Goal: Task Accomplishment & Management: Use online tool/utility

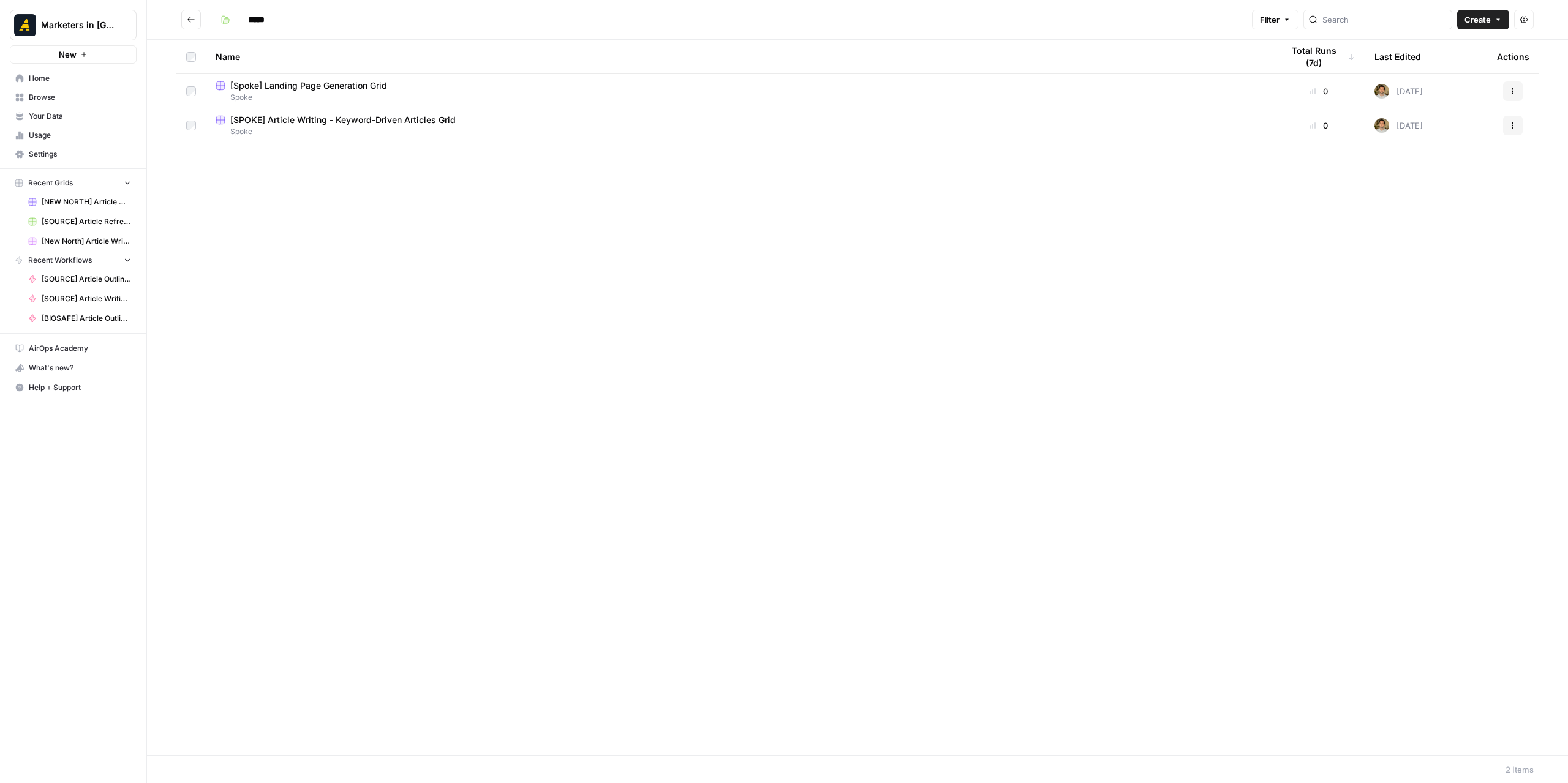
click at [337, 83] on span "[Spoke] Landing Page Generation Grid" at bounding box center [309, 85] width 157 height 12
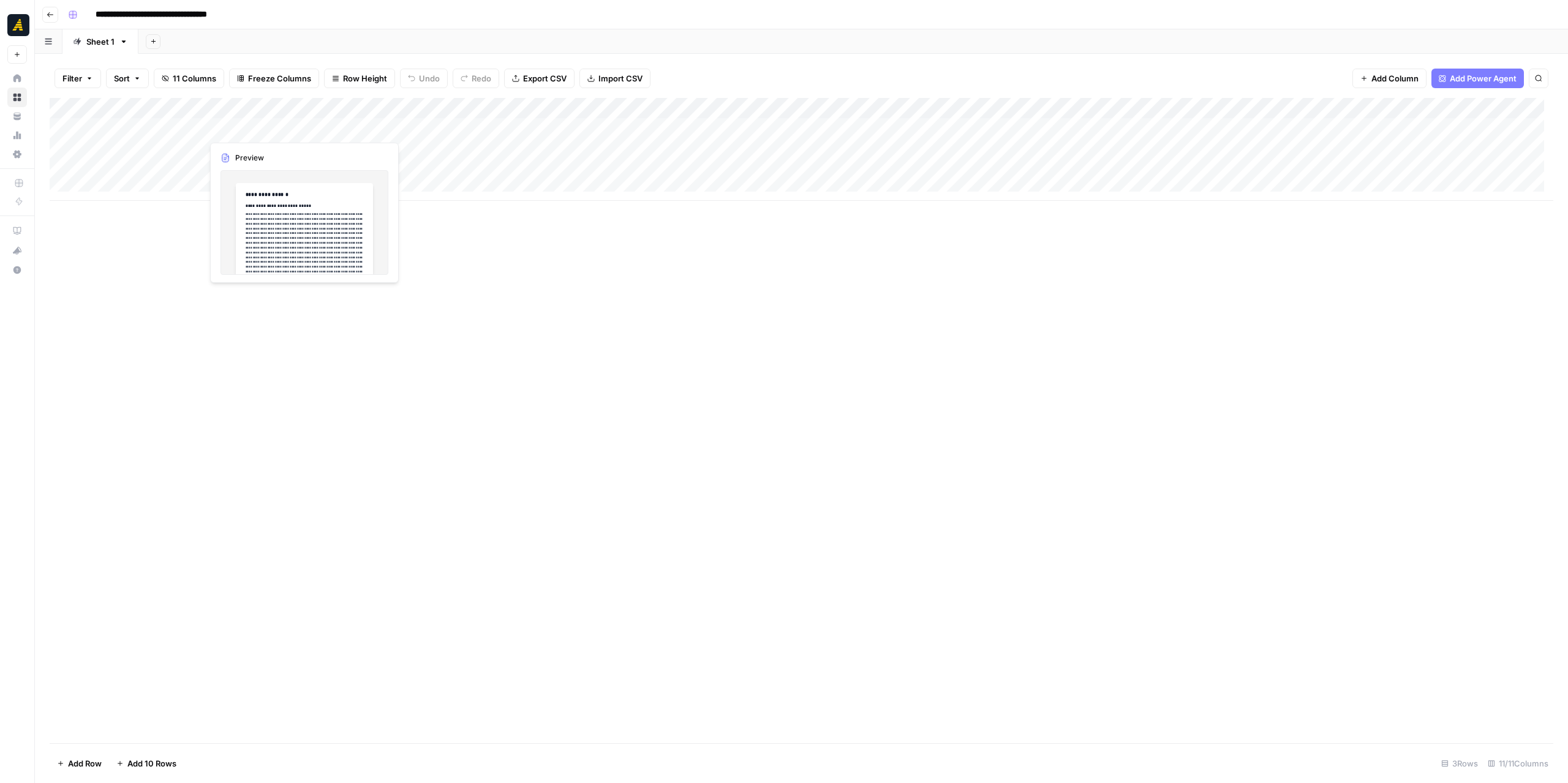
click at [277, 128] on div "Add Column" at bounding box center [801, 149] width 1504 height 103
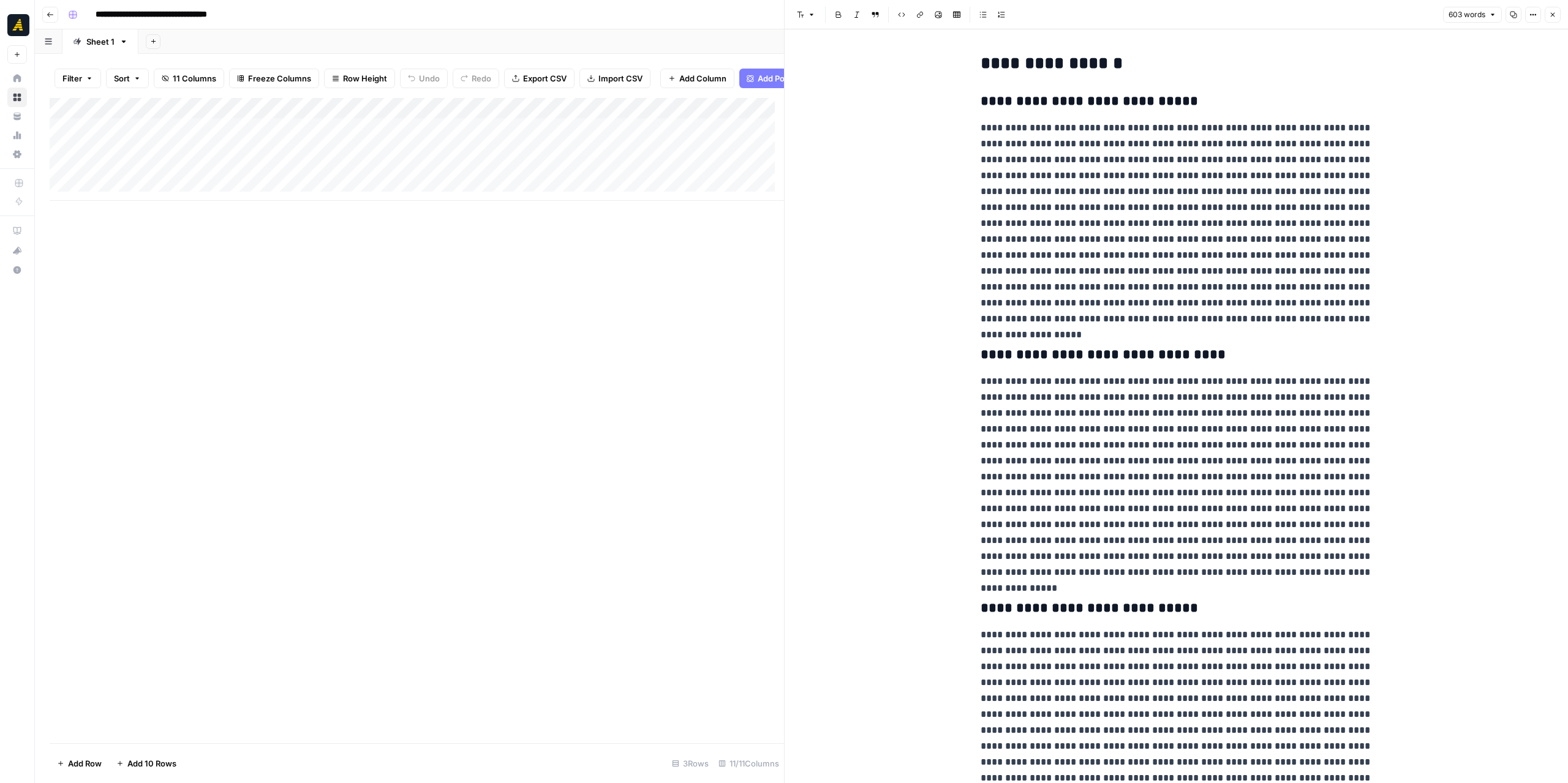
click at [1551, 14] on icon "button" at bounding box center [1552, 15] width 8 height 8
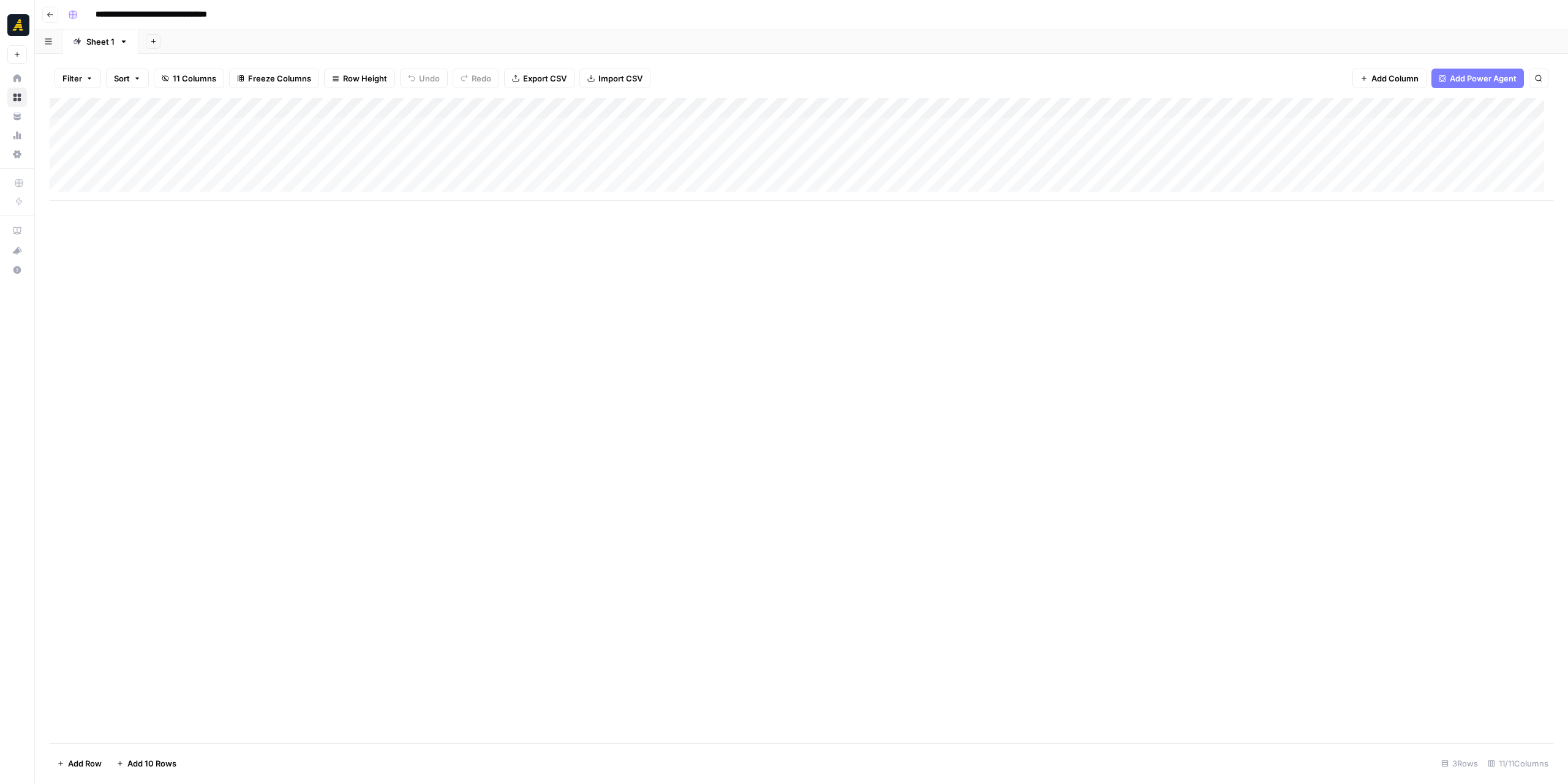
click at [50, 11] on icon "button" at bounding box center [50, 15] width 8 height 8
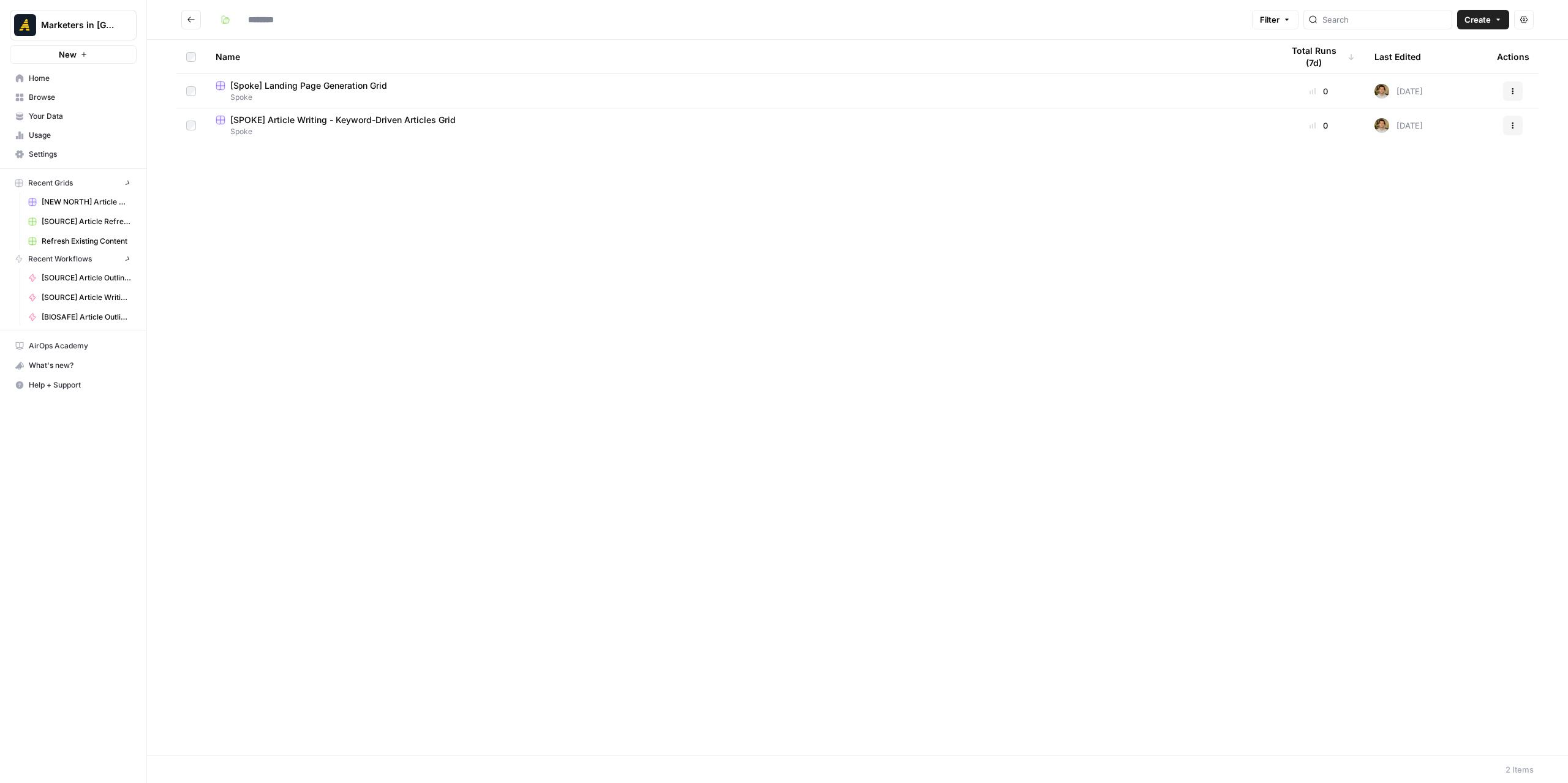
type input "*****"
click at [340, 90] on span "[Spoke] Landing Page Generation Grid" at bounding box center [309, 85] width 157 height 12
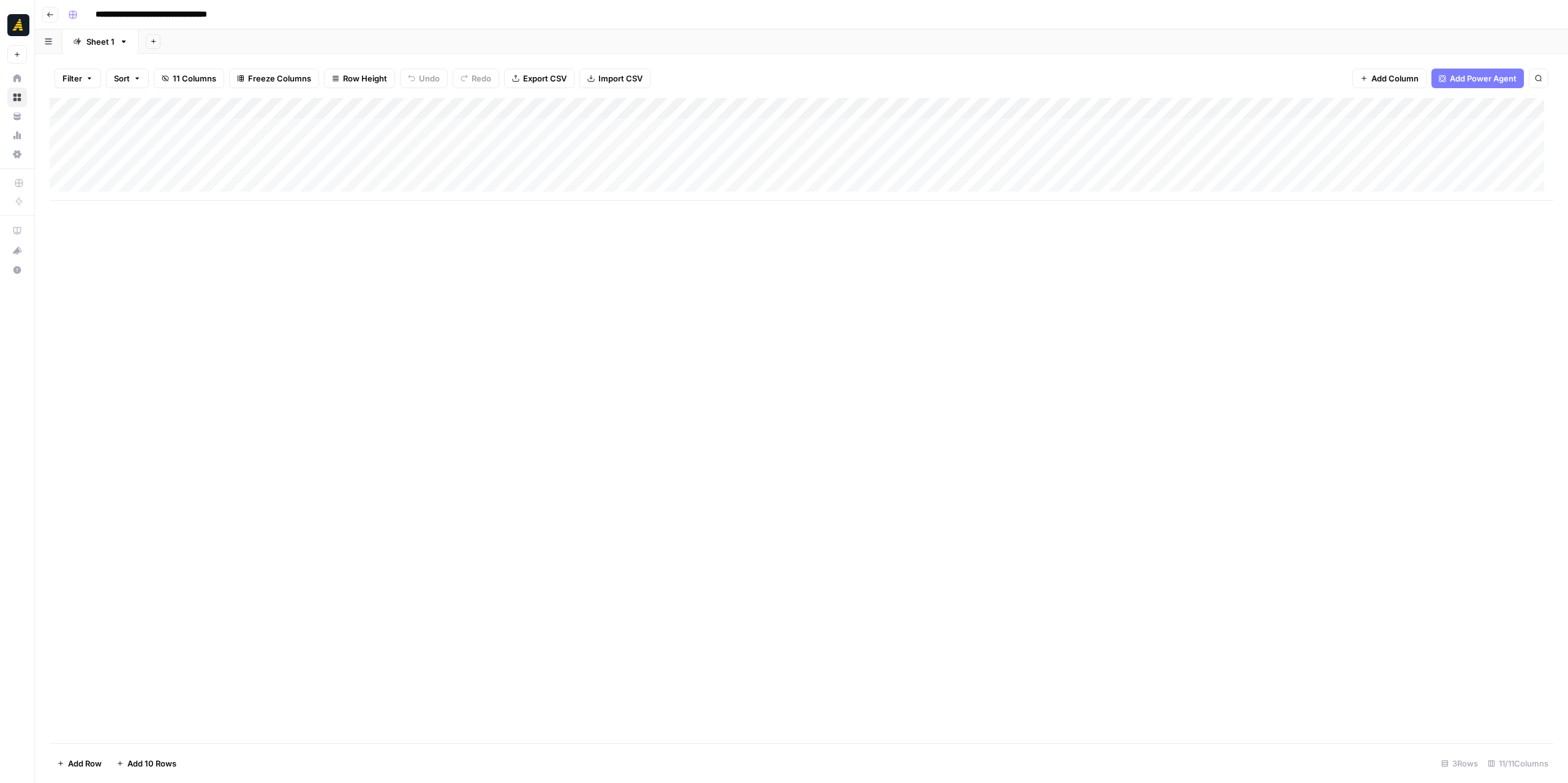
click at [280, 133] on div "Add Column" at bounding box center [801, 149] width 1504 height 103
click at [278, 131] on div "Add Column" at bounding box center [801, 149] width 1504 height 103
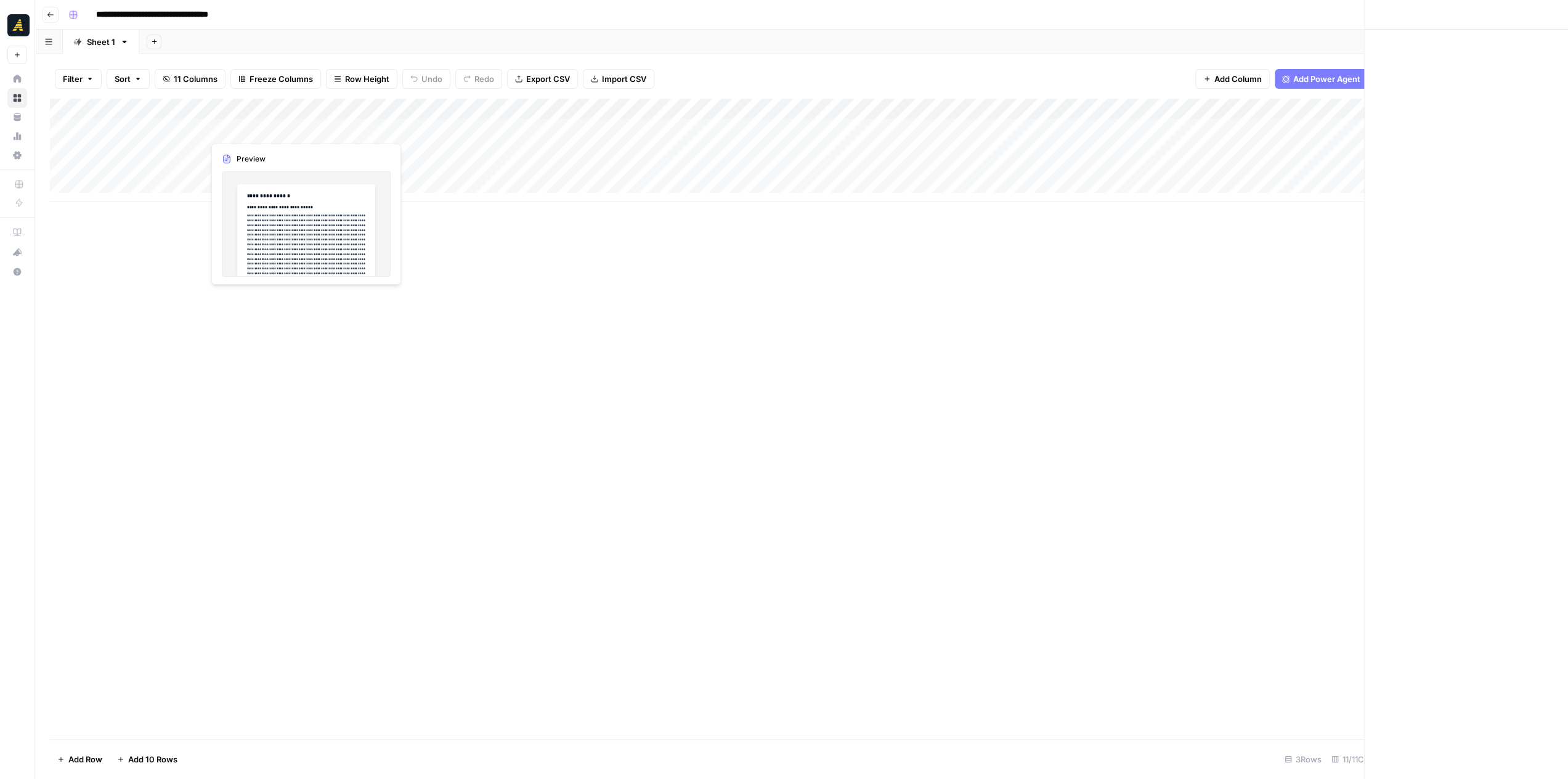
click at [280, 132] on div at bounding box center [260, 129] width 113 height 23
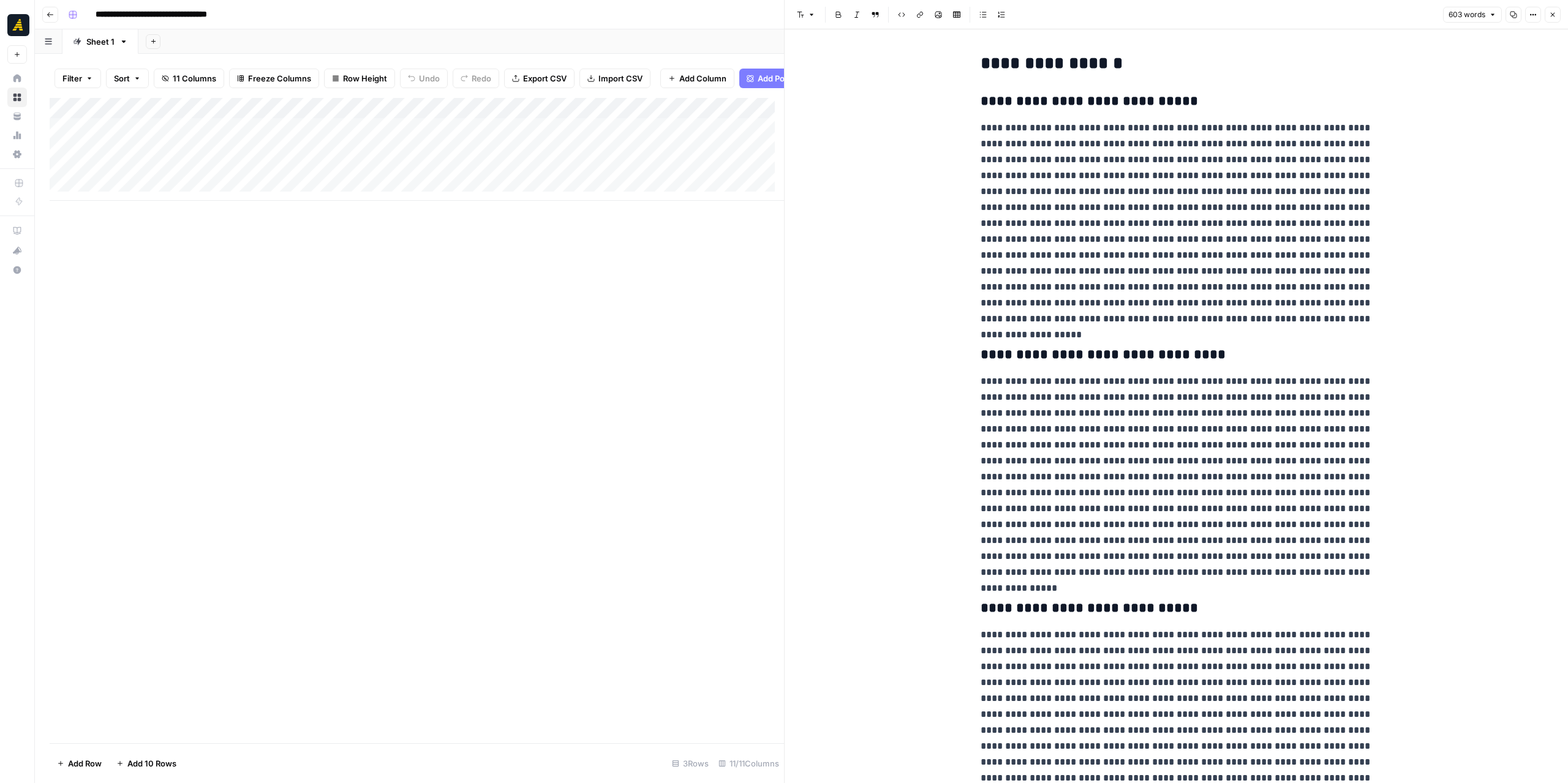
click at [981, 62] on strong "**********" at bounding box center [1052, 63] width 142 height 17
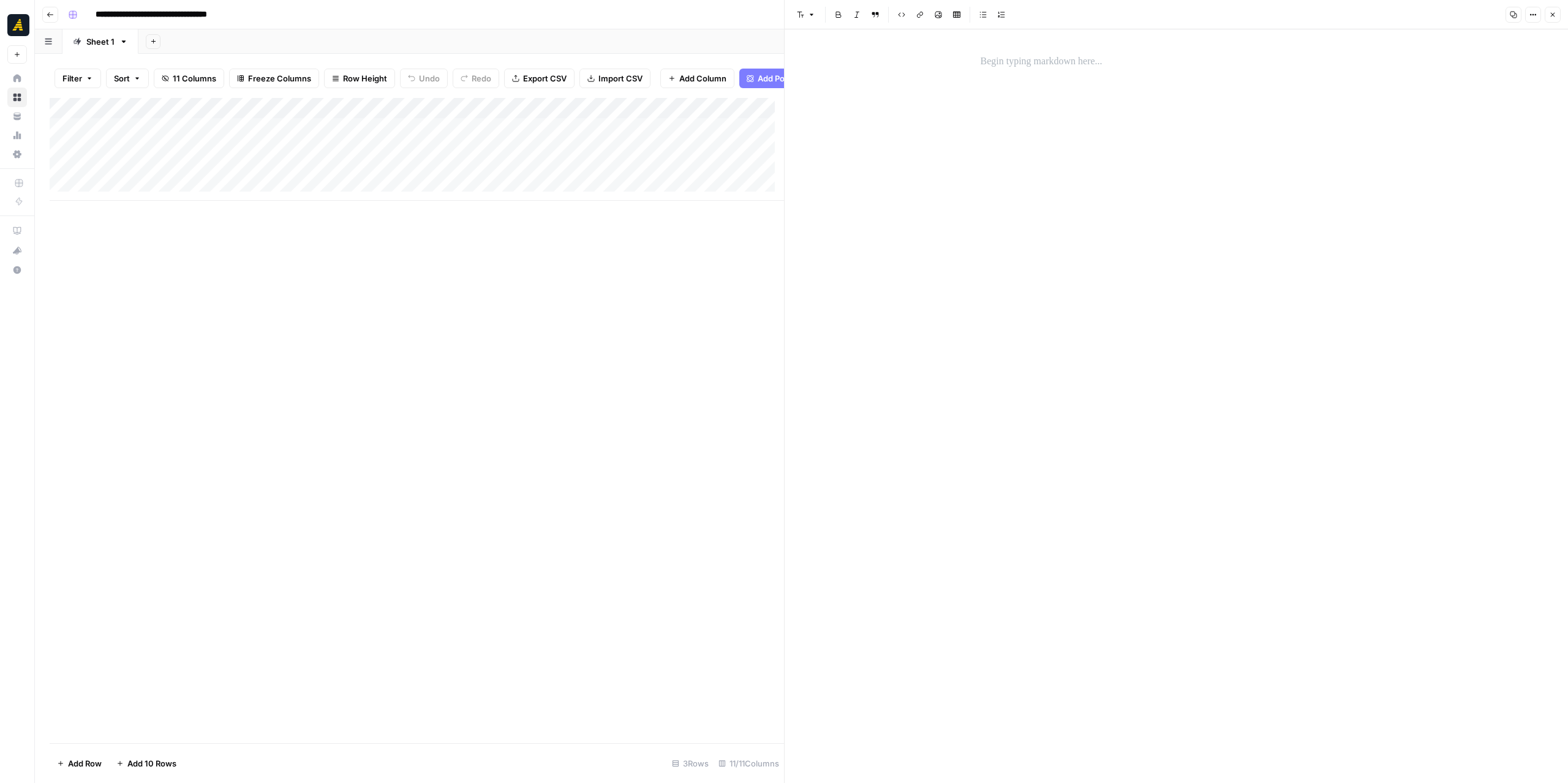
drag, startPoint x: 290, startPoint y: 382, endPoint x: 285, endPoint y: 370, distance: 13.0
click at [288, 378] on div "Add Column" at bounding box center [416, 421] width 735 height 646
click at [274, 116] on div "Add Column" at bounding box center [416, 149] width 735 height 103
click at [278, 170] on span "Markdown" at bounding box center [275, 176] width 94 height 12
click at [381, 248] on span "URL" at bounding box center [384, 247] width 59 height 12
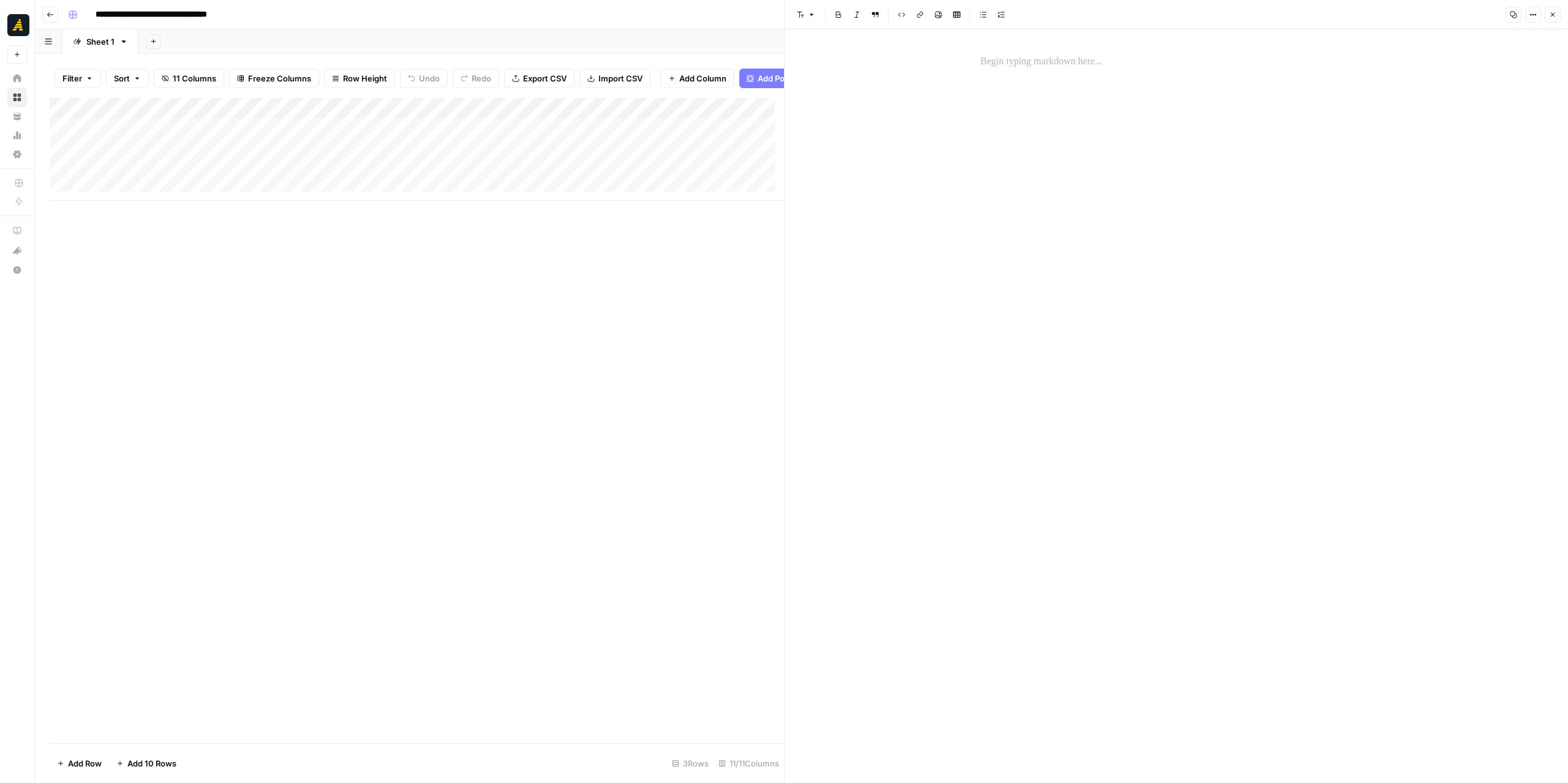
click at [263, 136] on div "Add Column" at bounding box center [416, 149] width 735 height 103
click at [237, 128] on div at bounding box center [258, 137] width 112 height 22
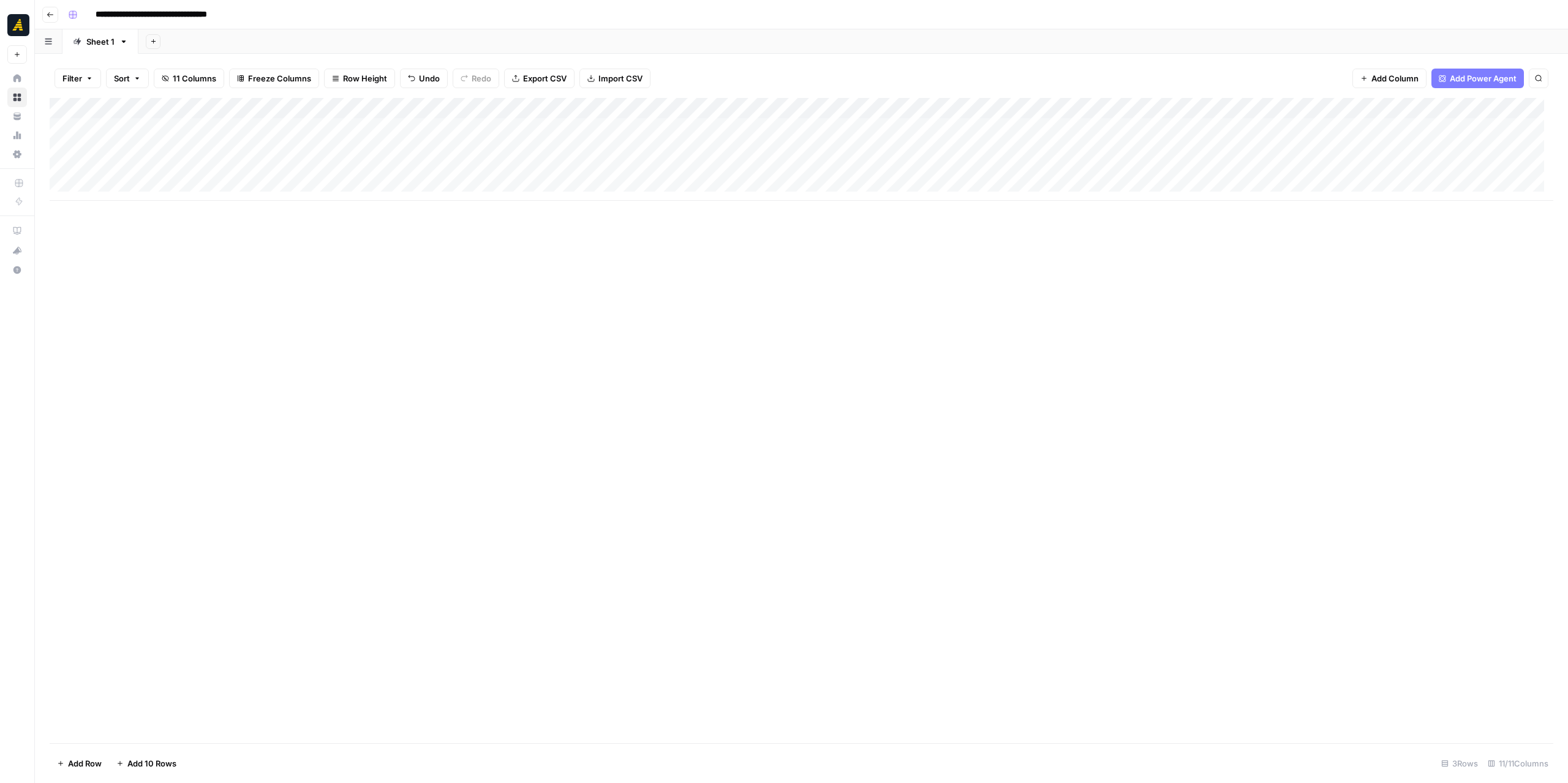
click at [237, 128] on div at bounding box center [258, 137] width 112 height 22
click at [482, 399] on div "Add Column" at bounding box center [801, 421] width 1504 height 646
click at [338, 137] on div "Add Column" at bounding box center [801, 149] width 1504 height 103
click at [262, 129] on div "Add Column" at bounding box center [801, 149] width 1504 height 103
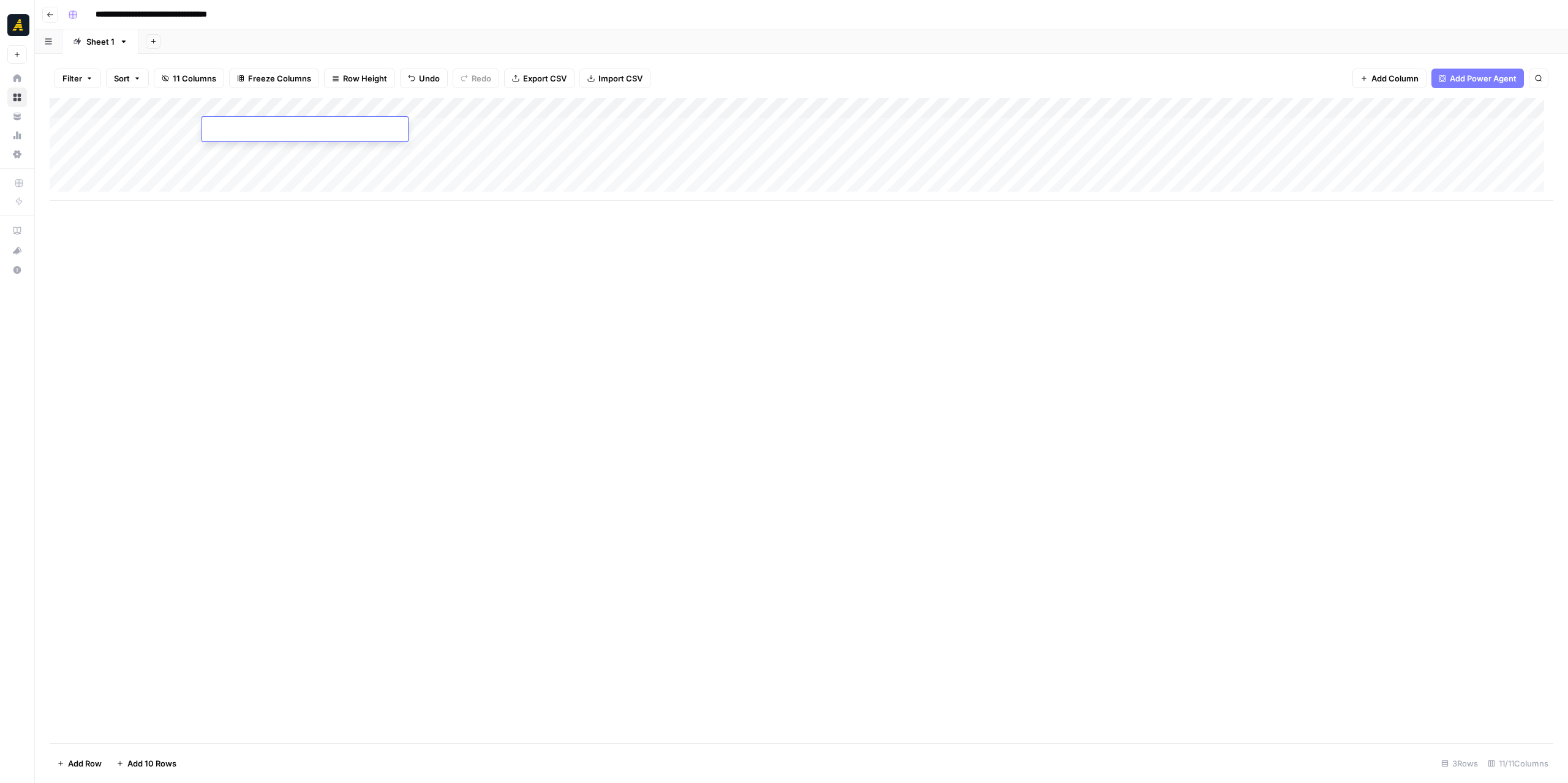
type input "**********"
click at [376, 294] on div "Add Column" at bounding box center [801, 421] width 1504 height 646
click at [623, 253] on div "Add Column" at bounding box center [801, 421] width 1504 height 646
click at [439, 132] on div "Add Column" at bounding box center [801, 149] width 1504 height 103
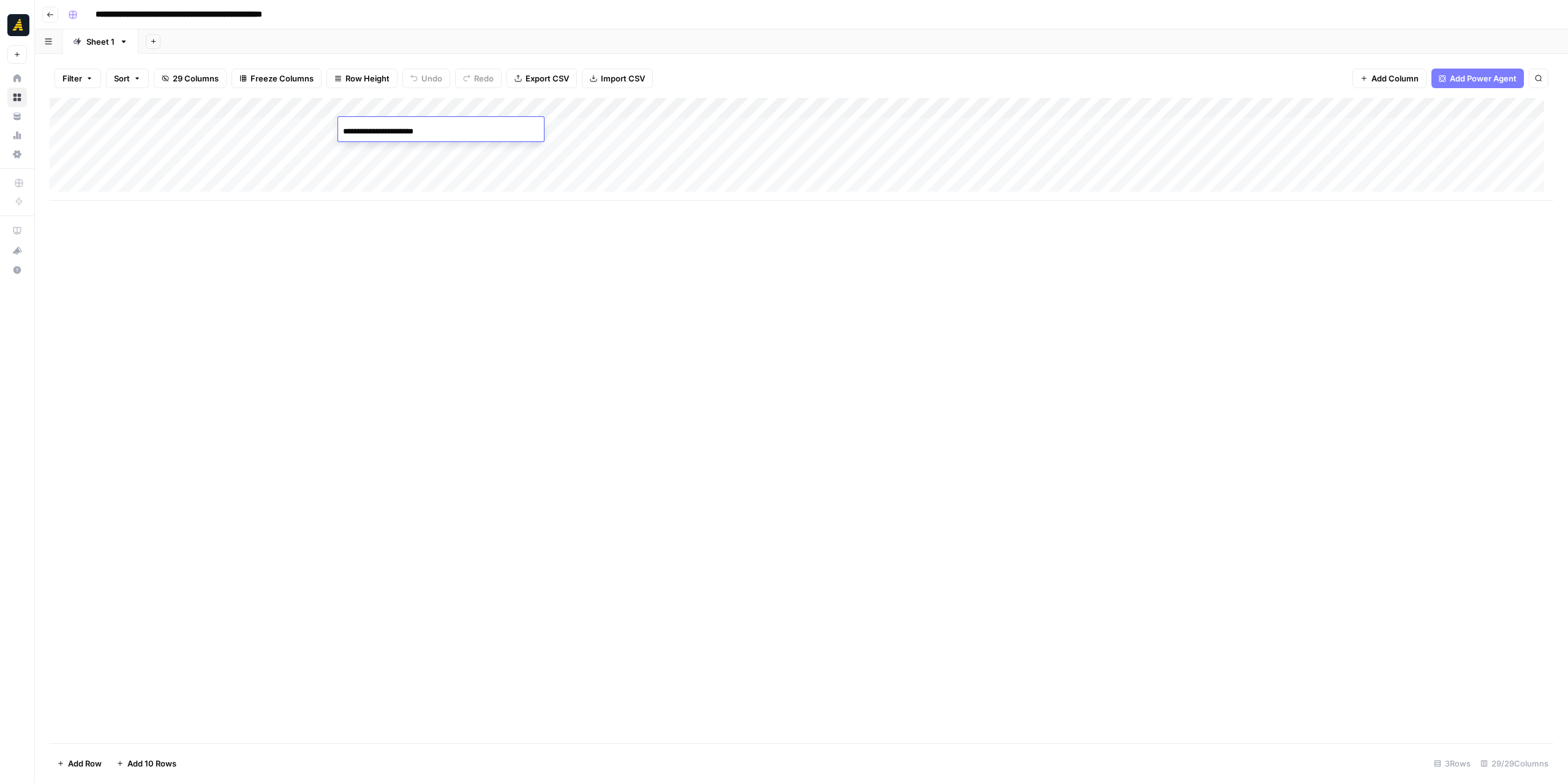
click at [439, 132] on input "**********" at bounding box center [440, 131] width 196 height 15
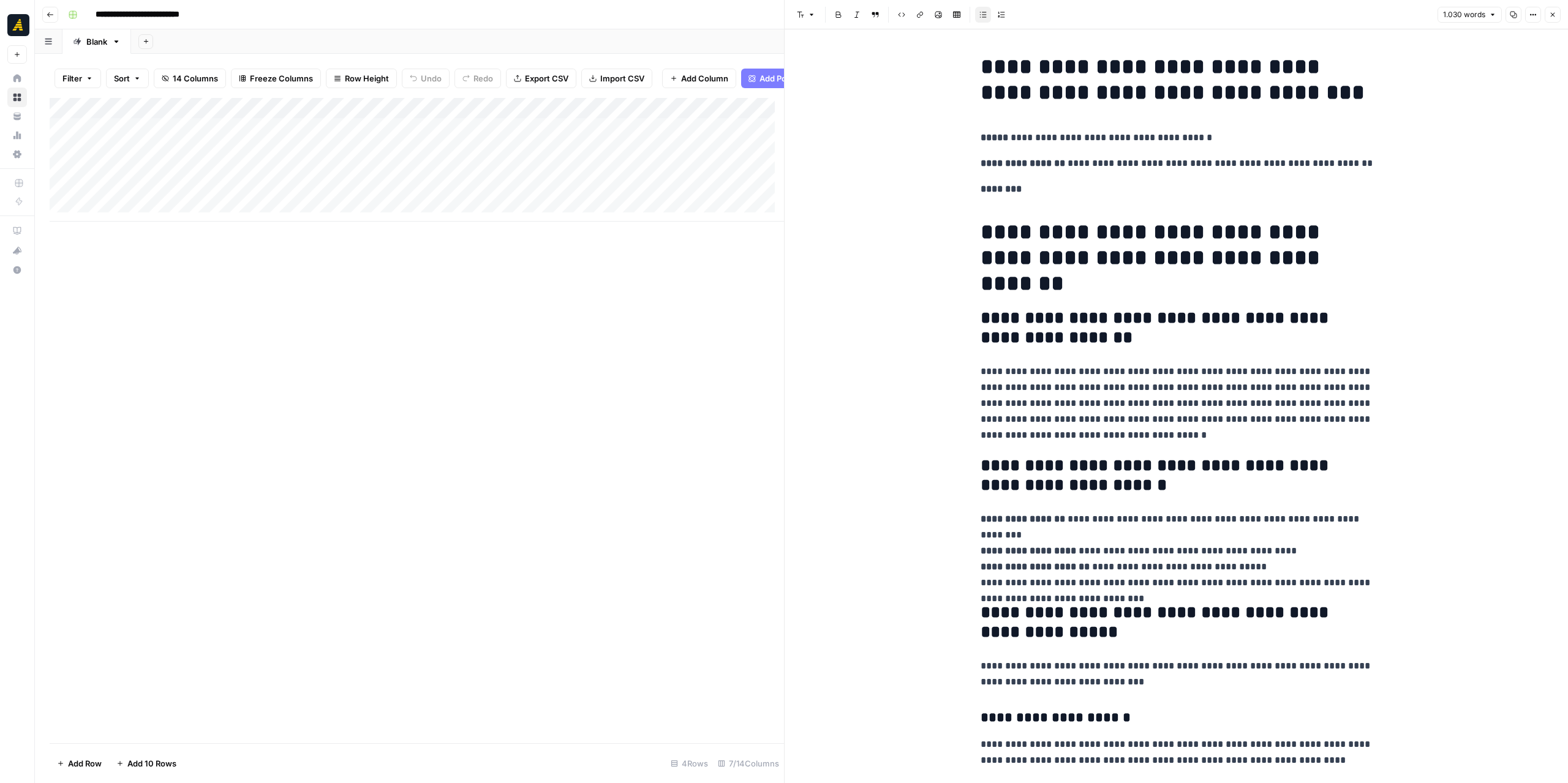
click at [1553, 18] on icon "button" at bounding box center [1552, 15] width 8 height 8
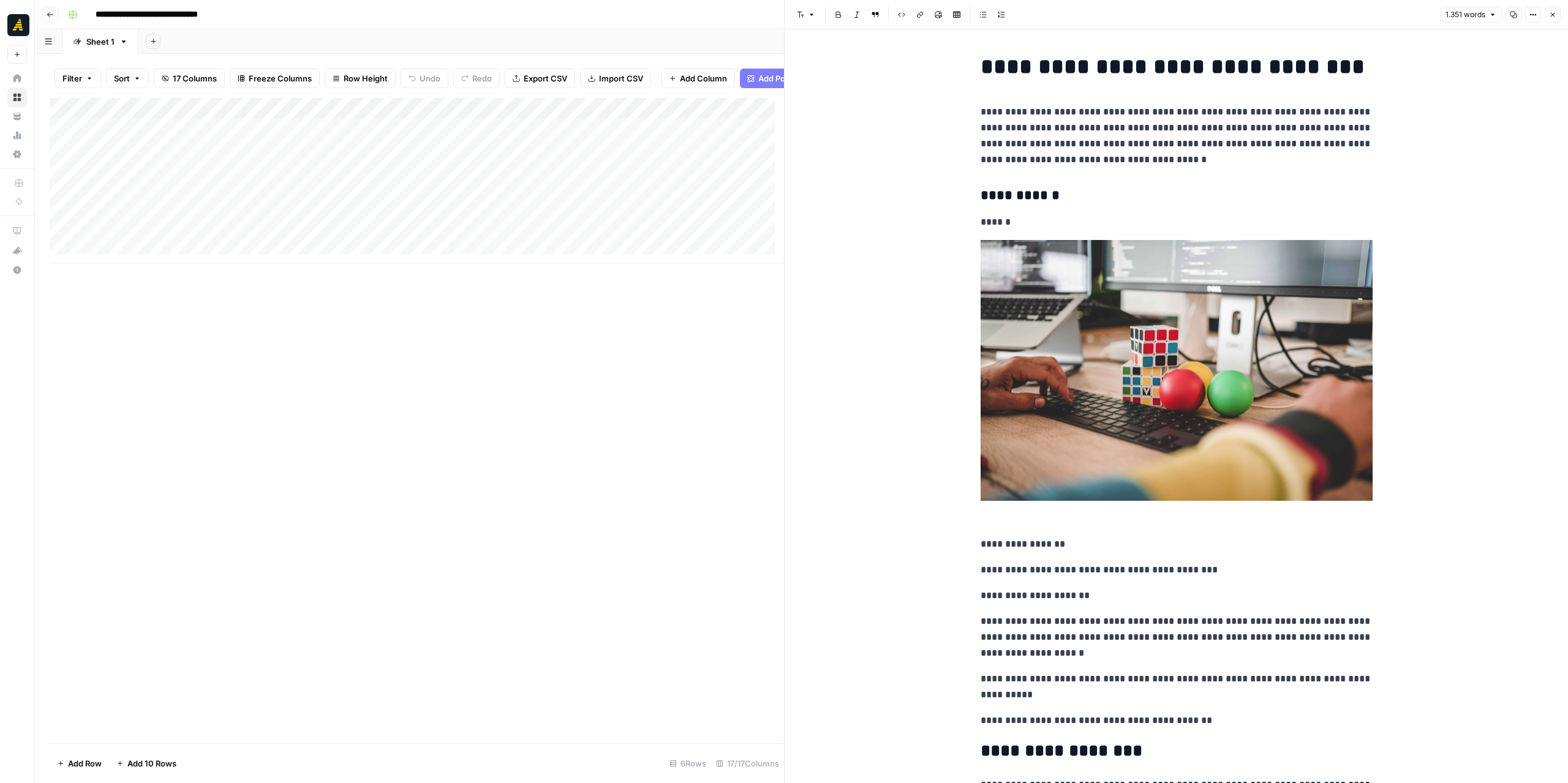
click at [1552, 16] on icon "button" at bounding box center [1552, 15] width 8 height 8
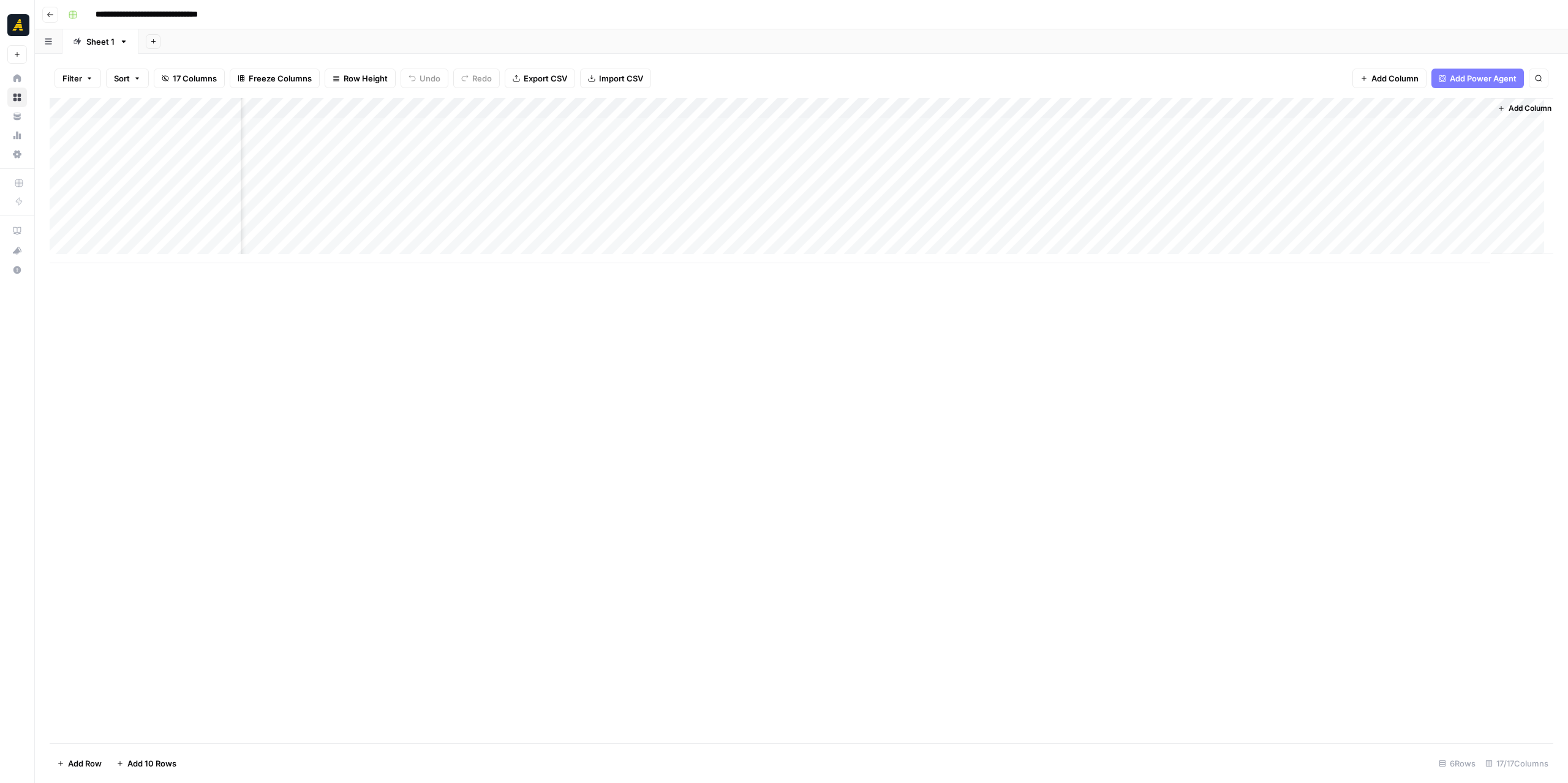
scroll to position [0, 805]
click at [948, 167] on div "Add Column" at bounding box center [801, 181] width 1504 height 166
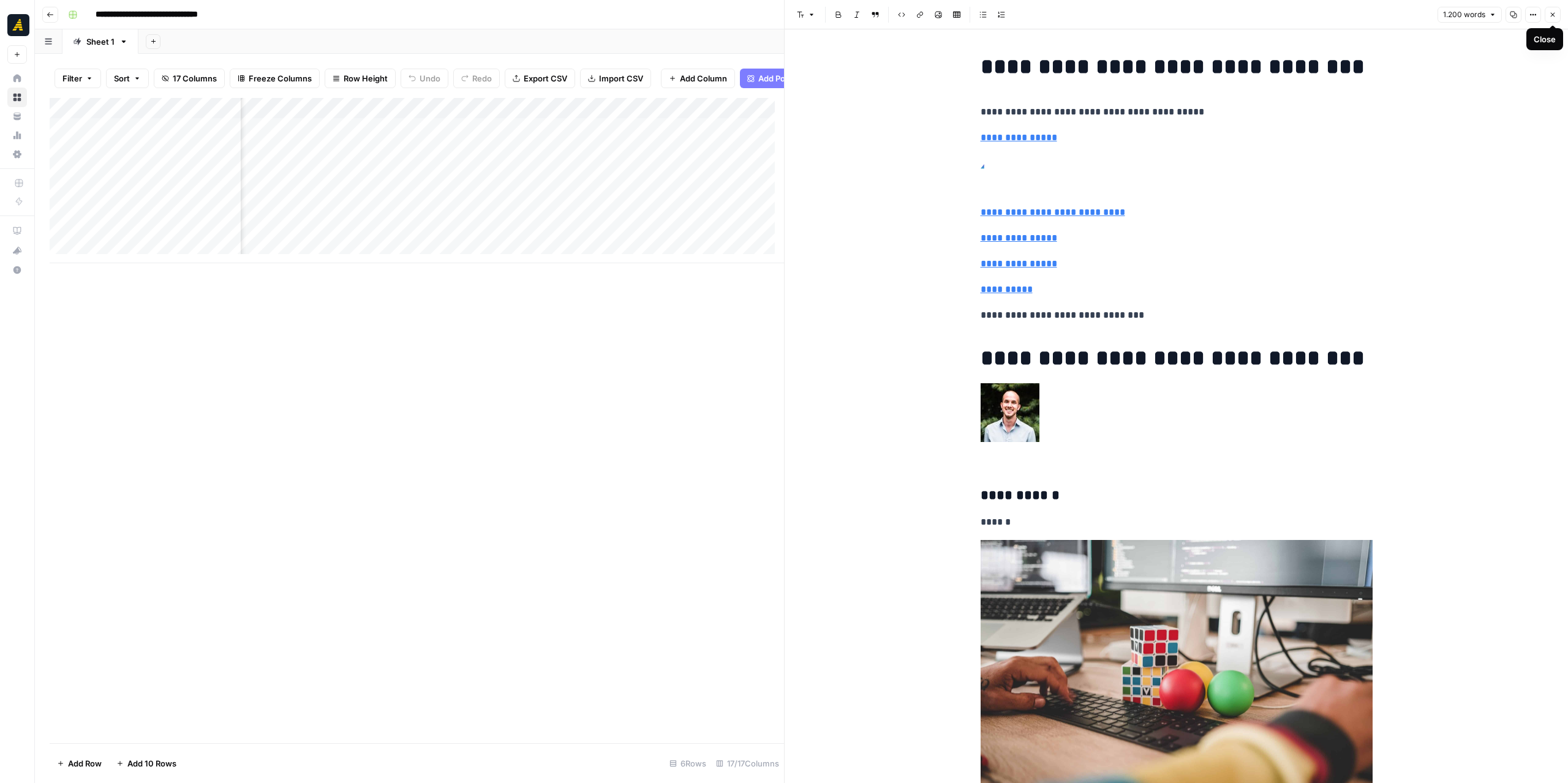
click at [1555, 16] on icon "button" at bounding box center [1552, 15] width 8 height 8
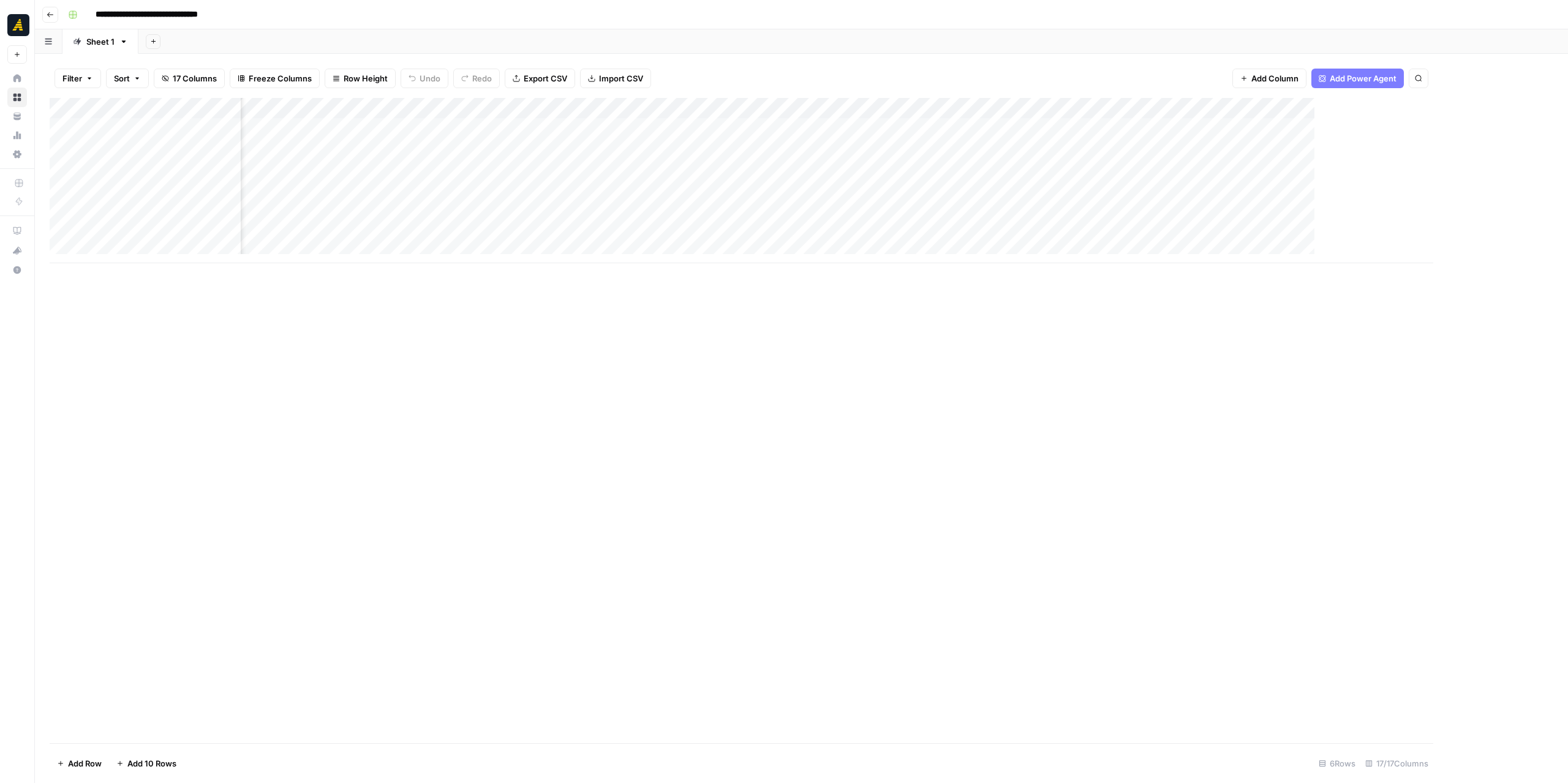
scroll to position [0, 802]
click at [772, 404] on div "Add Column" at bounding box center [801, 421] width 1504 height 646
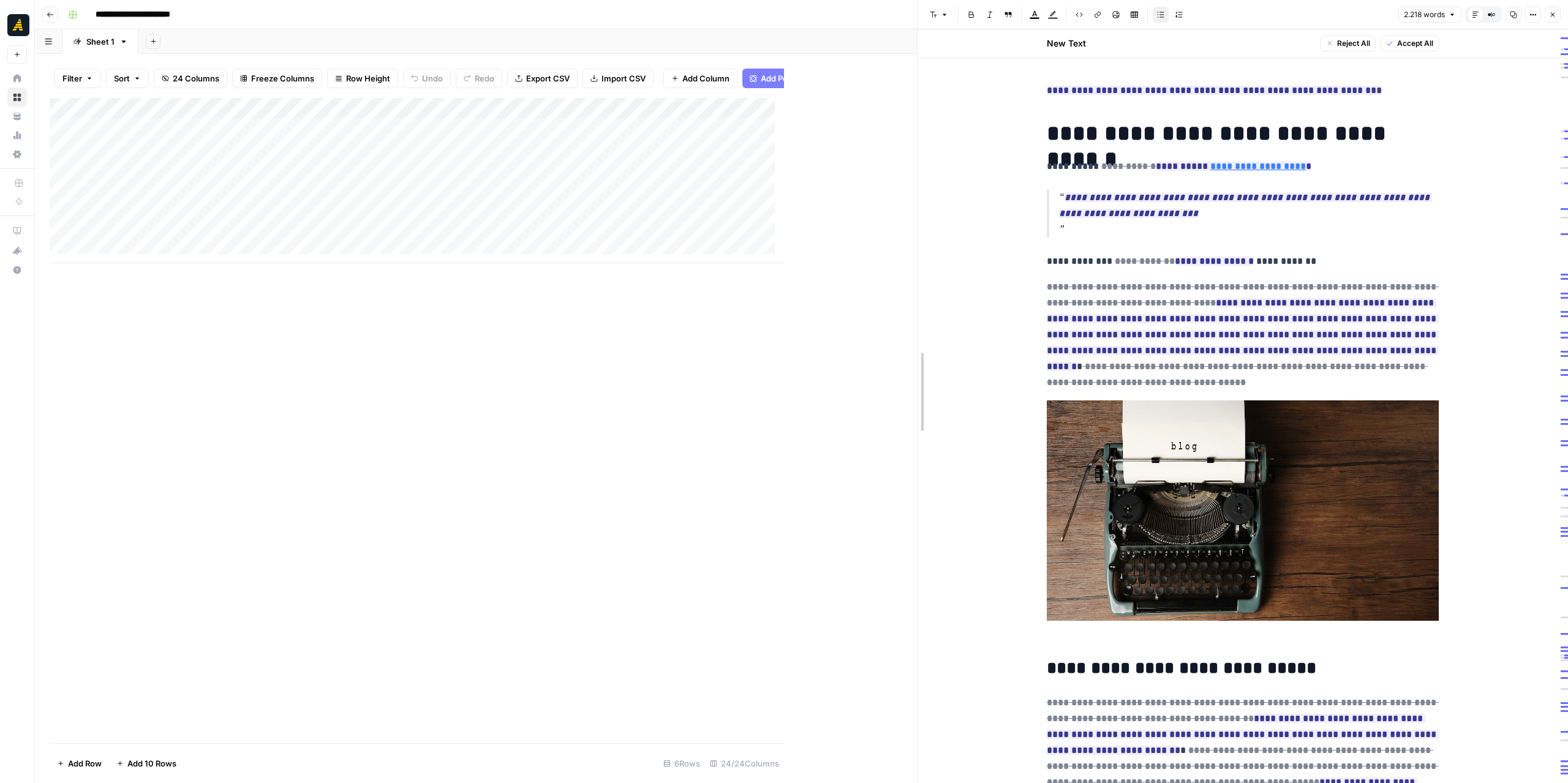
drag, startPoint x: 783, startPoint y: 317, endPoint x: 914, endPoint y: 307, distance: 131.4
click at [914, 307] on div at bounding box center [918, 391] width 12 height 783
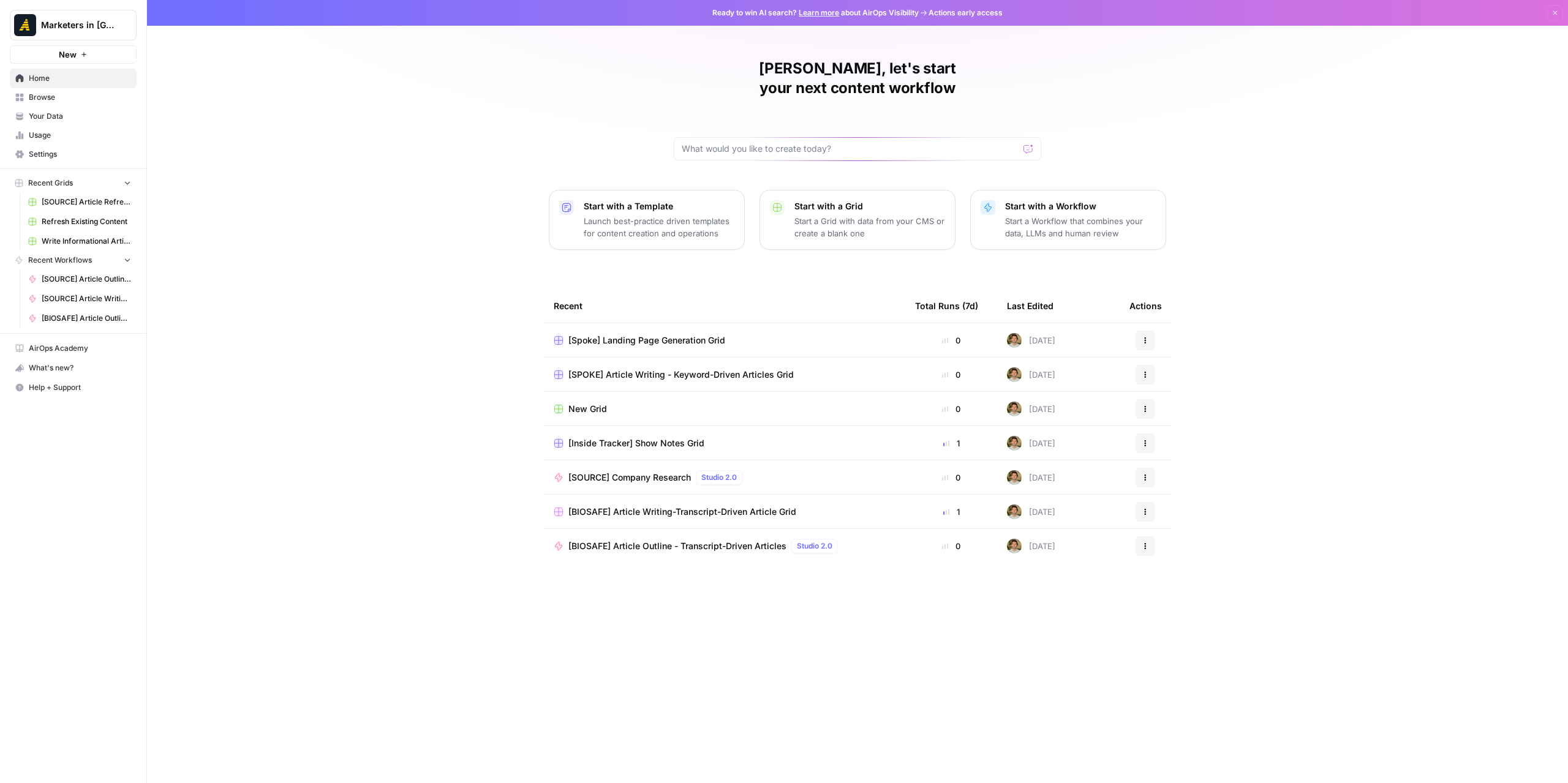
click at [52, 96] on span "Browse" at bounding box center [79, 97] width 102 height 11
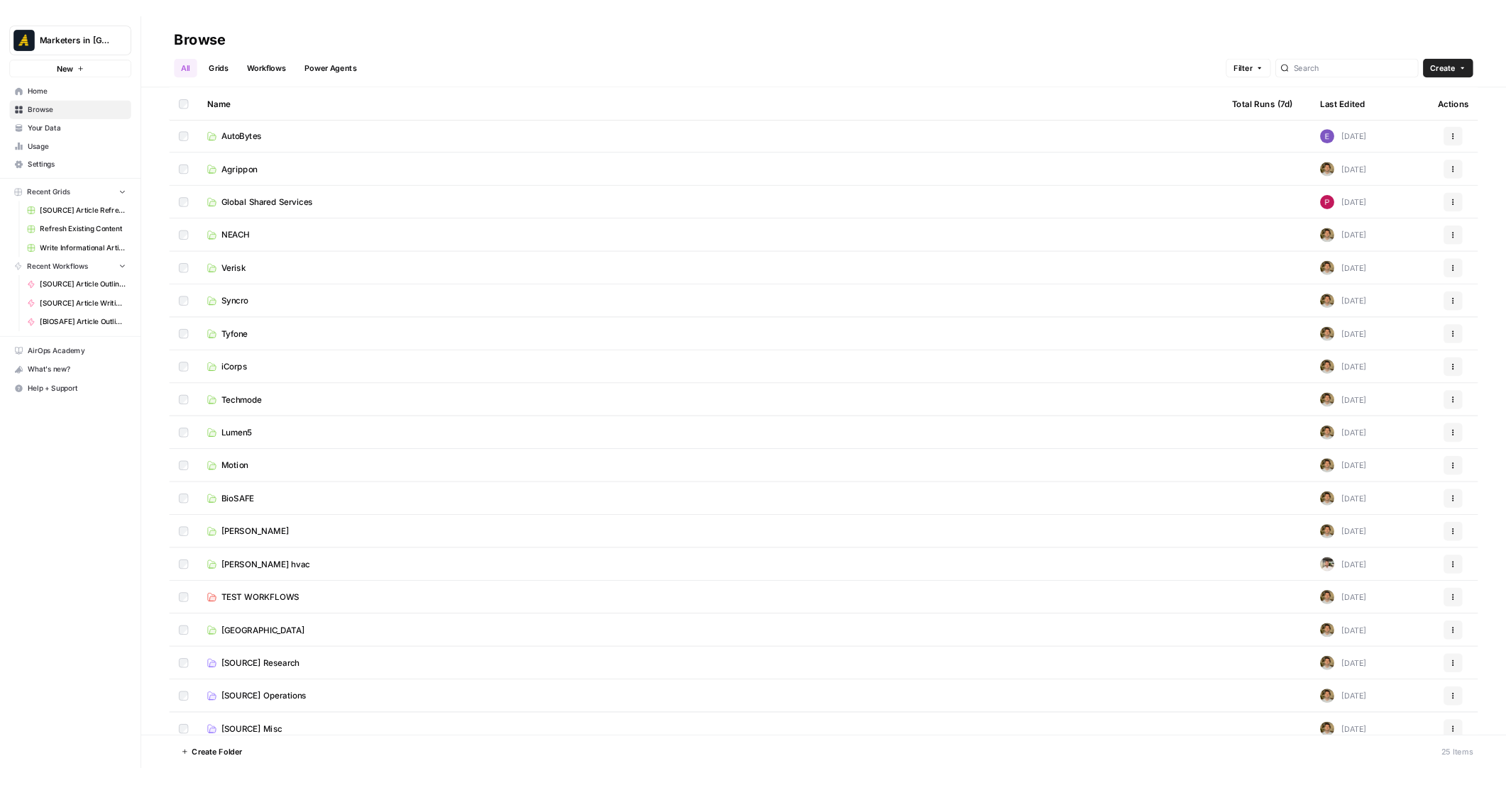
scroll to position [251, 0]
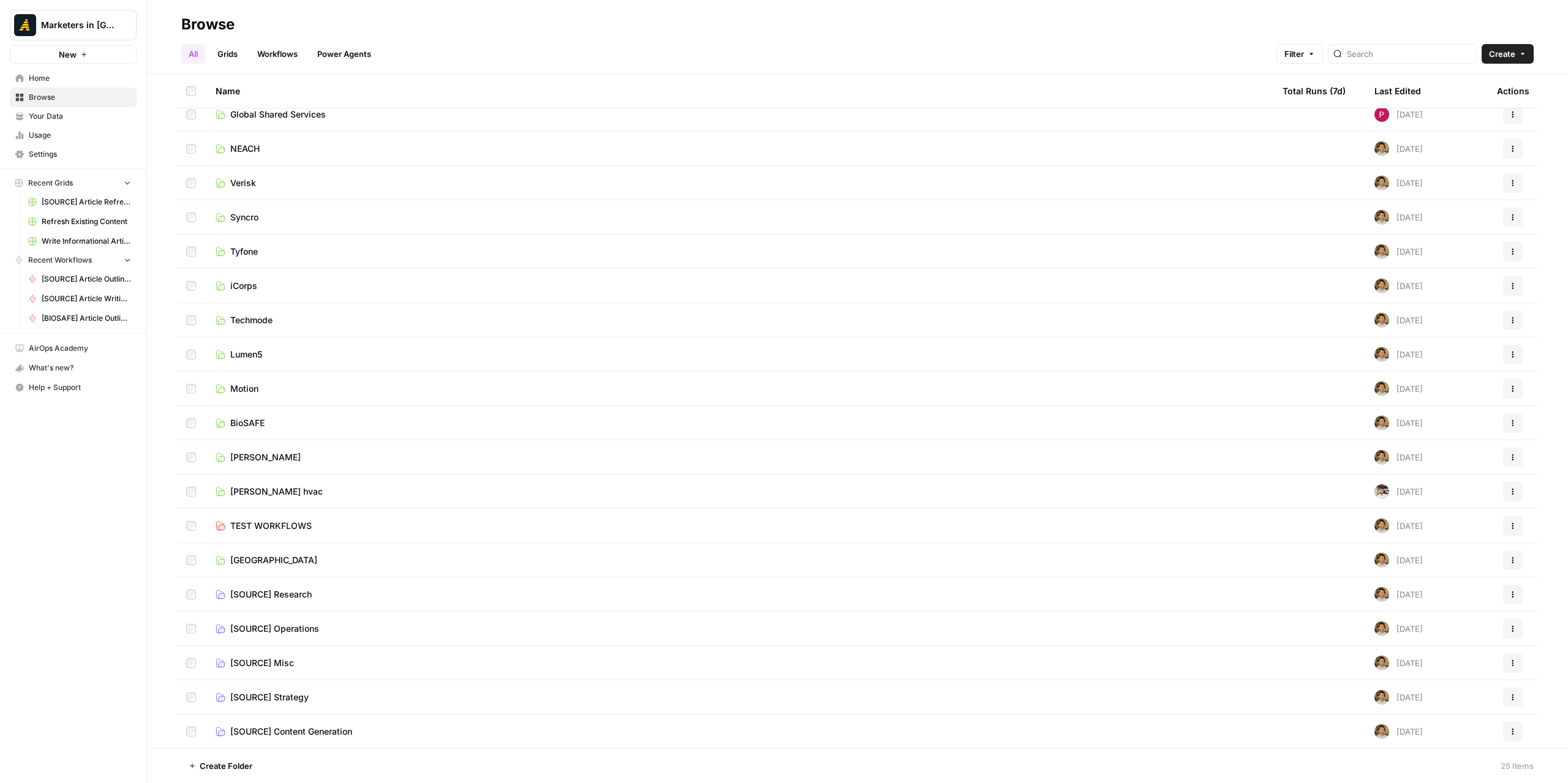
click at [336, 733] on span "[SOURCE] Content Generation" at bounding box center [291, 732] width 122 height 12
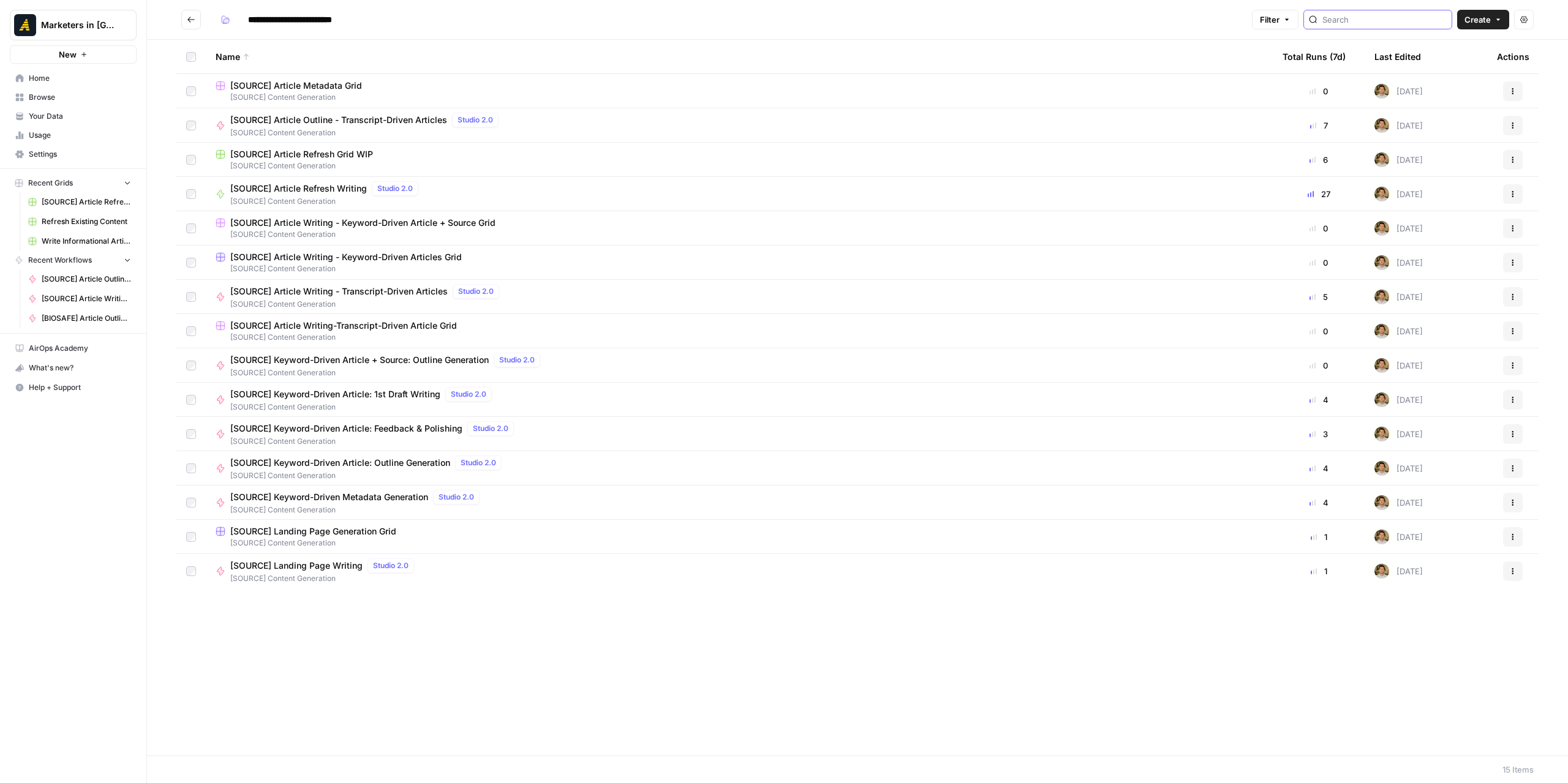
click at [1359, 23] on input "search" at bounding box center [1385, 20] width 124 height 12
type input "social"
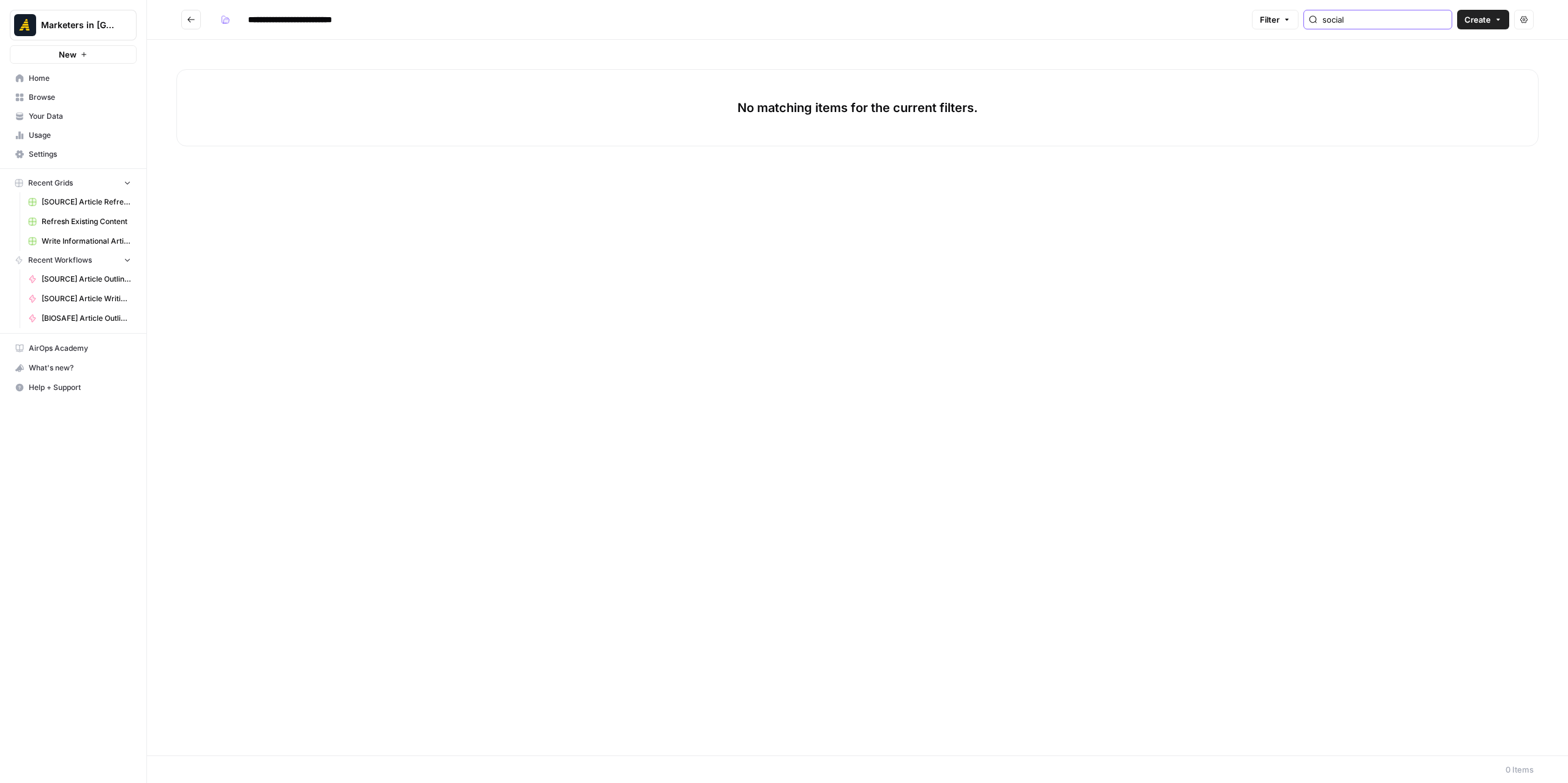
drag, startPoint x: 1357, startPoint y: 18, endPoint x: 1322, endPoint y: 24, distance: 35.5
click at [1322, 24] on div "social" at bounding box center [1378, 19] width 149 height 20
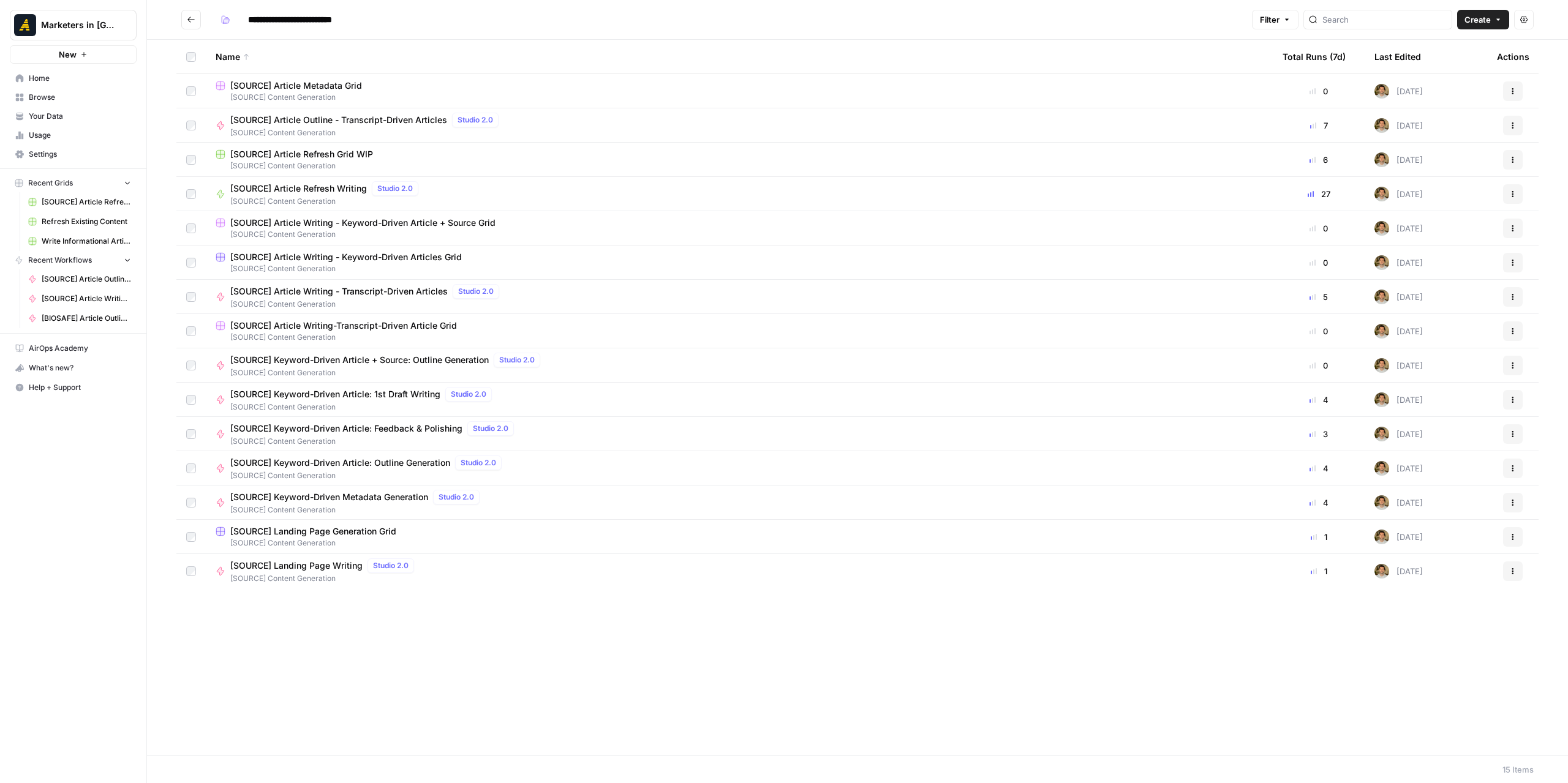
click at [1477, 18] on span "Create" at bounding box center [1477, 20] width 27 height 12
click at [1451, 64] on span "Workflow" at bounding box center [1460, 66] width 68 height 12
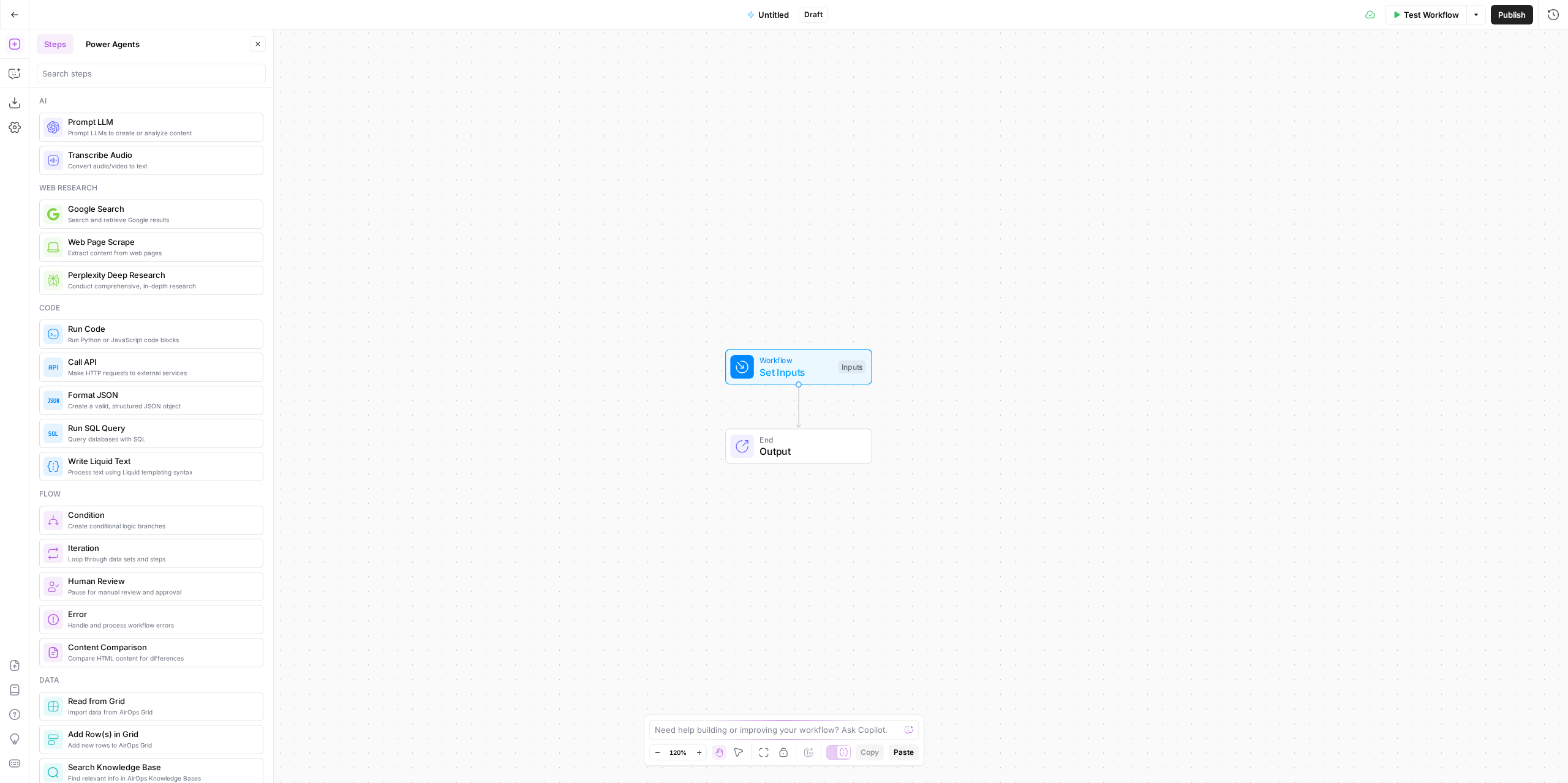
click at [777, 19] on span "Untitled" at bounding box center [773, 15] width 30 height 12
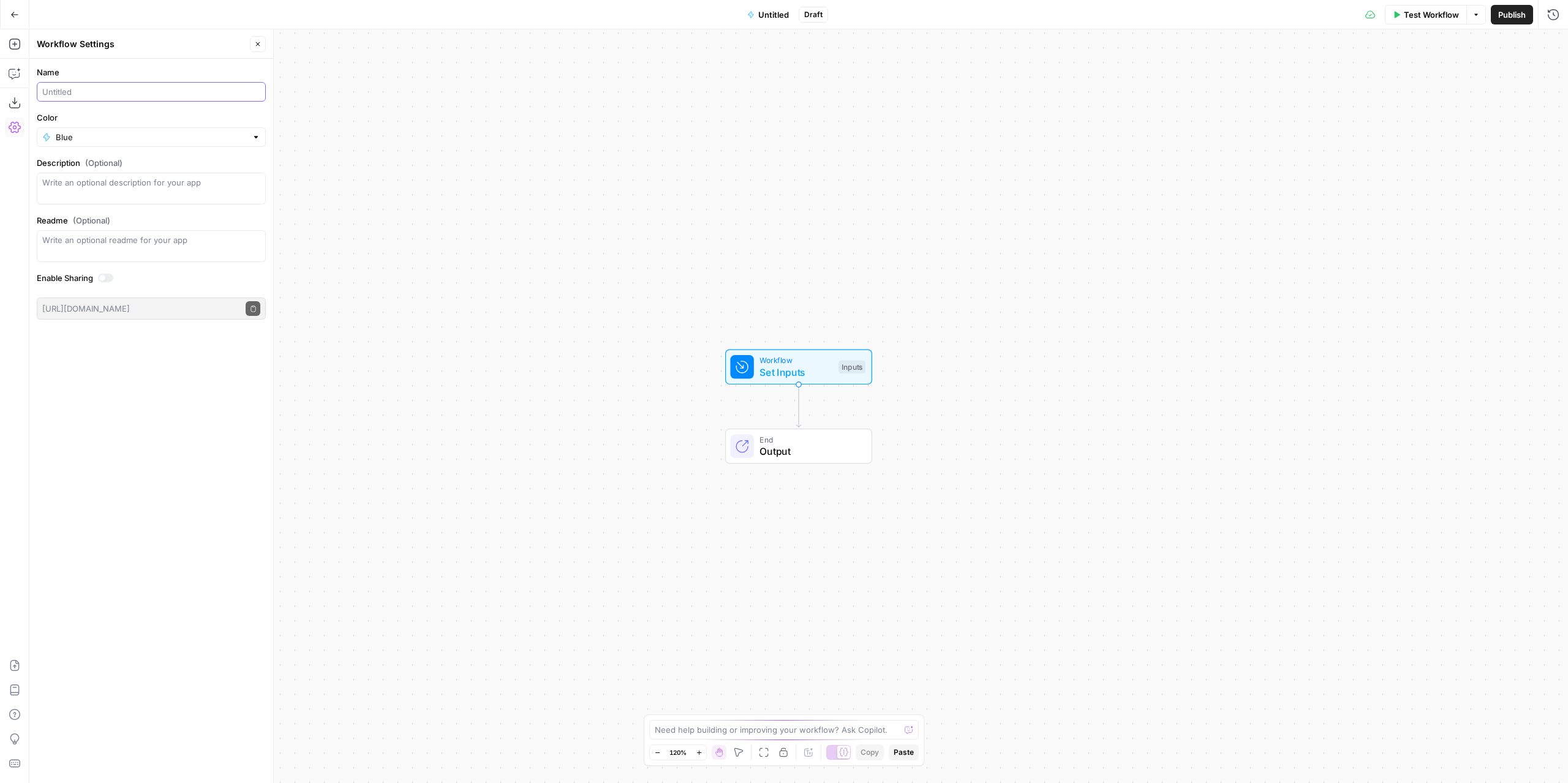
click at [98, 92] on input "Name" at bounding box center [151, 92] width 218 height 12
drag, startPoint x: 142, startPoint y: 92, endPoint x: 89, endPoint y: 92, distance: 53.0
click at [89, 92] on input "Social Posts (Linkedin)" at bounding box center [151, 92] width 218 height 12
type input "Social Posts (Linkedin)"
click at [132, 115] on label "Color" at bounding box center [151, 117] width 229 height 12
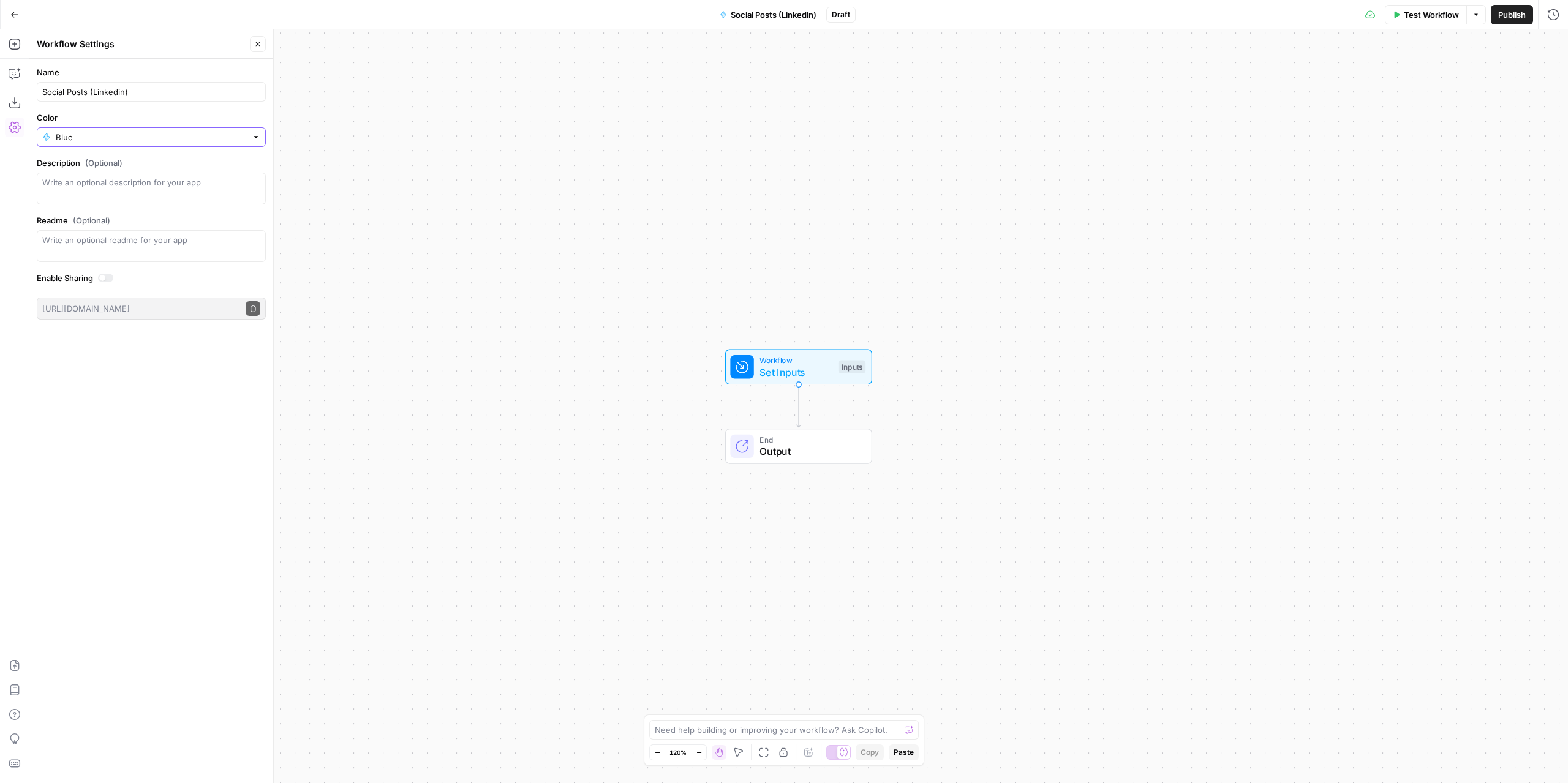
click at [132, 131] on input "Blue" at bounding box center [151, 137] width 191 height 12
click at [114, 204] on span "Green" at bounding box center [155, 199] width 190 height 12
type input "Green"
click at [488, 363] on div "Workflow Set Inputs Inputs End Output" at bounding box center [799, 406] width 1539 height 754
drag, startPoint x: 778, startPoint y: 372, endPoint x: 775, endPoint y: 258, distance: 114.0
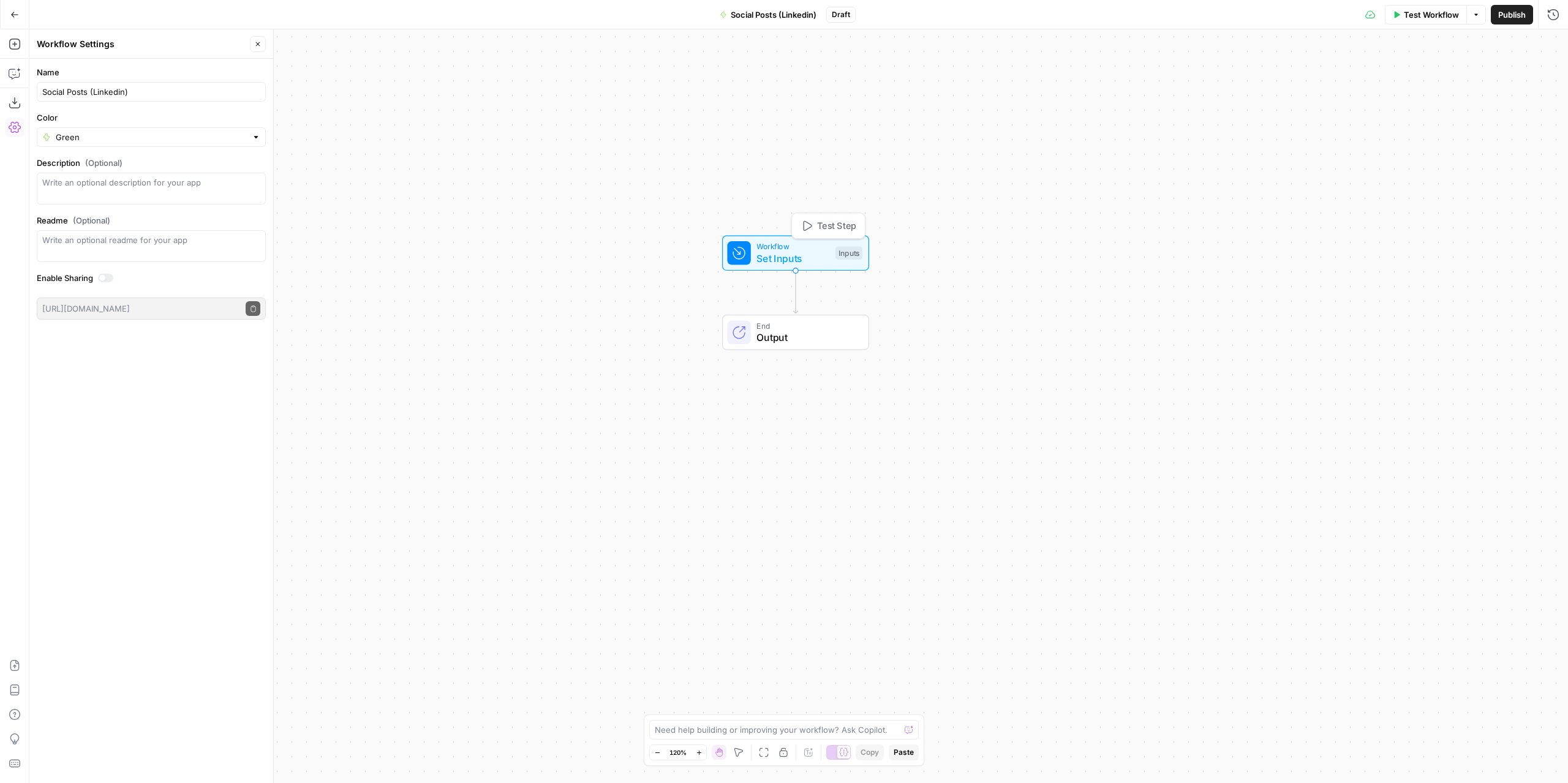
click at [775, 258] on span "Set Inputs" at bounding box center [793, 258] width 73 height 15
click at [1093, 188] on div "Workflow Set Inputs Inputs Test Step End Output" at bounding box center [799, 406] width 1539 height 754
drag, startPoint x: 775, startPoint y: 150, endPoint x: 760, endPoint y: 104, distance: 48.4
click at [760, 104] on div "Workflow Set Inputs Inputs End Output" at bounding box center [799, 406] width 1539 height 754
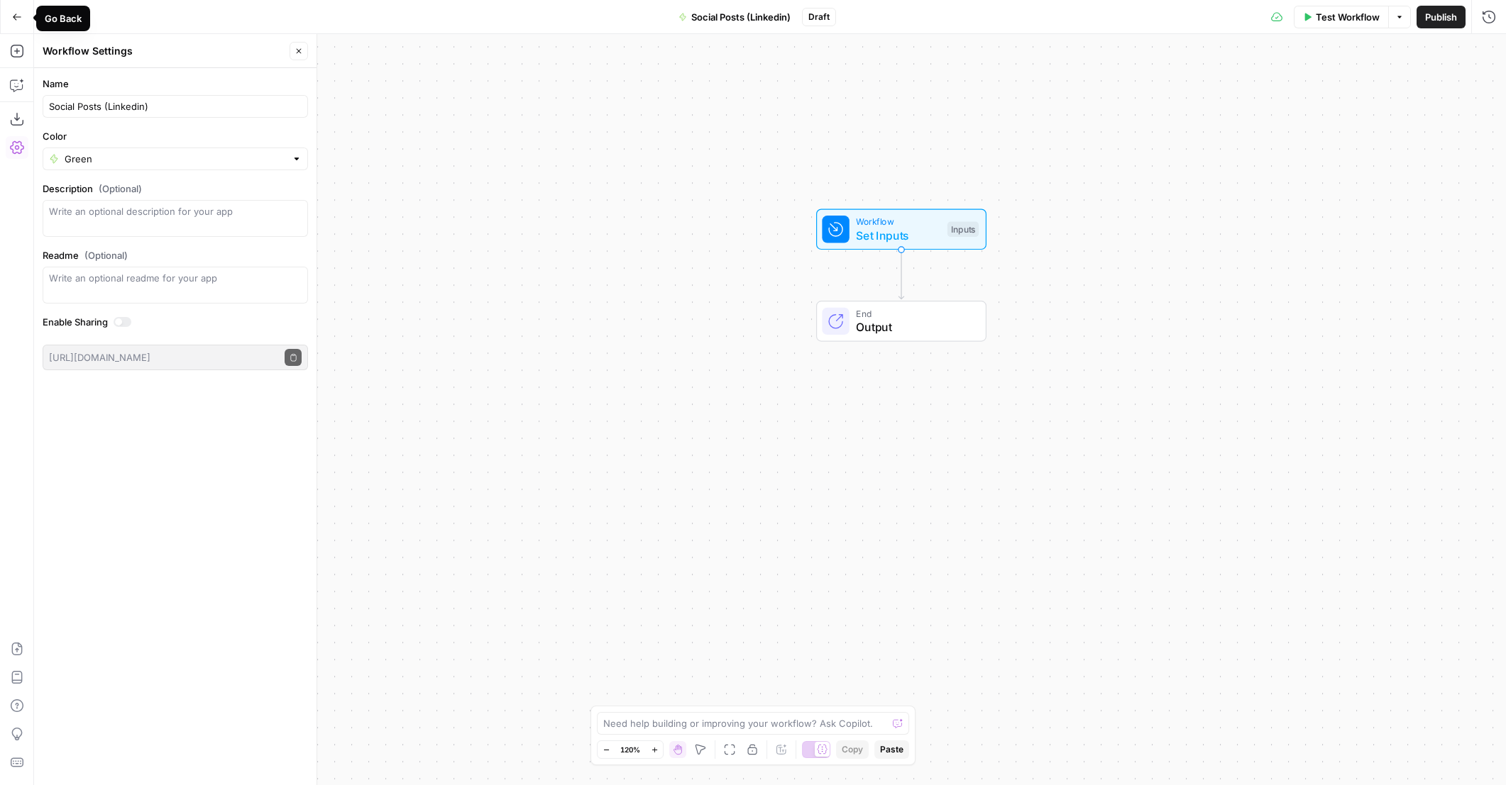
click at [22, 13] on button "Go Back" at bounding box center [17, 17] width 26 height 26
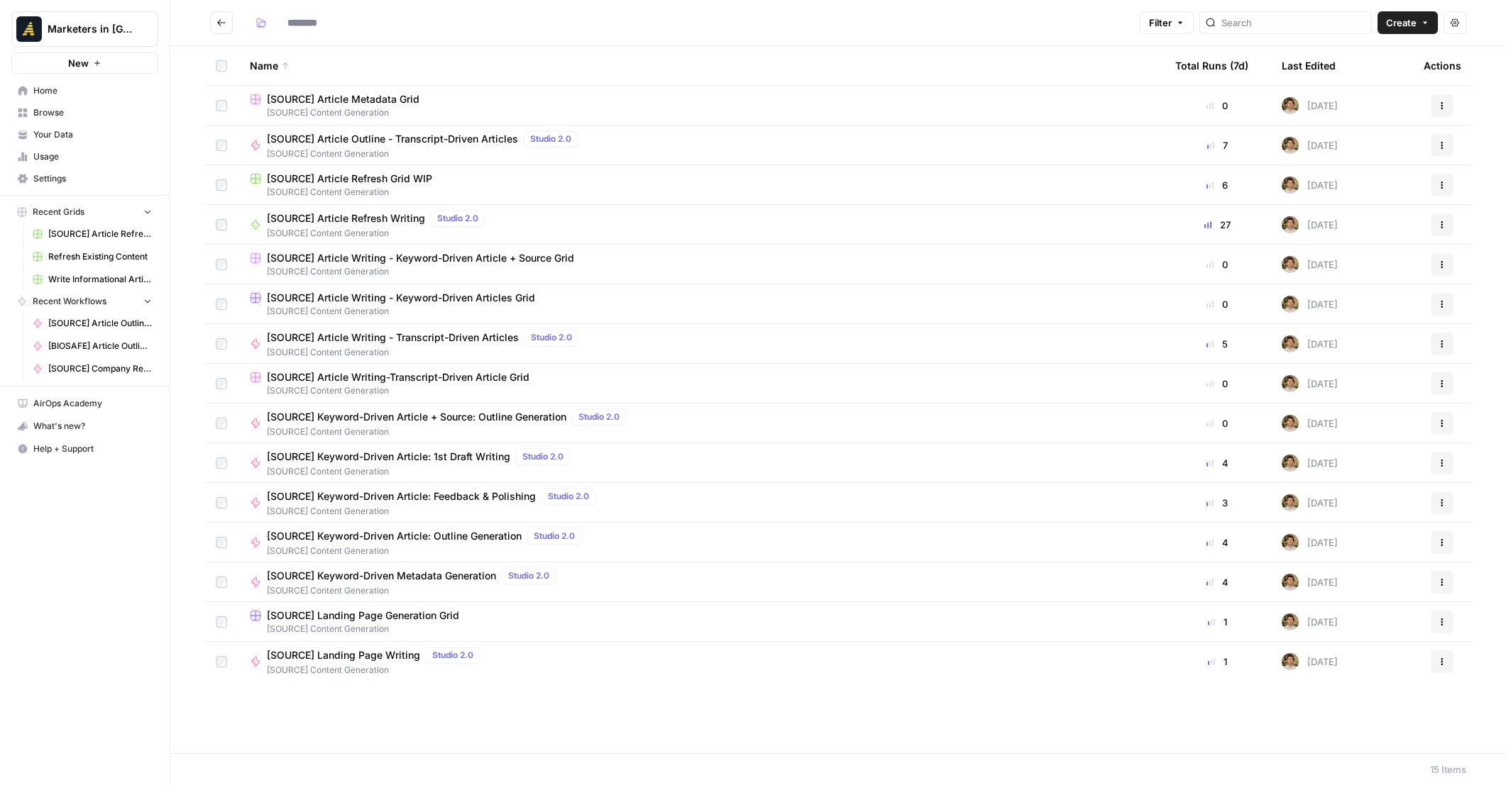
type input "**********"
click at [224, 19] on icon "Go back" at bounding box center [221, 23] width 10 height 10
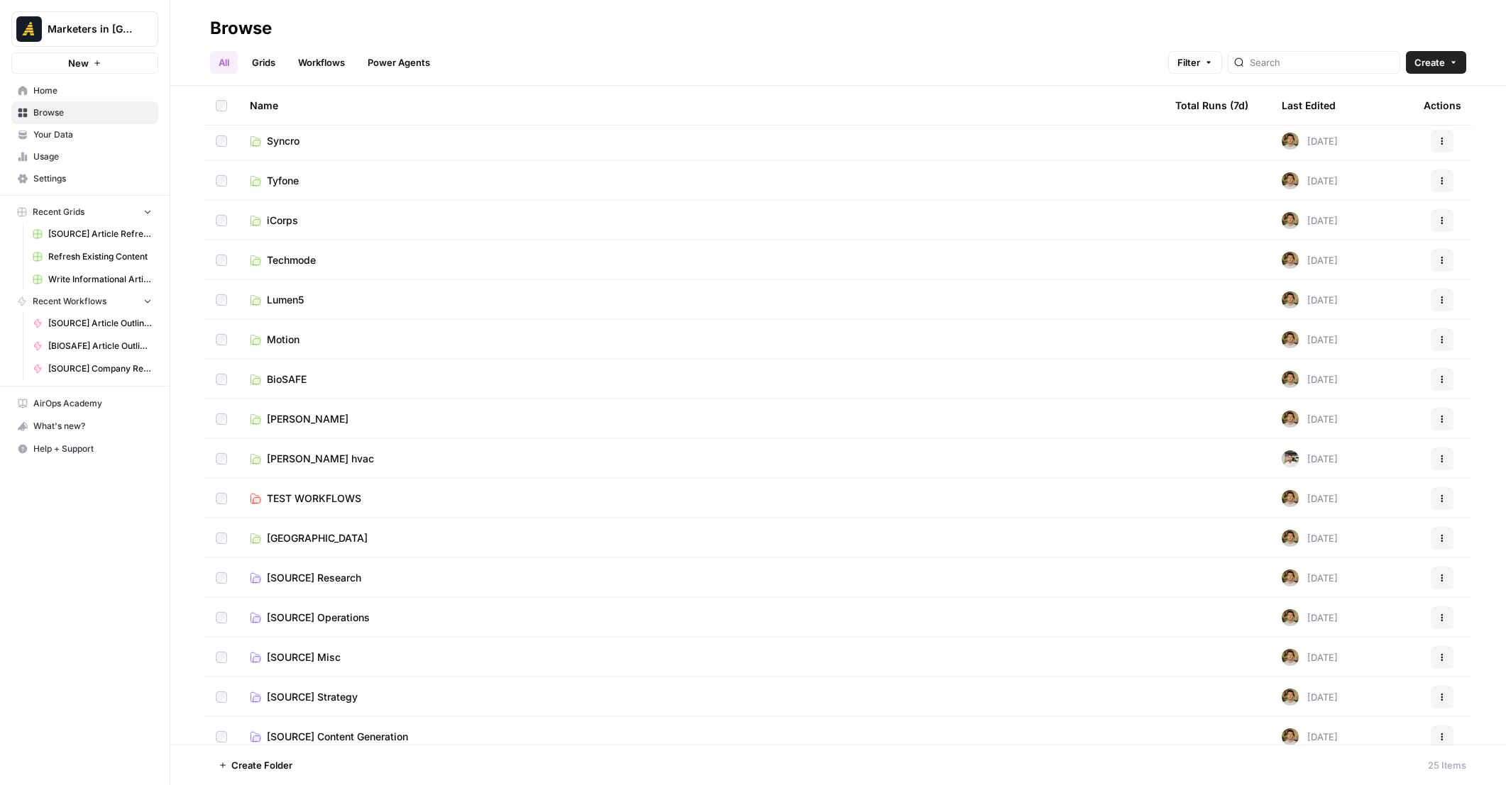
scroll to position [373, 0]
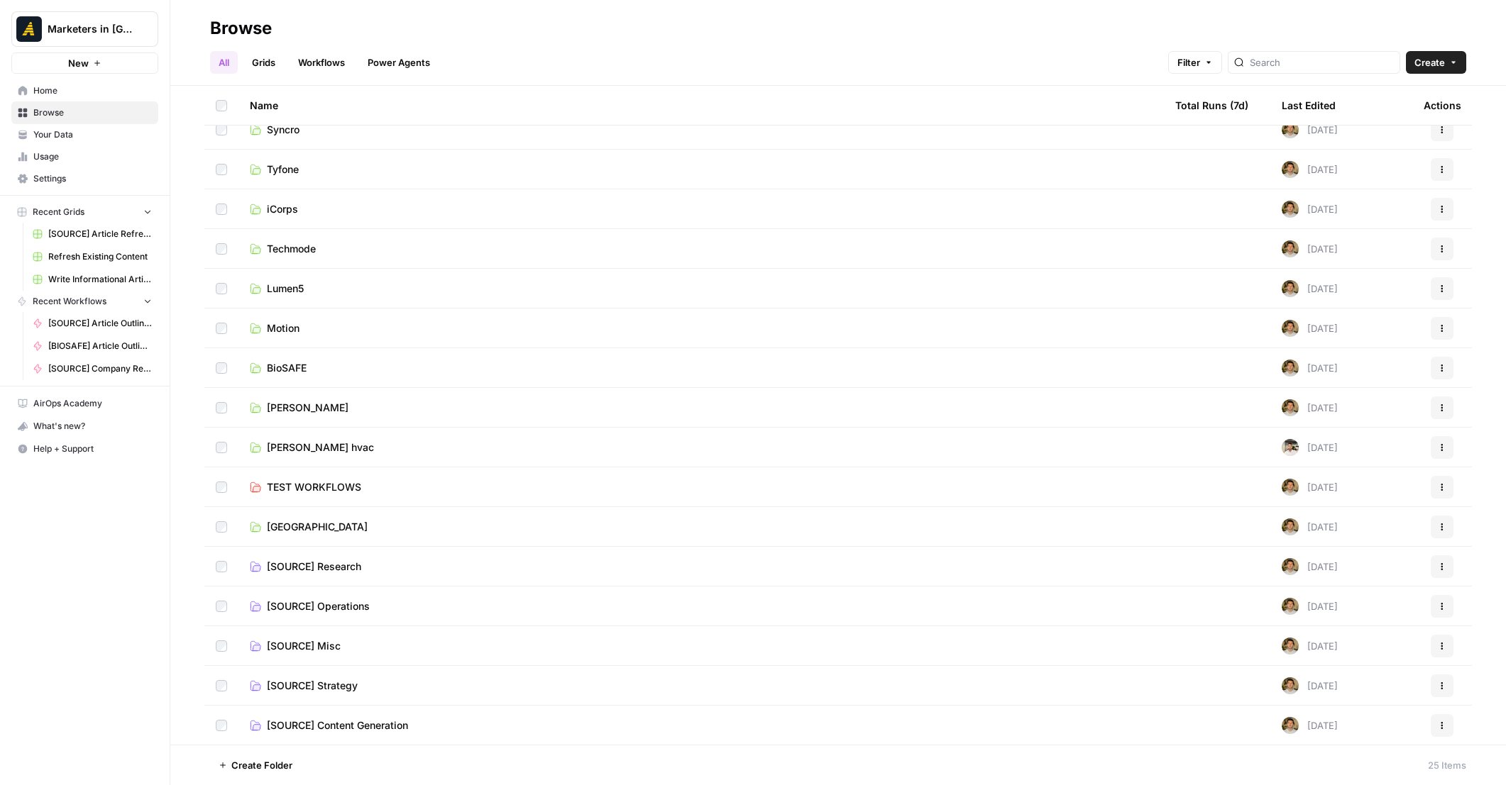
click at [382, 713] on td "[SOURCE] Content Generation" at bounding box center [700, 726] width 925 height 40
click at [376, 725] on span "[SOURCE] Content Generation" at bounding box center [337, 726] width 141 height 14
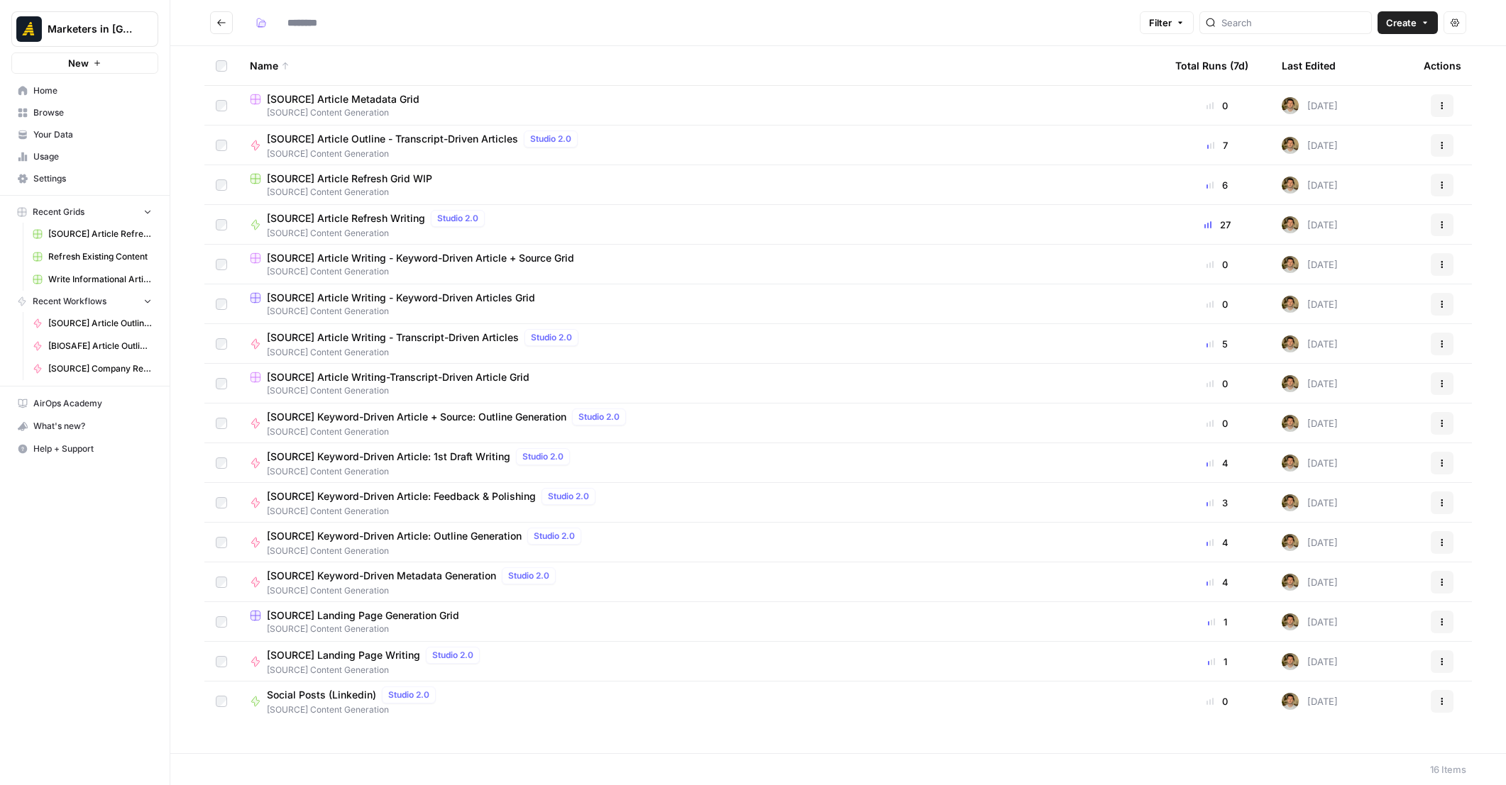
type input "**********"
click at [1405, 27] on span "Create" at bounding box center [1401, 23] width 31 height 14
click at [1375, 70] on span "Workflow" at bounding box center [1380, 76] width 79 height 14
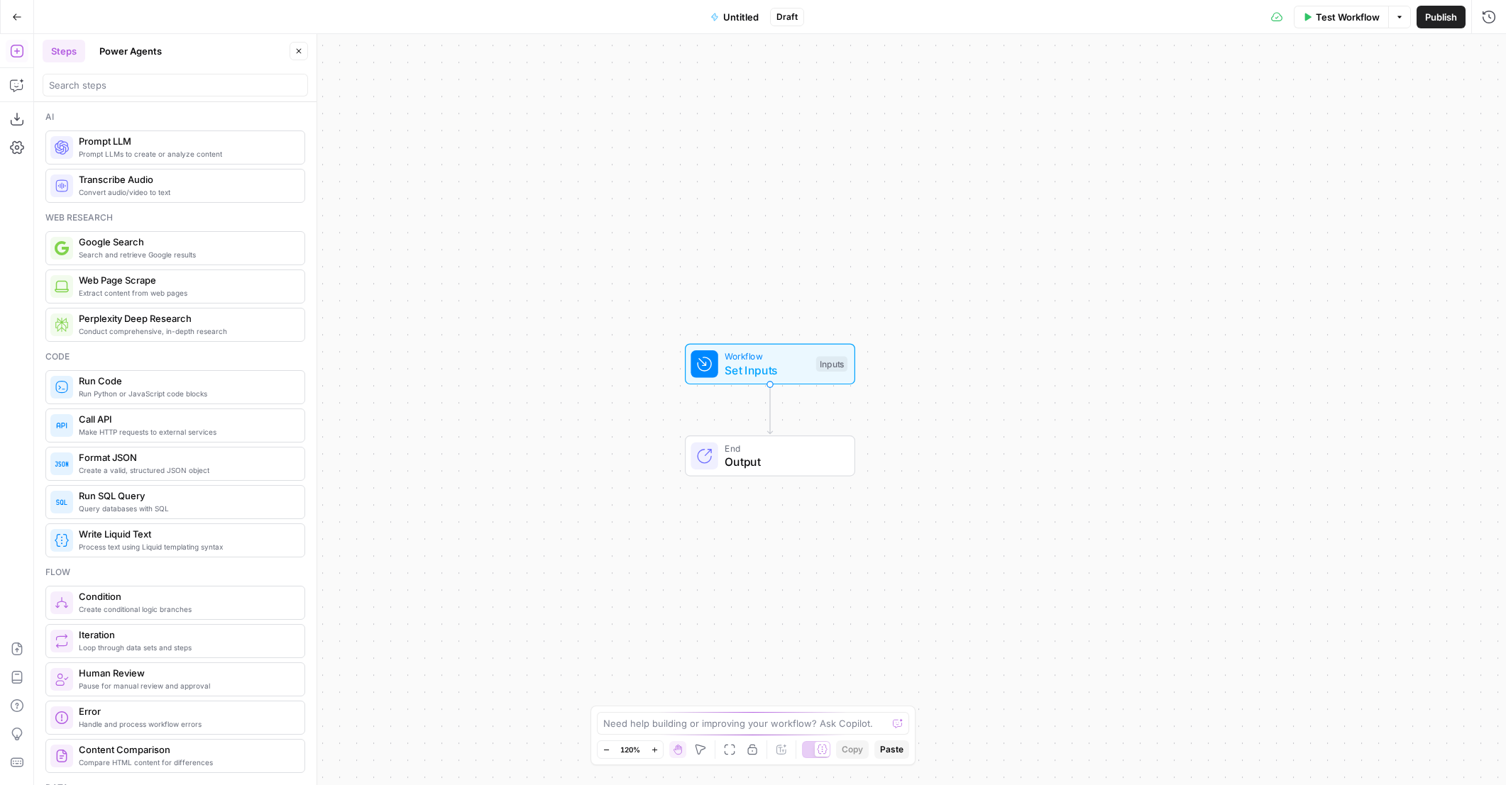
click at [741, 13] on span "Untitled" at bounding box center [740, 17] width 35 height 14
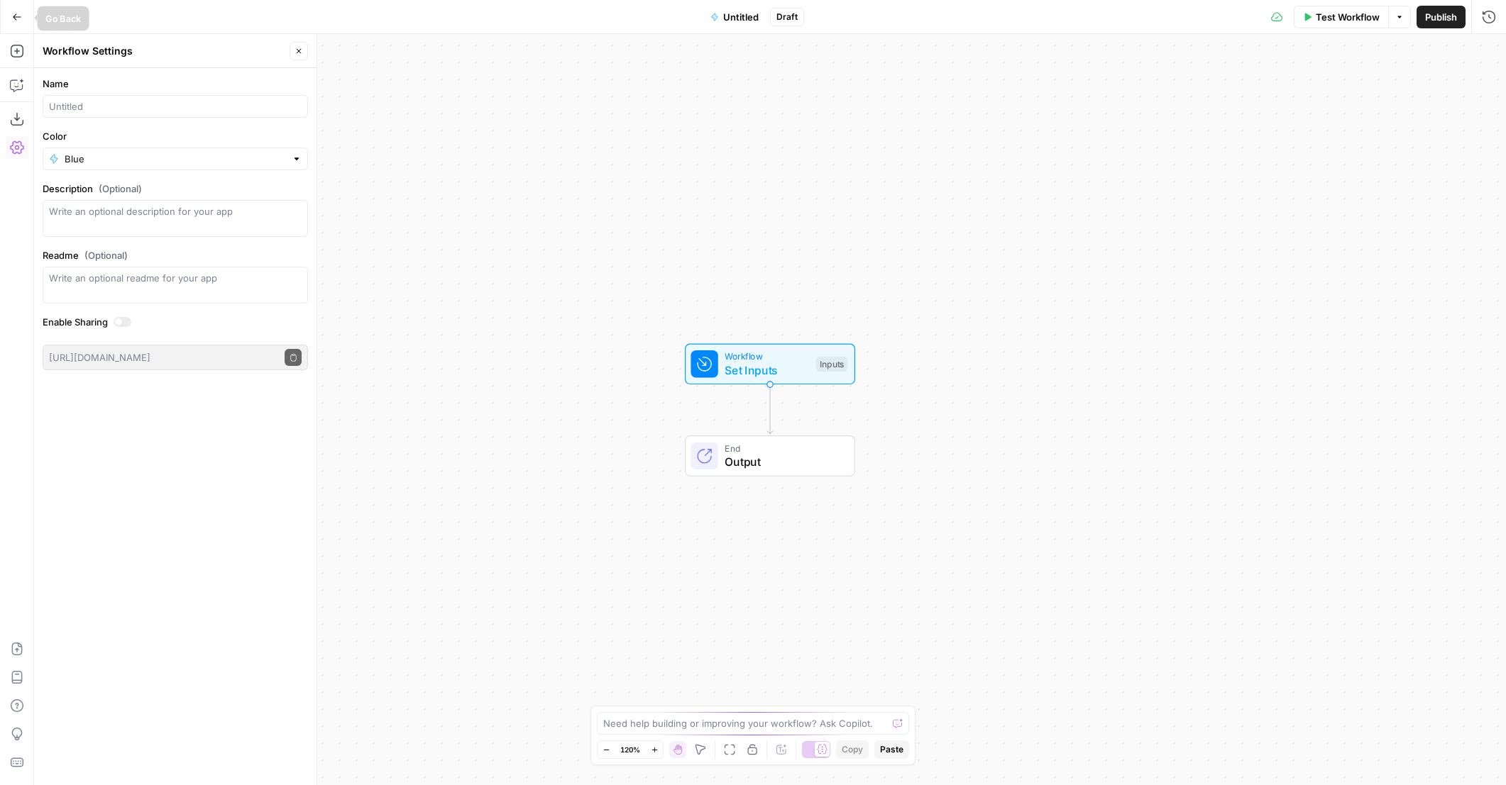
click at [23, 18] on button "Go Back" at bounding box center [17, 17] width 26 height 26
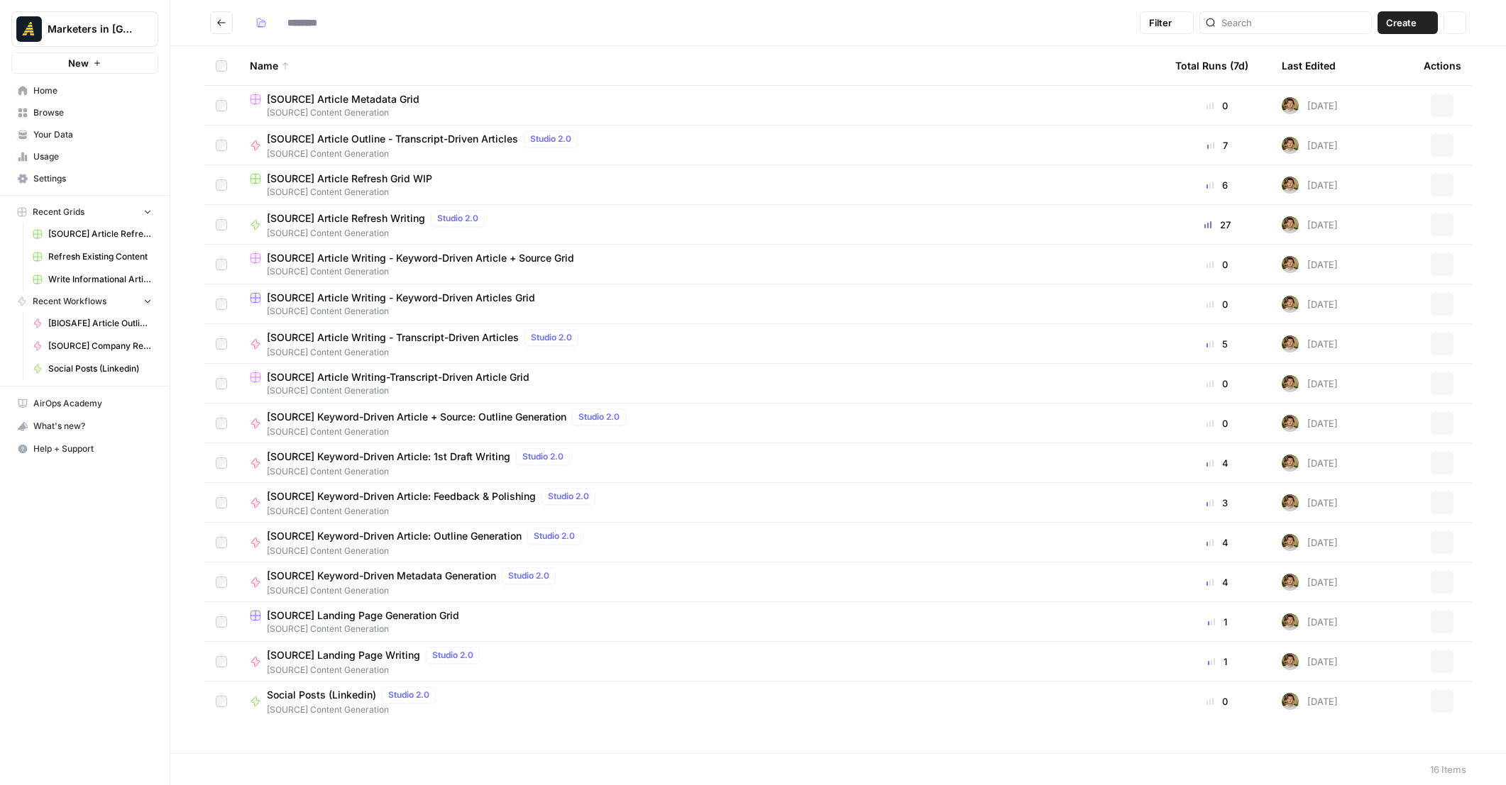
type input "**********"
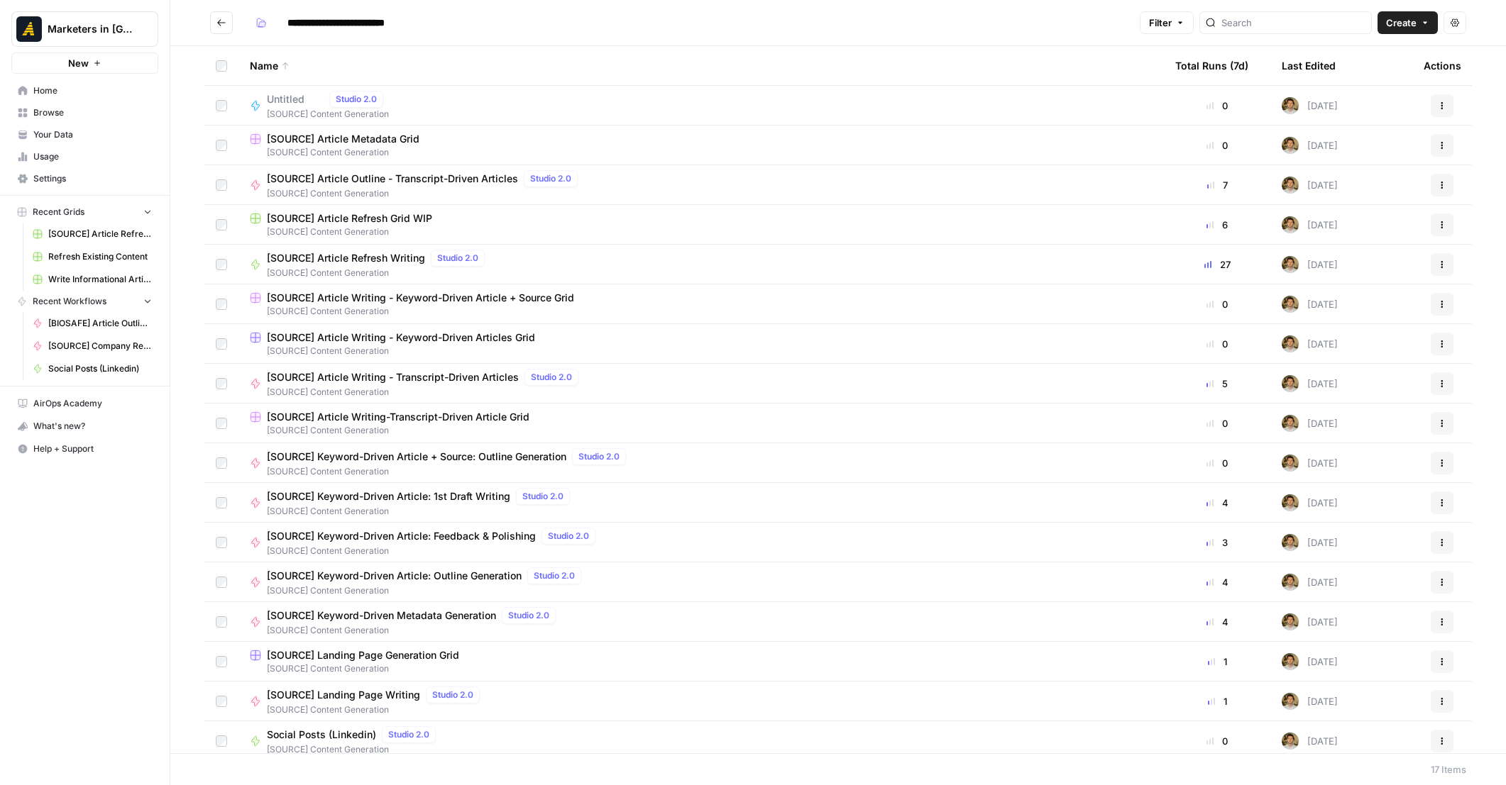
click at [226, 110] on div at bounding box center [221, 105] width 11 height 11
click at [1430, 110] on button "Actions" at bounding box center [1441, 105] width 23 height 23
click at [1327, 222] on span "Delete" at bounding box center [1368, 223] width 114 height 14
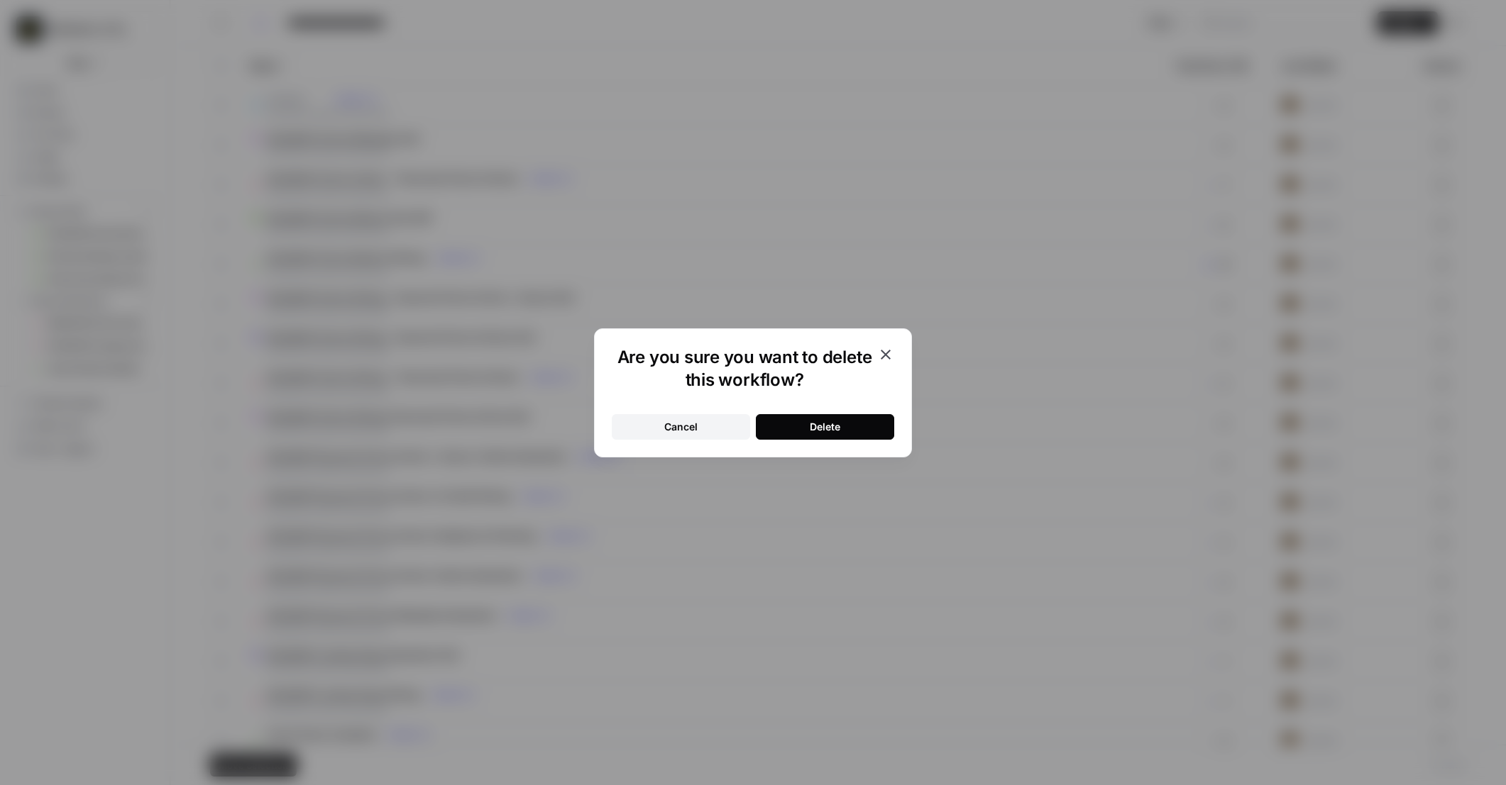
click at [813, 431] on div "Delete" at bounding box center [825, 427] width 31 height 14
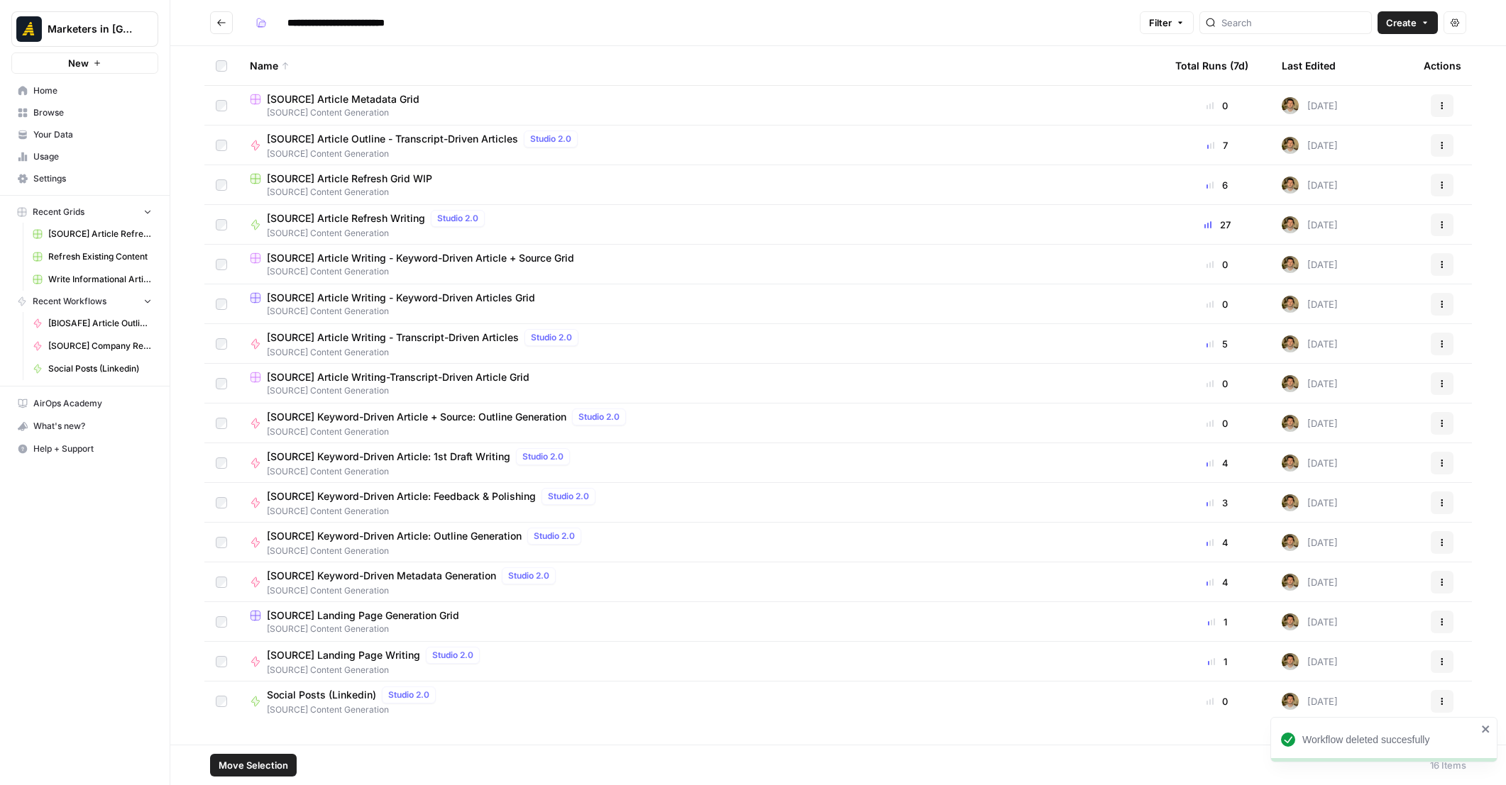
click at [112, 62] on button "New" at bounding box center [84, 63] width 147 height 21
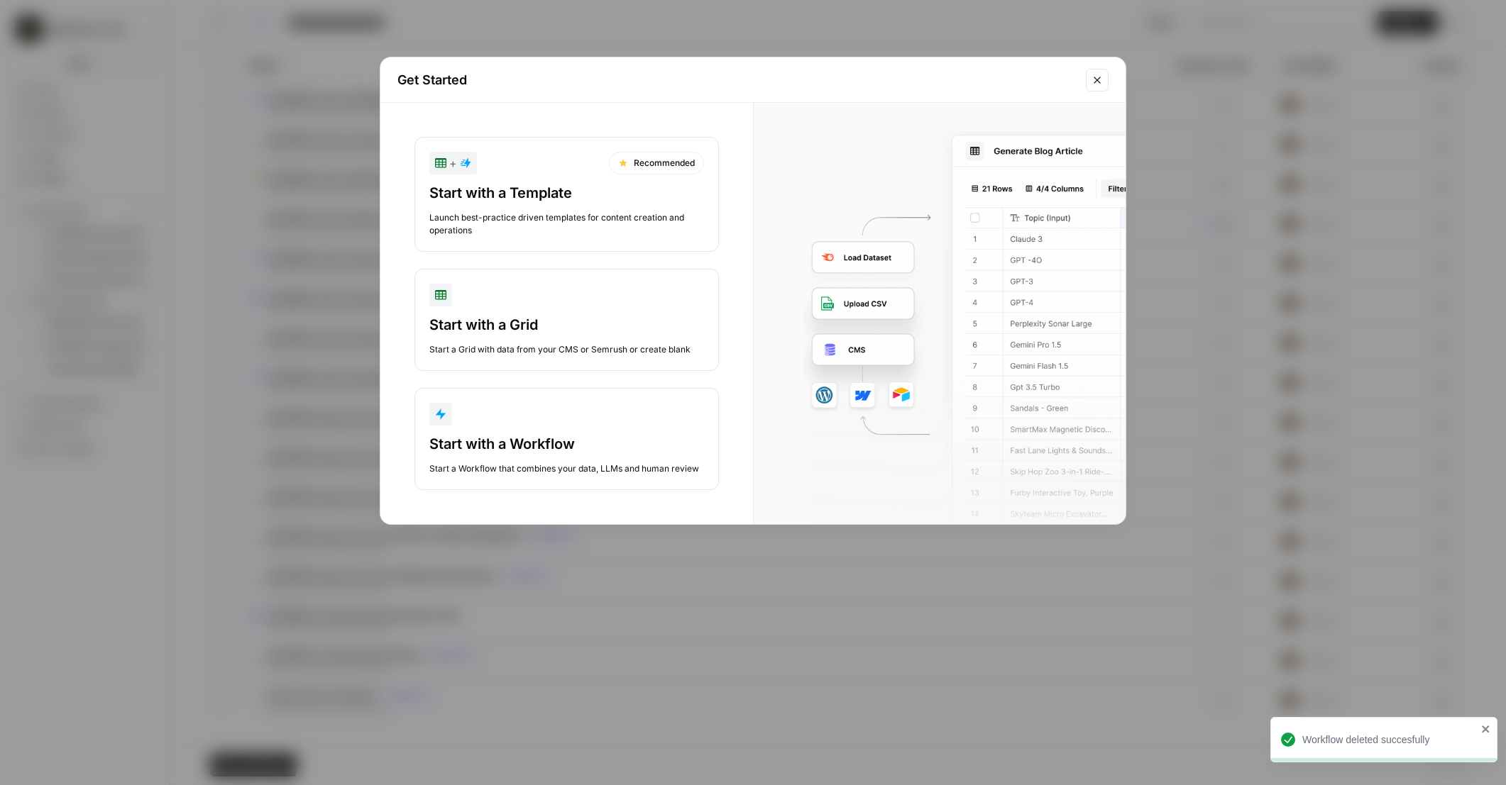
click at [554, 301] on div "button" at bounding box center [566, 295] width 275 height 23
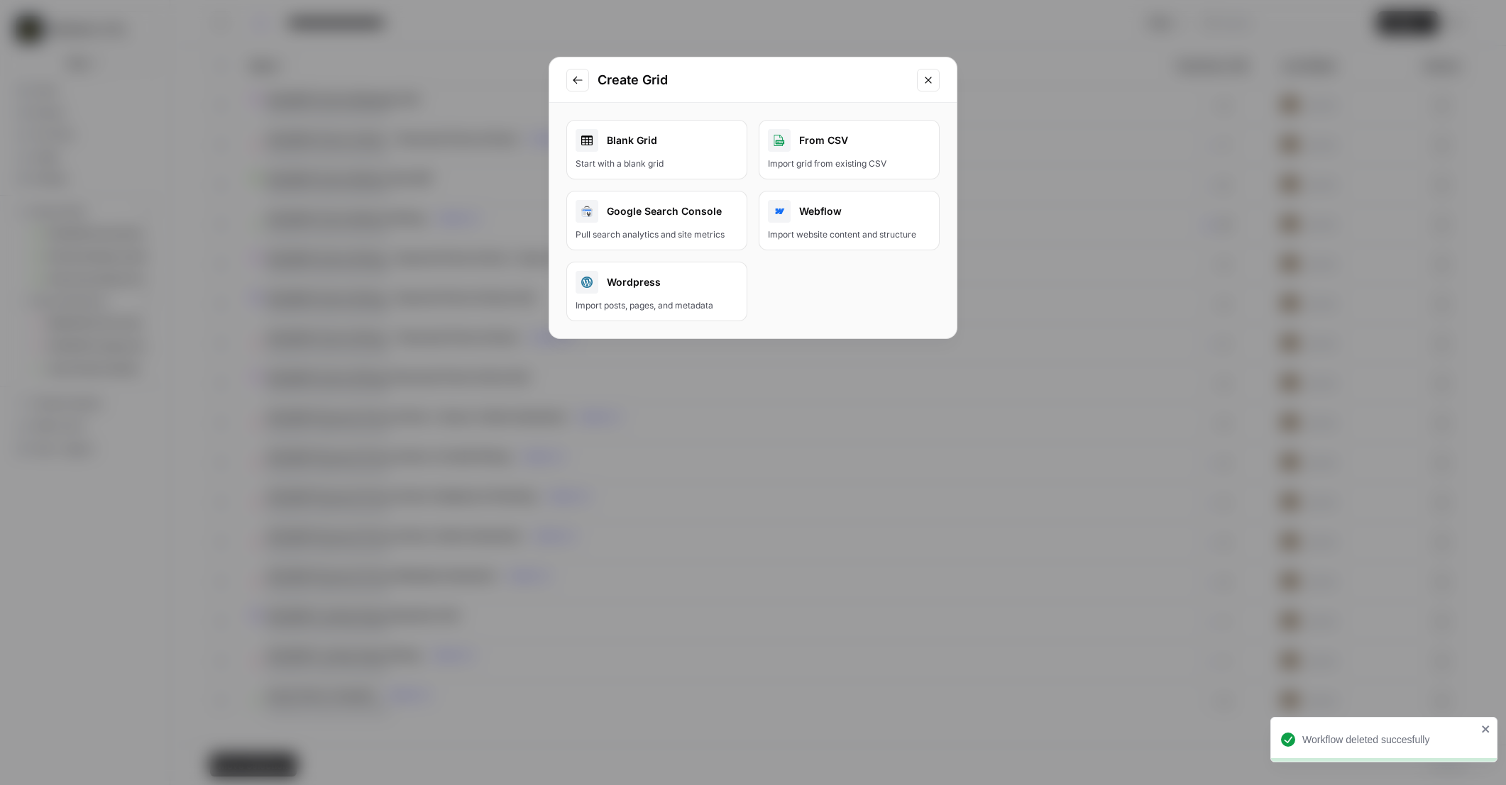
click at [654, 148] on div "Blank Grid" at bounding box center [656, 140] width 162 height 23
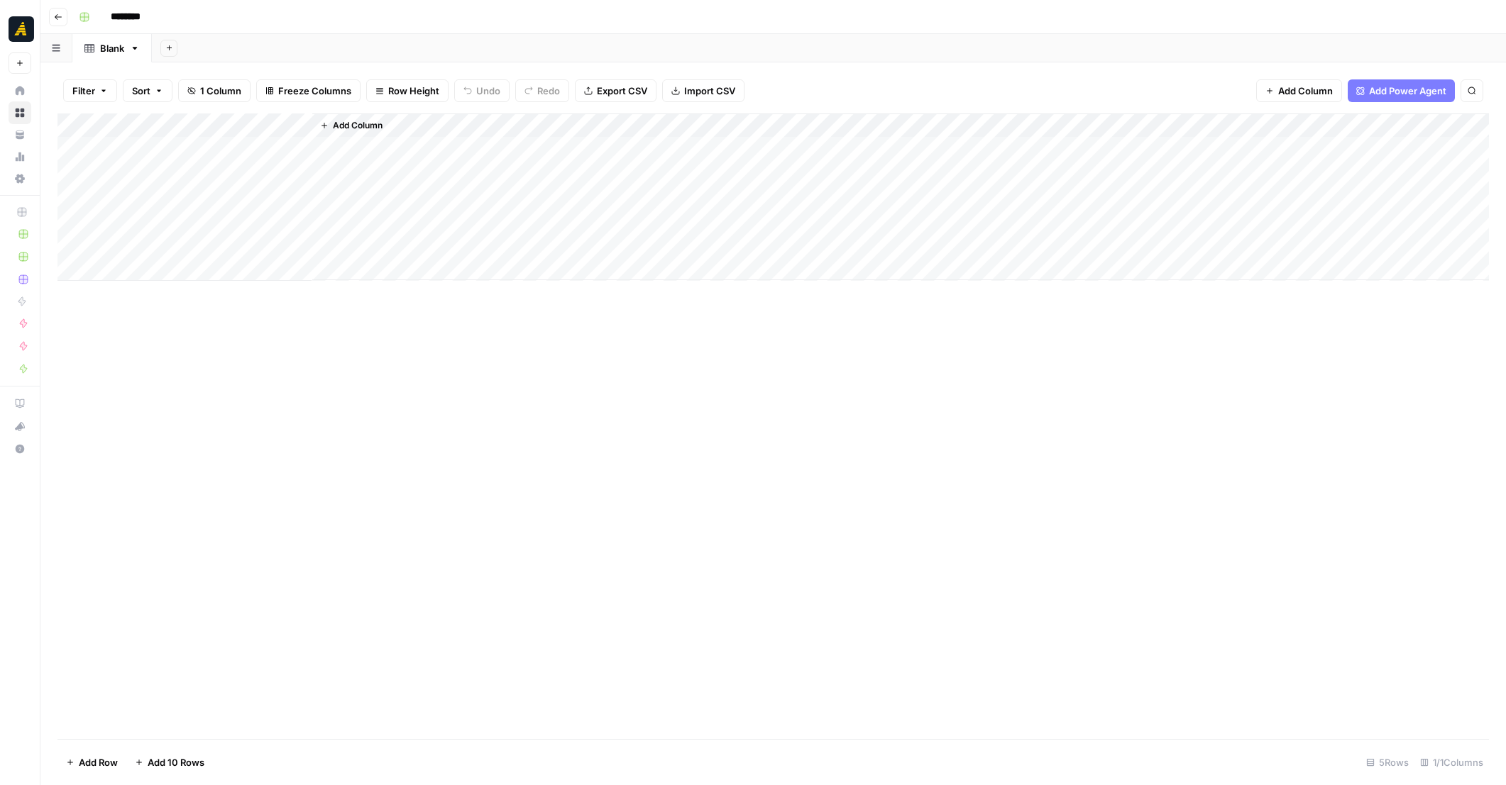
click at [350, 123] on span "Add Column" at bounding box center [358, 125] width 50 height 13
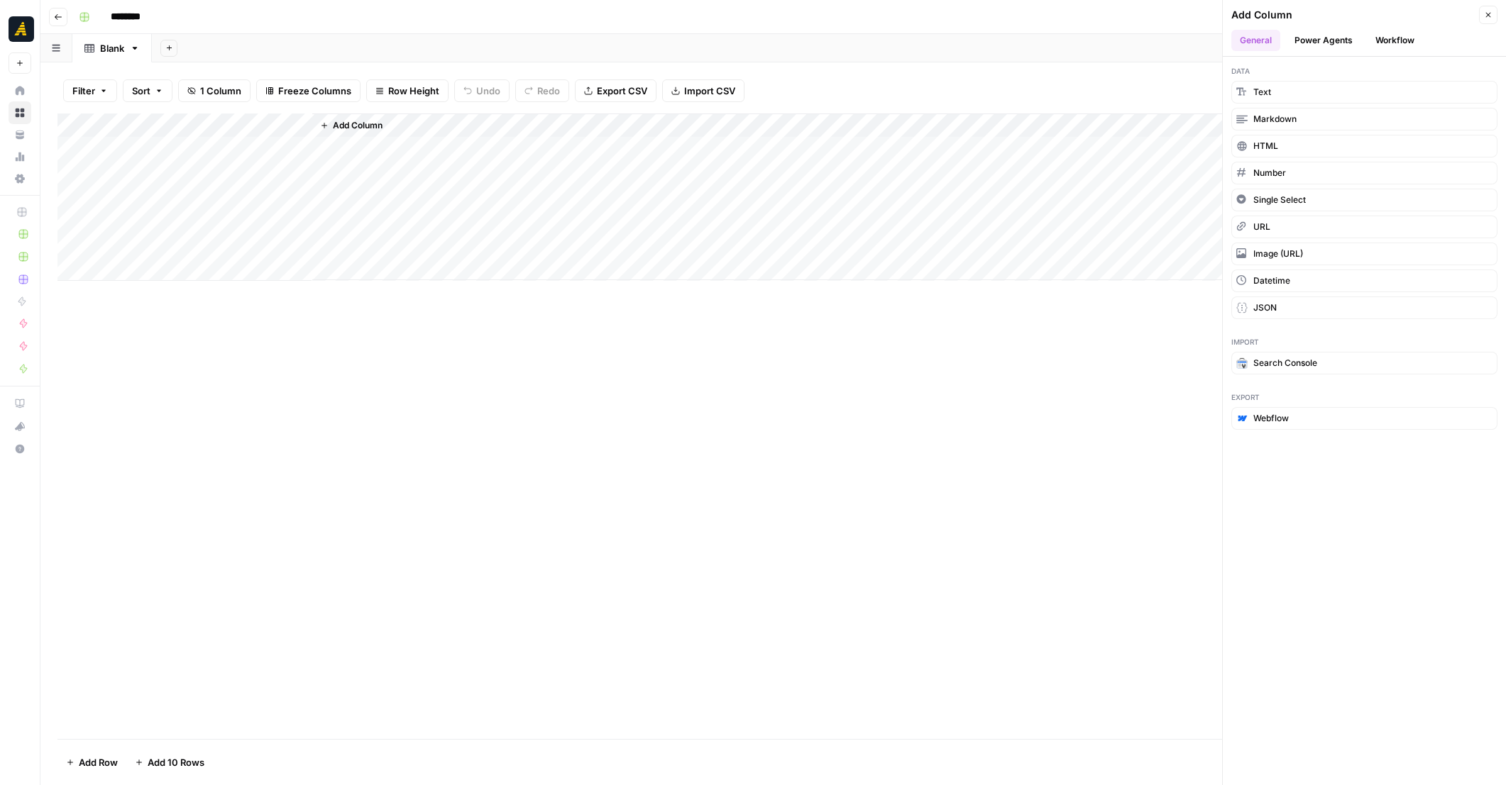
click at [1322, 43] on button "Power Agents" at bounding box center [1323, 40] width 75 height 21
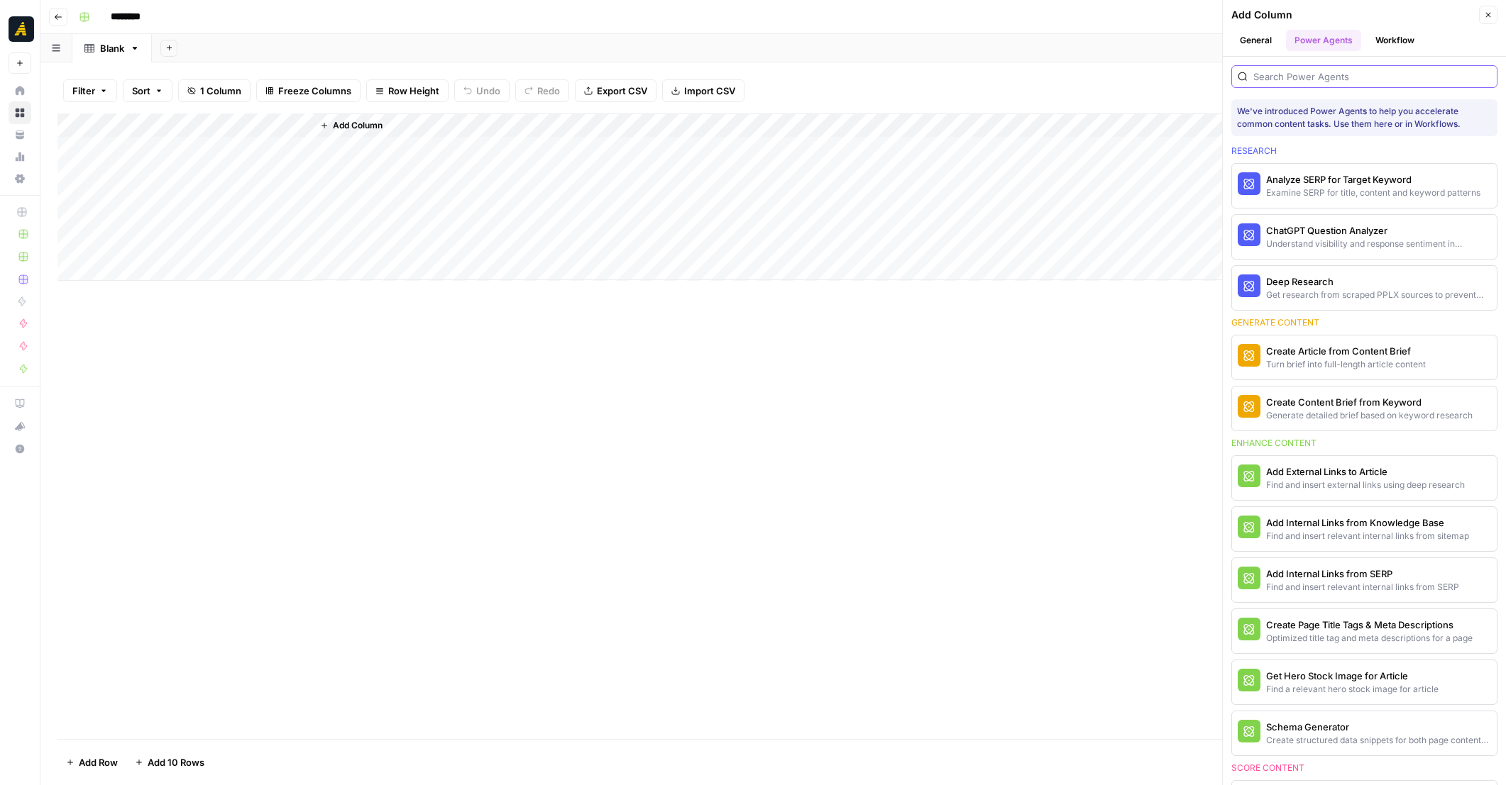
click at [1336, 79] on input "search" at bounding box center [1372, 77] width 238 height 14
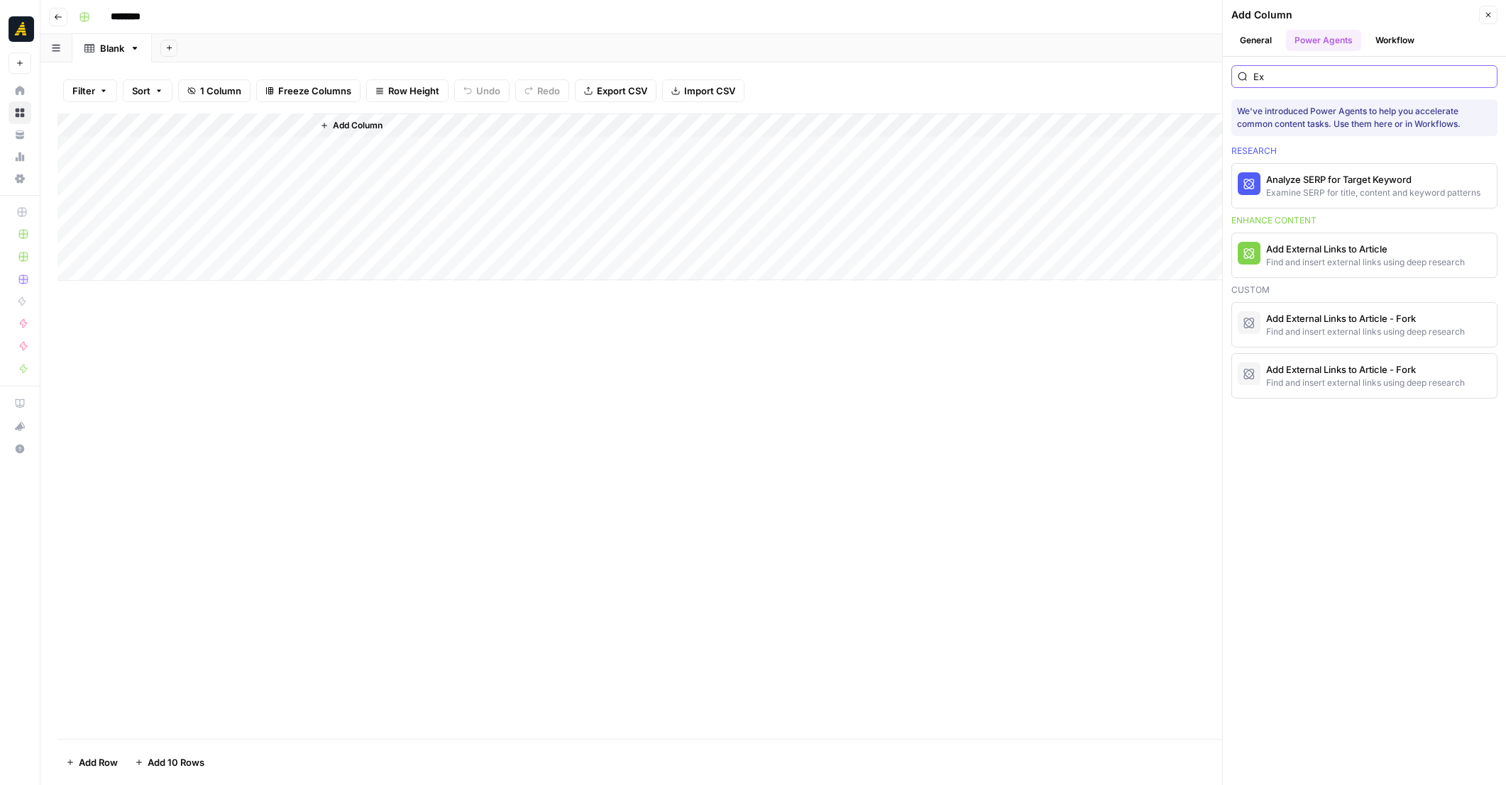
type input "E"
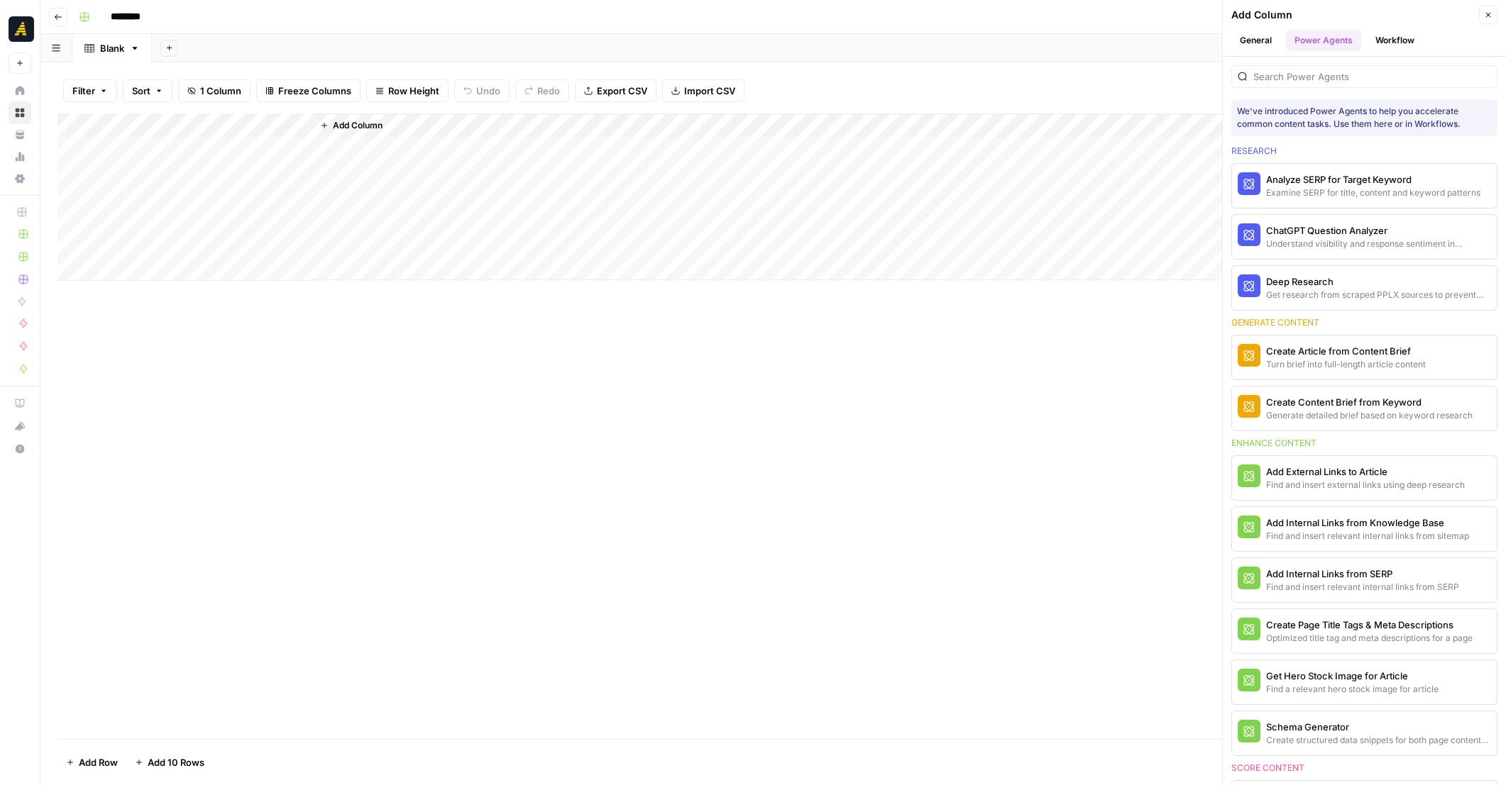
click at [1486, 13] on icon "button" at bounding box center [1488, 15] width 5 height 5
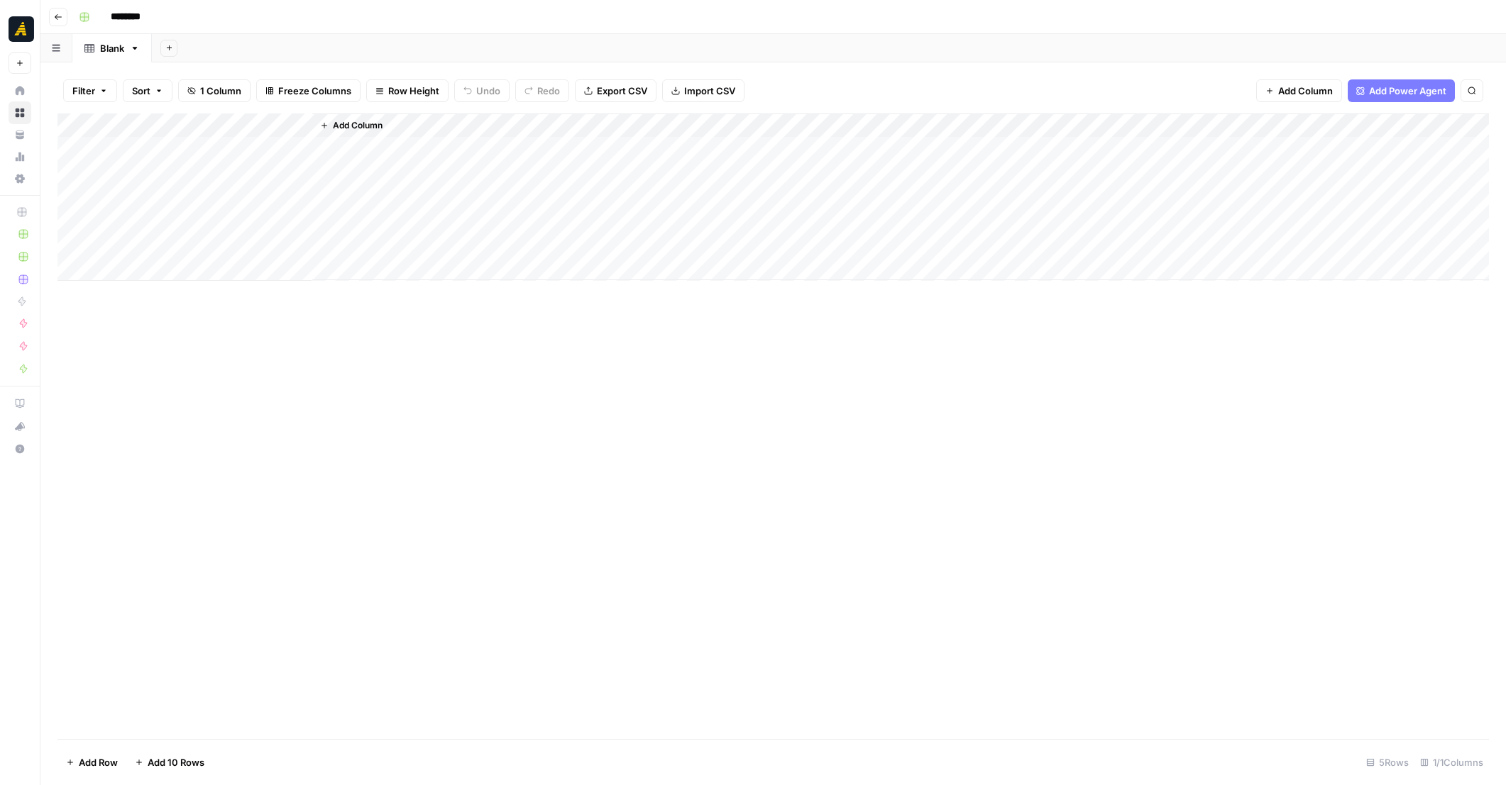
click at [60, 16] on icon "button" at bounding box center [58, 17] width 9 height 9
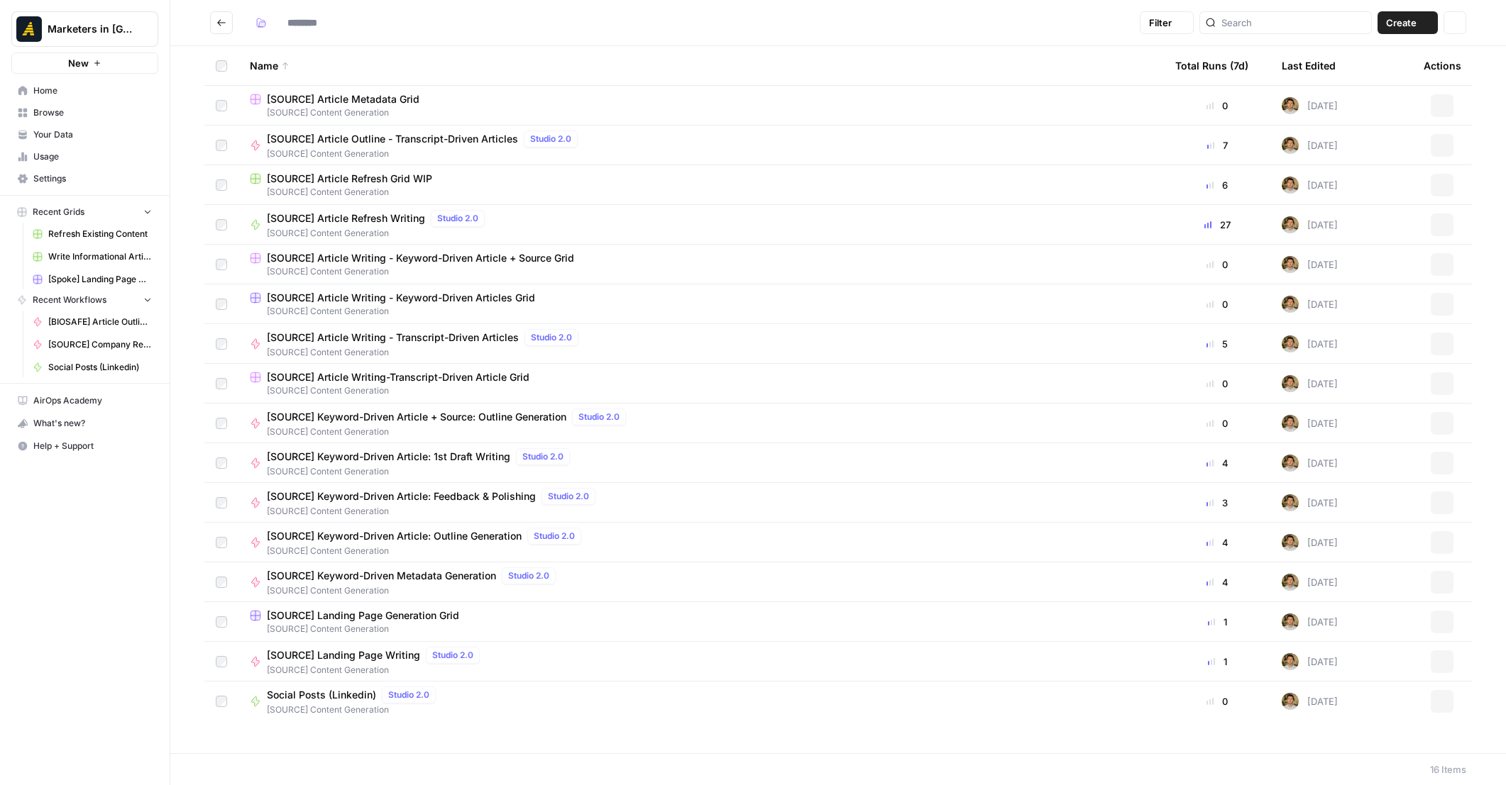
type input "**********"
click at [92, 62] on button "New" at bounding box center [84, 63] width 147 height 21
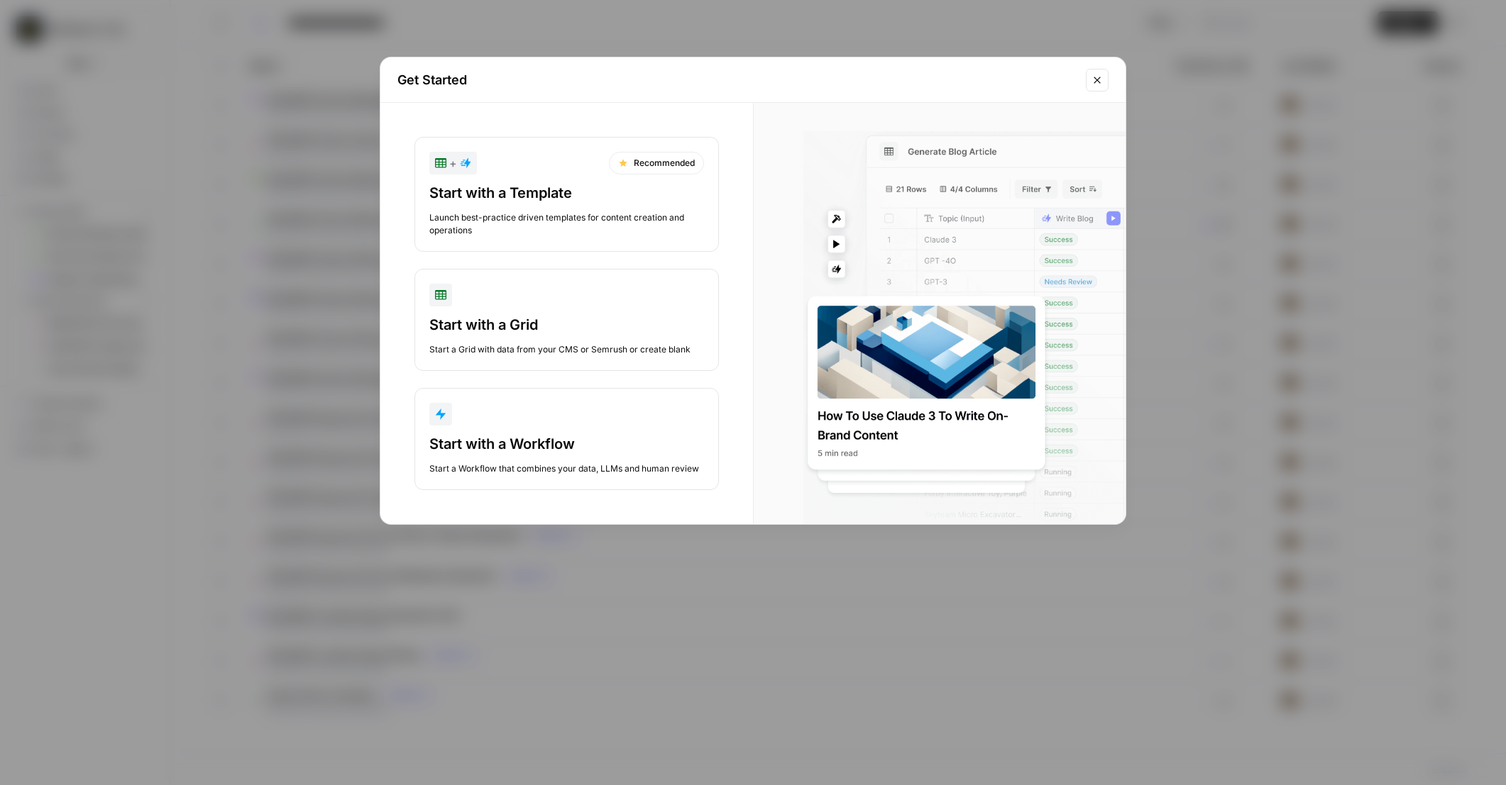
click at [1084, 29] on div "Get Started + Recommended Start with a Template Launch best-practice driven tem…" at bounding box center [753, 392] width 1506 height 785
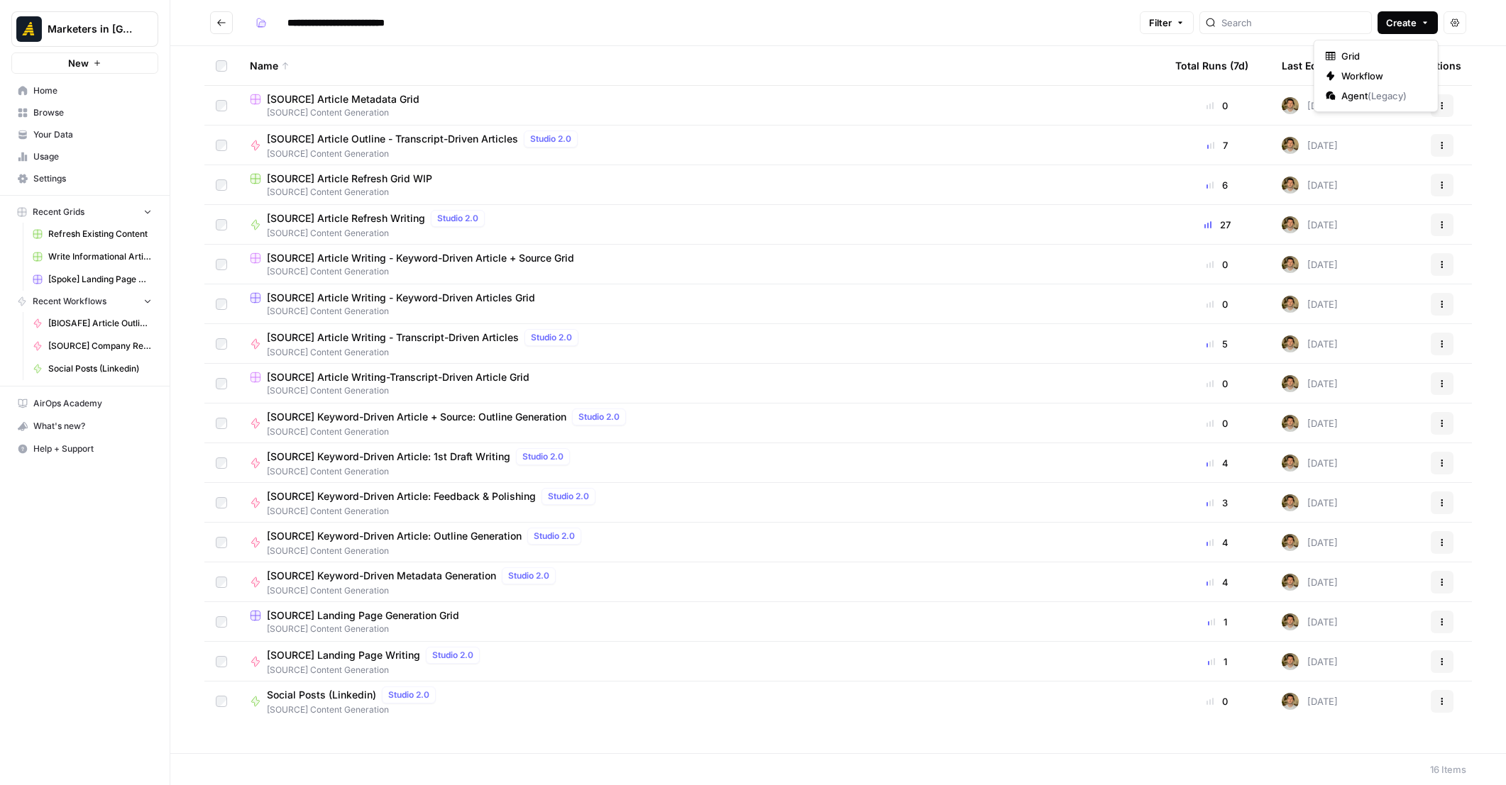
click at [1396, 23] on span "Create" at bounding box center [1401, 23] width 31 height 14
click at [1364, 72] on span "Workflow" at bounding box center [1380, 76] width 79 height 14
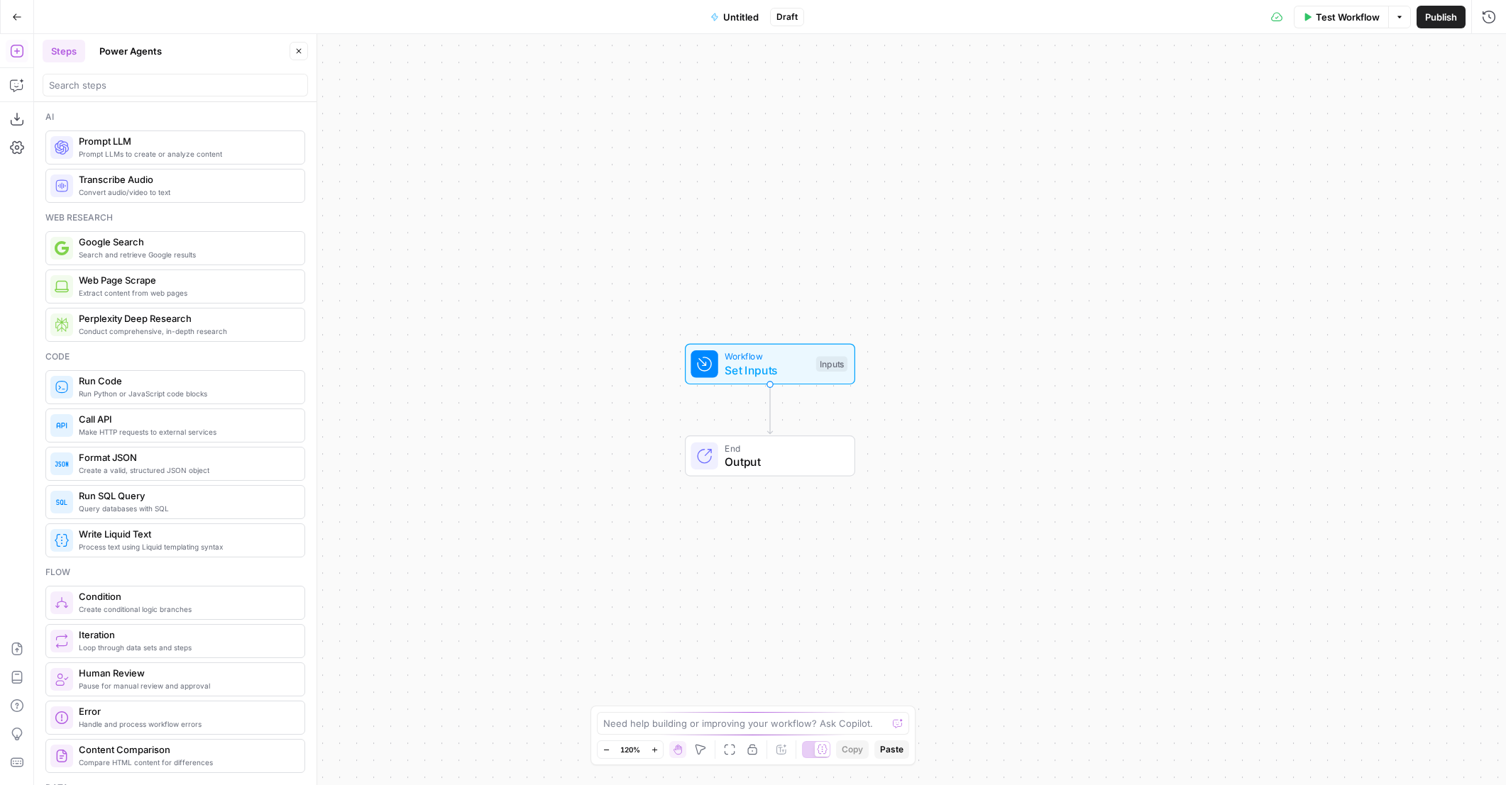
click at [737, 16] on span "Untitled" at bounding box center [740, 17] width 35 height 14
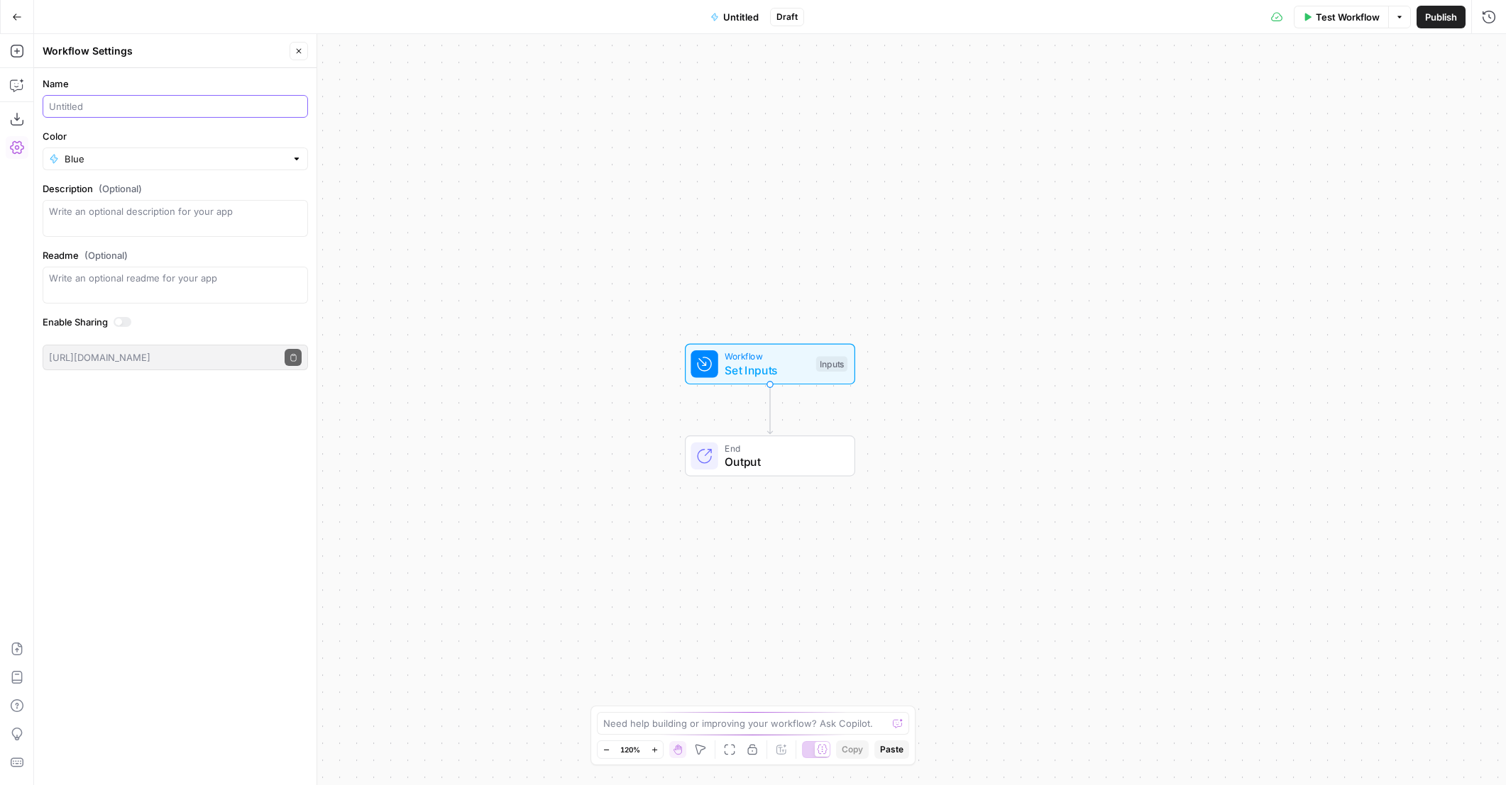
click at [128, 111] on input "Name" at bounding box center [175, 106] width 253 height 14
type input "Extract Article From URL"
click at [147, 156] on input "Color" at bounding box center [175, 159] width 221 height 14
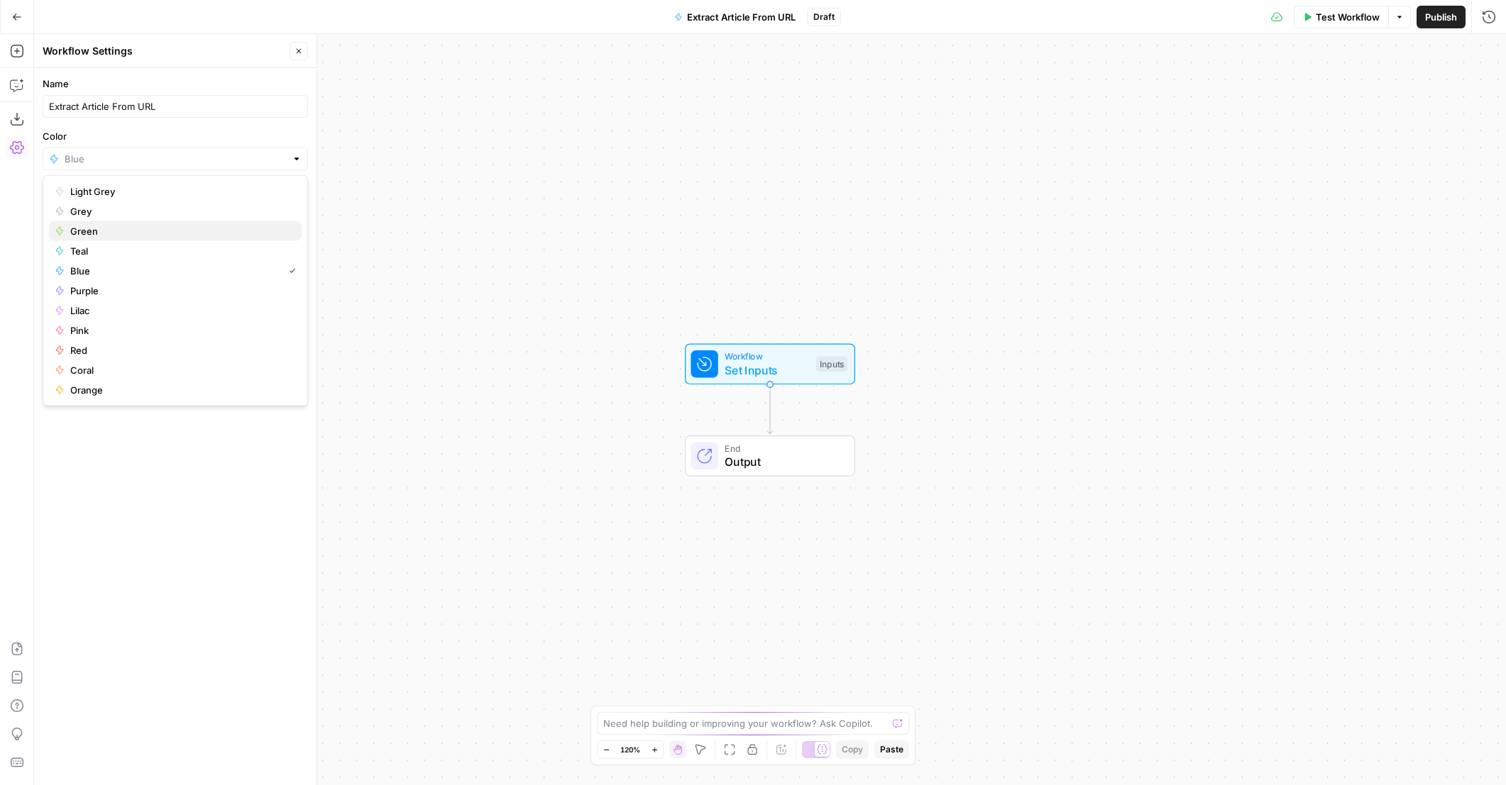
drag, startPoint x: 111, startPoint y: 221, endPoint x: 105, endPoint y: 226, distance: 8.0
click at [105, 226] on button "Green" at bounding box center [175, 231] width 253 height 20
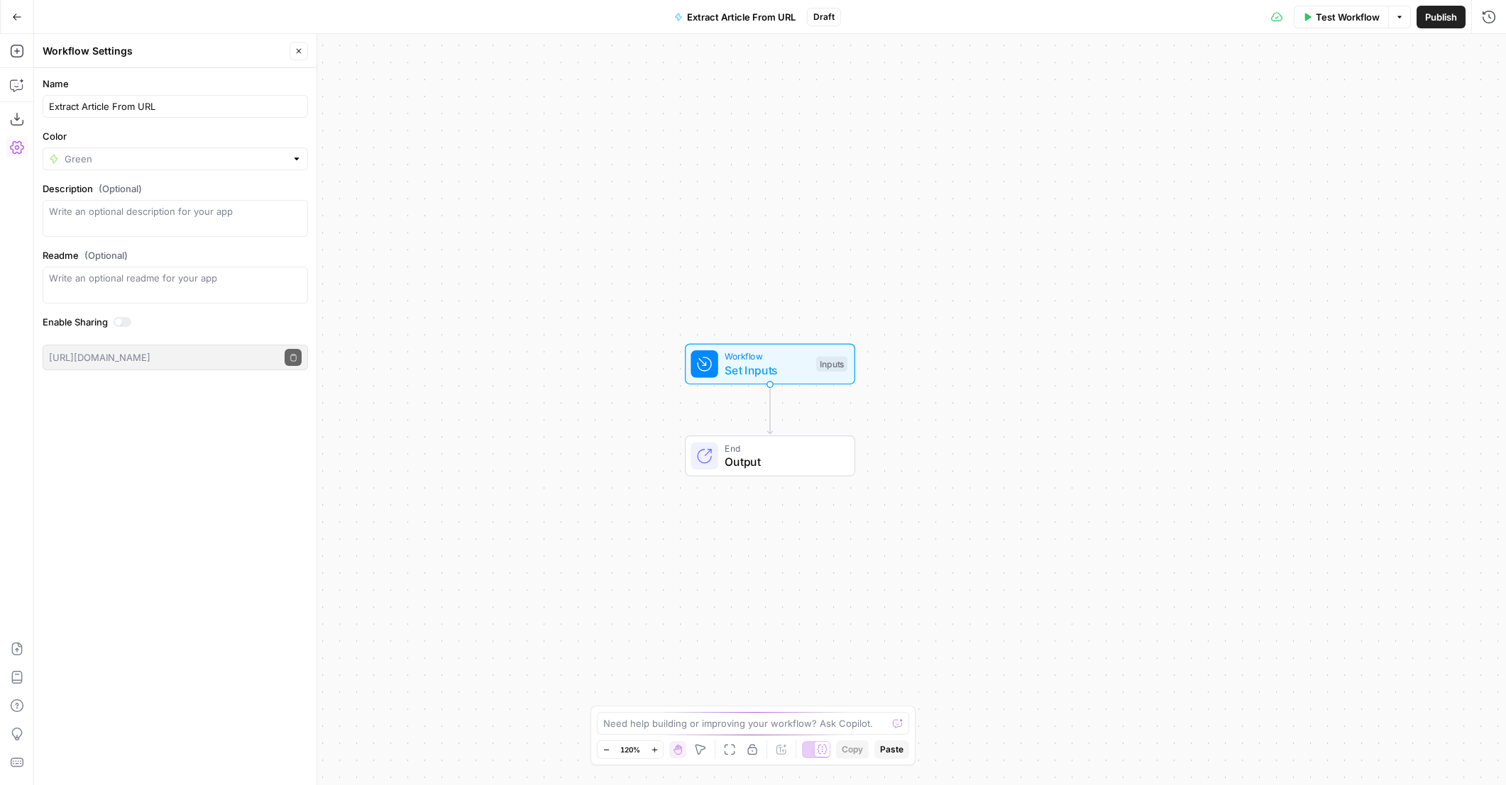
type input "Green"
click at [711, 172] on button "Import" at bounding box center [703, 181] width 50 height 26
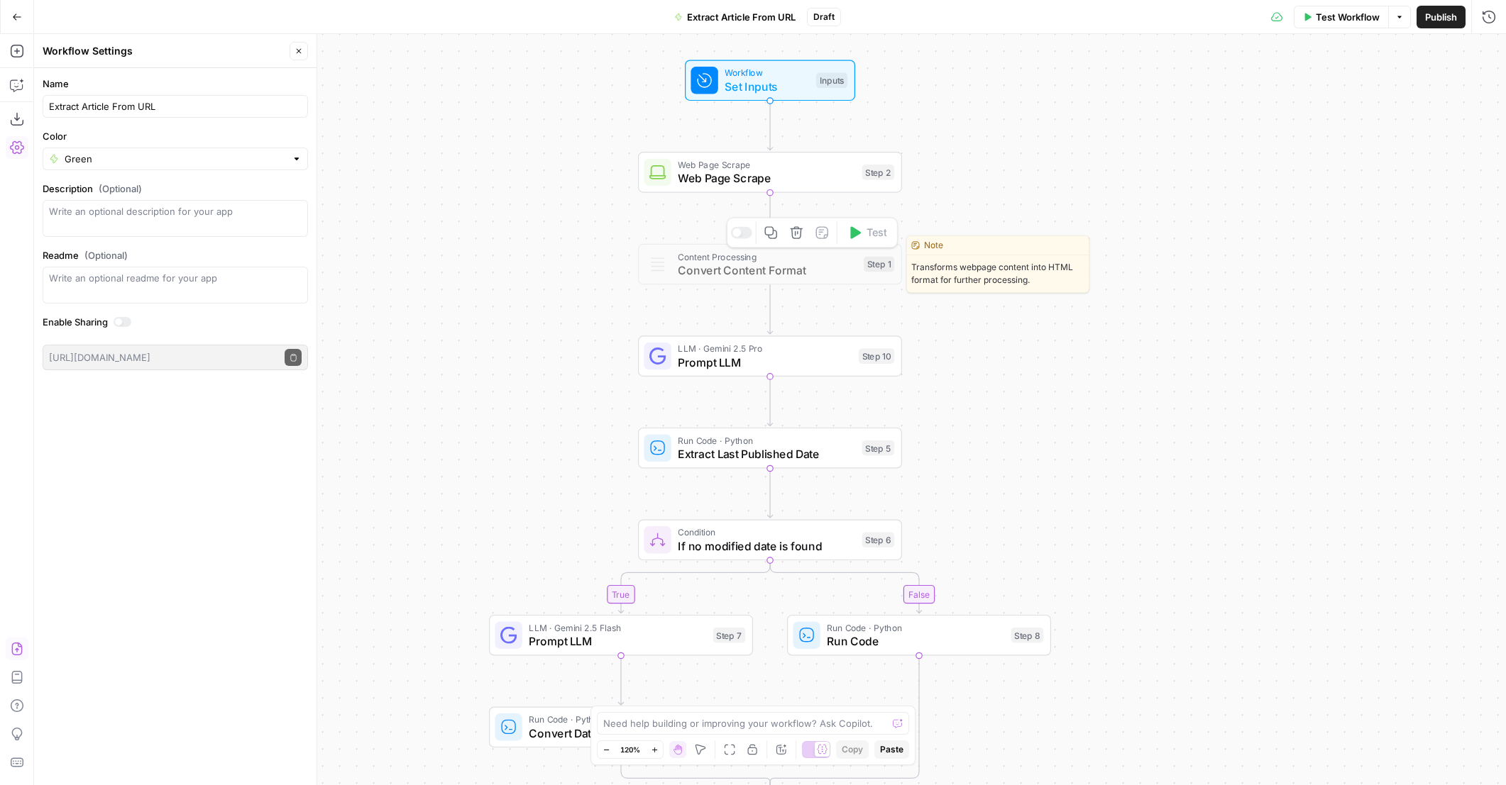
click at [812, 275] on span "Convert Content Format" at bounding box center [767, 270] width 179 height 17
click at [744, 235] on div at bounding box center [741, 233] width 21 height 12
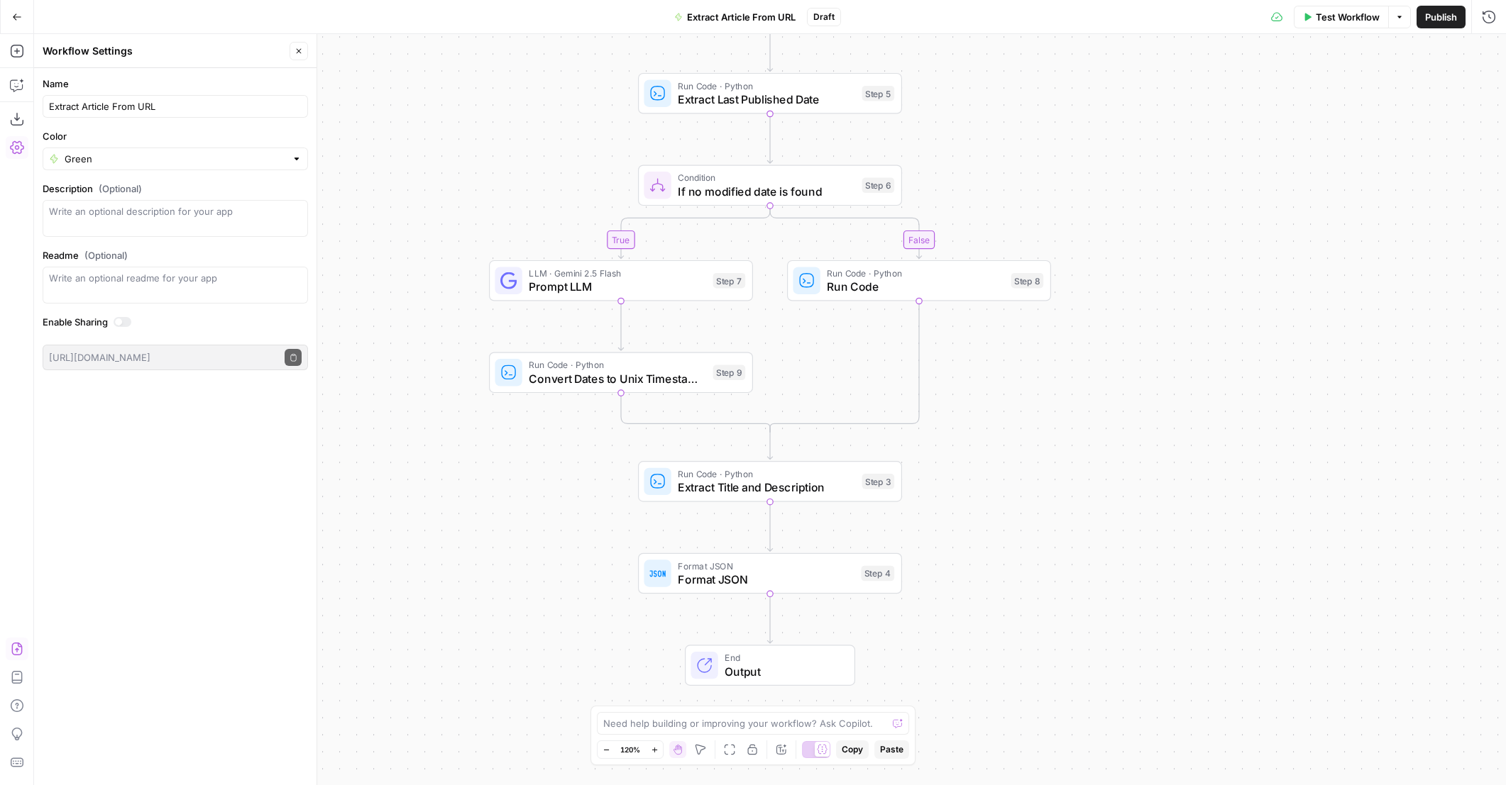
click at [654, 290] on span "Prompt LLM" at bounding box center [617, 286] width 177 height 17
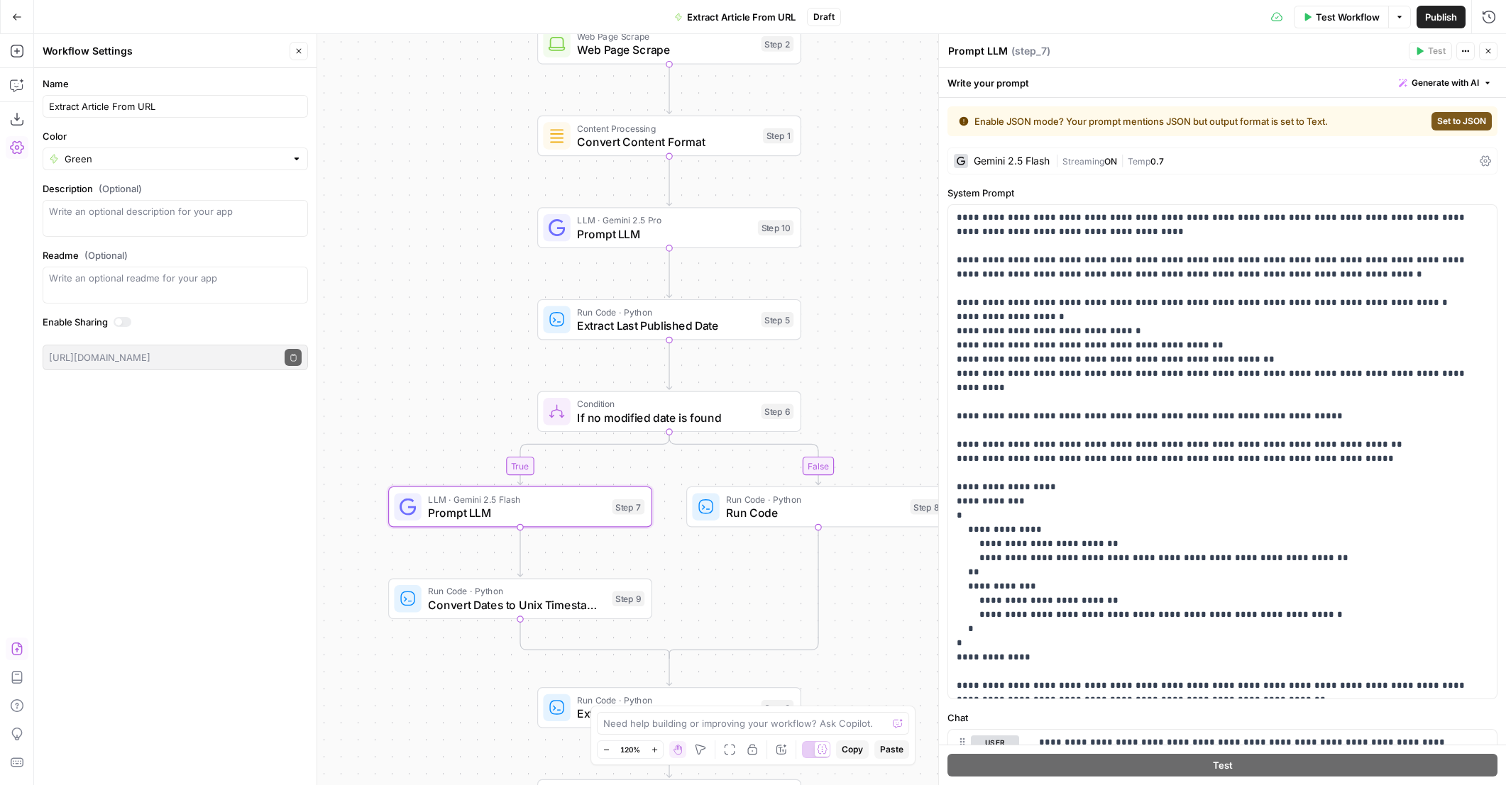
drag, startPoint x: 510, startPoint y: 321, endPoint x: 365, endPoint y: 365, distance: 151.1
click at [356, 367] on div "true false Workflow Set Inputs Inputs Web Page Scrape Web Page Scrape Step 2 Co…" at bounding box center [769, 409] width 1471 height 751
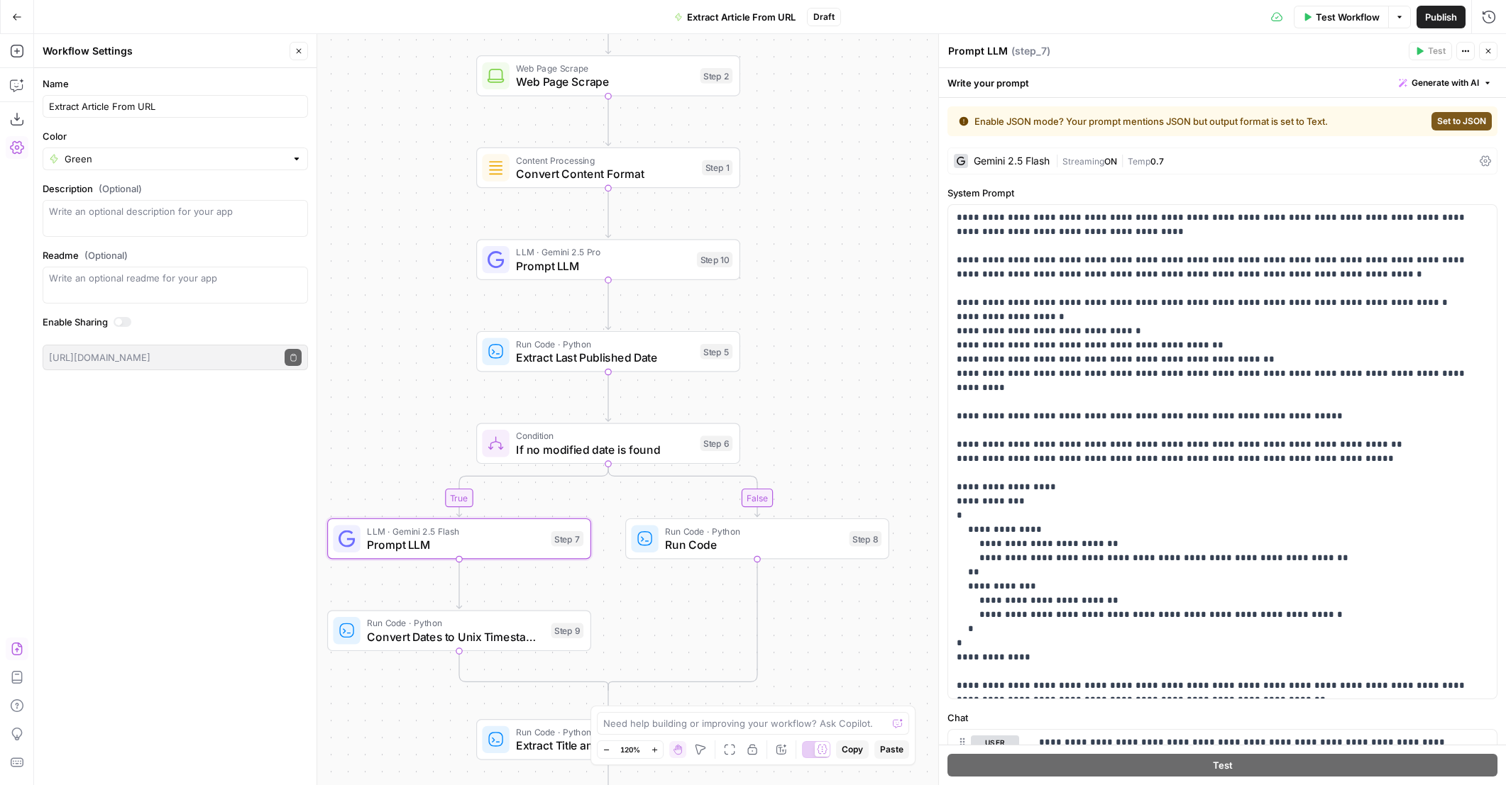
click at [584, 261] on span "Prompt LLM" at bounding box center [603, 266] width 174 height 17
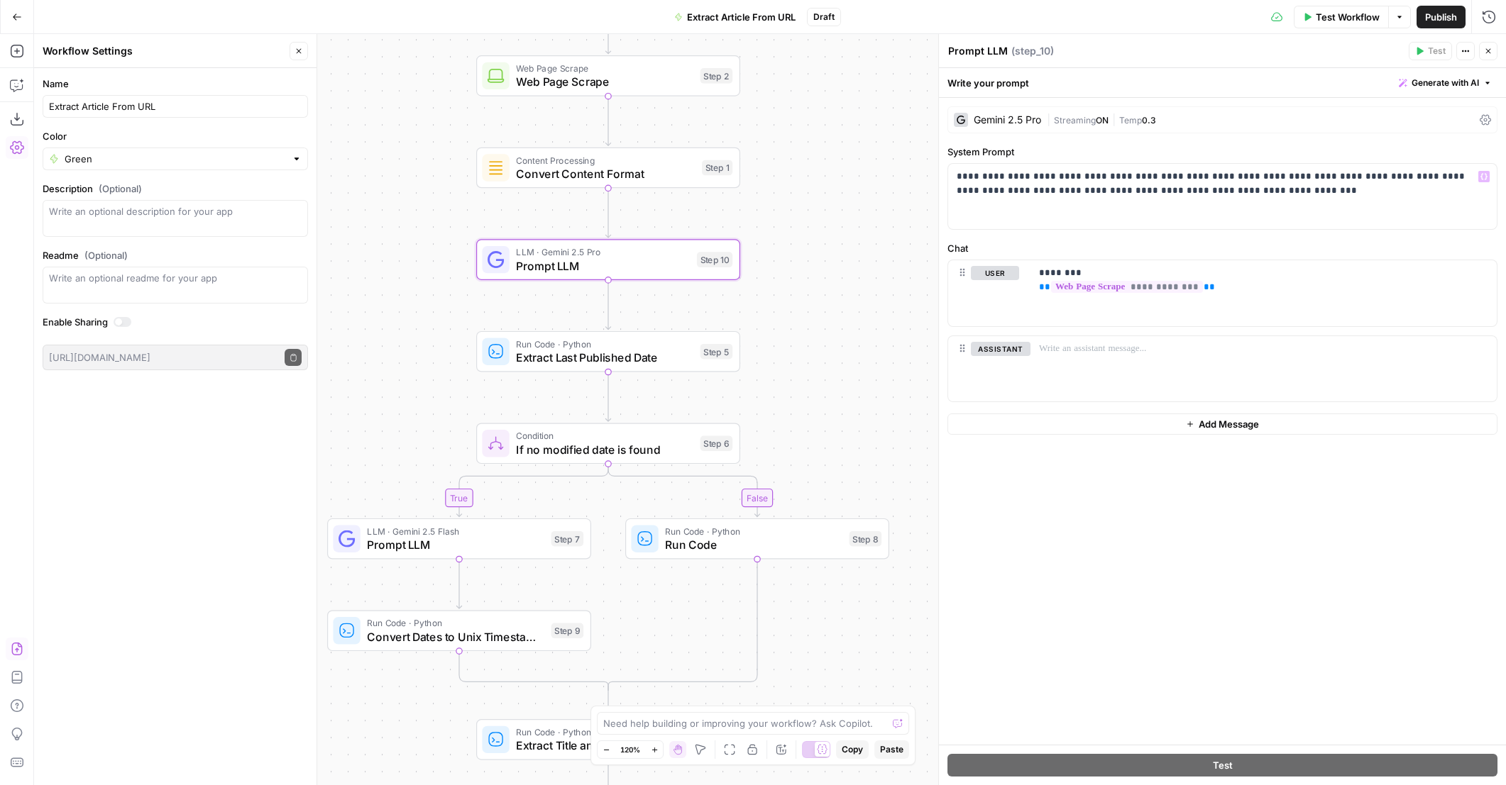
click at [1039, 120] on div "Gemini 2.5 Pro" at bounding box center [1006, 120] width 67 height 10
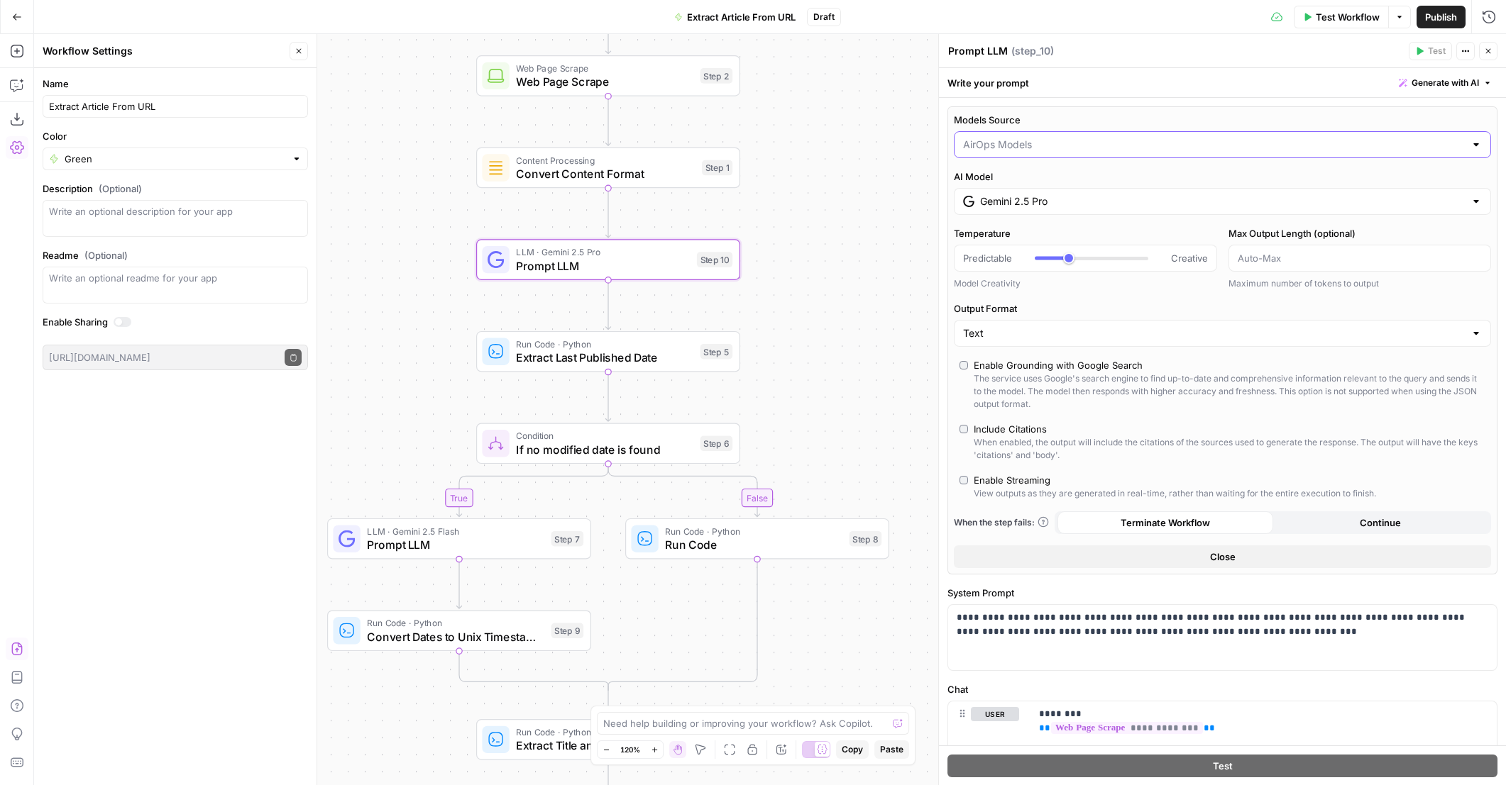
click at [1031, 147] on input "Models Source" at bounding box center [1214, 145] width 502 height 14
click at [1019, 198] on span "My Models" at bounding box center [1213, 199] width 497 height 14
type input "My Models"
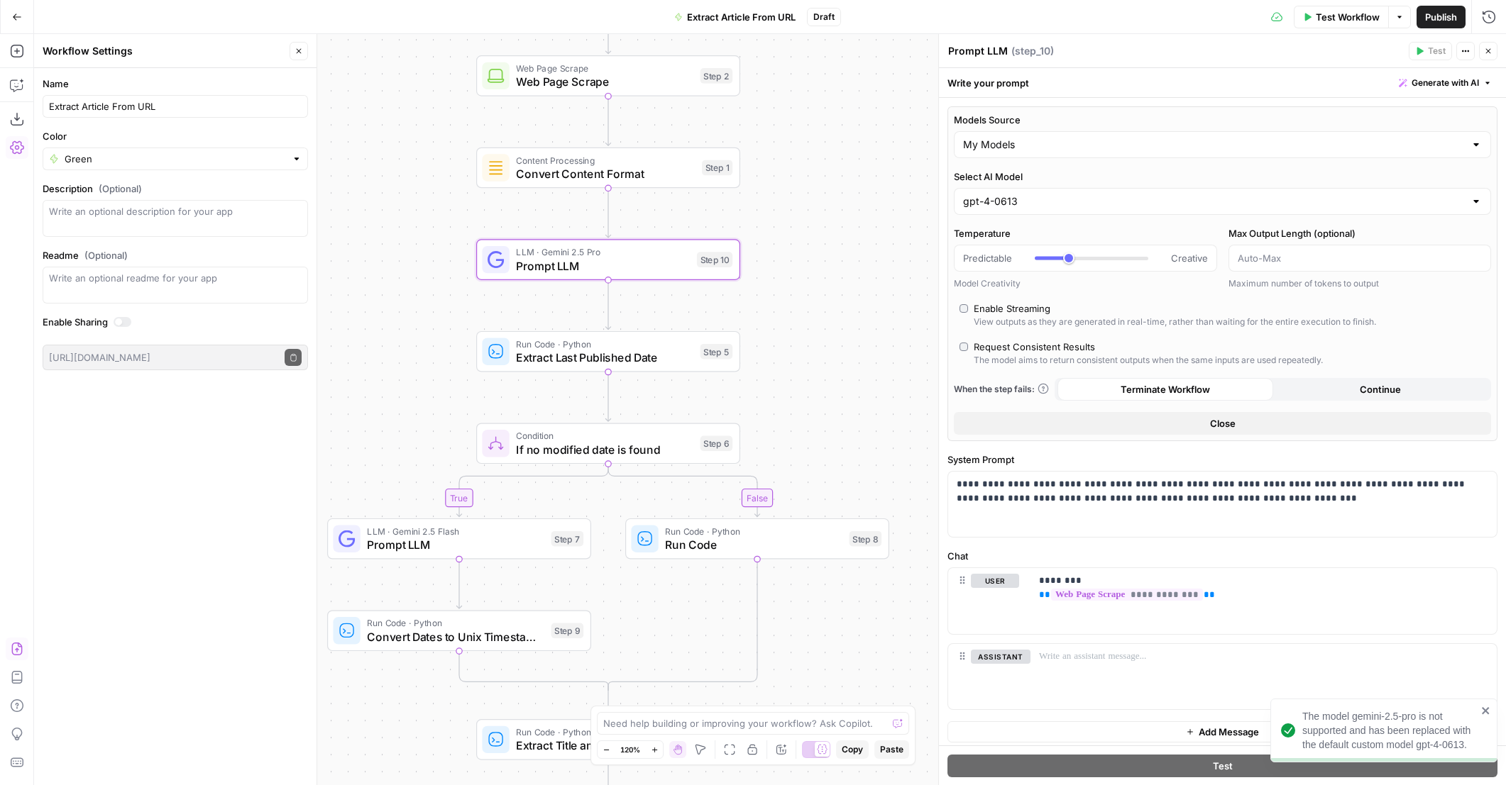
click at [1033, 192] on div "gpt-4-0613" at bounding box center [1222, 201] width 537 height 27
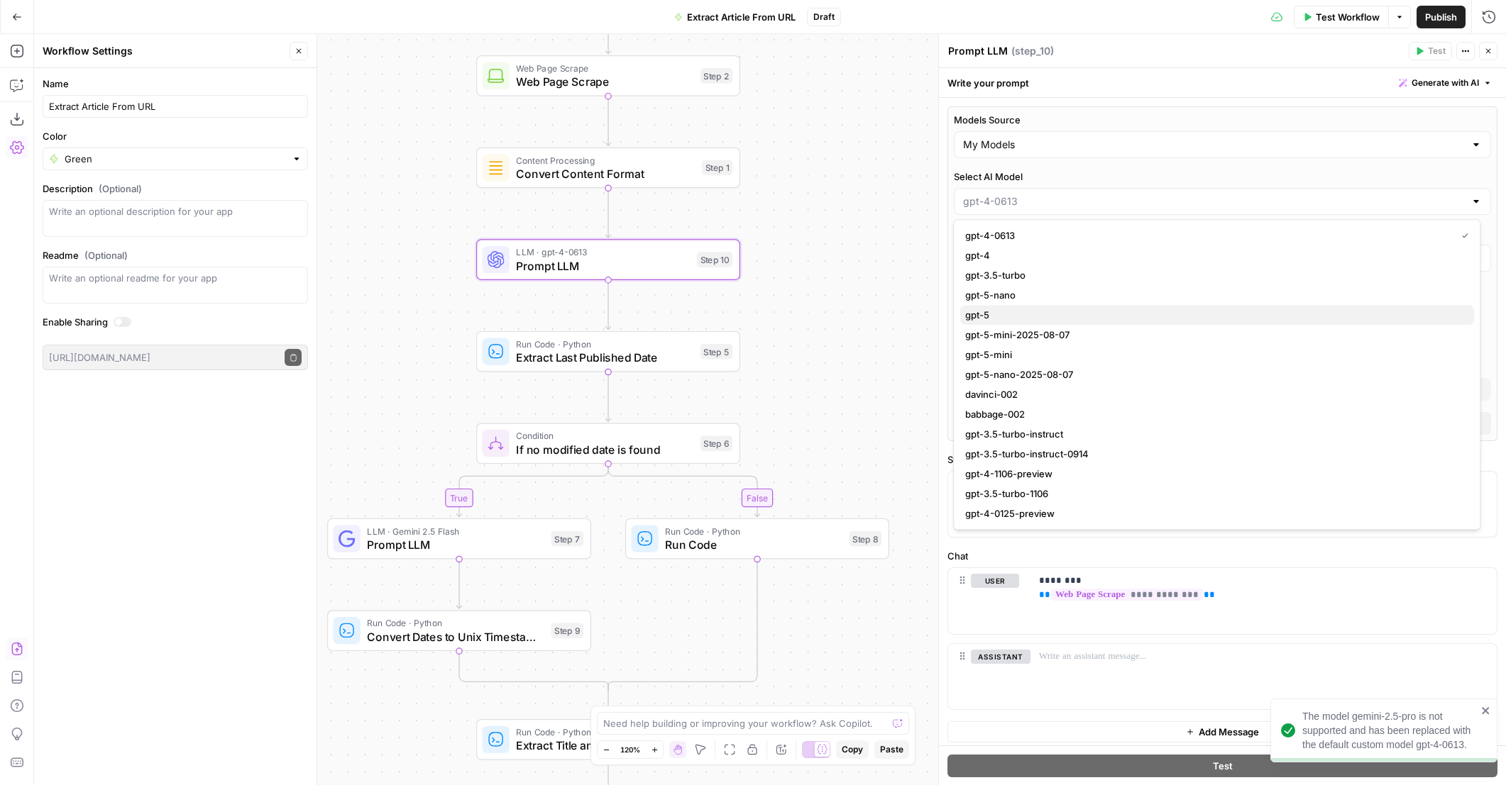
click at [1002, 312] on span "gpt-5" at bounding box center [1213, 315] width 497 height 14
type input "gpt-5"
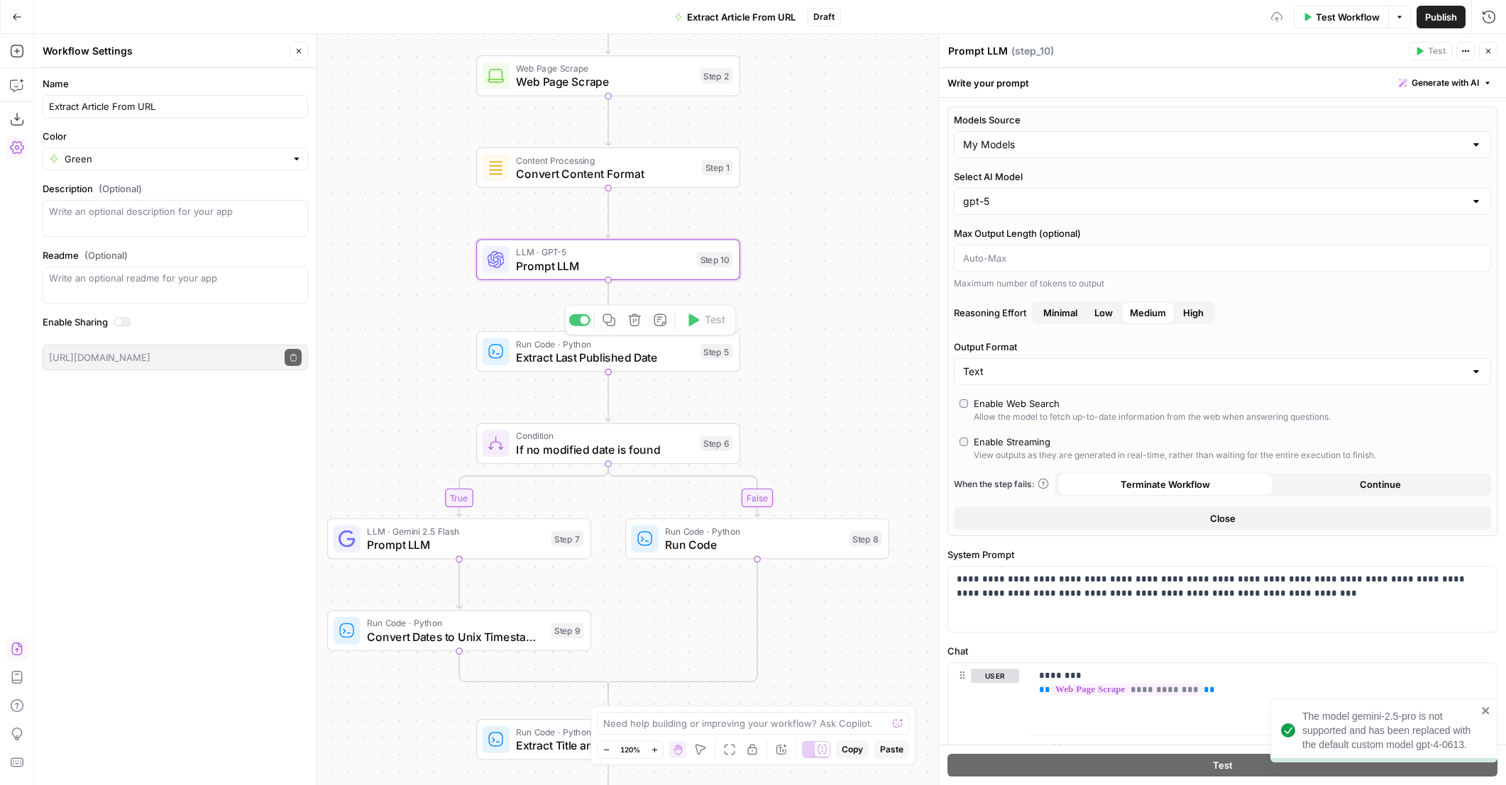
drag, startPoint x: 848, startPoint y: 363, endPoint x: 874, endPoint y: 380, distance: 30.9
click at [849, 363] on div "true false Workflow Set Inputs Inputs Web Page Scrape Web Page Scrape Step 2 Co…" at bounding box center [769, 409] width 1471 height 751
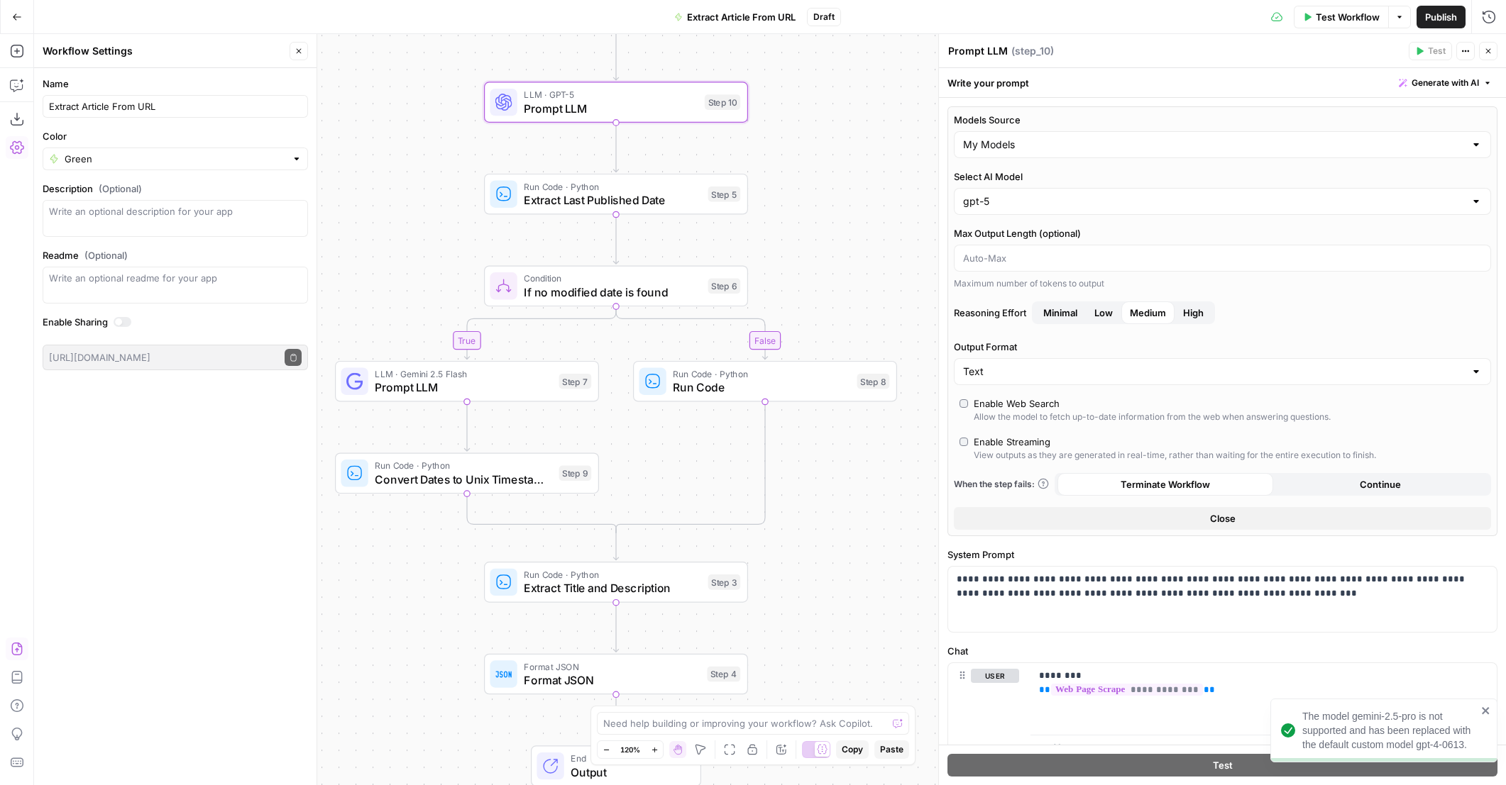
drag, startPoint x: 877, startPoint y: 384, endPoint x: 891, endPoint y: 197, distance: 187.8
click at [891, 197] on div "true false Workflow Set Inputs Inputs Web Page Scrape Web Page Scrape Step 2 Co…" at bounding box center [769, 409] width 1471 height 751
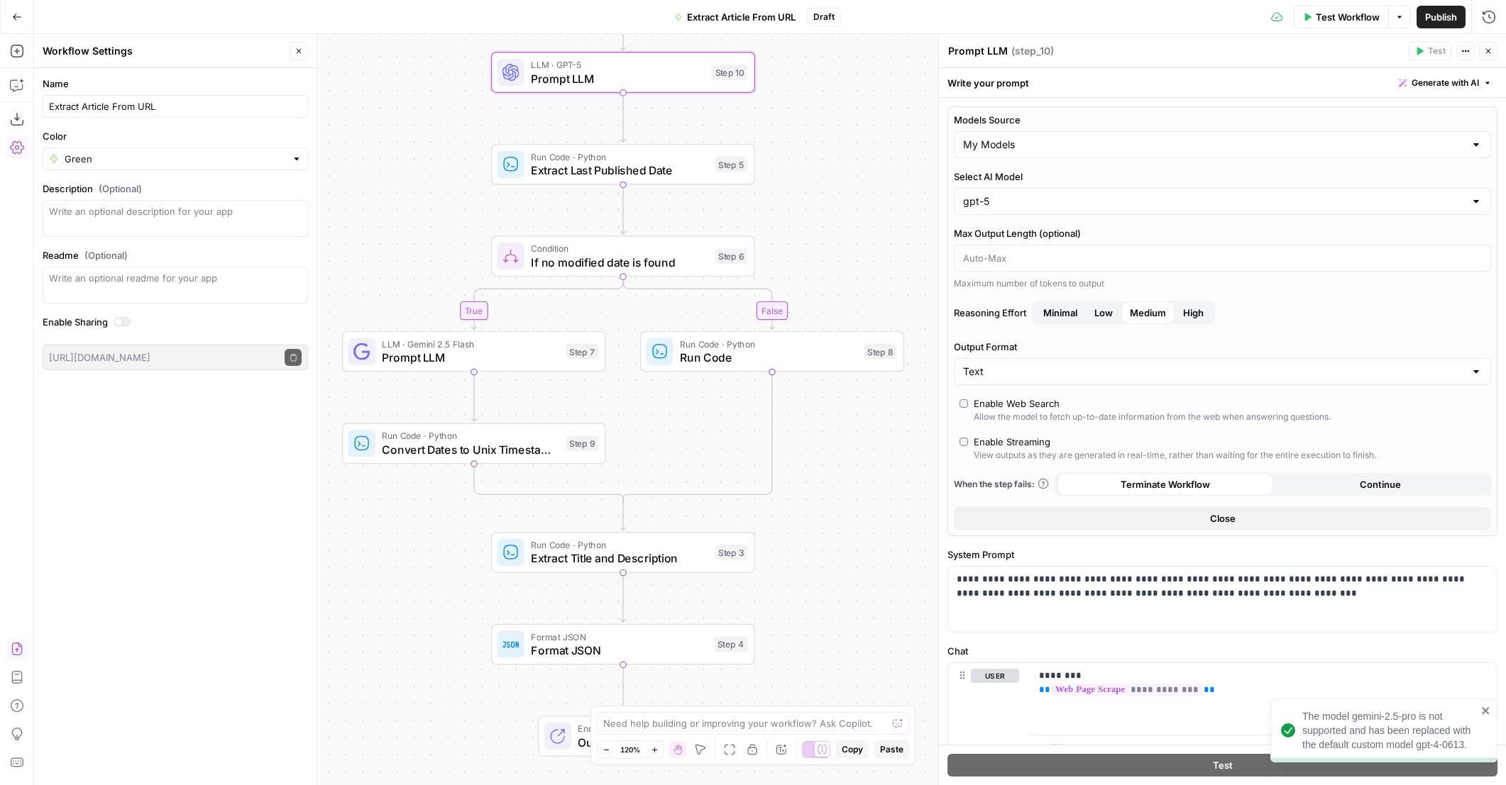
click at [529, 344] on span "LLM · Gemini 2.5 Flash" at bounding box center [470, 343] width 177 height 13
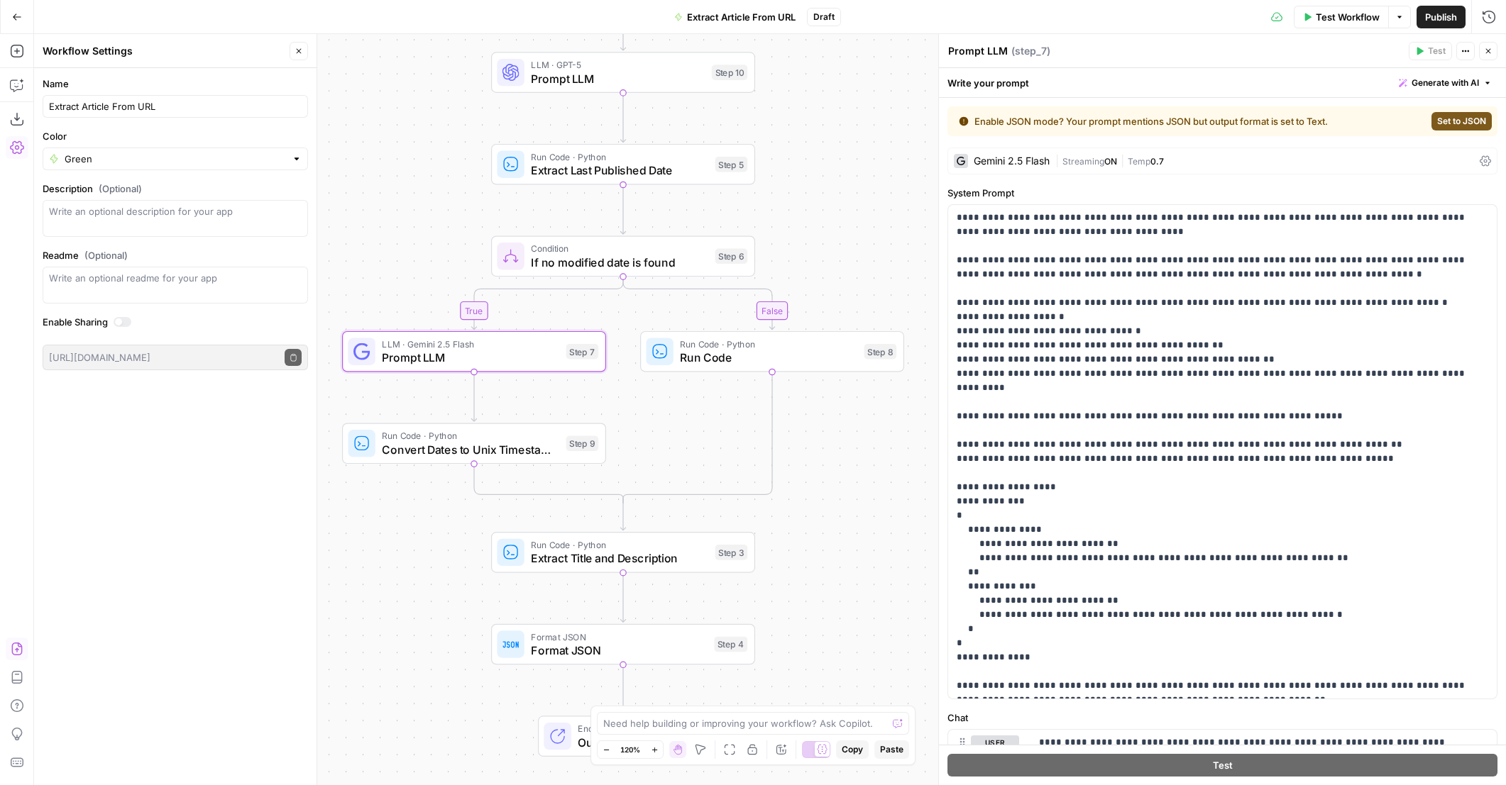
click at [1027, 160] on div "Gemini 2.5 Flash" at bounding box center [1011, 161] width 76 height 10
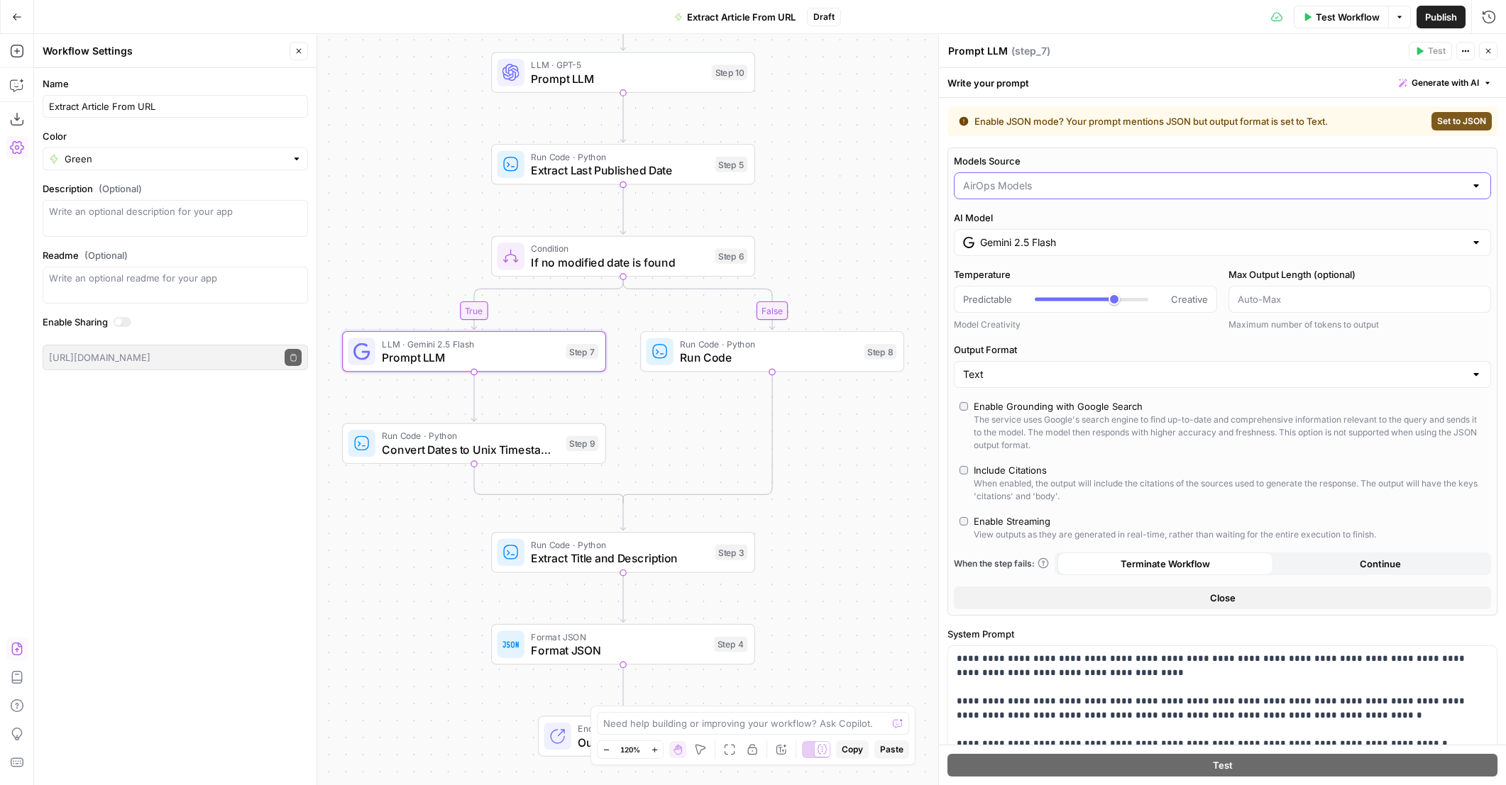
click at [1022, 183] on input "Models Source" at bounding box center [1214, 186] width 502 height 14
click at [1013, 244] on span "My Models" at bounding box center [1213, 240] width 497 height 14
type input "My Models"
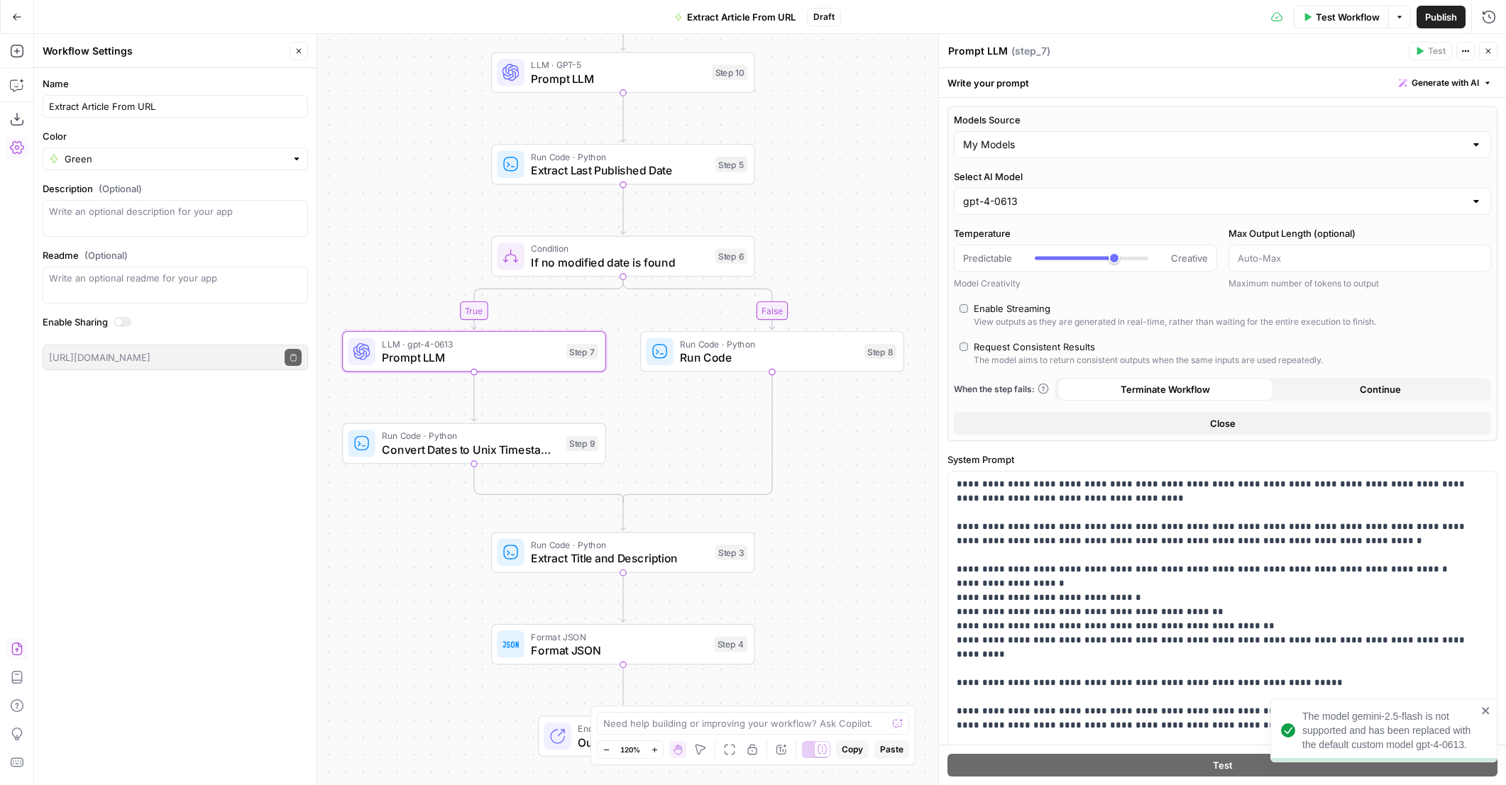
click at [1014, 241] on div "Temperature Predictable Creative Model Creativity" at bounding box center [1085, 258] width 263 height 64
click at [1015, 199] on input "Select AI Model" at bounding box center [1214, 201] width 502 height 14
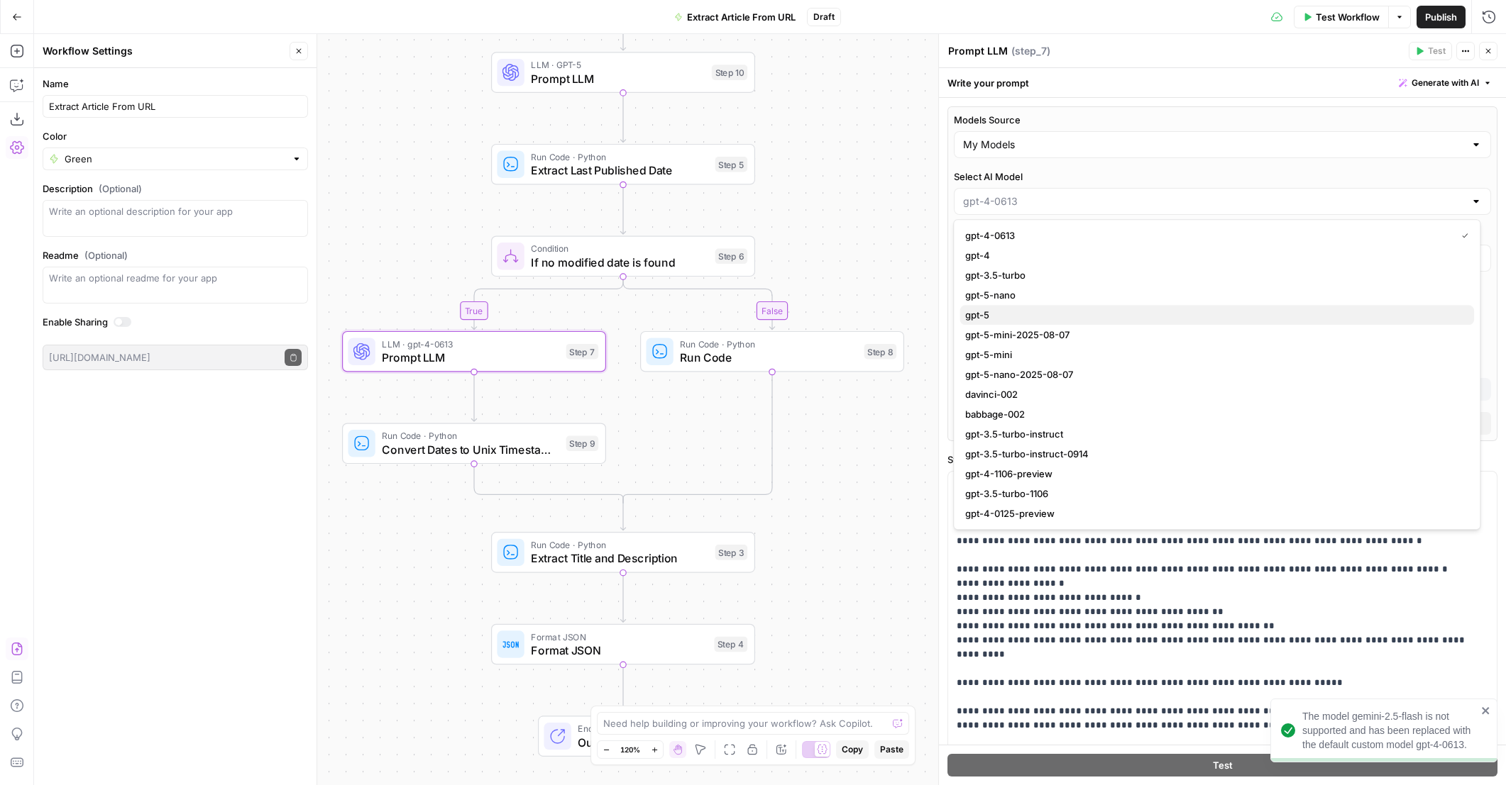
click at [1005, 312] on span "gpt-5" at bounding box center [1213, 315] width 497 height 14
type input "gpt-5"
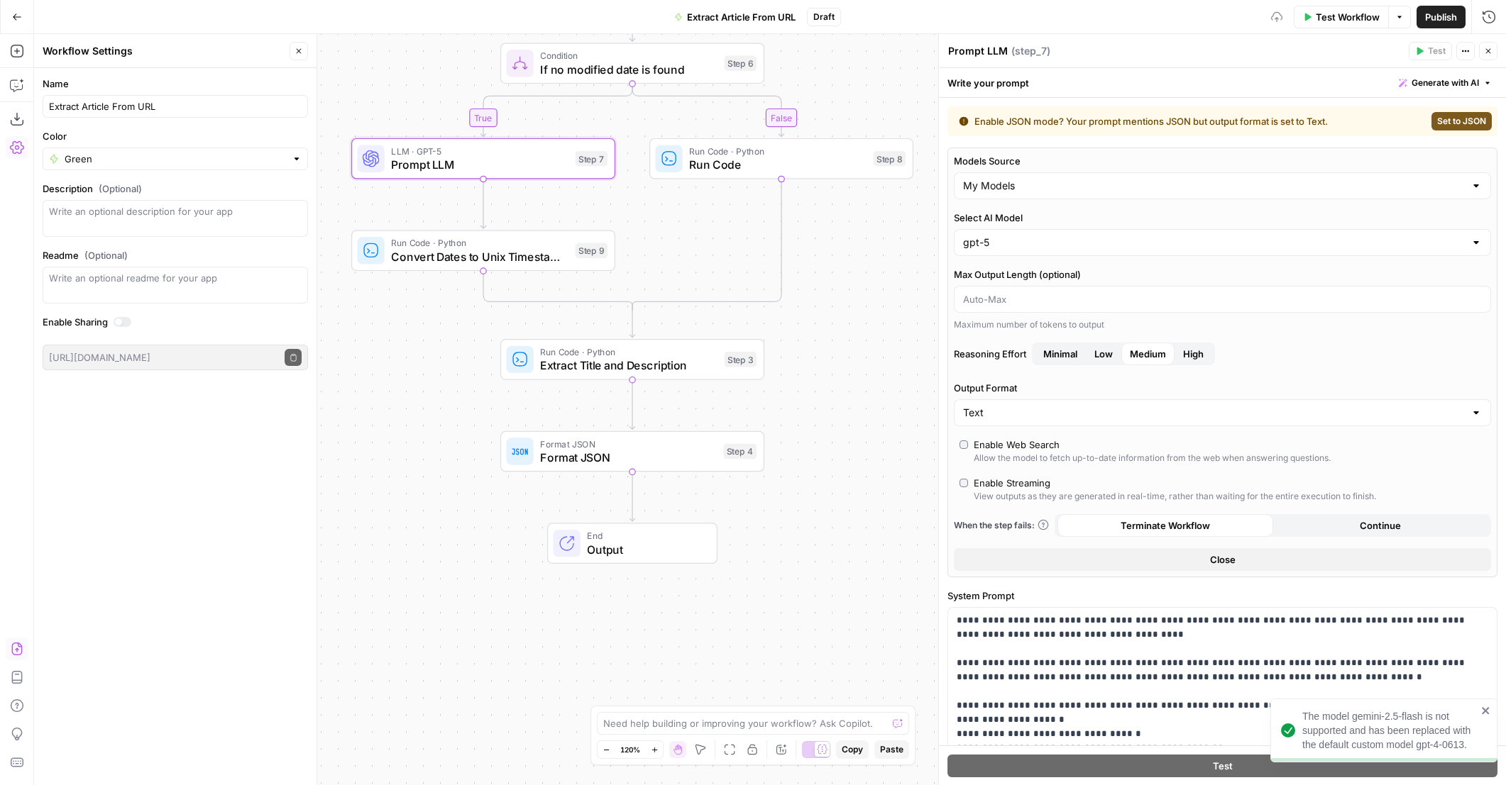
drag, startPoint x: 838, startPoint y: 483, endPoint x: 847, endPoint y: 290, distance: 193.2
click at [847, 290] on div "true false Workflow Set Inputs Inputs Web Page Scrape Web Page Scrape Step 2 Co…" at bounding box center [769, 409] width 1471 height 751
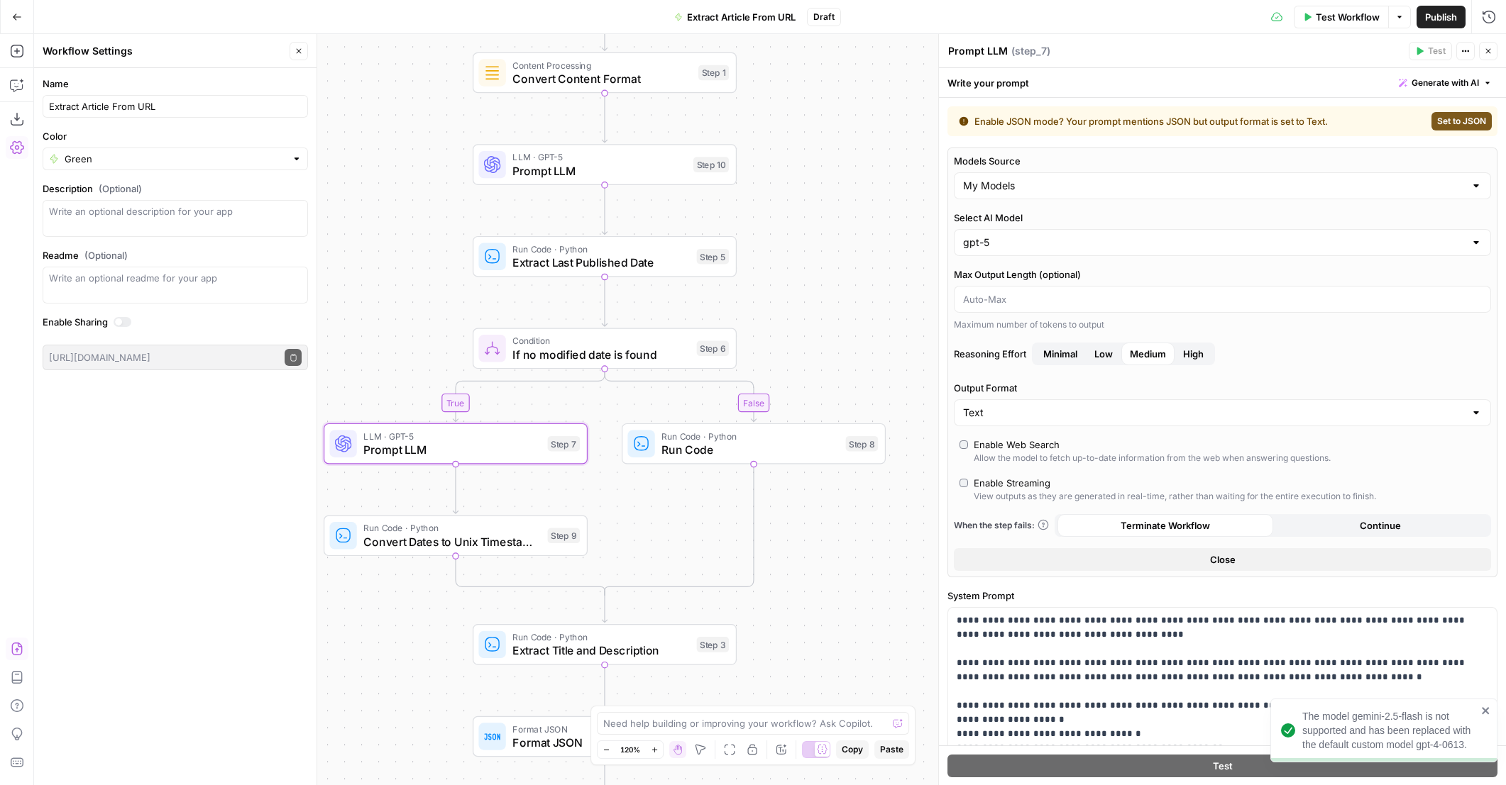
drag, startPoint x: 833, startPoint y: 345, endPoint x: 805, endPoint y: 632, distance: 288.7
click at [805, 634] on div "true false Workflow Set Inputs Inputs Web Page Scrape Web Page Scrape Step 2 Co…" at bounding box center [769, 409] width 1471 height 751
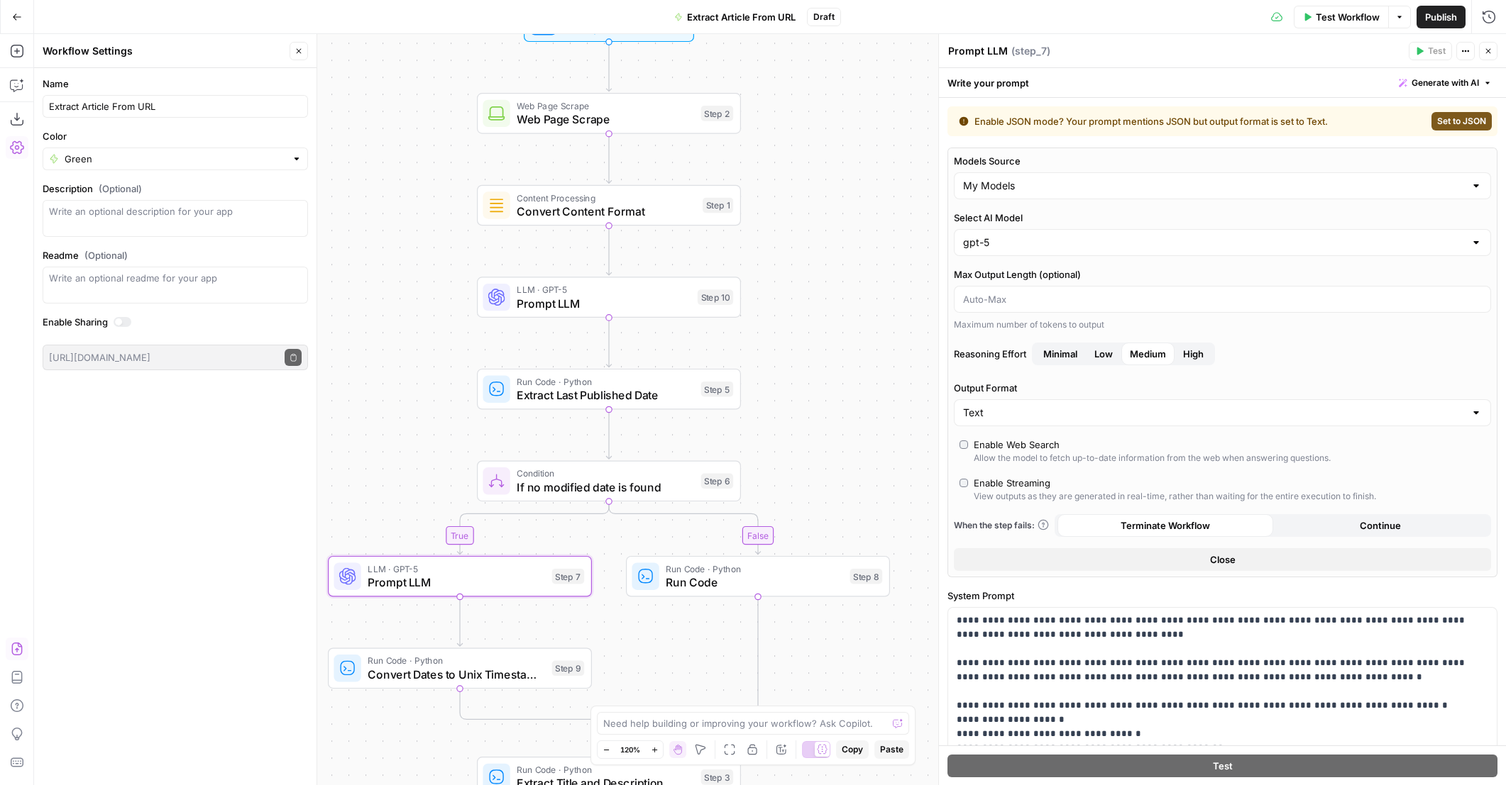
drag, startPoint x: 817, startPoint y: 245, endPoint x: 822, endPoint y: 375, distance: 129.2
click at [822, 375] on div "true false Workflow Set Inputs Inputs Web Page Scrape Web Page Scrape Step 2 Co…" at bounding box center [769, 409] width 1471 height 751
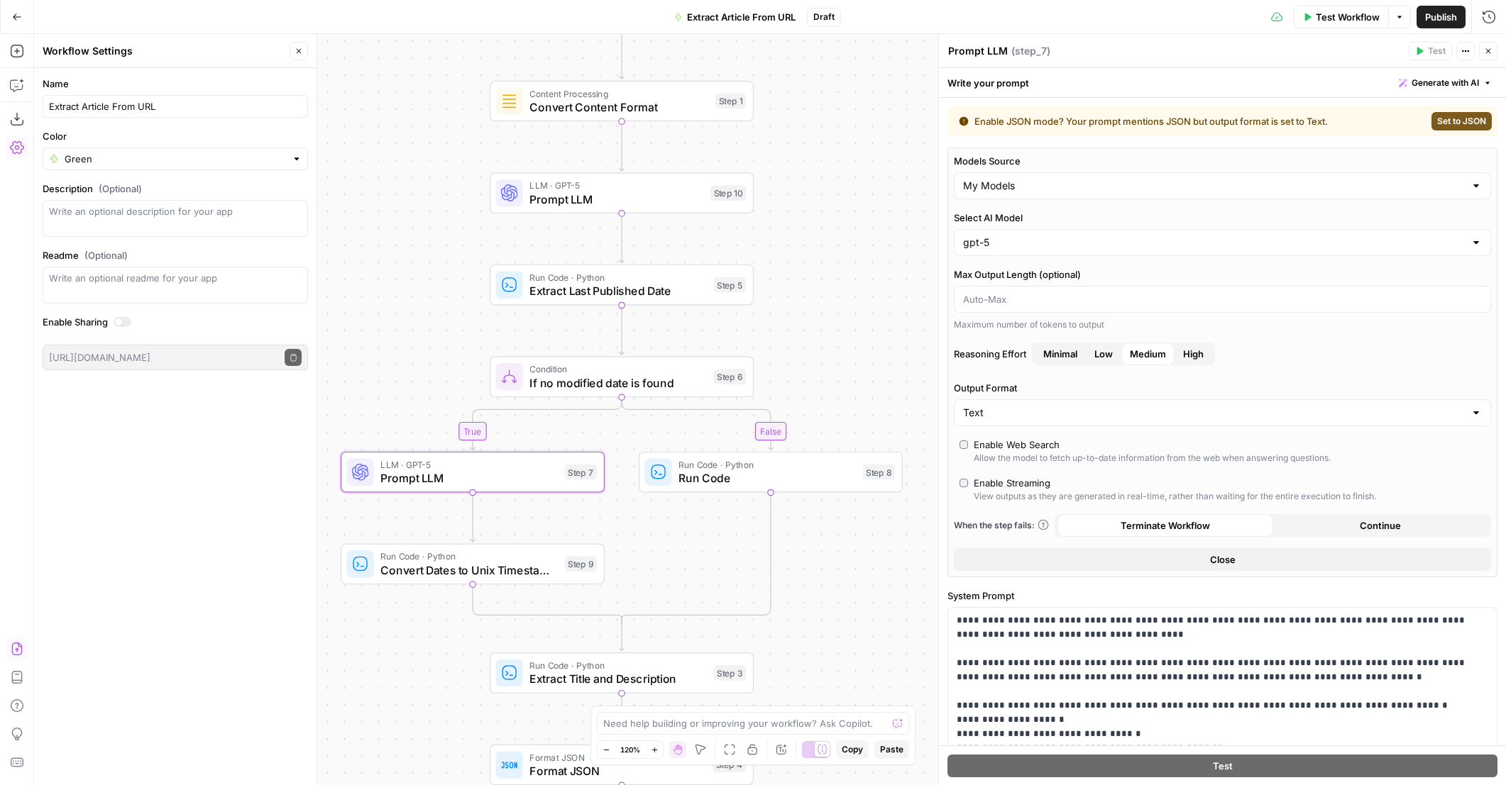
drag, startPoint x: 840, startPoint y: 512, endPoint x: 853, endPoint y: 412, distance: 100.8
click at [853, 412] on div "true false Workflow Set Inputs Inputs Web Page Scrape Web Page Scrape Step 2 Co…" at bounding box center [769, 409] width 1471 height 751
click at [695, 13] on span "Extract Article From URL" at bounding box center [741, 17] width 109 height 14
click at [725, 16] on span "Extract Article From URL" at bounding box center [741, 17] width 109 height 14
click at [50, 107] on input "Extract Article From URL" at bounding box center [175, 106] width 253 height 14
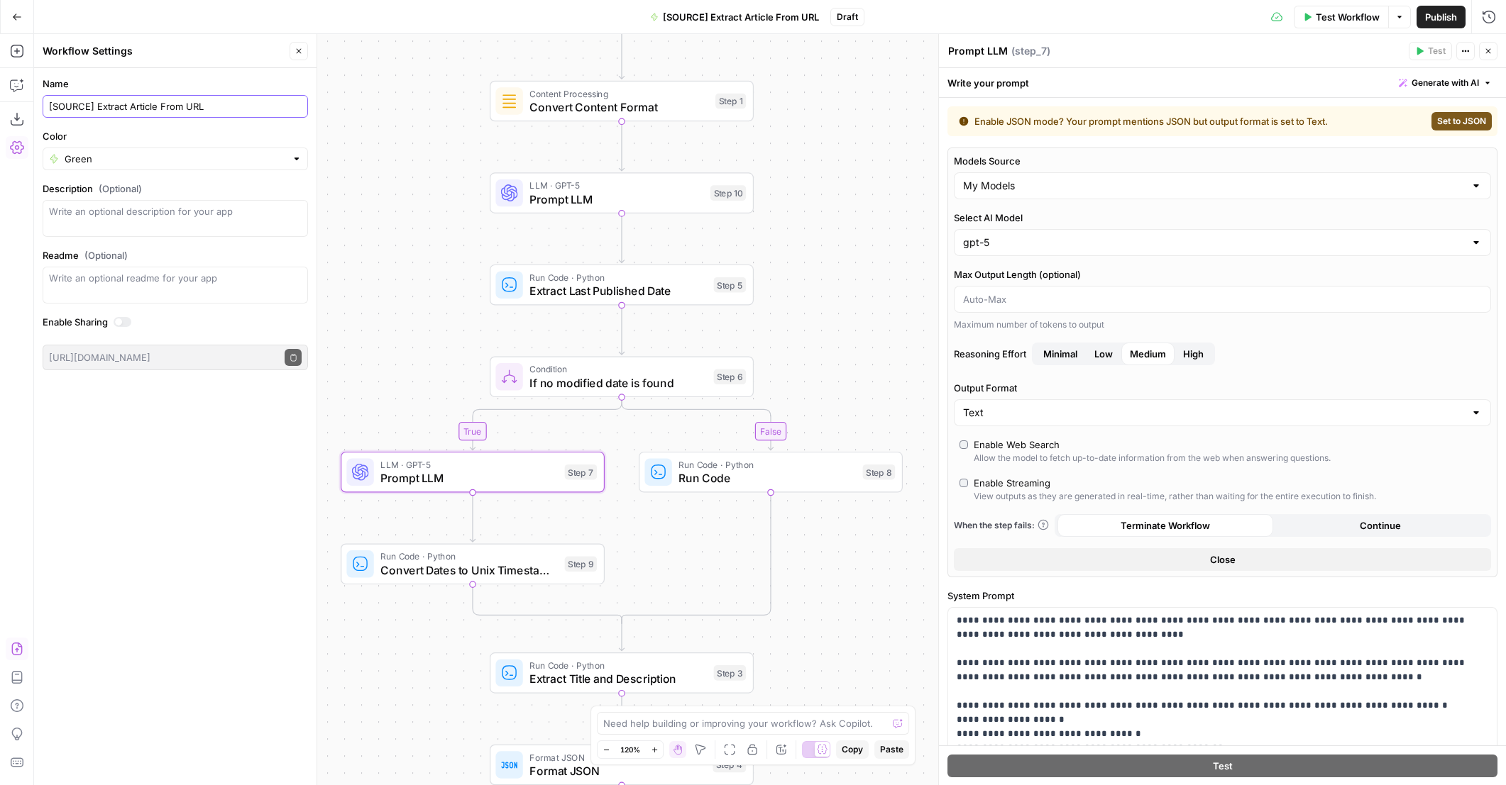
type input "[SOURCE] Extract Article From URL"
click at [1426, 13] on span "Publish" at bounding box center [1441, 17] width 32 height 14
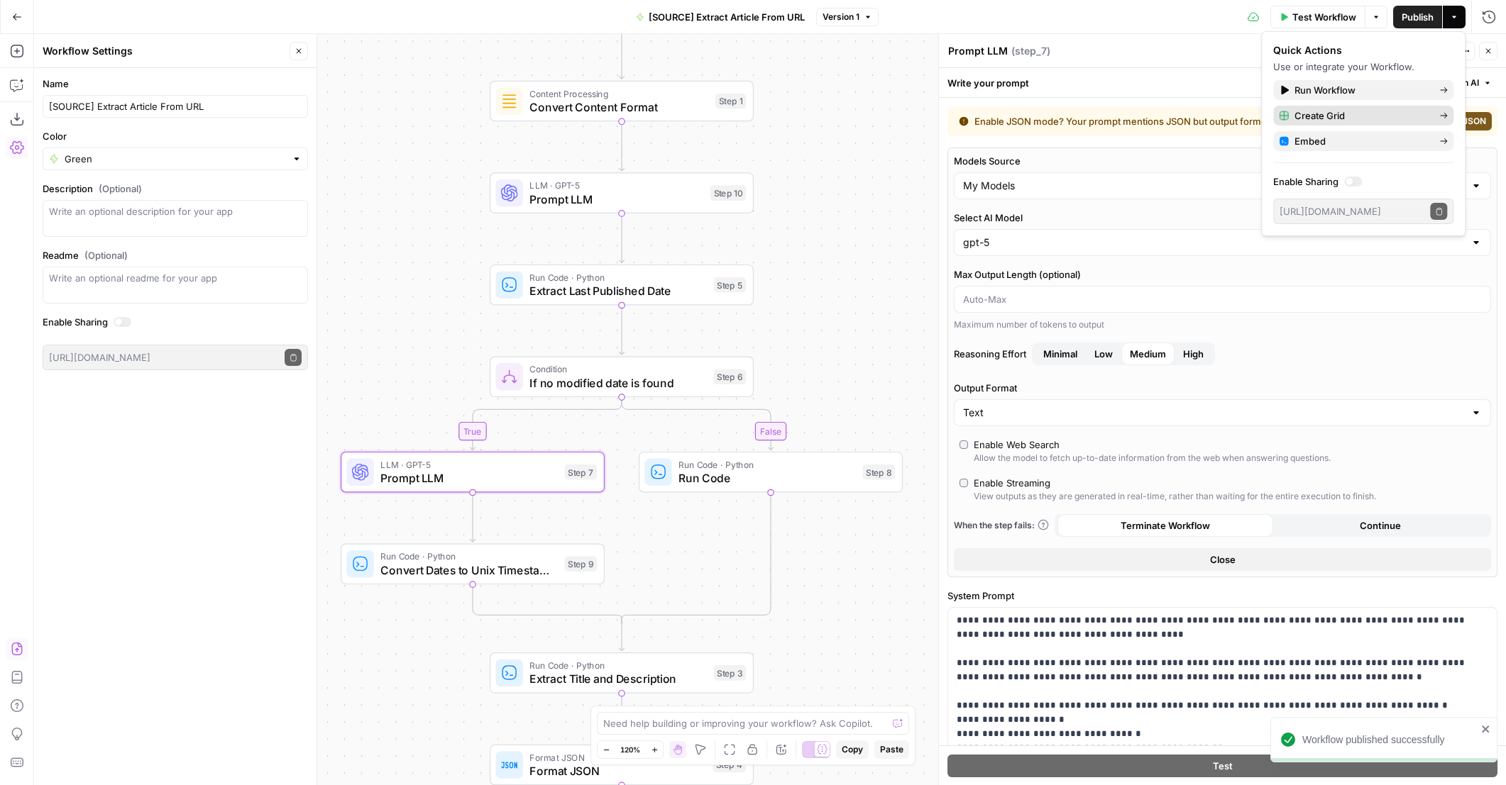
click at [1362, 118] on span "Create Grid" at bounding box center [1360, 116] width 133 height 14
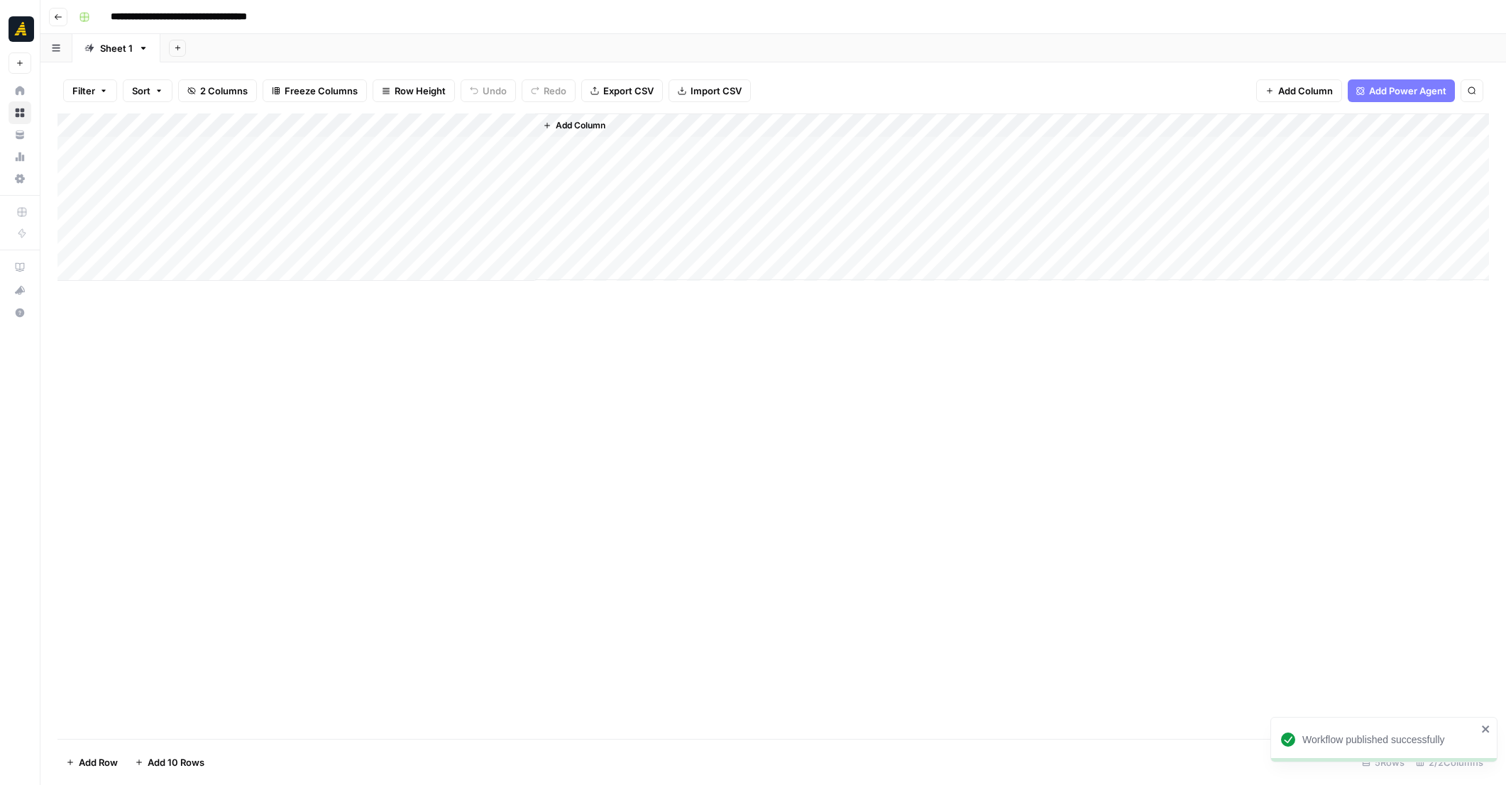
click at [181, 145] on div "Add Column" at bounding box center [772, 197] width 1431 height 167
click at [454, 123] on div "Add Column" at bounding box center [772, 197] width 1431 height 167
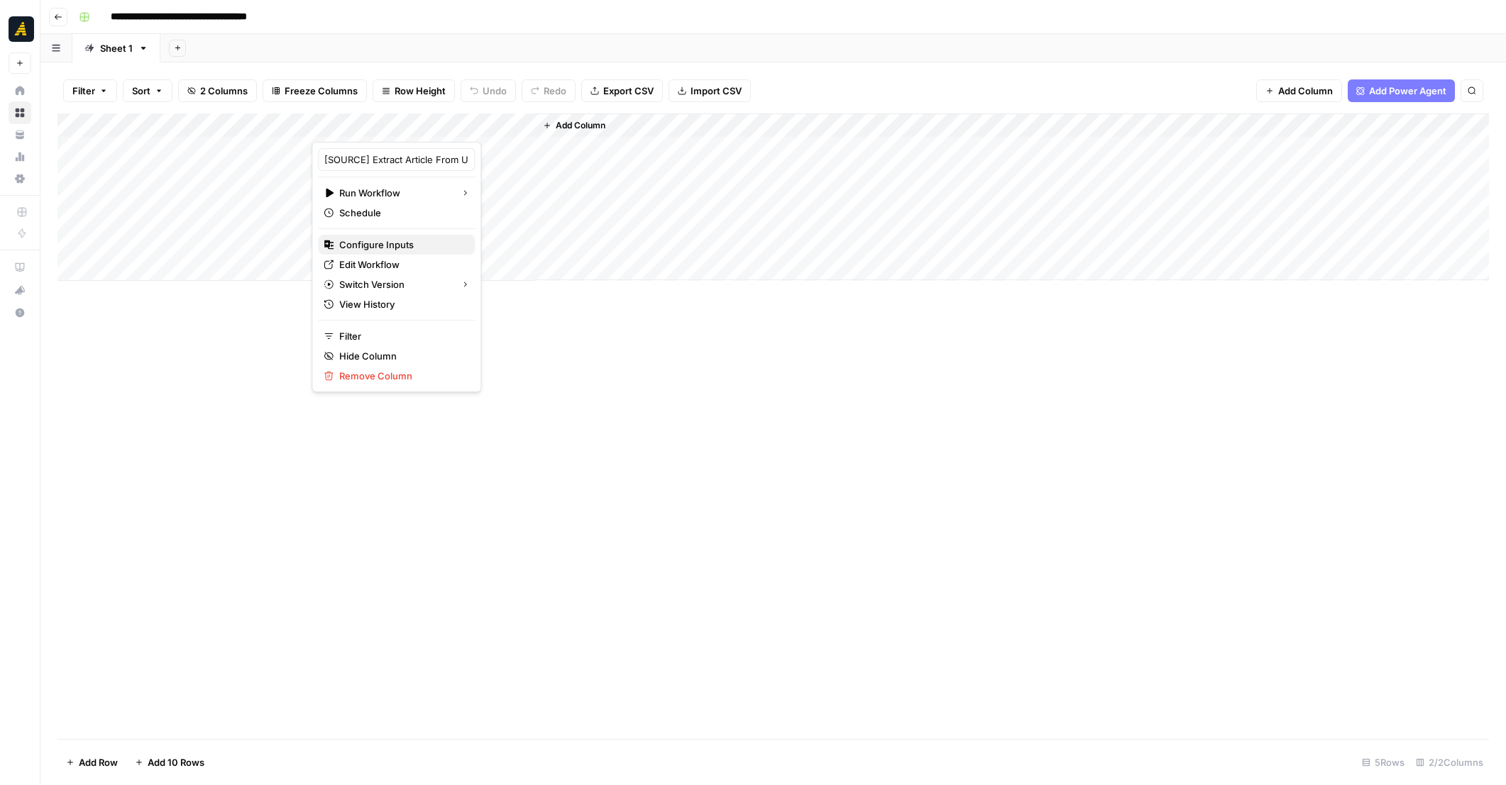
click at [378, 245] on span "Configure Inputs" at bounding box center [401, 245] width 124 height 14
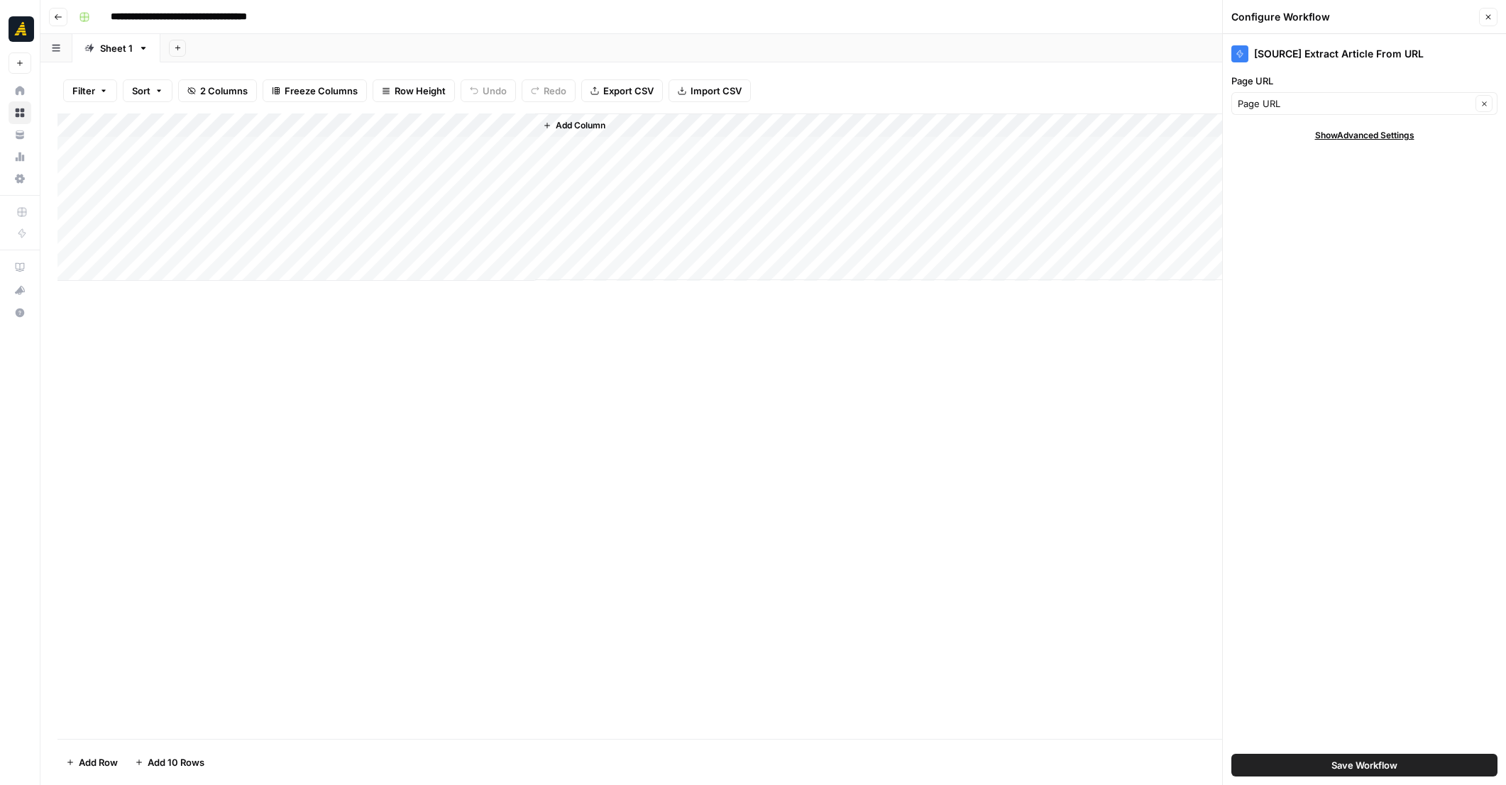
click at [1492, 19] on button "Close" at bounding box center [1488, 17] width 18 height 18
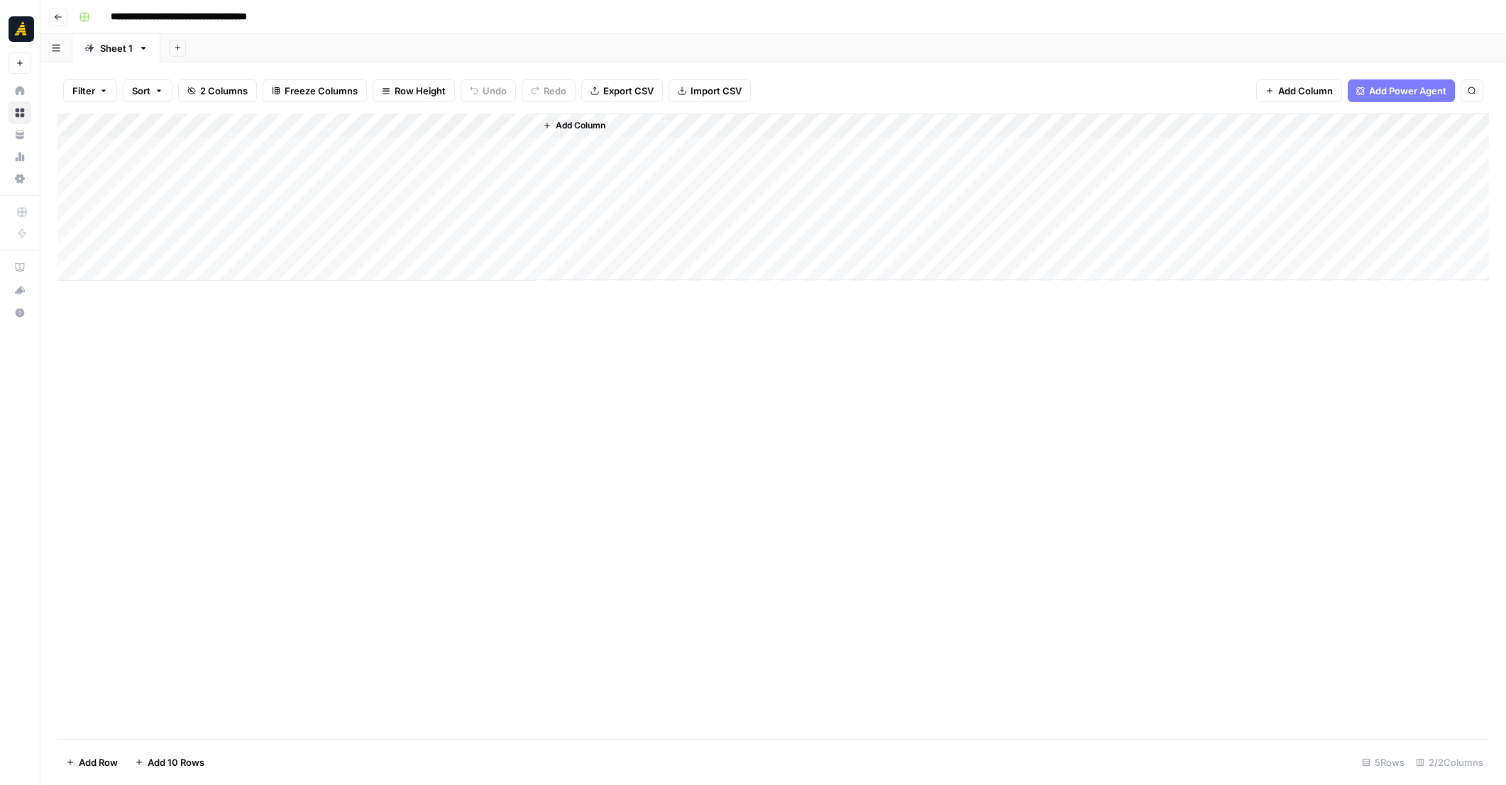
click at [189, 154] on div "Add Column" at bounding box center [772, 197] width 1431 height 167
click at [169, 182] on div "Add Column" at bounding box center [772, 197] width 1431 height 167
click at [373, 145] on div "Add Column" at bounding box center [772, 197] width 1431 height 167
click at [393, 167] on div "Add Column" at bounding box center [772, 197] width 1431 height 167
click at [502, 148] on div "Add Column" at bounding box center [772, 197] width 1431 height 167
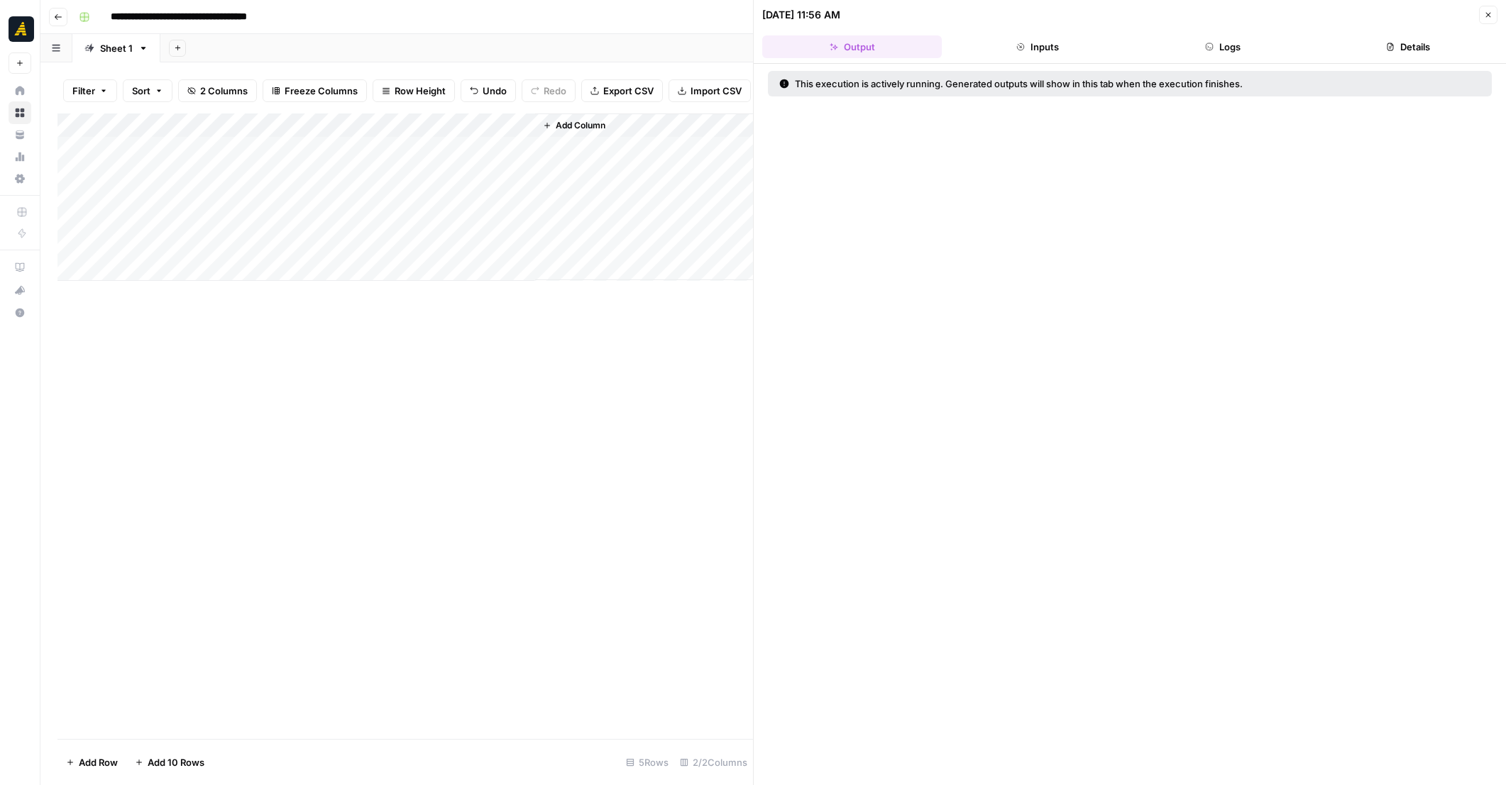
click at [1244, 50] on button "Logs" at bounding box center [1222, 46] width 180 height 23
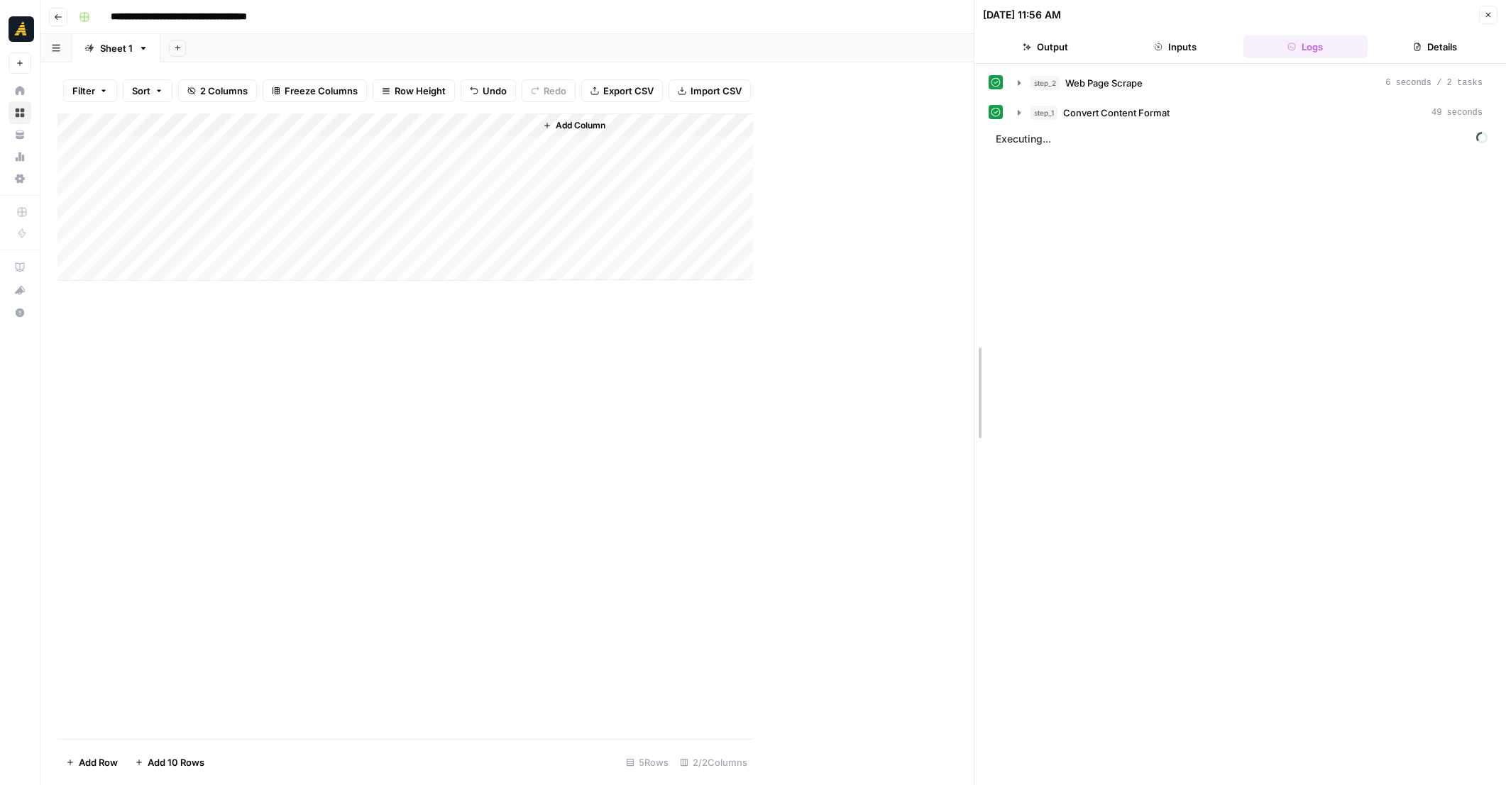
drag, startPoint x: 753, startPoint y: 304, endPoint x: 1085, endPoint y: 292, distance: 331.6
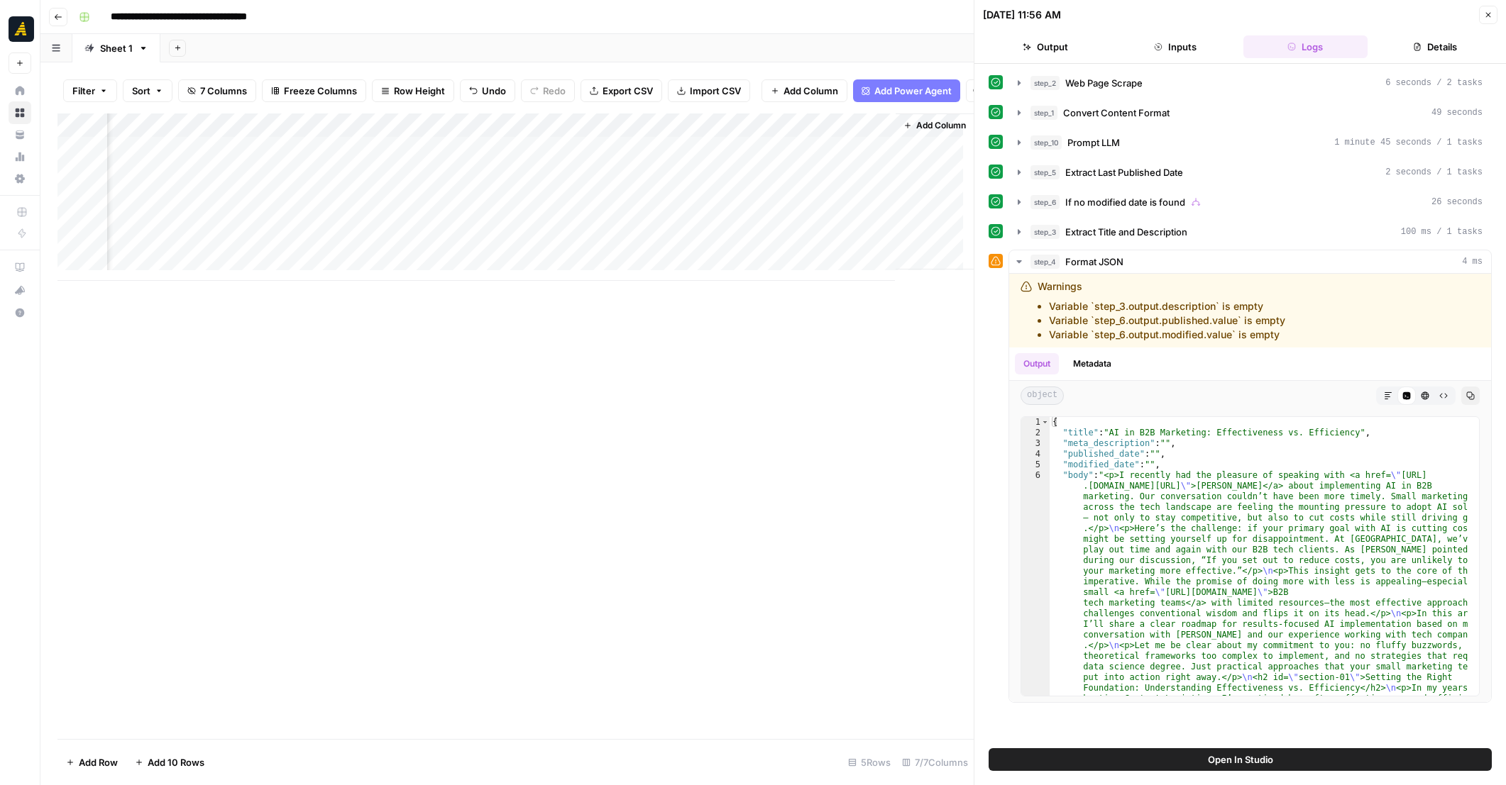
scroll to position [0, 289]
click at [823, 180] on div "Add Column" at bounding box center [515, 197] width 916 height 167
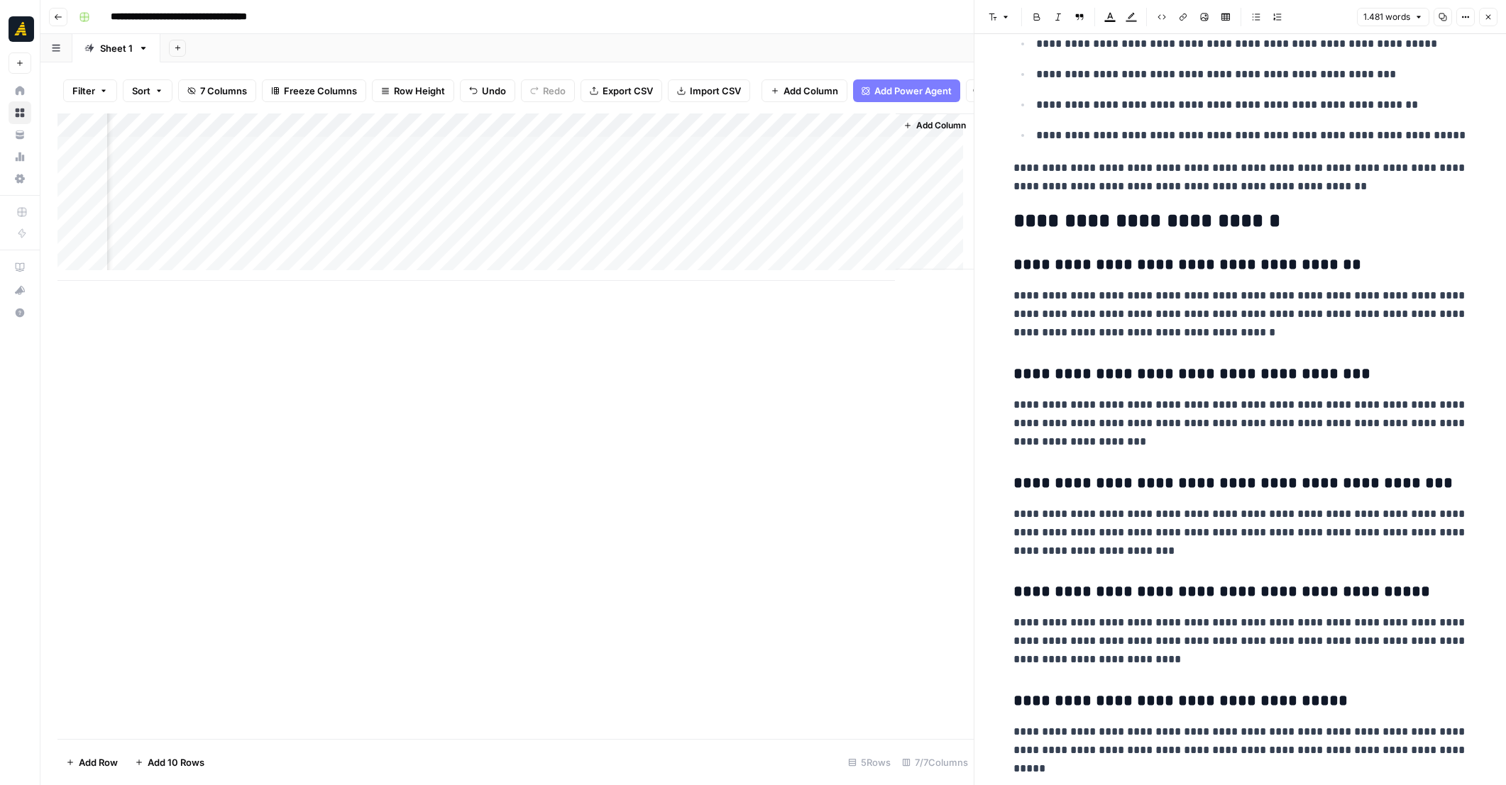
scroll to position [3860, 0]
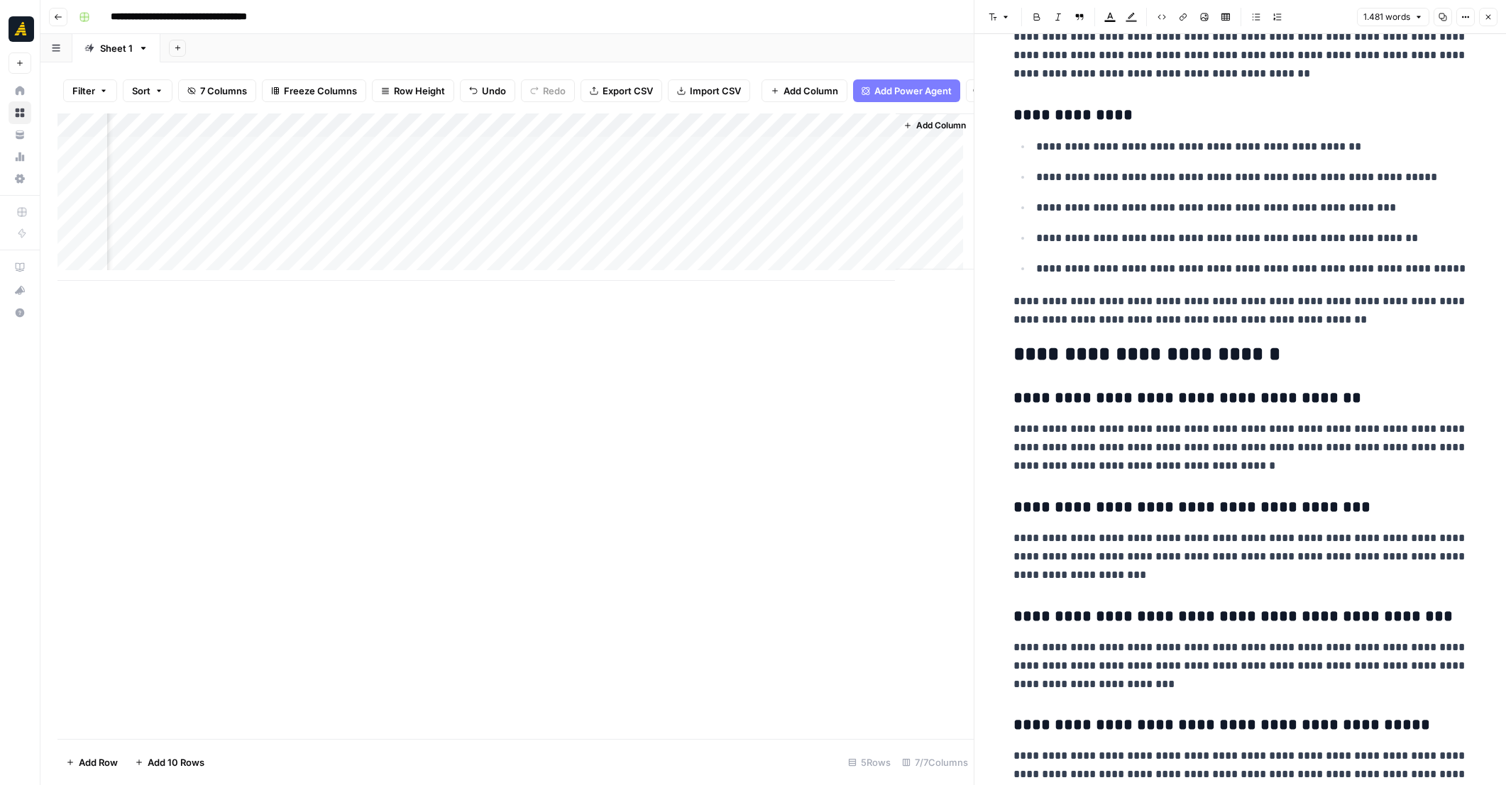
click at [834, 150] on div "Add Column" at bounding box center [515, 197] width 916 height 167
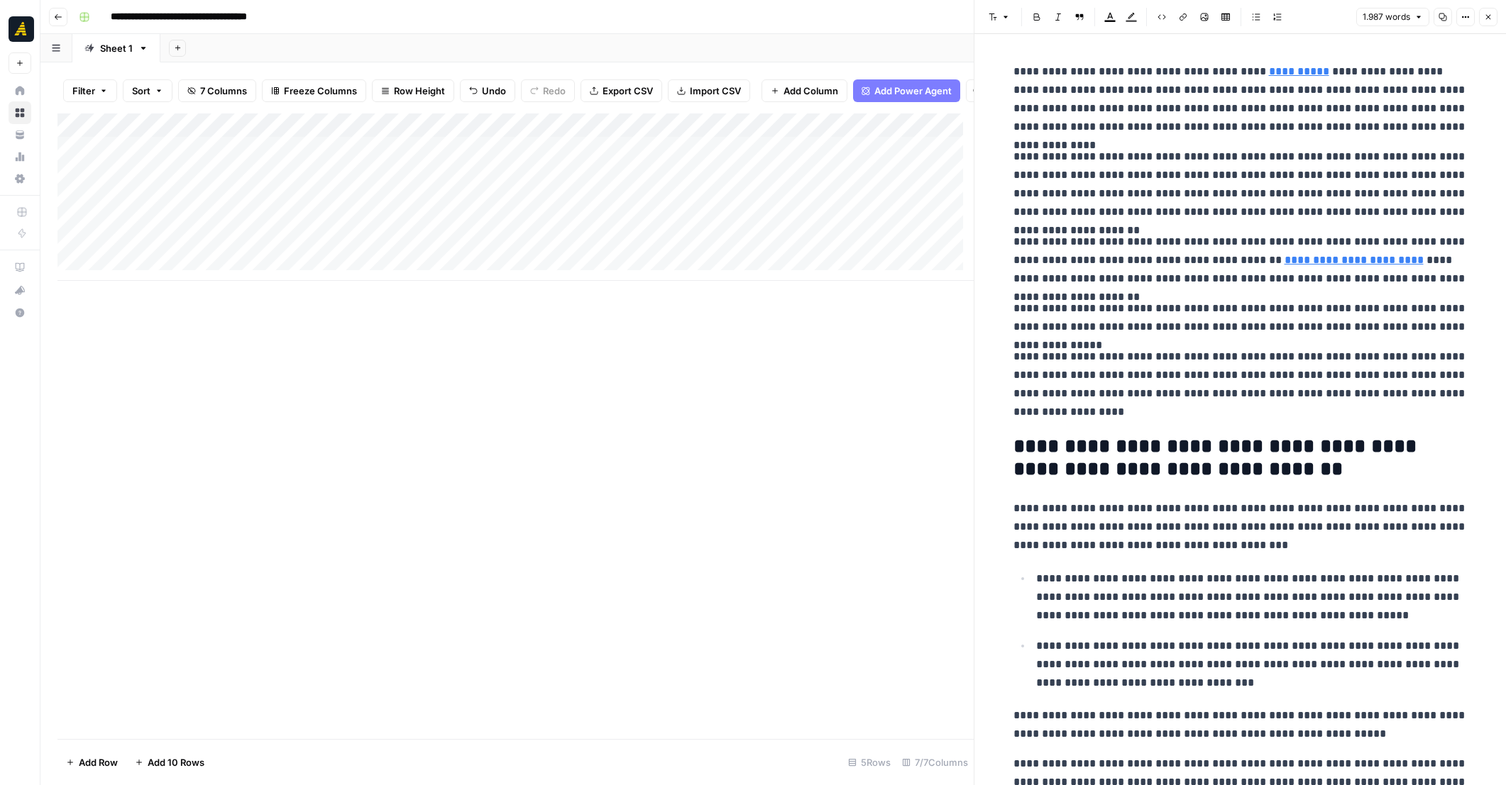
click at [139, 216] on div "Add Column" at bounding box center [515, 197] width 916 height 167
click at [423, 211] on div "Add Column" at bounding box center [515, 197] width 916 height 167
click at [428, 180] on div "Add Column" at bounding box center [515, 197] width 916 height 167
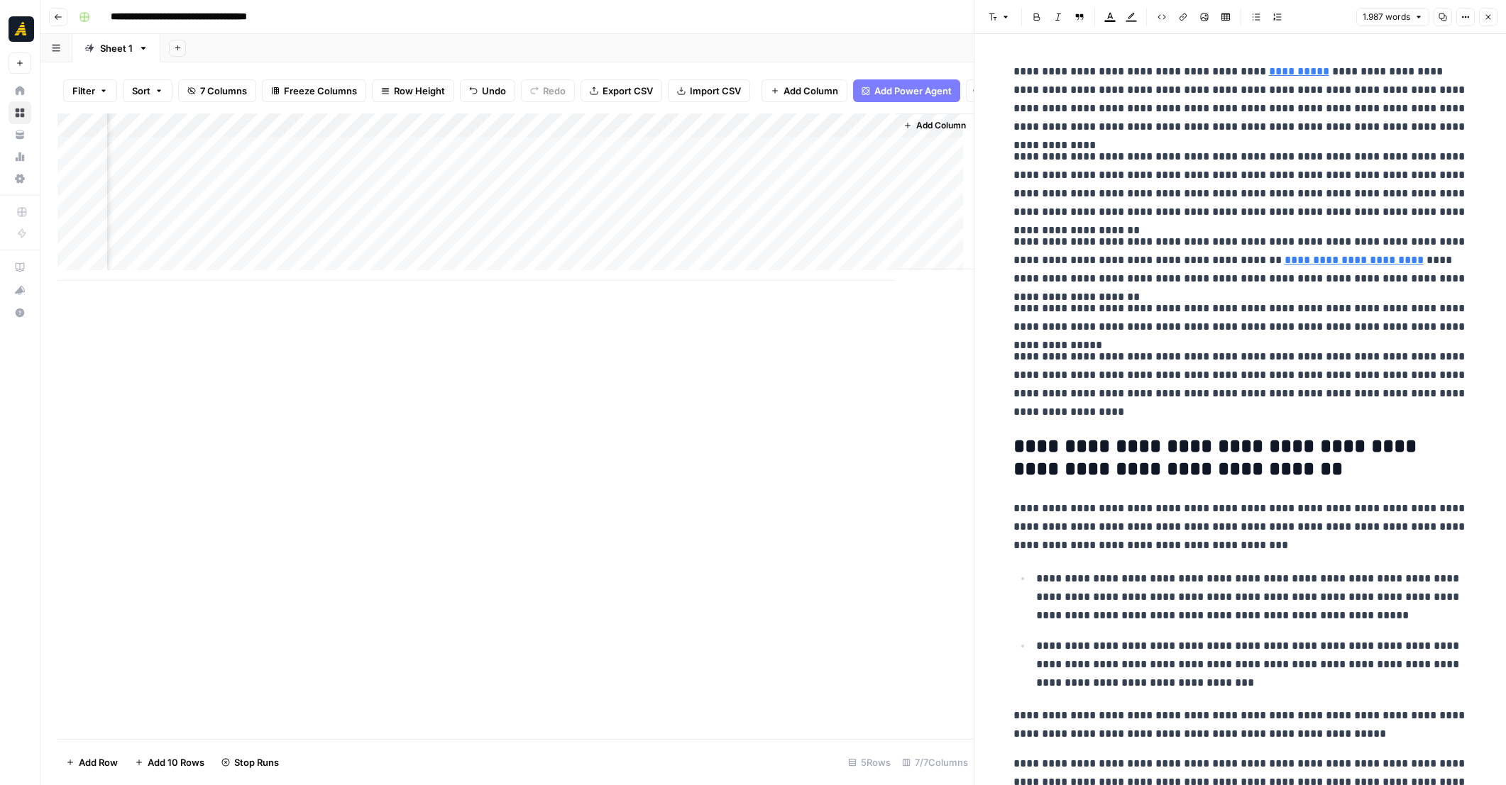
click at [487, 360] on div "Add Column" at bounding box center [515, 427] width 916 height 626
click at [1491, 18] on icon "button" at bounding box center [1488, 17] width 9 height 9
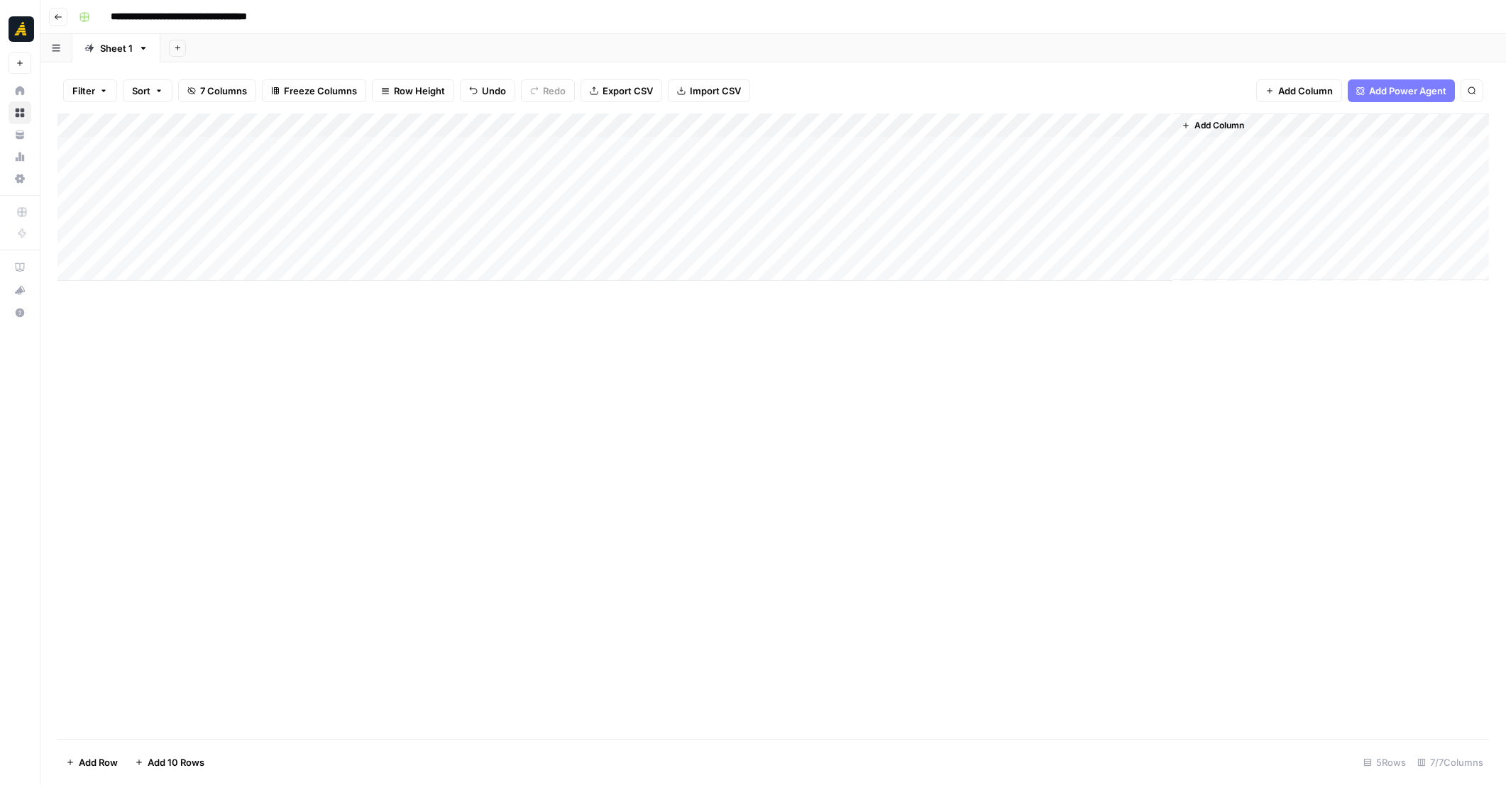
click at [453, 124] on div "Add Column" at bounding box center [772, 197] width 1431 height 167
click at [385, 258] on span "Edit Workflow" at bounding box center [401, 265] width 124 height 14
click at [501, 148] on div "Add Column" at bounding box center [772, 197] width 1431 height 167
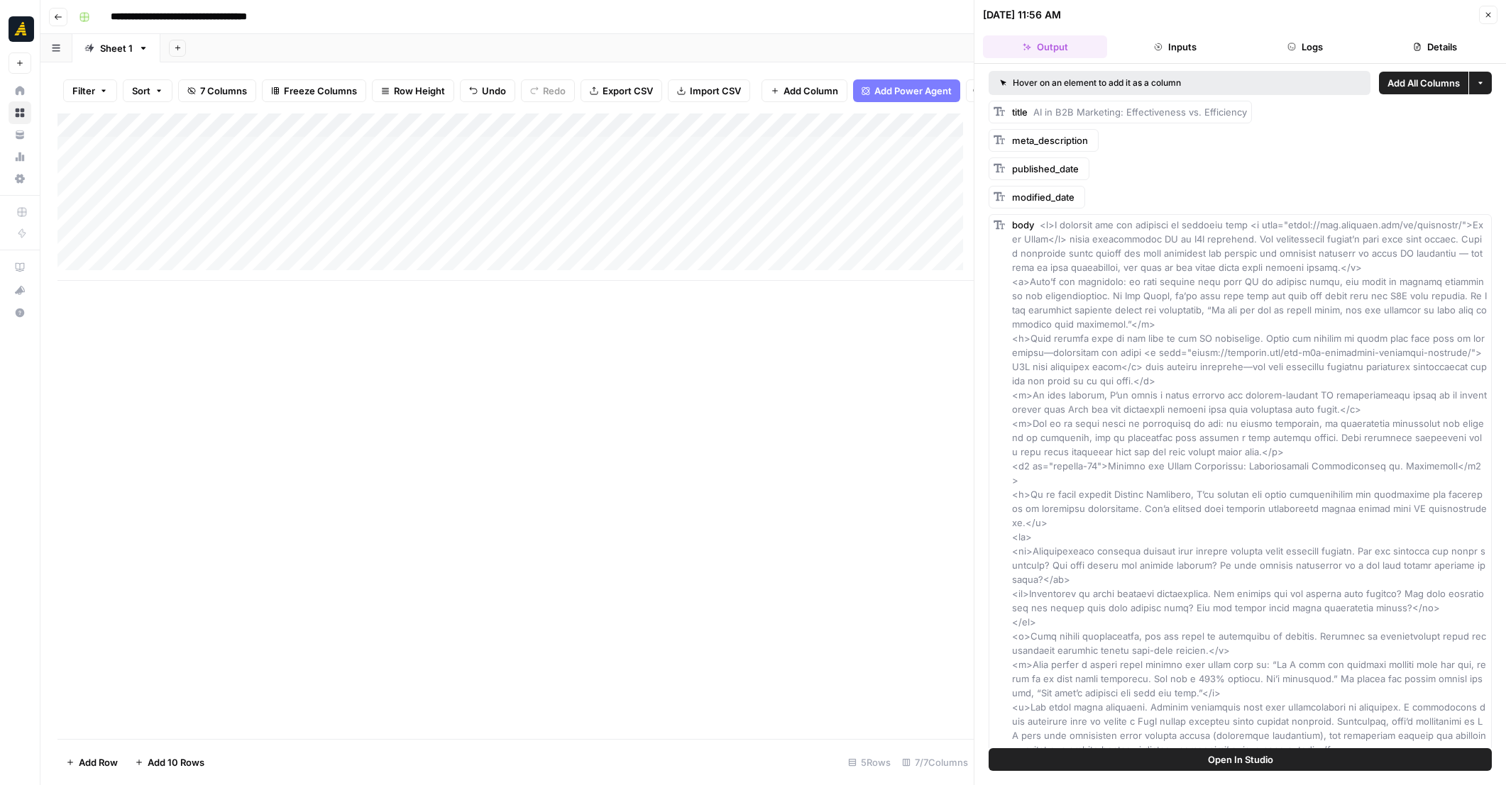
click at [1318, 53] on button "Logs" at bounding box center [1305, 46] width 124 height 23
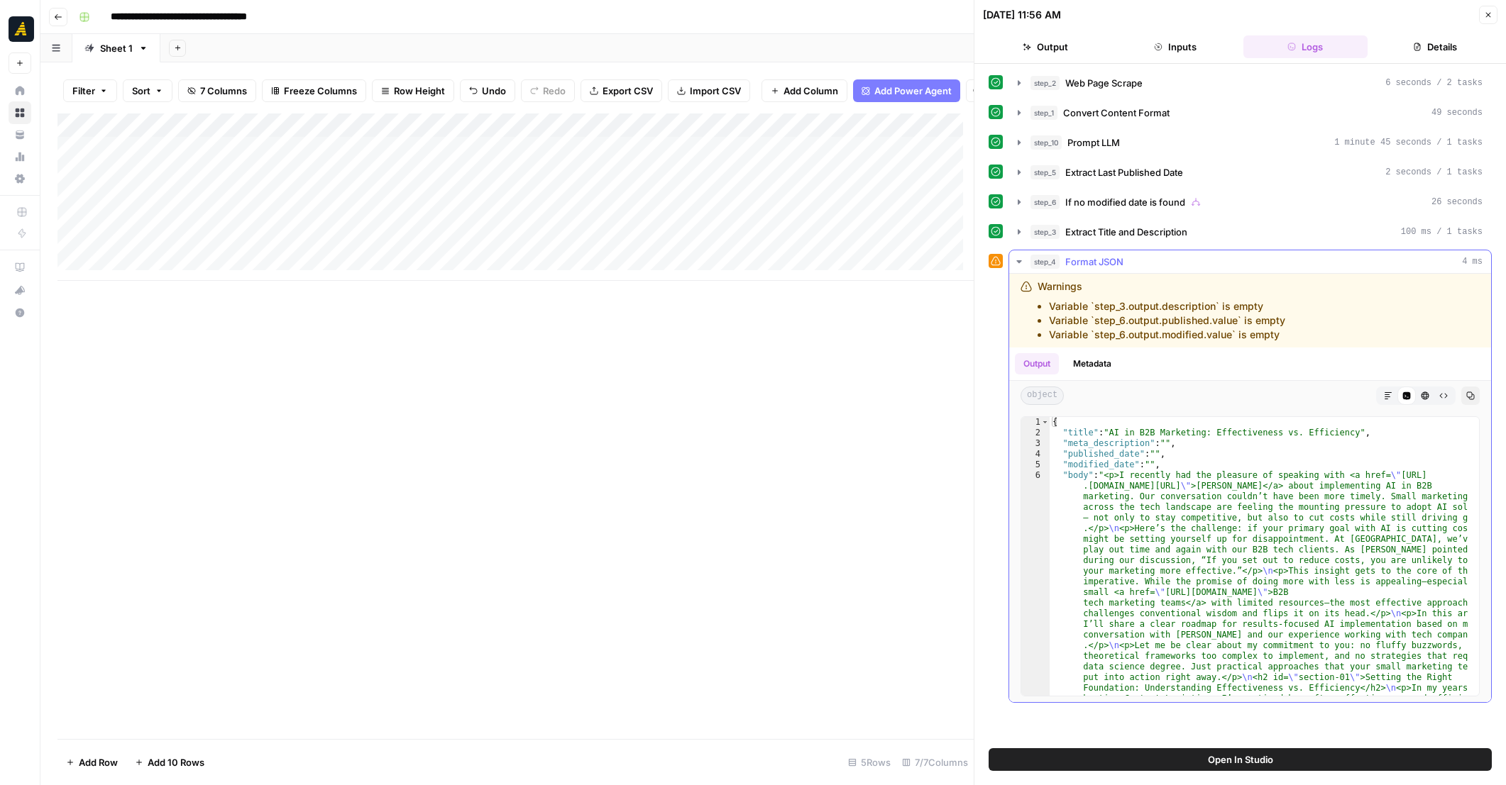
click at [1016, 256] on icon "button" at bounding box center [1018, 261] width 11 height 11
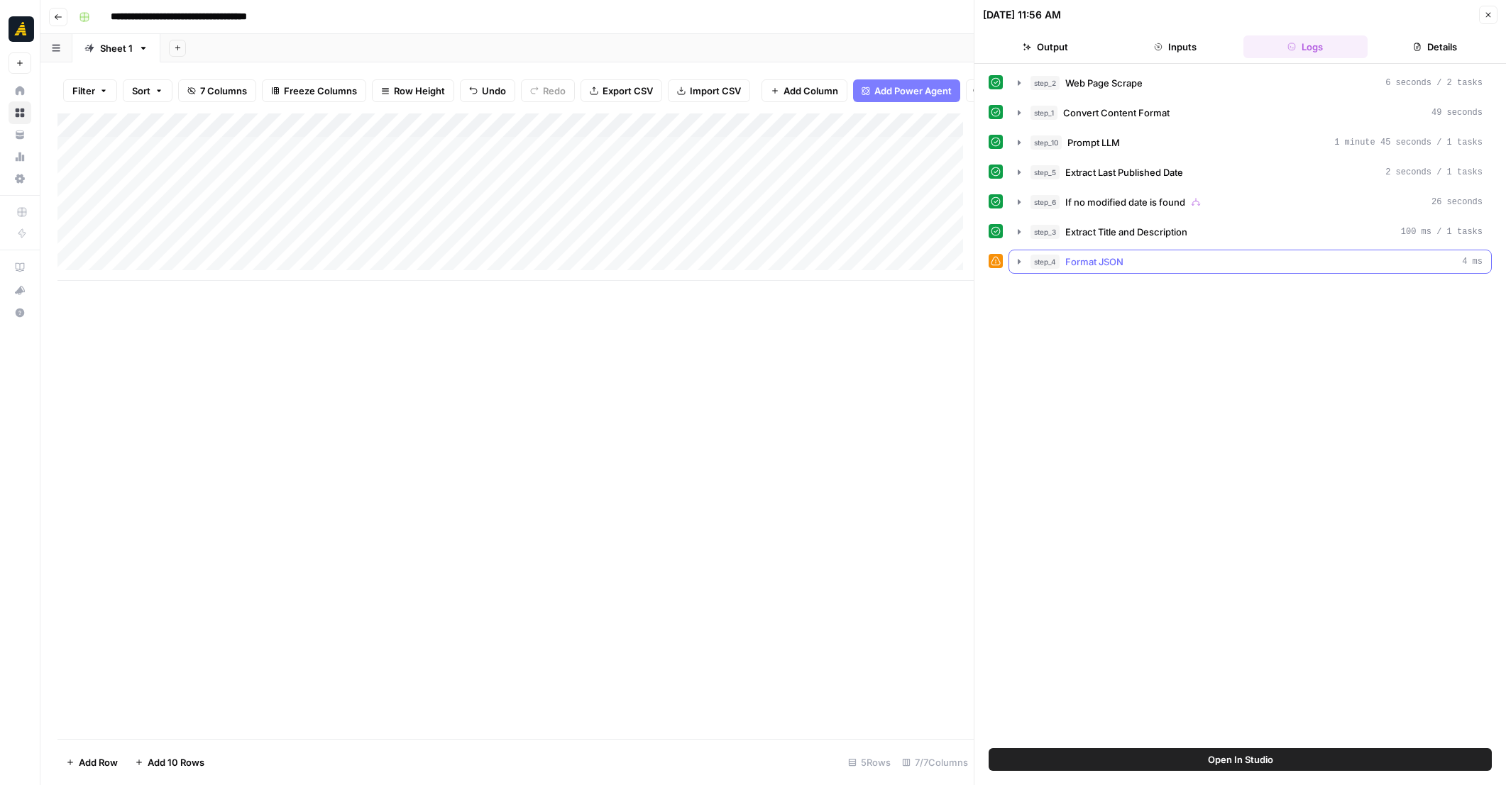
click at [1016, 256] on icon "button" at bounding box center [1018, 261] width 11 height 11
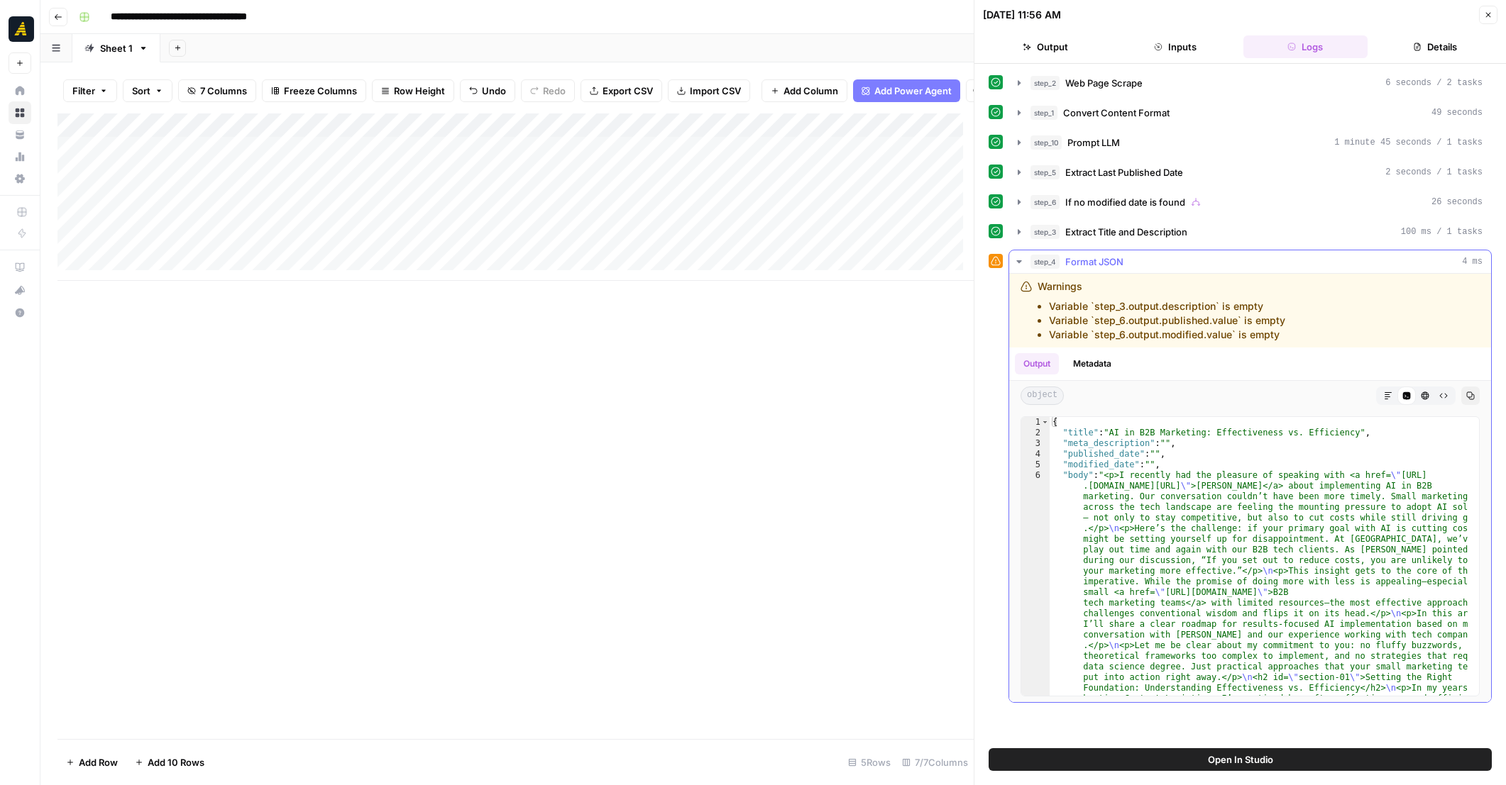
click at [1016, 256] on icon "button" at bounding box center [1018, 261] width 11 height 11
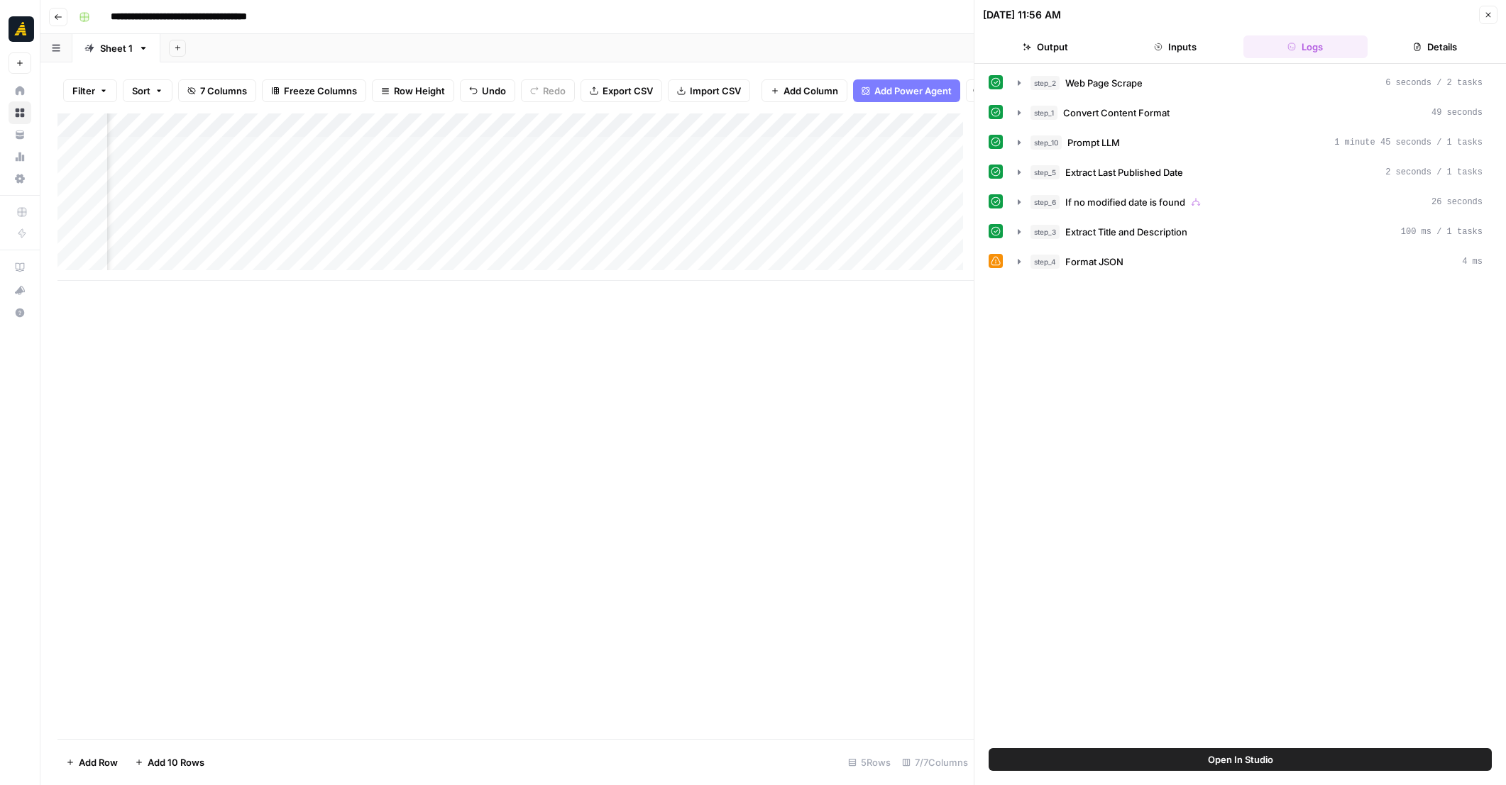
scroll to position [0, 139]
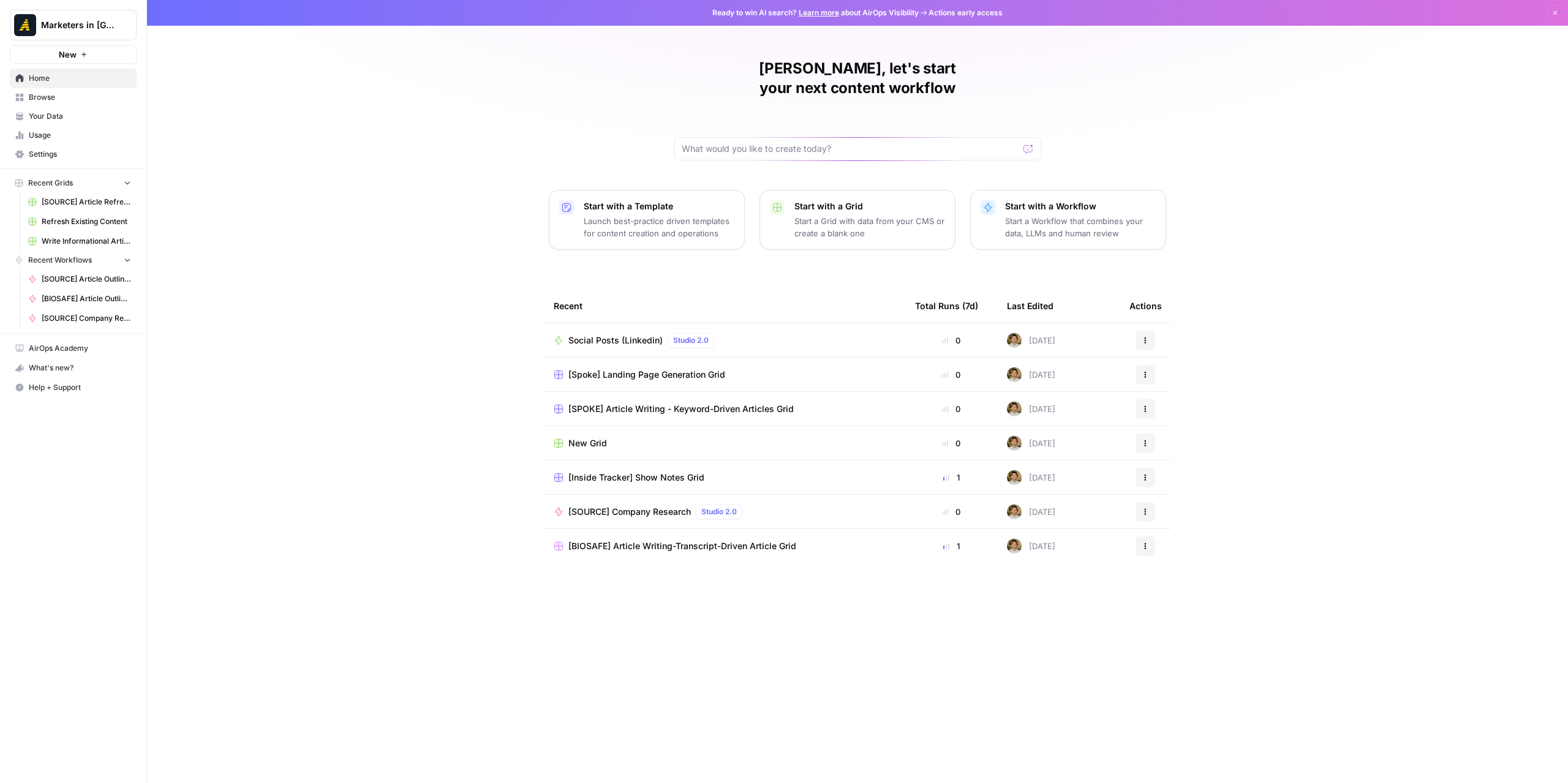
click at [70, 91] on link "Browse" at bounding box center [73, 97] width 127 height 20
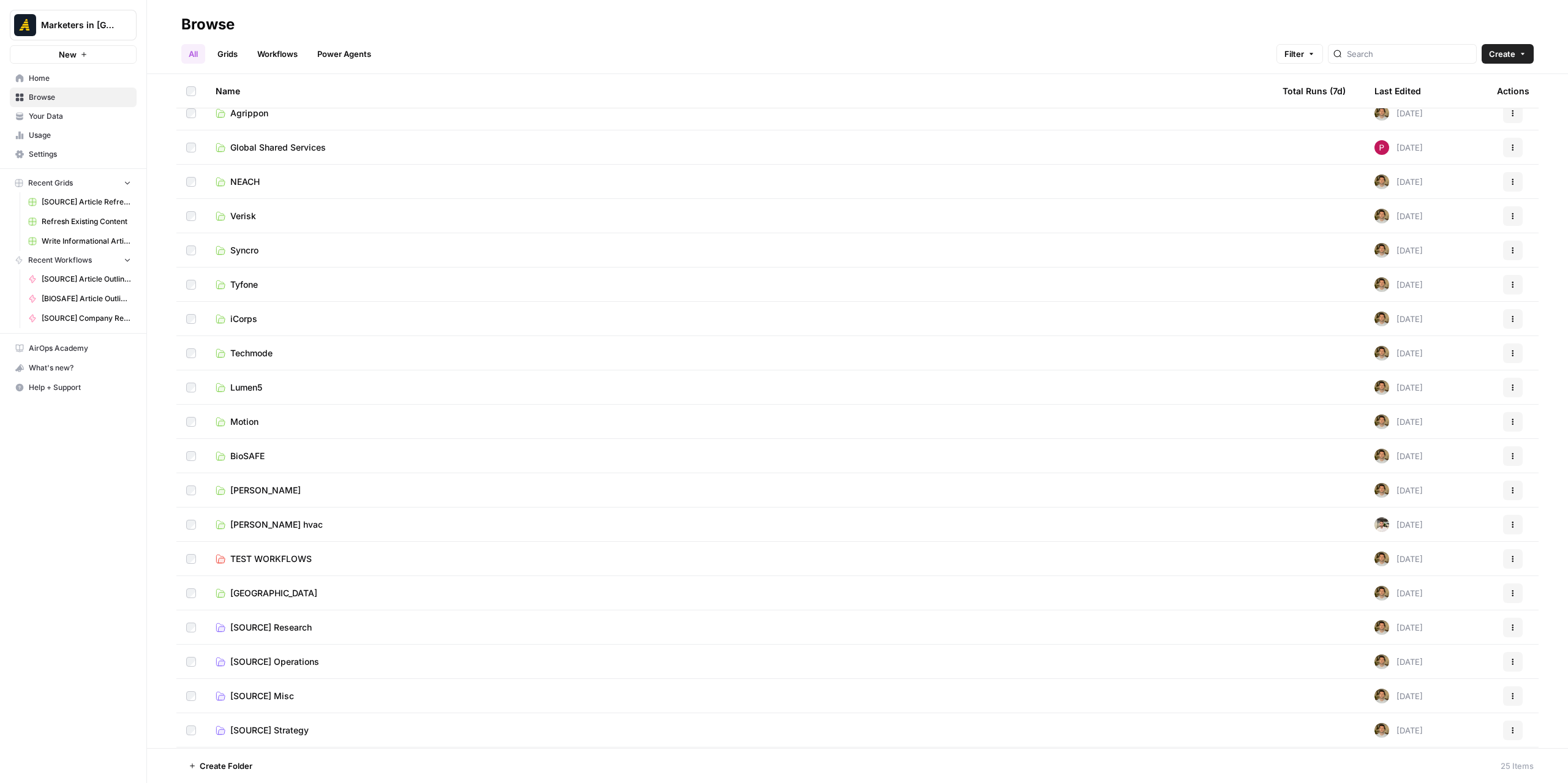
scroll to position [217, 0]
click at [294, 723] on td "[SOURCE] Content Generation" at bounding box center [739, 732] width 1067 height 35
click at [304, 733] on span "[SOURCE] Content Generation" at bounding box center [291, 732] width 122 height 12
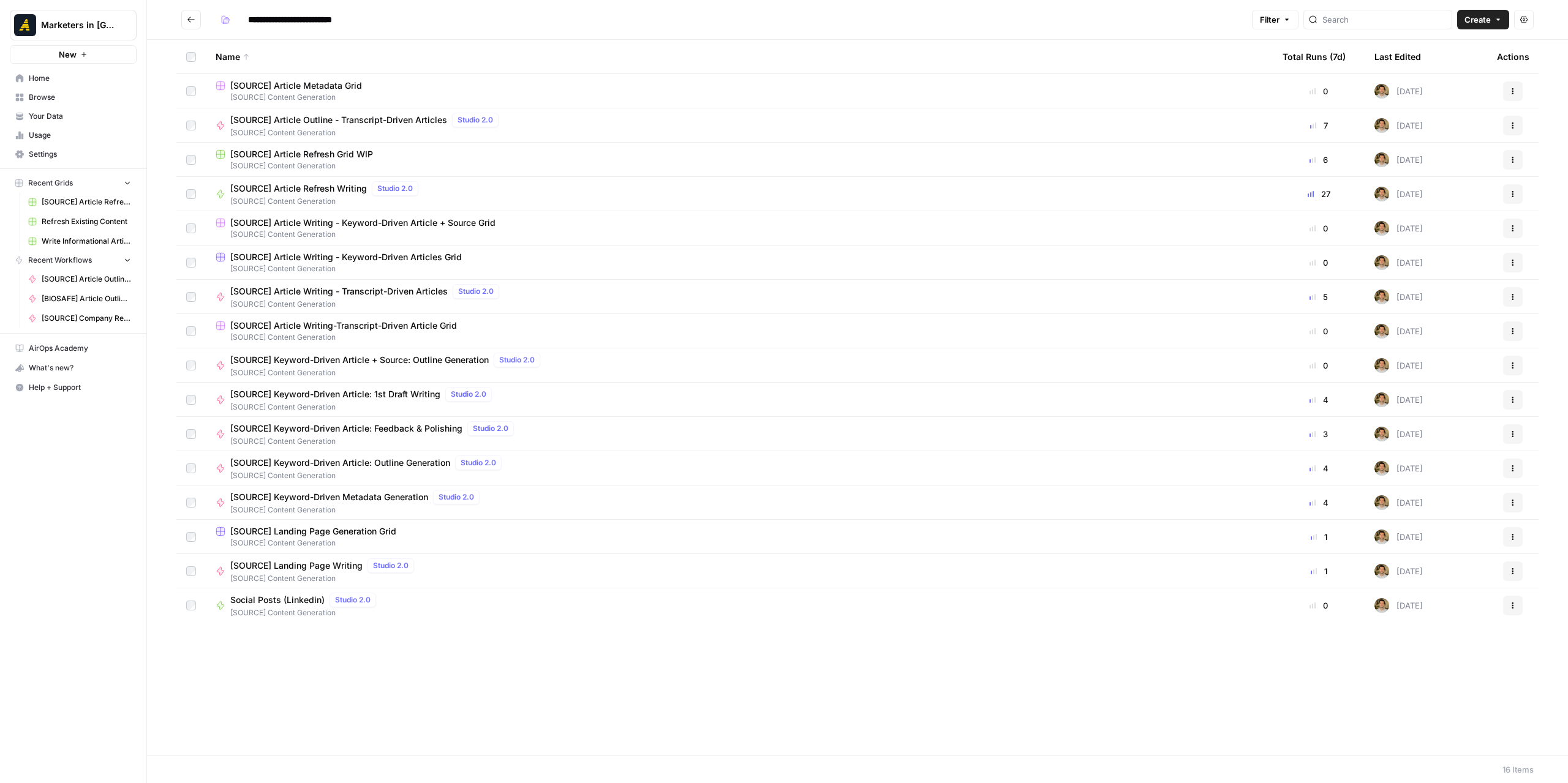
click at [310, 154] on span "[SOURCE] Article Refresh Grid WIP" at bounding box center [301, 155] width 142 height 12
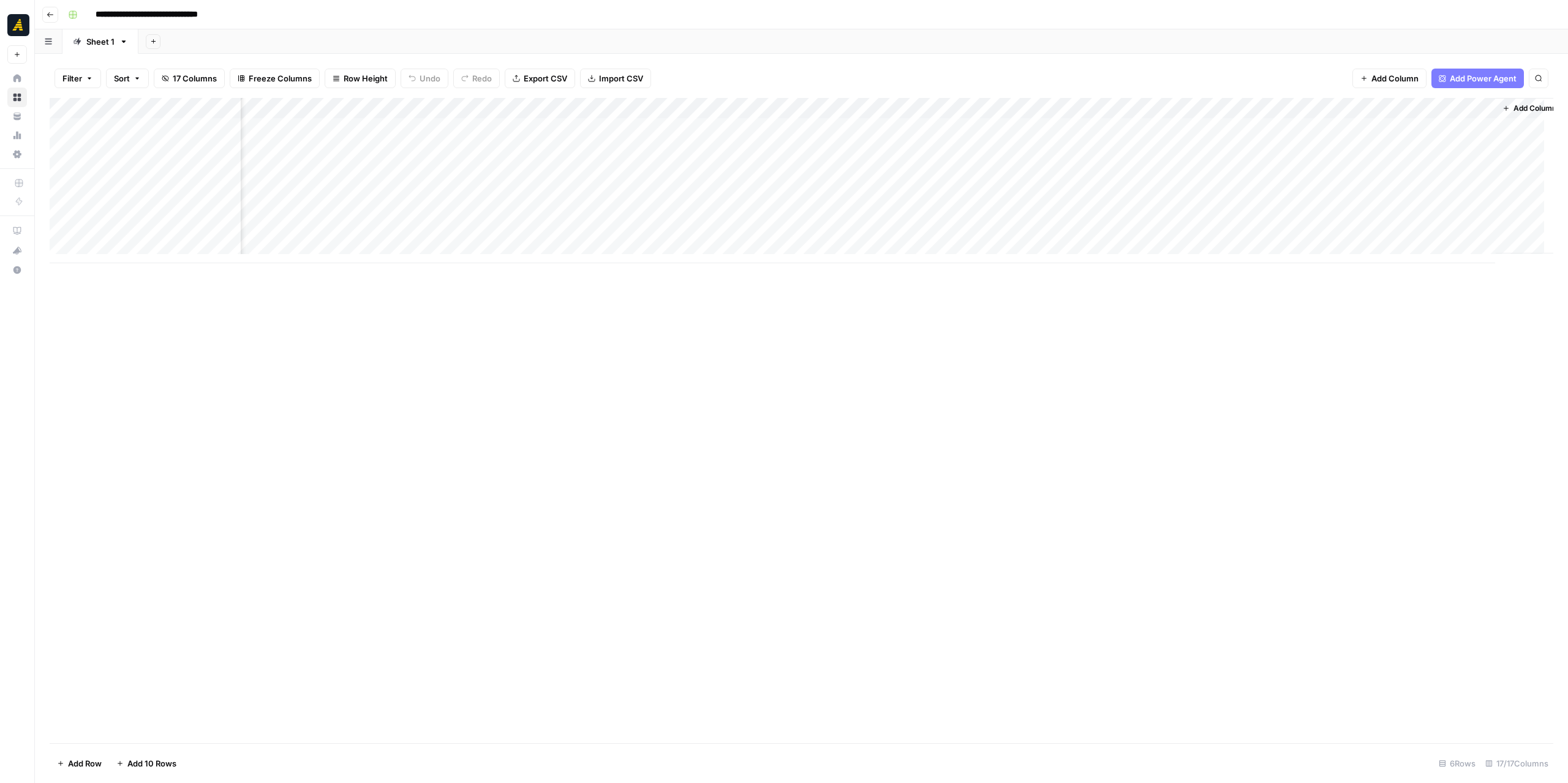
scroll to position [0, 817]
click at [1504, 107] on span "Add Column" at bounding box center [1526, 108] width 43 height 11
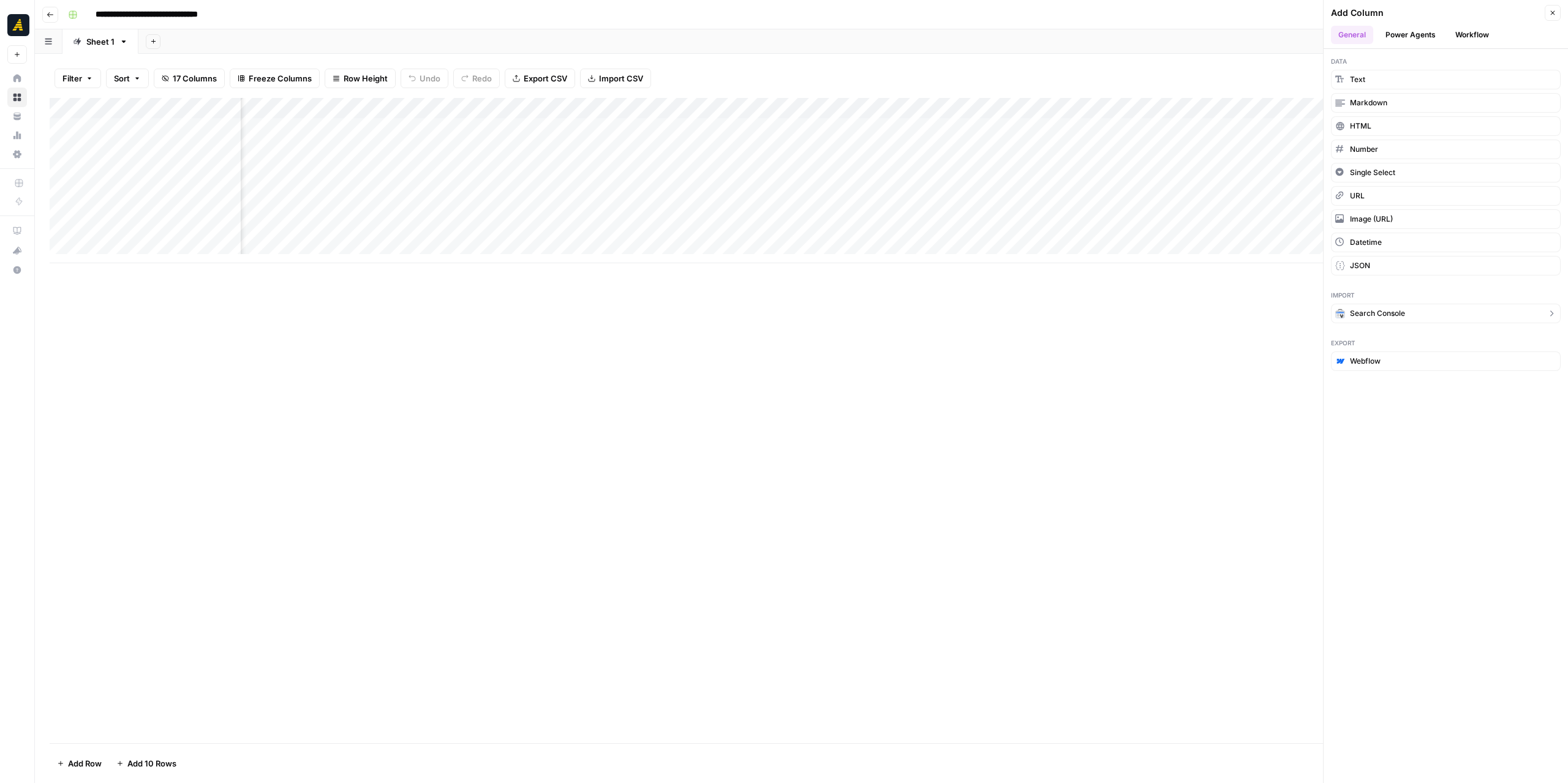
click at [1425, 305] on button "Search Console" at bounding box center [1446, 313] width 230 height 20
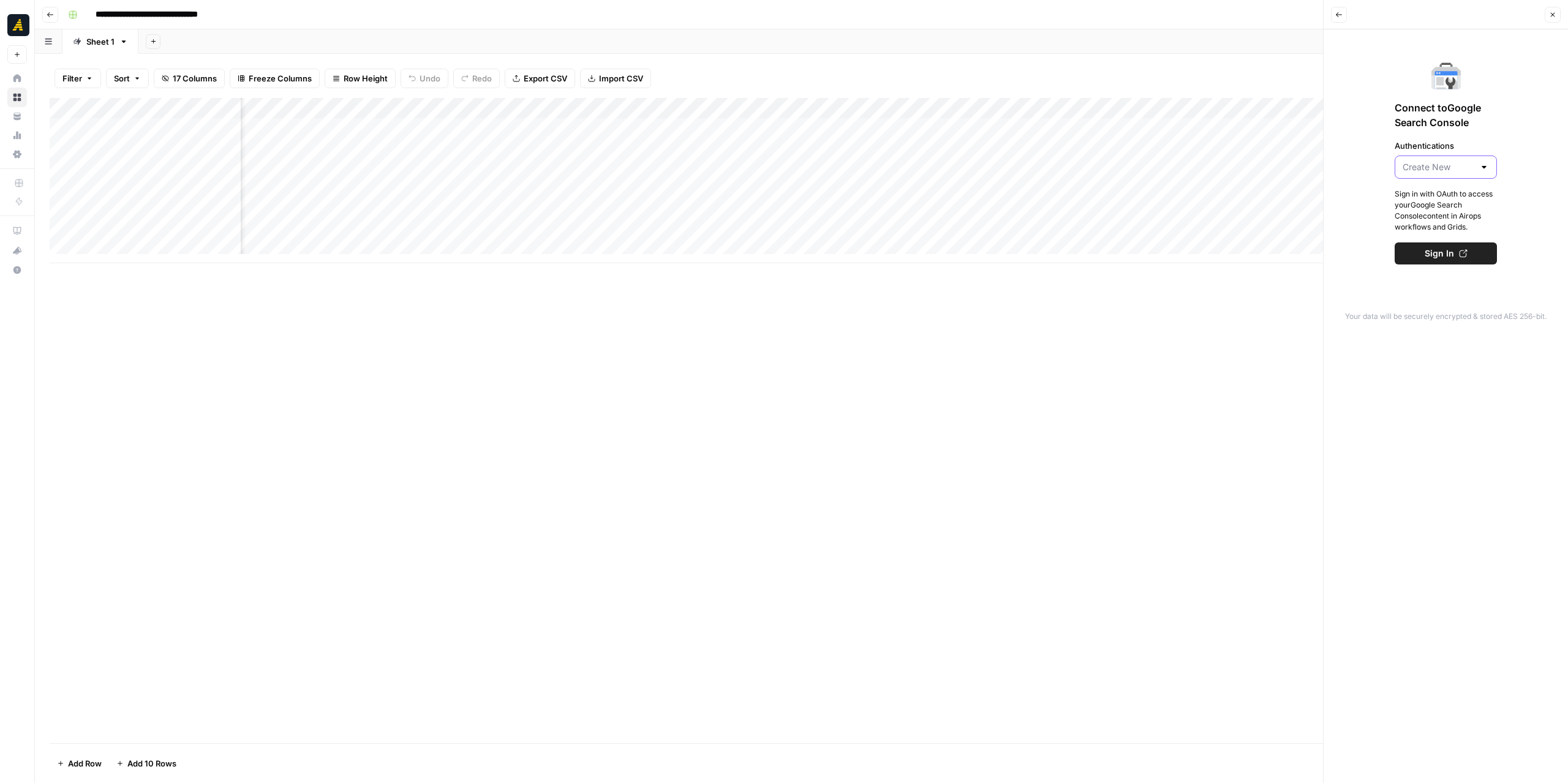
click at [1448, 169] on input "Authentications" at bounding box center [1438, 167] width 72 height 12
type input "Create New"
click at [1445, 252] on span "Sign In" at bounding box center [1439, 254] width 29 height 12
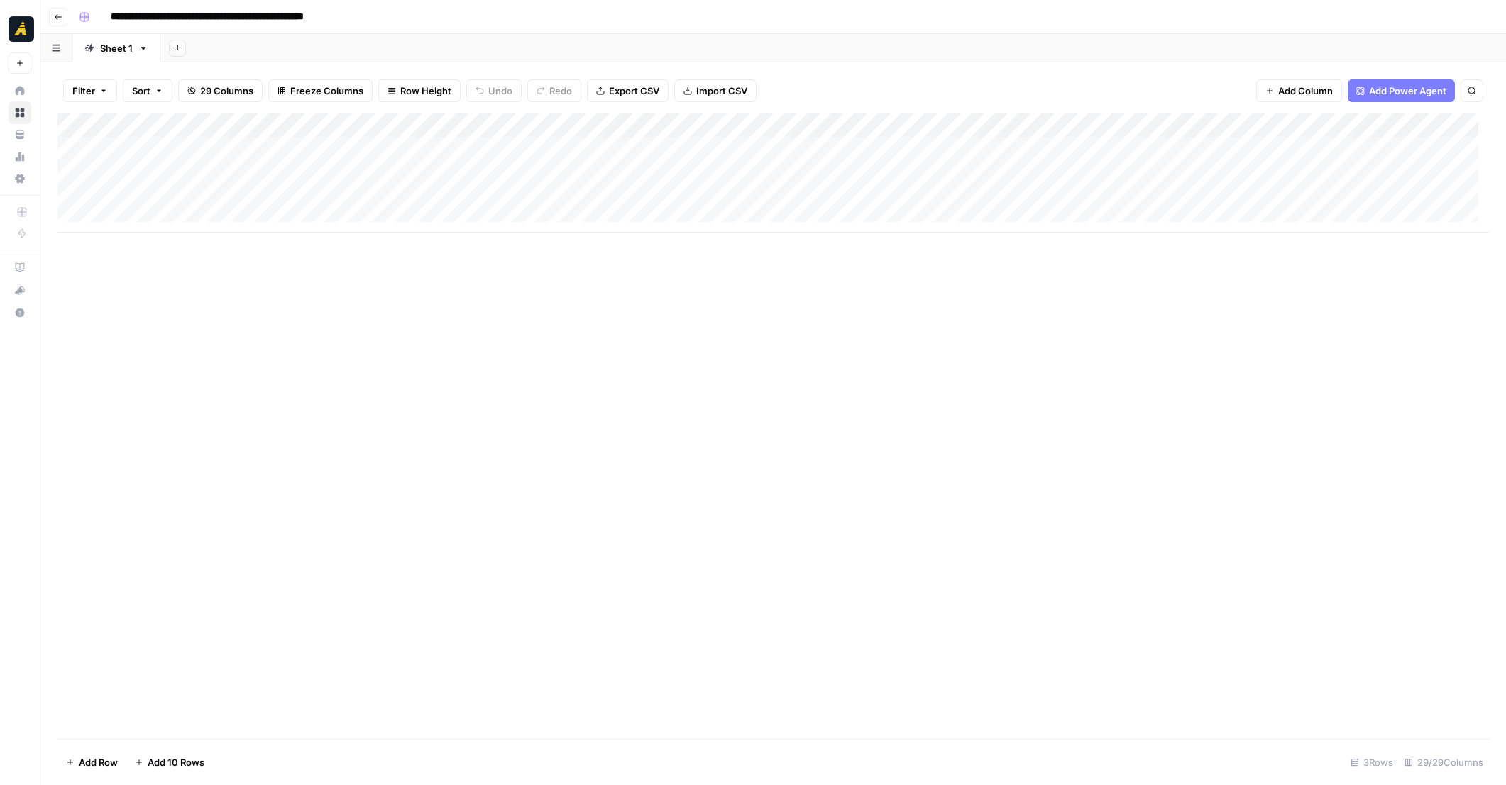
click at [1005, 287] on div "Add Column" at bounding box center [772, 427] width 1431 height 626
click at [17, 95] on icon at bounding box center [20, 91] width 10 height 10
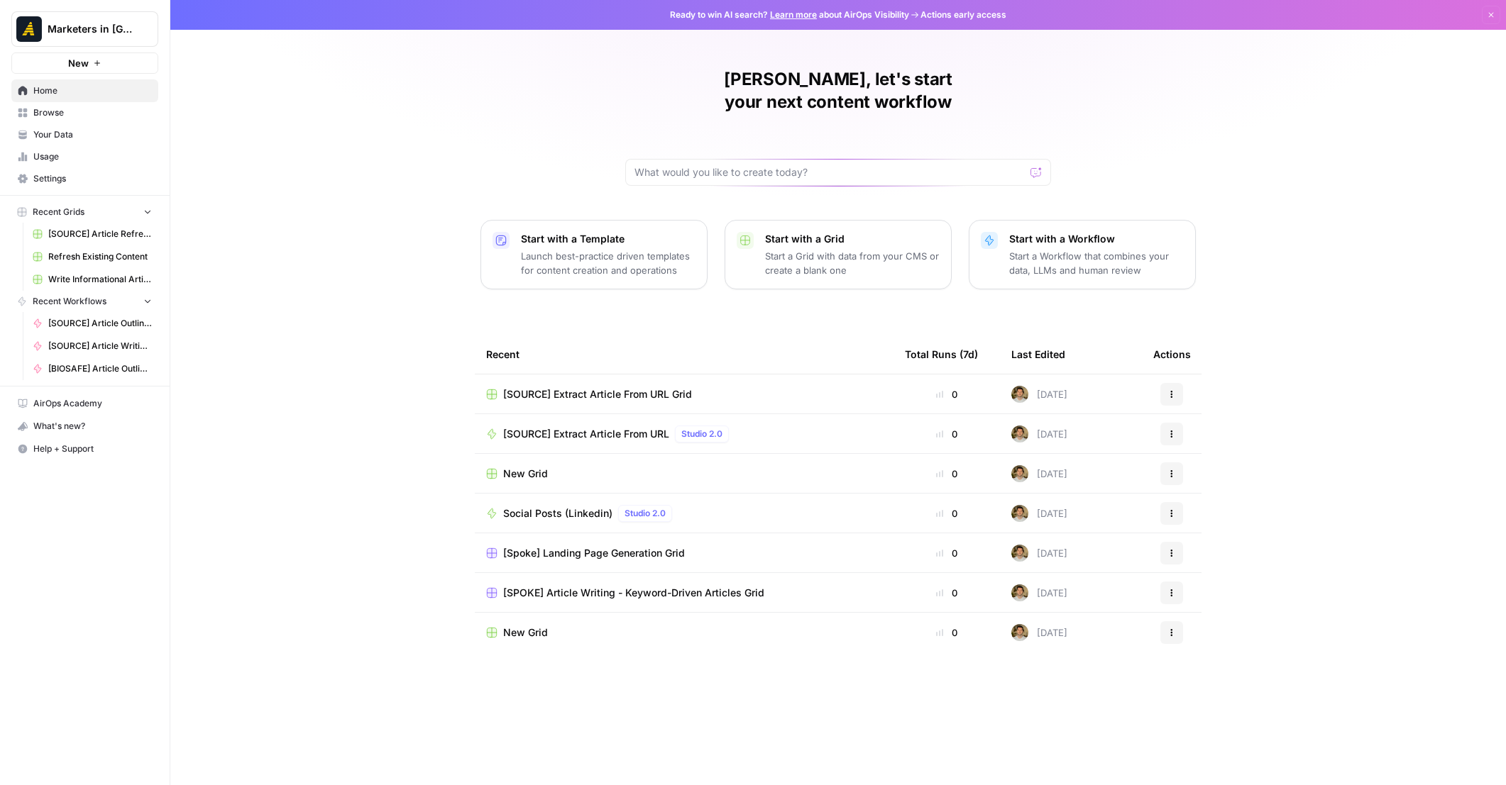
click at [83, 113] on span "Browse" at bounding box center [92, 112] width 118 height 13
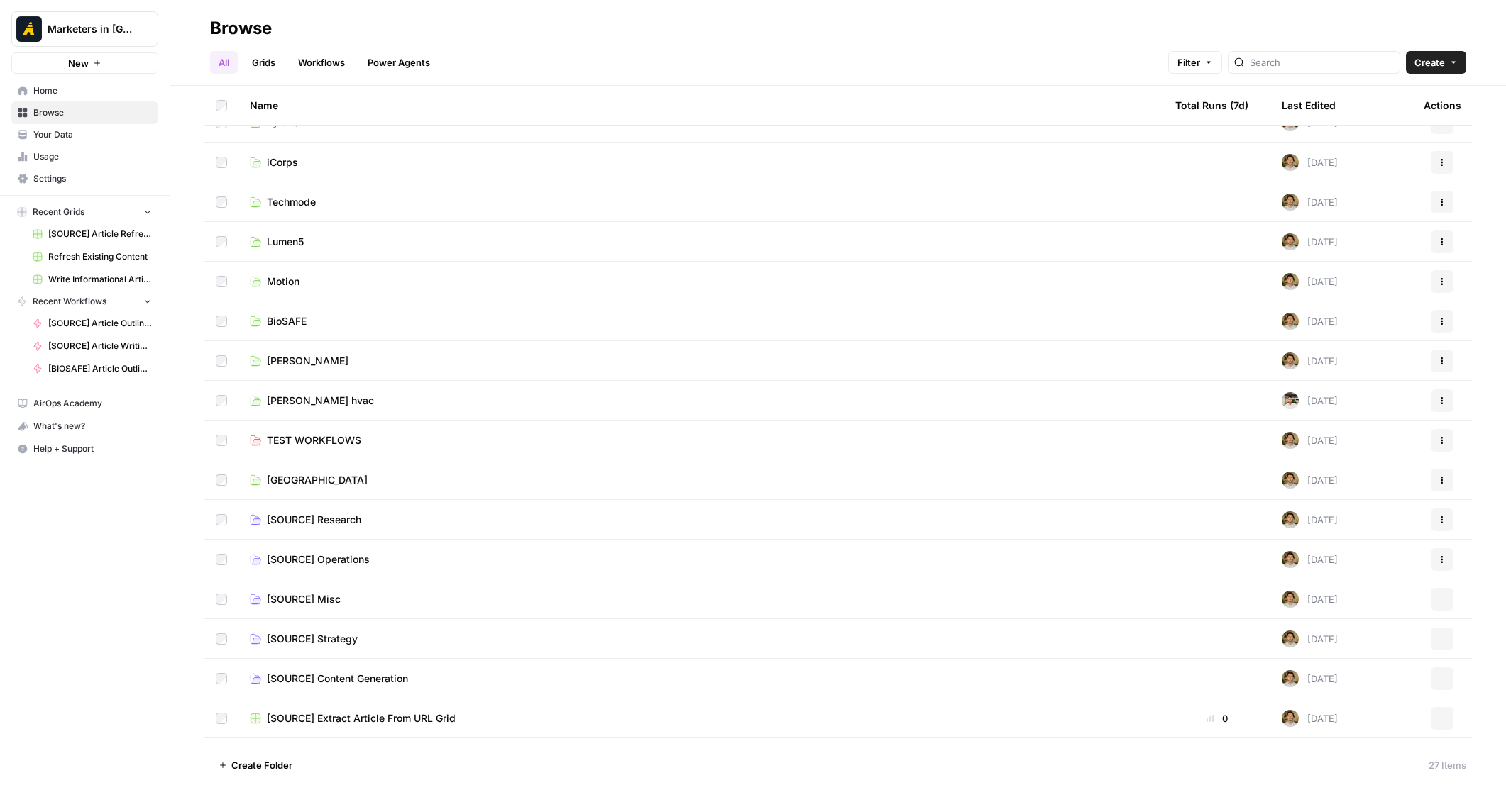
scroll to position [426, 0]
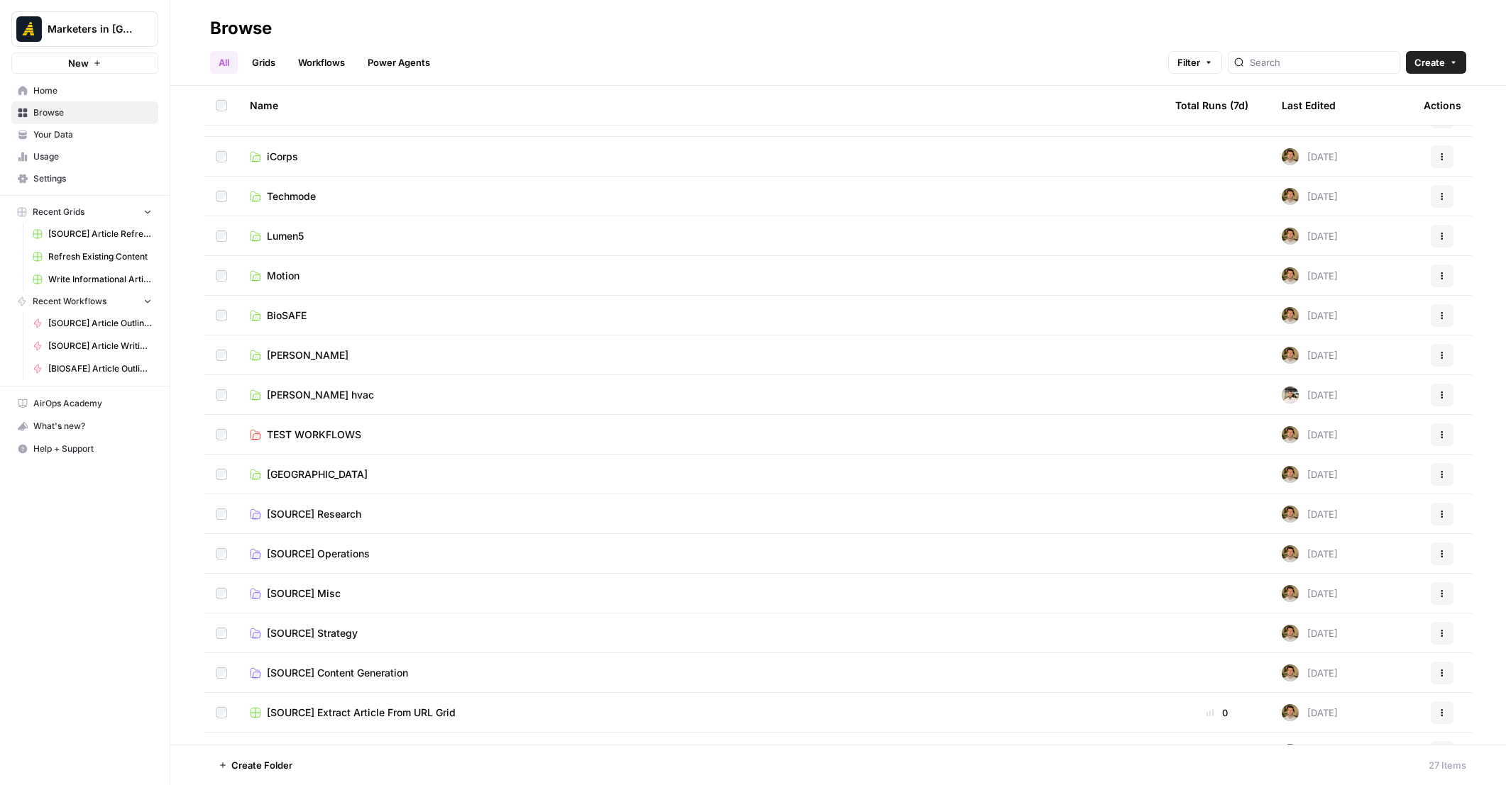
click at [297, 468] on span "New North" at bounding box center [317, 475] width 101 height 14
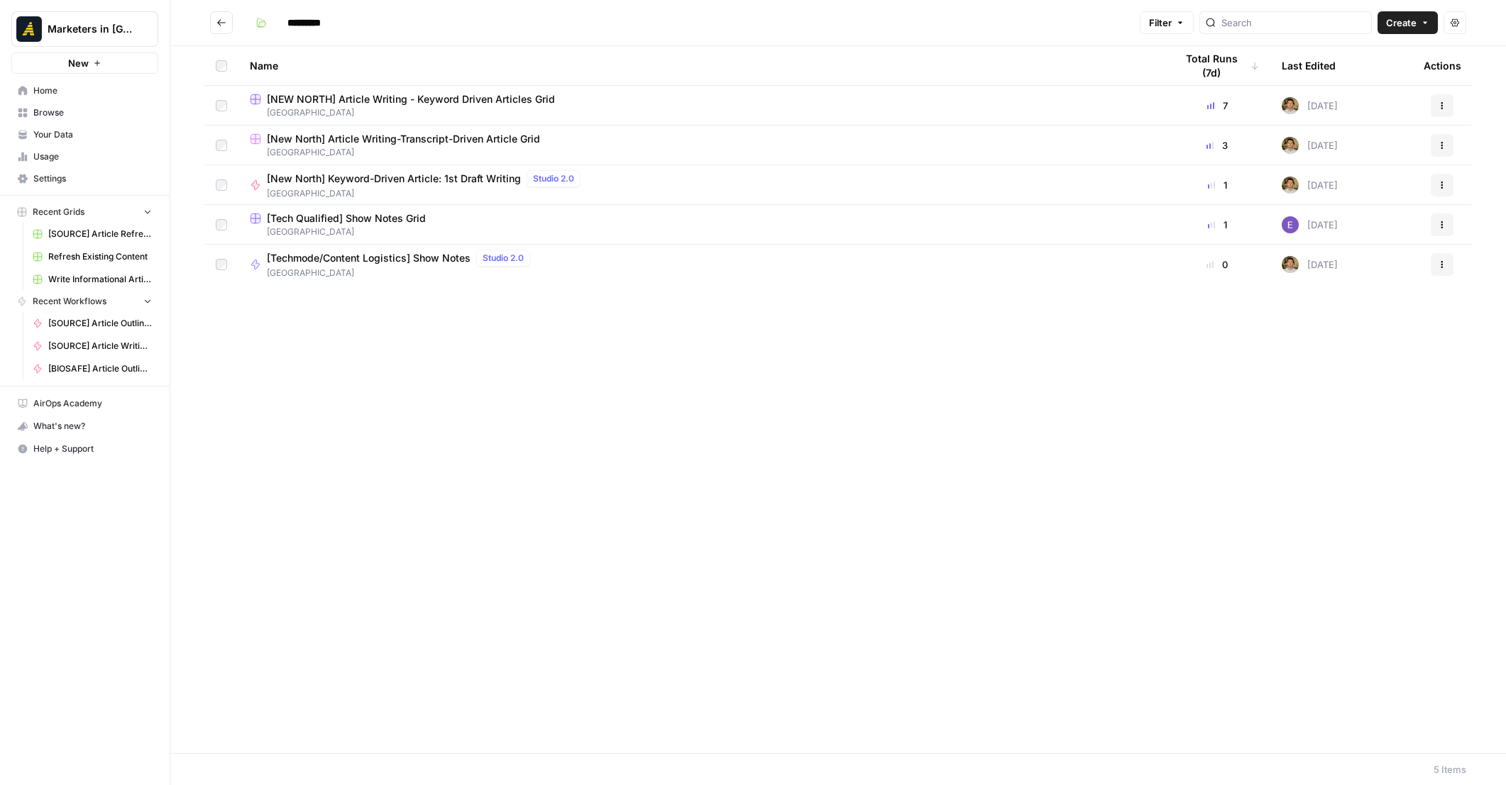
click at [353, 105] on span "[NEW NORTH] Article Writing - Keyword Driven Articles Grid" at bounding box center [411, 99] width 288 height 14
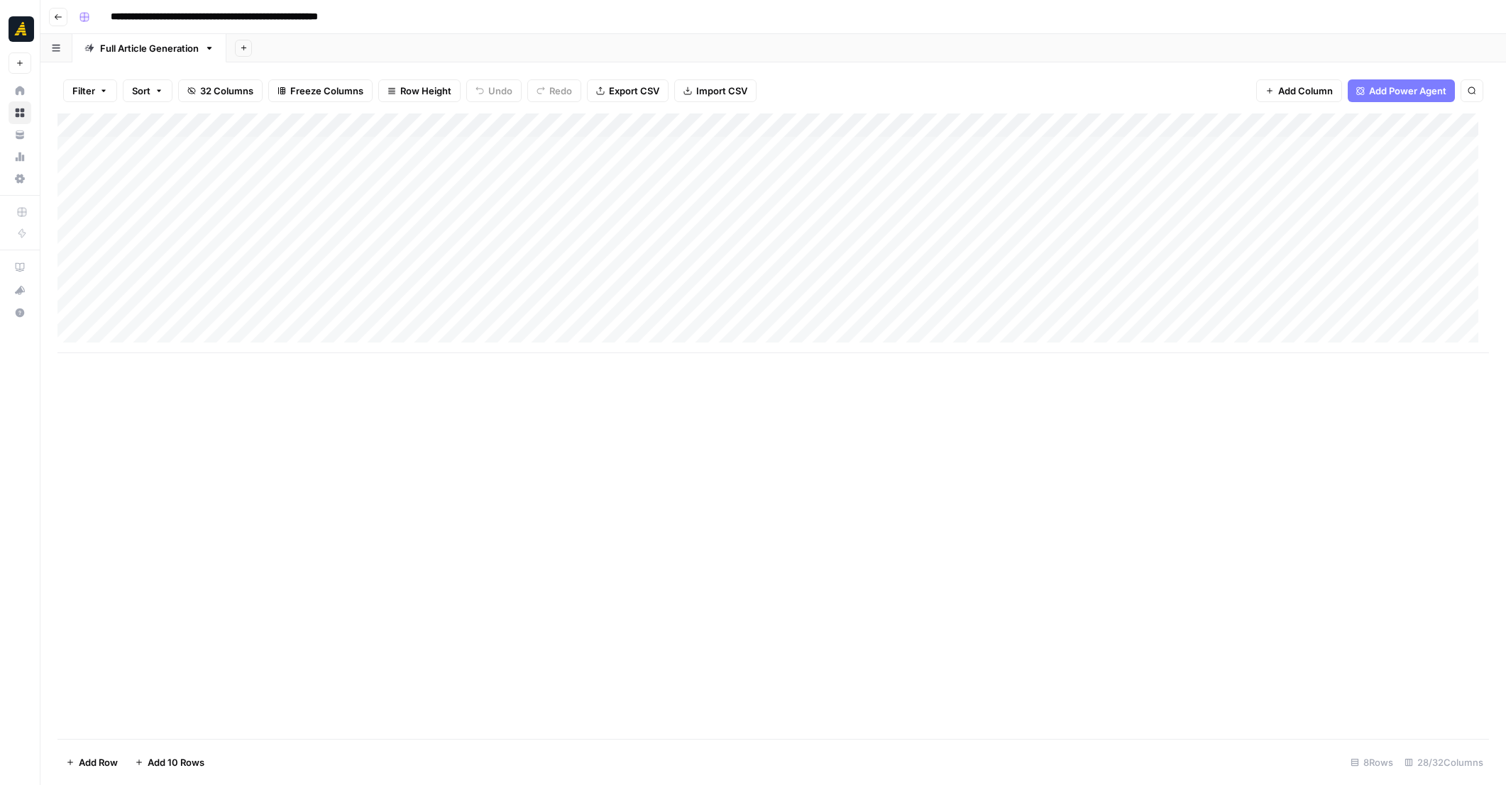
click at [460, 145] on div "Add Column" at bounding box center [772, 234] width 1431 height 240
click at [460, 145] on input "**********" at bounding box center [500, 152] width 227 height 17
click at [396, 442] on div "Add Column" at bounding box center [772, 427] width 1431 height 626
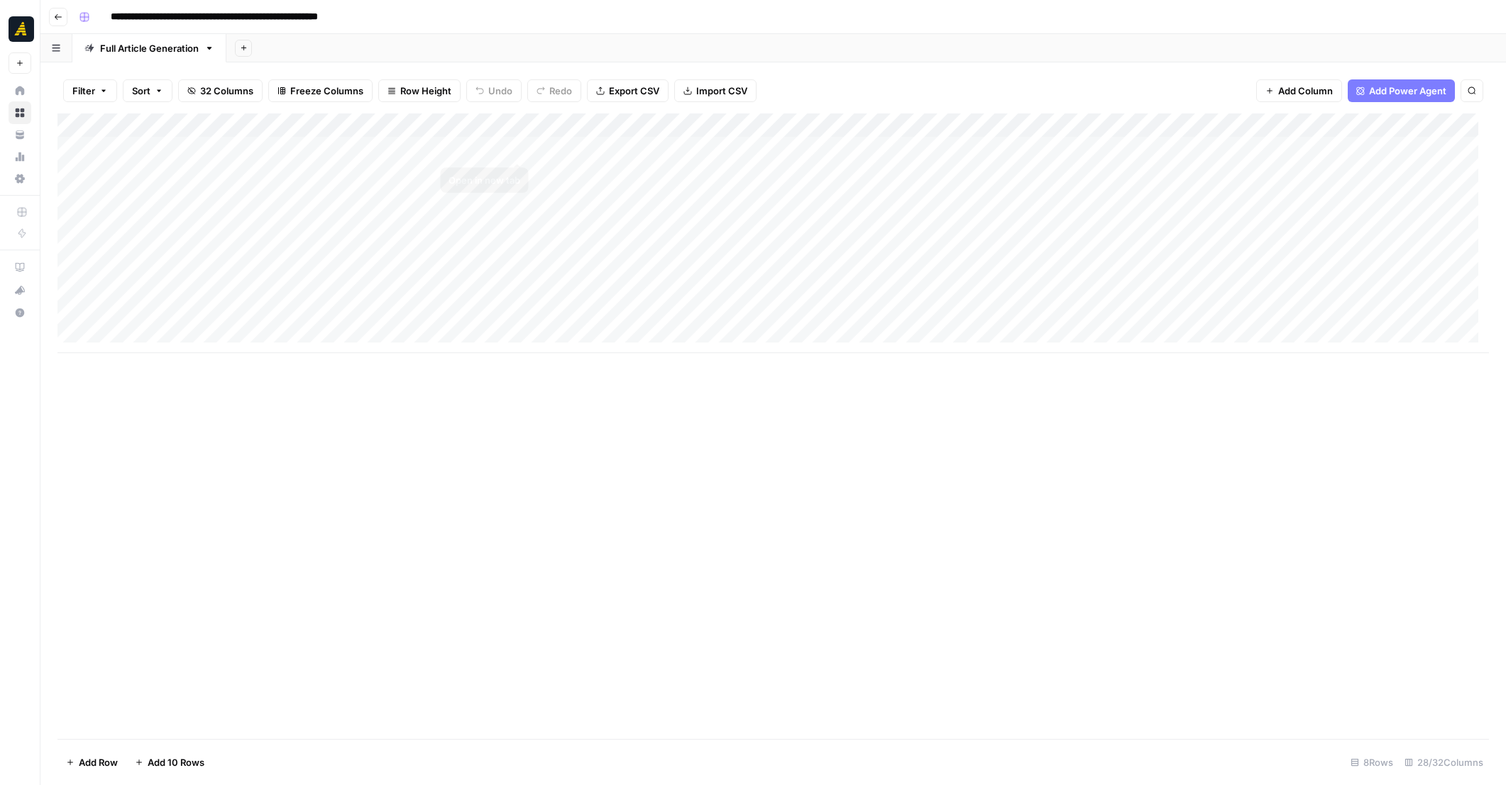
click at [573, 144] on div "Add Column" at bounding box center [772, 234] width 1431 height 240
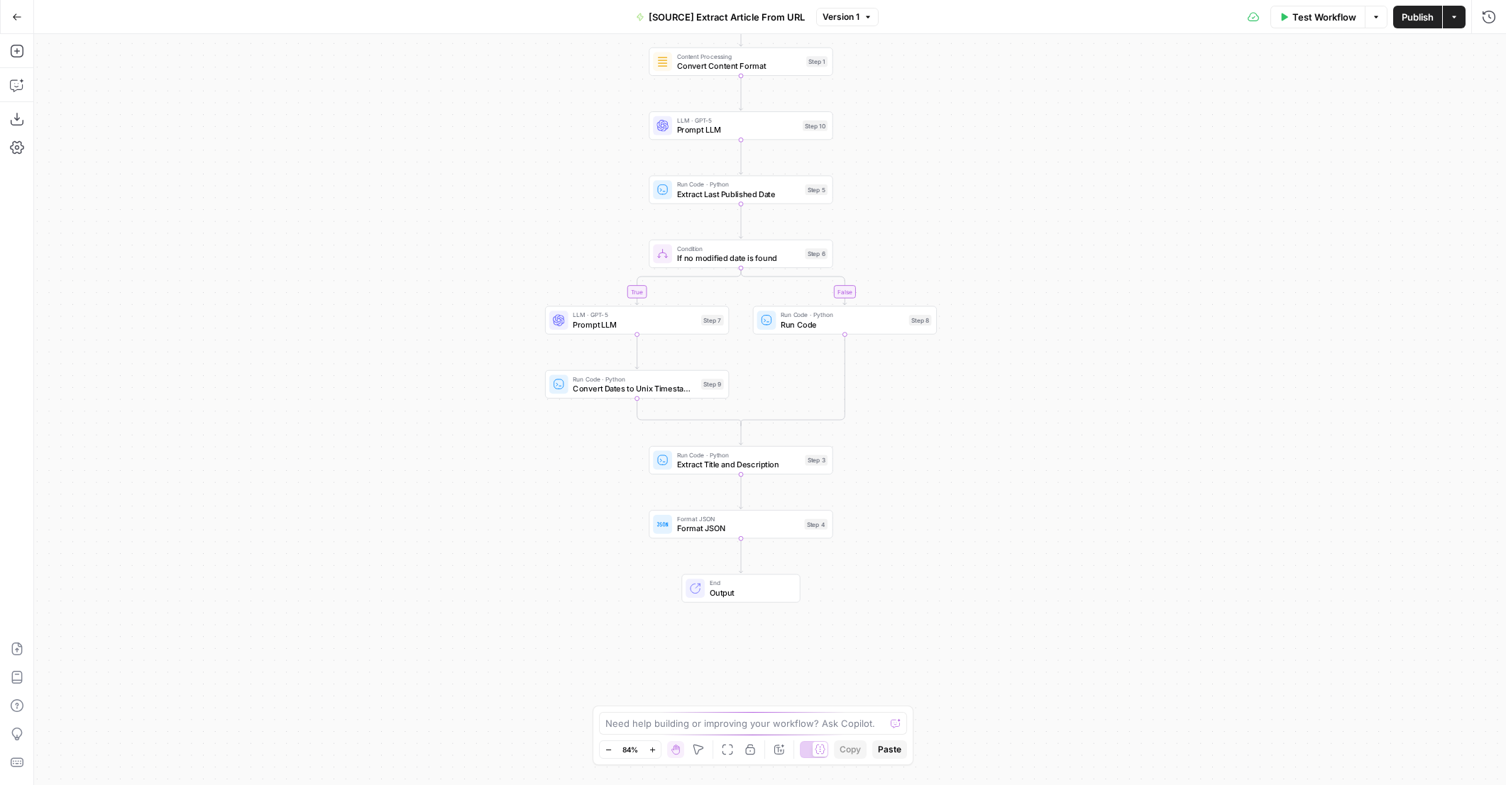
drag, startPoint x: 970, startPoint y: 371, endPoint x: 939, endPoint y: 221, distance: 153.5
click at [939, 221] on div "true false Workflow Set Inputs Inputs Web Page Scrape Web Page Scrape Step 2 Co…" at bounding box center [769, 409] width 1471 height 751
click at [1307, 22] on span "Test Workflow" at bounding box center [1324, 17] width 64 height 14
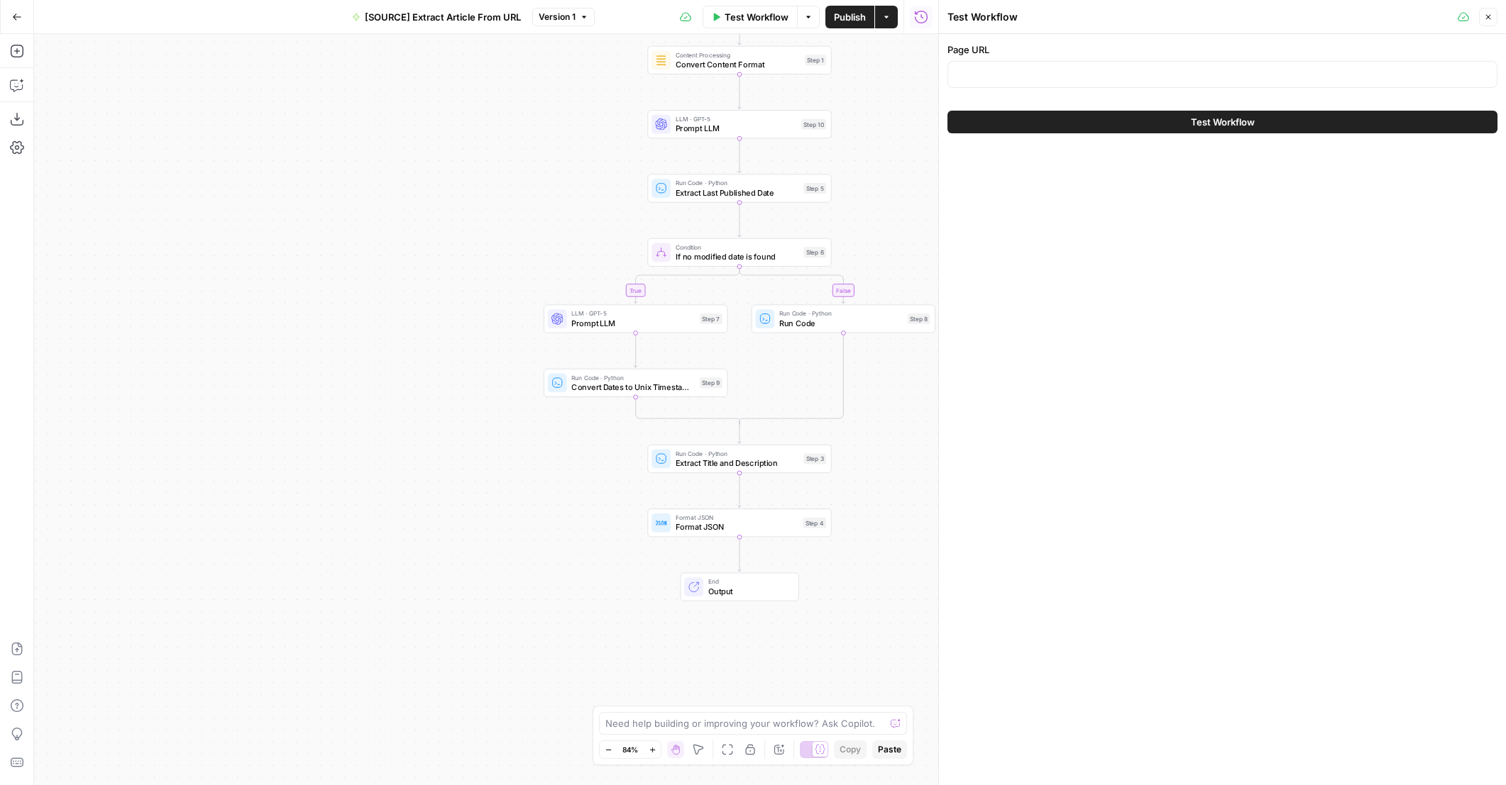
click at [1108, 82] on div at bounding box center [1222, 74] width 550 height 27
paste input "[URL][DOMAIN_NAME]"
type input "[URL][DOMAIN_NAME]"
click at [1137, 123] on button "Test Workflow" at bounding box center [1222, 122] width 550 height 23
click at [1086, 137] on div "Test Workflow" at bounding box center [1222, 122] width 550 height 40
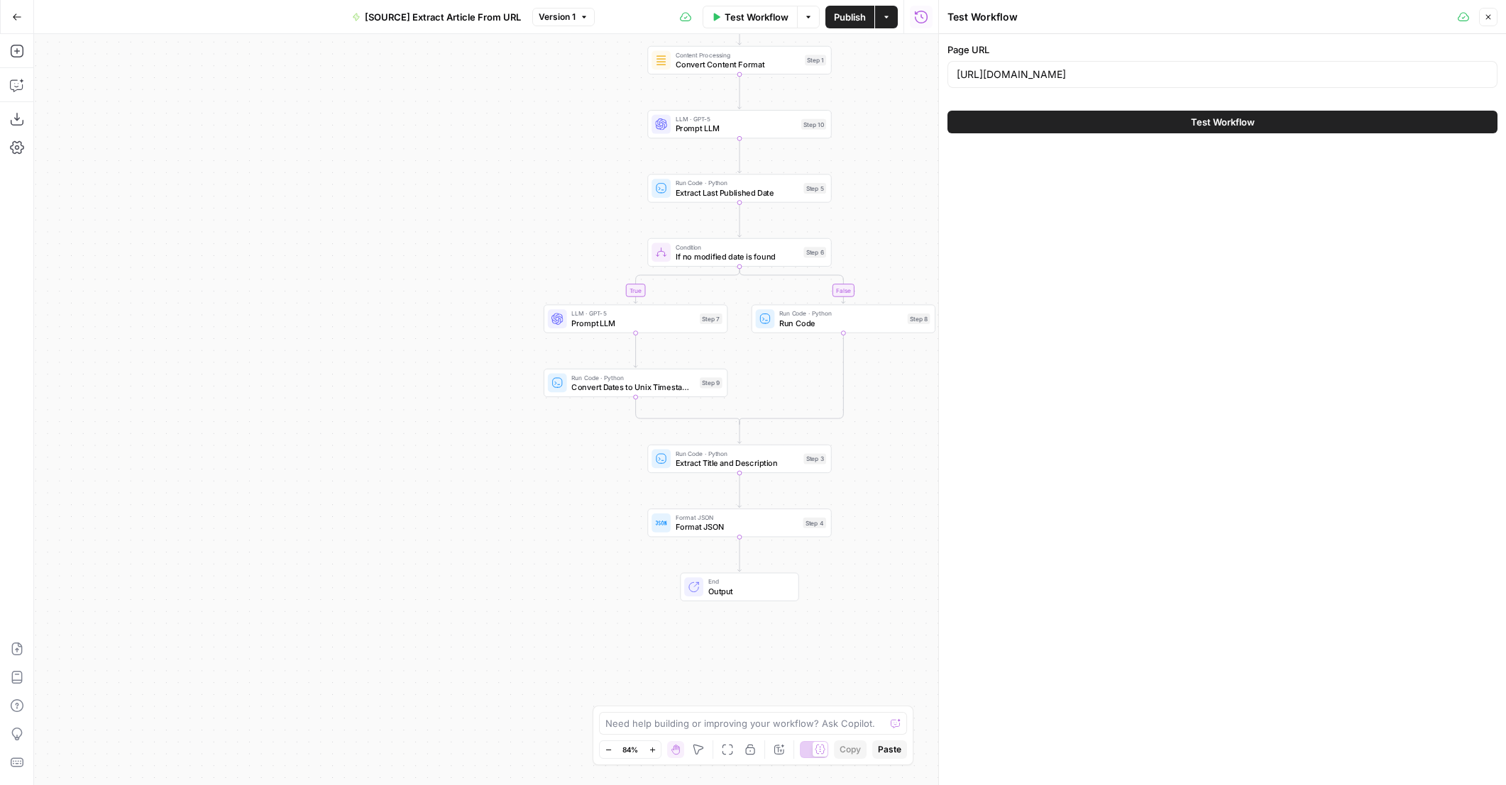
click at [1090, 130] on button "Test Workflow" at bounding box center [1222, 122] width 550 height 23
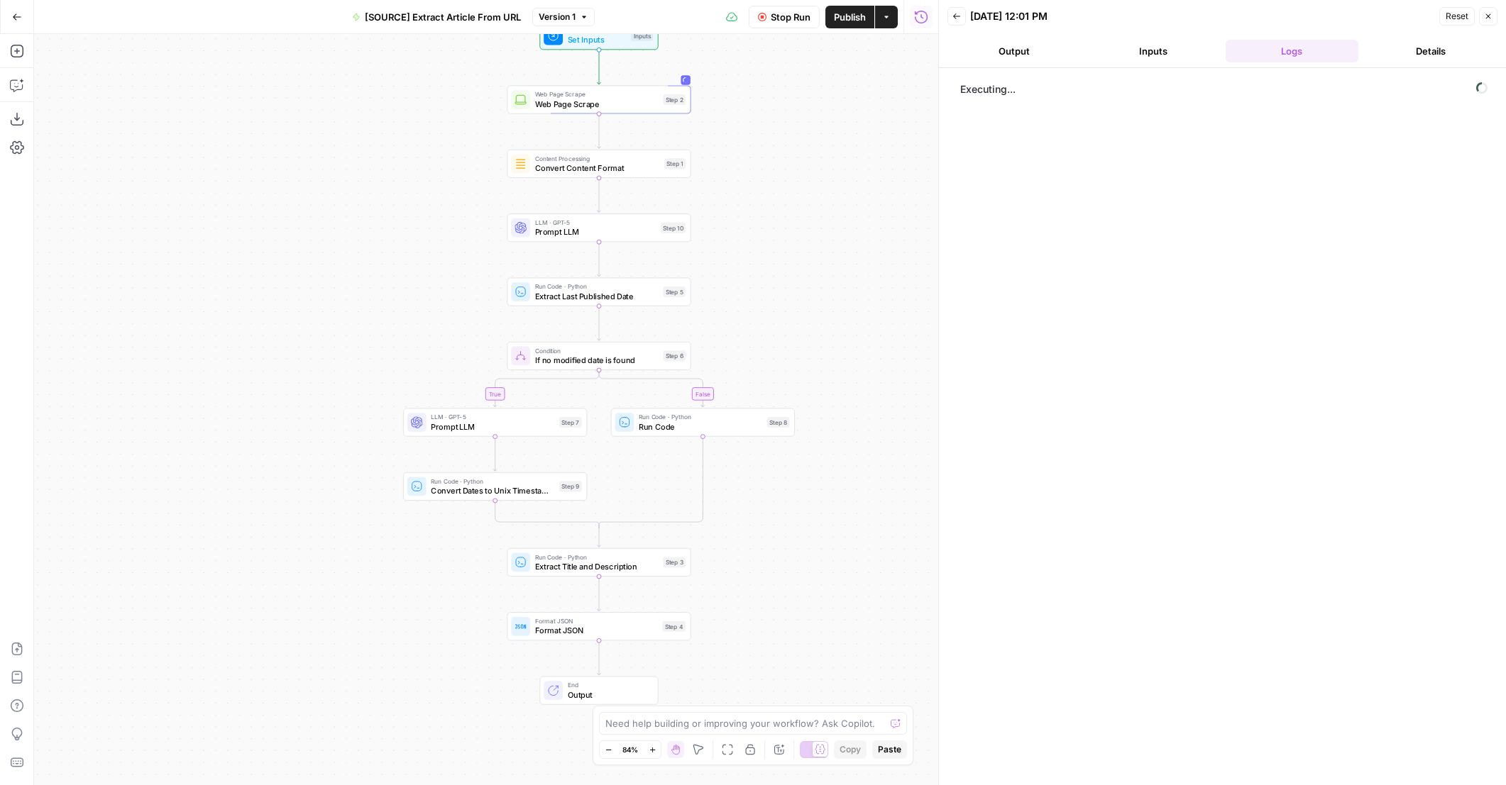
drag, startPoint x: 846, startPoint y: 214, endPoint x: 749, endPoint y: 280, distance: 117.5
click at [749, 280] on div "true false Workflow Set Inputs Inputs Web Page Scrape Web Page Scrape Step 2 Co…" at bounding box center [486, 409] width 904 height 751
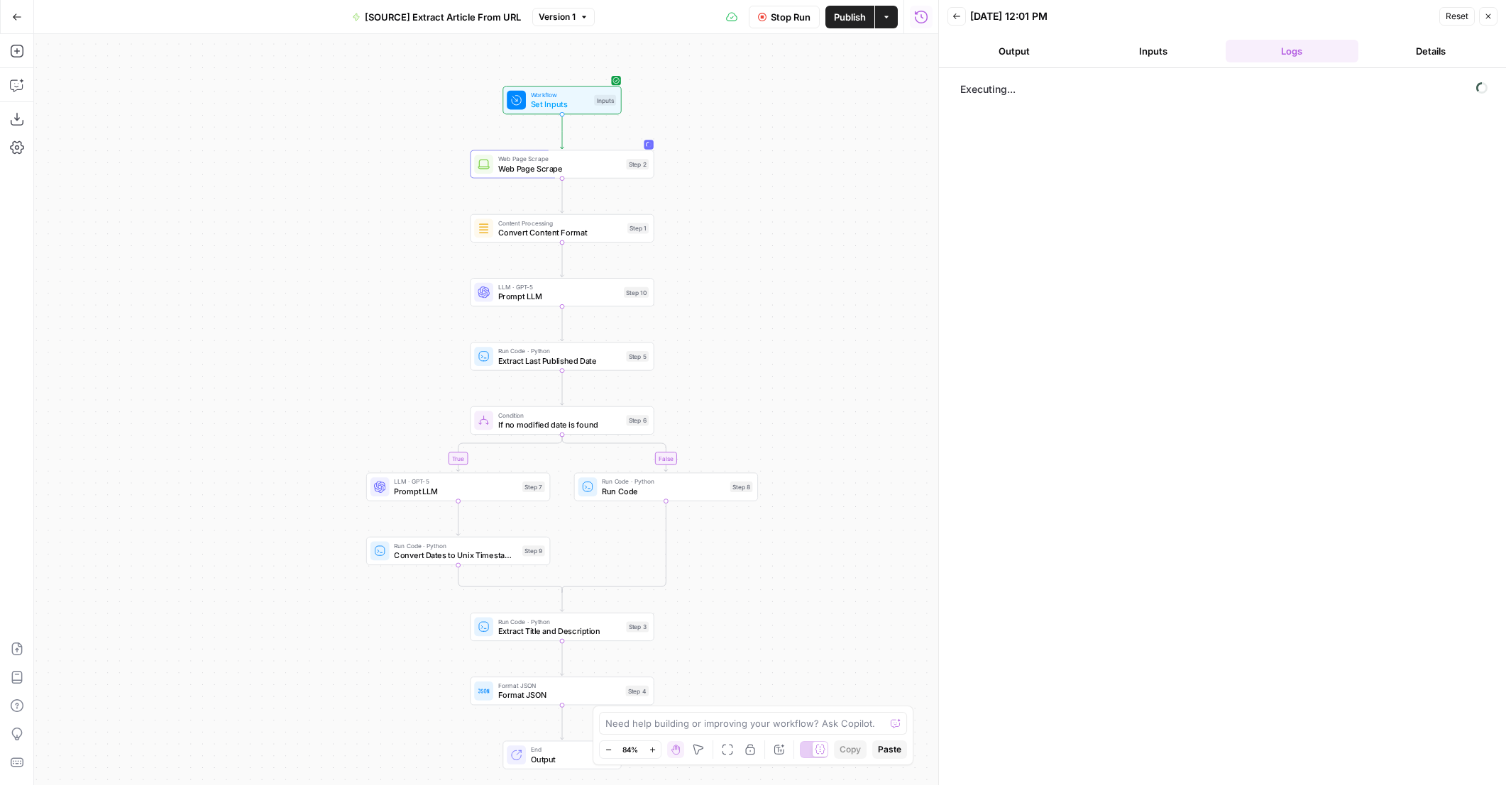
drag, startPoint x: 837, startPoint y: 143, endPoint x: 807, endPoint y: 199, distance: 64.1
click at [807, 199] on div "true false Workflow Set Inputs Inputs Web Page Scrape Web Page Scrape Step 2 Co…" at bounding box center [486, 409] width 904 height 751
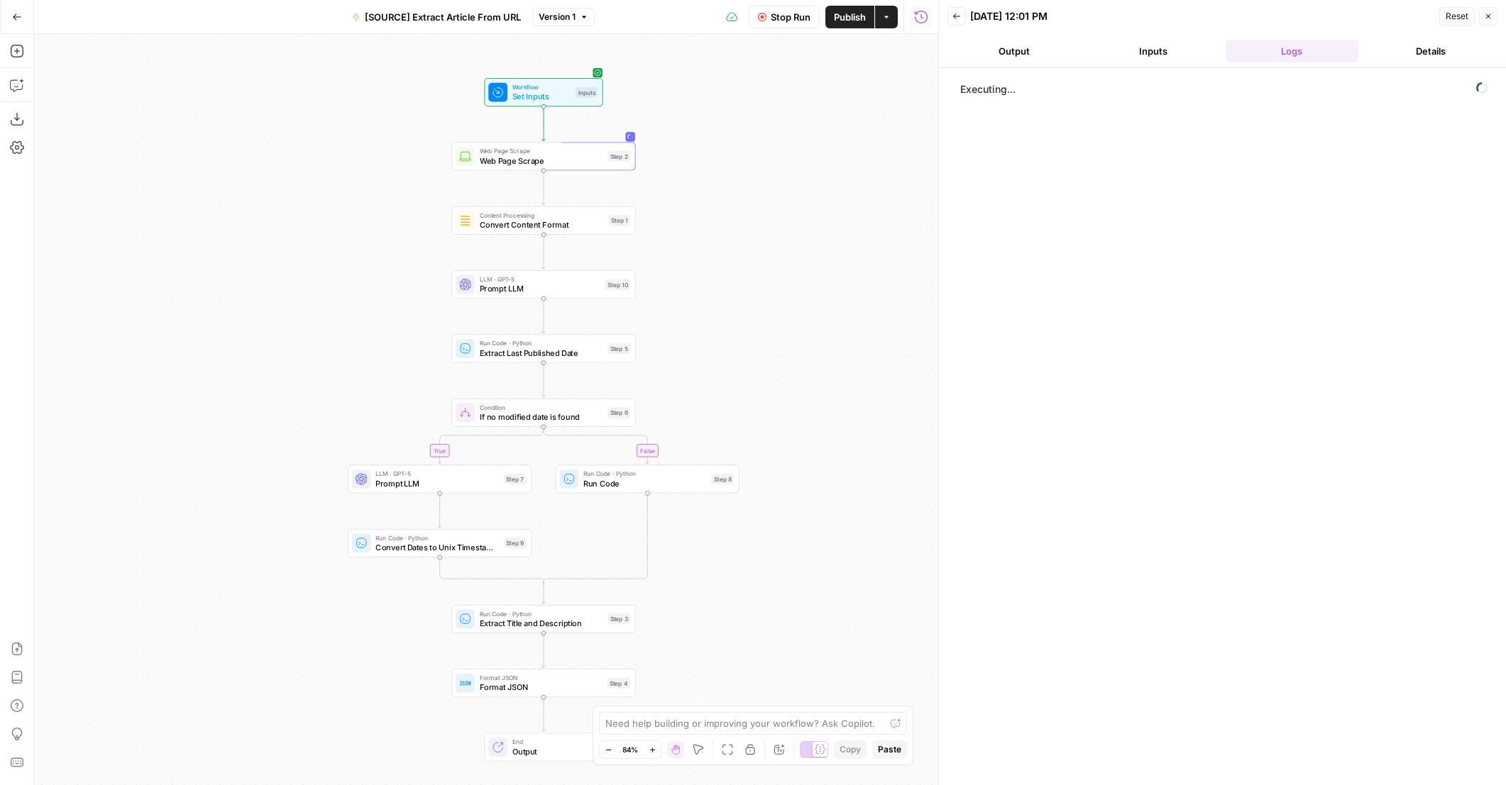
drag, startPoint x: 807, startPoint y: 199, endPoint x: 789, endPoint y: 192, distance: 20.0
click at [789, 192] on div "true false Workflow Set Inputs Inputs Web Page Scrape Web Page Scrape Step 2 Co…" at bounding box center [486, 409] width 904 height 751
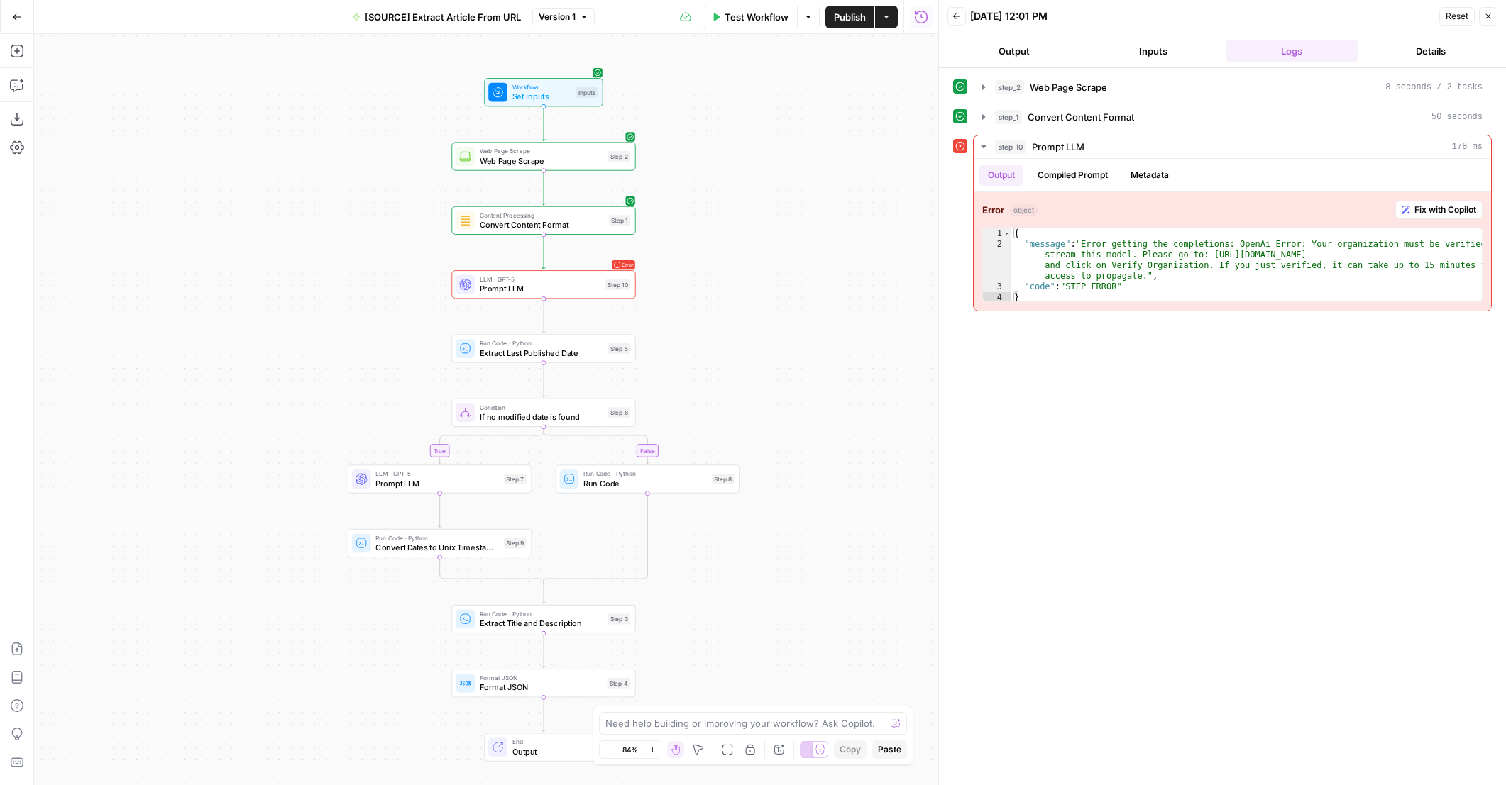
click at [578, 293] on span "Prompt LLM" at bounding box center [540, 289] width 121 height 12
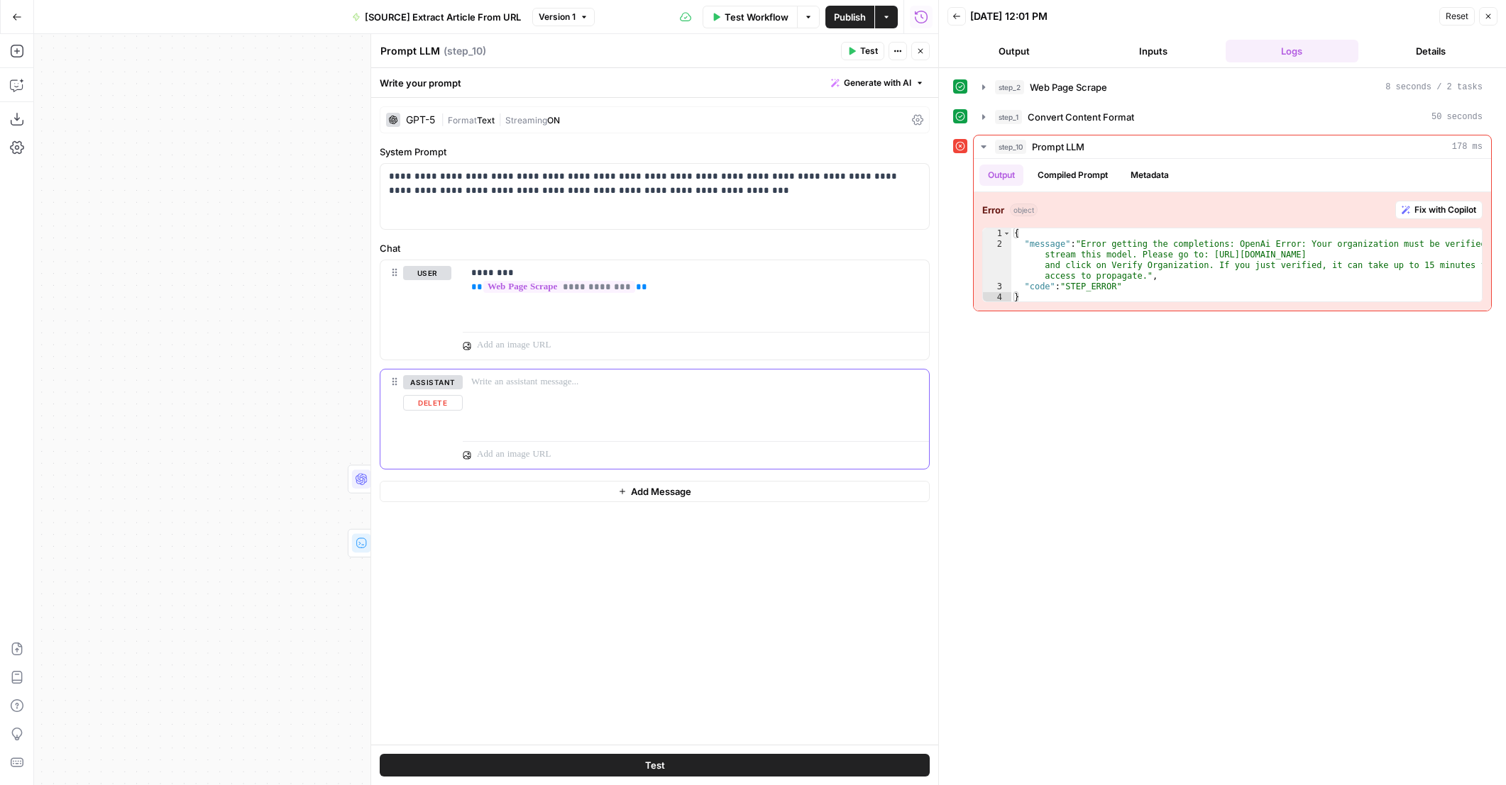
click at [433, 399] on button "Delete" at bounding box center [433, 403] width 60 height 16
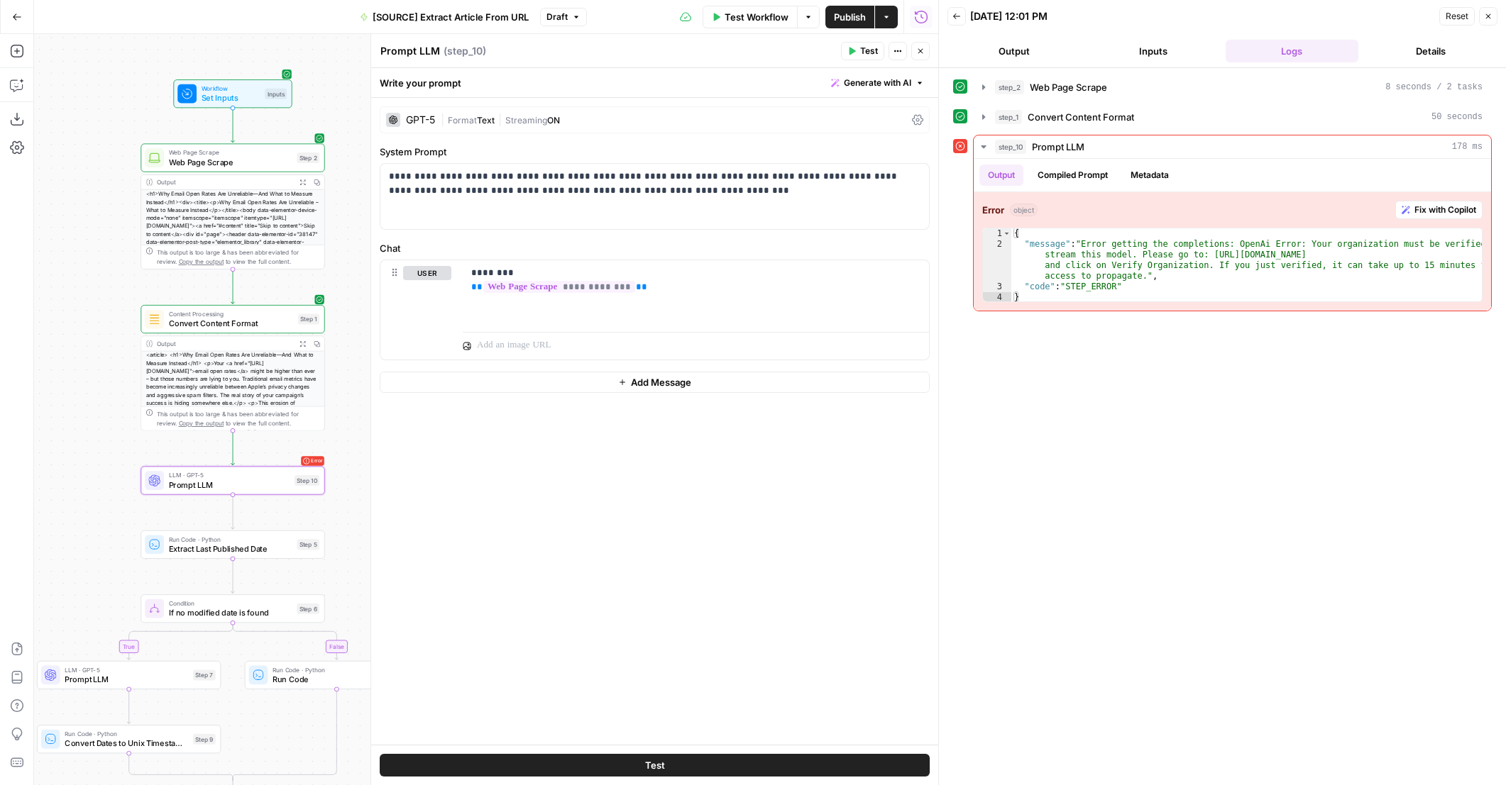
drag, startPoint x: 295, startPoint y: 338, endPoint x: -16, endPoint y: 339, distance: 310.8
click at [0, 339] on html "Marketers in Demand New Home Browse Your Data Usage Settings Recent Grids [NEW …" at bounding box center [753, 392] width 1506 height 785
click at [258, 485] on span "Prompt LLM" at bounding box center [229, 485] width 121 height 12
click at [431, 120] on div "GPT-5" at bounding box center [420, 120] width 29 height 10
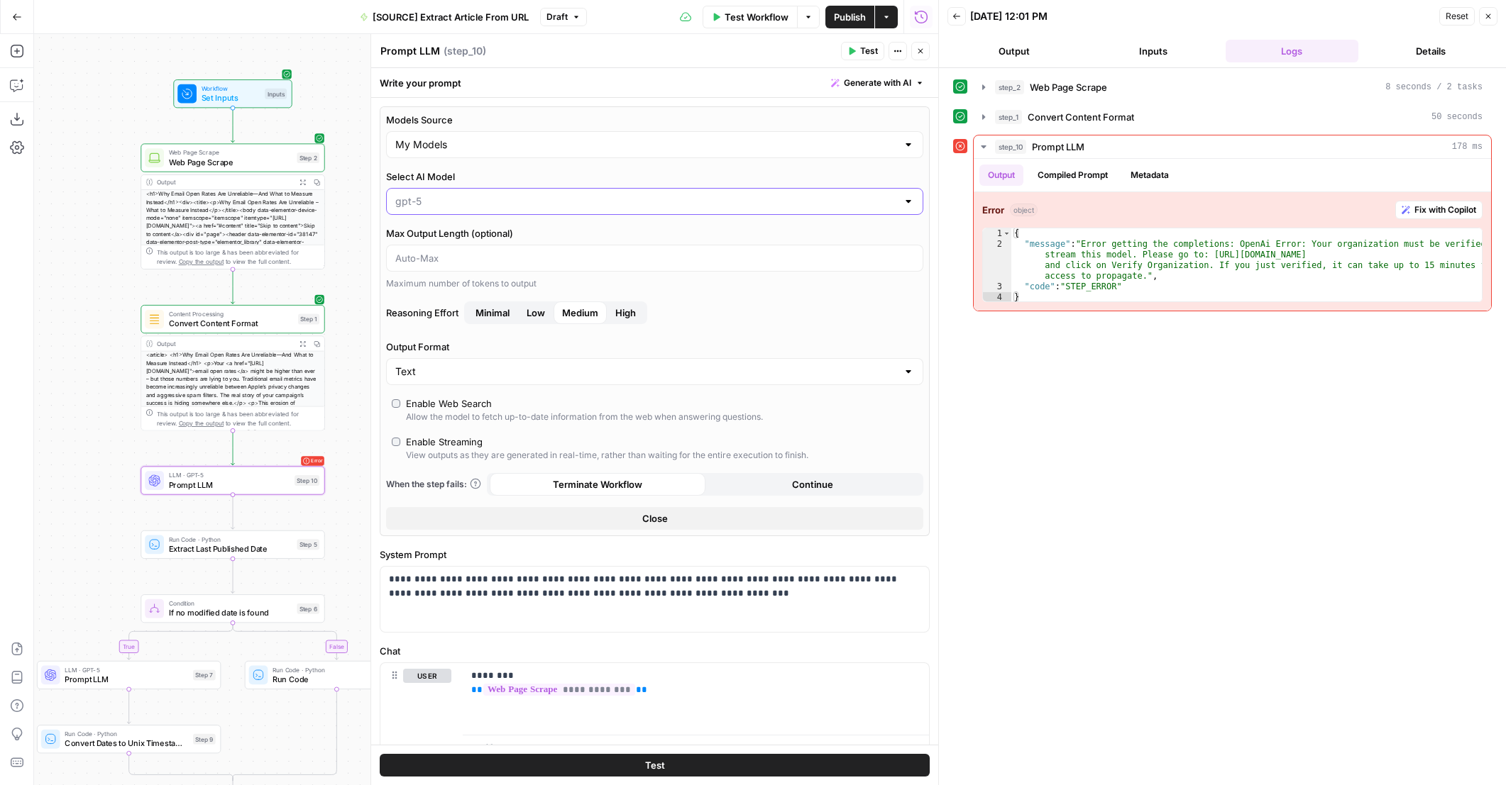
click at [465, 197] on input "Select AI Model" at bounding box center [646, 201] width 502 height 14
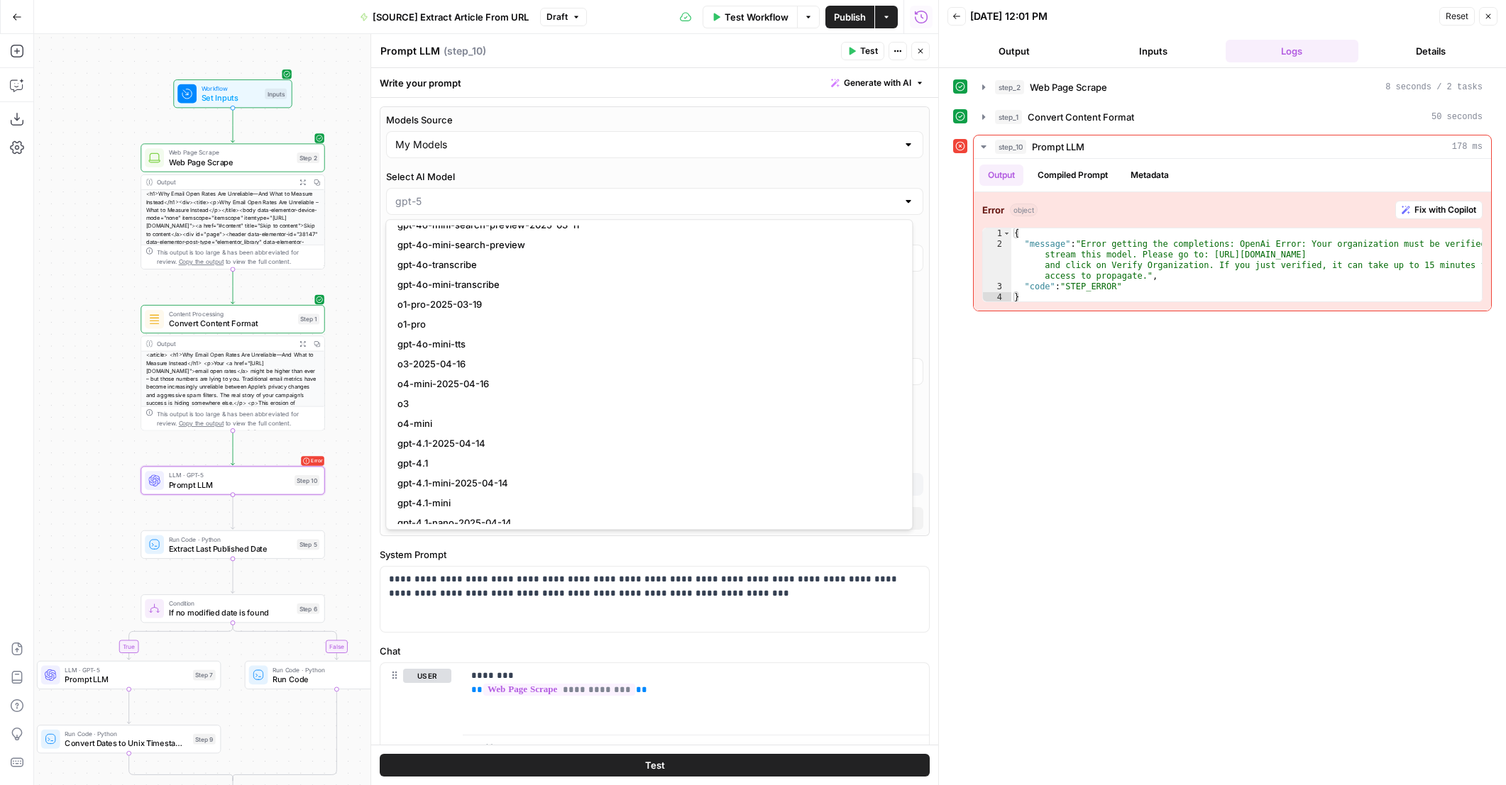
scroll to position [993, 0]
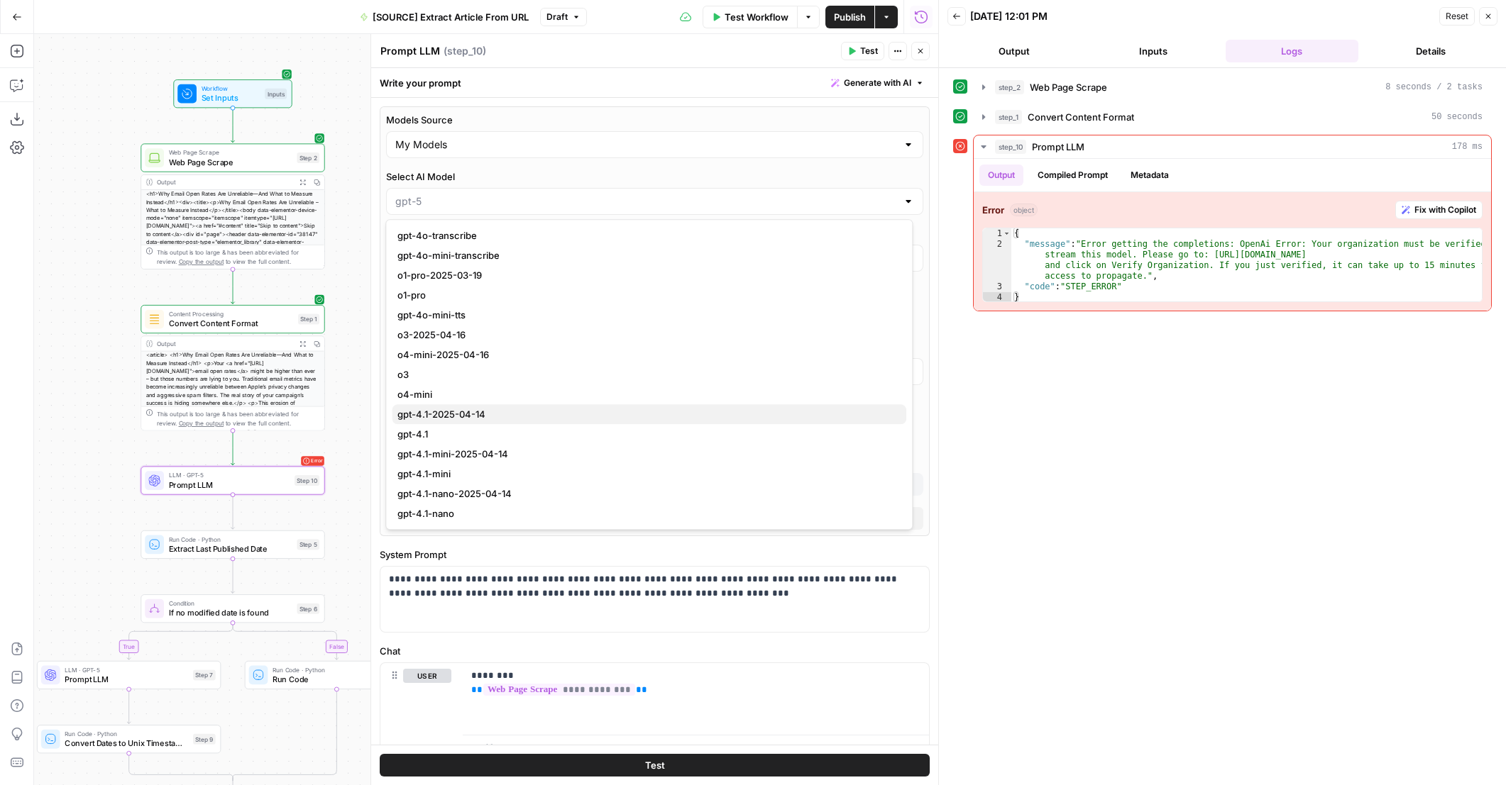
drag, startPoint x: 475, startPoint y: 431, endPoint x: 473, endPoint y: 410, distance: 21.4
click at [473, 410] on span "gpt-4.1-2025-04-14" at bounding box center [645, 414] width 497 height 14
type input "gpt-4.1-2025-04-14"
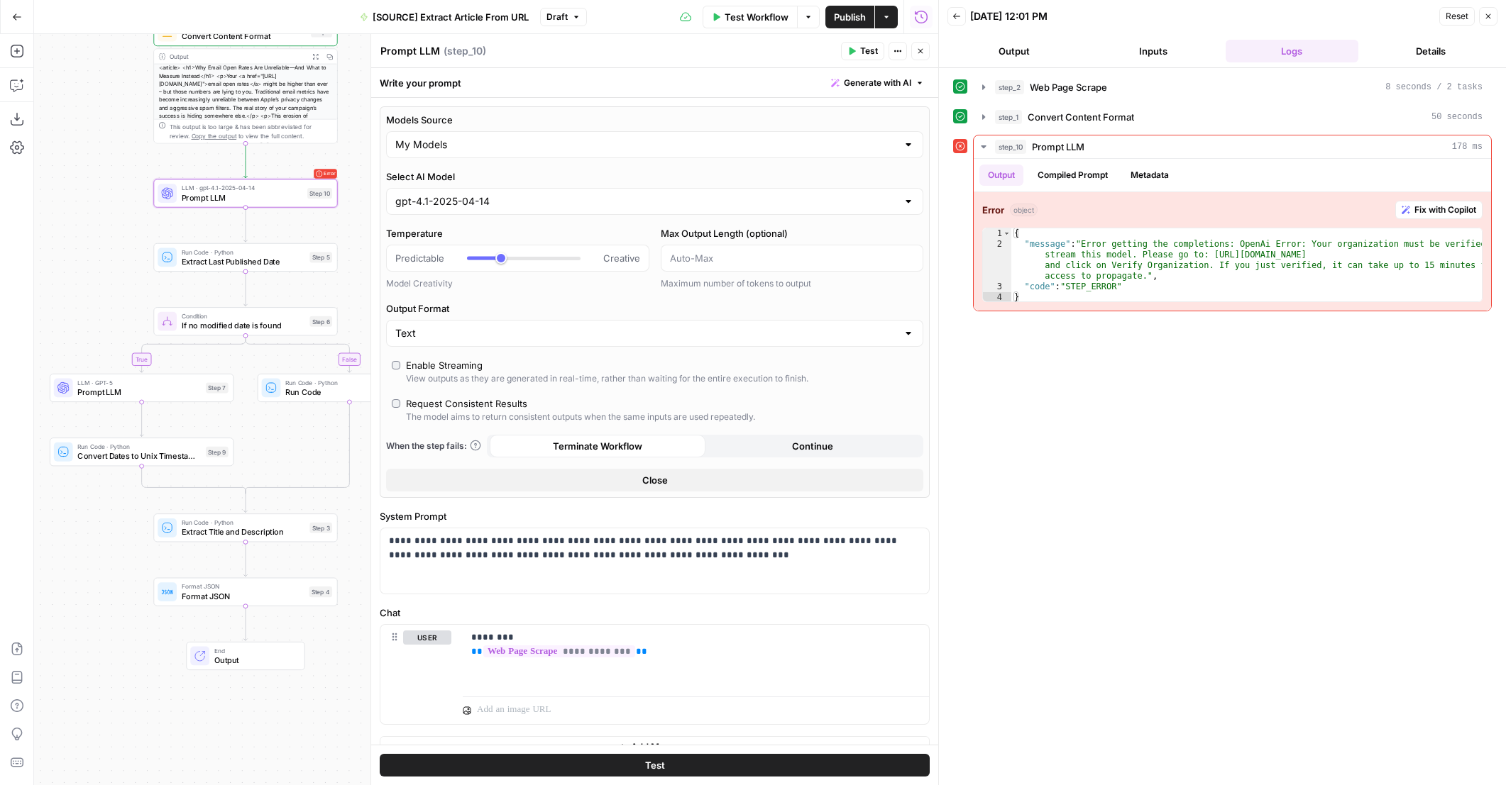
drag, startPoint x: 342, startPoint y: 526, endPoint x: 336, endPoint y: 206, distance: 320.0
click at [340, 205] on div "true false Workflow Set Inputs Inputs Web Page Scrape Web Page Scrape Step 2 Ou…" at bounding box center [486, 409] width 904 height 751
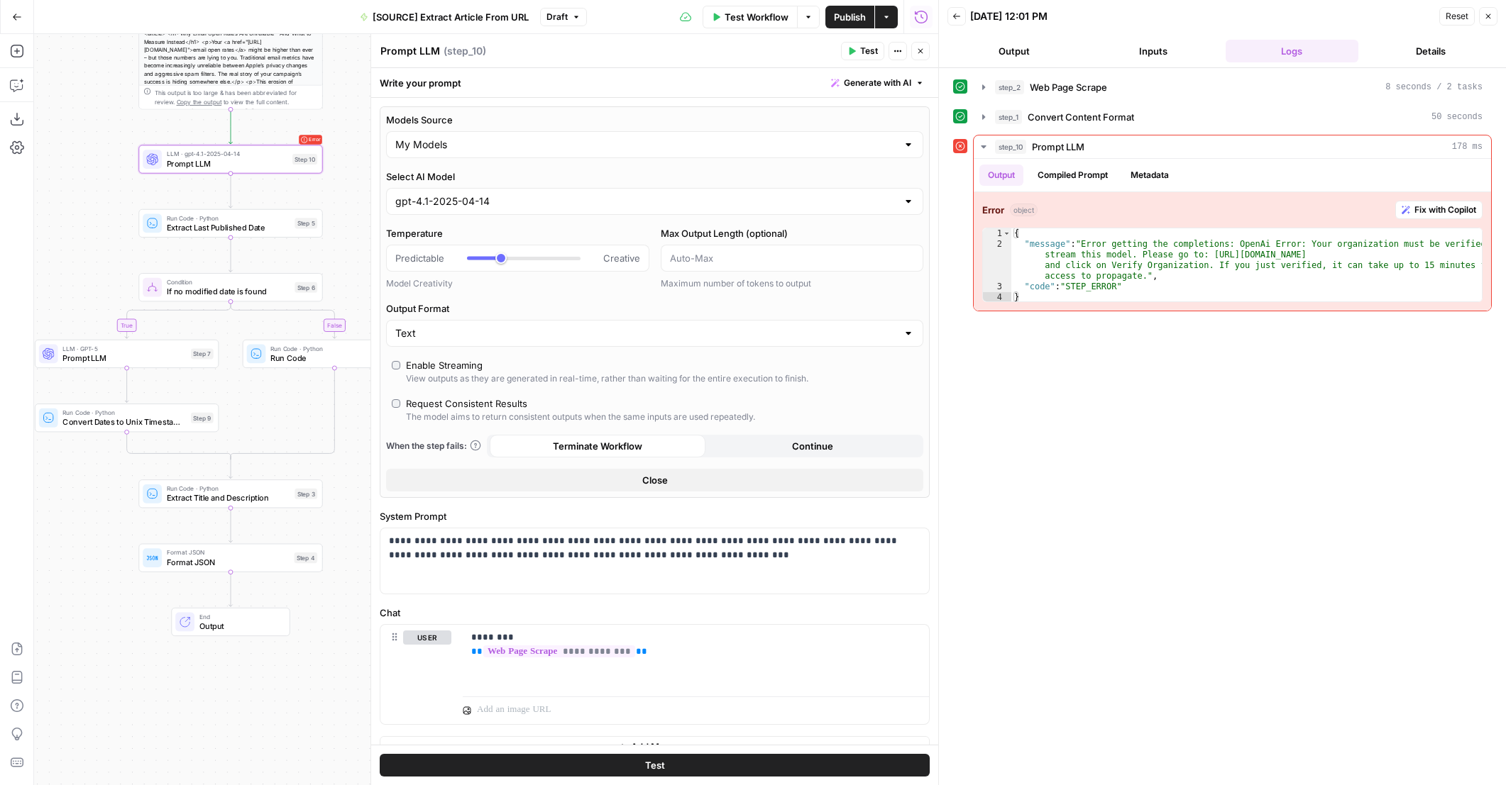
click at [139, 359] on span "Prompt LLM" at bounding box center [123, 358] width 123 height 12
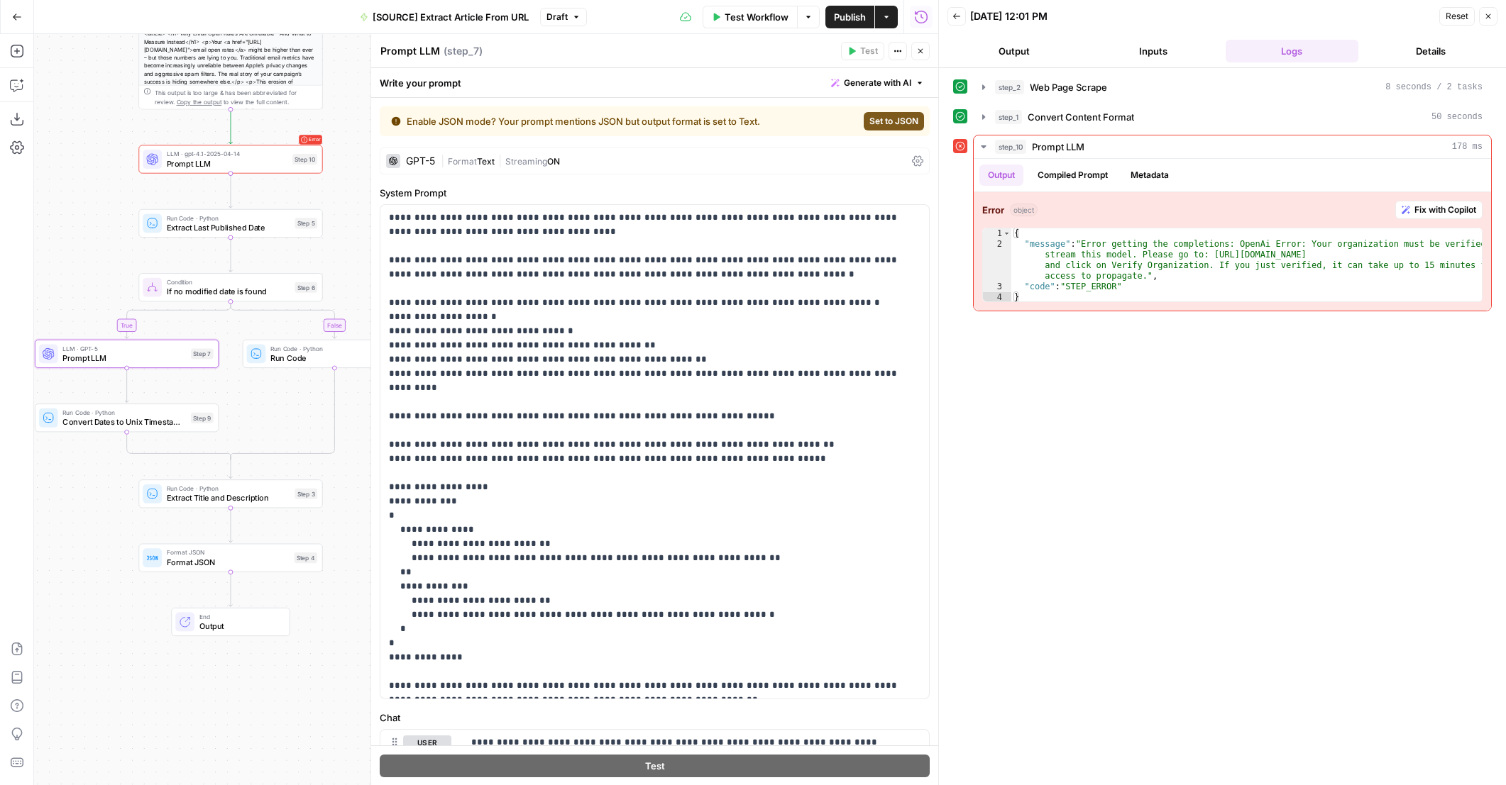
click at [414, 155] on div "GPT-5" at bounding box center [410, 161] width 49 height 14
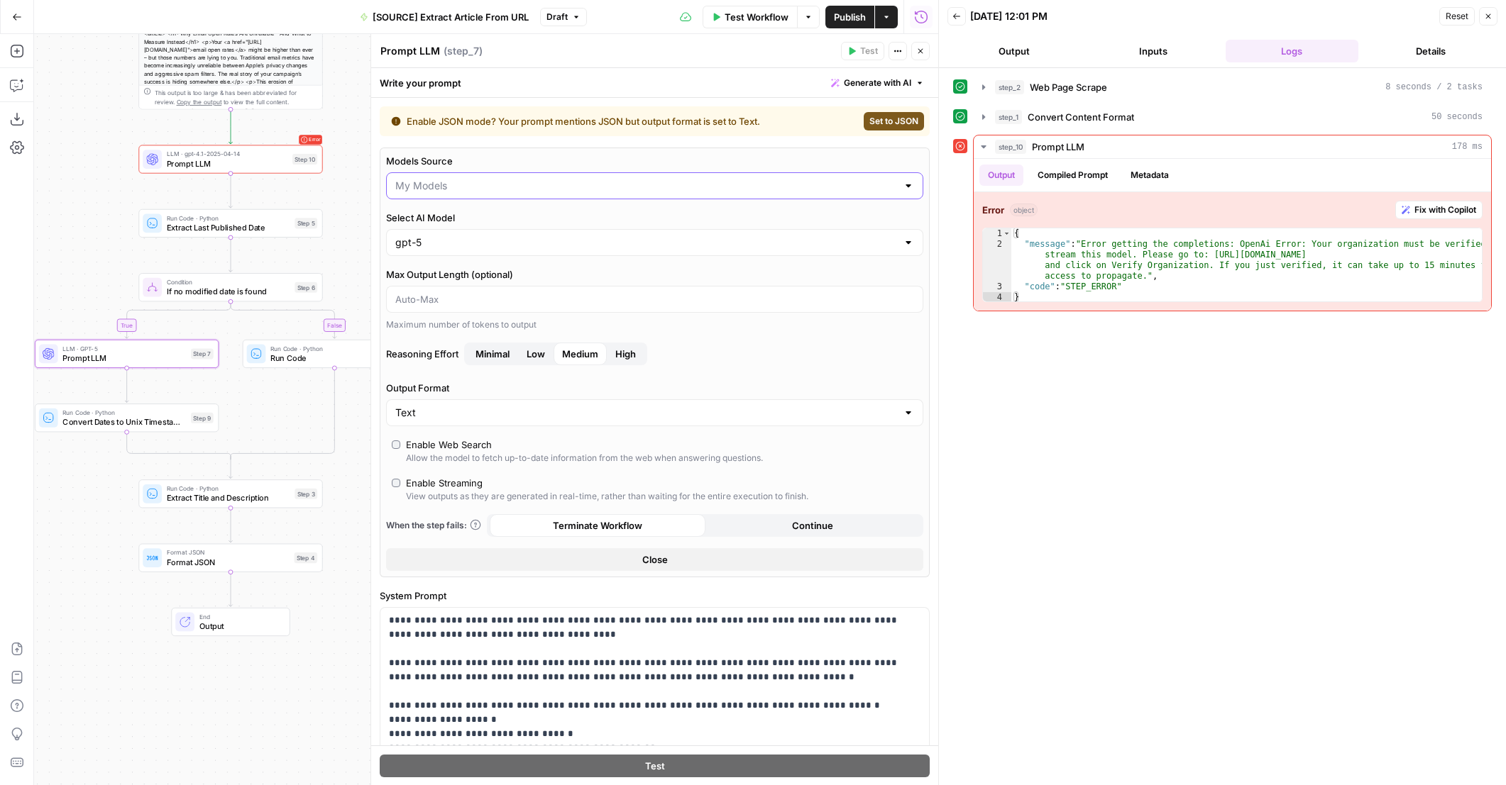
click at [443, 184] on input "Models Source" at bounding box center [646, 186] width 502 height 14
click at [446, 184] on input "Models Source" at bounding box center [646, 186] width 502 height 14
type input "My Models"
click at [579, 280] on label "Max Output Length (optional)" at bounding box center [654, 274] width 537 height 14
click at [579, 292] on input "Max Output Length (optional)" at bounding box center [654, 299] width 519 height 14
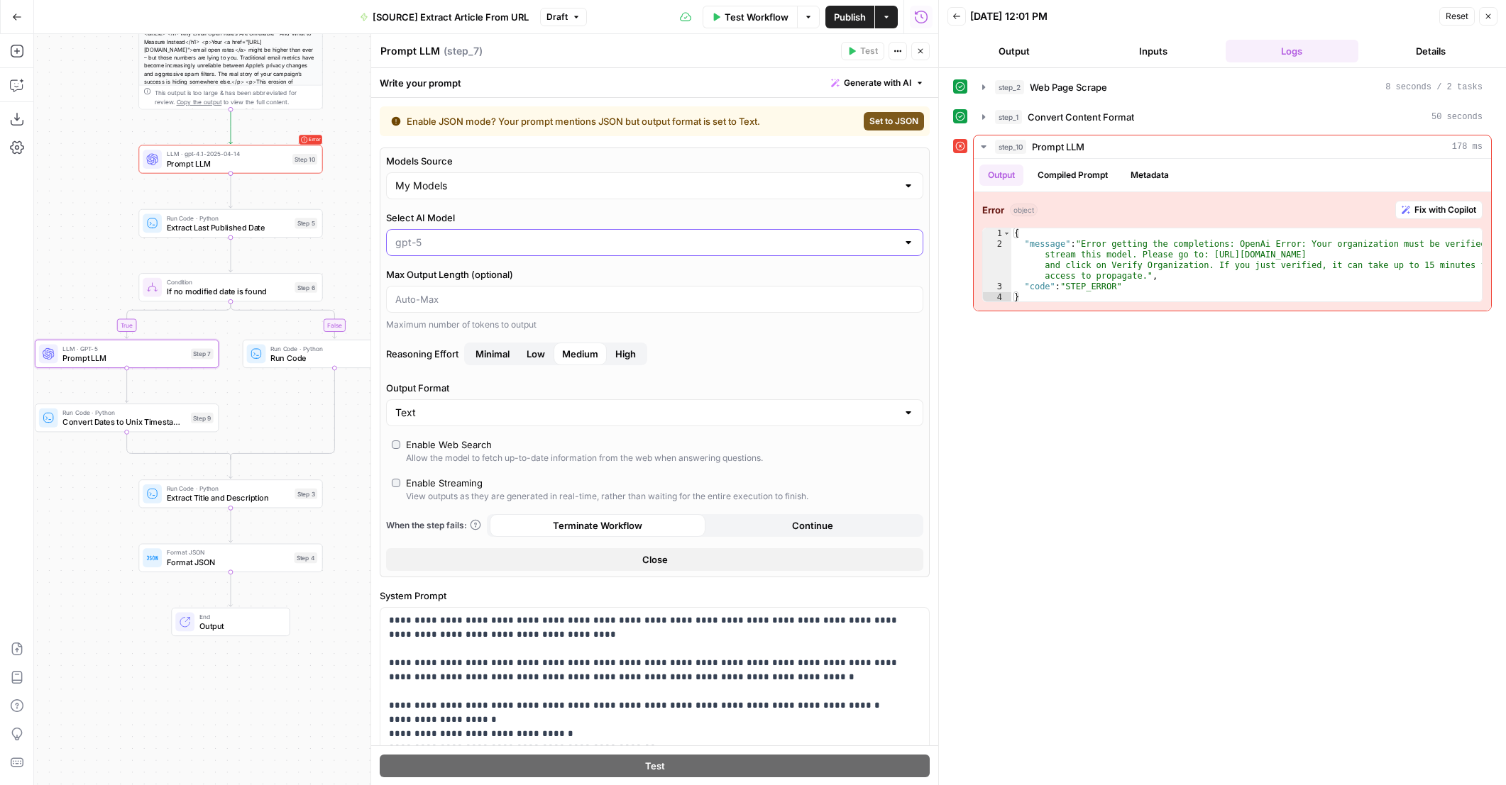
click at [527, 241] on input "Select AI Model" at bounding box center [646, 243] width 502 height 14
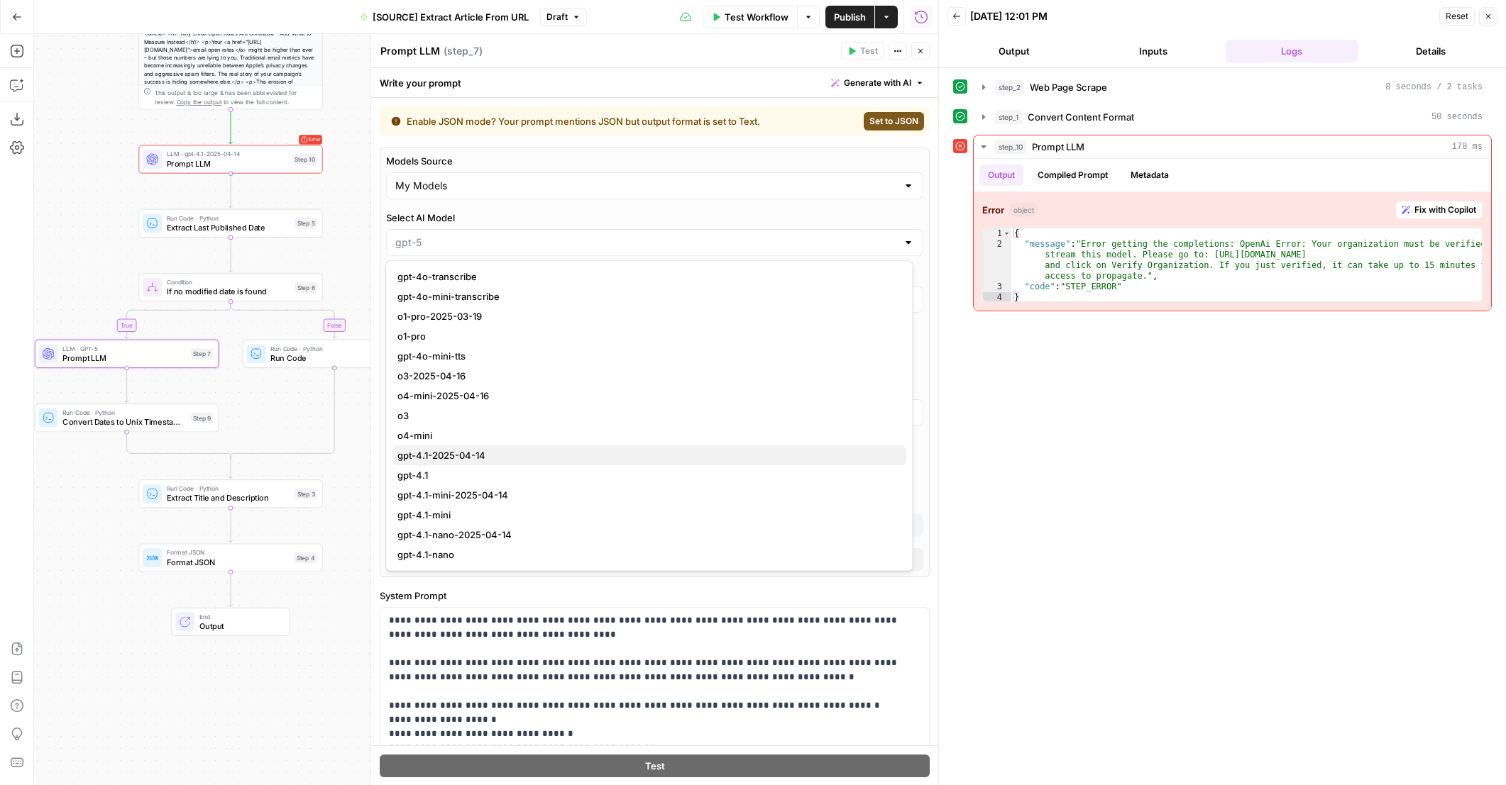
click at [468, 449] on span "gpt-4.1-2025-04-14" at bounding box center [645, 455] width 497 height 14
type input "gpt-4.1-2025-04-14"
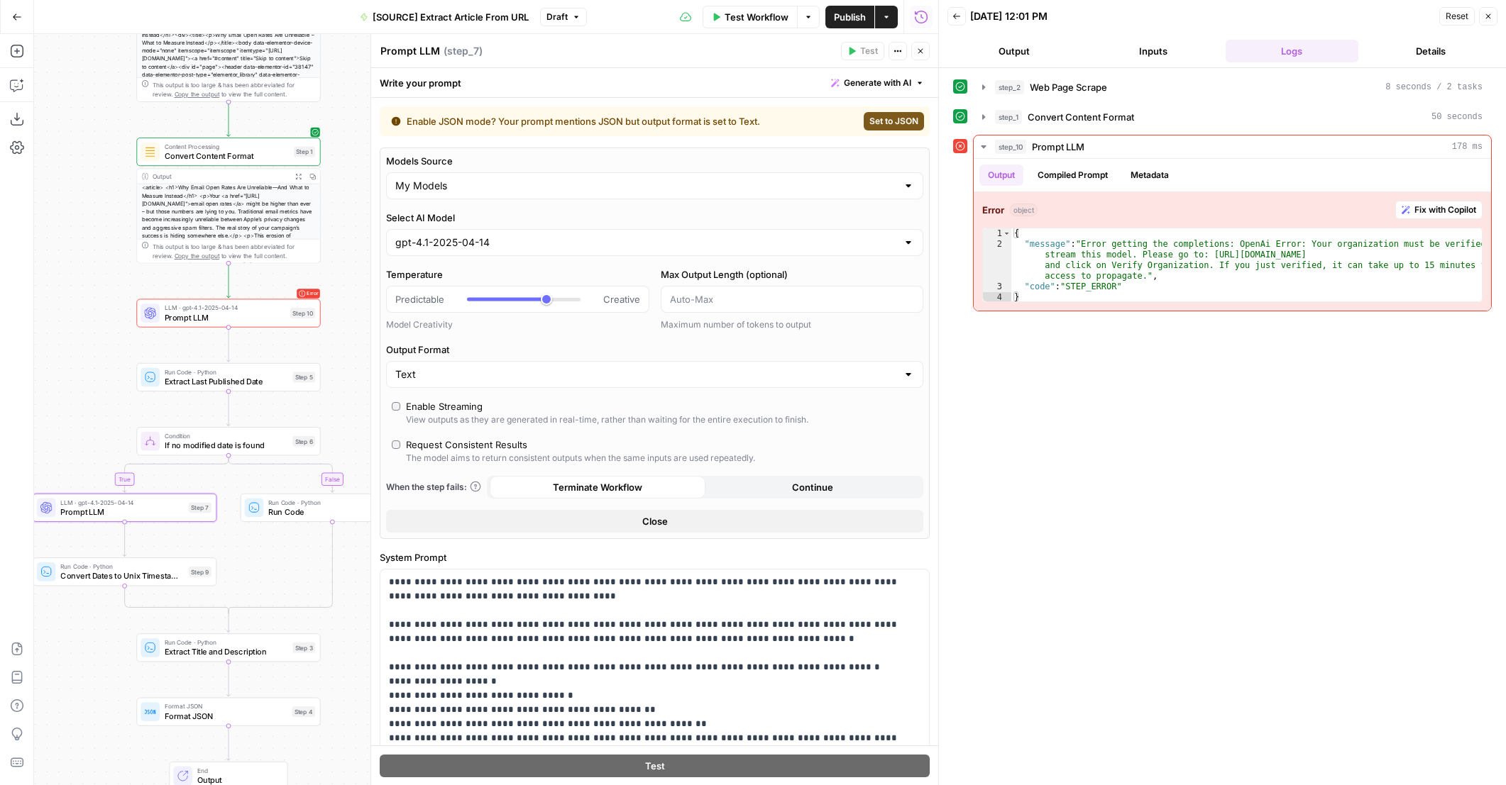
drag, startPoint x: 257, startPoint y: 424, endPoint x: 254, endPoint y: 578, distance: 154.7
click at [255, 578] on div "true false Workflow Set Inputs Inputs Web Page Scrape Web Page Scrape Step 2 Ou…" at bounding box center [486, 409] width 904 height 751
click at [736, 18] on span "Test Workflow" at bounding box center [756, 17] width 64 height 14
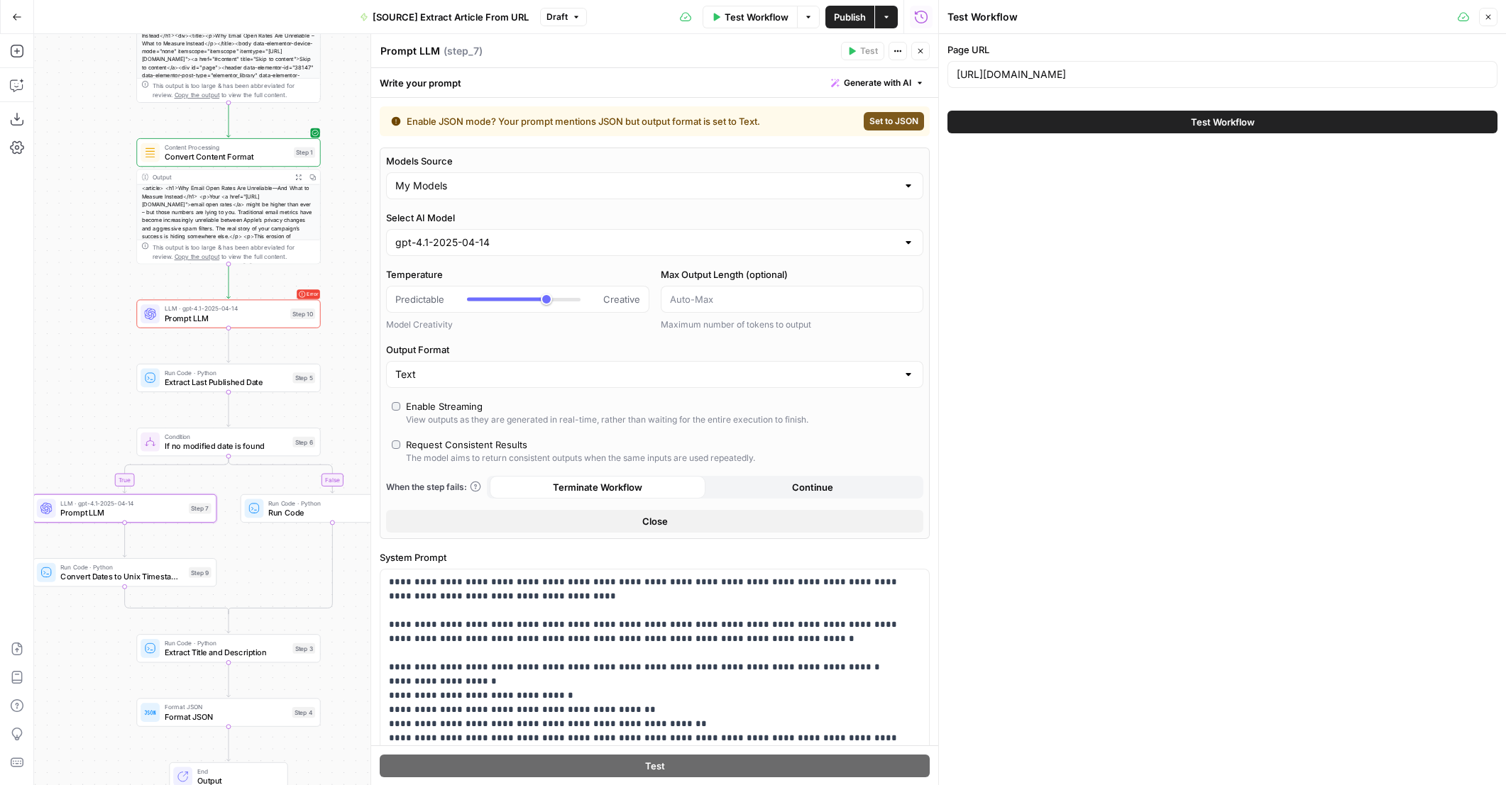
click at [983, 126] on button "Test Workflow" at bounding box center [1222, 122] width 550 height 23
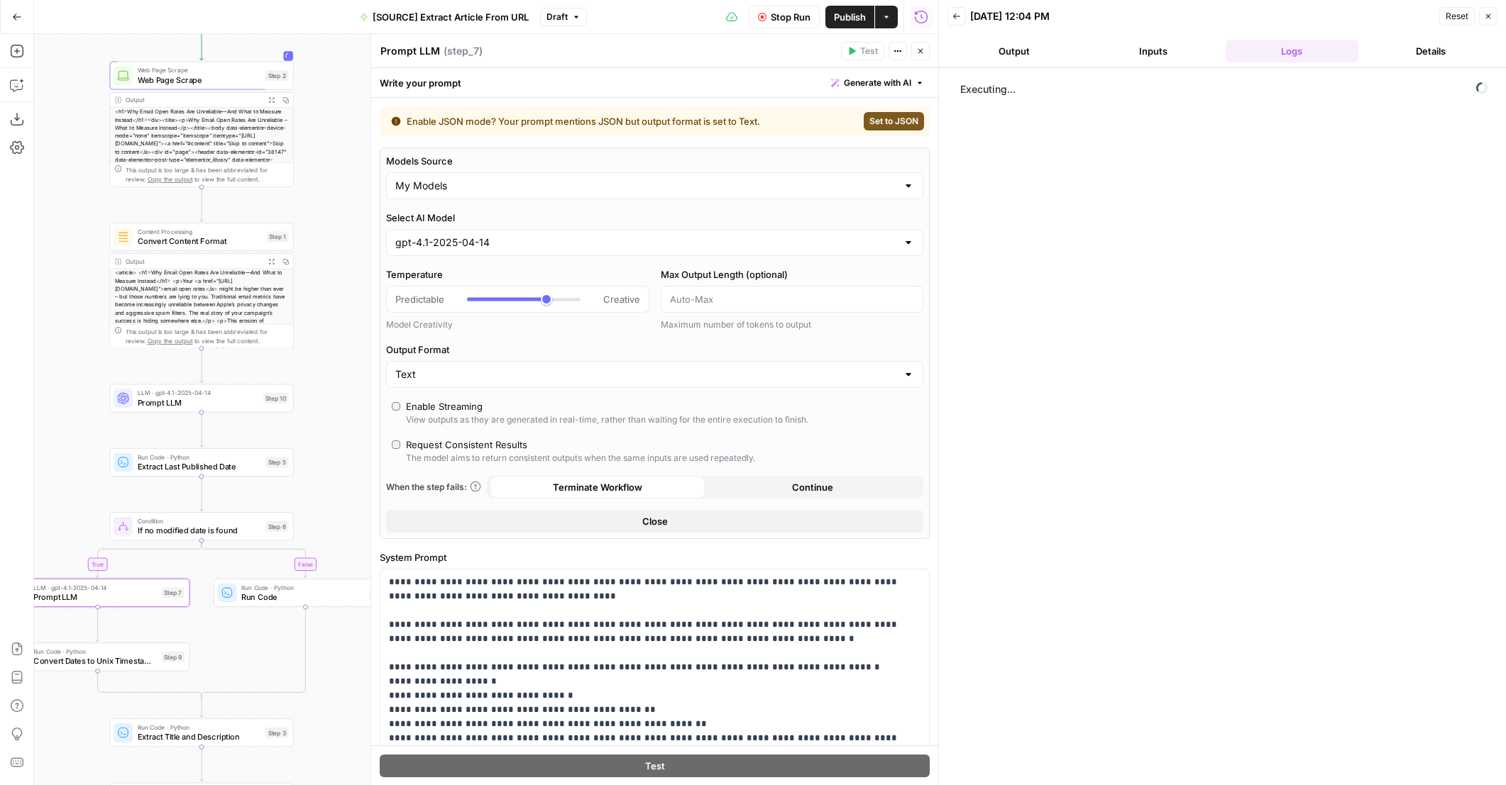
drag, startPoint x: 342, startPoint y: 156, endPoint x: 312, endPoint y: 237, distance: 86.2
click at [312, 237] on div "true false Workflow Set Inputs Inputs Web Page Scrape Web Page Scrape Step 2 Ou…" at bounding box center [486, 409] width 904 height 751
click at [918, 49] on icon "button" at bounding box center [920, 51] width 9 height 9
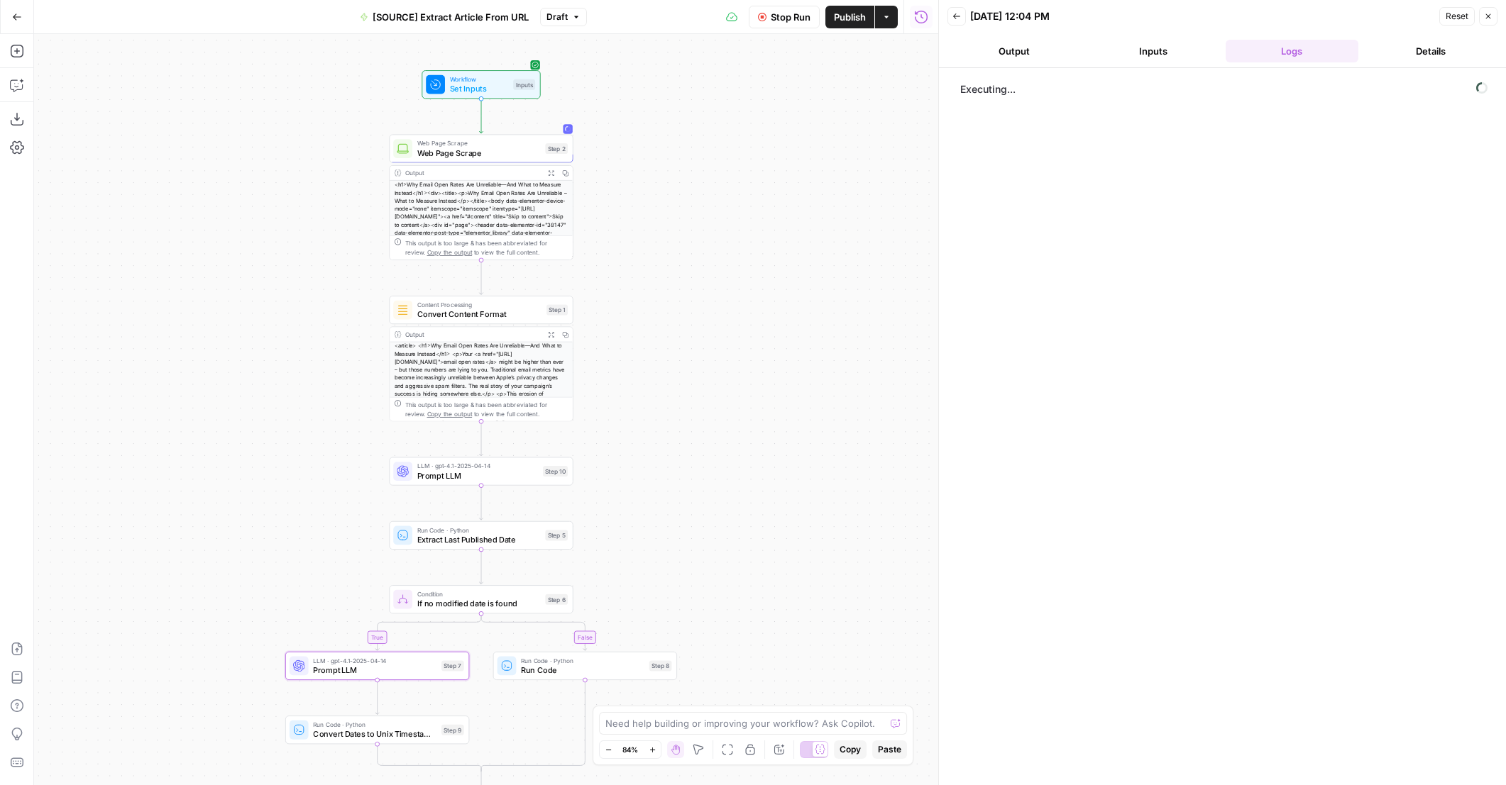
drag, startPoint x: 475, startPoint y: 236, endPoint x: 717, endPoint y: 287, distance: 246.6
click at [717, 287] on div "true false Workflow Set Inputs Inputs Web Page Scrape Web Page Scrape Step 2 Ou…" at bounding box center [486, 409] width 904 height 751
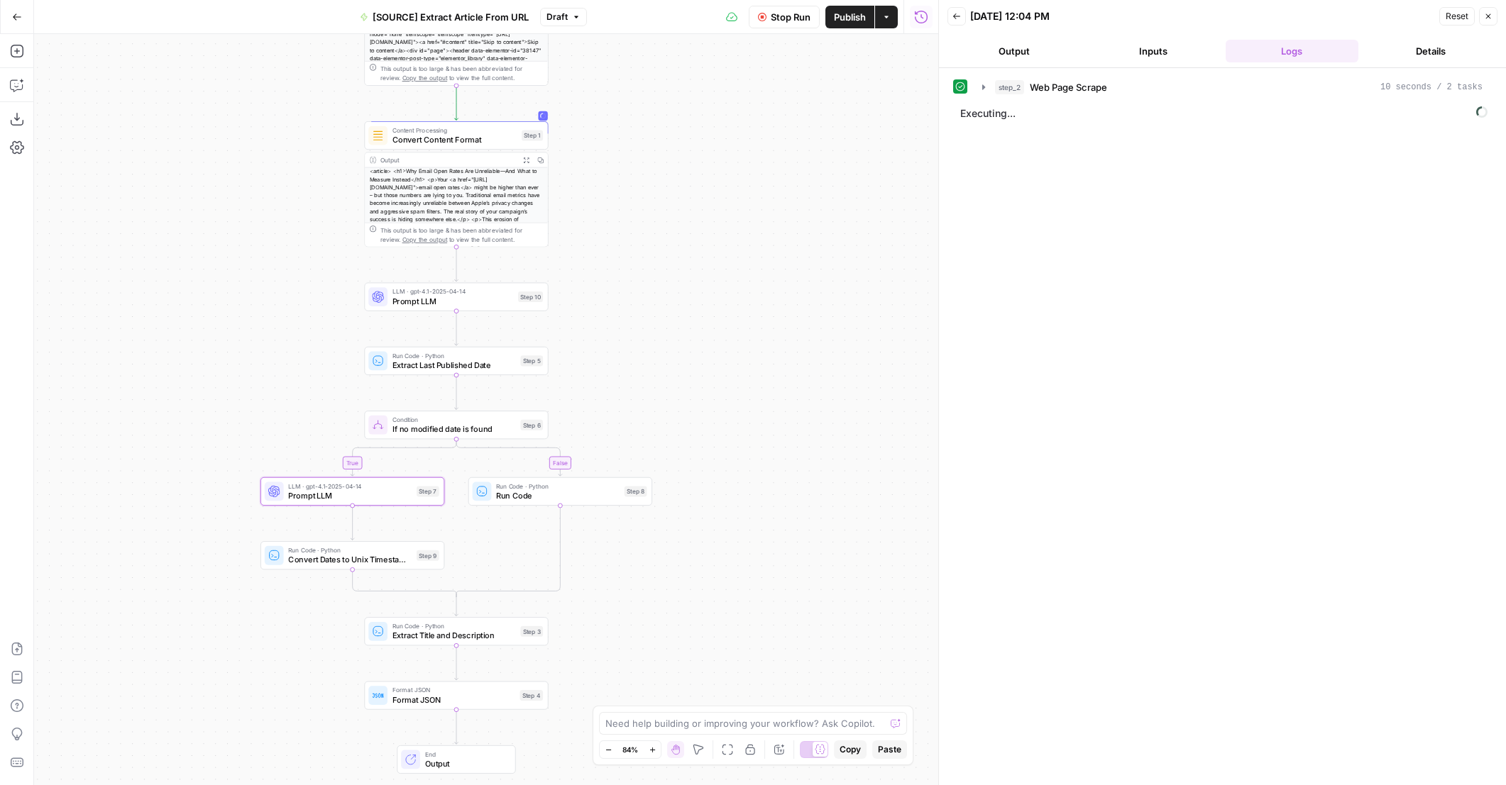
drag, startPoint x: 716, startPoint y: 331, endPoint x: 691, endPoint y: 157, distance: 176.3
click at [691, 157] on div "true false Workflow Set Inputs Inputs Web Page Scrape Web Page Scrape Step 2 Ou…" at bounding box center [486, 409] width 904 height 751
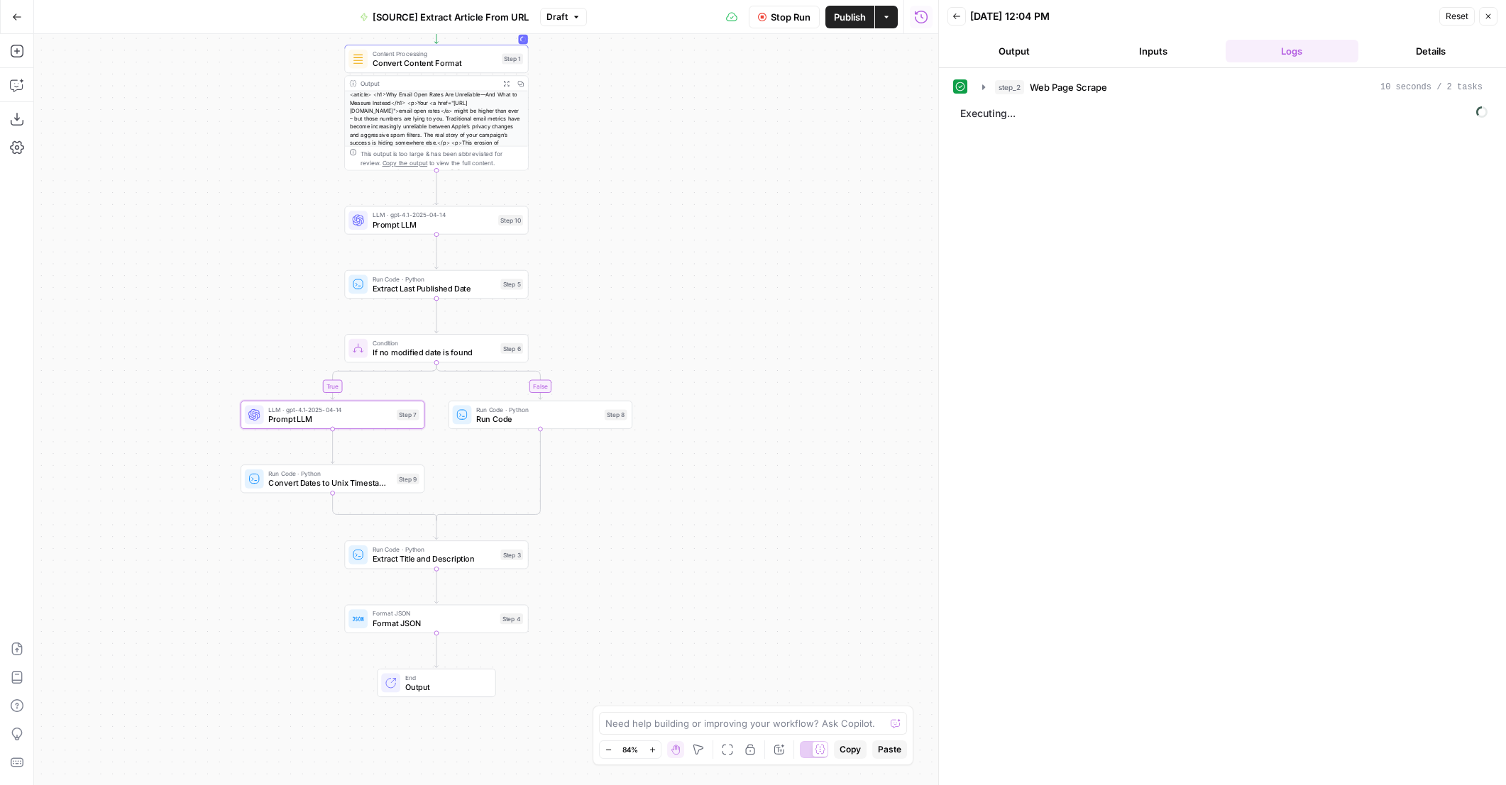
drag, startPoint x: 725, startPoint y: 323, endPoint x: 705, endPoint y: 246, distance: 79.2
click at [705, 246] on div "true false Workflow Set Inputs Inputs Web Page Scrape Web Page Scrape Step 2 Ou…" at bounding box center [486, 409] width 904 height 751
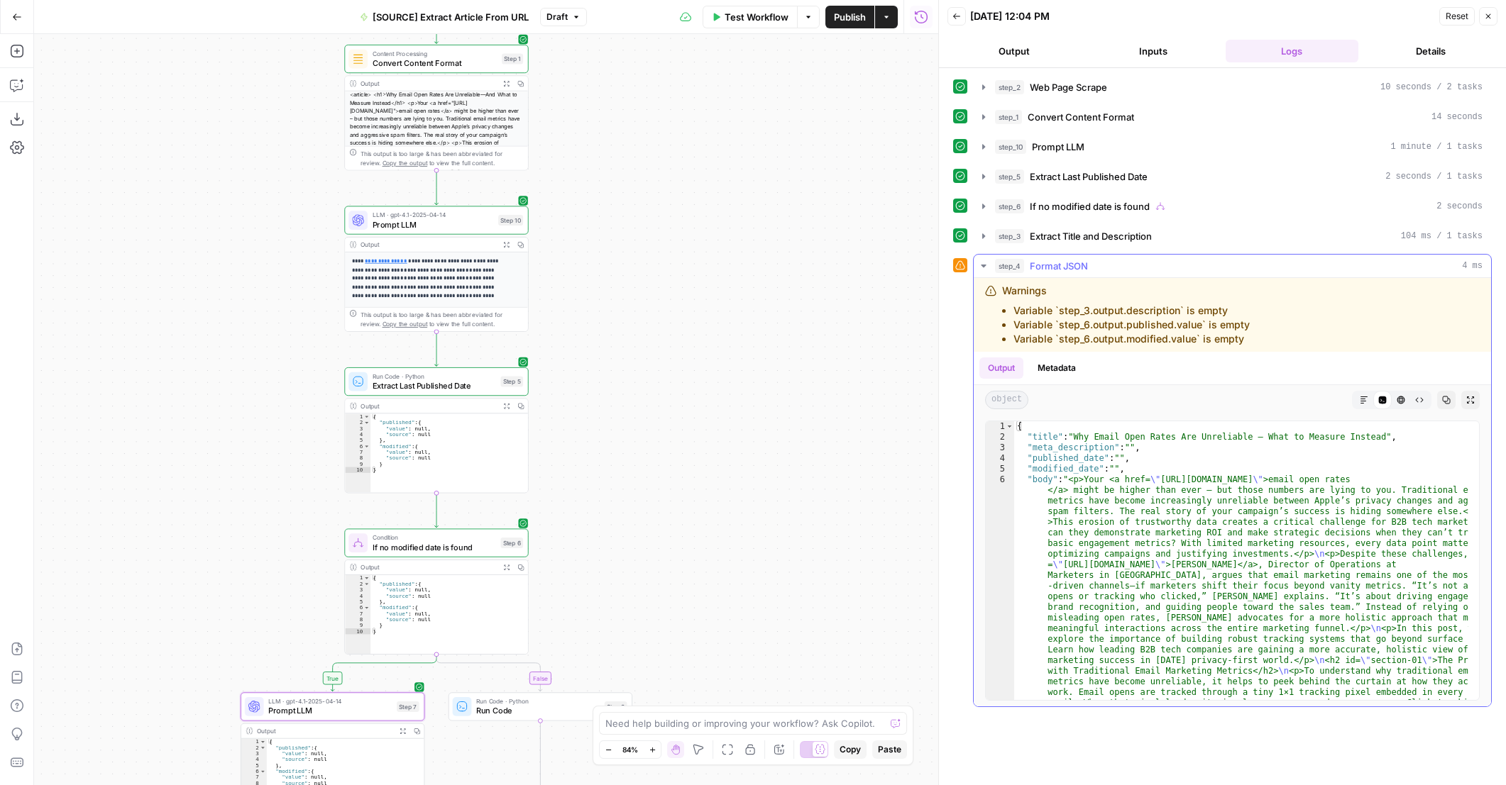
click at [1362, 391] on button "Markdown" at bounding box center [1363, 400] width 18 height 18
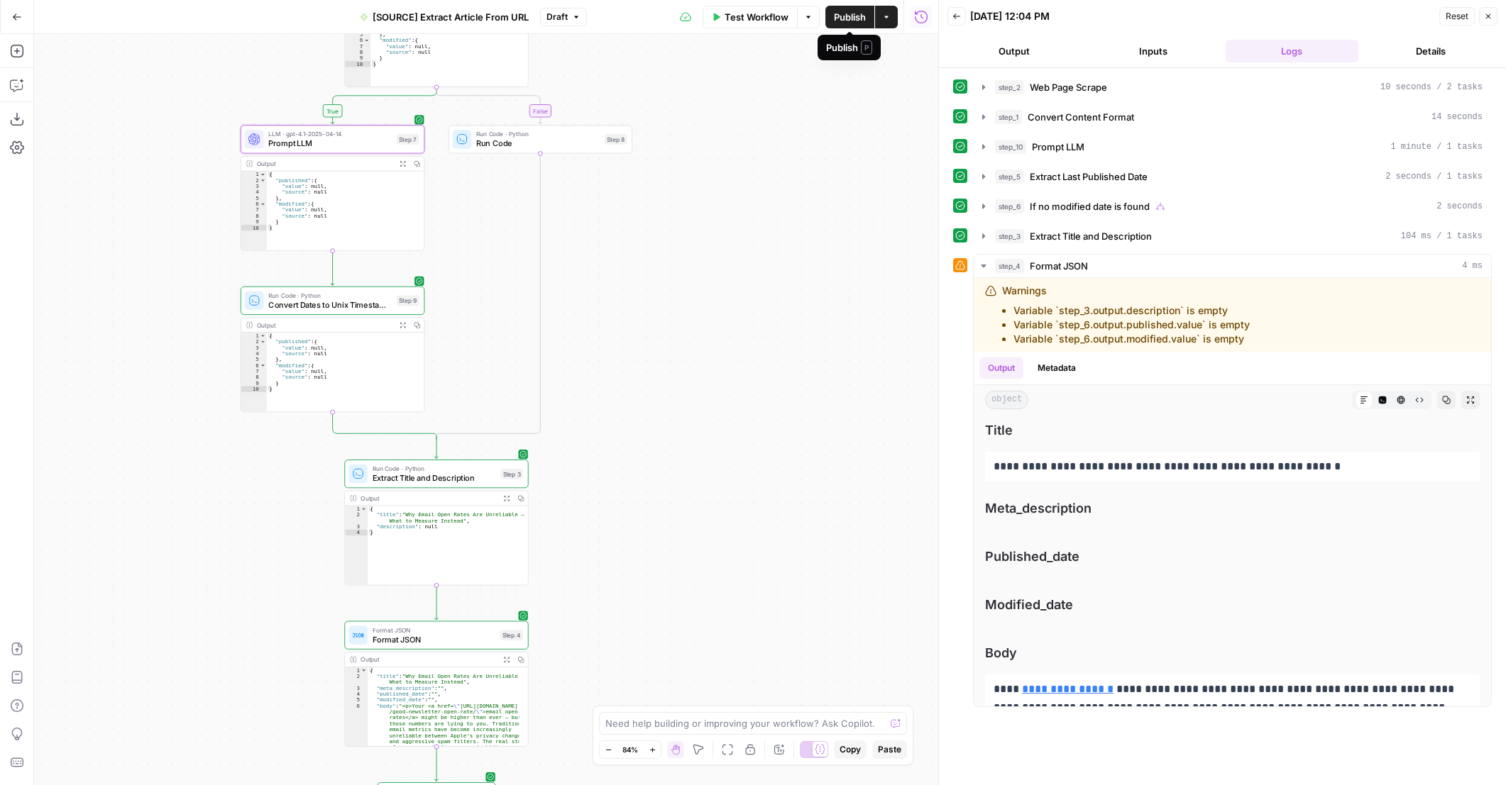
click at [836, 17] on span "Publish" at bounding box center [850, 17] width 32 height 14
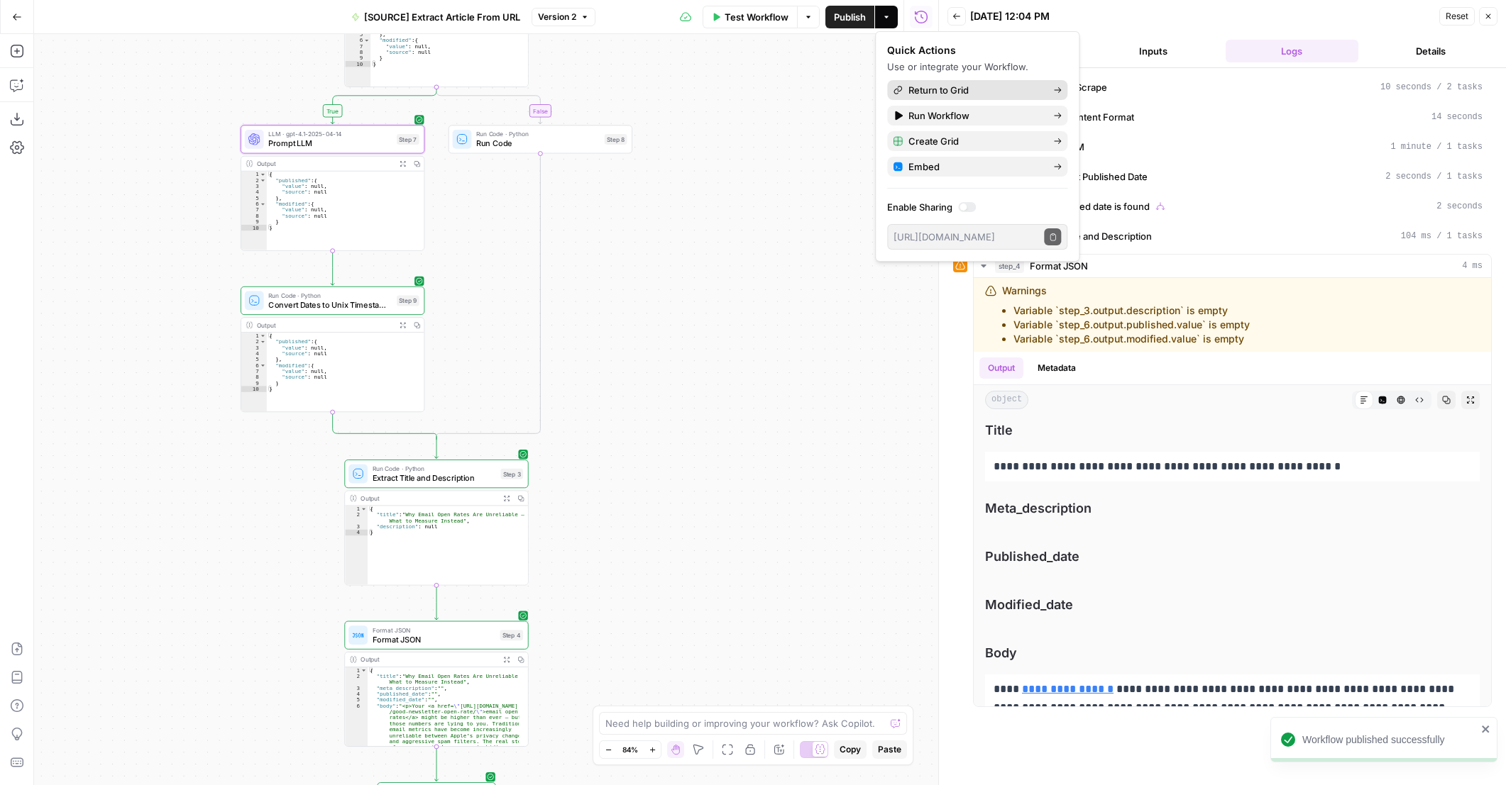
click at [924, 88] on span "Return to Grid" at bounding box center [974, 90] width 133 height 14
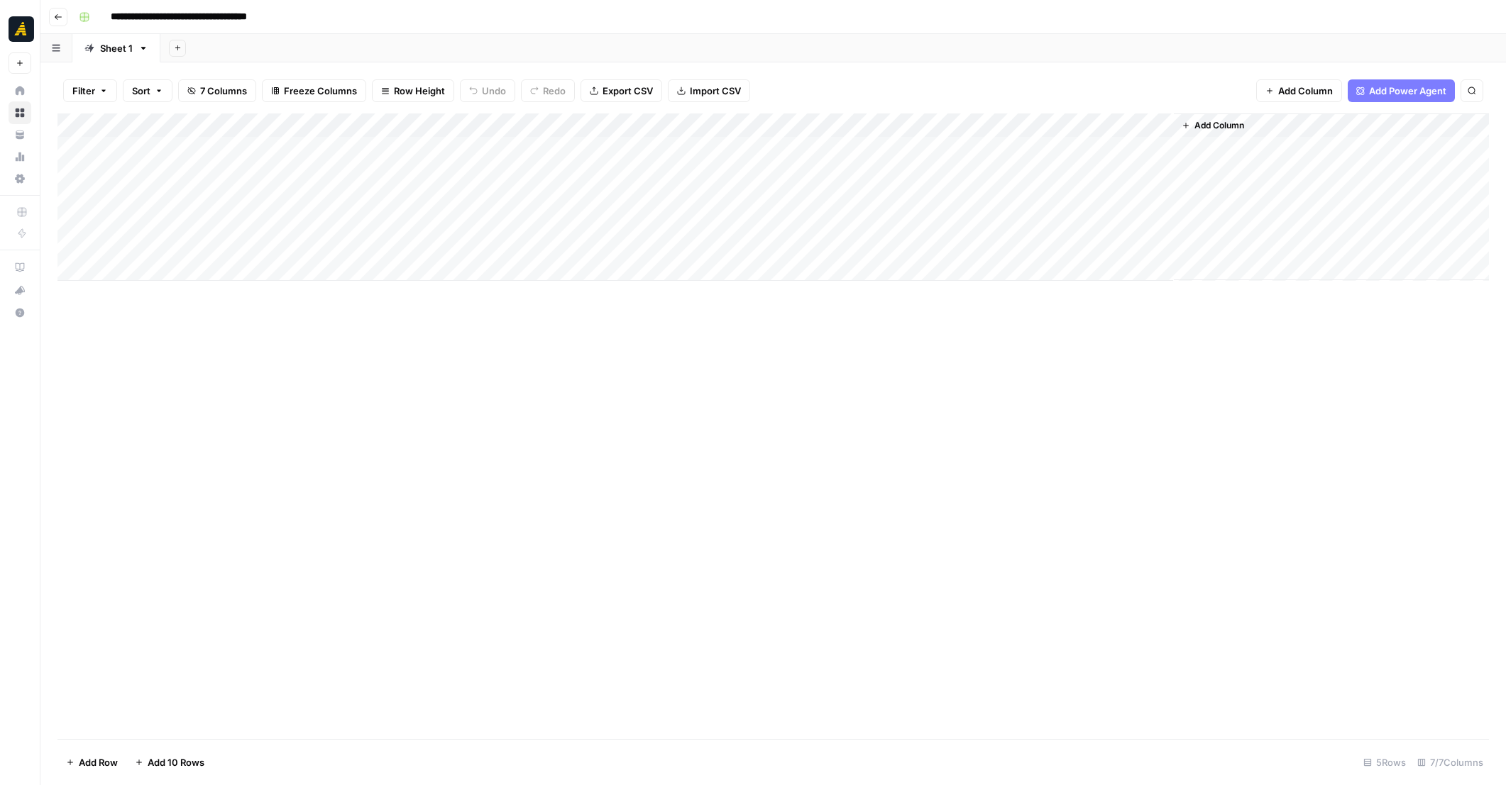
click at [1215, 128] on span "Add Column" at bounding box center [1219, 125] width 50 height 13
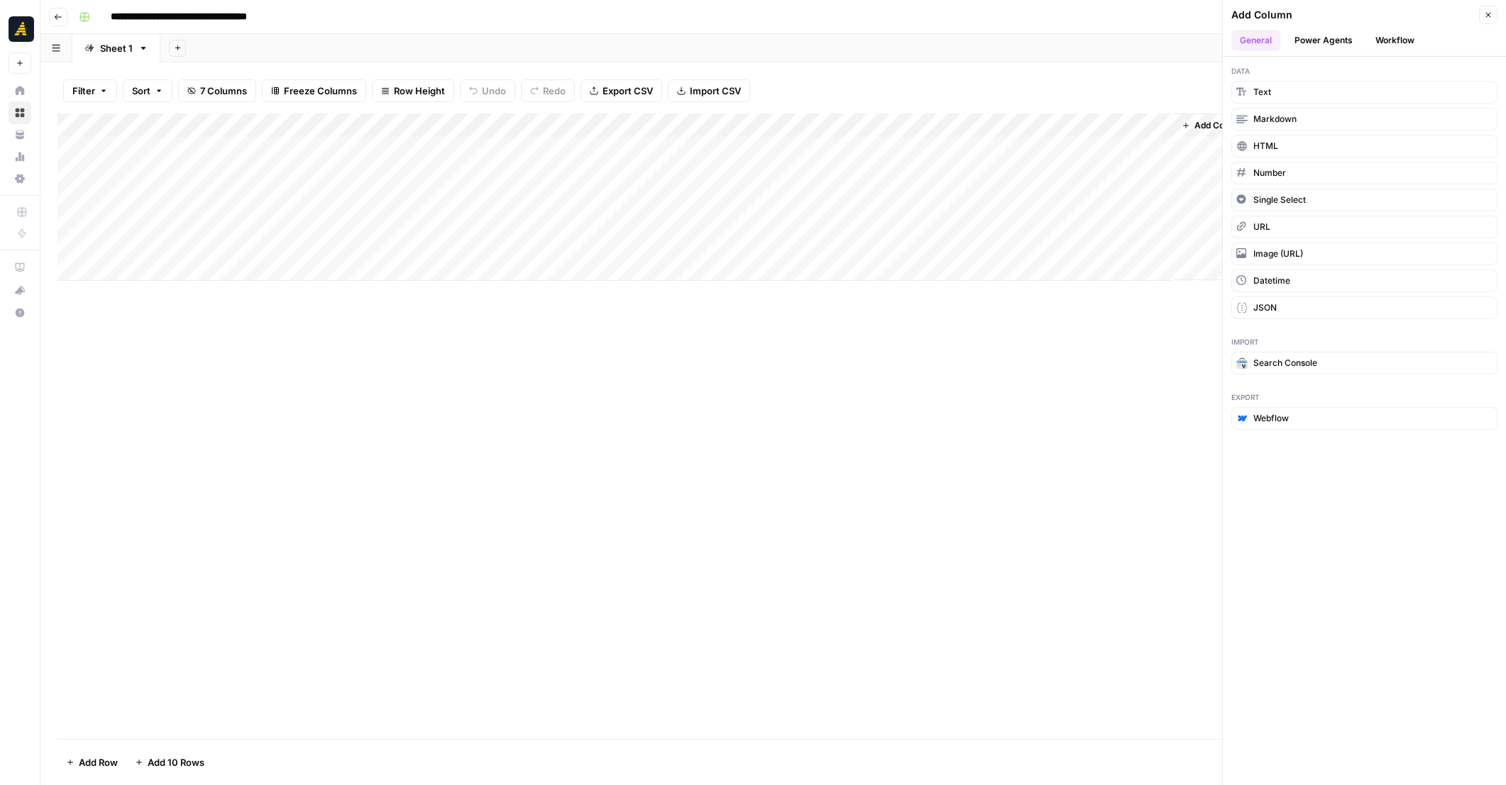
click at [1031, 378] on div "Add Column" at bounding box center [772, 427] width 1431 height 626
click at [1376, 43] on button "Workflow" at bounding box center [1394, 40] width 56 height 21
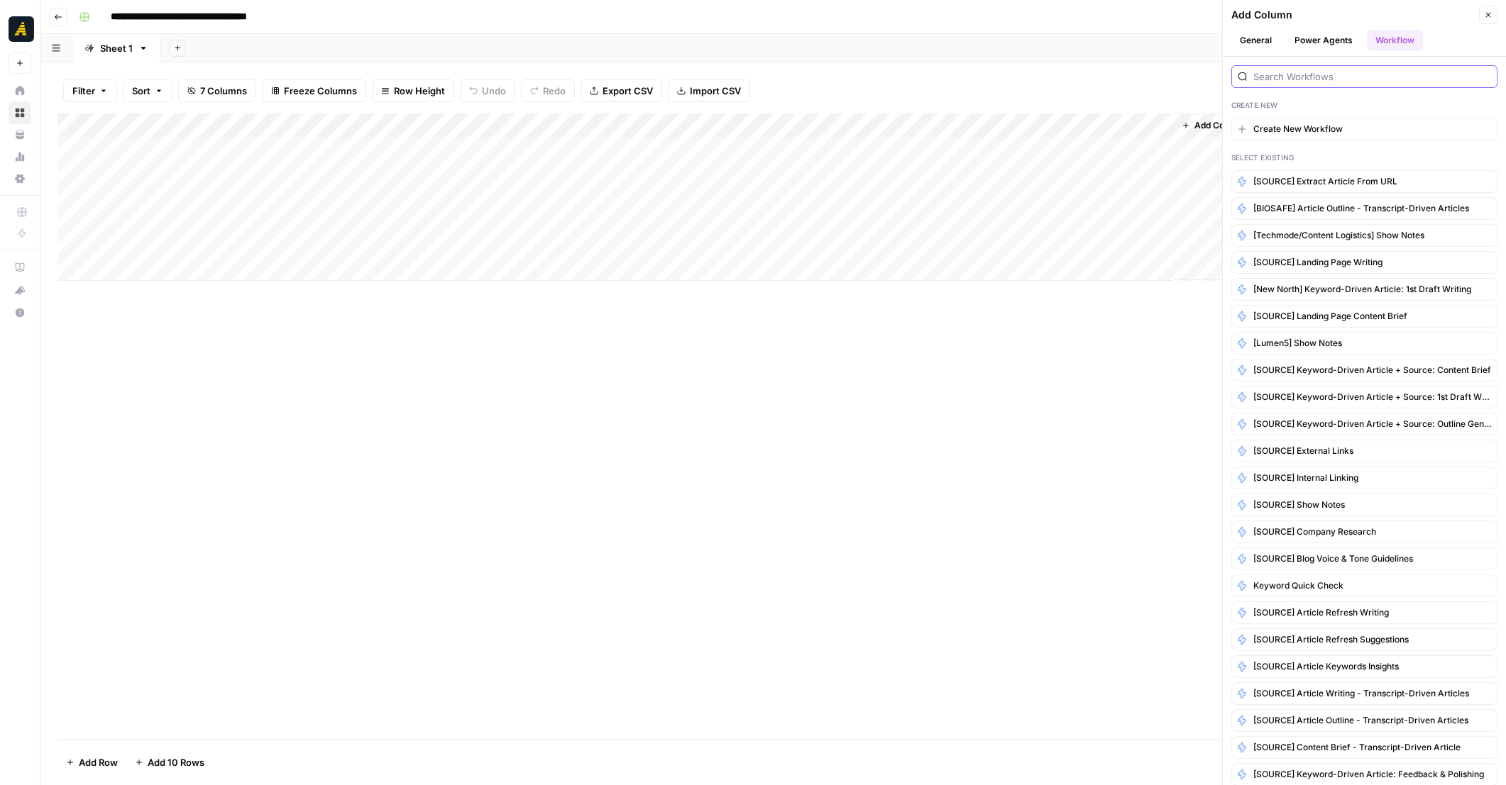
click at [1331, 79] on input "search" at bounding box center [1372, 77] width 238 height 14
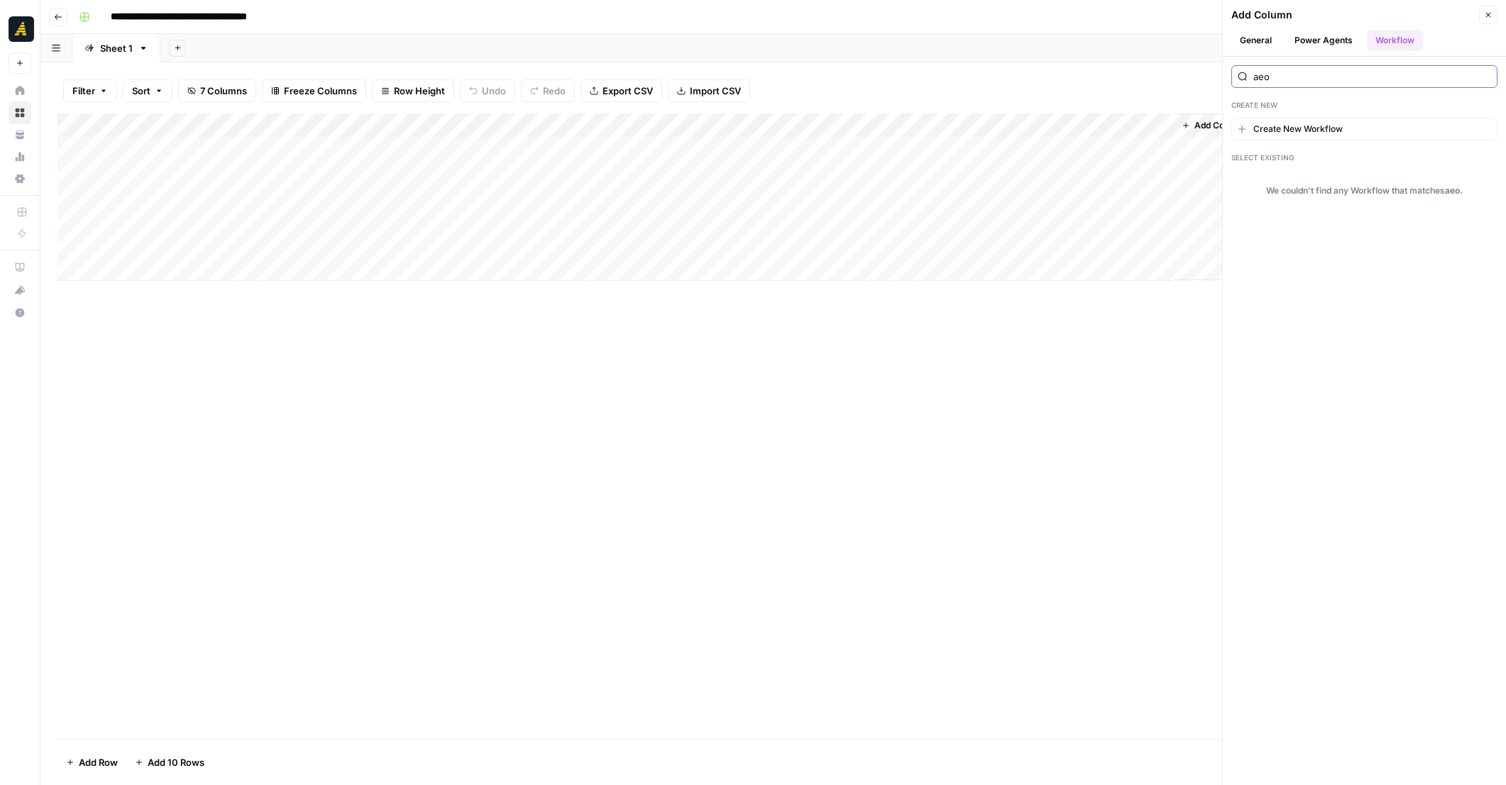
type input "aeo"
click at [1491, 6] on button "Close" at bounding box center [1488, 15] width 18 height 18
click at [1205, 197] on div "Add Column" at bounding box center [1330, 197] width 315 height 167
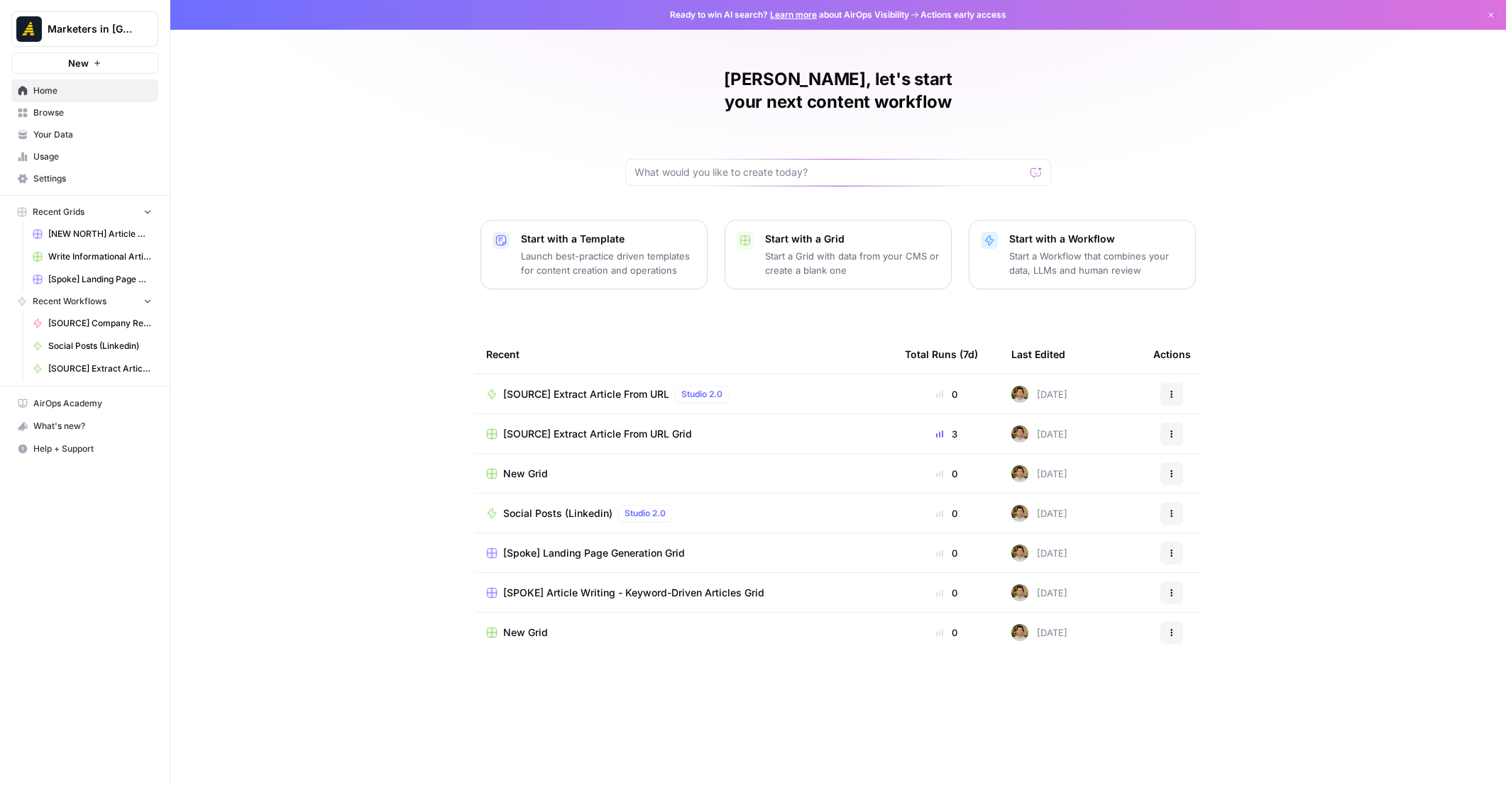
click at [58, 111] on span "Browse" at bounding box center [92, 112] width 118 height 13
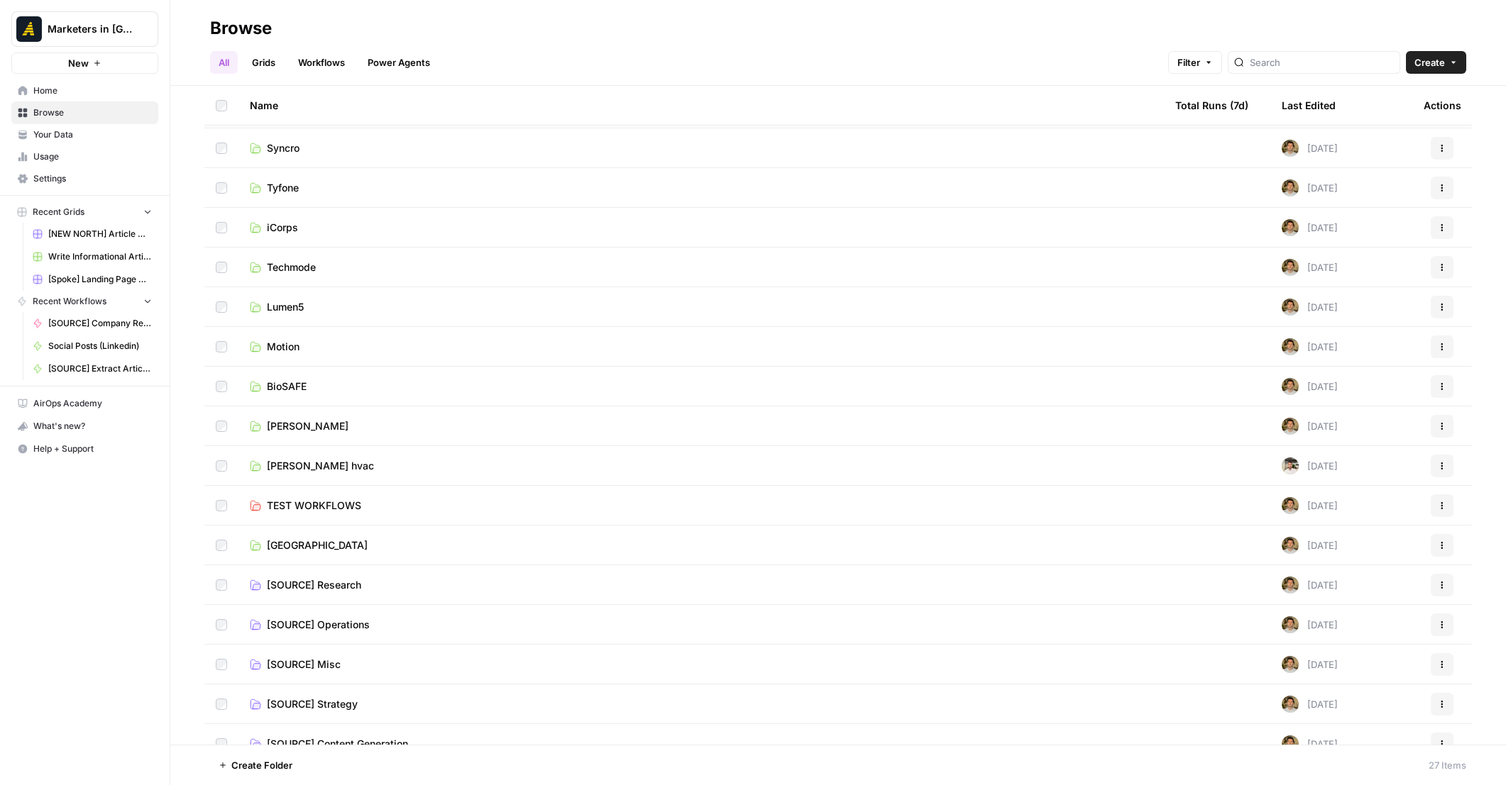
scroll to position [453, 0]
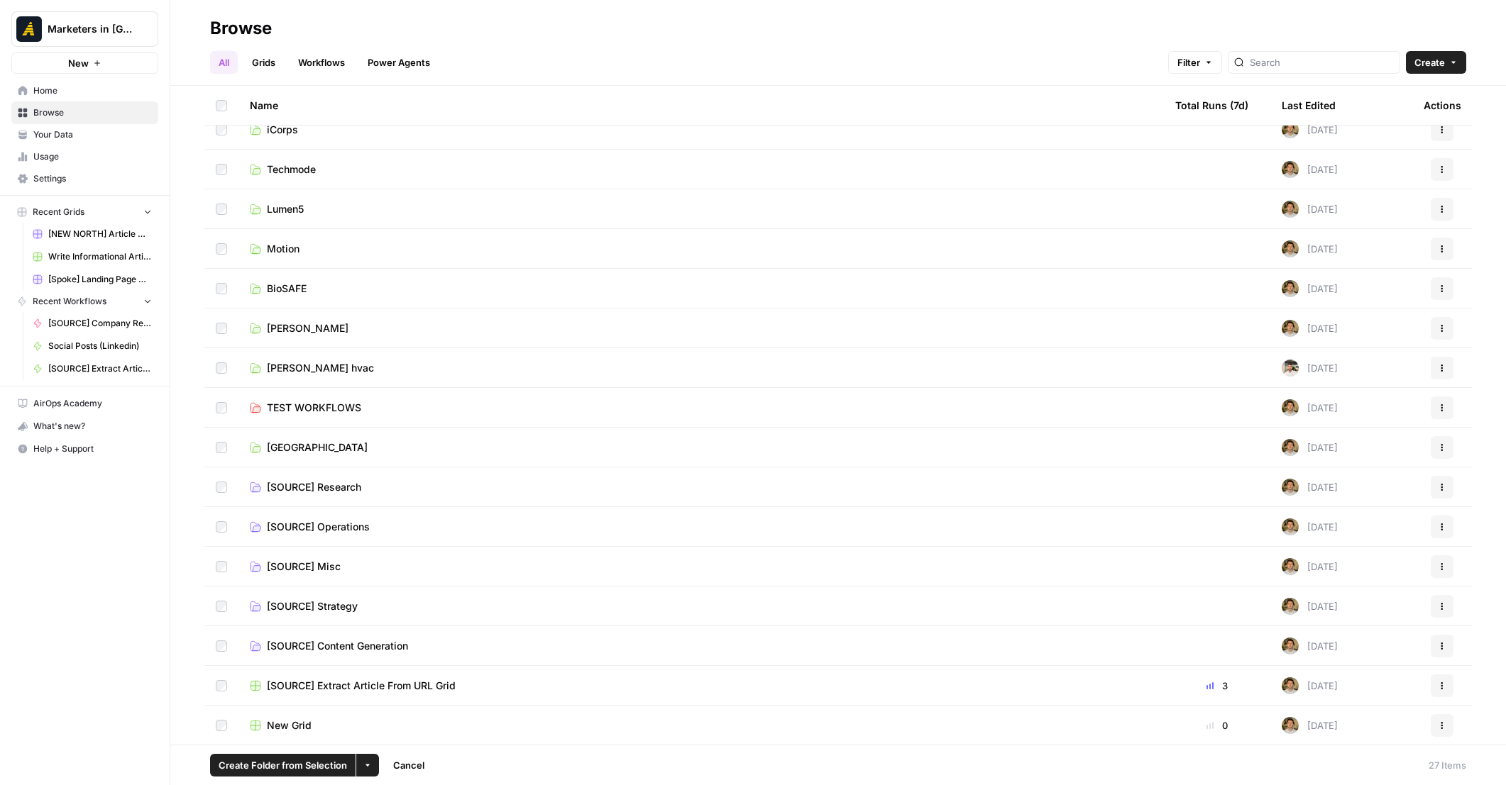
click at [361, 763] on button "More Options" at bounding box center [367, 765] width 23 height 23
click at [376, 733] on div "More Options" at bounding box center [366, 735] width 60 height 14
click at [474, 731] on div "New Grid" at bounding box center [701, 726] width 902 height 14
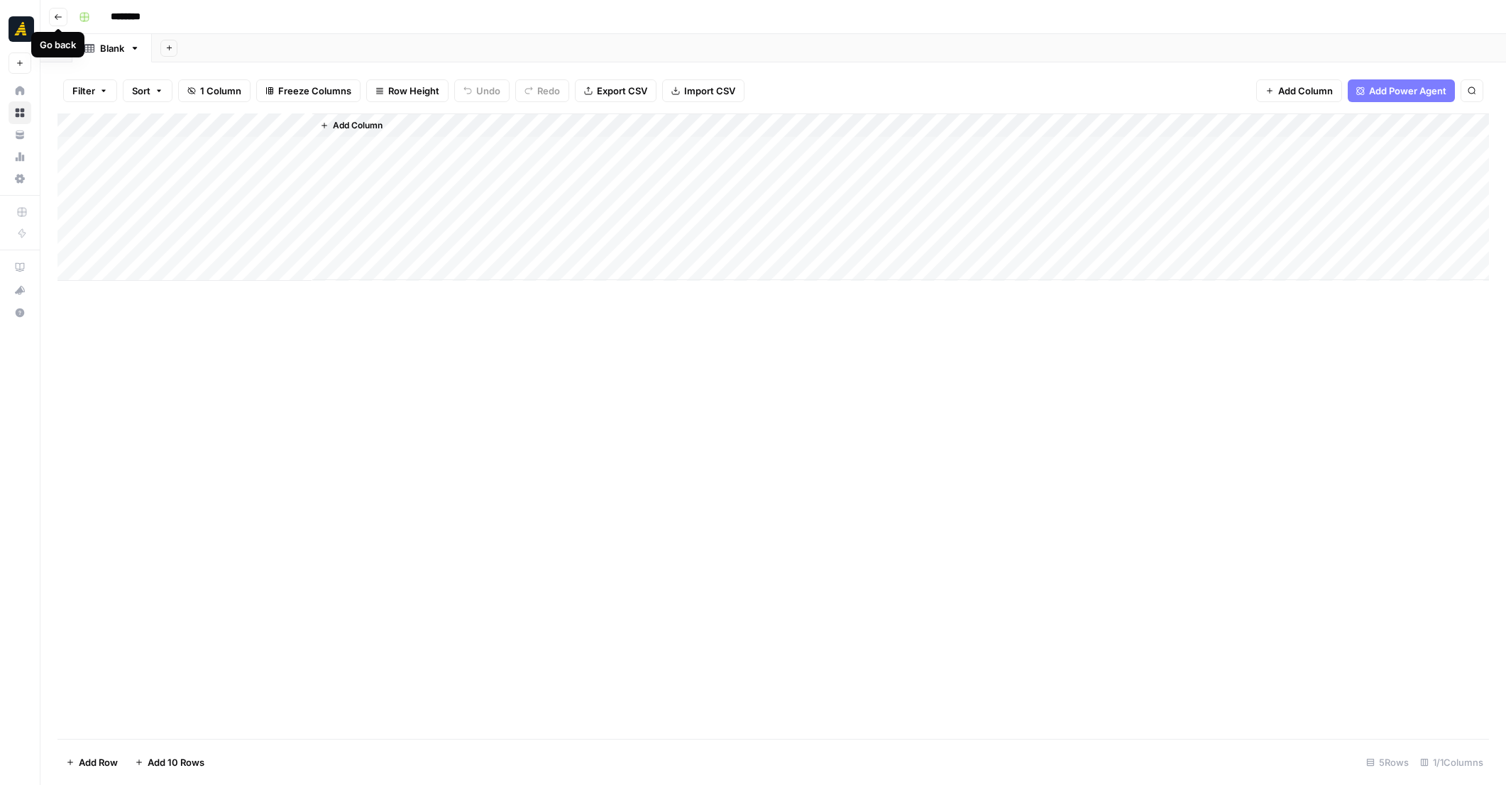
click at [60, 21] on icon "button" at bounding box center [58, 17] width 9 height 9
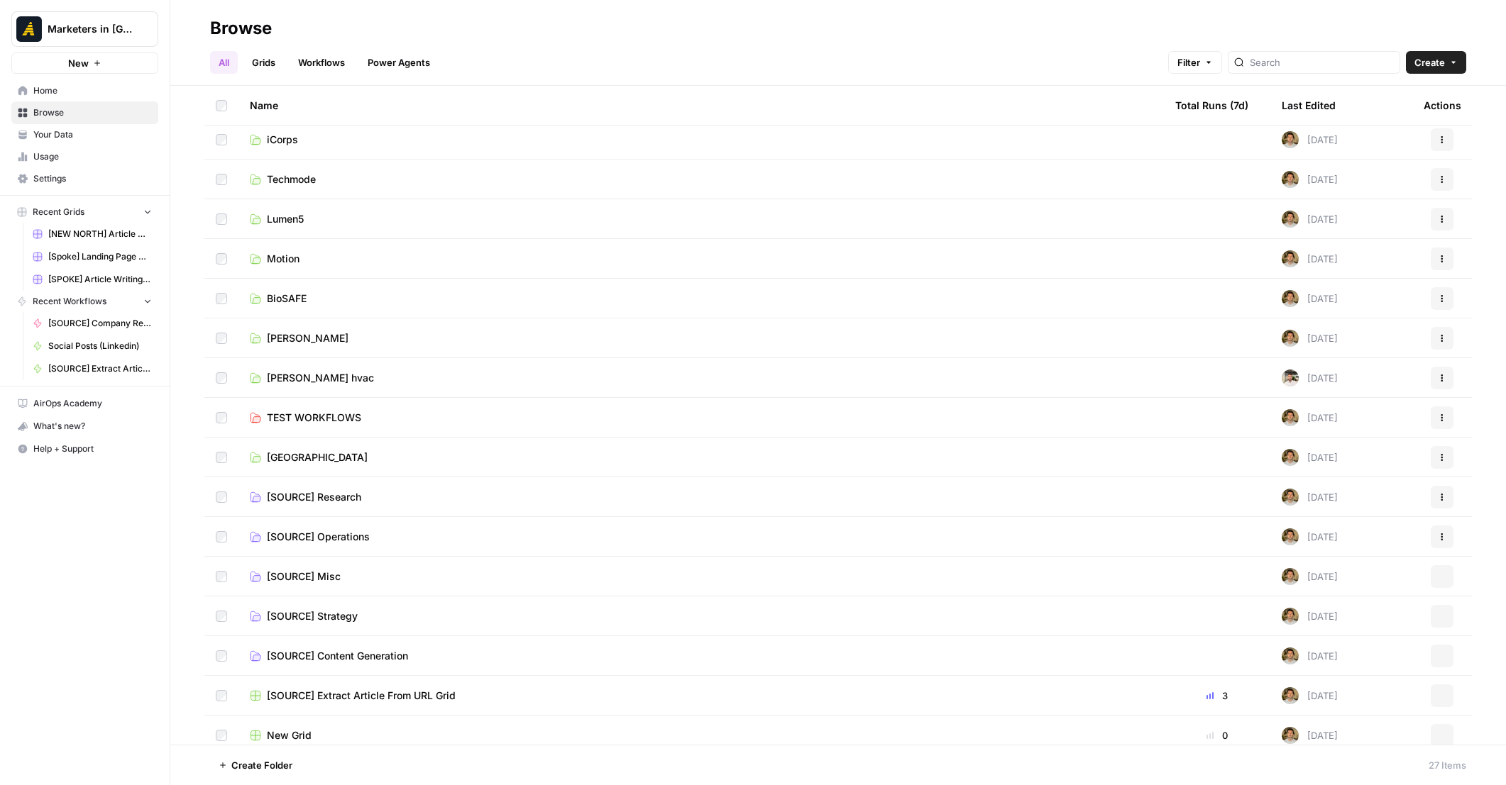
scroll to position [453, 0]
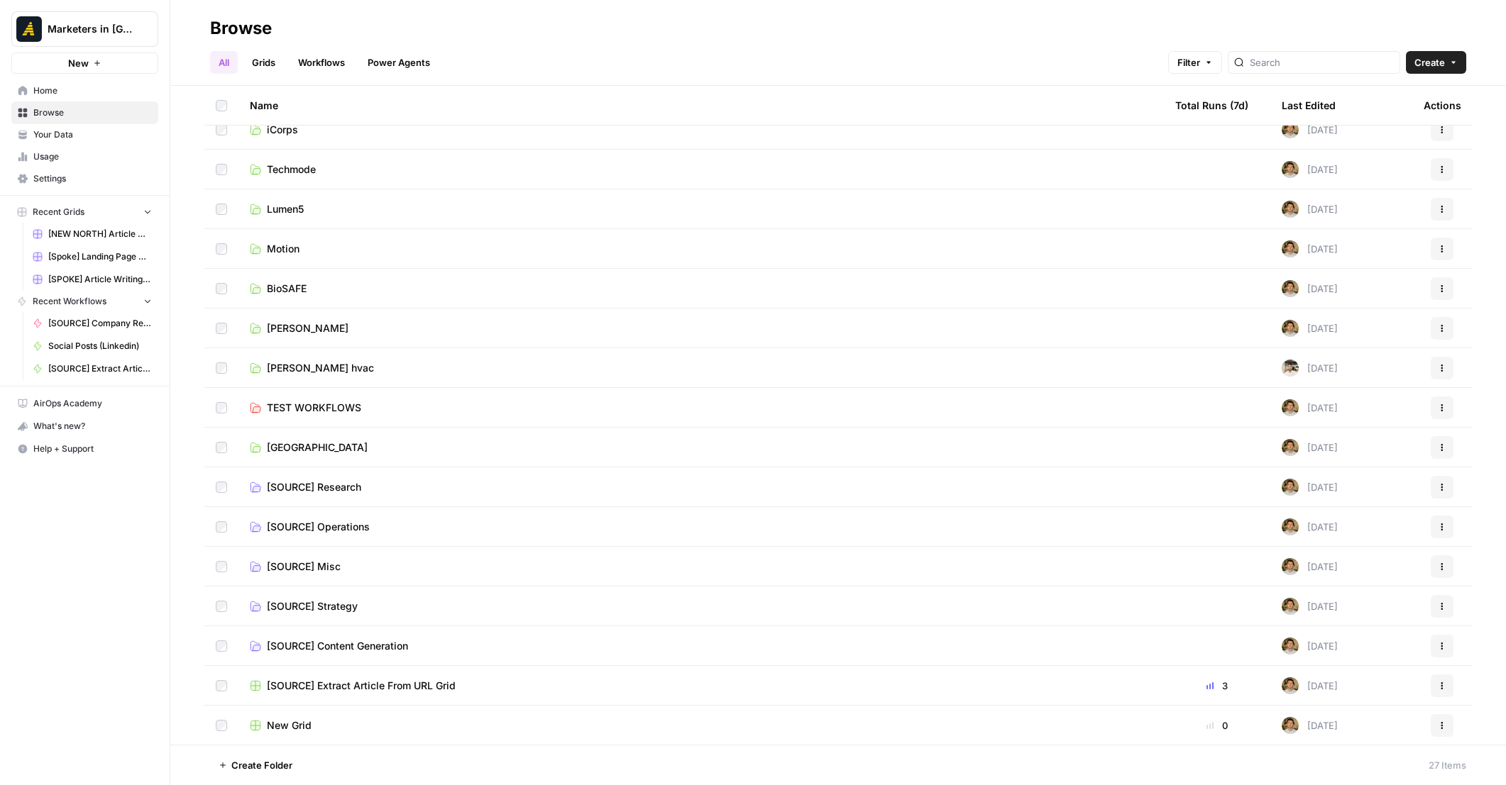
click at [220, 734] on td at bounding box center [221, 726] width 34 height 40
click at [363, 766] on icon "button" at bounding box center [367, 765] width 9 height 9
click at [385, 731] on div "More Options" at bounding box center [366, 735] width 60 height 14
click at [368, 770] on icon "button" at bounding box center [367, 765] width 9 height 9
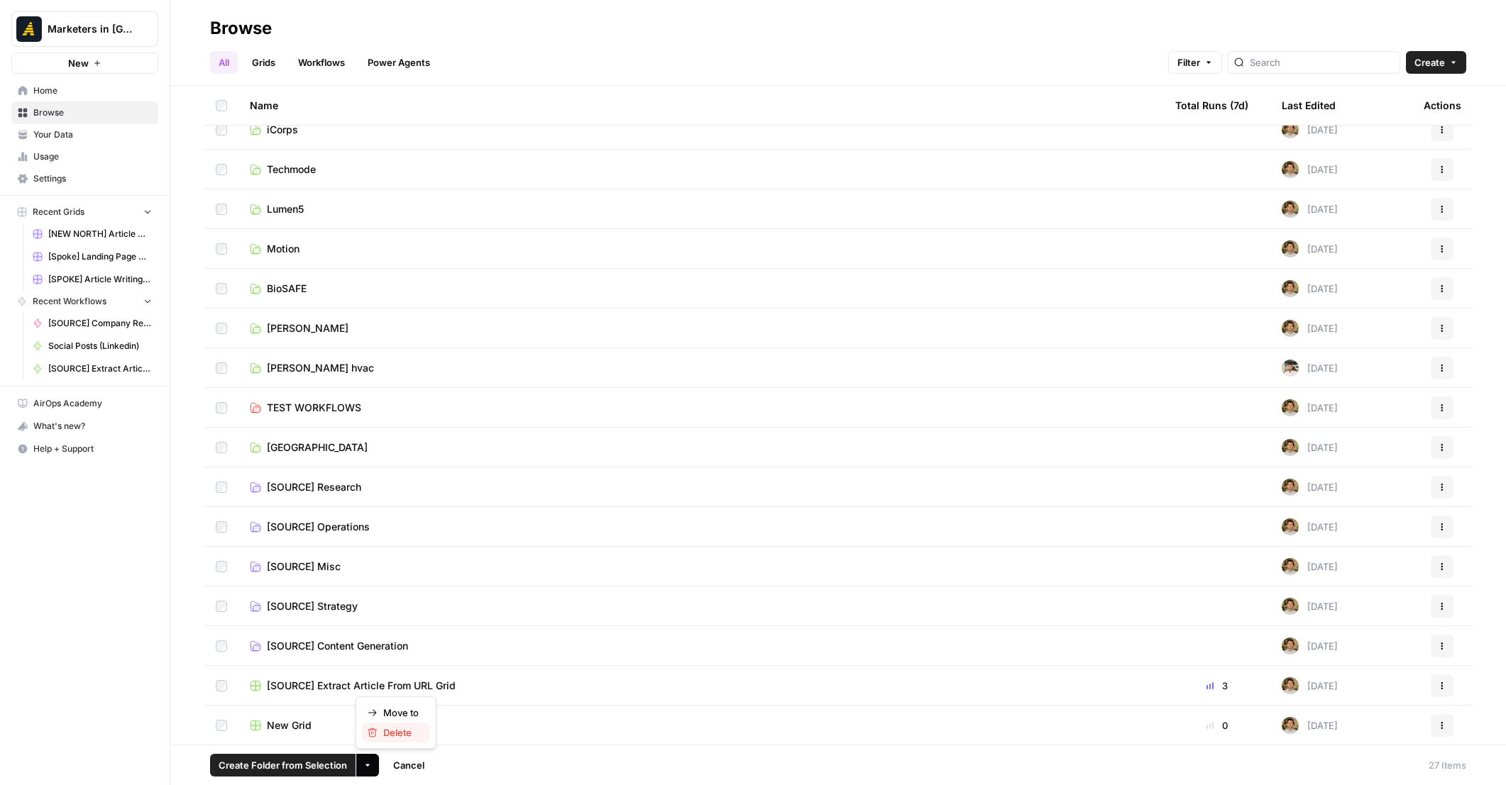
click at [414, 735] on span "Delete" at bounding box center [400, 733] width 35 height 14
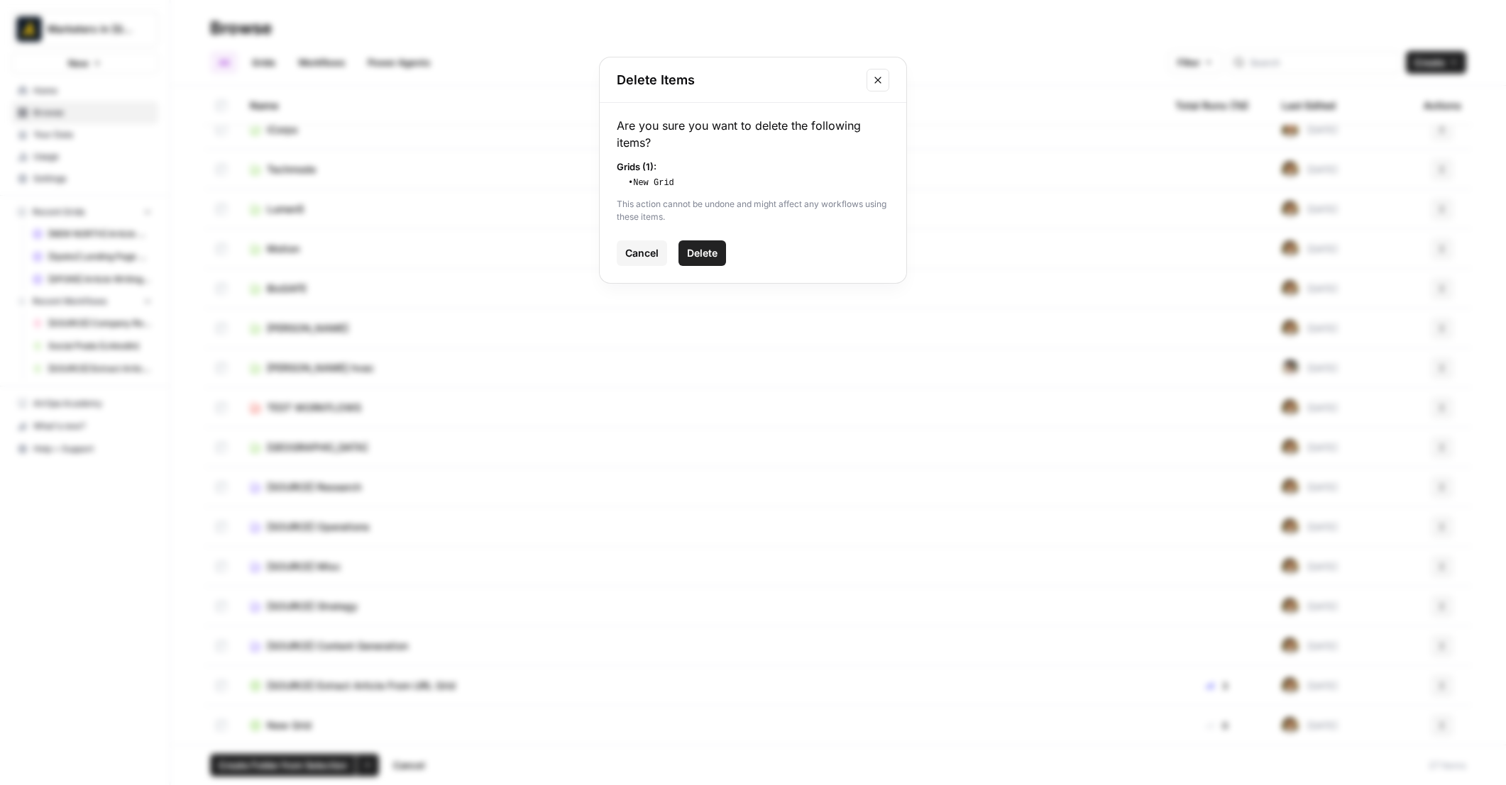
click at [710, 255] on span "Delete" at bounding box center [702, 253] width 31 height 14
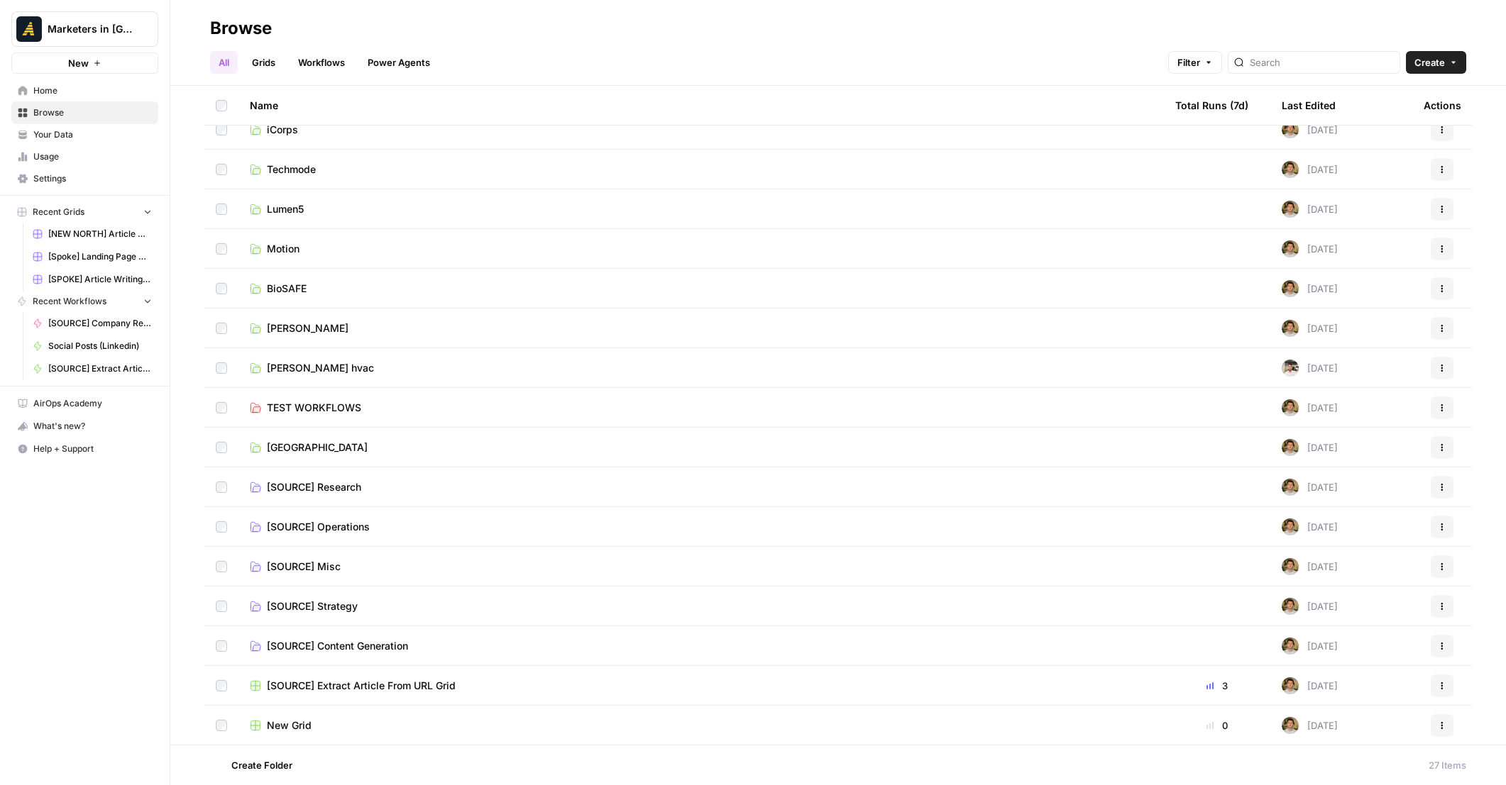
scroll to position [413, 0]
click at [345, 729] on span "[SOURCE] Extract Article From URL Grid" at bounding box center [361, 726] width 189 height 14
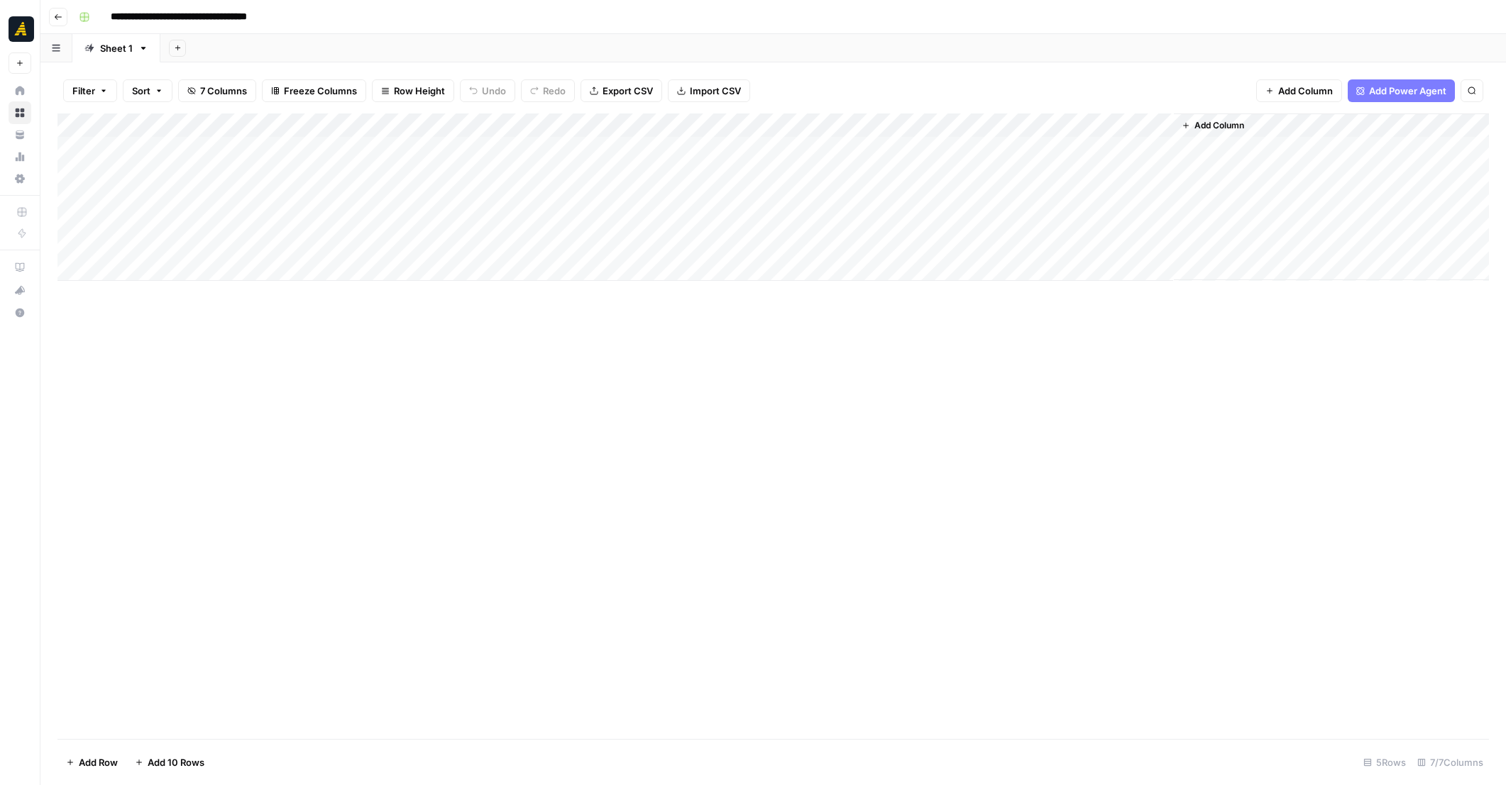
click at [56, 19] on icon "button" at bounding box center [58, 17] width 9 height 9
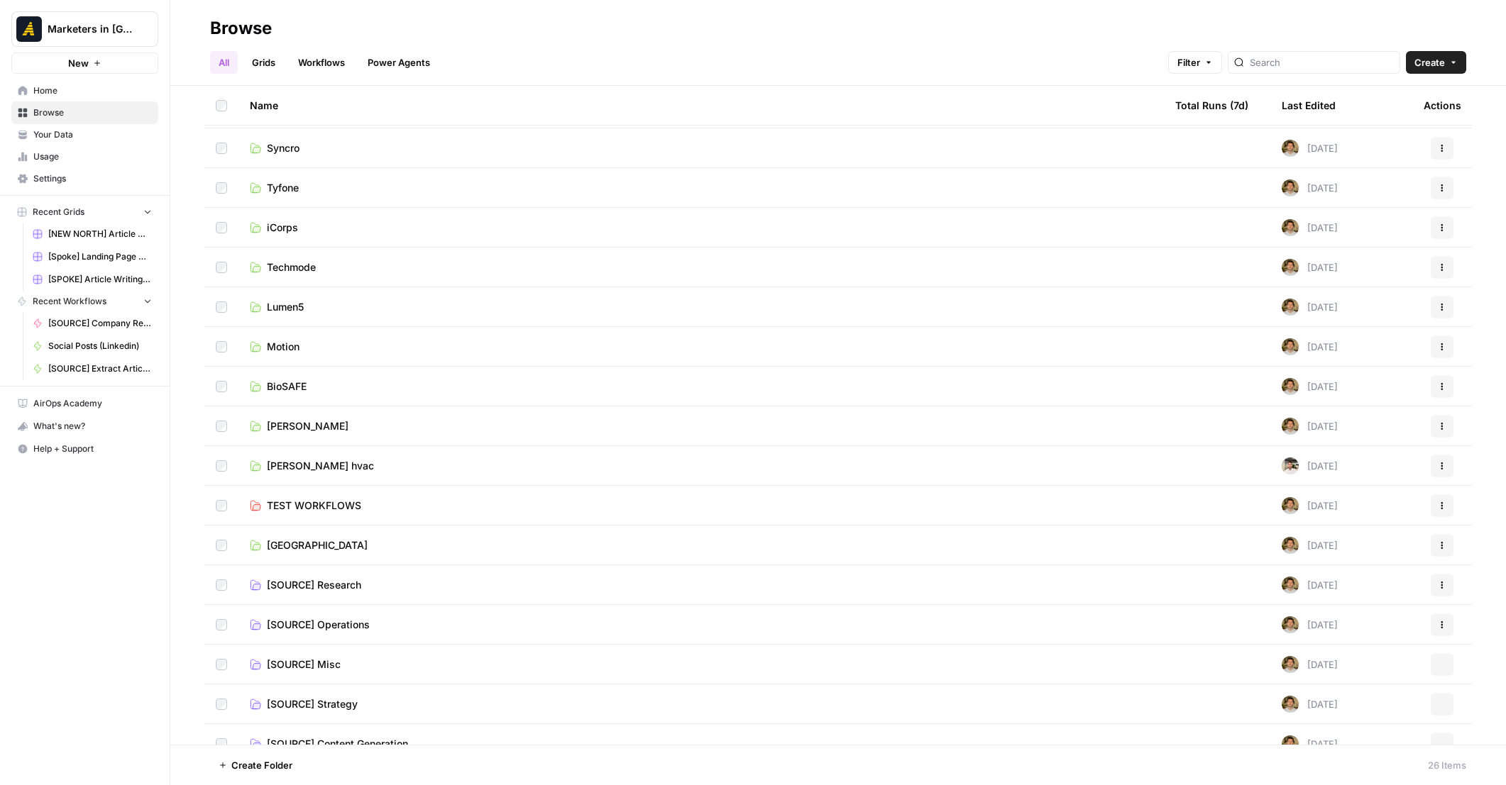
scroll to position [413, 0]
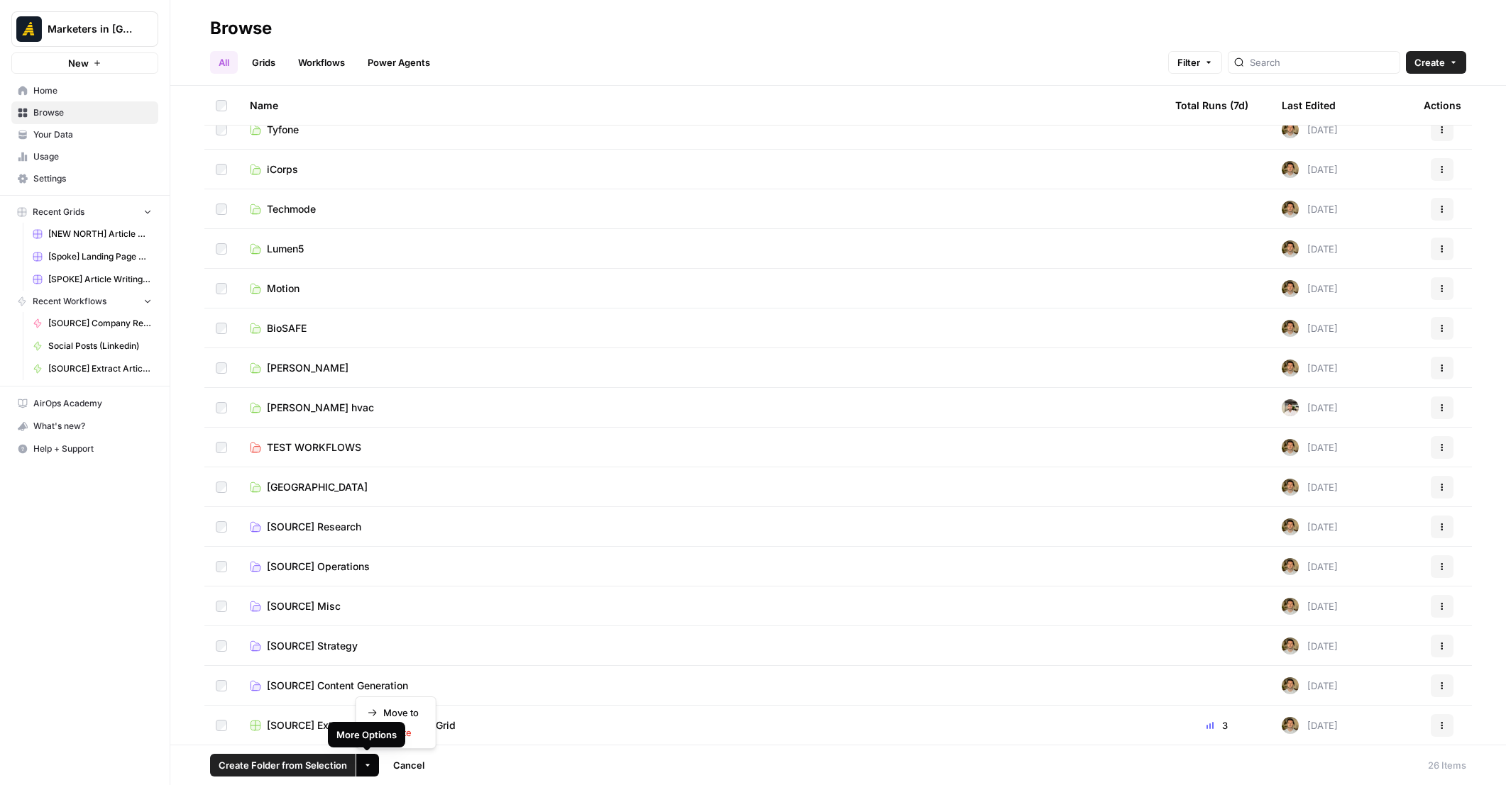
click at [366, 771] on button "More Options" at bounding box center [367, 765] width 23 height 23
click at [395, 712] on span "Move to" at bounding box center [400, 713] width 35 height 14
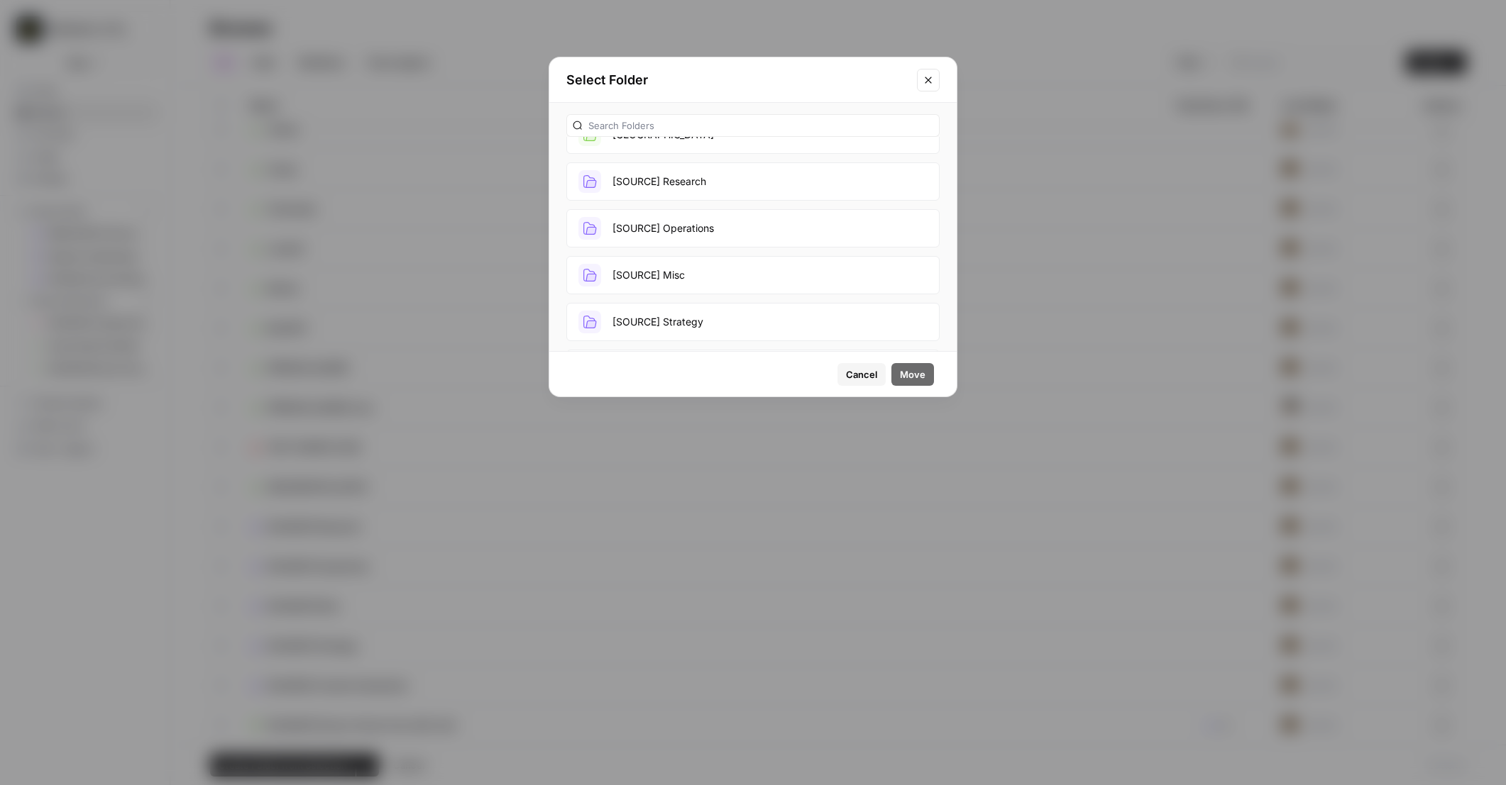
scroll to position [955, 0]
click at [739, 323] on button "[SOURCE] Content Generation" at bounding box center [752, 333] width 373 height 38
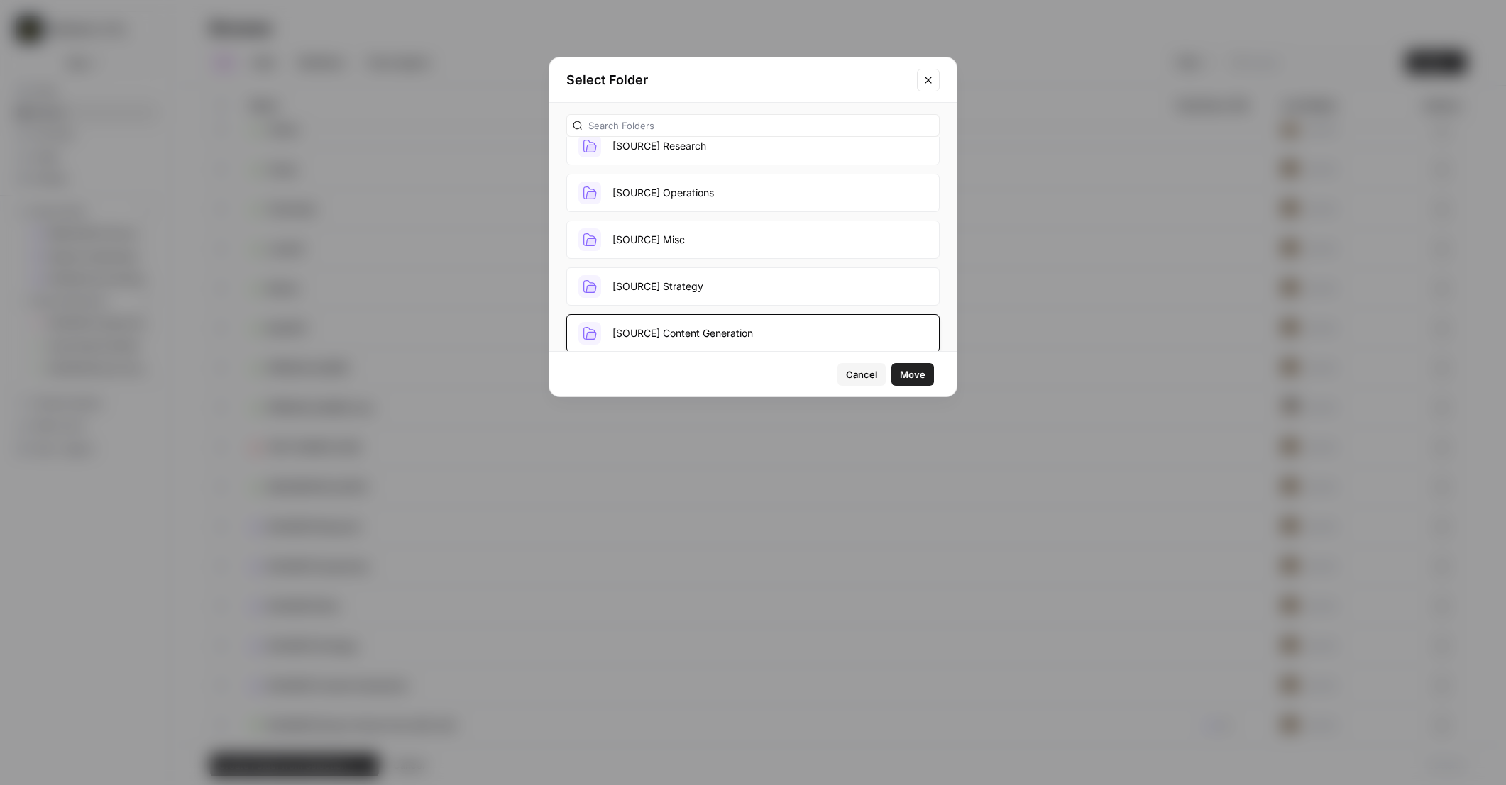
click at [906, 377] on span "Move" at bounding box center [913, 375] width 26 height 14
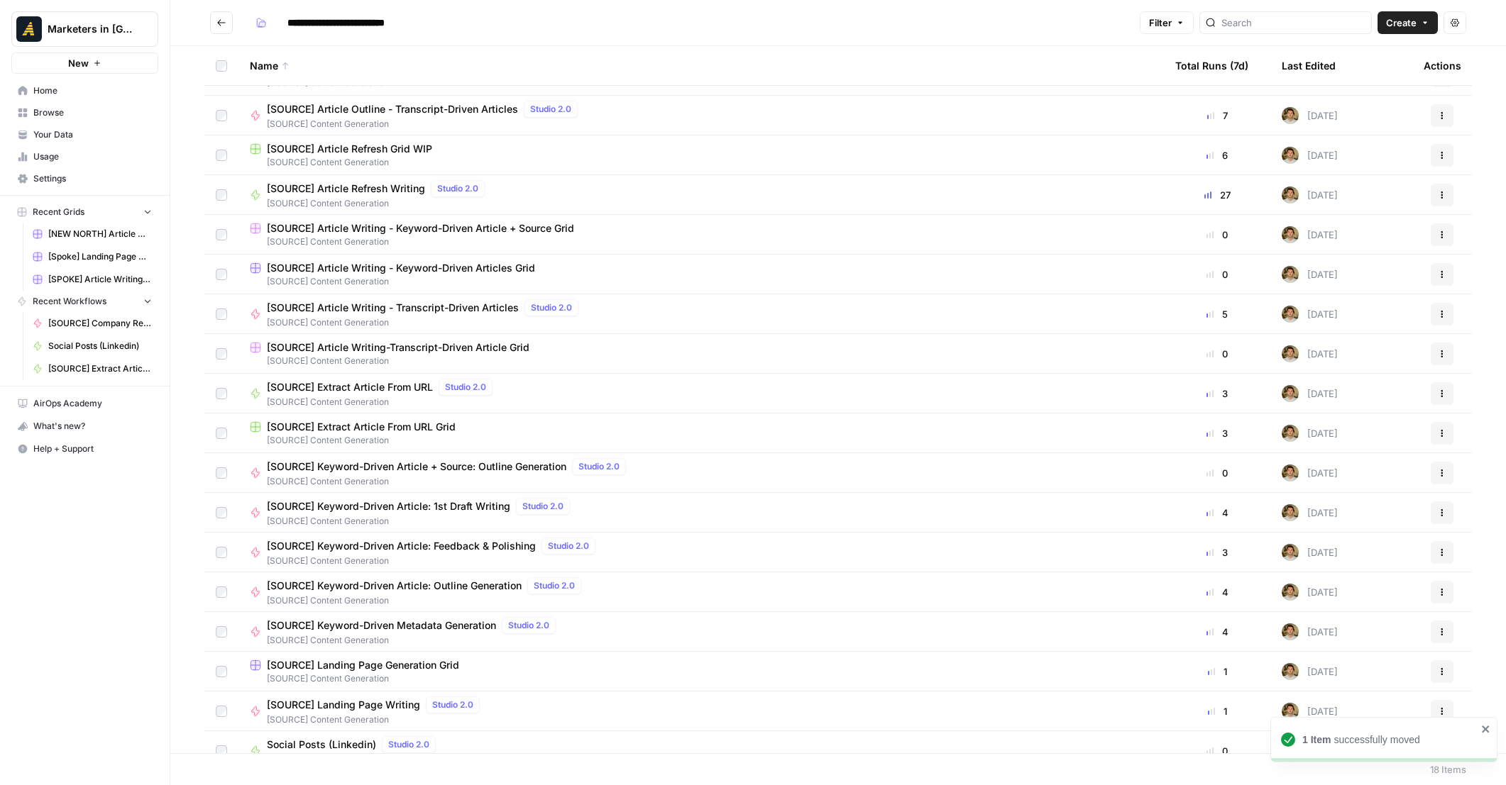
scroll to position [47, 0]
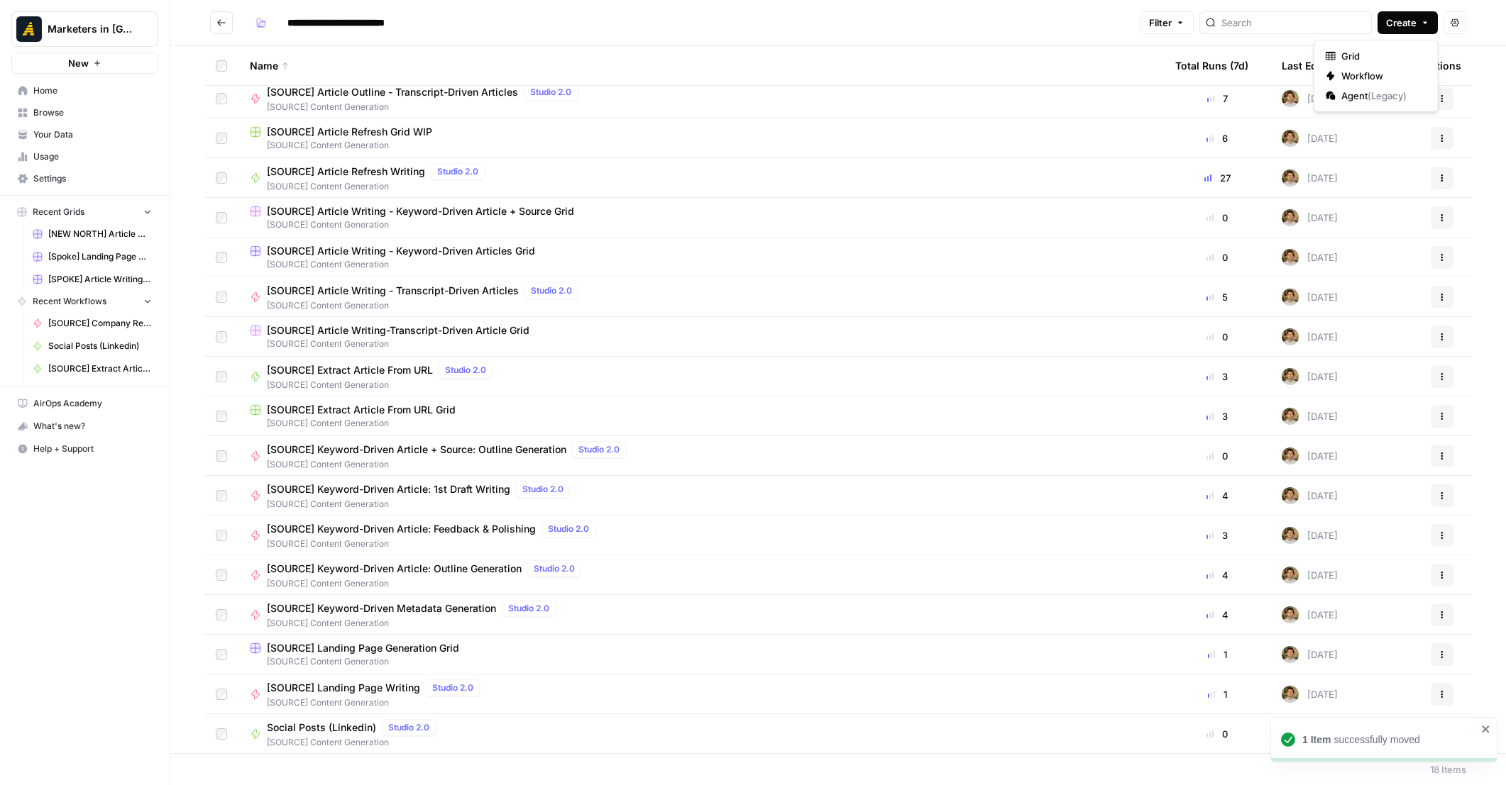
click at [1400, 26] on span "Create" at bounding box center [1401, 23] width 31 height 14
click at [1365, 70] on span "Workflow" at bounding box center [1380, 76] width 79 height 14
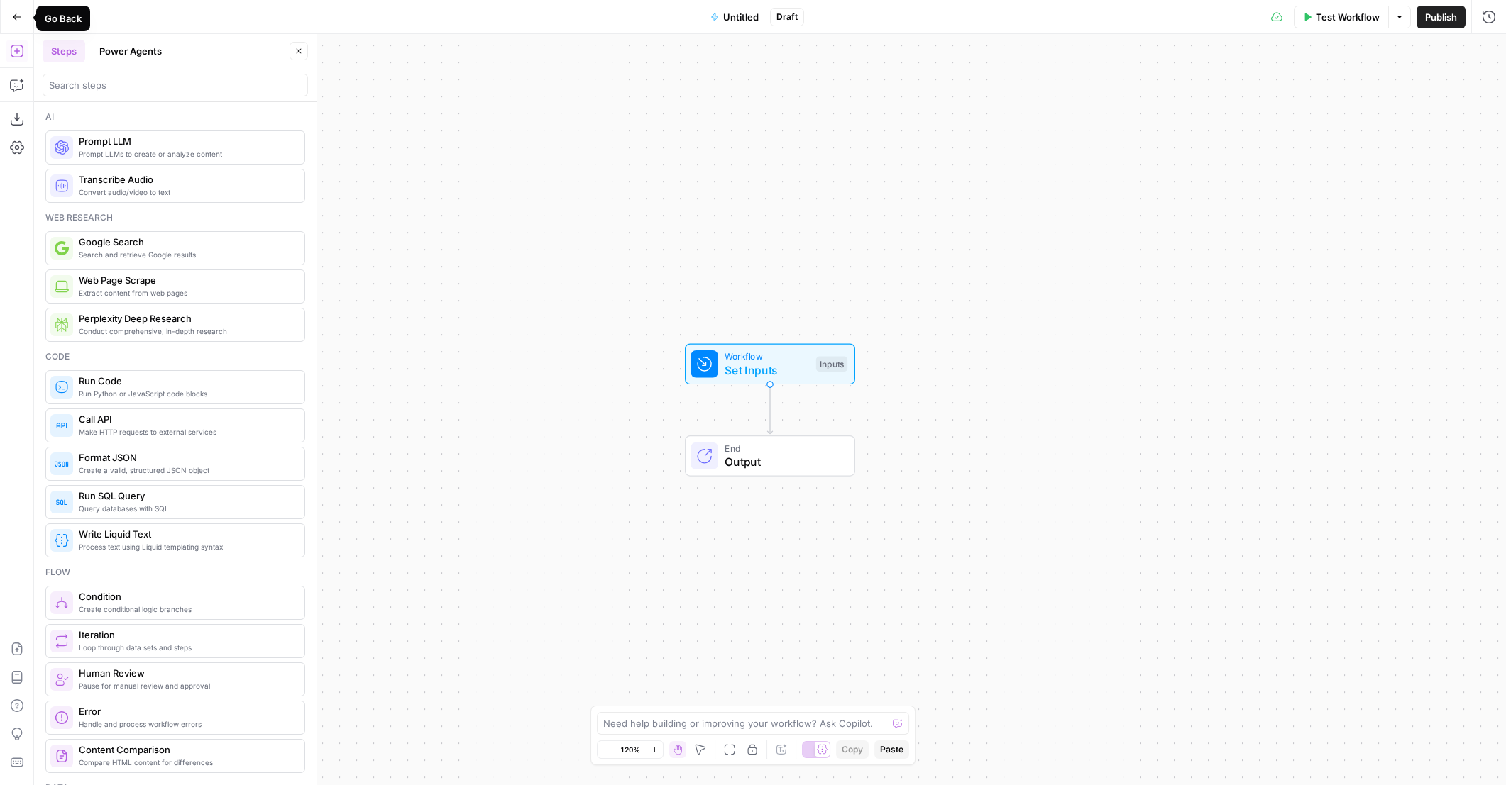
click at [22, 17] on button "Go Back" at bounding box center [17, 17] width 26 height 26
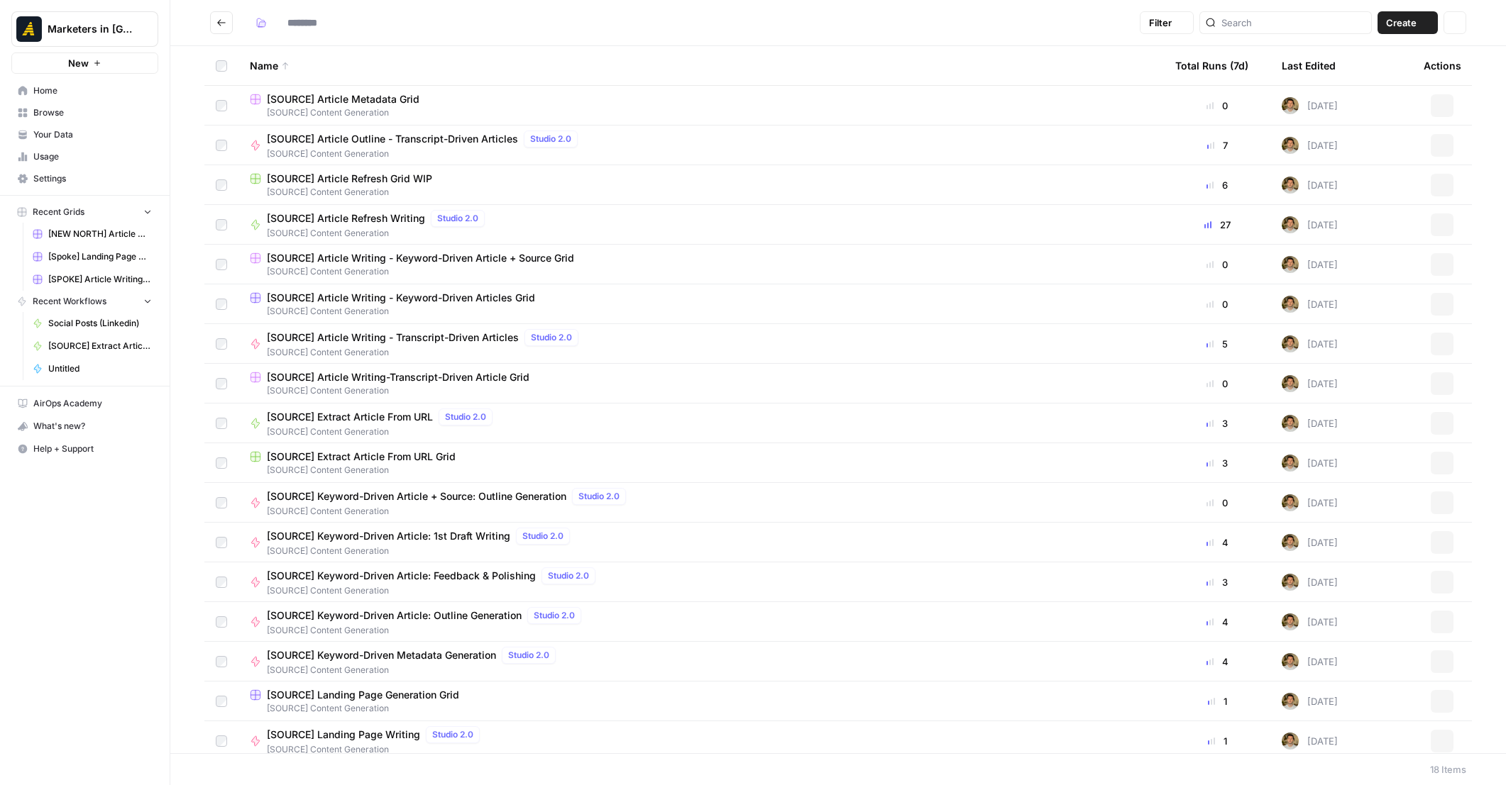
type input "**********"
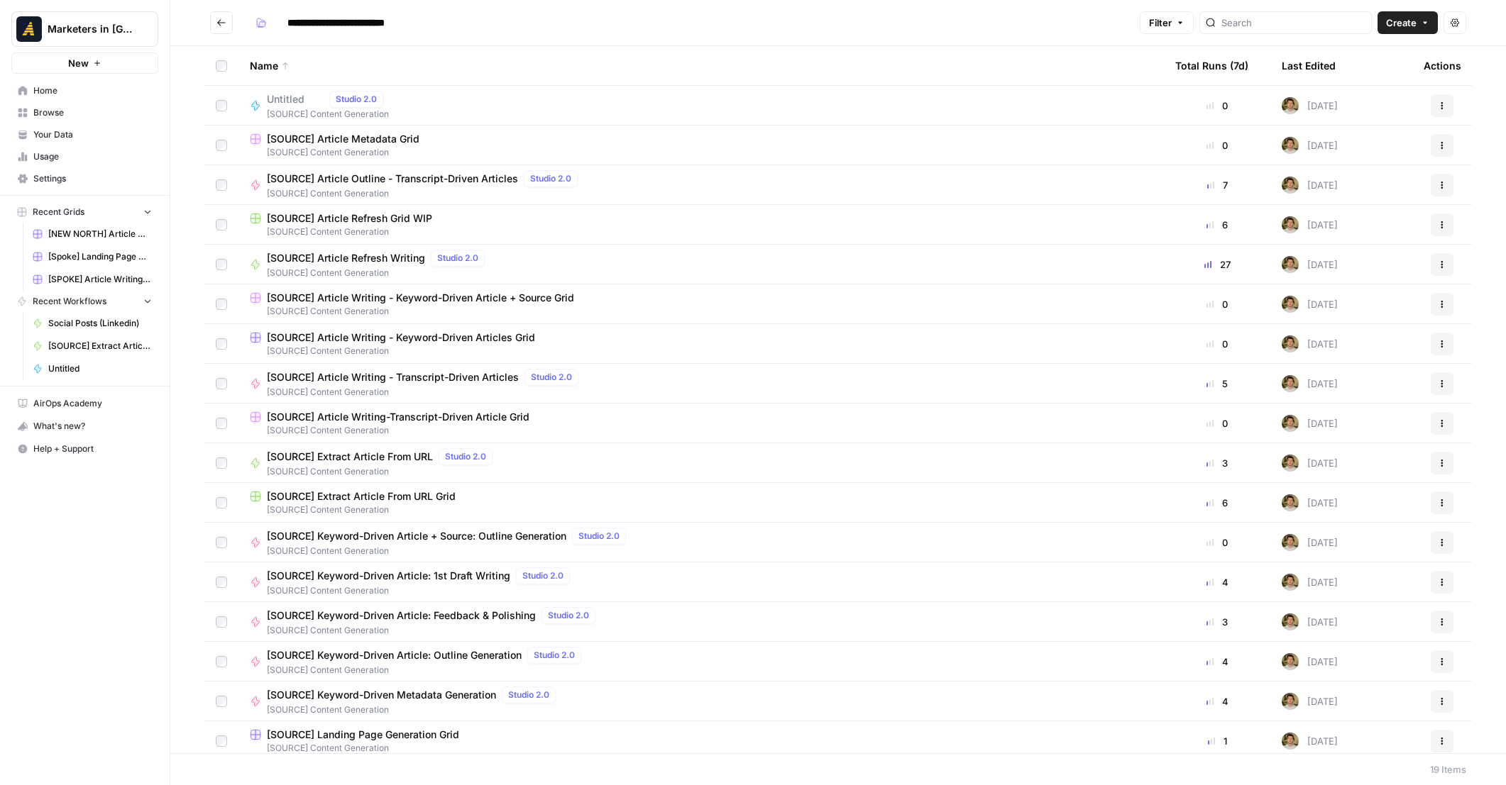
click at [467, 112] on div "Untitled Studio 2.0 [SOURCE] Content Generation" at bounding box center [701, 106] width 902 height 30
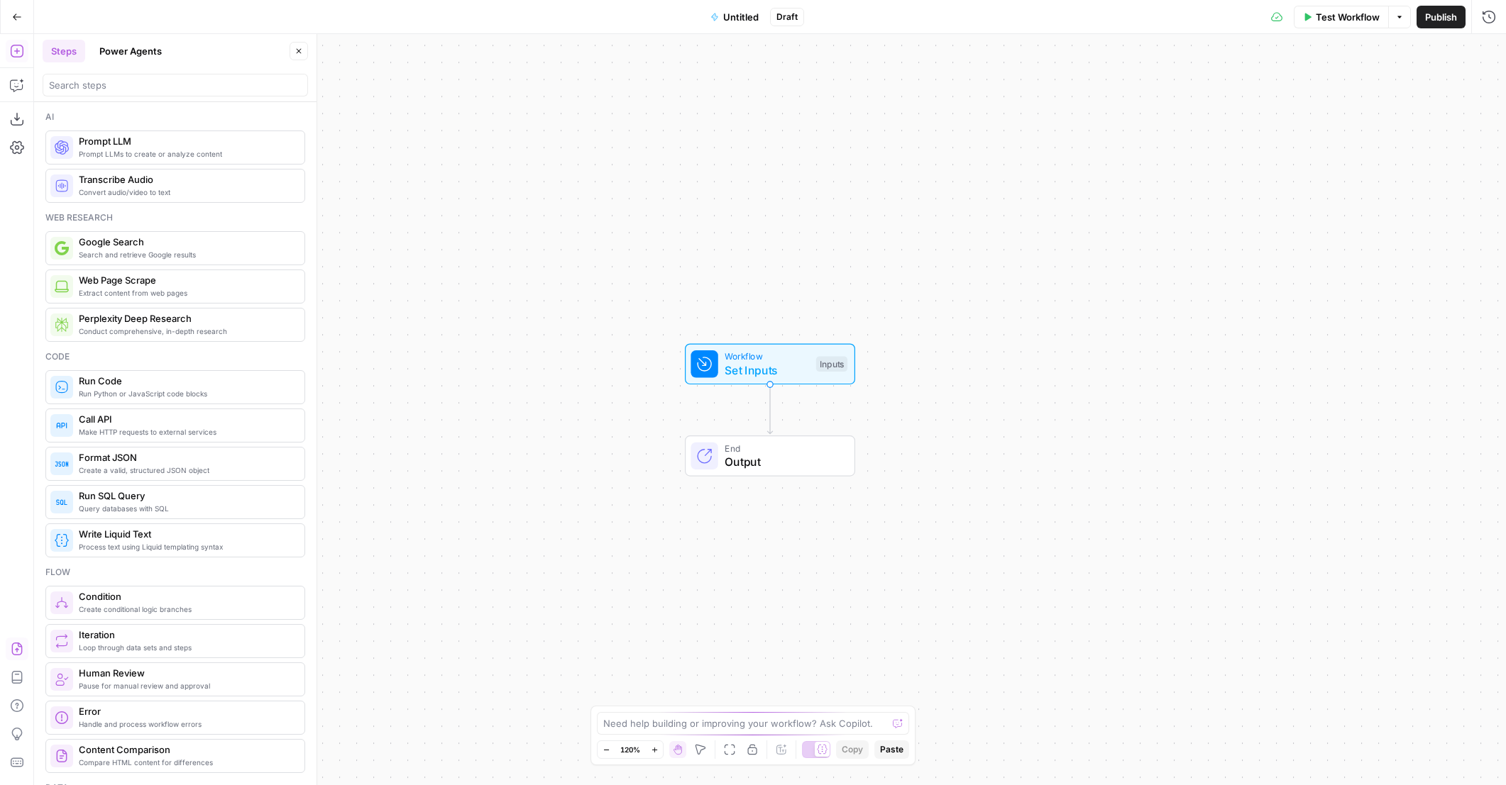
click at [20, 648] on icon "button" at bounding box center [17, 649] width 14 height 14
click at [707, 180] on span "Import" at bounding box center [703, 181] width 33 height 14
click at [778, 350] on span "Workflow" at bounding box center [766, 356] width 84 height 13
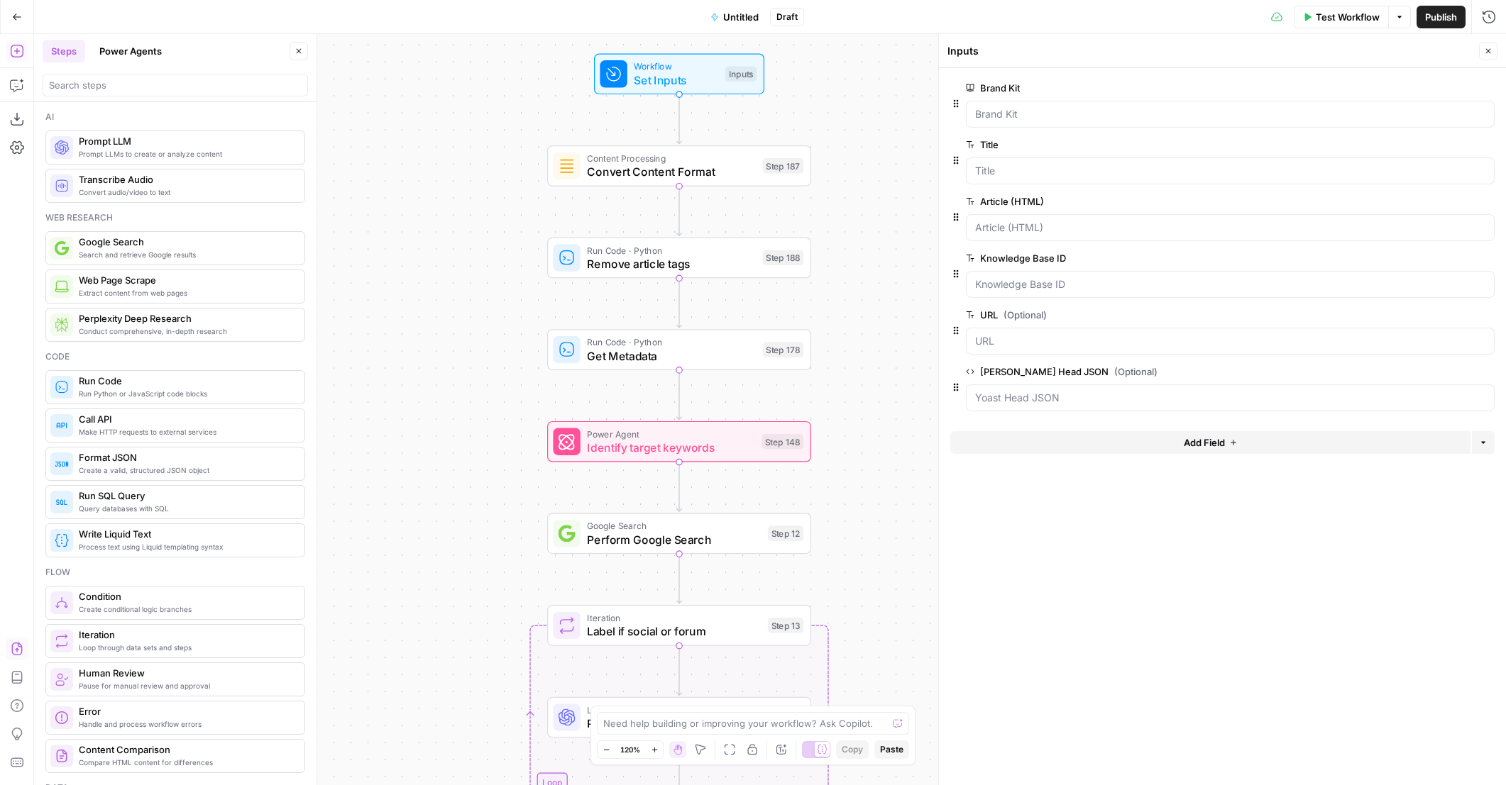
drag, startPoint x: 562, startPoint y: 426, endPoint x: 471, endPoint y: 136, distance: 304.1
click at [471, 136] on div "true false false true false true Workflow Set Inputs Inputs Content Processing …" at bounding box center [769, 409] width 1471 height 751
click at [1491, 51] on span "Close" at bounding box center [1491, 51] width 1 height 1
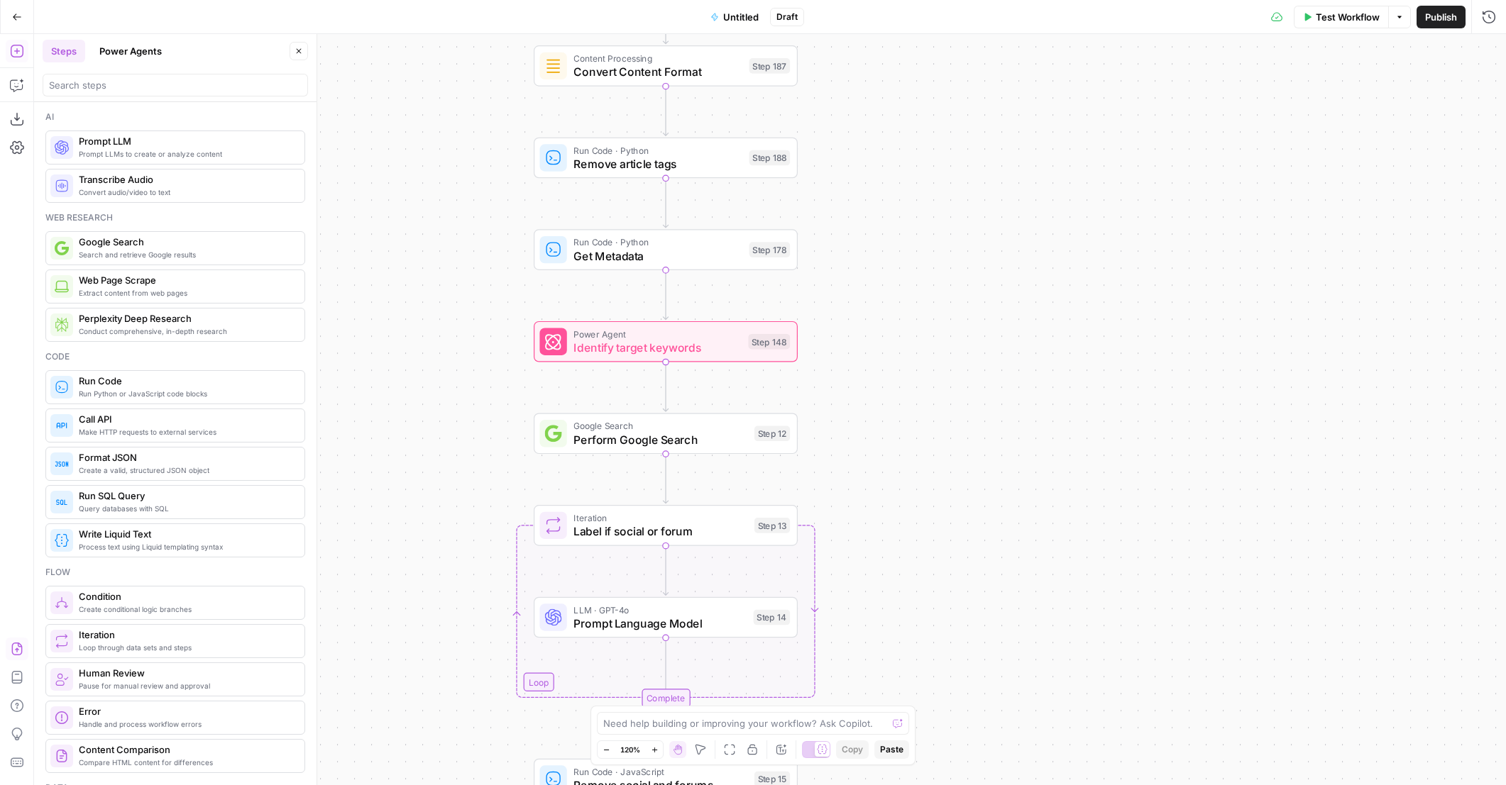
drag, startPoint x: 948, startPoint y: 487, endPoint x: 945, endPoint y: 274, distance: 212.9
click at [945, 274] on div "true false false true false true Workflow Set Inputs Inputs Content Processing …" at bounding box center [769, 409] width 1471 height 751
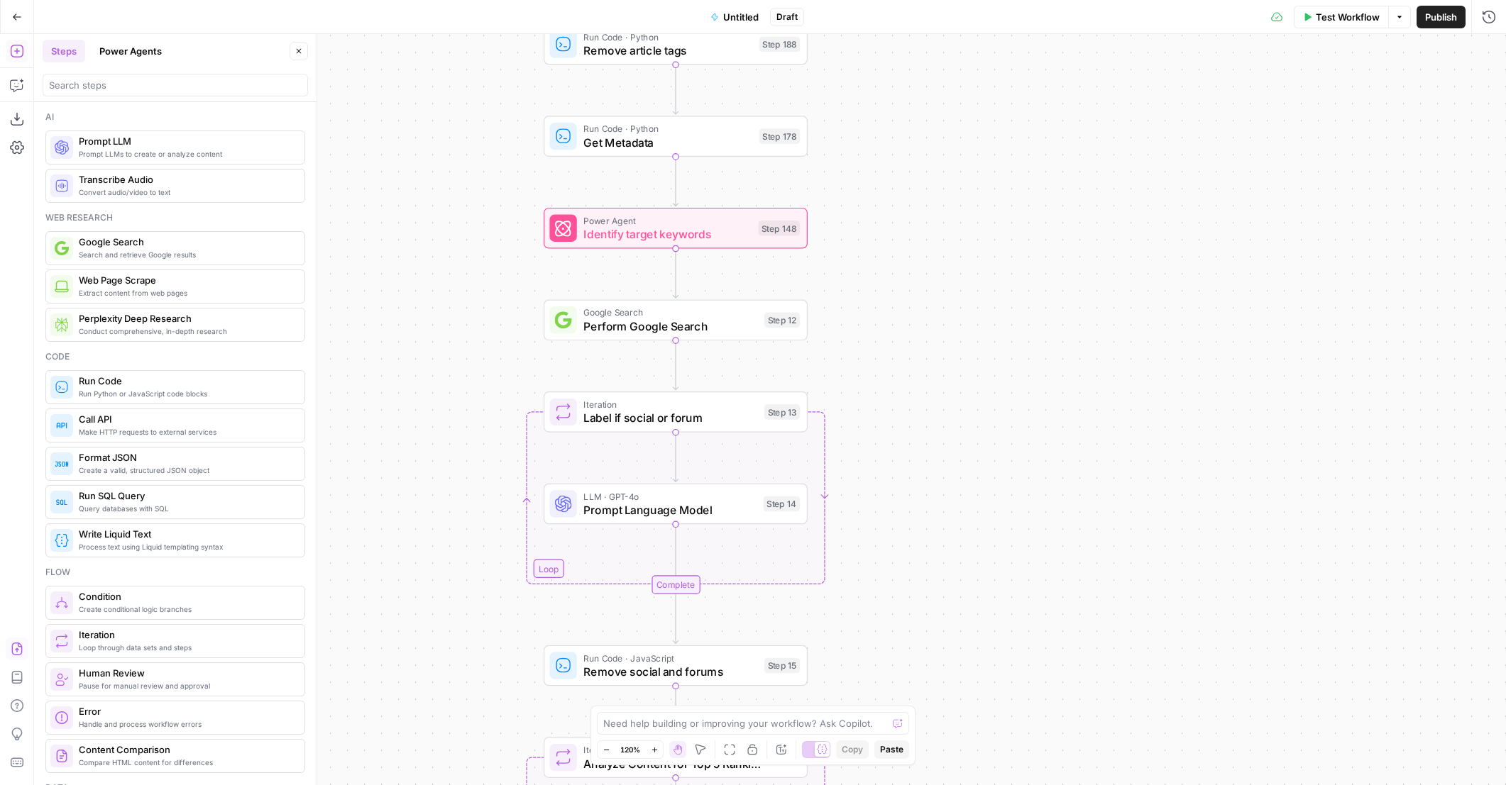
click at [722, 240] on span "Identify target keywords" at bounding box center [666, 234] width 167 height 17
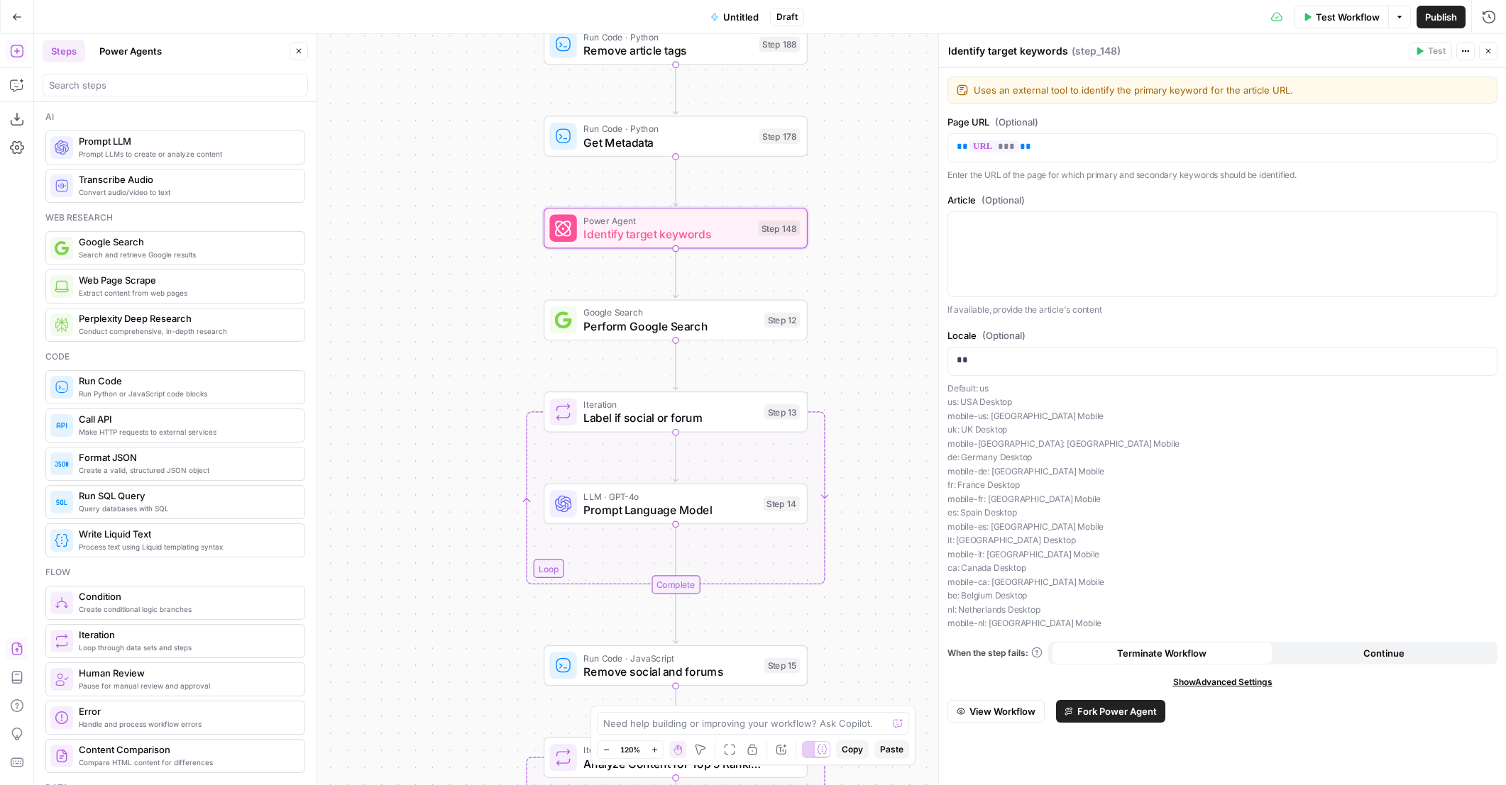
drag, startPoint x: 1488, startPoint y: 52, endPoint x: 1205, endPoint y: 331, distance: 396.8
click at [1489, 52] on icon "button" at bounding box center [1488, 51] width 9 height 9
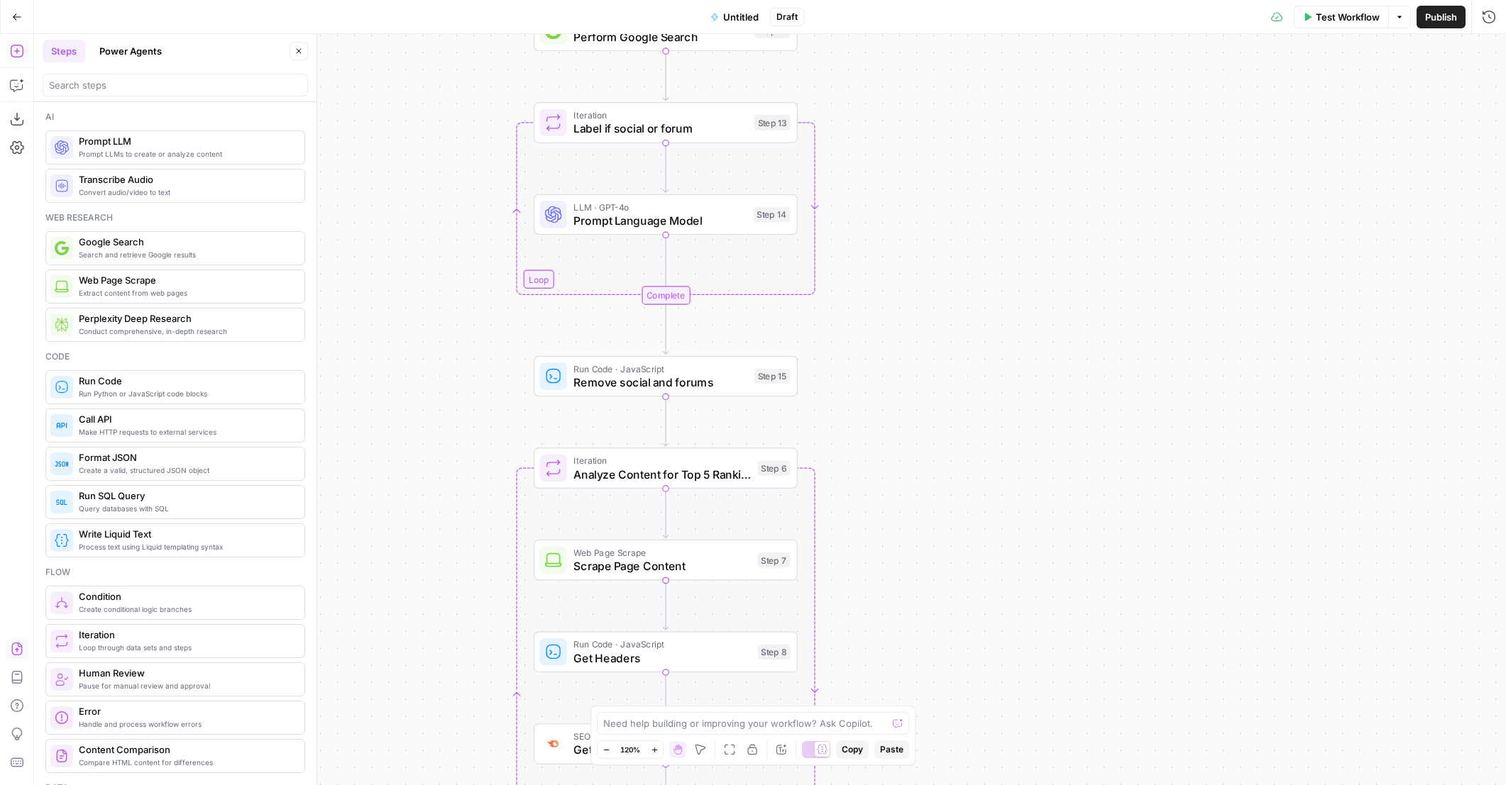
drag, startPoint x: 976, startPoint y: 465, endPoint x: 980, endPoint y: 243, distance: 222.1
click at [980, 243] on div "true false false true false true Workflow Set Inputs Inputs Content Processing …" at bounding box center [769, 409] width 1471 height 751
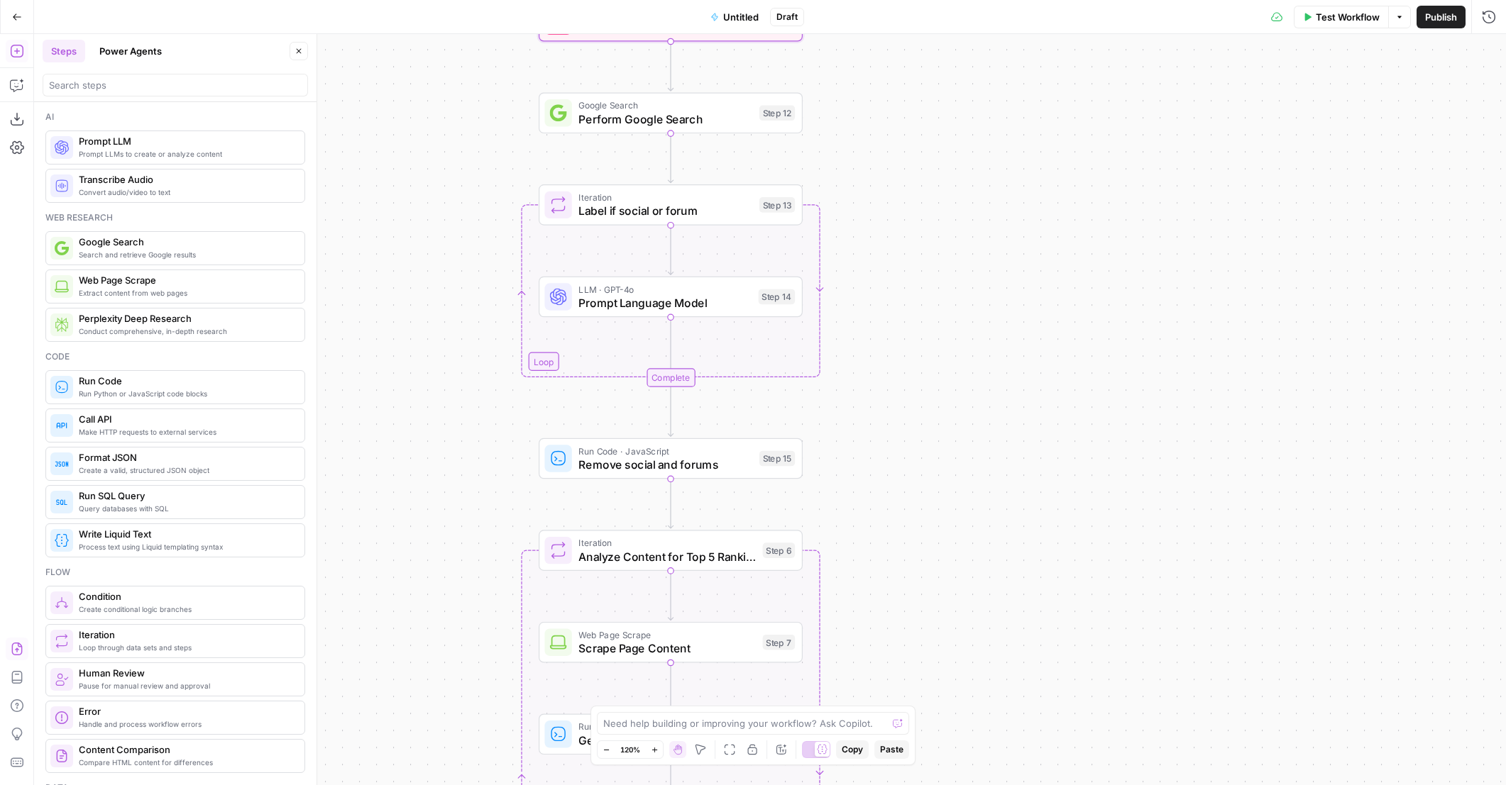
drag, startPoint x: 967, startPoint y: 272, endPoint x: 966, endPoint y: 411, distance: 139.1
click at [975, 412] on div "true false false true false true Workflow Set Inputs Inputs Content Processing …" at bounding box center [769, 409] width 1471 height 751
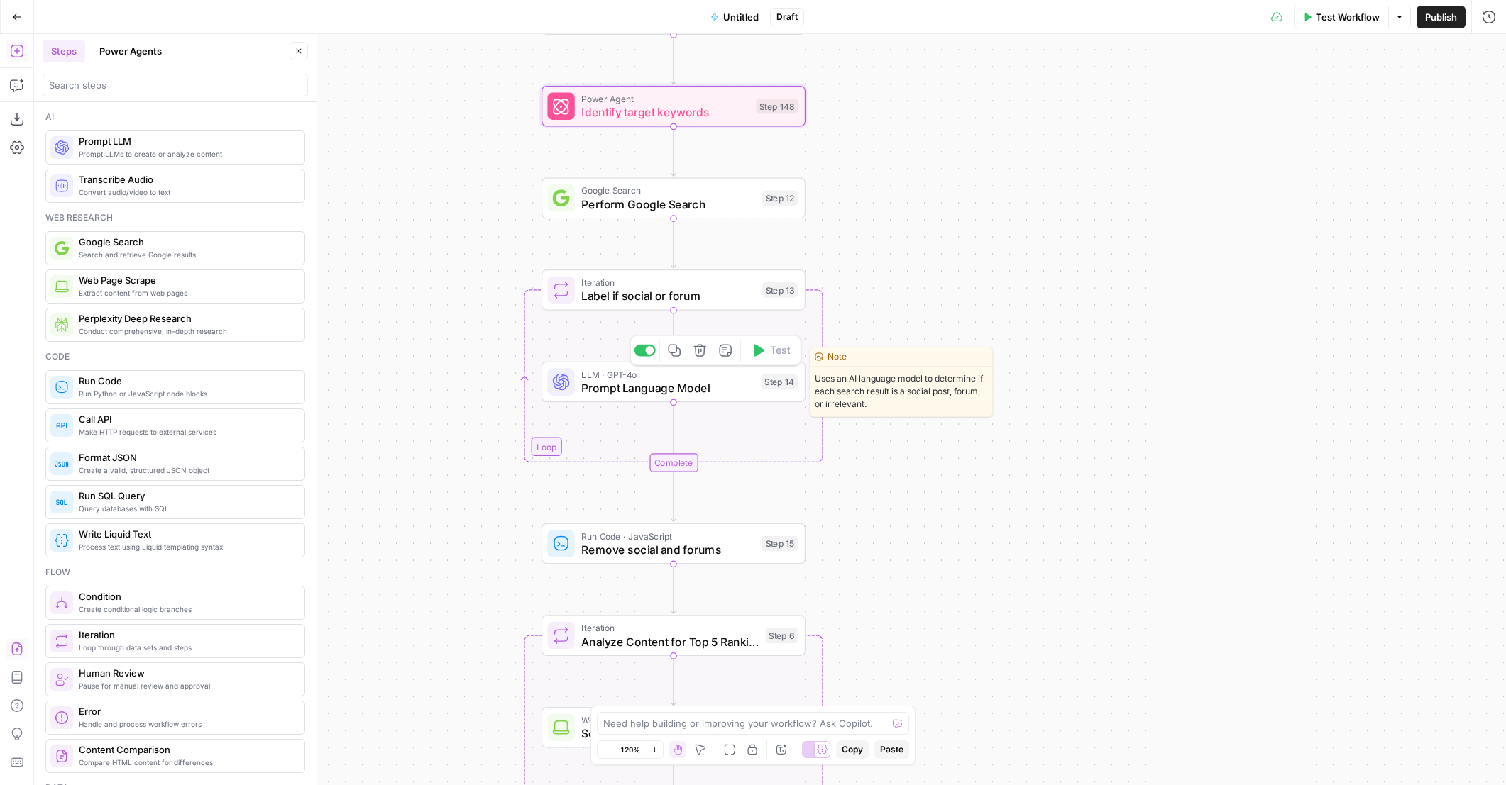
click at [712, 391] on span "Prompt Language Model" at bounding box center [667, 388] width 173 height 17
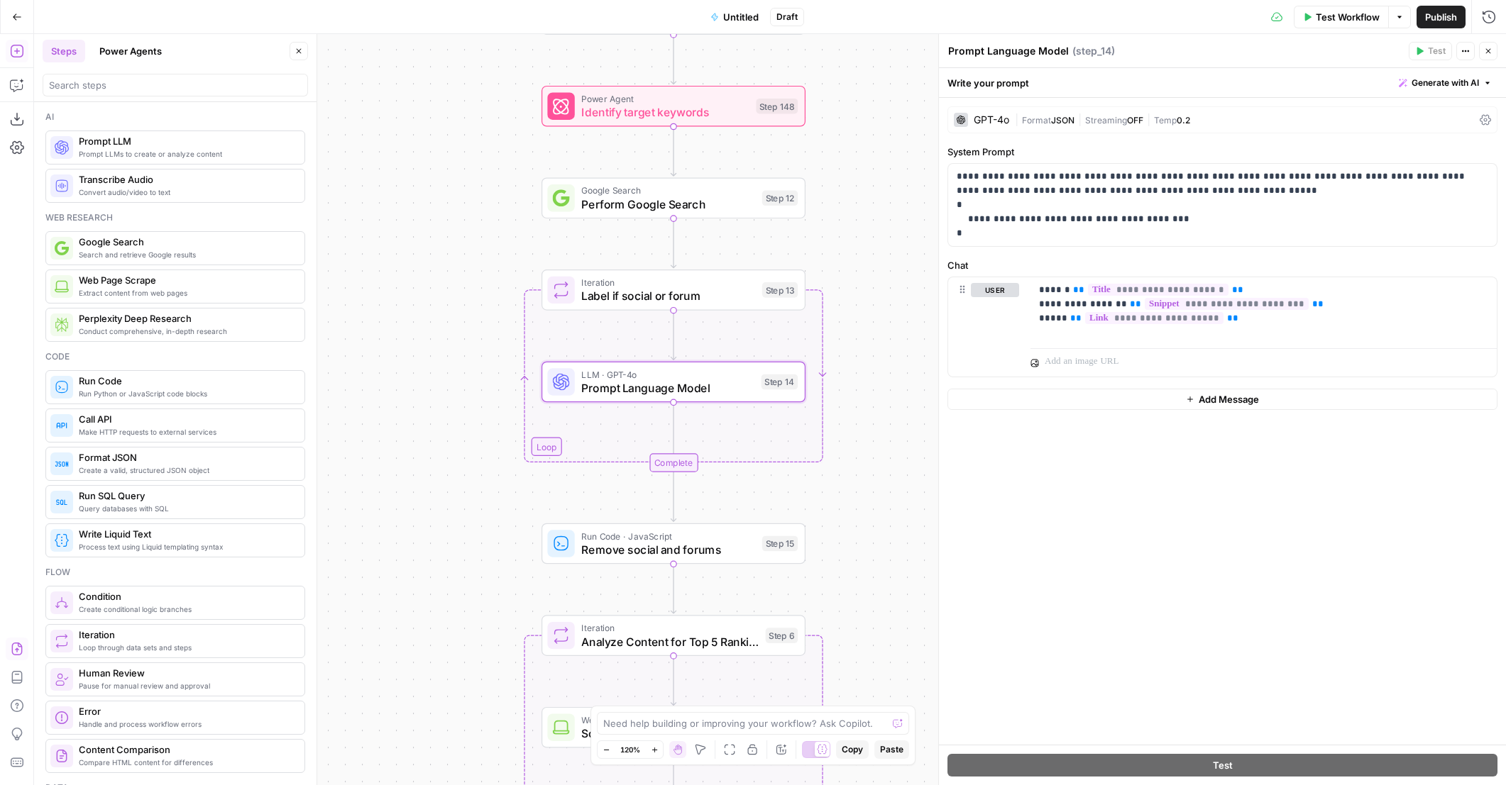
click at [993, 121] on div "GPT-4o" at bounding box center [990, 120] width 35 height 10
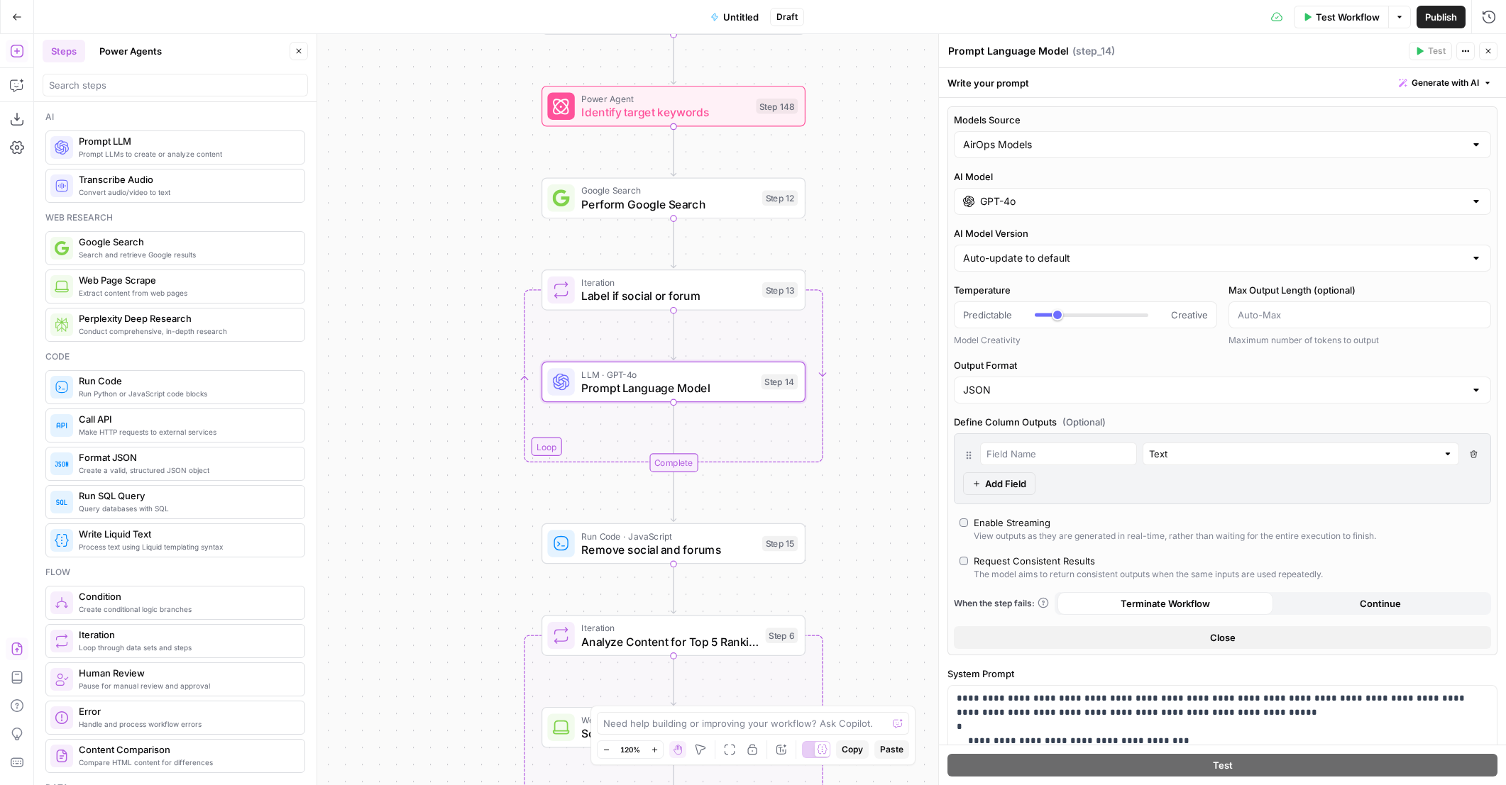
click at [1019, 151] on div "AirOps Models" at bounding box center [1222, 144] width 537 height 27
click at [1010, 195] on span "My Models" at bounding box center [1213, 199] width 497 height 14
type input "My Models"
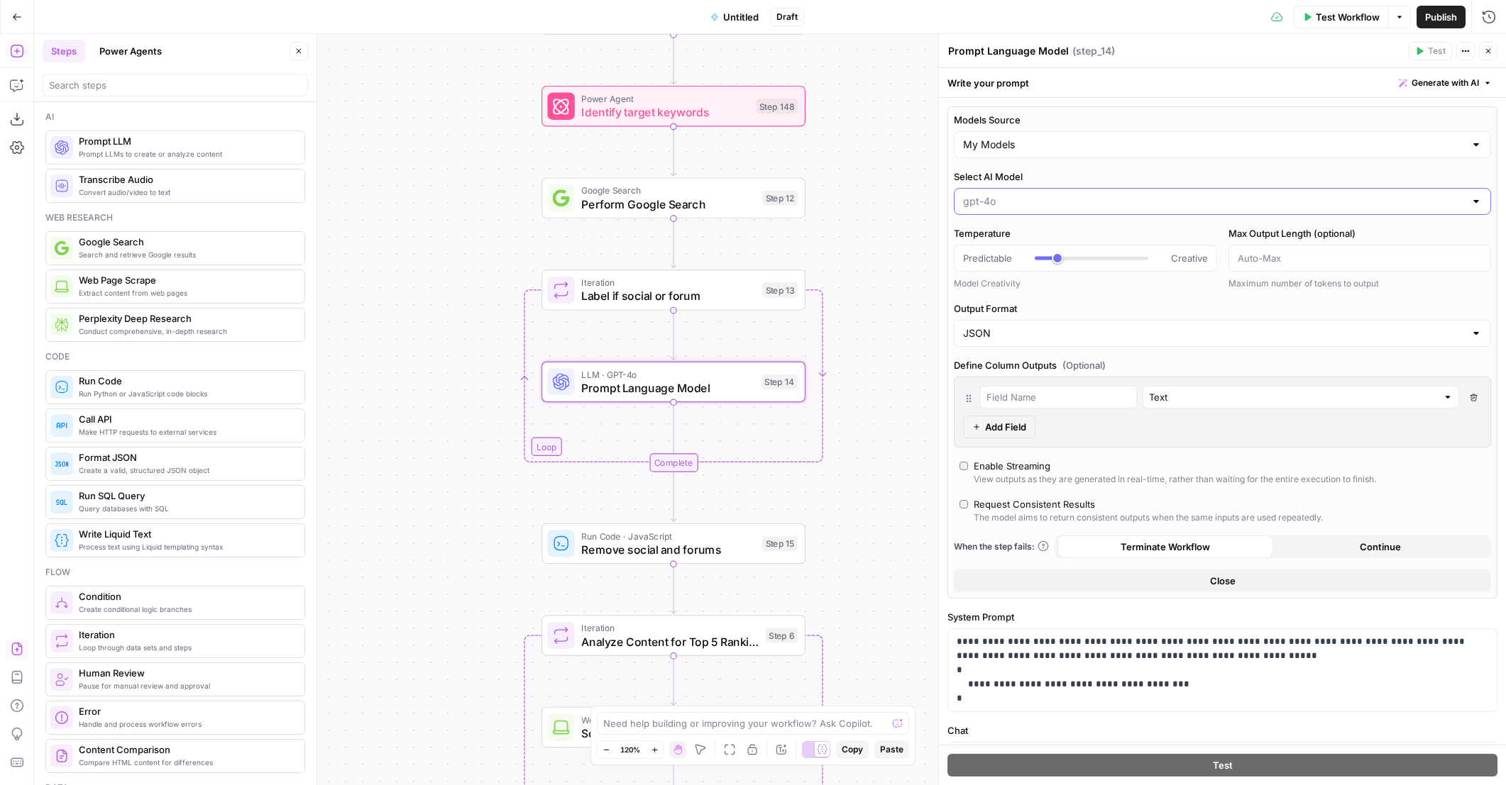
click at [1010, 202] on input "Select AI Model" at bounding box center [1214, 201] width 502 height 14
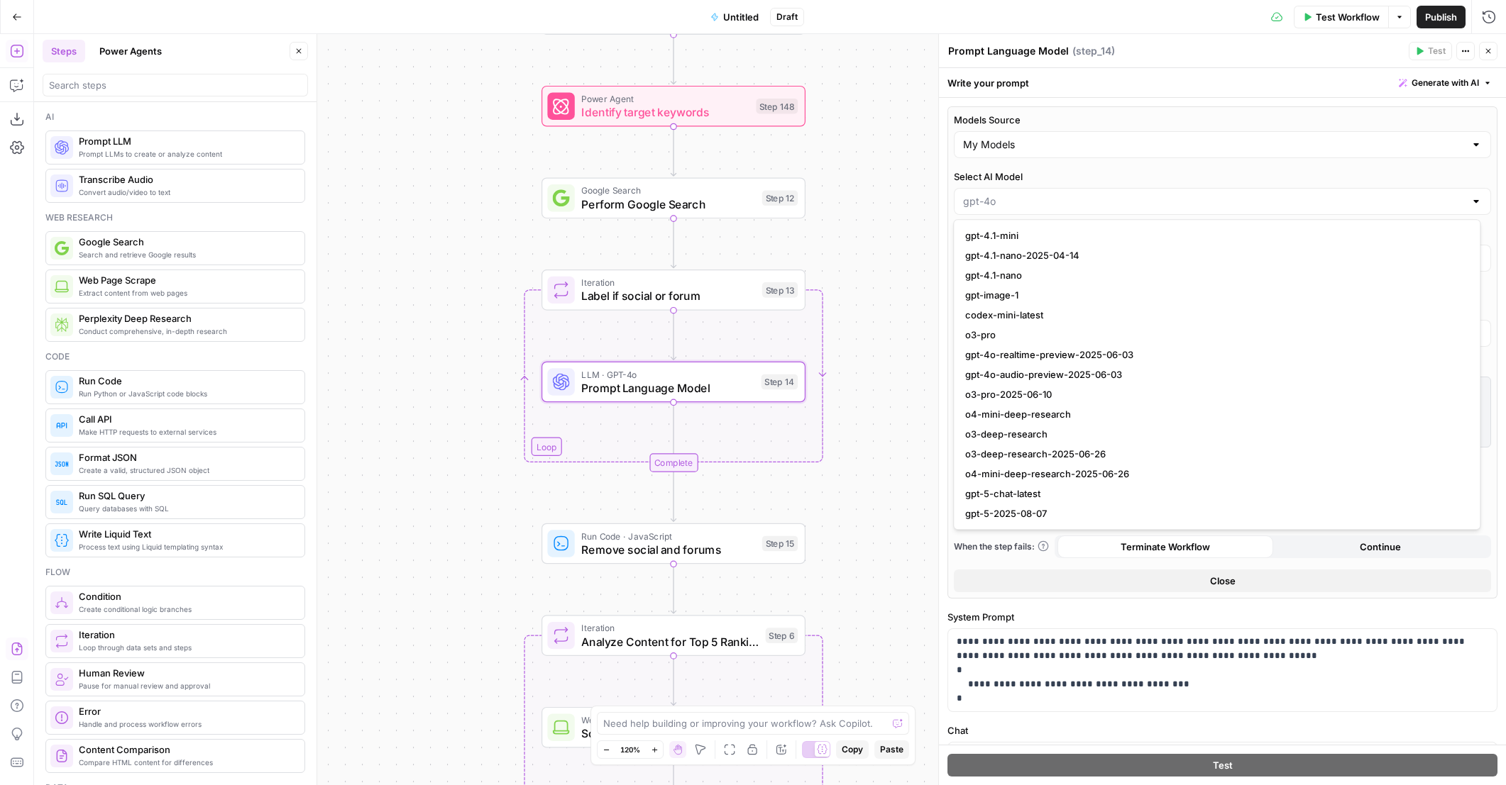
scroll to position [1161, 0]
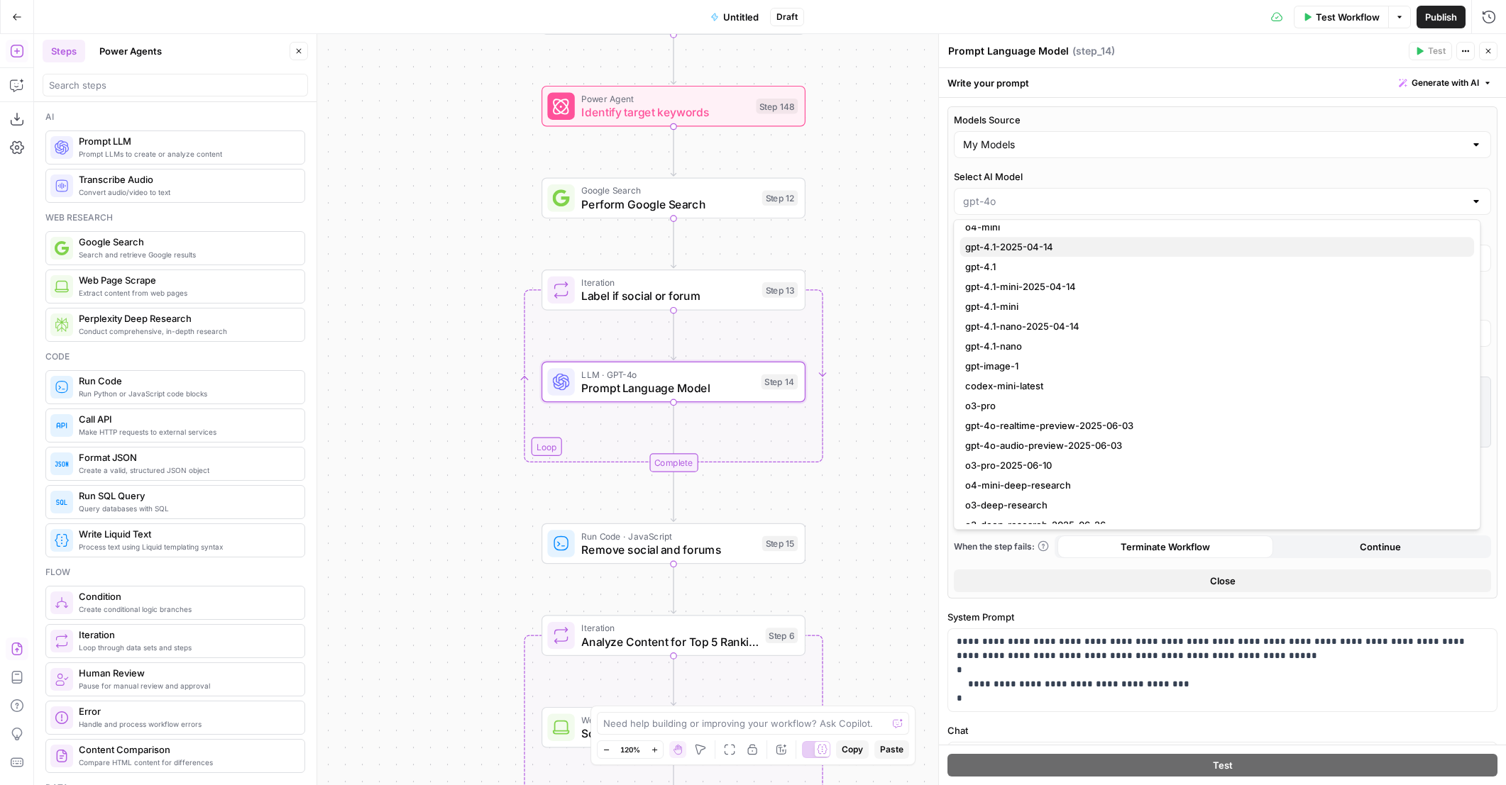
click at [1042, 247] on span "gpt-4.1-2025-04-14" at bounding box center [1213, 247] width 497 height 14
type input "gpt-4.1-2025-04-14"
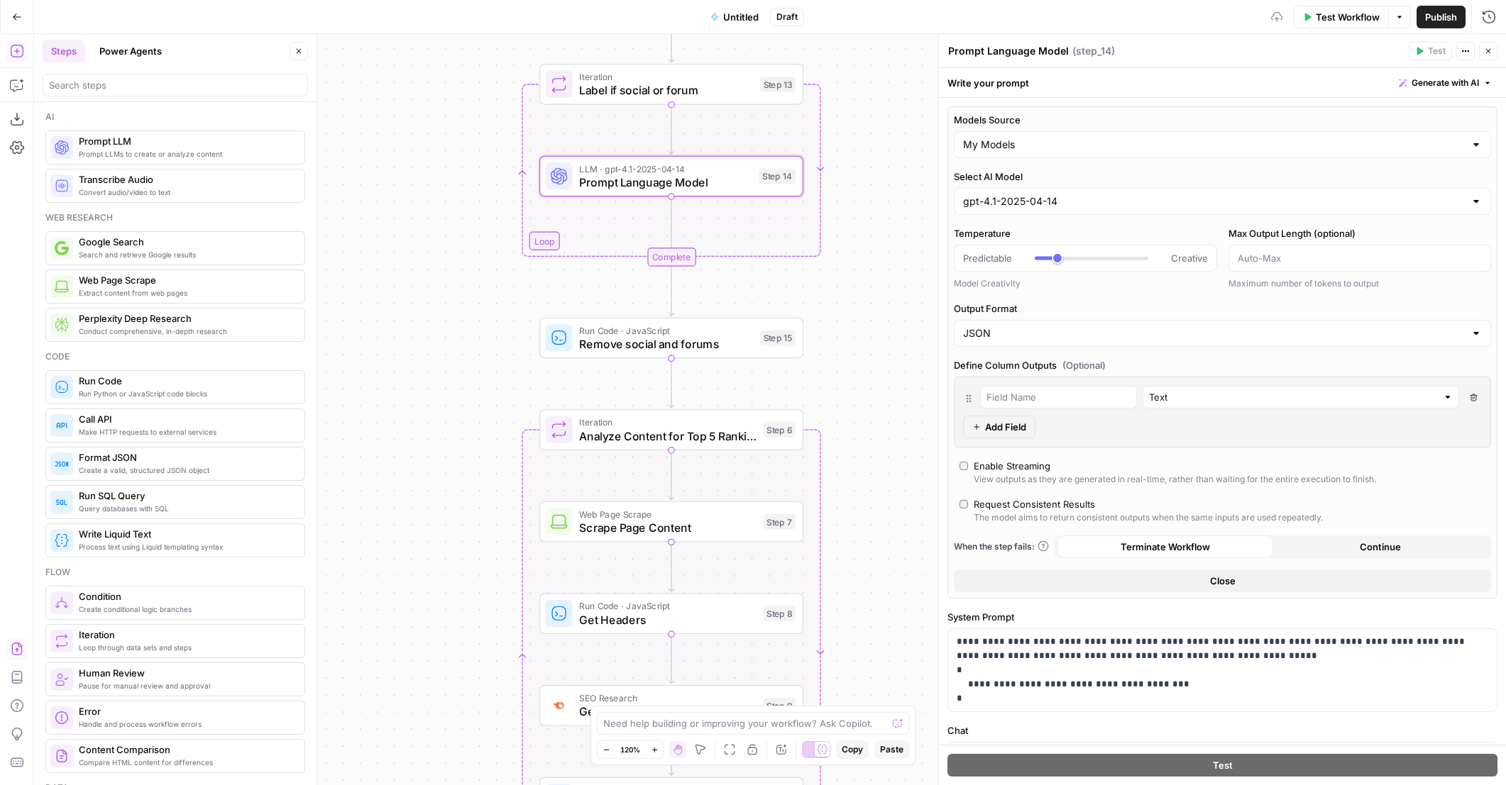
drag, startPoint x: 890, startPoint y: 483, endPoint x: 844, endPoint y: 184, distance: 302.1
click at [844, 184] on div "true false false true false true Workflow Set Inputs Inputs Content Processing …" at bounding box center [769, 409] width 1471 height 751
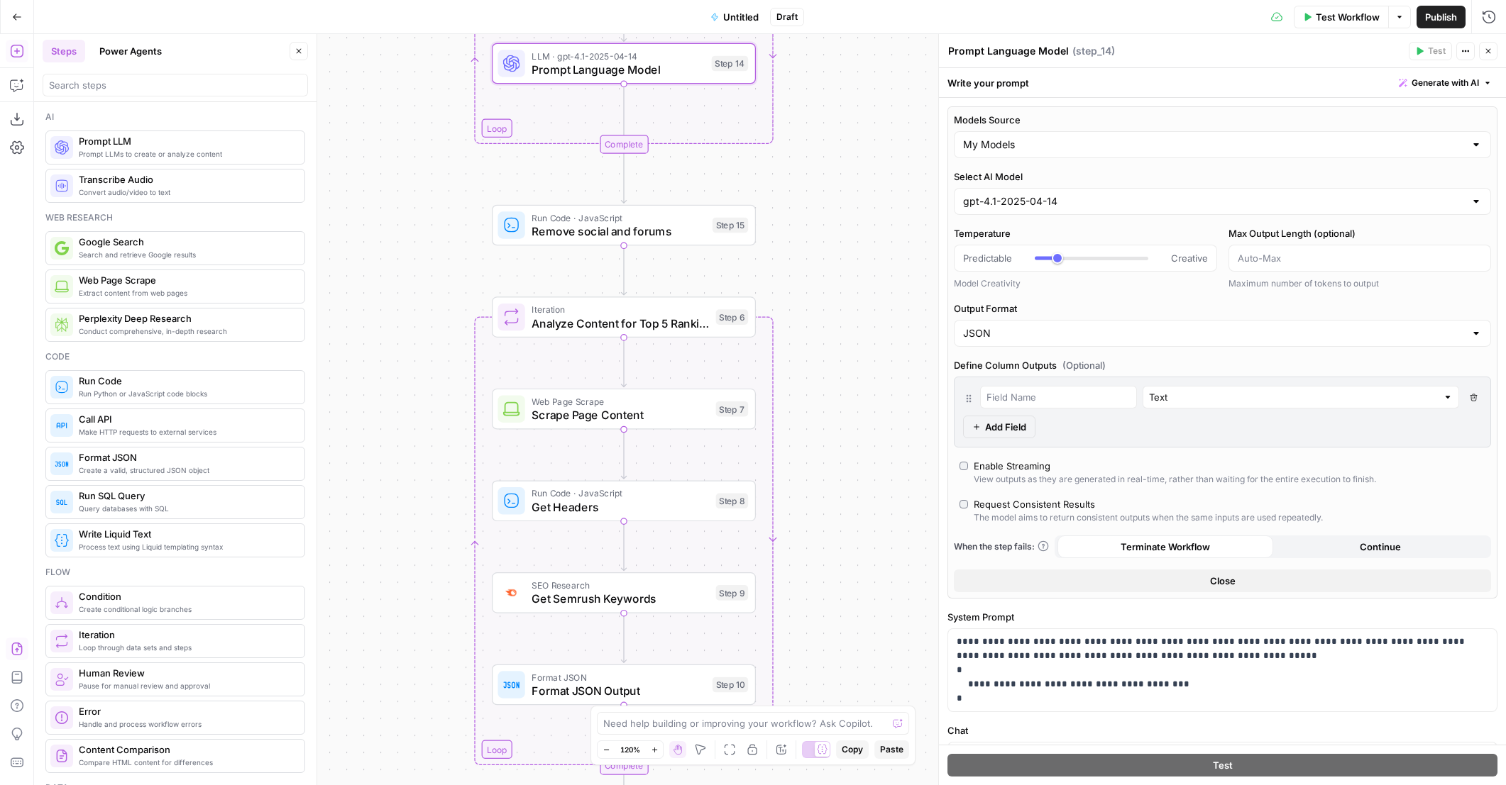
drag, startPoint x: 856, startPoint y: 449, endPoint x: 833, endPoint y: 316, distance: 134.7
click at [833, 316] on div "true false false true false true Workflow Set Inputs Inputs Content Processing …" at bounding box center [769, 409] width 1471 height 751
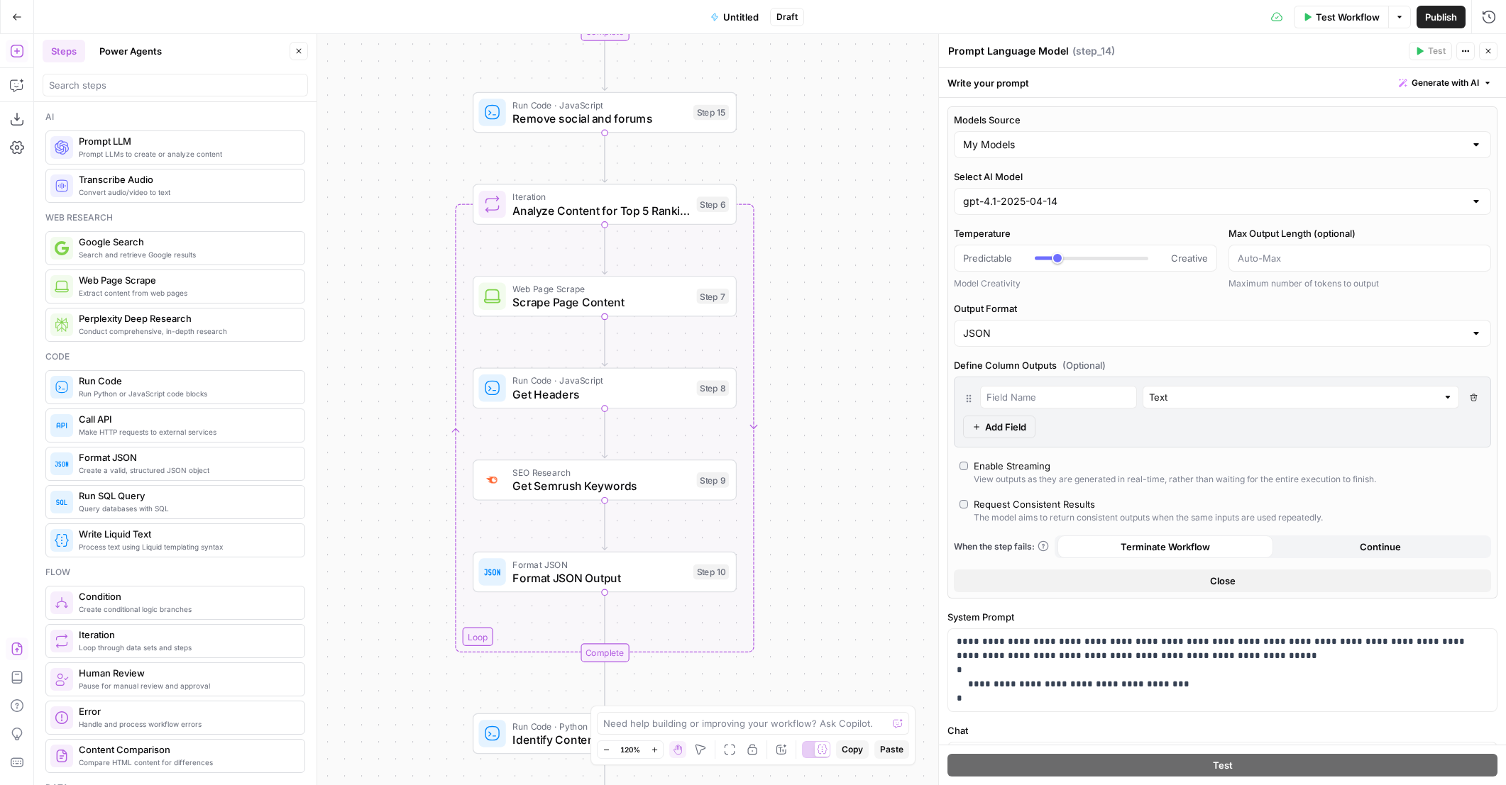
drag, startPoint x: 814, startPoint y: 422, endPoint x: 813, endPoint y: 296, distance: 126.3
click at [813, 296] on div "true false false true false true Workflow Set Inputs Inputs Content Processing …" at bounding box center [769, 409] width 1471 height 751
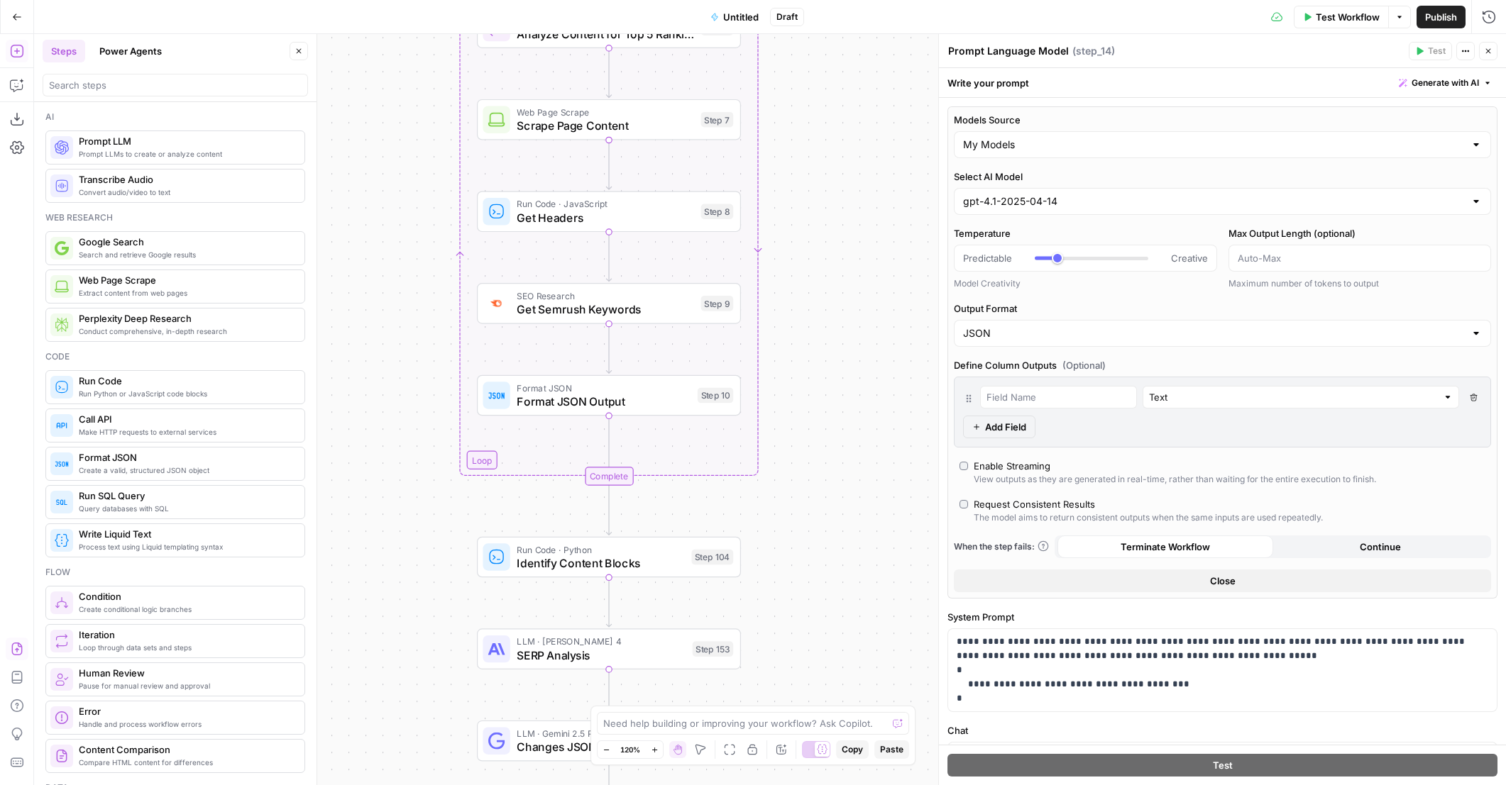
drag, startPoint x: 805, startPoint y: 379, endPoint x: 815, endPoint y: 246, distance: 133.0
click at [815, 248] on div "true false false true false true Workflow Set Inputs Inputs Content Processing …" at bounding box center [769, 409] width 1471 height 751
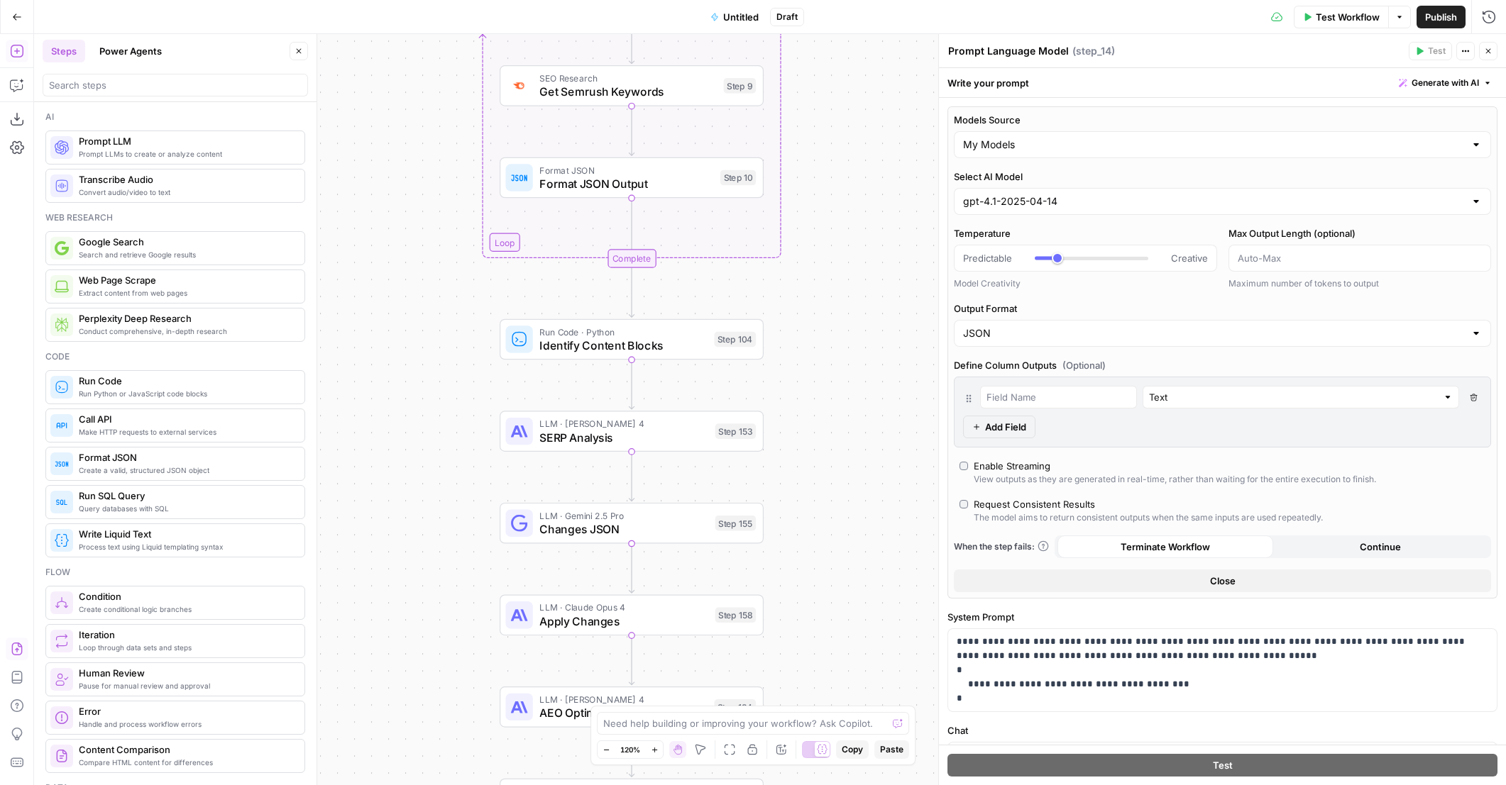
drag, startPoint x: 818, startPoint y: 409, endPoint x: 834, endPoint y: 263, distance: 147.1
click at [834, 263] on div "true false false true false true Workflow Set Inputs Inputs Content Processing …" at bounding box center [769, 409] width 1471 height 751
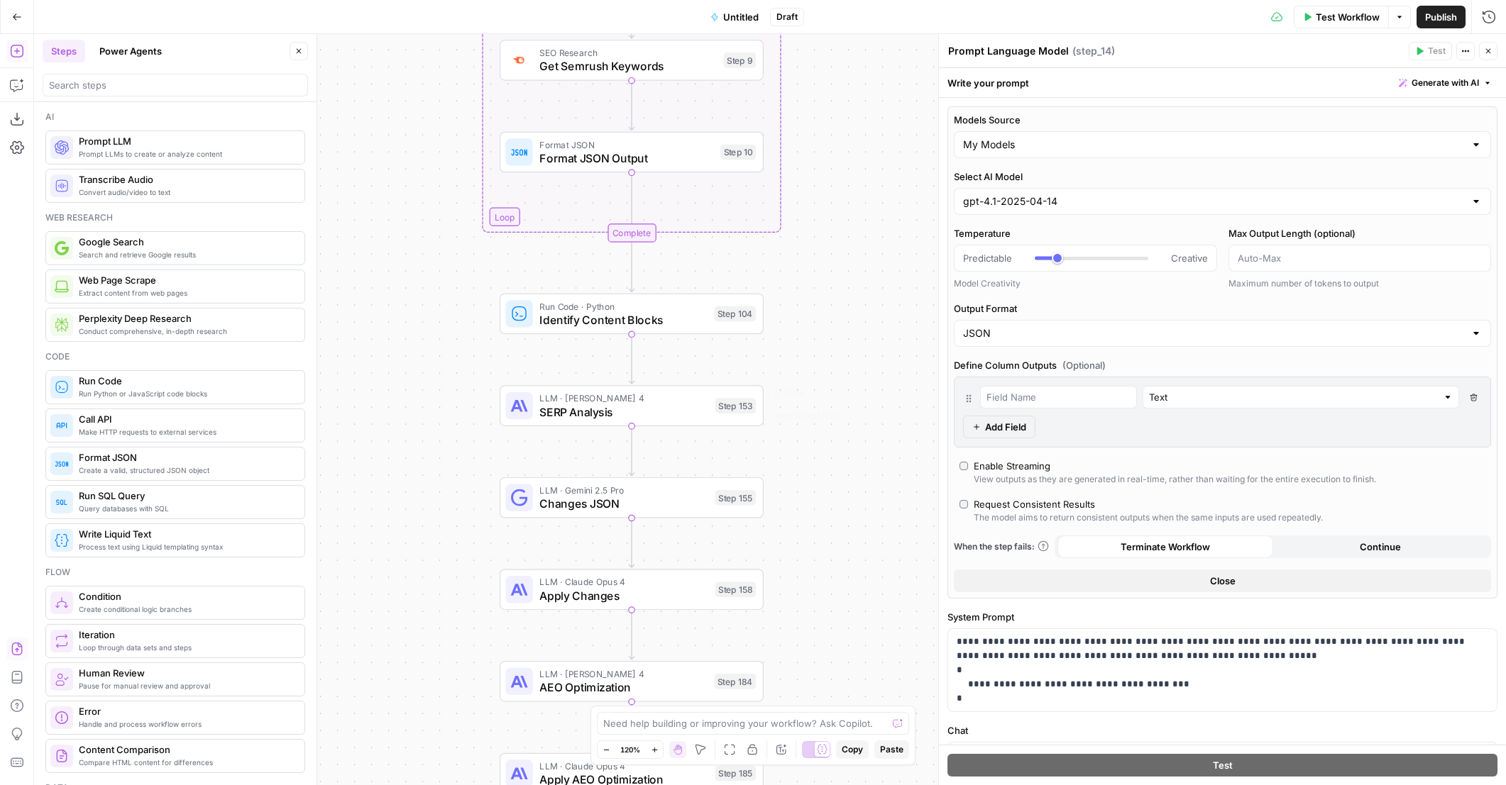
click at [690, 411] on span "SERP Analysis" at bounding box center [623, 412] width 169 height 17
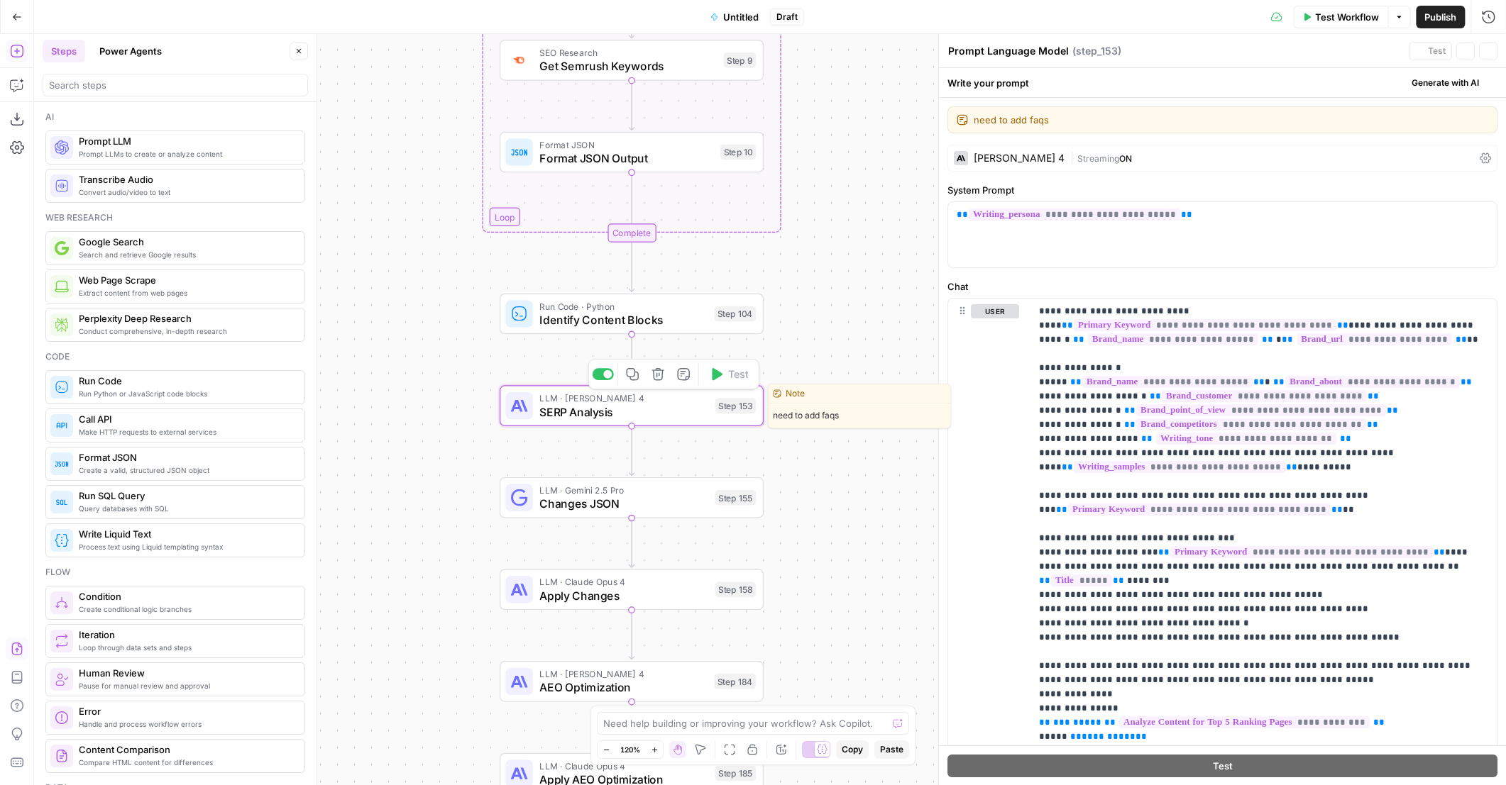
type textarea "SERP Analysis"
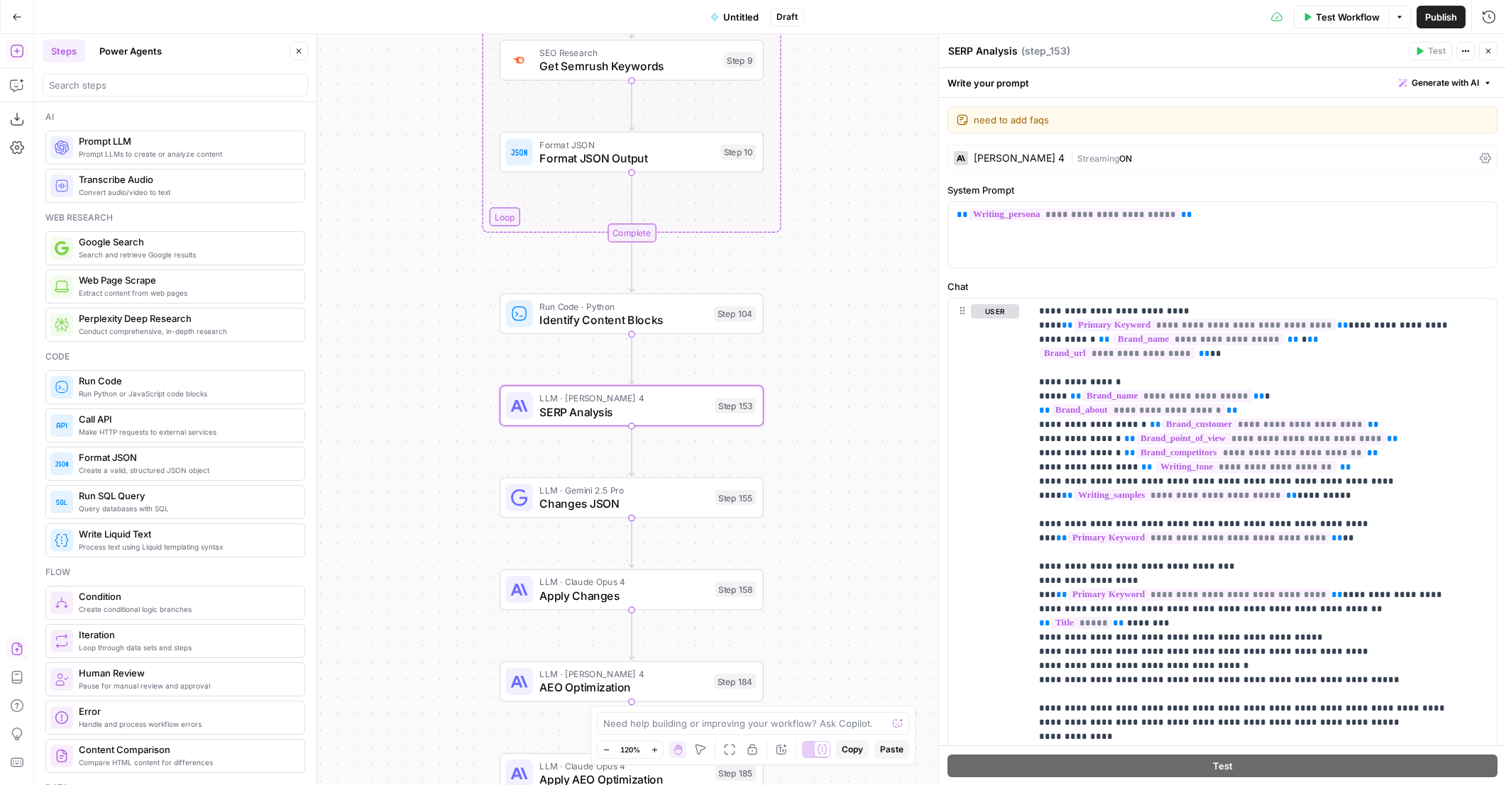
click at [1033, 156] on div "Claude Sonnet 4" at bounding box center [1018, 158] width 91 height 10
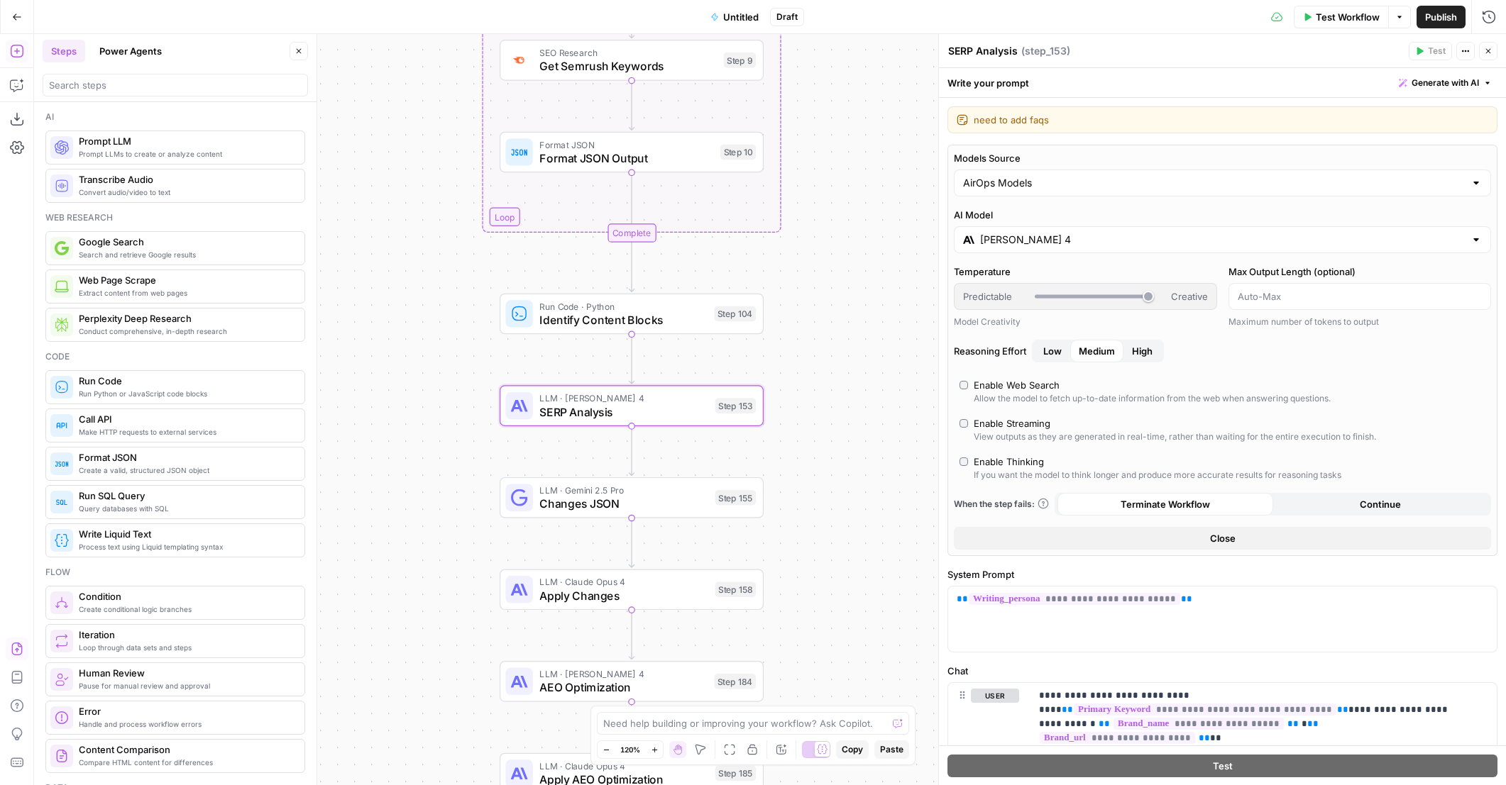
click at [1031, 192] on div "AirOps Models" at bounding box center [1222, 183] width 537 height 27
click at [1002, 237] on span "My Models" at bounding box center [1213, 237] width 497 height 14
type input "My Models"
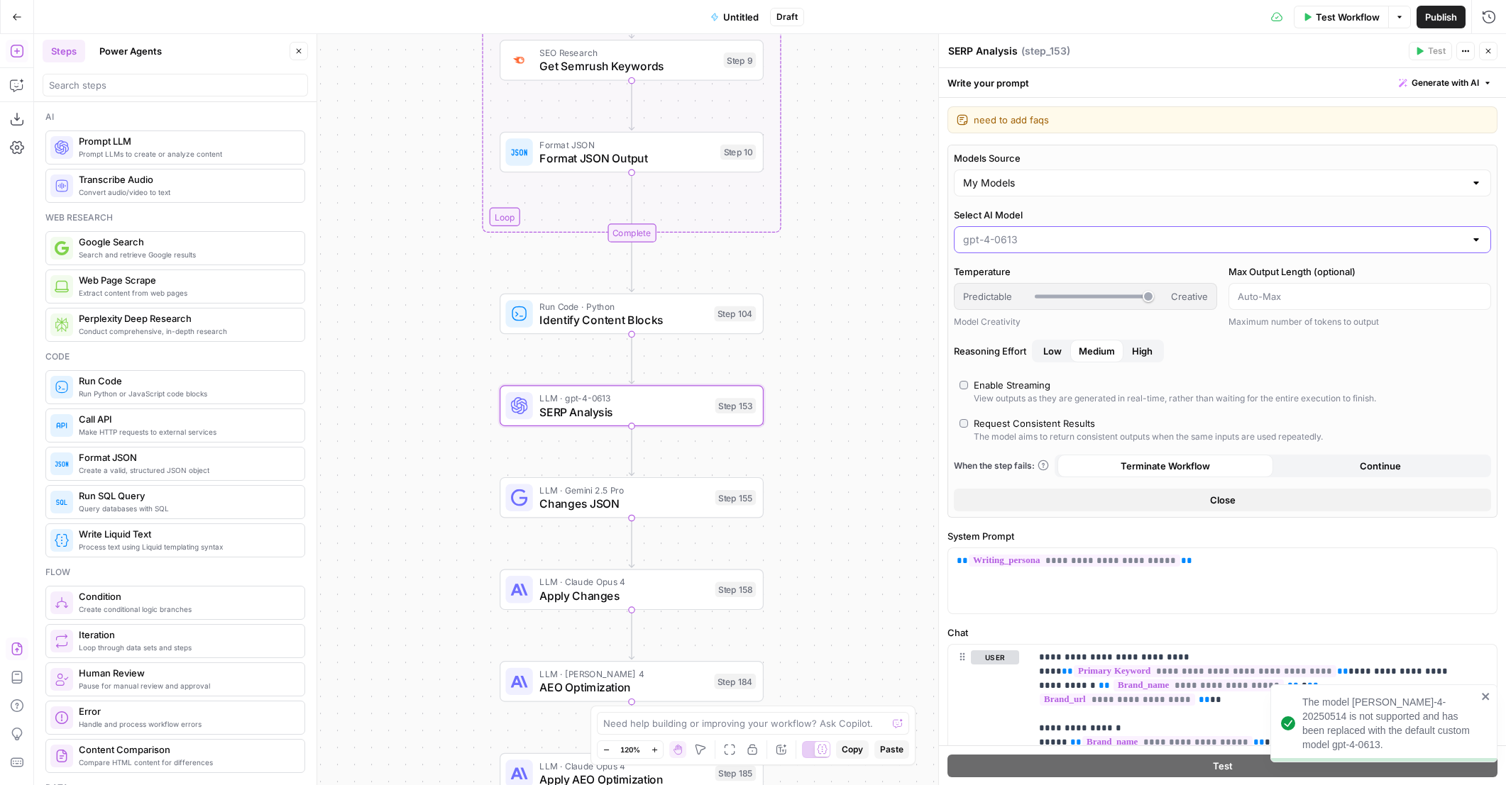
click at [1050, 241] on input "Select AI Model" at bounding box center [1214, 240] width 502 height 14
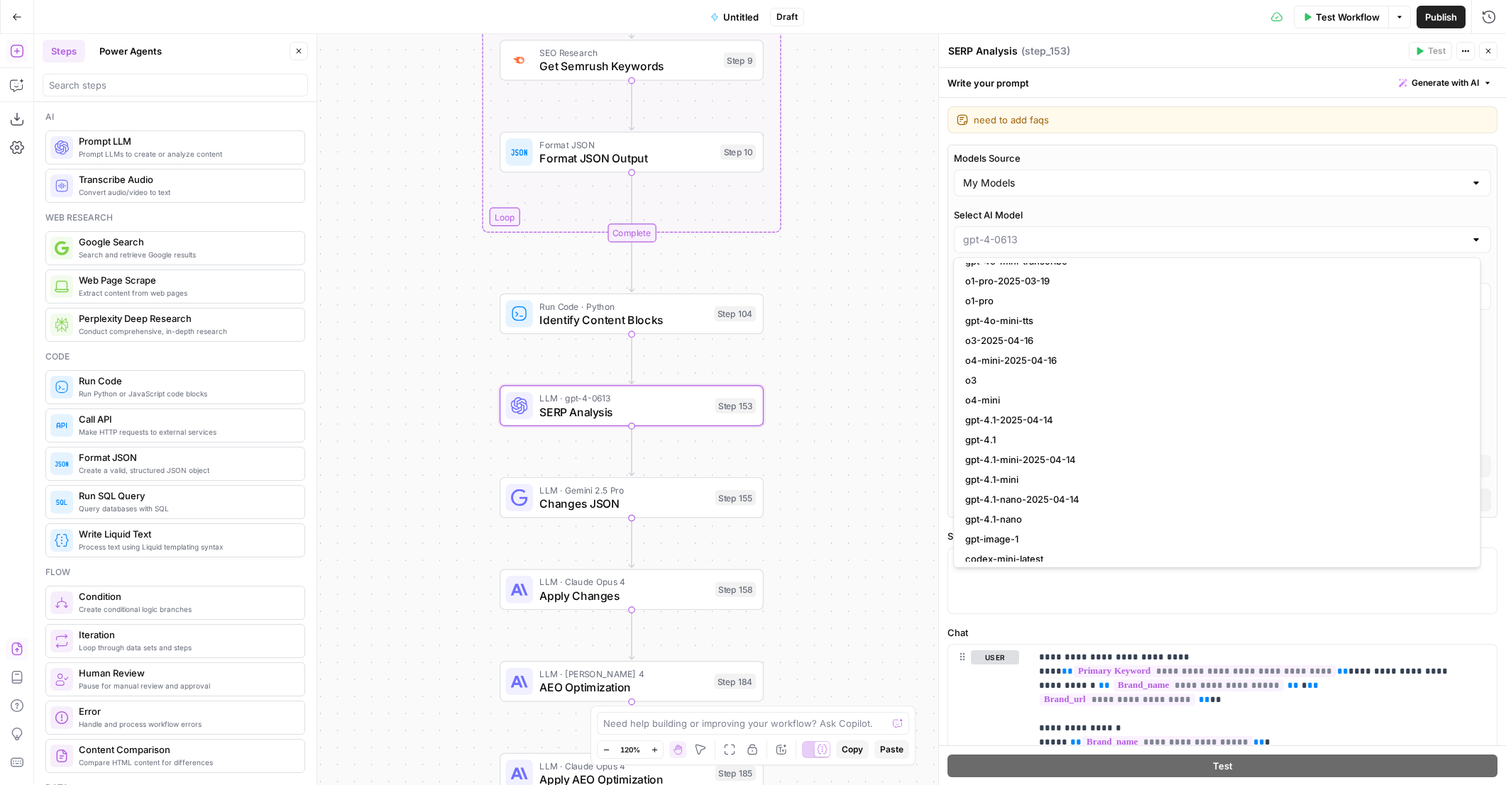
scroll to position [1064, 0]
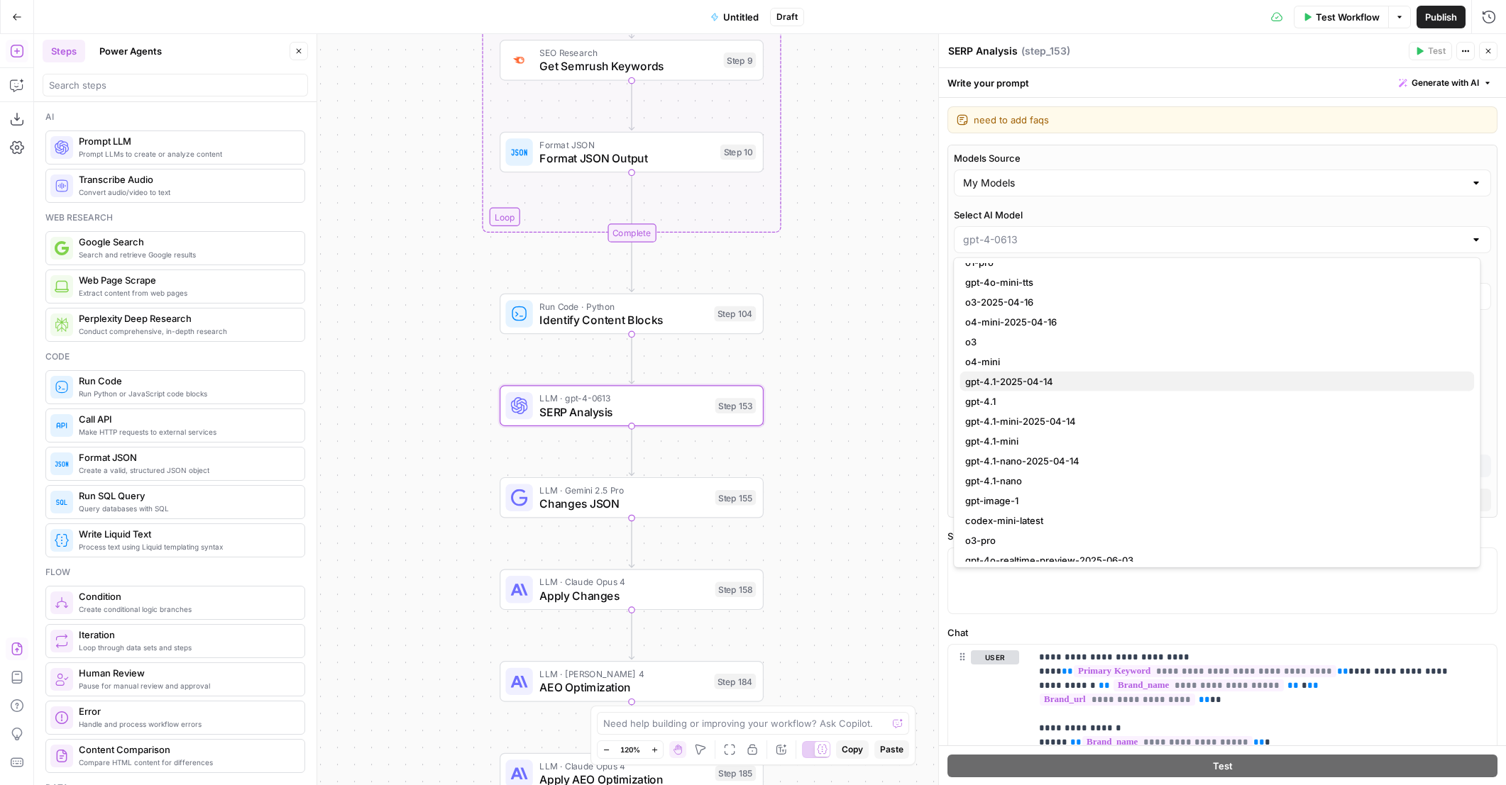
click at [1054, 378] on span "gpt-4.1-2025-04-14" at bounding box center [1213, 382] width 497 height 14
type input "gpt-4.1-2025-04-14"
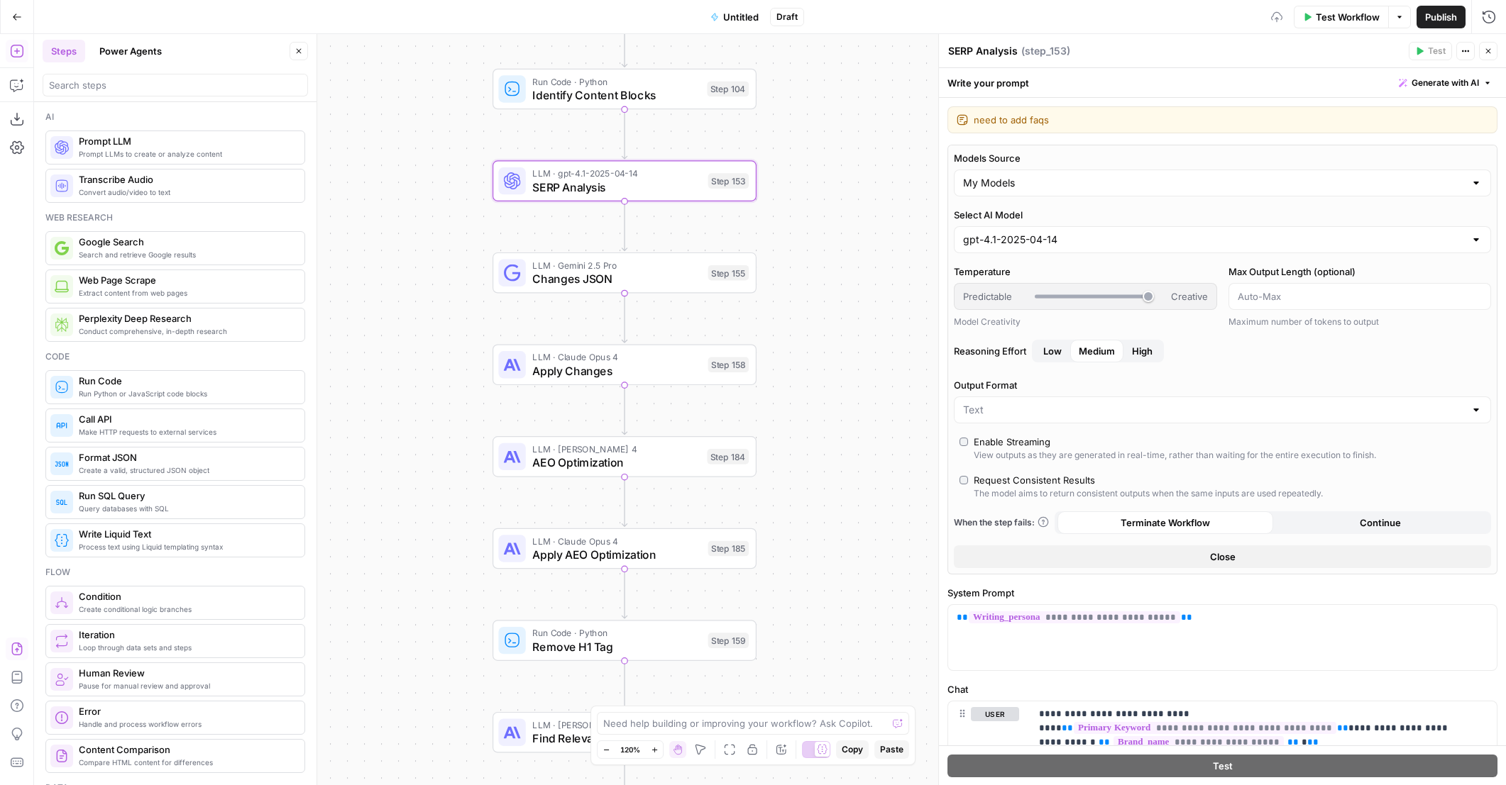
drag, startPoint x: 872, startPoint y: 502, endPoint x: 810, endPoint y: 253, distance: 256.6
click at [856, 241] on div "true false false true false true Workflow Set Inputs Inputs Content Processing …" at bounding box center [769, 409] width 1471 height 751
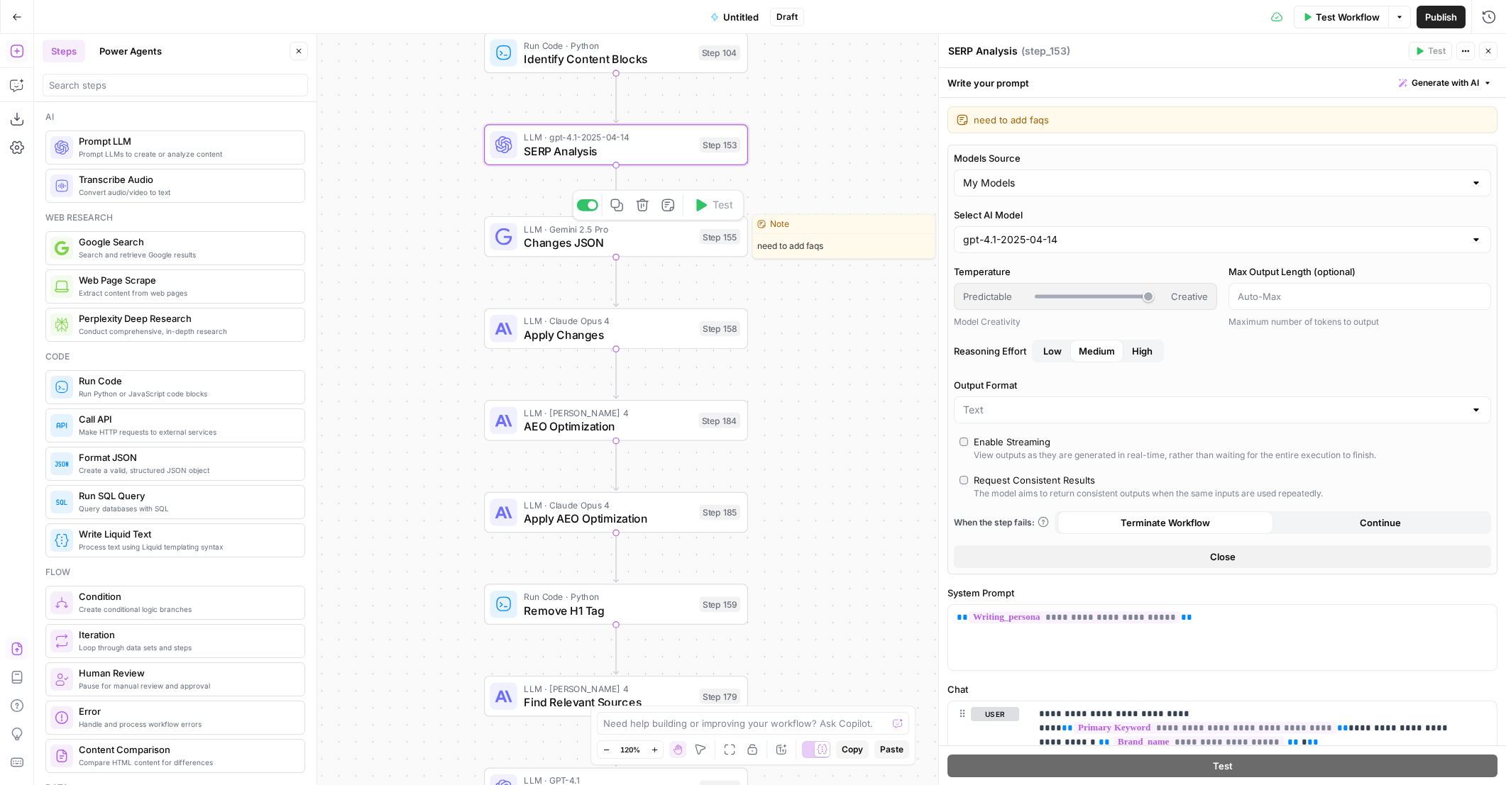
click at [673, 245] on span "Changes JSON" at bounding box center [608, 242] width 169 height 17
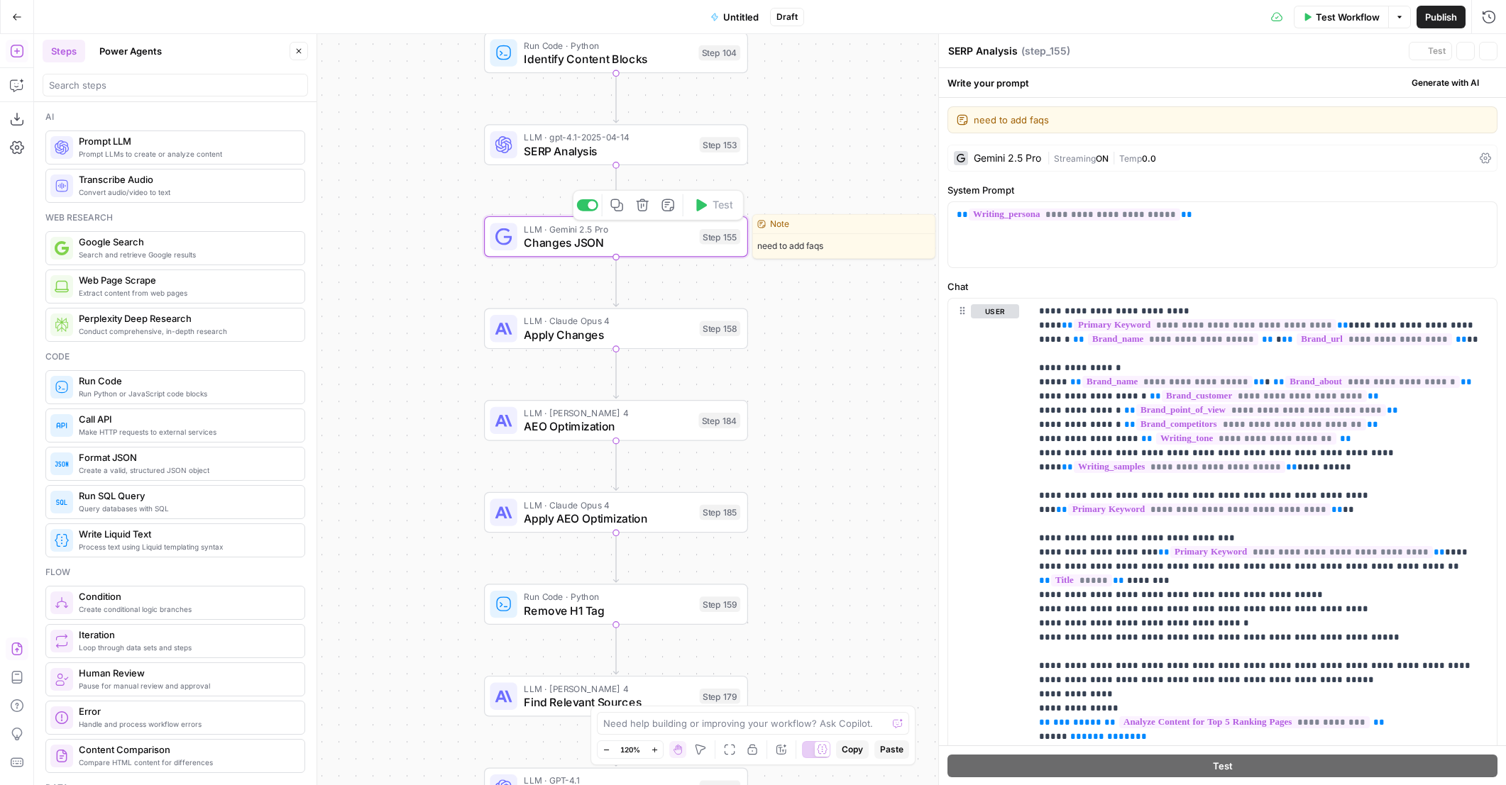
type textarea "Changes JSON"
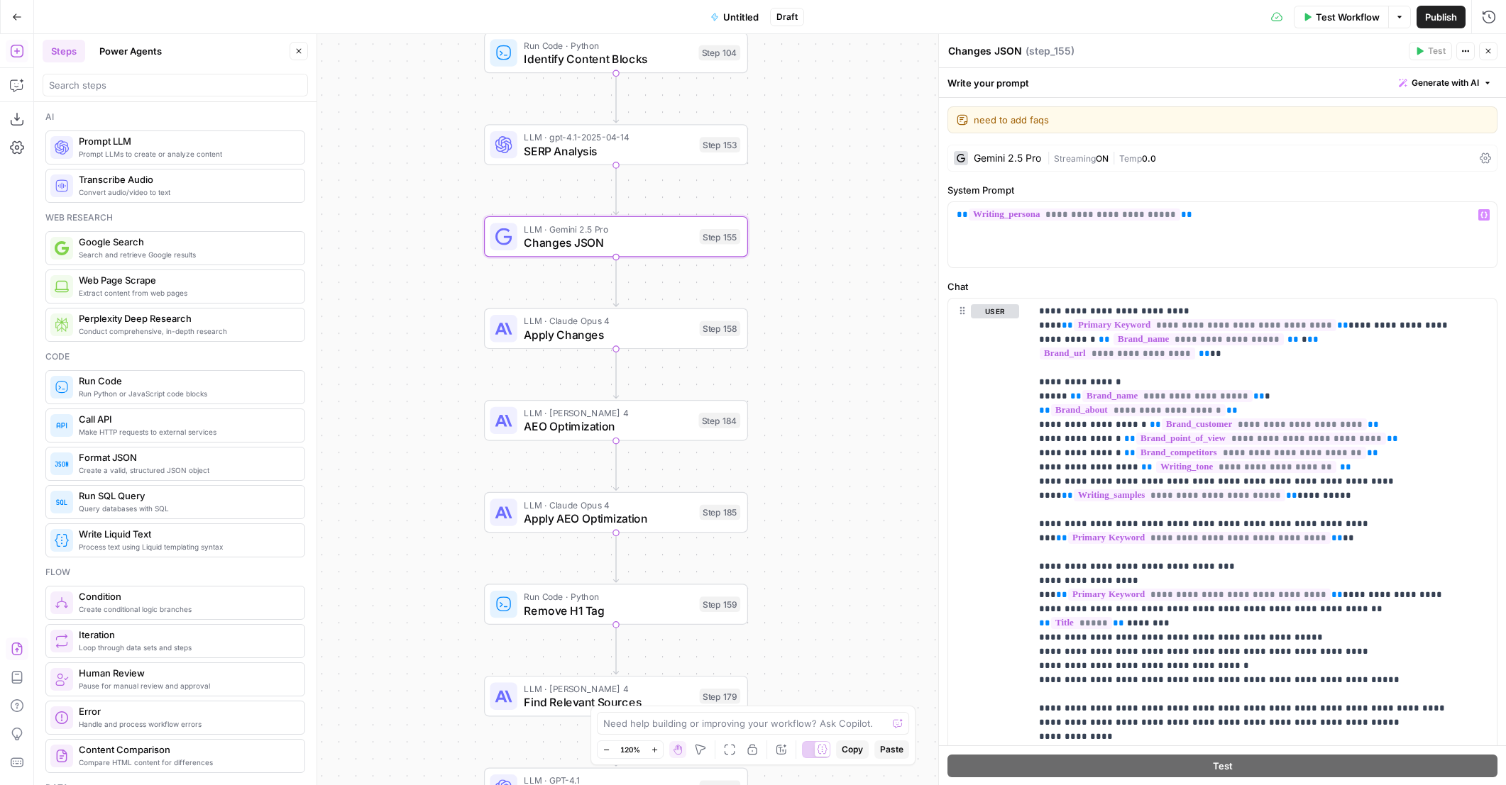
click at [1012, 159] on div "Gemini 2.5 Pro" at bounding box center [1006, 158] width 67 height 10
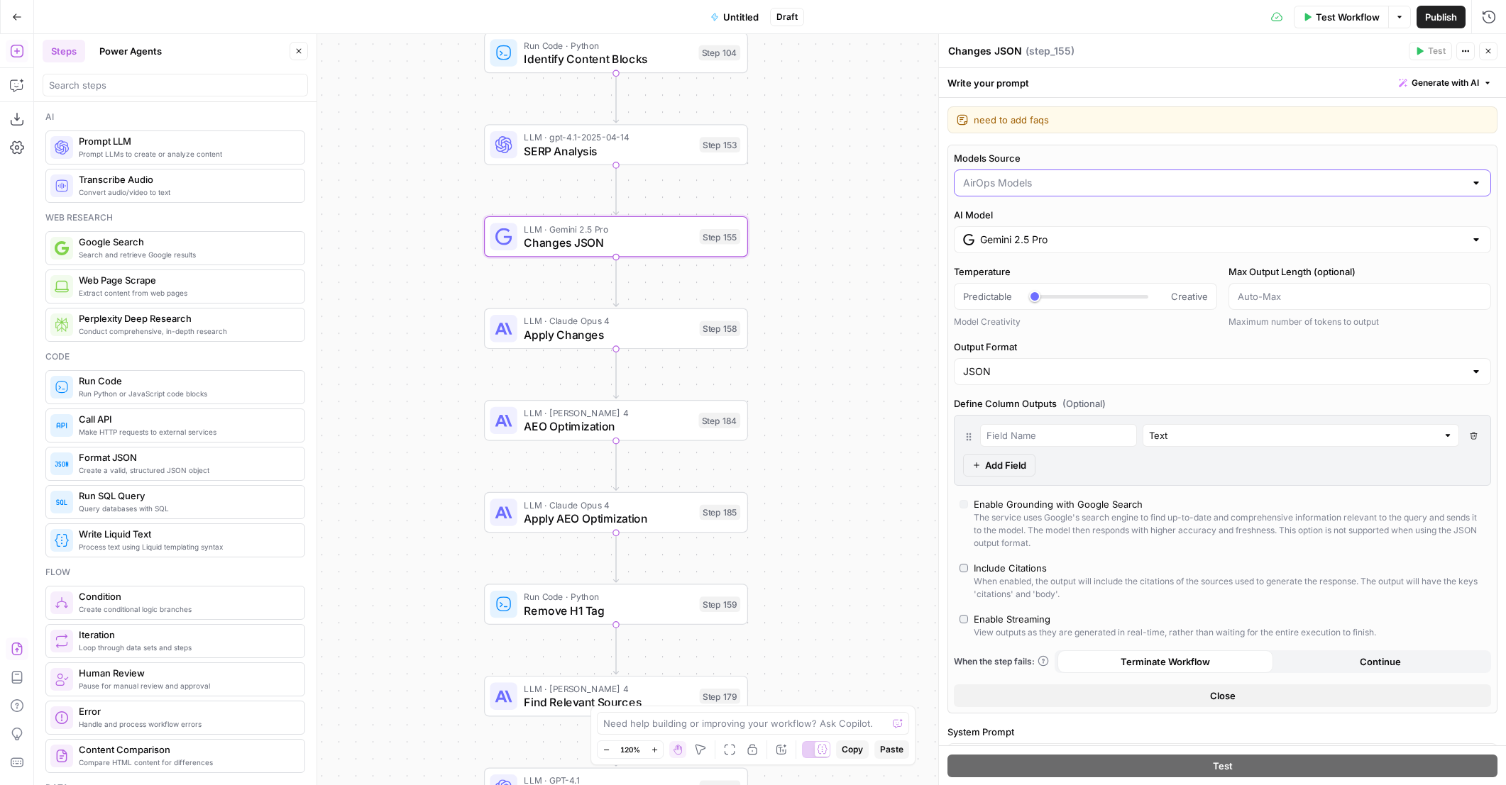
click at [1025, 186] on input "Models Source" at bounding box center [1214, 183] width 502 height 14
click at [1018, 238] on span "My Models" at bounding box center [1213, 237] width 497 height 14
type input "My Models"
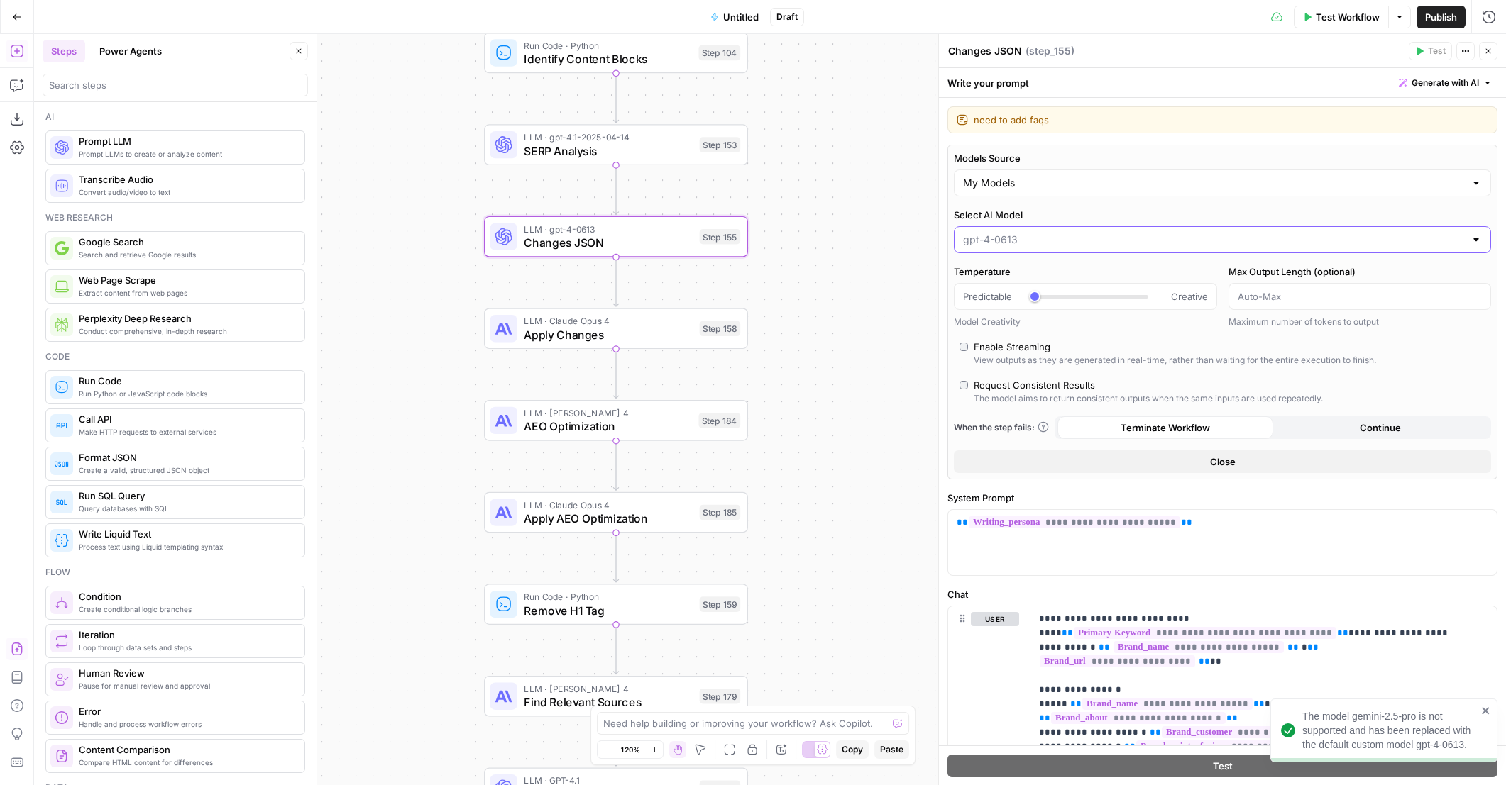
click at [1021, 233] on input "Select AI Model" at bounding box center [1214, 240] width 502 height 14
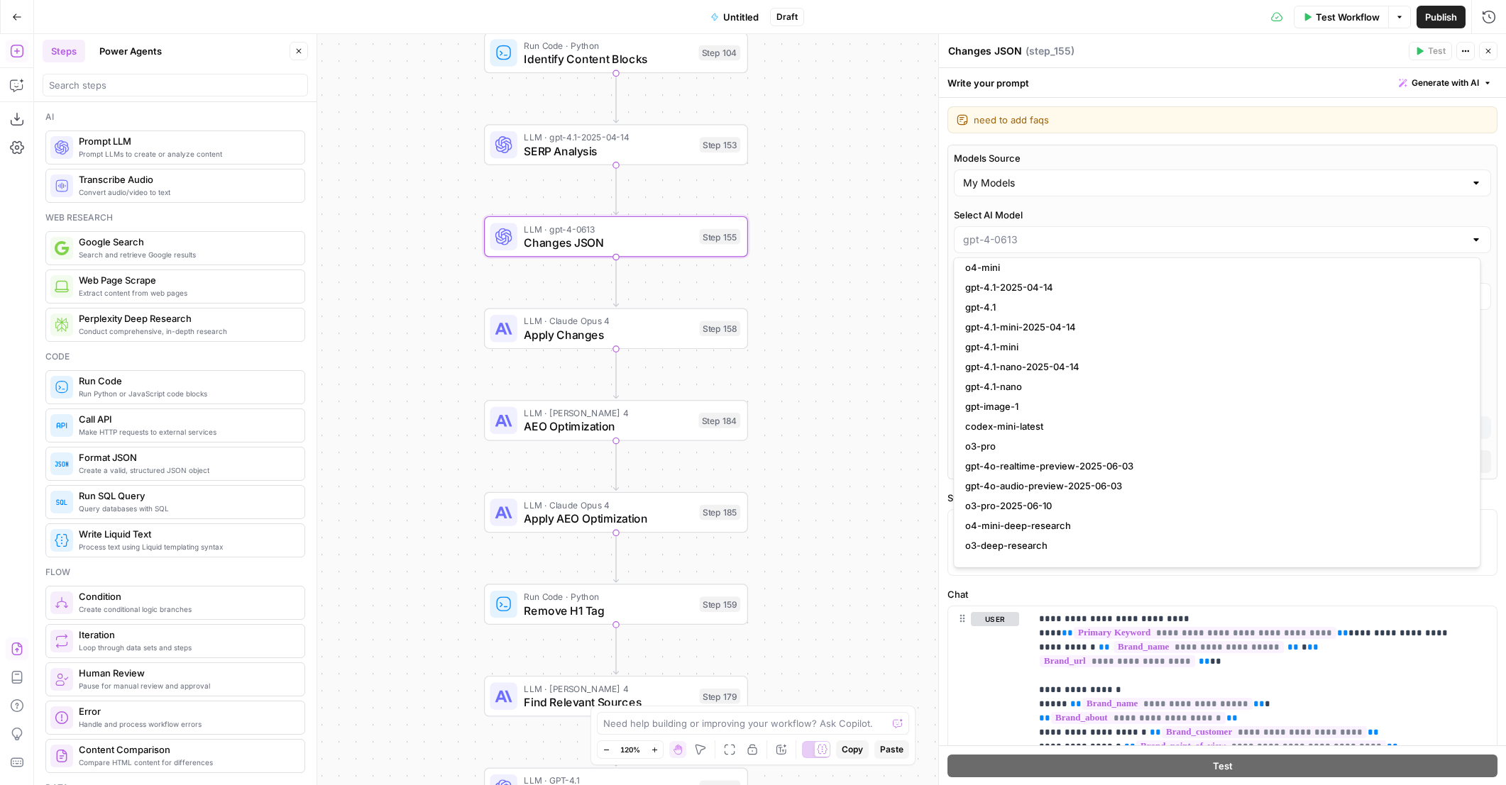
scroll to position [1090, 0]
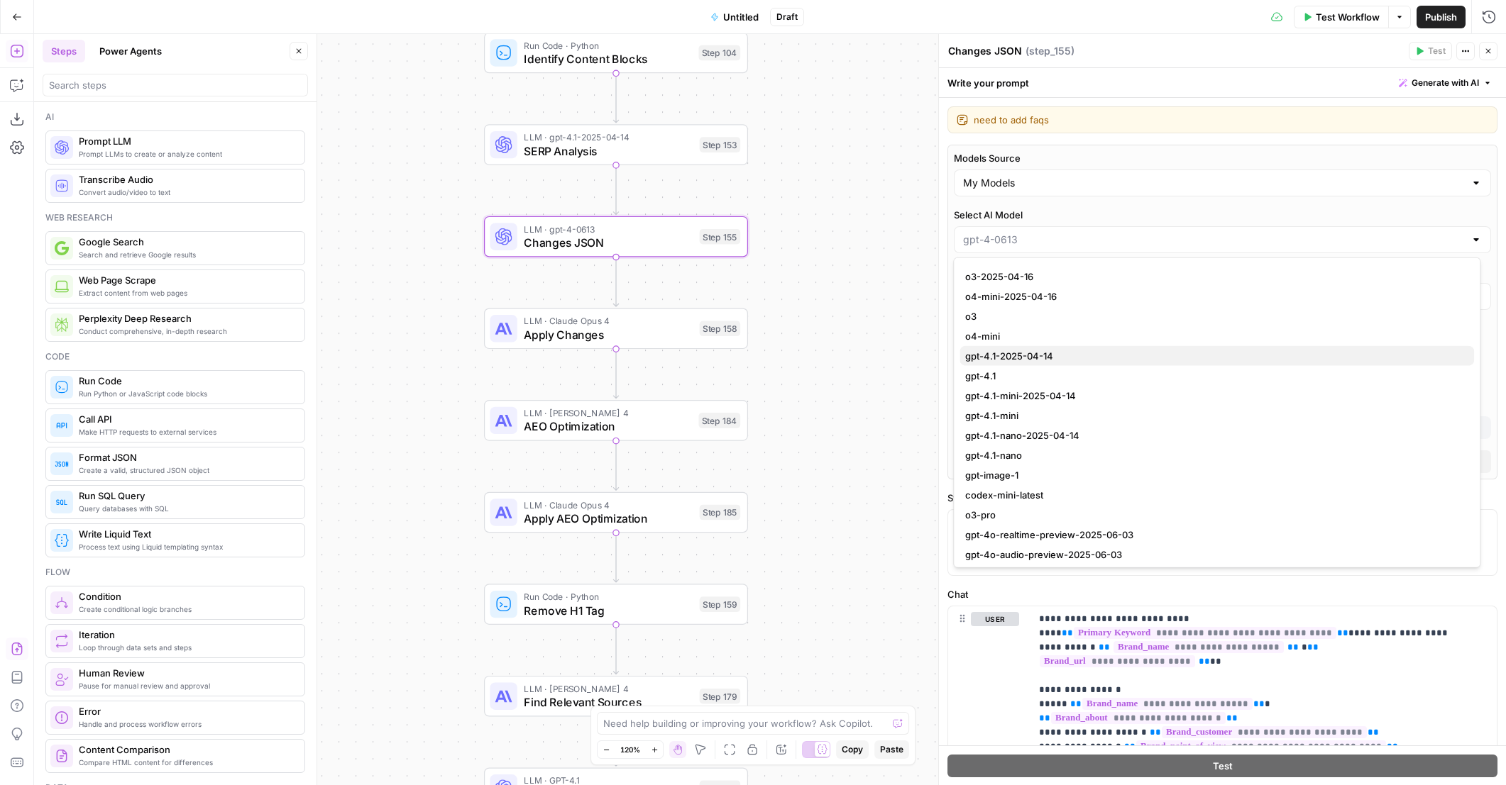
click at [1057, 356] on span "gpt-4.1-2025-04-14" at bounding box center [1213, 356] width 497 height 14
type input "gpt-4.1-2025-04-14"
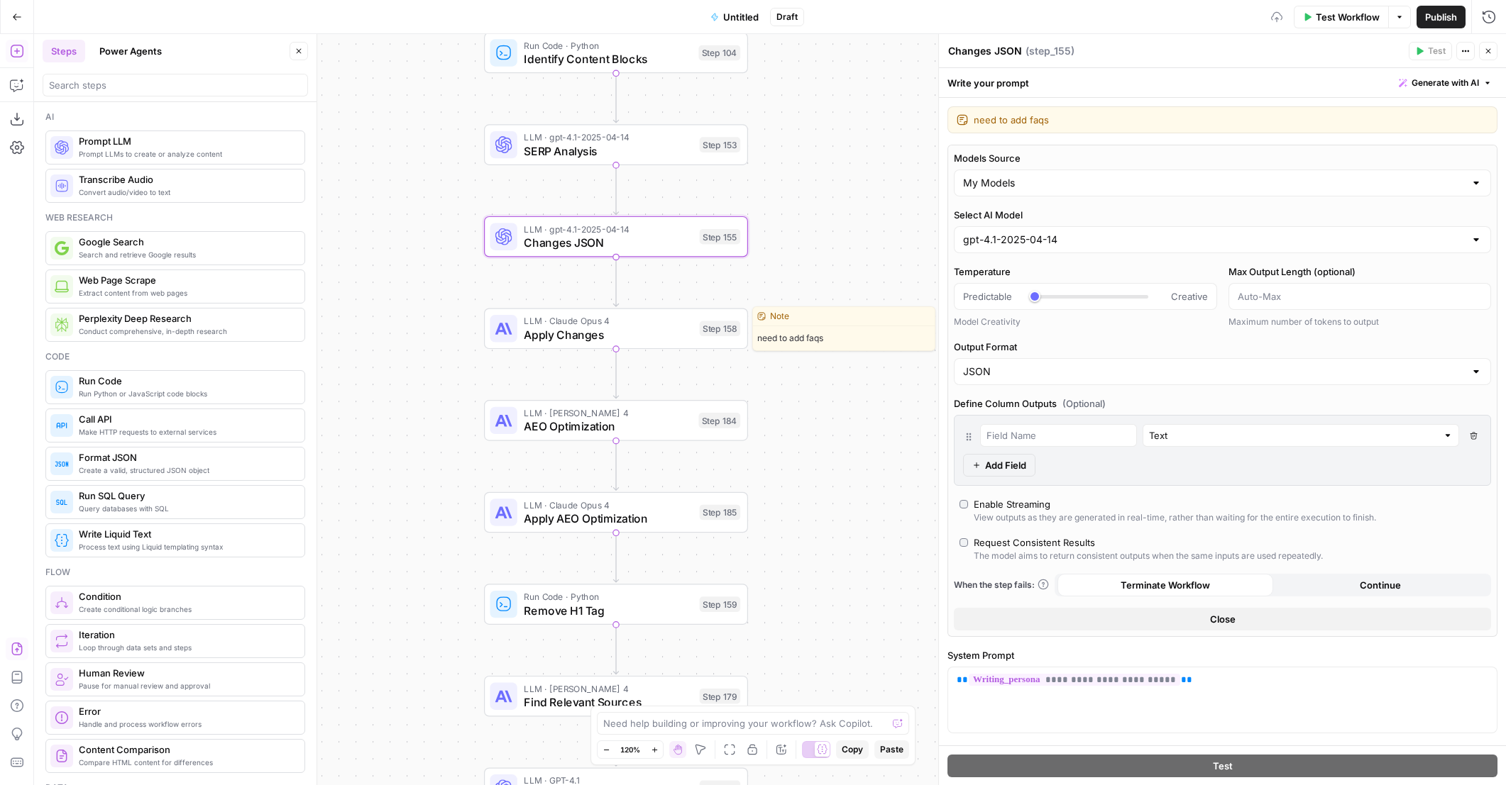
click at [661, 321] on span "LLM · Claude Opus 4" at bounding box center [608, 320] width 169 height 13
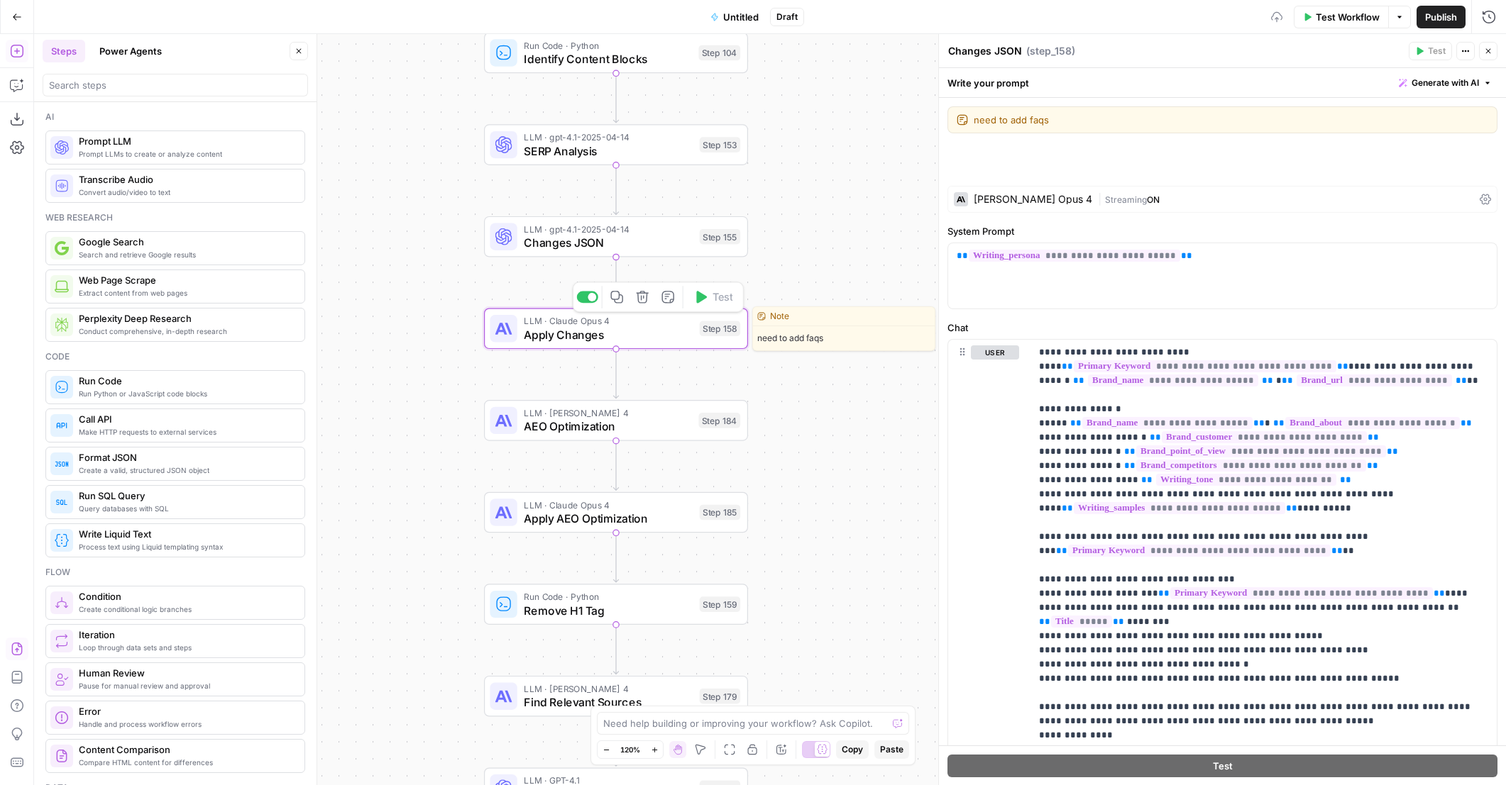
type textarea "Apply Changes"
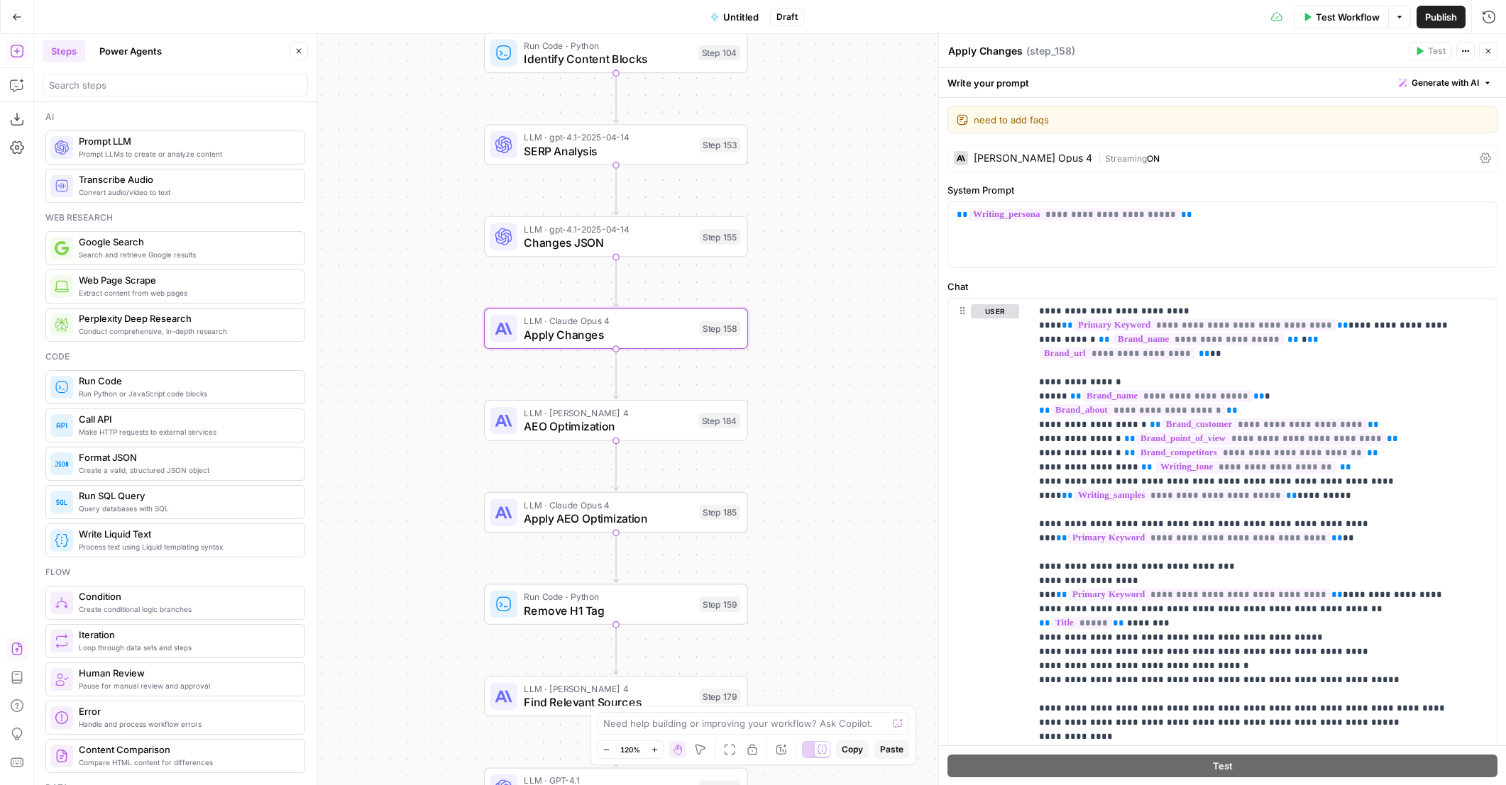
click at [998, 154] on div "[PERSON_NAME] Opus 4" at bounding box center [1032, 158] width 118 height 10
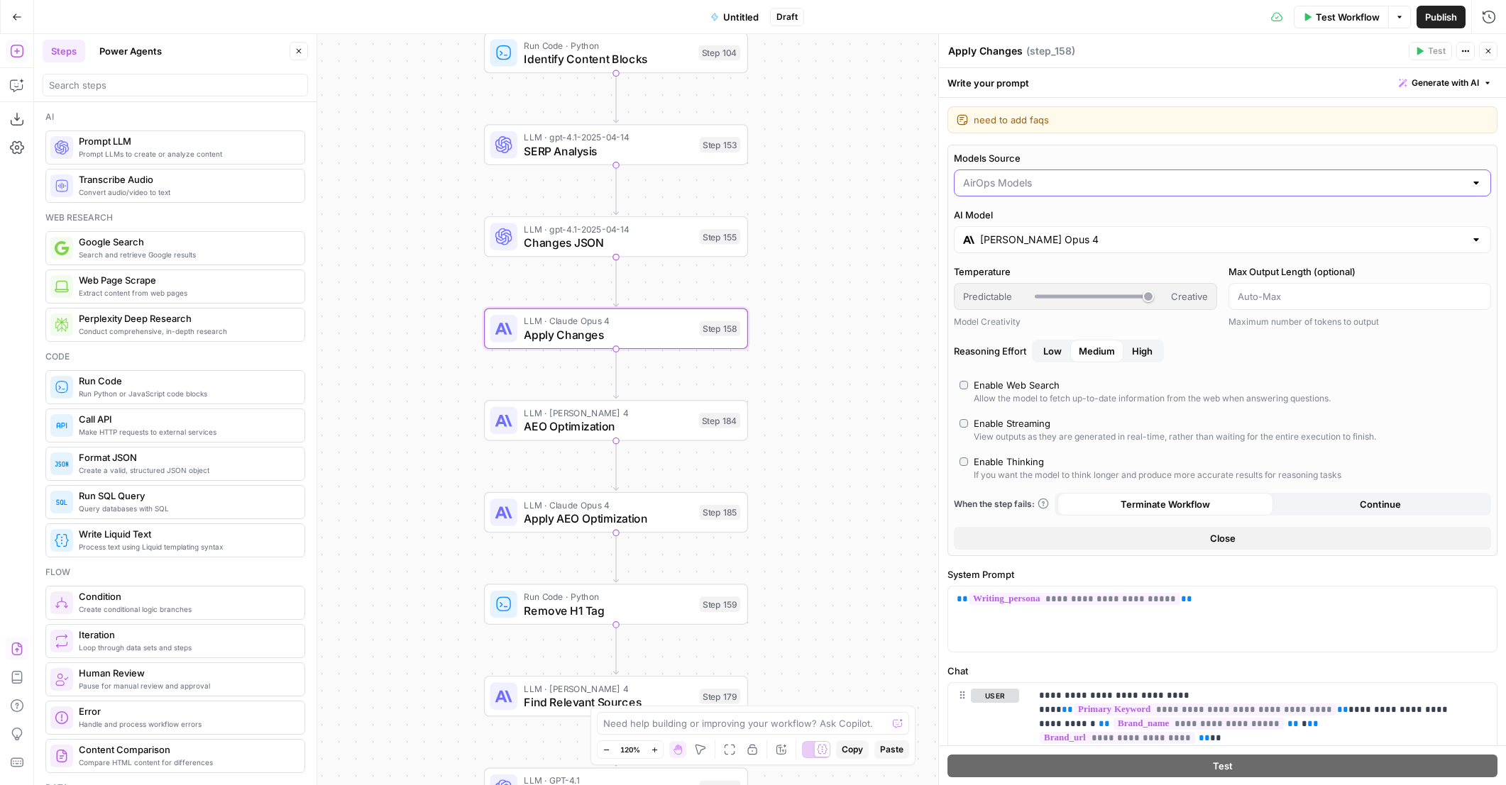
click at [1043, 185] on input "Models Source" at bounding box center [1214, 183] width 502 height 14
click at [1020, 231] on span "My Models" at bounding box center [1213, 237] width 497 height 14
type input "My Models"
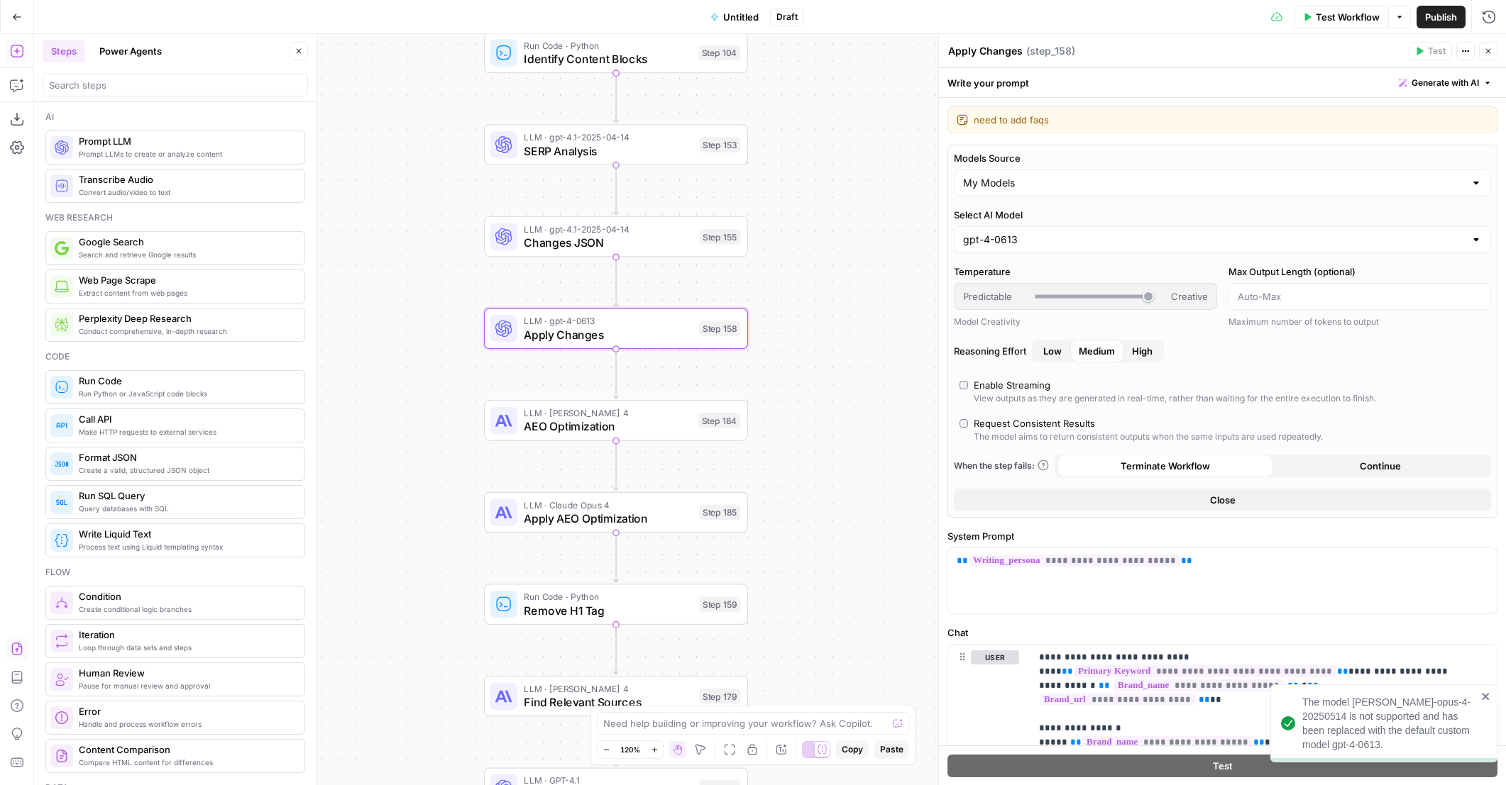
click at [1018, 231] on div "gpt-4-0613" at bounding box center [1222, 239] width 537 height 27
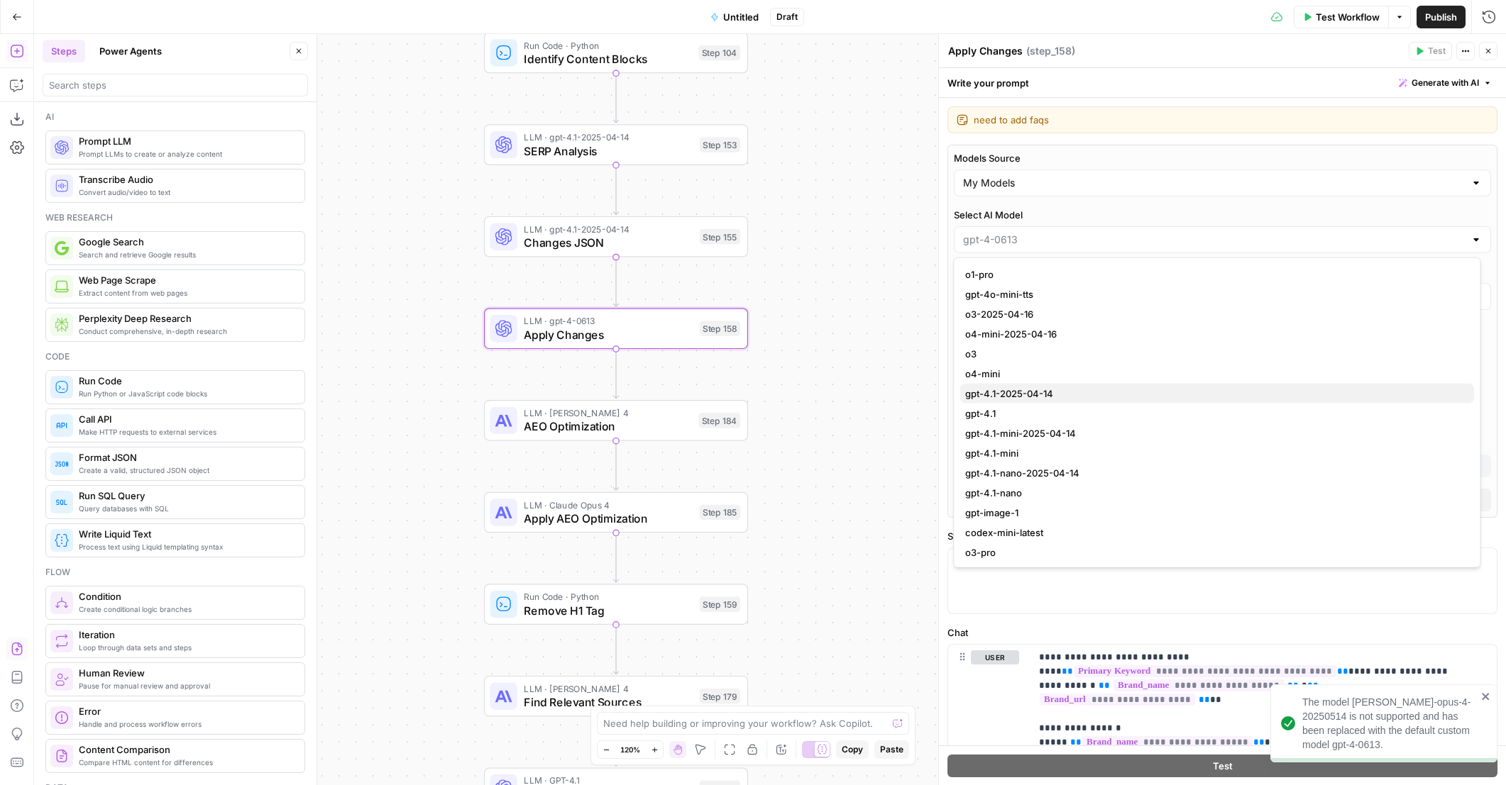
scroll to position [1064, 0]
click at [1090, 376] on span "gpt-4.1-2025-04-14" at bounding box center [1213, 382] width 497 height 14
type input "gpt-4.1-2025-04-14"
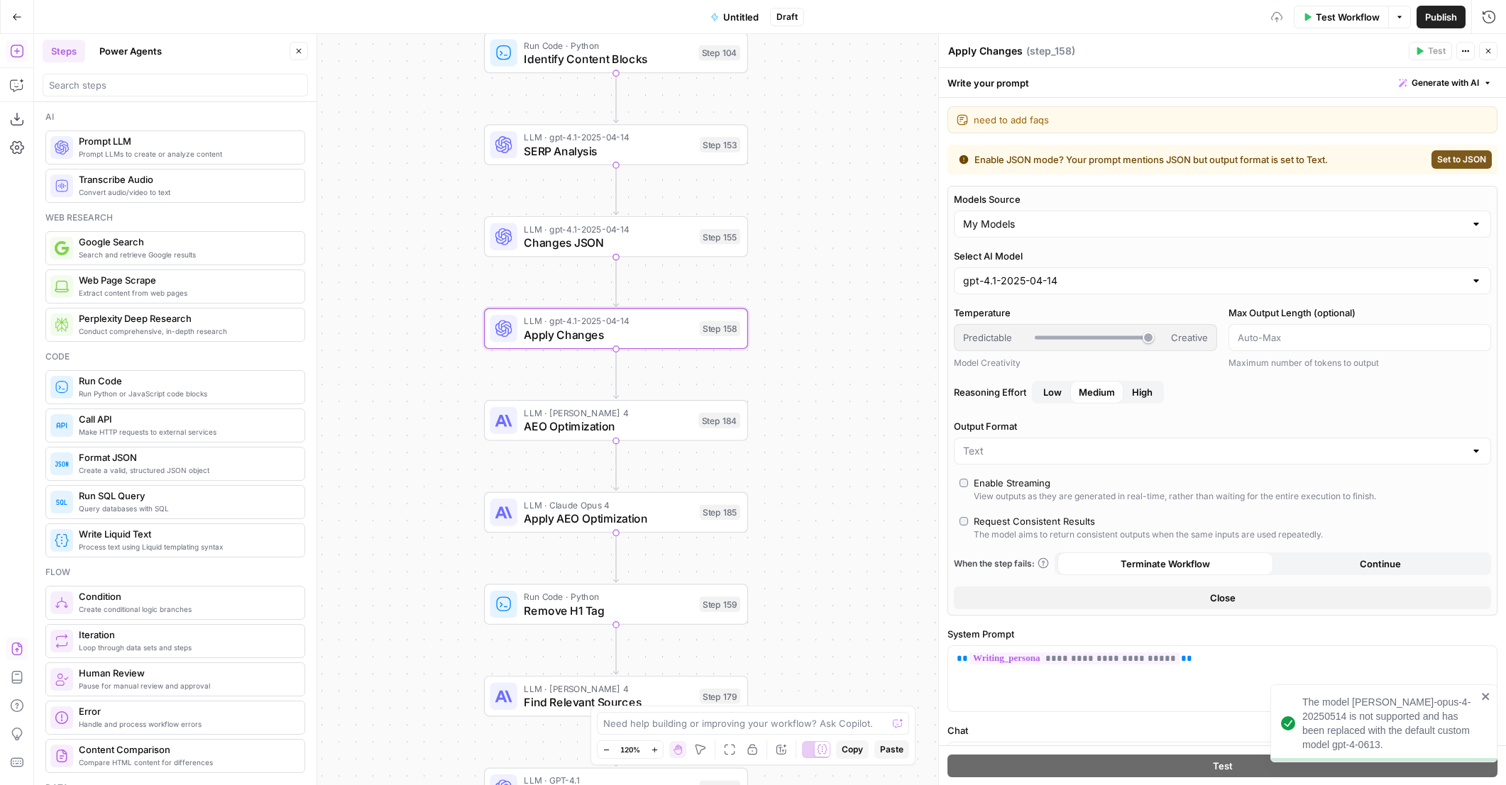
drag, startPoint x: 663, startPoint y: 425, endPoint x: 922, endPoint y: 385, distance: 262.0
click at [664, 425] on span "AEO Optimization" at bounding box center [607, 426] width 167 height 17
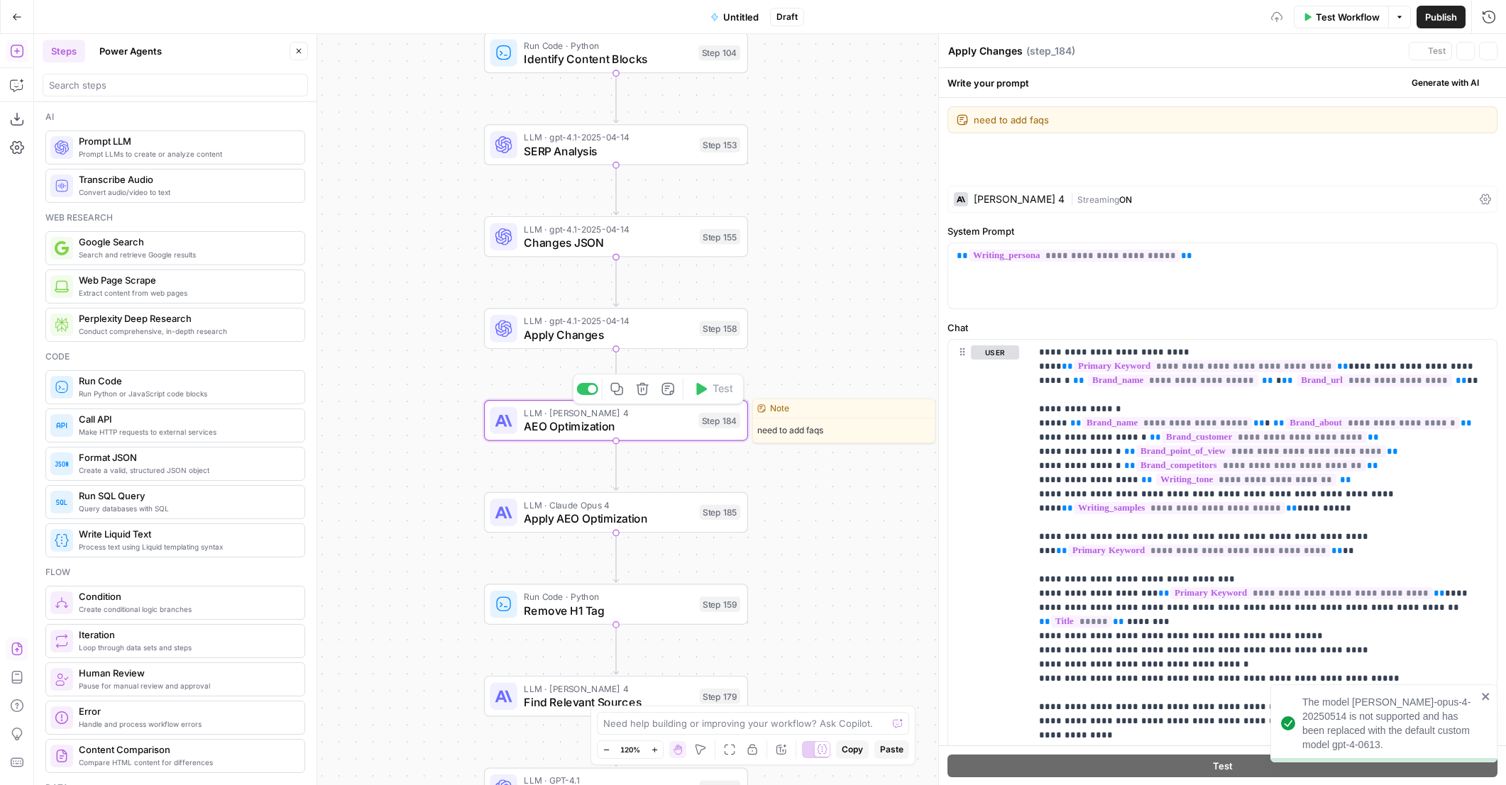
type textarea "AEO Optimization"
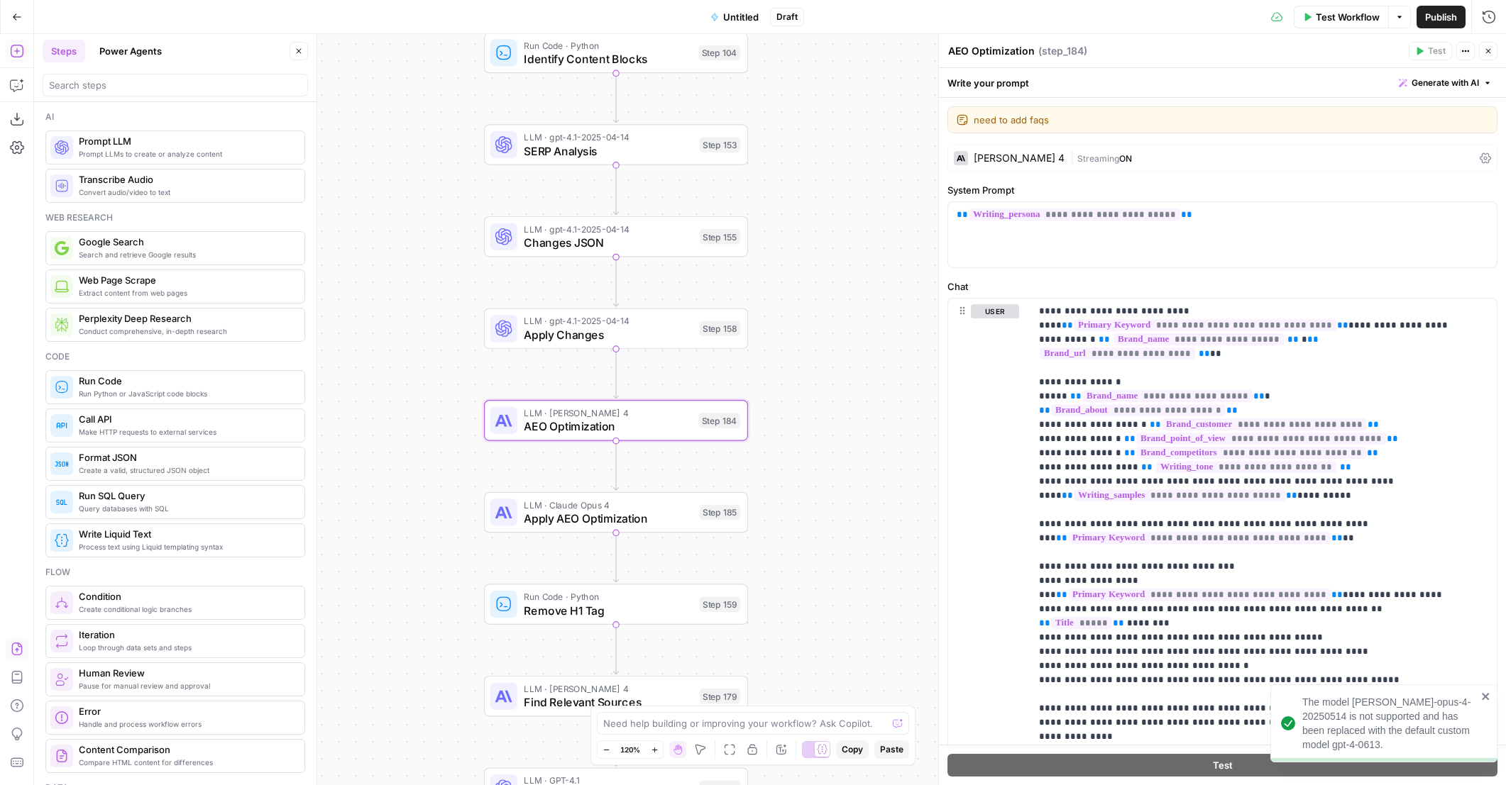
click at [1052, 158] on div "Claude Sonnet 4 | Streaming ON" at bounding box center [1222, 158] width 550 height 27
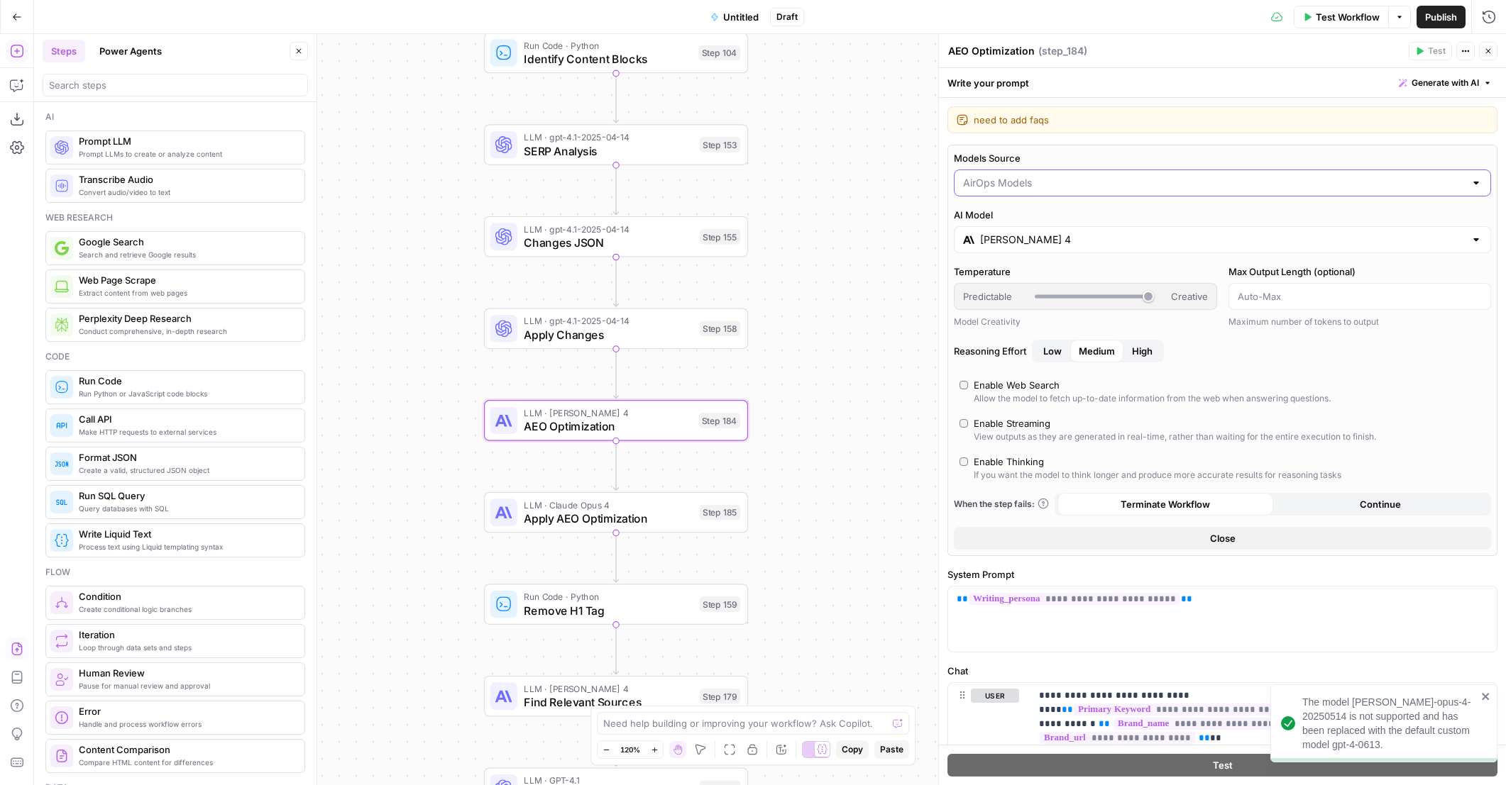
click at [1026, 183] on input "Models Source" at bounding box center [1214, 183] width 502 height 14
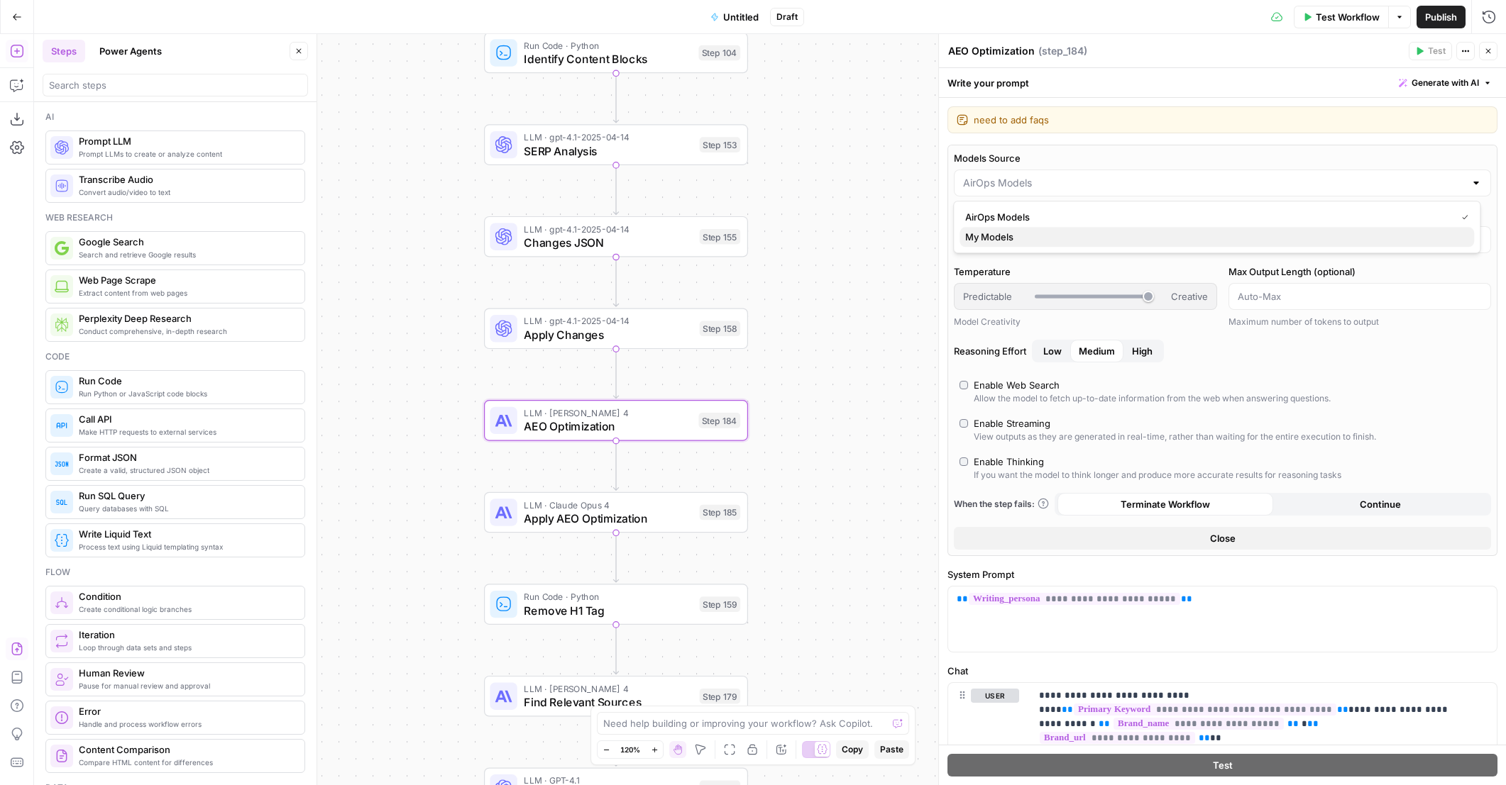
click at [1027, 233] on span "My Models" at bounding box center [1213, 237] width 497 height 14
type input "My Models"
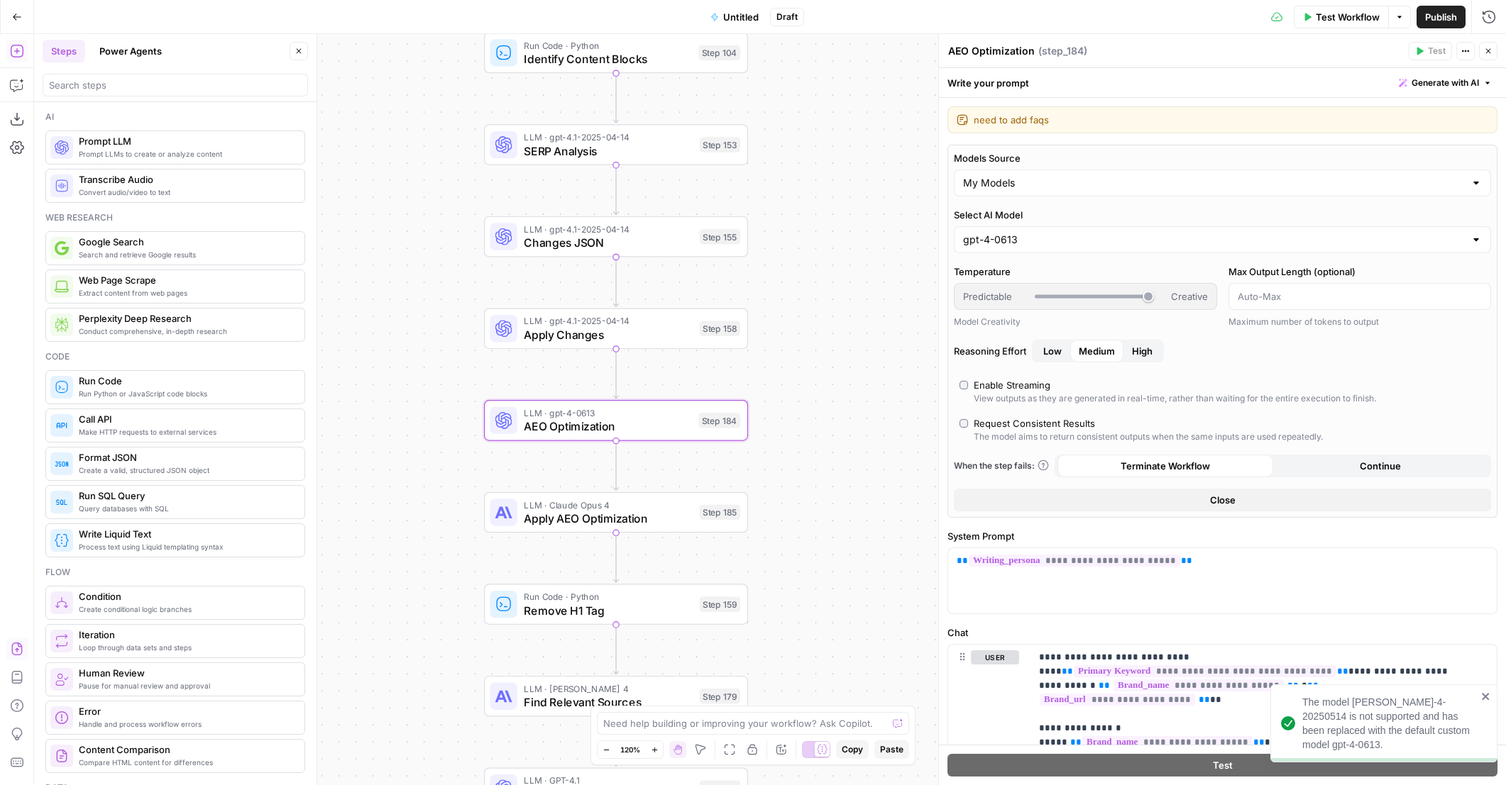
click at [1032, 226] on div "gpt-4-0613" at bounding box center [1222, 239] width 537 height 27
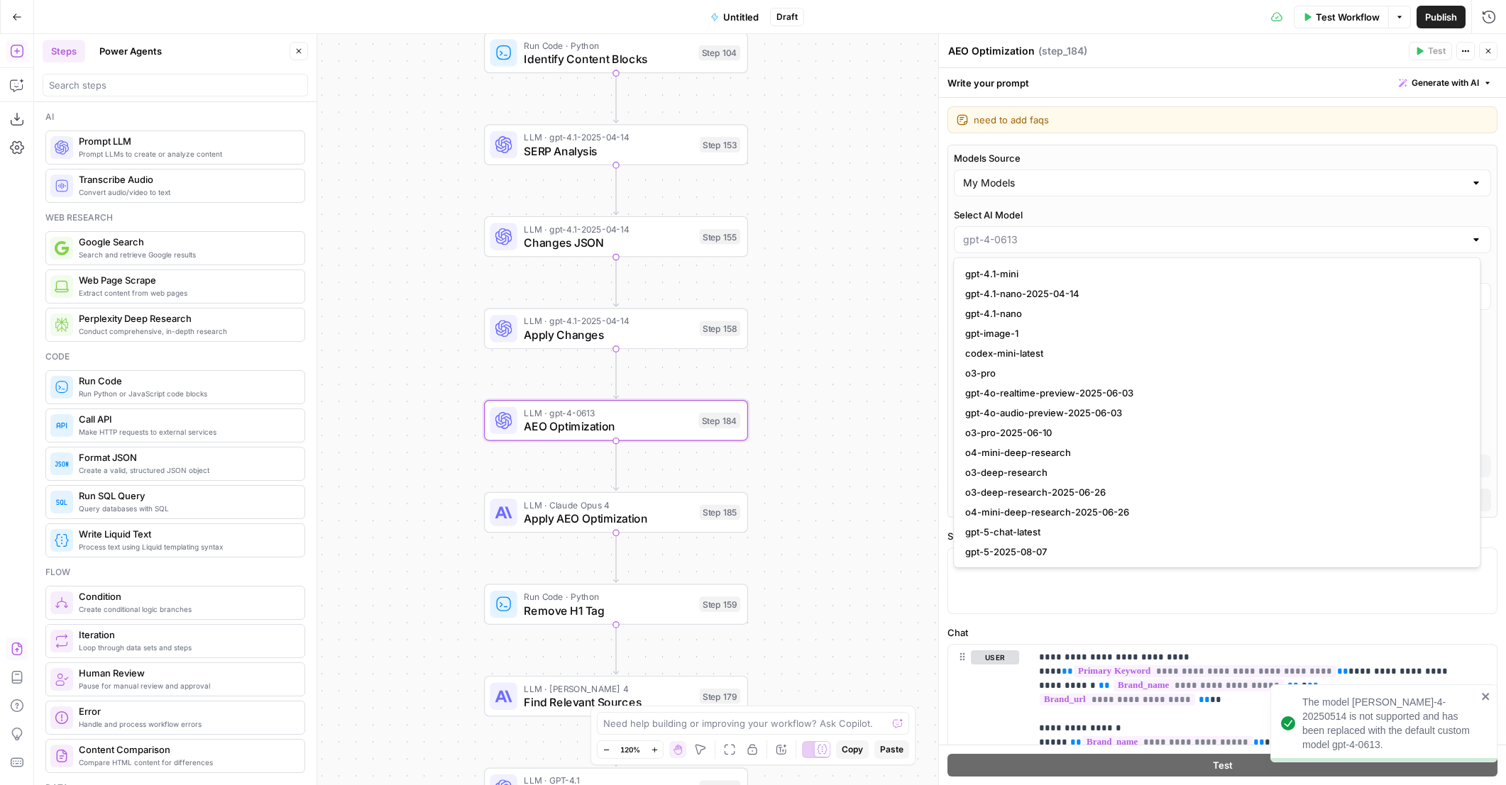
scroll to position [1090, 0]
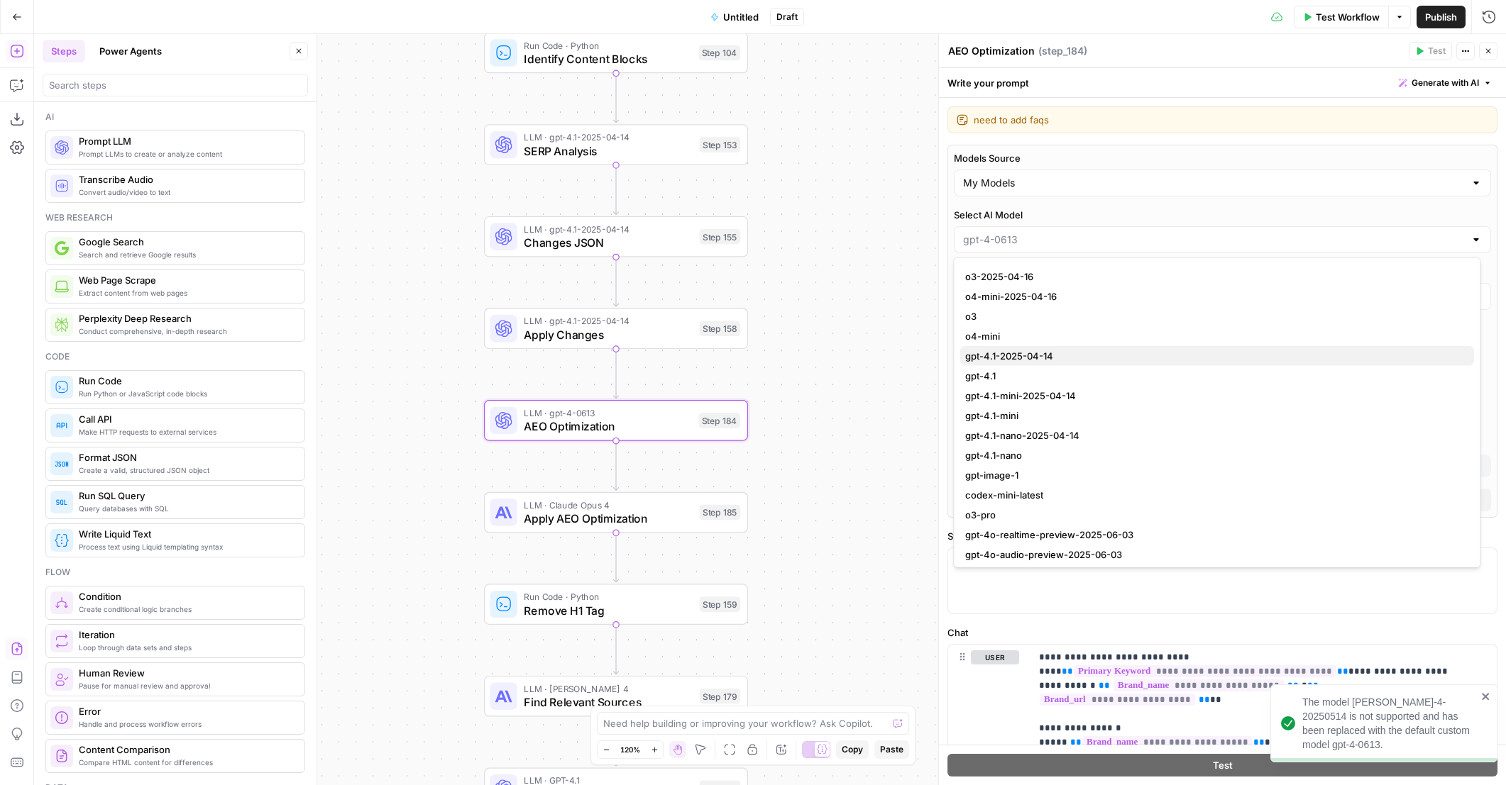
click at [1058, 355] on span "gpt-4.1-2025-04-14" at bounding box center [1213, 356] width 497 height 14
type input "gpt-4.1-2025-04-14"
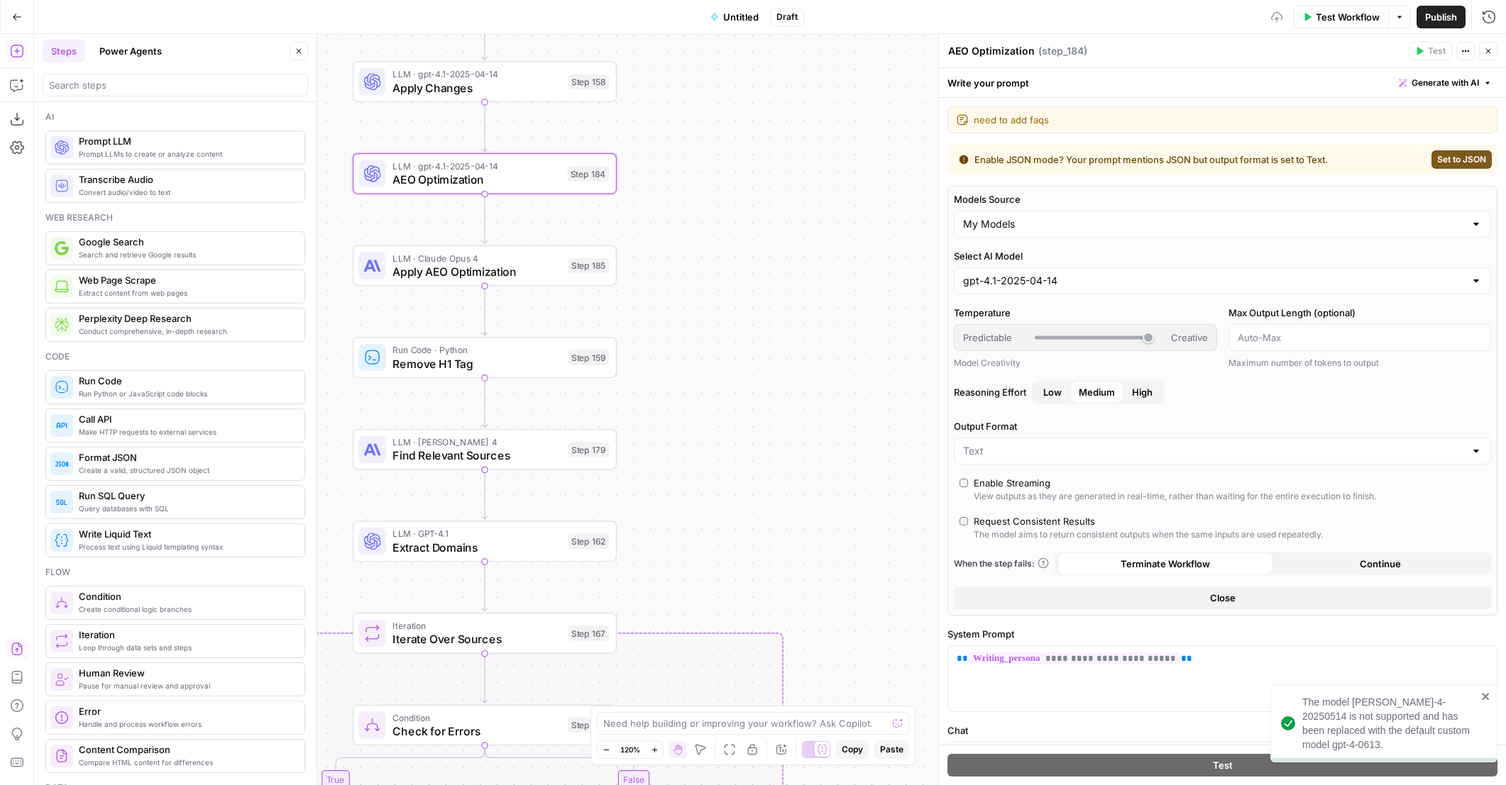
drag, startPoint x: 752, startPoint y: 324, endPoint x: 683, endPoint y: 238, distance: 111.0
click at [683, 238] on div "true false false true false true Workflow Set Inputs Inputs Content Processing …" at bounding box center [769, 409] width 1471 height 751
click at [528, 278] on div "LLM · Claude Opus 4 Apply AEO Optimization Step 185 Copy step Delete step Edit …" at bounding box center [481, 262] width 264 height 41
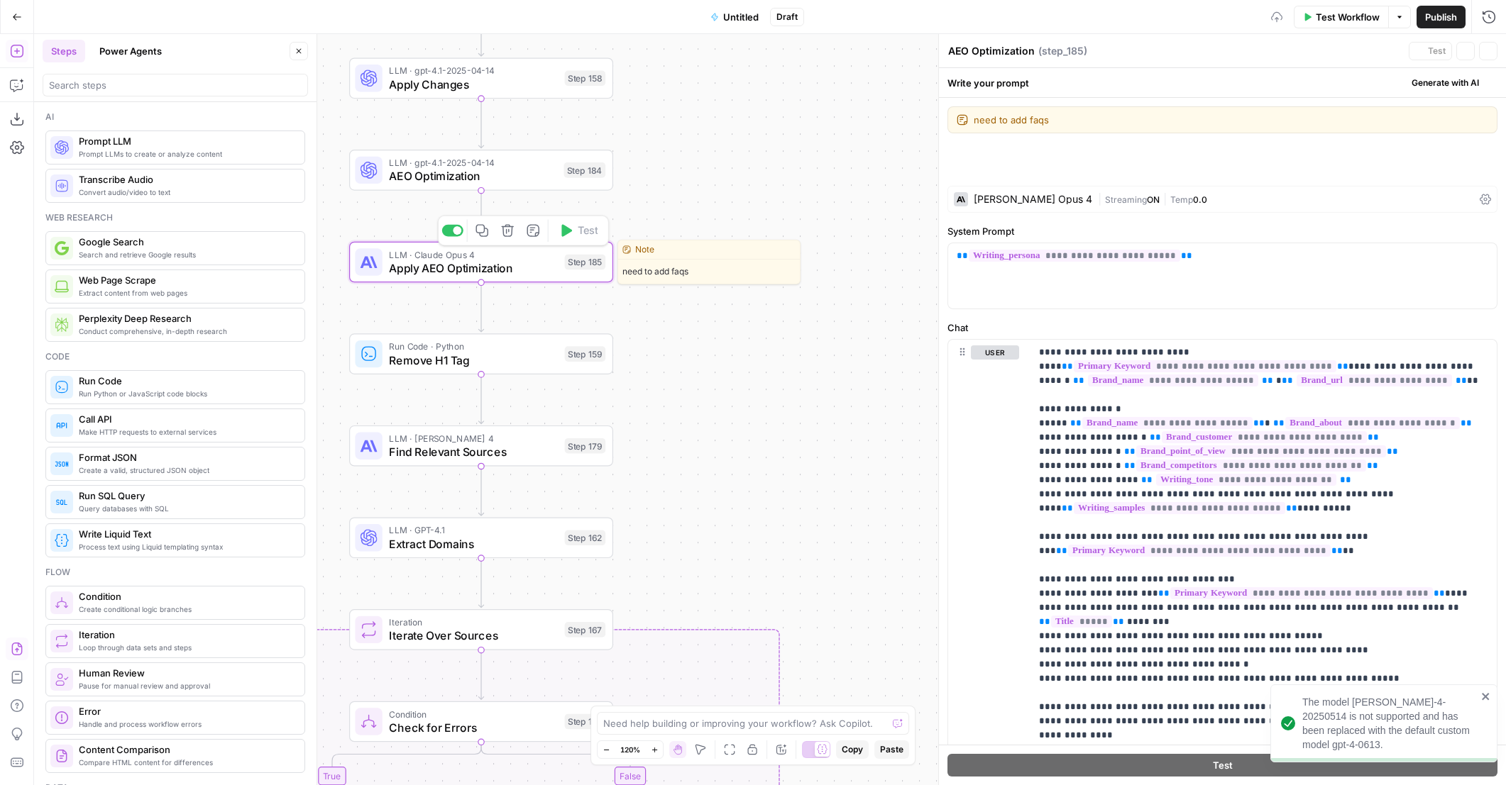
type textarea "Apply AEO Optimization"
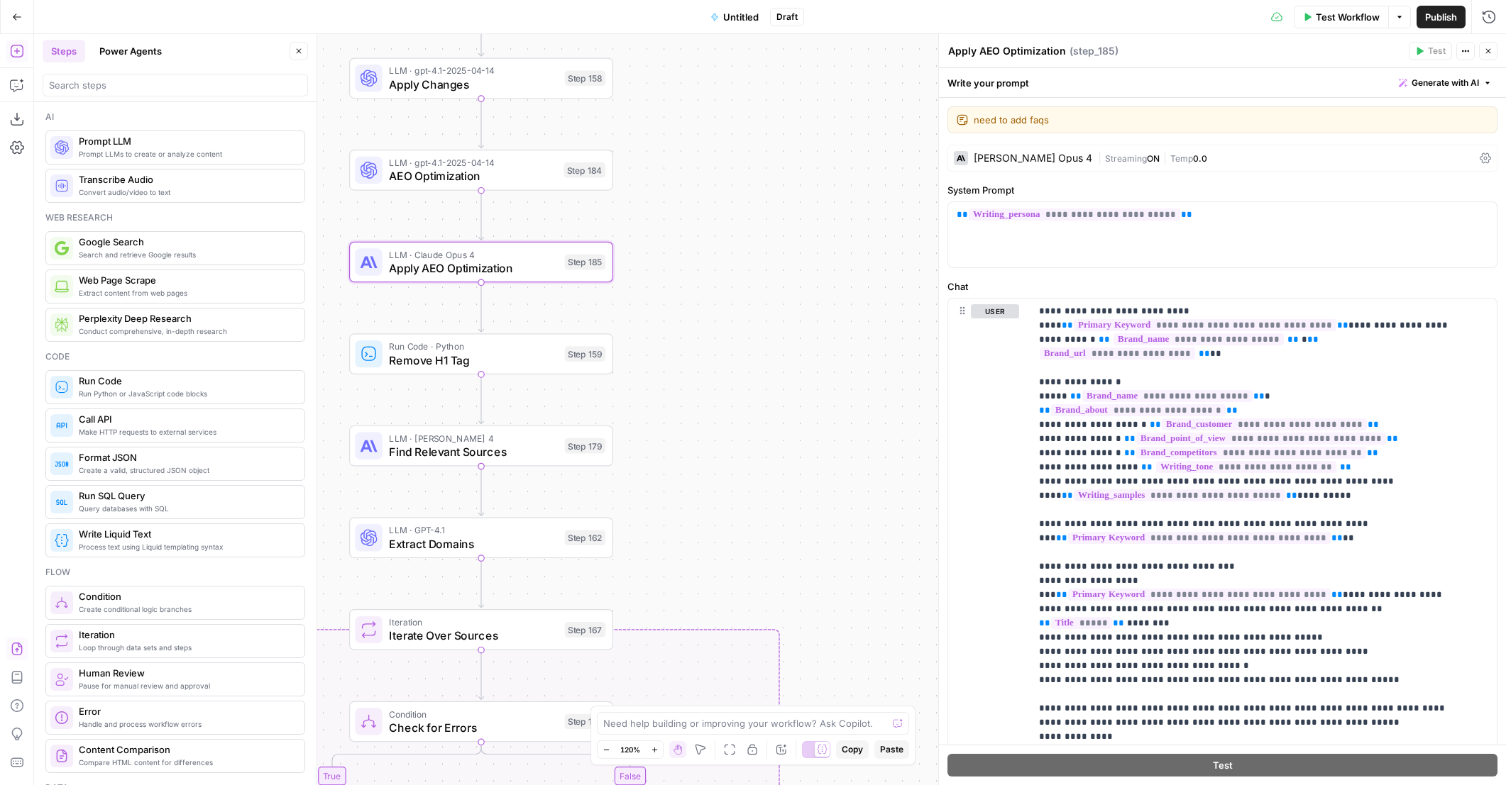
click at [1022, 162] on div "[PERSON_NAME] Opus 4" at bounding box center [1032, 158] width 118 height 10
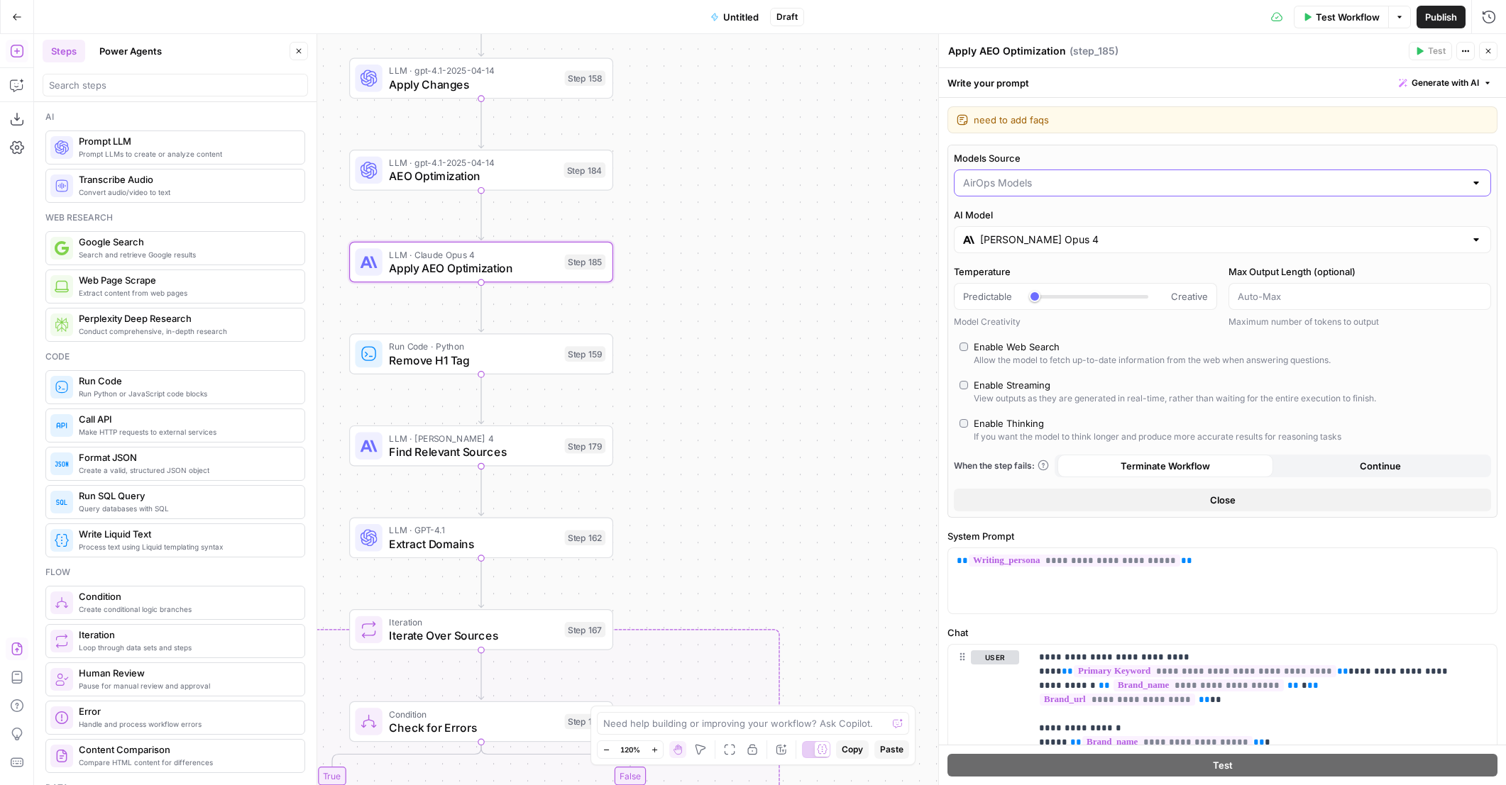
click at [1051, 183] on input "Models Source" at bounding box center [1214, 183] width 502 height 14
click at [1038, 236] on span "My Models" at bounding box center [1213, 237] width 497 height 14
type input "My Models"
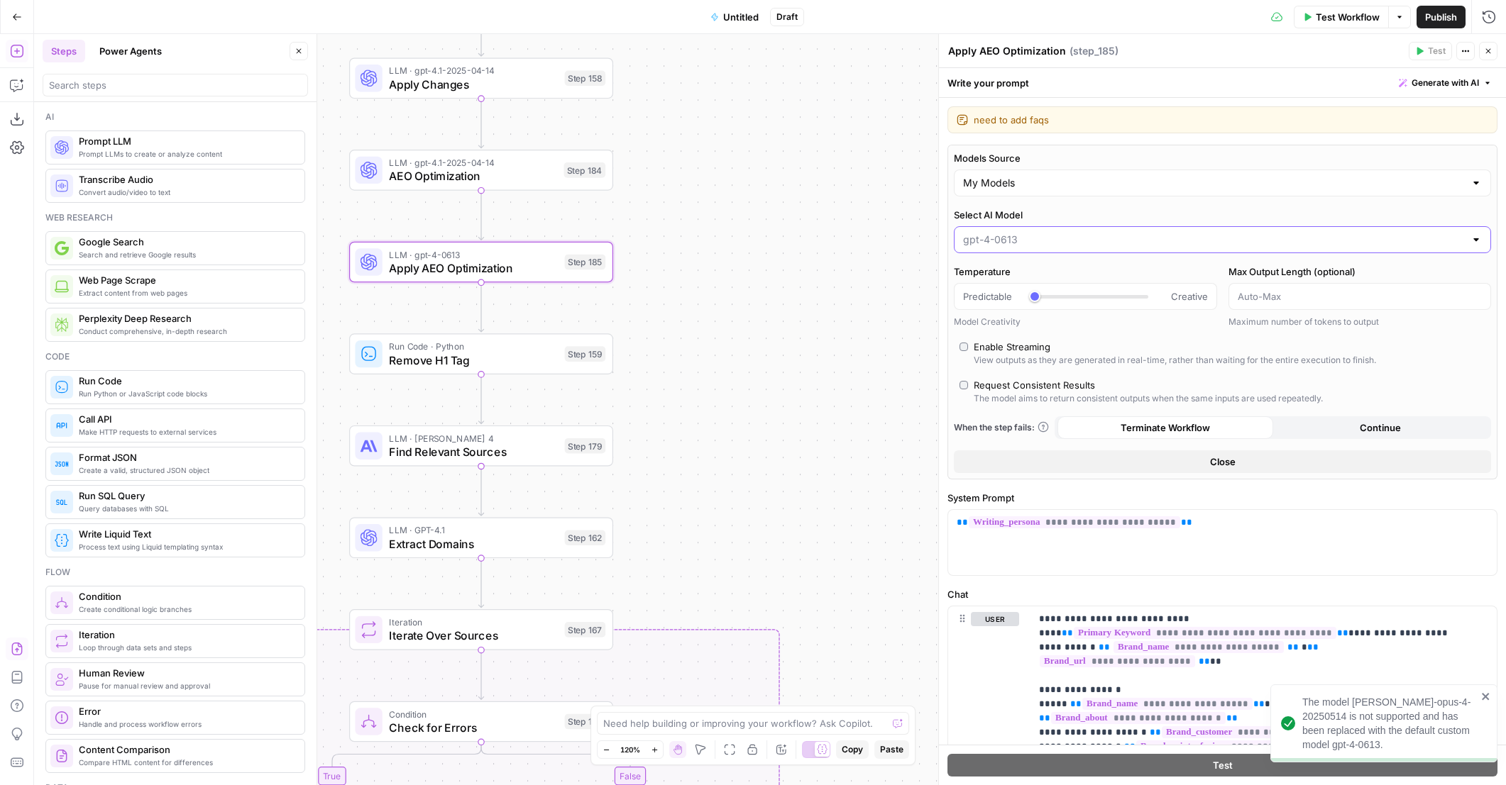
click at [1027, 238] on input "Select AI Model" at bounding box center [1214, 240] width 502 height 14
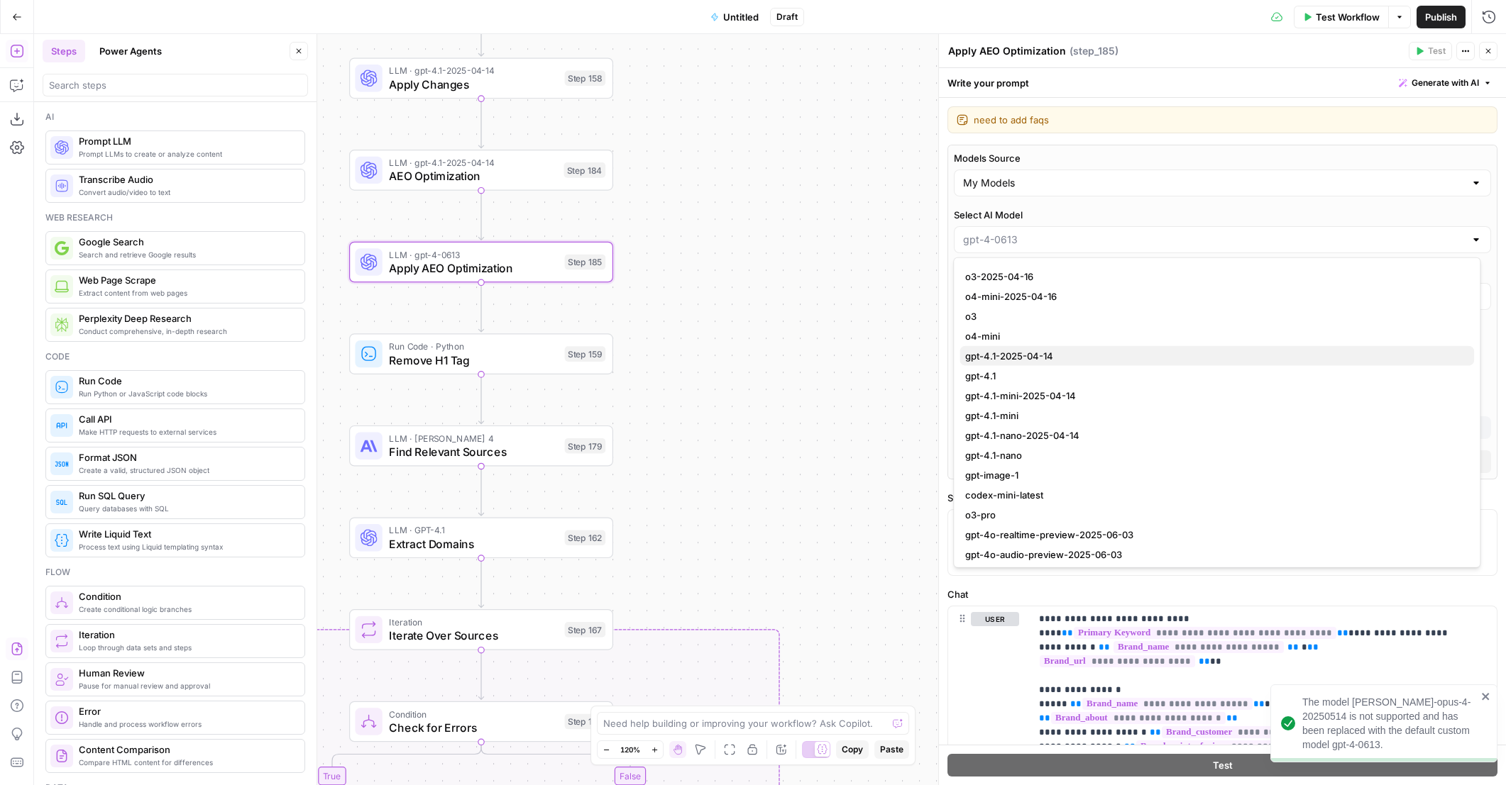
click at [1071, 351] on span "gpt-4.1-2025-04-14" at bounding box center [1213, 356] width 497 height 14
type input "gpt-4.1-2025-04-14"
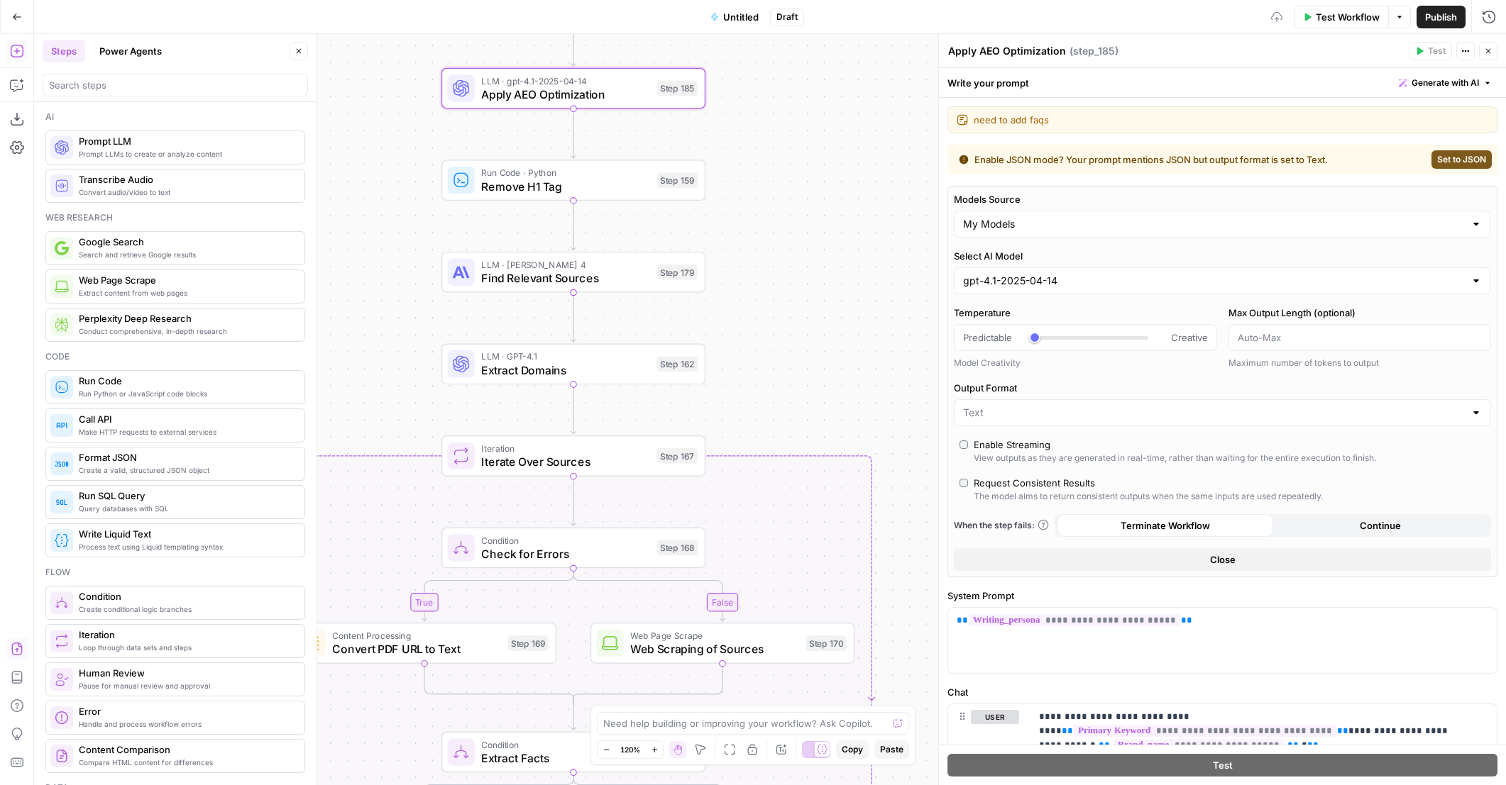
drag, startPoint x: 716, startPoint y: 451, endPoint x: 797, endPoint y: 257, distance: 210.8
click at [820, 261] on div "true false false true false true Workflow Set Inputs Inputs Content Processing …" at bounding box center [769, 409] width 1471 height 751
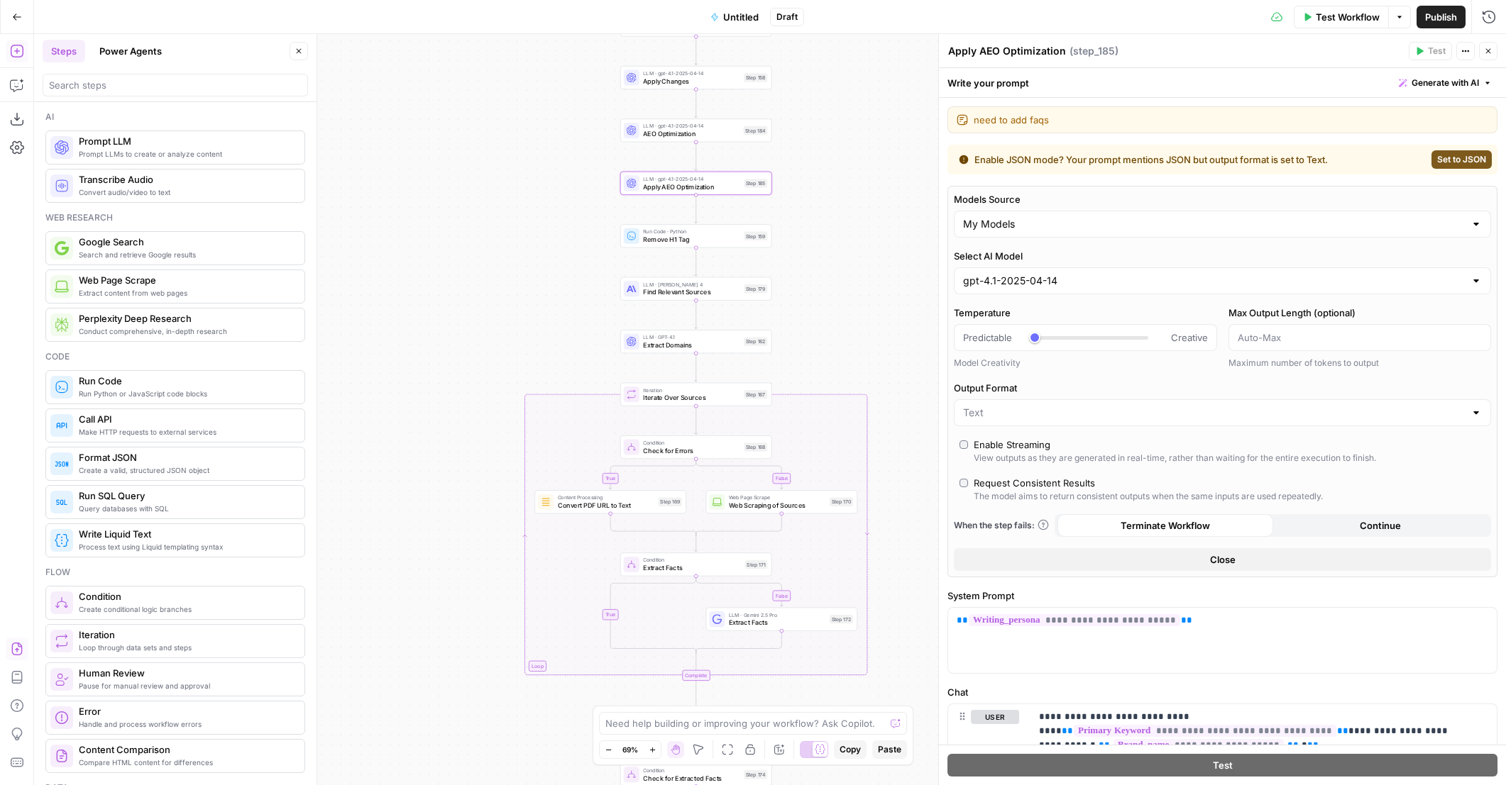
drag, startPoint x: 858, startPoint y: 341, endPoint x: 839, endPoint y: 316, distance: 32.4
click at [839, 316] on div "true false false true false true Workflow Set Inputs Inputs Content Processing …" at bounding box center [769, 409] width 1471 height 751
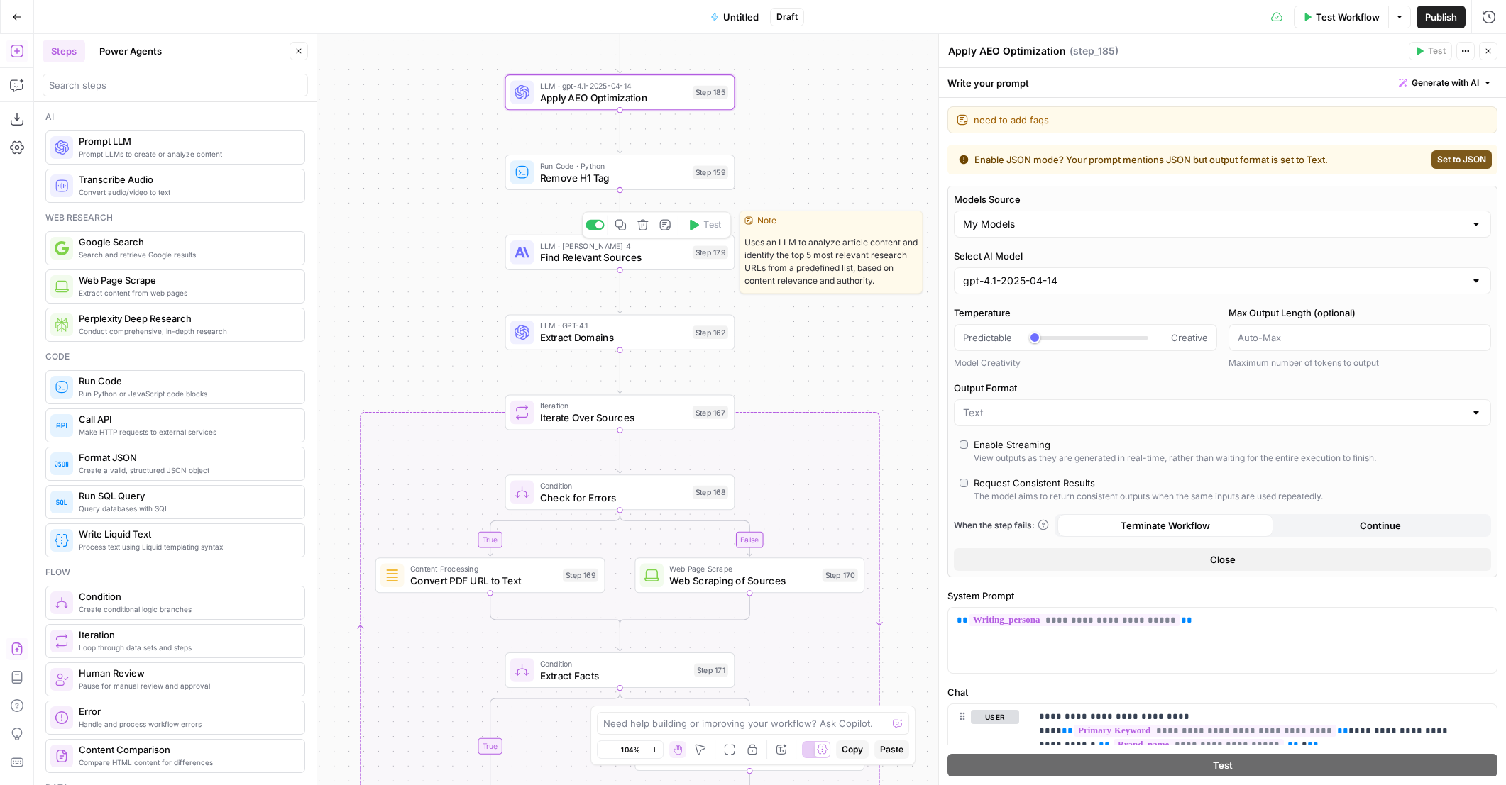
click at [647, 259] on span "Find Relevant Sources" at bounding box center [613, 257] width 147 height 15
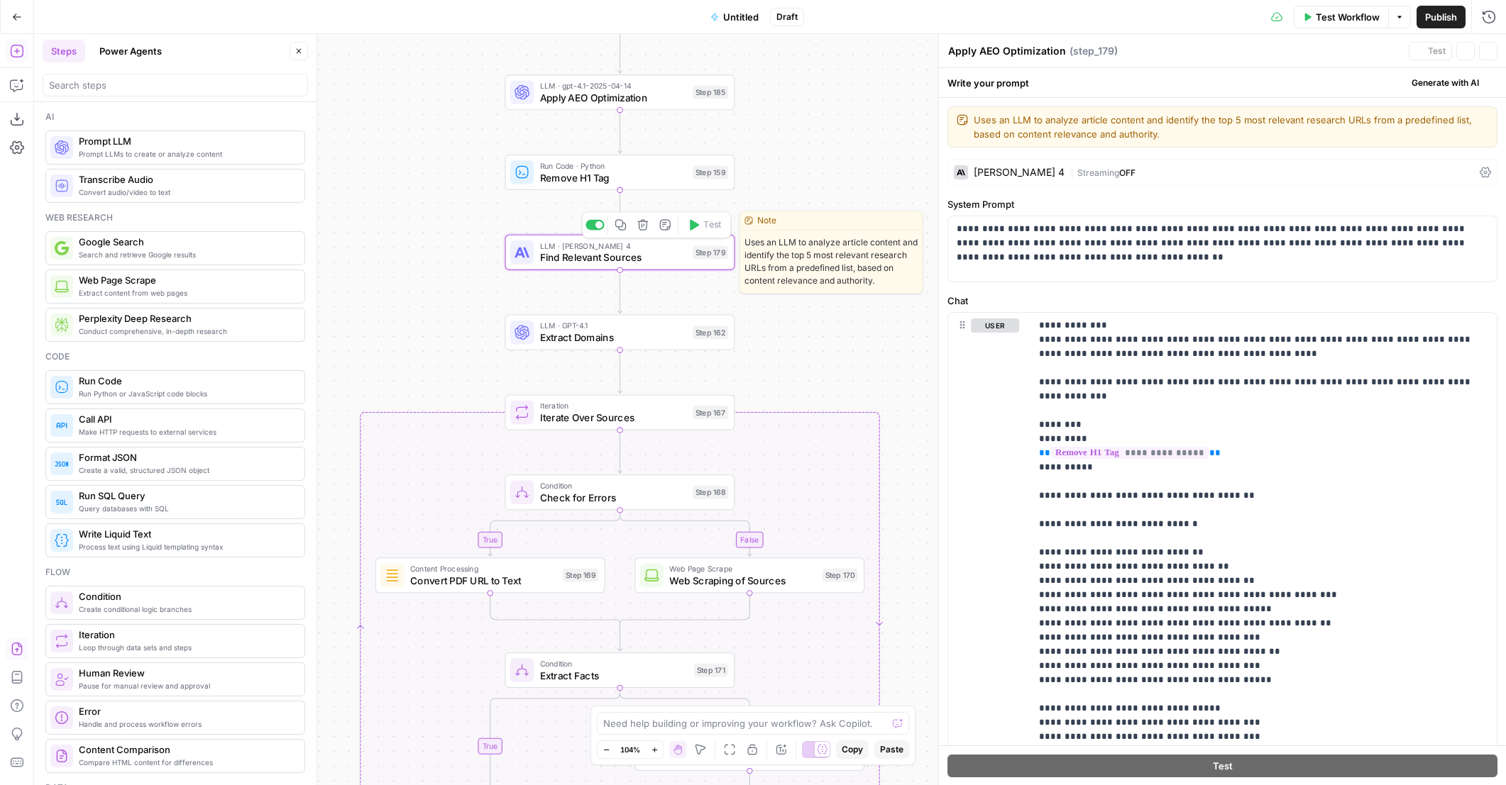
type textarea "Find Relevant Sources"
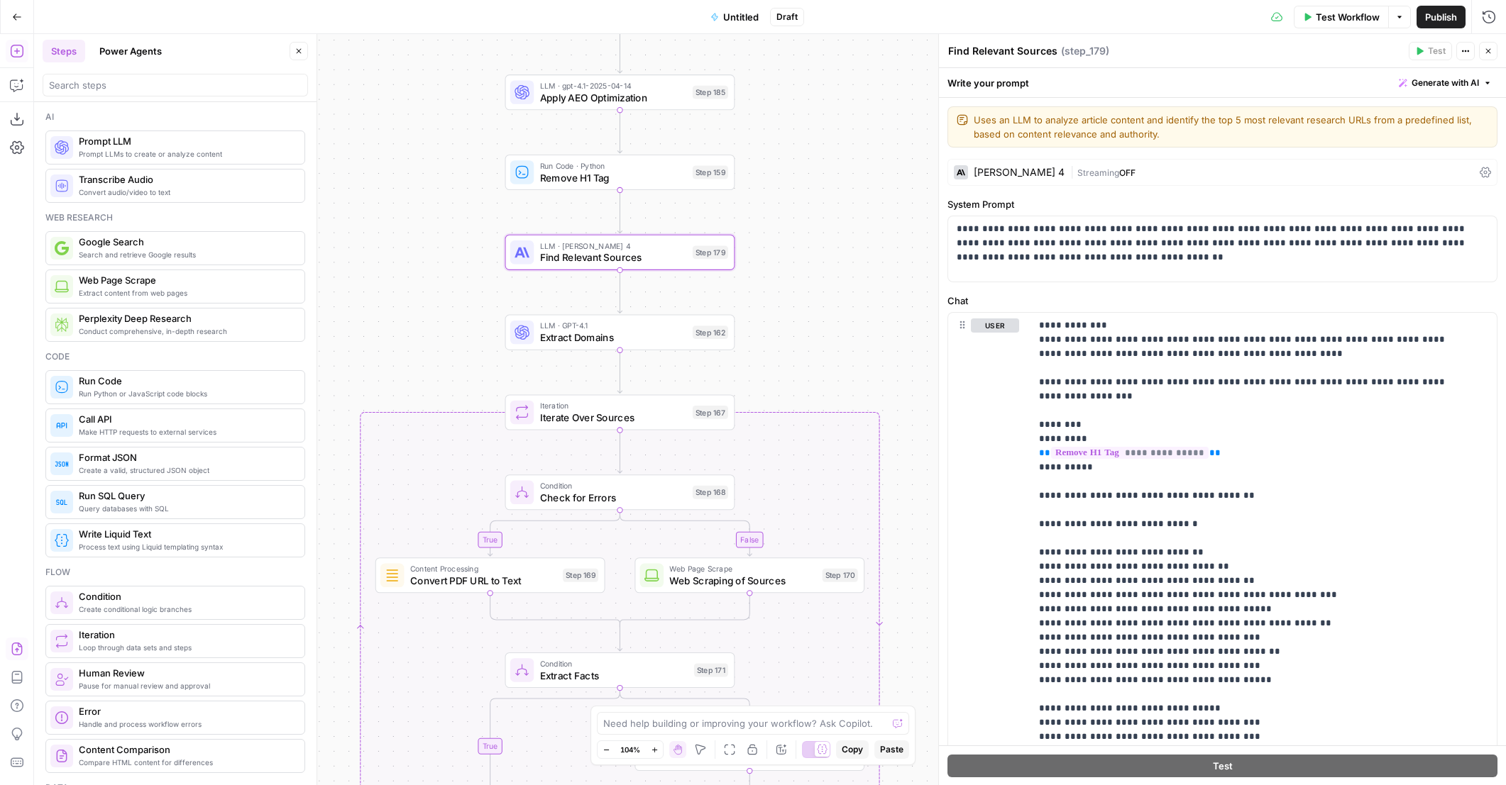
click at [1049, 174] on div "[PERSON_NAME] 4" at bounding box center [1018, 172] width 91 height 10
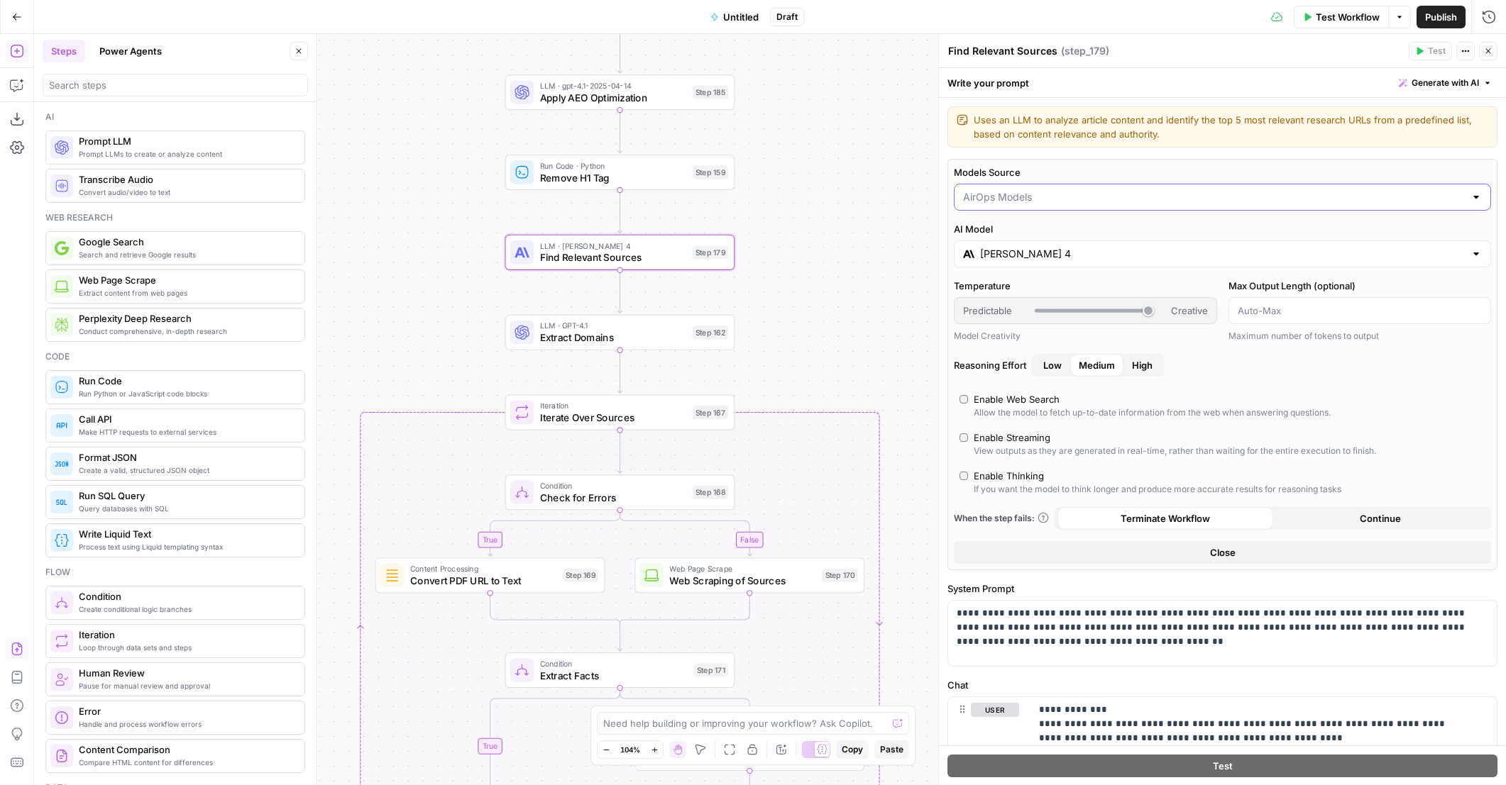
click at [1025, 200] on input "Models Source" at bounding box center [1214, 197] width 502 height 14
type input "My Models"
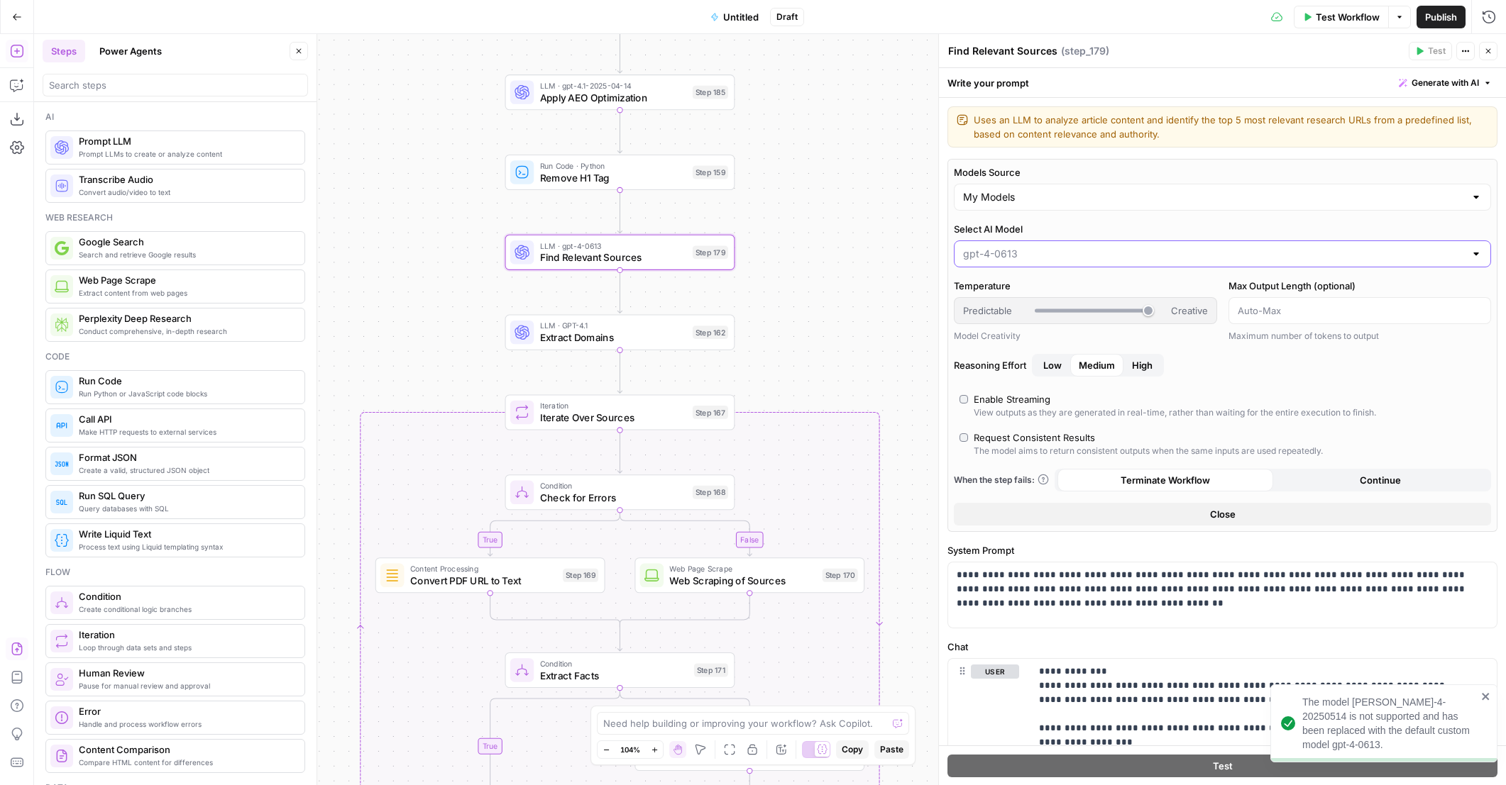
click at [1010, 247] on input "Select AI Model" at bounding box center [1214, 254] width 502 height 14
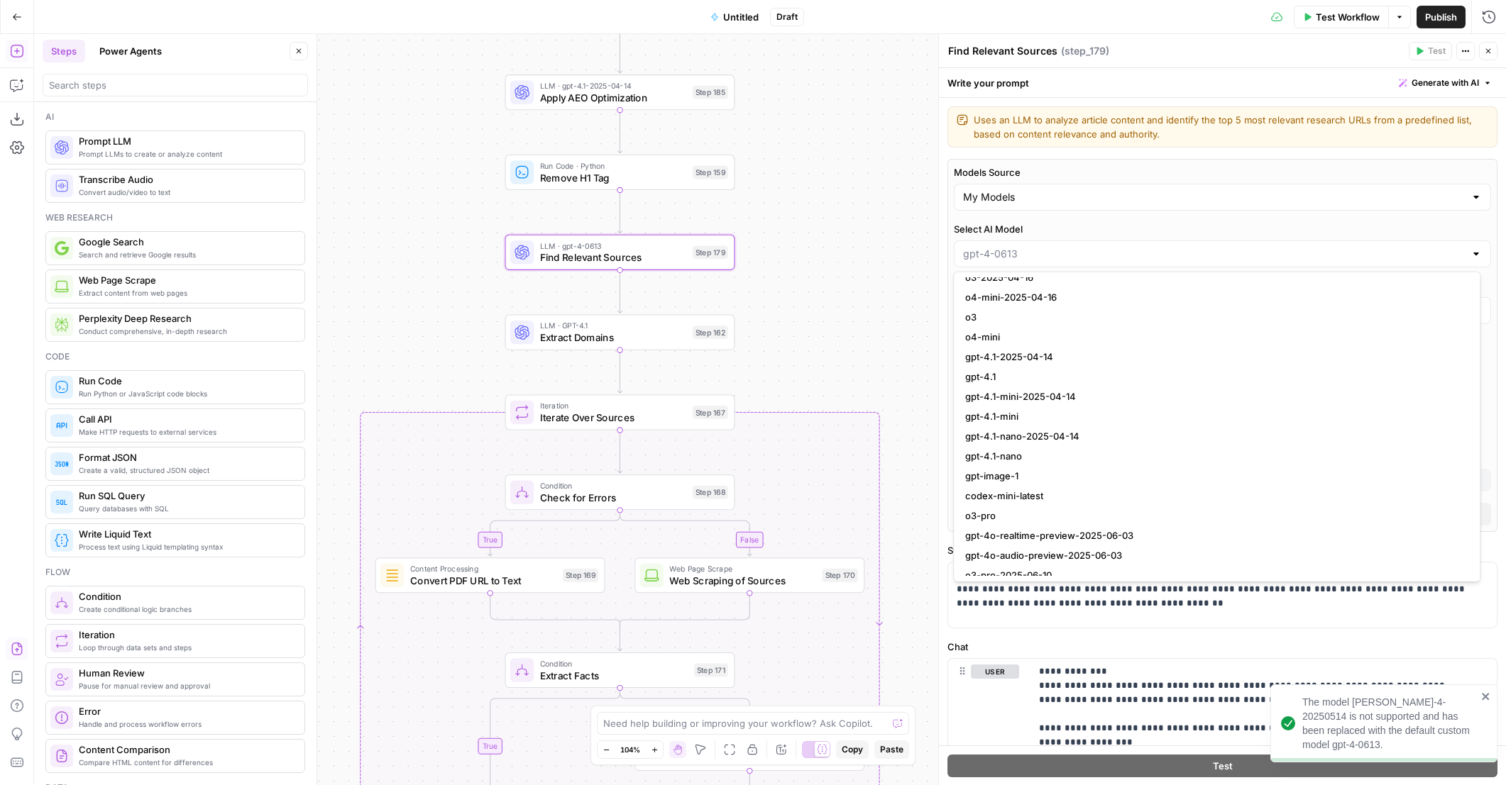
scroll to position [1135, 0]
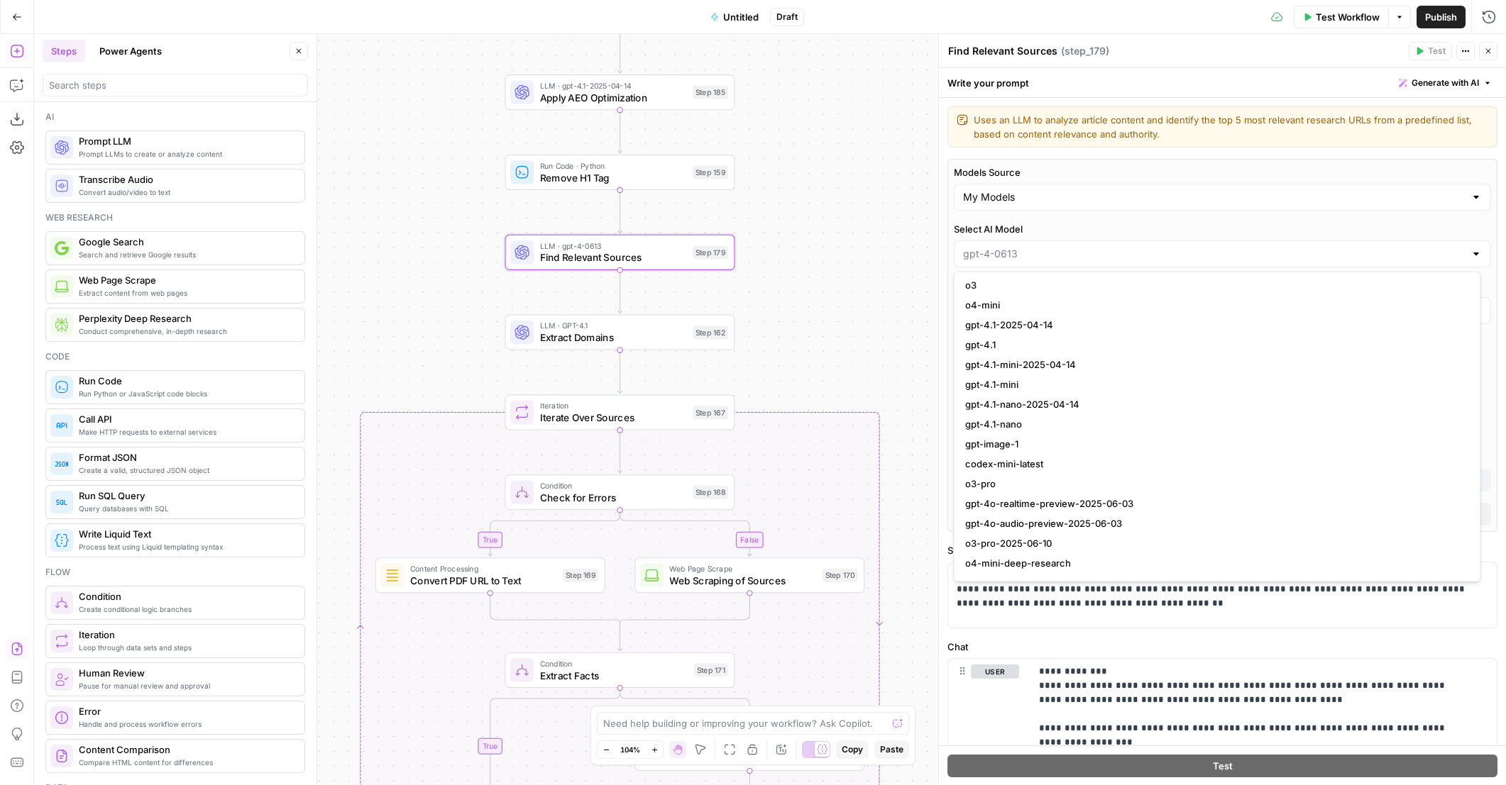
drag, startPoint x: 1035, startPoint y: 327, endPoint x: 883, endPoint y: 321, distance: 152.7
click at [883, 321] on body "Marketers in Demand New Home Browse Your Data Usage Settings Recent Grids [NEW …" at bounding box center [753, 392] width 1506 height 785
type input "gpt-4-0613"
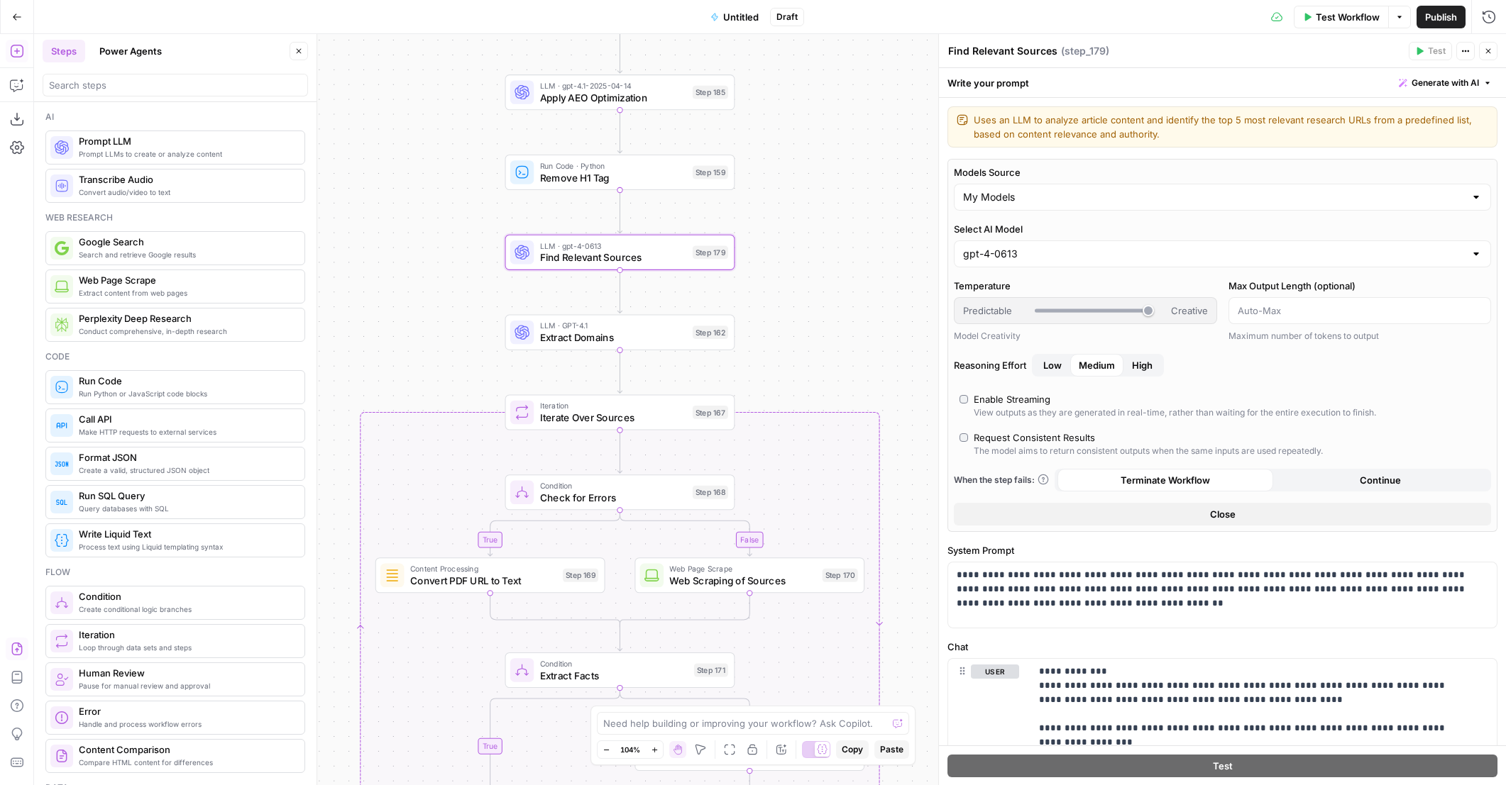
click at [877, 319] on div "true false false true false true Workflow Set Inputs Inputs Content Processing …" at bounding box center [769, 409] width 1471 height 751
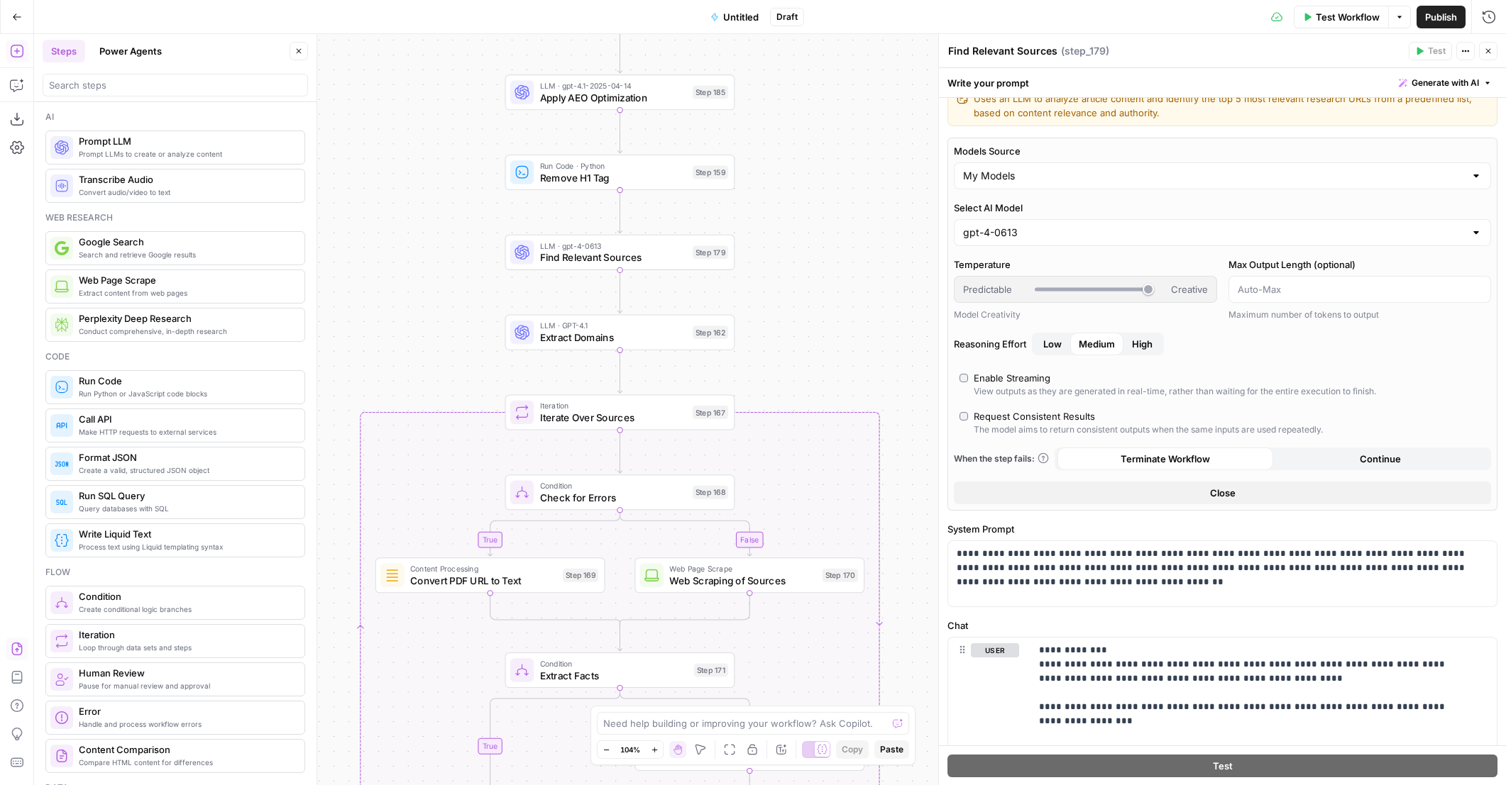
scroll to position [0, 0]
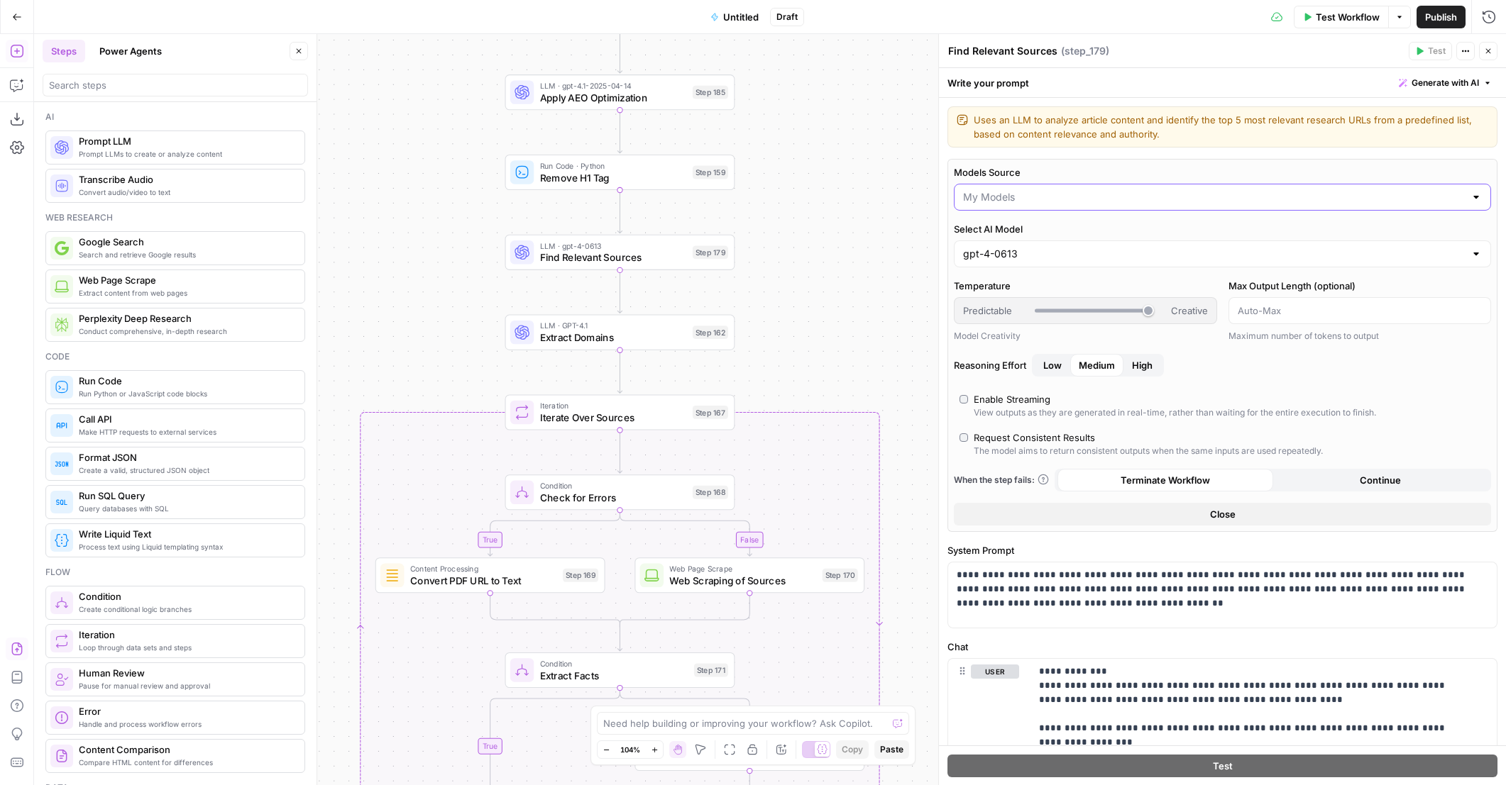
click at [1076, 197] on input "Models Source" at bounding box center [1214, 197] width 502 height 14
click at [1051, 236] on span "AirOps Models" at bounding box center [1213, 231] width 497 height 14
type input "AirOps Models"
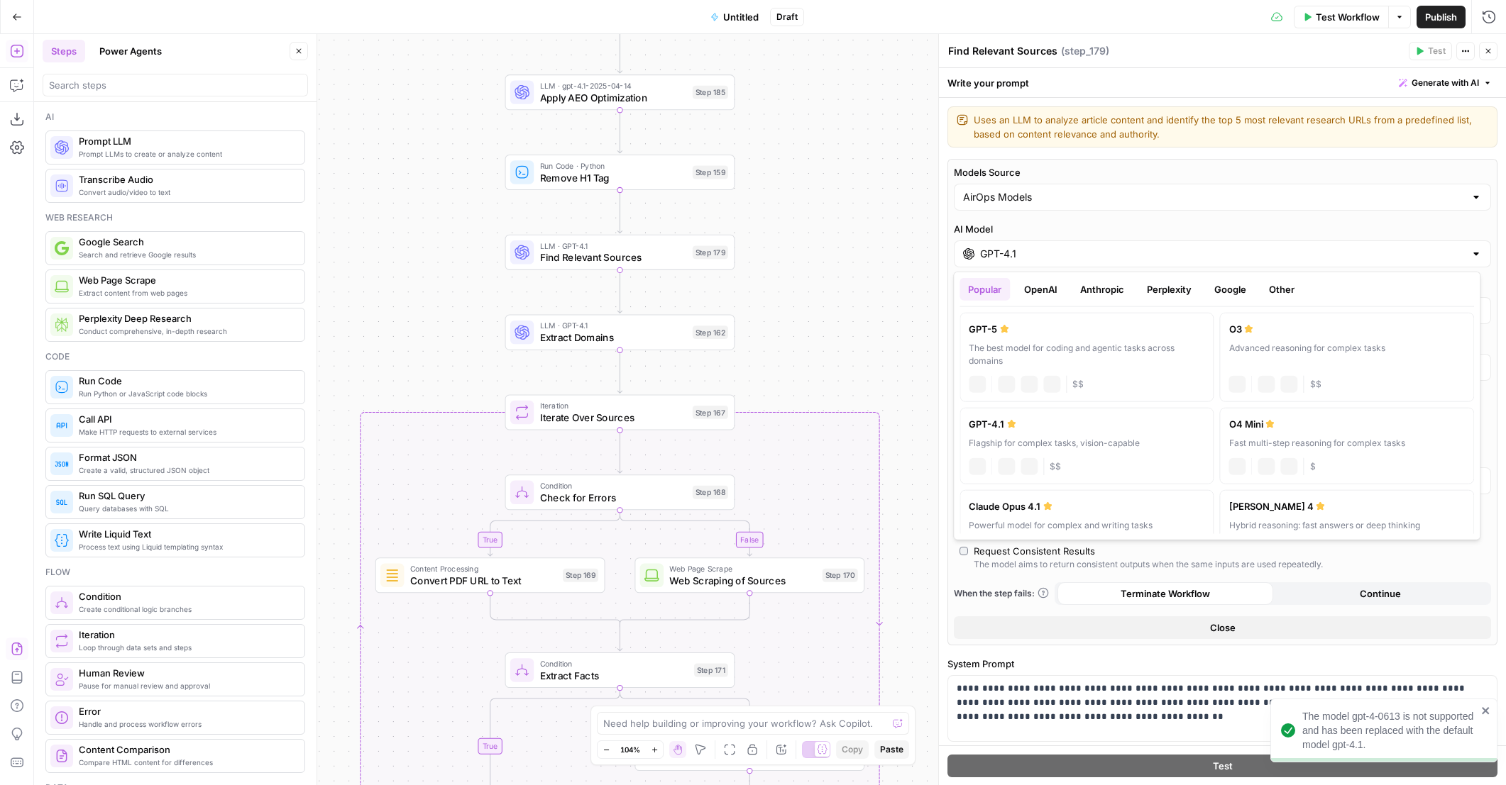
click at [1069, 252] on input "GPT-4.1" at bounding box center [1222, 254] width 485 height 14
click at [1152, 288] on button "Perplexity" at bounding box center [1169, 289] width 62 height 23
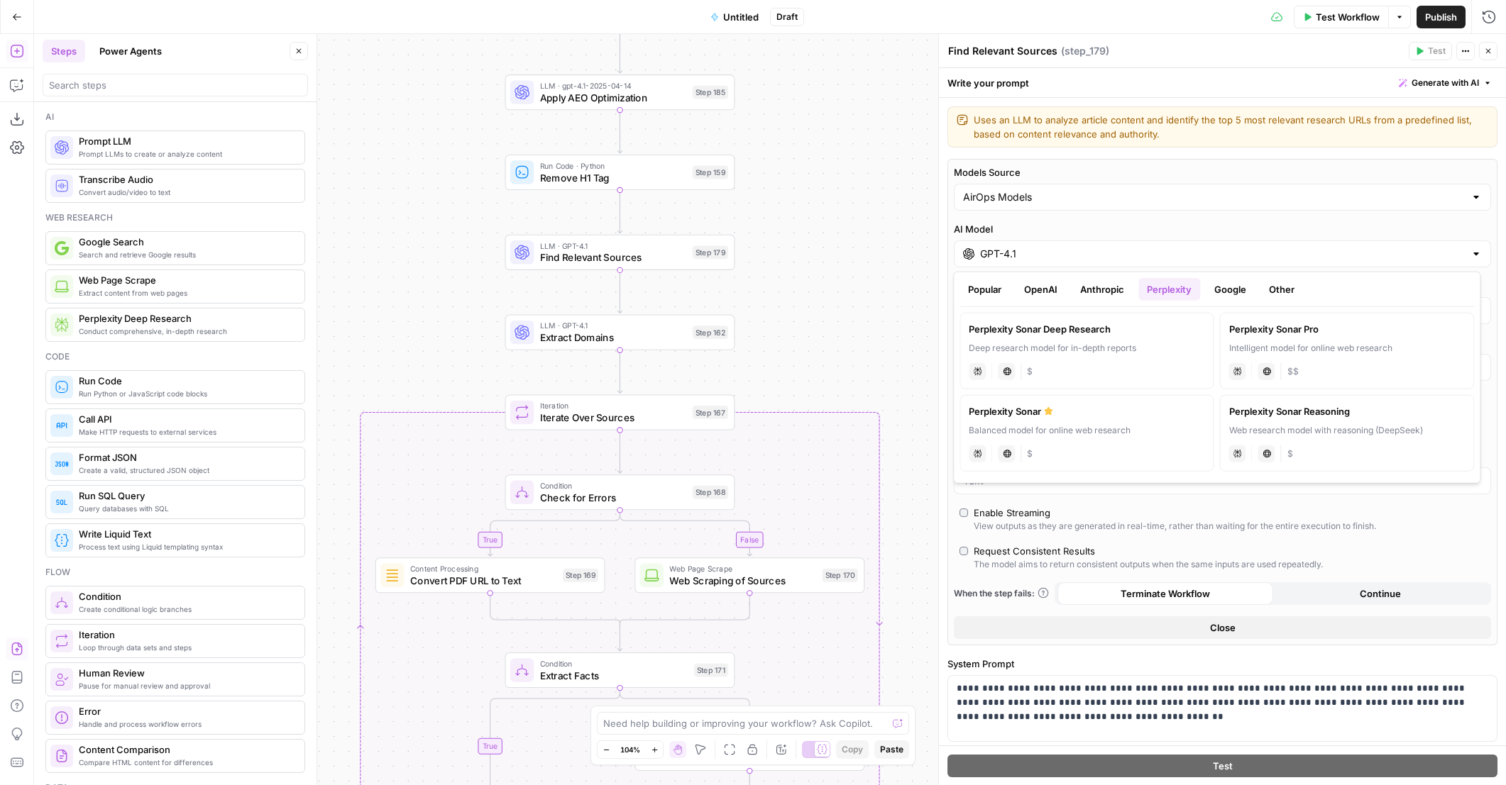
click at [1121, 430] on div "Balanced model for online web research" at bounding box center [1086, 430] width 236 height 13
type input "***"
type input "Perplexity Sonar"
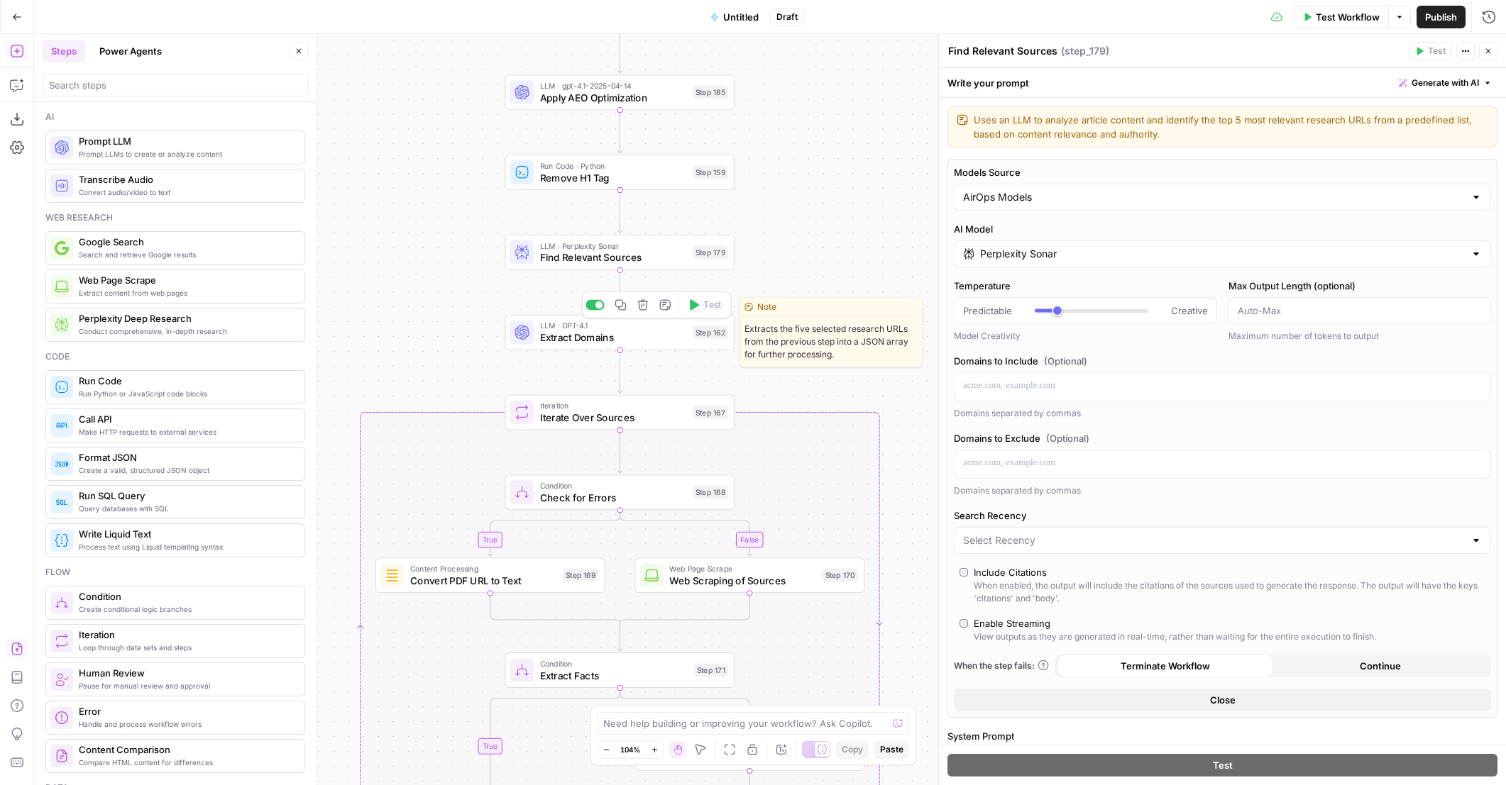
click at [677, 343] on span "Extract Domains" at bounding box center [613, 337] width 147 height 15
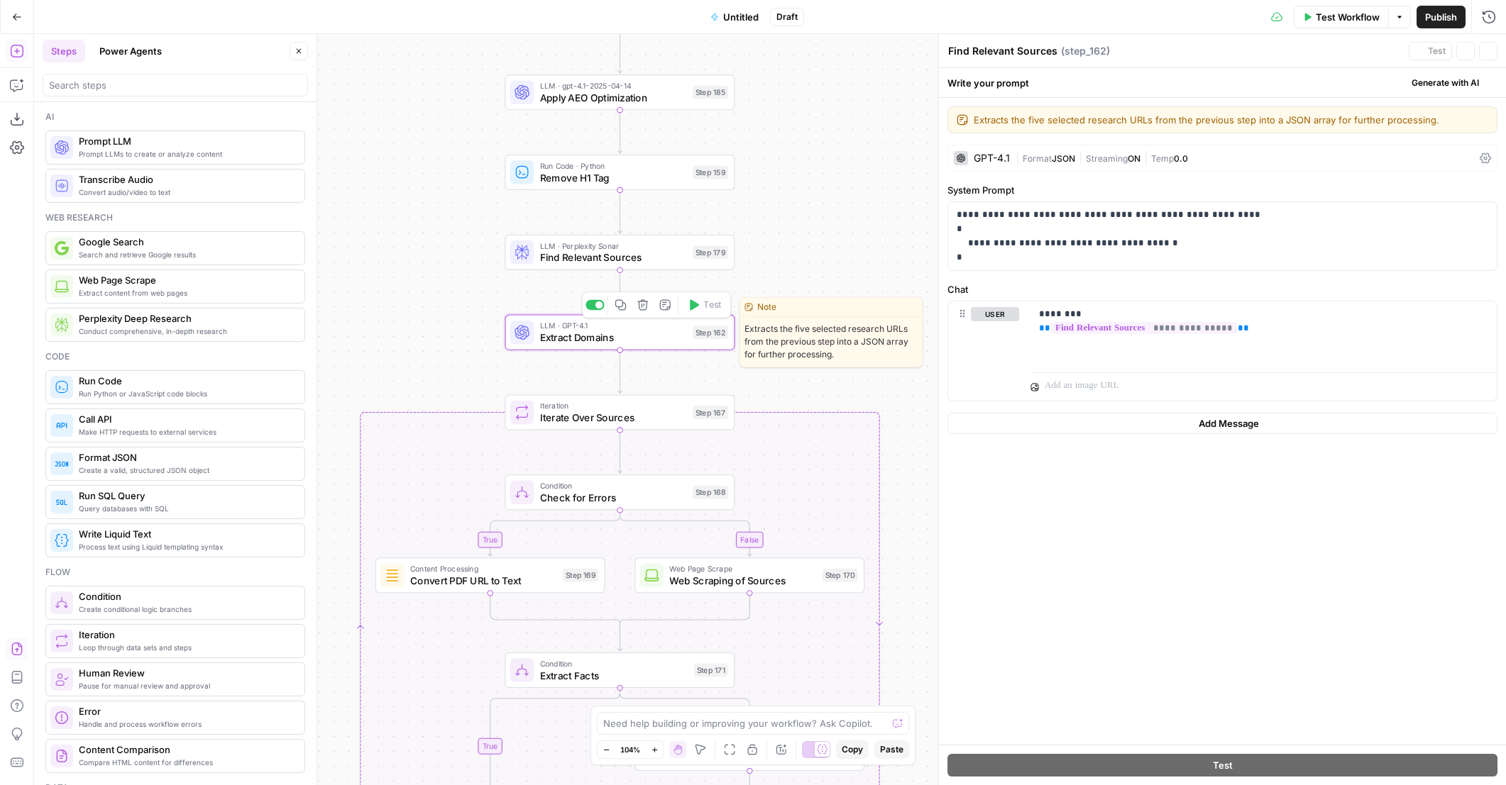
type textarea "Extract Domains"
click at [1039, 158] on span "Format" at bounding box center [1036, 158] width 29 height 11
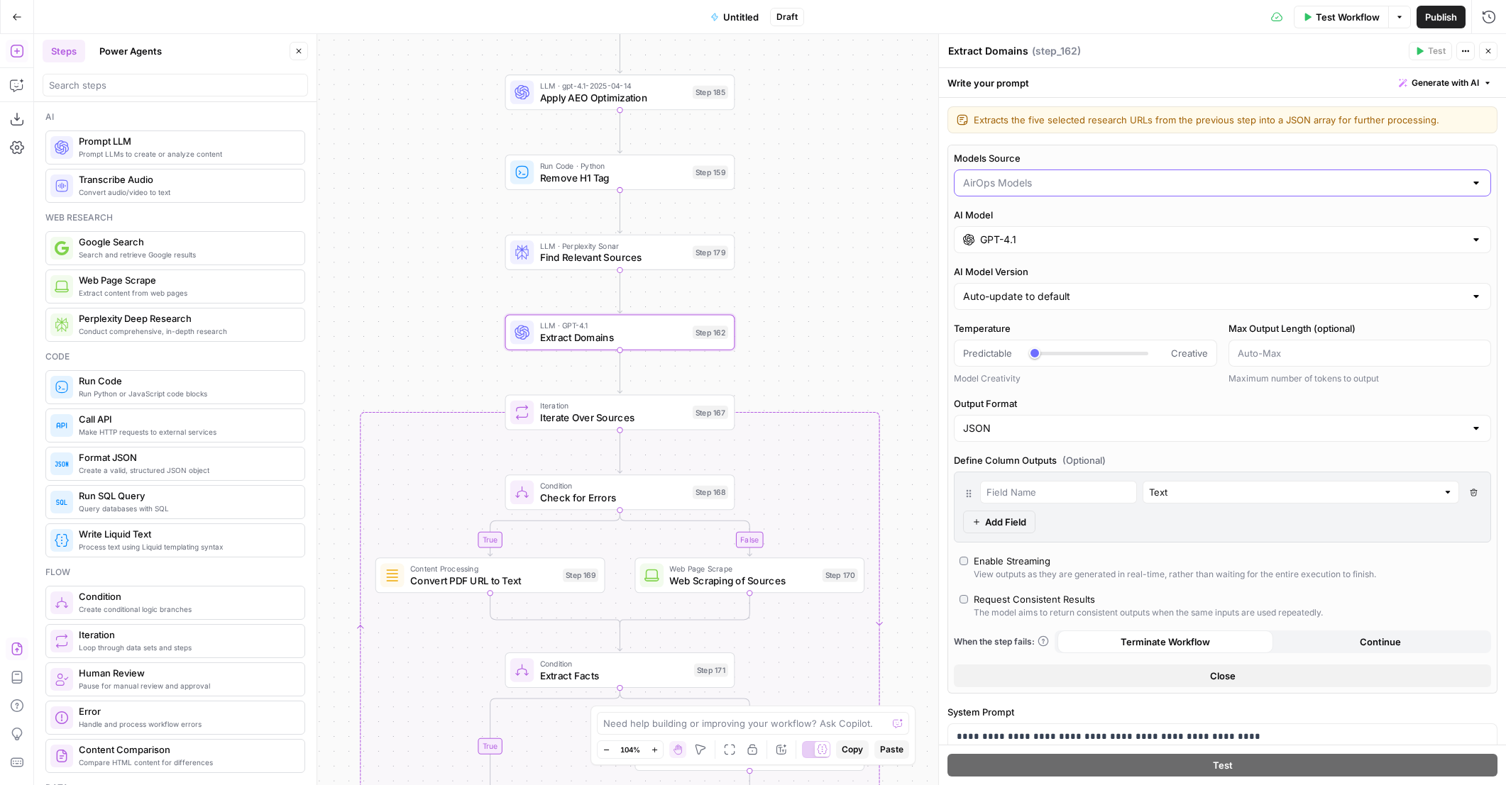
click at [1056, 187] on input "Models Source" at bounding box center [1214, 183] width 502 height 14
click at [1038, 245] on button "My Models" at bounding box center [1216, 237] width 514 height 20
type input "My Models"
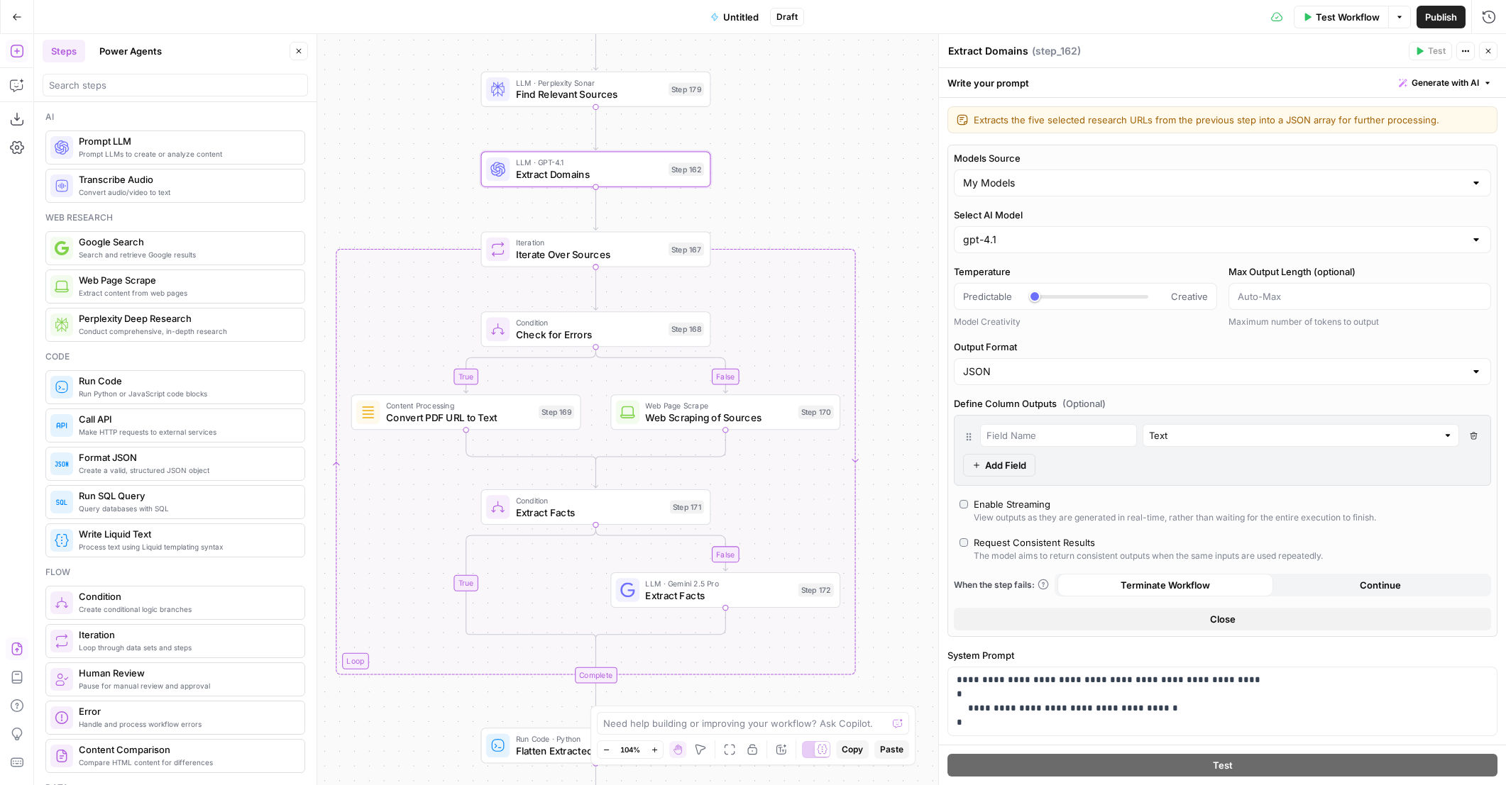
drag, startPoint x: 832, startPoint y: 374, endPoint x: 806, endPoint y: 189, distance: 186.9
click at [806, 189] on div "true false false true false true Workflow Set Inputs Inputs Content Processing …" at bounding box center [769, 409] width 1471 height 751
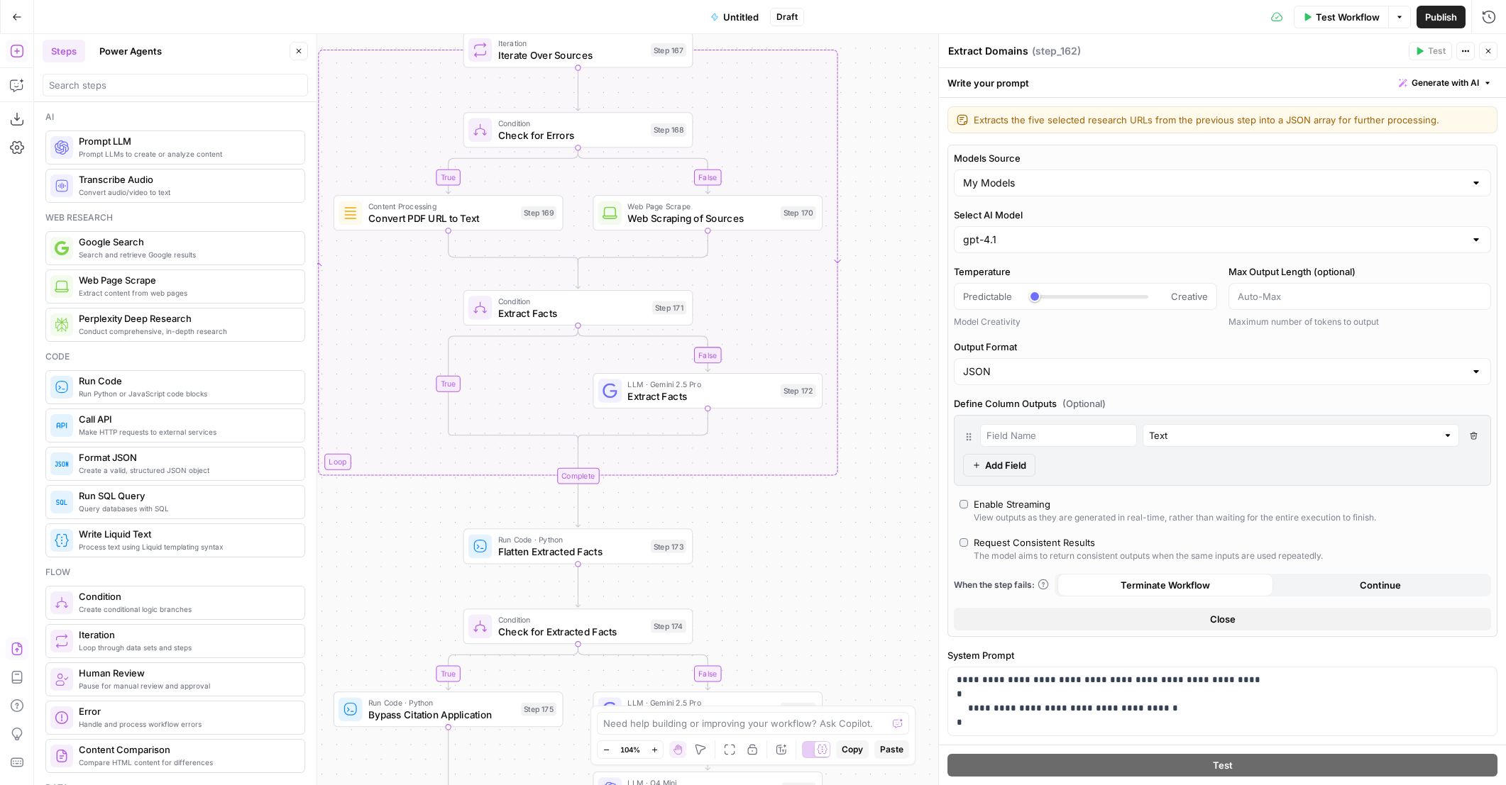
drag, startPoint x: 900, startPoint y: 537, endPoint x: 860, endPoint y: 270, distance: 269.8
click at [861, 270] on div "true false false true false true Workflow Set Inputs Inputs Content Processing …" at bounding box center [769, 409] width 1471 height 751
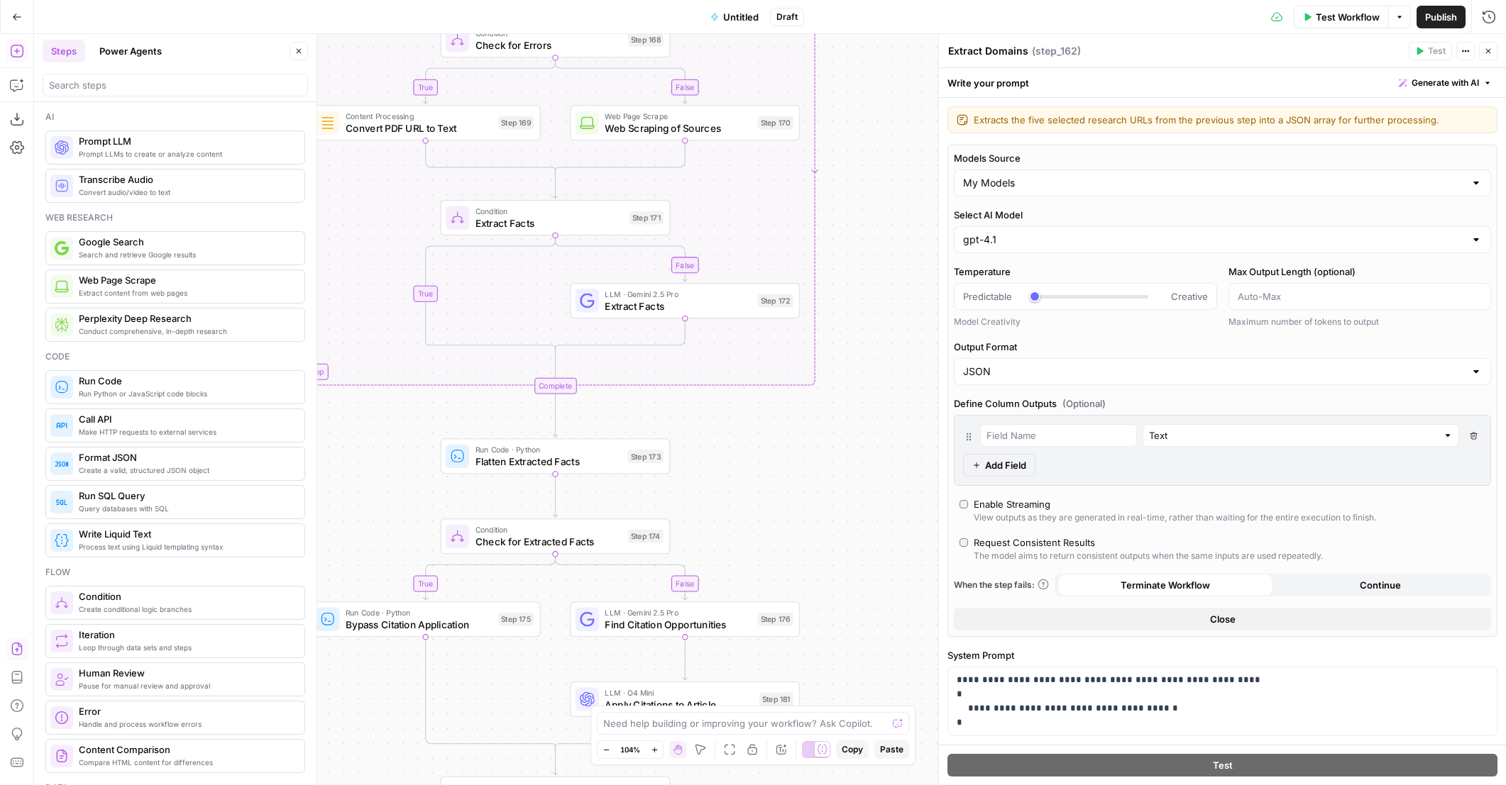
click at [725, 309] on span "Extract Facts" at bounding box center [677, 306] width 147 height 15
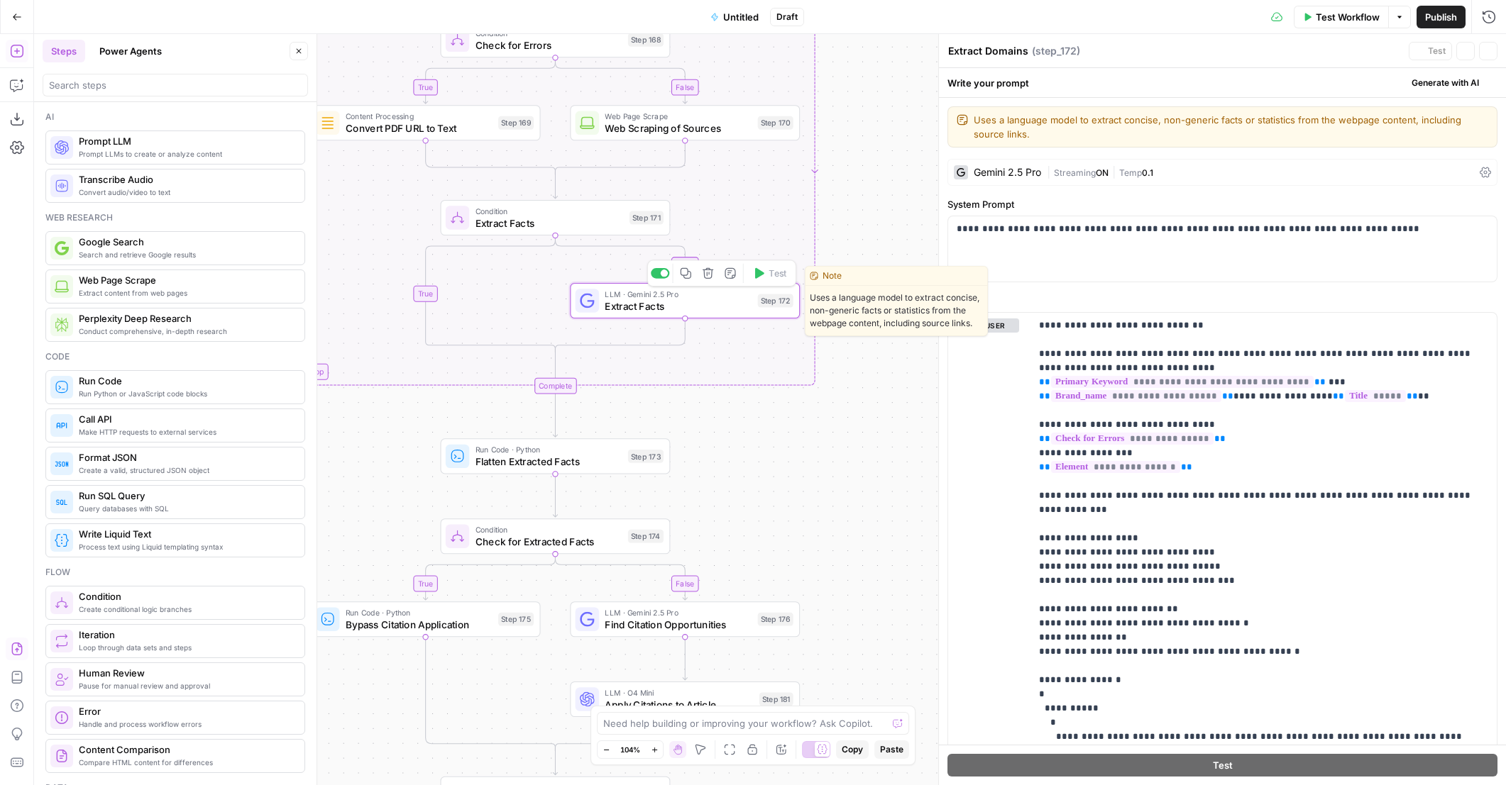
type textarea "Extract Facts"
click at [1037, 177] on div "Gemini 2.5 Pro" at bounding box center [997, 172] width 87 height 14
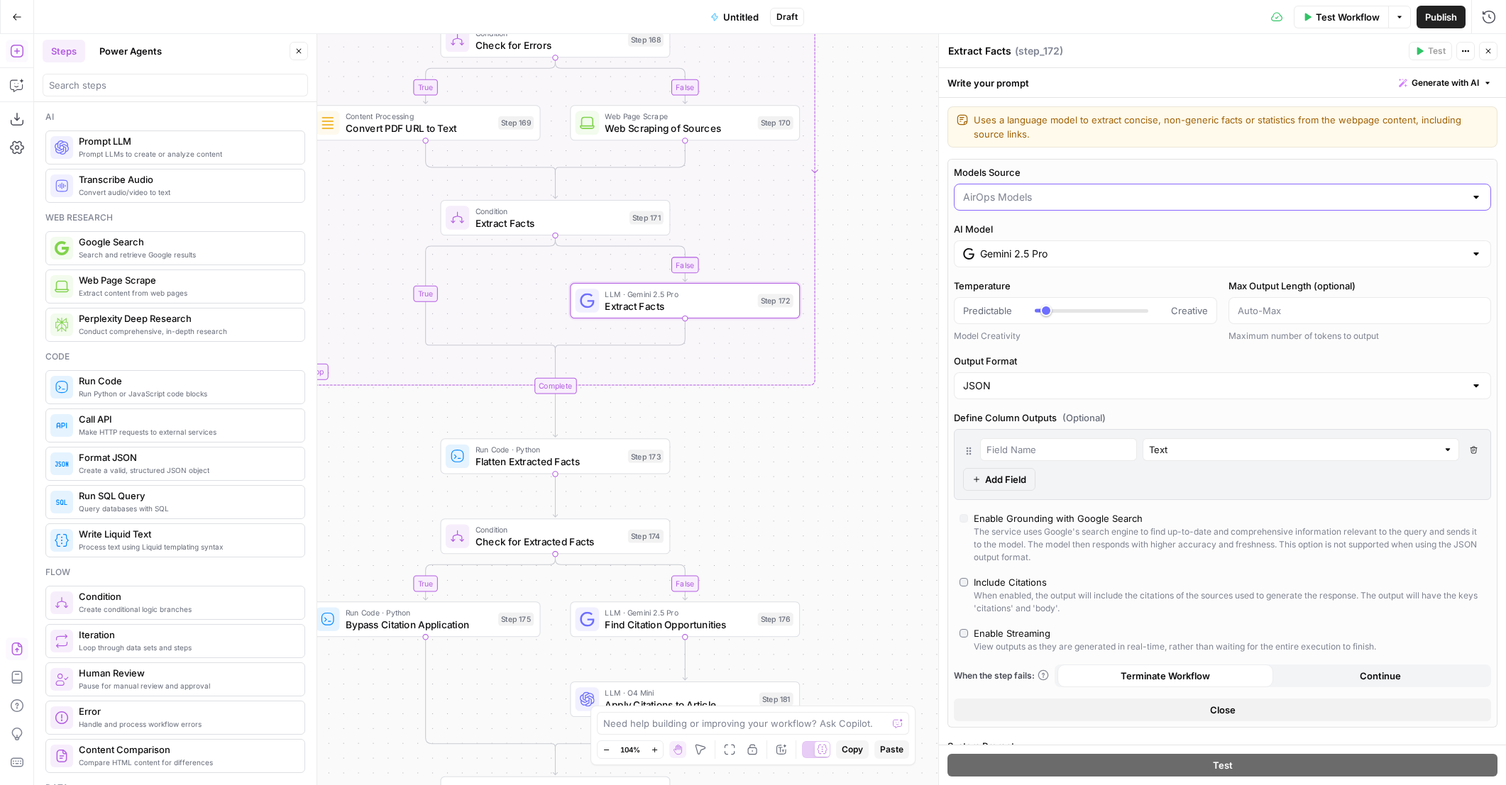
click at [1030, 200] on input "Models Source" at bounding box center [1214, 197] width 502 height 14
click at [1027, 246] on span "My Models" at bounding box center [1213, 251] width 497 height 14
type input "My Models"
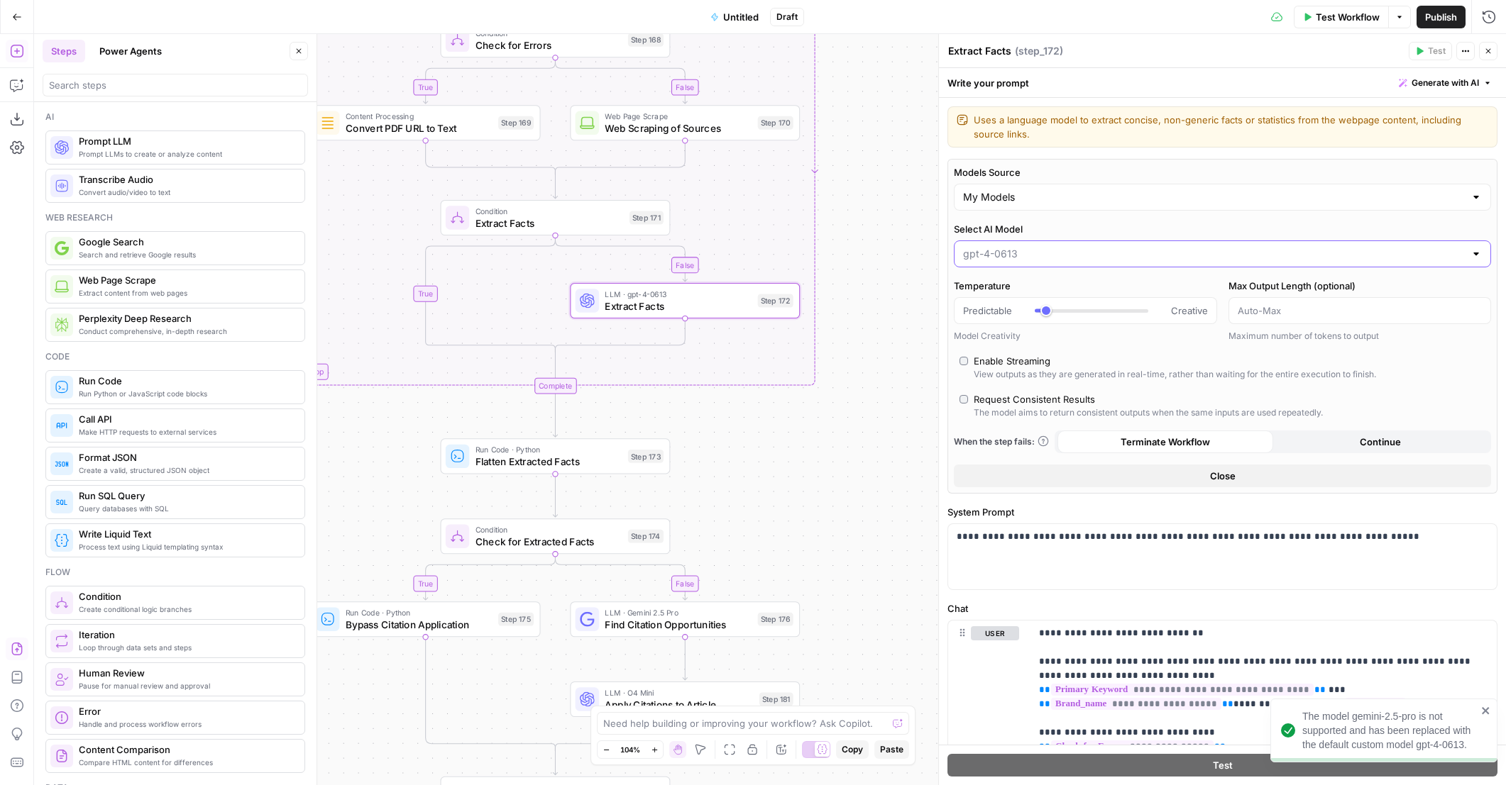
click at [1019, 251] on input "Select AI Model" at bounding box center [1214, 254] width 502 height 14
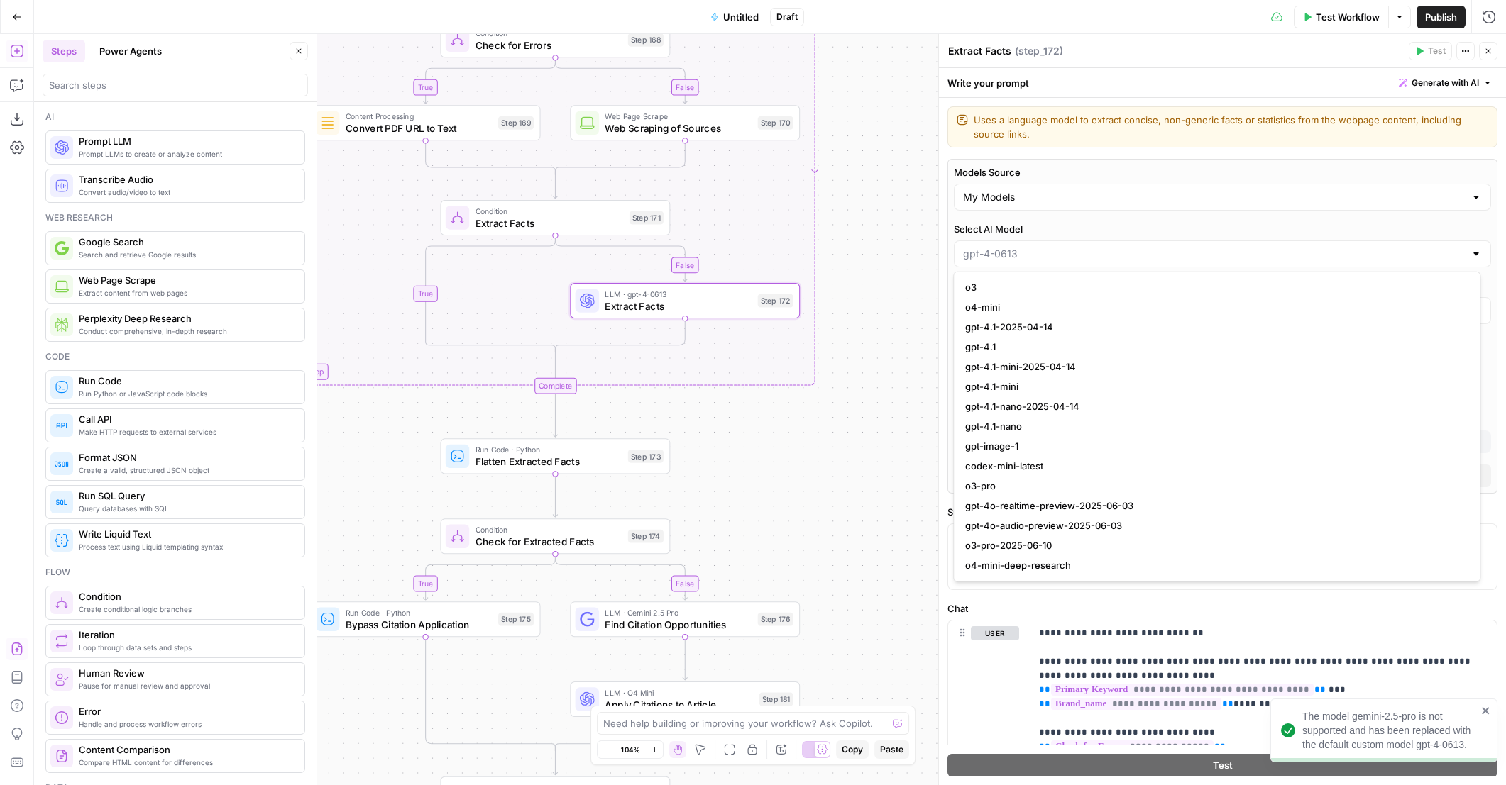
scroll to position [1206, 0]
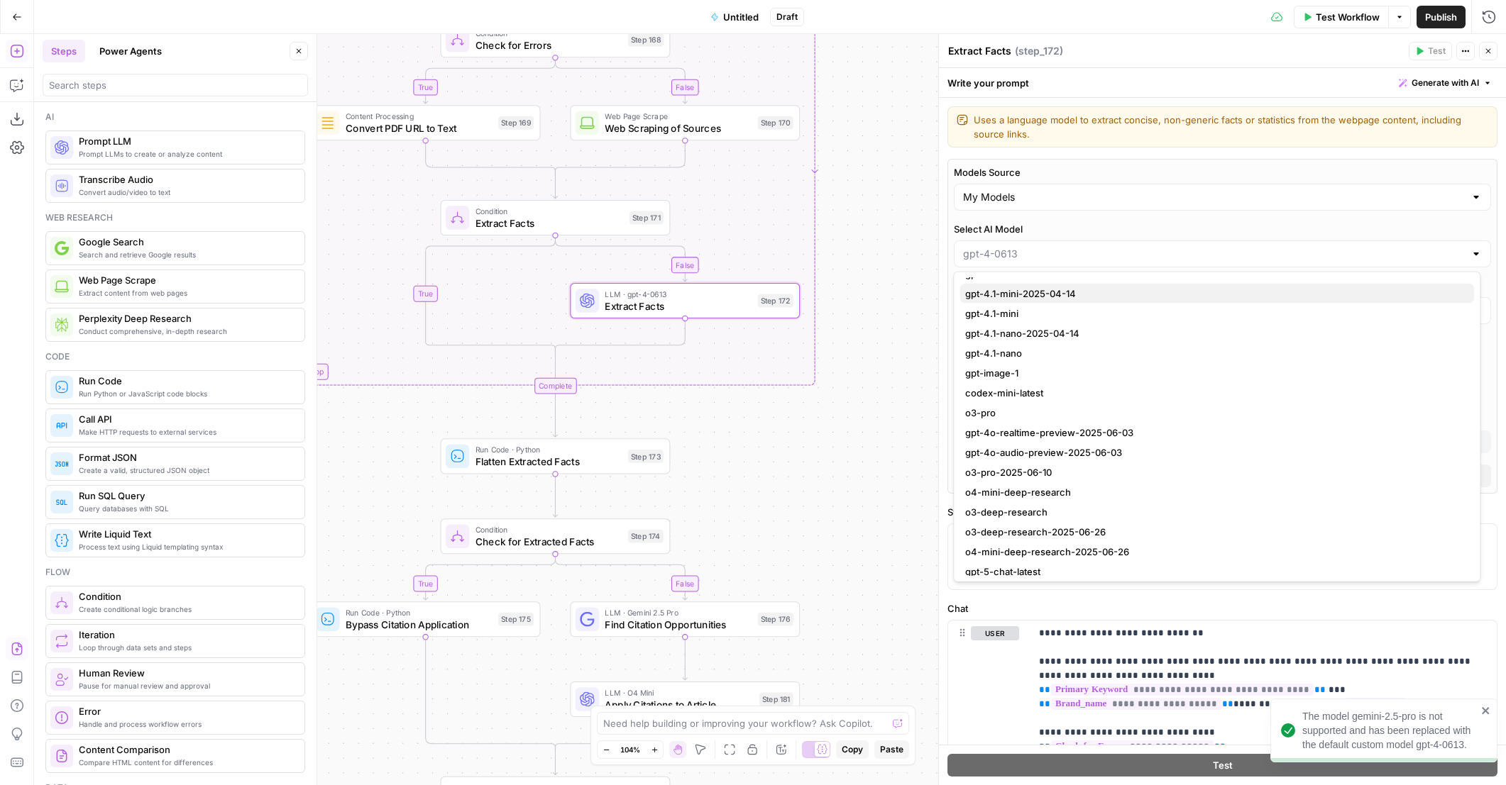
click at [1059, 289] on span "gpt-4.1-mini-2025-04-14" at bounding box center [1213, 294] width 497 height 14
type input "gpt-4.1-mini-2025-04-14"
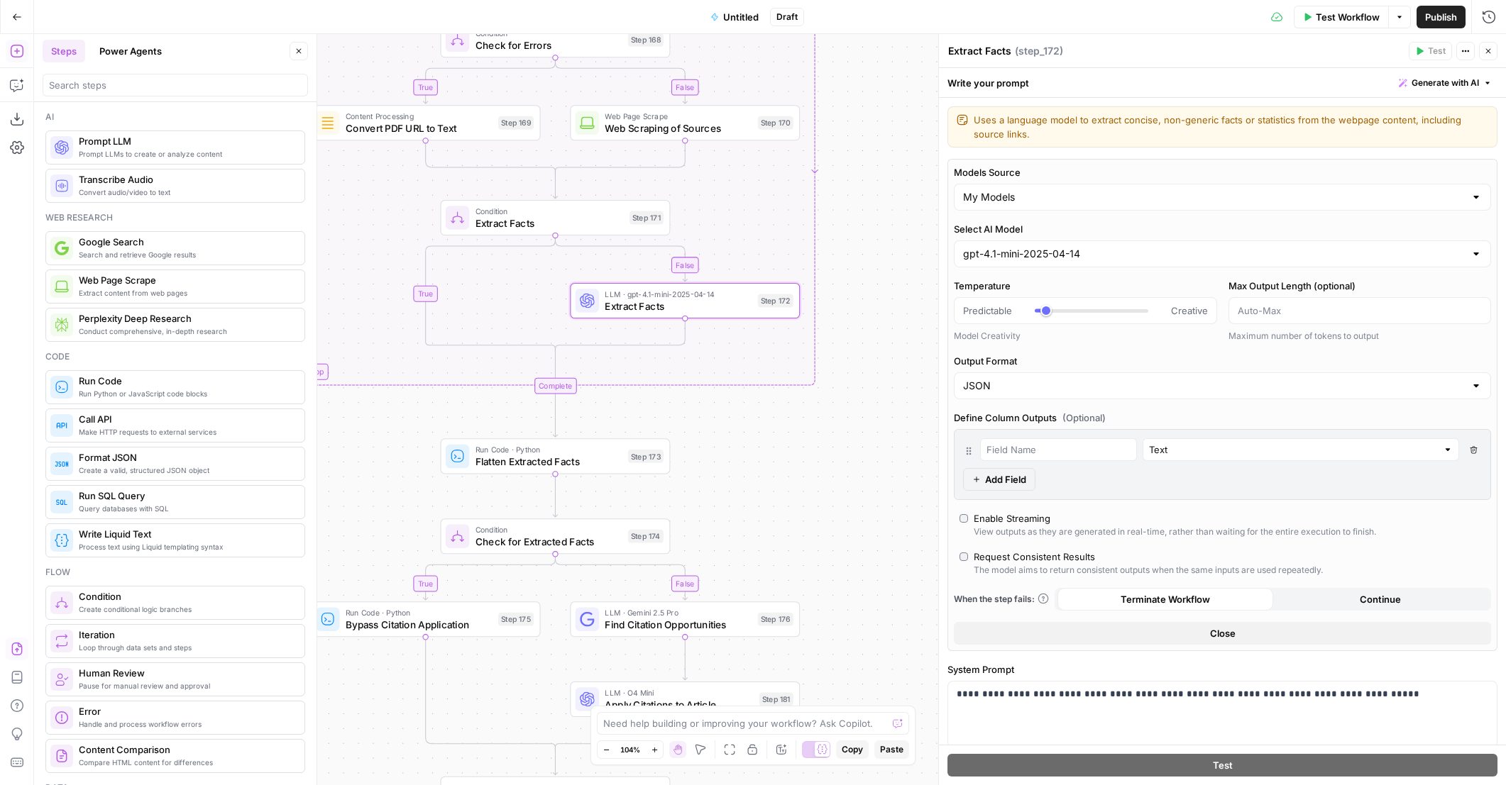
click at [1051, 265] on div "gpt-4.1-mini-2025-04-14" at bounding box center [1222, 254] width 537 height 27
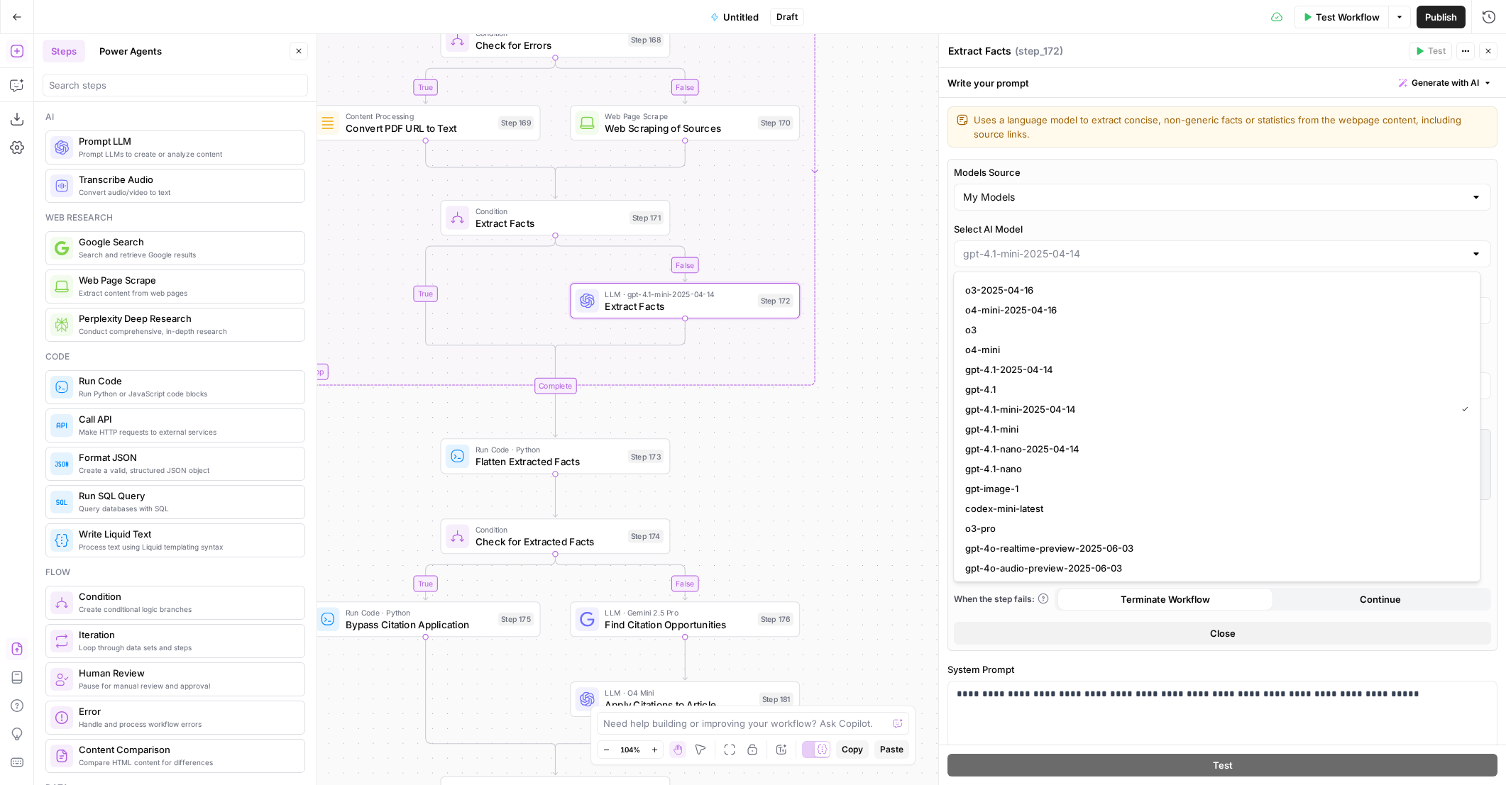
scroll to position [1090, 0]
click at [1111, 365] on span "gpt-4.1-2025-04-14" at bounding box center [1213, 370] width 497 height 14
type input "gpt-4.1-2025-04-14"
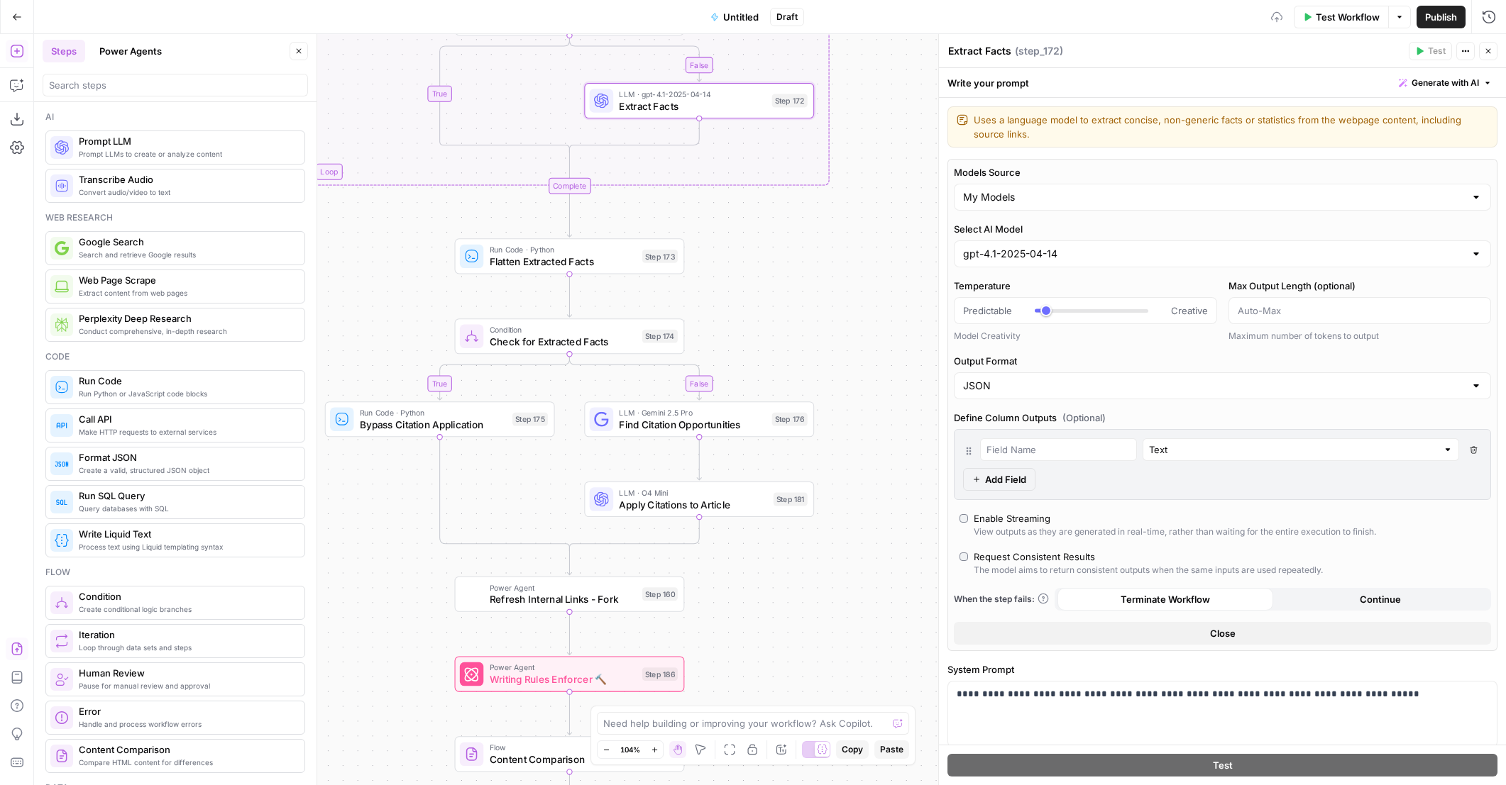
drag, startPoint x: 814, startPoint y: 489, endPoint x: 827, endPoint y: 296, distance: 193.4
click at [827, 296] on div "true false false true false true Workflow Set Inputs Inputs Content Processing …" at bounding box center [769, 409] width 1471 height 751
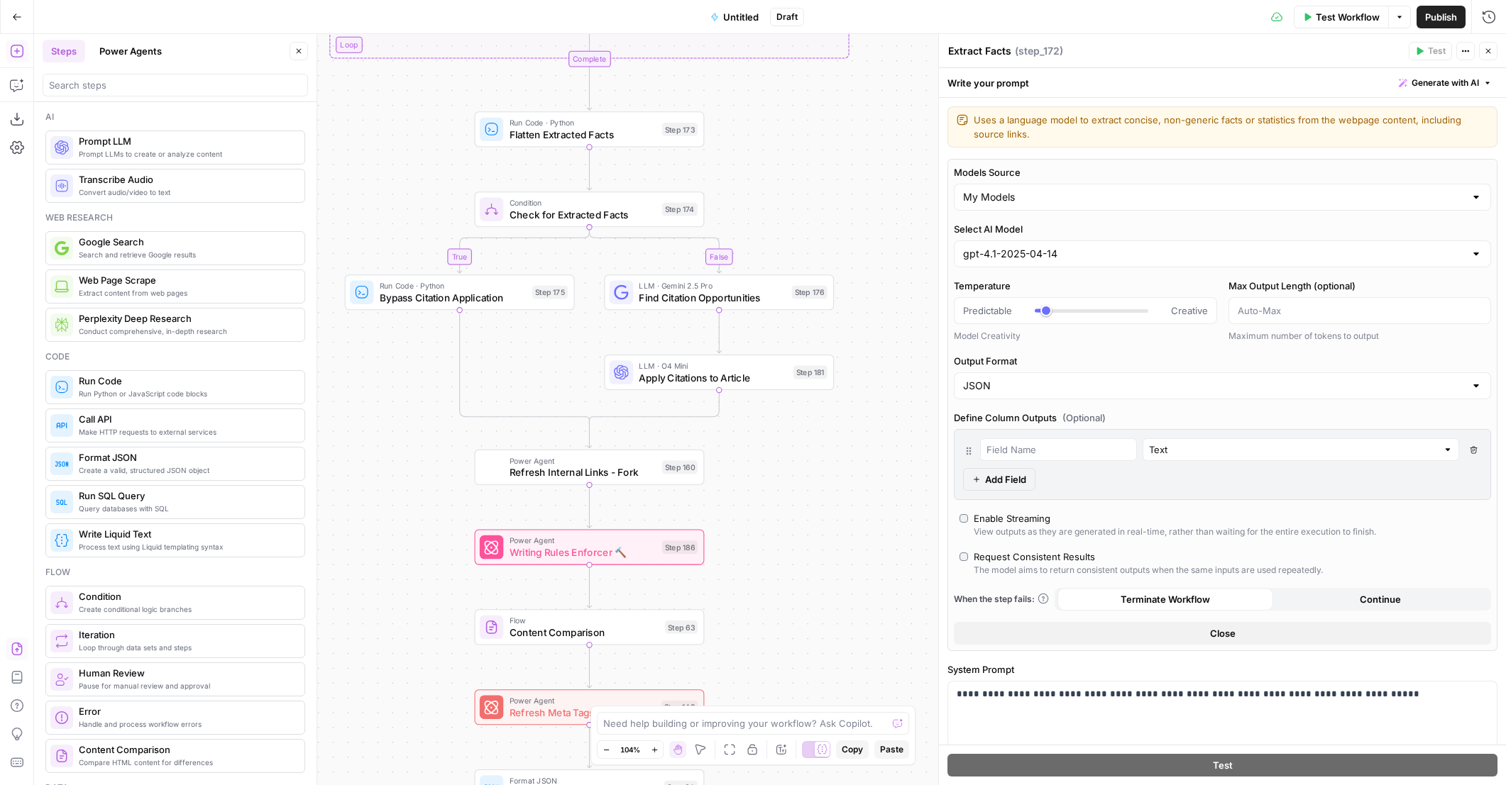
drag, startPoint x: 815, startPoint y: 335, endPoint x: 836, endPoint y: 205, distance: 131.5
click at [836, 205] on div "true false false true false true Workflow Set Inputs Inputs Content Processing …" at bounding box center [769, 409] width 1471 height 751
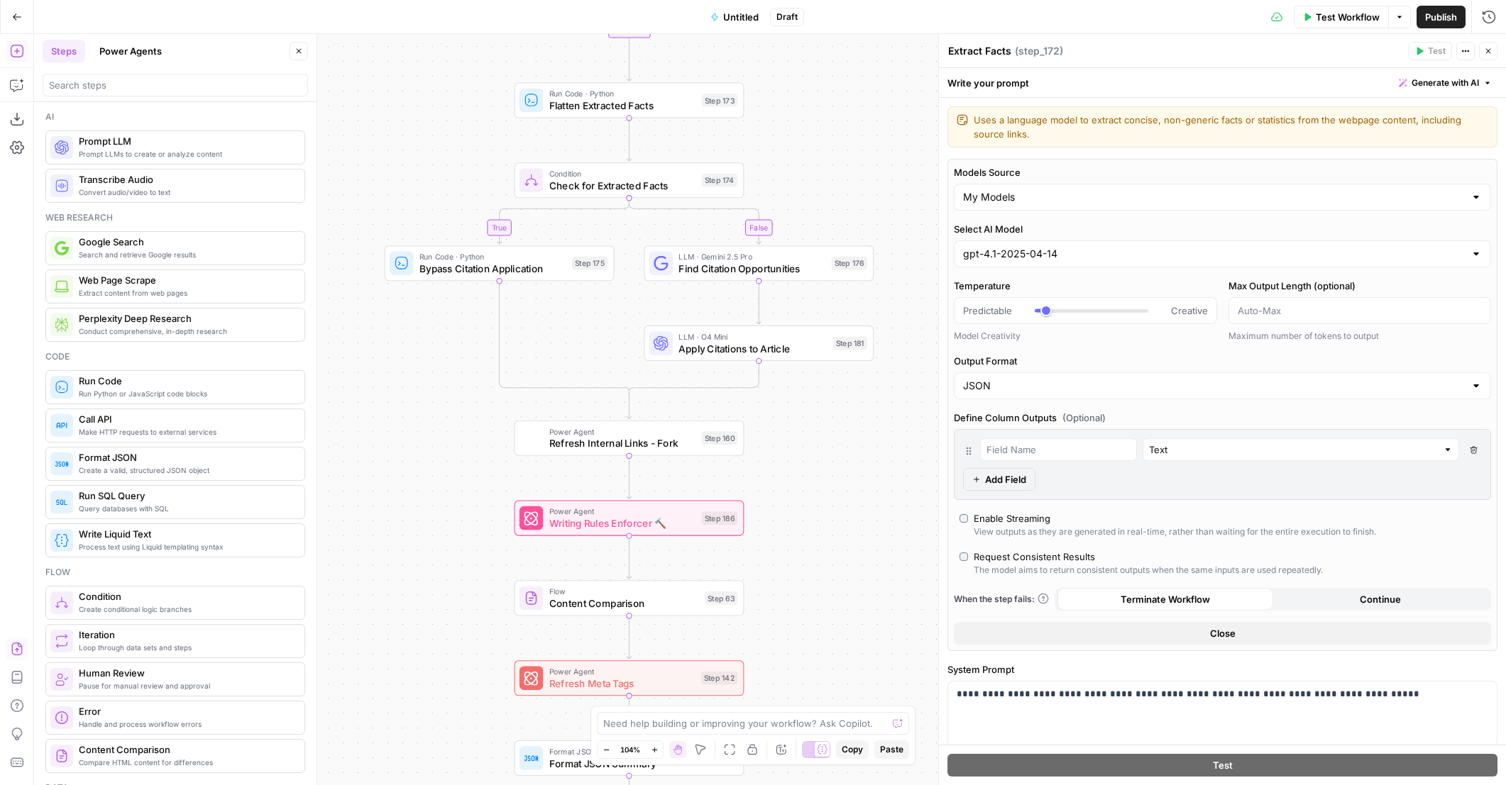
drag, startPoint x: 839, startPoint y: 476, endPoint x: 878, endPoint y: 455, distance: 44.4
click at [878, 455] on div "true false false true false true Workflow Set Inputs Inputs Content Processing …" at bounding box center [769, 409] width 1471 height 751
click at [811, 272] on span "Find Citation Opportunities" at bounding box center [751, 270] width 147 height 15
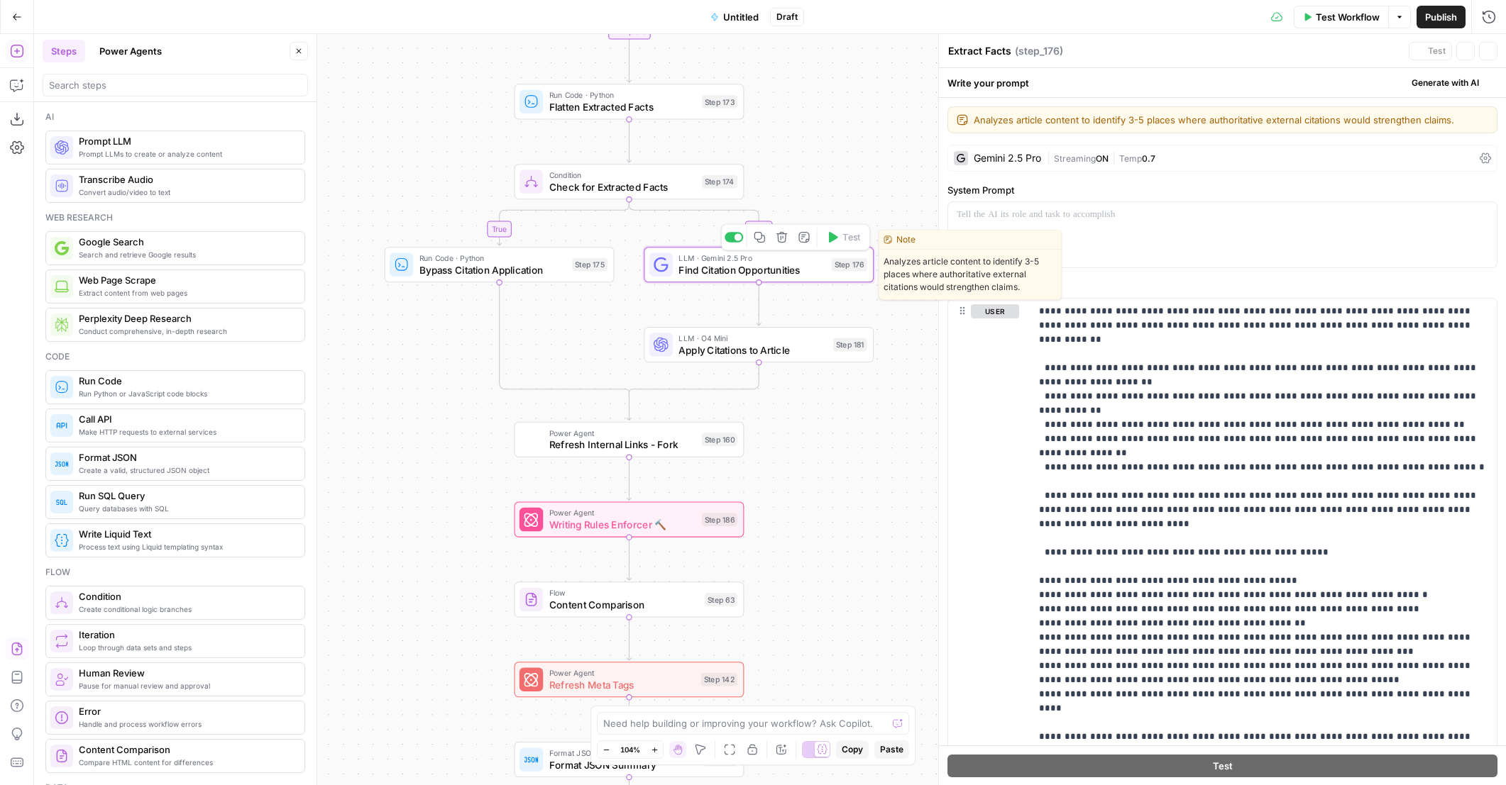
type textarea "Find Citation Opportunities"
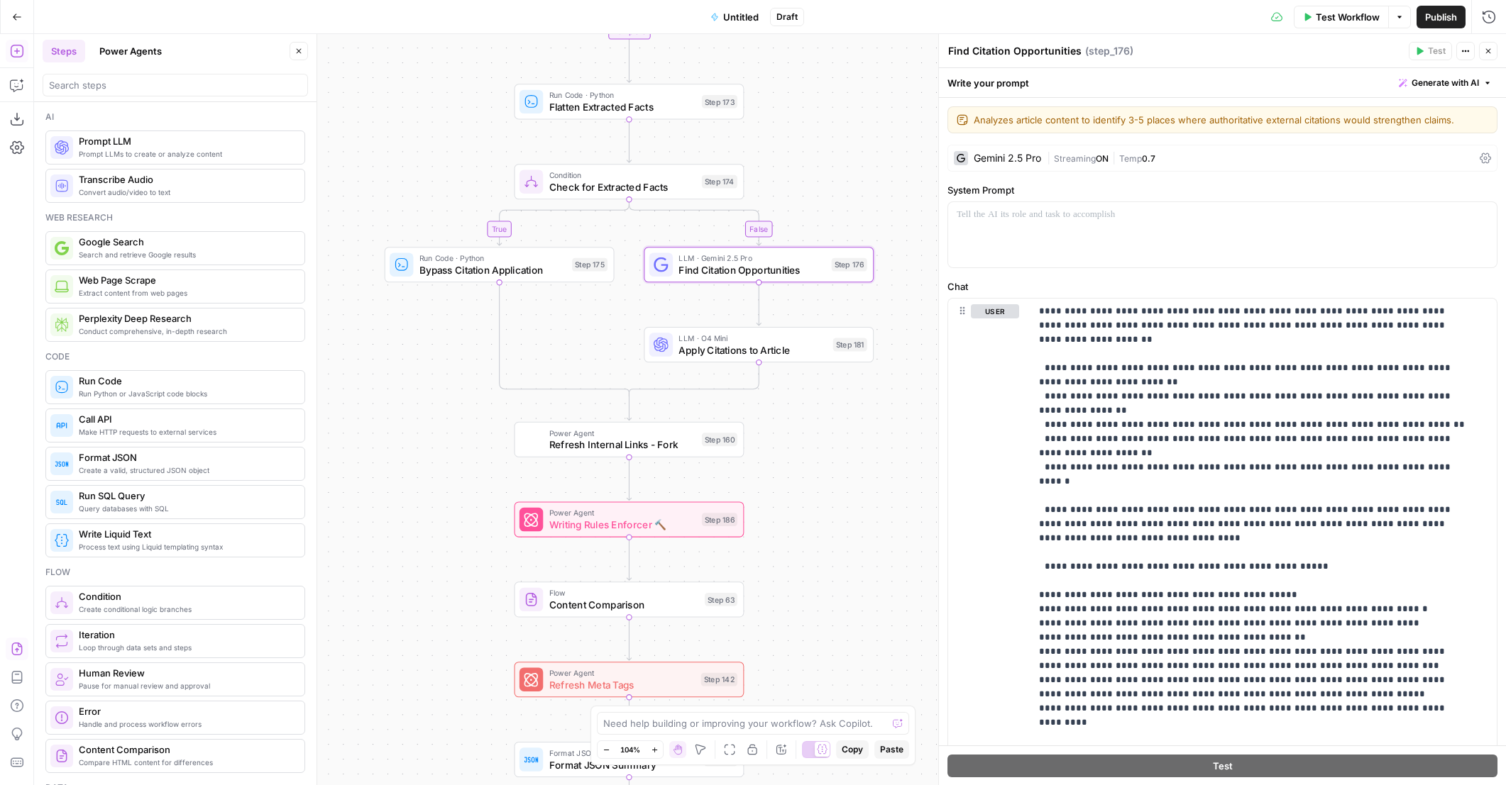
click at [1035, 158] on div "Gemini 2.5 Pro" at bounding box center [1006, 158] width 67 height 10
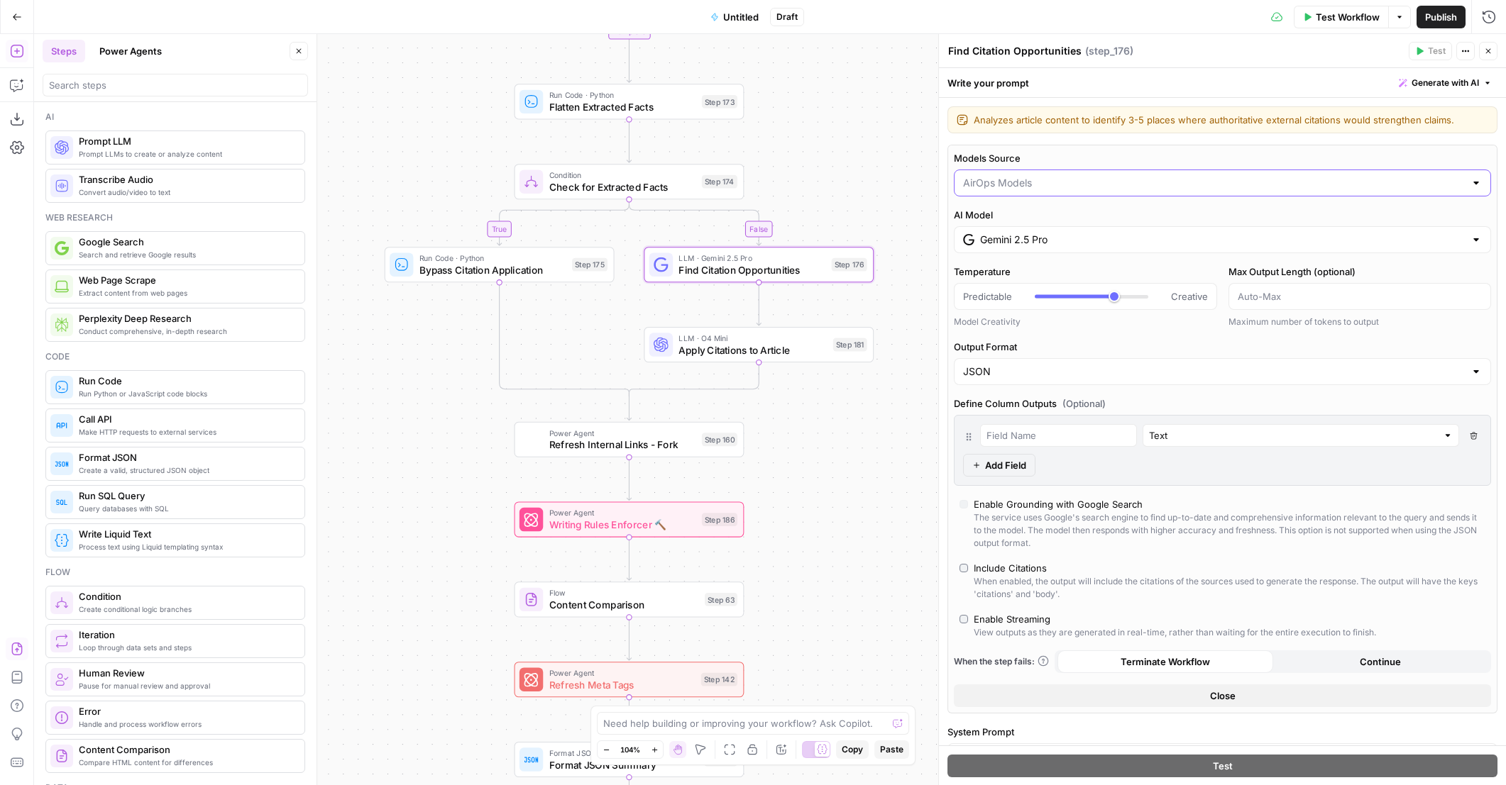
click at [1049, 182] on input "Models Source" at bounding box center [1214, 183] width 502 height 14
click at [1030, 233] on span "My Models" at bounding box center [1213, 237] width 497 height 14
type input "My Models"
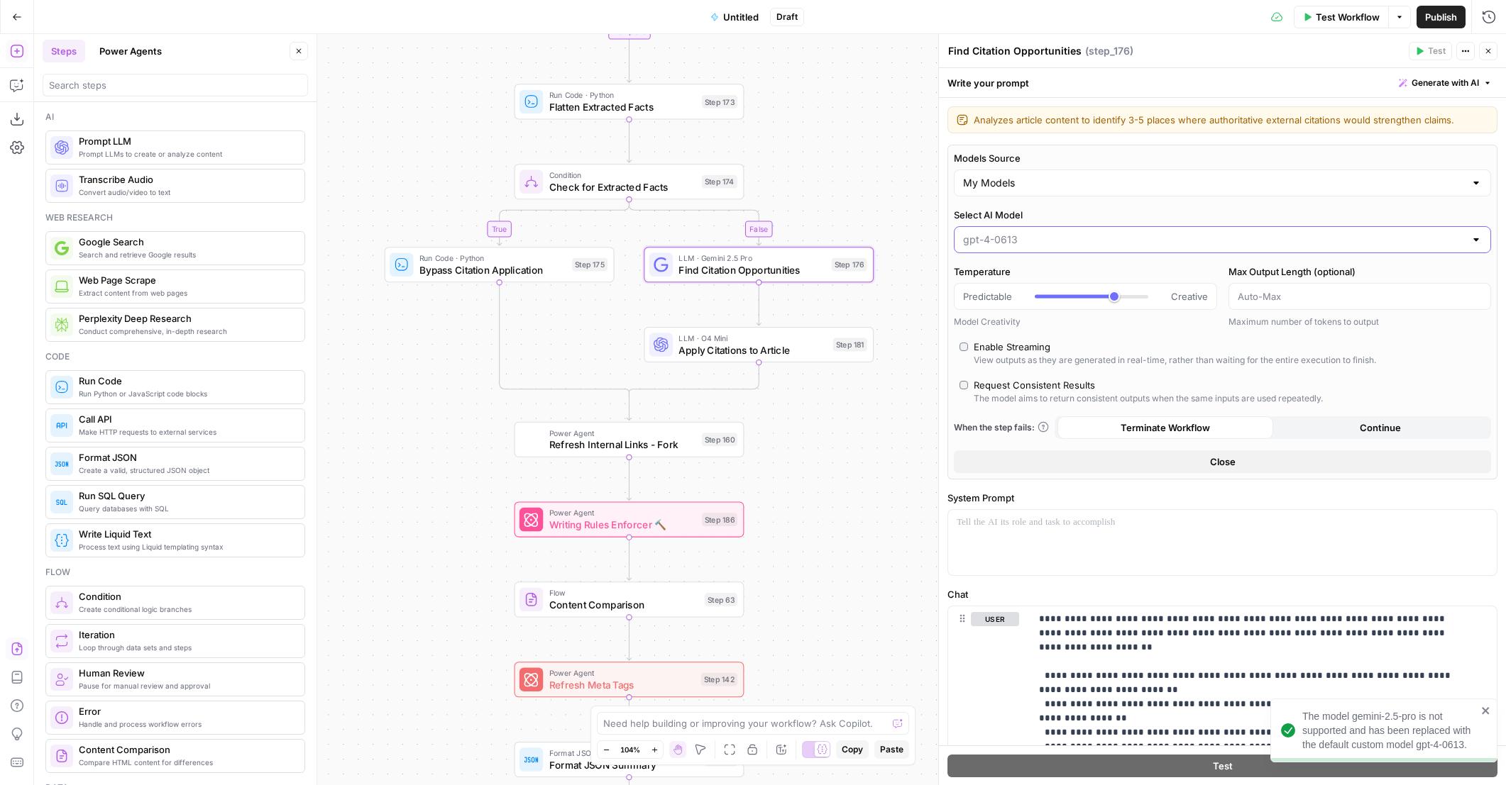
click at [1033, 235] on input "Select AI Model" at bounding box center [1214, 240] width 502 height 14
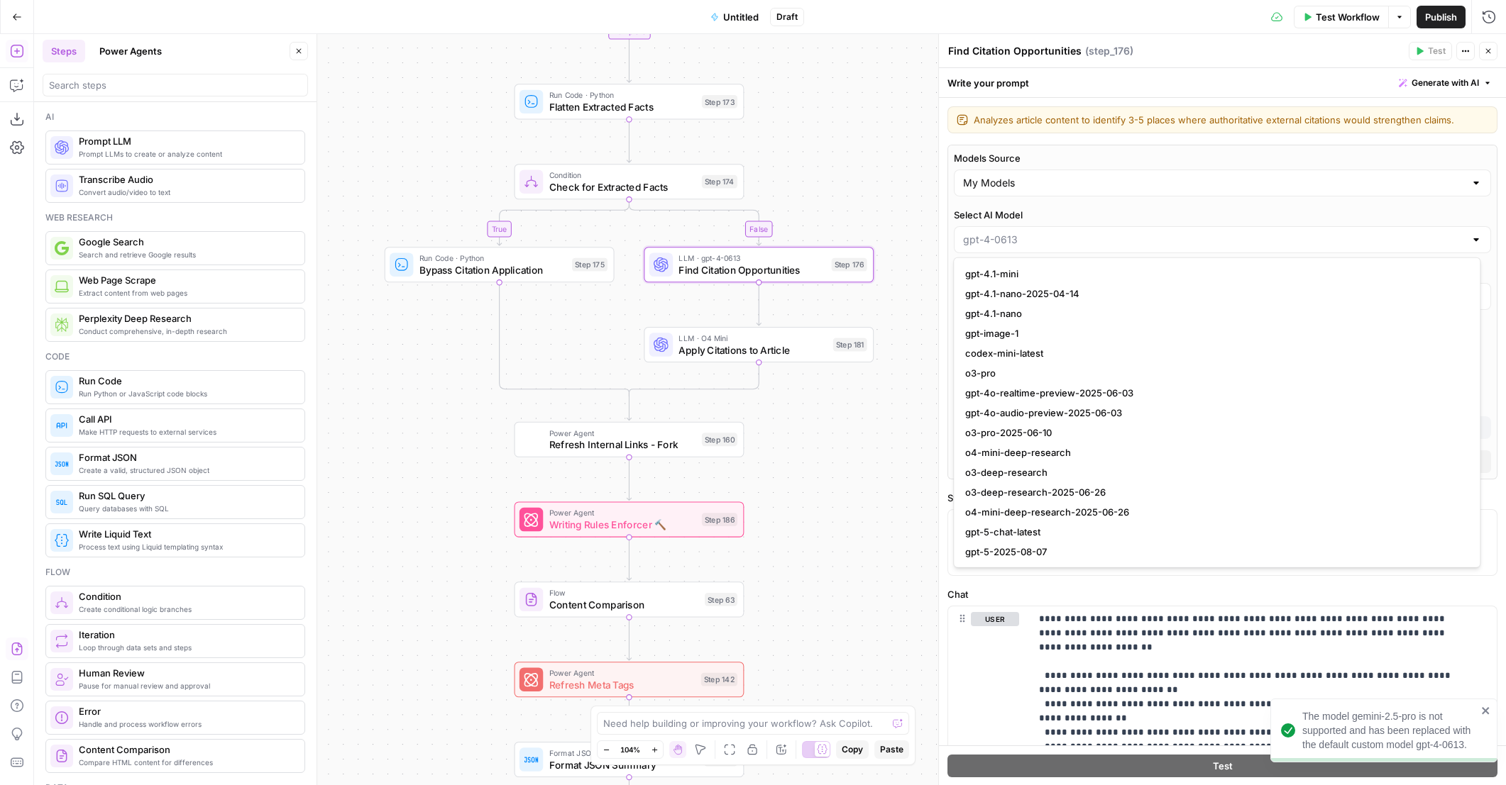
scroll to position [1161, 0]
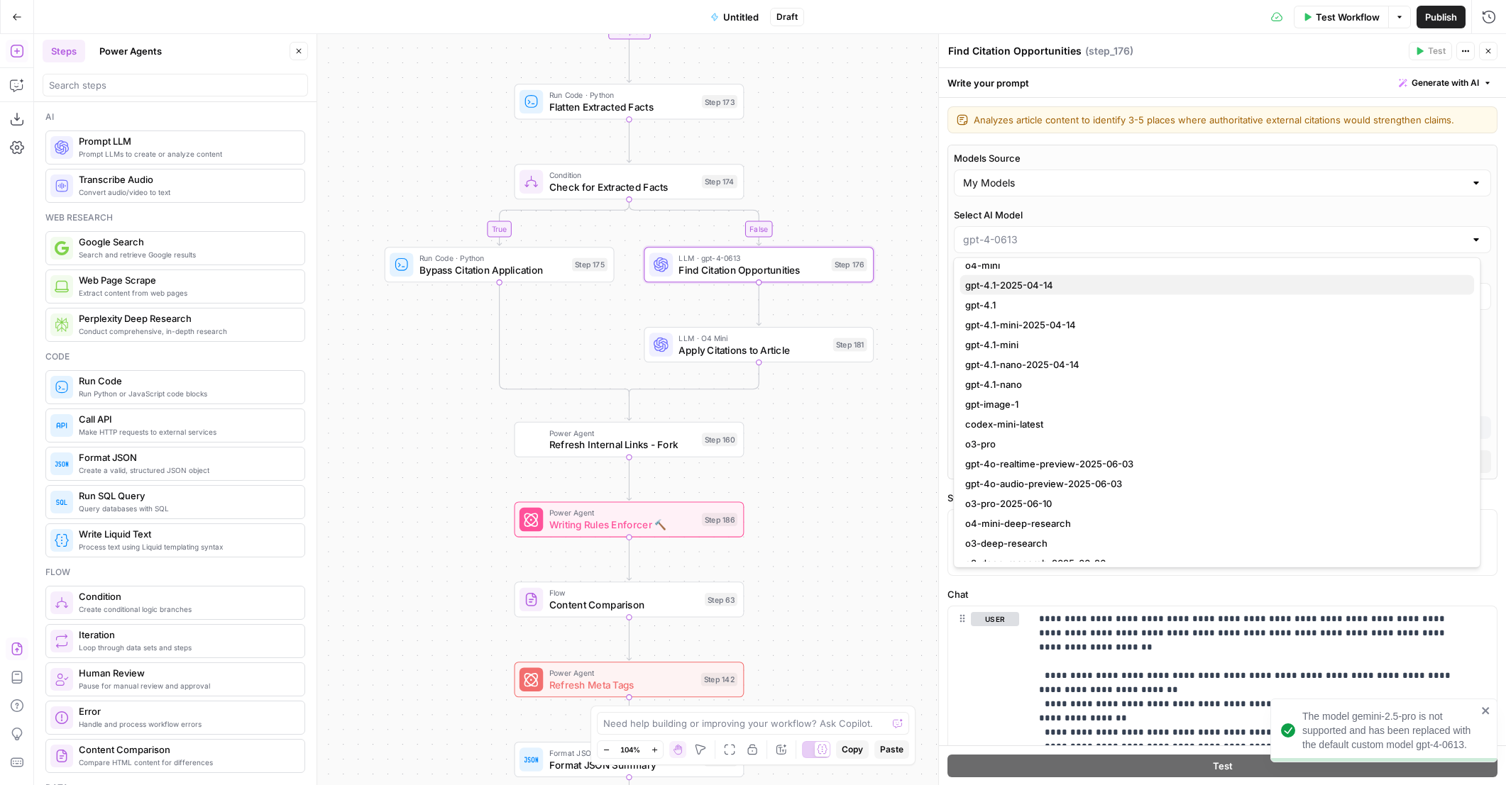
click at [1037, 280] on span "gpt-4.1-2025-04-14" at bounding box center [1213, 285] width 497 height 14
type input "gpt-4.1-2025-04-14"
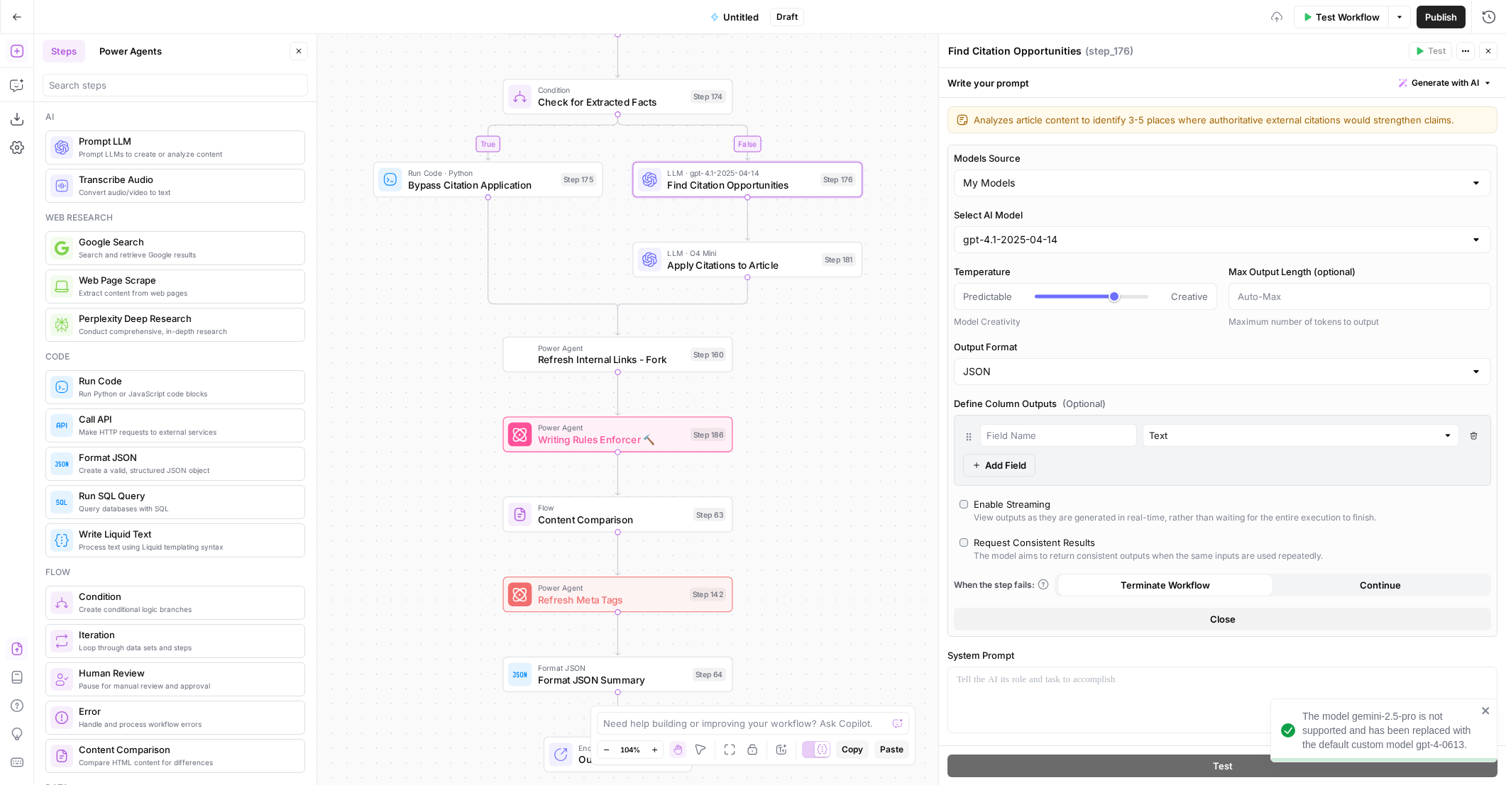
drag, startPoint x: 850, startPoint y: 457, endPoint x: 829, endPoint y: 343, distance: 115.4
click at [841, 397] on div "true false false true false true Workflow Set Inputs Inputs Content Processing …" at bounding box center [769, 409] width 1471 height 751
click at [797, 269] on span "Apply Citations to Article" at bounding box center [740, 263] width 148 height 15
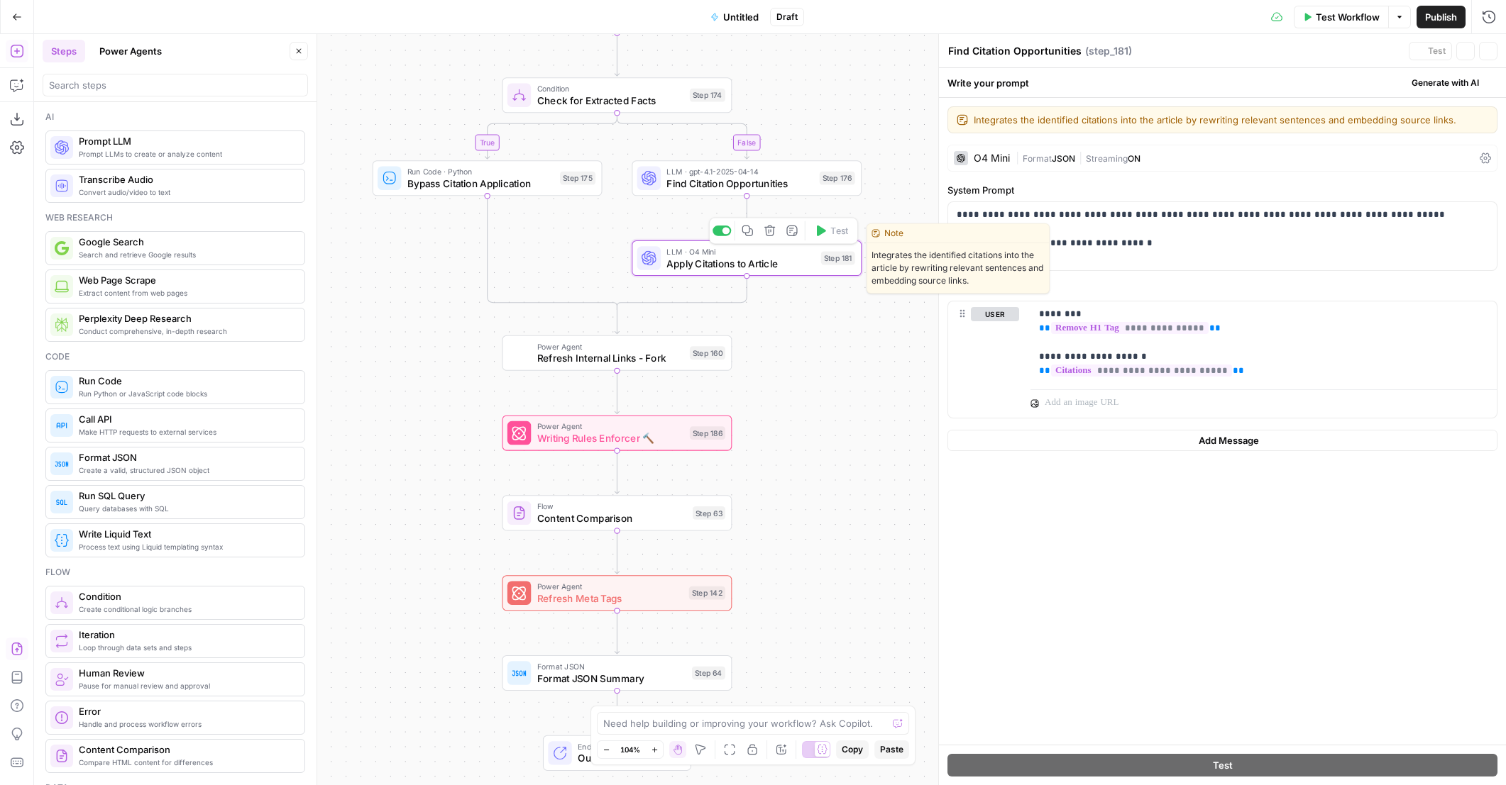
type textarea "Apply Citations to Article"
click at [1032, 156] on span "Format" at bounding box center [1036, 158] width 29 height 11
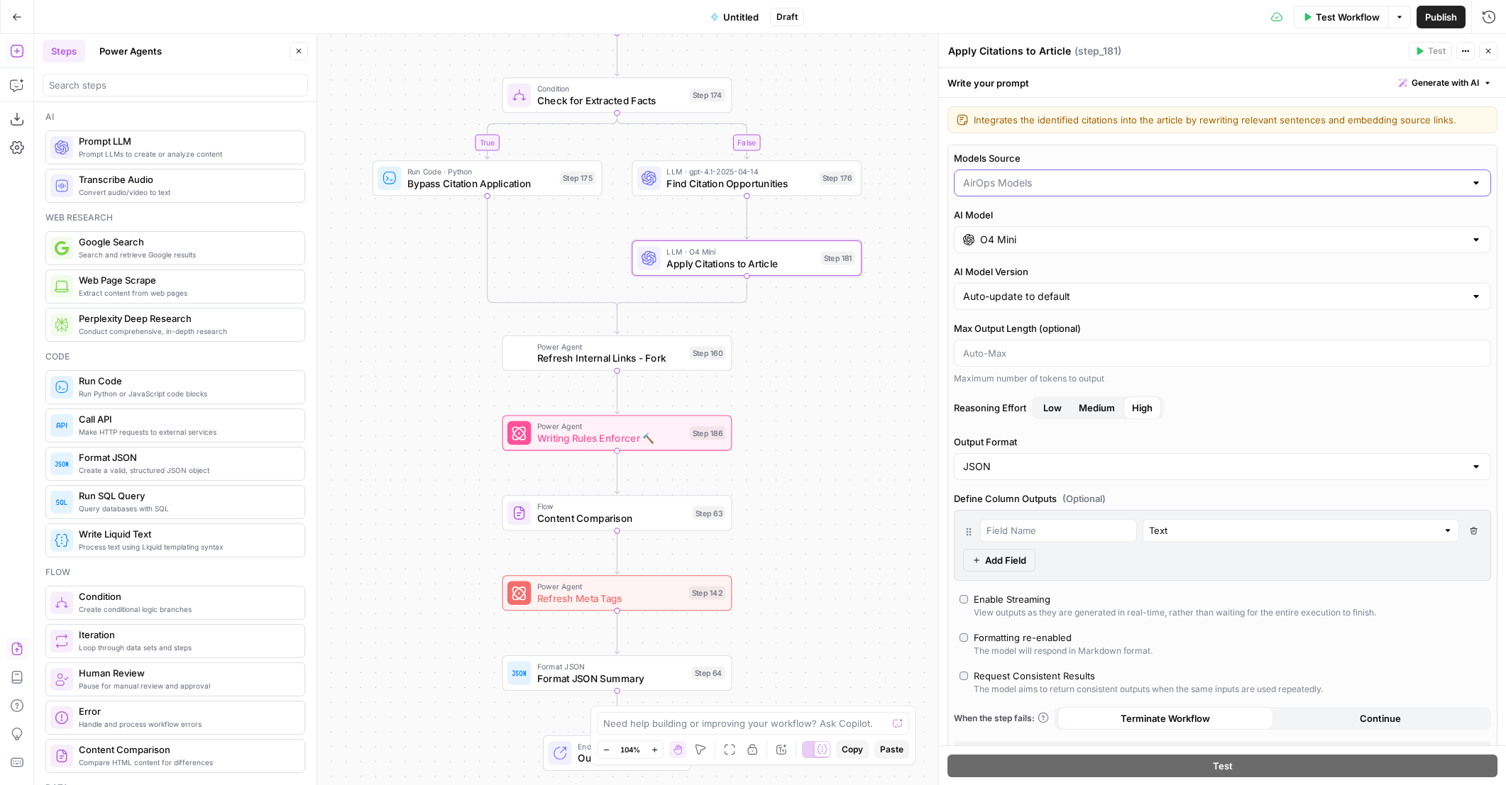
click at [1033, 184] on input "Models Source" at bounding box center [1214, 183] width 502 height 14
click at [1023, 236] on span "My Models" at bounding box center [1213, 237] width 497 height 14
type input "My Models"
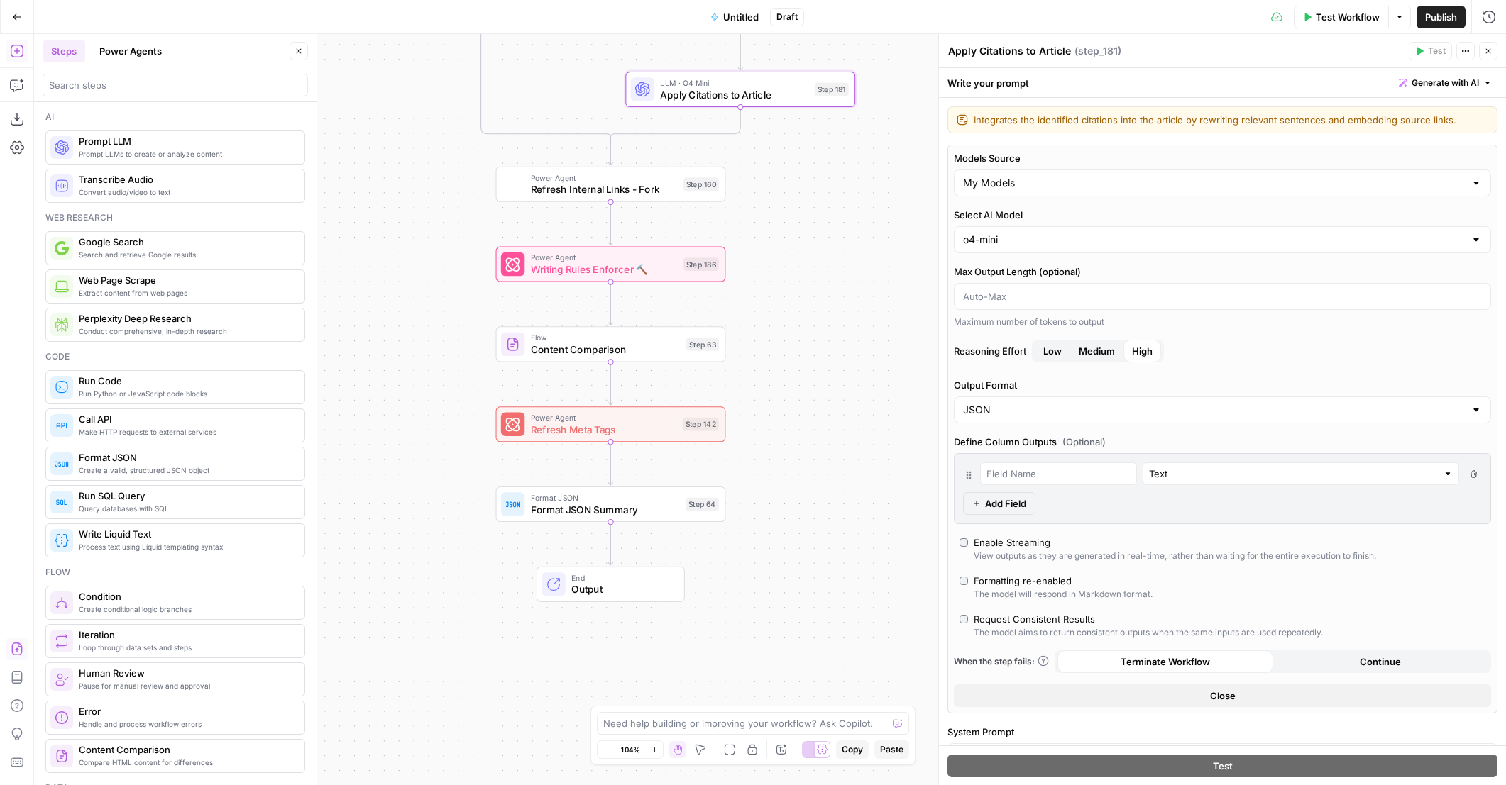
drag, startPoint x: 854, startPoint y: 503, endPoint x: 847, endPoint y: 334, distance: 169.0
click at [847, 334] on div "true false false true false true Workflow Set Inputs Inputs Content Processing …" at bounding box center [769, 409] width 1471 height 751
click at [646, 191] on span "Refresh Internal Links - Fork" at bounding box center [604, 189] width 147 height 15
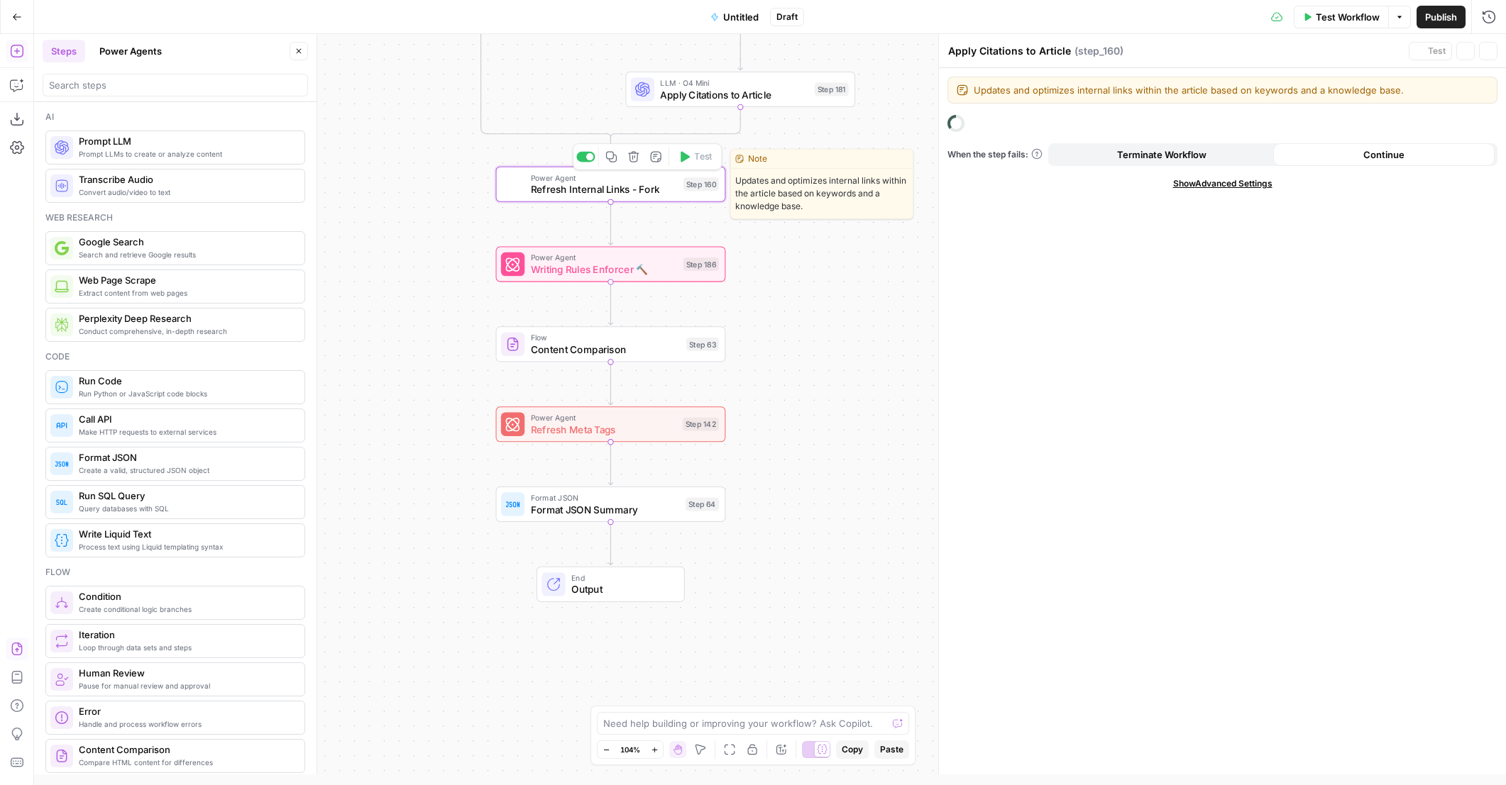
type textarea "Refresh Internal Links - Fork"
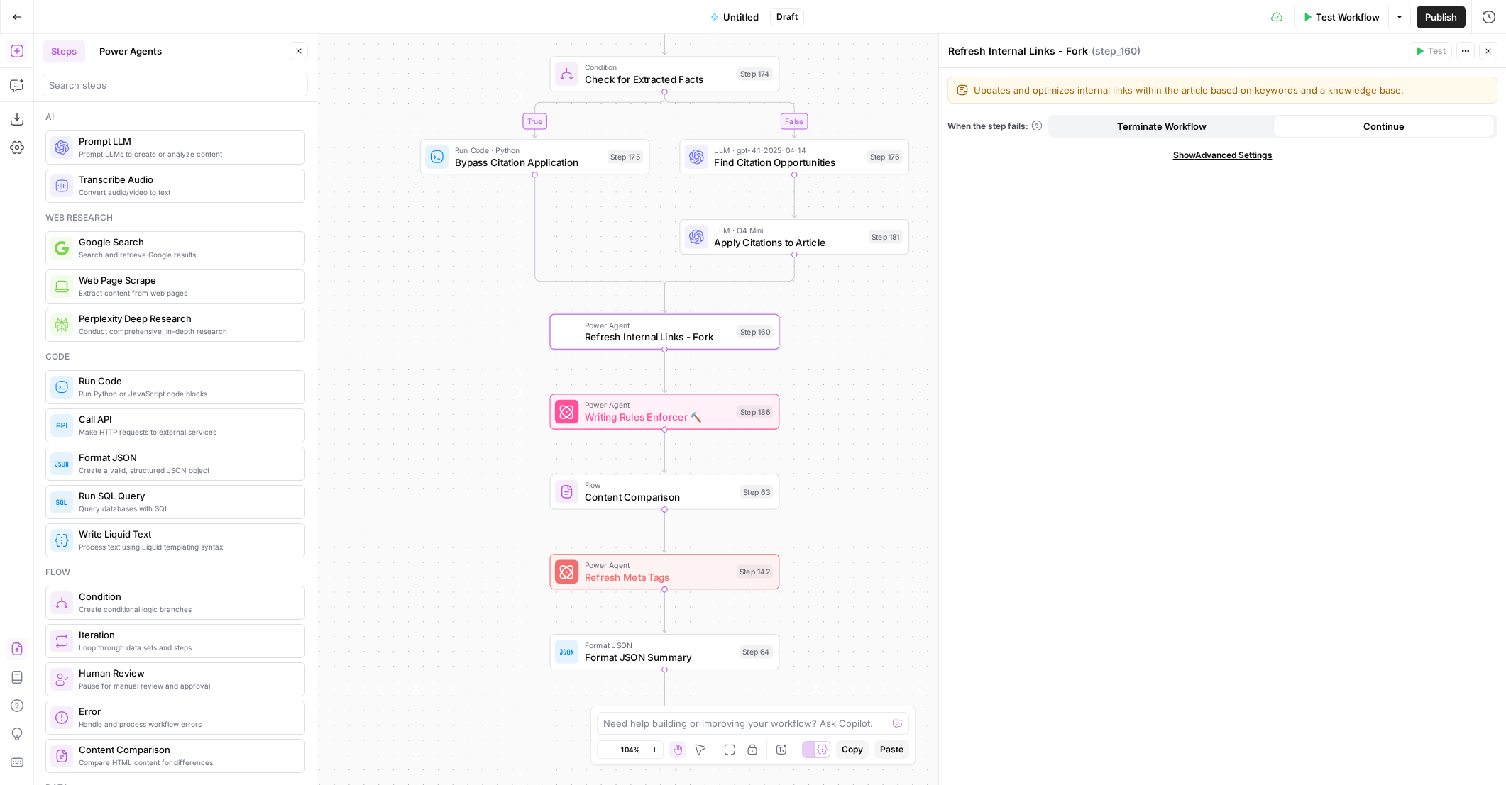
drag, startPoint x: 763, startPoint y: 221, endPoint x: 830, endPoint y: 405, distance: 196.2
click at [830, 405] on div "true false false true false true Workflow Set Inputs Inputs Content Processing …" at bounding box center [769, 409] width 1471 height 751
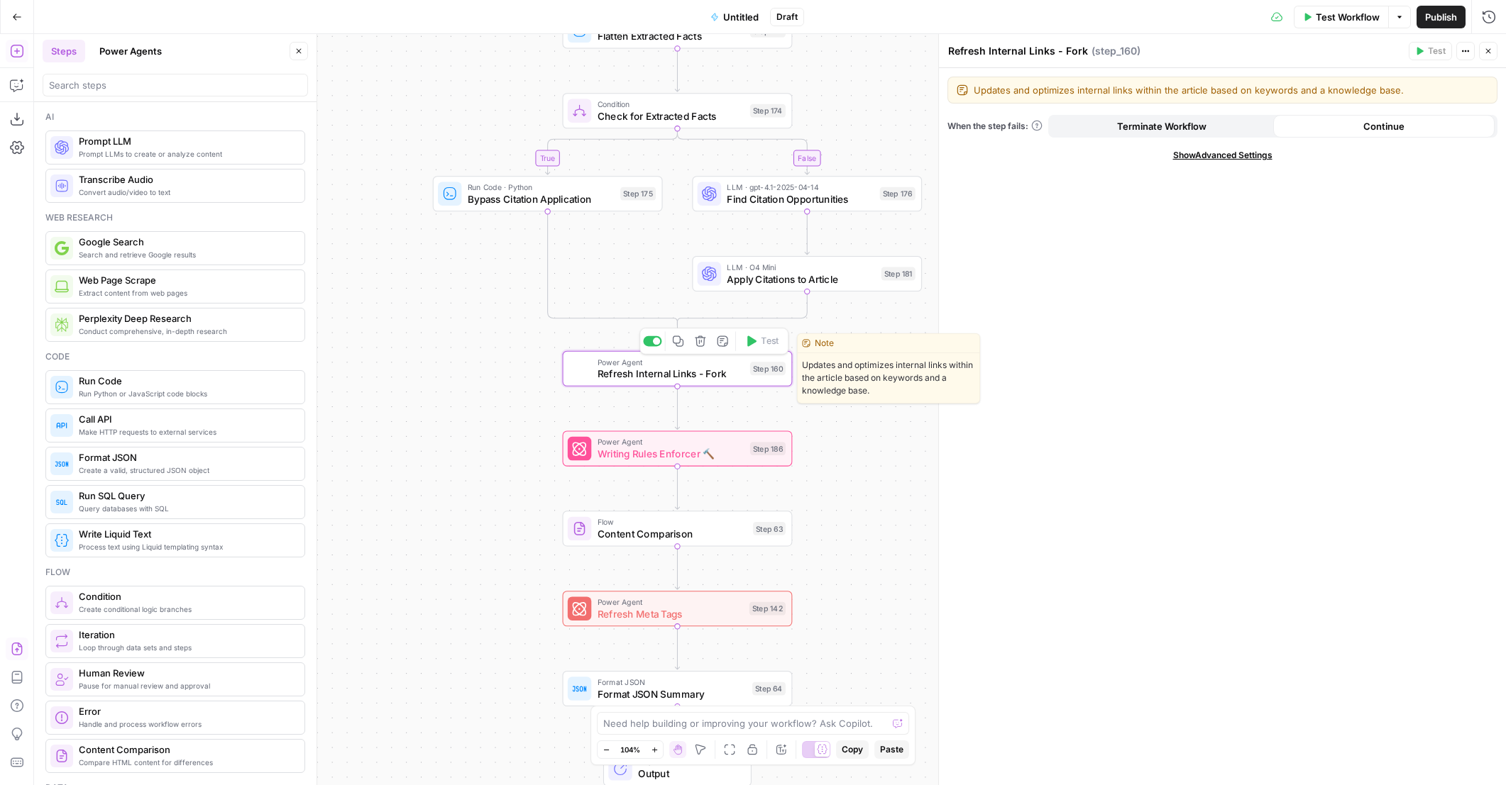
click at [712, 376] on span "Refresh Internal Links - Fork" at bounding box center [670, 374] width 147 height 15
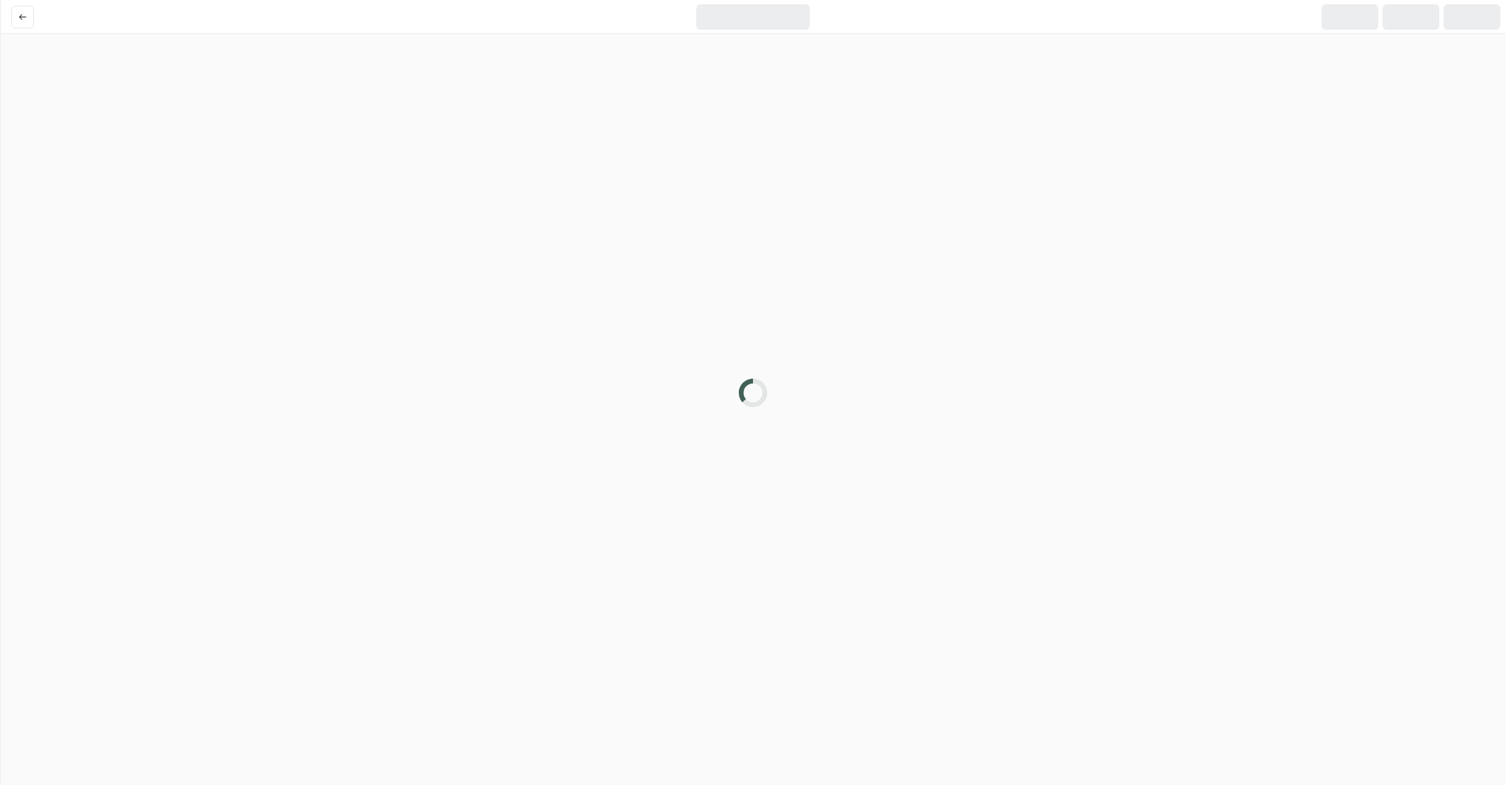
click at [791, 326] on div at bounding box center [753, 392] width 1506 height 785
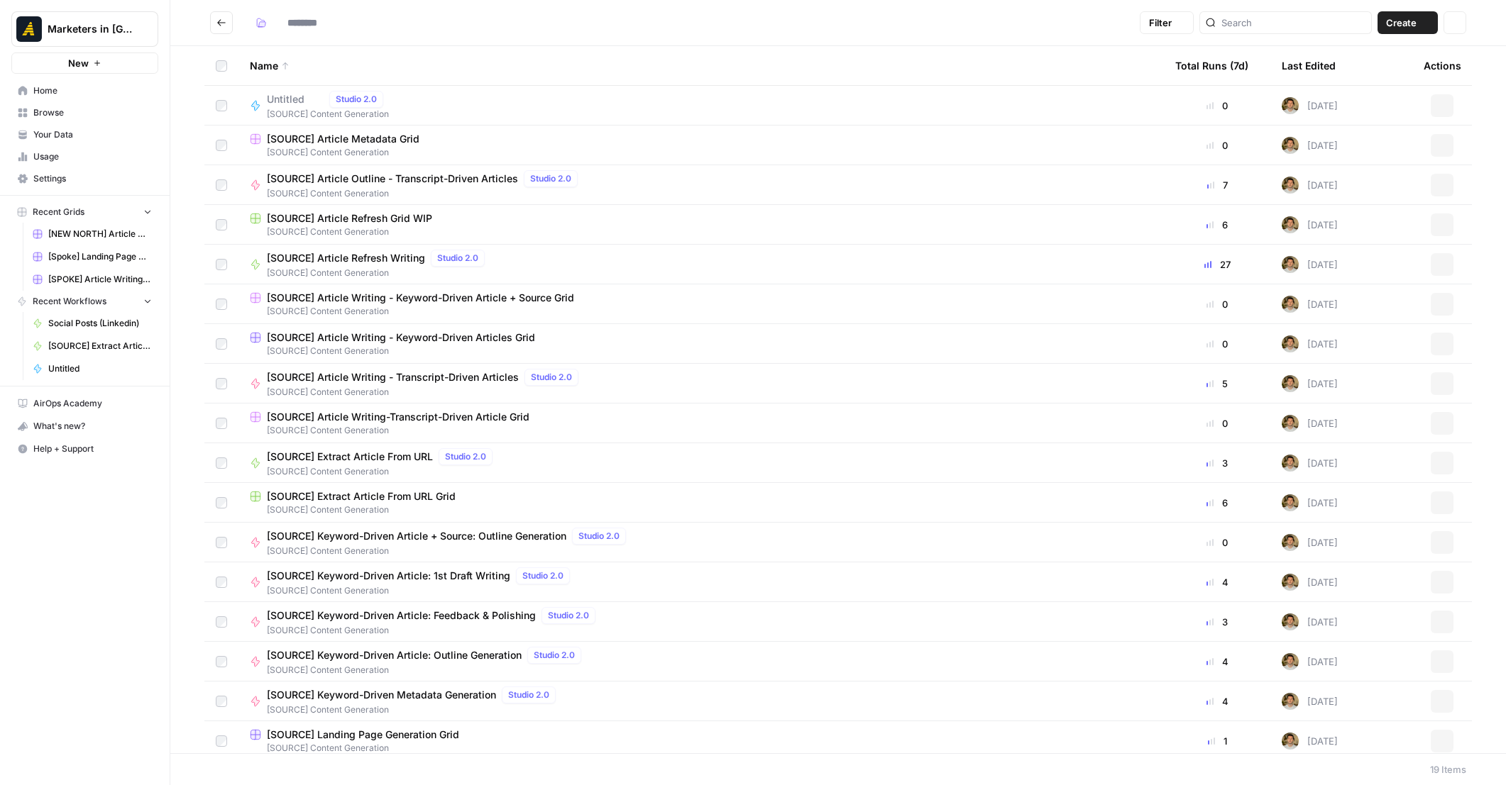
type input "**********"
click at [429, 111] on div "Untitled Studio 2.0 [SOURCE] Content Generation" at bounding box center [701, 106] width 902 height 30
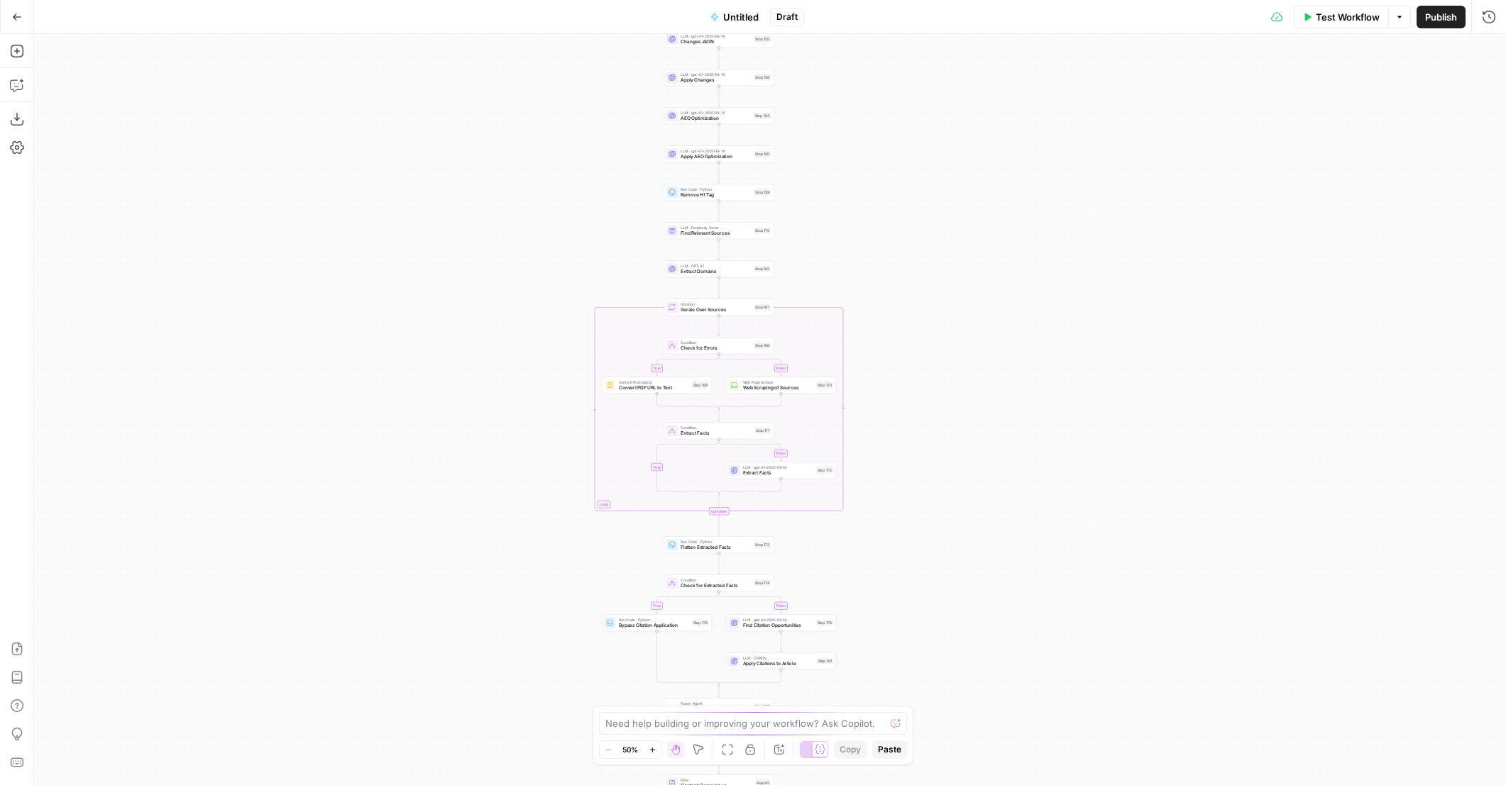
drag, startPoint x: 937, startPoint y: 536, endPoint x: 886, endPoint y: 259, distance: 281.4
click at [886, 259] on div "true false true false true false Workflow Set Inputs Inputs Content Processing …" at bounding box center [769, 409] width 1471 height 751
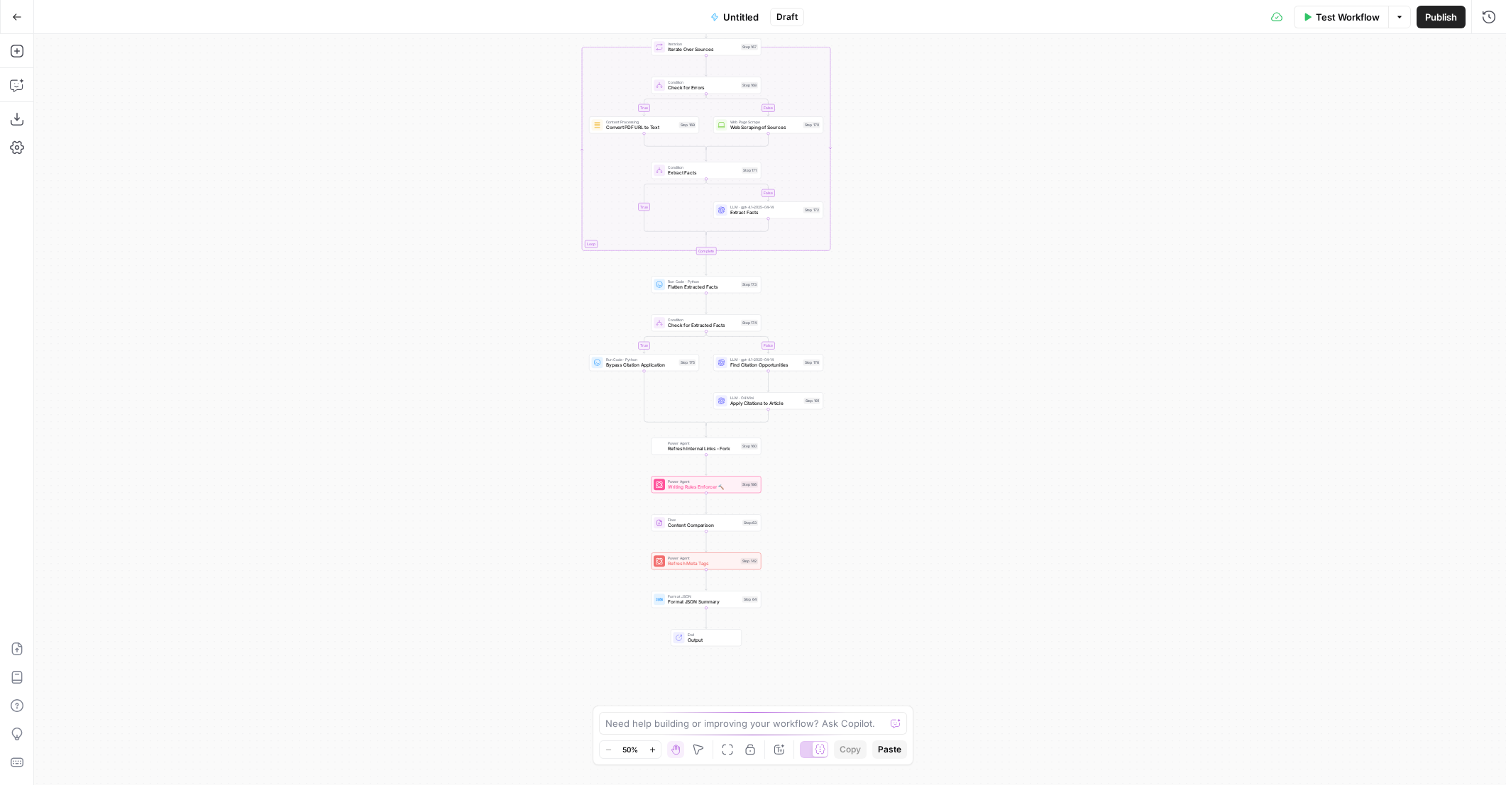
drag, startPoint x: 922, startPoint y: 550, endPoint x: 907, endPoint y: 267, distance: 282.8
click at [907, 267] on div "true false true false true false Workflow Set Inputs Inputs Content Processing …" at bounding box center [769, 409] width 1471 height 751
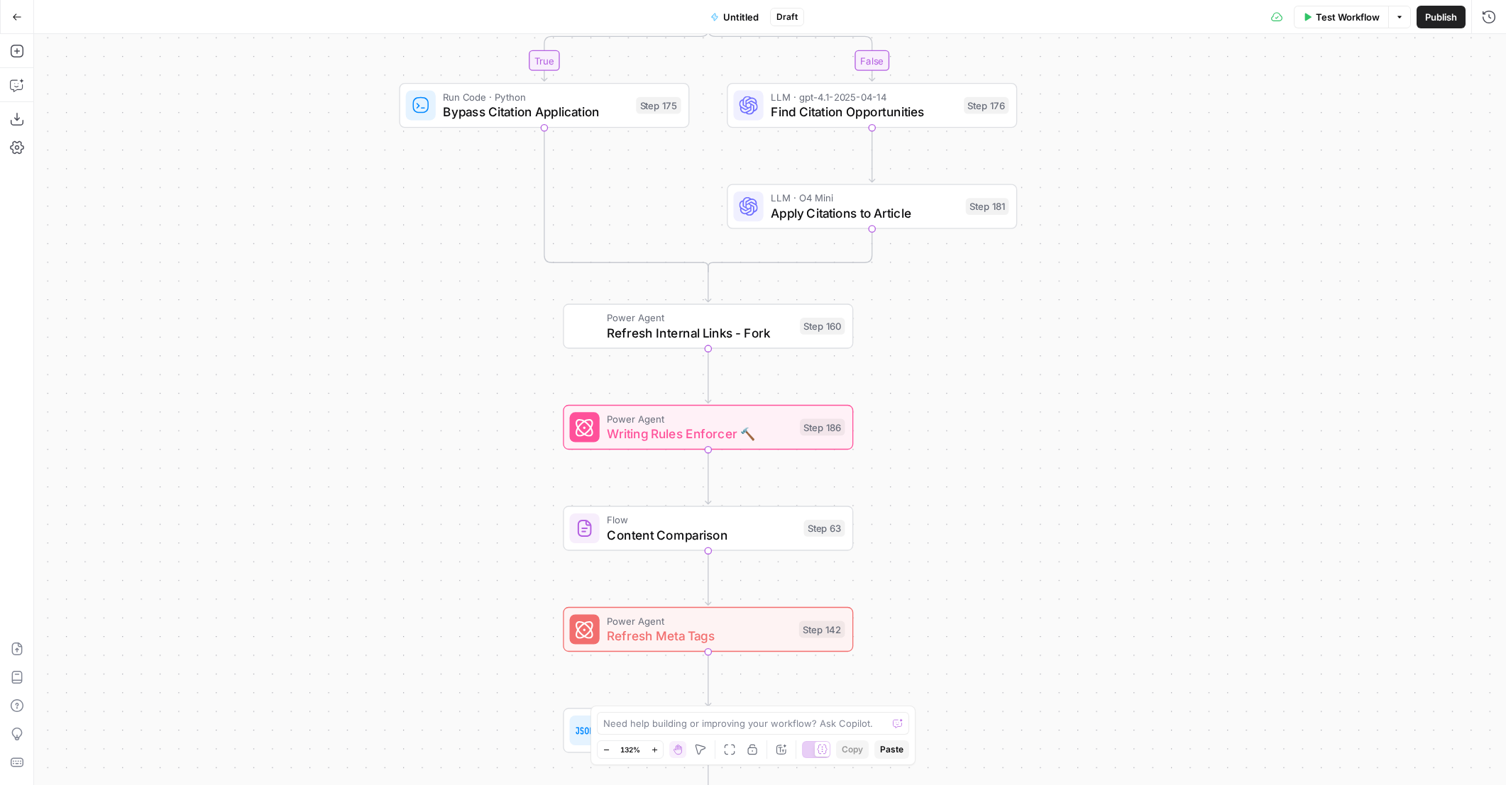
drag, startPoint x: 843, startPoint y: 448, endPoint x: 874, endPoint y: 388, distance: 67.9
click at [874, 388] on div "true false true false true false Workflow Set Inputs Inputs Content Processing …" at bounding box center [769, 409] width 1471 height 751
click at [785, 428] on span "Writing Rules Enforcer 🔨" at bounding box center [699, 434] width 185 height 18
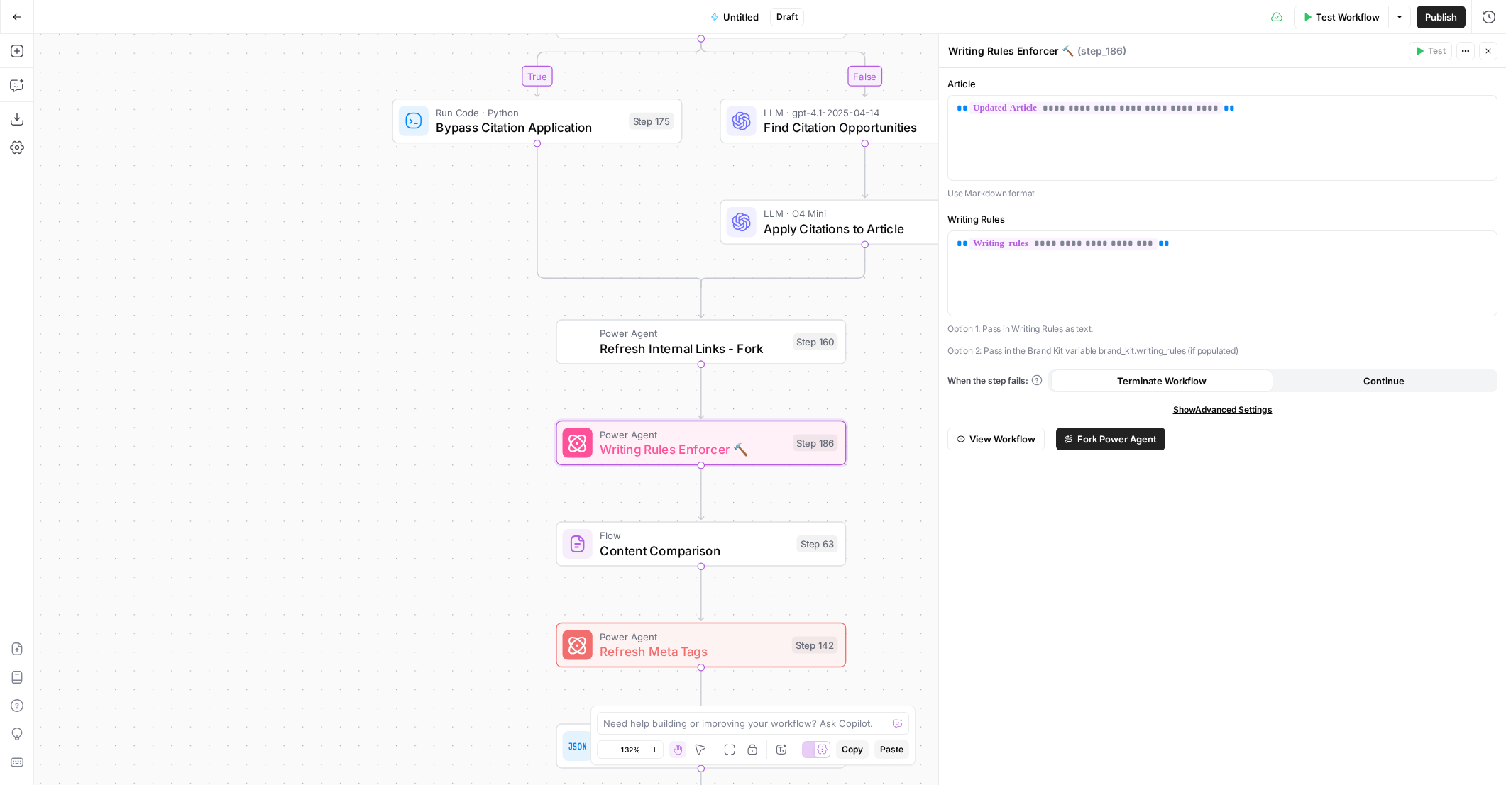
drag, startPoint x: 858, startPoint y: 385, endPoint x: 846, endPoint y: 415, distance: 32.4
click at [846, 415] on div "true false false true false true Workflow Set Inputs Inputs Content Processing …" at bounding box center [769, 409] width 1471 height 751
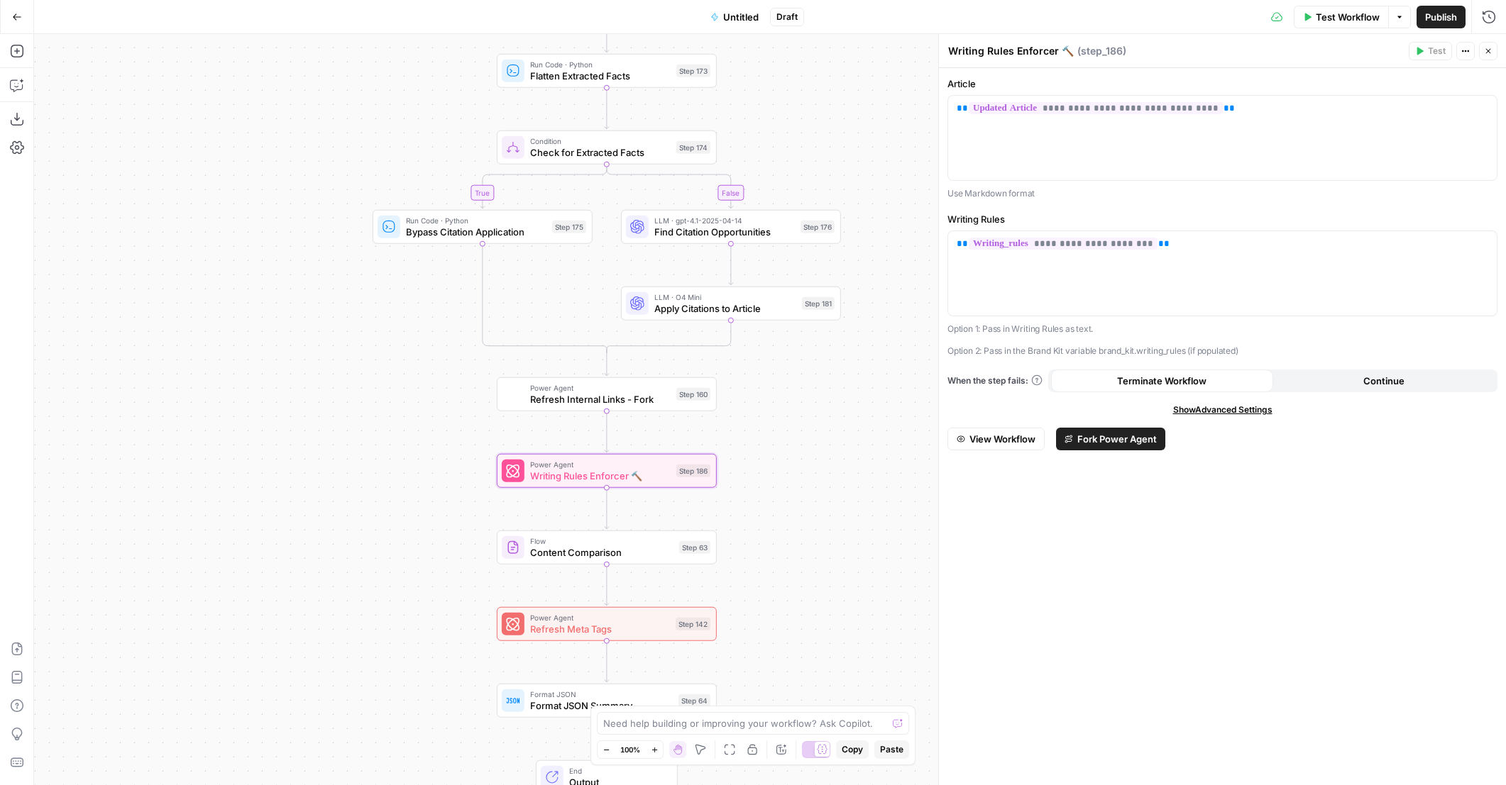
drag, startPoint x: 421, startPoint y: 370, endPoint x: 397, endPoint y: 402, distance: 40.2
click at [397, 402] on div "true false false true false true Workflow Set Inputs Inputs Content Processing …" at bounding box center [769, 409] width 1471 height 751
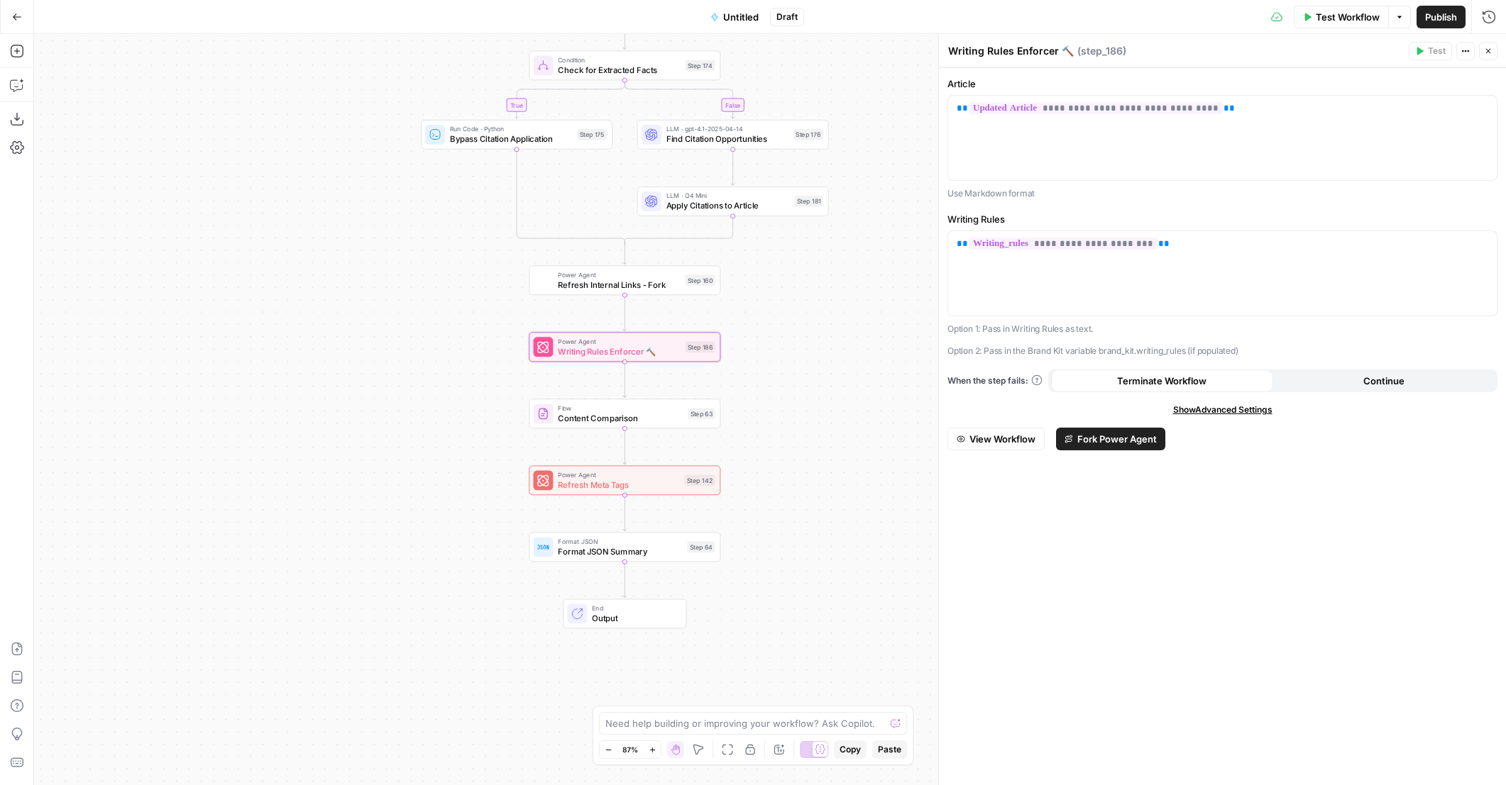
drag, startPoint x: 852, startPoint y: 629, endPoint x: 844, endPoint y: 503, distance: 126.6
click at [844, 503] on div "true false false true false true Workflow Set Inputs Inputs Content Processing …" at bounding box center [769, 409] width 1471 height 751
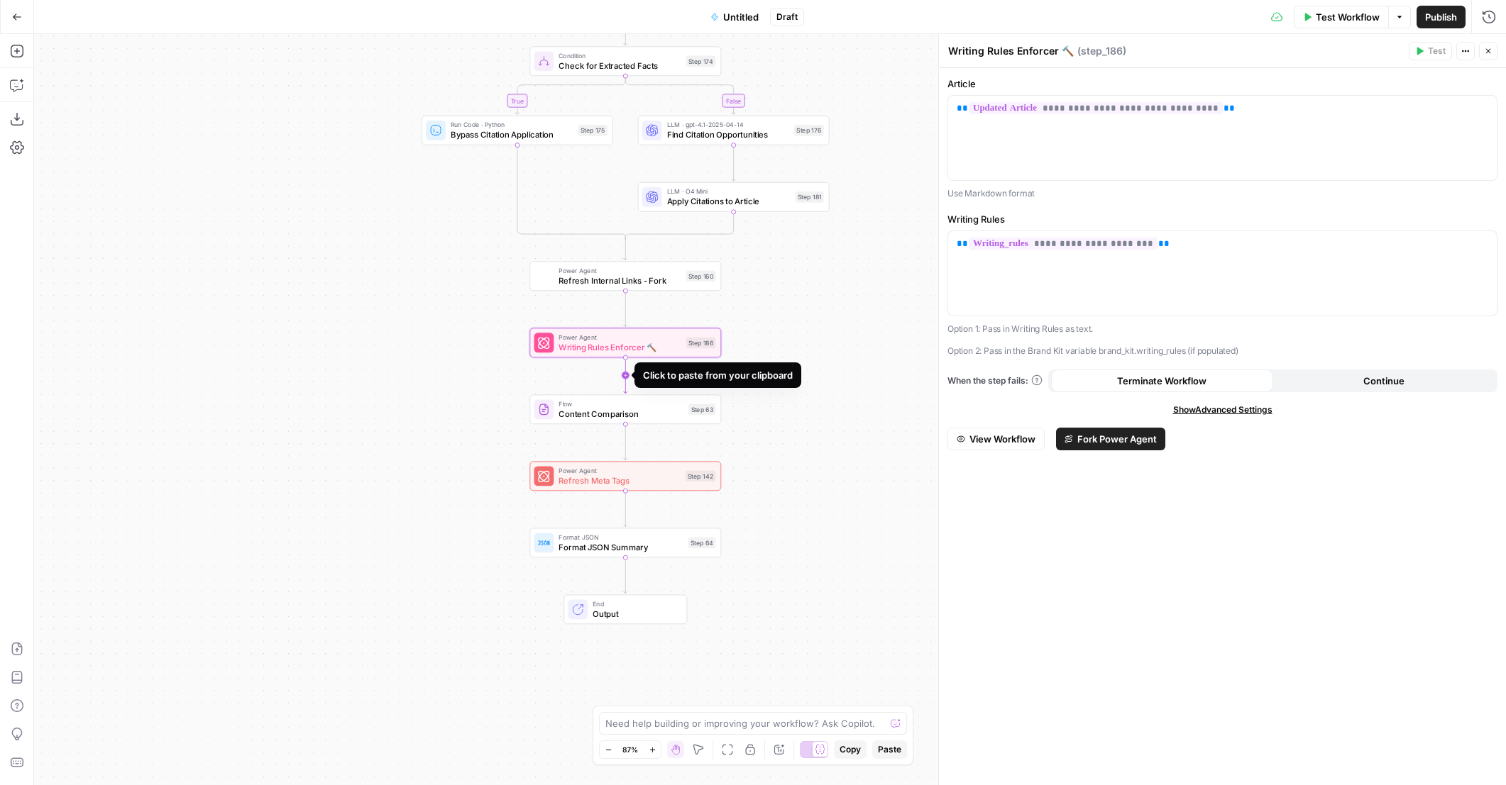
click at [625, 378] on icon "Edge from step_186 to step_63" at bounding box center [626, 376] width 4 height 36
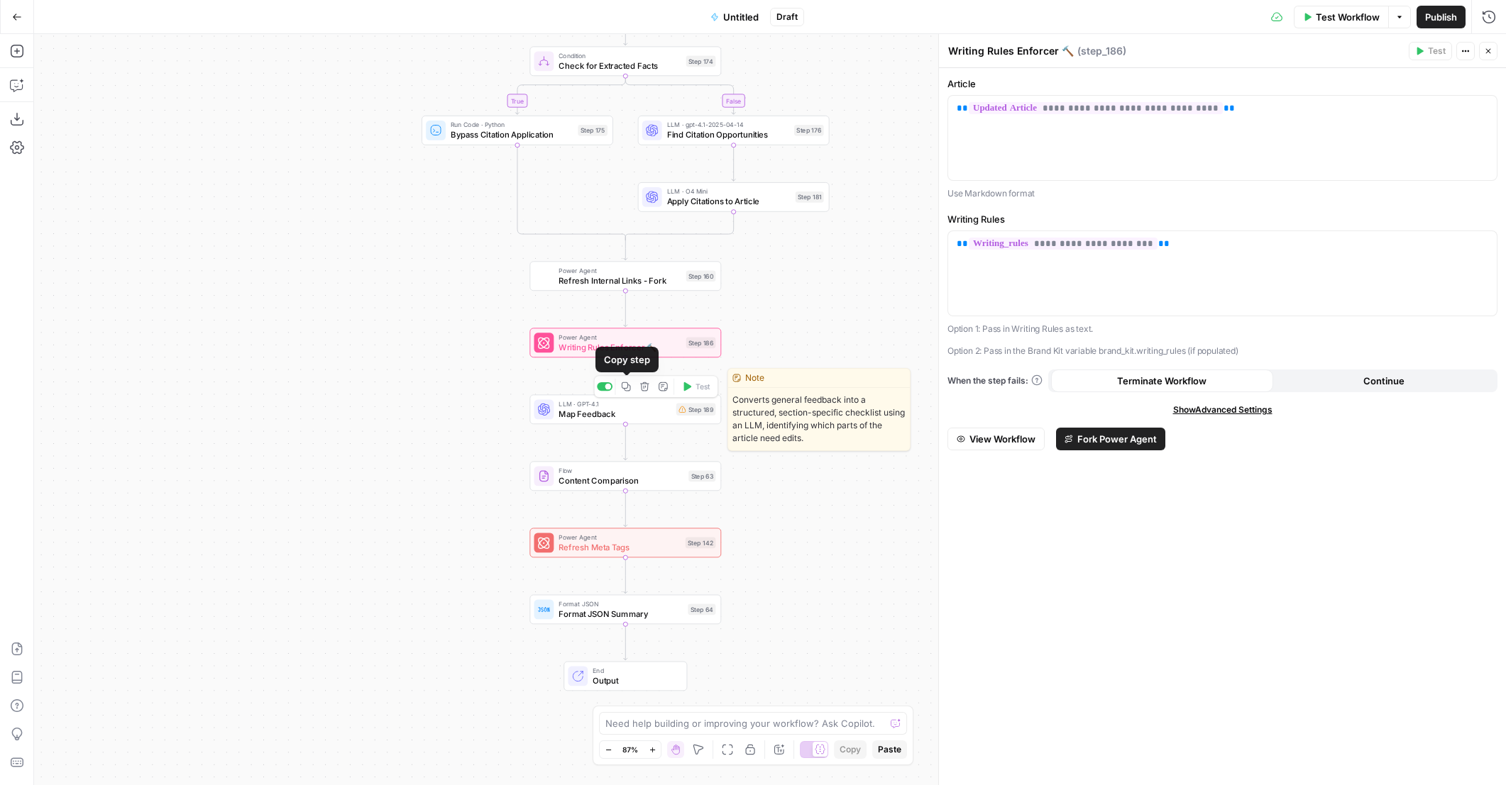
click at [650, 388] on button "Delete step" at bounding box center [644, 387] width 16 height 16
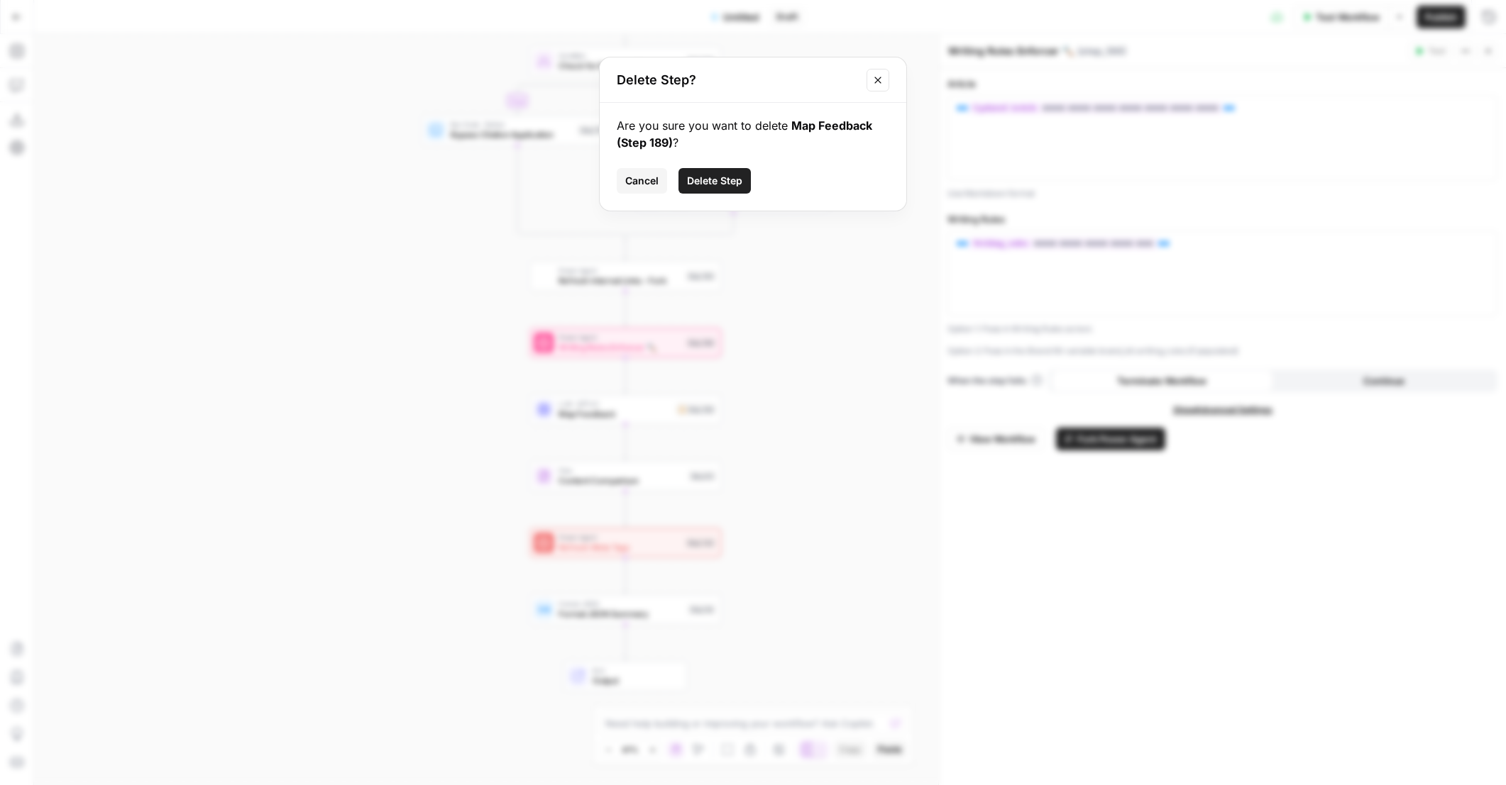
click at [709, 180] on span "Delete Step" at bounding box center [714, 181] width 55 height 14
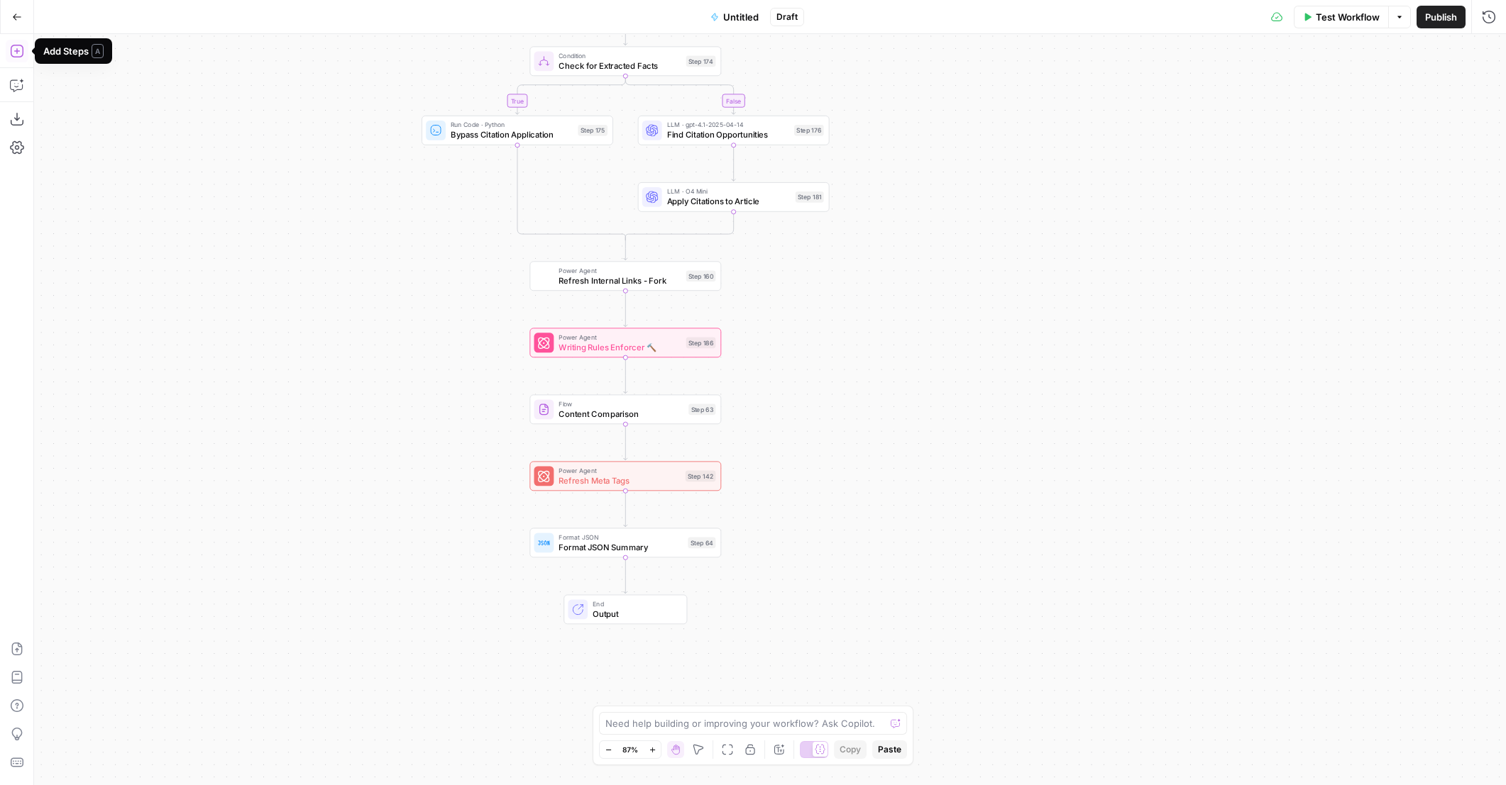
click at [22, 50] on icon "button" at bounding box center [17, 51] width 14 height 14
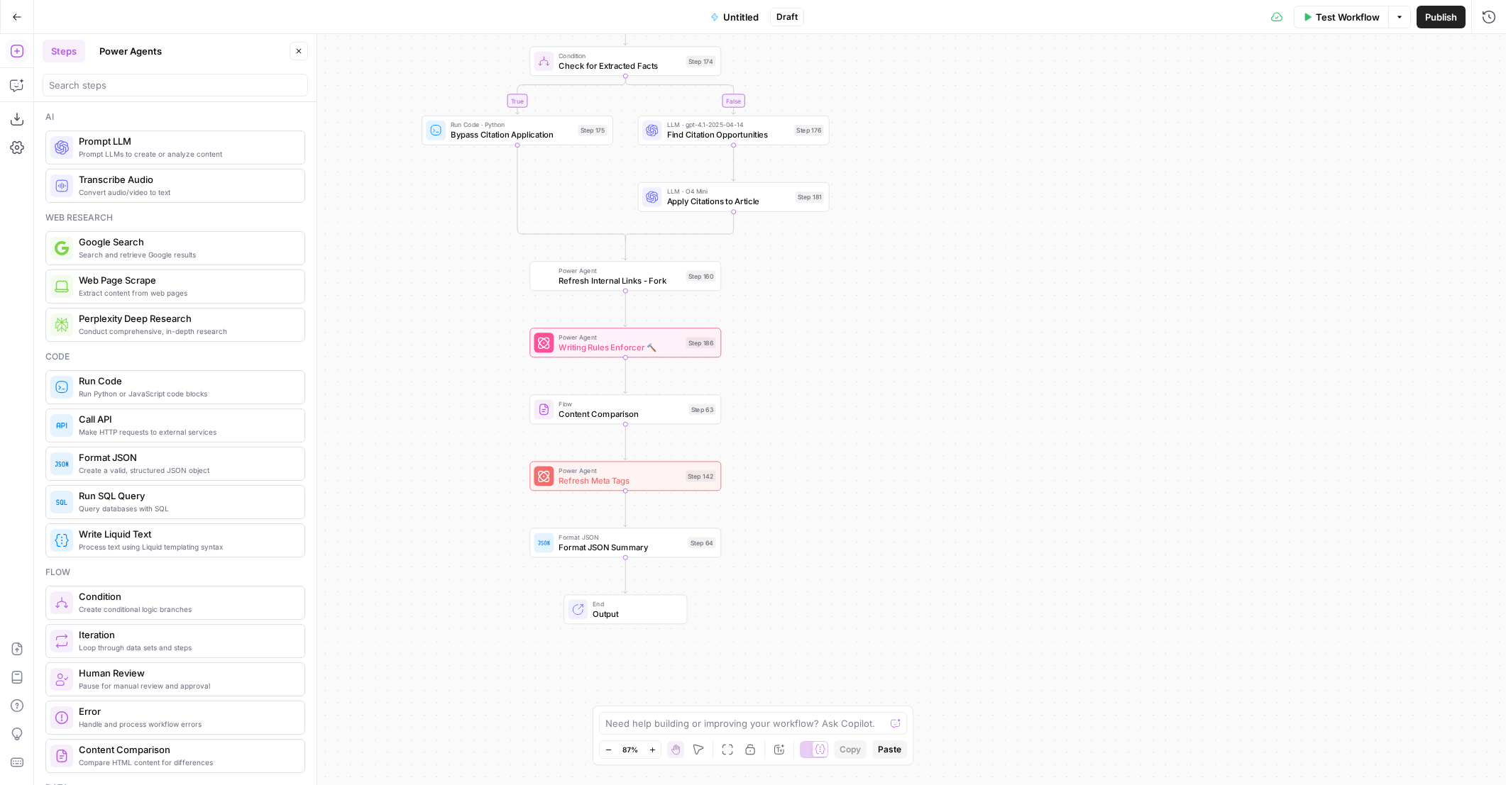
click at [132, 53] on button "Power Agents" at bounding box center [130, 51] width 79 height 23
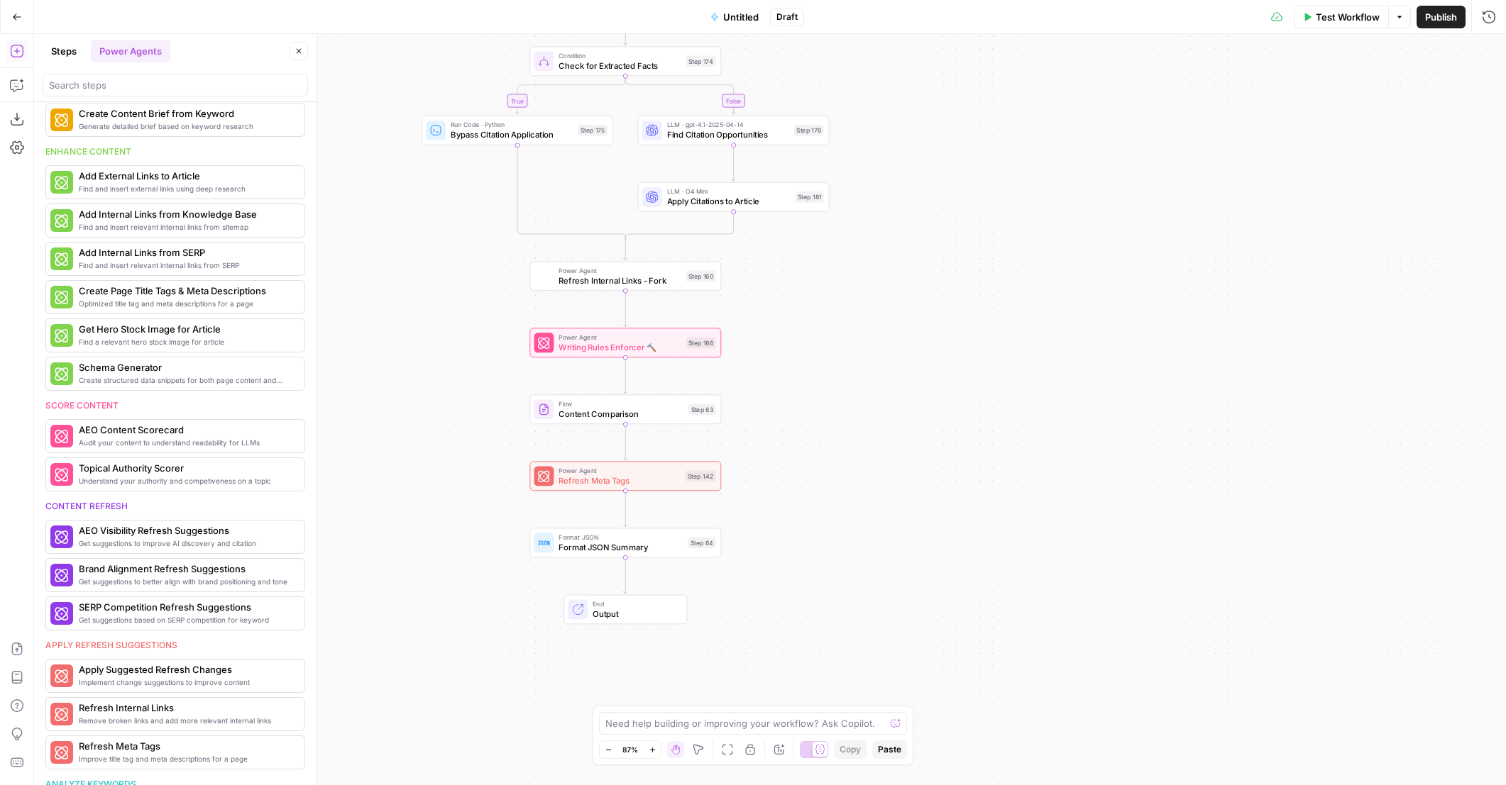
scroll to position [355, 0]
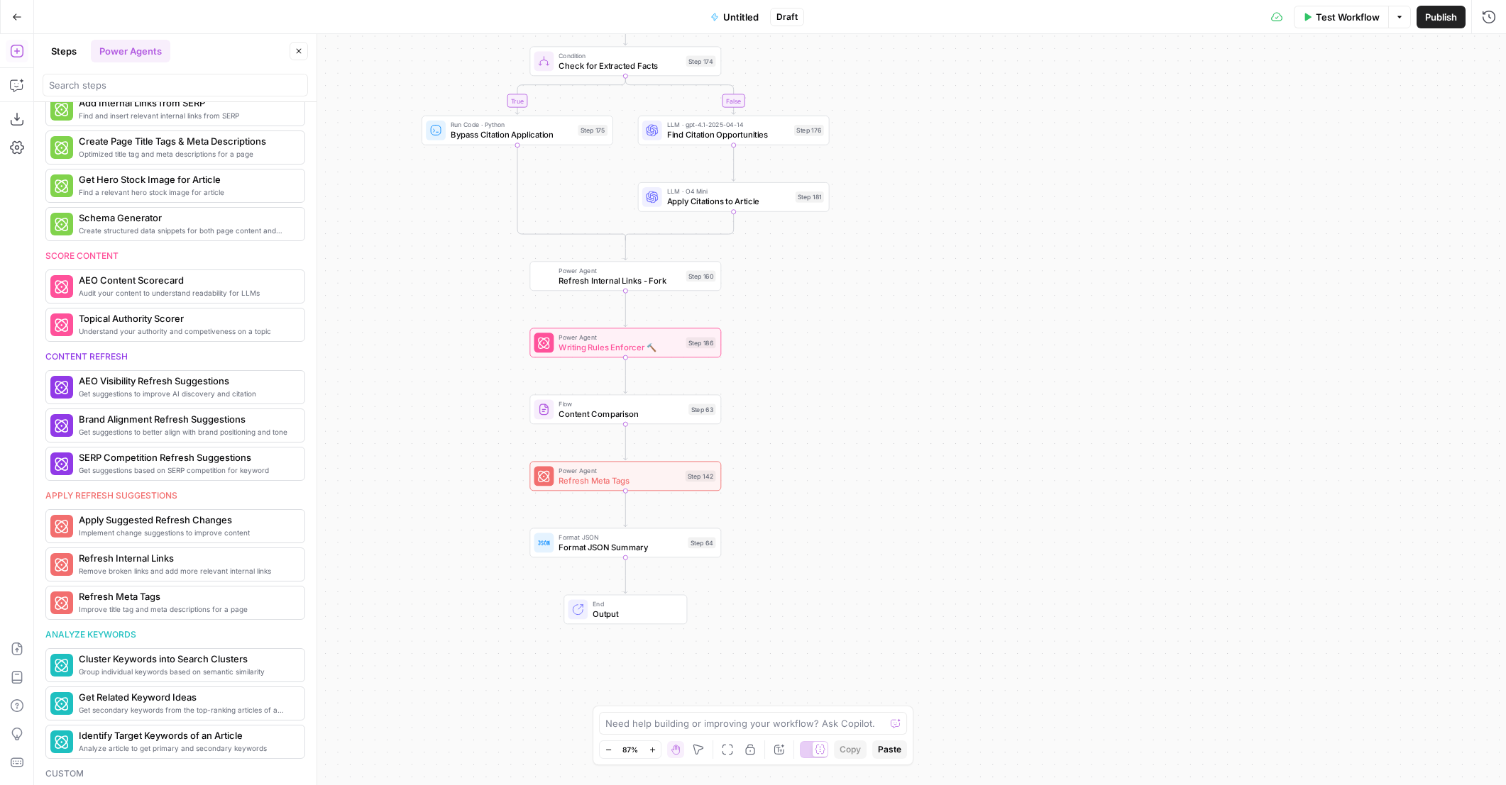
click at [589, 291] on div "true false false true false true Workflow Set Inputs Inputs Content Processing …" at bounding box center [769, 409] width 1471 height 751
click at [587, 276] on span "Refresh Internal Links - Fork" at bounding box center [619, 281] width 122 height 12
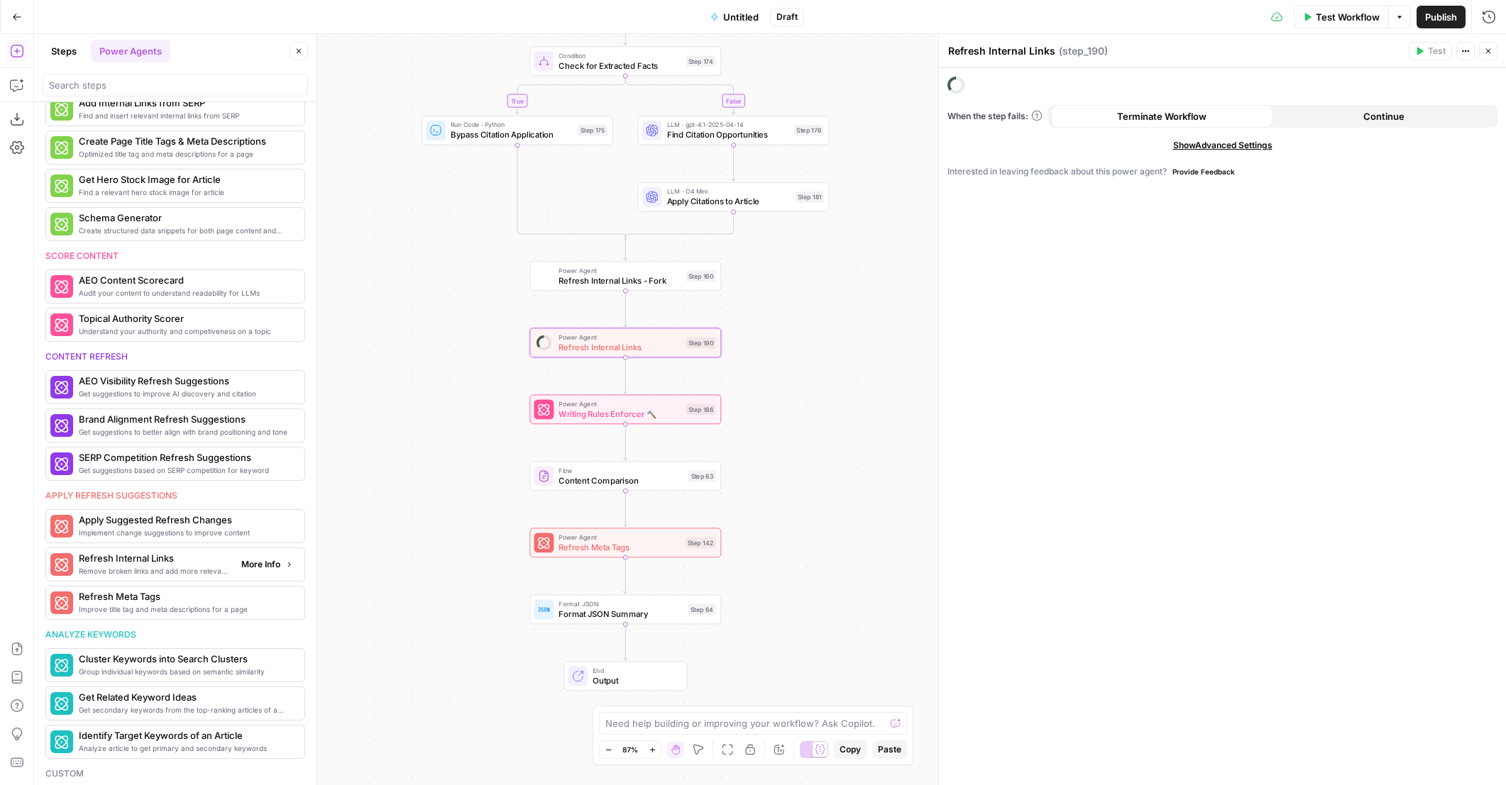
type textarea "Refresh Internal Links"
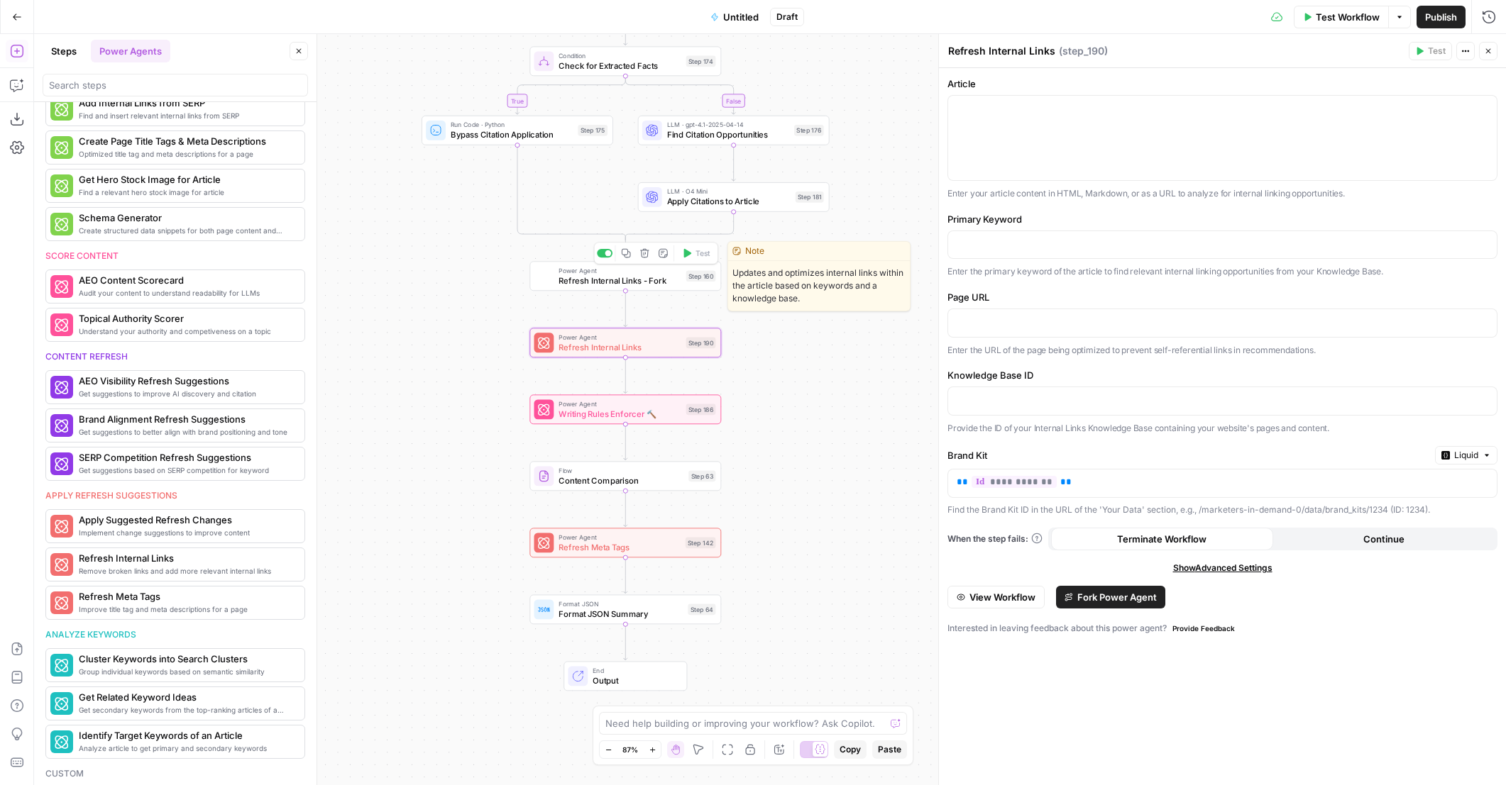
click at [646, 253] on icon "button" at bounding box center [644, 253] width 9 height 9
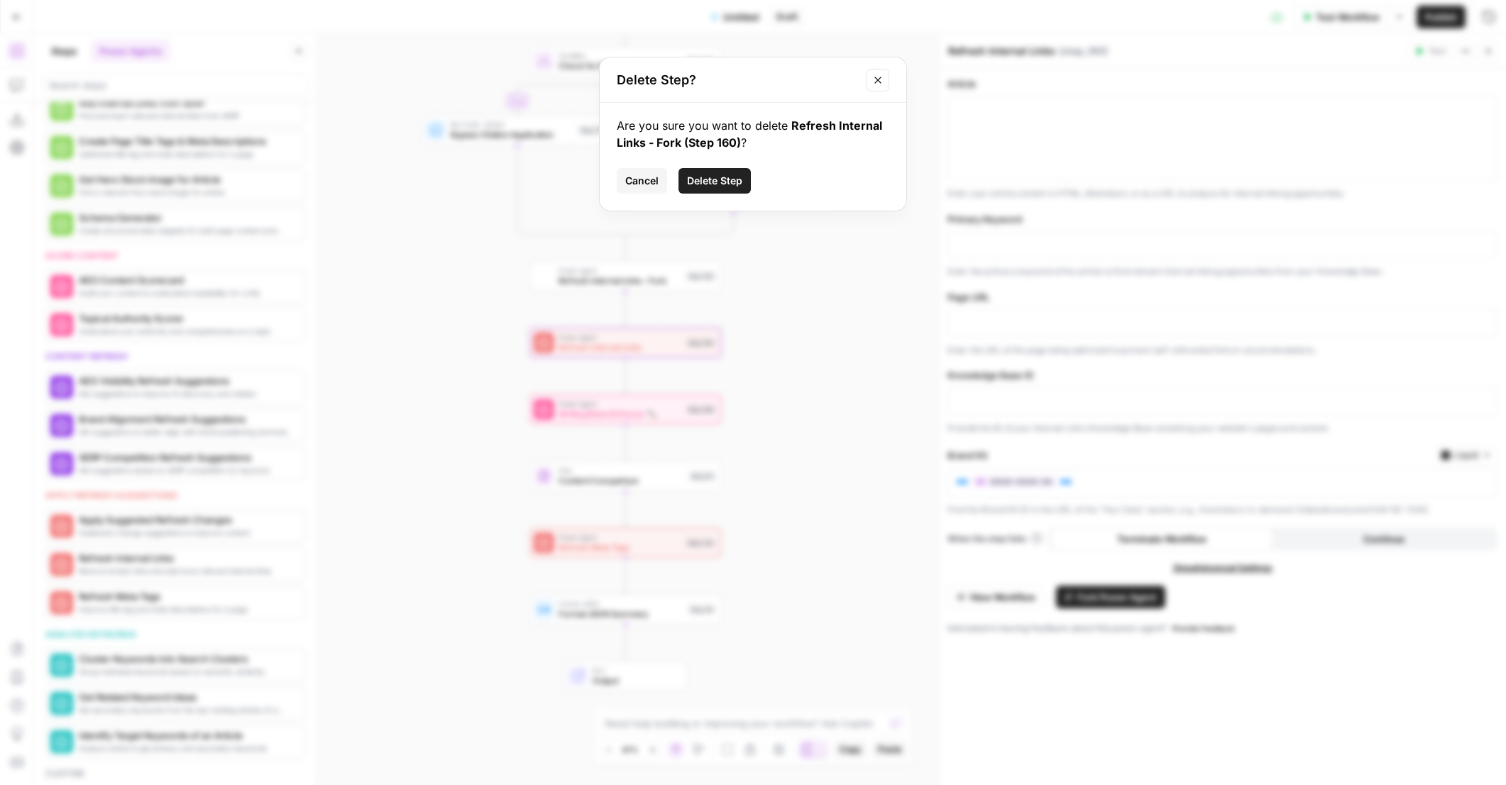
click at [695, 184] on span "Delete Step" at bounding box center [714, 181] width 55 height 14
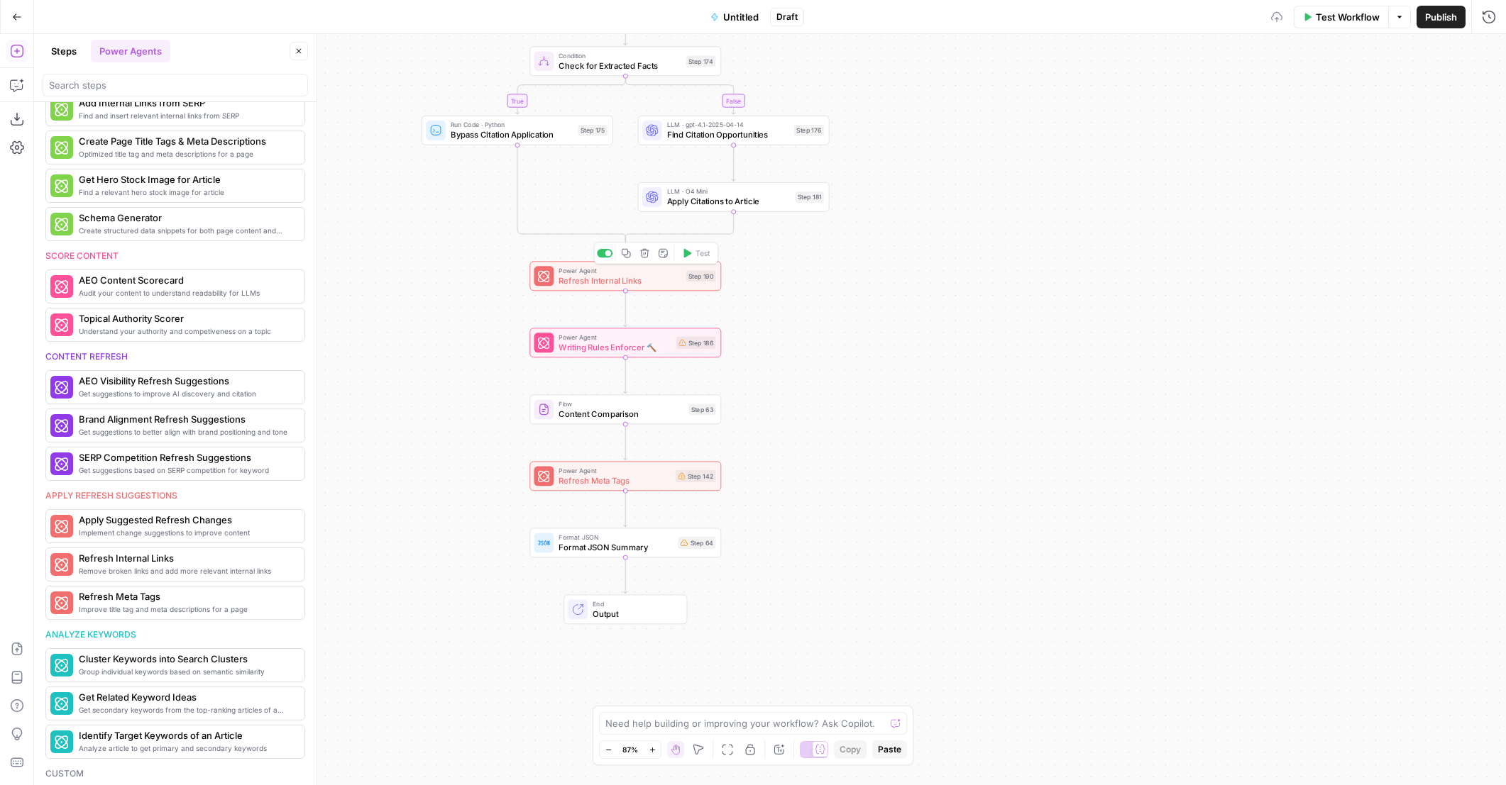
click at [655, 277] on span "Refresh Internal Links" at bounding box center [619, 281] width 122 height 12
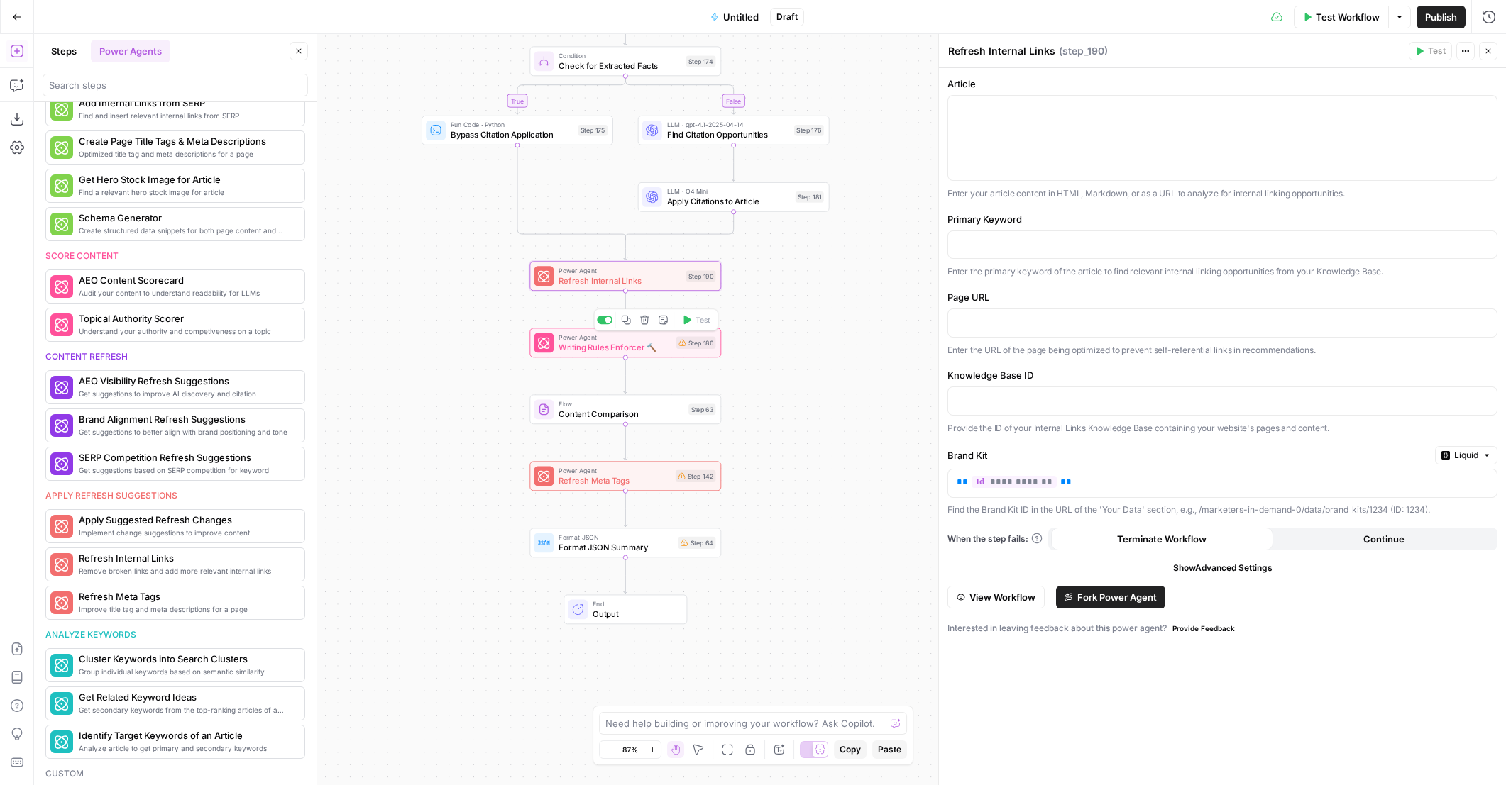
click at [664, 350] on span "Writing Rules Enforcer 🔨" at bounding box center [614, 347] width 112 height 12
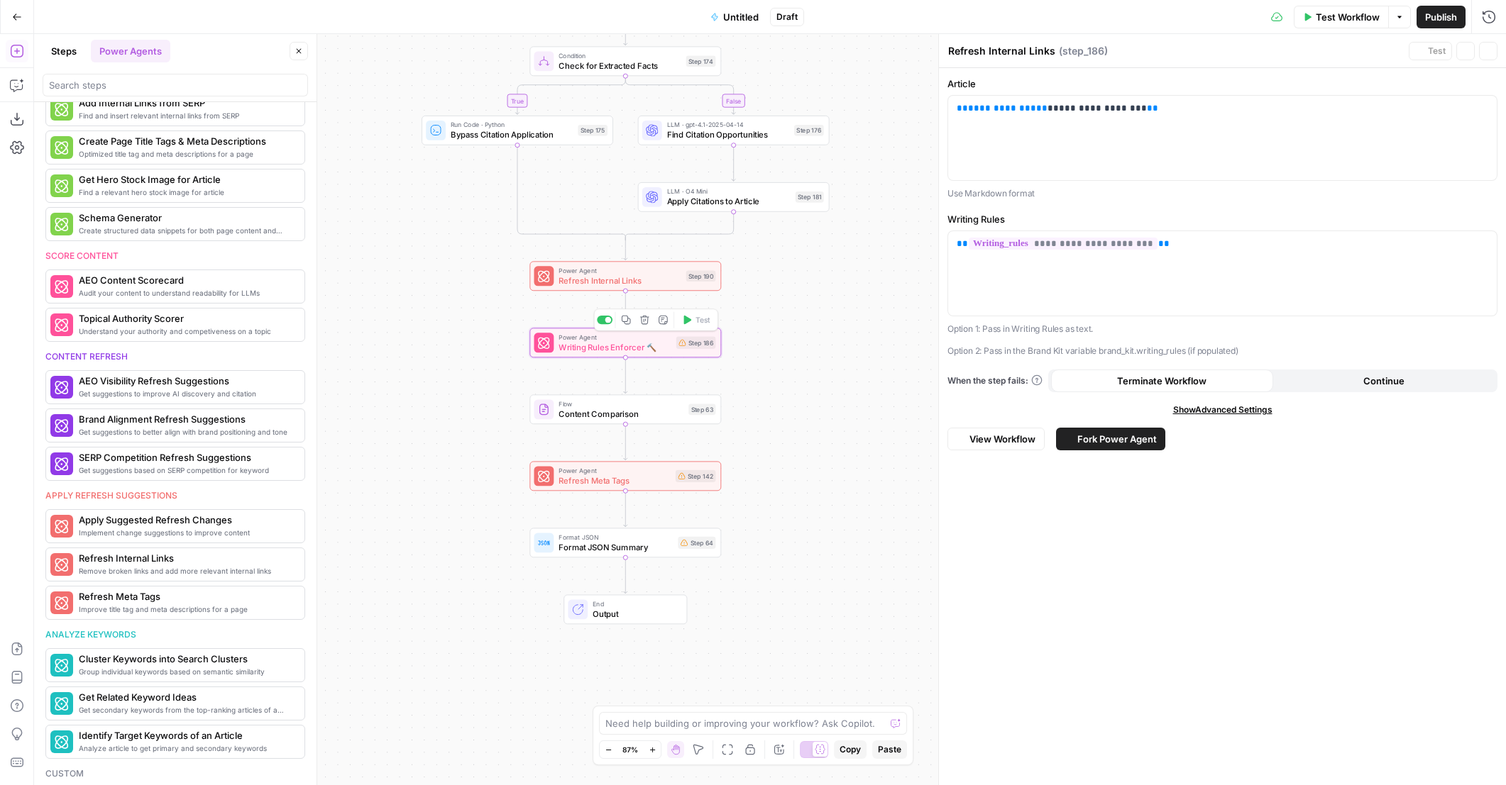
type textarea "Writing Rules Enforcer 🔨"
click at [812, 355] on div "true false false true false true Workflow Set Inputs Inputs Content Processing …" at bounding box center [769, 409] width 1471 height 751
click at [783, 18] on span "Draft" at bounding box center [786, 17] width 21 height 13
click at [789, 16] on span "Draft" at bounding box center [786, 17] width 21 height 13
click at [792, 13] on span "Draft" at bounding box center [786, 17] width 21 height 13
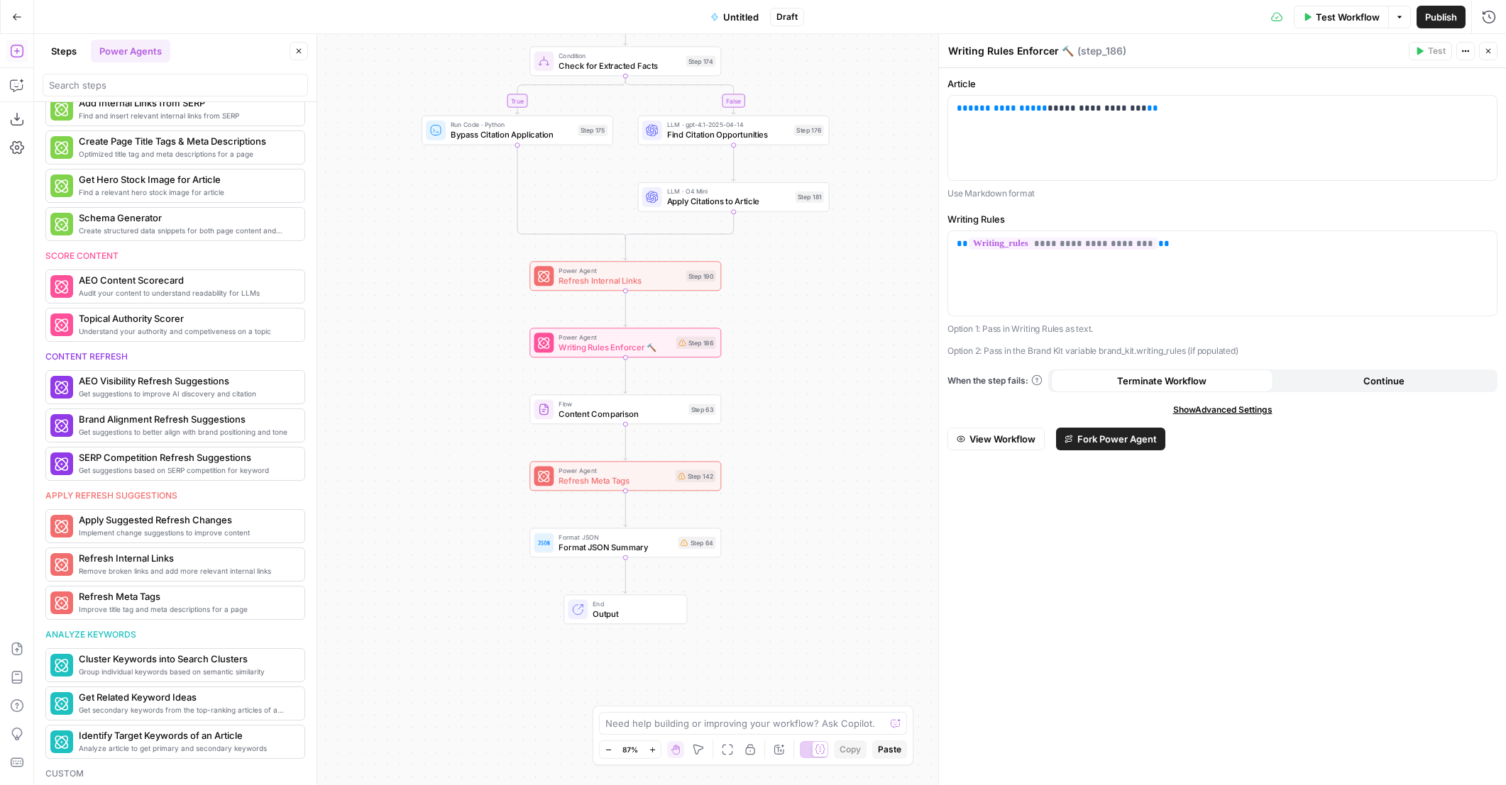
click at [749, 13] on span "Untitled" at bounding box center [740, 17] width 35 height 14
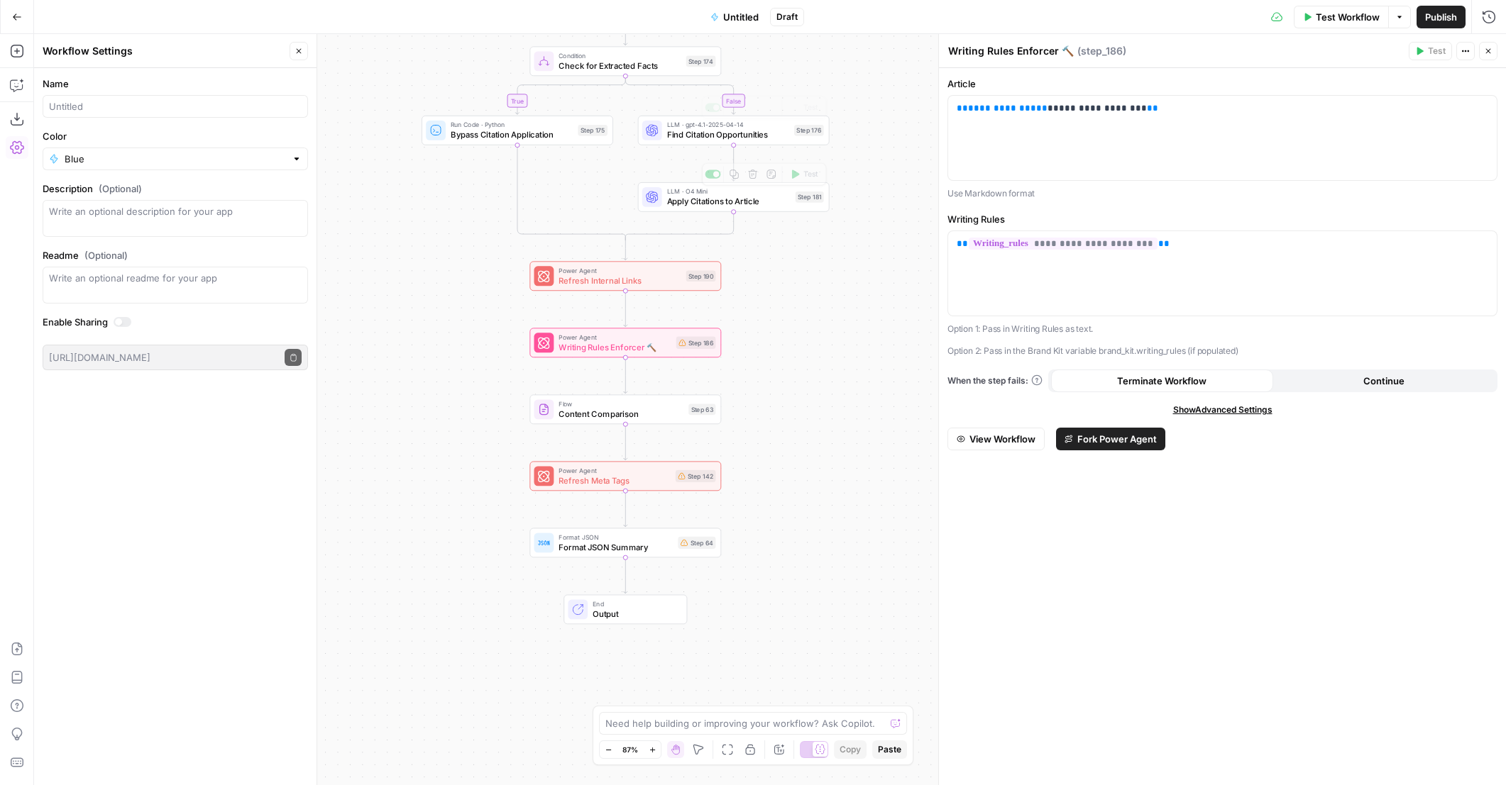
click at [793, 23] on div "Draft" at bounding box center [787, 17] width 34 height 18
click at [823, 361] on div "true false false true false true Workflow Set Inputs Inputs Content Processing …" at bounding box center [769, 409] width 1471 height 751
click at [824, 360] on div "true false false true false true Workflow Set Inputs Inputs Content Processing …" at bounding box center [769, 409] width 1471 height 751
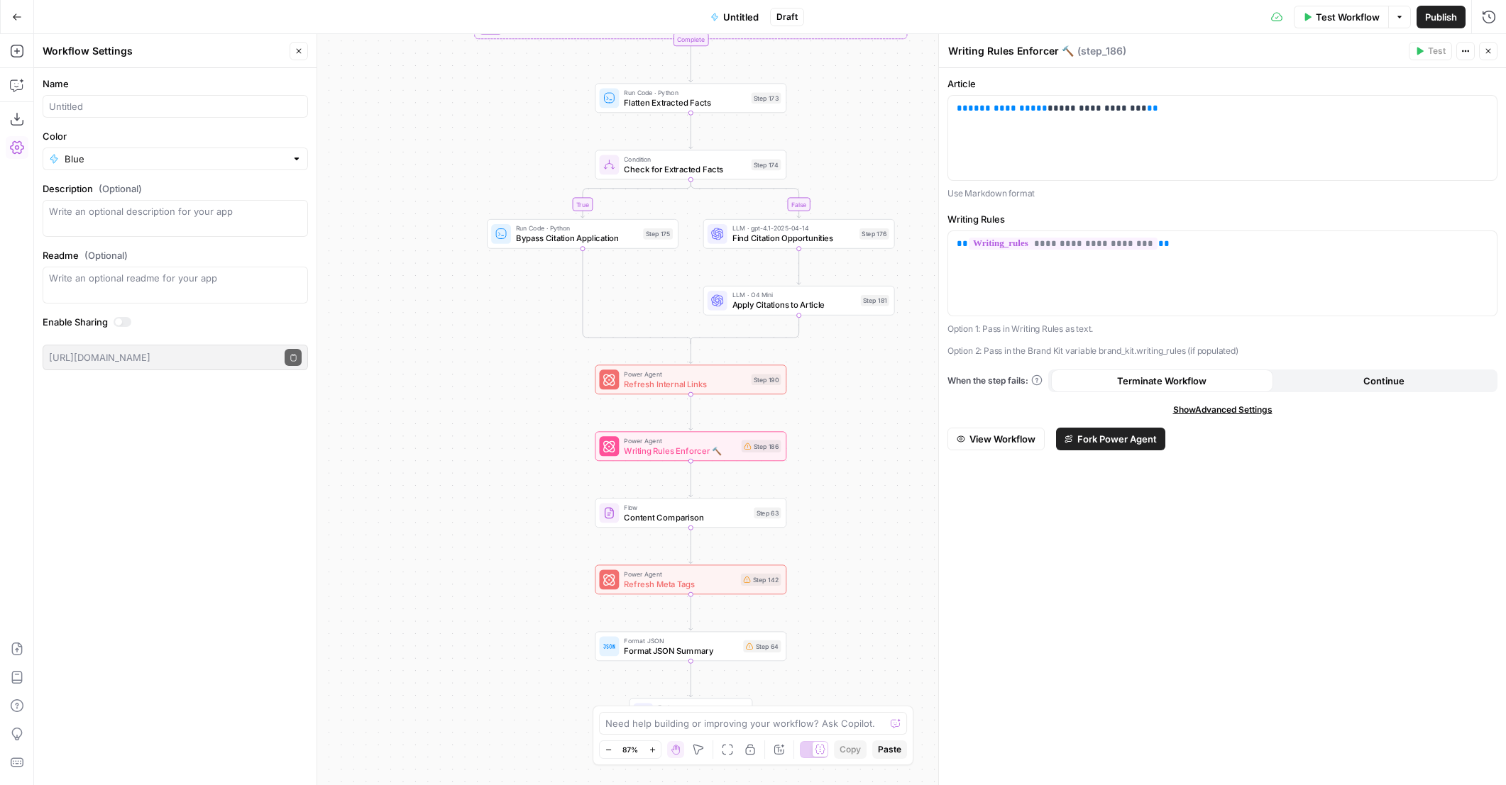
drag, startPoint x: 798, startPoint y: 351, endPoint x: 832, endPoint y: 409, distance: 67.1
click at [835, 411] on div "true false false true false true Workflow Set Inputs Inputs Content Processing …" at bounding box center [769, 409] width 1471 height 751
click at [745, 387] on div "Power Agent Refresh Internal Links Step 190 Copy step Delete step Add Note Test" at bounding box center [689, 379] width 182 height 21
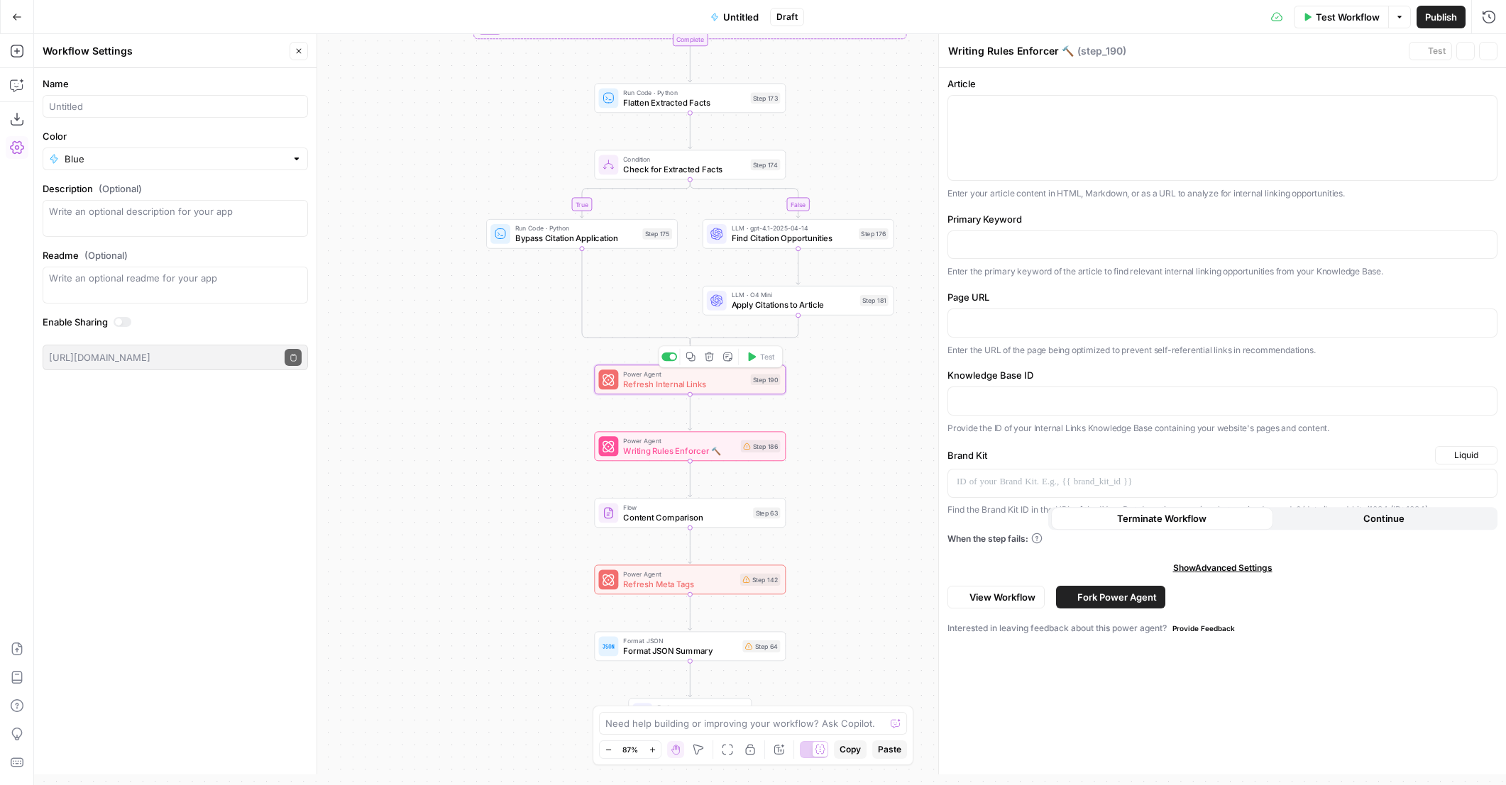
type textarea "Refresh Internal Links"
click at [1023, 138] on div at bounding box center [1222, 138] width 548 height 84
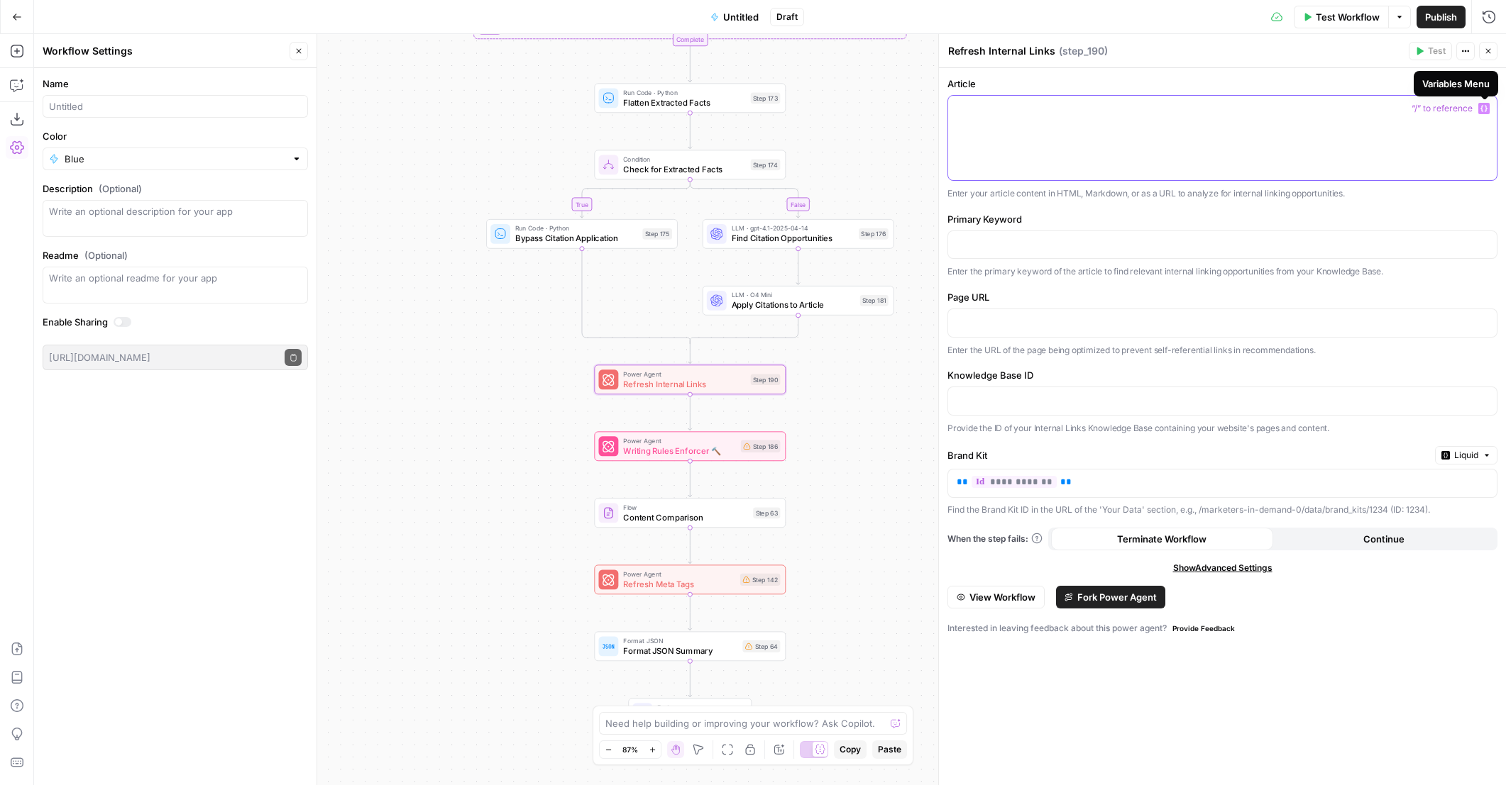
click at [1483, 111] on icon "button" at bounding box center [1483, 109] width 7 height 6
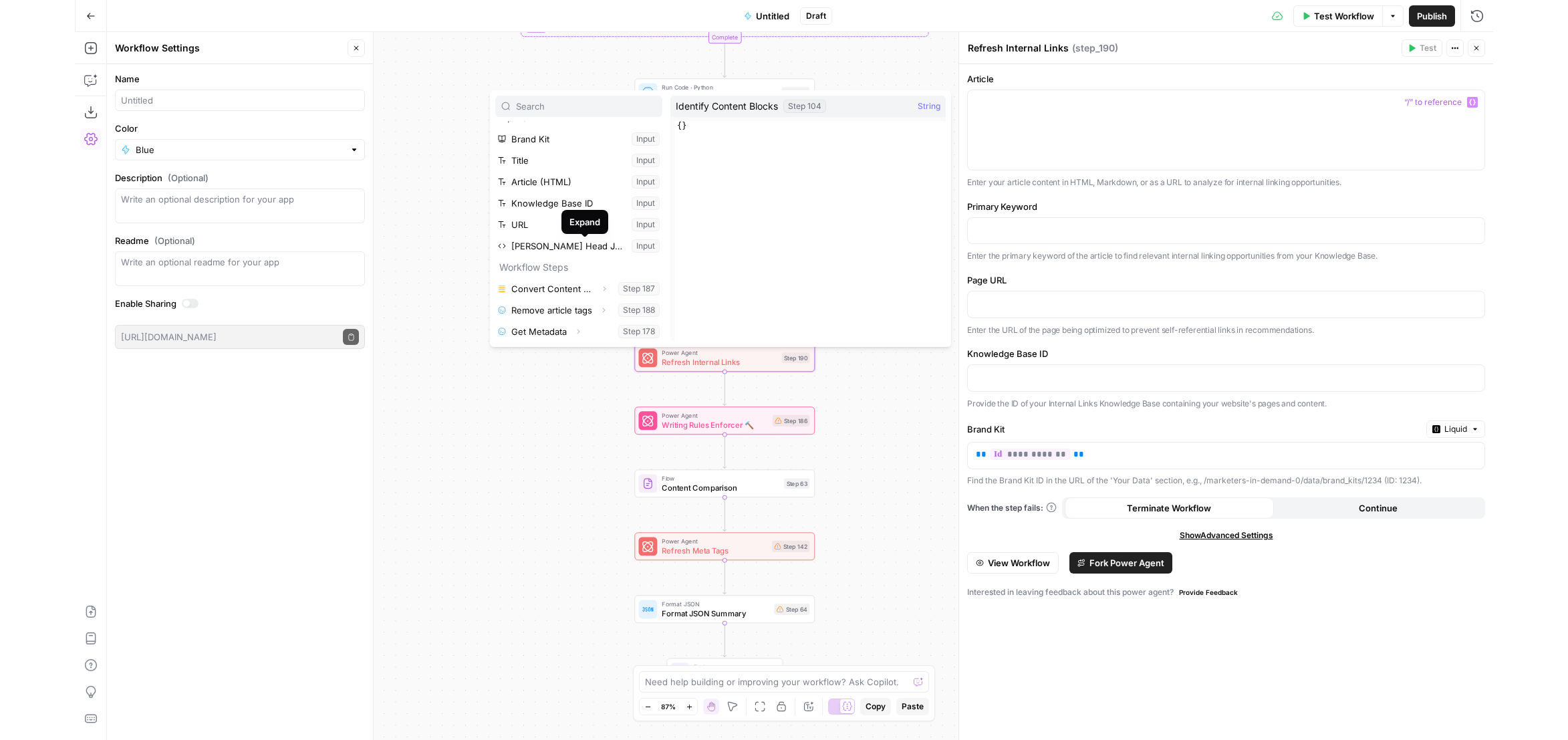
scroll to position [0, 0]
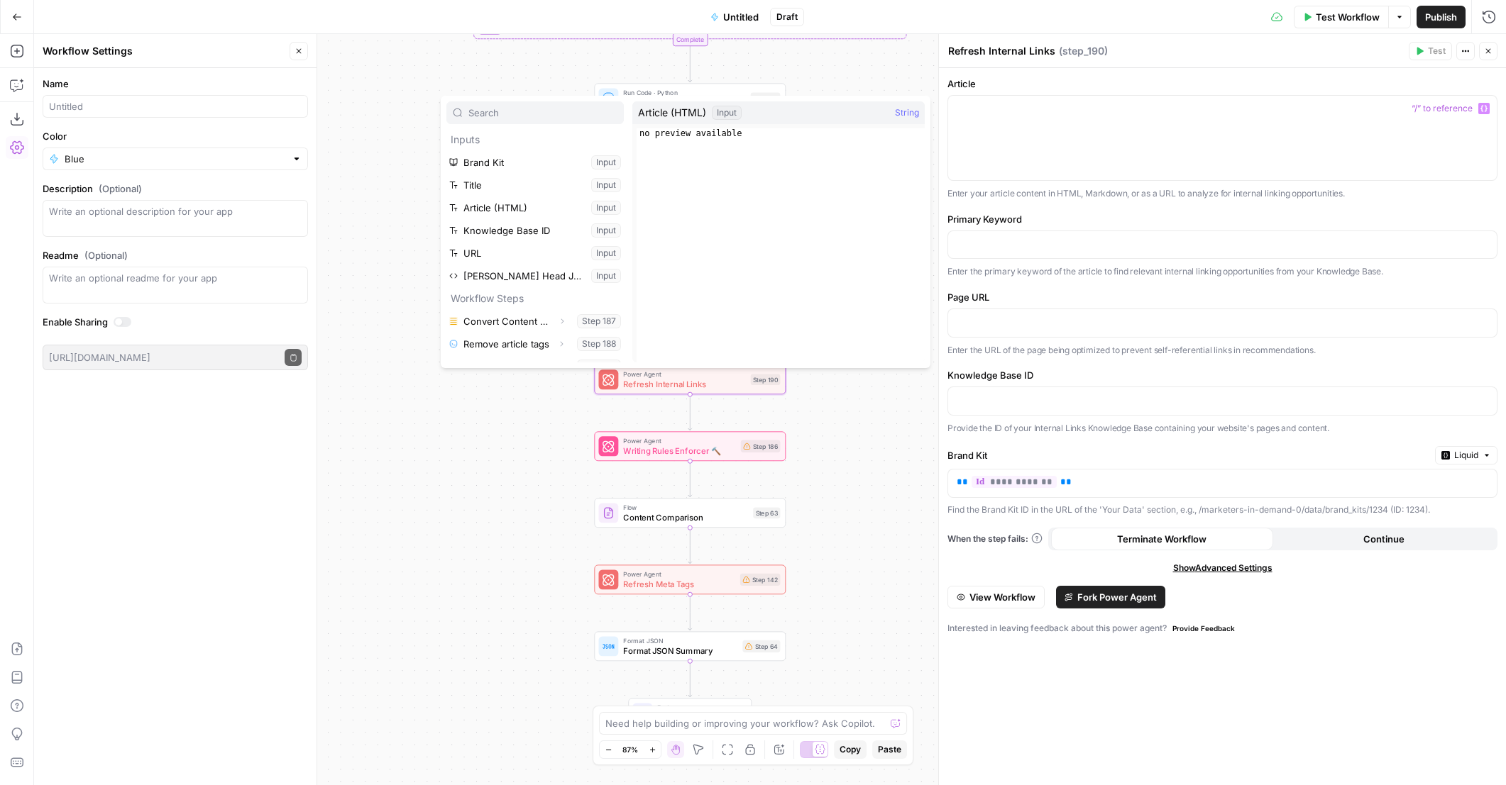
click at [873, 423] on div "true false false true false true Workflow Set Inputs Inputs Content Processing …" at bounding box center [769, 409] width 1471 height 751
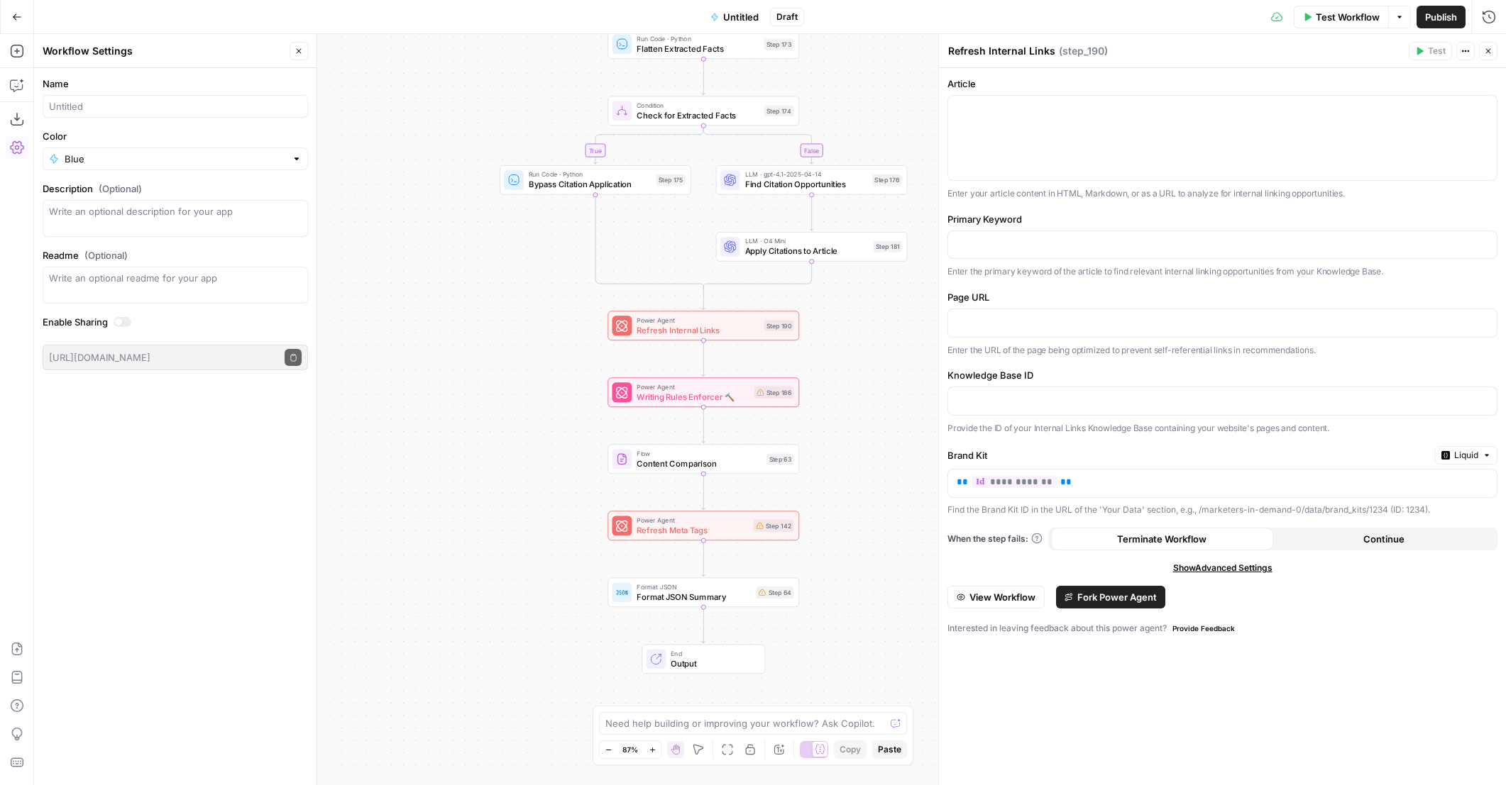
drag, startPoint x: 839, startPoint y: 456, endPoint x: 846, endPoint y: 400, distance: 56.5
click at [847, 401] on div "true false false true false true Workflow Set Inputs Inputs Content Processing …" at bounding box center [769, 409] width 1471 height 751
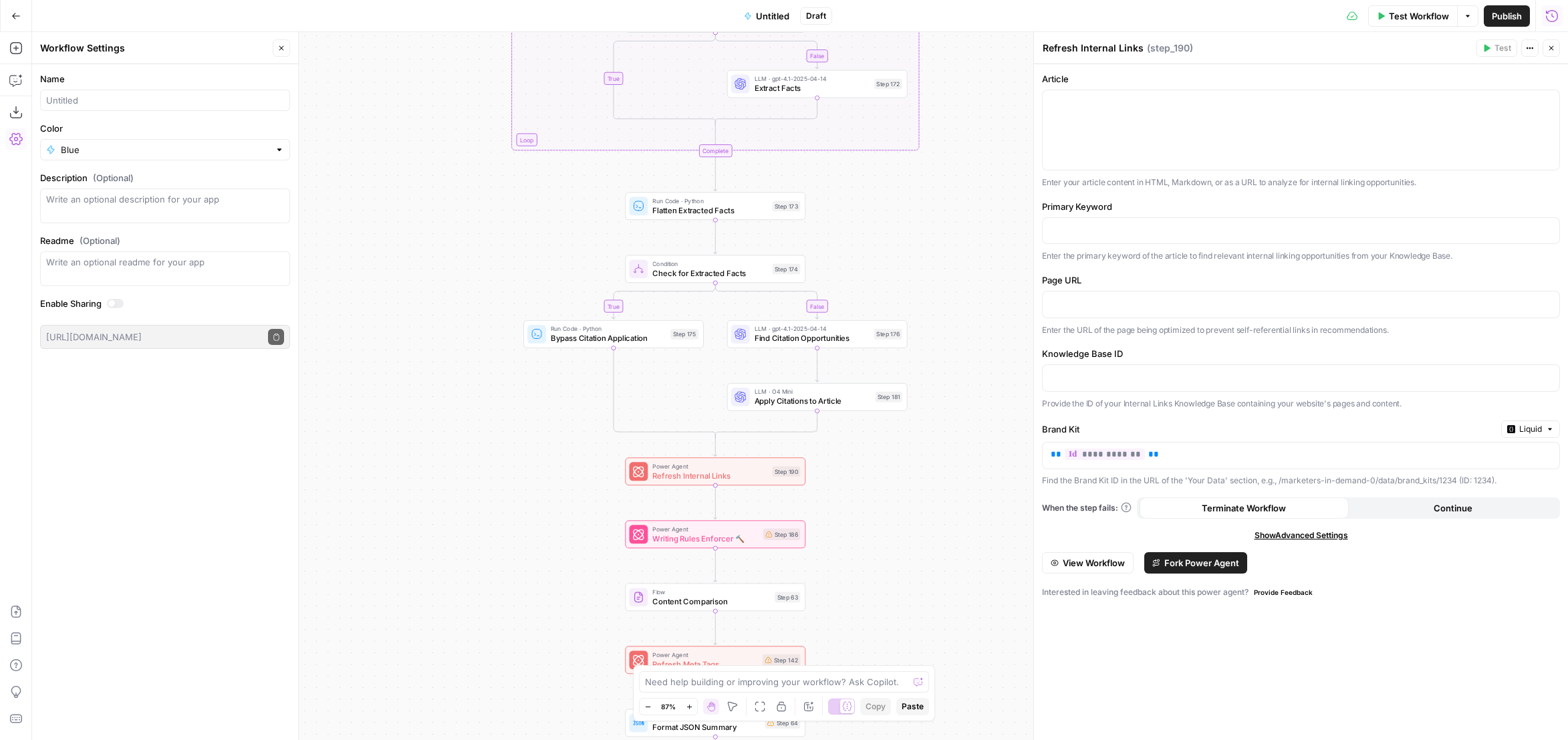
drag, startPoint x: 416, startPoint y: 282, endPoint x: 467, endPoint y: 442, distance: 167.9
click at [467, 442] on div "true false false true false true Workflow Set Inputs Inputs Content Processing …" at bounding box center [800, 386] width 1536 height 708
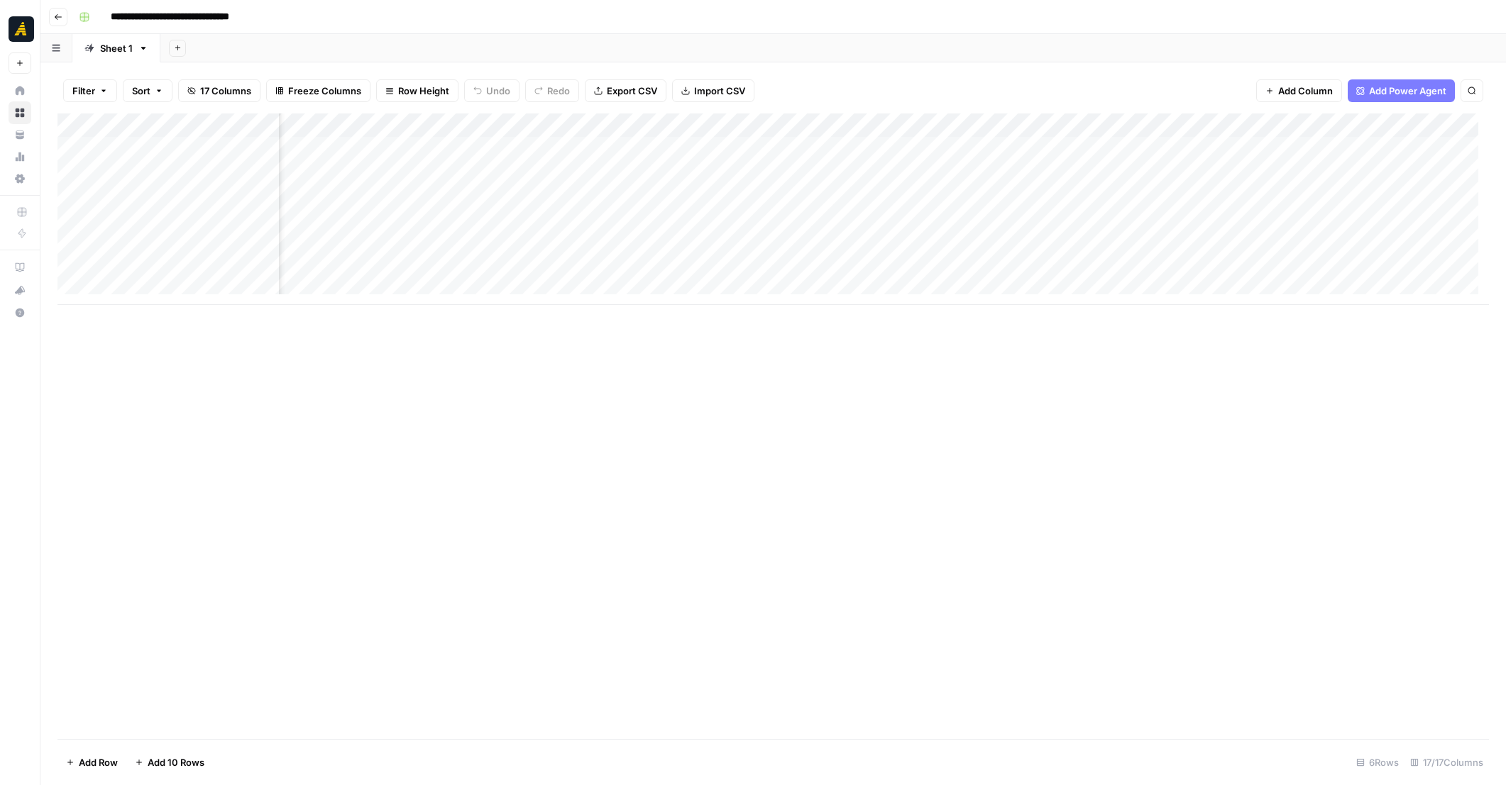
scroll to position [0, 732]
click at [1235, 126] on span "Add Column" at bounding box center [1219, 125] width 50 height 13
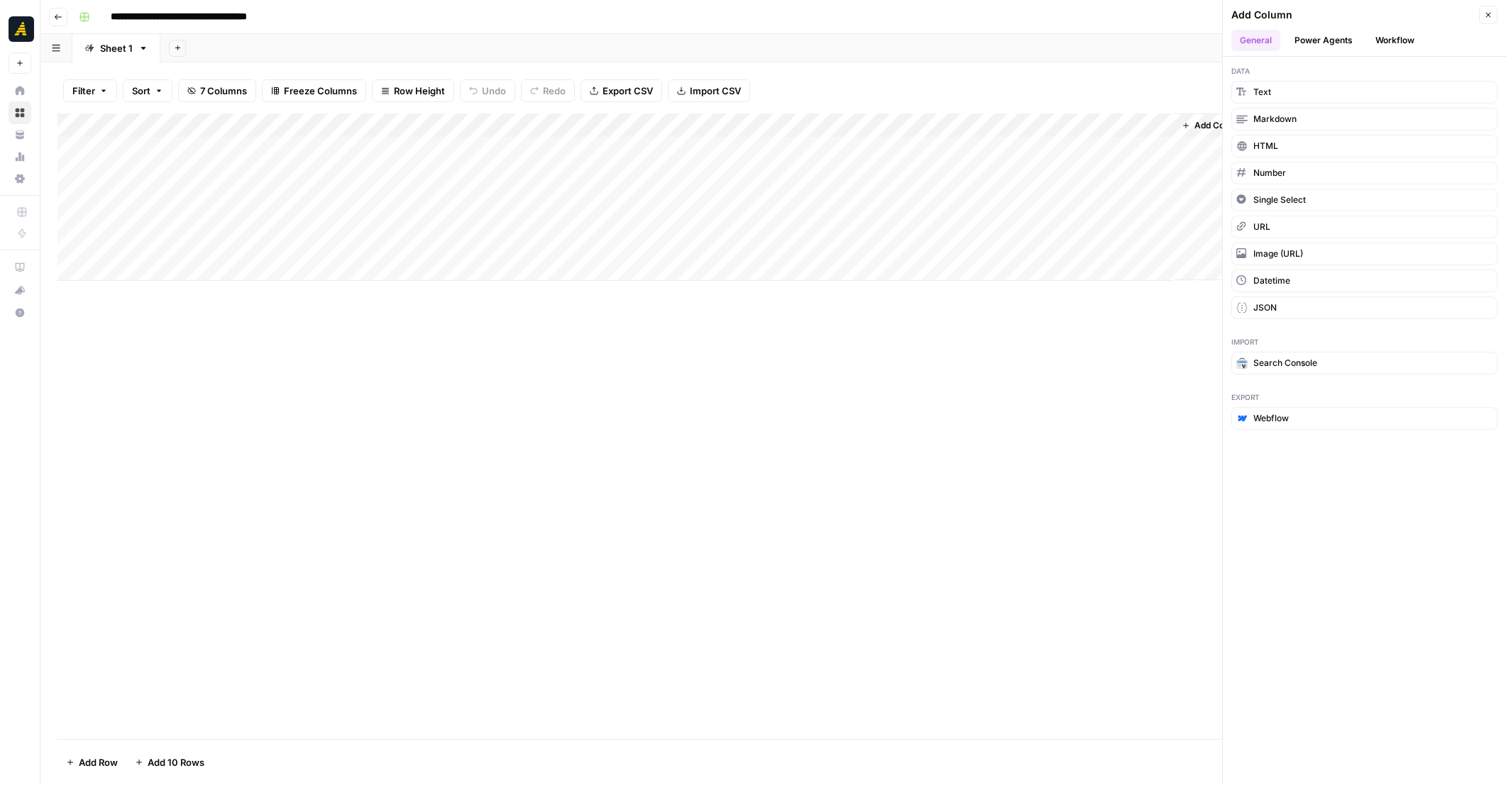
click at [1390, 40] on button "Workflow" at bounding box center [1394, 40] width 56 height 21
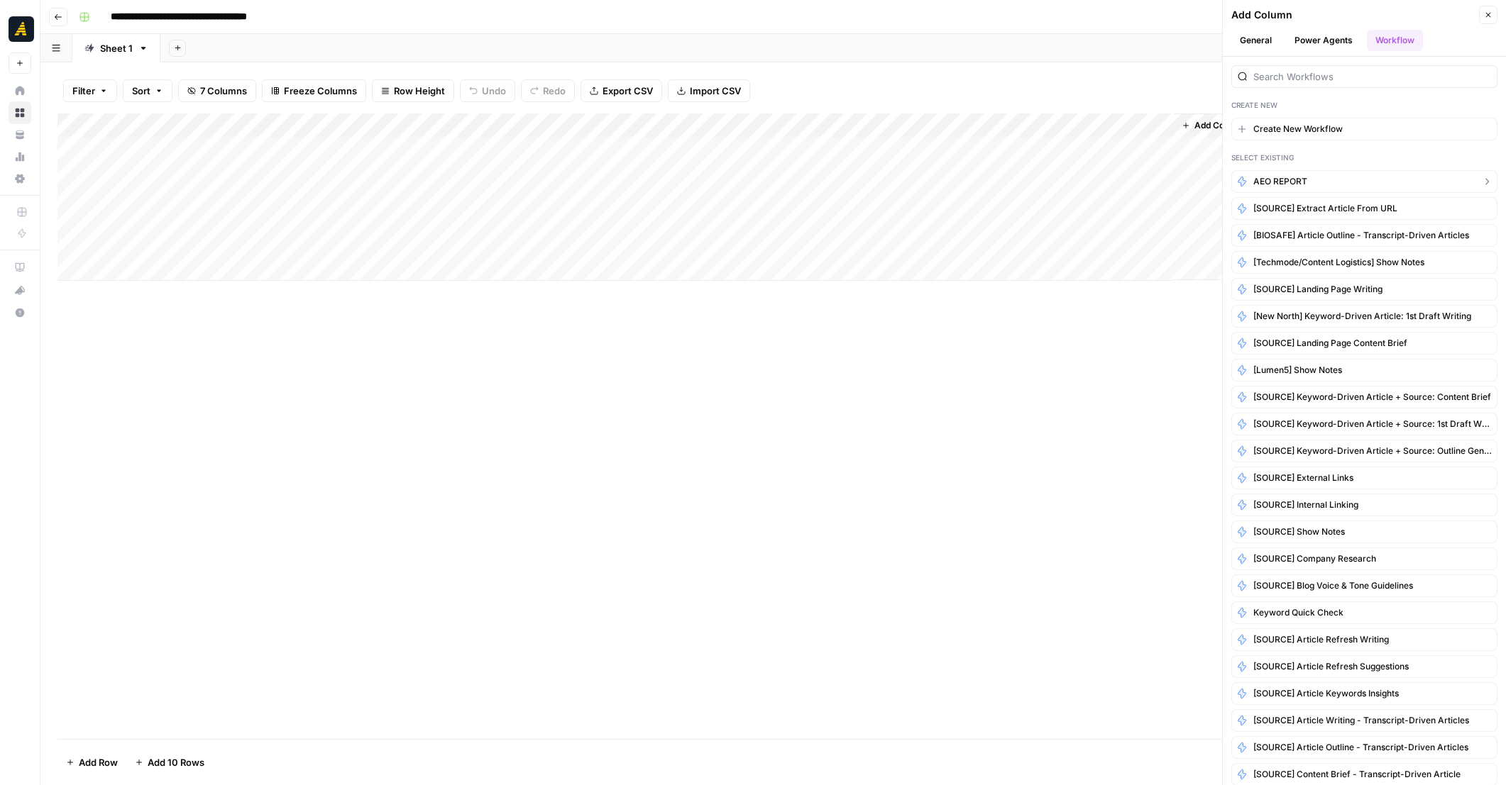
click at [1300, 179] on span "AEO REPORT" at bounding box center [1280, 181] width 54 height 13
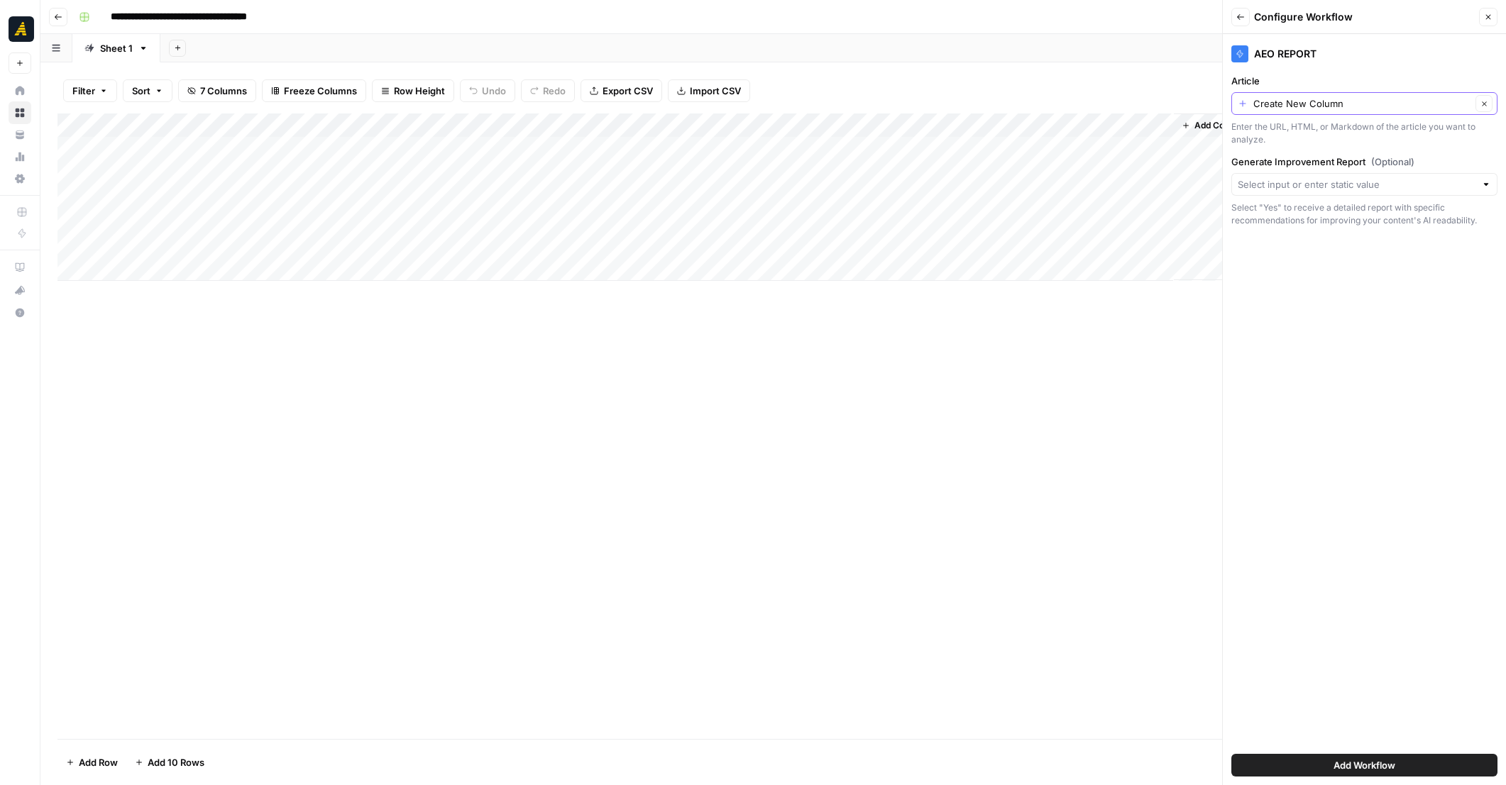
click at [1481, 103] on icon "button" at bounding box center [1484, 104] width 8 height 8
click at [1354, 107] on input "Article" at bounding box center [1356, 103] width 238 height 14
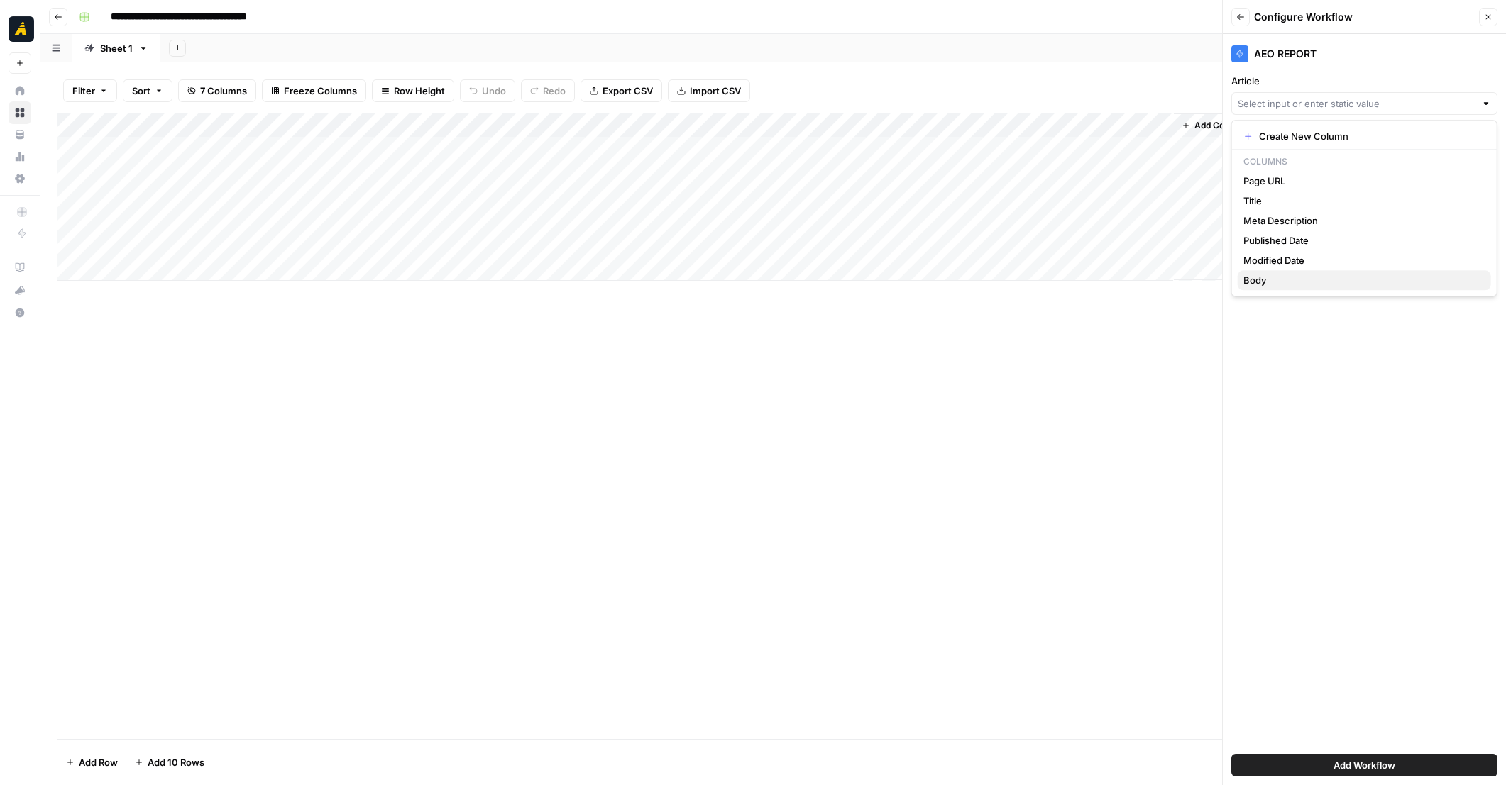
click at [1272, 280] on span "Body" at bounding box center [1361, 280] width 236 height 14
type input "Body"
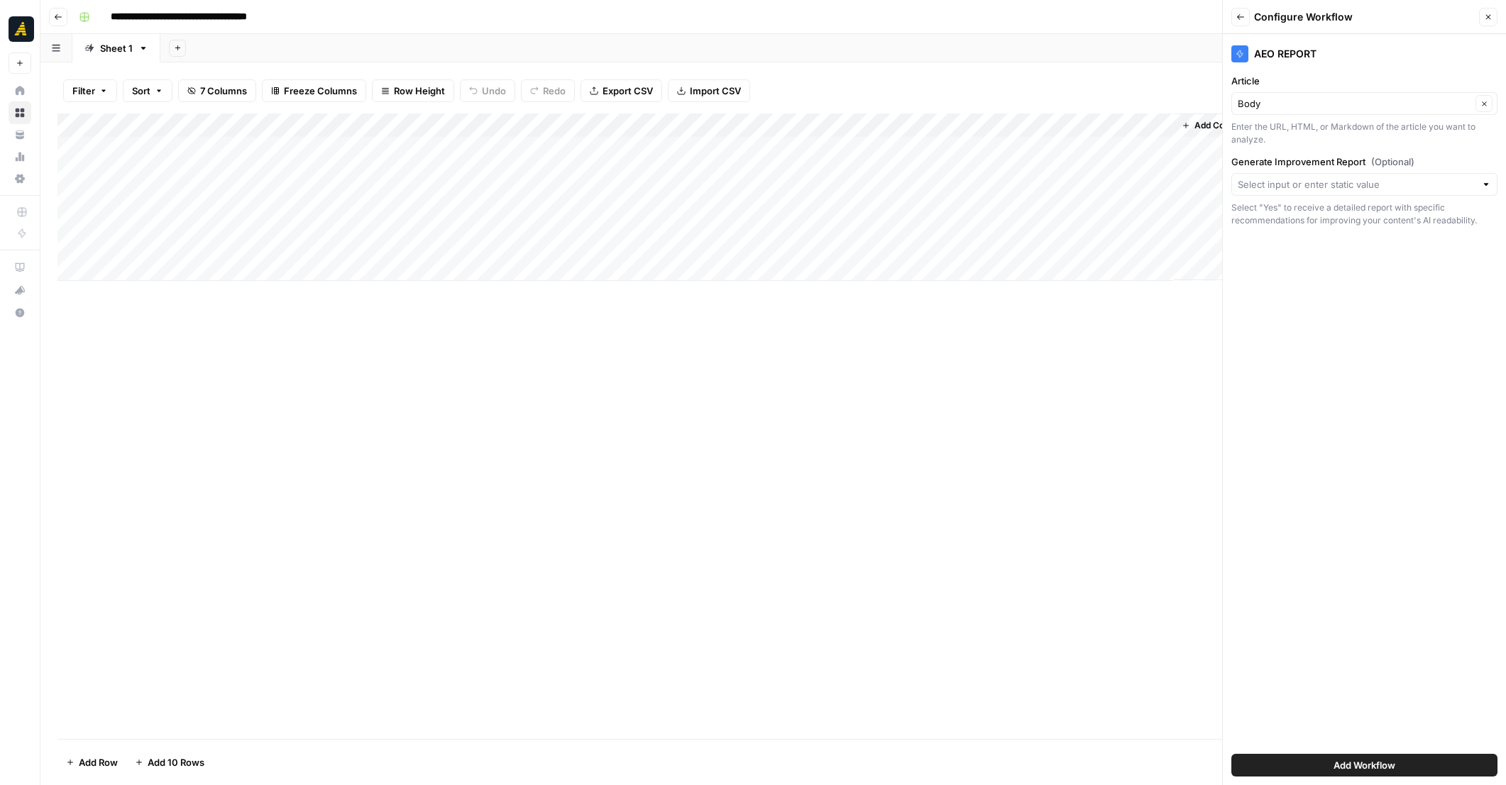
click at [1479, 178] on div at bounding box center [1364, 184] width 266 height 23
click at [1259, 258] on span "Yes" at bounding box center [1361, 262] width 236 height 14
type input "Yes"
click at [1395, 762] on span "Add Workflow" at bounding box center [1364, 765] width 62 height 14
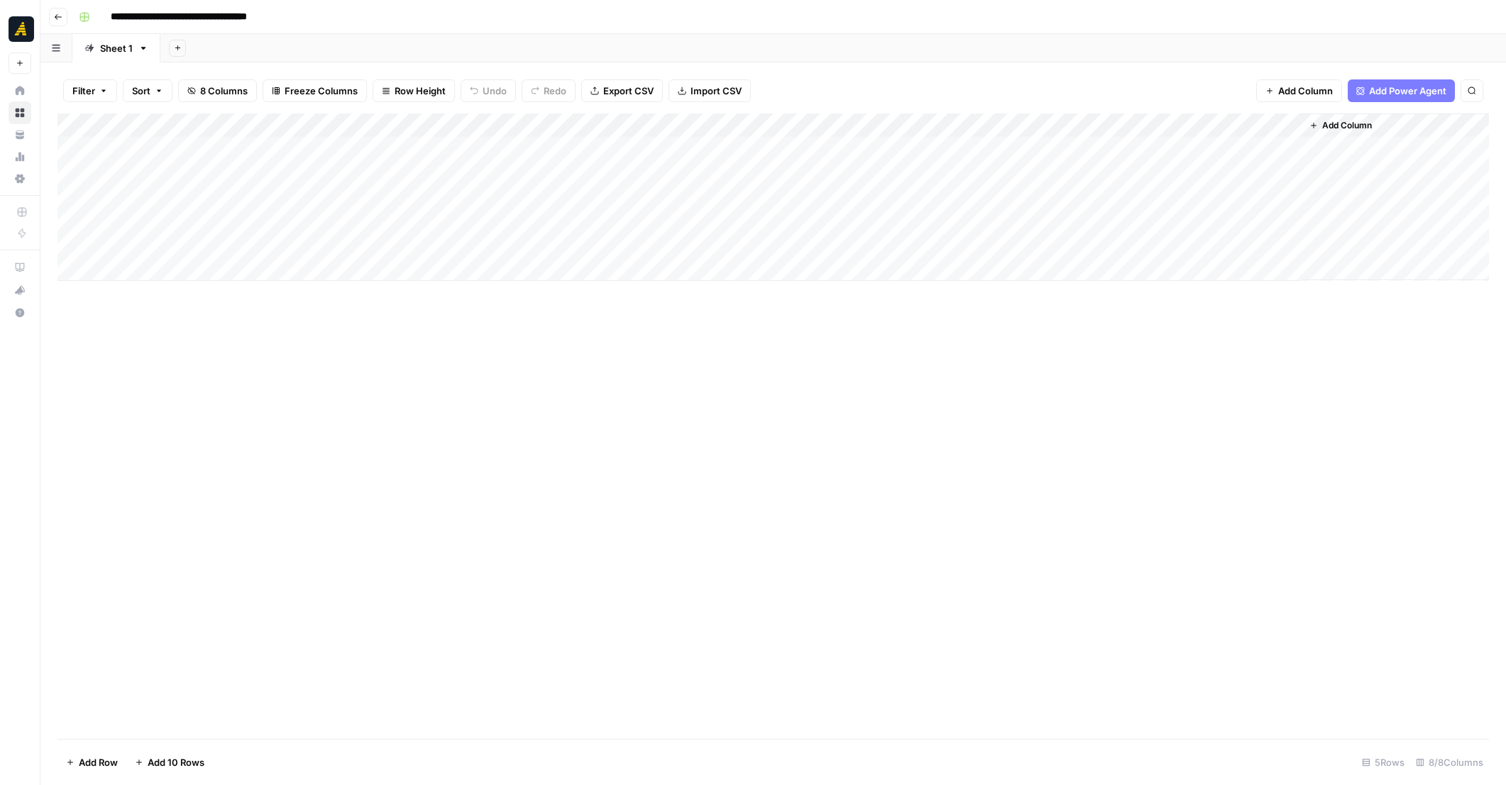
click at [1230, 148] on div "Add Column" at bounding box center [772, 197] width 1431 height 167
click at [1237, 171] on div "Add Column" at bounding box center [772, 197] width 1431 height 167
click at [1237, 202] on div "Add Column" at bounding box center [772, 197] width 1431 height 167
click at [1223, 145] on div "Add Column" at bounding box center [772, 197] width 1431 height 167
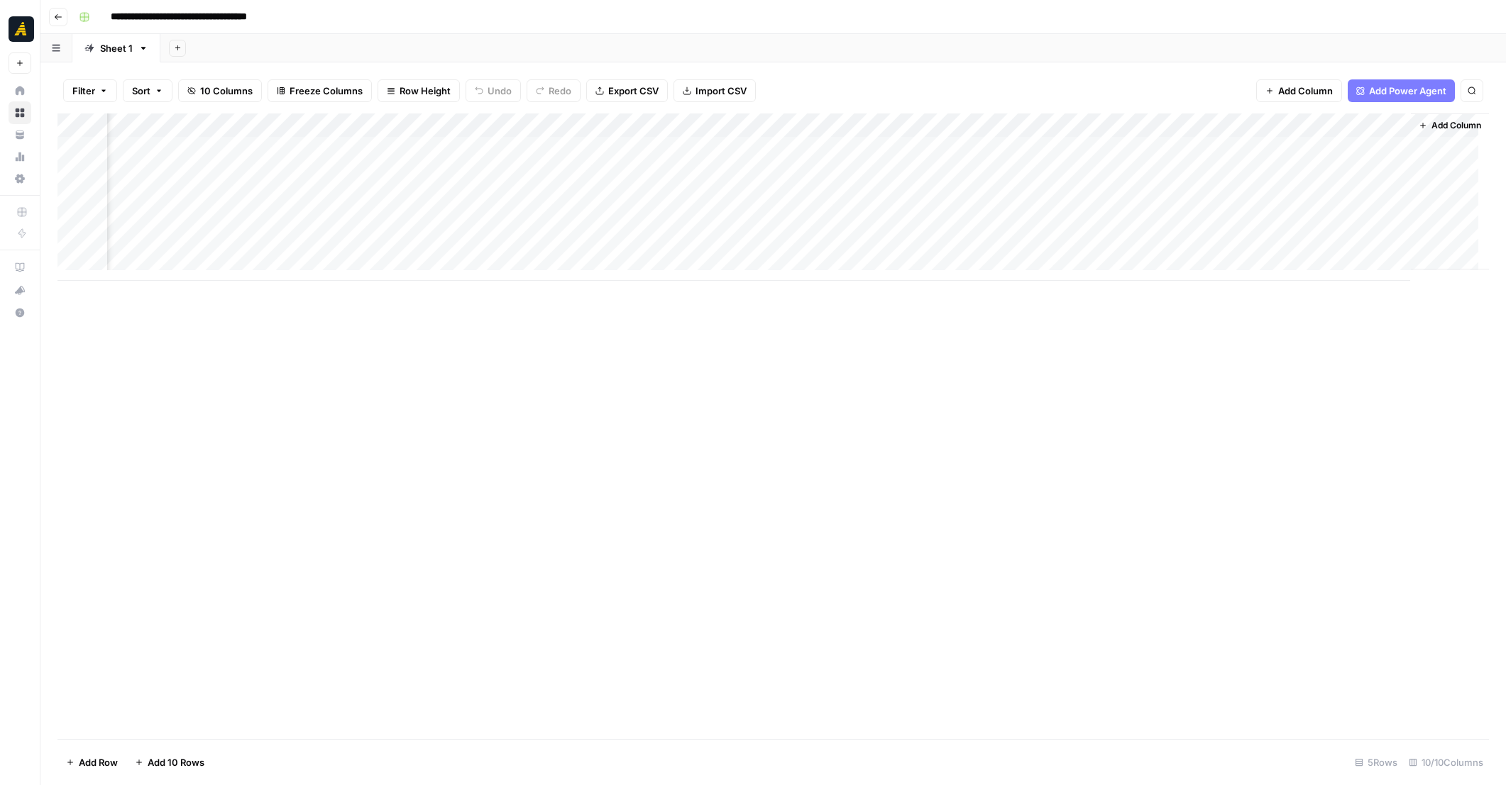
click at [1223, 145] on div "Add Column" at bounding box center [772, 197] width 1431 height 167
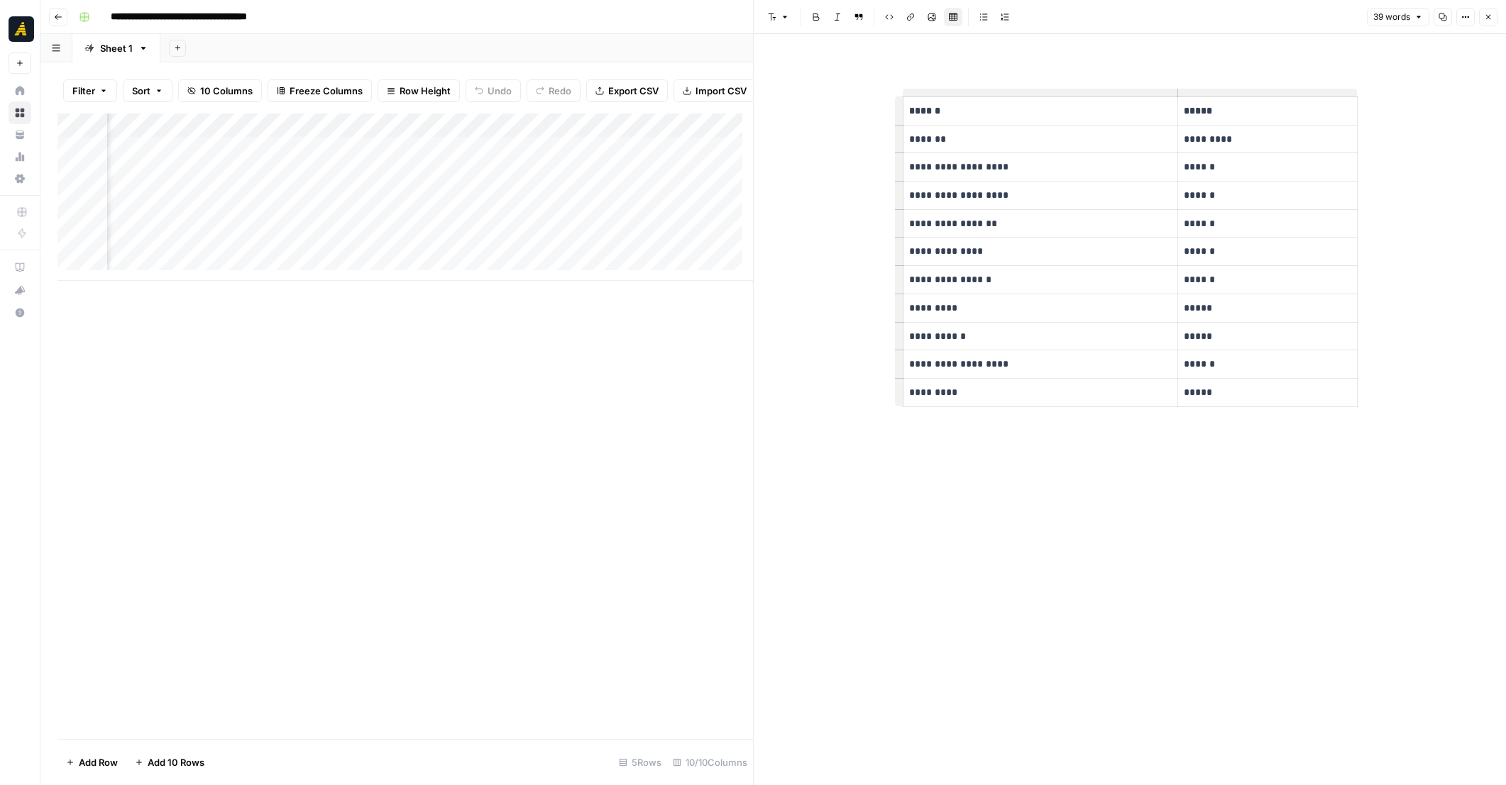
click at [1484, 17] on icon "button" at bounding box center [1488, 17] width 9 height 9
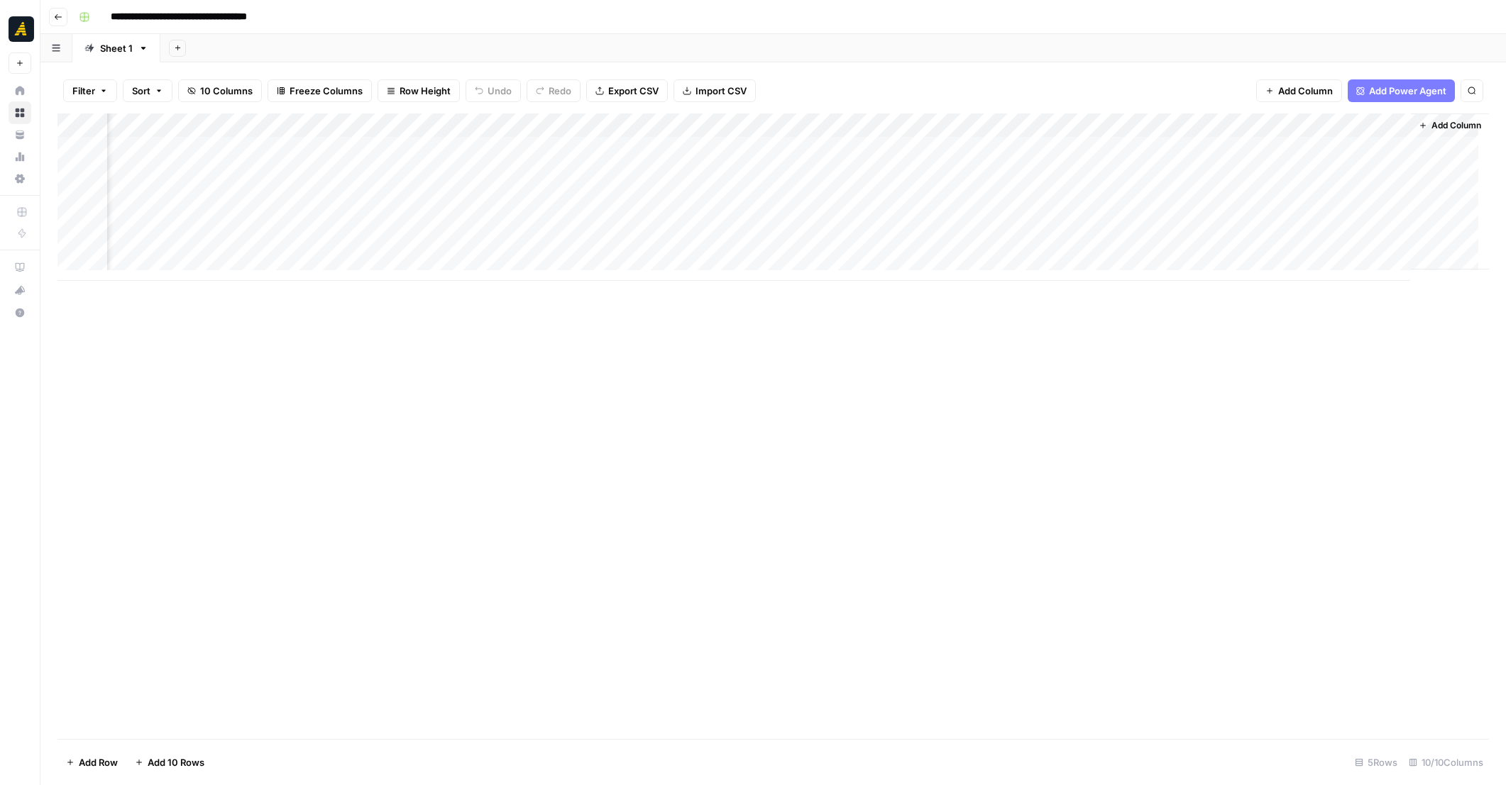
scroll to position [0, 140]
click at [1349, 145] on div "Add Column" at bounding box center [772, 197] width 1431 height 167
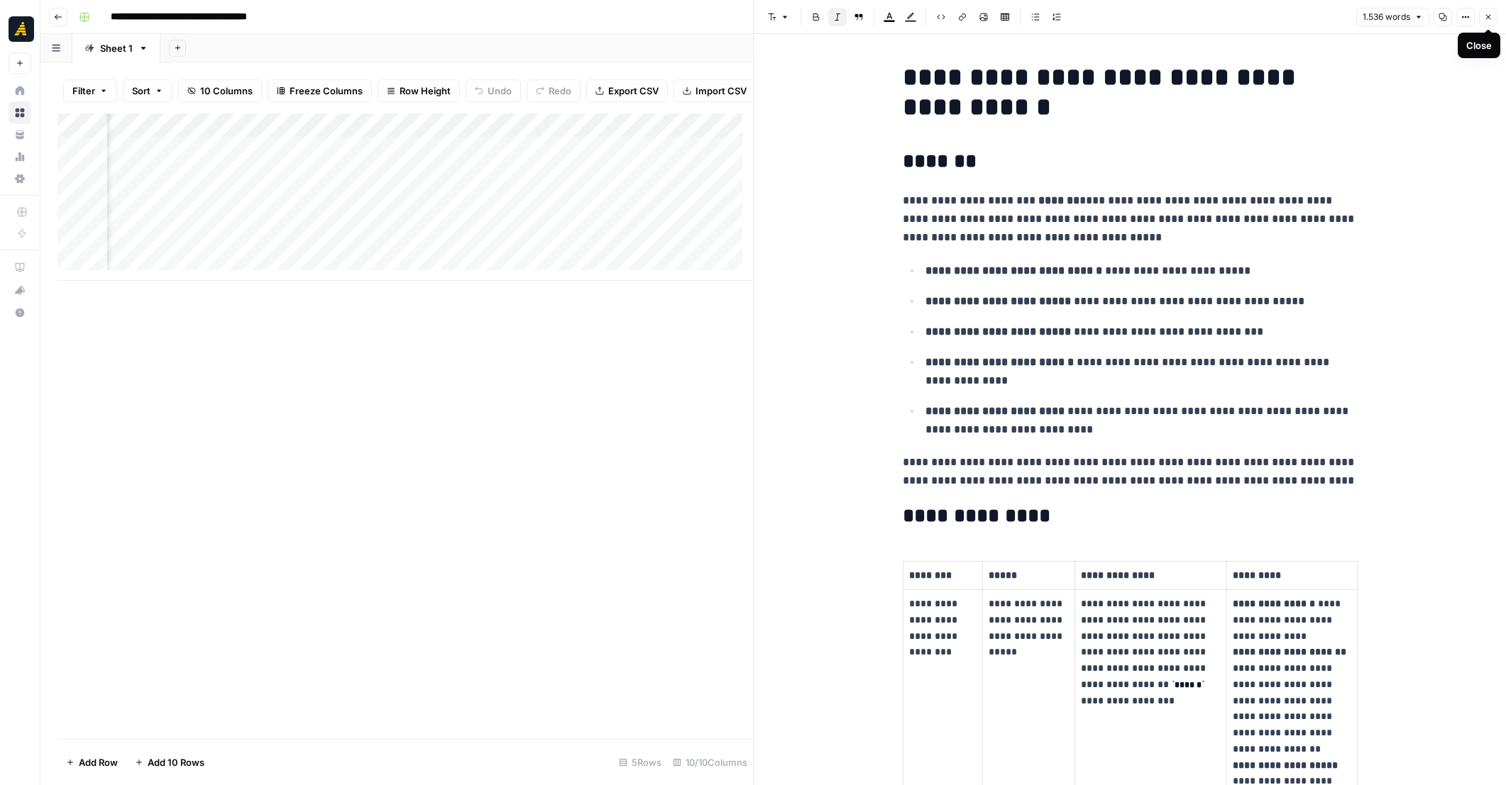
click at [1484, 15] on icon "button" at bounding box center [1488, 17] width 9 height 9
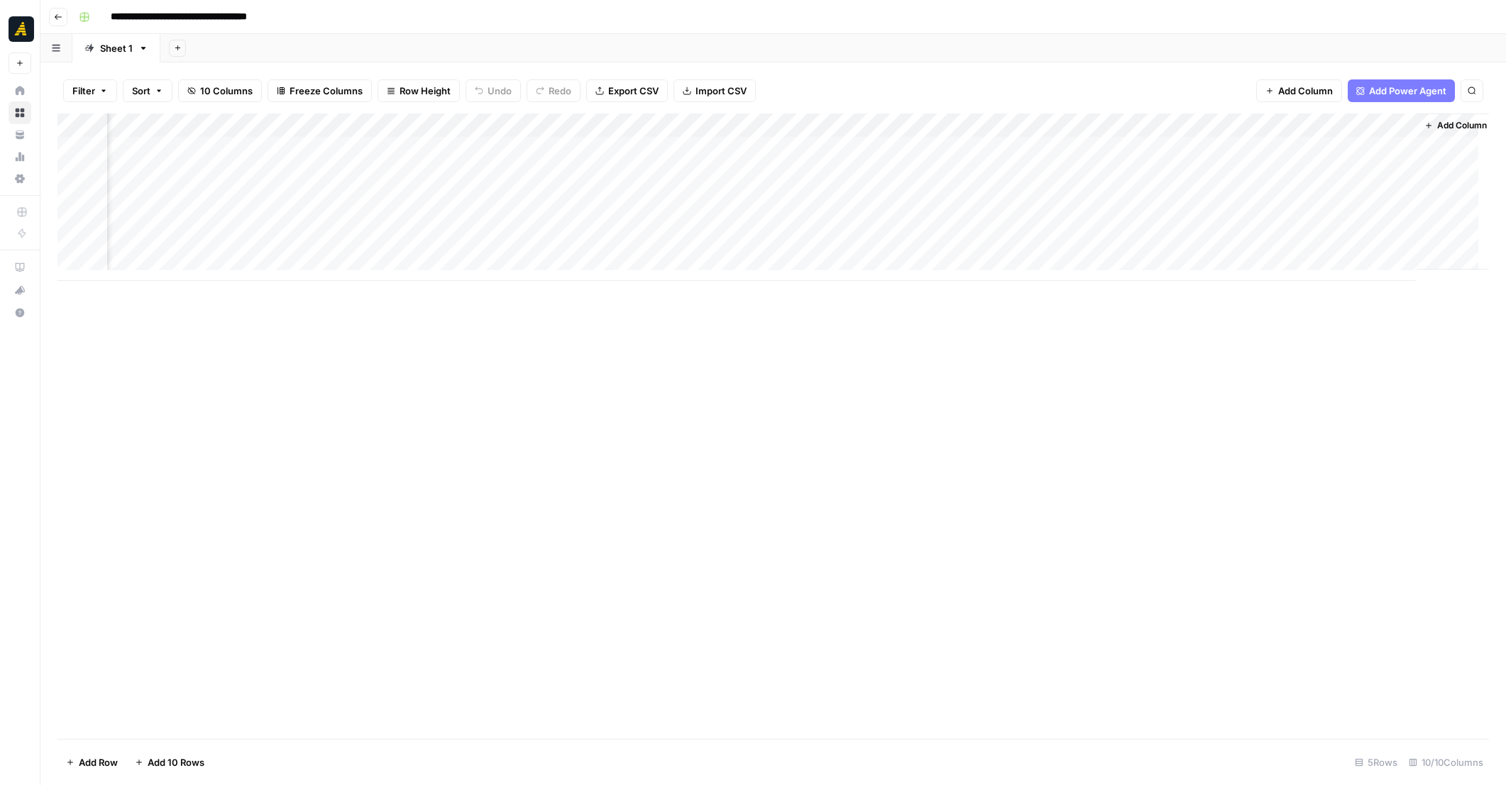
scroll to position [0, 158]
click at [1083, 128] on div "Add Column" at bounding box center [772, 197] width 1431 height 167
click at [1083, 260] on span "Edit Workflow" at bounding box center [1105, 265] width 124 height 14
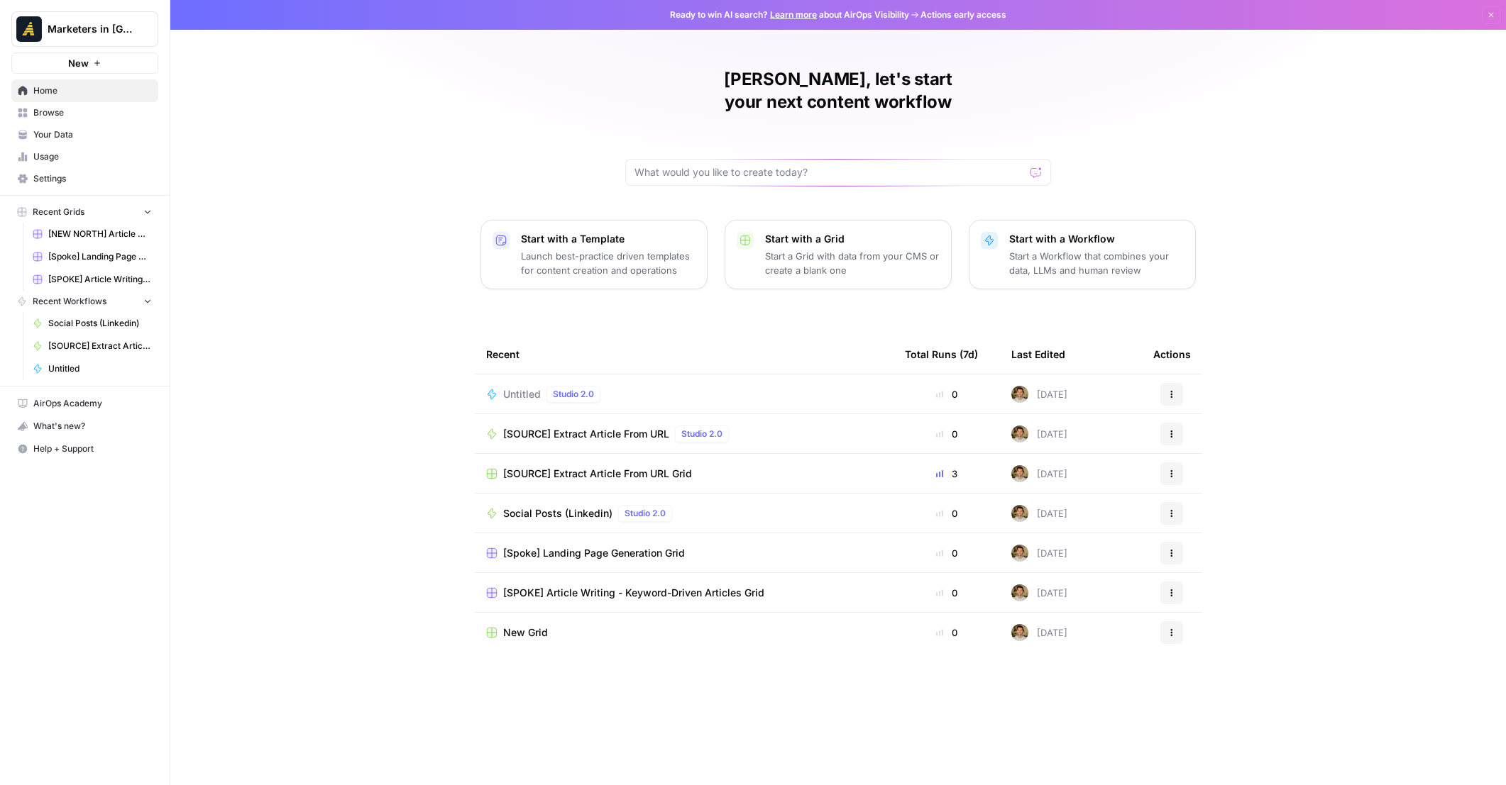
click at [89, 116] on span "Browse" at bounding box center [92, 112] width 118 height 13
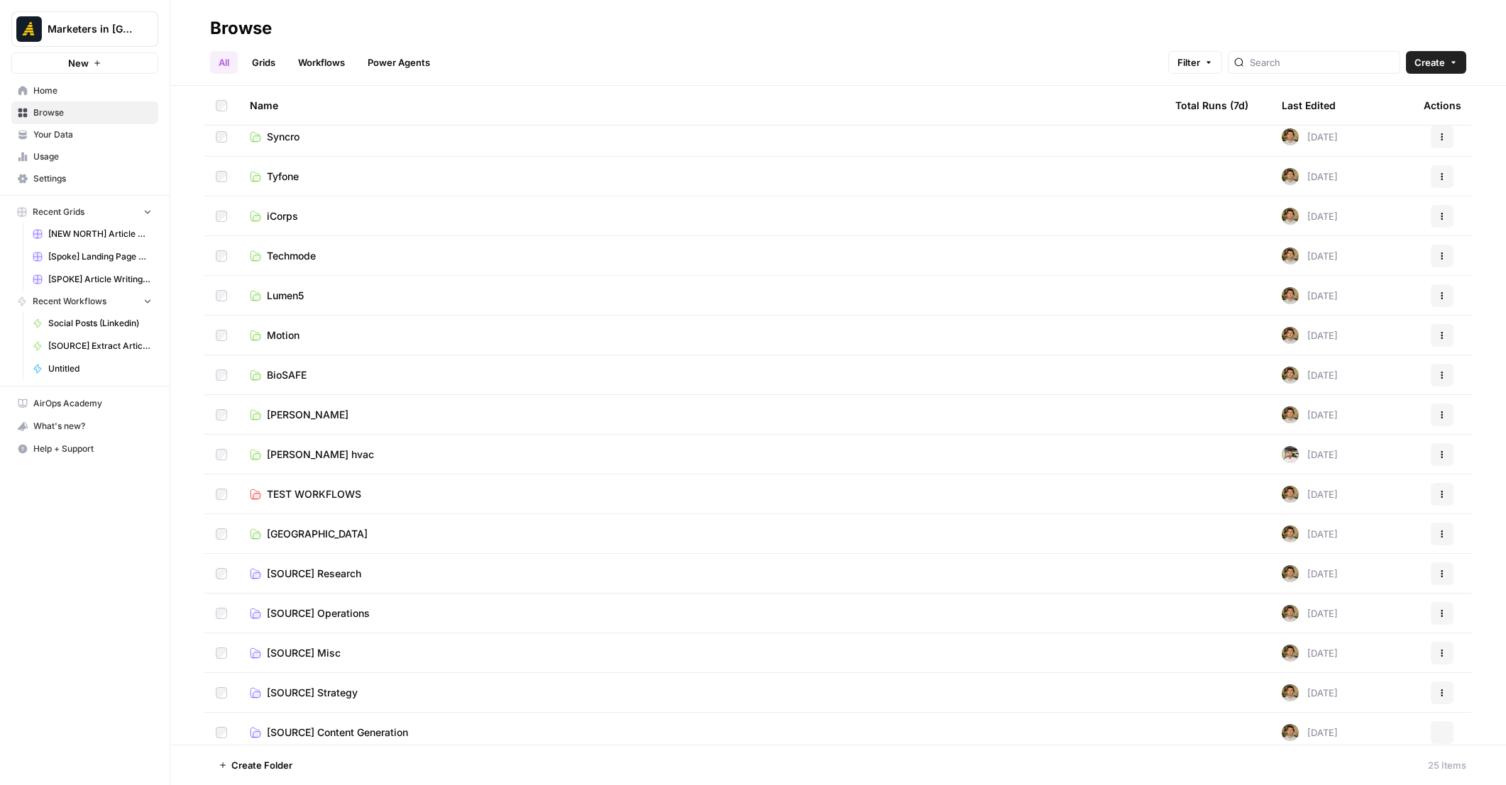
scroll to position [373, 0]
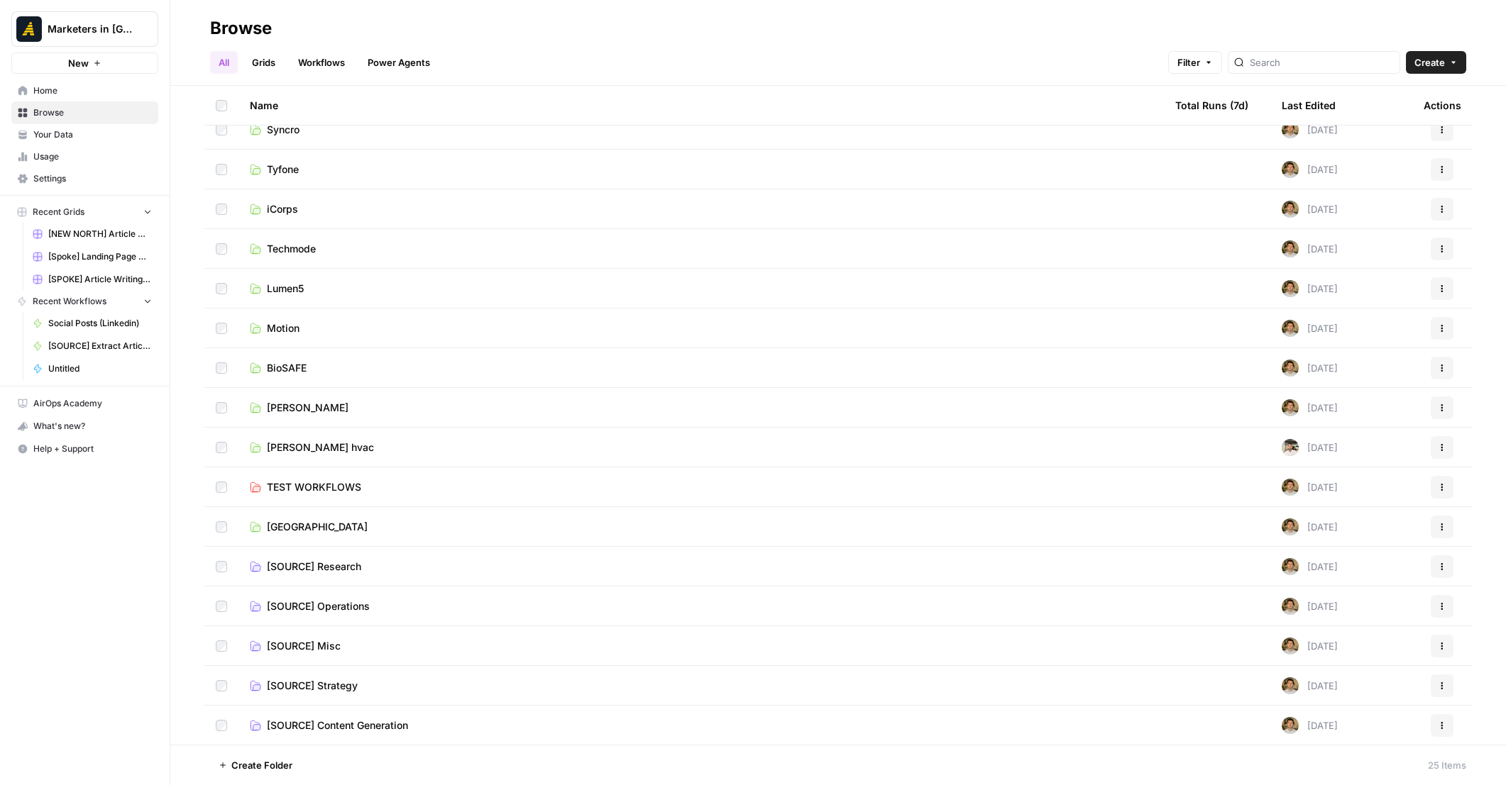
click at [372, 722] on span "[SOURCE] Content Generation" at bounding box center [337, 726] width 141 height 14
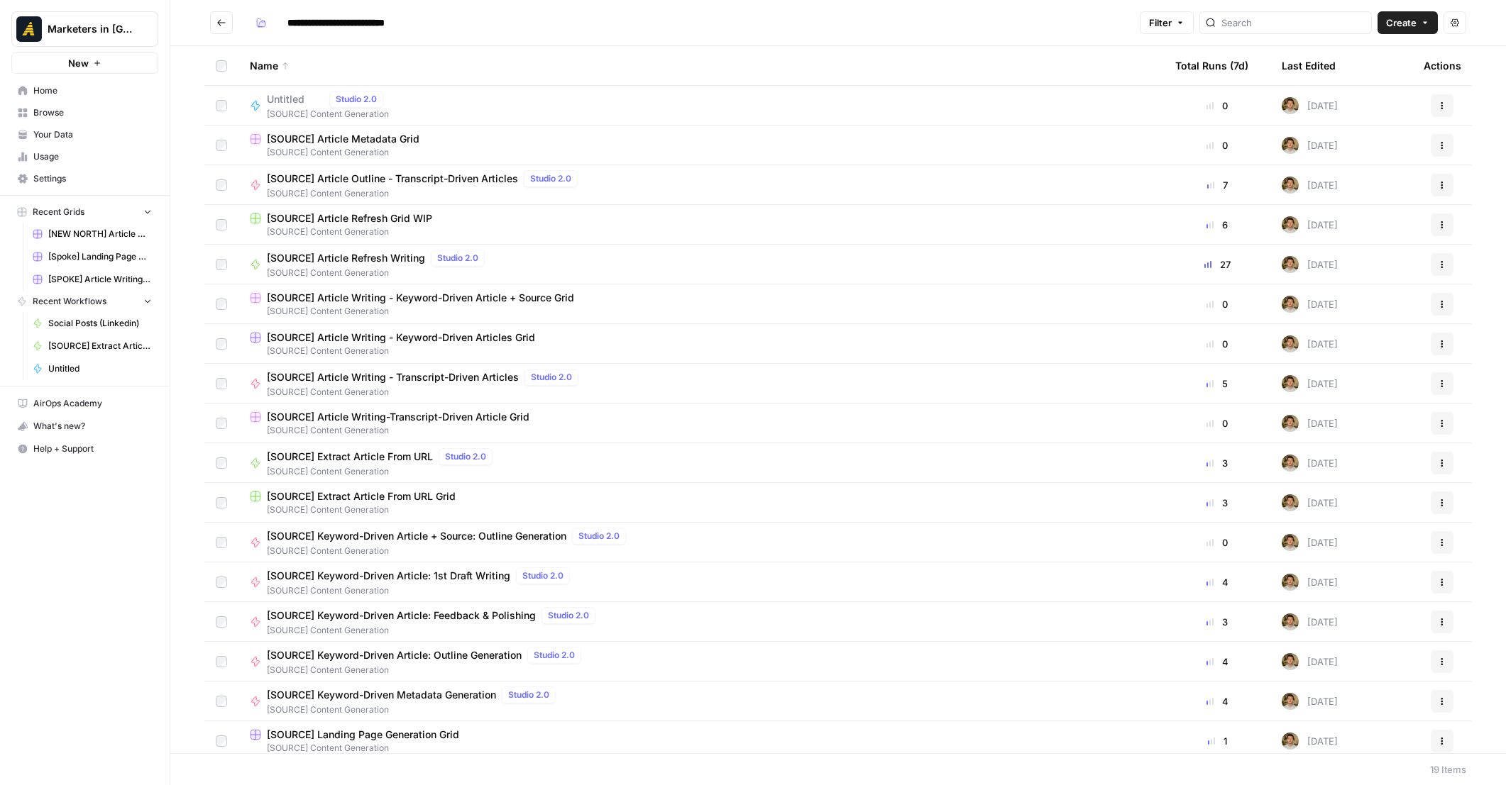
click at [226, 22] on icon "Go back" at bounding box center [221, 23] width 10 height 10
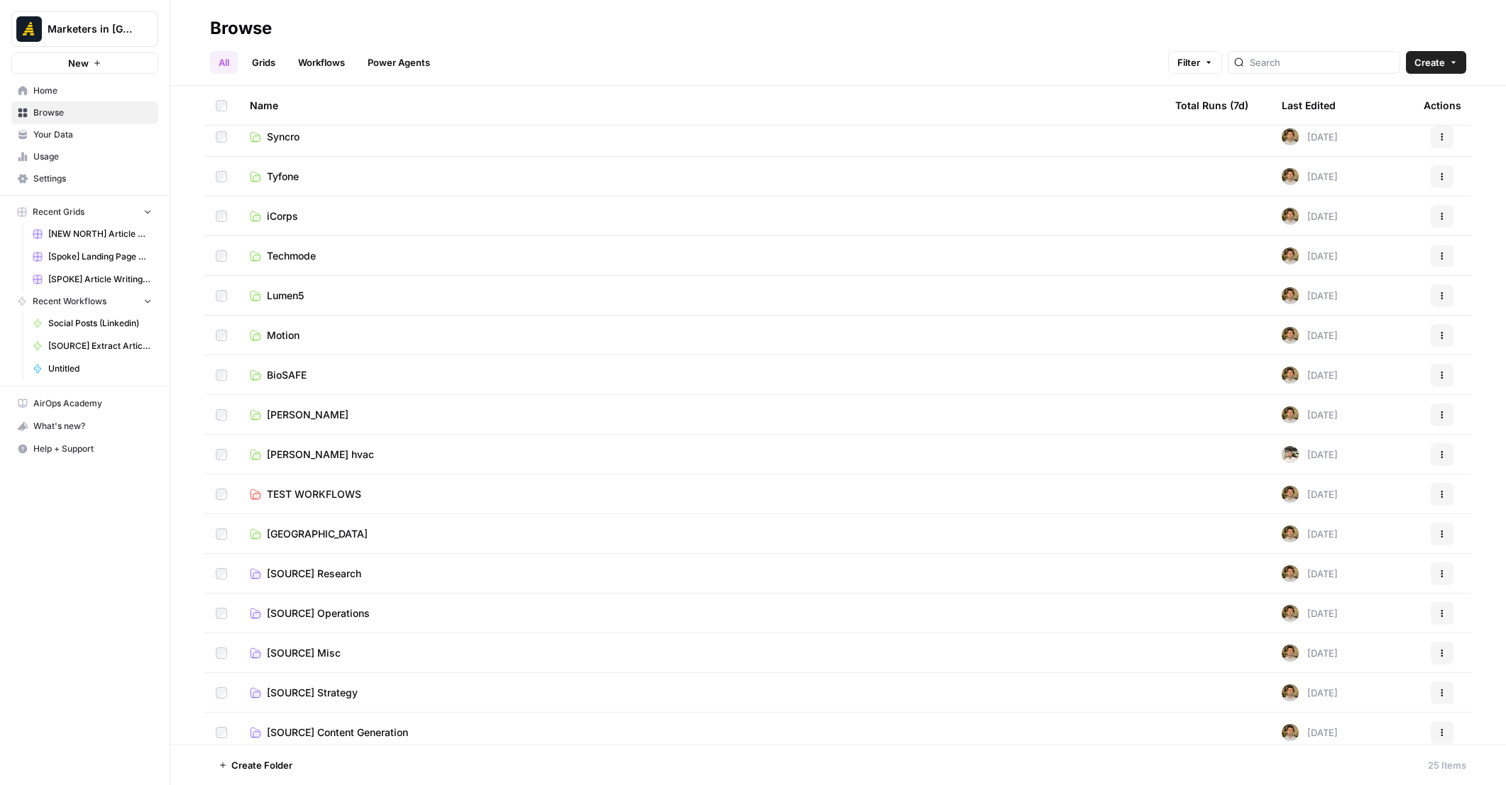
scroll to position [373, 0]
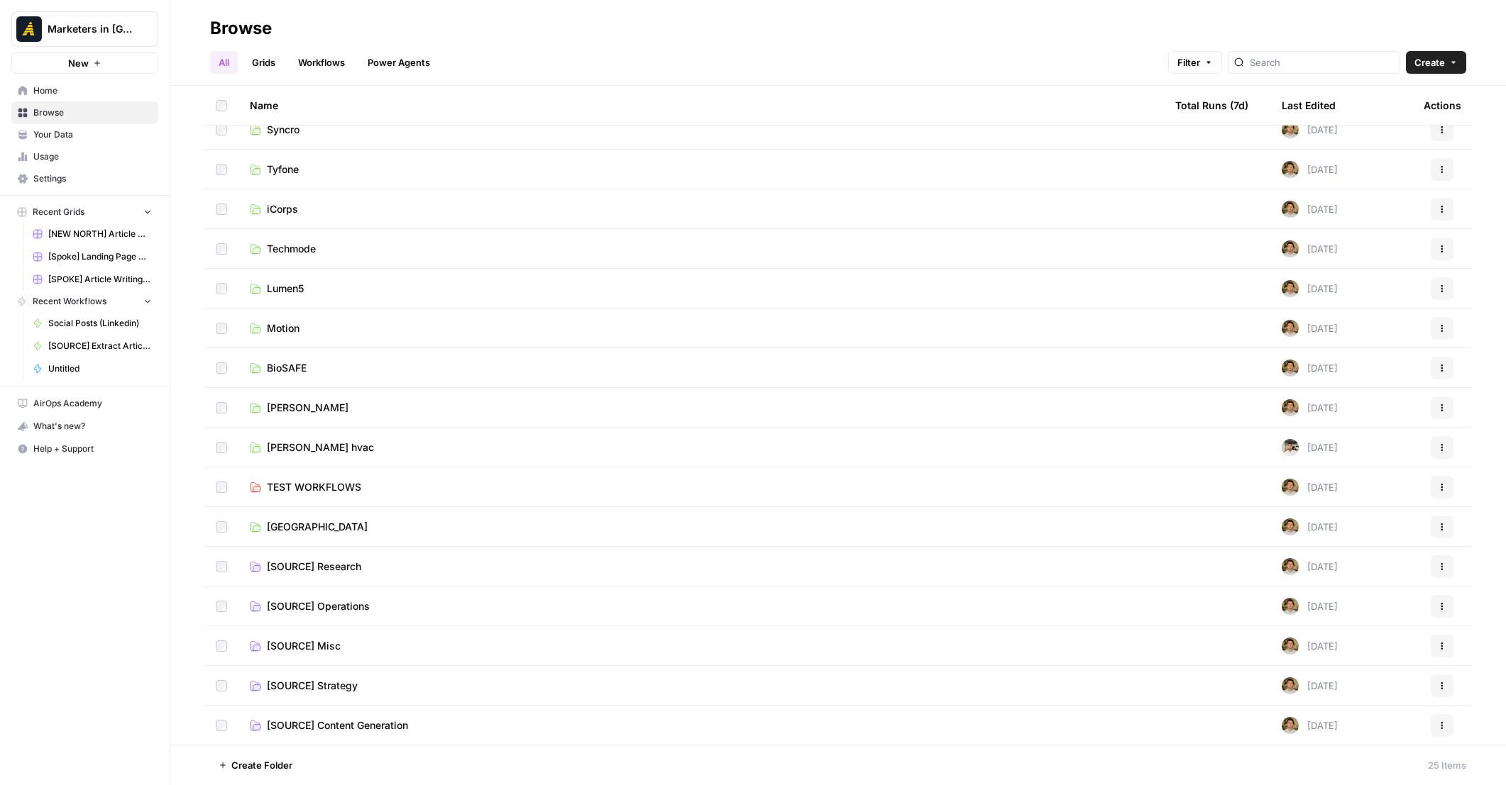
click at [344, 684] on span "[SOURCE] Strategy" at bounding box center [312, 686] width 91 height 14
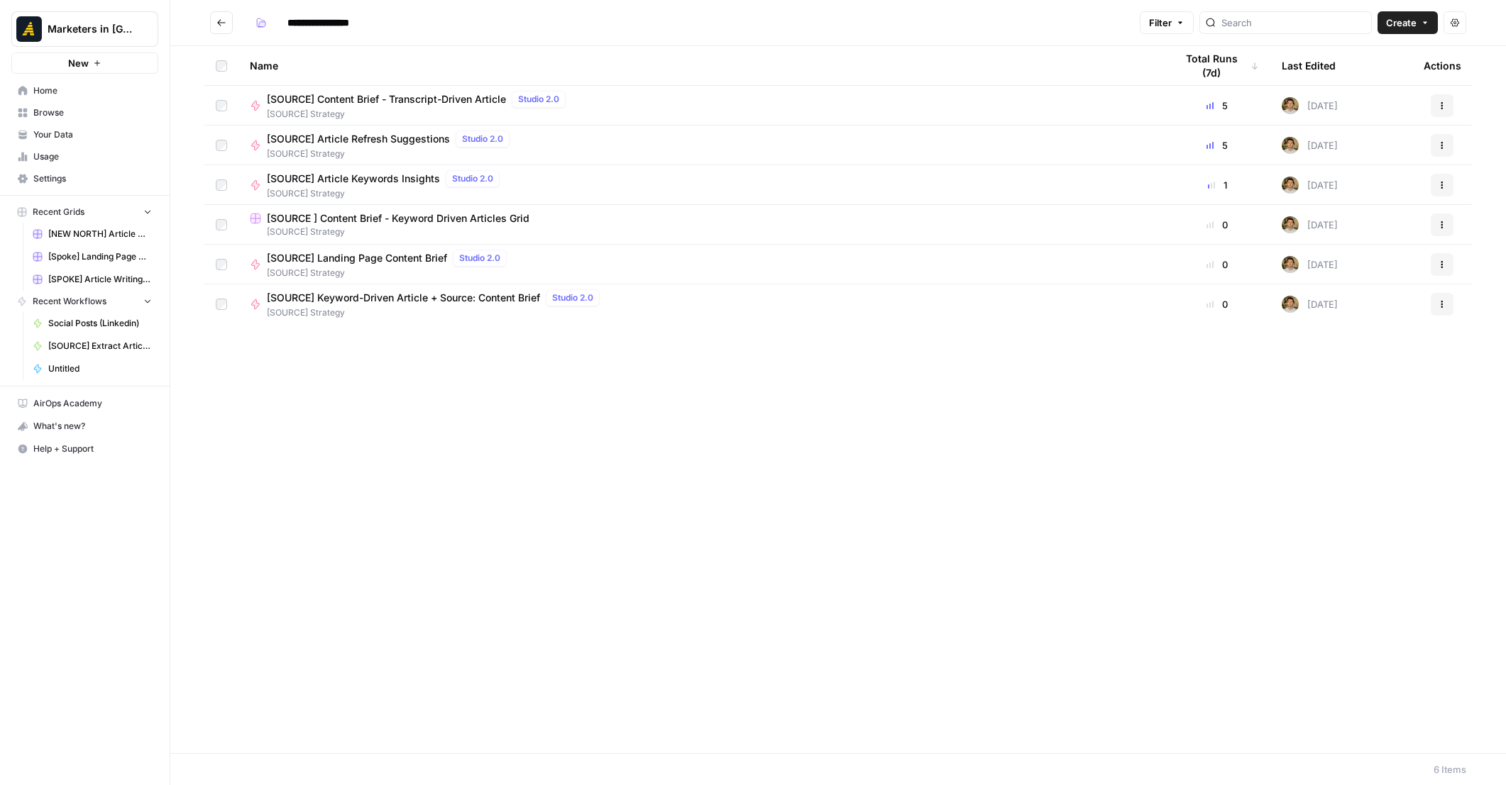
click at [443, 537] on div "Name Total Runs (7d) Last Edited Actions [SOURCE] Content Brief - Transcript-Dr…" at bounding box center [837, 399] width 1335 height 707
click at [1403, 18] on span "Create" at bounding box center [1401, 23] width 31 height 14
click at [1372, 70] on span "Workflow" at bounding box center [1380, 76] width 79 height 14
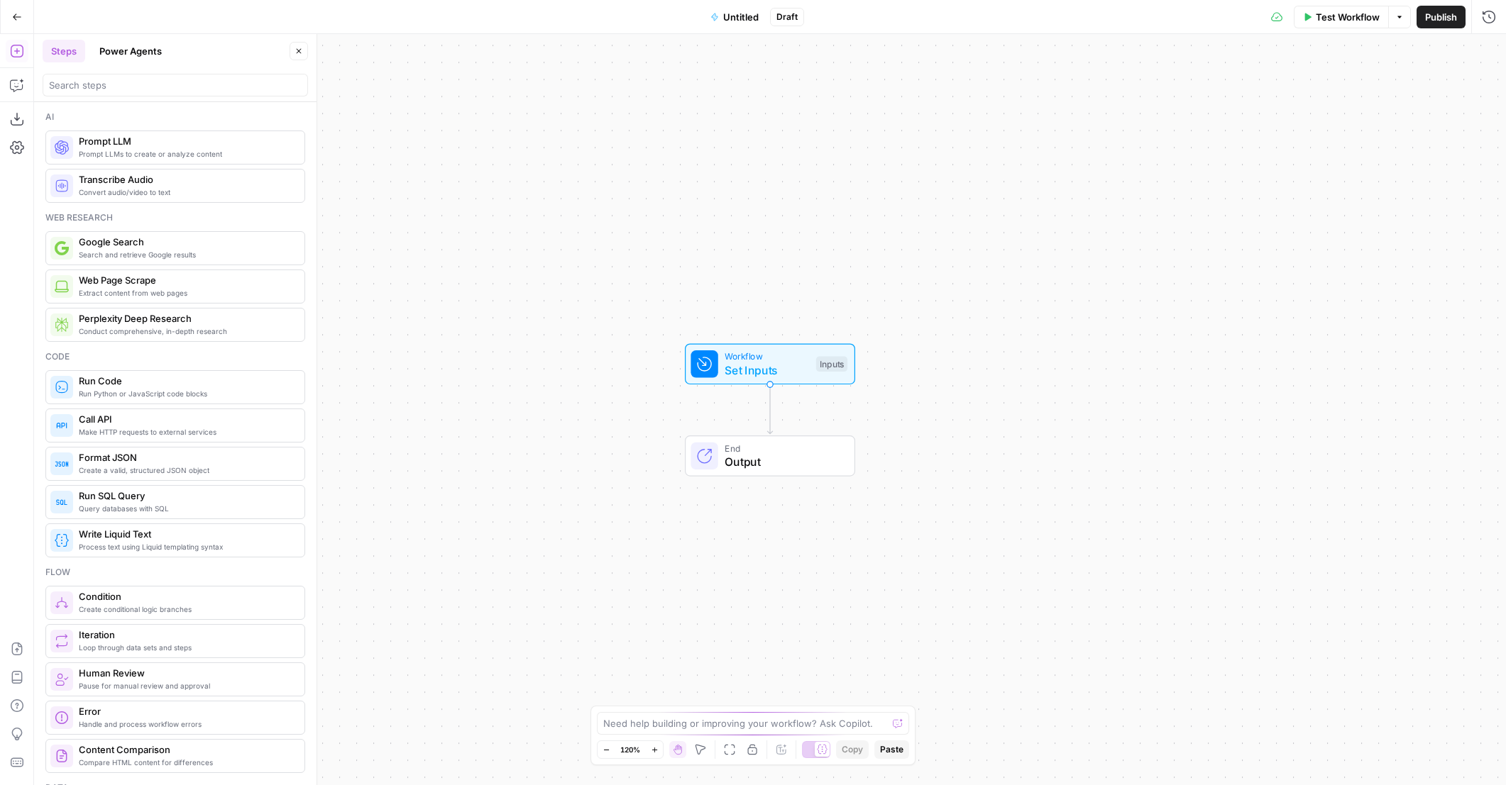
click at [749, 21] on span "Untitled" at bounding box center [740, 17] width 35 height 14
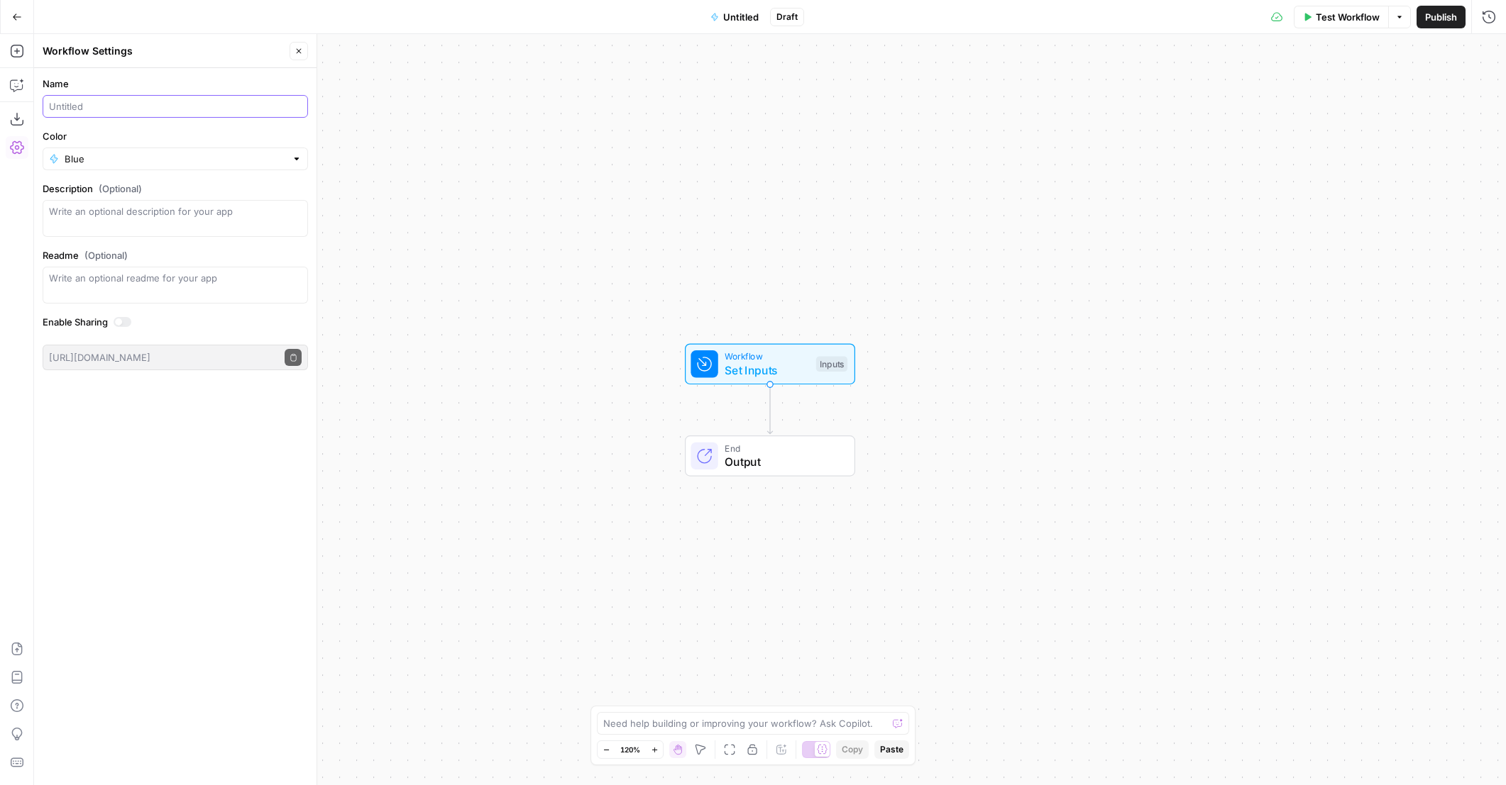
click at [114, 106] on input "Name" at bounding box center [175, 106] width 253 height 14
type input "AEO REPORT"
click at [251, 161] on input "Color" at bounding box center [175, 159] width 221 height 14
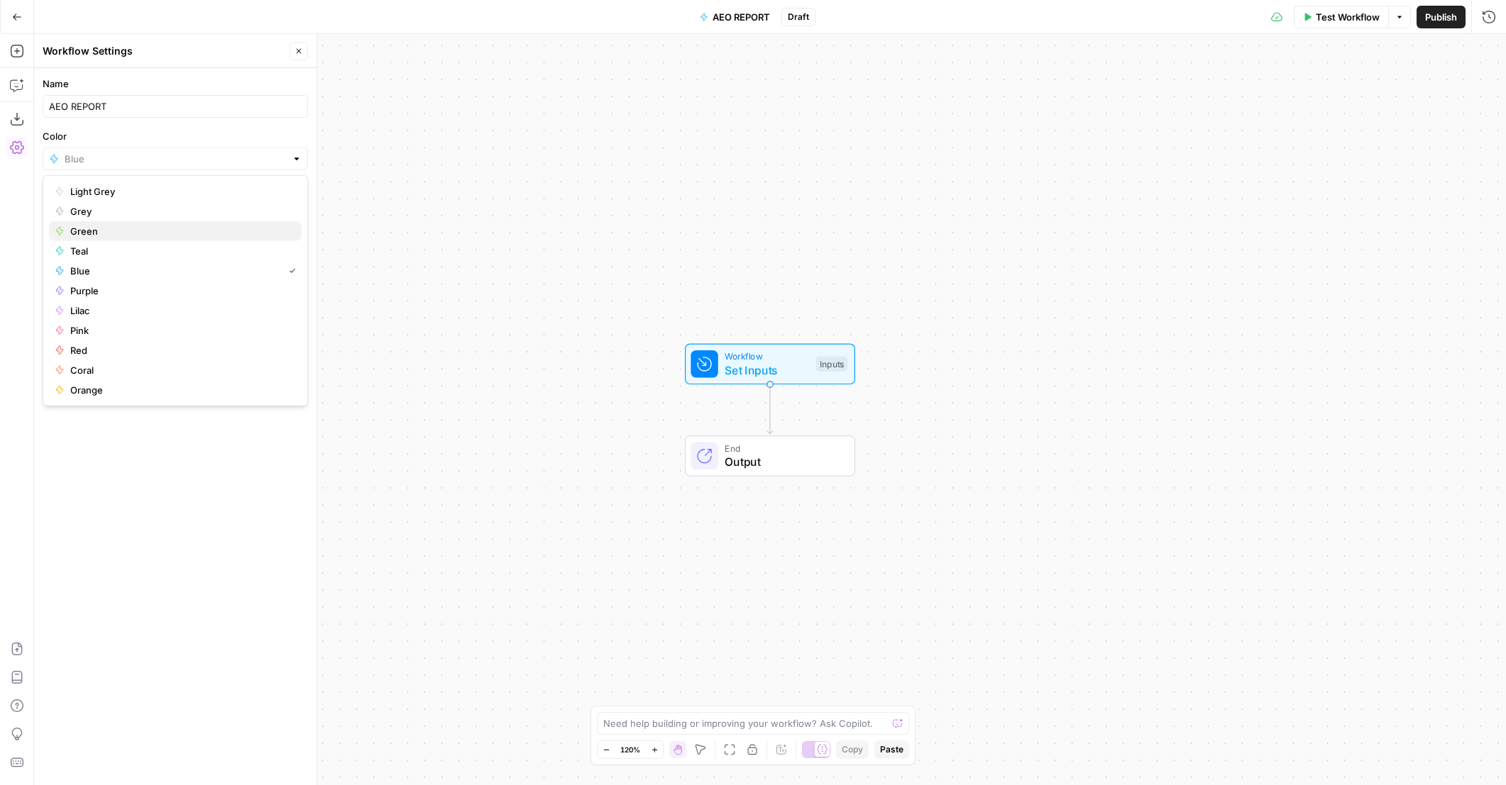
click at [109, 237] on span "Green" at bounding box center [180, 231] width 220 height 14
type input "Green"
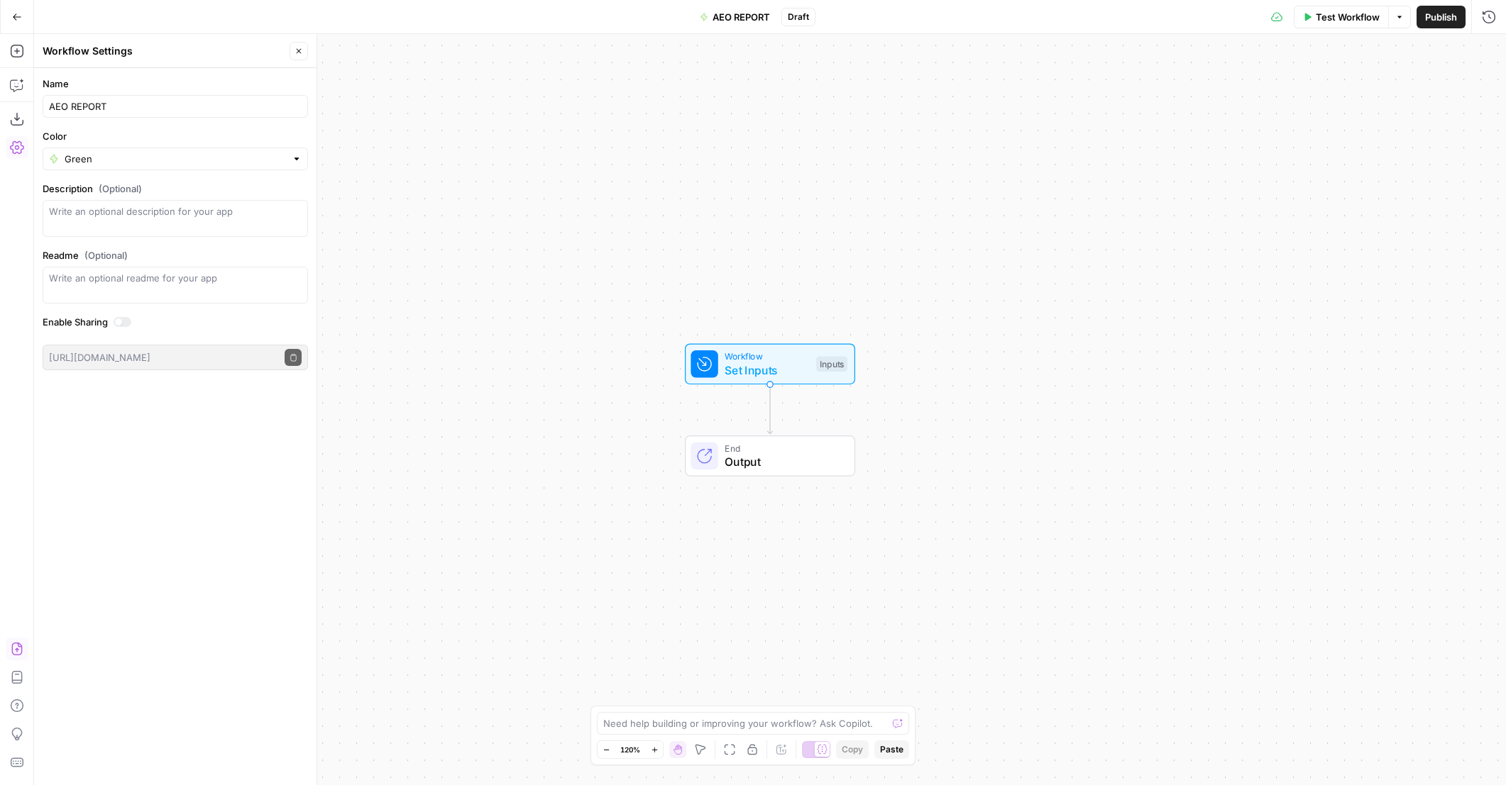
click at [23, 646] on icon "button" at bounding box center [17, 649] width 14 height 14
click at [705, 183] on span "Import" at bounding box center [703, 181] width 33 height 14
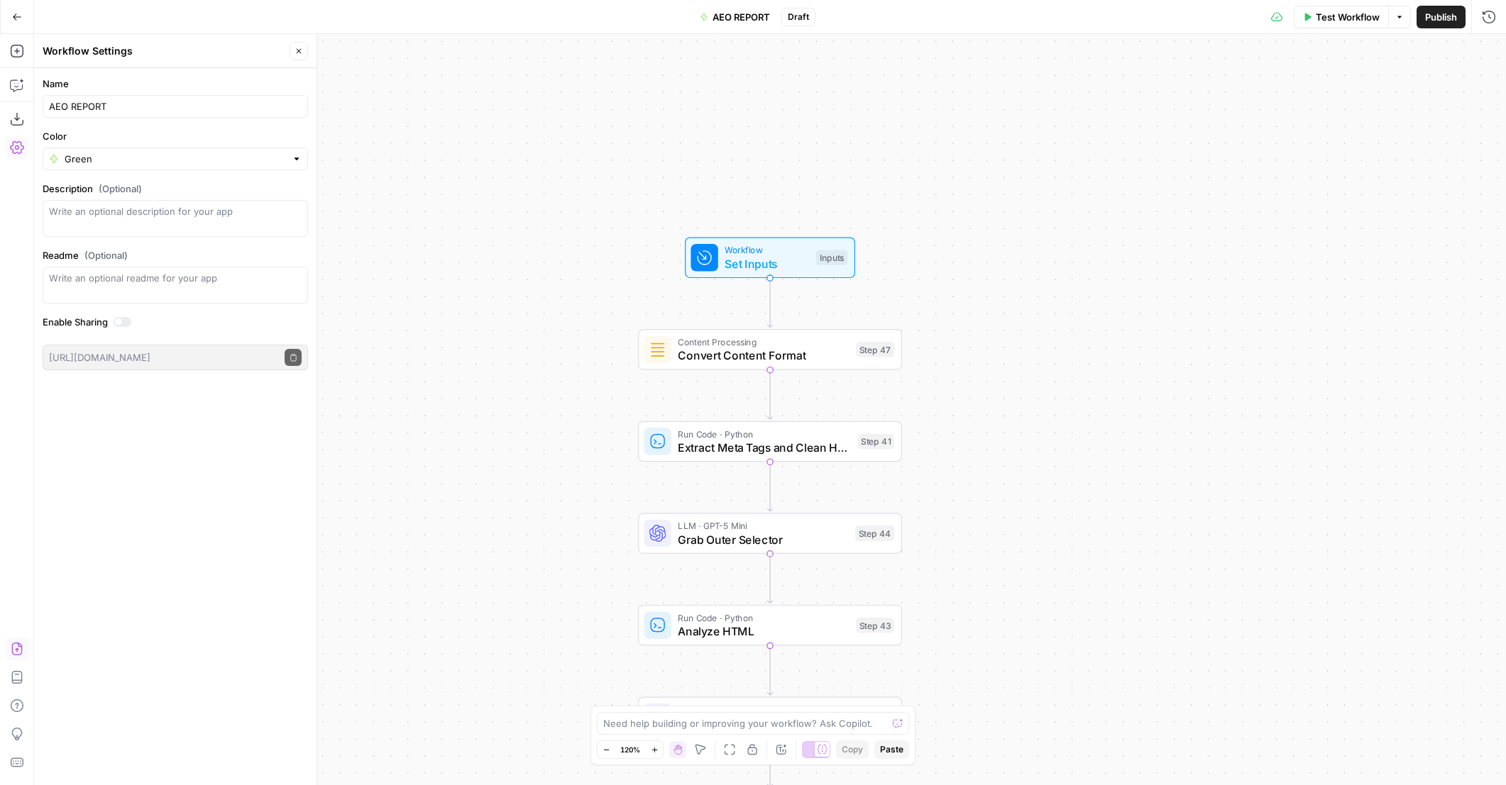
click at [780, 258] on span "Set Inputs" at bounding box center [766, 263] width 84 height 17
click at [1431, 17] on span "Publish" at bounding box center [1441, 17] width 32 height 14
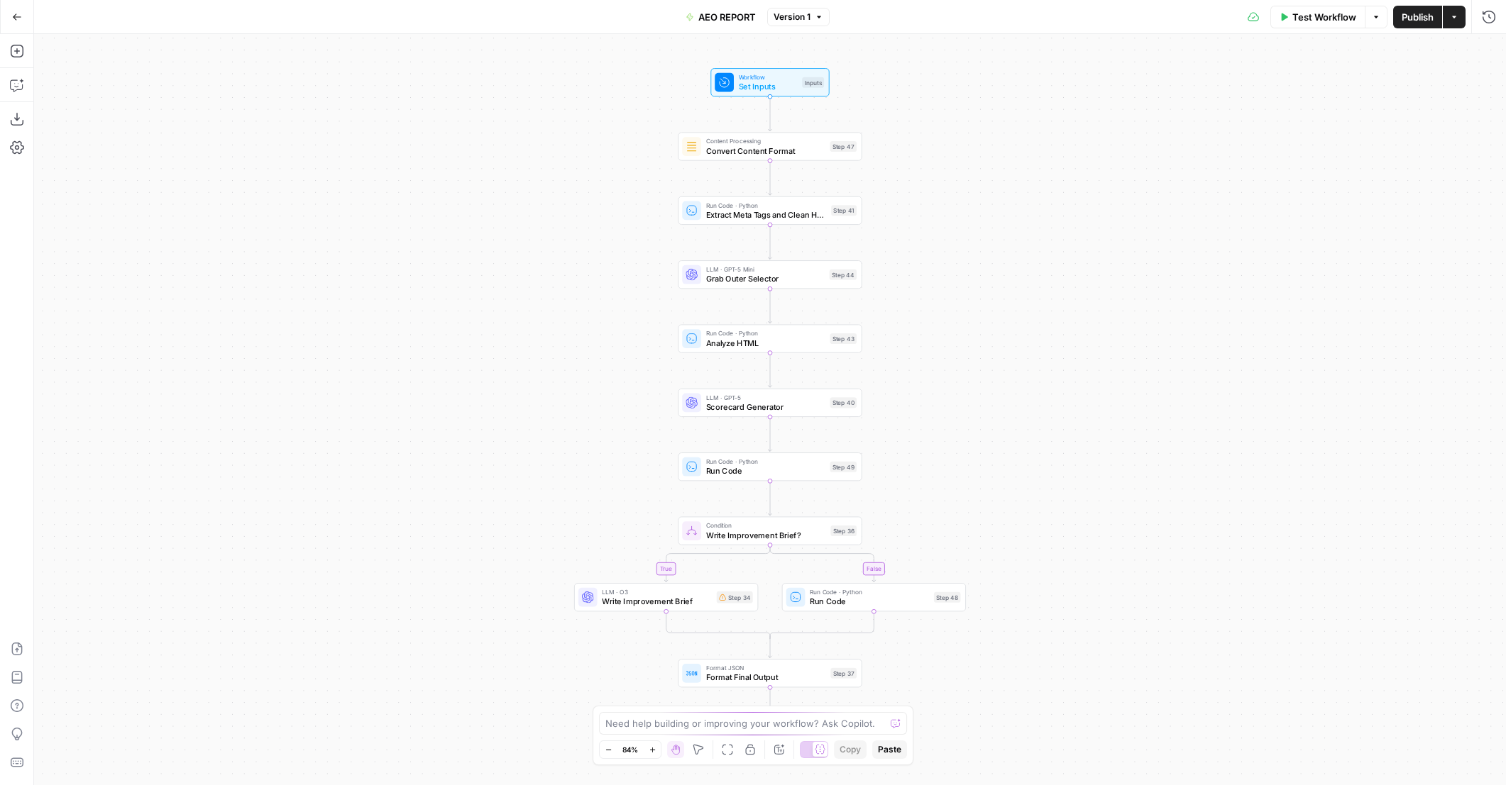
click at [793, 277] on span "Grab Outer Selector" at bounding box center [765, 279] width 118 height 12
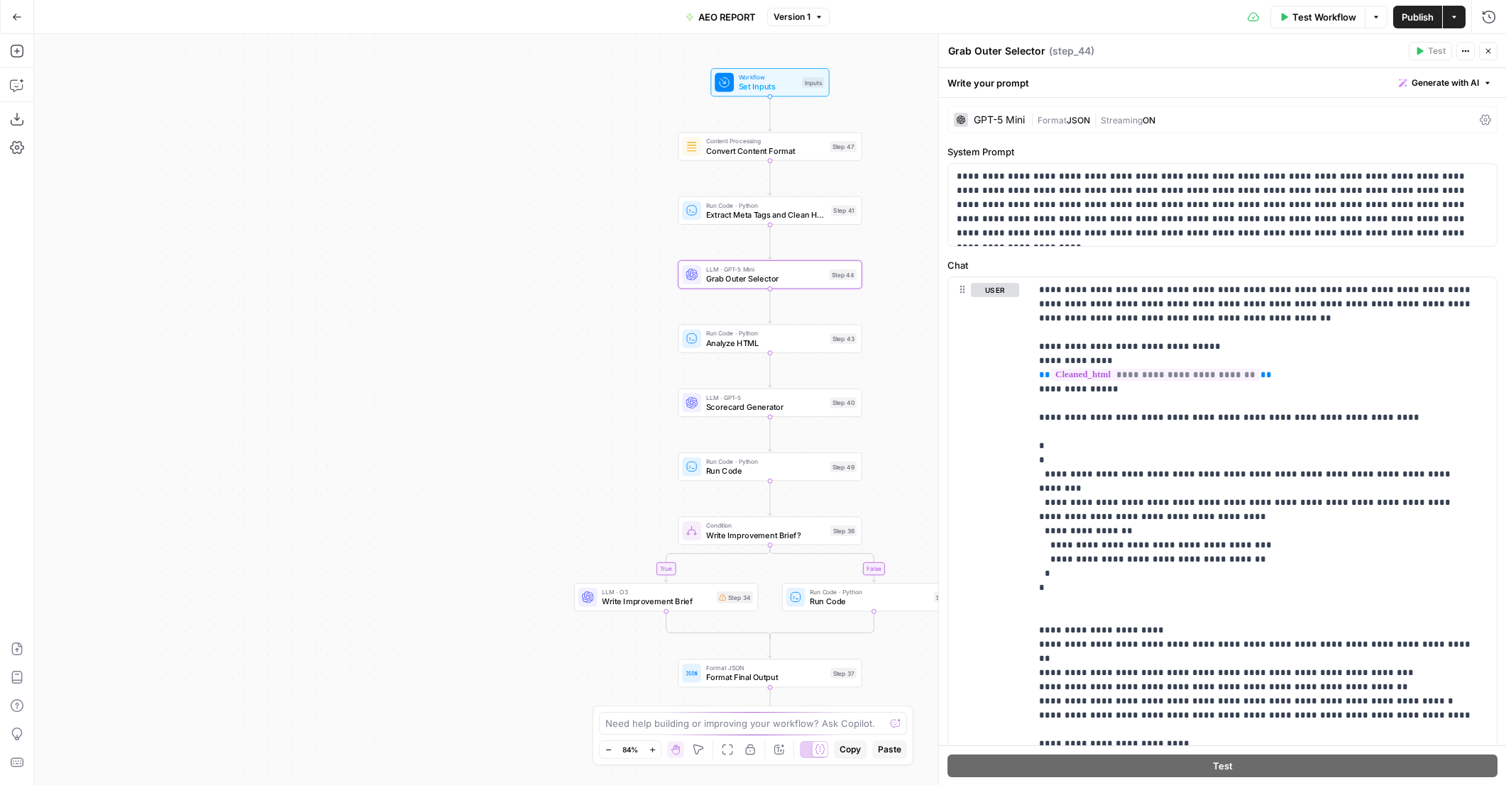
click at [1060, 118] on span "Format" at bounding box center [1051, 120] width 29 height 11
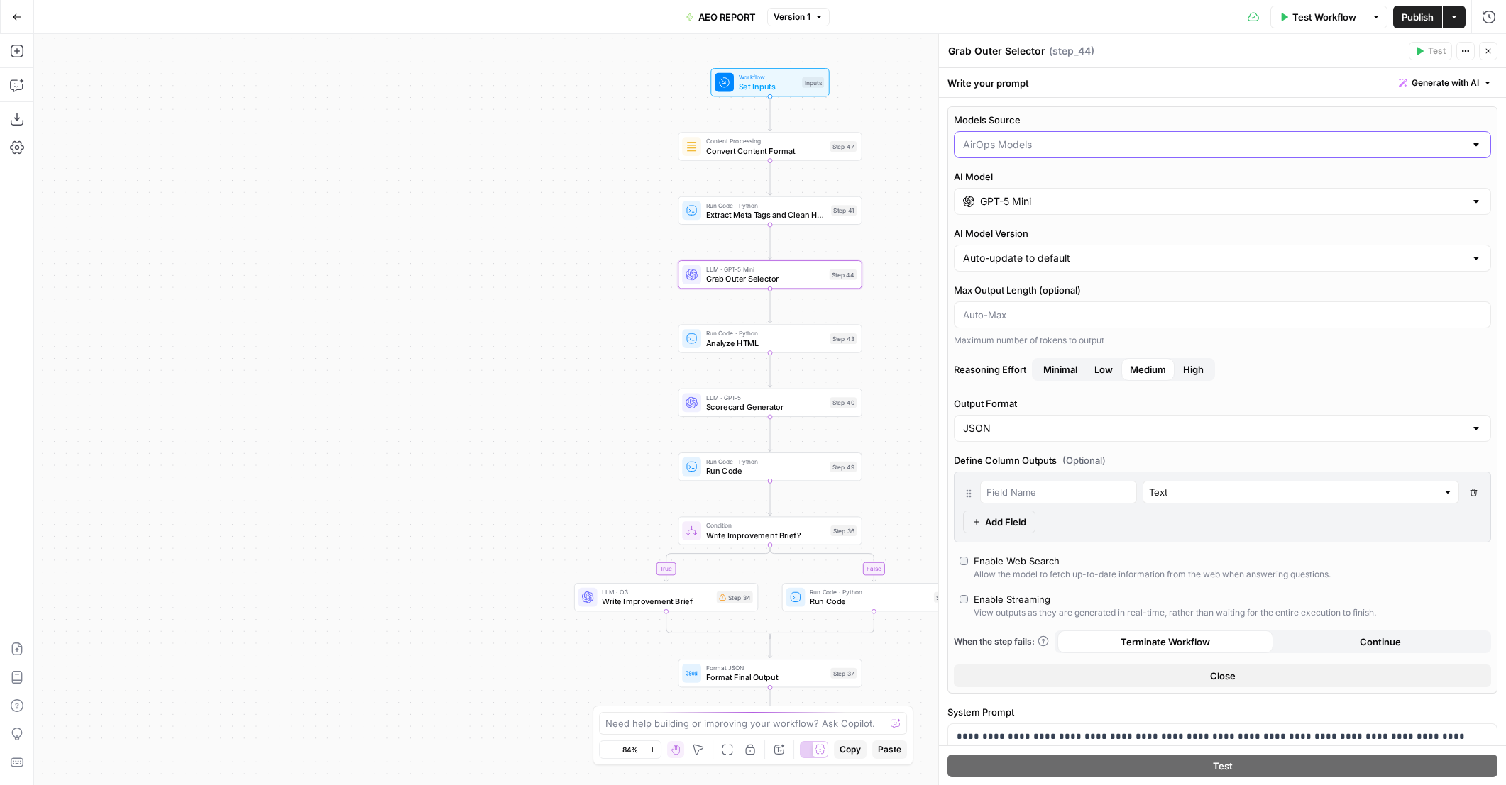
click at [1042, 148] on input "Models Source" at bounding box center [1214, 145] width 502 height 14
click at [1027, 206] on span "My Models" at bounding box center [1213, 199] width 497 height 14
type input "My Models"
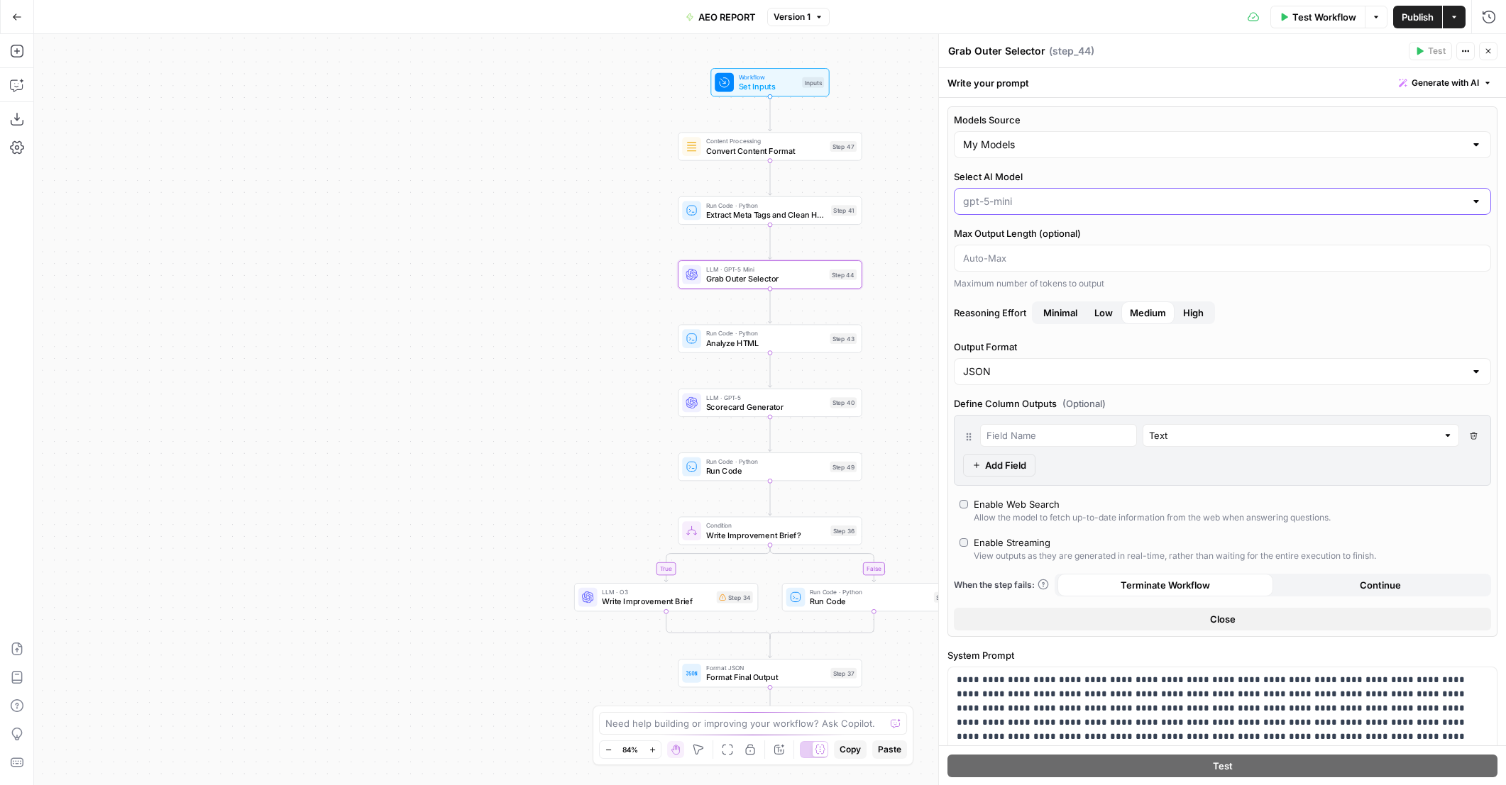
click at [1021, 201] on input "Select AI Model" at bounding box center [1214, 201] width 502 height 14
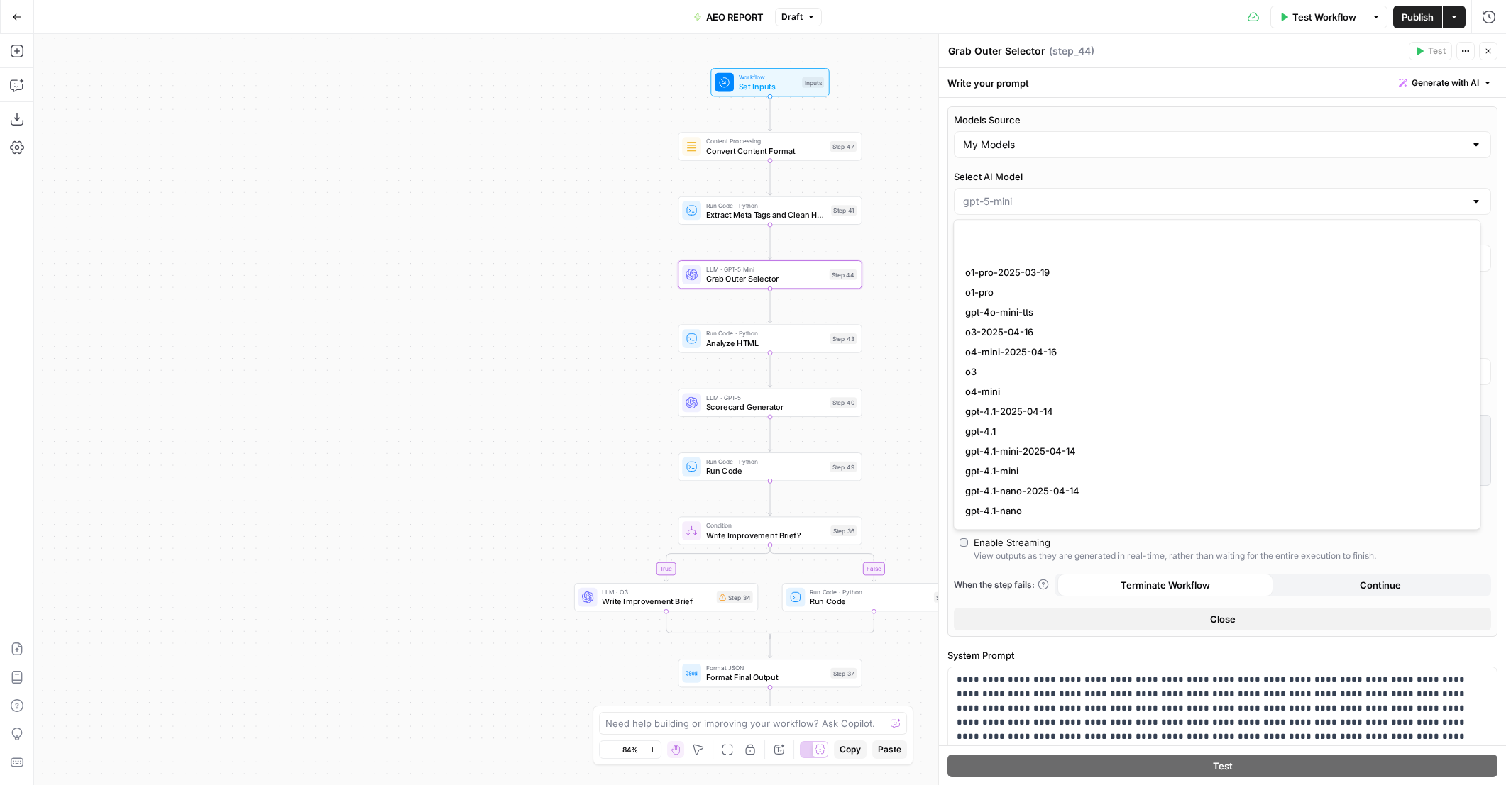
scroll to position [1135, 0]
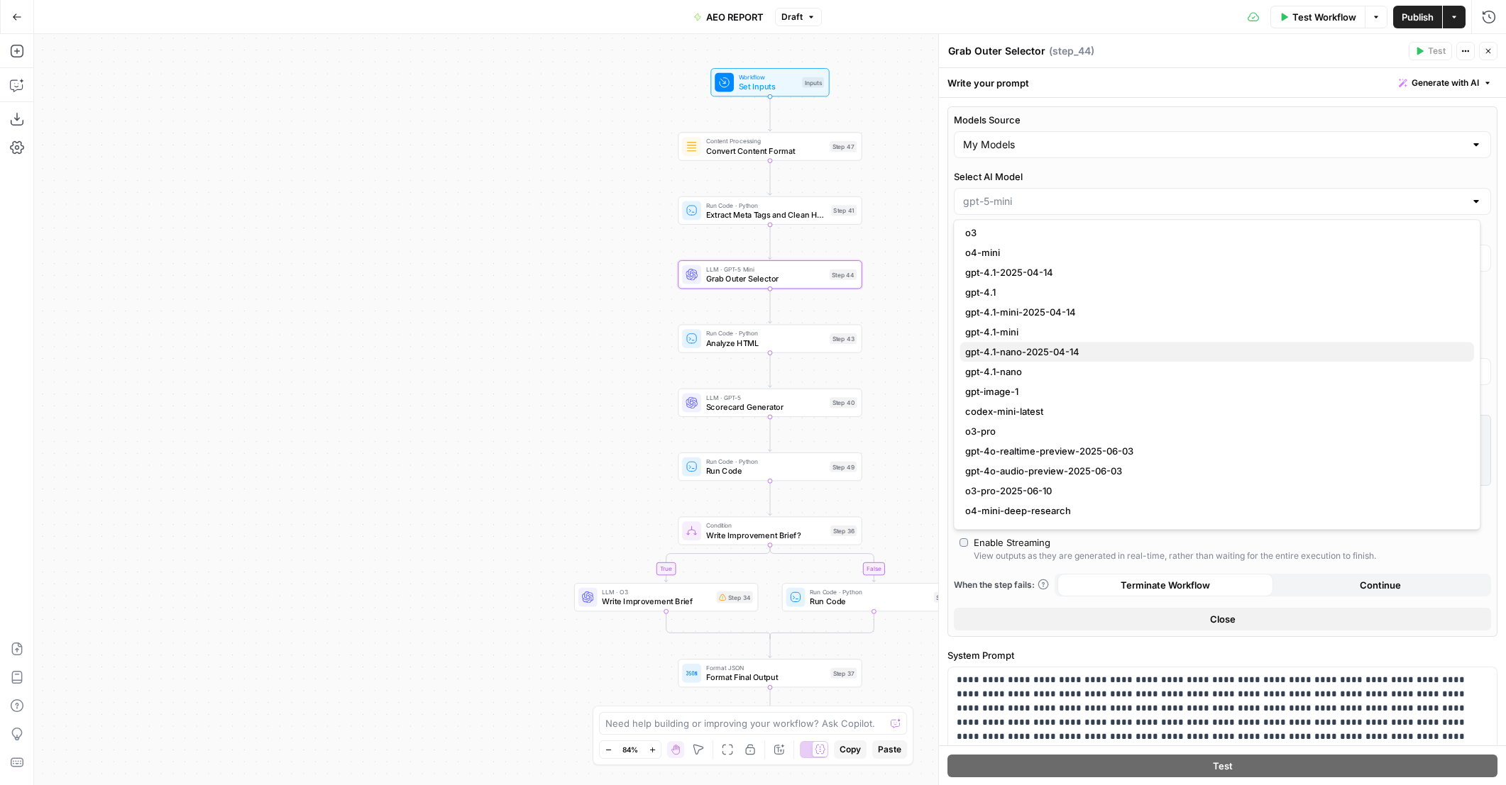
click at [1029, 354] on span "gpt-4.1-nano-2025-04-14" at bounding box center [1213, 352] width 497 height 14
type input "gpt-4.1-nano-2025-04-14"
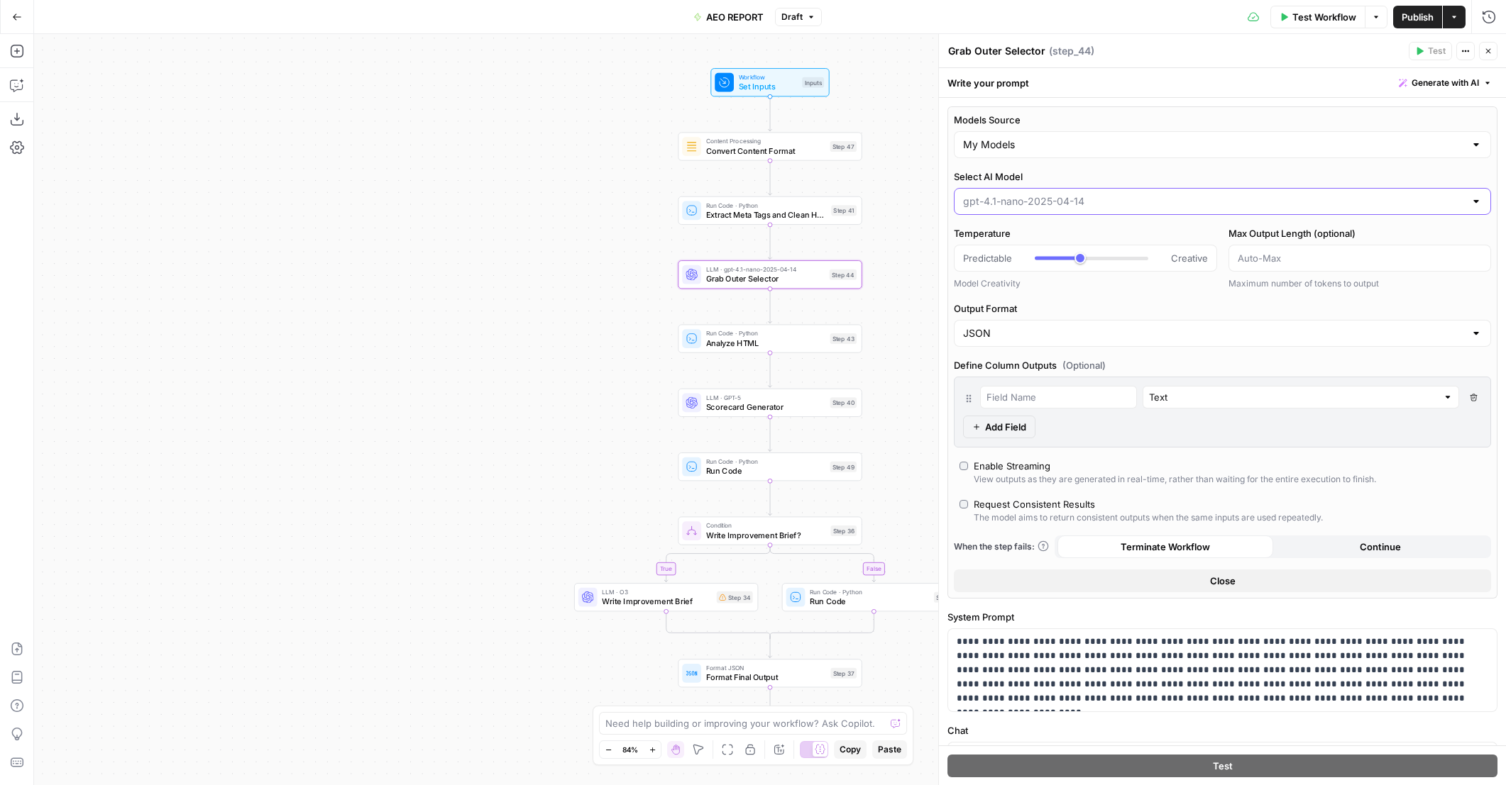
click at [1040, 206] on input "Select AI Model" at bounding box center [1214, 201] width 502 height 14
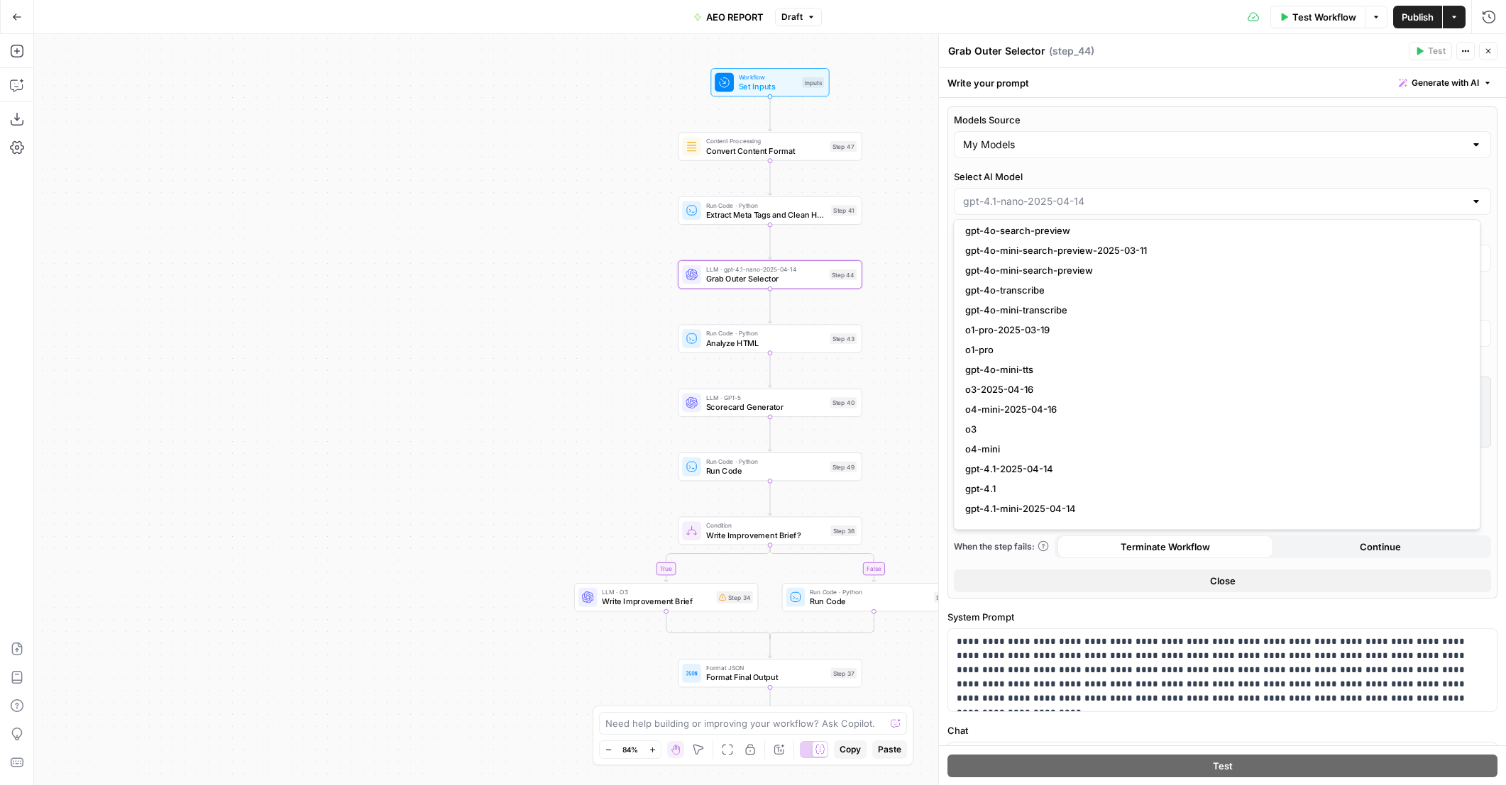
scroll to position [1064, 0]
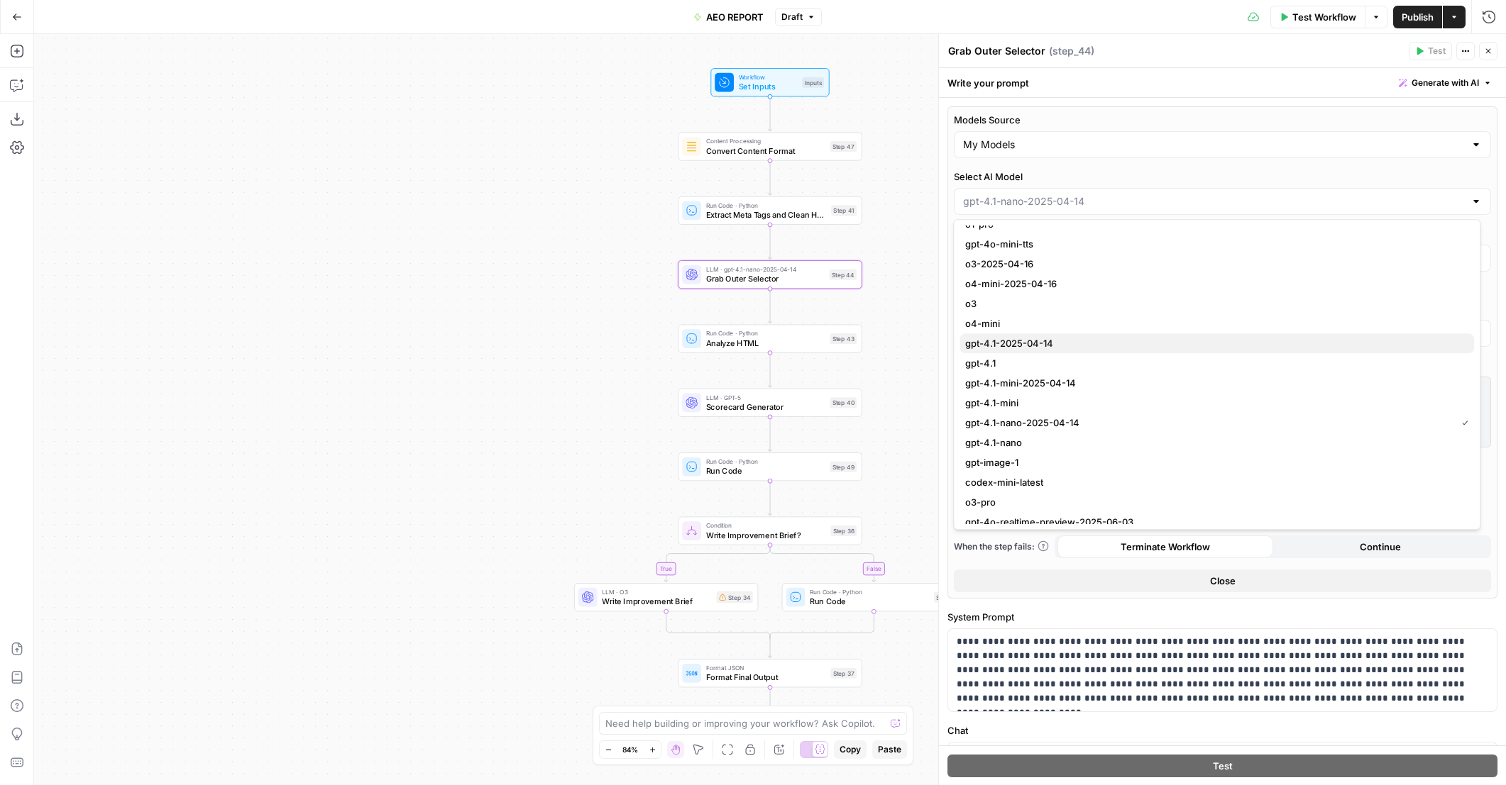
click at [1108, 339] on span "gpt-4.1-2025-04-14" at bounding box center [1213, 343] width 497 height 14
type input "gpt-4.1-2025-04-14"
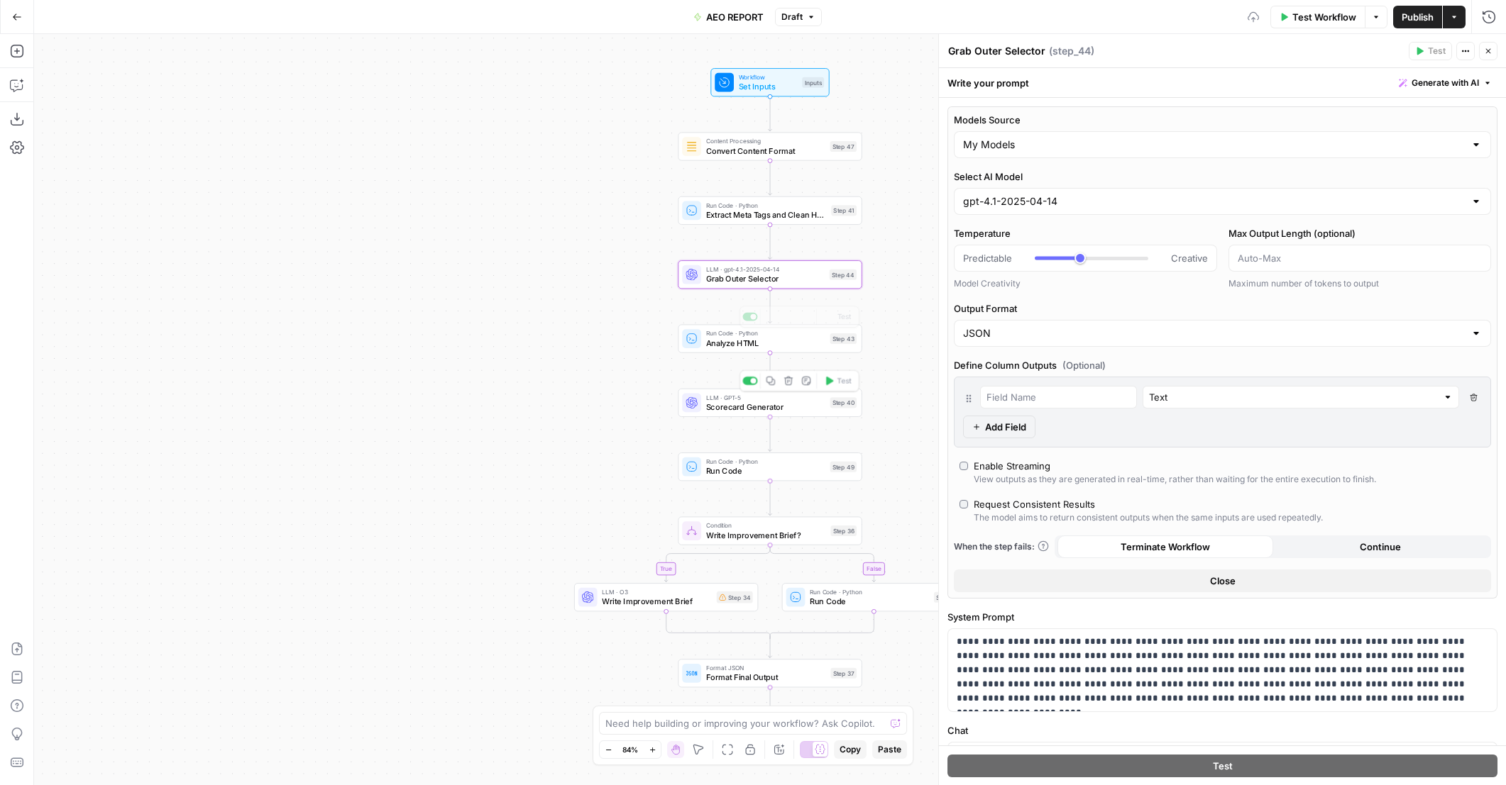
click at [786, 398] on span "LLM · GPT-5" at bounding box center [765, 397] width 119 height 9
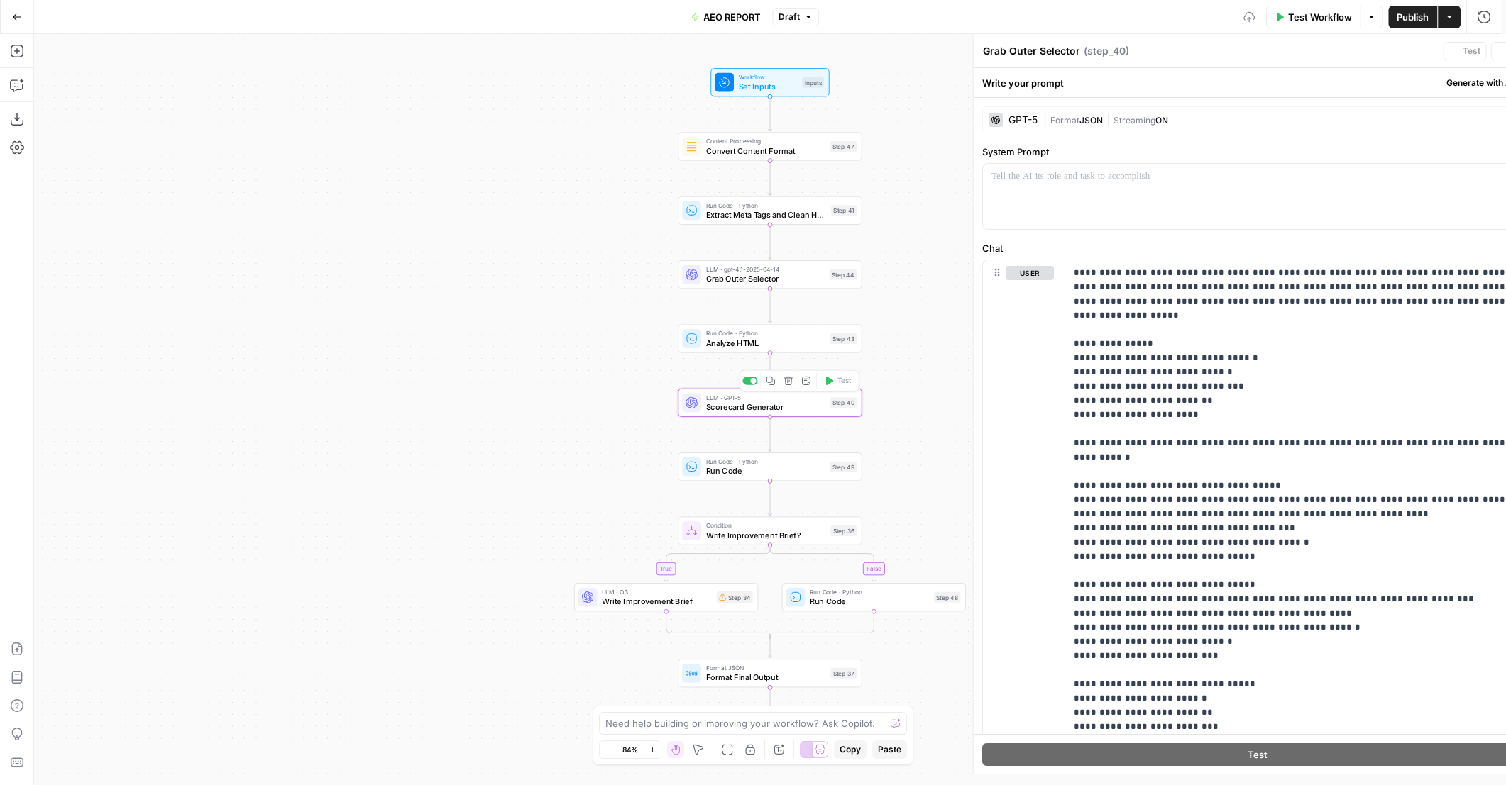
type textarea "Scorecard Generator"
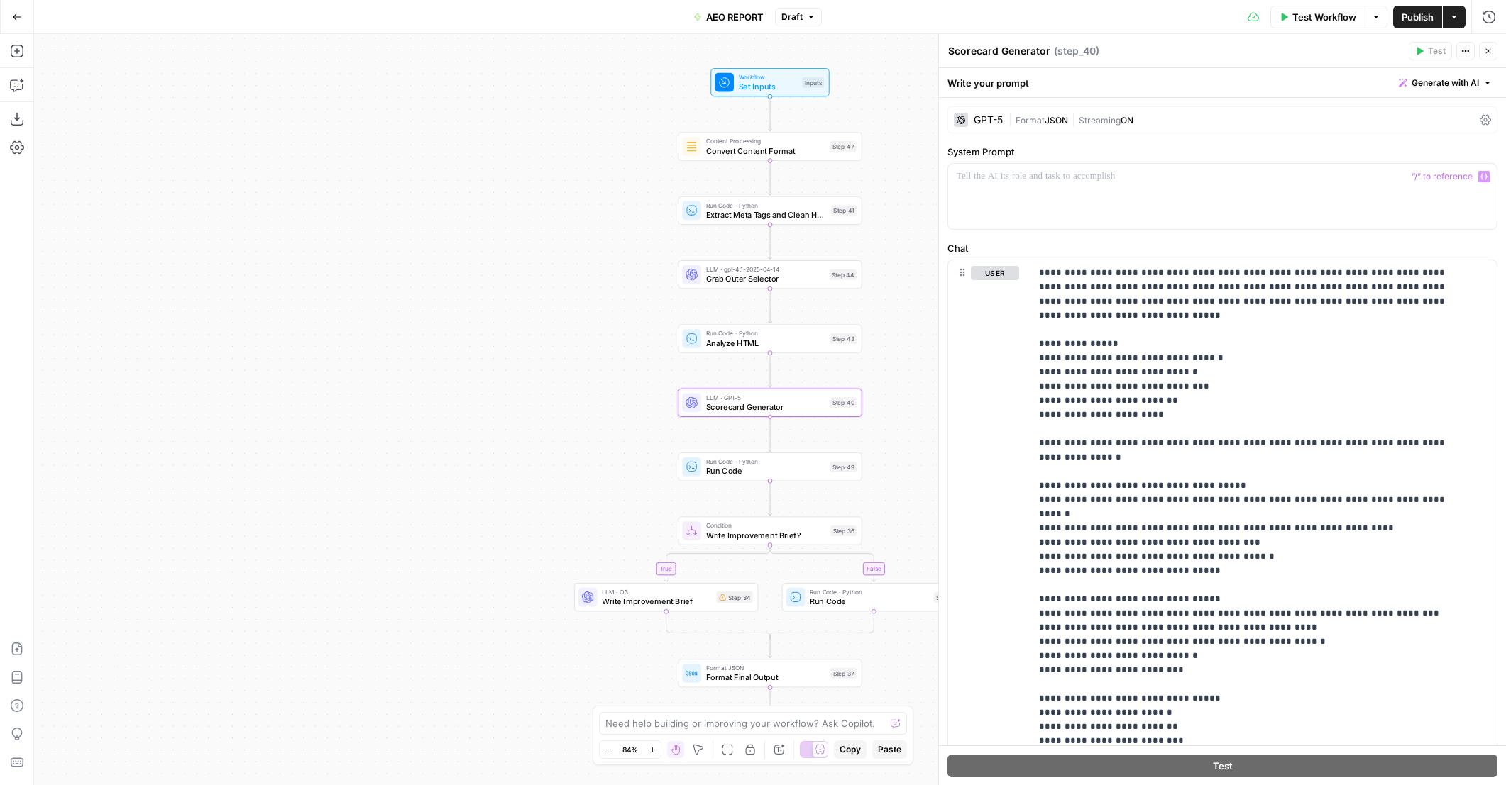
click at [1044, 123] on span "Format" at bounding box center [1029, 120] width 29 height 11
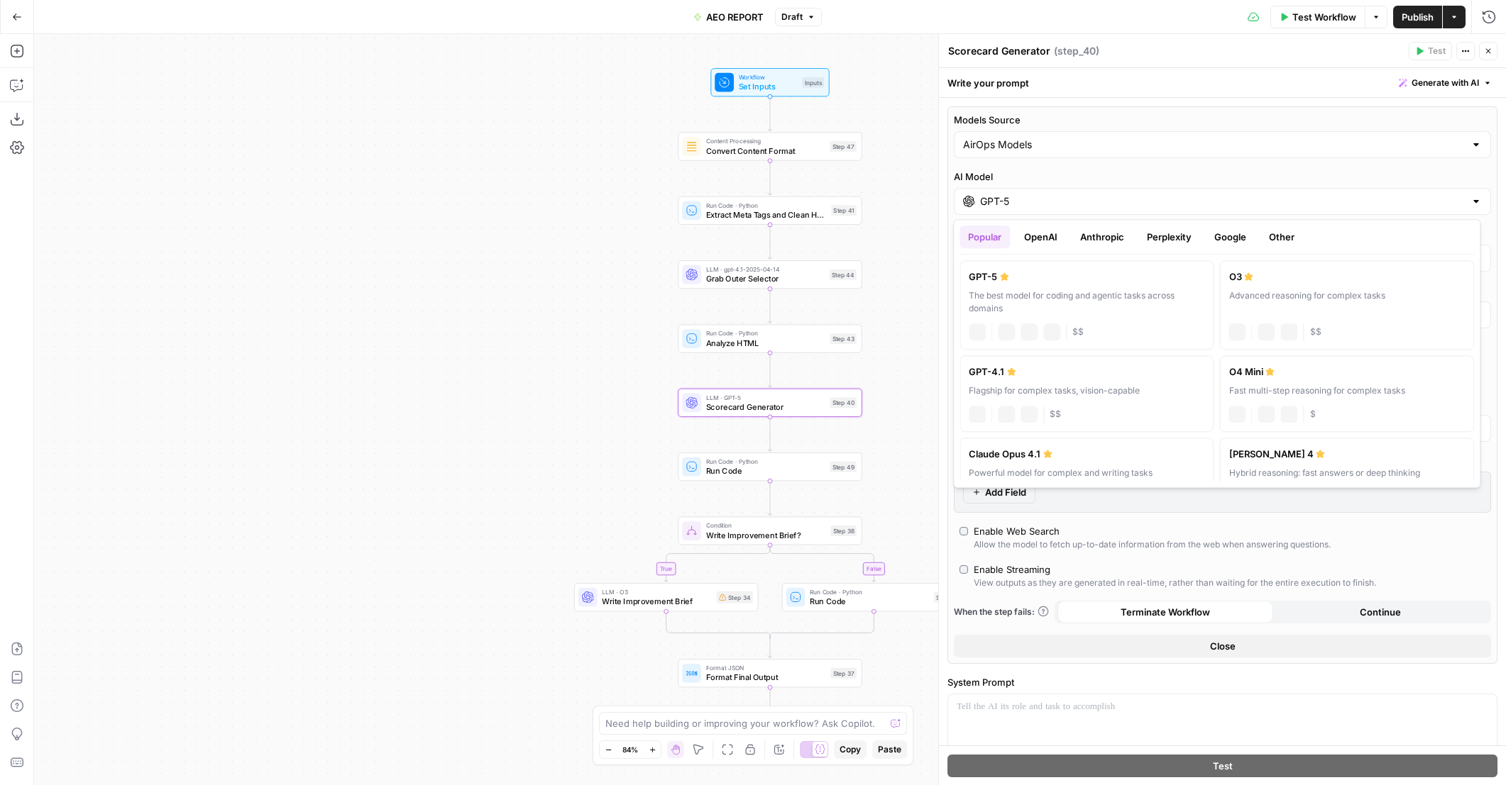
click at [1042, 201] on input "GPT-5" at bounding box center [1222, 201] width 485 height 14
drag, startPoint x: 1050, startPoint y: 370, endPoint x: 1048, endPoint y: 350, distance: 19.3
click at [1050, 370] on div "GPT-4.1" at bounding box center [1086, 372] width 236 height 14
type input "GPT-4.1"
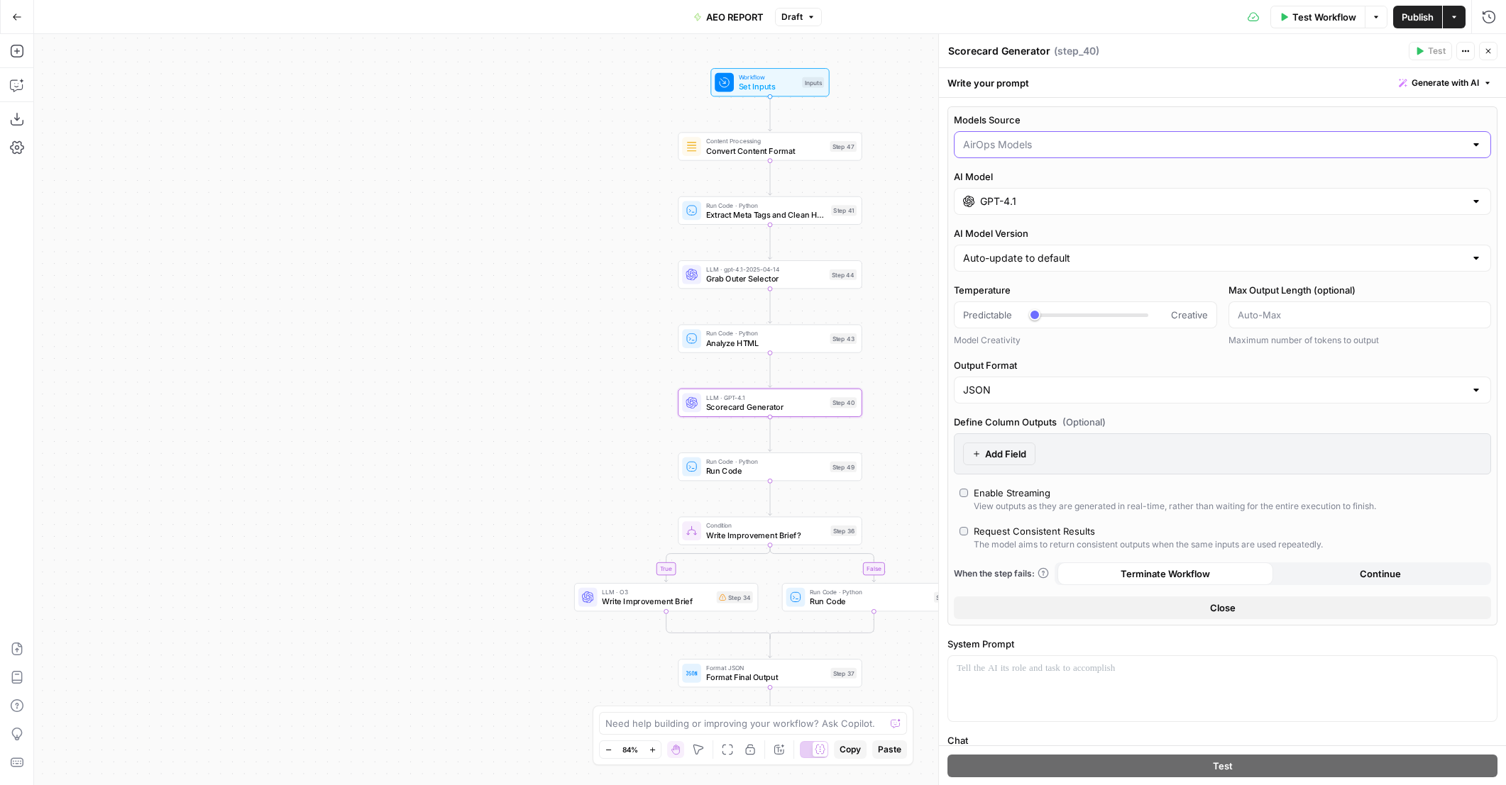
click at [1033, 148] on input "Models Source" at bounding box center [1214, 145] width 502 height 14
click at [1021, 200] on span "My Models" at bounding box center [1213, 199] width 497 height 14
type input "My Models"
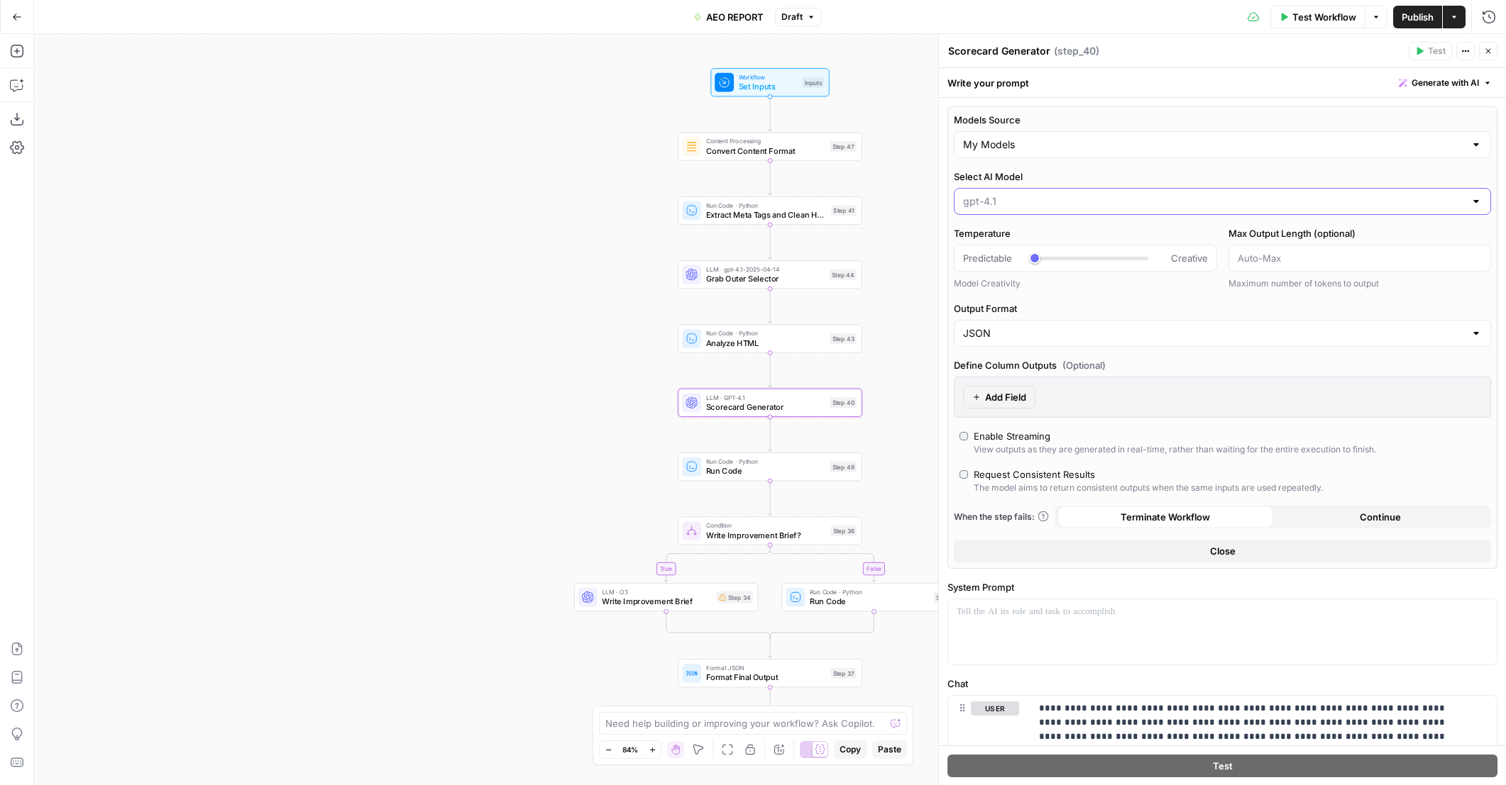
click at [1029, 207] on input "Select AI Model" at bounding box center [1214, 201] width 502 height 14
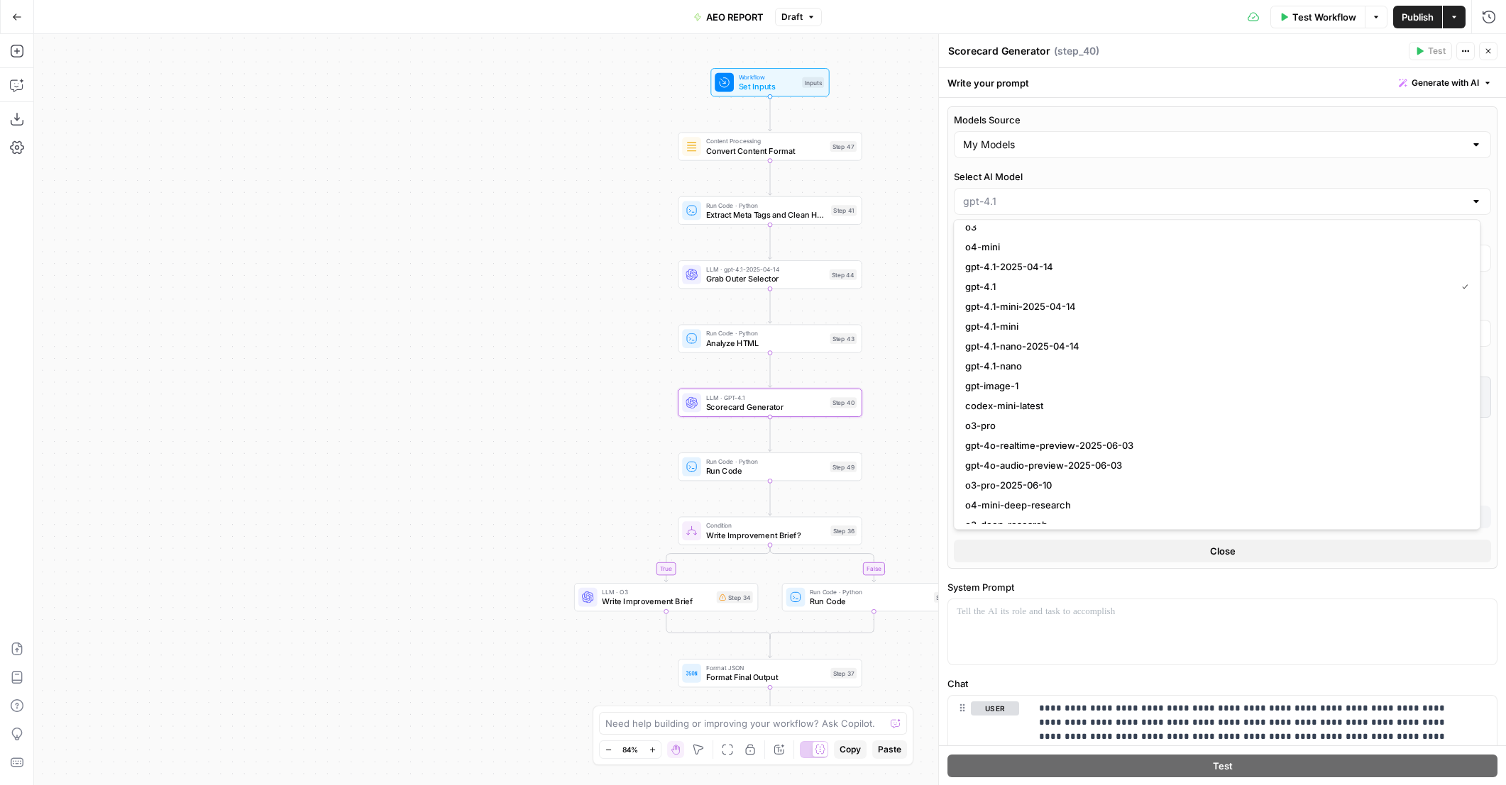
scroll to position [1090, 0]
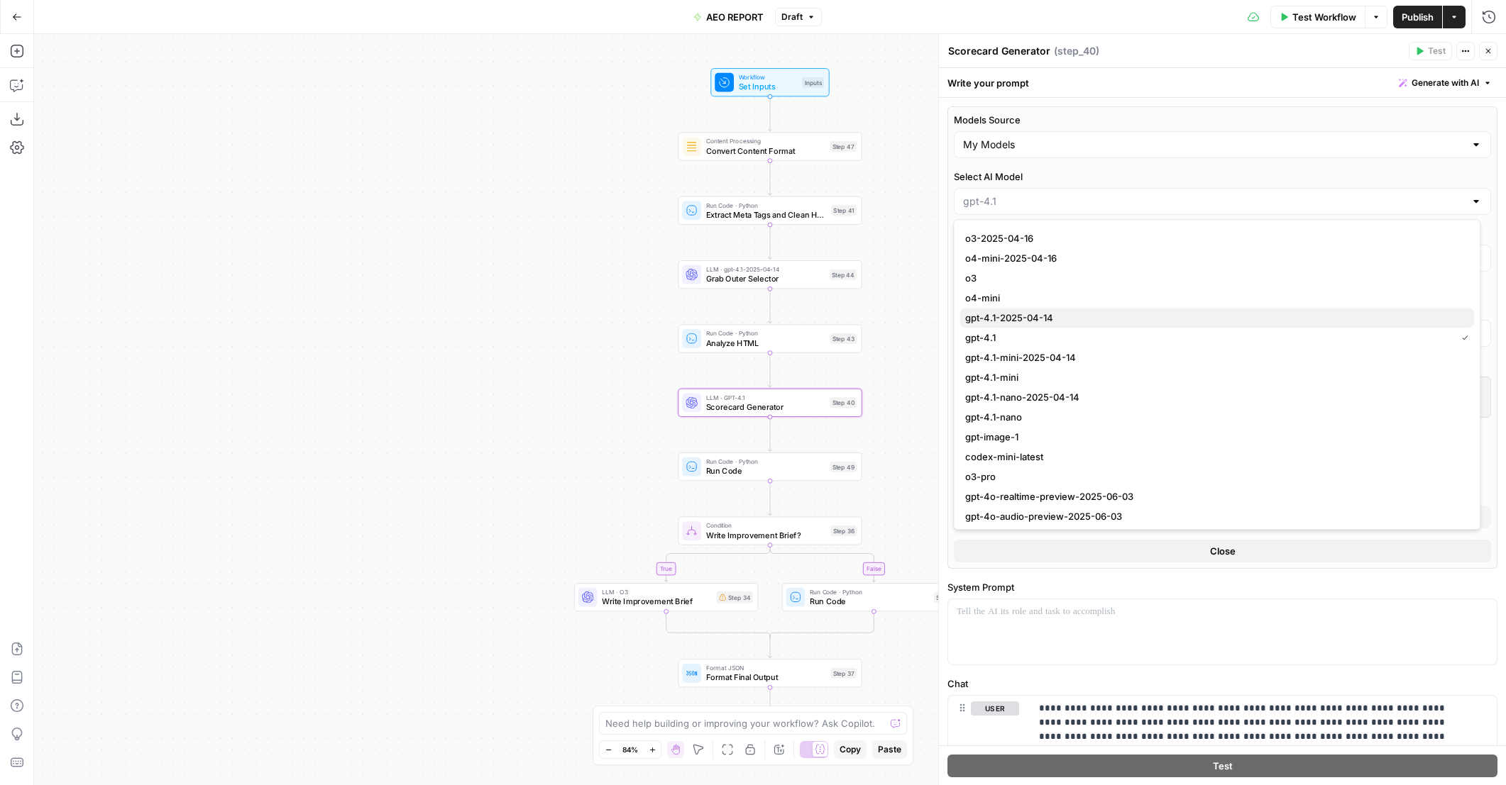
click at [1059, 317] on span "gpt-4.1-2025-04-14" at bounding box center [1213, 318] width 497 height 14
type input "gpt-4.1-2025-04-14"
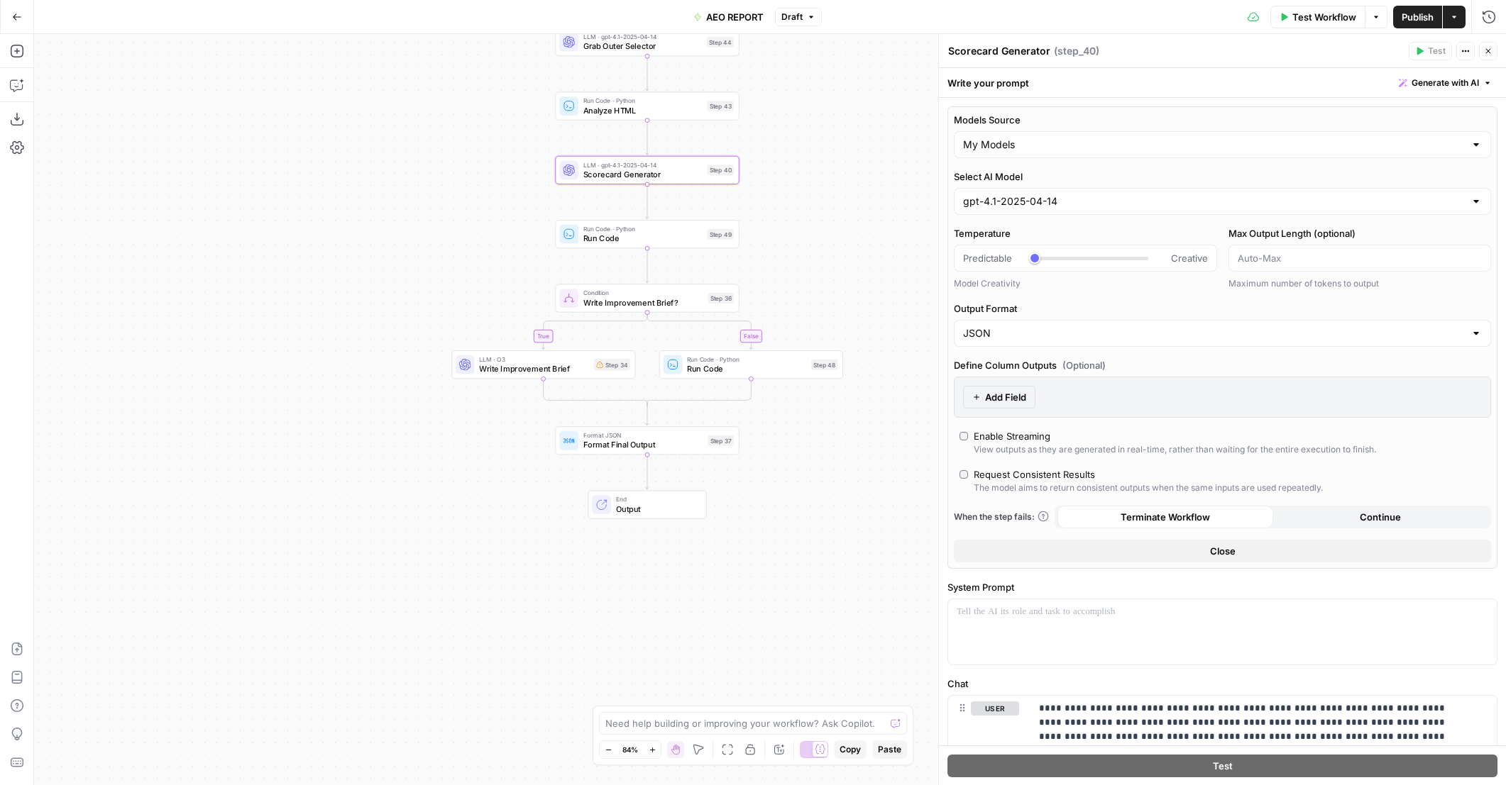
drag, startPoint x: 898, startPoint y: 458, endPoint x: 769, endPoint y: 216, distance: 273.3
click at [769, 216] on div "true false Workflow Set Inputs Inputs Content Processing Convert Content Format…" at bounding box center [769, 409] width 1471 height 751
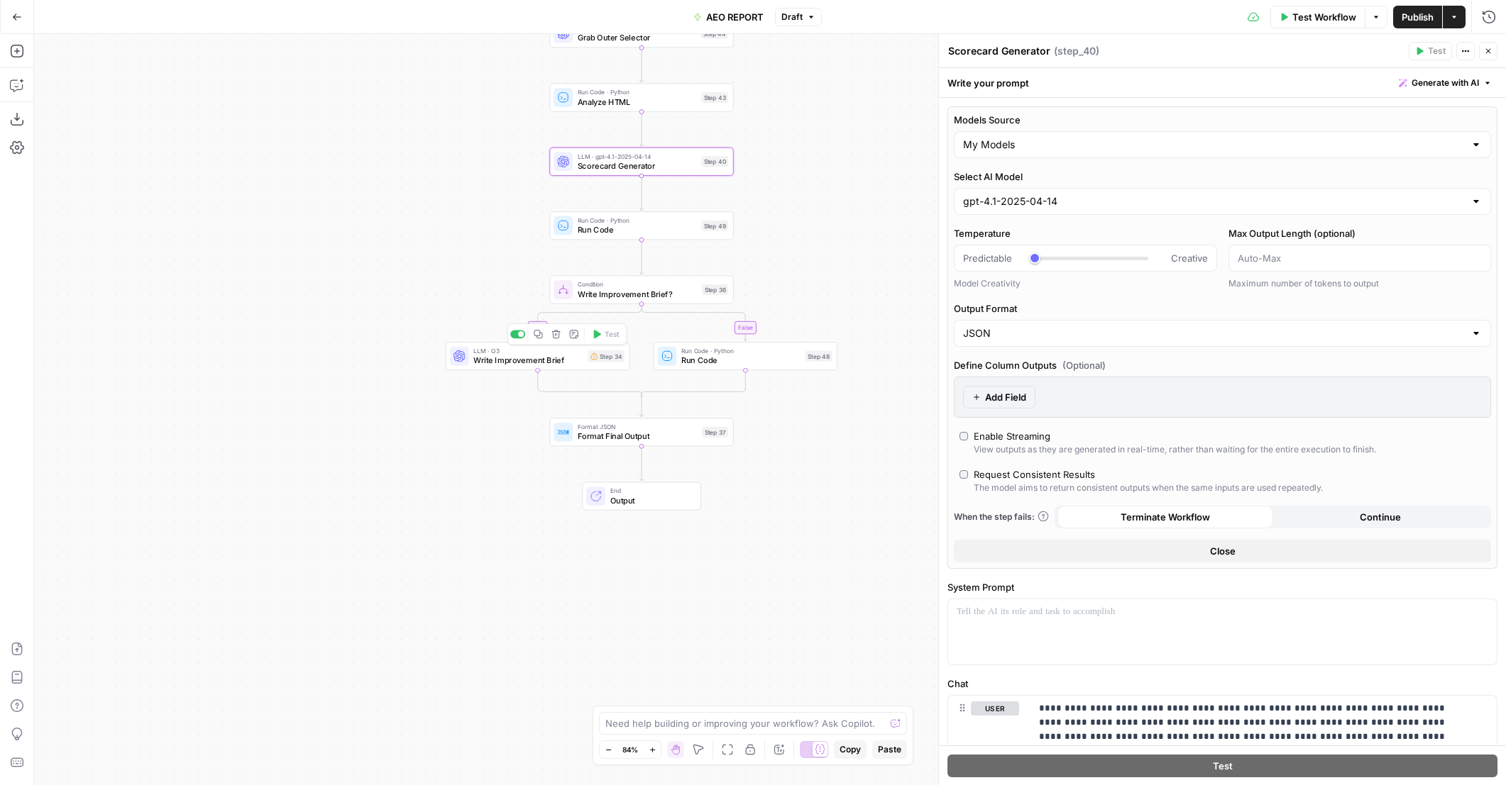
click at [575, 361] on span "Write Improvement Brief" at bounding box center [528, 361] width 110 height 12
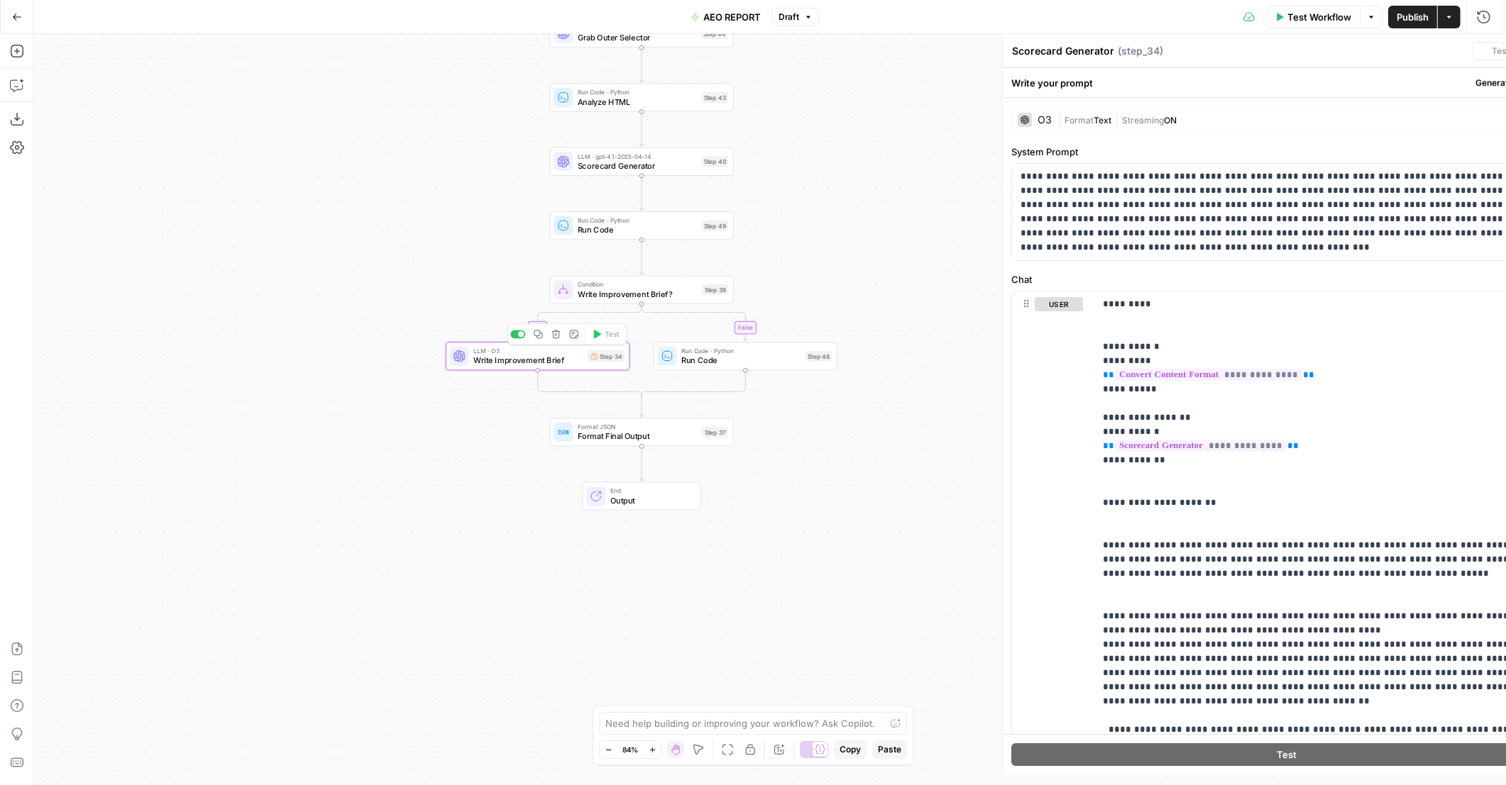
type textarea "Write Improvement Brief"
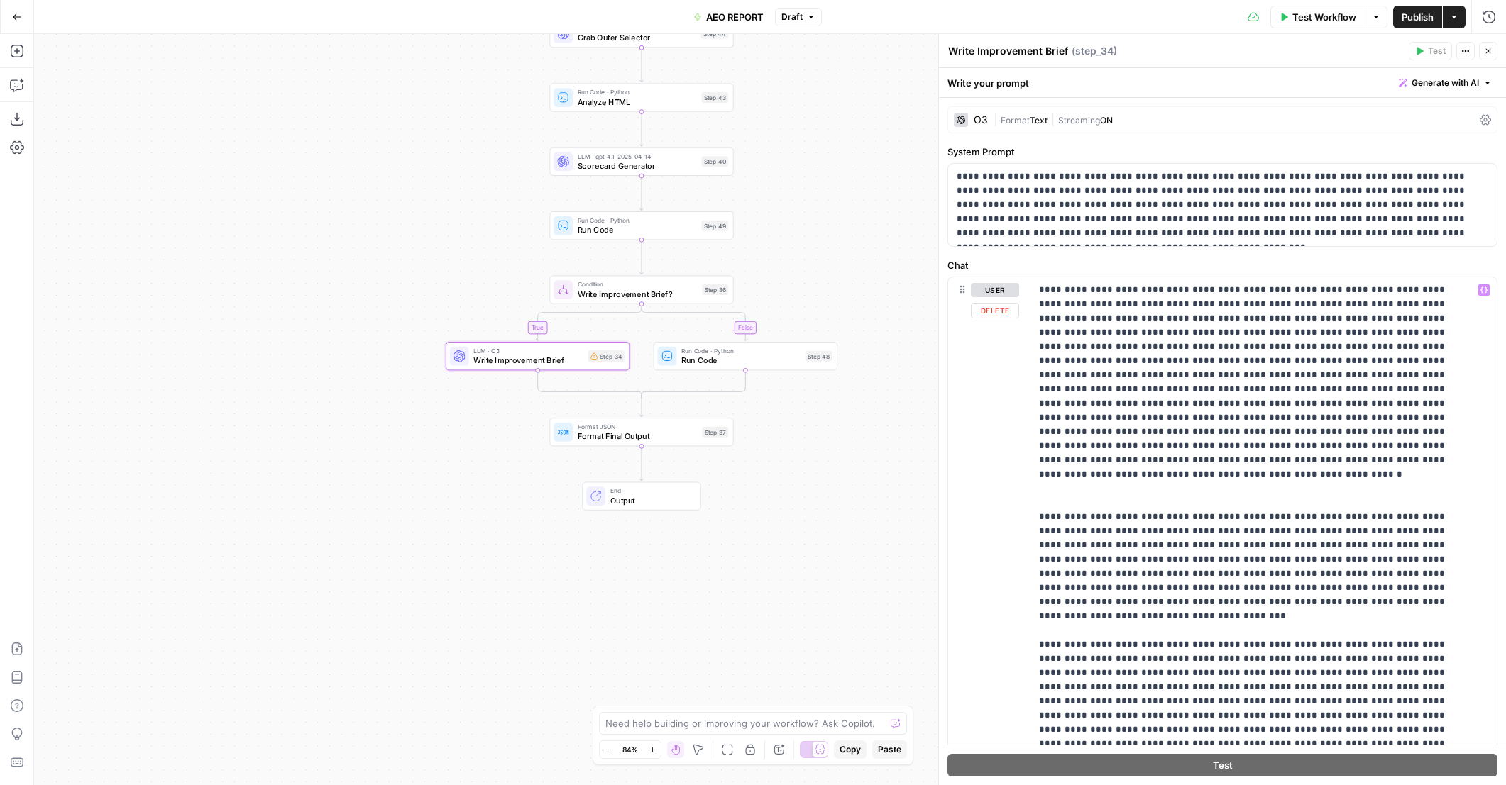
scroll to position [1774, 0]
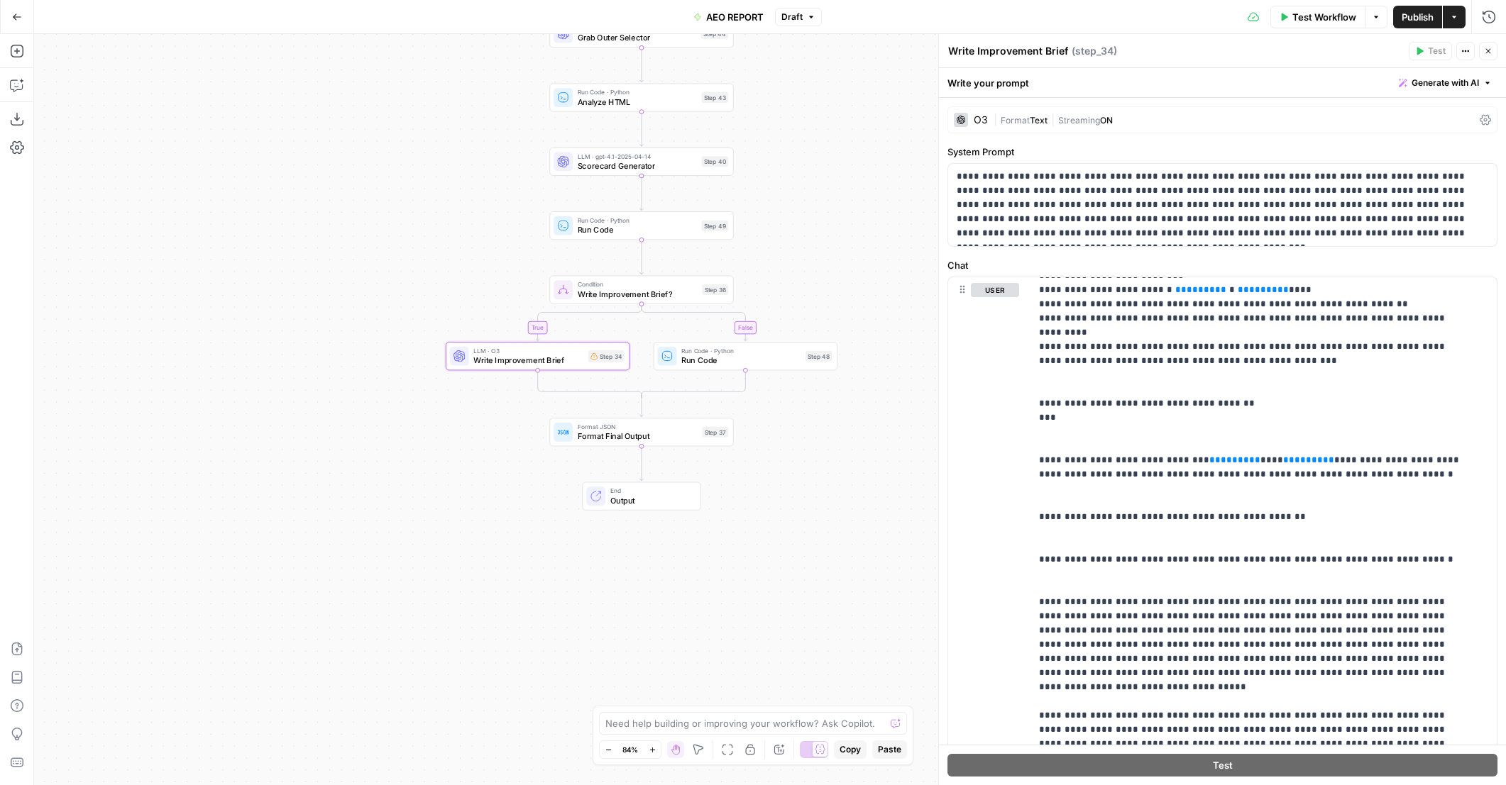
click at [1042, 124] on span "Text" at bounding box center [1038, 120] width 18 height 11
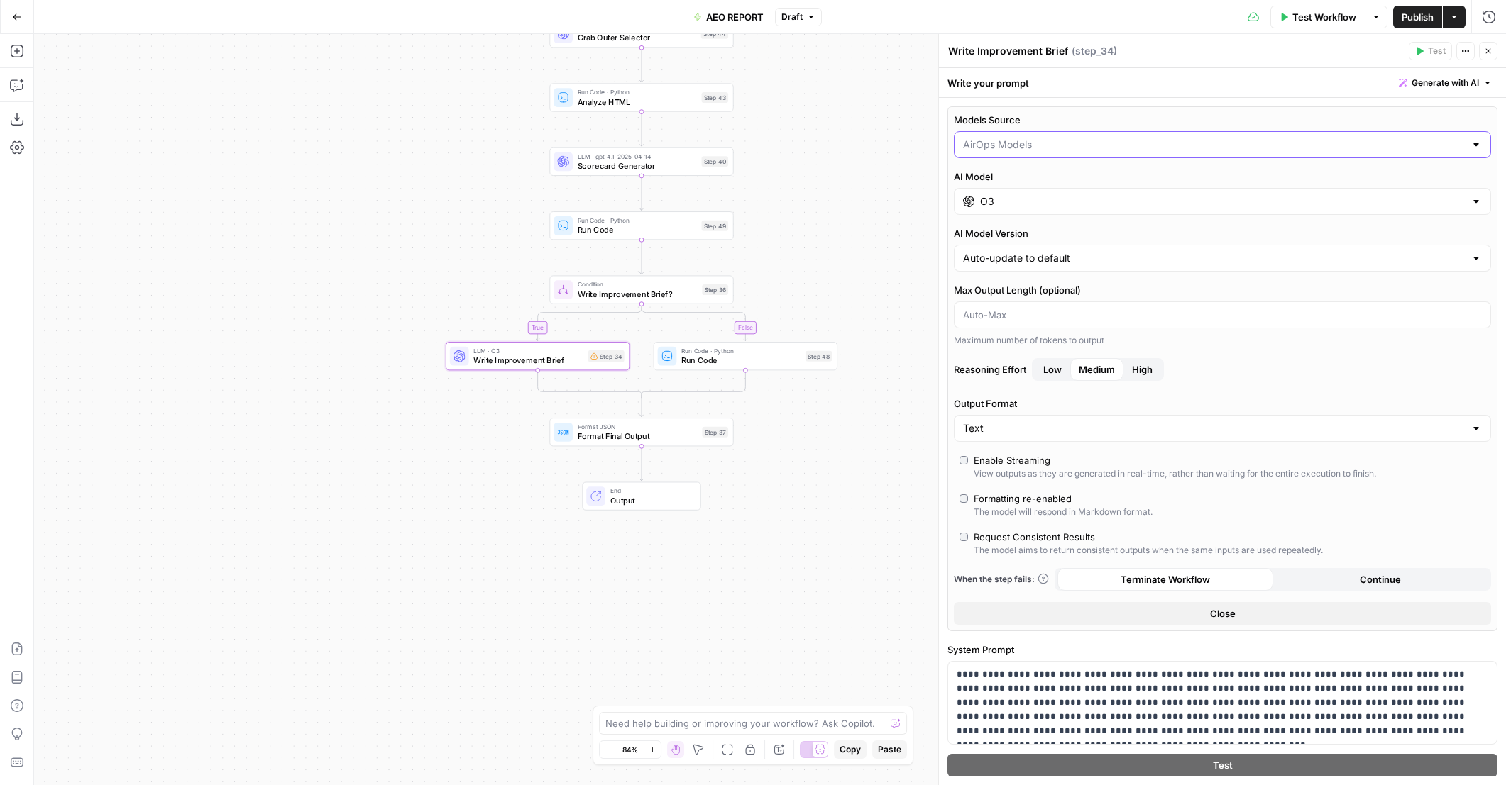
click at [1032, 147] on input "Models Source" at bounding box center [1214, 145] width 502 height 14
click at [1010, 194] on span "My Models" at bounding box center [1213, 199] width 497 height 14
type input "My Models"
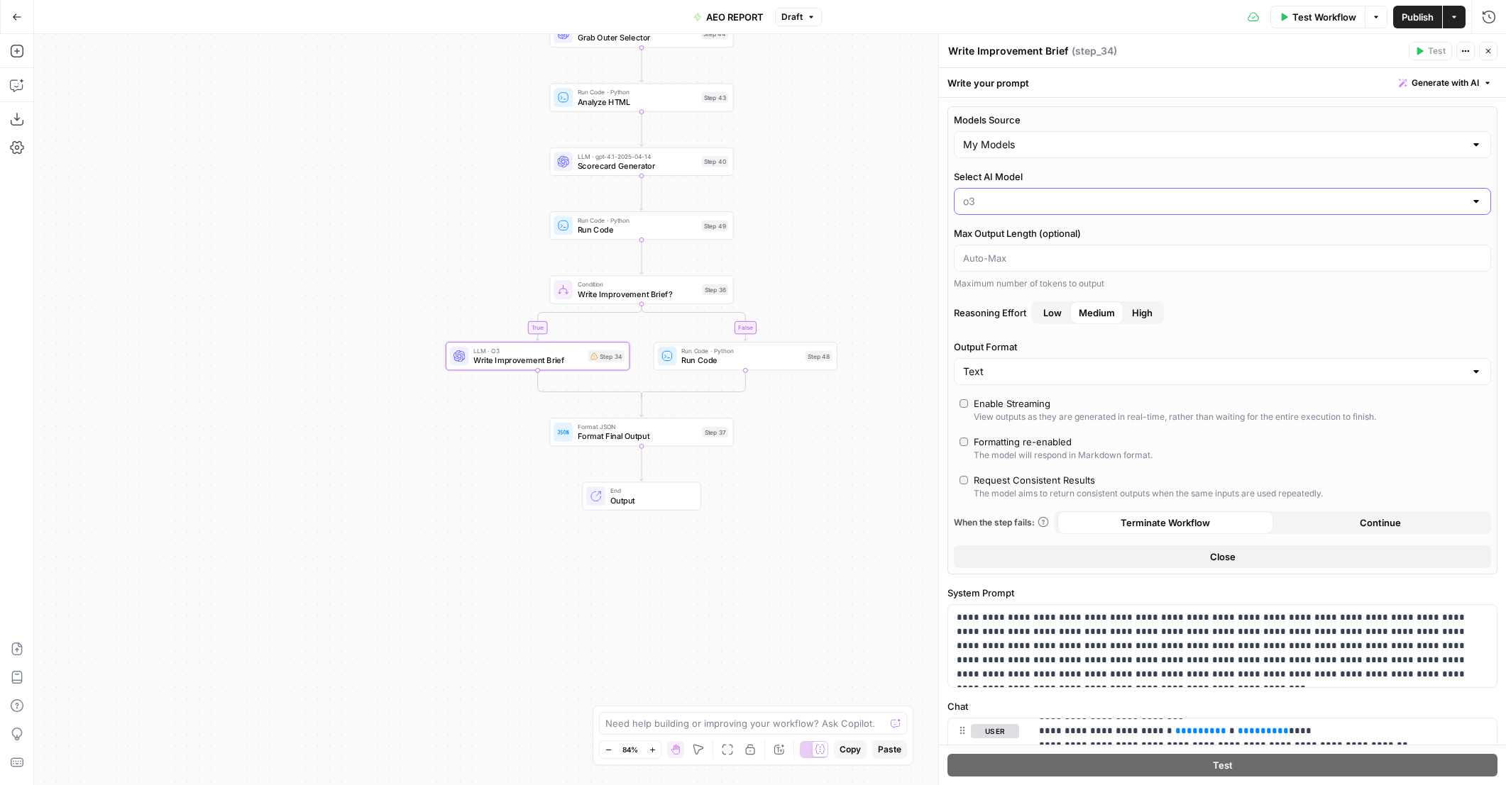
click at [1026, 199] on input "Select AI Model" at bounding box center [1214, 201] width 502 height 14
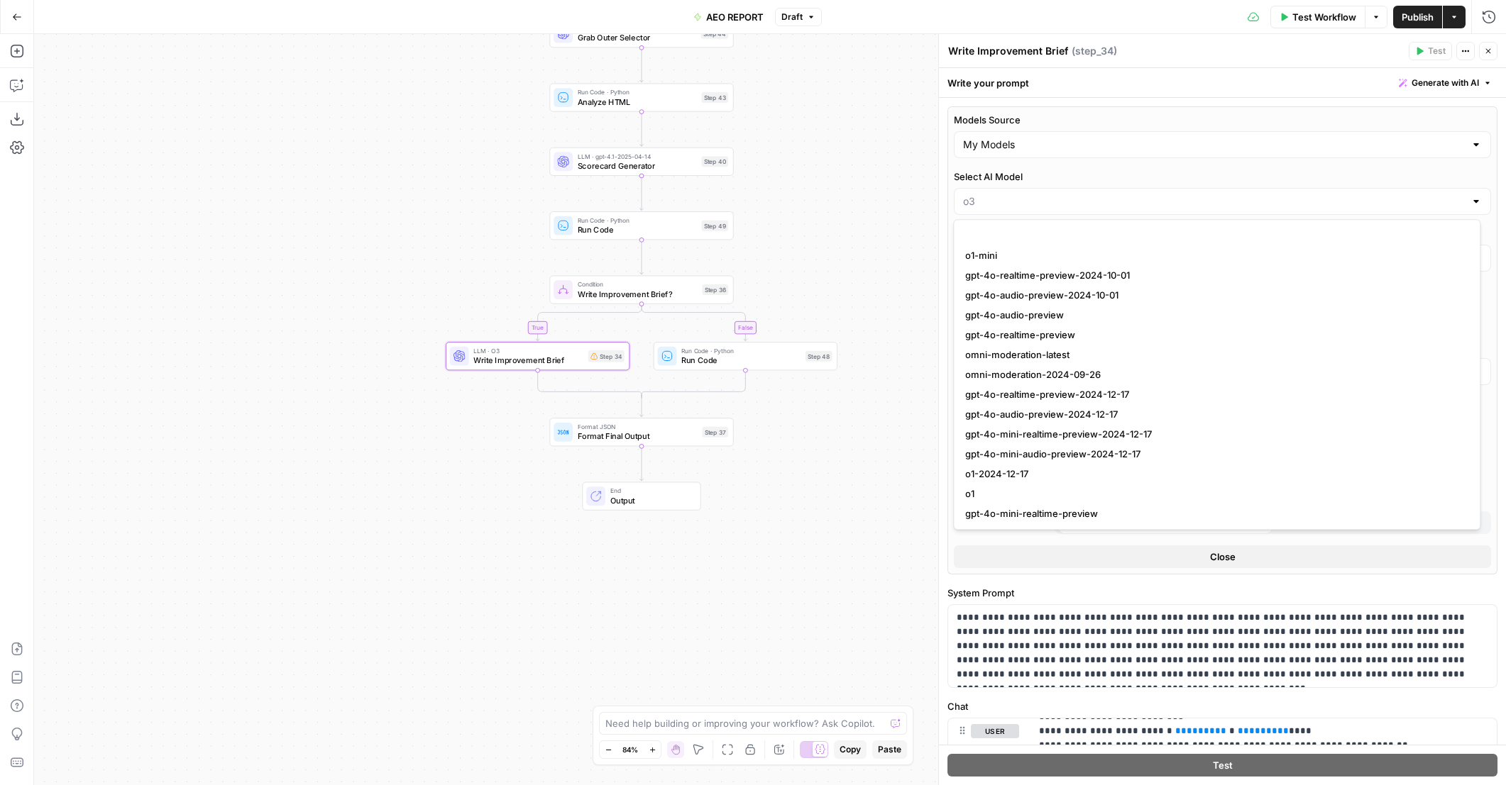
scroll to position [1064, 0]
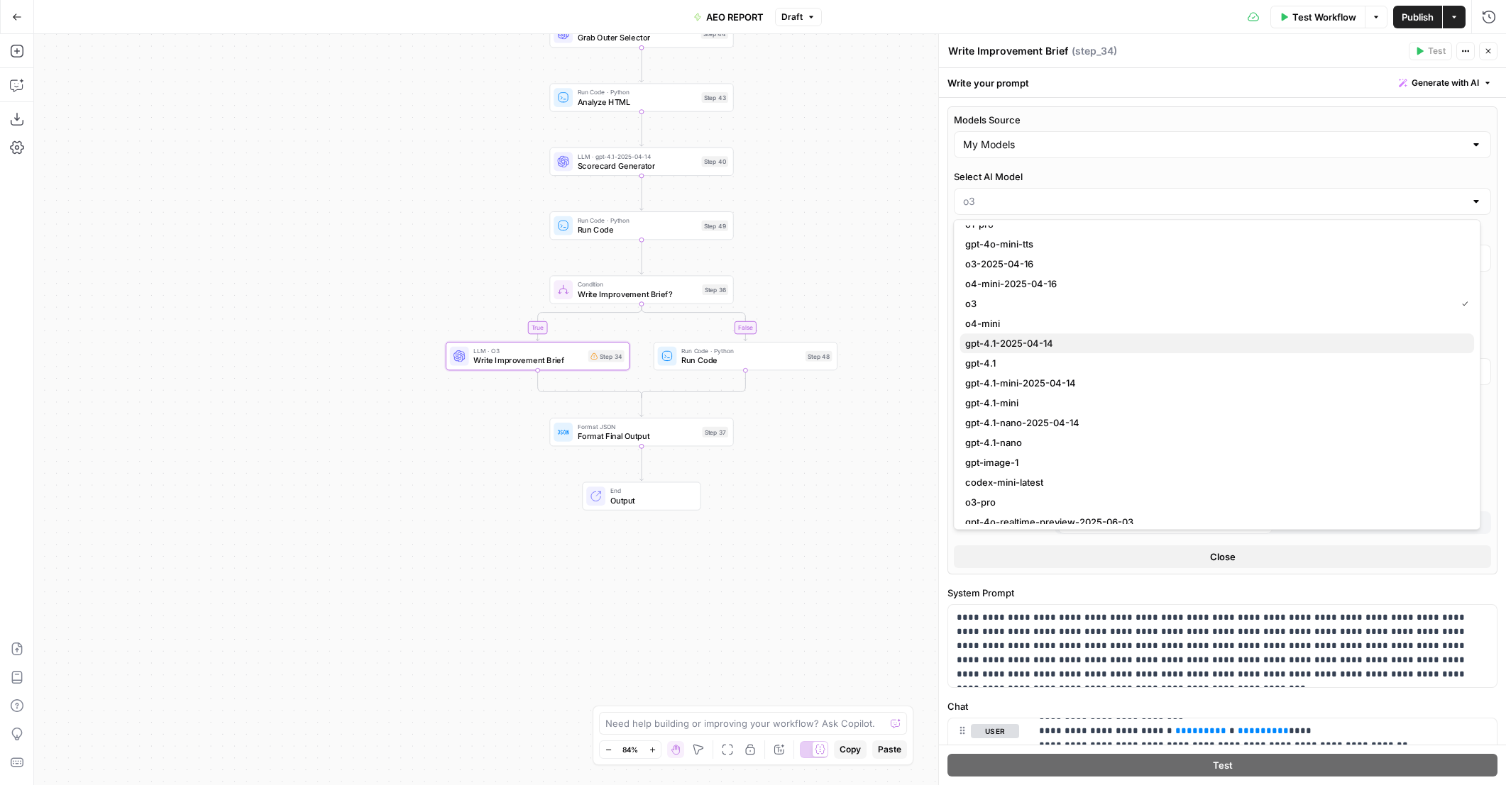
click at [1042, 345] on span "gpt-4.1-2025-04-14" at bounding box center [1213, 343] width 497 height 14
type input "gpt-4.1-2025-04-14"
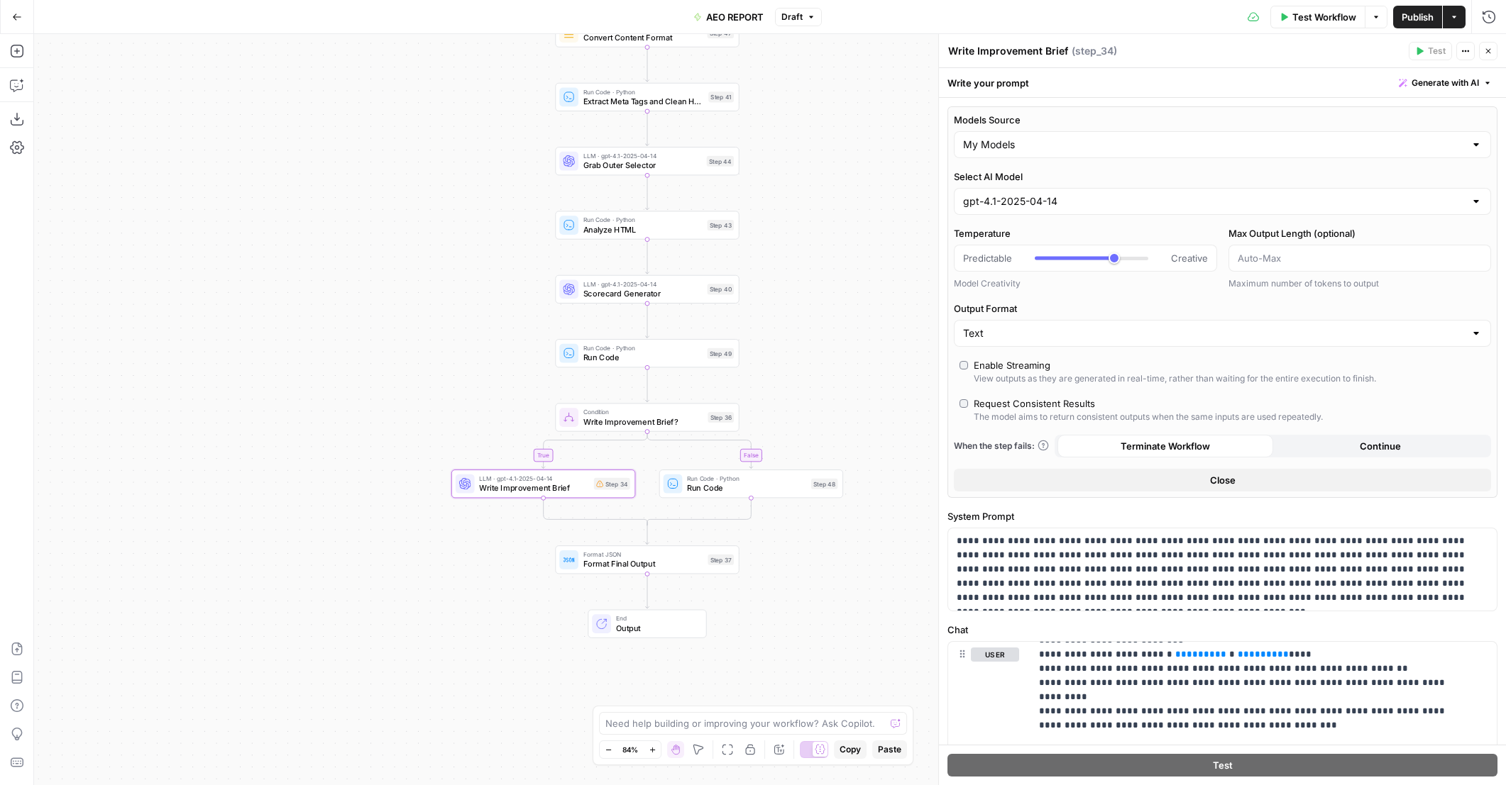
drag, startPoint x: 836, startPoint y: 269, endPoint x: 841, endPoint y: 397, distance: 127.8
click at [841, 397] on div "true false Workflow Set Inputs Inputs Content Processing Convert Content Format…" at bounding box center [769, 409] width 1471 height 751
click at [1422, 21] on span "Publish" at bounding box center [1417, 17] width 32 height 14
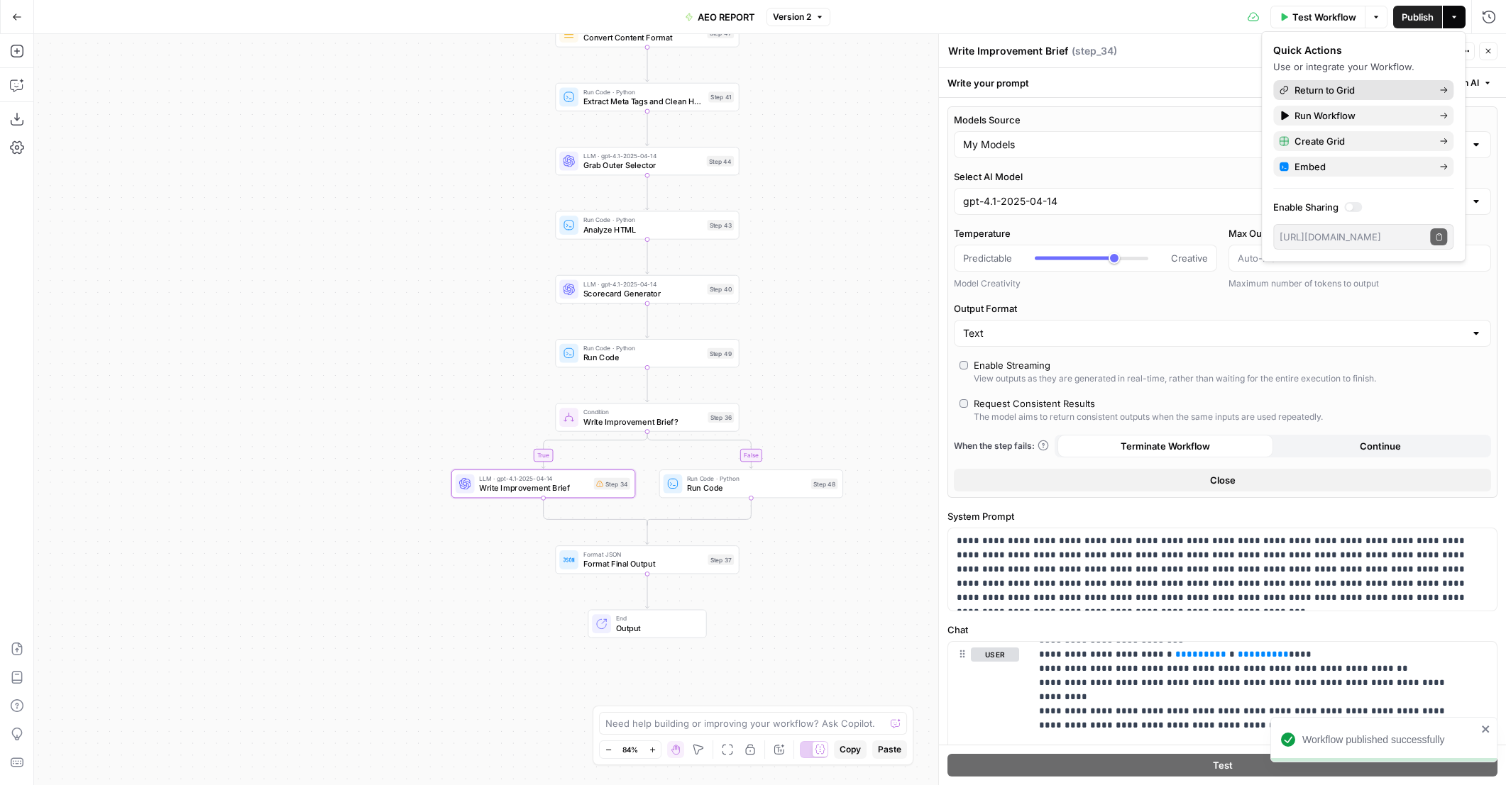
click at [1396, 89] on span "Return to Grid" at bounding box center [1360, 90] width 133 height 14
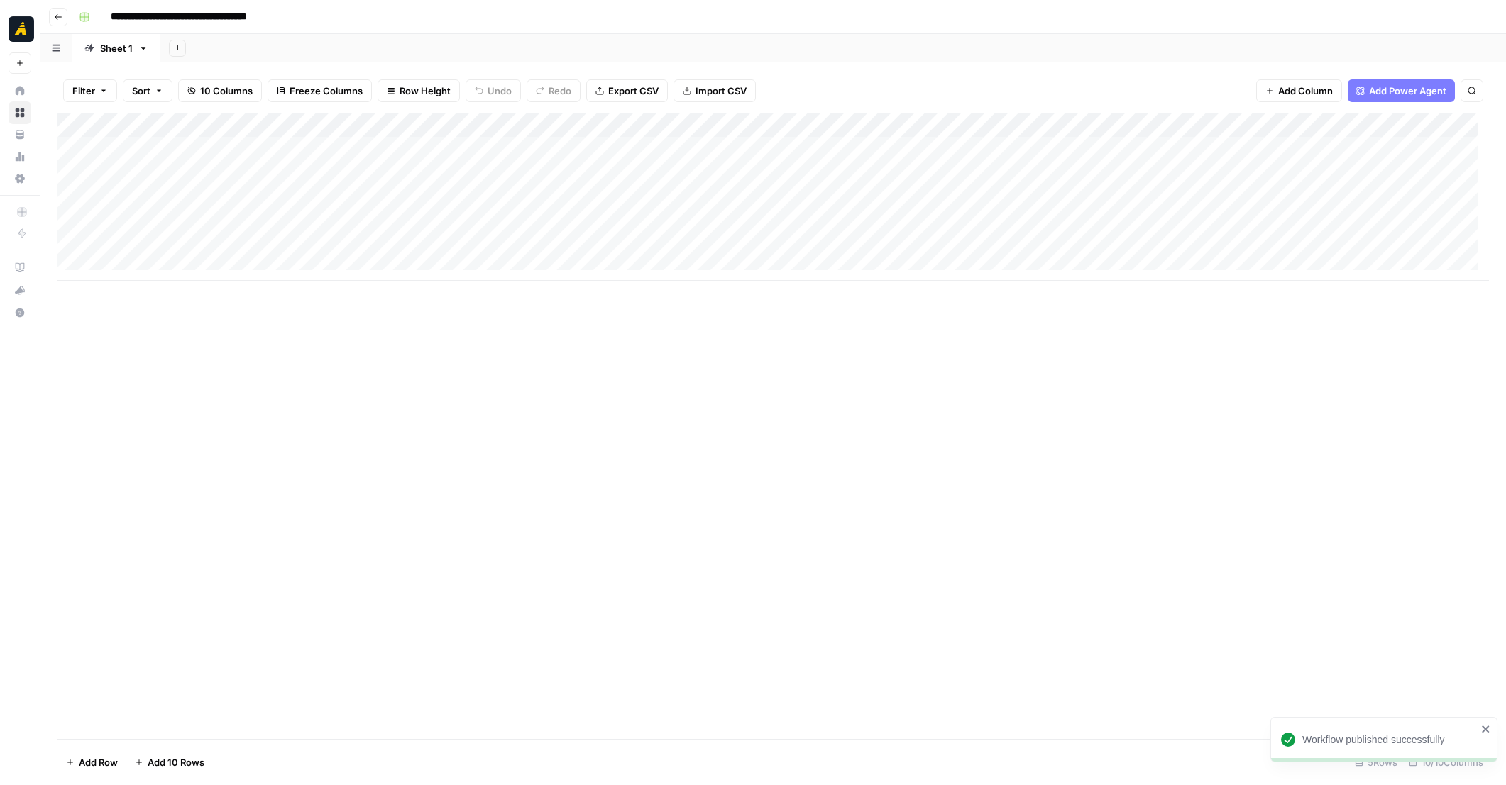
drag, startPoint x: 762, startPoint y: 282, endPoint x: 1025, endPoint y: 282, distance: 263.2
click at [1025, 282] on div "Add Column" at bounding box center [772, 427] width 1431 height 626
click at [1285, 173] on div "Add Column" at bounding box center [772, 197] width 1431 height 167
click at [1112, 174] on div "Add Column" at bounding box center [772, 197] width 1431 height 167
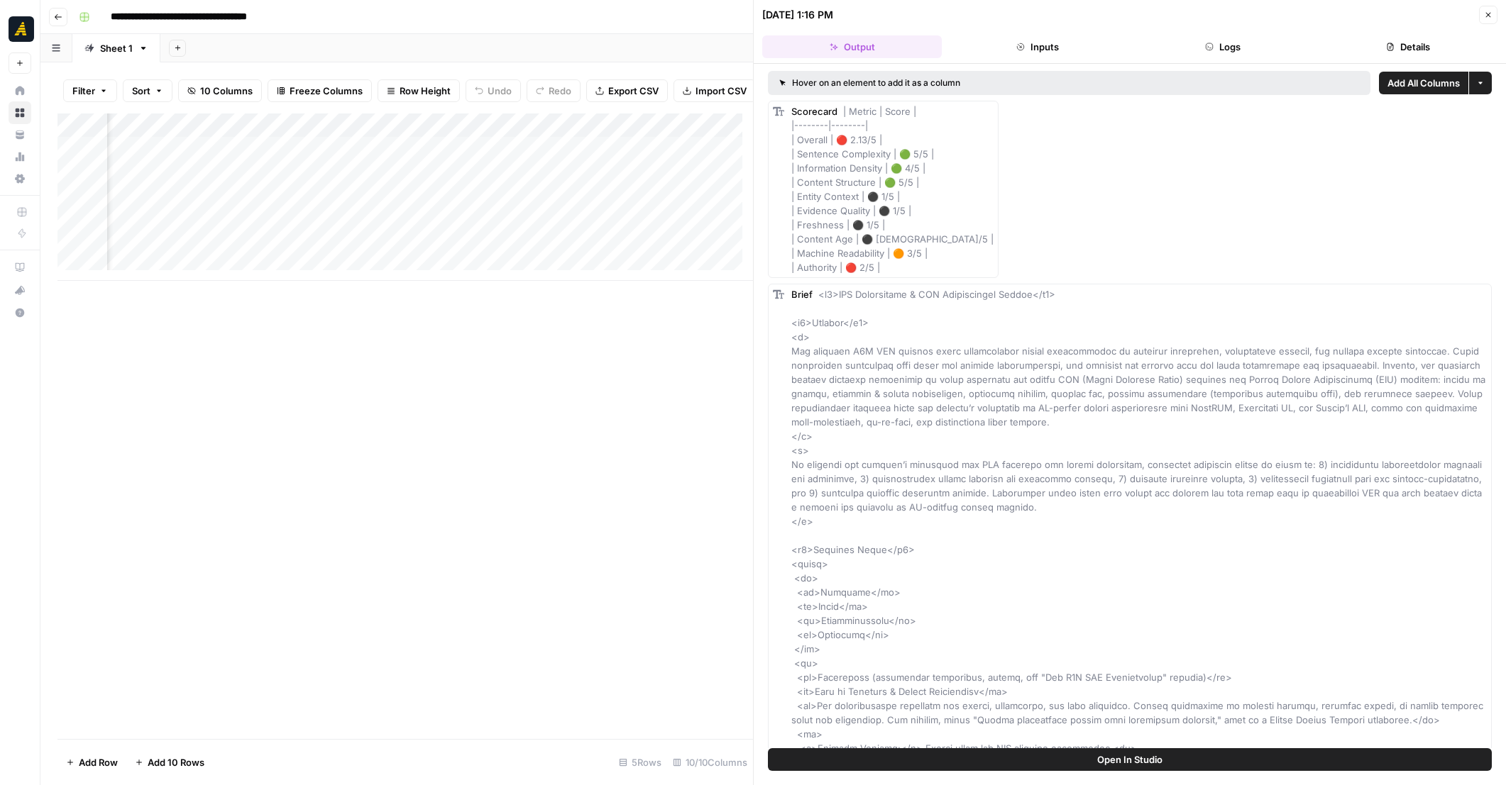
click at [1261, 43] on button "Logs" at bounding box center [1222, 46] width 180 height 23
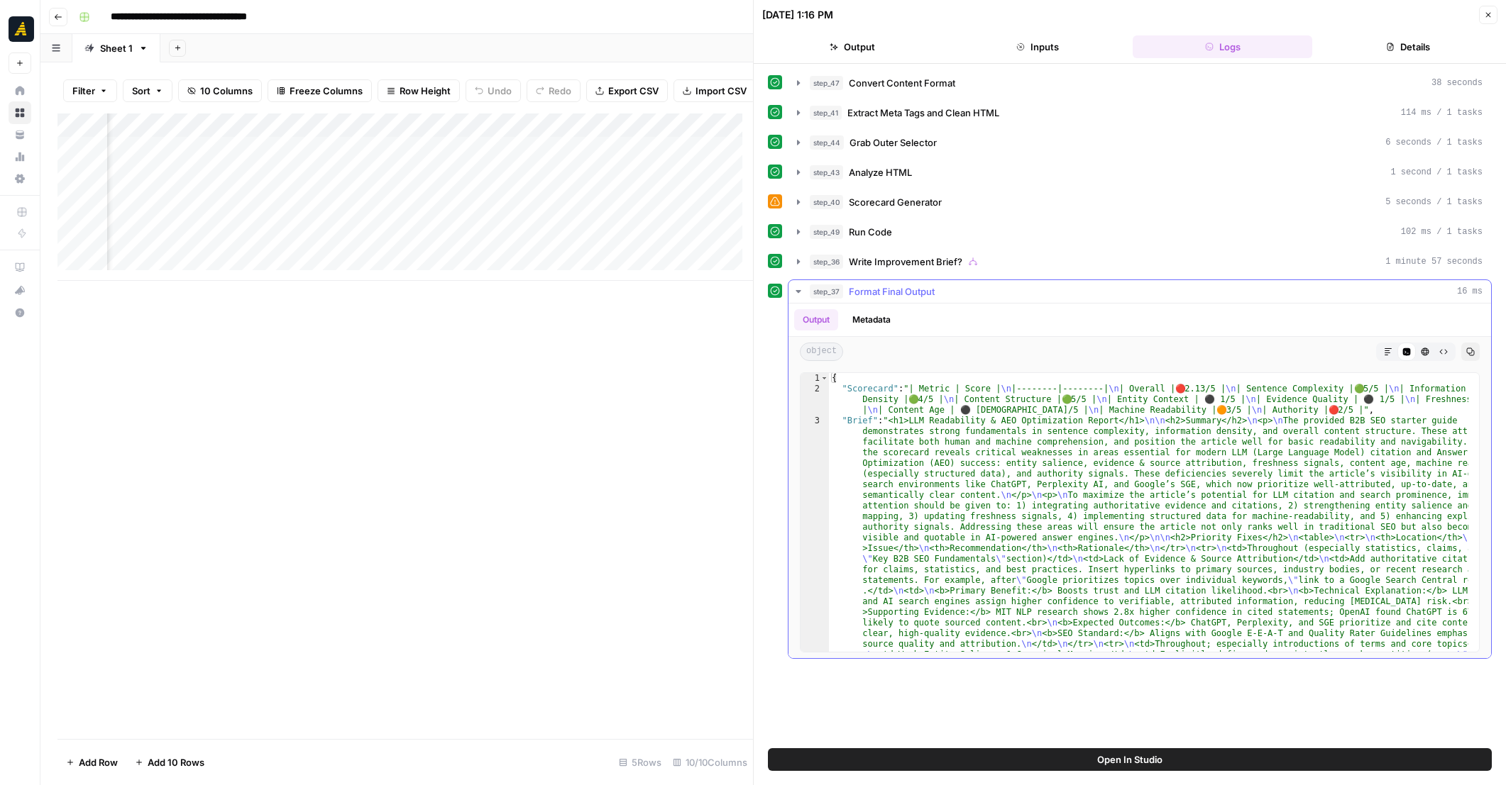
click at [799, 290] on icon "button" at bounding box center [797, 291] width 5 height 3
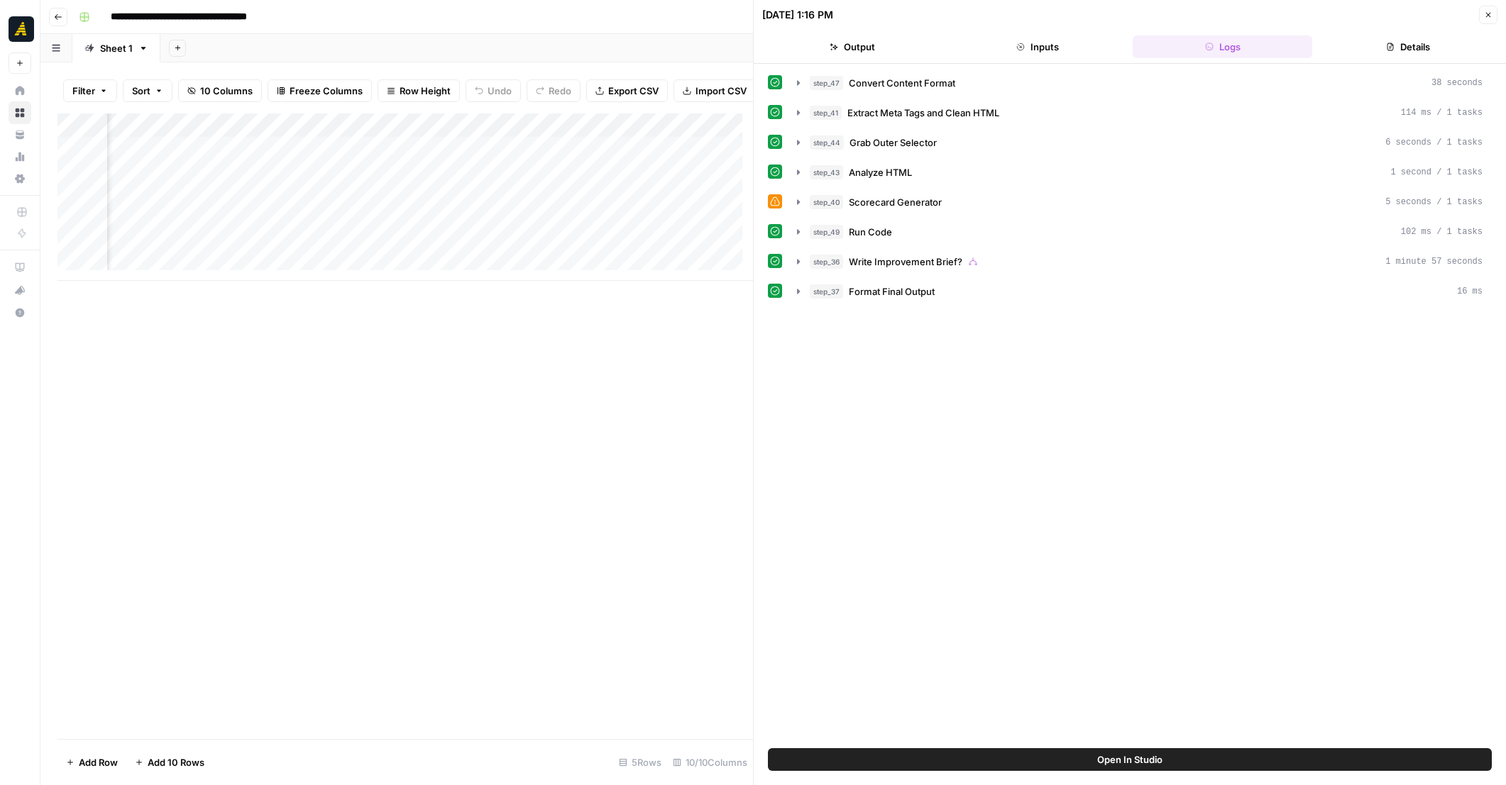
click at [1484, 12] on icon "button" at bounding box center [1488, 15] width 9 height 9
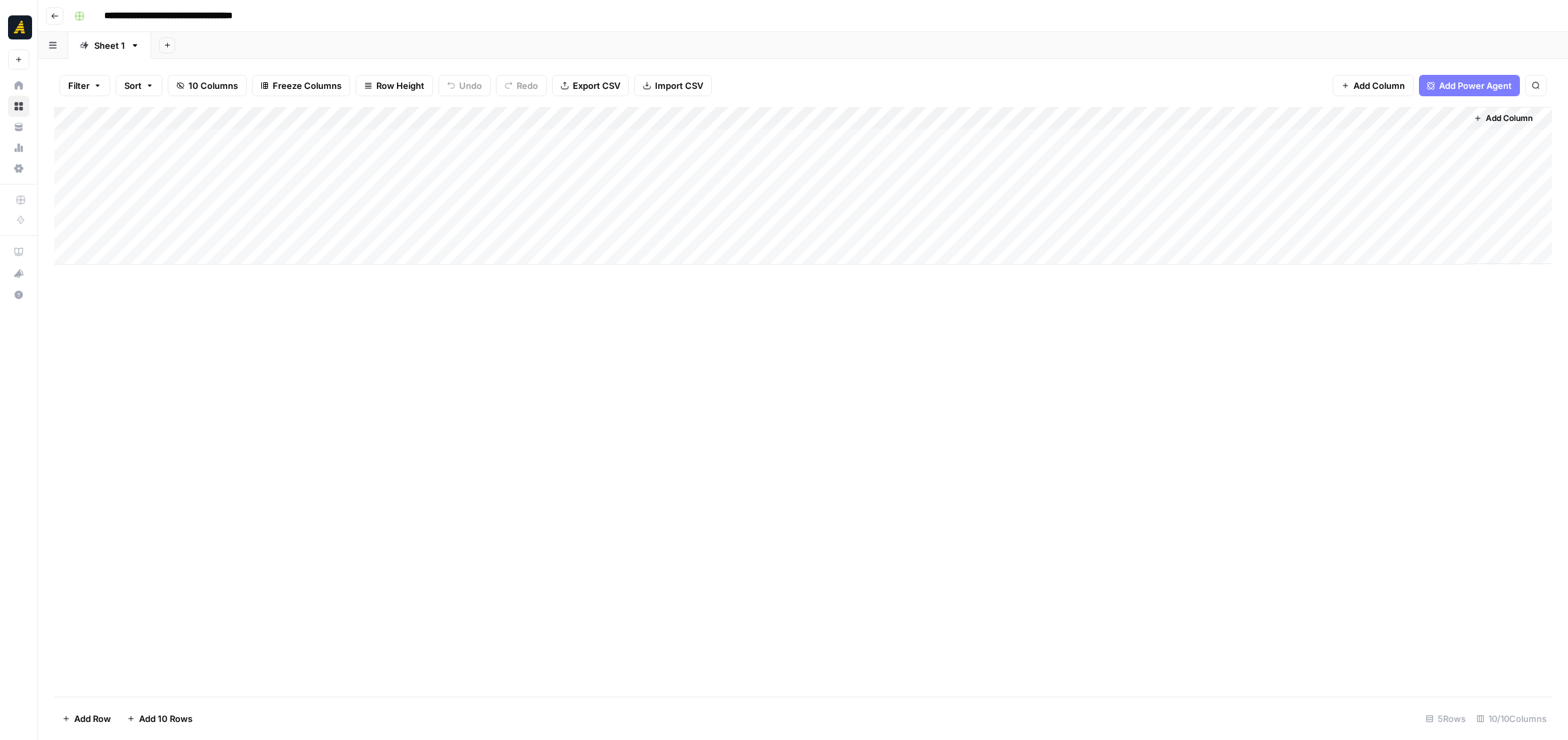
click at [1418, 117] on span "Add Column" at bounding box center [1510, 118] width 47 height 12
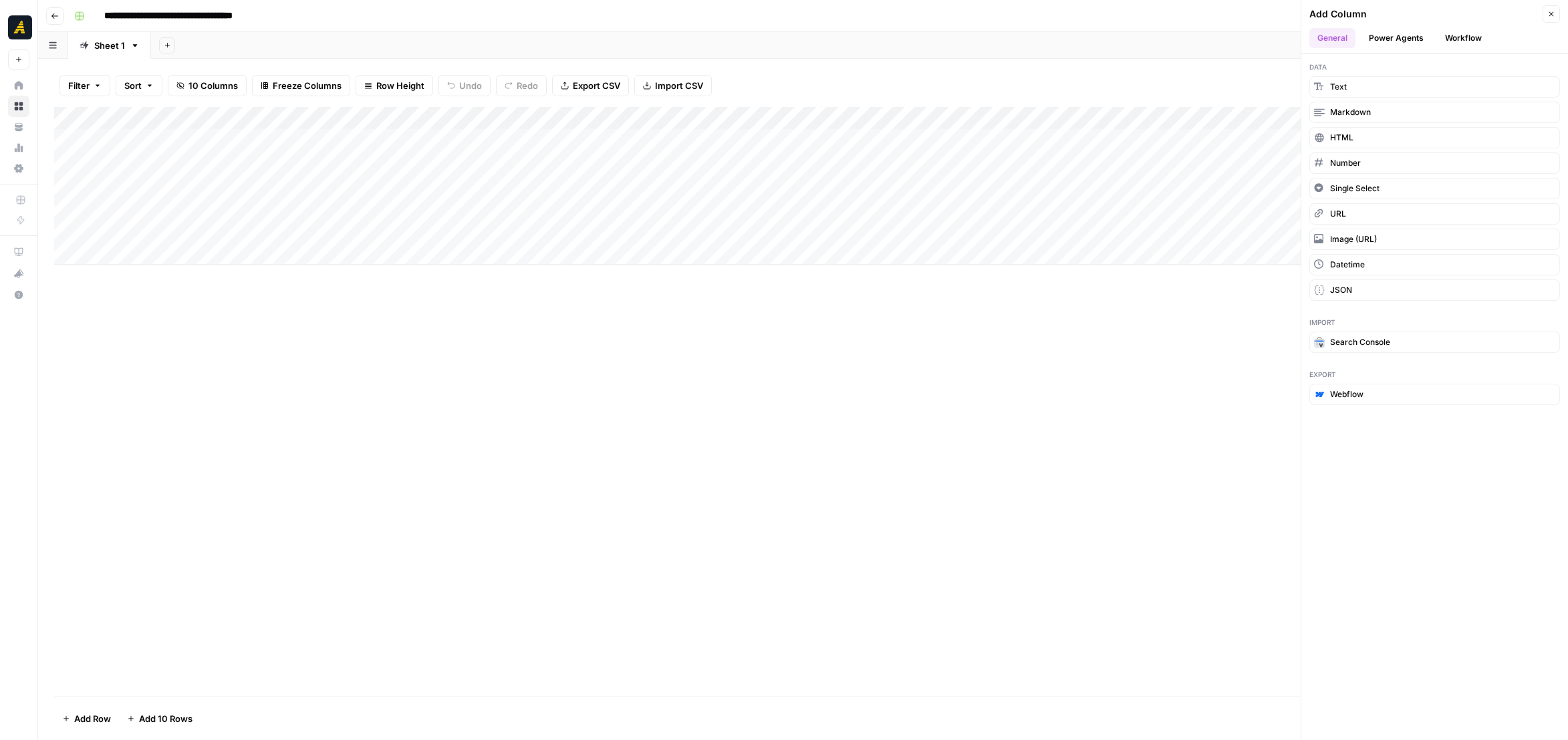
click at [1418, 36] on button "Workflow" at bounding box center [1463, 38] width 53 height 20
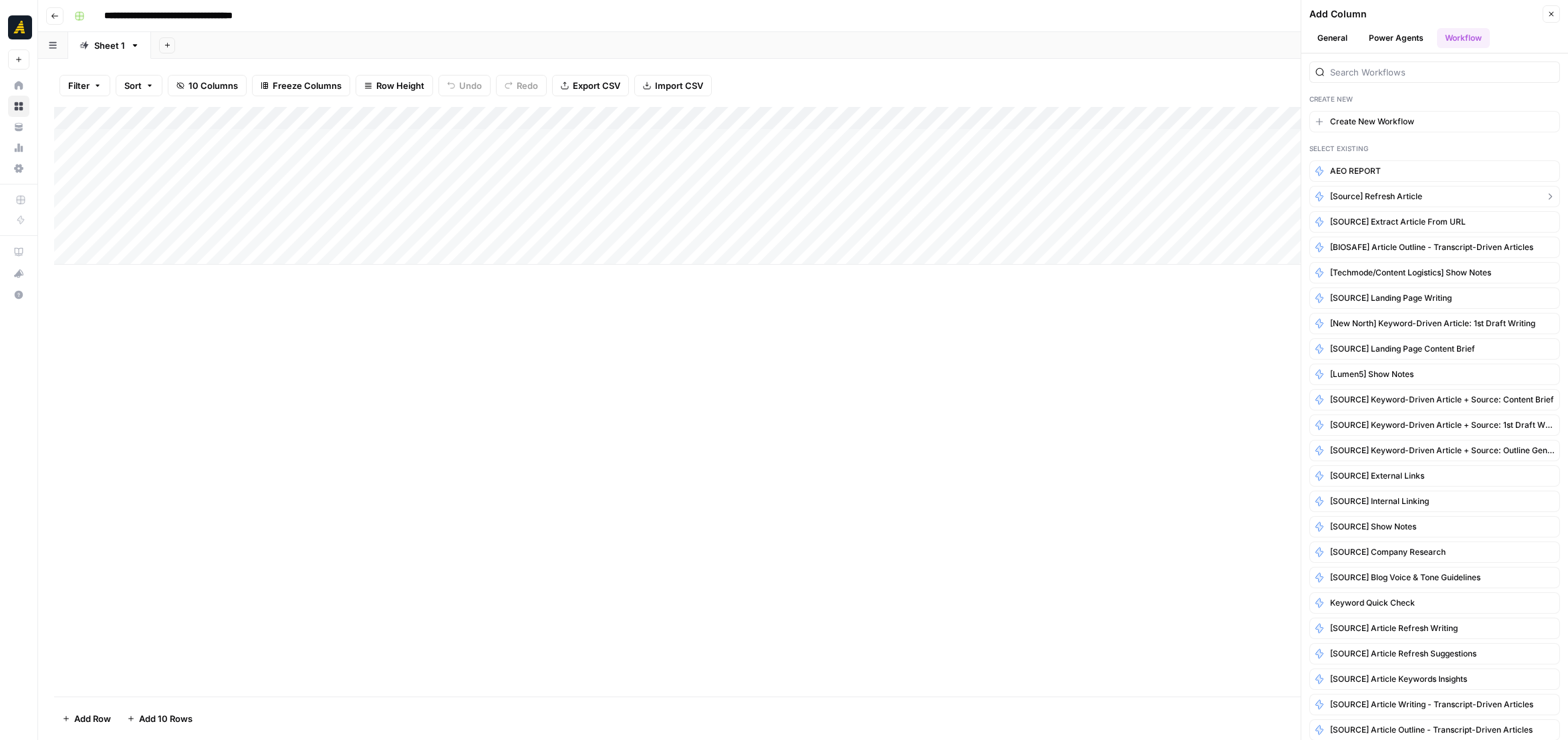
click at [1415, 192] on span "[Source] Refresh Article" at bounding box center [1377, 196] width 92 height 12
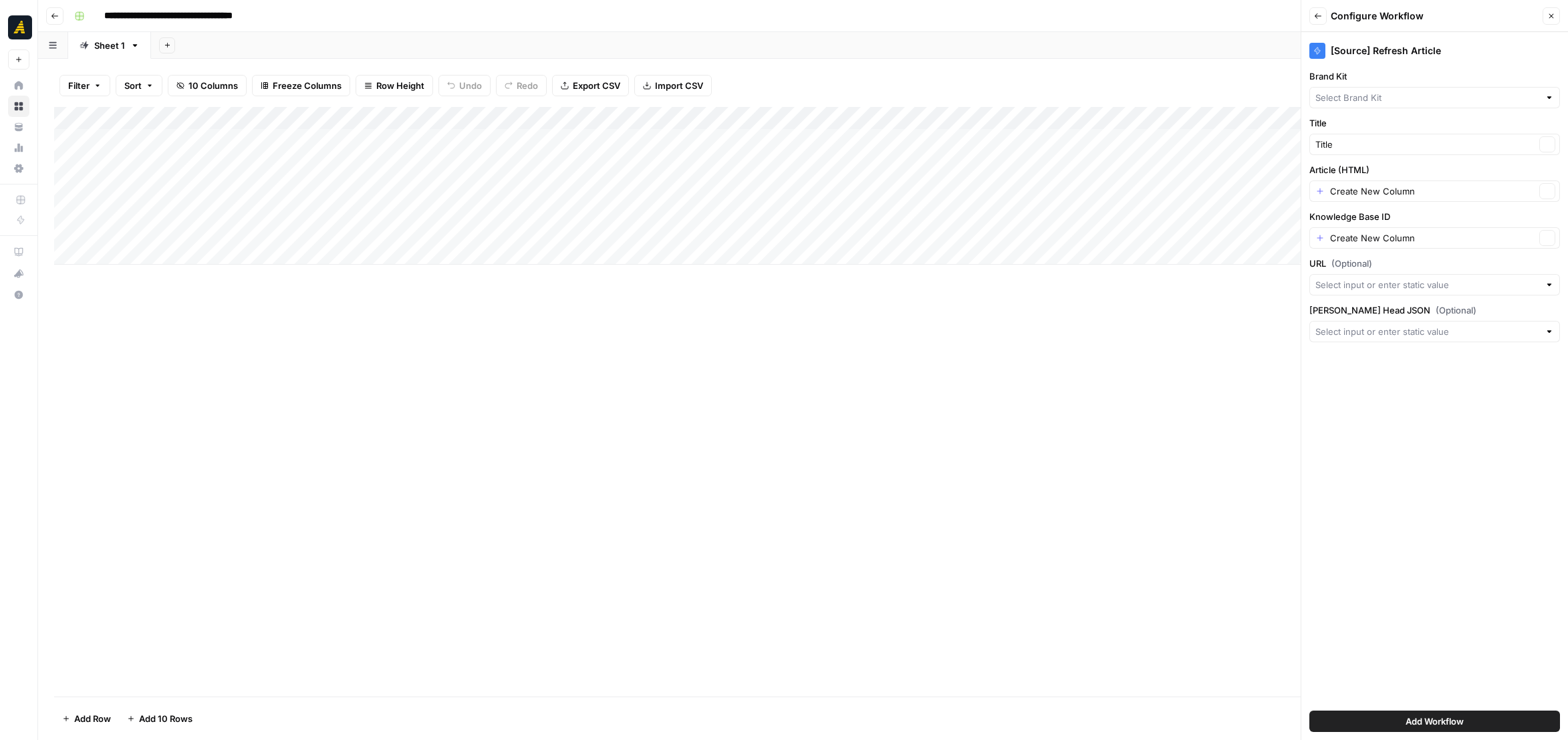
type input "New North"
click at [1418, 189] on icon "button" at bounding box center [1548, 191] width 8 height 8
click at [1418, 192] on input "Article (HTML)" at bounding box center [1428, 191] width 224 height 13
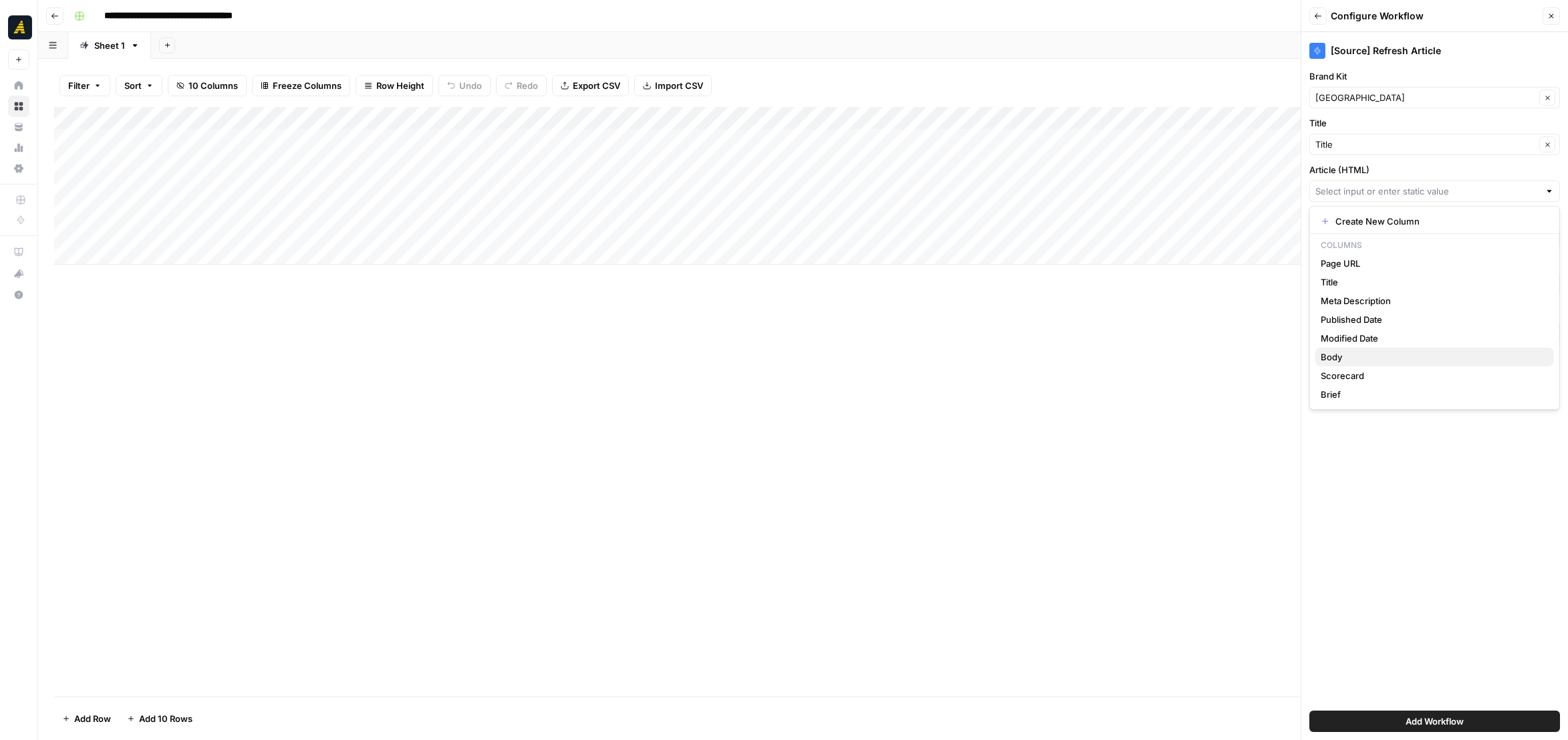
click at [1340, 360] on span "Body" at bounding box center [1432, 357] width 222 height 13
type input "Body"
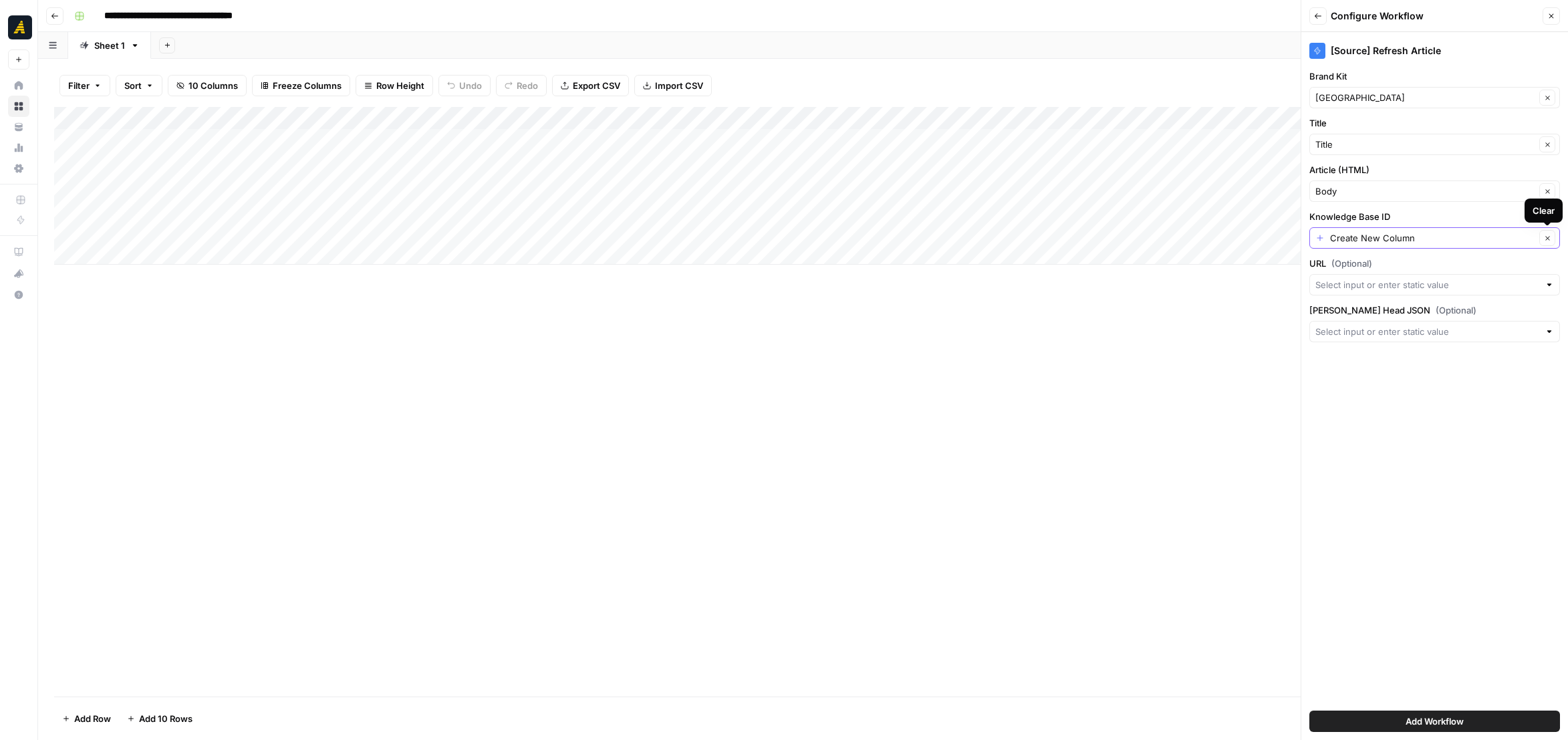
click at [1418, 237] on icon "button" at bounding box center [1548, 238] width 8 height 8
click at [1418, 238] on input "Knowledge Base ID" at bounding box center [1428, 238] width 224 height 13
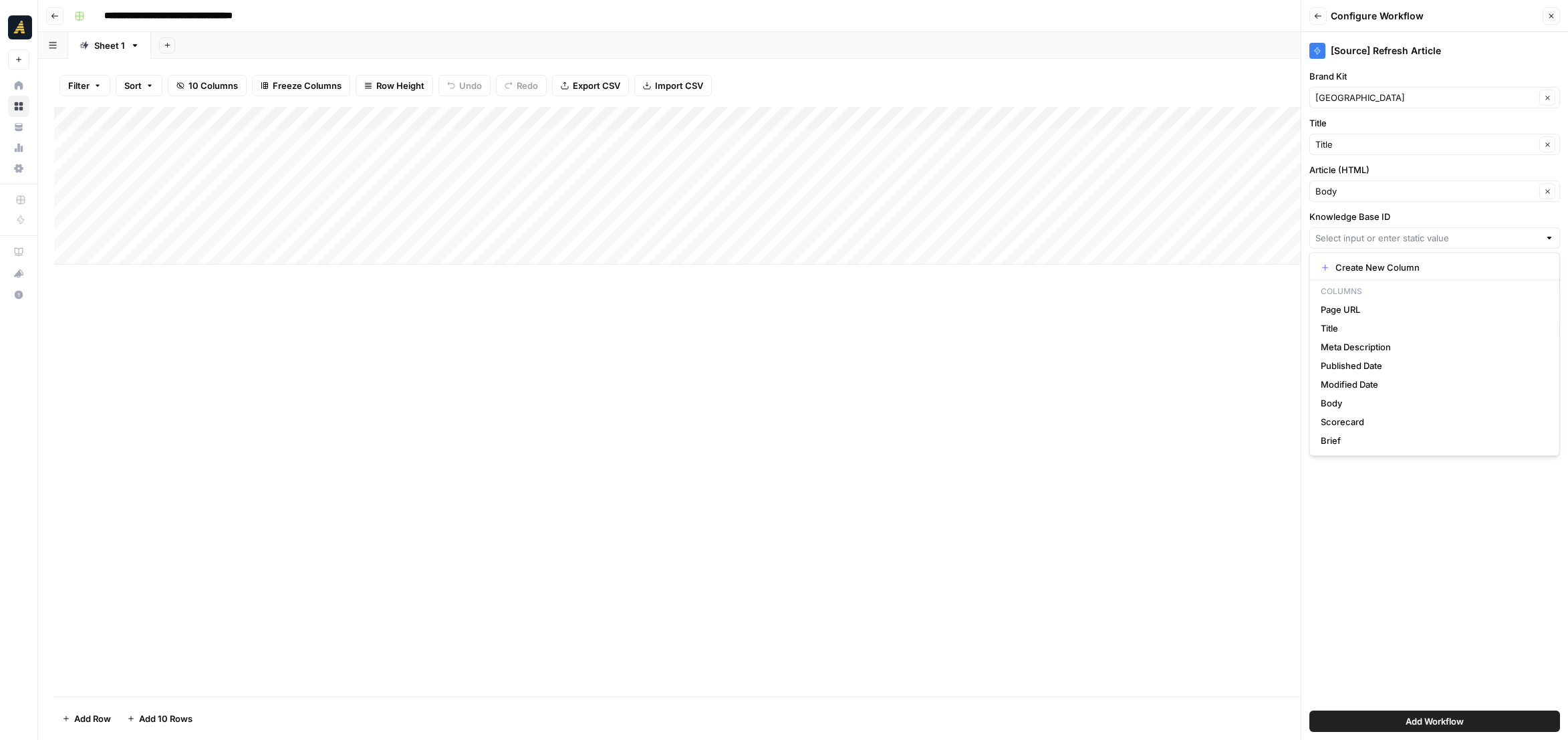
click at [1418, 234] on div at bounding box center [1550, 238] width 9 height 13
click at [1368, 240] on input "Knowledge Base ID" at bounding box center [1428, 238] width 224 height 13
paste input "9315"
type input "9315"
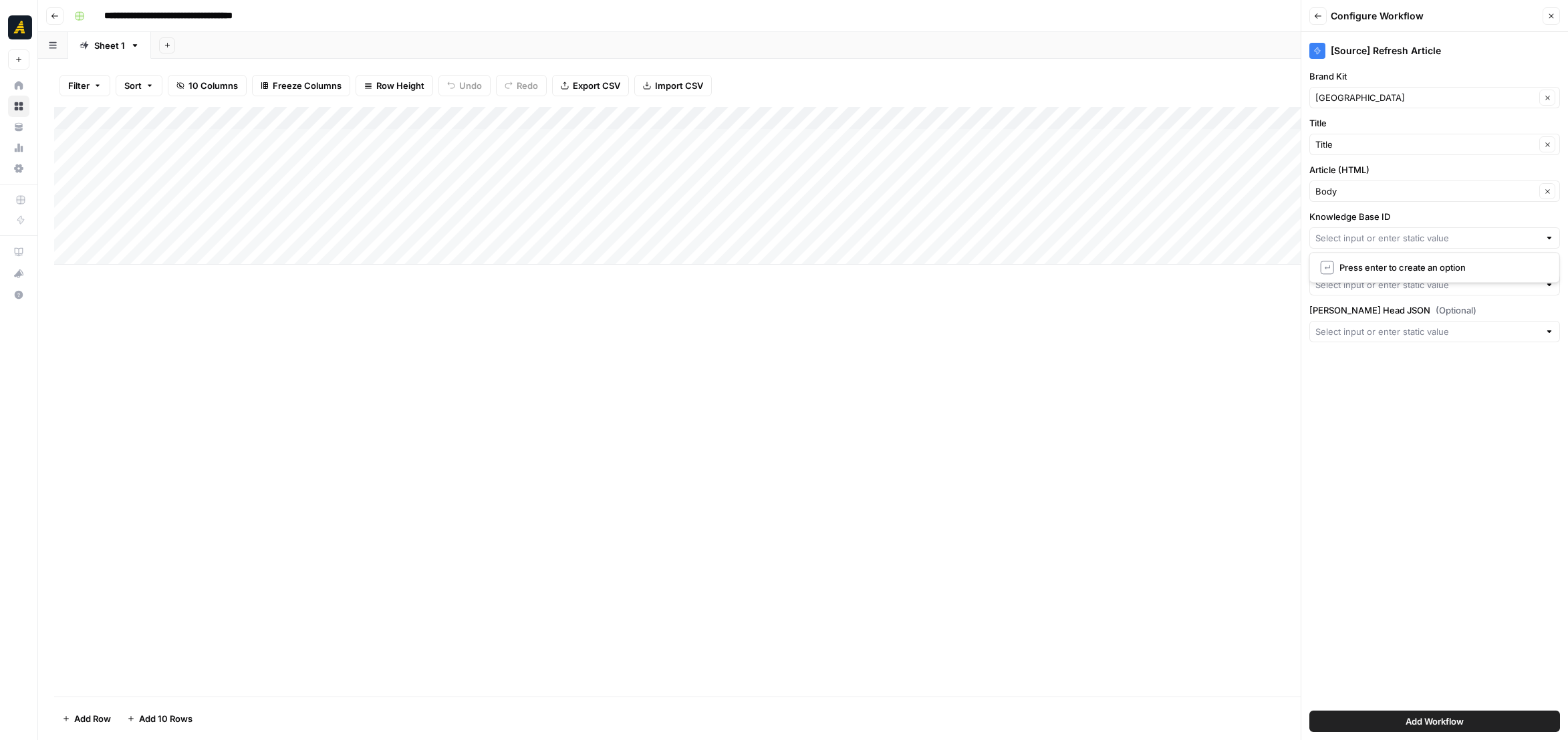
click at [1418, 407] on div "[Source] Refresh Article Brand Kit New North Clear Title Title Clear Article (H…" at bounding box center [1434, 386] width 267 height 708
click at [1418, 286] on input "URL (Optional)" at bounding box center [1428, 285] width 224 height 13
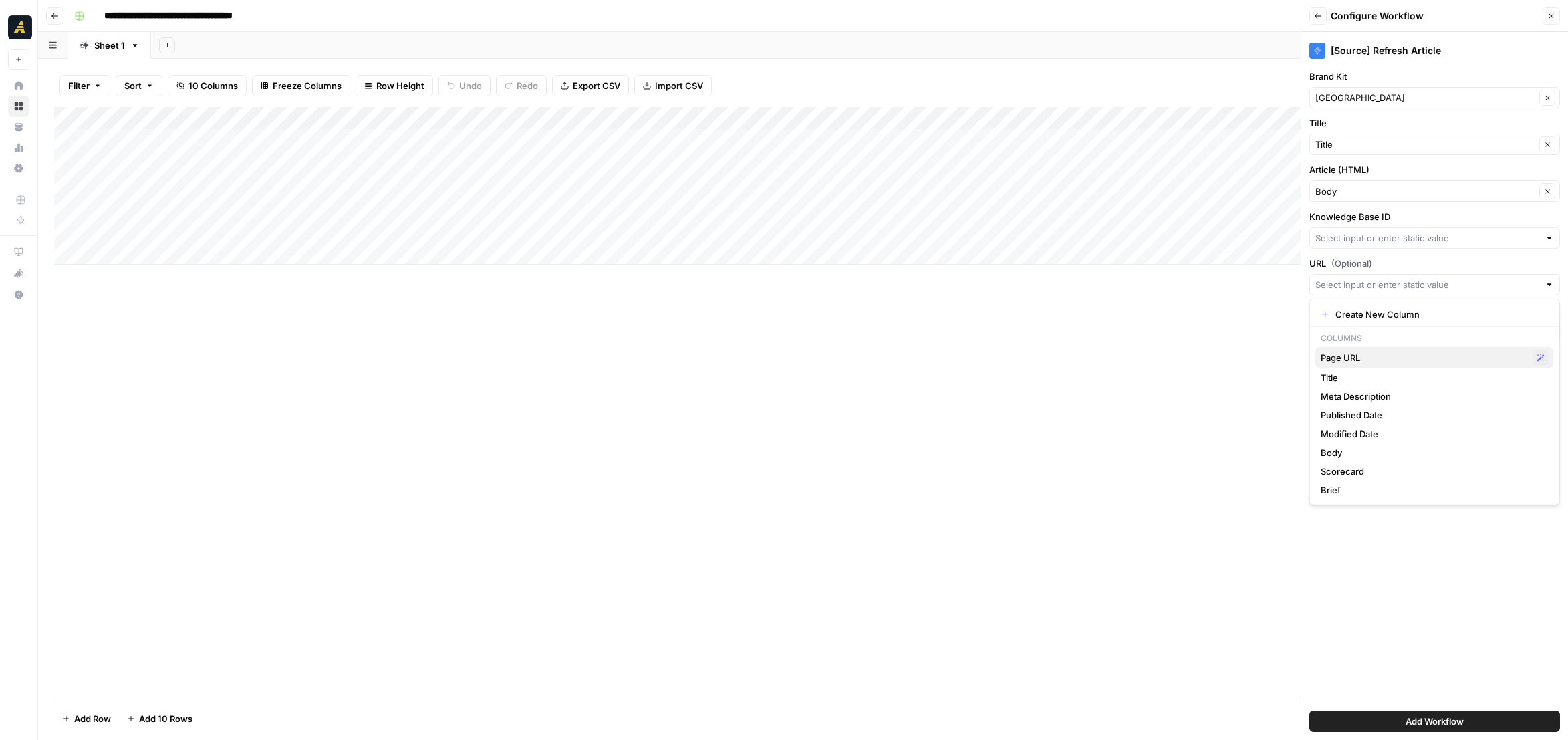
click at [1418, 366] on button "Page URL Possible Match" at bounding box center [1434, 357] width 238 height 22
type input "Page URL"
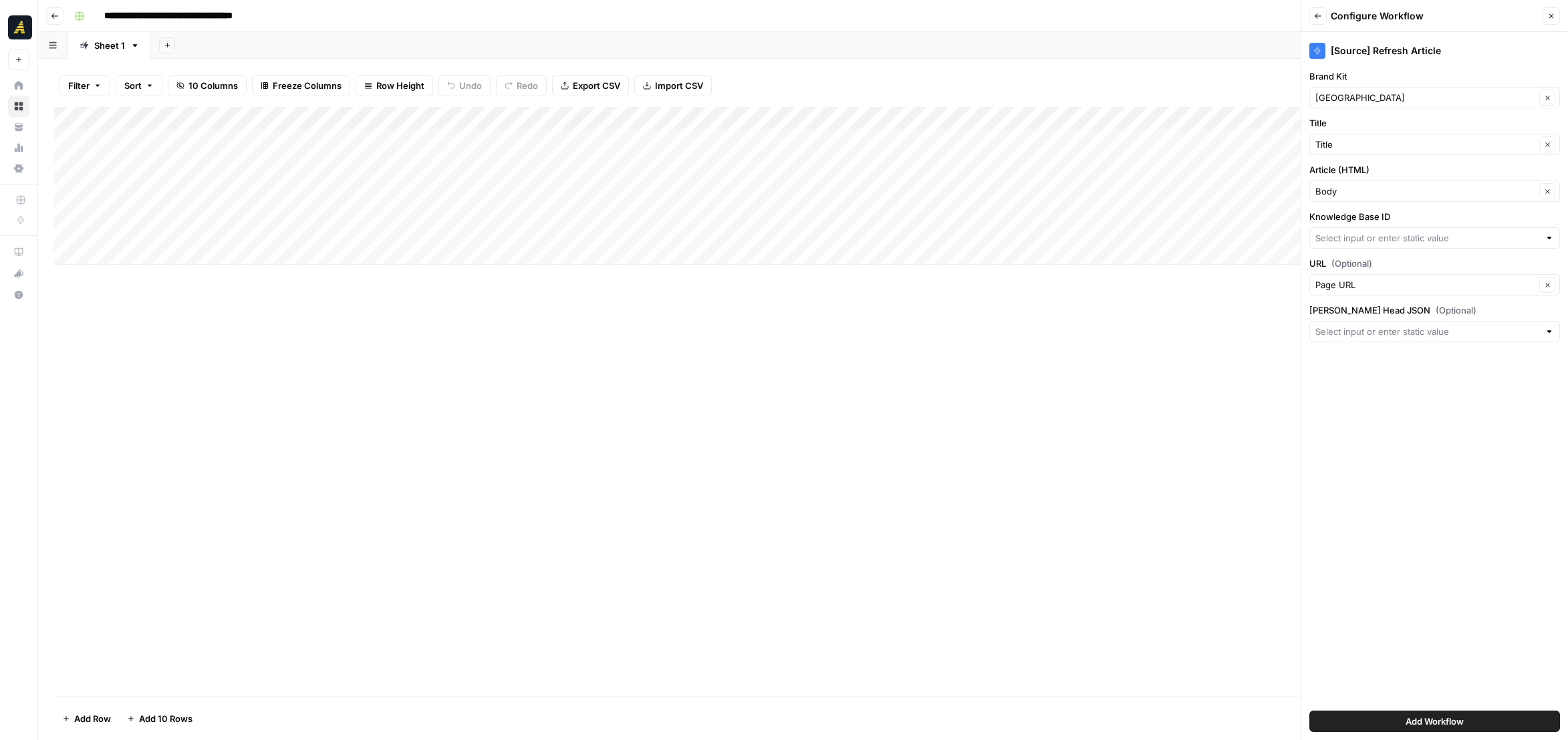
click at [1380, 720] on button "Add Workflow" at bounding box center [1435, 721] width 251 height 22
click at [1418, 238] on input "Knowledge Base ID" at bounding box center [1428, 238] width 224 height 13
click at [1392, 233] on input "Knowledge Base ID" at bounding box center [1428, 238] width 224 height 13
paste input "9315"
type input "9315"
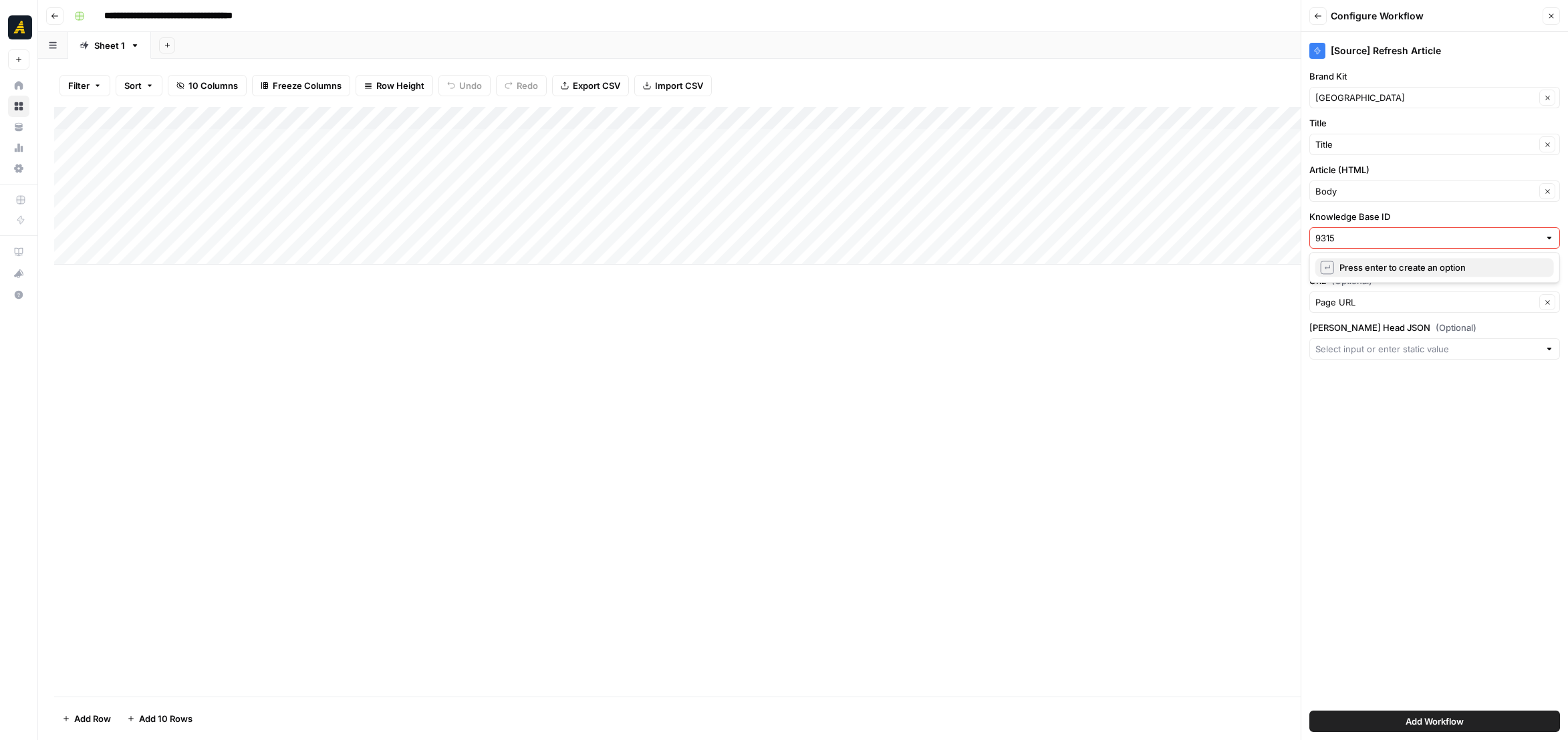
click at [1372, 265] on span "Press enter to create an option" at bounding box center [1442, 268] width 204 height 13
click at [1373, 720] on button "Add Workflow" at bounding box center [1435, 721] width 251 height 22
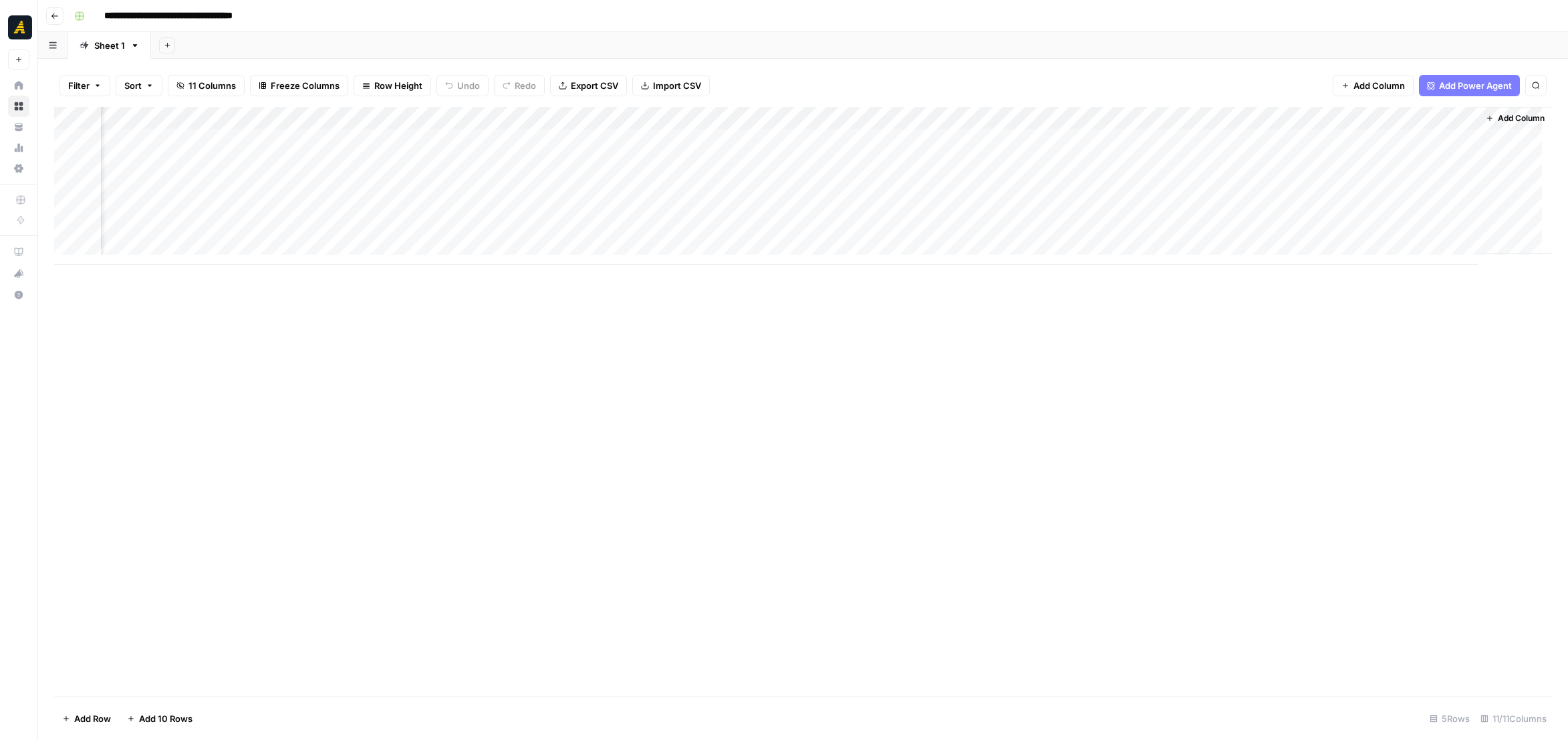
scroll to position [0, 161]
click at [1391, 137] on div "Add Column" at bounding box center [803, 186] width 1498 height 157
click at [1418, 141] on div "Add Column" at bounding box center [803, 186] width 1498 height 157
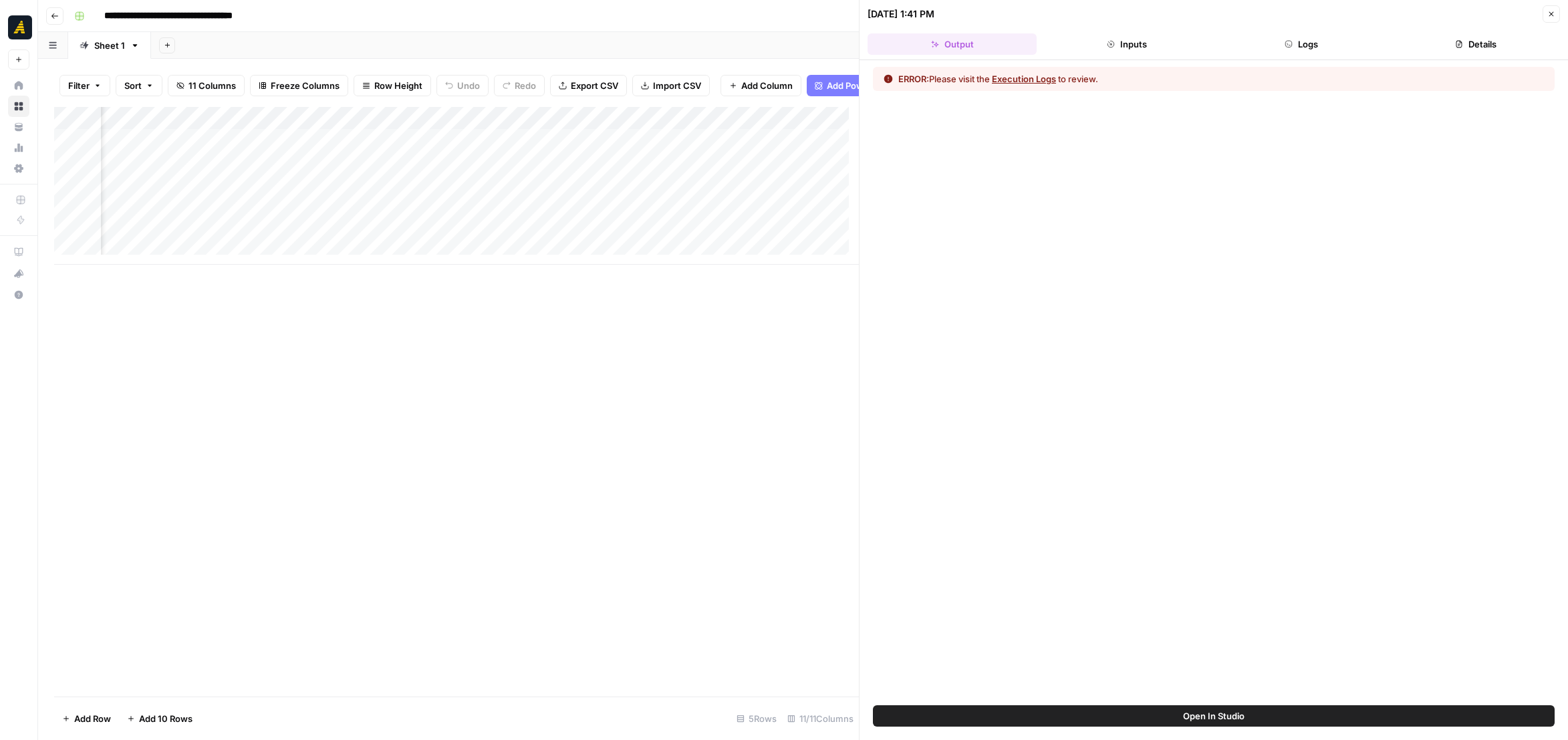
click at [1292, 45] on button "Logs" at bounding box center [1301, 43] width 170 height 22
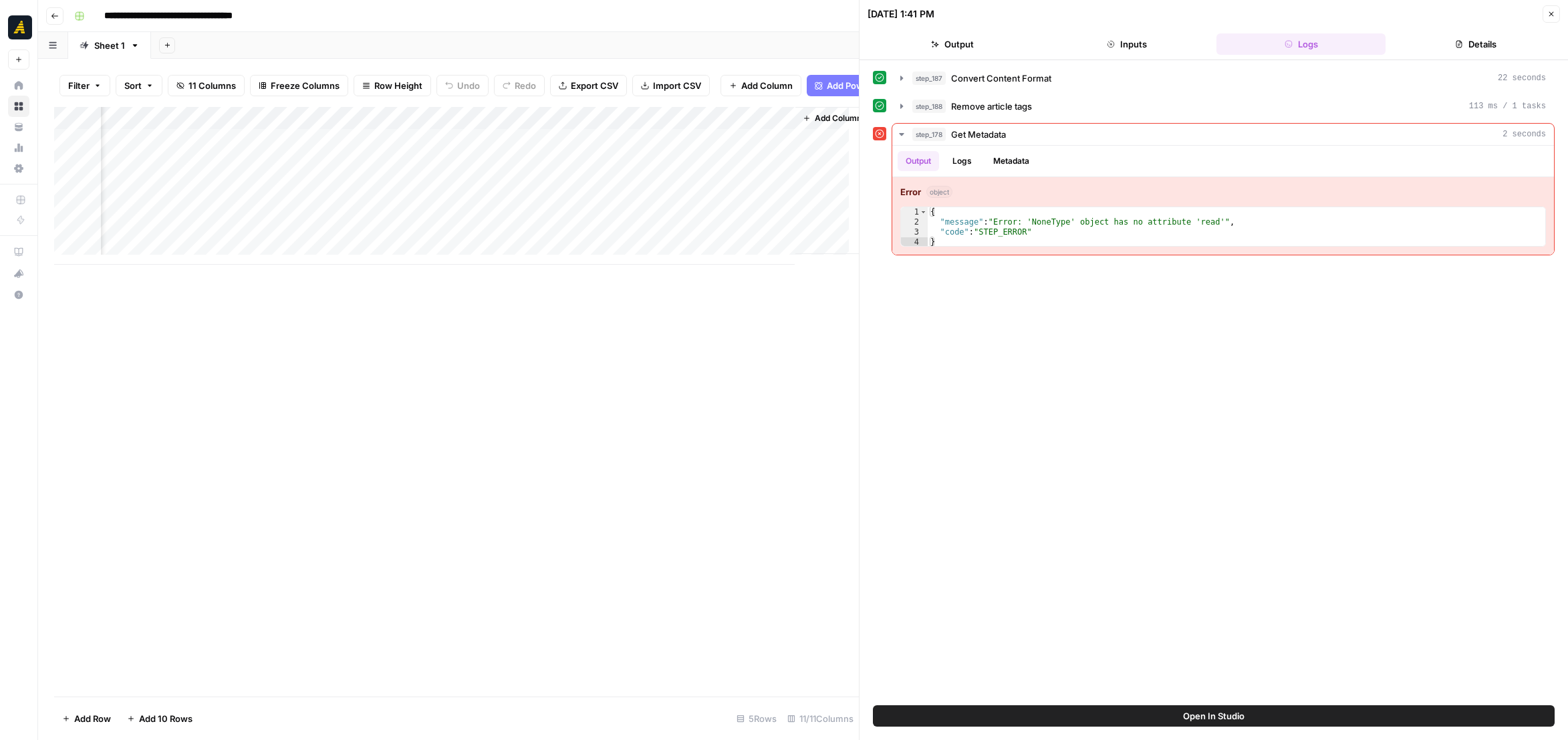
scroll to position [0, 855]
click at [763, 152] on div "Add Column" at bounding box center [456, 186] width 805 height 157
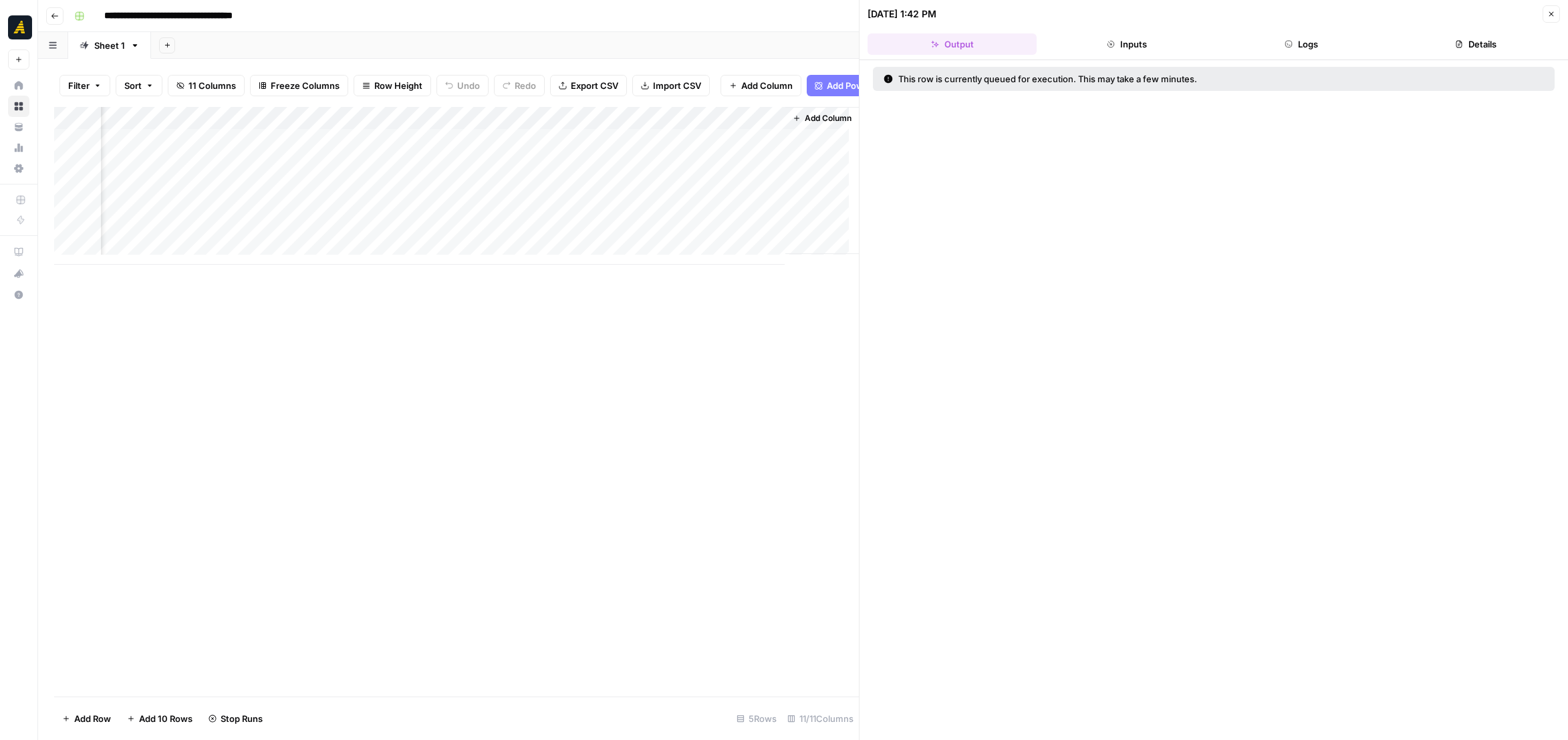
click at [1319, 41] on button "Logs" at bounding box center [1301, 43] width 170 height 22
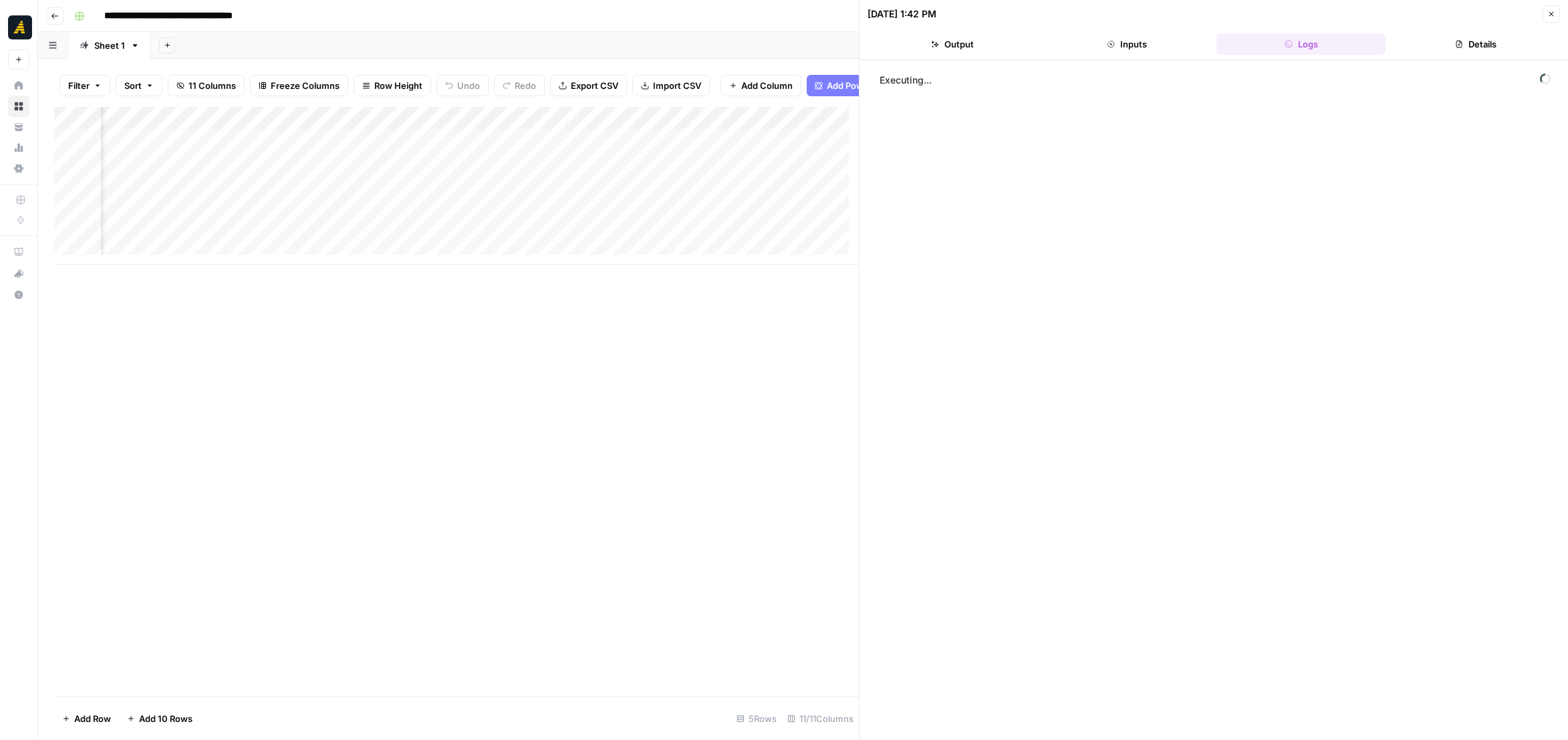
scroll to position [0, 855]
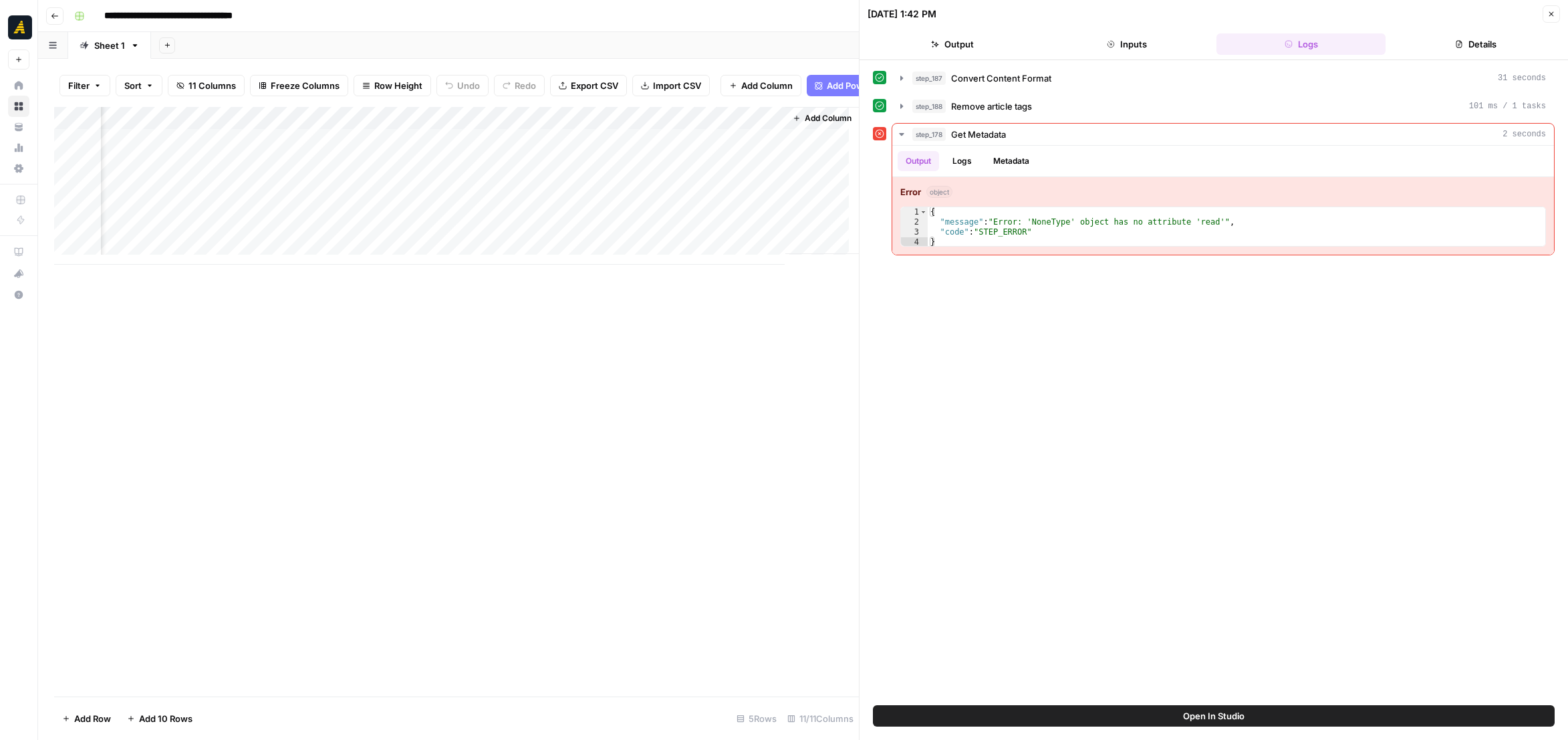
click at [666, 127] on div "Add Column" at bounding box center [456, 186] width 805 height 157
click at [662, 257] on span "Edit Workflow" at bounding box center [696, 259] width 117 height 13
click at [577, 148] on div "Add Column" at bounding box center [456, 186] width 805 height 157
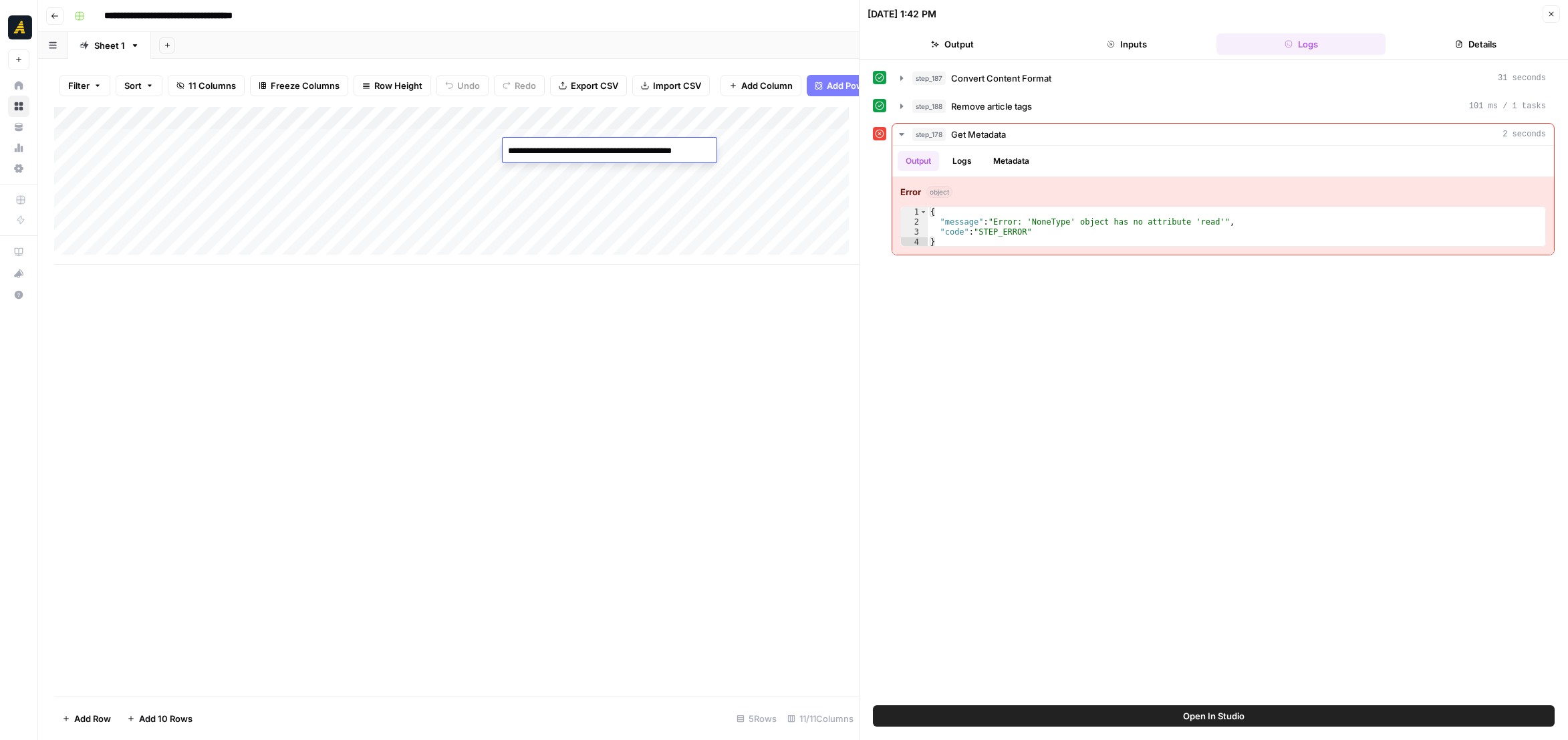
click at [577, 148] on textarea "**********" at bounding box center [610, 151] width 214 height 19
click at [751, 143] on div "Add Column" at bounding box center [456, 186] width 805 height 157
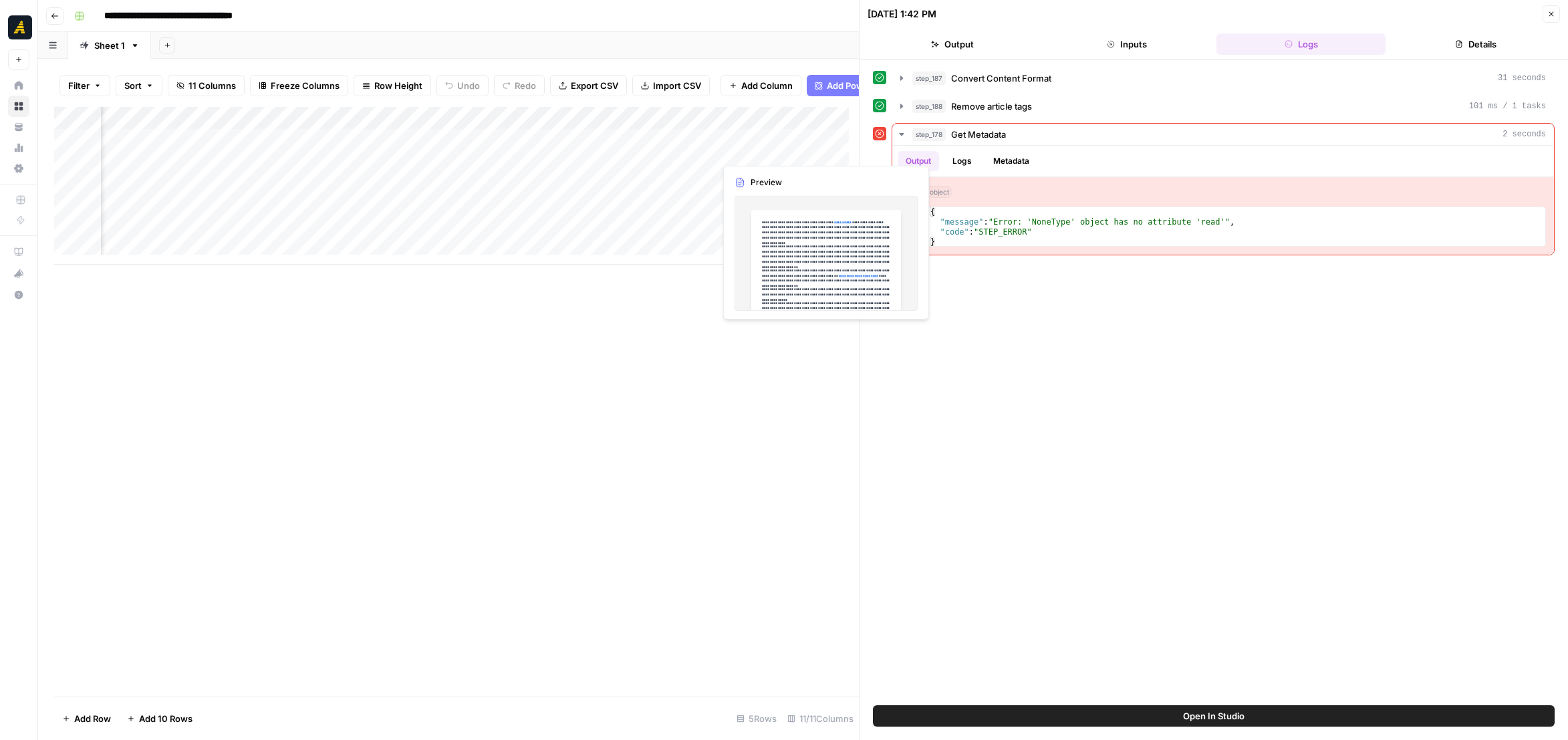
click at [751, 143] on div "Add Column" at bounding box center [456, 186] width 805 height 157
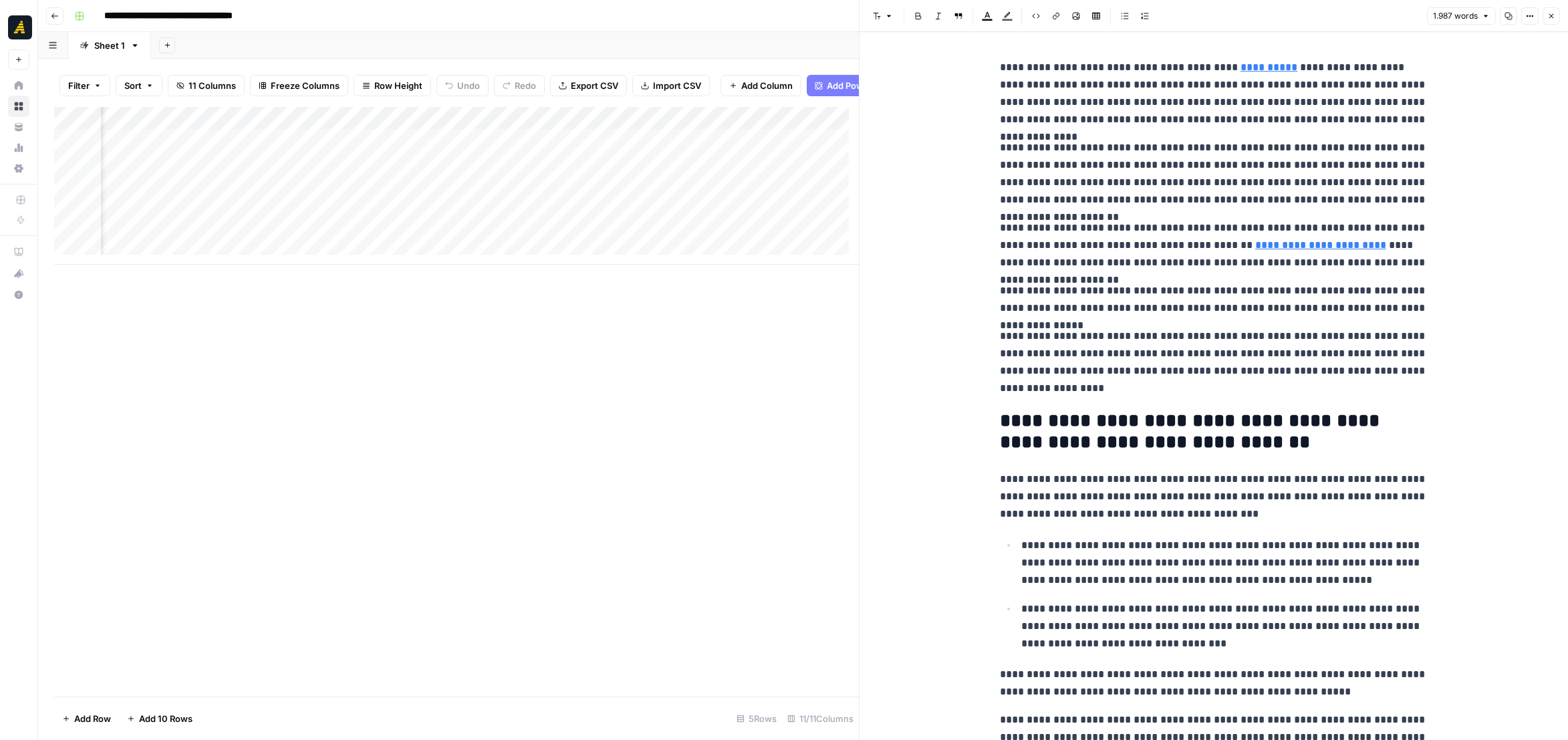
click at [1418, 12] on icon "button" at bounding box center [1509, 16] width 8 height 8
click at [1418, 18] on icon "button" at bounding box center [1530, 16] width 8 height 8
click at [1418, 137] on span "Code" at bounding box center [1491, 141] width 64 height 13
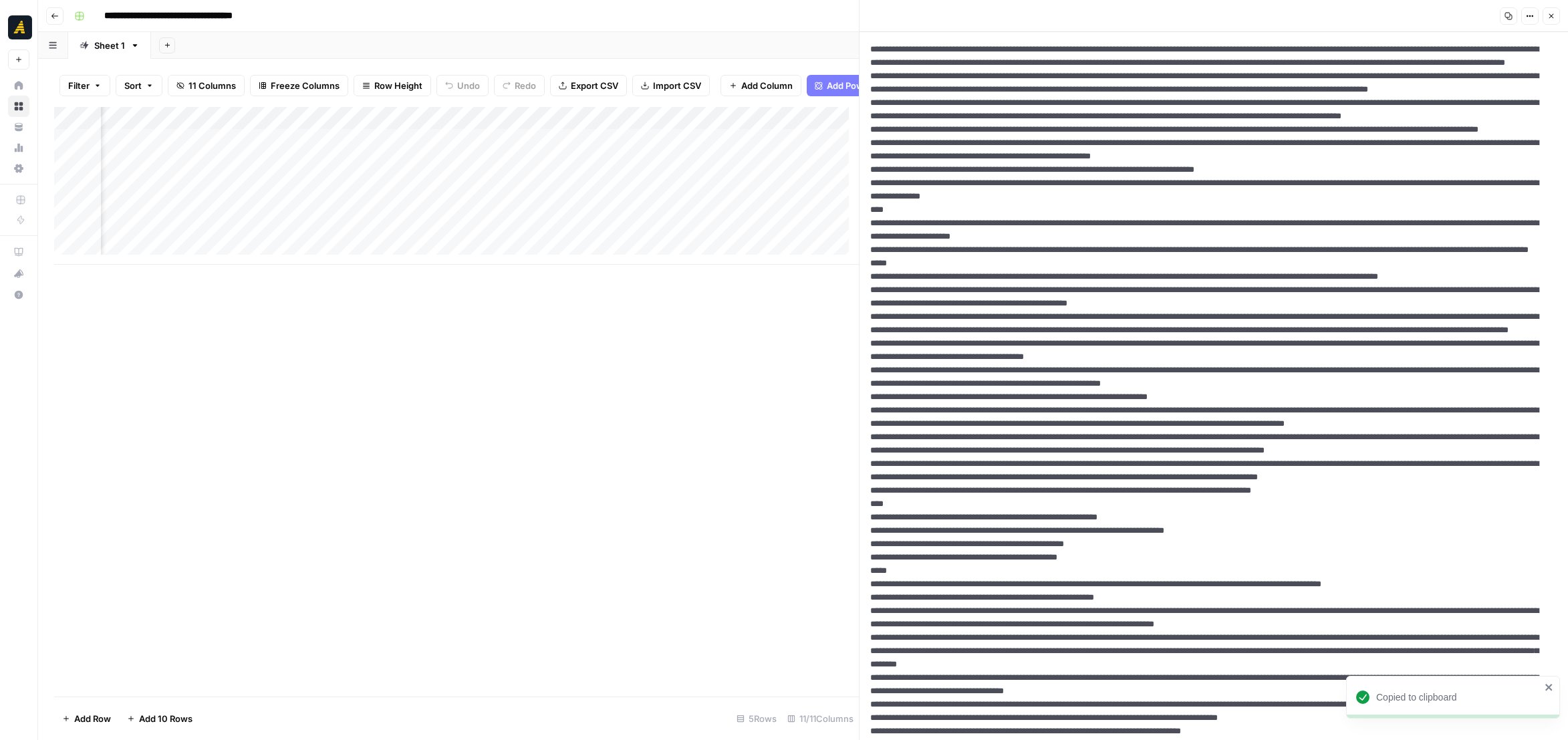
click at [1418, 14] on icon "button" at bounding box center [1509, 16] width 8 height 8
click at [1418, 15] on button "Options" at bounding box center [1530, 16] width 17 height 17
click at [1418, 105] on span "HTML" at bounding box center [1491, 105] width 64 height 13
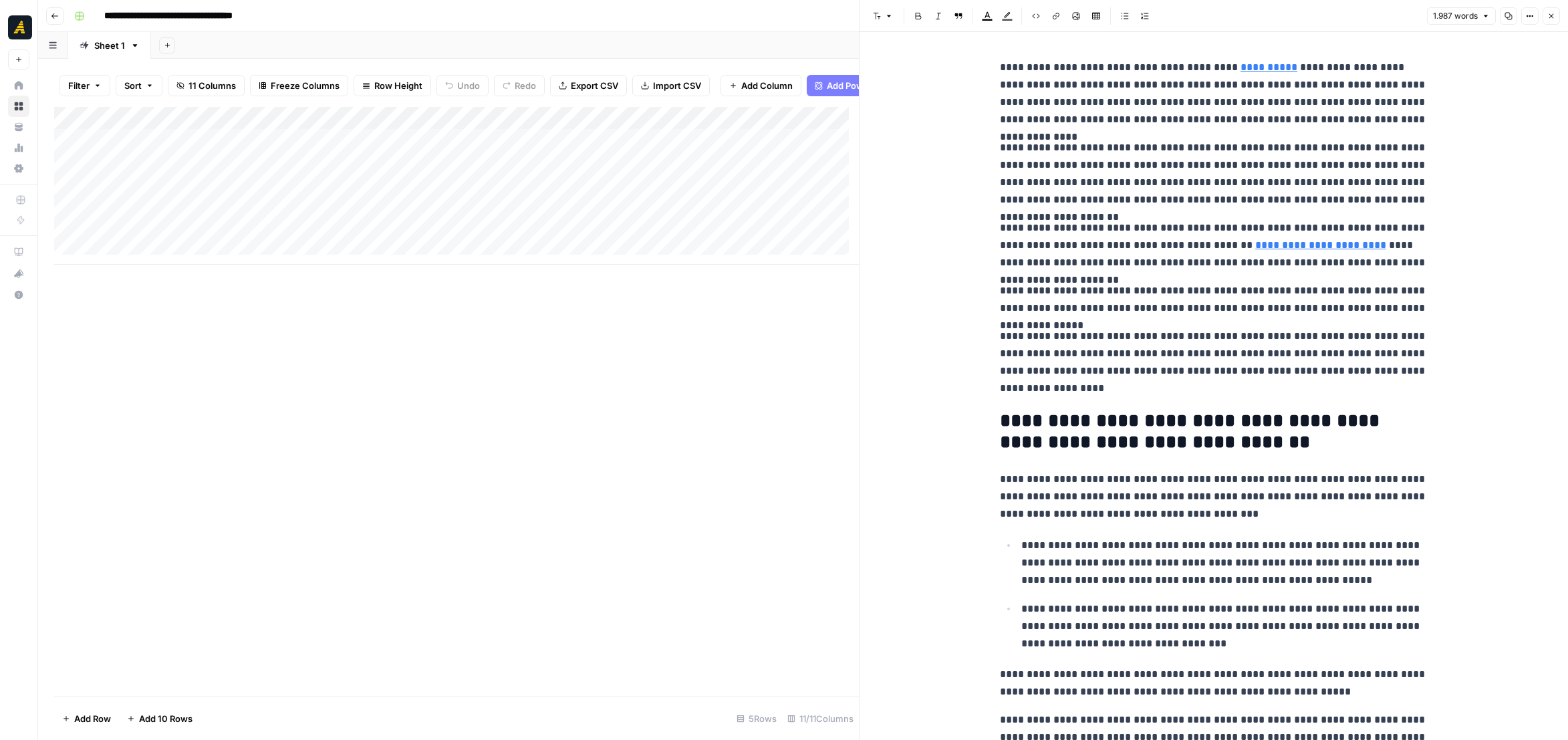
click at [229, 151] on div "Add Column" at bounding box center [456, 186] width 805 height 157
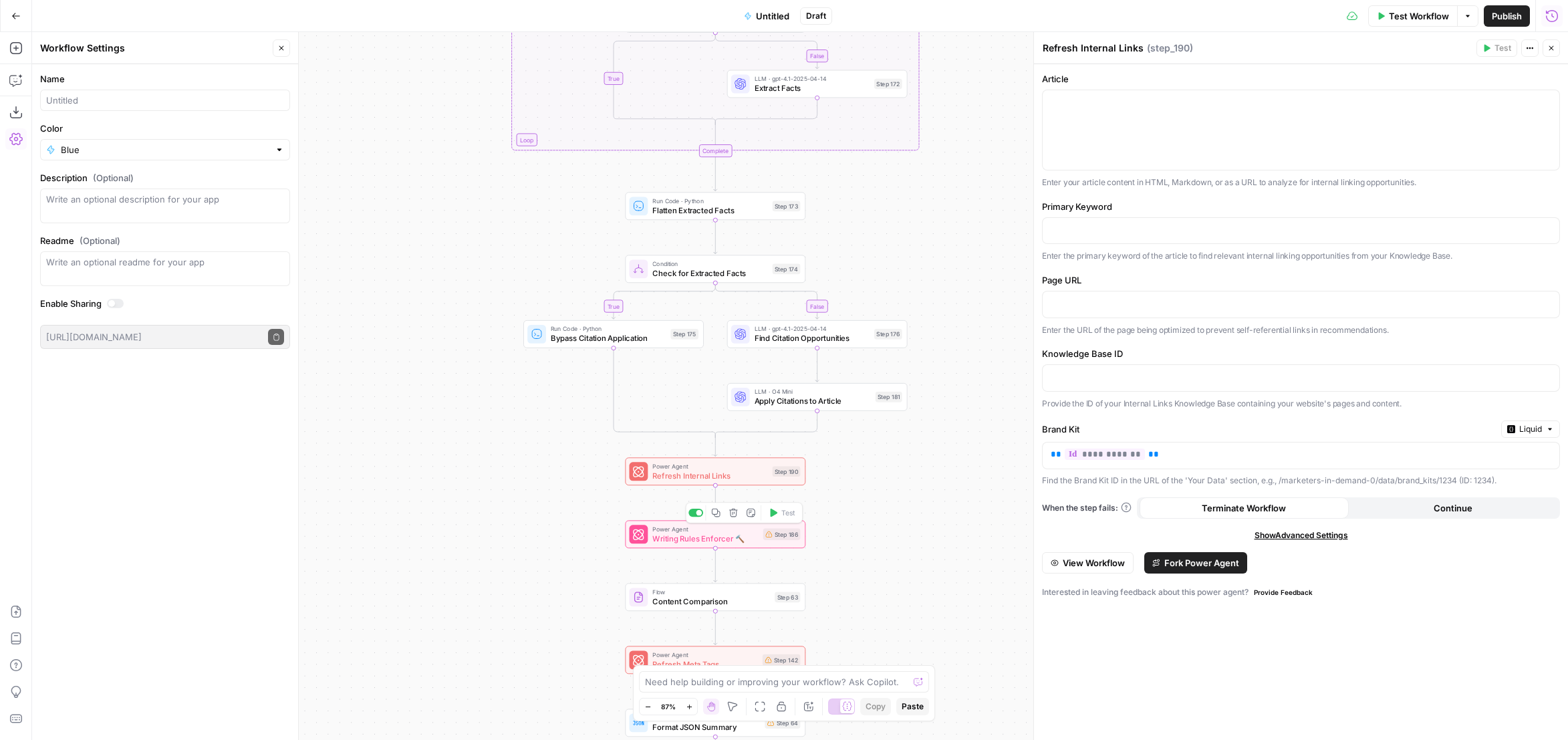
click at [722, 537] on span "Writing Rules Enforcer 🔨" at bounding box center [705, 538] width 106 height 11
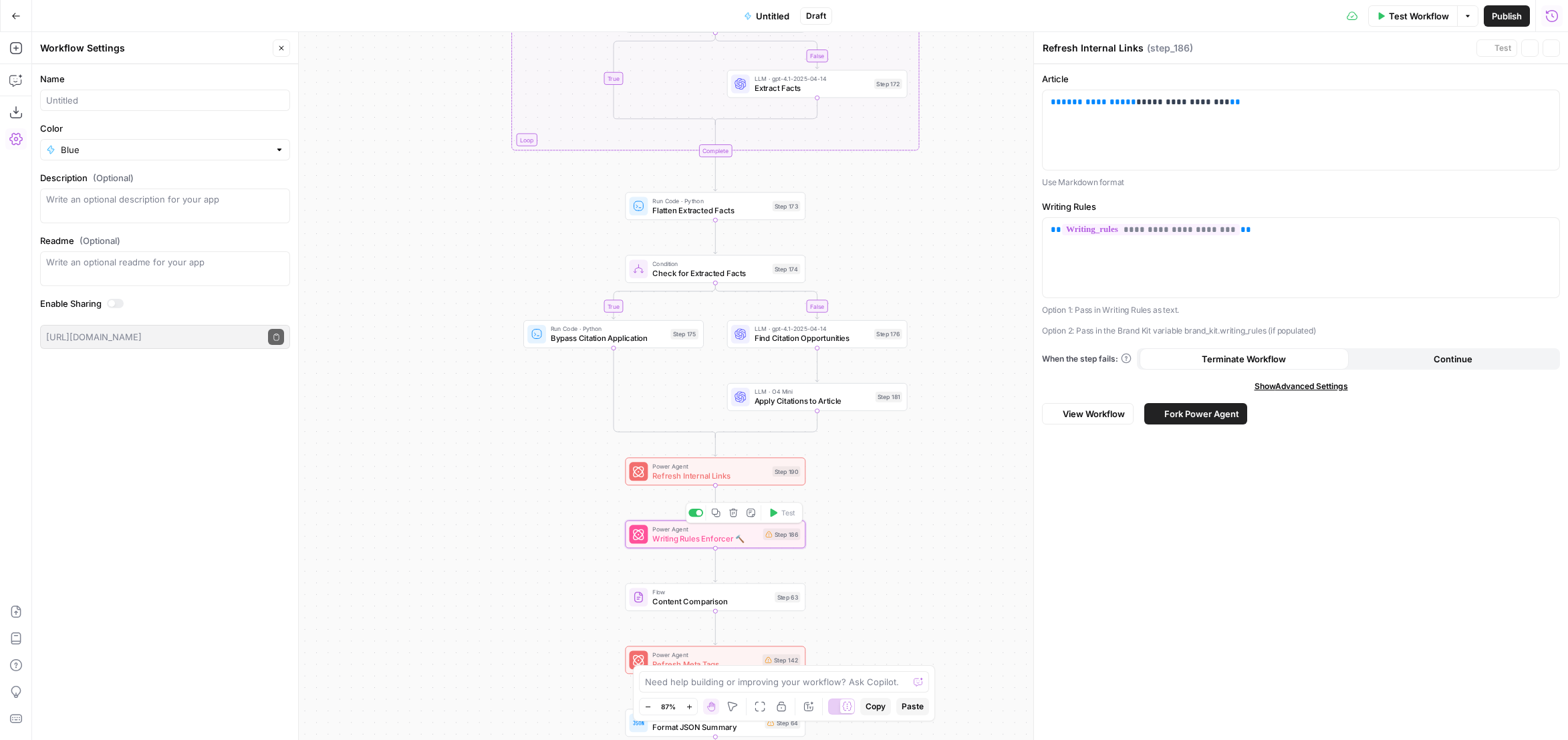
type textarea "Writing Rules Enforcer 🔨"
drag, startPoint x: 1218, startPoint y: 101, endPoint x: 1028, endPoint y: 107, distance: 190.1
click at [1034, 107] on div "**********" at bounding box center [1301, 386] width 535 height 708
click at [1545, 103] on icon "button" at bounding box center [1547, 103] width 7 height 6
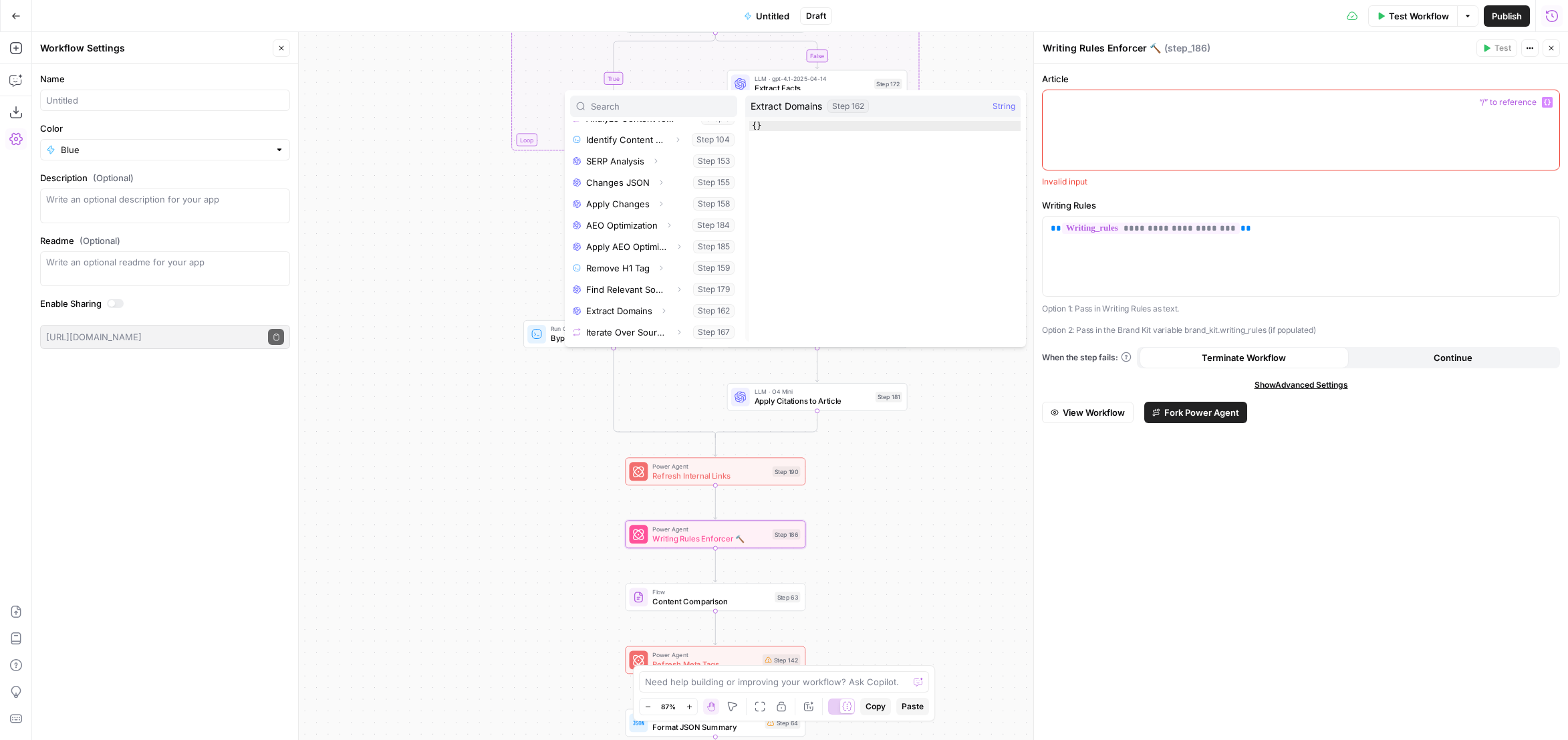
scroll to position [400, 0]
click at [633, 330] on button "Select variable Refresh Internal Links" at bounding box center [653, 332] width 167 height 22
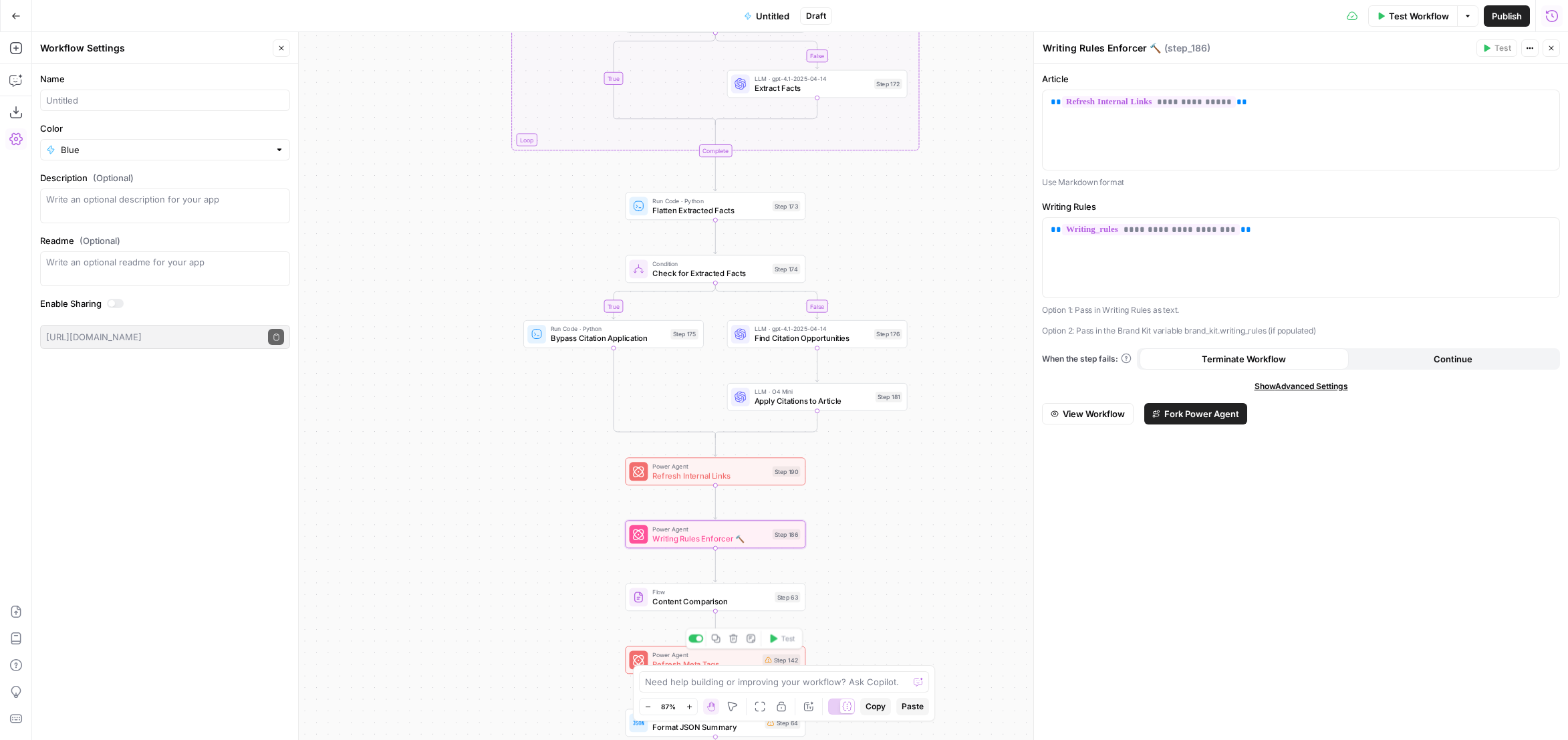
click at [737, 656] on span "Power Agent" at bounding box center [705, 655] width 106 height 9
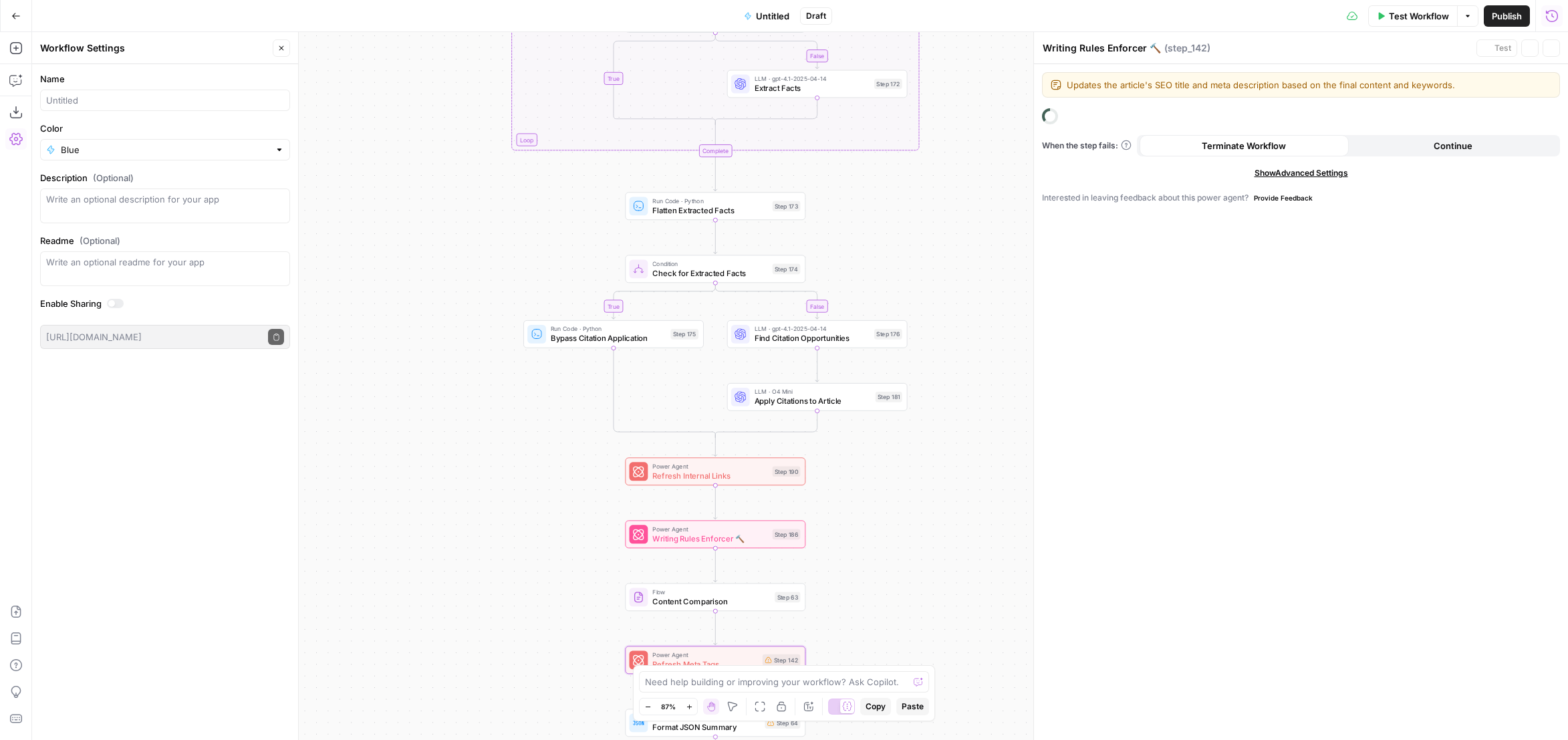
type textarea "Refresh Meta Tags"
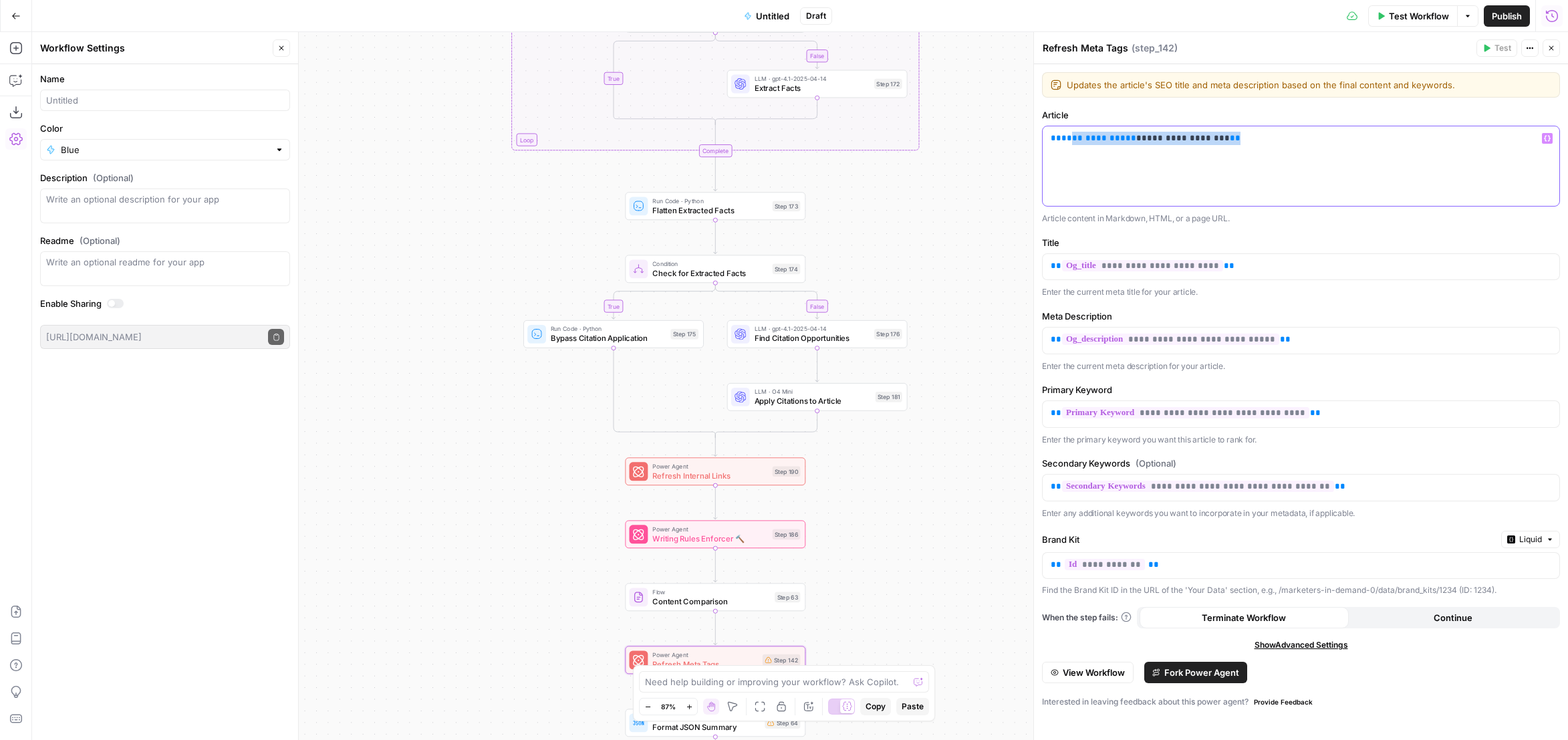
drag, startPoint x: 1289, startPoint y: 149, endPoint x: 1043, endPoint y: 150, distance: 246.0
click at [1046, 150] on div "**********" at bounding box center [1301, 166] width 516 height 79
click at [1544, 138] on button "Variables Menu" at bounding box center [1547, 138] width 10 height 10
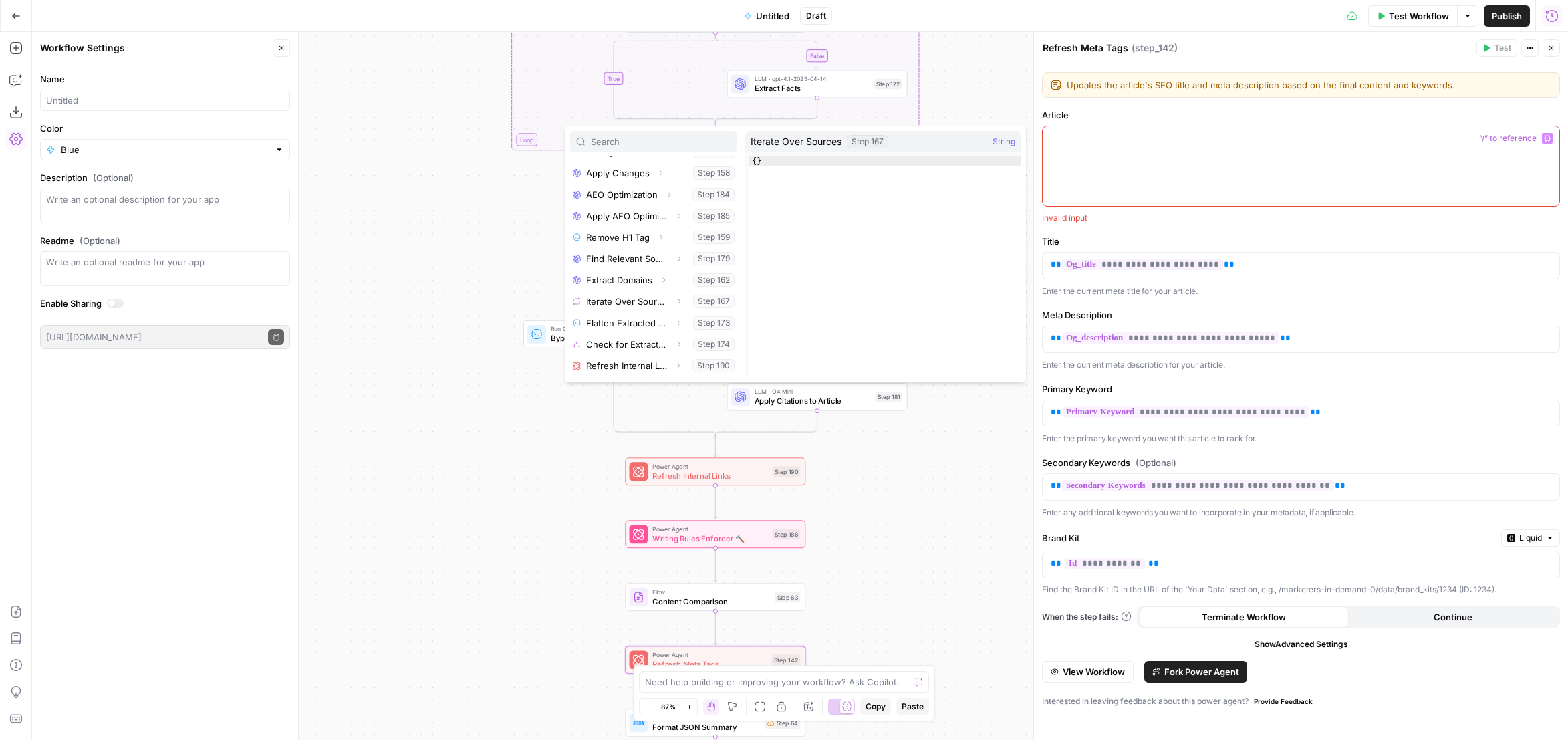
scroll to position [402, 0]
click at [625, 367] on button "Select variable Refresh Internal Links" at bounding box center [653, 365] width 167 height 22
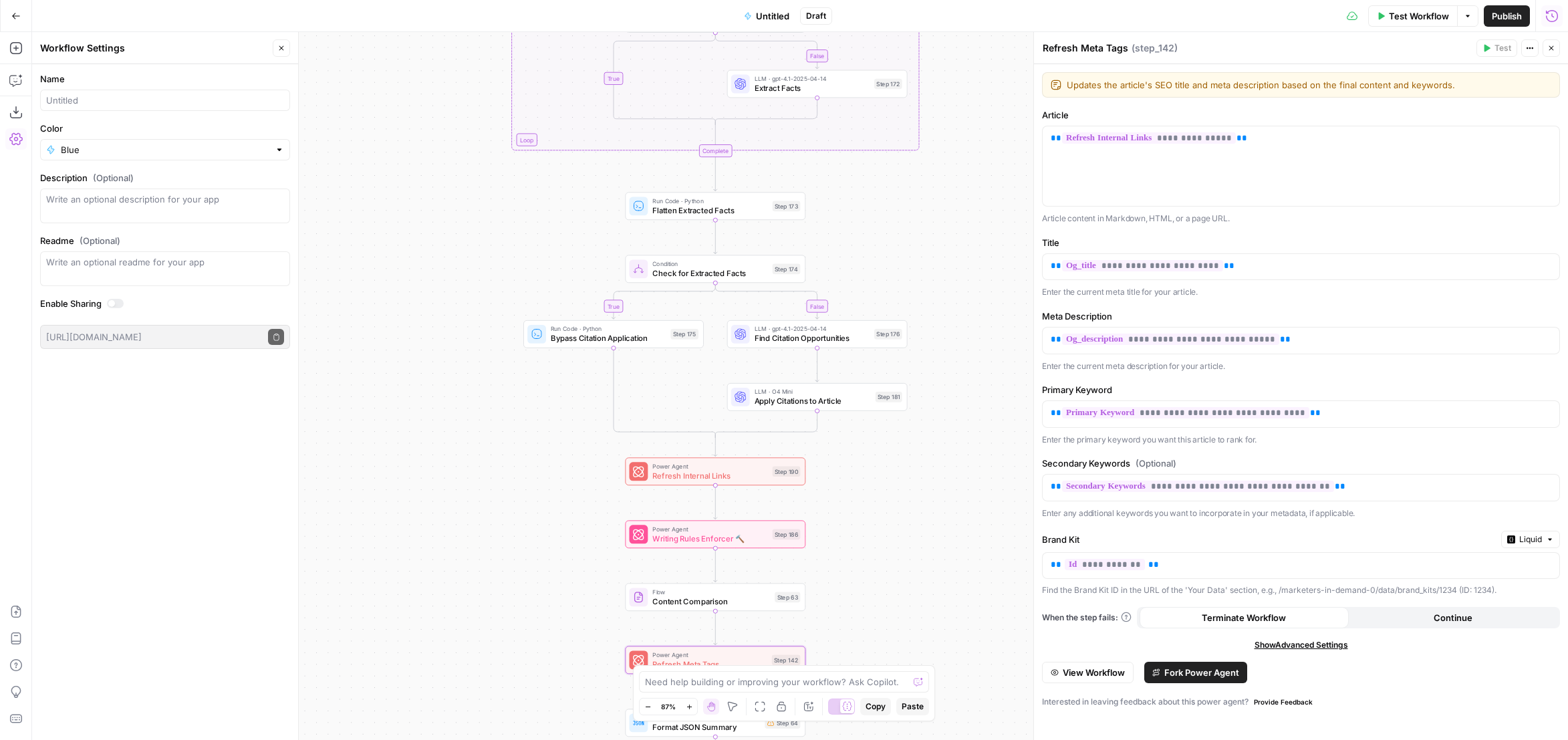
click at [909, 540] on div "true false false true false true Workflow Set Inputs Inputs Content Processing …" at bounding box center [800, 386] width 1536 height 708
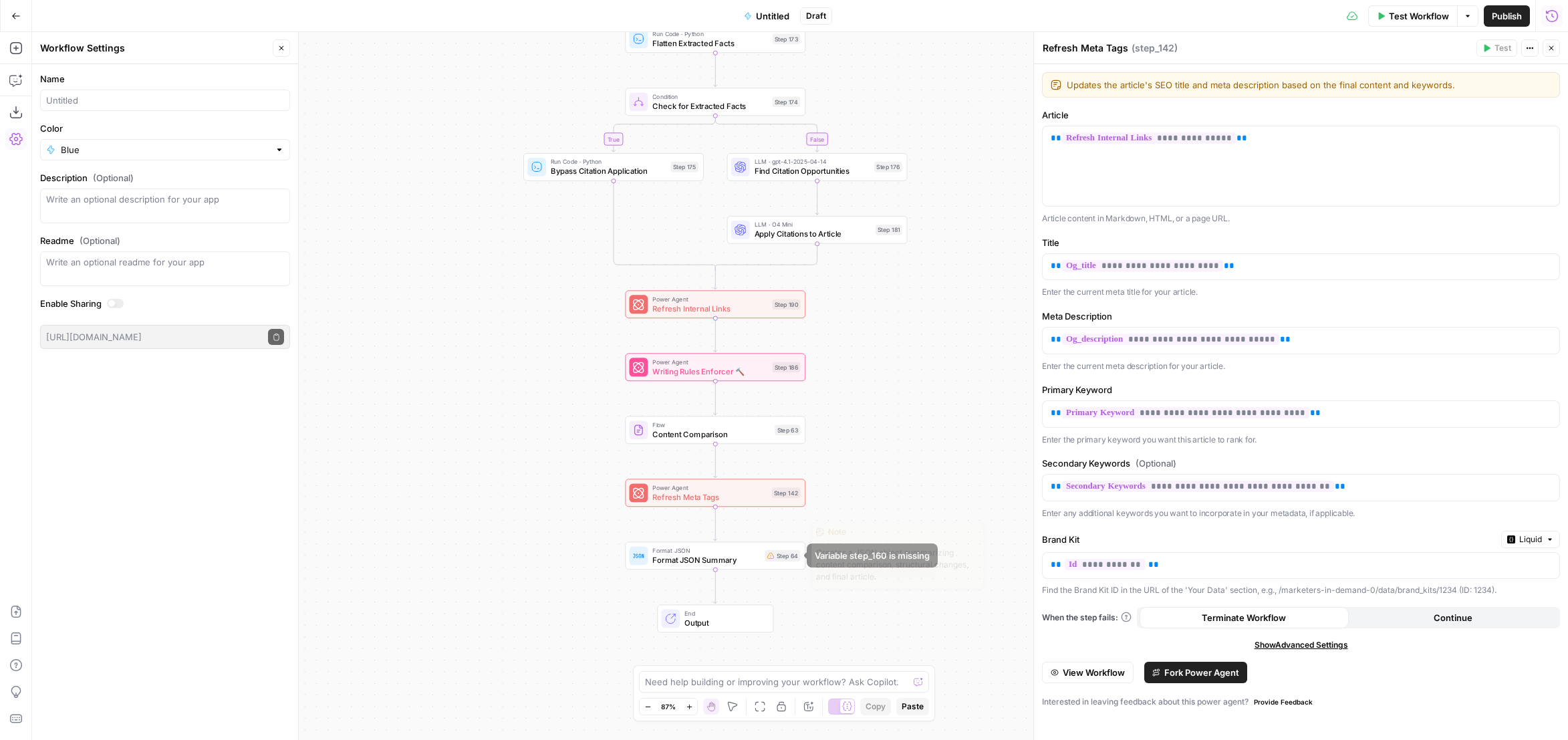
click at [753, 563] on span "Format JSON Summary" at bounding box center [706, 560] width 107 height 11
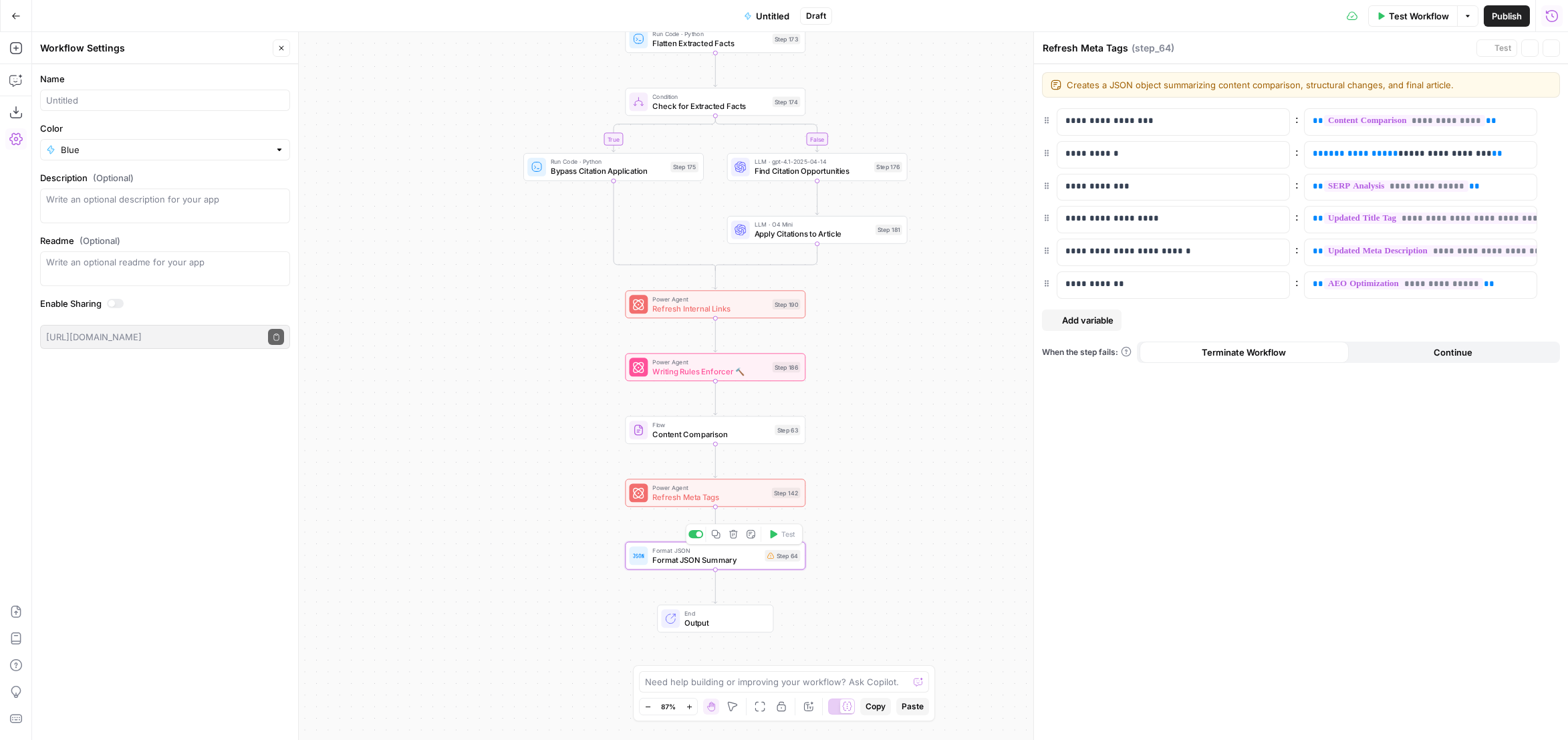
type textarea "Format JSON Summary"
drag, startPoint x: 1494, startPoint y: 153, endPoint x: 1285, endPoint y: 156, distance: 209.0
click at [1286, 156] on div "**********" at bounding box center [1301, 155] width 518 height 27
click at [1528, 153] on span "Variables Menu" at bounding box center [1527, 153] width 1 height 1
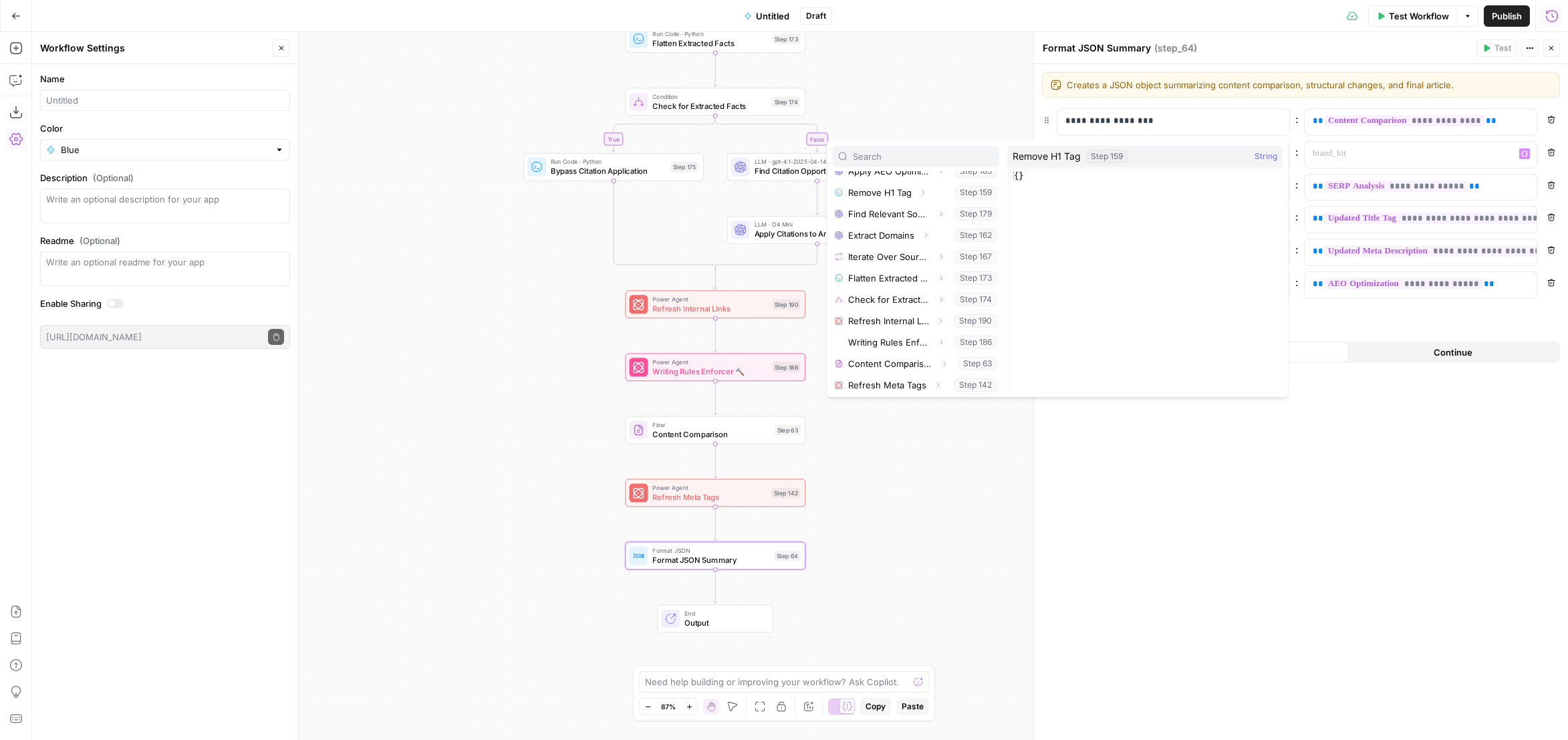
scroll to position [464, 0]
click at [890, 384] on button "Select variable Refresh Meta Tags" at bounding box center [915, 382] width 167 height 22
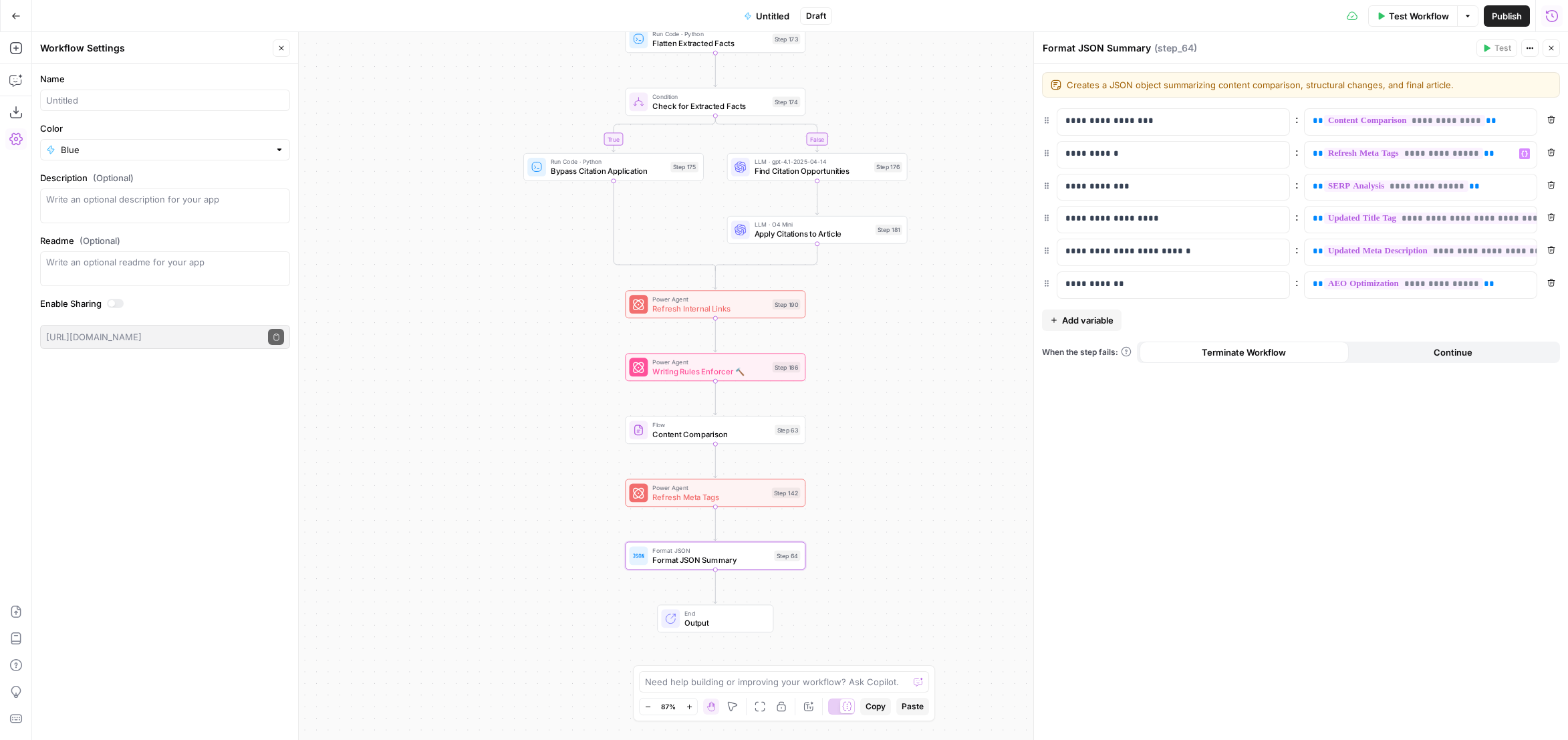
click at [1123, 508] on div "**********" at bounding box center [1301, 402] width 534 height 676
click at [1550, 47] on icon "button" at bounding box center [1551, 48] width 8 height 8
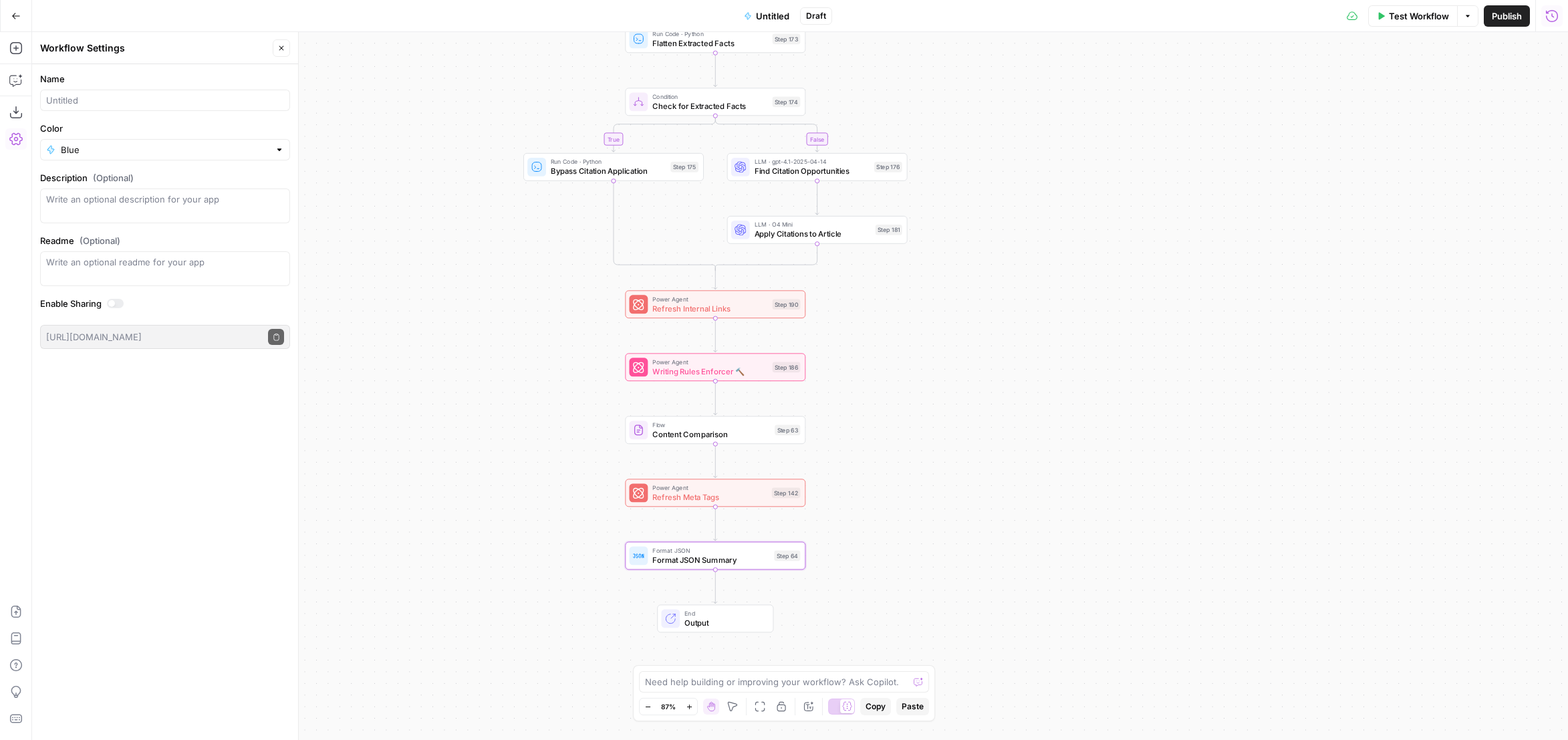
click at [949, 411] on div "true false false true false true Workflow Set Inputs Inputs Content Processing …" at bounding box center [800, 386] width 1536 height 708
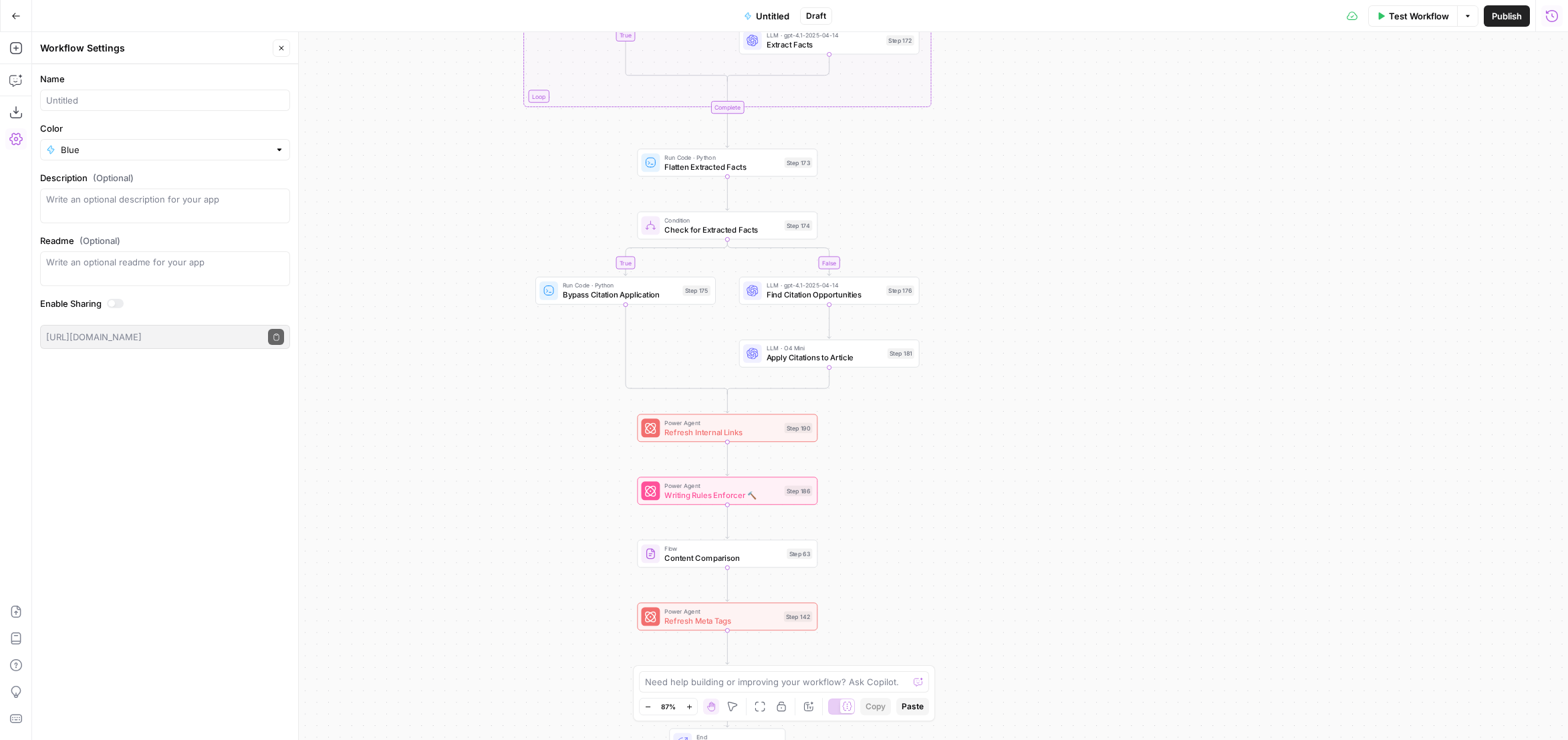
drag, startPoint x: 916, startPoint y: 357, endPoint x: 928, endPoint y: 489, distance: 132.5
click at [928, 489] on div "true false false true false true Workflow Set Inputs Inputs Content Processing …" at bounding box center [800, 386] width 1536 height 708
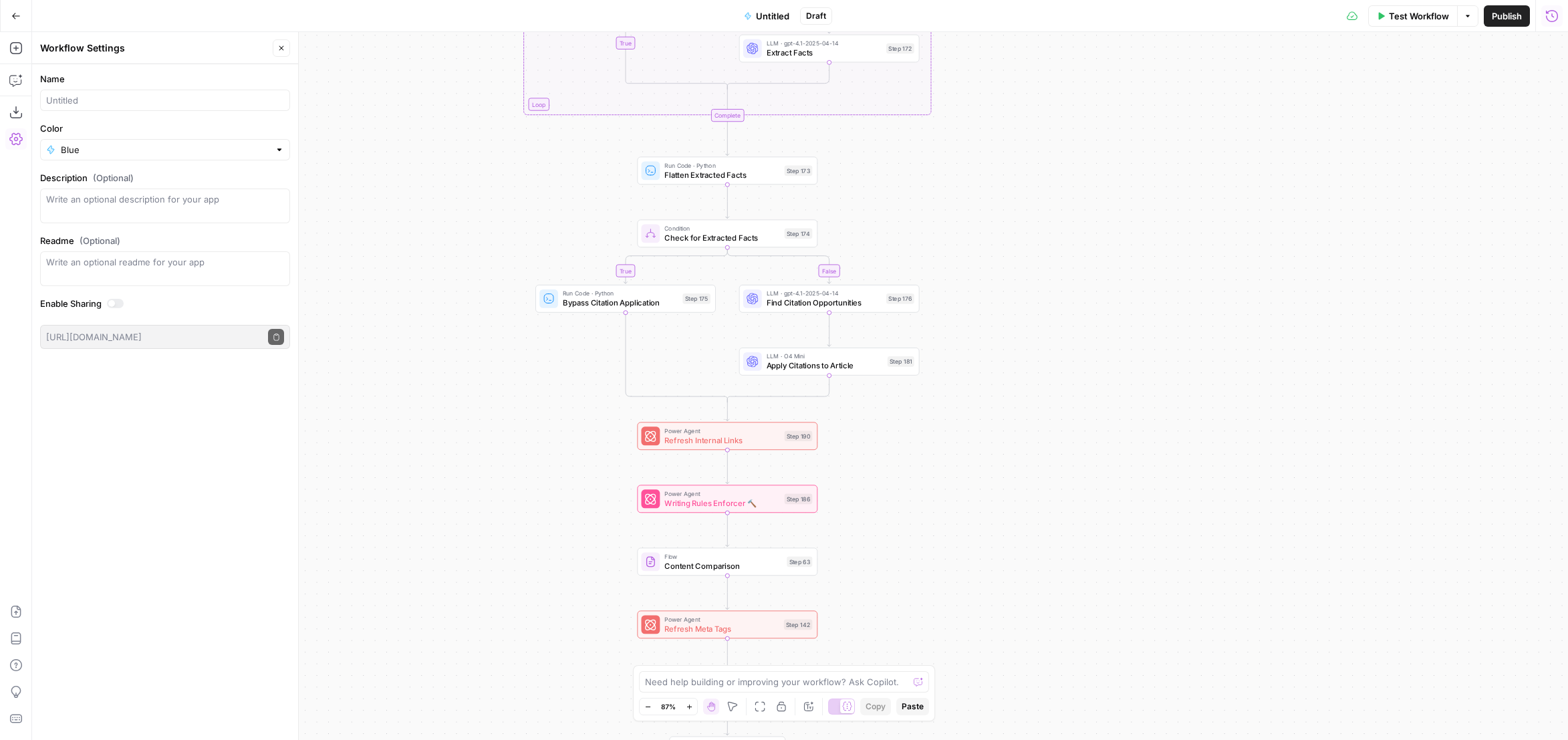
click at [762, 446] on div "Power Agent Refresh Internal Links Step 190 Copy step Delete step Add Note Test" at bounding box center [727, 436] width 181 height 28
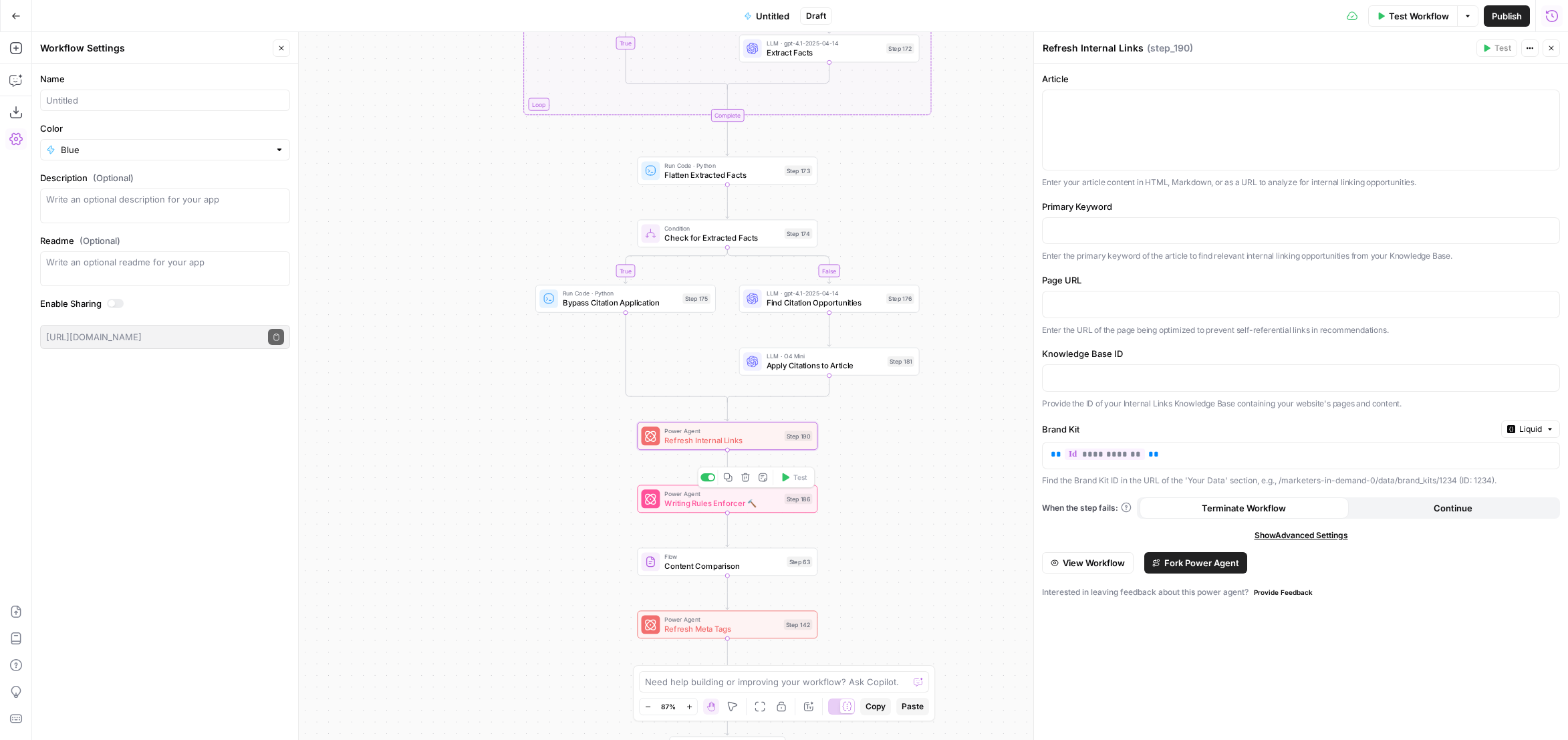
click at [760, 505] on span "Writing Rules Enforcer 🔨" at bounding box center [722, 503] width 115 height 11
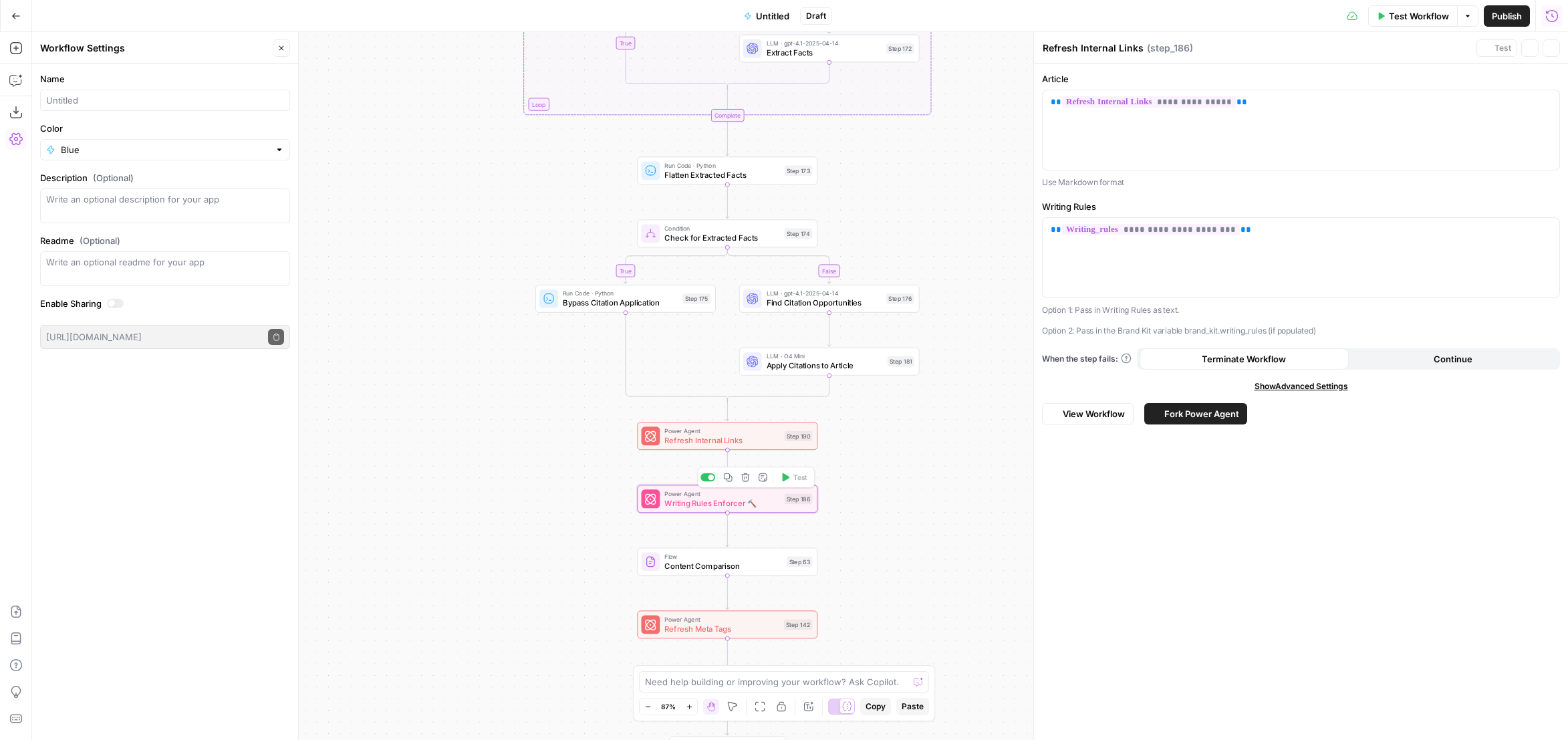
type textarea "Writing Rules Enforcer 🔨"
click at [753, 441] on span "Refresh Internal Links" at bounding box center [722, 440] width 115 height 11
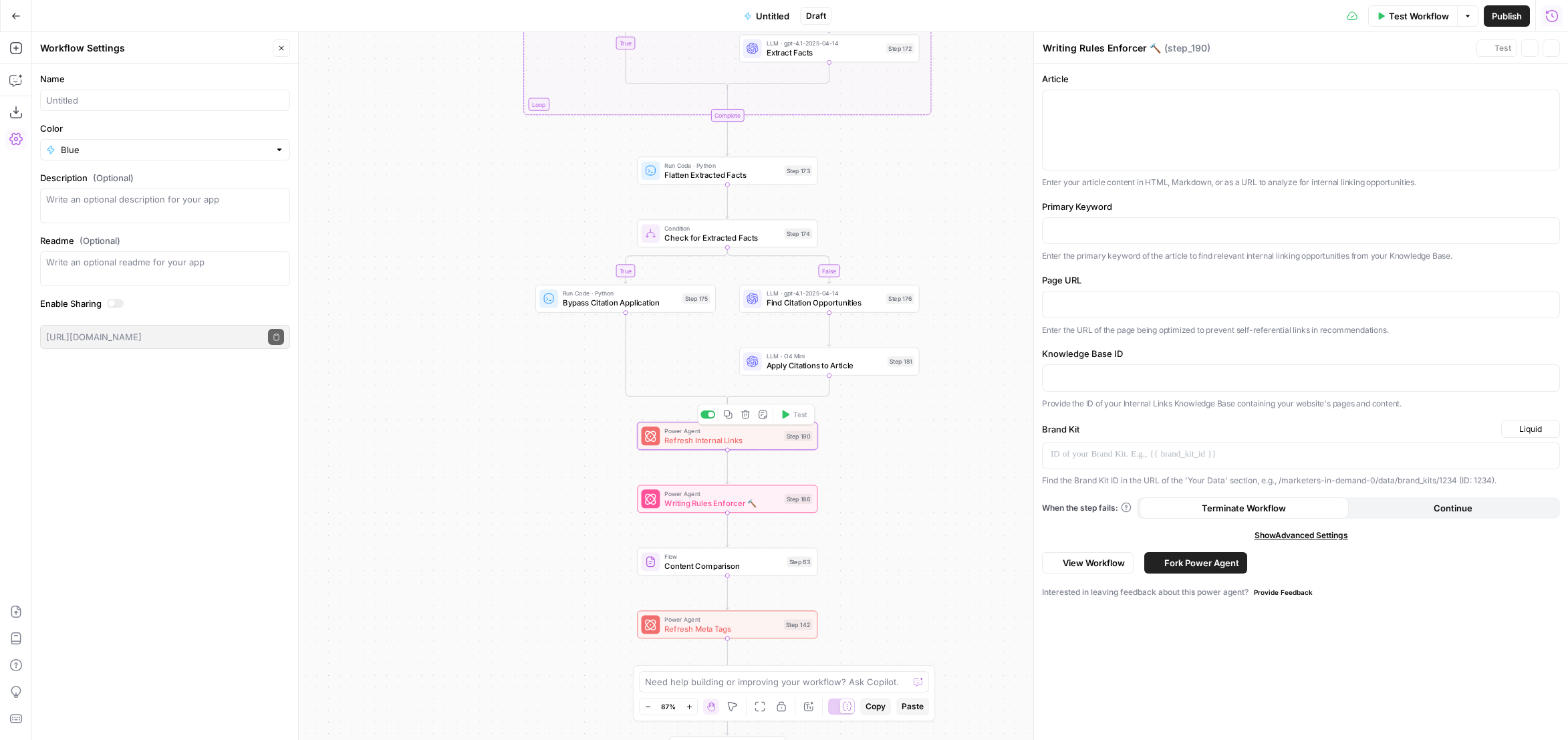
type textarea "Refresh Internal Links"
click at [1200, 558] on span "Fork Power Agent" at bounding box center [1201, 563] width 74 height 13
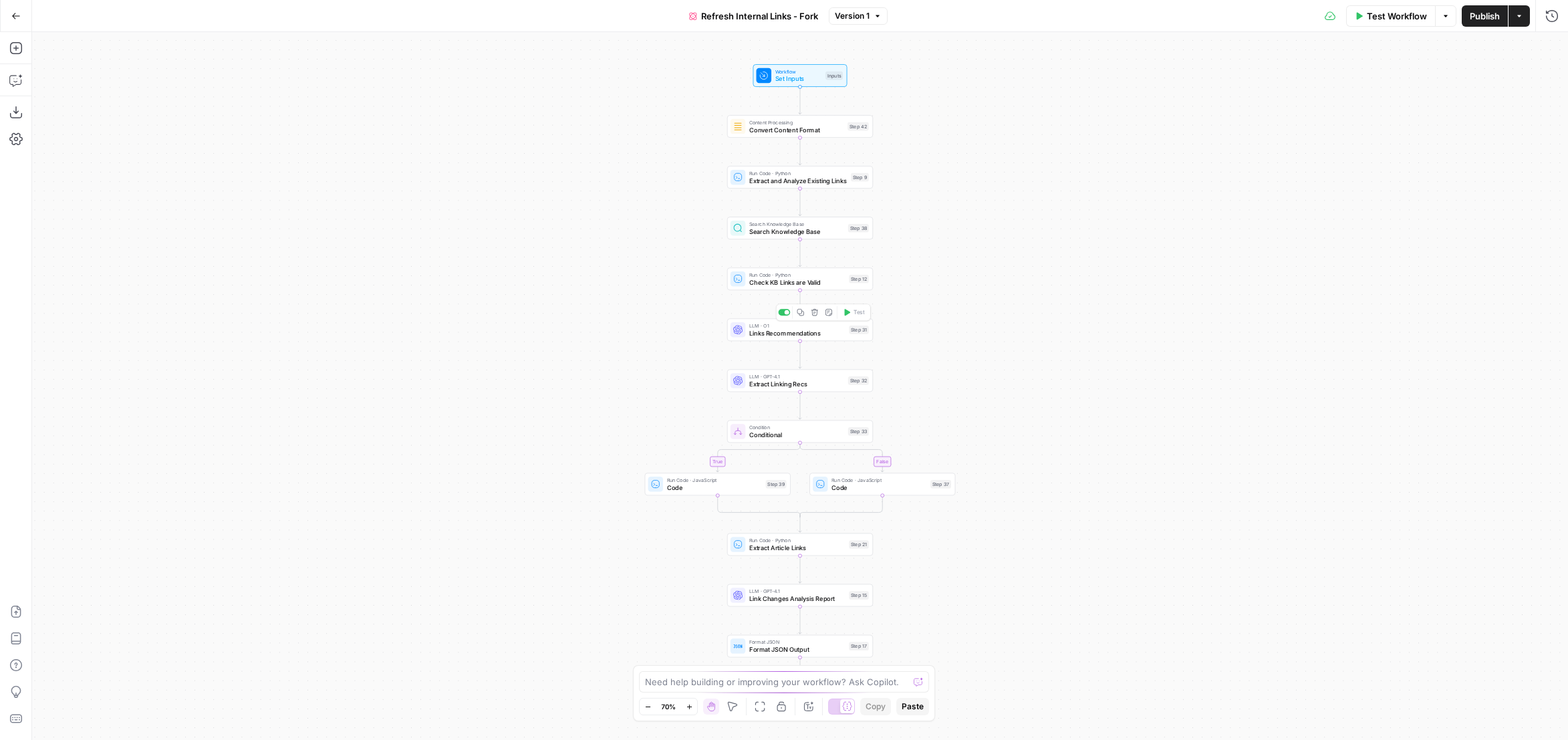
click at [817, 338] on div "LLM · O1 Links Recommendations Step 31 Copy step Delete step Add Note Test" at bounding box center [800, 330] width 146 height 23
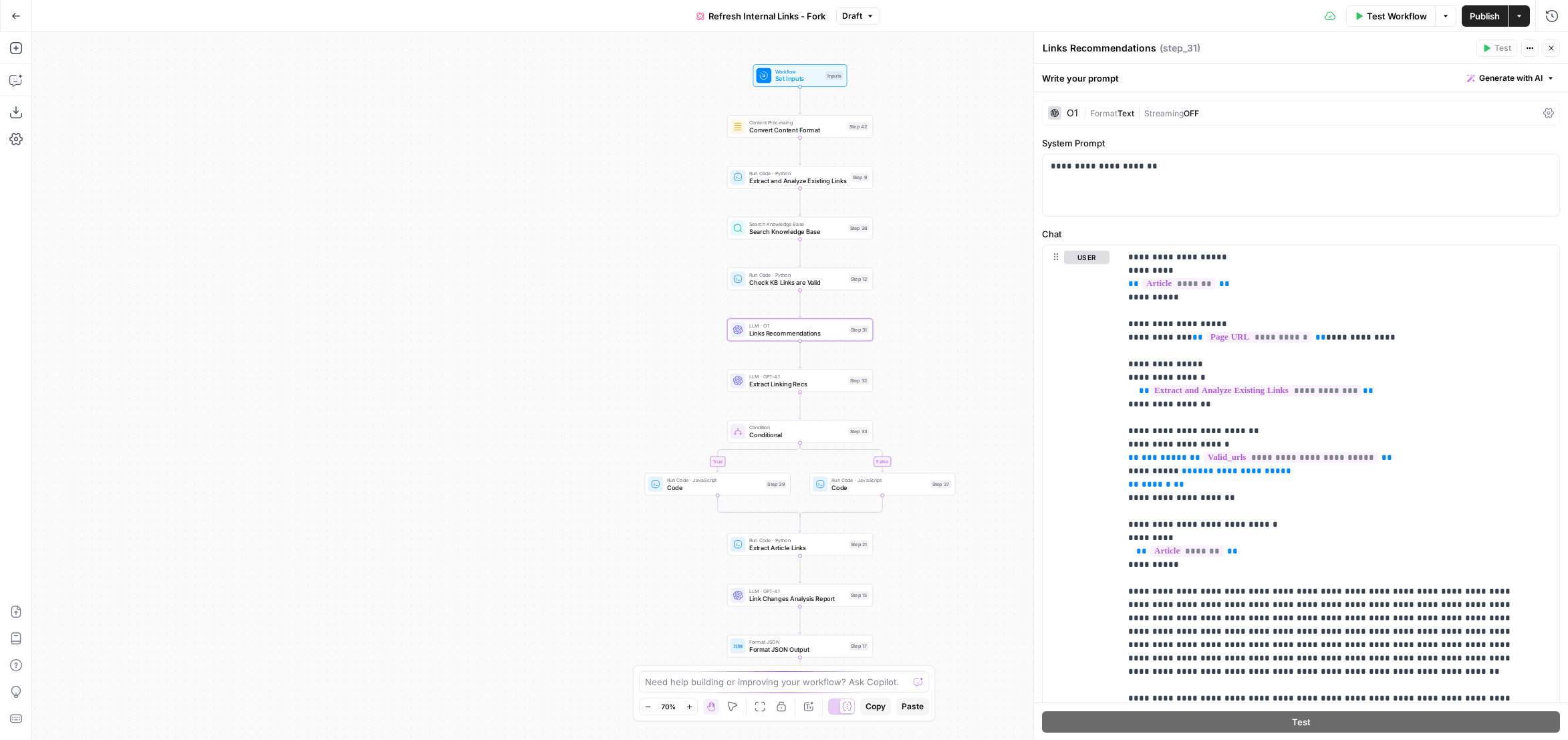
click at [1070, 112] on div "O1" at bounding box center [1072, 113] width 11 height 9
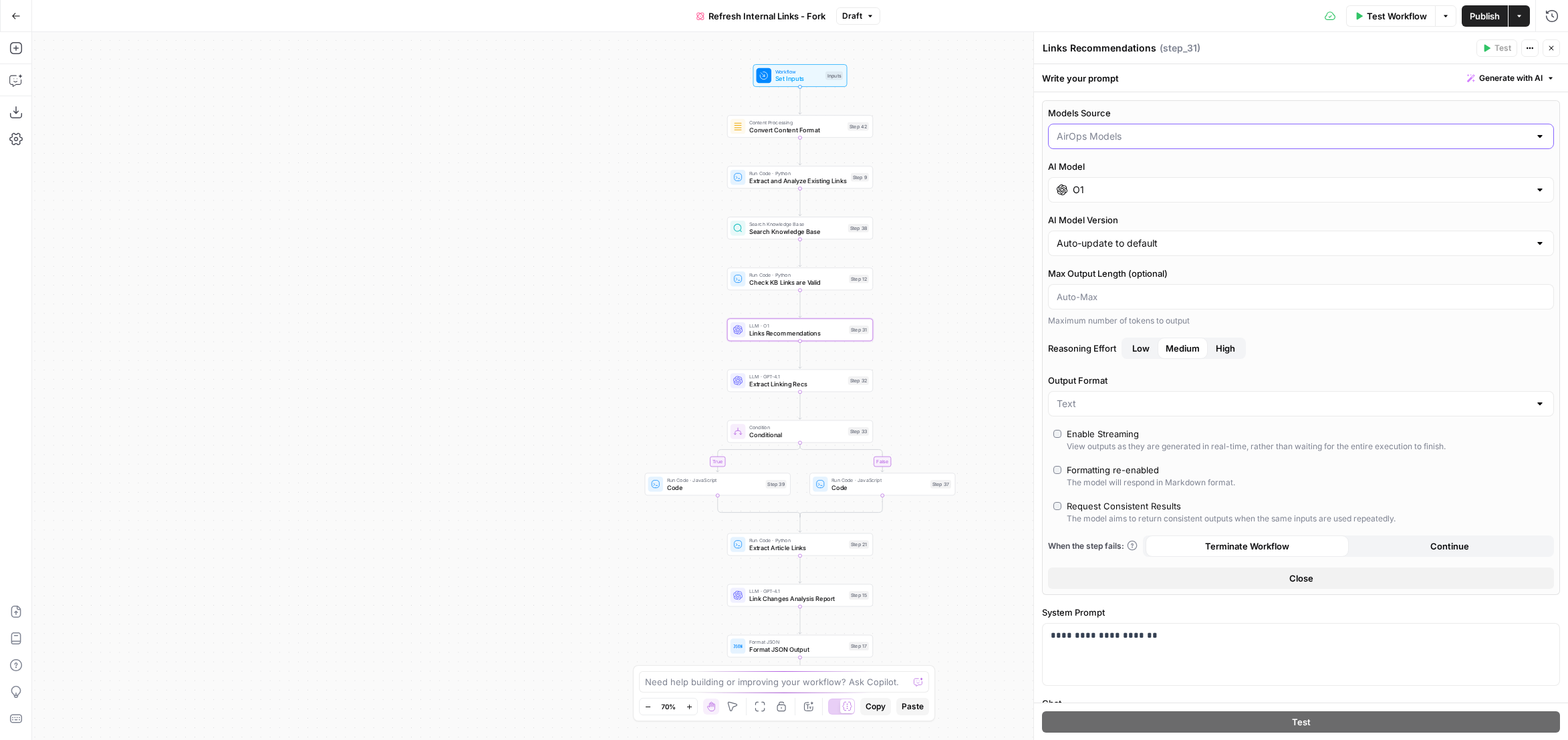
click at [1102, 134] on input "Models Source" at bounding box center [1294, 137] width 473 height 13
click at [1099, 188] on span "My Models" at bounding box center [1293, 188] width 468 height 13
type input "My Models"
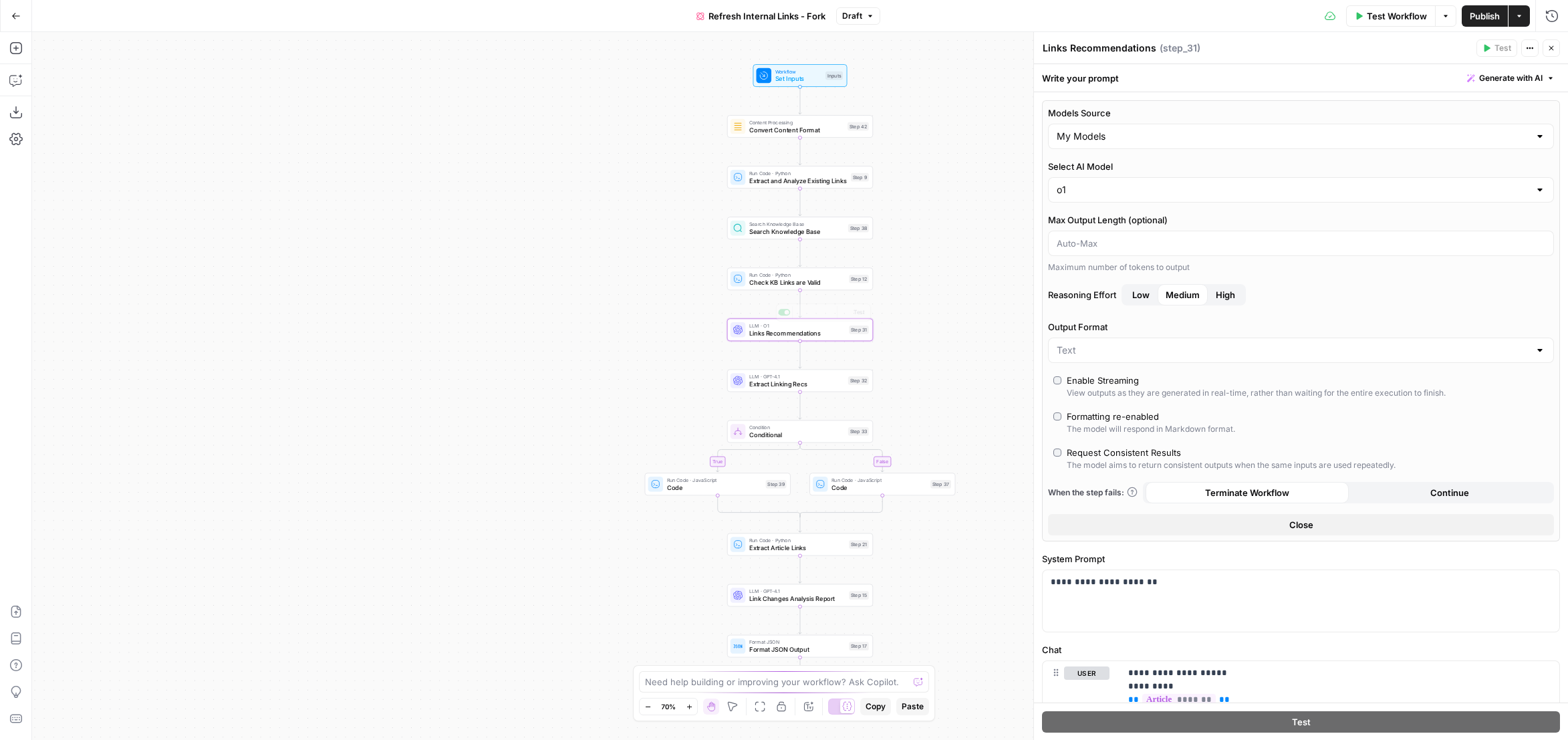
click at [823, 385] on span "Extract Linking Recs" at bounding box center [796, 384] width 95 height 9
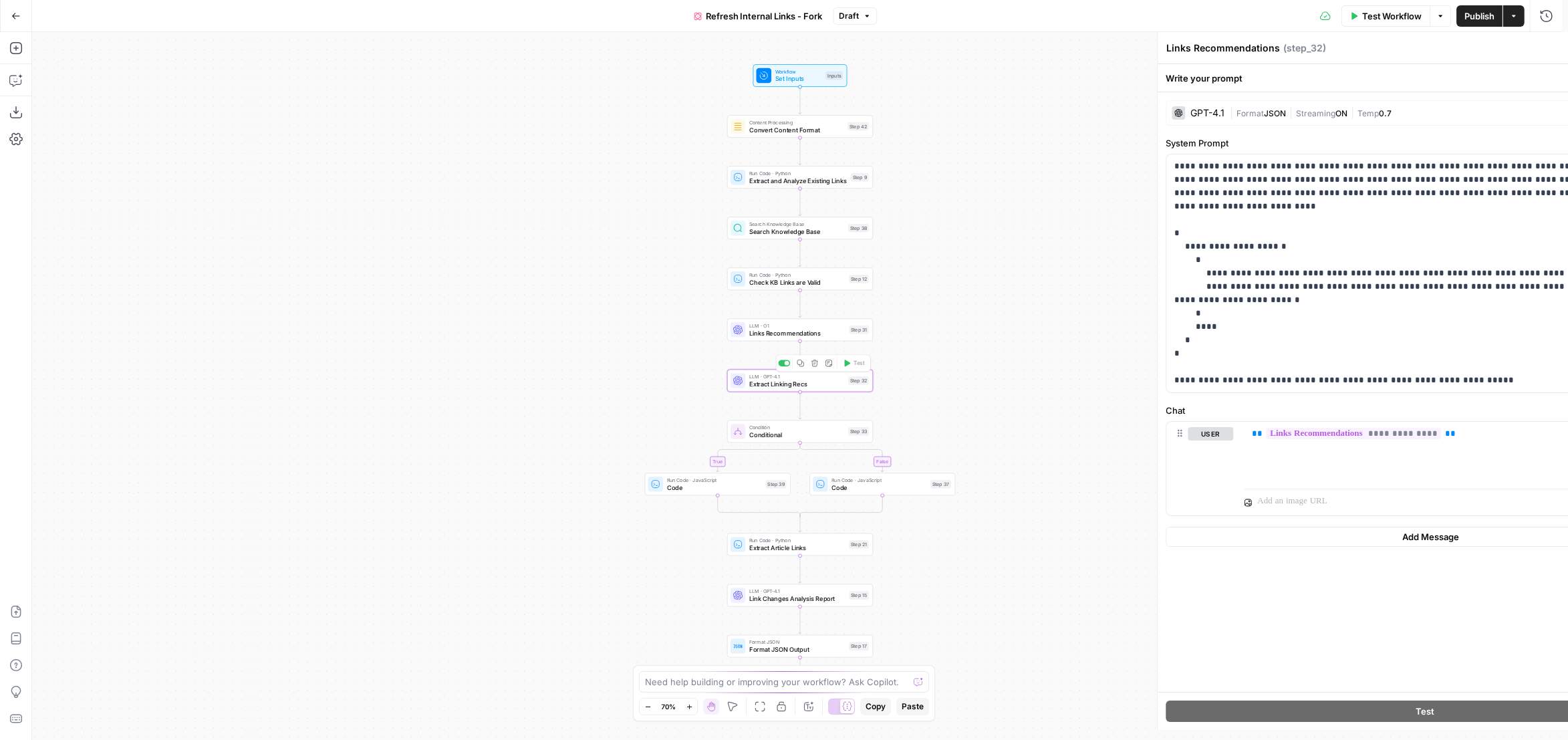
type textarea "Extract Linking Recs"
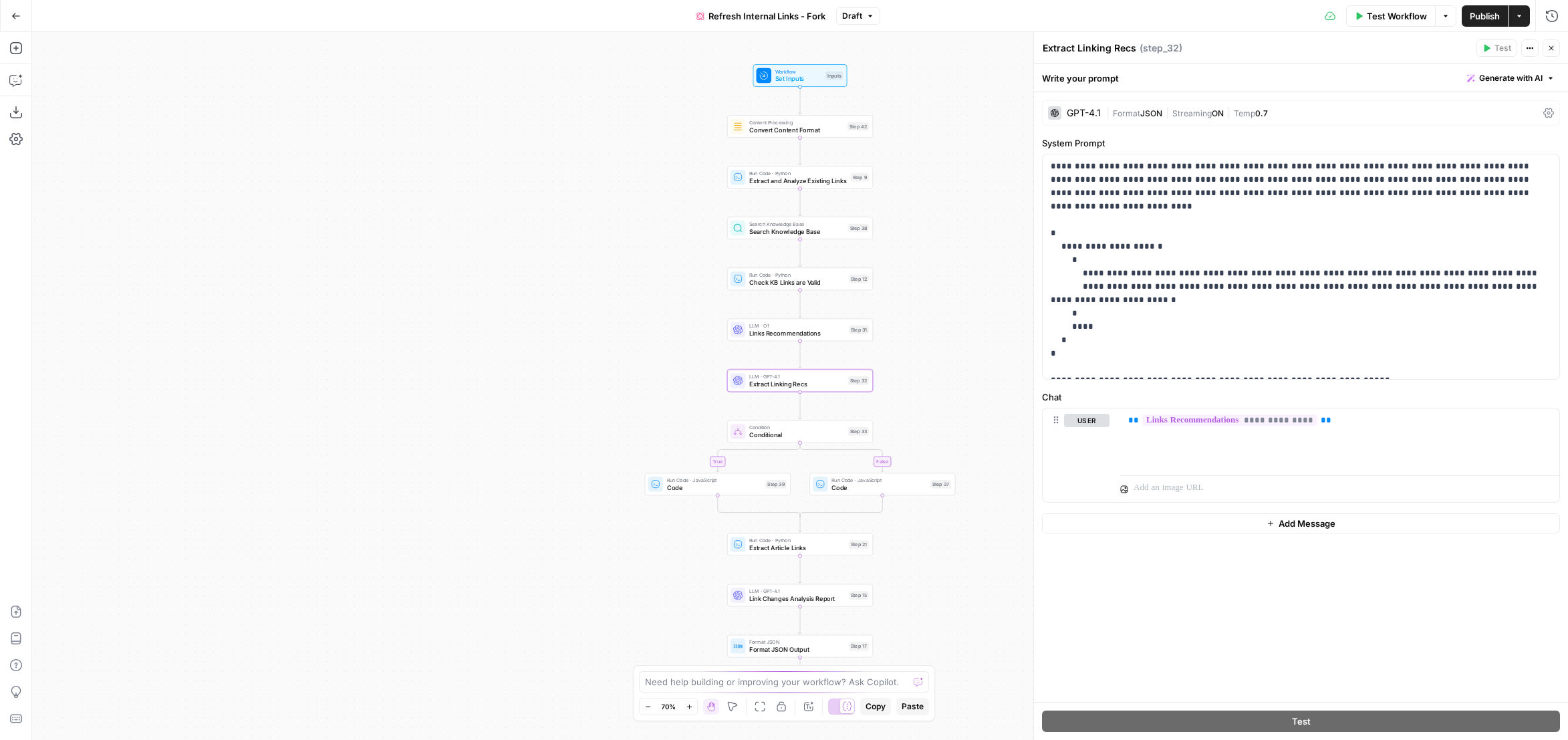
click at [1087, 108] on div "GPT-4.1" at bounding box center [1084, 113] width 34 height 9
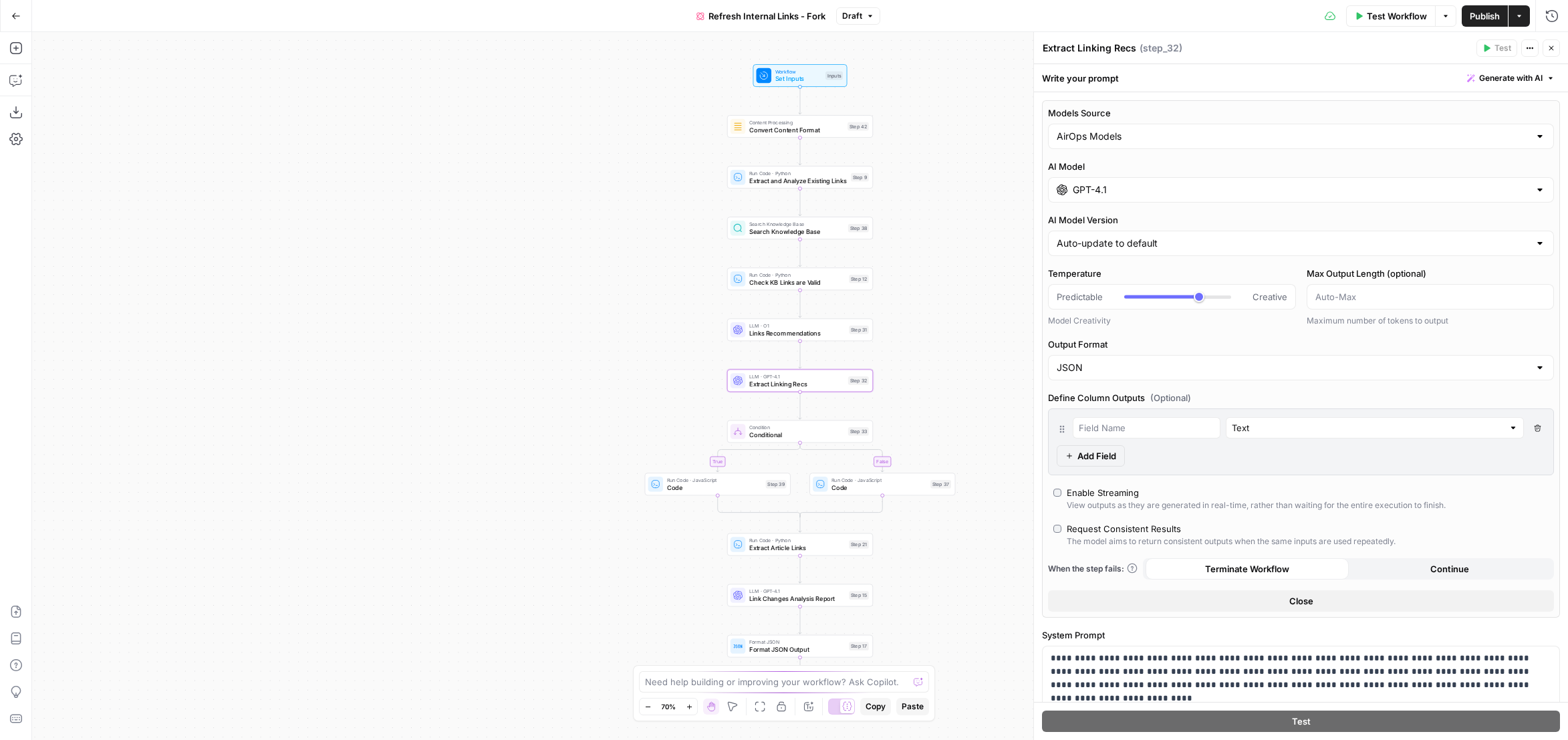
click at [1103, 144] on div "AirOps Models" at bounding box center [1300, 136] width 506 height 25
click at [1110, 192] on span "My Models" at bounding box center [1293, 188] width 468 height 13
type input "My Models"
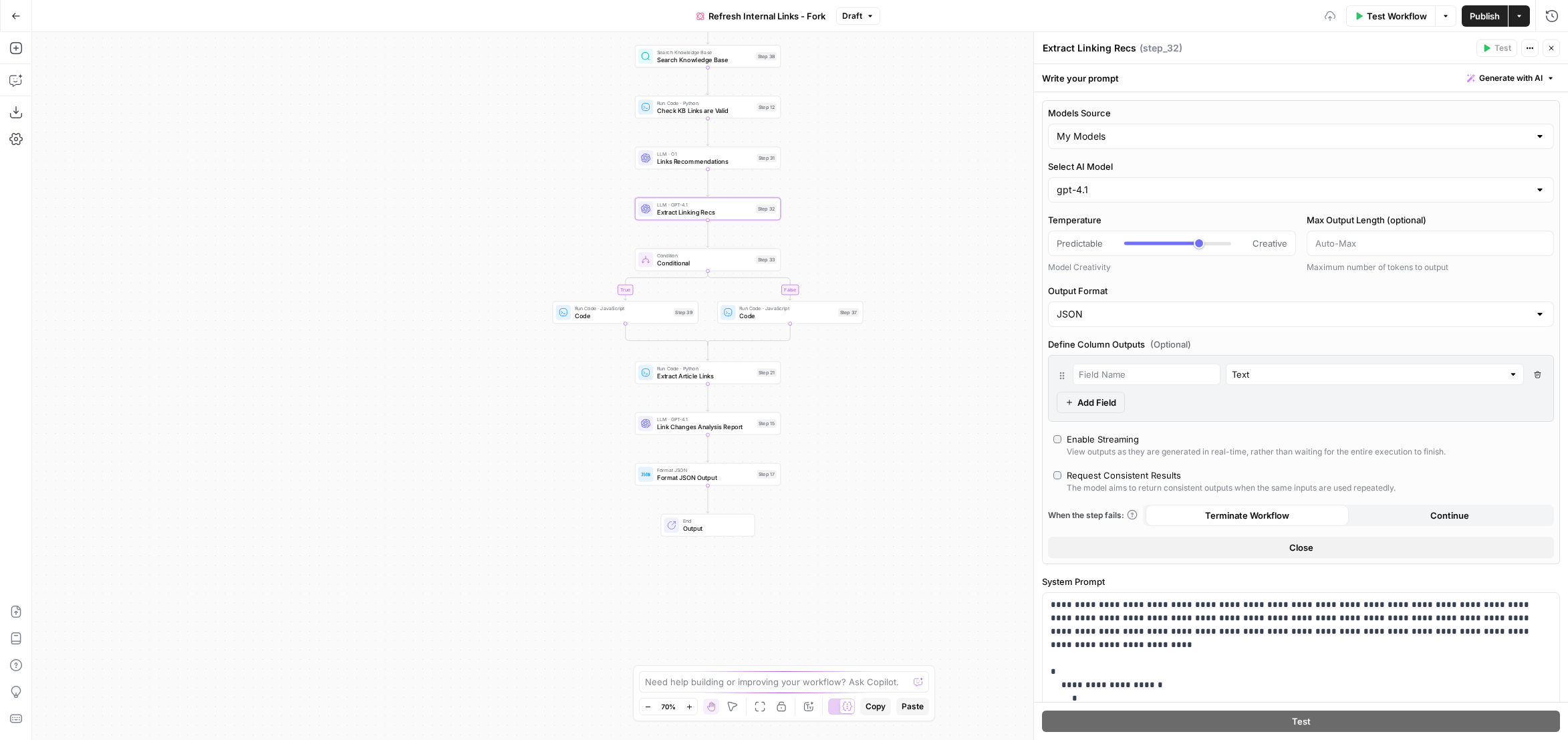
drag, startPoint x: 960, startPoint y: 363, endPoint x: 879, endPoint y: 225, distance: 160.0
click at [881, 218] on div "true false Workflow Set Inputs Inputs Content Processing Convert Content Format…" at bounding box center [800, 386] width 1536 height 708
click at [740, 427] on span "Link Changes Analysis Report" at bounding box center [705, 426] width 96 height 9
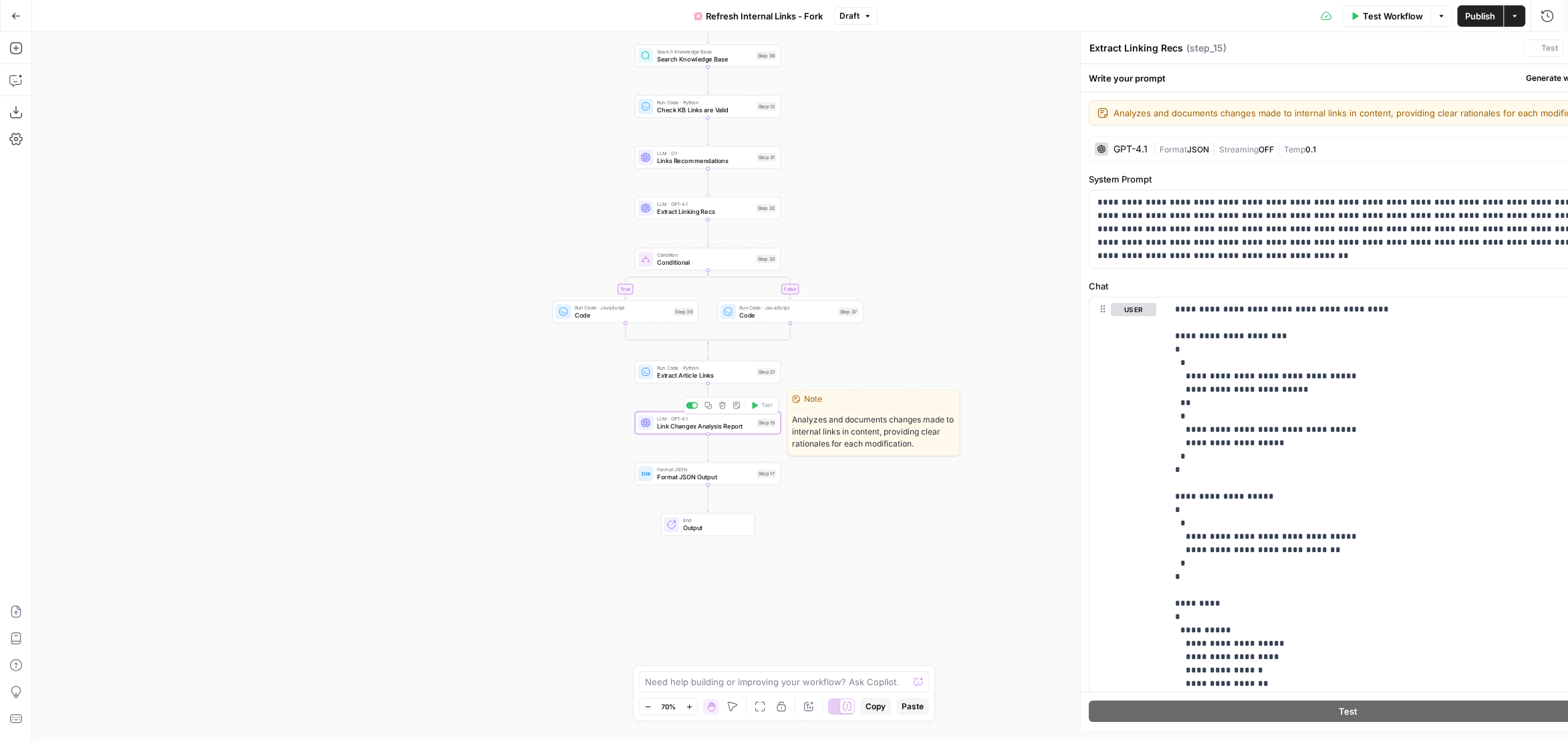
type textarea "Link Changes Analysis Report"
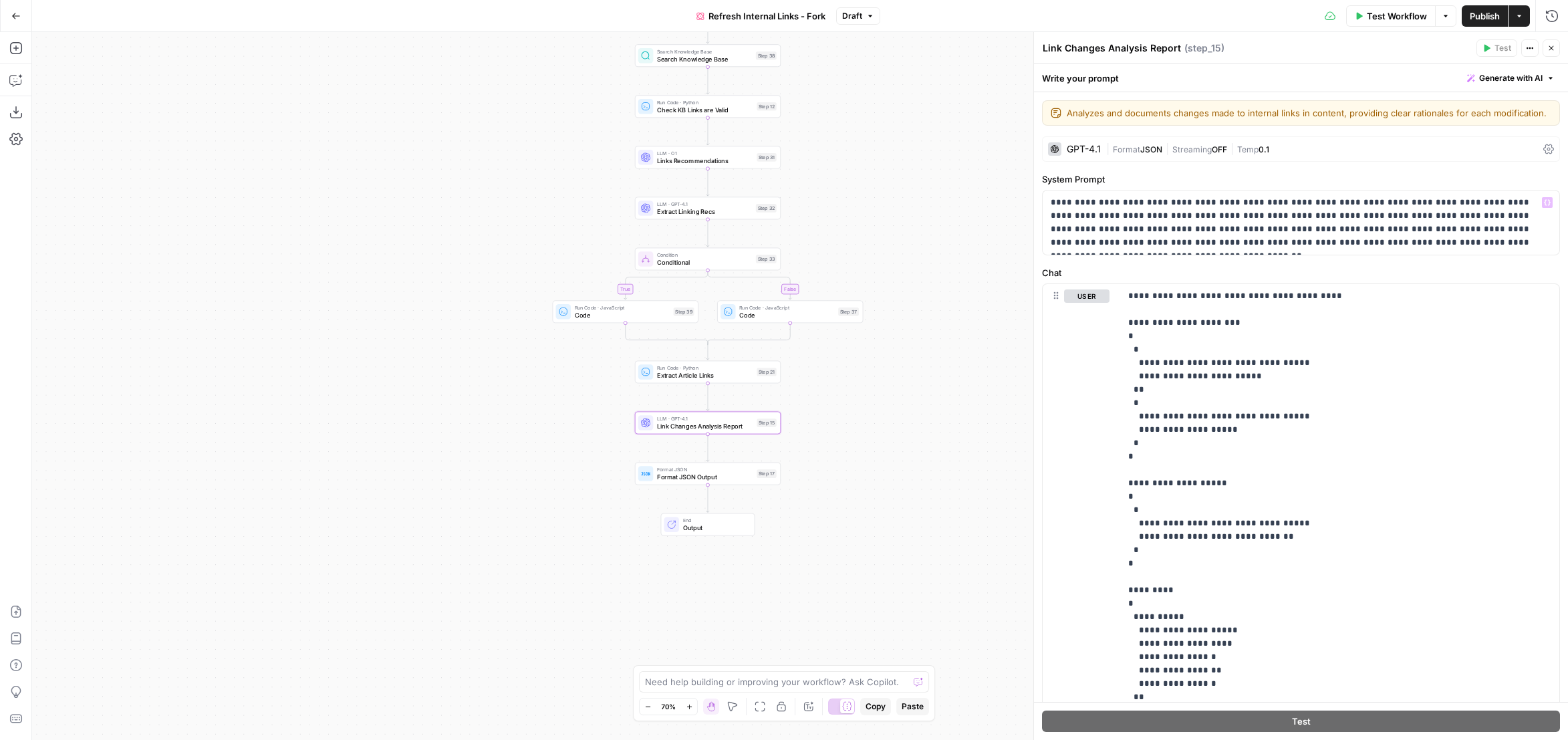
click at [1101, 149] on div "GPT-4.1" at bounding box center [1084, 149] width 34 height 9
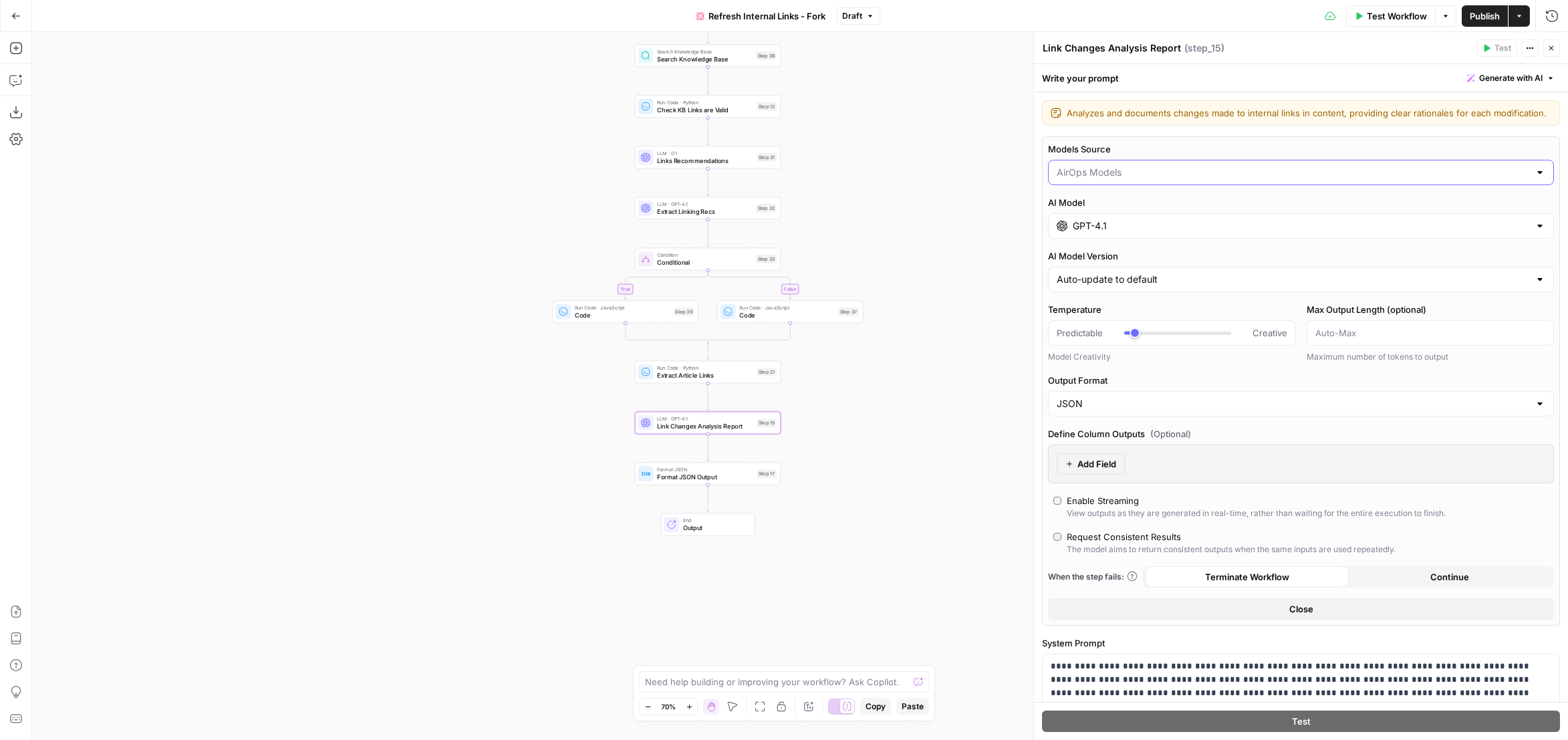
click at [1101, 174] on input "Models Source" at bounding box center [1294, 173] width 473 height 13
click at [1101, 227] on span "My Models" at bounding box center [1293, 223] width 468 height 13
type input "My Models"
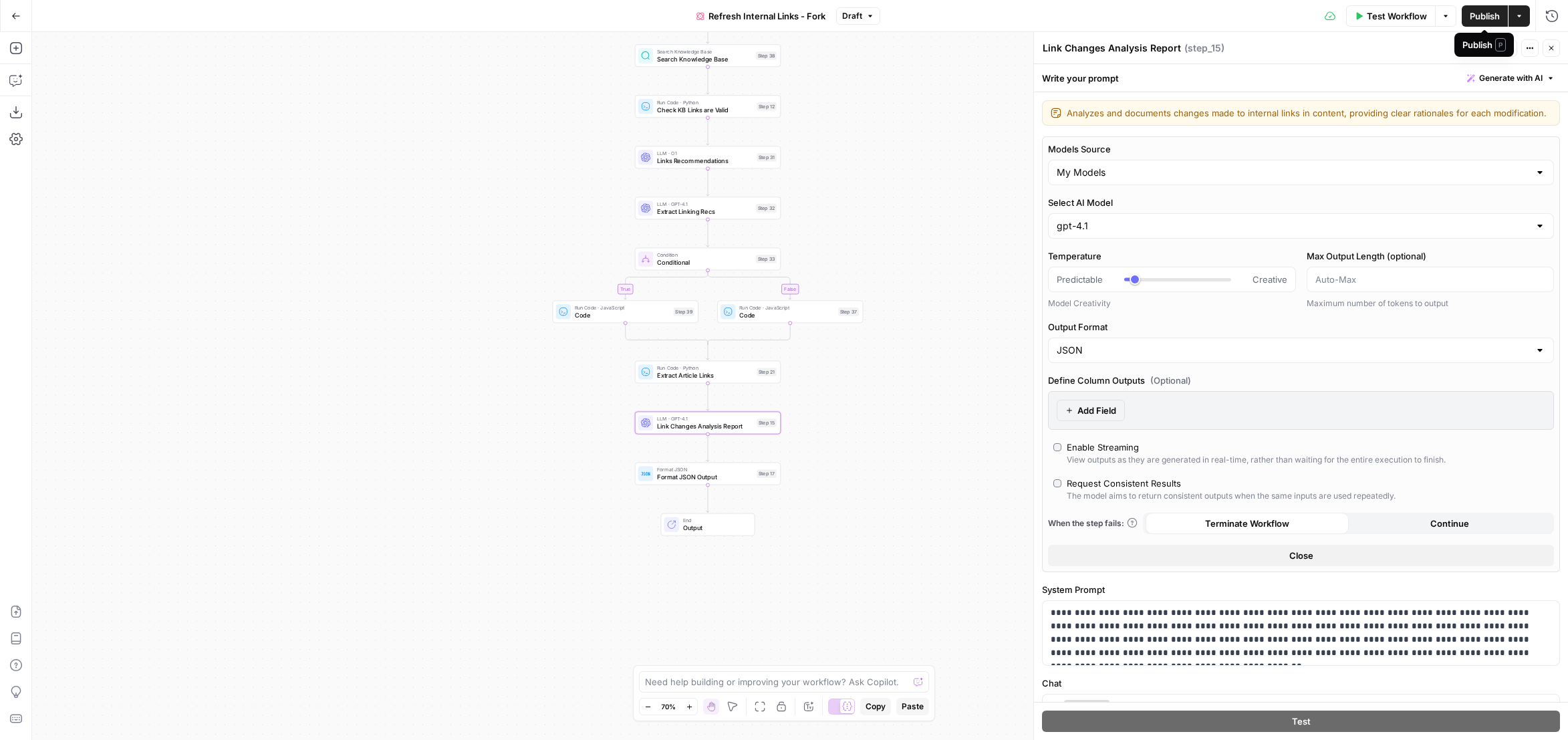
click at [1477, 15] on span "Publish" at bounding box center [1485, 16] width 30 height 13
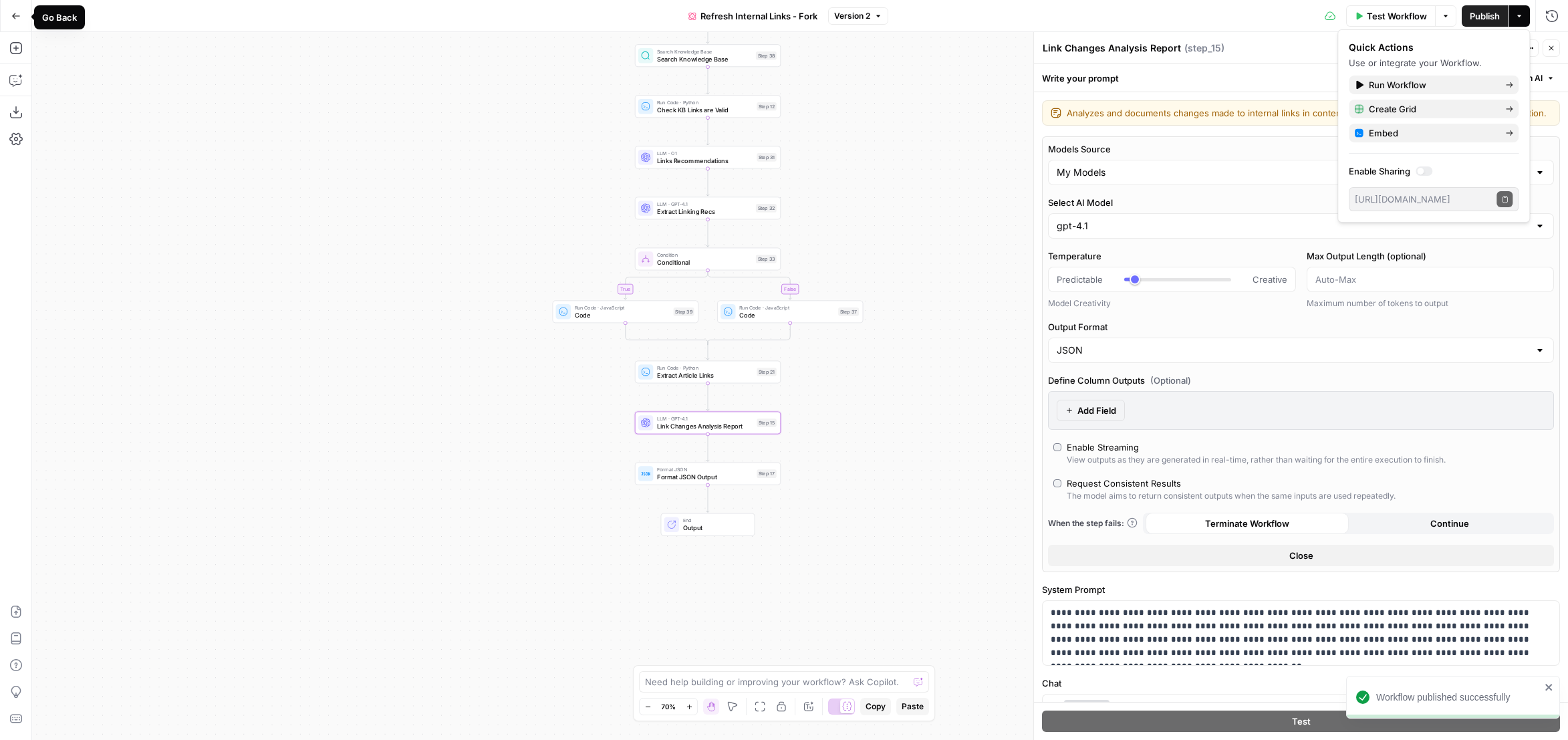
click at [13, 14] on icon "button" at bounding box center [16, 15] width 8 height 6
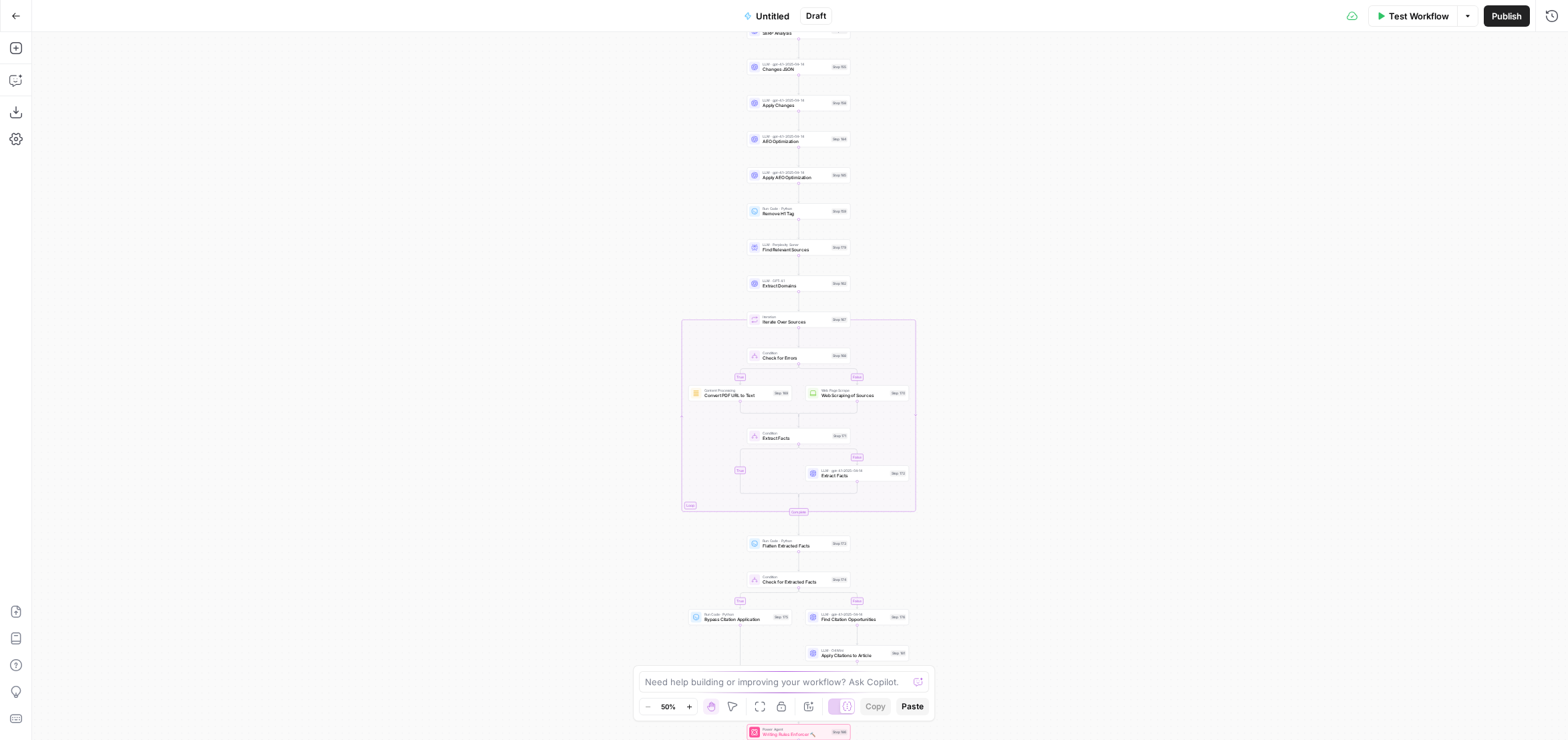
drag, startPoint x: 955, startPoint y: 448, endPoint x: 953, endPoint y: 211, distance: 237.0
click at [952, 202] on div "true false true false true false Workflow Set Inputs Inputs Content Processing …" at bounding box center [800, 386] width 1536 height 708
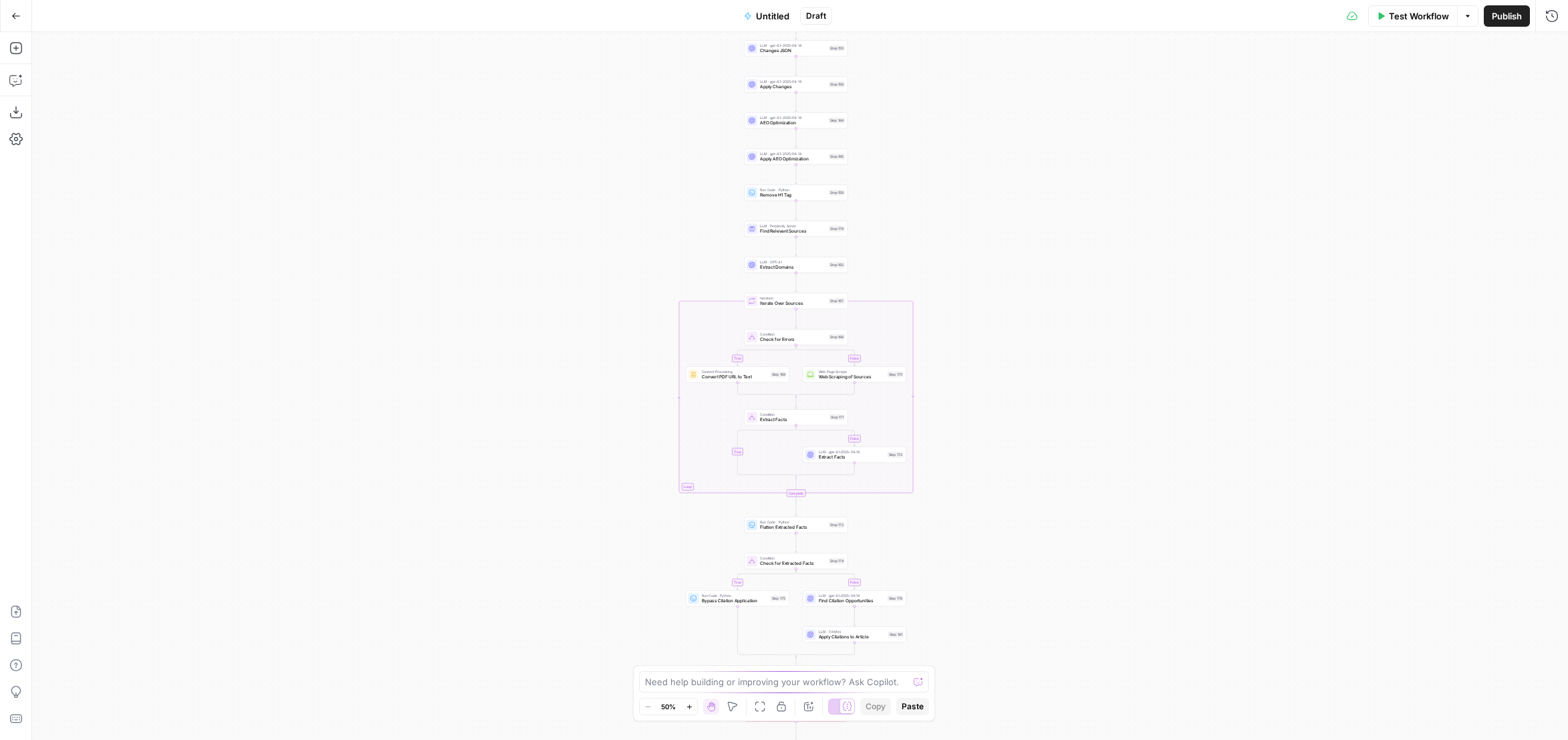
drag, startPoint x: 986, startPoint y: 496, endPoint x: 977, endPoint y: 448, distance: 48.8
click at [979, 452] on div "true false true false true false Workflow Set Inputs Inputs Content Processing …" at bounding box center [800, 386] width 1536 height 708
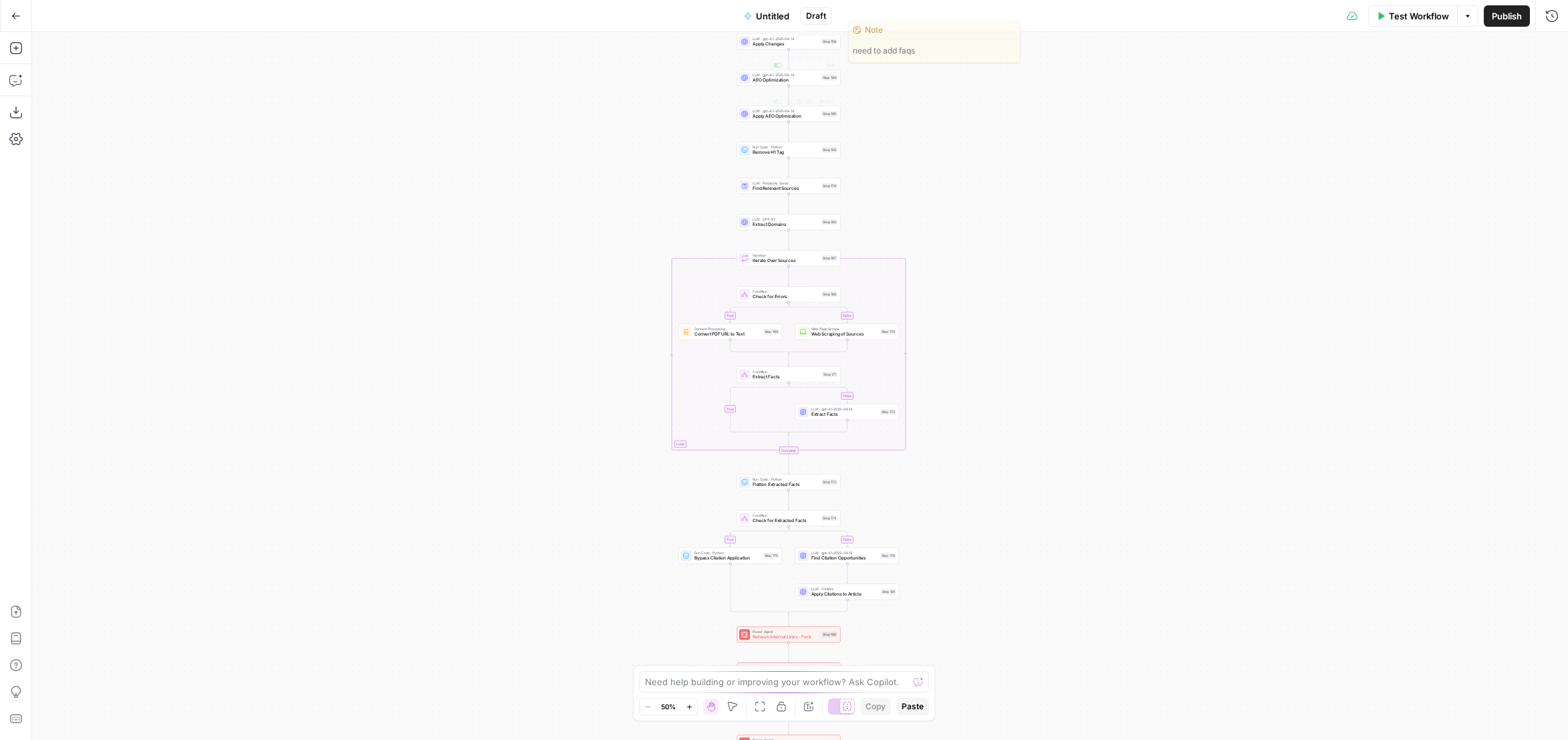
click at [768, 20] on span "Untitled" at bounding box center [772, 16] width 33 height 13
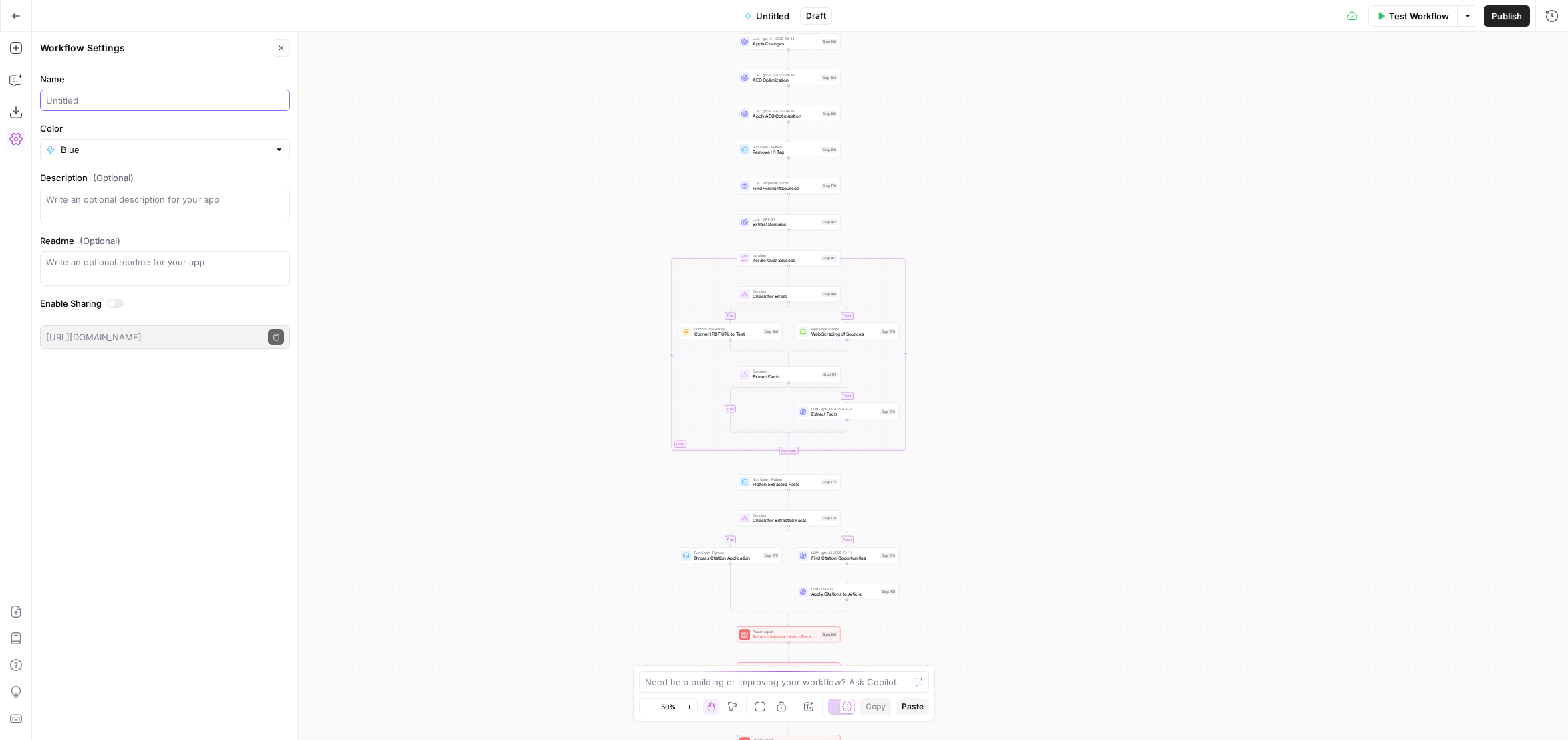
click at [139, 94] on input "Name" at bounding box center [165, 100] width 238 height 13
type input "R"
click at [130, 97] on input "[Source] Refresh Artcle" at bounding box center [165, 100] width 238 height 13
type input "[Source] Refresh Article"
click at [195, 129] on label "Color" at bounding box center [165, 128] width 250 height 13
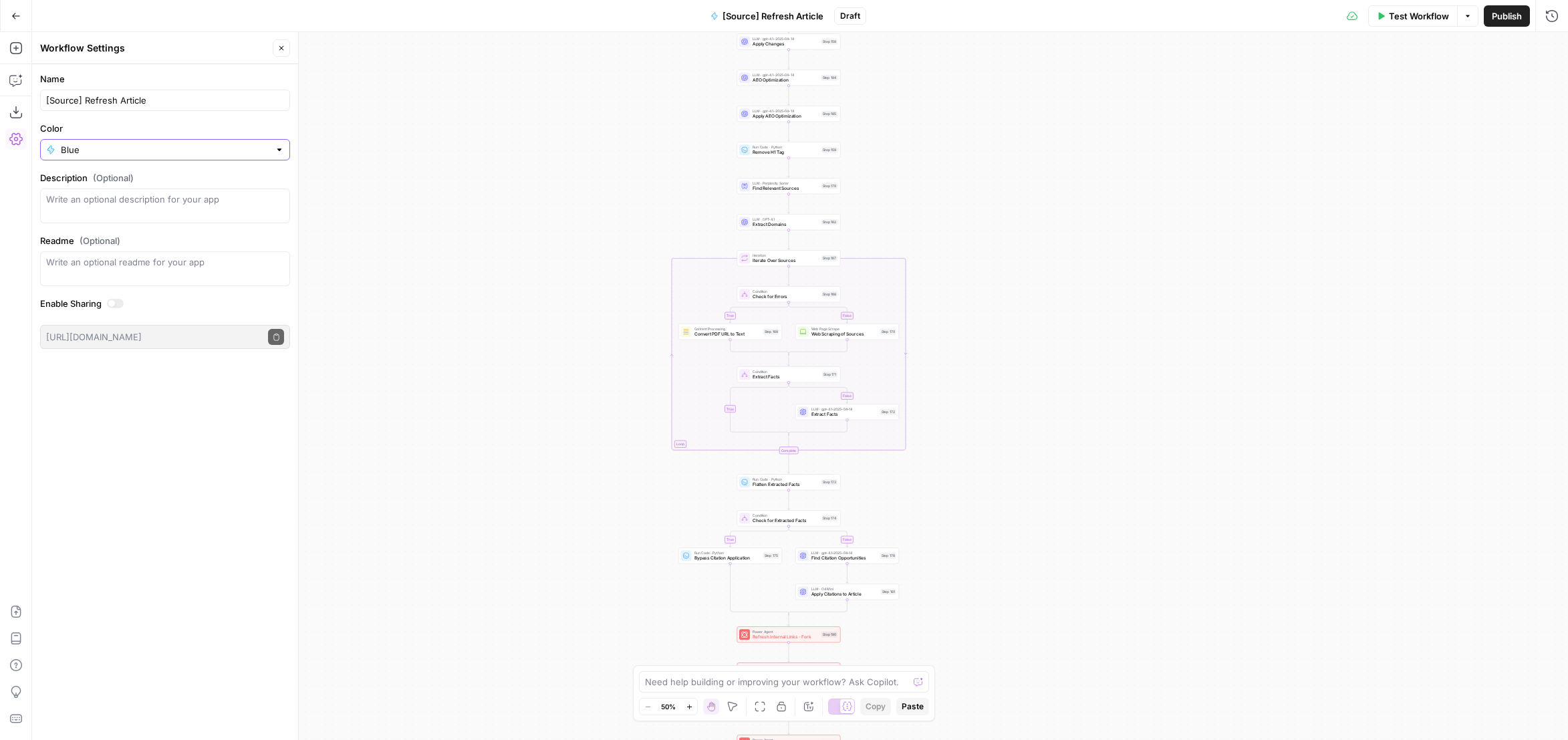
click at [195, 143] on input "Blue" at bounding box center [165, 150] width 208 height 13
type input "Blue"
click at [444, 212] on div "true false false true false true Workflow Set Inputs Inputs Content Processing …" at bounding box center [800, 386] width 1536 height 708
click at [208, 146] on input "Color" at bounding box center [165, 150] width 208 height 13
click at [139, 213] on span "Green" at bounding box center [170, 218] width 207 height 13
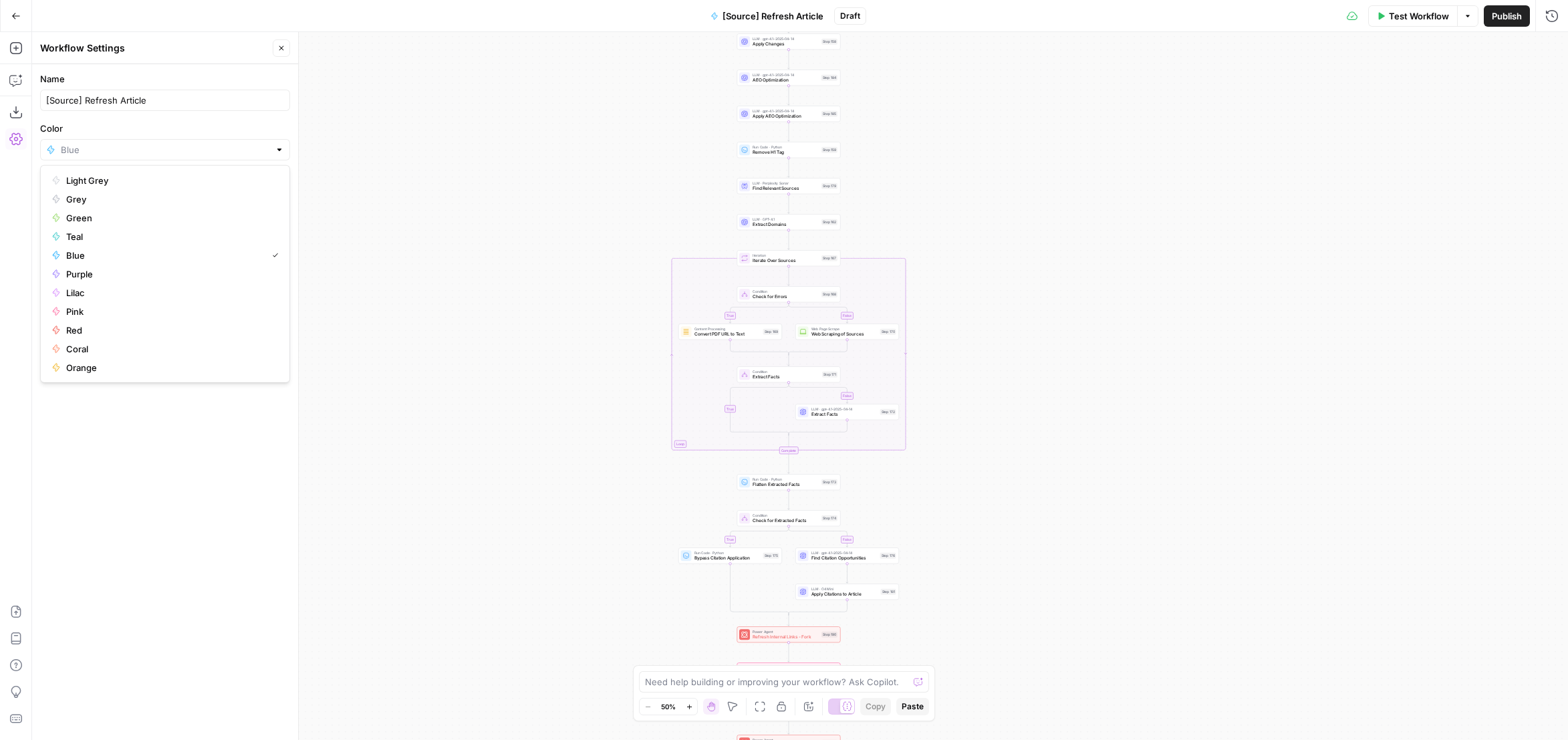
type input "Green"
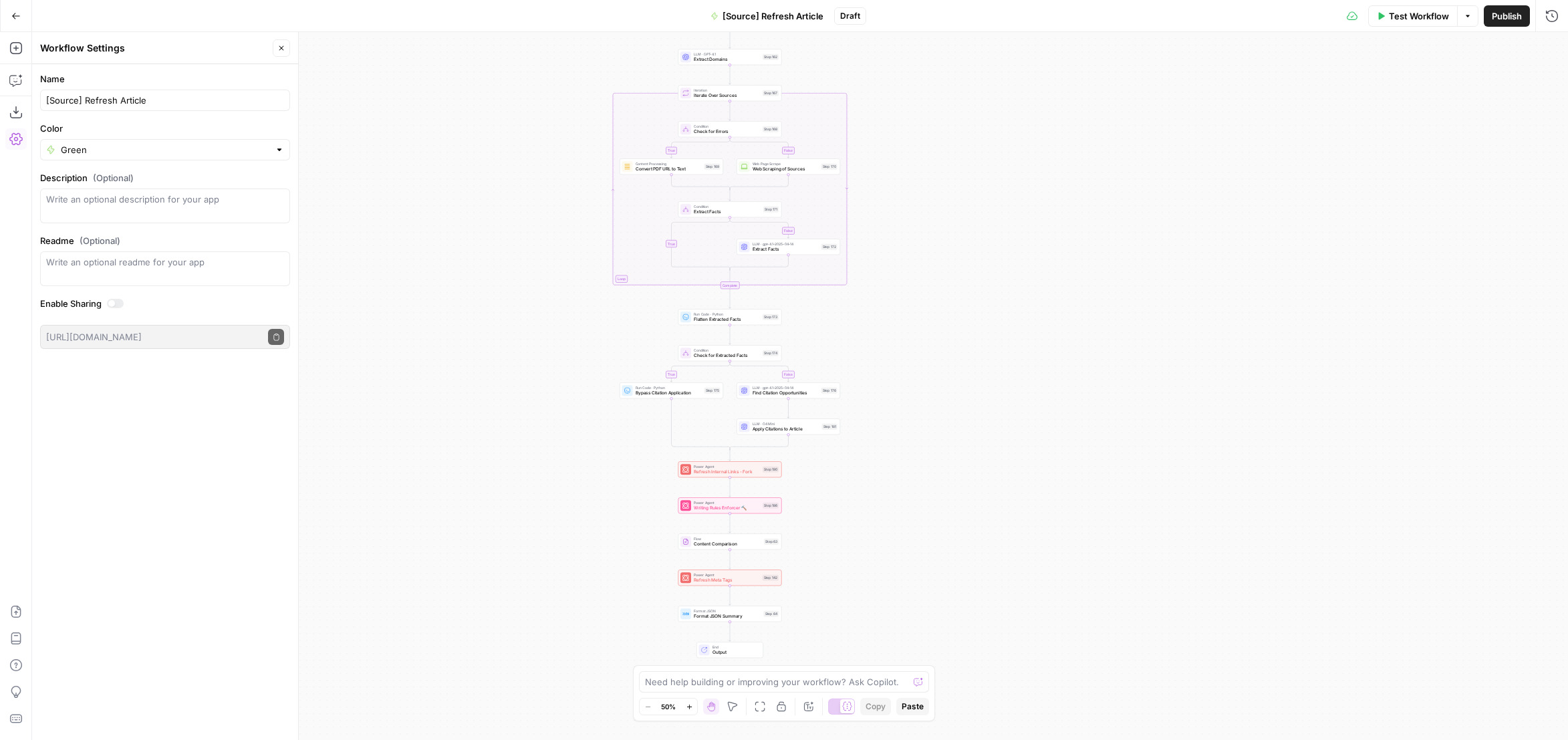
drag, startPoint x: 980, startPoint y: 502, endPoint x: 924, endPoint y: 339, distance: 172.4
click at [924, 339] on div "true false false true false true Workflow Set Inputs Inputs Content Processing …" at bounding box center [800, 386] width 1536 height 708
drag, startPoint x: 919, startPoint y: 489, endPoint x: 908, endPoint y: 403, distance: 86.7
click at [910, 402] on div "true false false true false true Workflow Set Inputs Inputs Content Processing …" at bounding box center [800, 386] width 1536 height 708
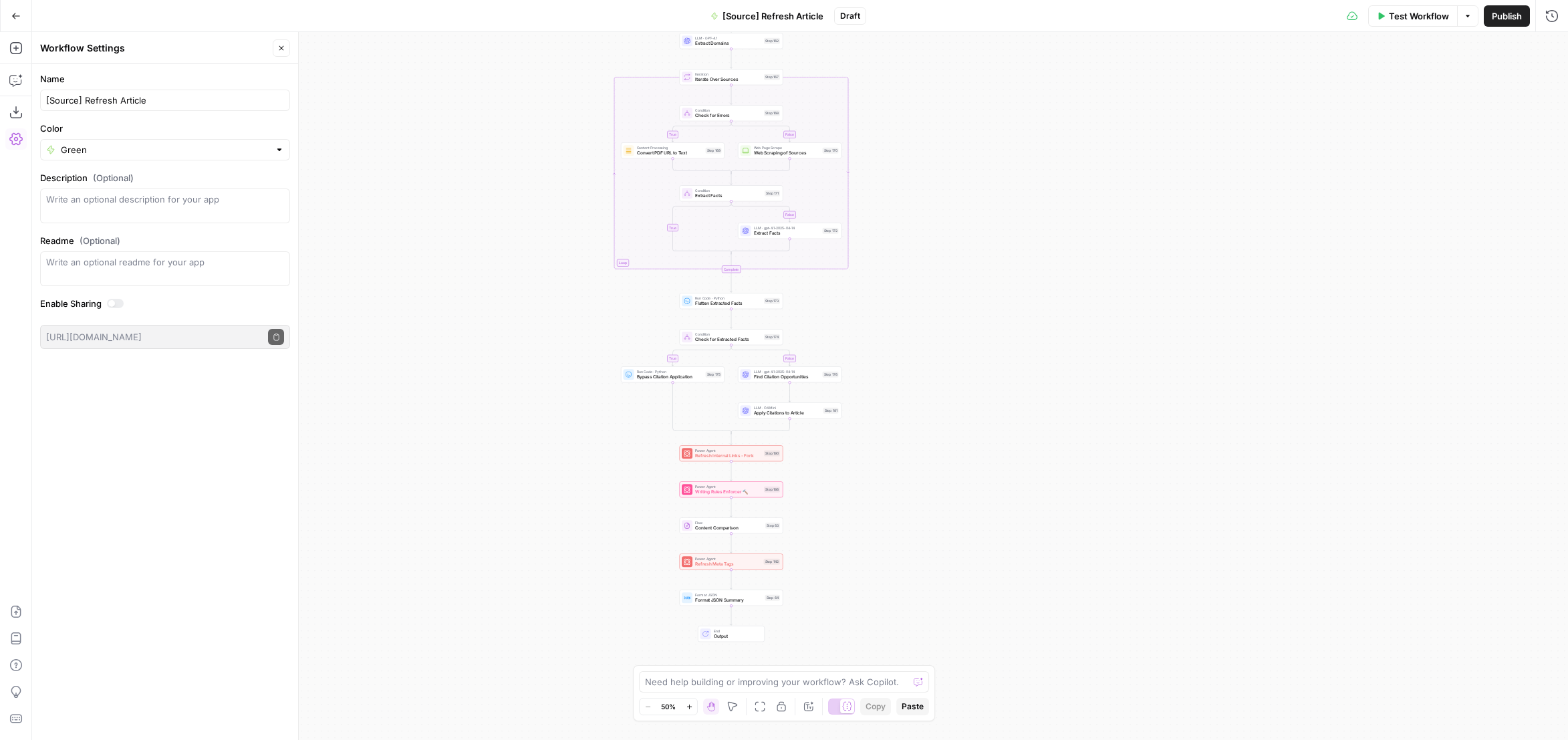
drag, startPoint x: 915, startPoint y: 397, endPoint x: 906, endPoint y: 595, distance: 198.2
click at [906, 595] on div "true false false true false true Workflow Set Inputs Inputs Content Processing …" at bounding box center [800, 386] width 1536 height 708
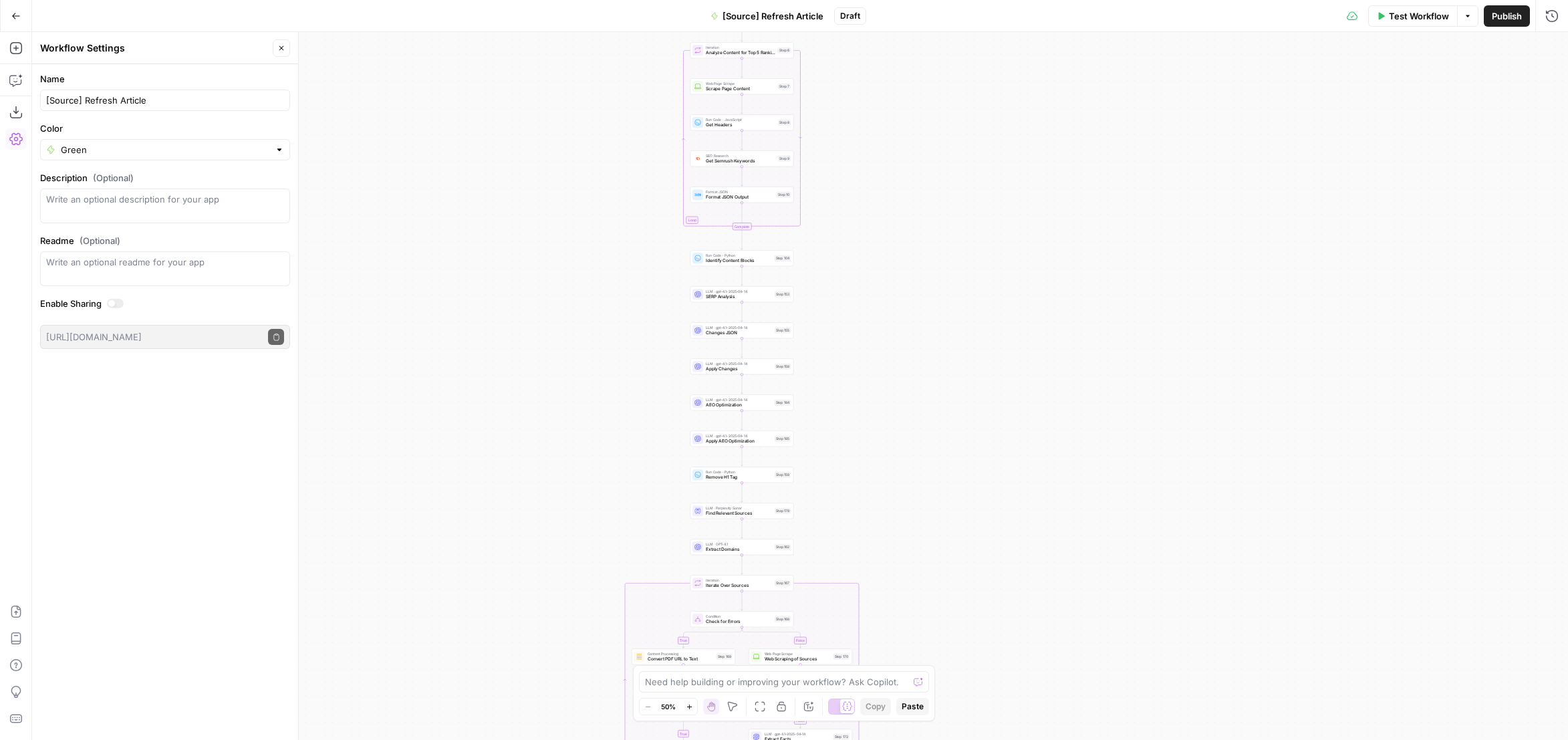
drag, startPoint x: 923, startPoint y: 354, endPoint x: 942, endPoint y: 644, distance: 290.6
click at [942, 662] on div "true false false true false true Workflow Set Inputs Inputs Content Processing …" at bounding box center [800, 386] width 1536 height 708
drag, startPoint x: 942, startPoint y: 404, endPoint x: 912, endPoint y: 183, distance: 223.0
click at [914, 186] on div "true false false true false true Workflow Set Inputs Inputs Content Processing …" at bounding box center [800, 386] width 1536 height 708
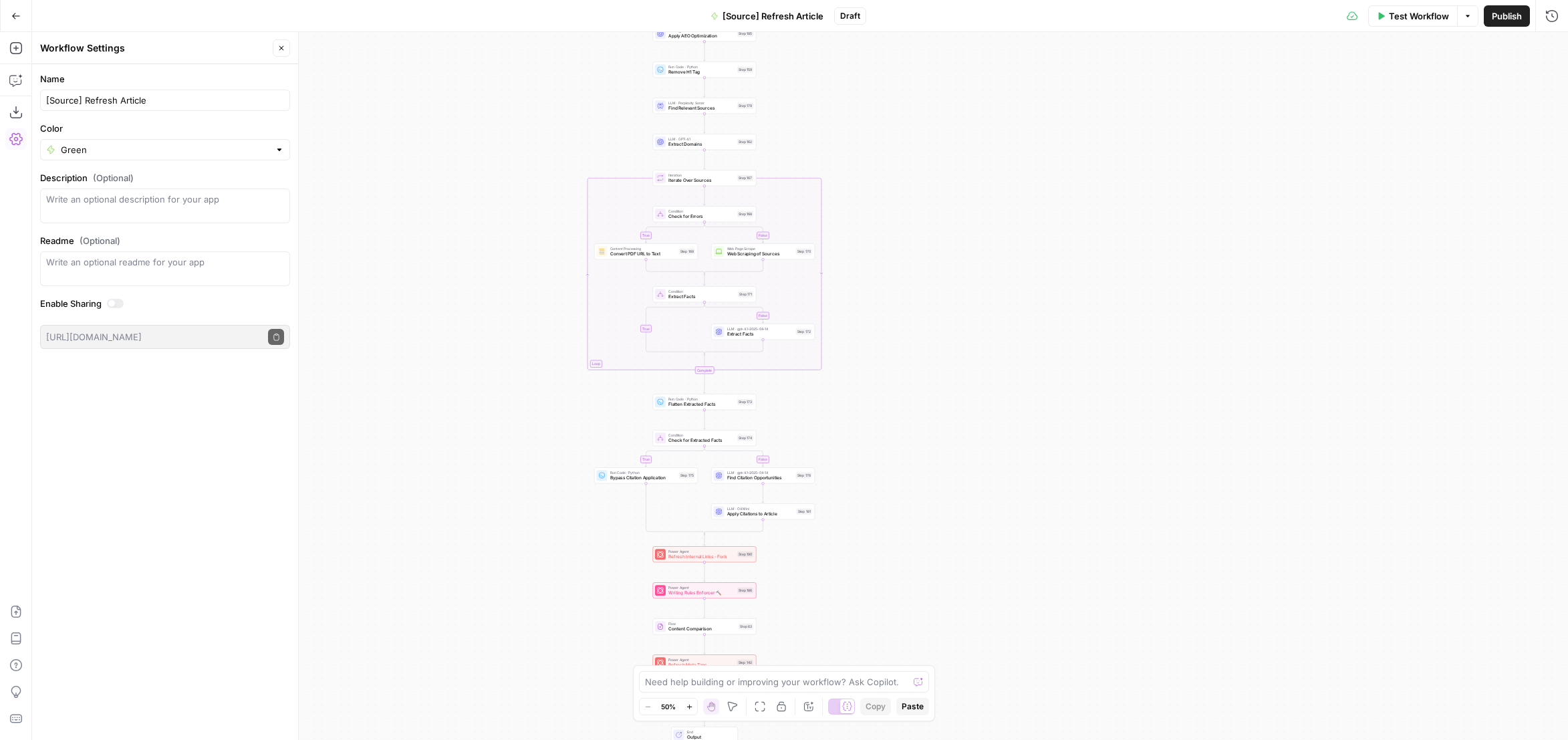
drag, startPoint x: 943, startPoint y: 518, endPoint x: 917, endPoint y: 248, distance: 271.2
click at [925, 244] on div "true false false true false true Workflow Set Inputs Inputs Content Processing …" at bounding box center [800, 386] width 1536 height 708
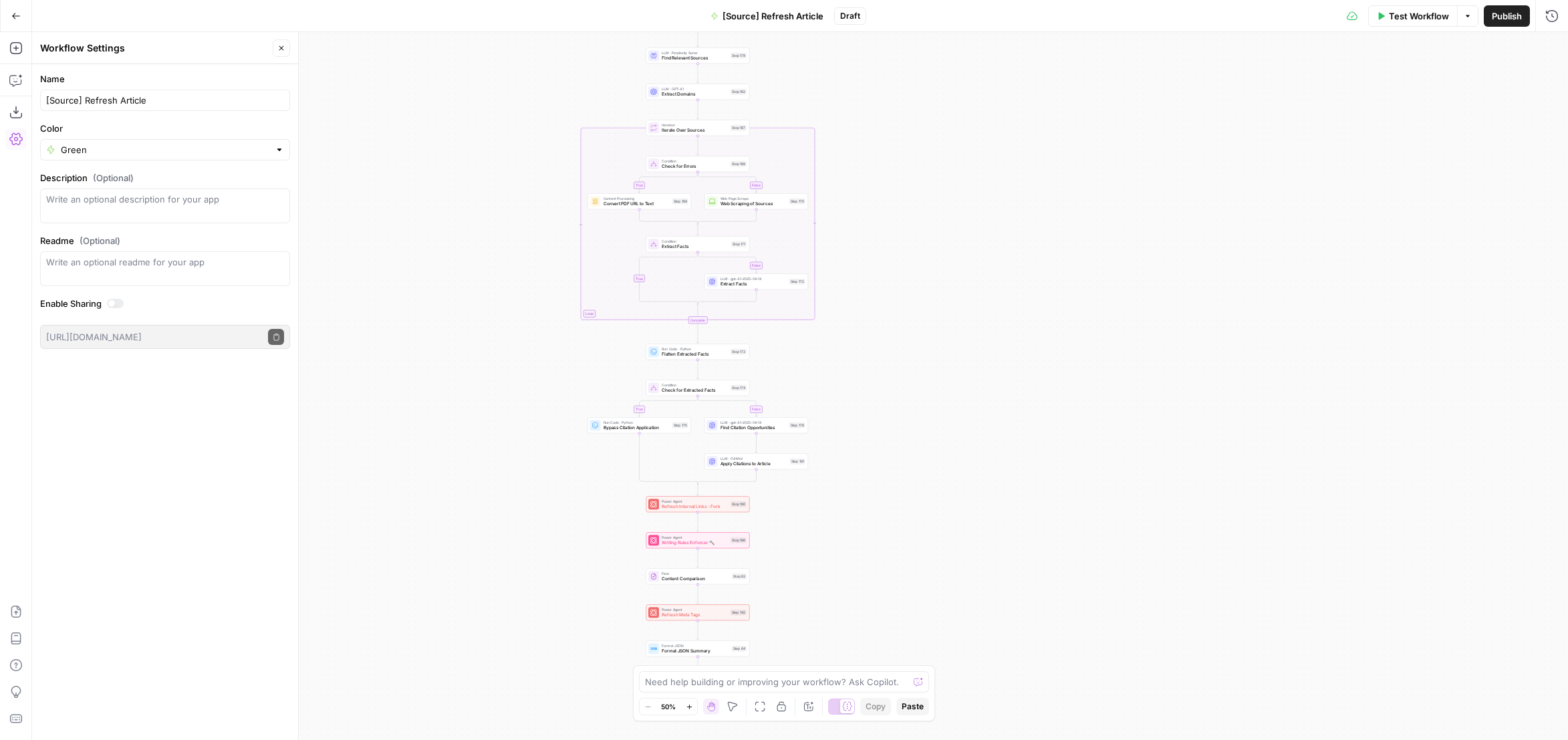
drag, startPoint x: 928, startPoint y: 488, endPoint x: 922, endPoint y: 296, distance: 192.1
click at [926, 301] on div "true false false true false true Workflow Set Inputs Inputs Content Processing …" at bounding box center [800, 386] width 1536 height 708
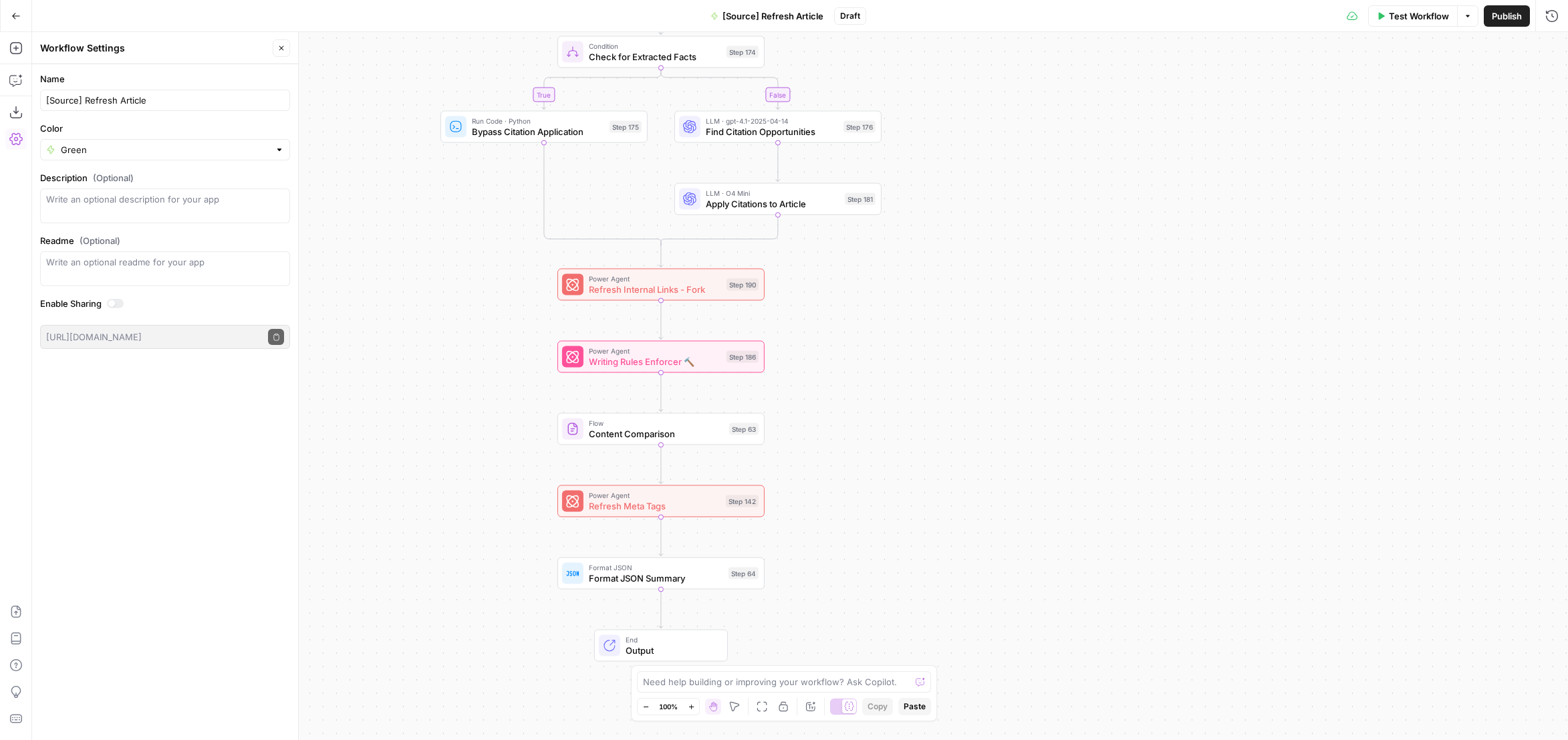
click at [714, 374] on div "true false false true false true Workflow Set Inputs Inputs Content Processing …" at bounding box center [800, 386] width 1536 height 708
click at [701, 358] on span "Writing Rules Enforcer 🔨" at bounding box center [655, 362] width 132 height 13
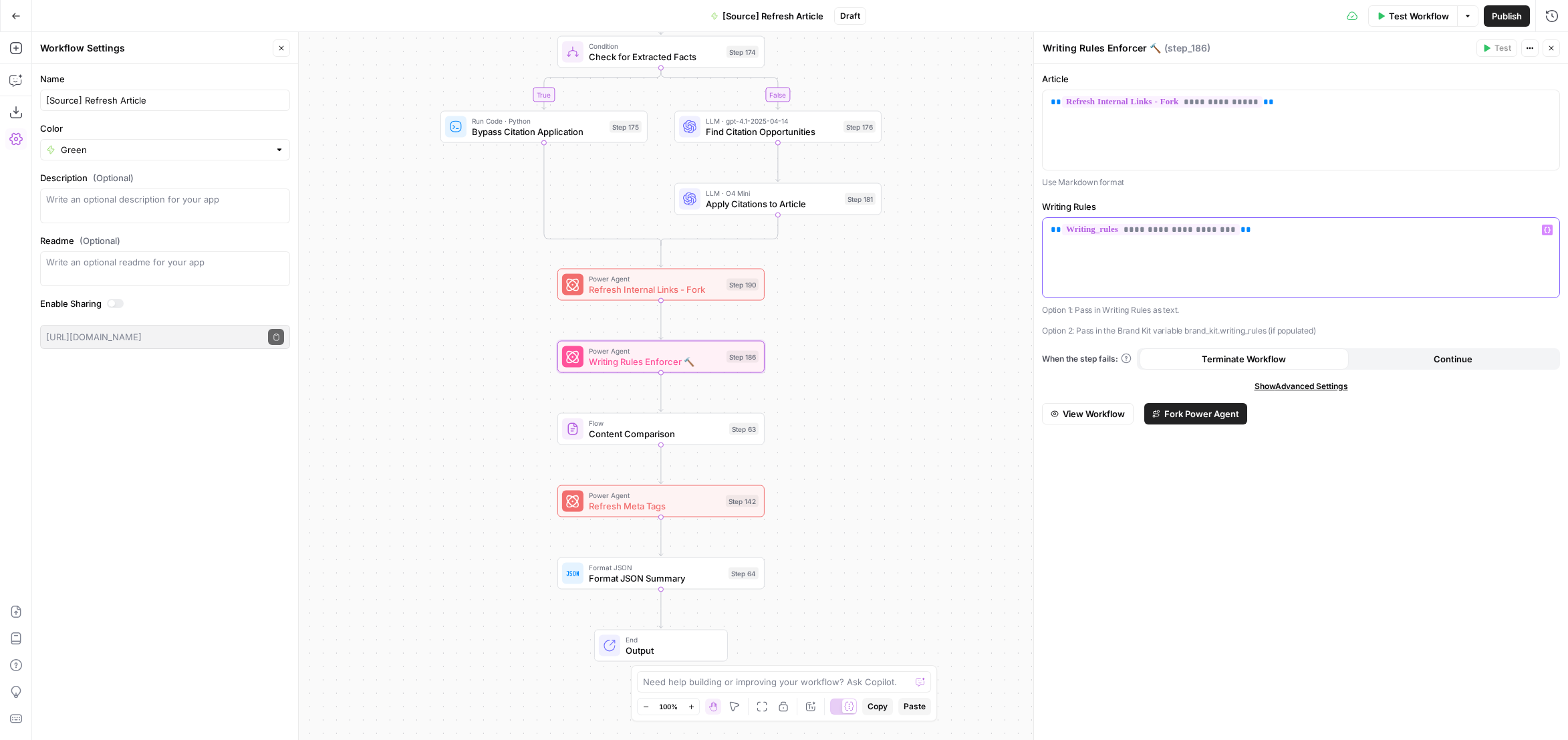
drag, startPoint x: 1232, startPoint y: 228, endPoint x: 1037, endPoint y: 231, distance: 195.0
click at [1037, 231] on div "**********" at bounding box center [1301, 386] width 535 height 708
click at [709, 434] on span "Content Comparison" at bounding box center [656, 434] width 135 height 13
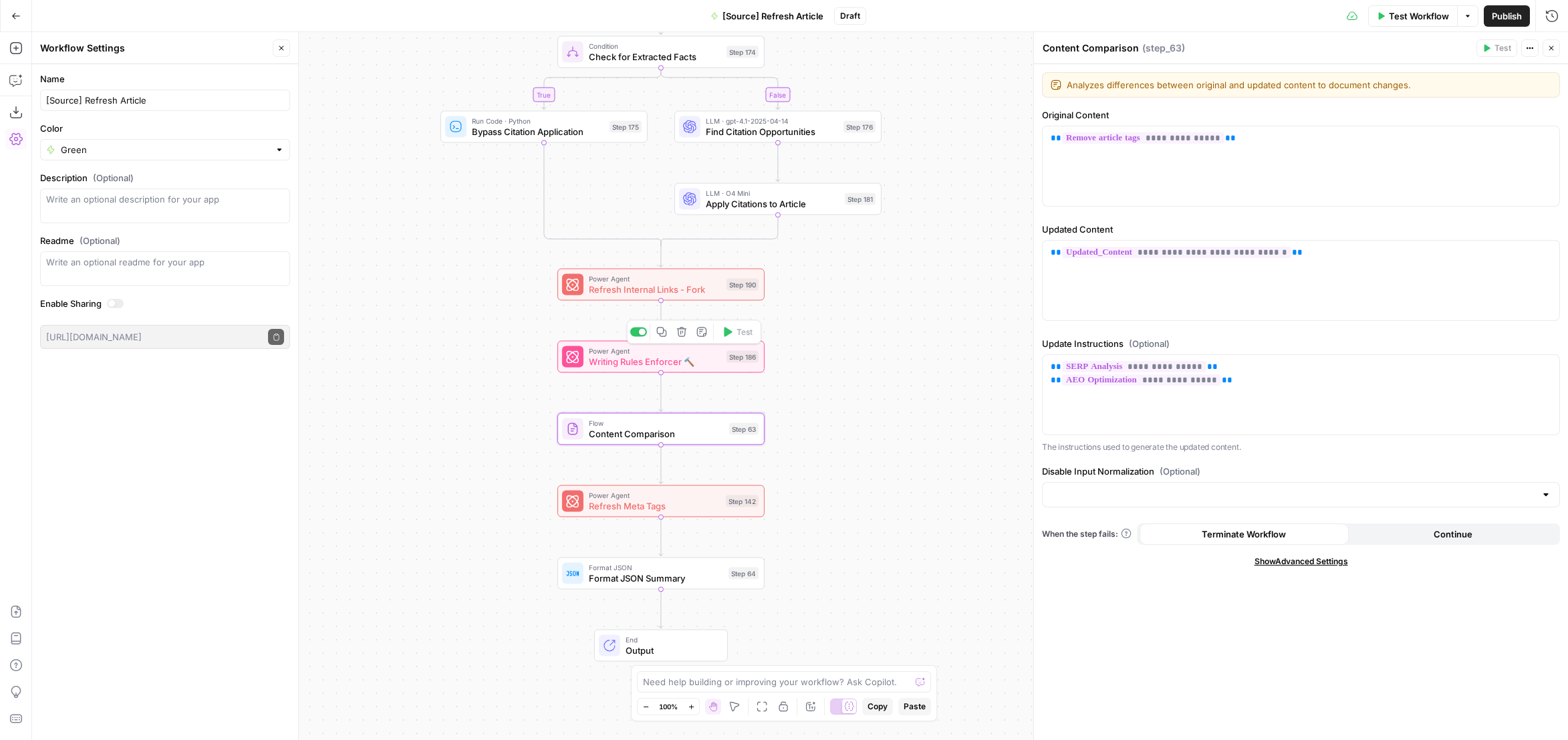
click at [703, 361] on span "Writing Rules Enforcer 🔨" at bounding box center [655, 362] width 132 height 13
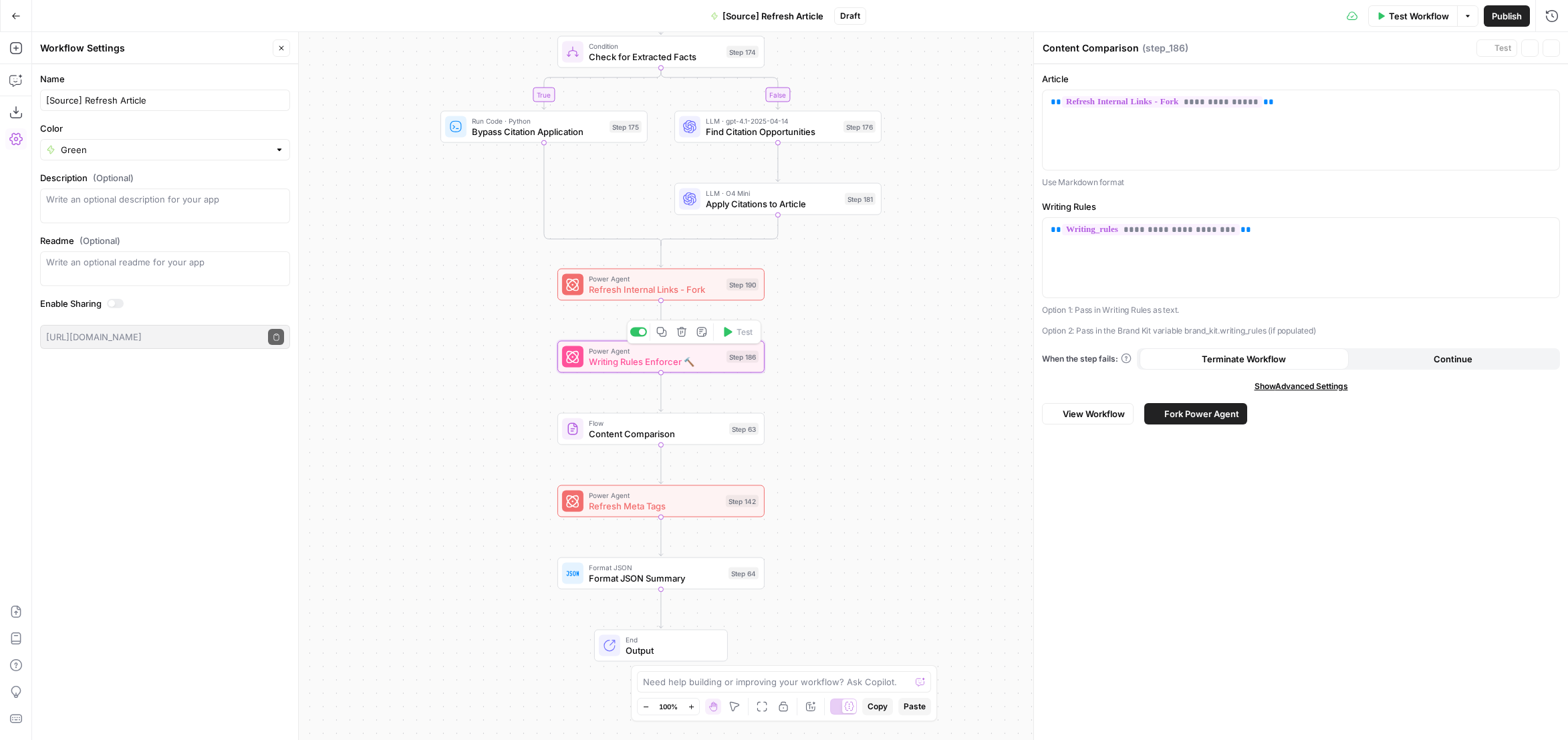
type textarea "Writing Rules Enforcer 🔨"
click at [1191, 407] on span "Fork Power Agent" at bounding box center [1201, 414] width 74 height 13
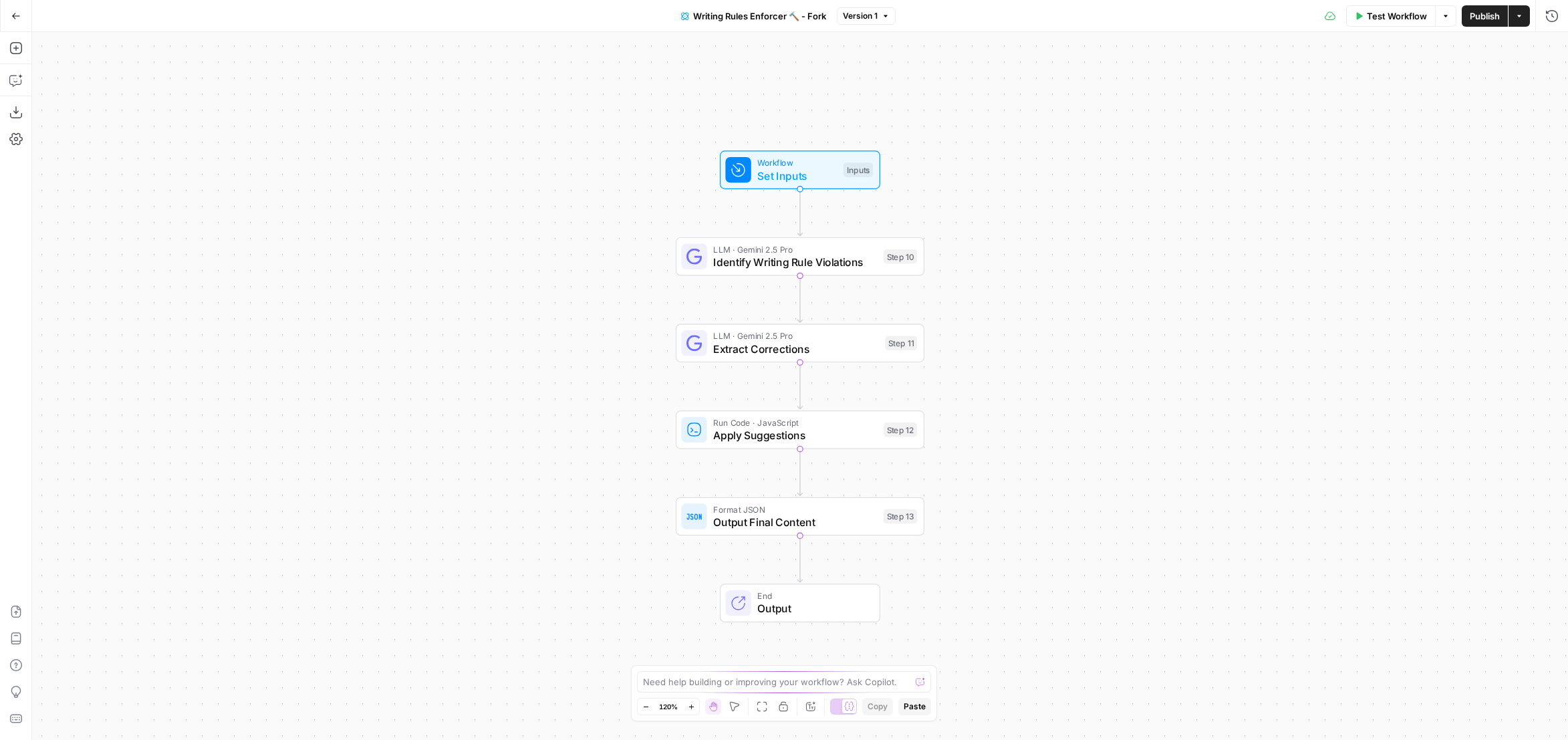
click at [866, 269] on span "Identify Writing Rule Violations" at bounding box center [795, 262] width 164 height 16
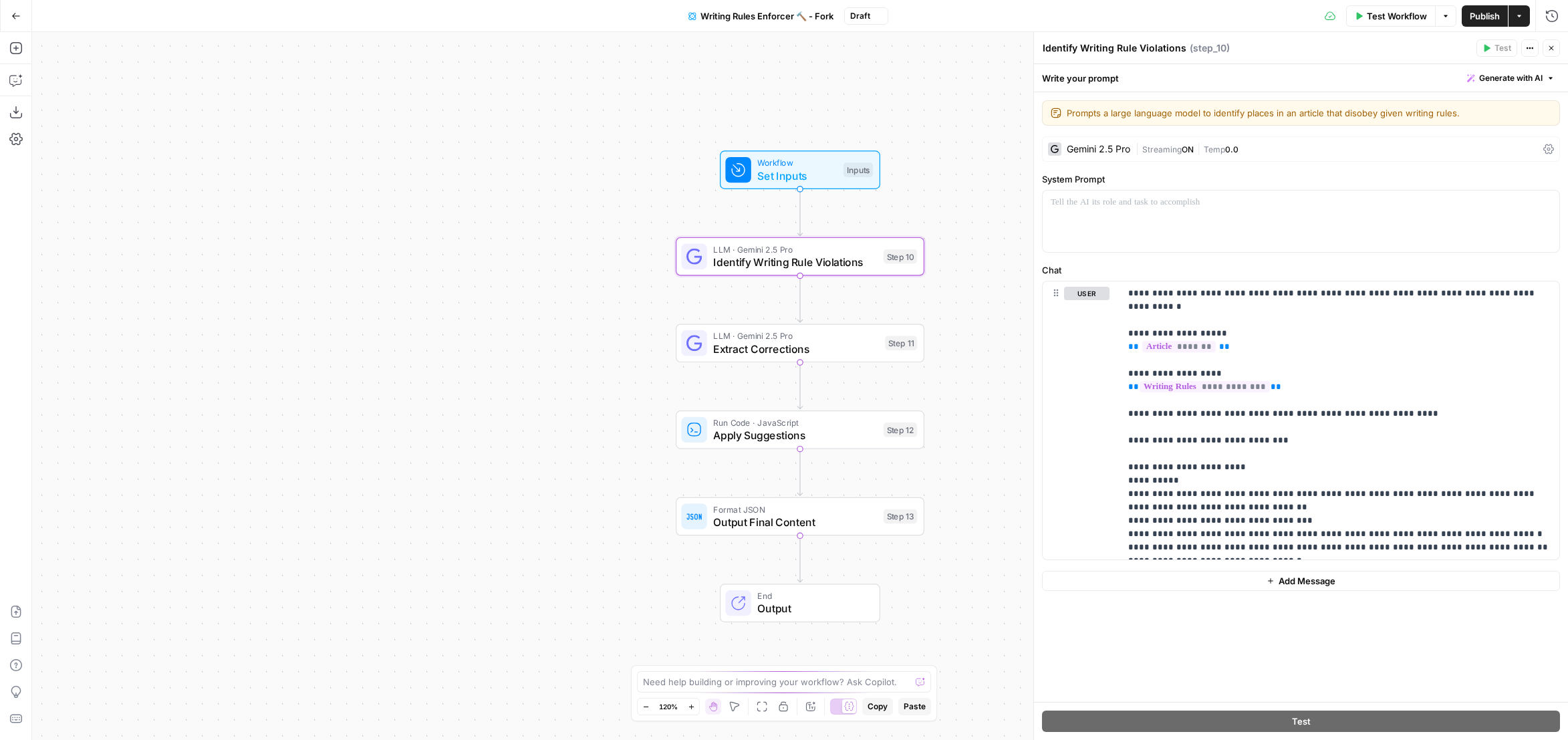
click at [1102, 149] on div "Gemini 2.5 Pro" at bounding box center [1098, 149] width 63 height 9
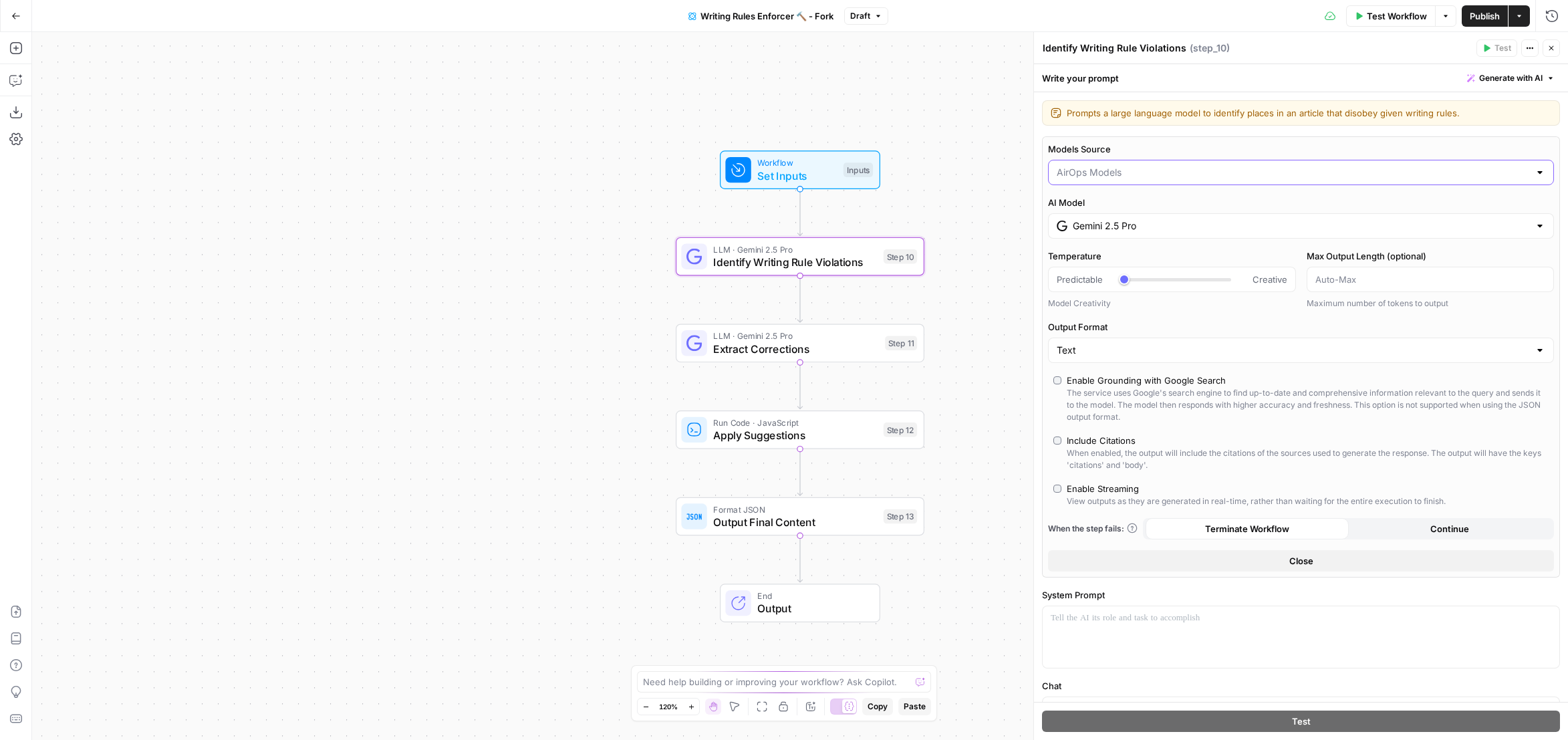
click at [1097, 169] on input "Models Source" at bounding box center [1294, 173] width 473 height 13
click at [1095, 225] on span "My Models" at bounding box center [1293, 223] width 468 height 13
type input "My Models"
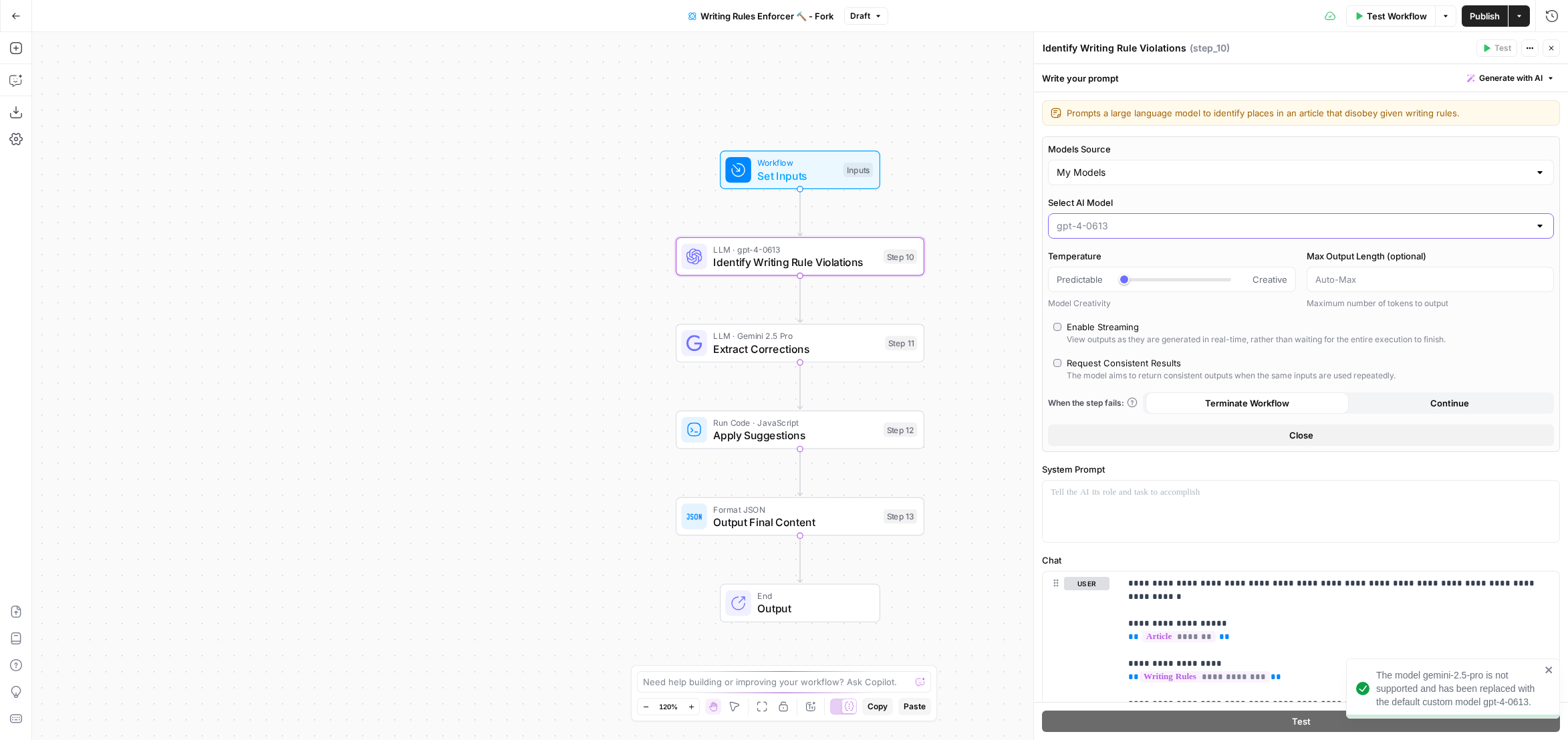
click at [1102, 222] on input "Select AI Model" at bounding box center [1294, 226] width 473 height 13
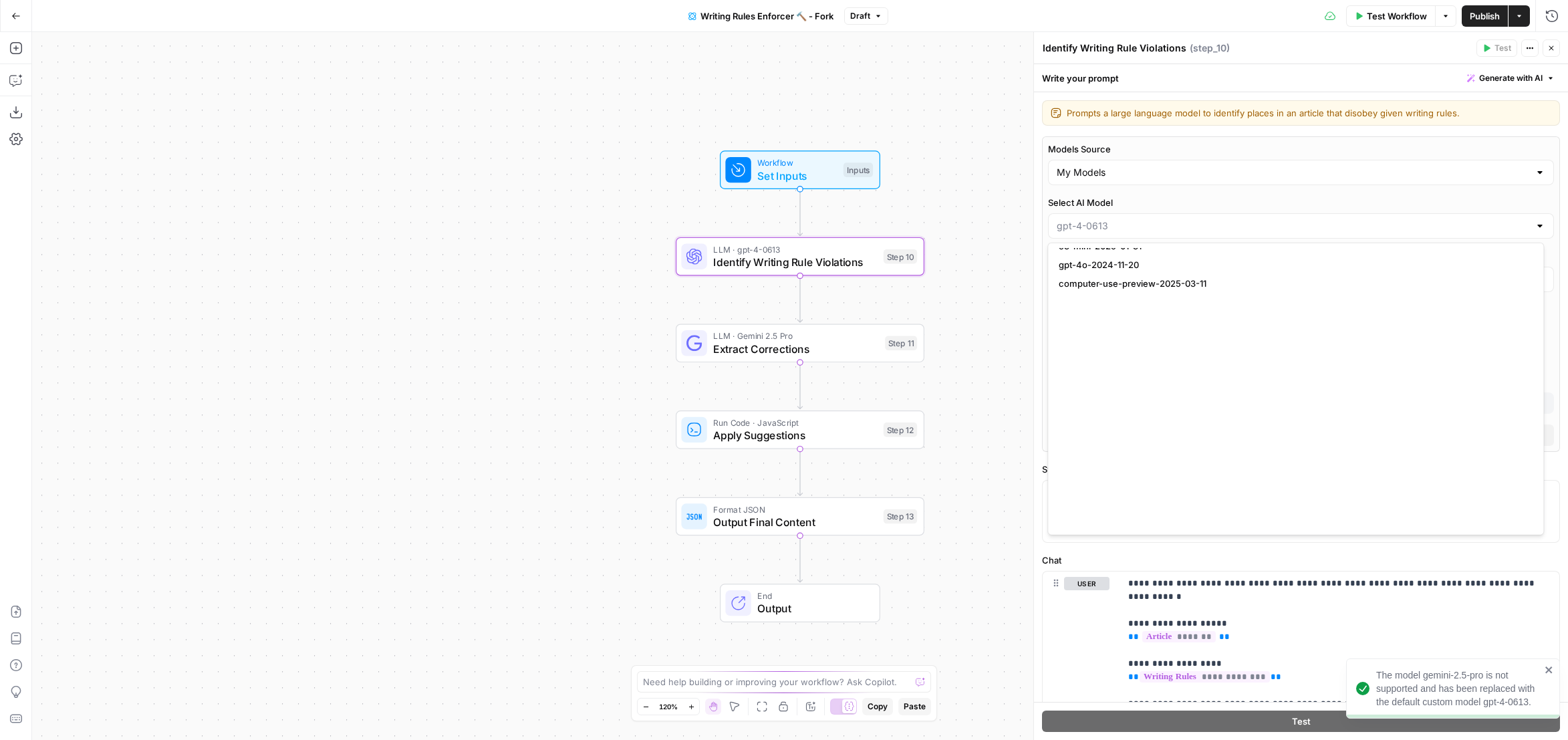
scroll to position [1003, 0]
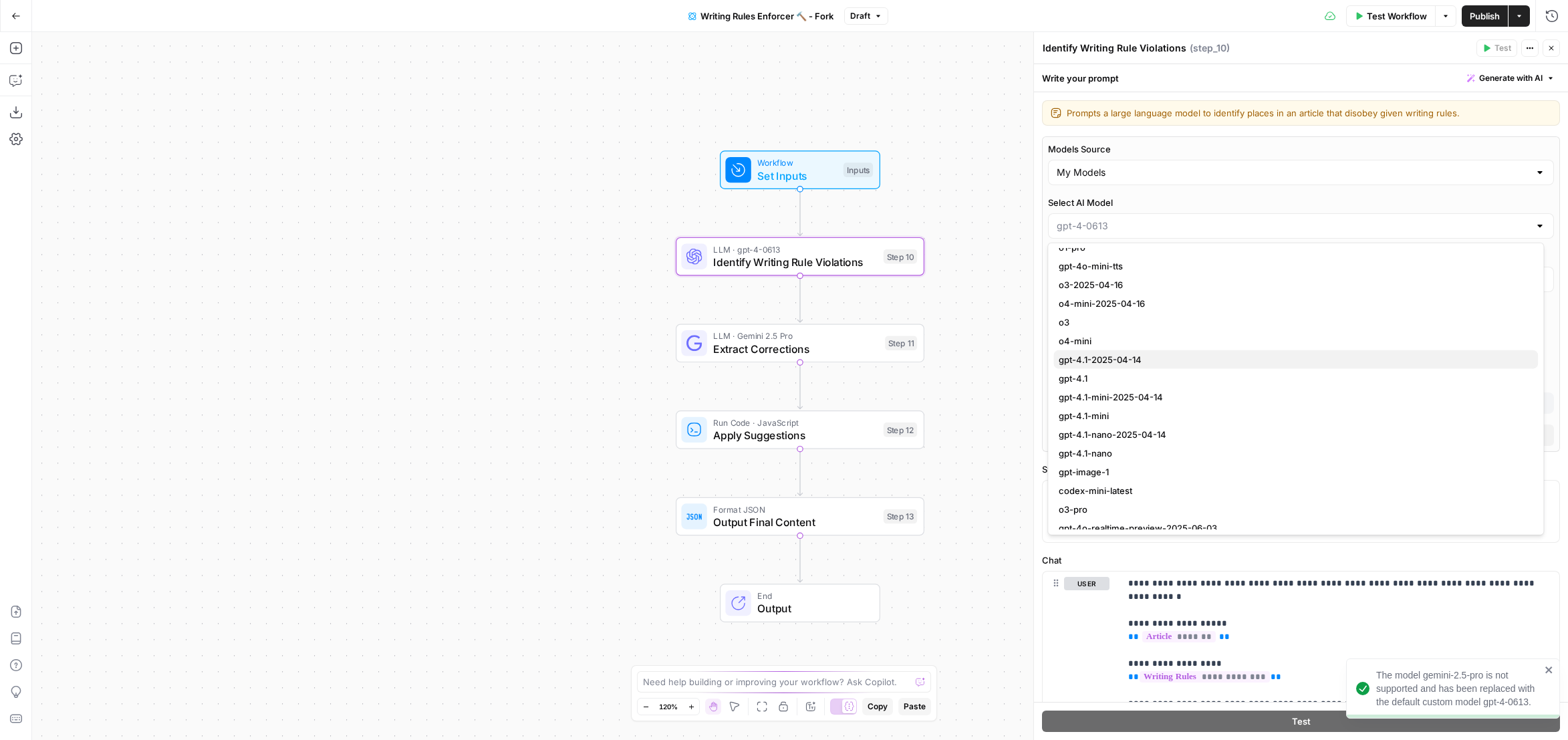
click at [1142, 354] on span "gpt-4.1-2025-04-14" at bounding box center [1293, 360] width 468 height 13
type input "gpt-4.1-2025-04-14"
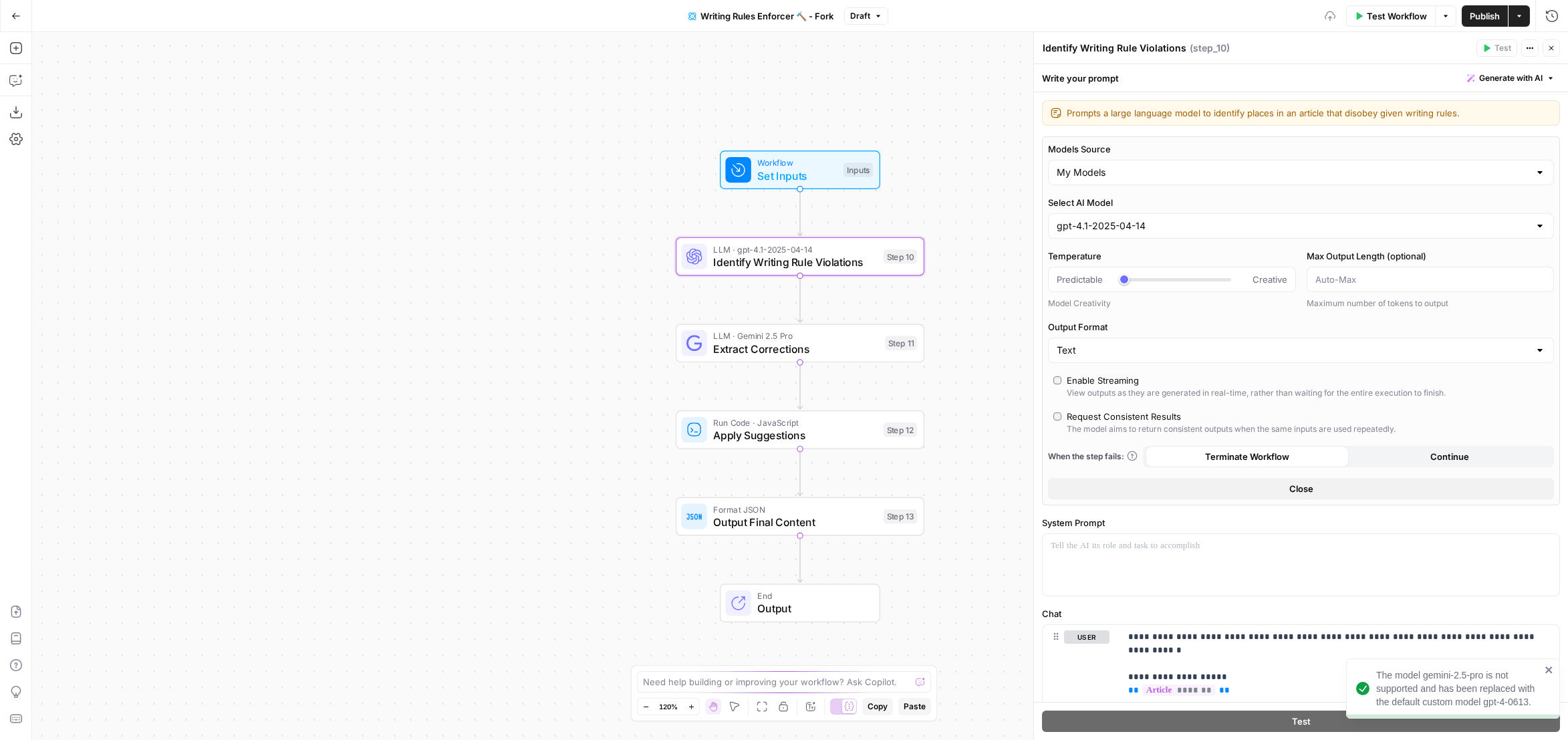
click at [838, 351] on span "Extract Corrections" at bounding box center [795, 349] width 165 height 16
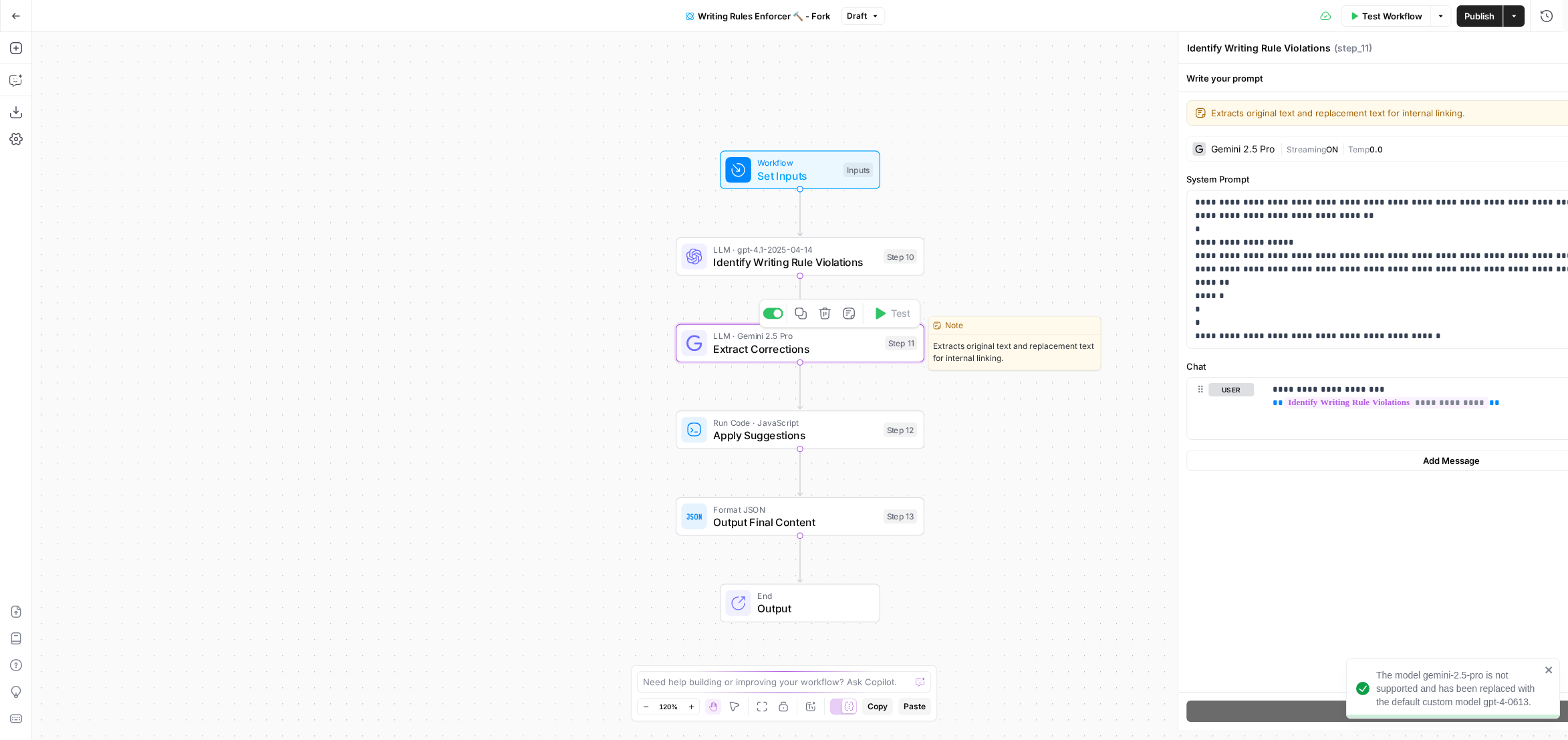
type textarea "Extract Corrections"
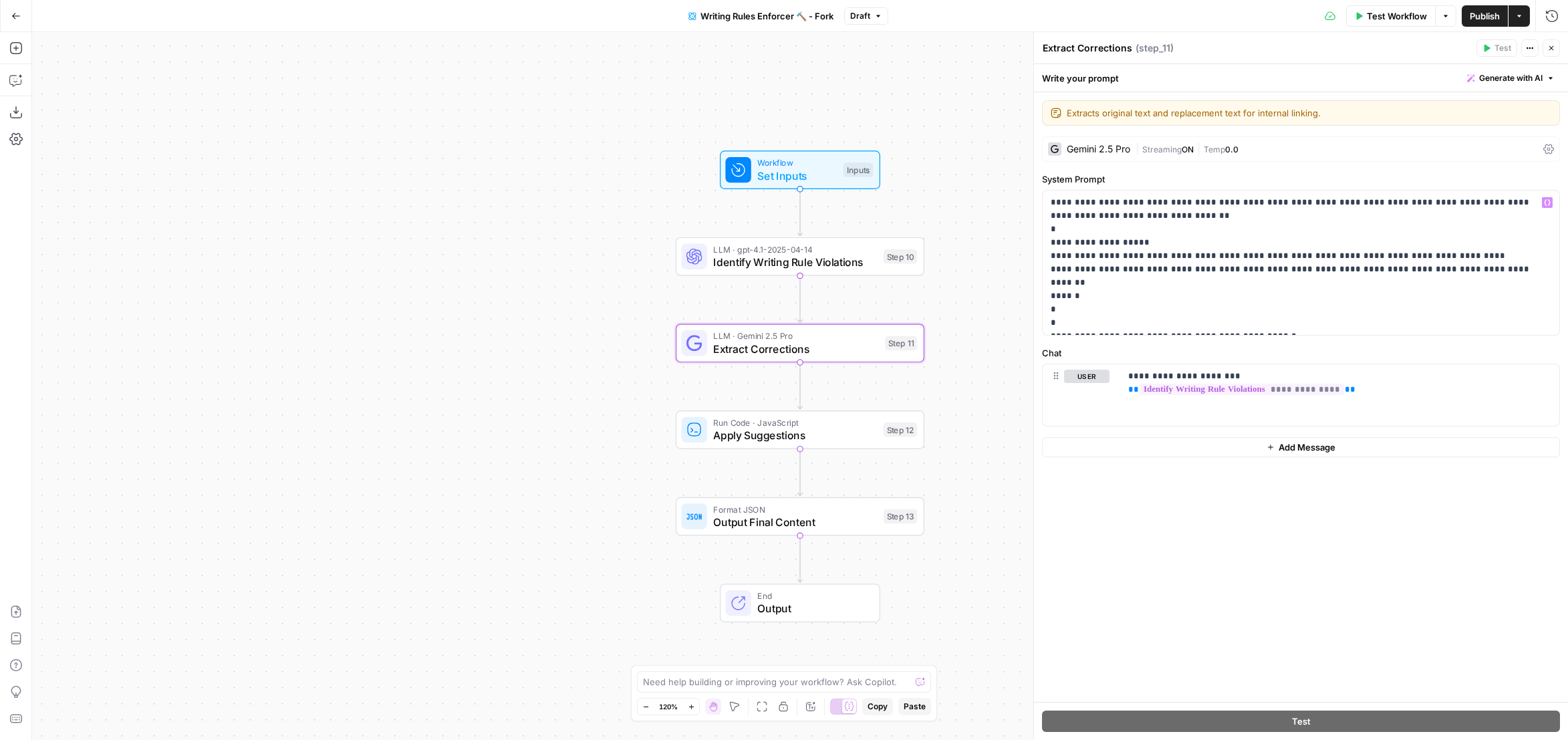
click at [1119, 152] on div "Gemini 2.5 Pro" at bounding box center [1098, 149] width 63 height 9
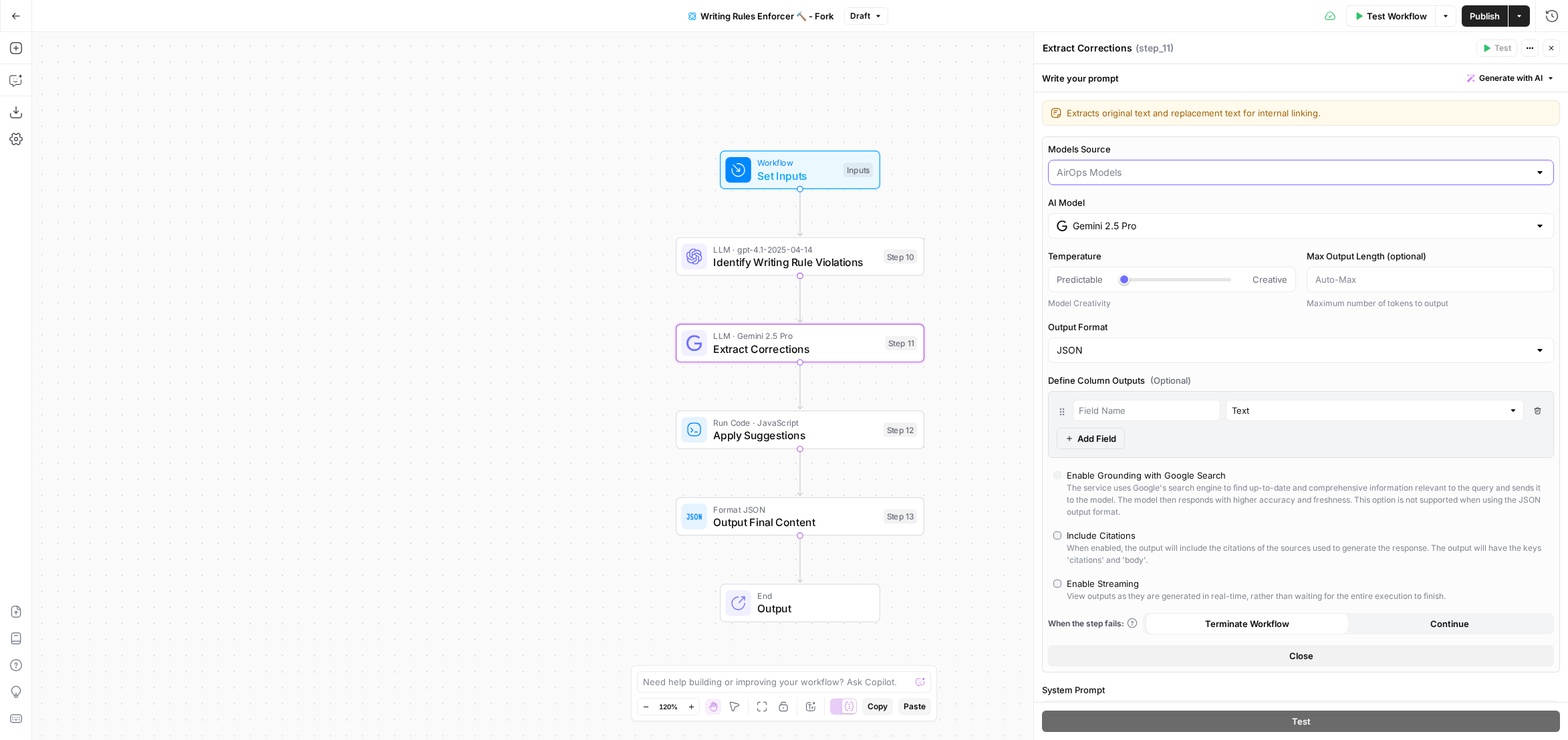
click at [1107, 173] on input "Models Source" at bounding box center [1294, 173] width 473 height 13
click at [1105, 222] on span "My Models" at bounding box center [1293, 223] width 468 height 13
type input "My Models"
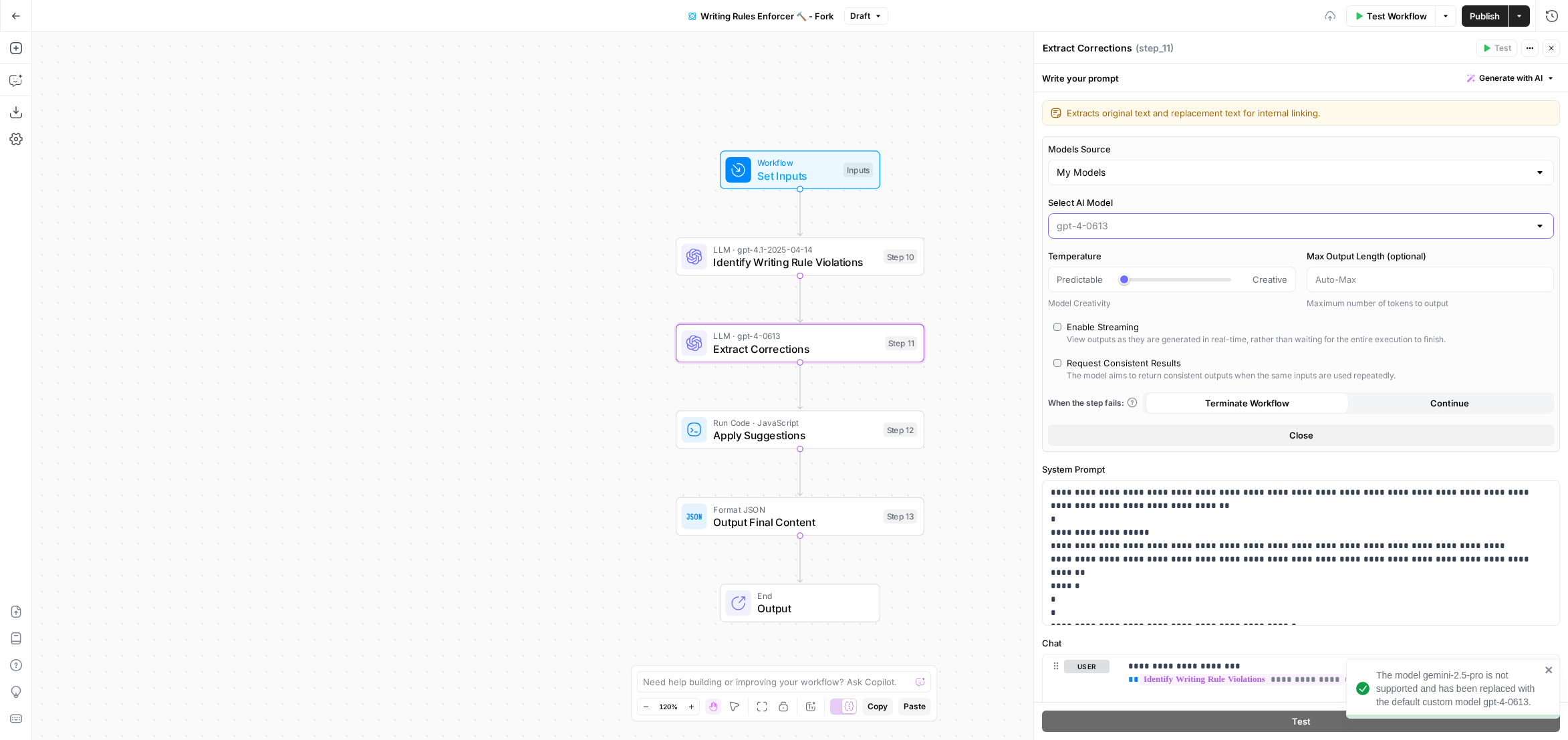
click at [1115, 225] on input "Select AI Model" at bounding box center [1294, 226] width 473 height 13
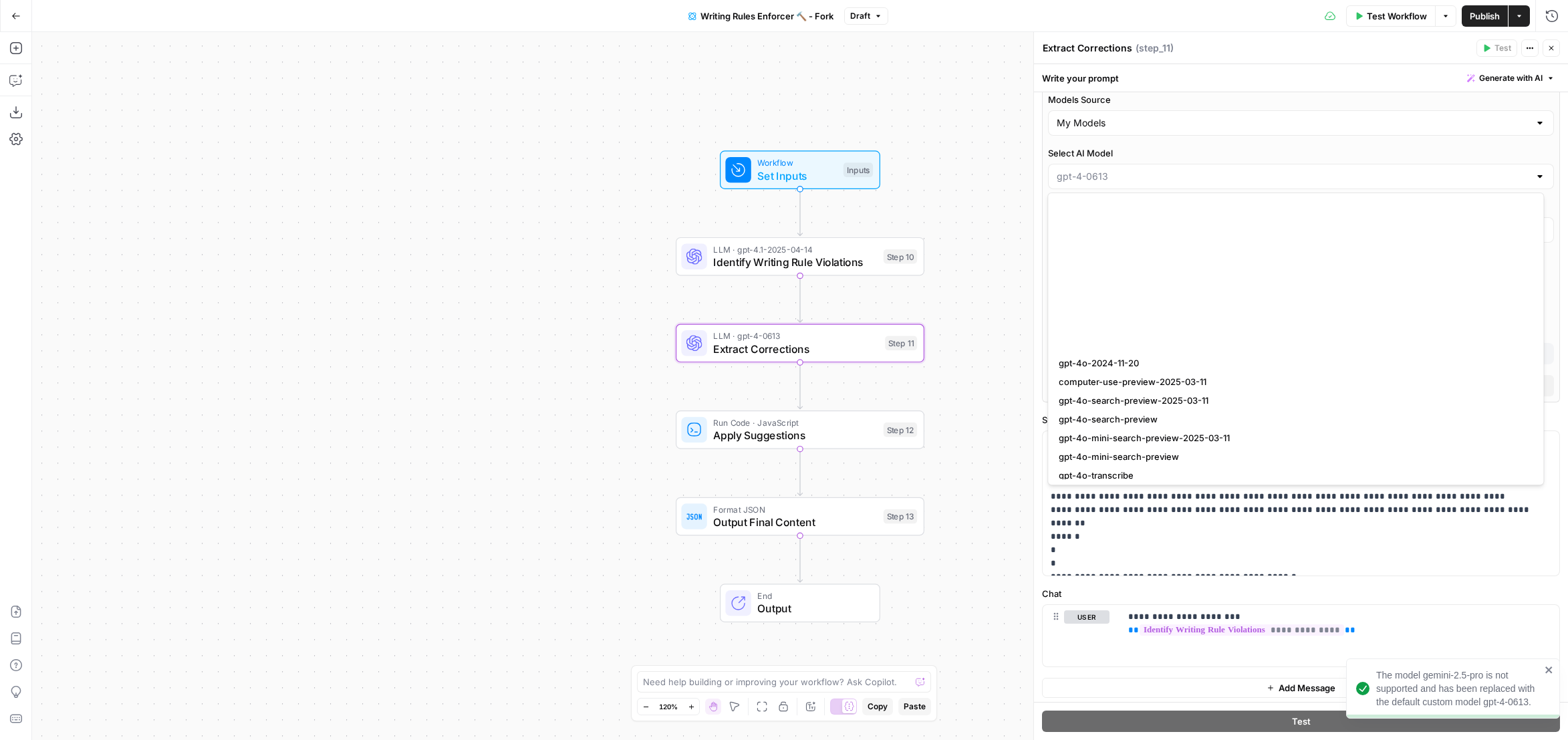
scroll to position [1070, 0]
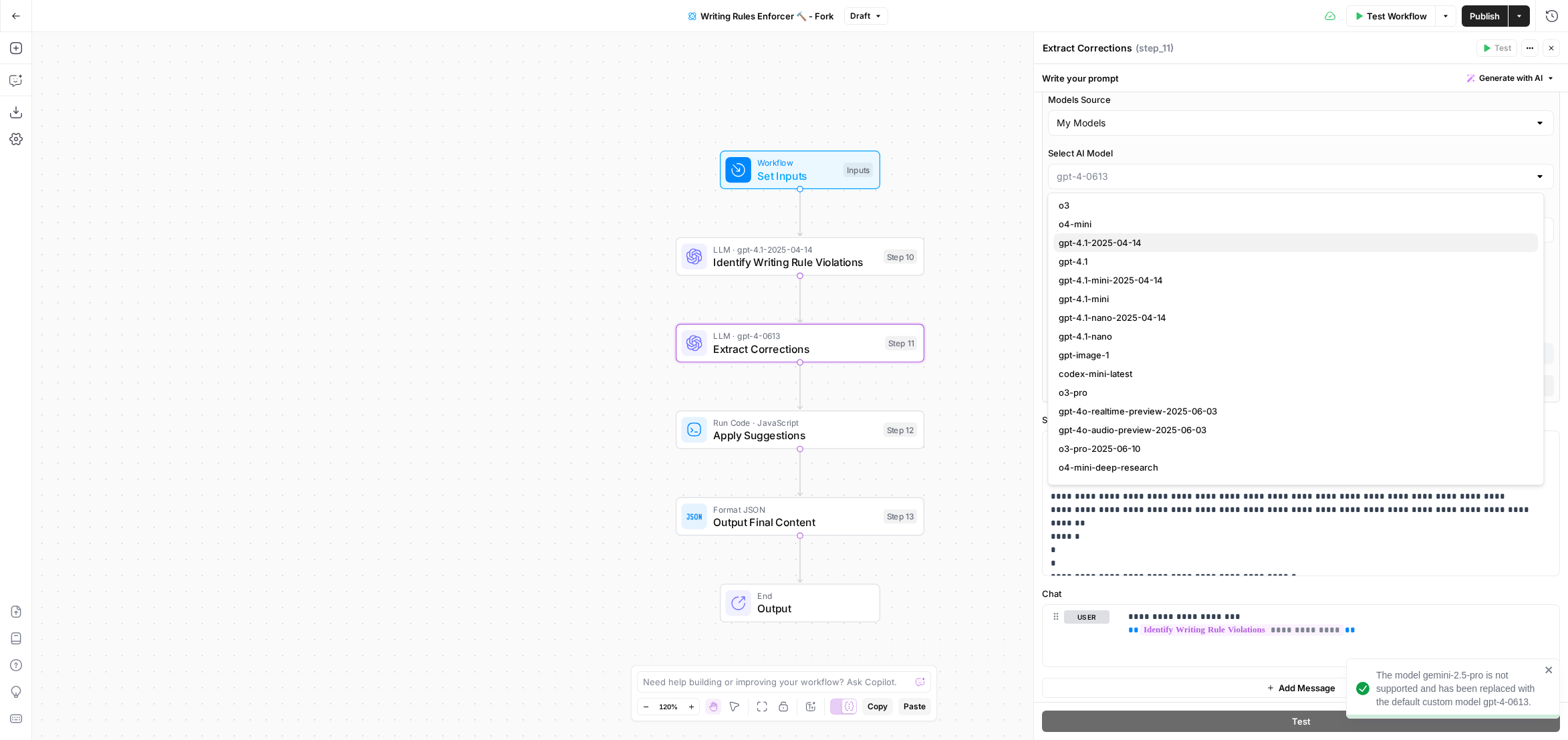
click at [1144, 241] on span "gpt-4.1-2025-04-14" at bounding box center [1293, 242] width 468 height 13
type input "gpt-4.1-2025-04-14"
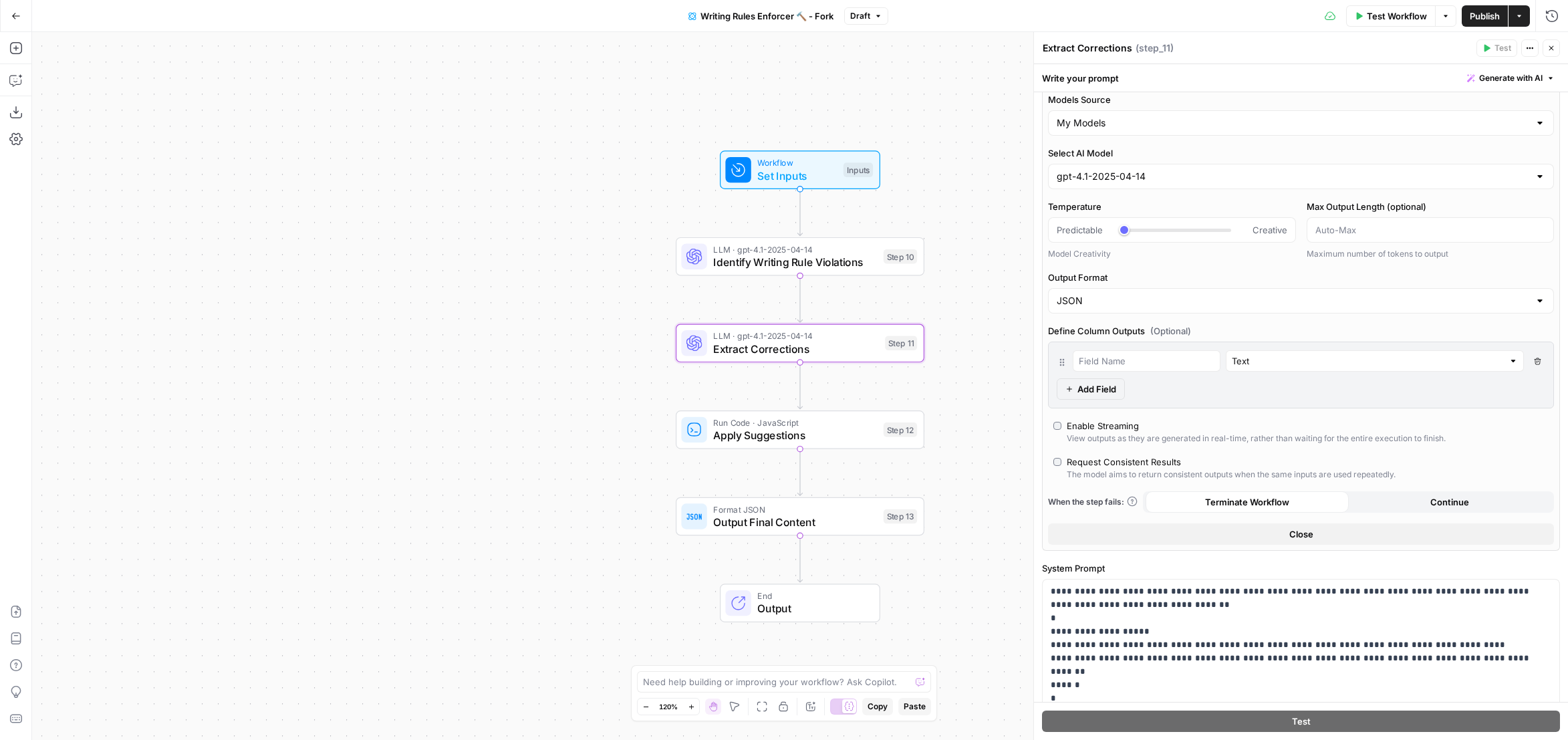
click at [1479, 12] on span "Publish" at bounding box center [1485, 16] width 30 height 13
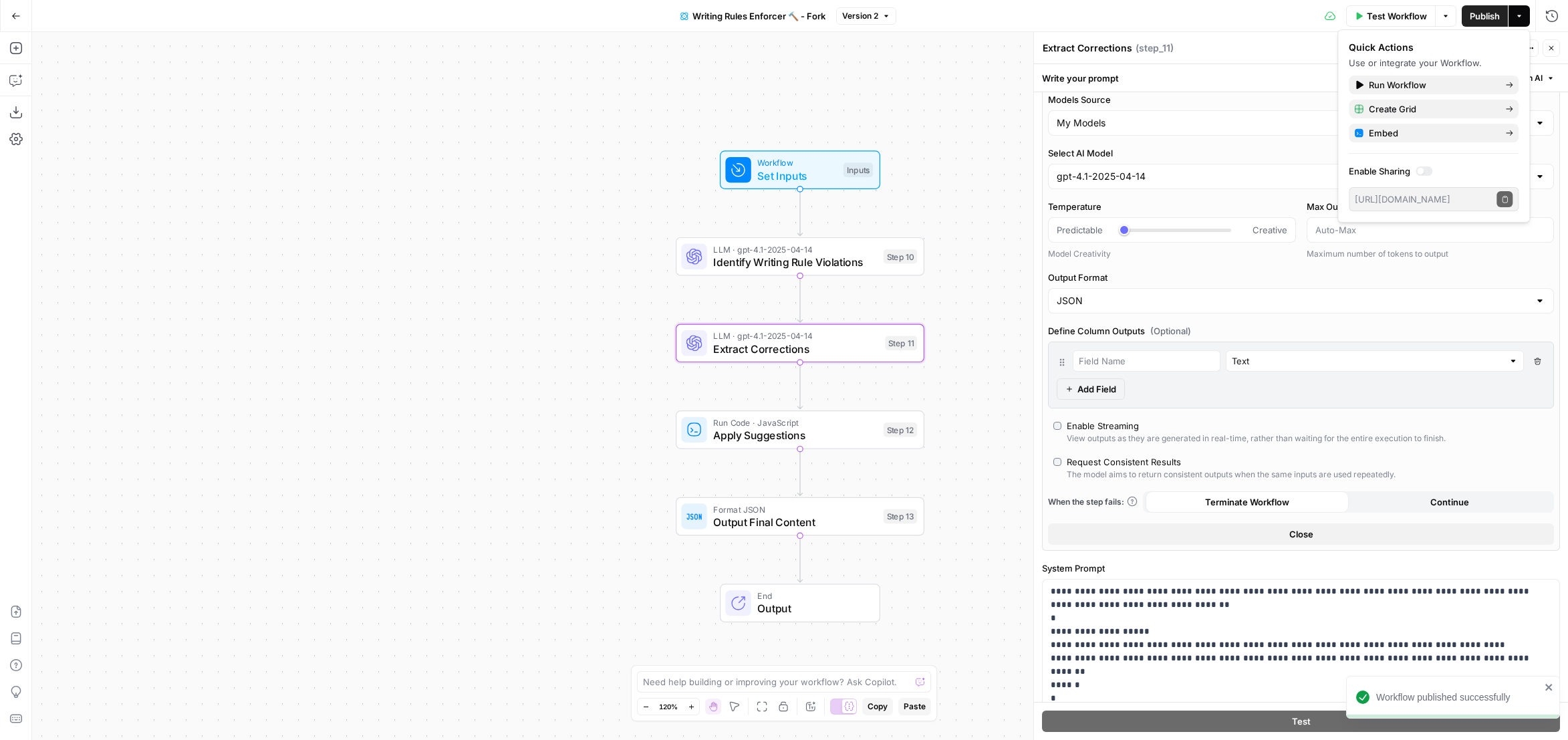
click at [12, 17] on icon "button" at bounding box center [16, 16] width 9 height 9
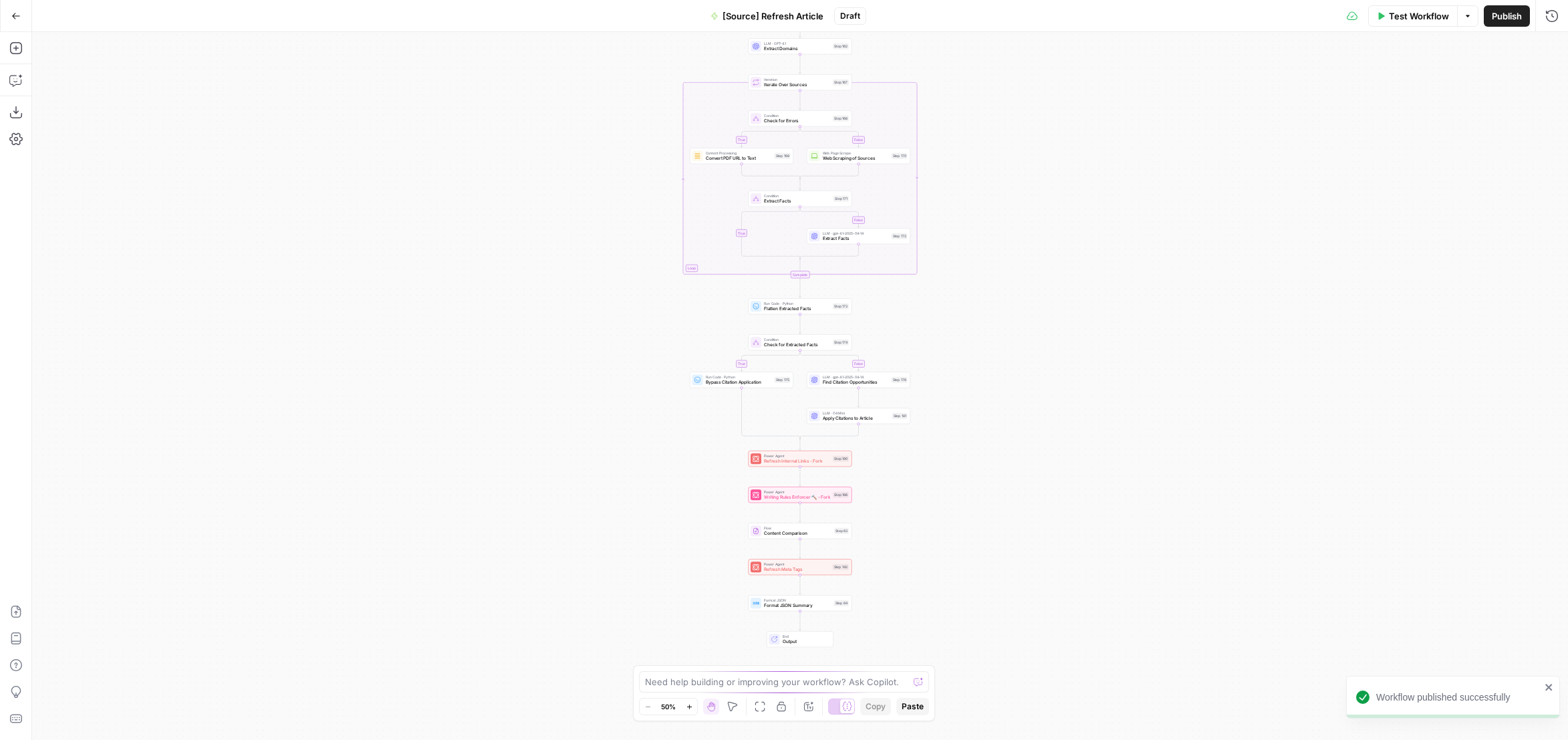
click at [915, 566] on div "true false true false true false Workflow Set Inputs Inputs Content Processing …" at bounding box center [800, 386] width 1536 height 708
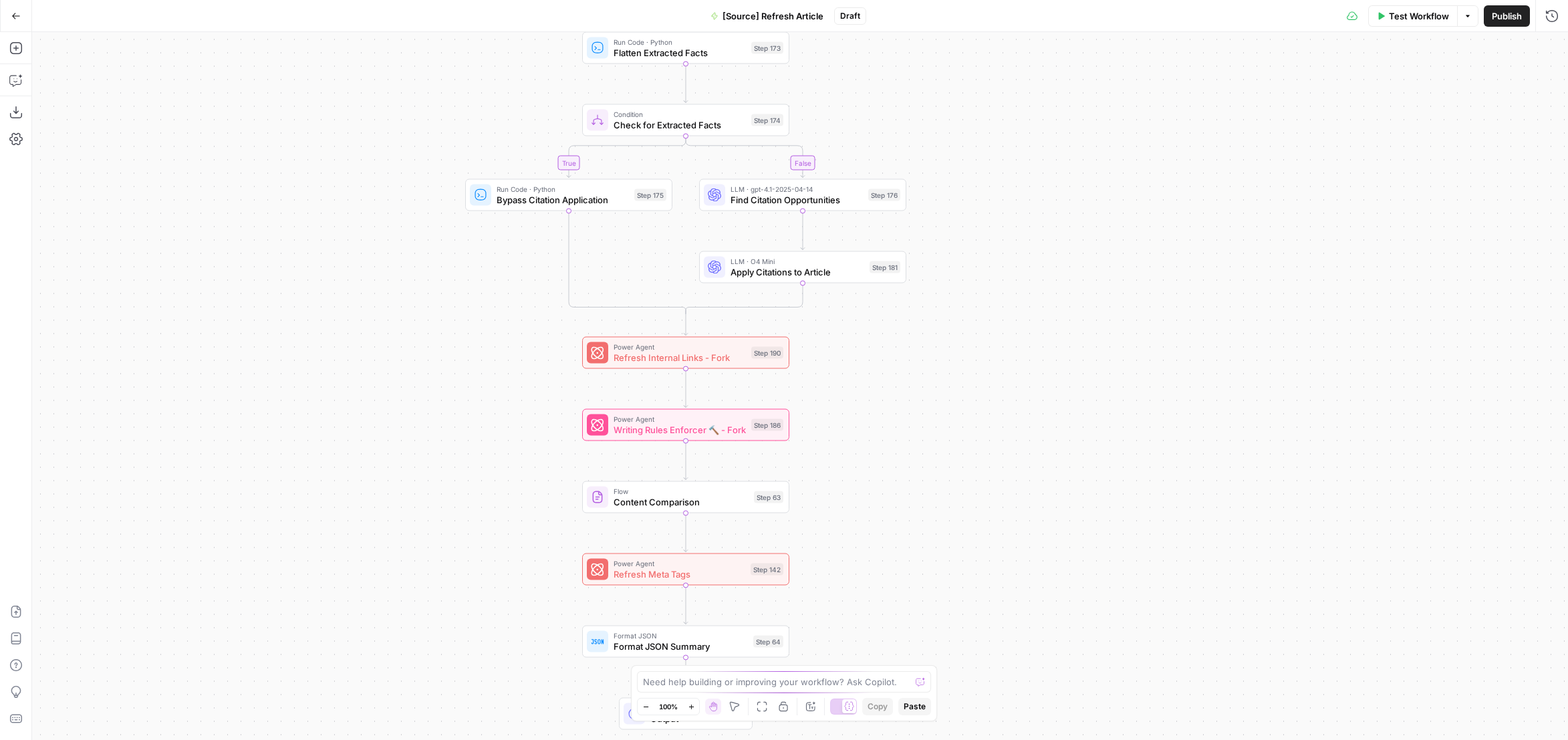
click at [704, 574] on span "Refresh Meta Tags" at bounding box center [679, 574] width 132 height 13
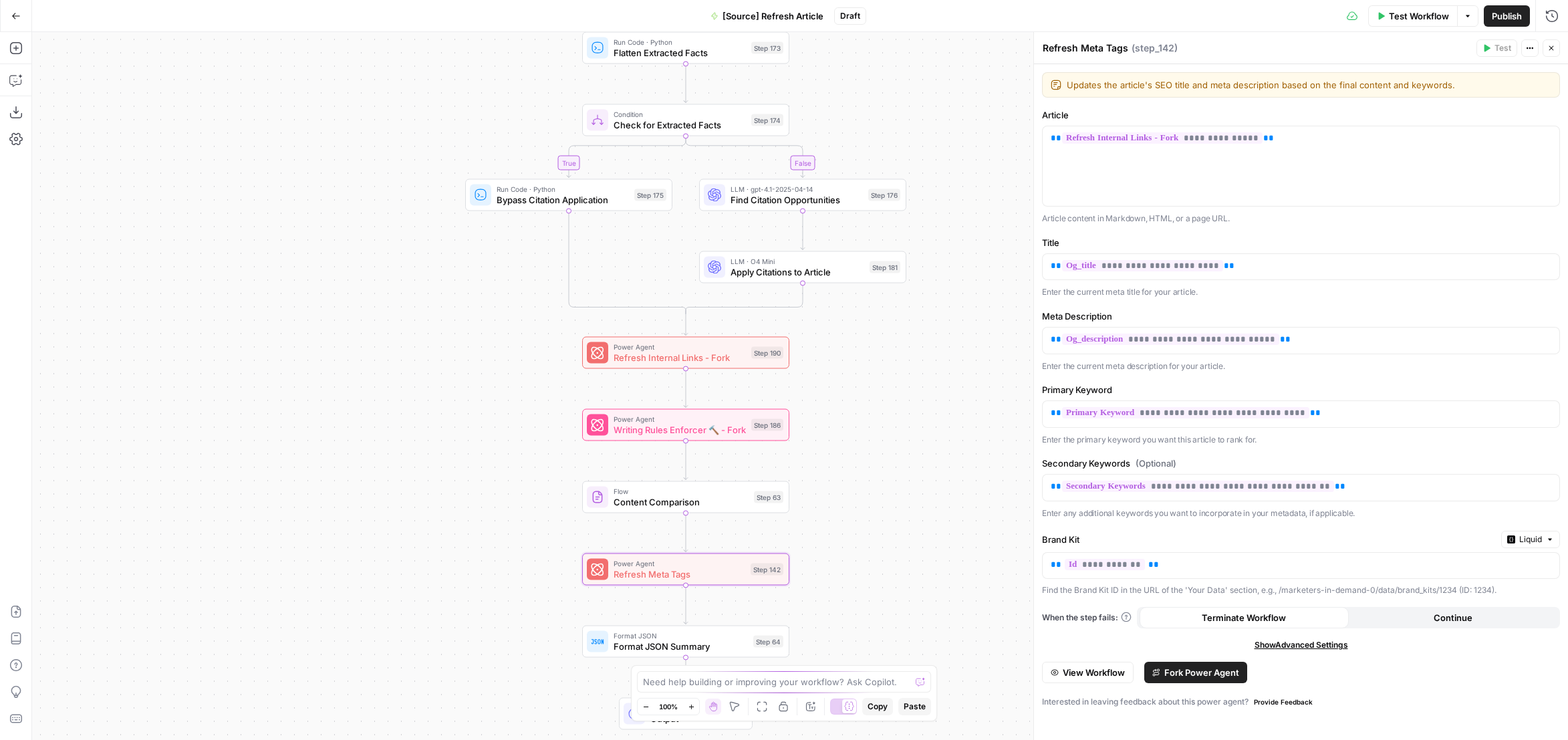
click at [1207, 666] on span "Fork Power Agent" at bounding box center [1201, 673] width 74 height 13
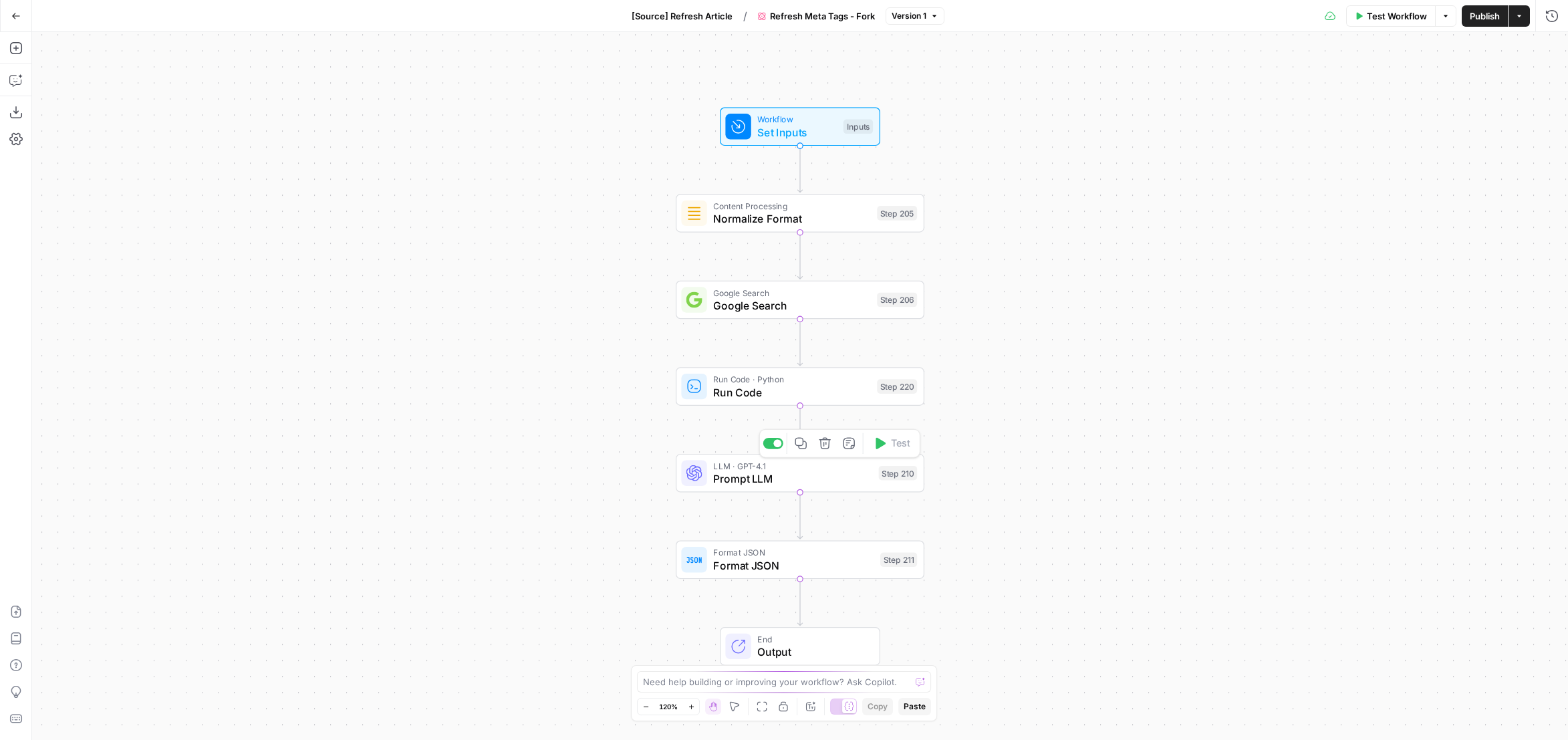
click at [844, 481] on span "Prompt LLM" at bounding box center [792, 478] width 159 height 16
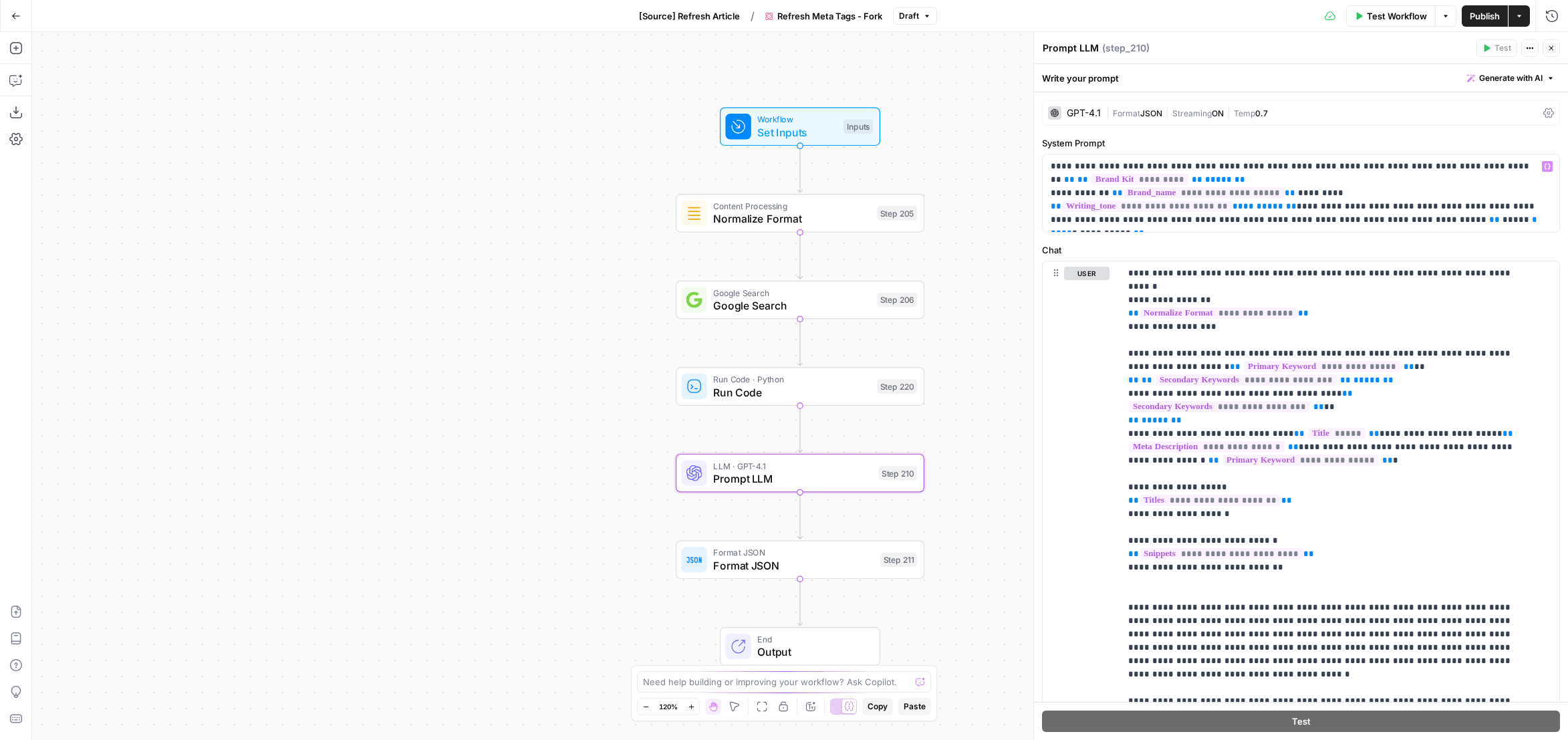
click at [1134, 119] on div "| Format JSON | Streaming ON | Temp 0.7" at bounding box center [1322, 113] width 432 height 12
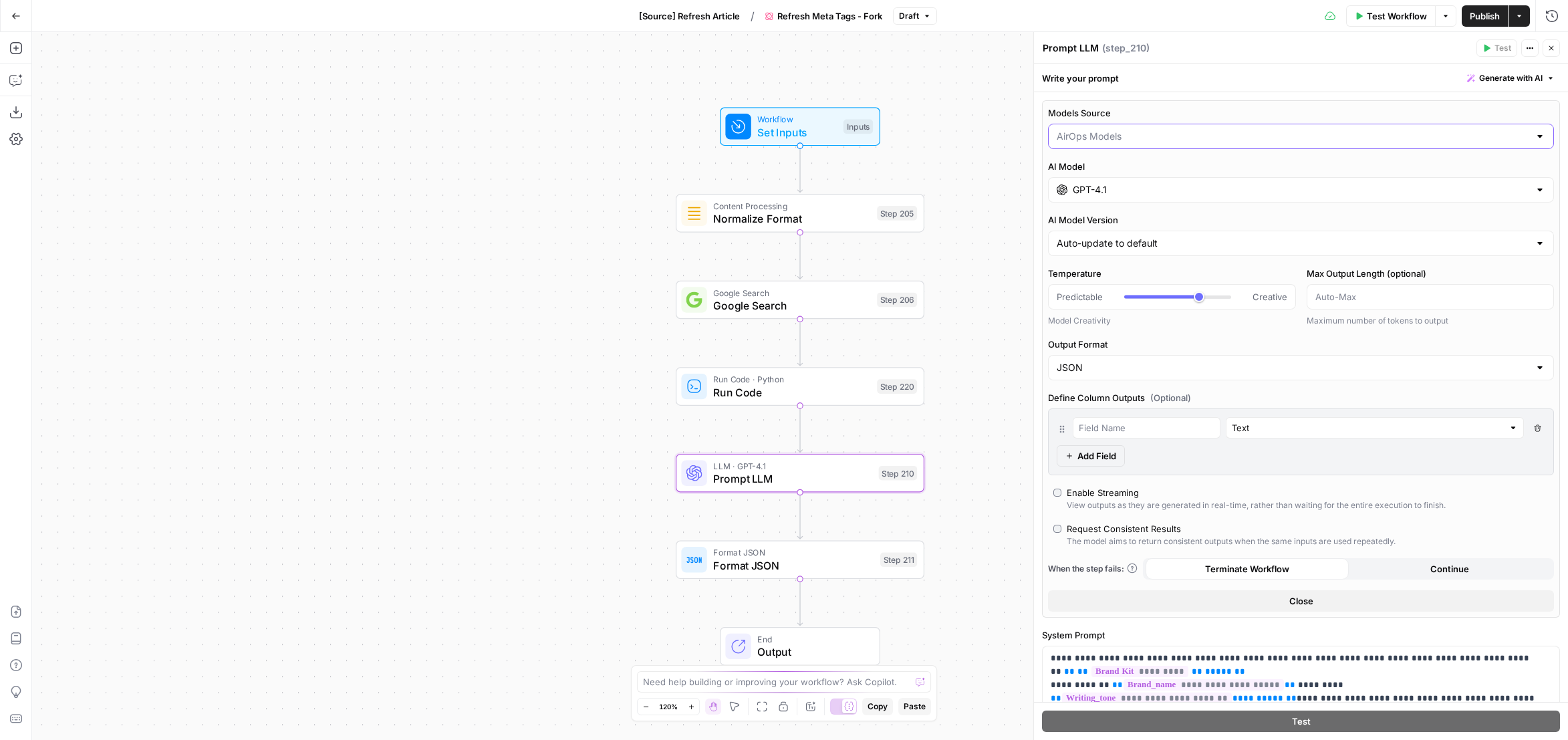
drag, startPoint x: 1114, startPoint y: 138, endPoint x: 1114, endPoint y: 150, distance: 12.0
click at [1113, 138] on input "Models Source" at bounding box center [1294, 137] width 473 height 13
click at [1113, 182] on span "My Models" at bounding box center [1293, 188] width 468 height 13
type input "My Models"
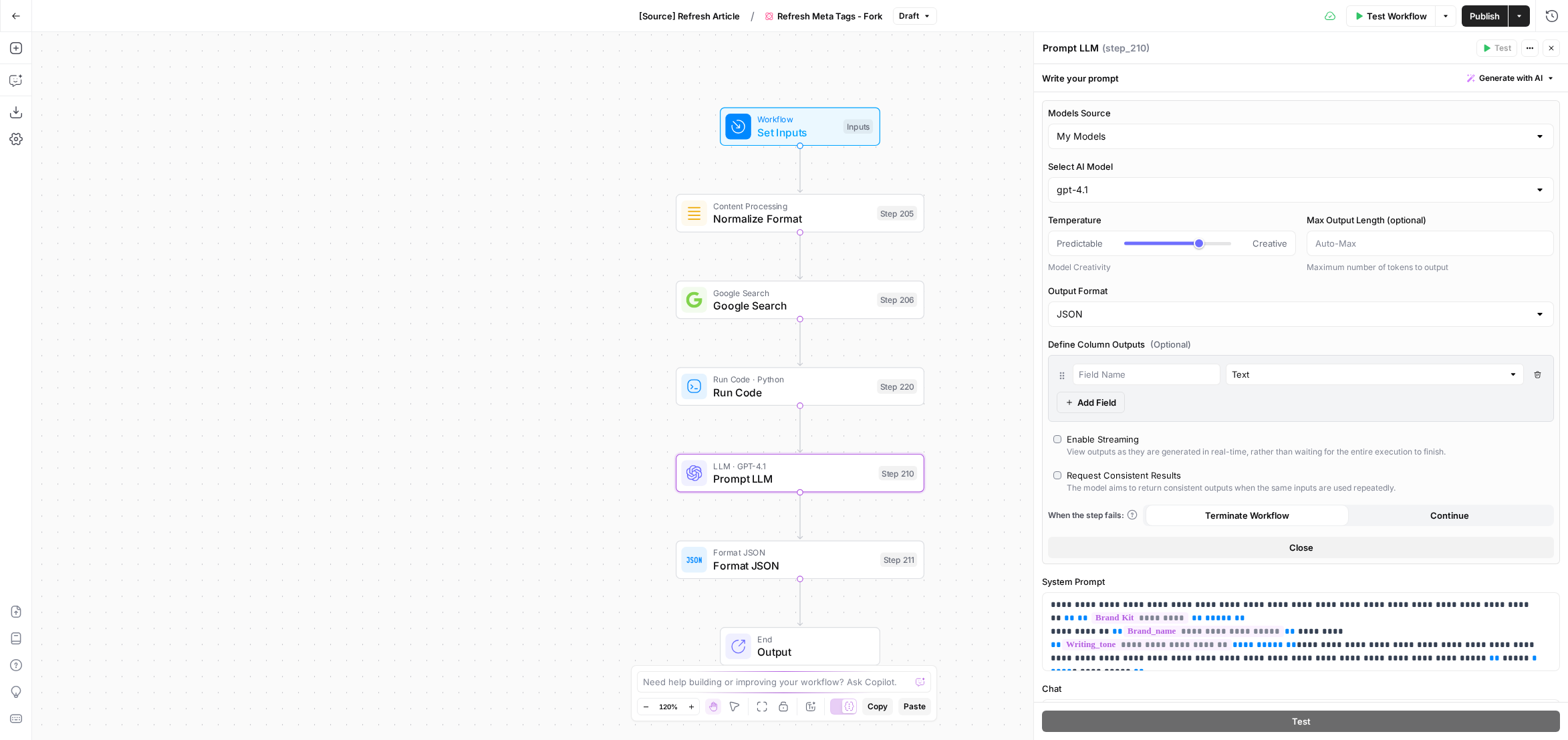
click at [1481, 29] on div "Test Workflow Options Publish Actions Run History" at bounding box center [1253, 15] width 631 height 31
click at [1479, 22] on span "Publish" at bounding box center [1485, 16] width 30 height 13
click at [15, 16] on icon "button" at bounding box center [16, 16] width 9 height 9
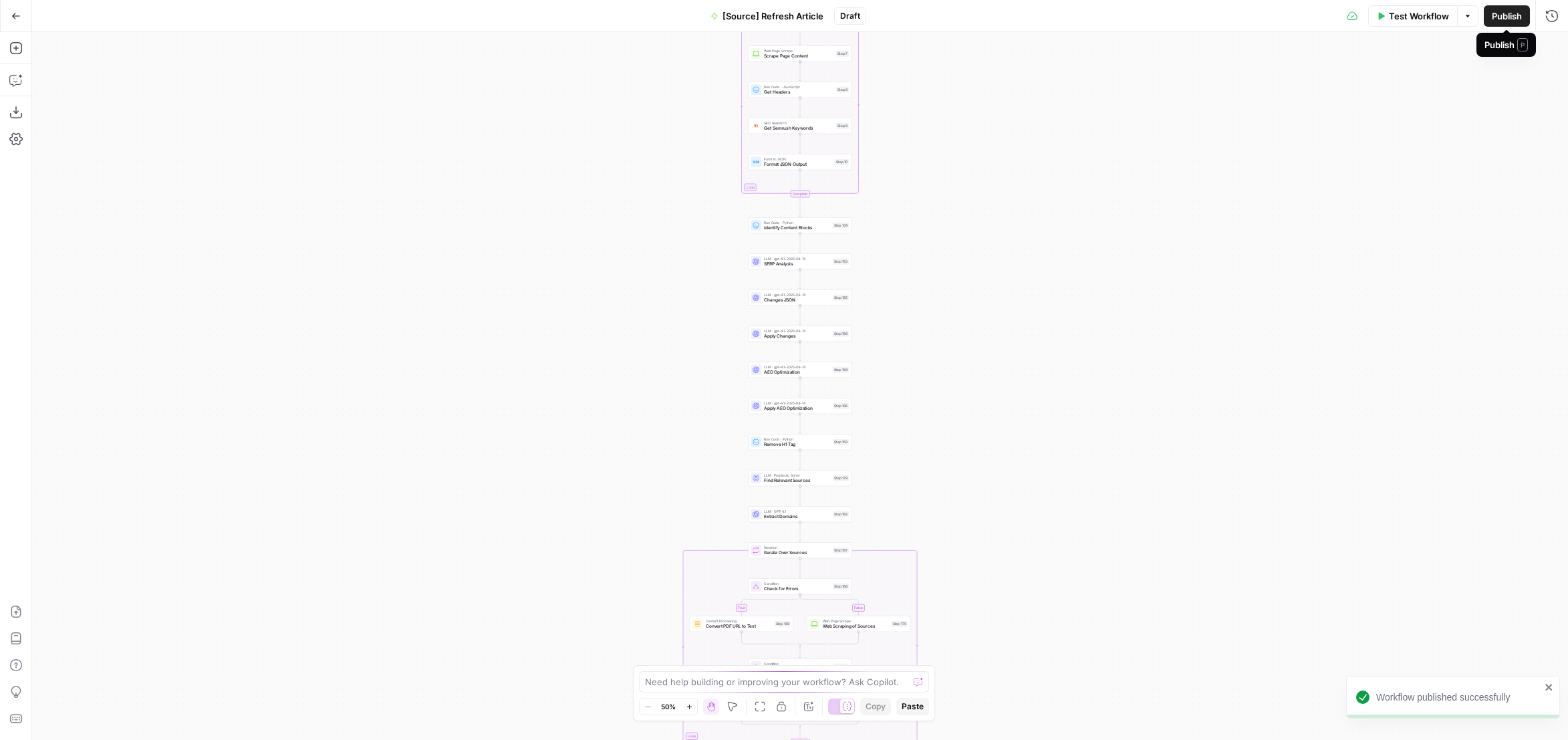
click at [1495, 20] on span "Publish" at bounding box center [1508, 16] width 30 height 13
drag, startPoint x: 1027, startPoint y: 170, endPoint x: 998, endPoint y: 549, distance: 380.1
click at [984, 596] on div "true false false true false true Workflow Set Inputs Inputs Content Processing …" at bounding box center [800, 386] width 1536 height 708
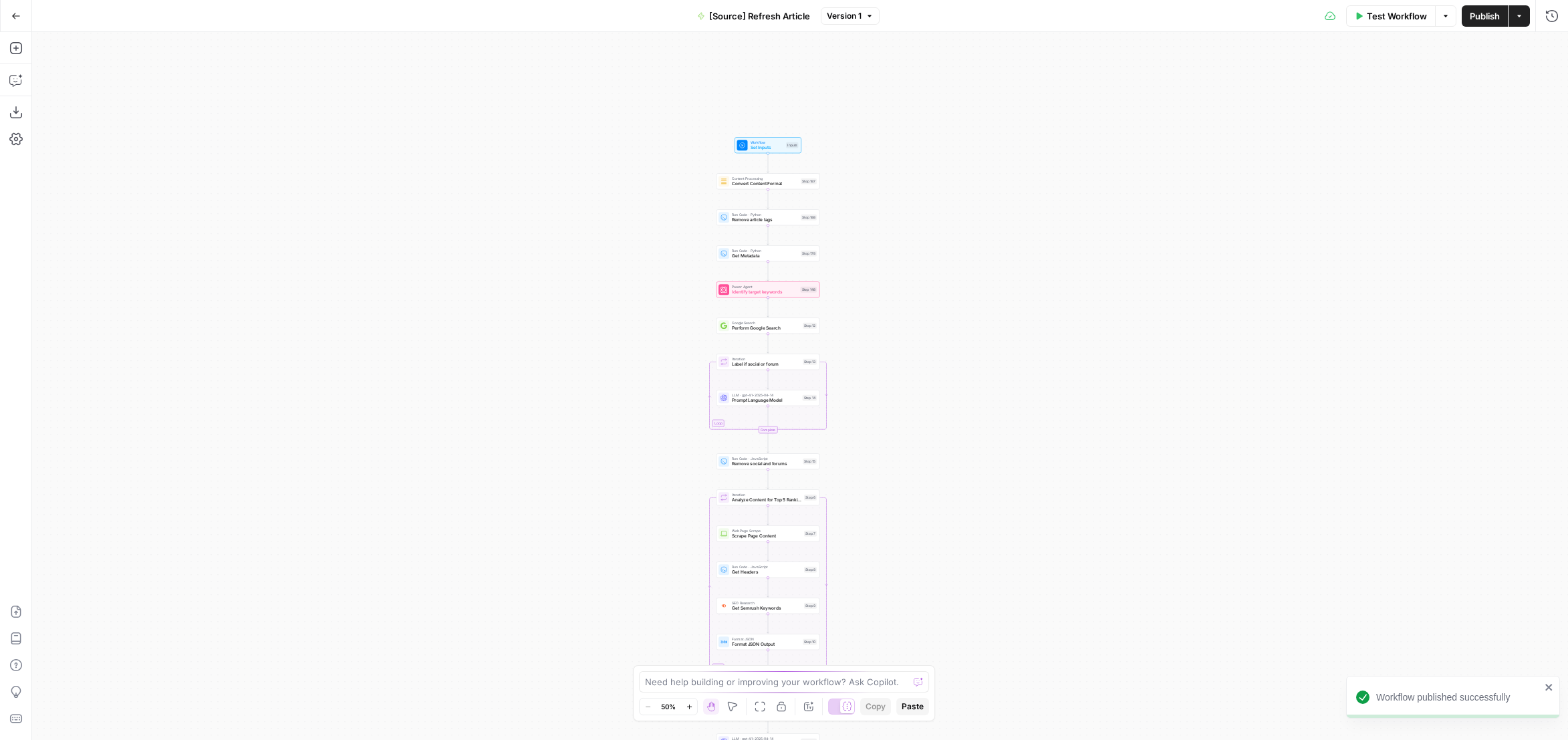
drag, startPoint x: 977, startPoint y: 234, endPoint x: 963, endPoint y: 402, distance: 168.6
click at [1009, 459] on div "true false false true false true Workflow Set Inputs Inputs Content Processing …" at bounding box center [800, 386] width 1536 height 708
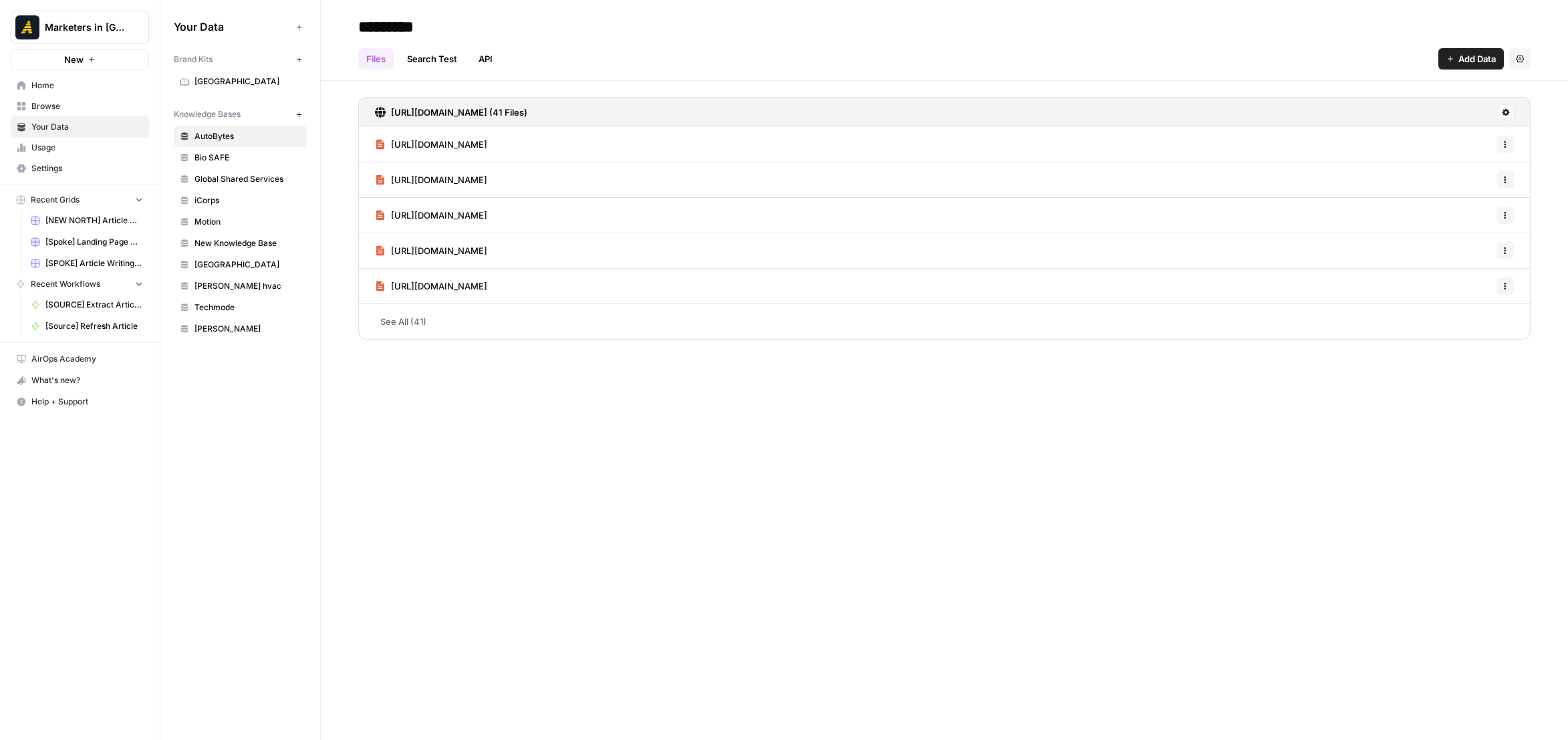
click at [224, 266] on span "[GEOGRAPHIC_DATA]" at bounding box center [247, 265] width 106 height 12
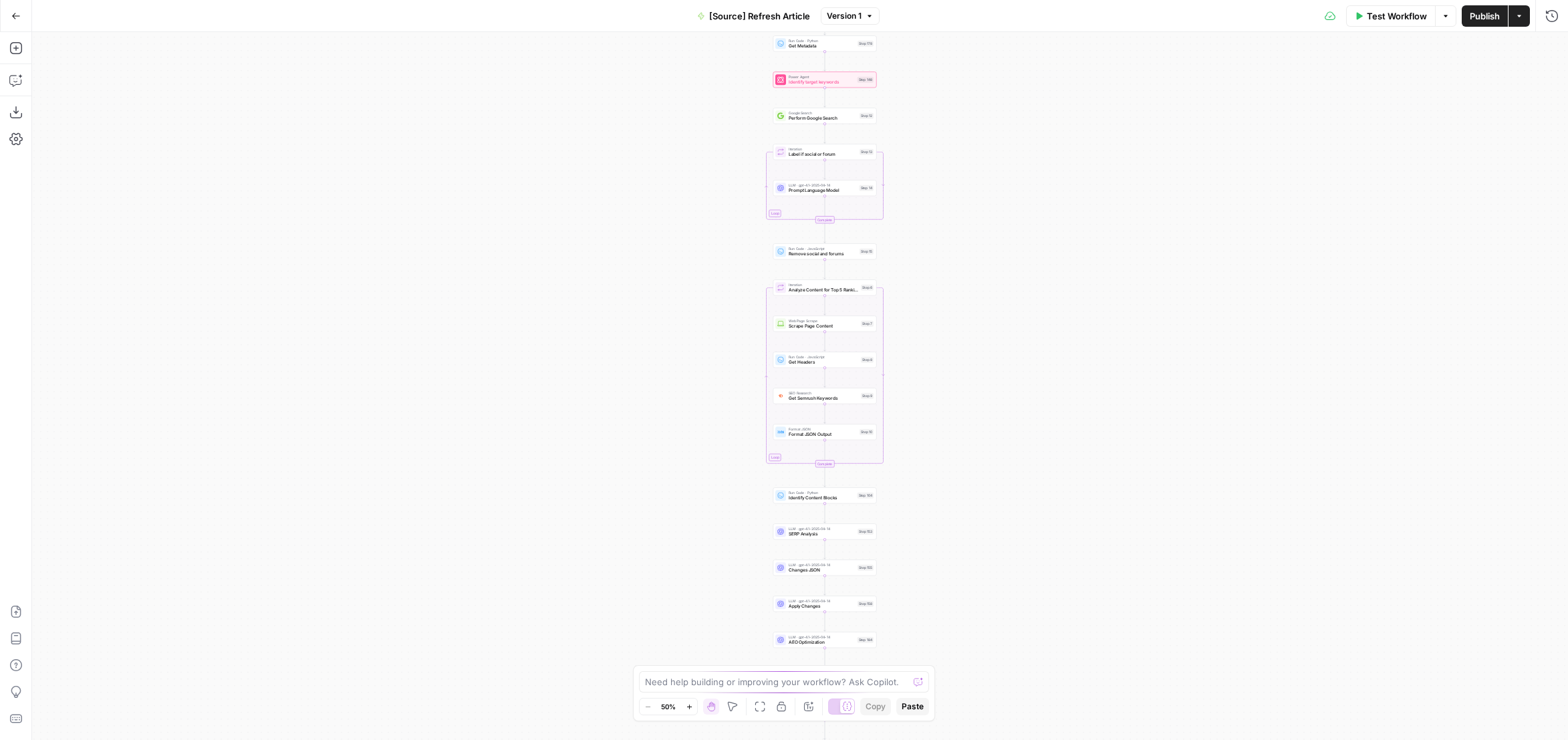
drag, startPoint x: 871, startPoint y: 167, endPoint x: 926, endPoint y: 376, distance: 216.1
click at [895, 499] on div "true false true false true false Workflow Set Inputs Inputs Content Processing …" at bounding box center [800, 386] width 1536 height 708
drag, startPoint x: 974, startPoint y: 181, endPoint x: 976, endPoint y: 422, distance: 241.0
click at [976, 422] on div "true false true false true false Workflow Set Inputs Inputs Content Processing …" at bounding box center [800, 386] width 1536 height 708
click at [953, 337] on div "true false true false true false Workflow Set Inputs Inputs Content Processing …" at bounding box center [800, 386] width 1536 height 708
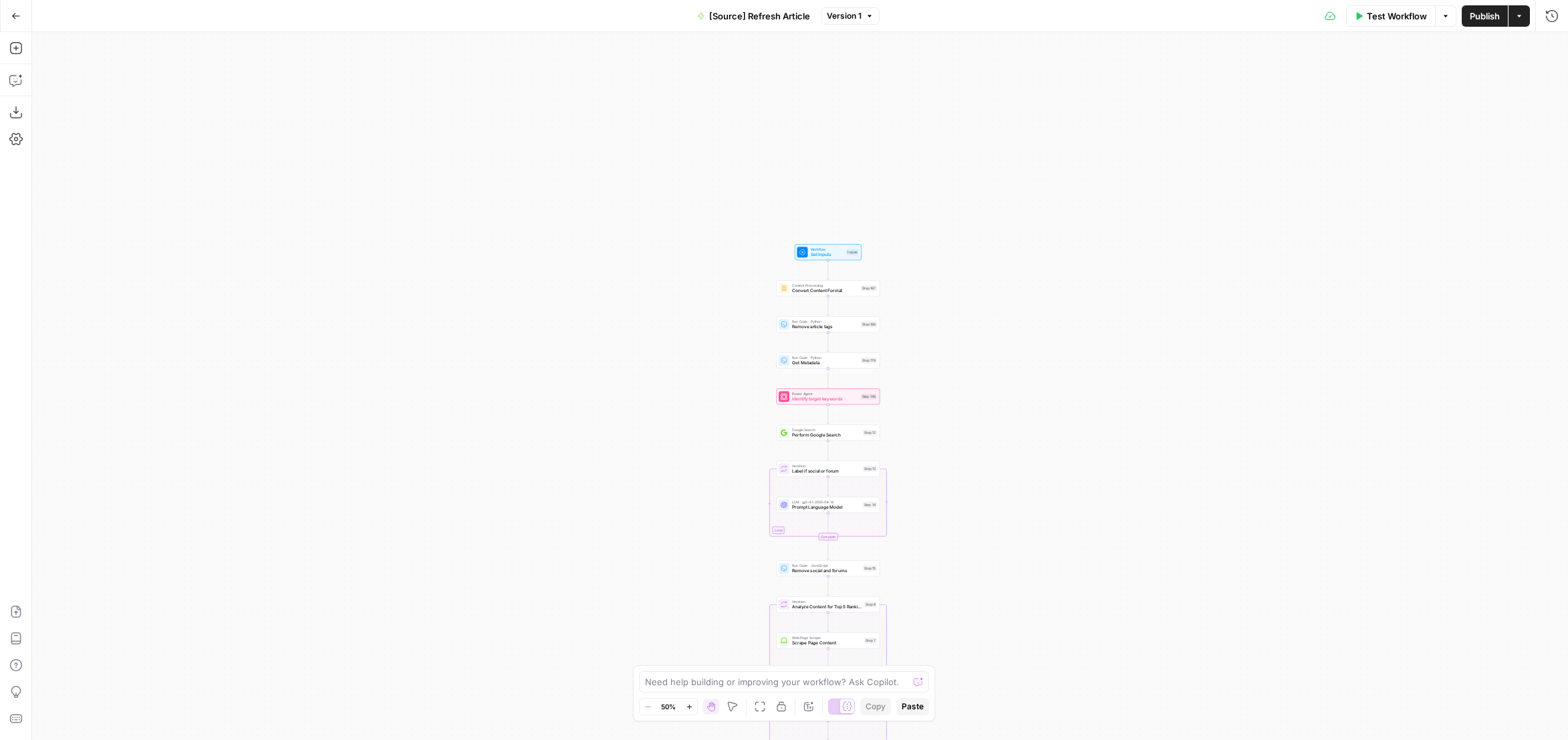
click at [953, 337] on div "true false true false true false Workflow Set Inputs Inputs Content Processing …" at bounding box center [800, 386] width 1536 height 708
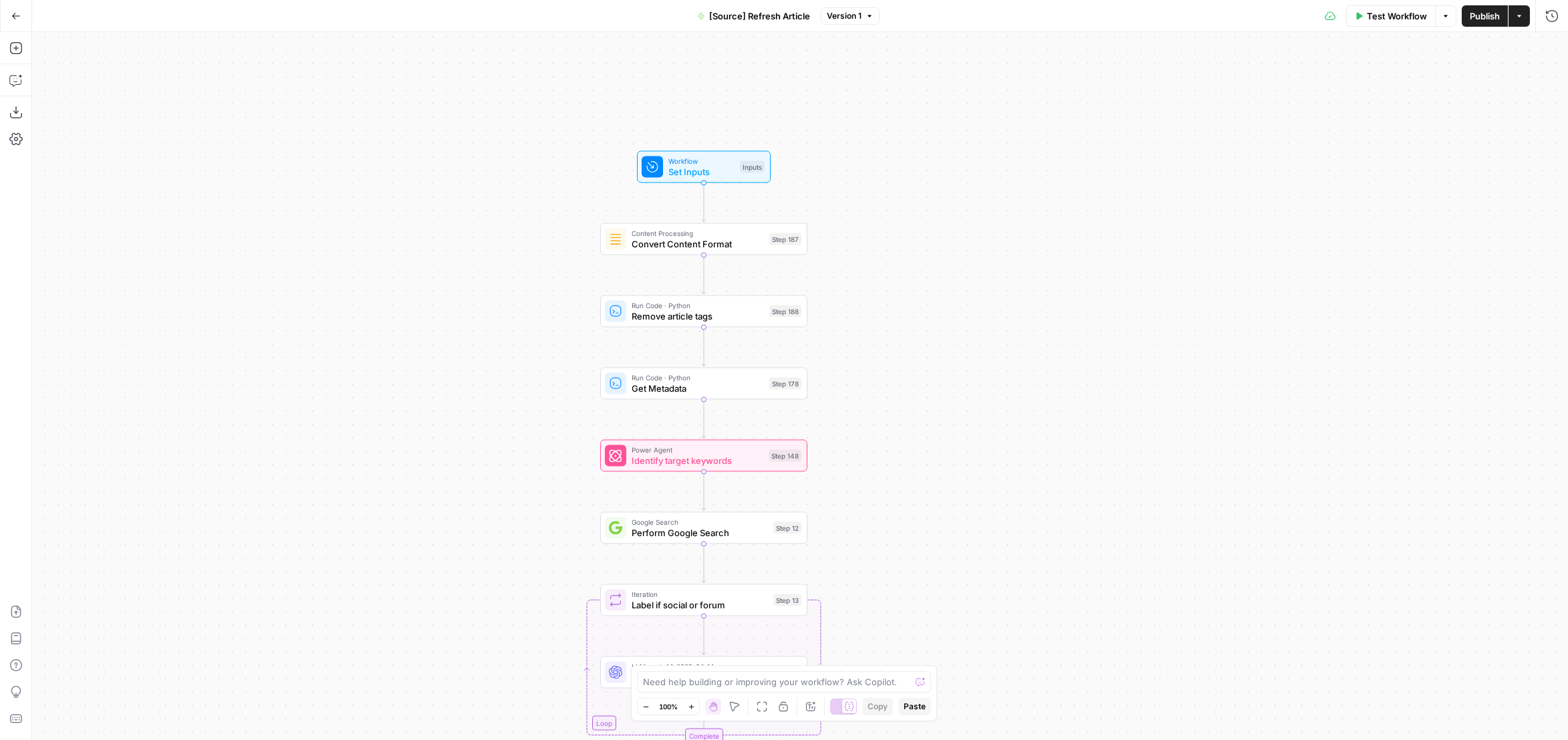
drag, startPoint x: 871, startPoint y: 436, endPoint x: 923, endPoint y: 377, distance: 78.6
click at [923, 377] on div "true false true false true false Workflow Set Inputs Inputs Content Processing …" at bounding box center [800, 386] width 1536 height 708
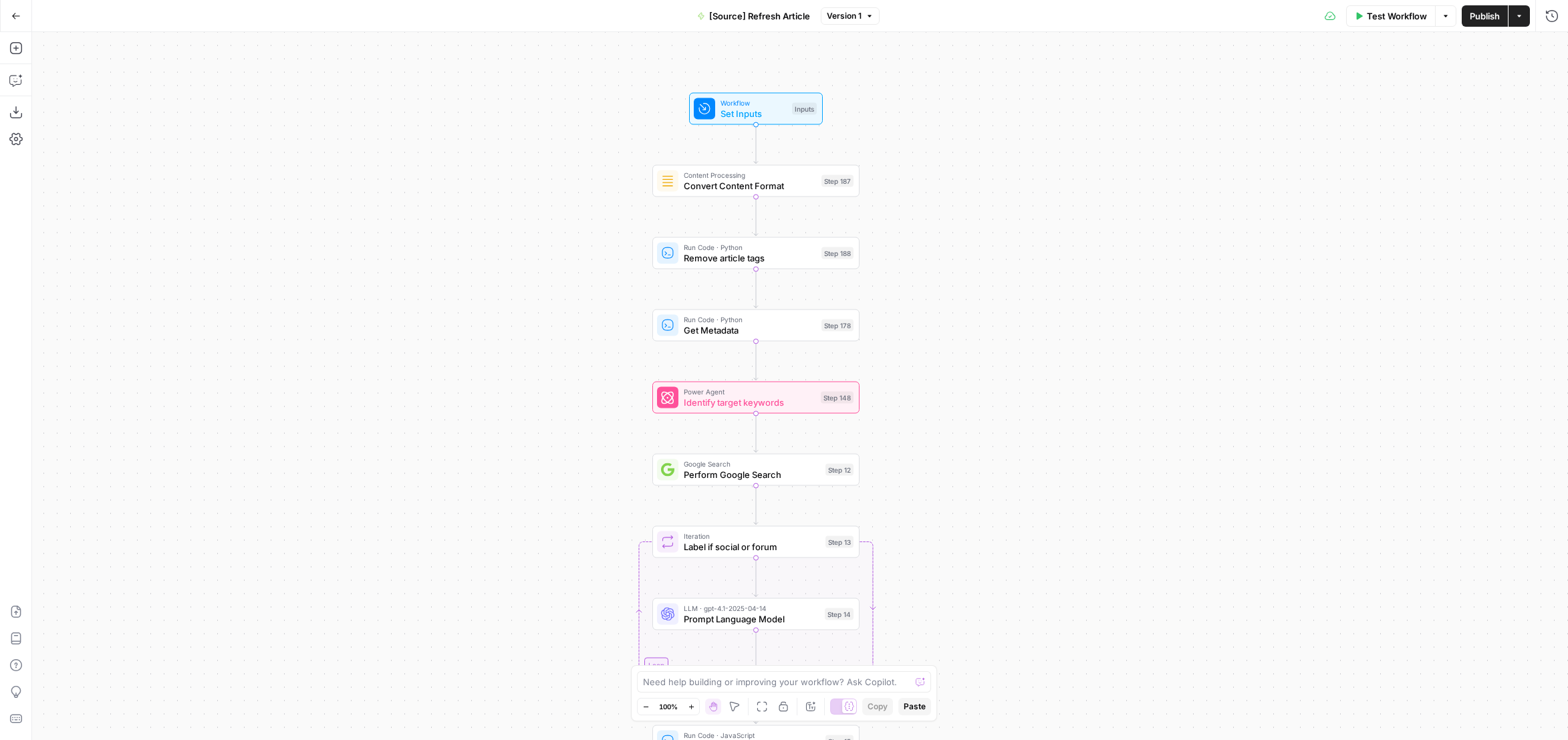
click at [923, 377] on div "true false true false true false Workflow Set Inputs Inputs Content Processing …" at bounding box center [800, 386] width 1536 height 708
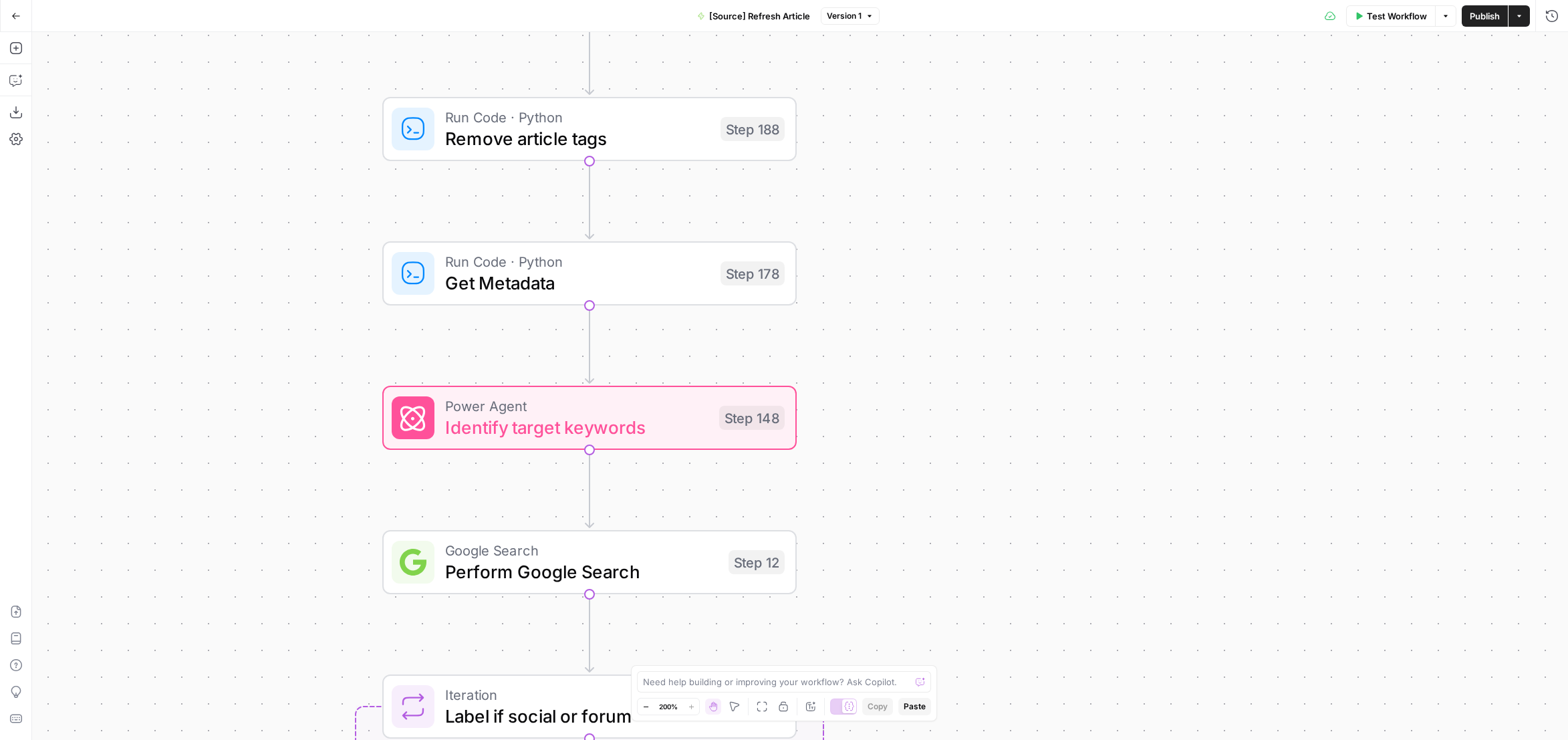
click at [655, 291] on span "Get Metadata" at bounding box center [578, 283] width 265 height 26
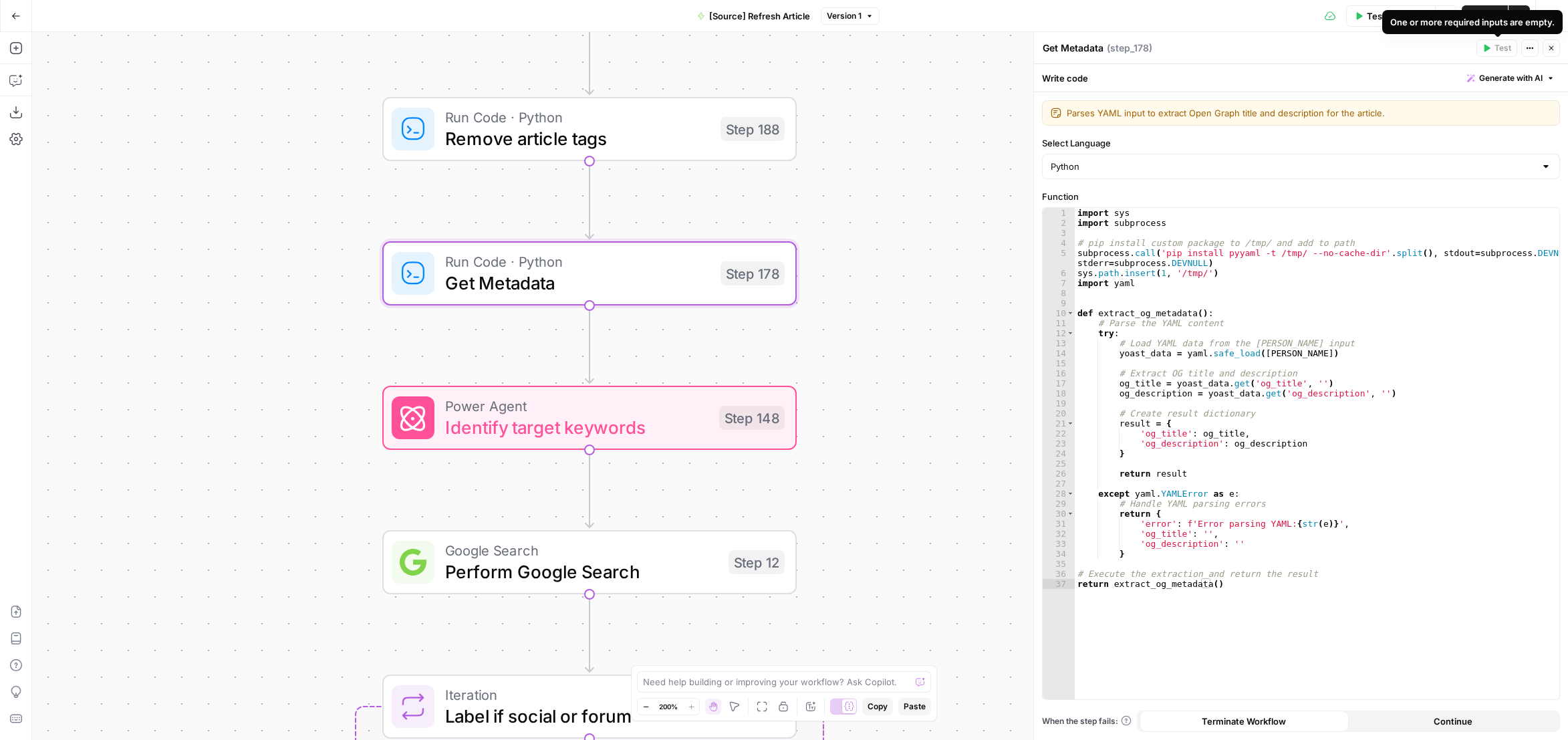
click at [1405, 20] on div "One or more required inputs are empty." at bounding box center [1473, 22] width 165 height 13
click at [1373, 14] on span "Test Workflow" at bounding box center [1397, 16] width 60 height 13
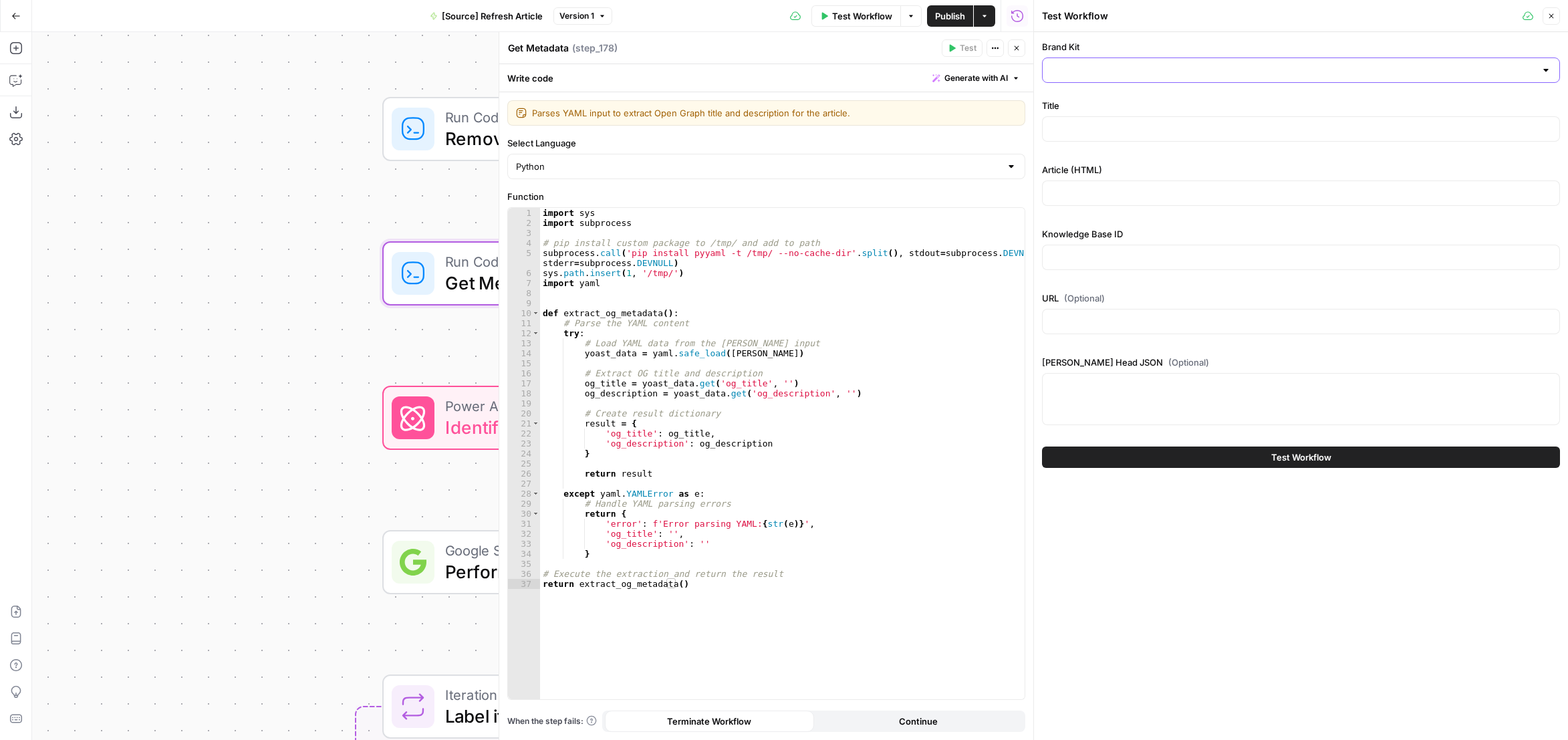
click at [1166, 74] on input "Brand Kit" at bounding box center [1293, 70] width 484 height 13
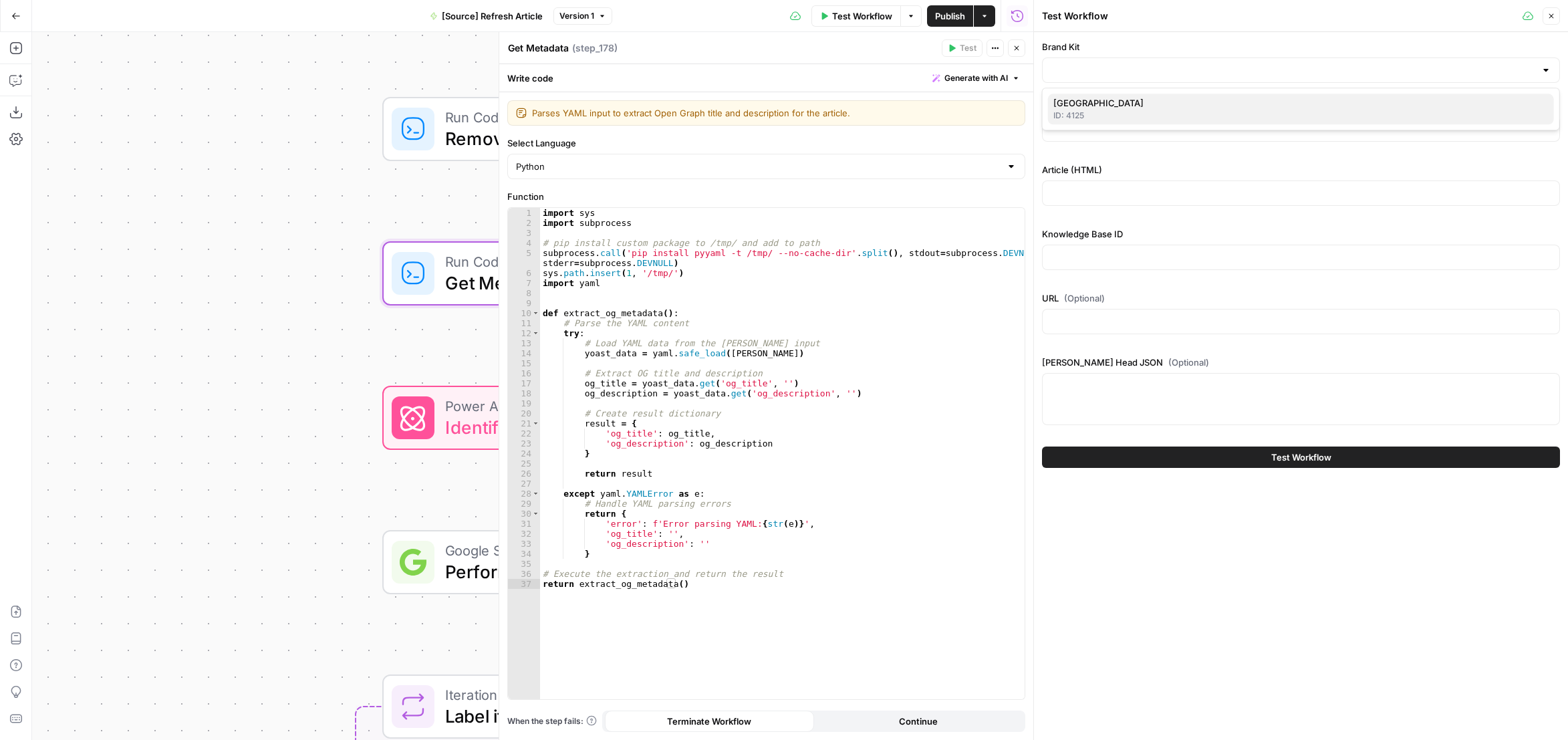
click at [1157, 105] on span "[GEOGRAPHIC_DATA]" at bounding box center [1298, 103] width 490 height 13
type input "[GEOGRAPHIC_DATA]"
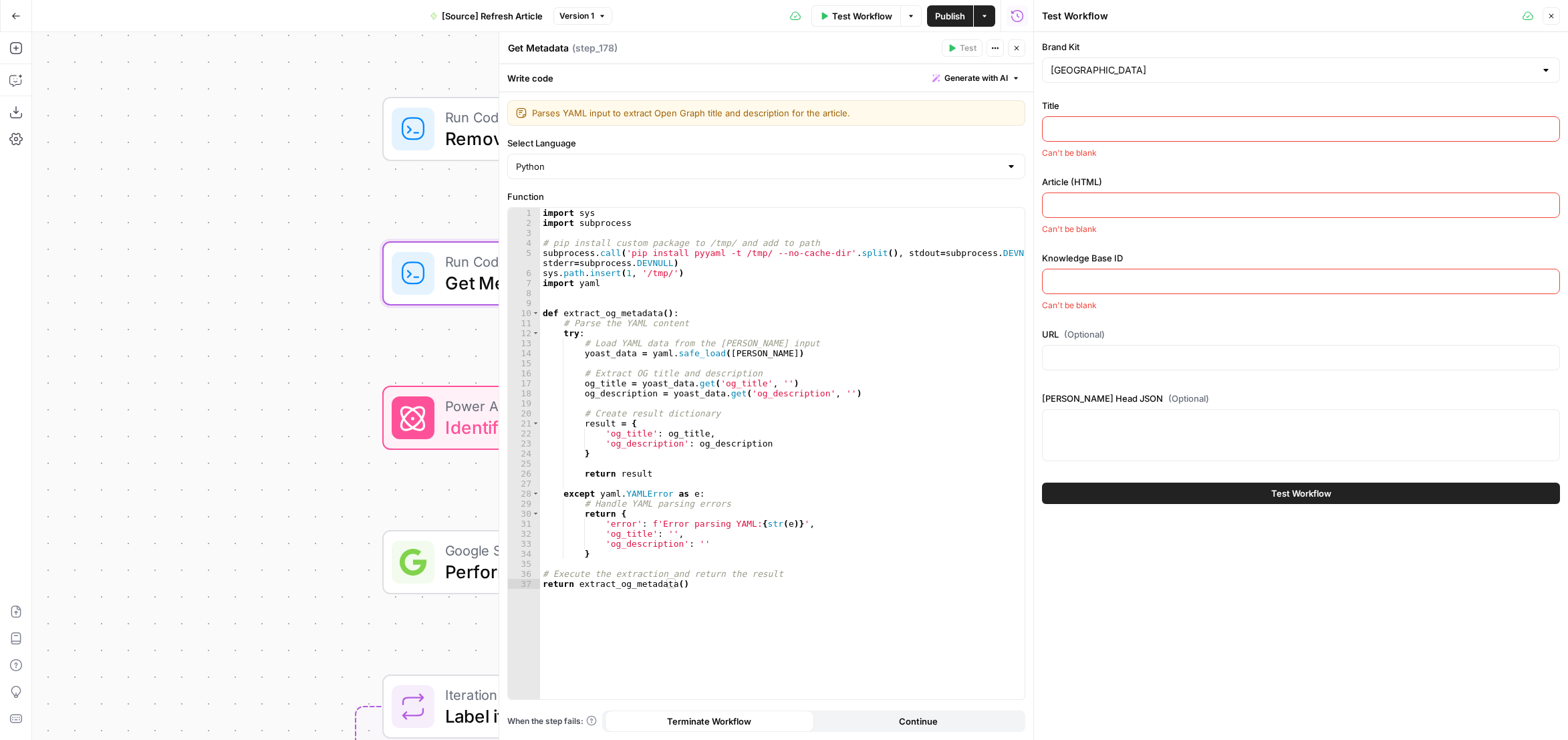
click at [1167, 134] on input "Title" at bounding box center [1300, 129] width 500 height 13
paste input "AI in B2B Marketing: Effectiveness vs. Efficiency"
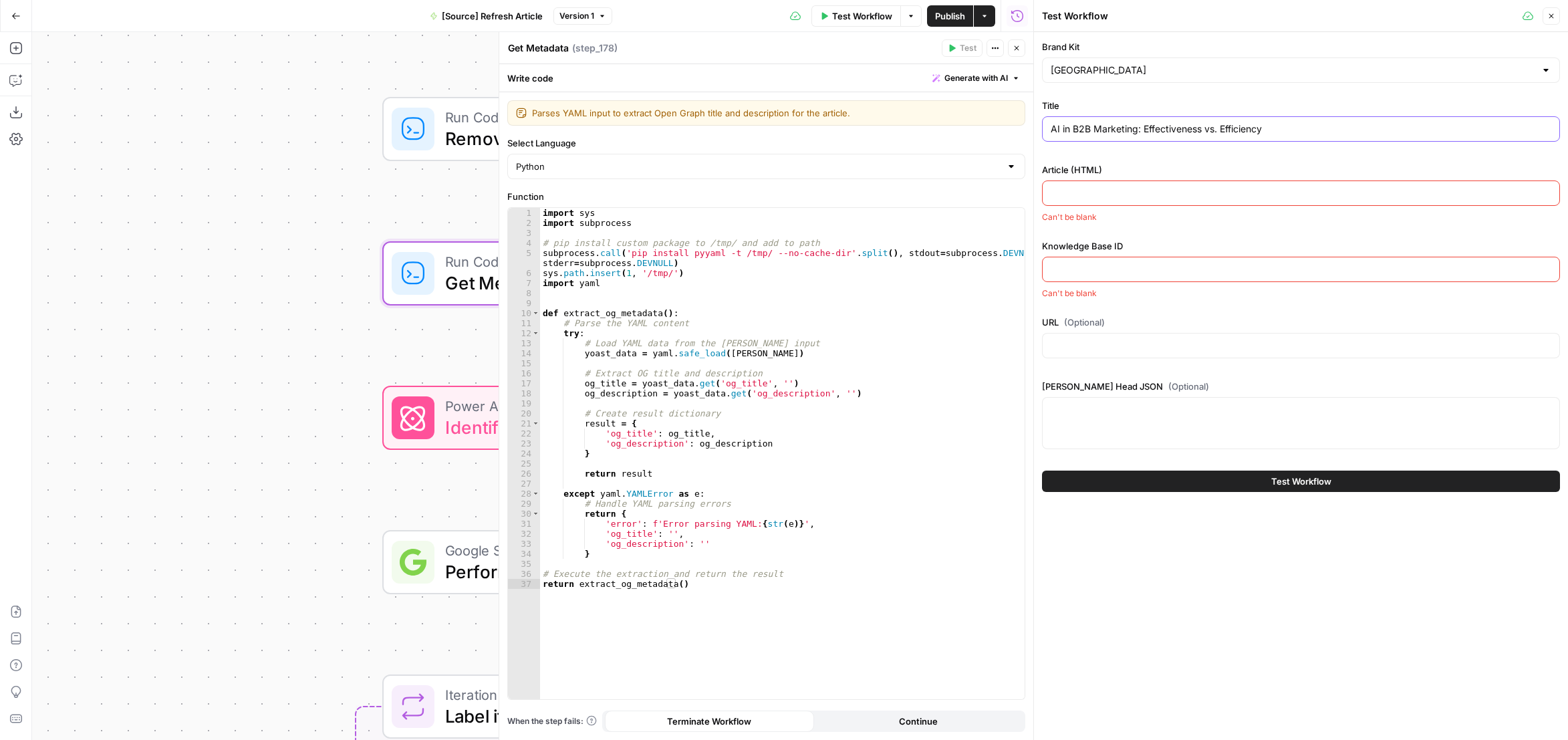
type input "AI in B2B Marketing: Effectiveness vs. Efficiency"
click at [1113, 197] on input "Article (HTML)" at bounding box center [1300, 193] width 500 height 13
paste input "L ipsumdol sit ame consecte ad elitsedd eius Temp Incid utlab etdoloremagn AL e…"
type input "L ipsumdol sit ame consecte ad elitsedd eius Temp Incid utlab etdoloremagn AL e…"
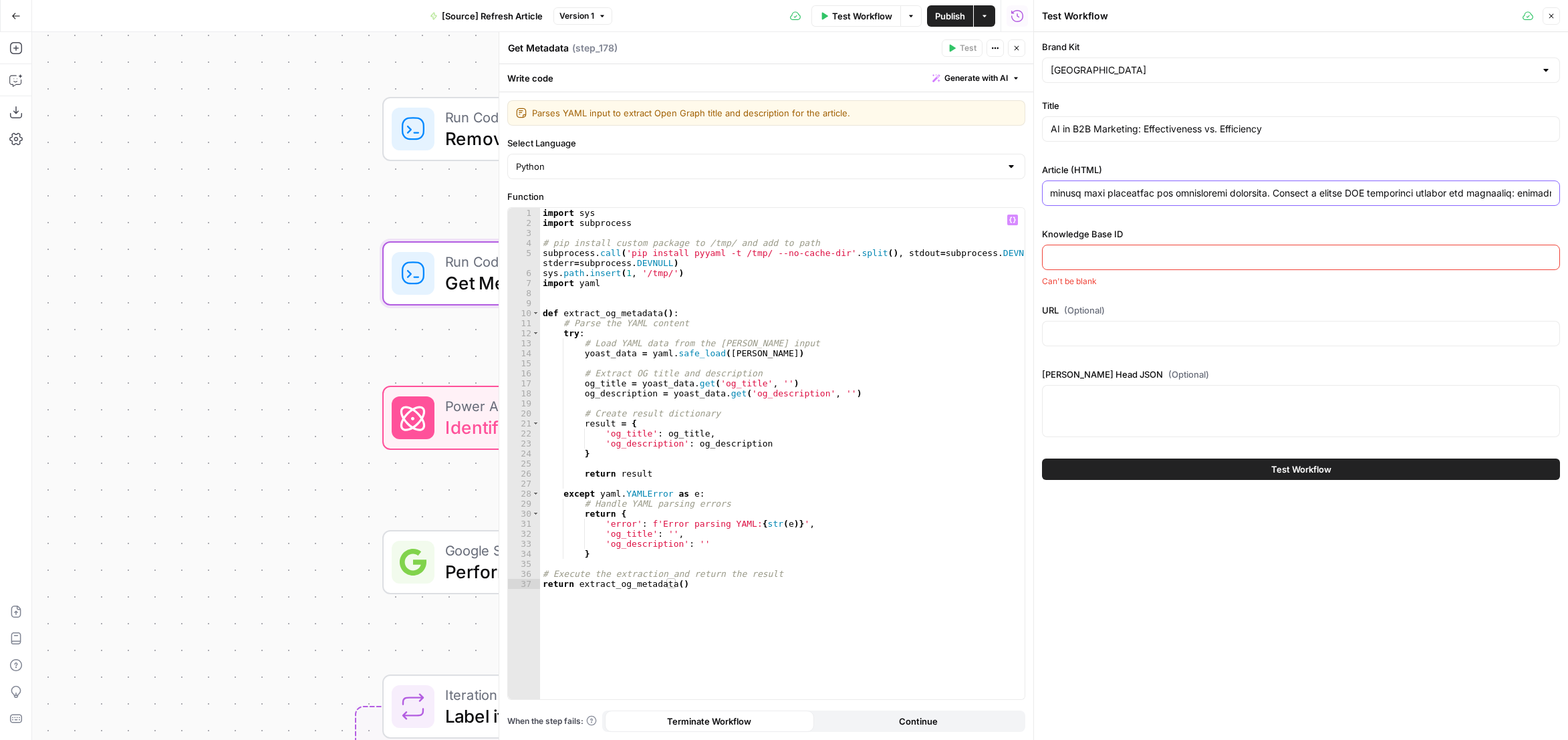
scroll to position [0, 45722]
drag, startPoint x: 1146, startPoint y: 192, endPoint x: 750, endPoint y: 213, distance: 396.6
click at [701, 218] on body "Marketers in Demand New Home Browse Your Data Usage Settings Recent Grids [NEW …" at bounding box center [784, 370] width 1568 height 740
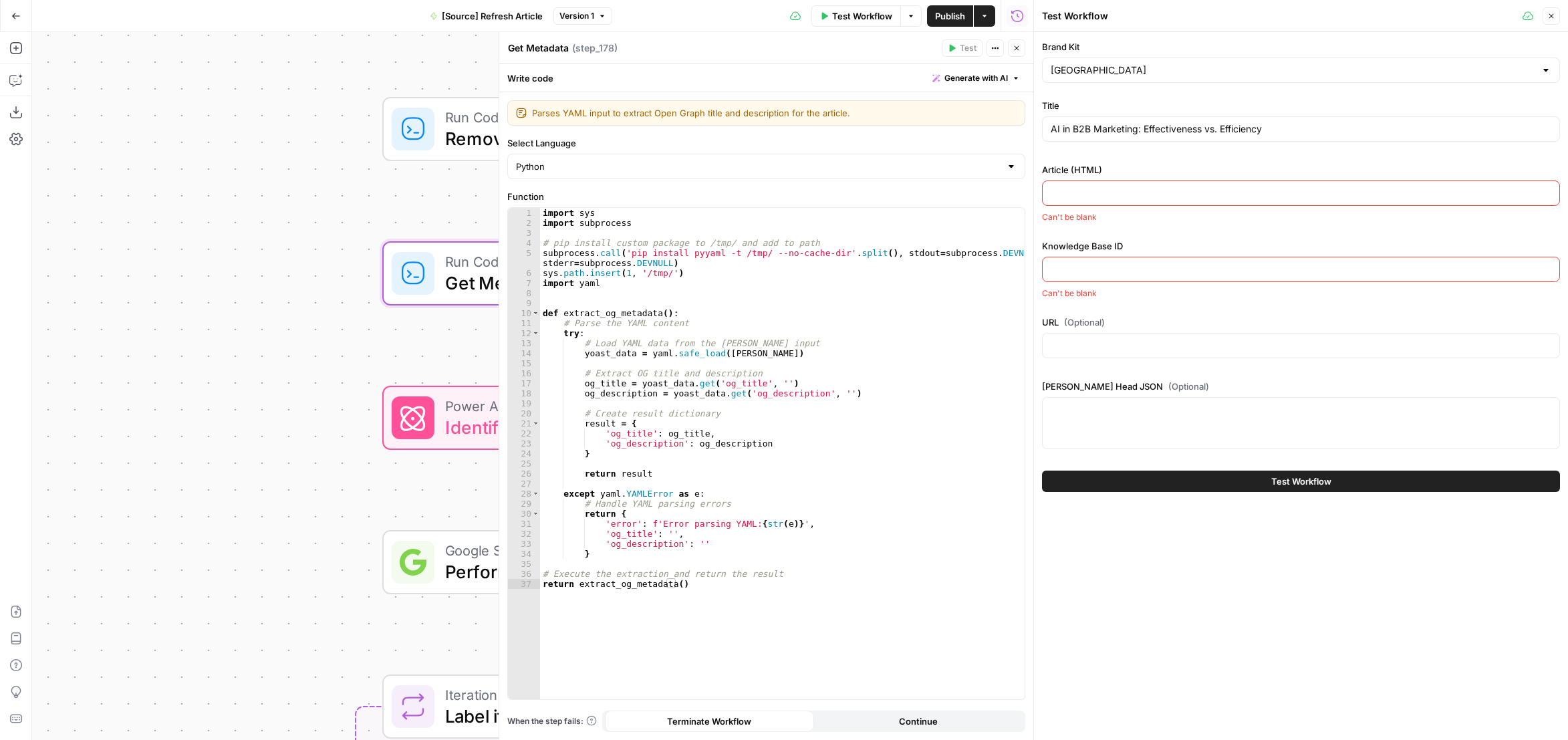
paste input "<p>I recently had the pleasure of speaking with <a href="https://www.linkedin.c…"
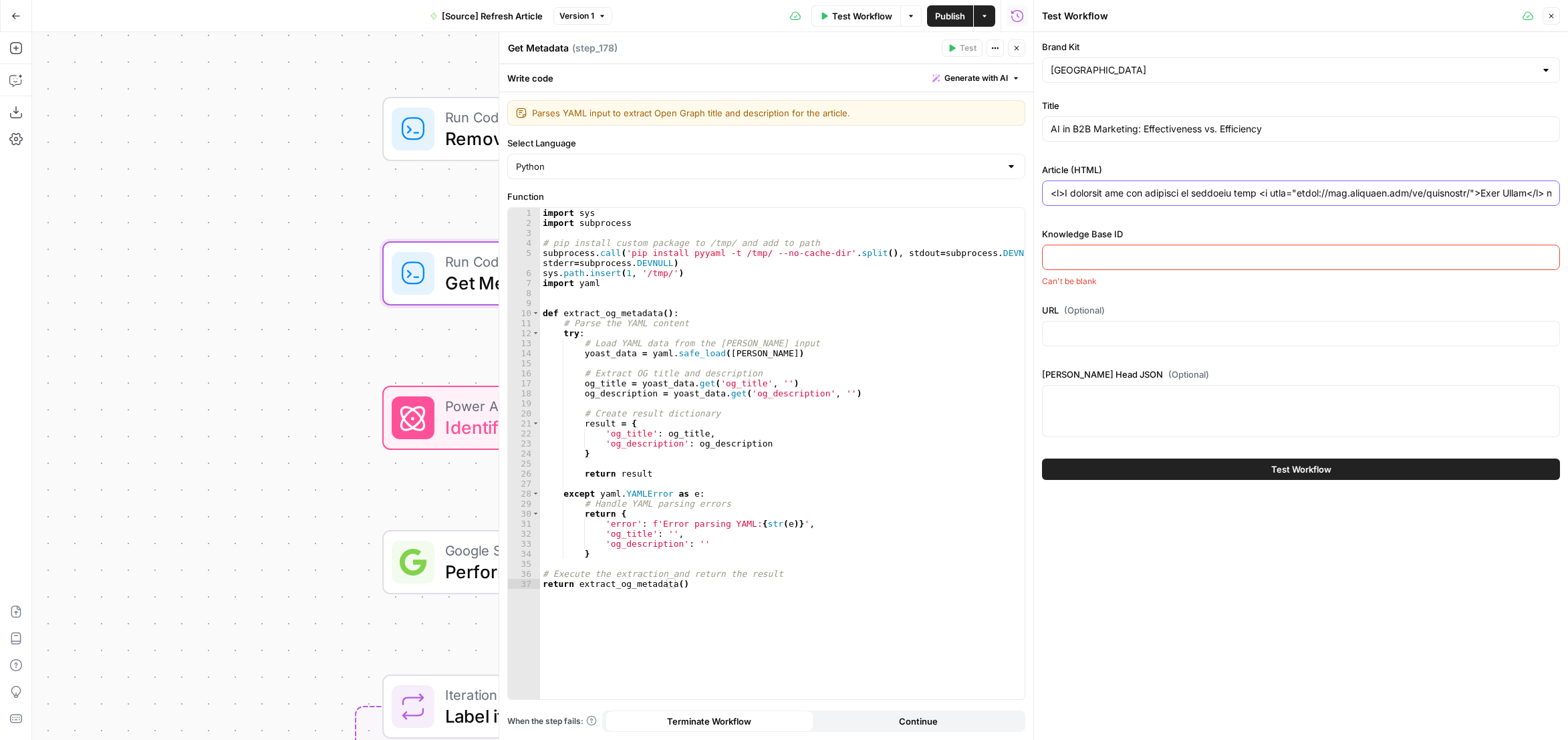
scroll to position [0, 65792]
type input "<p>I recently had the pleasure of speaking with <a href="https://www.linkedin.c…"
click at [1170, 260] on input "Knowledge Base ID" at bounding box center [1300, 257] width 500 height 13
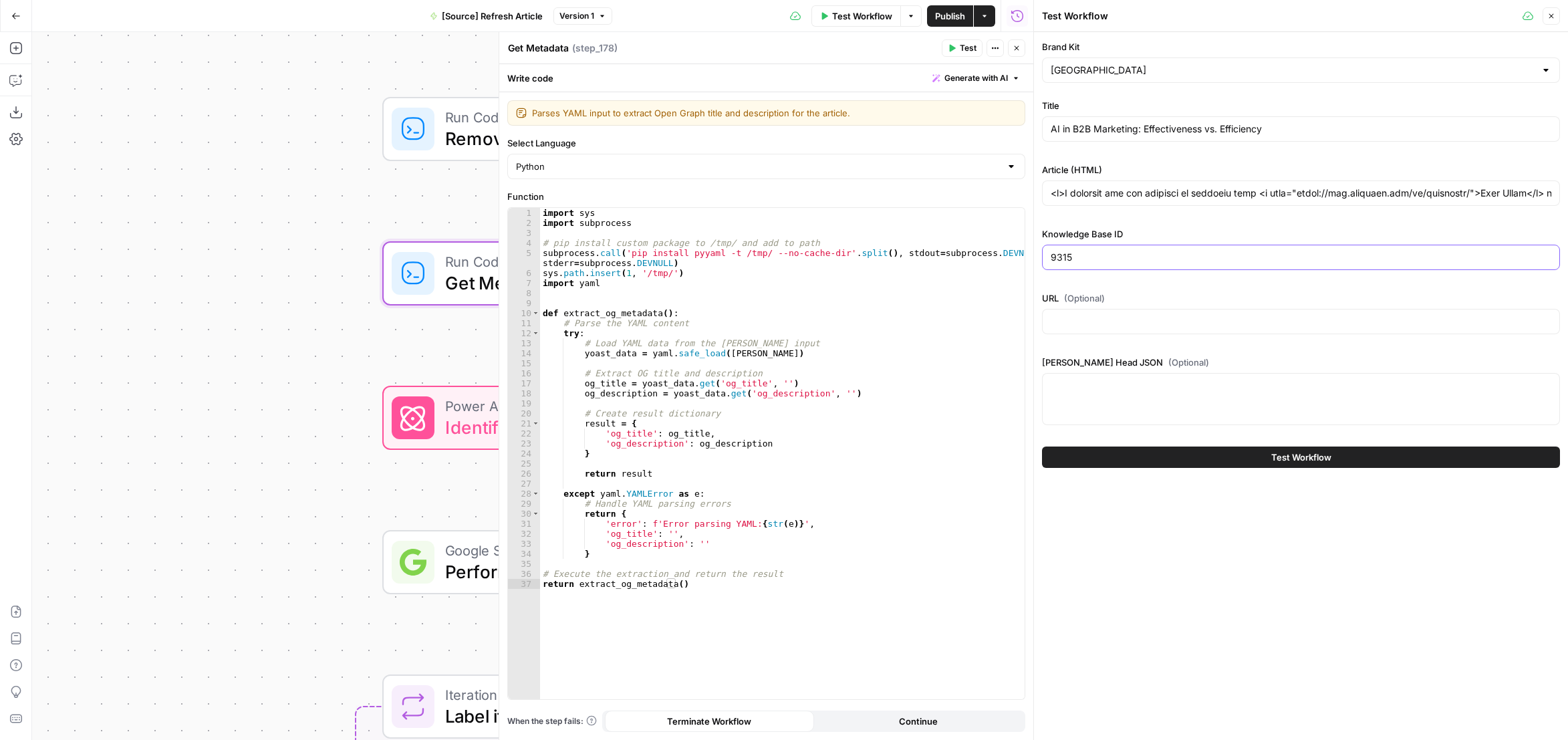
type input "9315"
click at [1213, 456] on button "Test Workflow" at bounding box center [1301, 457] width 518 height 22
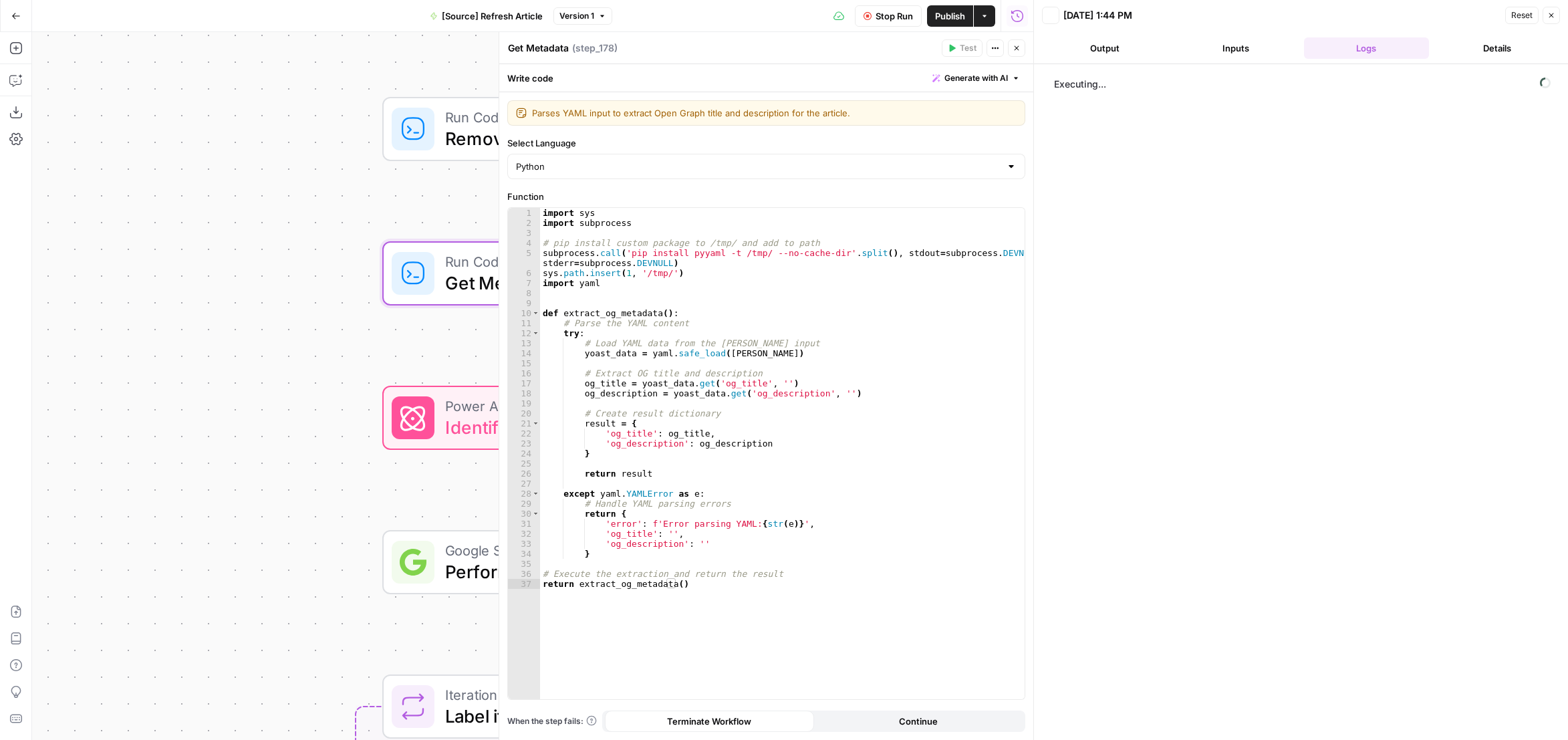
click at [1020, 47] on icon "button" at bounding box center [1017, 48] width 8 height 8
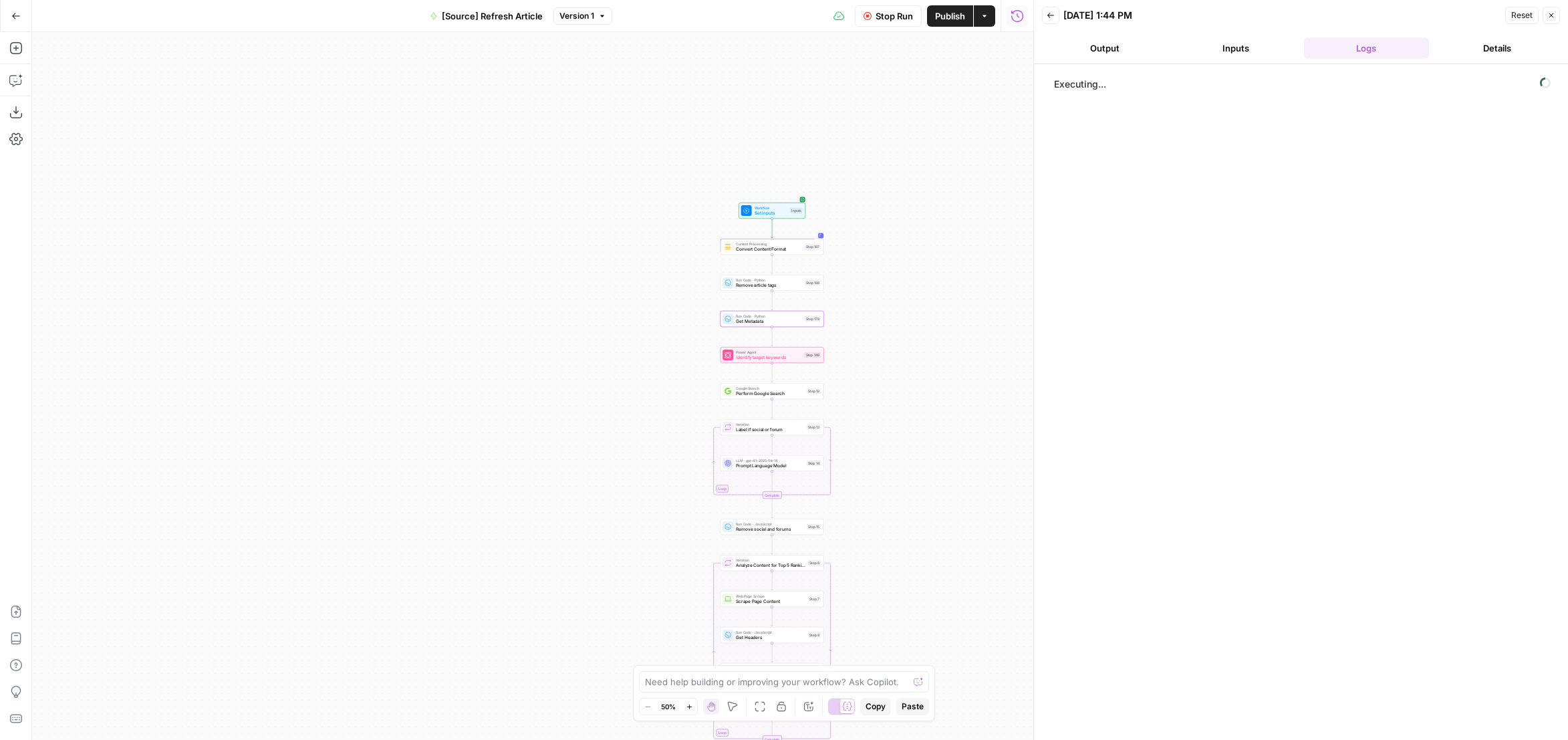
drag, startPoint x: 930, startPoint y: 242, endPoint x: 861, endPoint y: 292, distance: 85.2
click at [861, 292] on div "true false false true false true Workflow Set Inputs Inputs Content Processing …" at bounding box center [532, 386] width 1002 height 708
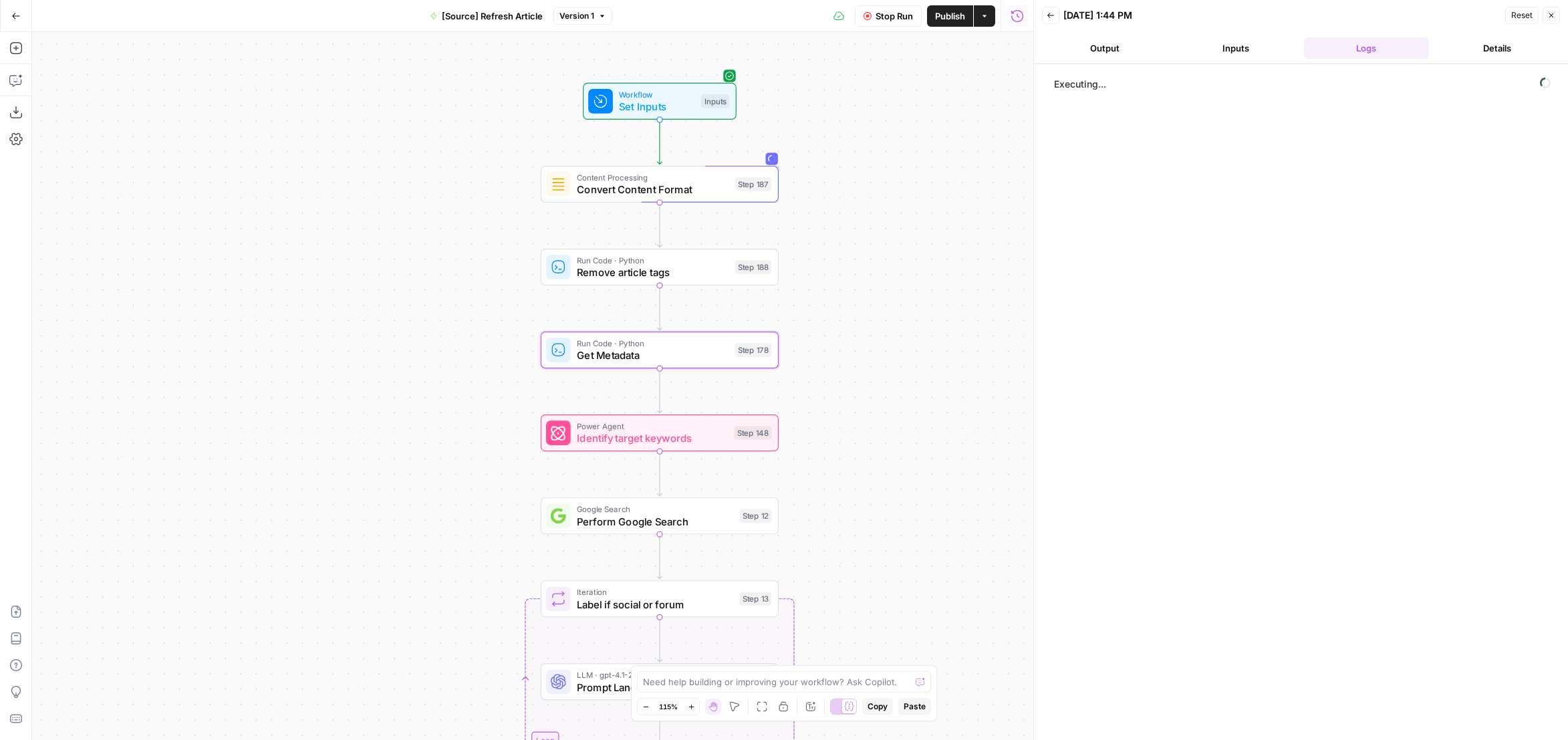
drag, startPoint x: 863, startPoint y: 314, endPoint x: 874, endPoint y: 305, distance: 14.2
click at [874, 305] on div "true false false true false true Workflow Set Inputs Inputs Content Processing …" at bounding box center [532, 386] width 1002 height 708
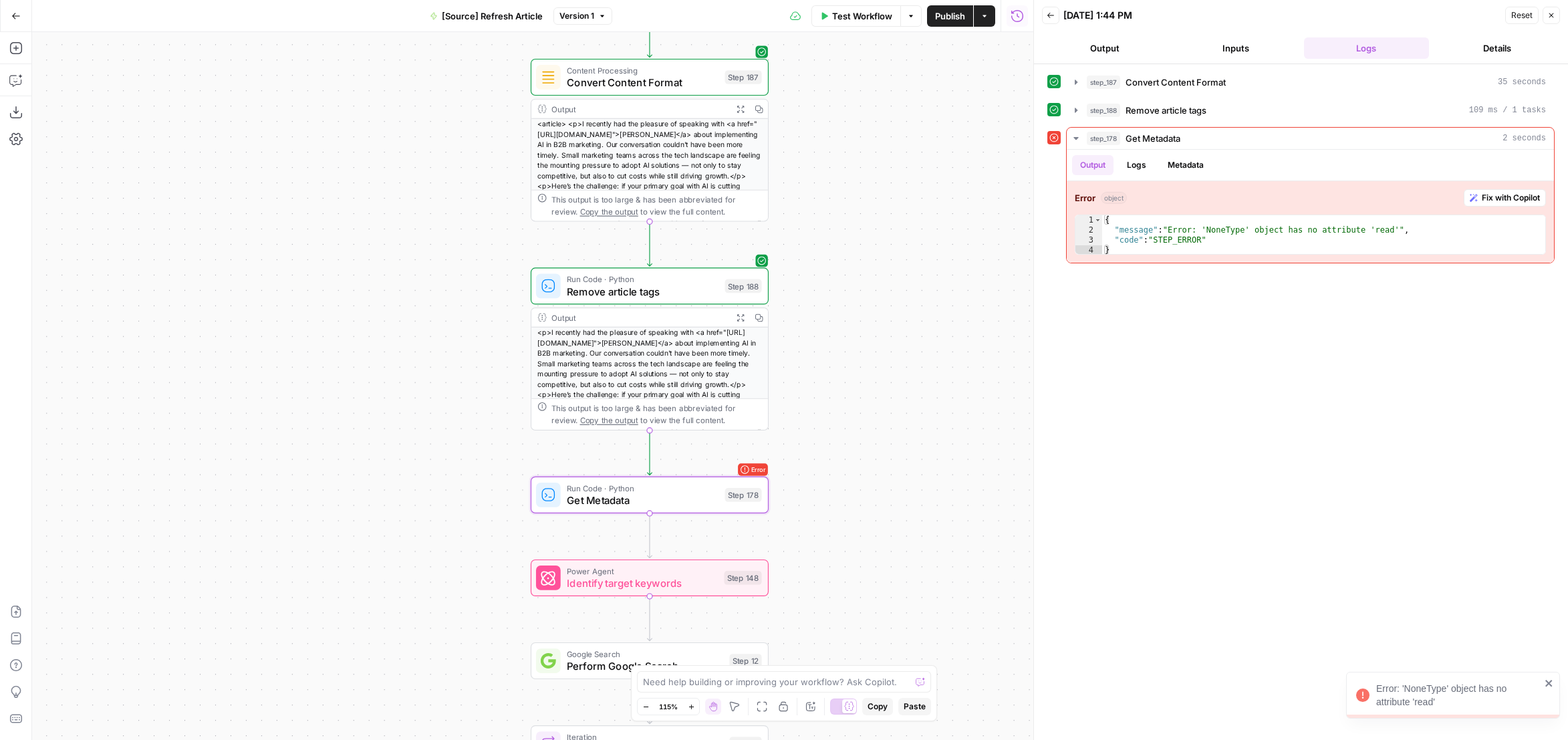
drag, startPoint x: 857, startPoint y: 590, endPoint x: 845, endPoint y: 446, distance: 144.5
click at [845, 446] on div "true false false true false true Workflow Set Inputs Inputs Content Processing …" at bounding box center [532, 386] width 1002 height 708
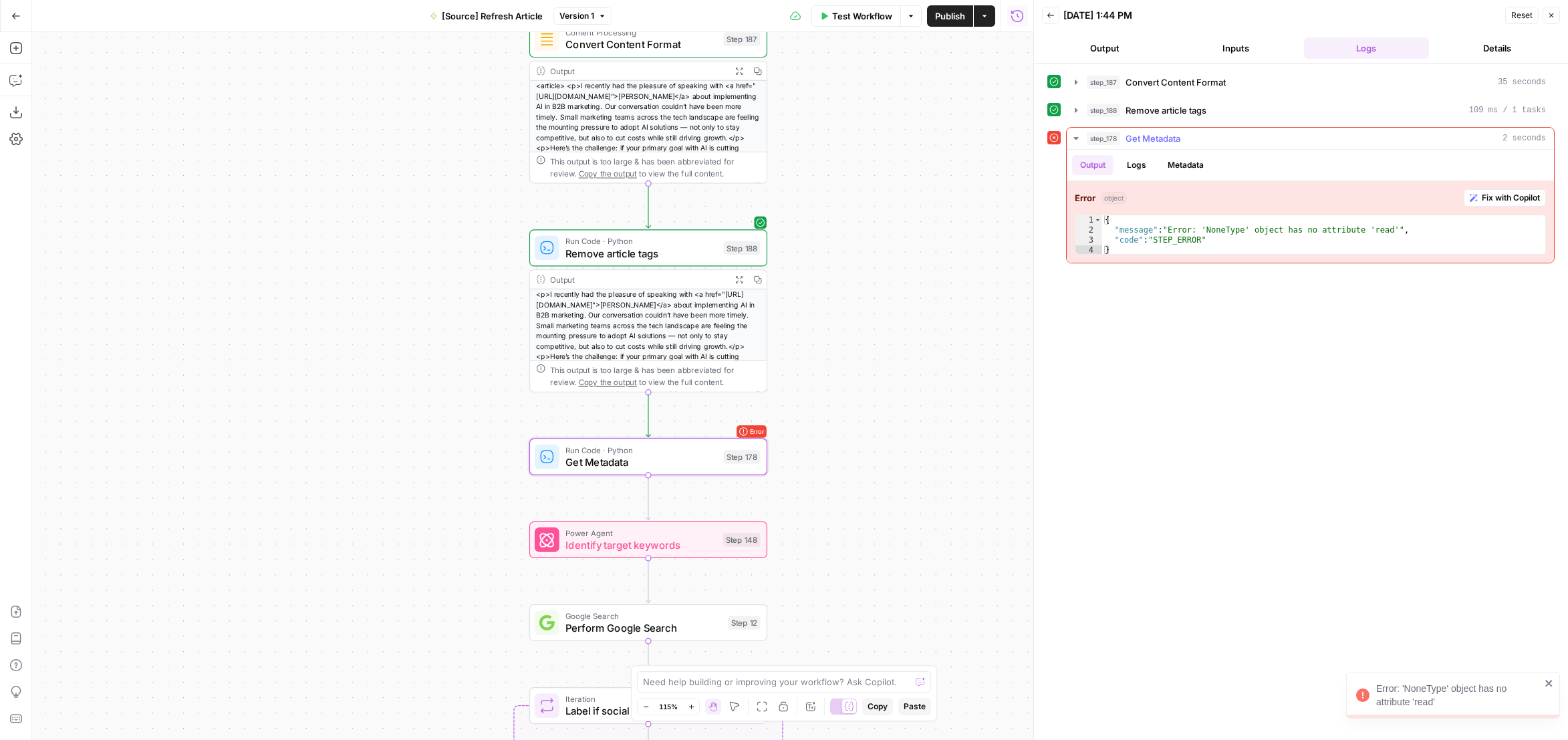
click at [1478, 197] on button "Fix with Copilot" at bounding box center [1505, 198] width 82 height 17
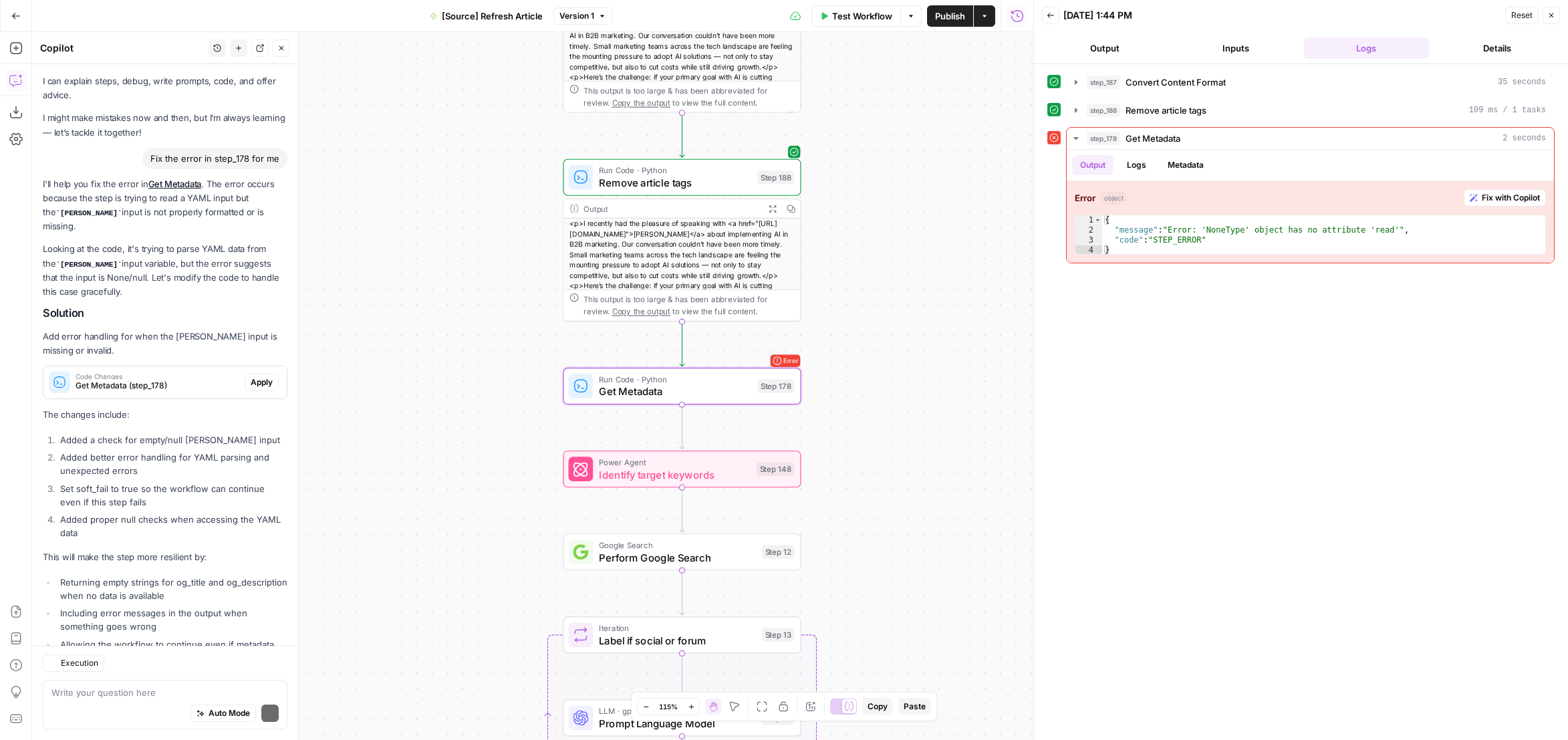
scroll to position [61, 0]
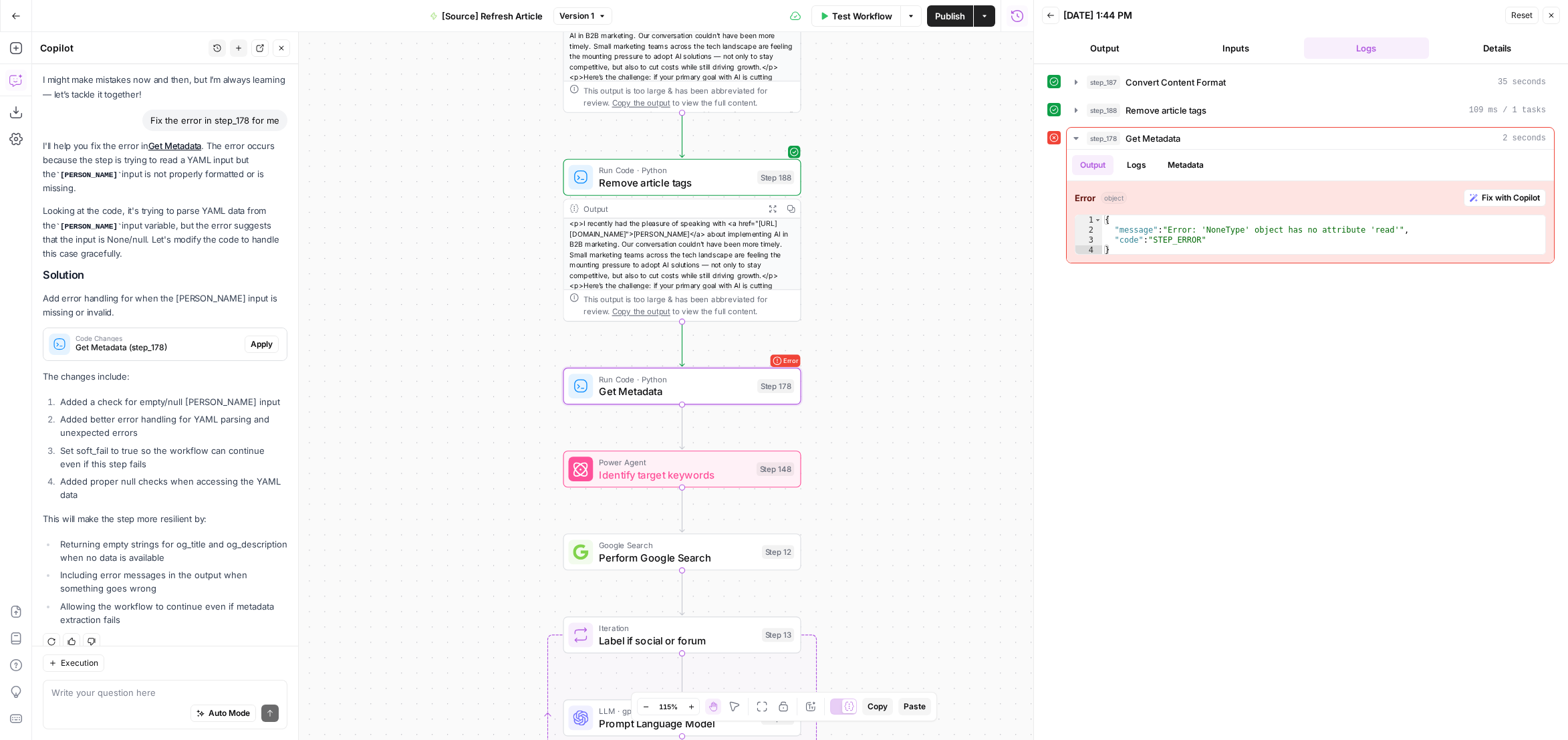
click at [251, 338] on span "Apply" at bounding box center [261, 344] width 22 height 12
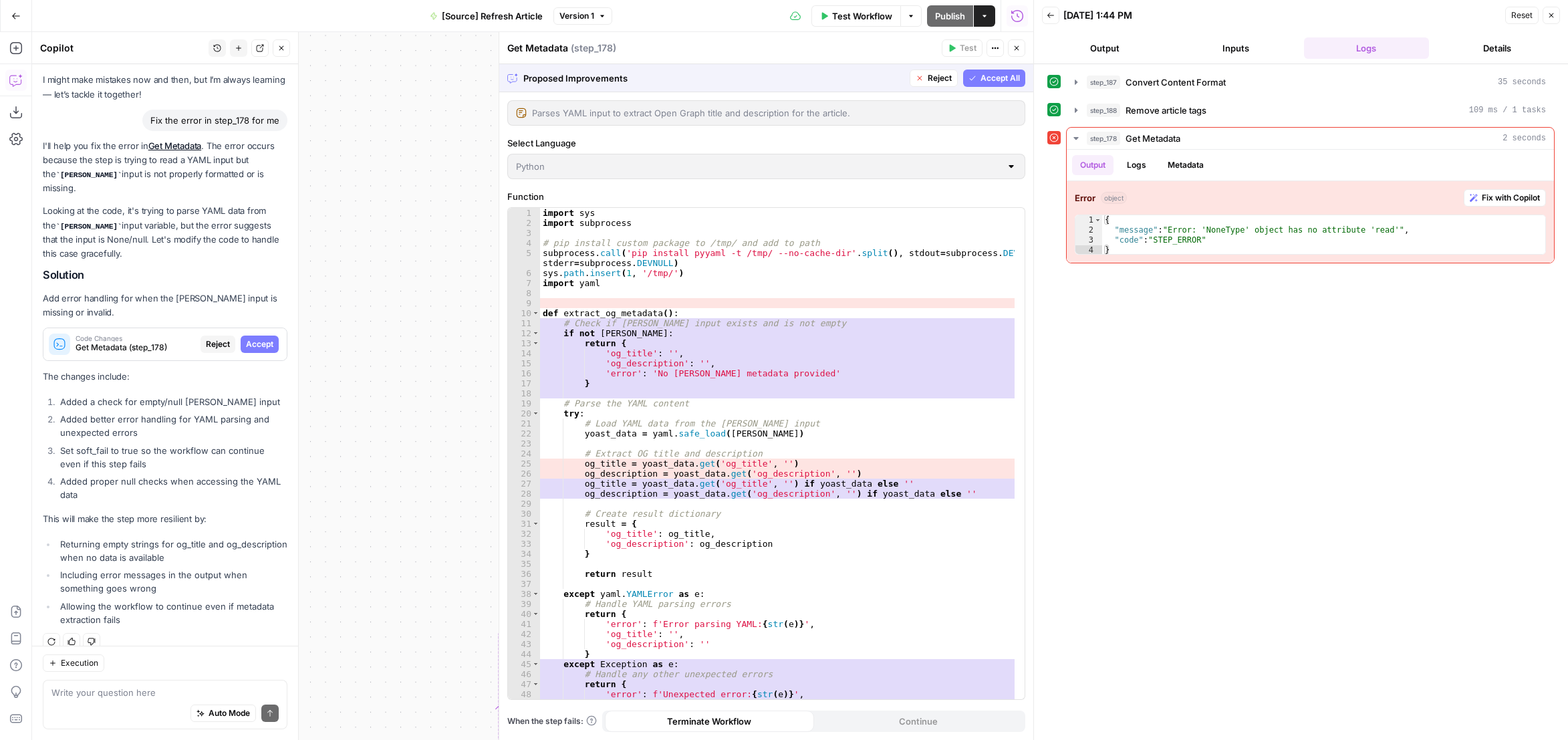
click at [246, 338] on span "Accept" at bounding box center [259, 344] width 27 height 12
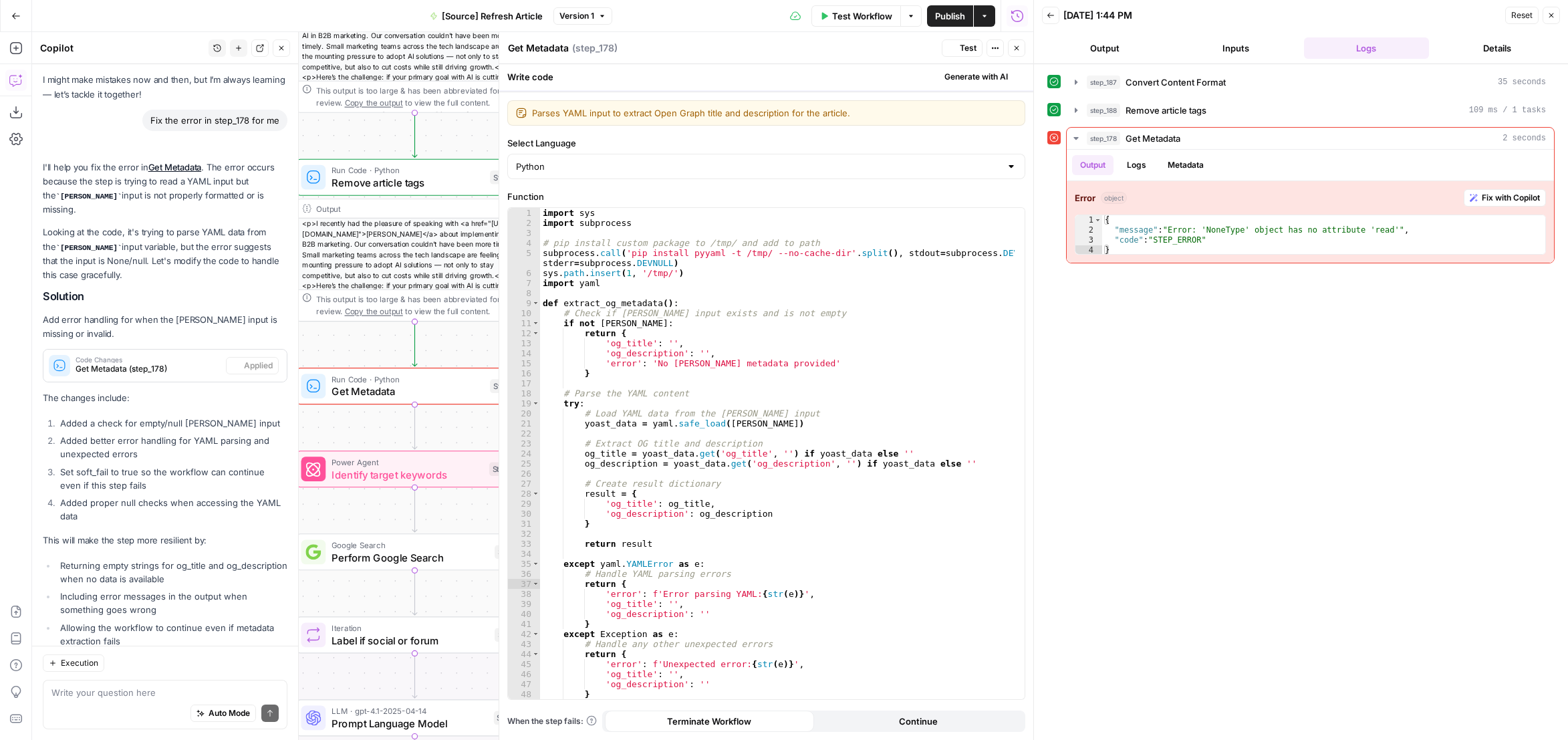
scroll to position [83, 0]
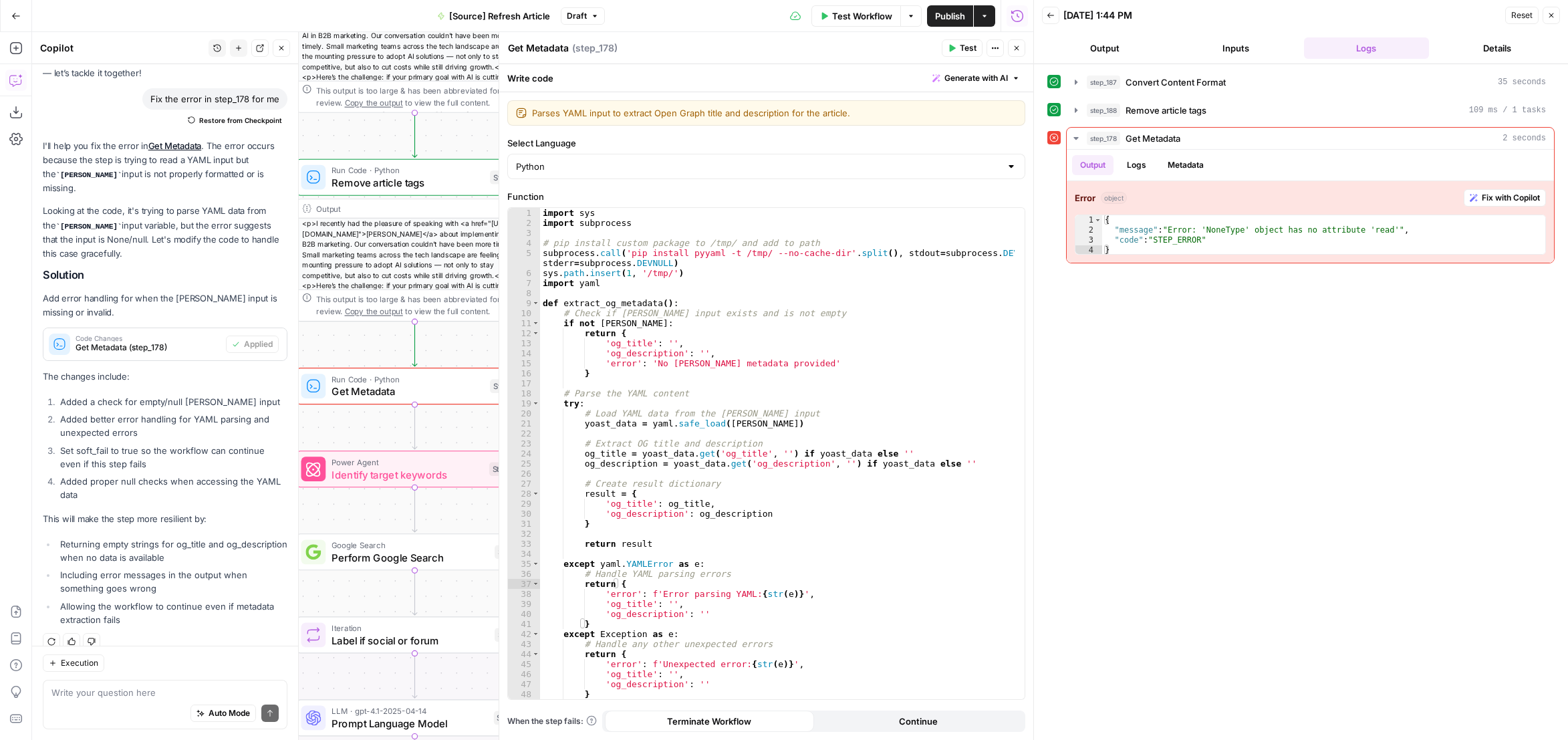
click at [1021, 46] on button "Close" at bounding box center [1017, 48] width 17 height 17
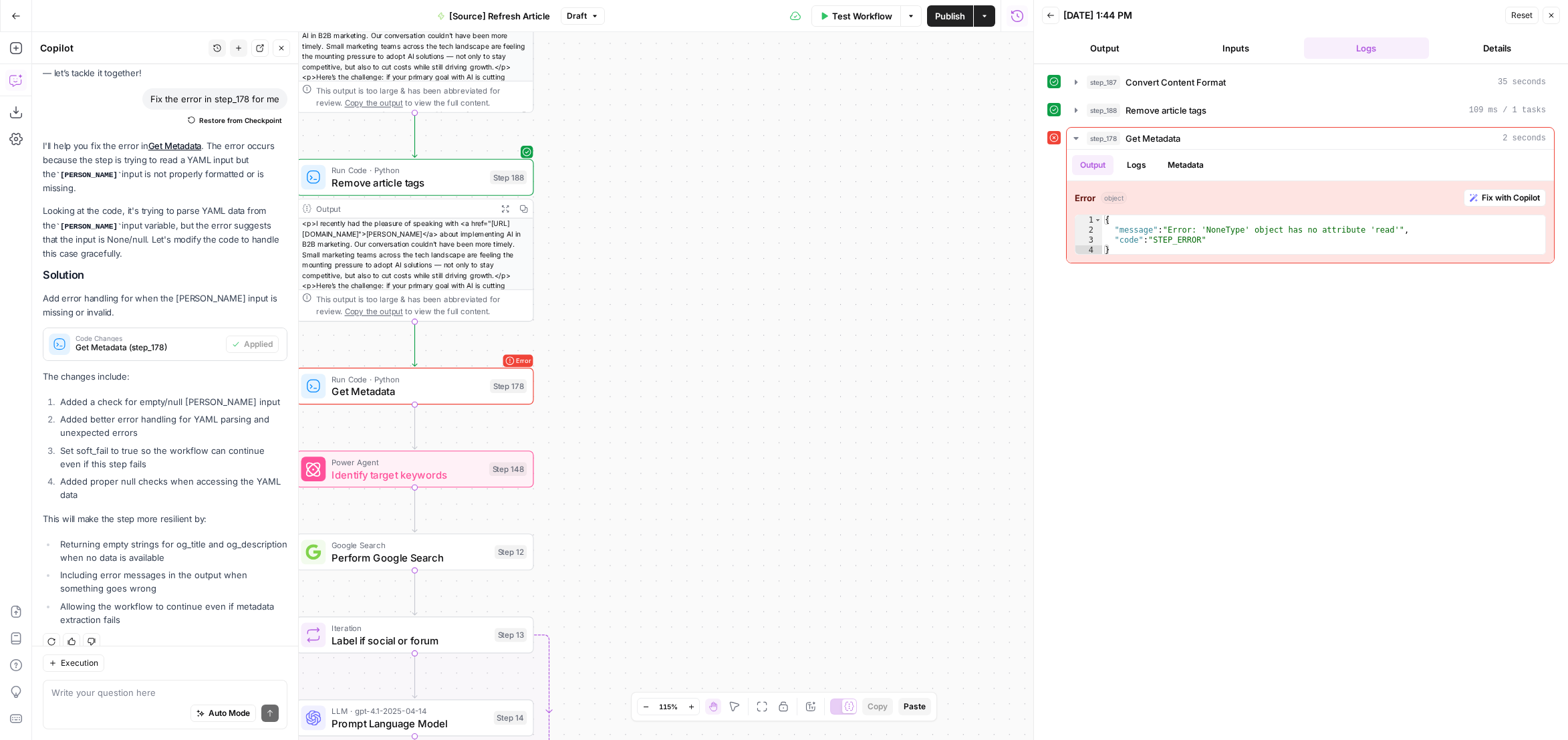
click at [880, 15] on span "Test Workflow" at bounding box center [862, 16] width 60 height 13
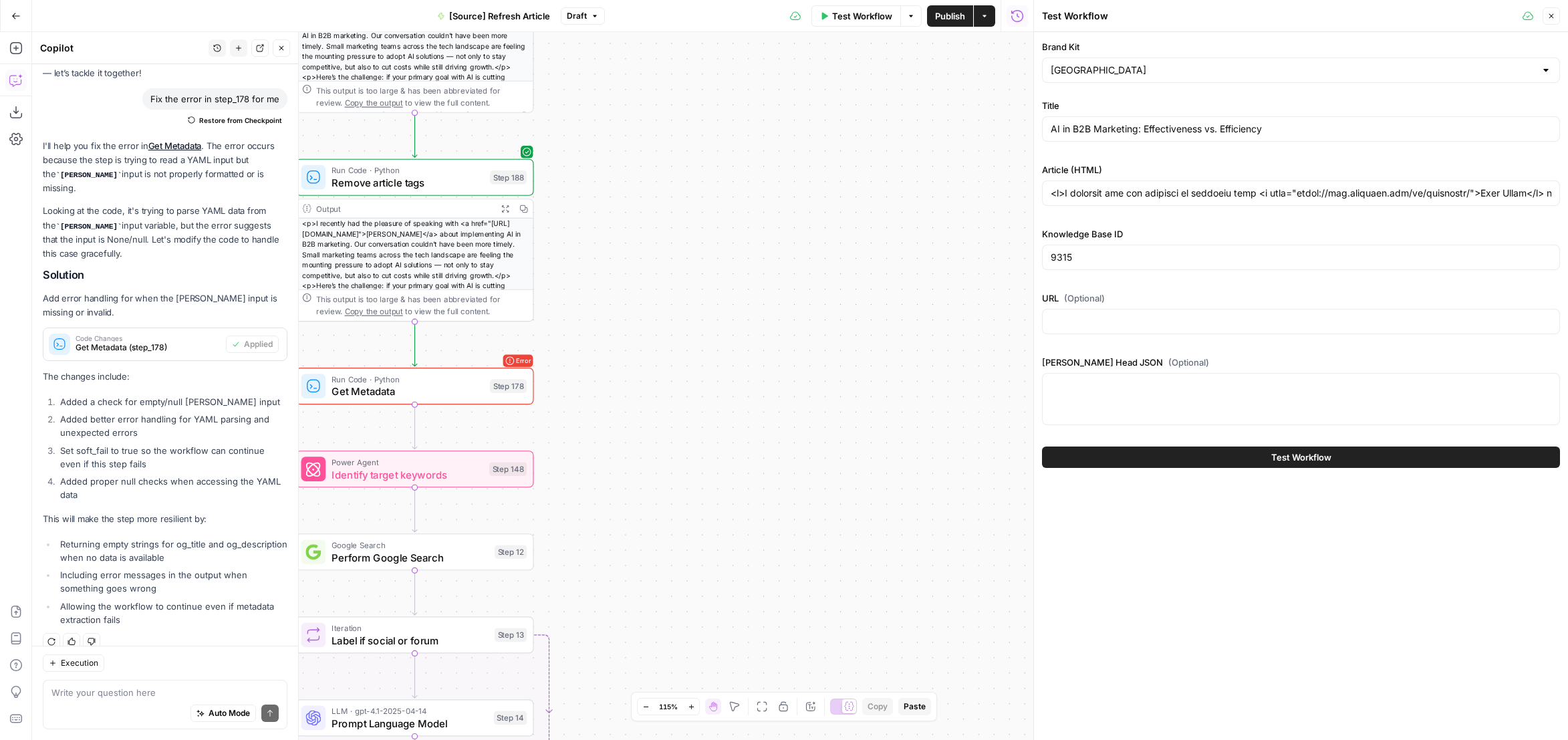
click at [1198, 452] on button "Test Workflow" at bounding box center [1301, 457] width 518 height 22
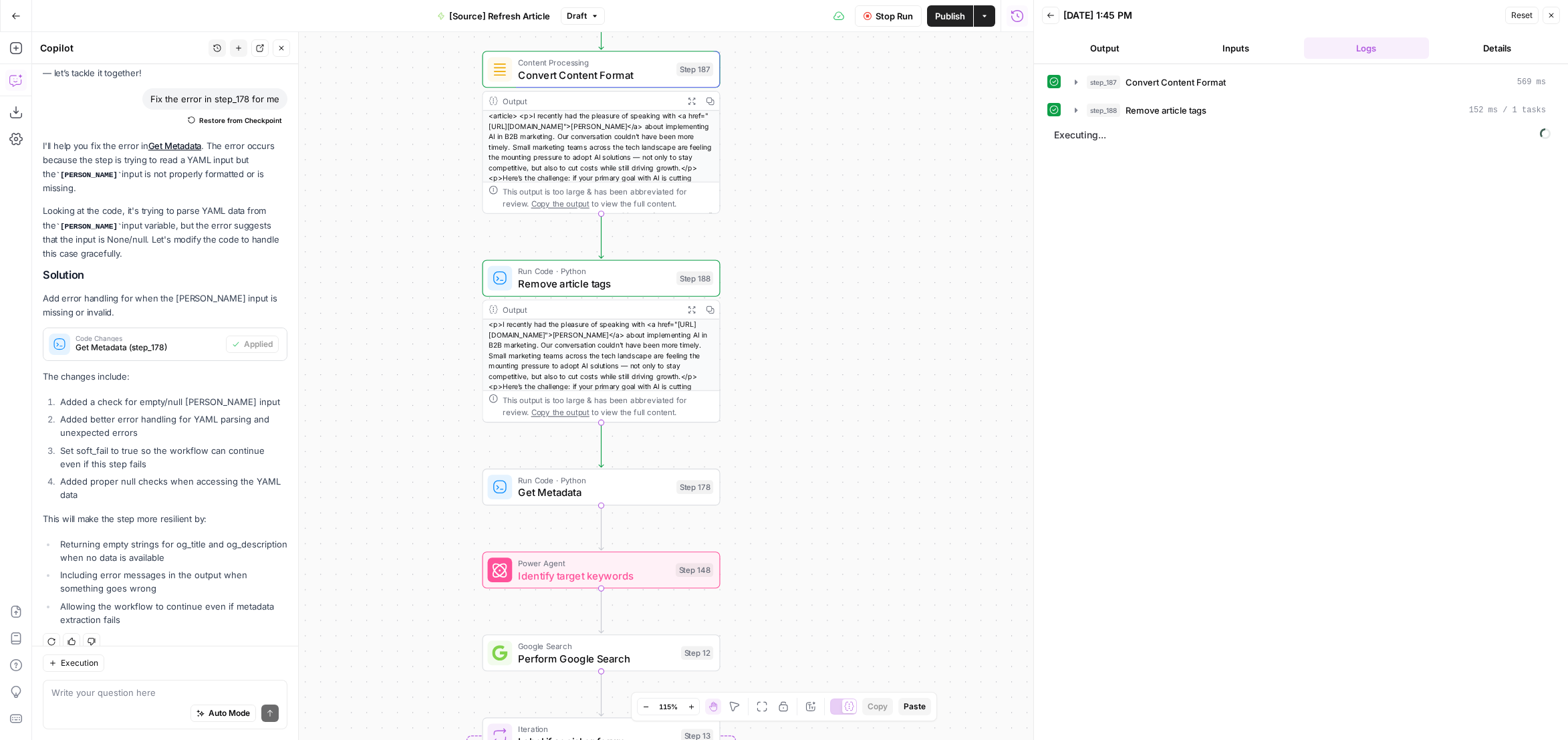
drag, startPoint x: 810, startPoint y: 284, endPoint x: 998, endPoint y: 384, distance: 212.9
click at [998, 384] on div "true false false true false true Workflow Set Inputs Inputs Content Processing …" at bounding box center [532, 386] width 1002 height 708
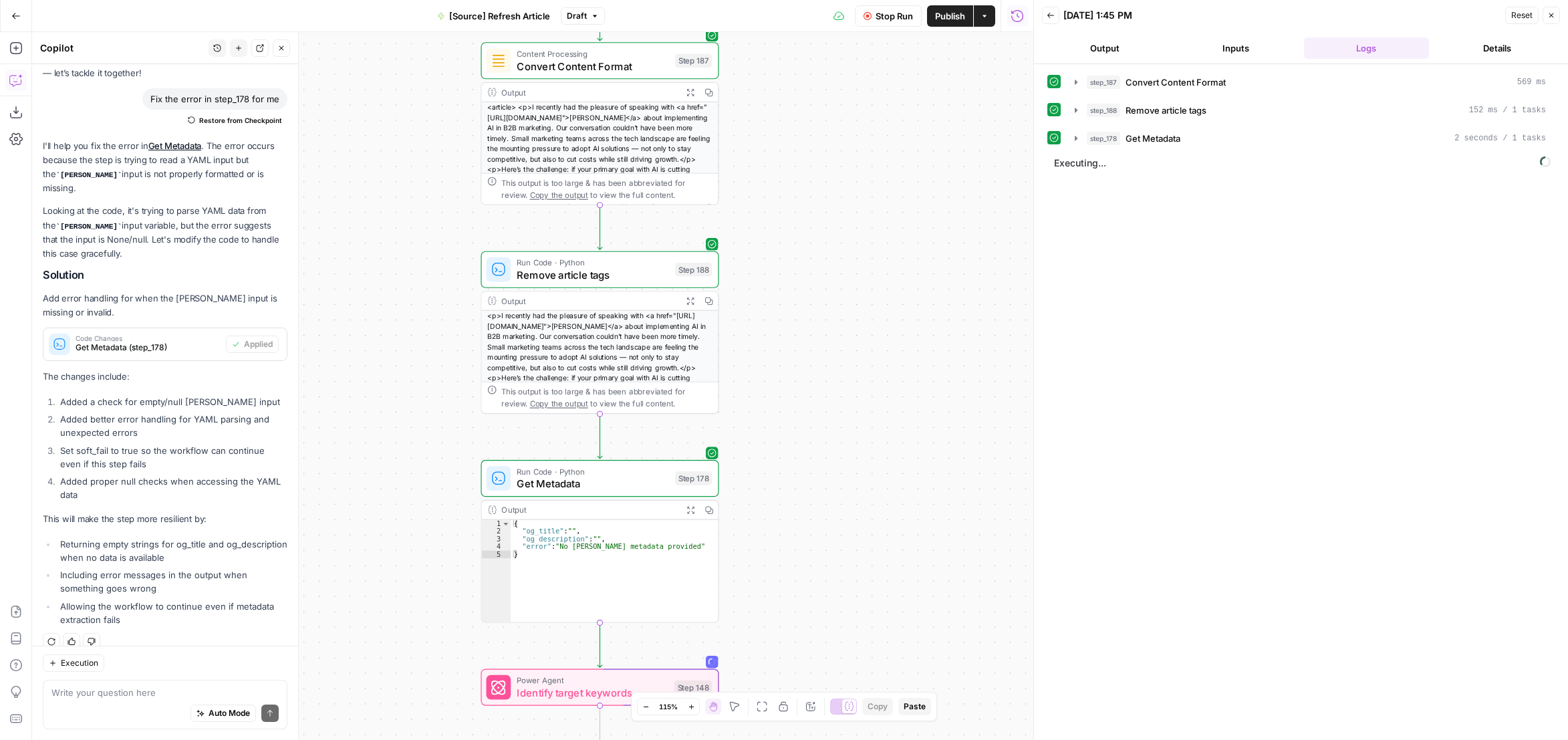
drag, startPoint x: 897, startPoint y: 519, endPoint x: 1028, endPoint y: 219, distance: 327.4
click at [900, 400] on div "true false false true false true Workflow Set Inputs Inputs Content Processing …" at bounding box center [532, 386] width 1002 height 708
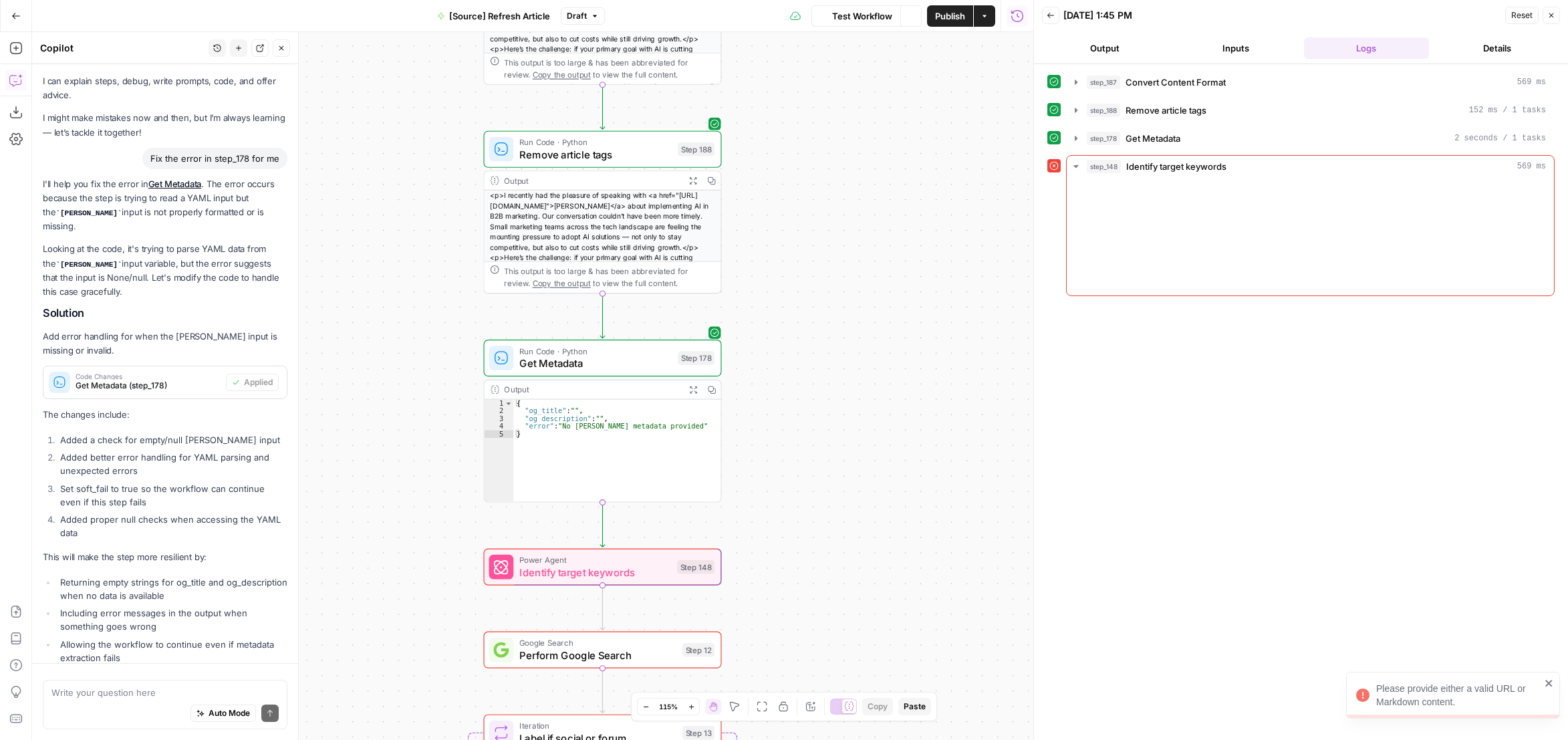
scroll to position [83, 0]
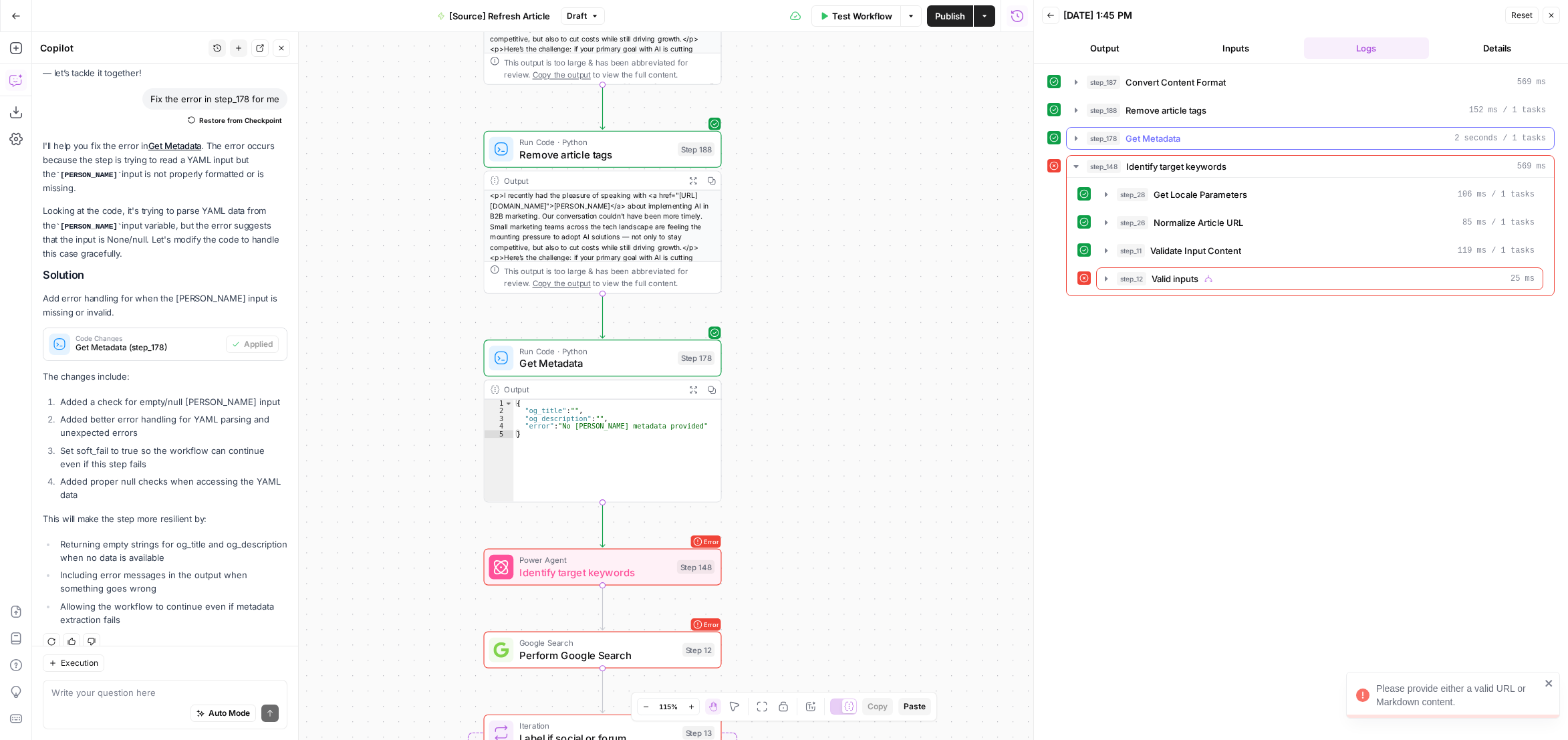
click at [1073, 130] on button "step_178 Get Metadata 2 seconds / 1 tasks" at bounding box center [1310, 139] width 487 height 22
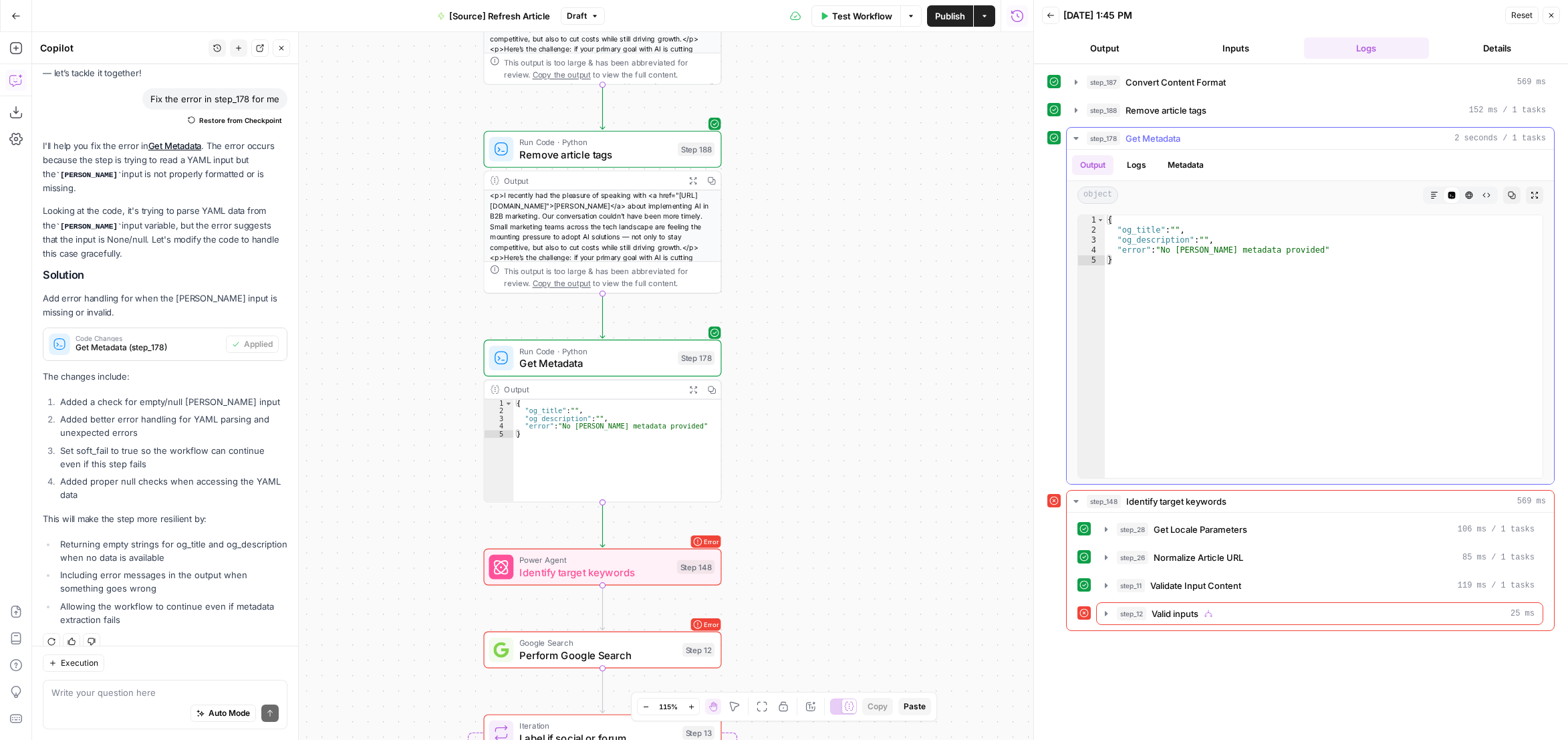
click at [1067, 130] on button "step_178 Get Metadata 2 seconds / 1 tasks" at bounding box center [1310, 139] width 487 height 22
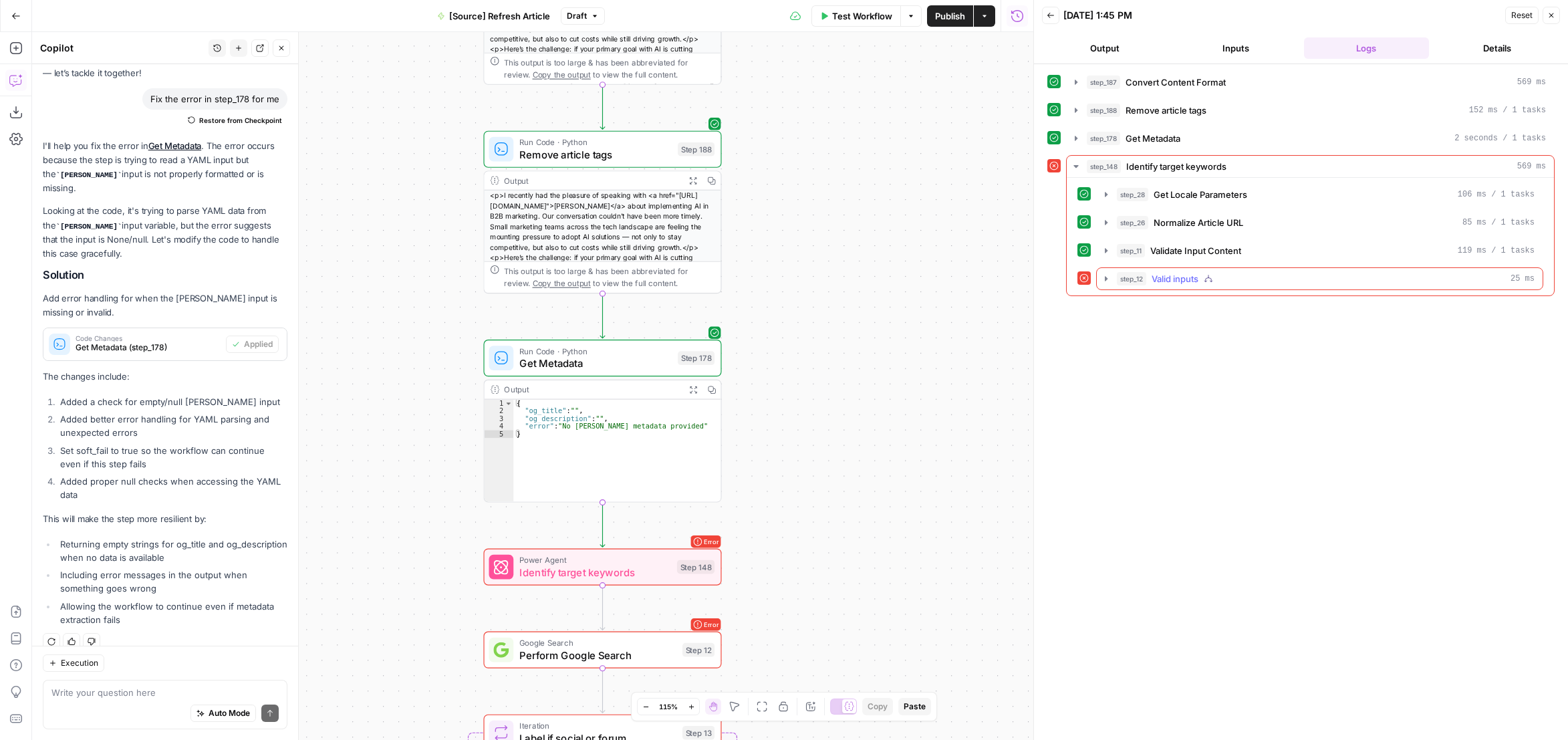
click at [1107, 277] on icon "button" at bounding box center [1106, 278] width 10 height 10
click at [1138, 304] on icon "button" at bounding box center [1135, 306] width 10 height 10
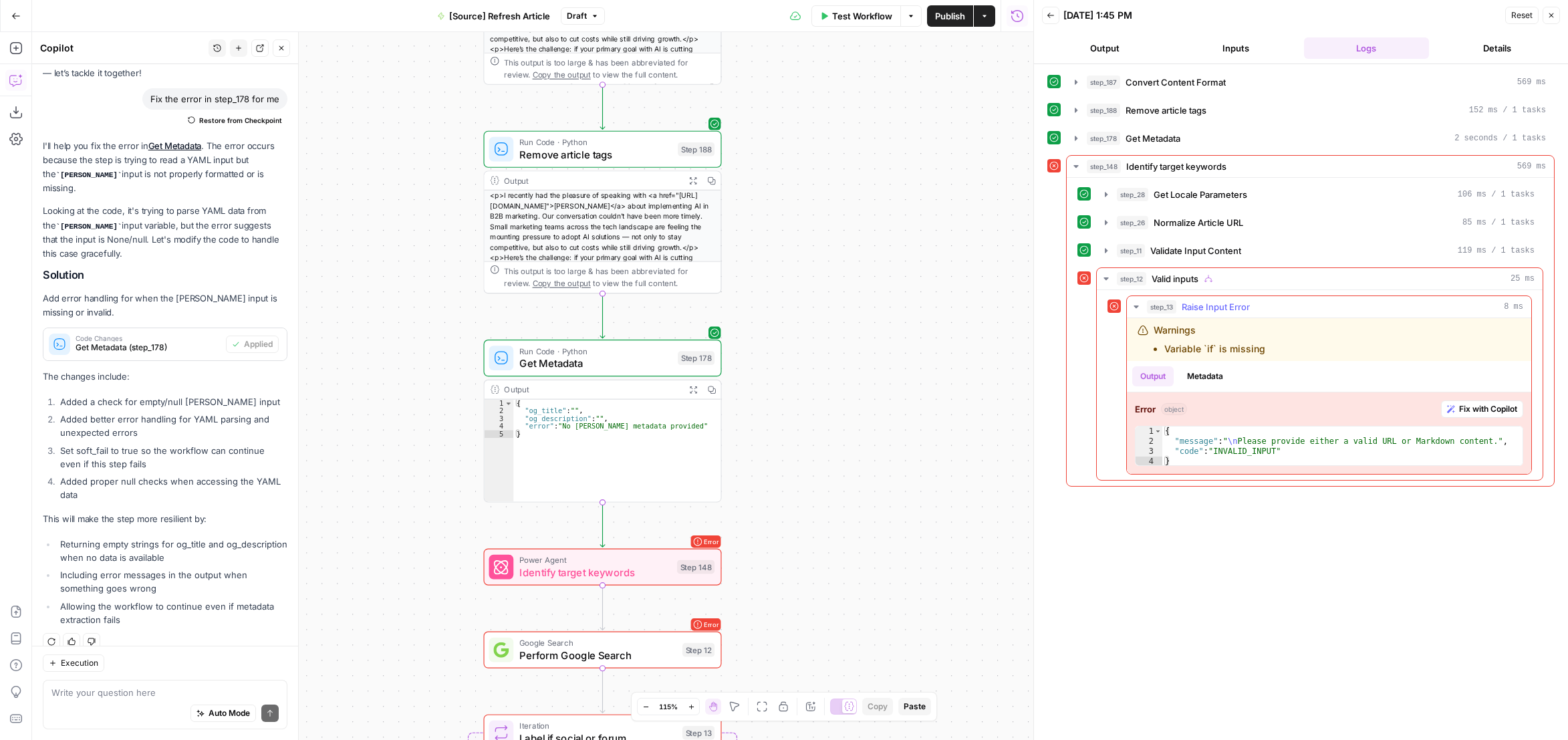
click at [1138, 304] on icon "button" at bounding box center [1135, 306] width 10 height 10
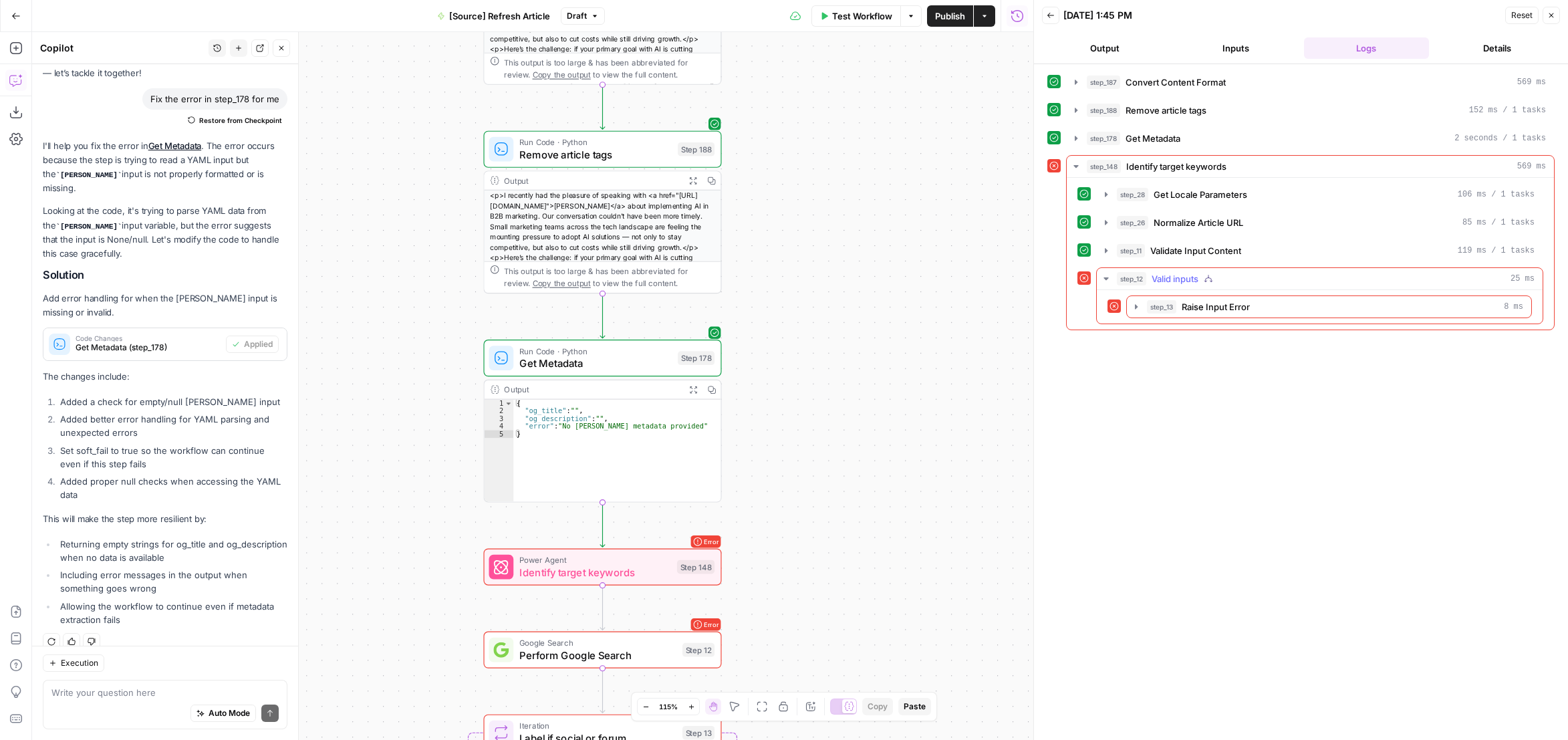
click at [1106, 277] on icon "button" at bounding box center [1105, 278] width 5 height 3
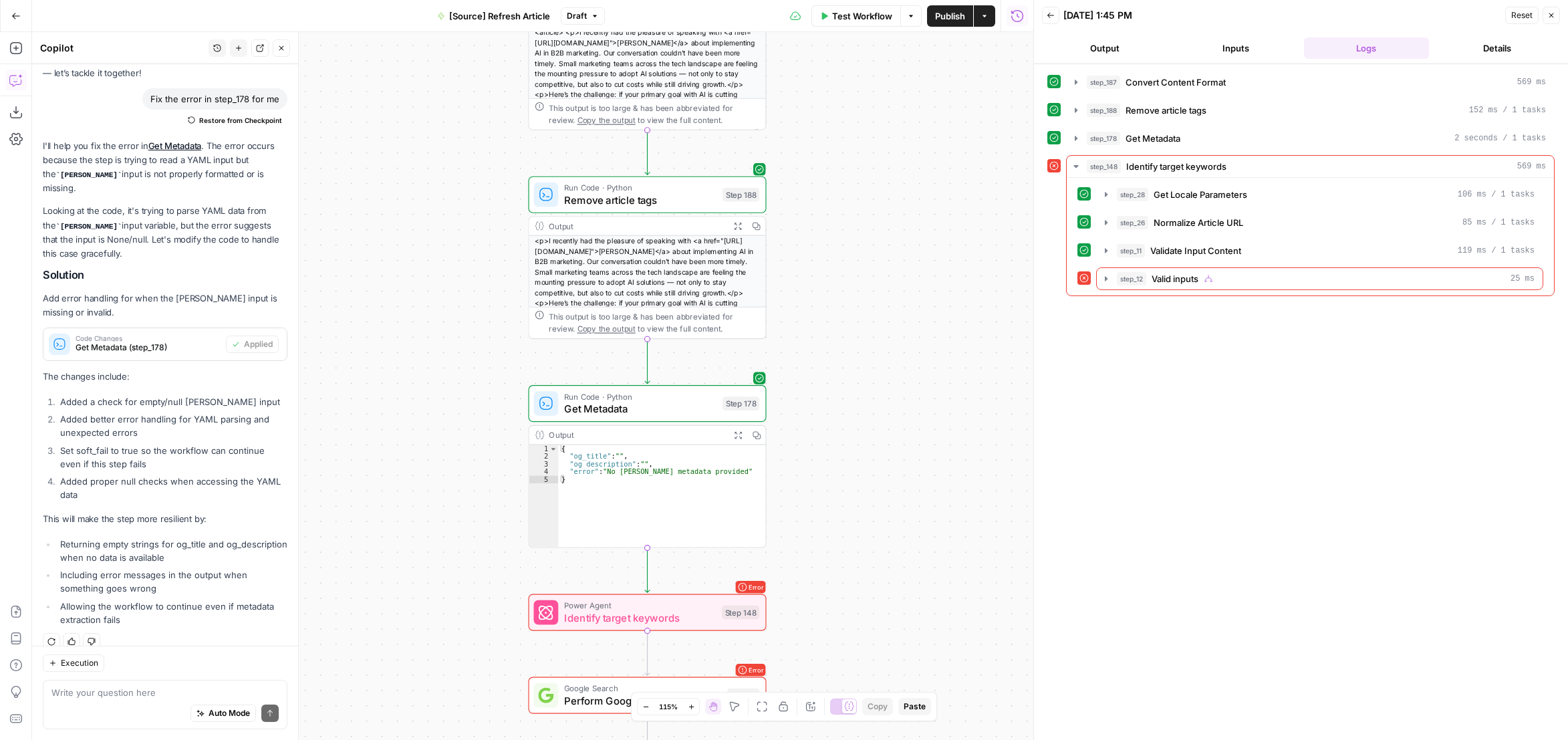
drag, startPoint x: 896, startPoint y: 238, endPoint x: 922, endPoint y: 224, distance: 29.5
click at [924, 225] on div "true false false true false true Workflow Set Inputs Inputs Content Processing …" at bounding box center [532, 386] width 1002 height 708
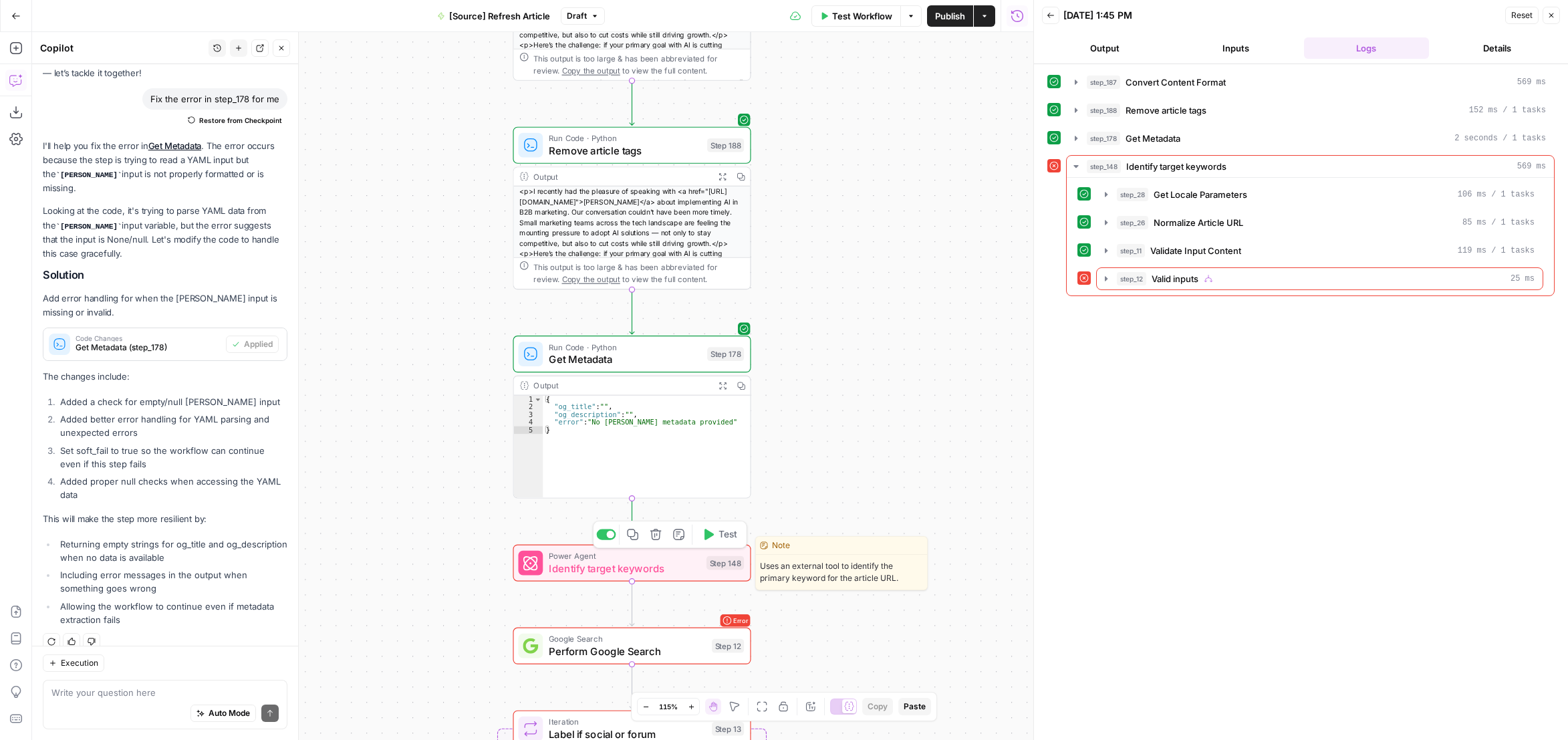
click at [678, 566] on span "Identify target keywords" at bounding box center [624, 568] width 151 height 15
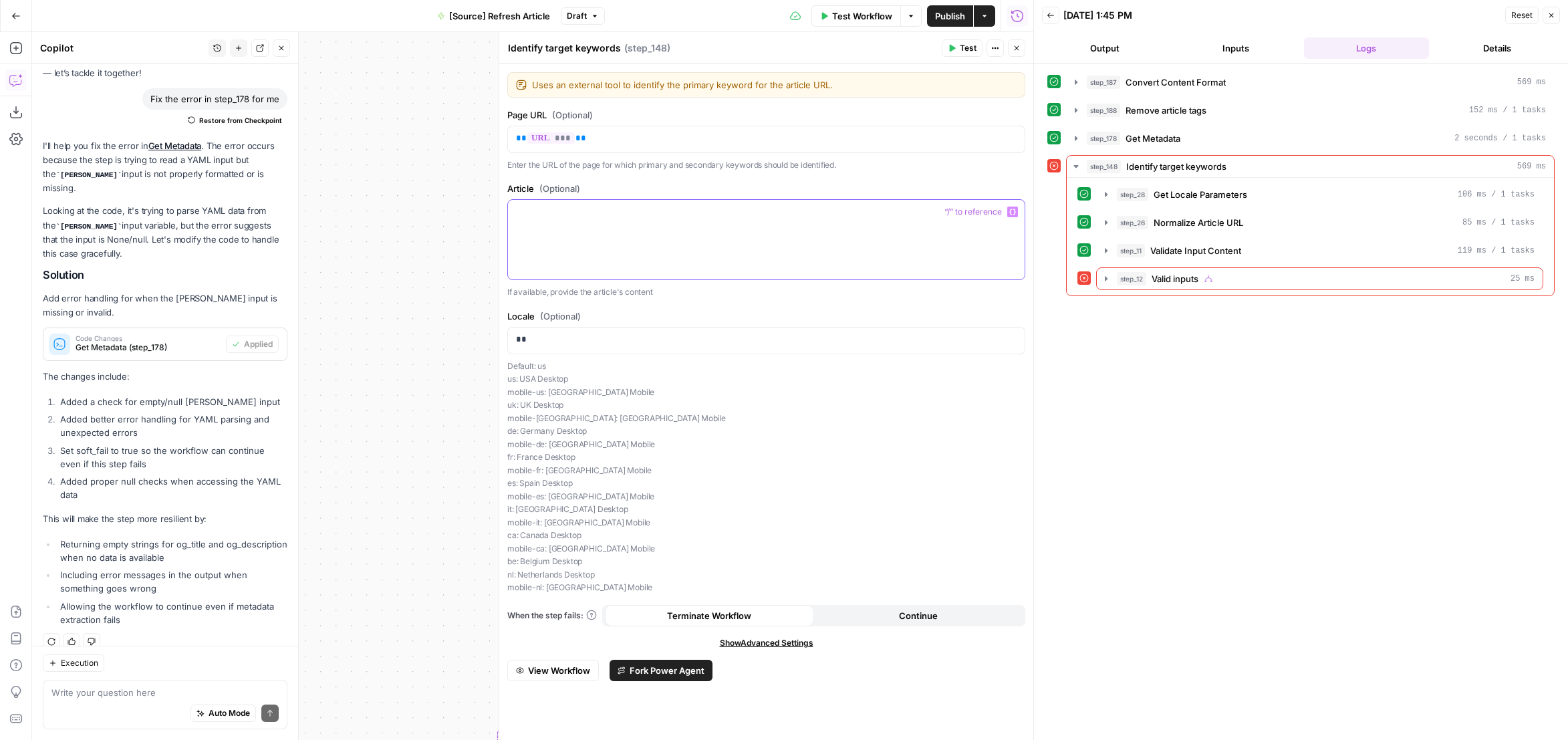
click at [1011, 214] on icon "button" at bounding box center [1012, 211] width 7 height 7
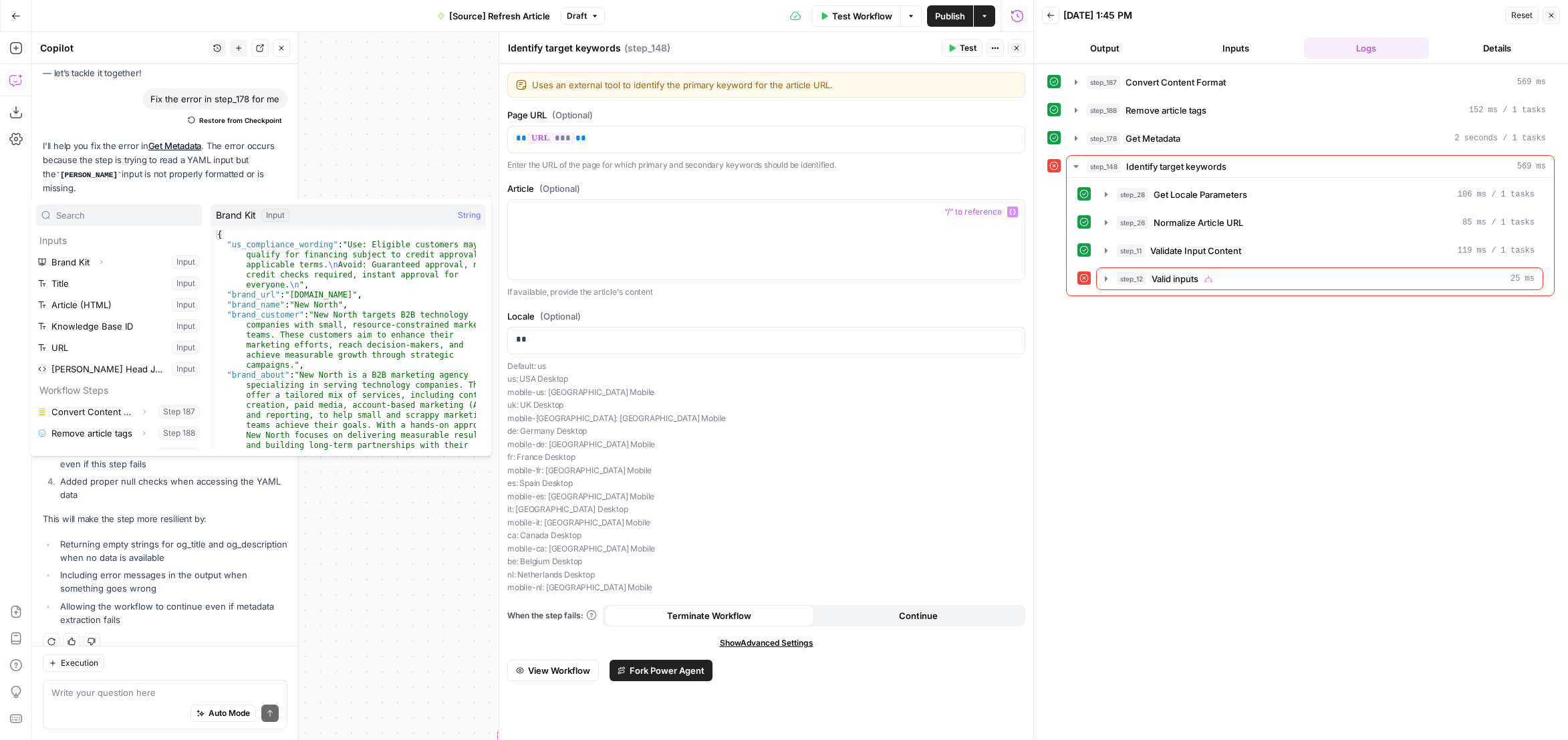
click at [874, 18] on span "Test Workflow" at bounding box center [862, 16] width 60 height 13
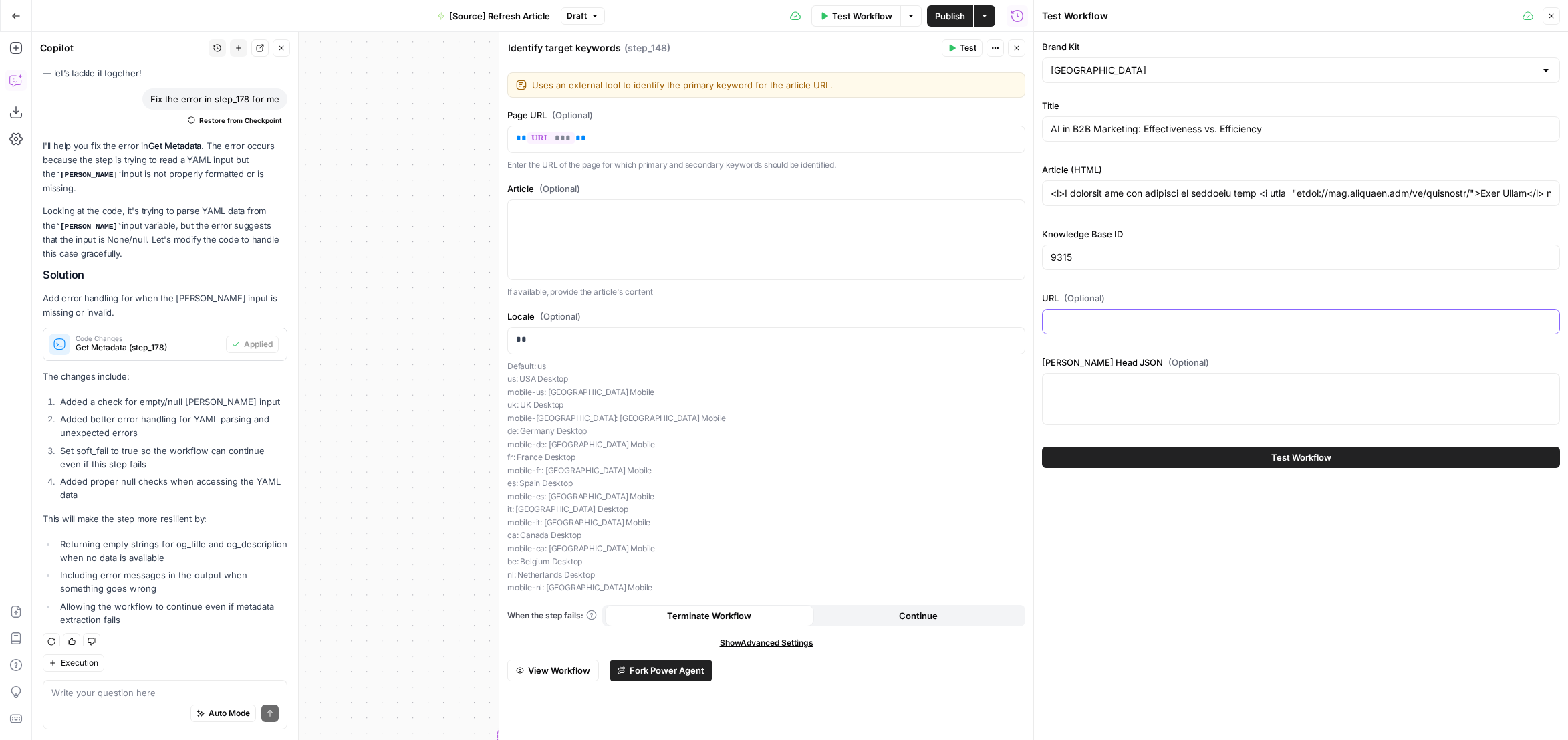
click at [1111, 325] on input "URL (Optional)" at bounding box center [1300, 321] width 500 height 13
paste input "https://newnorth.com/ai-effectiveness-efficiency-b2b-marketing/"
type input "https://newnorth.com/ai-effectiveness-efficiency-b2b-marketing/"
click at [1149, 457] on button "Test Workflow" at bounding box center [1301, 457] width 518 height 22
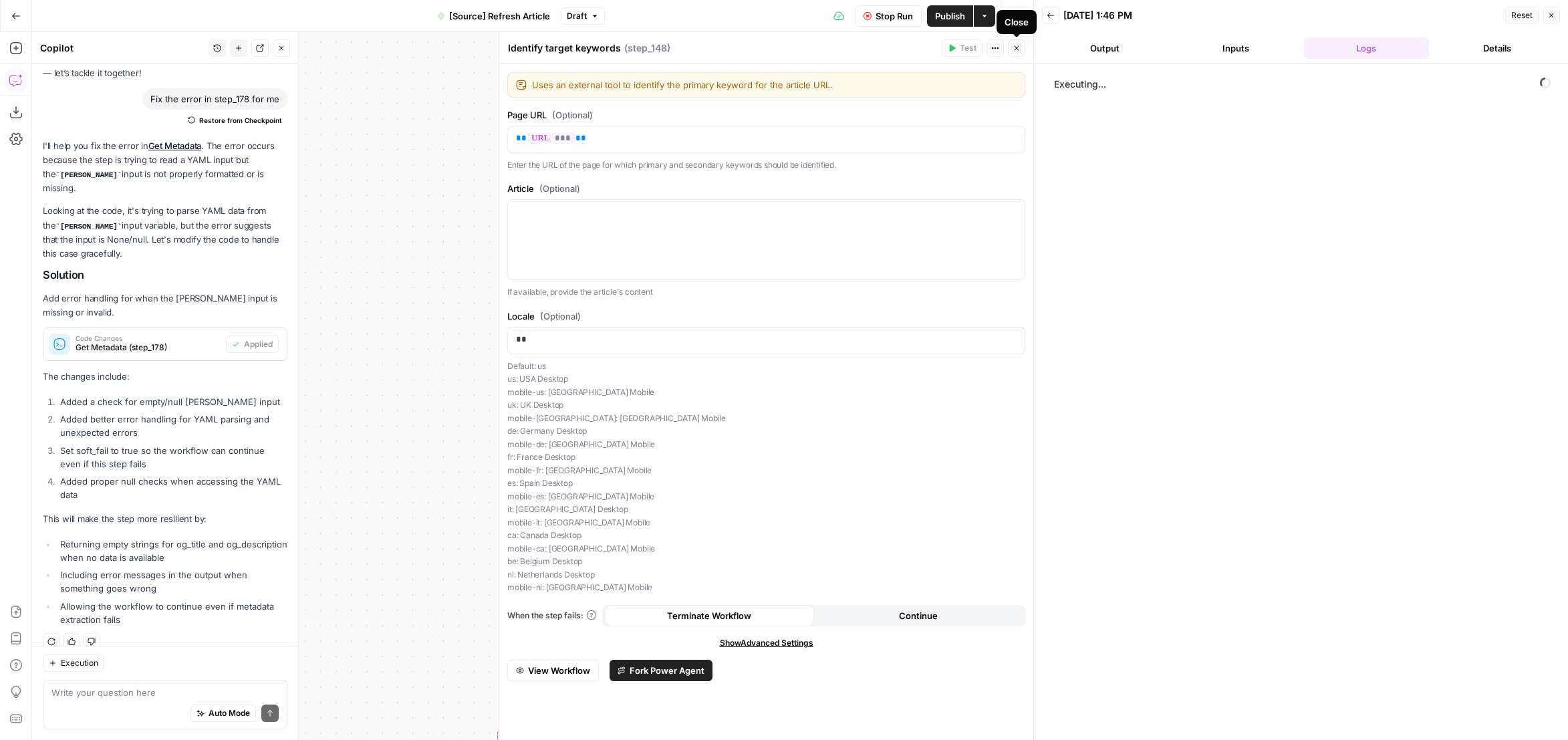
click at [1016, 49] on icon "button" at bounding box center [1017, 48] width 5 height 5
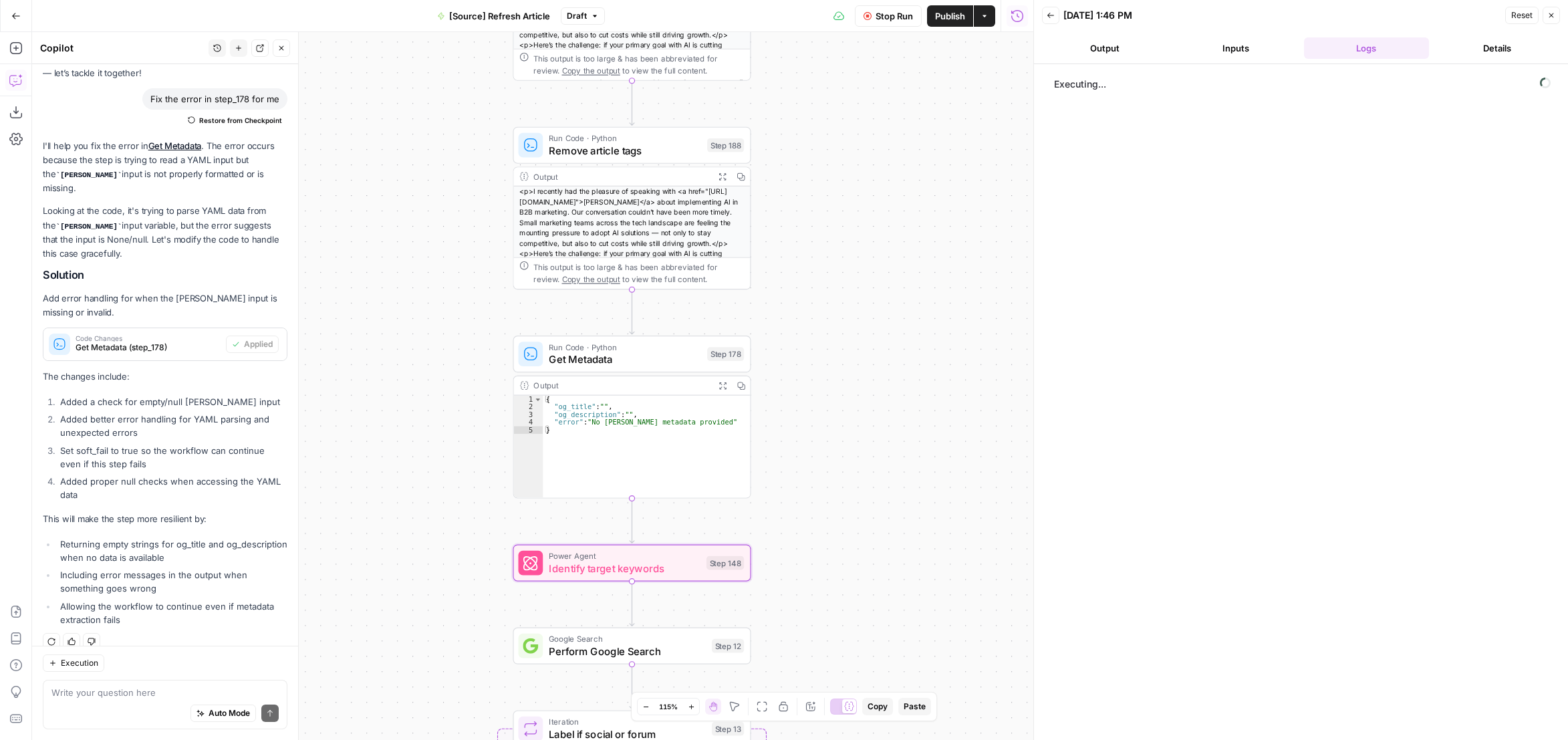
drag, startPoint x: 928, startPoint y: 247, endPoint x: 949, endPoint y: 487, distance: 240.9
click at [951, 486] on div "true false false true false true Workflow Set Inputs Inputs Content Processing …" at bounding box center [532, 386] width 1002 height 708
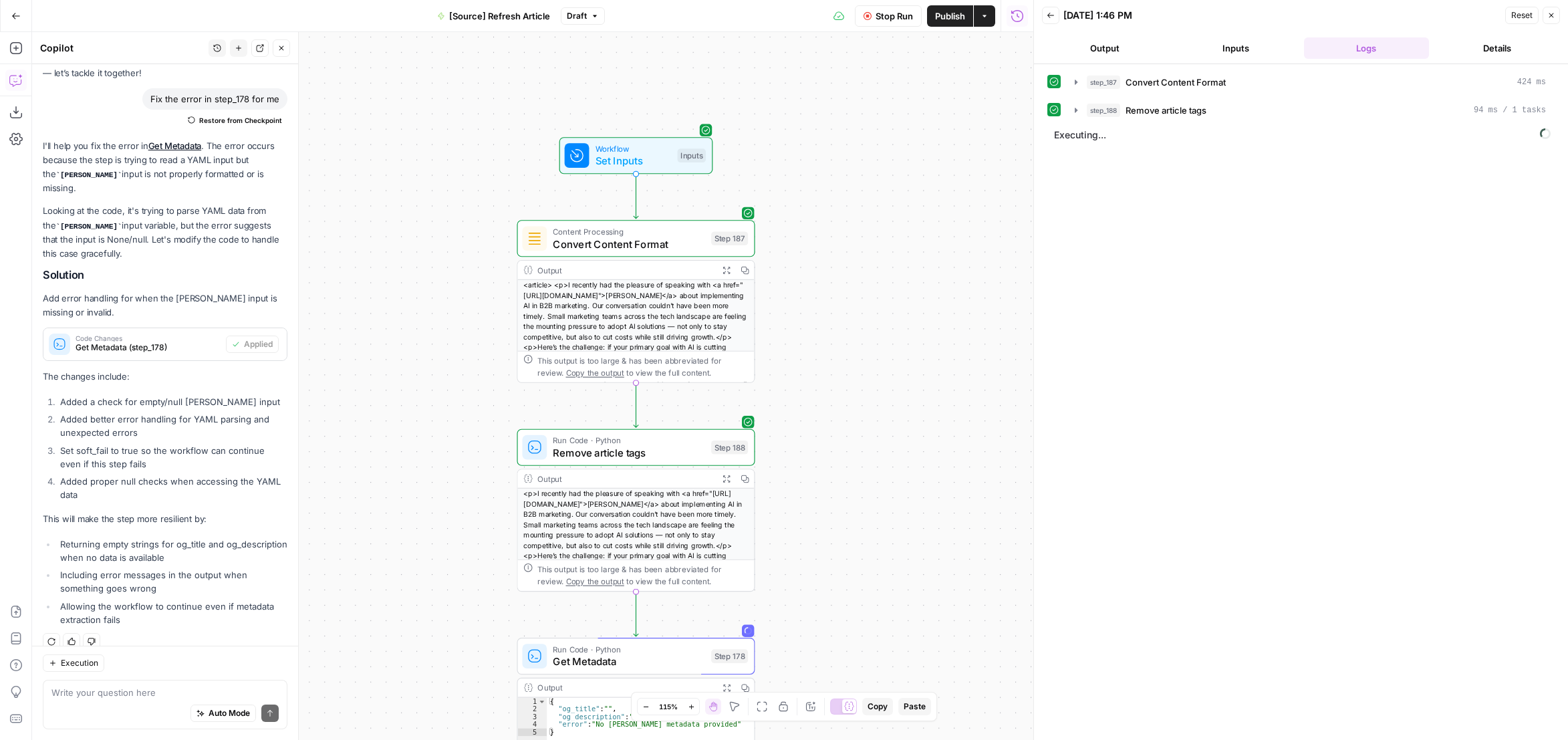
drag, startPoint x: 920, startPoint y: 252, endPoint x: 901, endPoint y: 311, distance: 62.0
click at [901, 314] on div "true false false true false true Workflow Set Inputs Inputs Content Processing …" at bounding box center [532, 386] width 1002 height 708
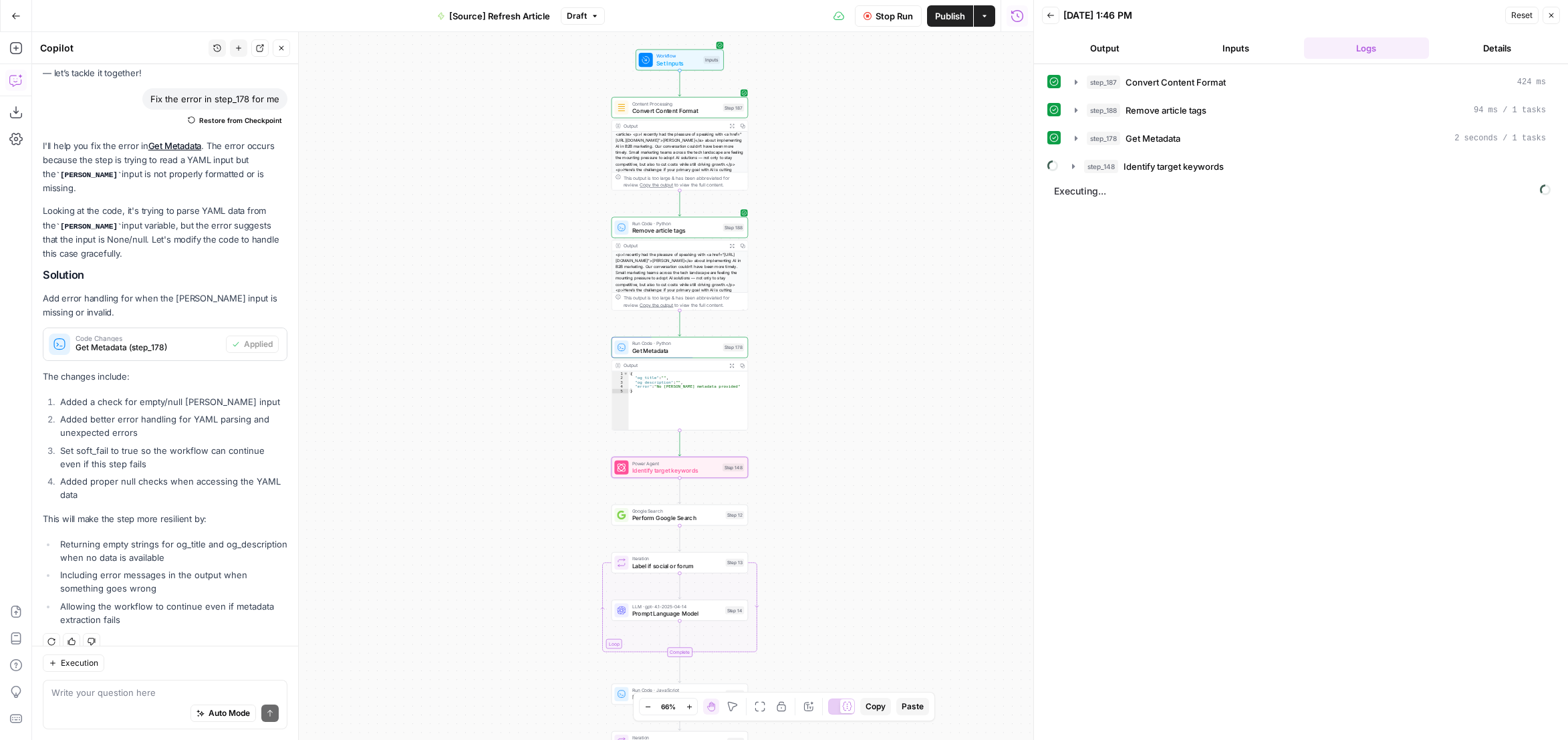
drag, startPoint x: 924, startPoint y: 449, endPoint x: 853, endPoint y: 253, distance: 208.5
click at [853, 253] on div "true false false true false true Workflow Set Inputs Inputs Content Processing …" at bounding box center [532, 386] width 1002 height 708
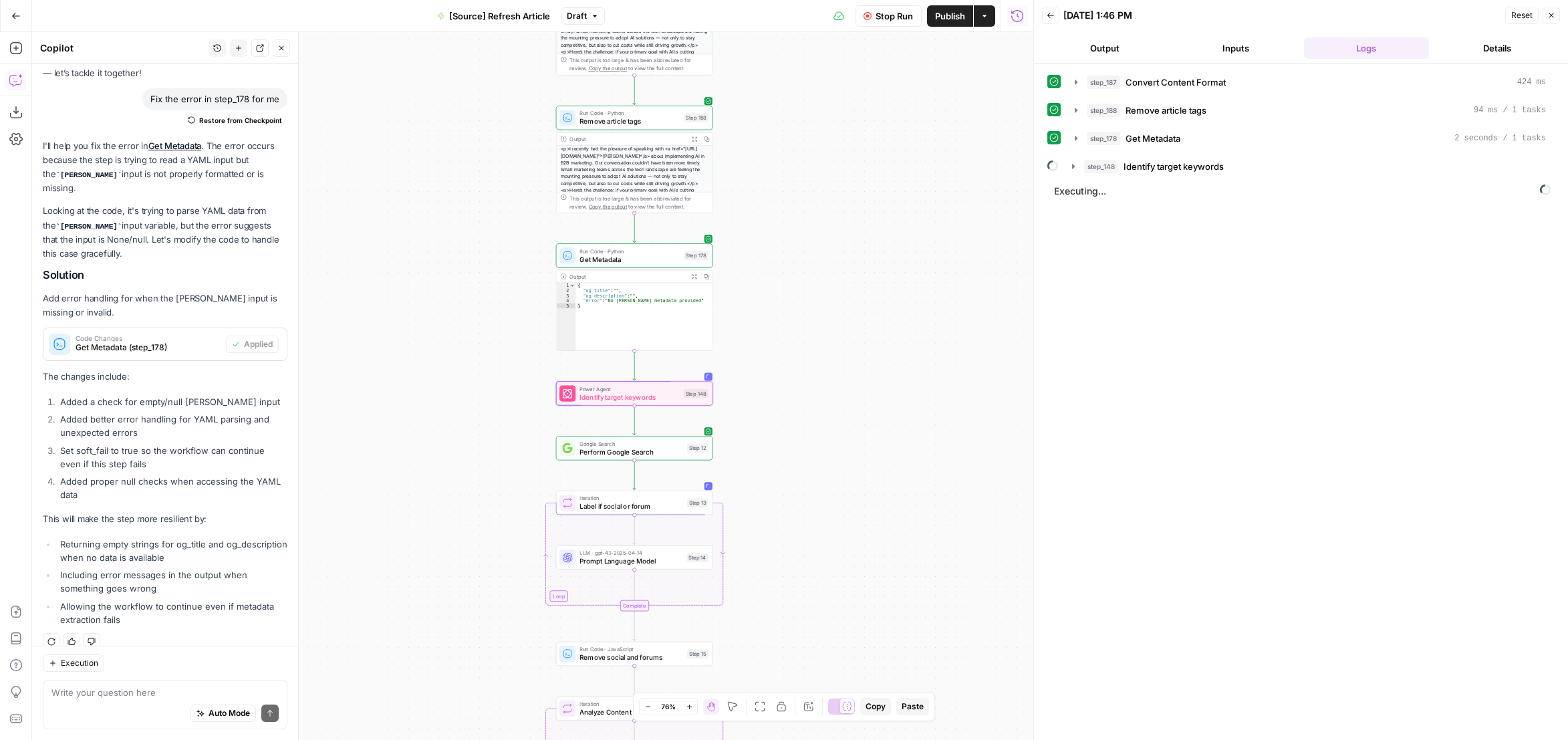
drag, startPoint x: 887, startPoint y: 458, endPoint x: 887, endPoint y: 297, distance: 161.0
click at [887, 297] on div "true false false true false true Workflow Set Inputs Inputs Content Processing …" at bounding box center [532, 386] width 1002 height 708
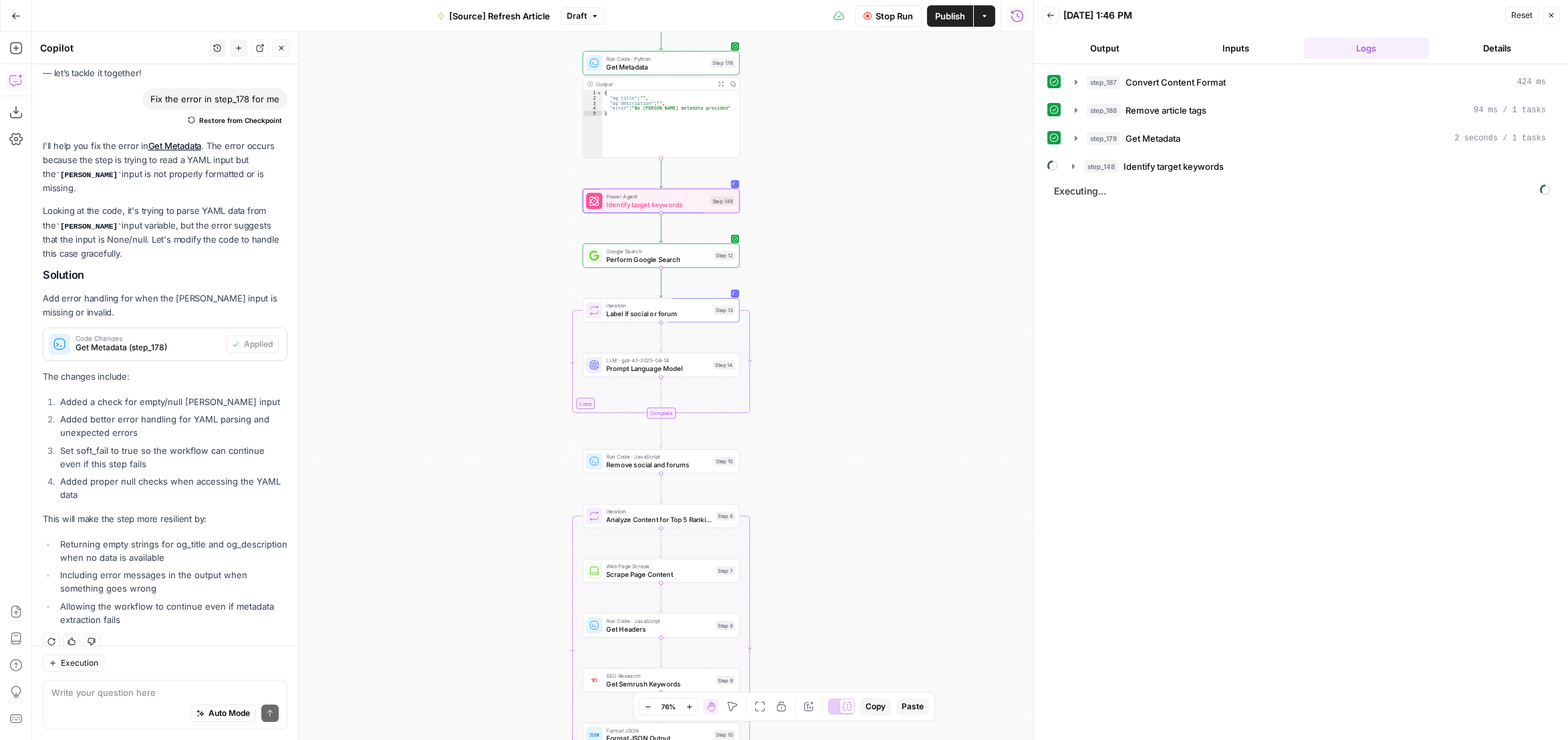
drag, startPoint x: 792, startPoint y: 386, endPoint x: 826, endPoint y: 283, distance: 108.5
click at [823, 289] on div "true false false true false true Workflow Set Inputs Inputs Content Processing …" at bounding box center [532, 386] width 1002 height 708
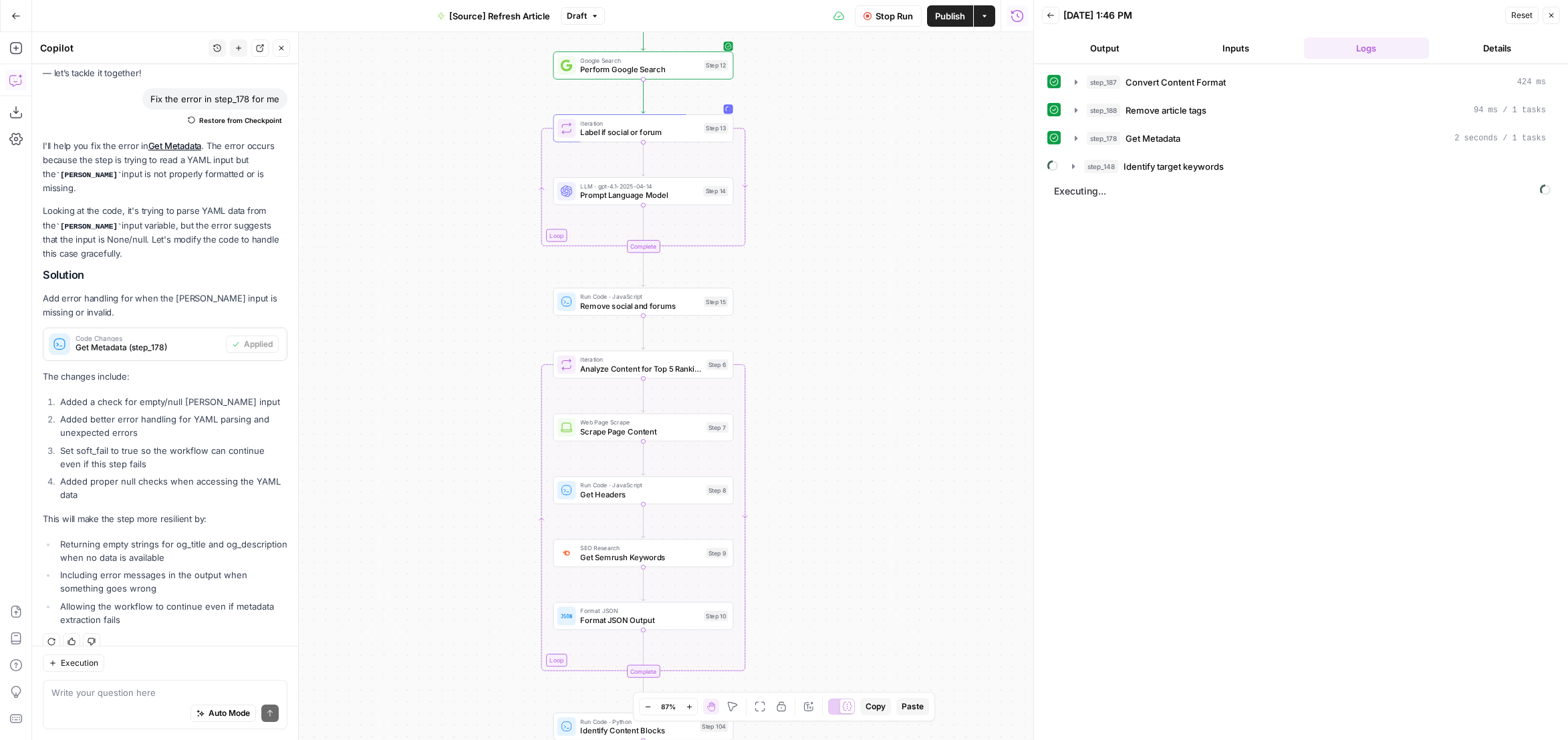
drag, startPoint x: 847, startPoint y: 422, endPoint x: 844, endPoint y: 266, distance: 156.0
click at [844, 266] on div "true false false true false true Workflow Set Inputs Inputs Content Processing …" at bounding box center [532, 386] width 1002 height 708
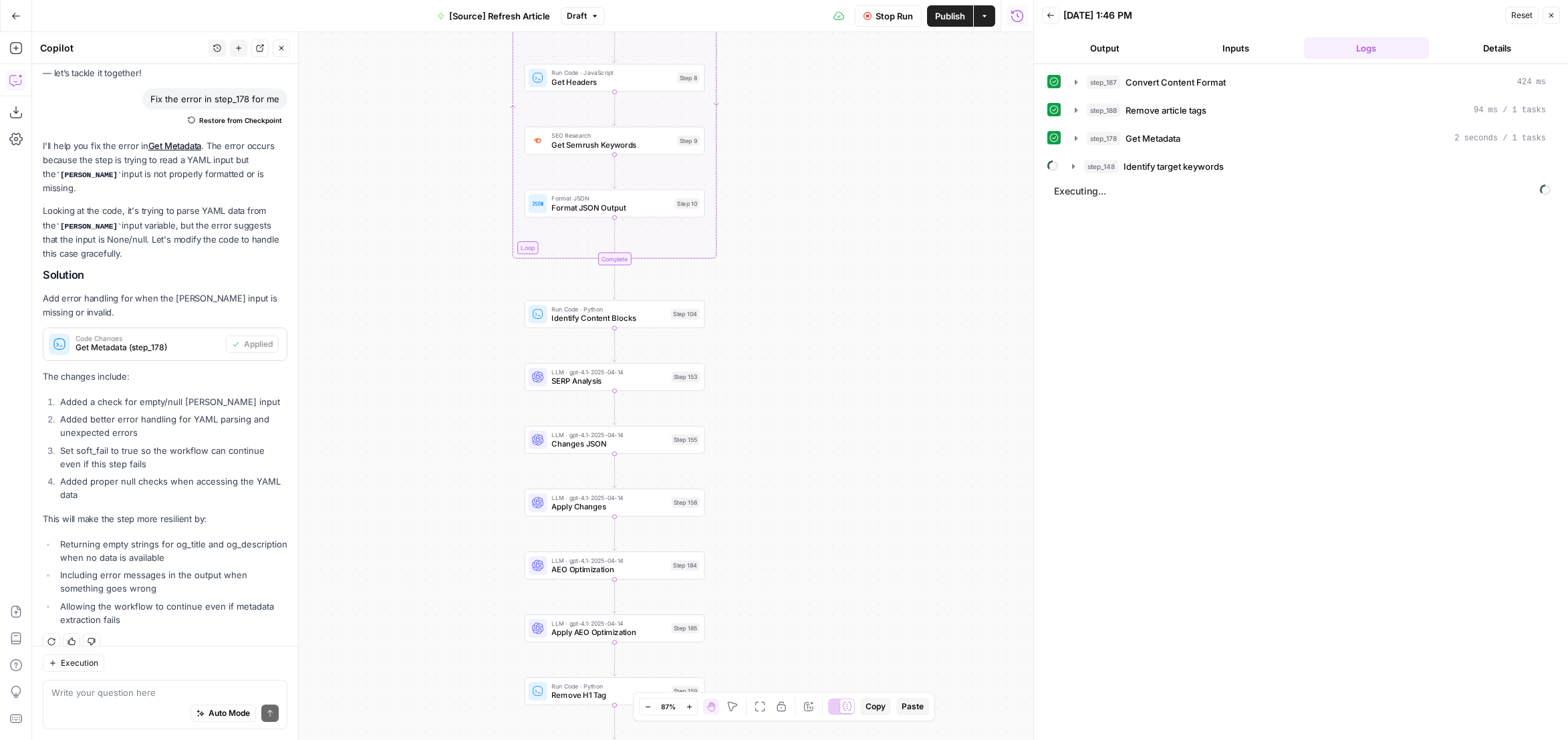
drag, startPoint x: 888, startPoint y: 549, endPoint x: 873, endPoint y: 254, distance: 295.4
click at [858, 135] on div "true false false true false true Workflow Set Inputs Inputs Content Processing …" at bounding box center [532, 386] width 1002 height 708
drag, startPoint x: 836, startPoint y: 464, endPoint x: 839, endPoint y: 185, distance: 279.0
click at [839, 188] on div "true false false true false true Workflow Set Inputs Inputs Content Processing …" at bounding box center [532, 386] width 1002 height 708
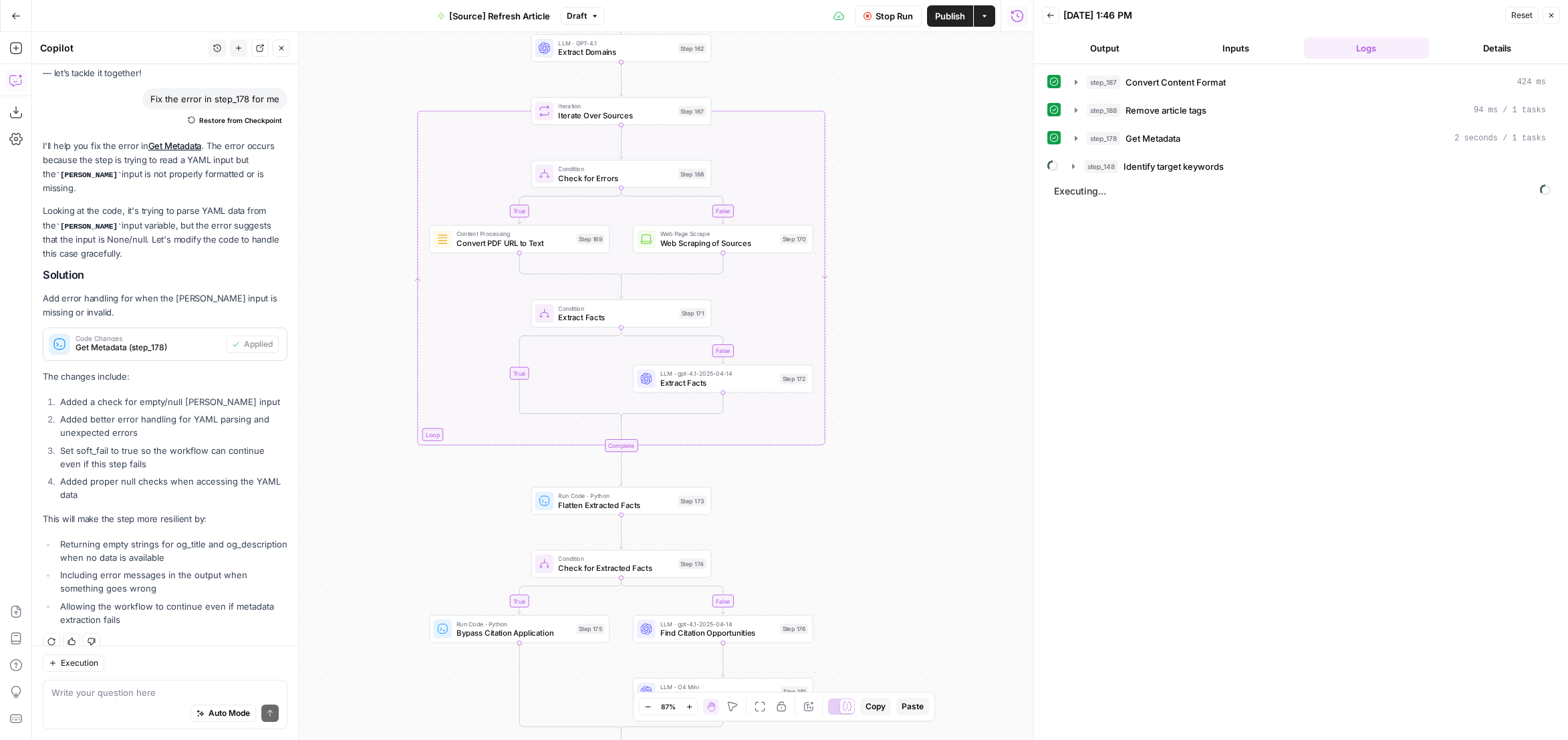
drag, startPoint x: 830, startPoint y: 506, endPoint x: 837, endPoint y: 74, distance: 432.1
click at [836, 73] on div "true false false true false true Workflow Set Inputs Inputs Content Processing …" at bounding box center [532, 386] width 1002 height 708
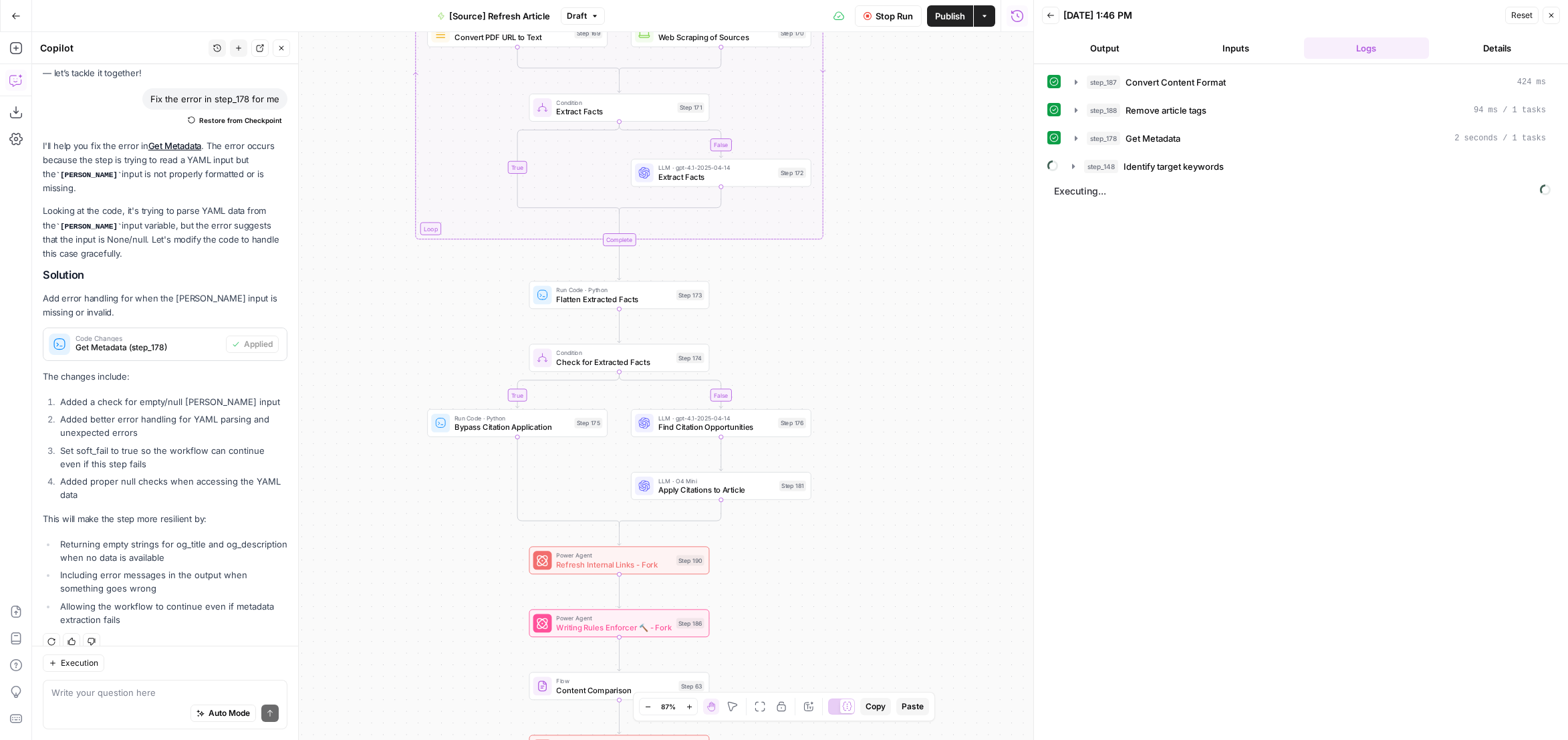
drag, startPoint x: 865, startPoint y: 391, endPoint x: 842, endPoint y: 574, distance: 184.4
click at [842, 574] on div "true false false true false true Workflow Set Inputs Inputs Content Processing …" at bounding box center [532, 386] width 1002 height 708
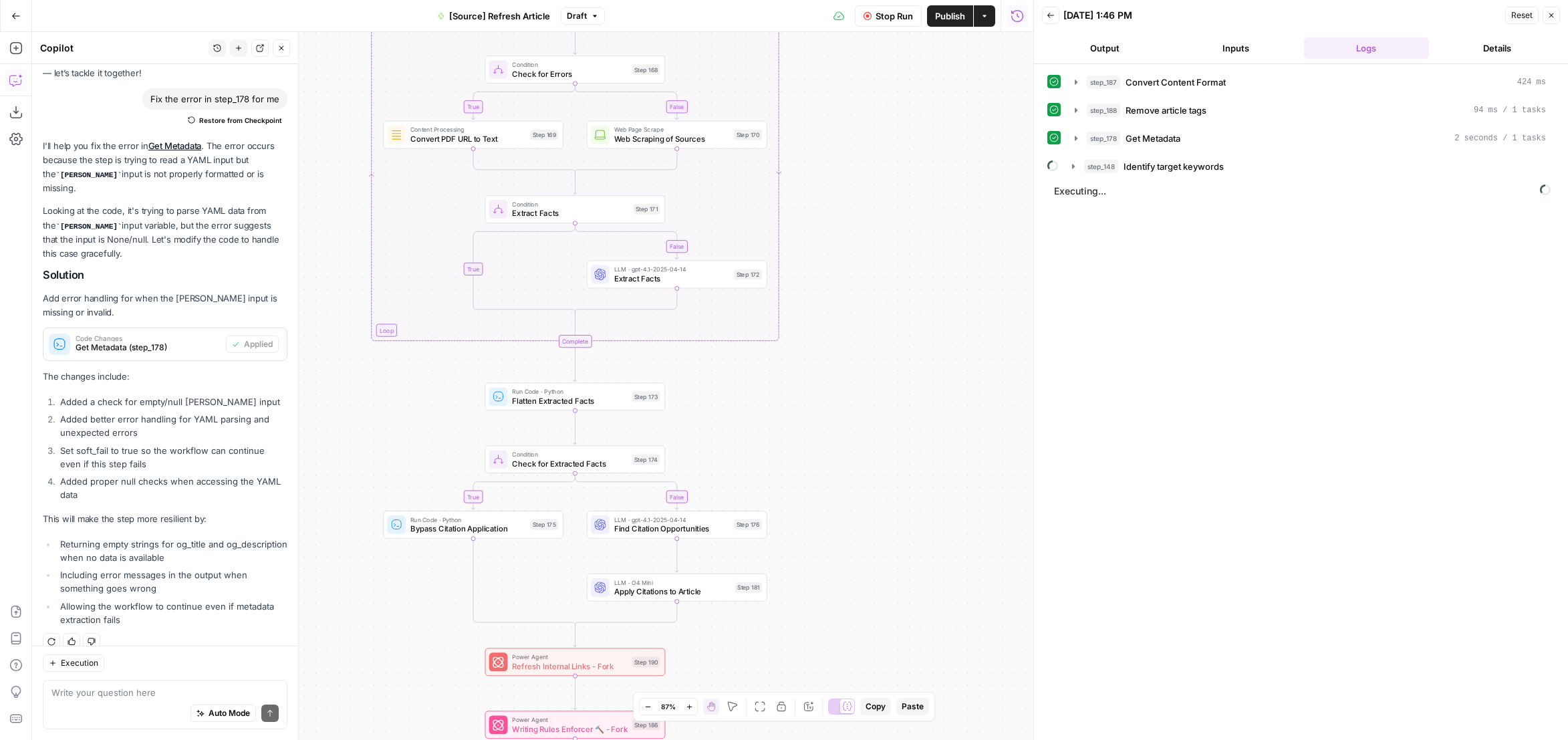
drag, startPoint x: 865, startPoint y: 526, endPoint x: 832, endPoint y: 588, distance: 70.2
click at [828, 597] on div "true false false true false true Workflow Set Inputs Inputs Content Processing …" at bounding box center [532, 386] width 1002 height 708
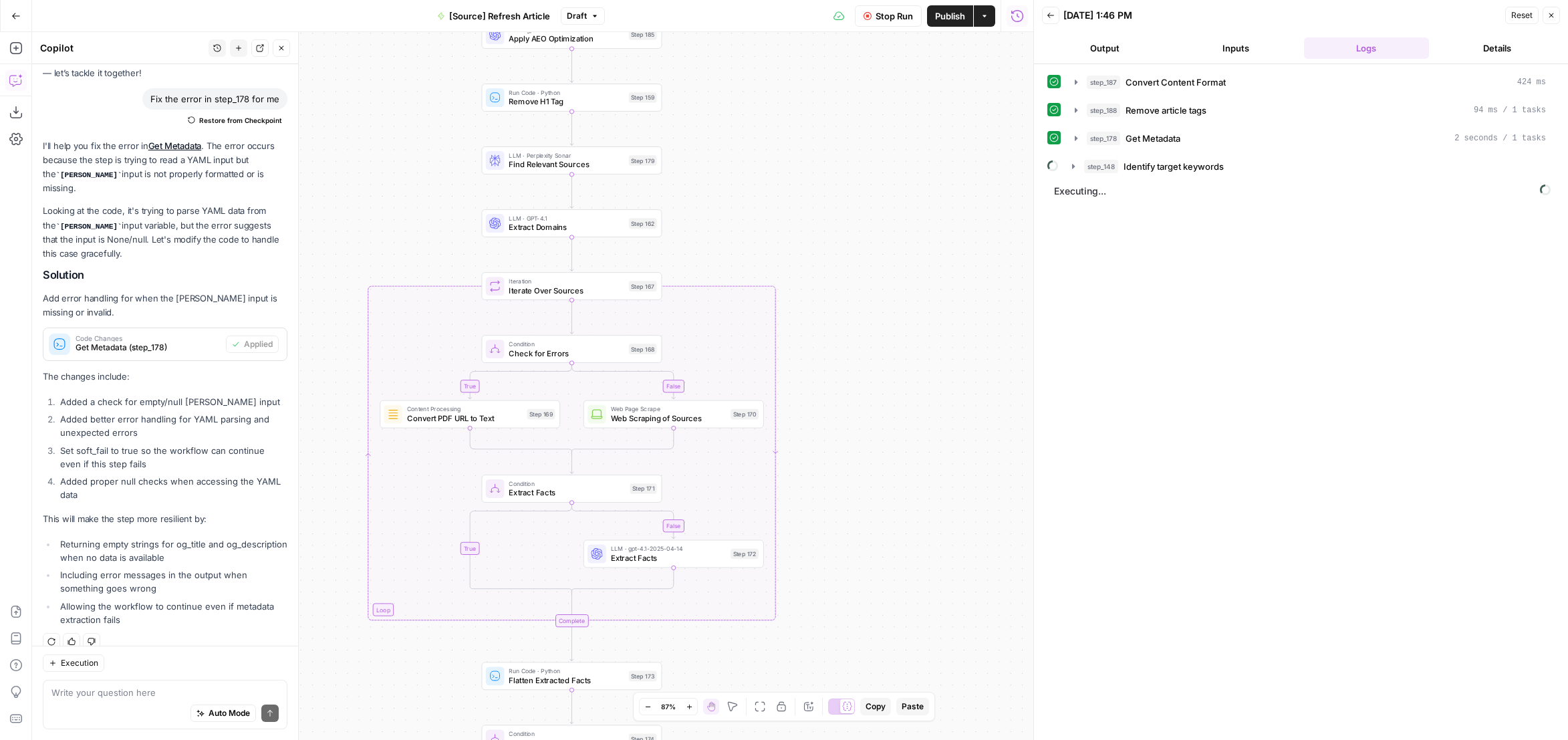
drag, startPoint x: 890, startPoint y: 264, endPoint x: 914, endPoint y: 634, distance: 370.8
click at [915, 633] on div "true false false true false true Workflow Set Inputs Inputs Content Processing …" at bounding box center [532, 386] width 1002 height 708
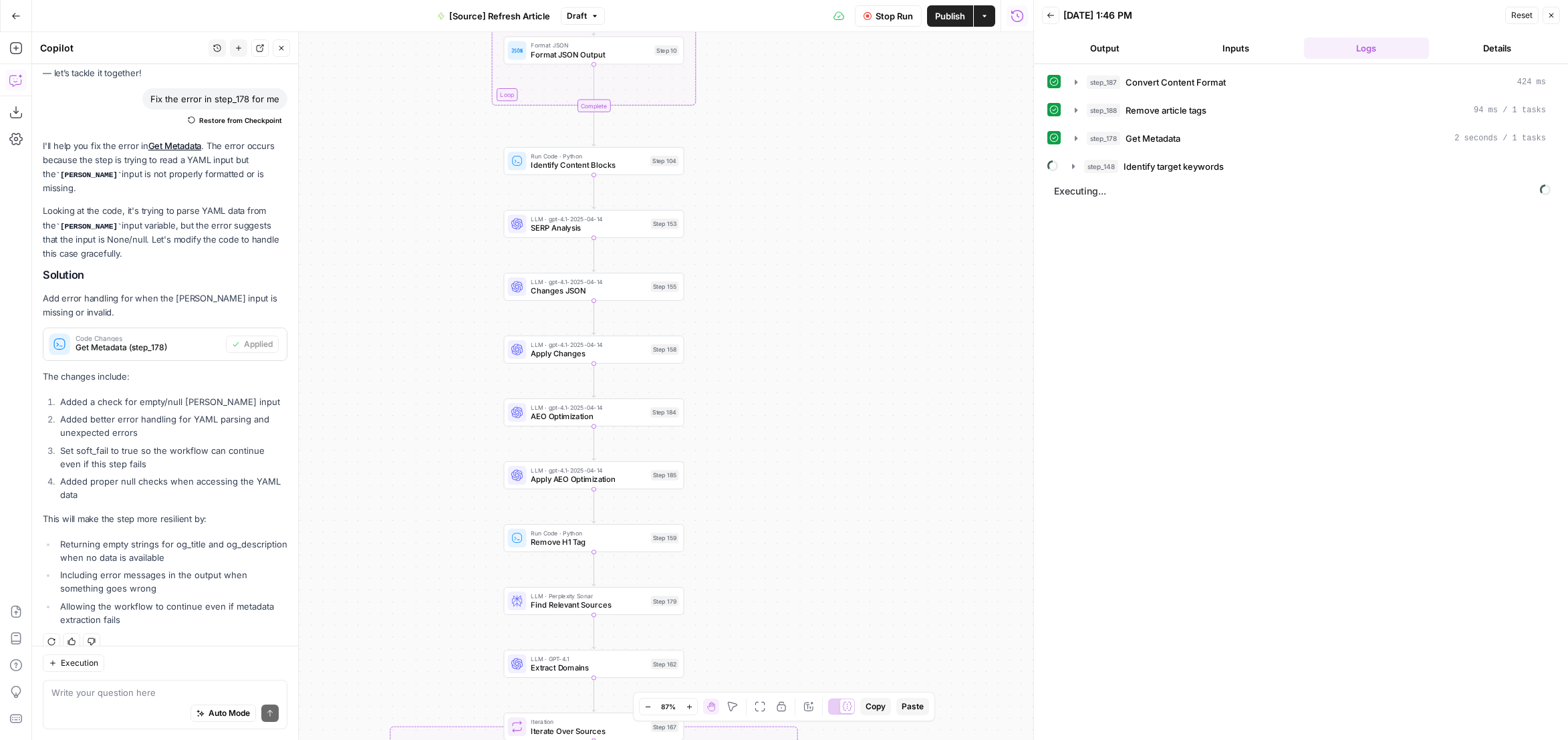
drag, startPoint x: 858, startPoint y: 340, endPoint x: 861, endPoint y: 526, distance: 186.0
click at [856, 632] on div "true false false true false true Workflow Set Inputs Inputs Content Processing …" at bounding box center [532, 386] width 1002 height 708
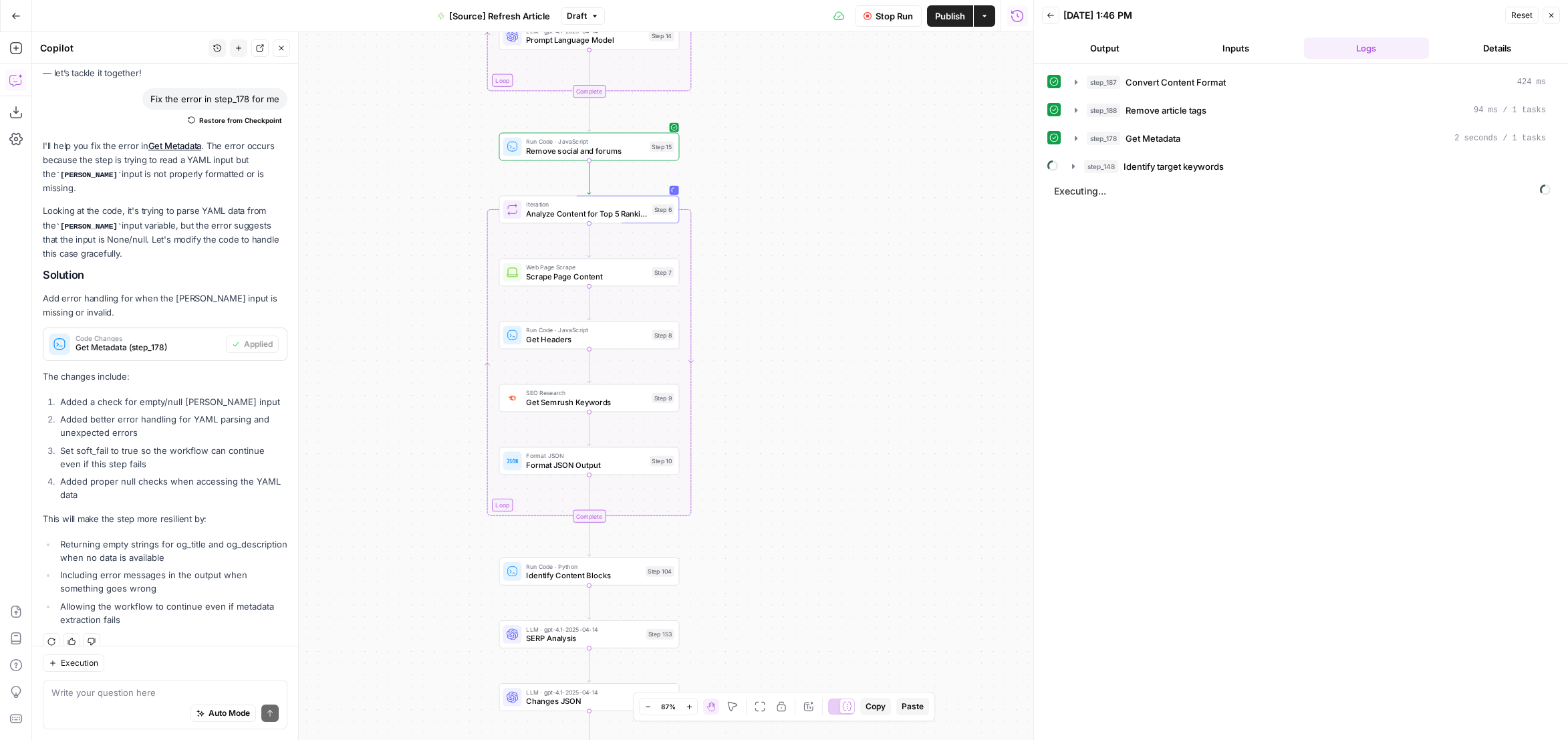
drag, startPoint x: 853, startPoint y: 381, endPoint x: 855, endPoint y: 626, distance: 245.0
click at [855, 625] on div "true false false true false true Workflow Set Inputs Inputs Content Processing …" at bounding box center [532, 386] width 1002 height 708
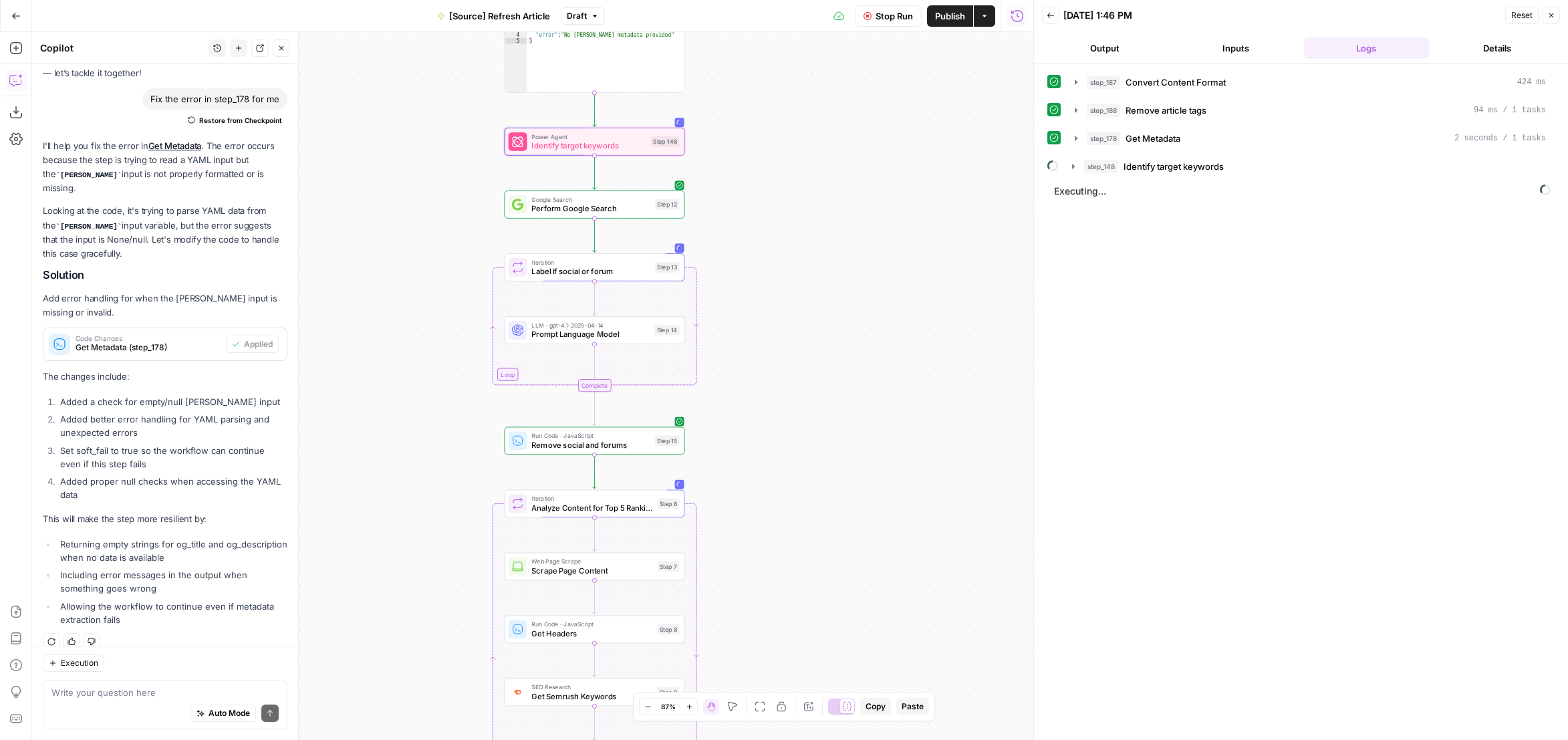
drag, startPoint x: 850, startPoint y: 485, endPoint x: 854, endPoint y: 611, distance: 126.1
click at [854, 611] on div "true false false true false true Workflow Set Inputs Inputs Content Processing …" at bounding box center [532, 386] width 1002 height 708
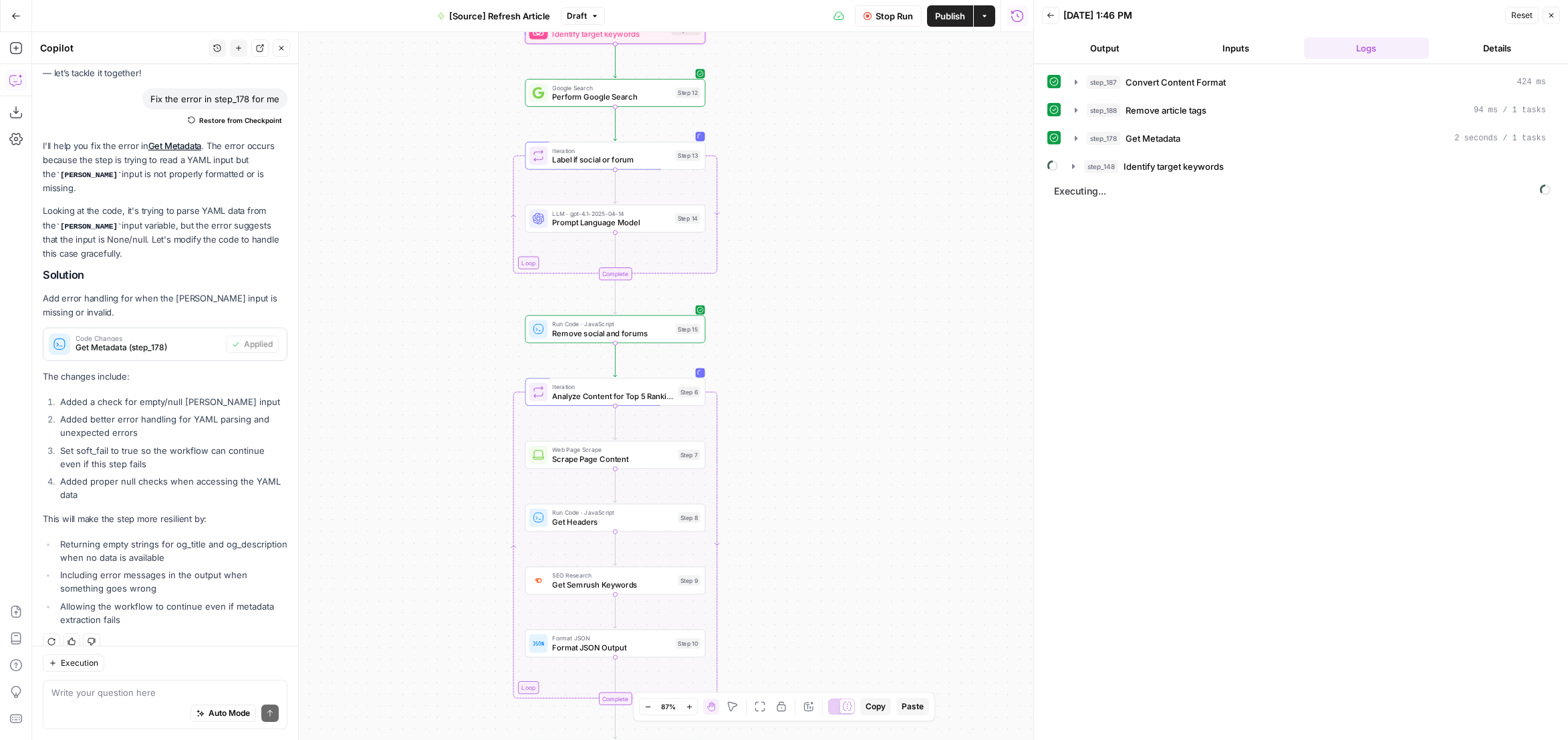
drag, startPoint x: 831, startPoint y: 600, endPoint x: 853, endPoint y: 376, distance: 225.1
click at [855, 374] on div "true false false true false true Workflow Set Inputs Inputs Content Processing …" at bounding box center [532, 386] width 1002 height 708
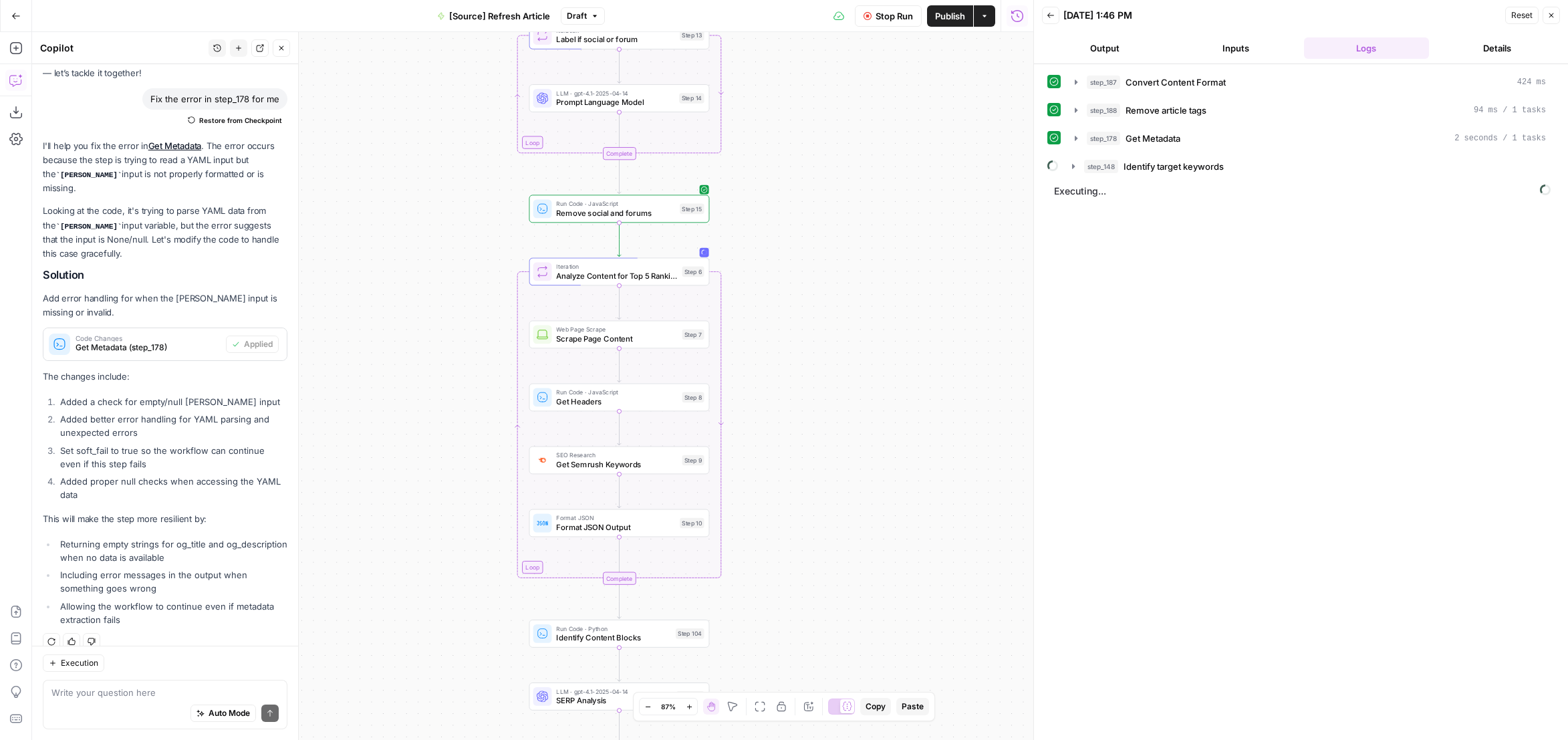
drag, startPoint x: 853, startPoint y: 572, endPoint x: 861, endPoint y: 480, distance: 92.3
click at [861, 480] on div "true false false true false true Workflow Set Inputs Inputs Content Processing …" at bounding box center [532, 386] width 1002 height 708
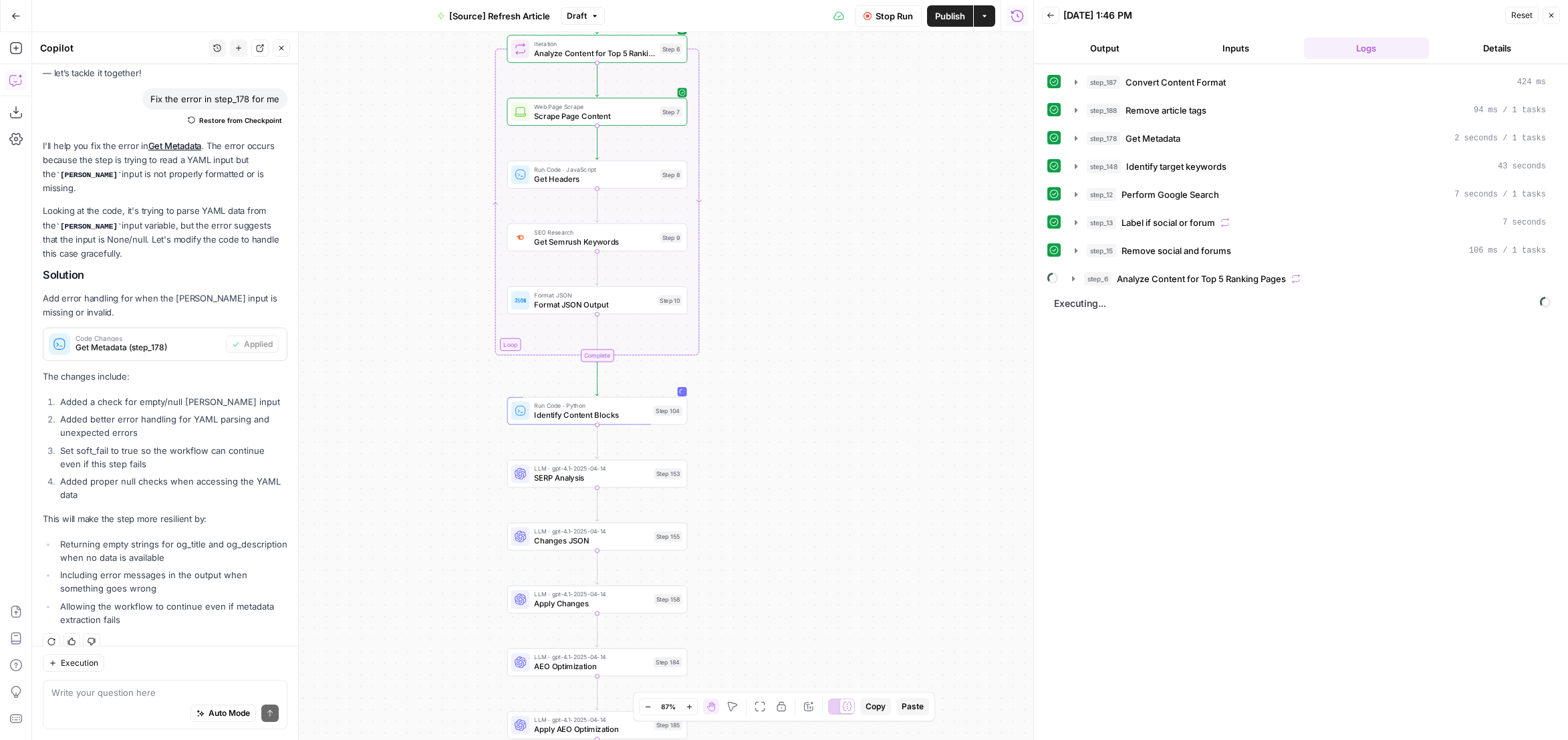
drag, startPoint x: 877, startPoint y: 552, endPoint x: 840, endPoint y: 257, distance: 297.3
click at [840, 257] on div "true false false true false true Workflow Set Inputs Inputs Content Processing …" at bounding box center [532, 386] width 1002 height 708
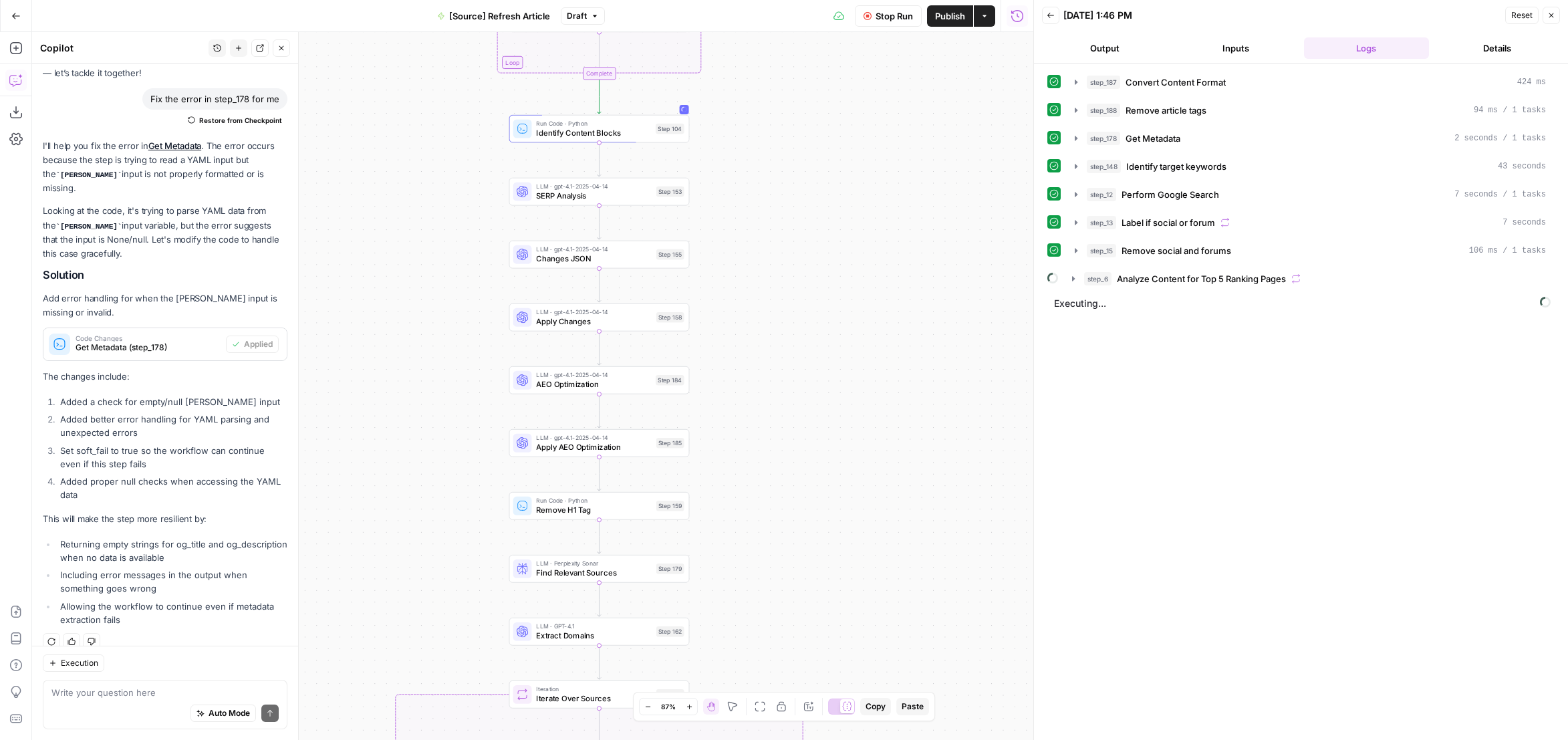
drag, startPoint x: 858, startPoint y: 358, endPoint x: 871, endPoint y: 196, distance: 162.5
click at [871, 196] on div "true false false true false true Workflow Set Inputs Inputs Content Processing …" at bounding box center [532, 386] width 1002 height 708
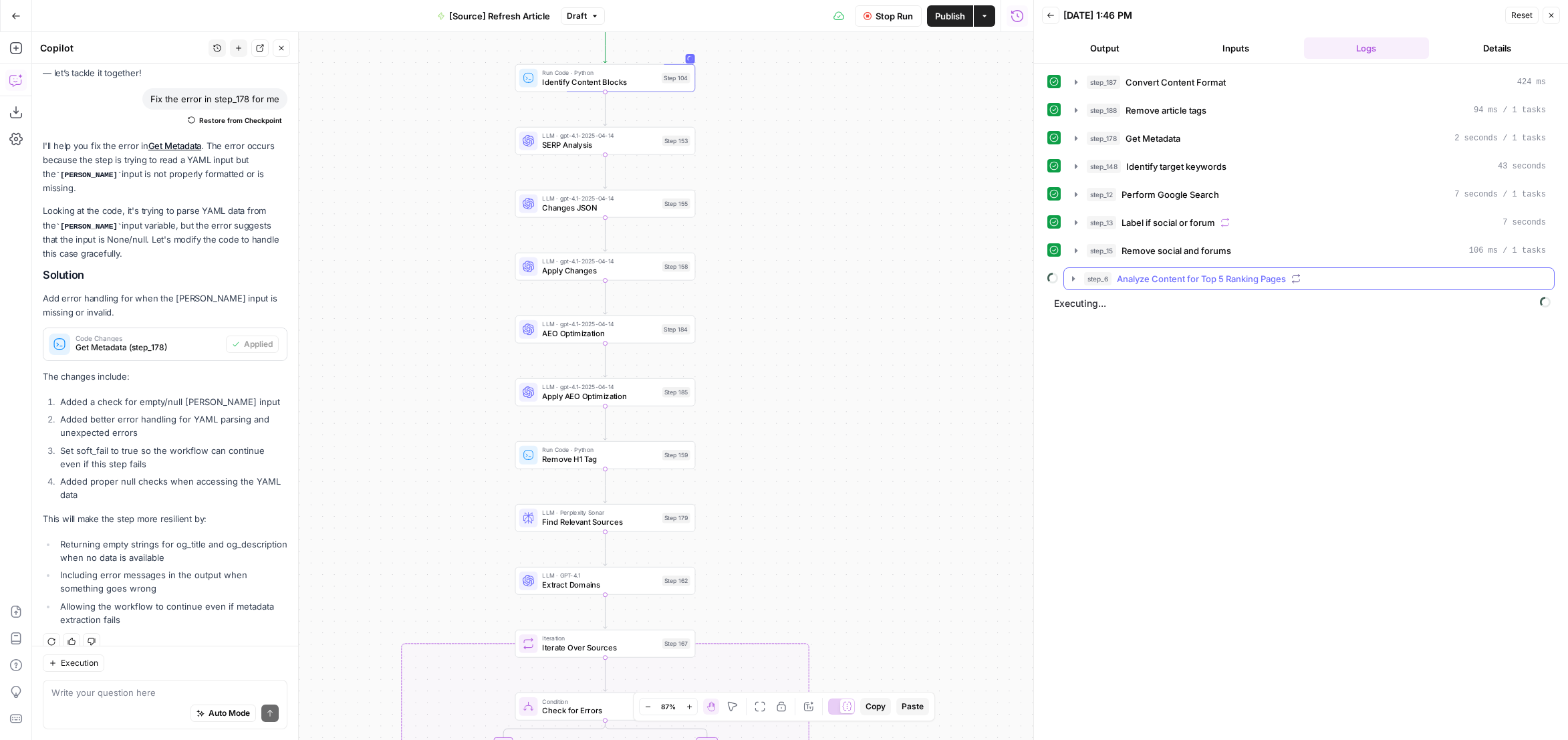
click at [1073, 277] on icon "button" at bounding box center [1073, 278] width 10 height 10
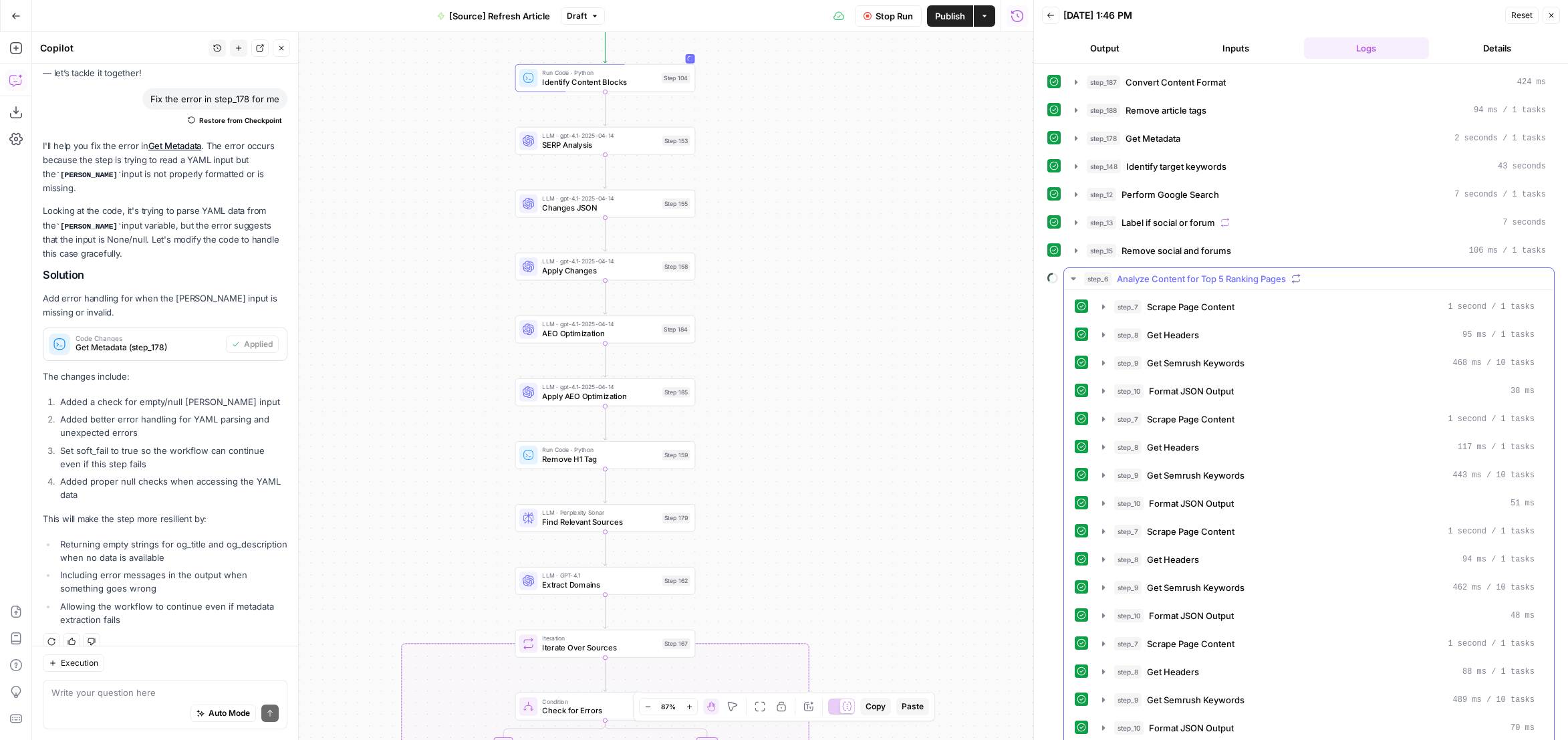
click at [1073, 277] on icon "button" at bounding box center [1073, 278] width 10 height 10
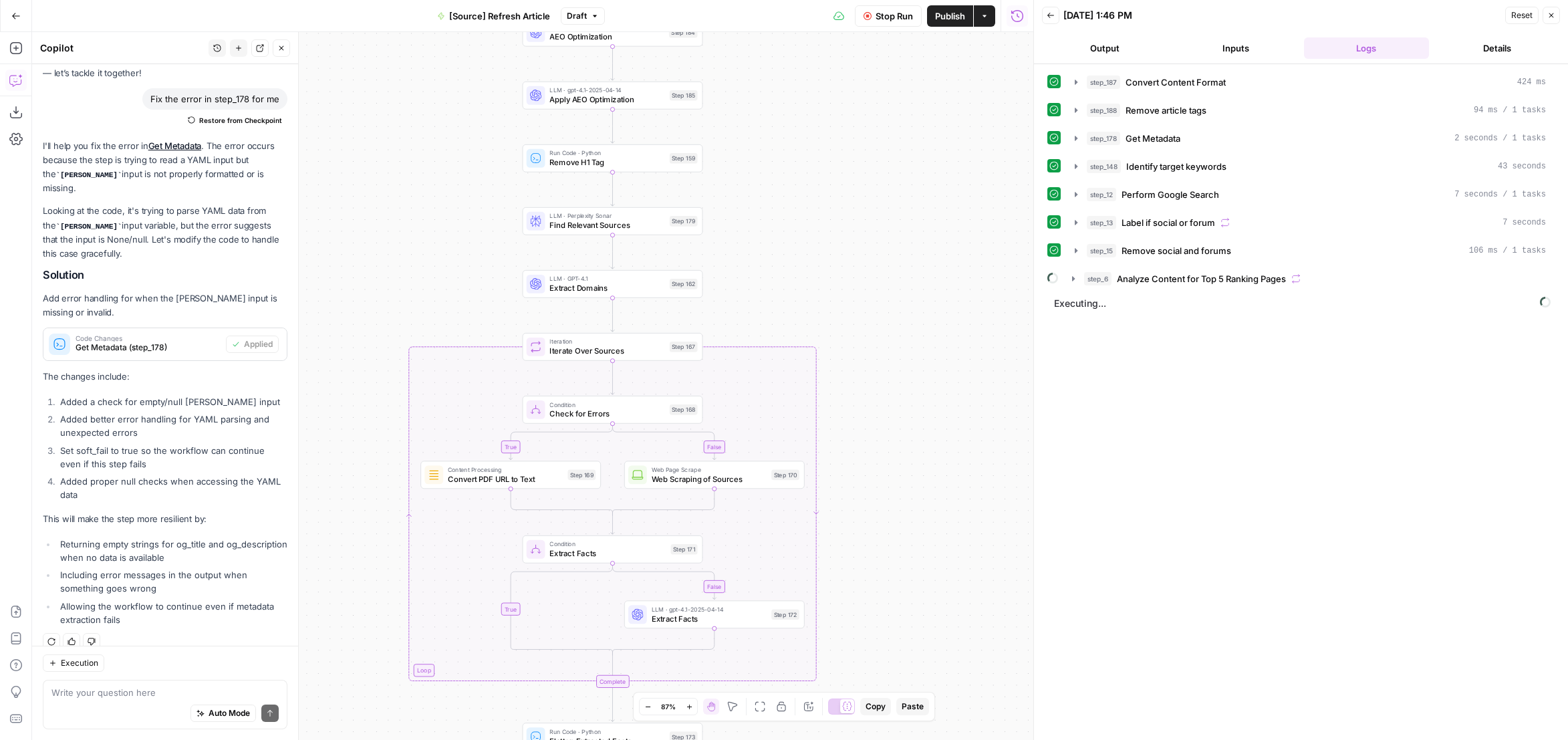
drag, startPoint x: 901, startPoint y: 550, endPoint x: 912, endPoint y: 224, distance: 326.2
click at [911, 219] on div "true false false true false true Workflow Set Inputs Inputs Content Processing …" at bounding box center [532, 386] width 1002 height 708
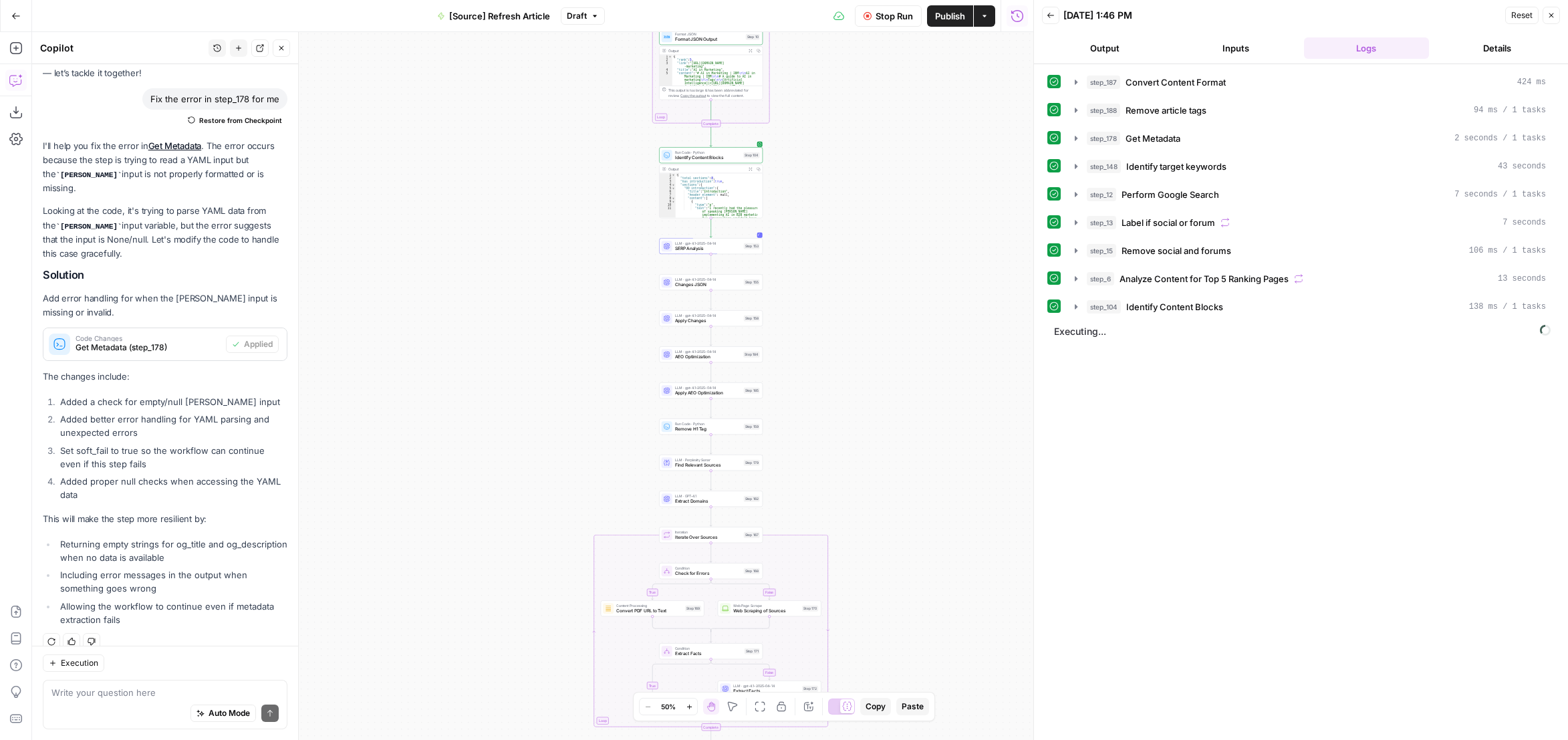
drag, startPoint x: 916, startPoint y: 282, endPoint x: 881, endPoint y: 485, distance: 206.0
click at [881, 485] on div "true false false true false true Workflow Set Inputs Inputs Content Processing …" at bounding box center [532, 386] width 1002 height 708
click at [715, 324] on span "Apply Changes" at bounding box center [707, 321] width 66 height 7
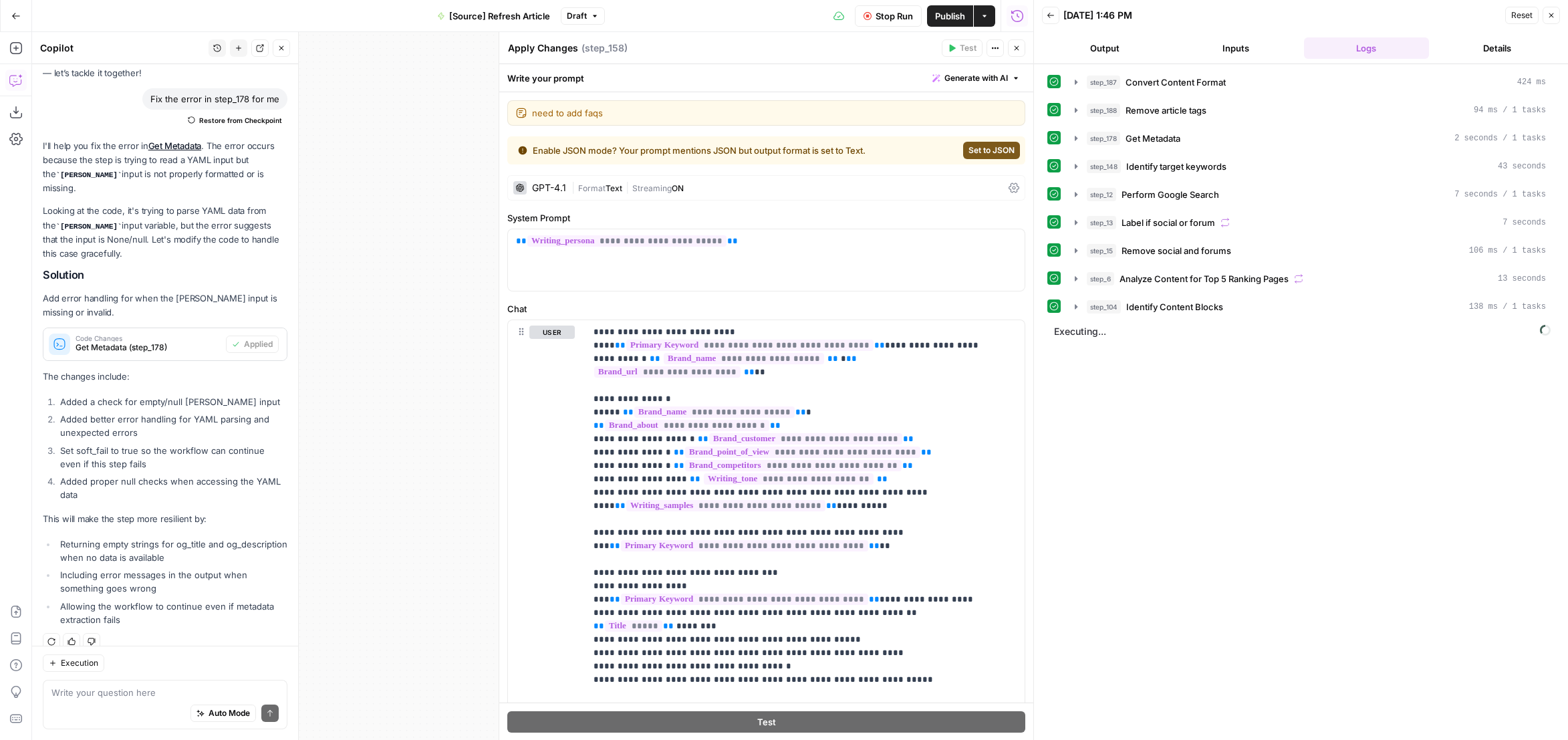
click at [583, 189] on span "Format" at bounding box center [592, 188] width 27 height 10
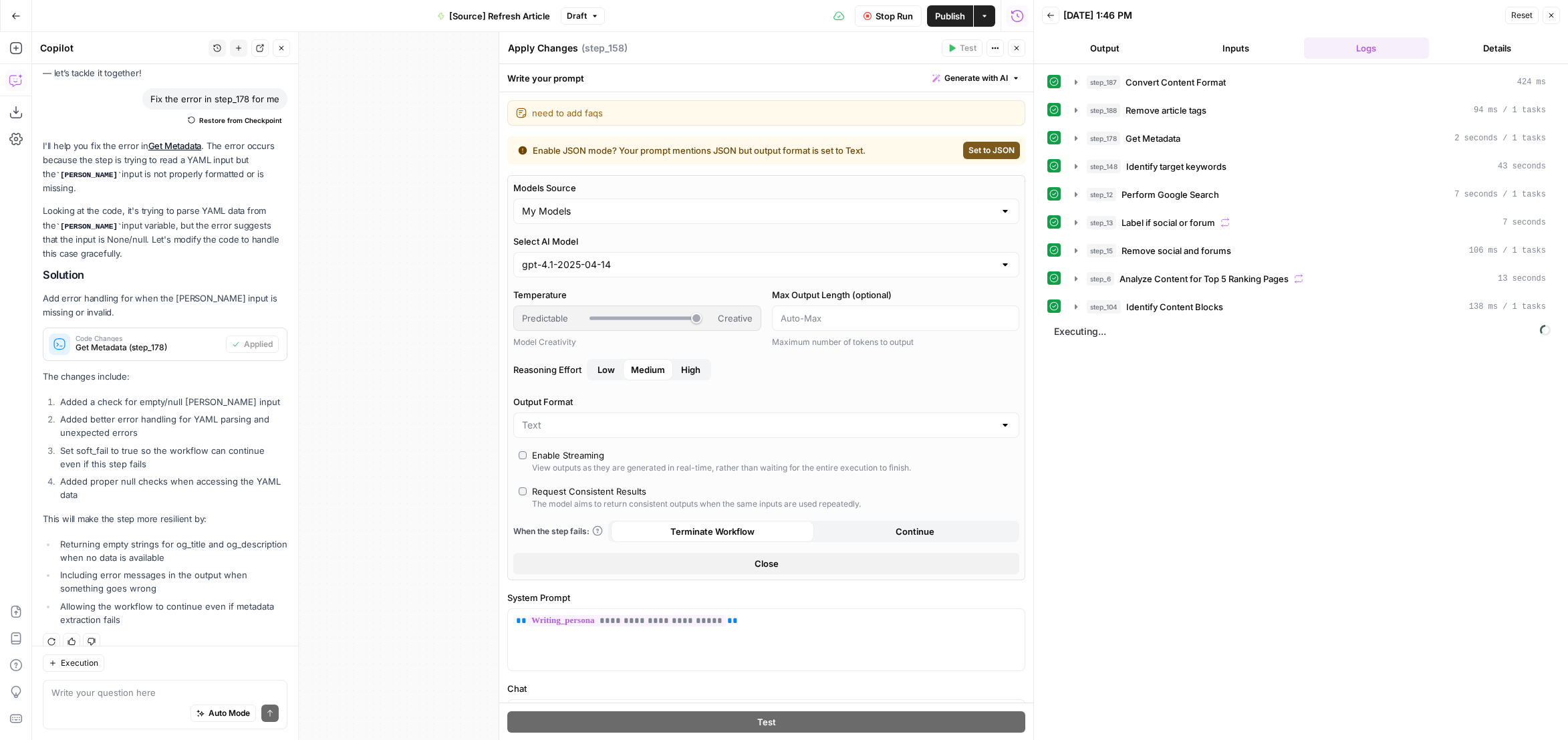
click at [1015, 50] on icon "button" at bounding box center [1017, 48] width 5 height 5
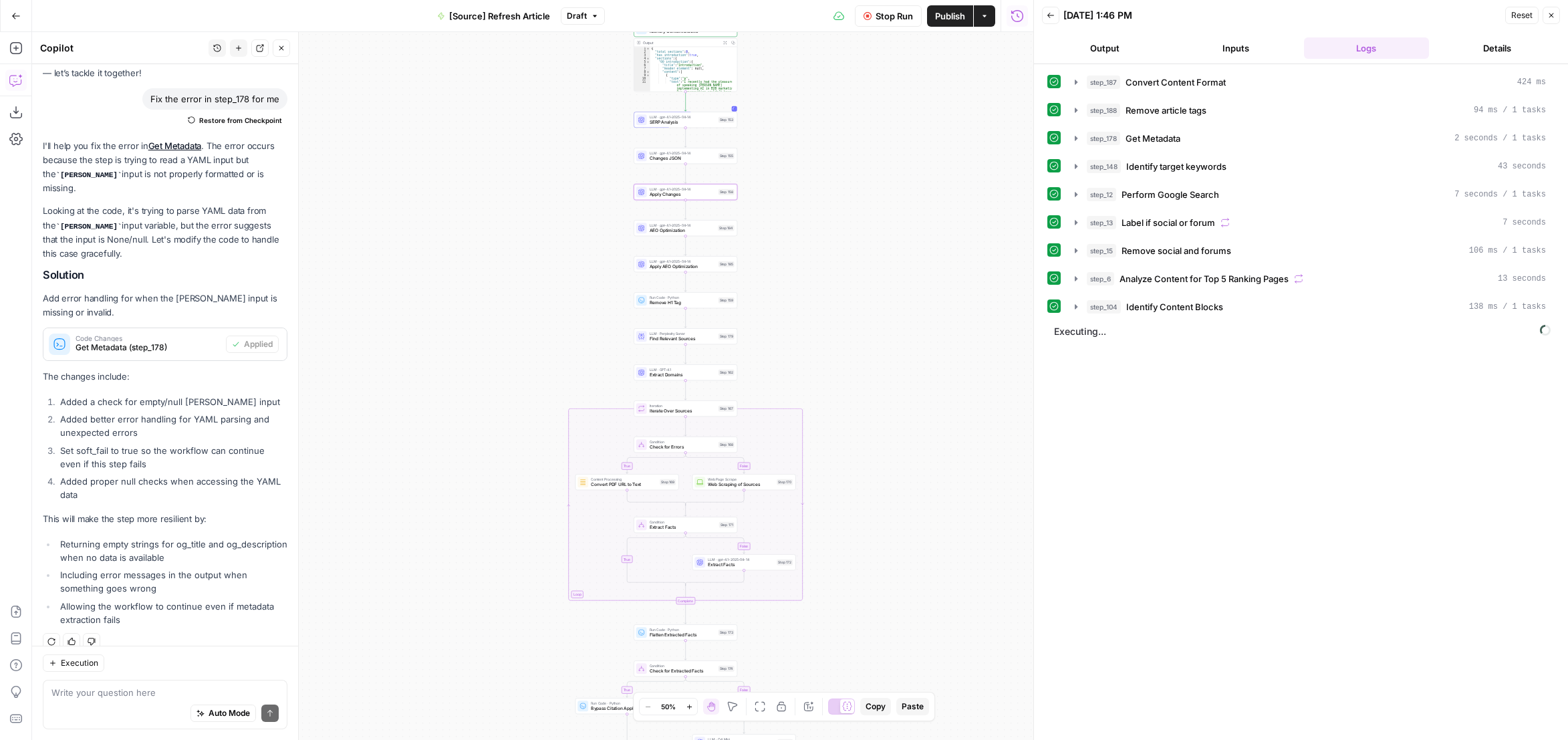
drag, startPoint x: 887, startPoint y: 537, endPoint x: 863, endPoint y: 416, distance: 123.4
click at [863, 416] on div "true false false true false true Workflow Set Inputs Inputs Content Processing …" at bounding box center [532, 386] width 1002 height 708
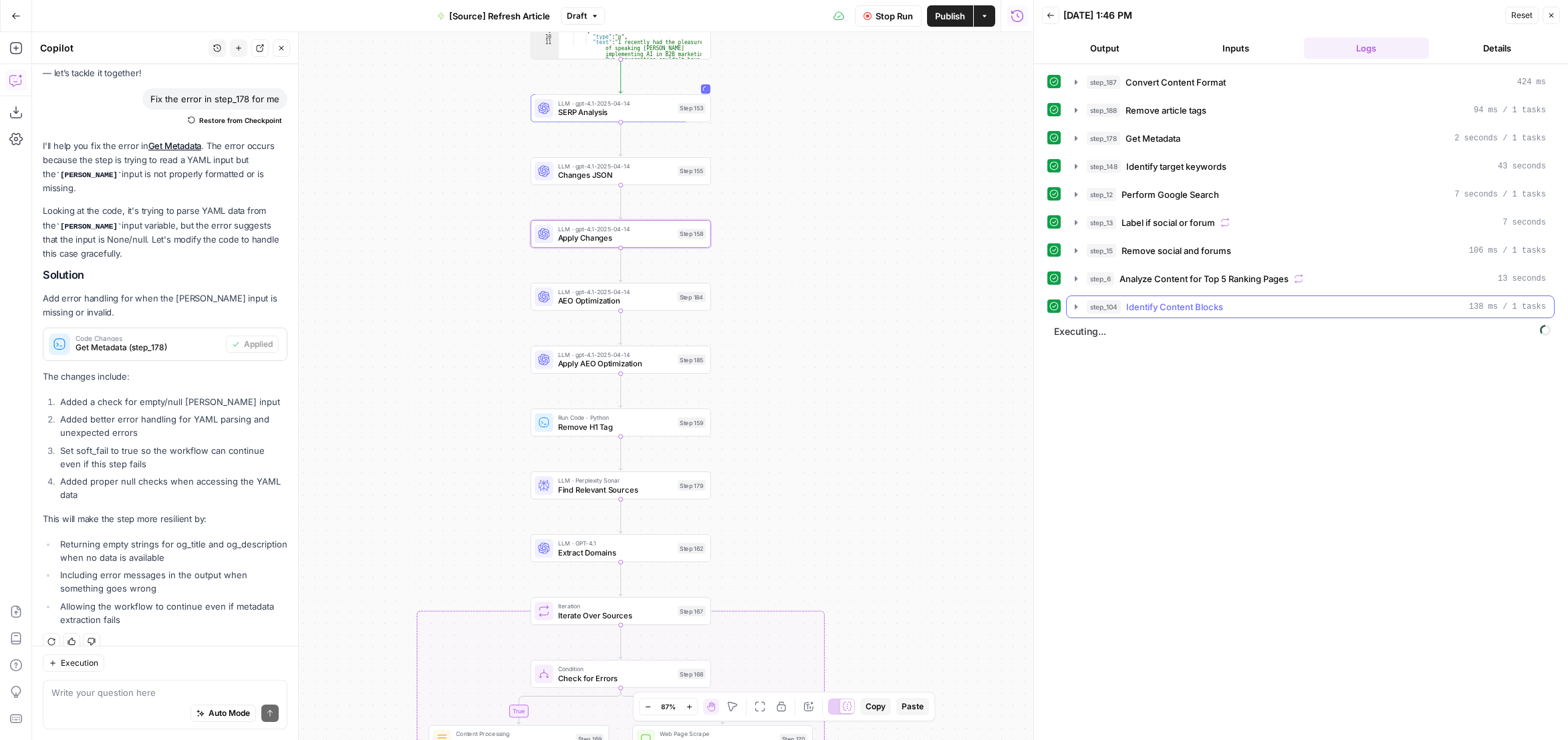
click at [1078, 304] on icon "button" at bounding box center [1076, 306] width 10 height 10
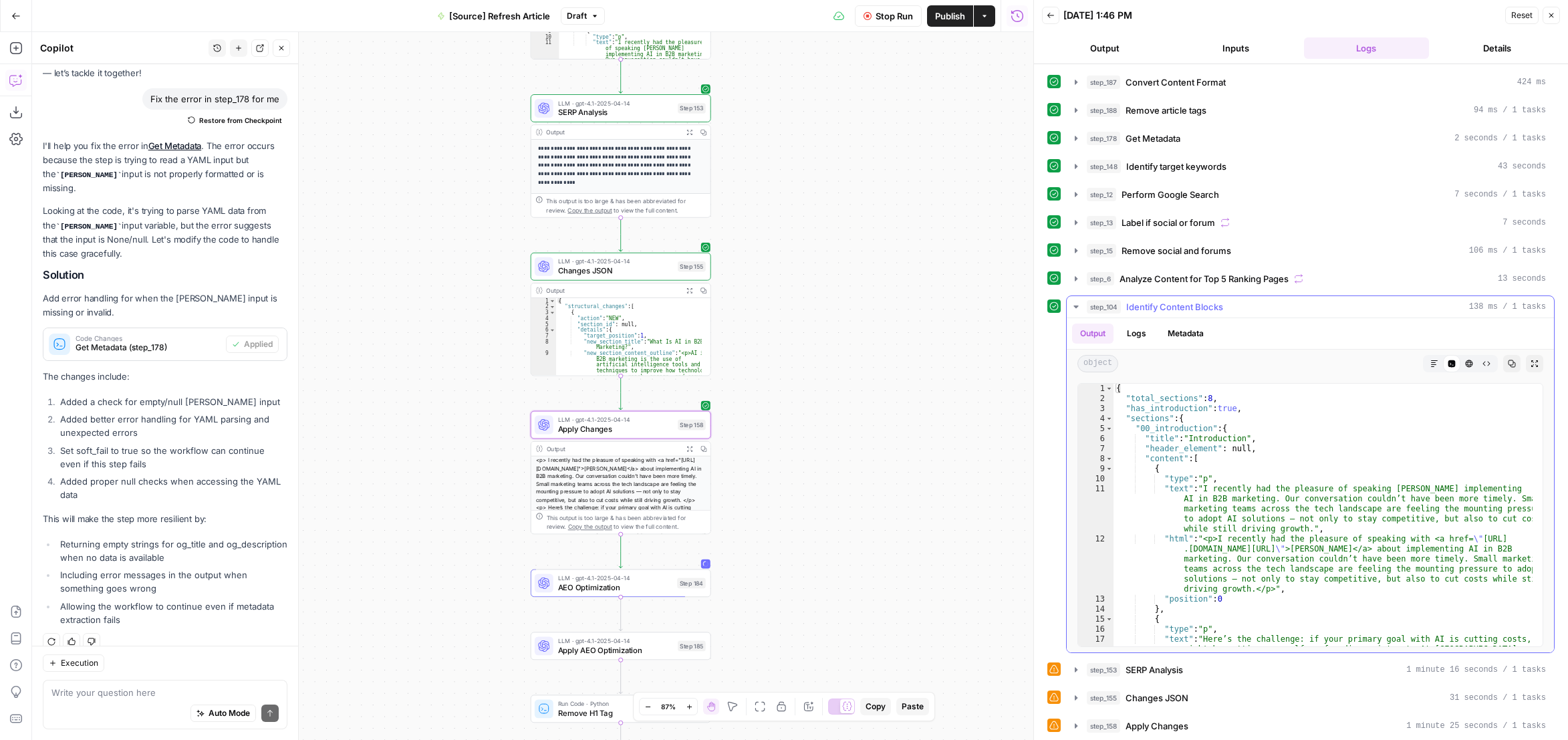
click at [1078, 304] on icon "button" at bounding box center [1076, 306] width 10 height 10
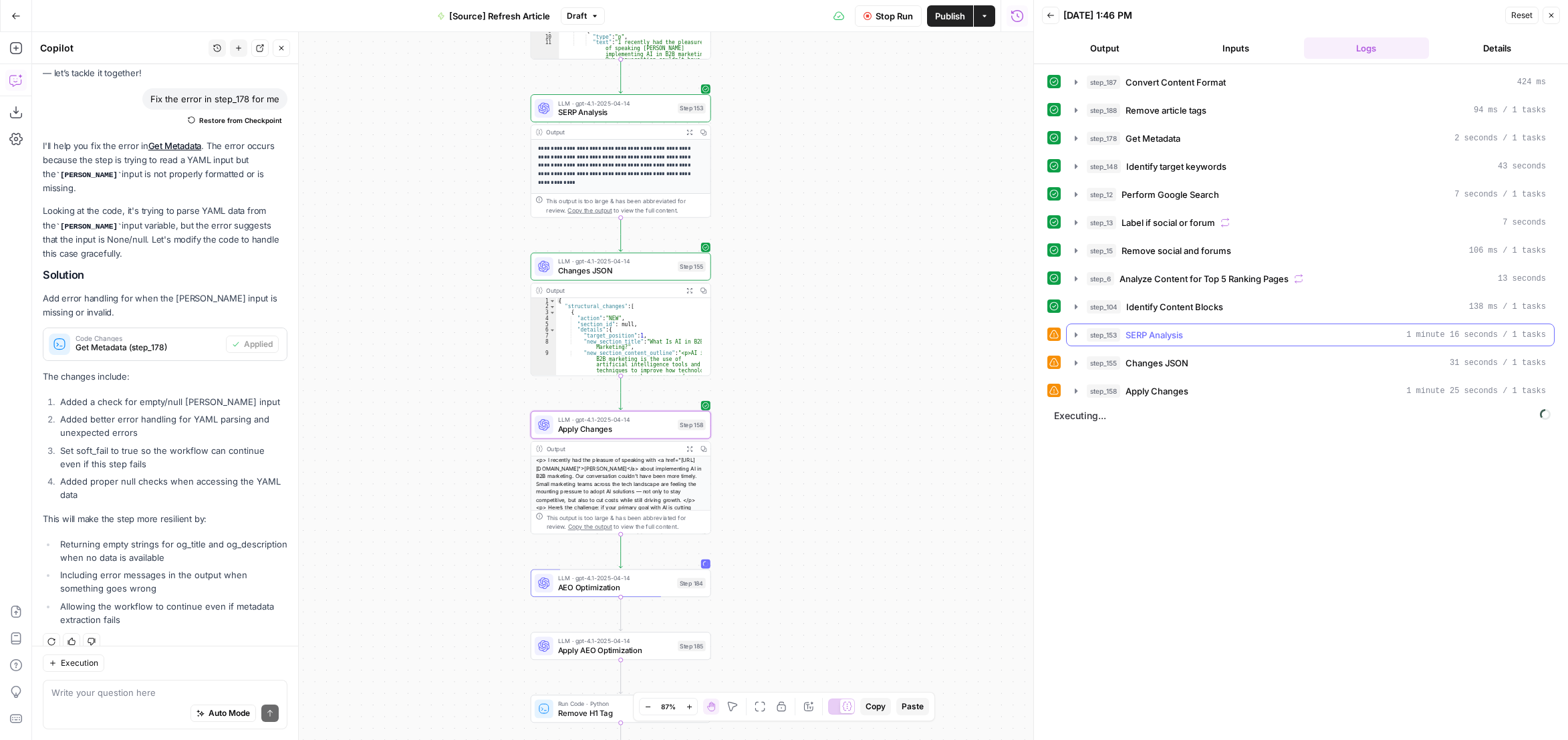
click at [1070, 333] on button "step_153 SERP Analysis 1 minute 16 seconds / 1 tasks" at bounding box center [1310, 335] width 487 height 22
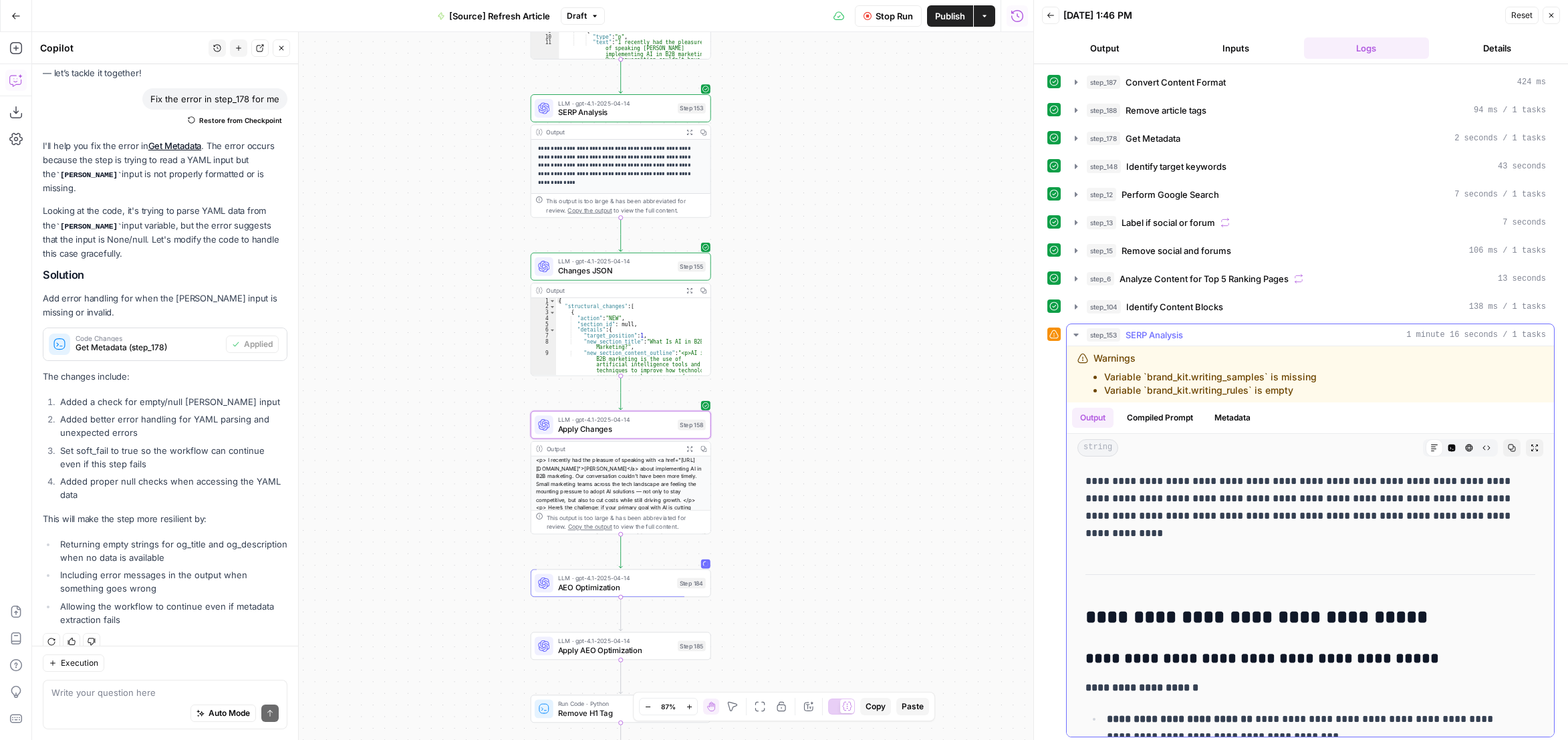
click at [1070, 333] on button "step_153 SERP Analysis 1 minute 16 seconds / 1 tasks" at bounding box center [1310, 335] width 487 height 22
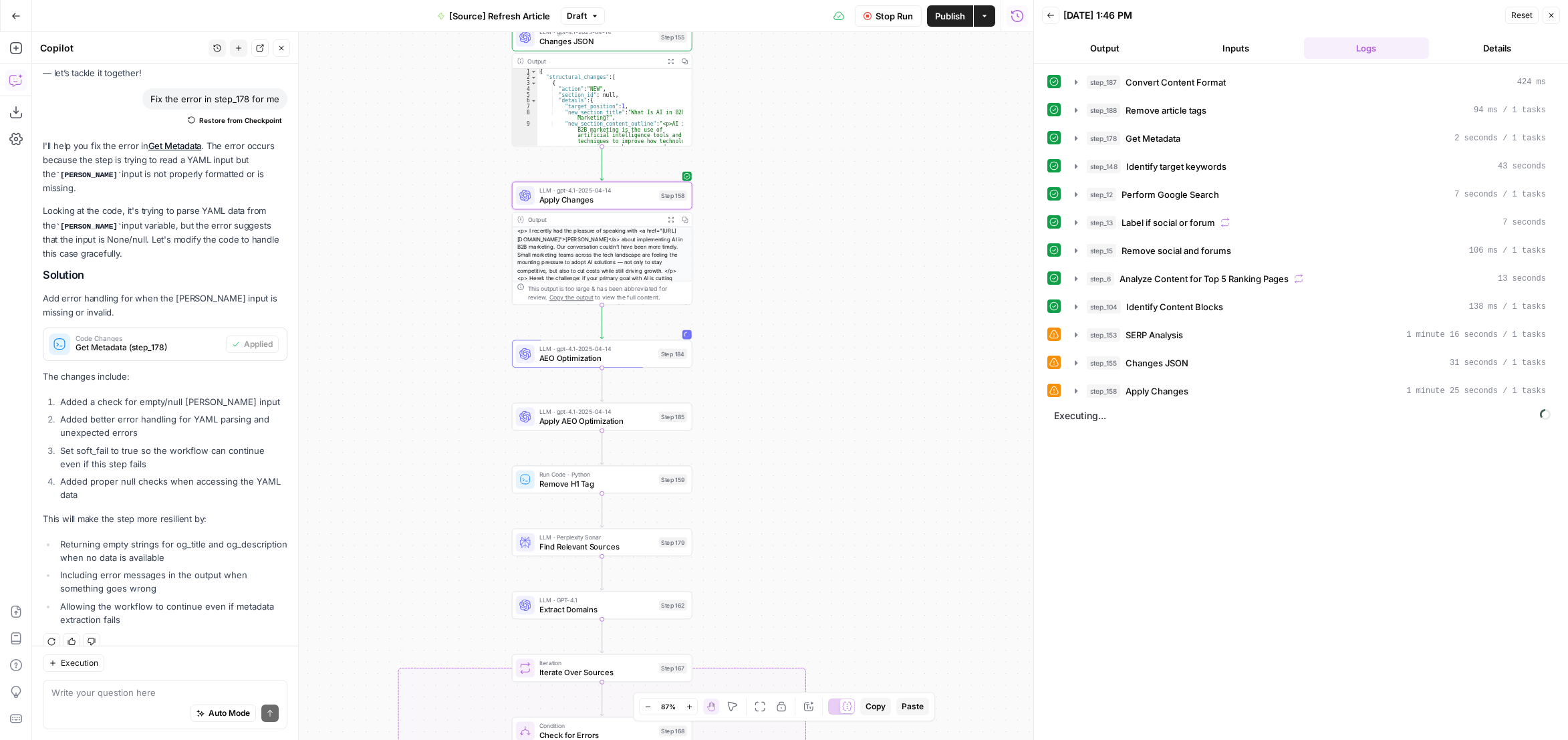
drag, startPoint x: 853, startPoint y: 358, endPoint x: 849, endPoint y: 229, distance: 129.1
click at [849, 229] on div "true false false true false true Workflow Set Inputs Inputs Content Processing …" at bounding box center [532, 386] width 1002 height 708
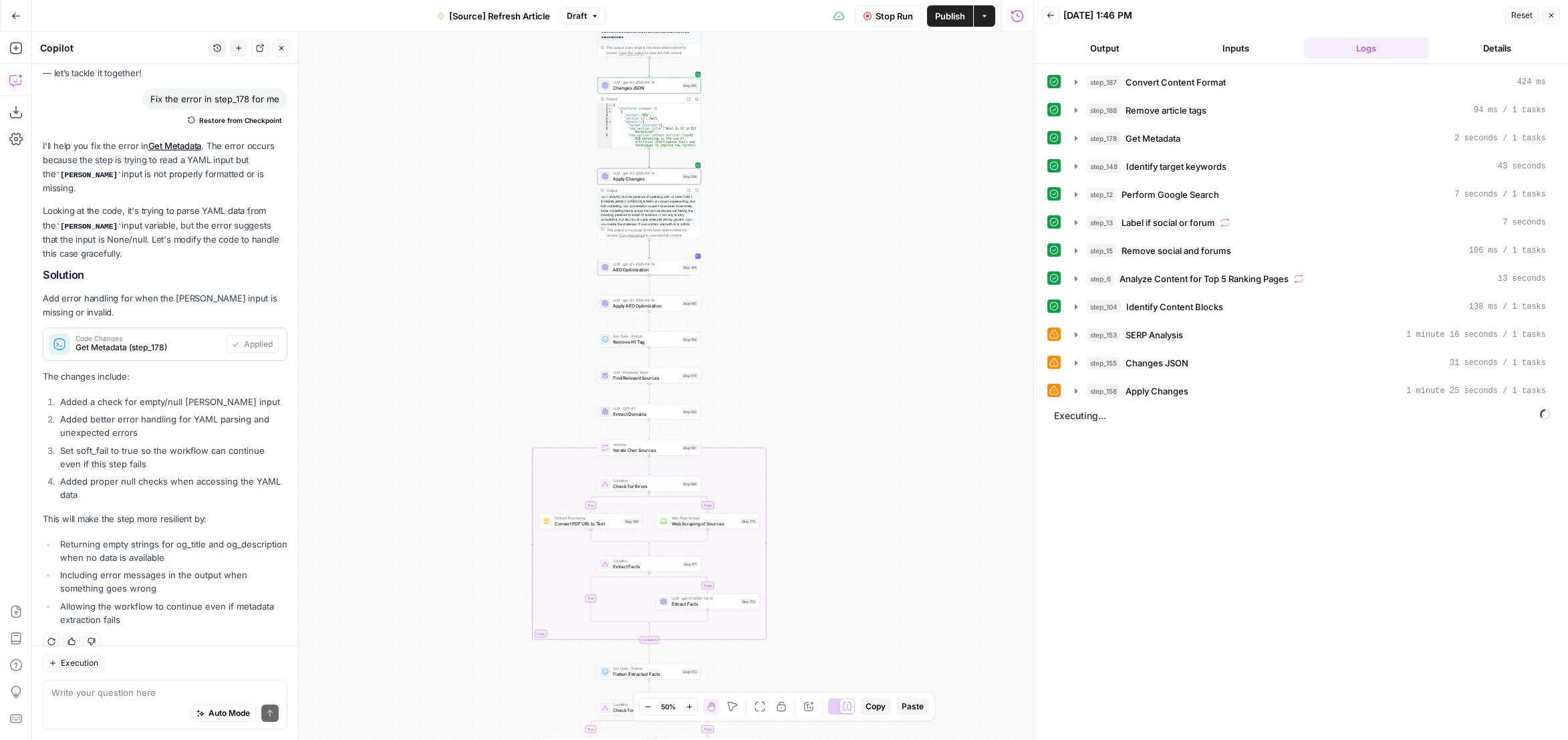
drag, startPoint x: 869, startPoint y: 387, endPoint x: 834, endPoint y: 323, distance: 72.9
click at [834, 323] on div "true false false true false true Workflow Set Inputs Inputs Content Processing …" at bounding box center [532, 386] width 1002 height 708
click at [286, 52] on button "Close" at bounding box center [281, 48] width 17 height 17
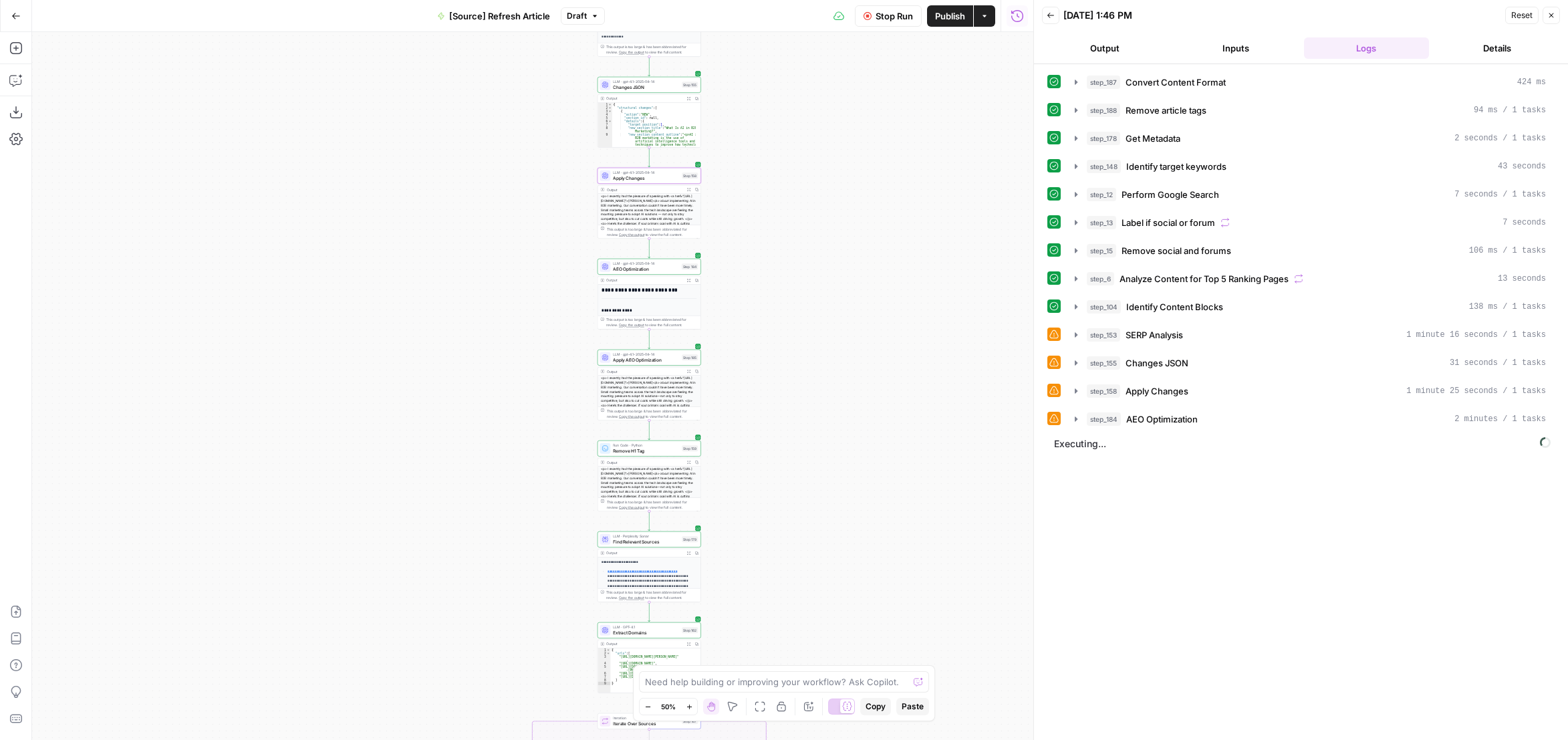
drag, startPoint x: 871, startPoint y: 525, endPoint x: 848, endPoint y: 265, distance: 261.0
click at [844, 253] on div "true false false true false true Workflow Set Inputs Inputs Content Processing …" at bounding box center [532, 386] width 1002 height 708
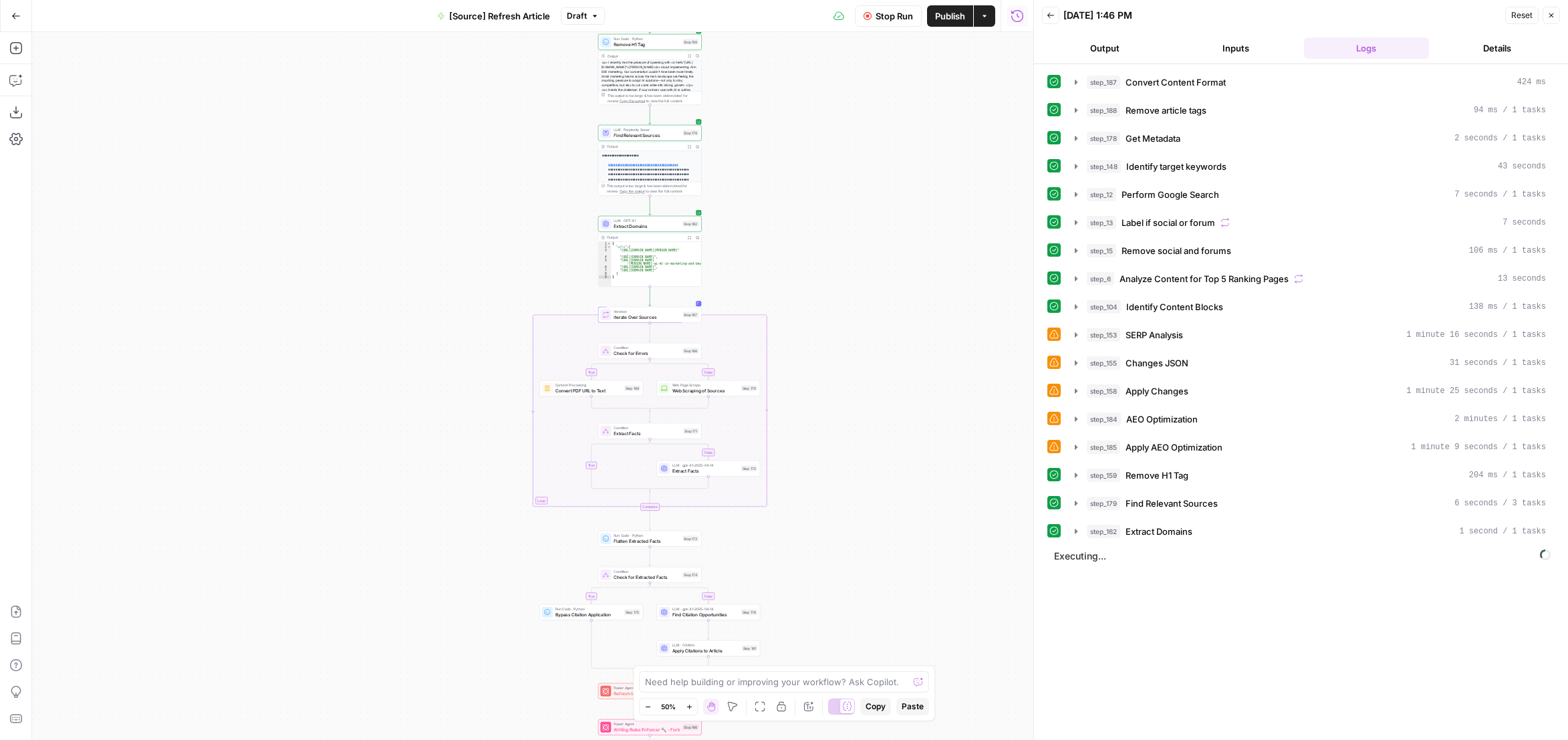
drag, startPoint x: 860, startPoint y: 413, endPoint x: 896, endPoint y: 253, distance: 164.0
click at [894, 263] on div "true false false true false true Workflow Set Inputs Inputs Content Processing …" at bounding box center [532, 386] width 1002 height 708
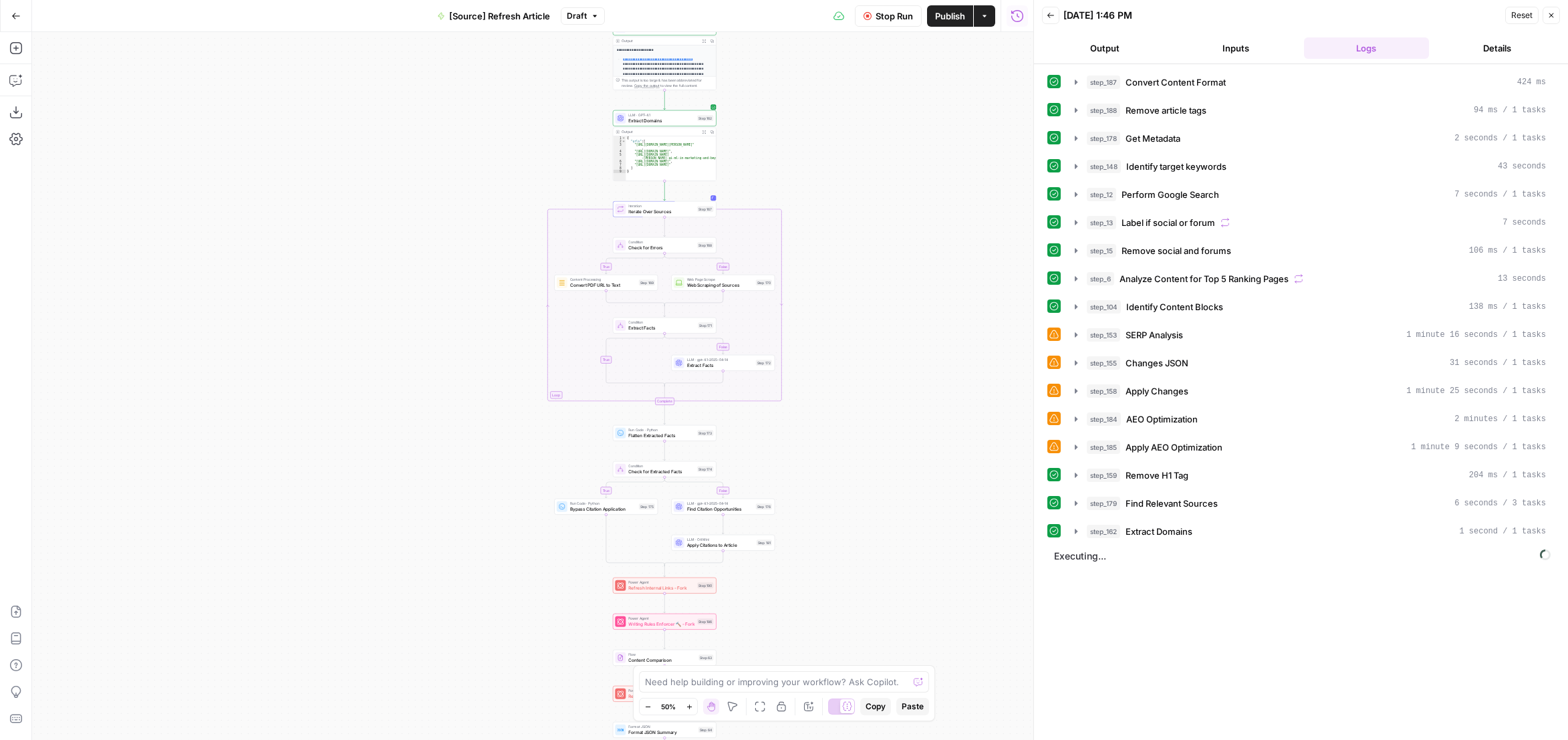
drag, startPoint x: 891, startPoint y: 427, endPoint x: 894, endPoint y: 286, distance: 141.0
click at [894, 288] on div "true false false true false true Workflow Set Inputs Inputs Content Processing …" at bounding box center [532, 386] width 1002 height 708
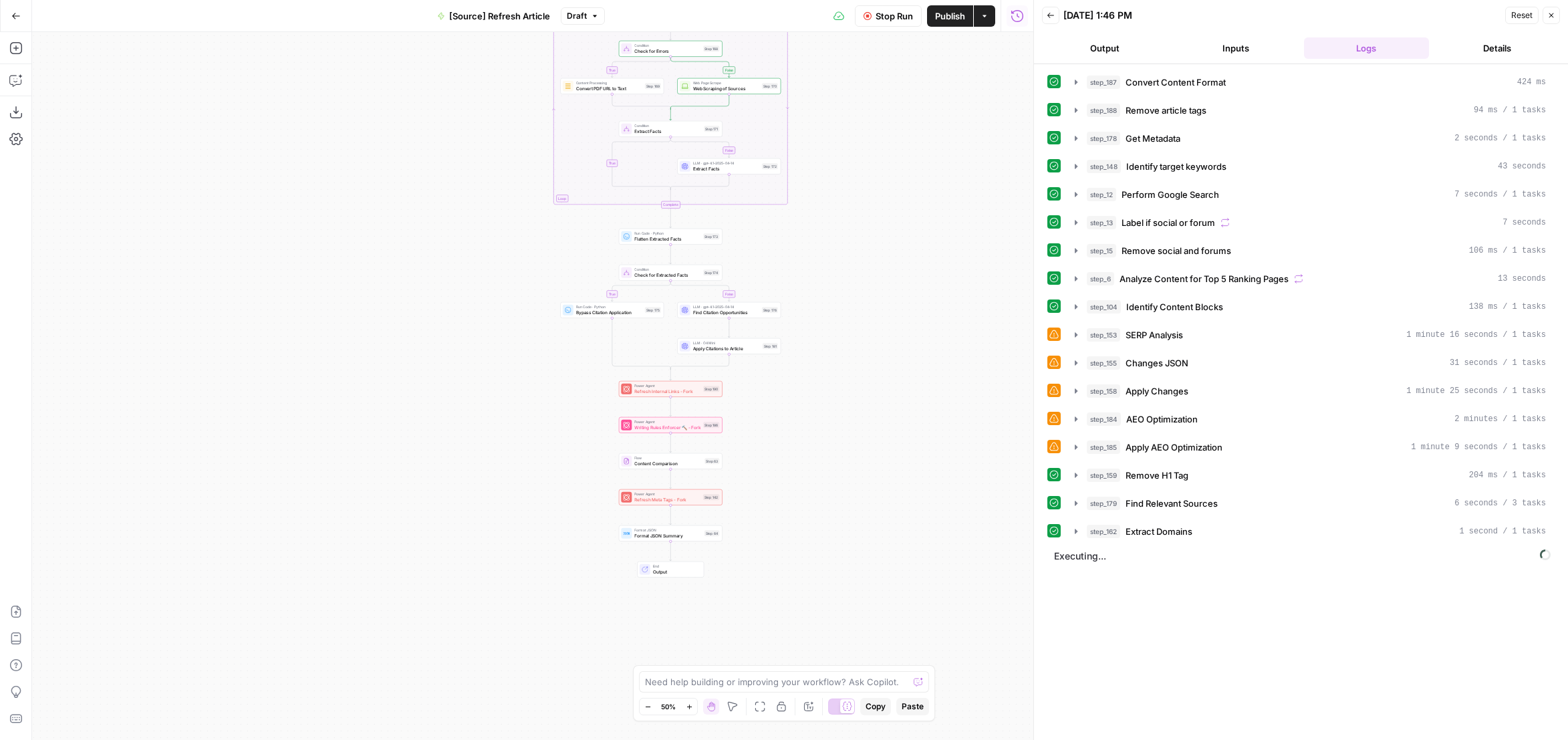
drag, startPoint x: 820, startPoint y: 426, endPoint x: 807, endPoint y: 429, distance: 13.3
click at [820, 420] on div "true false false true false true Workflow Set Inputs Inputs Content Processing …" at bounding box center [532, 386] width 1002 height 708
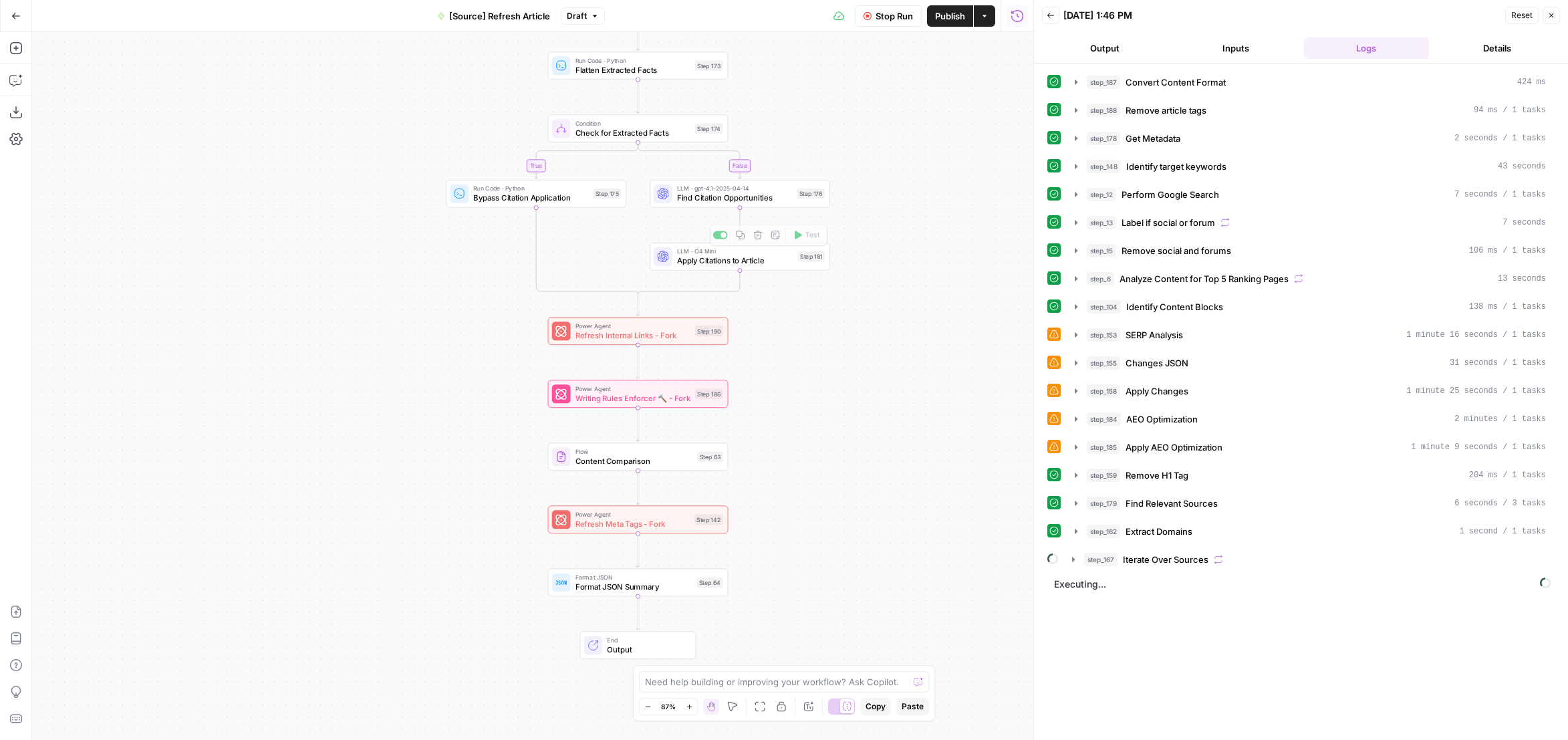
click at [763, 206] on div "LLM · gpt-4.1-2025-04-14 Find Citation Opportunities Step 176" at bounding box center [741, 194] width 181 height 28
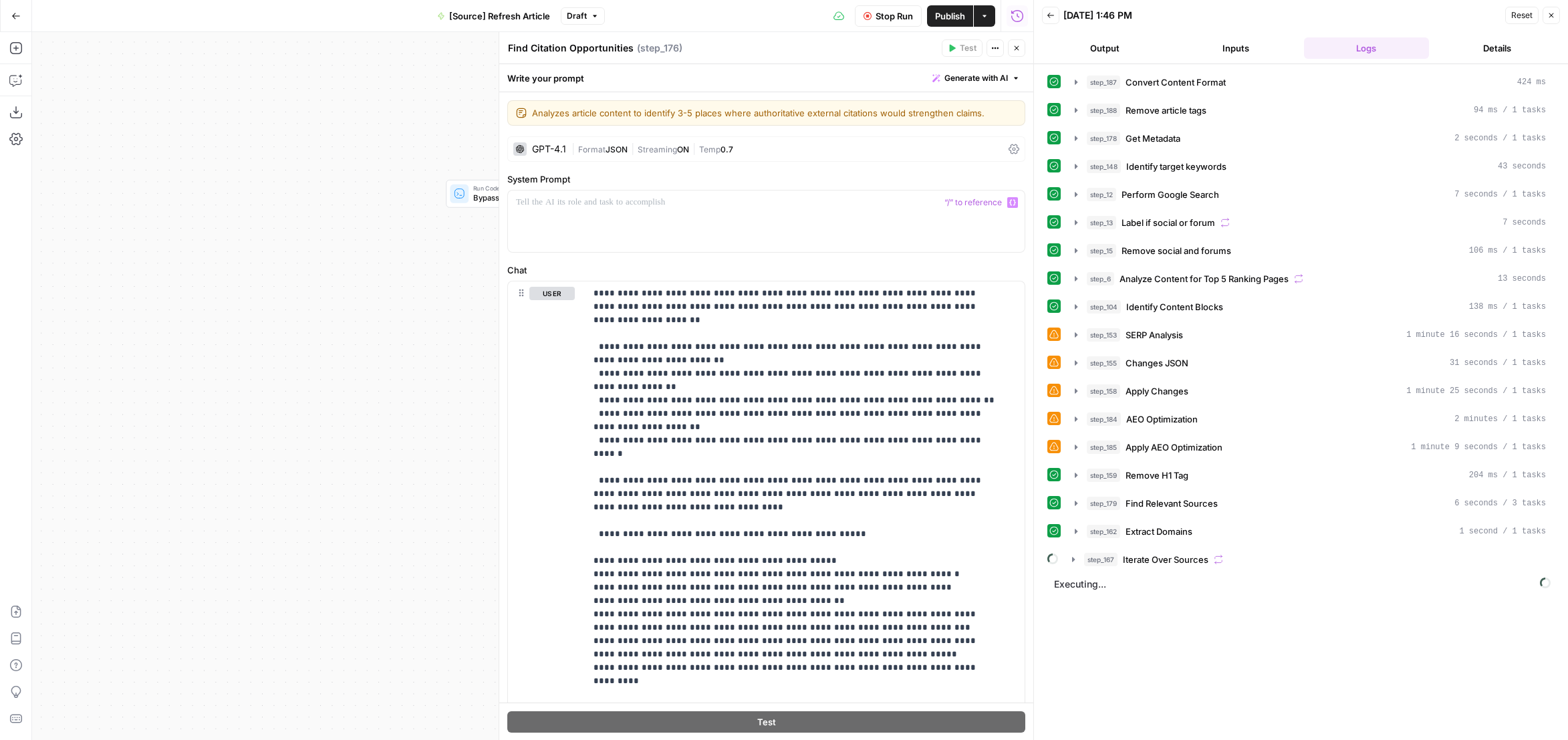
click at [750, 155] on div "GPT-4.1 | Format JSON | Streaming ON | Temp 0.7" at bounding box center [767, 149] width 518 height 25
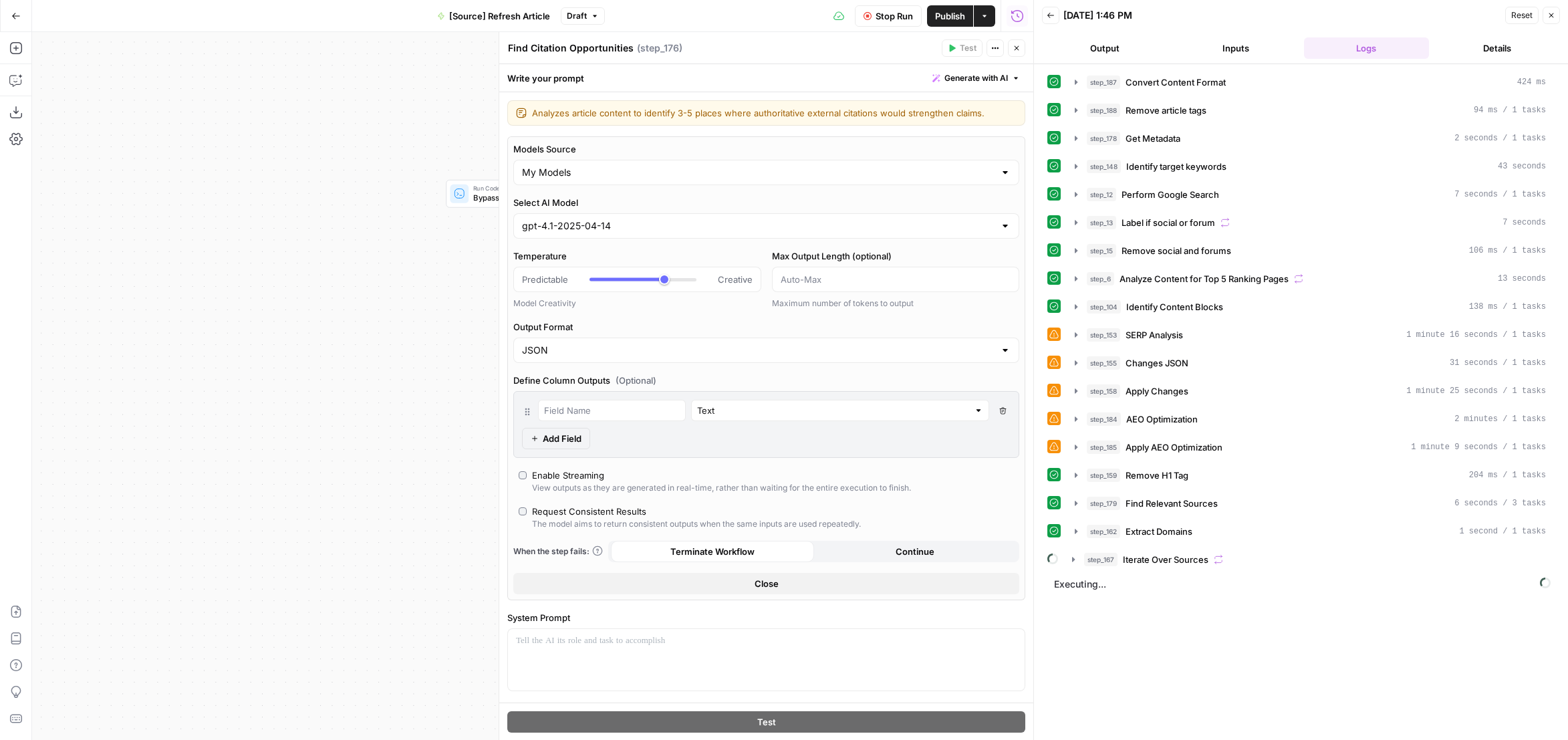
click at [1012, 49] on button "Close" at bounding box center [1017, 48] width 17 height 17
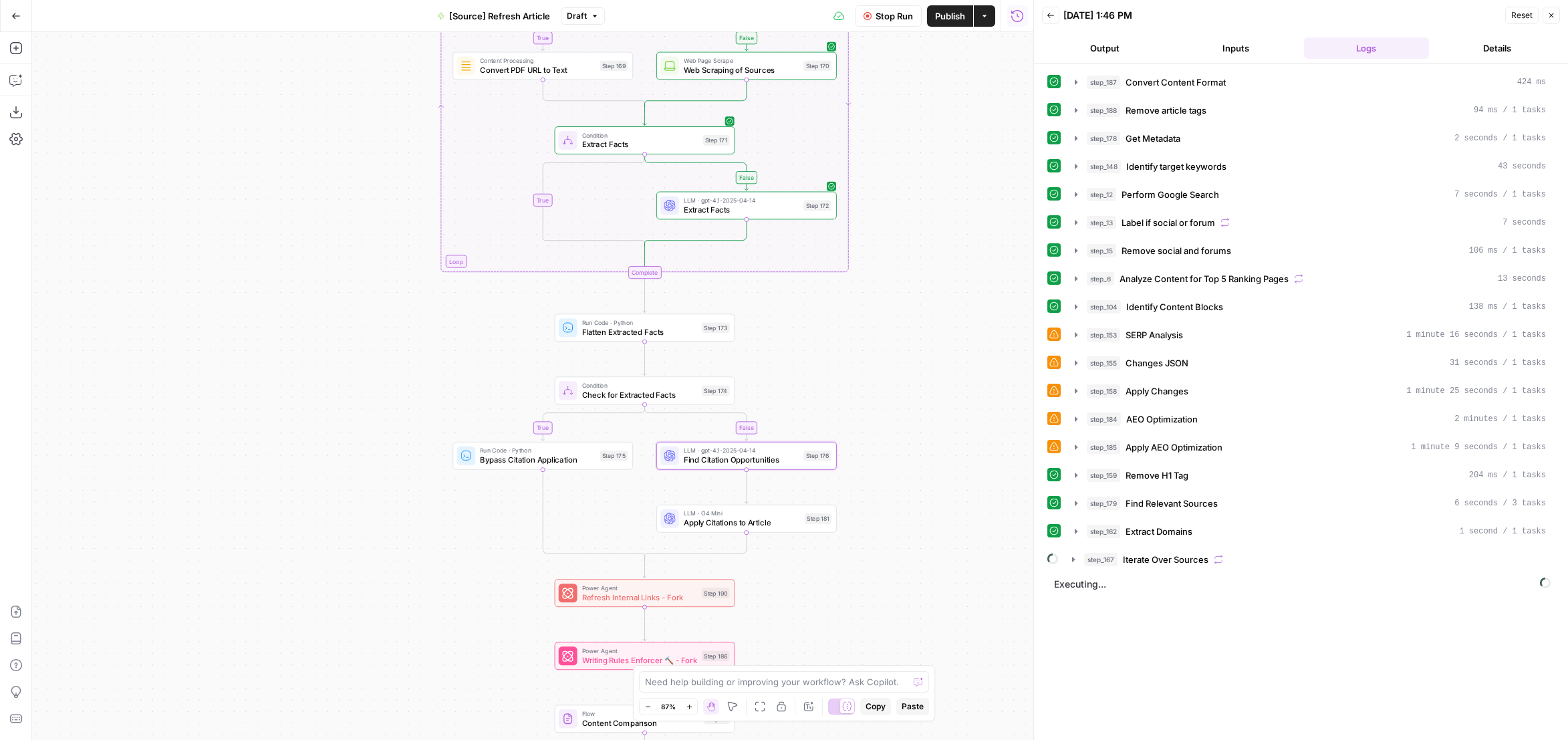
drag, startPoint x: 920, startPoint y: 229, endPoint x: 890, endPoint y: 241, distance: 32.3
click at [920, 517] on div "true false false true false true Workflow Set Inputs Inputs Content Processing …" at bounding box center [532, 386] width 1002 height 708
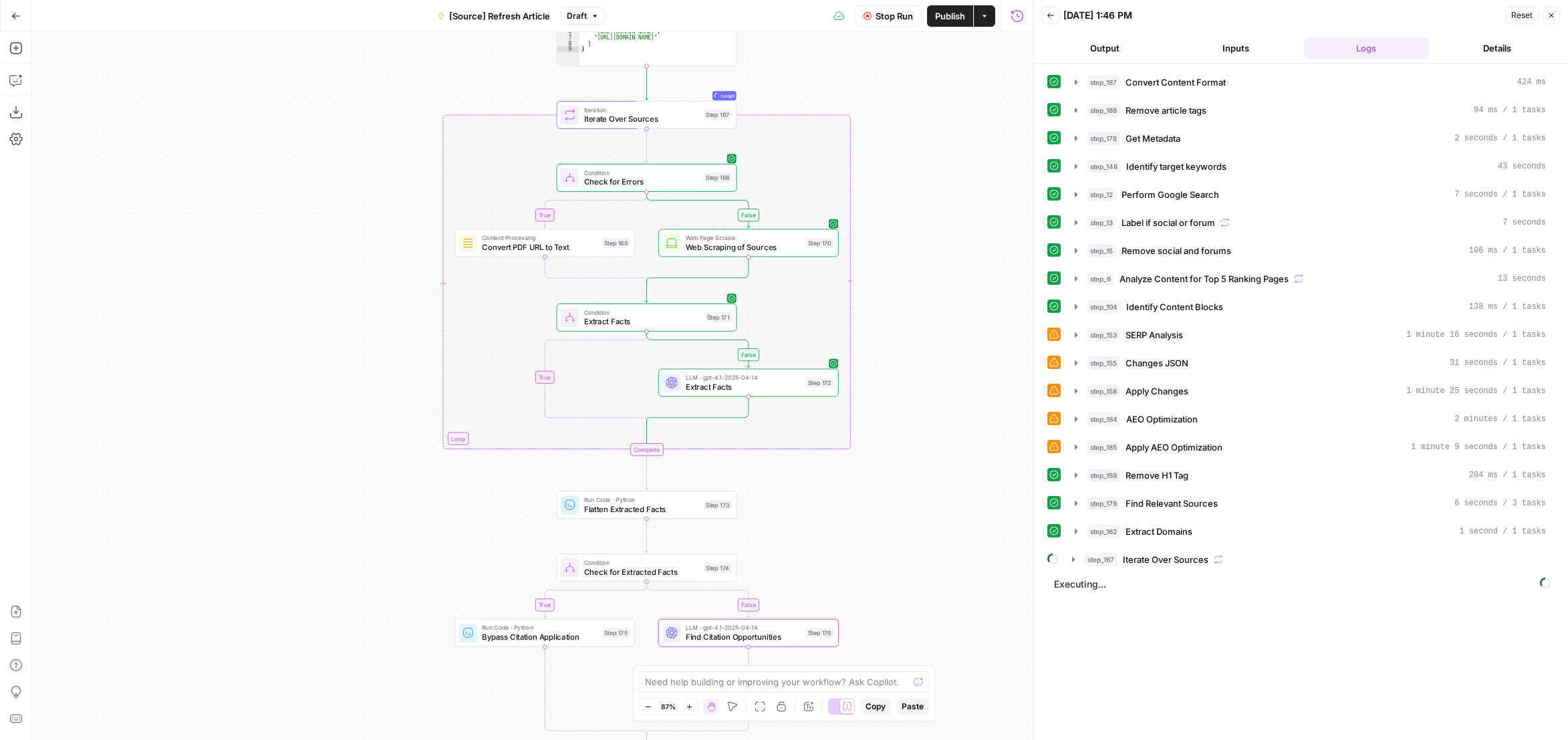
drag, startPoint x: 890, startPoint y: 259, endPoint x: 890, endPoint y: 373, distance: 114.0
click at [890, 478] on div "true false false true false true Workflow Set Inputs Inputs Content Processing …" at bounding box center [532, 386] width 1002 height 708
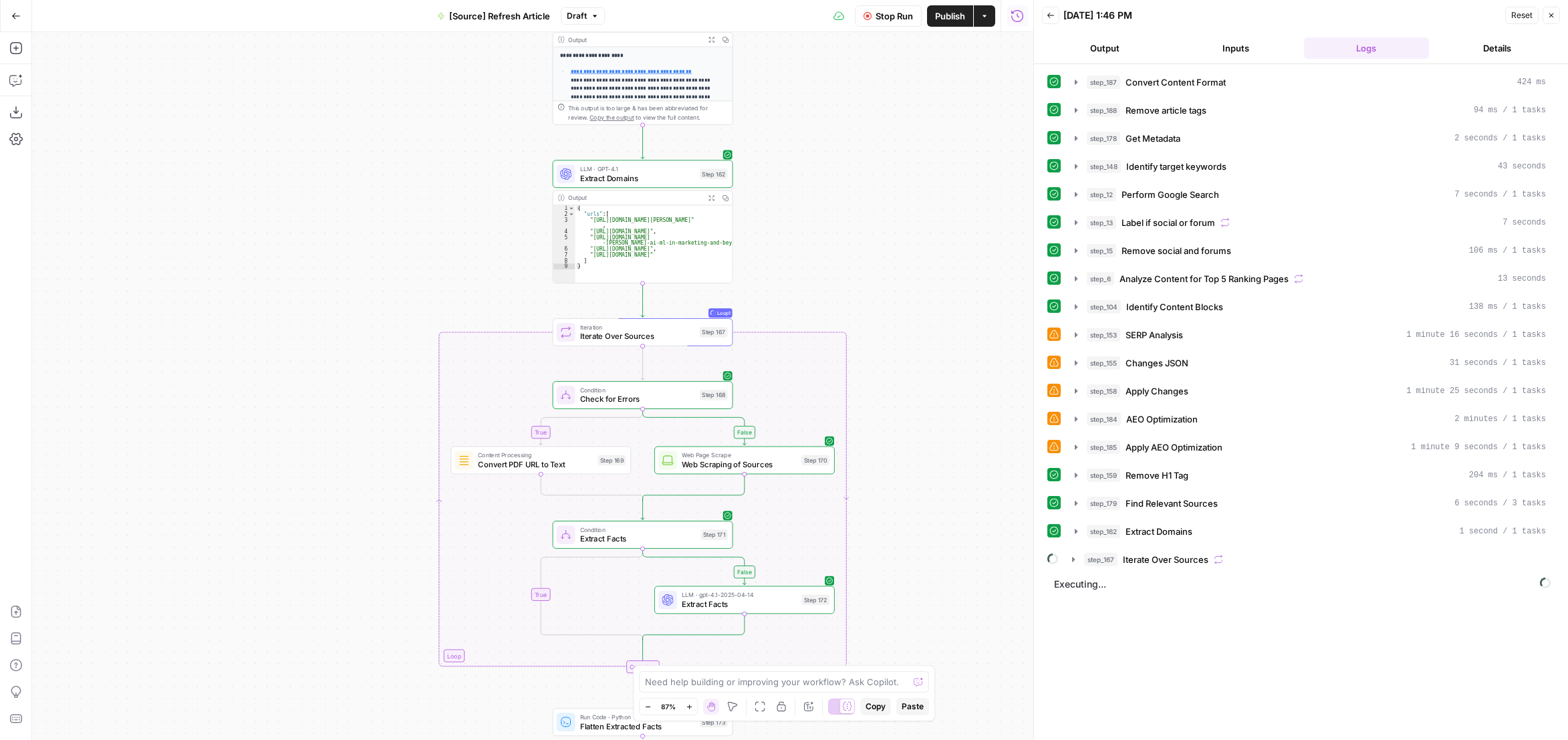
drag, startPoint x: 906, startPoint y: 212, endPoint x: 901, endPoint y: 206, distance: 7.8
click at [901, 206] on div "true false false true false true Workflow Set Inputs Inputs Content Processing …" at bounding box center [532, 386] width 1002 height 708
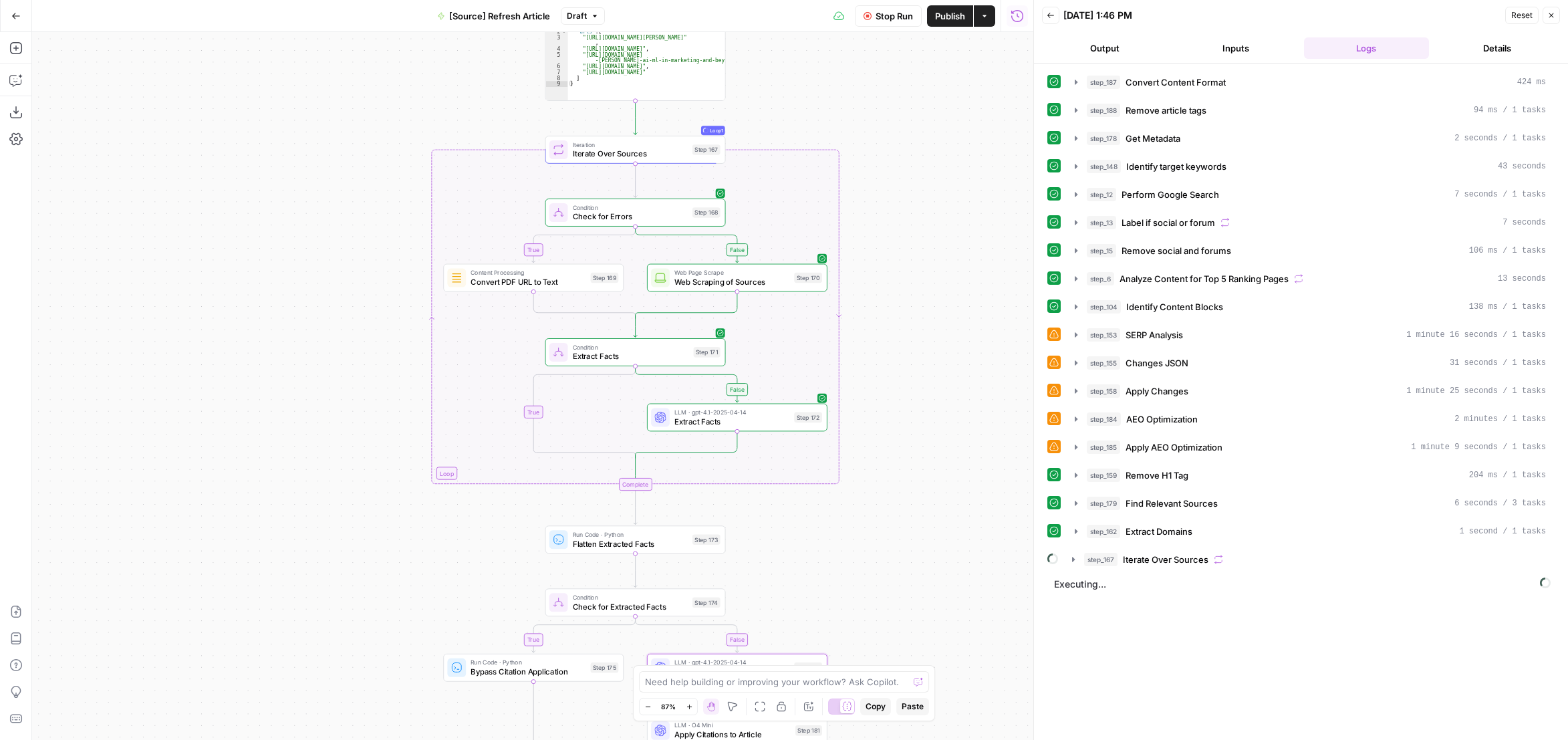
drag, startPoint x: 911, startPoint y: 479, endPoint x: 907, endPoint y: 408, distance: 71.1
click at [909, 411] on div "true false false true false true Workflow Set Inputs Inputs Content Processing …" at bounding box center [532, 386] width 1002 height 708
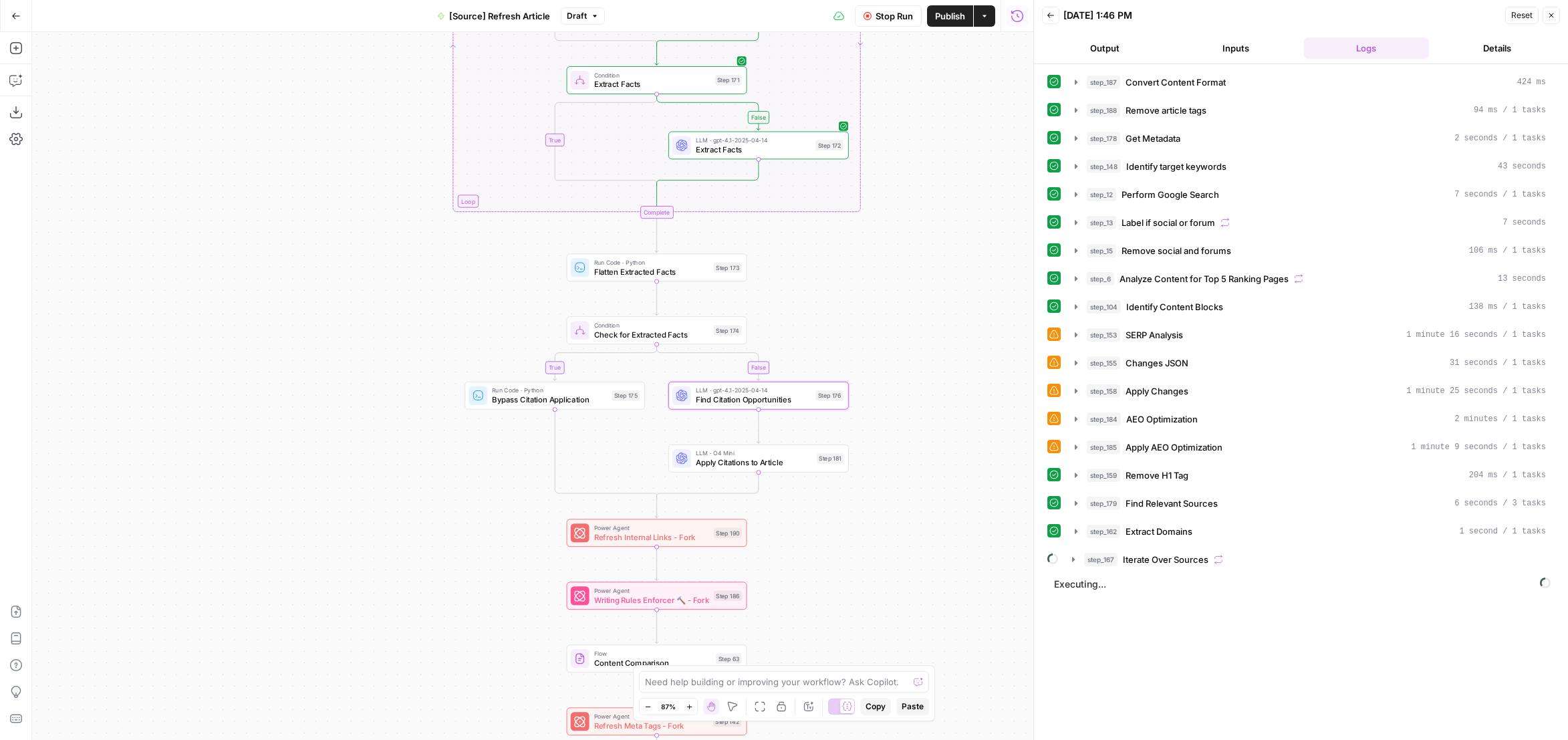
drag, startPoint x: 893, startPoint y: 599, endPoint x: 915, endPoint y: 330, distance: 269.9
click at [915, 330] on div "true false false true false true Workflow Set Inputs Inputs Content Processing …" at bounding box center [532, 386] width 1002 height 708
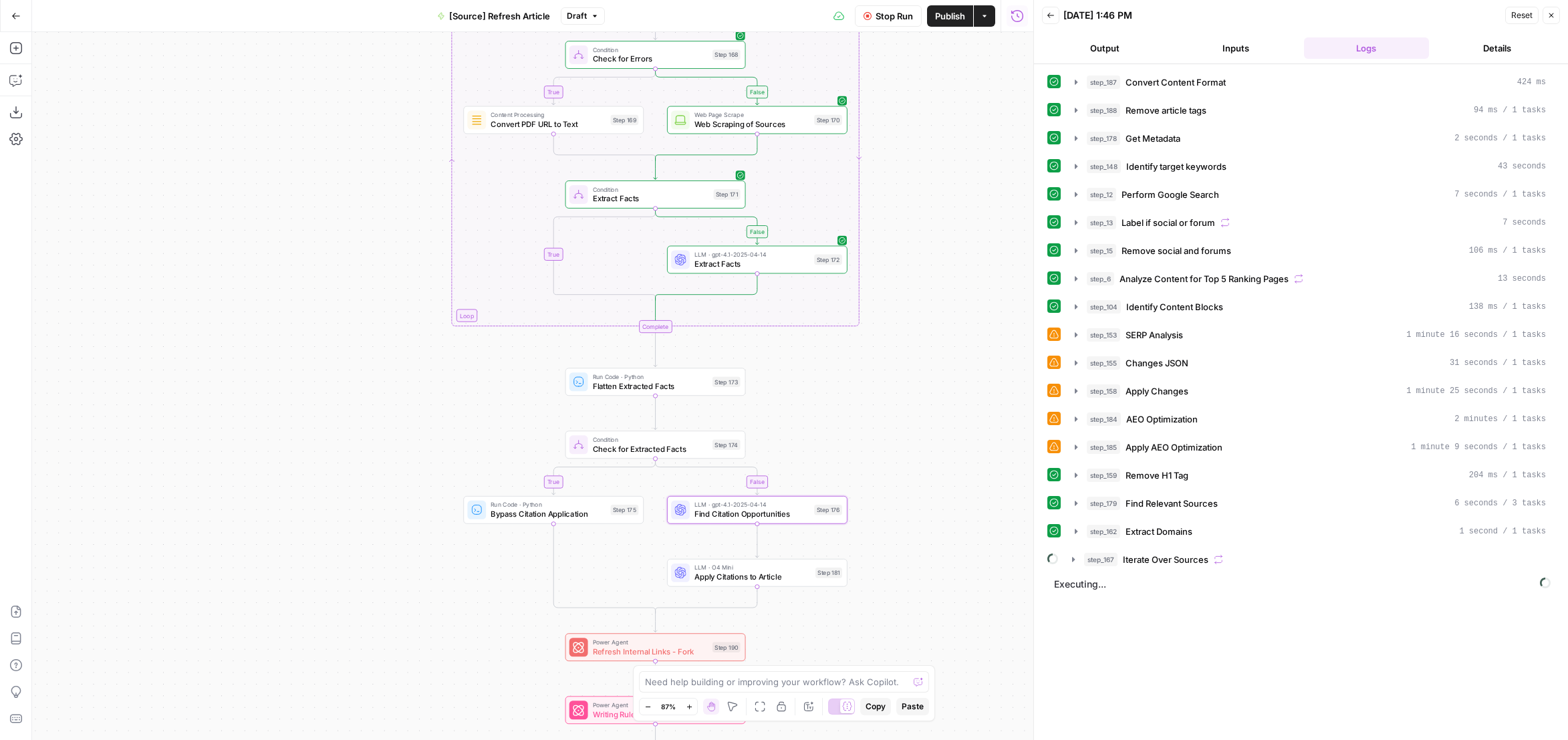
drag, startPoint x: 915, startPoint y: 330, endPoint x: 913, endPoint y: 445, distance: 115.0
click at [913, 445] on div "true false false true false true Workflow Set Inputs Inputs Content Processing …" at bounding box center [532, 386] width 1002 height 708
click at [790, 267] on span "Extract Facts" at bounding box center [752, 264] width 115 height 11
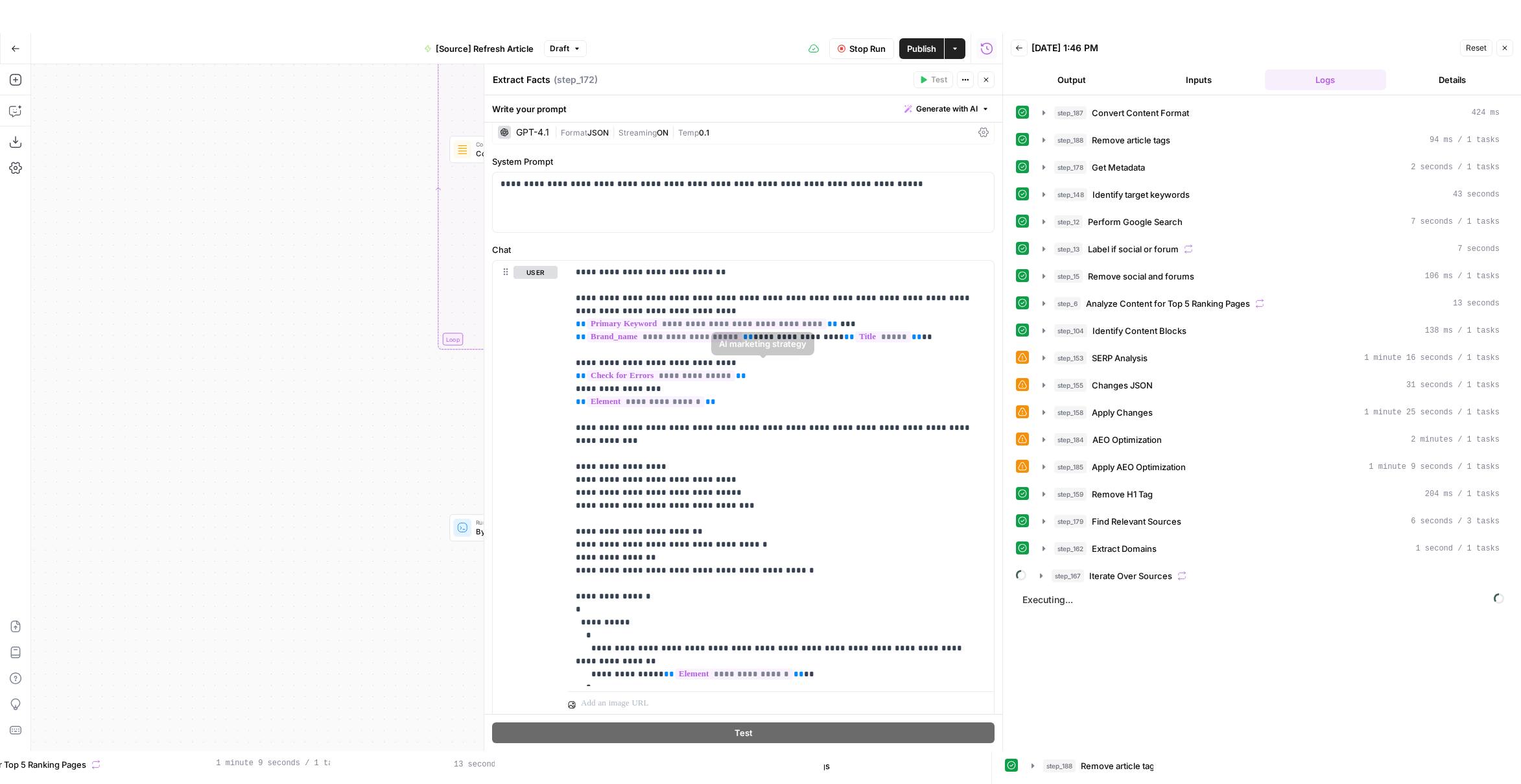
scroll to position [97, 0]
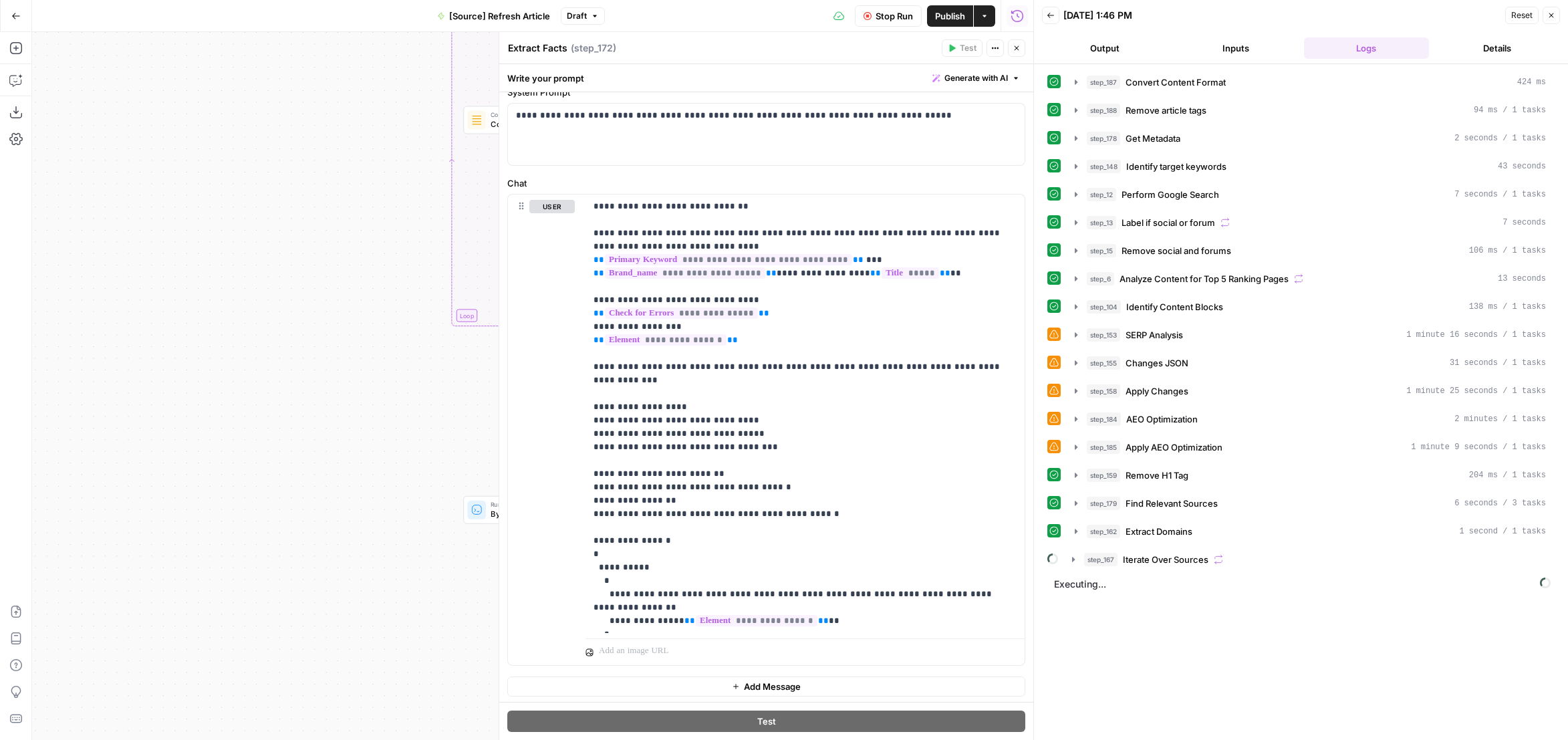
click at [1010, 47] on button "Close" at bounding box center [1017, 48] width 17 height 17
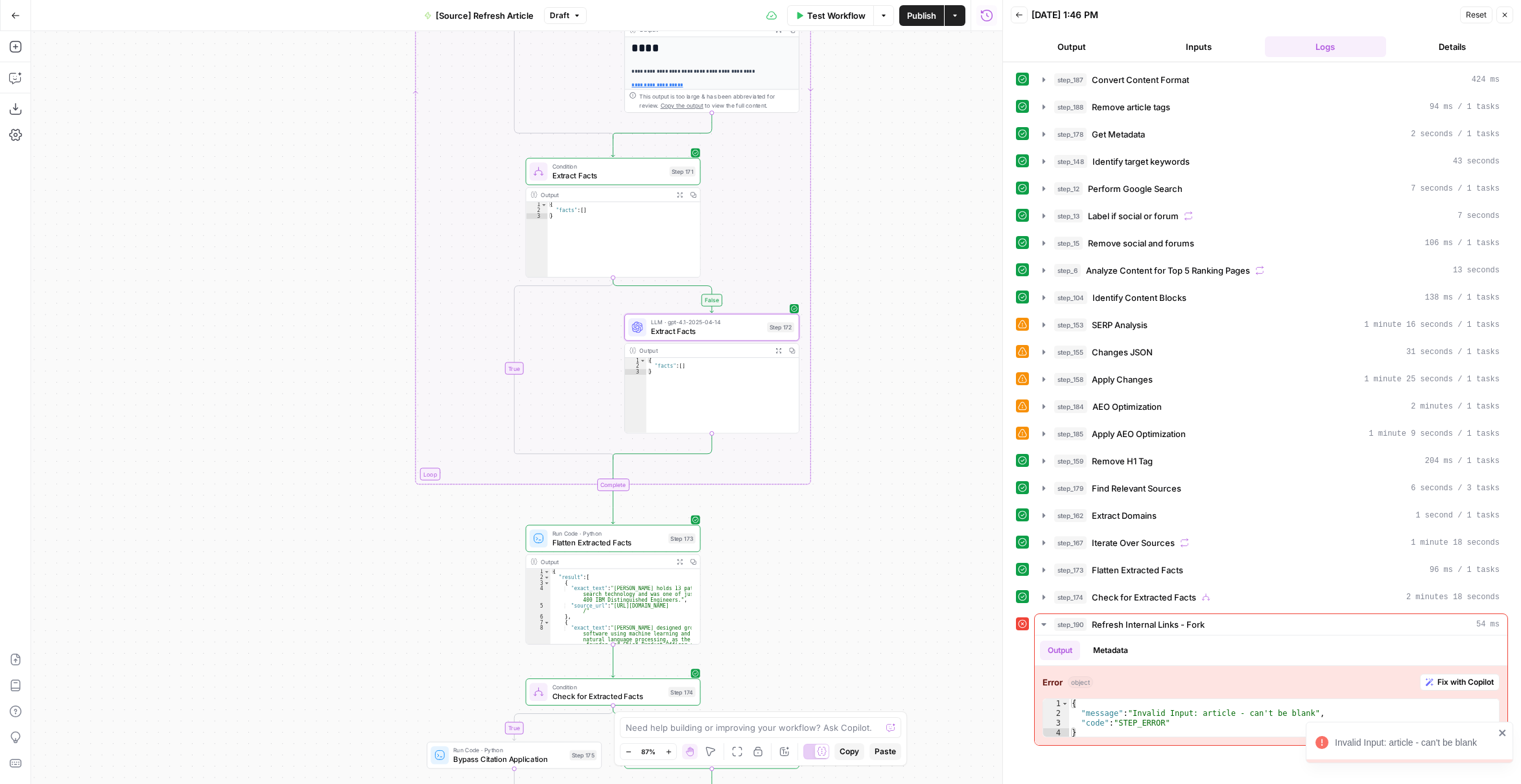
drag, startPoint x: 885, startPoint y: 555, endPoint x: 845, endPoint y: 292, distance: 266.0
click at [845, 292] on div "true false false true false true Workflow Set Inputs Inputs Content Processing …" at bounding box center [516, 408] width 972 height 753
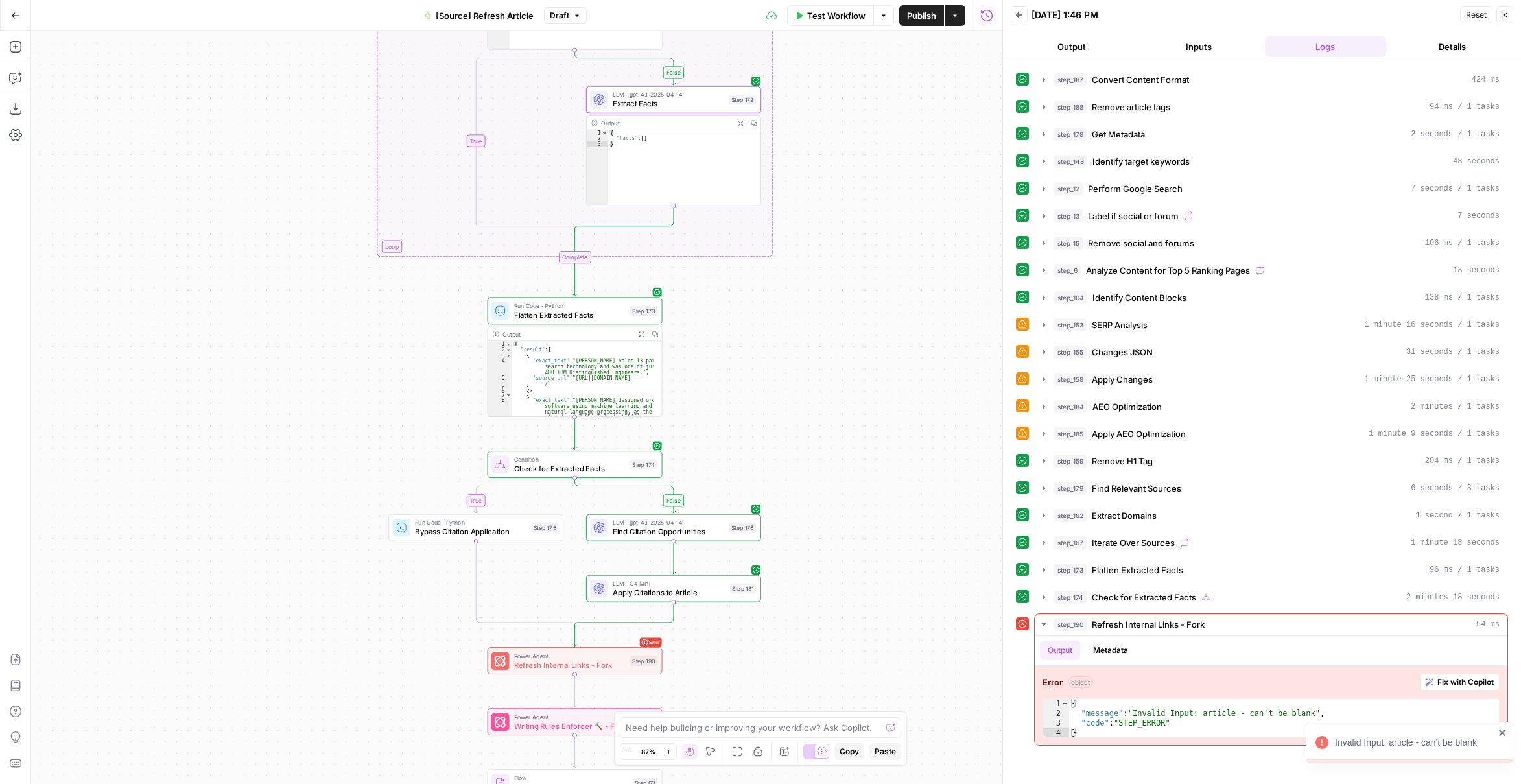
drag, startPoint x: 893, startPoint y: 579, endPoint x: 880, endPoint y: 387, distance: 192.4
click at [878, 376] on div "true false false true false true Workflow Set Inputs Inputs Content Processing …" at bounding box center [516, 408] width 972 height 753
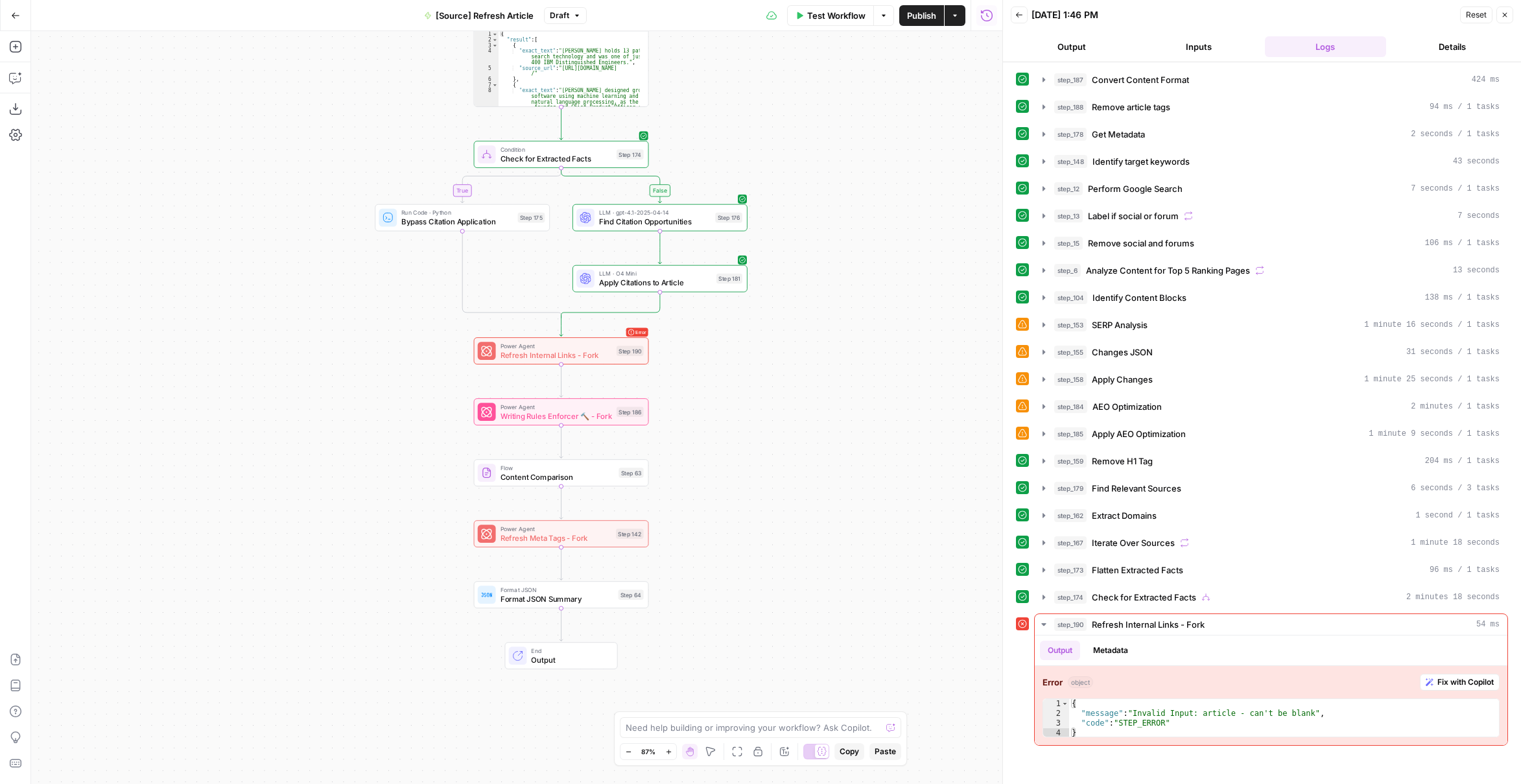
drag, startPoint x: 792, startPoint y: 621, endPoint x: 787, endPoint y: 430, distance: 191.1
click at [787, 430] on div "true false false true false true Workflow Set Inputs Inputs Content Processing …" at bounding box center [516, 408] width 972 height 753
click at [605, 358] on span "Refresh Internal Links - Fork" at bounding box center [557, 355] width 112 height 11
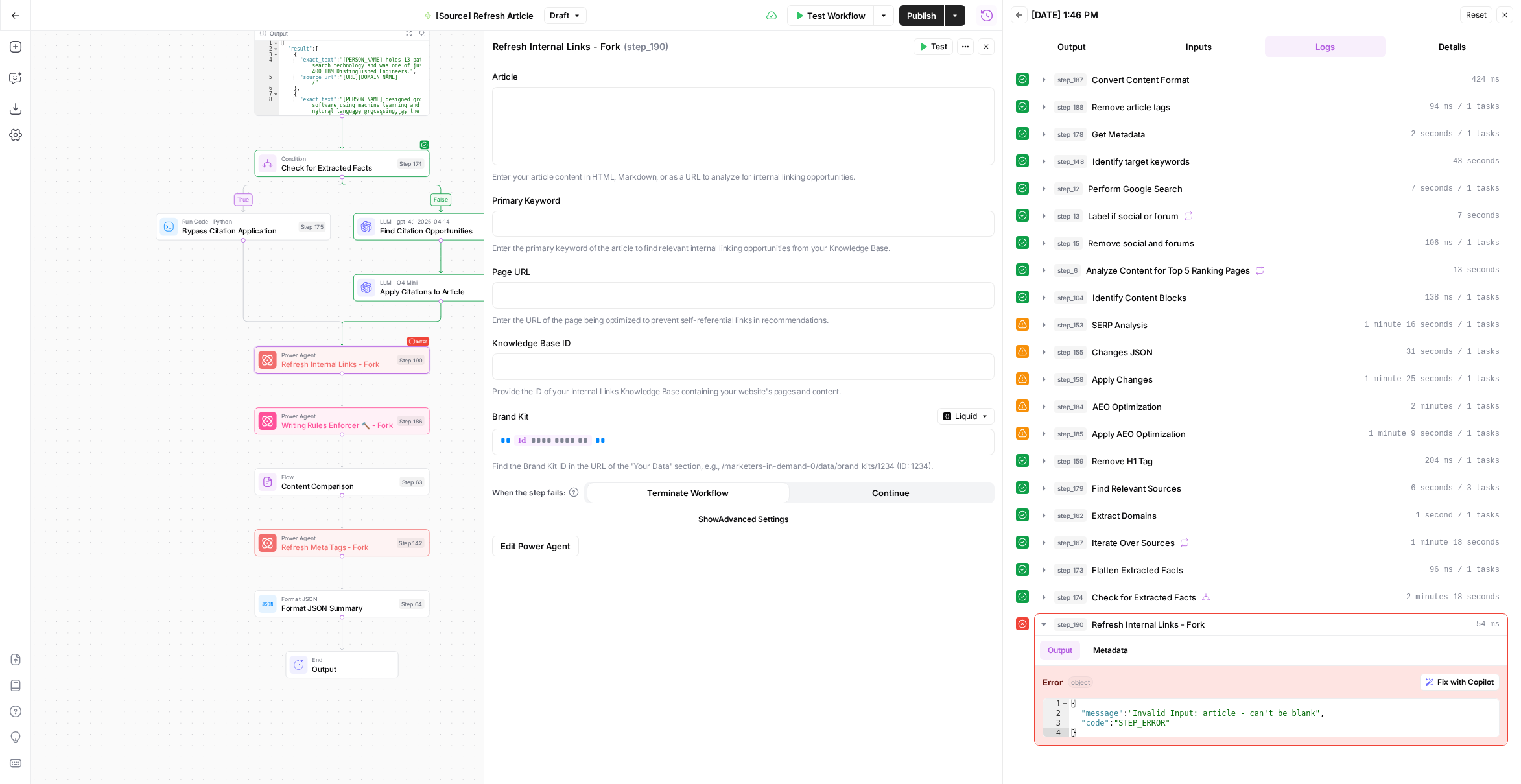
drag, startPoint x: 332, startPoint y: 349, endPoint x: 131, endPoint y: 358, distance: 201.2
click at [131, 358] on div "true false false true false true Workflow Set Inputs Inputs Content Processing …" at bounding box center [516, 408] width 972 height 753
click at [668, 131] on div at bounding box center [743, 126] width 501 height 77
click at [990, 100] on div at bounding box center [743, 126] width 501 height 77
click at [985, 100] on span "Variables Menu" at bounding box center [985, 100] width 1 height 1
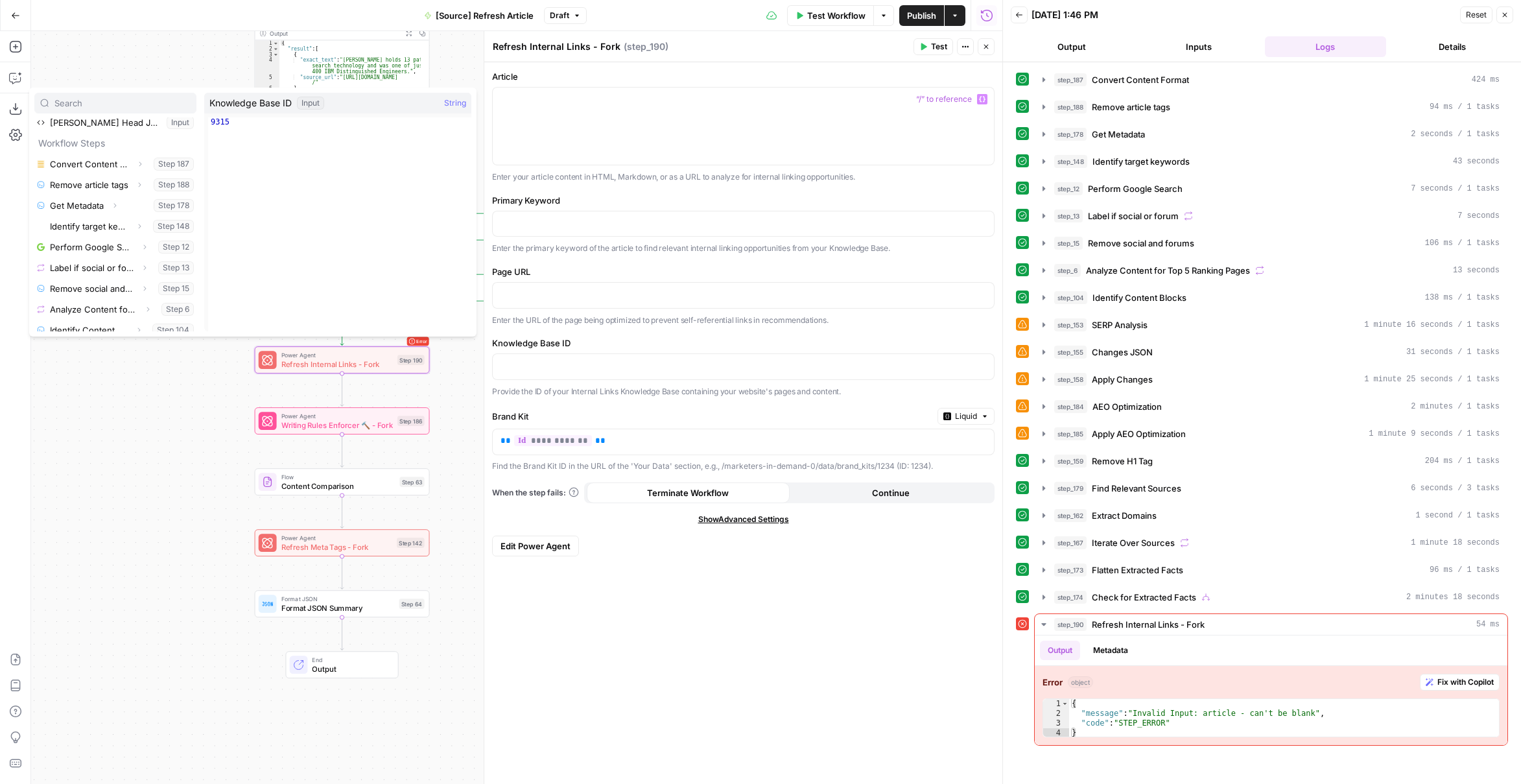
scroll to position [0, 0]
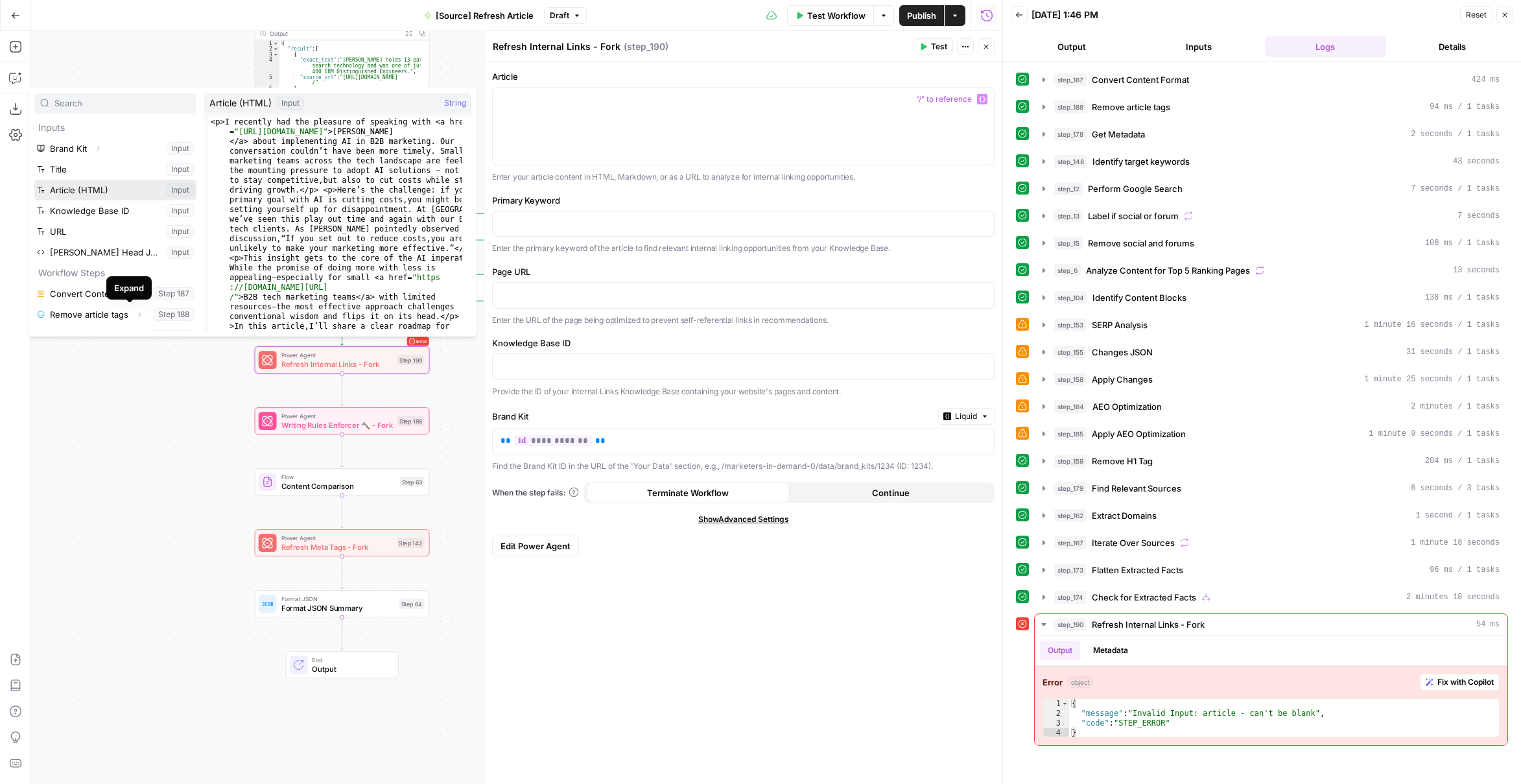
click at [102, 193] on button "Select variable Article (HTML)" at bounding box center [115, 190] width 162 height 21
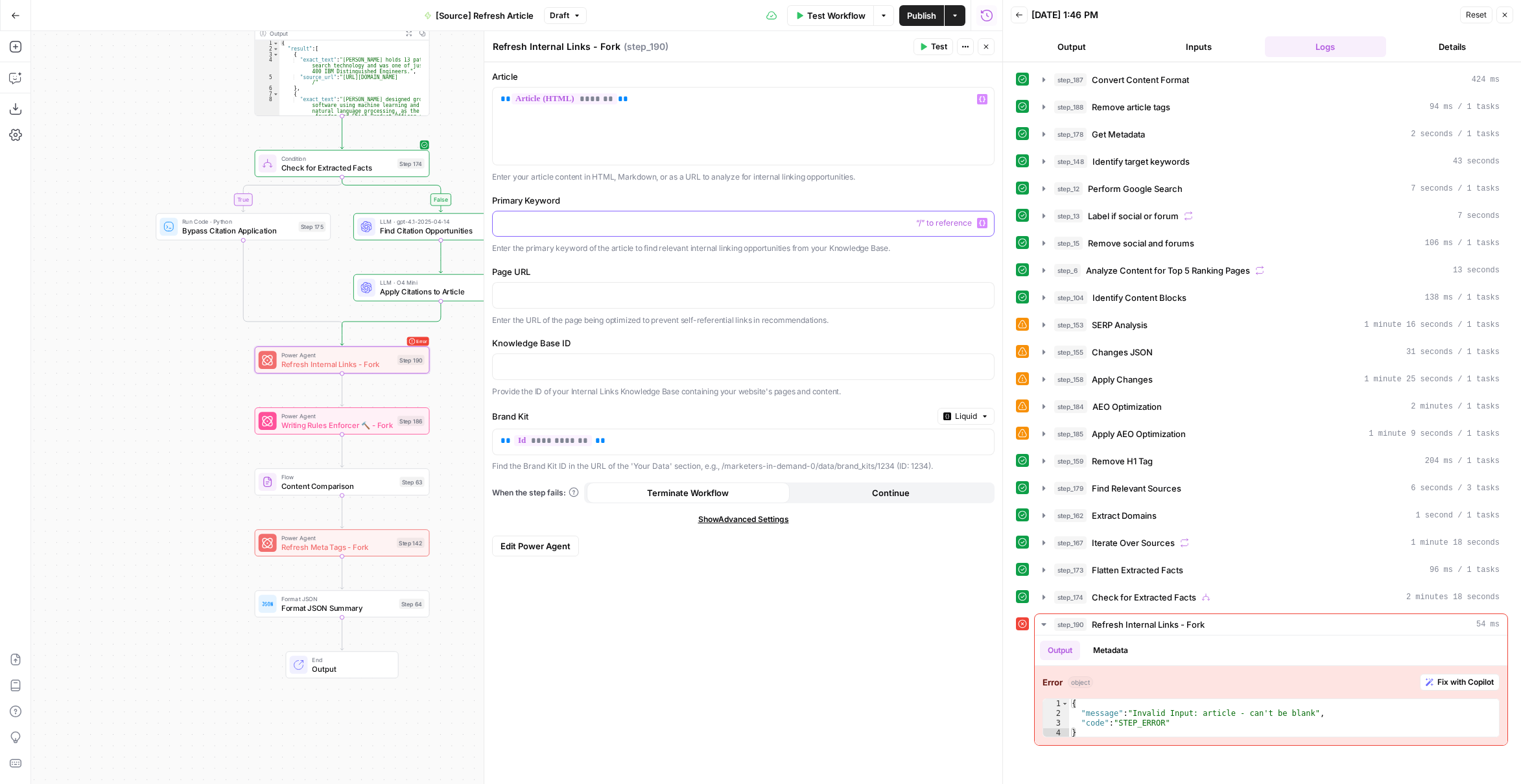
click at [572, 217] on p at bounding box center [743, 223] width 485 height 13
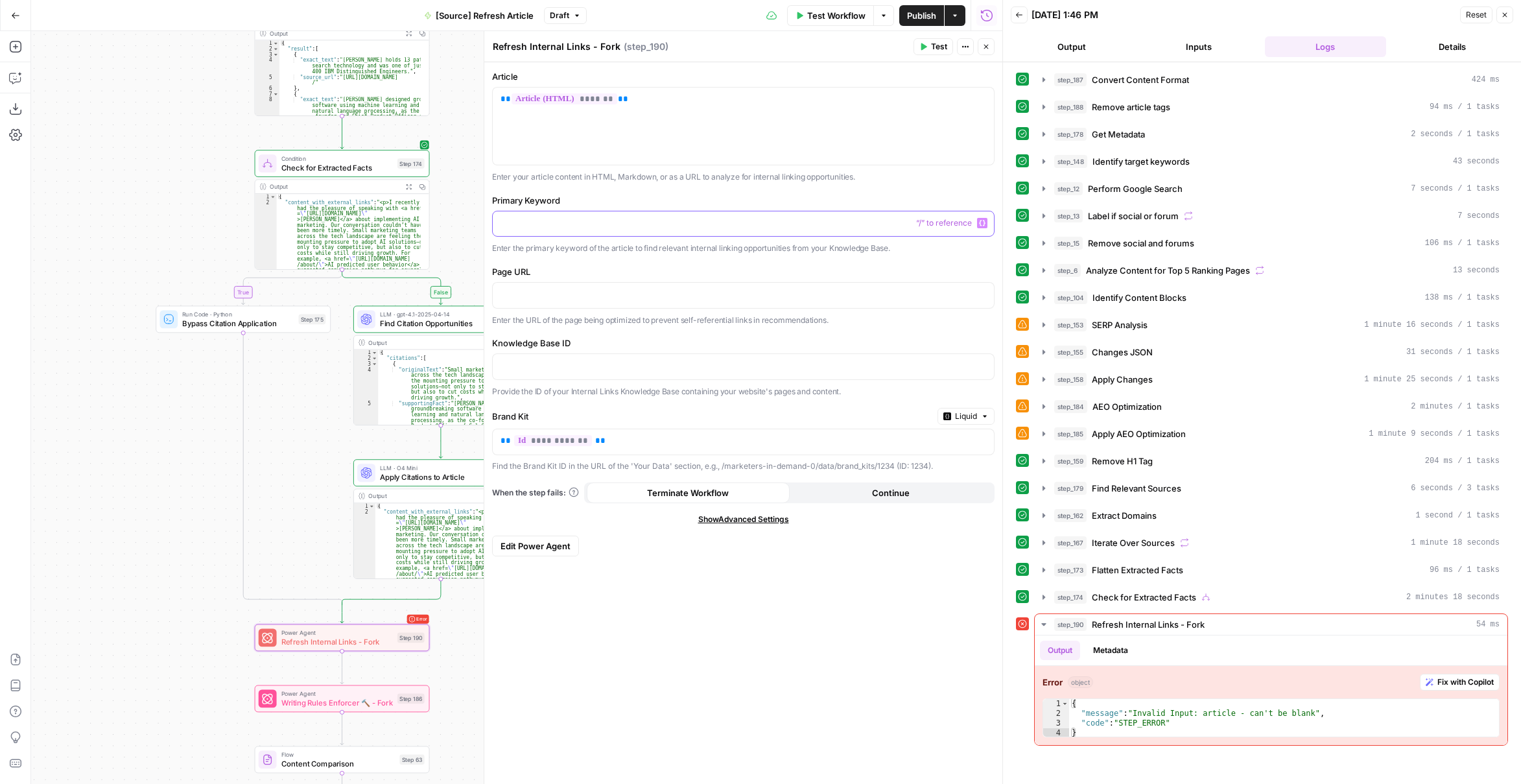
click at [984, 220] on icon "button" at bounding box center [982, 223] width 6 height 5
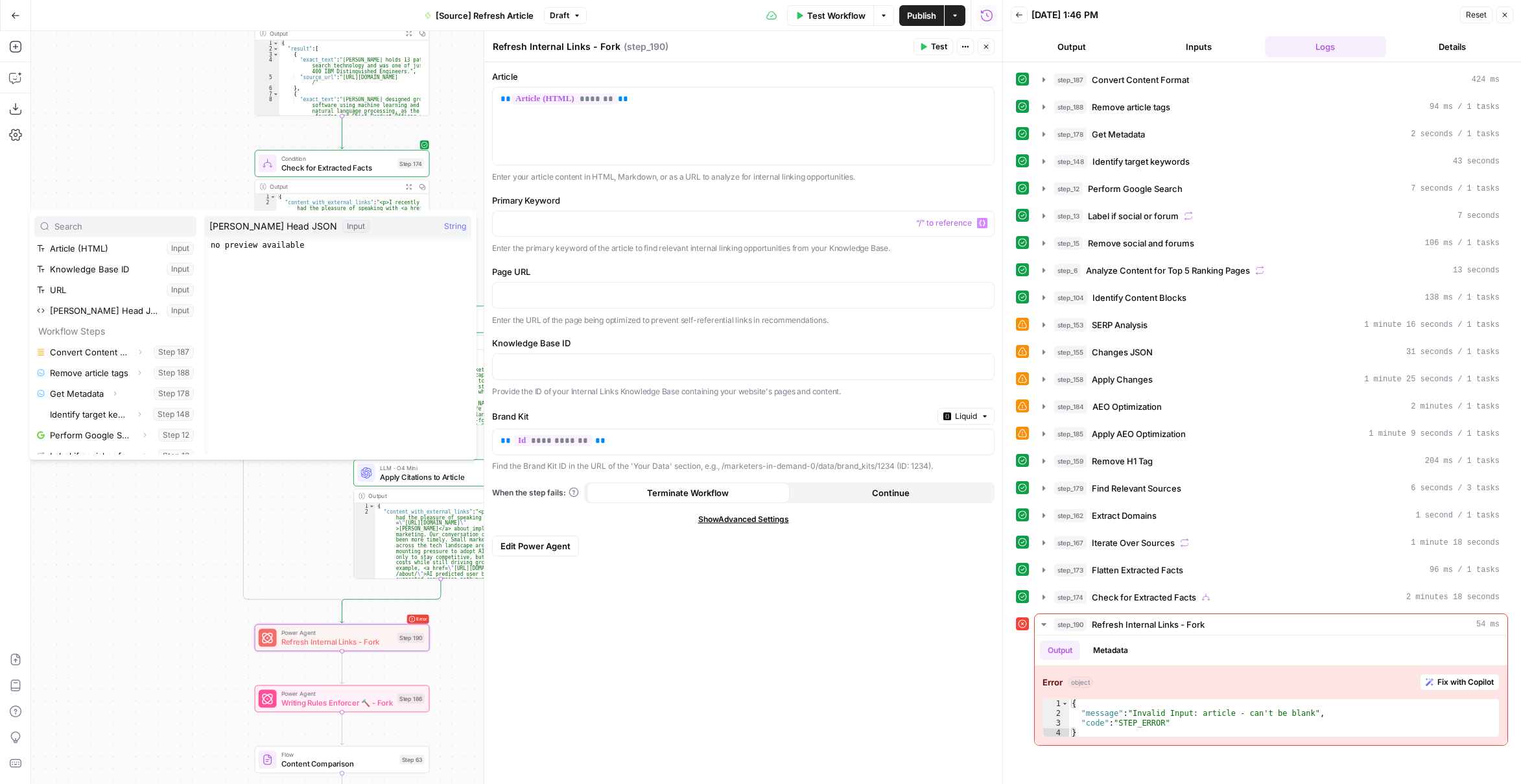
scroll to position [130, 0]
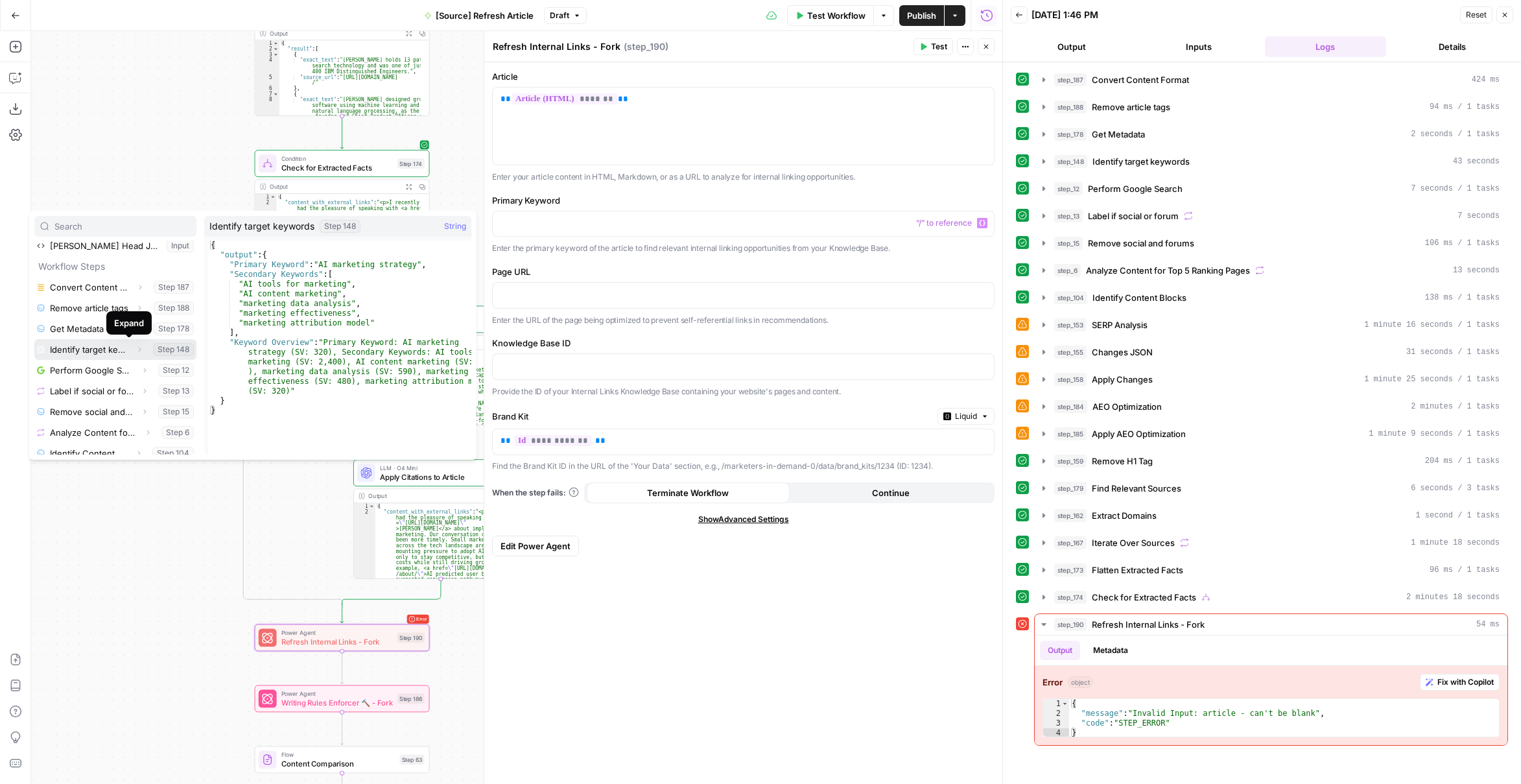
click at [135, 349] on icon "button" at bounding box center [139, 349] width 8 height 8
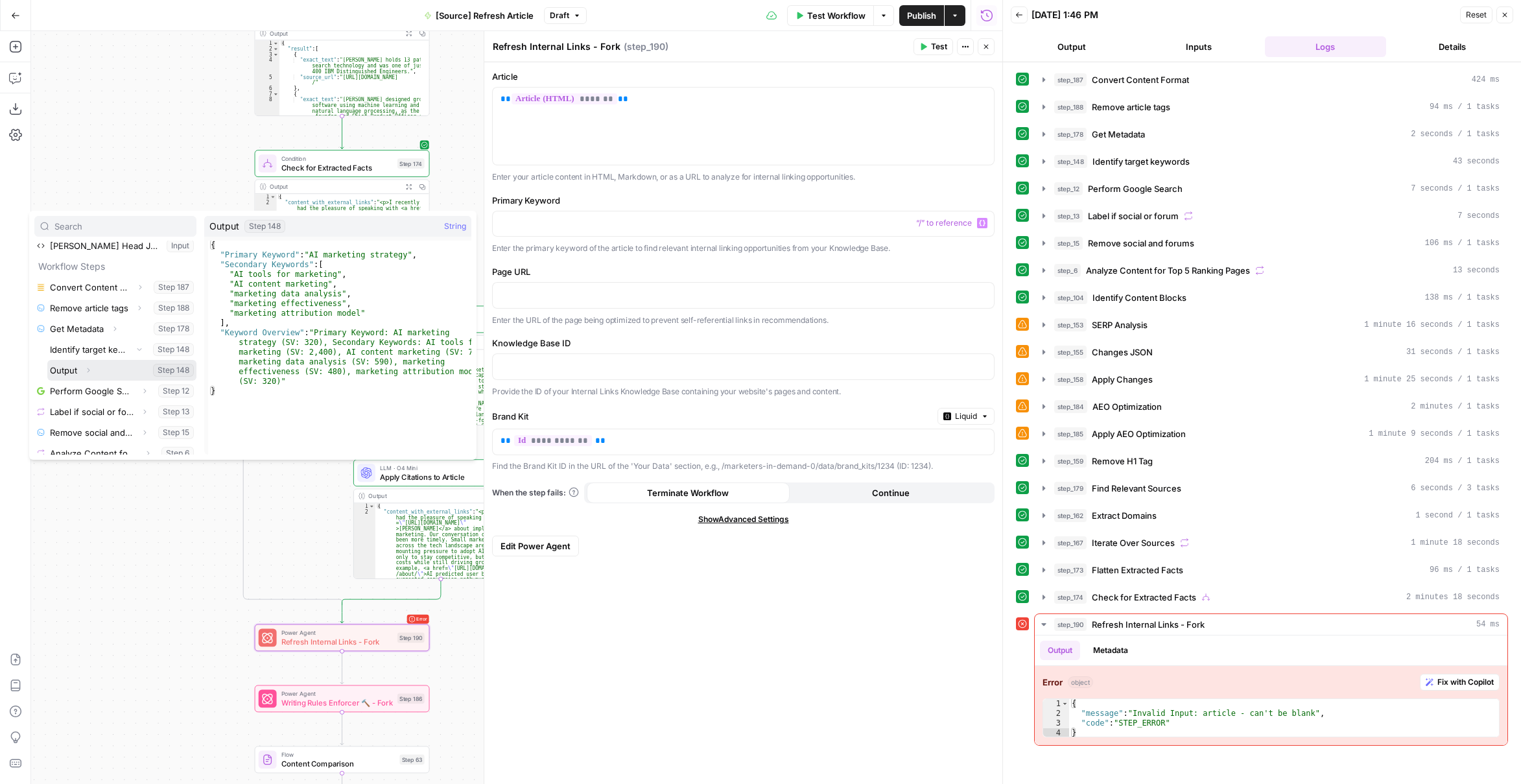
click at [93, 367] on button "Expand" at bounding box center [88, 370] width 16 height 16
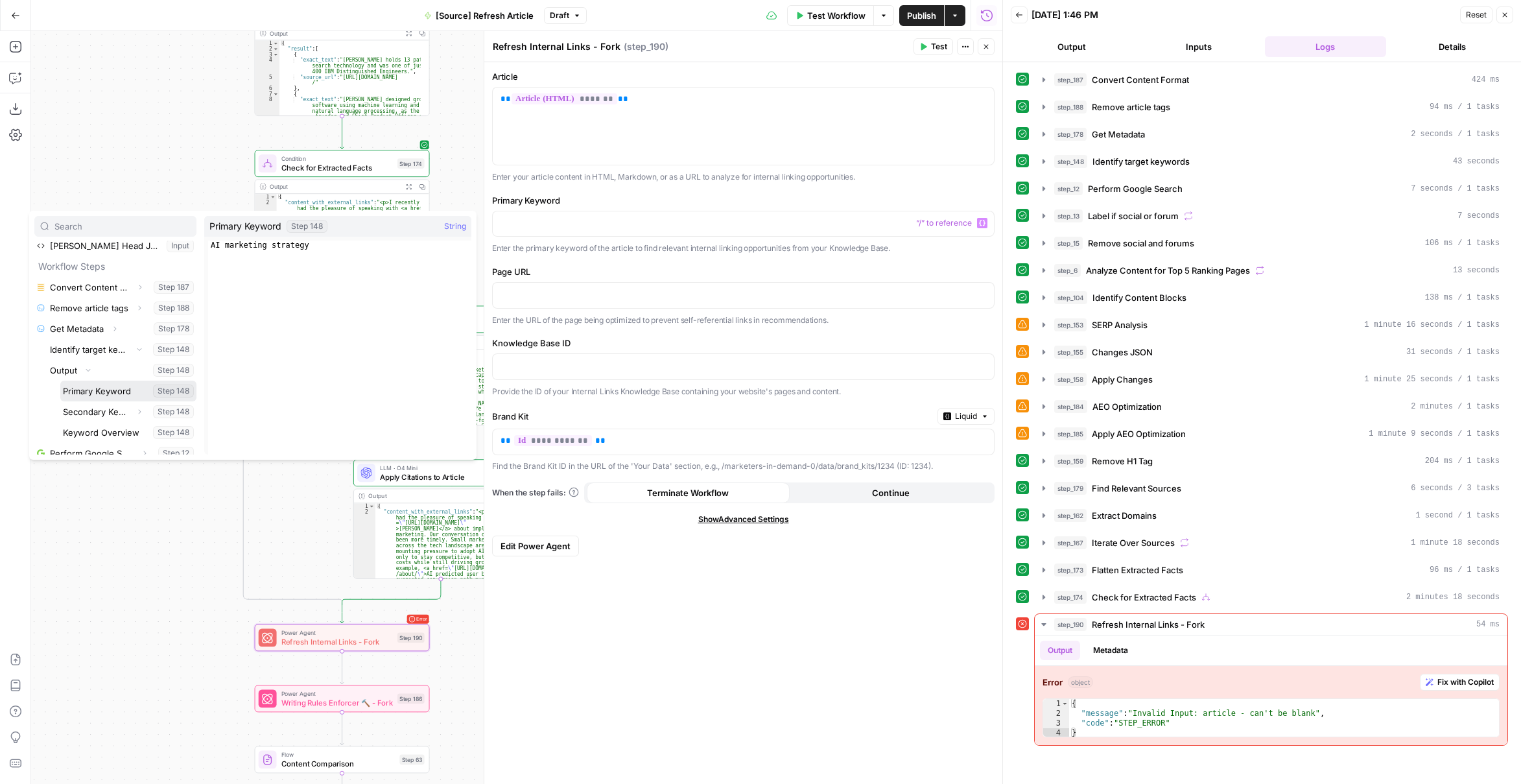
click at [104, 394] on button "Select variable Primary Keyword" at bounding box center [128, 390] width 136 height 21
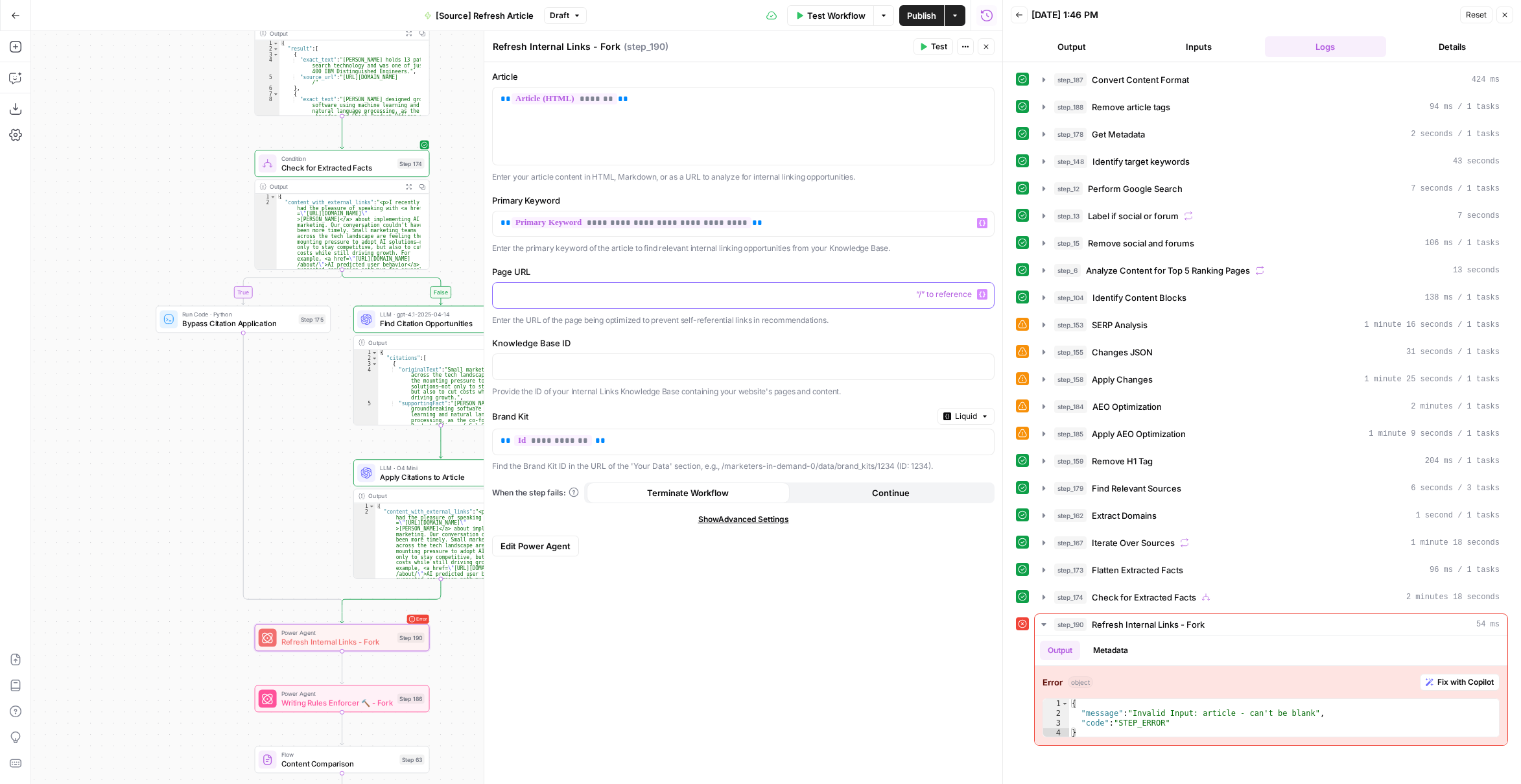
click at [684, 291] on p at bounding box center [743, 294] width 485 height 13
click at [984, 295] on icon "button" at bounding box center [982, 294] width 6 height 5
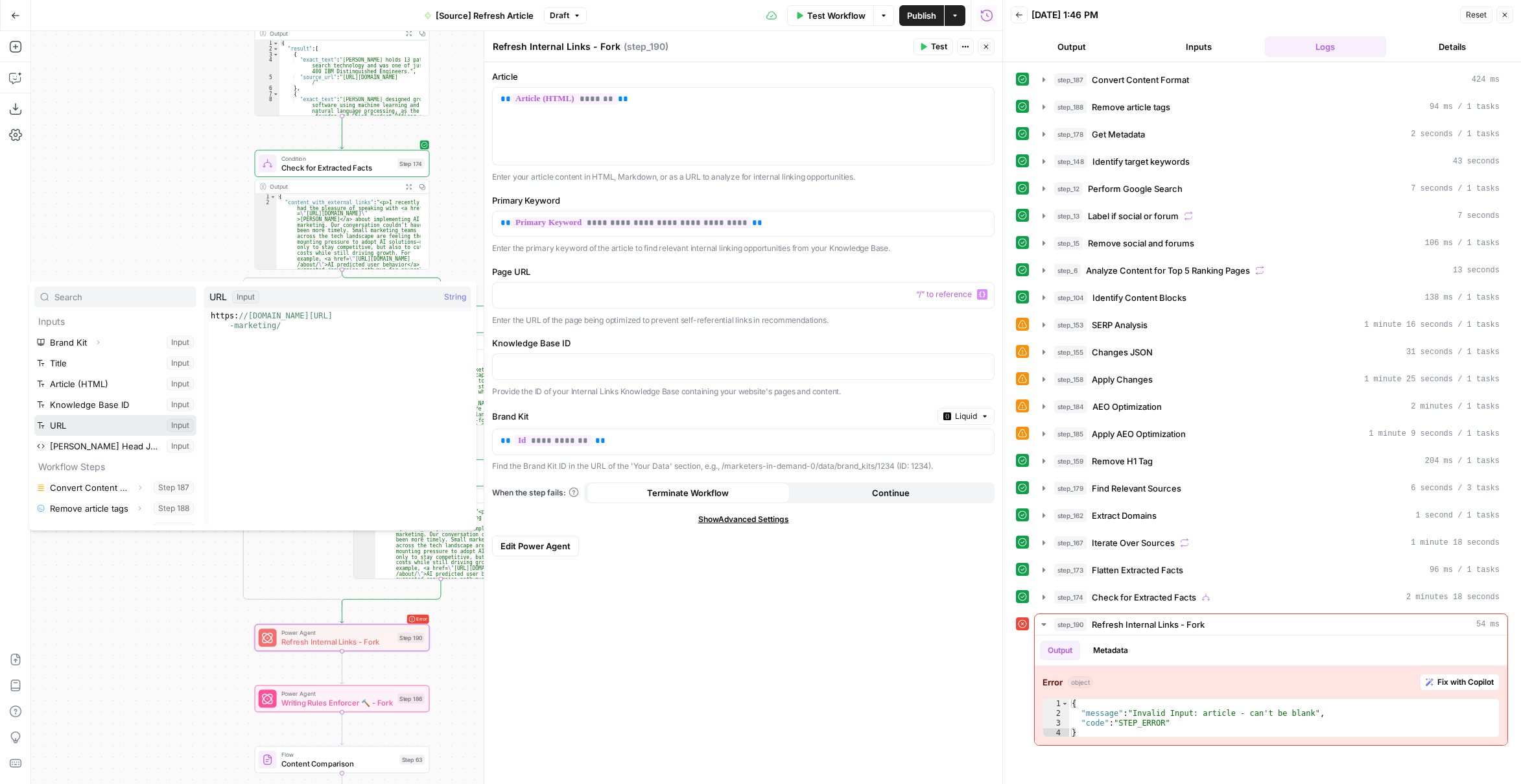
click at [111, 420] on button "Select variable URL" at bounding box center [115, 425] width 162 height 21
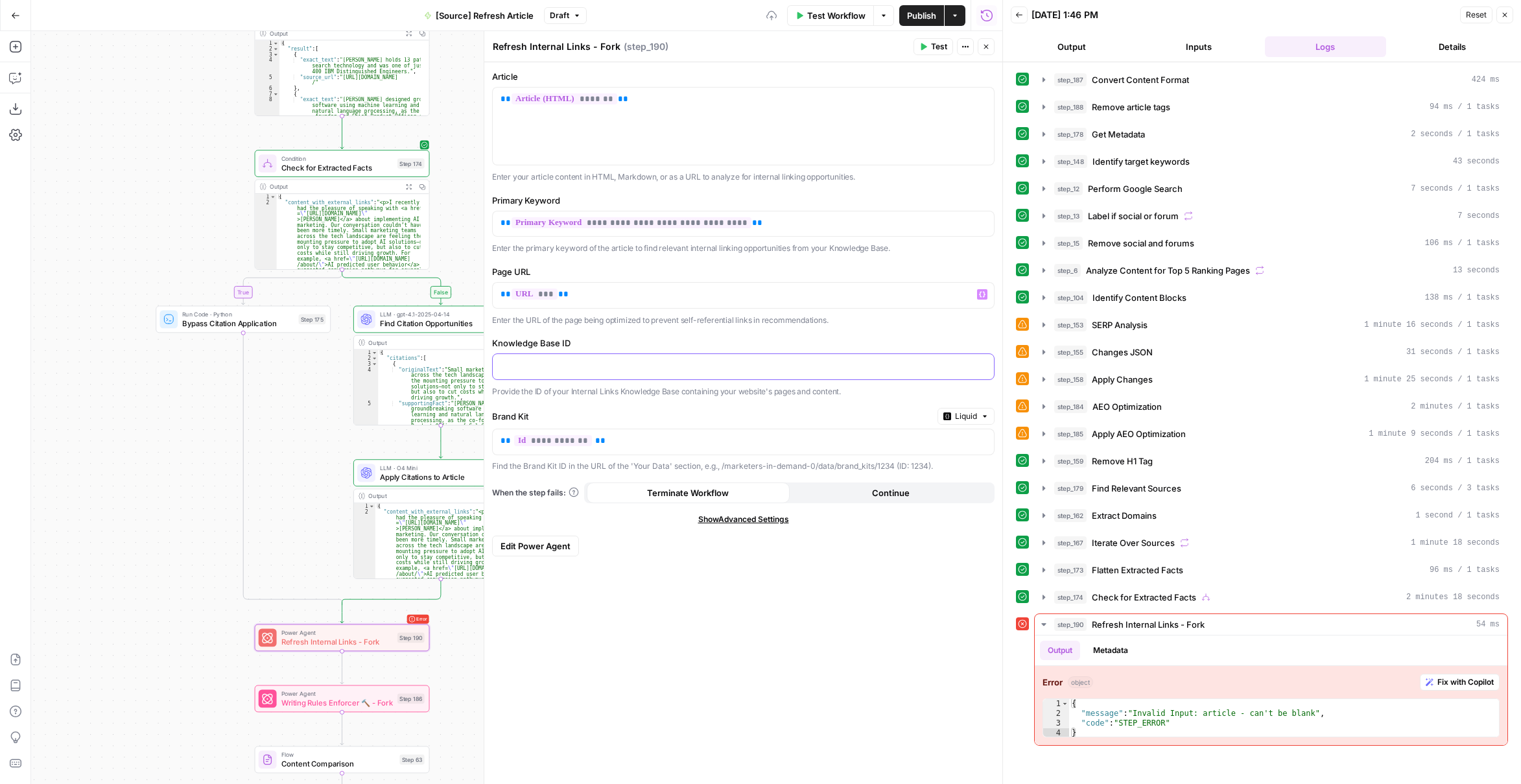
click at [768, 363] on p at bounding box center [743, 366] width 485 height 13
click at [1207, 42] on button "Inputs" at bounding box center [1198, 47] width 122 height 21
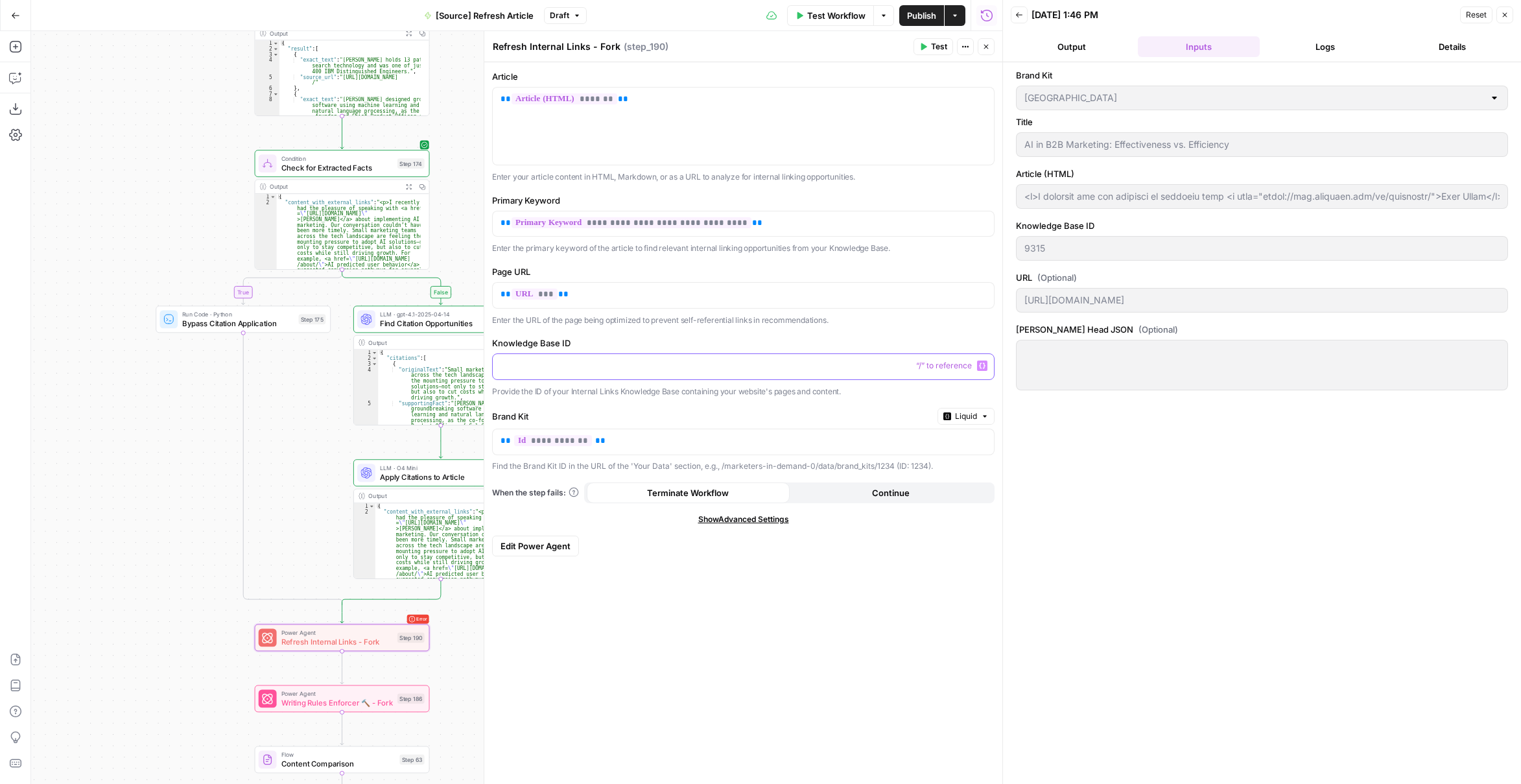
click at [578, 369] on p at bounding box center [743, 366] width 485 height 13
drag, startPoint x: 925, startPoint y: 48, endPoint x: 994, endPoint y: 53, distance: 69.2
click at [925, 48] on icon "button" at bounding box center [924, 48] width 5 height 7
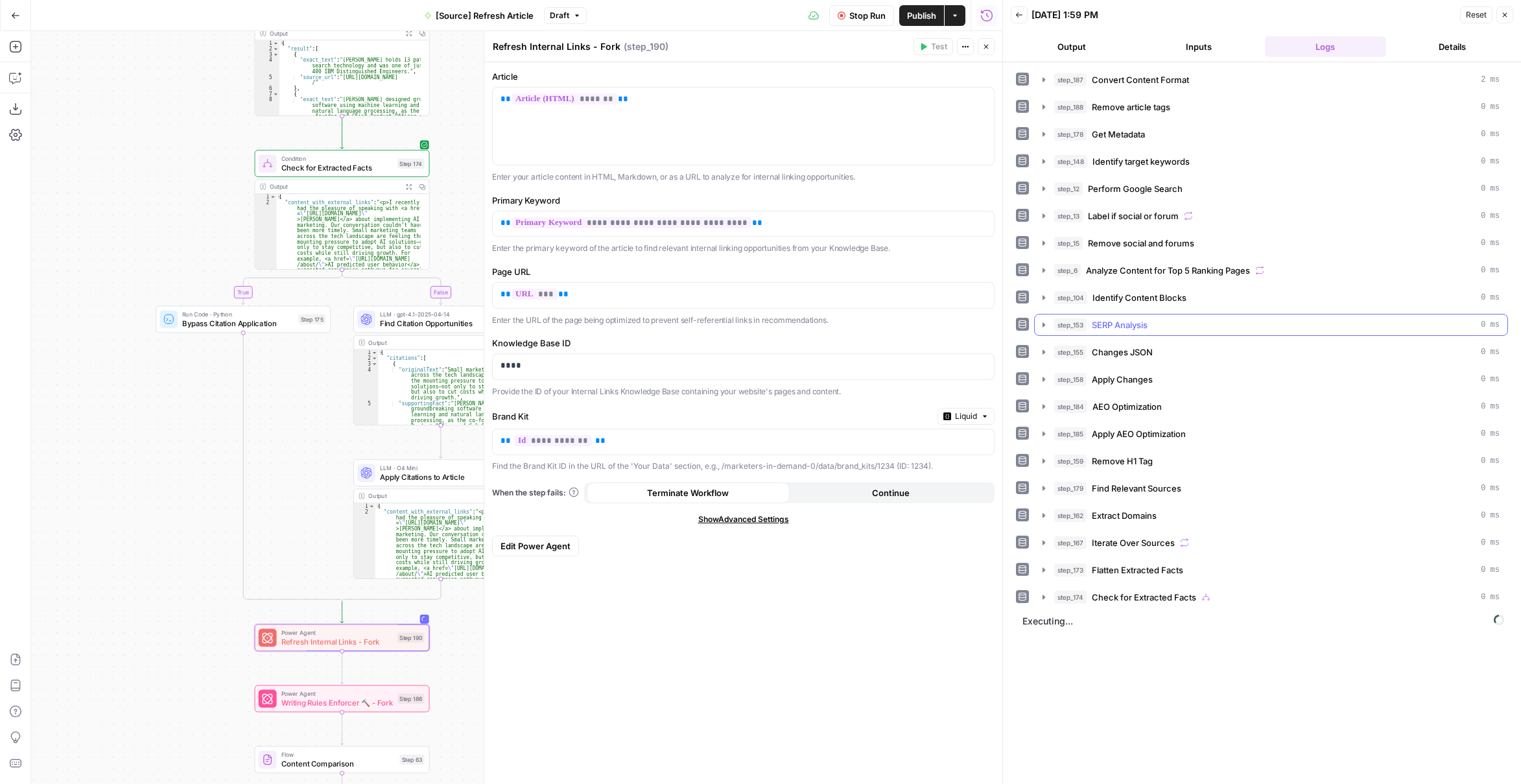
click at [1041, 320] on icon "button" at bounding box center [1044, 324] width 10 height 10
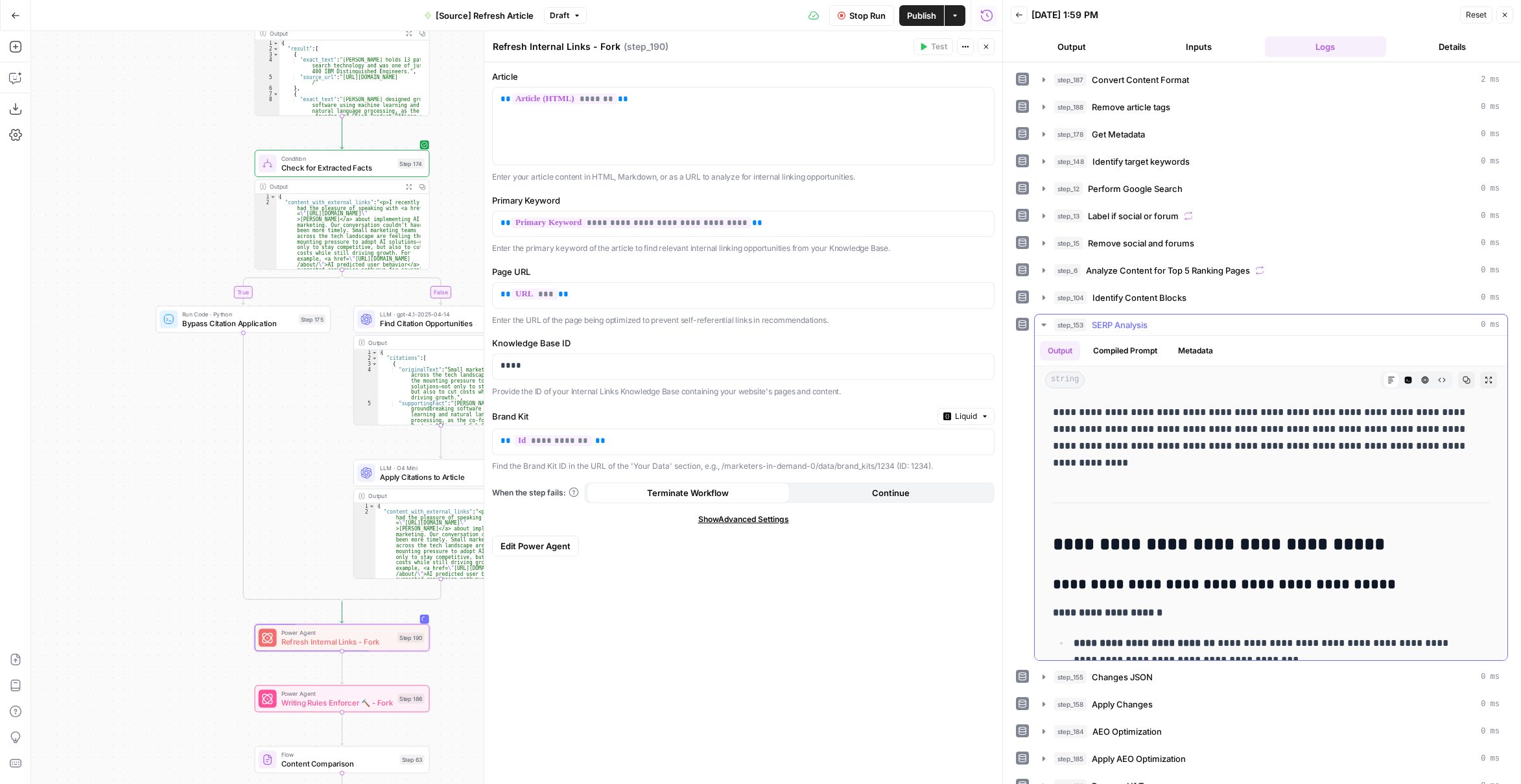
click at [1041, 320] on icon "button" at bounding box center [1044, 324] width 10 height 10
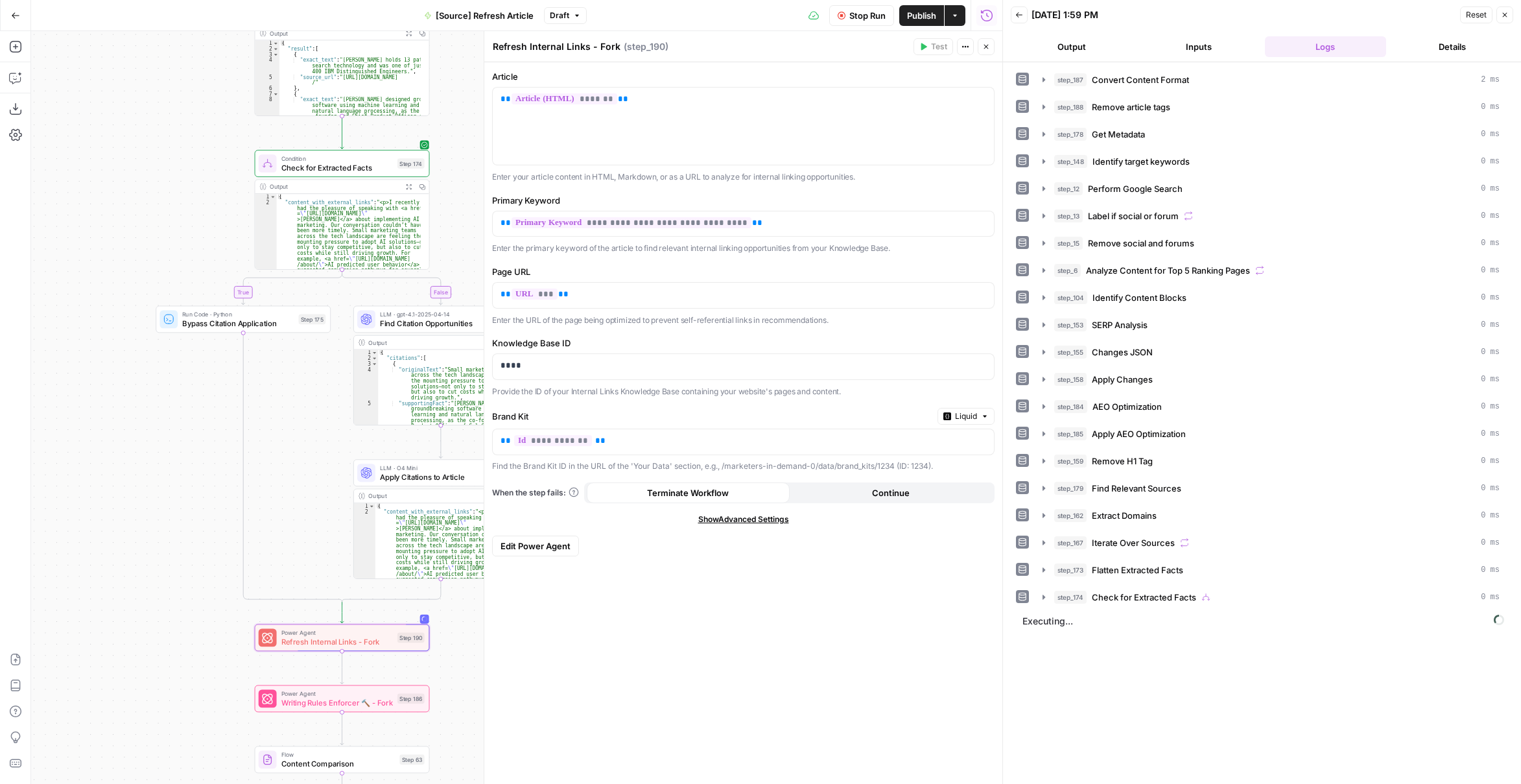
click at [990, 45] on icon "button" at bounding box center [986, 47] width 8 height 8
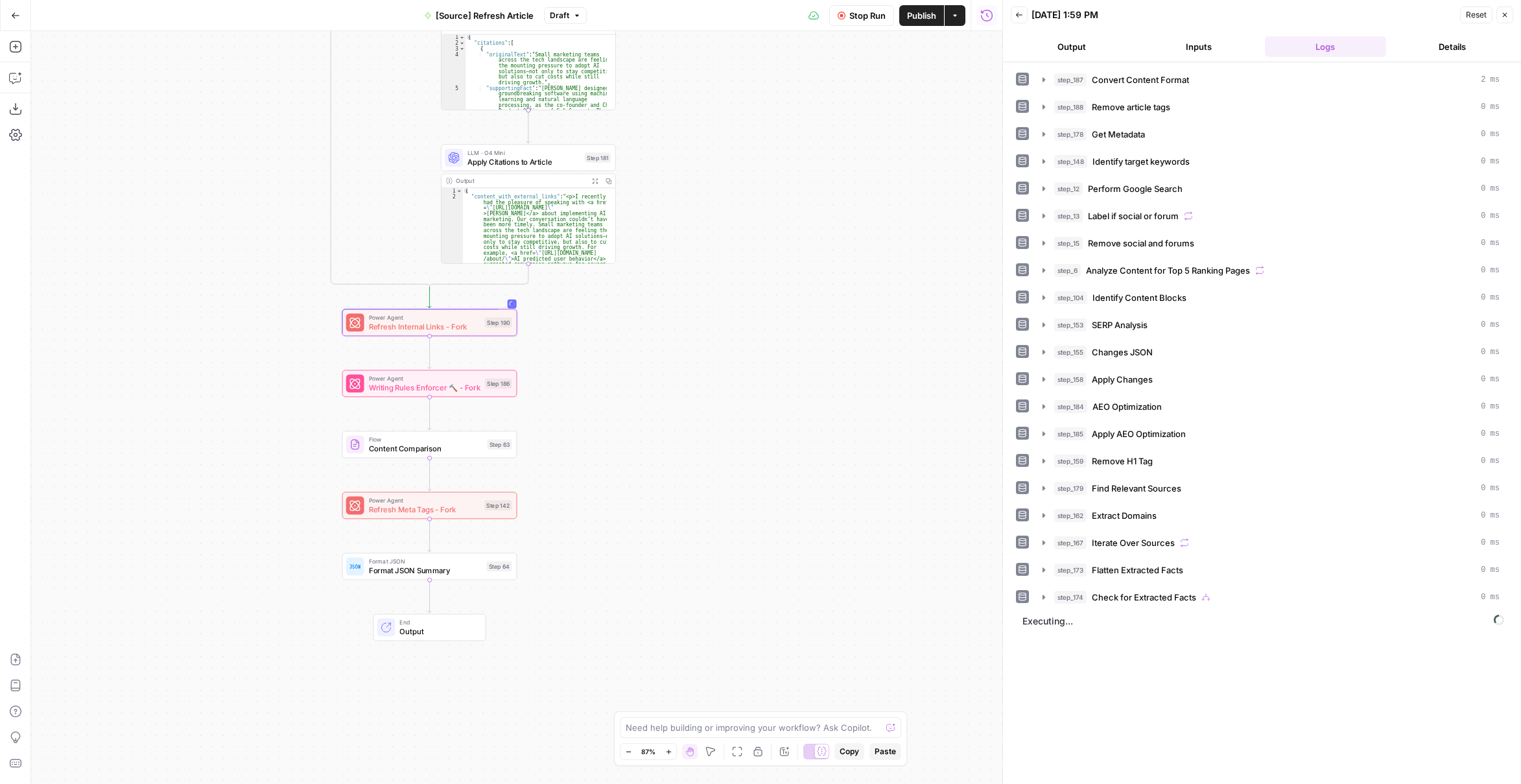
drag, startPoint x: 704, startPoint y: 304, endPoint x: 691, endPoint y: 302, distance: 13.2
click at [705, 290] on div "true false false true false true Workflow Set Inputs Inputs Content Processing …" at bounding box center [516, 408] width 972 height 753
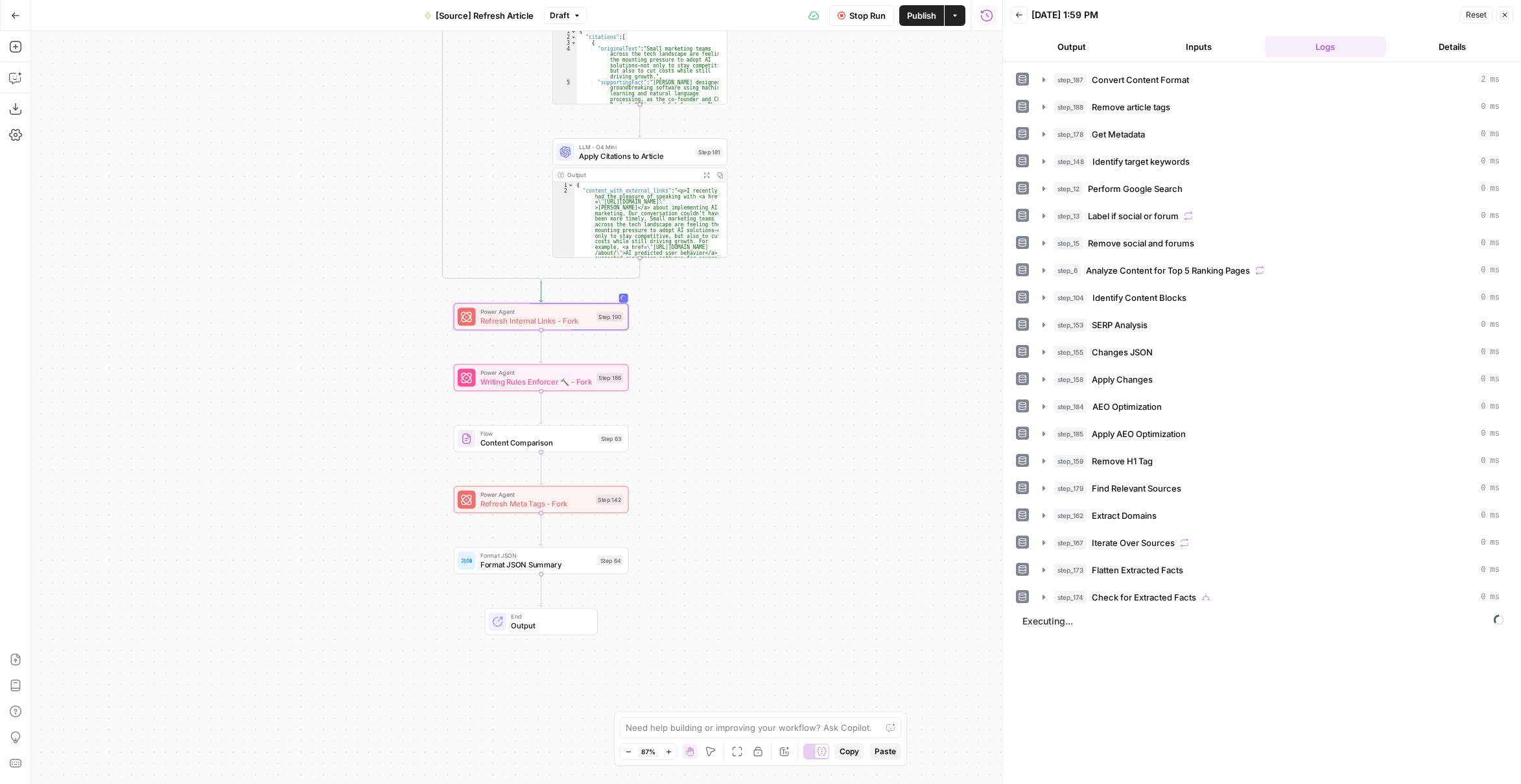
drag, startPoint x: 653, startPoint y: 374, endPoint x: 678, endPoint y: 376, distance: 25.1
click at [678, 376] on div "true false false true false true Workflow Set Inputs Inputs Content Processing …" at bounding box center [516, 408] width 972 height 753
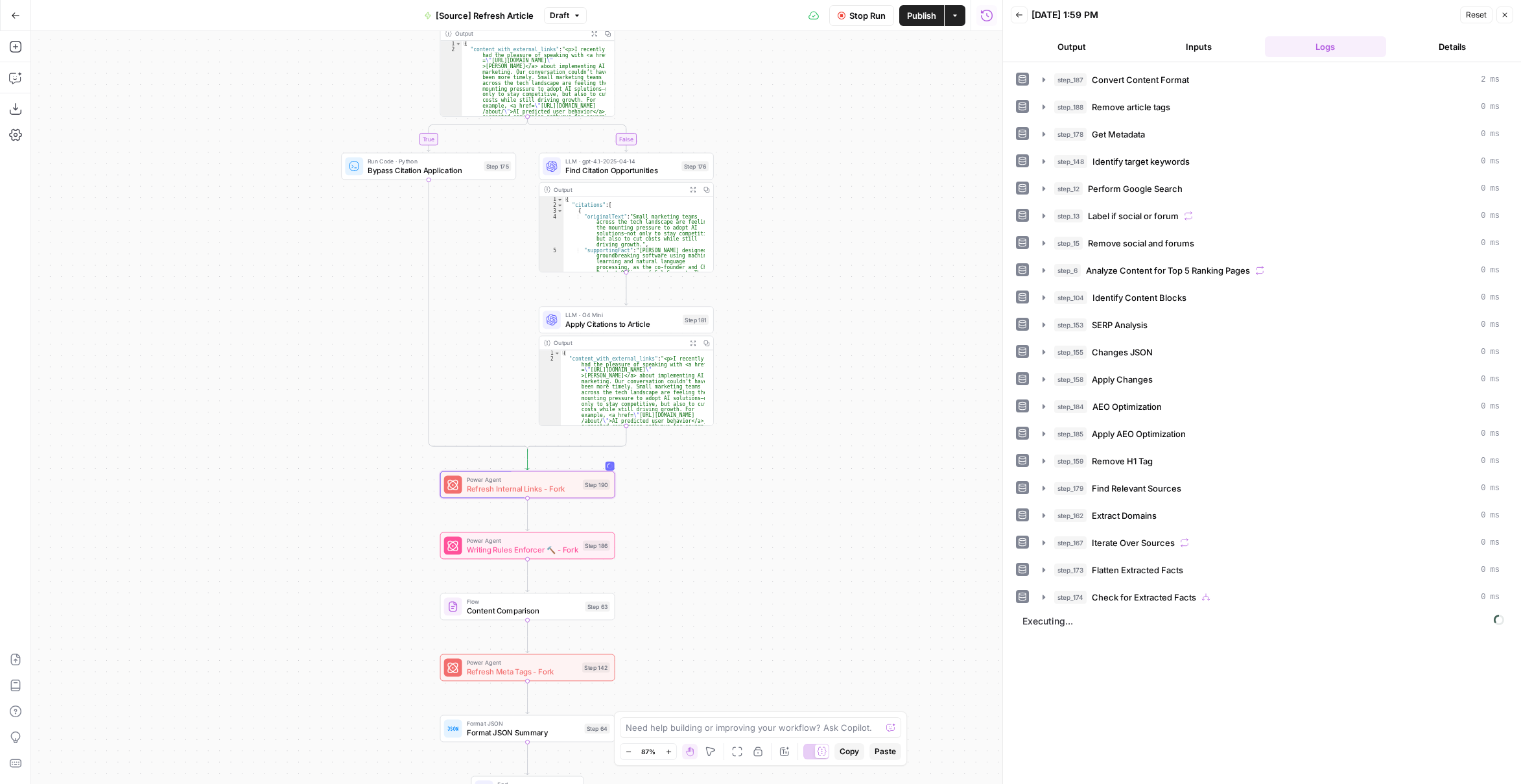
drag, startPoint x: 730, startPoint y: 416, endPoint x: 726, endPoint y: 445, distance: 29.3
click at [721, 490] on div "true false false true false true Workflow Set Inputs Inputs Content Processing …" at bounding box center [516, 408] width 972 height 753
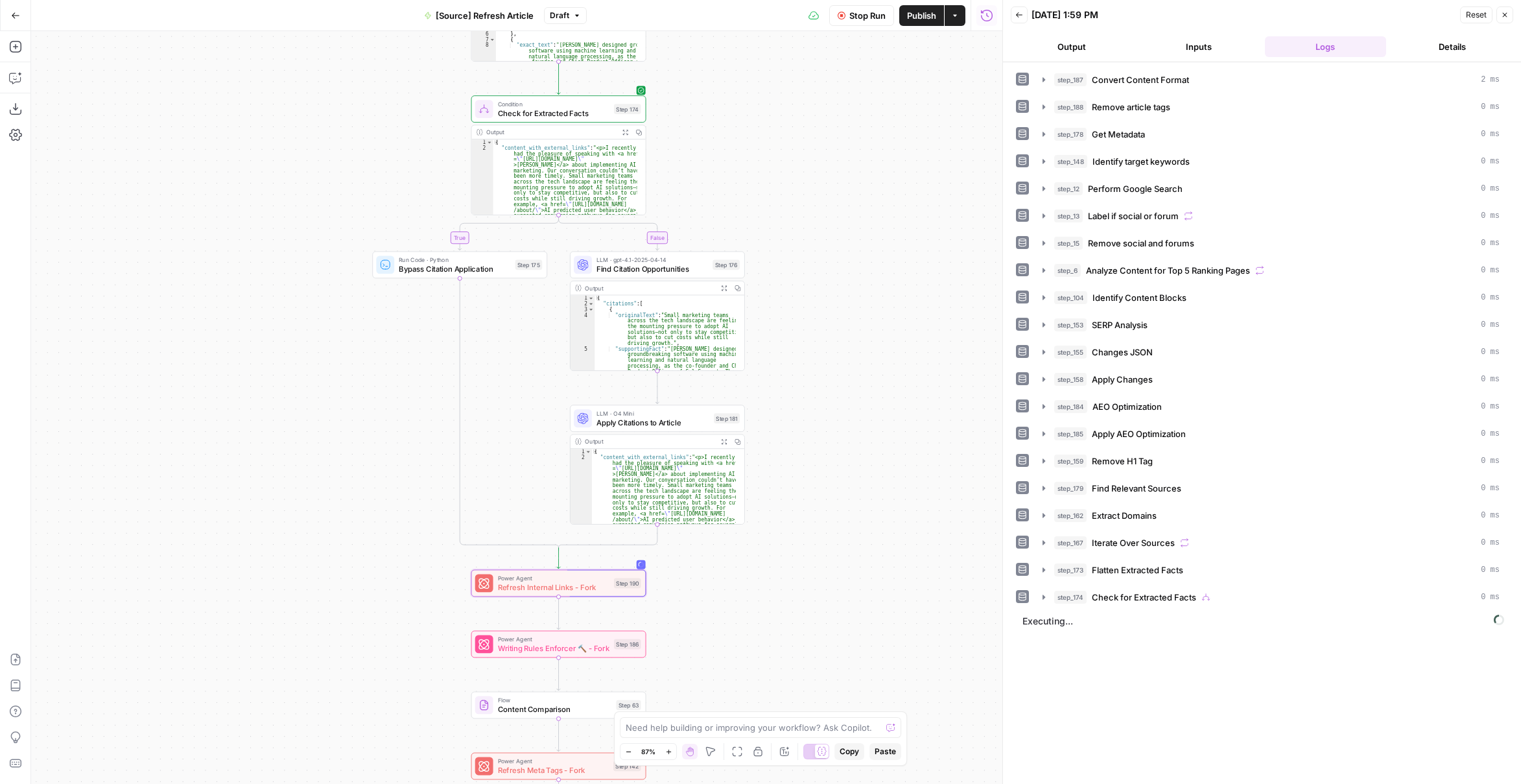
drag, startPoint x: 736, startPoint y: 153, endPoint x: 746, endPoint y: 222, distance: 69.7
click at [746, 222] on div "true false false true false true Workflow Set Inputs Inputs Content Processing …" at bounding box center [516, 408] width 972 height 753
click at [588, 111] on span "Check for Extracted Facts" at bounding box center [554, 113] width 112 height 11
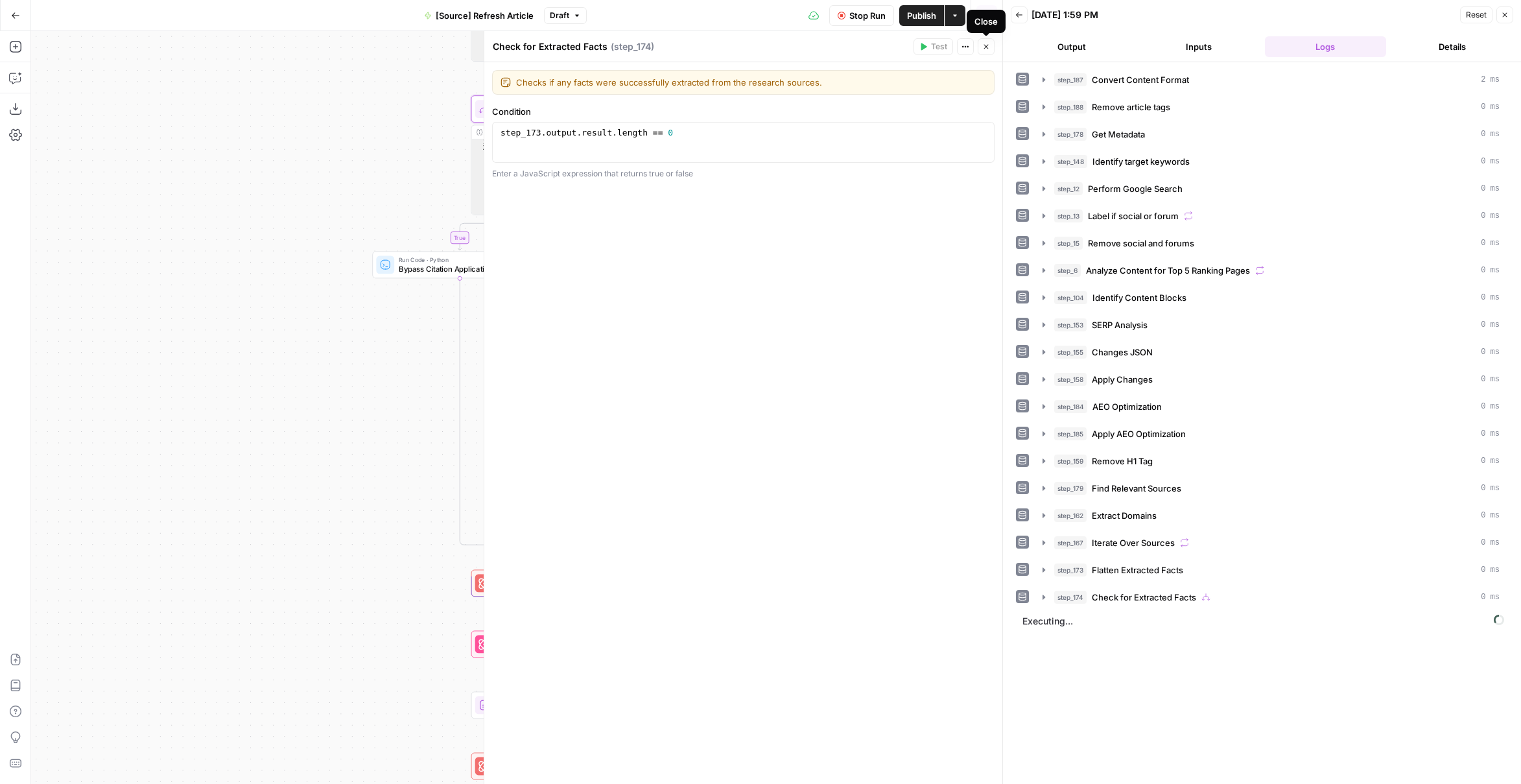
click at [988, 49] on icon "button" at bounding box center [986, 47] width 8 height 8
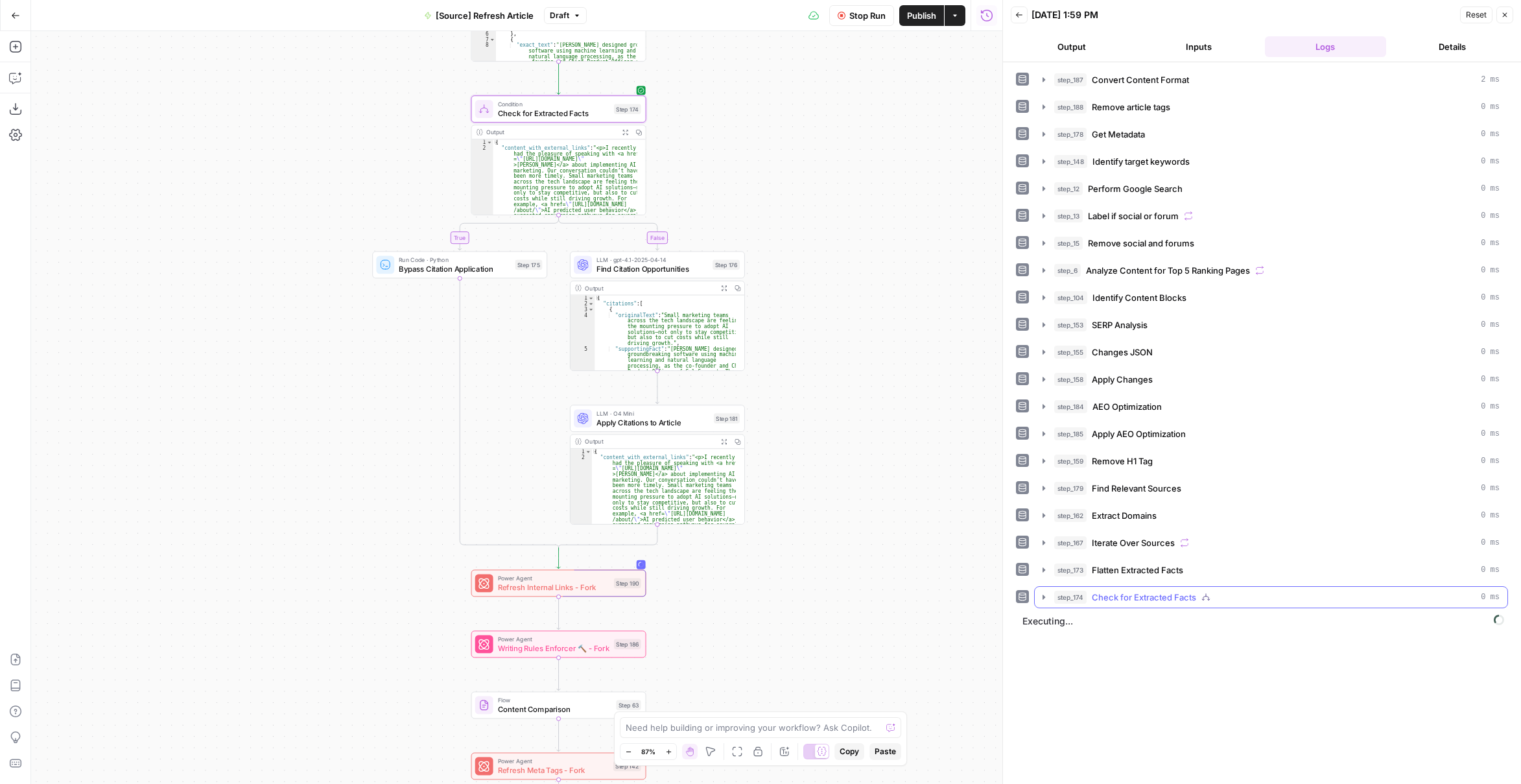
click at [1046, 592] on icon "button" at bounding box center [1044, 597] width 10 height 10
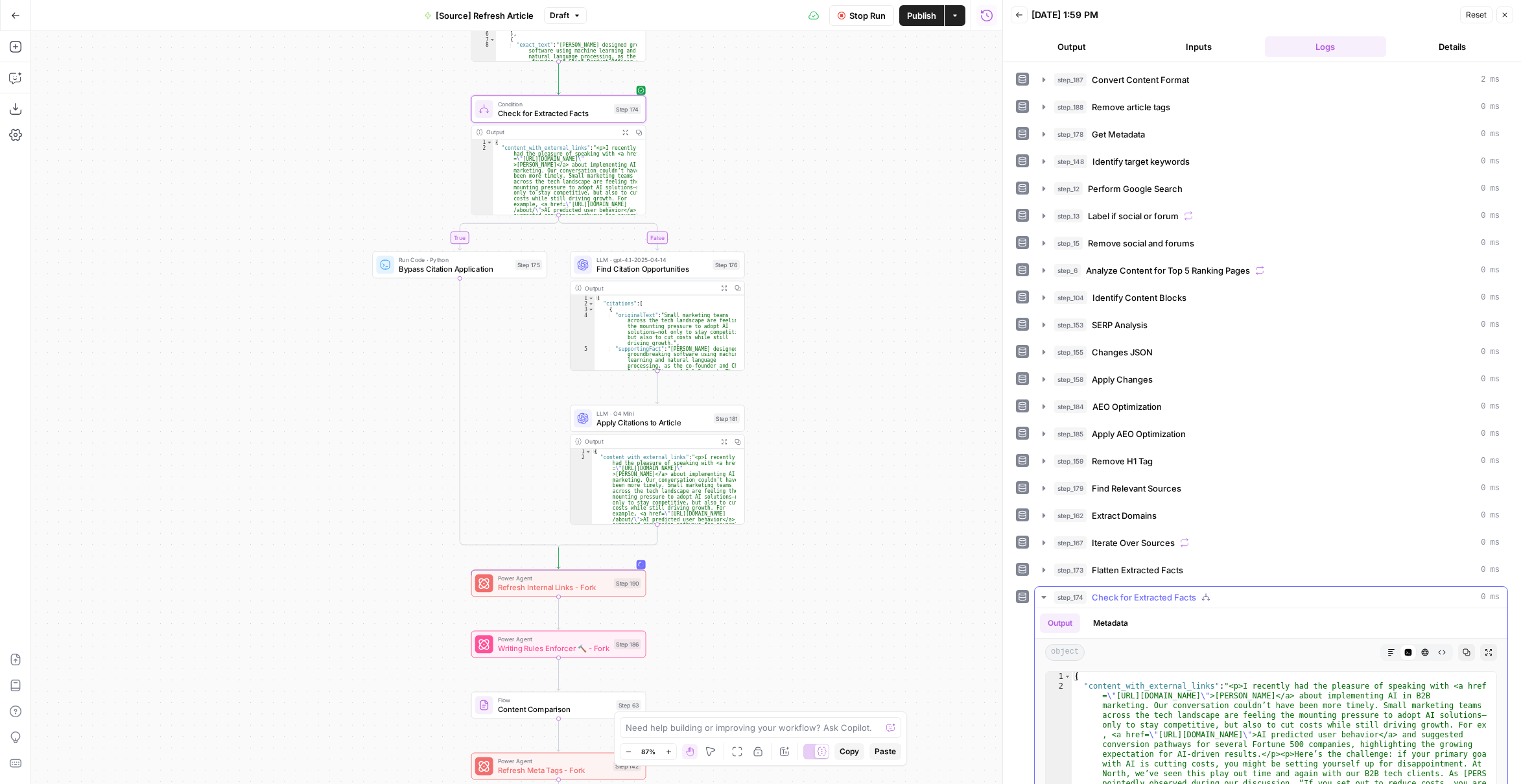
click at [1388, 648] on icon "button" at bounding box center [1391, 652] width 8 height 8
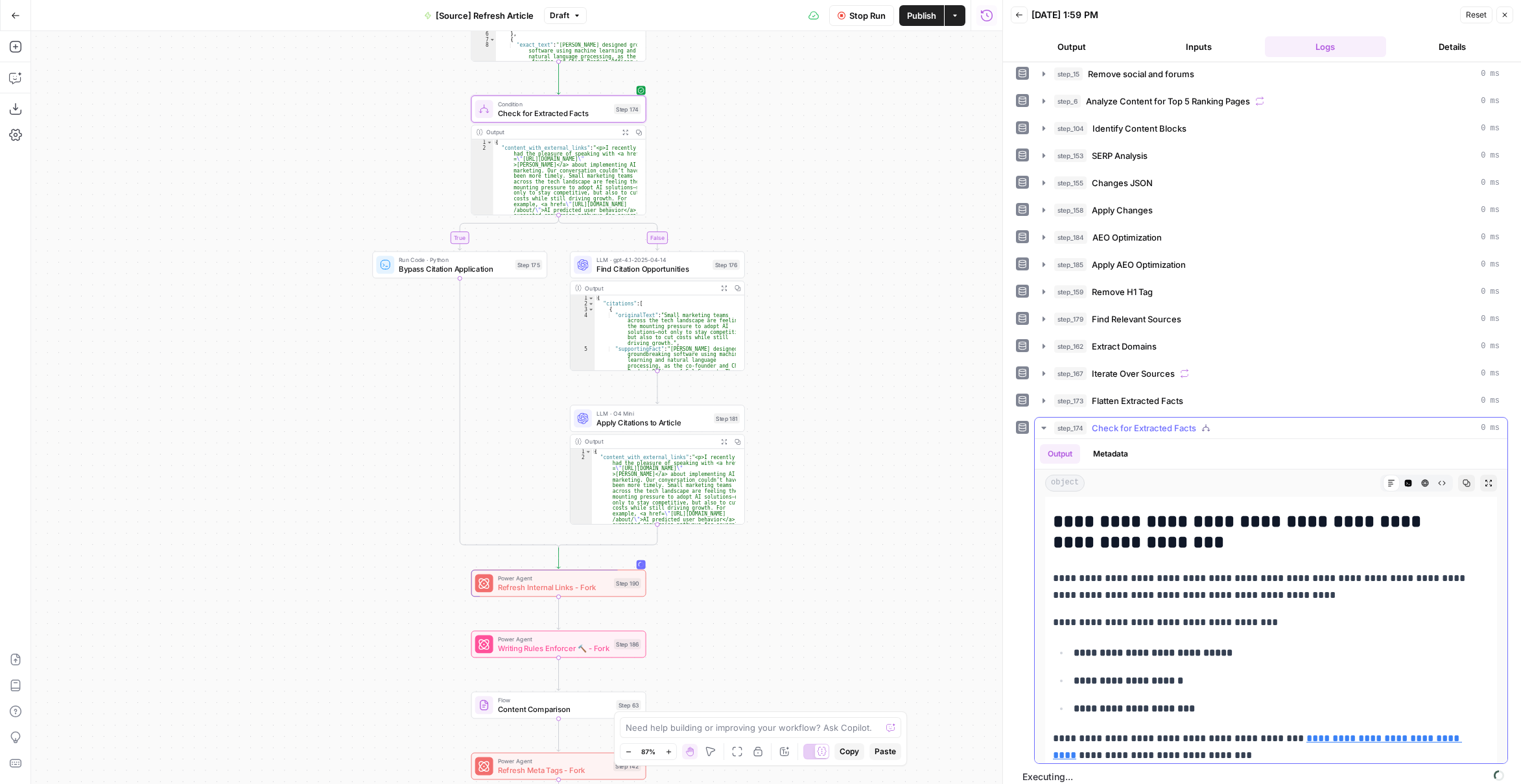
scroll to position [1426, 0]
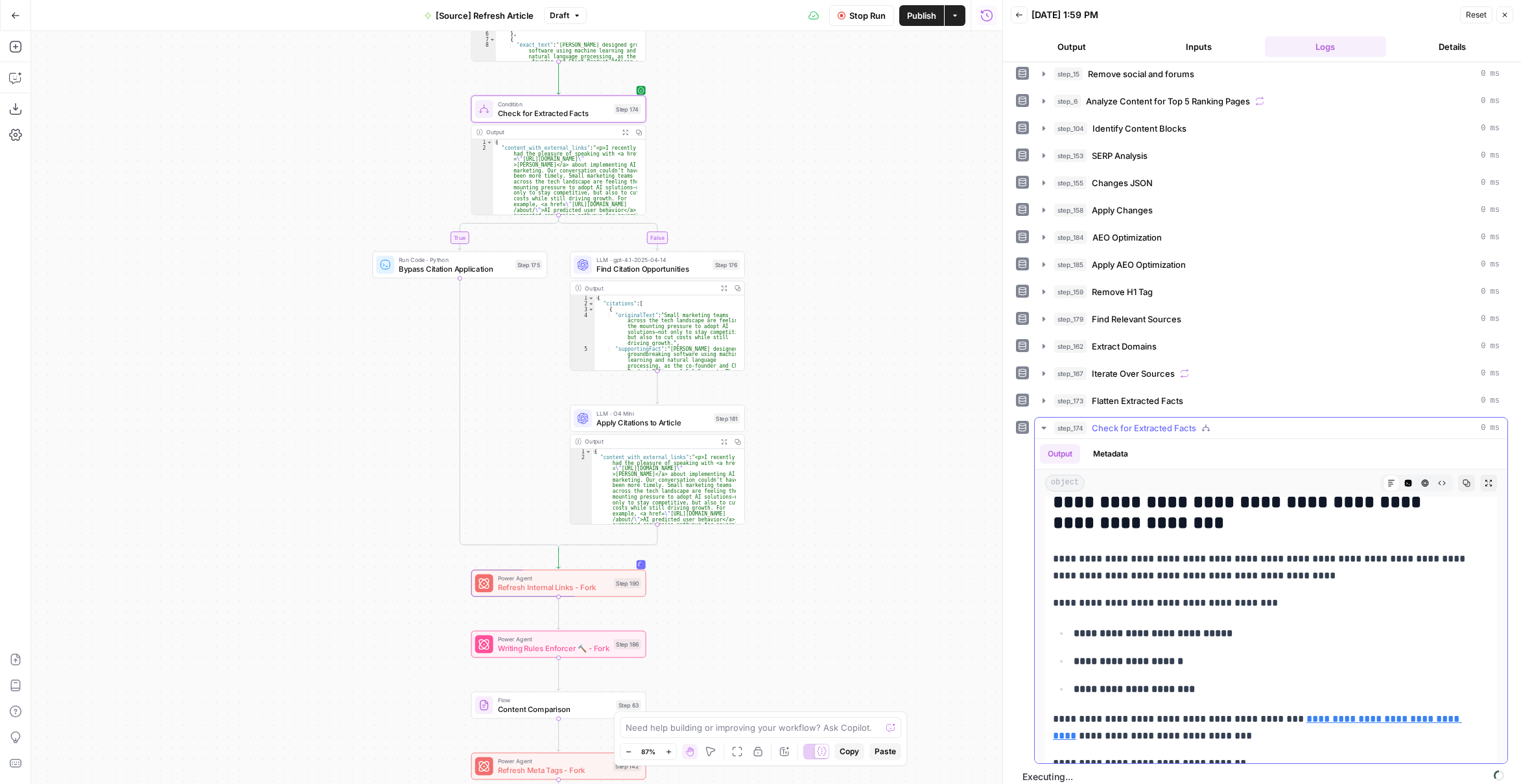
click at [1044, 427] on icon "button" at bounding box center [1043, 428] width 5 height 3
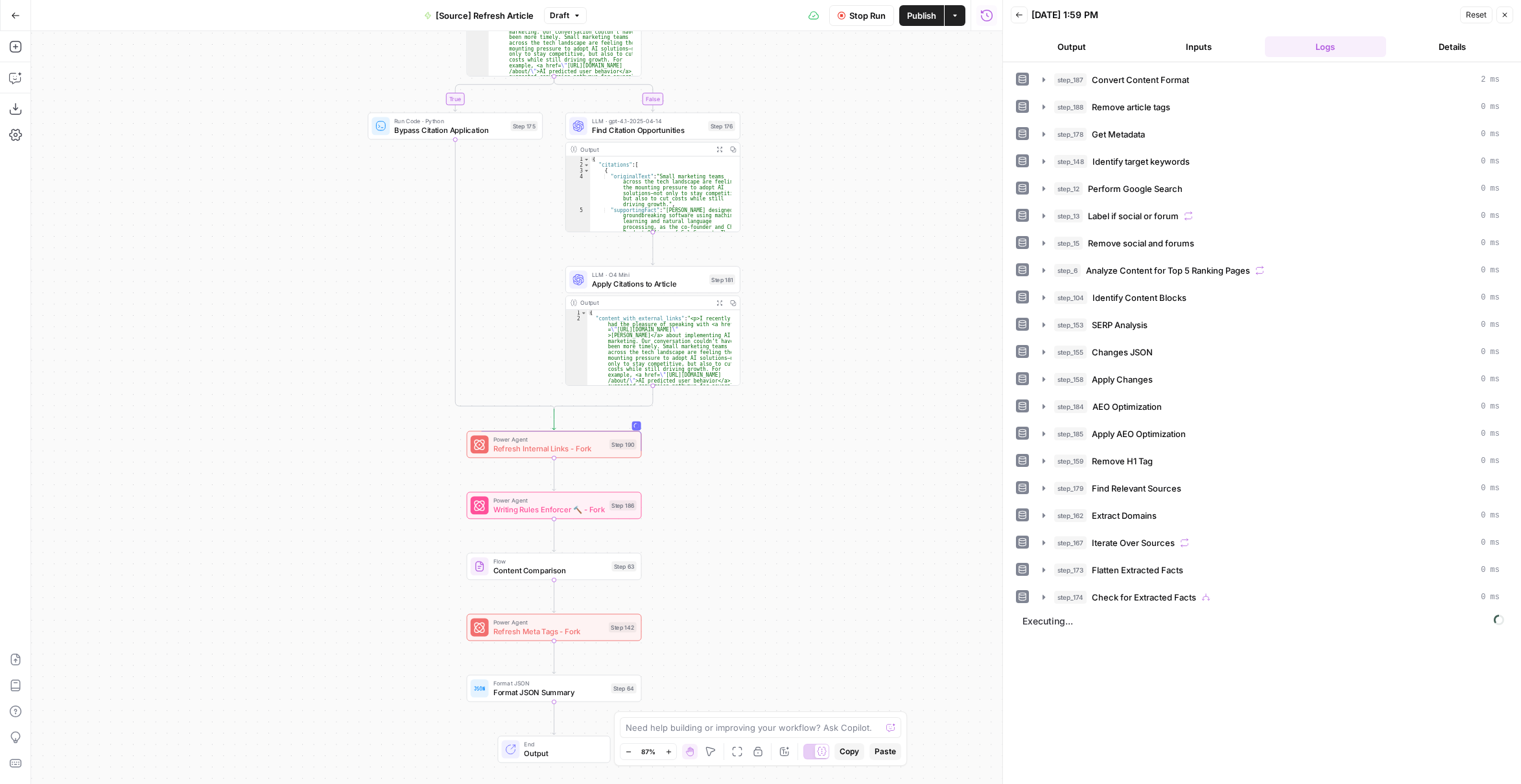
scroll to position [0, 0]
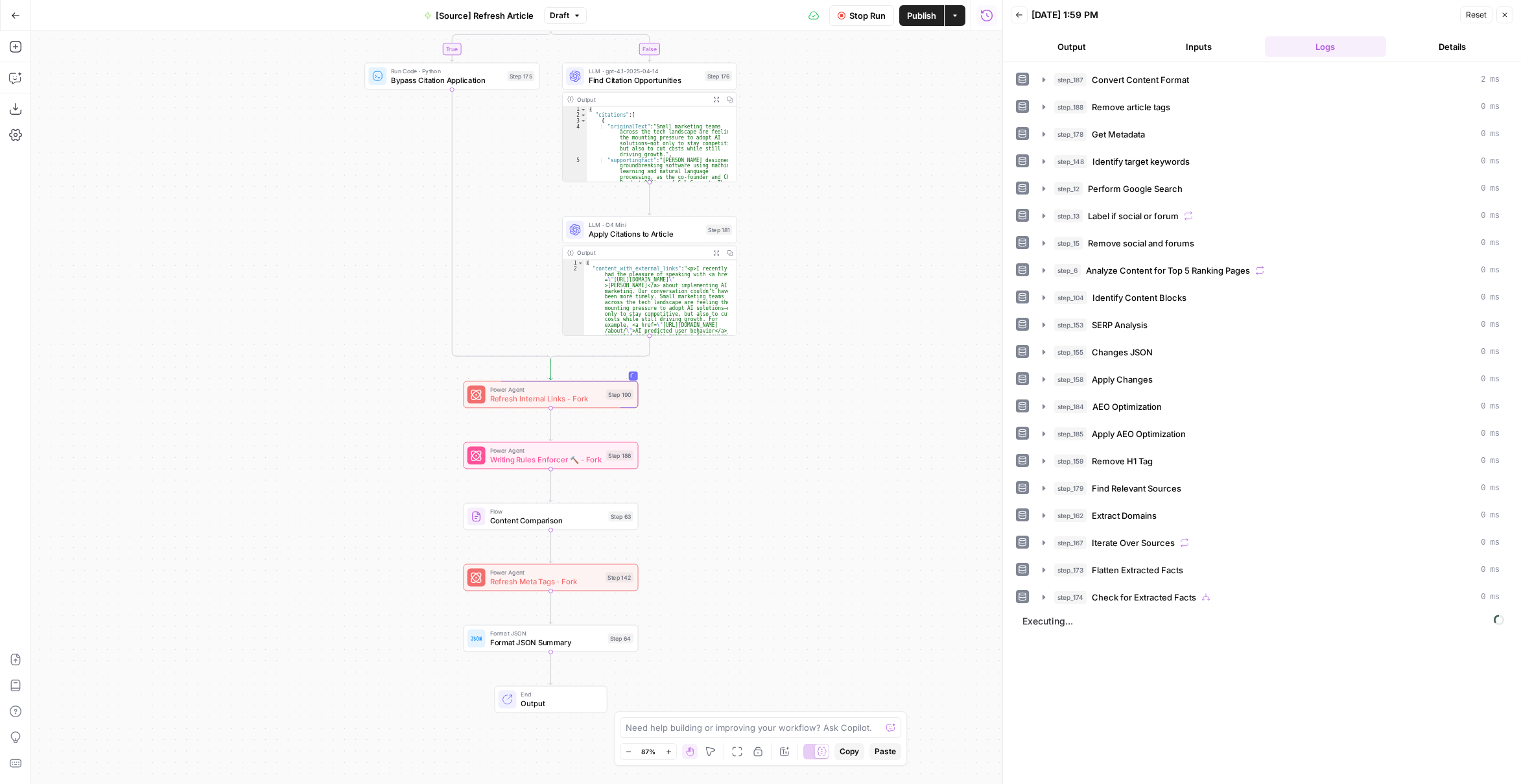
drag, startPoint x: 829, startPoint y: 572, endPoint x: 823, endPoint y: 397, distance: 175.1
click at [823, 397] on div "true false false true false true Workflow Set Inputs Inputs Content Processing …" at bounding box center [516, 408] width 972 height 753
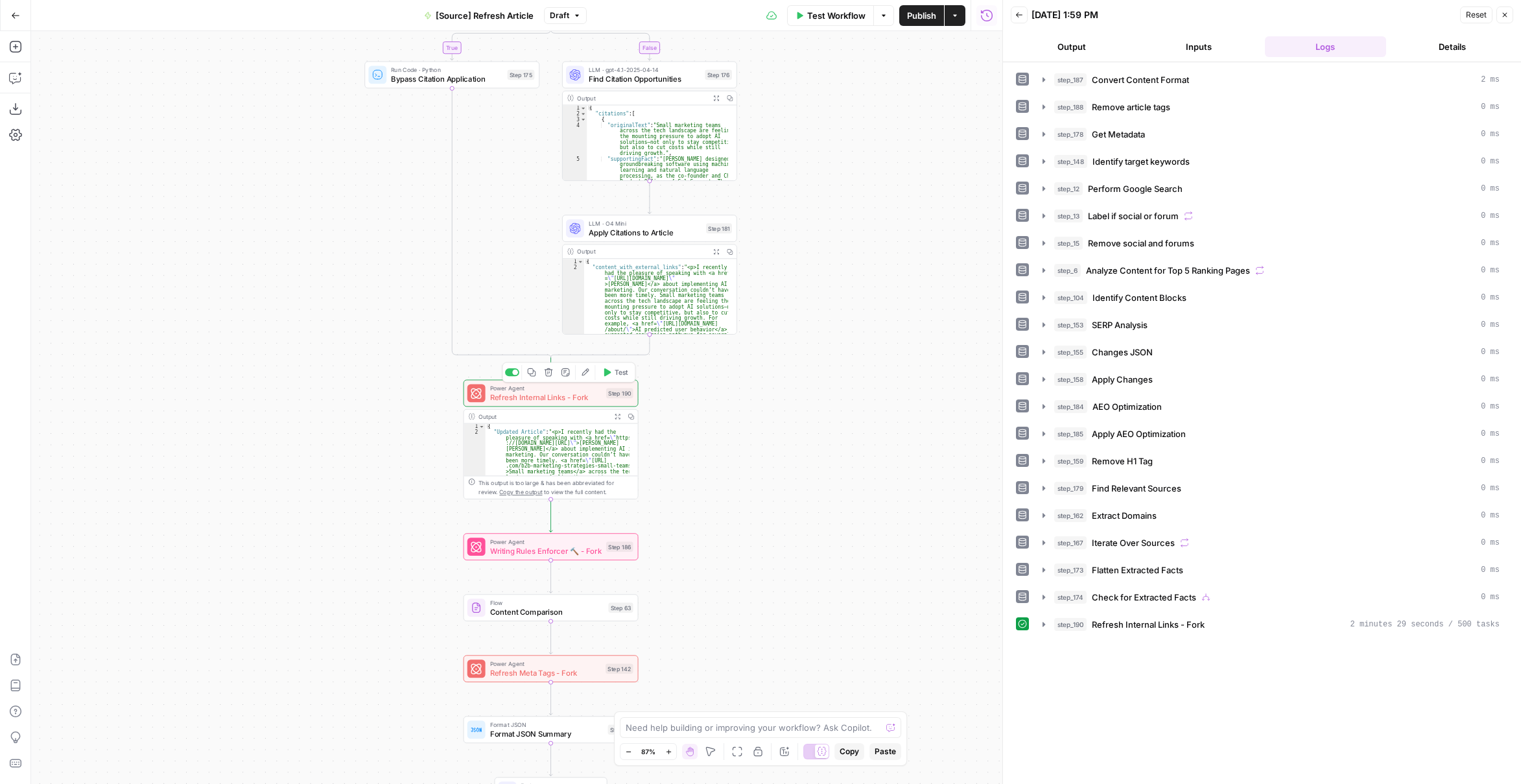
click at [581, 398] on span "Refresh Internal Links - Fork" at bounding box center [546, 397] width 112 height 11
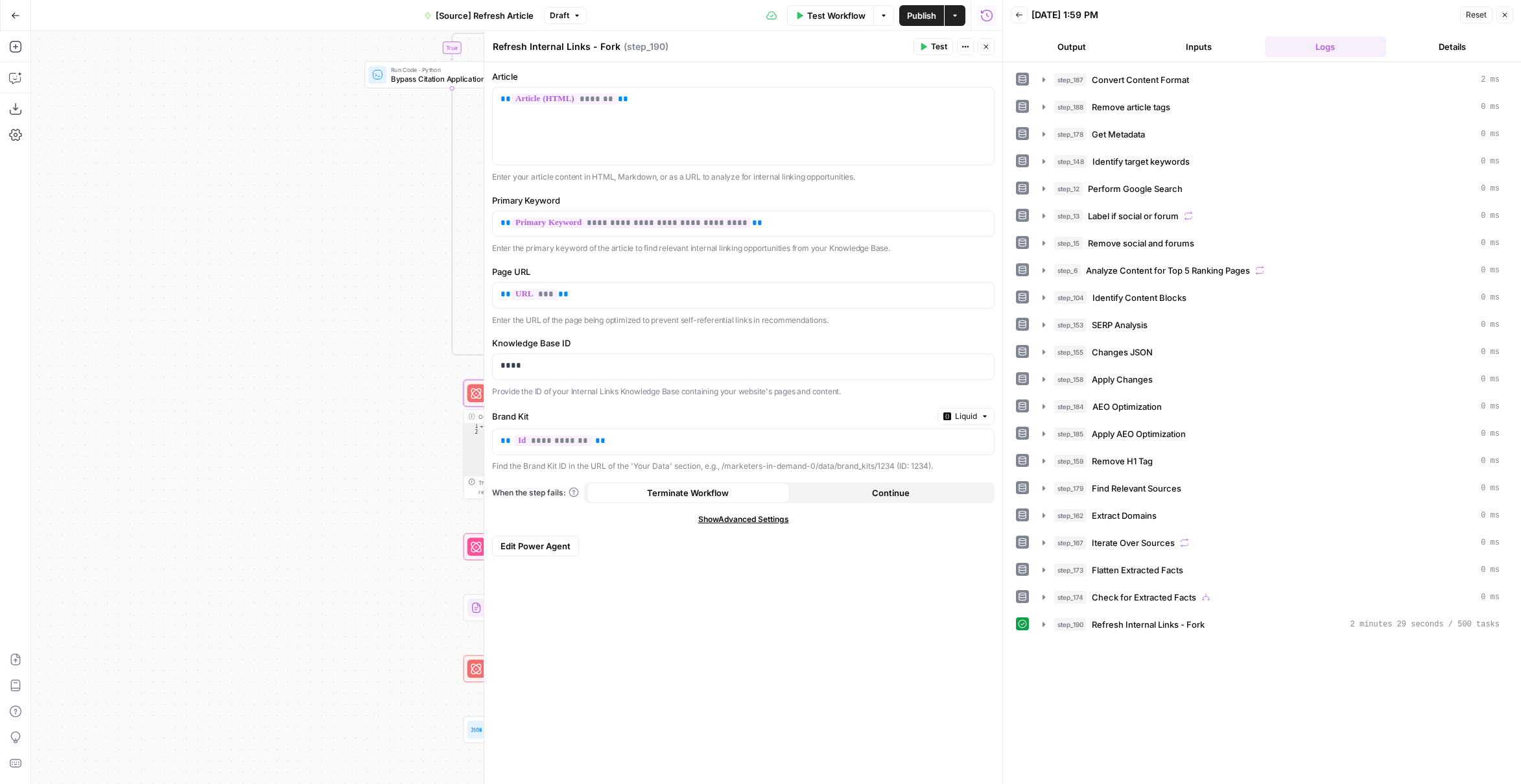
click at [557, 548] on span "Edit Power Agent" at bounding box center [536, 546] width 70 height 13
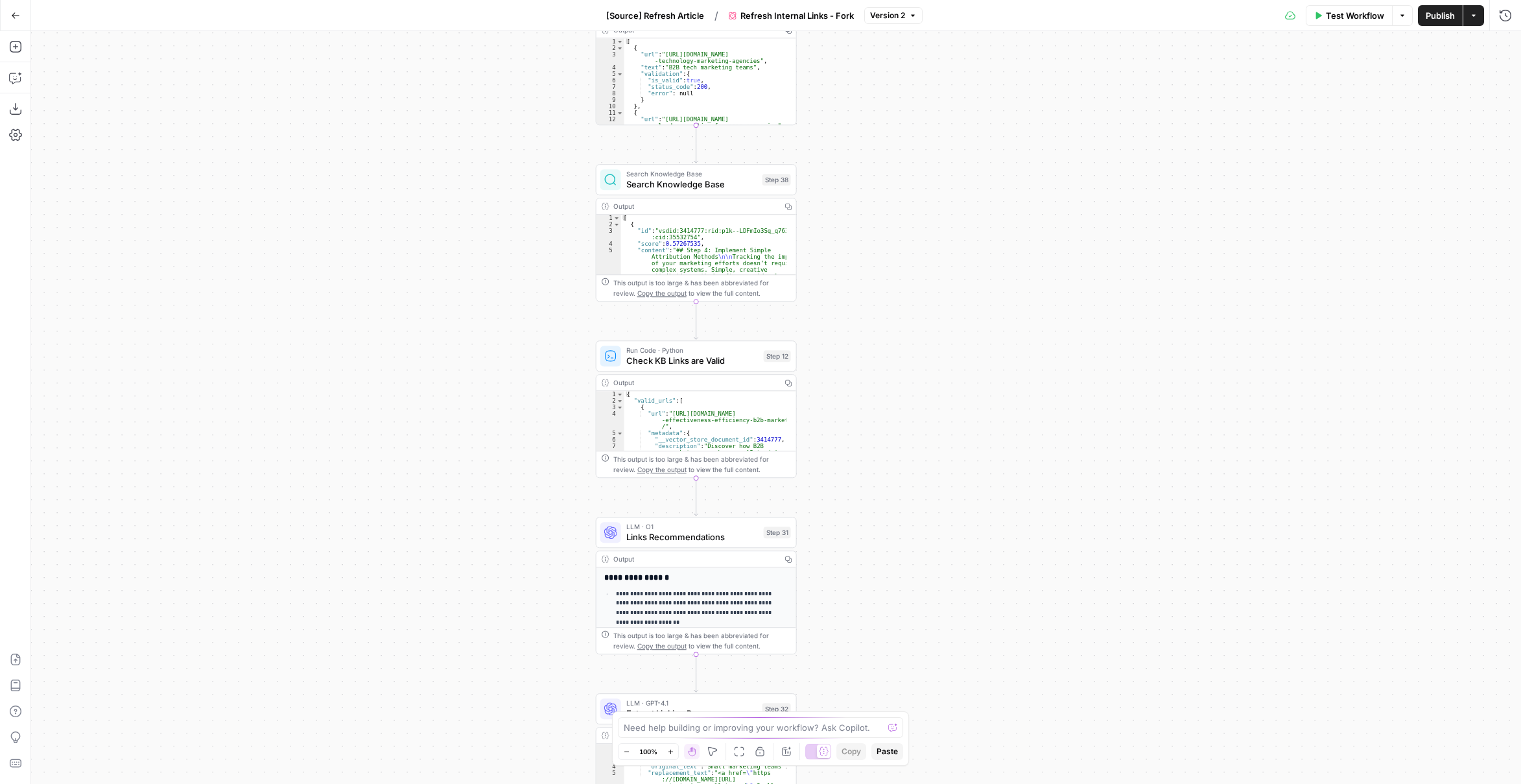
drag, startPoint x: 924, startPoint y: 532, endPoint x: 885, endPoint y: 253, distance: 281.7
click at [889, 242] on div "true false Workflow Set Inputs Inputs Content Processing Convert Content Format…" at bounding box center [776, 408] width 1490 height 753
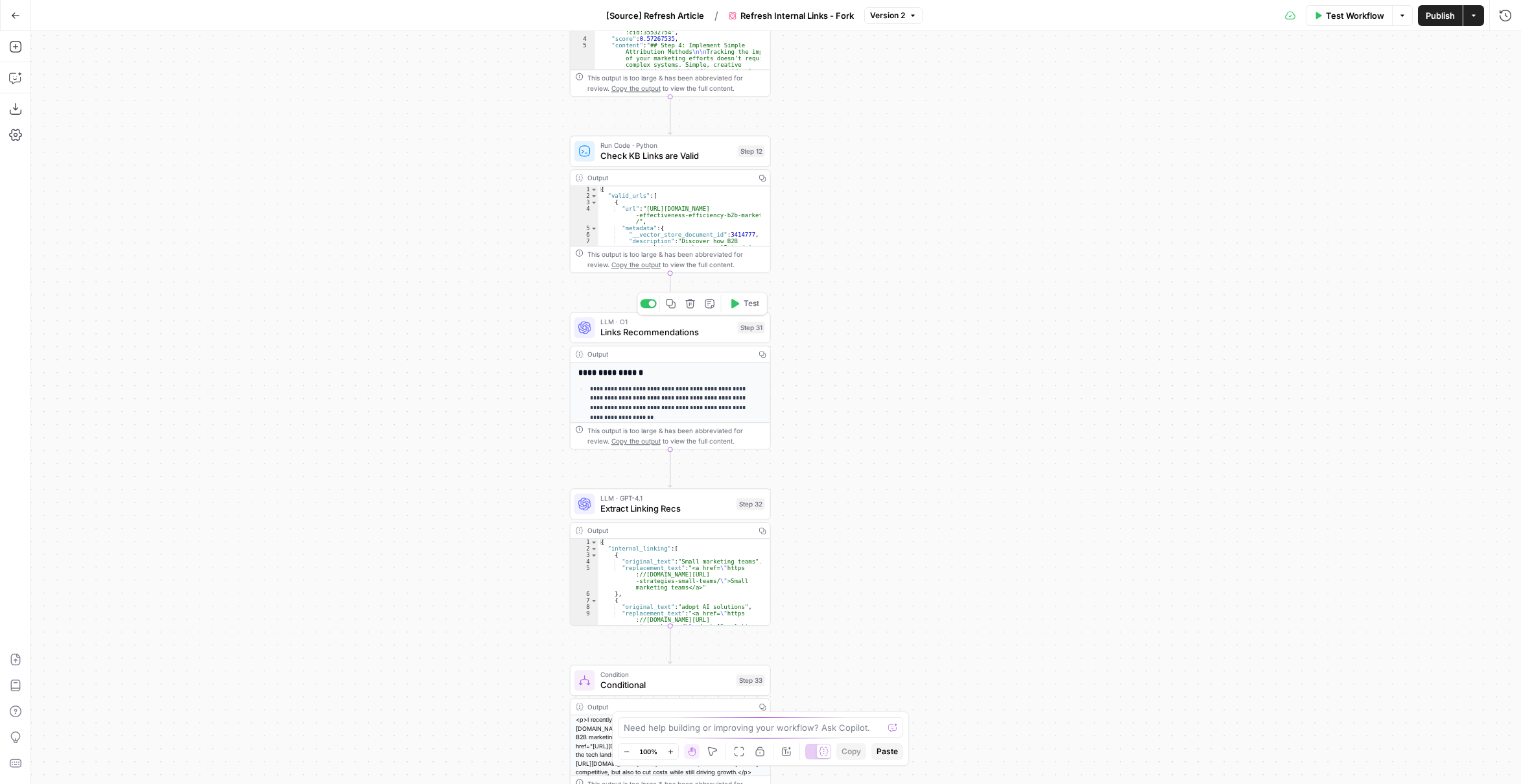
click at [707, 330] on span "Links Recommendations" at bounding box center [666, 332] width 133 height 13
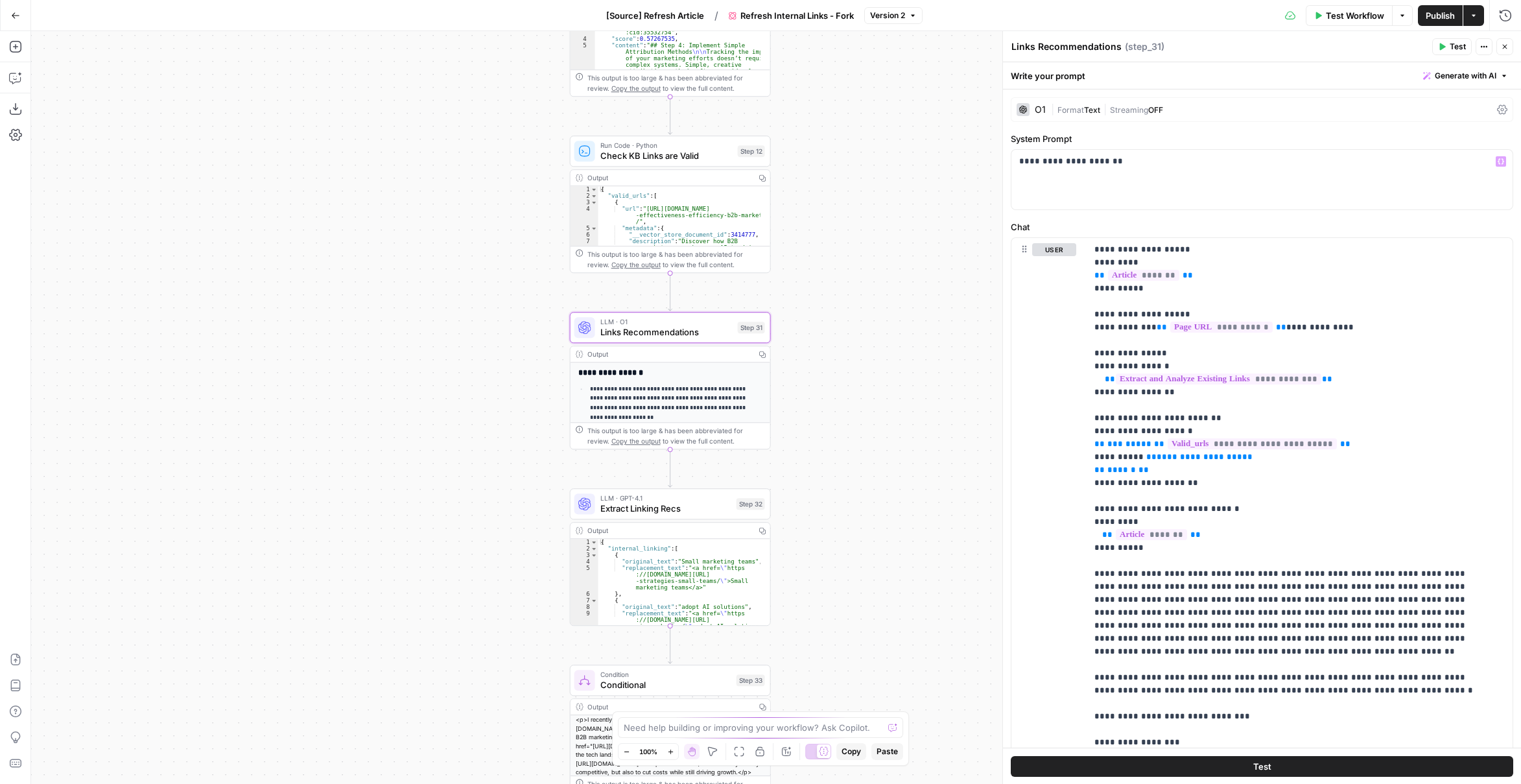
click at [1070, 111] on span "Format" at bounding box center [1070, 110] width 27 height 10
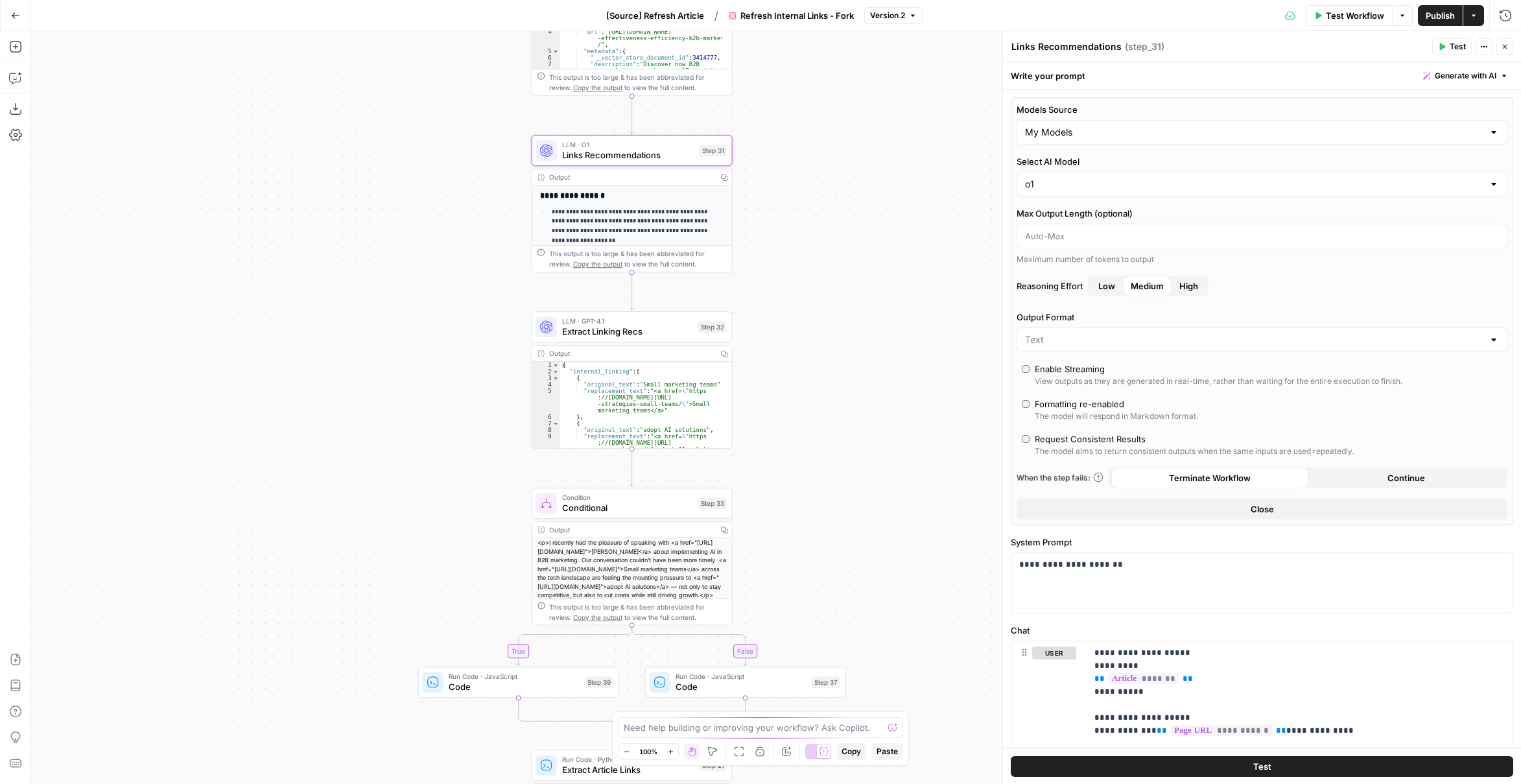
drag, startPoint x: 868, startPoint y: 454, endPoint x: 809, endPoint y: 276, distance: 187.5
click at [824, 270] on div "true false Workflow Set Inputs Inputs Content Processing Convert Content Format…" at bounding box center [776, 408] width 1490 height 753
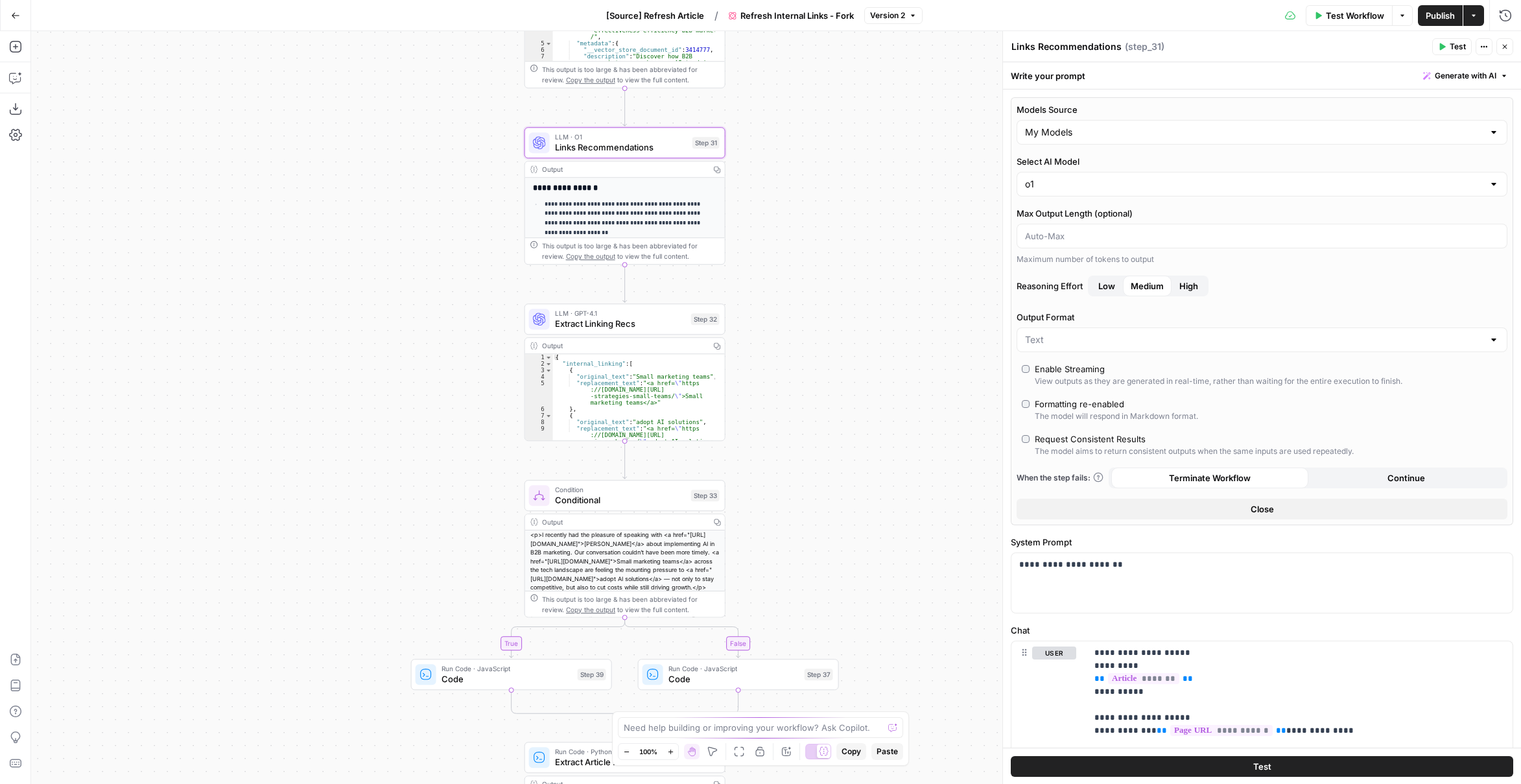
click at [660, 326] on span "Extract Linking Recs" at bounding box center [620, 323] width 131 height 13
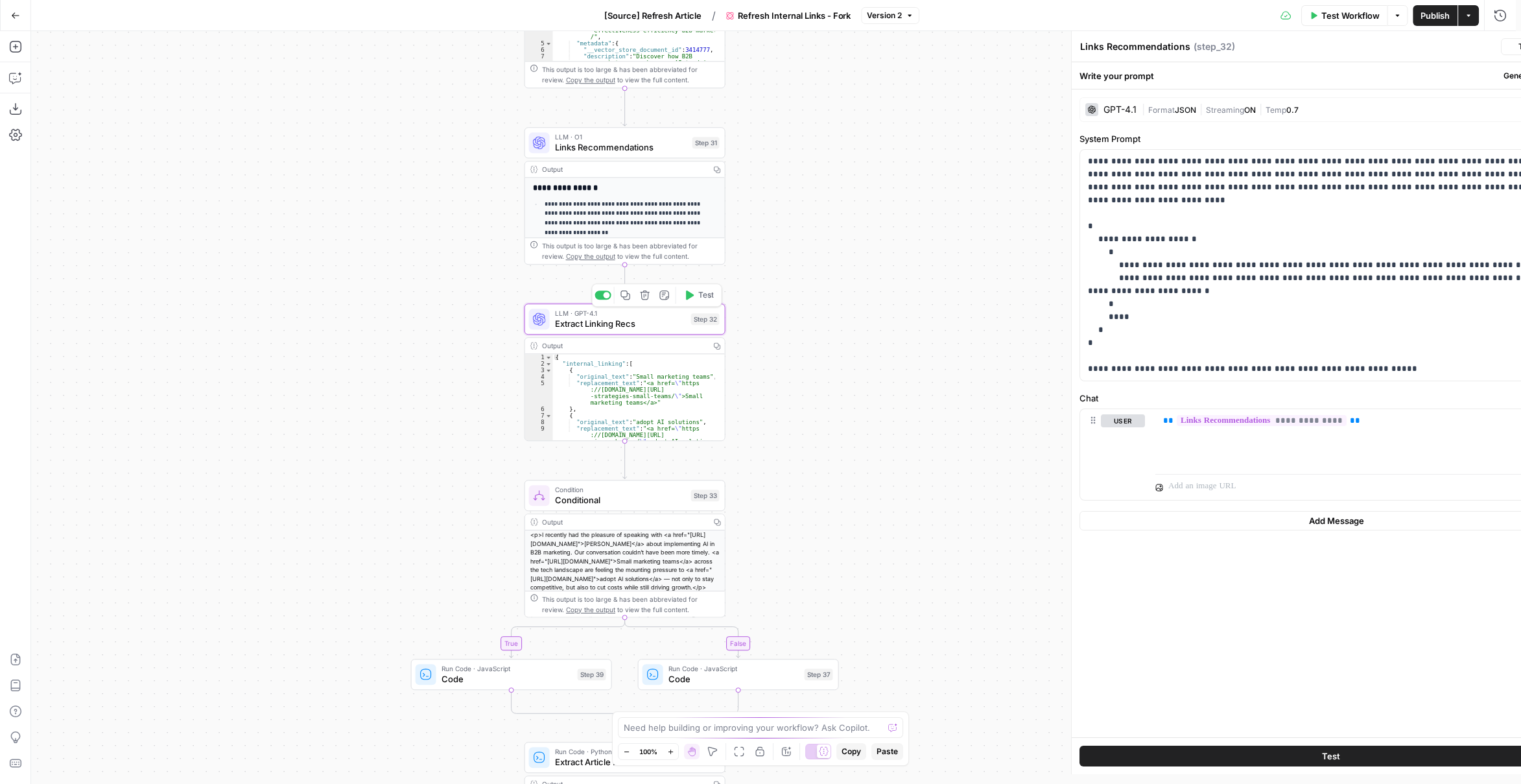
type textarea "Extract Linking Recs"
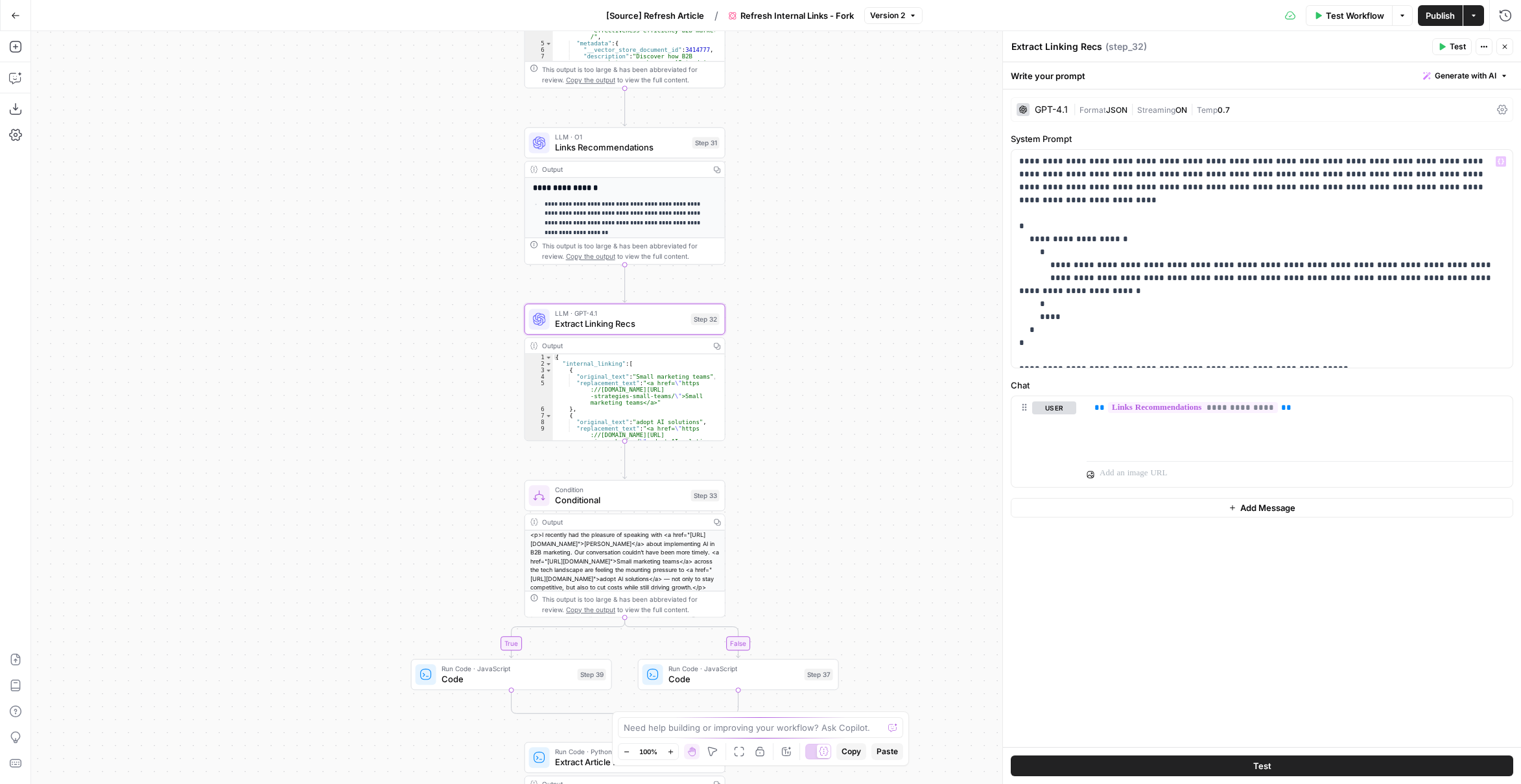
click at [1070, 110] on div "GPT-4.1 | Format JSON | Streaming ON | Temp 0.7" at bounding box center [1262, 109] width 503 height 25
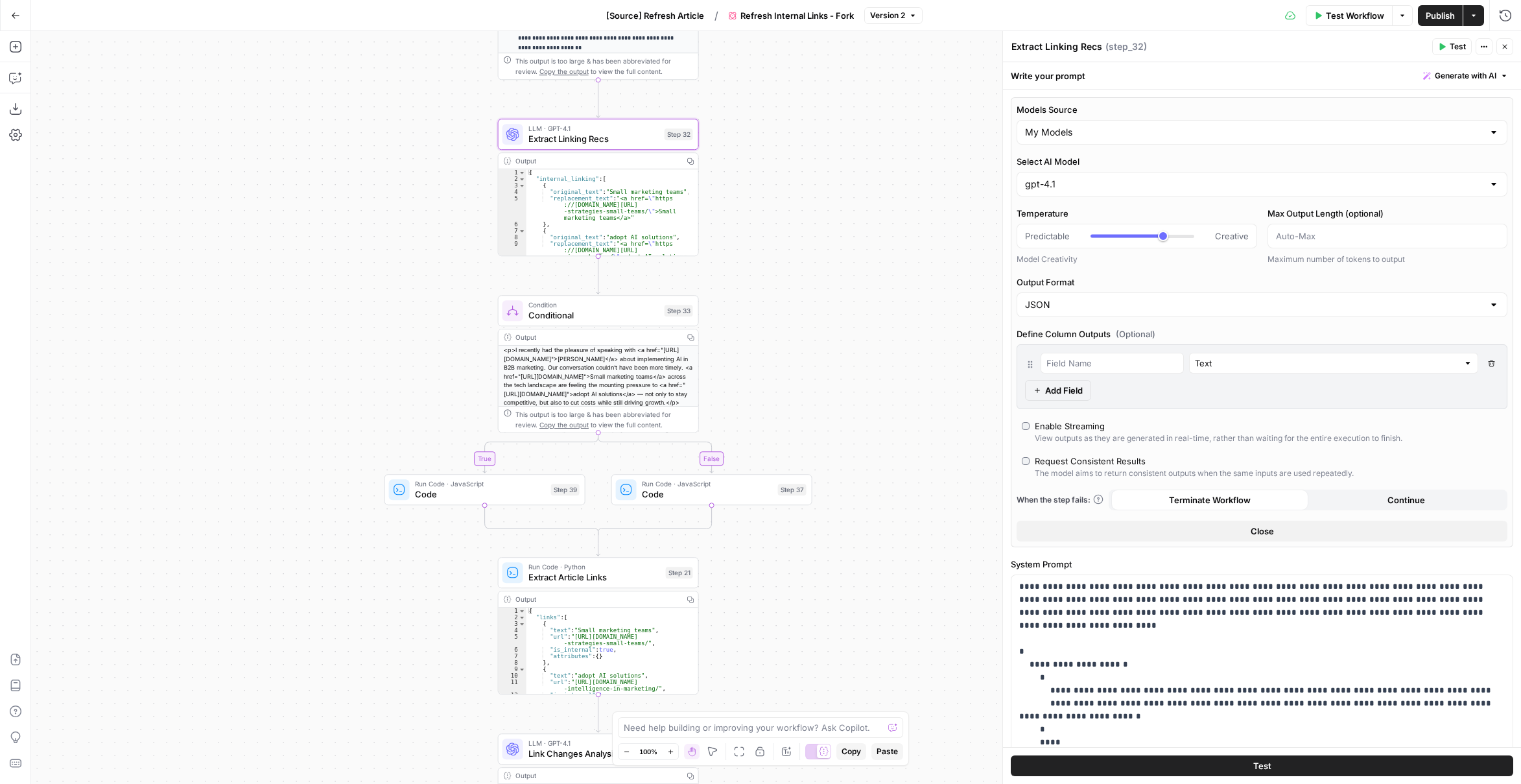
drag, startPoint x: 818, startPoint y: 363, endPoint x: 786, endPoint y: 239, distance: 128.1
click at [786, 239] on div "true false Workflow Set Inputs Inputs Content Processing Convert Content Format…" at bounding box center [776, 408] width 1490 height 753
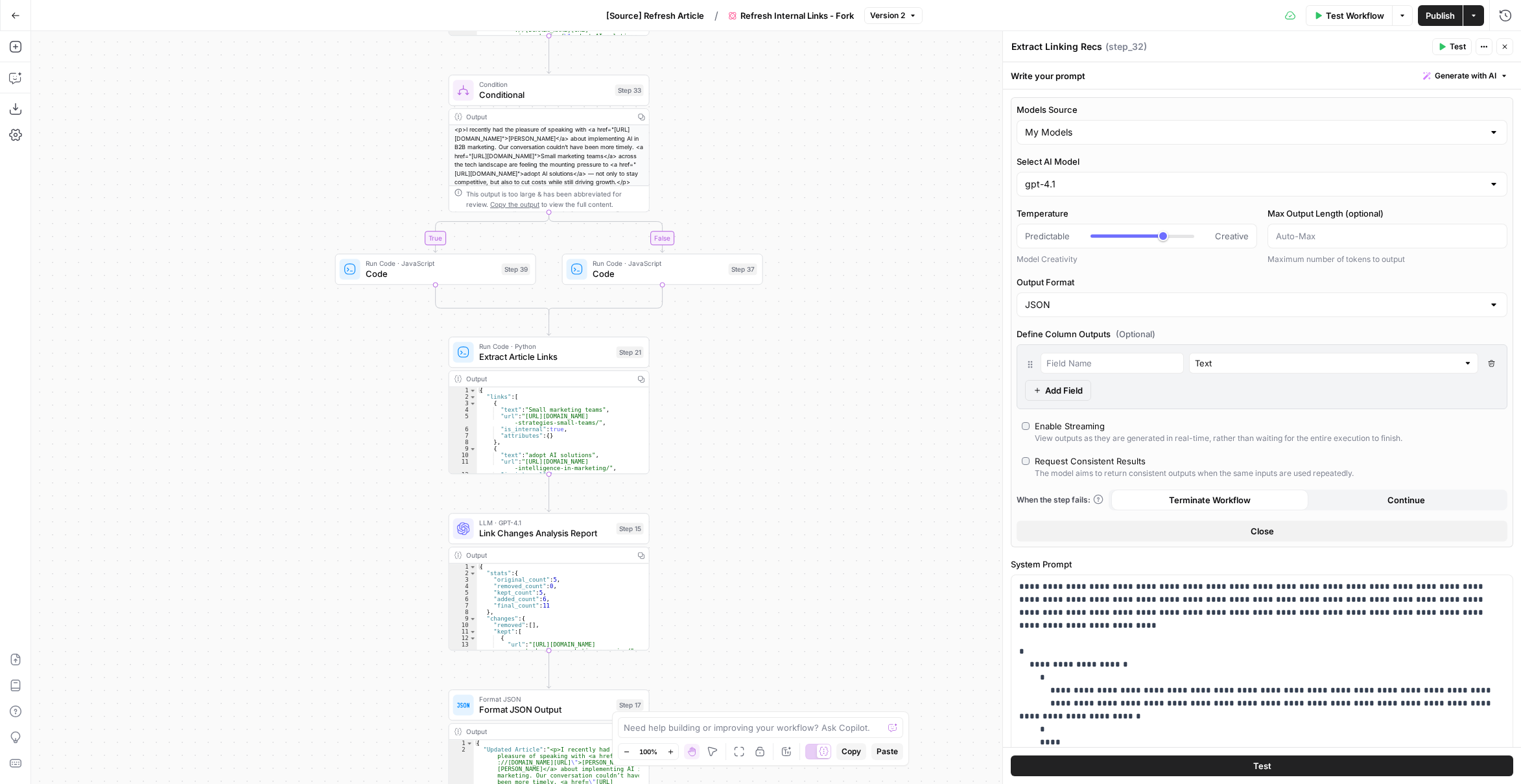
drag, startPoint x: 830, startPoint y: 536, endPoint x: 802, endPoint y: 377, distance: 161.4
click at [802, 377] on div "true false Workflow Set Inputs Inputs Content Processing Convert Content Format…" at bounding box center [776, 408] width 1490 height 753
drag, startPoint x: 784, startPoint y: 530, endPoint x: 760, endPoint y: 383, distance: 148.9
click at [763, 386] on div "true false Workflow Set Inputs Inputs Content Processing Convert Content Format…" at bounding box center [776, 408] width 1490 height 753
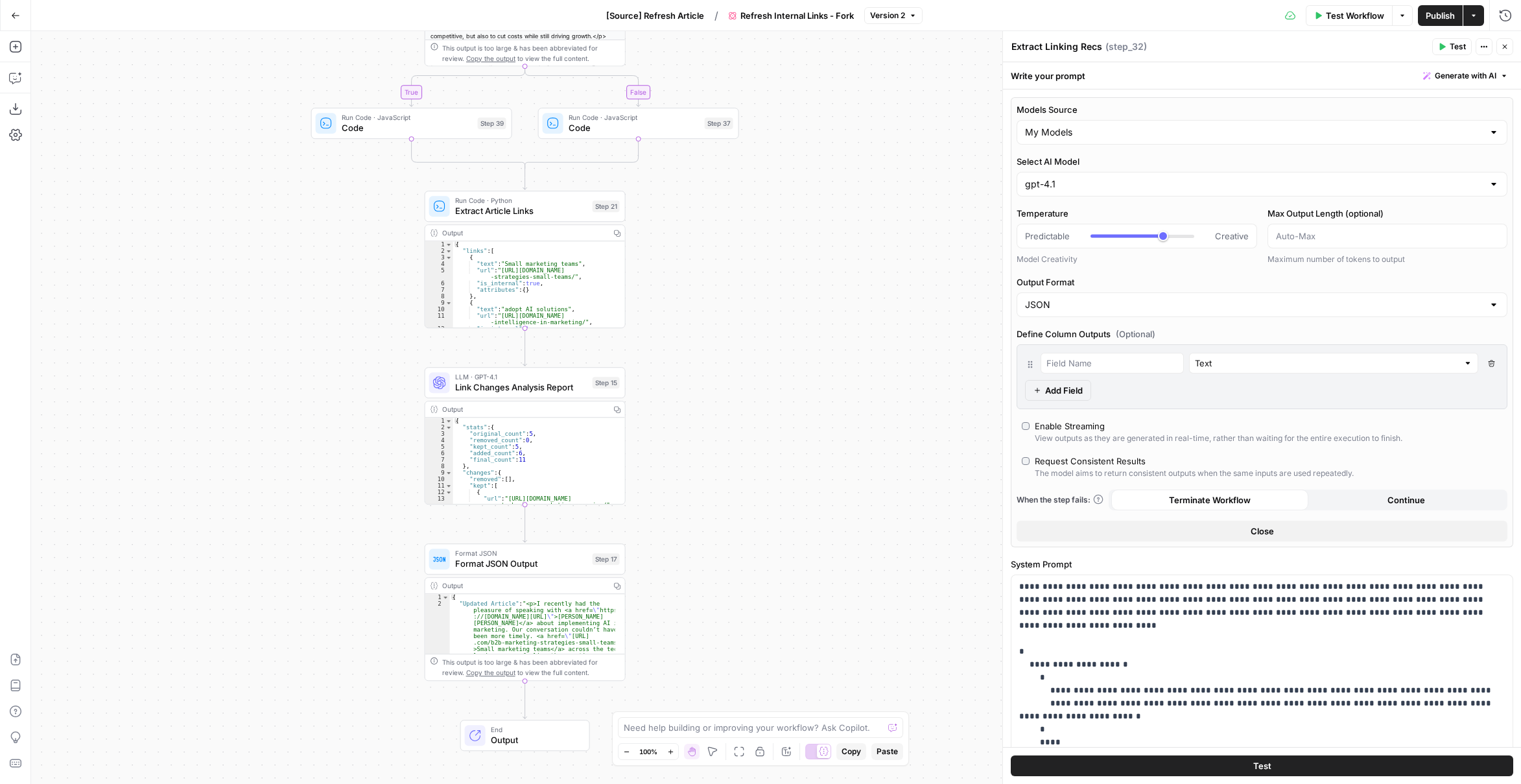
click at [566, 386] on span "Link Changes Analysis Report" at bounding box center [521, 387] width 133 height 13
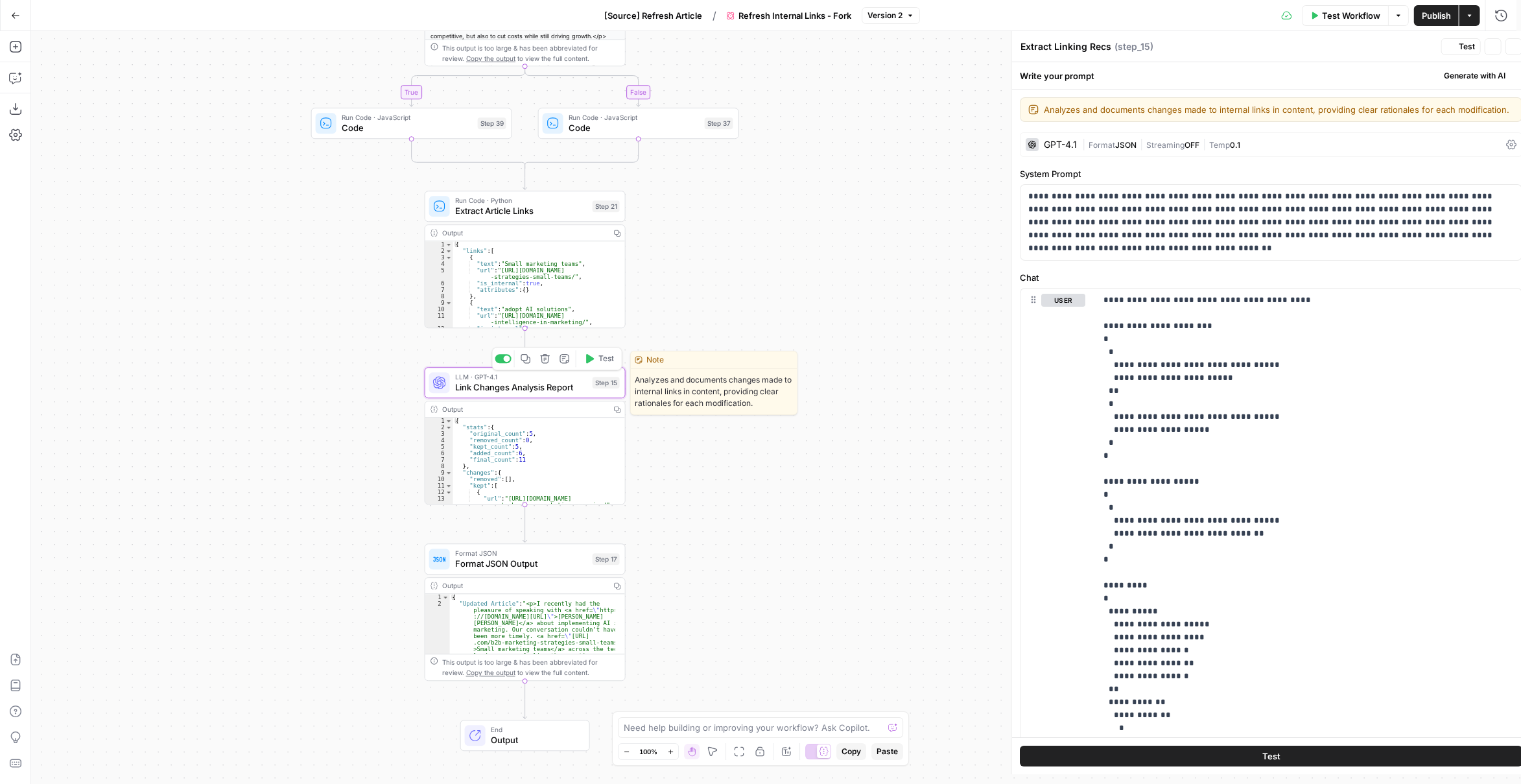
type textarea "Link Changes Analysis Report"
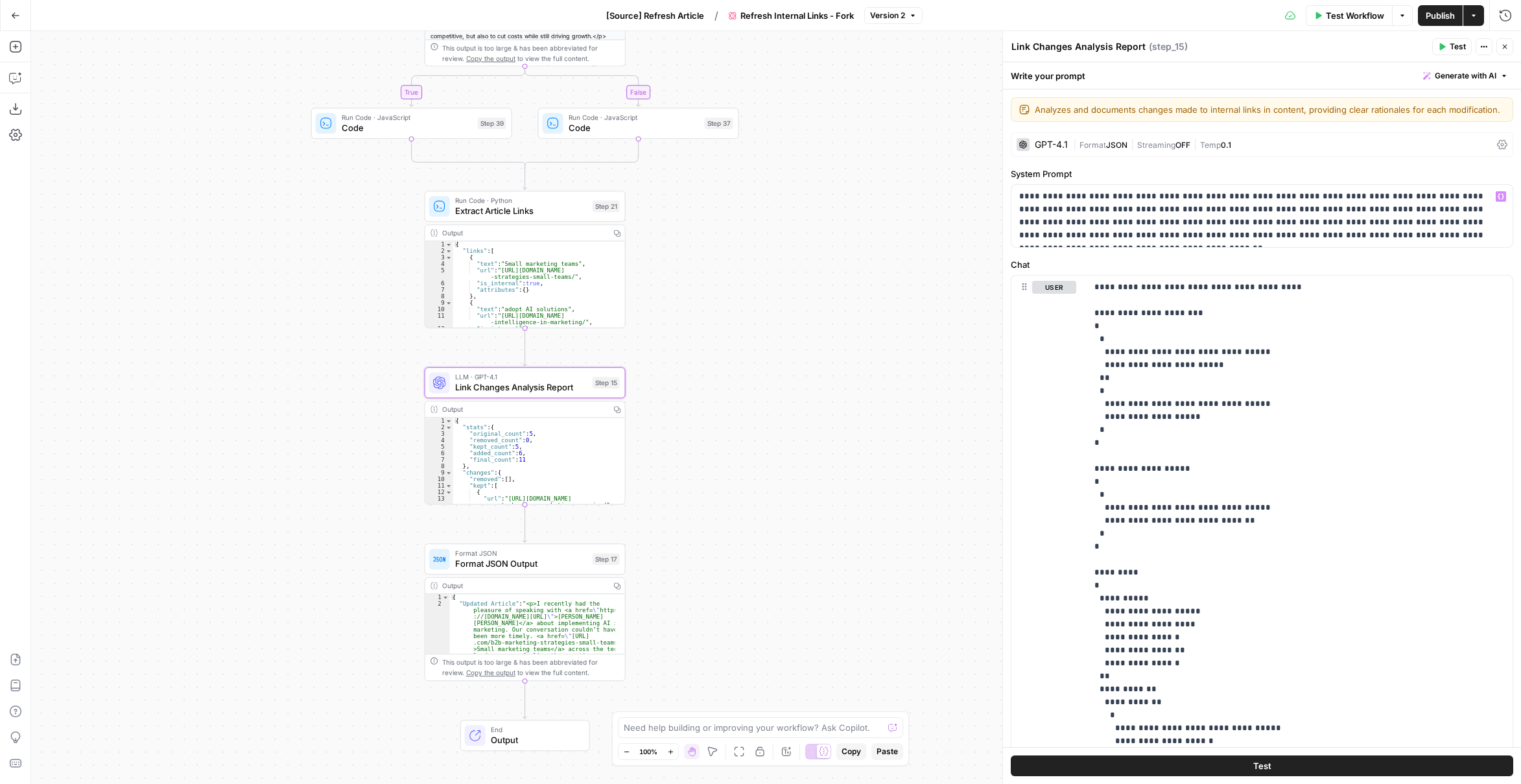
click at [1044, 138] on div "GPT-4.1" at bounding box center [1042, 144] width 51 height 13
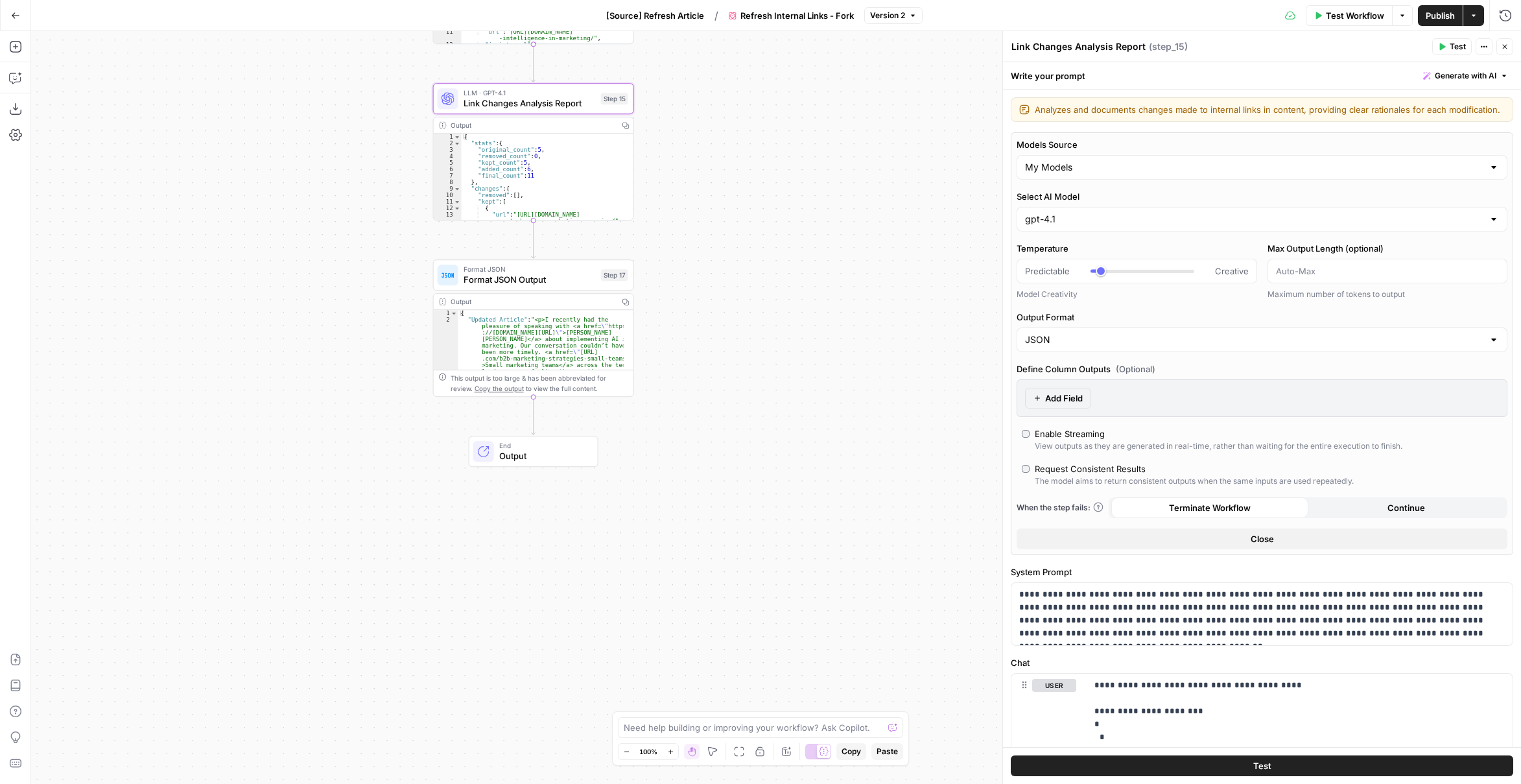
drag, startPoint x: 768, startPoint y: 513, endPoint x: 776, endPoint y: 337, distance: 176.2
click at [780, 327] on div "true false Workflow Set Inputs Inputs Content Processing Convert Content Format…" at bounding box center [776, 408] width 1490 height 753
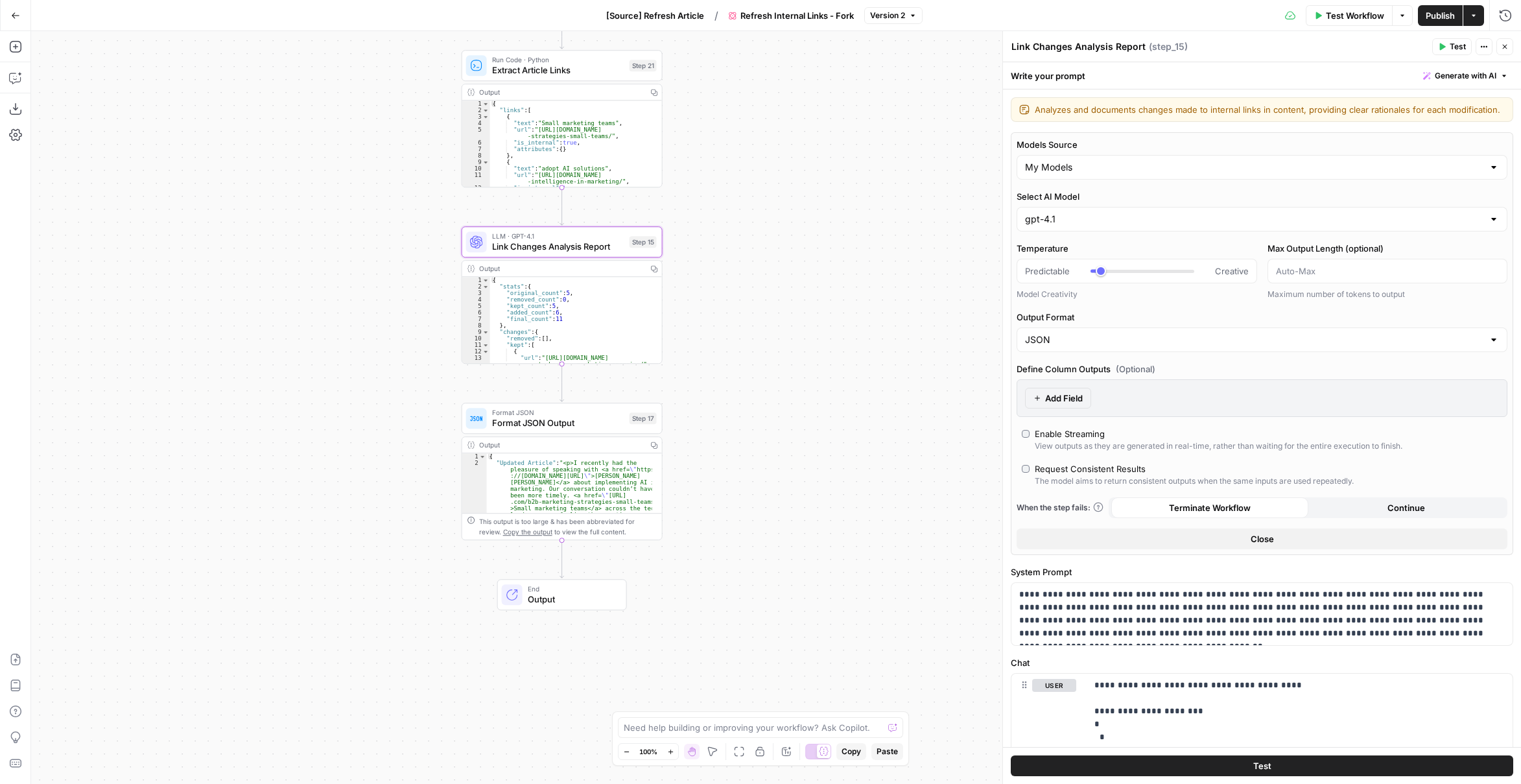
drag, startPoint x: 751, startPoint y: 359, endPoint x: 784, endPoint y: 526, distance: 170.2
click at [783, 532] on div "true false Workflow Set Inputs Inputs Content Processing Convert Content Format…" at bounding box center [776, 408] width 1490 height 753
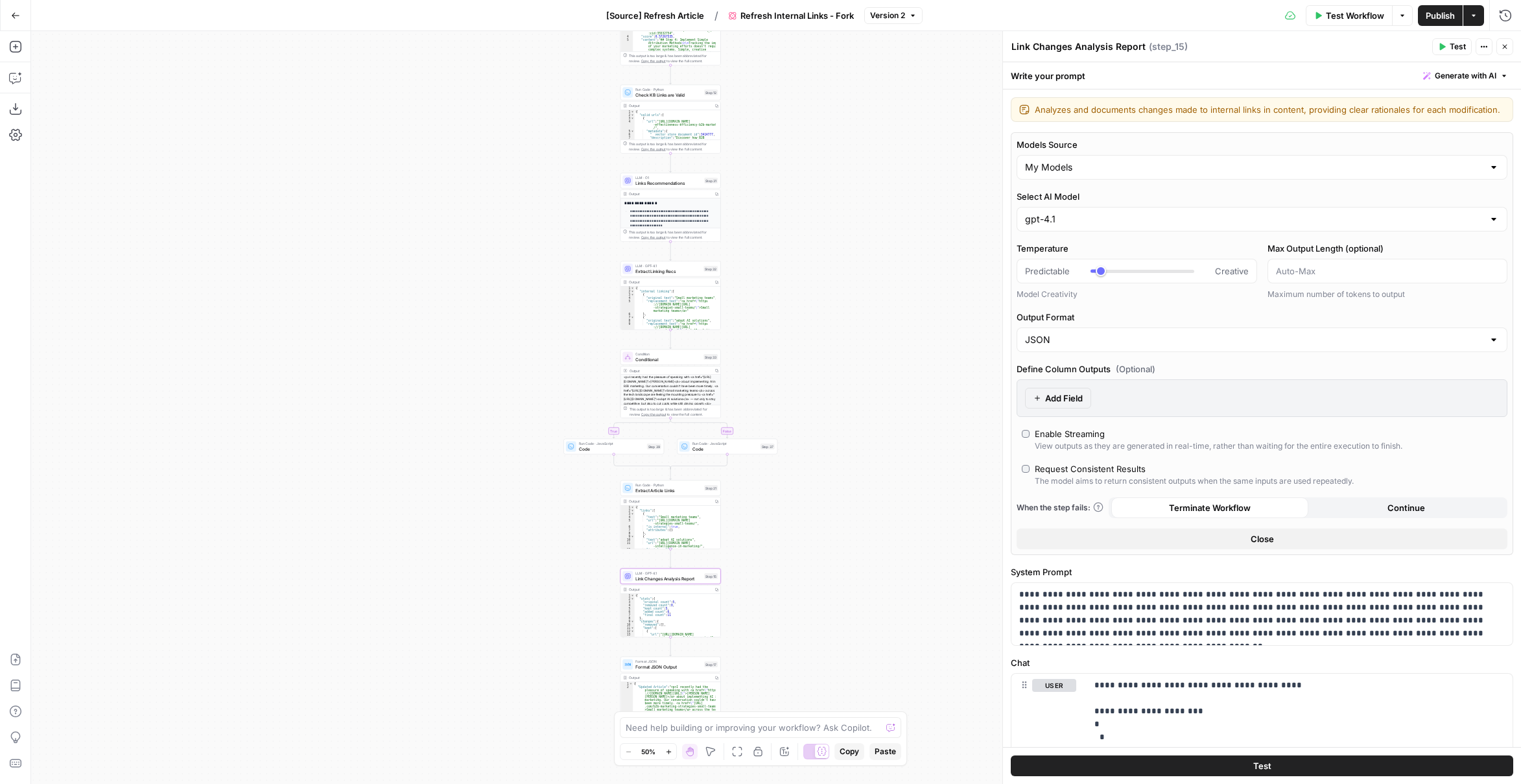
drag, startPoint x: 823, startPoint y: 342, endPoint x: 814, endPoint y: 540, distance: 198.2
click at [818, 574] on div "true false Workflow Set Inputs Inputs Content Processing Convert Content Format…" at bounding box center [776, 408] width 1490 height 753
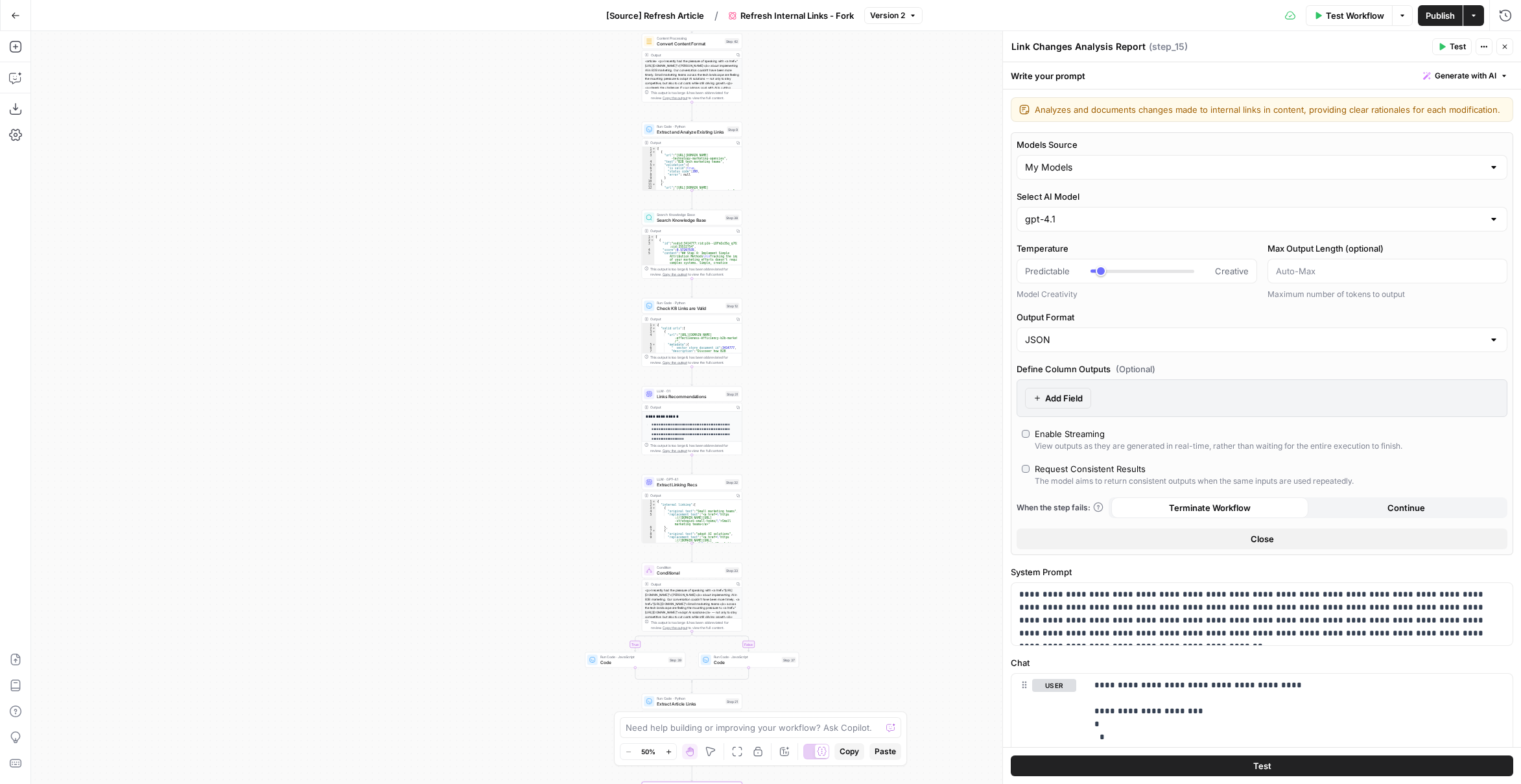
drag, startPoint x: 839, startPoint y: 350, endPoint x: 860, endPoint y: 569, distance: 220.0
click at [860, 568] on div "true false Workflow Set Inputs Inputs Content Processing Convert Content Format…" at bounding box center [776, 408] width 1490 height 753
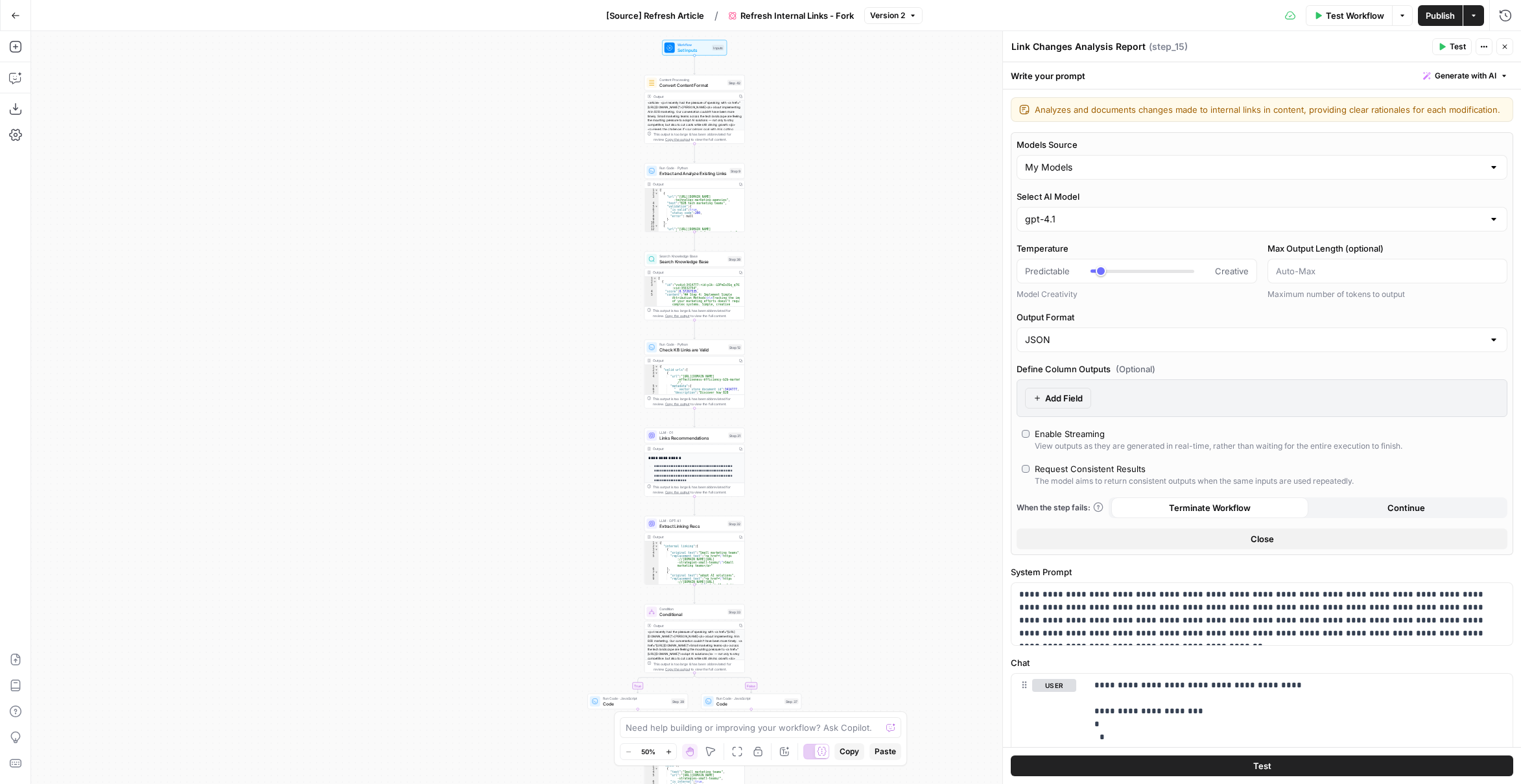
drag, startPoint x: 848, startPoint y: 338, endPoint x: 858, endPoint y: 528, distance: 190.3
click at [858, 528] on div "true false Workflow Set Inputs Inputs Content Processing Convert Content Format…" at bounding box center [776, 408] width 1490 height 753
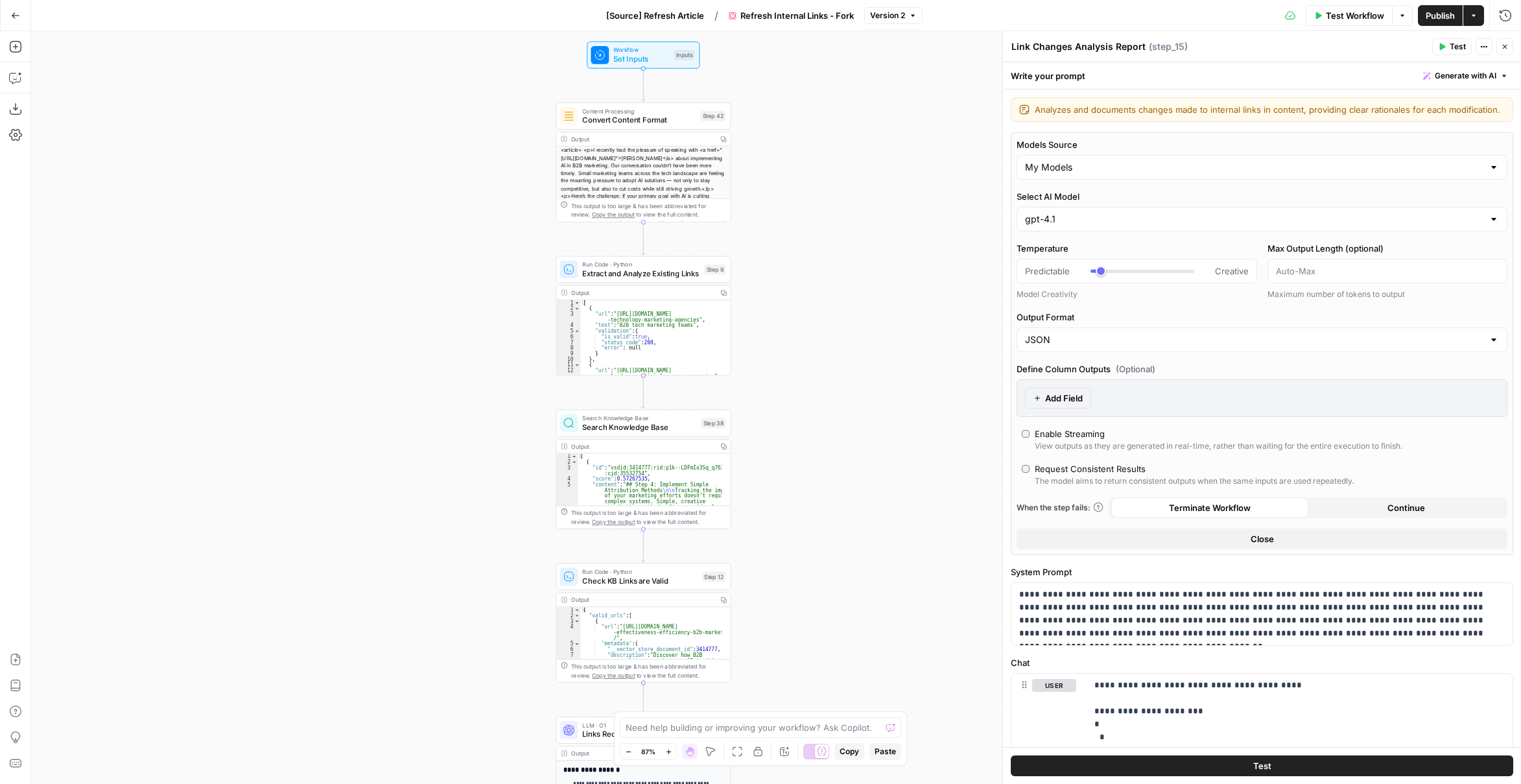
click at [19, 12] on button "Go Back" at bounding box center [16, 16] width 24 height 24
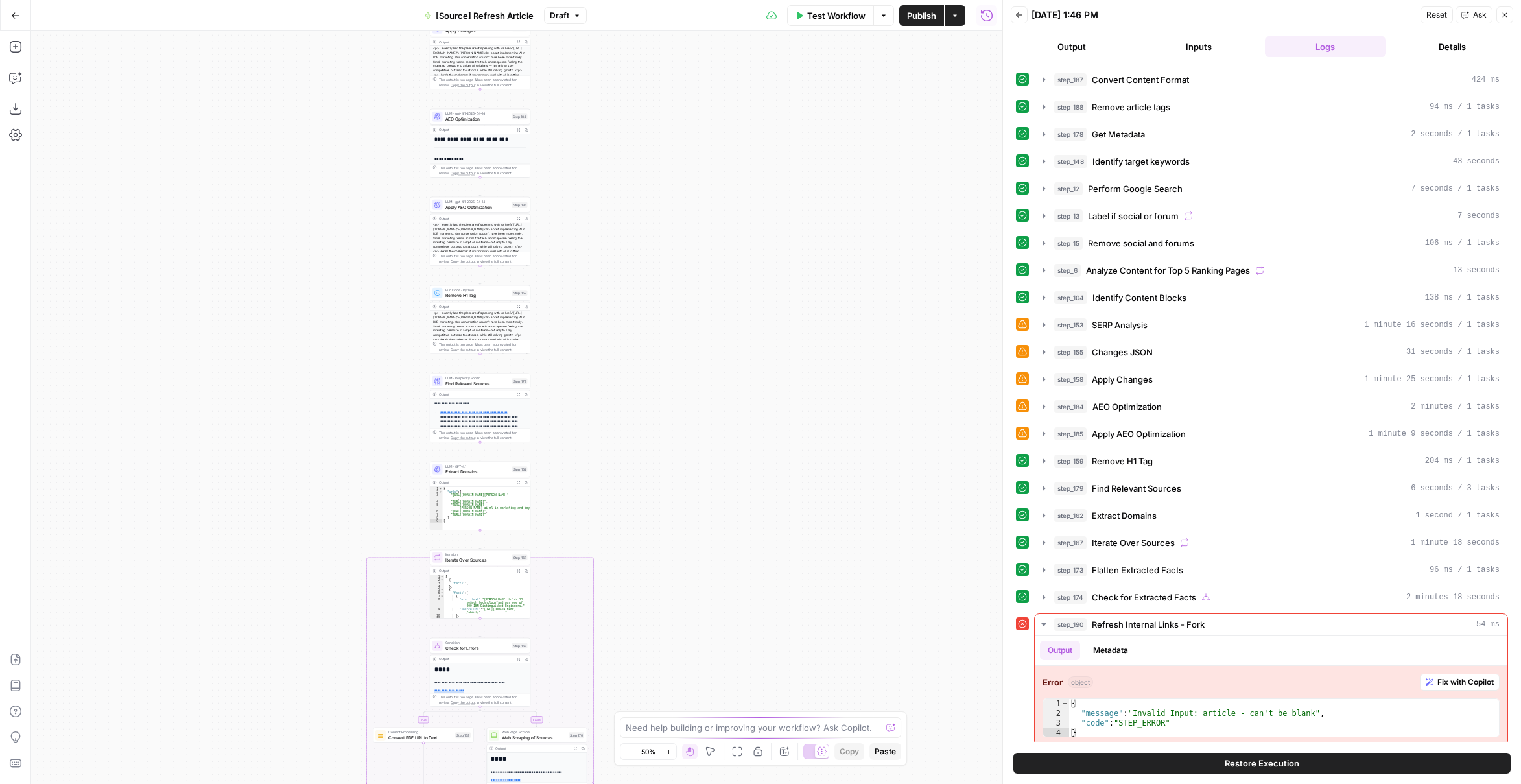
drag, startPoint x: 764, startPoint y: 316, endPoint x: 764, endPoint y: 483, distance: 167.0
click at [755, 262] on div "true false true false true false Workflow Set Inputs Inputs Content Processing …" at bounding box center [516, 408] width 972 height 753
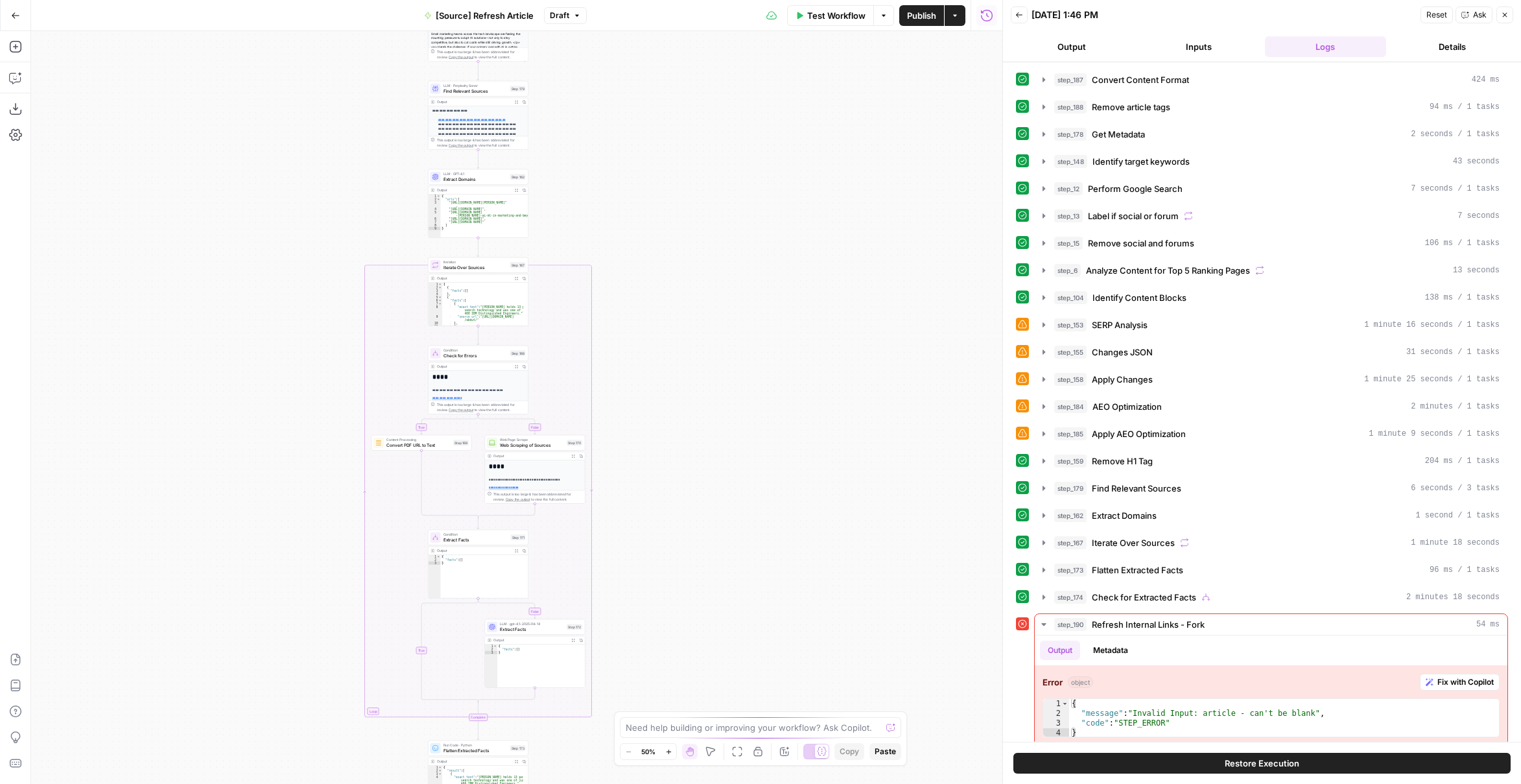
drag, startPoint x: 764, startPoint y: 286, endPoint x: 762, endPoint y: 242, distance: 44.0
click at [762, 246] on div "true false true false true false Workflow Set Inputs Inputs Content Processing …" at bounding box center [516, 408] width 972 height 753
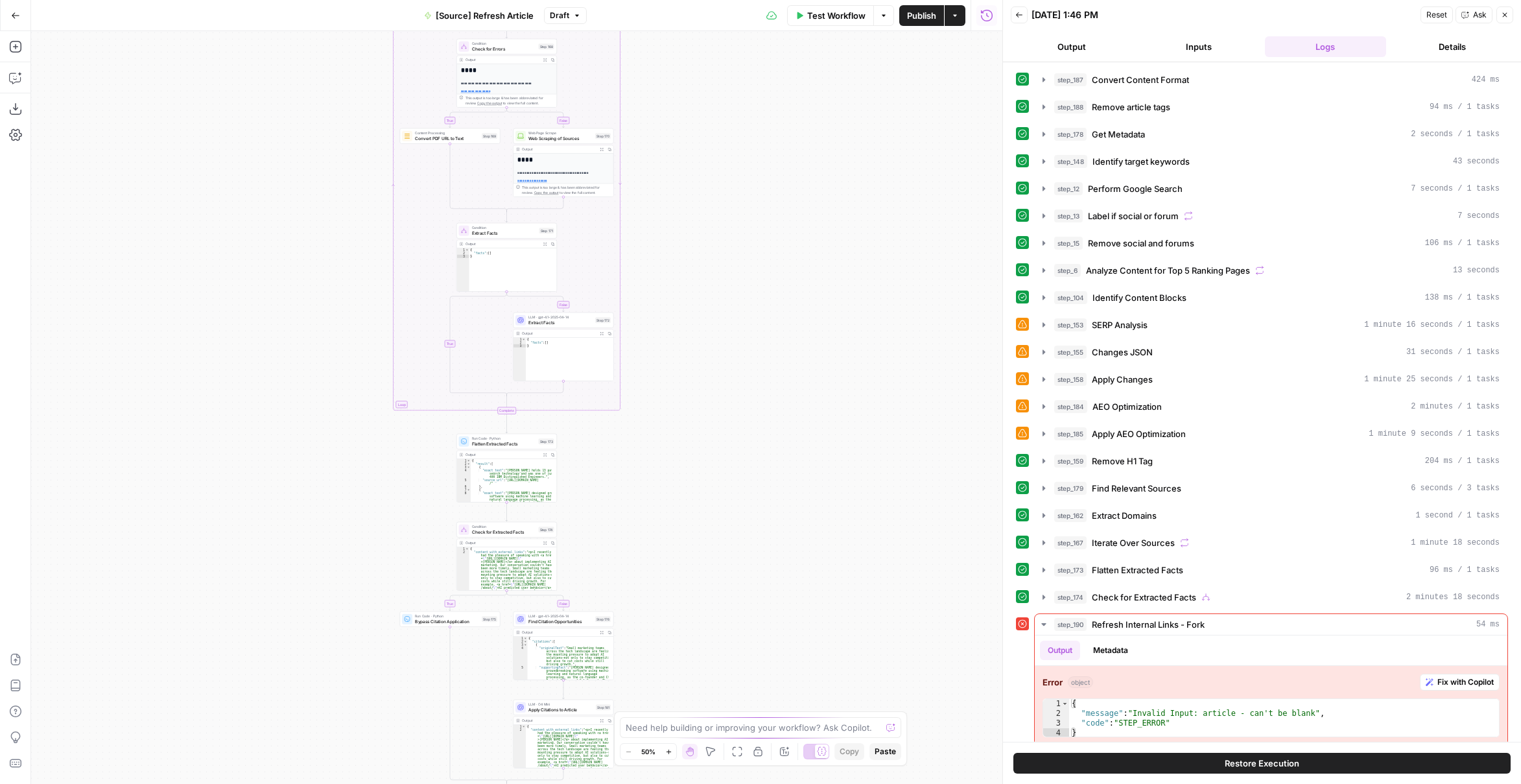
drag, startPoint x: 757, startPoint y: 401, endPoint x: 778, endPoint y: 254, distance: 148.5
click at [778, 258] on div "true false true false true false Workflow Set Inputs Inputs Content Processing …" at bounding box center [516, 408] width 972 height 753
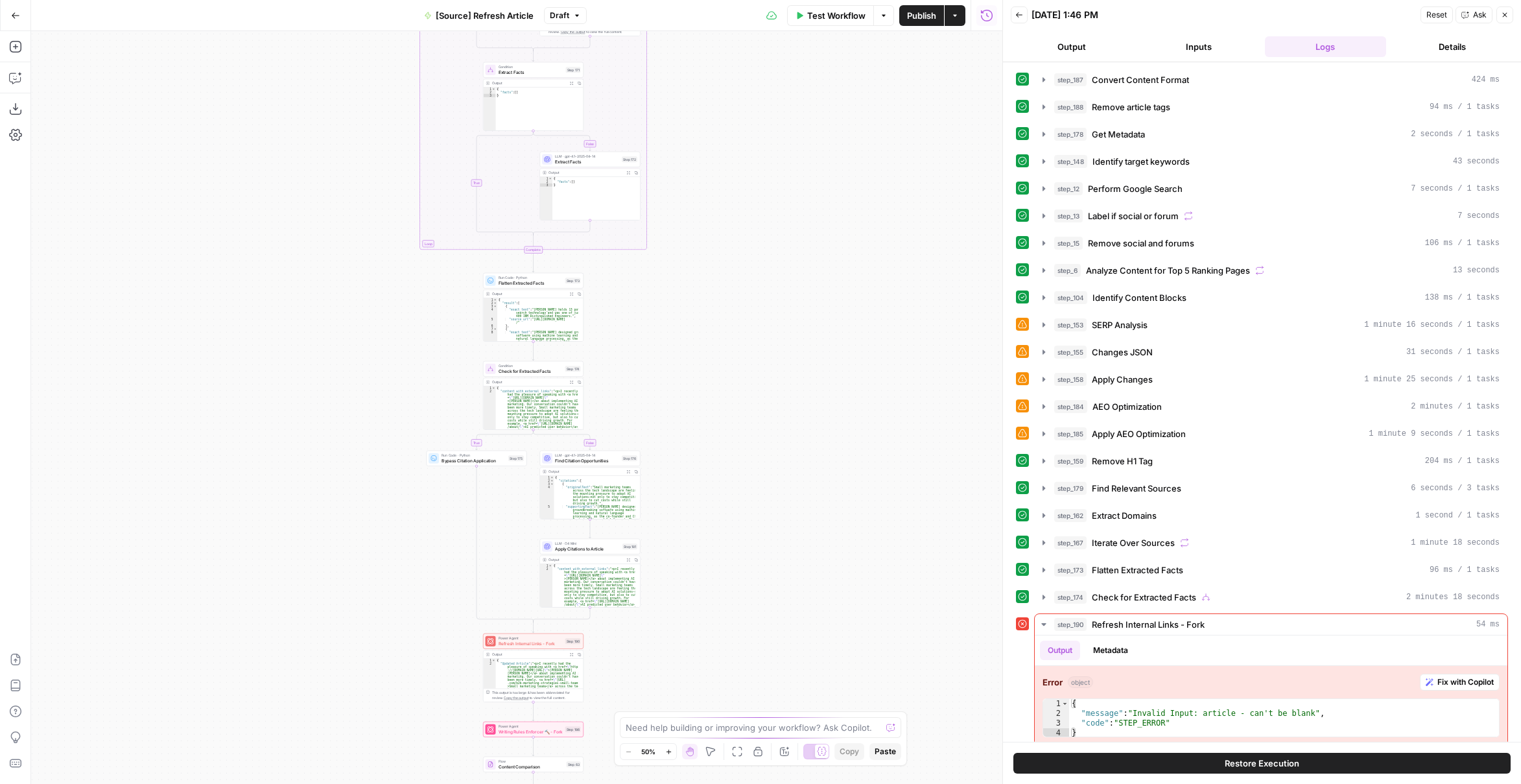
drag, startPoint x: 756, startPoint y: 399, endPoint x: 774, endPoint y: 256, distance: 144.1
click at [776, 259] on div "true false true false true false Workflow Set Inputs Inputs Content Processing …" at bounding box center [516, 408] width 972 height 753
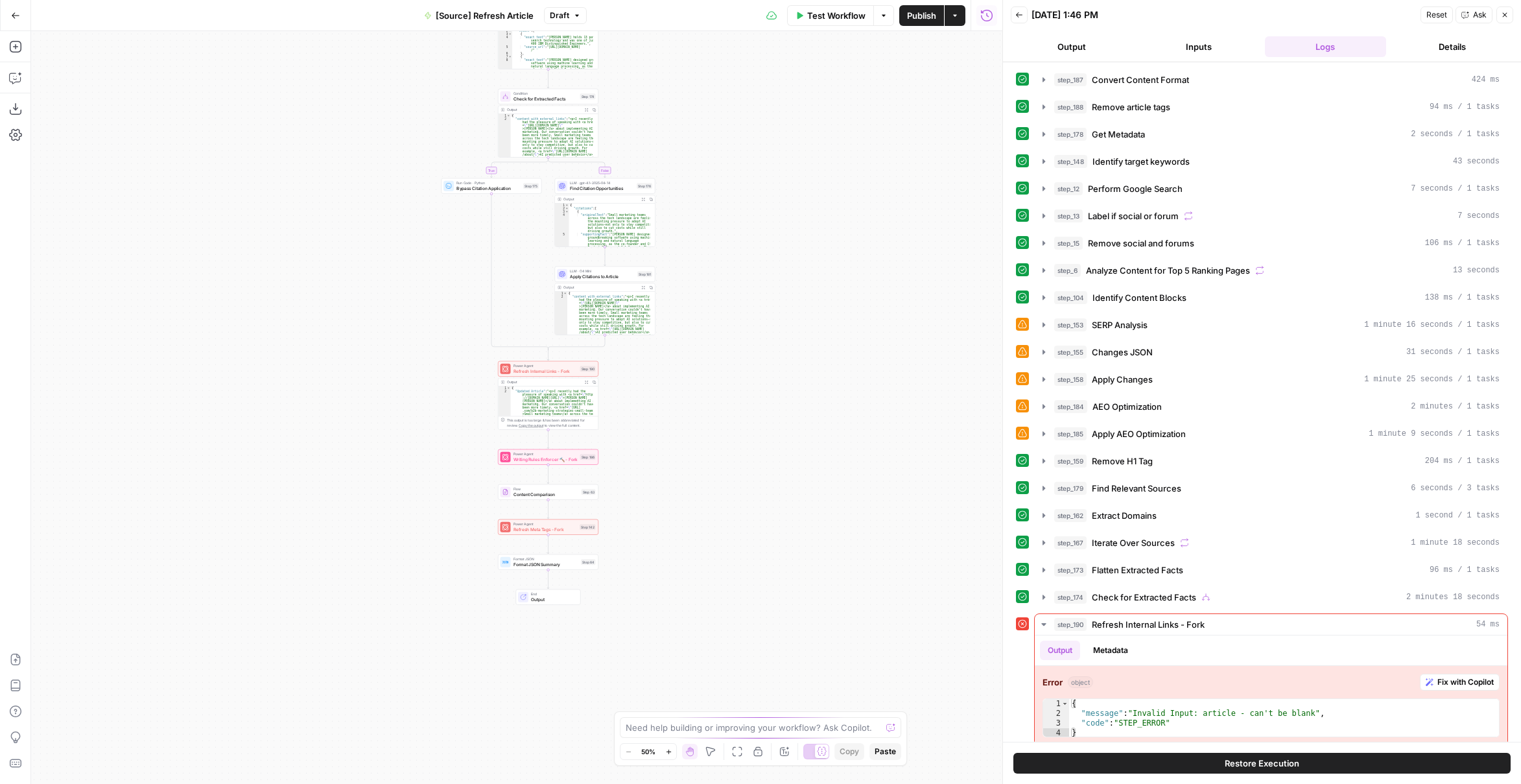
drag, startPoint x: 757, startPoint y: 440, endPoint x: 758, endPoint y: 408, distance: 32.0
click at [758, 408] on div "true false true false true false Workflow Set Inputs Inputs Content Processing …" at bounding box center [516, 408] width 972 height 753
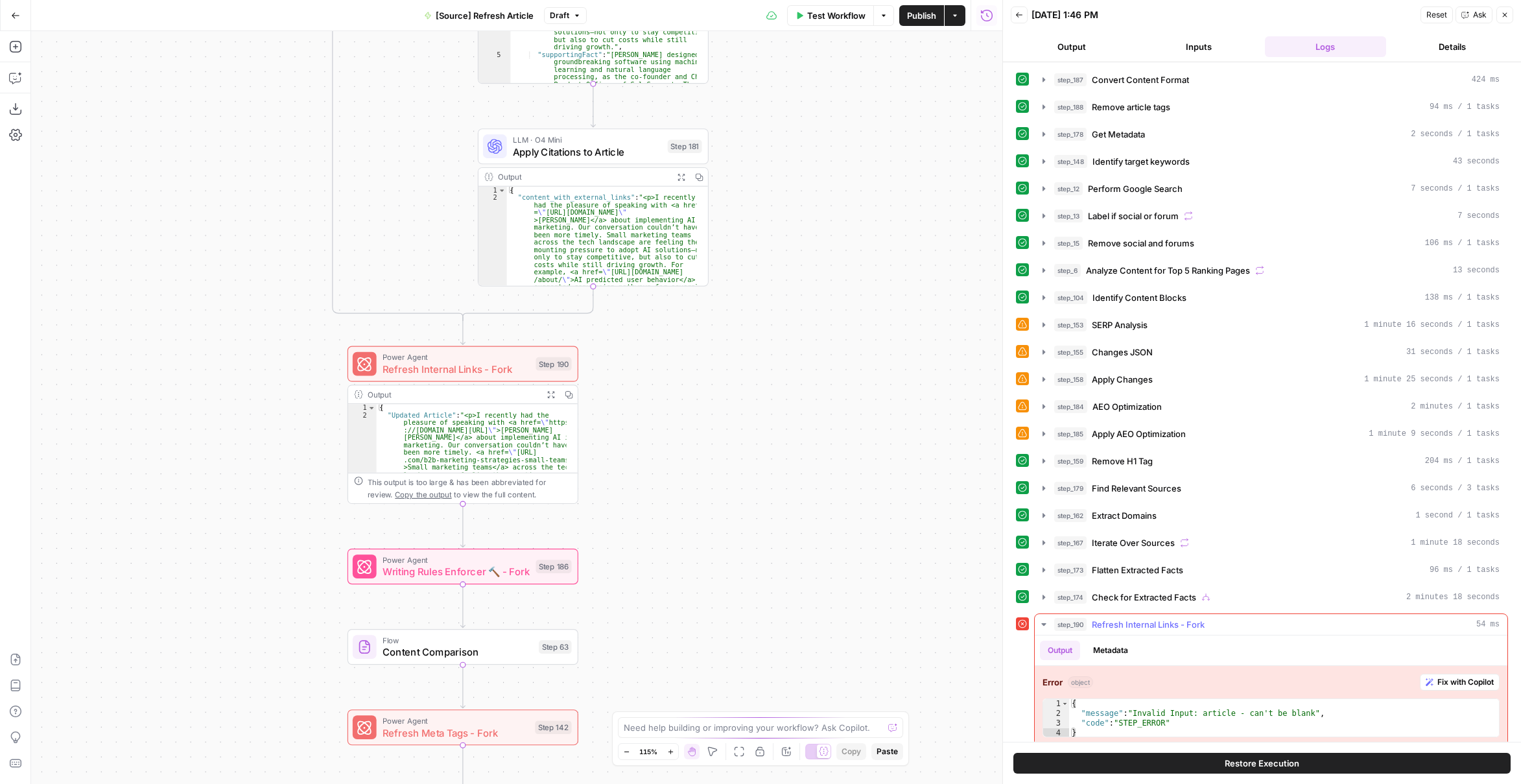
click at [1046, 620] on icon "button" at bounding box center [1044, 624] width 10 height 10
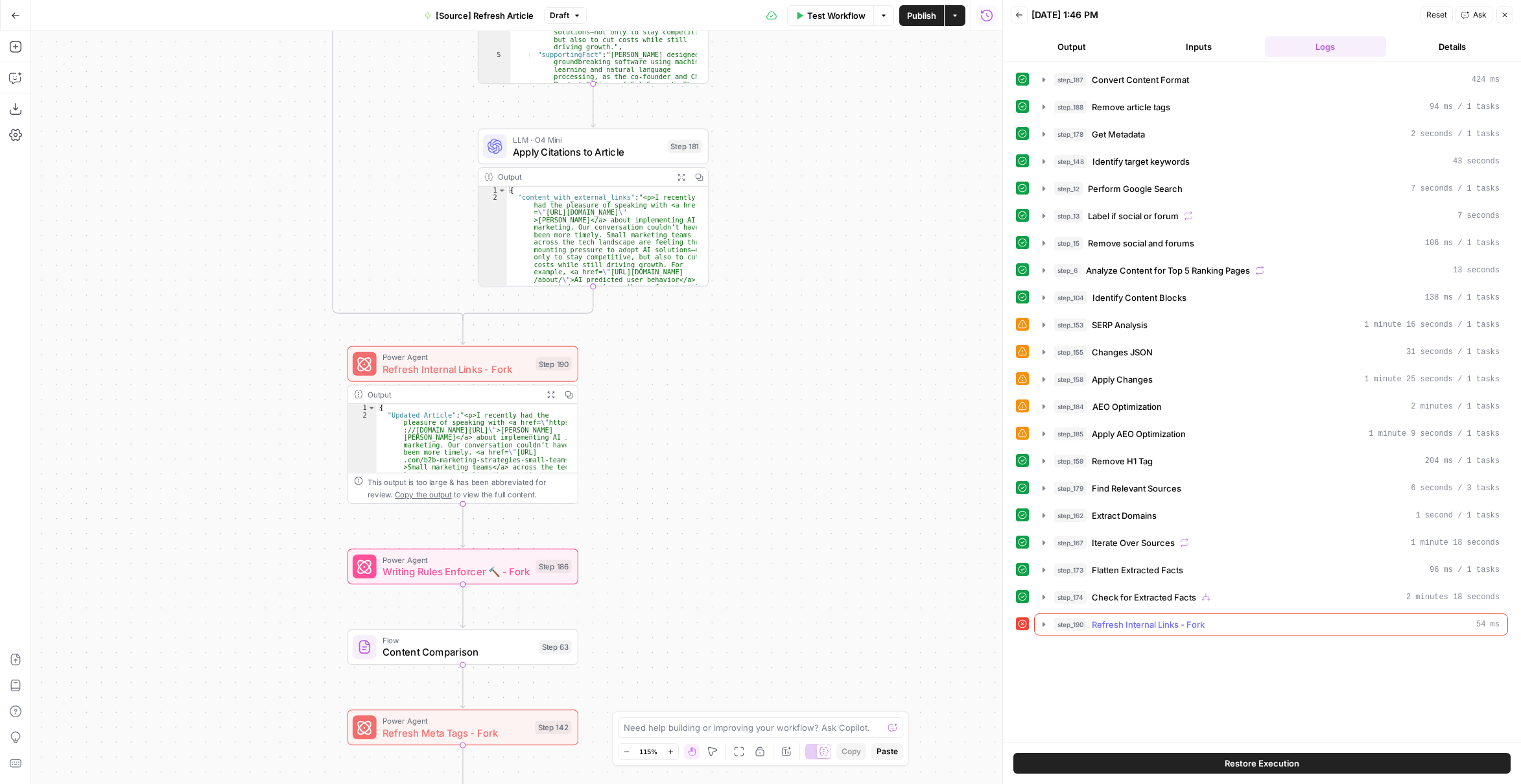
click at [1046, 620] on icon "button" at bounding box center [1044, 624] width 10 height 10
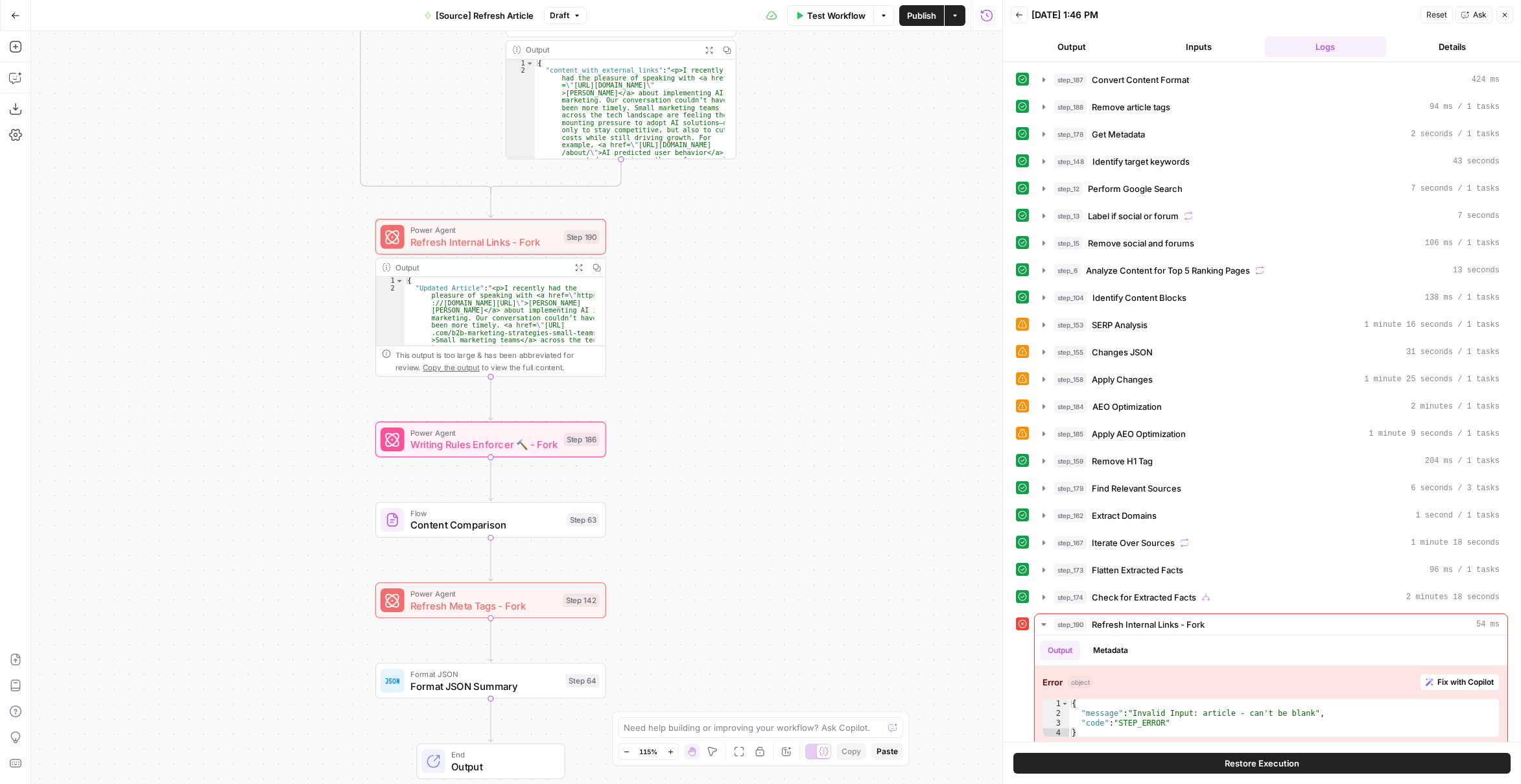
drag, startPoint x: 718, startPoint y: 493, endPoint x: 740, endPoint y: 425, distance: 71.5
click at [740, 425] on div "true false true false true false Workflow Set Inputs Inputs Content Processing …" at bounding box center [516, 408] width 972 height 753
click at [548, 449] on span "Writing Rules Enforcer 🔨 - Fork" at bounding box center [484, 444] width 147 height 15
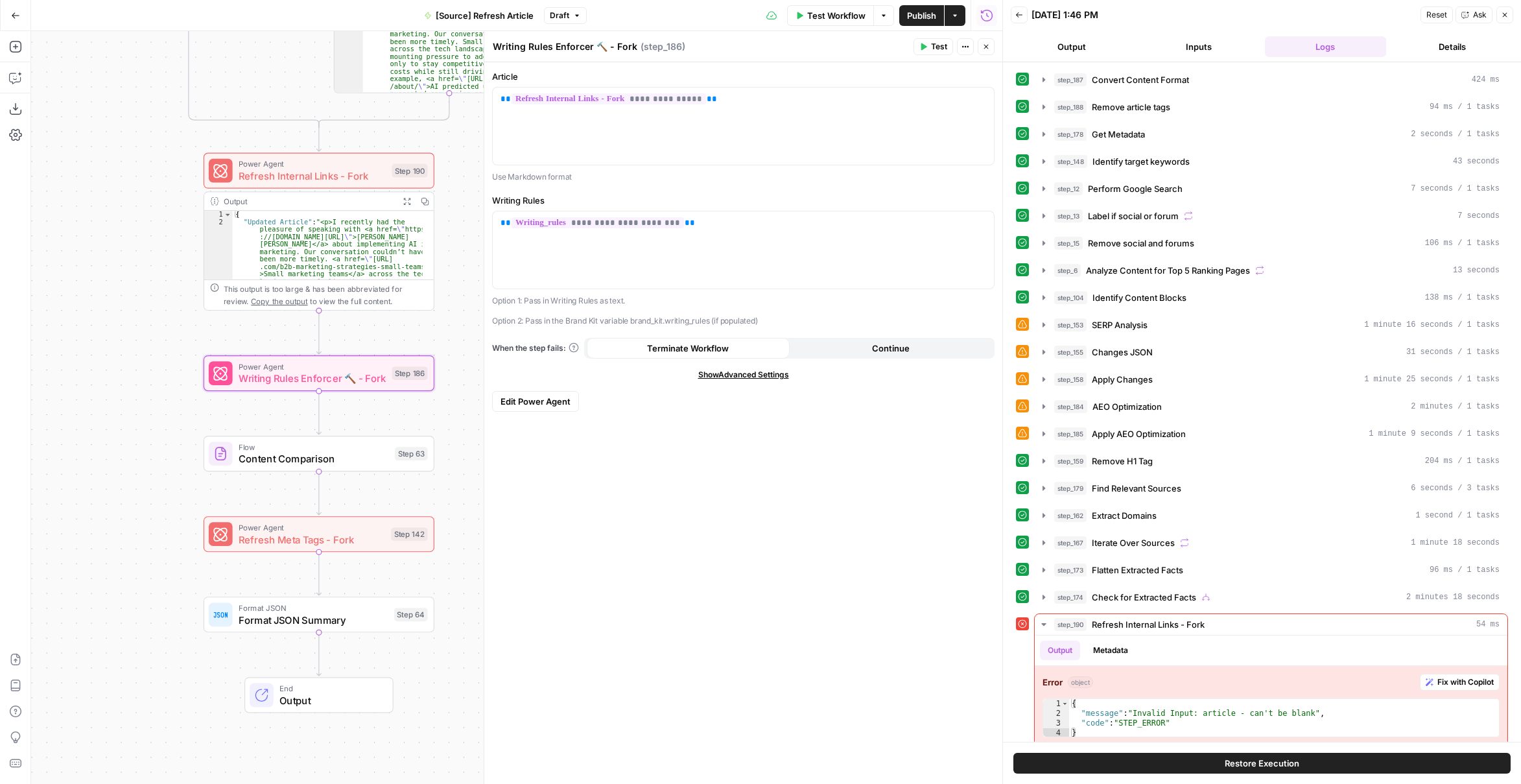
drag, startPoint x: 214, startPoint y: 369, endPoint x: 59, endPoint y: 312, distance: 165.1
click at [59, 312] on div "true false false true false true Workflow Set Inputs Inputs Content Processing …" at bounding box center [516, 408] width 972 height 753
click at [515, 401] on span "Edit Power Agent" at bounding box center [536, 401] width 70 height 13
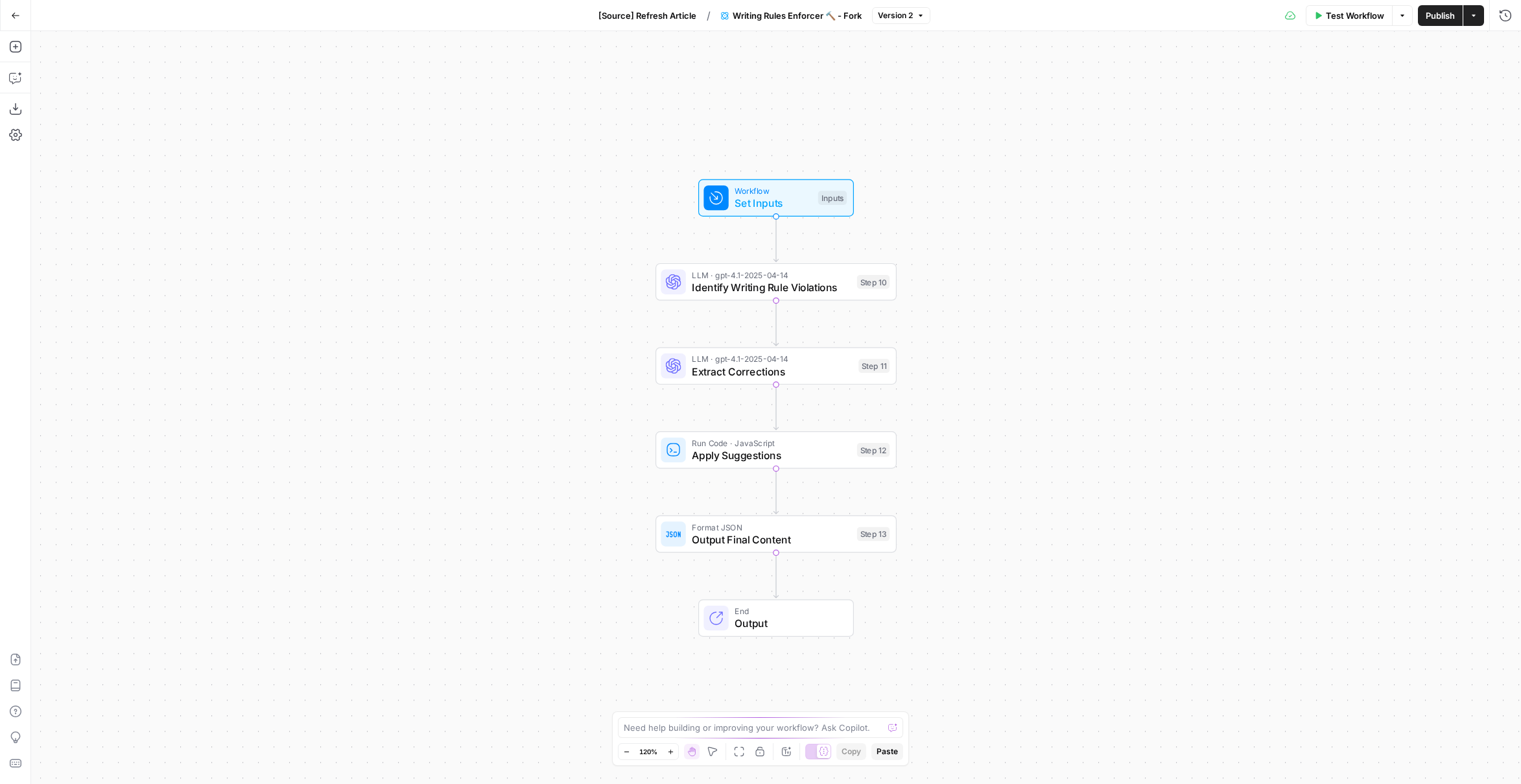
click at [763, 287] on span "Identify Writing Rule Violations" at bounding box center [771, 287] width 159 height 16
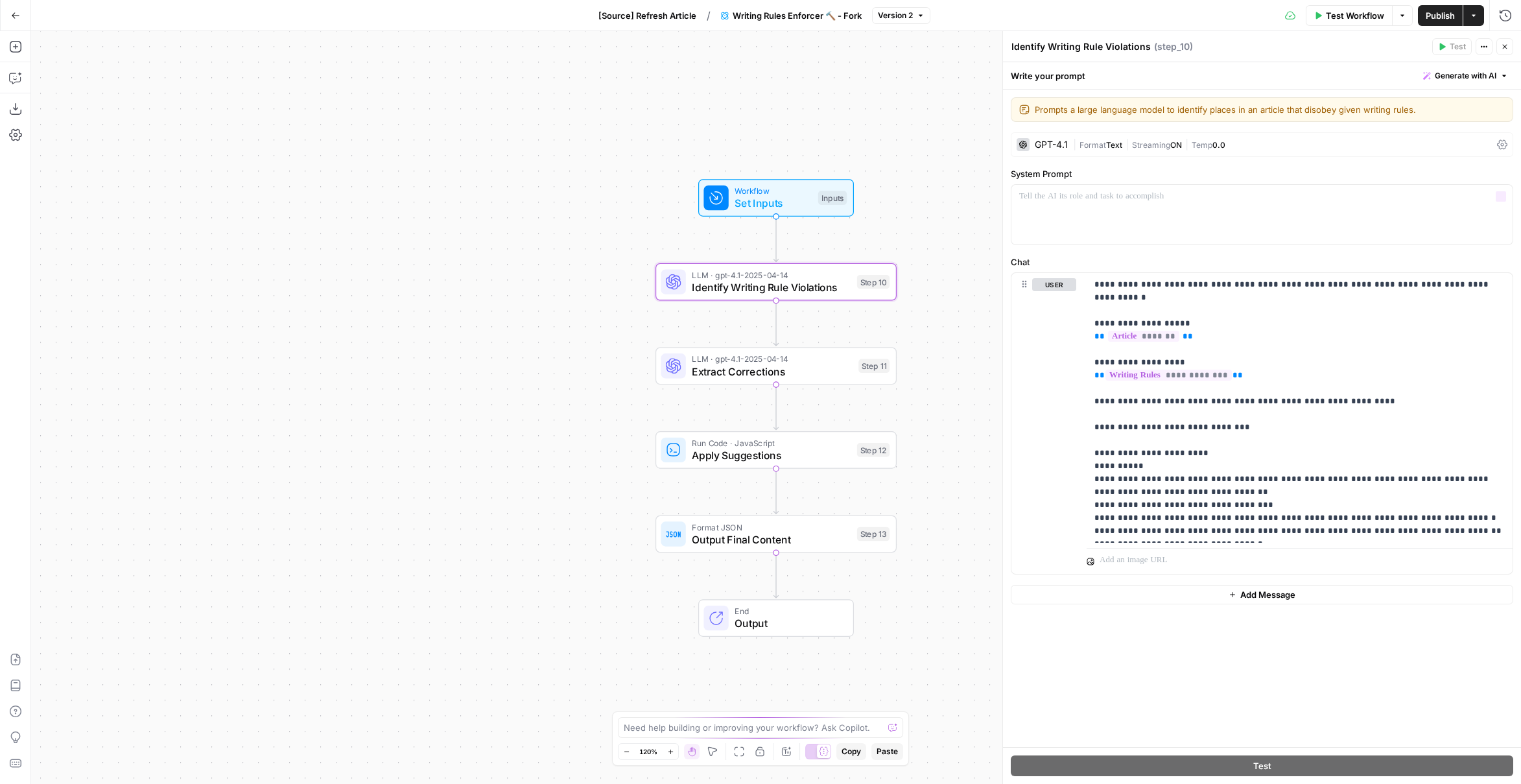
click at [1036, 148] on div "GPT-4.1" at bounding box center [1042, 144] width 51 height 13
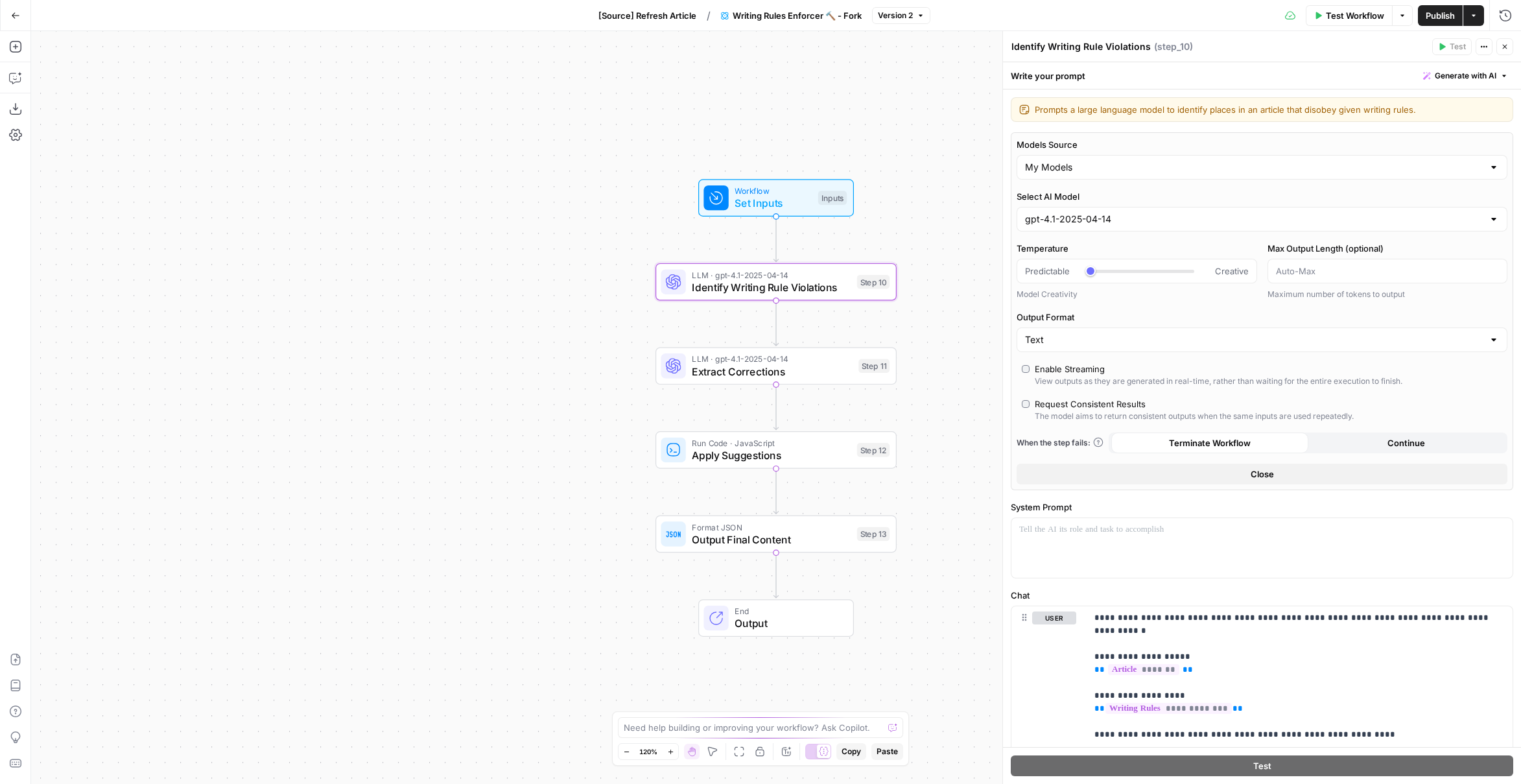
click at [20, 15] on button "Go Back" at bounding box center [16, 16] width 24 height 24
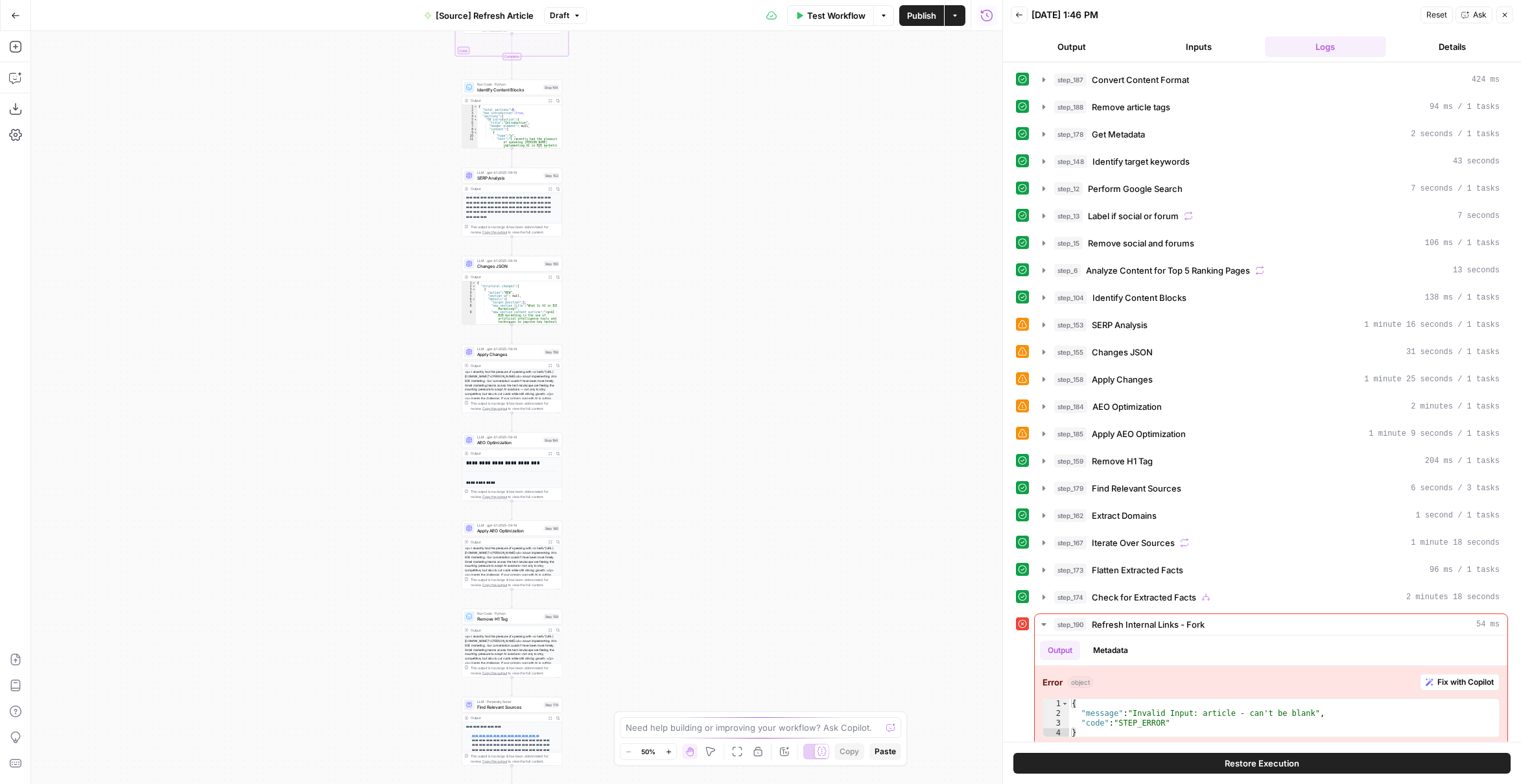
click at [751, 235] on div "true false true false true false Workflow Set Inputs Inputs Content Processing …" at bounding box center [516, 408] width 972 height 753
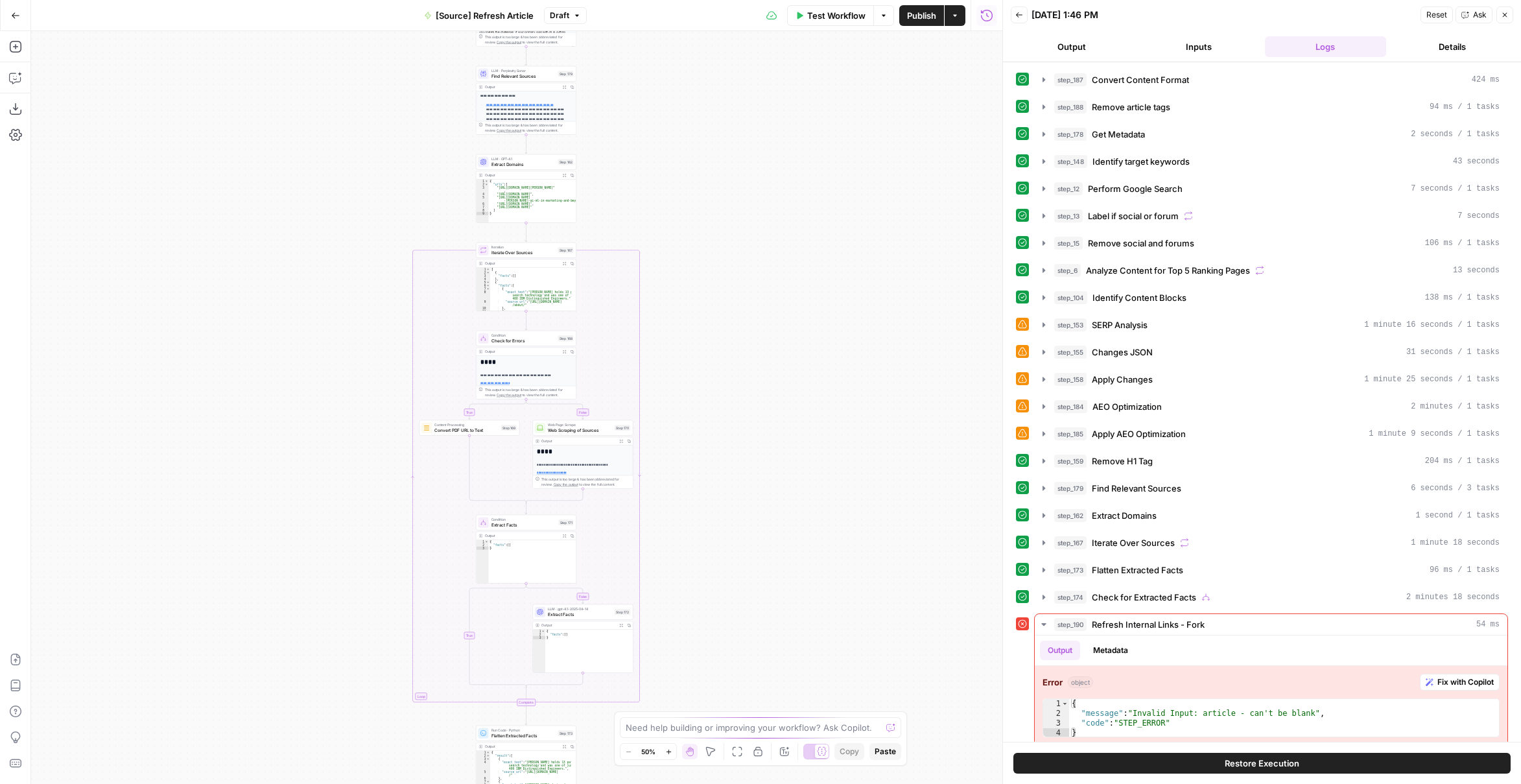
drag, startPoint x: 755, startPoint y: 277, endPoint x: 755, endPoint y: 267, distance: 10.0
click at [759, 249] on div "true false true false true false Workflow Set Inputs Inputs Content Processing …" at bounding box center [516, 408] width 972 height 753
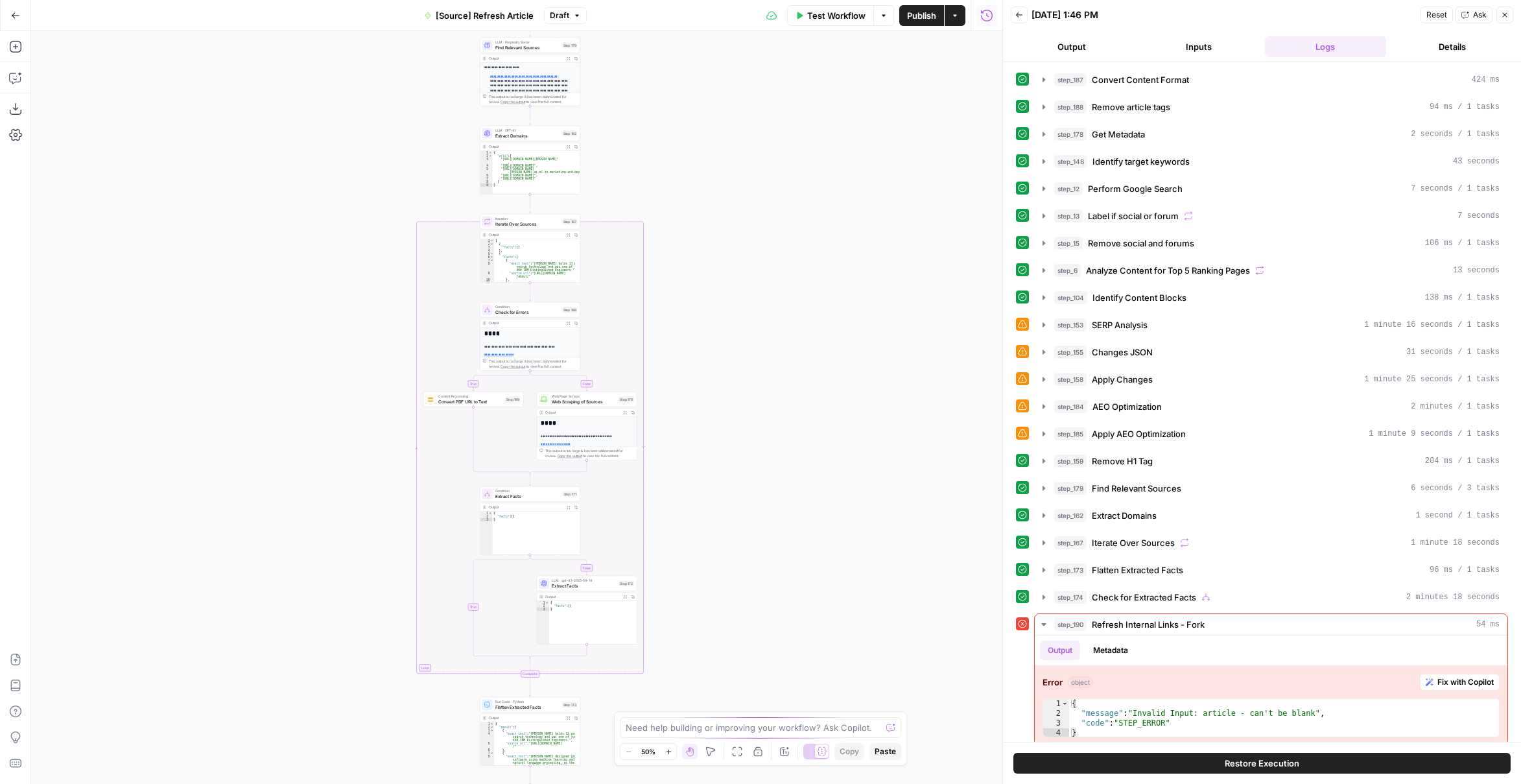
click at [737, 244] on div "true false true false true false Workflow Set Inputs Inputs Content Processing …" at bounding box center [516, 408] width 972 height 753
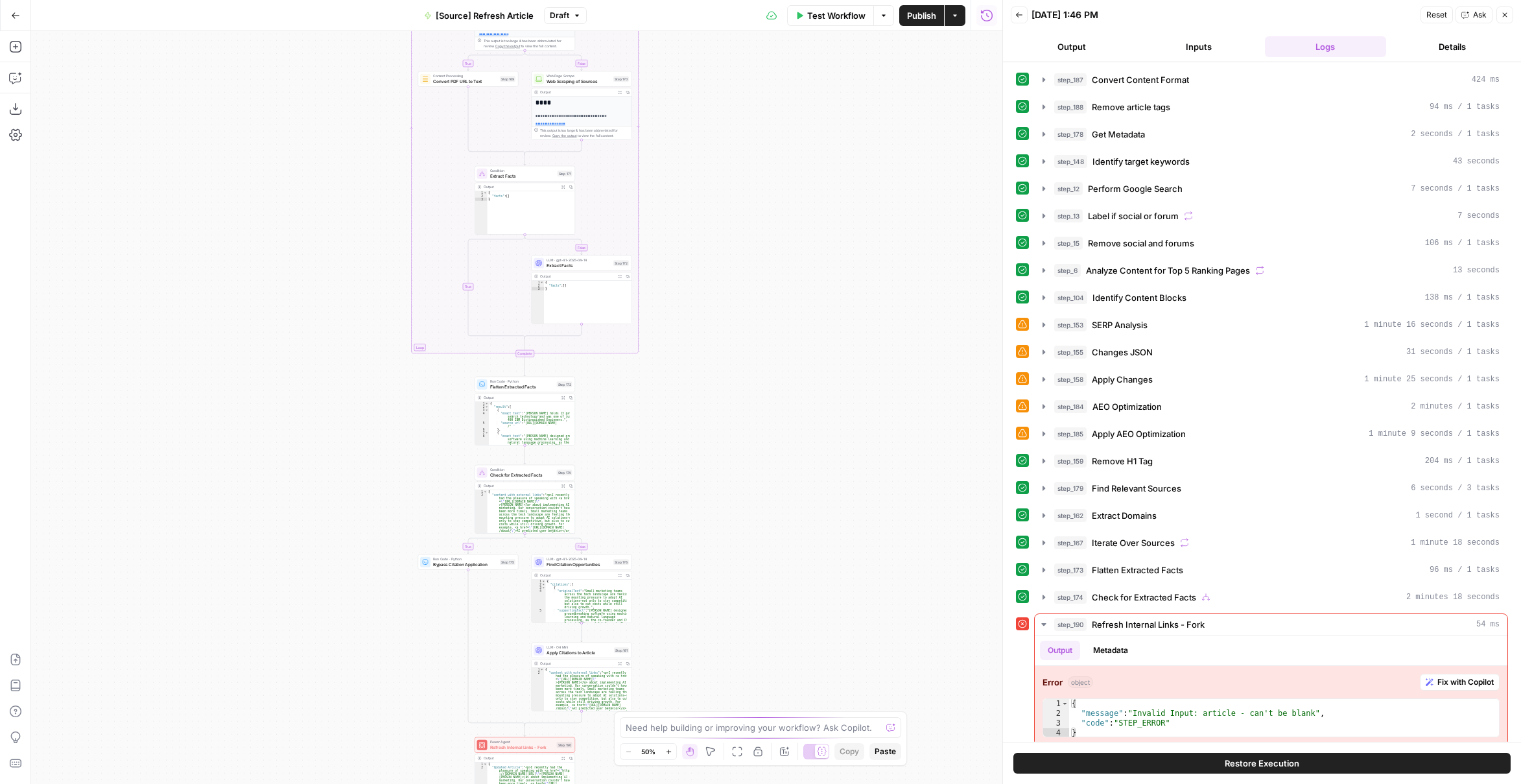
drag, startPoint x: 748, startPoint y: 335, endPoint x: 749, endPoint y: 270, distance: 65.0
click at [749, 295] on div "true false true false true false Workflow Set Inputs Inputs Content Processing …" at bounding box center [516, 408] width 972 height 753
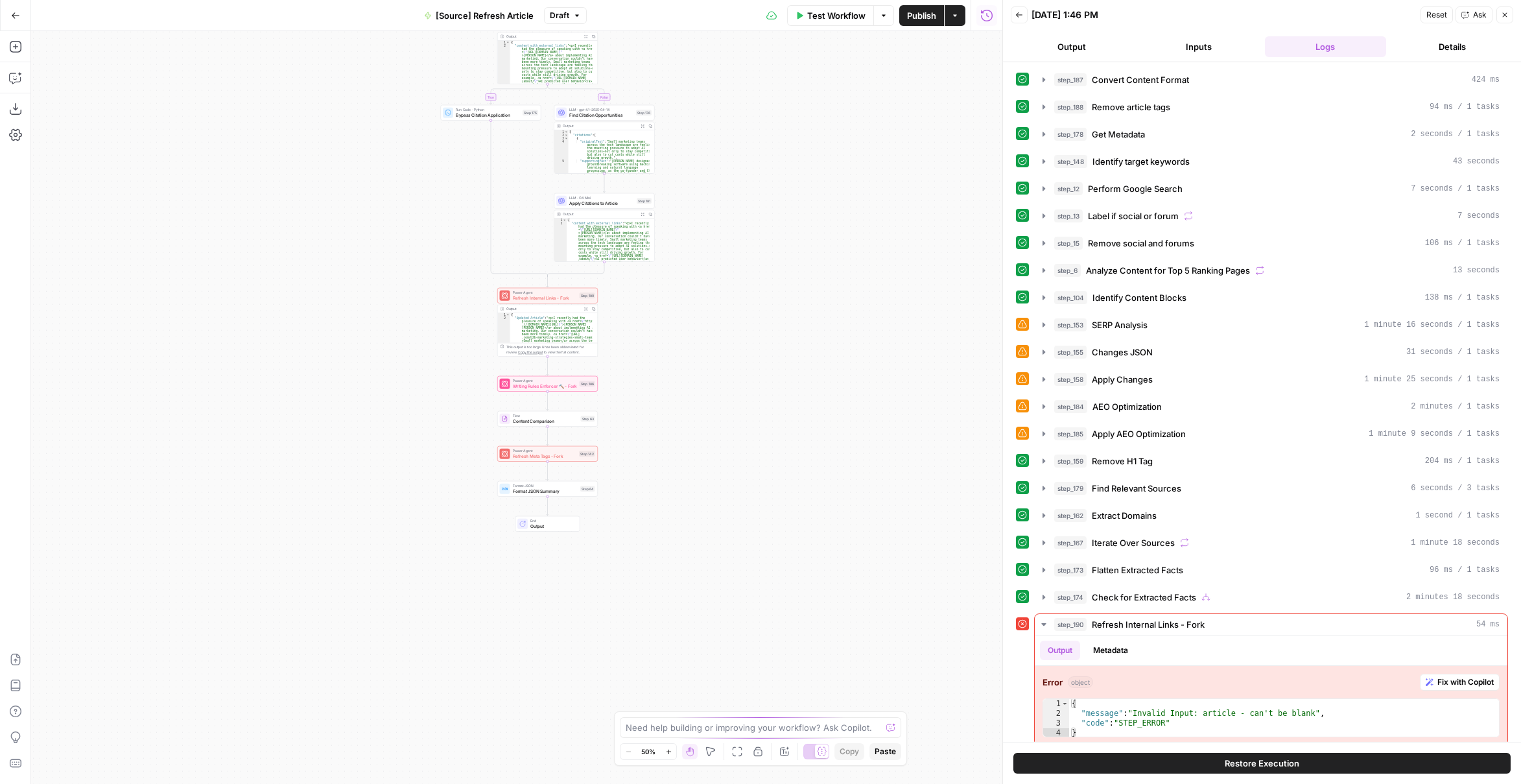
drag, startPoint x: 749, startPoint y: 572, endPoint x: 752, endPoint y: 400, distance: 172.0
click at [752, 400] on div "true false true false true false Workflow Set Inputs Inputs Content Processing …" at bounding box center [516, 408] width 972 height 753
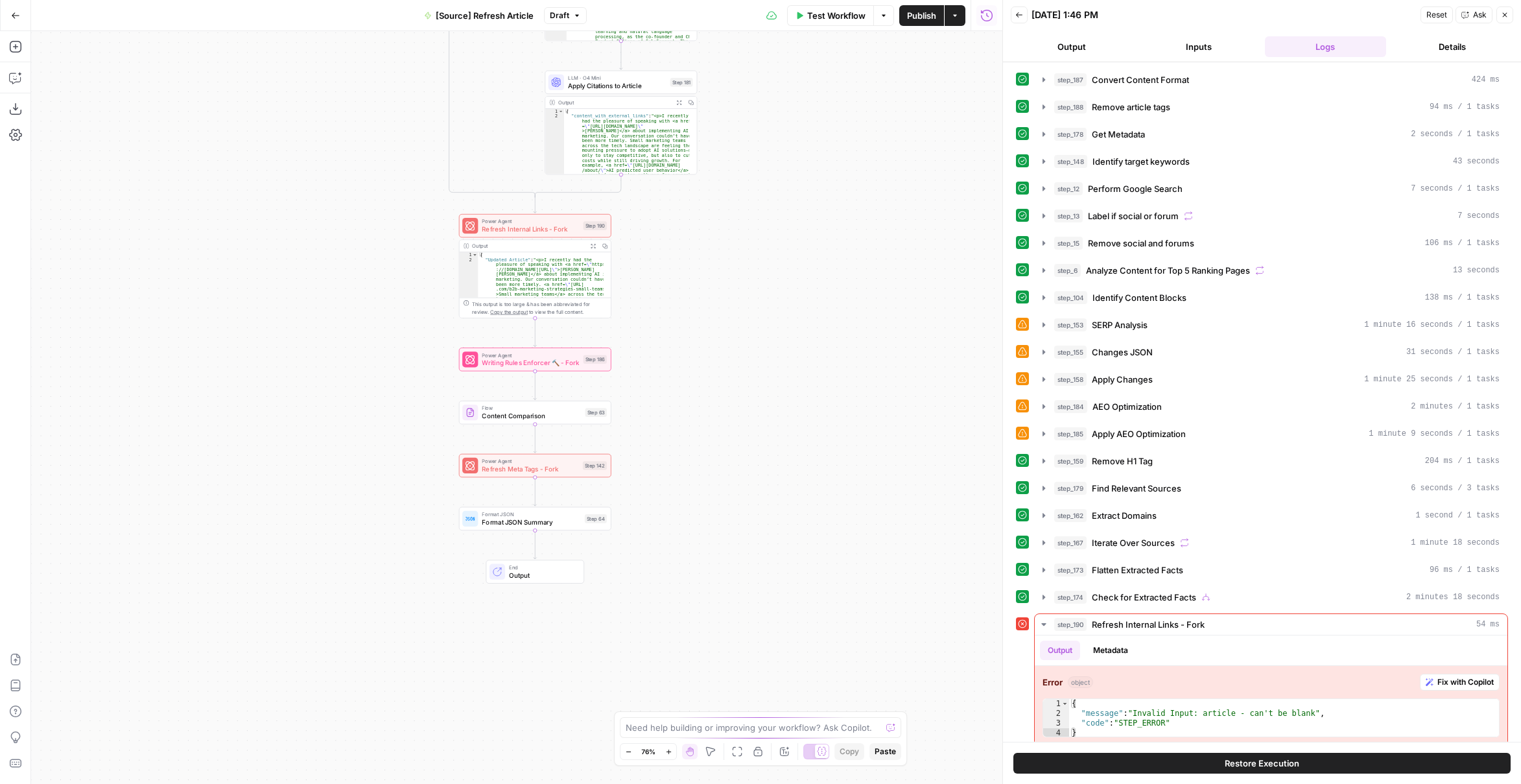
drag, startPoint x: 641, startPoint y: 438, endPoint x: 681, endPoint y: 441, distance: 40.1
click at [681, 441] on div "true false true false true false Workflow Set Inputs Inputs Content Processing …" at bounding box center [516, 408] width 972 height 753
click at [592, 344] on span "Test" at bounding box center [596, 341] width 12 height 9
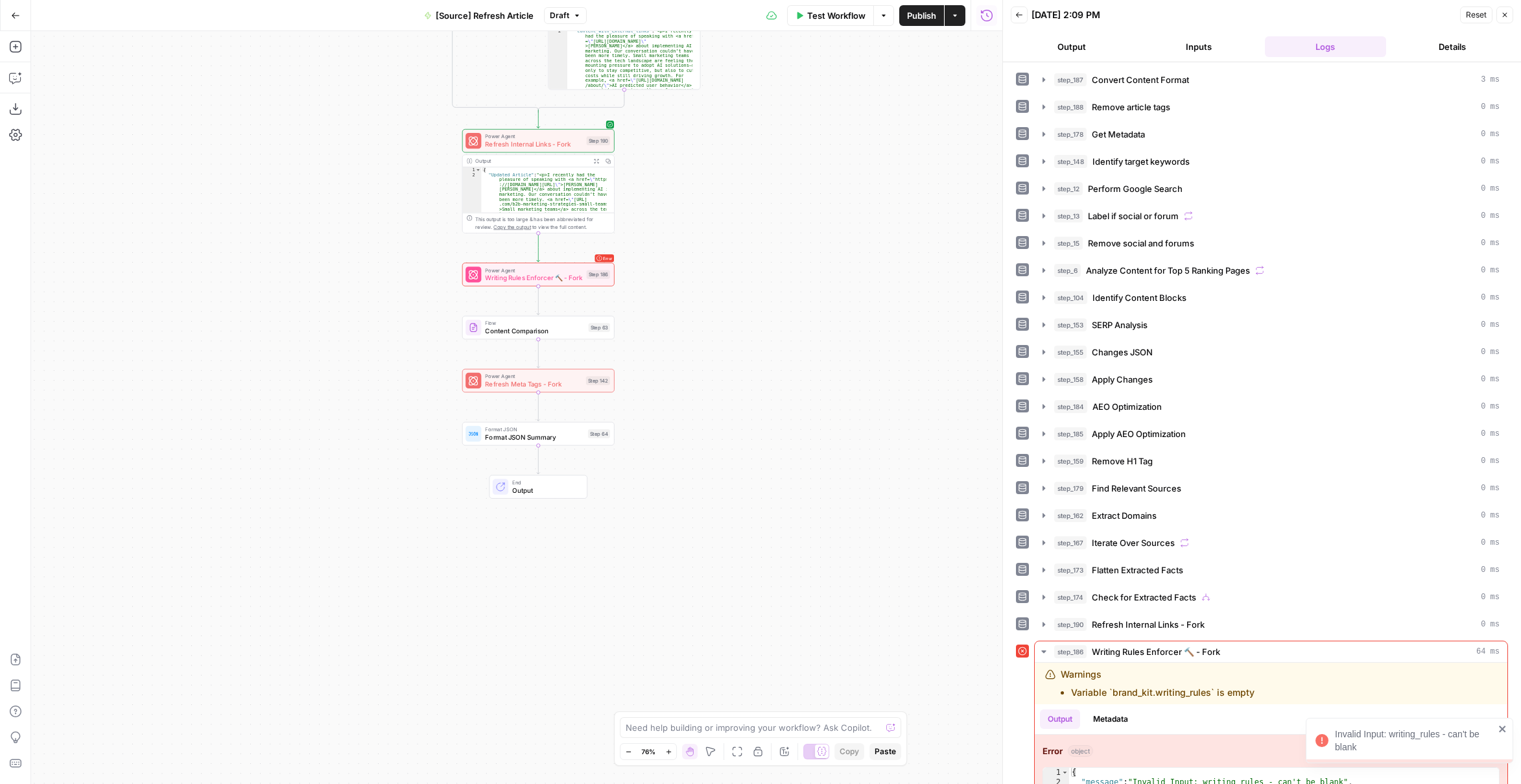
drag, startPoint x: 843, startPoint y: 515, endPoint x: 844, endPoint y: 395, distance: 120.0
click at [844, 395] on div "true false false true false true Workflow Set Inputs Inputs Content Processing …" at bounding box center [516, 408] width 972 height 753
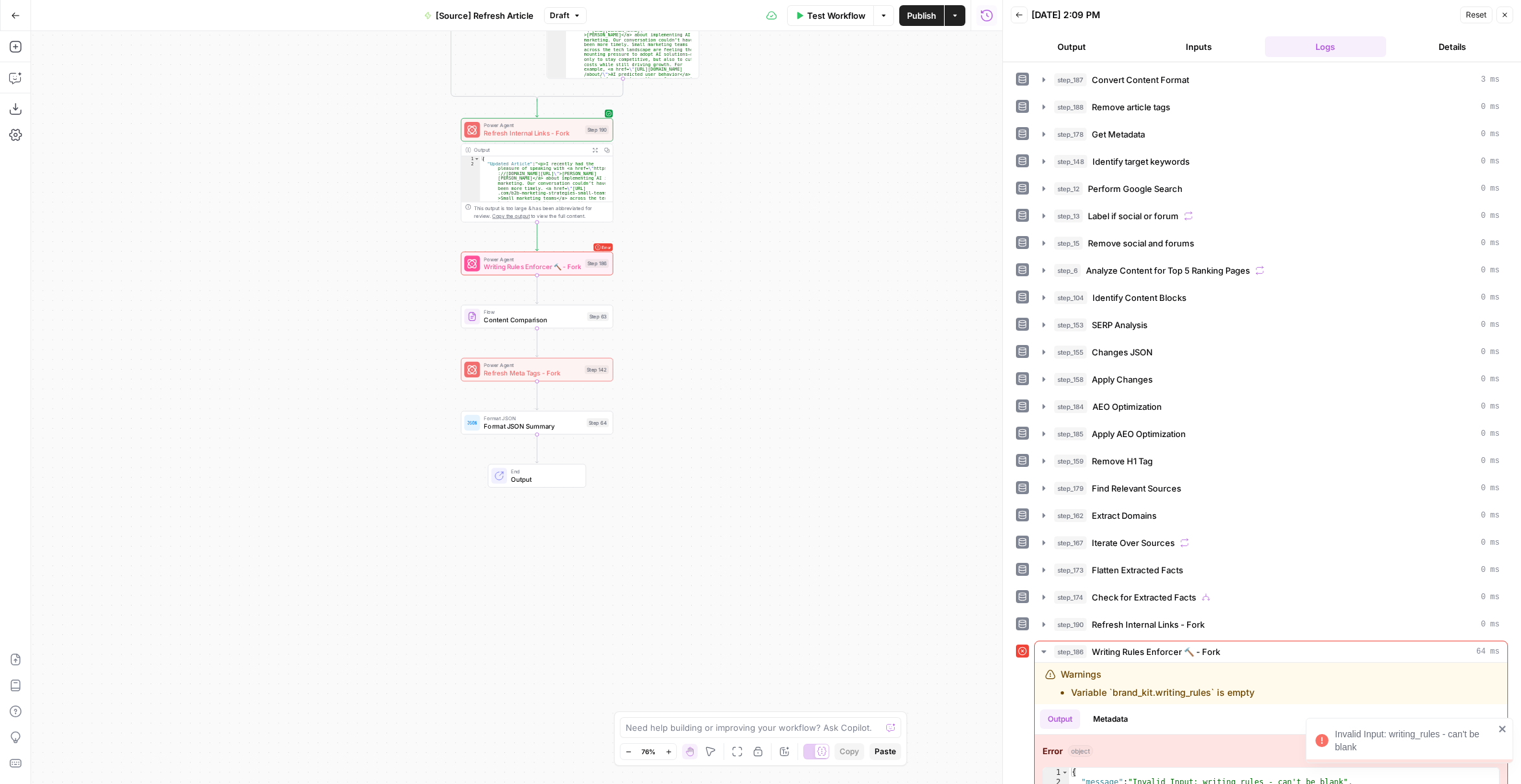
scroll to position [26, 0]
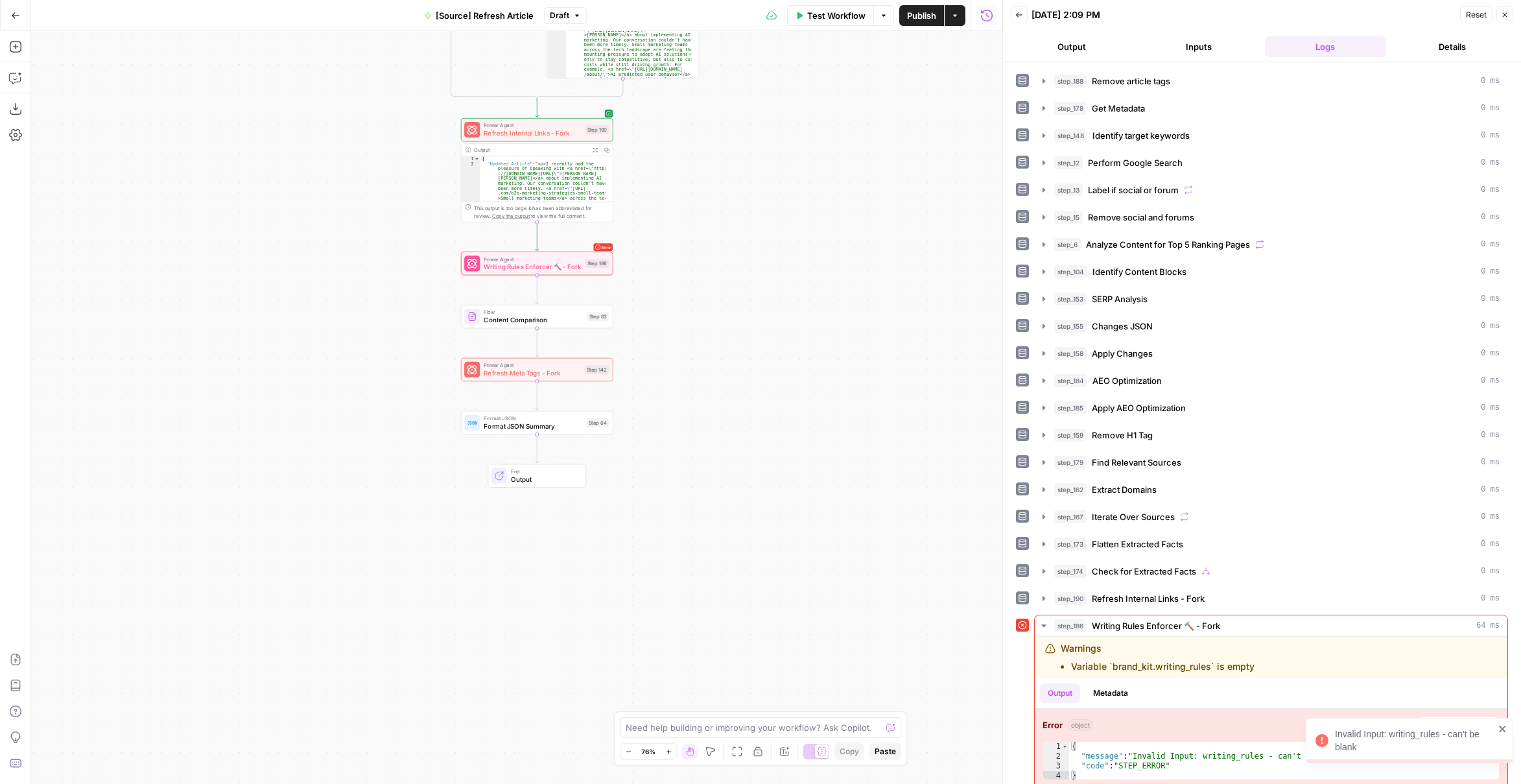
click at [562, 268] on span "Writing Rules Enforcer 🔨 - Fork" at bounding box center [532, 267] width 97 height 10
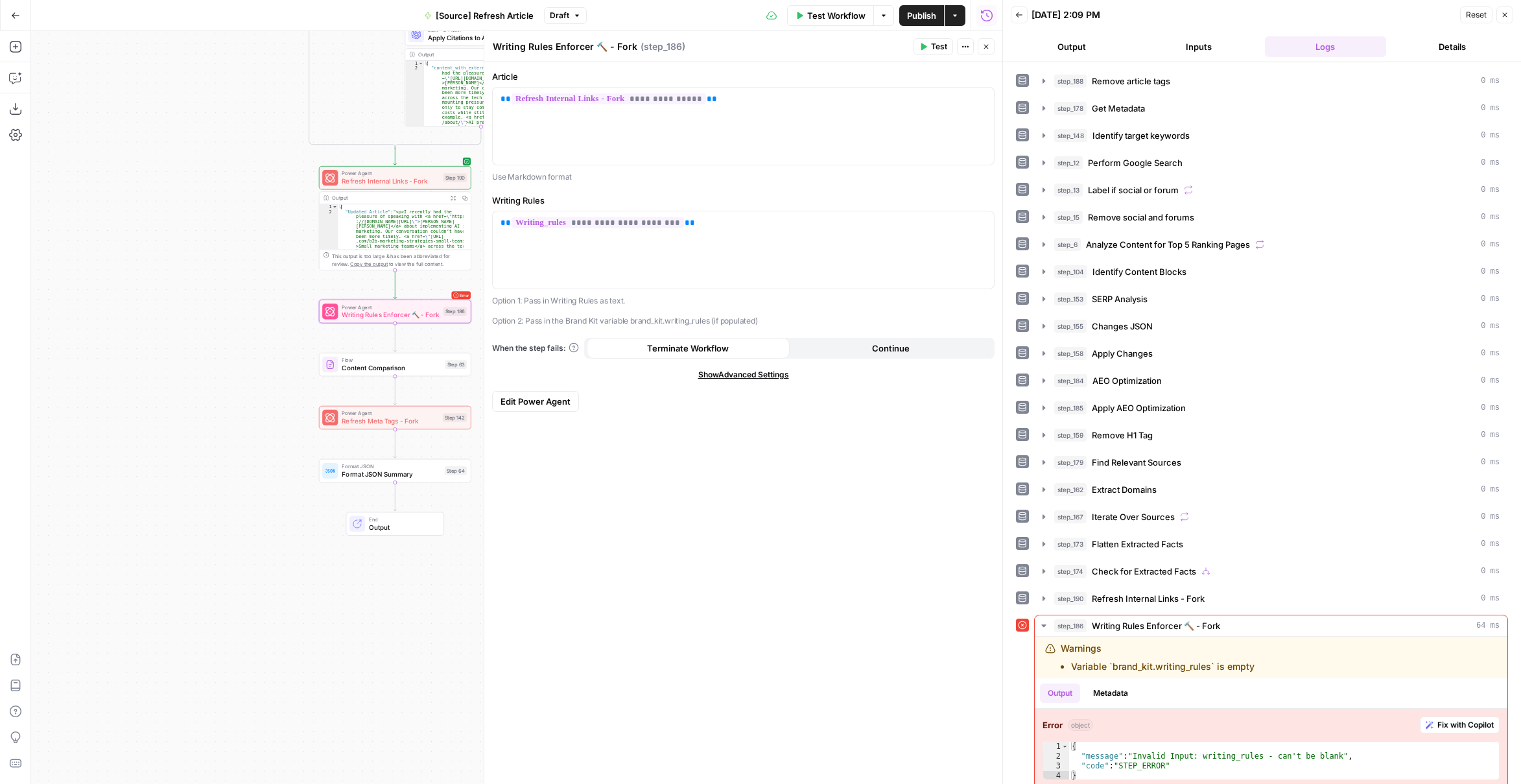
drag, startPoint x: 313, startPoint y: 282, endPoint x: 211, endPoint y: 300, distance: 103.6
click at [211, 300] on div "true false false true false true Workflow Set Inputs Inputs Content Processing …" at bounding box center [516, 408] width 972 height 753
click at [452, 197] on icon "button" at bounding box center [453, 198] width 5 height 5
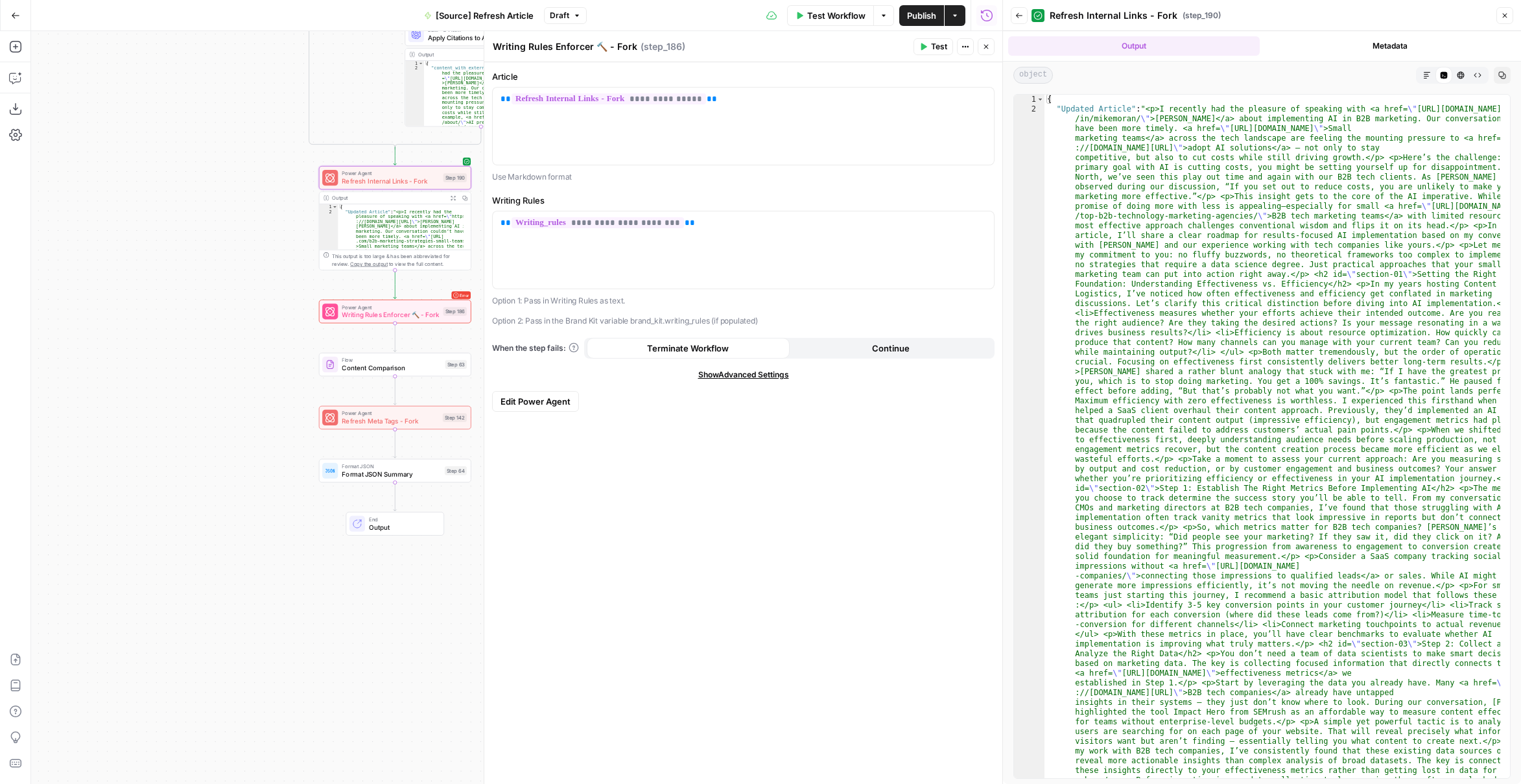
click at [1429, 77] on icon "button" at bounding box center [1427, 75] width 8 height 8
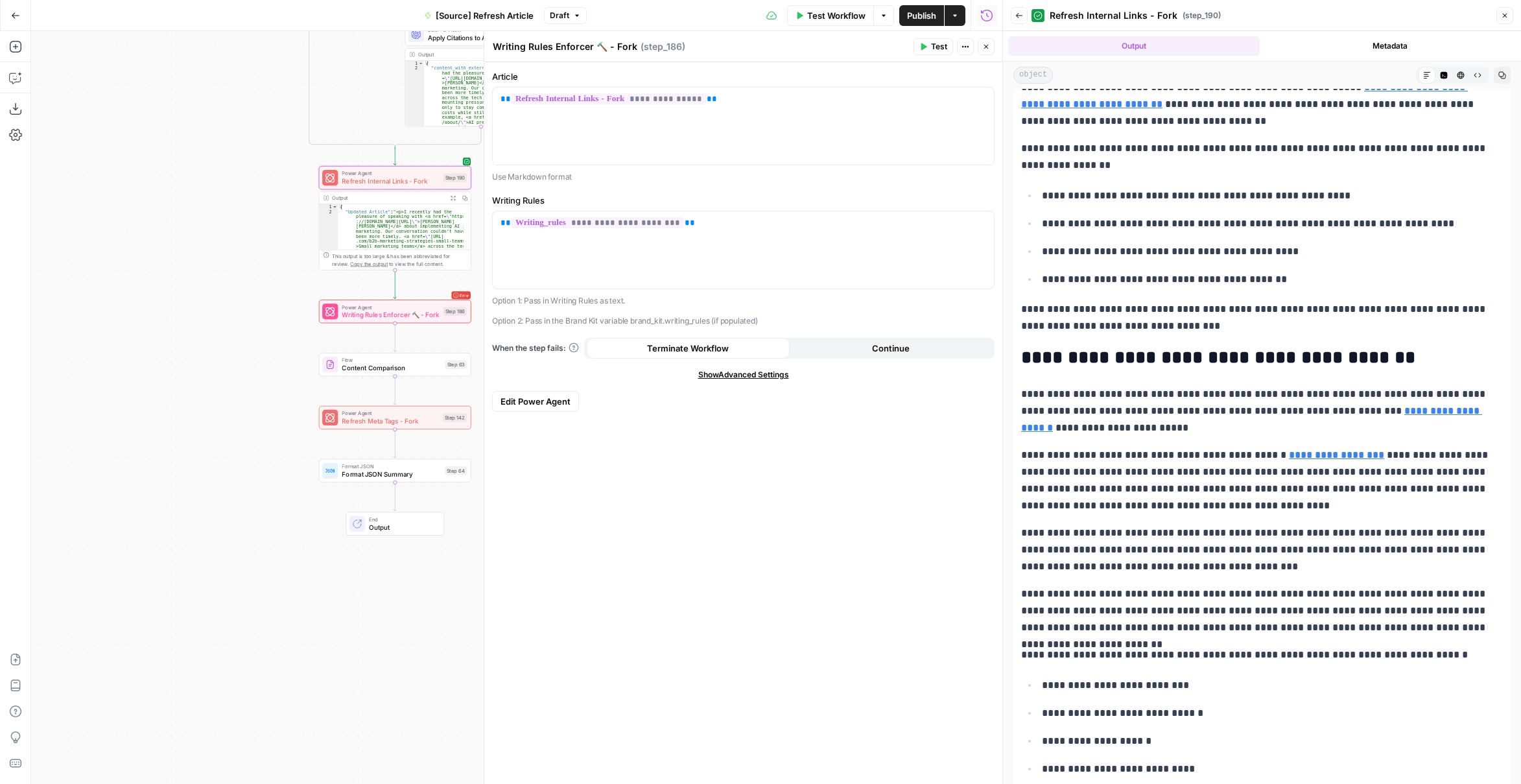
scroll to position [1232, 0]
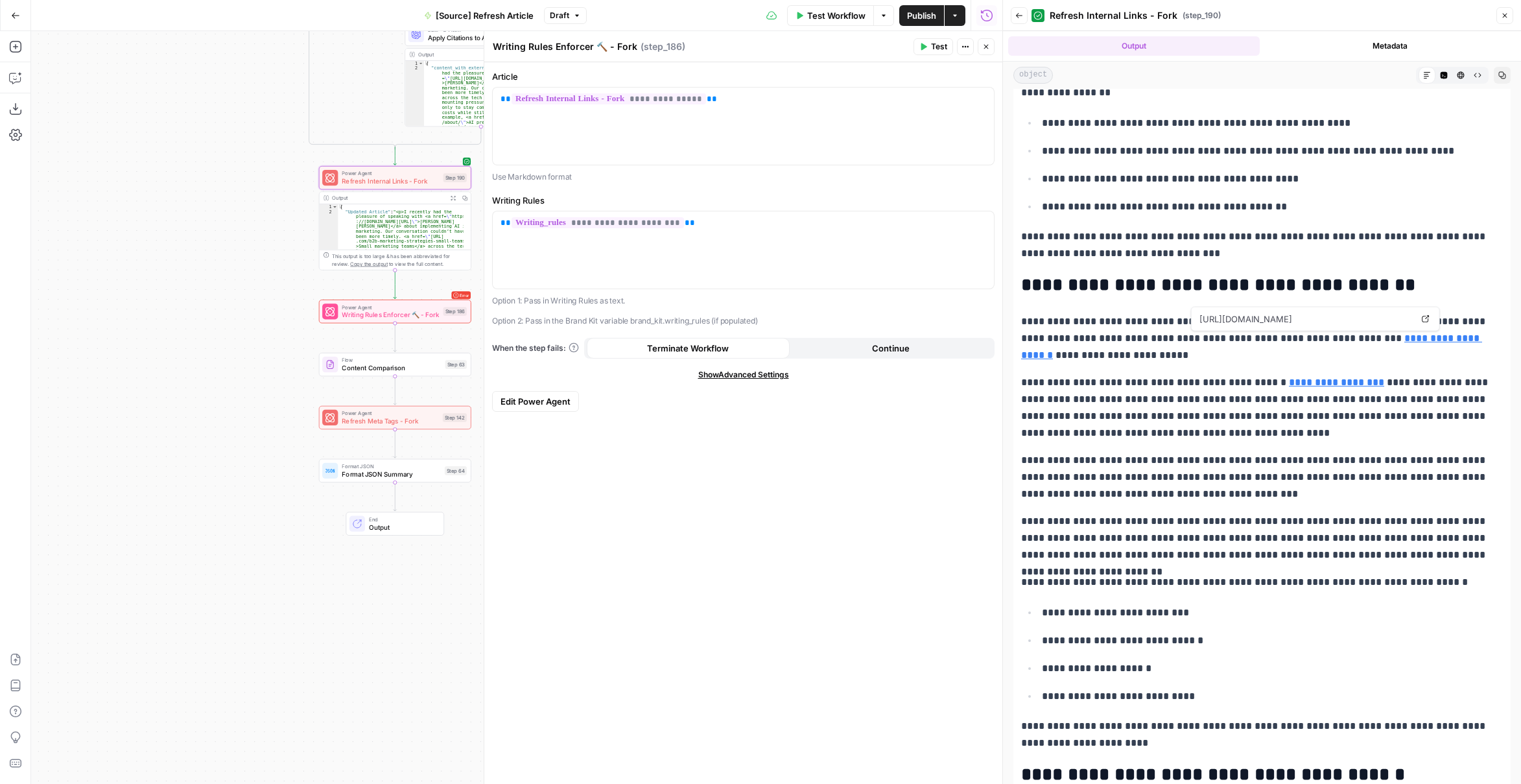
click at [1369, 334] on link "**********" at bounding box center [1251, 346] width 461 height 26
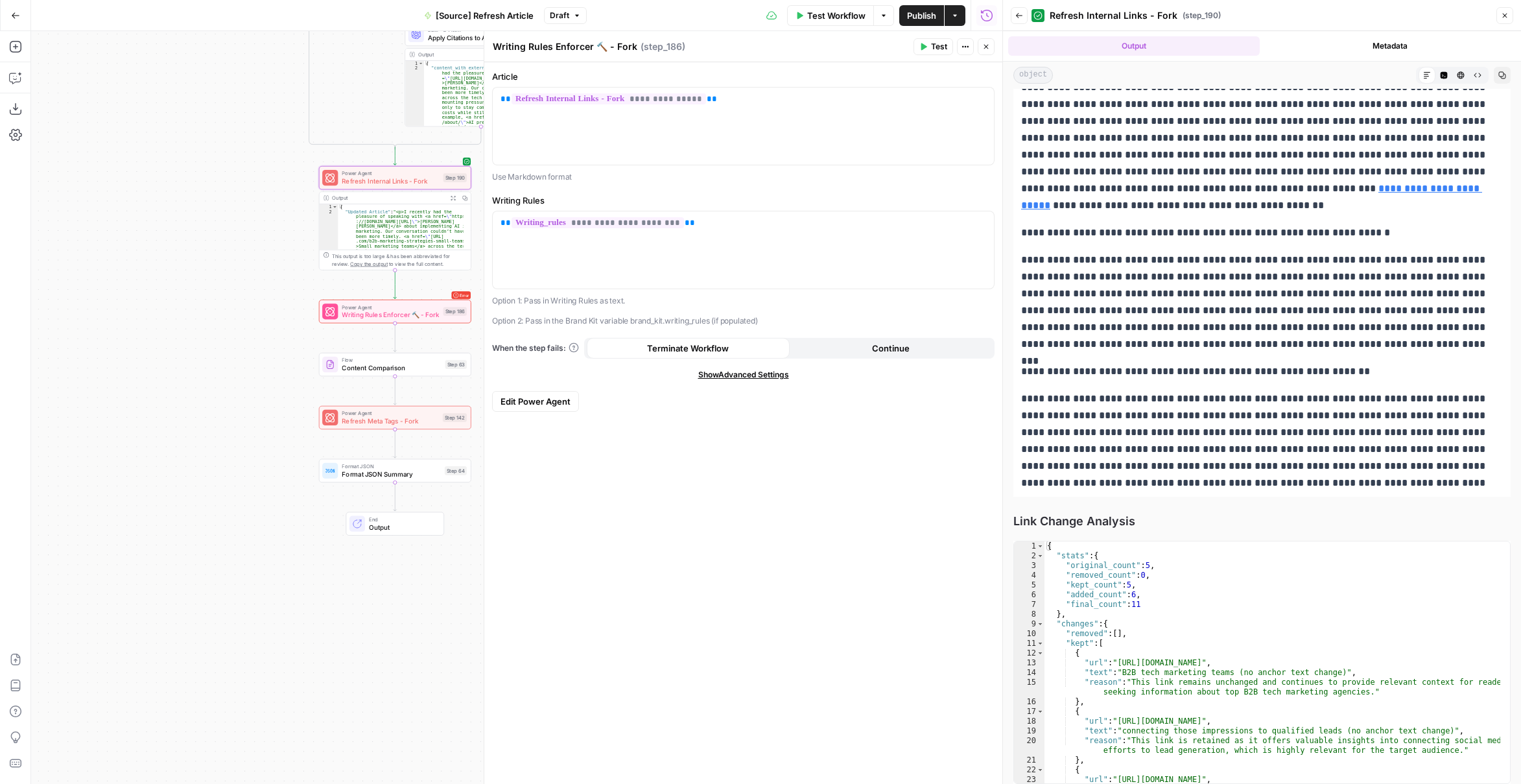
scroll to position [3574, 0]
click at [990, 45] on icon "button" at bounding box center [986, 47] width 8 height 8
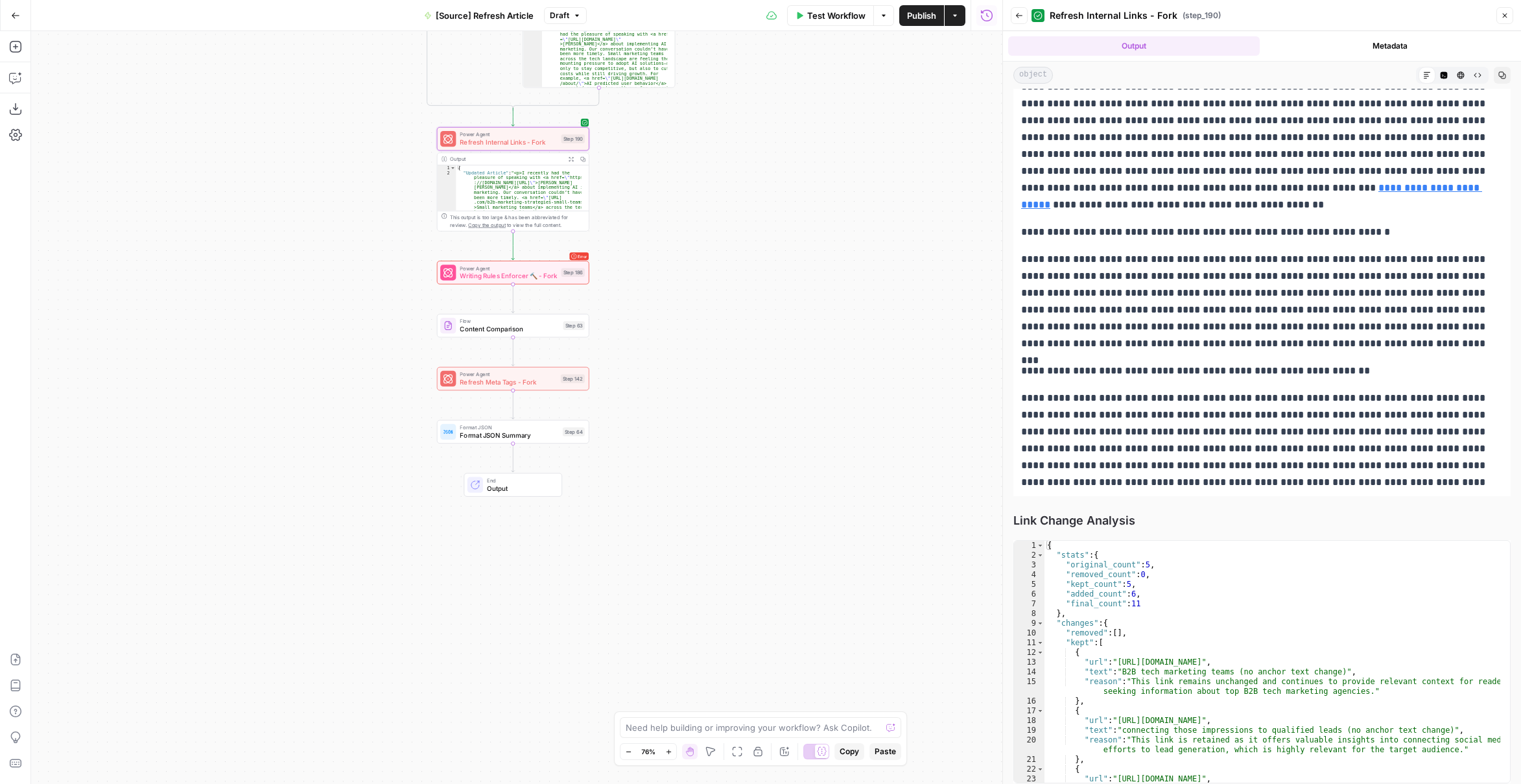
drag, startPoint x: 705, startPoint y: 298, endPoint x: 778, endPoint y: 286, distance: 74.0
click at [778, 286] on div "true false false true false true Workflow Set Inputs Inputs Content Processing …" at bounding box center [516, 408] width 972 height 753
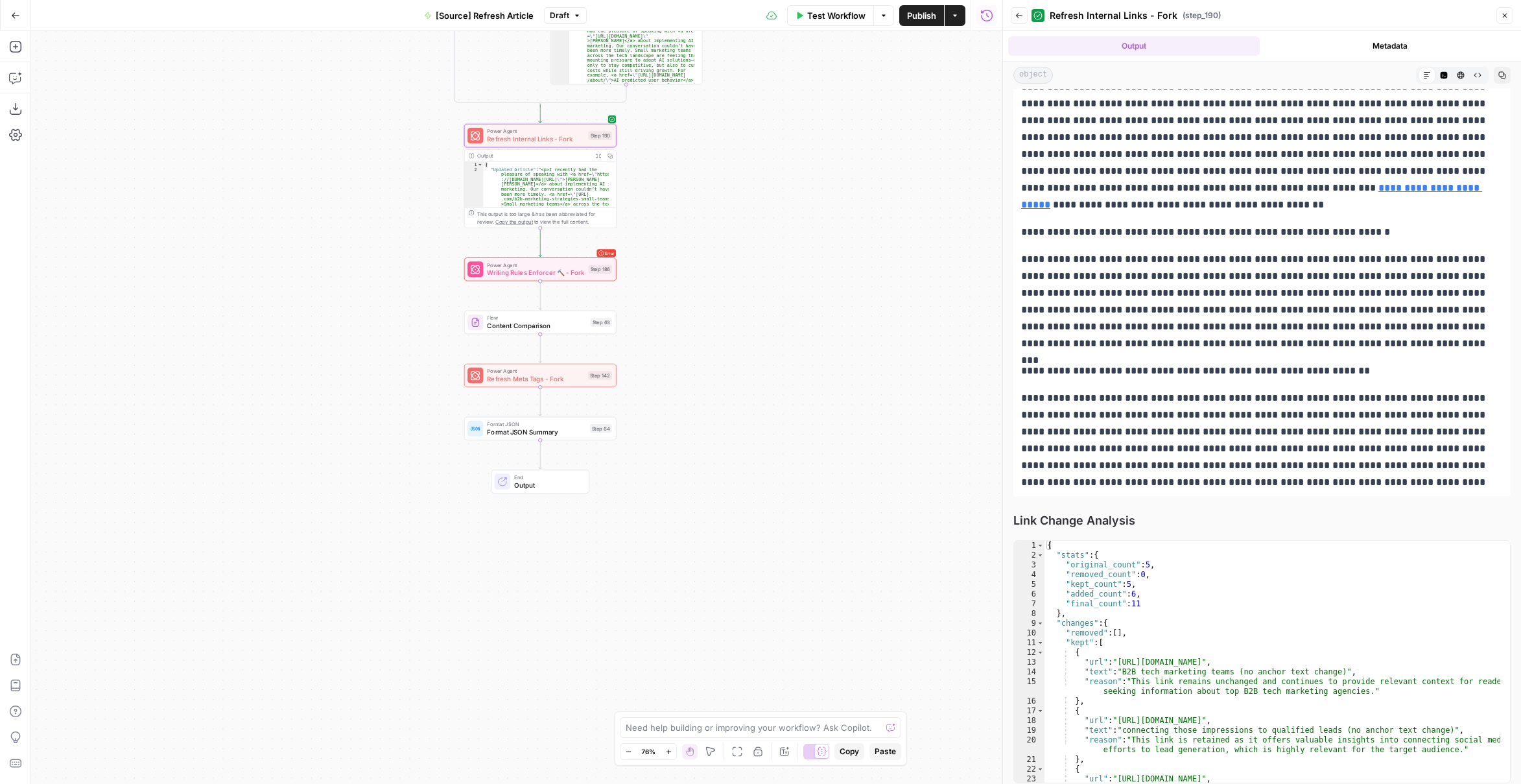
click at [586, 276] on div "Error Power Agent Writing Rules Enforcer 🔨 - Fork Step 186 Copy step Delete ste…" at bounding box center [540, 269] width 144 height 16
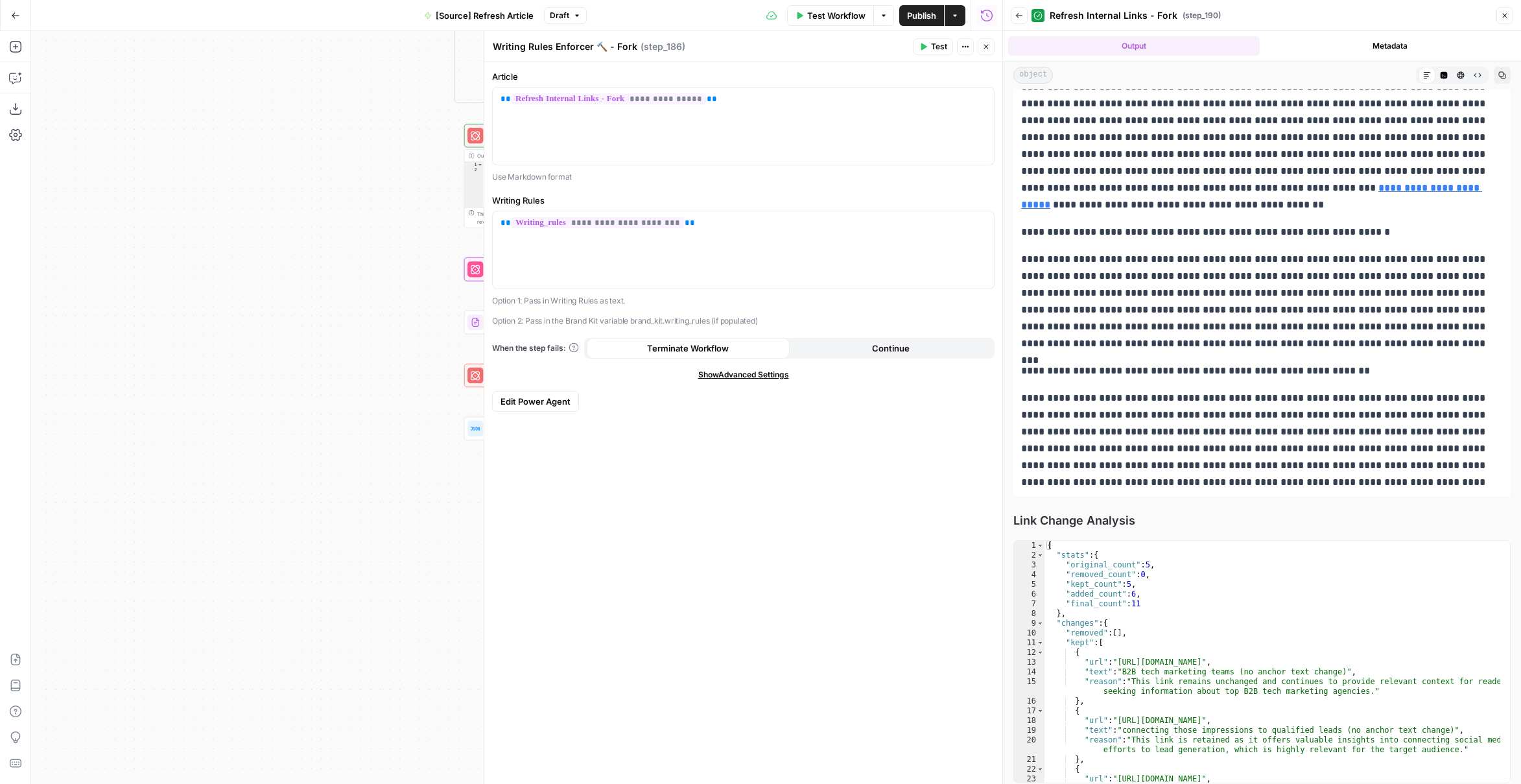
click at [931, 41] on button "Test" at bounding box center [933, 47] width 39 height 16
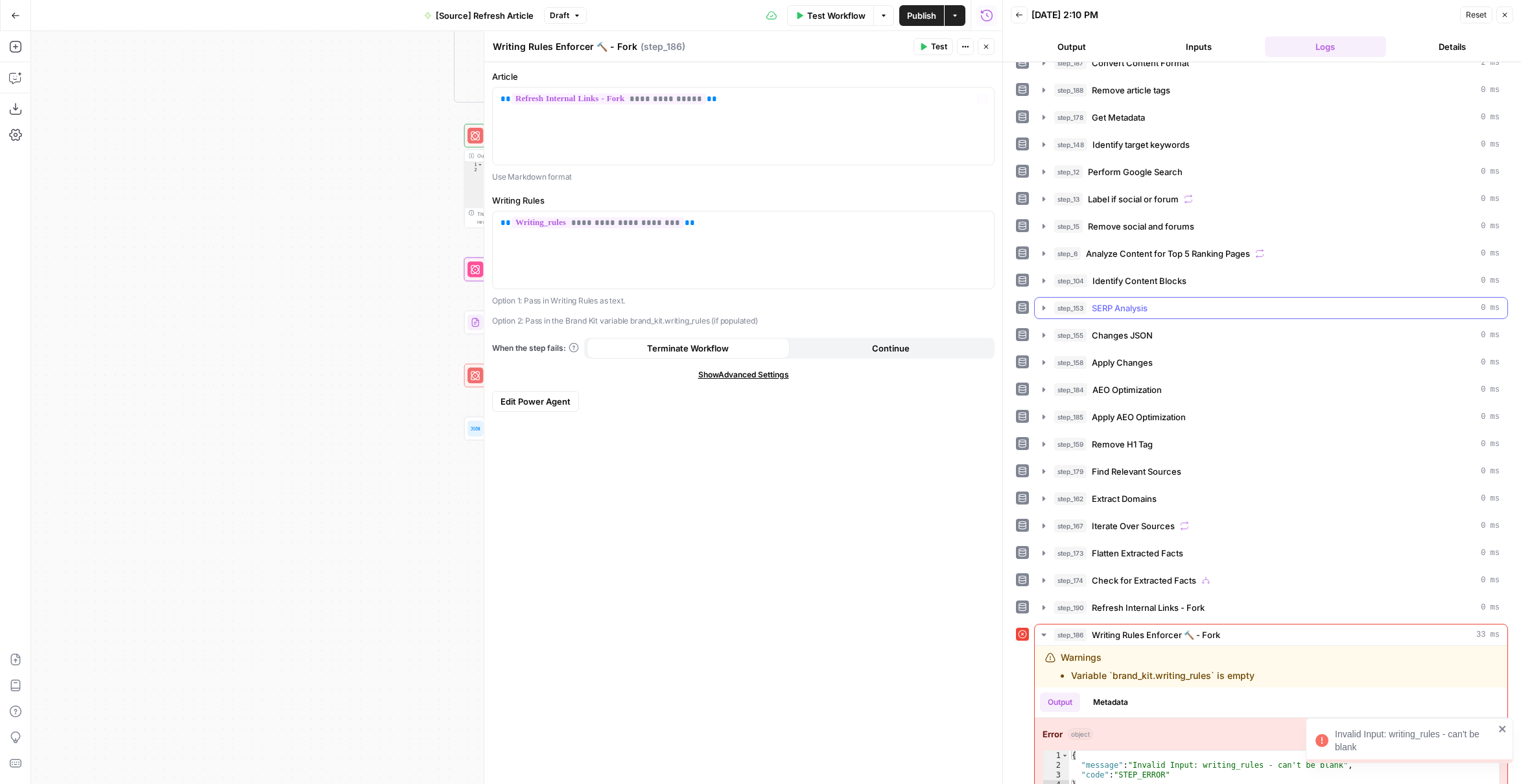
scroll to position [26, 0]
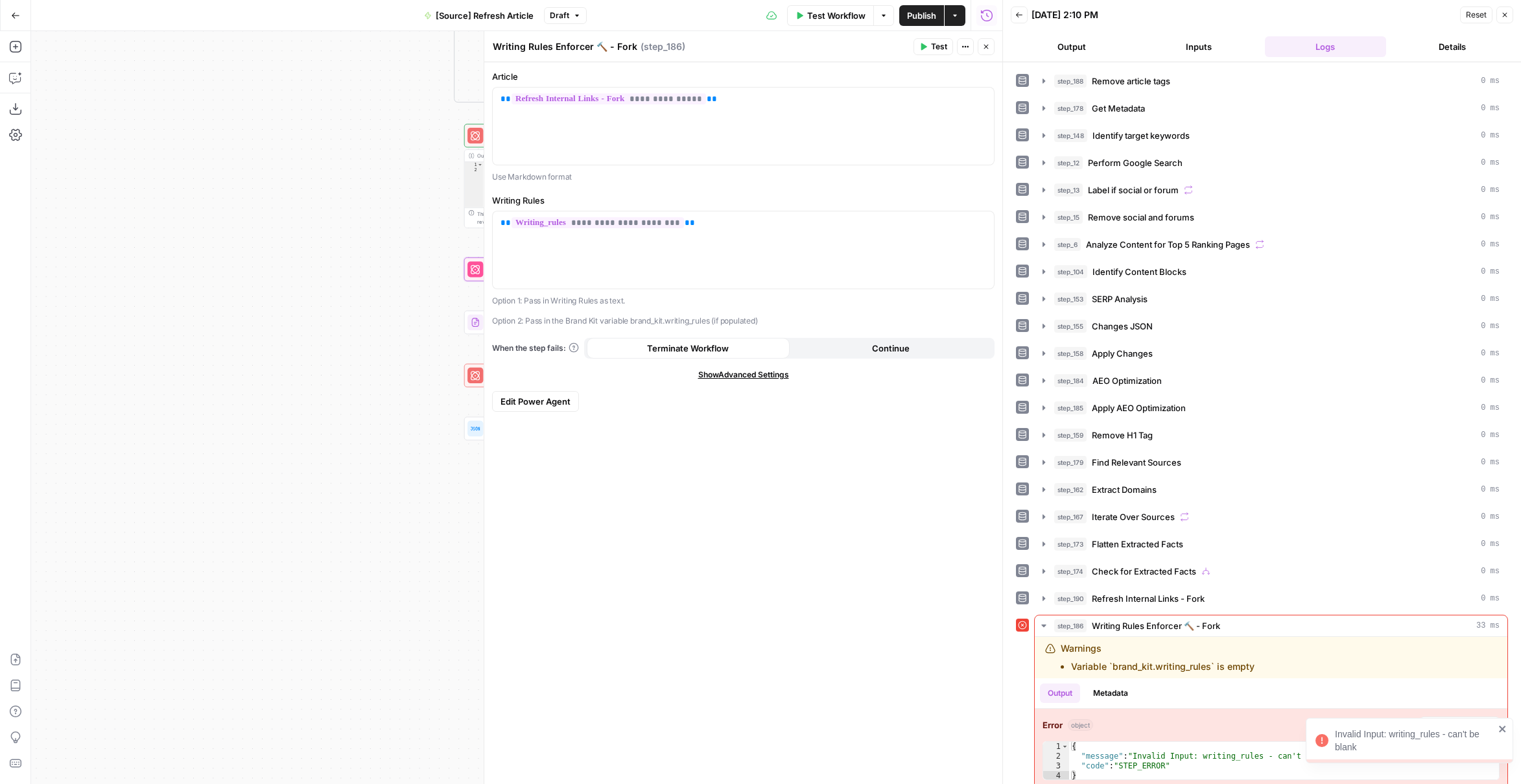
click at [1501, 728] on icon "close" at bounding box center [1504, 728] width 9 height 10
click at [986, 46] on icon "button" at bounding box center [986, 47] width 5 height 5
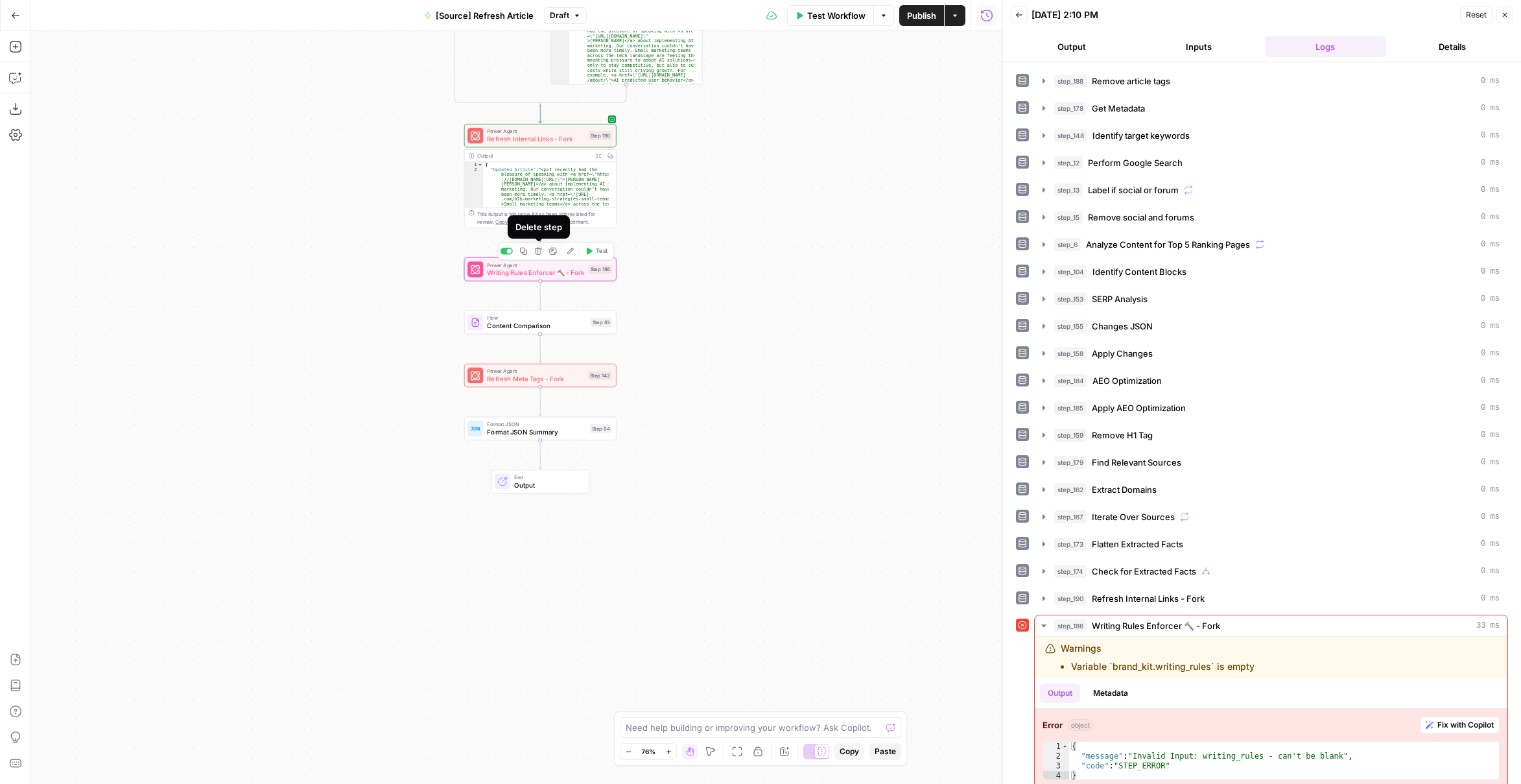
click at [541, 253] on icon "button" at bounding box center [538, 251] width 7 height 7
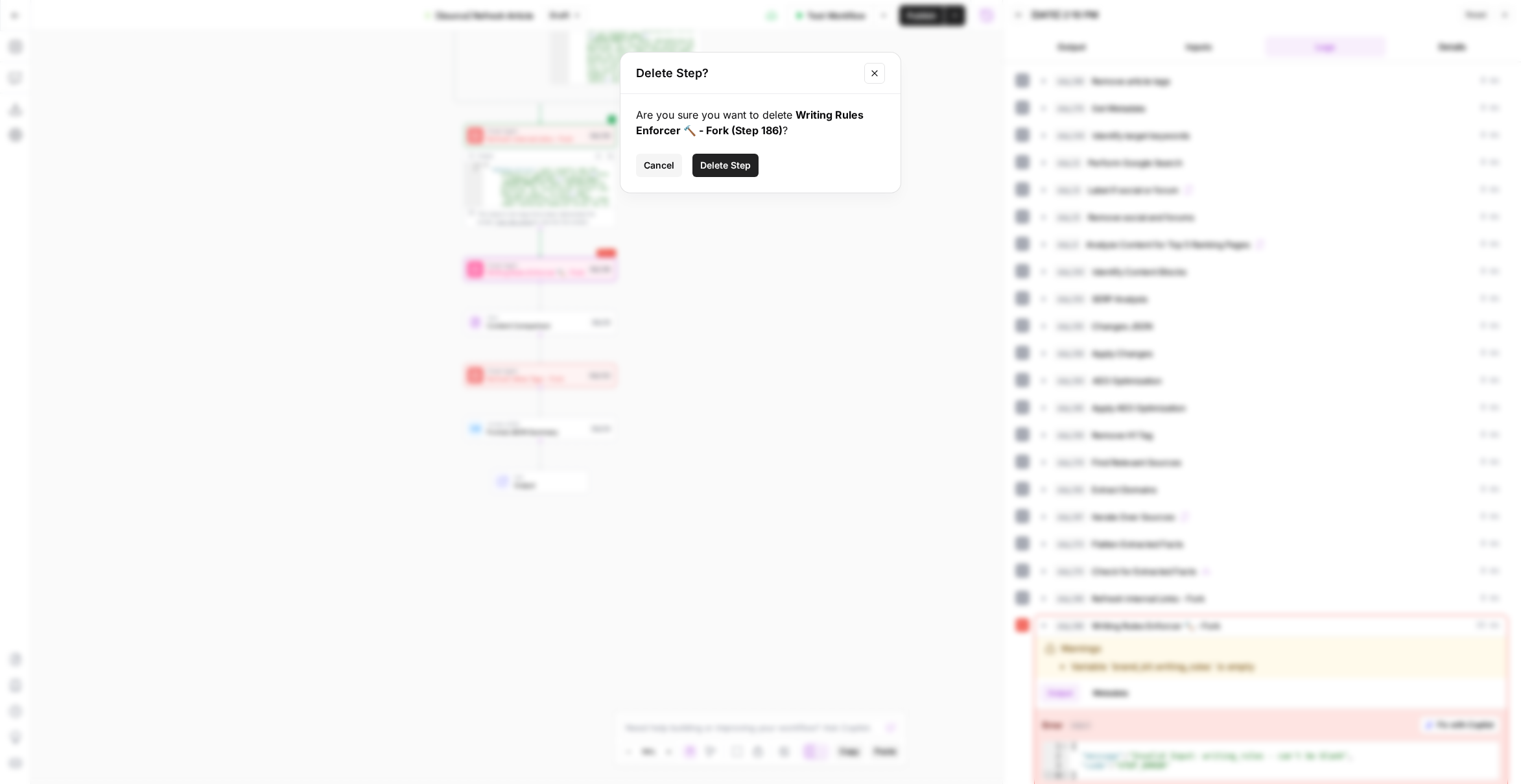
click at [662, 169] on span "Cancel" at bounding box center [659, 165] width 30 height 13
click at [920, 21] on span "Publish" at bounding box center [922, 16] width 29 height 13
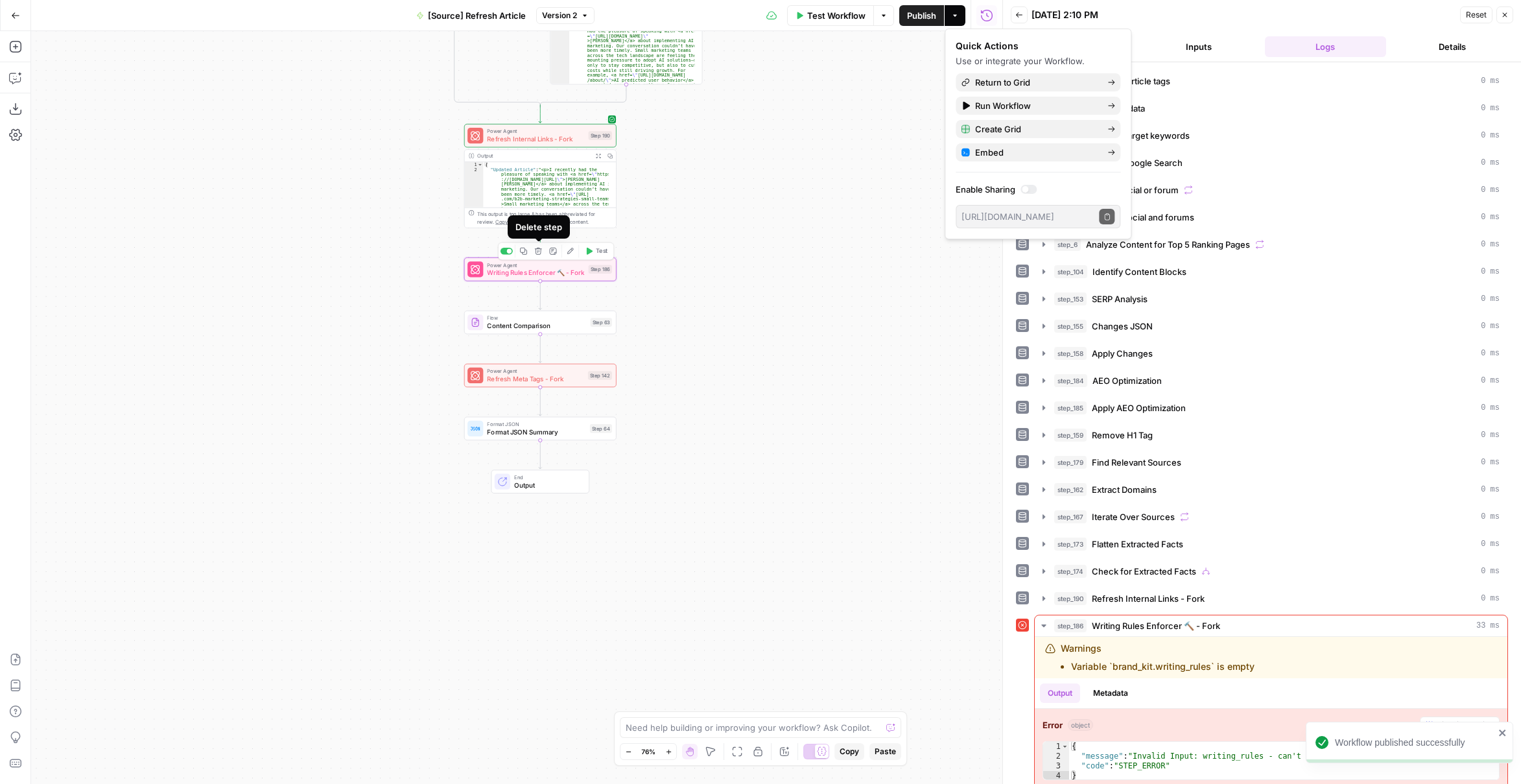
click at [540, 256] on button "Delete step" at bounding box center [538, 250] width 13 height 13
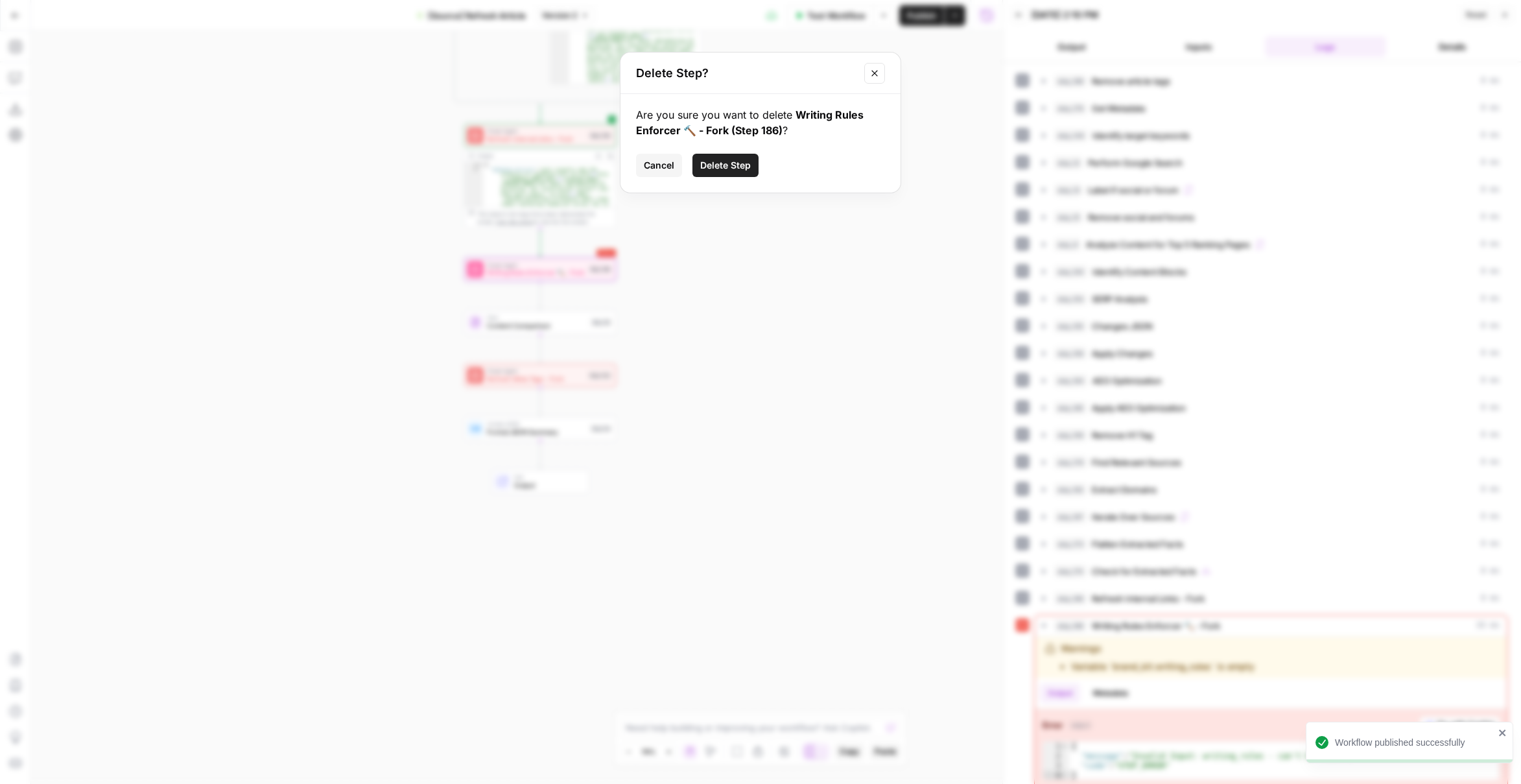
click at [743, 162] on span "Delete Step" at bounding box center [725, 165] width 50 height 13
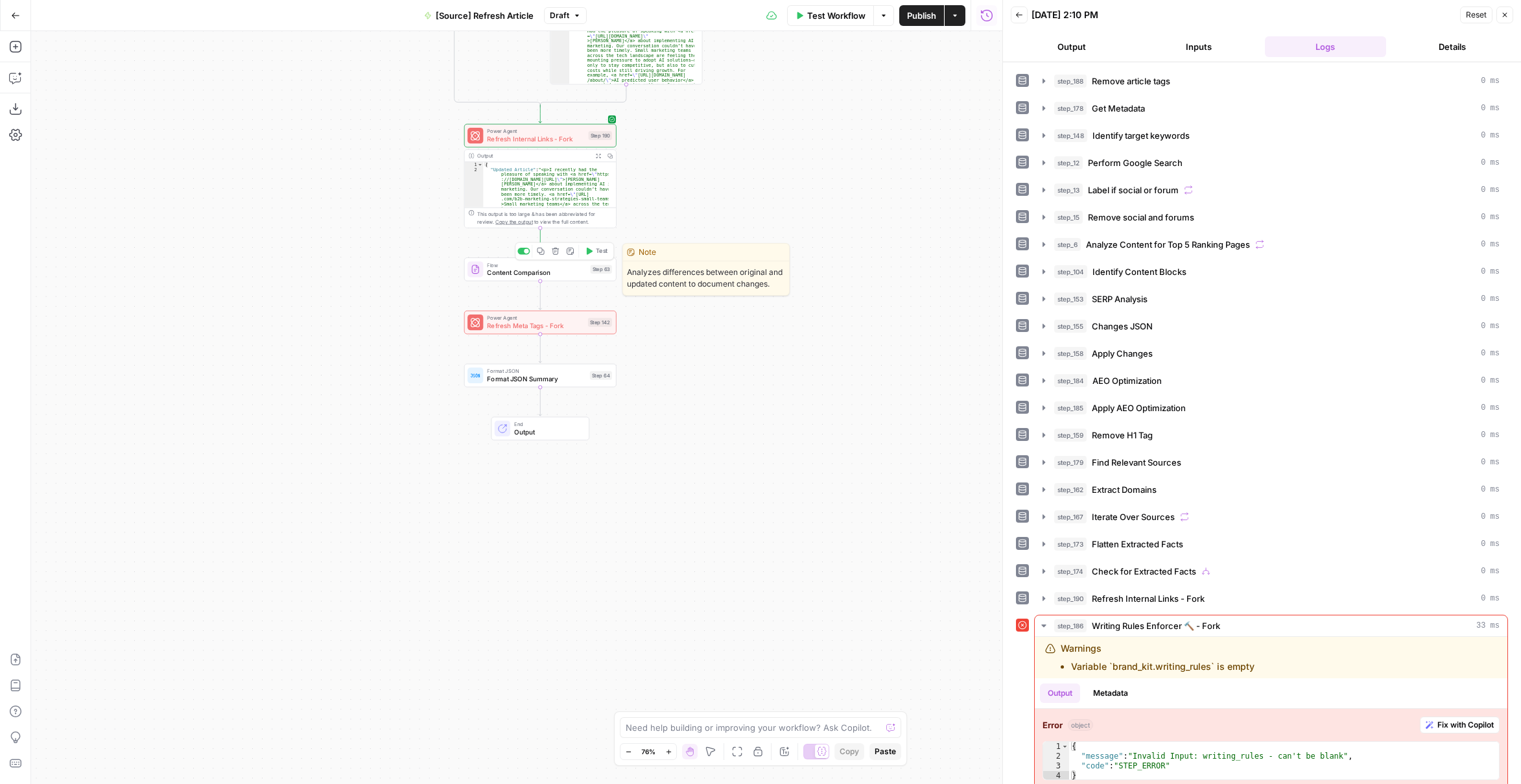
click at [601, 256] on button "Test" at bounding box center [596, 250] width 30 height 13
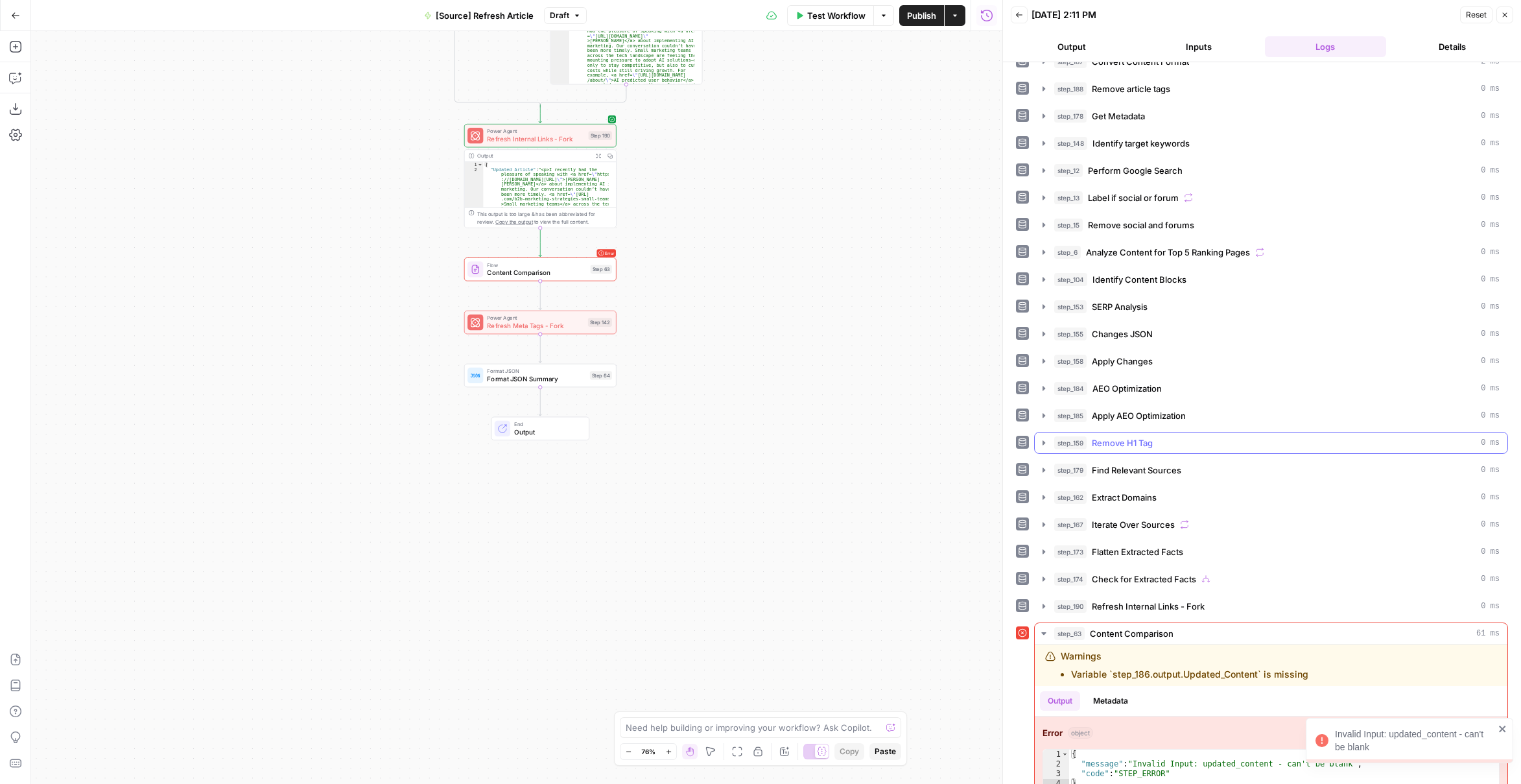
scroll to position [26, 0]
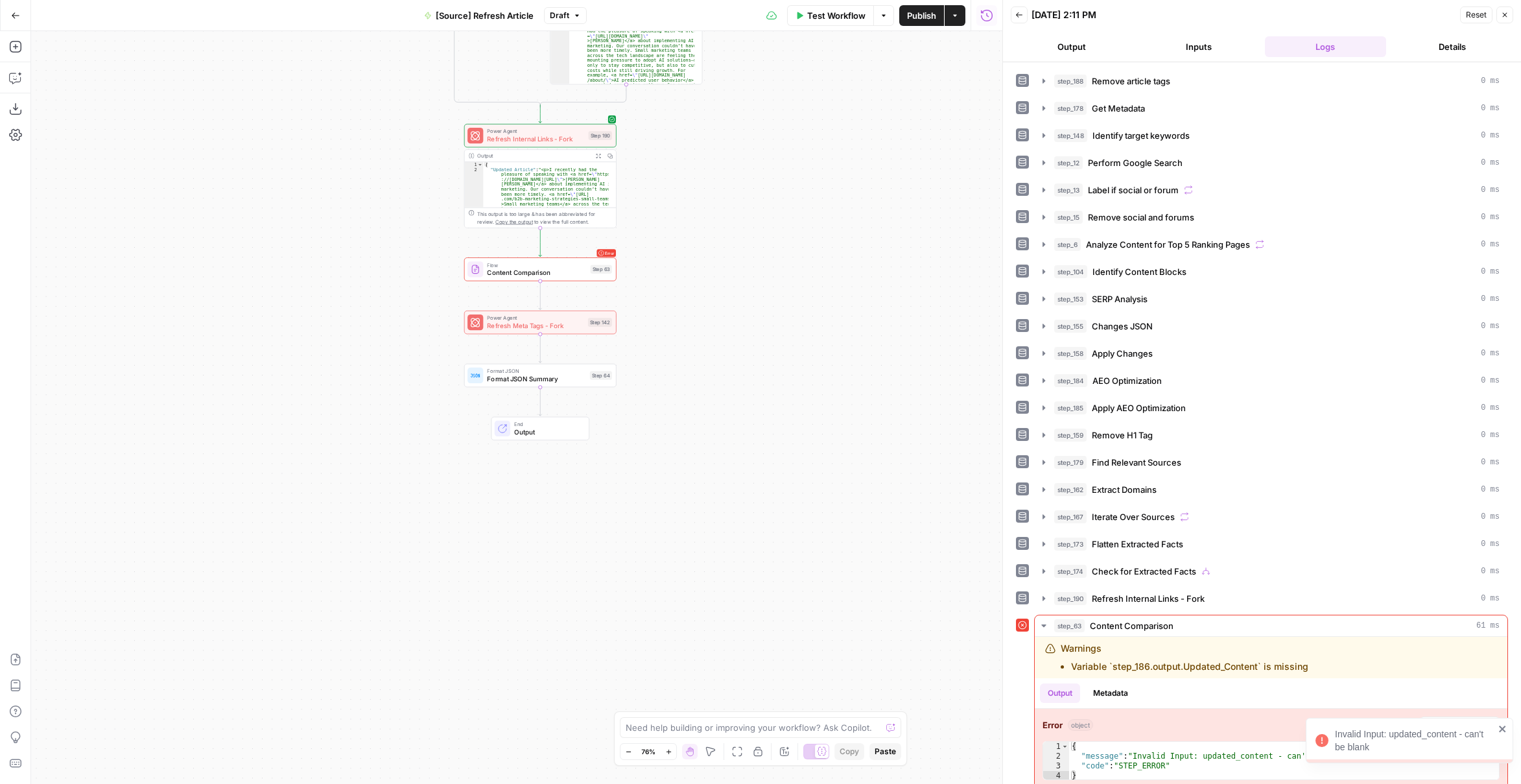
click at [548, 276] on span "Content Comparison" at bounding box center [537, 272] width 100 height 10
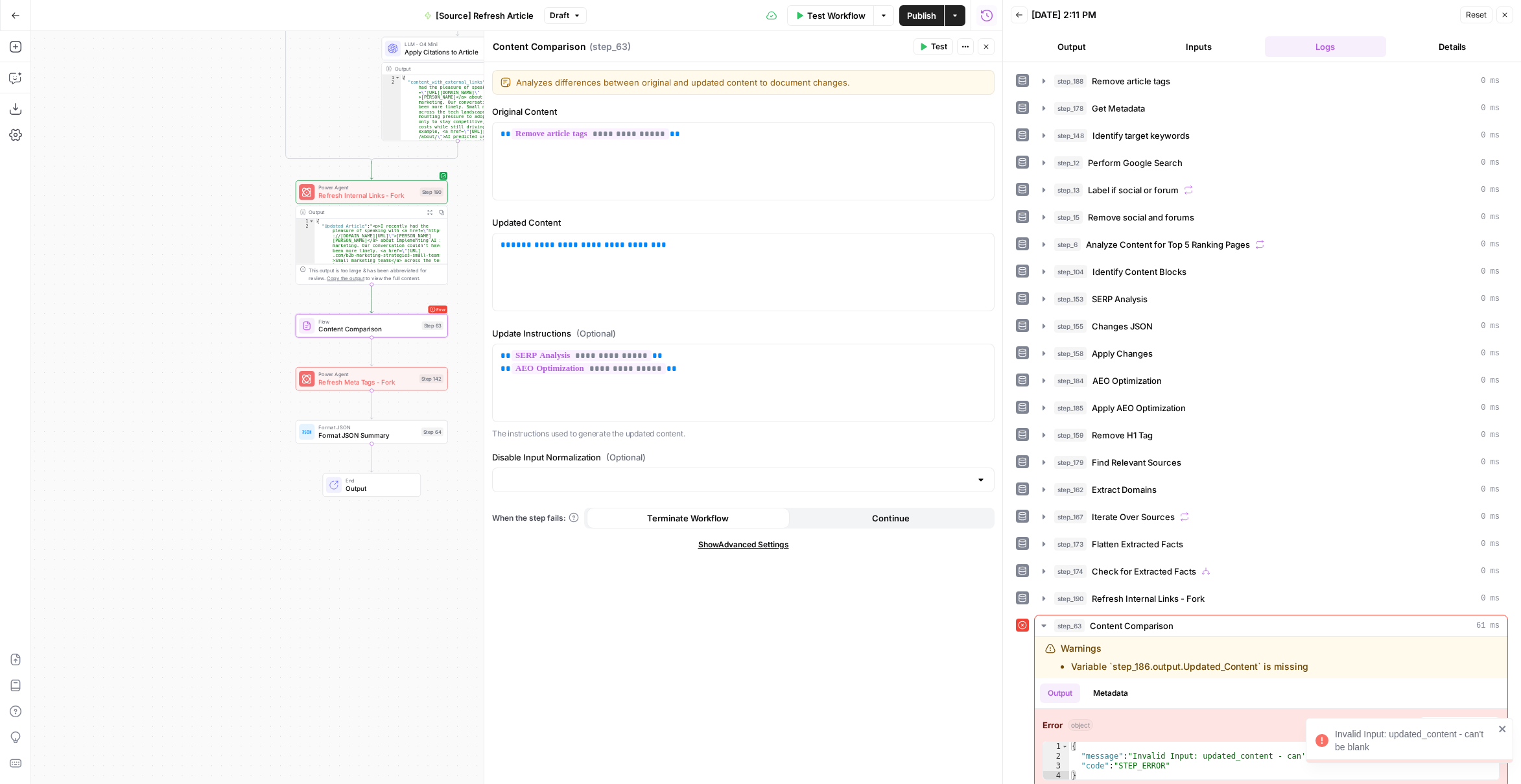
drag, startPoint x: 356, startPoint y: 304, endPoint x: 213, endPoint y: 335, distance: 146.3
click at [213, 335] on div "true false false true false true Workflow Set Inputs Inputs Content Processing …" at bounding box center [516, 408] width 972 height 753
drag, startPoint x: 624, startPoint y: 246, endPoint x: 473, endPoint y: 252, distance: 151.1
click at [473, 252] on body "Marketers in Demand New Home Browse Your Data Usage Settings Recent Grids [NEW …" at bounding box center [760, 392] width 1521 height 784
click at [663, 242] on p "**********" at bounding box center [743, 245] width 485 height 13
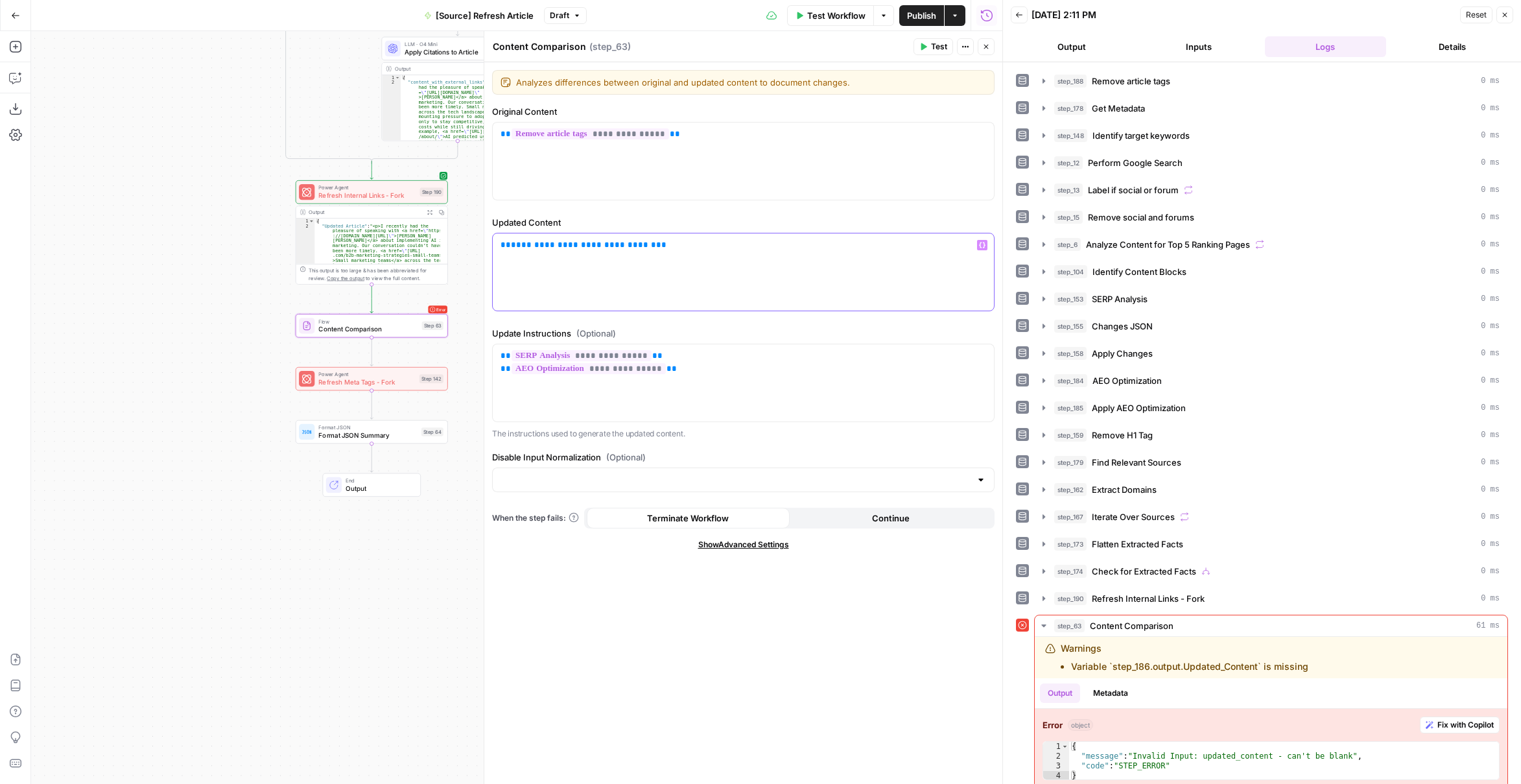
click at [663, 242] on p "**********" at bounding box center [743, 245] width 485 height 13
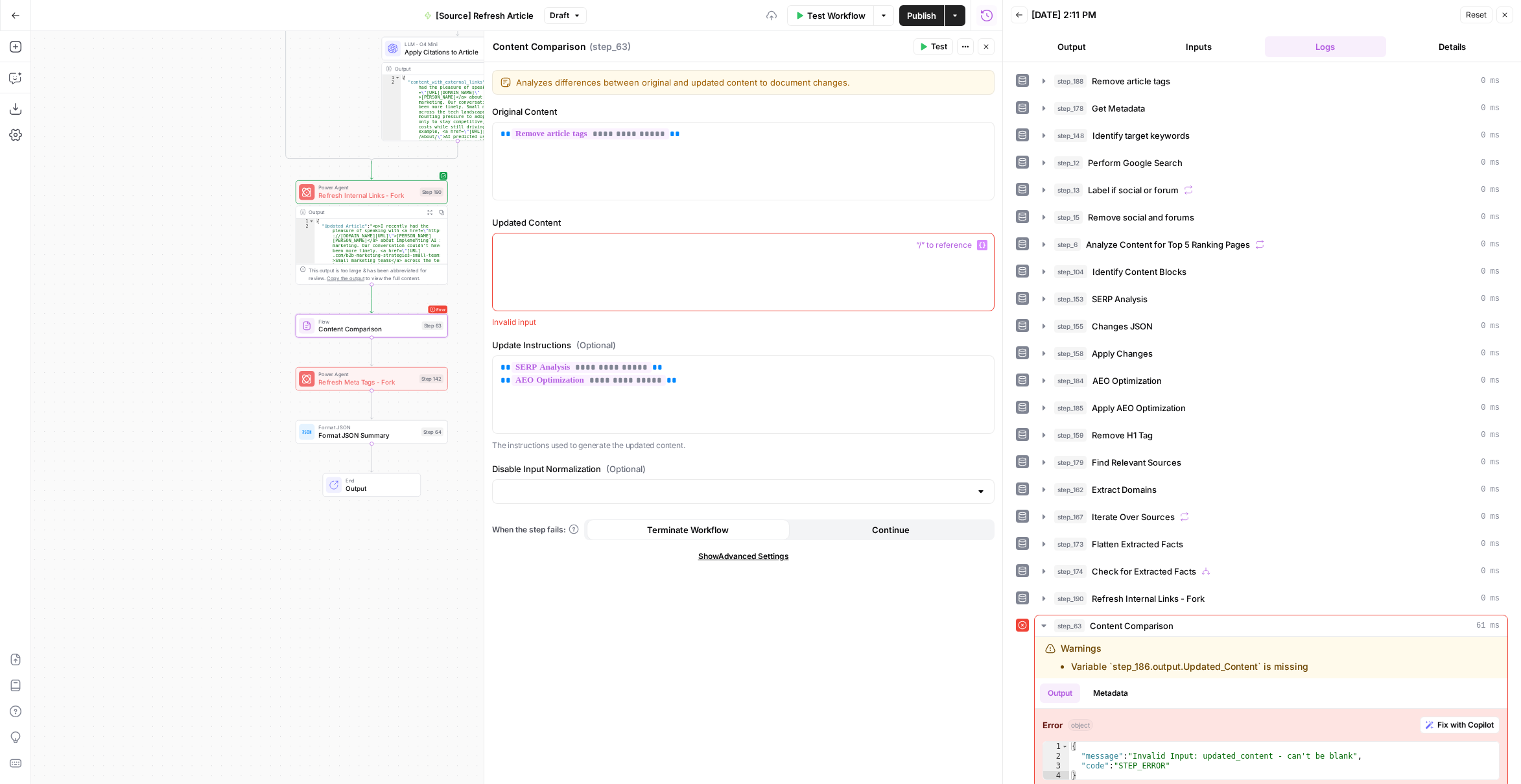
click at [976, 243] on span "“/” to reference" at bounding box center [944, 245] width 66 height 10
click at [979, 244] on icon "button" at bounding box center [982, 245] width 6 height 5
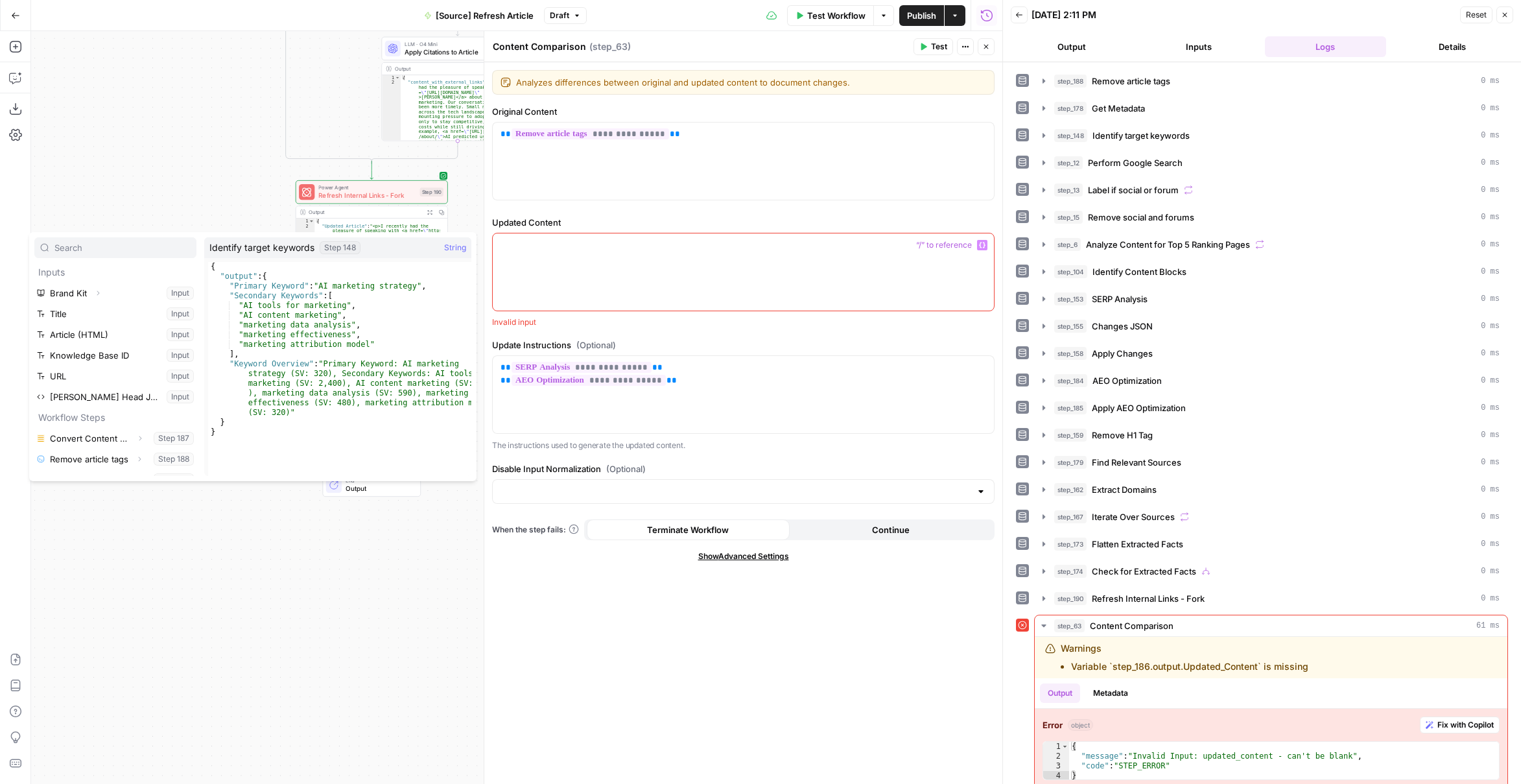
scroll to position [387, 0]
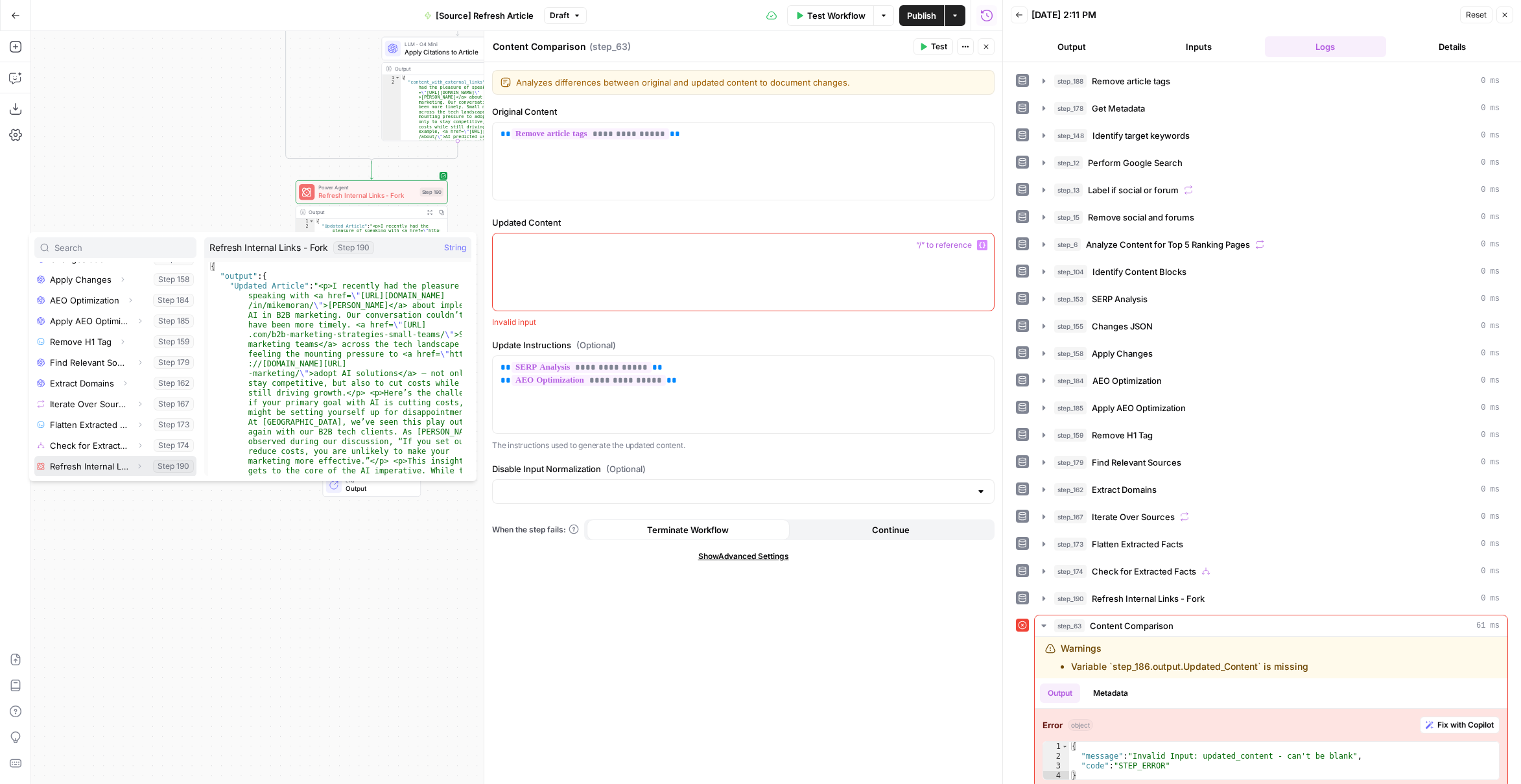
click at [97, 461] on button "Select variable Refresh Internal Links - Fork" at bounding box center [115, 466] width 162 height 21
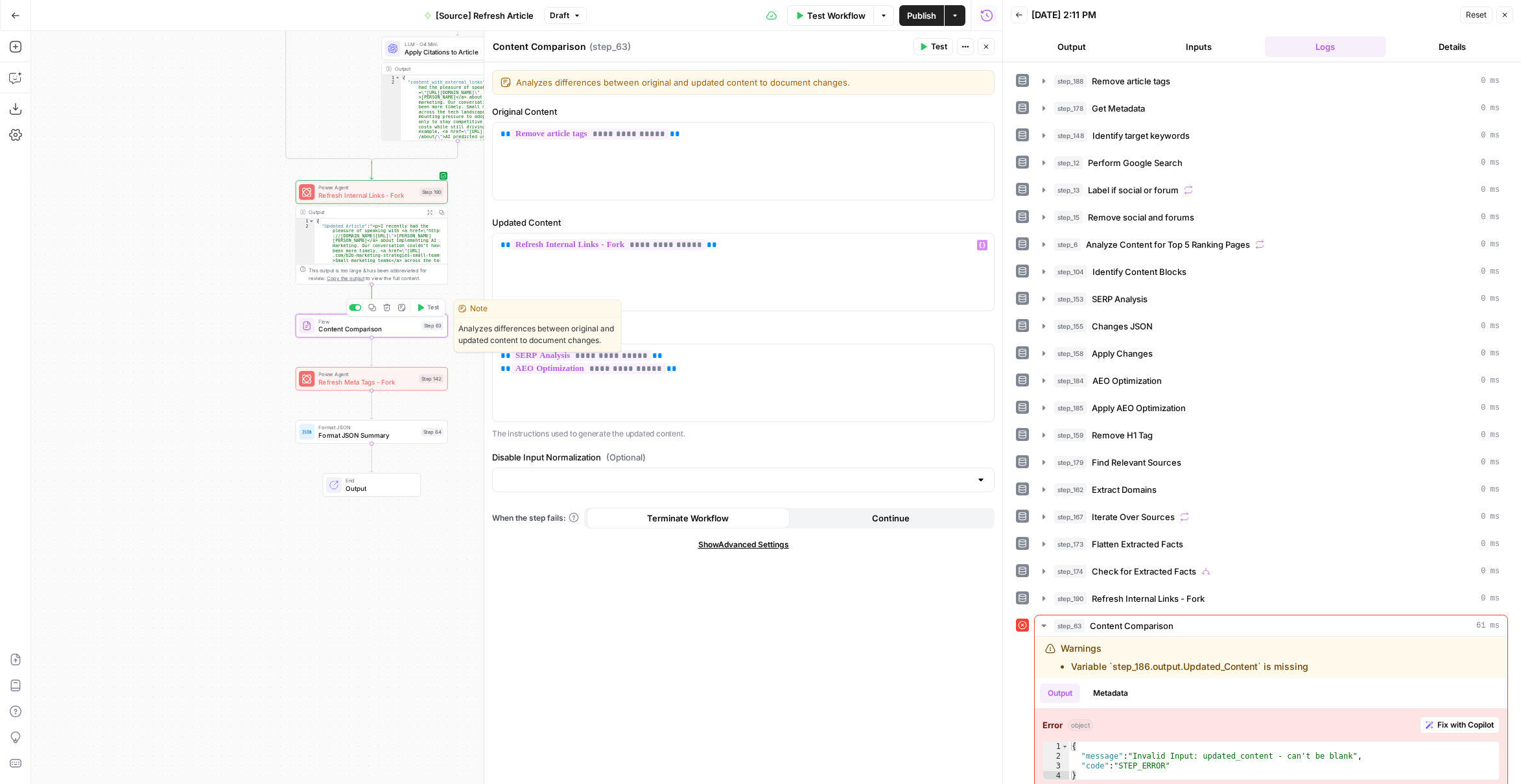
click at [419, 307] on icon "button" at bounding box center [420, 307] width 8 height 8
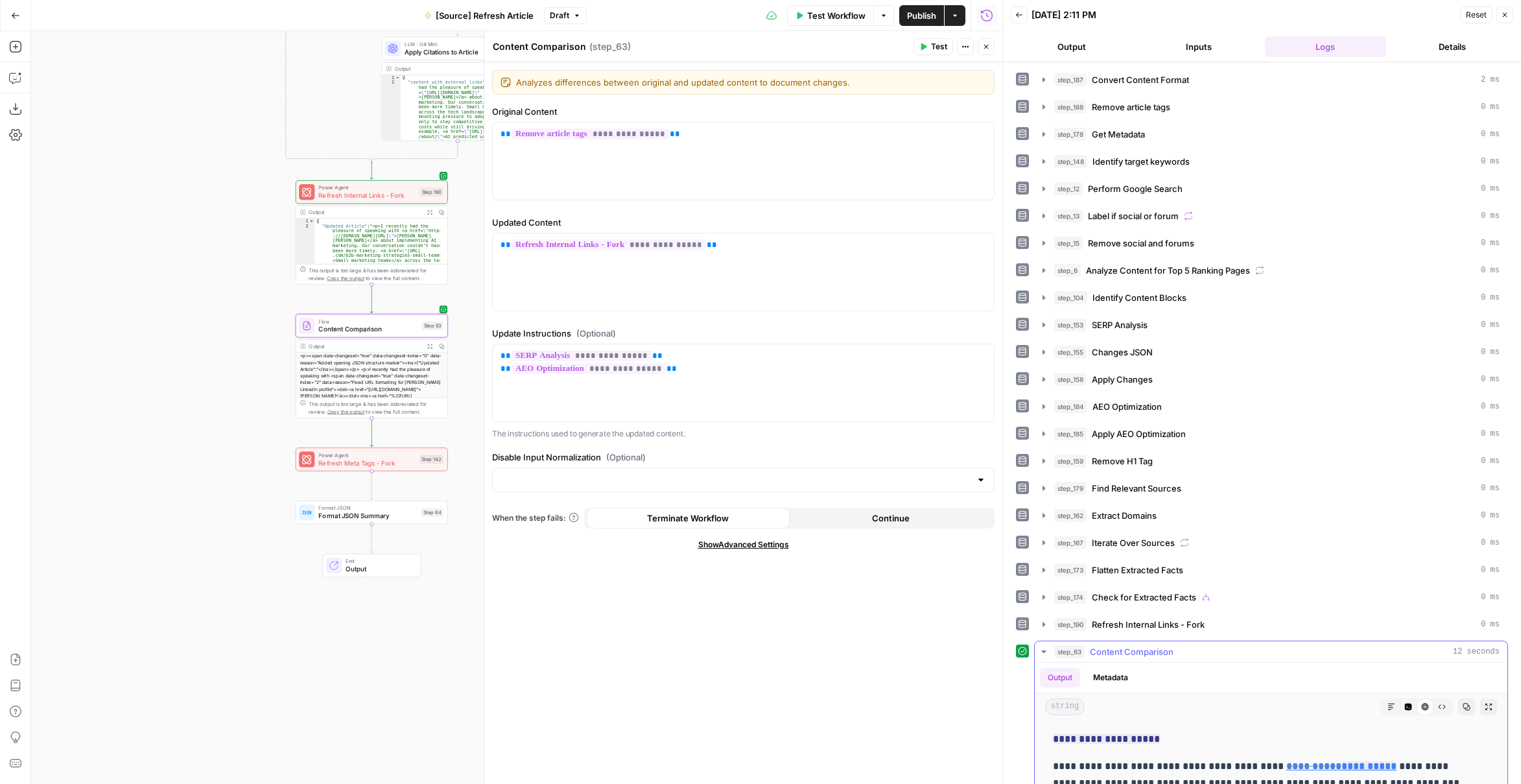
click at [1485, 703] on icon "button" at bounding box center [1489, 706] width 8 height 8
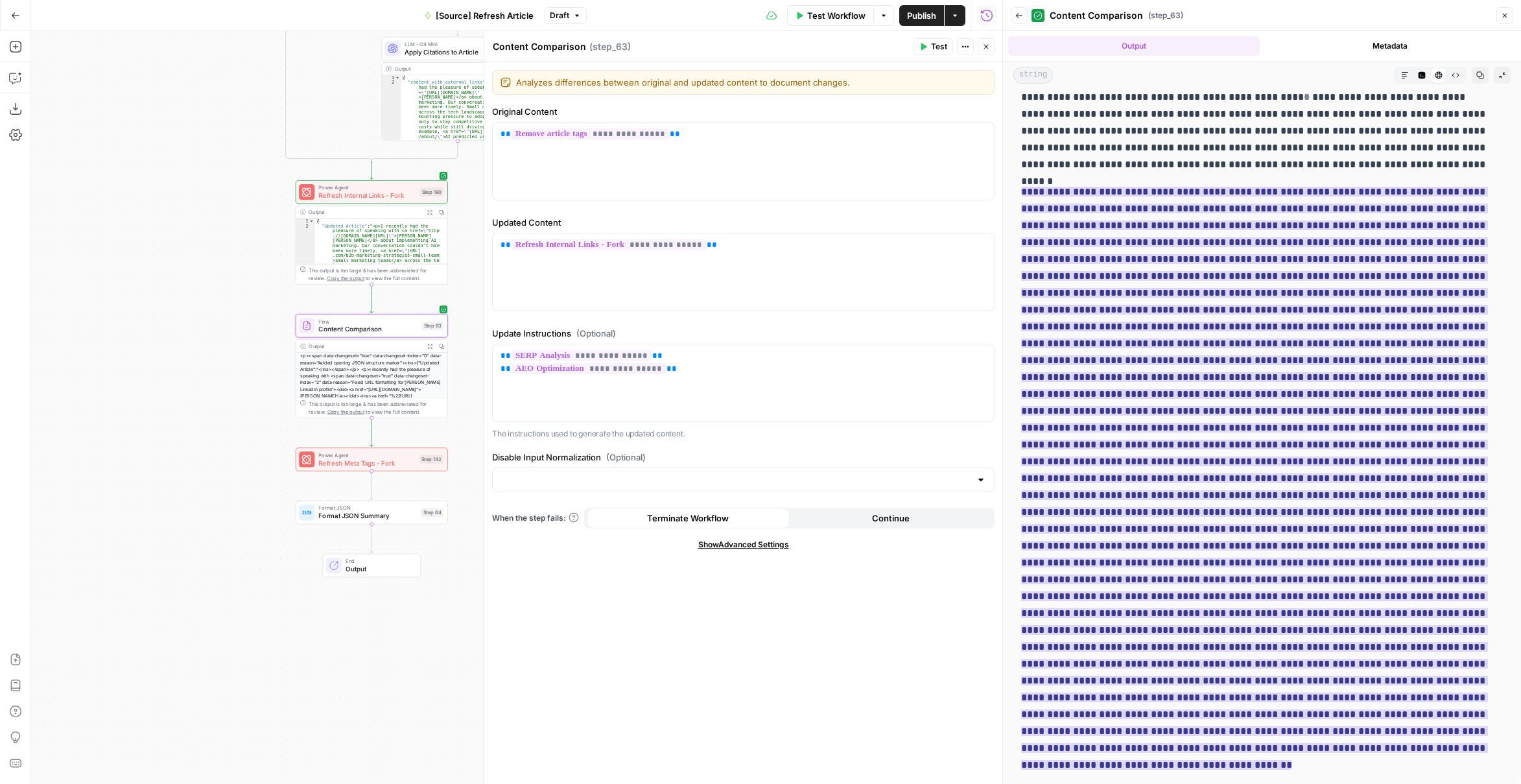
scroll to position [3969, 0]
click at [1397, 73] on button "Markdown" at bounding box center [1405, 75] width 16 height 16
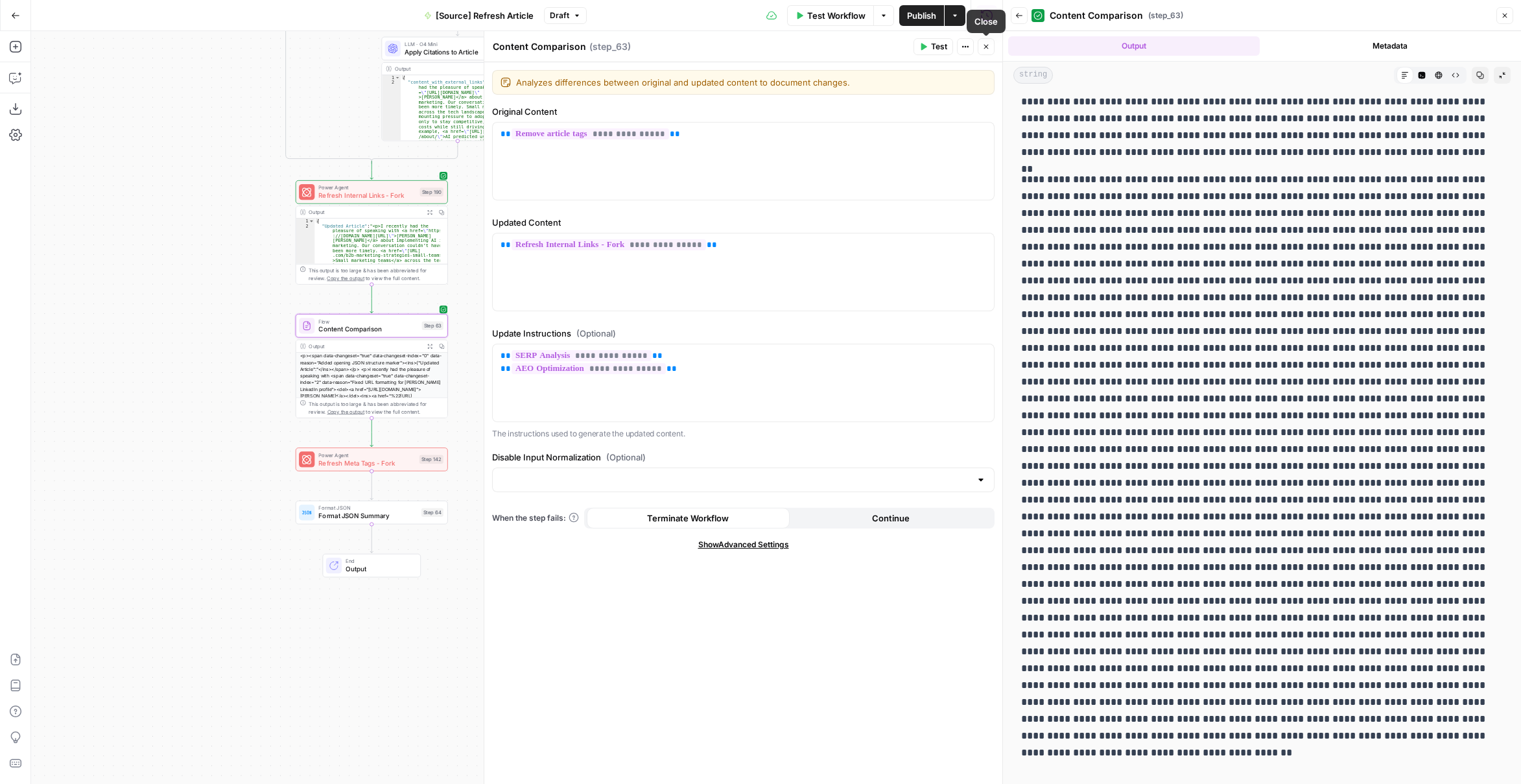
click at [989, 46] on icon "button" at bounding box center [986, 47] width 8 height 8
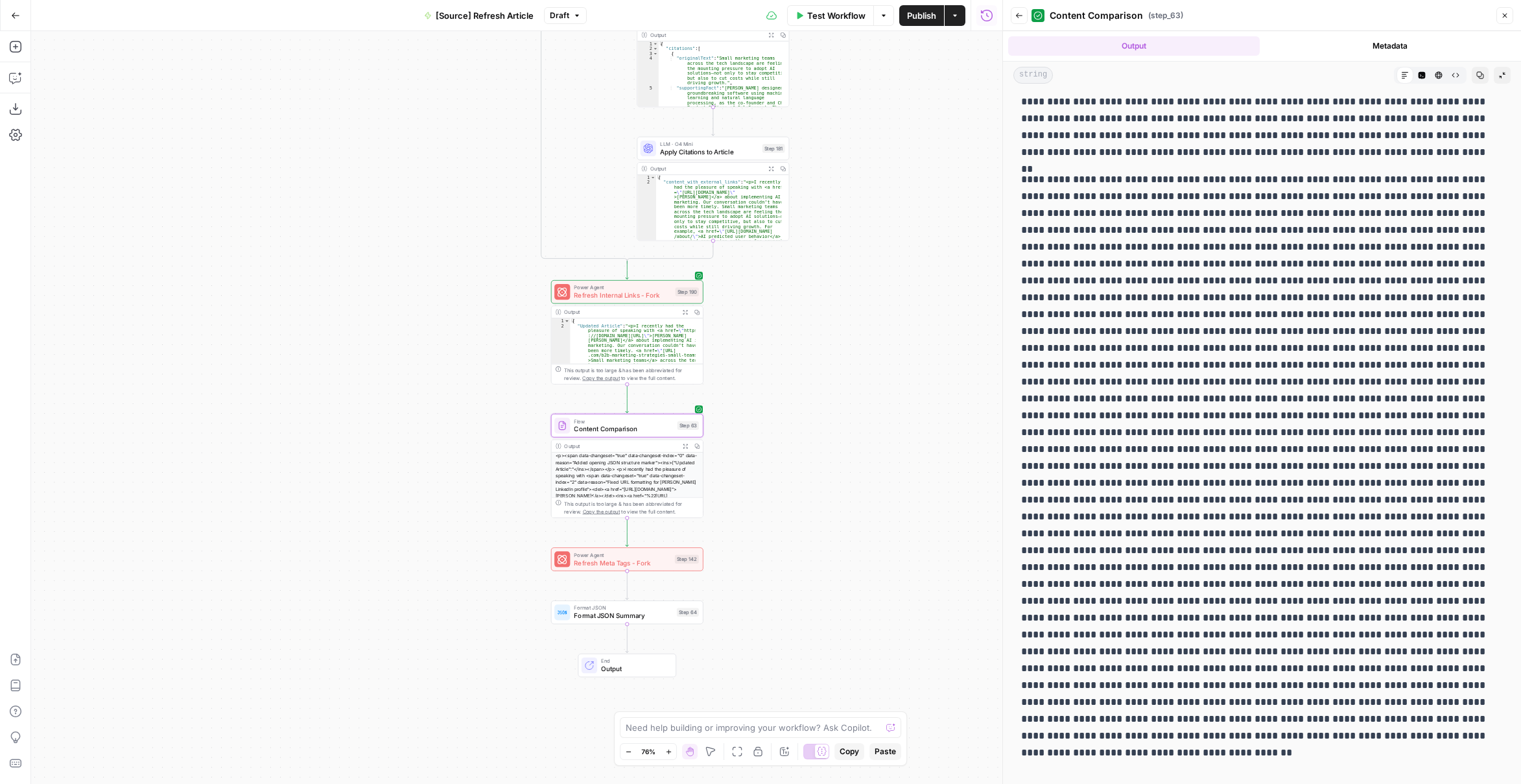
drag, startPoint x: 547, startPoint y: 323, endPoint x: 803, endPoint y: 423, distance: 274.8
click at [803, 423] on div "true false false true false true Workflow Set Inputs Inputs Content Processing …" at bounding box center [516, 408] width 972 height 753
click at [16, 19] on icon "button" at bounding box center [16, 16] width 9 height 9
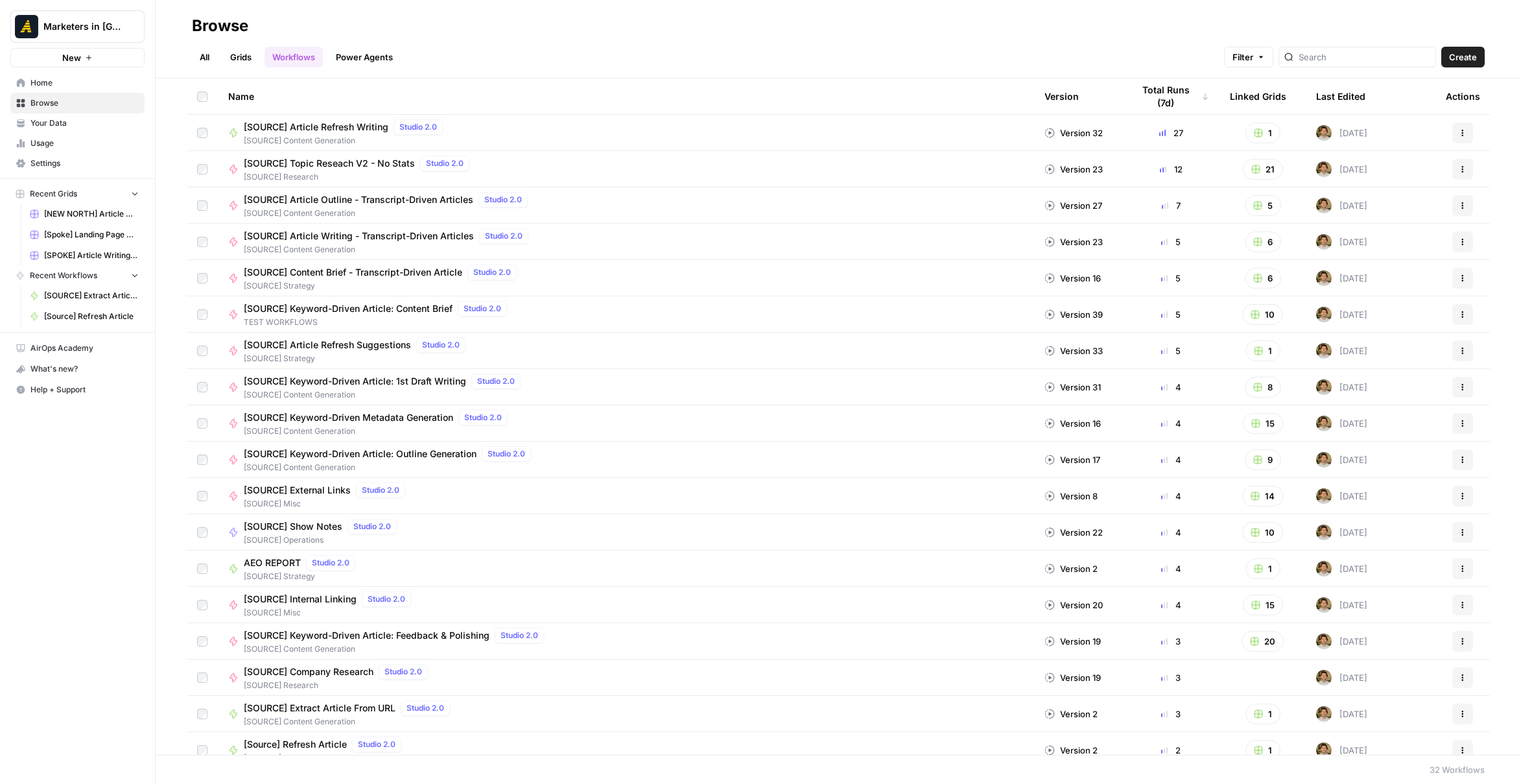
click at [198, 57] on link "All" at bounding box center [205, 57] width 26 height 21
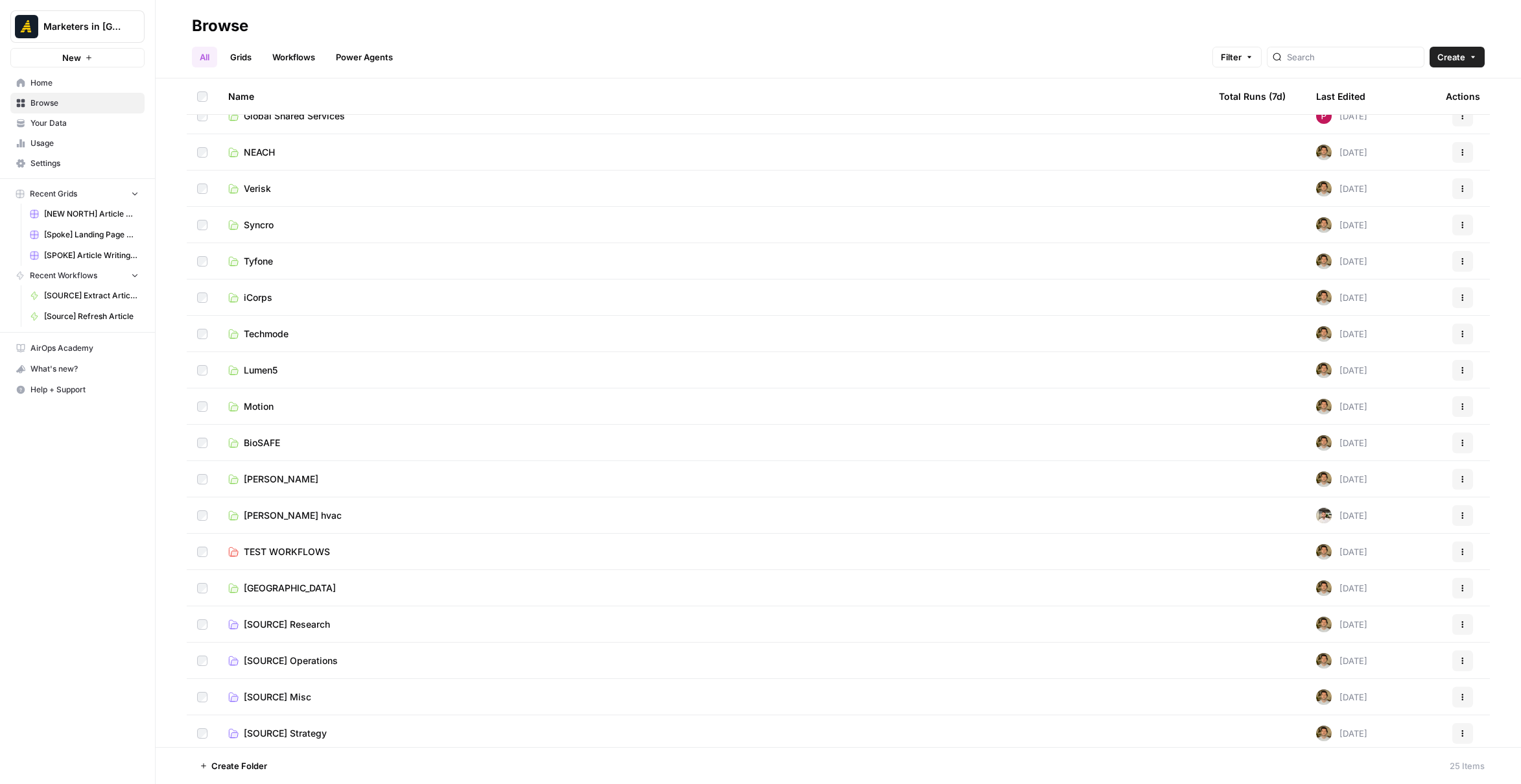
scroll to position [275, 0]
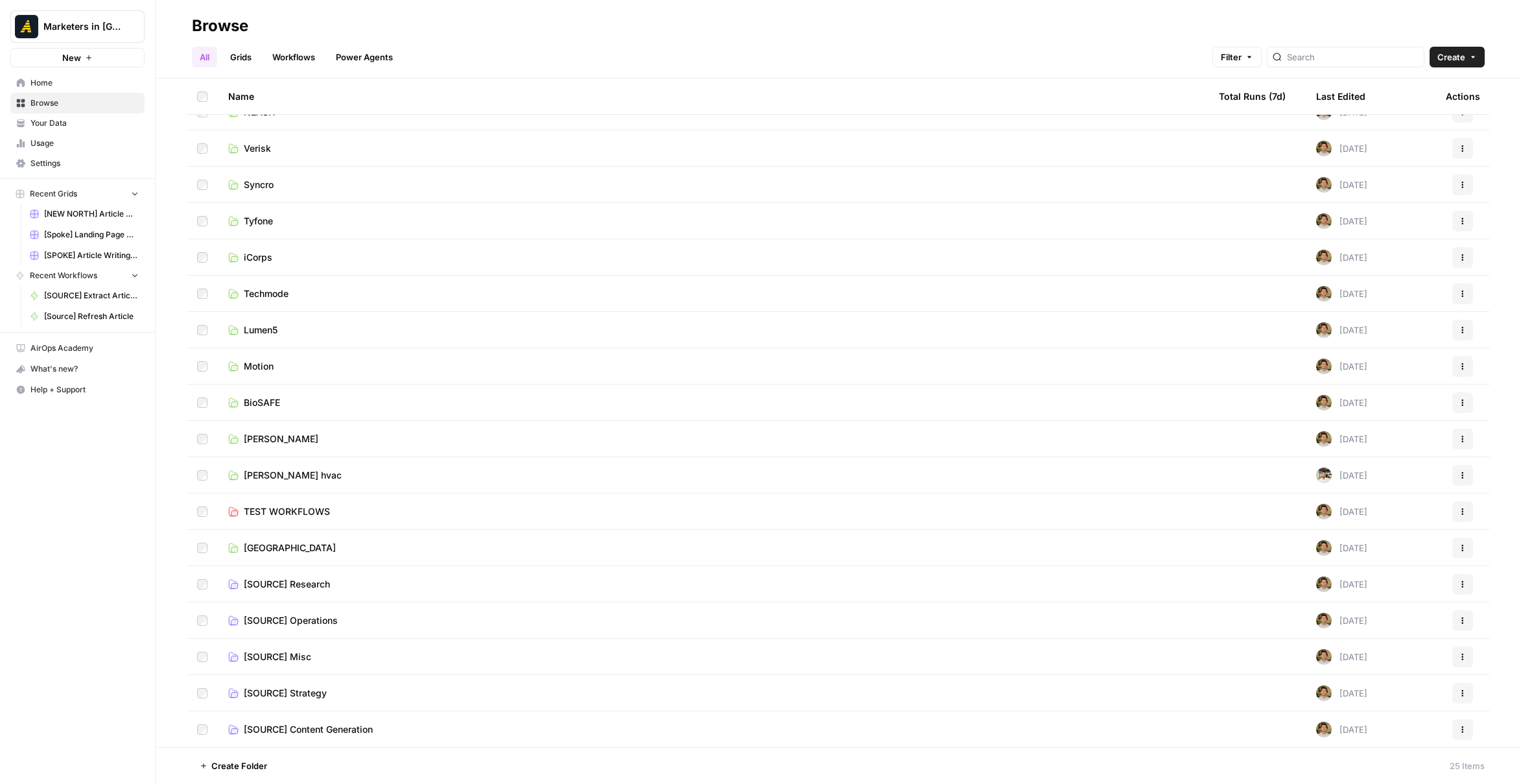
click at [325, 727] on span "[SOURCE] Content Generation" at bounding box center [308, 729] width 129 height 13
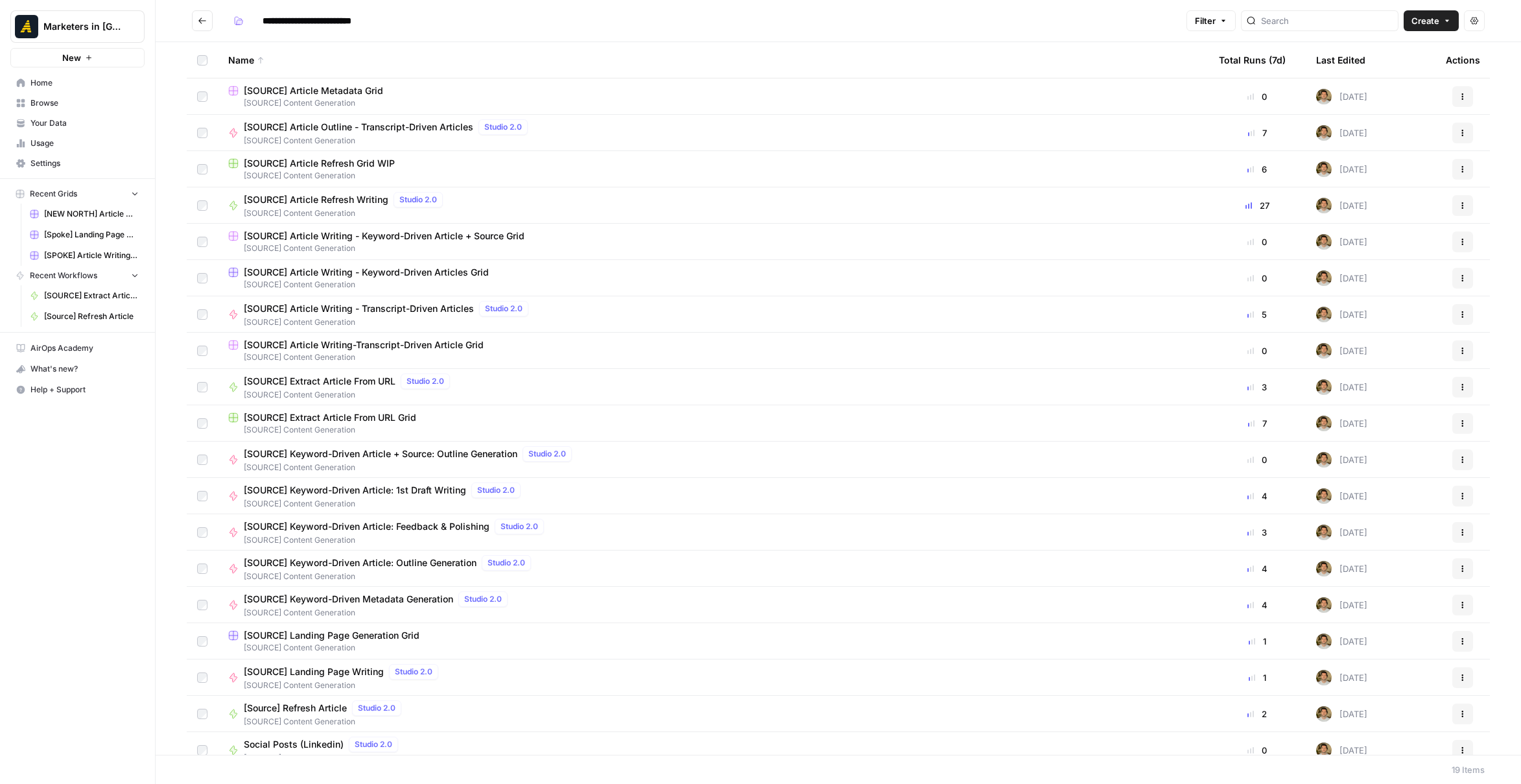
click at [363, 166] on span "[SOURCE] Article Refresh Grid WIP" at bounding box center [319, 164] width 151 height 13
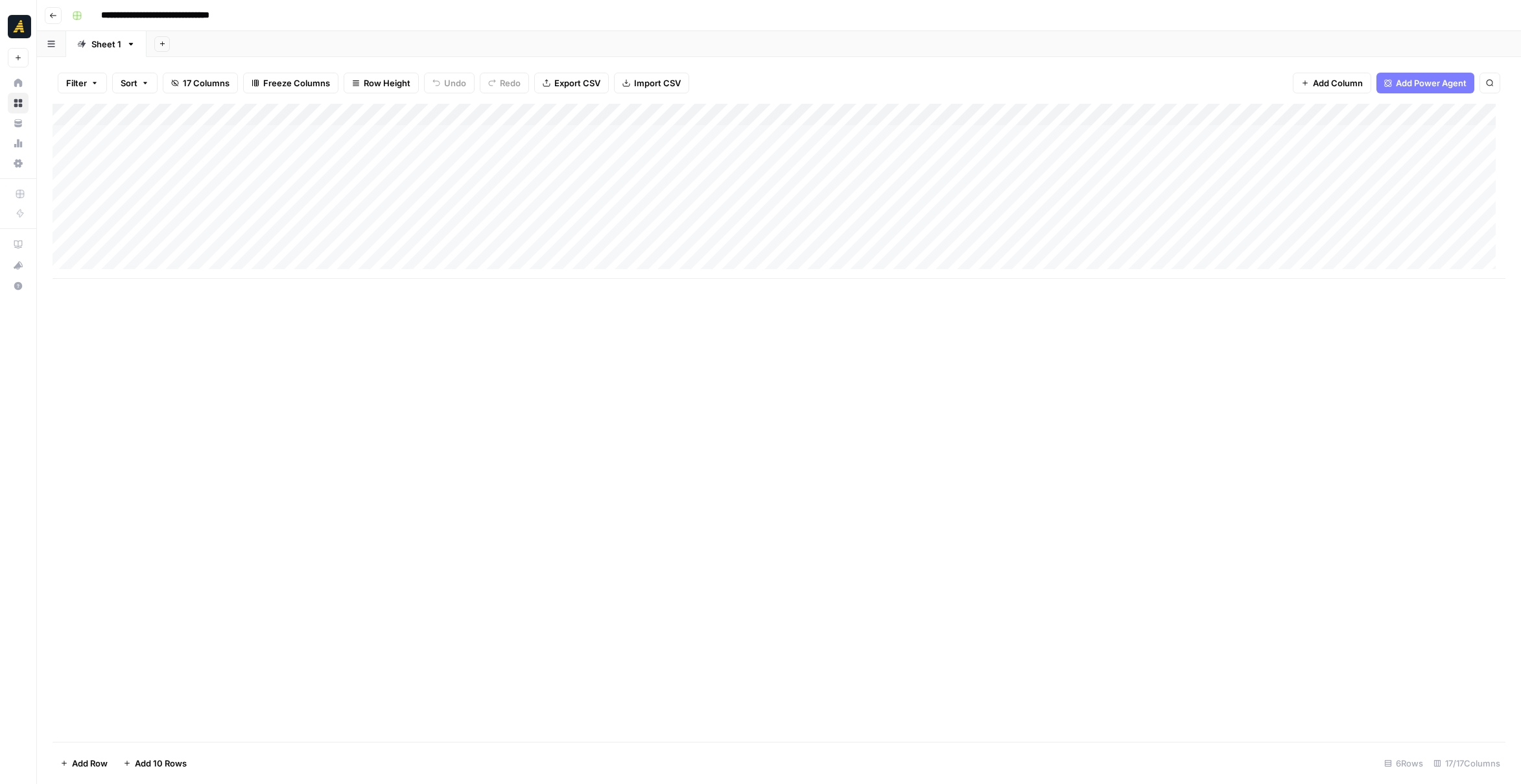
click at [49, 21] on button "Go back" at bounding box center [53, 16] width 16 height 16
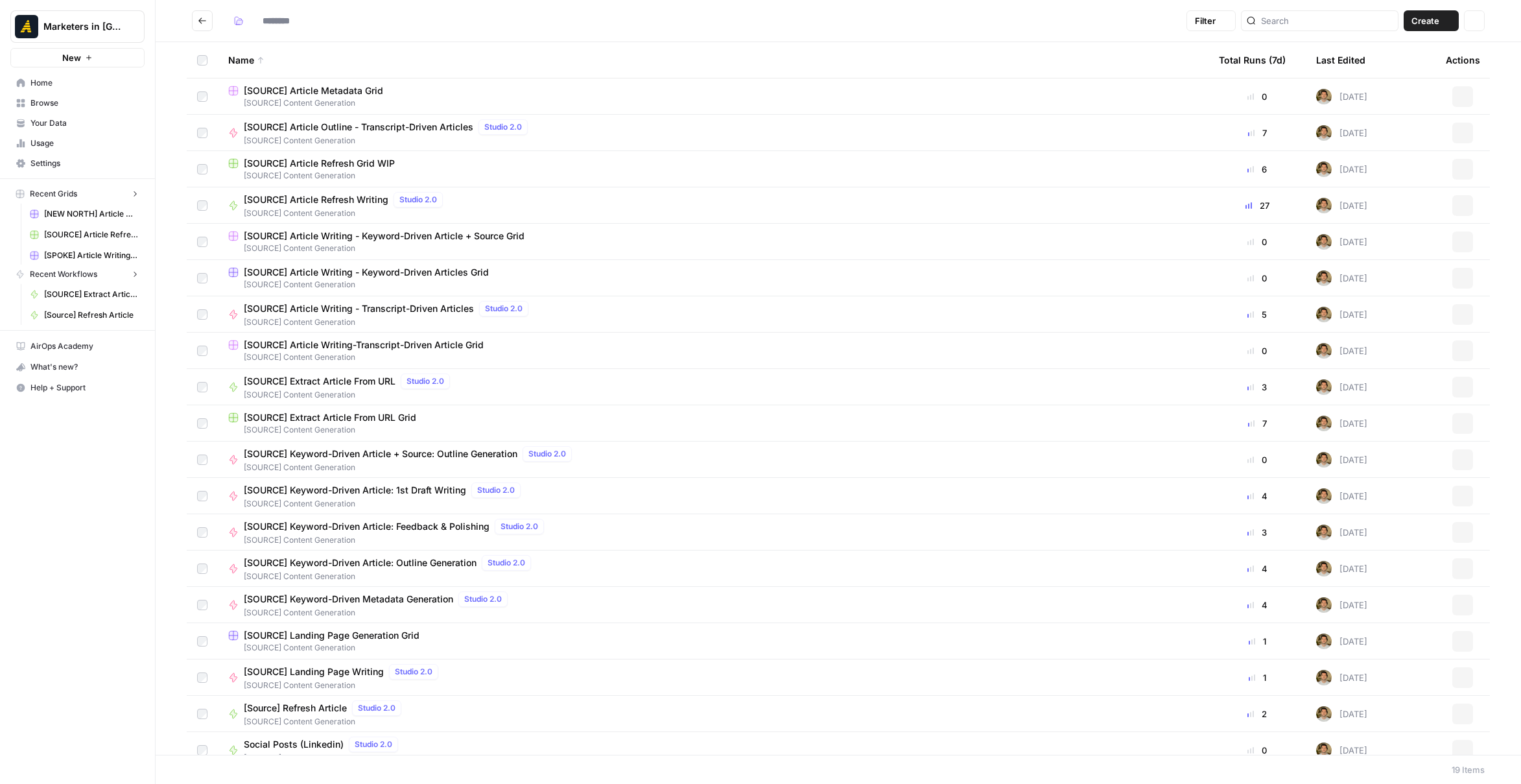
type input "**********"
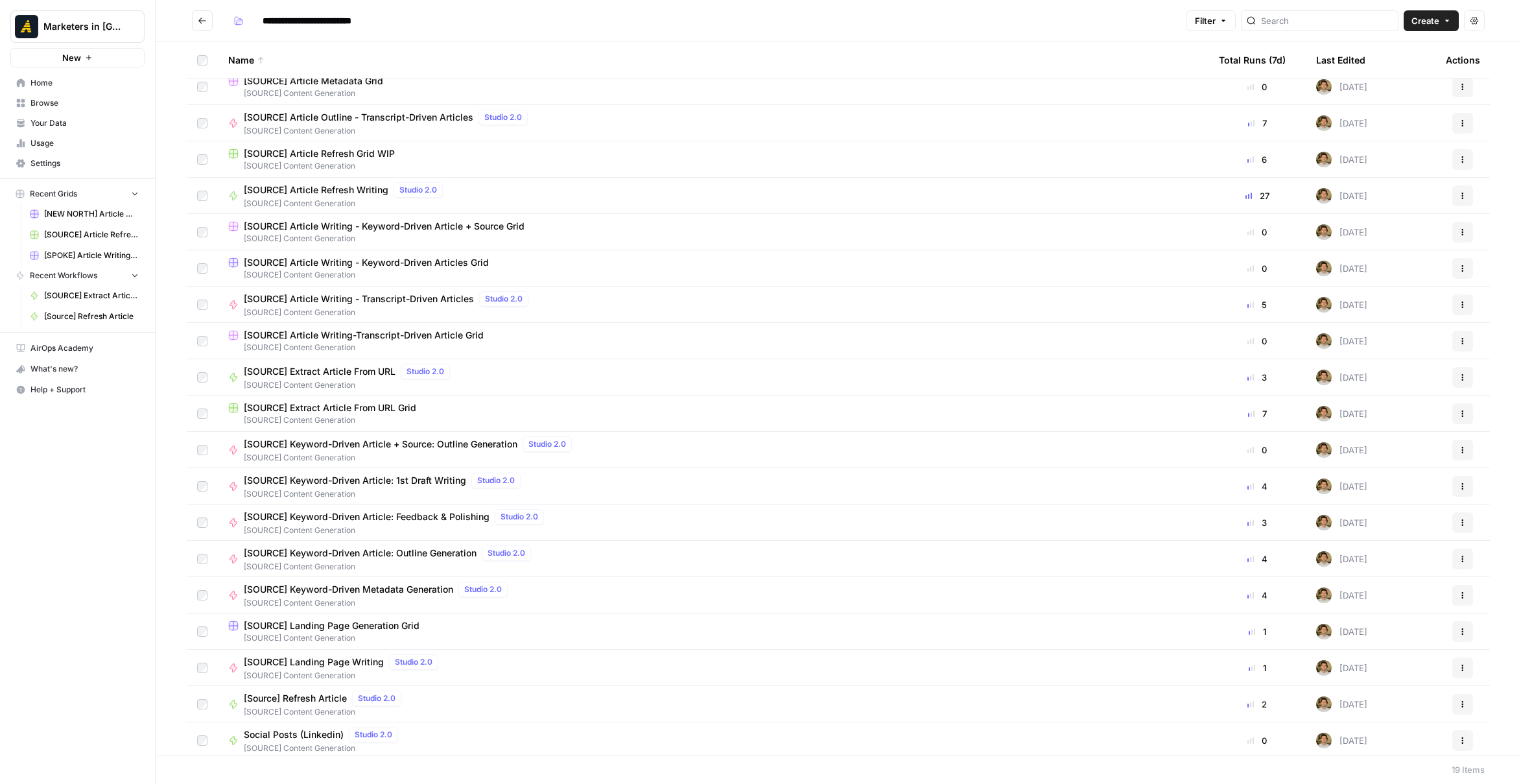
scroll to position [13, 0]
click at [392, 400] on span "[SOURCE] Extract Article From URL Grid" at bounding box center [330, 405] width 173 height 13
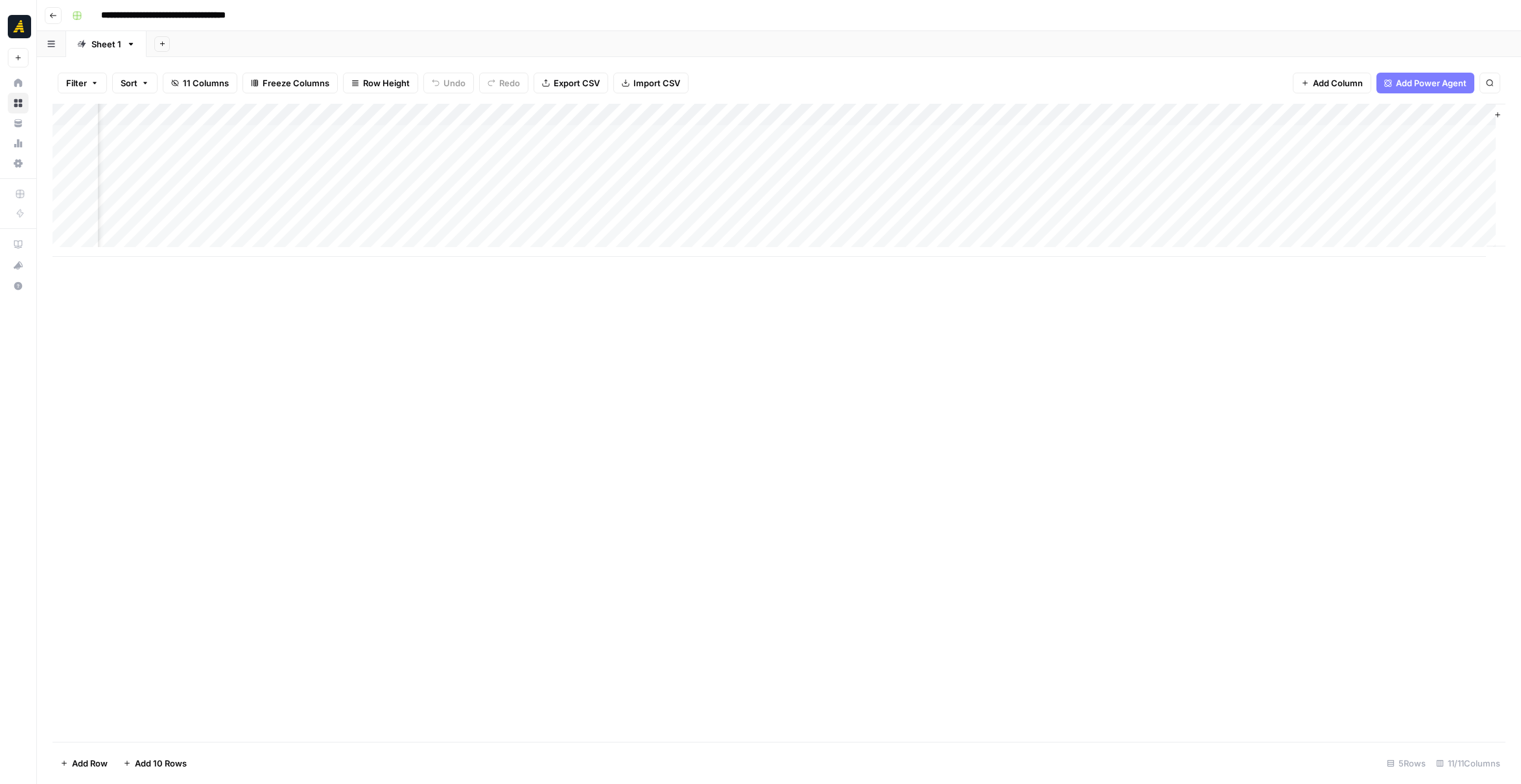
scroll to position [0, 156]
click at [1396, 112] on div "Add Column" at bounding box center [779, 180] width 1453 height 153
click at [1323, 342] on span "Remove Column" at bounding box center [1348, 344] width 113 height 13
click at [665, 138] on button "Cancel" at bounding box center [659, 146] width 46 height 24
click at [1338, 114] on div "Add Column" at bounding box center [779, 180] width 1453 height 153
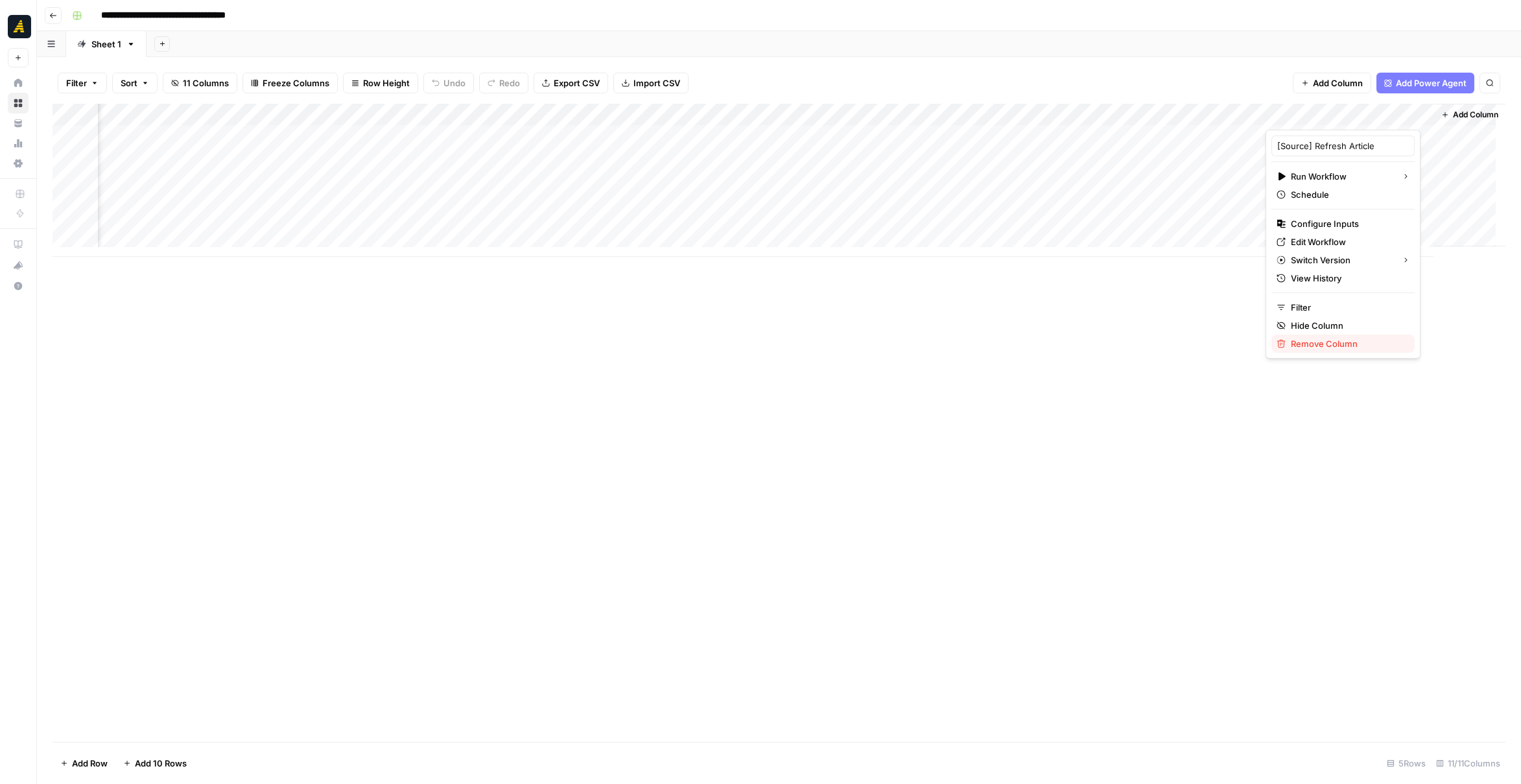
click at [1327, 341] on span "Remove Column" at bounding box center [1348, 344] width 113 height 13
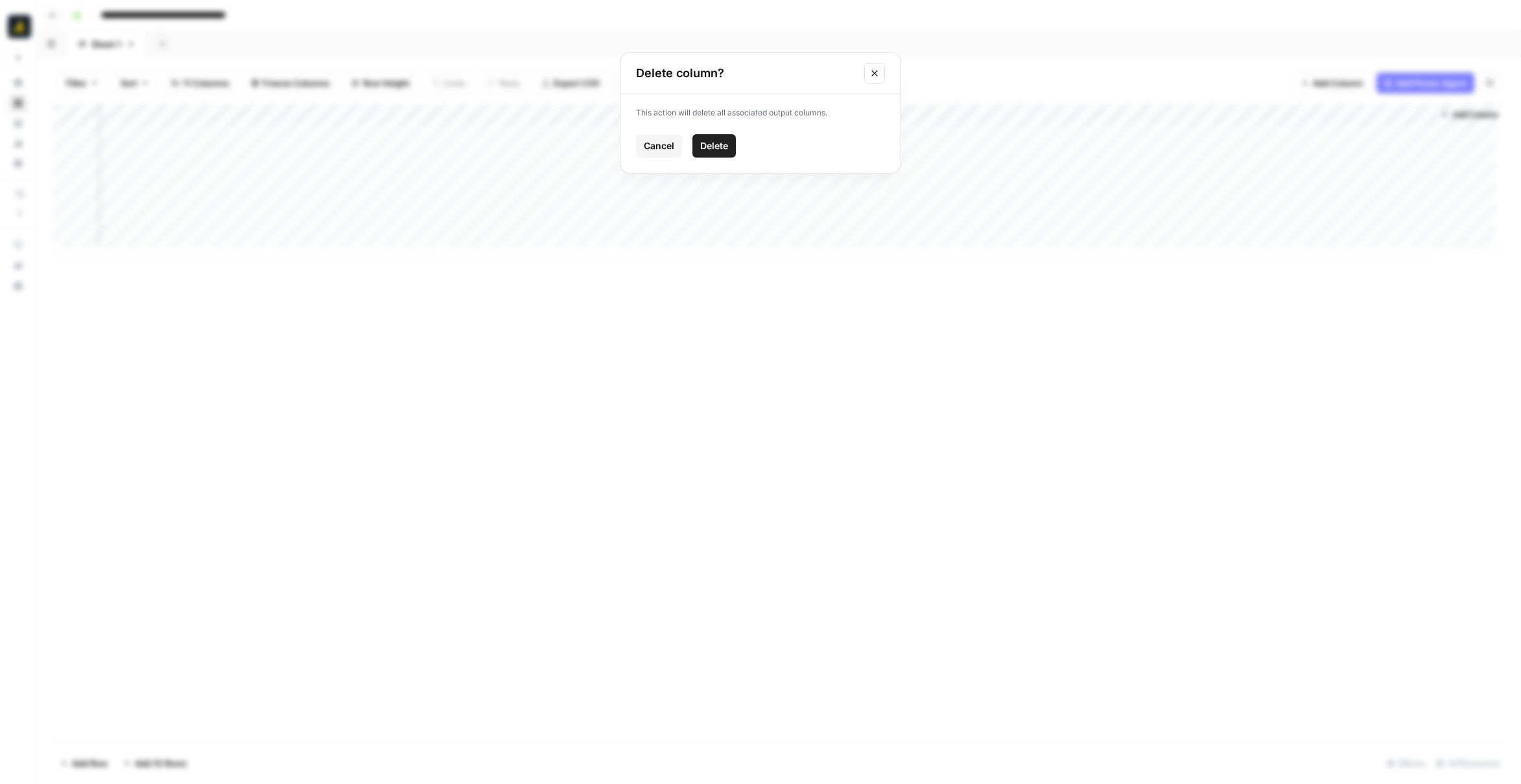
click at [713, 148] on span "Delete" at bounding box center [714, 146] width 28 height 13
click at [52, 18] on icon "button" at bounding box center [53, 16] width 8 height 8
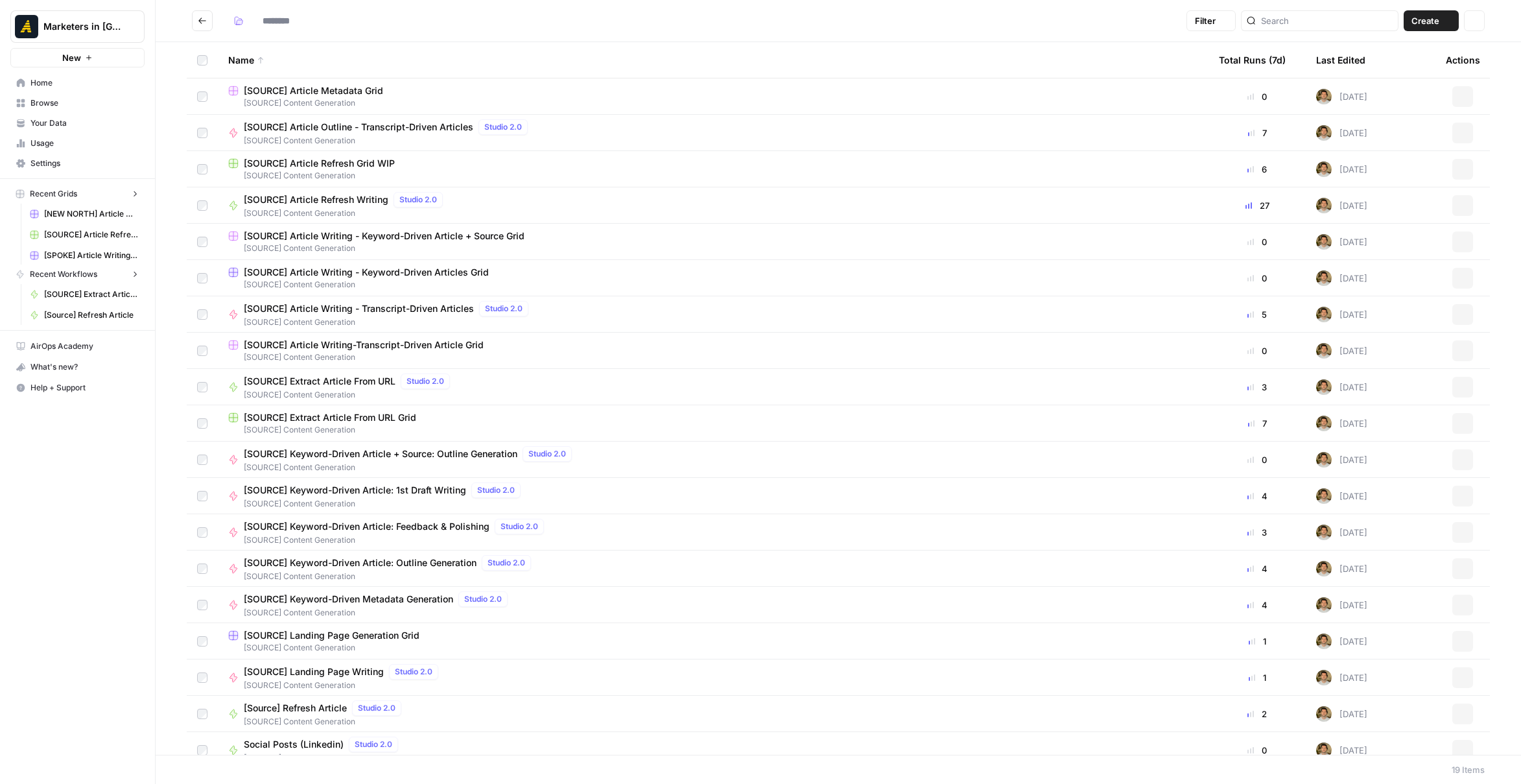
type input "**********"
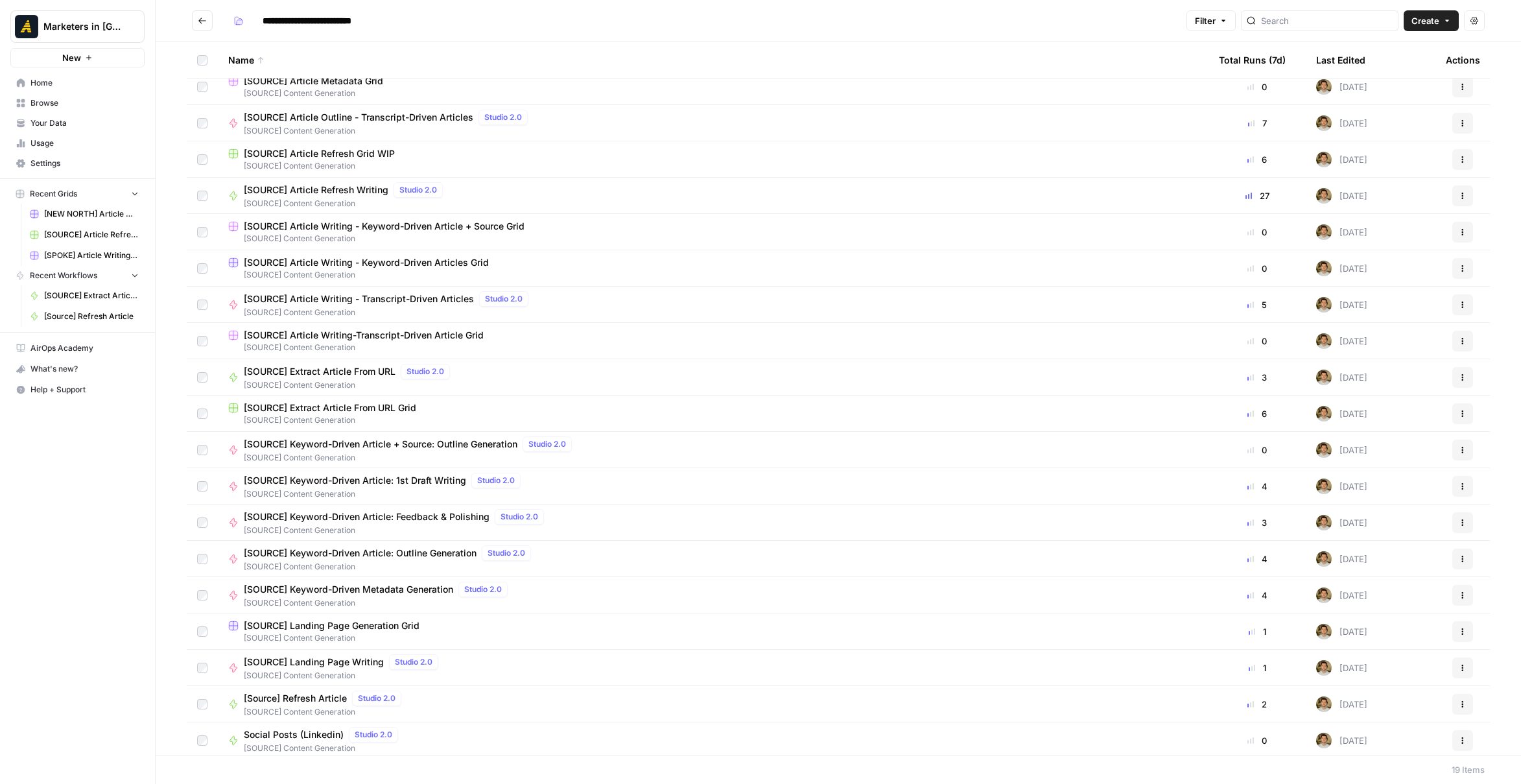
scroll to position [13, 0]
click at [1417, 17] on span "Create" at bounding box center [1426, 21] width 28 height 13
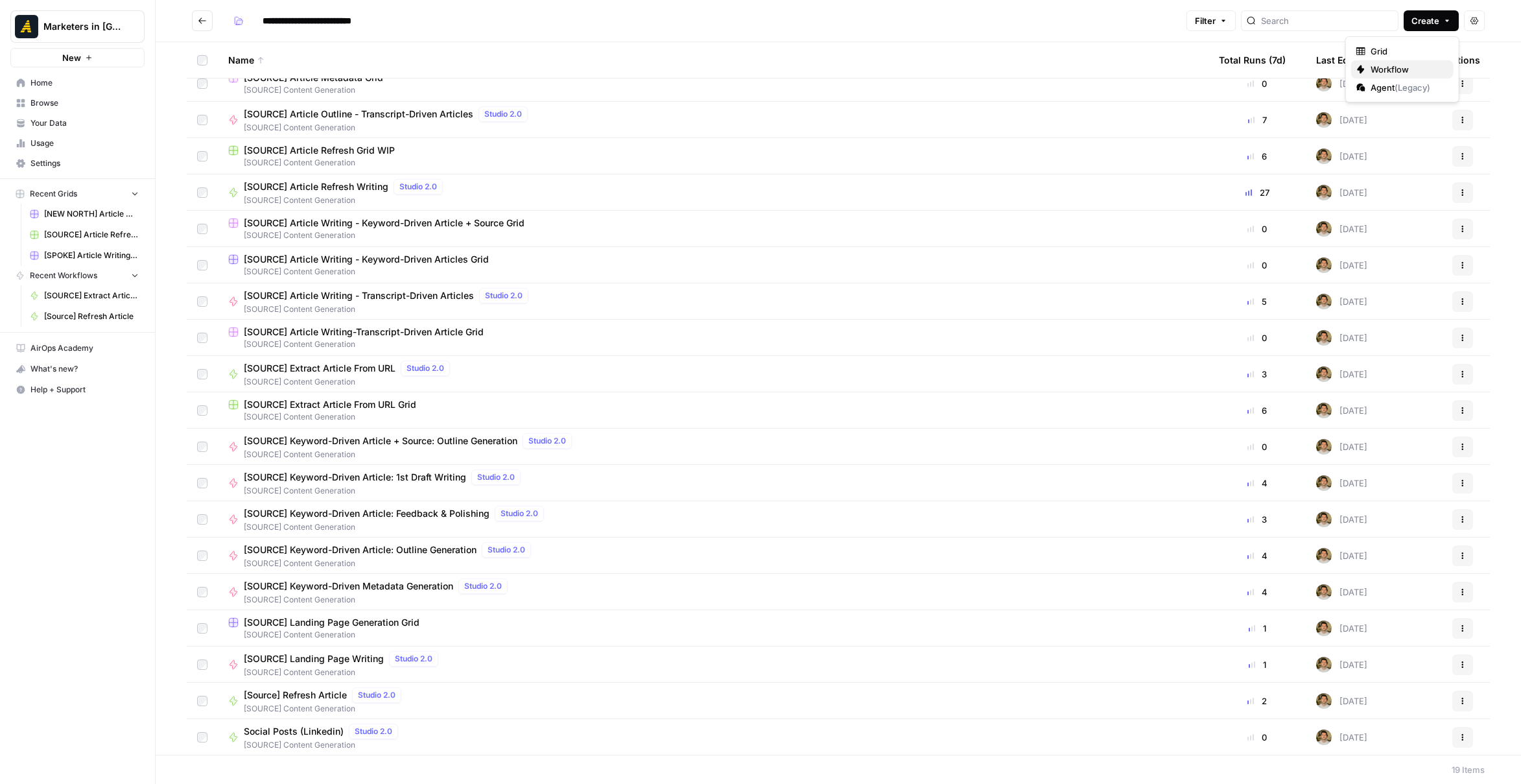
click at [1403, 68] on span "Workflow" at bounding box center [1407, 69] width 72 height 13
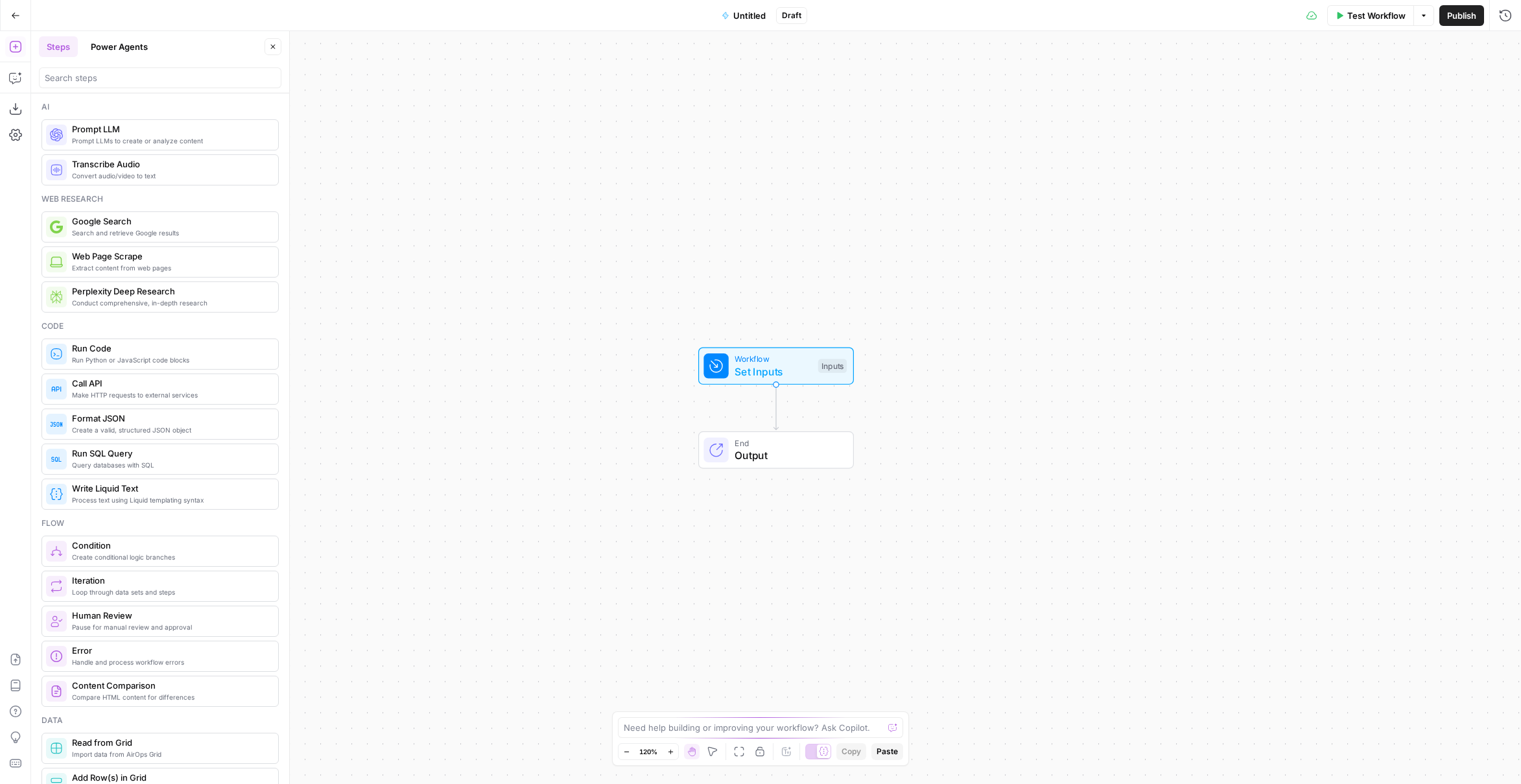
click at [738, 14] on span "Untitled" at bounding box center [749, 16] width 32 height 13
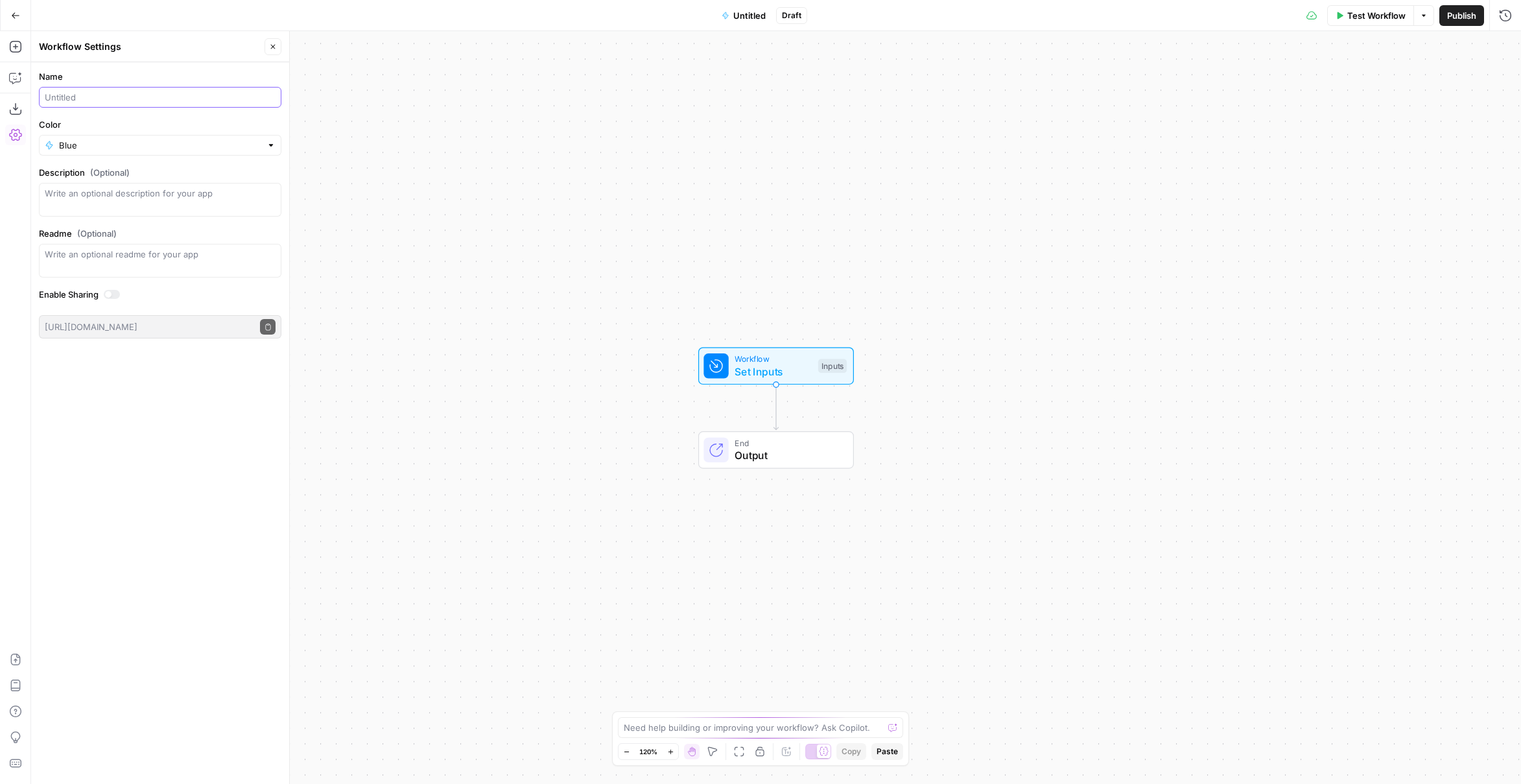
click at [133, 100] on input "Name" at bounding box center [160, 97] width 231 height 13
type input "M"
type input "○"
type input "[SOURCE] Article Refresh V2"
click at [445, 216] on div "Workflow Set Inputs Inputs End Output" at bounding box center [776, 408] width 1490 height 753
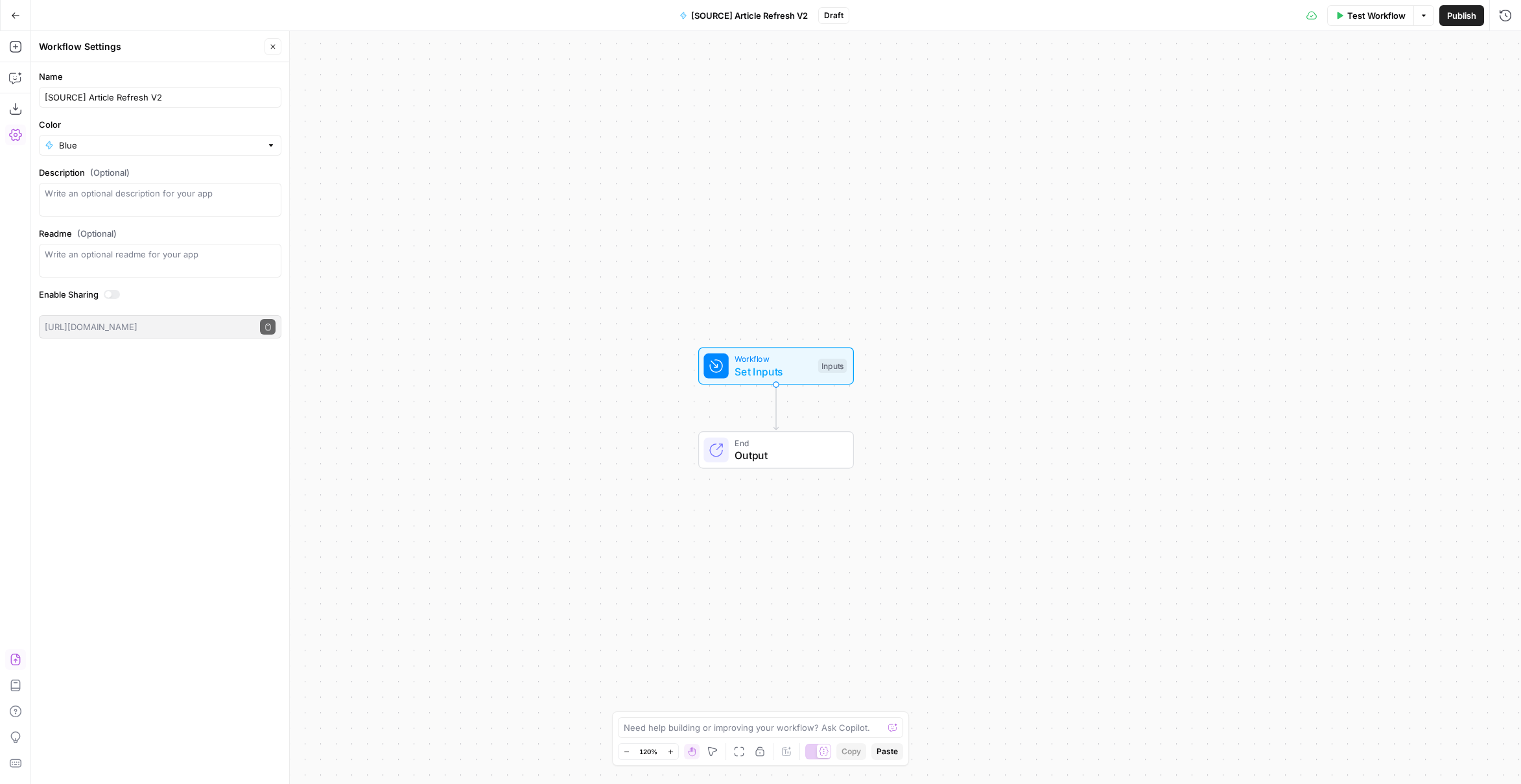
click at [9, 660] on icon "button" at bounding box center [16, 659] width 13 height 13
click at [708, 159] on span "Import" at bounding box center [715, 165] width 30 height 13
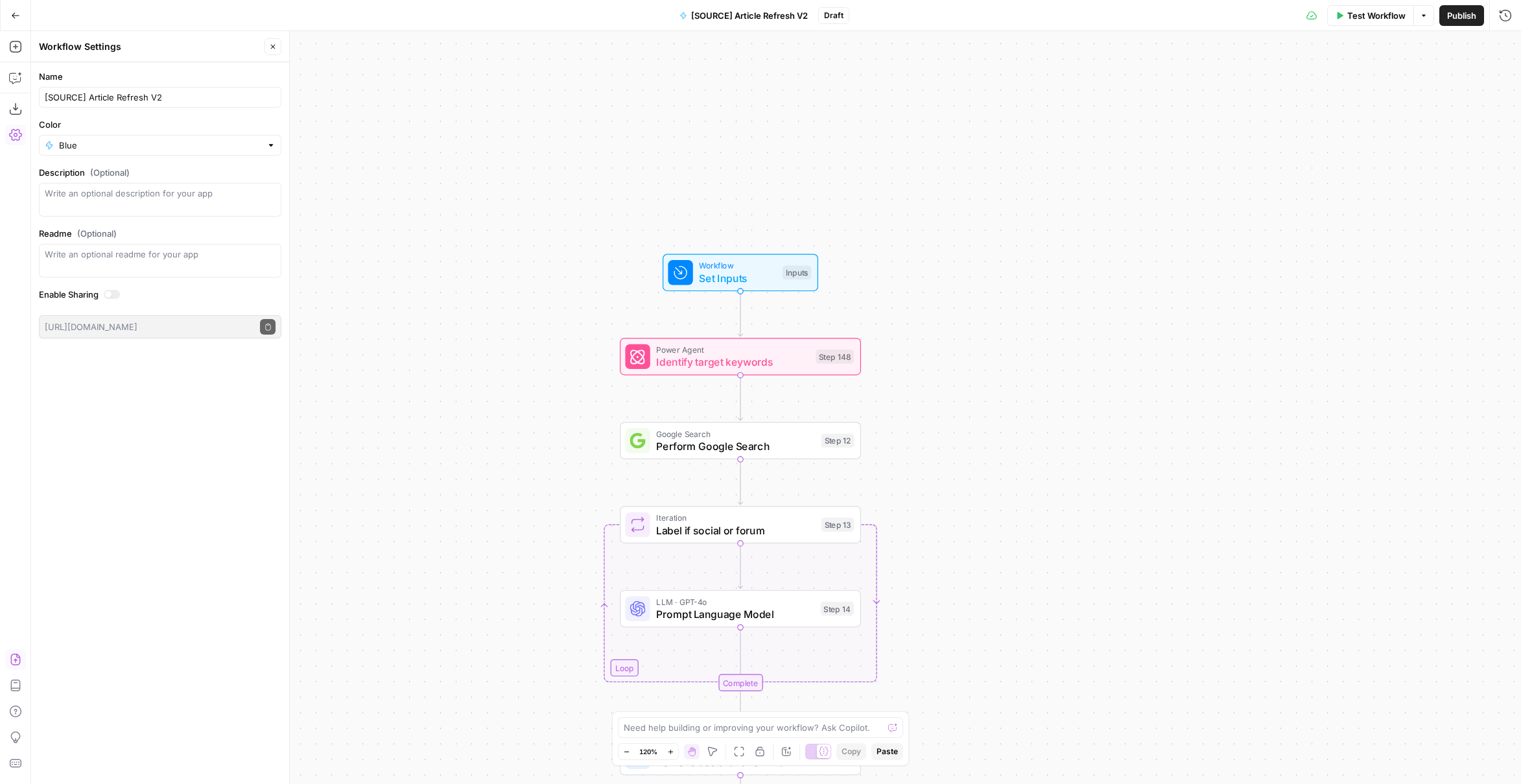
drag, startPoint x: 1033, startPoint y: 431, endPoint x: 961, endPoint y: 197, distance: 244.8
click at [960, 195] on div "true false false true false true Workflow Set Inputs Inputs Power Agent Identif…" at bounding box center [776, 408] width 1490 height 753
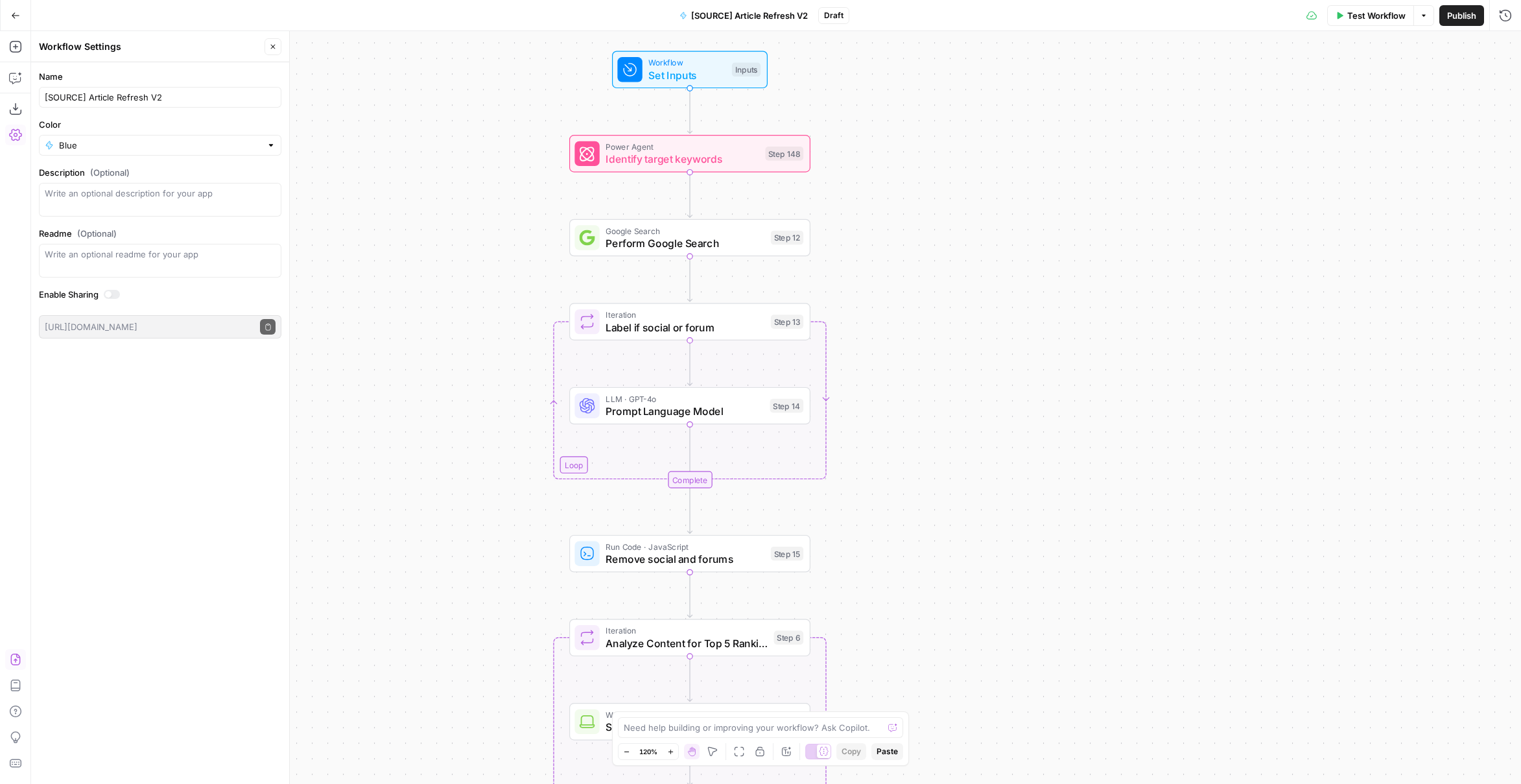
drag, startPoint x: 970, startPoint y: 385, endPoint x: 939, endPoint y: 289, distance: 100.9
click at [941, 287] on div "true false false true false true Workflow Set Inputs Inputs Power Agent Identif…" at bounding box center [776, 408] width 1490 height 753
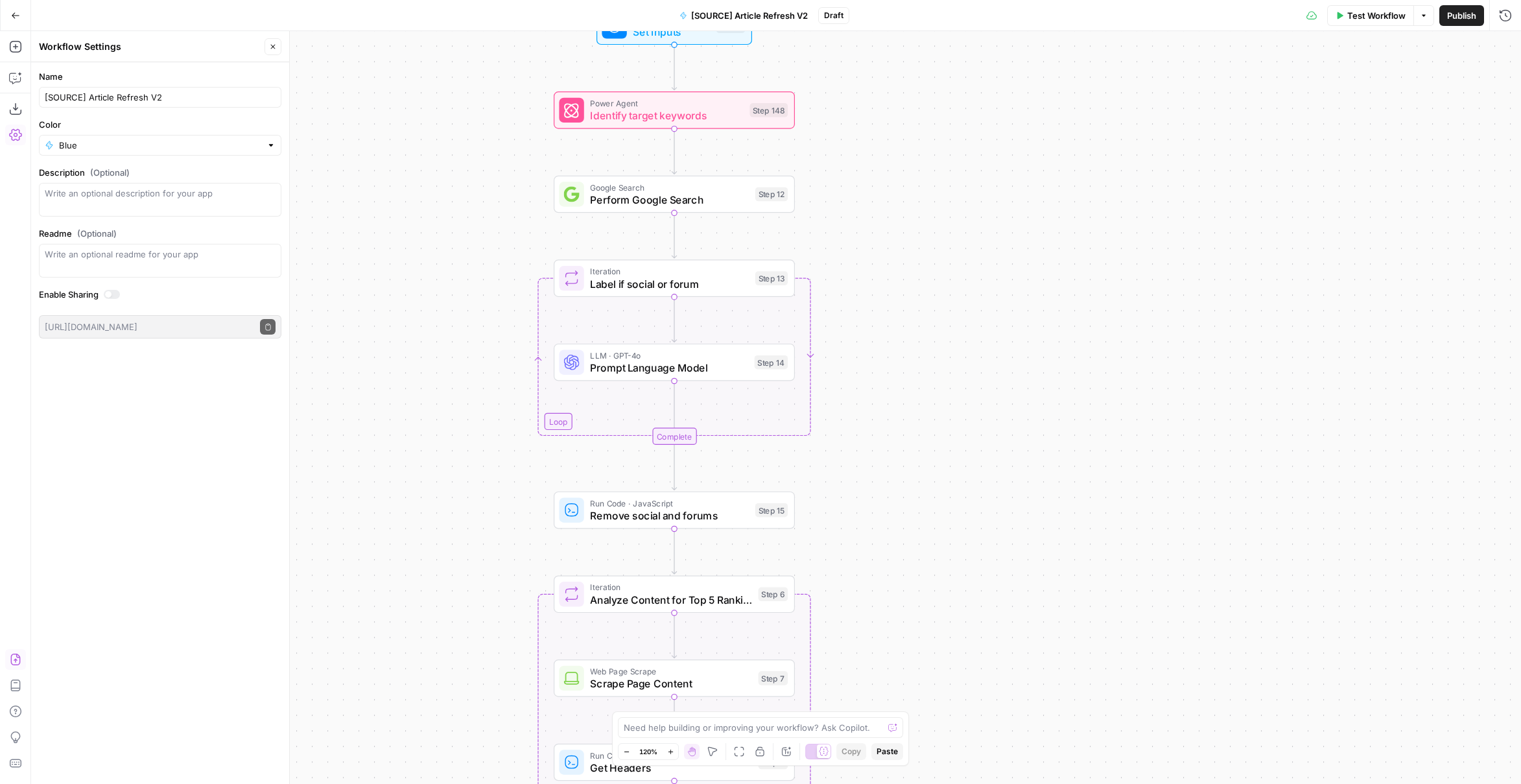
click at [690, 368] on span "Prompt Language Model" at bounding box center [669, 367] width 158 height 16
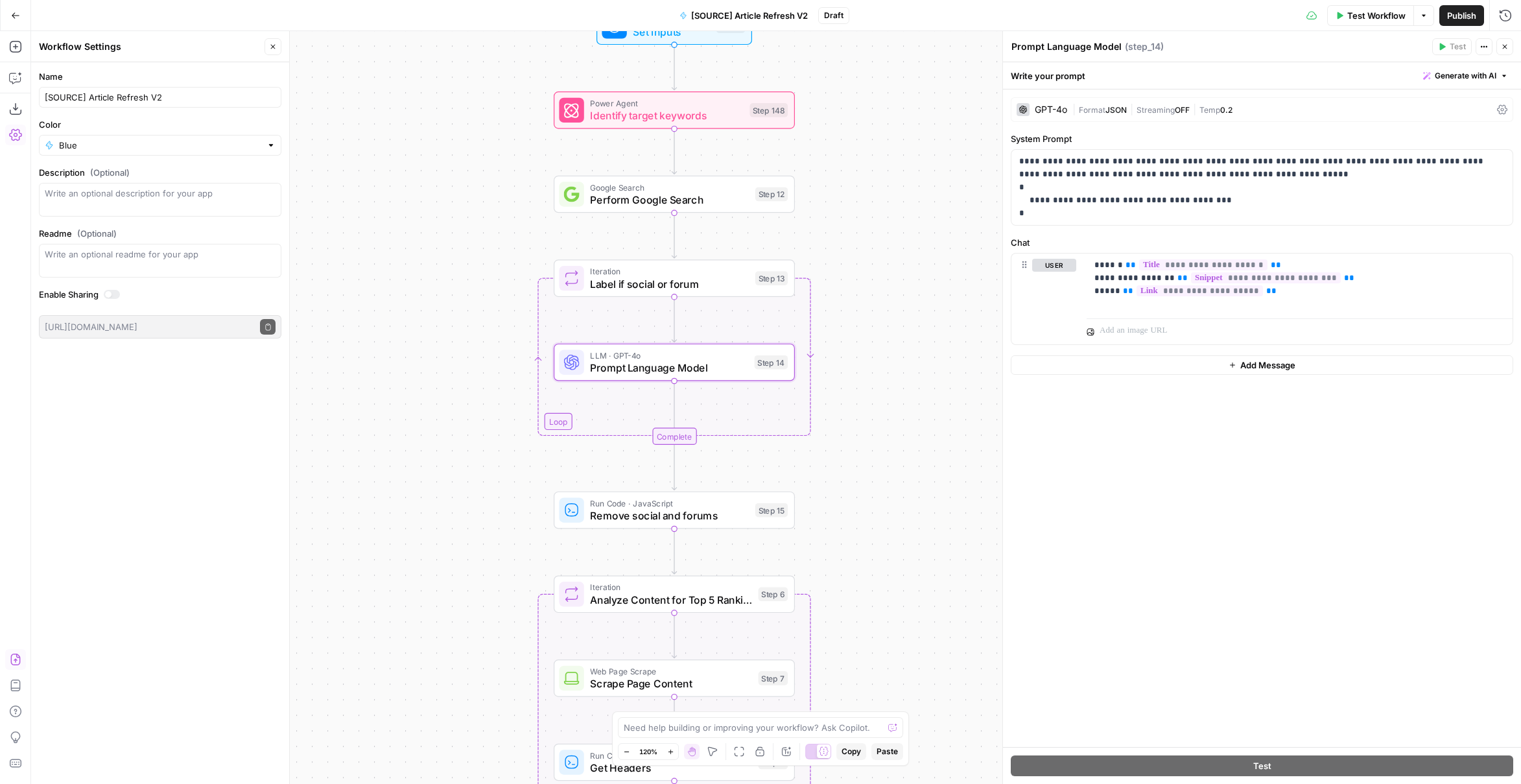
click at [1066, 106] on div "GPT-4o" at bounding box center [1050, 110] width 32 height 9
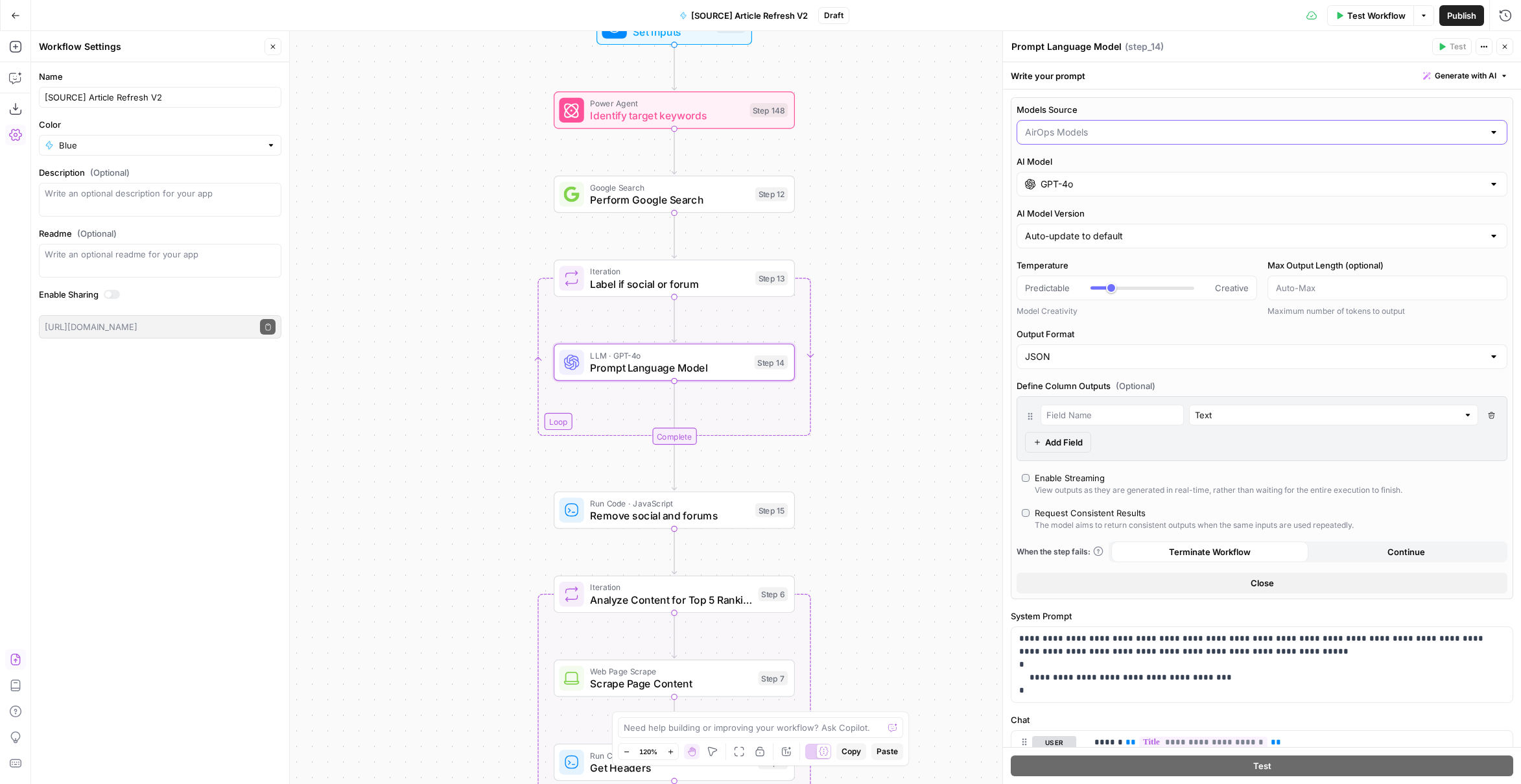
click at [1069, 132] on input "Models Source" at bounding box center [1255, 132] width 459 height 13
click at [1068, 184] on span "My Models" at bounding box center [1254, 182] width 454 height 13
type input "My Models"
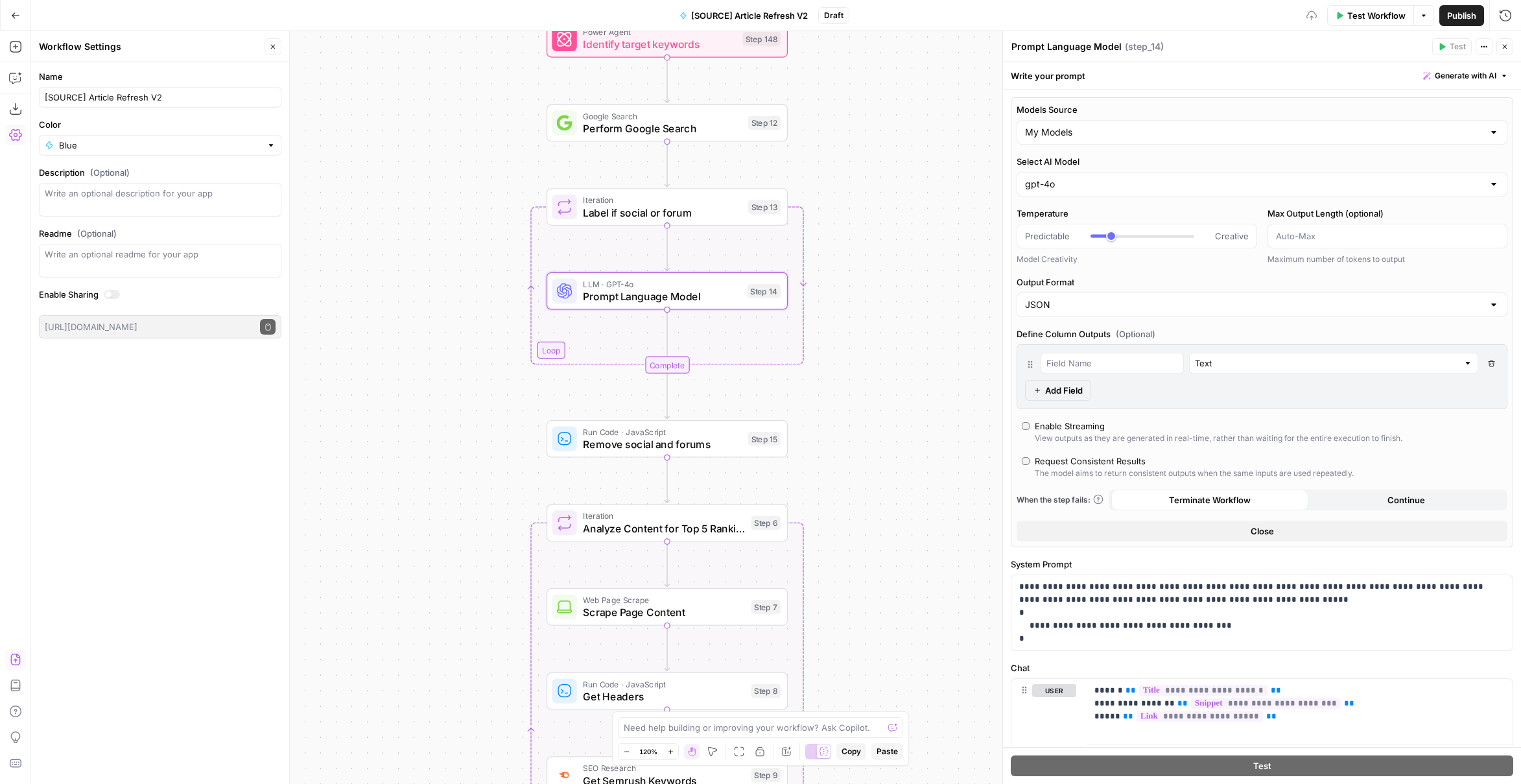
drag, startPoint x: 901, startPoint y: 496, endPoint x: 871, endPoint y: 259, distance: 238.9
click at [872, 258] on div "true false false true false true Workflow Set Inputs Inputs Power Agent Identif…" at bounding box center [776, 408] width 1490 height 753
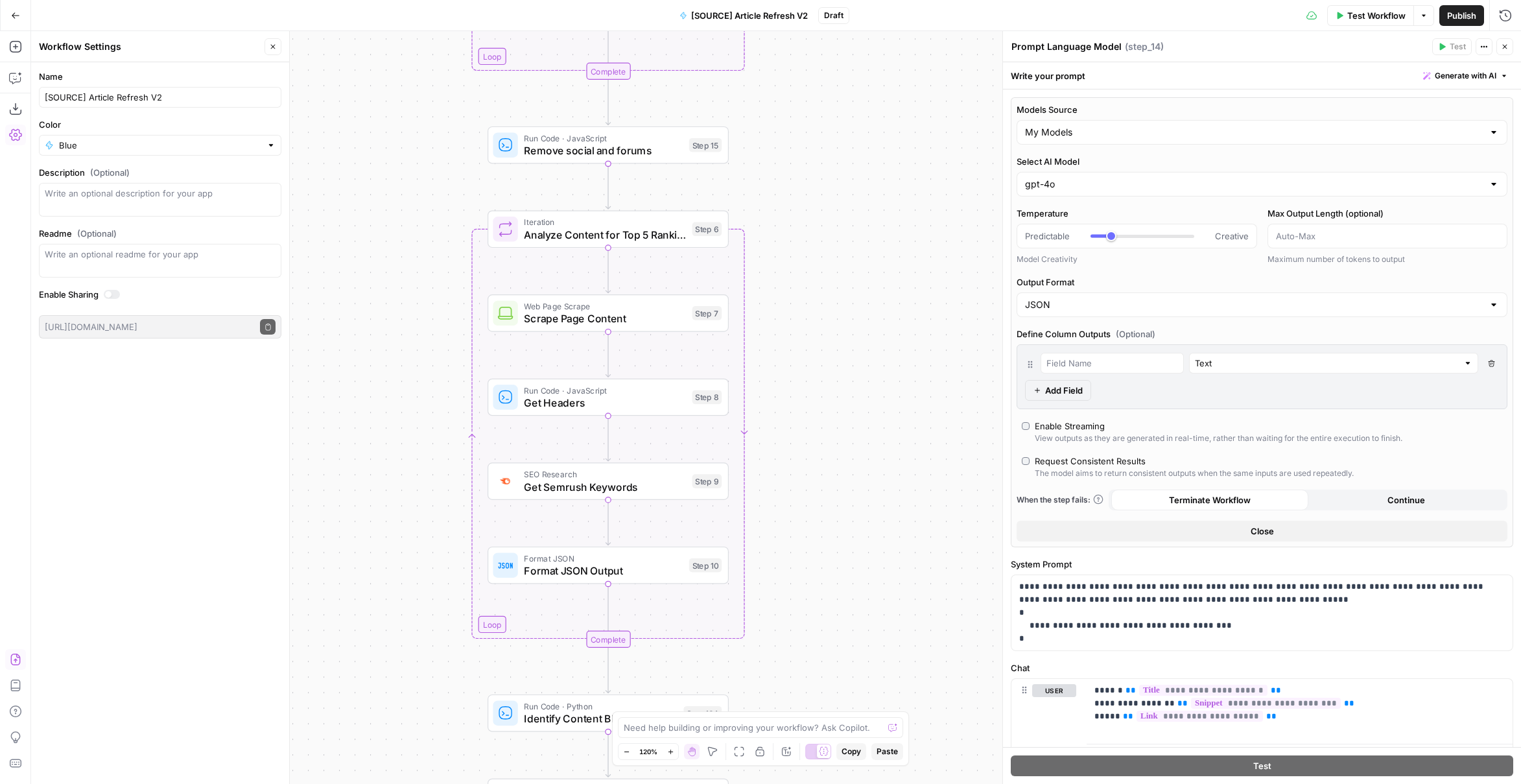
drag, startPoint x: 859, startPoint y: 376, endPoint x: 835, endPoint y: 270, distance: 108.7
click at [836, 273] on div "true false false true false true Workflow Set Inputs Inputs Power Agent Identif…" at bounding box center [776, 408] width 1490 height 753
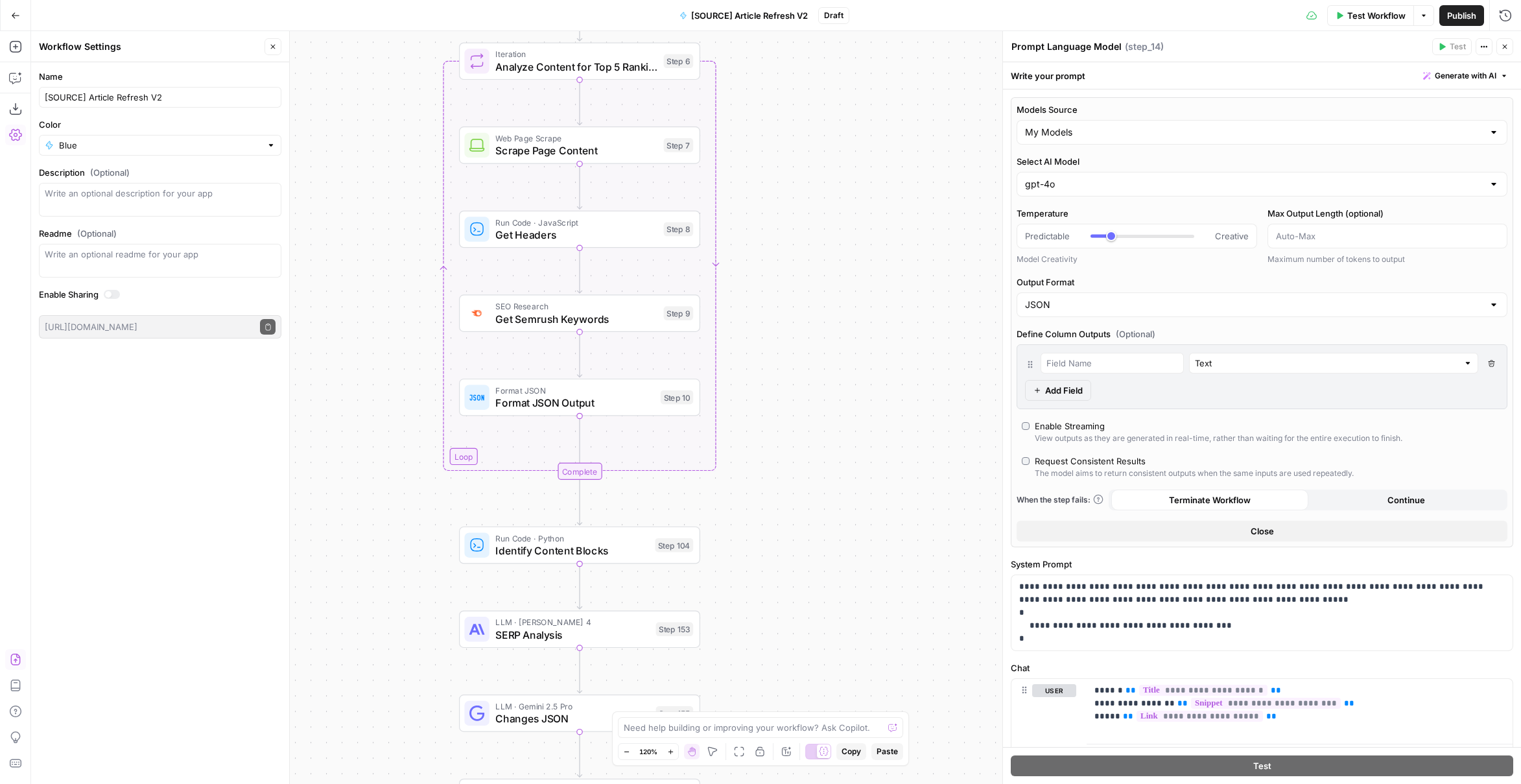
drag, startPoint x: 857, startPoint y: 475, endPoint x: 836, endPoint y: 342, distance: 134.6
click at [836, 342] on div "true false false true false true Workflow Set Inputs Inputs Power Agent Identif…" at bounding box center [776, 408] width 1490 height 753
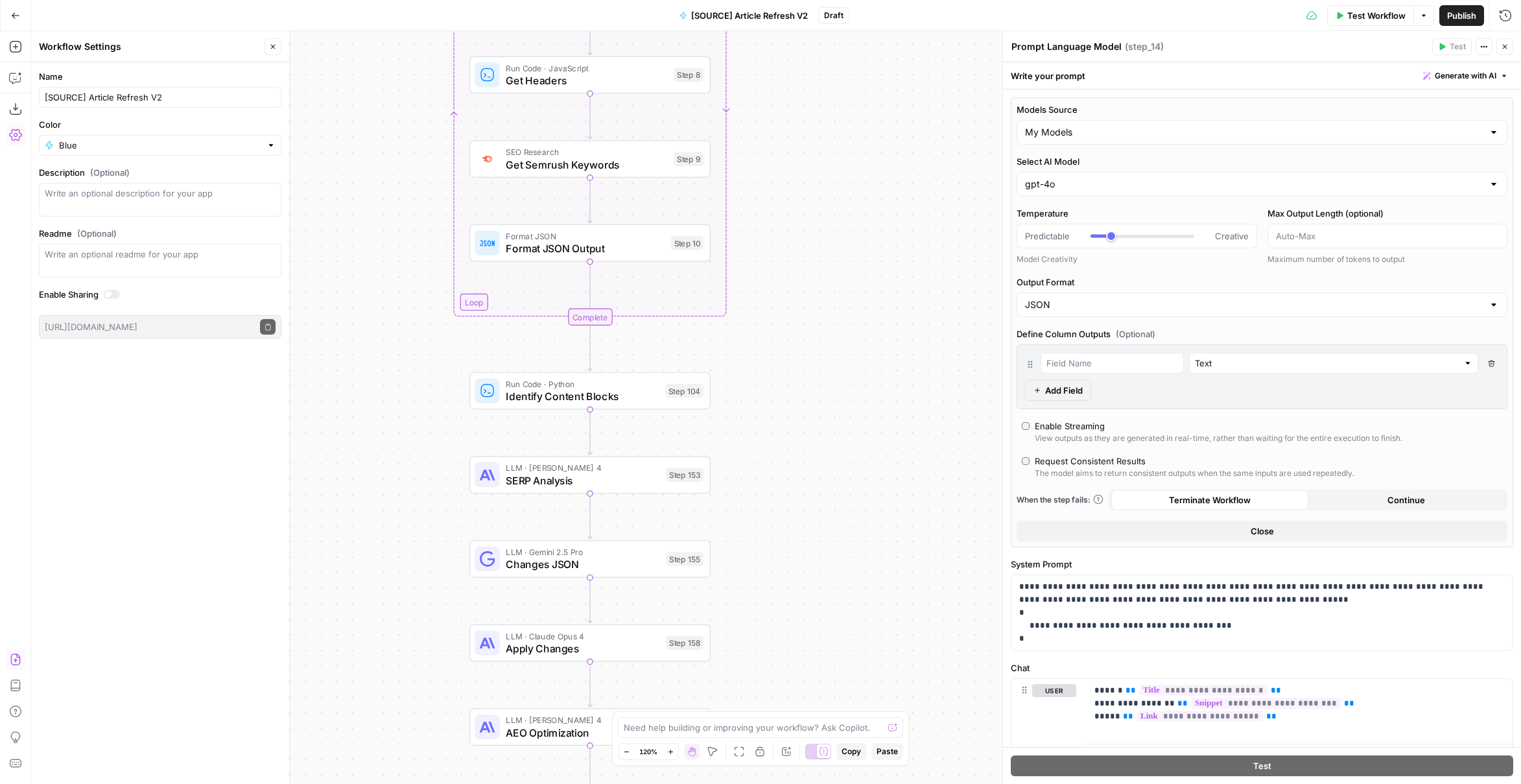
drag, startPoint x: 826, startPoint y: 468, endPoint x: 838, endPoint y: 334, distance: 134.5
click at [838, 334] on div "true false false true false true Workflow Set Inputs Inputs Power Agent Identif…" at bounding box center [776, 408] width 1490 height 753
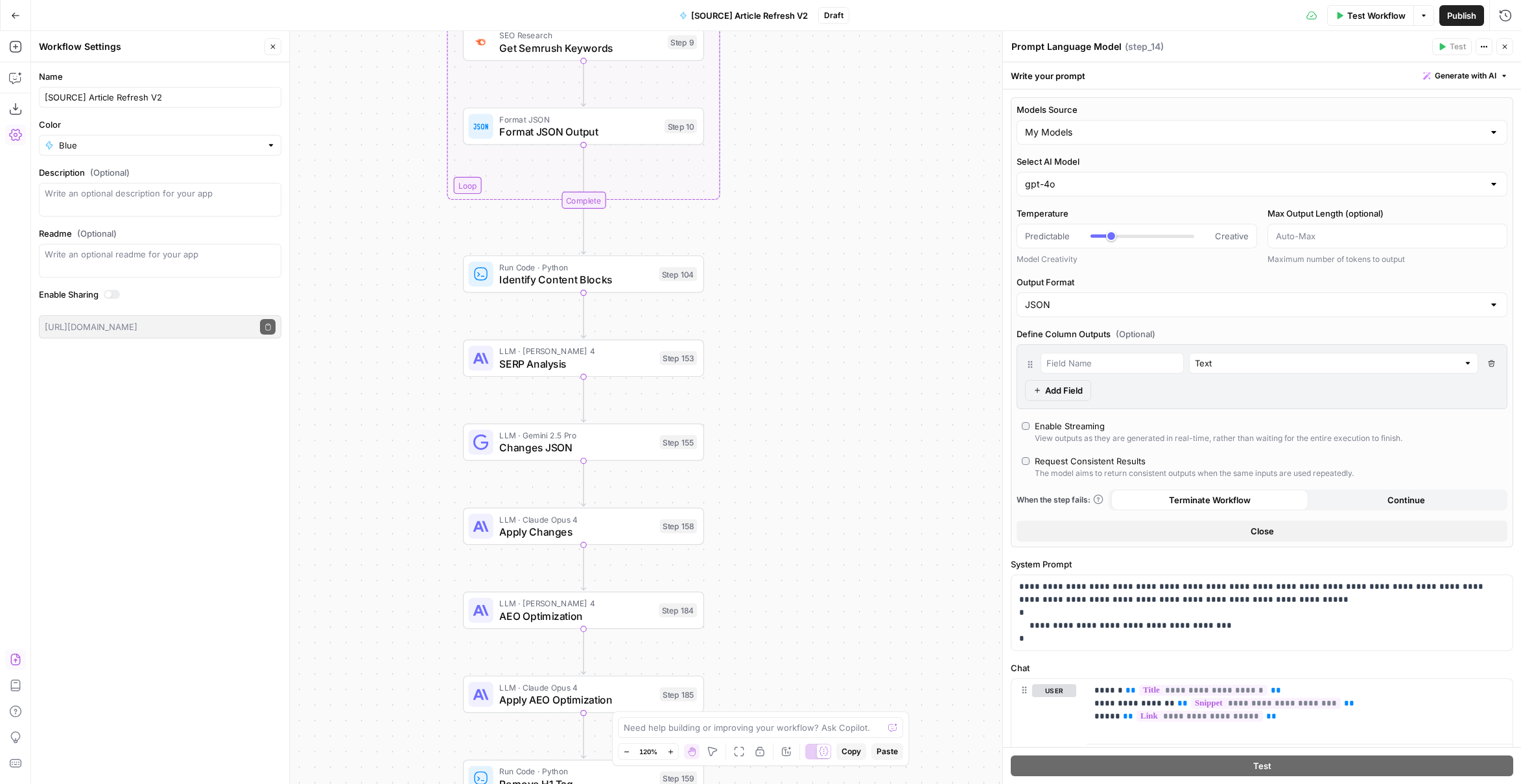
drag, startPoint x: 814, startPoint y: 488, endPoint x: 804, endPoint y: 344, distance: 144.3
click at [805, 351] on div "true false false true false true Workflow Set Inputs Inputs Power Agent Identif…" at bounding box center [776, 408] width 1490 height 753
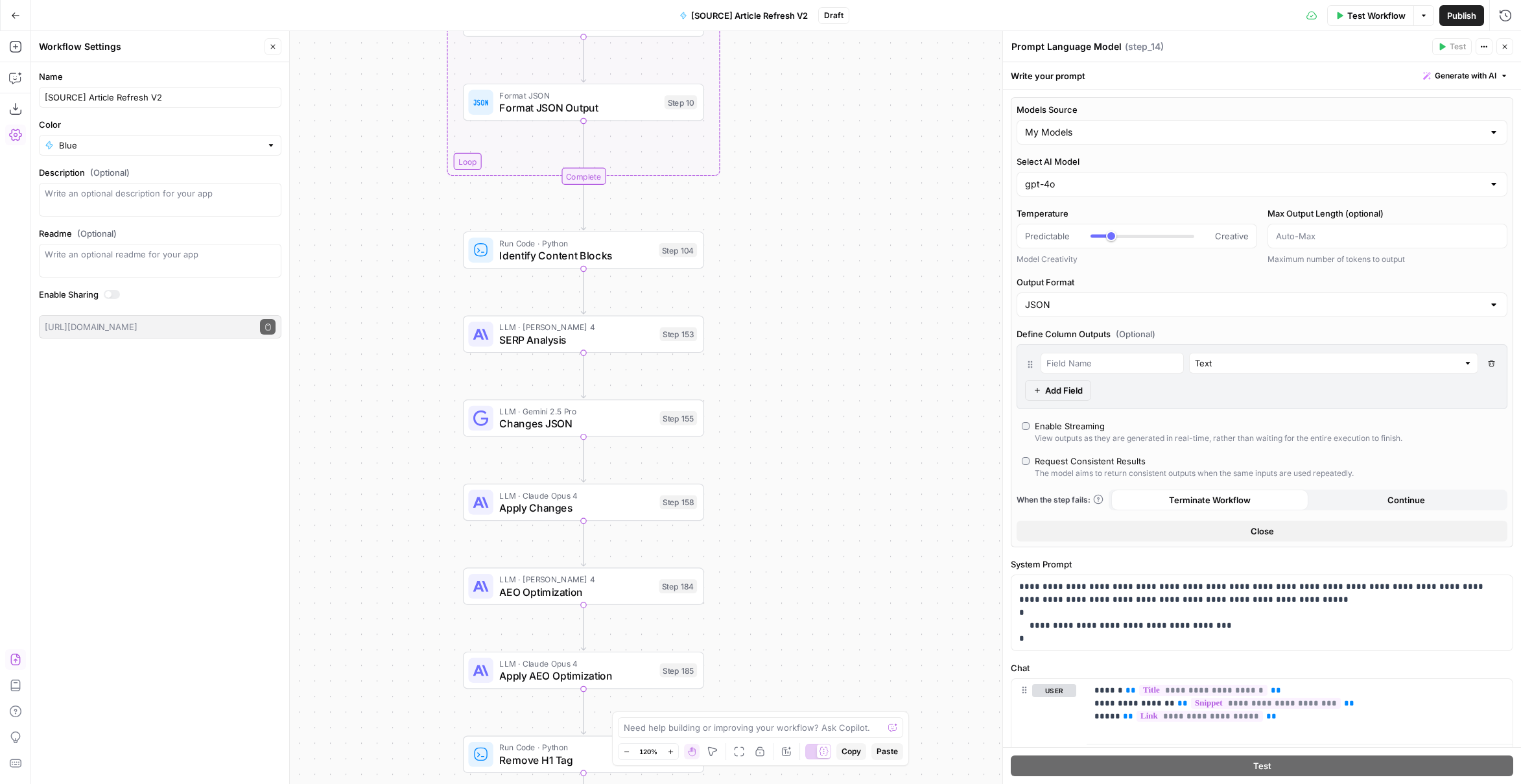
click at [617, 335] on span "SERP Analysis" at bounding box center [576, 339] width 154 height 16
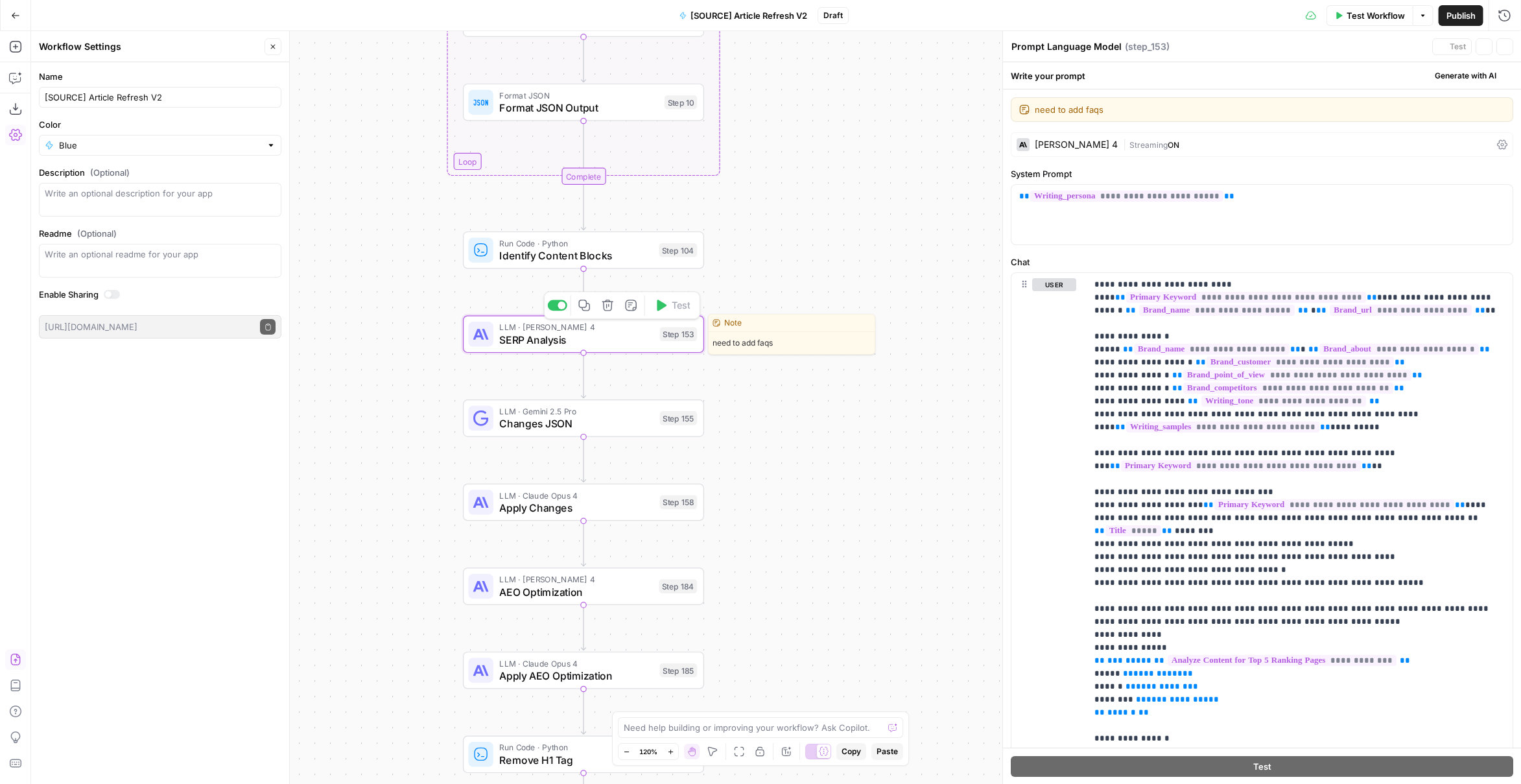
type textarea "SERP Analysis"
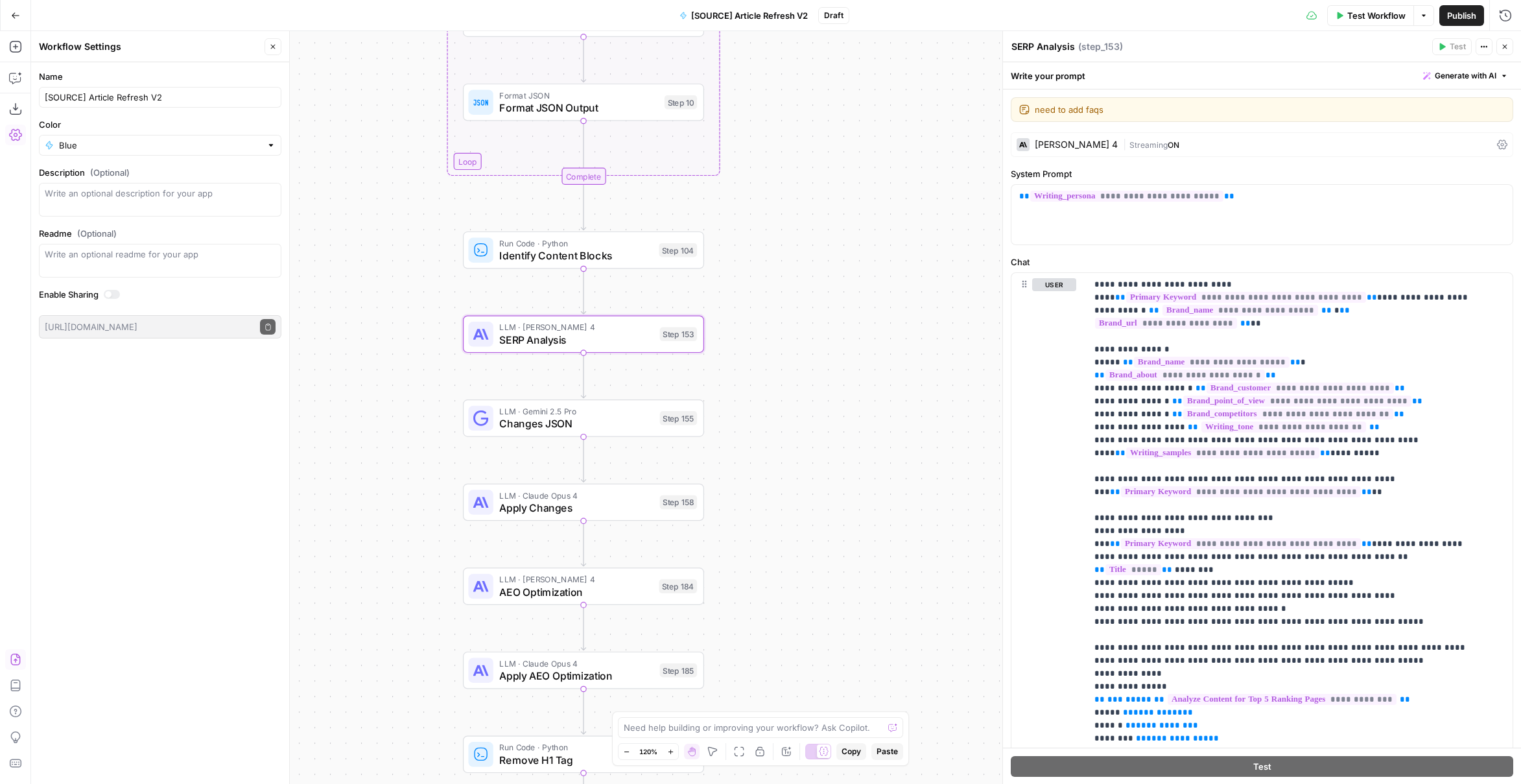
click at [1088, 143] on div "Claude Sonnet 4" at bounding box center [1076, 144] width 83 height 9
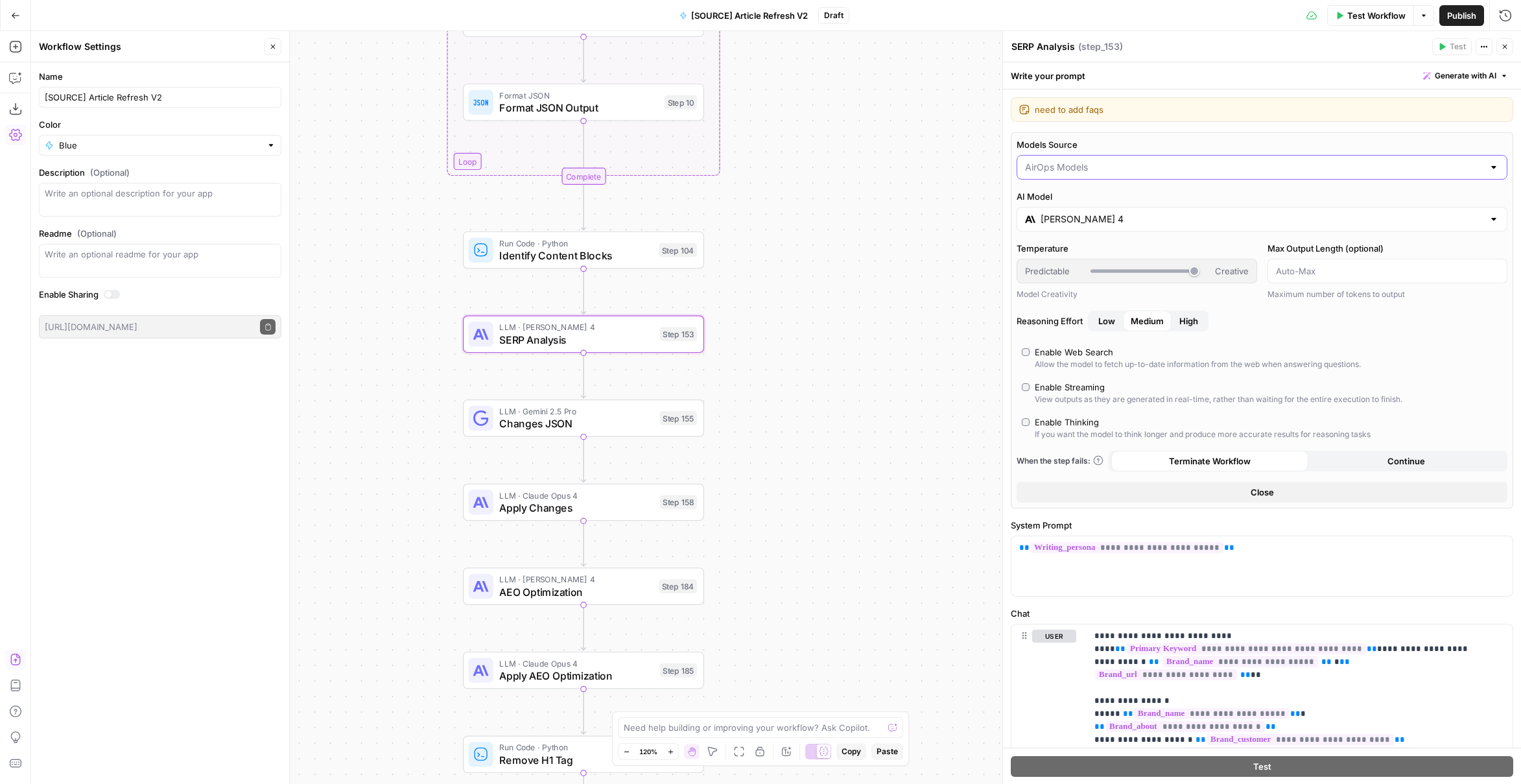
click at [1077, 173] on input "Models Source" at bounding box center [1255, 167] width 459 height 13
click at [1080, 216] on span "My Models" at bounding box center [1254, 217] width 454 height 13
type input "My Models"
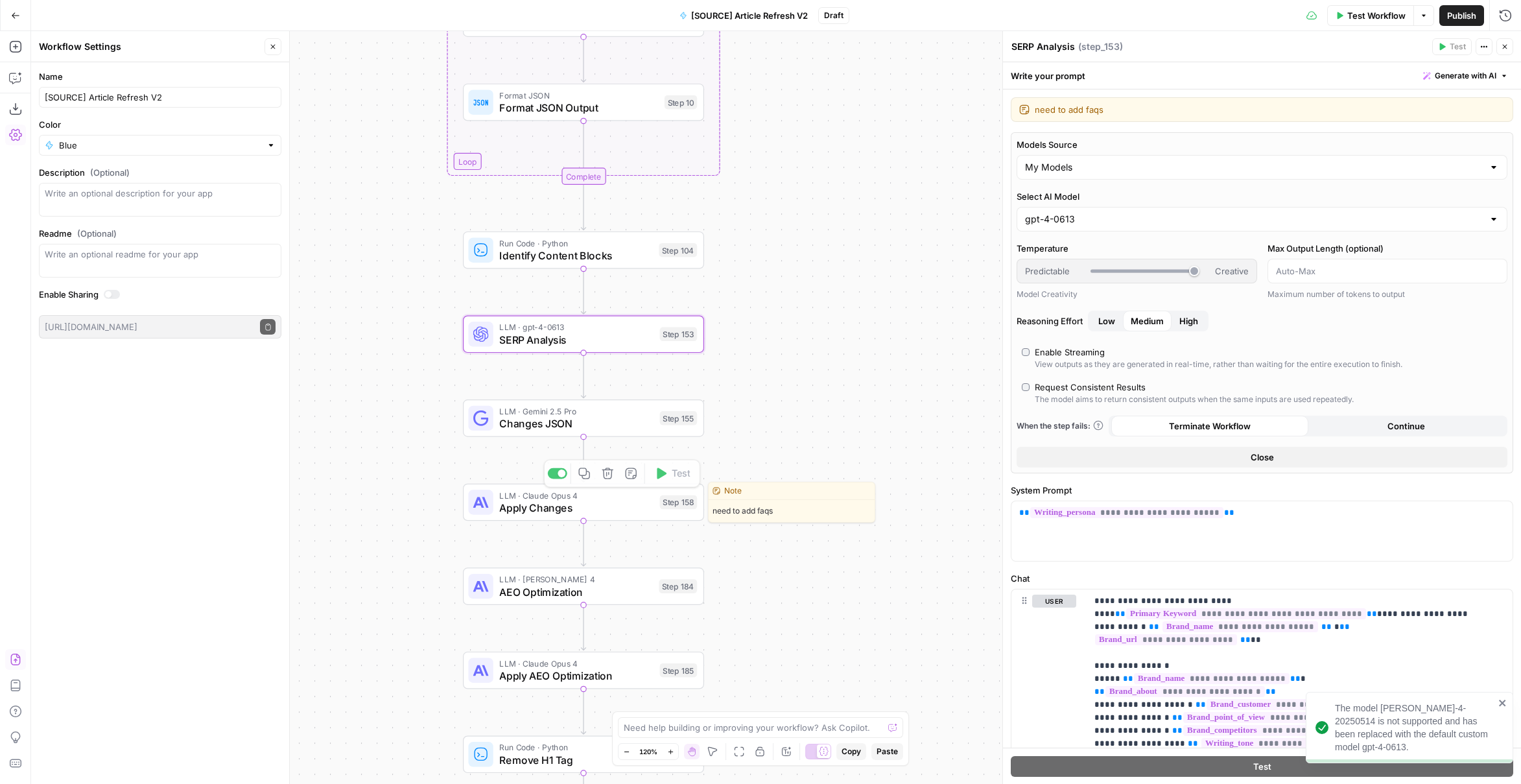
click at [638, 435] on div "LLM · Gemini 2.5 Pro Changes JSON Step 155 Copy step Delete step Edit Note Test" at bounding box center [584, 418] width 241 height 37
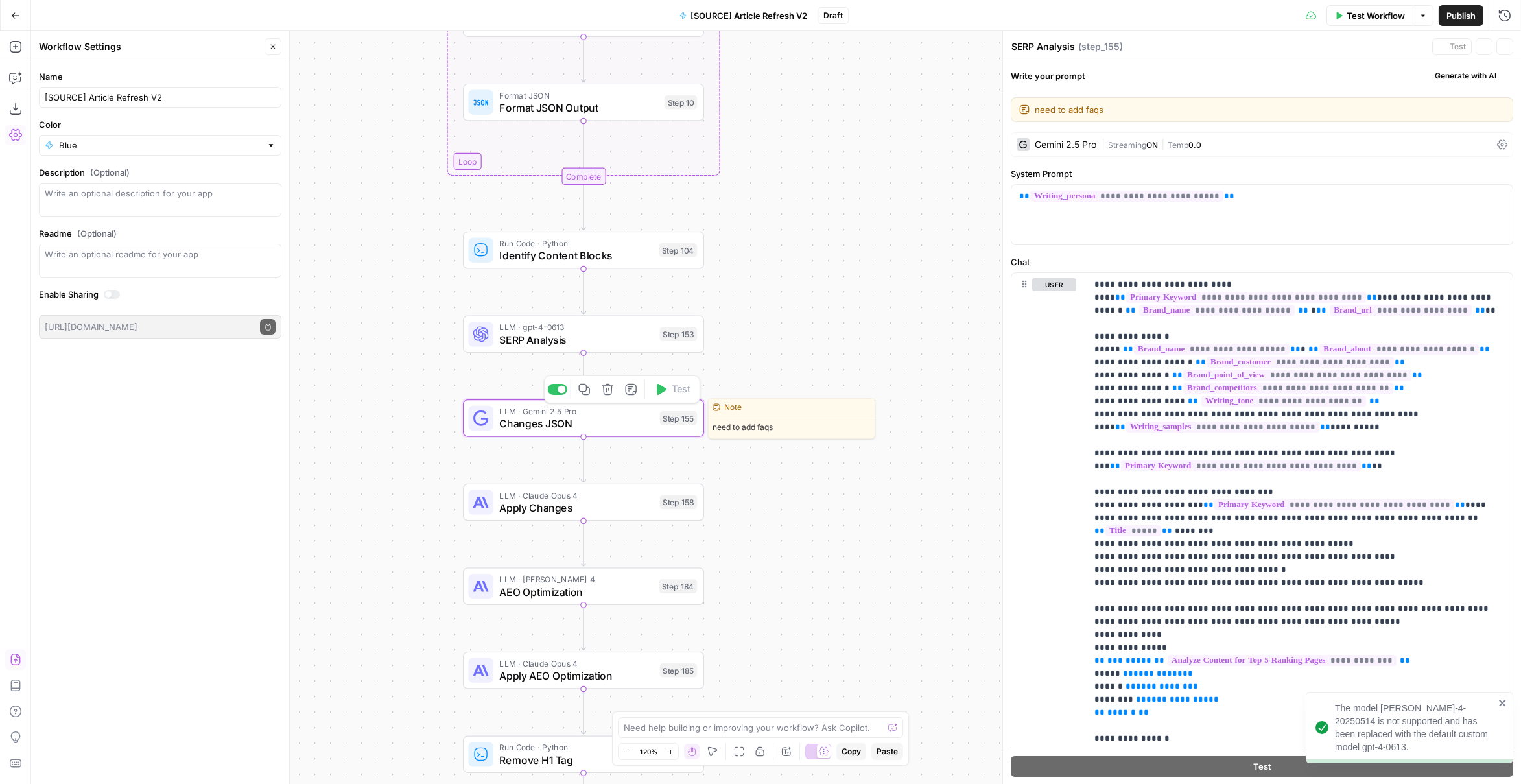
type textarea "Changes JSON"
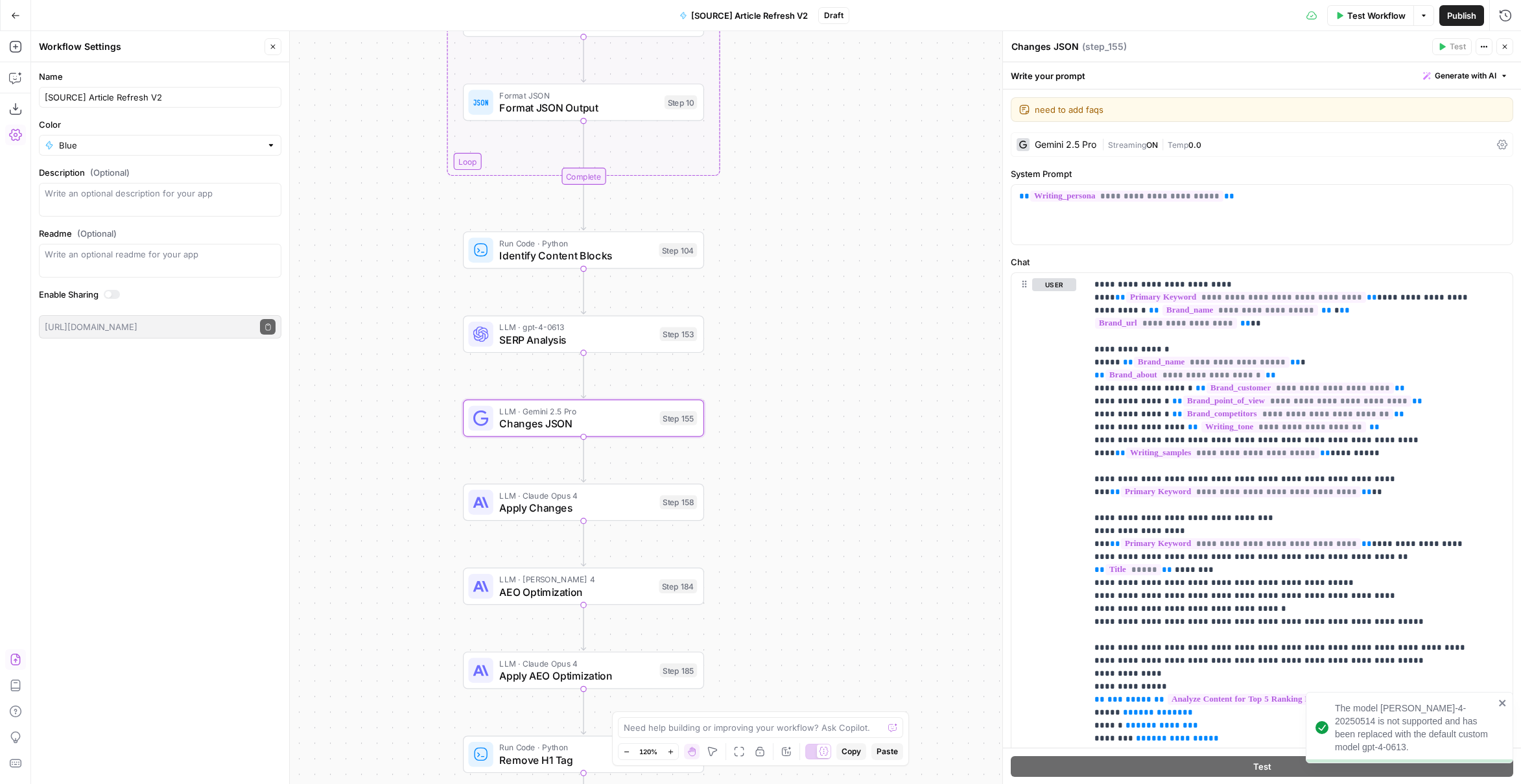
click at [1097, 151] on div "Gemini 2.5 Pro | Streaming ON | Temp 0.0" at bounding box center [1262, 144] width 503 height 25
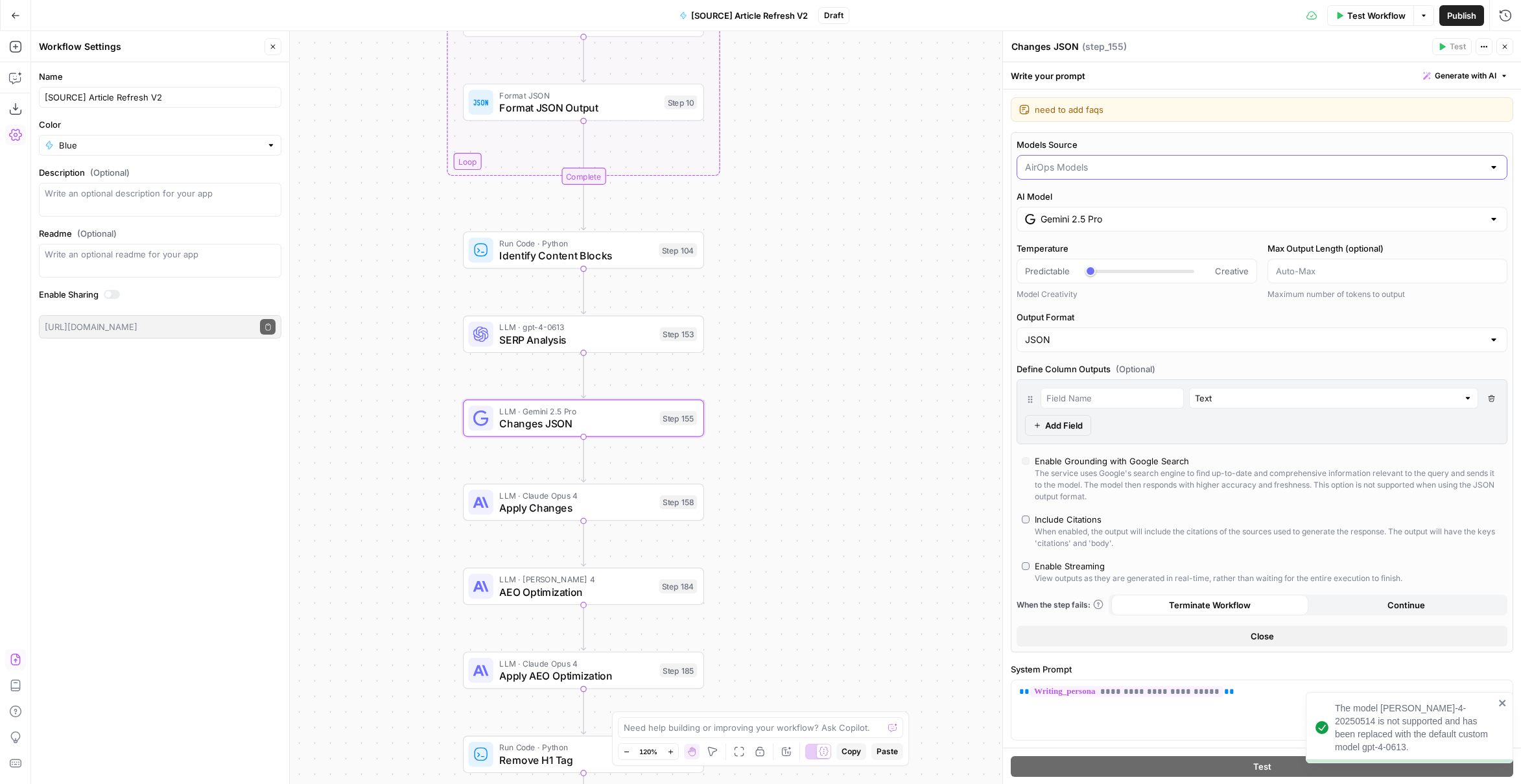
click at [1101, 170] on input "Models Source" at bounding box center [1255, 167] width 459 height 13
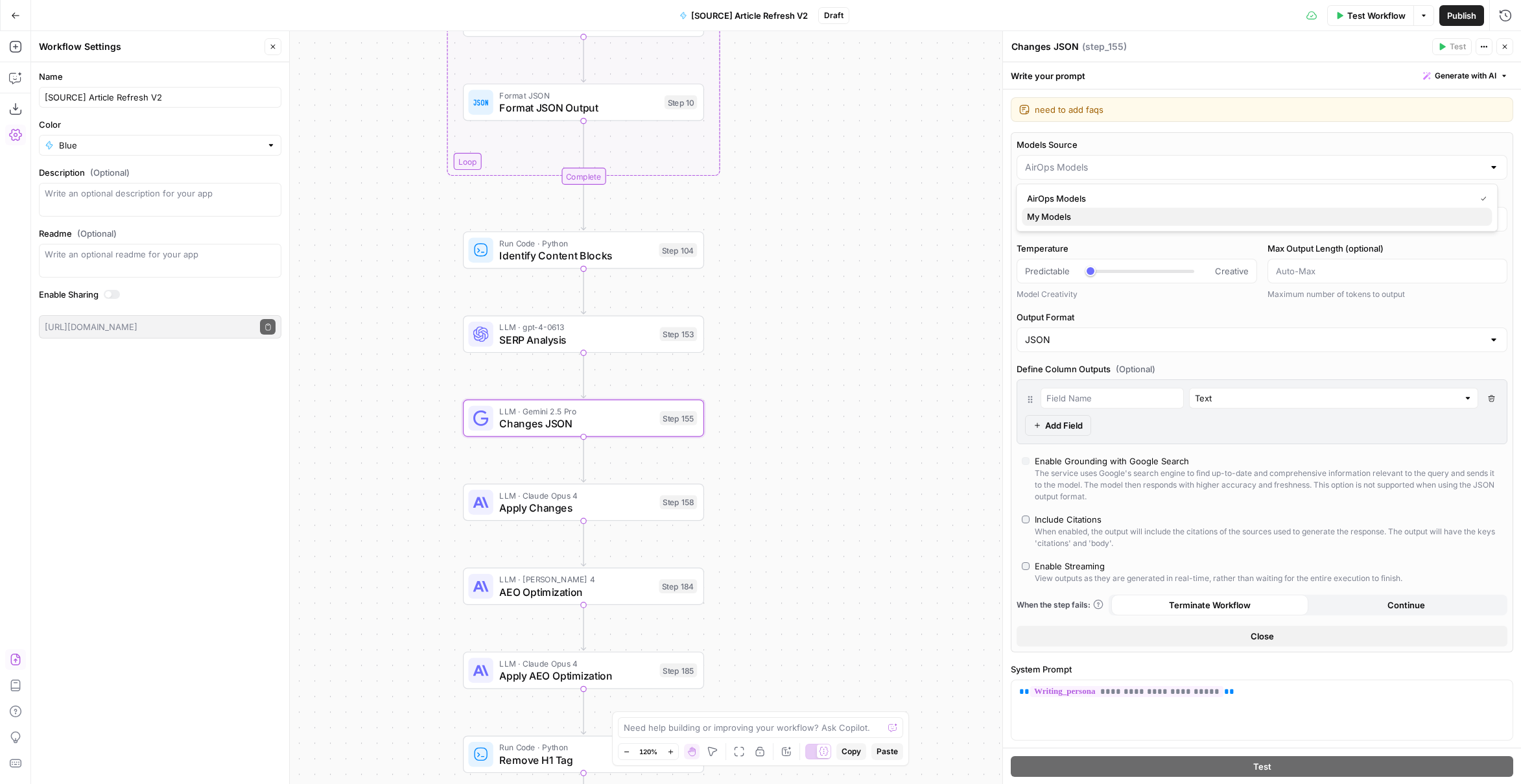
click at [1080, 213] on span "My Models" at bounding box center [1254, 217] width 454 height 13
type input "My Models"
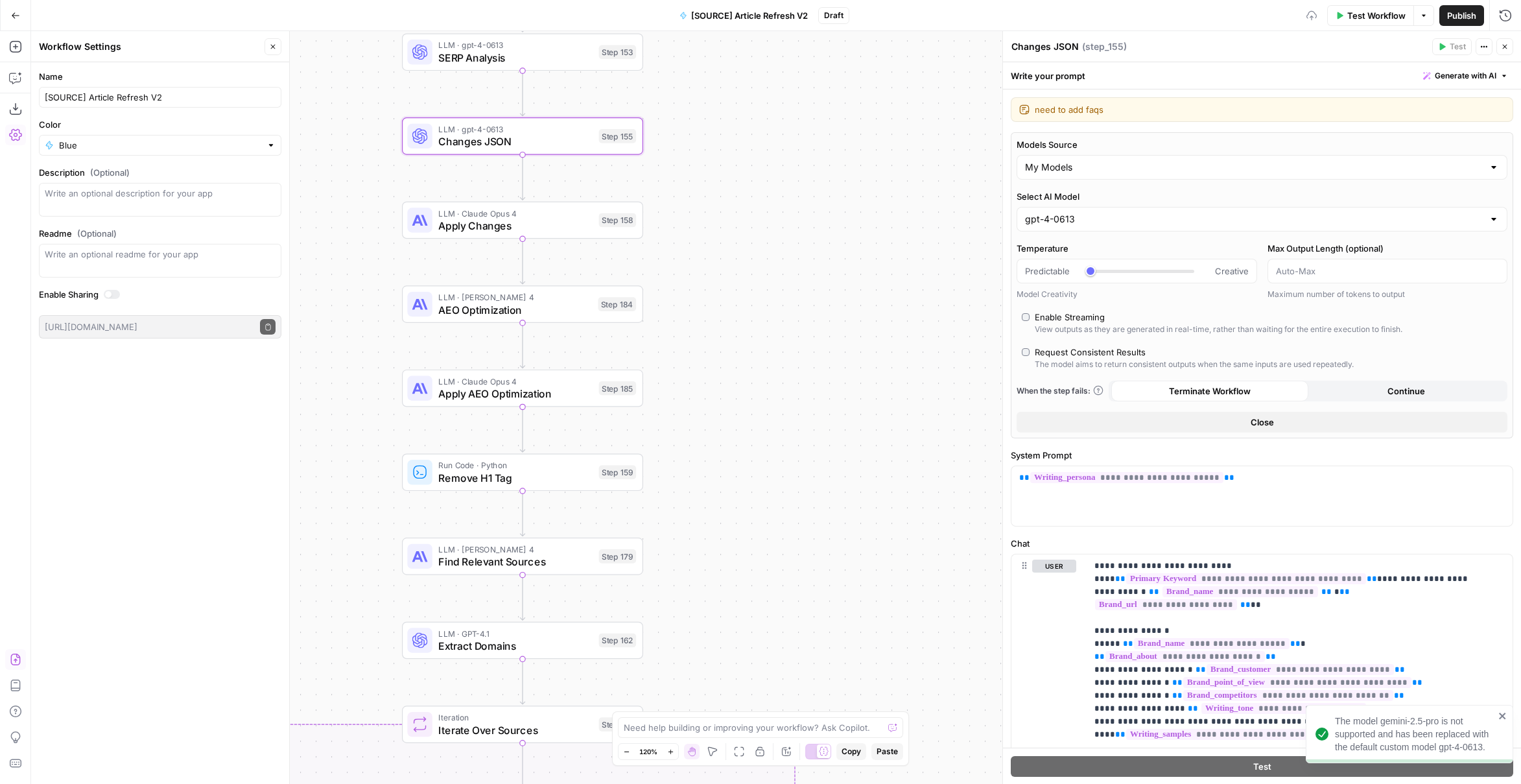
drag, startPoint x: 897, startPoint y: 546, endPoint x: 837, endPoint y: 280, distance: 272.7
click at [839, 281] on div "true false false true false true Workflow Set Inputs Inputs Power Agent Identif…" at bounding box center [776, 408] width 1490 height 753
click at [559, 229] on span "Apply Changes" at bounding box center [514, 223] width 154 height 16
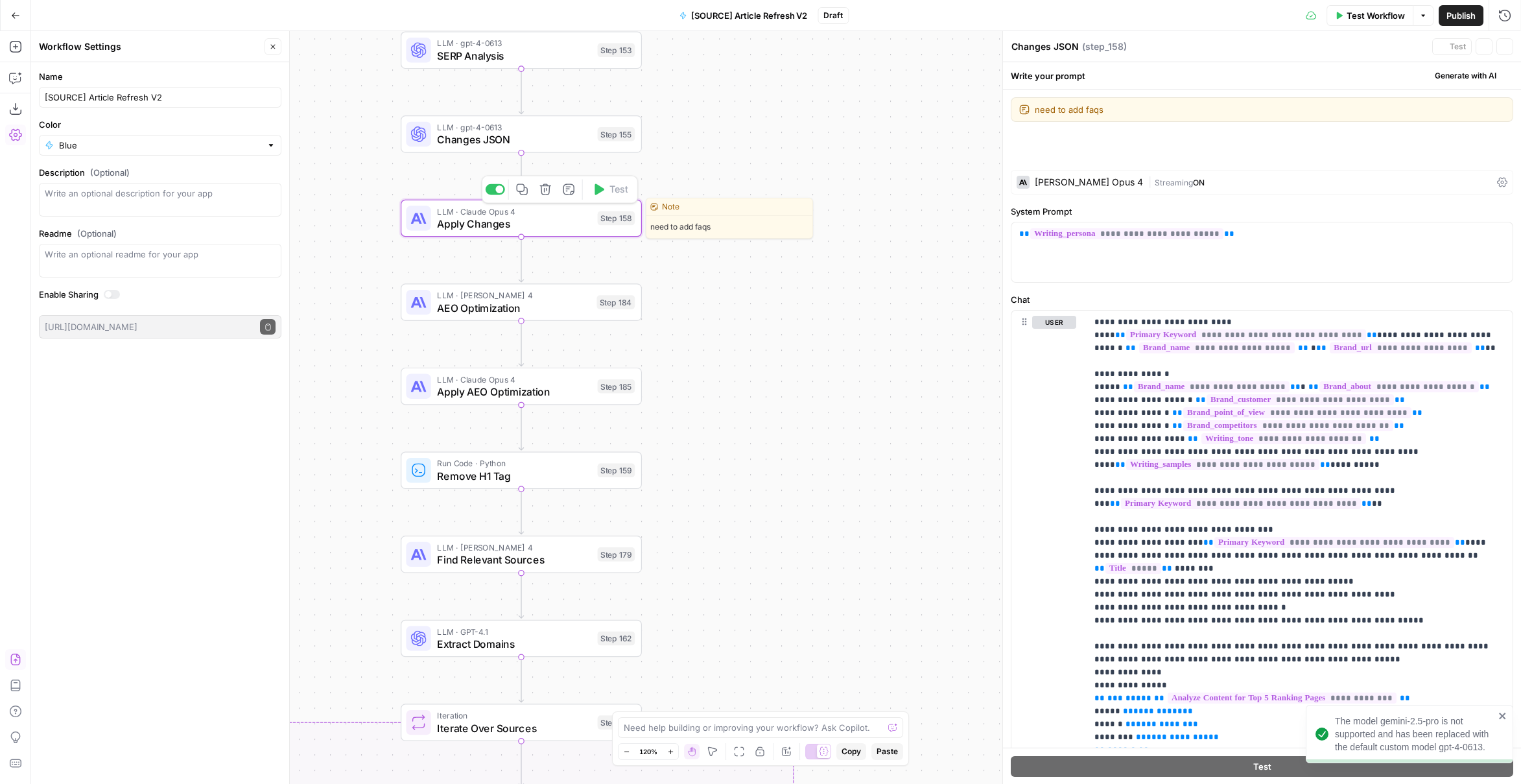
type textarea "Apply Changes"
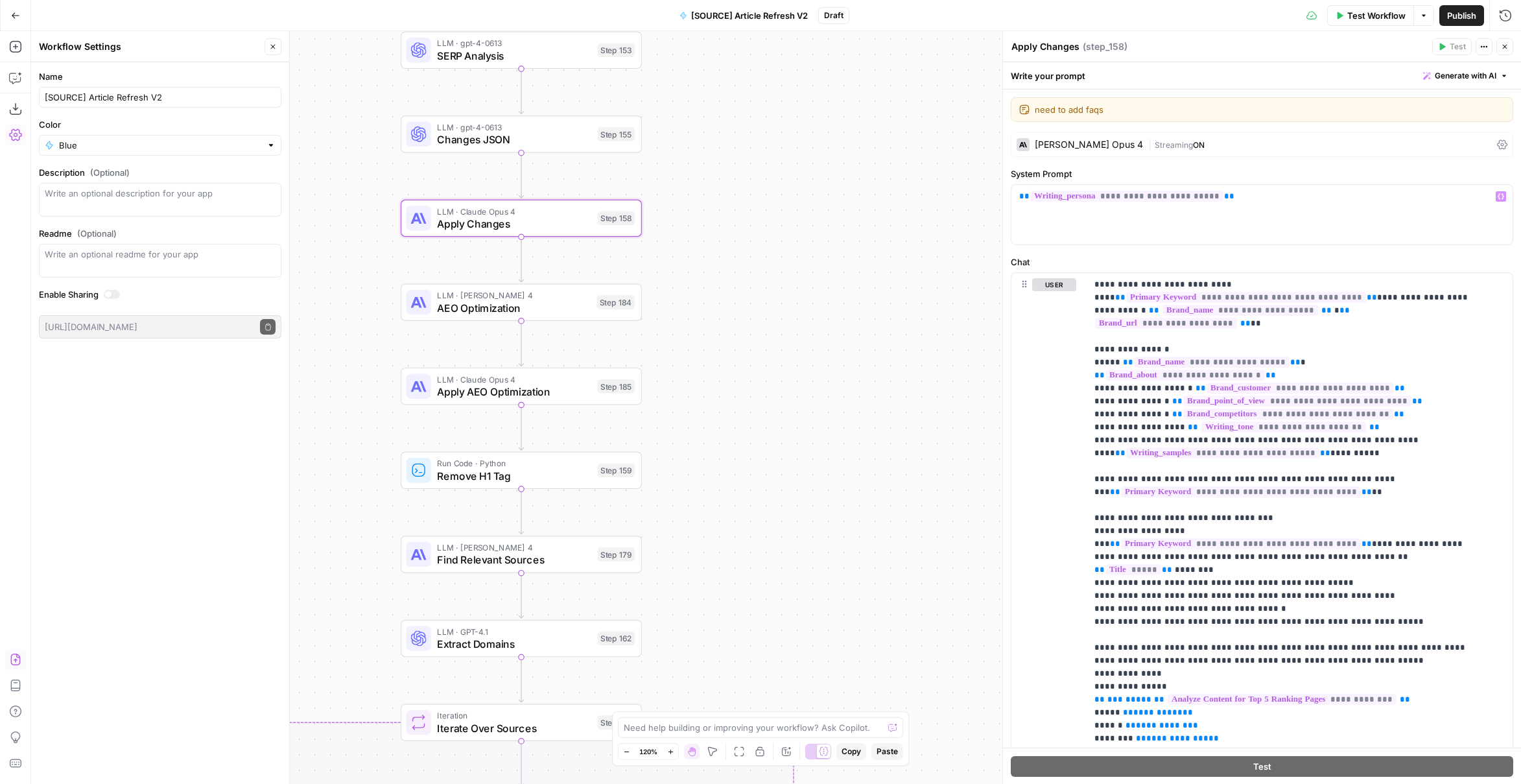
click at [1155, 141] on span "Streaming" at bounding box center [1175, 144] width 38 height 10
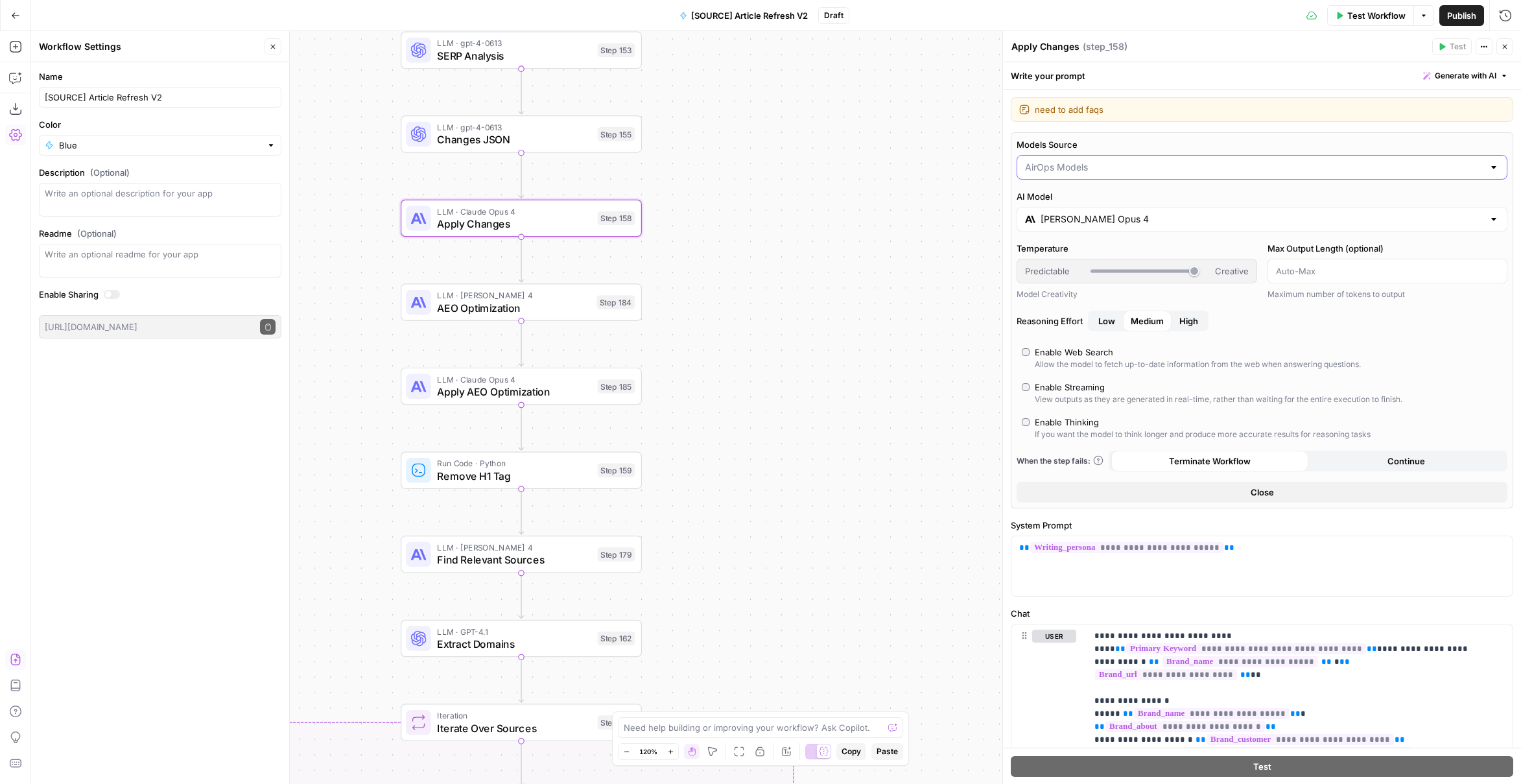
click at [1092, 165] on input "Models Source" at bounding box center [1255, 167] width 459 height 13
click at [1068, 212] on span "My Models" at bounding box center [1254, 217] width 454 height 13
type input "My Models"
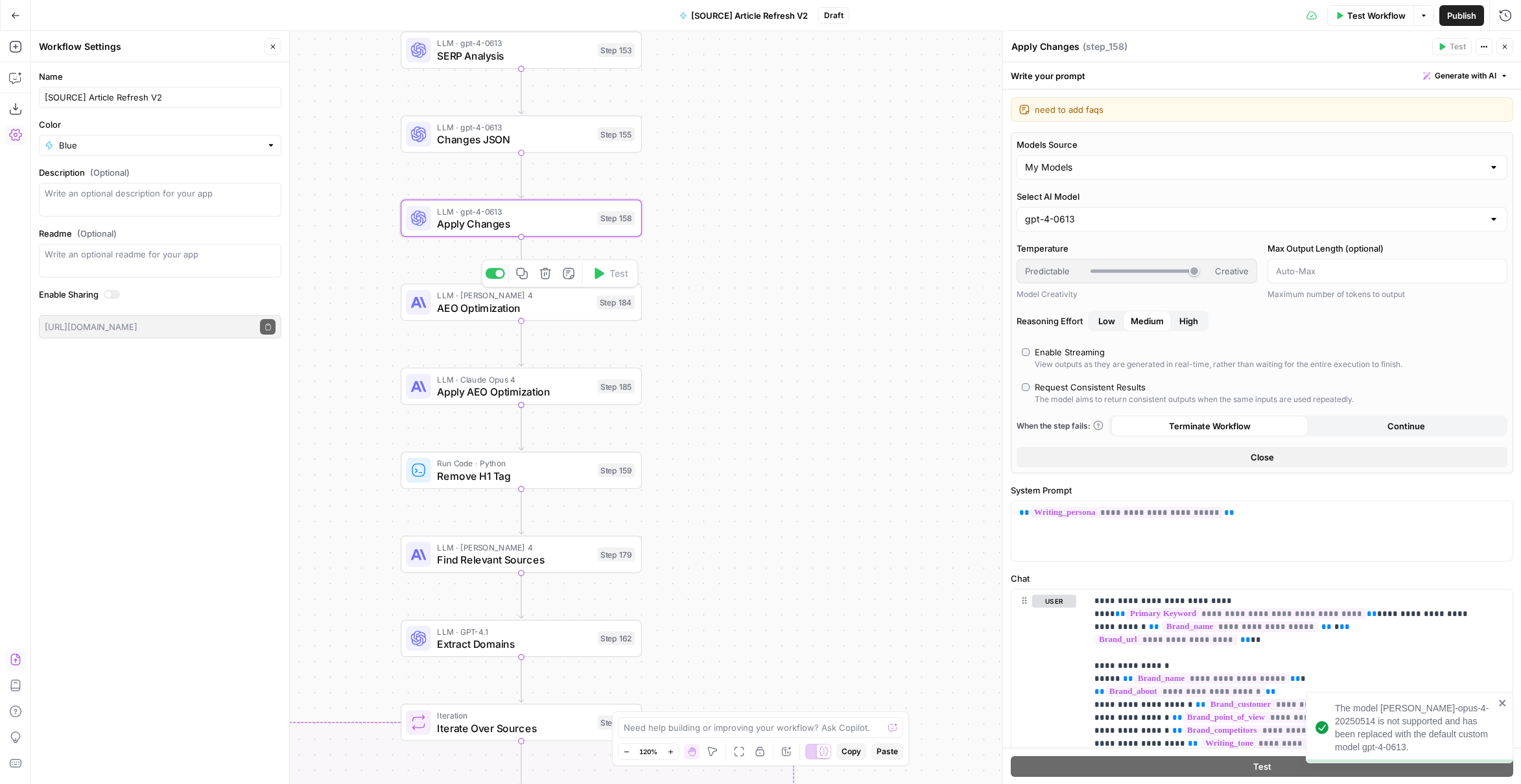
click at [593, 310] on div "LLM · Claude Sonnet 4 AEO Optimization Step 184 Copy step Delete step Edit Note…" at bounding box center [520, 302] width 229 height 26
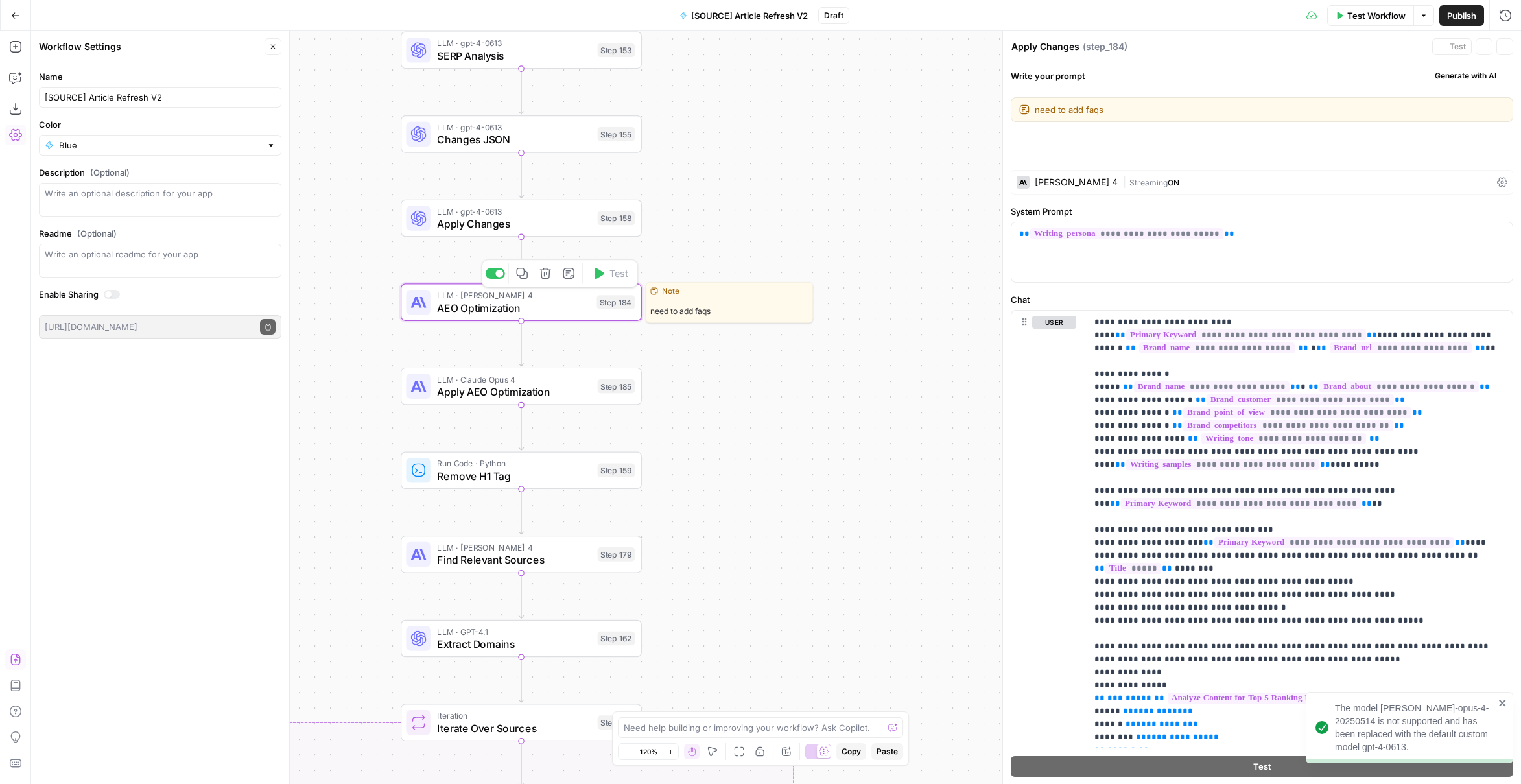
type textarea "AEO Optimization"
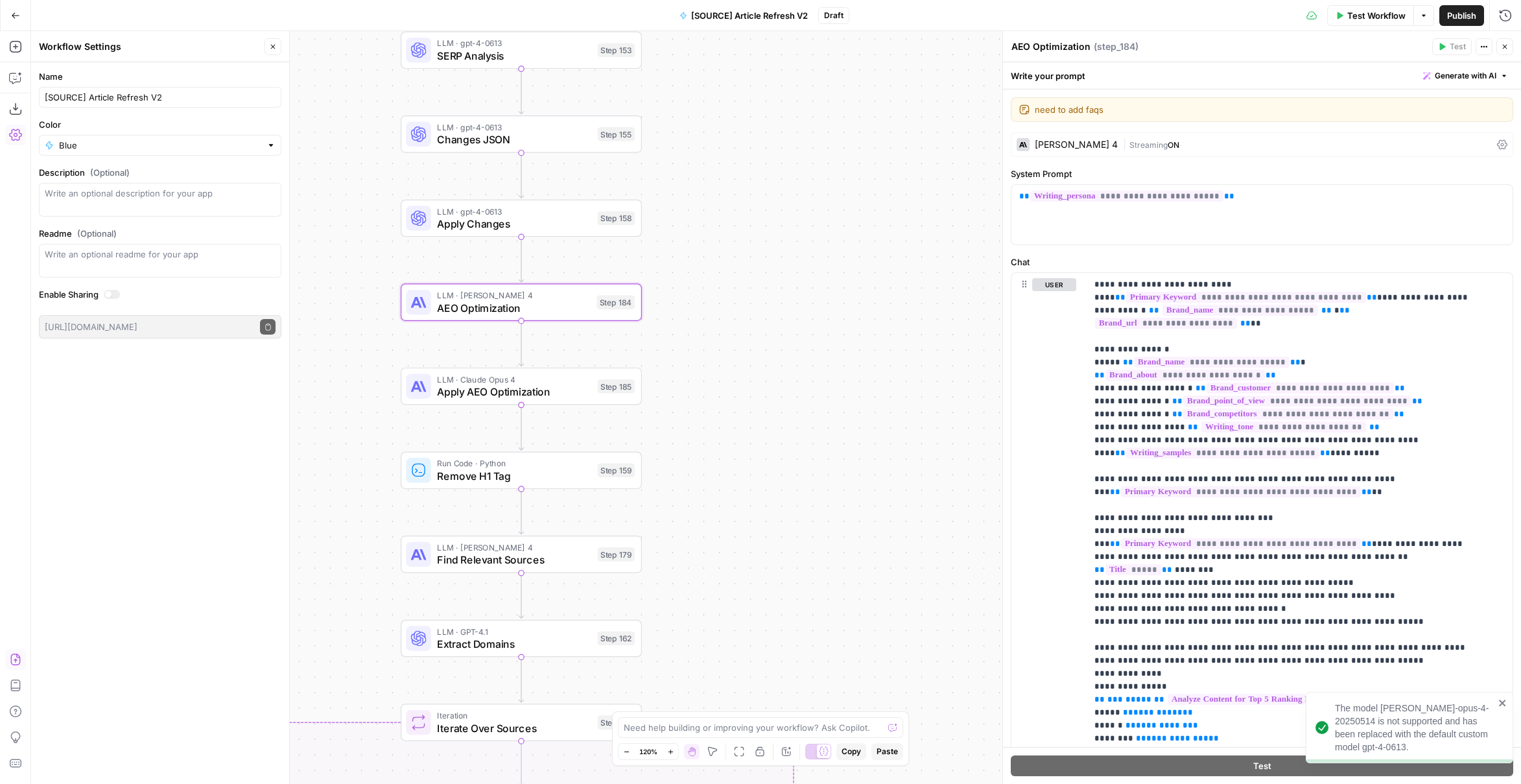
click at [1089, 140] on div "Claude Sonnet 4" at bounding box center [1076, 144] width 83 height 9
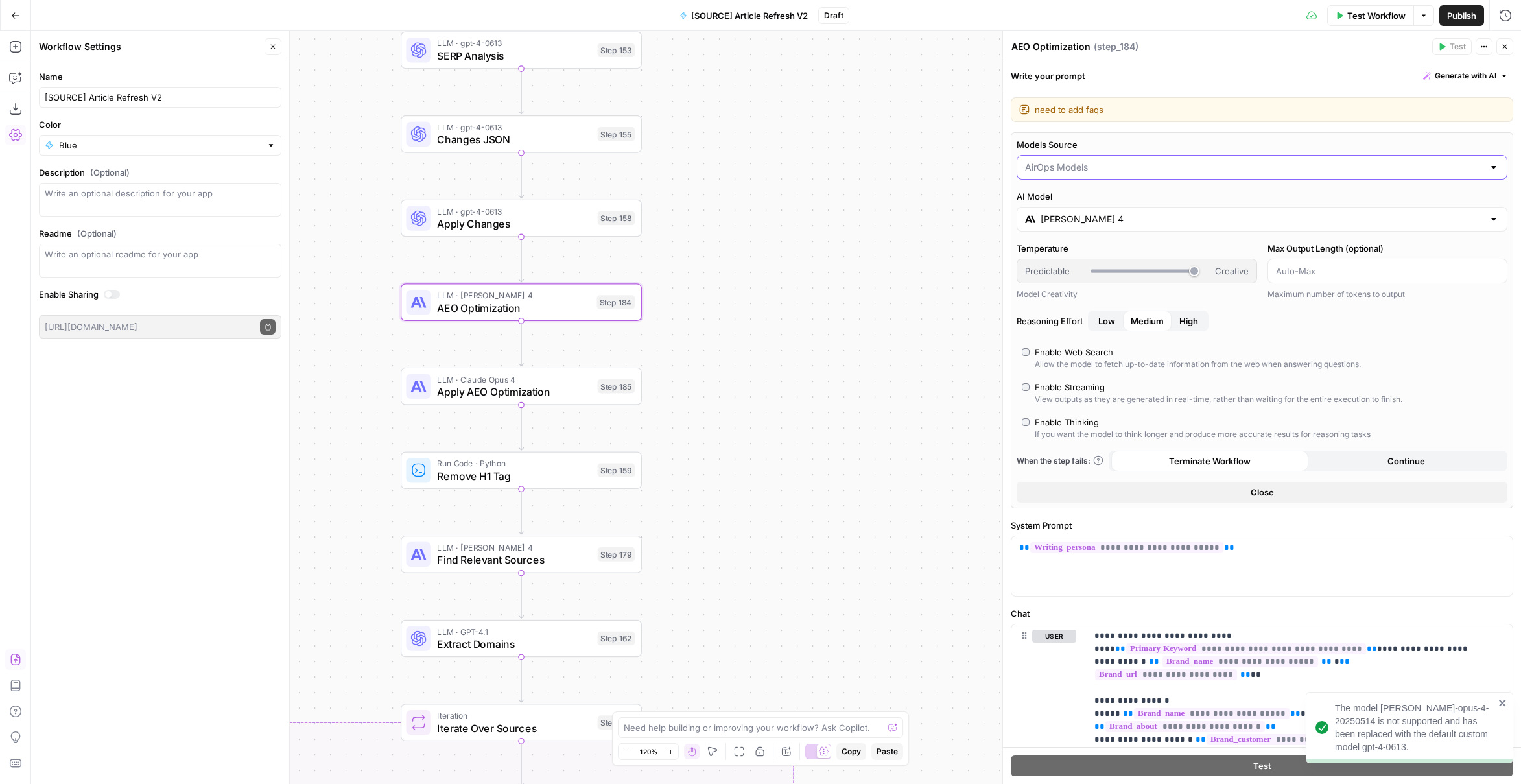
click at [1070, 169] on input "Models Source" at bounding box center [1255, 167] width 459 height 13
click at [1055, 212] on span "My Models" at bounding box center [1254, 217] width 454 height 13
type input "My Models"
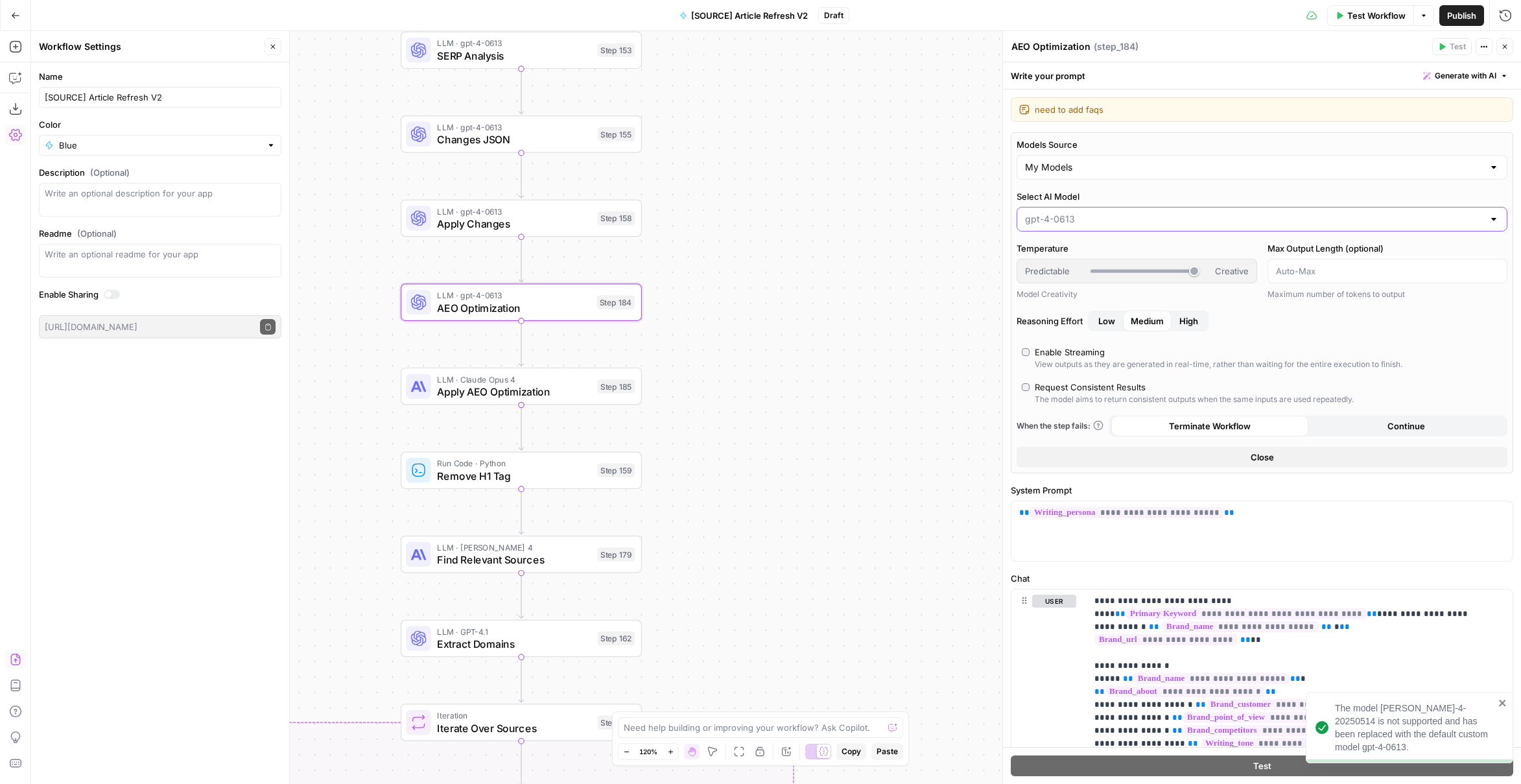
click at [1070, 213] on input "Select AI Model" at bounding box center [1255, 219] width 459 height 13
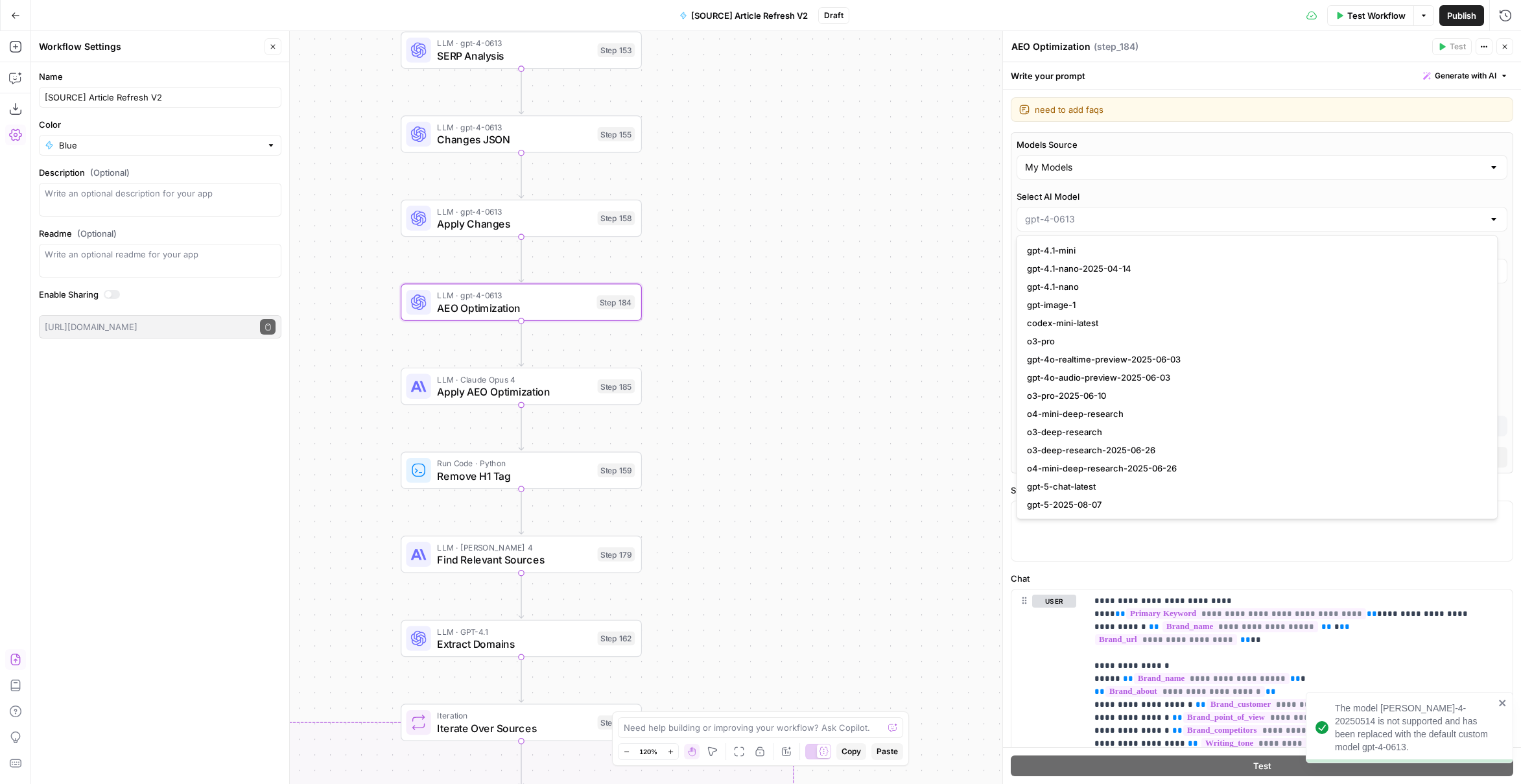
scroll to position [996, 0]
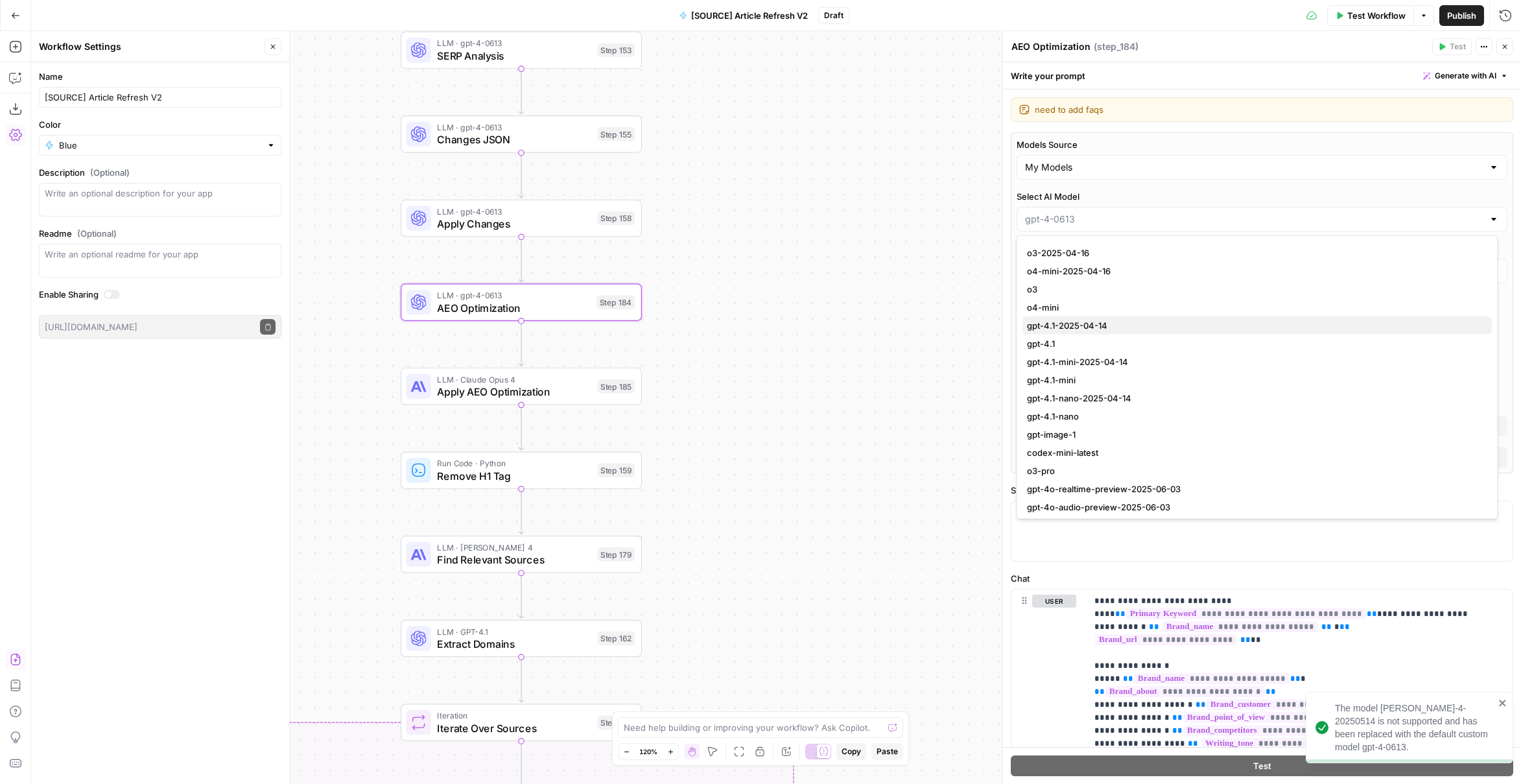
click at [1119, 326] on span "gpt-4.1-2025-04-14" at bounding box center [1254, 325] width 454 height 13
type input "gpt-4.1-2025-04-14"
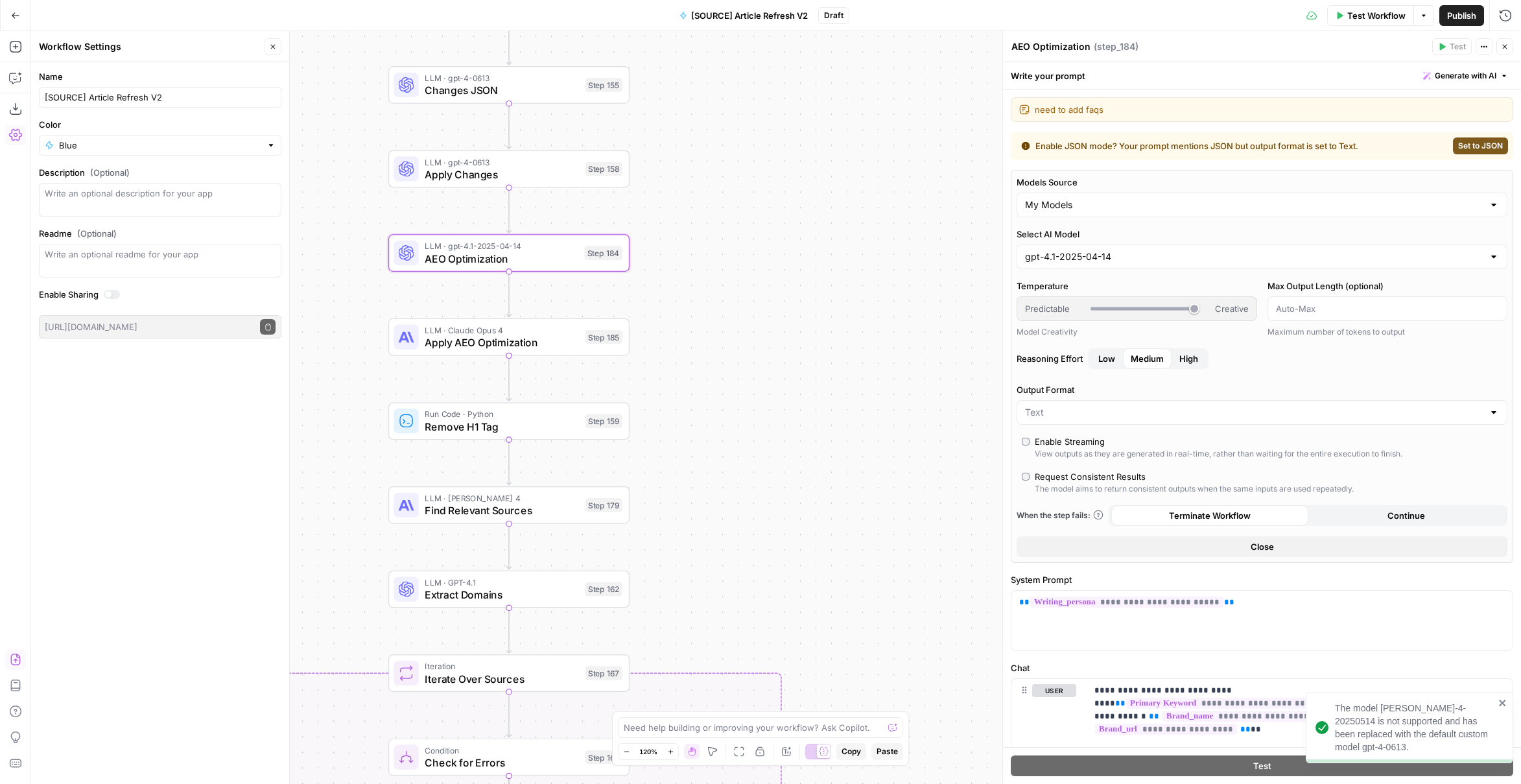
drag, startPoint x: 771, startPoint y: 414, endPoint x: 725, endPoint y: 311, distance: 112.8
click at [750, 314] on div "true false false true false true Workflow Set Inputs Inputs Power Agent Identif…" at bounding box center [776, 408] width 1490 height 753
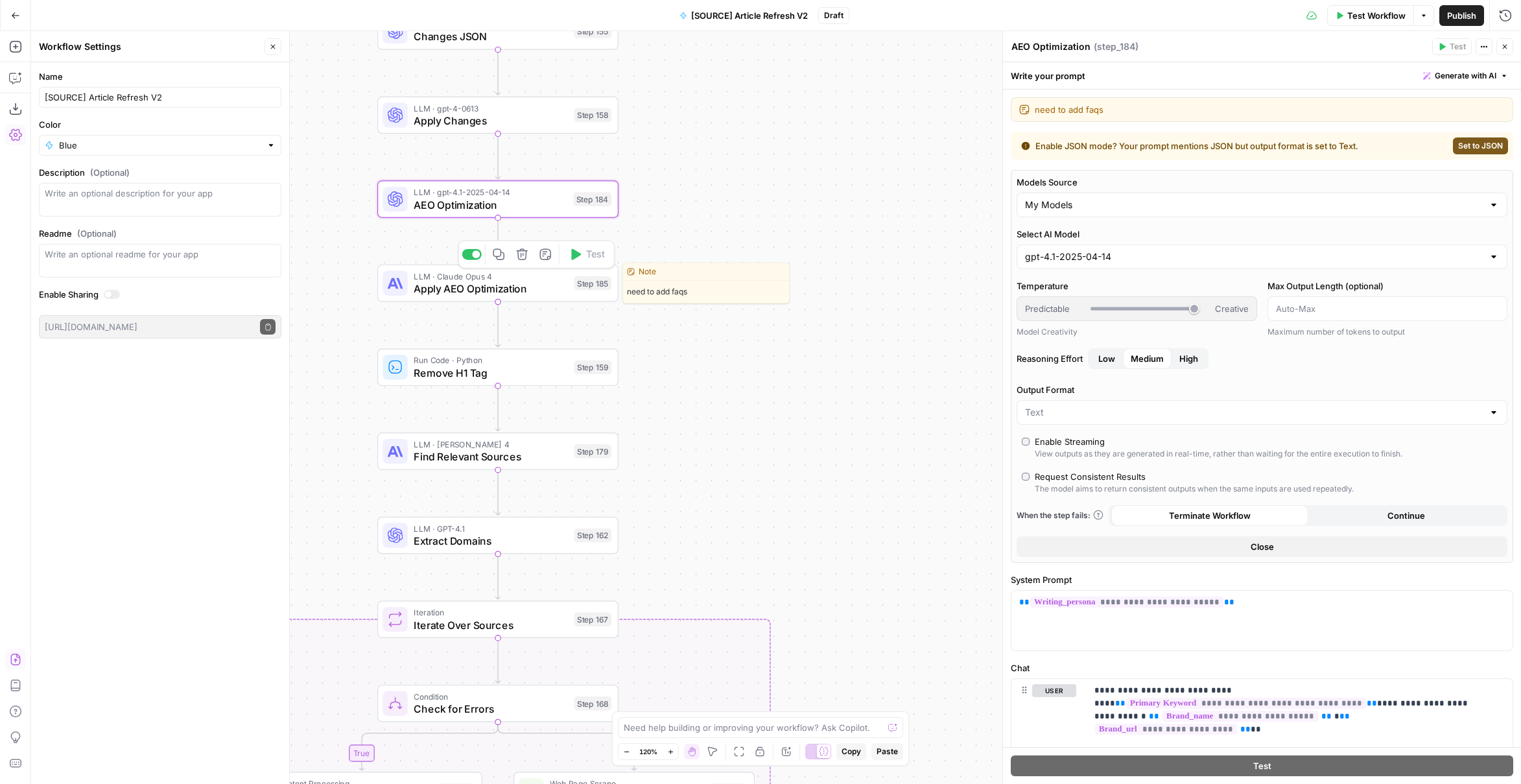
click at [568, 295] on div "LLM · Claude Opus 4 Apply AEO Optimization Step 185 Copy step Delete step Edit …" at bounding box center [497, 282] width 229 height 26
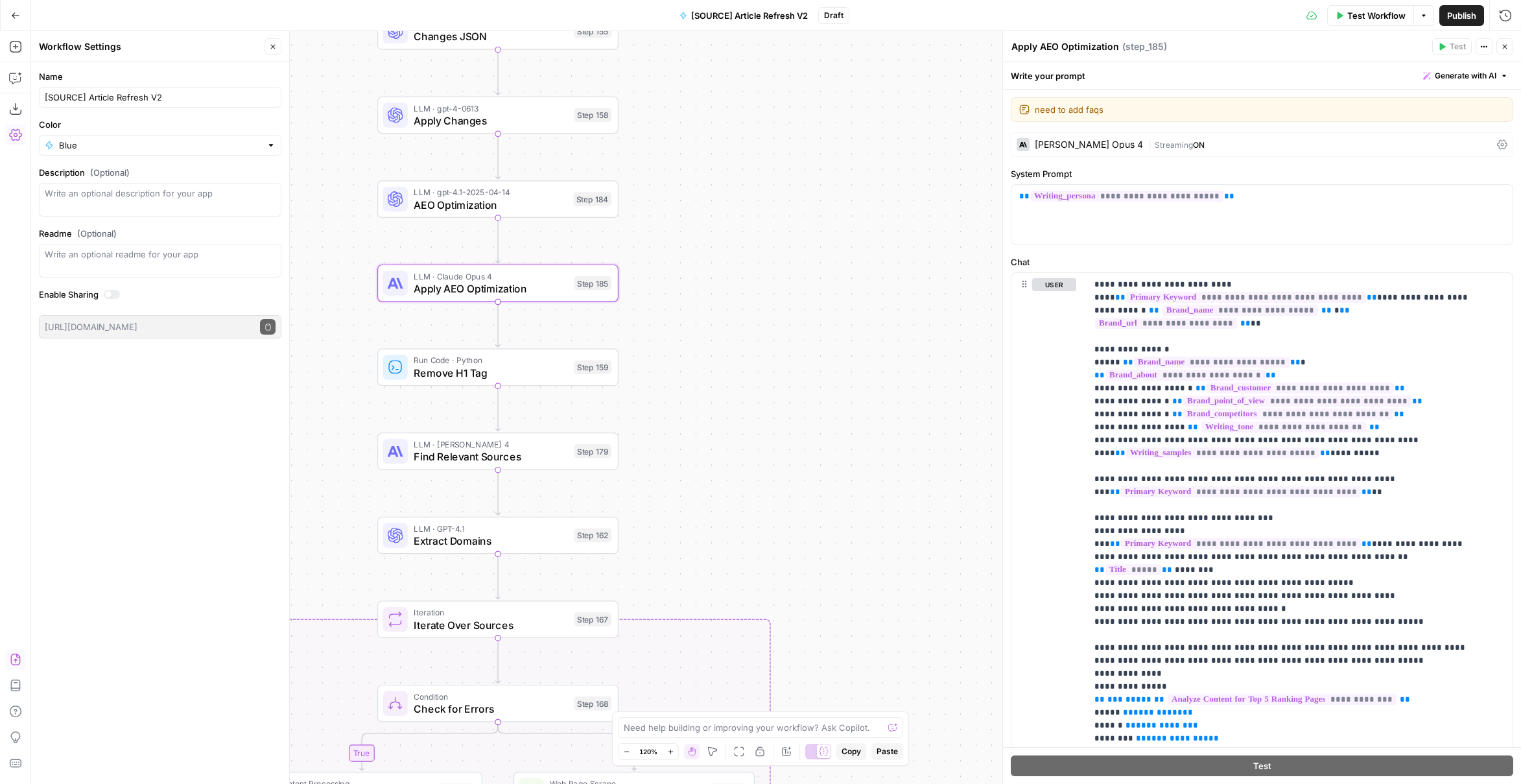
click at [1089, 137] on div "Claude Opus 4 | Streaming ON" at bounding box center [1262, 144] width 503 height 25
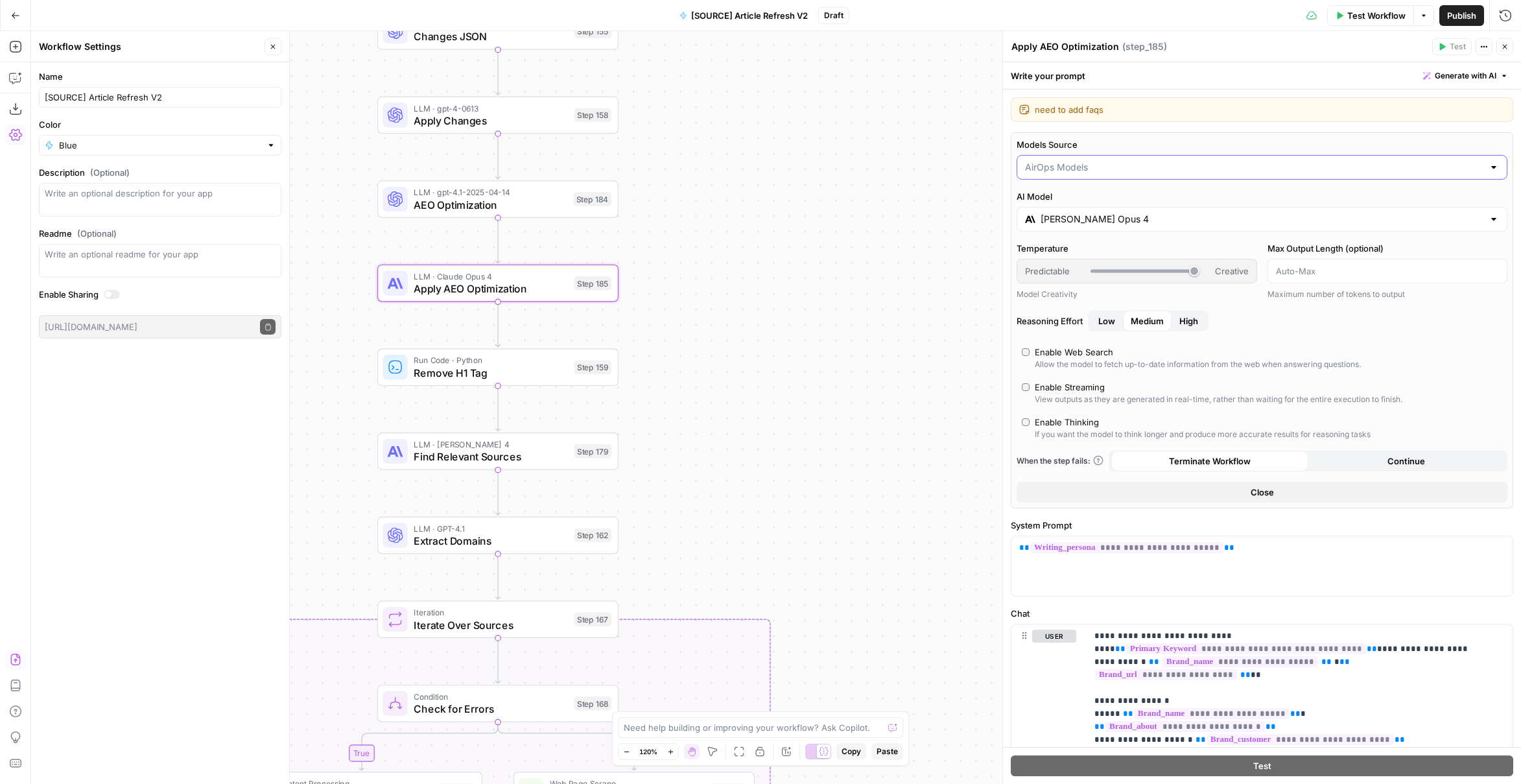
click at [1080, 166] on input "Models Source" at bounding box center [1255, 167] width 459 height 13
drag, startPoint x: 1069, startPoint y: 217, endPoint x: 1069, endPoint y: 207, distance: 10.0
click at [1069, 216] on span "My Models" at bounding box center [1254, 217] width 454 height 13
type input "My Models"
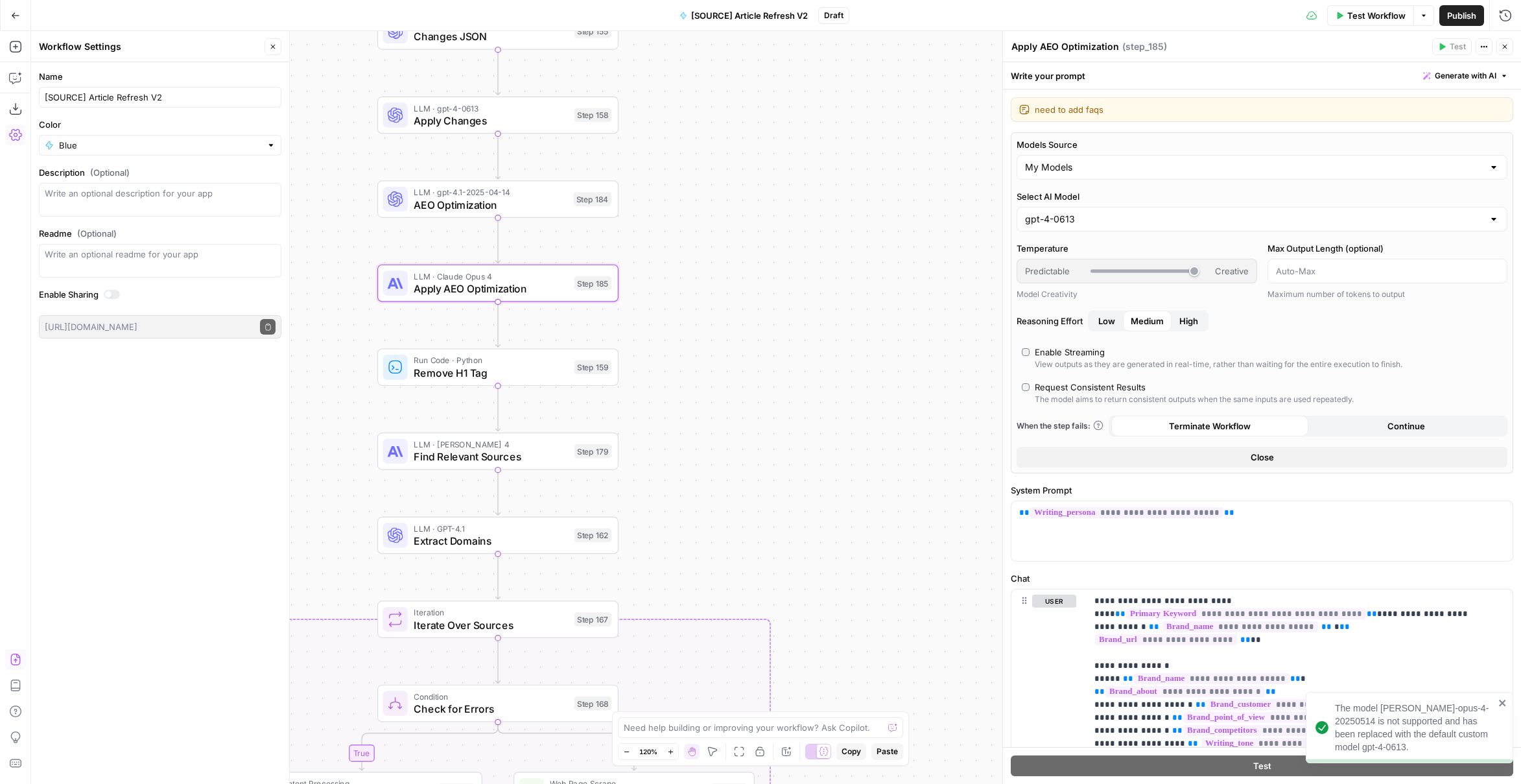
click at [1069, 207] on div "gpt-4-0613" at bounding box center [1261, 218] width 491 height 25
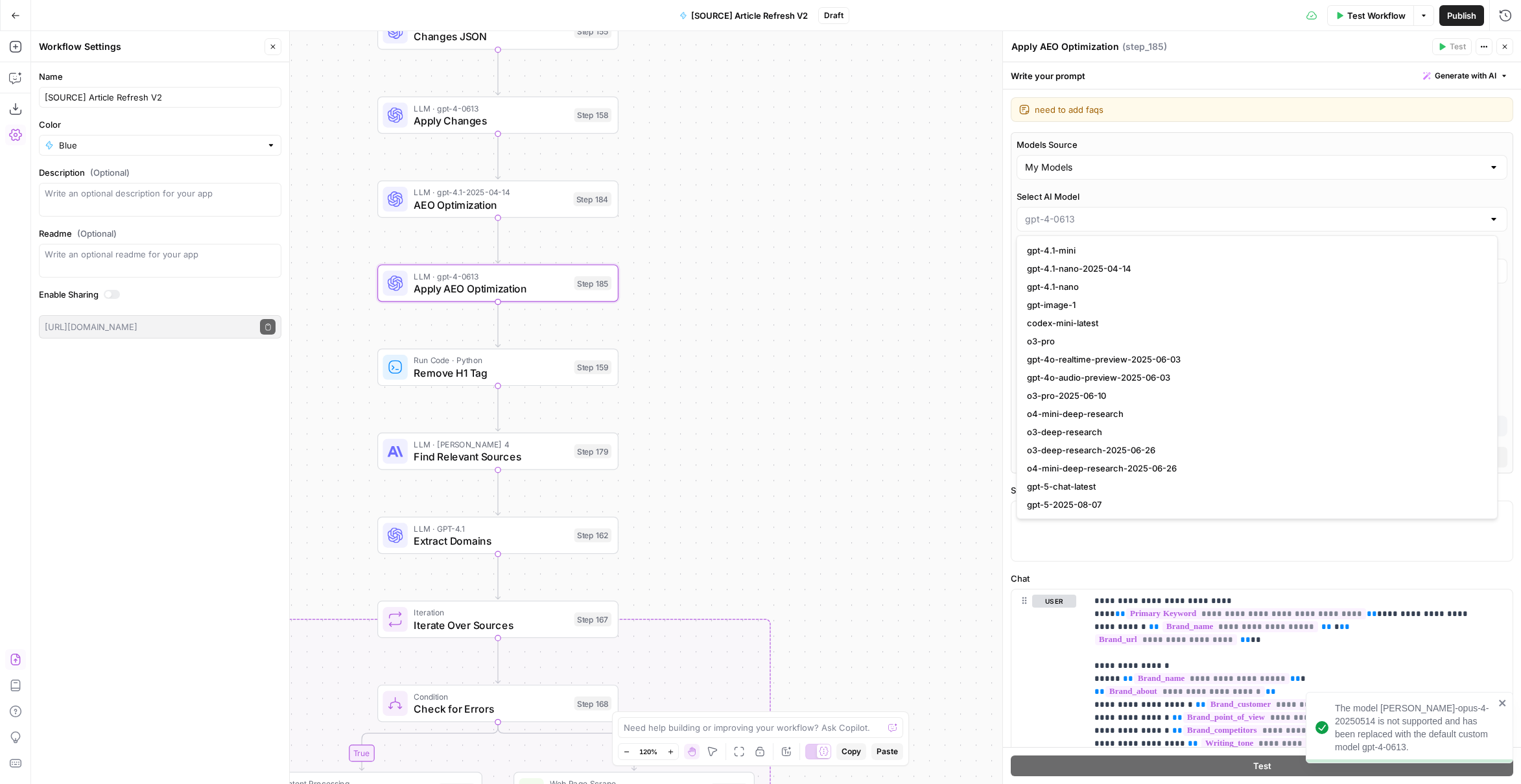
scroll to position [1061, 0]
click at [1092, 258] on span "gpt-4.1-2025-04-14" at bounding box center [1254, 260] width 454 height 13
type input "gpt-4.1-2025-04-14"
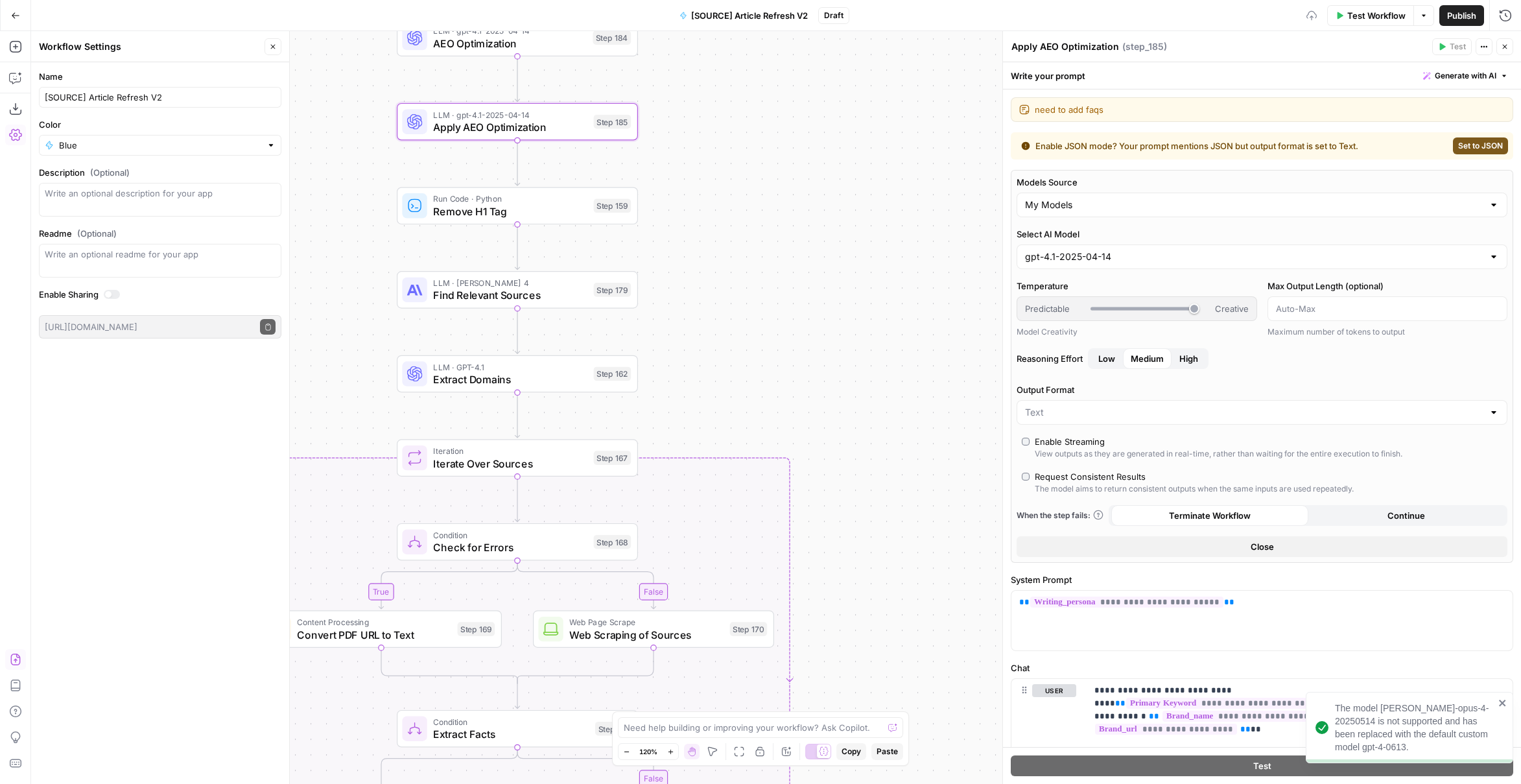
drag, startPoint x: 773, startPoint y: 450, endPoint x: 712, endPoint y: 302, distance: 160.1
click at [798, 302] on div "true false false true false true Workflow Set Inputs Inputs Power Agent Identif…" at bounding box center [776, 408] width 1490 height 753
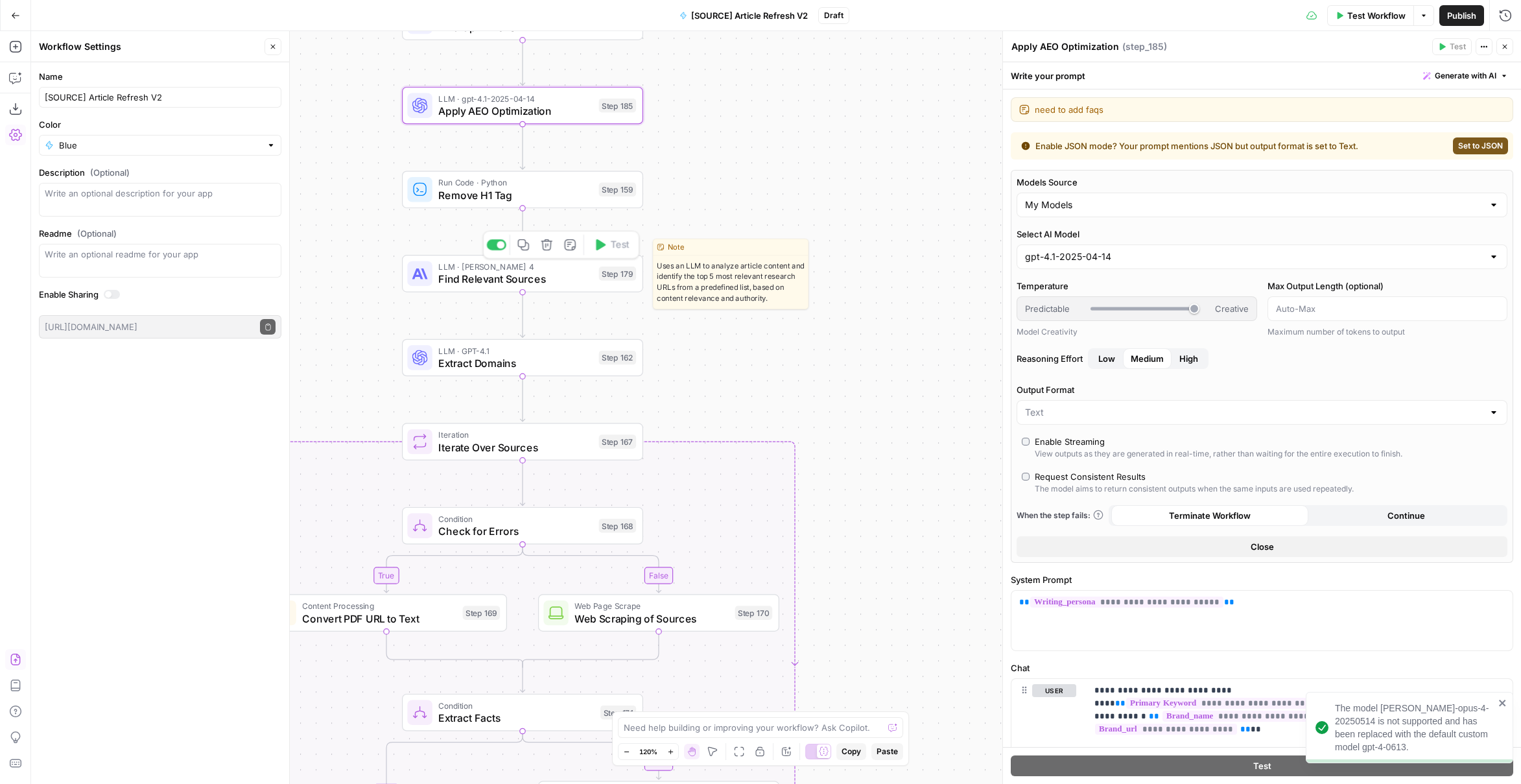
click at [580, 281] on span "Find Relevant Sources" at bounding box center [516, 279] width 154 height 16
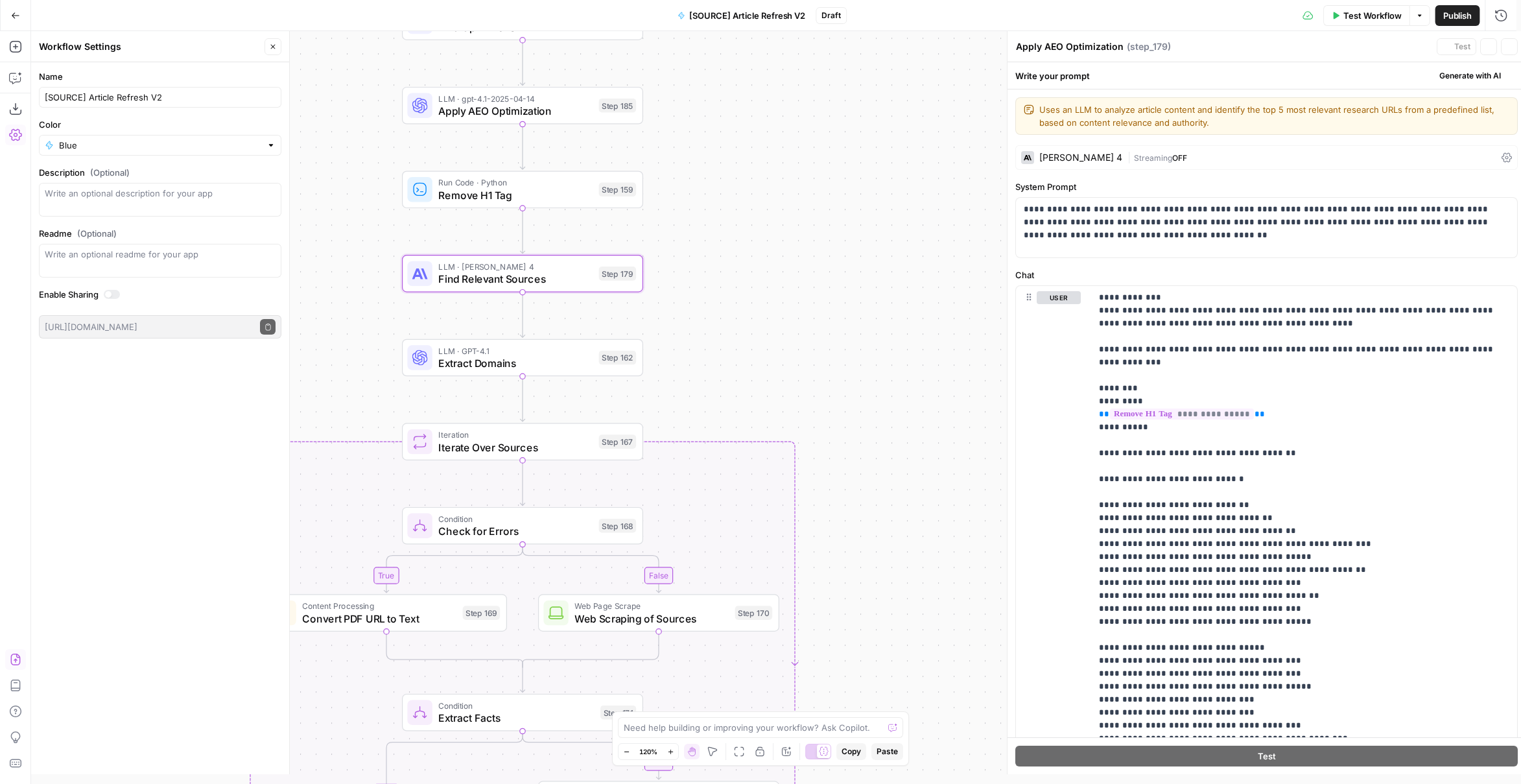
type textarea "Find Relevant Sources"
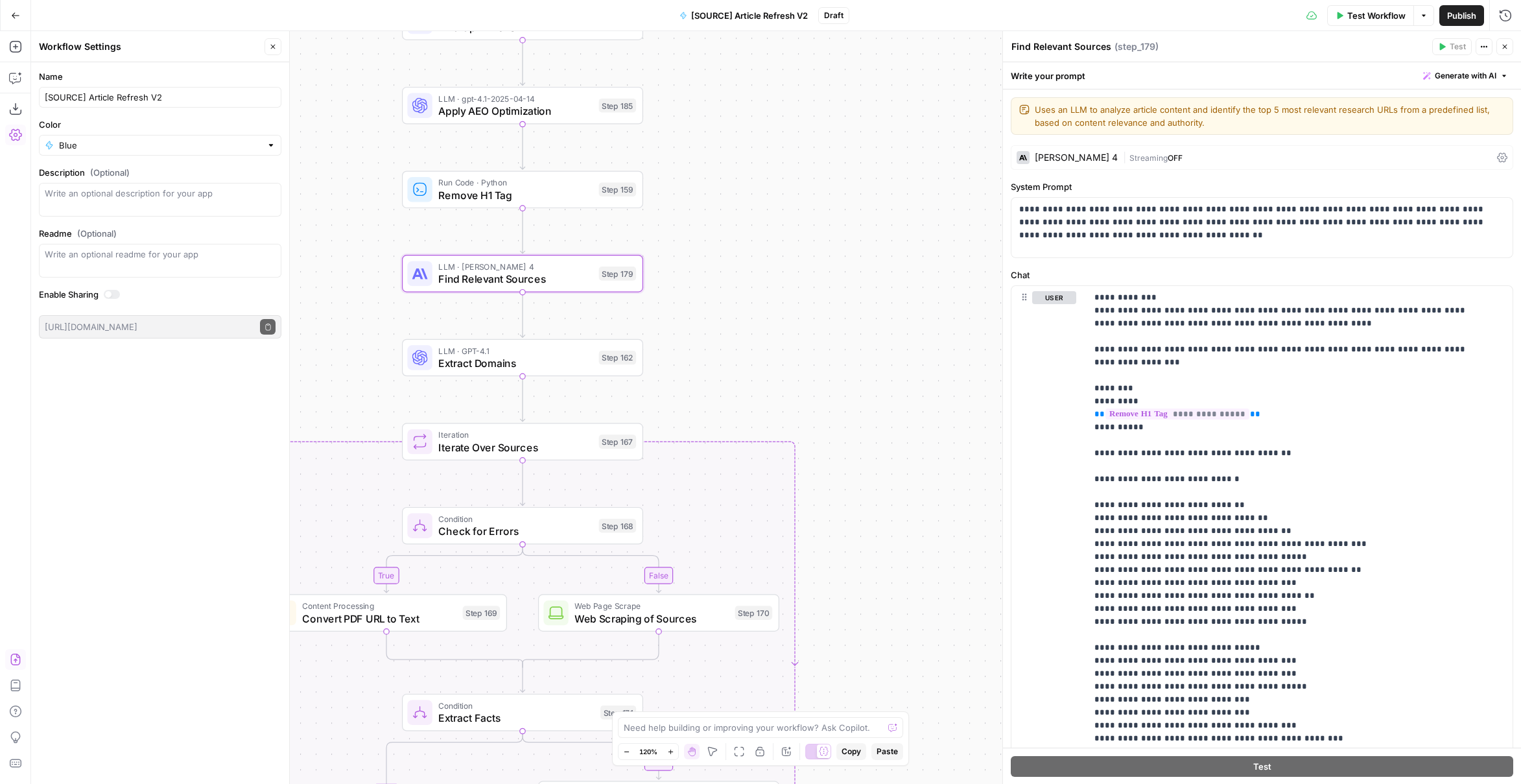
click at [1087, 153] on div "[PERSON_NAME] 4" at bounding box center [1076, 157] width 83 height 9
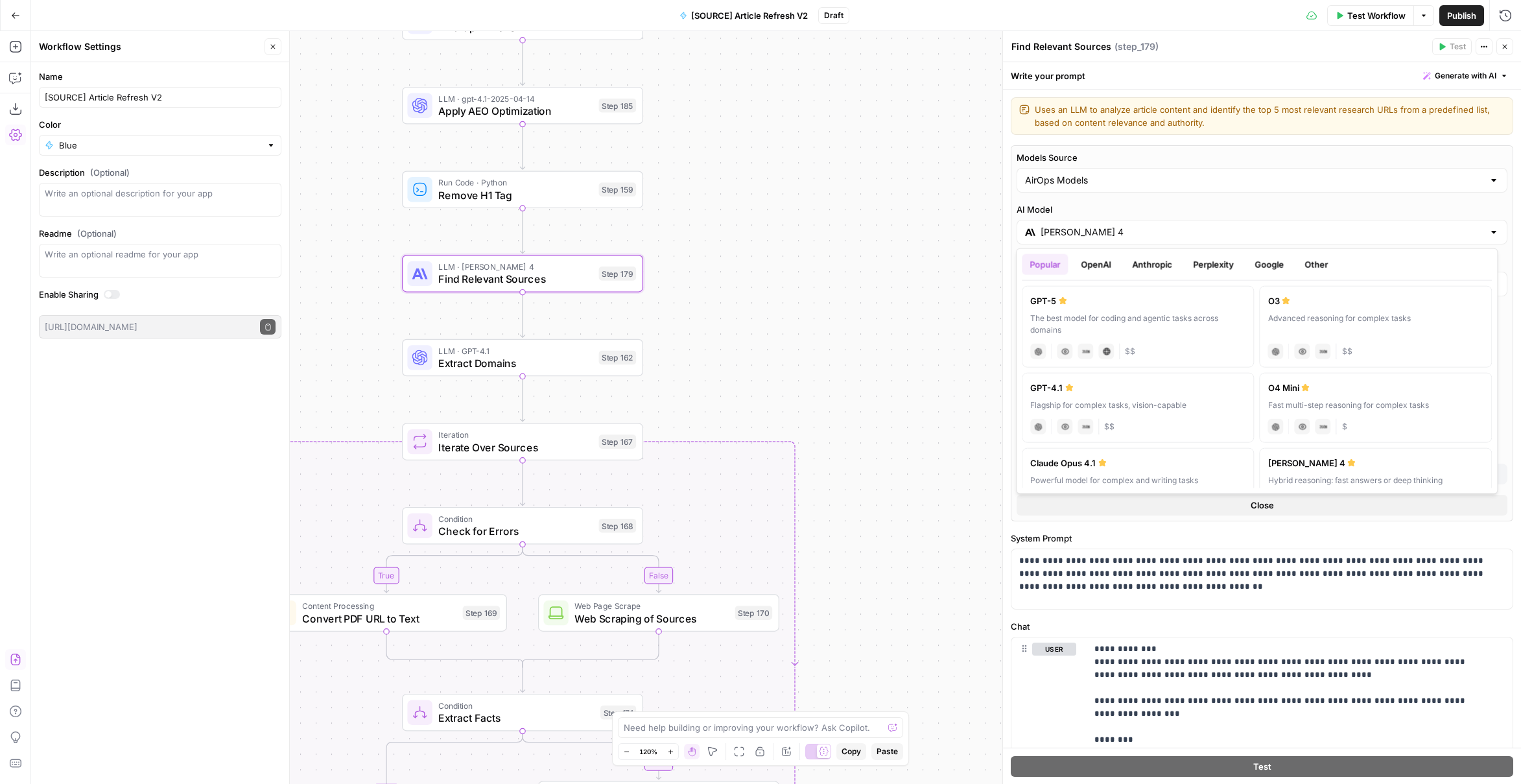
click at [1117, 230] on input "[PERSON_NAME] 4" at bounding box center [1262, 232] width 443 height 13
click at [1216, 260] on button "Perplexity" at bounding box center [1214, 264] width 57 height 21
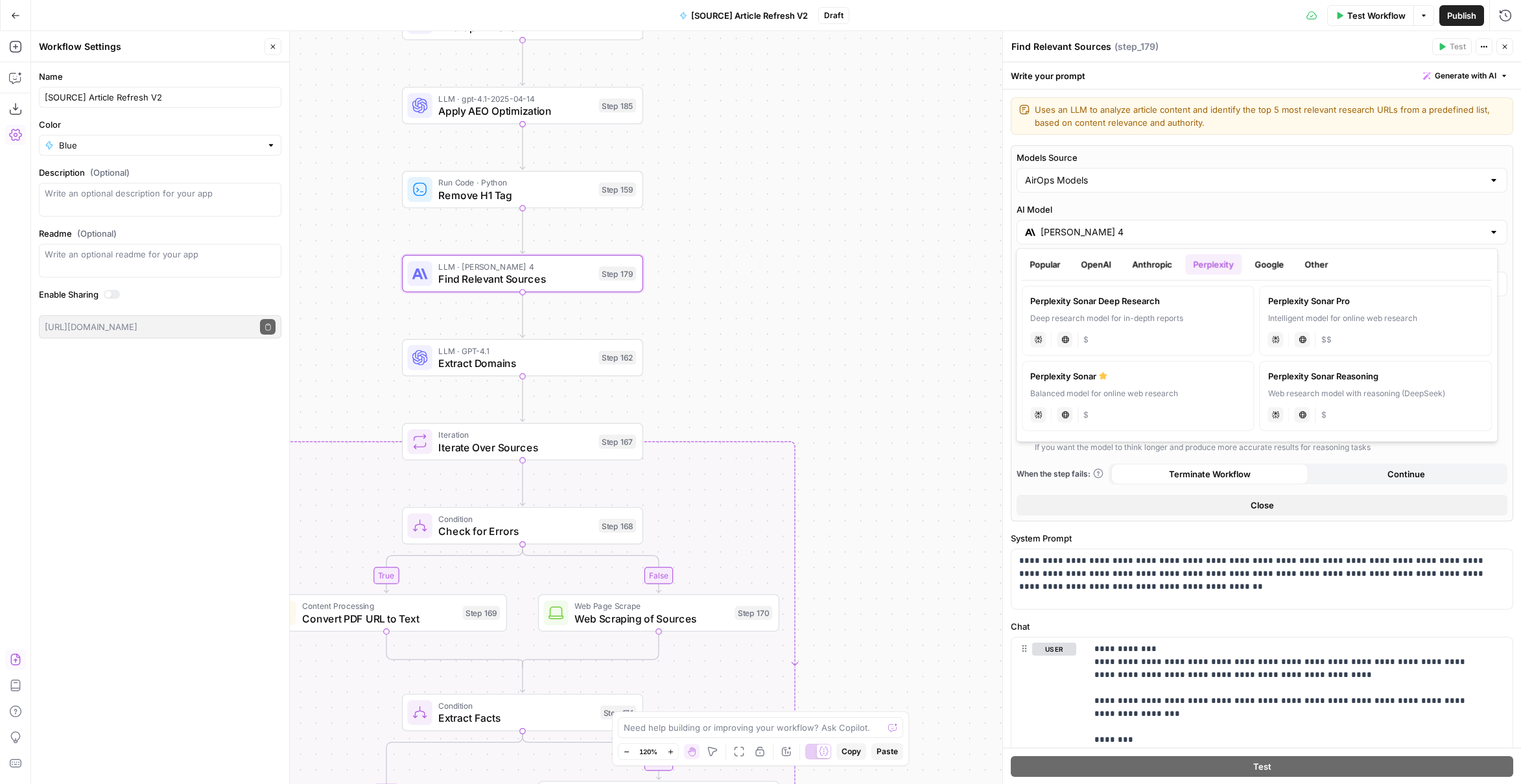
click at [1126, 378] on div "Perplexity Sonar" at bounding box center [1138, 376] width 216 height 13
type input "Perplexity Sonar"
type input "***"
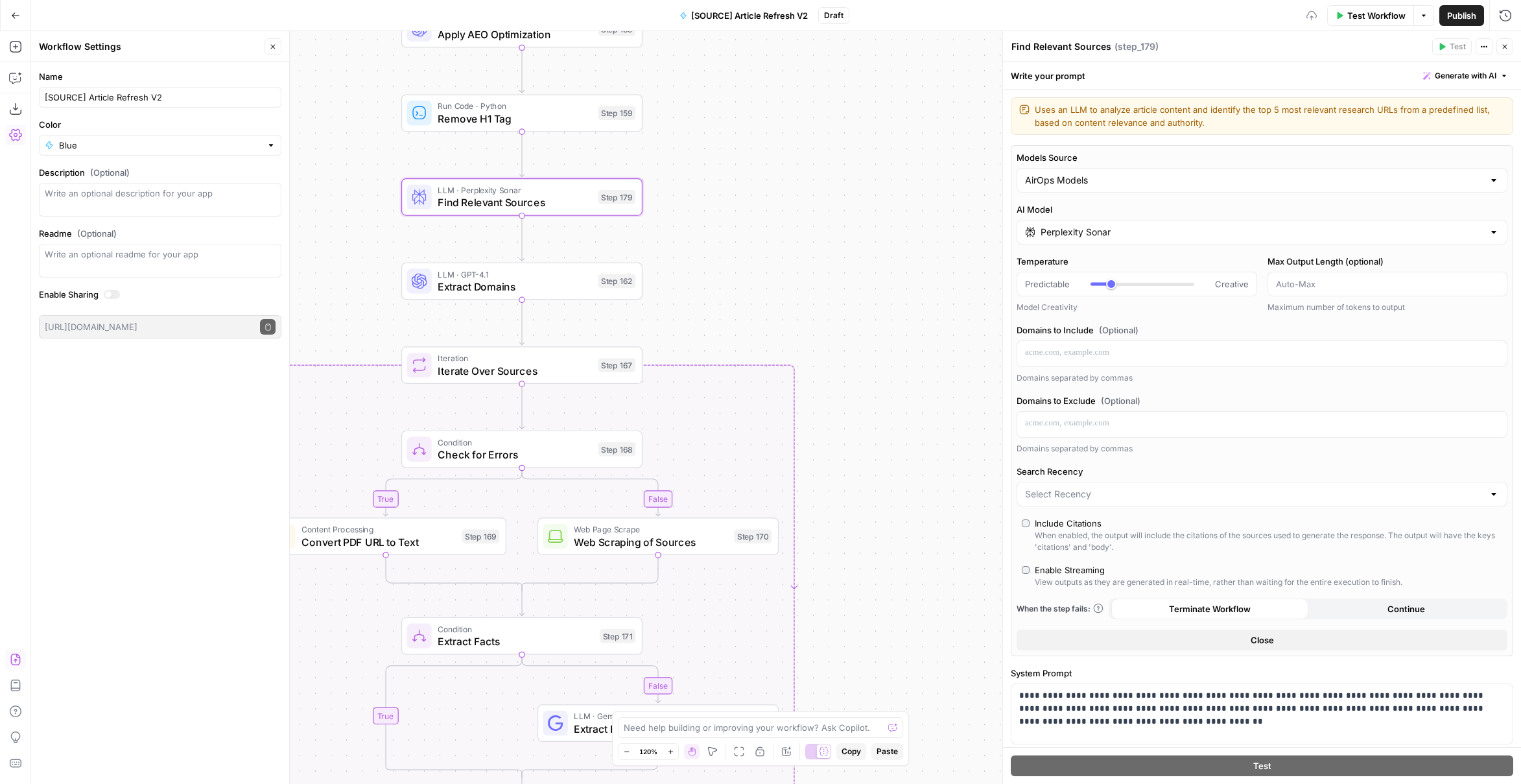
drag, startPoint x: 735, startPoint y: 360, endPoint x: 728, endPoint y: 237, distance: 123.2
click at [734, 238] on div "true false false true false true Workflow Set Inputs Inputs Power Agent Identif…" at bounding box center [776, 408] width 1490 height 753
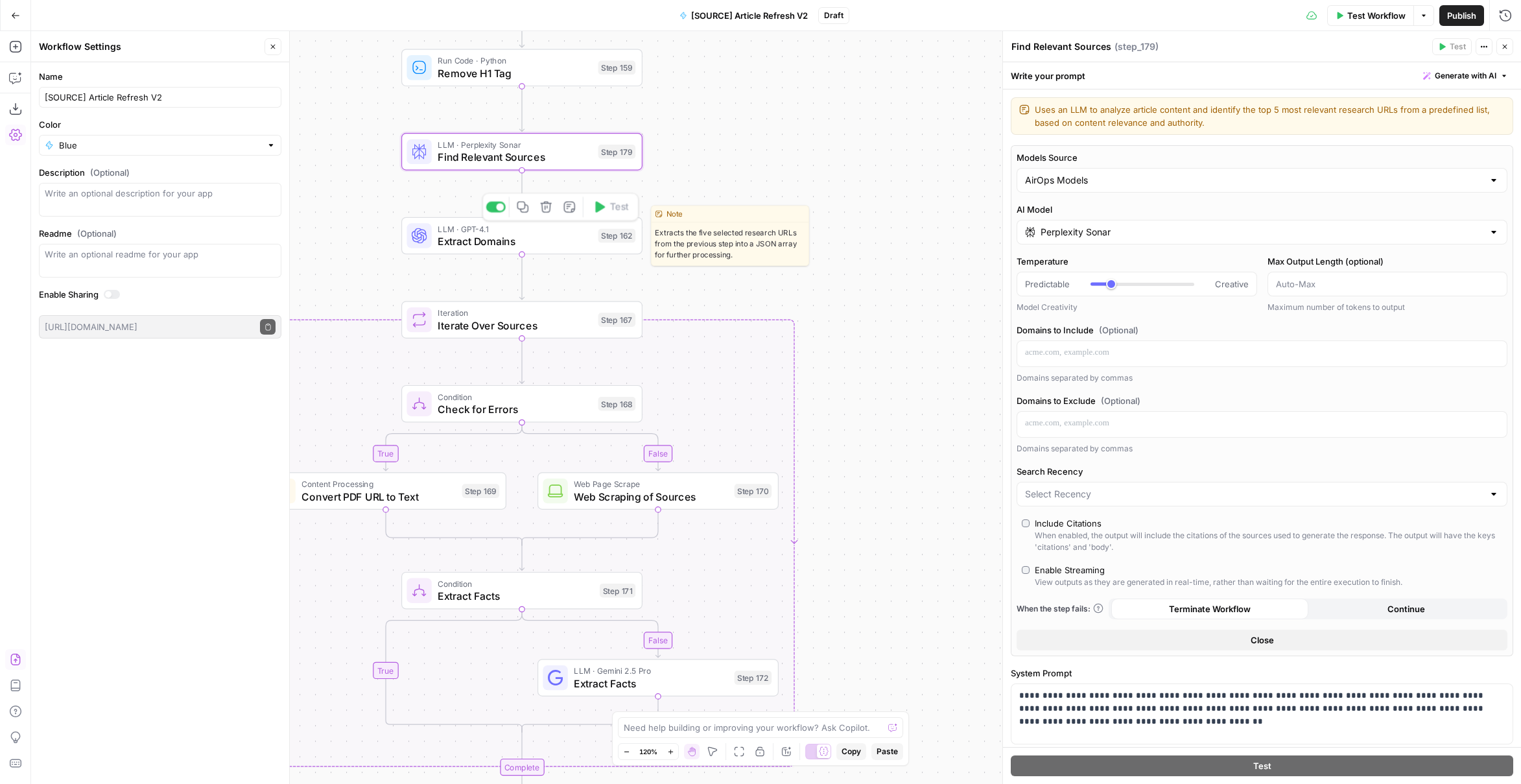
click at [557, 241] on span "Extract Domains" at bounding box center [515, 240] width 154 height 16
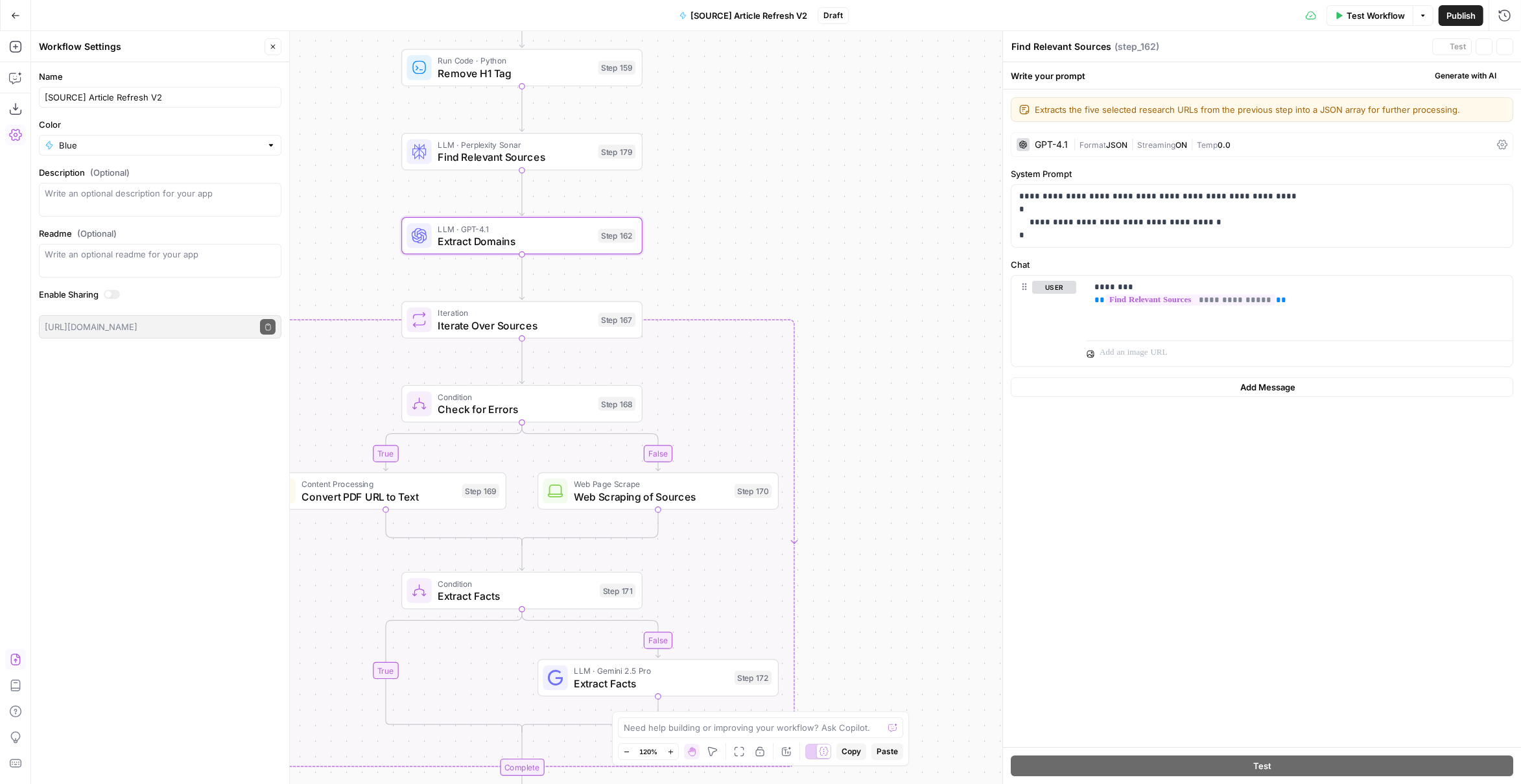
type textarea "Extract Domains"
click at [1049, 140] on div "GPT-4.1" at bounding box center [1051, 144] width 33 height 9
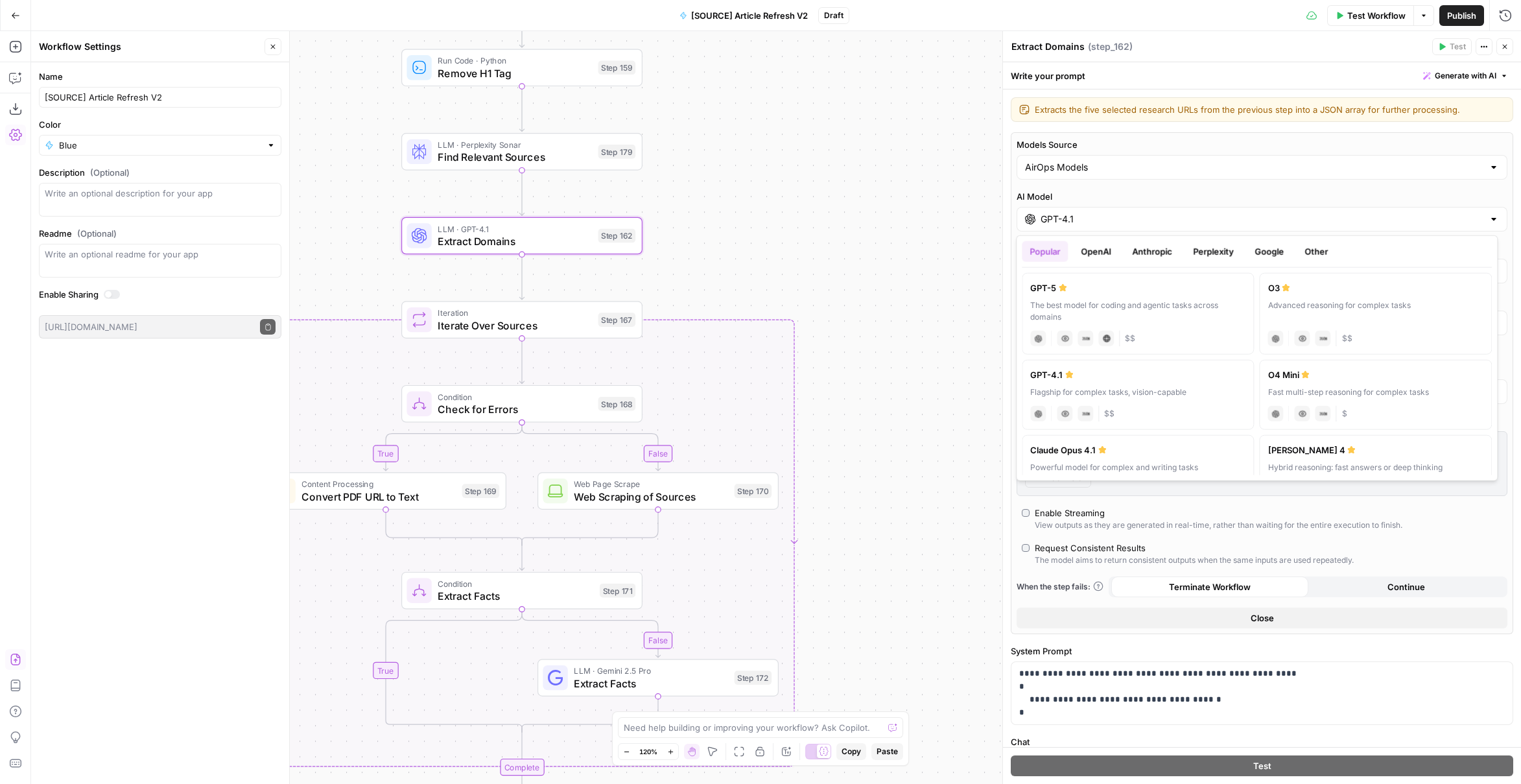
click at [1097, 222] on input "GPT-4.1" at bounding box center [1262, 219] width 443 height 13
click at [1093, 164] on input "Models Source" at bounding box center [1255, 167] width 459 height 13
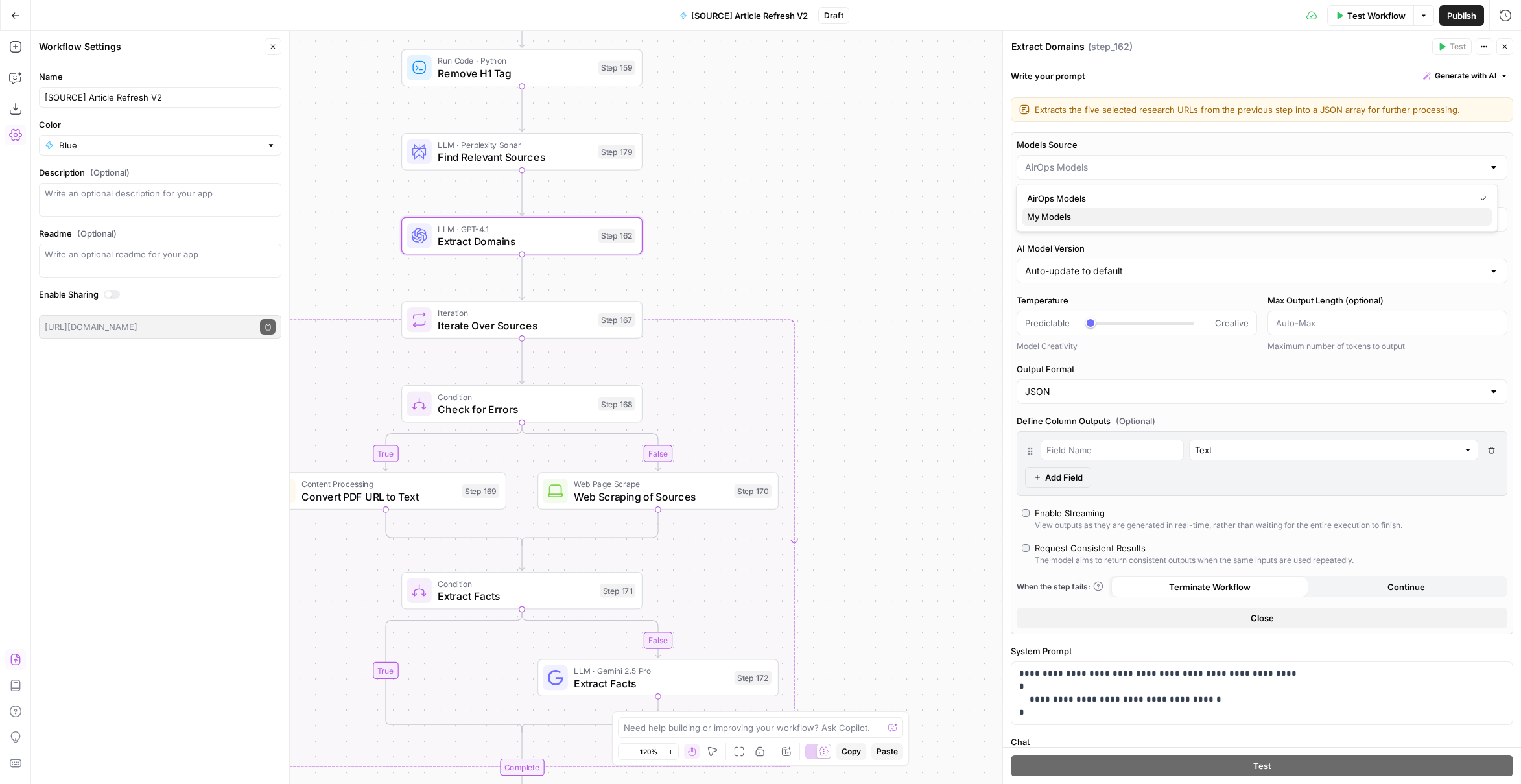
click at [1074, 212] on span "My Models" at bounding box center [1254, 217] width 454 height 13
type input "My Models"
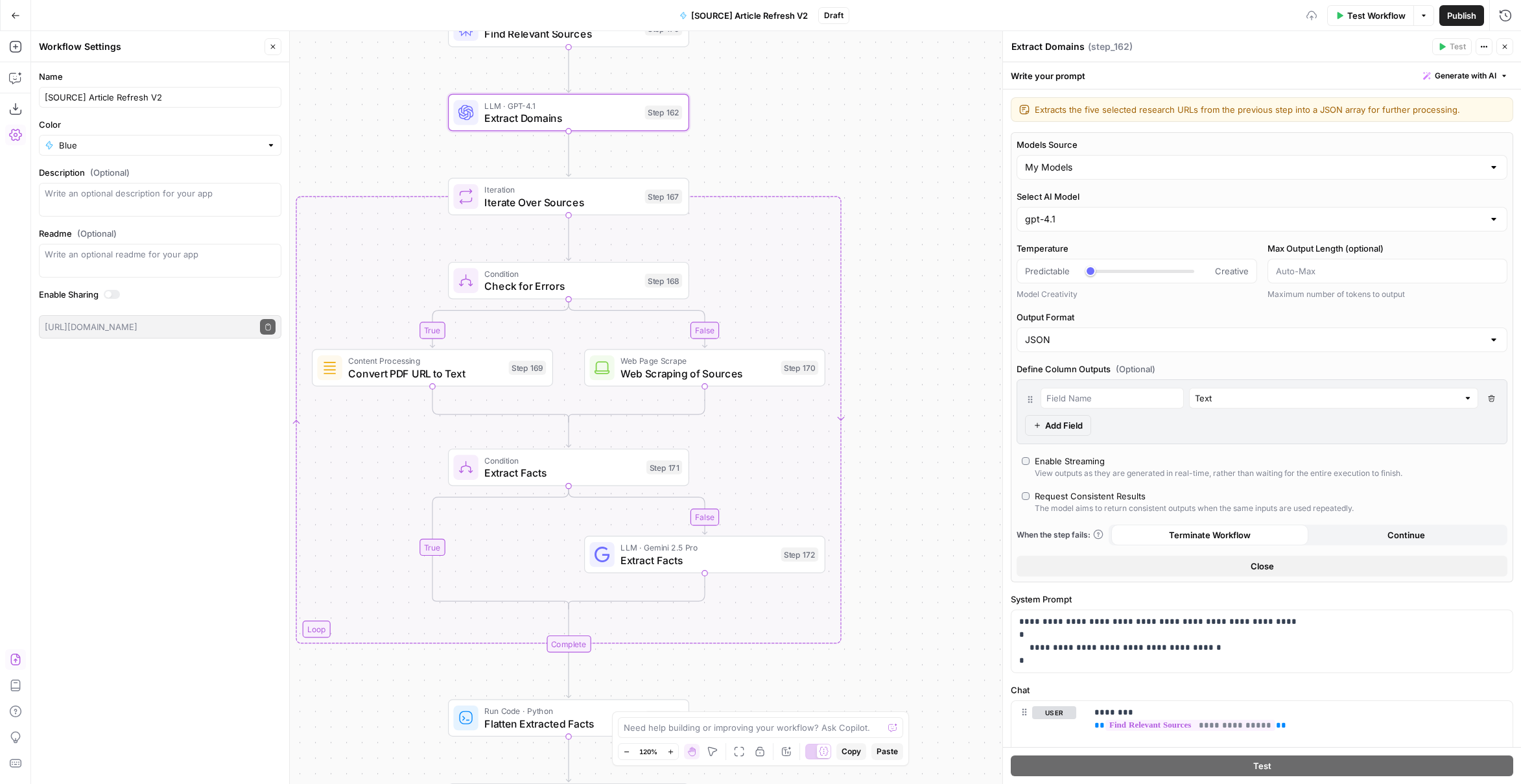
drag, startPoint x: 899, startPoint y: 409, endPoint x: 970, endPoint y: 227, distance: 195.4
click at [970, 228] on div "true false false true false true Workflow Set Inputs Inputs Power Agent Identif…" at bounding box center [776, 408] width 1490 height 753
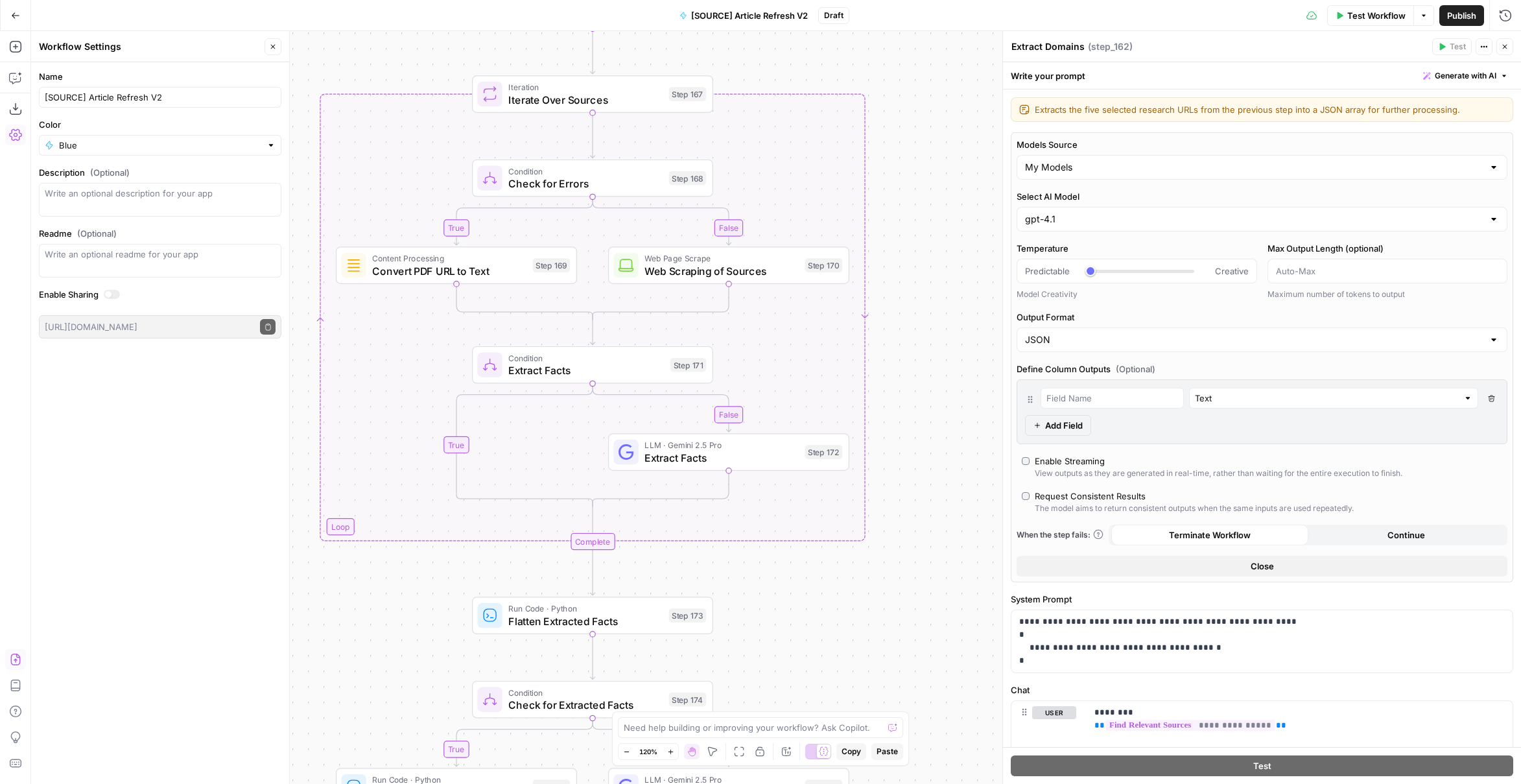
drag, startPoint x: 804, startPoint y: 660, endPoint x: 789, endPoint y: 515, distance: 145.8
click at [798, 558] on div "true false false true false true Workflow Set Inputs Inputs Power Agent Identif…" at bounding box center [776, 408] width 1490 height 753
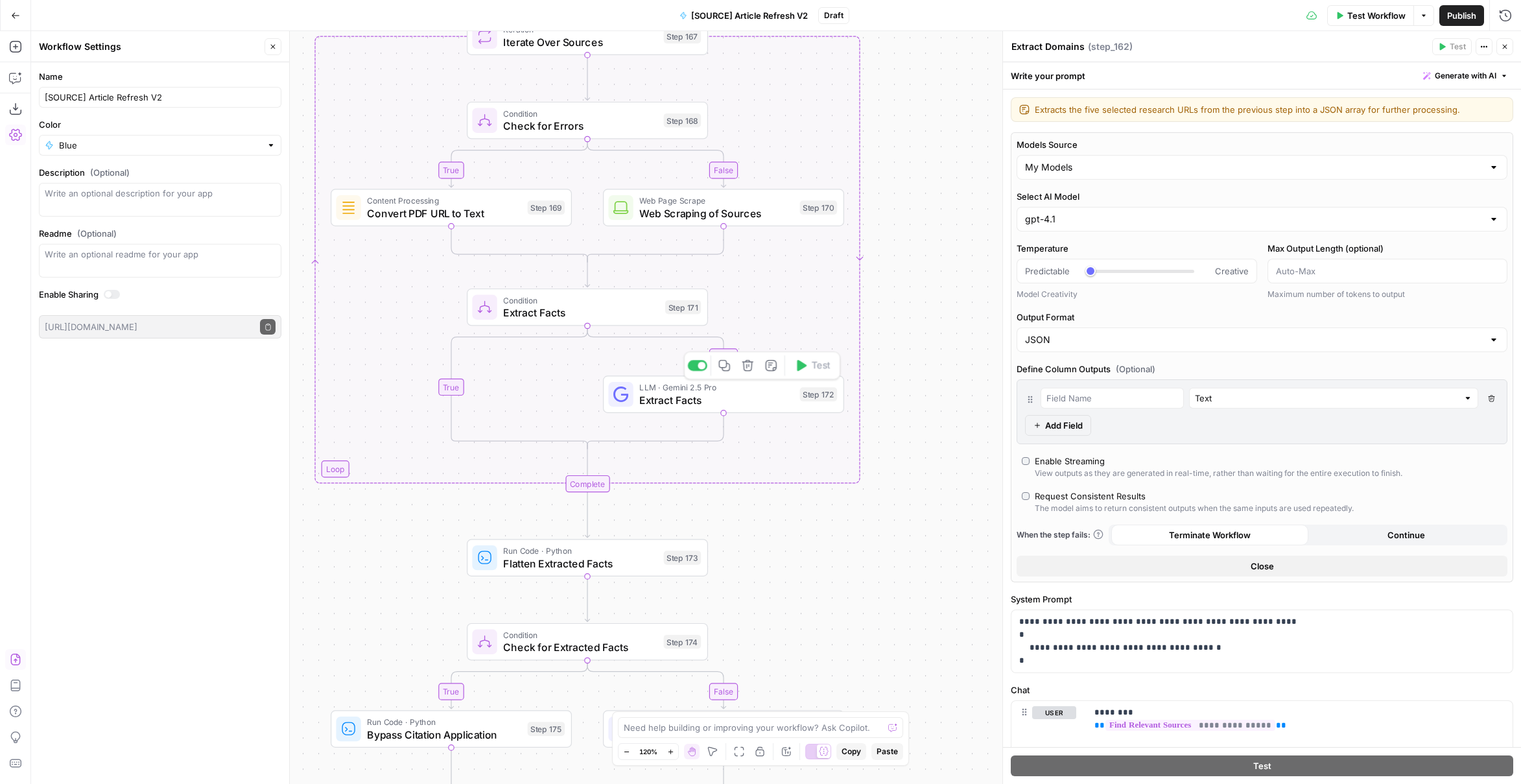
click at [771, 394] on span "Extract Facts" at bounding box center [717, 399] width 154 height 16
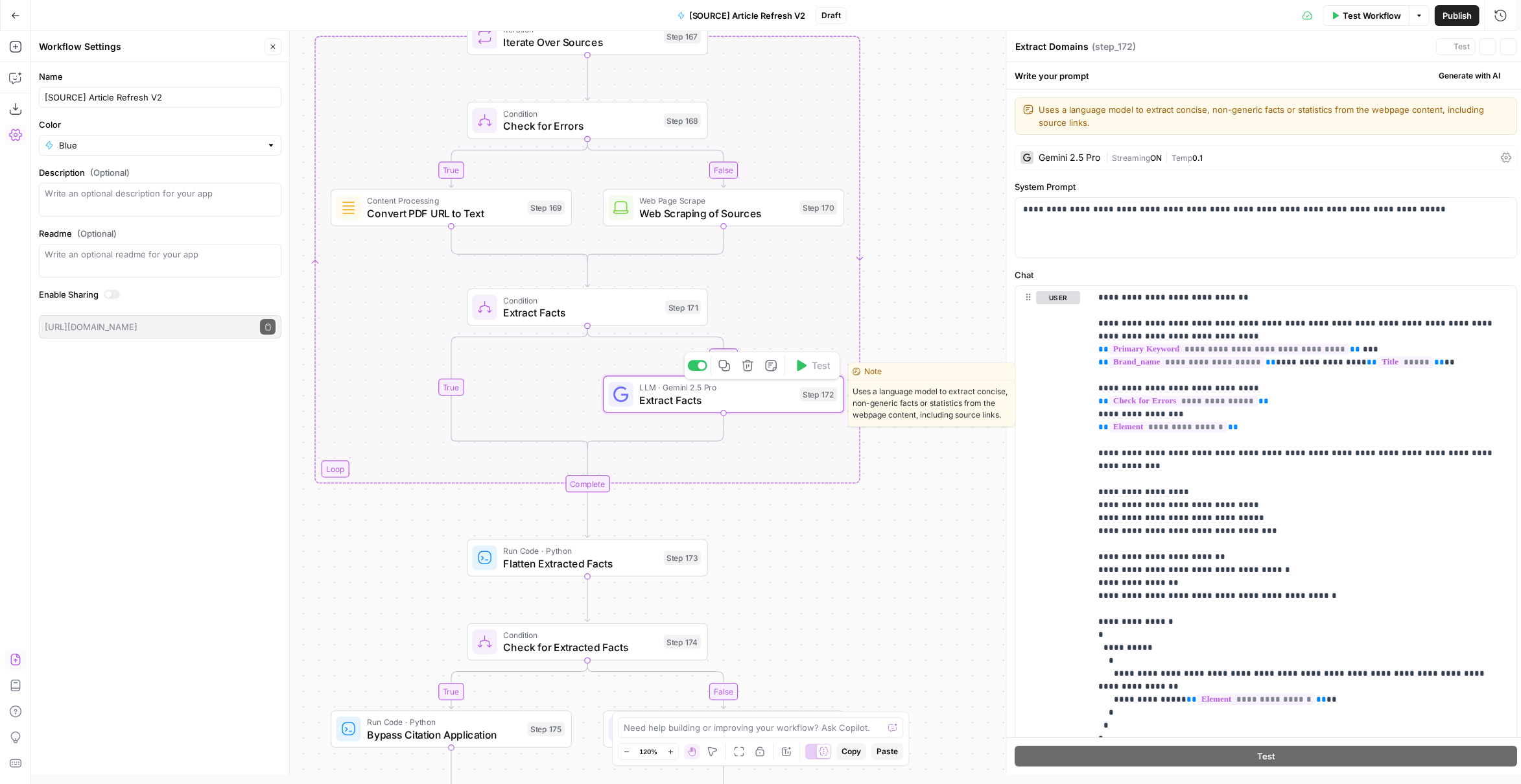
type textarea "Extract Facts"
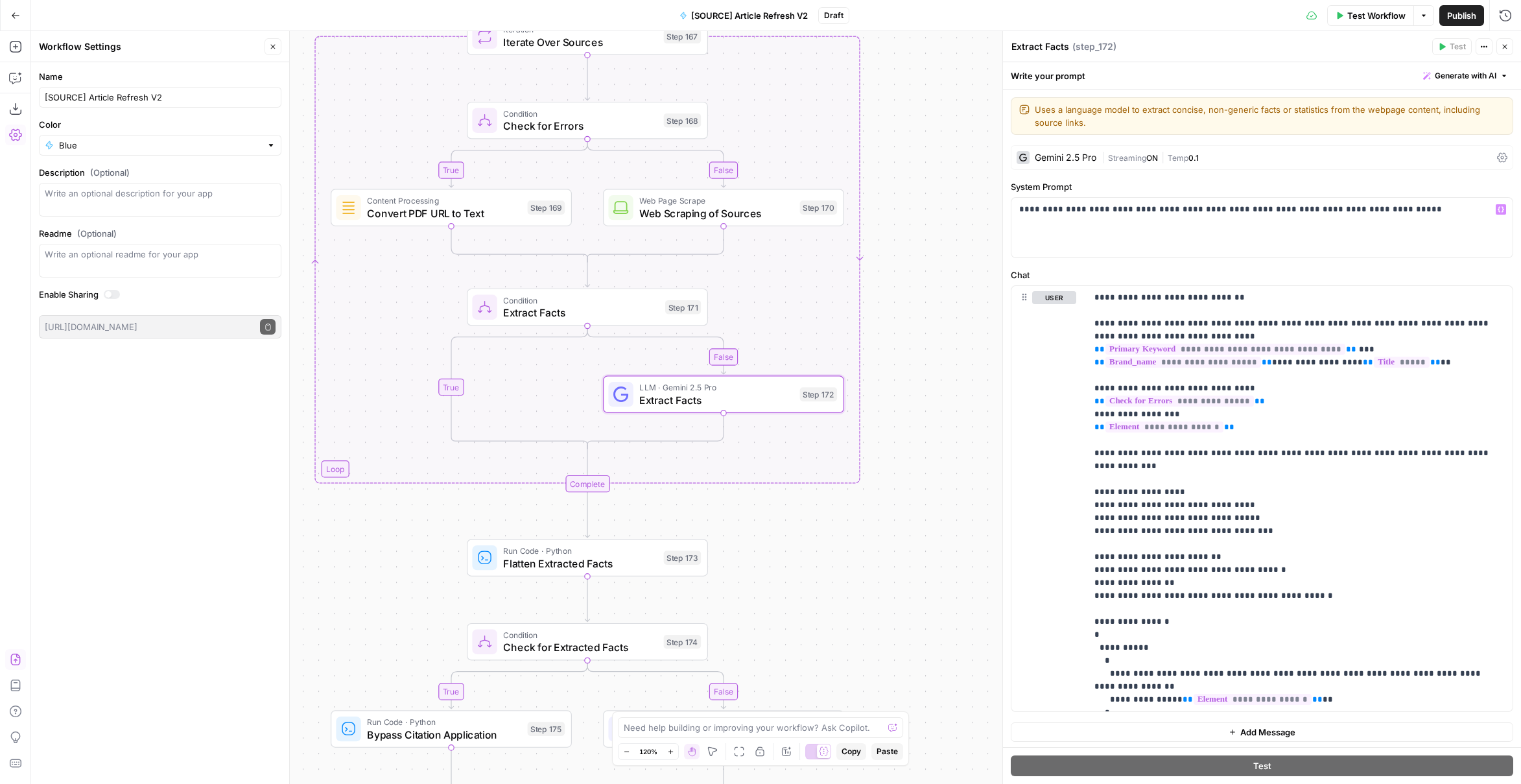
click at [1070, 153] on div "Gemini 2.5 Pro" at bounding box center [1065, 157] width 61 height 9
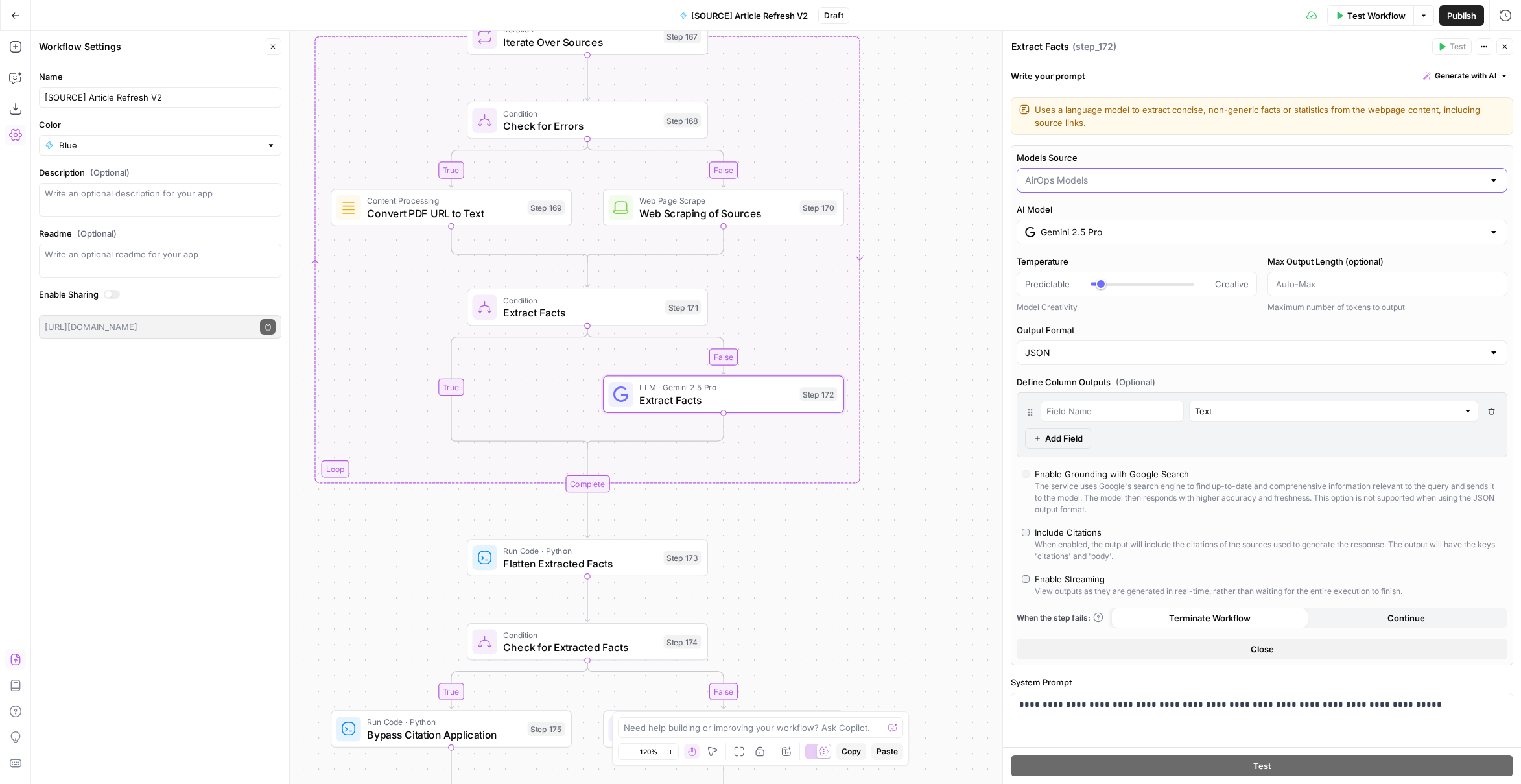
click at [1085, 180] on input "Models Source" at bounding box center [1255, 180] width 459 height 13
click at [1074, 227] on span "My Models" at bounding box center [1254, 229] width 454 height 13
type input "My Models"
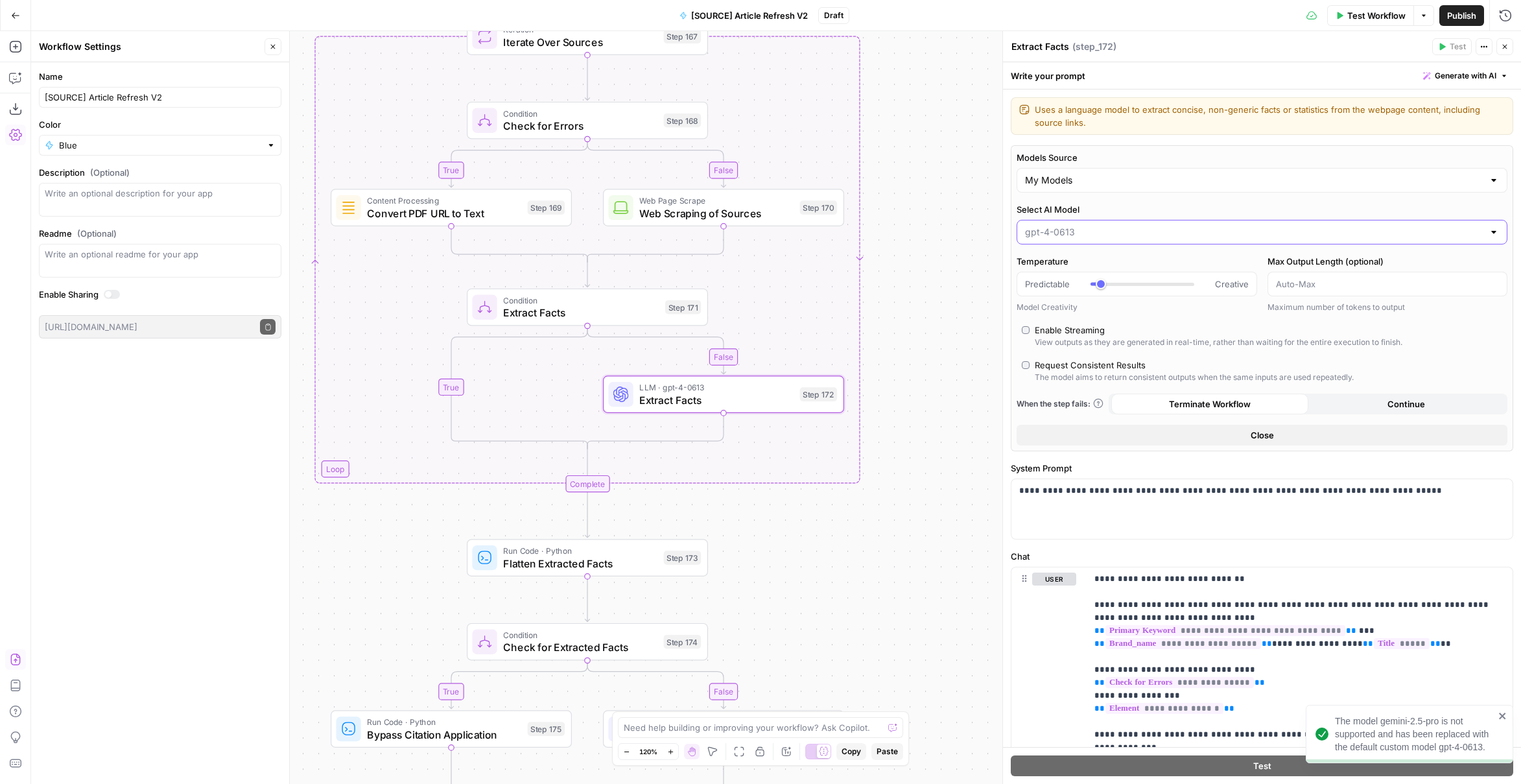
click at [1073, 233] on input "Select AI Model" at bounding box center [1255, 232] width 459 height 13
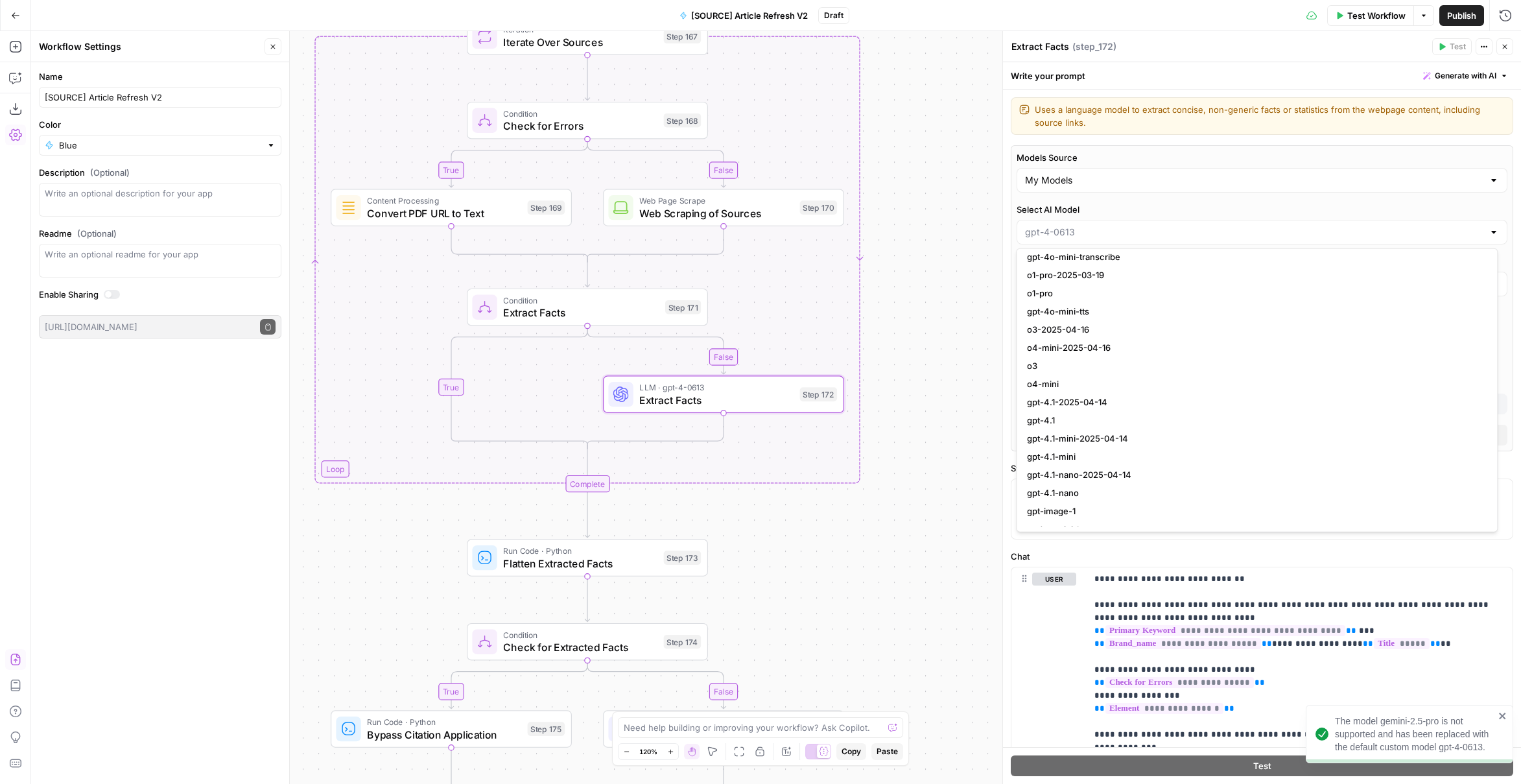
scroll to position [1037, 0]
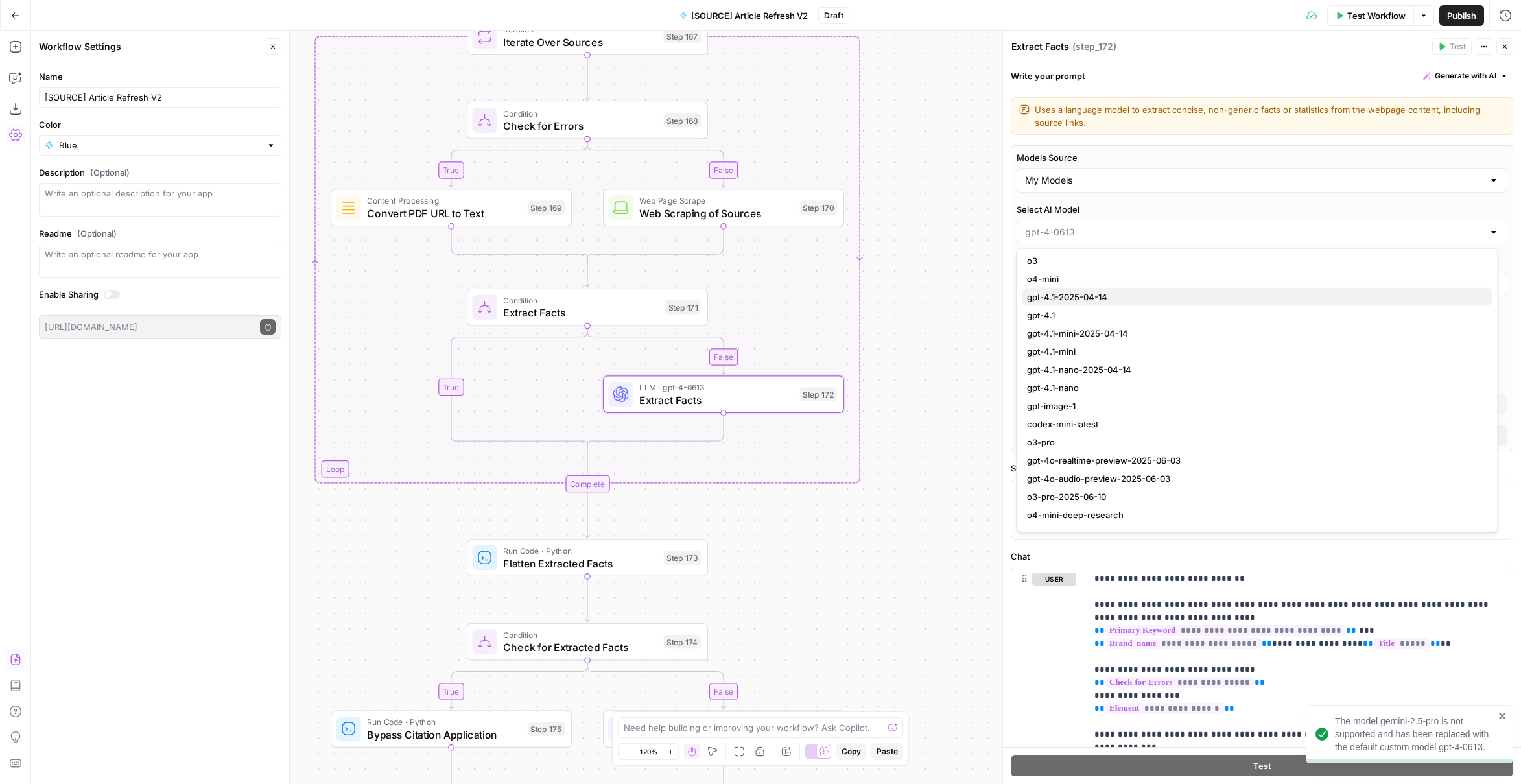
click at [1101, 289] on button "gpt-4.1-2025-04-14" at bounding box center [1257, 297] width 470 height 18
type input "gpt-4.1-2025-04-14"
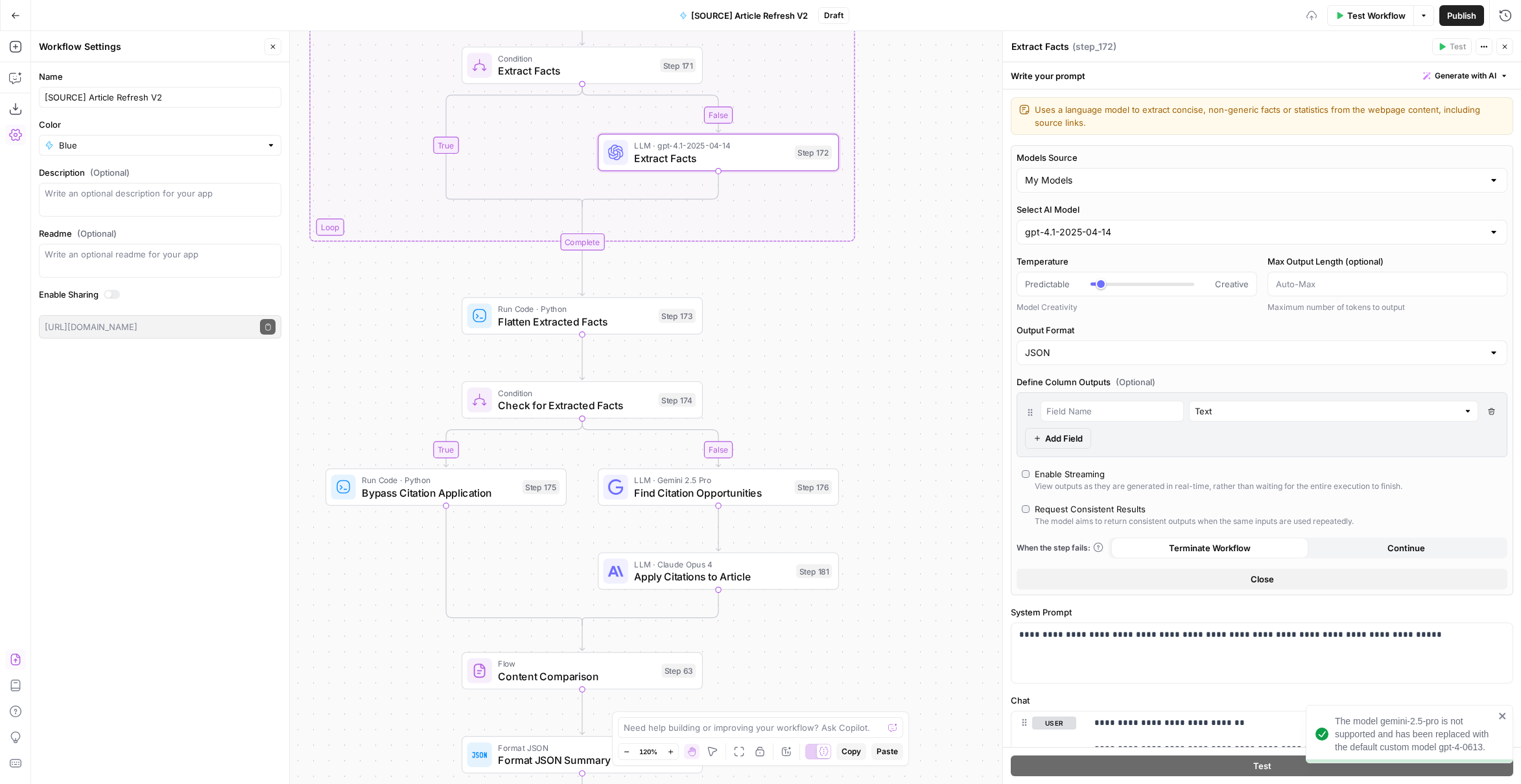
drag, startPoint x: 865, startPoint y: 578, endPoint x: 852, endPoint y: 351, distance: 227.4
click at [856, 313] on div "true false false true false true Workflow Set Inputs Inputs Power Agent Identif…" at bounding box center [776, 408] width 1490 height 753
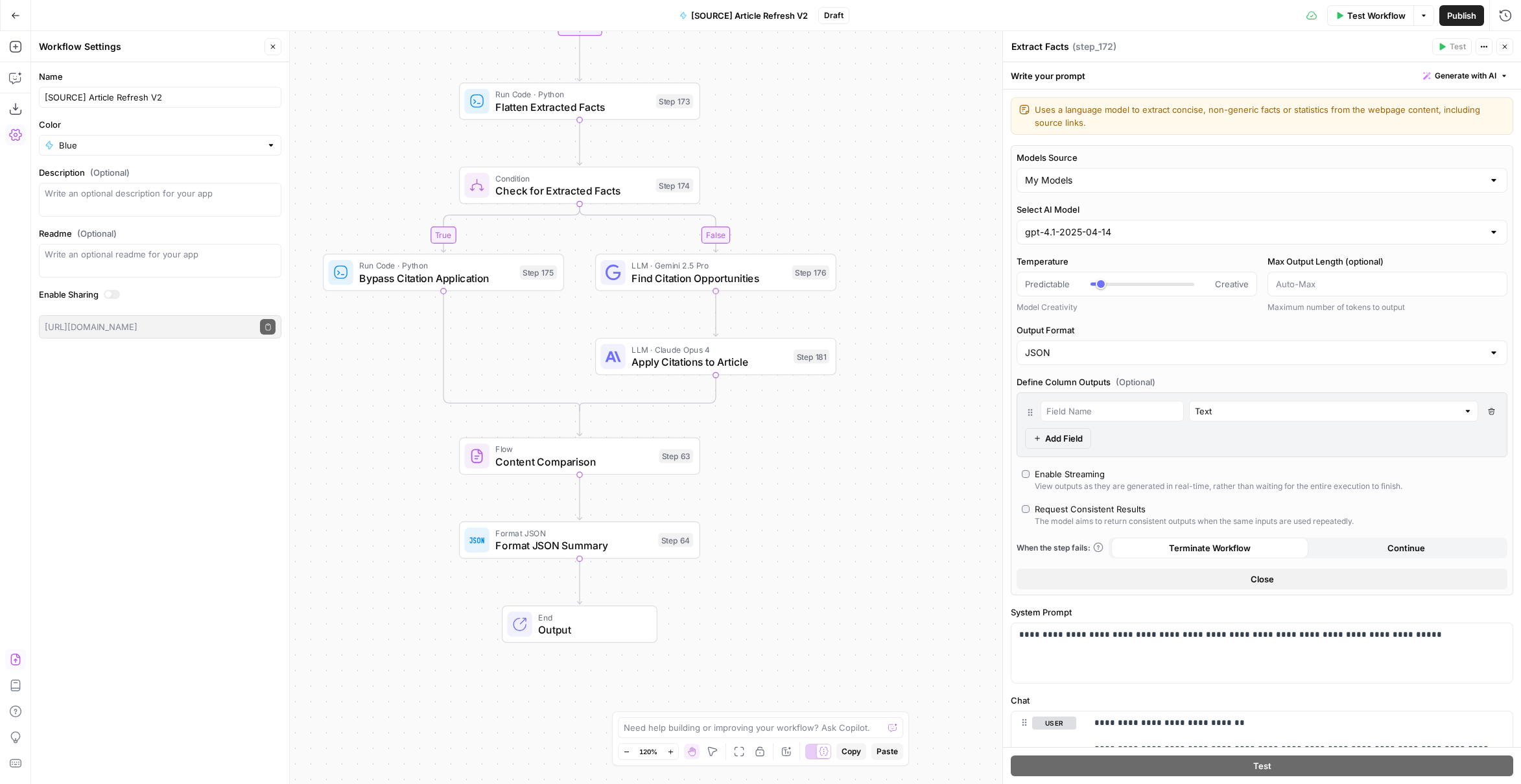
drag, startPoint x: 888, startPoint y: 535, endPoint x: 887, endPoint y: 334, distance: 201.0
click at [888, 334] on div "true false false true false true Workflow Set Inputs Inputs Power Agent Identif…" at bounding box center [776, 408] width 1490 height 753
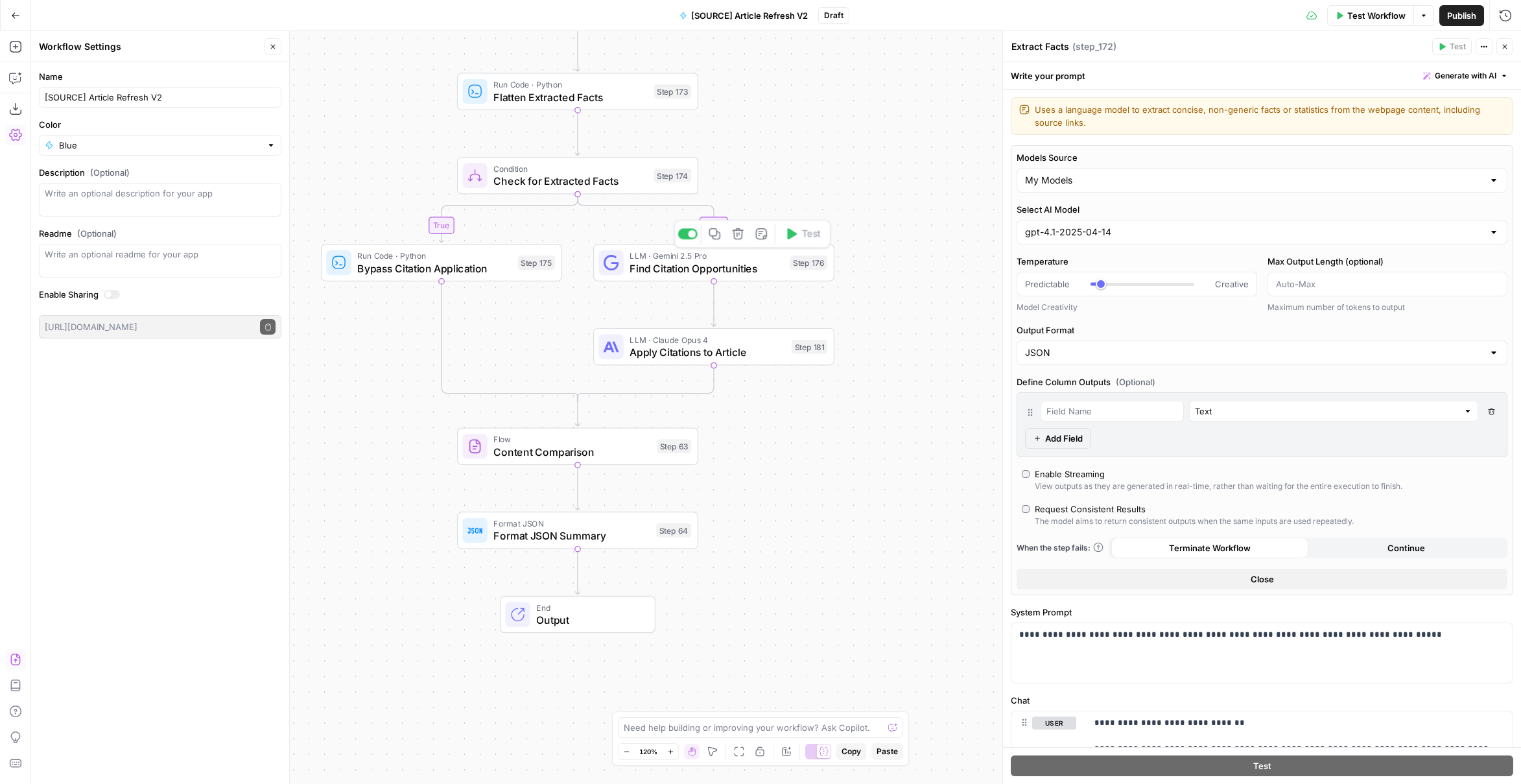
click at [773, 271] on span "Find Citation Opportunities" at bounding box center [707, 268] width 154 height 16
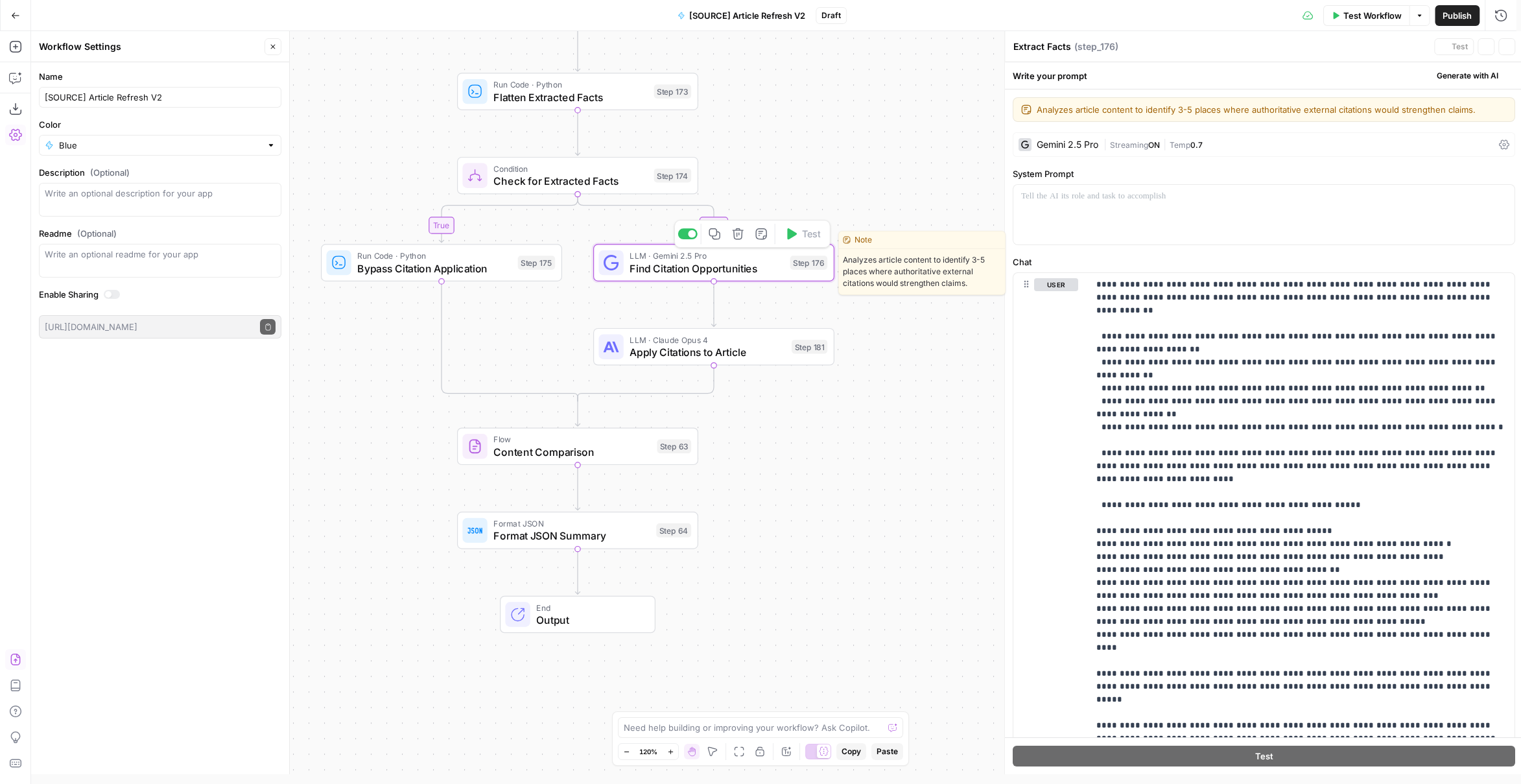
type textarea "Find Citation Opportunities"
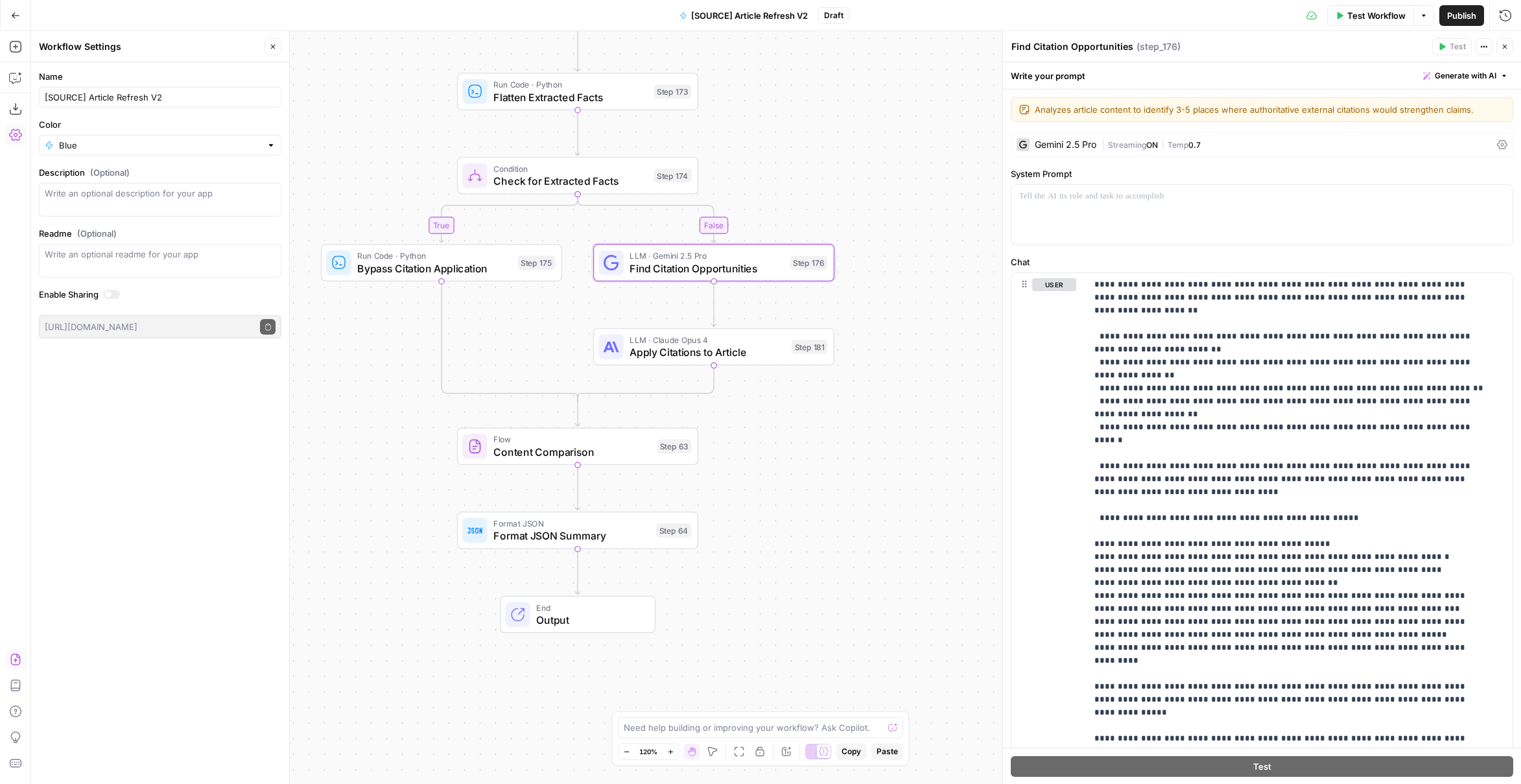
click at [1086, 144] on div "Gemini 2.5 Pro" at bounding box center [1065, 144] width 61 height 9
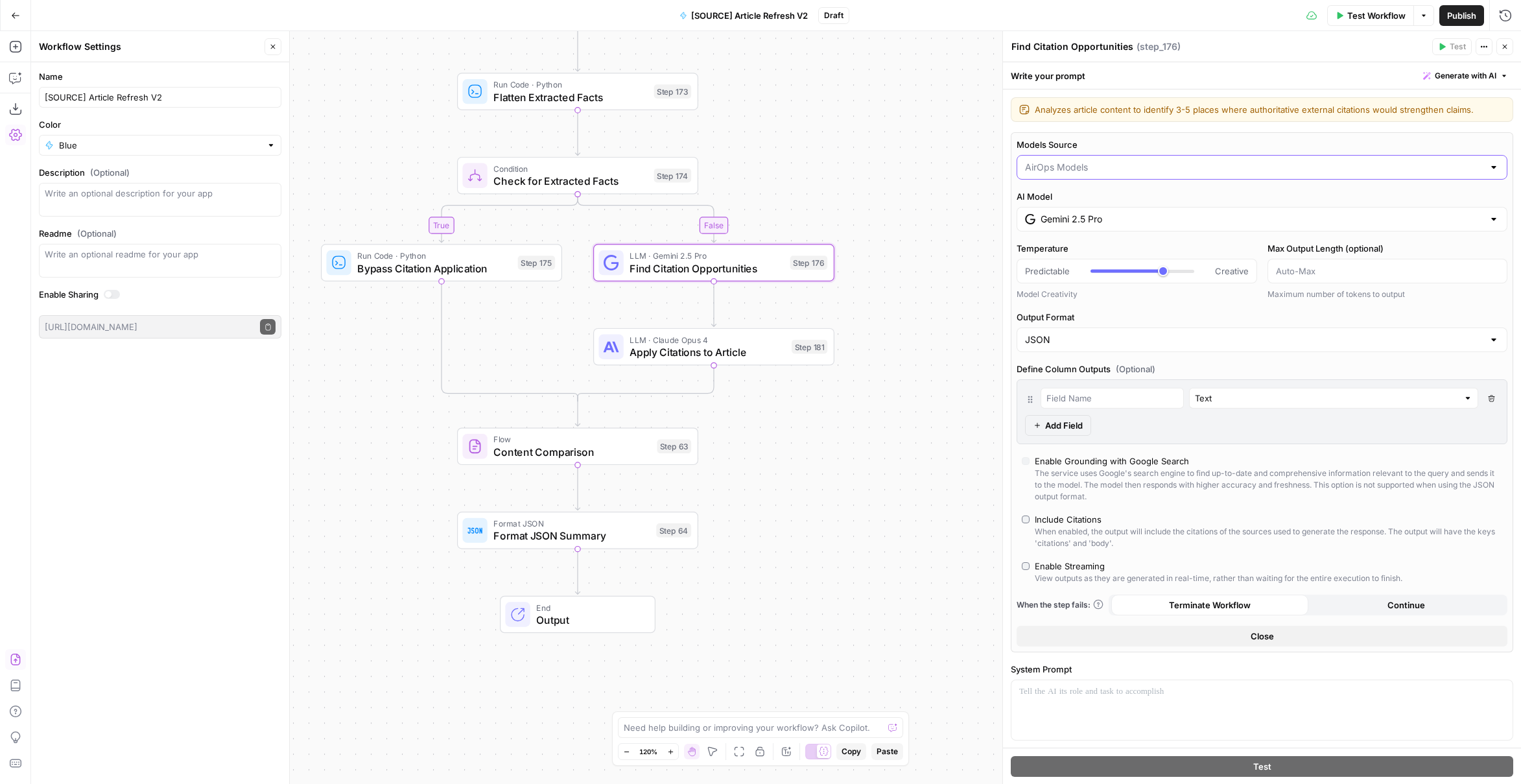
click at [1090, 170] on input "Models Source" at bounding box center [1255, 167] width 459 height 13
type input "AirOps Models"
click at [1148, 313] on label "Output Format" at bounding box center [1261, 317] width 491 height 13
click at [1148, 334] on input "JSON" at bounding box center [1255, 340] width 459 height 13
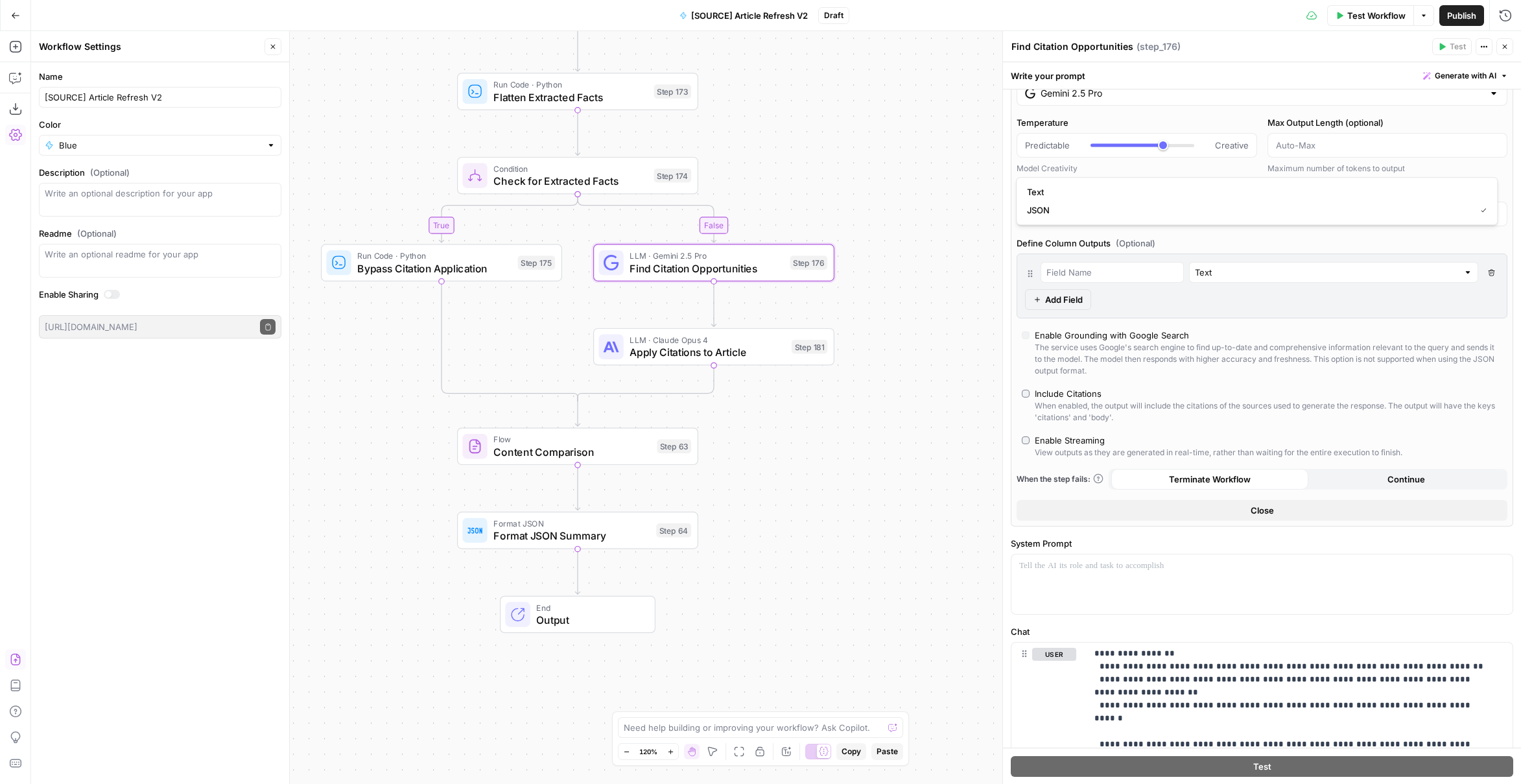
scroll to position [65, 0]
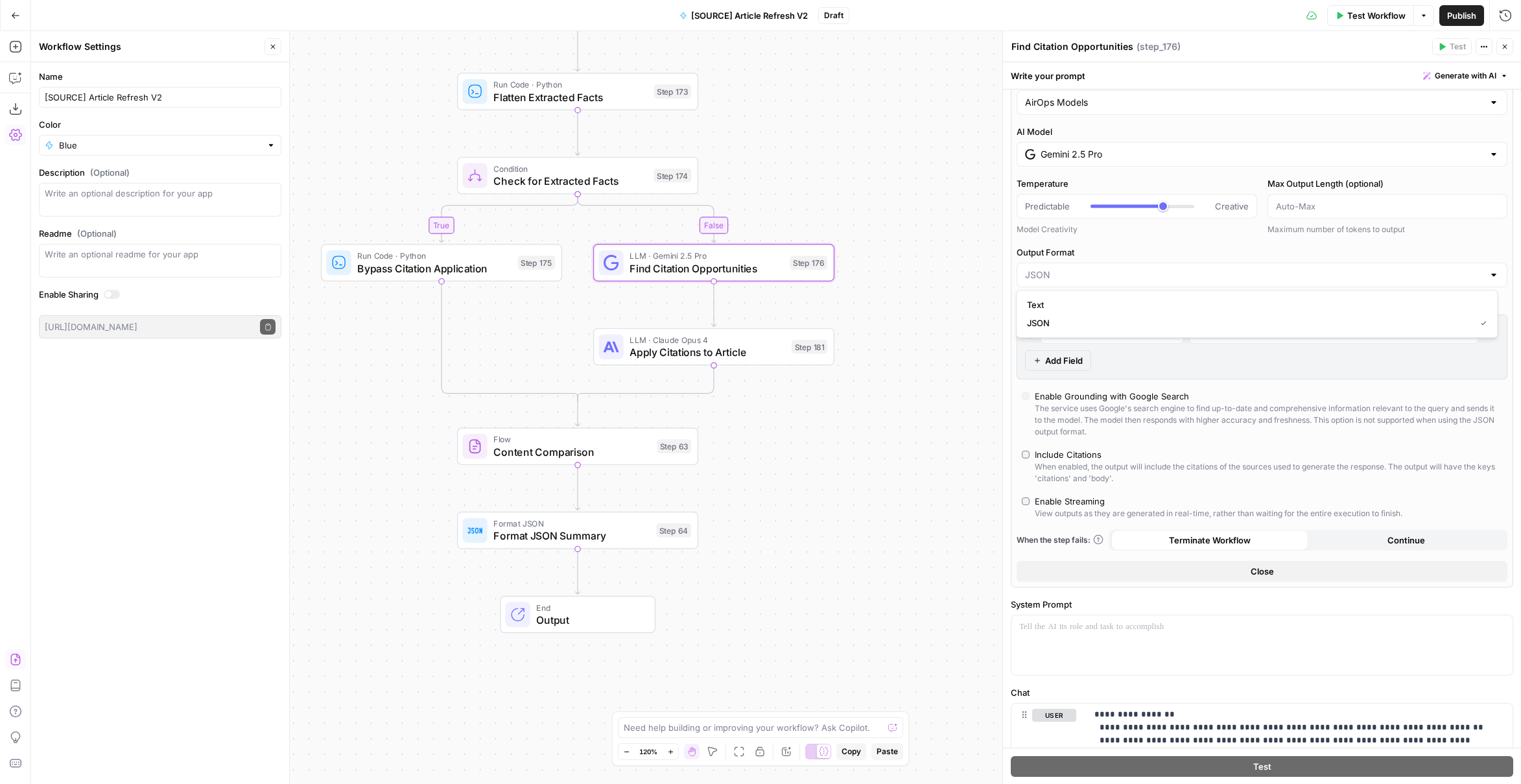
type input "JSON"
click at [1101, 156] on input "Gemini 2.5 Pro" at bounding box center [1262, 154] width 443 height 13
click at [1083, 106] on input "Models Source" at bounding box center [1255, 102] width 459 height 13
click at [1076, 150] on span "My Models" at bounding box center [1254, 152] width 454 height 13
type input "My Models"
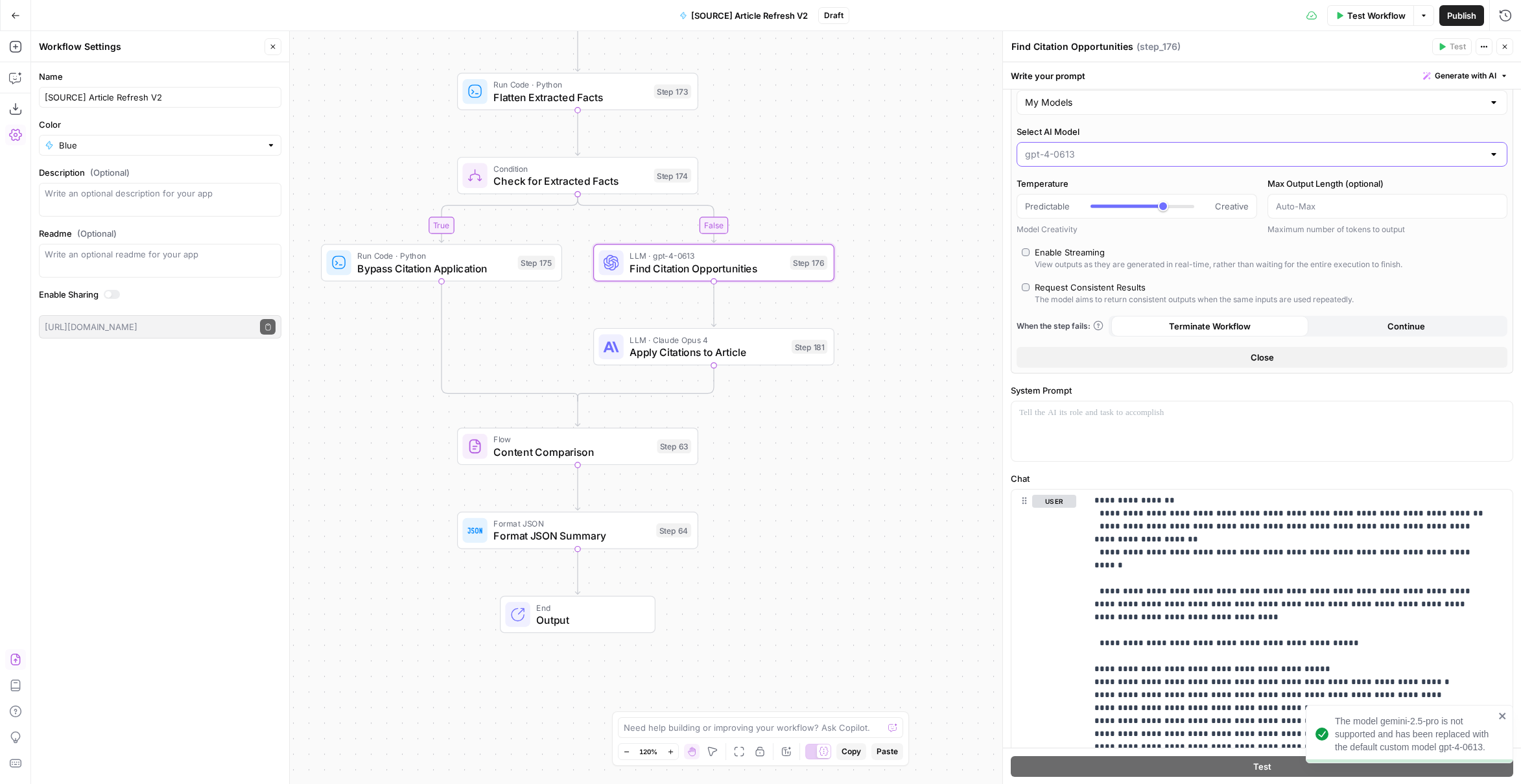
click at [1061, 159] on input "Select AI Model" at bounding box center [1255, 154] width 459 height 13
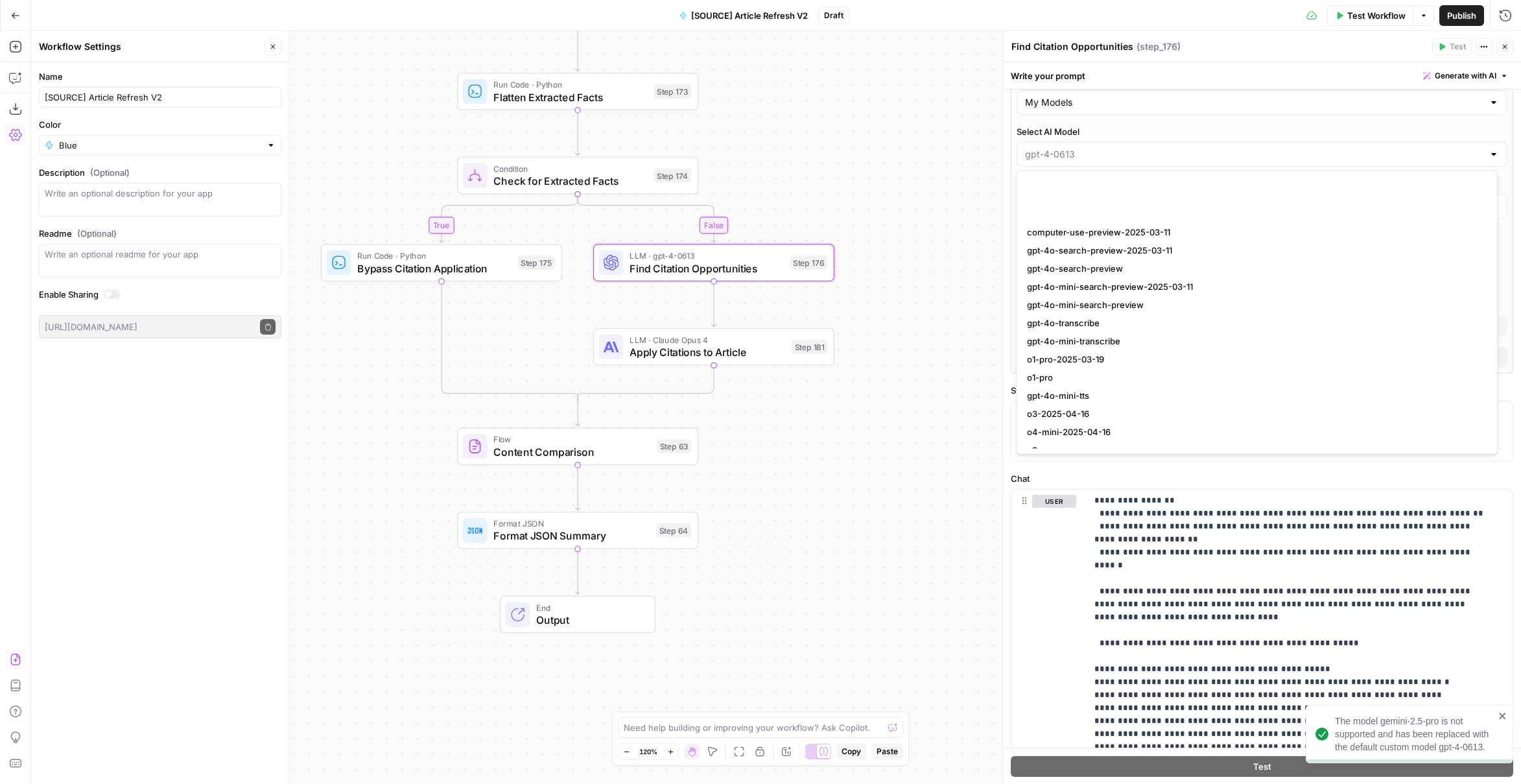
scroll to position [907, 0]
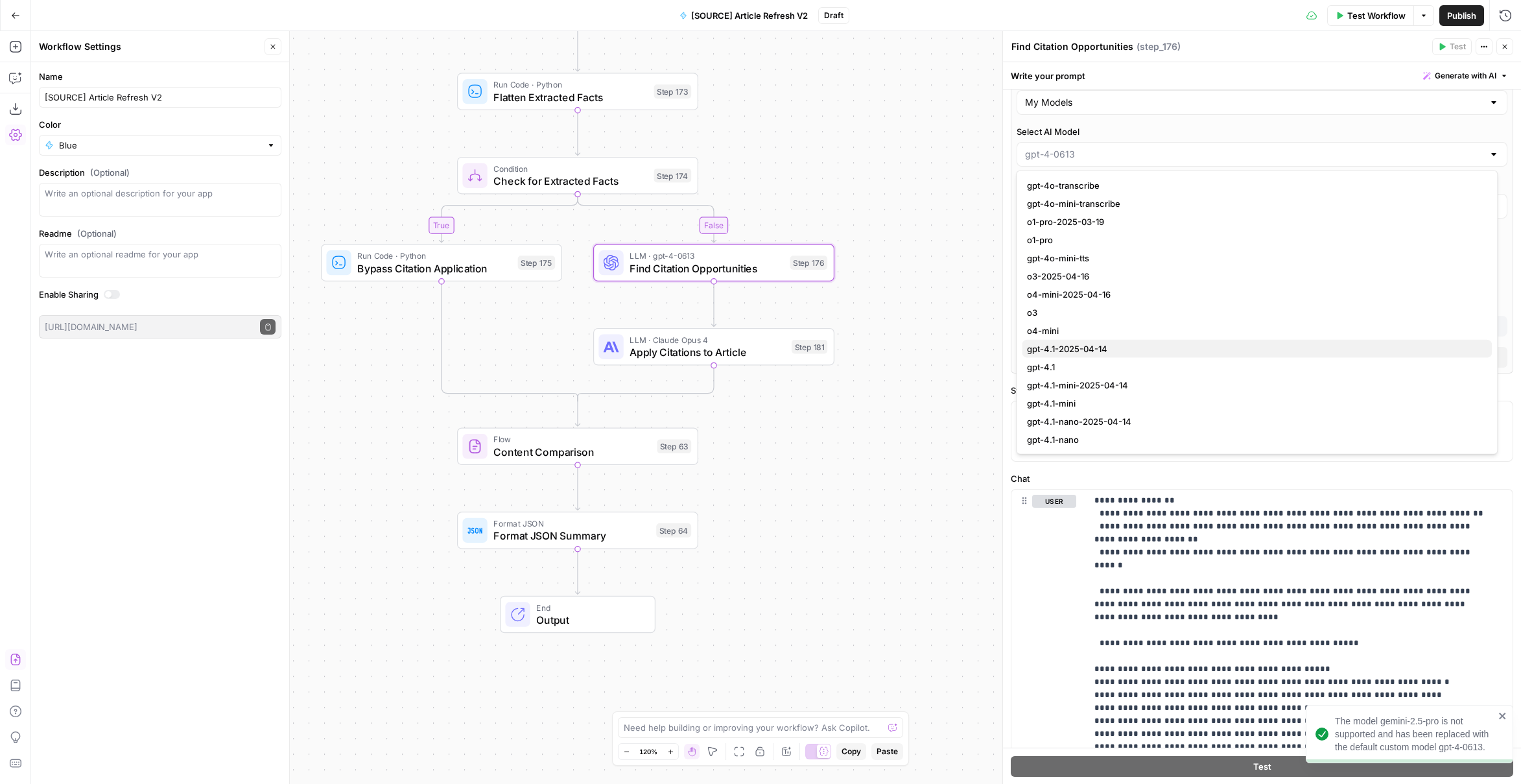
click at [1106, 346] on span "gpt-4.1-2025-04-14" at bounding box center [1254, 349] width 454 height 13
type input "gpt-4.1-2025-04-14"
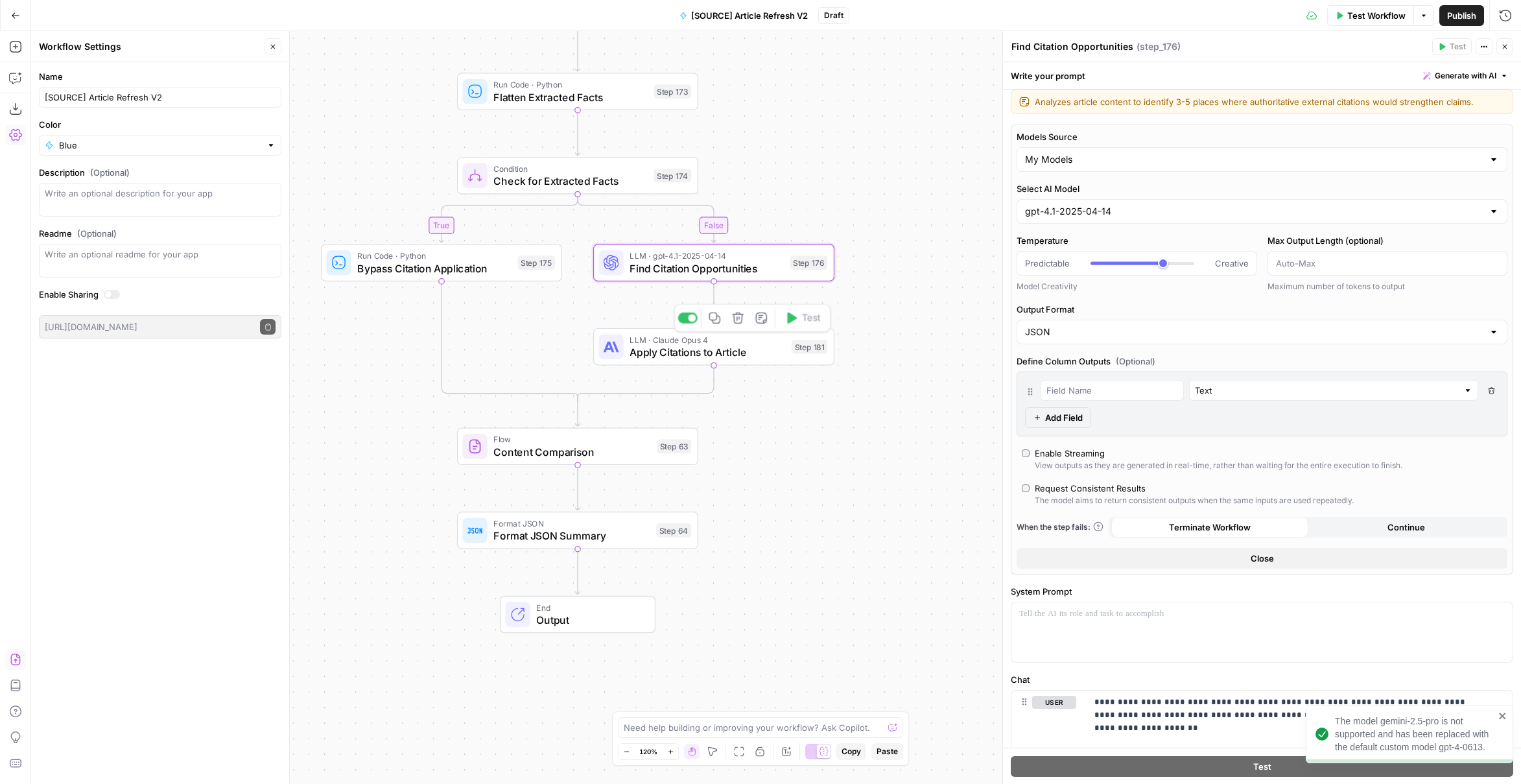
click at [747, 344] on span "Apply Citations to Article" at bounding box center [707, 352] width 155 height 16
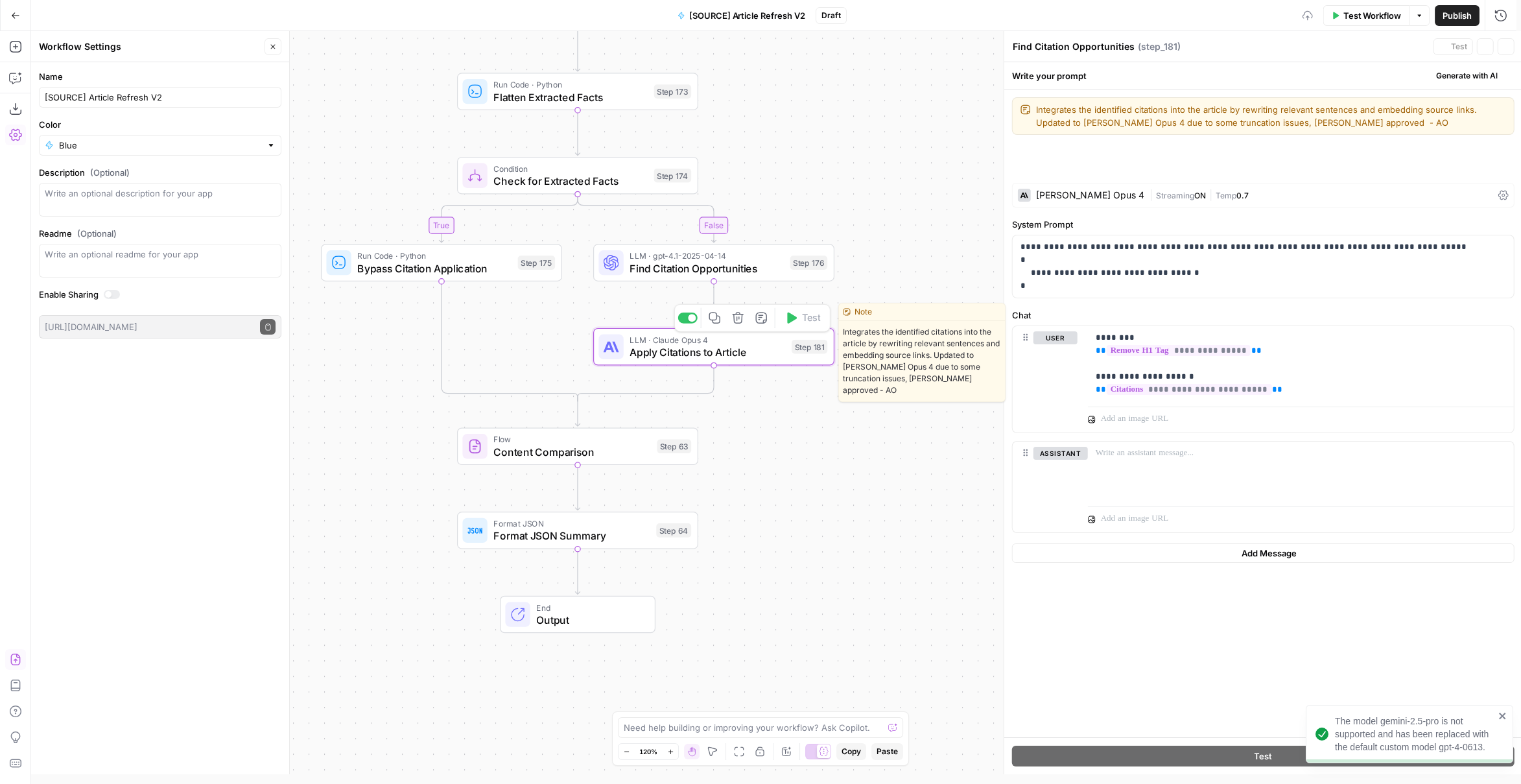
type textarea "Apply Citations to Article"
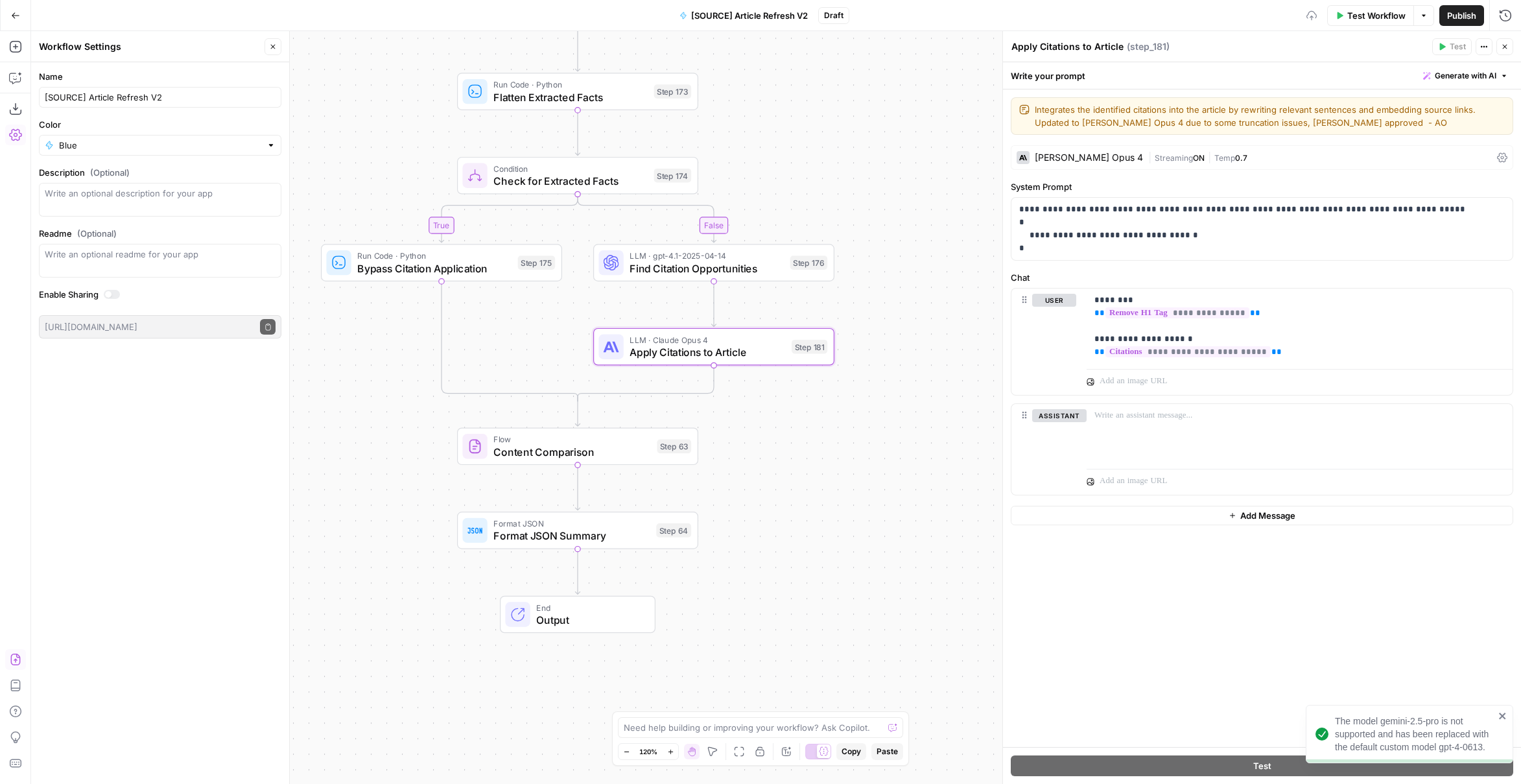
click at [1077, 154] on div "[PERSON_NAME] Opus 4" at bounding box center [1089, 157] width 108 height 9
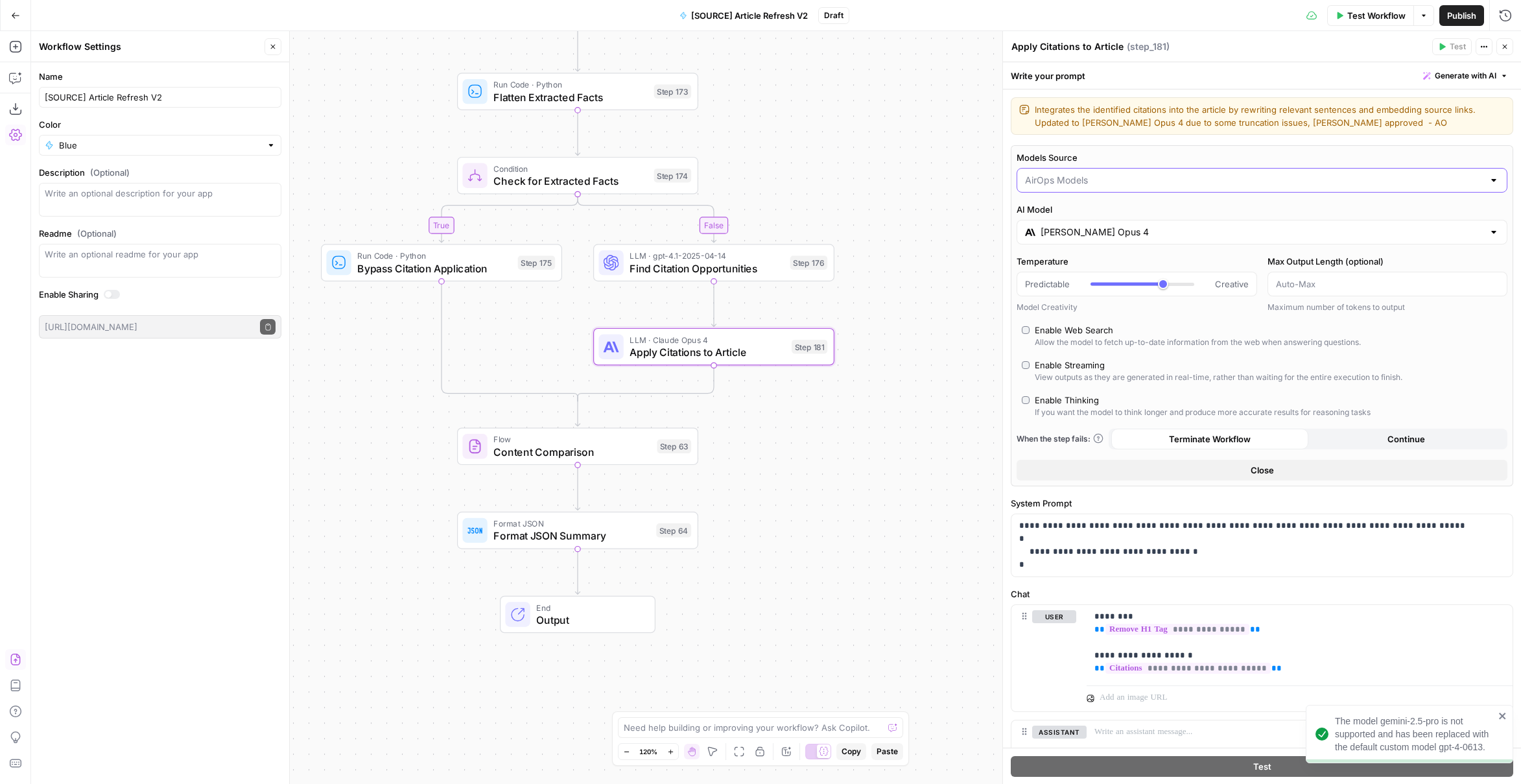
click at [1091, 182] on input "Models Source" at bounding box center [1255, 180] width 459 height 13
click at [1090, 228] on span "My Models" at bounding box center [1254, 229] width 454 height 13
type input "My Models"
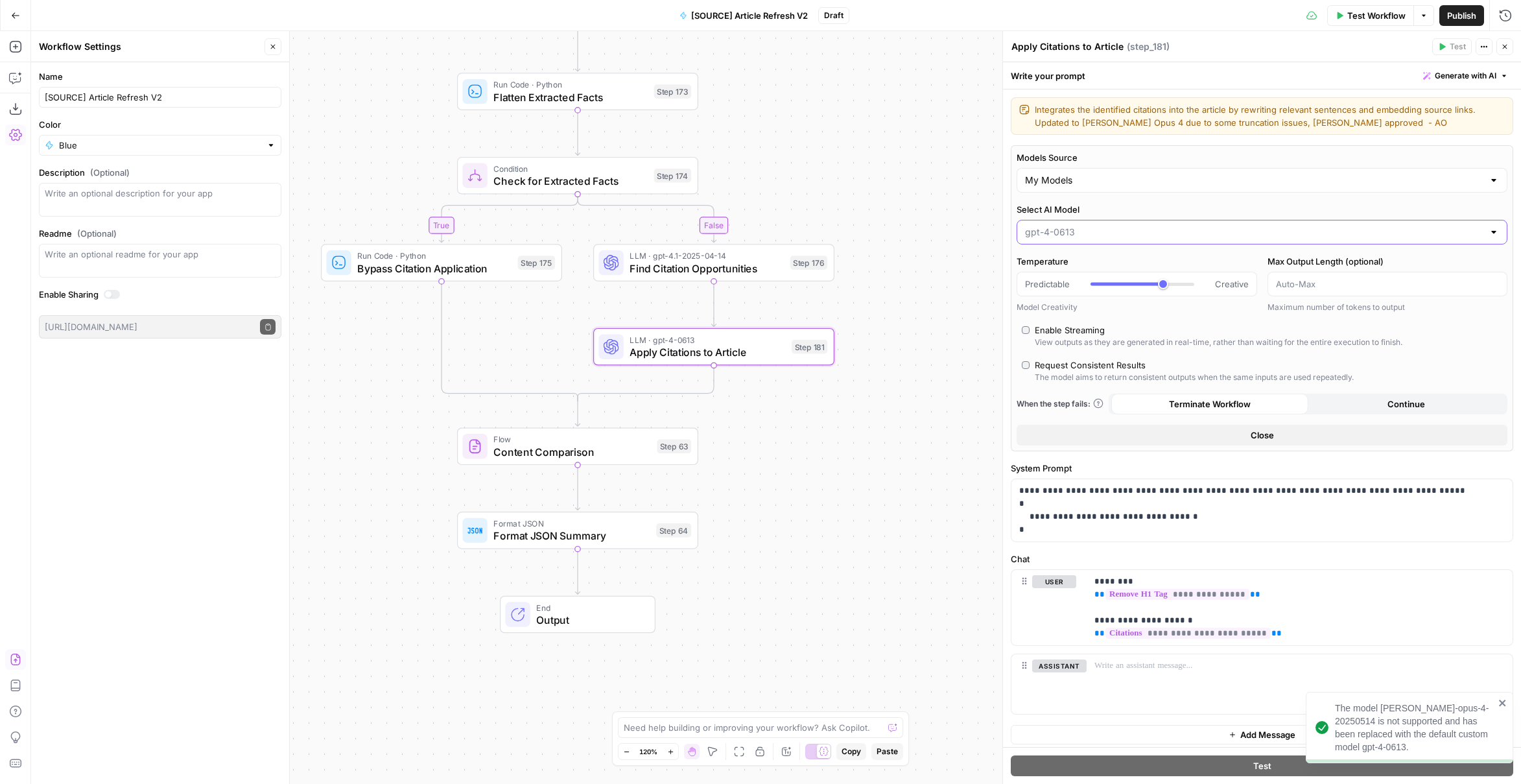
click at [1070, 231] on input "Select AI Model" at bounding box center [1255, 232] width 459 height 13
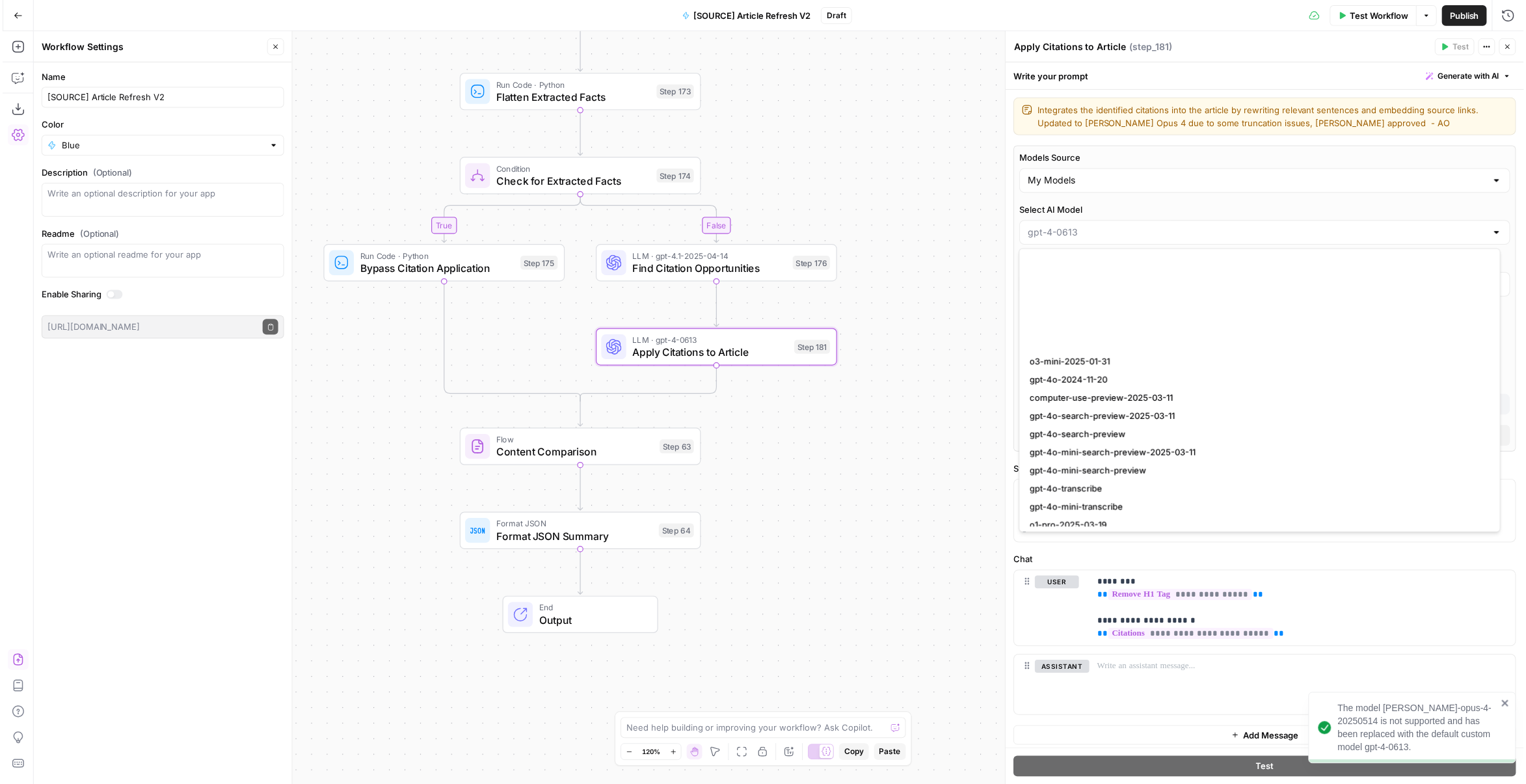
scroll to position [911, 0]
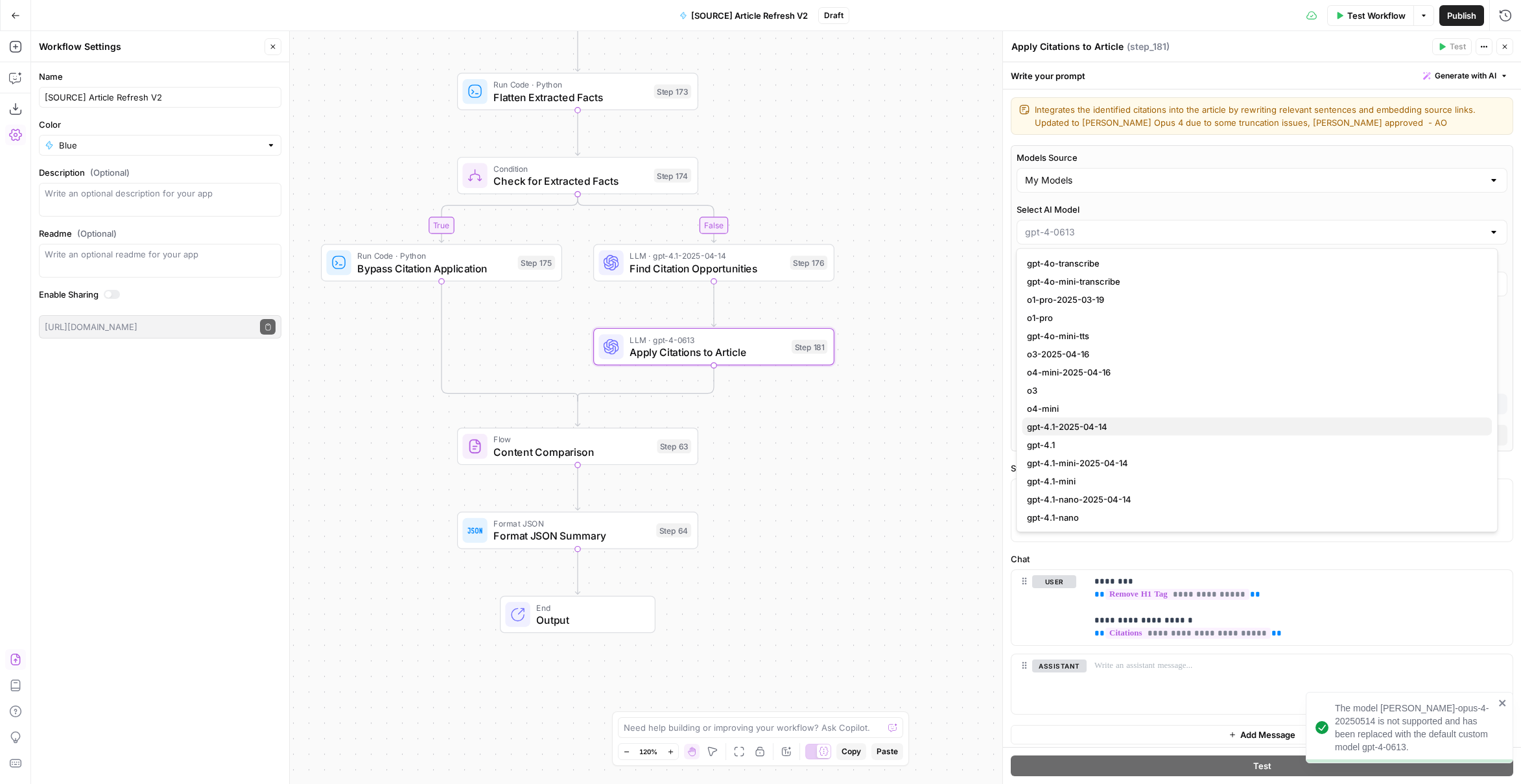
click at [1117, 429] on span "gpt-4.1-2025-04-14" at bounding box center [1254, 427] width 454 height 13
type input "gpt-4.1-2025-04-14"
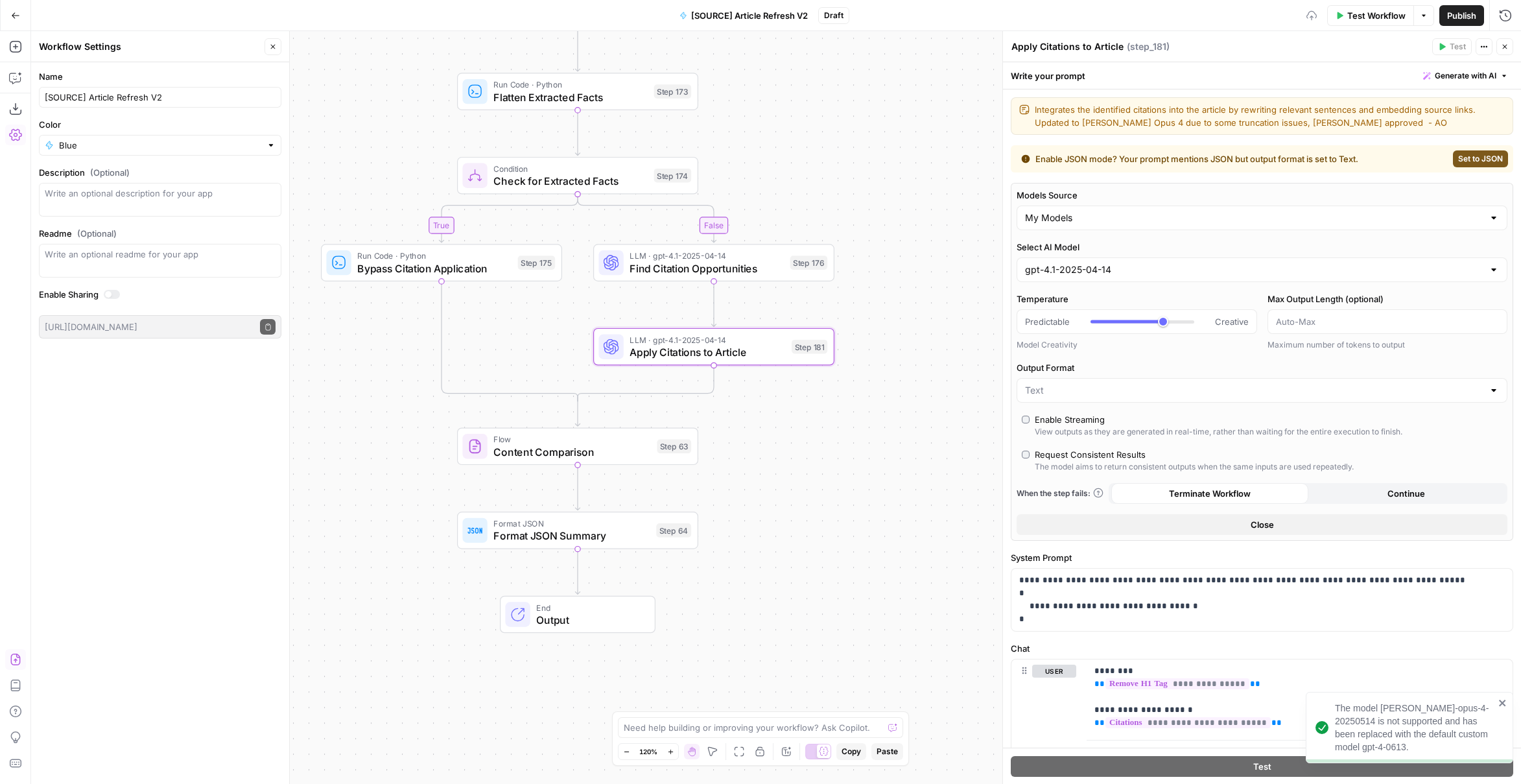
click at [845, 434] on div "true false false true false true Workflow Set Inputs Inputs Power Agent Identif…" at bounding box center [776, 408] width 1490 height 753
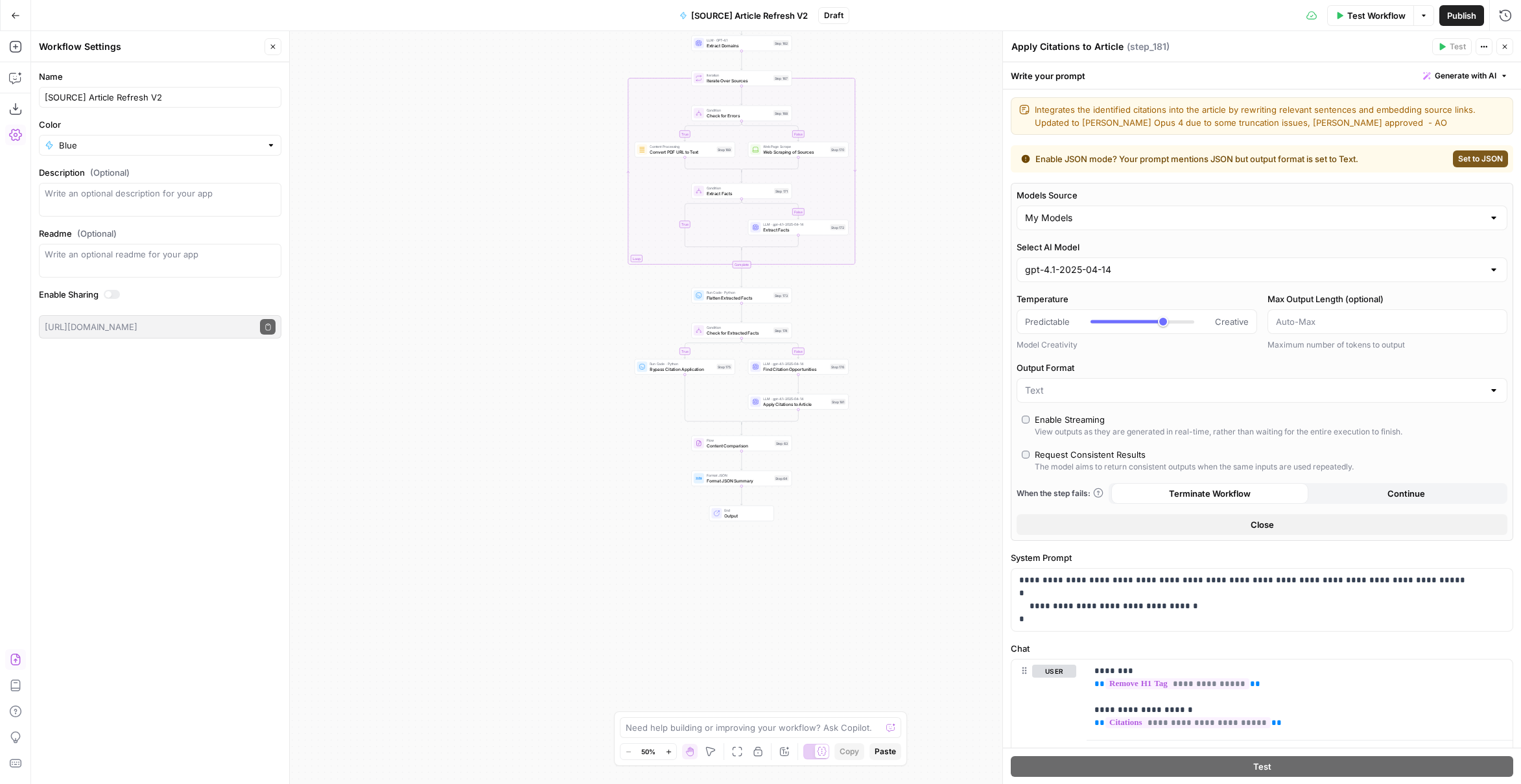
click at [1459, 16] on span "Publish" at bounding box center [1462, 16] width 29 height 13
click at [1504, 47] on icon "button" at bounding box center [1505, 47] width 8 height 8
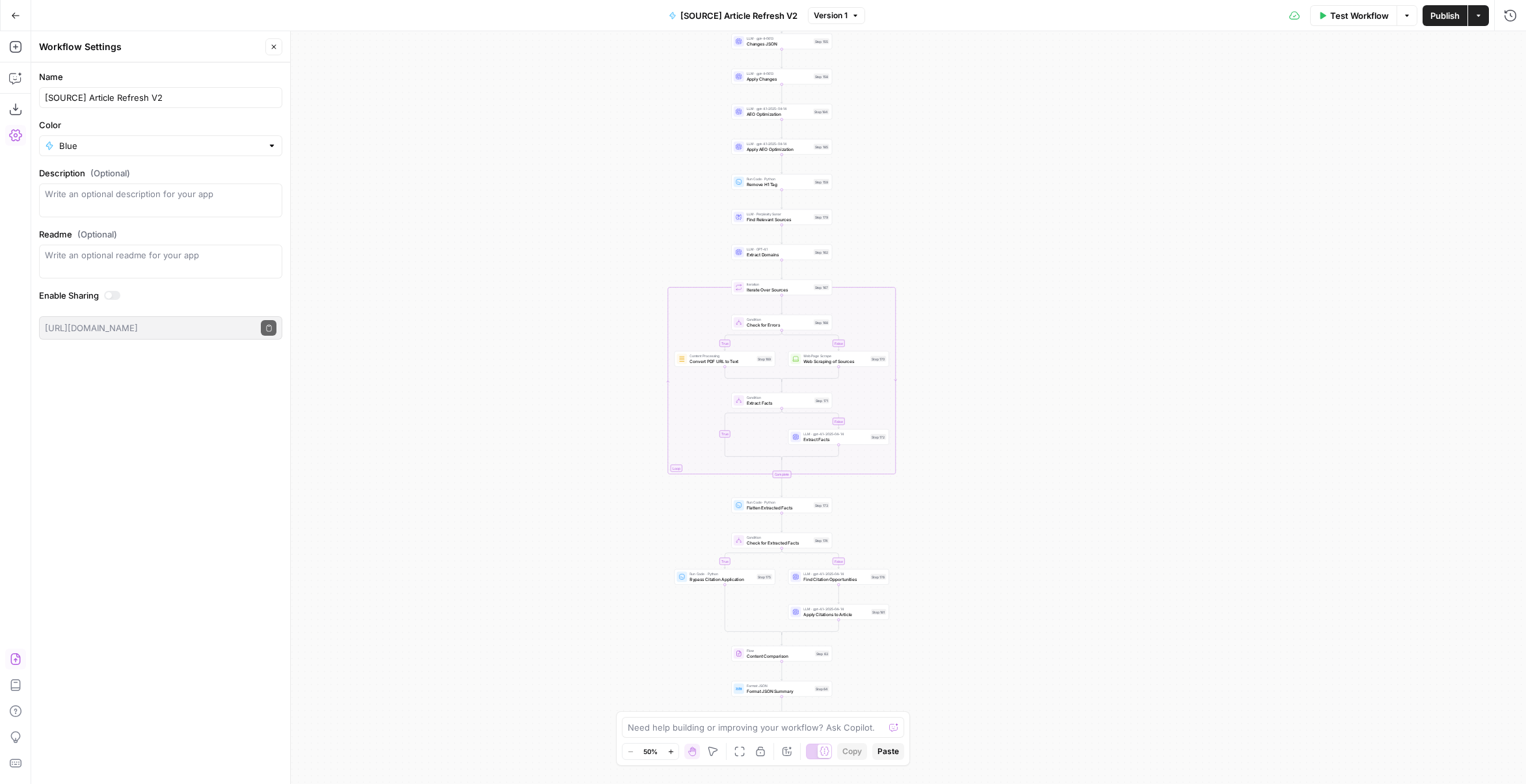
drag, startPoint x: 859, startPoint y: 347, endPoint x: 888, endPoint y: 552, distance: 207.0
click at [884, 586] on div "true false false true false true Workflow Set Inputs Inputs Power Agent Identif…" at bounding box center [779, 407] width 1495 height 753
click at [900, 304] on div "true false false true false true Workflow Set Inputs Inputs Power Agent Identif…" at bounding box center [779, 407] width 1495 height 753
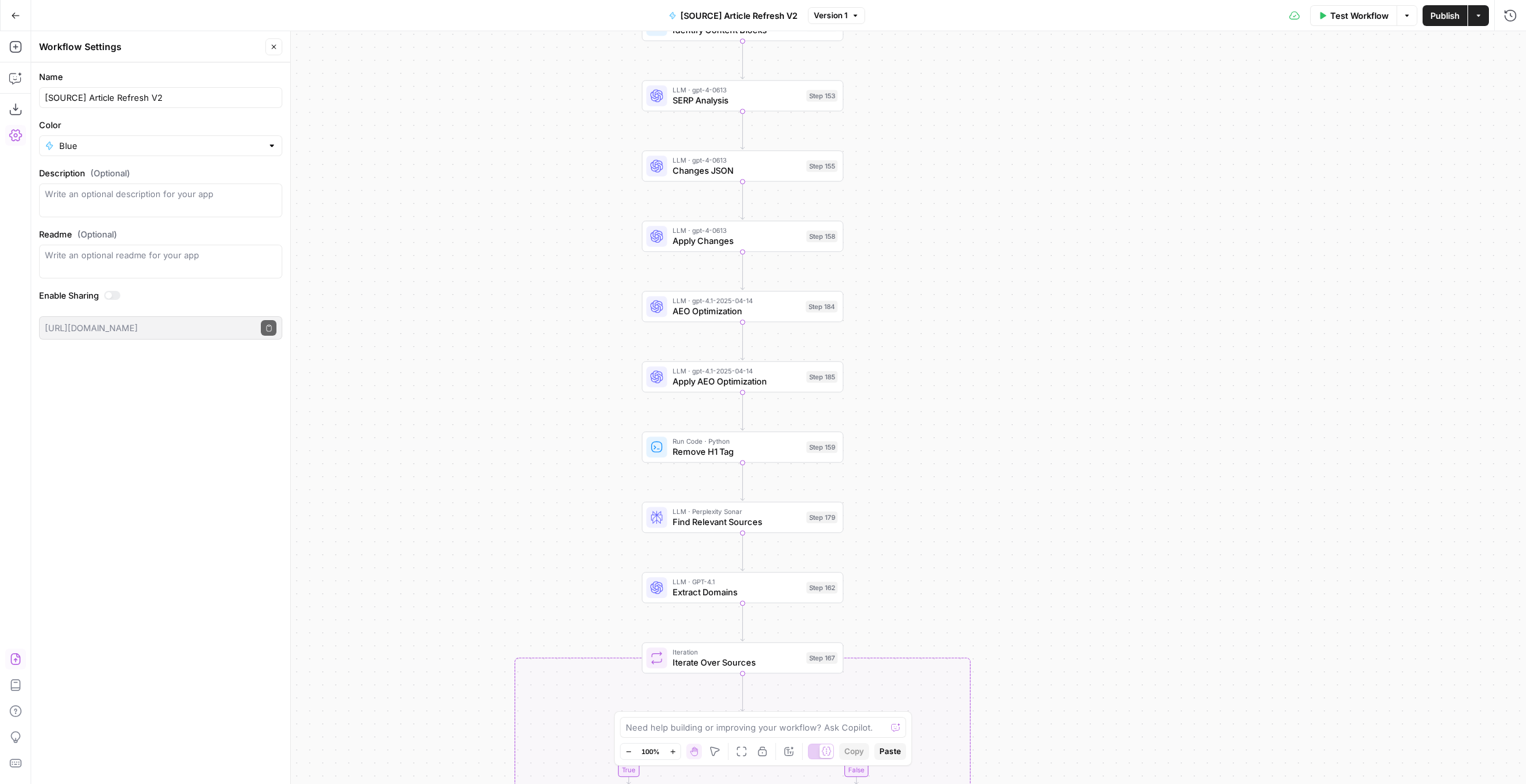
drag, startPoint x: 875, startPoint y: 266, endPoint x: 958, endPoint y: 527, distance: 273.9
click at [958, 527] on div "true false false true false true Workflow Set Inputs Inputs Power Agent Identif…" at bounding box center [779, 407] width 1495 height 753
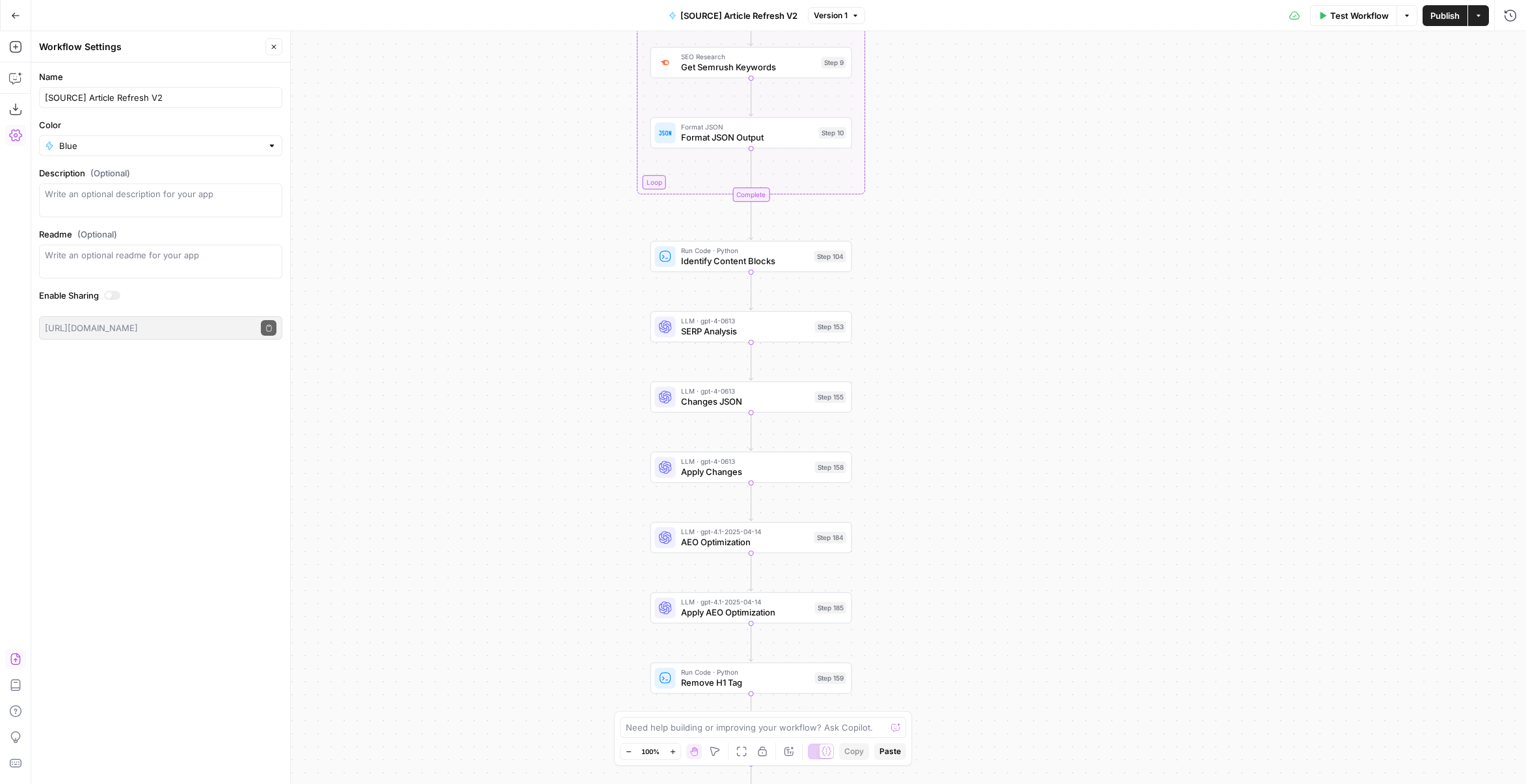
drag, startPoint x: 944, startPoint y: 287, endPoint x: 951, endPoint y: 494, distance: 207.1
click at [951, 494] on div "true false false true false true Workflow Set Inputs Inputs Power Agent Identif…" at bounding box center [779, 407] width 1495 height 753
click at [908, 396] on div "true false false true false true Workflow Set Inputs Inputs Power Agent Identif…" at bounding box center [779, 407] width 1495 height 753
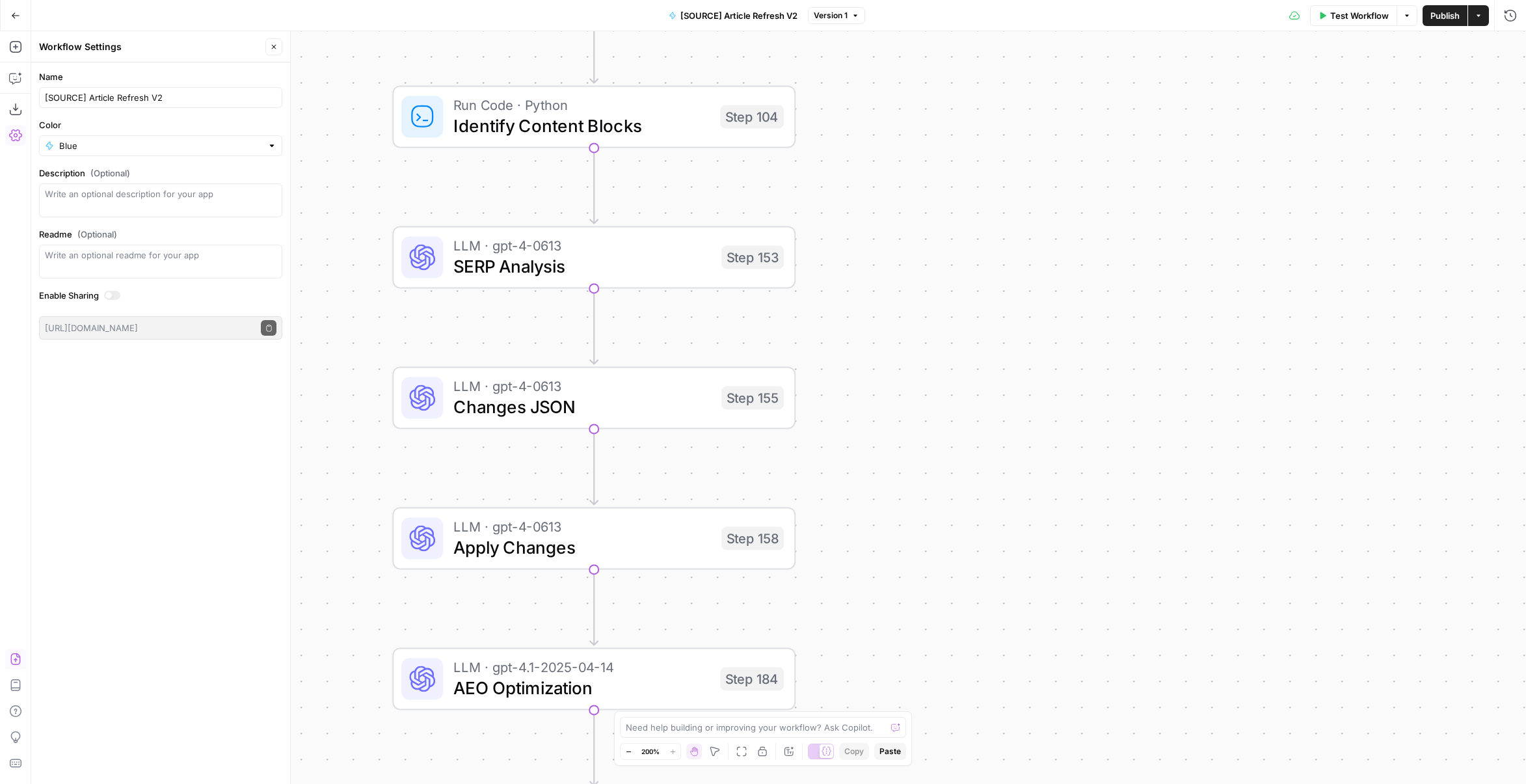
click at [675, 410] on span "Changes JSON" at bounding box center [582, 406] width 258 height 26
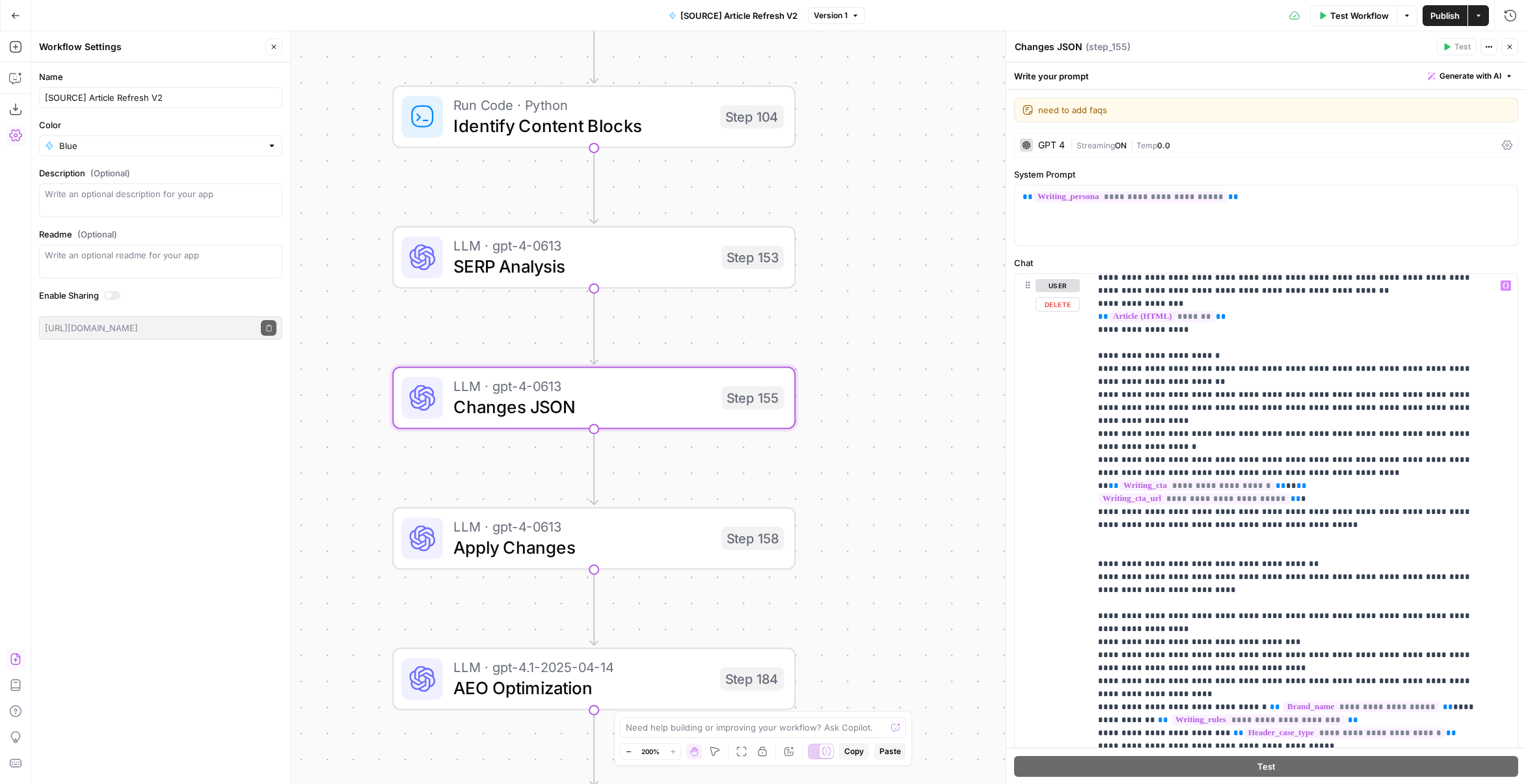
scroll to position [1080, 0]
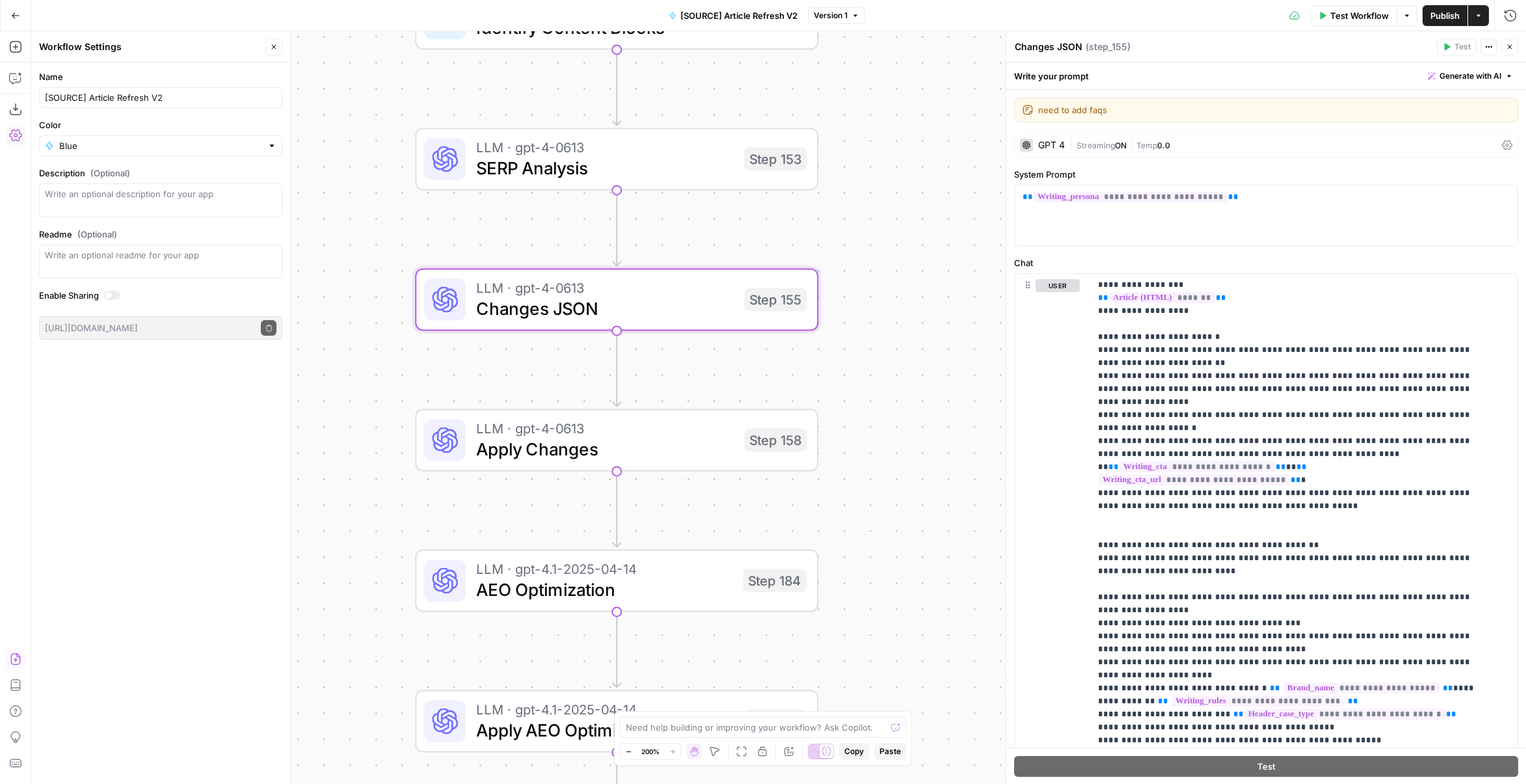
drag, startPoint x: 868, startPoint y: 516, endPoint x: 891, endPoint y: 418, distance: 100.7
click at [891, 418] on div "true false false true false true Workflow Set Inputs Inputs Power Agent Identif…" at bounding box center [779, 407] width 1495 height 753
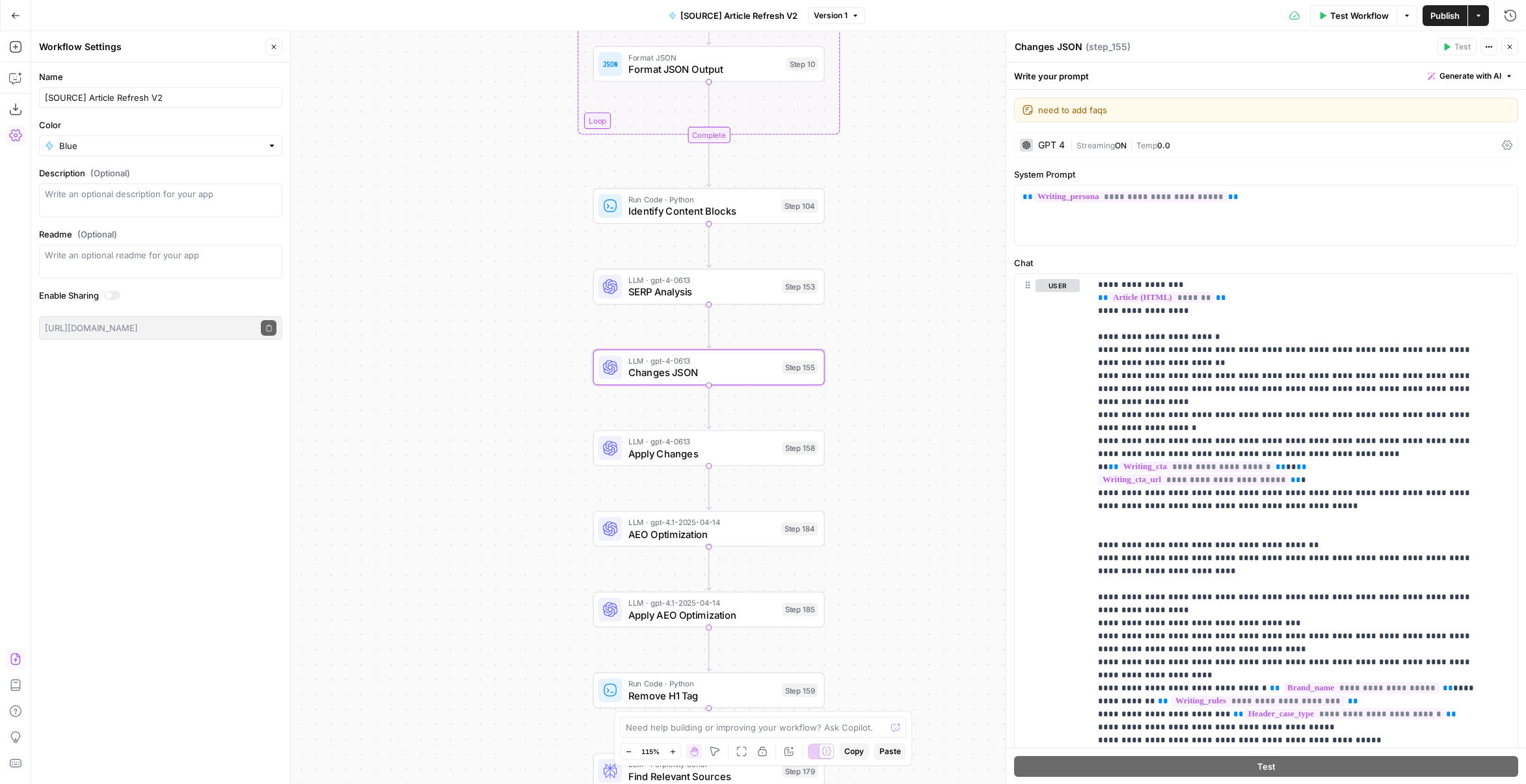
drag, startPoint x: 912, startPoint y: 429, endPoint x: 886, endPoint y: 443, distance: 29.5
click at [886, 443] on div "true false false true false true Workflow Set Inputs Inputs Power Agent Identif…" at bounding box center [779, 407] width 1495 height 753
click at [1361, 20] on span "Test Workflow" at bounding box center [1360, 16] width 59 height 13
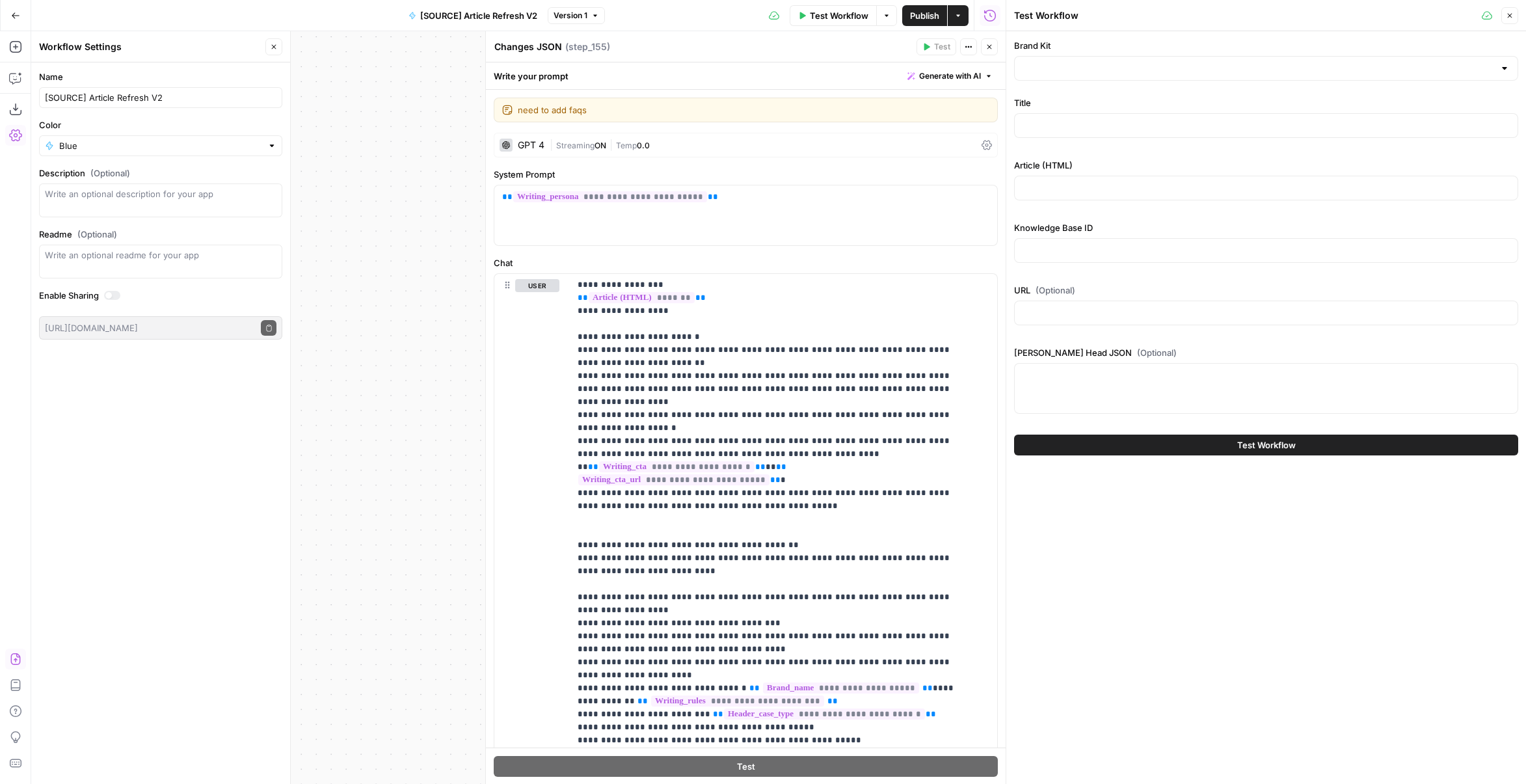
click at [1145, 77] on div at bounding box center [1266, 68] width 504 height 25
click at [1131, 107] on div "ID: 4125" at bounding box center [1266, 112] width 482 height 12
type input "[GEOGRAPHIC_DATA]"
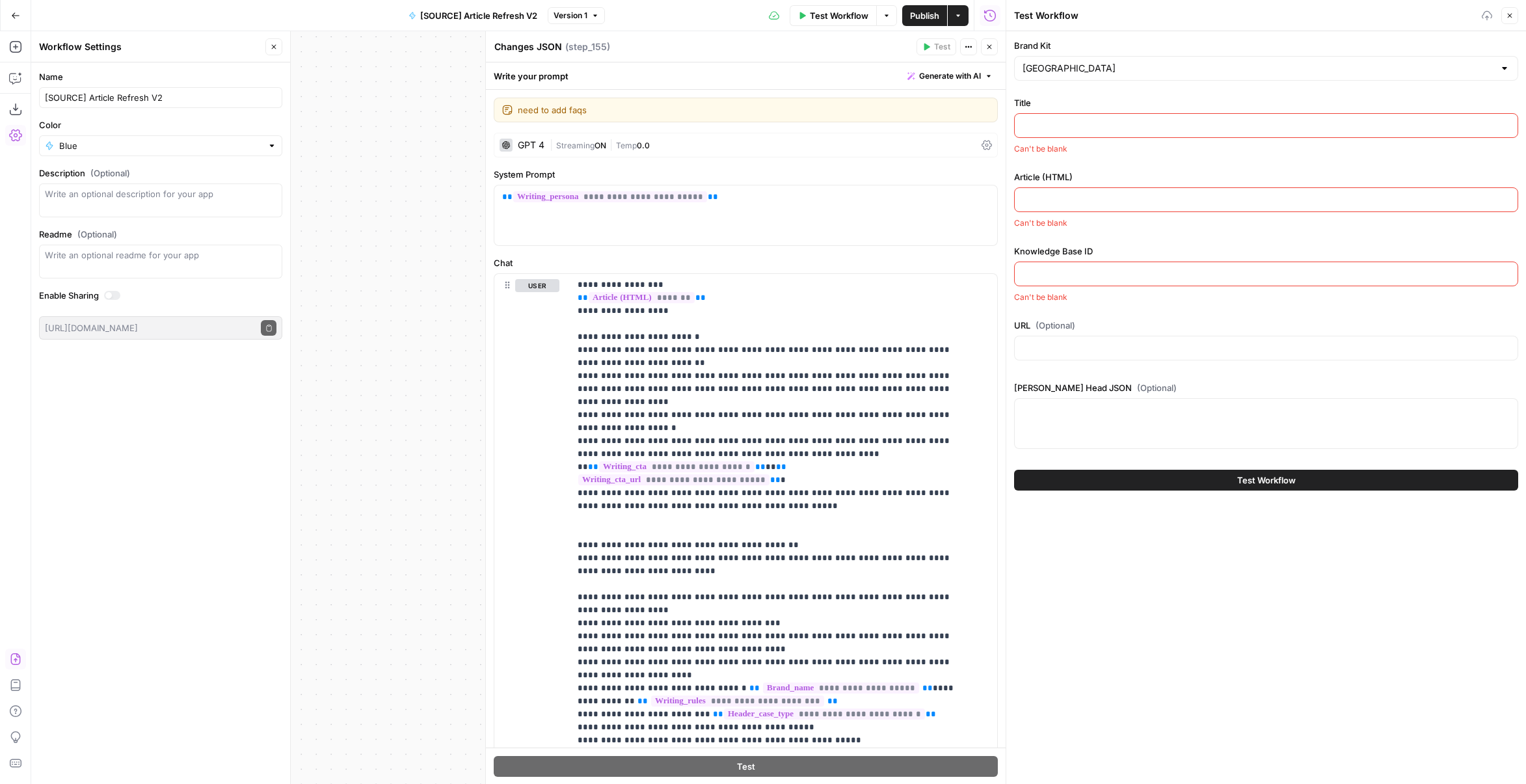
click at [1128, 127] on input "Title" at bounding box center [1266, 126] width 487 height 13
paste input "Why Email Open Rates Are Unreliable – What to Measure Instead"
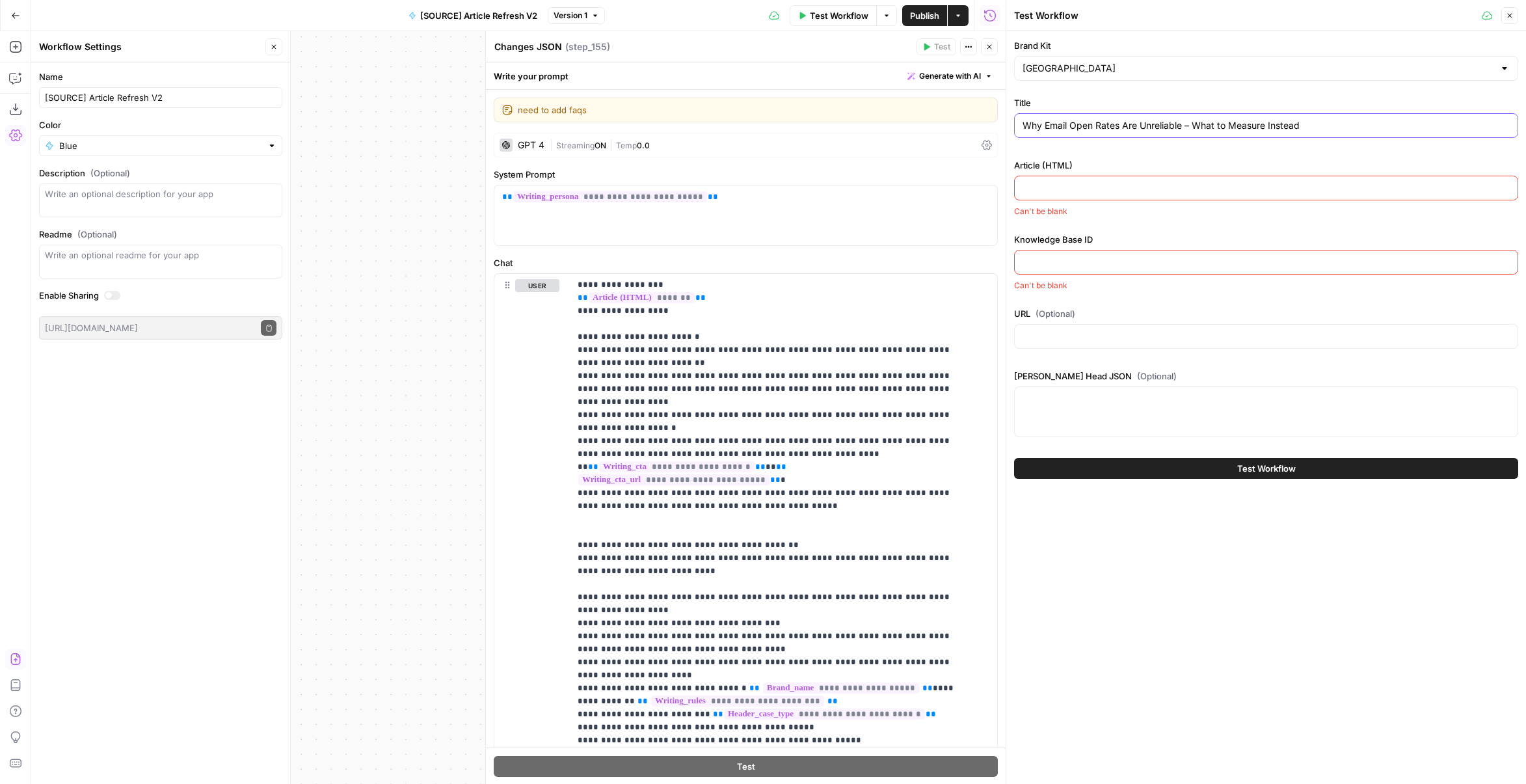
type input "Why Email Open Rates Are Unreliable – What to Measure Instead"
click at [1136, 186] on input "Article (HTML)" at bounding box center [1266, 188] width 487 height 13
paste input "<l>Ipsu dolor sita conse adipi el seddoe temp inci – utl etdol magnaal eni admi…"
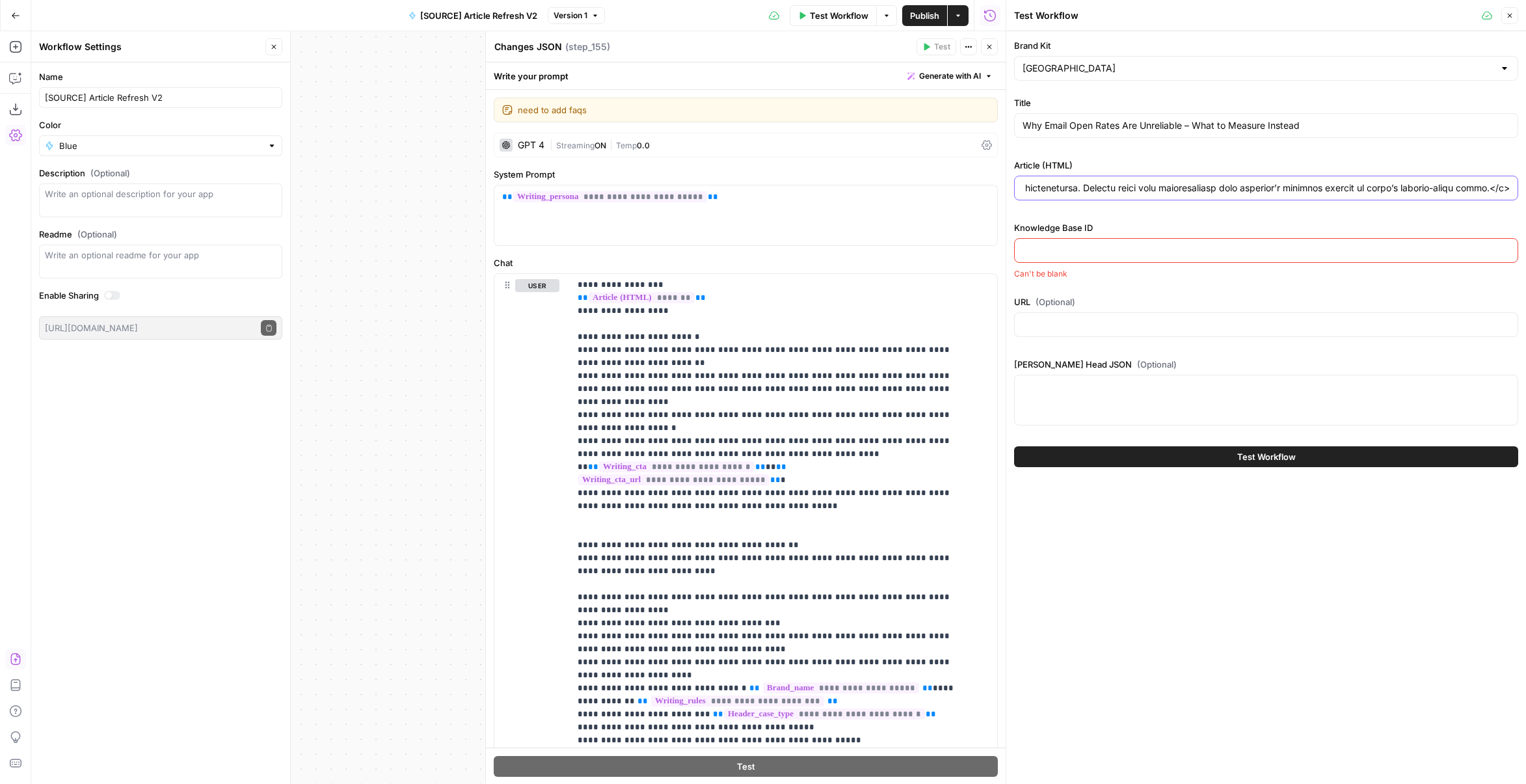
type input "<l>Ipsu dolor sita conse adipi el seddoe temp inci – utl etdol magnaal eni admi…"
click at [1192, 249] on input "Knowledge Base ID" at bounding box center [1266, 250] width 487 height 13
type input "9315"
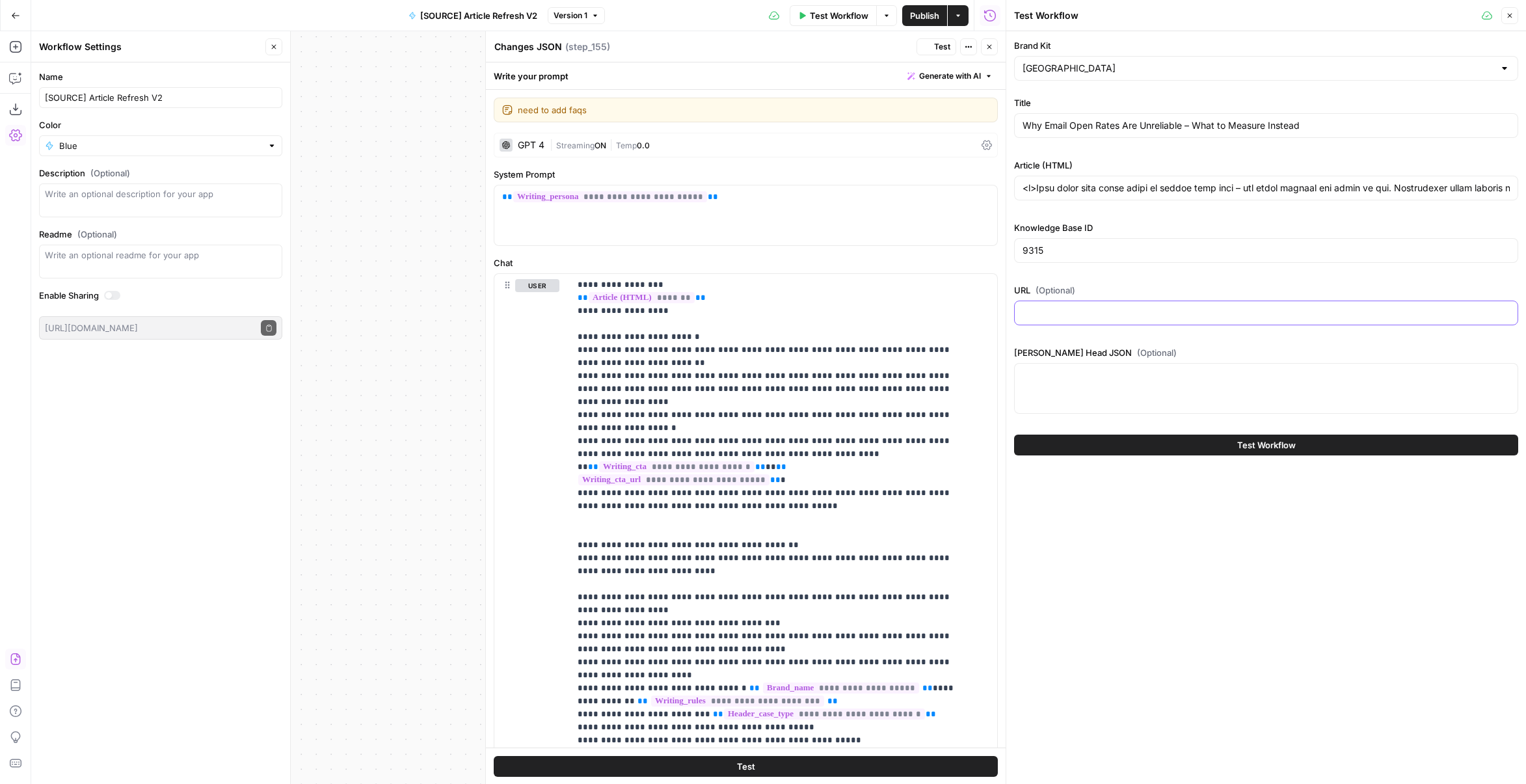
click at [1119, 315] on input "URL (Optional)" at bounding box center [1266, 313] width 487 height 13
paste input "[URL][DOMAIN_NAME]"
type input "[URL][DOMAIN_NAME]"
click at [1162, 447] on button "Test Workflow" at bounding box center [1266, 445] width 504 height 21
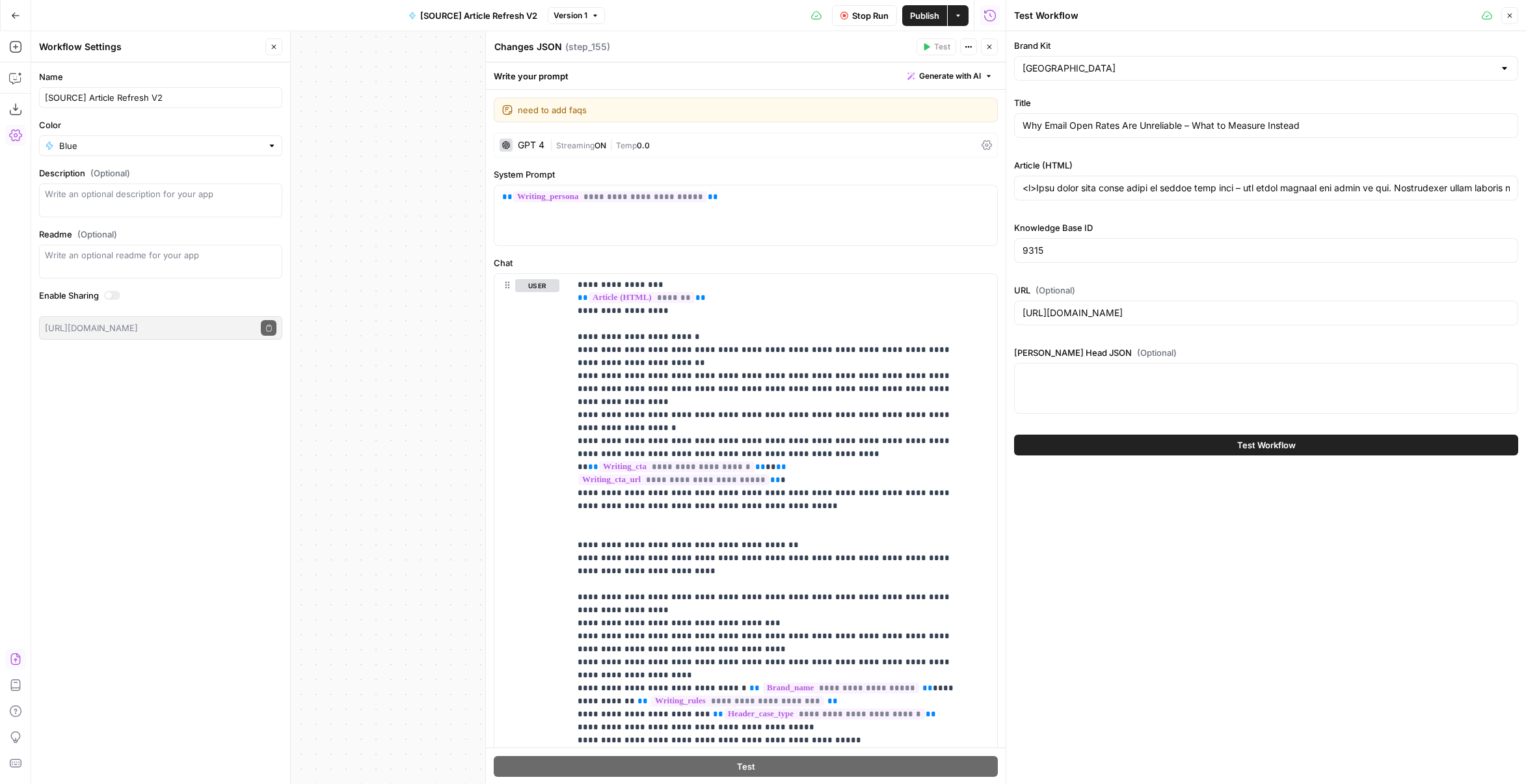
click at [986, 47] on icon "button" at bounding box center [990, 47] width 8 height 8
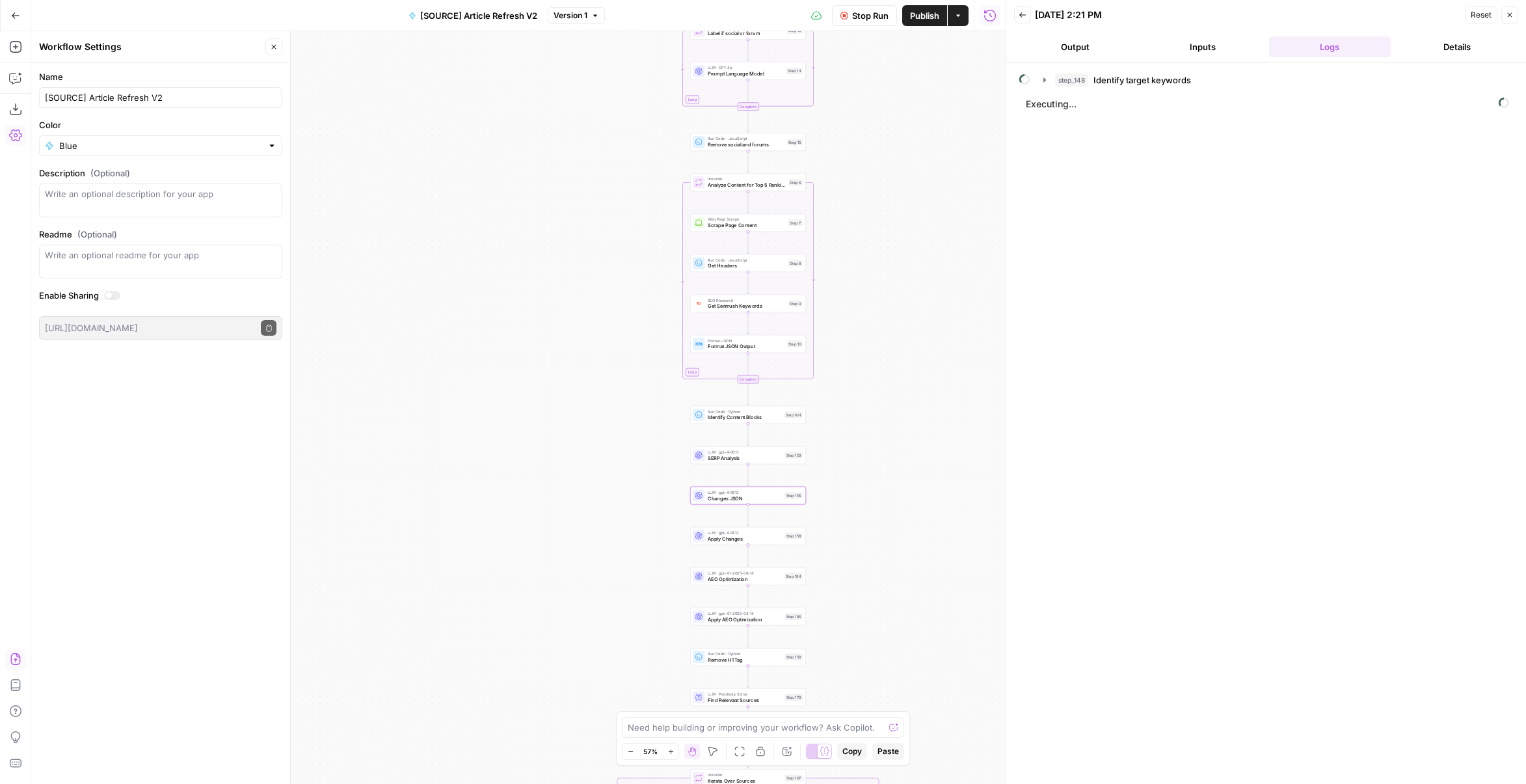
drag, startPoint x: 941, startPoint y: 224, endPoint x: 849, endPoint y: 470, distance: 262.6
click at [850, 470] on div "true false false true false true Workflow Set Inputs Inputs Power Agent Identif…" at bounding box center [518, 407] width 975 height 753
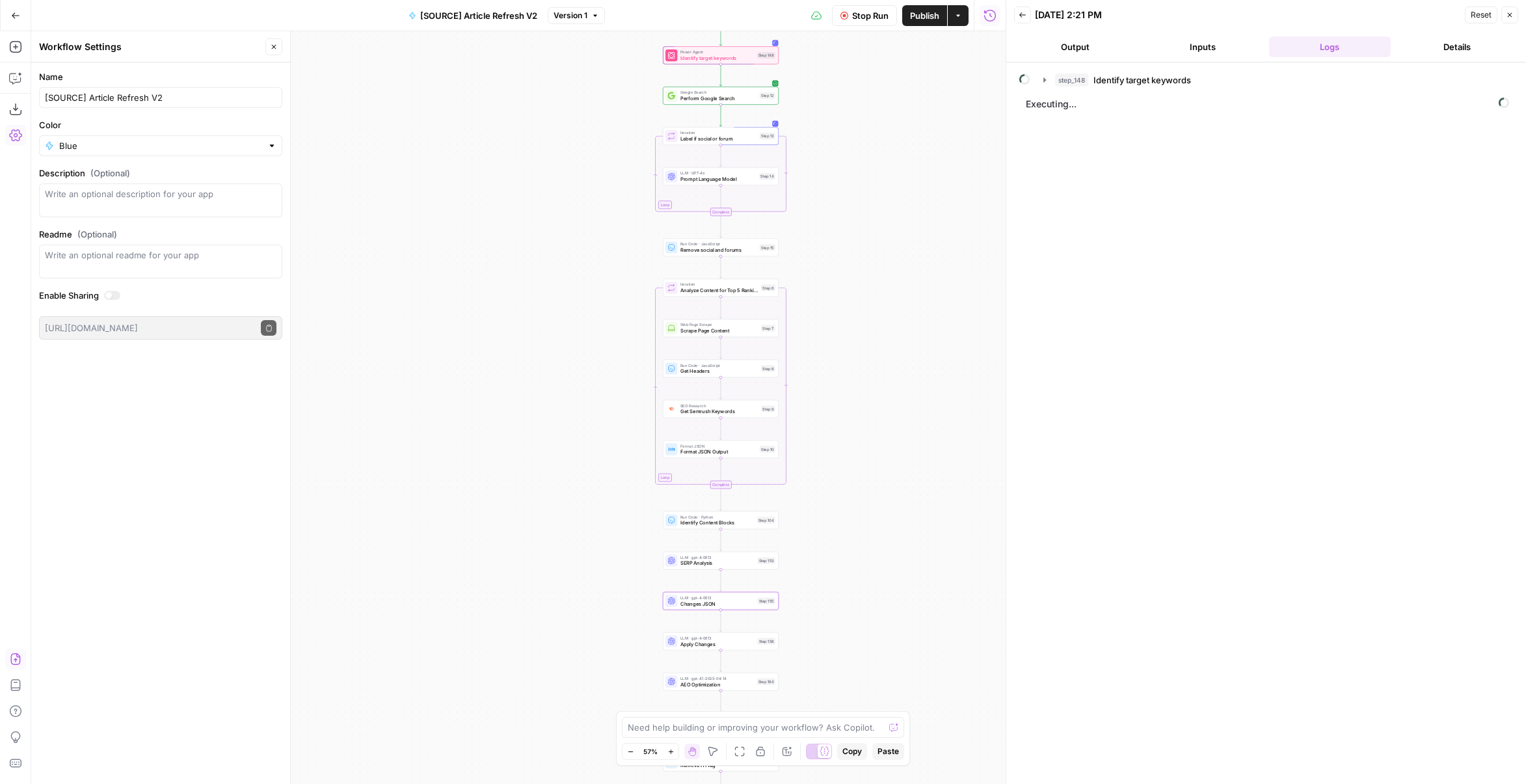
drag, startPoint x: 901, startPoint y: 222, endPoint x: 852, endPoint y: 430, distance: 213.7
click at [856, 443] on div "true false false true false true Workflow Set Inputs Inputs Power Agent Identif…" at bounding box center [518, 407] width 975 height 753
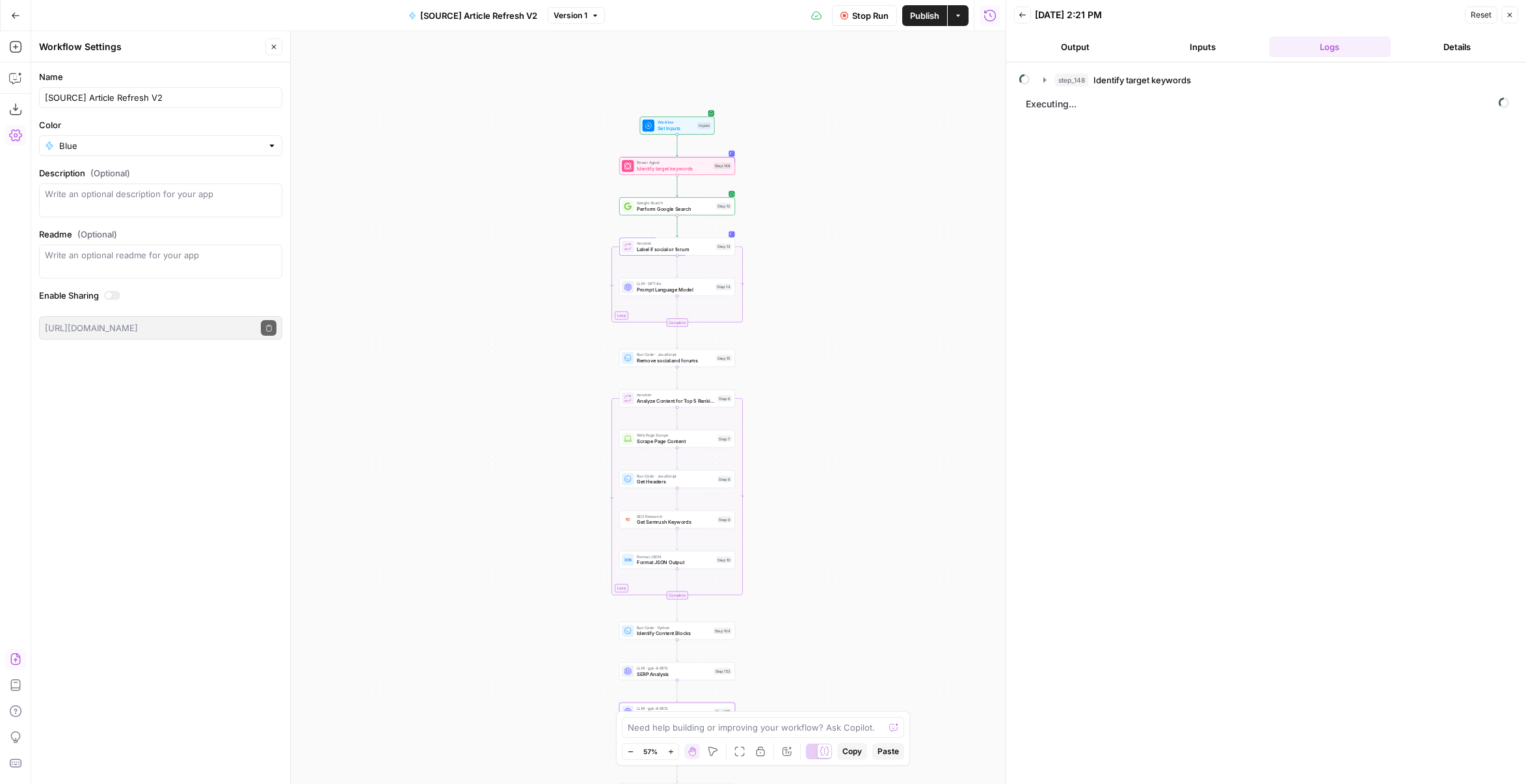
drag, startPoint x: 856, startPoint y: 465, endPoint x: 855, endPoint y: 263, distance: 202.0
click at [857, 268] on div "true false false true false true Workflow Set Inputs Inputs Power Agent Identif…" at bounding box center [518, 407] width 975 height 753
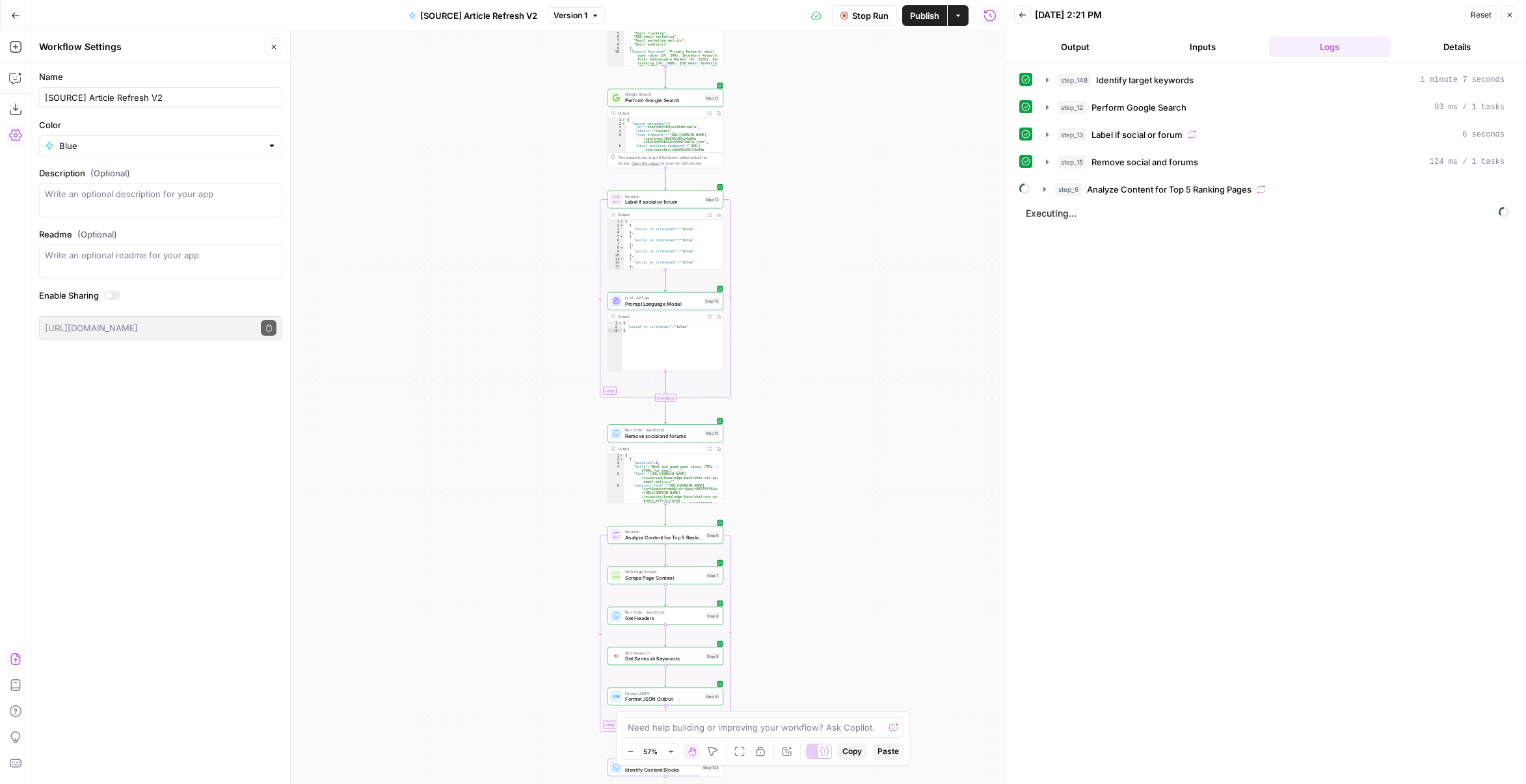
drag, startPoint x: 858, startPoint y: 269, endPoint x: 830, endPoint y: 215, distance: 60.8
click at [832, 210] on div "true false false true false true Workflow Set Inputs Inputs Power Agent Identif…" at bounding box center [518, 407] width 975 height 753
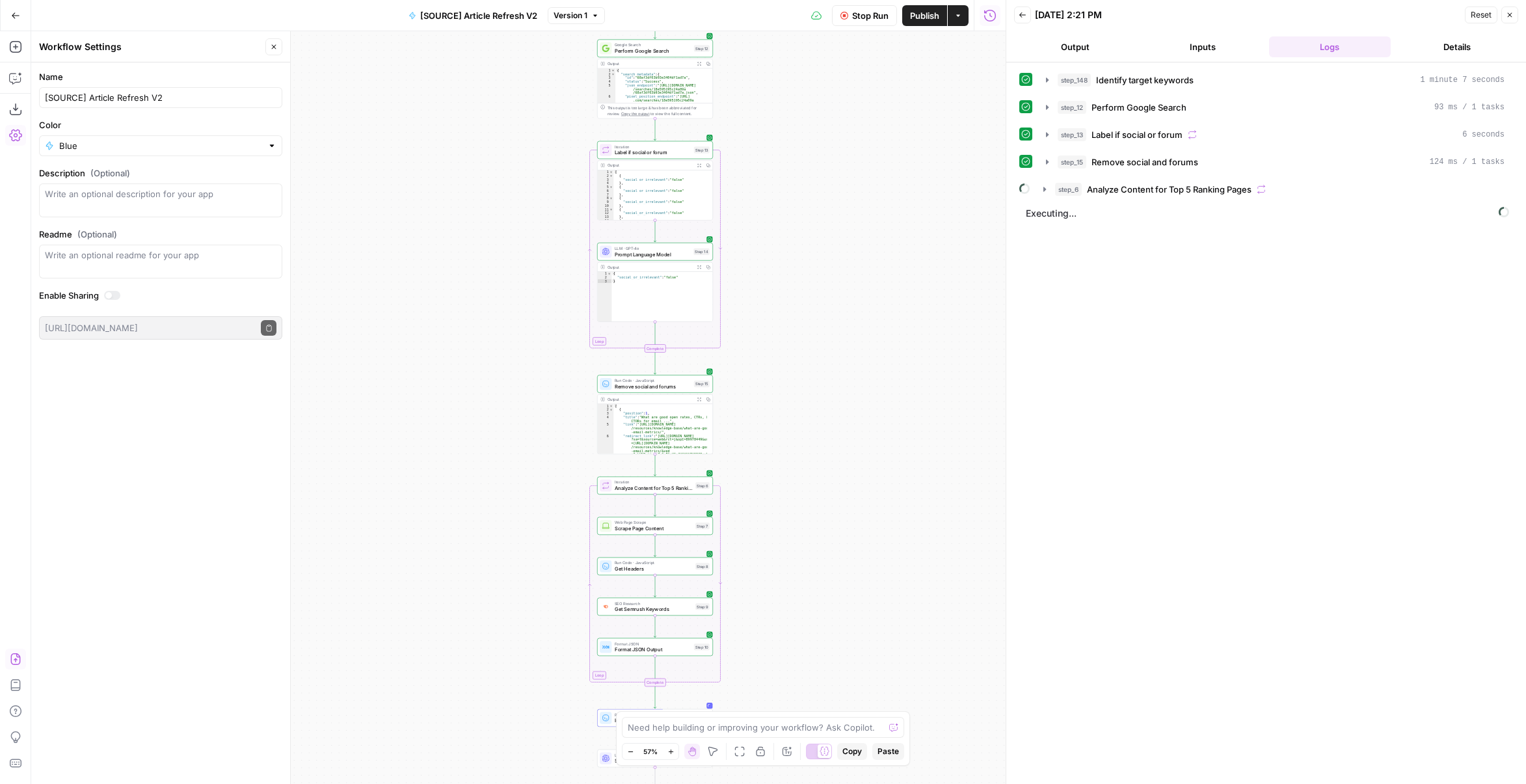
drag, startPoint x: 809, startPoint y: 474, endPoint x: 842, endPoint y: 208, distance: 268.0
click at [843, 210] on div "true false false true false true Workflow Set Inputs Inputs Power Agent Identif…" at bounding box center [518, 407] width 975 height 753
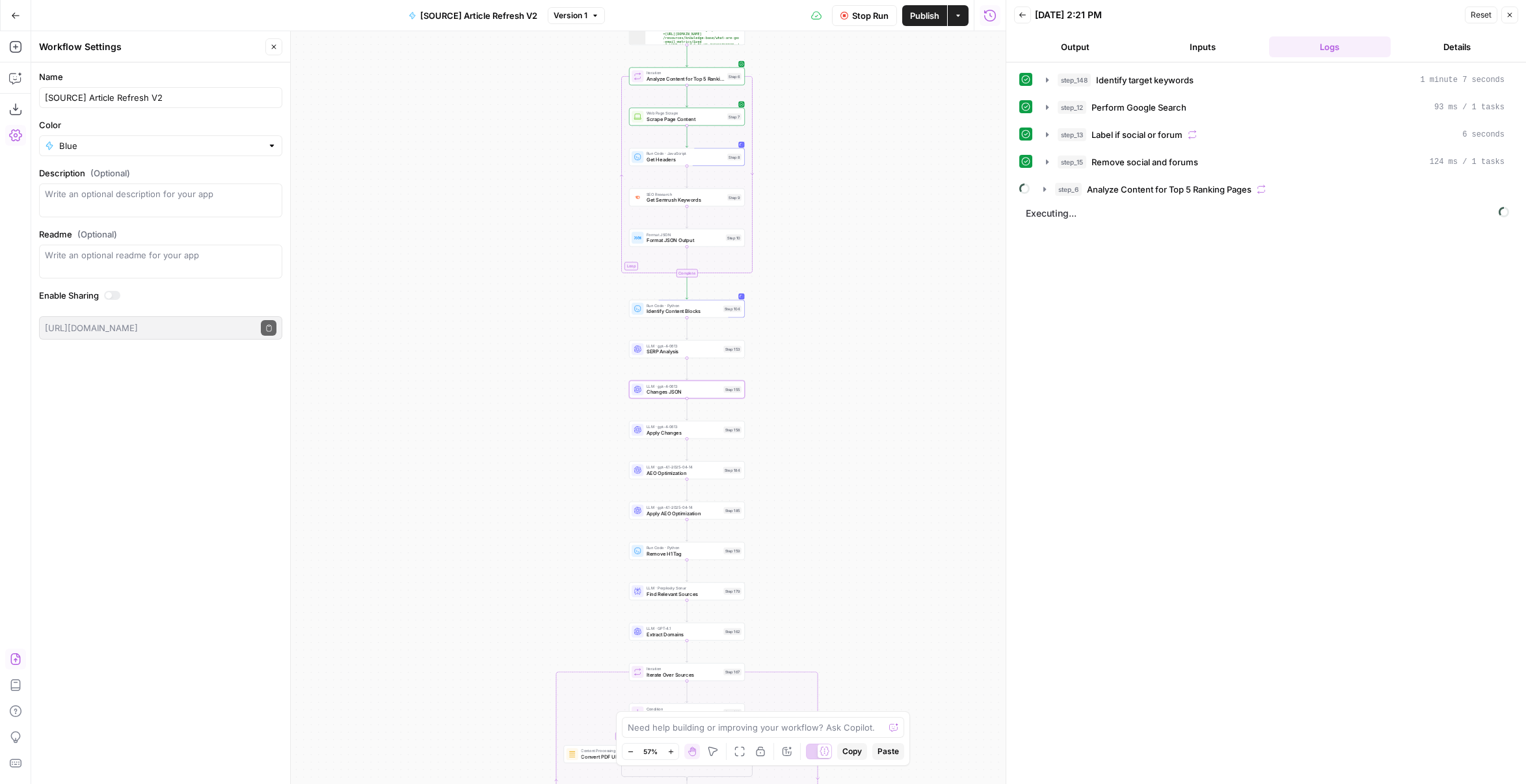
drag, startPoint x: 868, startPoint y: 496, endPoint x: 847, endPoint y: 359, distance: 138.6
click at [868, 320] on div "true false false true false true Workflow Set Inputs Inputs Power Agent Identif…" at bounding box center [518, 407] width 975 height 753
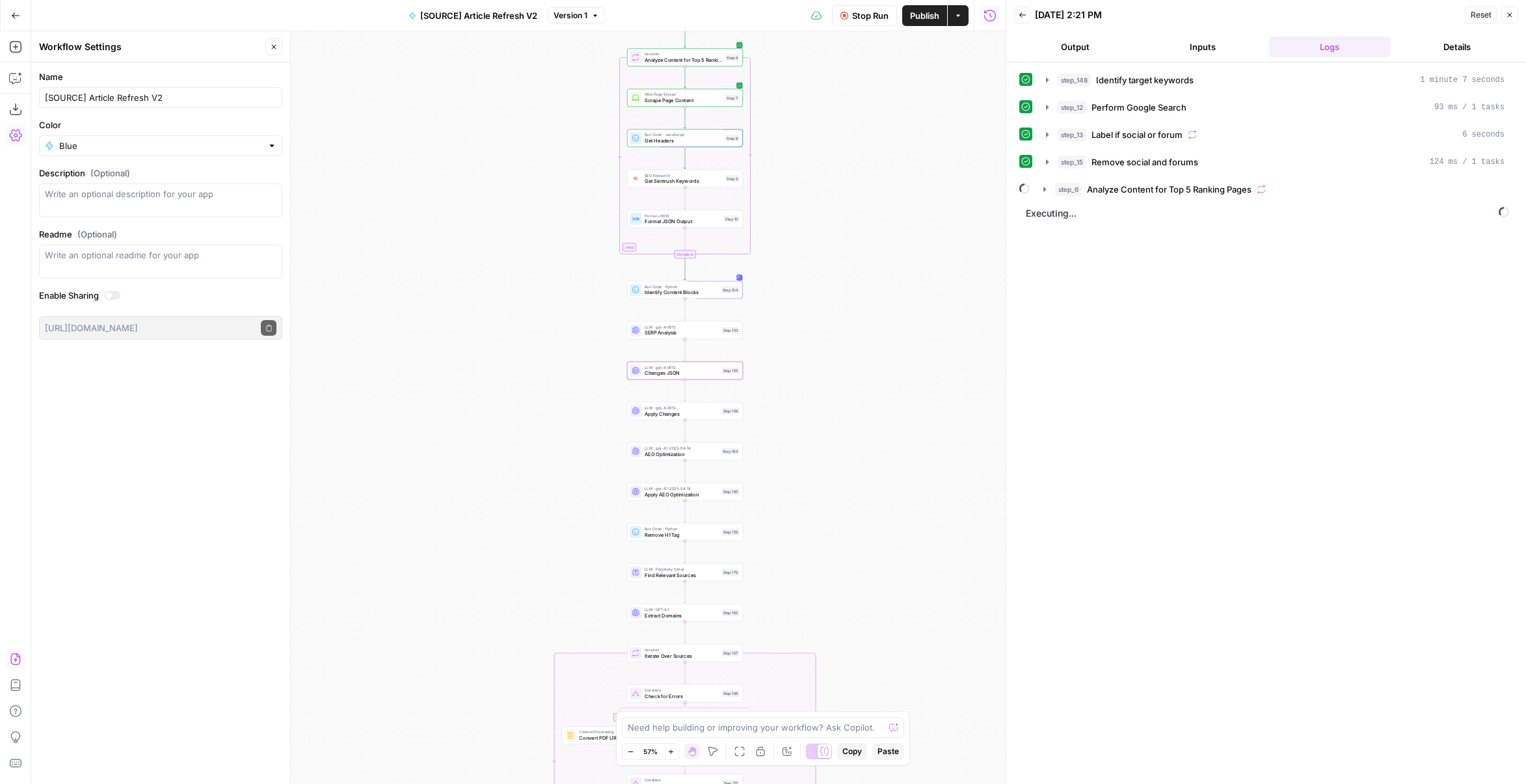
click at [820, 376] on div "true false false true false true Workflow Set Inputs Inputs Power Agent Identif…" at bounding box center [518, 407] width 975 height 753
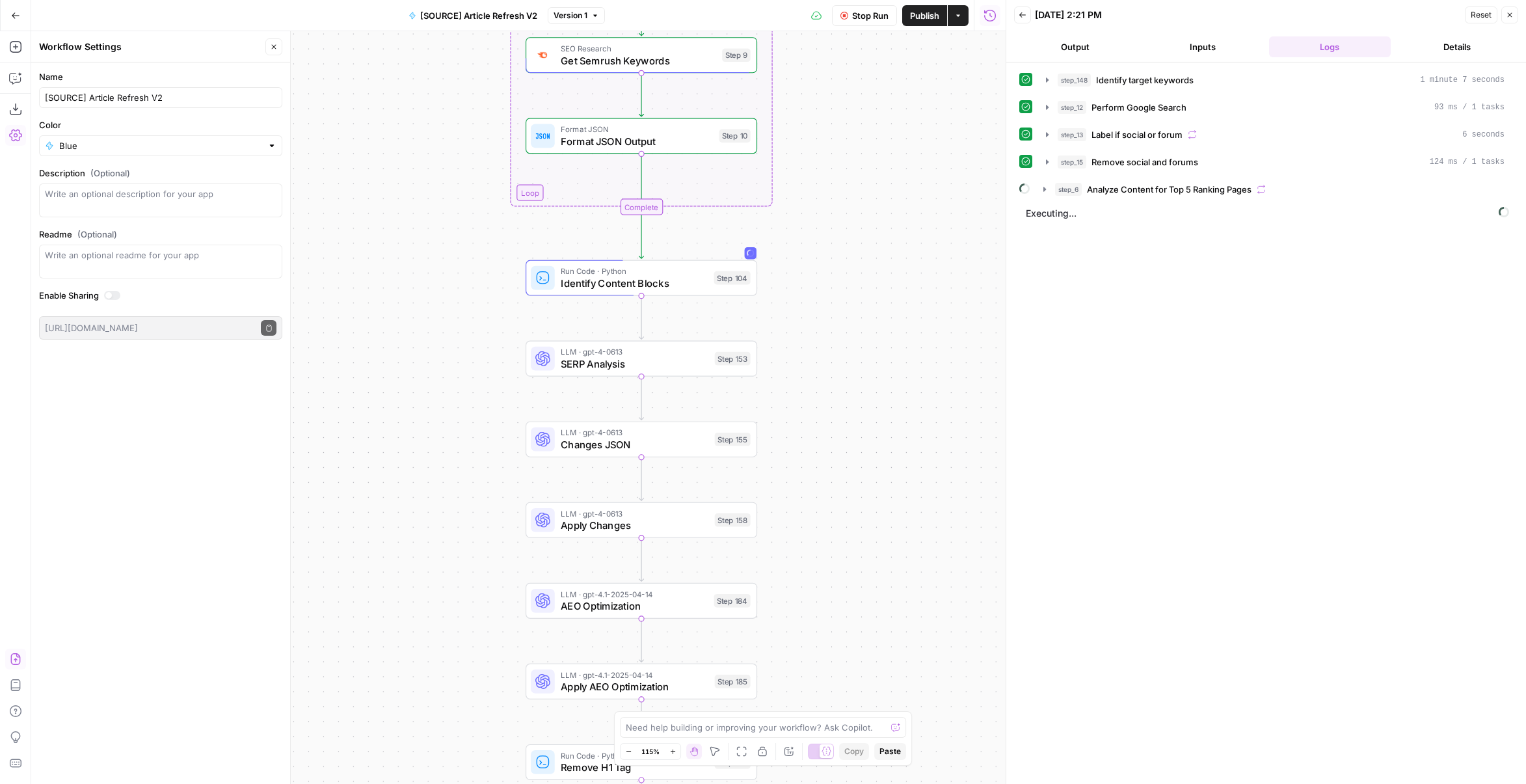
drag, startPoint x: 746, startPoint y: 337, endPoint x: 836, endPoint y: 411, distance: 116.5
click at [836, 411] on div "true false false true false true Workflow Set Inputs Inputs Power Agent Identif…" at bounding box center [518, 407] width 975 height 753
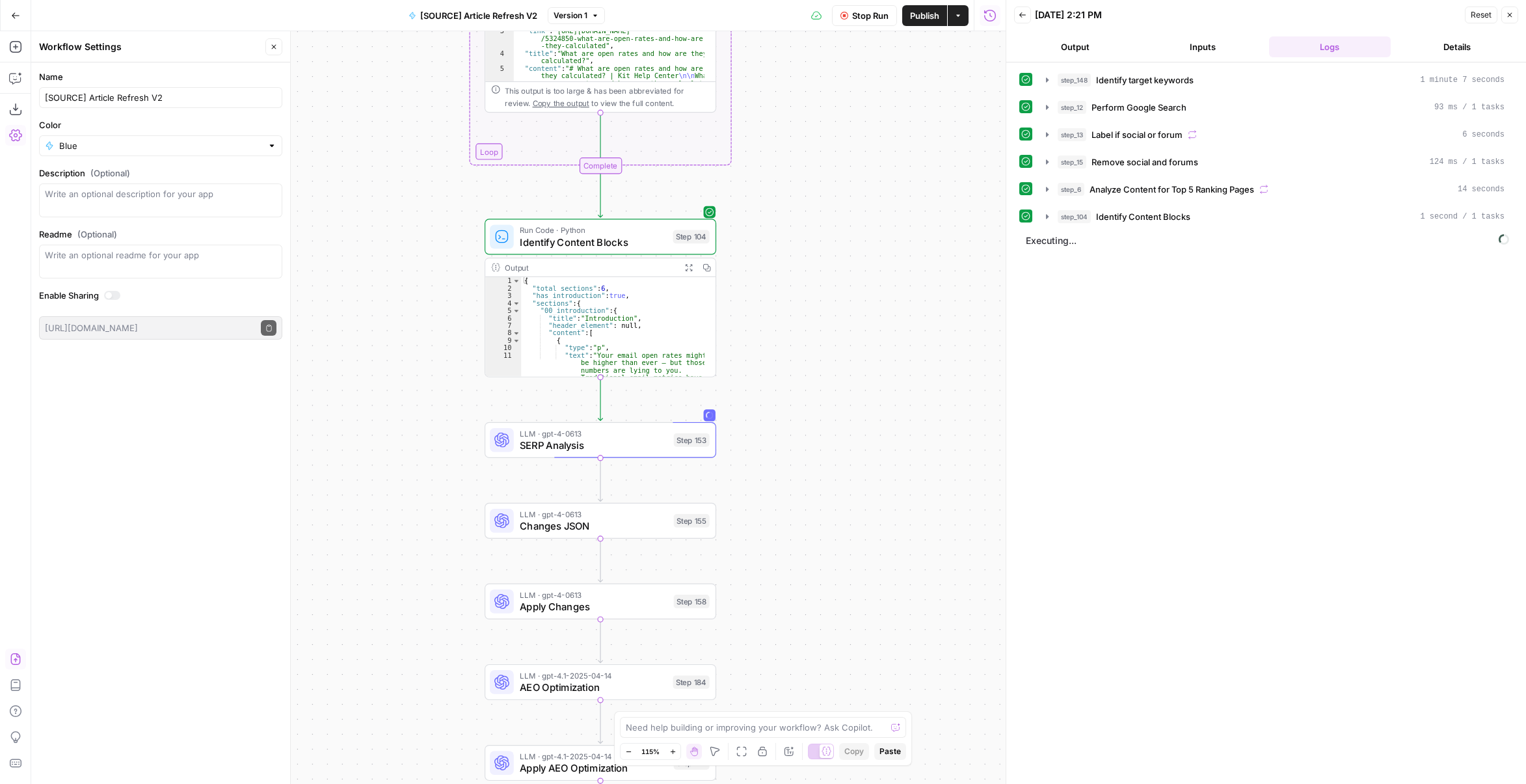
drag, startPoint x: 859, startPoint y: 510, endPoint x: 816, endPoint y: 310, distance: 204.6
click at [818, 247] on div "true false false true false true Workflow Set Inputs Inputs Power Agent Identif…" at bounding box center [518, 407] width 975 height 753
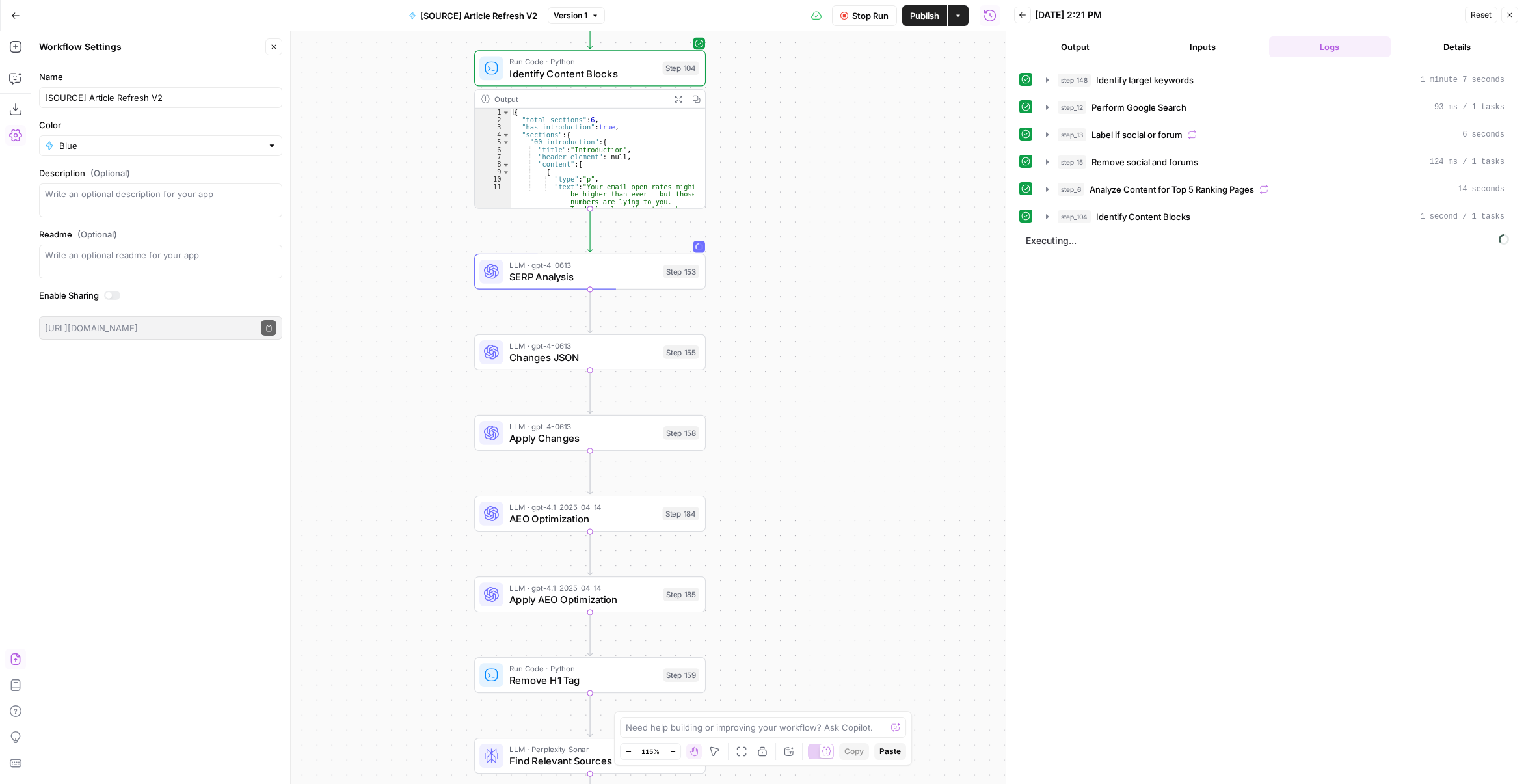
drag, startPoint x: 835, startPoint y: 467, endPoint x: 827, endPoint y: 315, distance: 152.2
click at [827, 315] on div "true false false true false true Workflow Set Inputs Inputs Power Agent Identif…" at bounding box center [518, 407] width 975 height 753
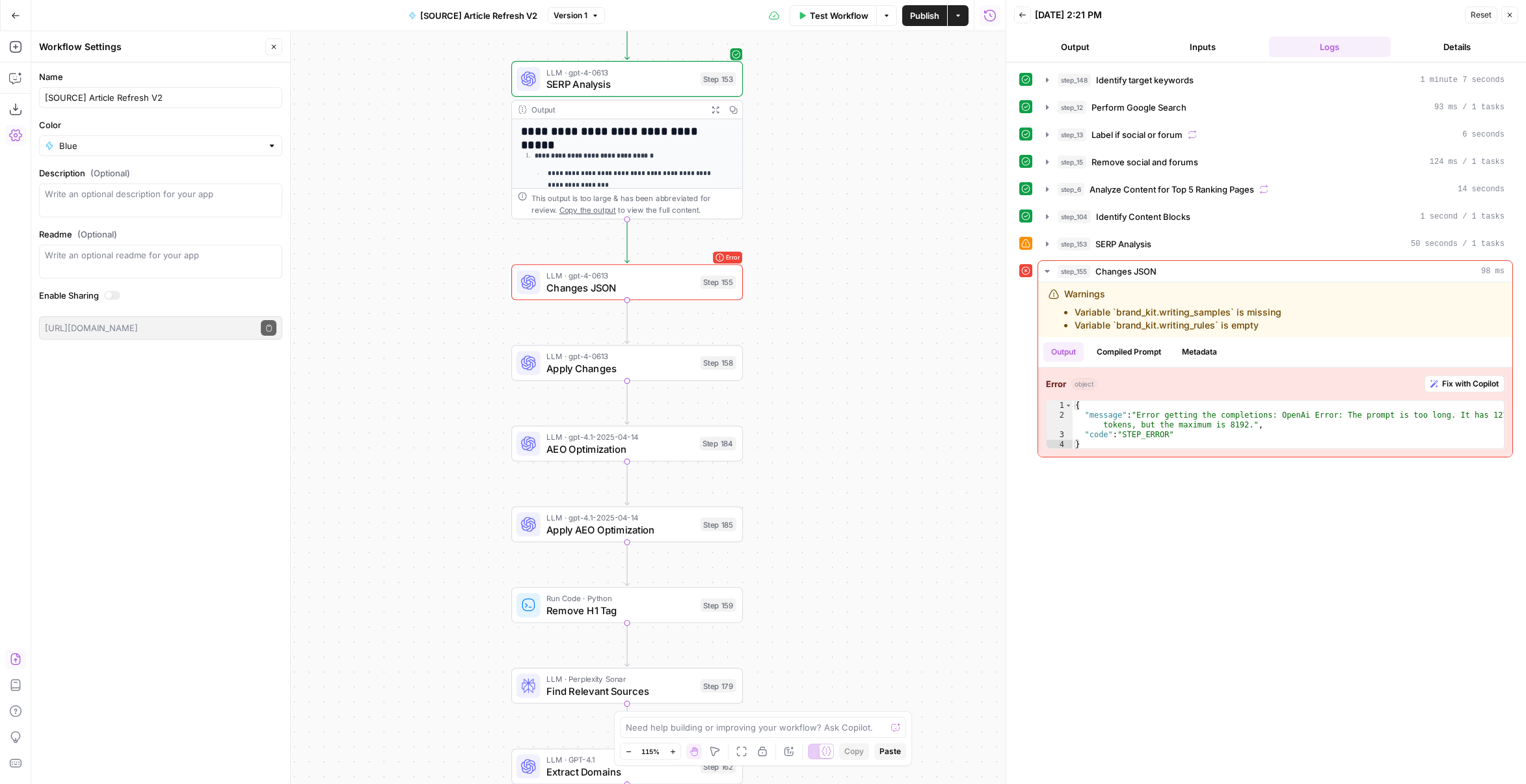
drag, startPoint x: 795, startPoint y: 467, endPoint x: 832, endPoint y: 274, distance: 196.5
click at [832, 274] on div "true false false true false true Workflow Set Inputs Inputs Power Agent Identif…" at bounding box center [518, 407] width 975 height 753
click at [662, 292] on span "Changes JSON" at bounding box center [620, 287] width 148 height 15
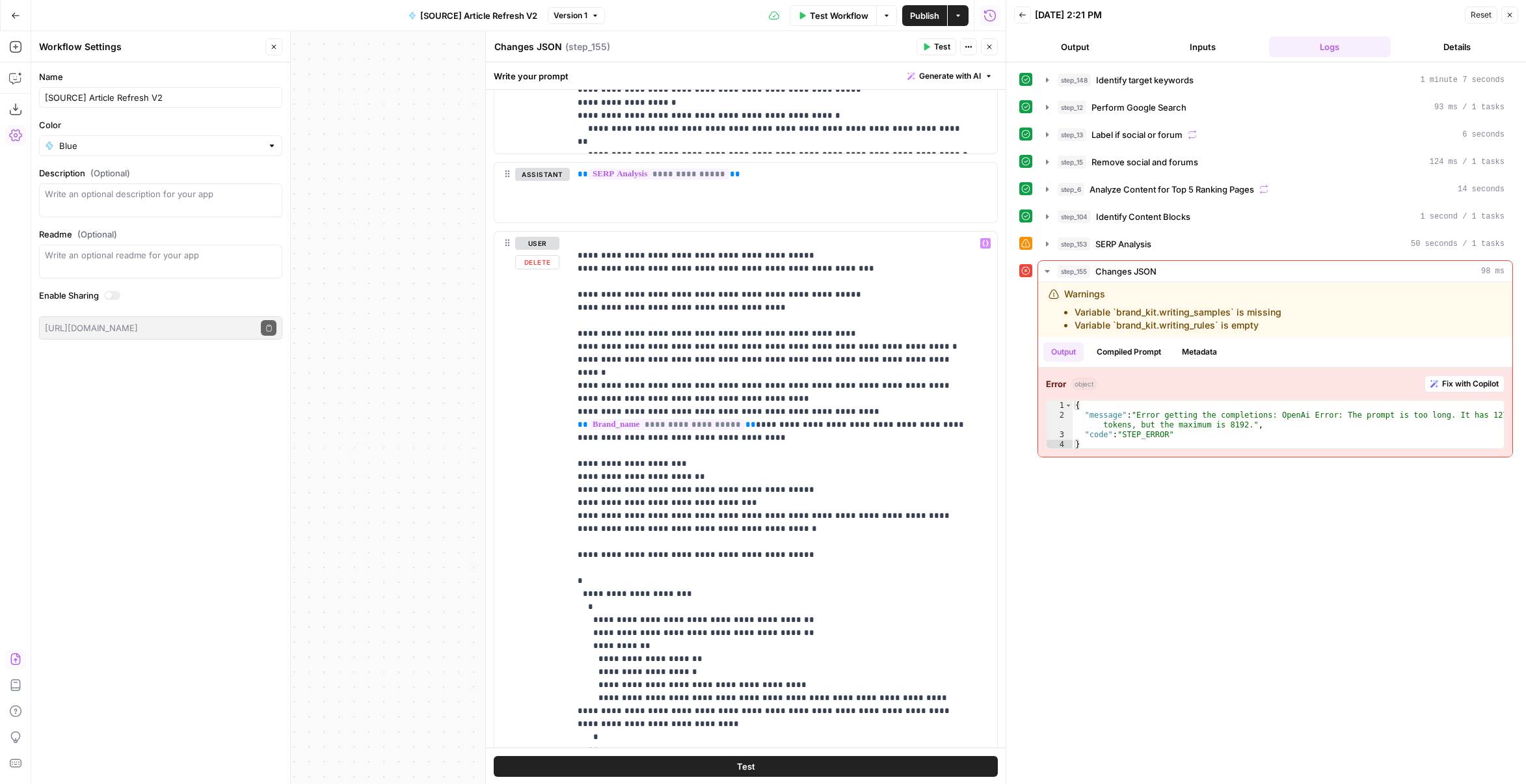
scroll to position [700, 0]
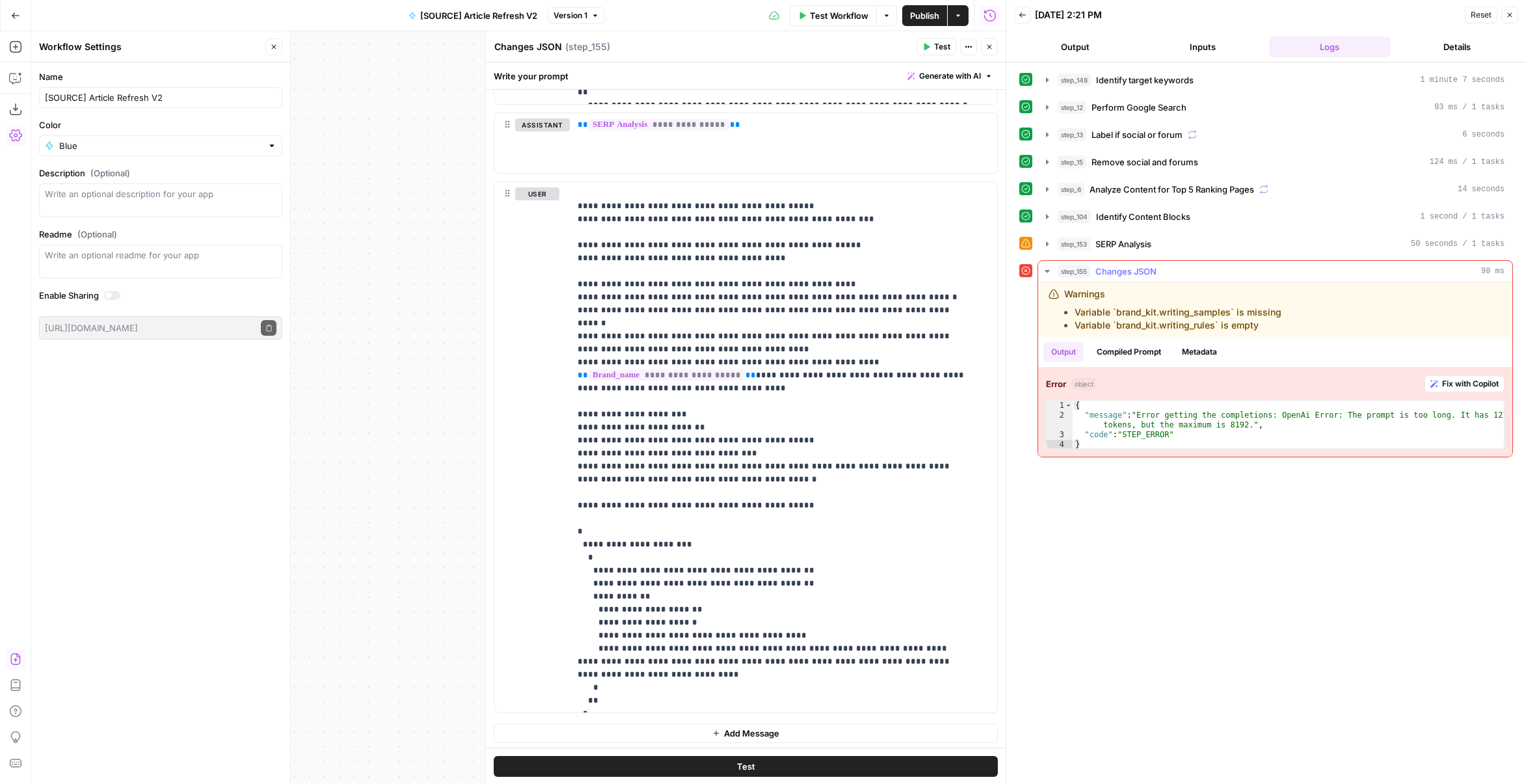
click at [1475, 378] on span "Fix with Copilot" at bounding box center [1471, 383] width 57 height 12
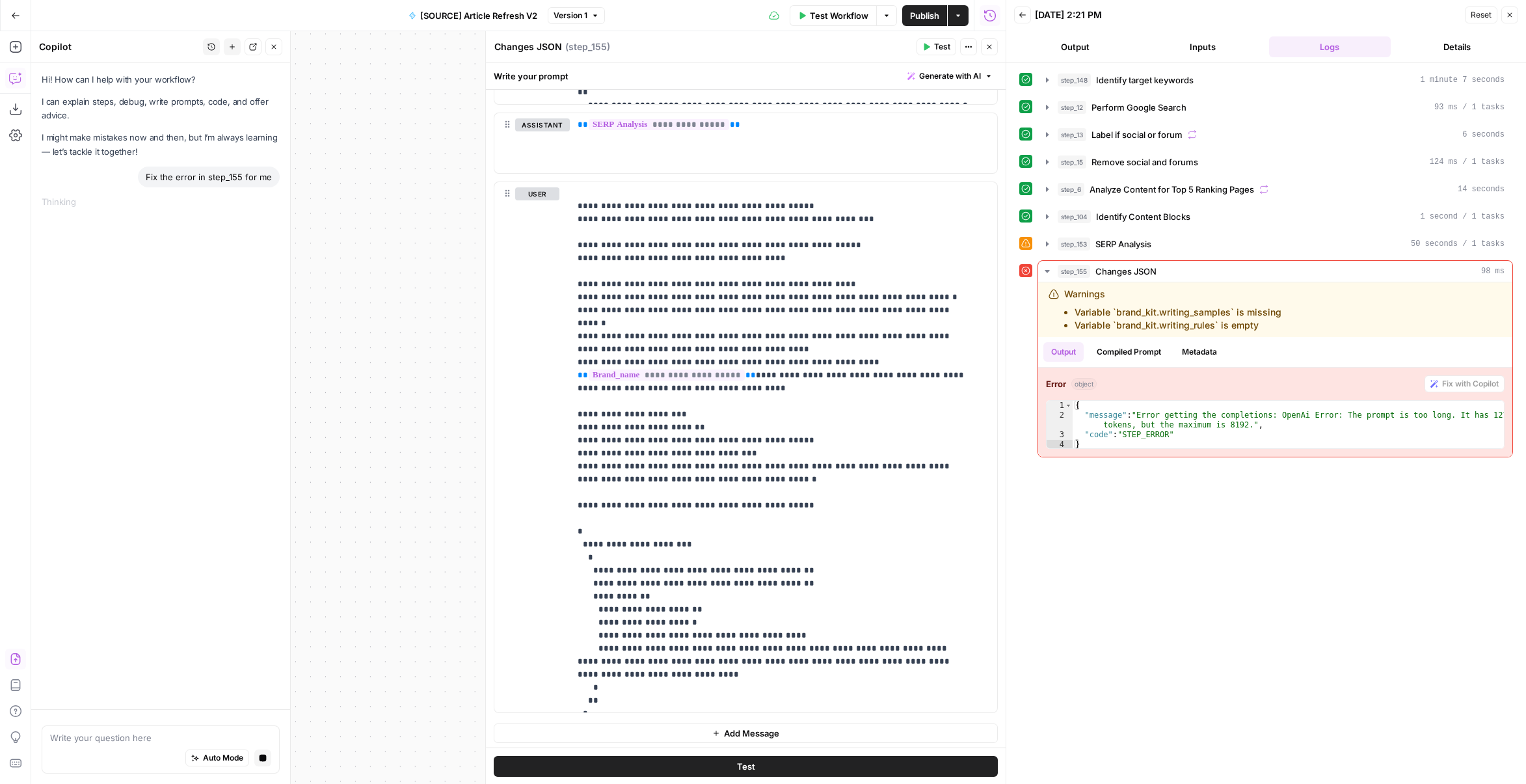
drag, startPoint x: 387, startPoint y: 269, endPoint x: 442, endPoint y: 274, distance: 55.2
click at [445, 274] on div "true false false true false true Workflow Set Inputs Inputs Power Agent Identif…" at bounding box center [518, 407] width 975 height 753
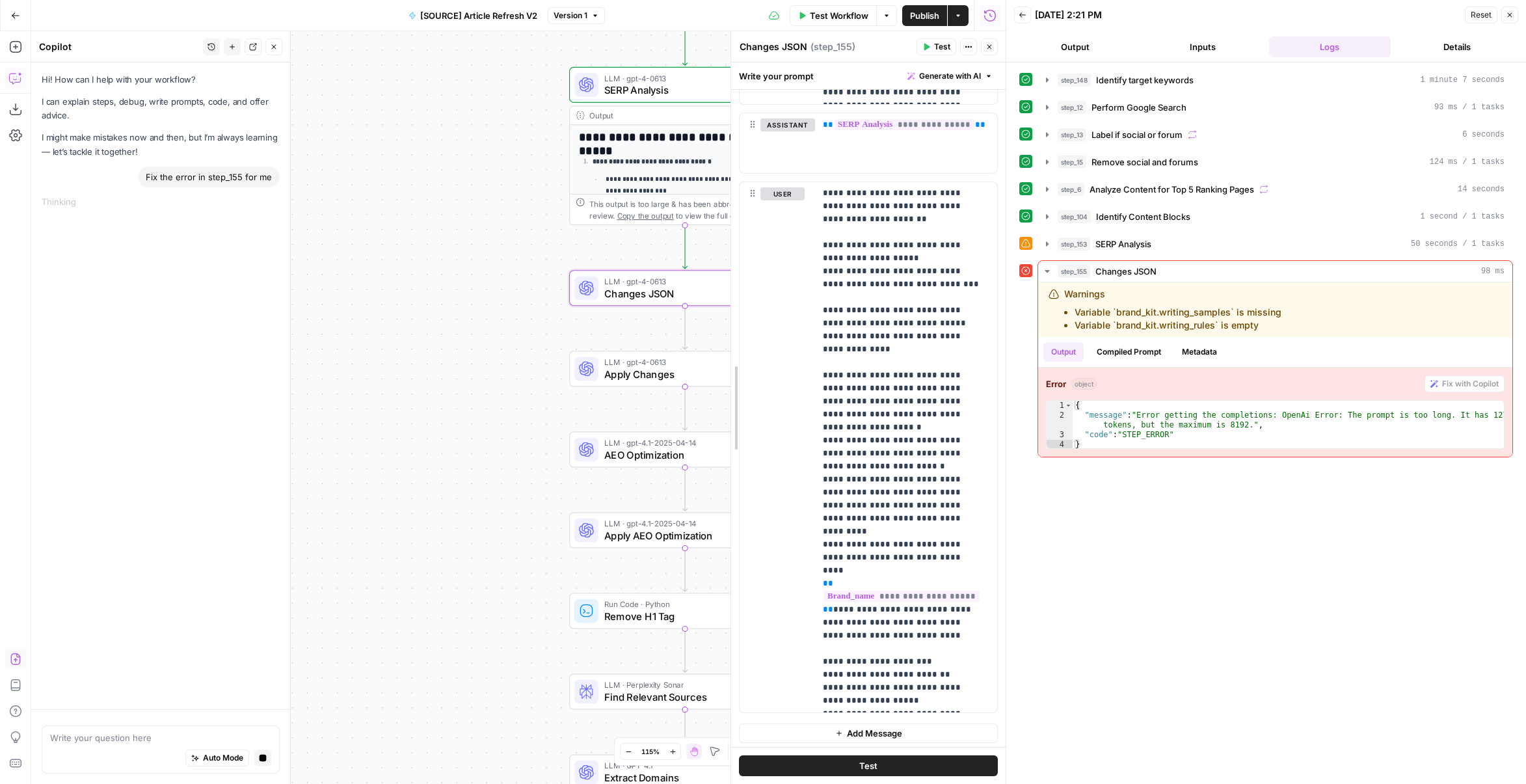
scroll to position [2225, 0]
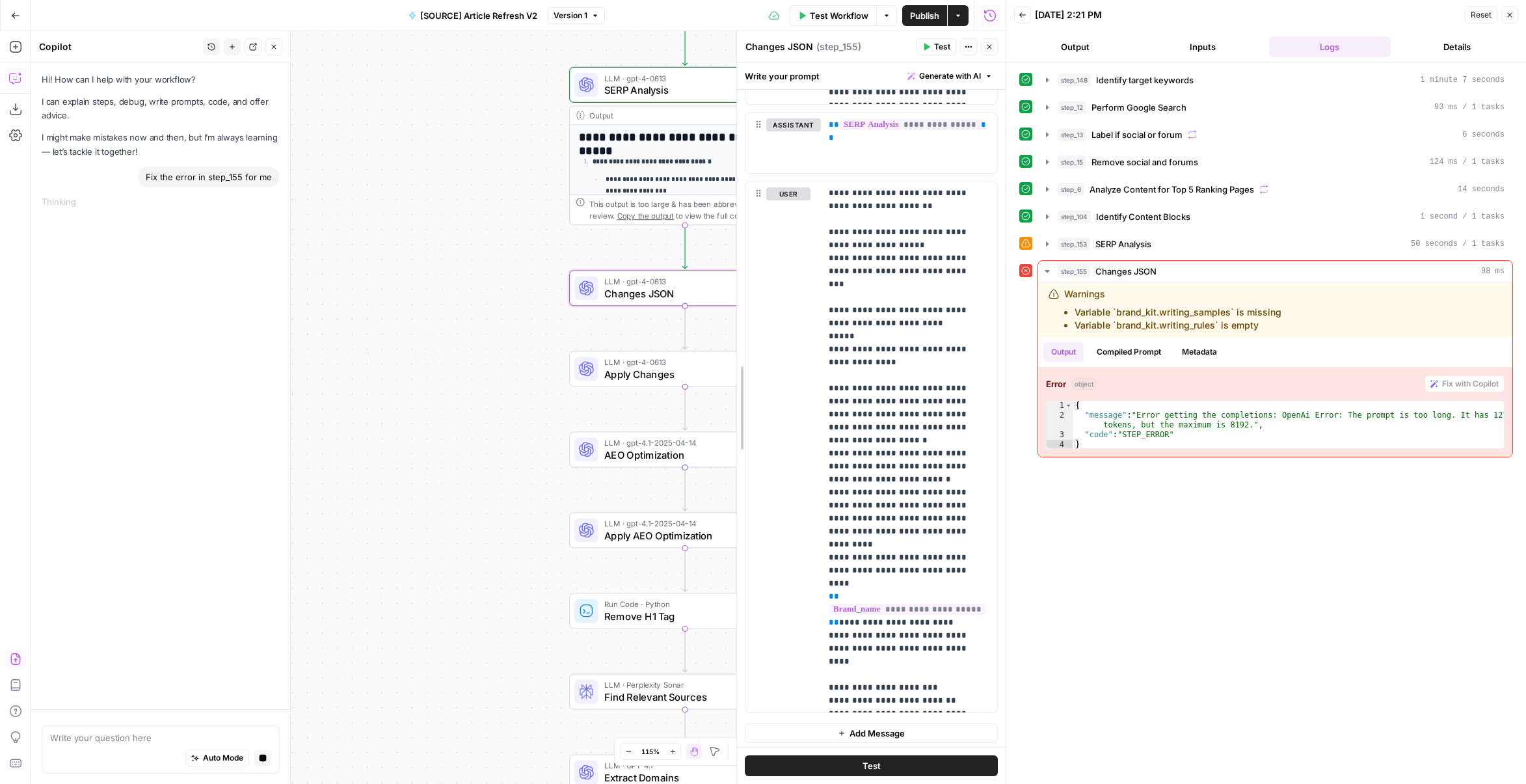
drag, startPoint x: 485, startPoint y: 291, endPoint x: 635, endPoint y: 317, distance: 152.2
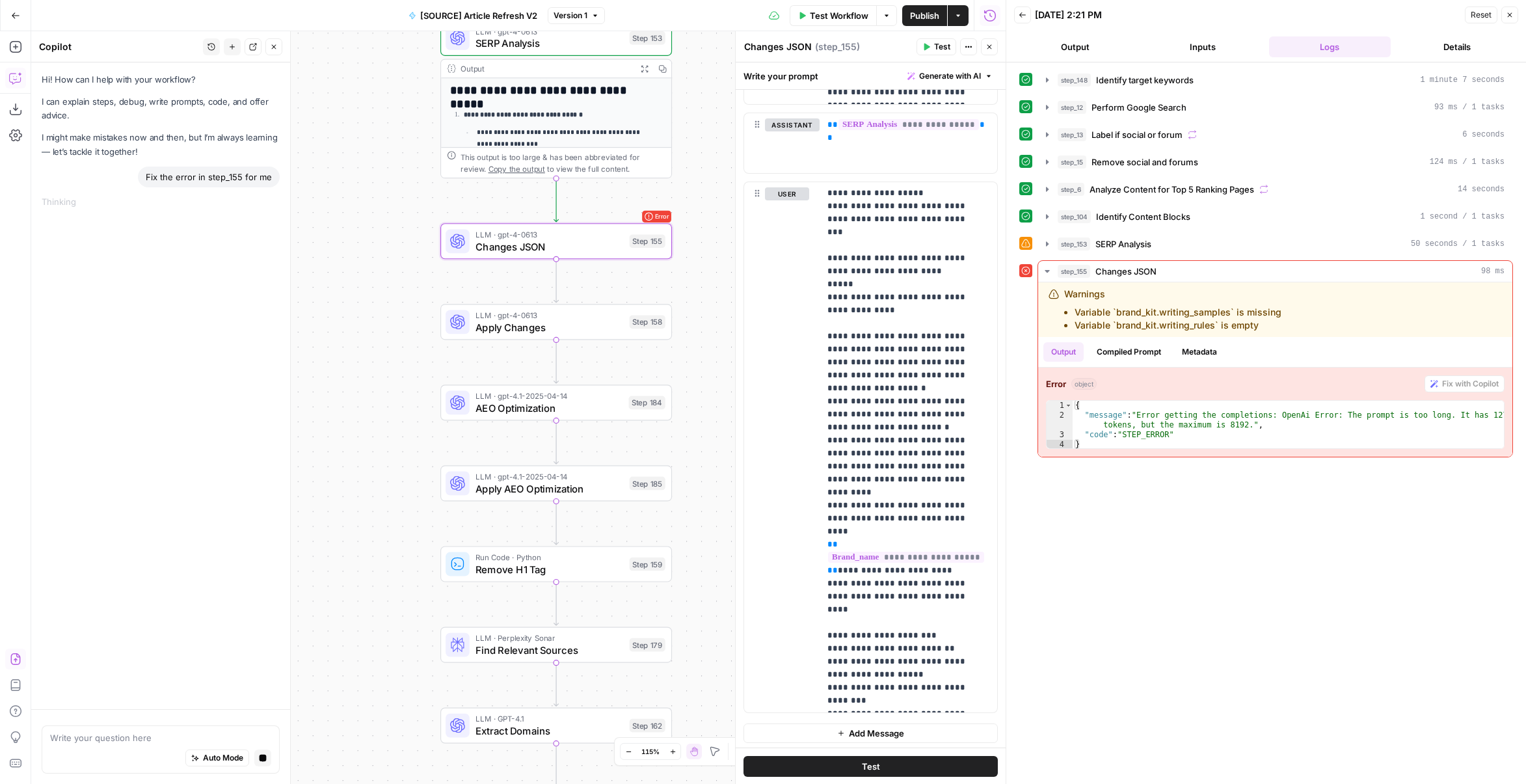
drag, startPoint x: 417, startPoint y: 327, endPoint x: 325, endPoint y: 302, distance: 95.3
click at [325, 302] on div "true false false true false true Workflow Set Inputs Inputs Power Agent Identif…" at bounding box center [518, 407] width 975 height 753
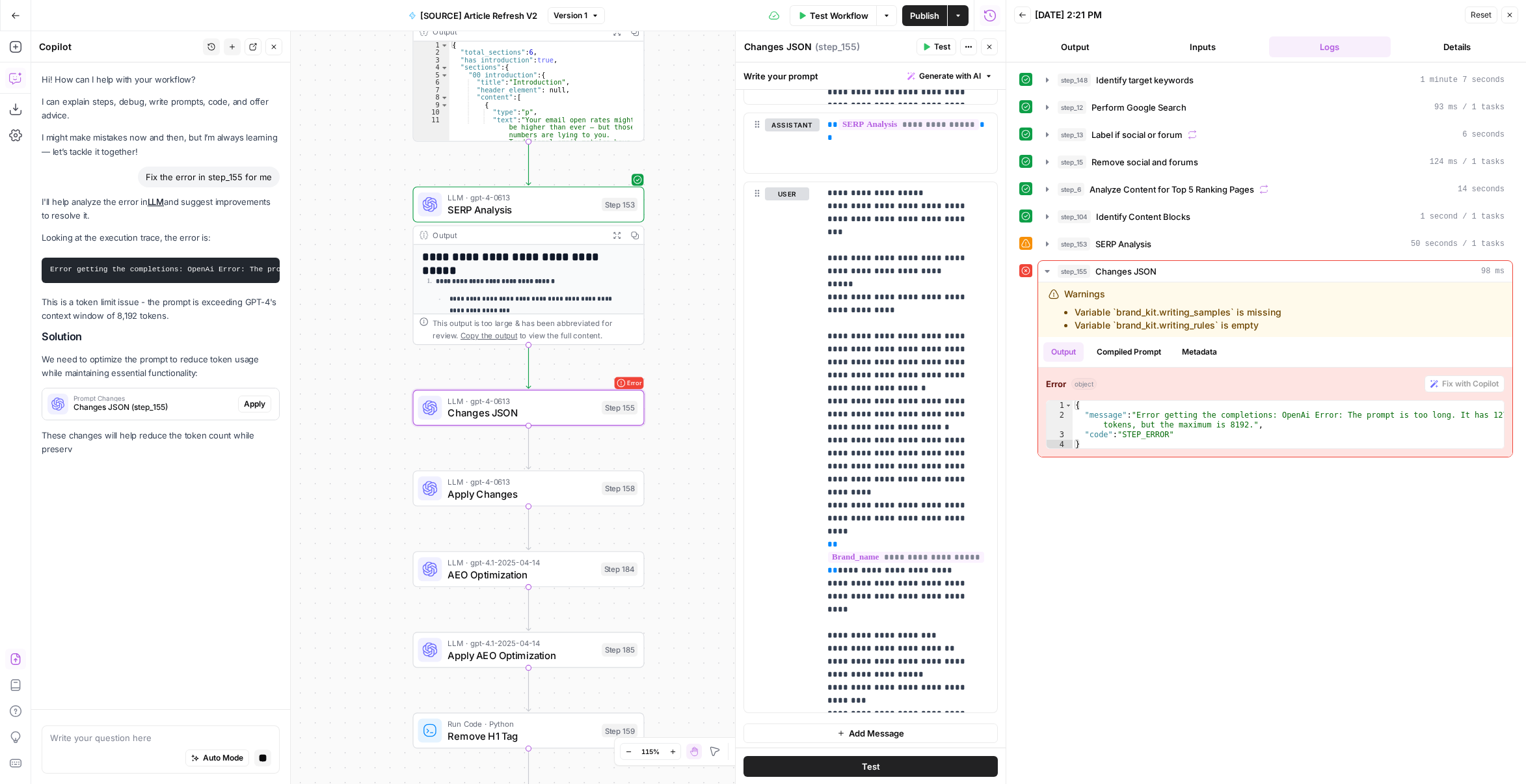
scroll to position [0, 0]
click at [242, 413] on button "Apply" at bounding box center [255, 403] width 33 height 17
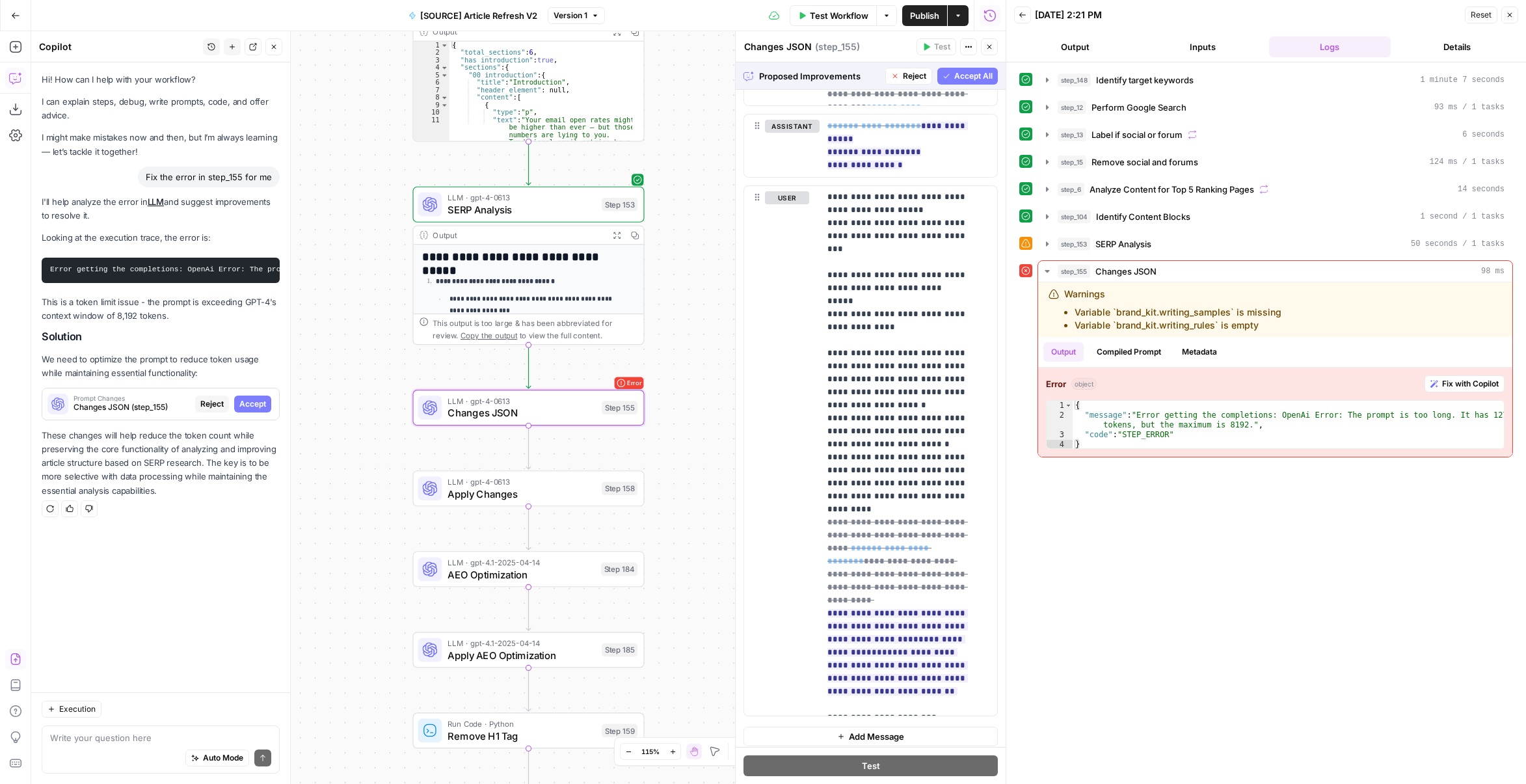
click at [265, 410] on span "Accept" at bounding box center [252, 403] width 27 height 12
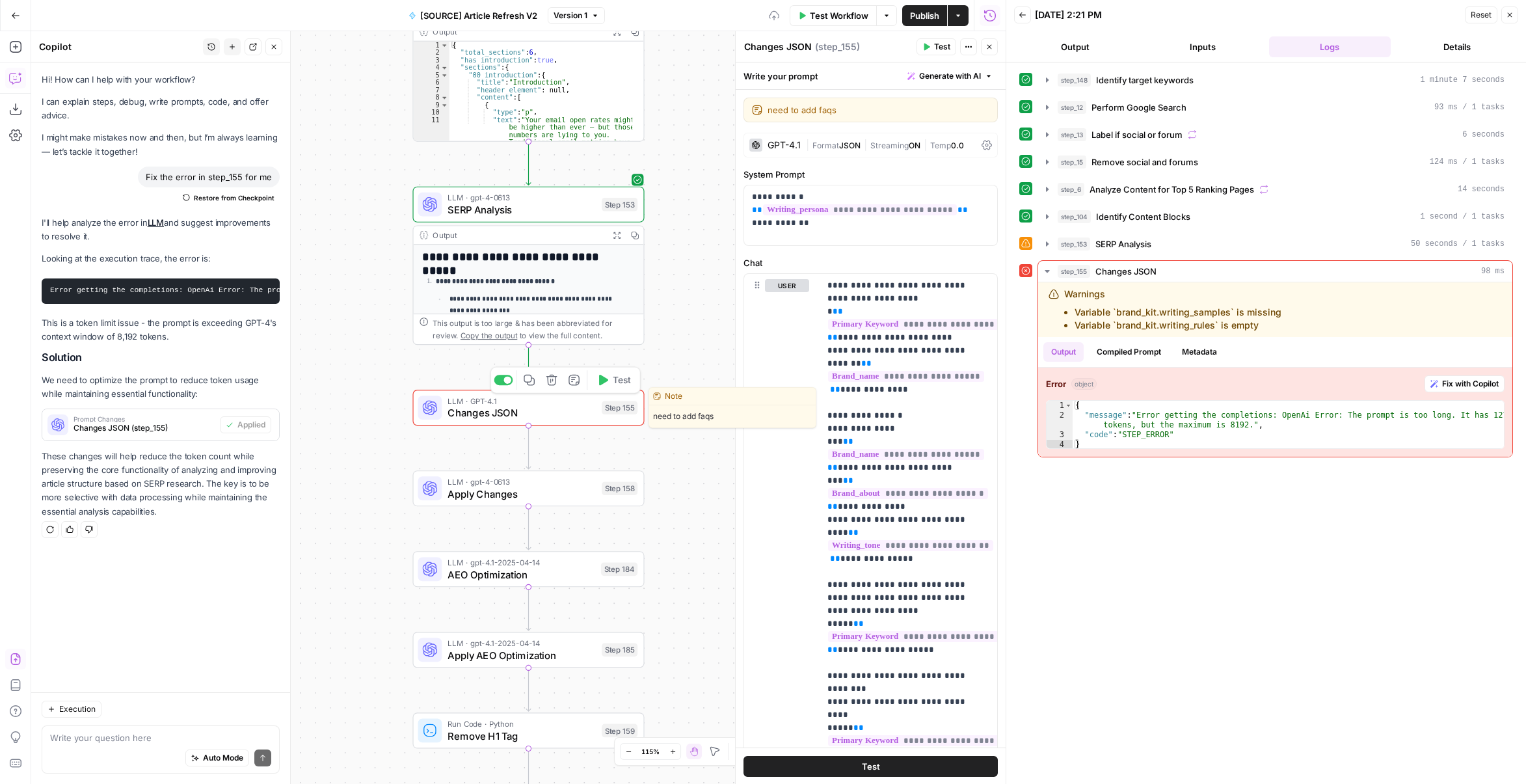
click at [607, 378] on icon "button" at bounding box center [603, 380] width 12 height 12
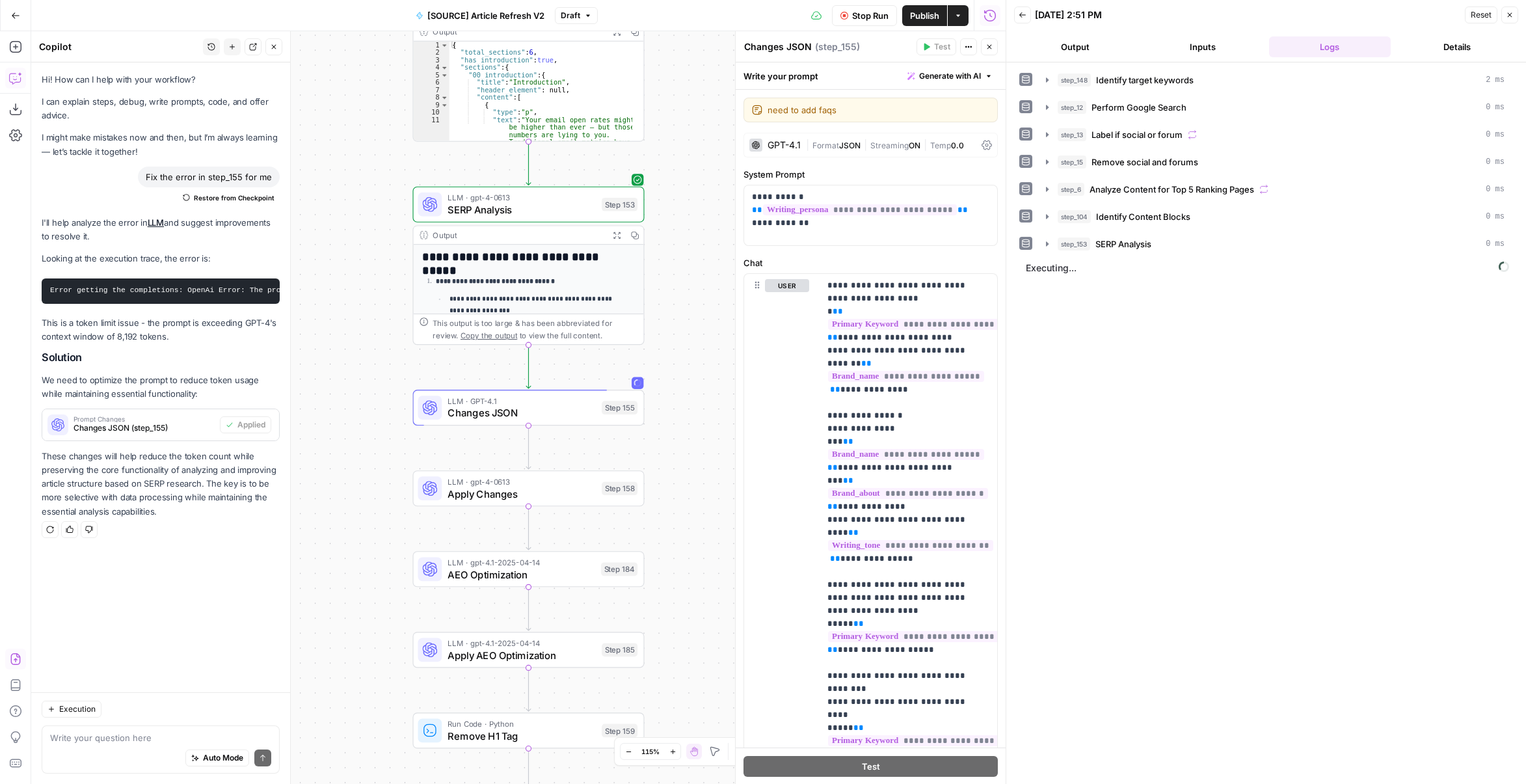
click at [1054, 50] on button "Output" at bounding box center [1075, 47] width 122 height 21
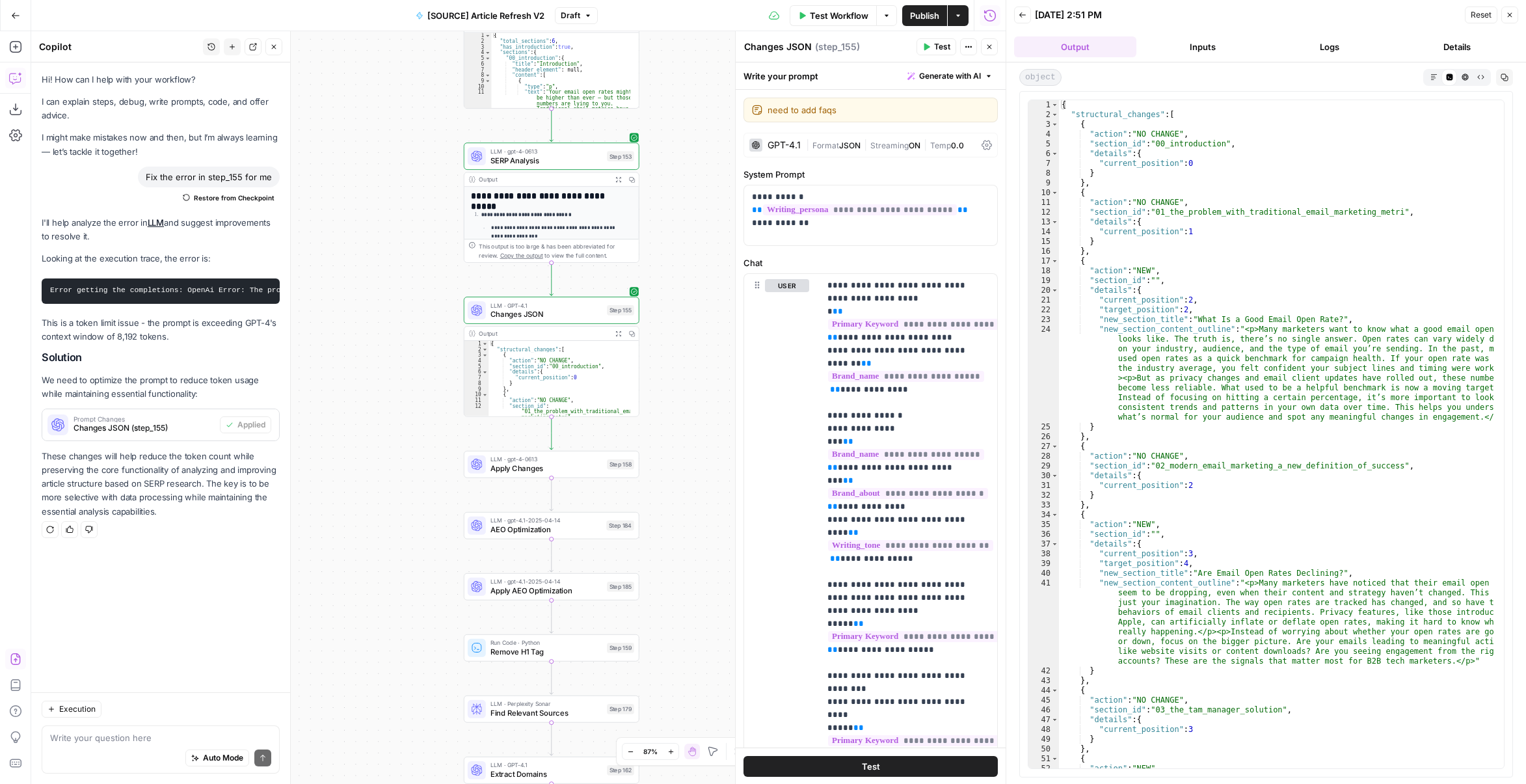
drag, startPoint x: 721, startPoint y: 366, endPoint x: 699, endPoint y: 425, distance: 63.0
click at [699, 425] on div "true false false true false true Workflow Set Inputs Inputs Power Agent Identif…" at bounding box center [518, 407] width 975 height 753
click at [591, 313] on span "Changes JSON" at bounding box center [547, 315] width 112 height 11
click at [579, 15] on span "Draft" at bounding box center [570, 16] width 19 height 12
click at [829, 17] on span "Test Workflow" at bounding box center [839, 16] width 59 height 13
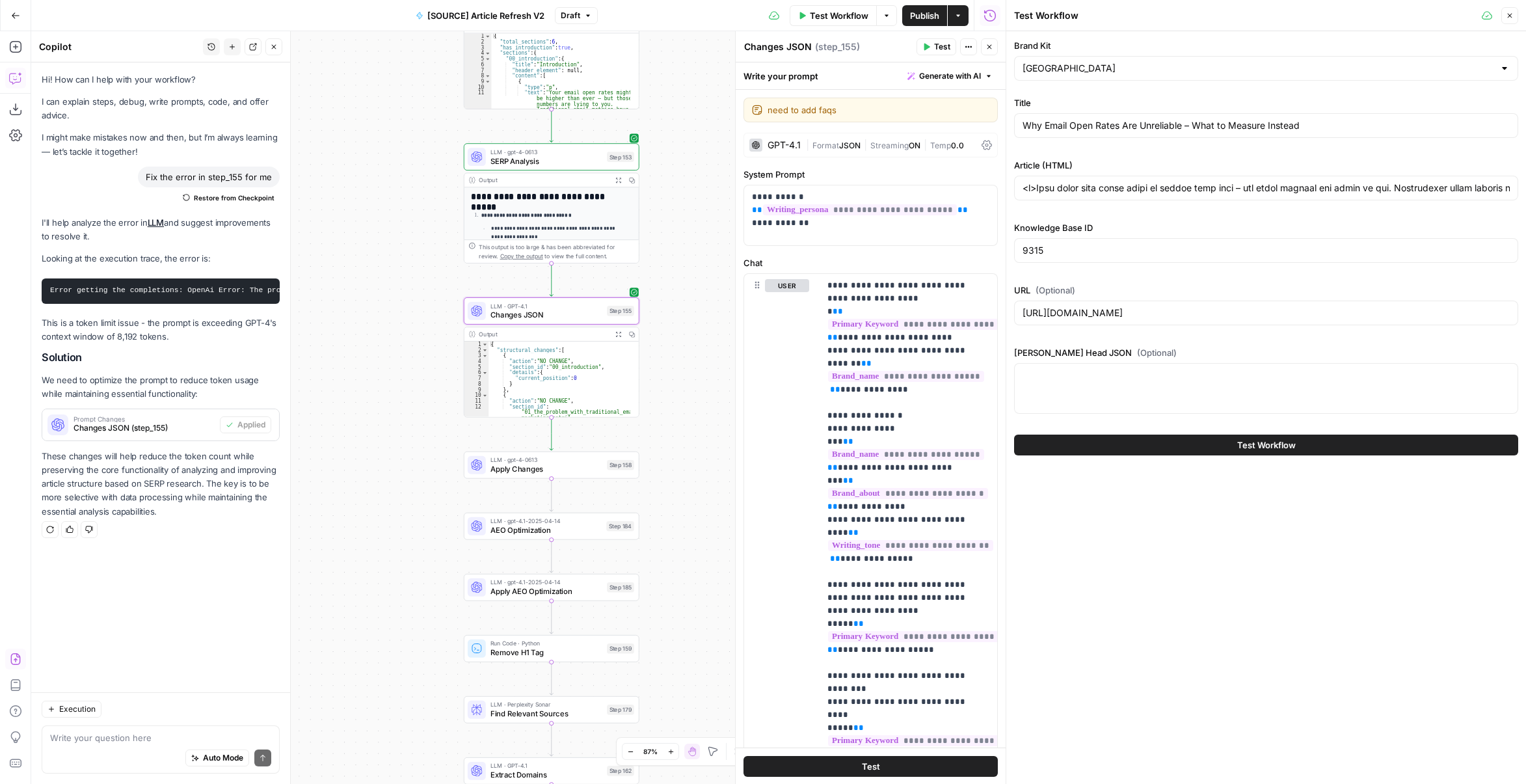
click at [1075, 446] on button "Test Workflow" at bounding box center [1266, 445] width 504 height 21
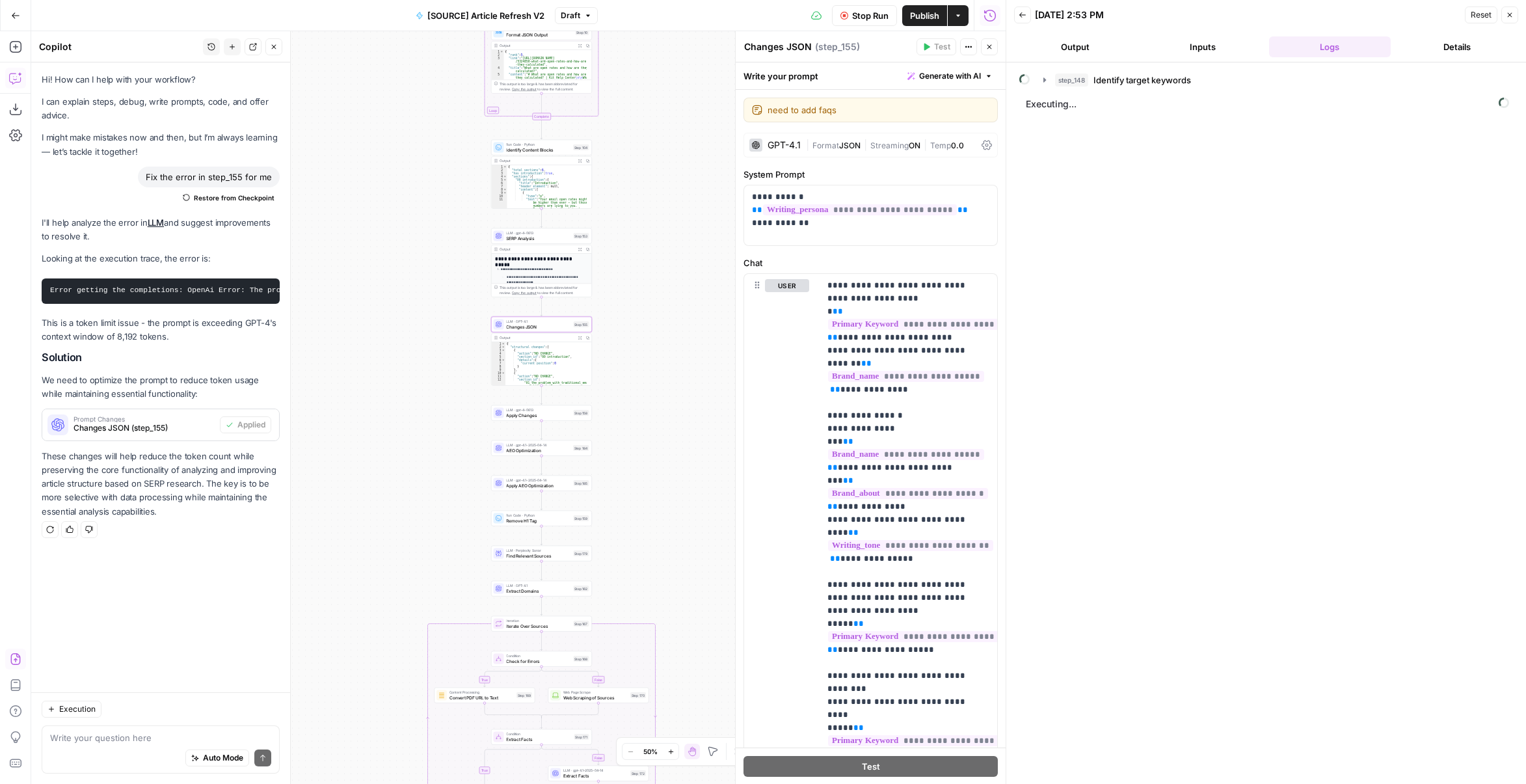
drag, startPoint x: 707, startPoint y: 405, endPoint x: 636, endPoint y: 534, distance: 147.2
click at [638, 536] on div "true false false true false true Workflow Set Inputs Inputs Power Agent Identif…" at bounding box center [518, 407] width 975 height 753
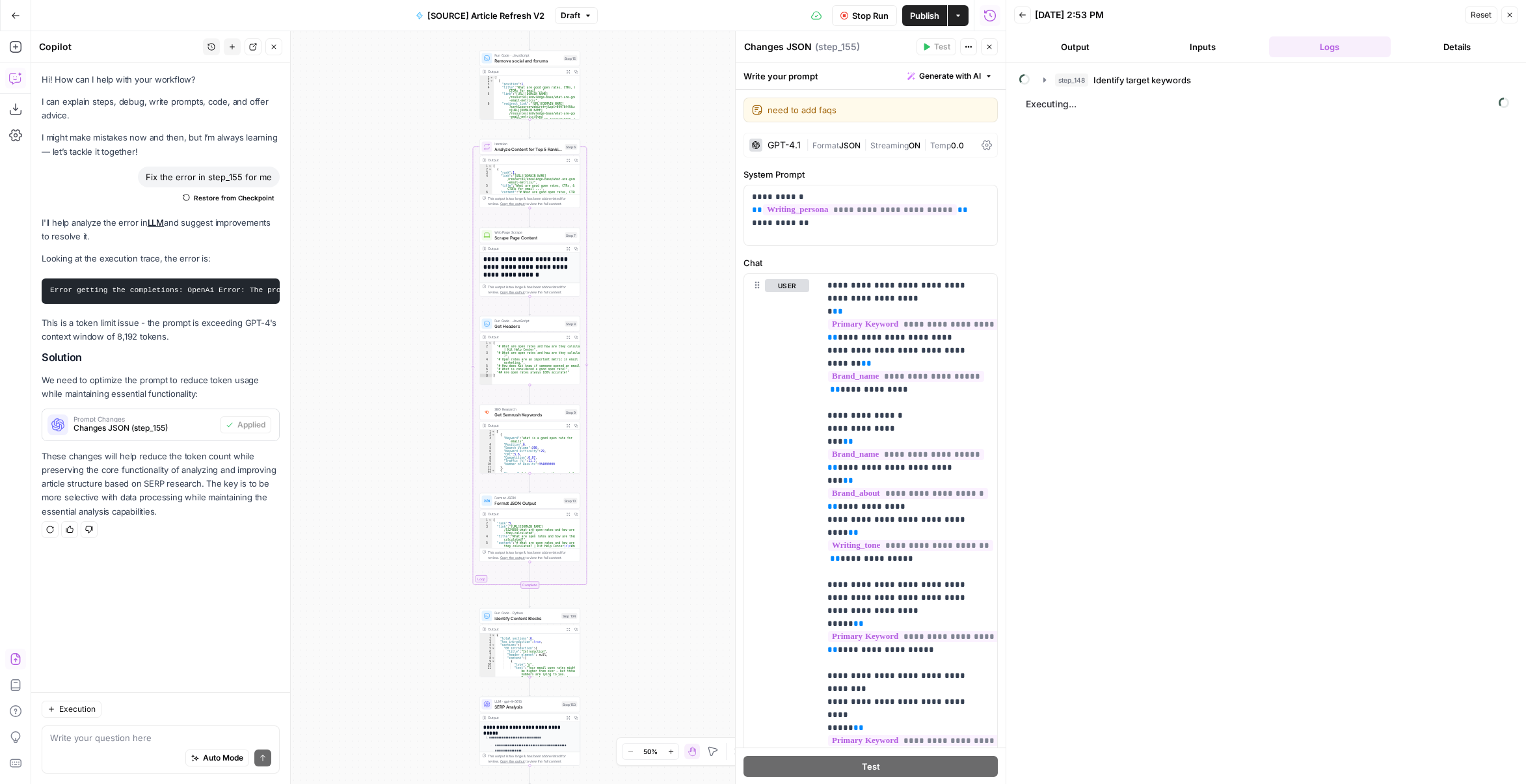
drag, startPoint x: 661, startPoint y: 316, endPoint x: 650, endPoint y: 685, distance: 369.2
click at [650, 687] on div "true false false true false true Workflow Set Inputs Inputs Power Agent Identif…" at bounding box center [518, 407] width 975 height 753
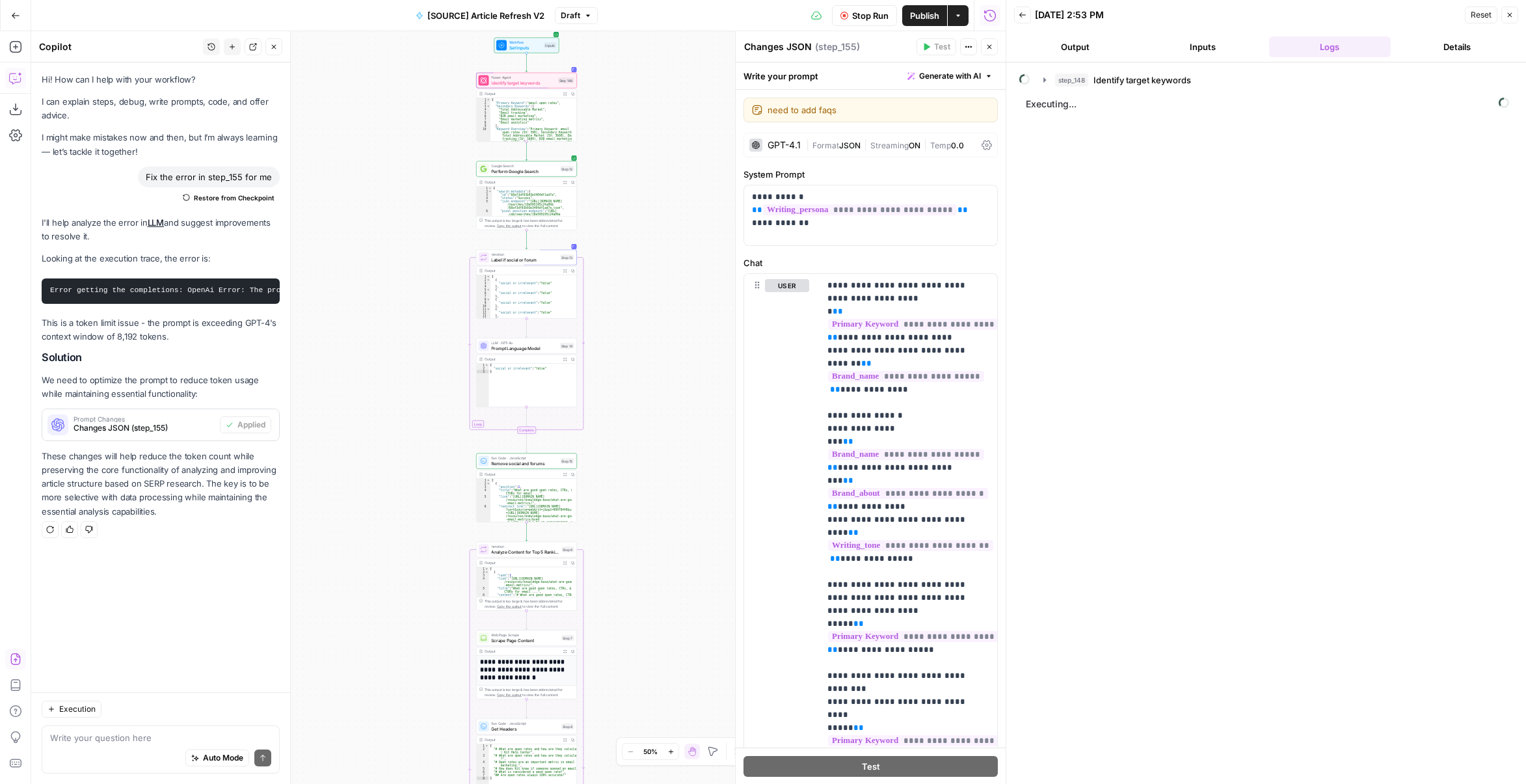
drag, startPoint x: 655, startPoint y: 442, endPoint x: 647, endPoint y: 555, distance: 113.3
click at [652, 653] on div "true false false true false true Workflow Set Inputs Inputs Power Agent Identif…" at bounding box center [518, 407] width 975 height 753
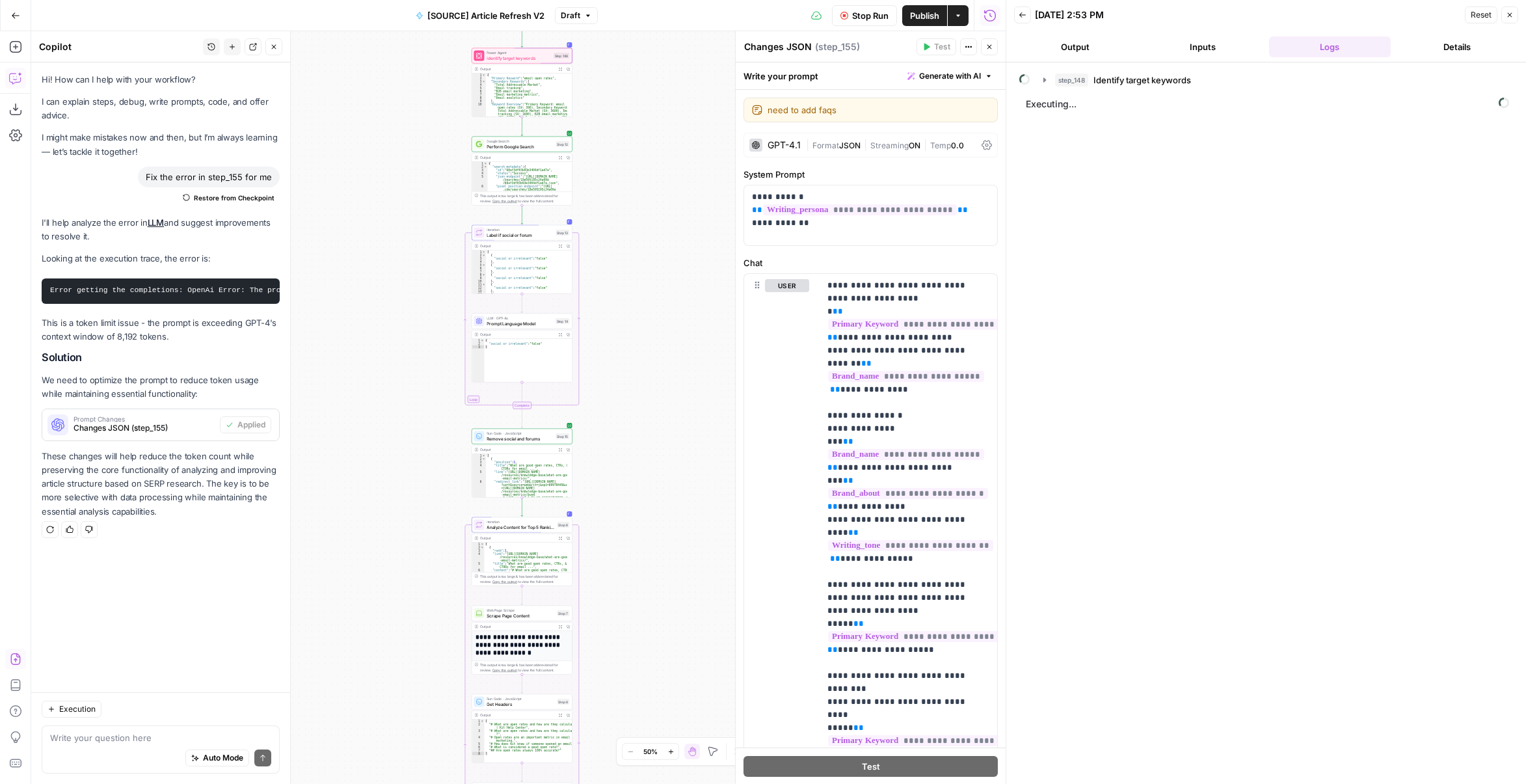
drag, startPoint x: 638, startPoint y: 362, endPoint x: 630, endPoint y: 236, distance: 126.3
click at [630, 237] on div "true false false true false true Workflow Set Inputs Inputs Power Agent Identif…" at bounding box center [518, 407] width 975 height 753
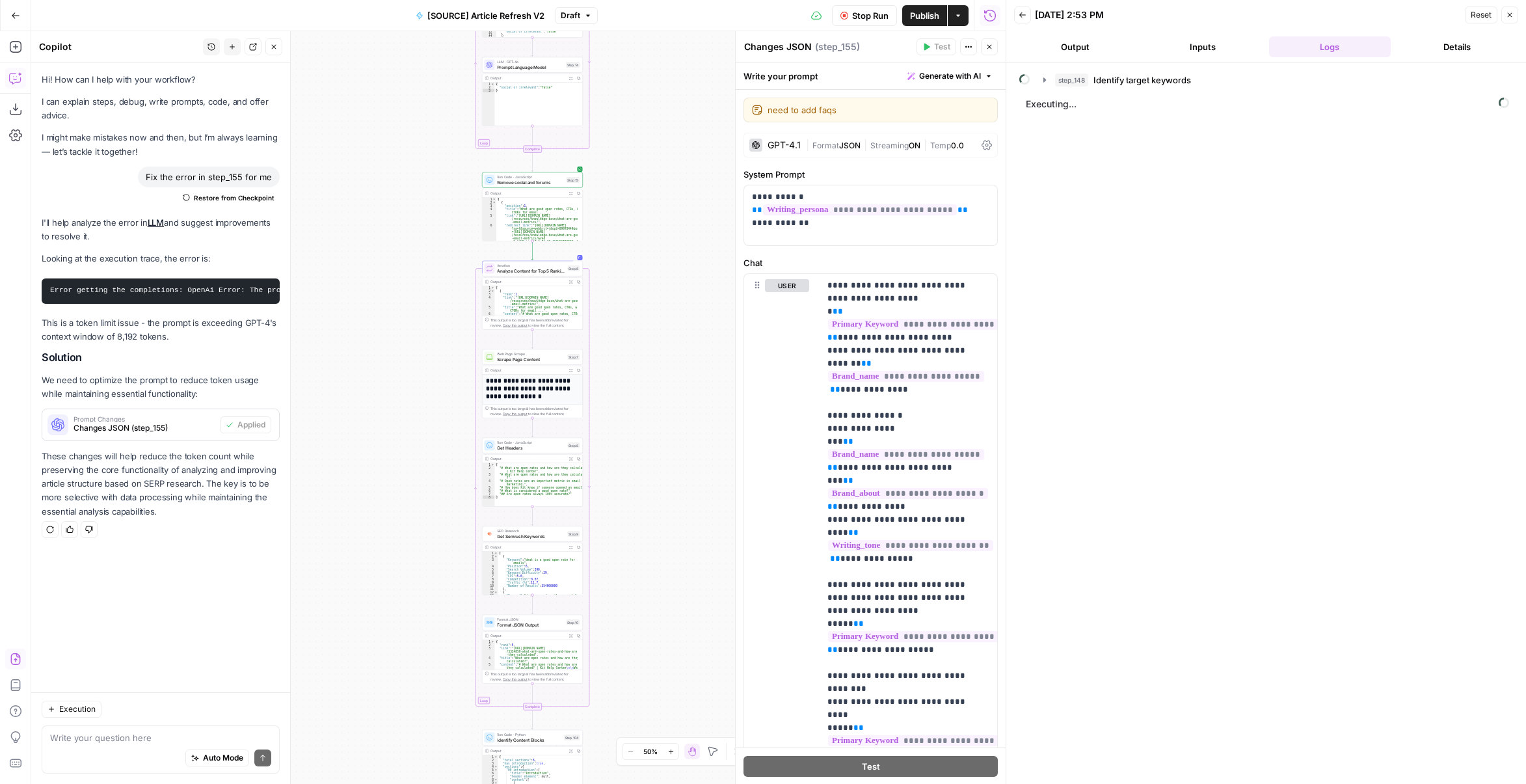
drag, startPoint x: 642, startPoint y: 554, endPoint x: 665, endPoint y: 308, distance: 247.1
click at [670, 272] on div "true false false true false true Workflow Set Inputs Inputs Power Agent Identif…" at bounding box center [518, 407] width 975 height 753
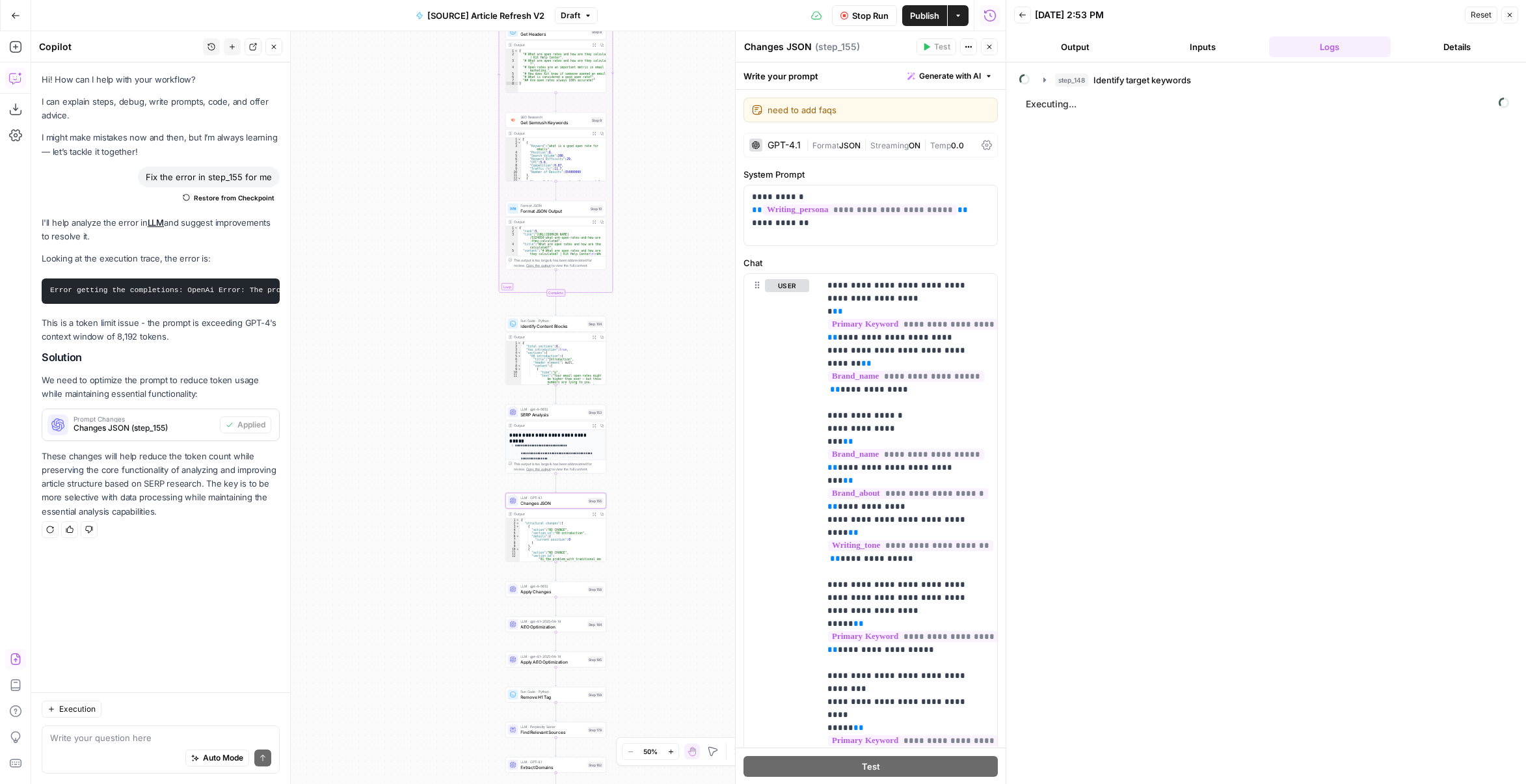
drag, startPoint x: 655, startPoint y: 560, endPoint x: 659, endPoint y: 310, distance: 250.0
click at [664, 294] on div "true false false true false true Workflow Set Inputs Inputs Power Agent Identif…" at bounding box center [518, 407] width 975 height 753
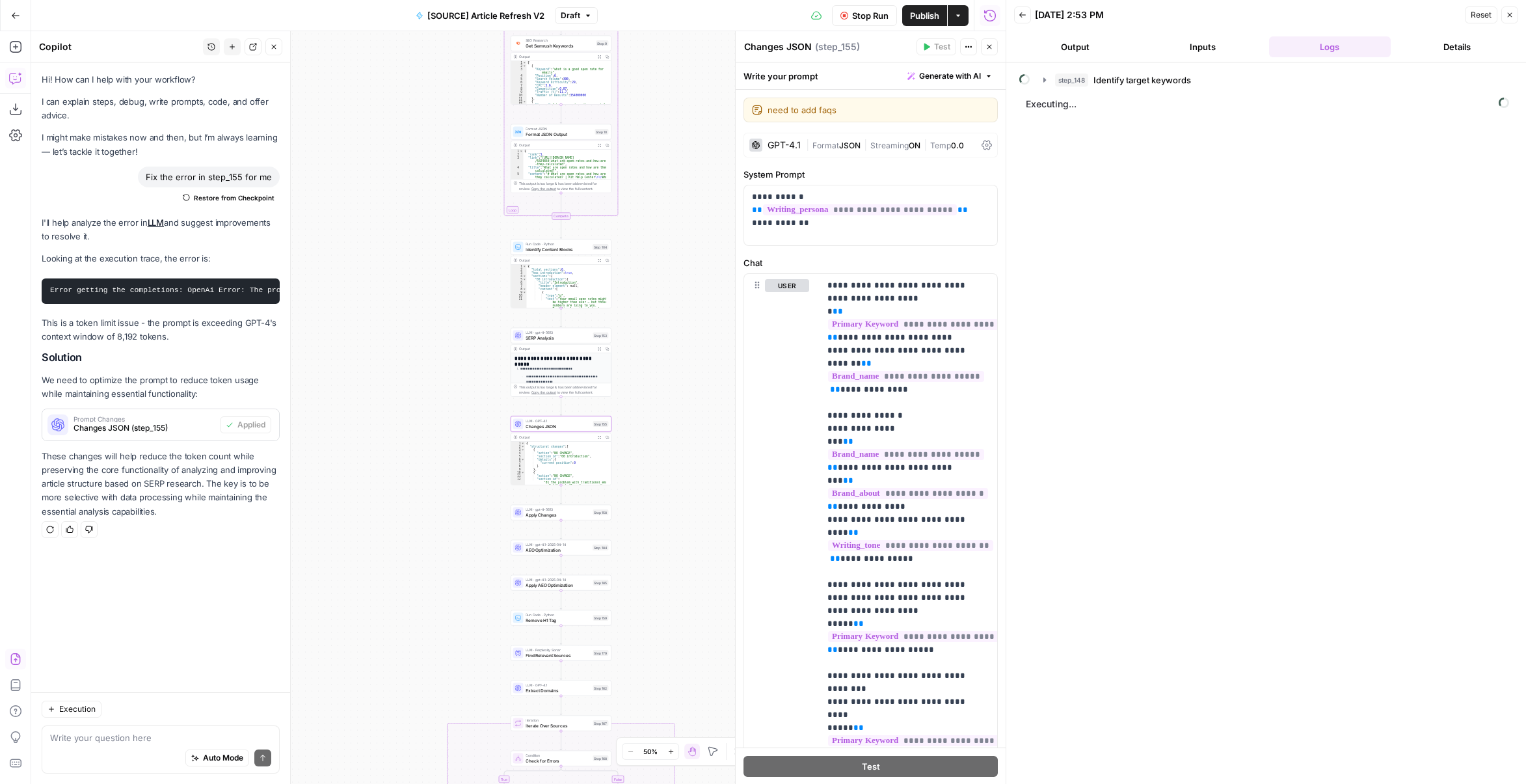
drag, startPoint x: 652, startPoint y: 498, endPoint x: 659, endPoint y: 377, distance: 121.2
click at [659, 377] on div "true false false true false true Workflow Set Inputs Inputs Power Agent Identif…" at bounding box center [518, 407] width 975 height 753
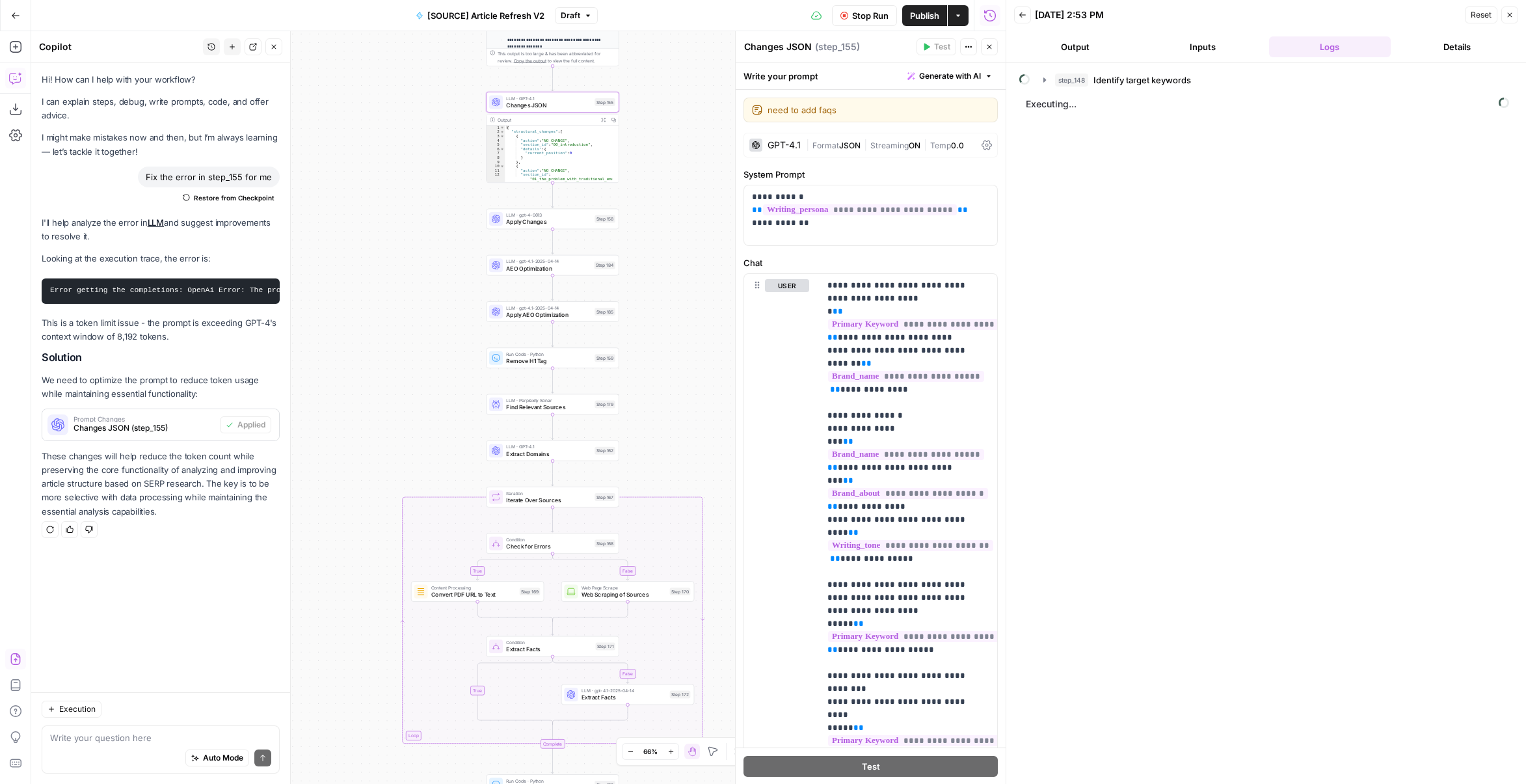
drag, startPoint x: 659, startPoint y: 443, endPoint x: 668, endPoint y: 249, distance: 194.2
click at [668, 249] on div "true false false true false true Workflow Set Inputs Inputs Power Agent Identif…" at bounding box center [518, 407] width 975 height 753
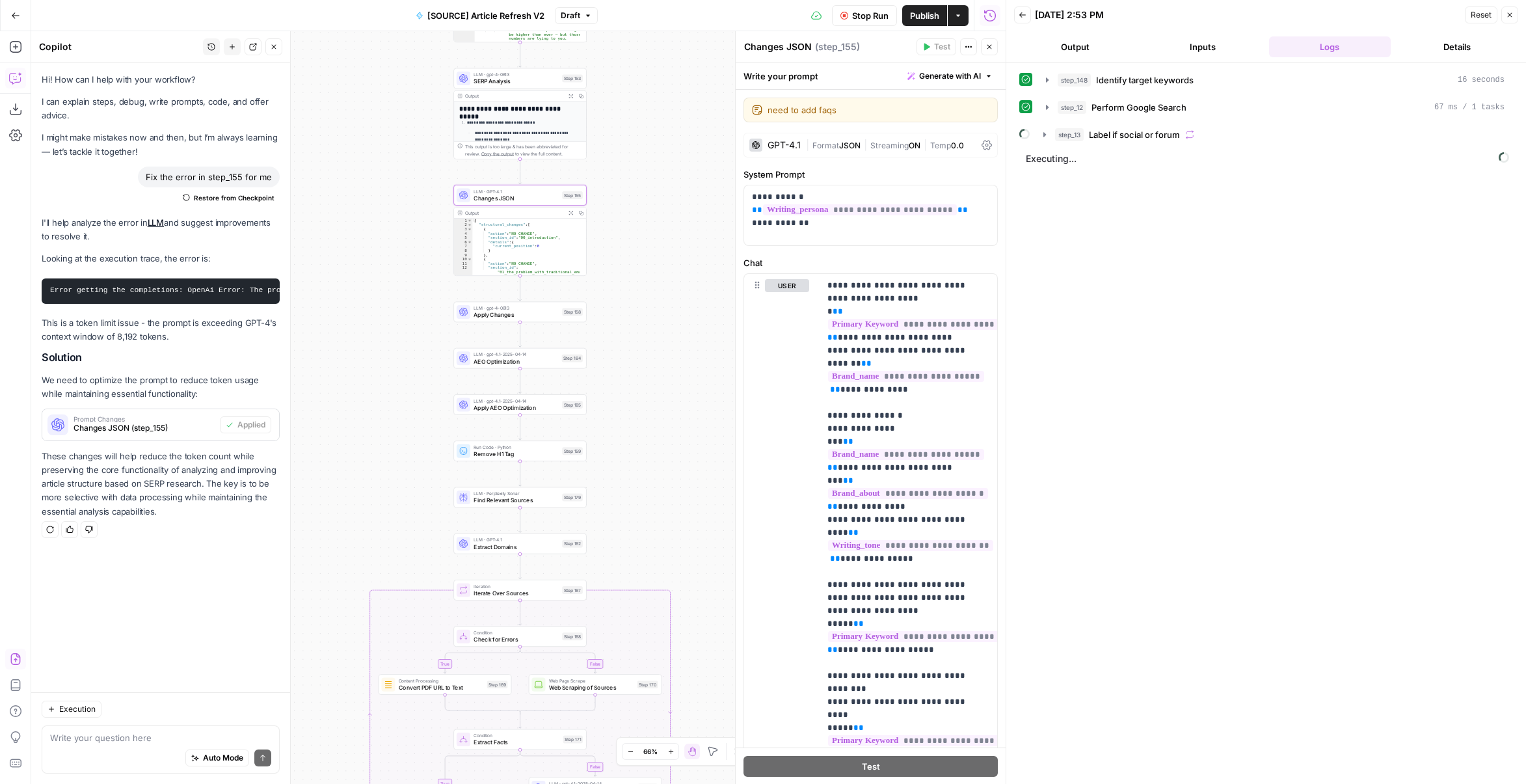
drag, startPoint x: 646, startPoint y: 354, endPoint x: 626, endPoint y: 408, distance: 57.6
click at [626, 408] on div "true false false true false true Workflow Set Inputs Inputs Power Agent Identif…" at bounding box center [518, 407] width 975 height 753
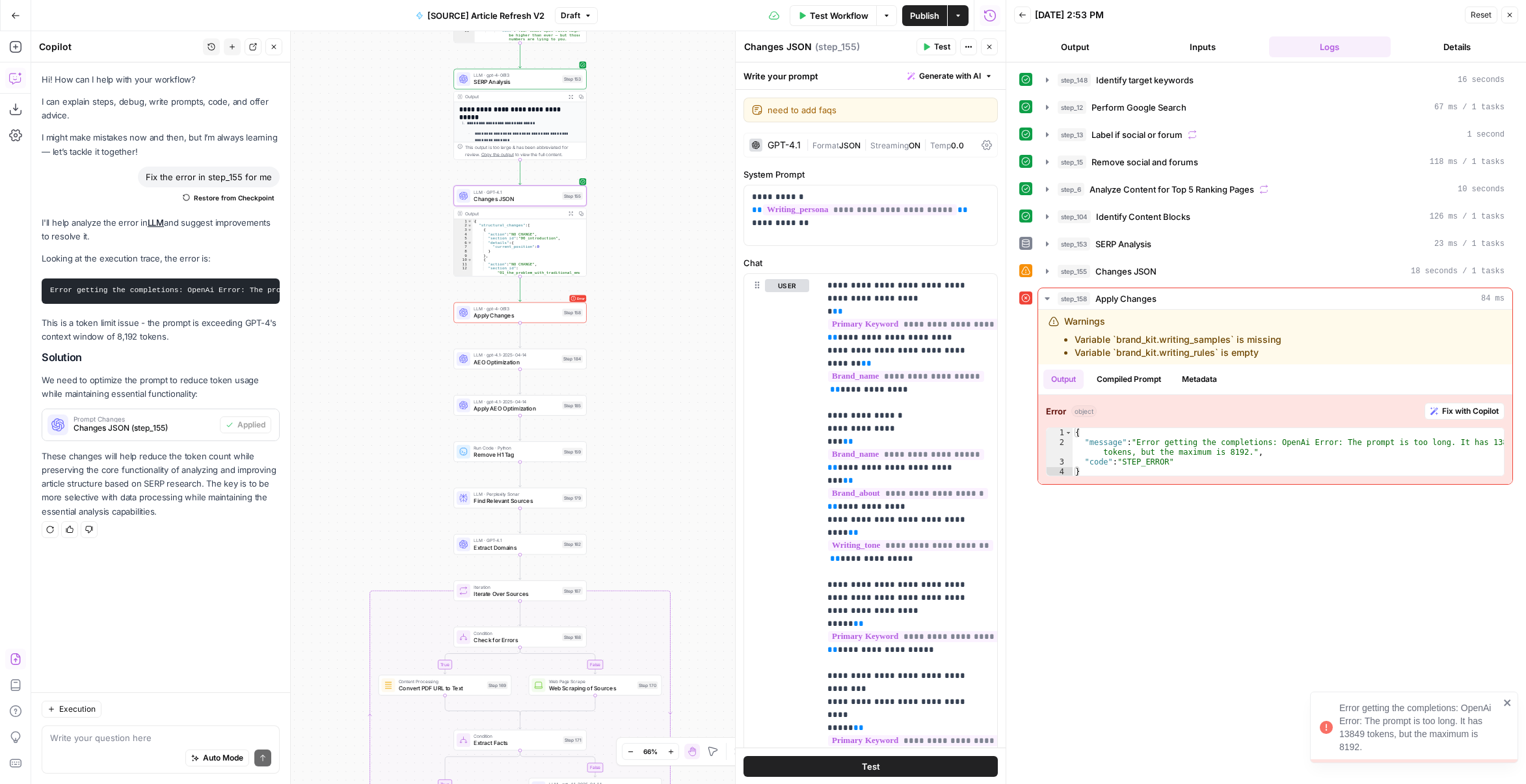
click at [633, 337] on div "true false false true false true Workflow Set Inputs Inputs Power Agent Identif…" at bounding box center [518, 407] width 975 height 753
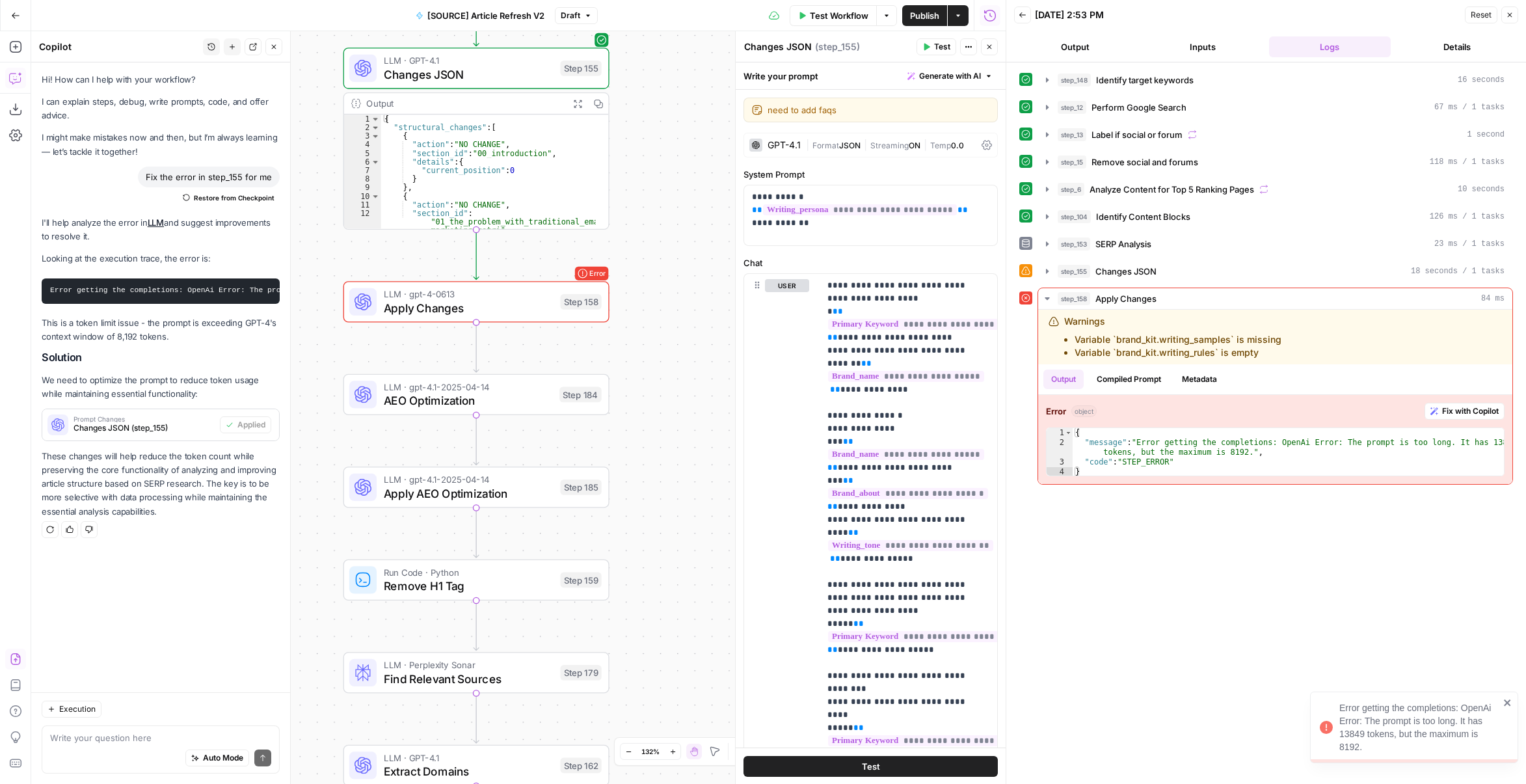
drag, startPoint x: 619, startPoint y: 339, endPoint x: 698, endPoint y: 355, distance: 80.6
click at [698, 355] on div "true false false true false true Workflow Set Inputs Inputs Power Agent Identif…" at bounding box center [518, 407] width 975 height 753
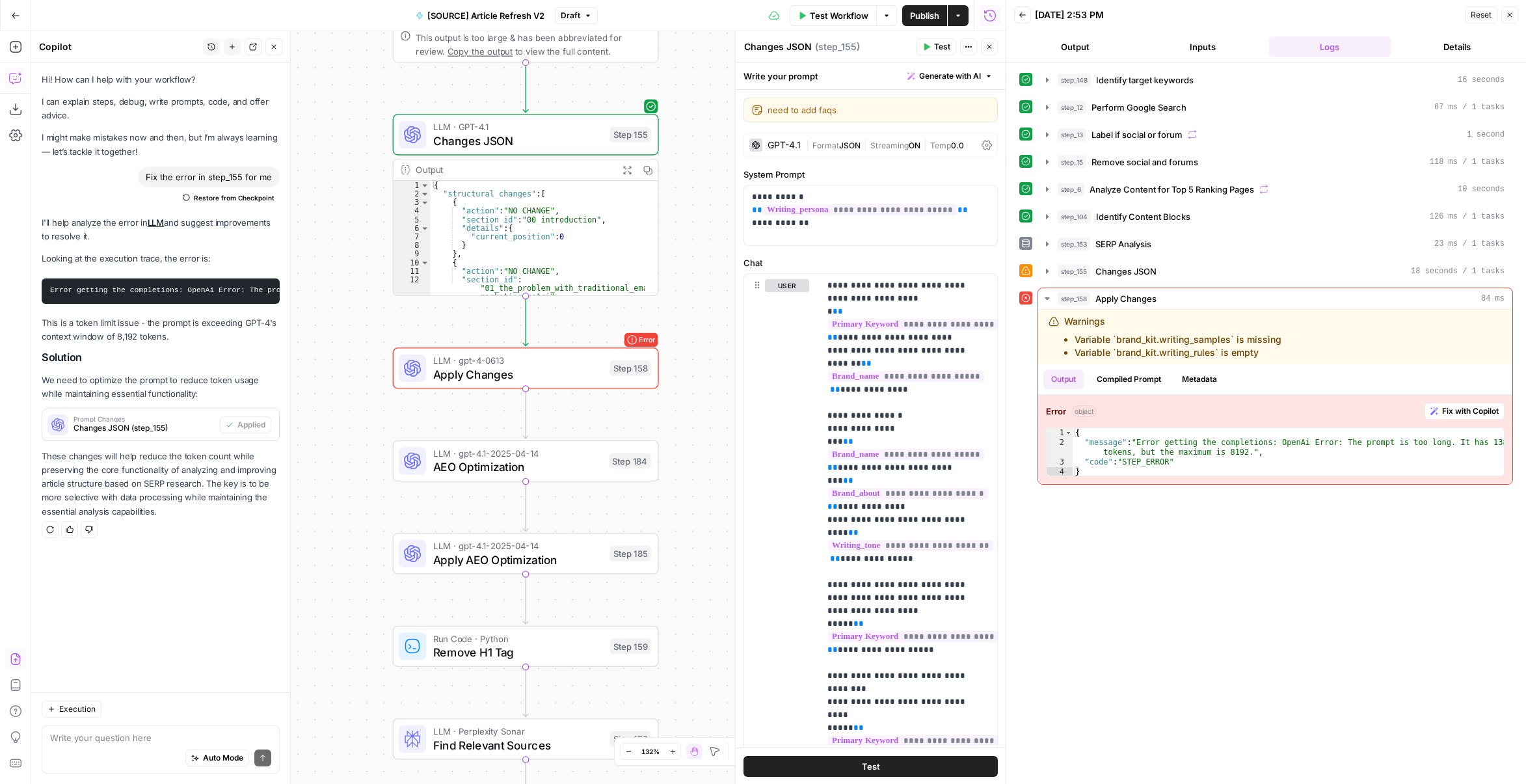
drag, startPoint x: 646, startPoint y: 353, endPoint x: 686, endPoint y: 417, distance: 75.5
click at [686, 417] on div "true false false true false true Workflow Set Inputs Inputs Power Agent Identif…" at bounding box center [518, 407] width 975 height 753
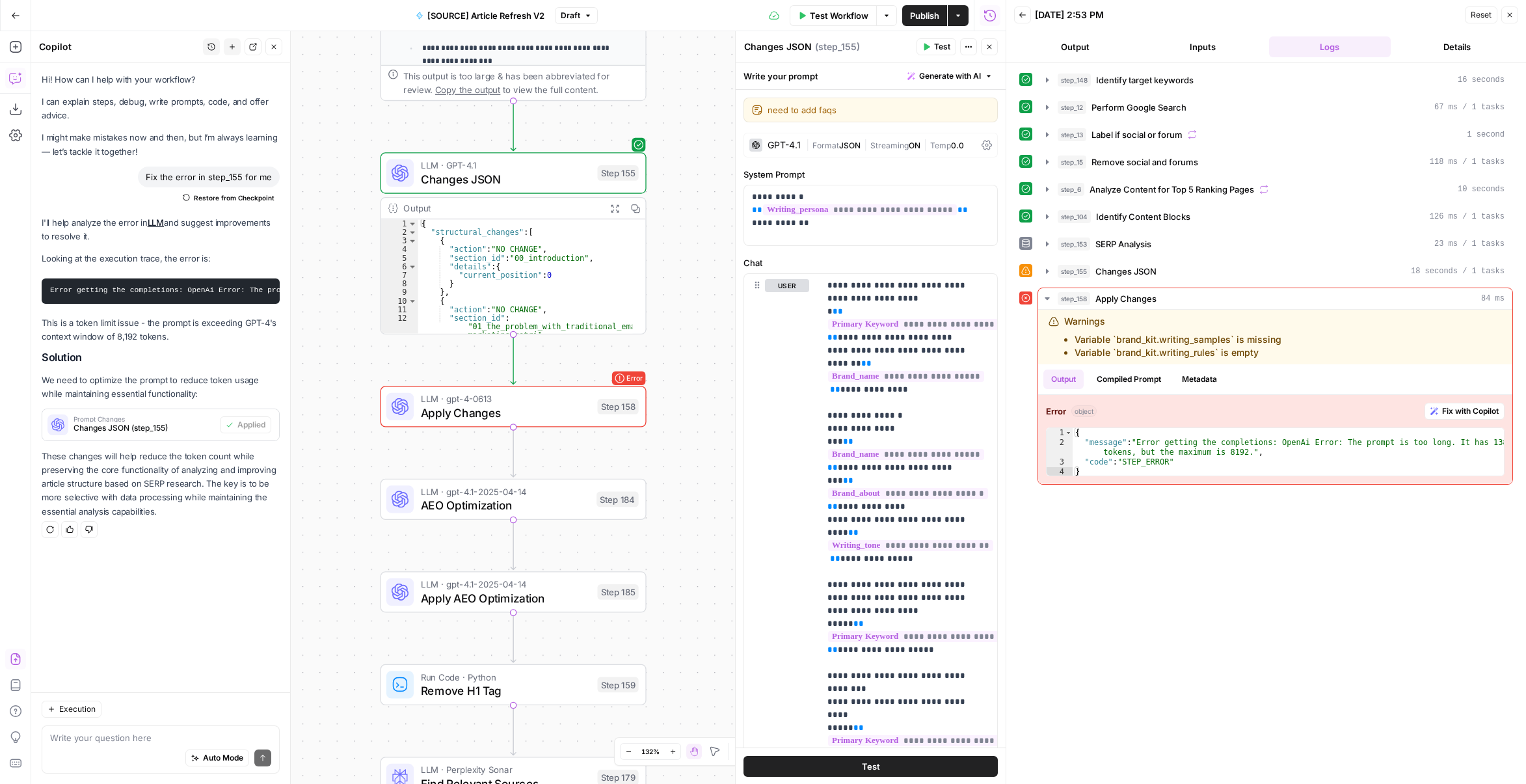
drag, startPoint x: 681, startPoint y: 415, endPoint x: 669, endPoint y: 454, distance: 40.8
click at [669, 454] on div "true false false true false true Workflow Set Inputs Inputs Power Agent Identif…" at bounding box center [518, 407] width 975 height 753
click at [570, 182] on span "Changes JSON" at bounding box center [505, 179] width 170 height 17
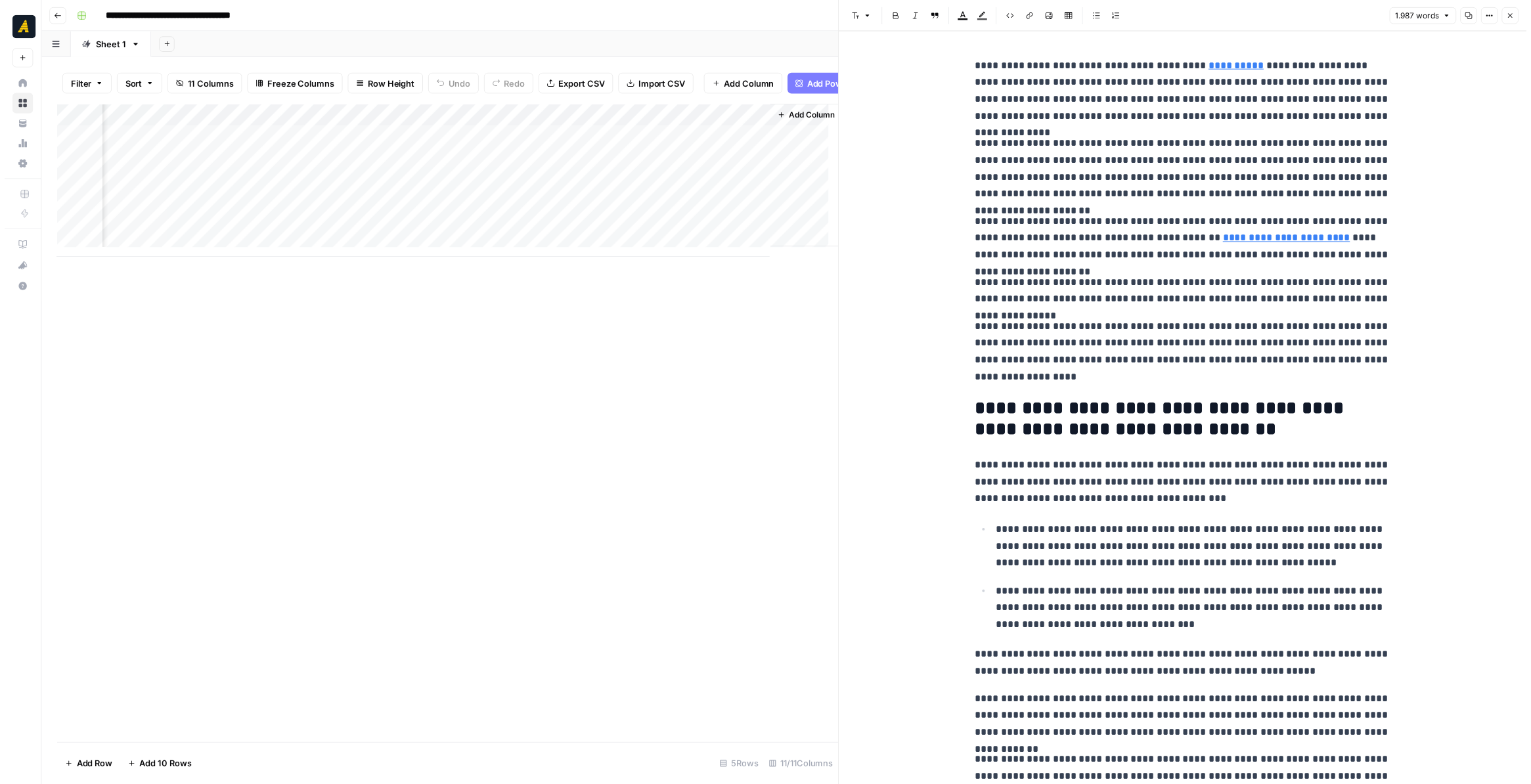
scroll to position [0, 840]
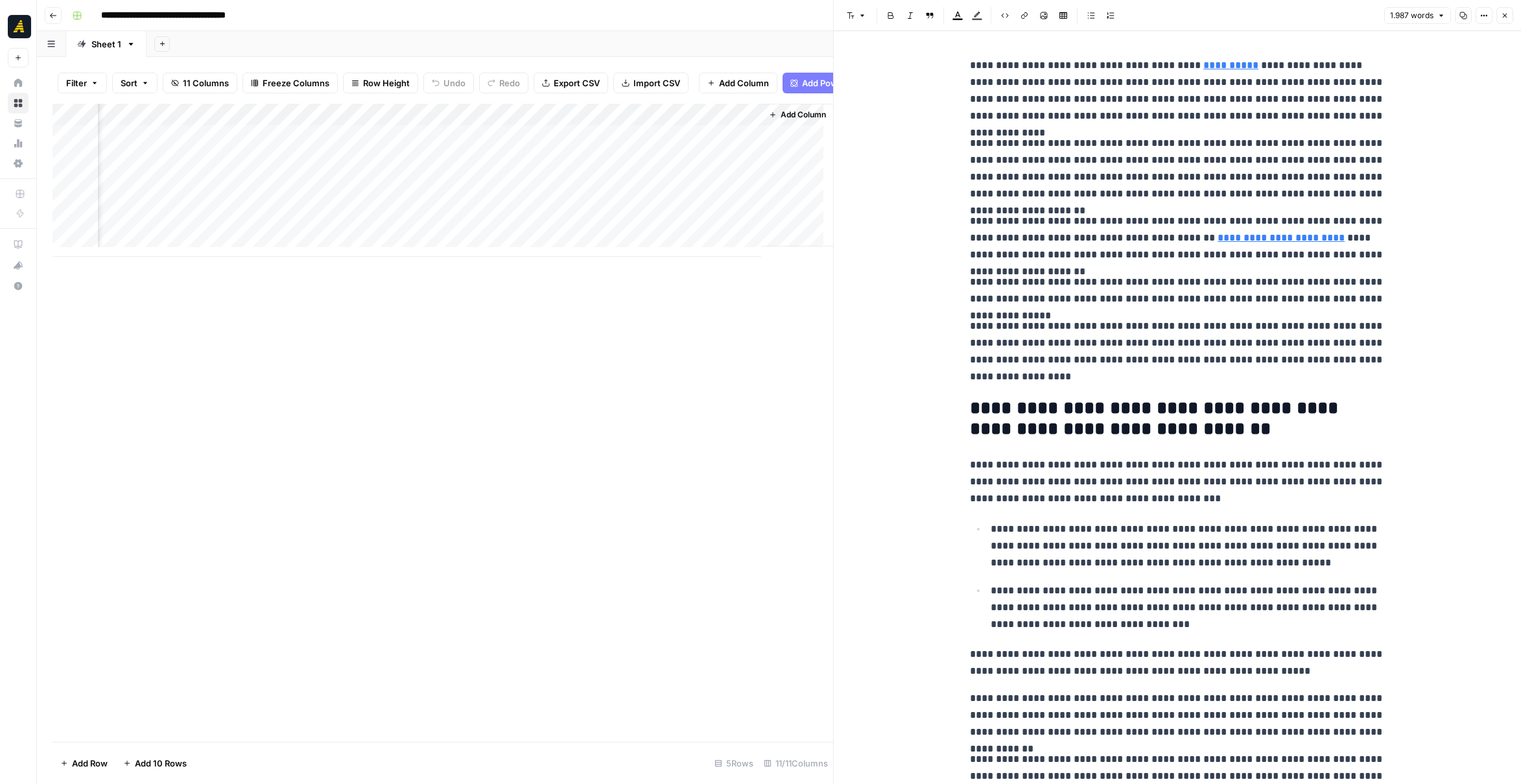
click at [1505, 10] on button "Close" at bounding box center [1505, 16] width 16 height 16
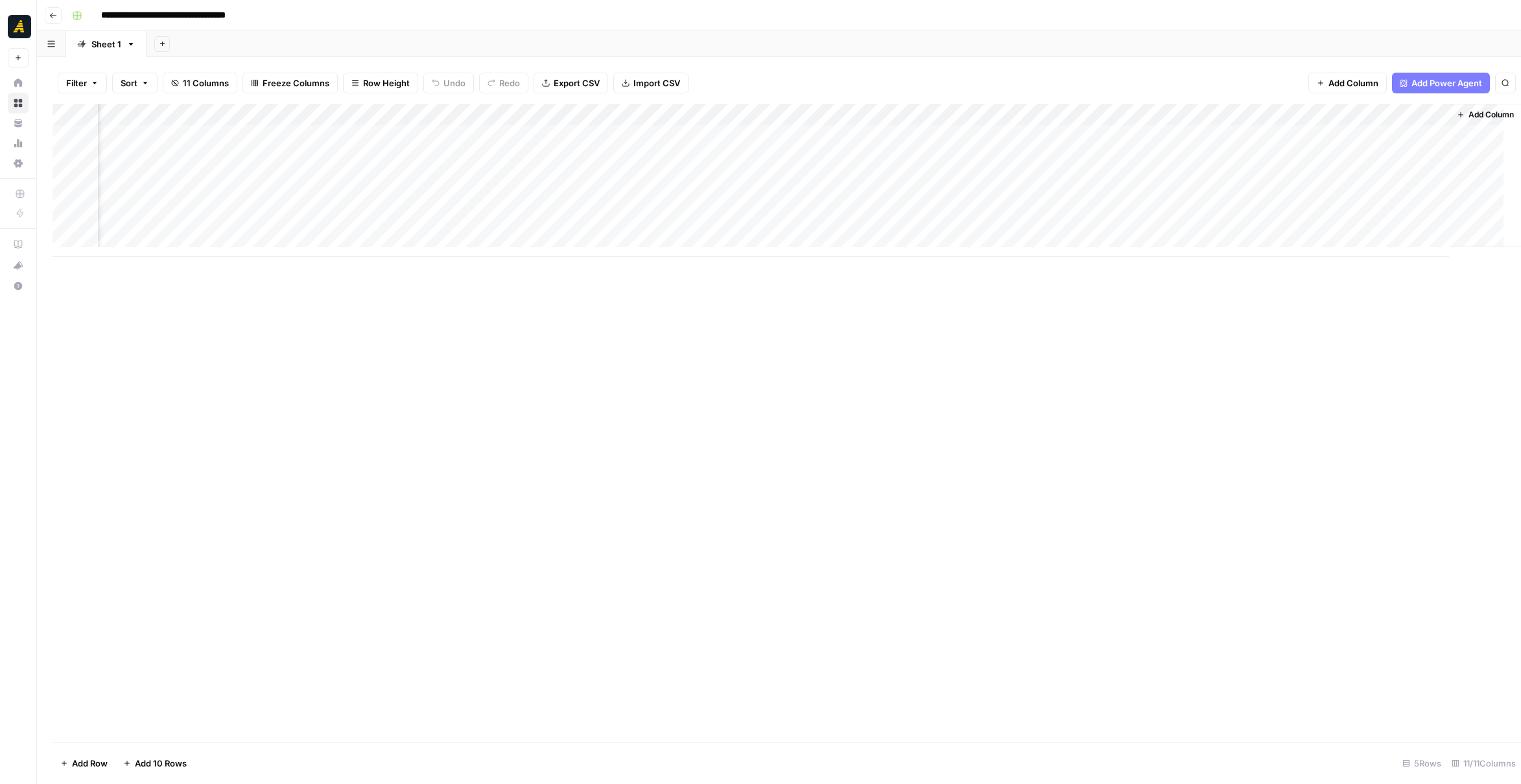
scroll to position [0, 141]
click at [1458, 108] on button "Add Column" at bounding box center [1459, 114] width 68 height 16
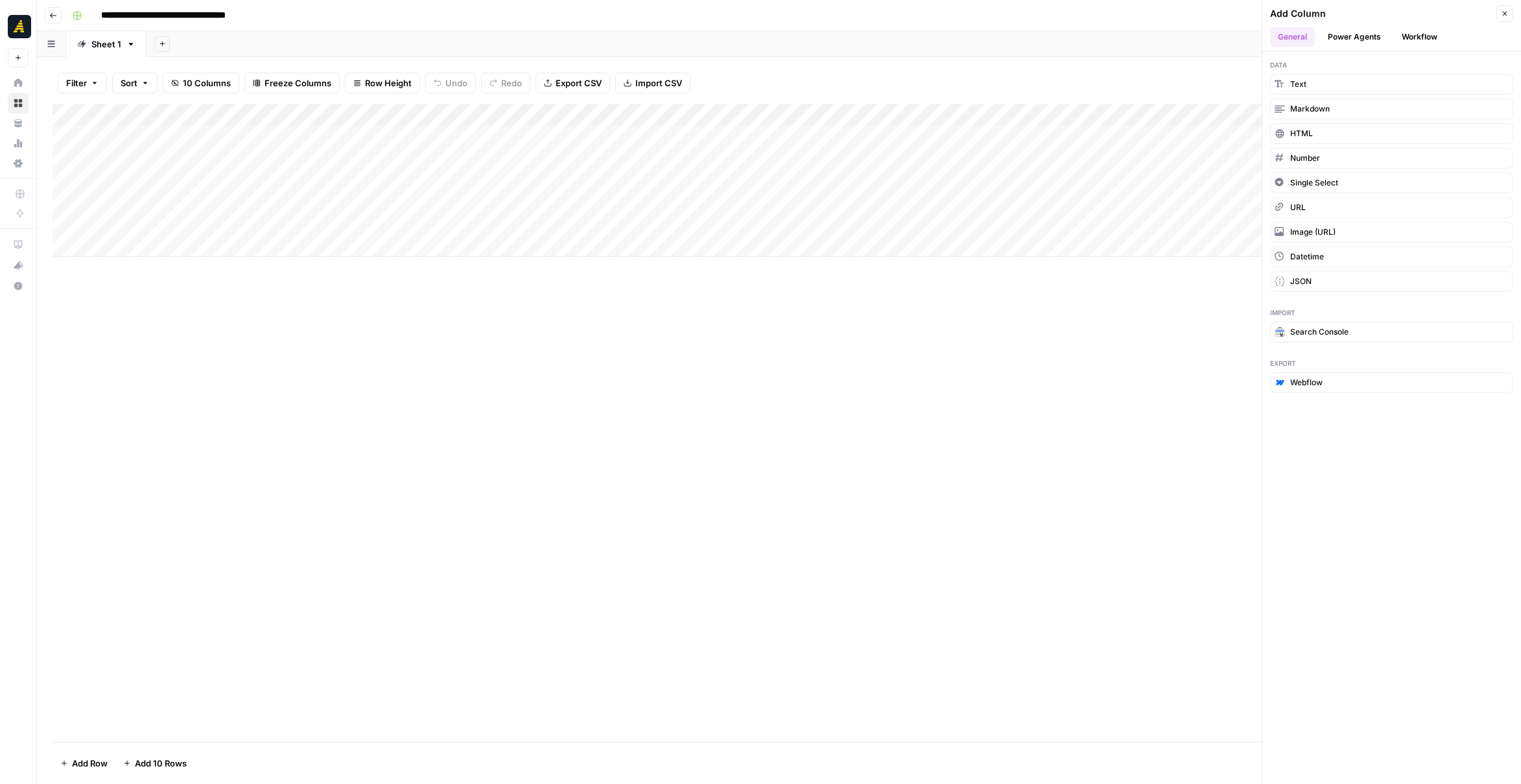
click at [1419, 33] on button "Workflow" at bounding box center [1420, 37] width 51 height 19
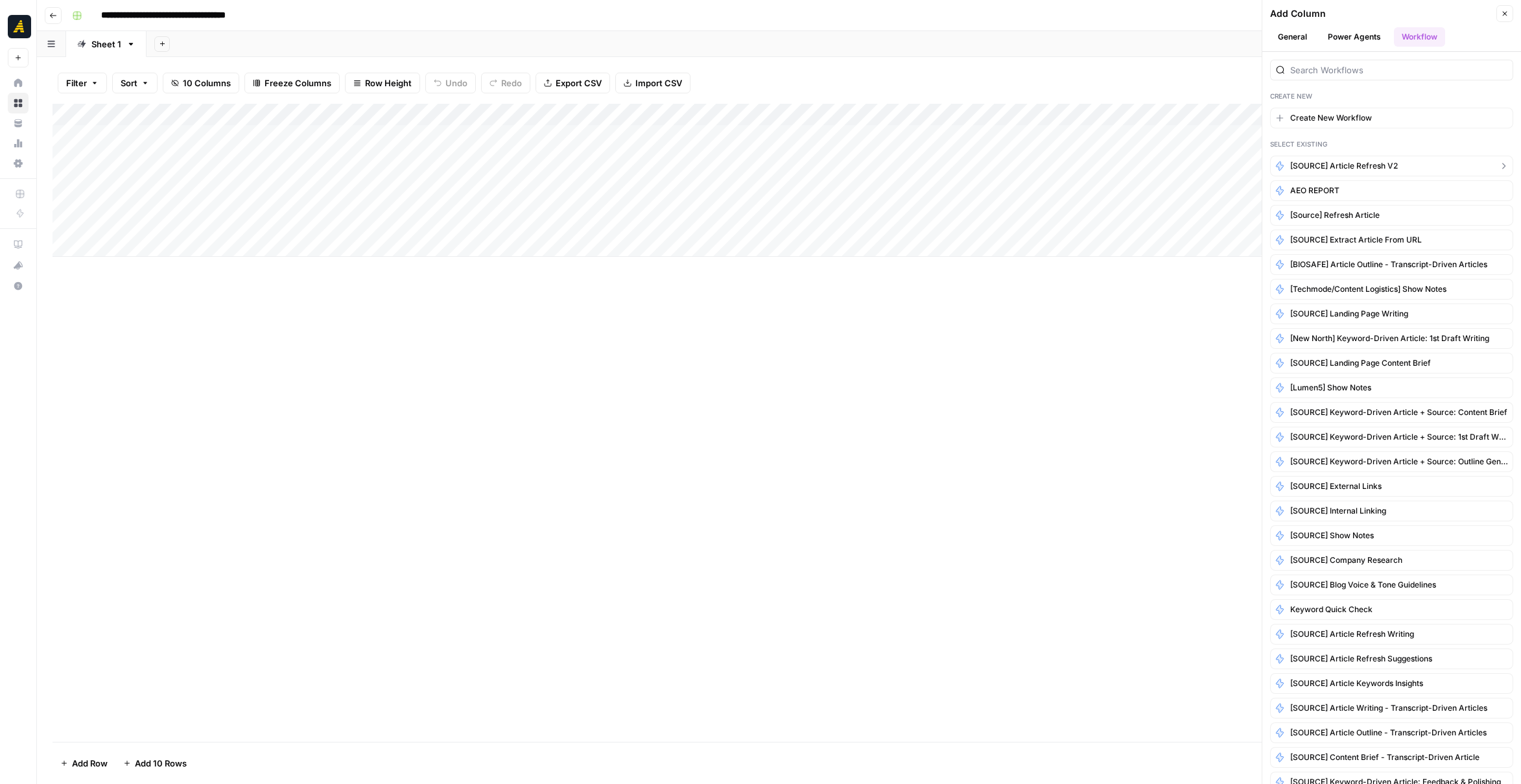
click at [1389, 164] on span "[SOURCE] Article Refresh V2" at bounding box center [1345, 165] width 108 height 12
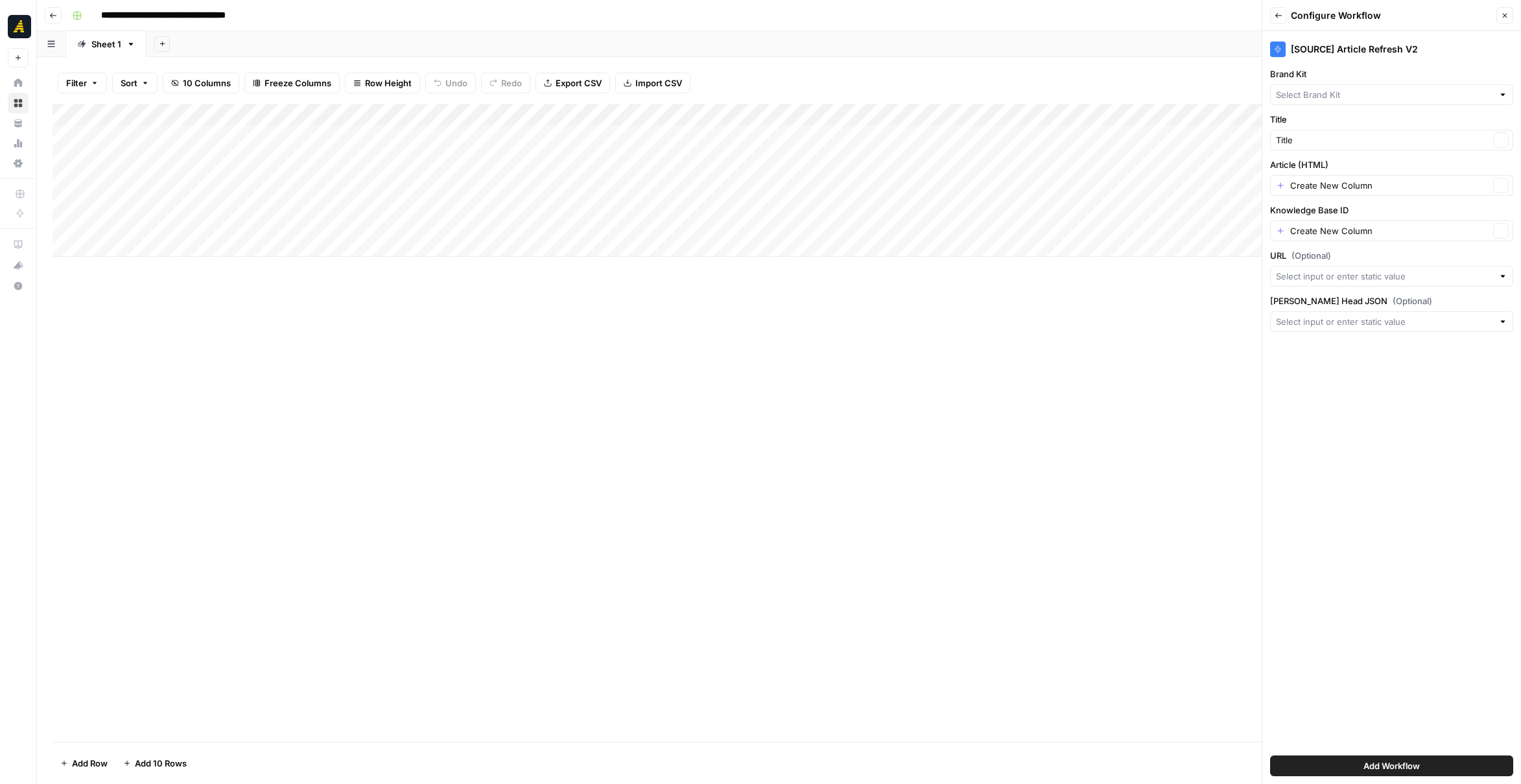
type input "[GEOGRAPHIC_DATA]"
click at [1498, 188] on button "Clear" at bounding box center [1501, 185] width 16 height 16
click at [1437, 191] on div at bounding box center [1392, 185] width 243 height 21
click at [1326, 344] on span "Body" at bounding box center [1389, 346] width 216 height 13
type input "Body"
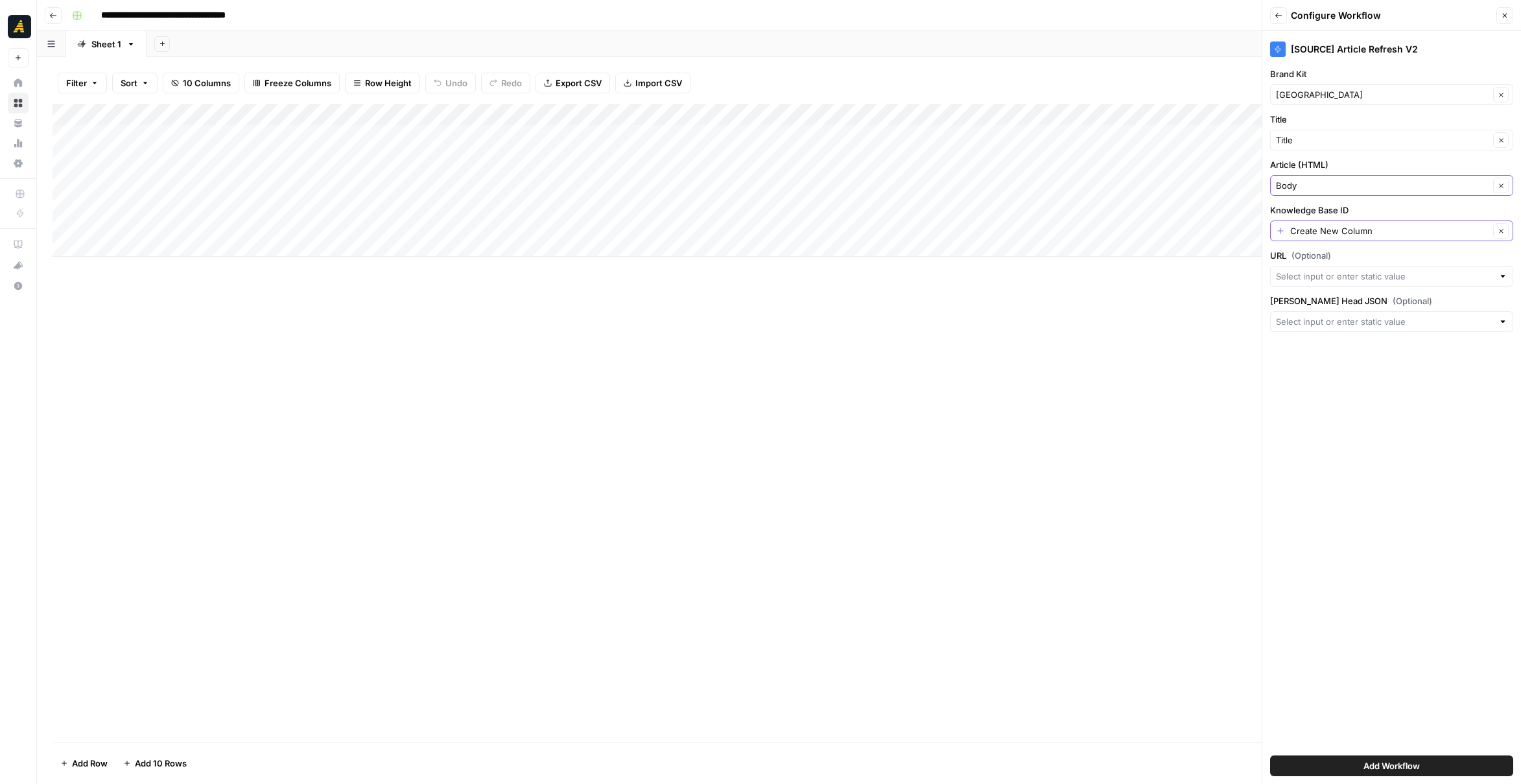
click at [1497, 231] on button "Clear" at bounding box center [1501, 230] width 16 height 16
click at [1423, 231] on input "Knowledge Base ID" at bounding box center [1385, 230] width 218 height 13
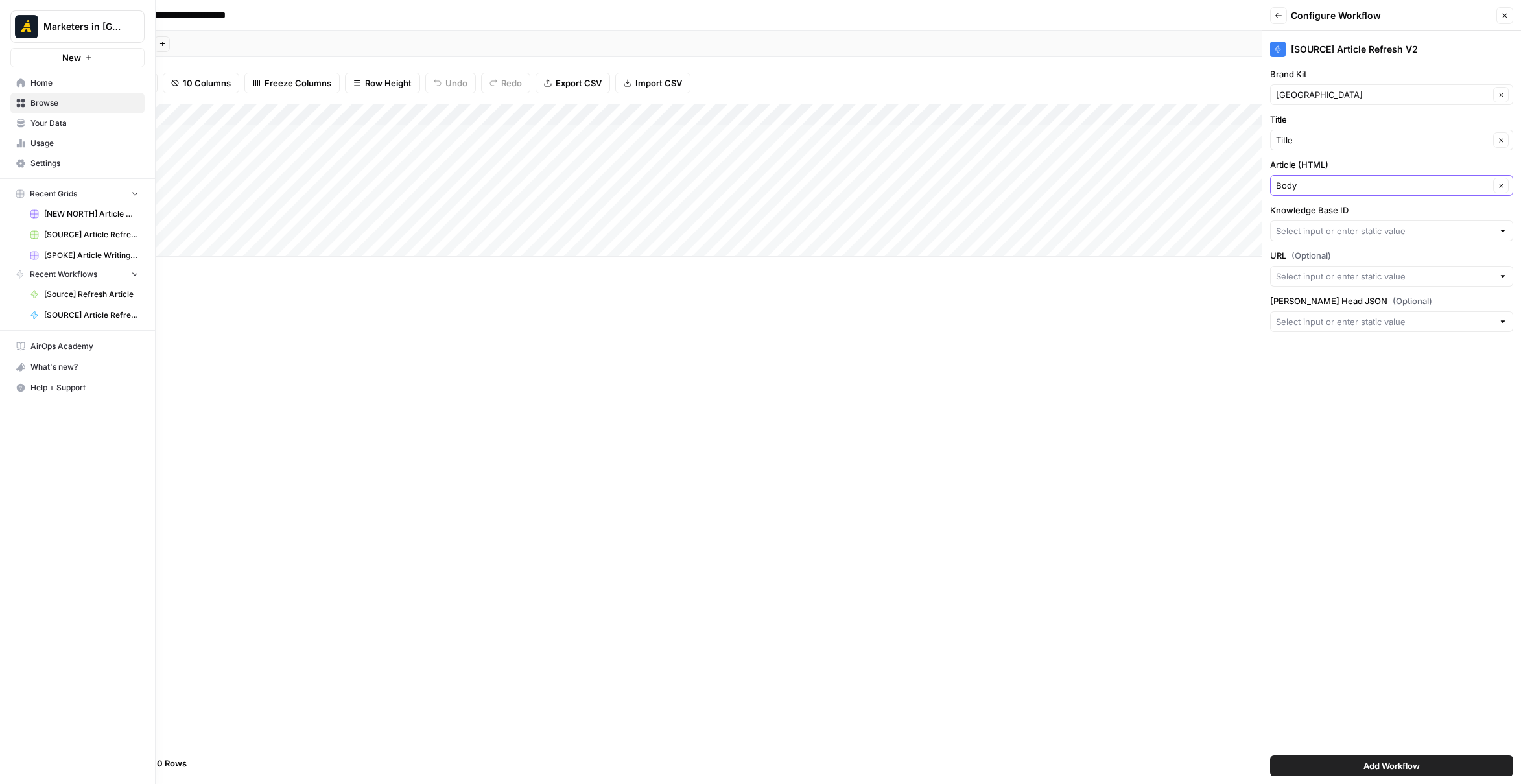
drag, startPoint x: 13, startPoint y: 124, endPoint x: 55, endPoint y: 124, distance: 42.0
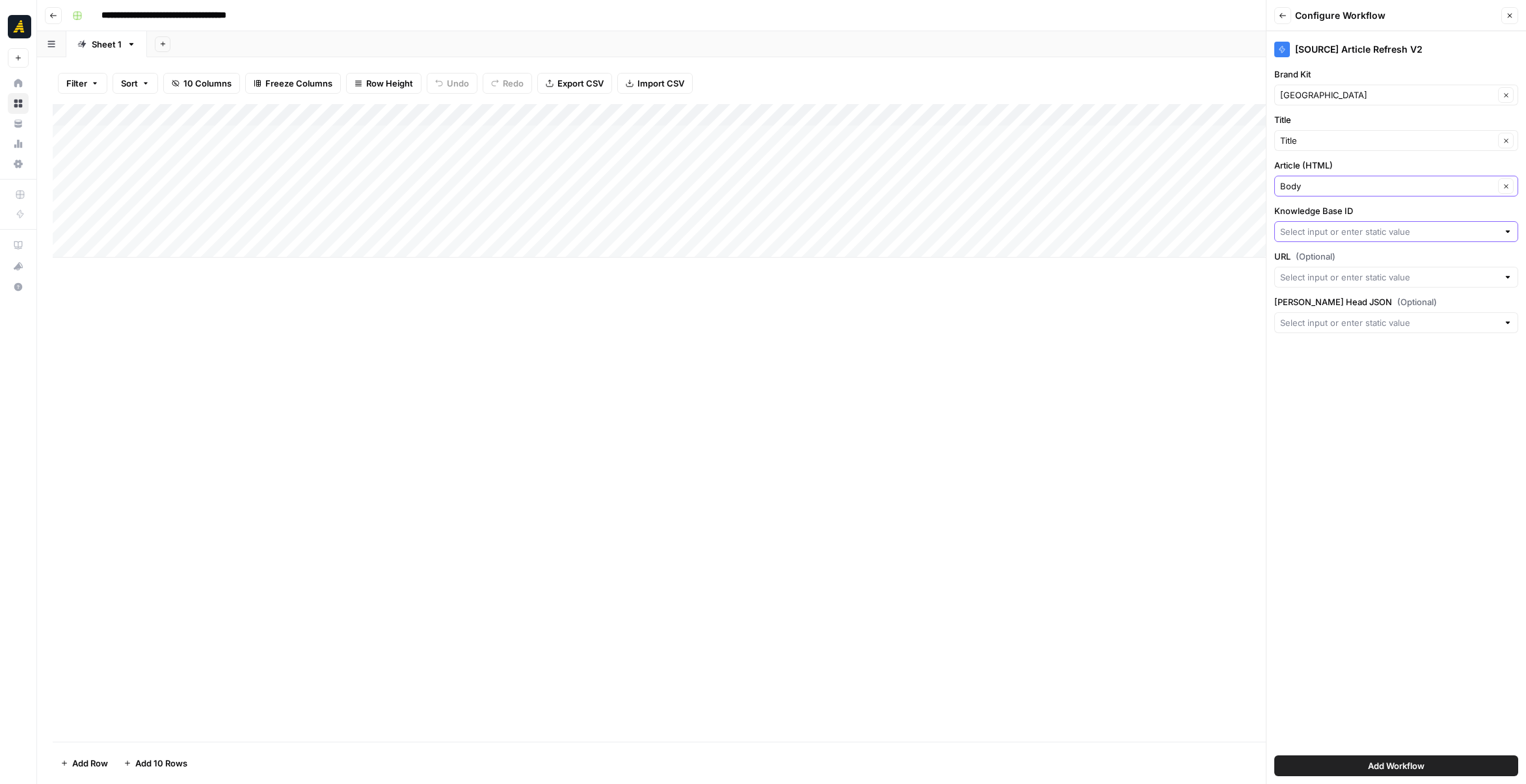
click at [1315, 229] on input "Knowledge Base ID" at bounding box center [1389, 231] width 218 height 13
type input "9315"
click at [1336, 263] on span "Press enter to create an option" at bounding box center [1403, 260] width 198 height 13
click at [1504, 277] on div at bounding box center [1509, 277] width 9 height 13
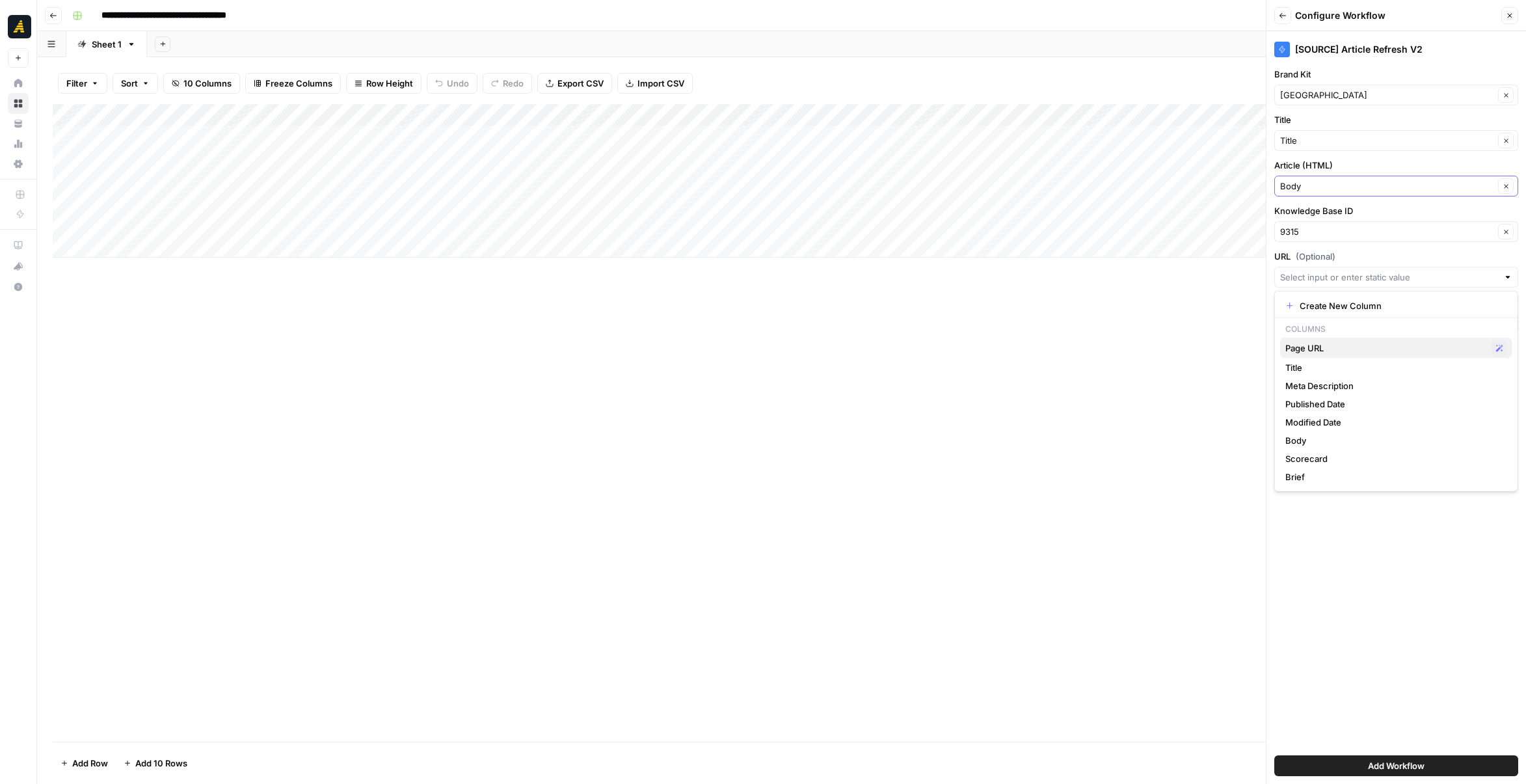
click at [1372, 341] on span "Page URL" at bounding box center [1386, 348] width 201 height 13
type input "Page URL"
click at [1424, 762] on span "Add Workflow" at bounding box center [1397, 766] width 57 height 13
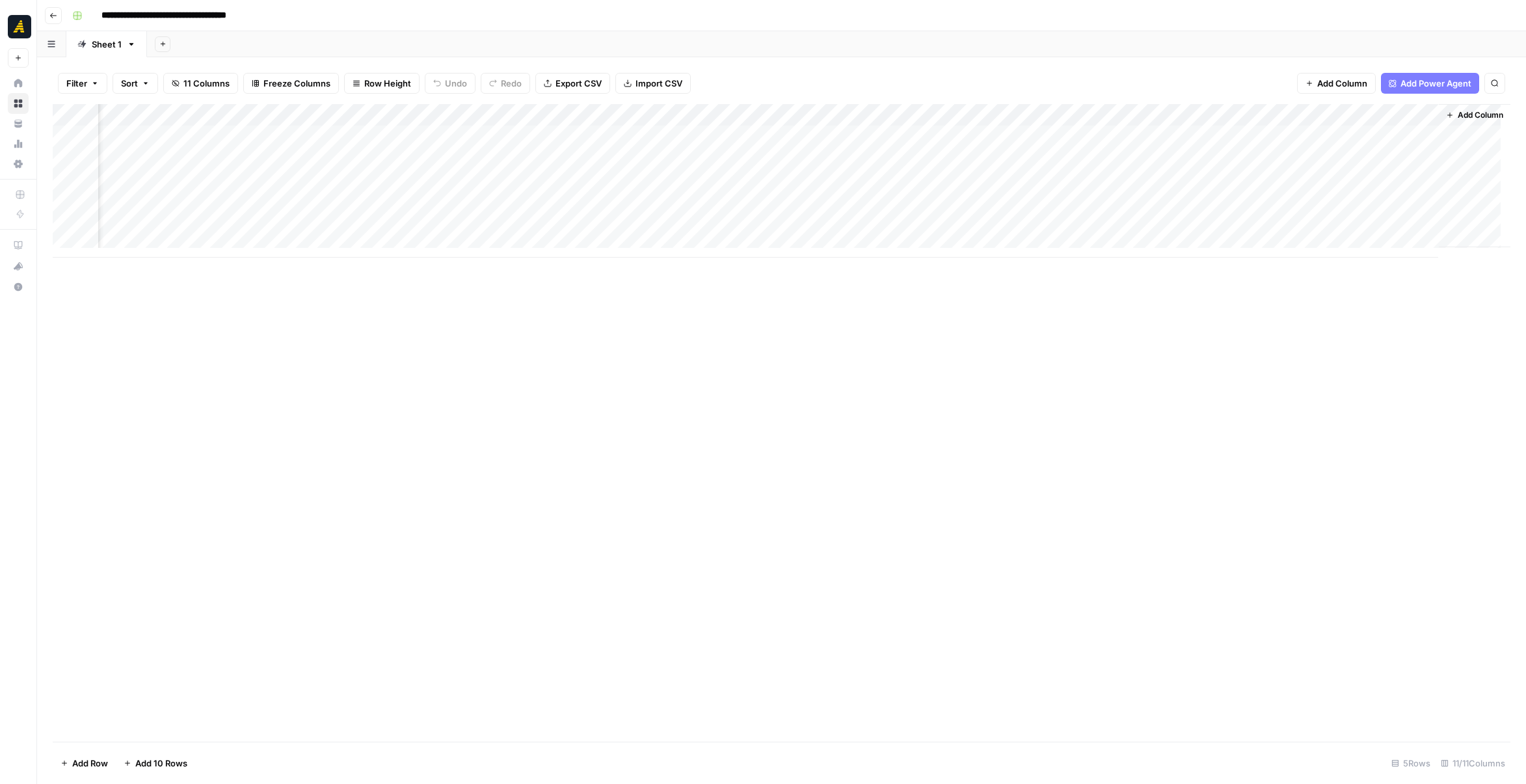
scroll to position [0, 177]
click at [1334, 179] on div "Add Column" at bounding box center [781, 181] width 1458 height 153
click at [1399, 178] on div "Add Column" at bounding box center [781, 181] width 1458 height 153
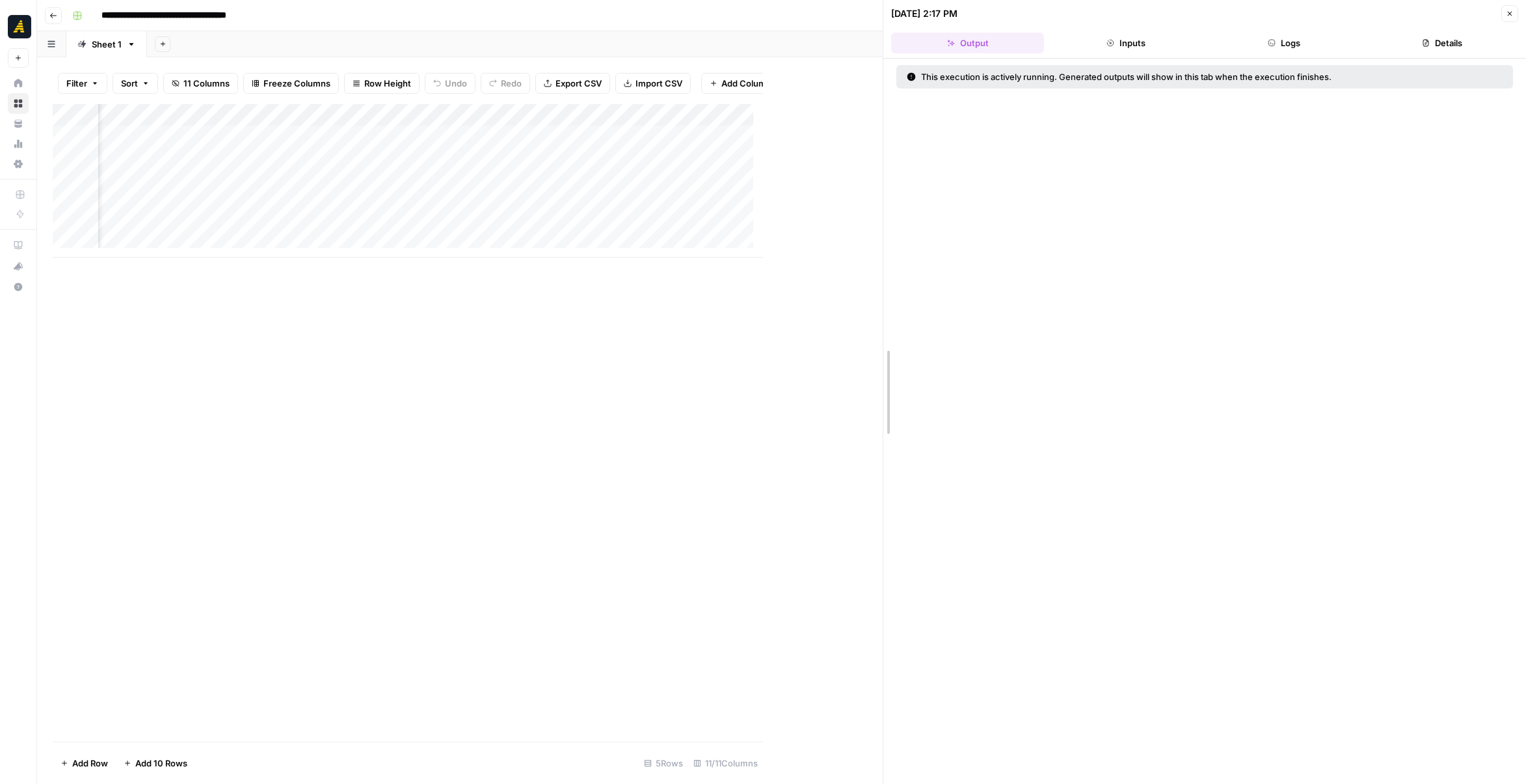
drag, startPoint x: 767, startPoint y: 306, endPoint x: 961, endPoint y: 294, distance: 194.4
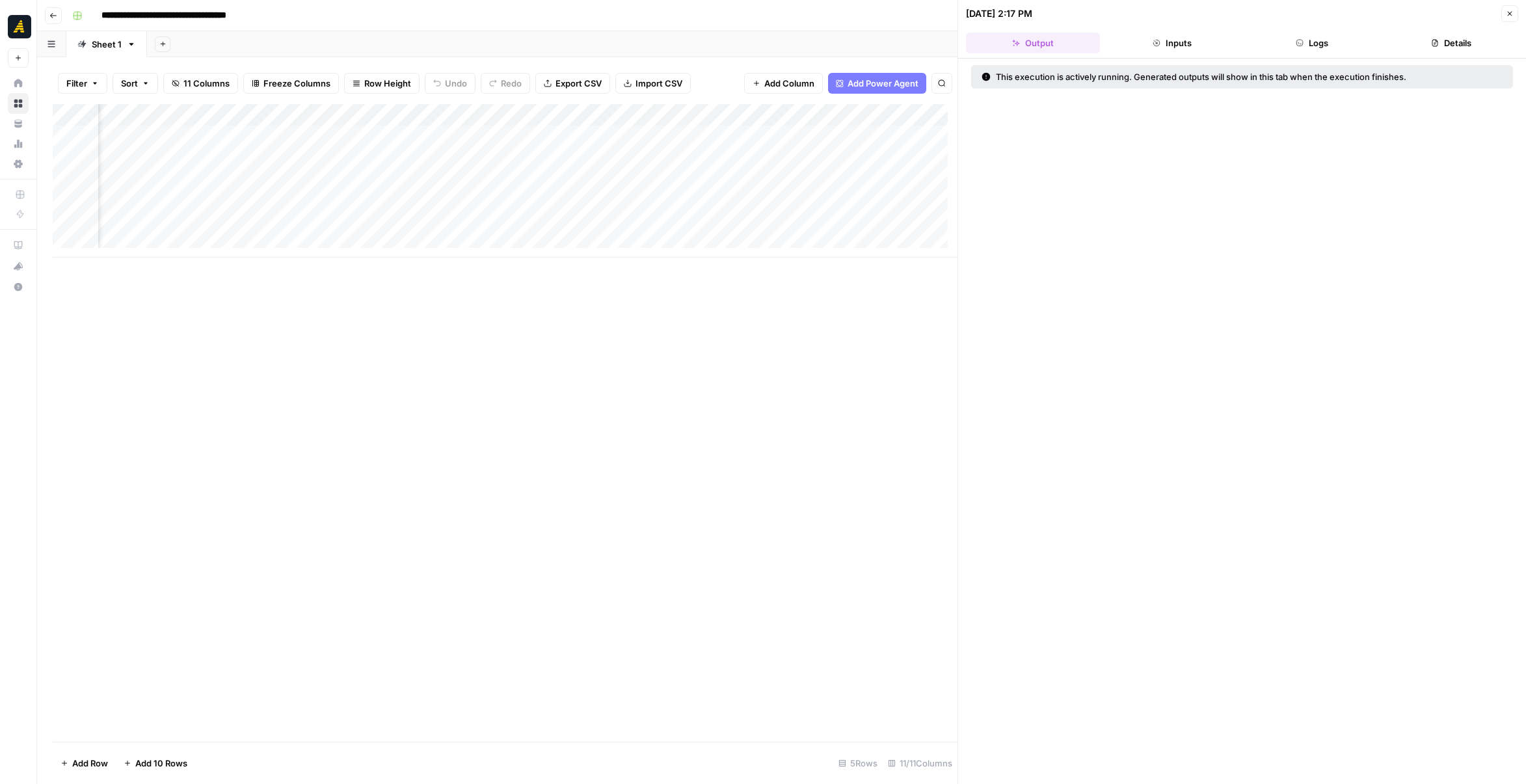
click at [1311, 40] on button "Logs" at bounding box center [1312, 42] width 134 height 21
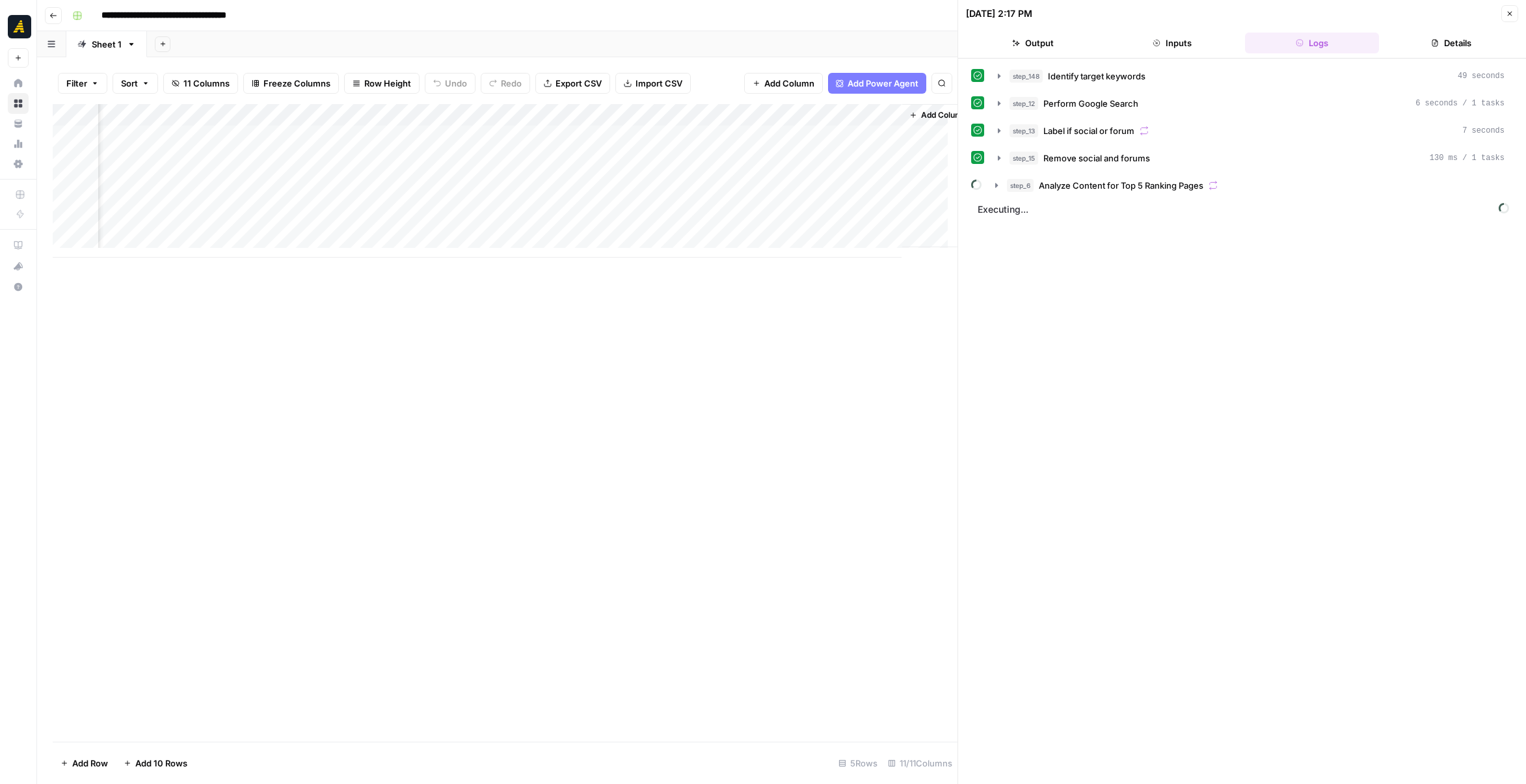
scroll to position [0, 730]
click at [644, 173] on div "Add Column" at bounding box center [504, 181] width 905 height 153
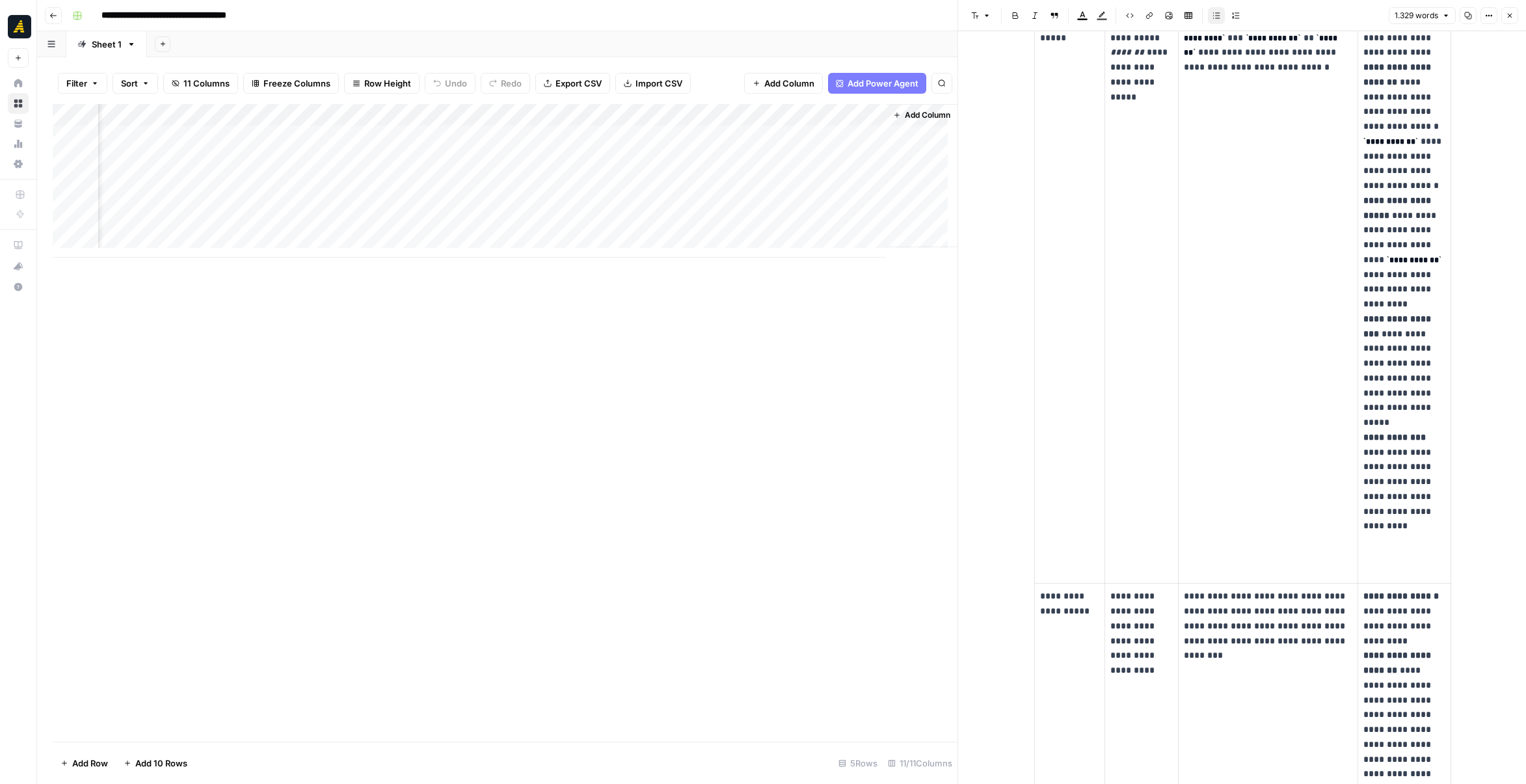
scroll to position [130, 0]
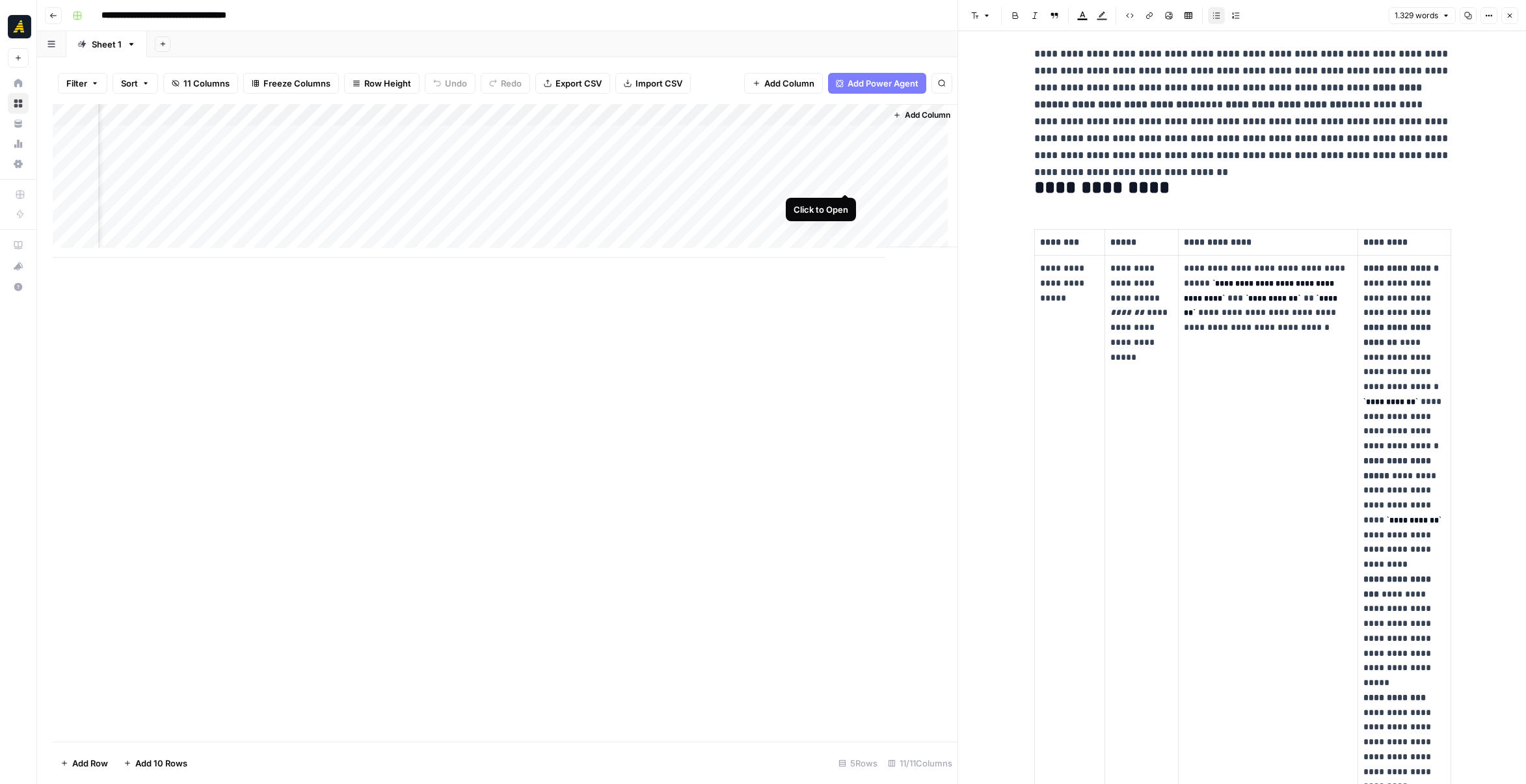
click at [844, 182] on div "Add Column" at bounding box center [504, 181] width 905 height 153
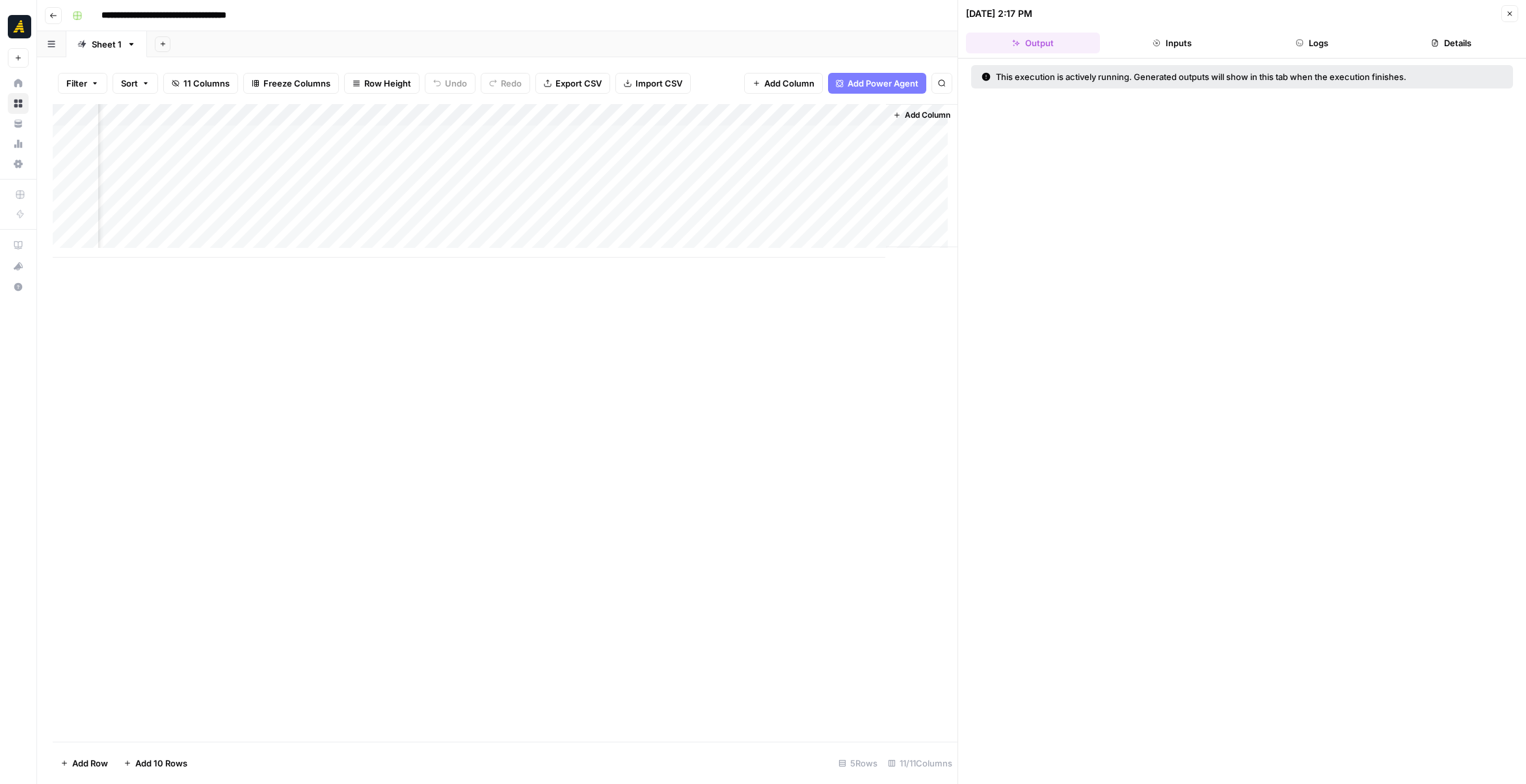
click at [1316, 45] on button "Logs" at bounding box center [1312, 42] width 134 height 21
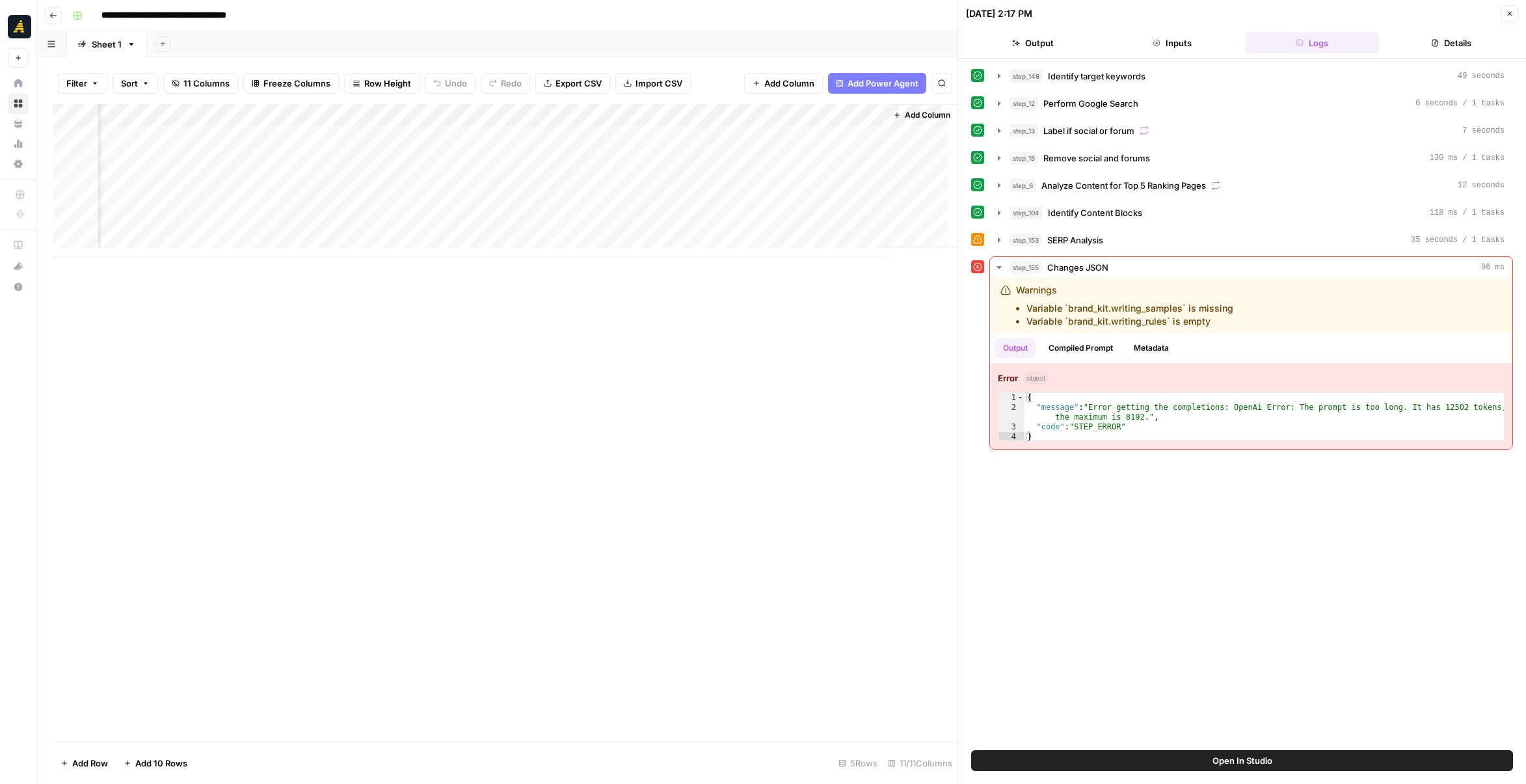
click at [813, 113] on div "Add Column" at bounding box center [504, 181] width 905 height 153
click at [639, 259] on div "Add Column" at bounding box center [504, 423] width 905 height 637
click at [520, 182] on div "Add Column" at bounding box center [504, 181] width 905 height 153
click at [520, 182] on textarea "**********" at bounding box center [620, 188] width 260 height 31
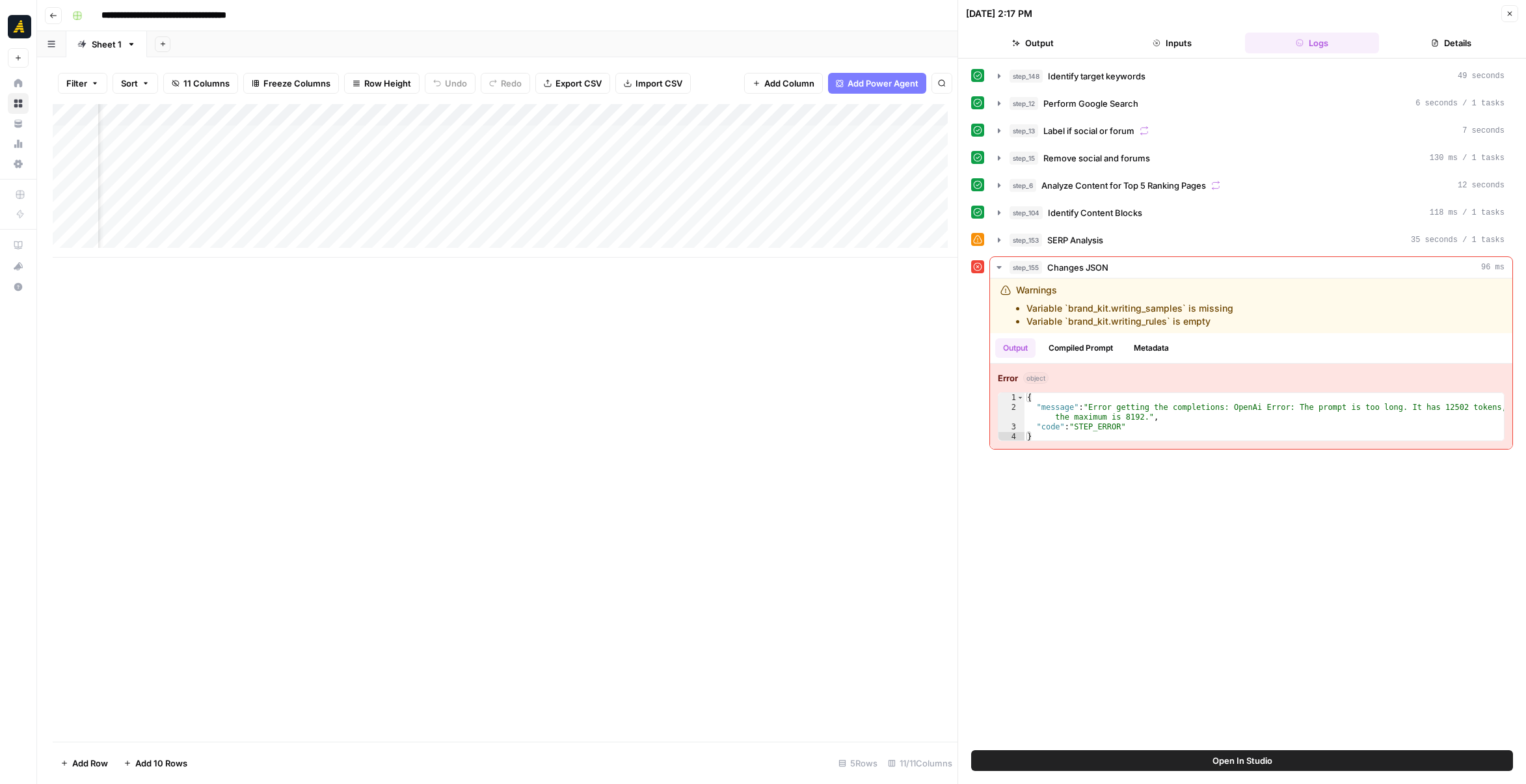
scroll to position [0, 297]
click at [694, 176] on div "Add Column" at bounding box center [504, 181] width 905 height 153
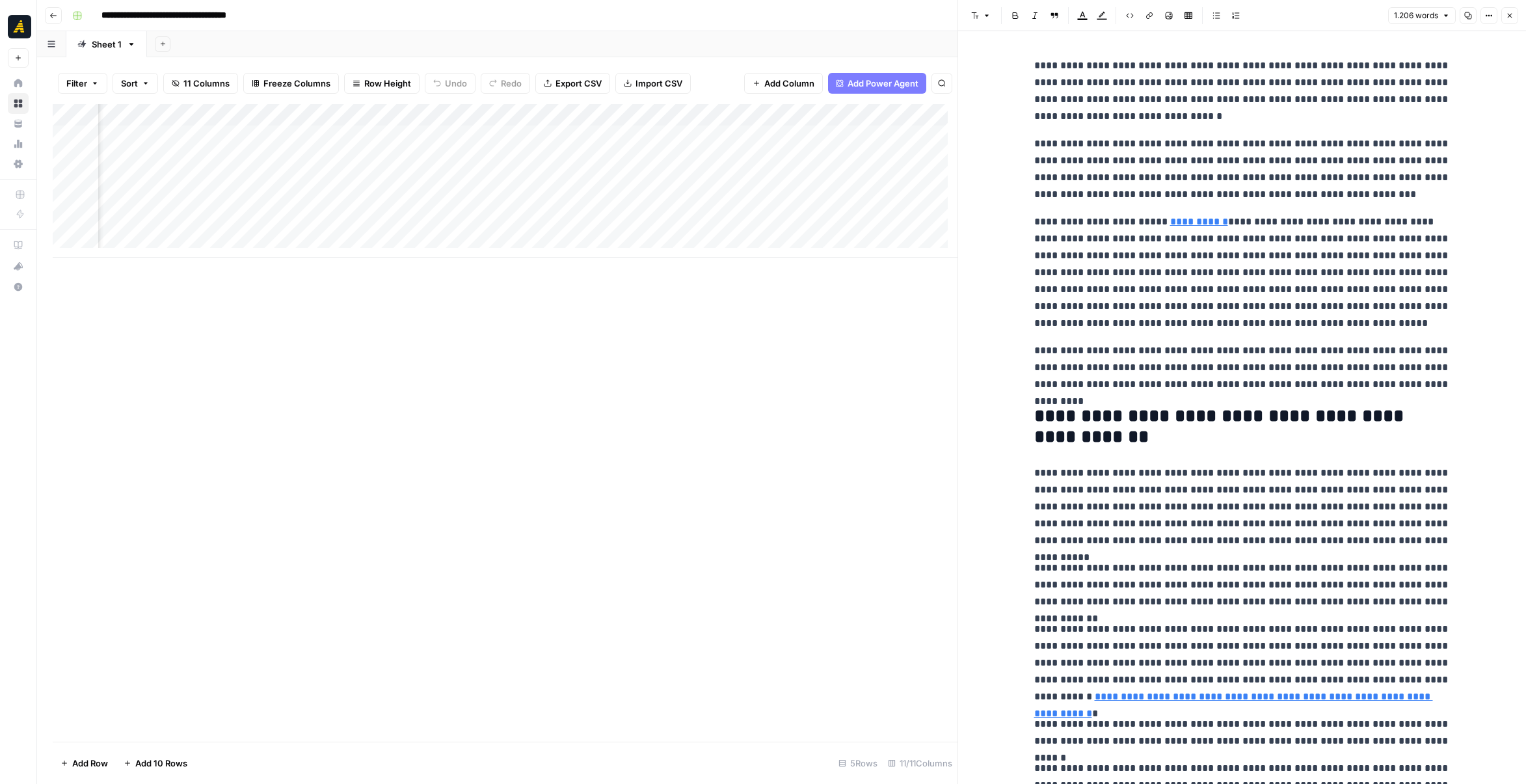
click at [1487, 16] on icon "button" at bounding box center [1489, 16] width 8 height 8
click at [1442, 132] on span "Code" at bounding box center [1451, 138] width 62 height 13
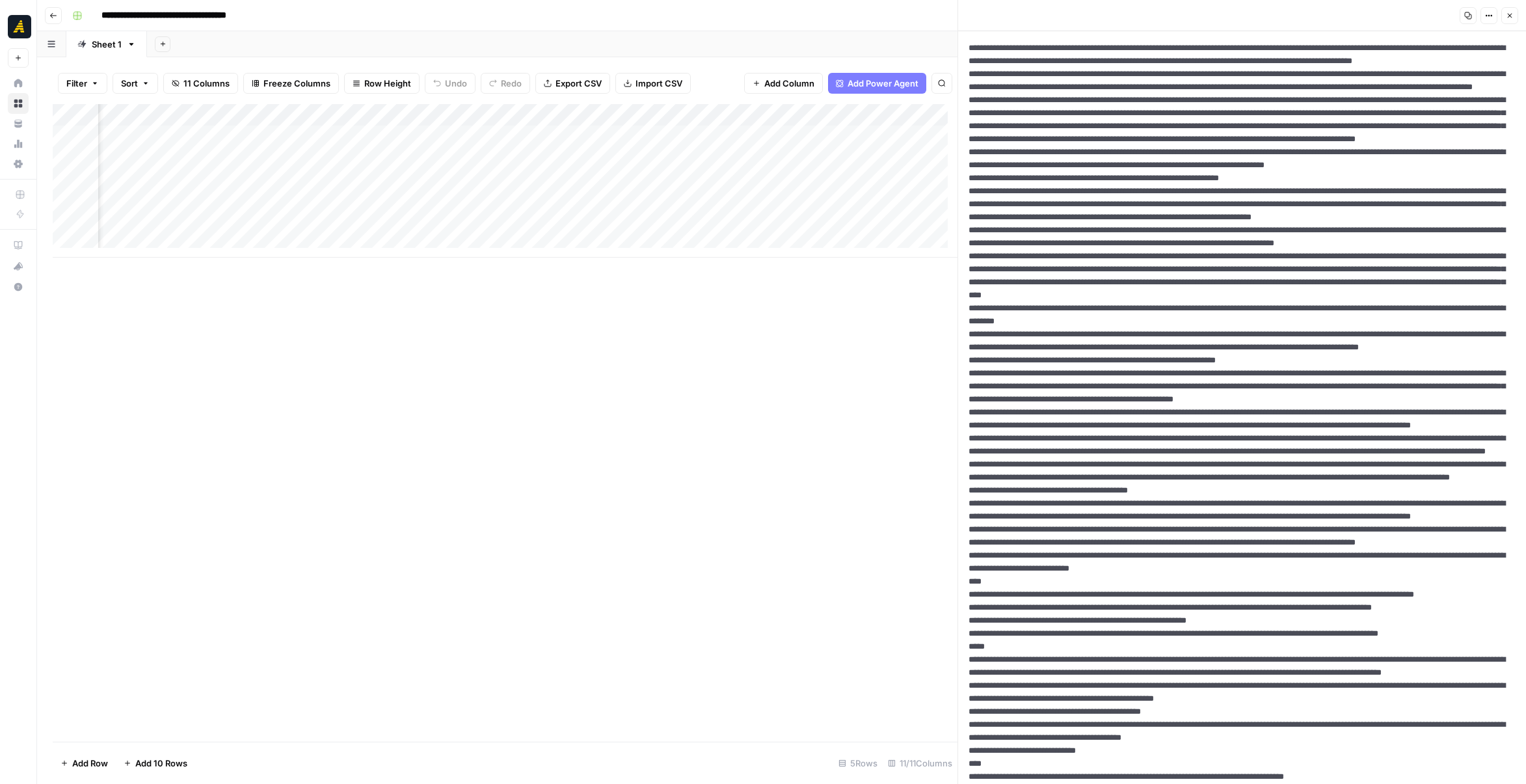
click at [1468, 19] on icon "button" at bounding box center [1469, 16] width 7 height 7
click at [1486, 15] on icon "button" at bounding box center [1489, 16] width 8 height 8
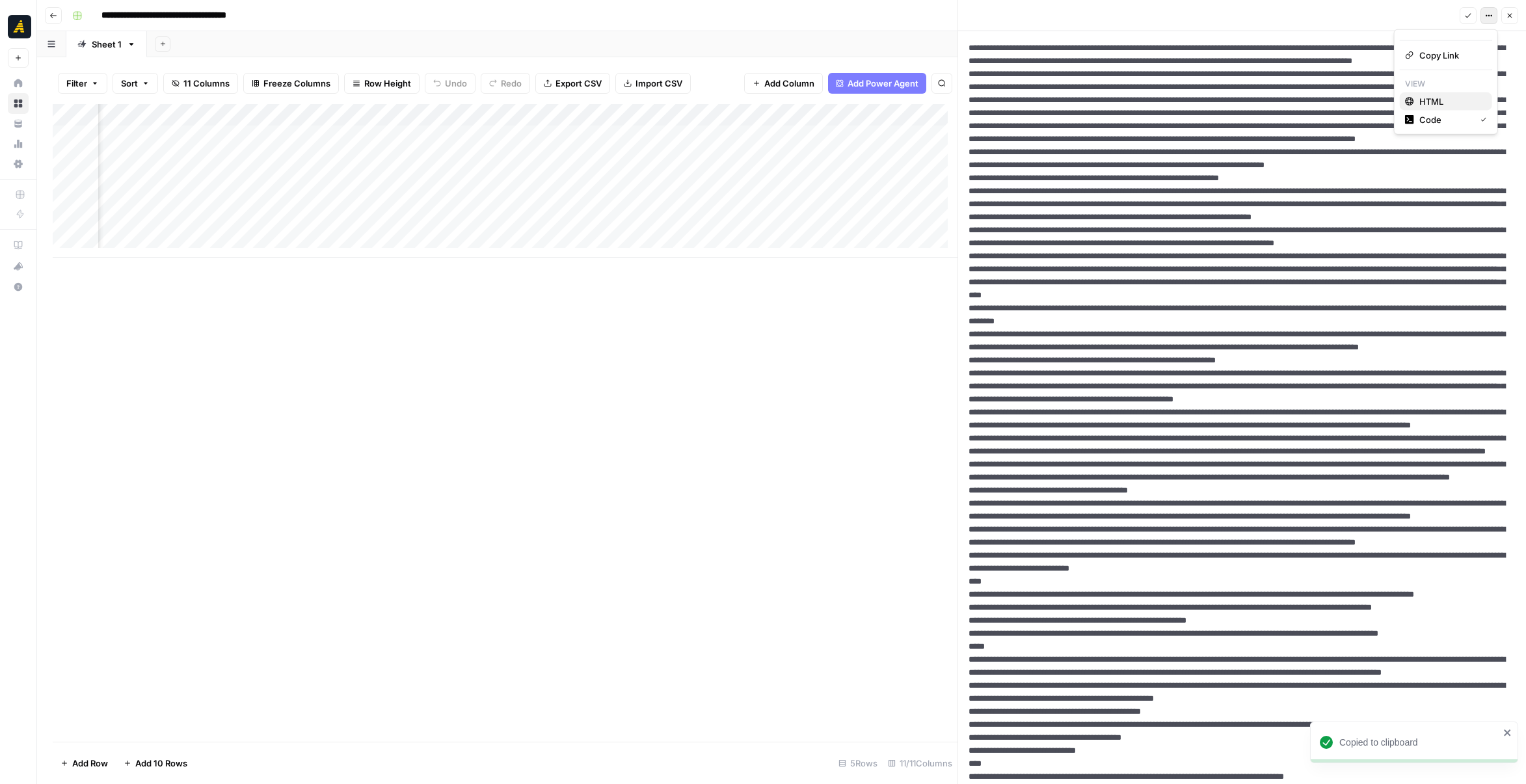
click at [1432, 95] on span "HTML" at bounding box center [1451, 102] width 62 height 13
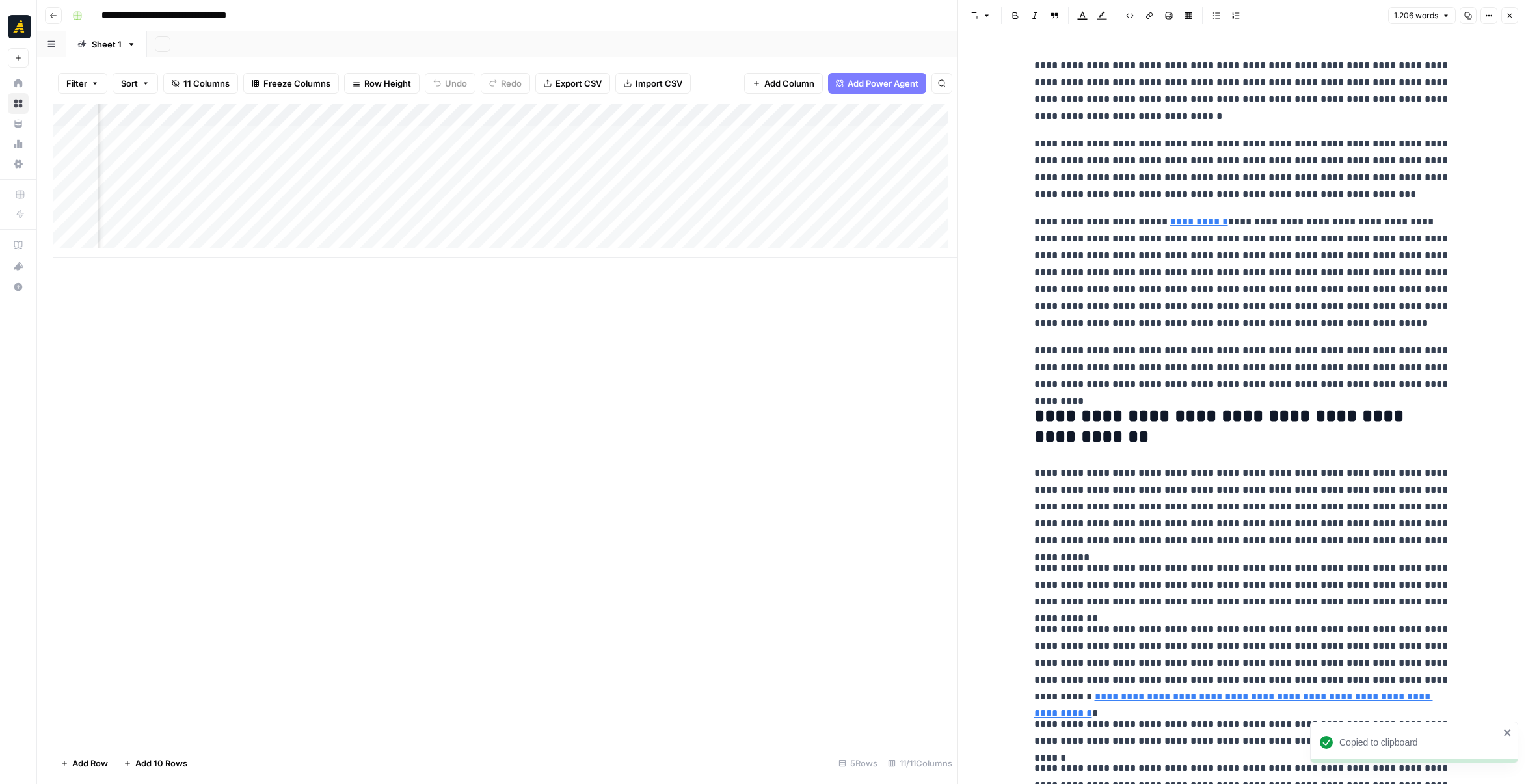
drag, startPoint x: 615, startPoint y: 261, endPoint x: 459, endPoint y: 261, distance: 156.0
click at [459, 261] on div "Add Column" at bounding box center [504, 423] width 905 height 637
click at [178, 184] on div "Add Column" at bounding box center [504, 181] width 905 height 153
click at [178, 184] on textarea "**********" at bounding box center [223, 182] width 252 height 18
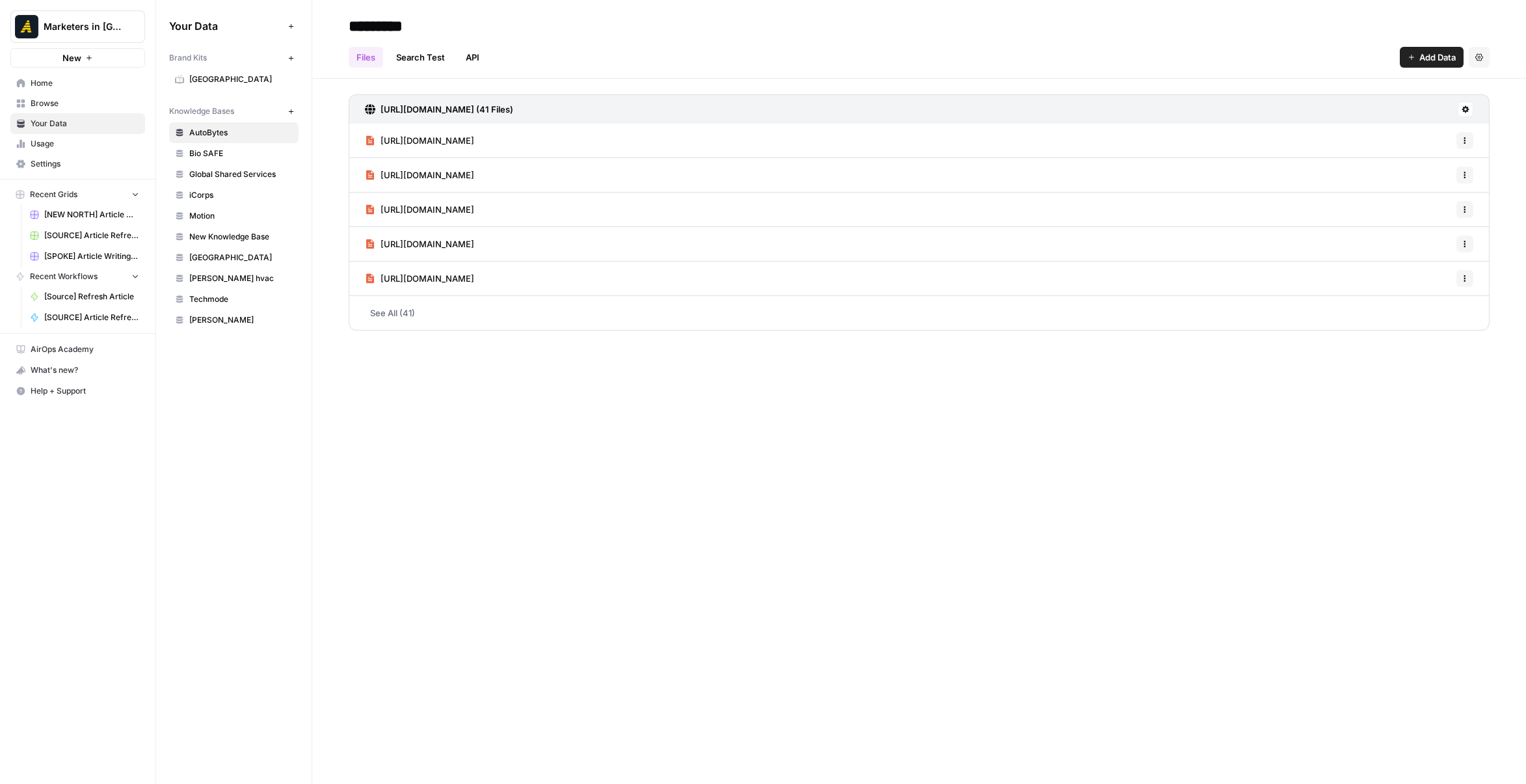
click at [230, 259] on span "[GEOGRAPHIC_DATA]" at bounding box center [240, 258] width 104 height 12
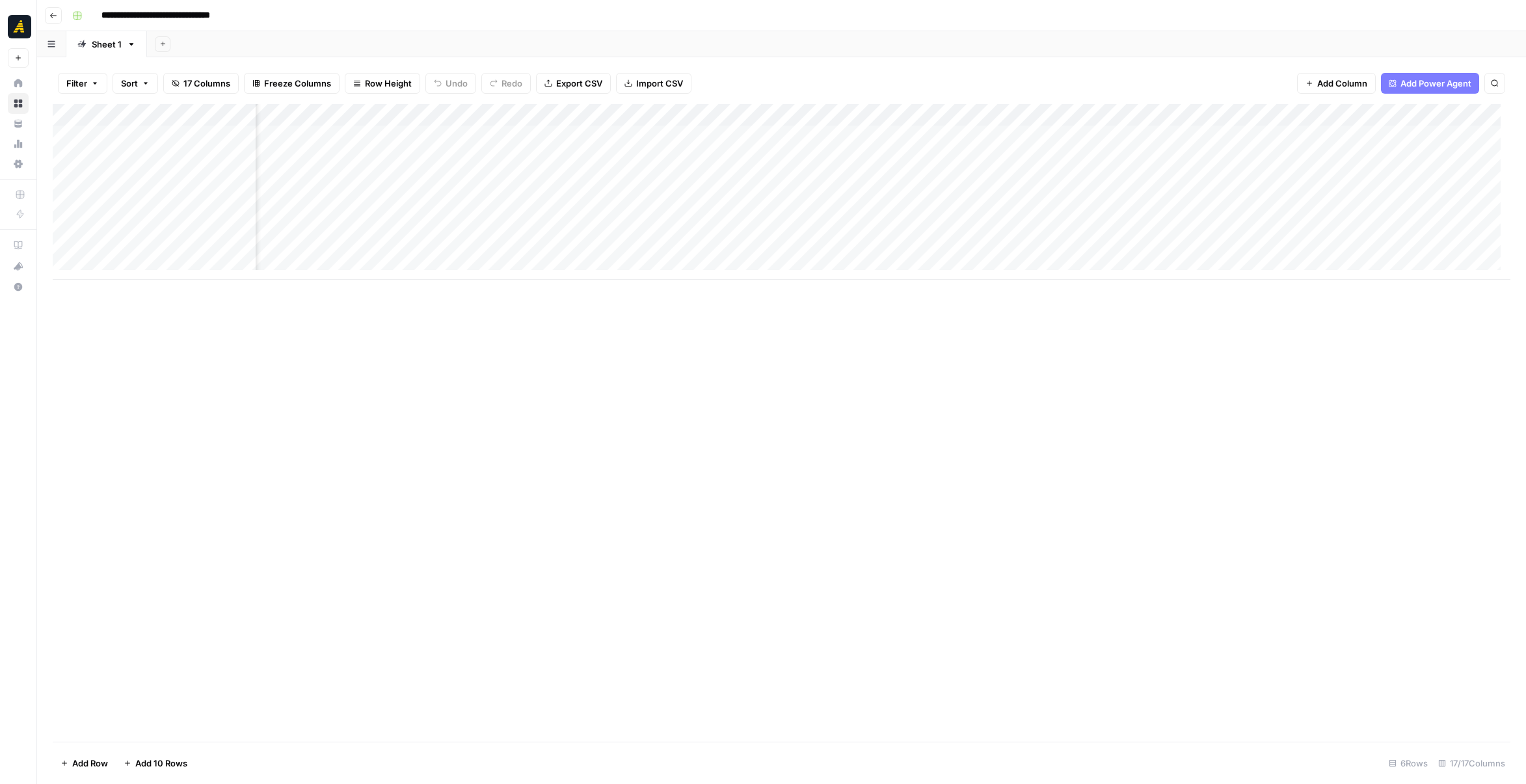
scroll to position [0, 671]
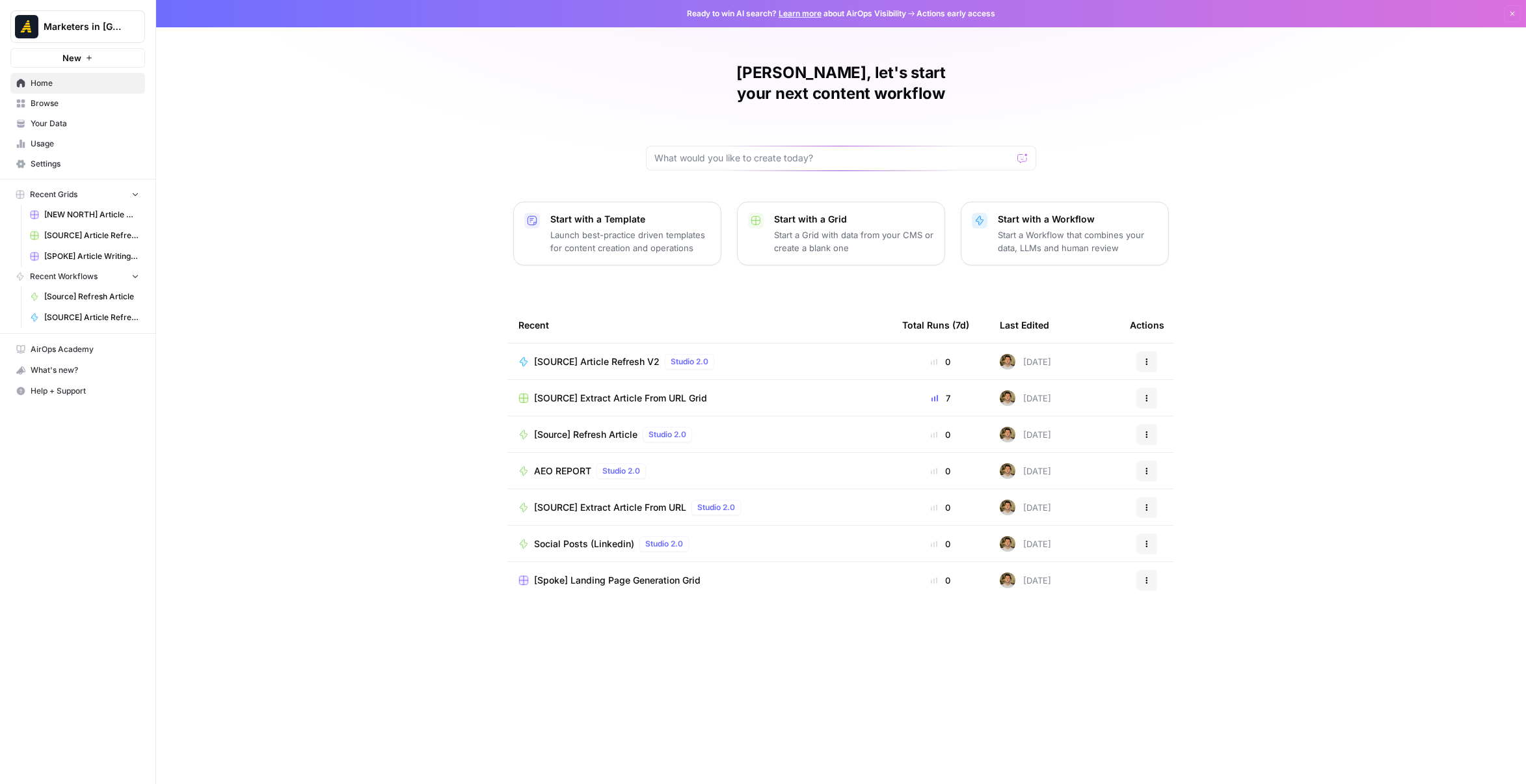
click at [59, 100] on span "Browse" at bounding box center [84, 103] width 108 height 12
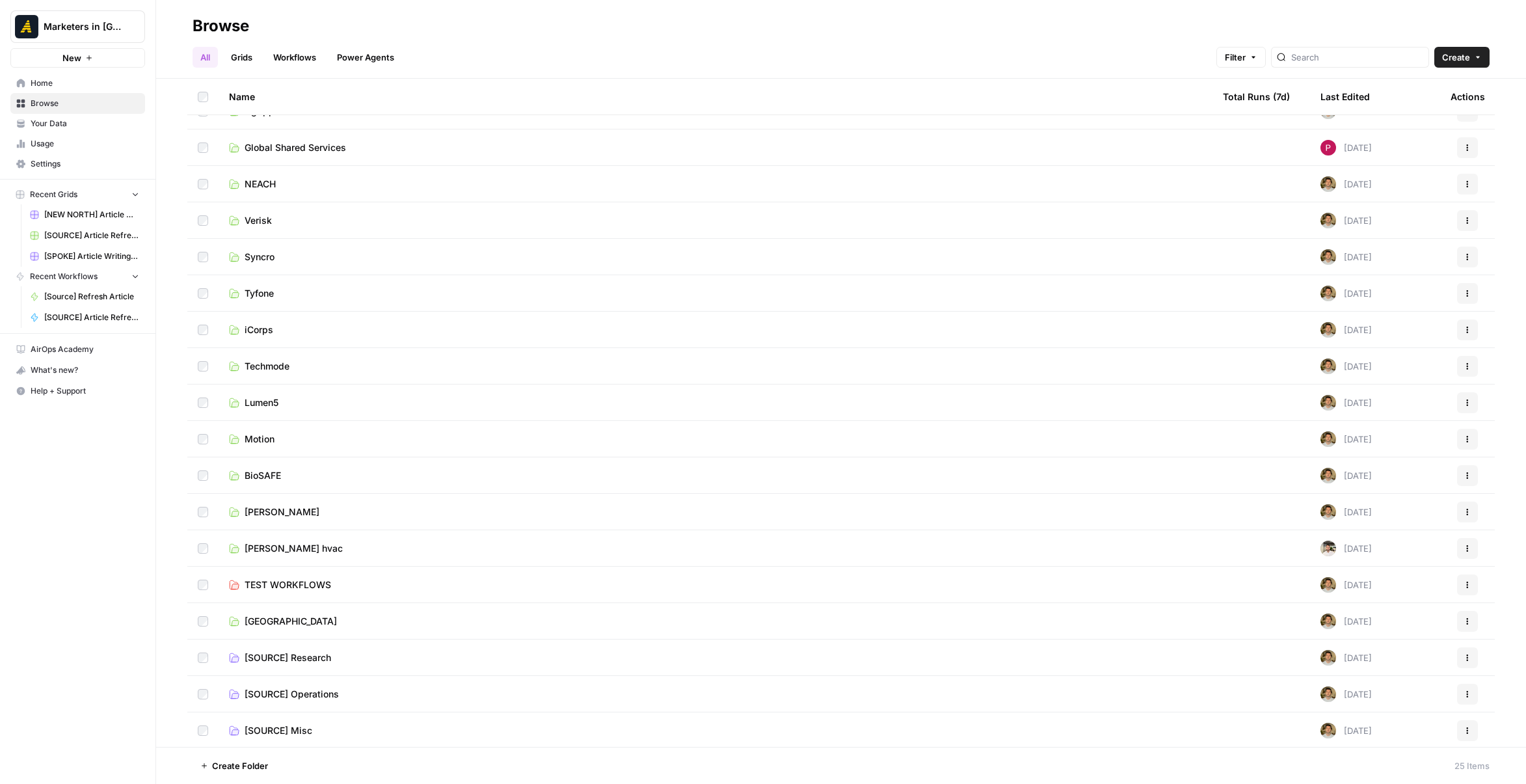
scroll to position [279, 0]
click at [337, 730] on span "[SOURCE] Content Generation" at bounding box center [309, 729] width 129 height 13
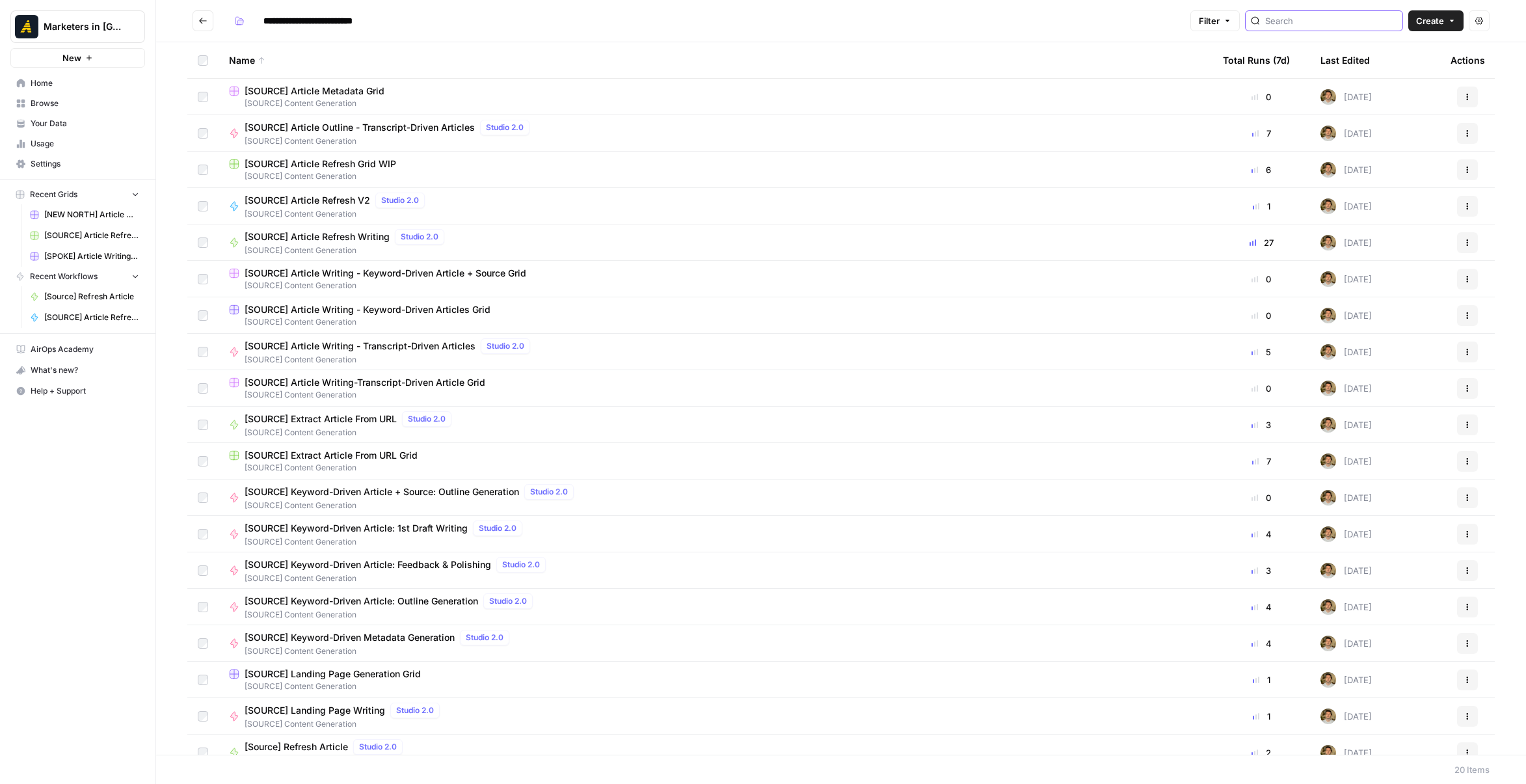
click at [1289, 19] on input "search" at bounding box center [1332, 21] width 132 height 13
click at [207, 17] on icon "Go back" at bounding box center [203, 21] width 9 height 9
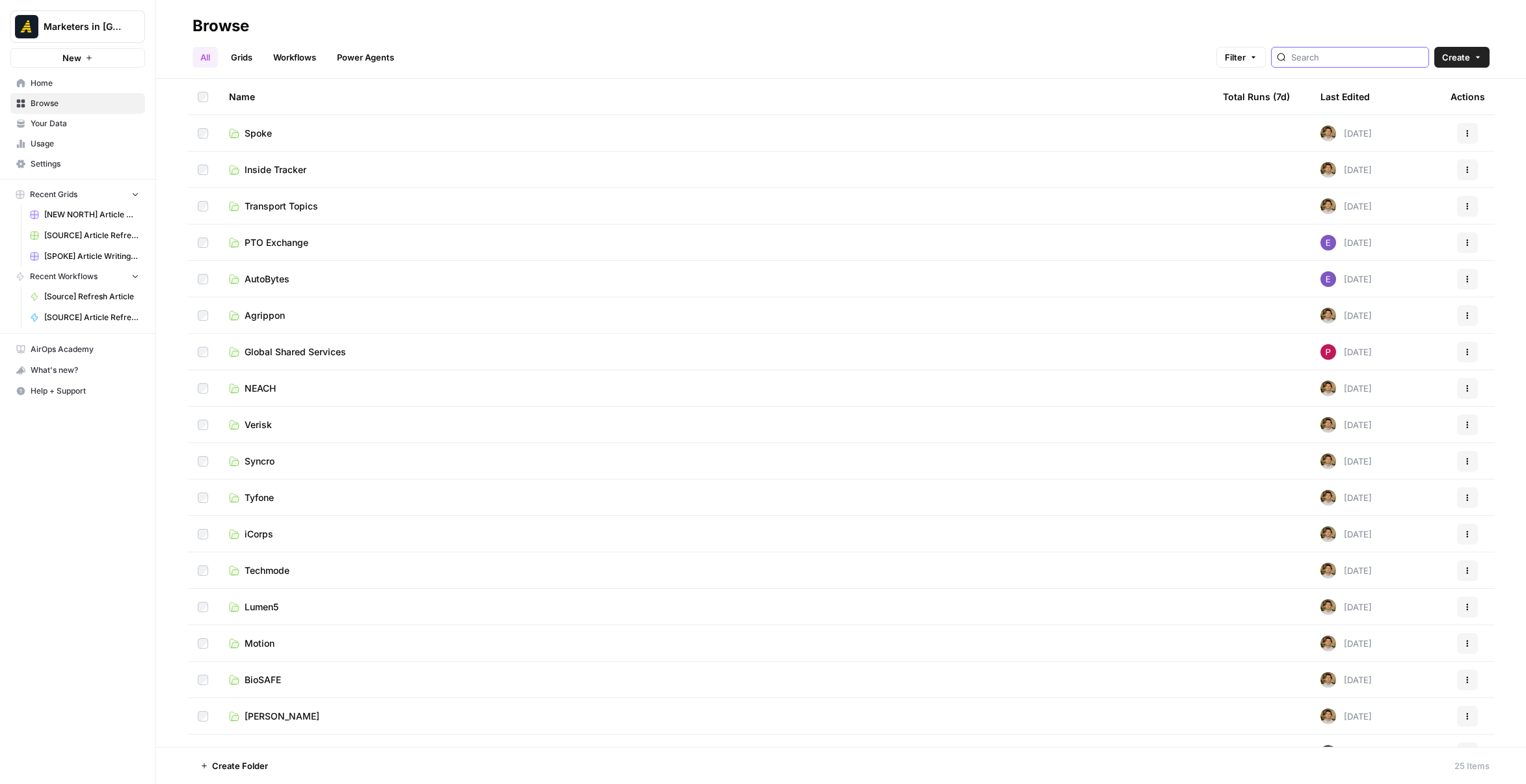
click at [1321, 54] on input "search" at bounding box center [1357, 57] width 132 height 13
type input "social"
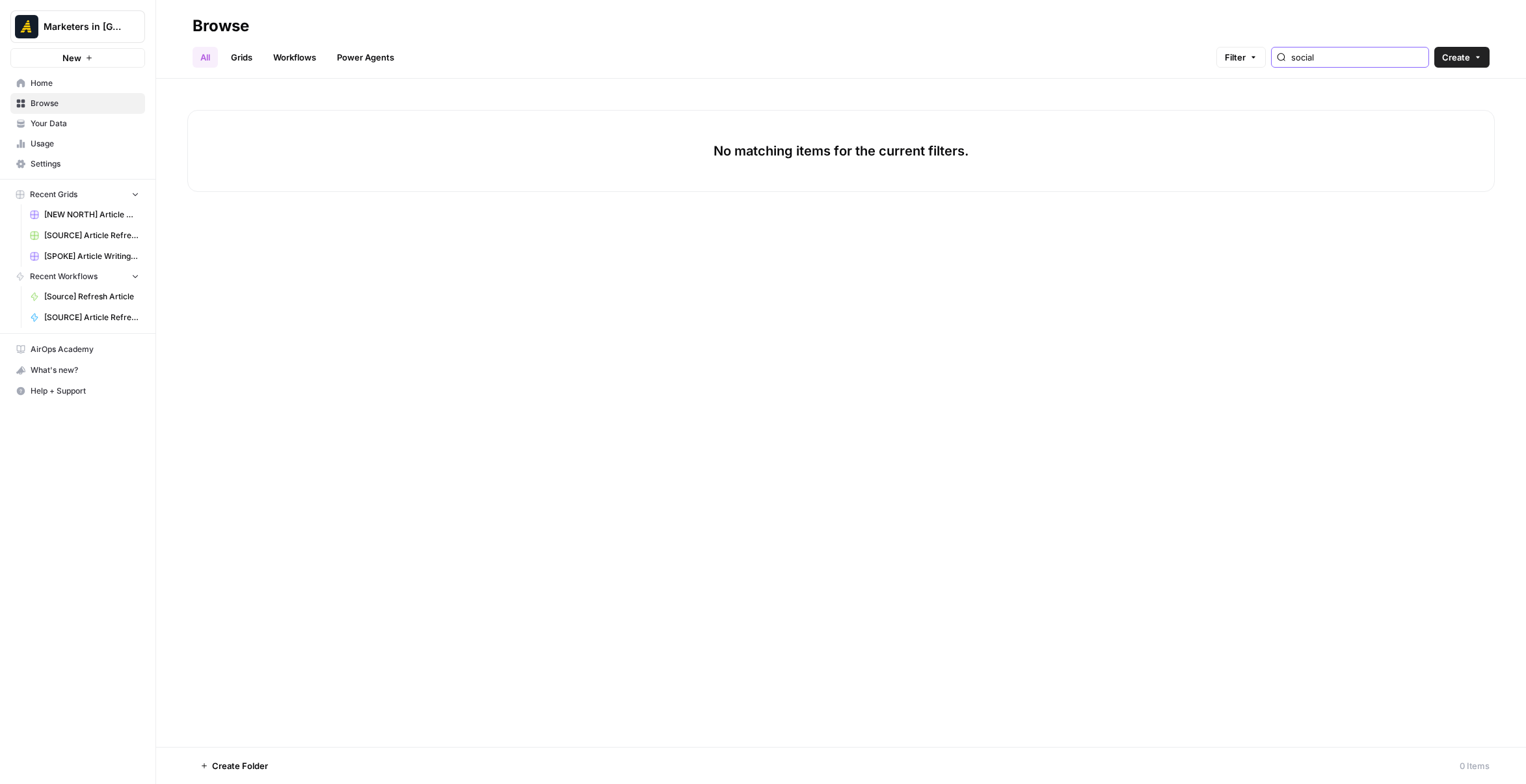
drag, startPoint x: 1351, startPoint y: 55, endPoint x: 1274, endPoint y: 64, distance: 77.5
click at [0, 0] on div "Filter social" at bounding box center [0, 0] width 0 height 0
type input "link"
drag, startPoint x: 1363, startPoint y: 46, endPoint x: 1201, endPoint y: 51, distance: 162.1
click at [0, 0] on div "Filter link" at bounding box center [0, 0] width 0 height 0
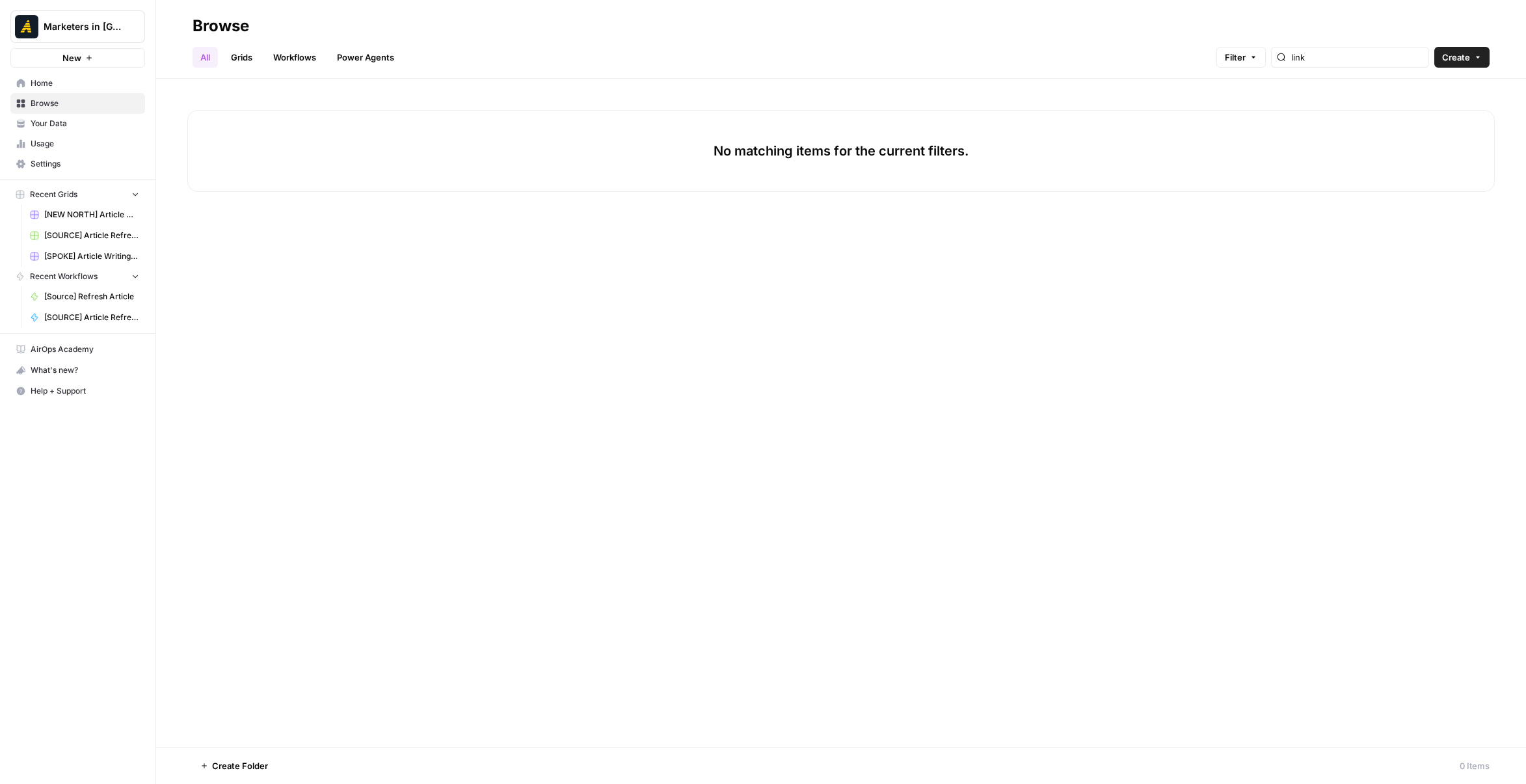
drag, startPoint x: 227, startPoint y: 50, endPoint x: 214, endPoint y: 54, distance: 13.6
click at [225, 51] on link "Grids" at bounding box center [241, 57] width 37 height 21
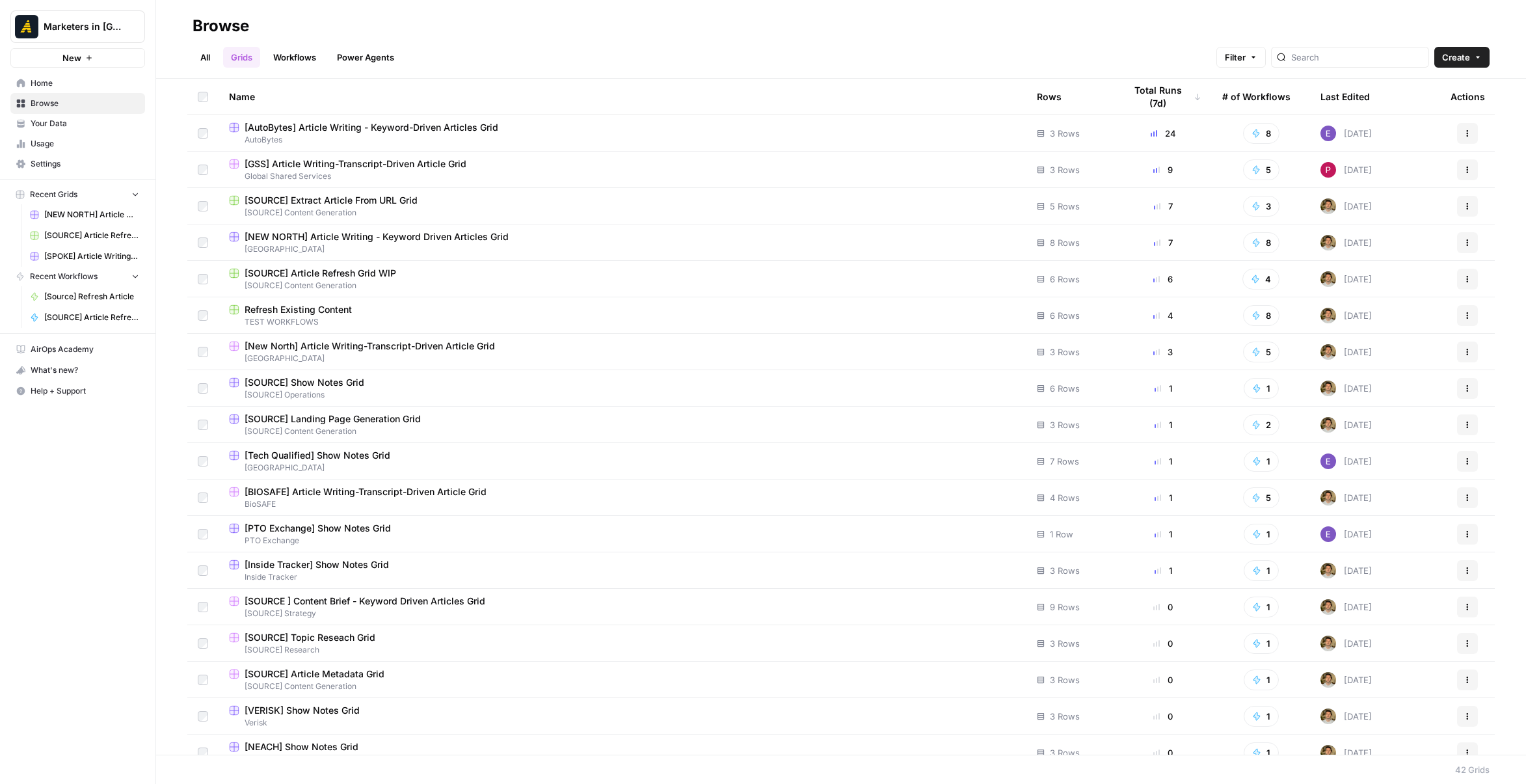
click at [214, 54] on link "All" at bounding box center [205, 57] width 26 height 21
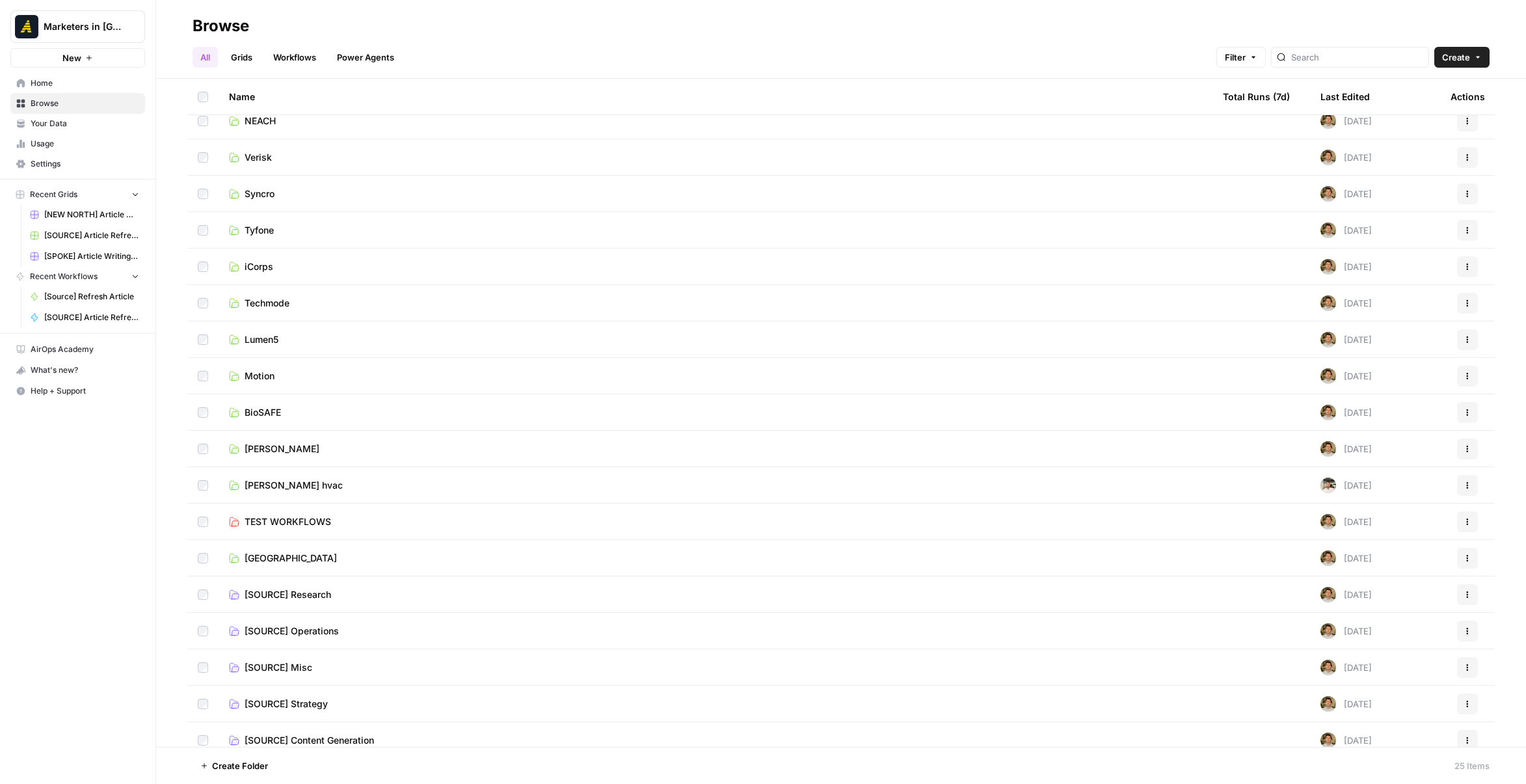
scroll to position [279, 0]
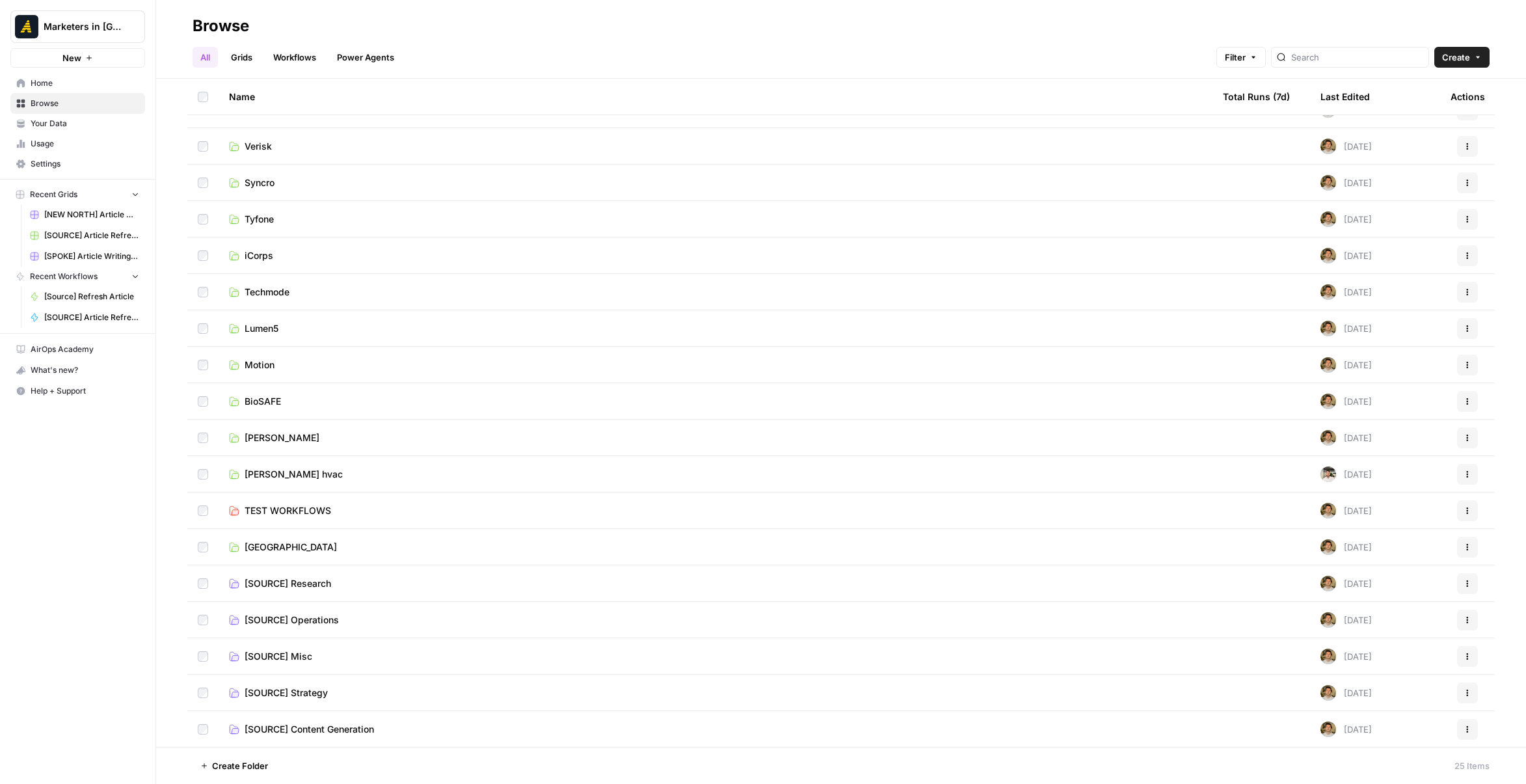
click at [326, 735] on td "[SOURCE] Content Generation" at bounding box center [715, 729] width 994 height 37
click at [341, 720] on td "[SOURCE] Content Generation" at bounding box center [715, 729] width 994 height 37
click at [369, 725] on span "[SOURCE] Content Generation" at bounding box center [309, 729] width 129 height 13
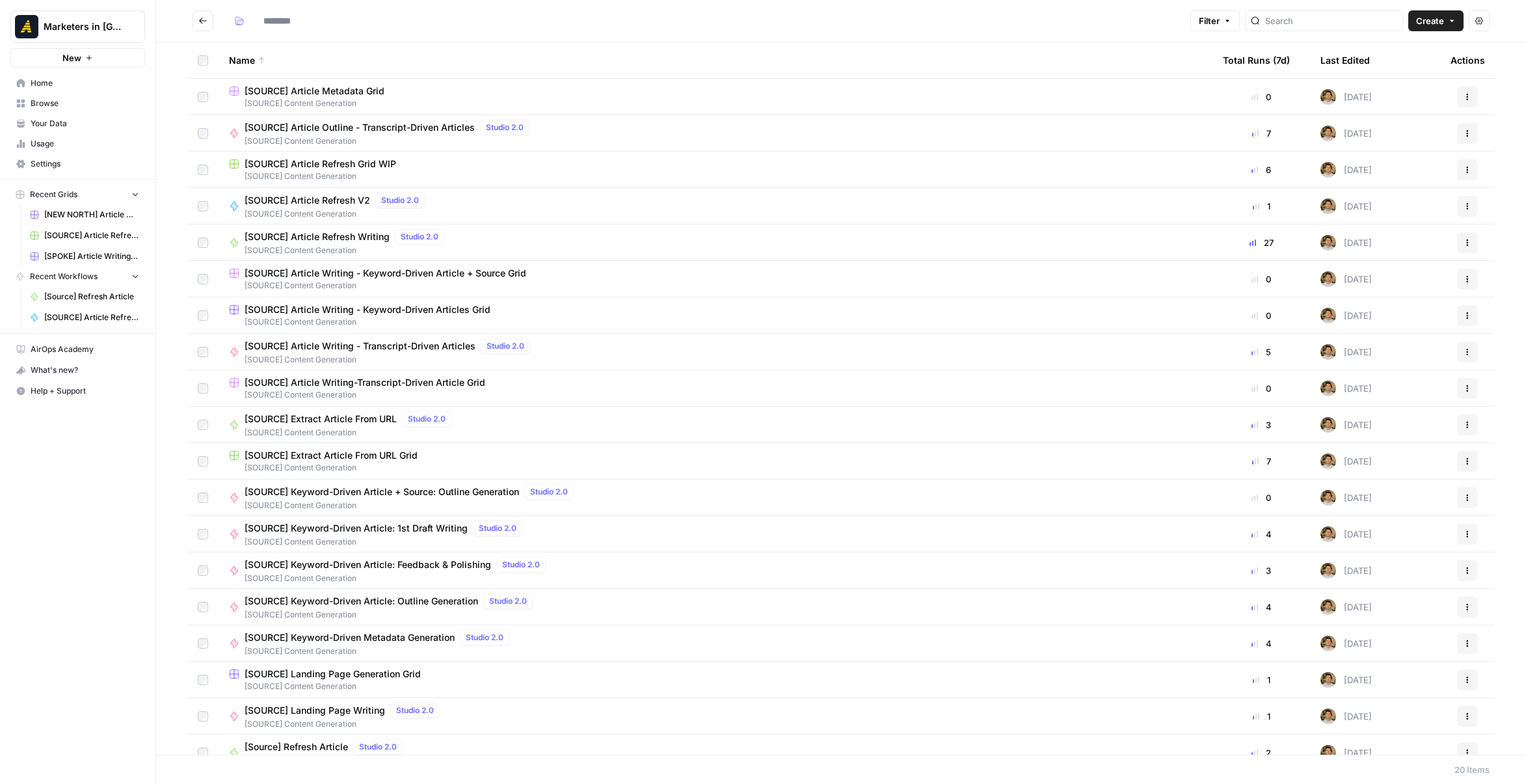
type input "**********"
click at [1425, 22] on span "Create" at bounding box center [1431, 21] width 28 height 13
click at [1414, 63] on span "Workflow" at bounding box center [1411, 70] width 72 height 13
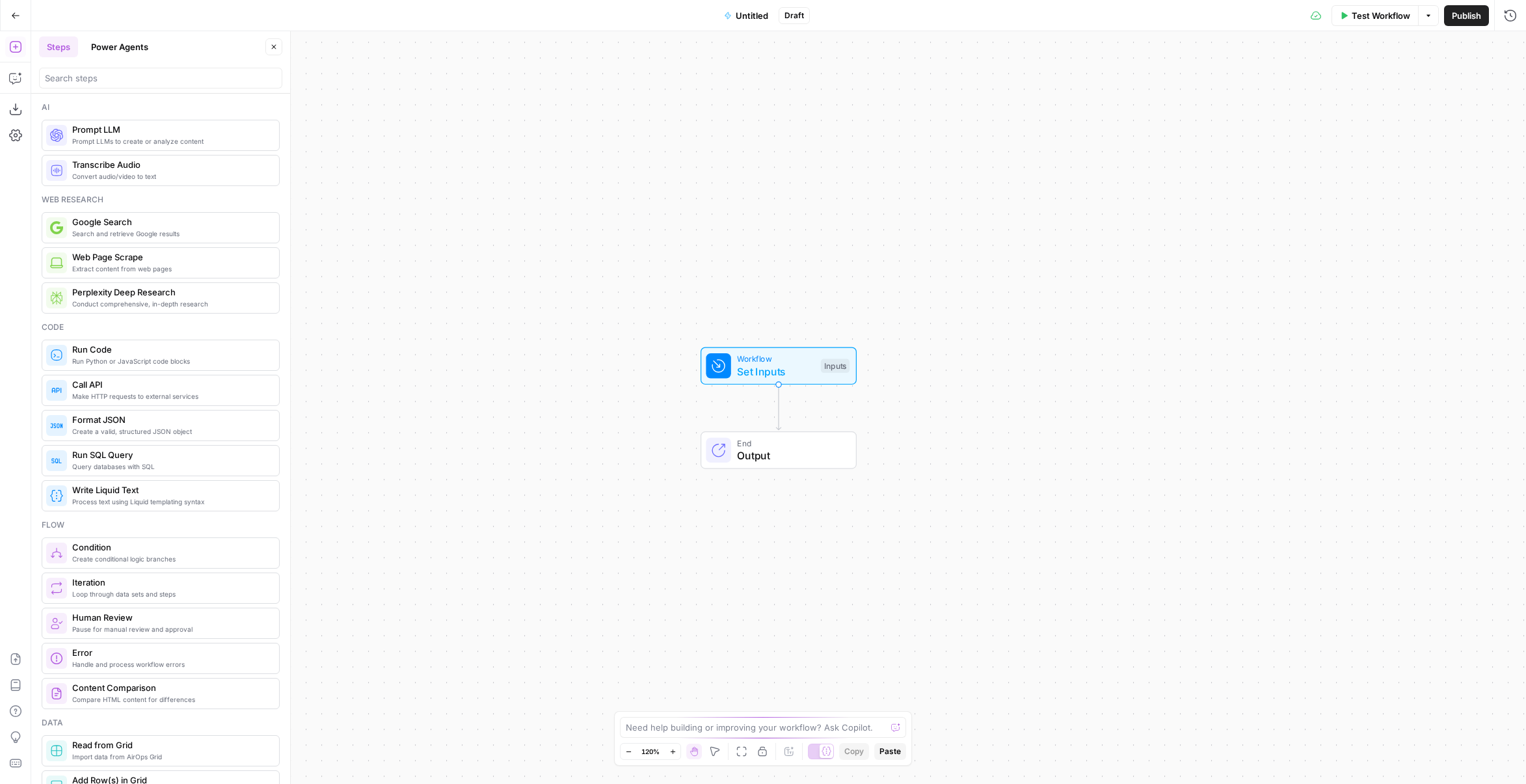
click at [754, 20] on span "Untitled" at bounding box center [751, 16] width 32 height 13
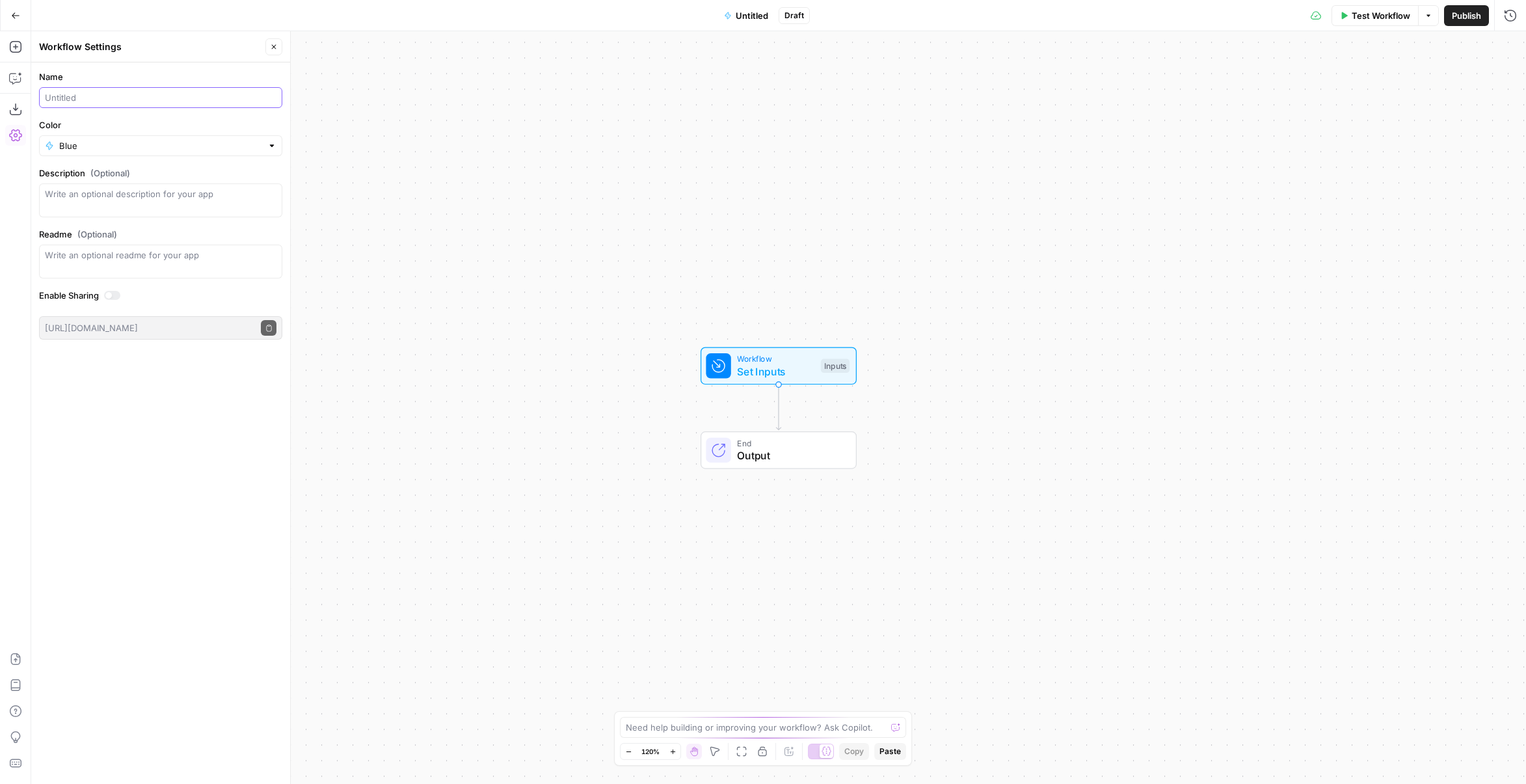
click at [82, 97] on input "Name" at bounding box center [160, 97] width 232 height 13
click at [138, 97] on input "[SOURCE] Social Posts /Linkedin" at bounding box center [160, 97] width 232 height 13
click at [211, 98] on input "[SOURCE] Social Posts: Linkedin" at bounding box center [160, 97] width 232 height 13
type input "[SOURCE] Social Posts: LinkedIn"
click at [205, 148] on input "Color" at bounding box center [160, 146] width 203 height 13
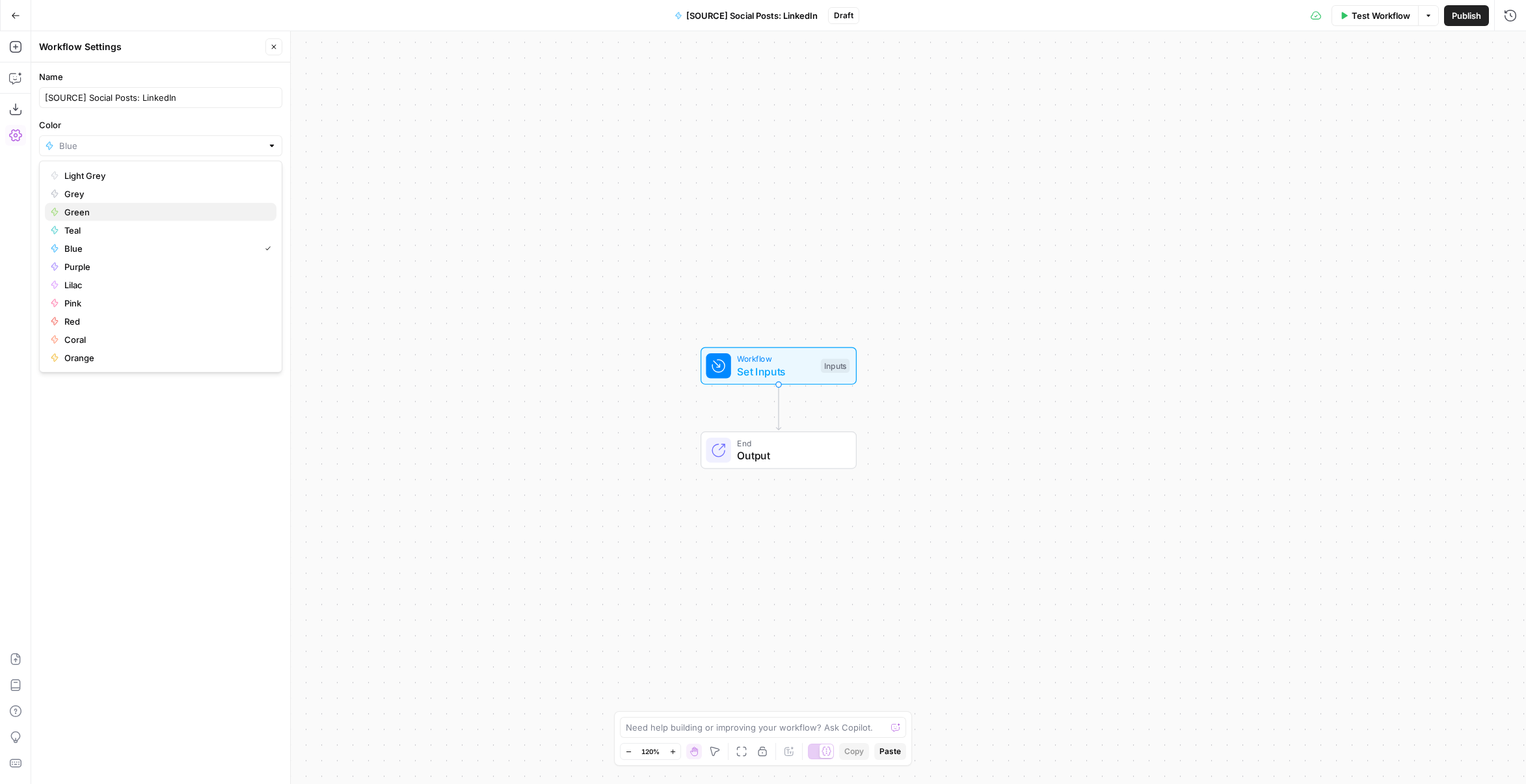
click at [97, 207] on span "Green" at bounding box center [165, 212] width 202 height 13
type input "Green"
click at [698, 176] on div "Workflow Set Inputs Inputs End Output" at bounding box center [779, 407] width 1495 height 753
click at [799, 364] on span "Set Inputs" at bounding box center [776, 371] width 77 height 16
click at [798, 359] on span "Workflow" at bounding box center [776, 359] width 77 height 12
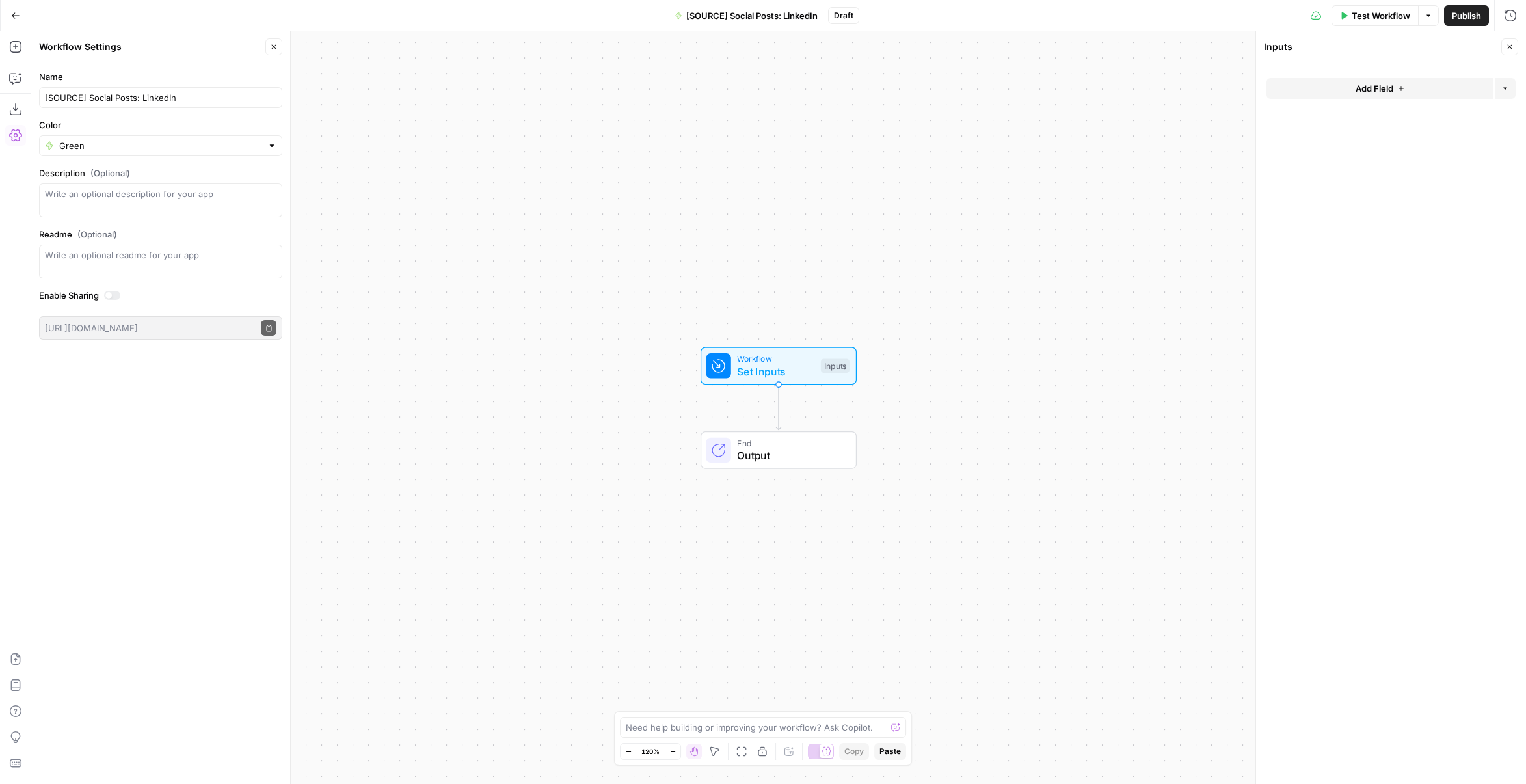
click at [1351, 99] on div "Add Field Options" at bounding box center [1391, 94] width 249 height 31
click at [1354, 88] on button "Add Field" at bounding box center [1380, 88] width 227 height 21
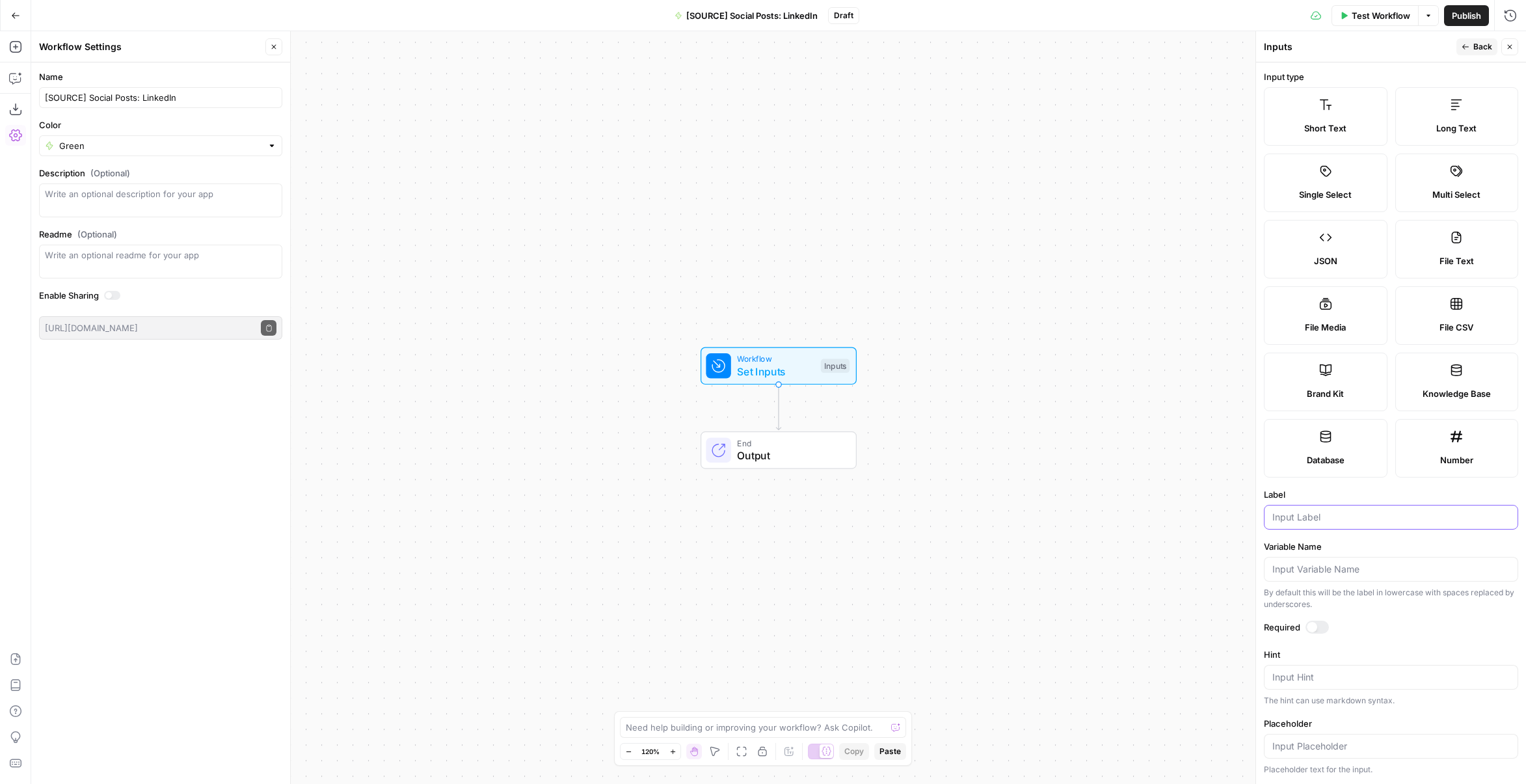
click at [1324, 513] on input "Label" at bounding box center [1391, 517] width 238 height 13
type input "Company Name"
click at [1316, 630] on div "Required" at bounding box center [1391, 629] width 254 height 17
click at [1318, 625] on div at bounding box center [1318, 627] width 24 height 13
click at [1318, 625] on div at bounding box center [1322, 626] width 10 height 10
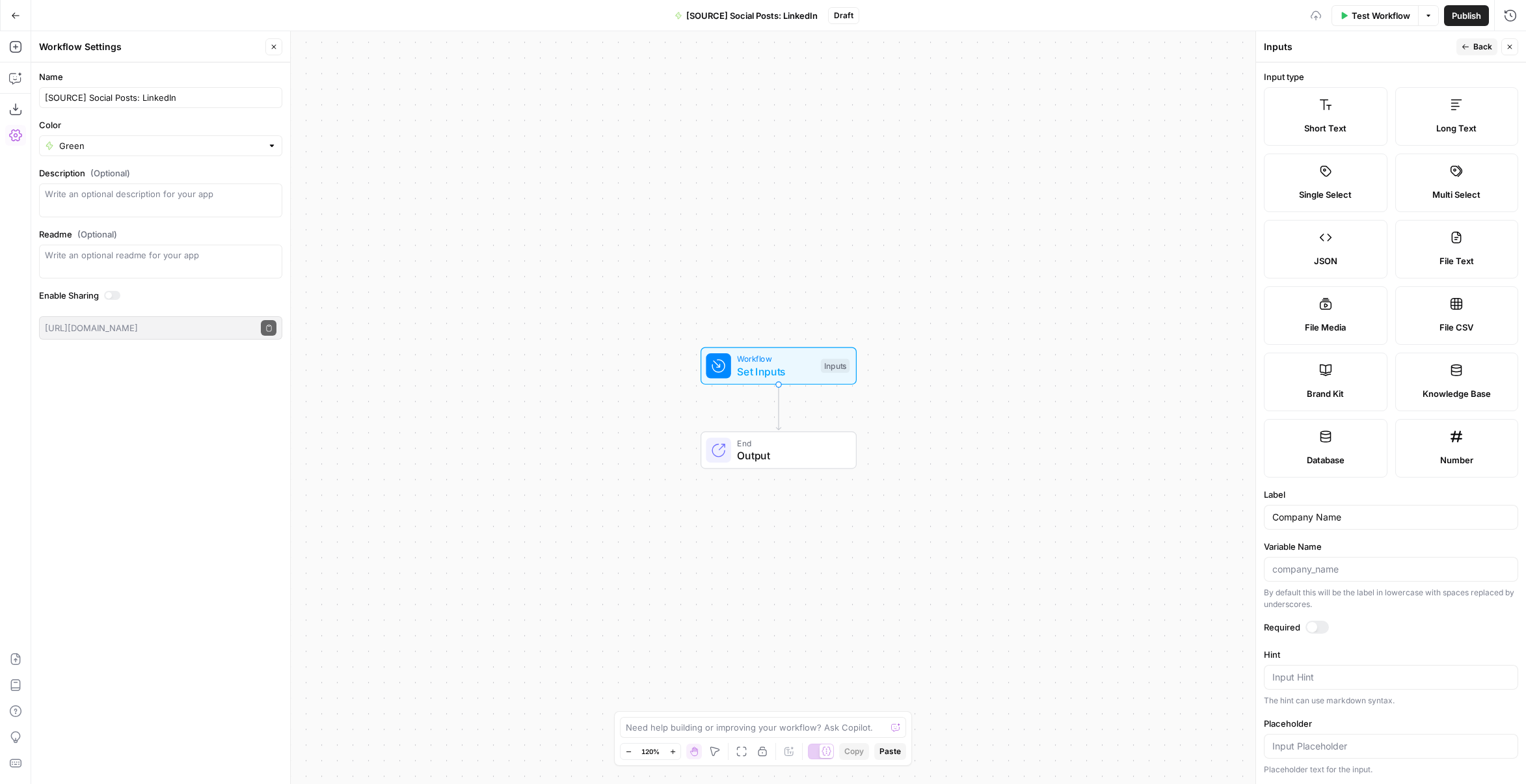
click at [1318, 625] on div at bounding box center [1318, 627] width 24 height 13
click at [1482, 43] on span "Back" at bounding box center [1483, 47] width 19 height 12
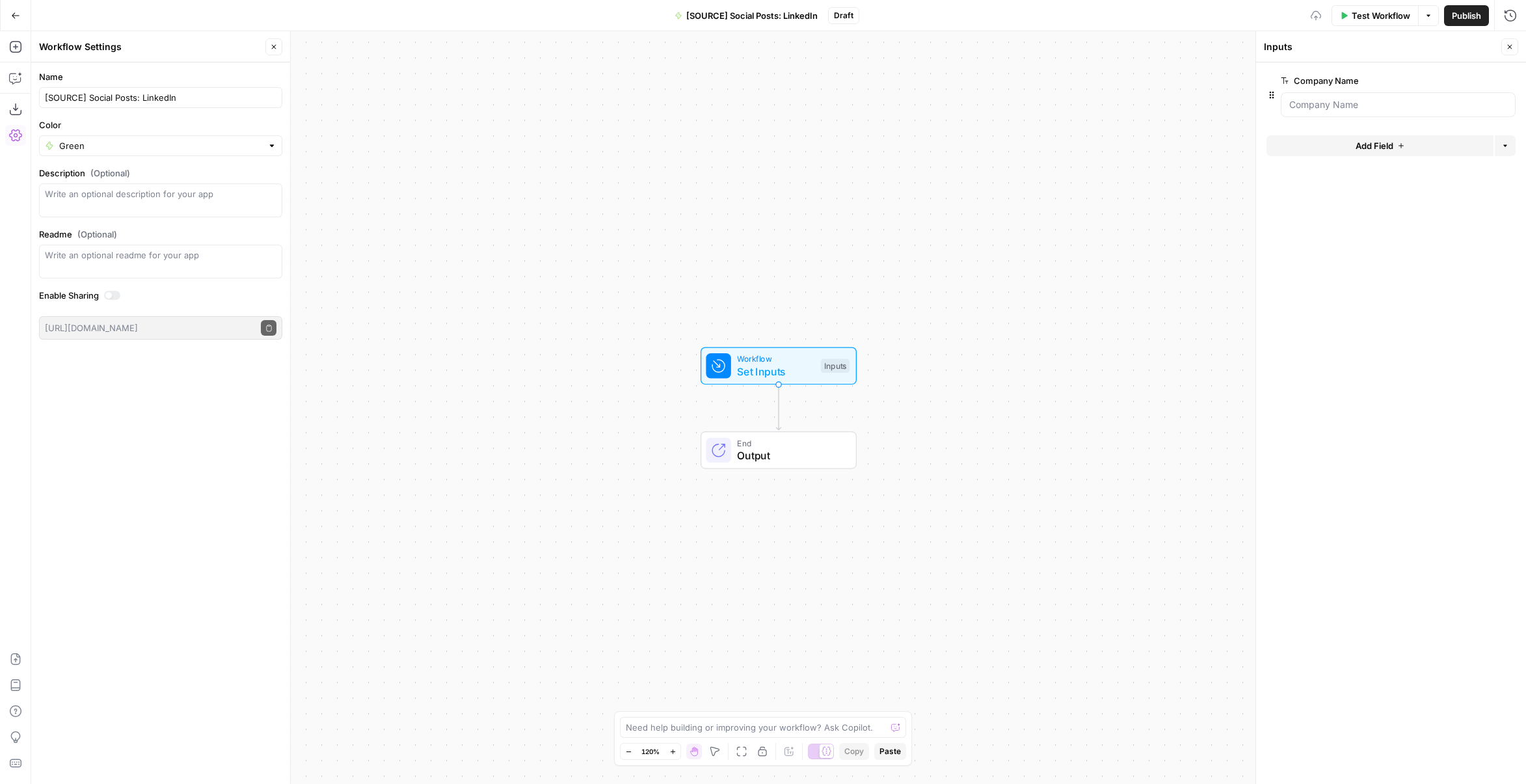
click at [1377, 142] on span "Add Field" at bounding box center [1375, 146] width 38 height 13
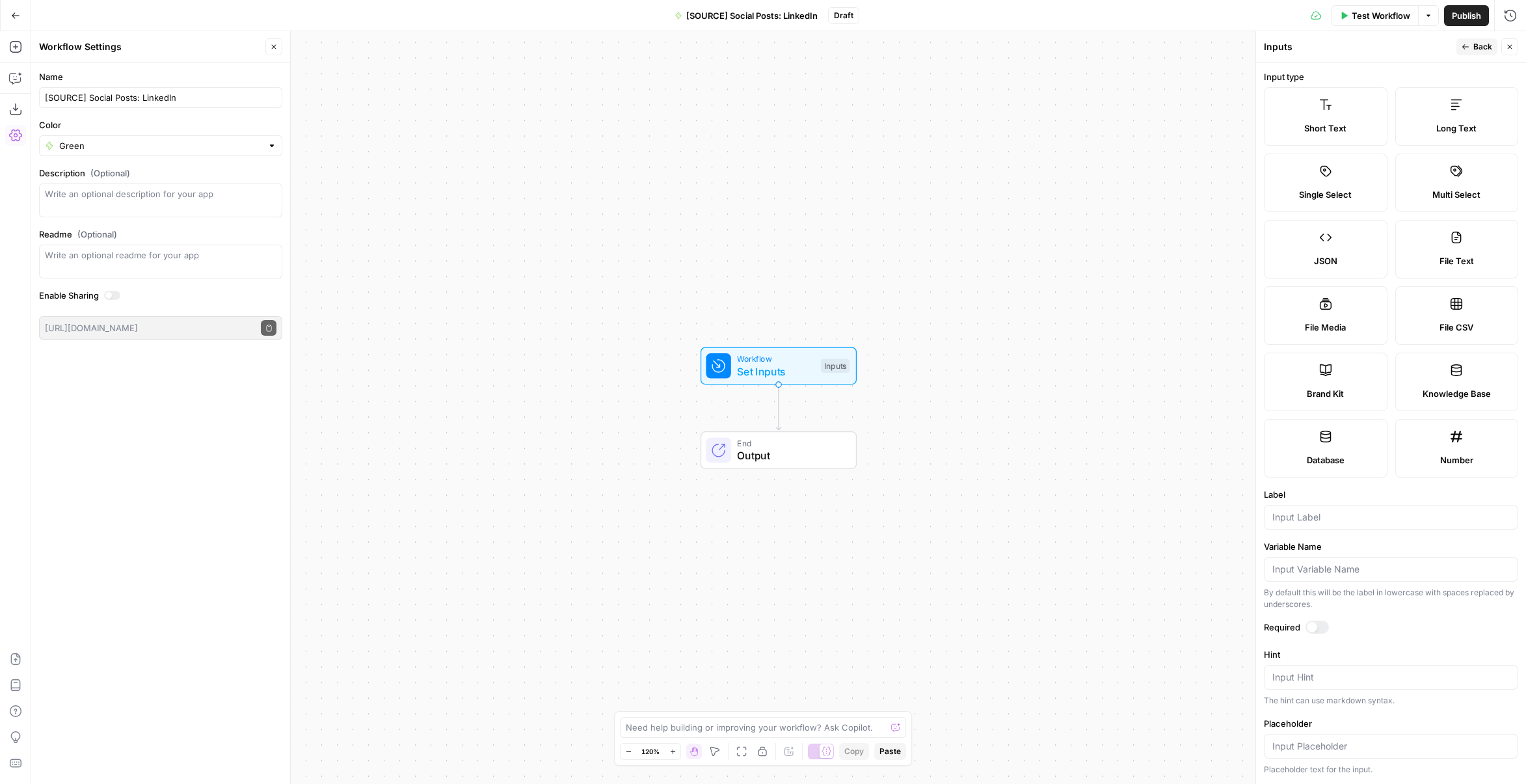
drag, startPoint x: 1445, startPoint y: 118, endPoint x: 1367, endPoint y: 167, distance: 92.1
click at [1445, 119] on label "Long Text" at bounding box center [1457, 116] width 124 height 59
click at [1318, 516] on input "Label" at bounding box center [1391, 517] width 238 height 13
type input "Company Overview"
click at [1309, 623] on div at bounding box center [1311, 626] width 10 height 10
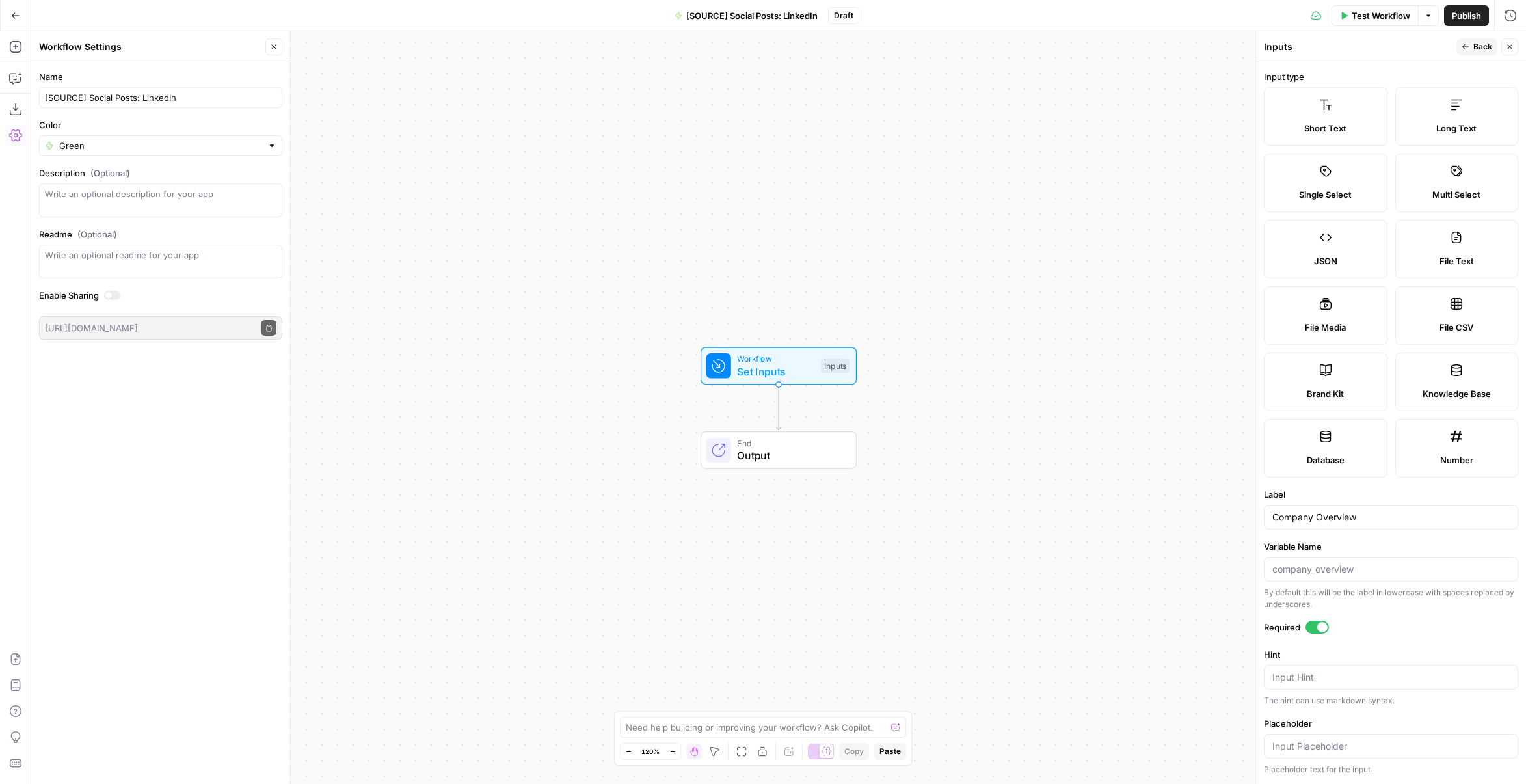
click at [1389, 632] on div "Required" at bounding box center [1391, 629] width 254 height 17
click at [1465, 50] on icon "button" at bounding box center [1465, 47] width 8 height 8
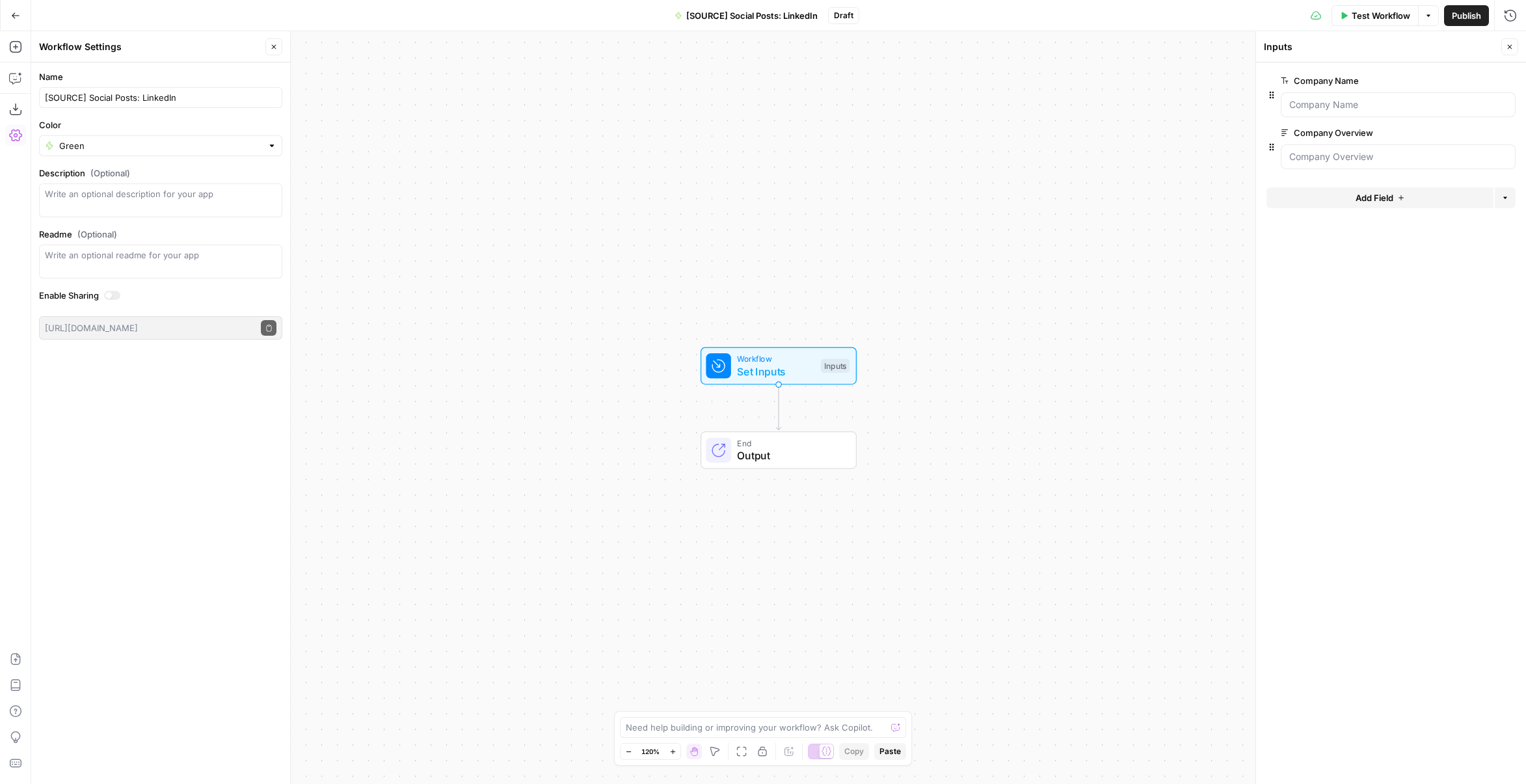
click at [1380, 194] on span "Add Field" at bounding box center [1375, 198] width 38 height 13
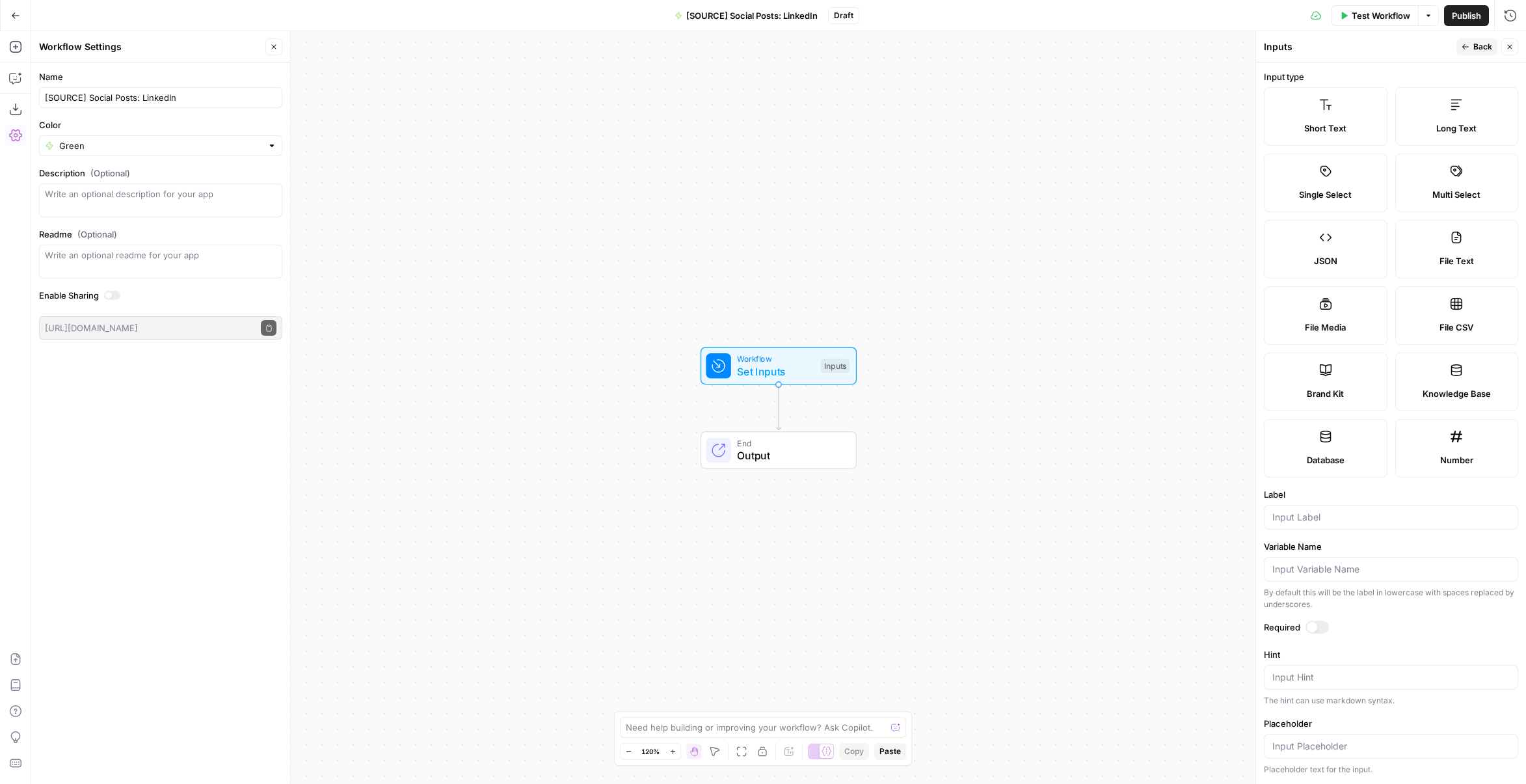
click at [1437, 125] on span "Long Text" at bounding box center [1457, 128] width 40 height 13
click at [1302, 513] on input "Label" at bounding box center [1391, 517] width 238 height 13
type input "Show Notes"
click at [1309, 625] on div at bounding box center [1318, 627] width 24 height 13
click at [1472, 50] on button "Back" at bounding box center [1477, 47] width 41 height 17
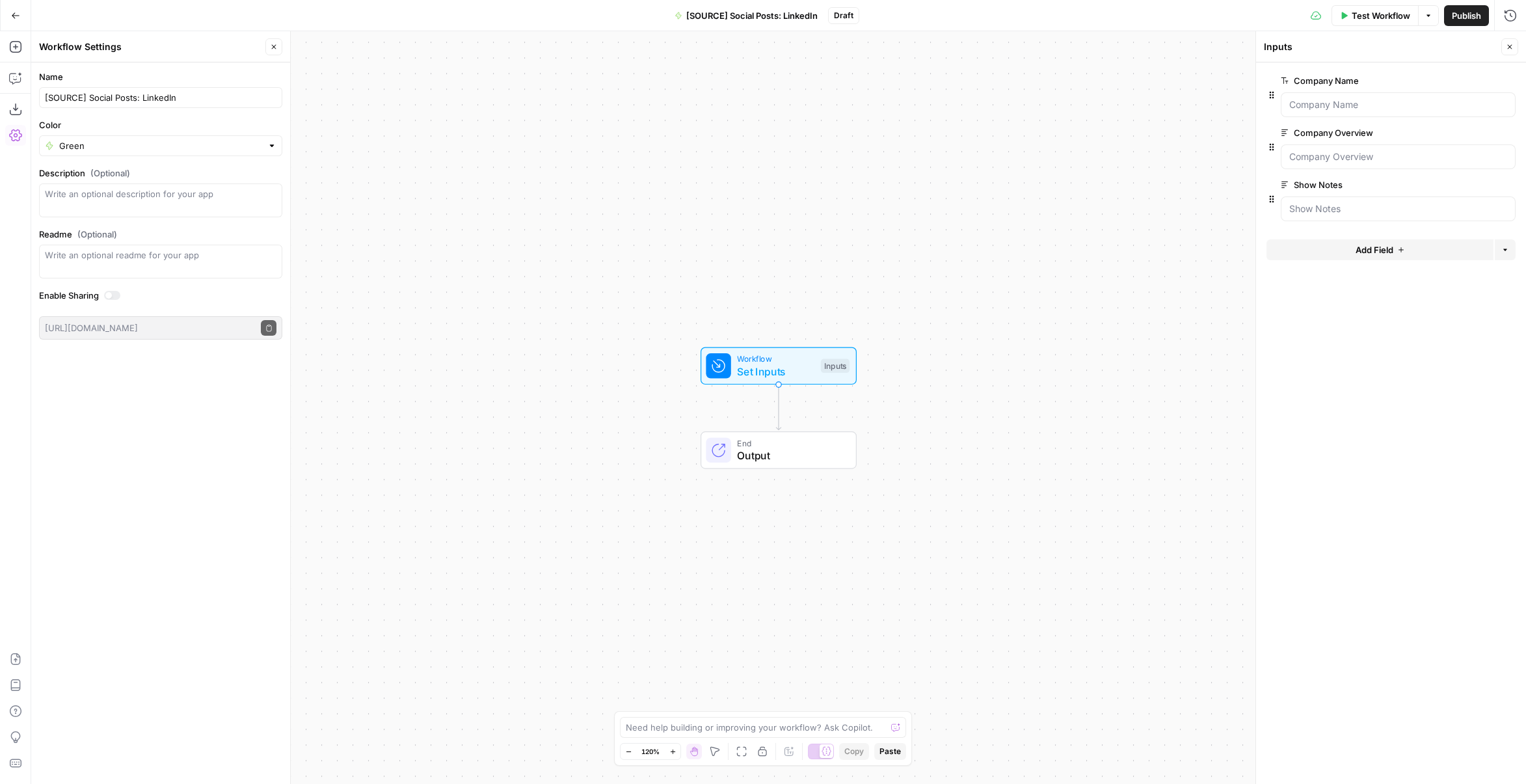
click at [1366, 248] on span "Add Field" at bounding box center [1375, 249] width 38 height 13
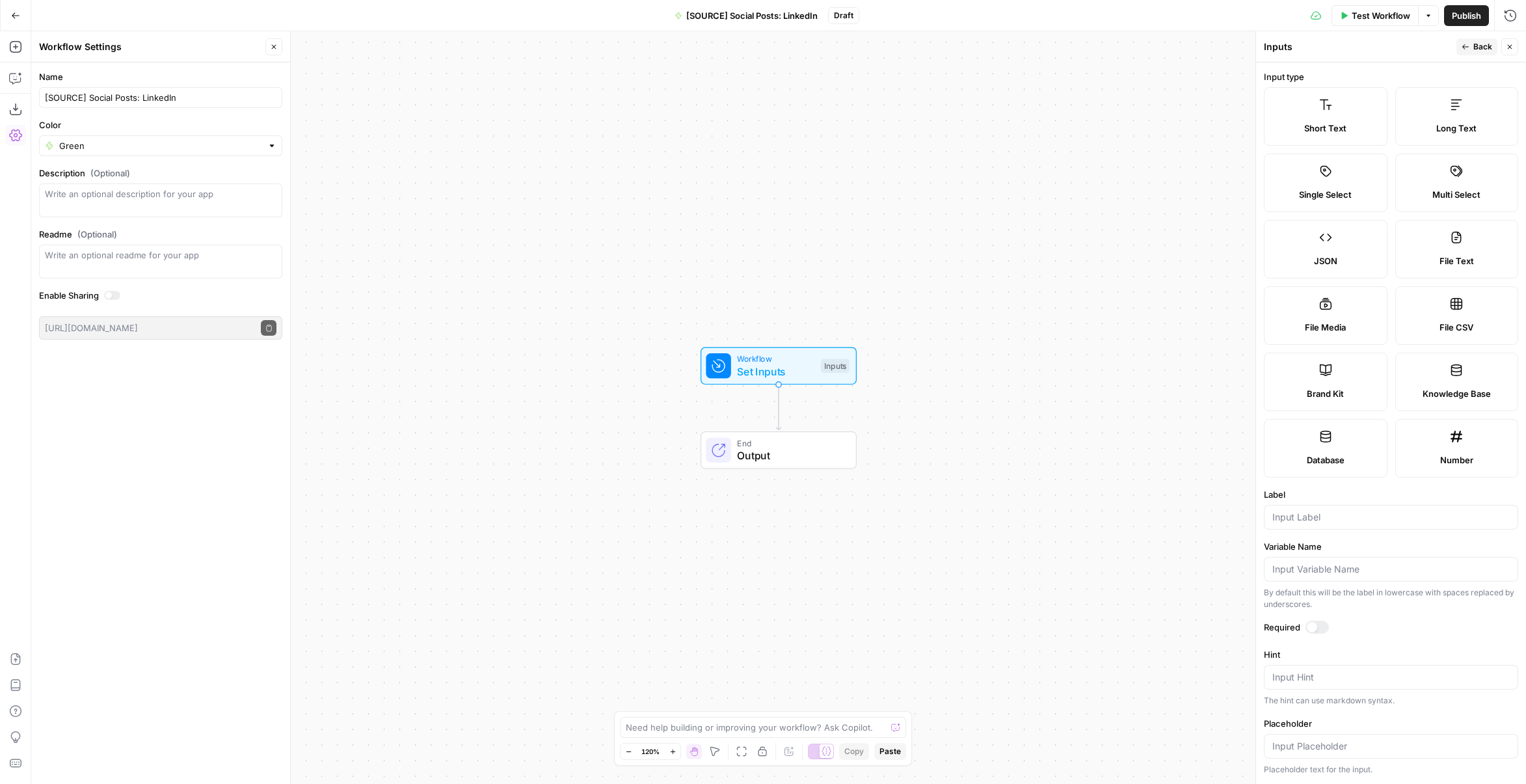
click at [1431, 135] on label "Long Text" at bounding box center [1457, 116] width 124 height 59
click at [1355, 520] on input "Label" at bounding box center [1391, 517] width 238 height 13
type input "Transcript"
click at [1308, 622] on div at bounding box center [1311, 626] width 10 height 10
click at [1473, 46] on button "Back" at bounding box center [1477, 47] width 41 height 17
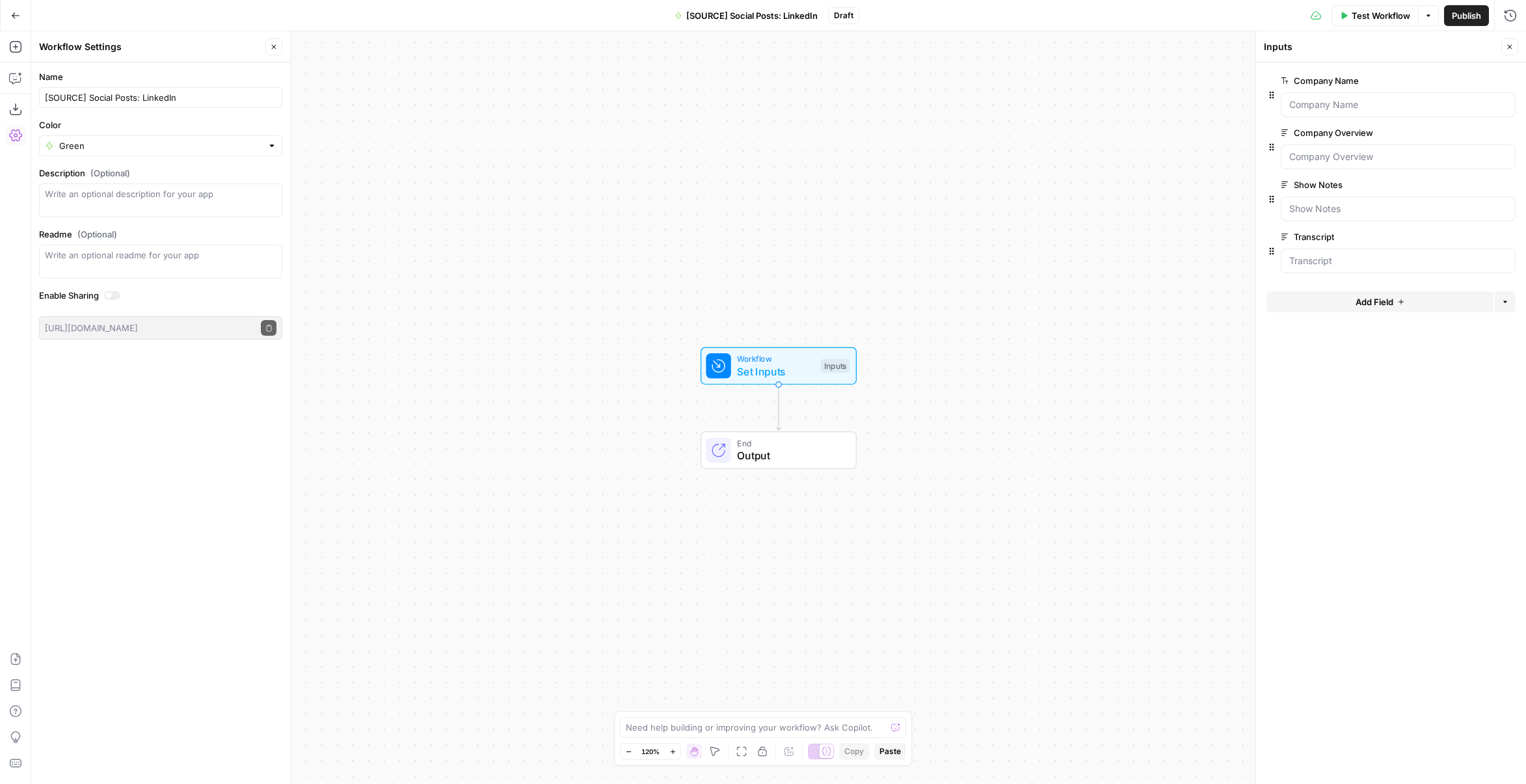
click at [1336, 294] on button "Add Field" at bounding box center [1380, 302] width 227 height 21
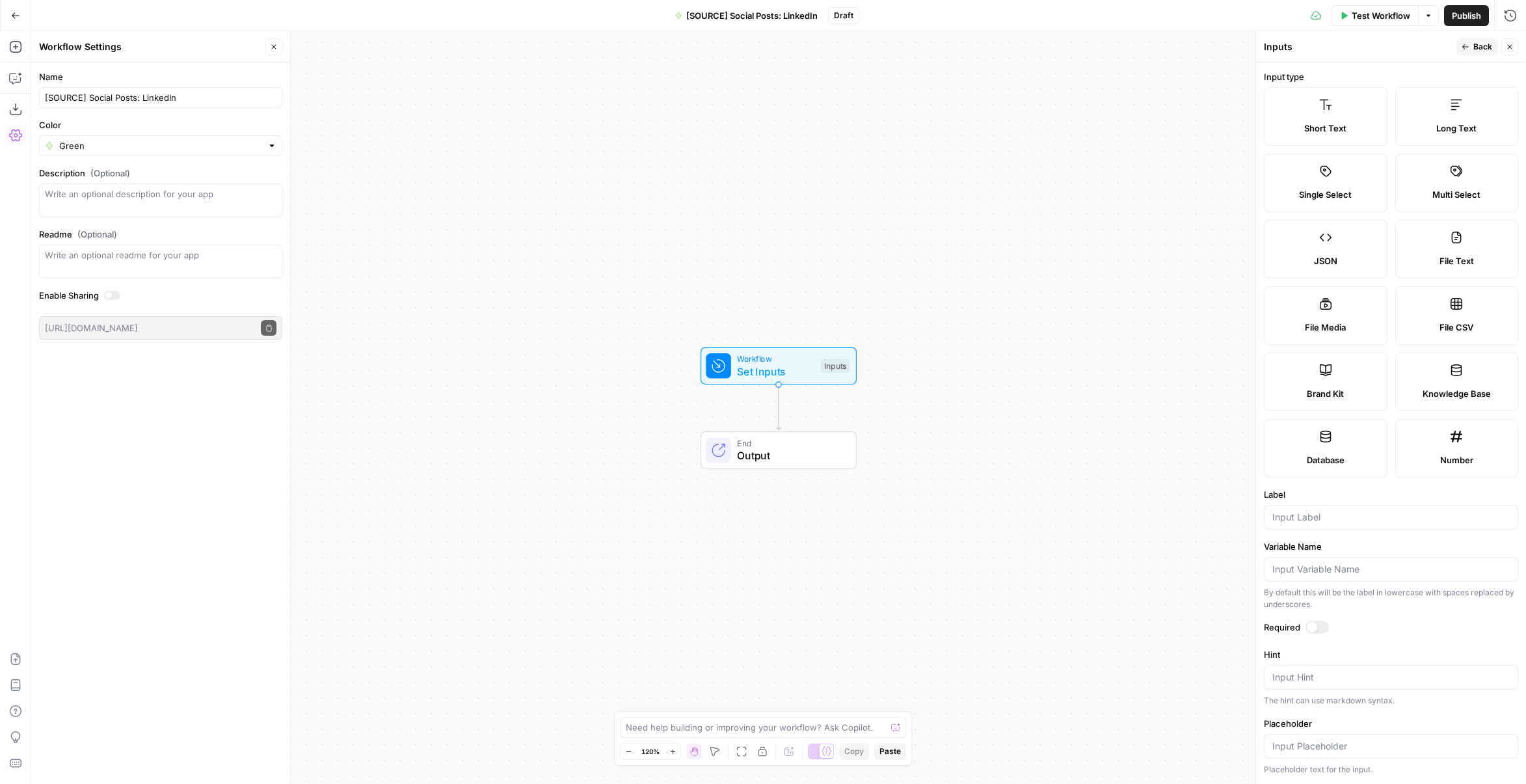
click at [1437, 126] on span "Long Text" at bounding box center [1457, 128] width 40 height 13
click at [1323, 516] on input "Label" at bounding box center [1391, 517] width 238 height 13
type input "Assets"
click at [1312, 622] on div at bounding box center [1311, 626] width 10 height 10
click at [1473, 43] on button "Back" at bounding box center [1477, 47] width 41 height 17
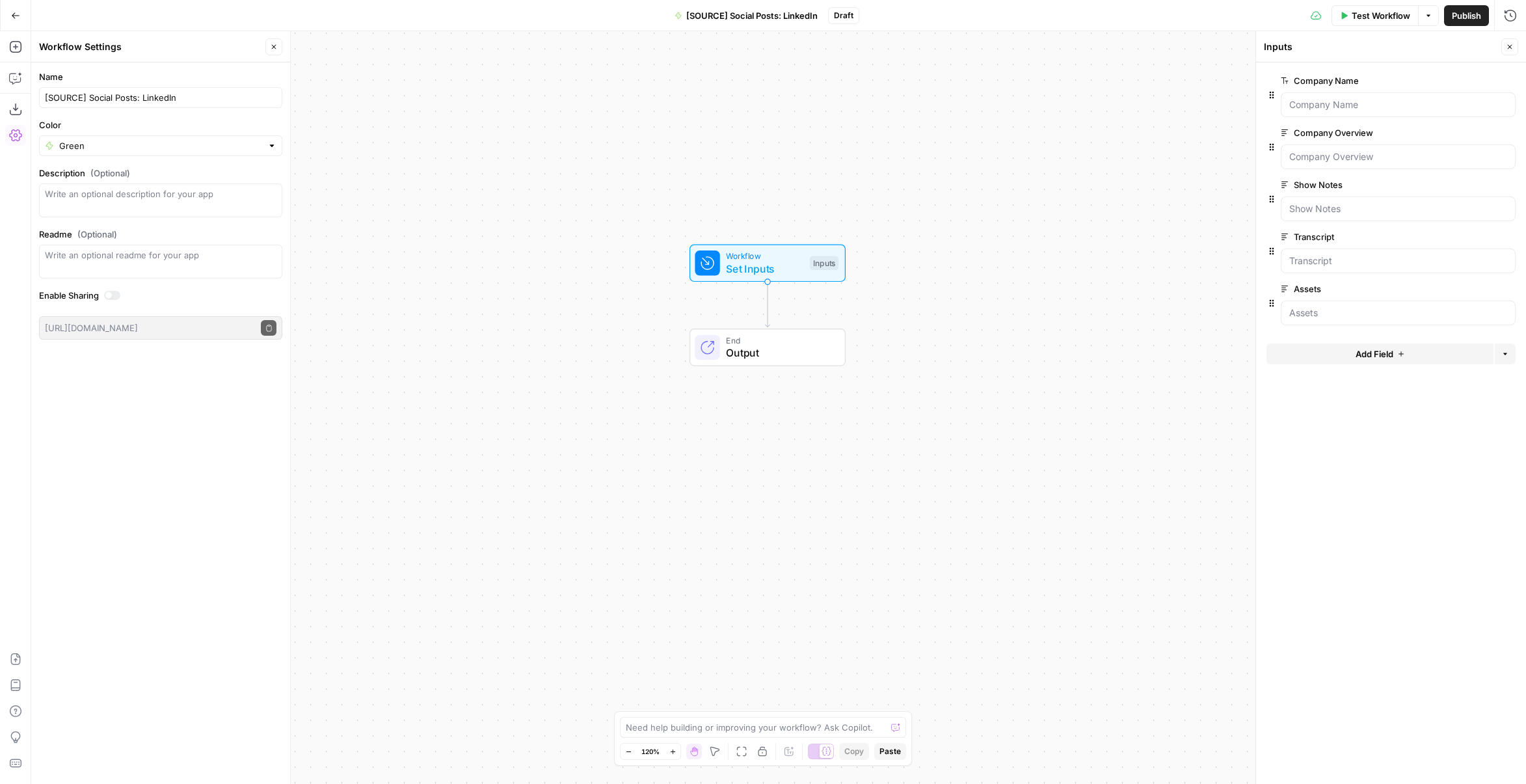
drag, startPoint x: 983, startPoint y: 414, endPoint x: 972, endPoint y: 310, distance: 104.6
click at [972, 310] on div "Workflow Set Inputs Inputs End Output" at bounding box center [779, 407] width 1495 height 753
click at [678, 728] on textarea at bounding box center [757, 727] width 260 height 13
paste textarea "Prompt 1: You are a social media ghostwriter specializing in turning podcast co…"
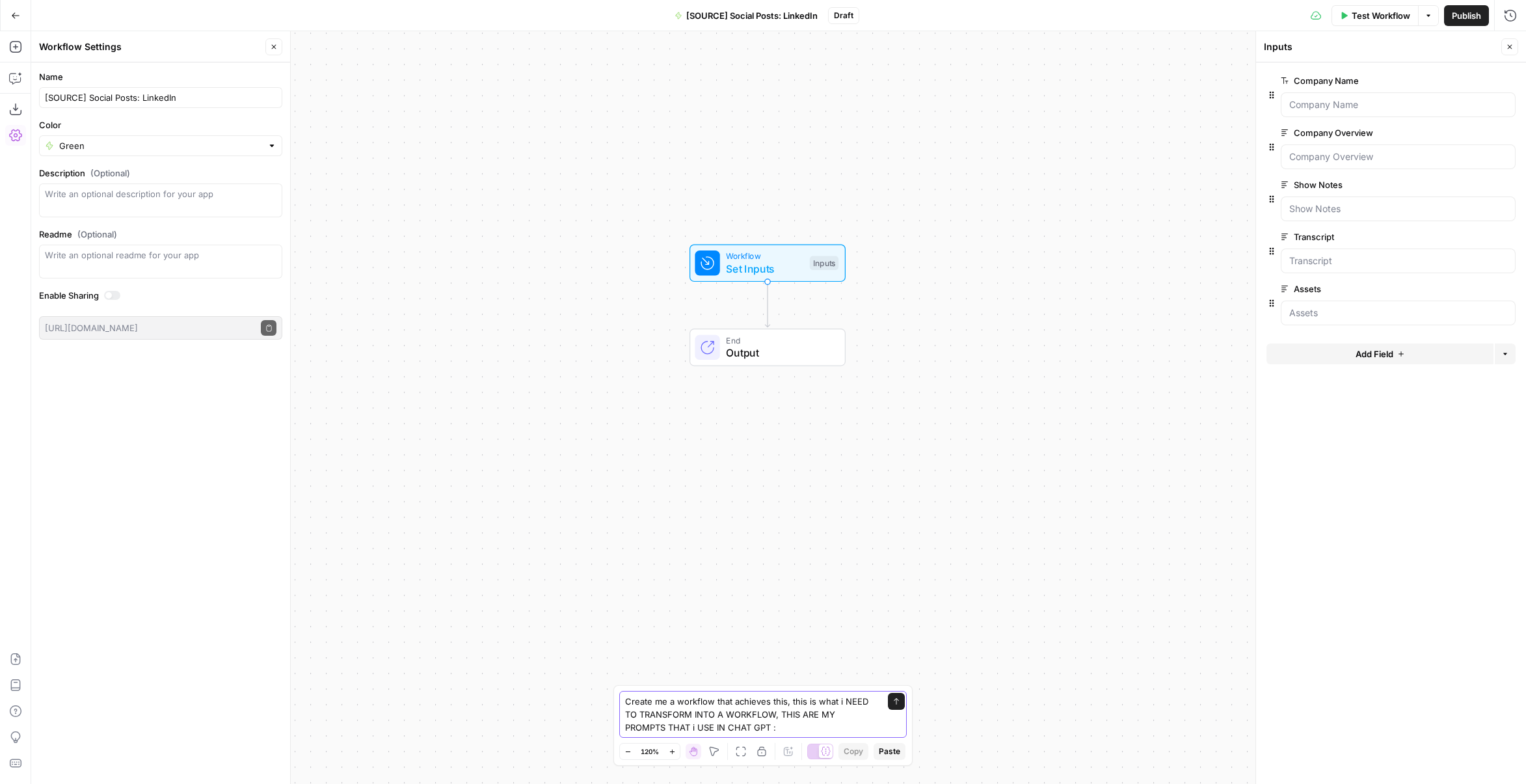
type textarea "Create me a workflow that achieves this, this is what i NEED TO TRANSFORM INTO …"
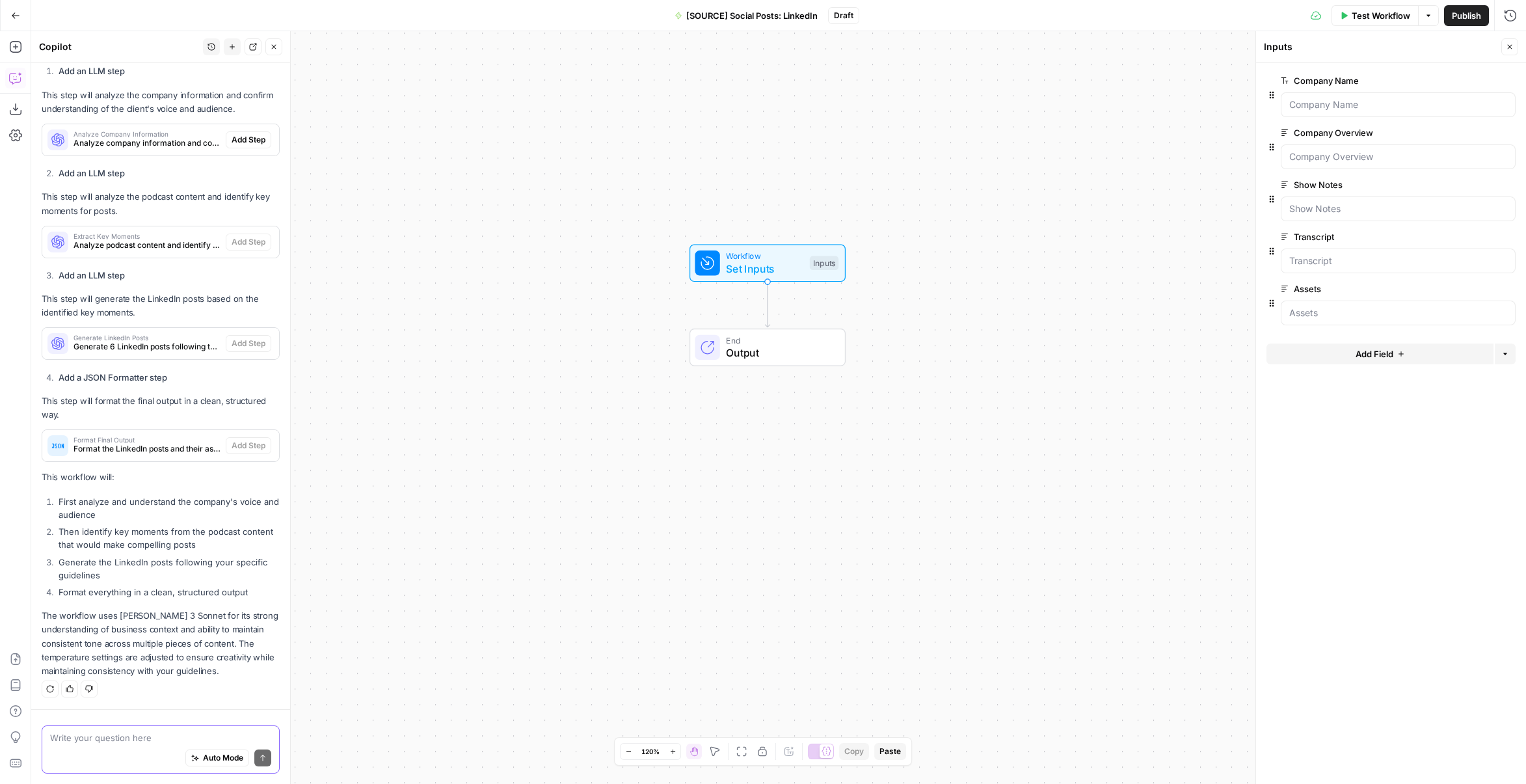
scroll to position [3257, 0]
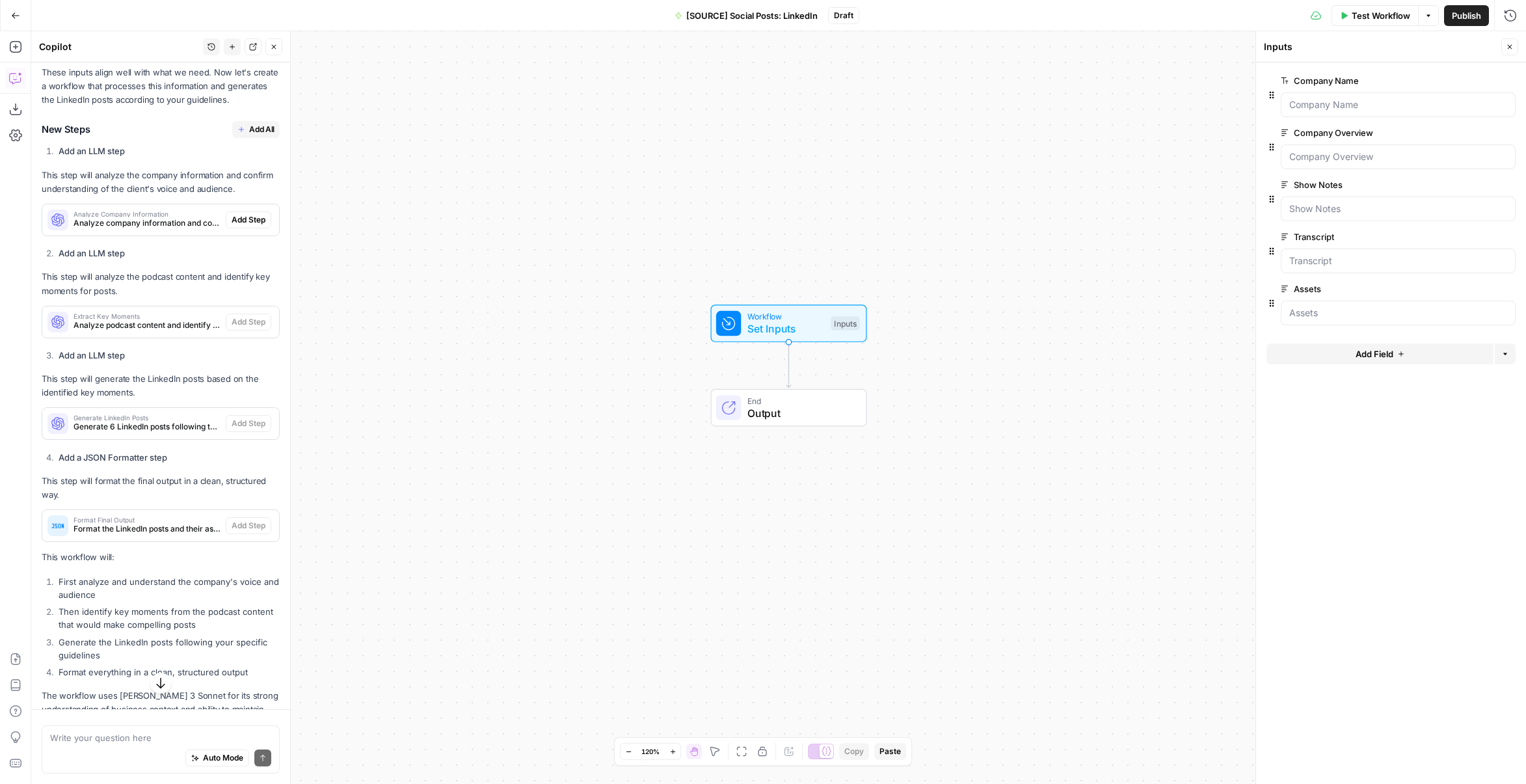
click at [253, 136] on span "Add All" at bounding box center [262, 129] width 26 height 12
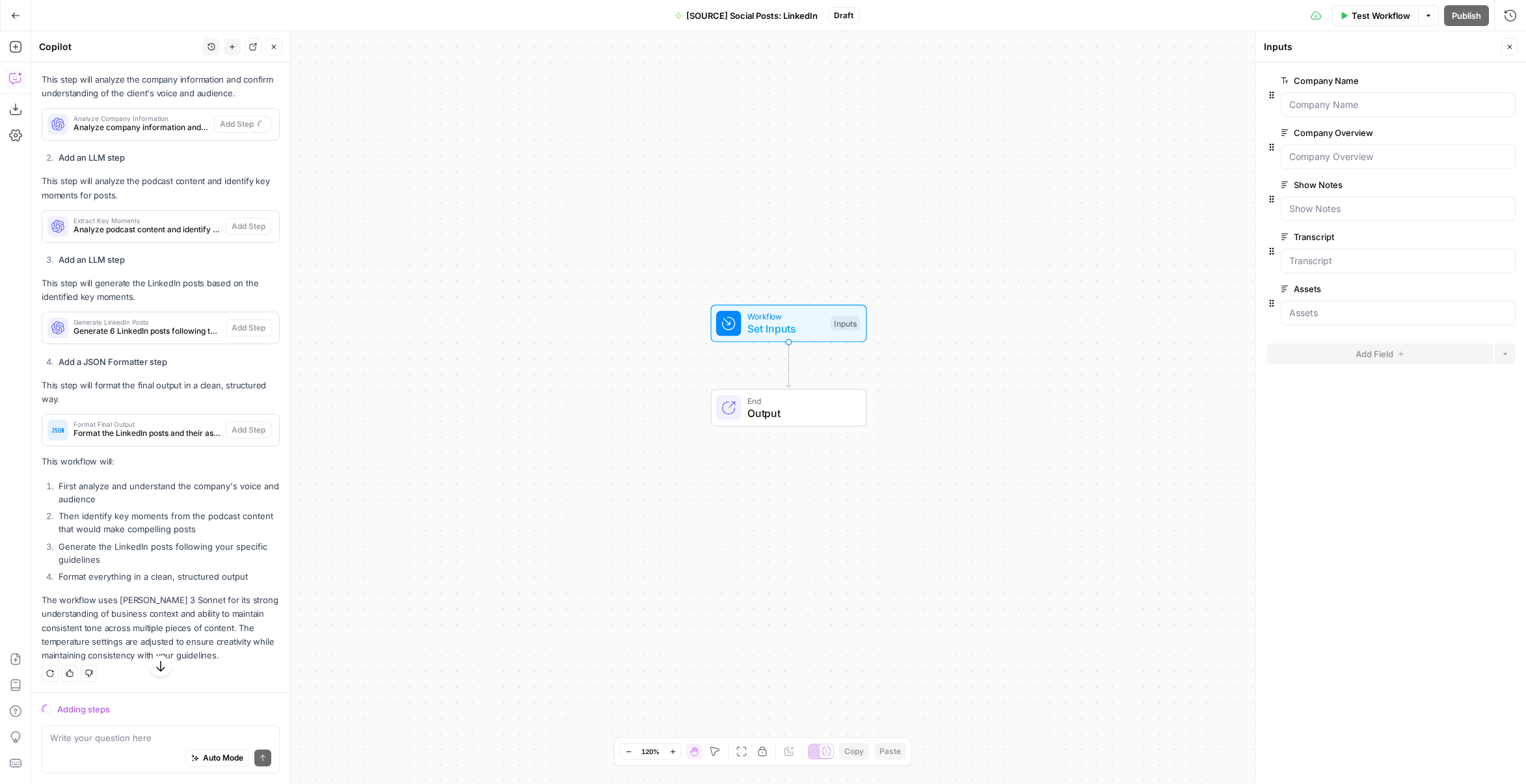
scroll to position [3387, 0]
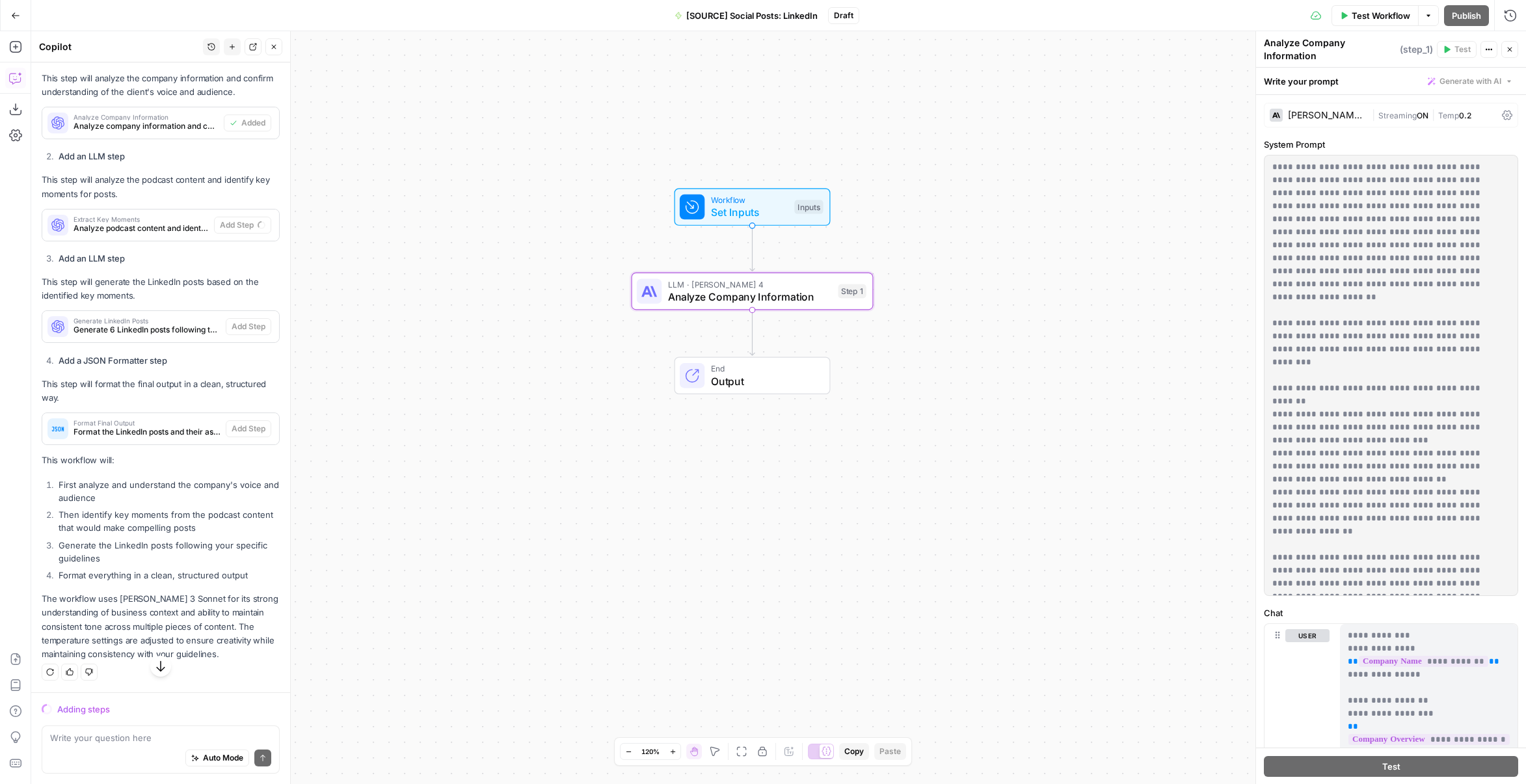
drag, startPoint x: 975, startPoint y: 437, endPoint x: 936, endPoint y: 316, distance: 127.1
click at [936, 316] on div "Workflow Set Inputs Inputs LLM · Claude Sonnet 4 Analyze Company Information St…" at bounding box center [779, 407] width 1495 height 753
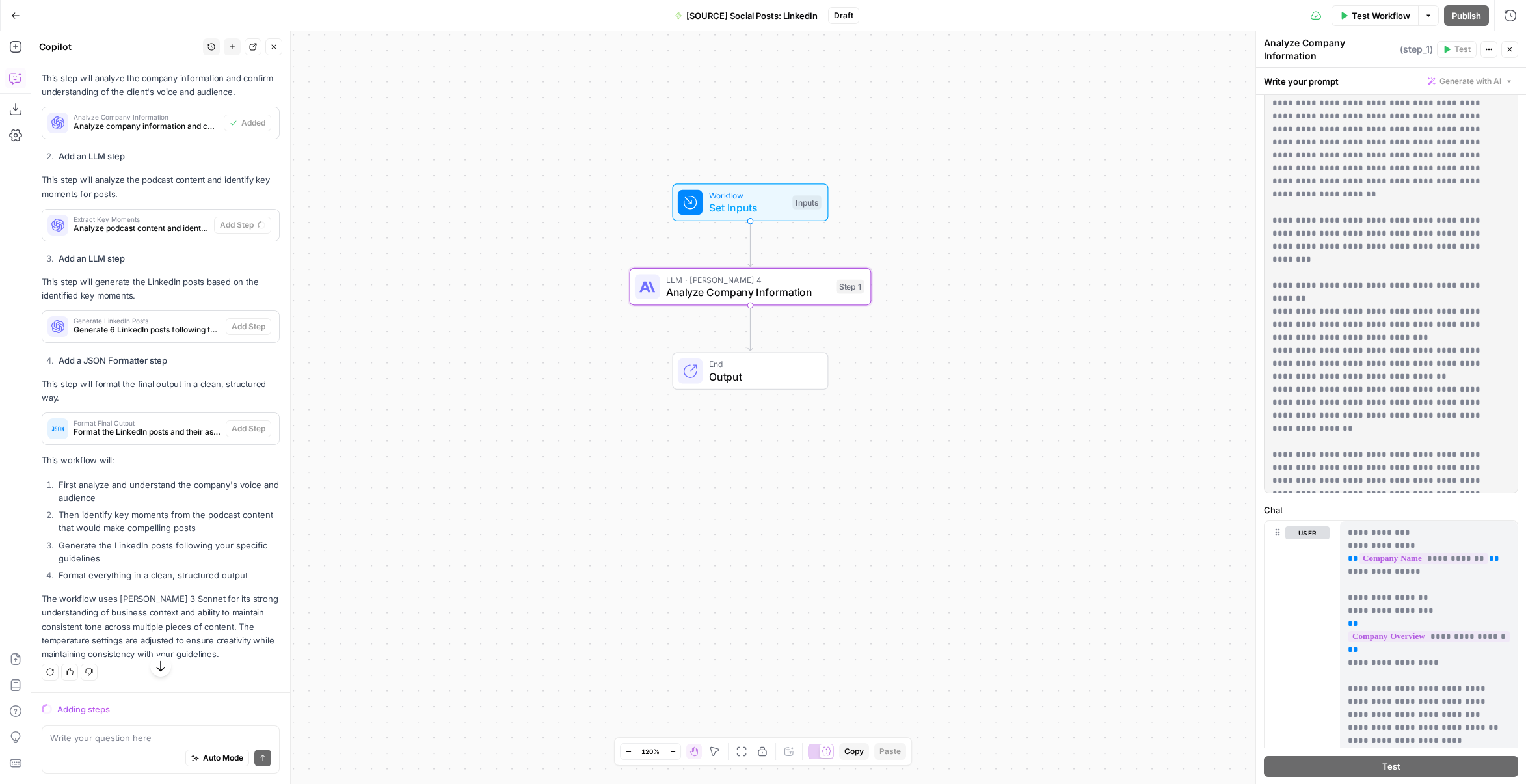
scroll to position [183, 0]
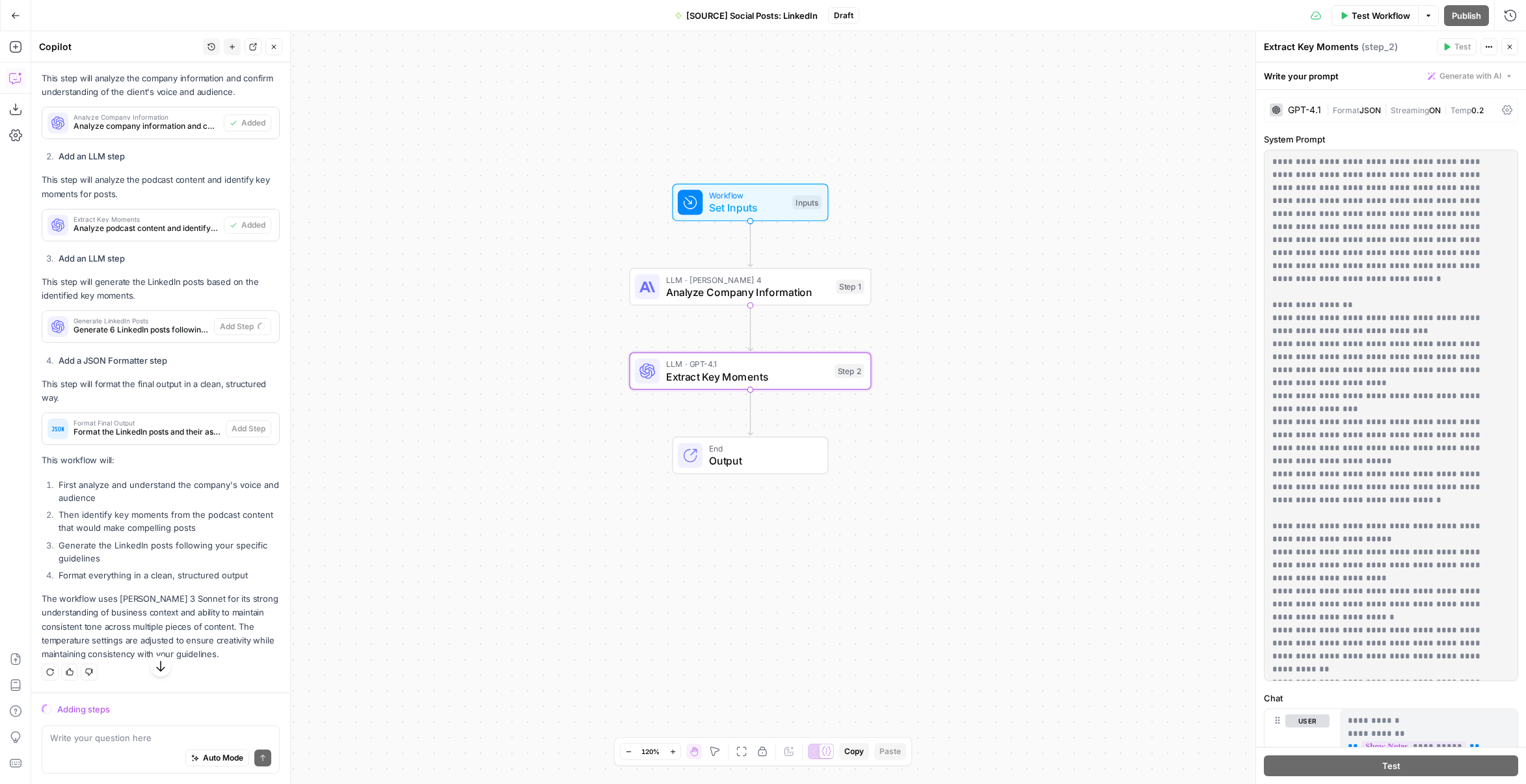
click at [816, 381] on span "Extract Key Moments" at bounding box center [747, 376] width 162 height 16
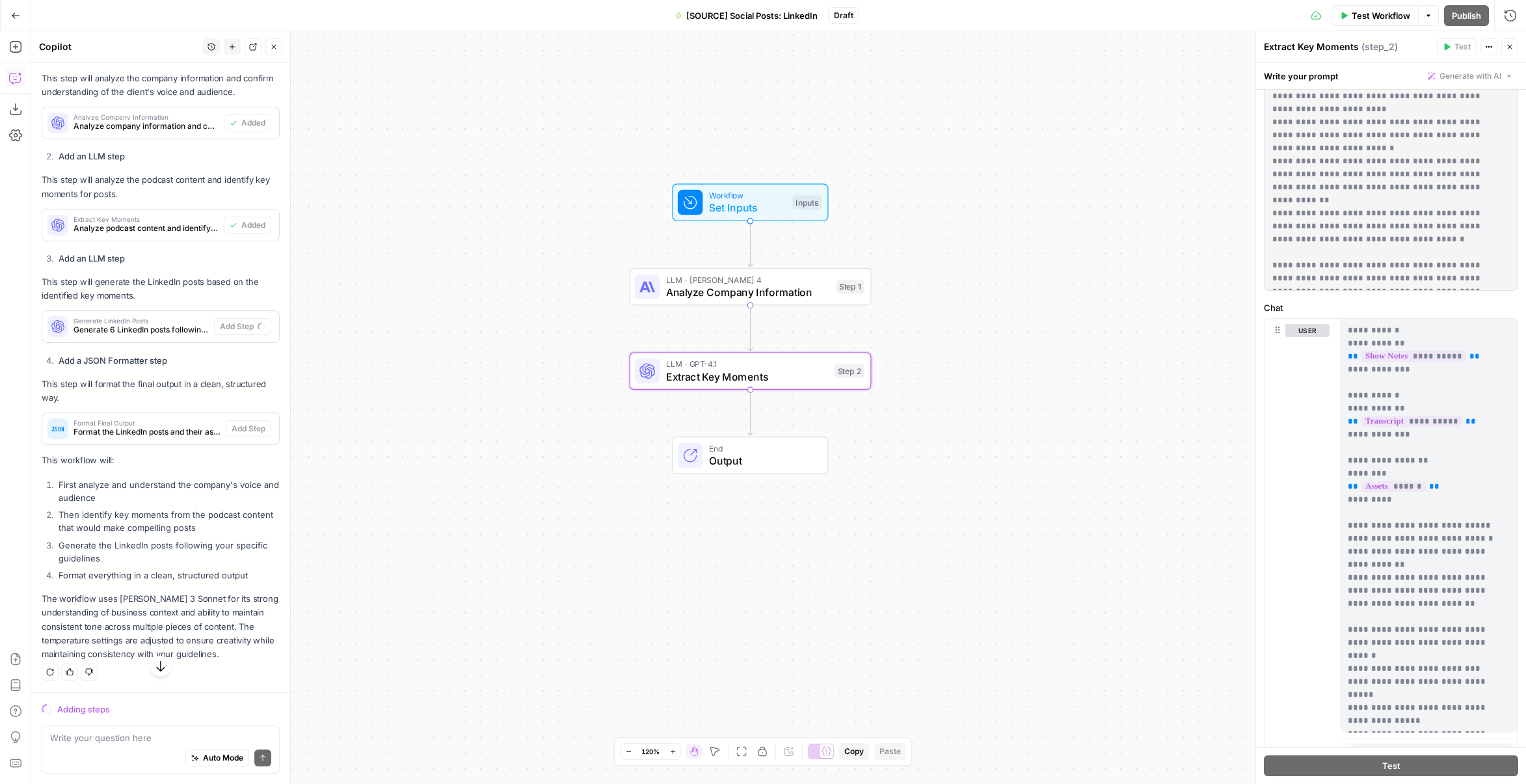
scroll to position [443, 0]
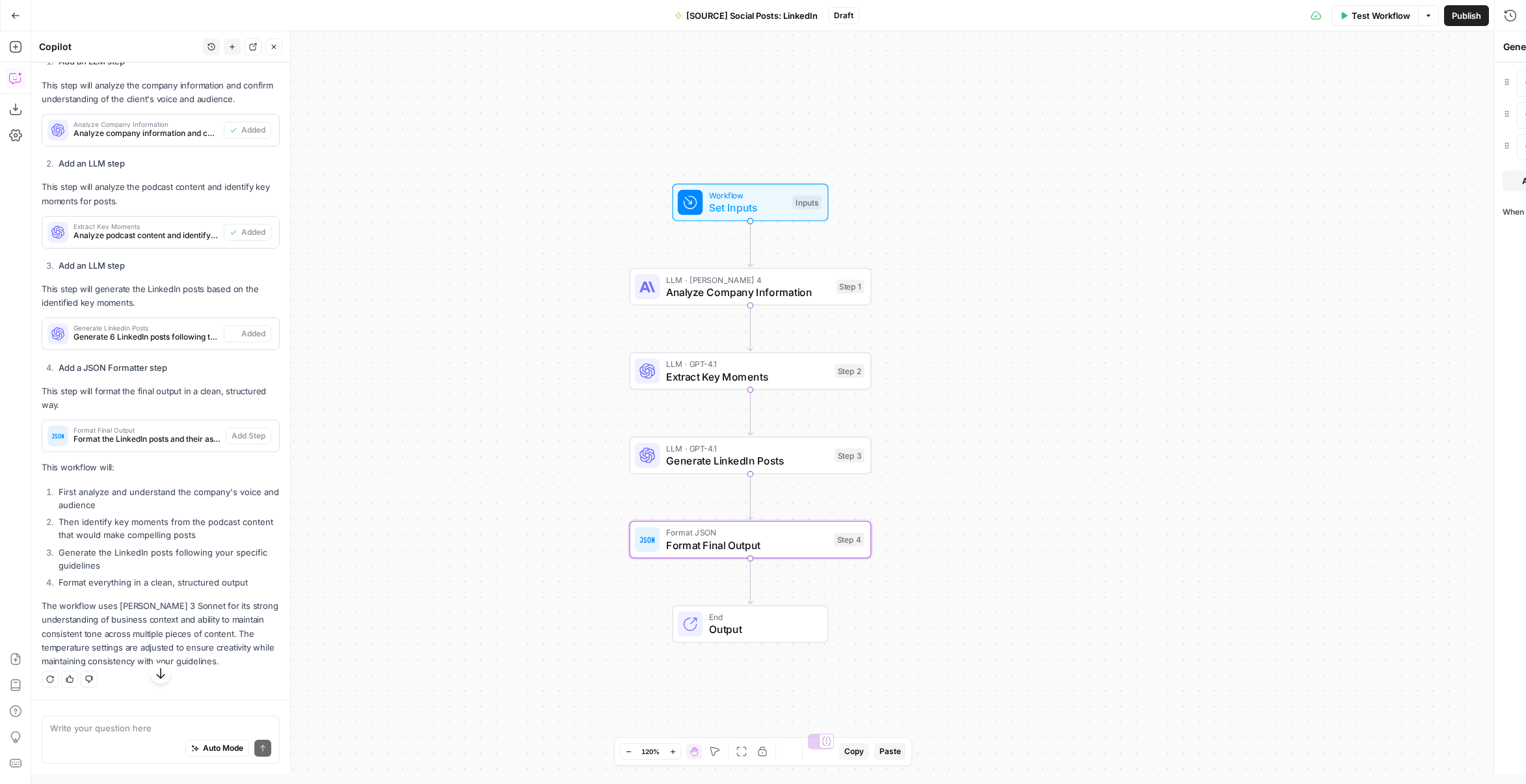
type textarea "Format Final Output"
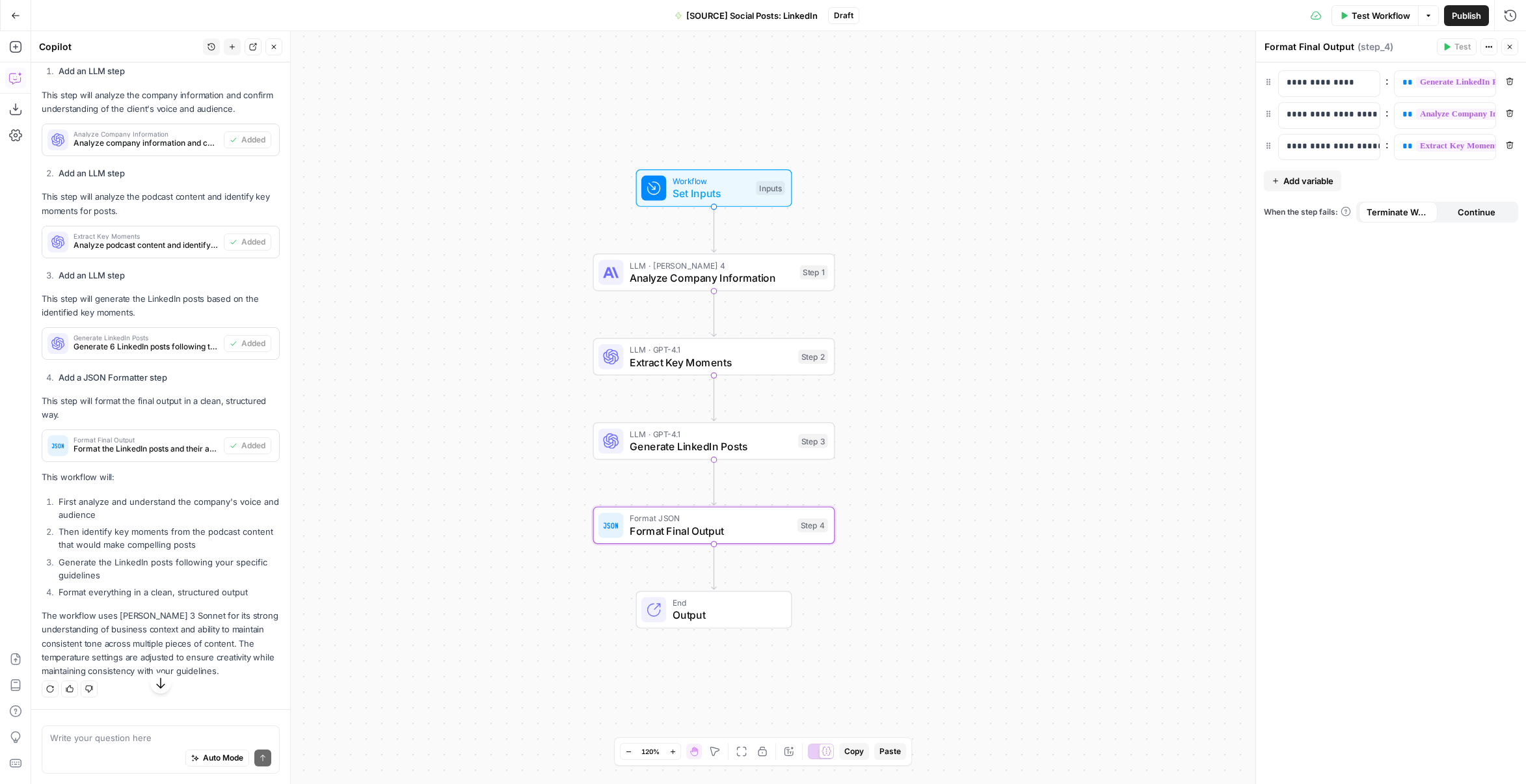
drag, startPoint x: 973, startPoint y: 426, endPoint x: 945, endPoint y: 414, distance: 30.5
click at [945, 414] on div "Workflow Set Inputs Inputs LLM · Claude Sonnet 4 Analyze Company Information St…" at bounding box center [779, 407] width 1495 height 753
click at [720, 190] on span "Set Inputs" at bounding box center [712, 193] width 77 height 16
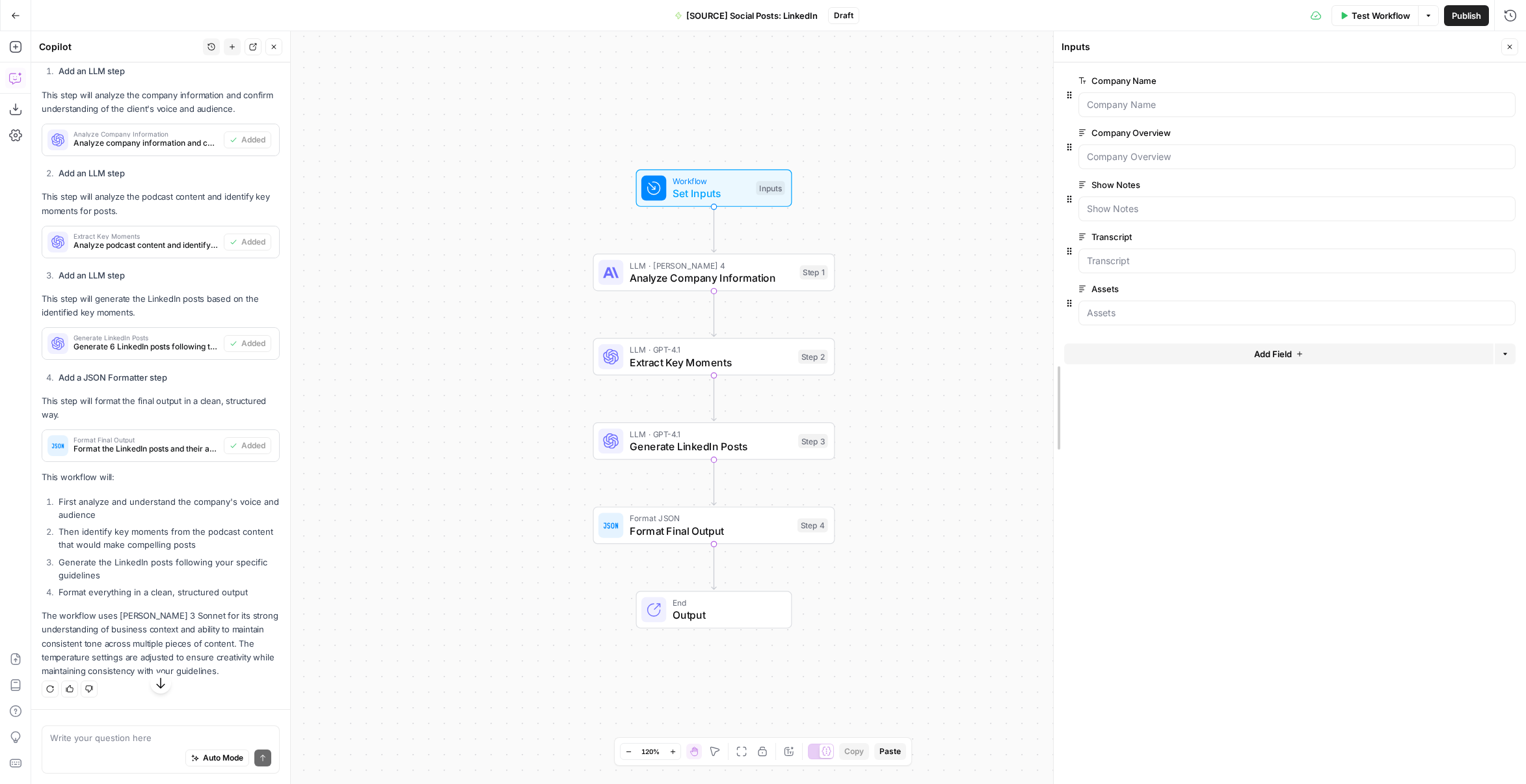
drag, startPoint x: 1255, startPoint y: 304, endPoint x: 967, endPoint y: 347, distance: 291.2
click at [776, 283] on span "Analyze Company Information" at bounding box center [712, 277] width 164 height 16
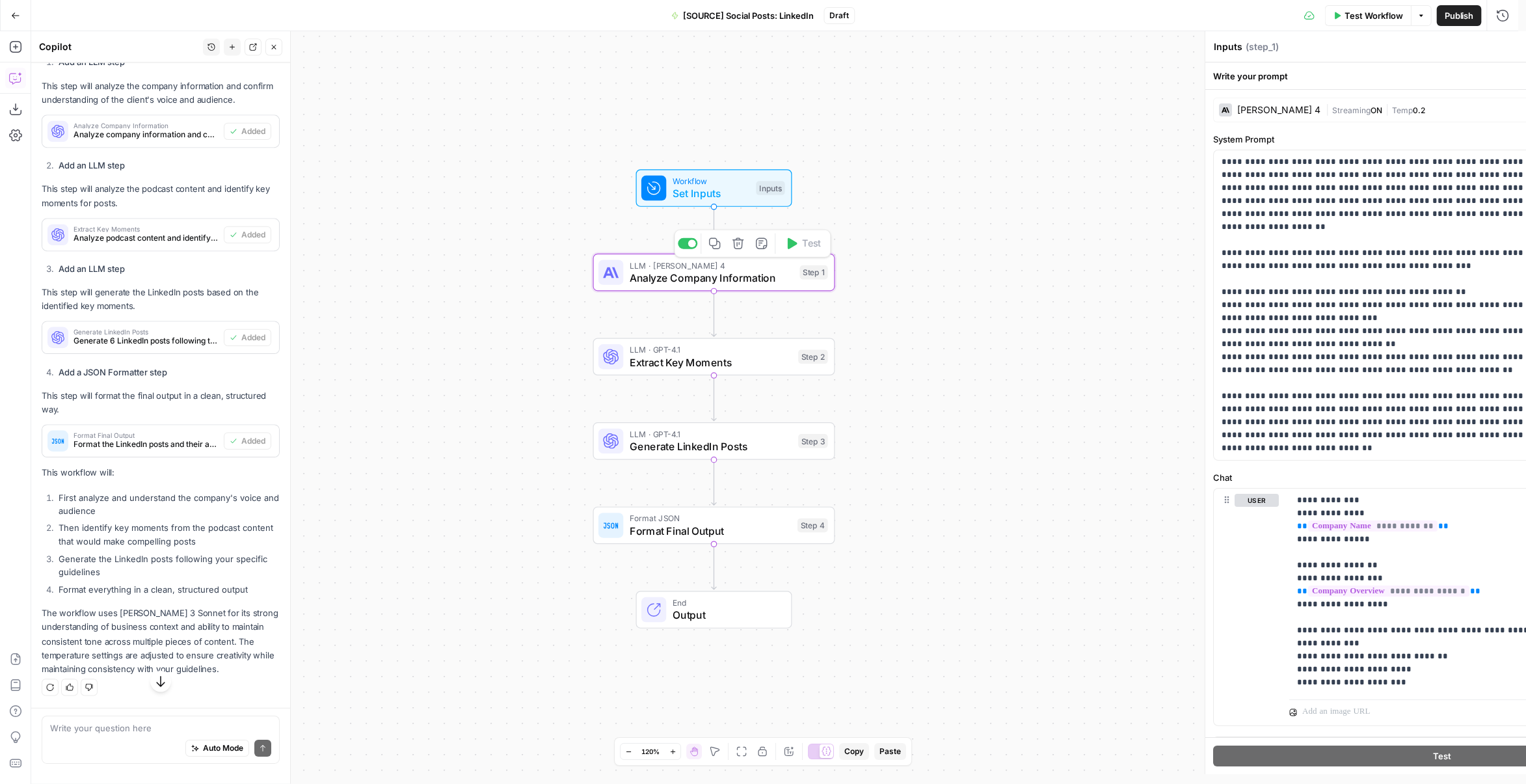
type textarea "Analyze Company Information"
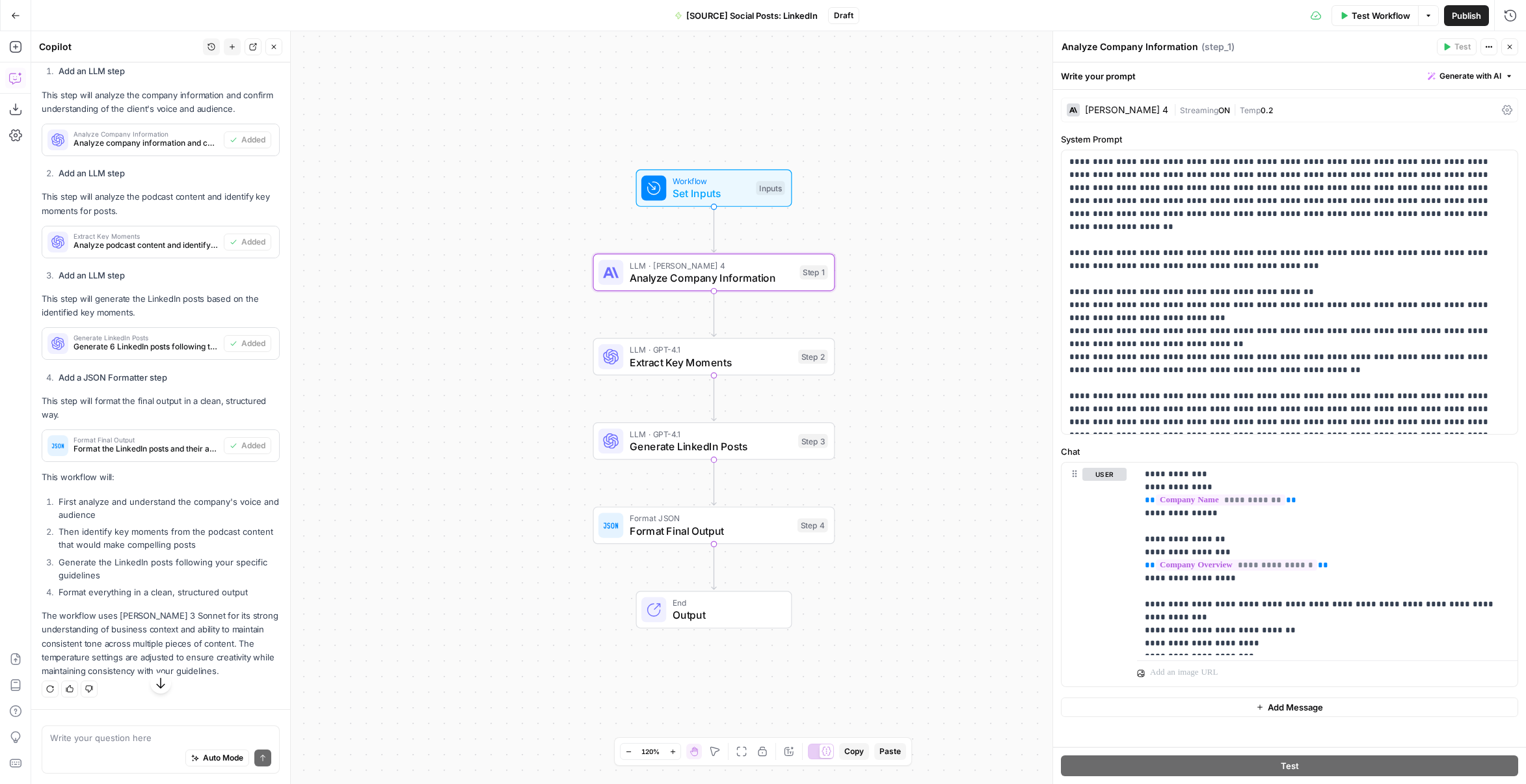
click at [782, 366] on span "Extract Key Moments" at bounding box center [711, 362] width 162 height 16
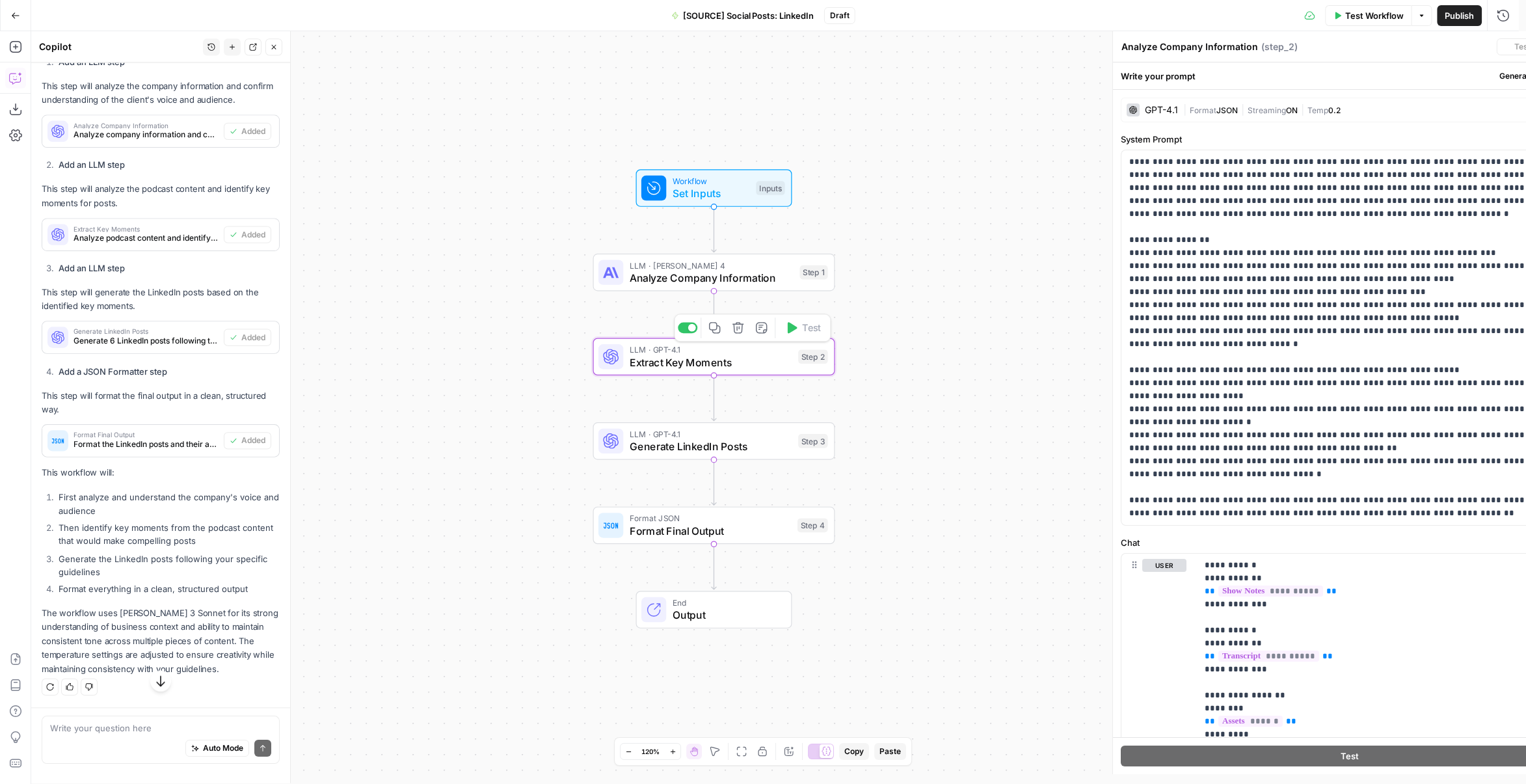
type textarea "Extract Key Moments"
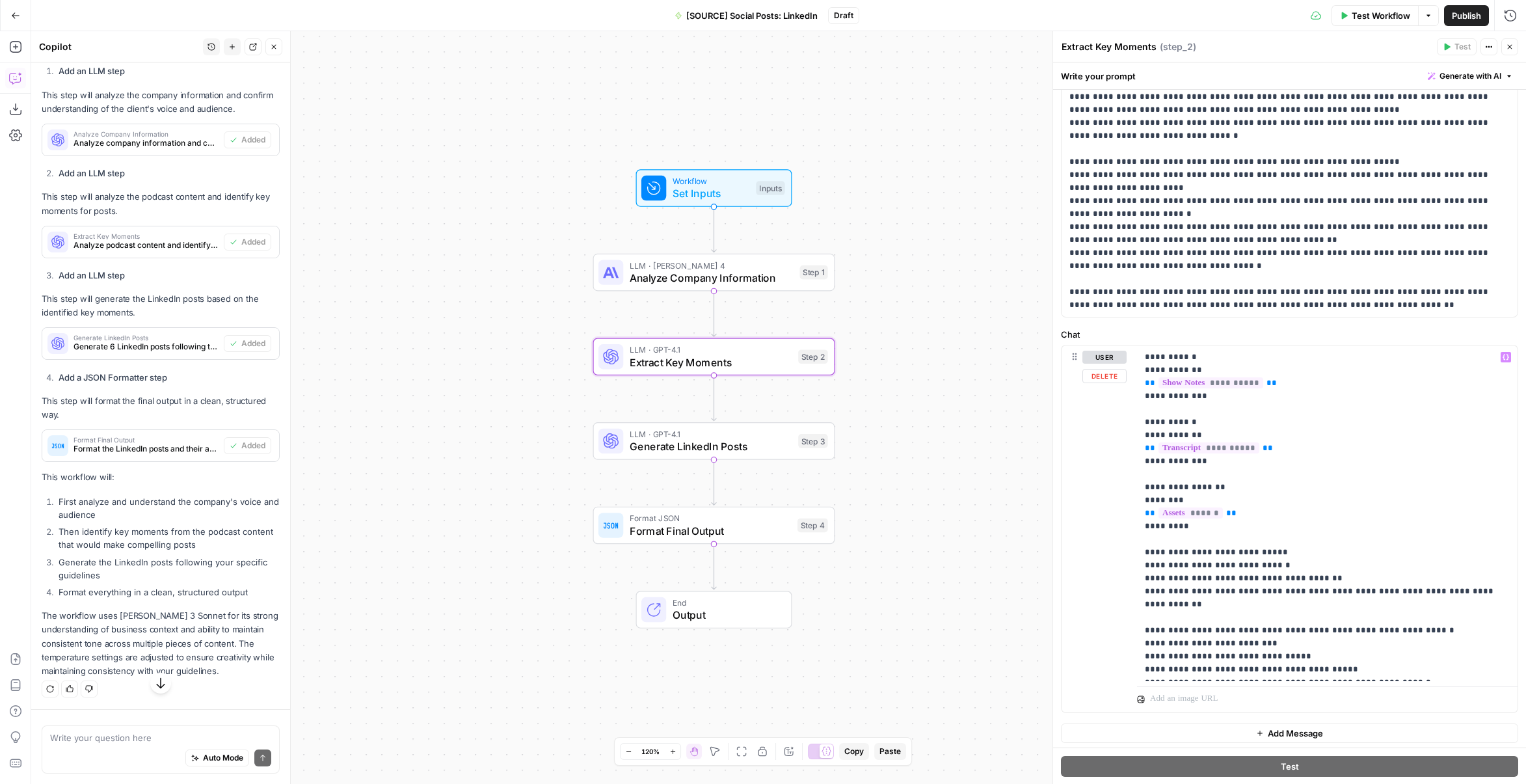
scroll to position [209, 0]
click at [764, 446] on span "Generate LinkedIn Posts" at bounding box center [711, 446] width 162 height 16
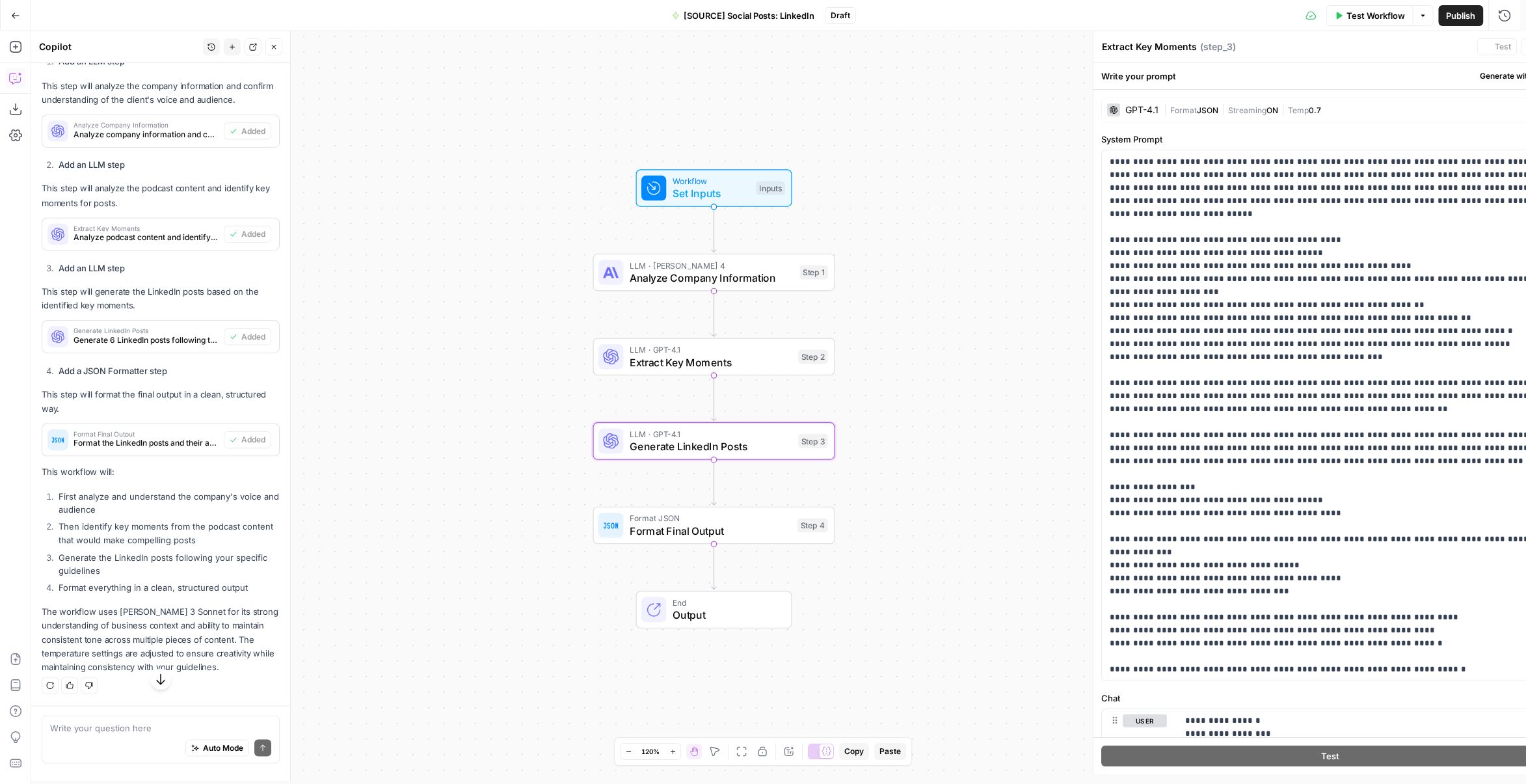
type textarea "Generate LinkedIn Posts"
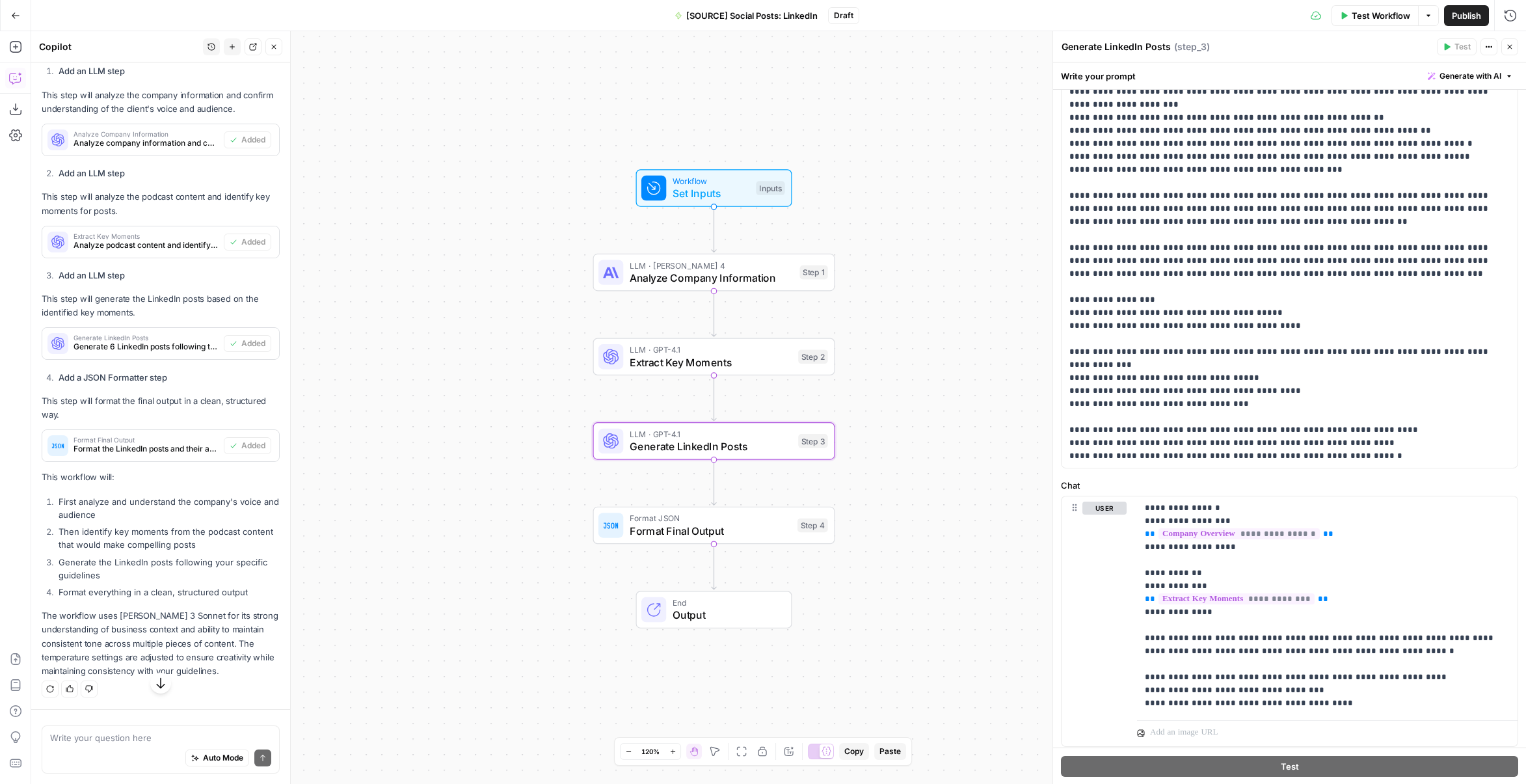
scroll to position [93, 0]
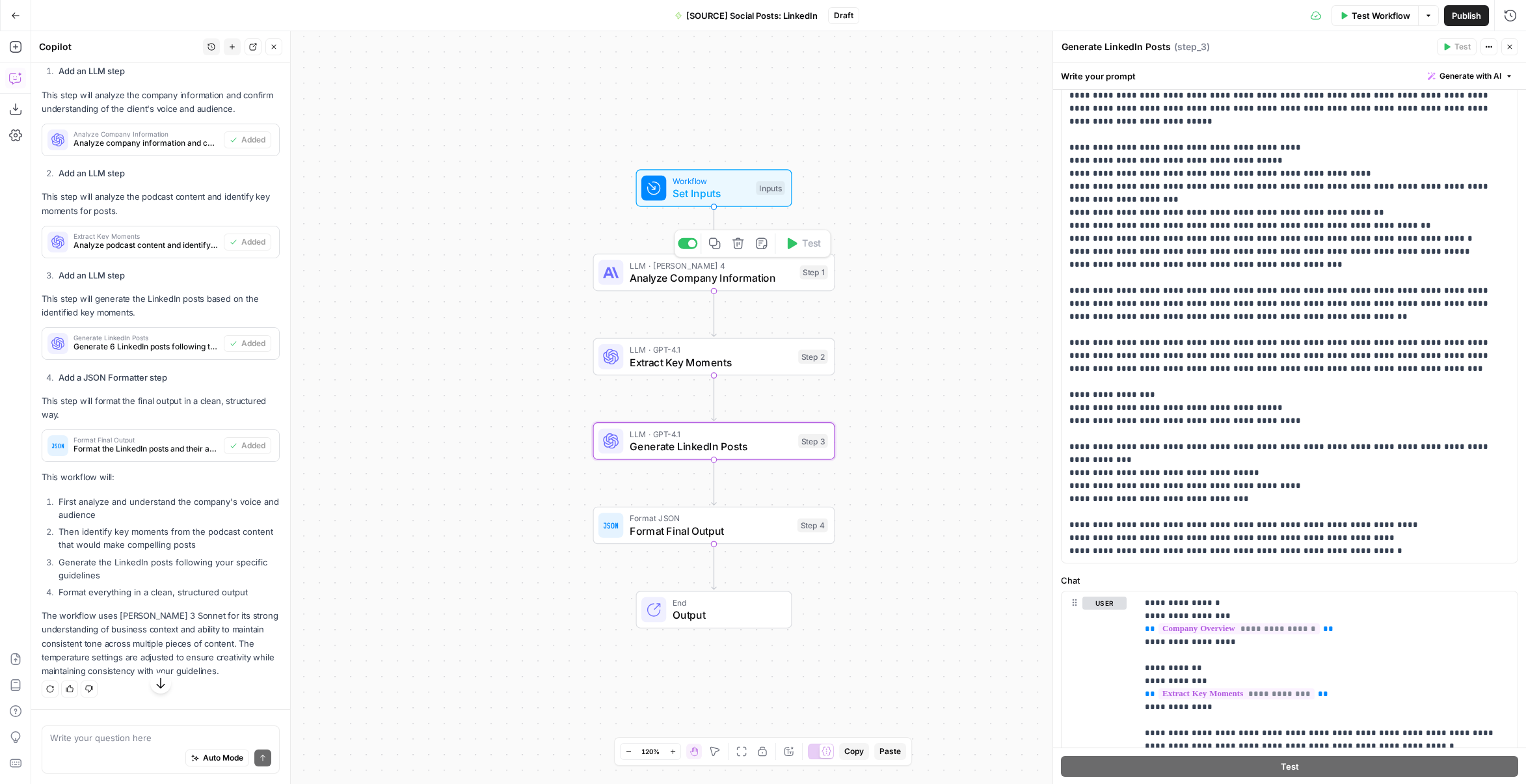
click at [731, 277] on span "Analyze Company Information" at bounding box center [712, 277] width 164 height 16
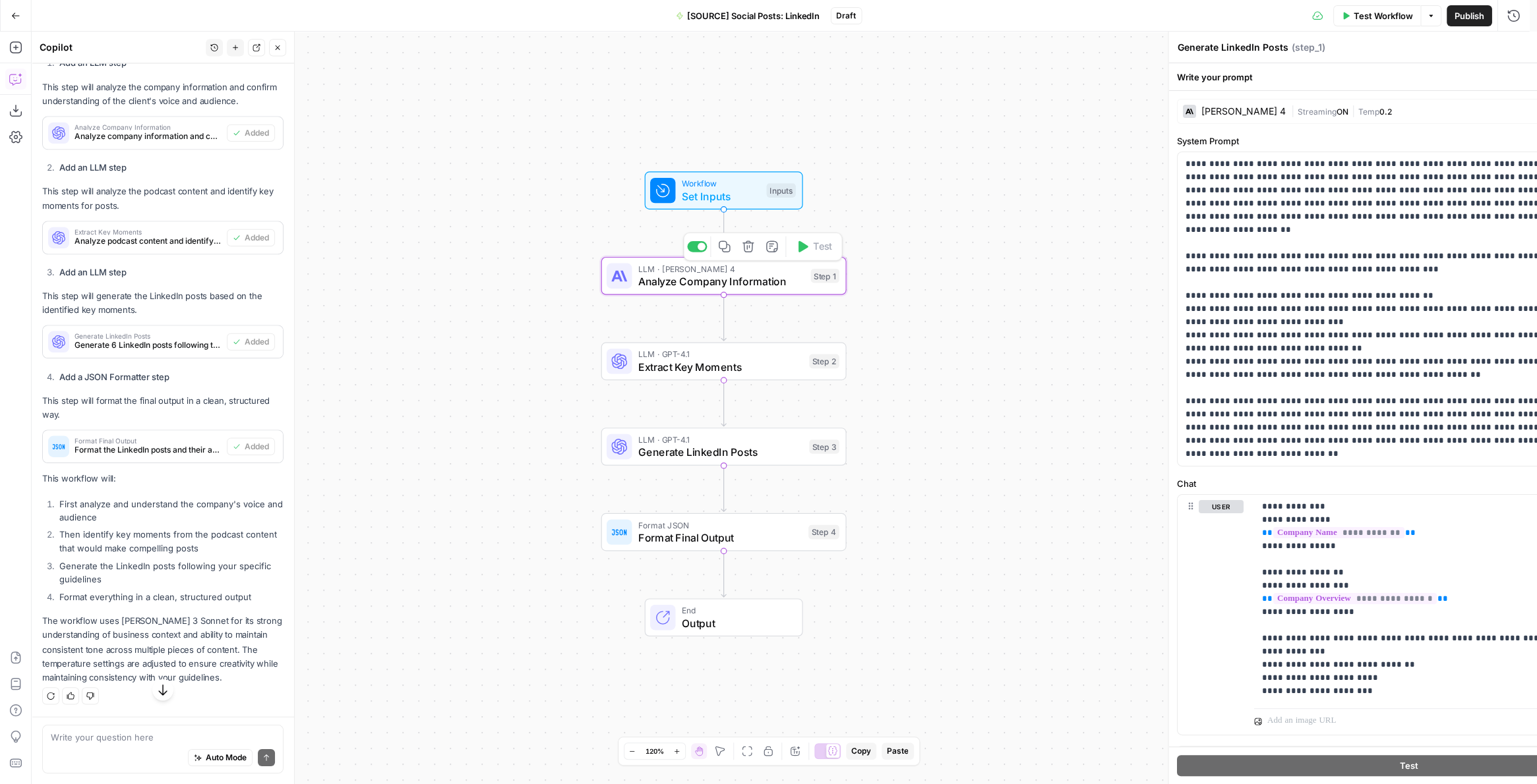
type textarea "Analyze Company Information"
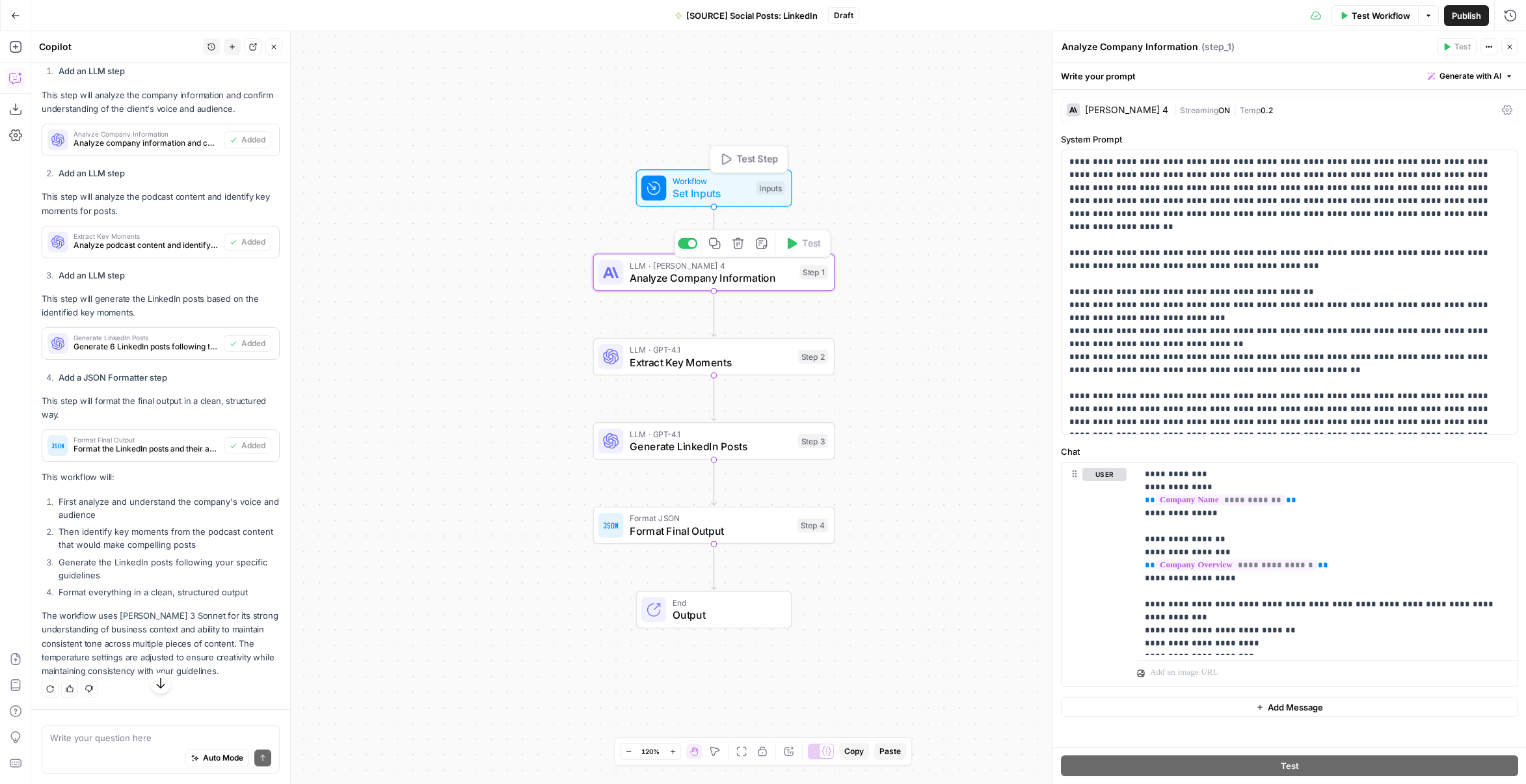
click at [740, 193] on span "Set Inputs" at bounding box center [712, 193] width 77 height 16
click at [691, 184] on span "Workflow" at bounding box center [711, 181] width 77 height 12
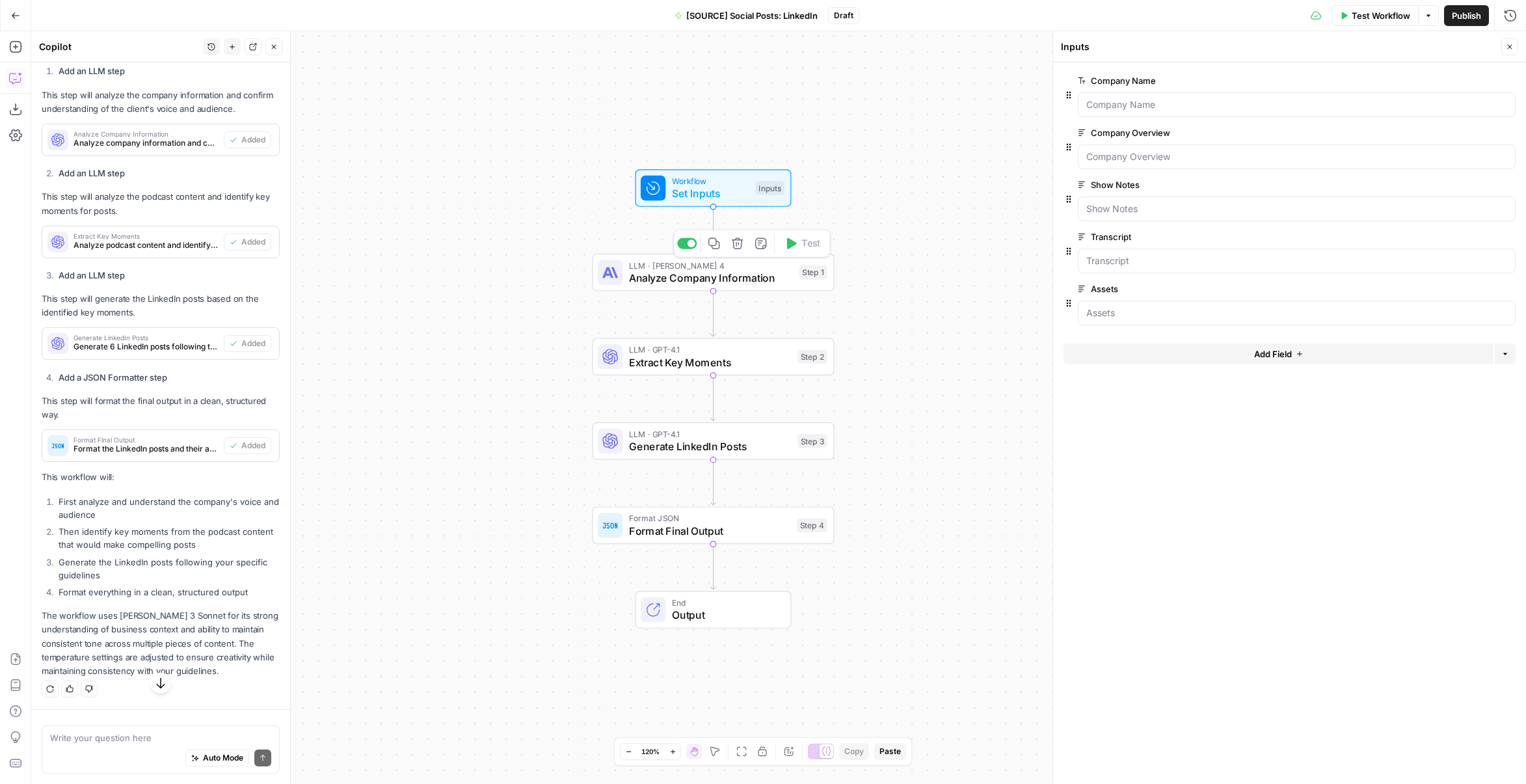
click at [759, 270] on span "Analyze Company Information" at bounding box center [711, 277] width 164 height 16
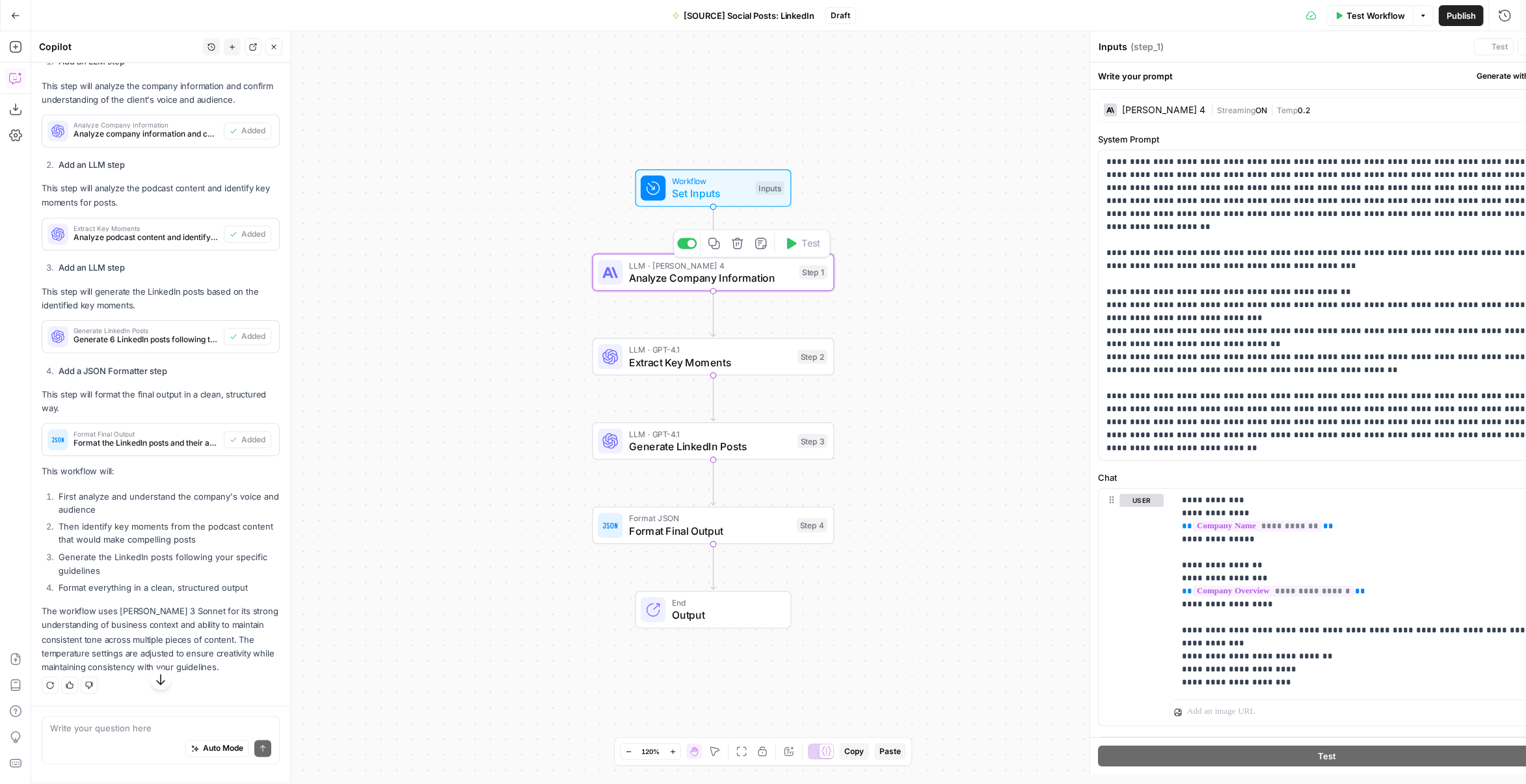
type textarea "Analyze Company Information"
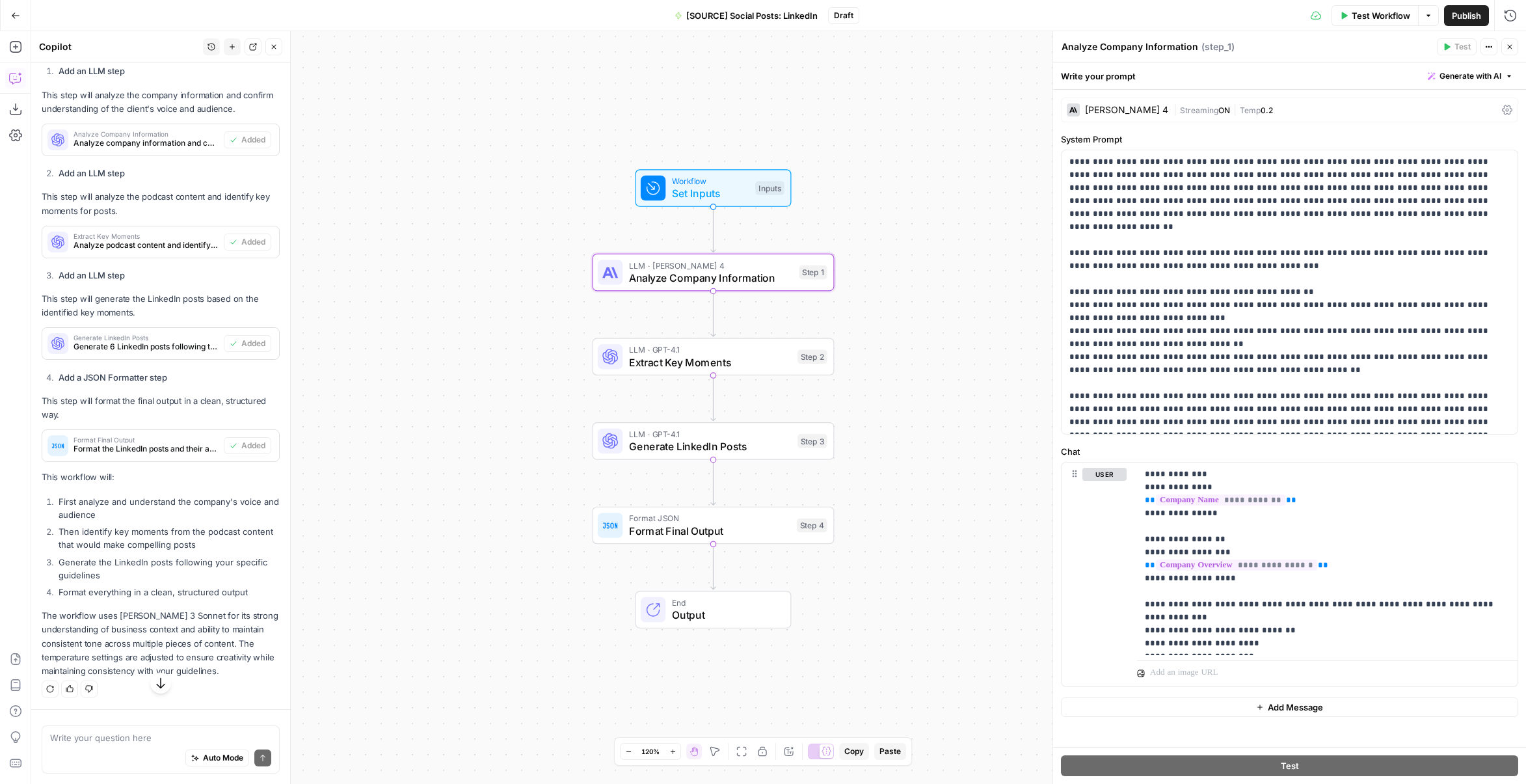
click at [1141, 101] on div "Claude Sonnet 4 | Streaming ON | Temp 0.2" at bounding box center [1289, 109] width 458 height 25
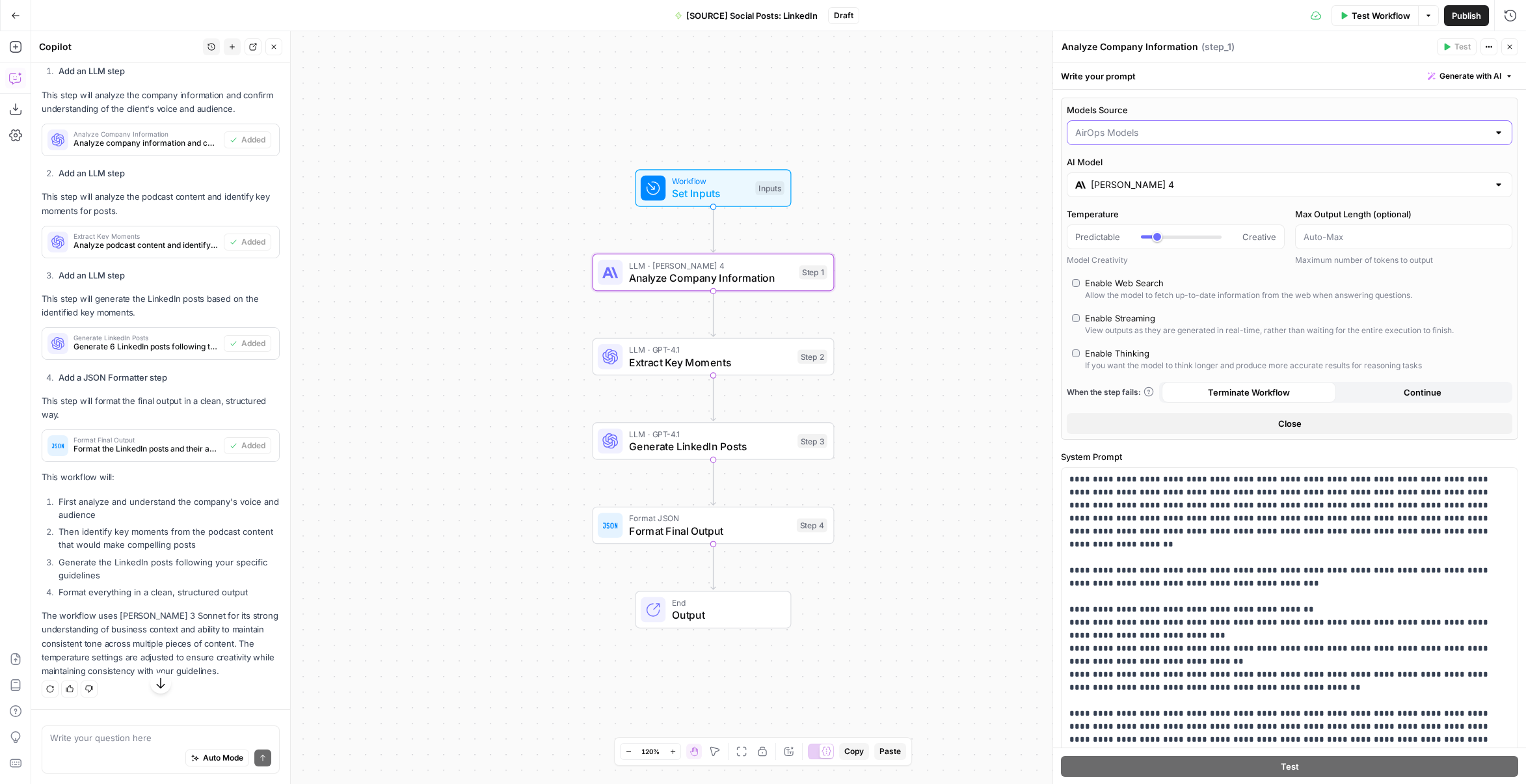
click at [1143, 127] on input "Models Source" at bounding box center [1282, 133] width 414 height 13
click at [1128, 184] on span "My Models" at bounding box center [1282, 182] width 409 height 13
type input "My Models"
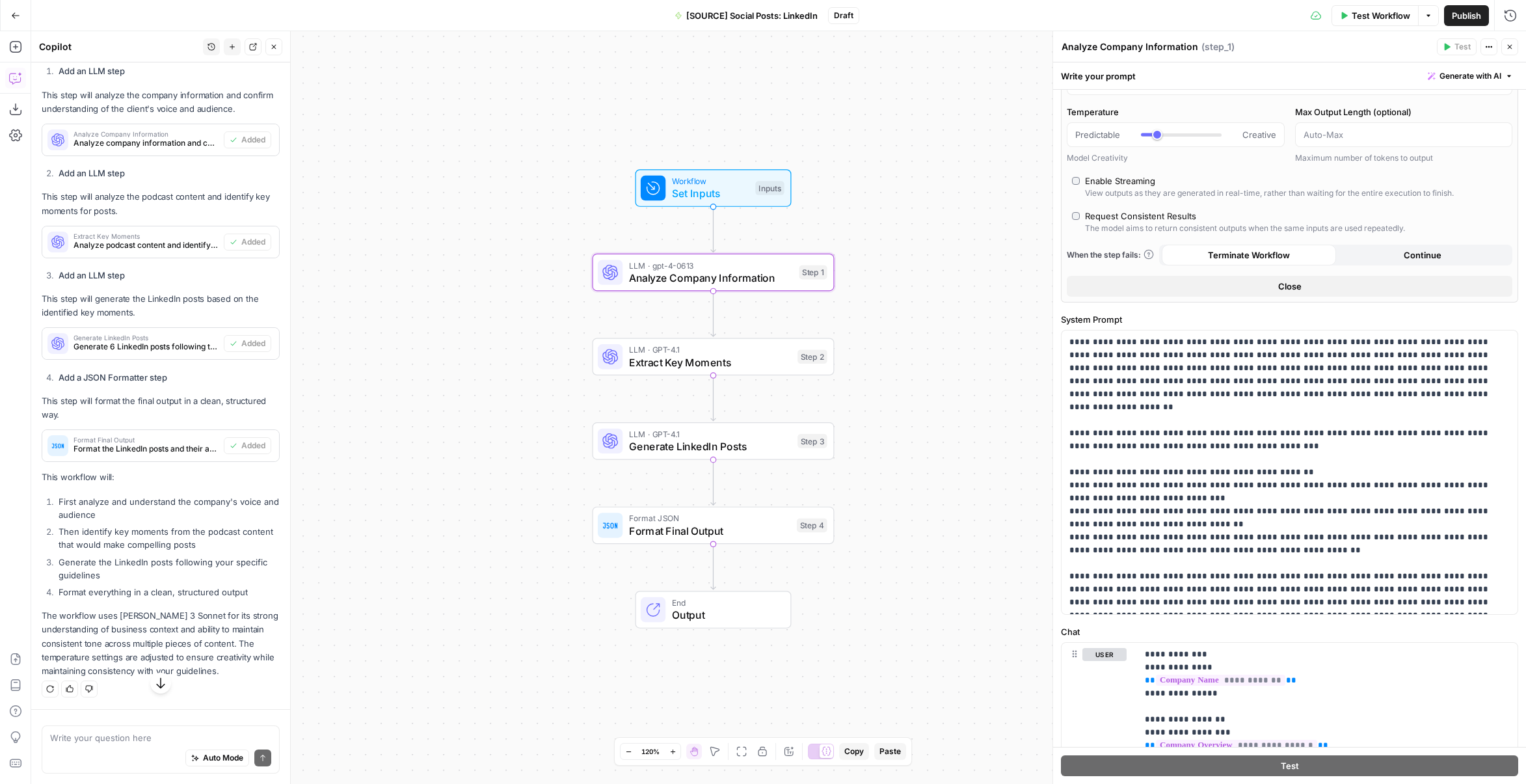
scroll to position [0, 0]
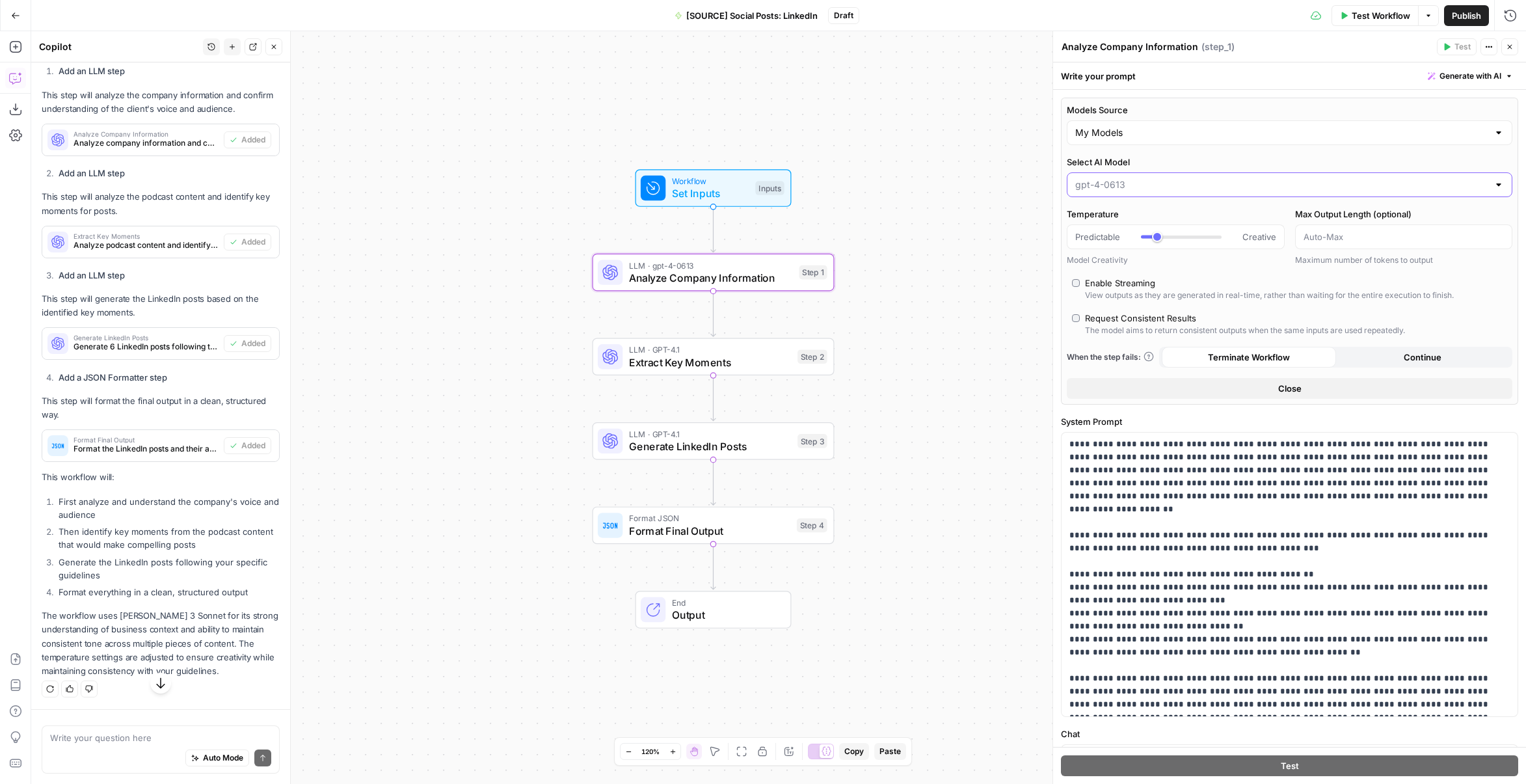
click at [1130, 185] on input "Select AI Model" at bounding box center [1282, 184] width 414 height 13
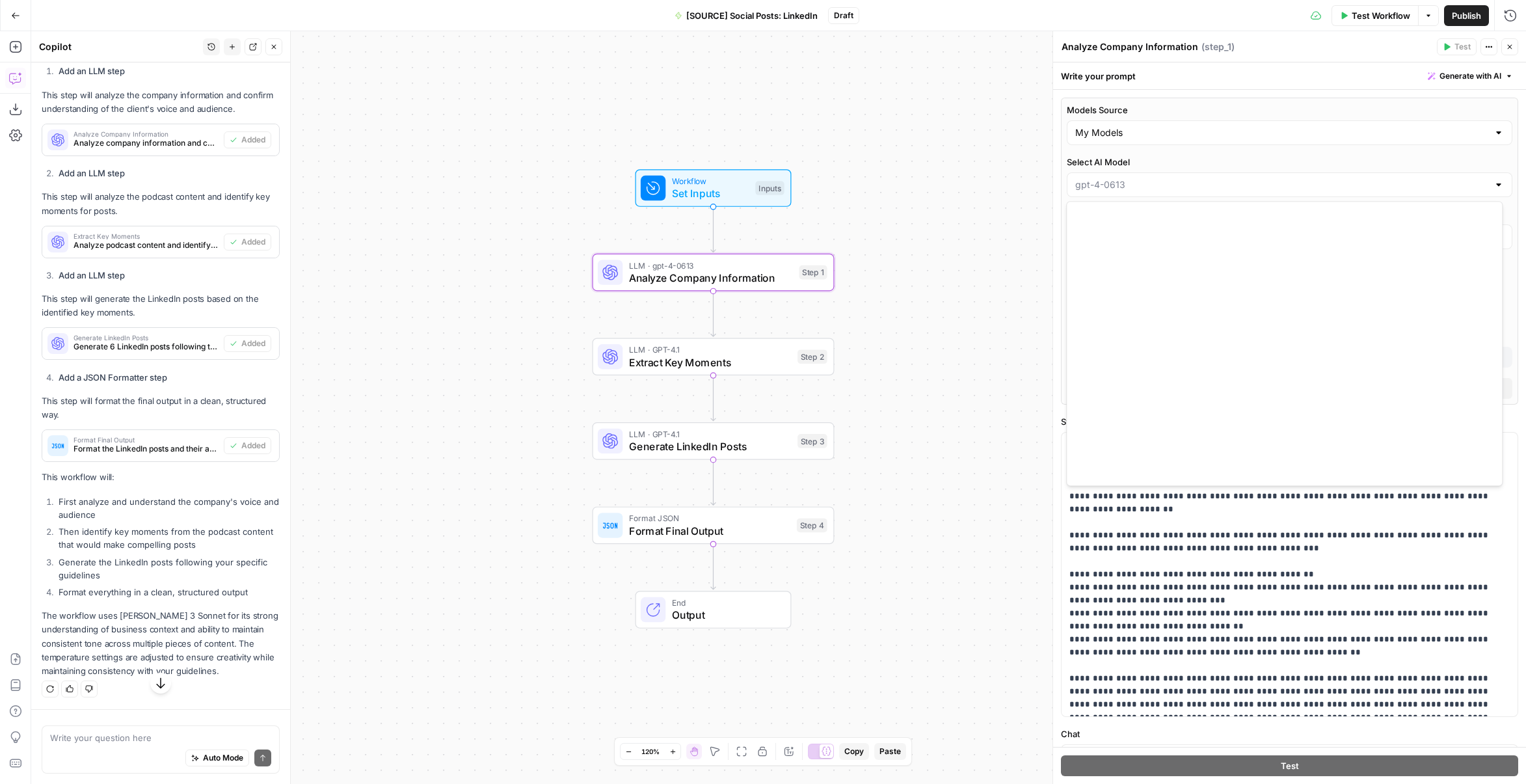
scroll to position [911, 0]
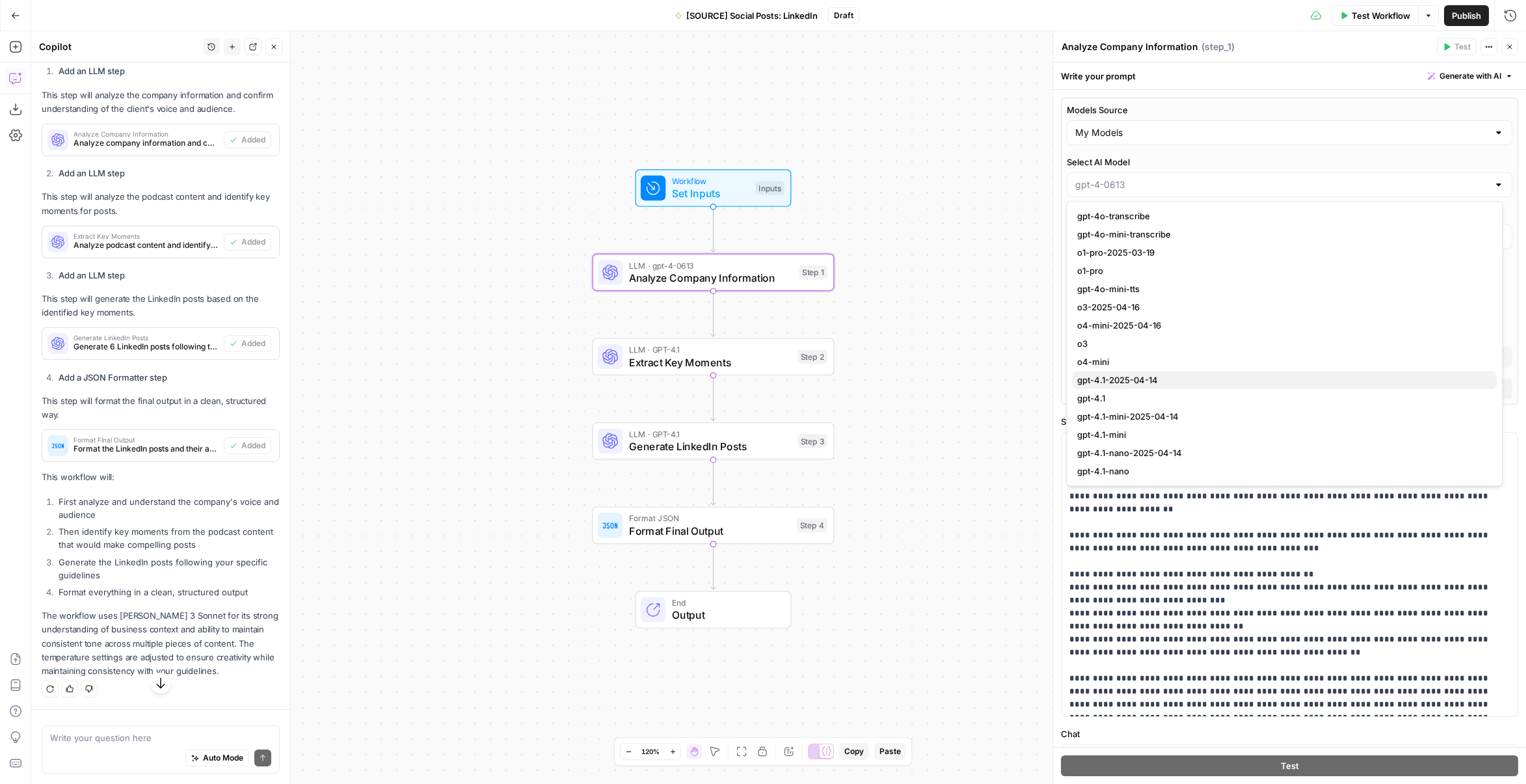
click at [1166, 371] on button "gpt-4.1-2025-04-14" at bounding box center [1284, 380] width 425 height 18
type input "gpt-4.1-2025-04-14"
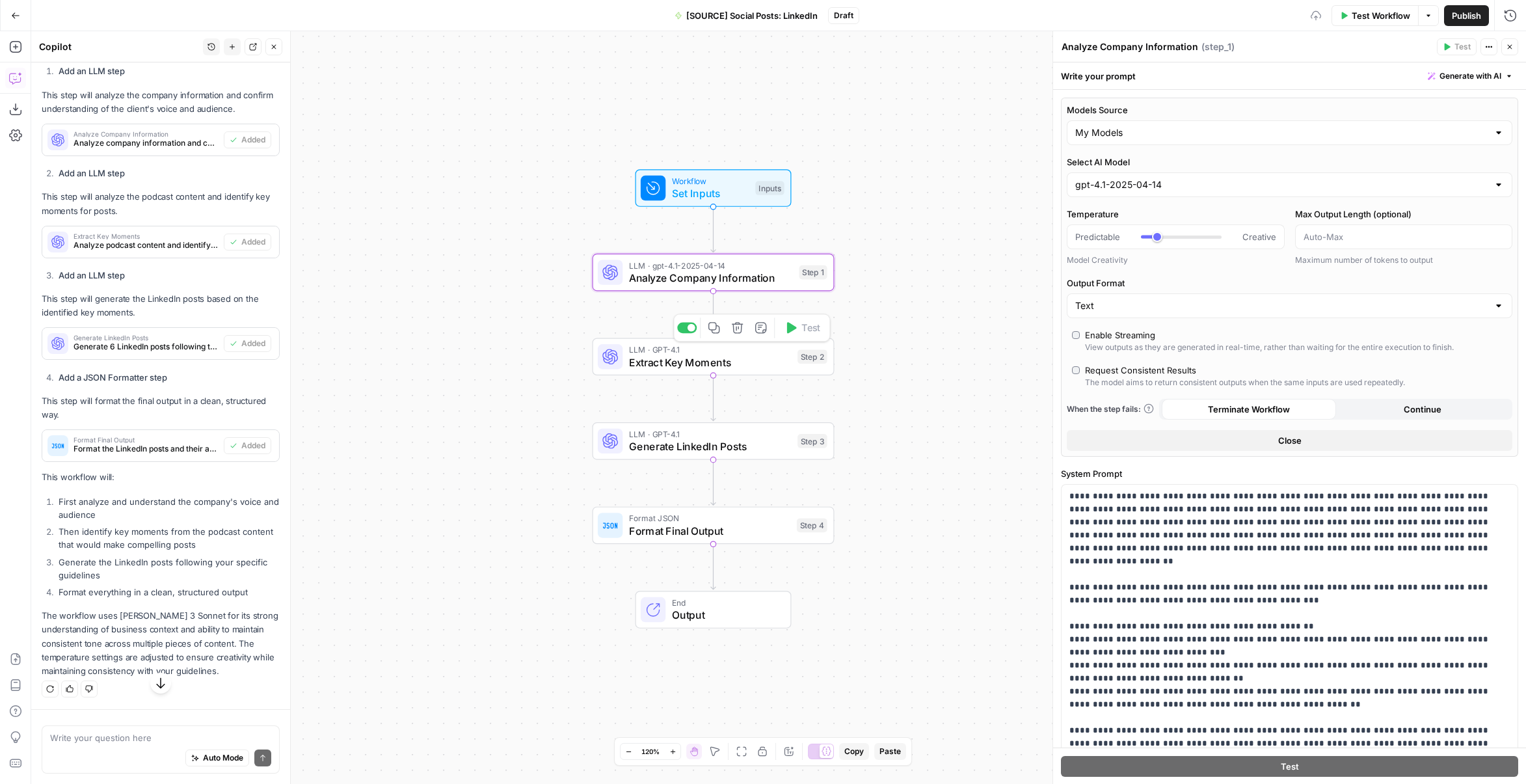
click at [723, 355] on span "Extract Key Moments" at bounding box center [710, 362] width 162 height 16
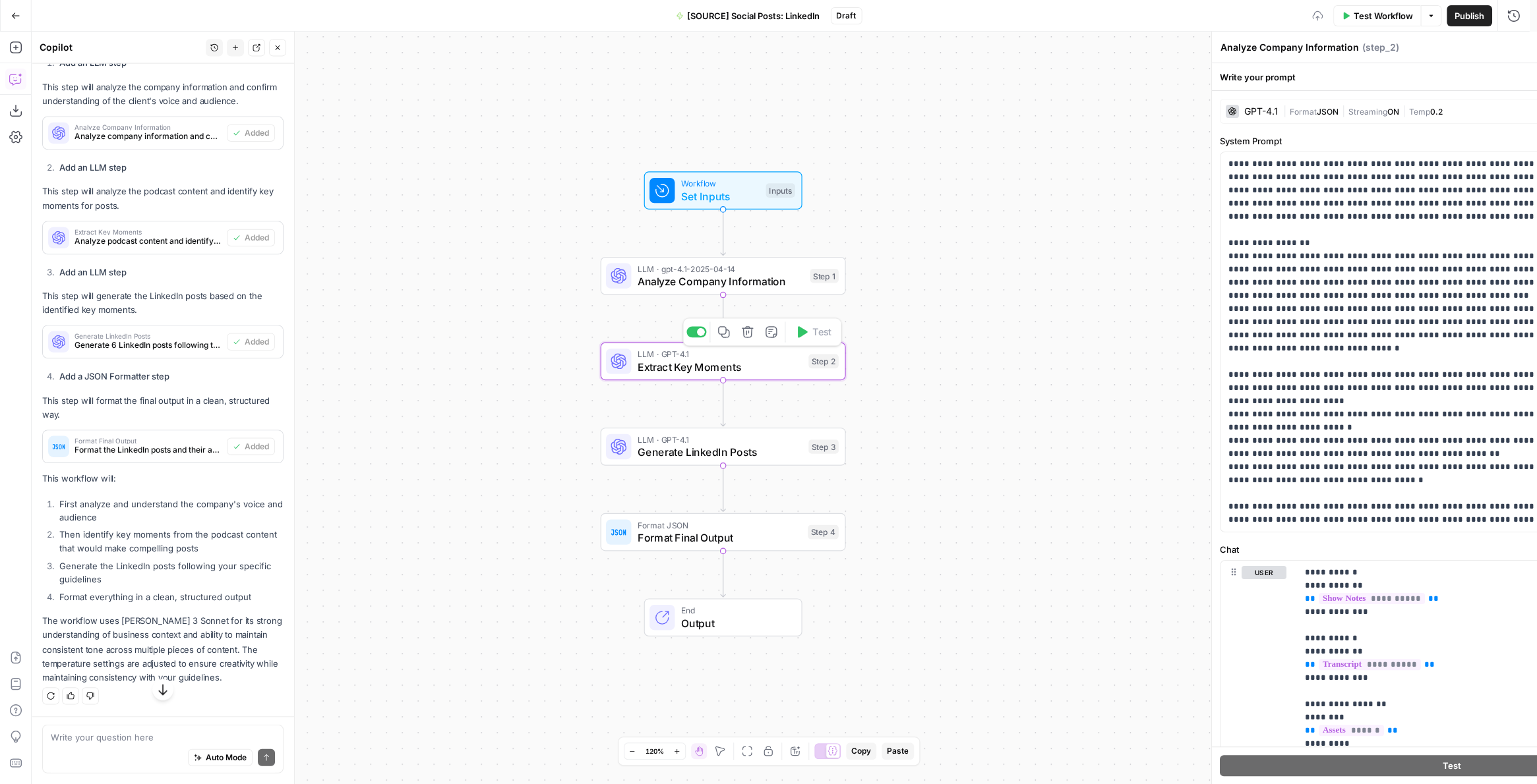
type textarea "Extract Key Moments"
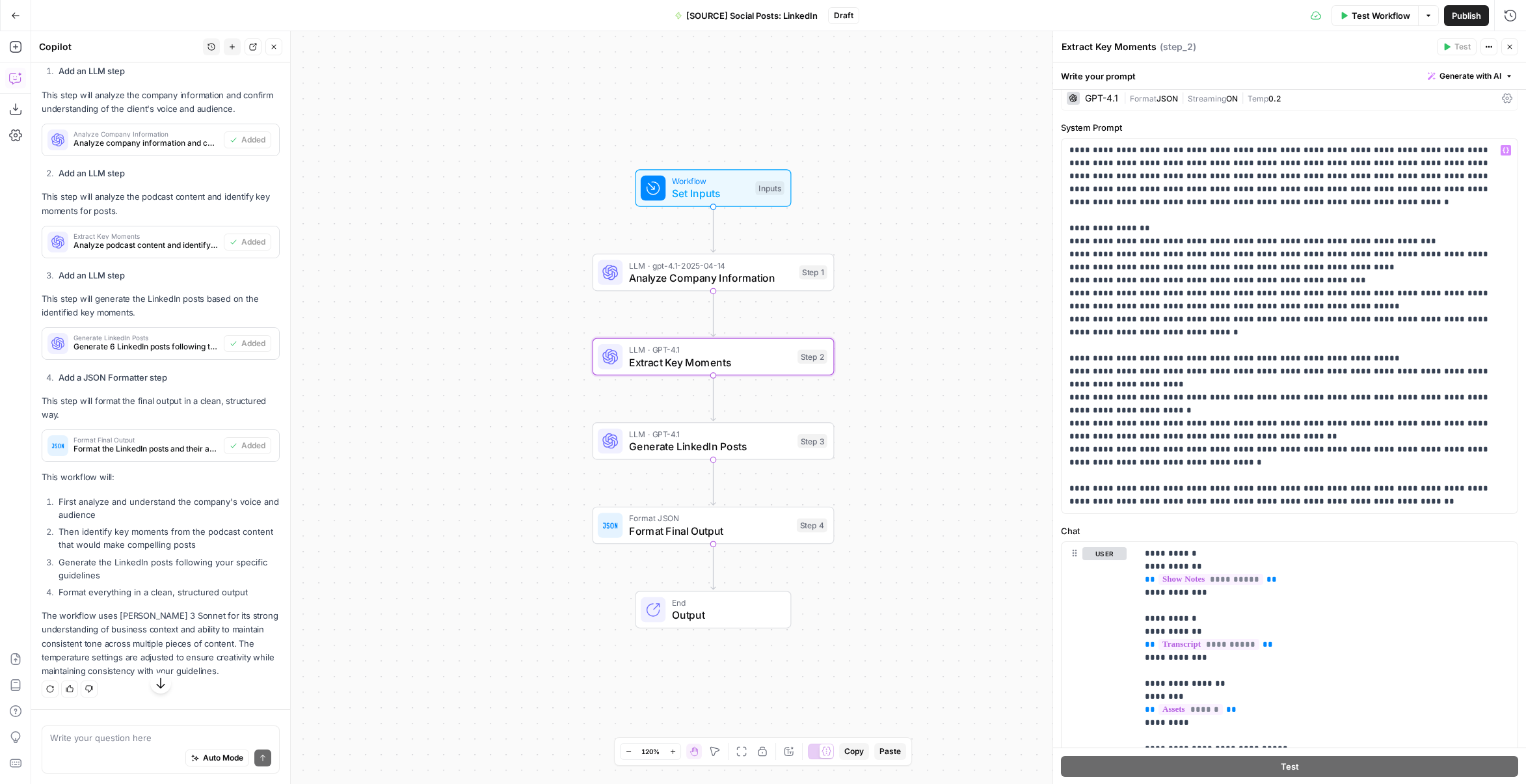
scroll to position [0, 0]
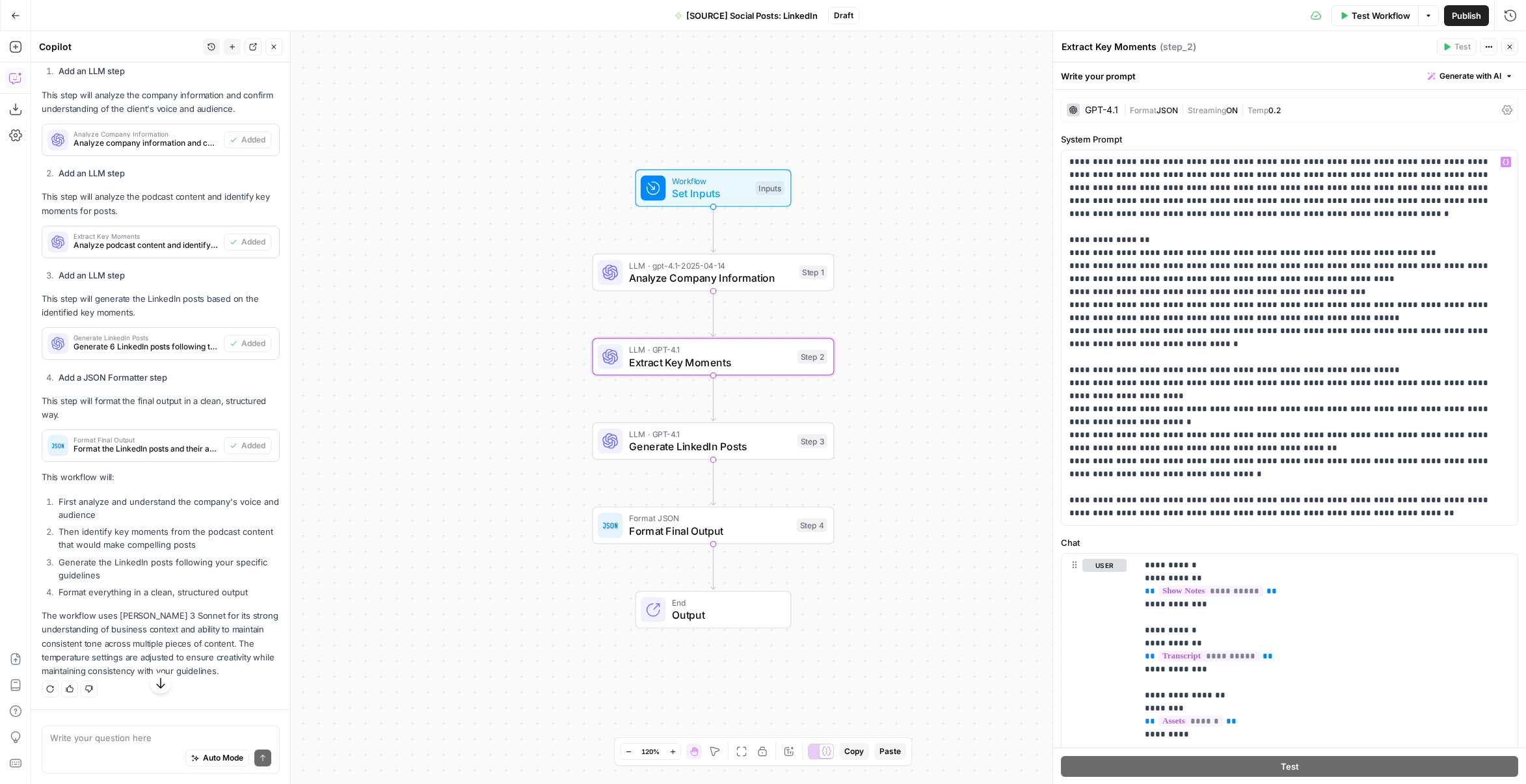
click at [1133, 114] on span "Format" at bounding box center [1143, 110] width 27 height 10
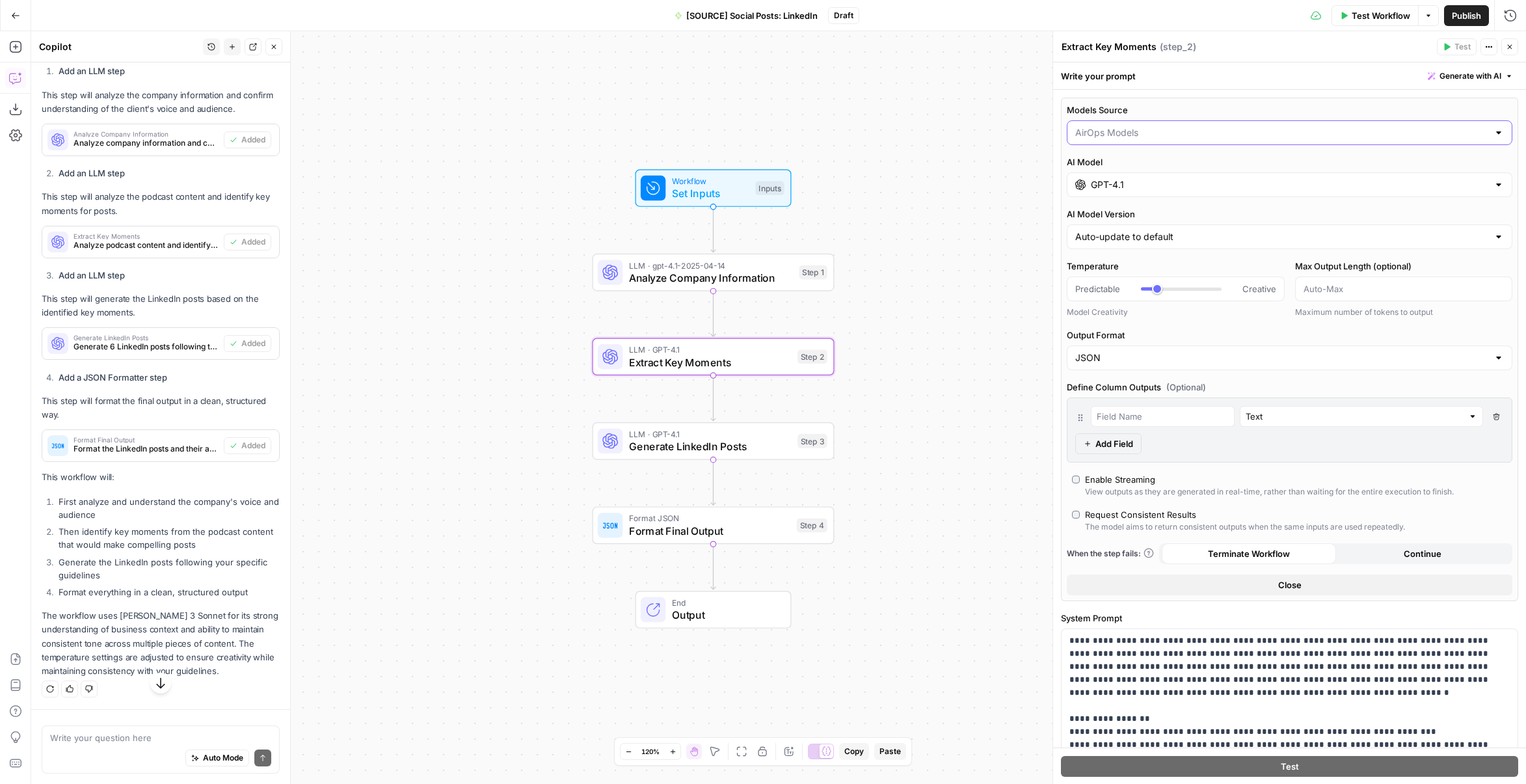
click at [1132, 129] on input "Models Source" at bounding box center [1282, 133] width 414 height 13
click at [1121, 183] on span "My Models" at bounding box center [1282, 182] width 409 height 13
type input "My Models"
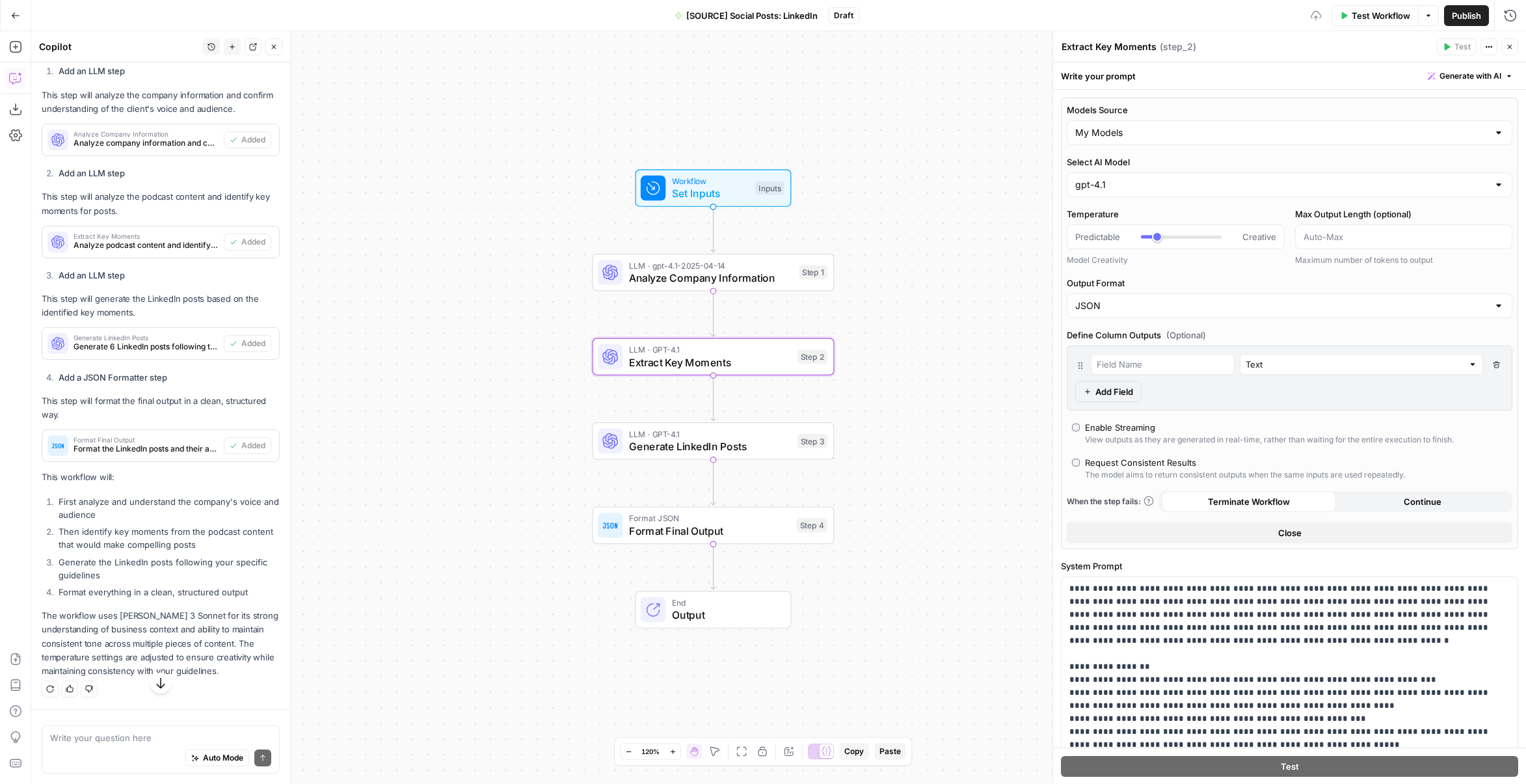
click at [768, 259] on span "LLM · gpt-4.1-2025-04-14" at bounding box center [711, 264] width 164 height 12
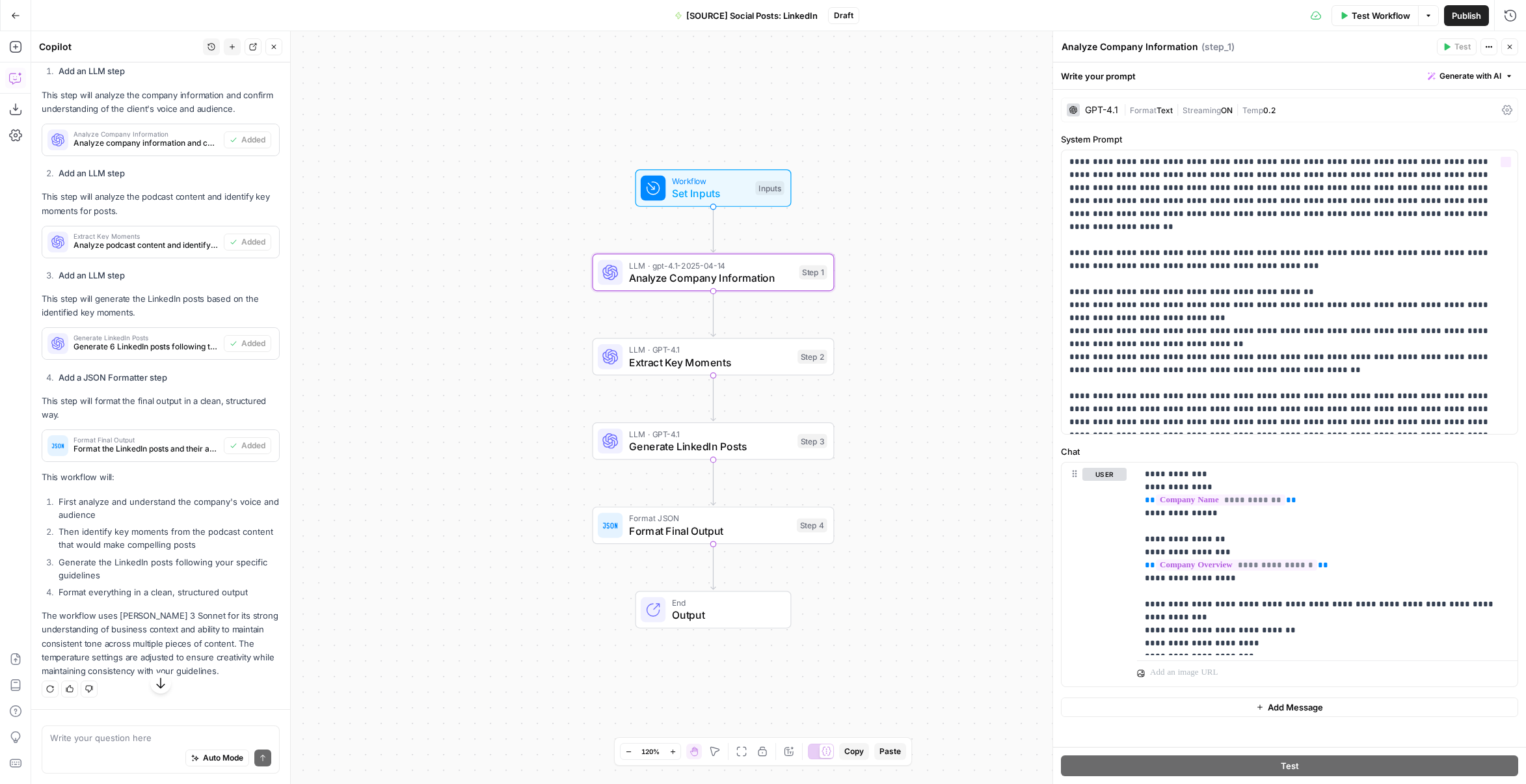
click at [1150, 105] on div "| Format Text | Streaming ON | Temp 0.2" at bounding box center [1310, 110] width 373 height 12
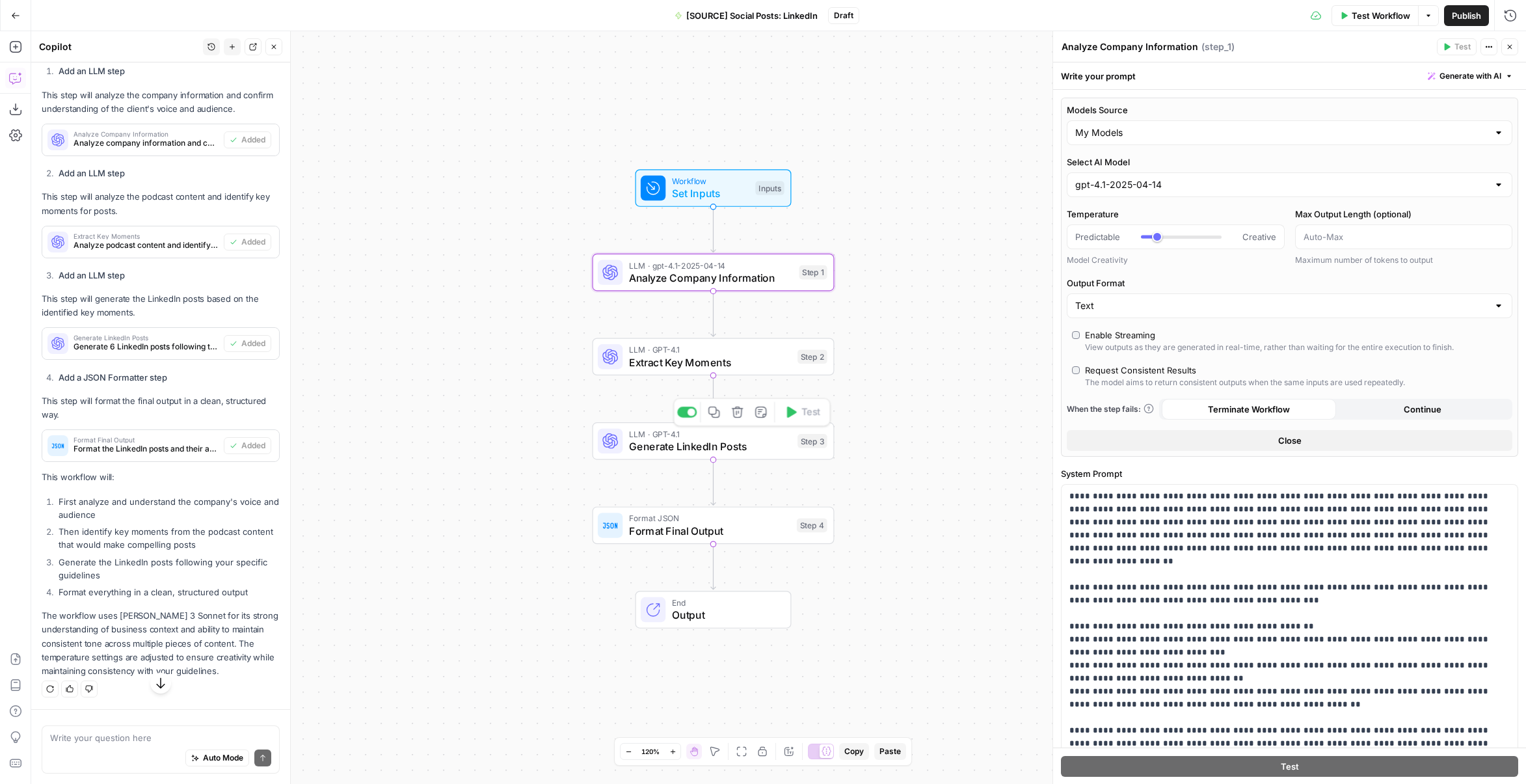
click at [746, 446] on span "Generate LinkedIn Posts" at bounding box center [710, 446] width 162 height 16
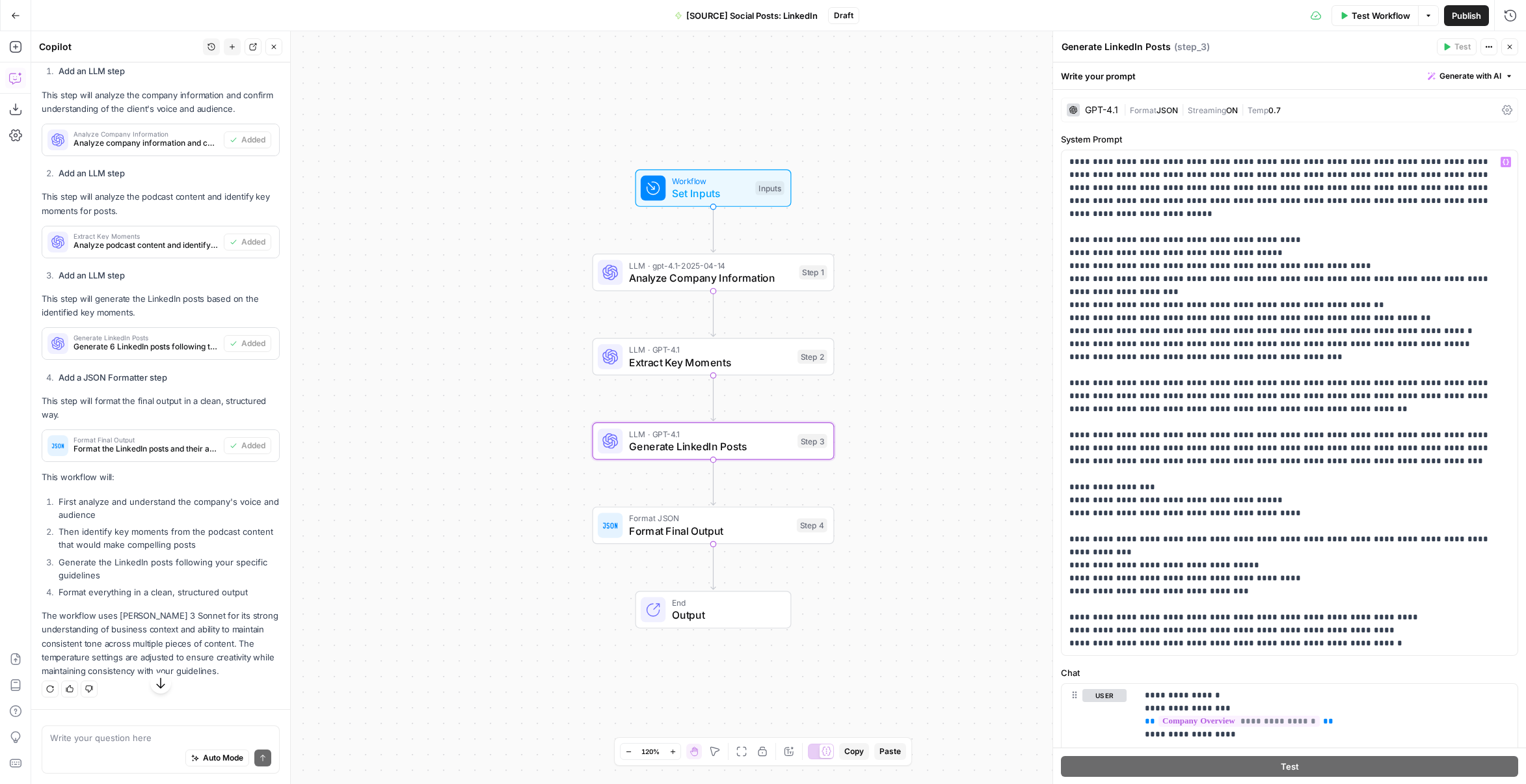
click at [1153, 102] on div "GPT-4.1 | Format JSON | Streaming ON | Temp 0.7" at bounding box center [1289, 109] width 458 height 25
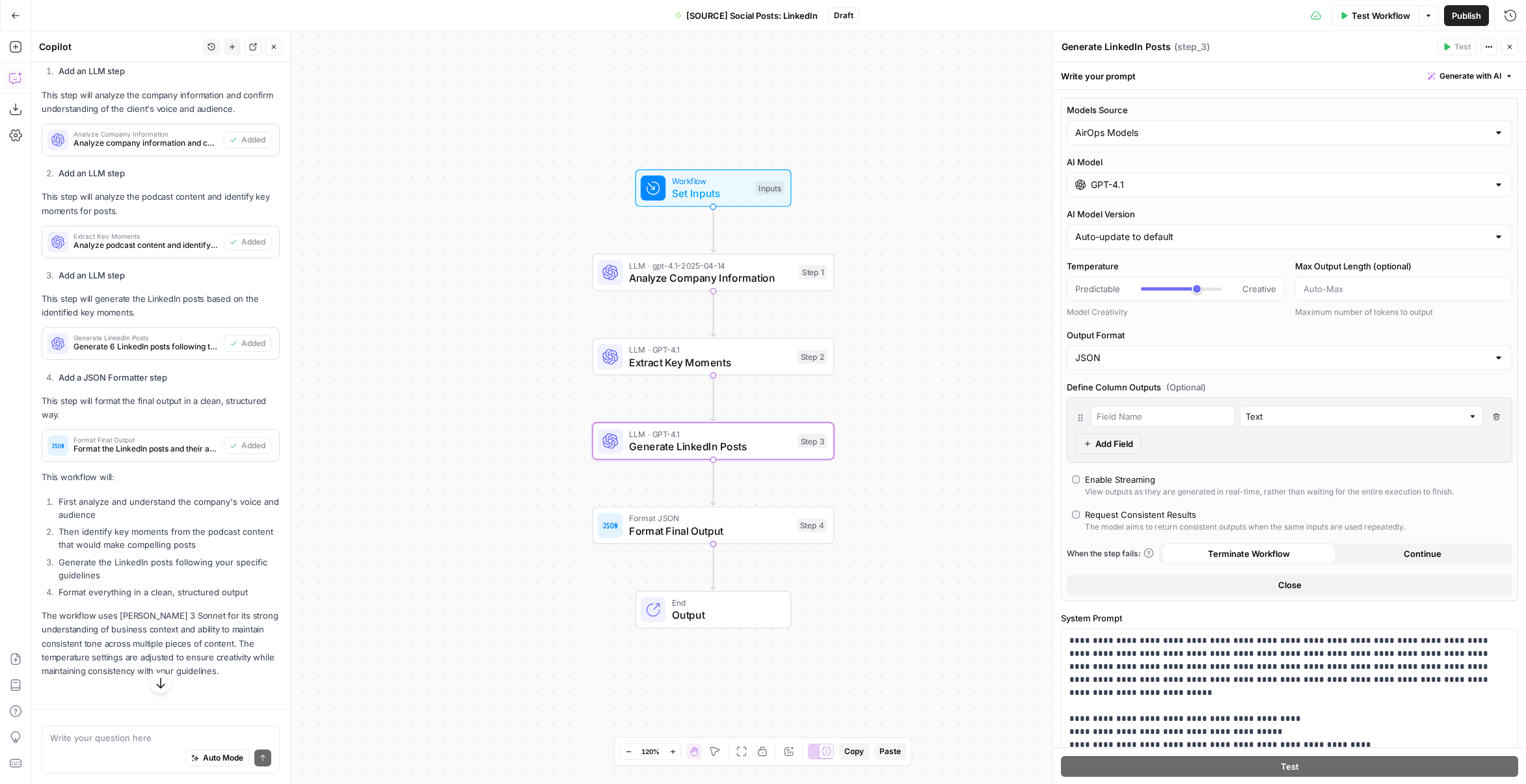
scroll to position [3408, 0]
click at [1125, 133] on input "Models Source" at bounding box center [1282, 133] width 414 height 13
click at [1123, 178] on span "My Models" at bounding box center [1282, 182] width 409 height 13
type input "My Models"
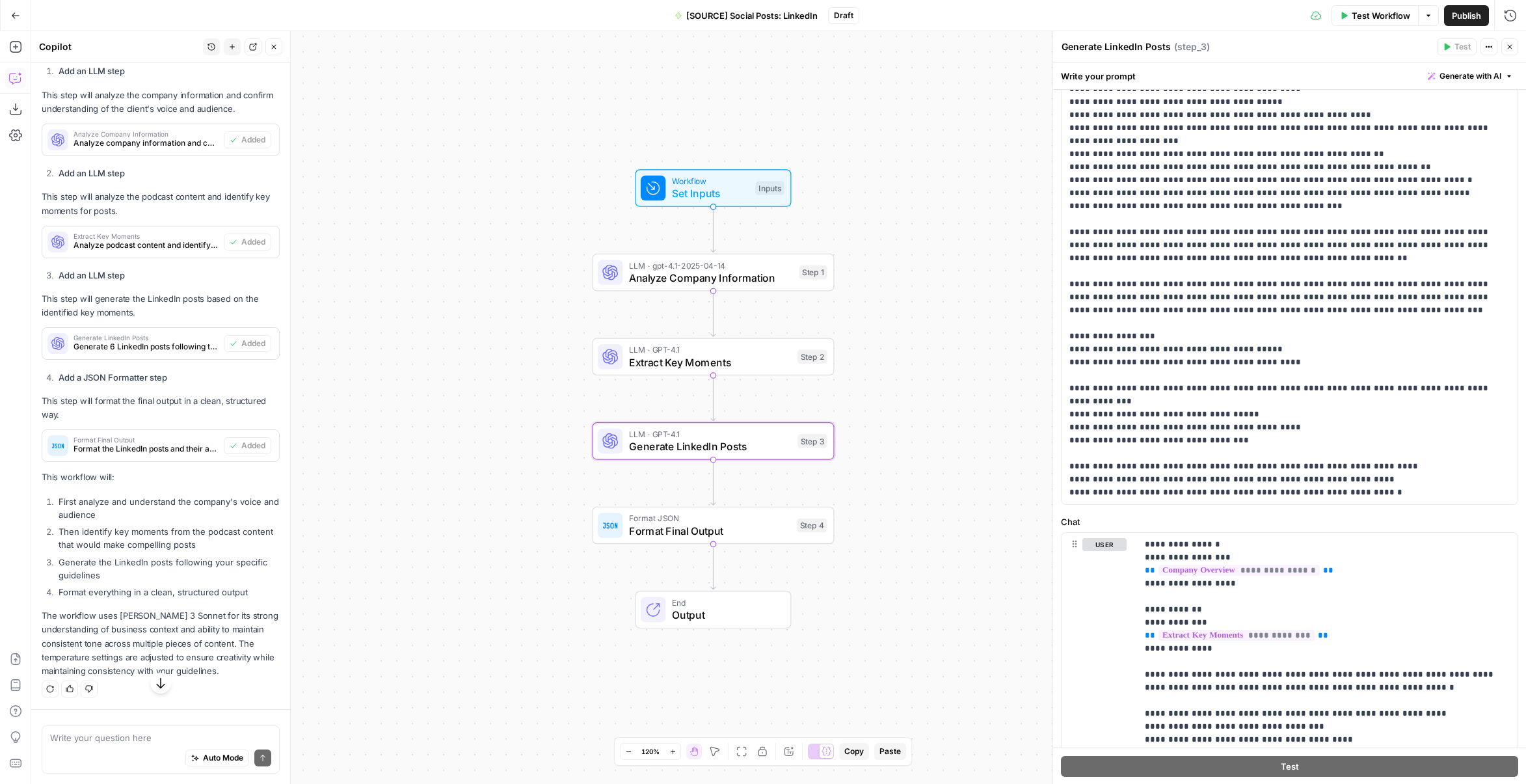
scroll to position [646, 0]
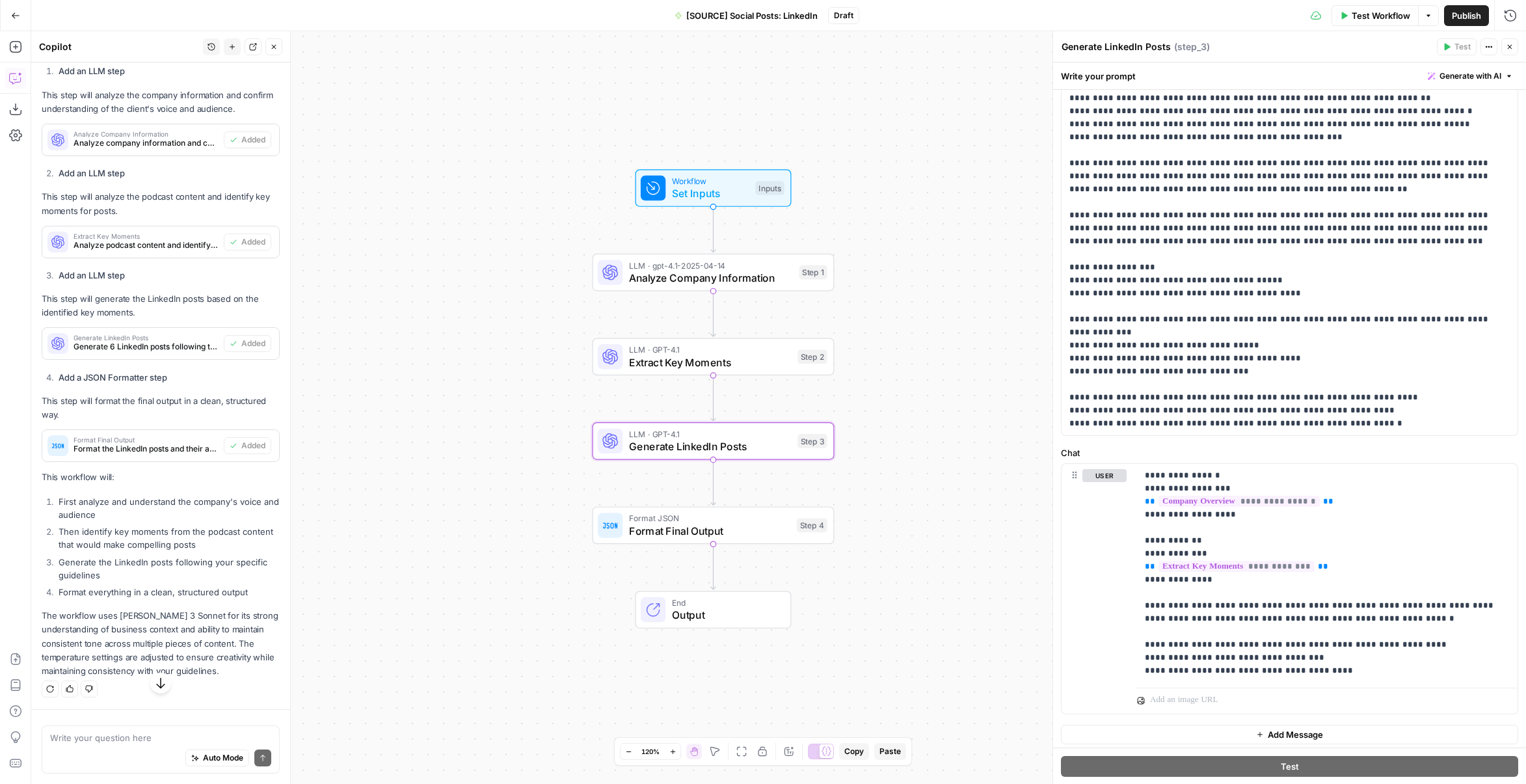
click at [743, 200] on span "Set Inputs" at bounding box center [711, 193] width 77 height 16
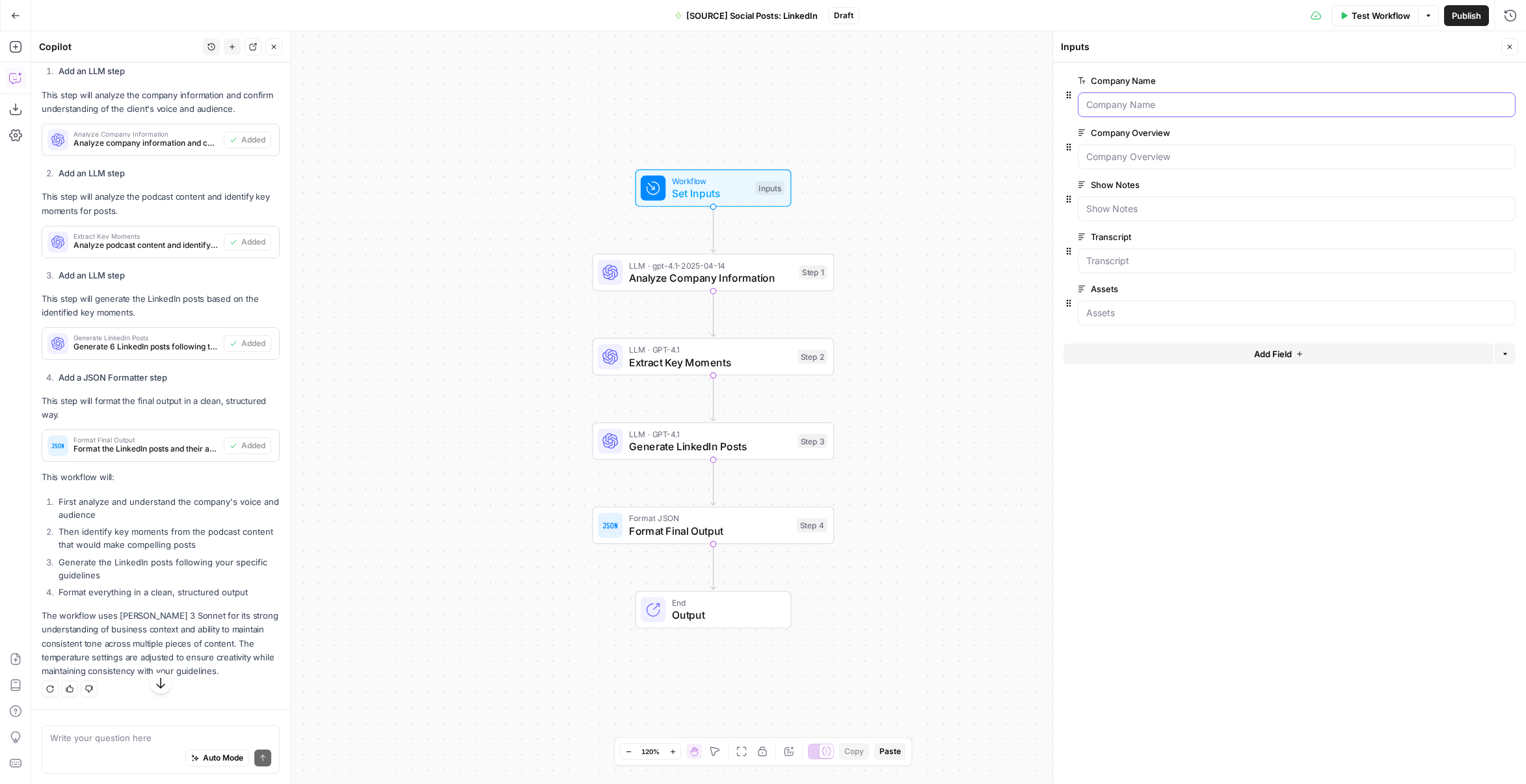
click at [1171, 104] on Name "Company Name" at bounding box center [1297, 105] width 421 height 13
click at [1161, 101] on Name "Company Name" at bounding box center [1297, 105] width 421 height 13
click at [1154, 103] on Name "Company Name" at bounding box center [1297, 105] width 421 height 13
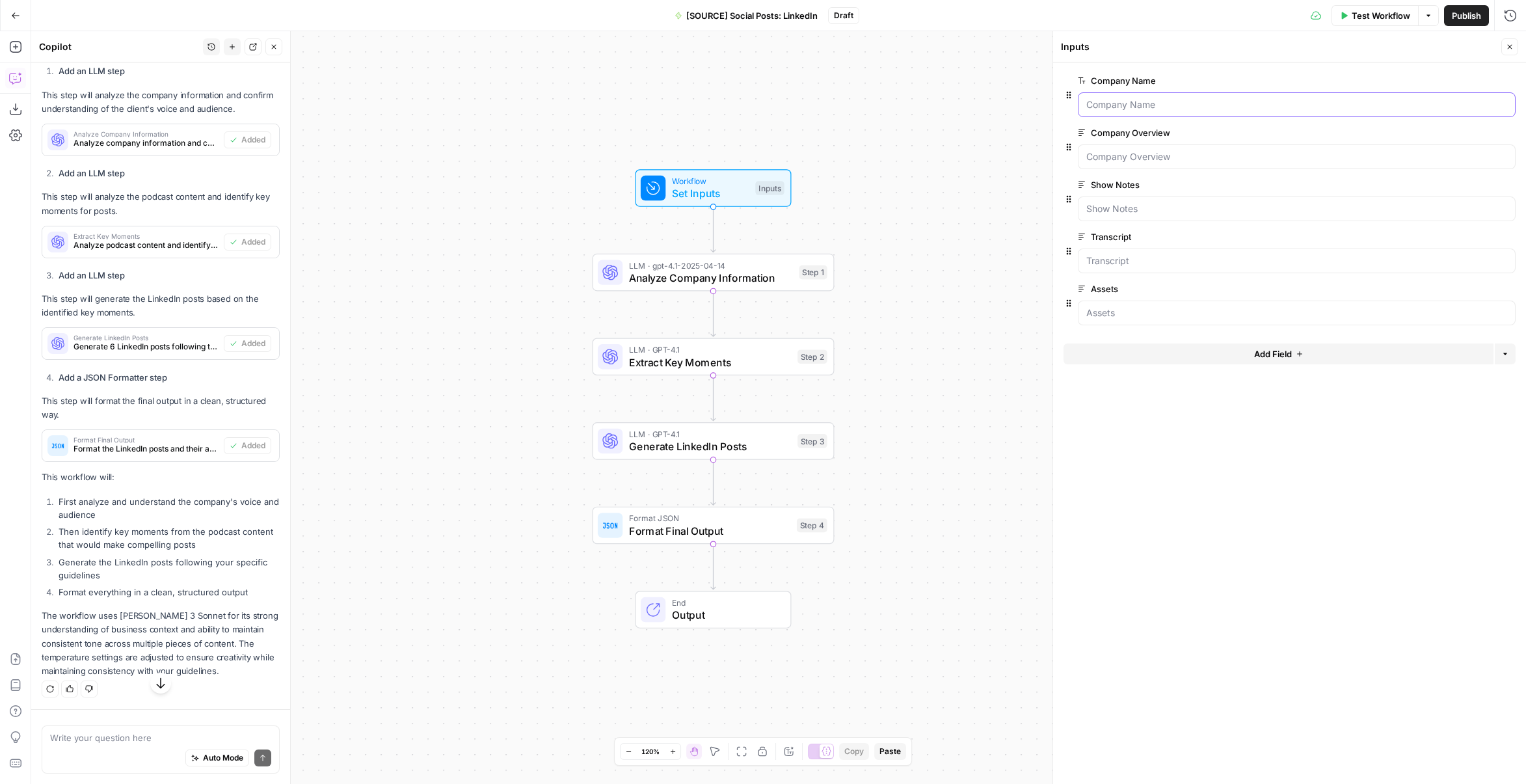
click at [1154, 103] on Name "Company Name" at bounding box center [1297, 105] width 421 height 13
click at [1222, 470] on form "Company Name edit field Delete group Company Overview edit field Delete group S…" at bounding box center [1290, 423] width 473 height 722
click at [1125, 105] on Name "Company Name" at bounding box center [1297, 105] width 421 height 13
click at [1382, 15] on span "Test Workflow" at bounding box center [1381, 16] width 59 height 13
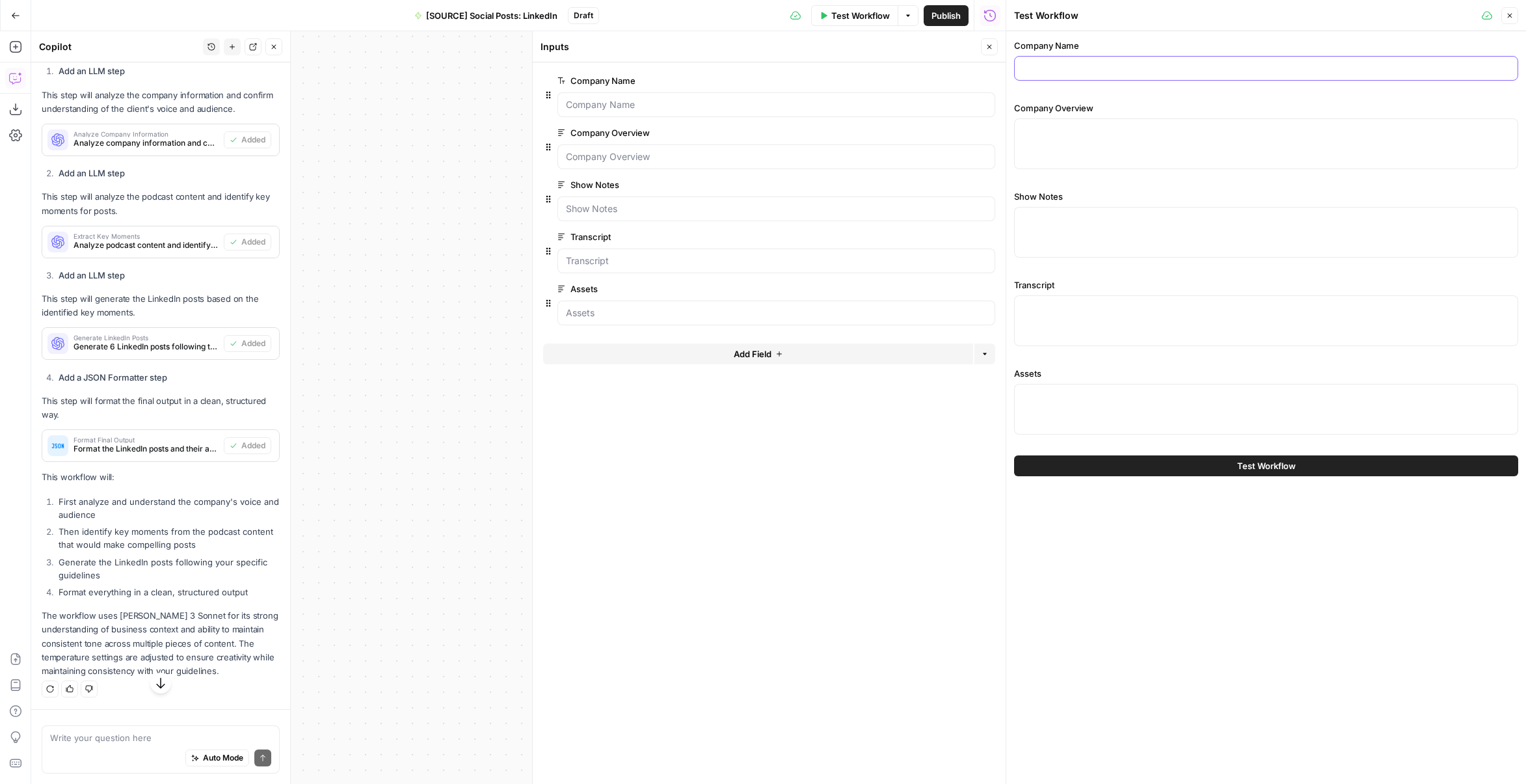
click at [1122, 63] on input "Company Name" at bounding box center [1266, 68] width 487 height 13
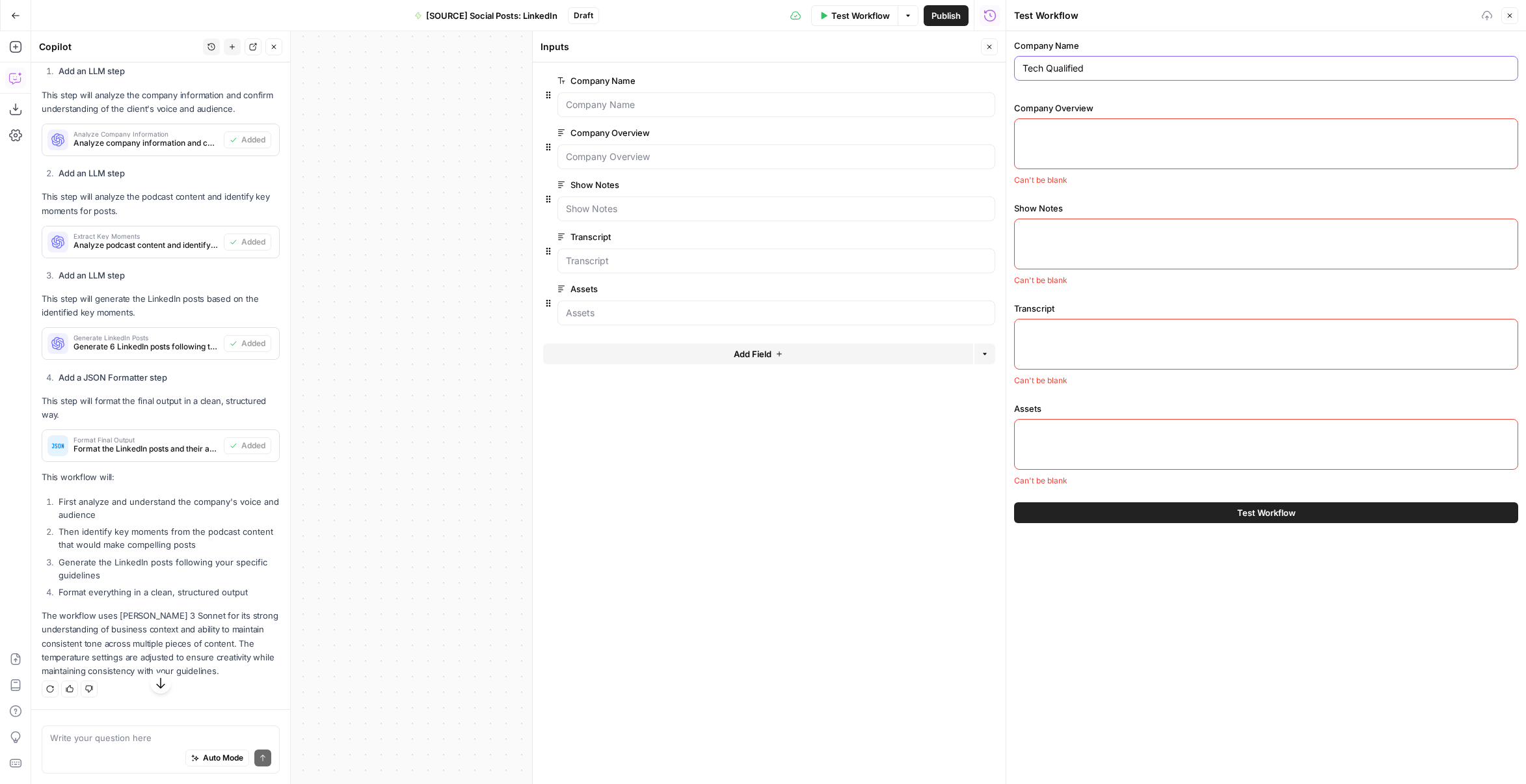
type input "Tech Qualified"
click at [1139, 127] on textarea "Company Overview" at bounding box center [1266, 131] width 487 height 13
paste textarea "## Company Overview ### New North's Core Value Proposition New North positions …"
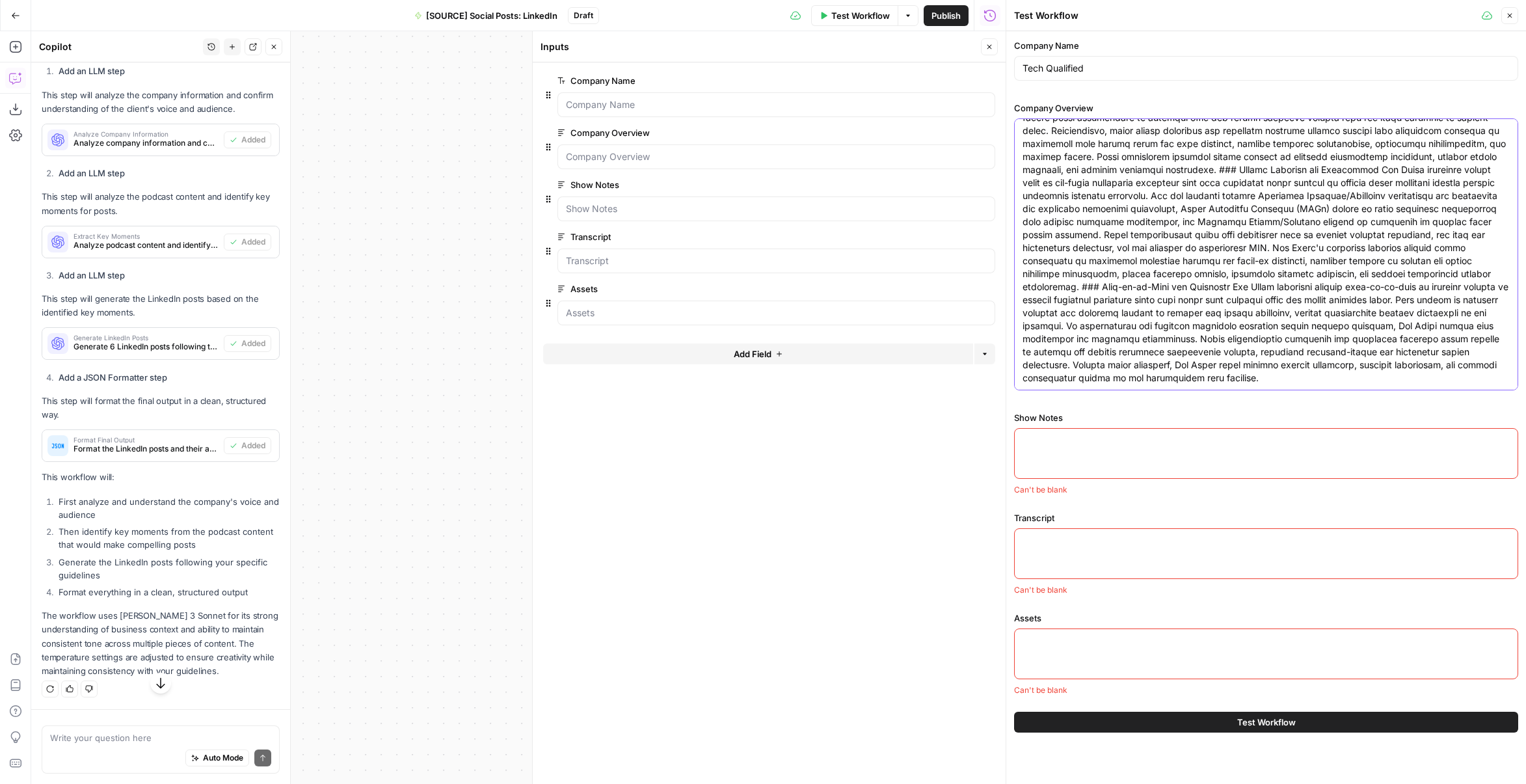
type textarea "## Company Overview ### New North's Core Value Proposition New North positions …"
click at [1078, 461] on div at bounding box center [1266, 453] width 504 height 50
paste textarea "Title Options Why Landing Pages Outperform Homepages in Paid Campaigns Kiyan Kl…"
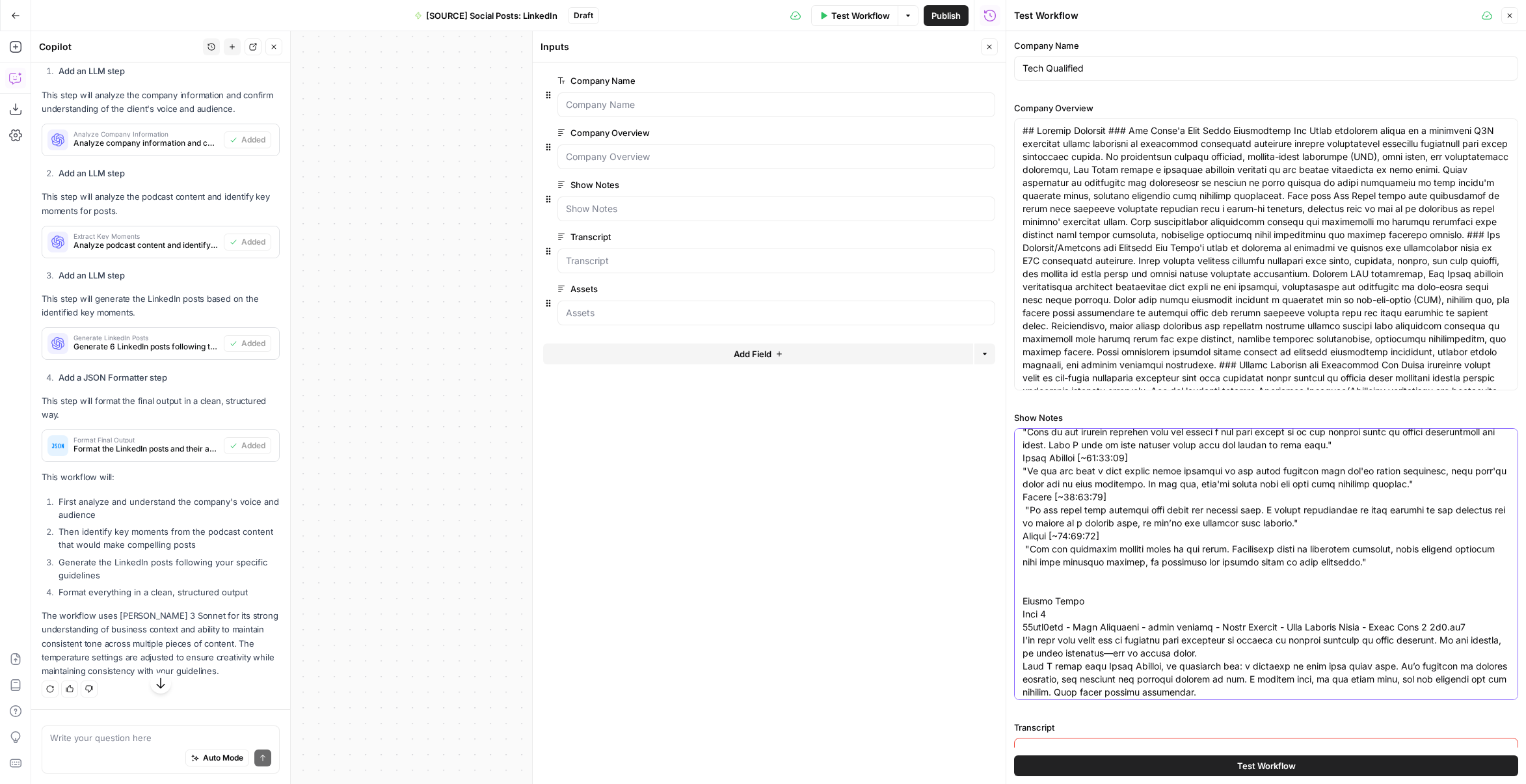
scroll to position [911, 0]
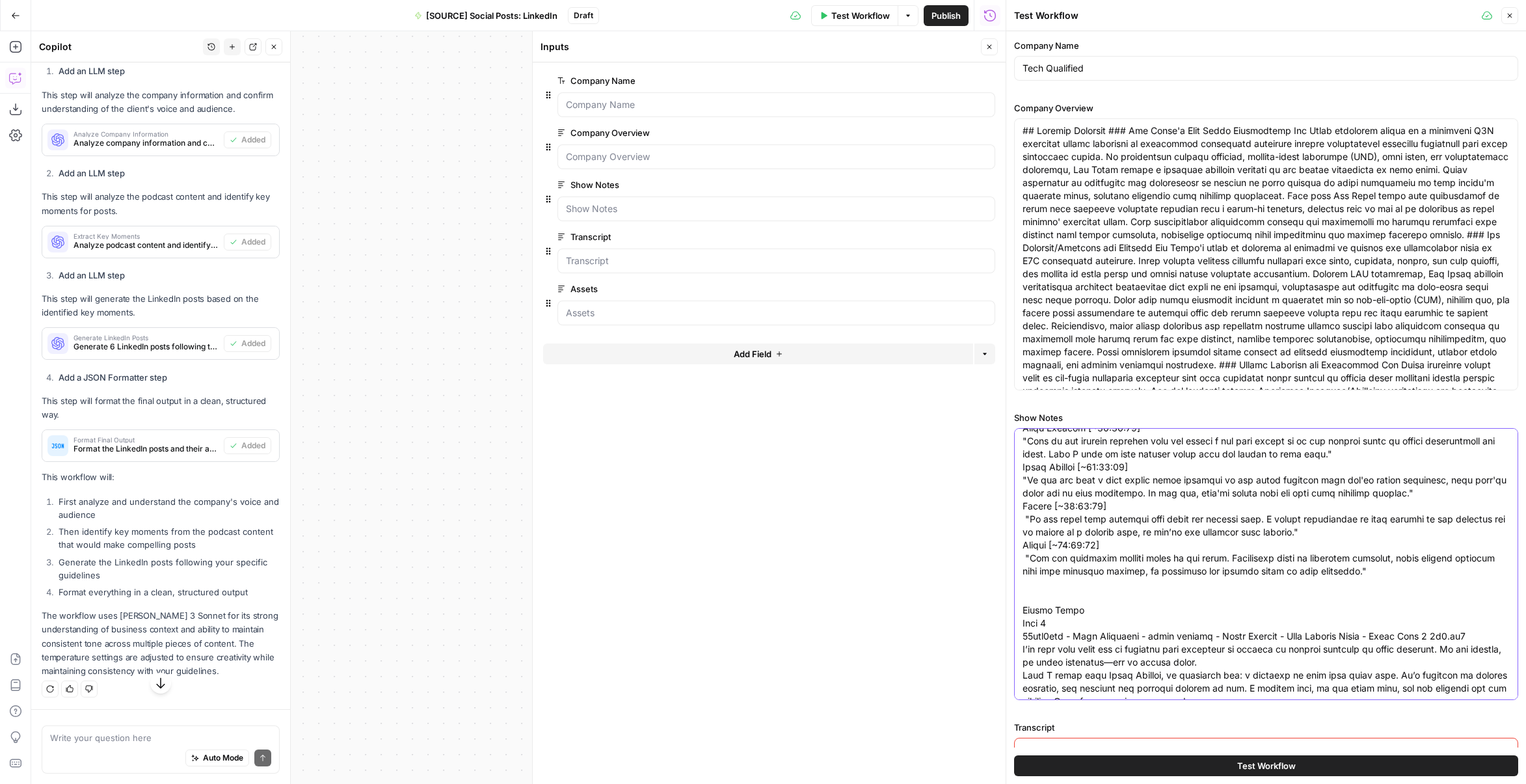
drag, startPoint x: 1103, startPoint y: 662, endPoint x: 1023, endPoint y: 634, distance: 84.8
click at [1023, 634] on textarea "Show Notes" at bounding box center [1266, 304] width 487 height 1562
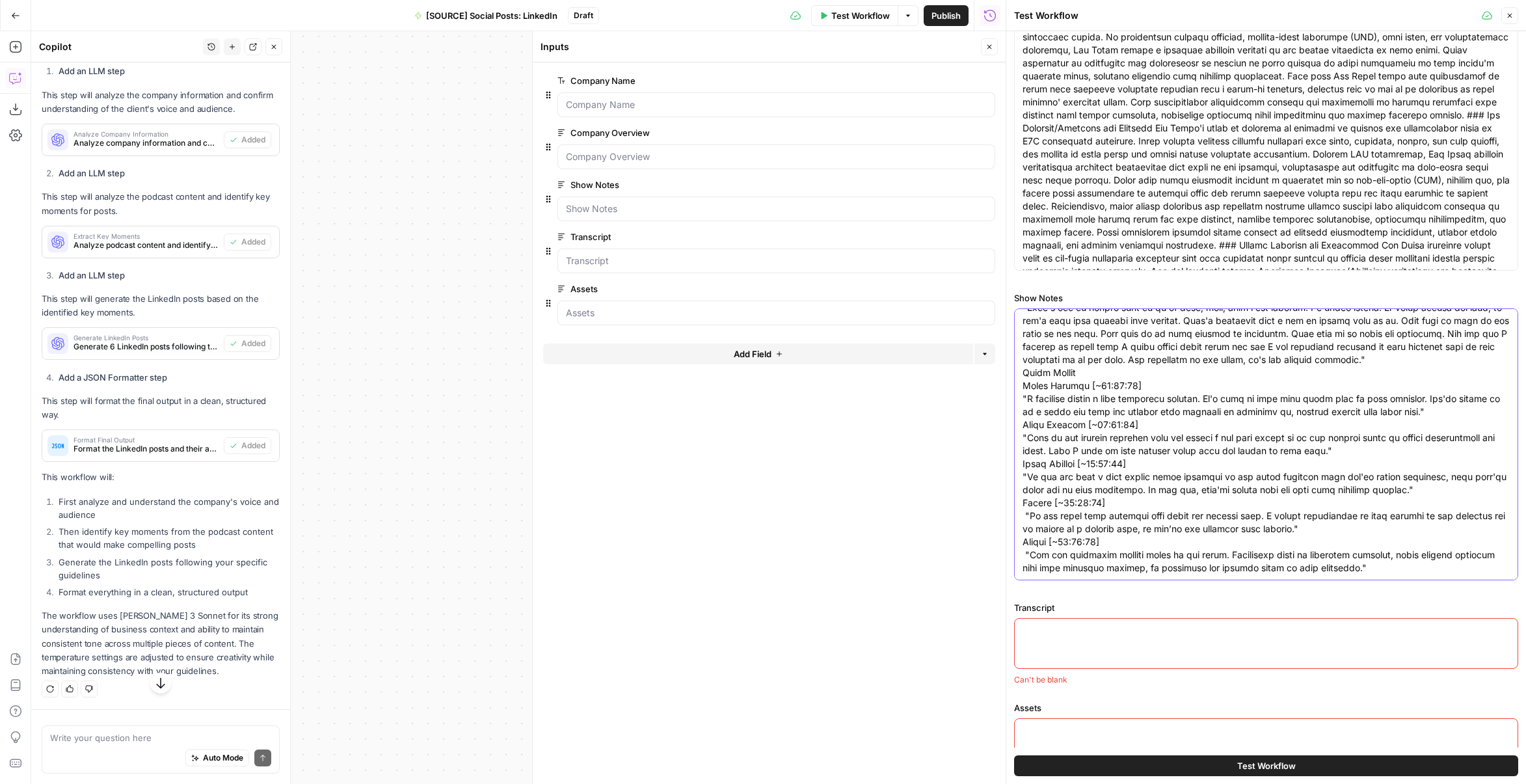
scroll to position [165, 0]
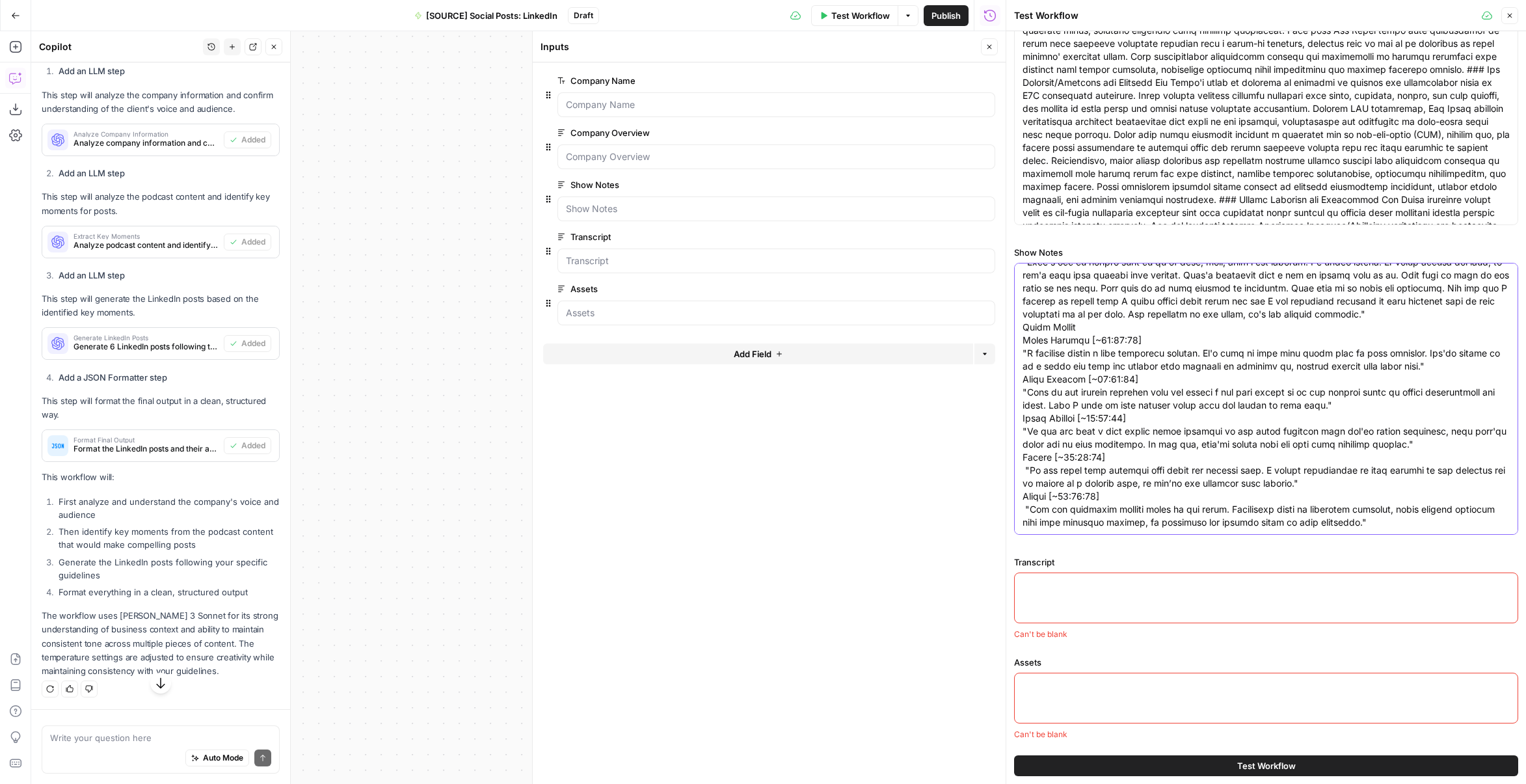
type textarea "Title Options Why Landing Pages Outperform Homepages in Paid Campaigns Kiyan Kl…"
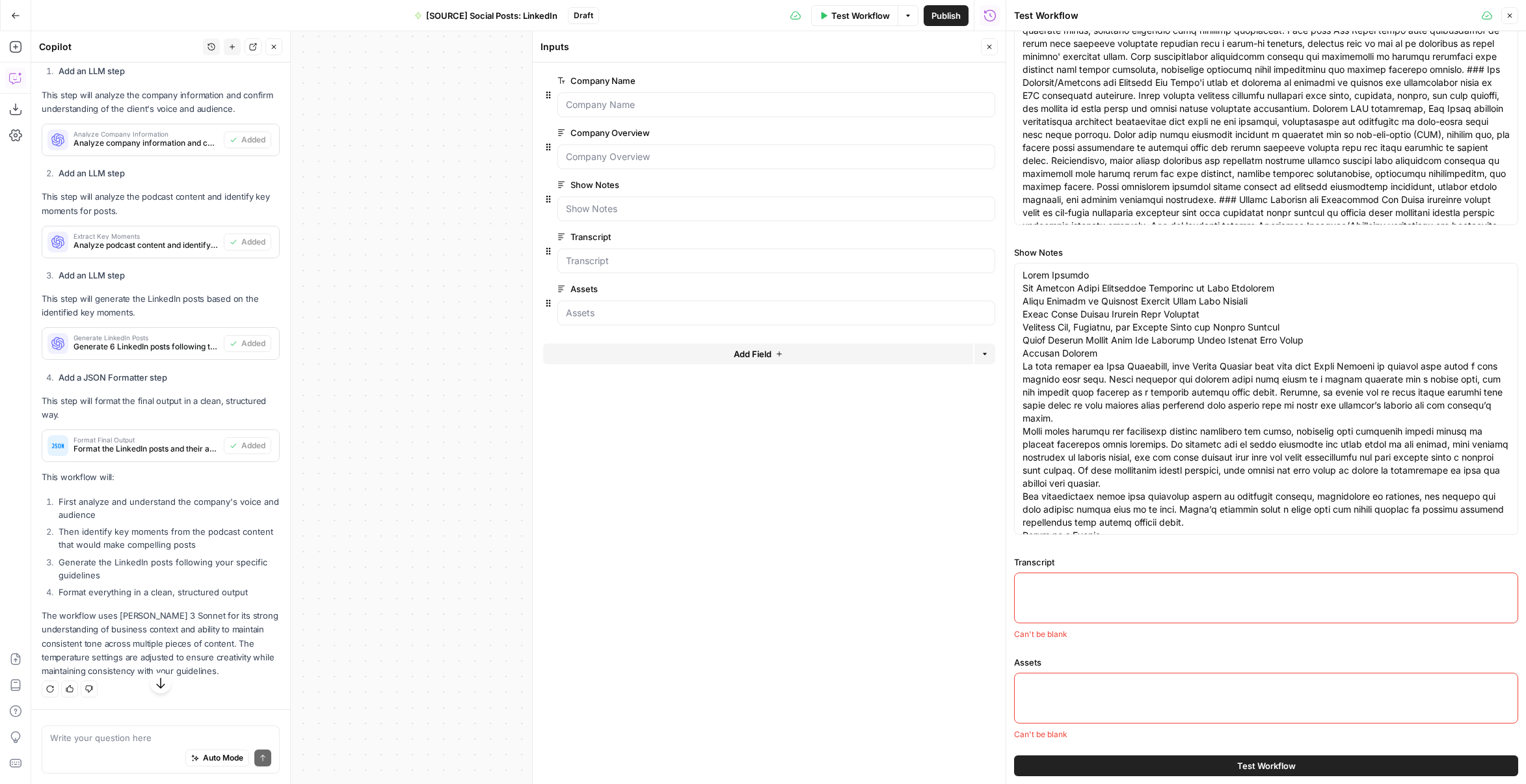
click at [1114, 588] on textarea "Transcript" at bounding box center [1266, 585] width 487 height 13
paste textarea "86dxf4umy - Tech Qualified - video podcast - Kiyan Klocker - Paid Landing Pages…"
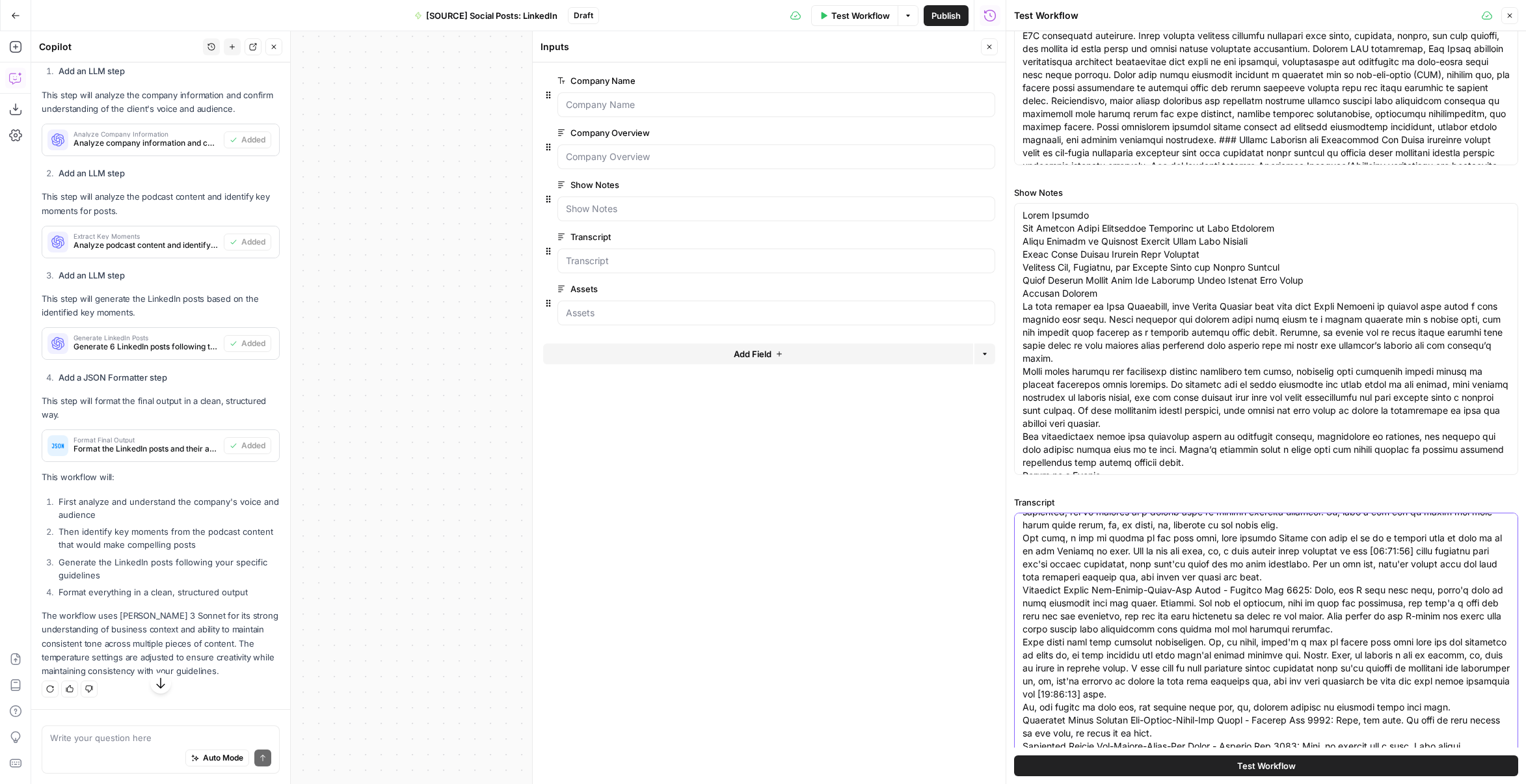
type textarea "86dxf4umy - Tech Qualified - video podcast - Kiyan Klocker - Paid Landing Pages…"
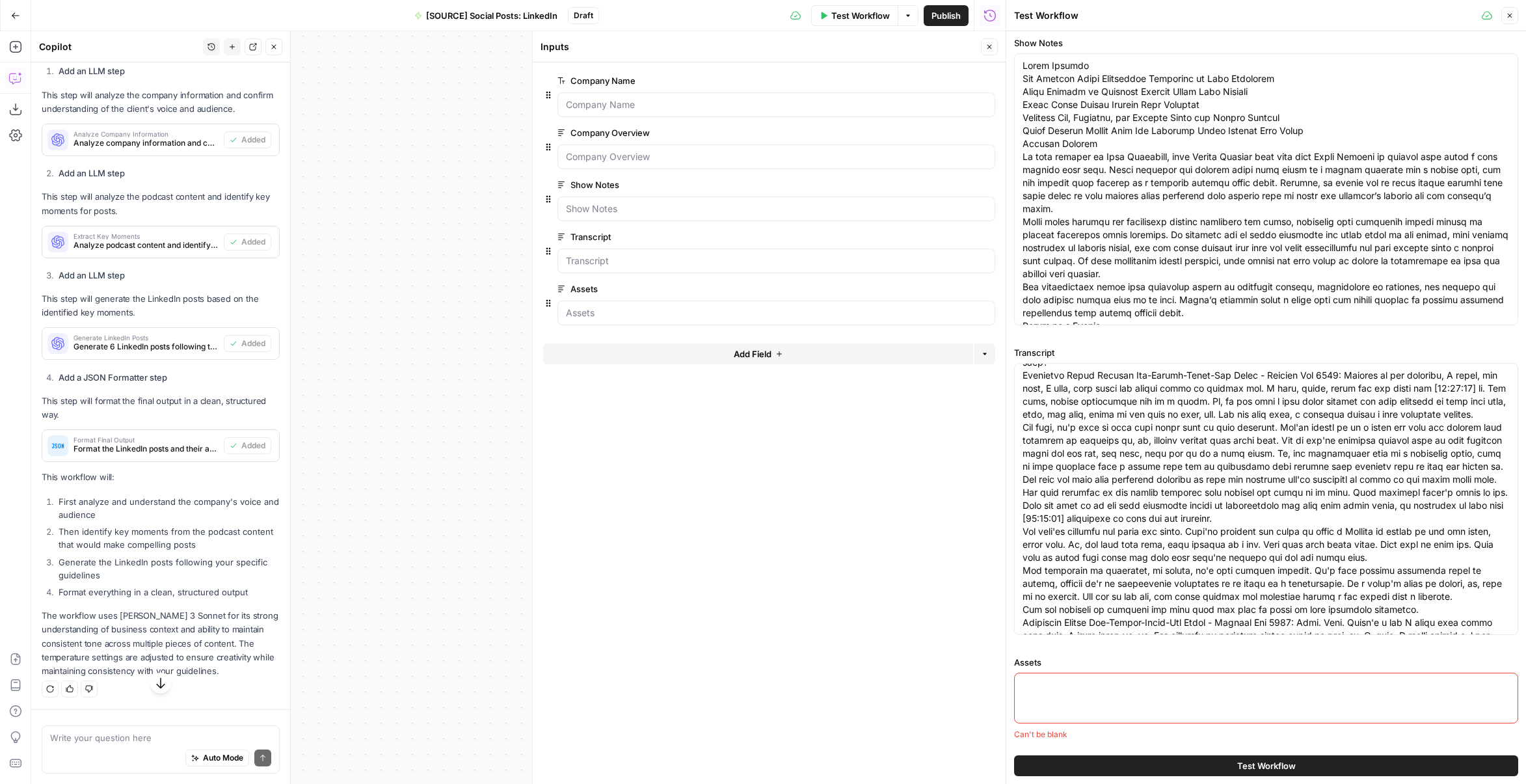
scroll to position [0, 0]
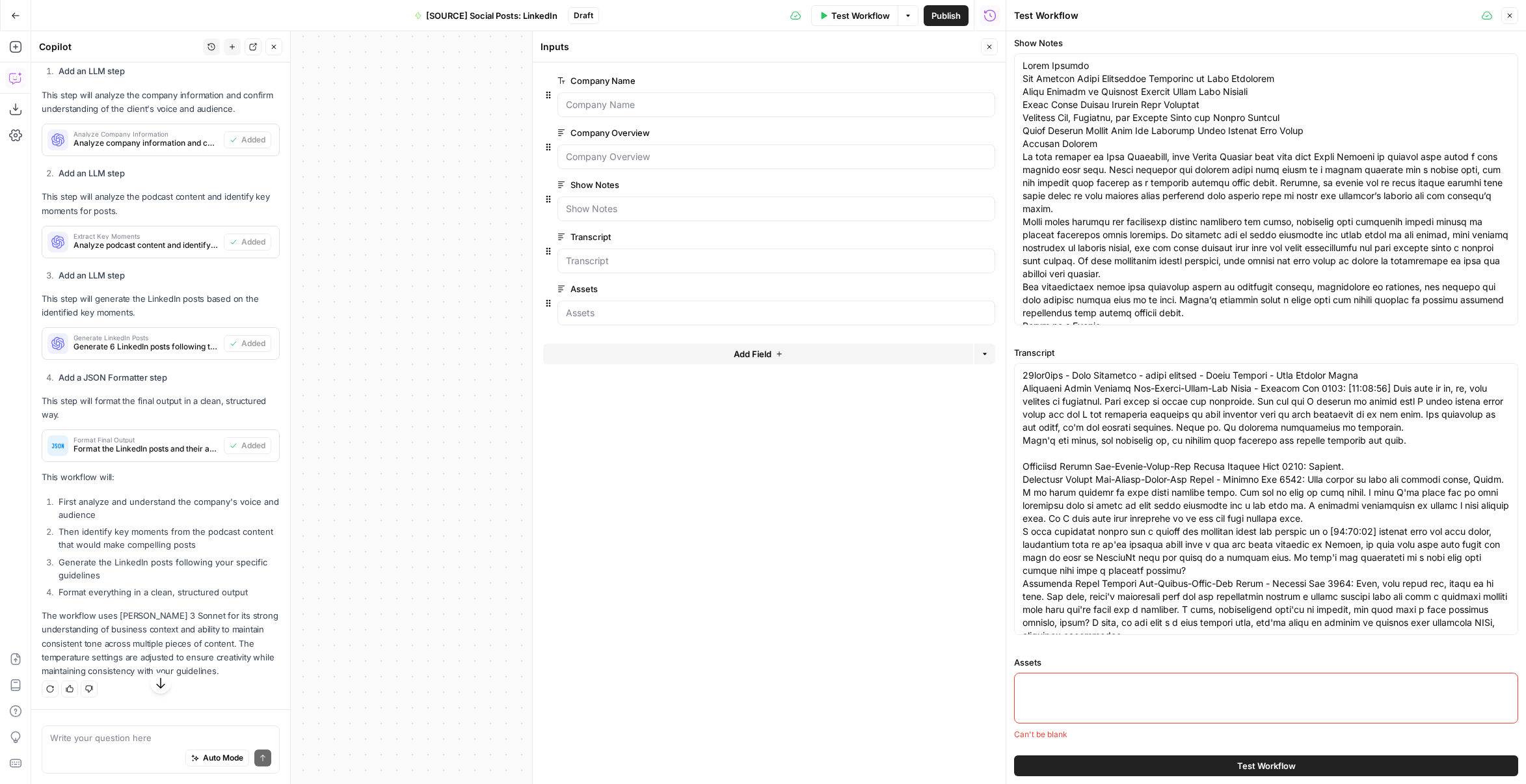
drag, startPoint x: 1118, startPoint y: 685, endPoint x: 1124, endPoint y: 681, distance: 7.2
click at [1117, 684] on textarea "Assets" at bounding box center [1266, 685] width 487 height 13
paste textarea "Assets: 86dxf4umy - Tech Qualified - video podcast - Kiyan Klocker - Paid Landi…"
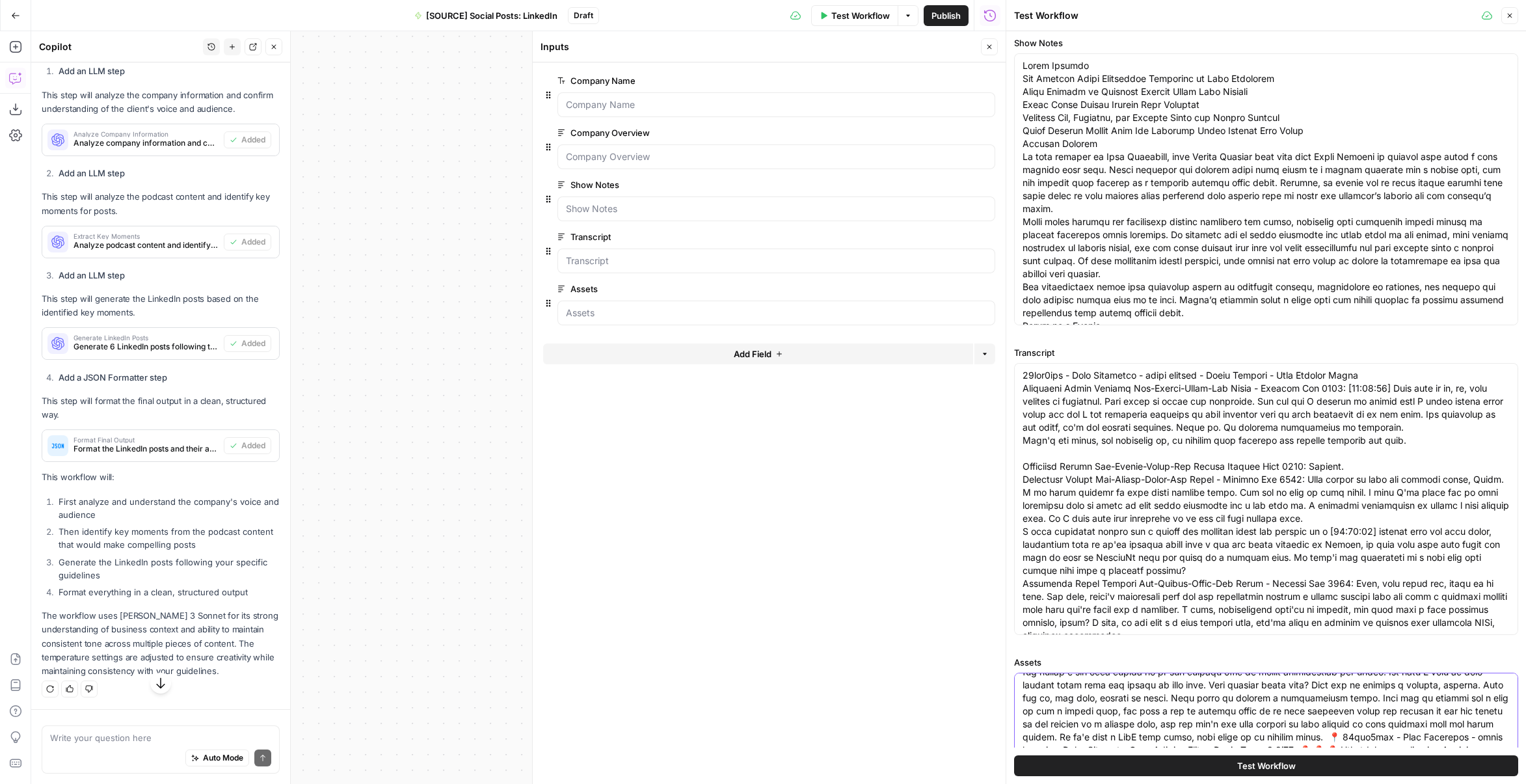
scroll to position [535, 0]
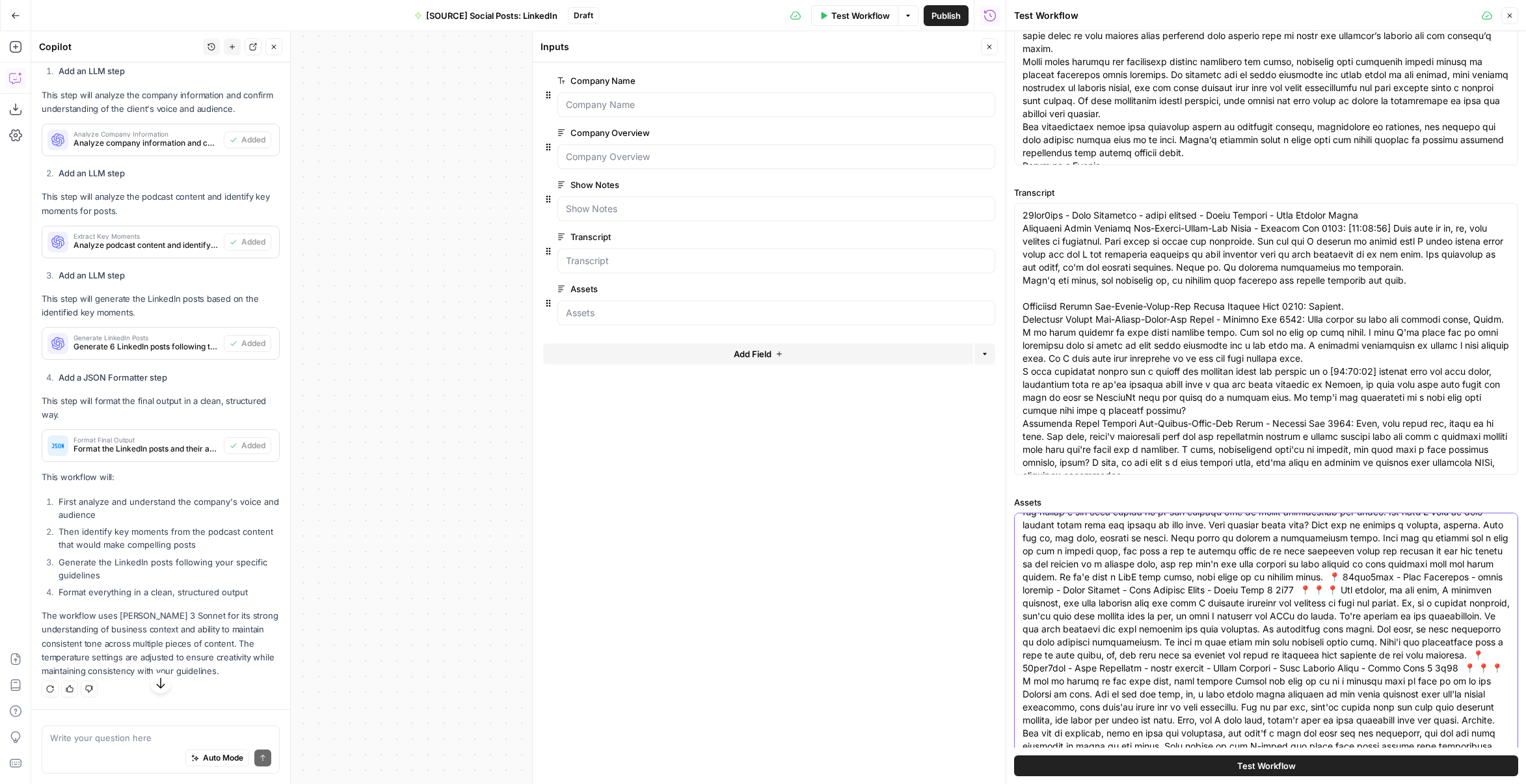
type textarea "Assets: 86dxf4umy - Tech Qualified - video podcast - Kiyan Klocker - Paid Landi…"
click at [1249, 765] on span "Test Workflow" at bounding box center [1266, 766] width 59 height 13
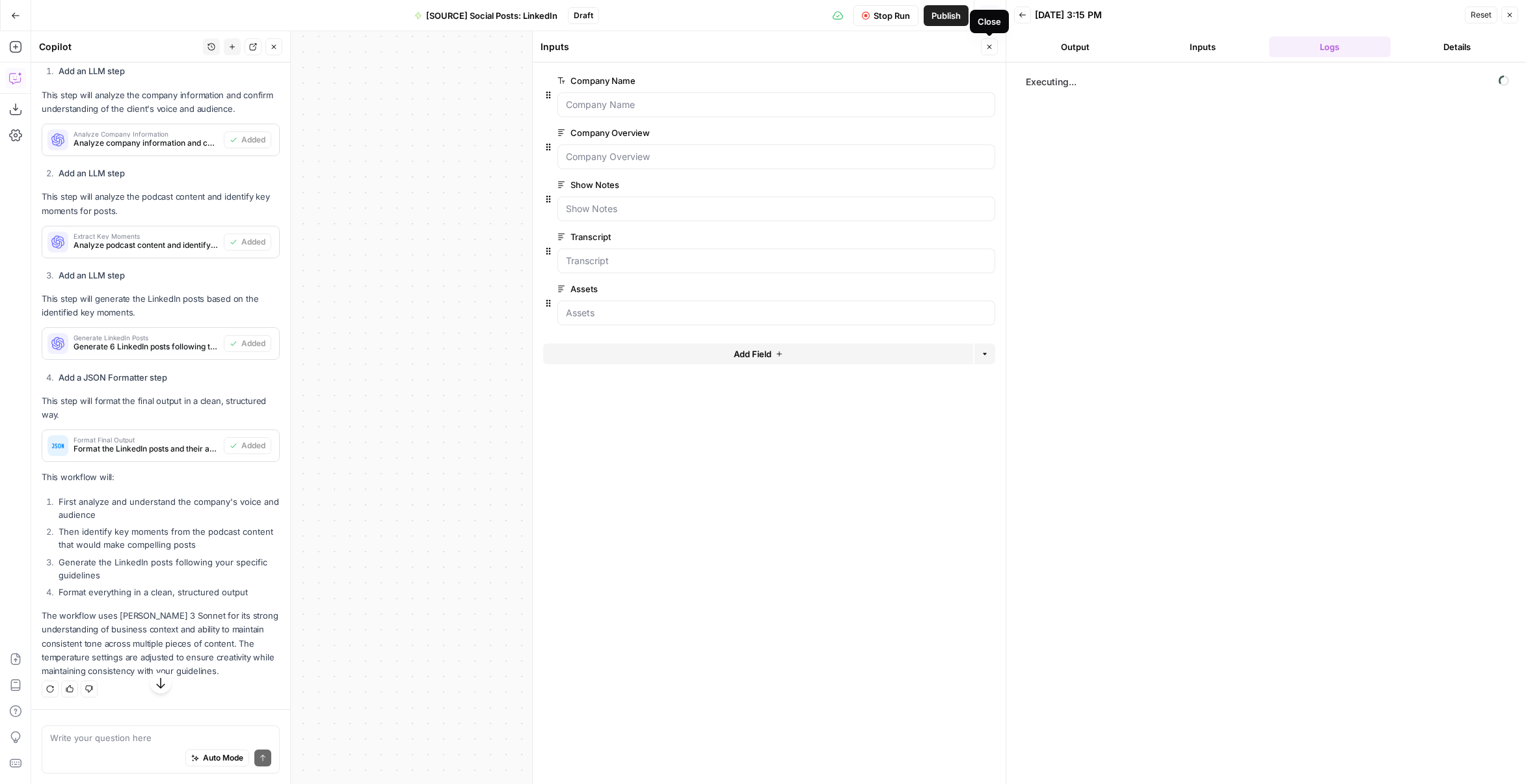
click at [991, 45] on icon "button" at bounding box center [990, 47] width 8 height 8
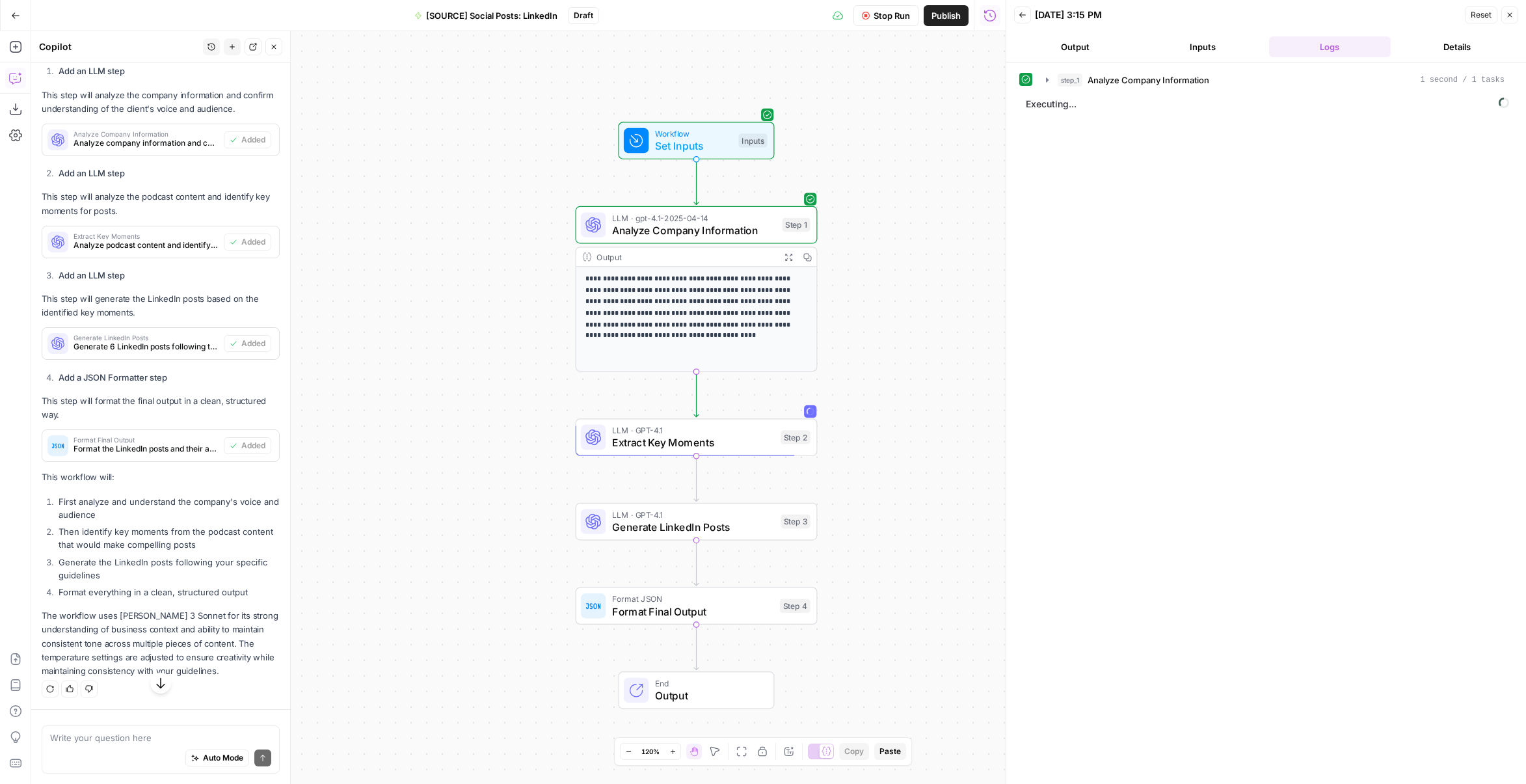
drag, startPoint x: 941, startPoint y: 377, endPoint x: 930, endPoint y: 353, distance: 26.4
click at [930, 353] on div "**********" at bounding box center [518, 407] width 975 height 753
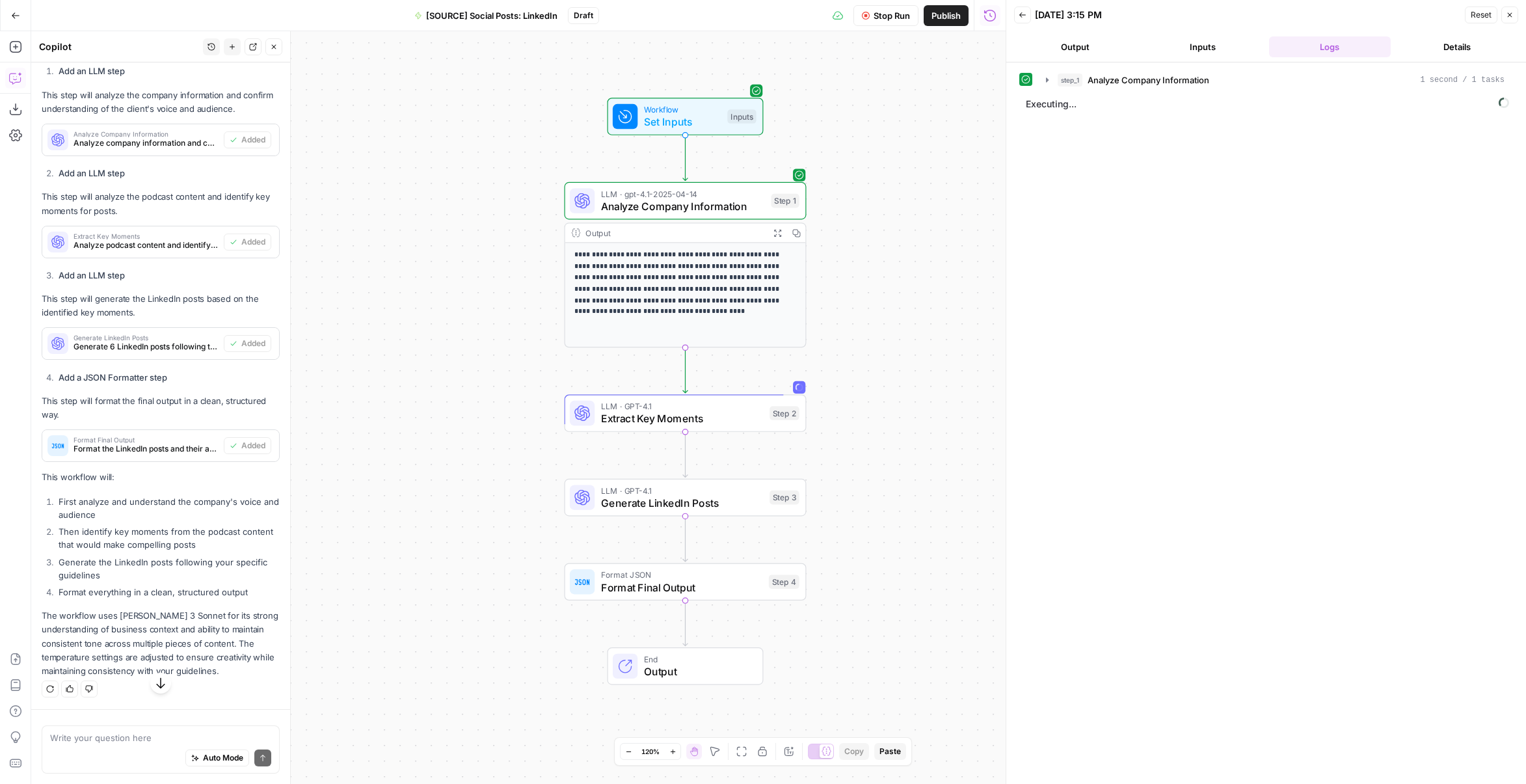
click at [1068, 48] on button "Output" at bounding box center [1075, 47] width 122 height 21
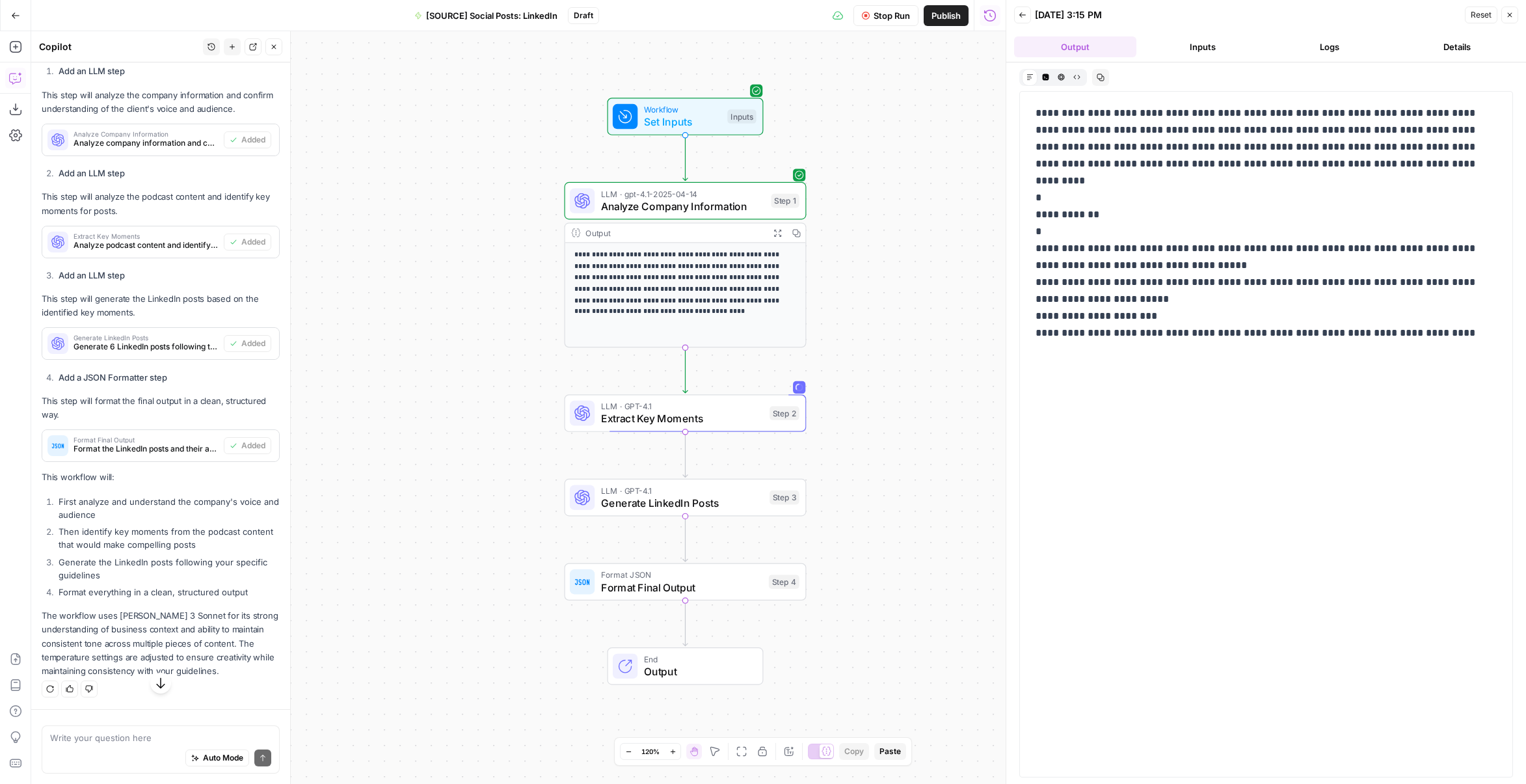
click at [1314, 35] on header "Back 08/27/25 at 3:15 PM Reset Close Output Inputs Logs Details" at bounding box center [1266, 31] width 520 height 62
click at [1311, 42] on button "Logs" at bounding box center [1330, 47] width 122 height 21
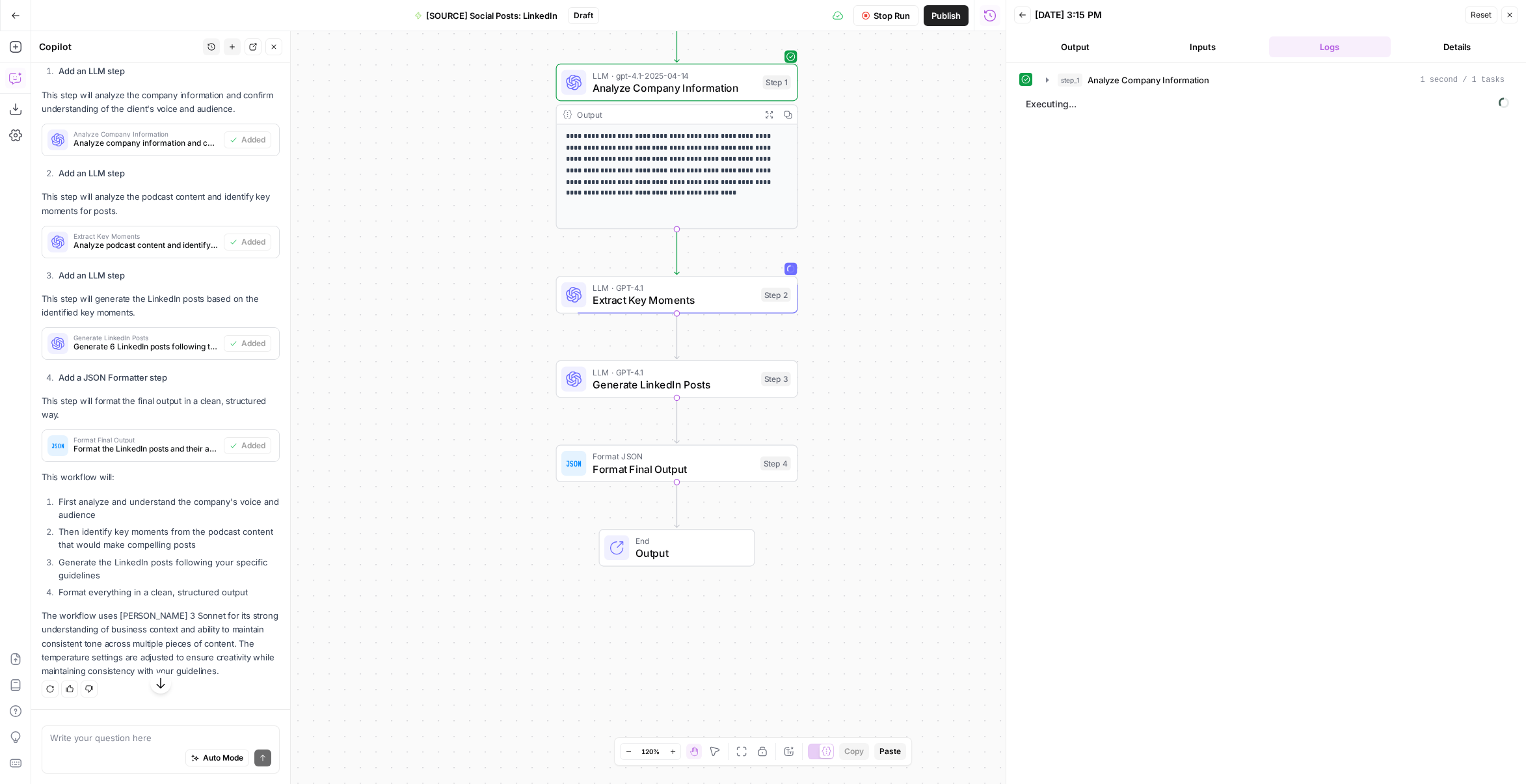
drag, startPoint x: 908, startPoint y: 425, endPoint x: 900, endPoint y: 301, distance: 124.3
click at [900, 301] on div "**********" at bounding box center [518, 407] width 975 height 753
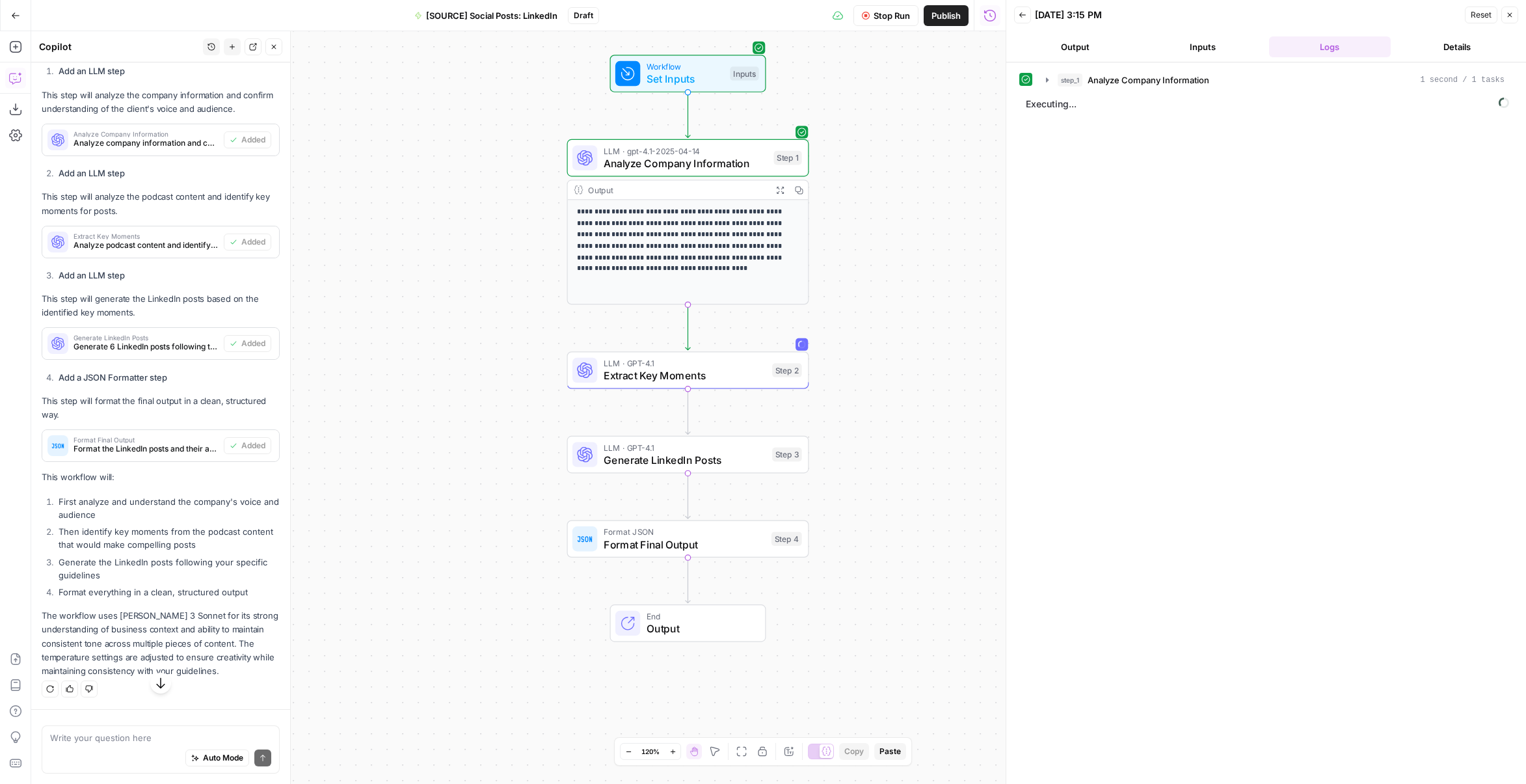
drag, startPoint x: 900, startPoint y: 301, endPoint x: 912, endPoint y: 389, distance: 88.8
click at [912, 389] on div "**********" at bounding box center [518, 407] width 975 height 753
click at [1110, 39] on button "Output" at bounding box center [1075, 47] width 122 height 21
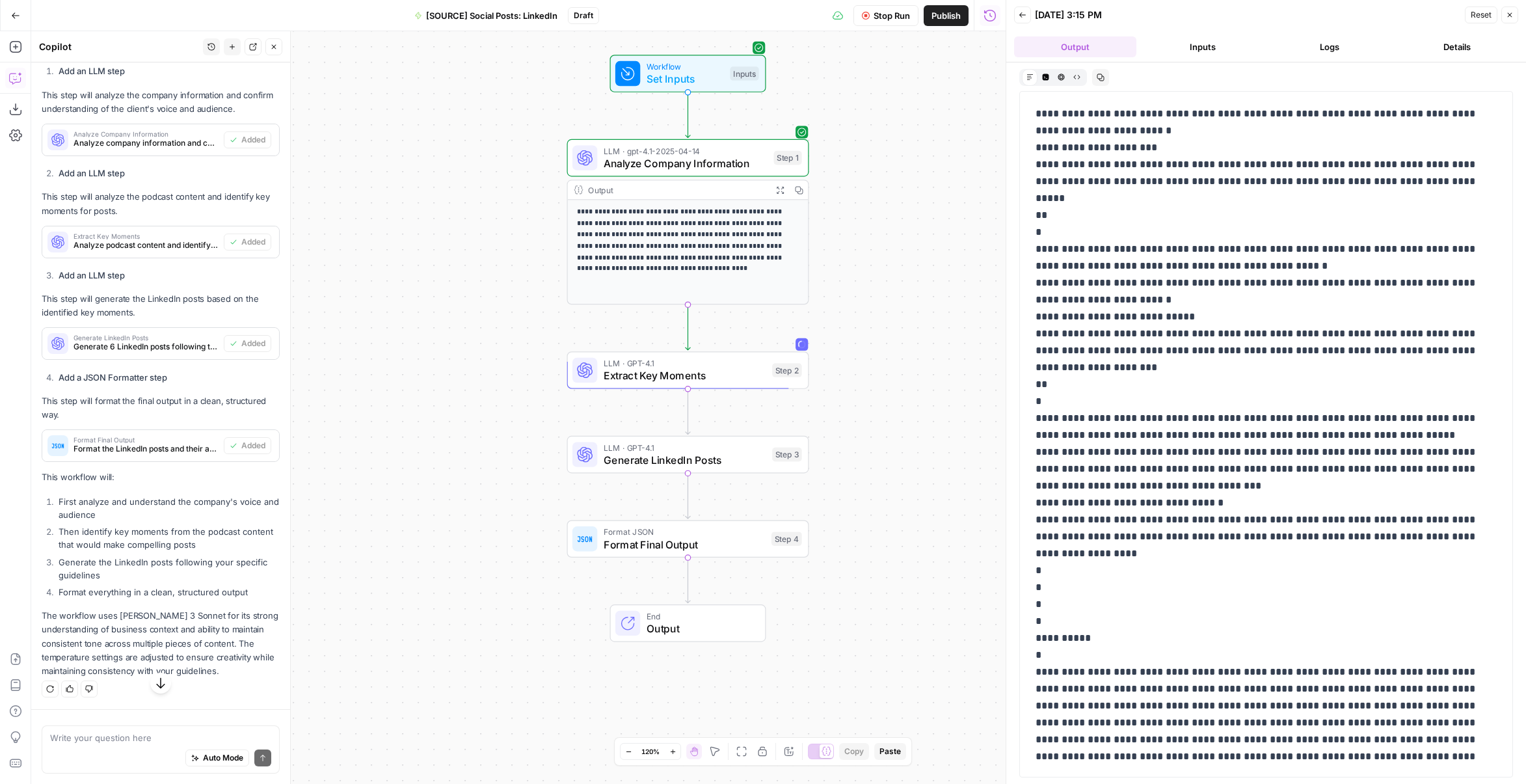
scroll to position [828, 0]
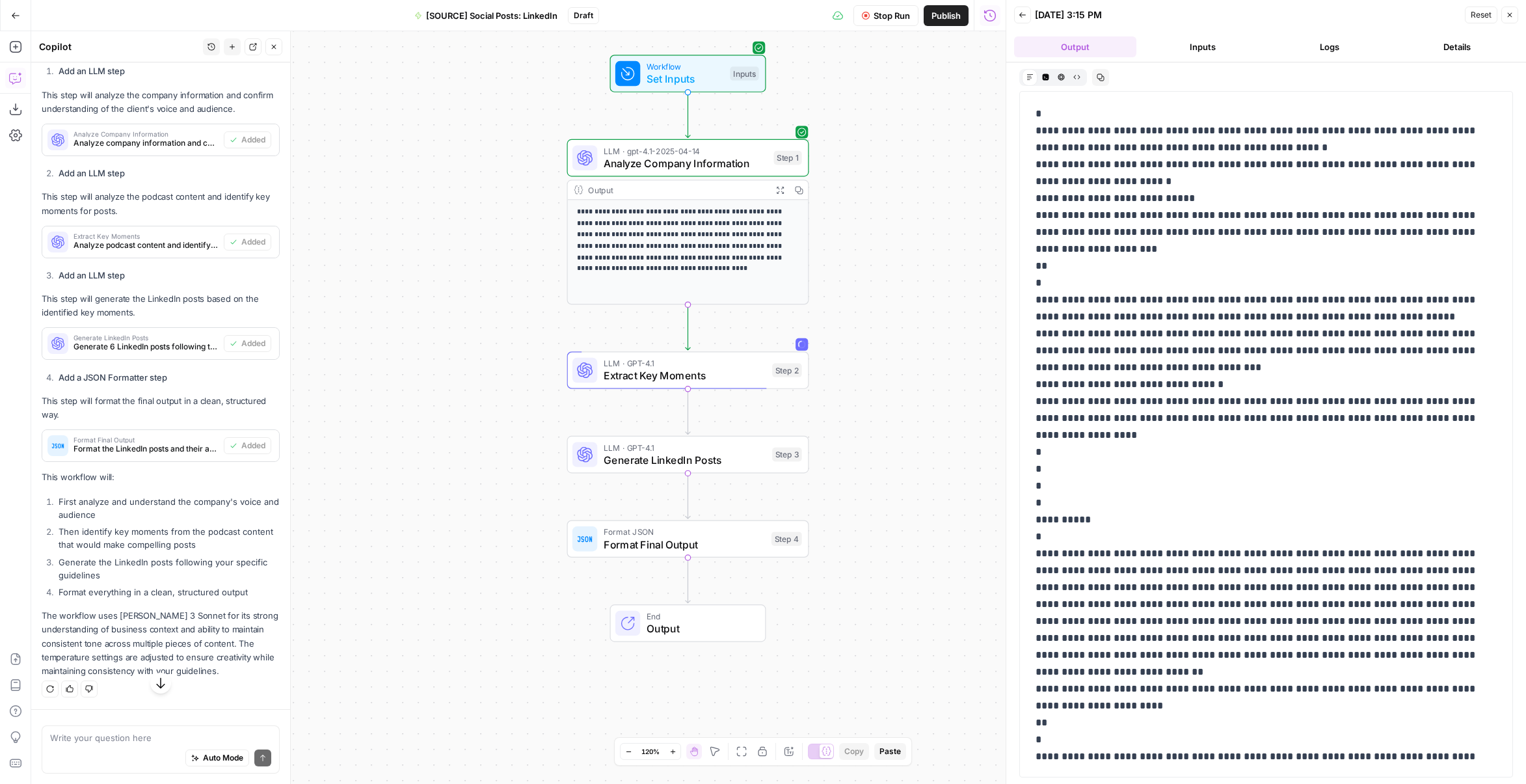
click at [736, 372] on span "Extract Key Moments" at bounding box center [684, 375] width 162 height 16
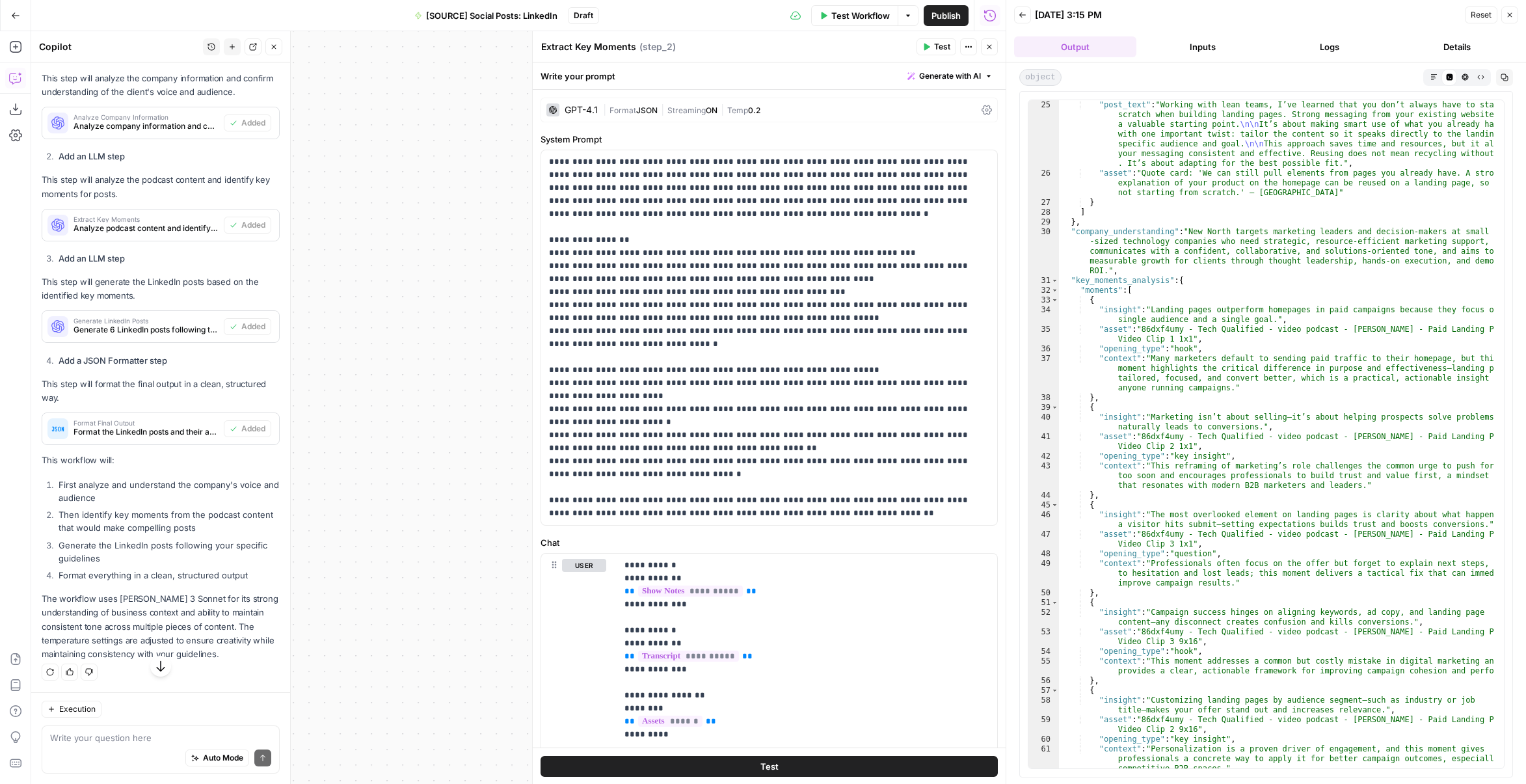
scroll to position [735, 0]
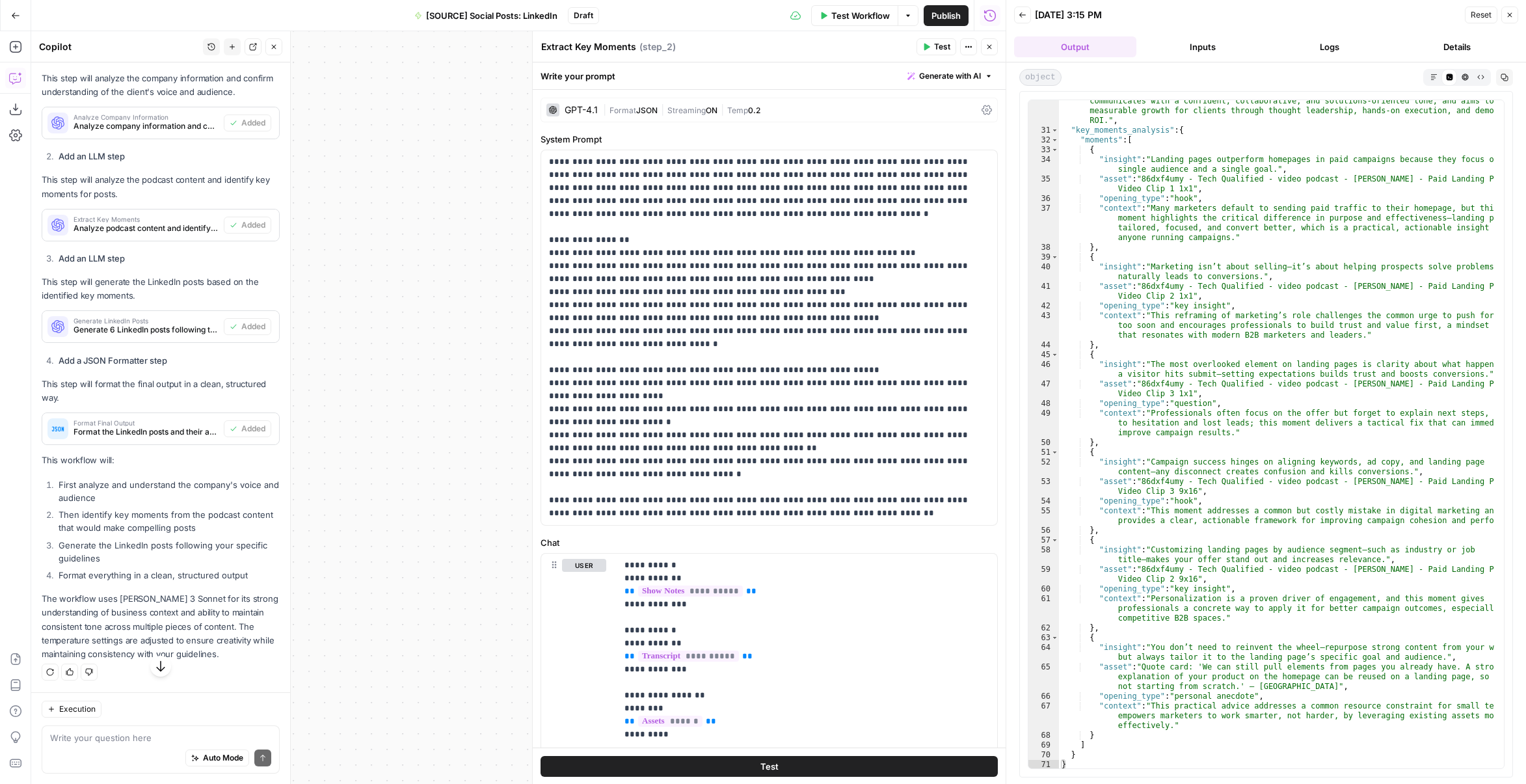
click at [988, 45] on icon "button" at bounding box center [990, 47] width 8 height 8
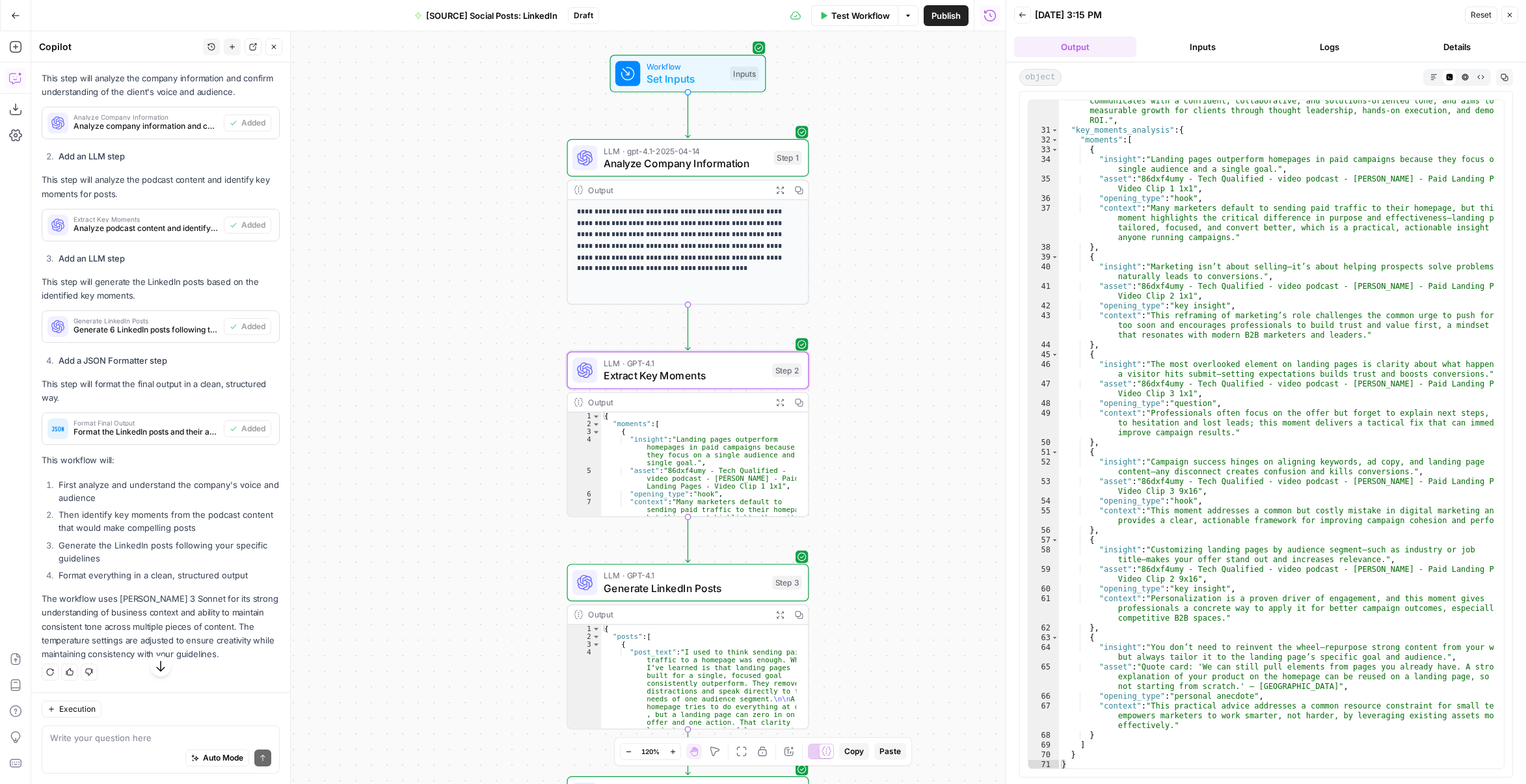
click at [1330, 52] on button "Logs" at bounding box center [1330, 47] width 122 height 21
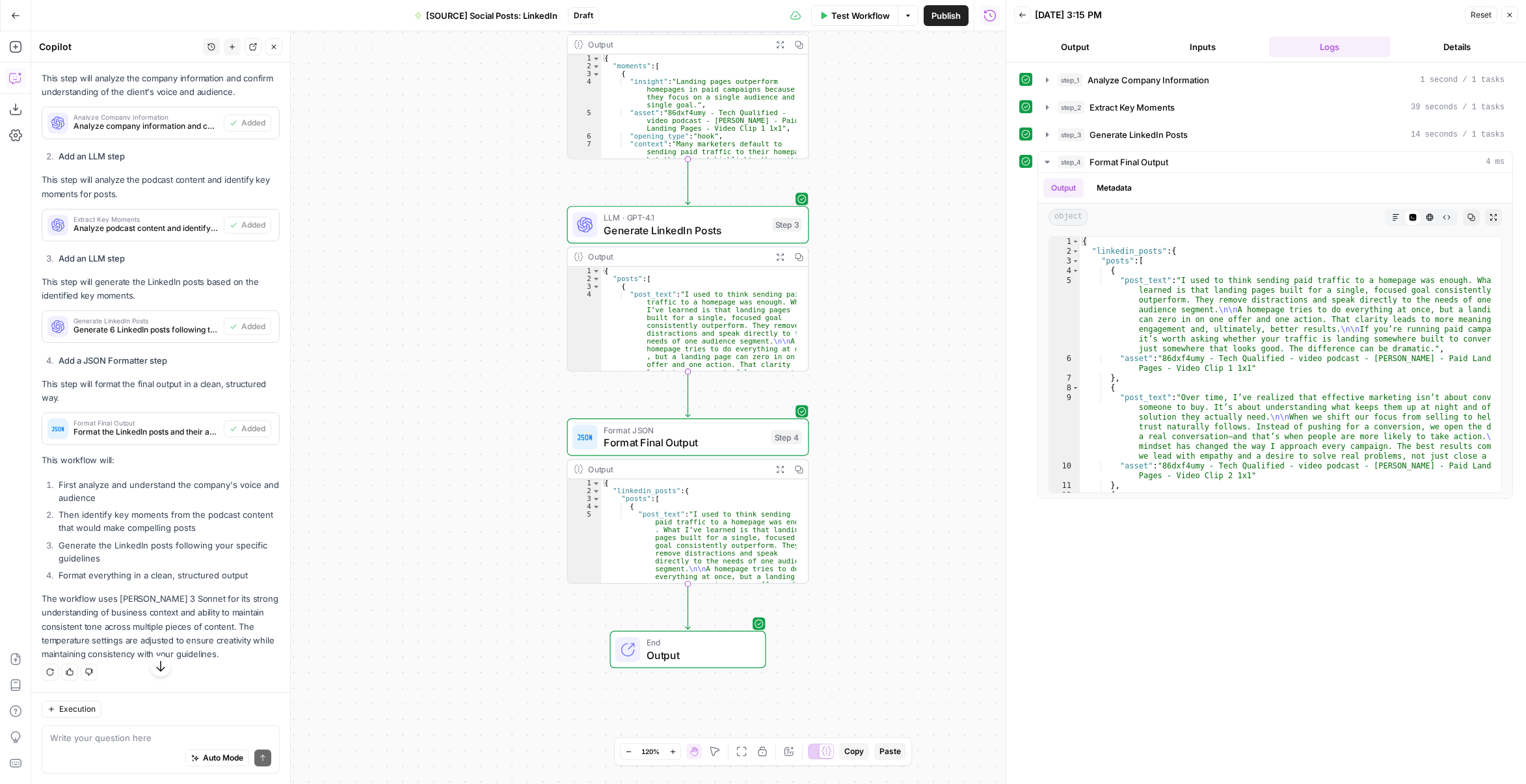
click at [1067, 38] on button "Output" at bounding box center [1075, 47] width 122 height 21
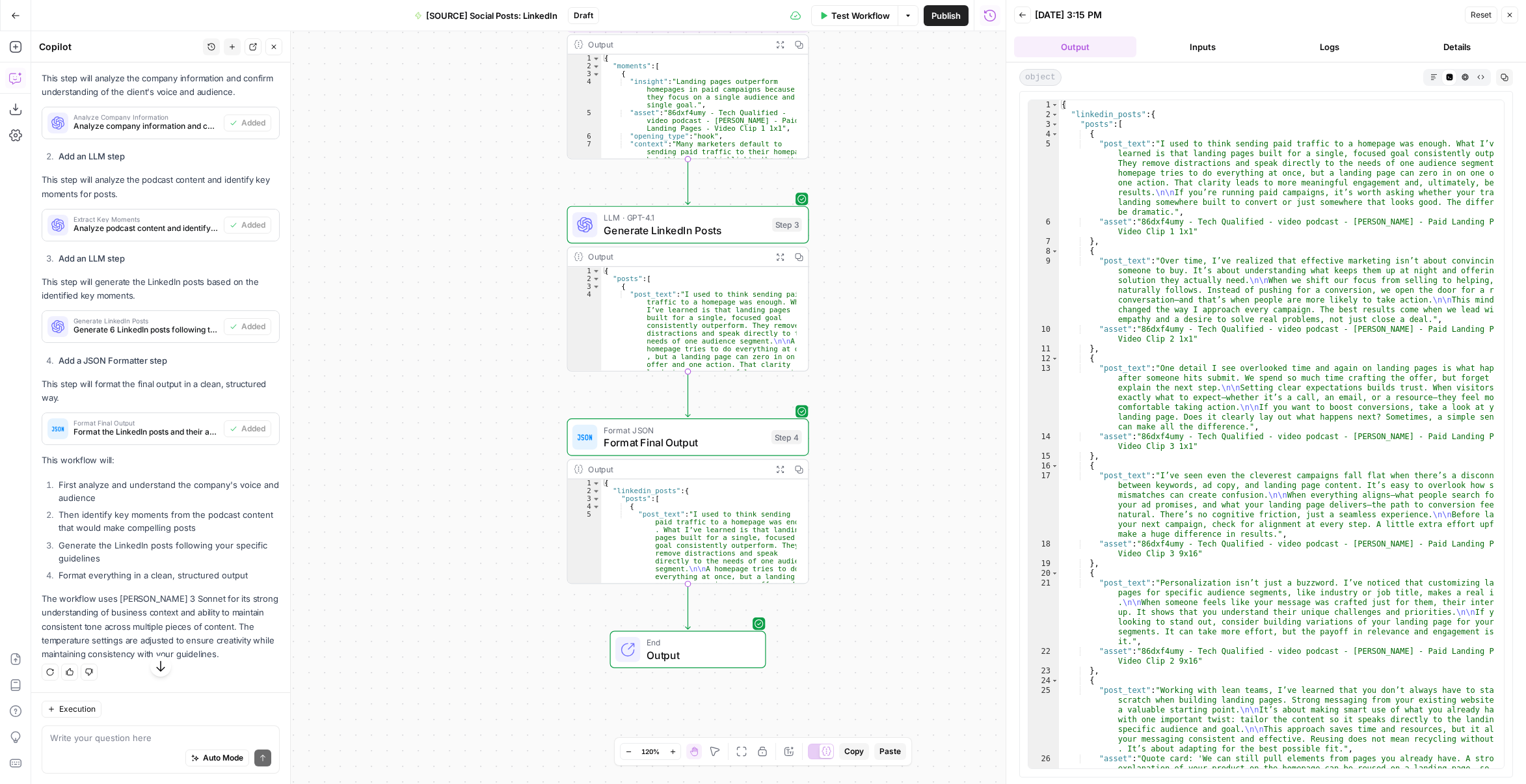
click at [1432, 71] on button "Markdown" at bounding box center [1433, 76] width 16 height 16
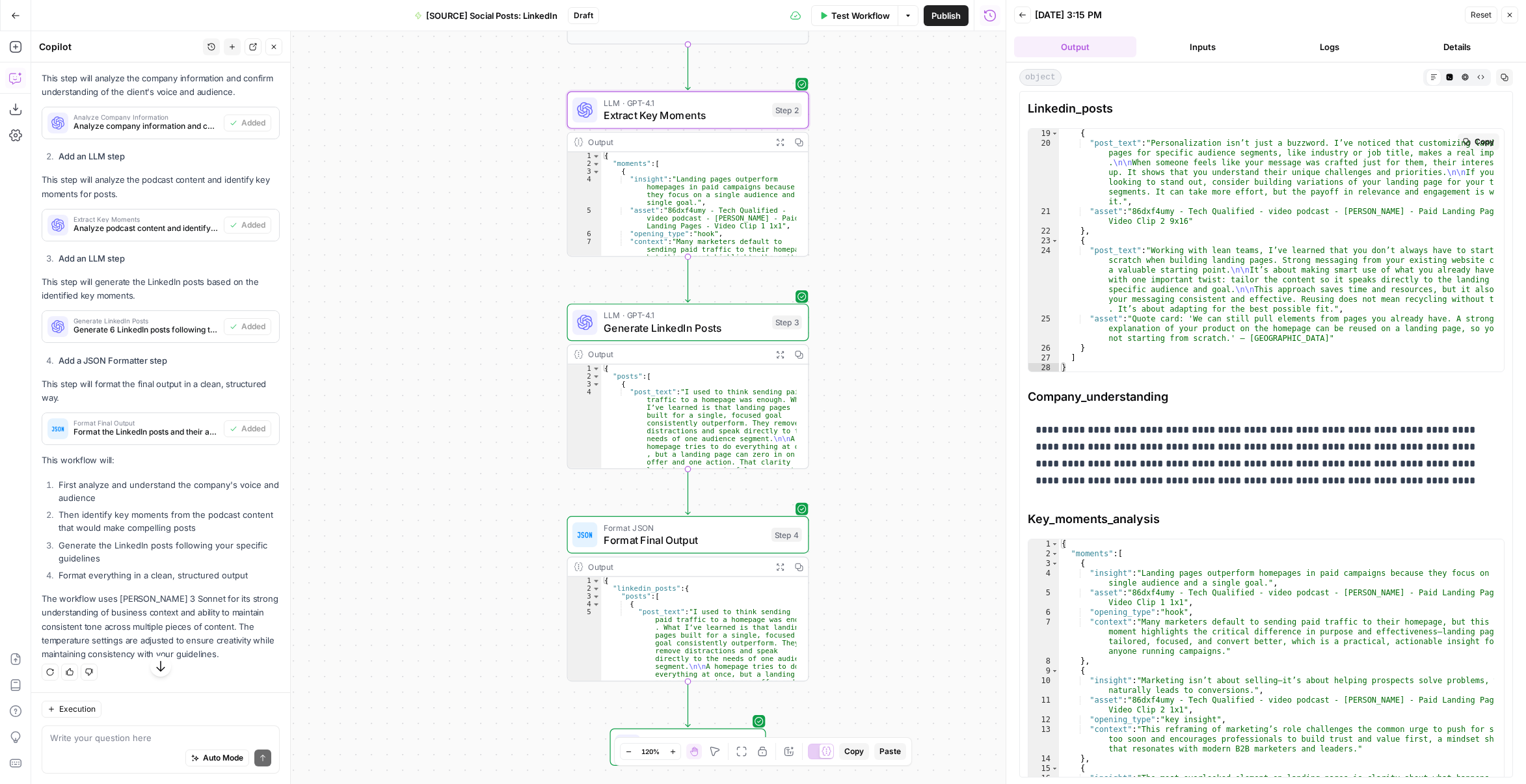
scroll to position [263, 0]
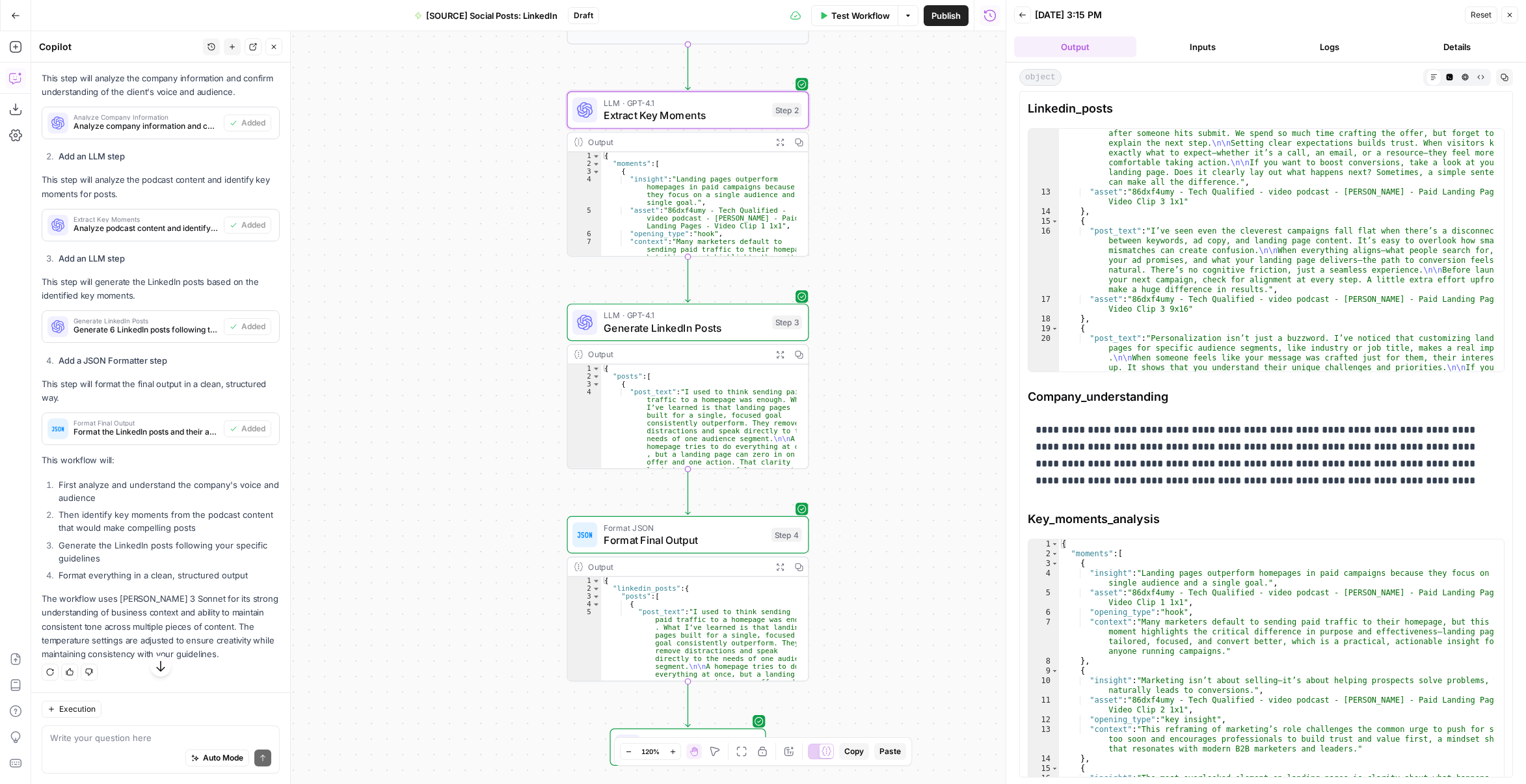
click at [715, 326] on span "Generate LinkedIn Posts" at bounding box center [684, 327] width 162 height 16
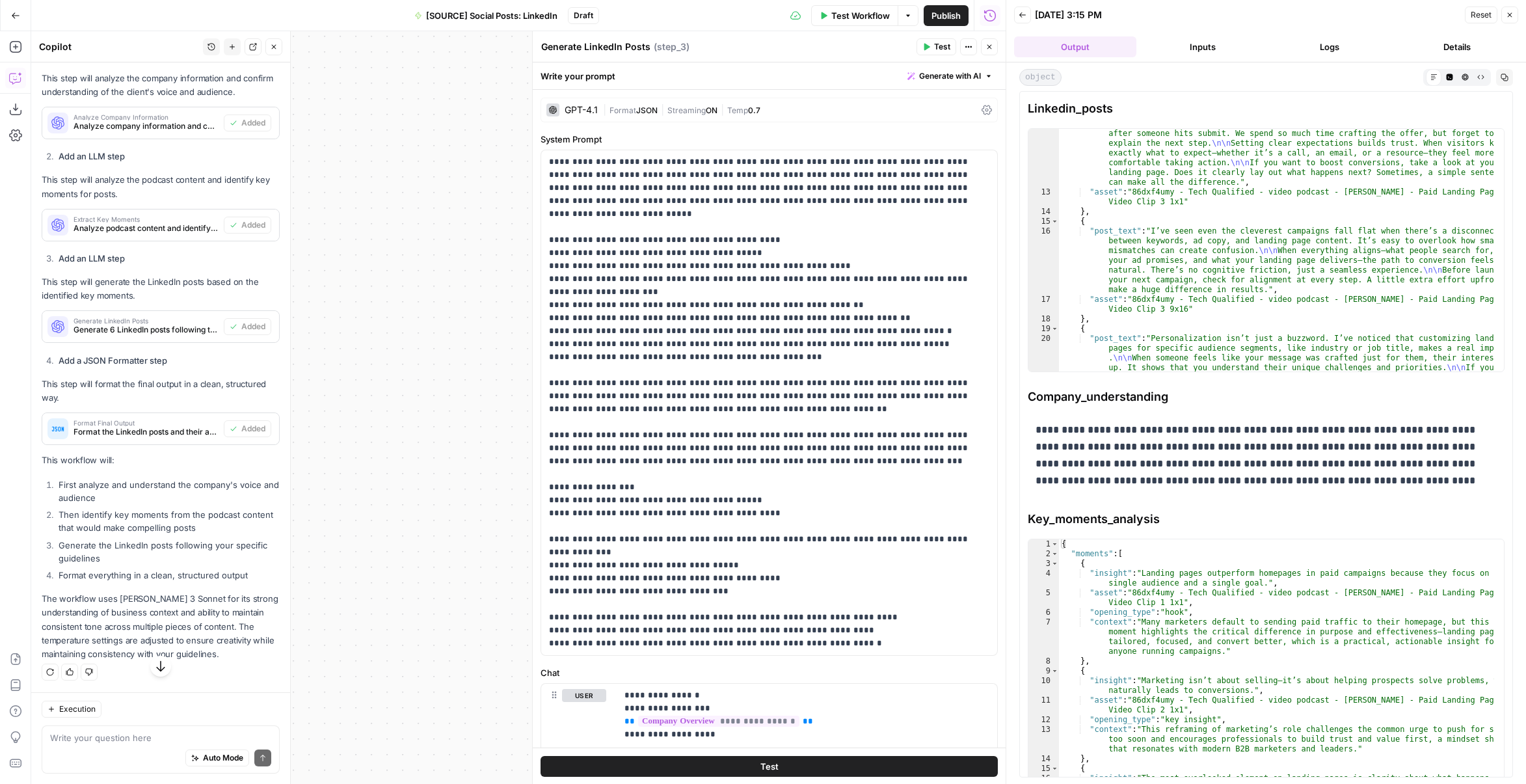
click at [630, 113] on span "Format" at bounding box center [623, 110] width 27 height 10
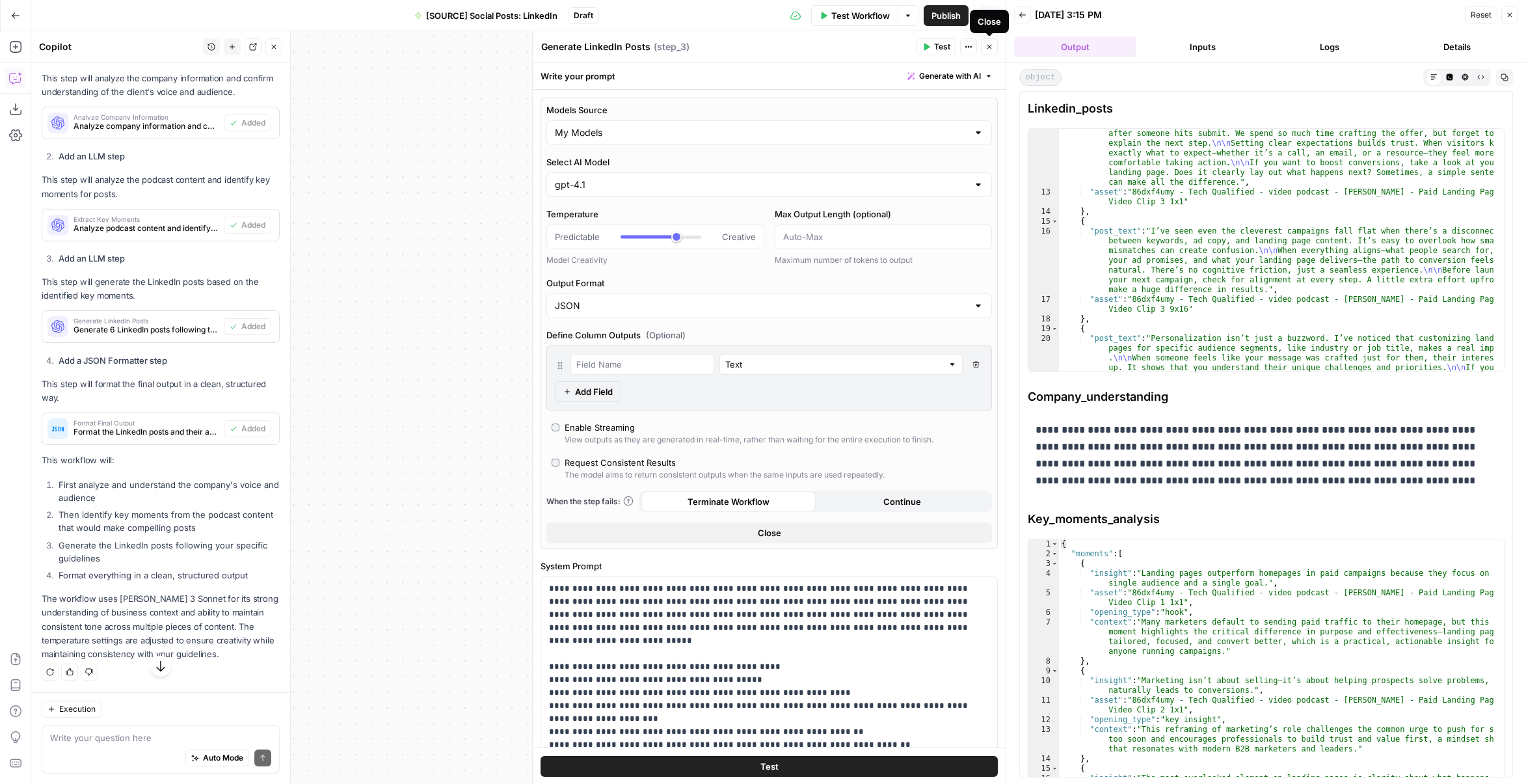
click at [987, 43] on icon "button" at bounding box center [990, 47] width 8 height 8
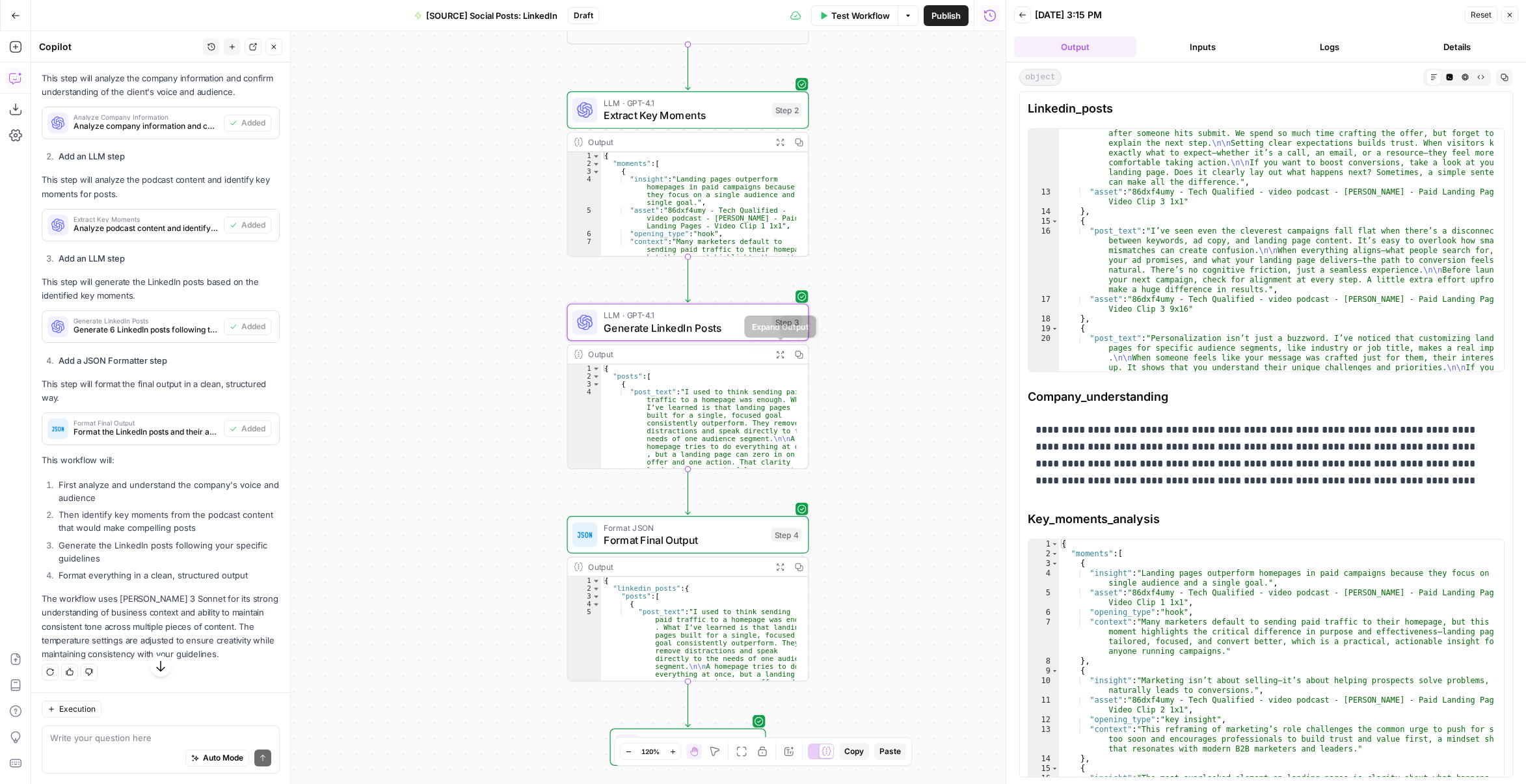
click at [784, 352] on icon "button" at bounding box center [780, 354] width 8 height 8
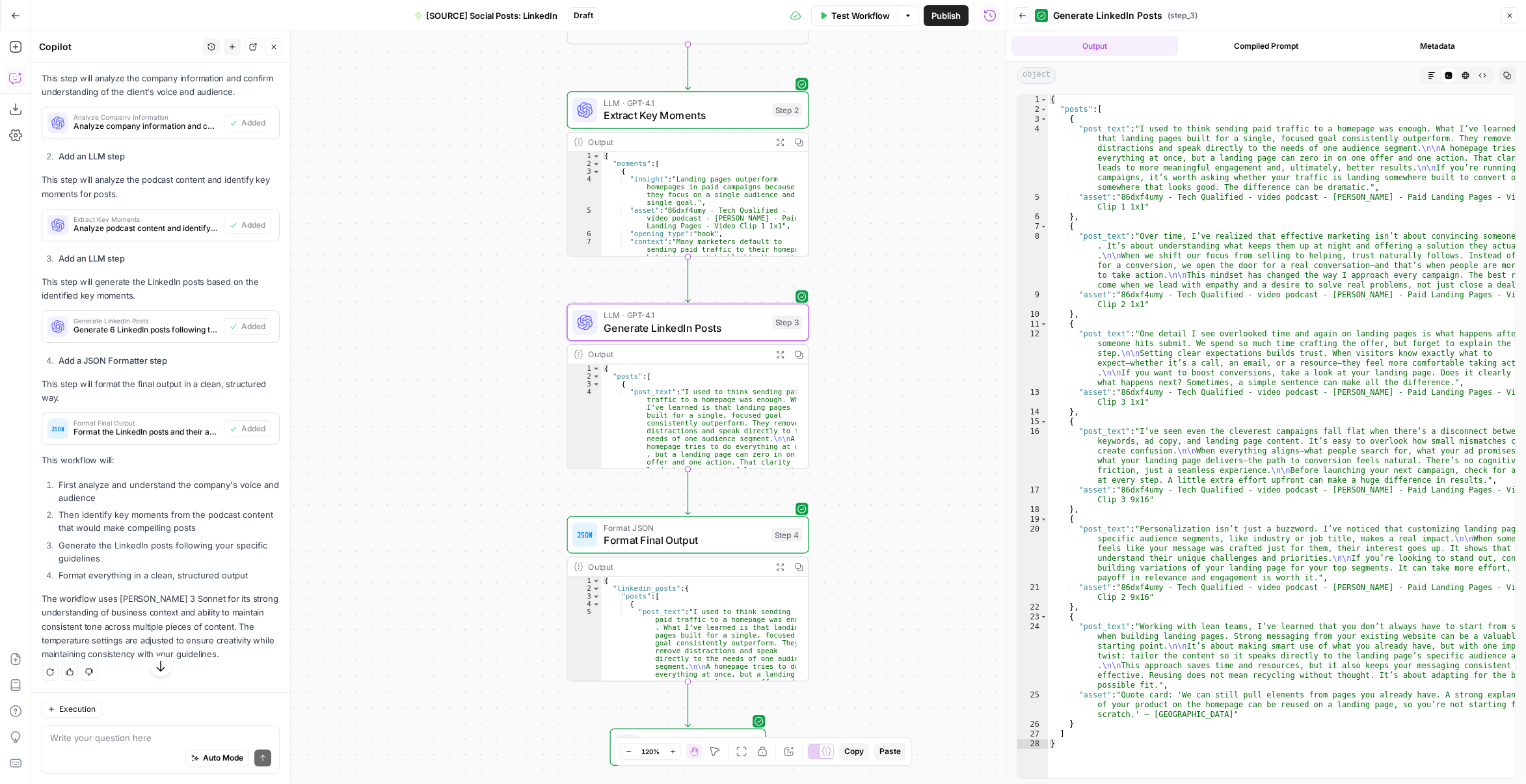
click at [1428, 79] on button "Markdown" at bounding box center [1432, 75] width 17 height 17
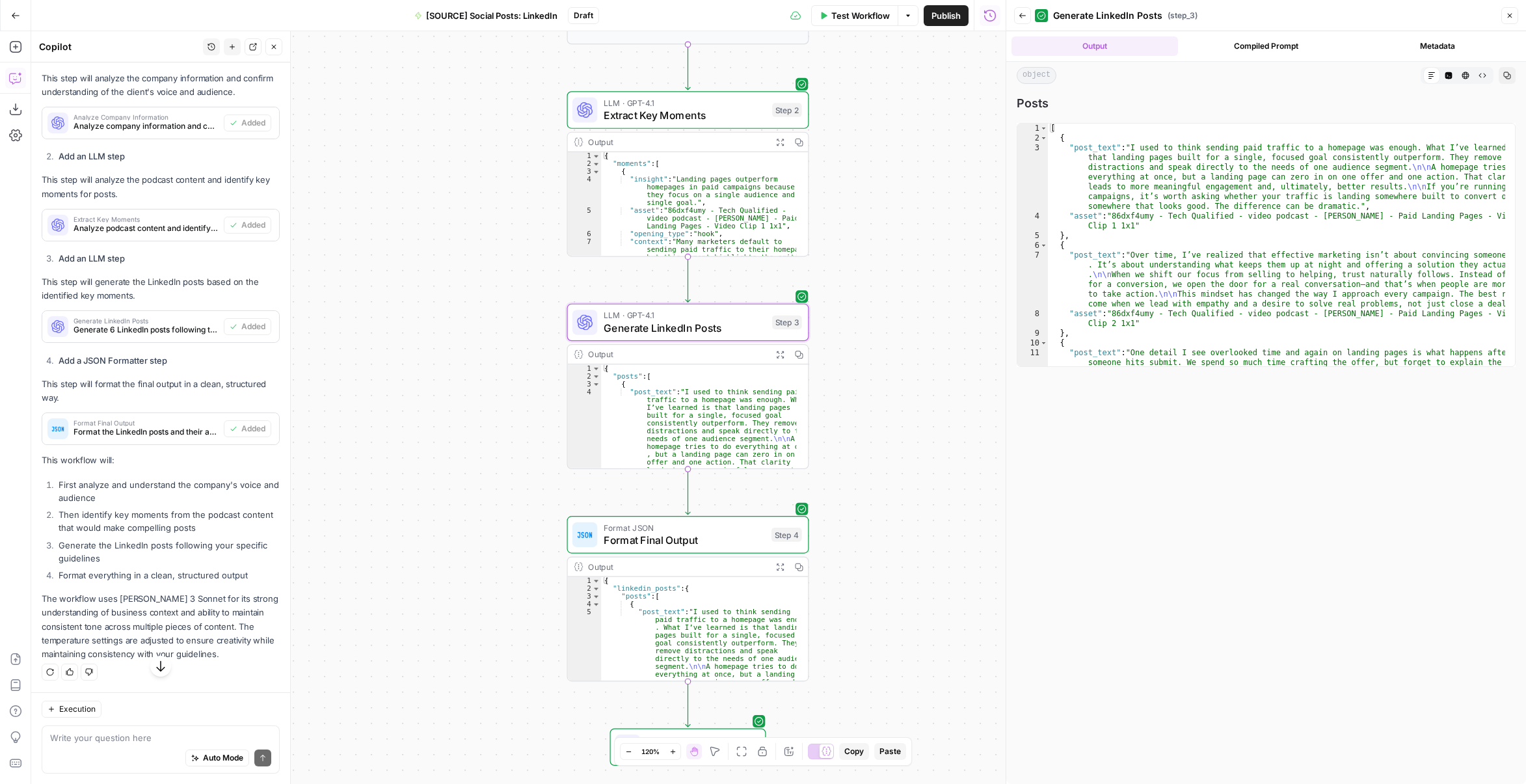
click at [652, 337] on div "LLM · GPT-4.1 Generate LinkedIn Posts Step 3 Copy step Delete step Add Note Test" at bounding box center [689, 322] width 242 height 38
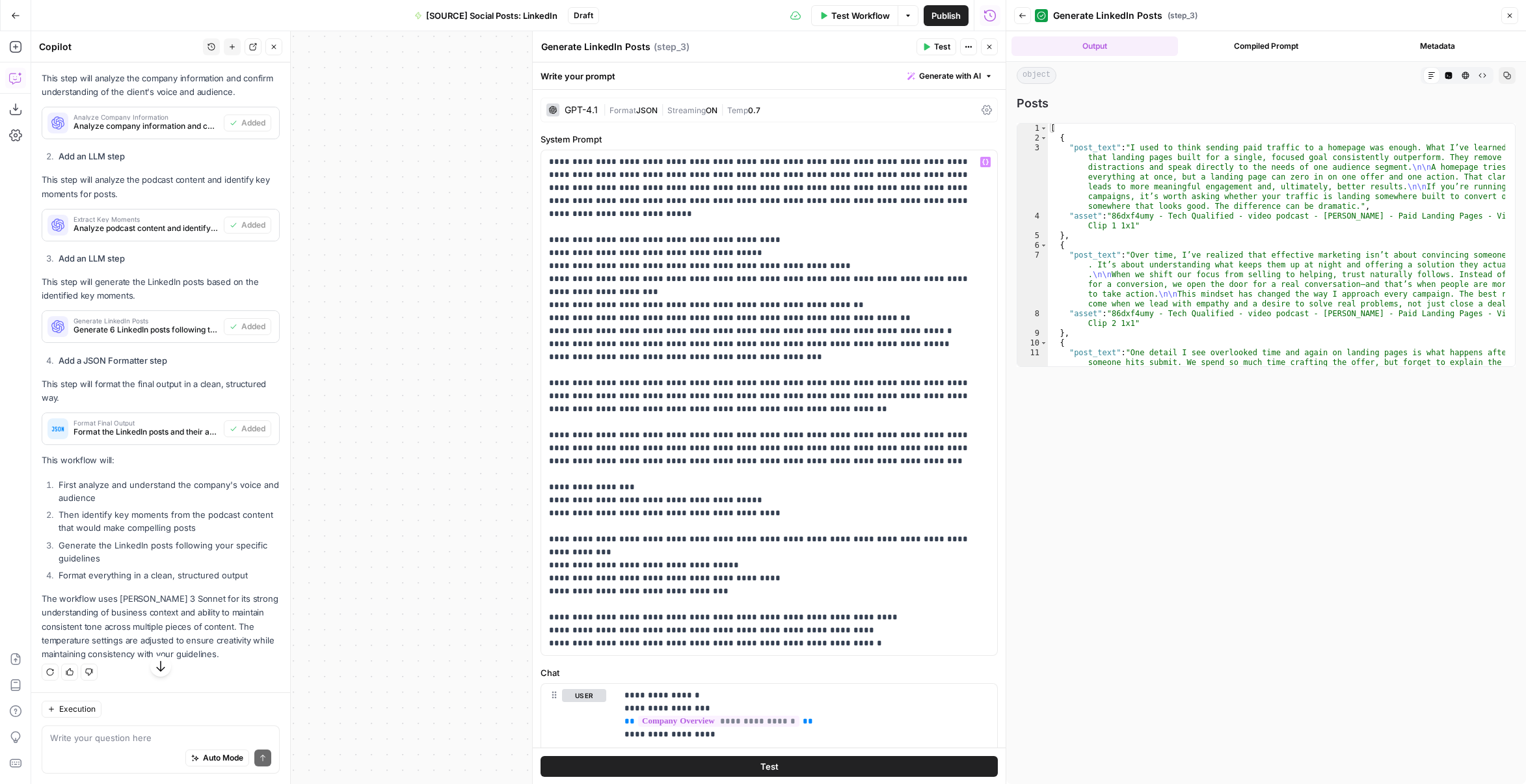
click at [635, 111] on span "Format" at bounding box center [623, 110] width 27 height 10
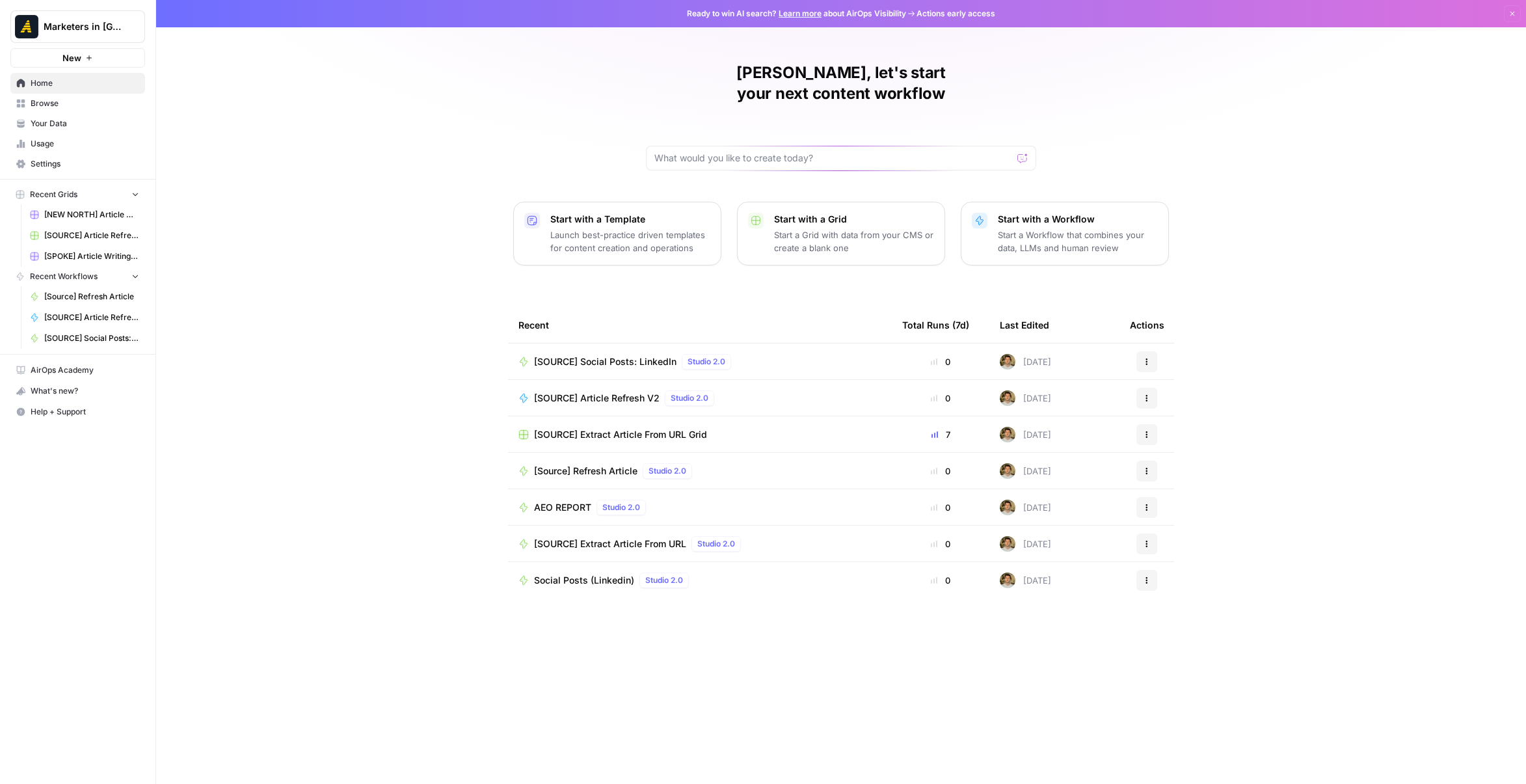
click at [75, 107] on span "Browse" at bounding box center [84, 103] width 108 height 12
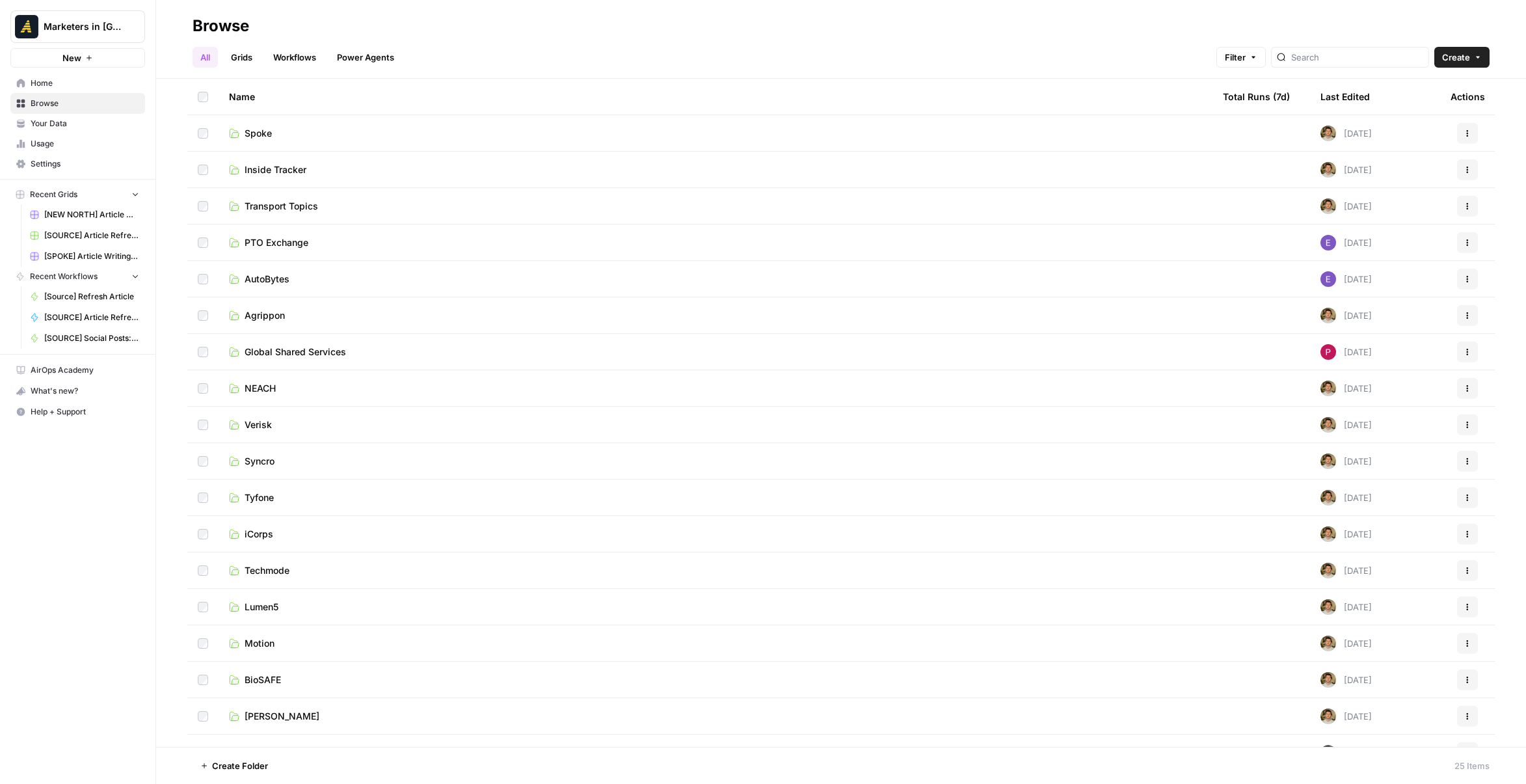
click at [279, 639] on link "Motion" at bounding box center [715, 644] width 973 height 13
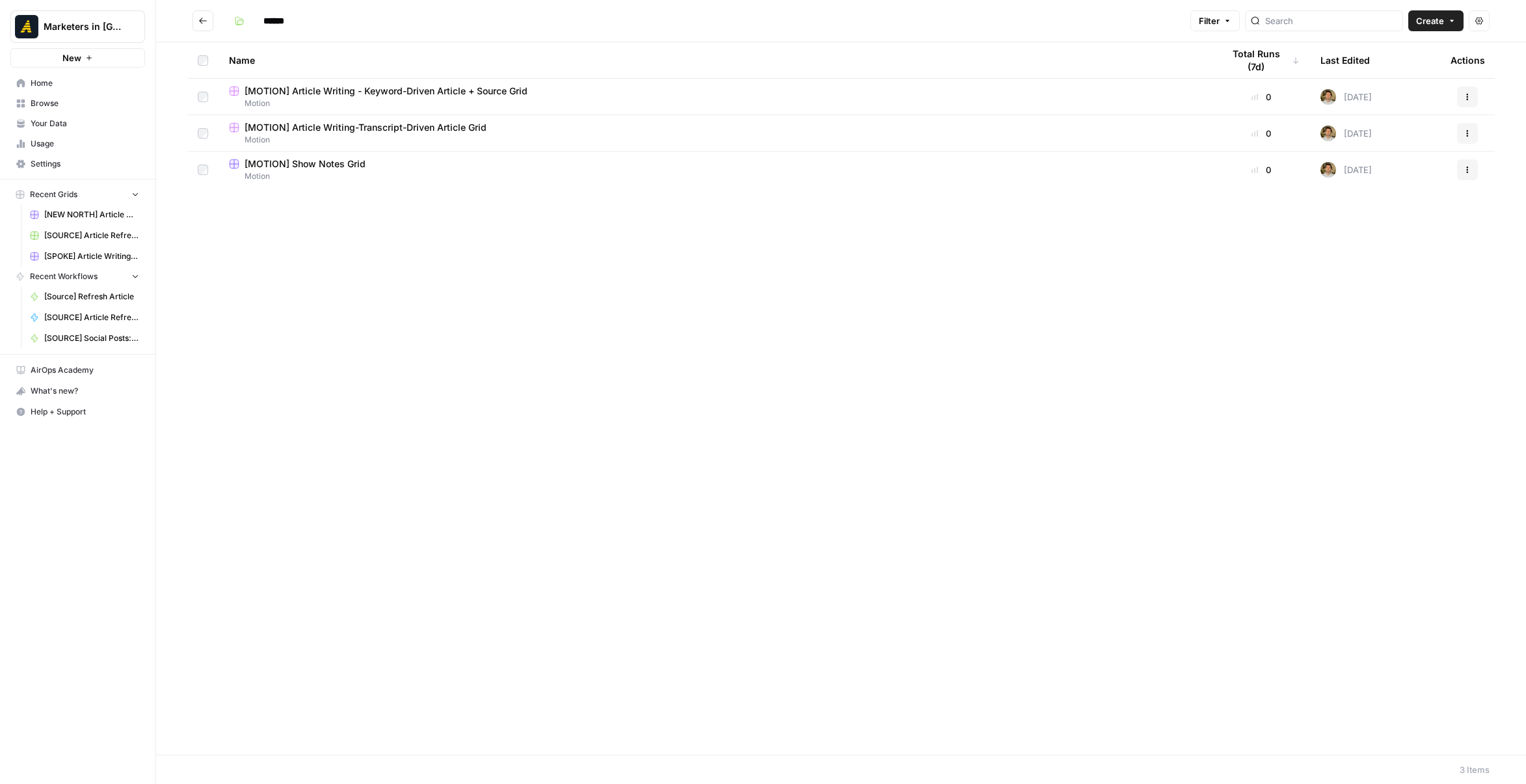
click at [348, 165] on span "[MOTION] Show Notes Grid" at bounding box center [305, 164] width 121 height 13
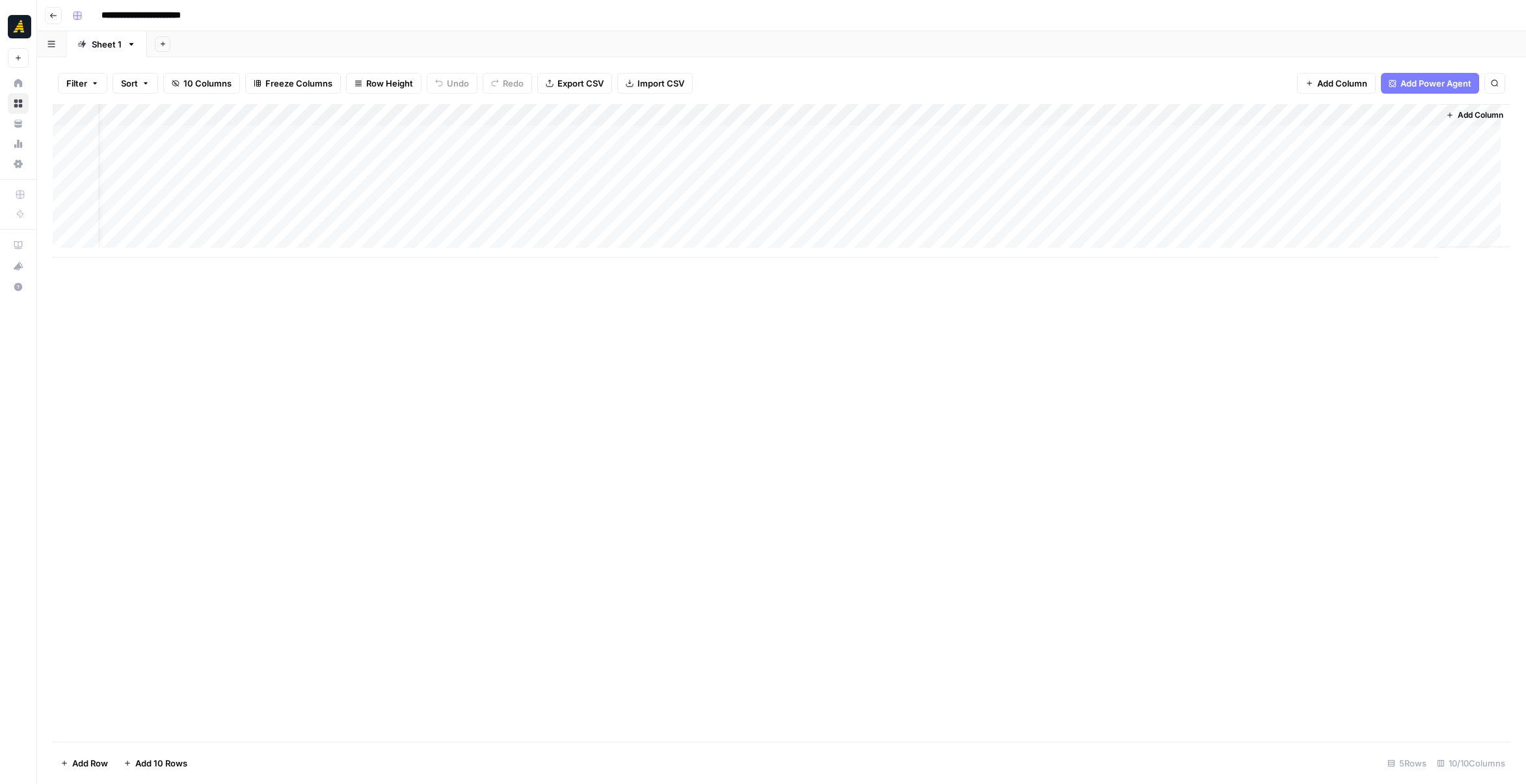
scroll to position [10, 33]
drag, startPoint x: 330, startPoint y: 259, endPoint x: 232, endPoint y: 259, distance: 98.0
click at [232, 259] on div "Add Column" at bounding box center [781, 423] width 1458 height 637
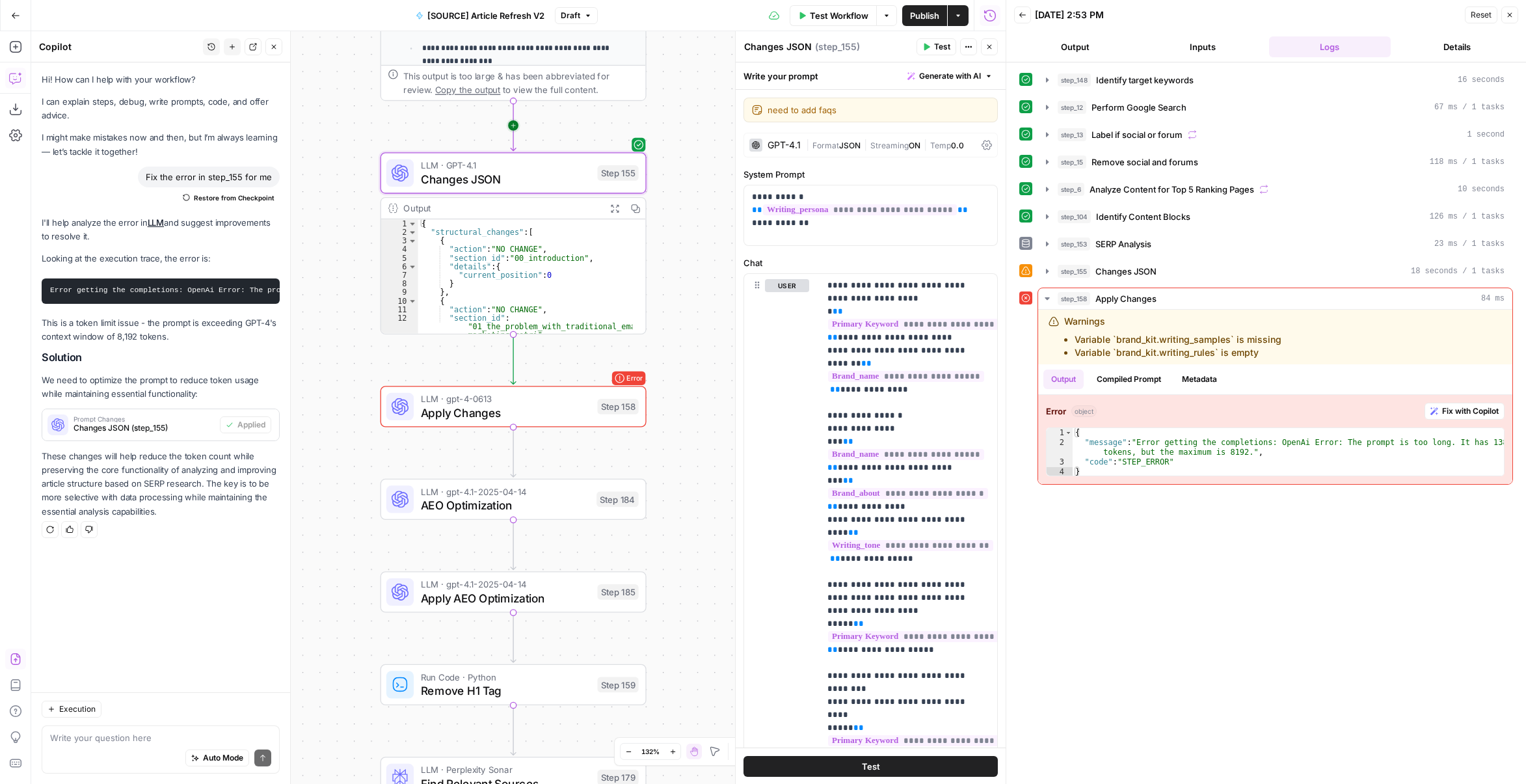
click at [516, 126] on icon "Edge from step_153 to step_155" at bounding box center [514, 125] width 6 height 50
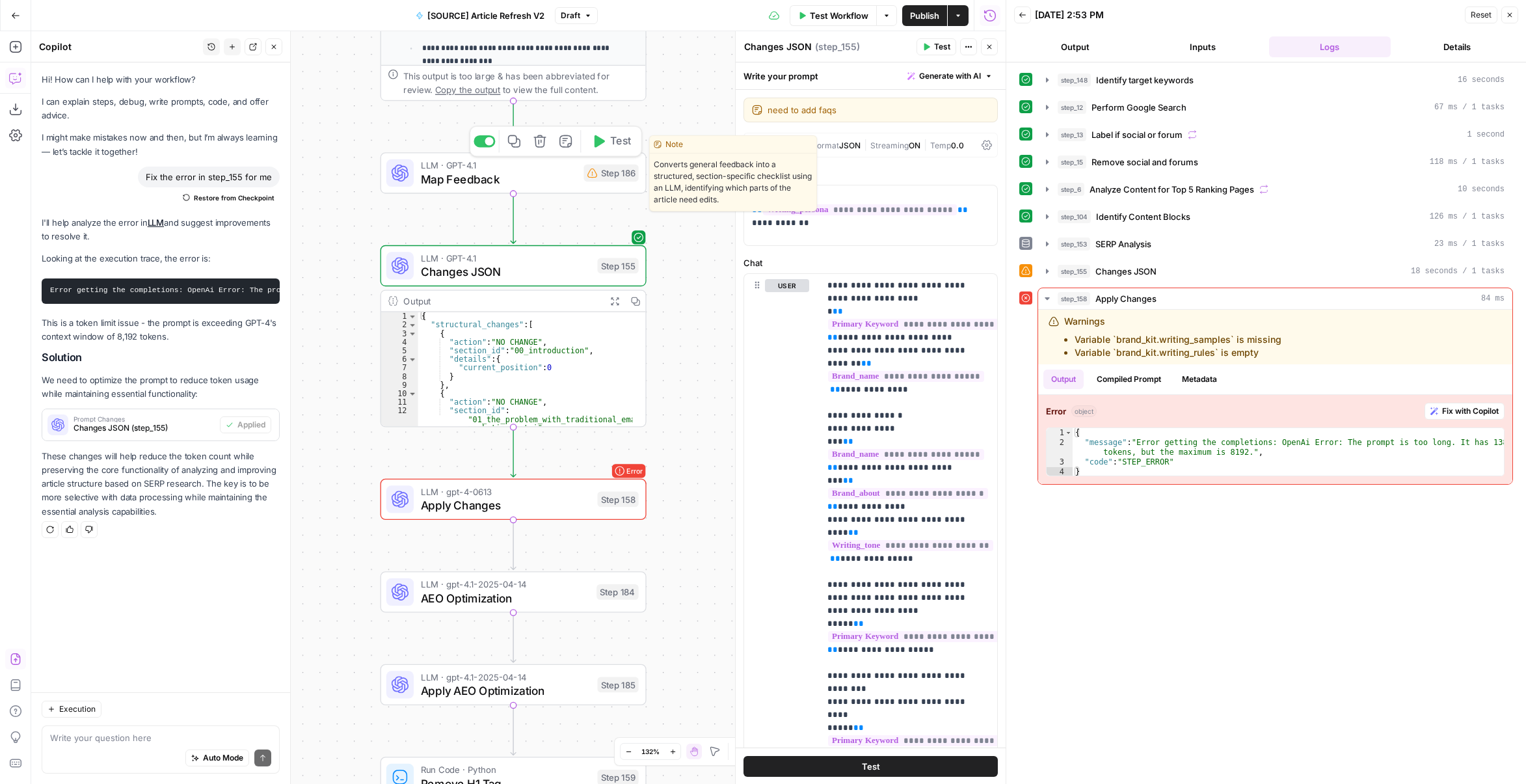
click at [543, 140] on icon "button" at bounding box center [539, 141] width 14 height 14
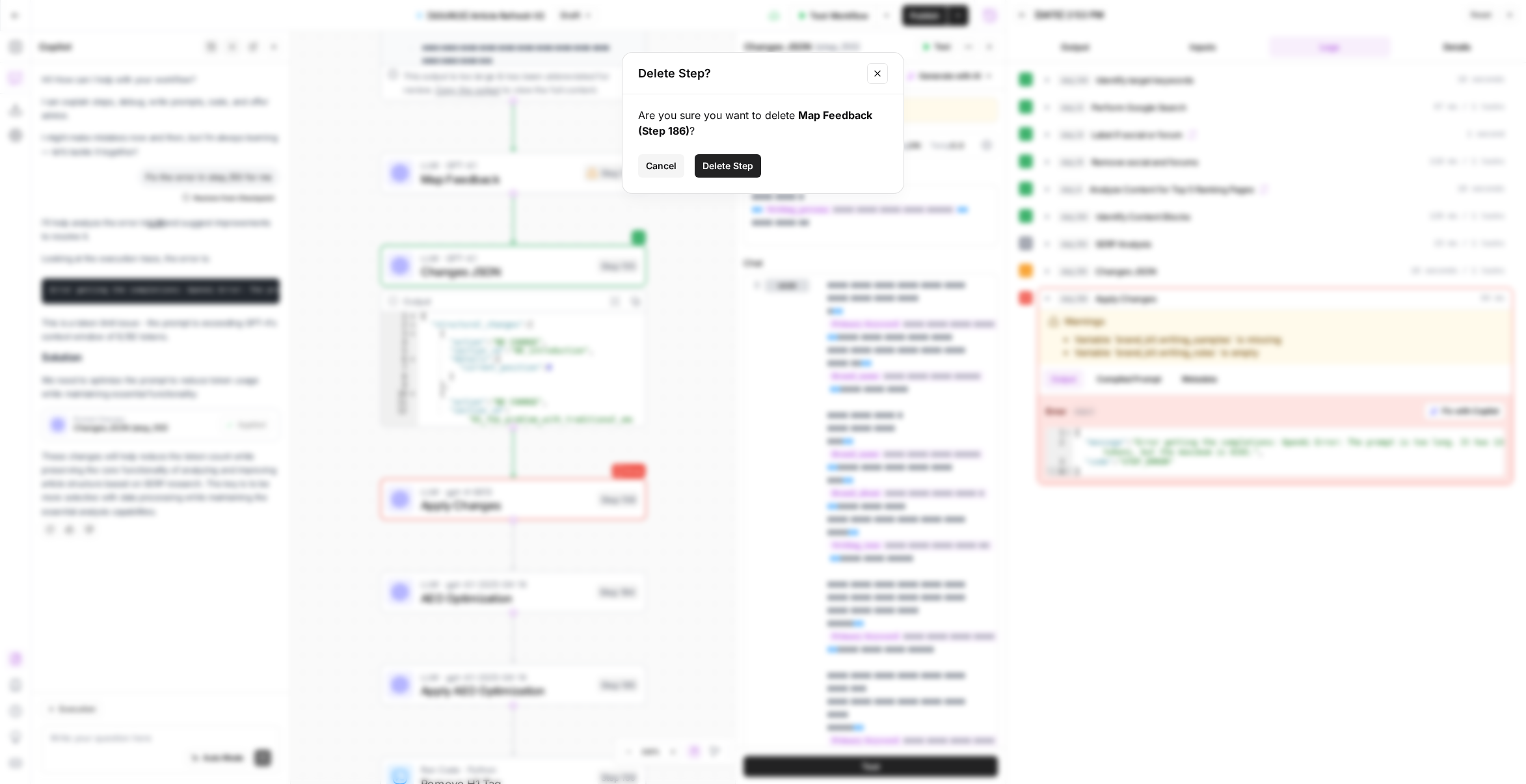
click at [720, 171] on span "Delete Step" at bounding box center [727, 166] width 50 height 13
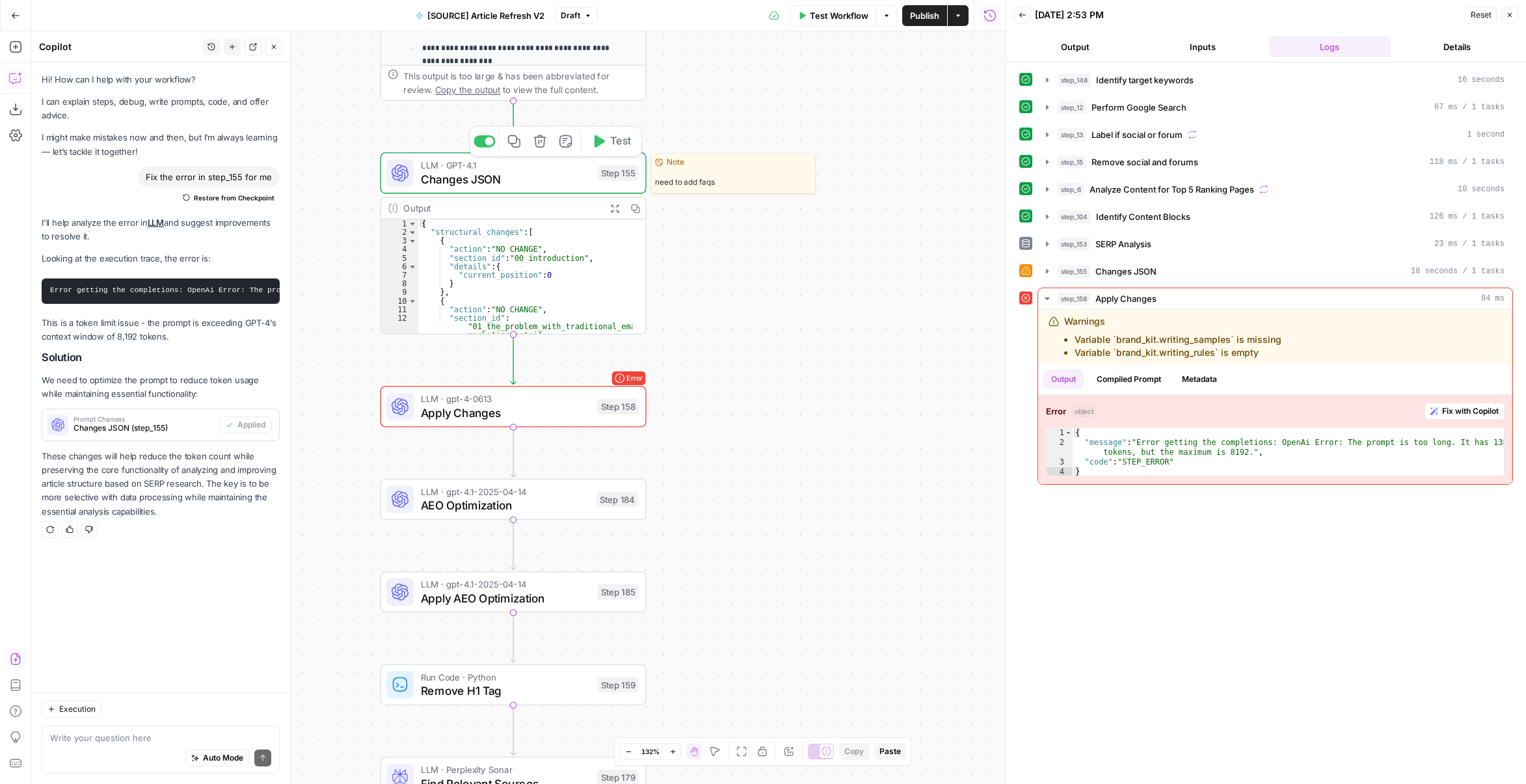
click at [556, 179] on span "Changes JSON" at bounding box center [505, 179] width 170 height 17
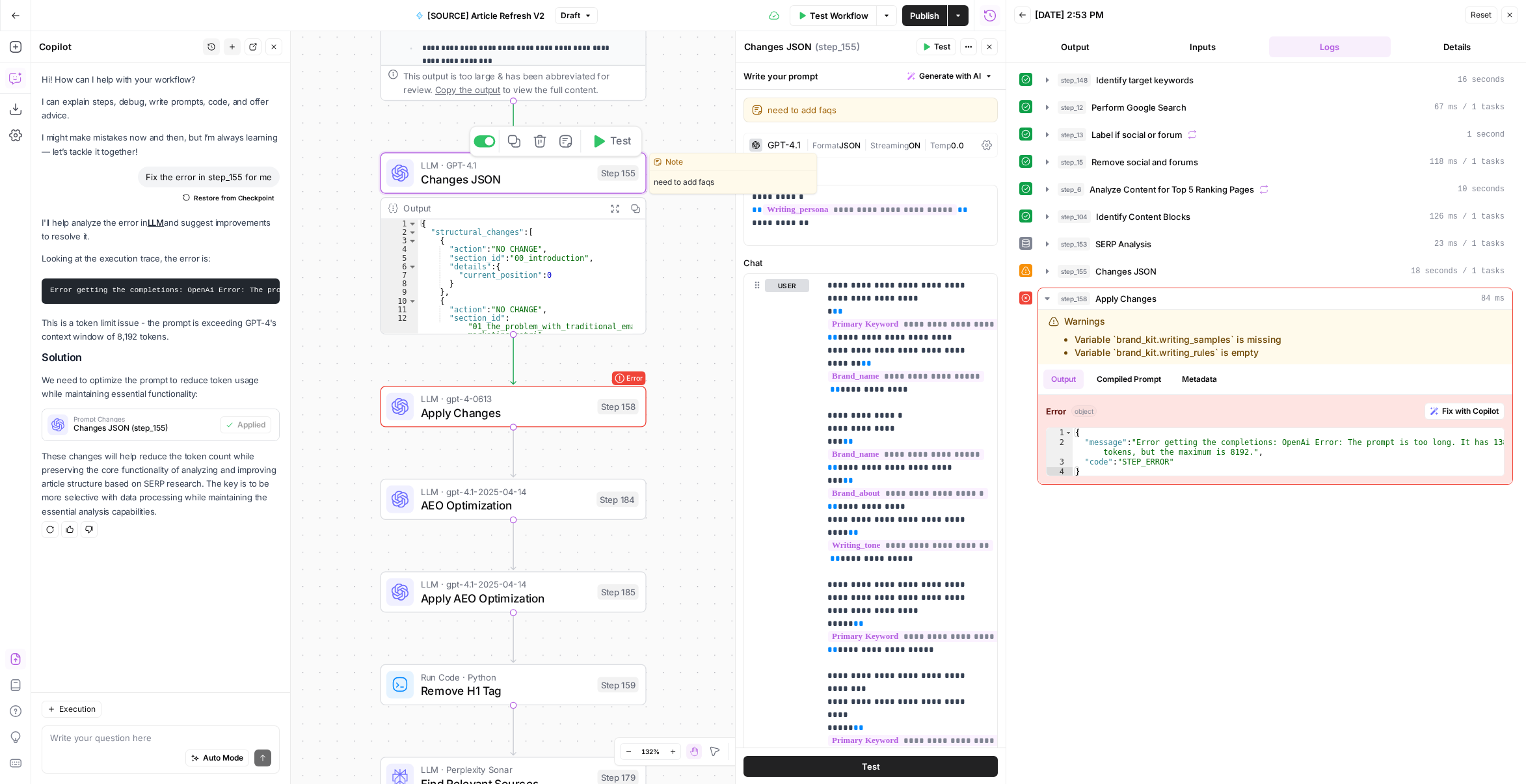
click at [556, 179] on span "Changes JSON" at bounding box center [505, 179] width 170 height 17
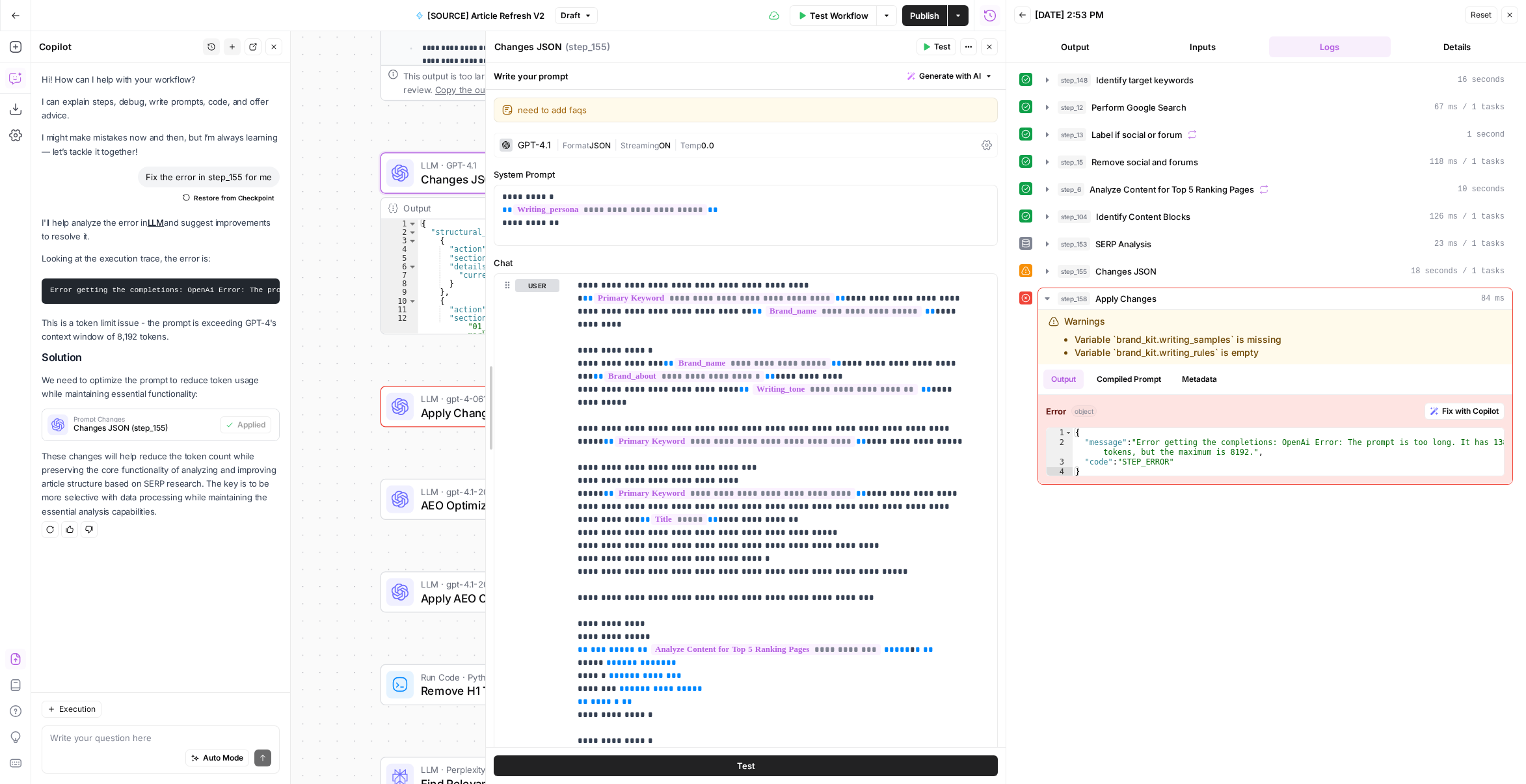
drag, startPoint x: 738, startPoint y: 318, endPoint x: 458, endPoint y: 315, distance: 280.0
click at [458, 315] on body "Marketers in [GEOGRAPHIC_DATA] New Home Browse Your Data Usage Settings Recent …" at bounding box center [763, 392] width 1526 height 784
click at [547, 141] on div "GPT-4.1" at bounding box center [535, 145] width 33 height 9
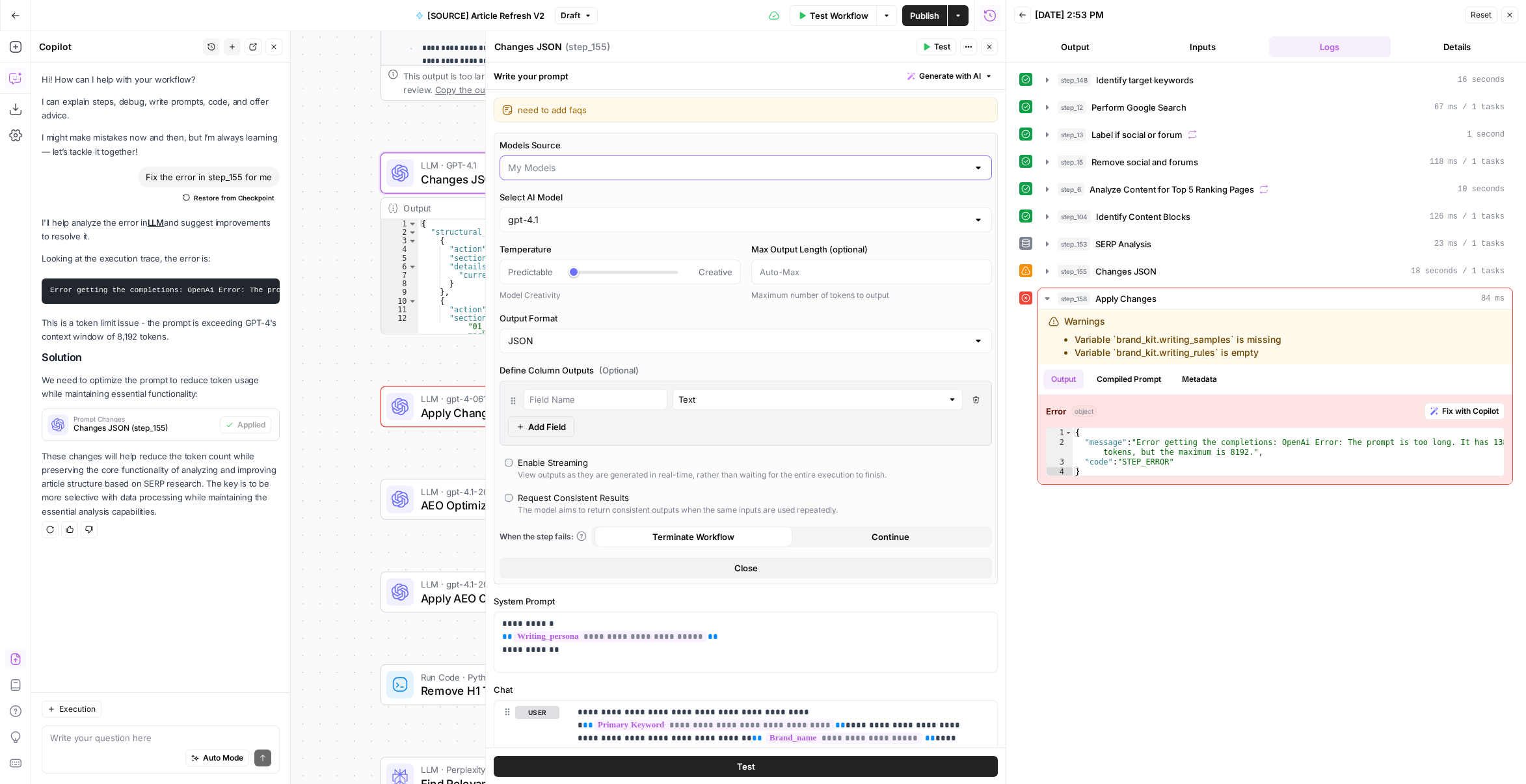
click at [574, 169] on input "Models Source" at bounding box center [738, 168] width 460 height 13
click at [569, 201] on span "AirOps Models" at bounding box center [737, 199] width 456 height 13
type input "AirOps Models"
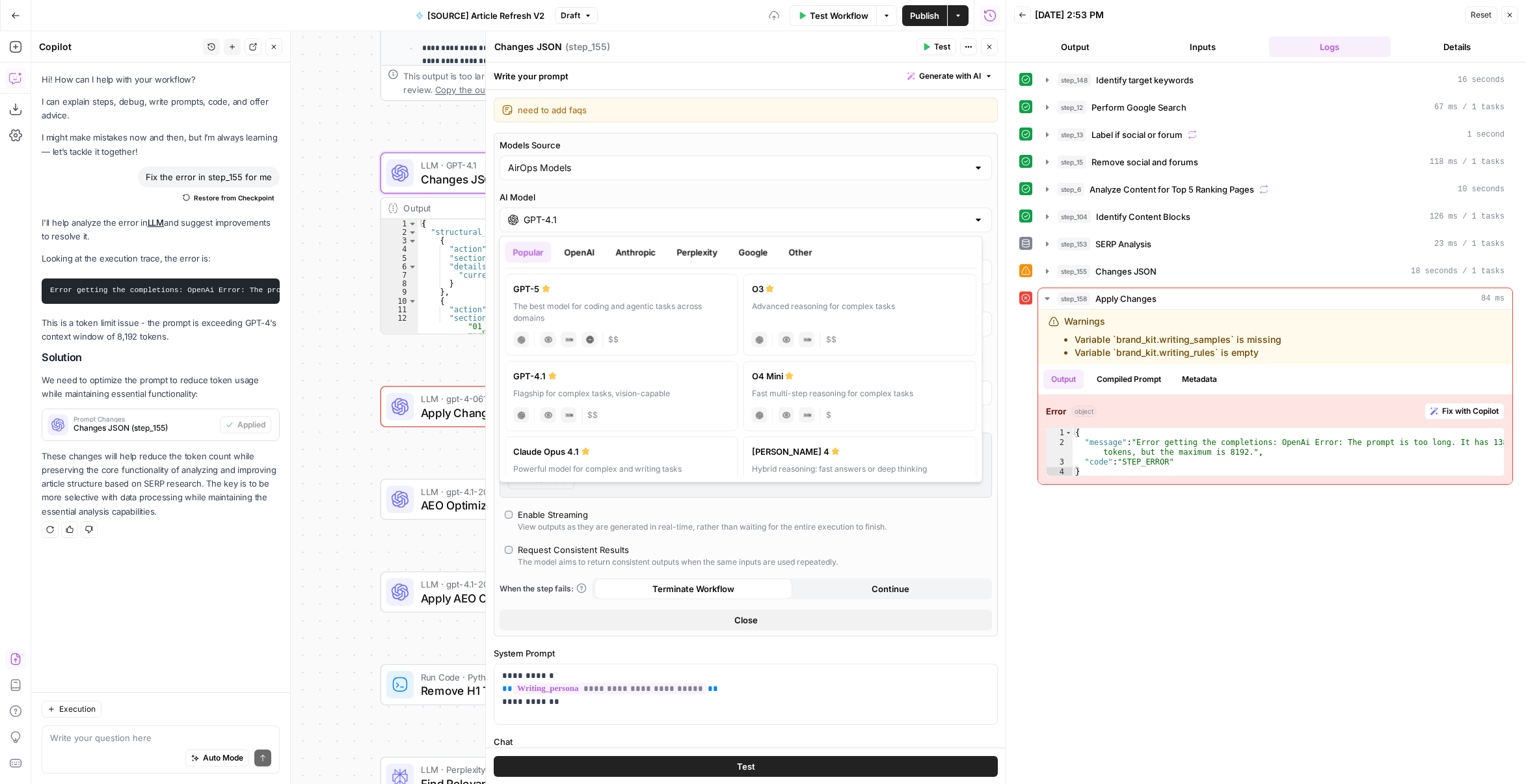
click at [583, 215] on input "GPT-4.1" at bounding box center [746, 220] width 445 height 13
click at [769, 254] on button "Google" at bounding box center [753, 252] width 45 height 21
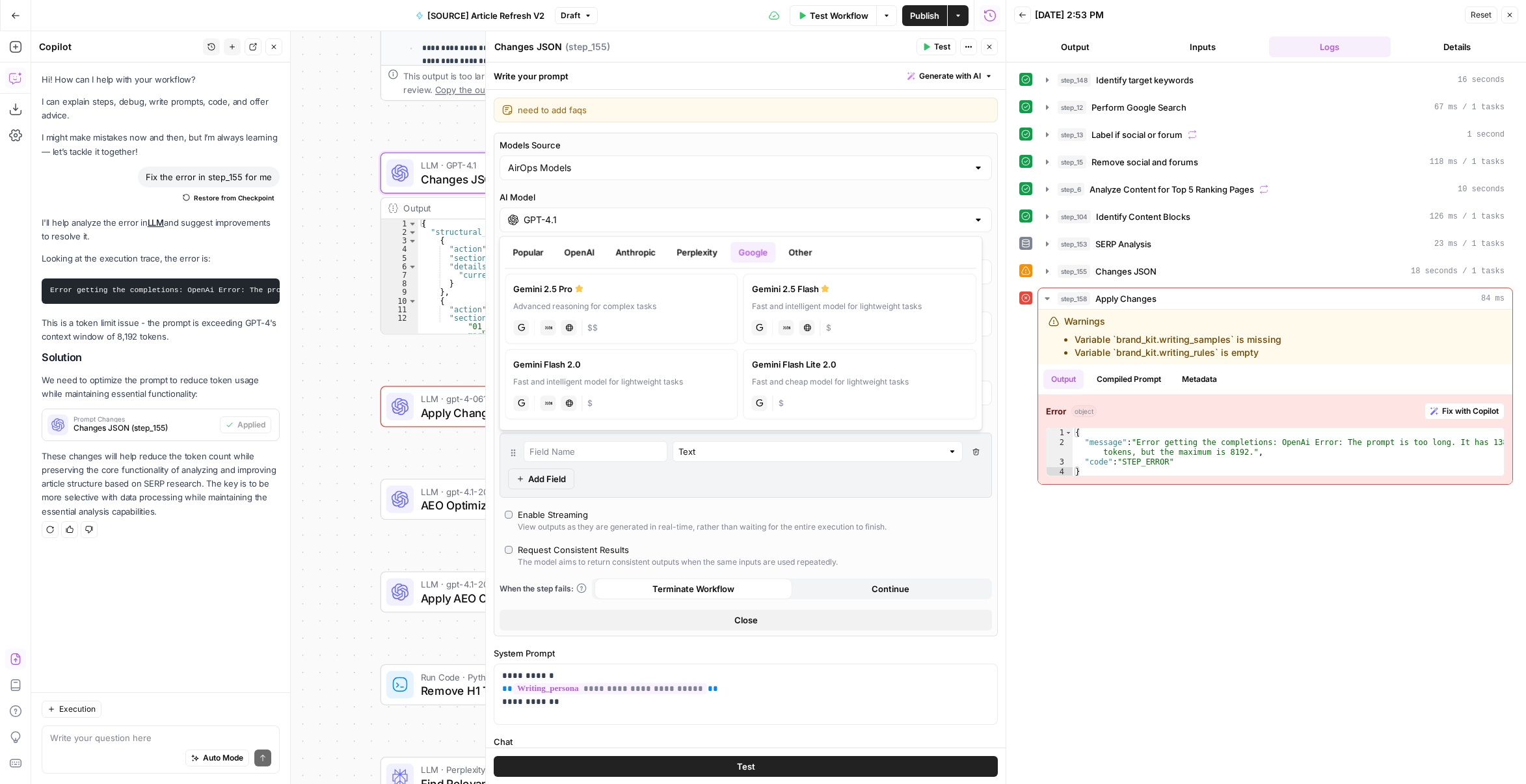
click at [632, 292] on div "Gemini 2.5 Pro" at bounding box center [622, 289] width 216 height 13
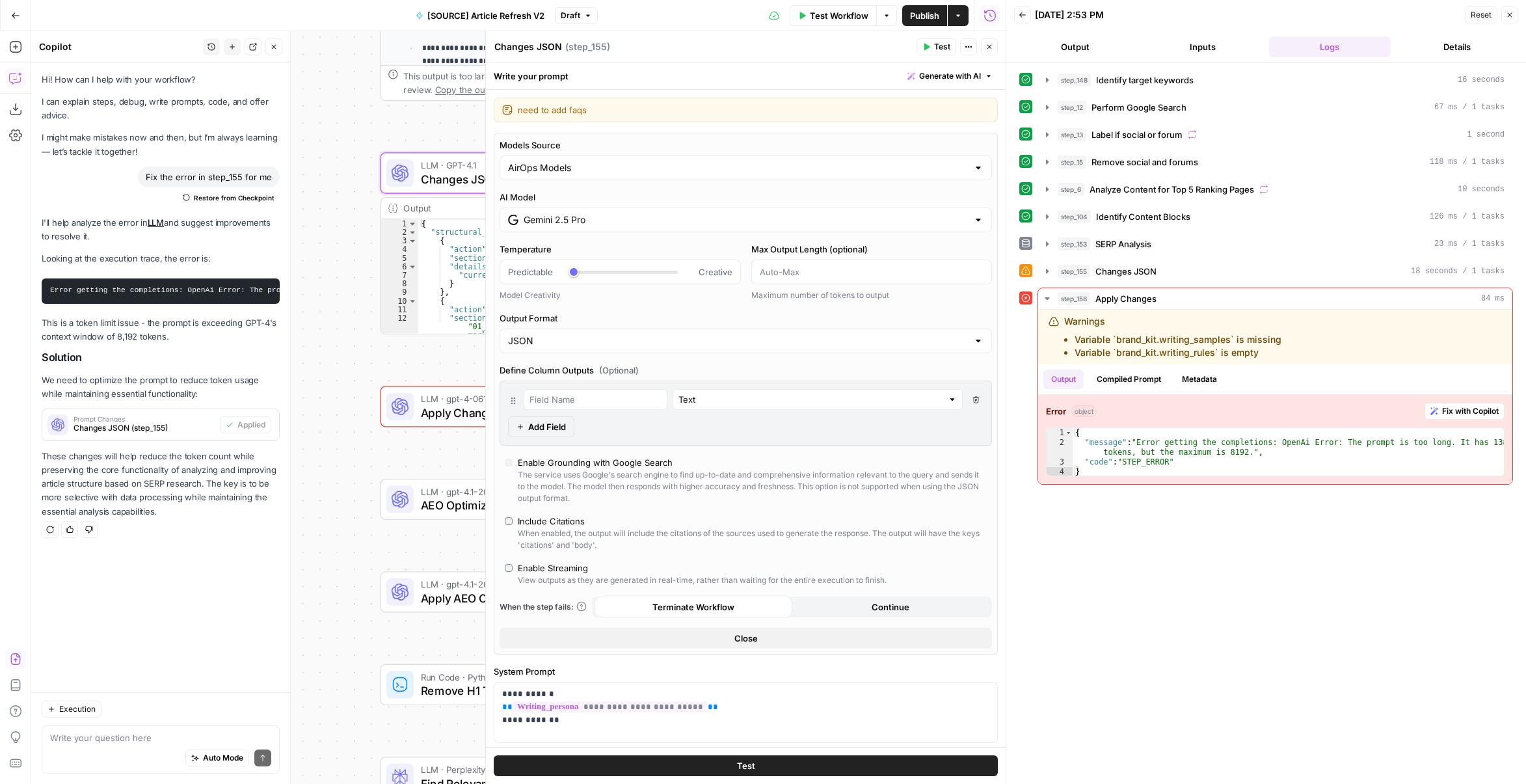
type input "Gemini 2.5 Pro"
drag, startPoint x: 1000, startPoint y: 304, endPoint x: 988, endPoint y: 430, distance: 126.6
click at [981, 502] on body "Marketers in [GEOGRAPHIC_DATA] New Home Browse Your Data Usage Settings Recent …" at bounding box center [763, 392] width 1526 height 784
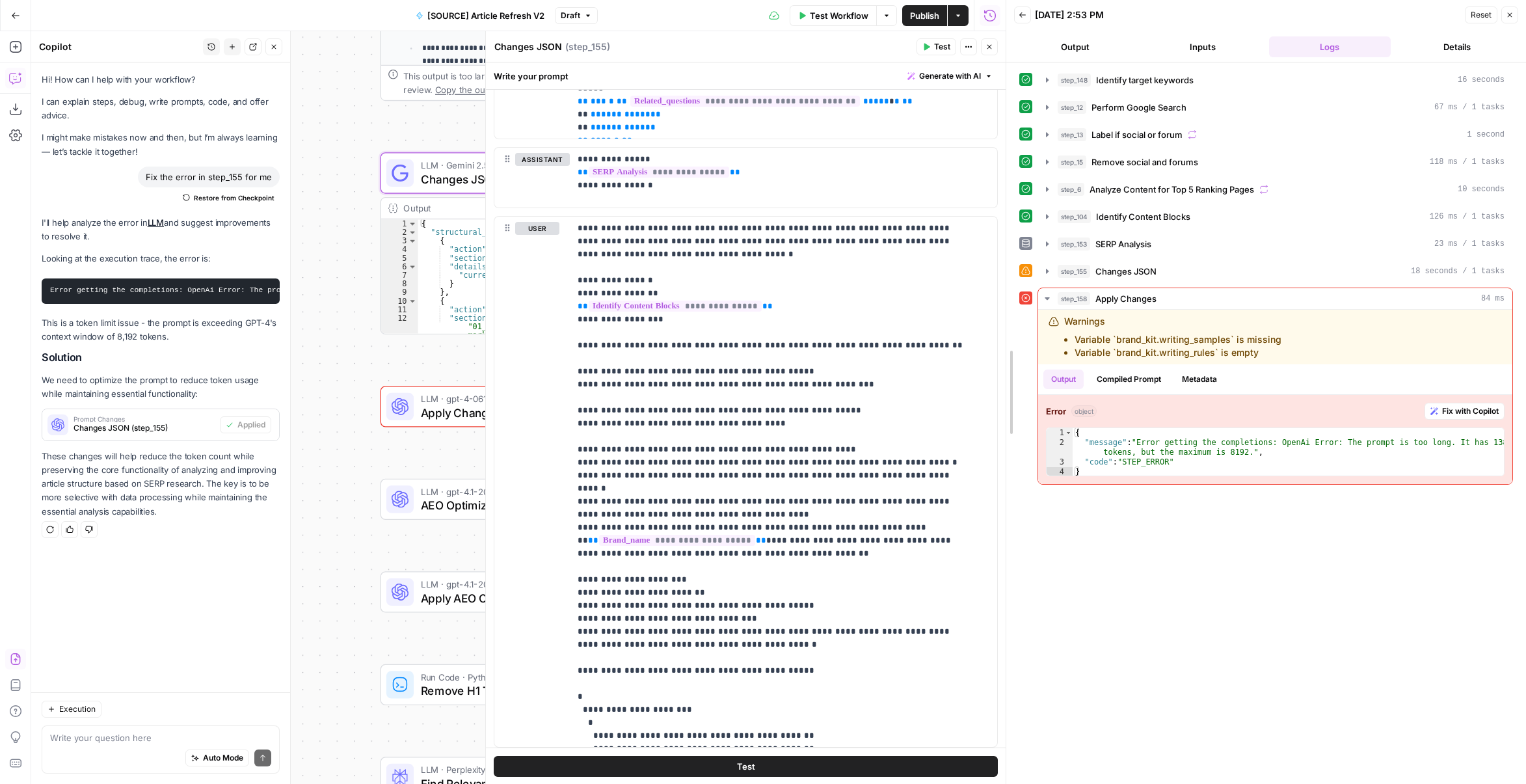
scroll to position [1195, 0]
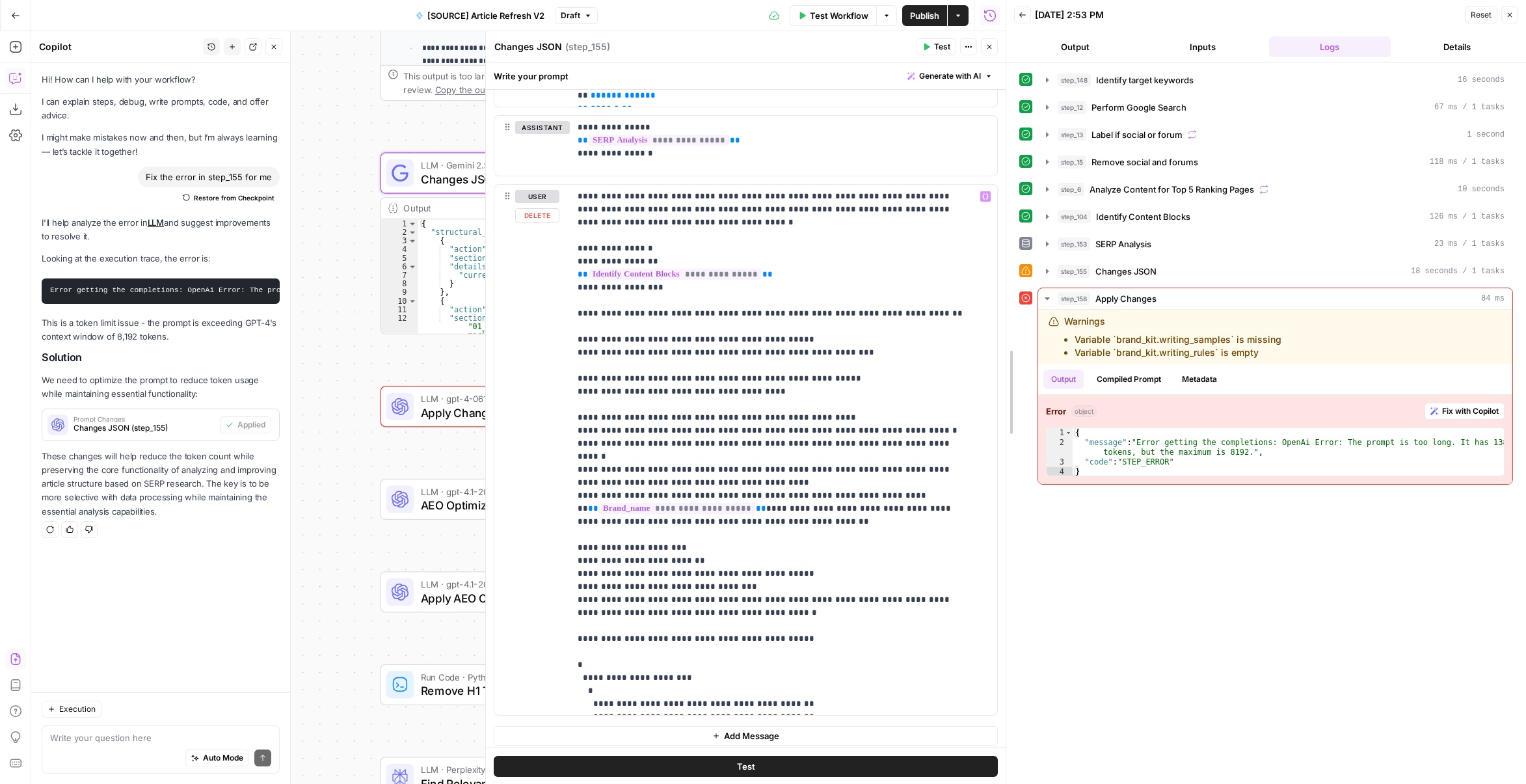
drag, startPoint x: 1000, startPoint y: 330, endPoint x: 942, endPoint y: 781, distance: 454.7
click at [984, 783] on html "Marketers in [GEOGRAPHIC_DATA] New Home Browse Your Data Usage Settings Recent …" at bounding box center [763, 392] width 1526 height 784
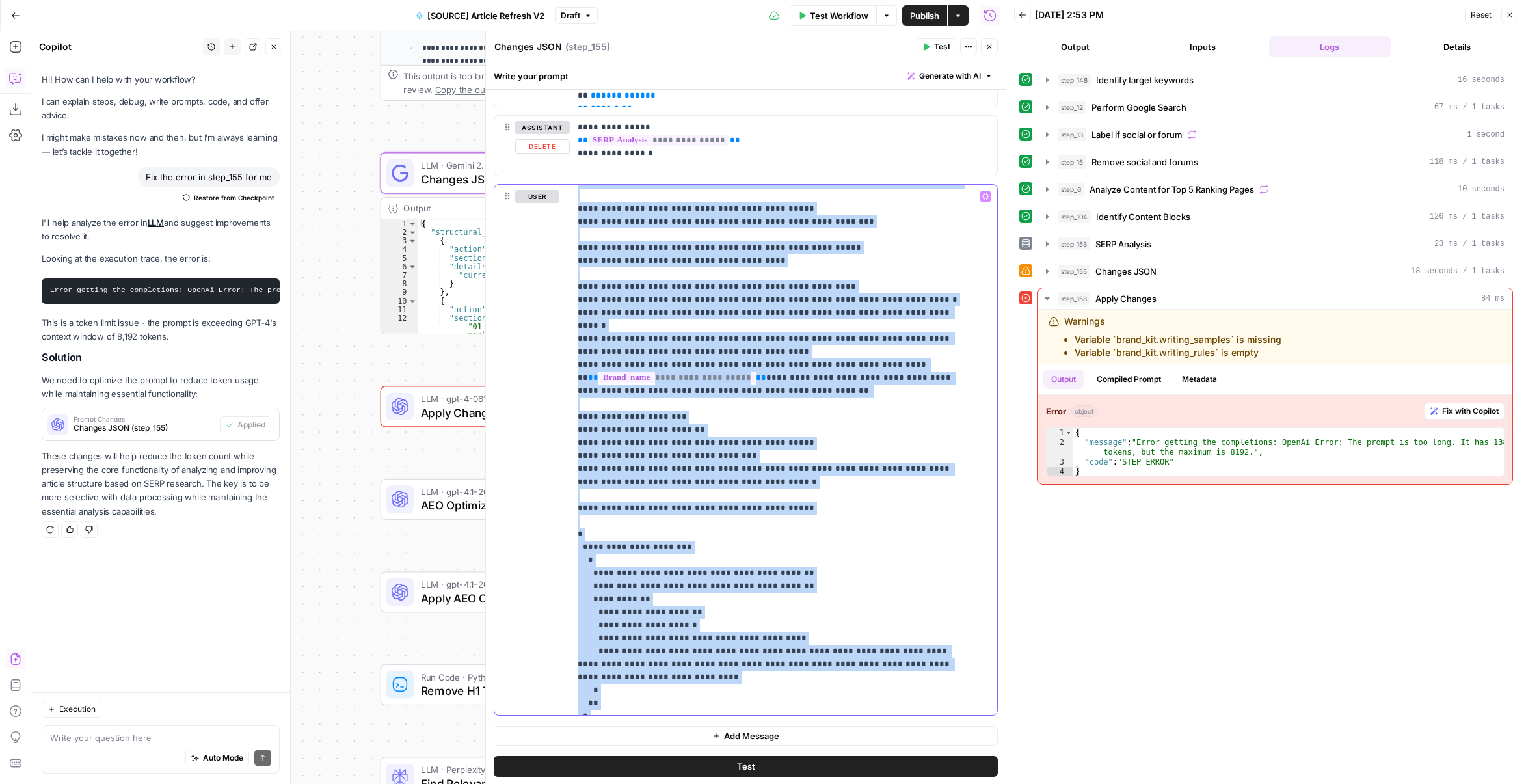
scroll to position [0, 0]
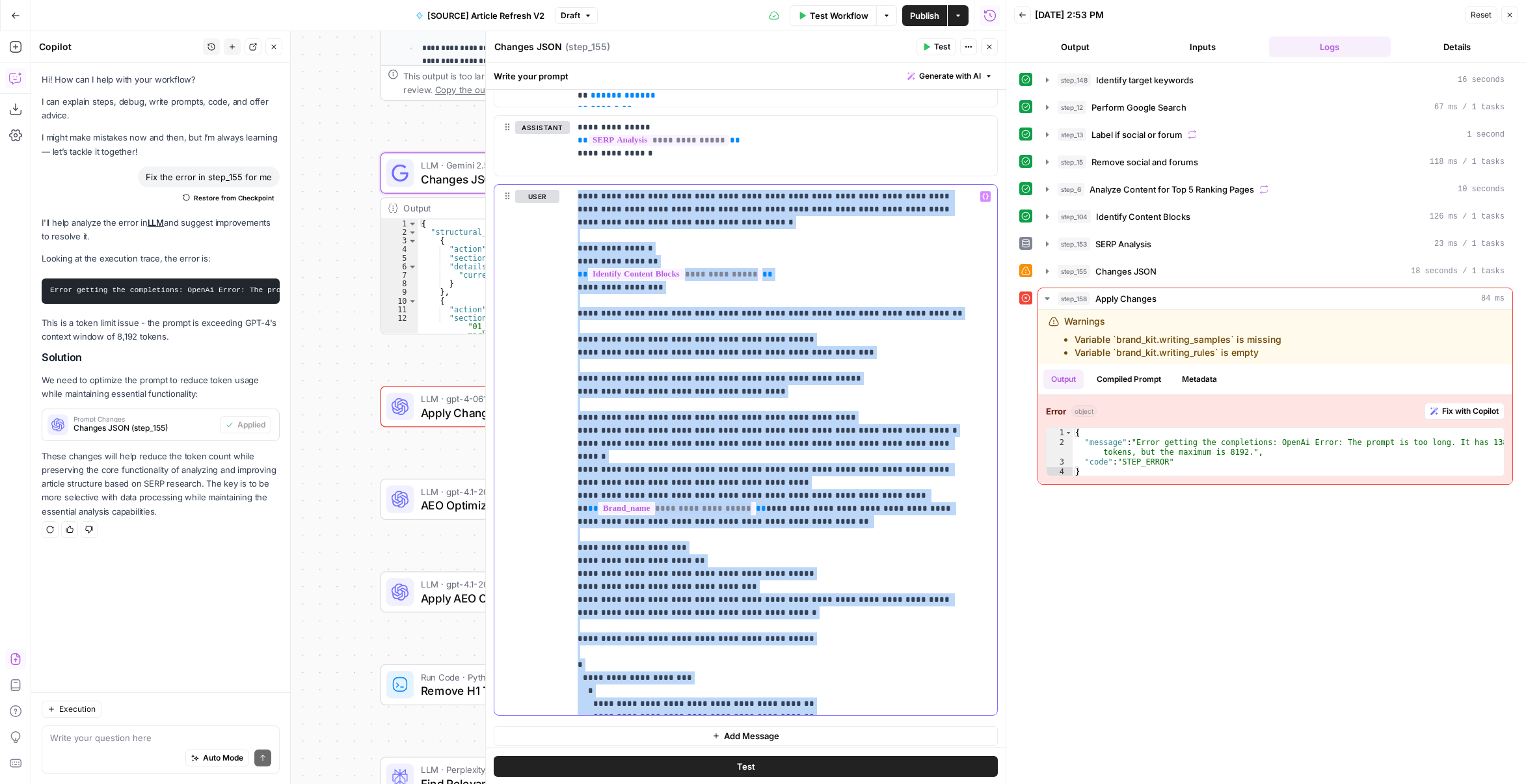
drag, startPoint x: 730, startPoint y: 700, endPoint x: 511, endPoint y: 155, distance: 587.4
click at [511, 155] on div "**********" at bounding box center [746, 145] width 504 height 1139
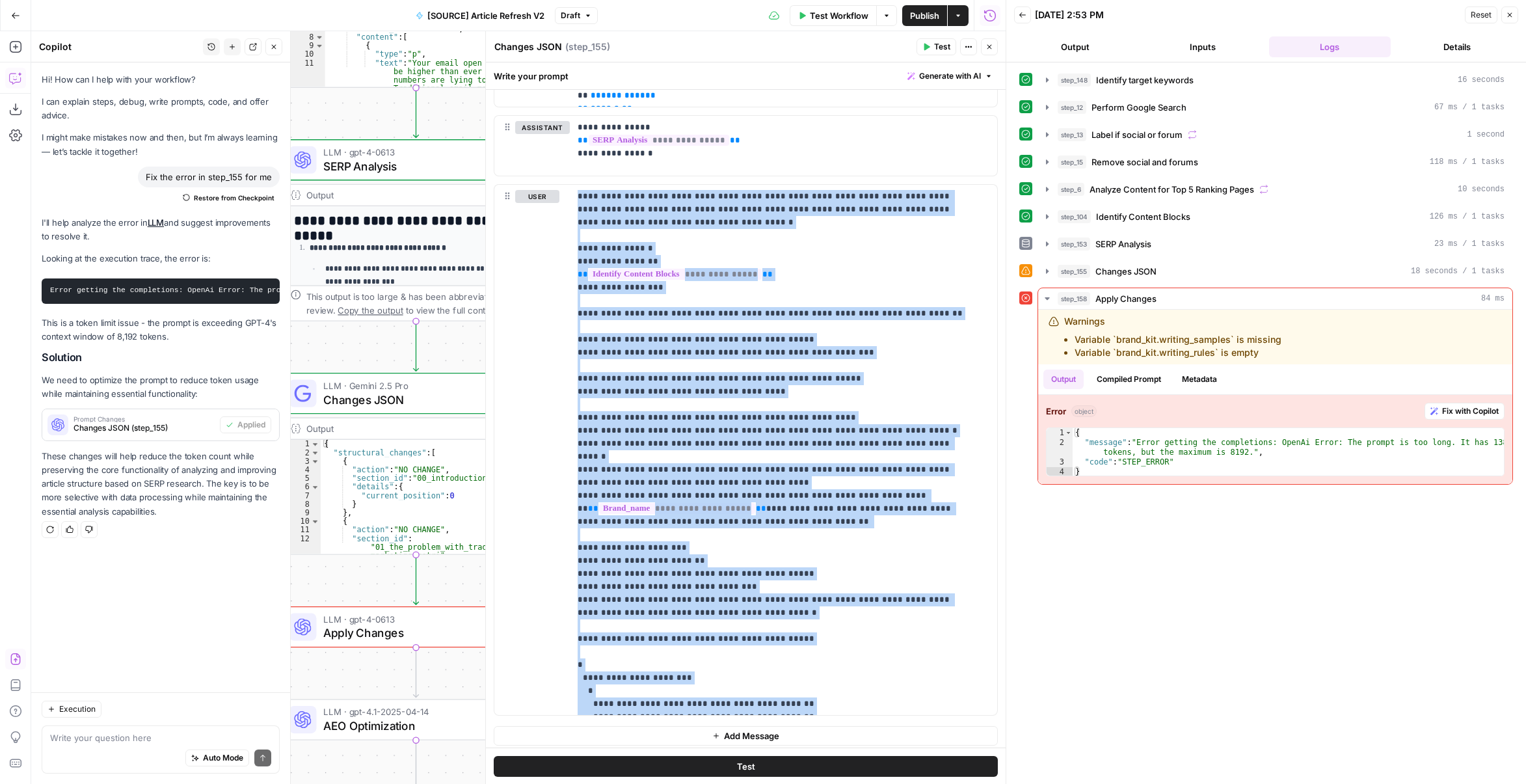
drag, startPoint x: 355, startPoint y: 253, endPoint x: 217, endPoint y: 501, distance: 283.8
click at [181, 553] on body "Marketers in [GEOGRAPHIC_DATA] New Home Browse Your Data Usage Settings Recent …" at bounding box center [763, 392] width 1526 height 784
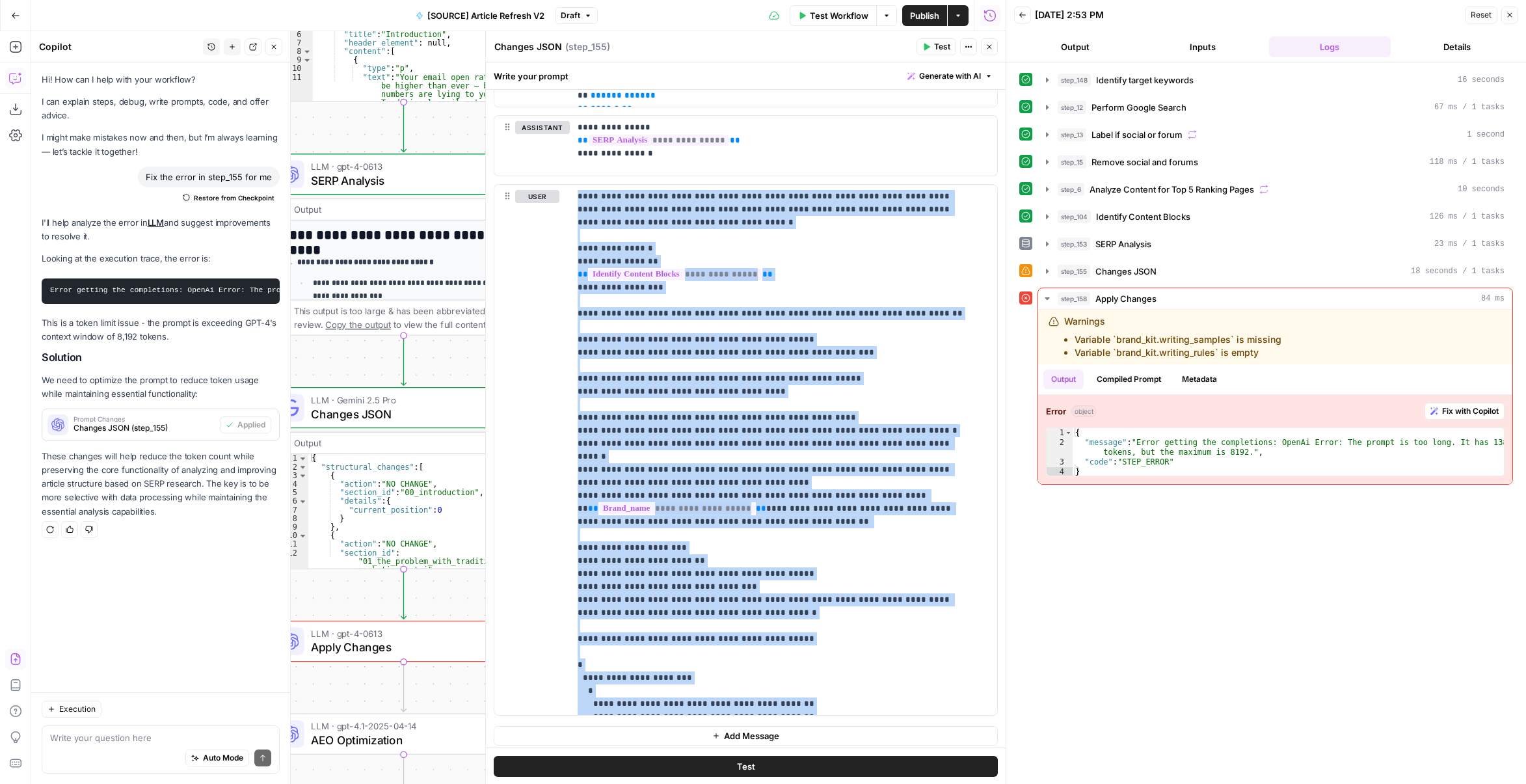
click at [271, 48] on icon "button" at bounding box center [273, 47] width 8 height 8
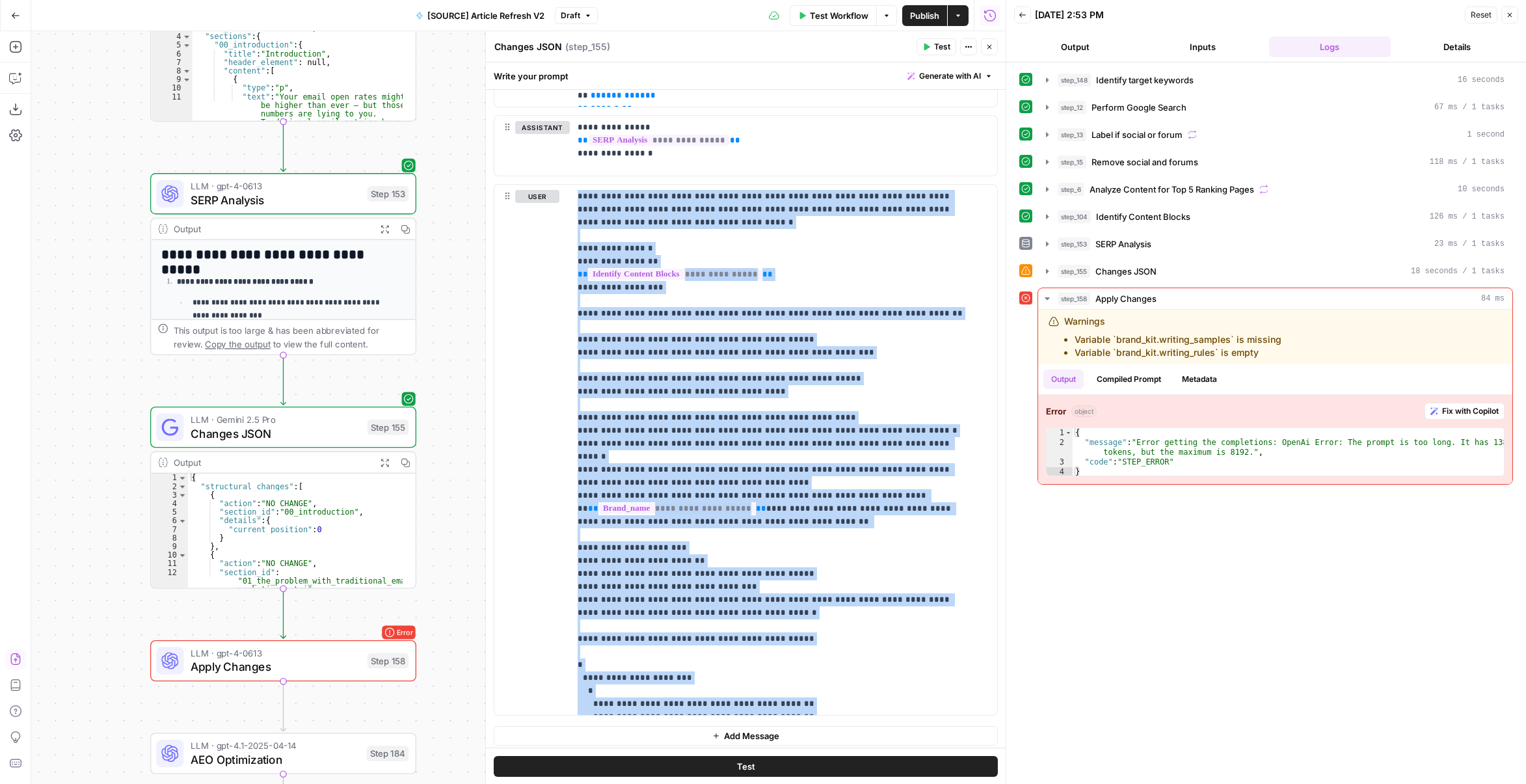
drag, startPoint x: 313, startPoint y: 371, endPoint x: 193, endPoint y: 391, distance: 121.7
click at [193, 391] on div "true false false true false true Workflow Set Inputs Inputs Power Agent Identif…" at bounding box center [518, 407] width 975 height 753
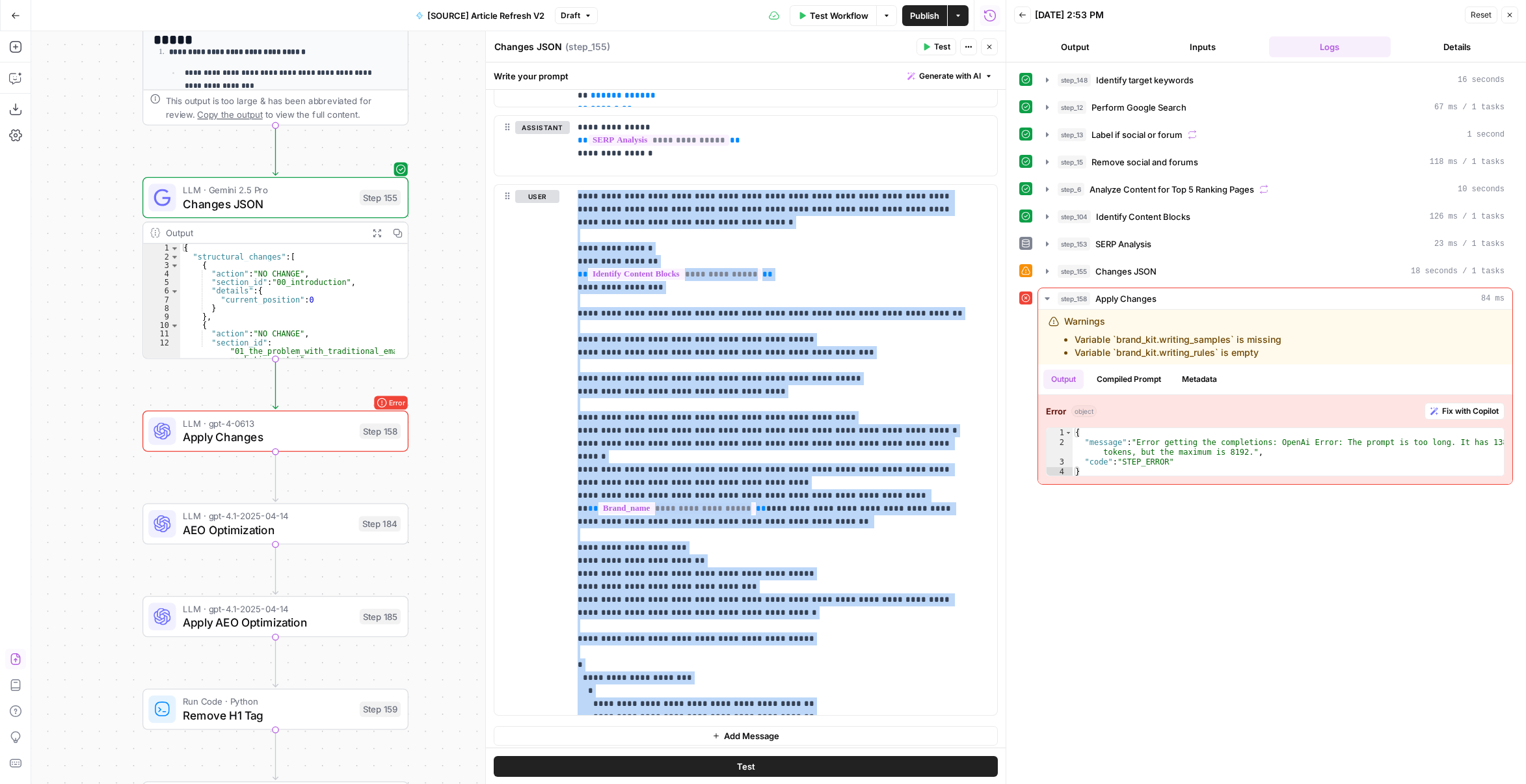
drag, startPoint x: 449, startPoint y: 512, endPoint x: 437, endPoint y: 294, distance: 218.3
click at [438, 288] on div "true false false true false true Workflow Set Inputs Inputs Power Agent Identif…" at bounding box center [518, 407] width 975 height 753
click at [328, 443] on span "Apply Changes" at bounding box center [266, 436] width 170 height 17
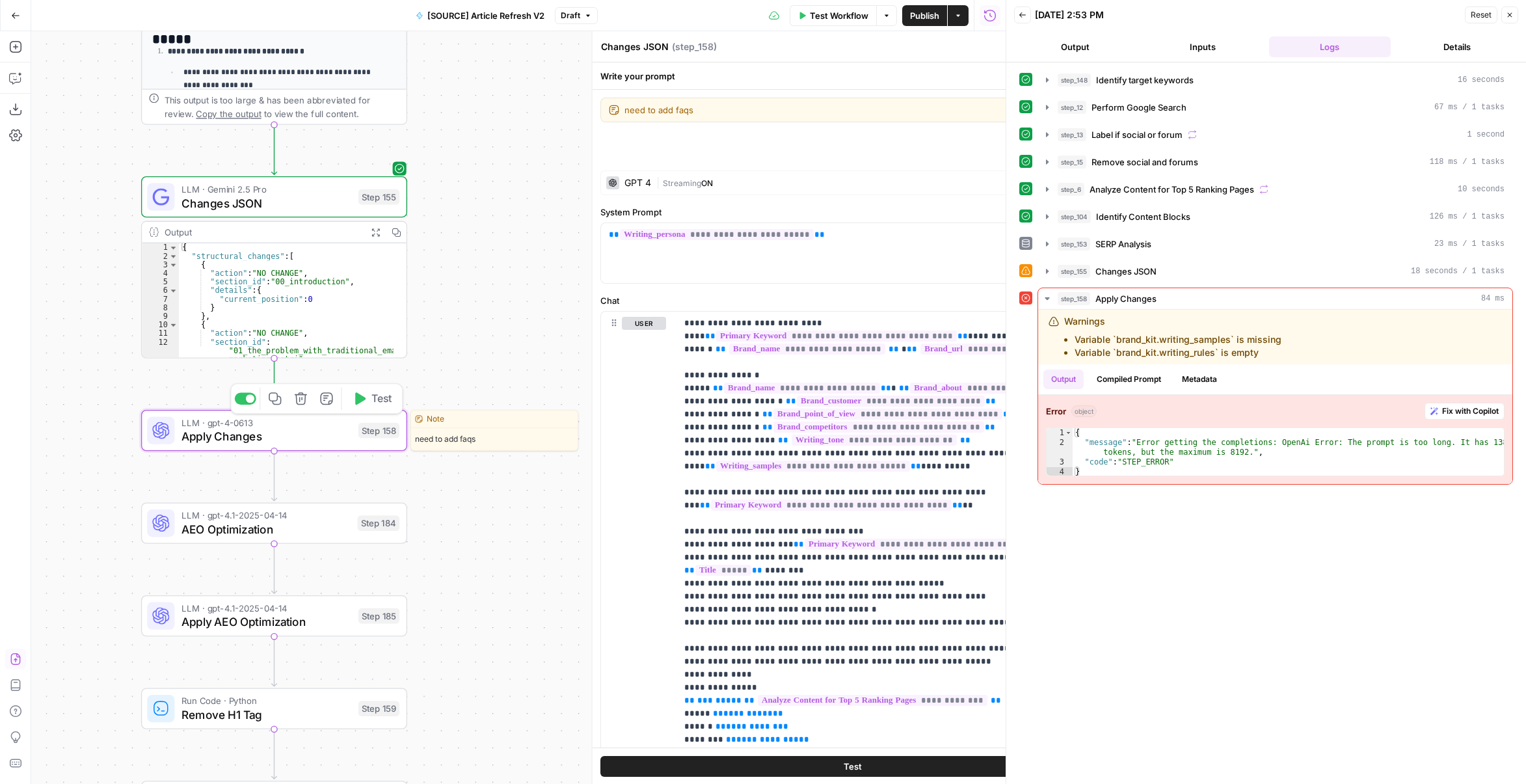
type textarea "Apply Changes"
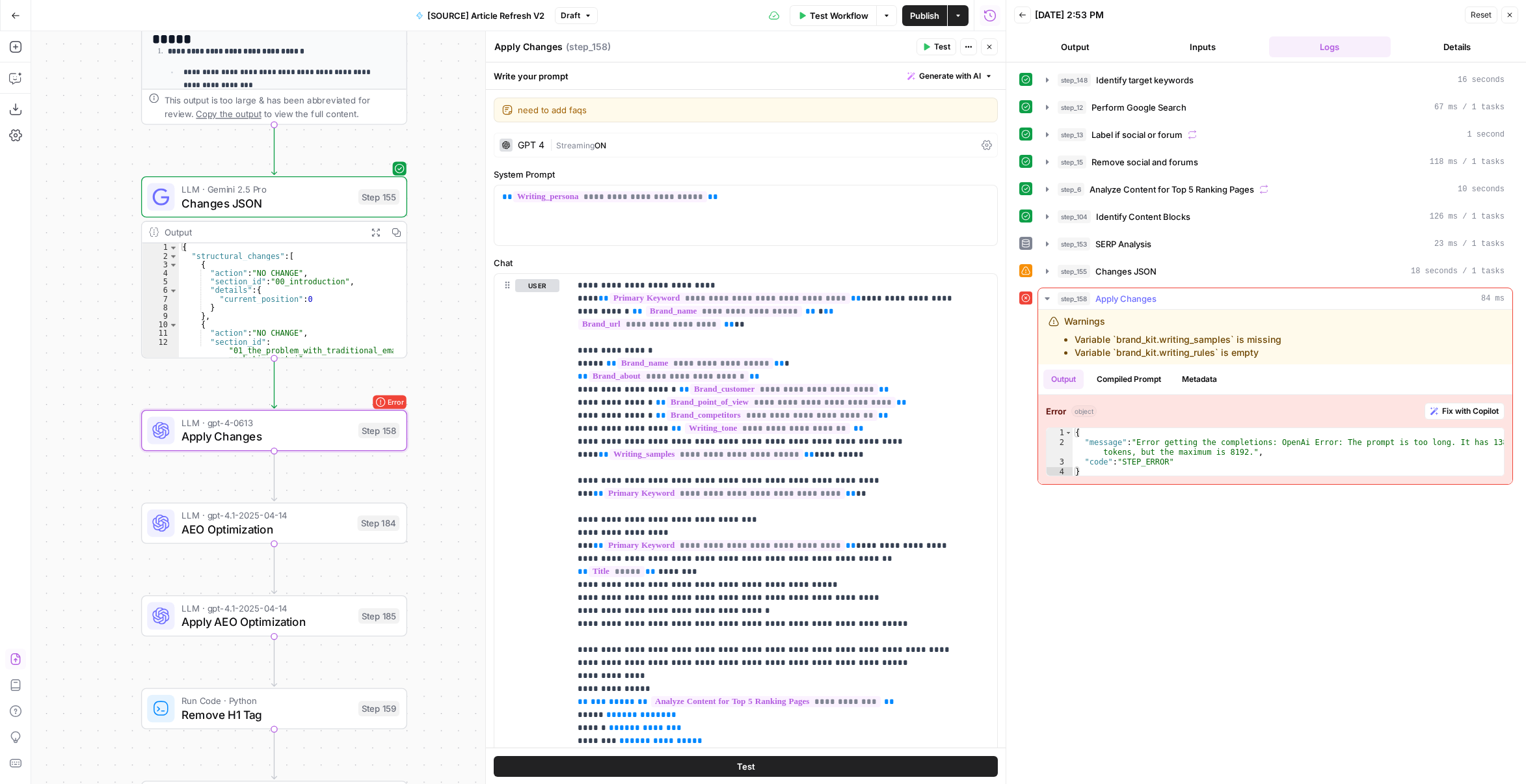
click at [1456, 406] on span "Fix with Copilot" at bounding box center [1471, 411] width 57 height 12
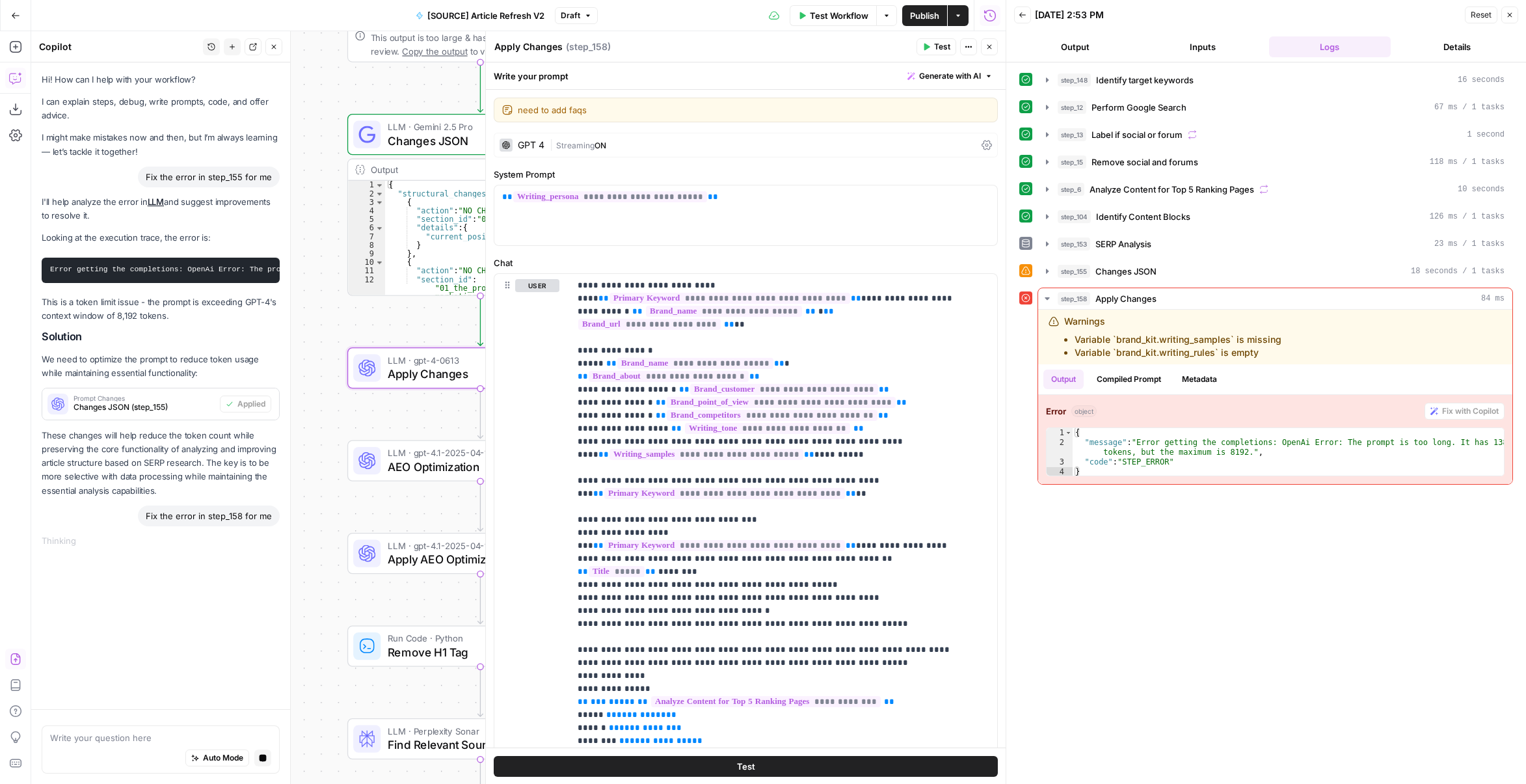
drag, startPoint x: 394, startPoint y: 385, endPoint x: 286, endPoint y: 319, distance: 126.6
click at [286, 319] on body "Marketers in [GEOGRAPHIC_DATA] New Home Browse Your Data Usage Settings Recent …" at bounding box center [763, 392] width 1526 height 784
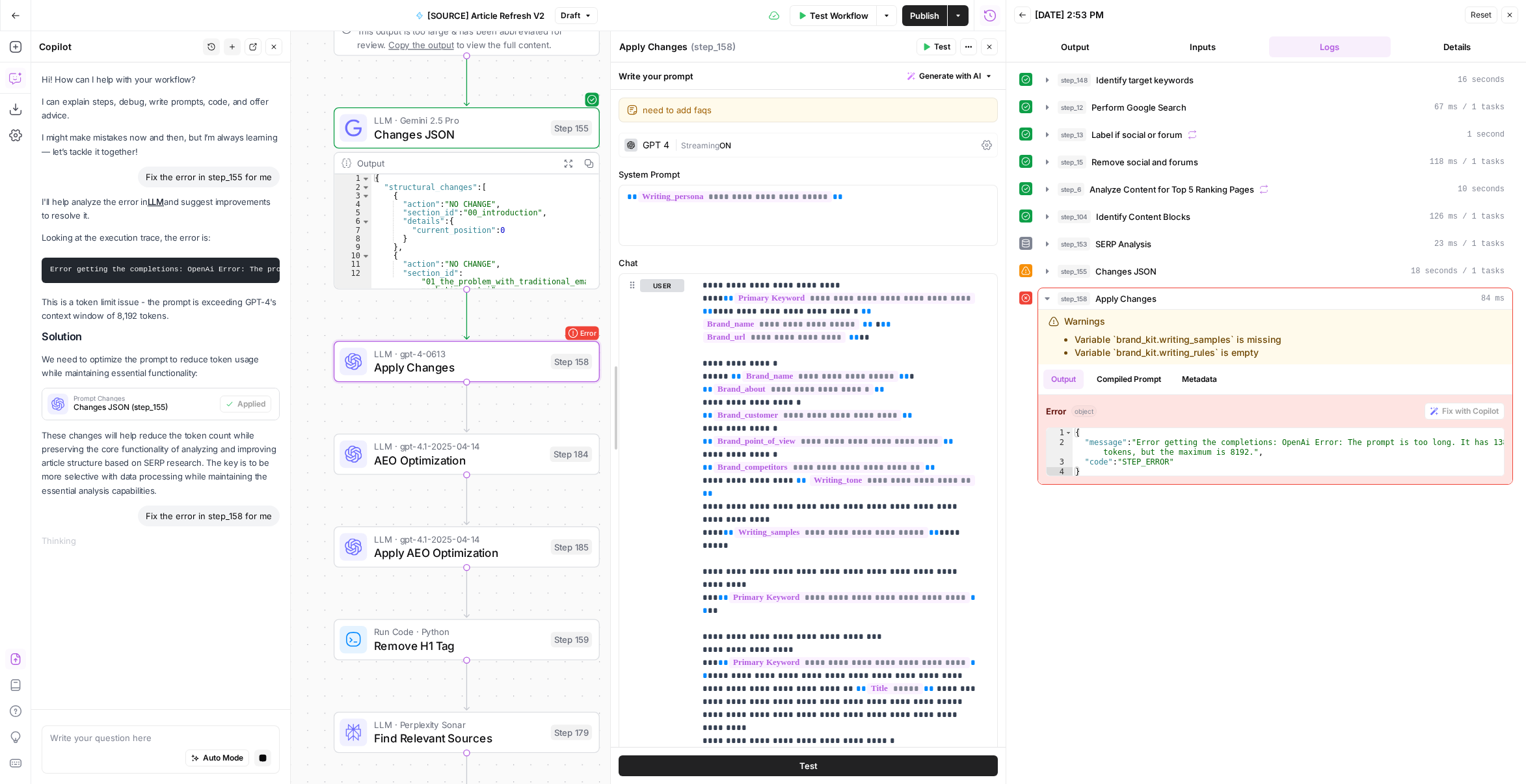
drag, startPoint x: 490, startPoint y: 405, endPoint x: 718, endPoint y: 409, distance: 228.0
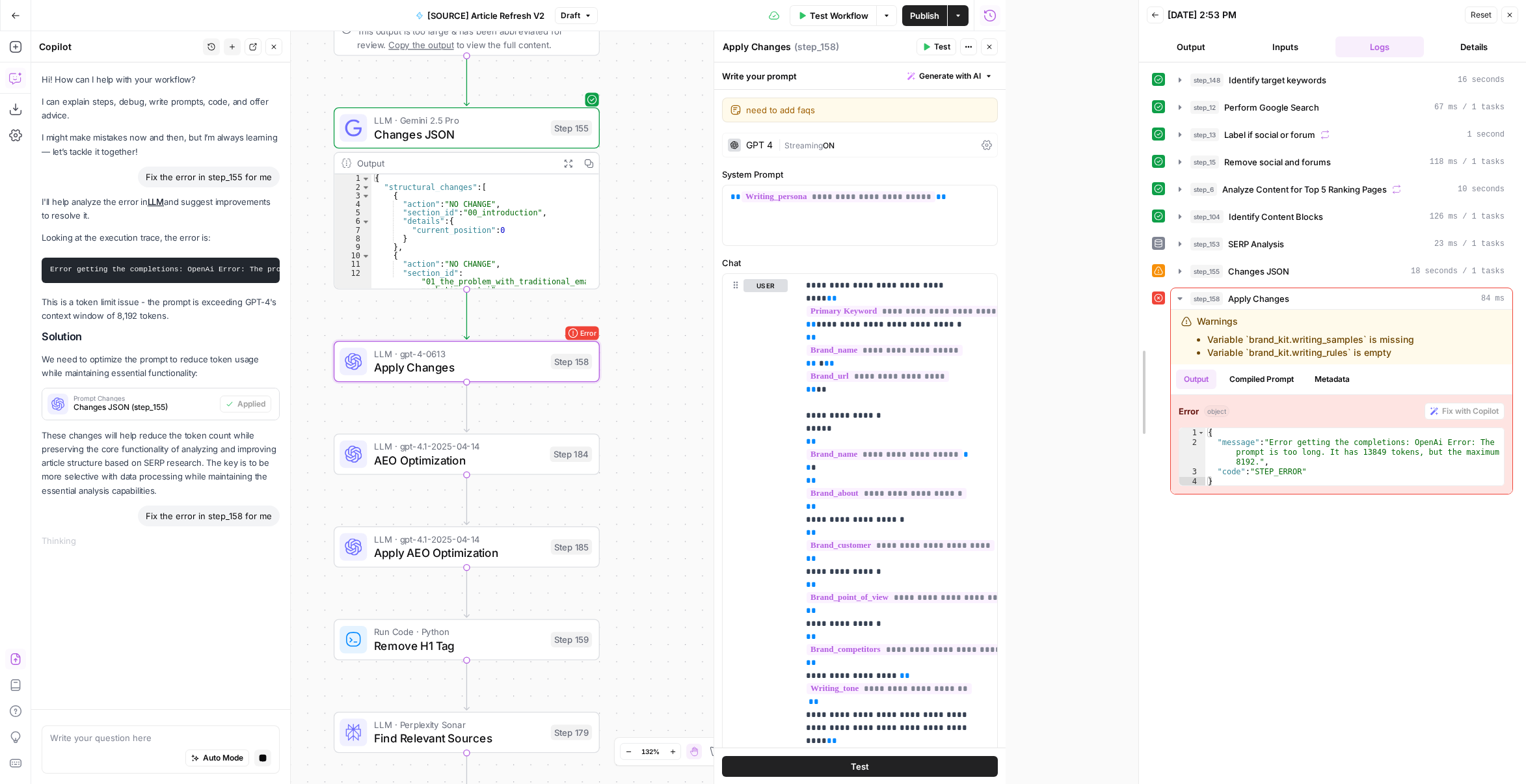
drag, startPoint x: 1004, startPoint y: 444, endPoint x: 1137, endPoint y: 440, distance: 133.1
click at [1137, 440] on div at bounding box center [1139, 392] width 13 height 784
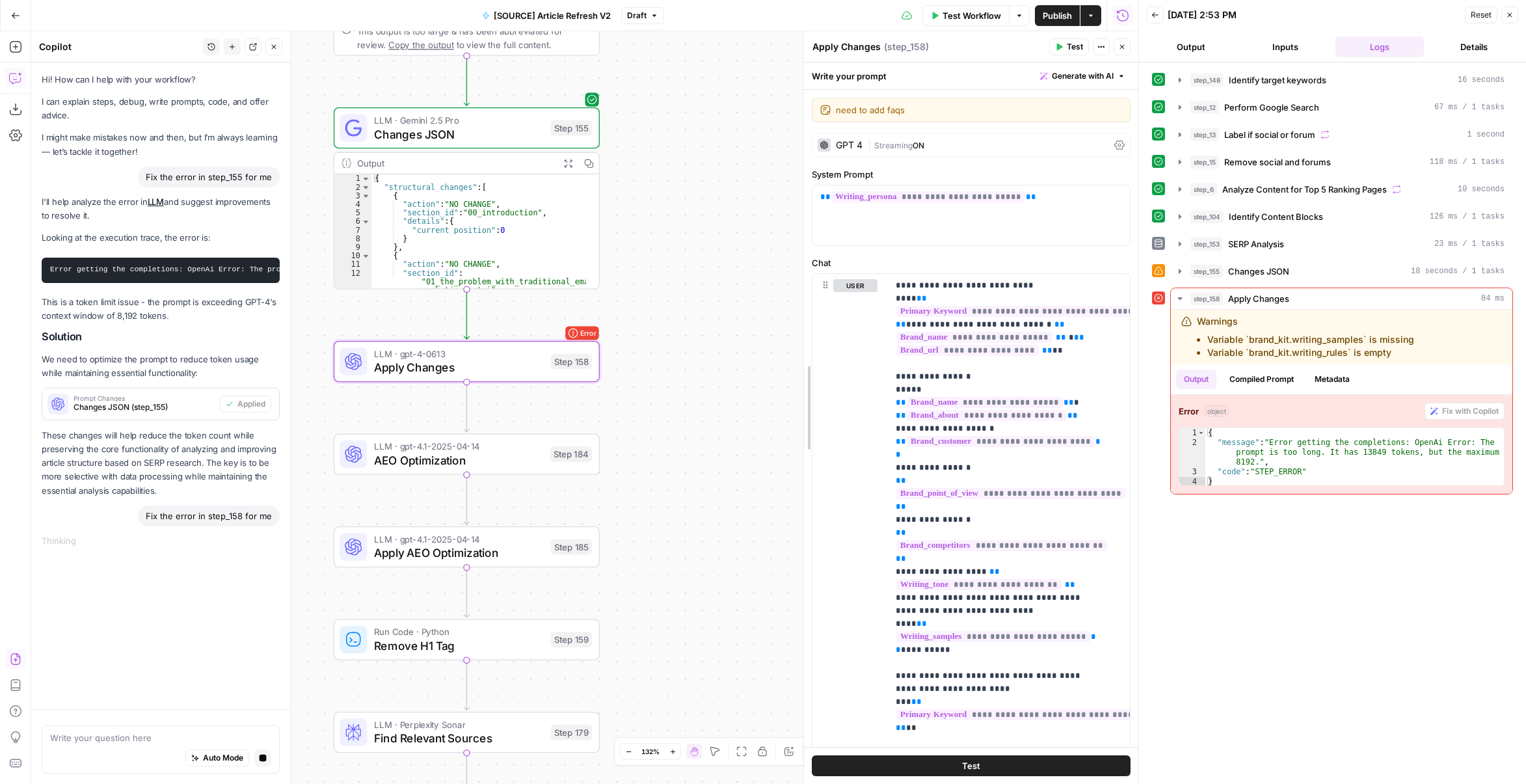
drag, startPoint x: 853, startPoint y: 432, endPoint x: 805, endPoint y: 436, distance: 48.2
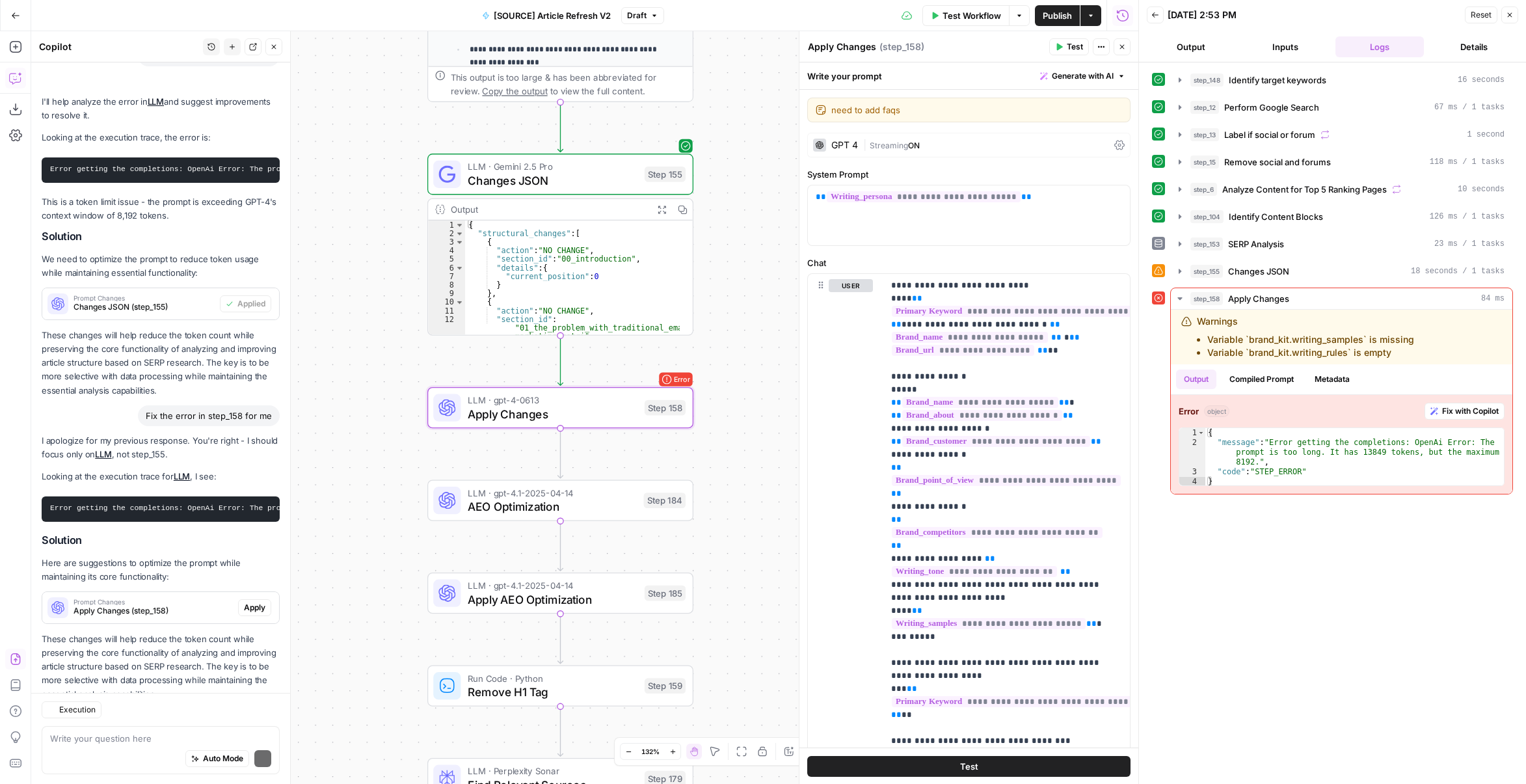
scroll to position [179, 0]
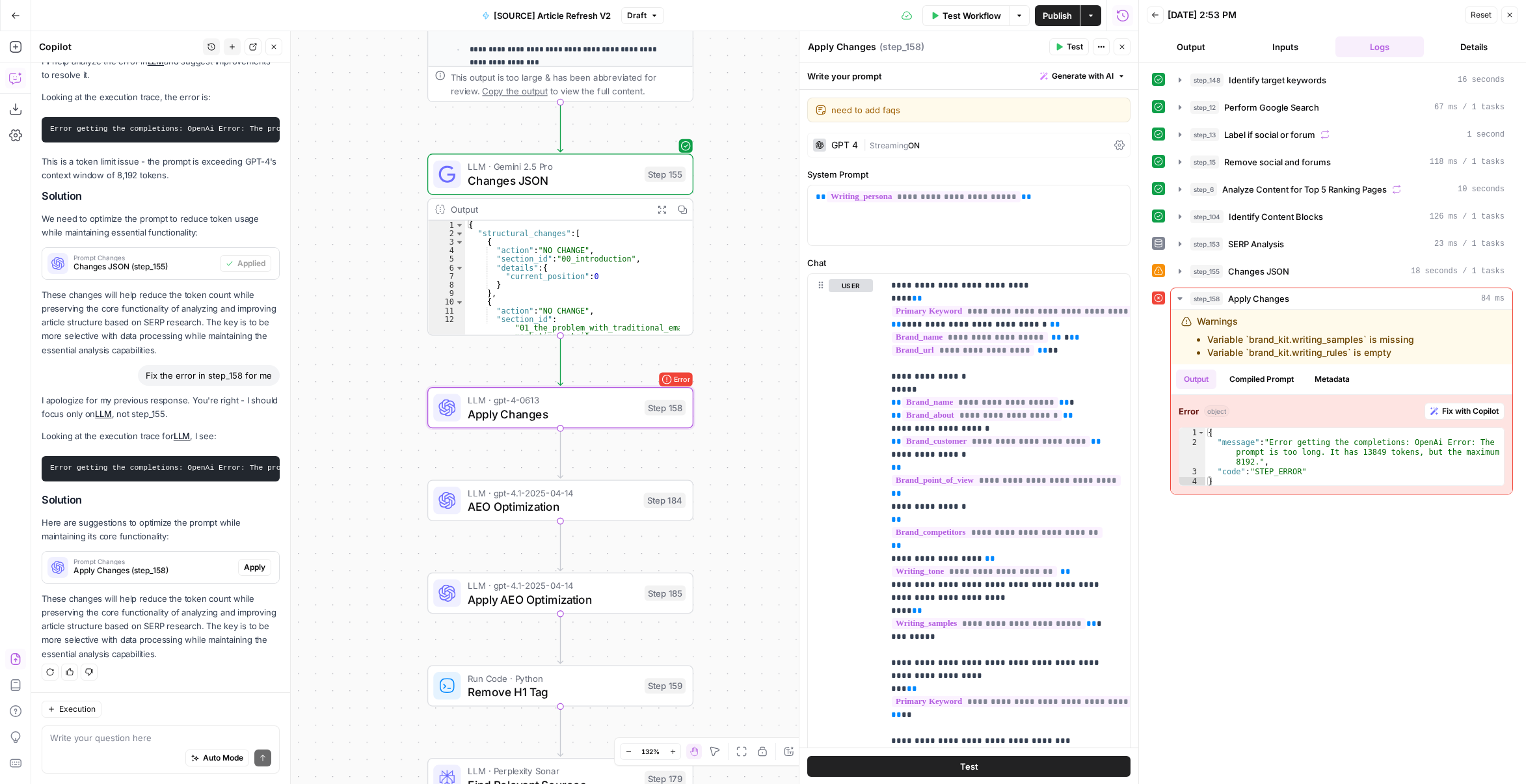
click at [249, 568] on span "Apply" at bounding box center [254, 567] width 21 height 12
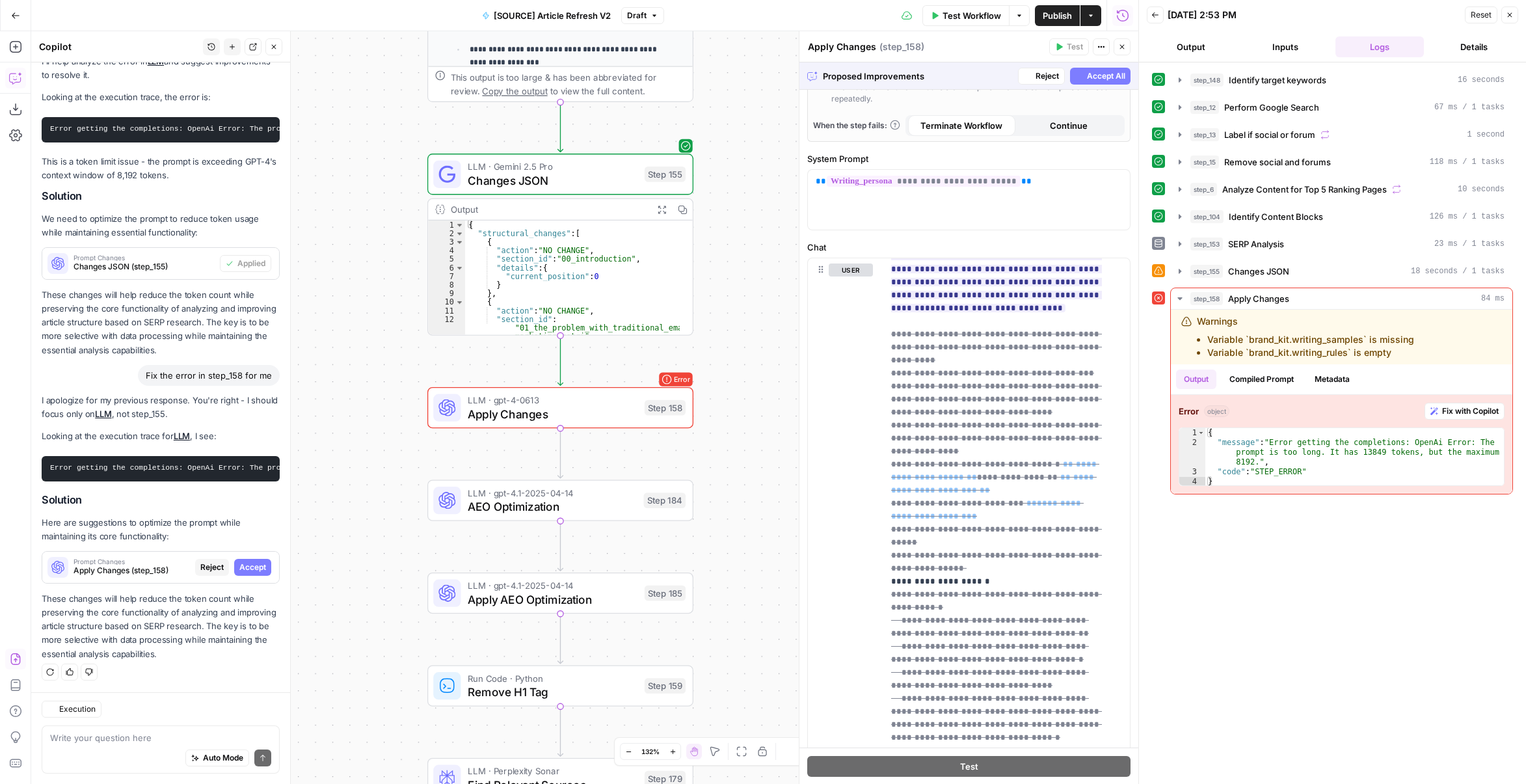
scroll to position [158, 0]
click at [241, 572] on span "Accept" at bounding box center [252, 567] width 27 height 12
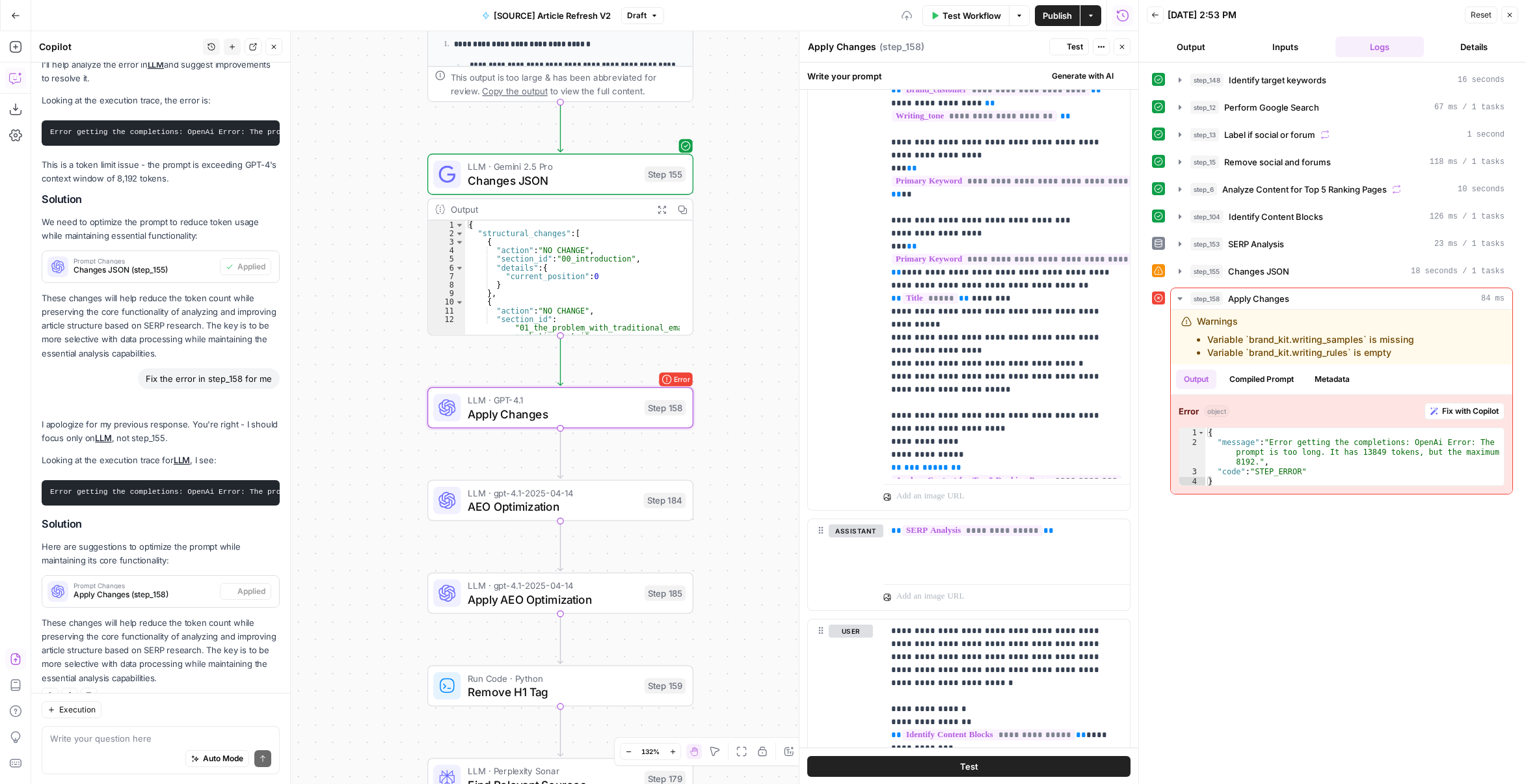
scroll to position [0, 0]
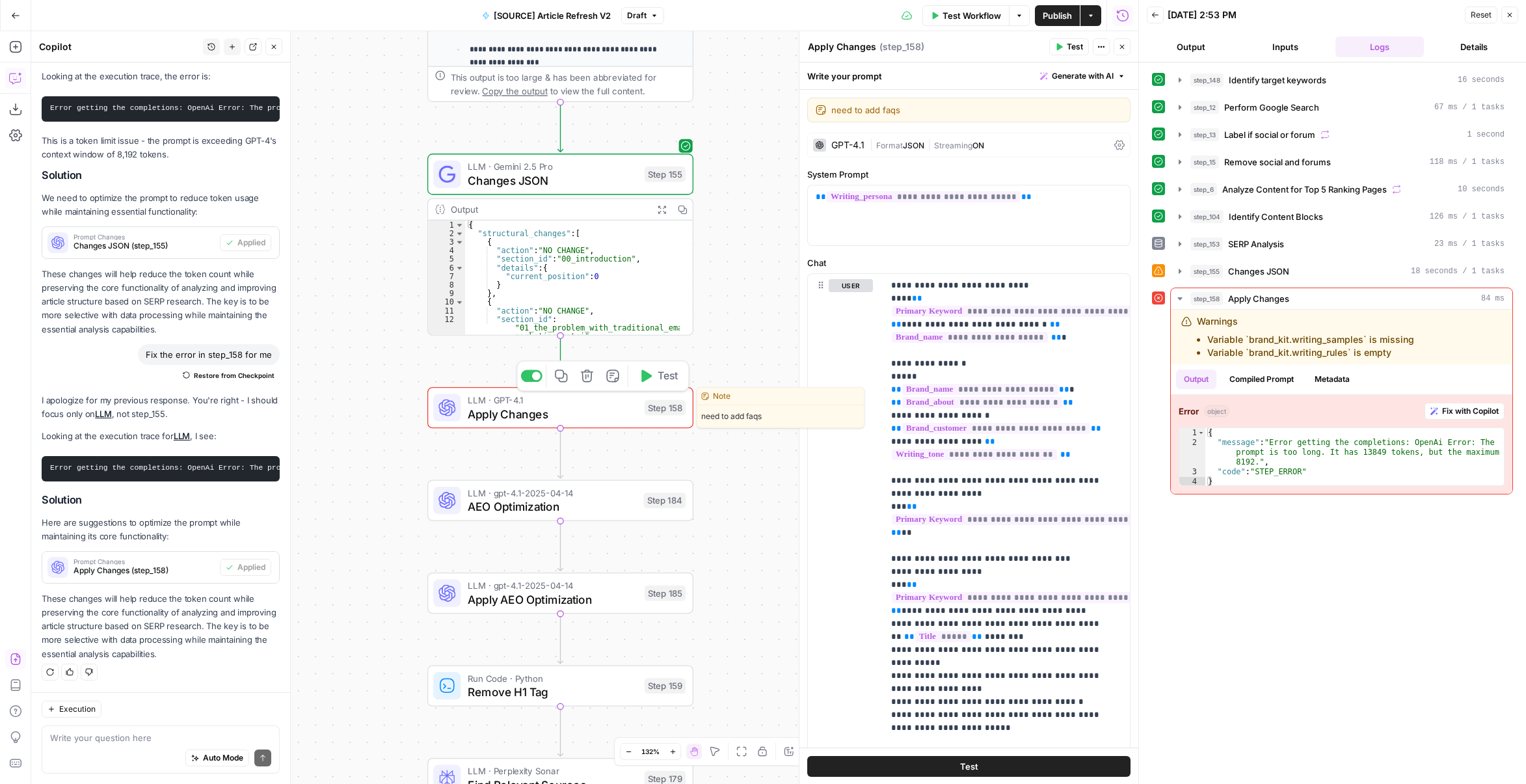
click at [653, 381] on button "Test" at bounding box center [658, 376] width 53 height 22
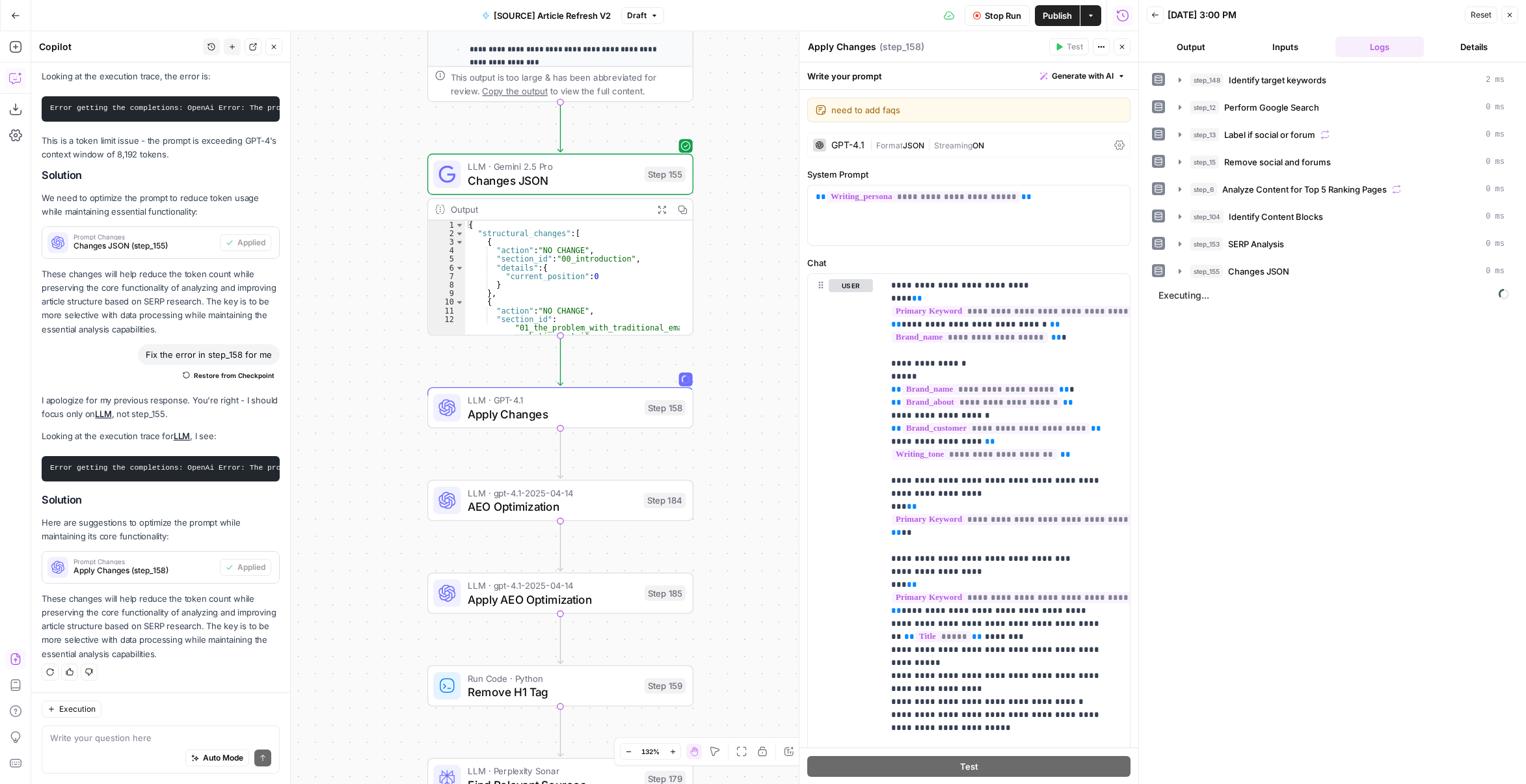
click at [1194, 49] on button "Output" at bounding box center [1191, 47] width 89 height 21
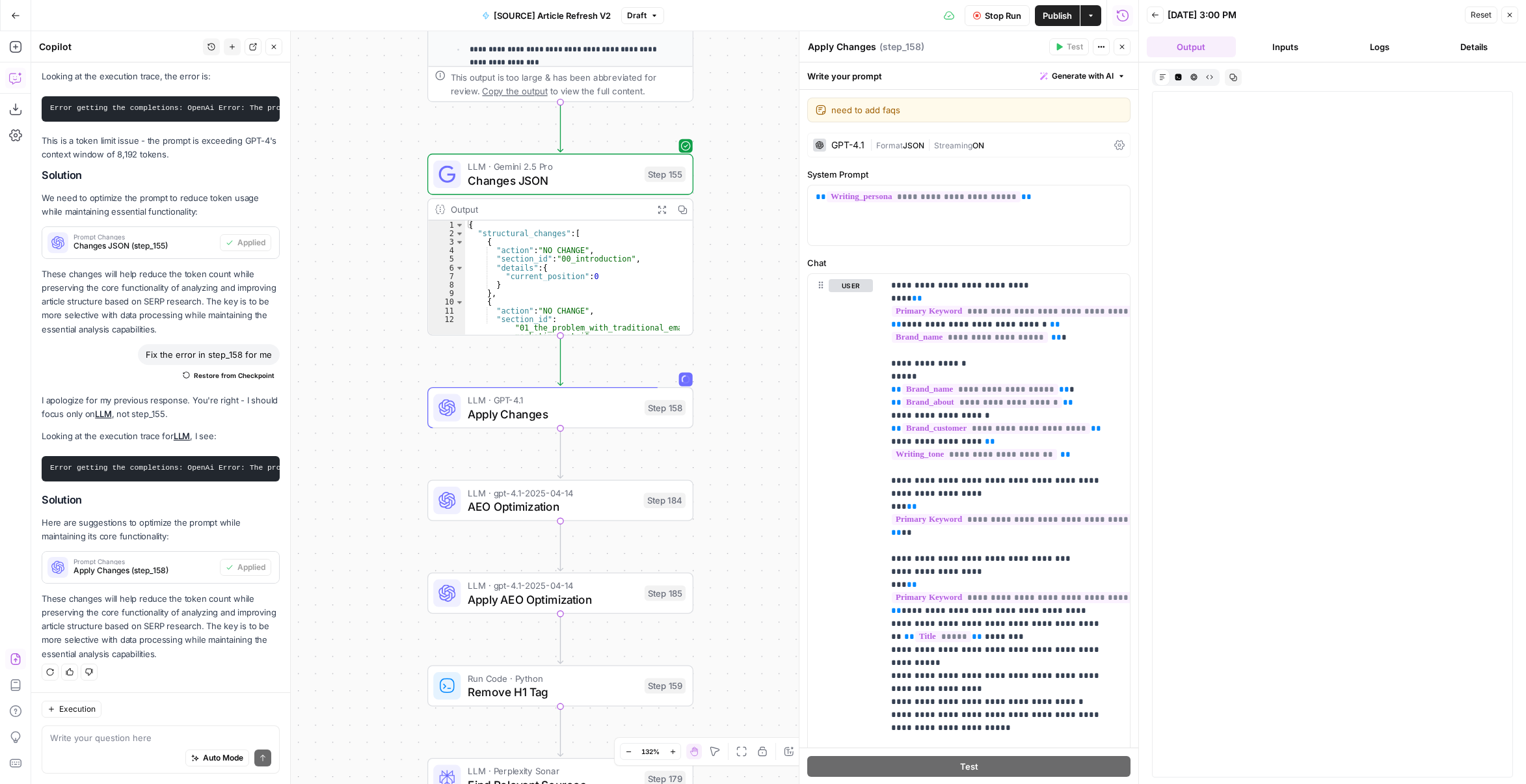
click at [1384, 44] on button "Logs" at bounding box center [1380, 47] width 89 height 21
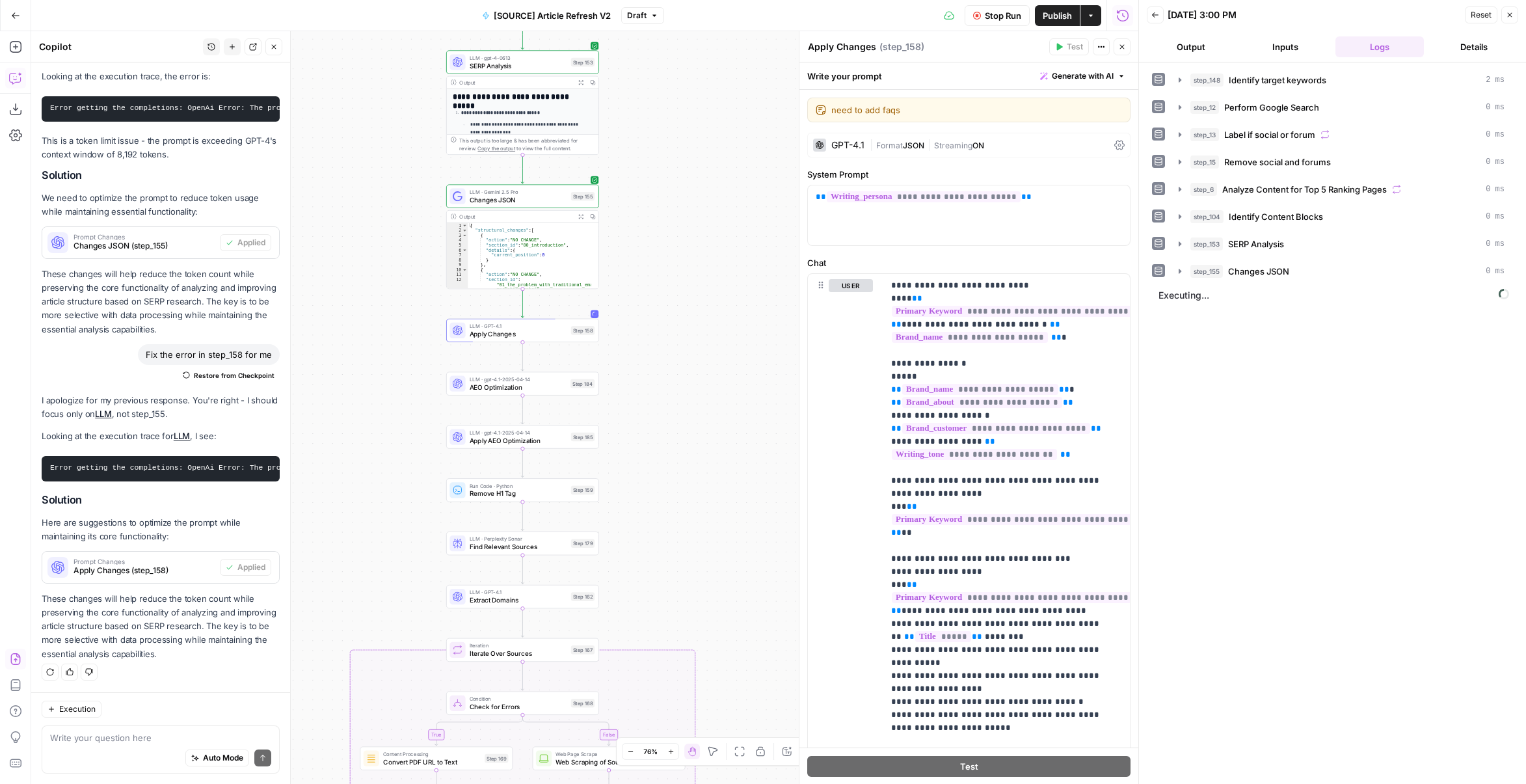
drag, startPoint x: 755, startPoint y: 415, endPoint x: 631, endPoint y: 343, distance: 143.4
click at [631, 343] on div "true false false true false true Workflow Set Inputs Inputs Power Agent Identif…" at bounding box center [585, 407] width 1108 height 753
click at [1215, 48] on button "Output" at bounding box center [1191, 47] width 89 height 21
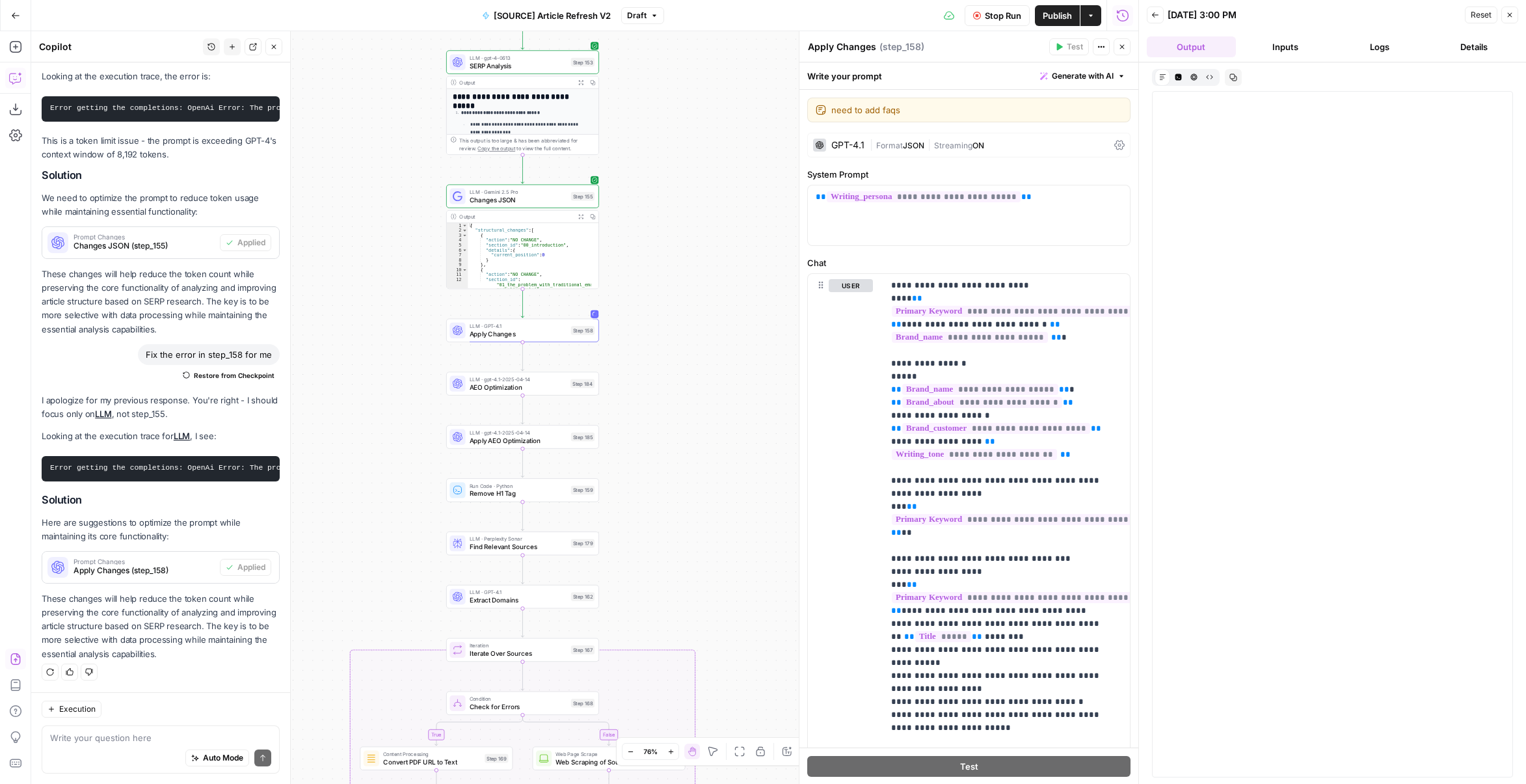
click at [1358, 50] on button "Logs" at bounding box center [1380, 47] width 89 height 21
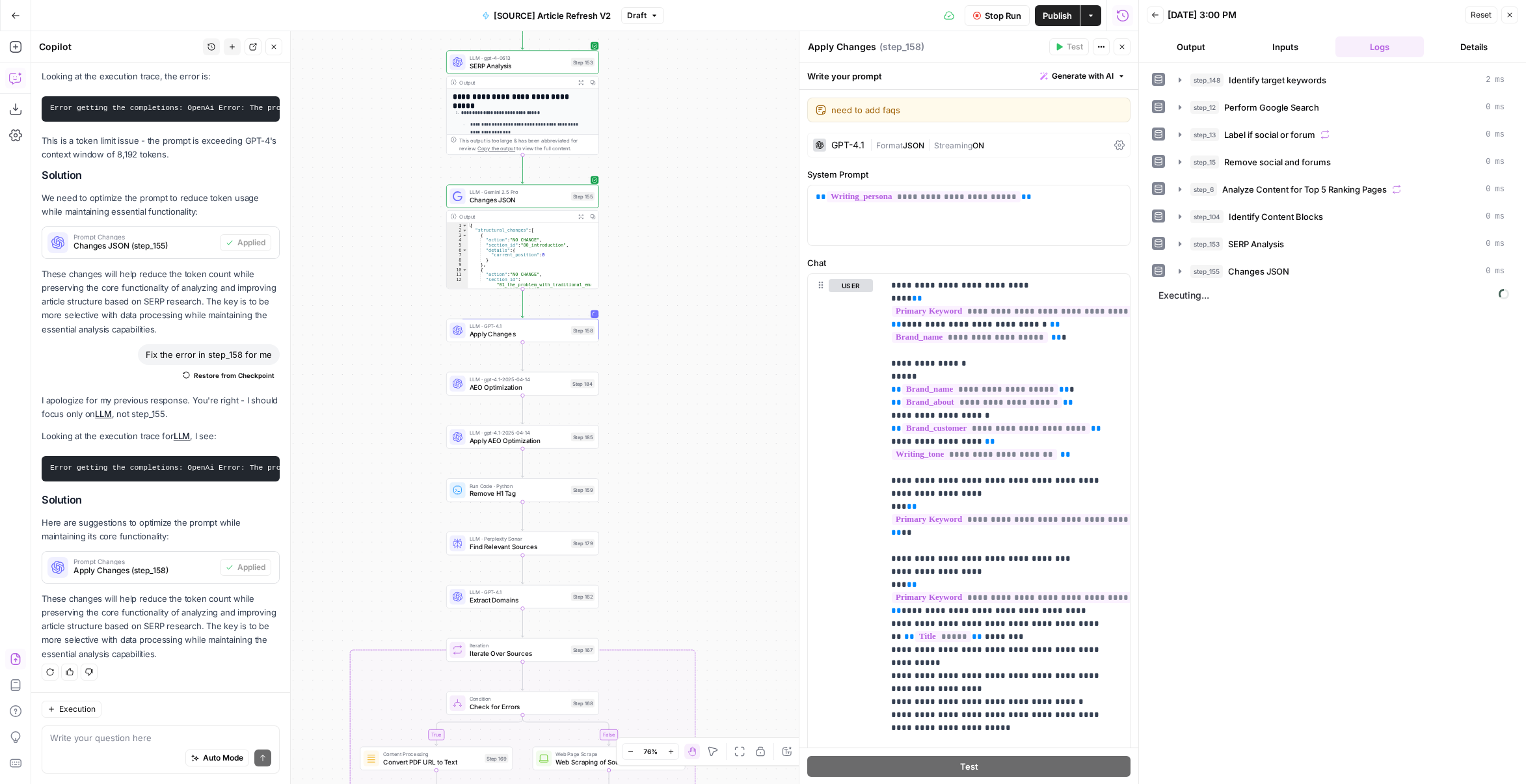
click at [1195, 42] on button "Output" at bounding box center [1191, 47] width 89 height 21
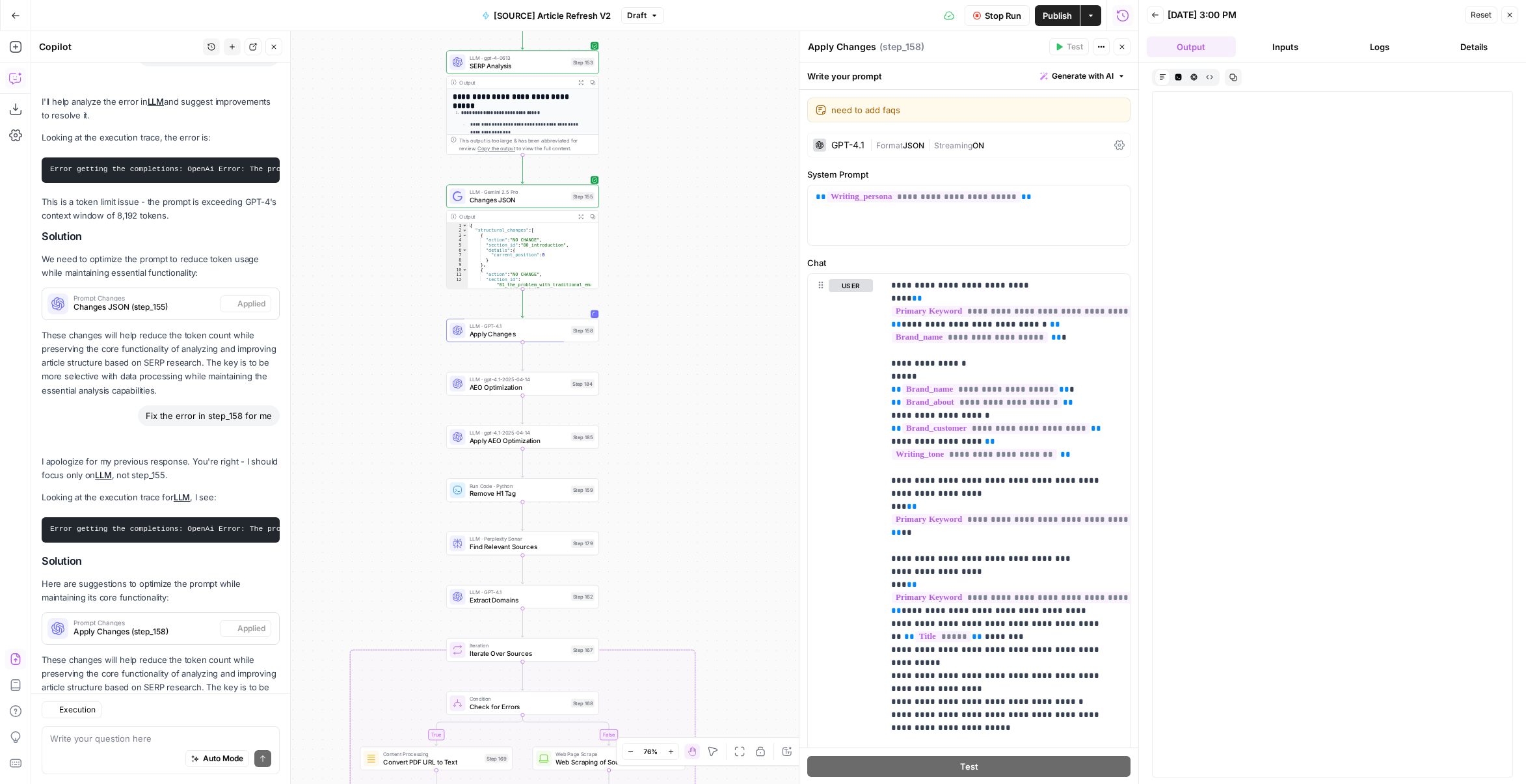
scroll to position [200, 0]
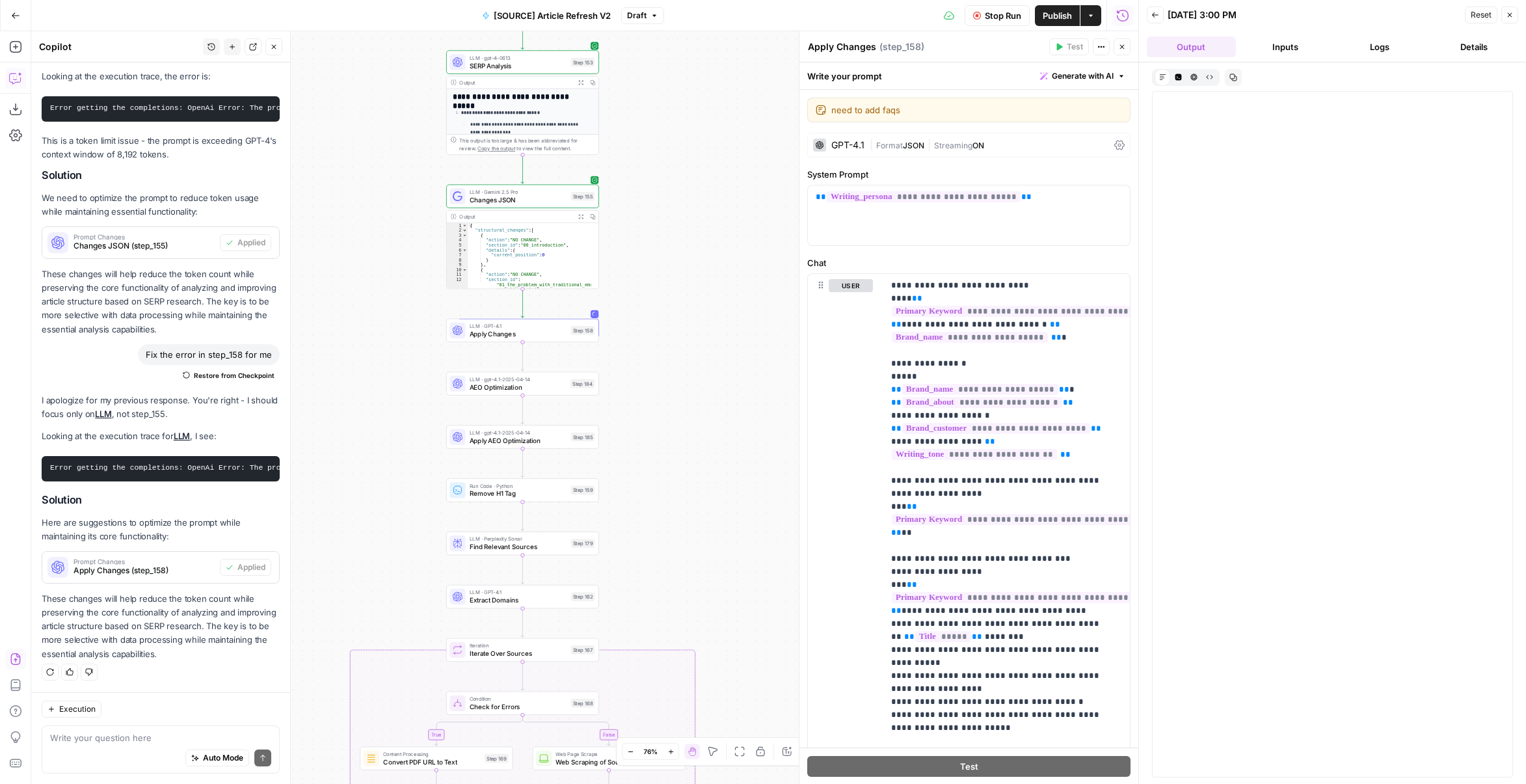
click at [1363, 46] on button "Logs" at bounding box center [1380, 47] width 89 height 21
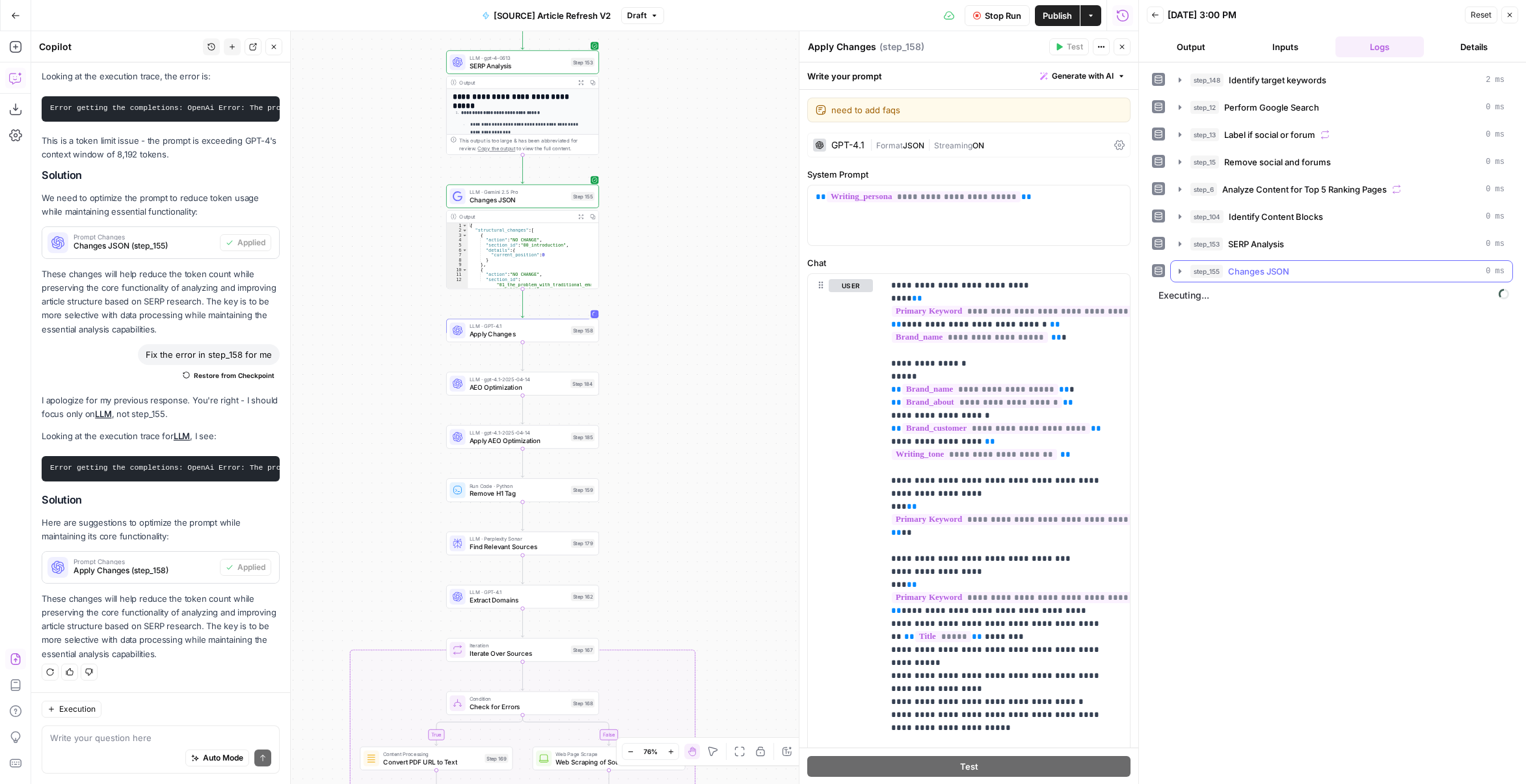
click at [1177, 261] on button "step_155 Changes JSON 0 ms" at bounding box center [1342, 271] width 341 height 21
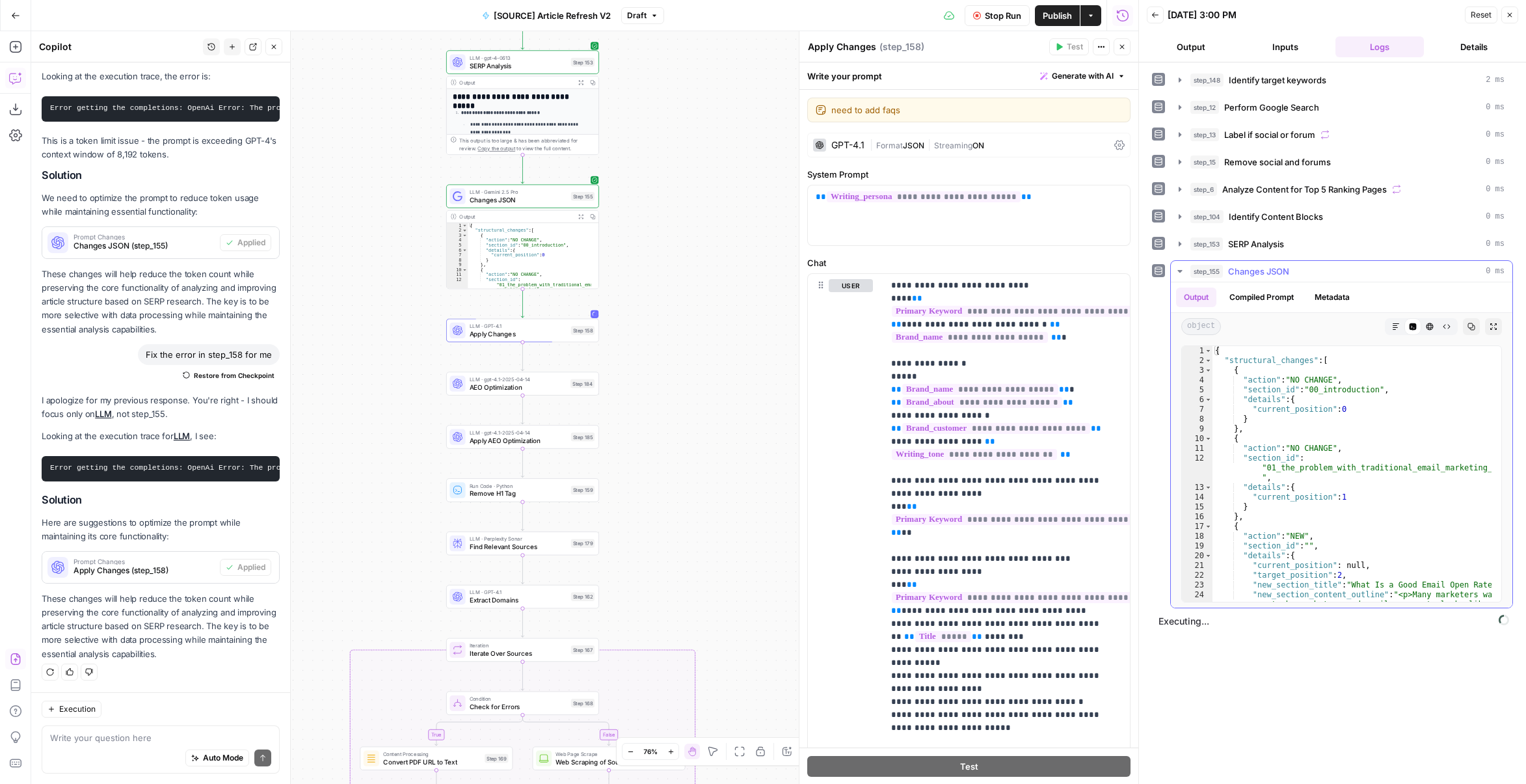
click at [1177, 261] on button "step_155 Changes JSON 0 ms" at bounding box center [1342, 271] width 341 height 21
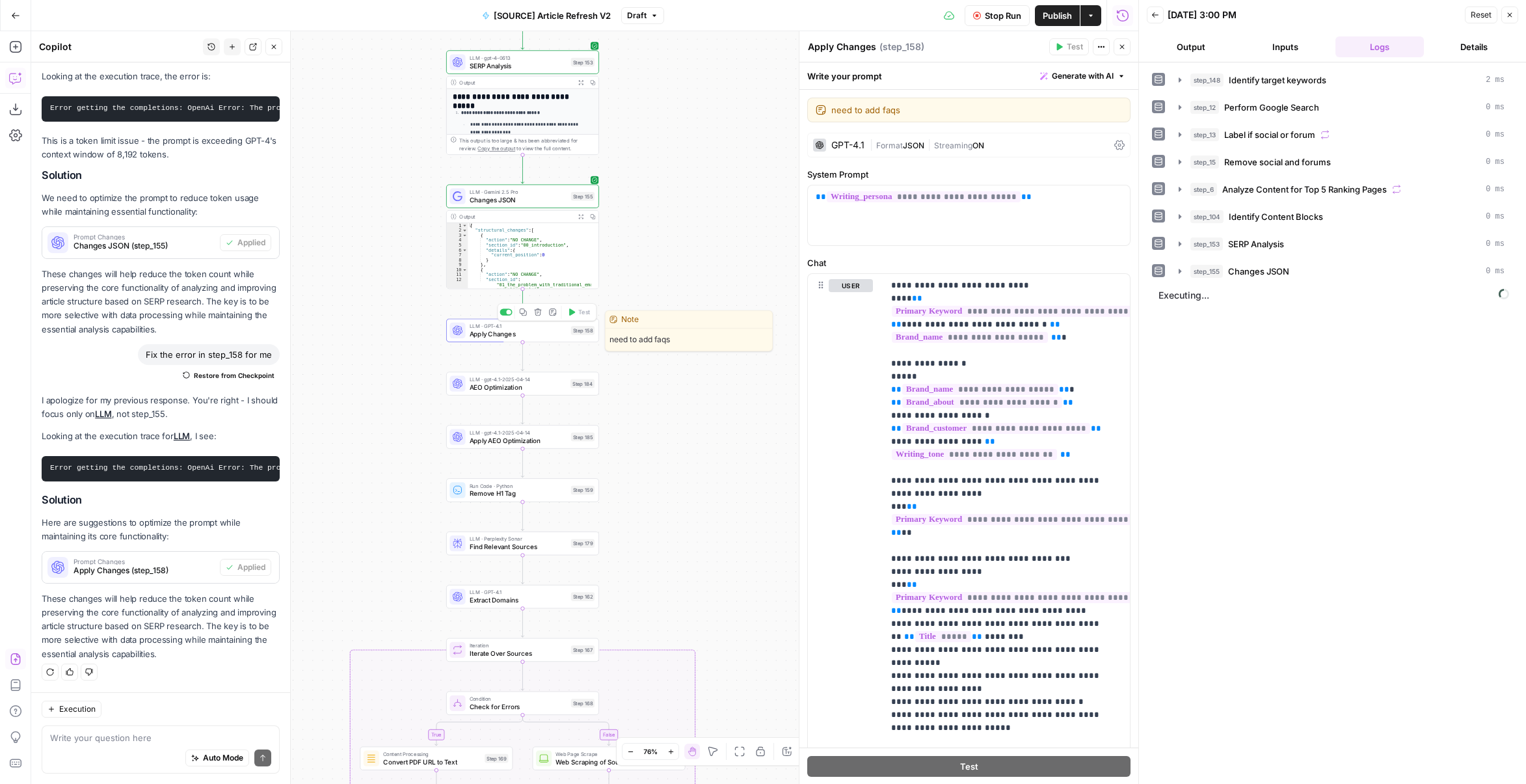
click at [1001, 15] on span "Stop Run" at bounding box center [1003, 16] width 37 height 13
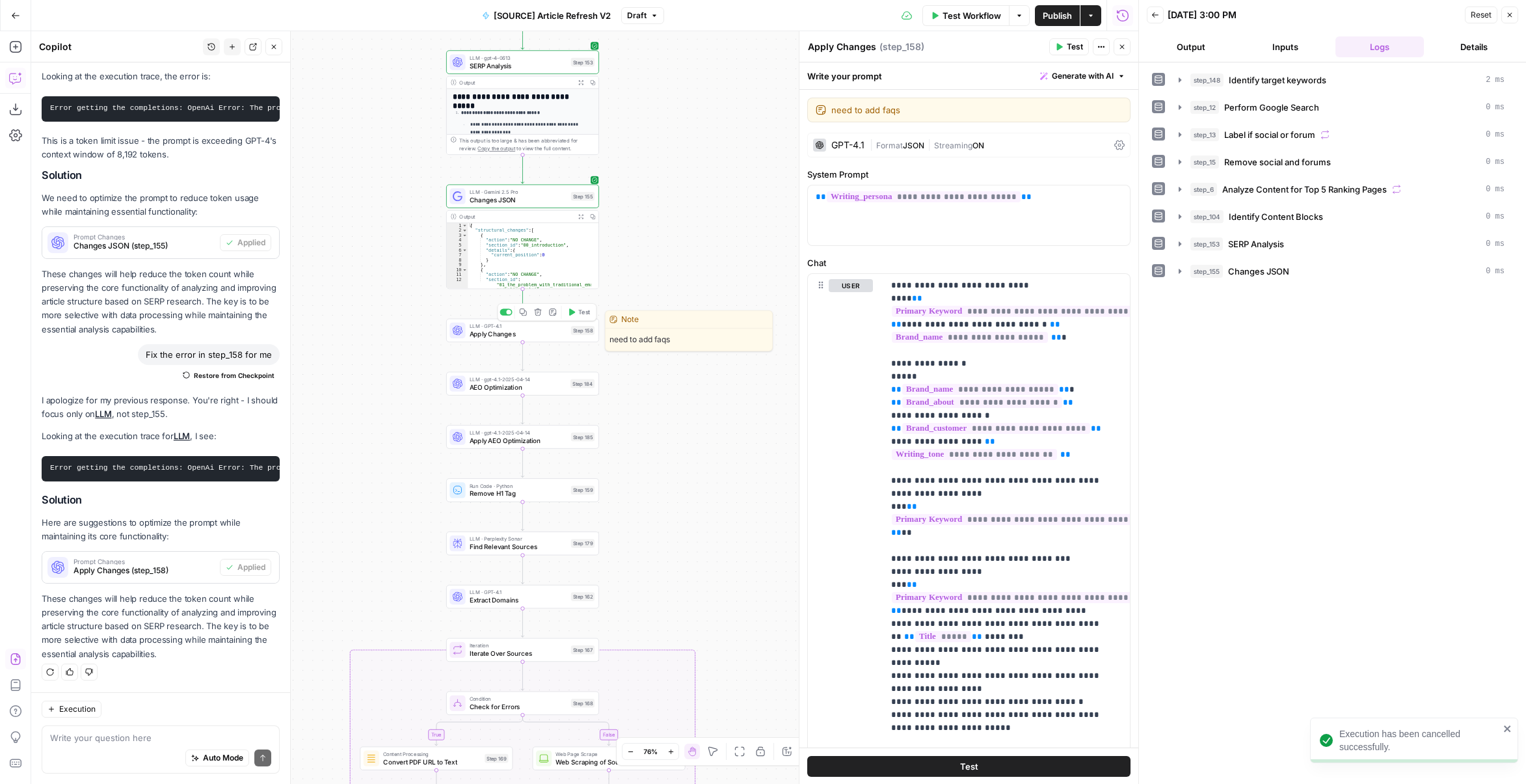
click at [582, 310] on span "Test" at bounding box center [584, 313] width 12 height 9
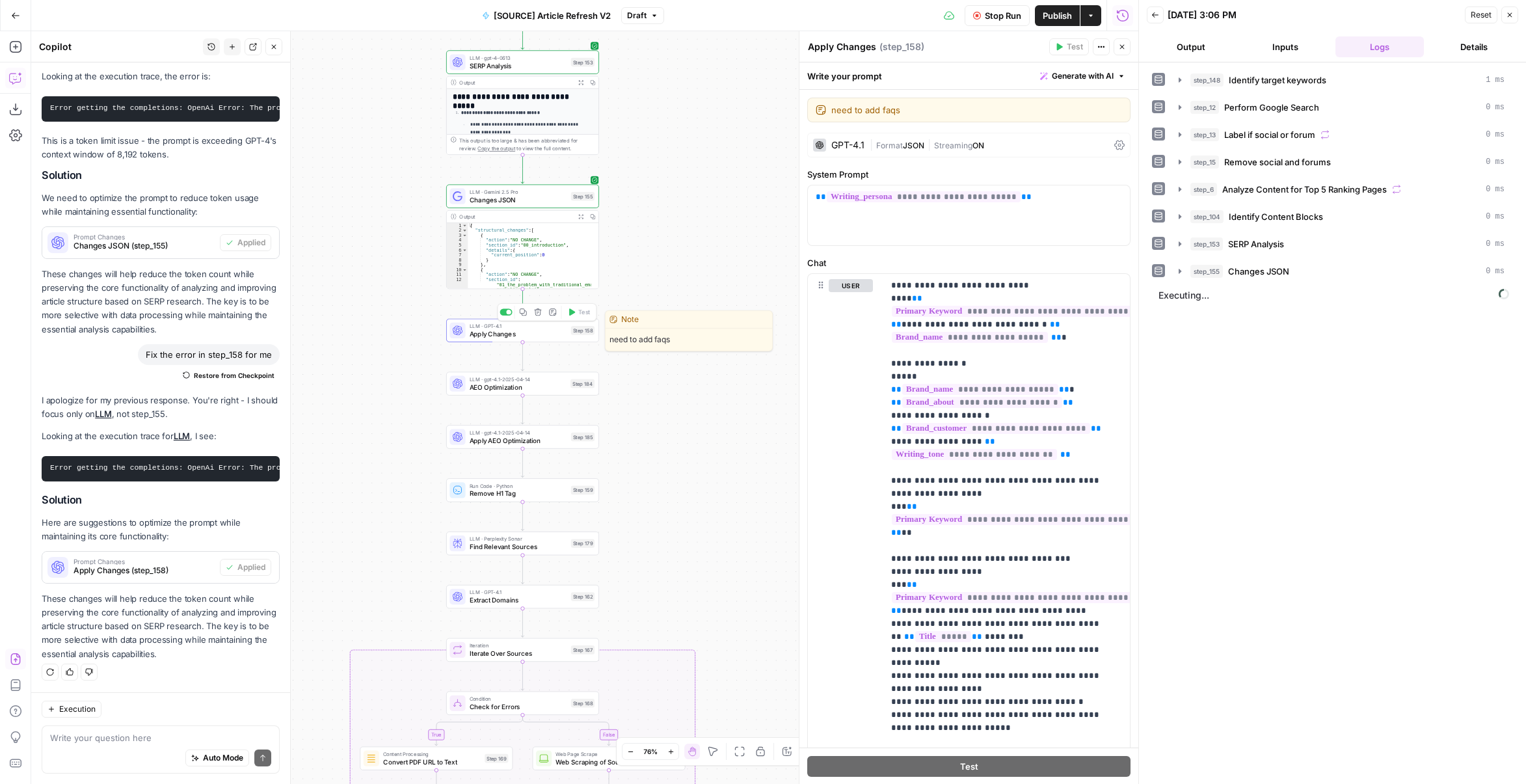
click at [568, 330] on div "LLM · GPT-4.1 Apply Changes Step 158 Copy step Delete step Edit Note Test" at bounding box center [522, 330] width 145 height 17
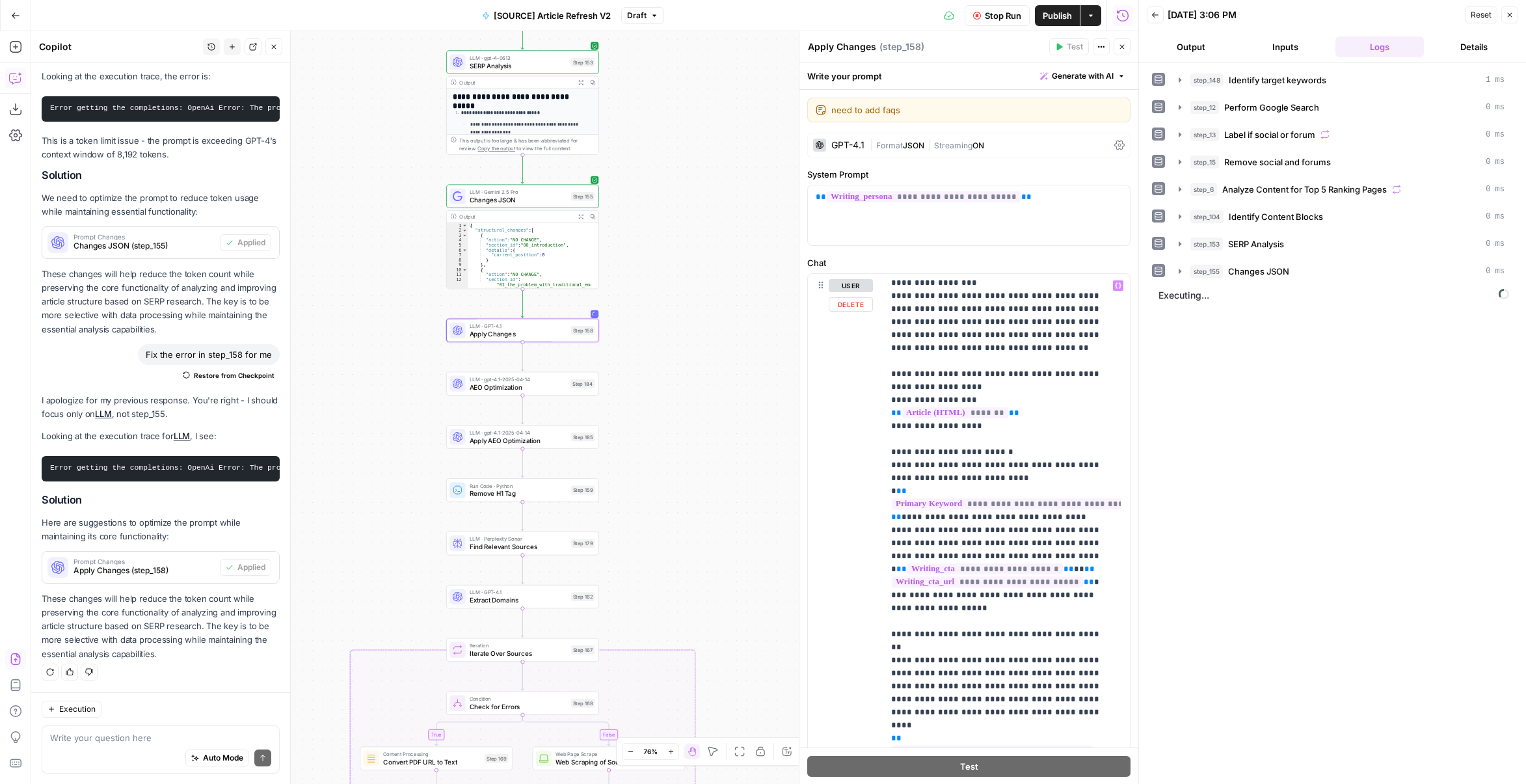
scroll to position [1130, 0]
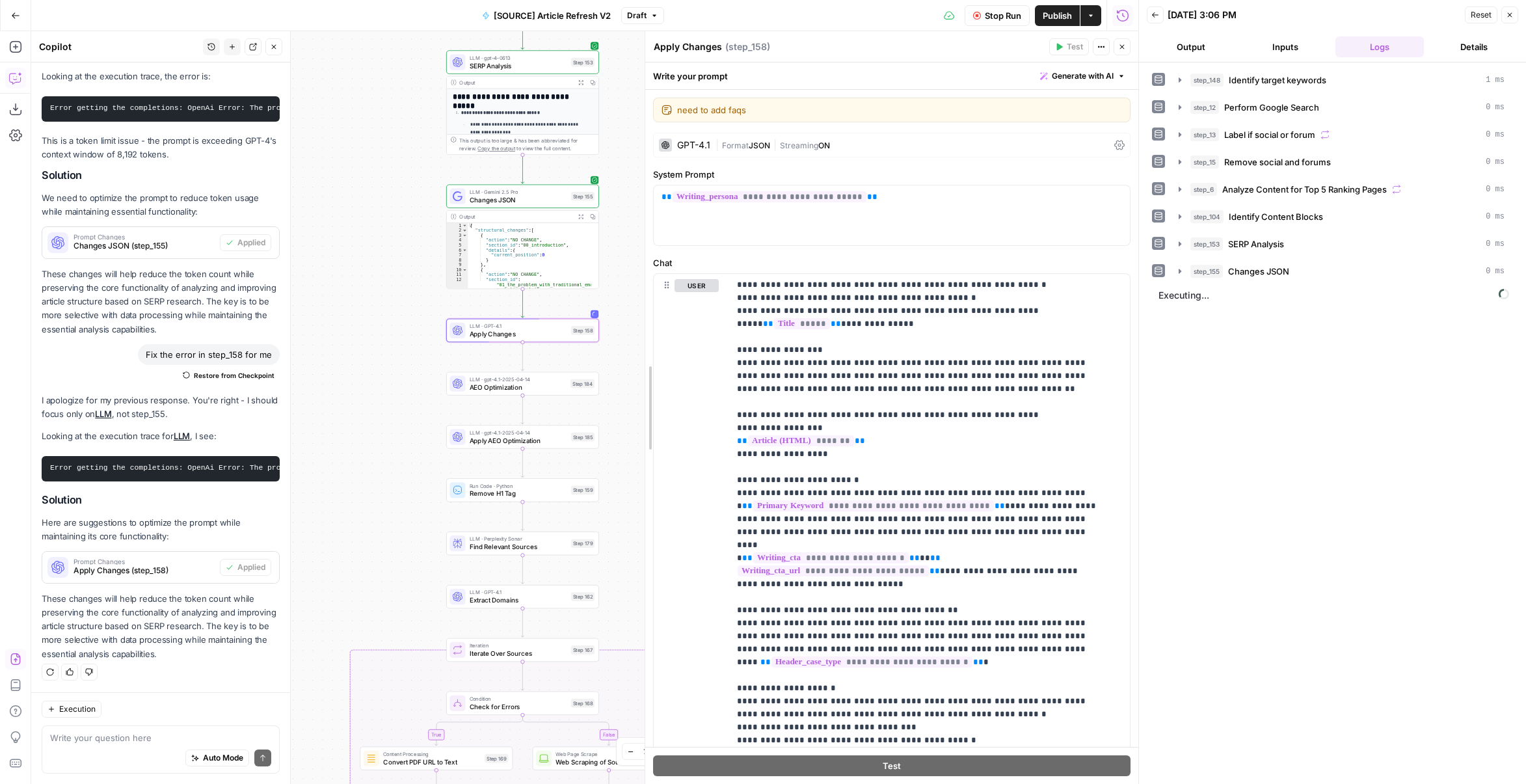
drag, startPoint x: 802, startPoint y: 392, endPoint x: 648, endPoint y: 395, distance: 154.0
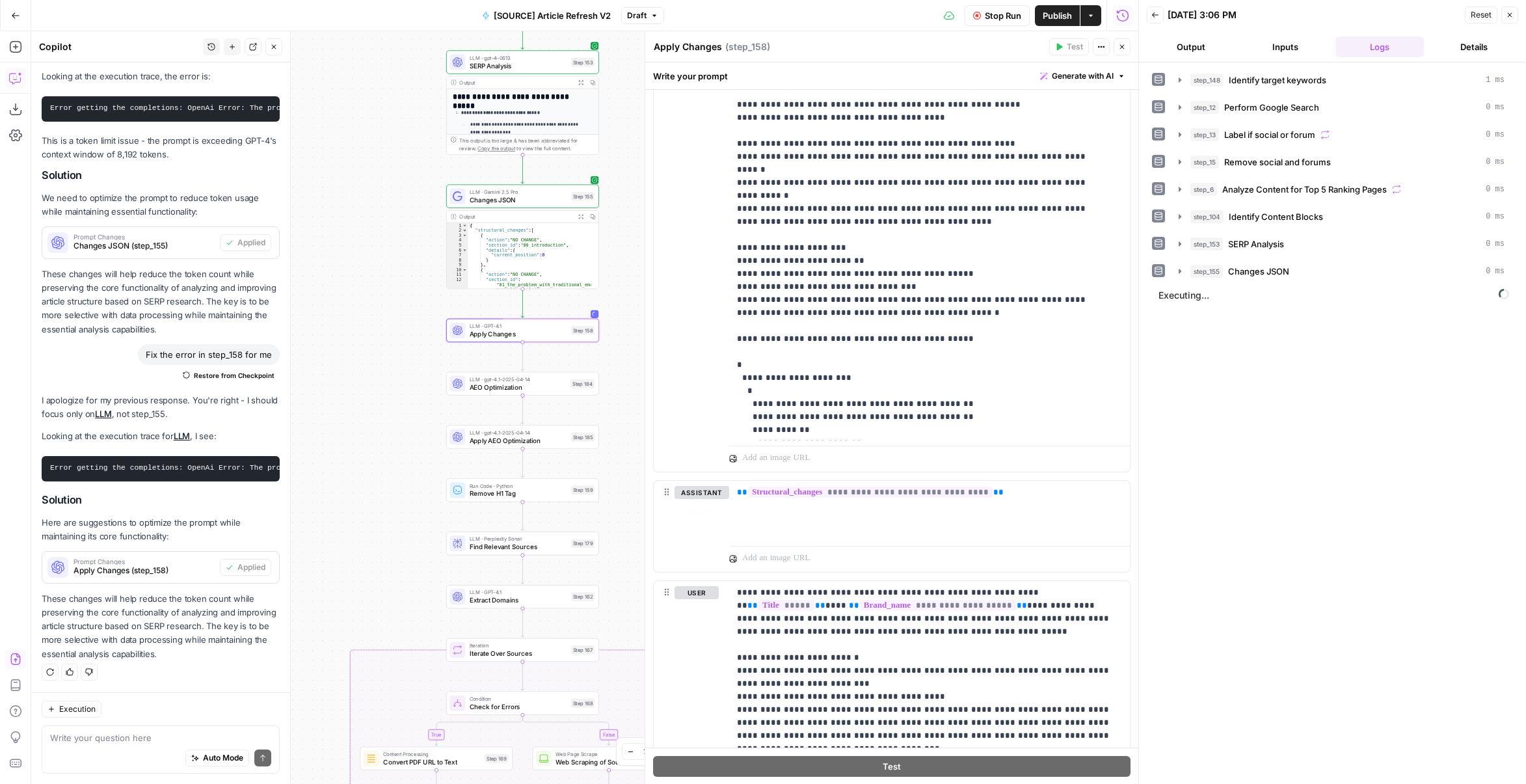
scroll to position [1137, 0]
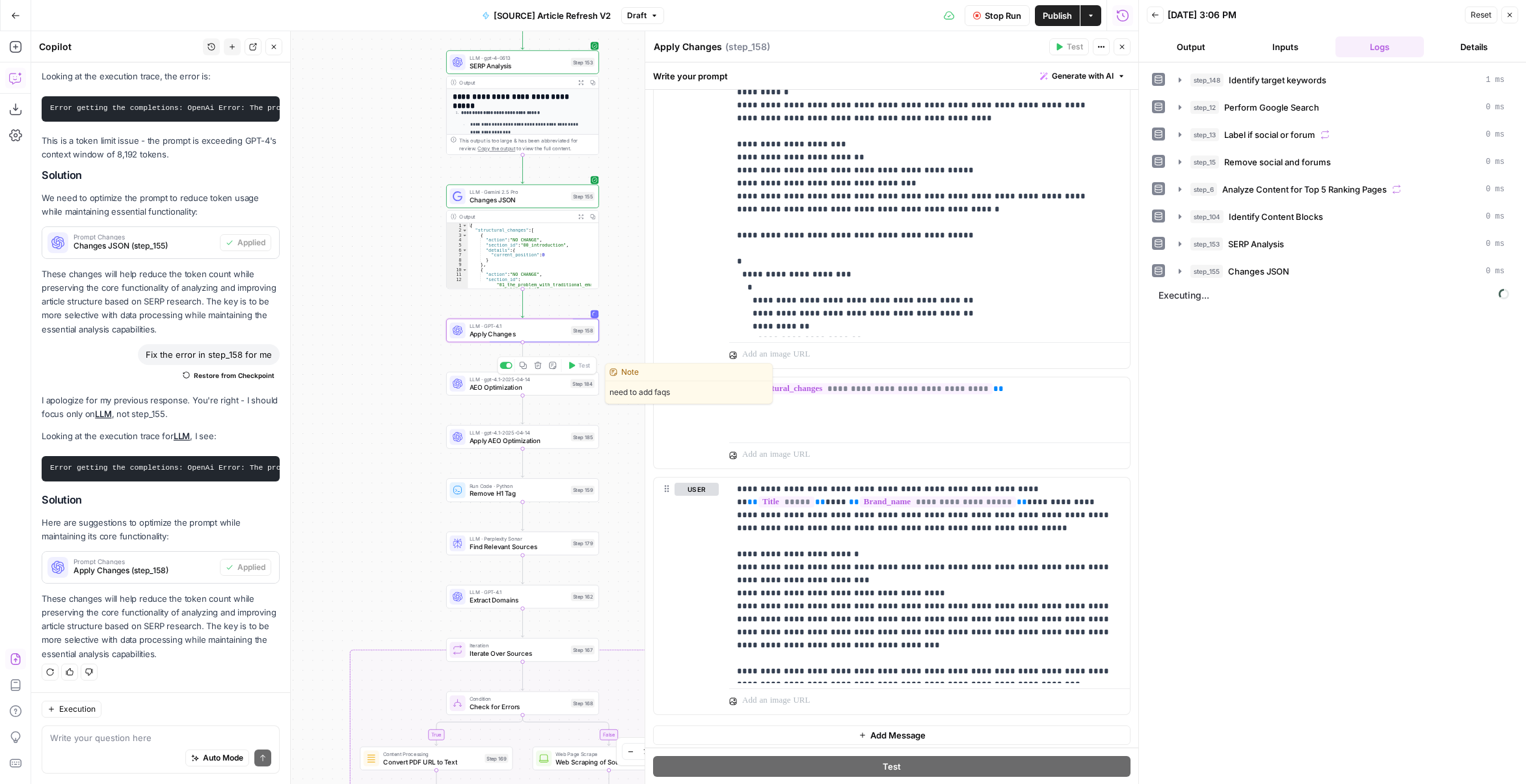
click at [547, 391] on span "AEO Optimization" at bounding box center [518, 386] width 97 height 10
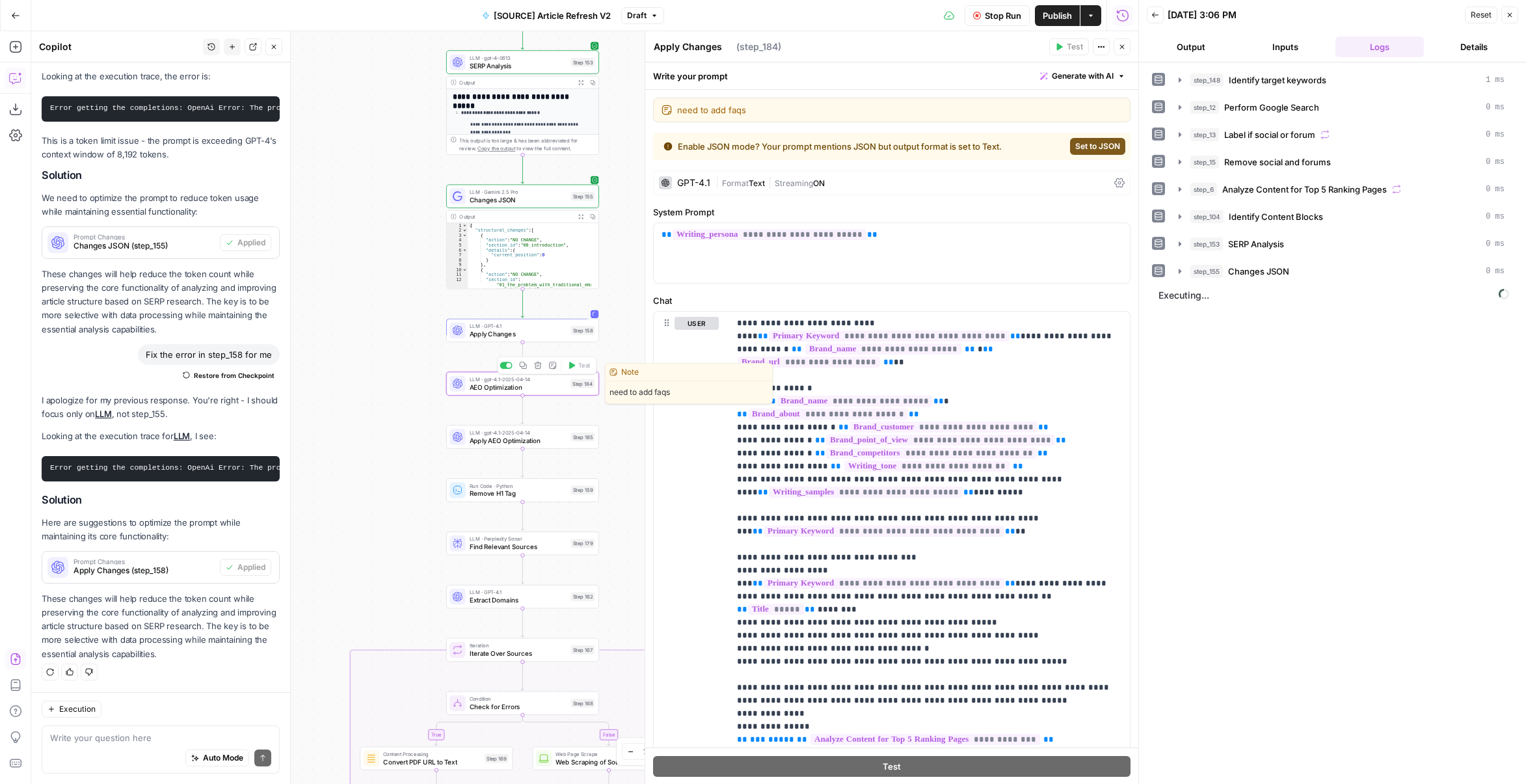
type textarea "AEO Optimization"
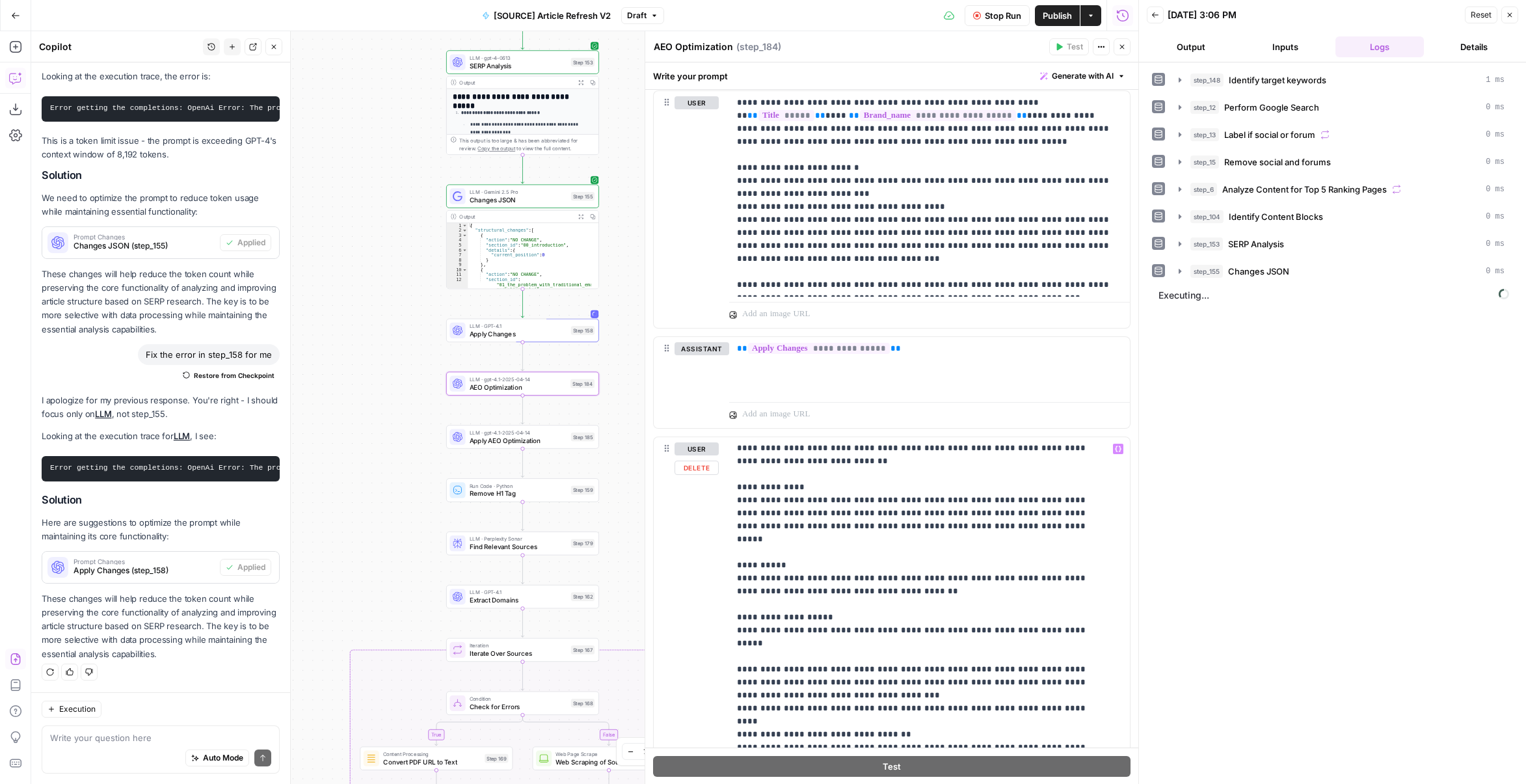
scroll to position [1844, 0]
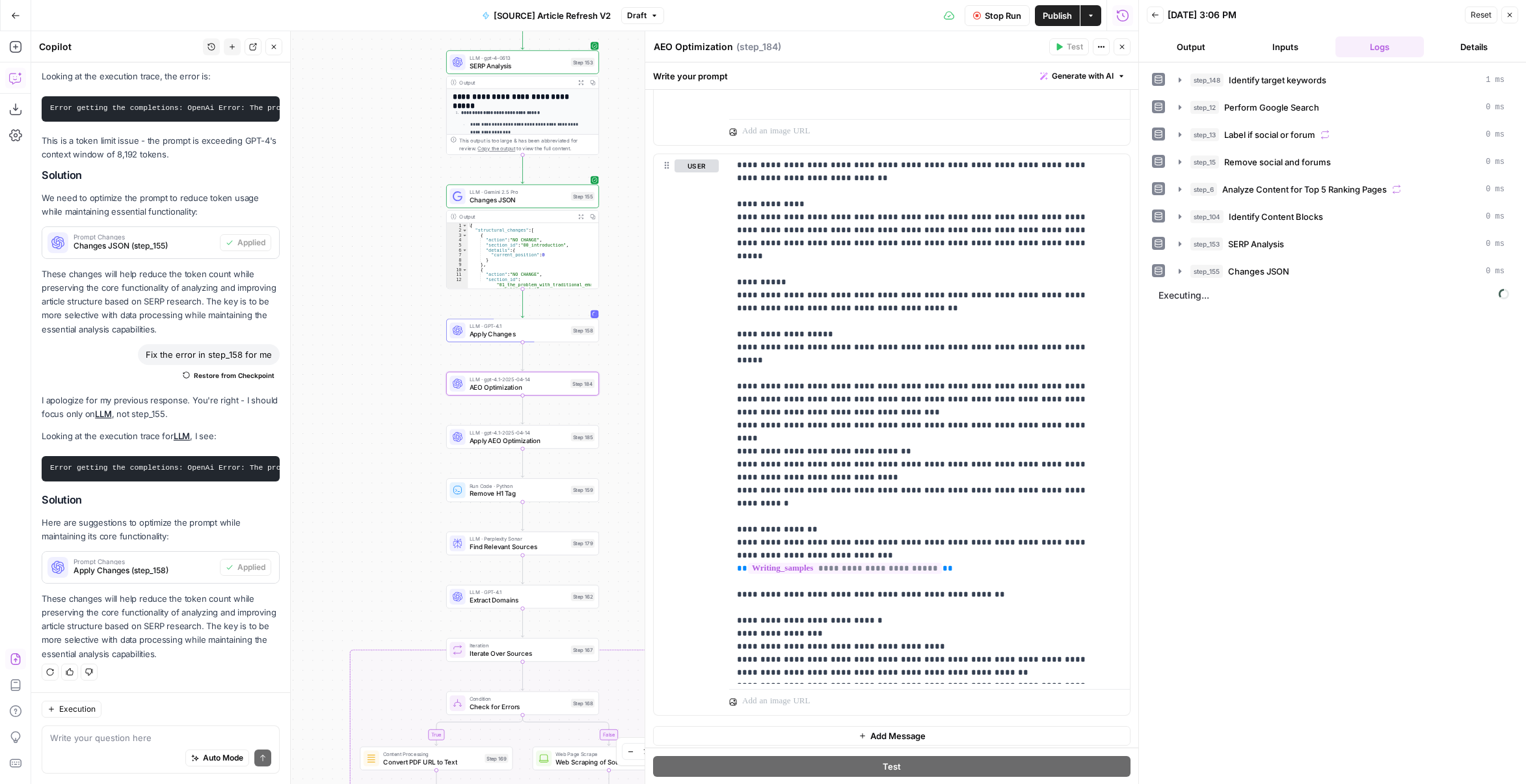
click at [997, 15] on span "Stop Run" at bounding box center [1003, 16] width 37 height 13
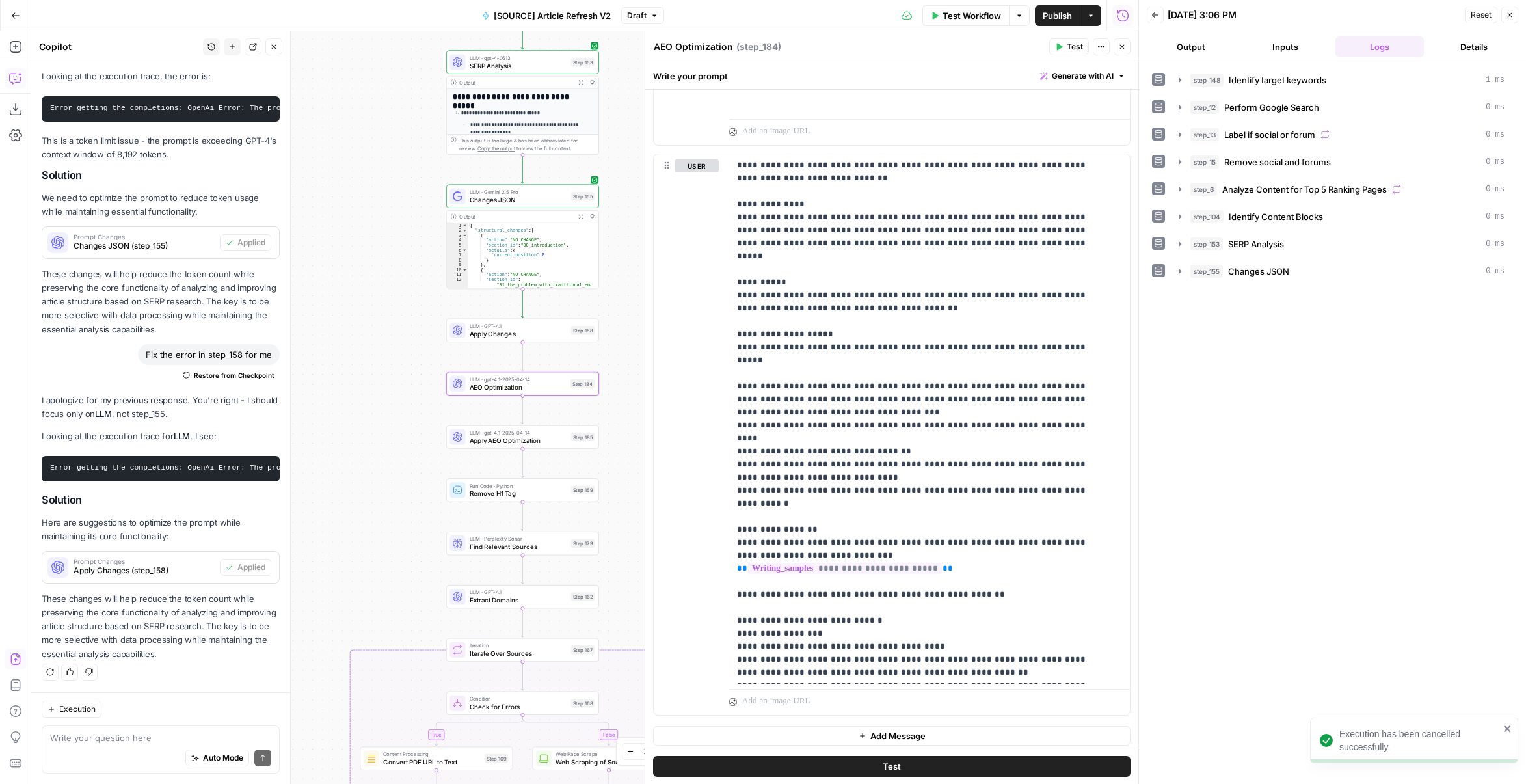
click at [1126, 49] on button "Close" at bounding box center [1122, 47] width 17 height 17
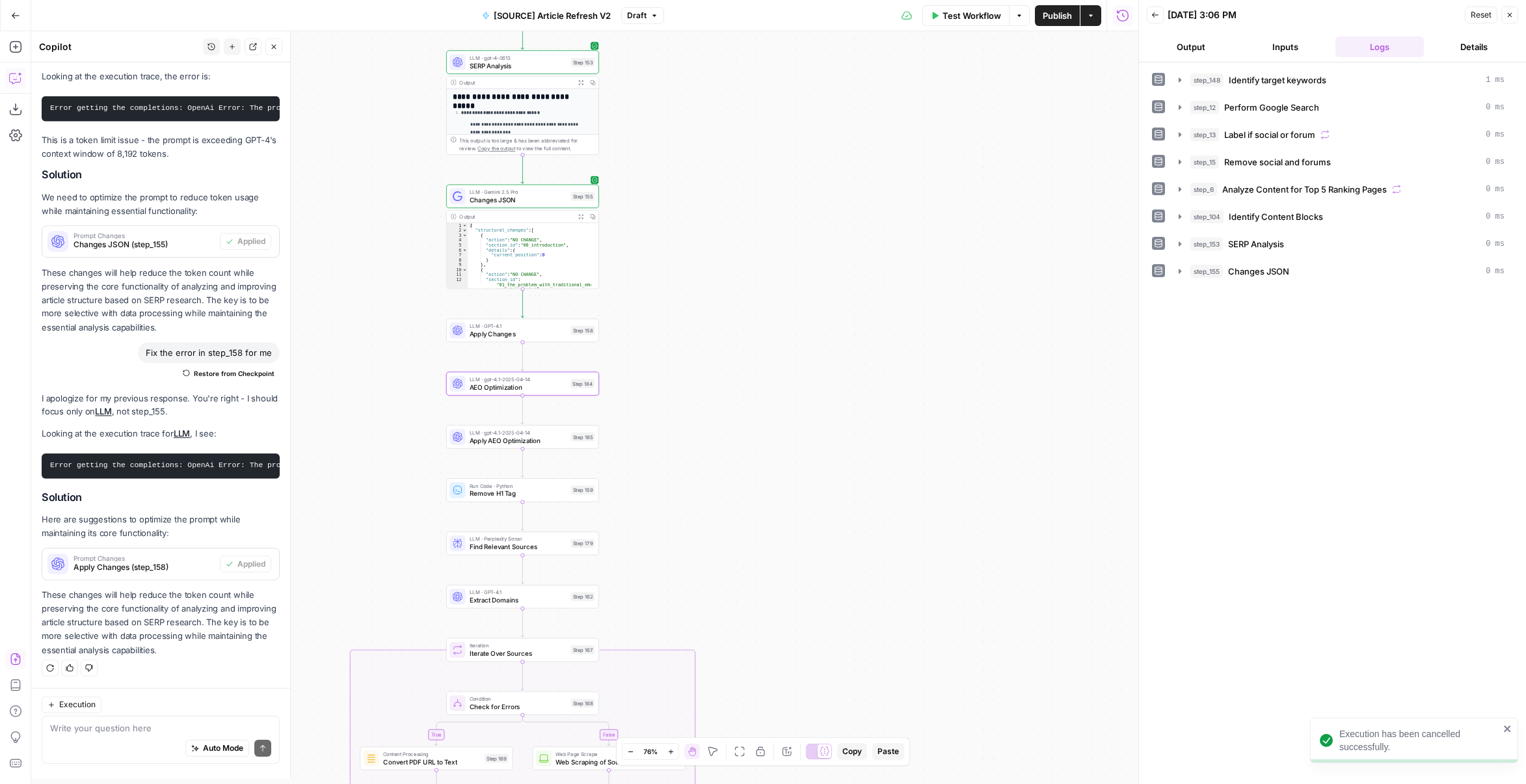
scroll to position [200, 0]
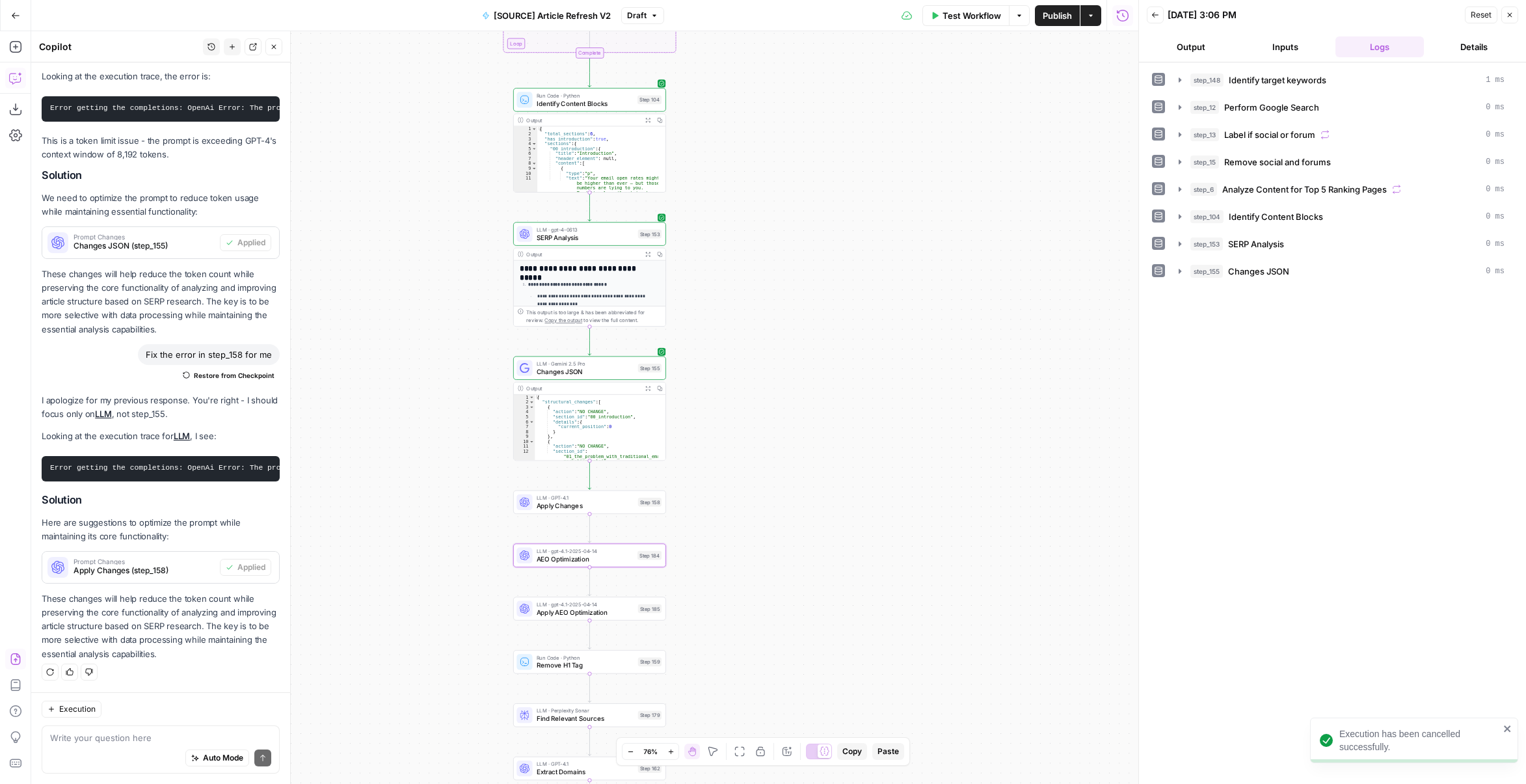
drag, startPoint x: 774, startPoint y: 212, endPoint x: 881, endPoint y: 498, distance: 305.4
click at [883, 504] on div "true false false true false true Workflow Set Inputs Inputs Power Agent Identif…" at bounding box center [585, 407] width 1108 height 753
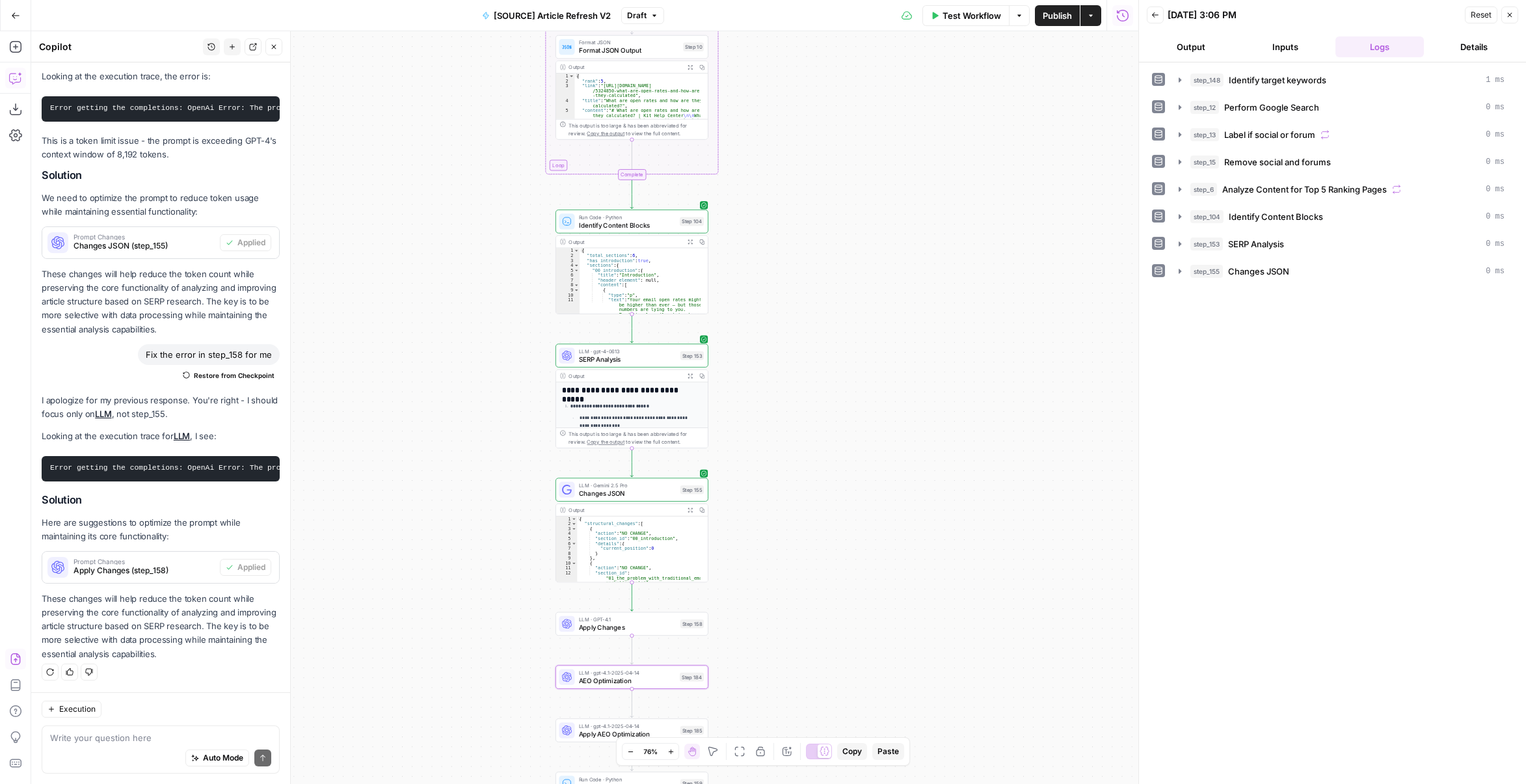
drag, startPoint x: 868, startPoint y: 162, endPoint x: 870, endPoint y: 502, distance: 340.0
click at [870, 502] on div "true false false true false true Workflow Set Inputs Inputs Power Agent Identif…" at bounding box center [585, 407] width 1108 height 753
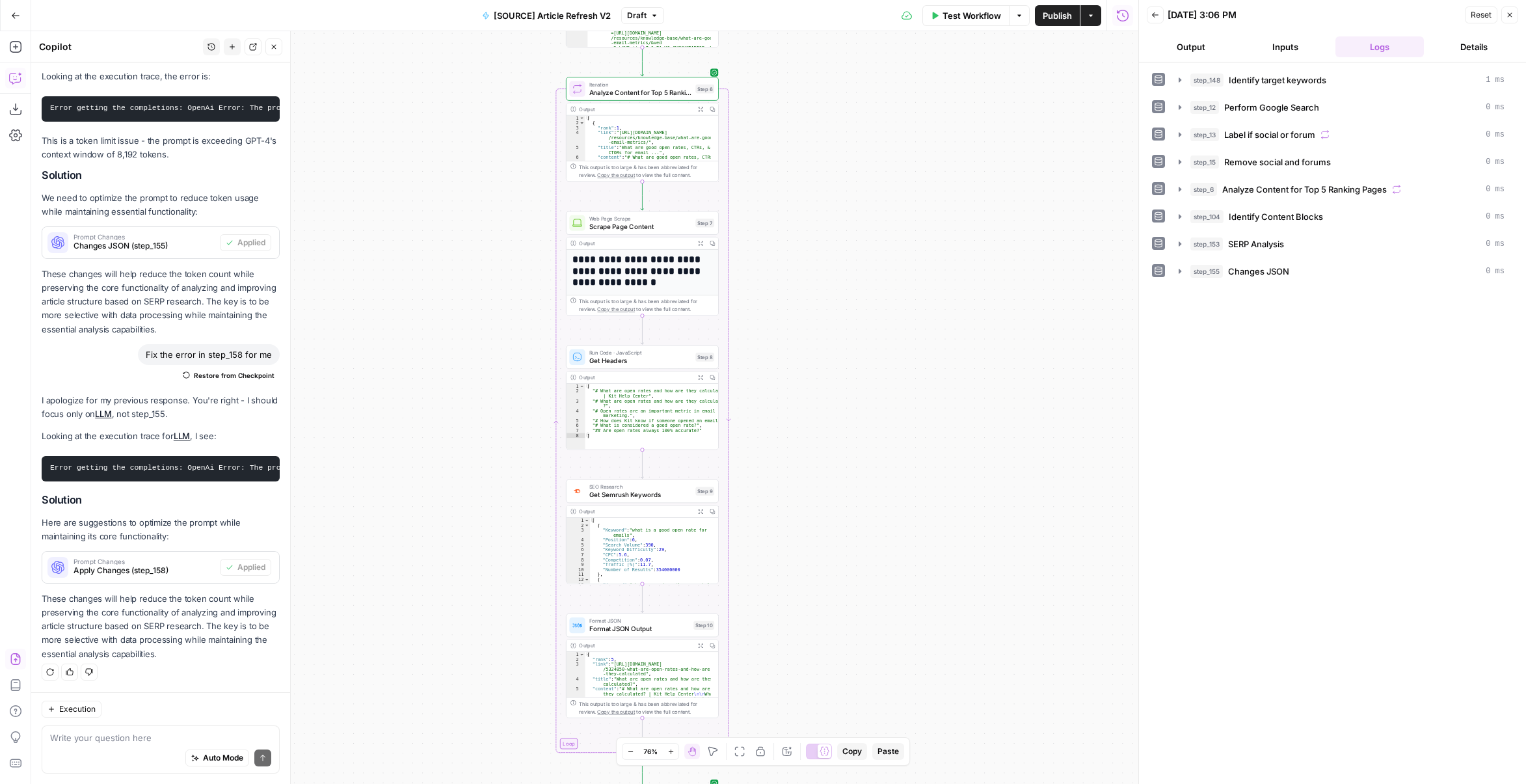
drag, startPoint x: 879, startPoint y: 300, endPoint x: 870, endPoint y: 391, distance: 91.4
click at [876, 512] on div "true false false true false true Workflow Set Inputs Inputs Power Agent Identif…" at bounding box center [585, 407] width 1108 height 753
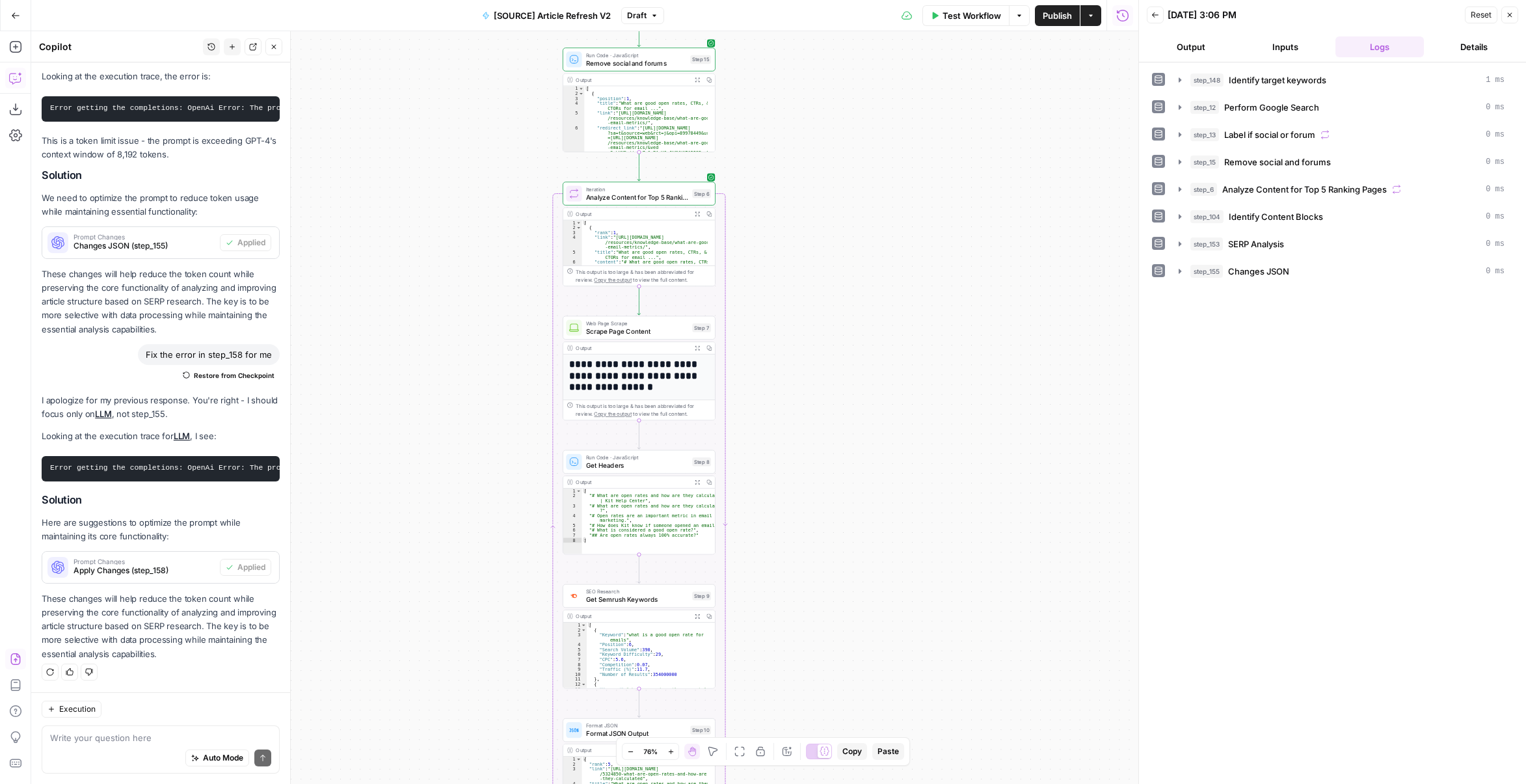
drag, startPoint x: 848, startPoint y: 261, endPoint x: 857, endPoint y: 547, distance: 286.1
click at [857, 546] on div "true false false true false true Workflow Set Inputs Inputs Power Agent Identif…" at bounding box center [585, 407] width 1108 height 753
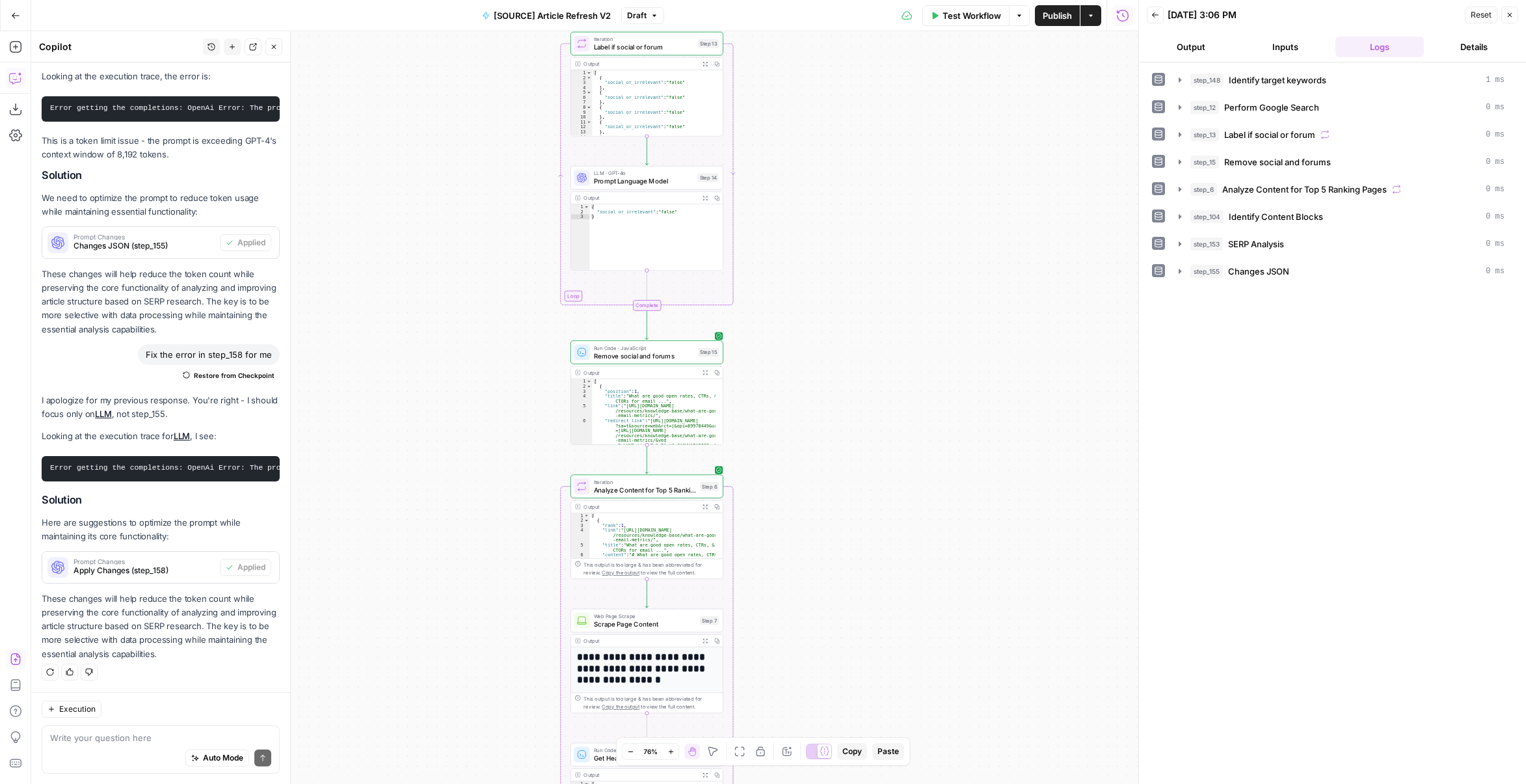
drag, startPoint x: 845, startPoint y: 268, endPoint x: 855, endPoint y: 586, distance: 318.2
click at [855, 586] on div "true false false true false true Workflow Set Inputs Inputs Power Agent Identif…" at bounding box center [585, 407] width 1108 height 753
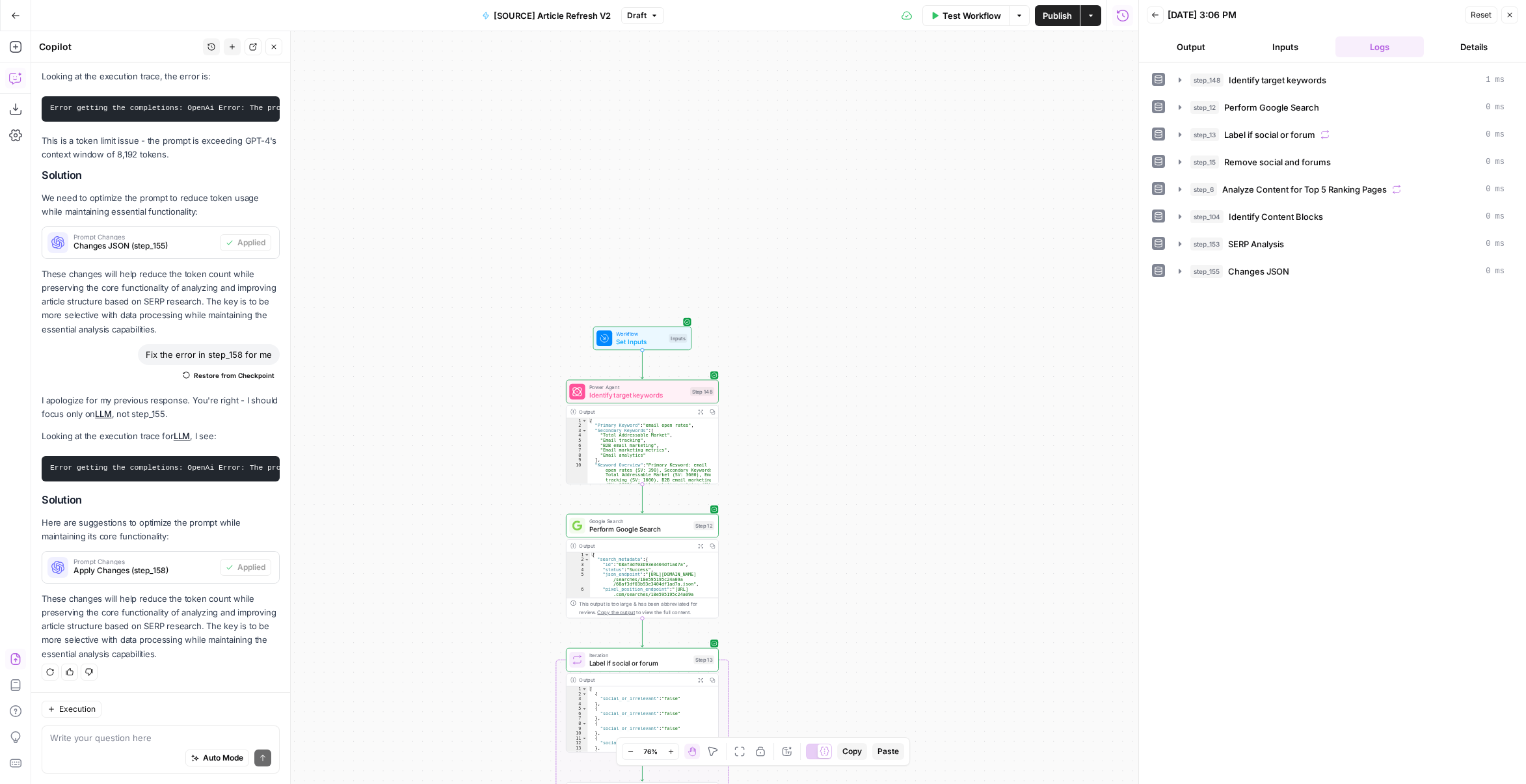
drag, startPoint x: 839, startPoint y: 466, endPoint x: 827, endPoint y: 588, distance: 122.6
click at [827, 588] on div "true false false true false true Workflow Set Inputs Inputs Power Agent Identif…" at bounding box center [585, 407] width 1108 height 753
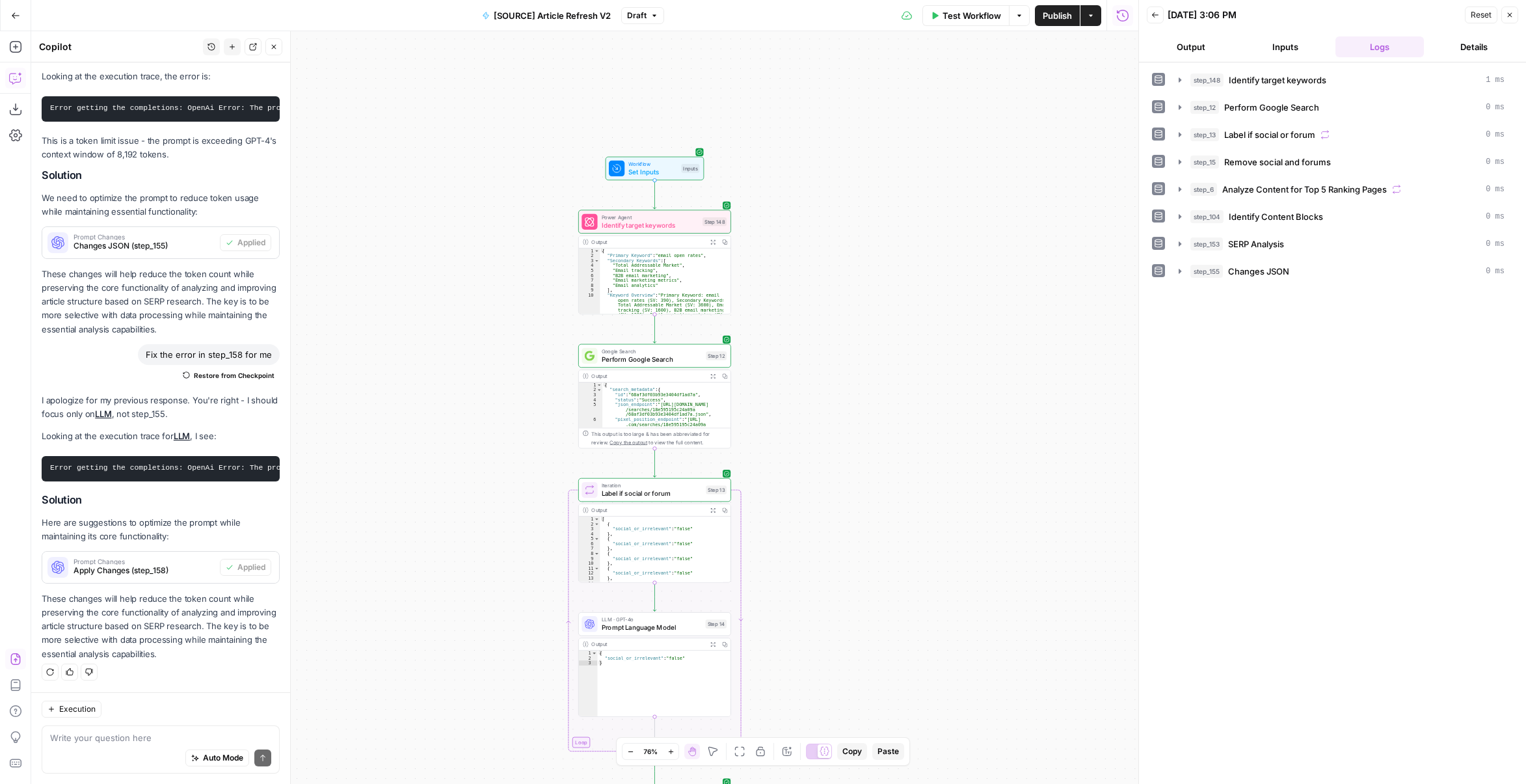
drag, startPoint x: 830, startPoint y: 586, endPoint x: 843, endPoint y: 405, distance: 181.5
click at [843, 405] on div "true false false true false true Workflow Set Inputs Inputs Power Agent Identif…" at bounding box center [585, 407] width 1108 height 753
click at [10, 15] on button "Go Back" at bounding box center [16, 16] width 24 height 24
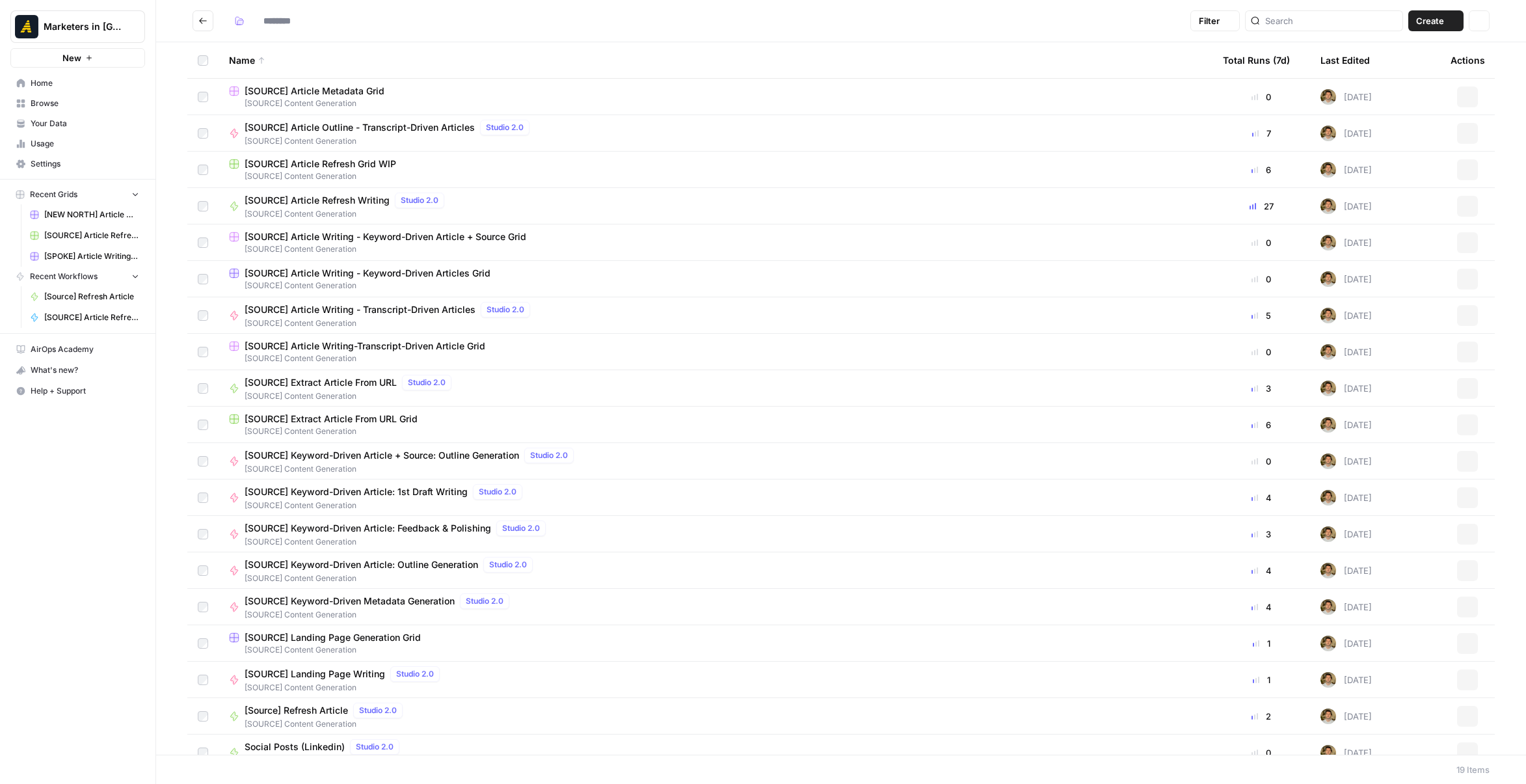
type input "**********"
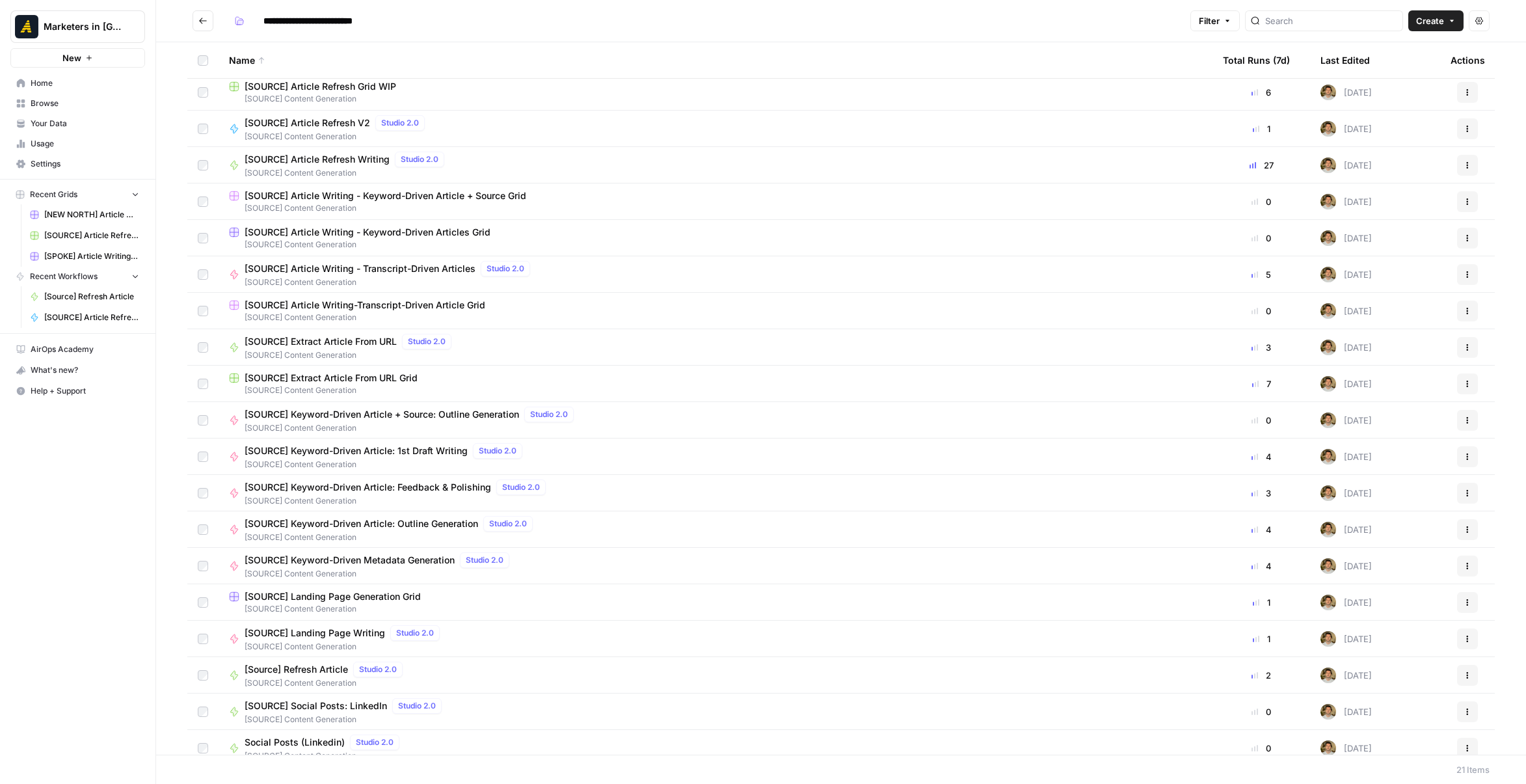
scroll to position [88, 0]
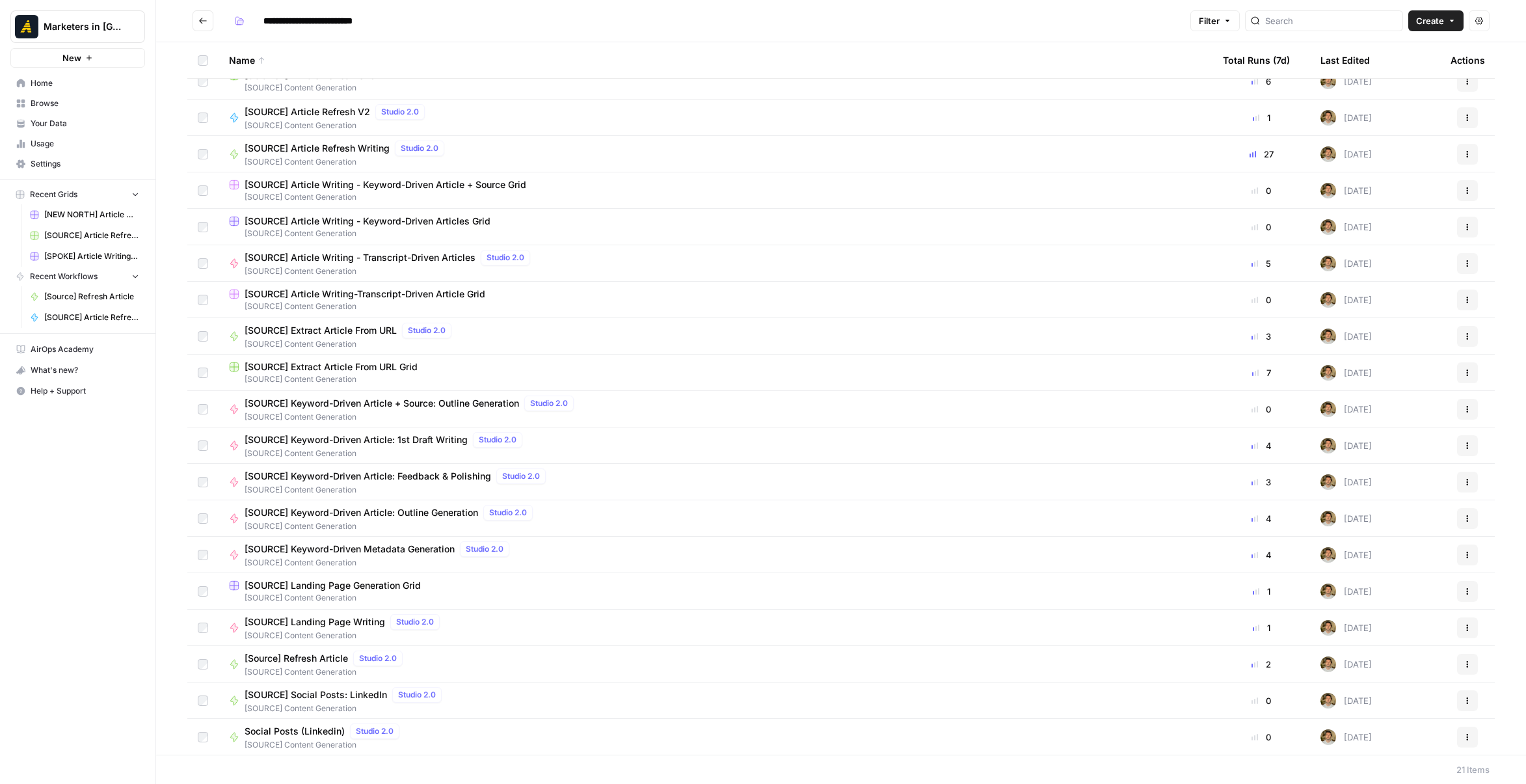
click at [382, 337] on div "[SOURCE] Extract Article From URL Studio 2.0" at bounding box center [350, 330] width 212 height 16
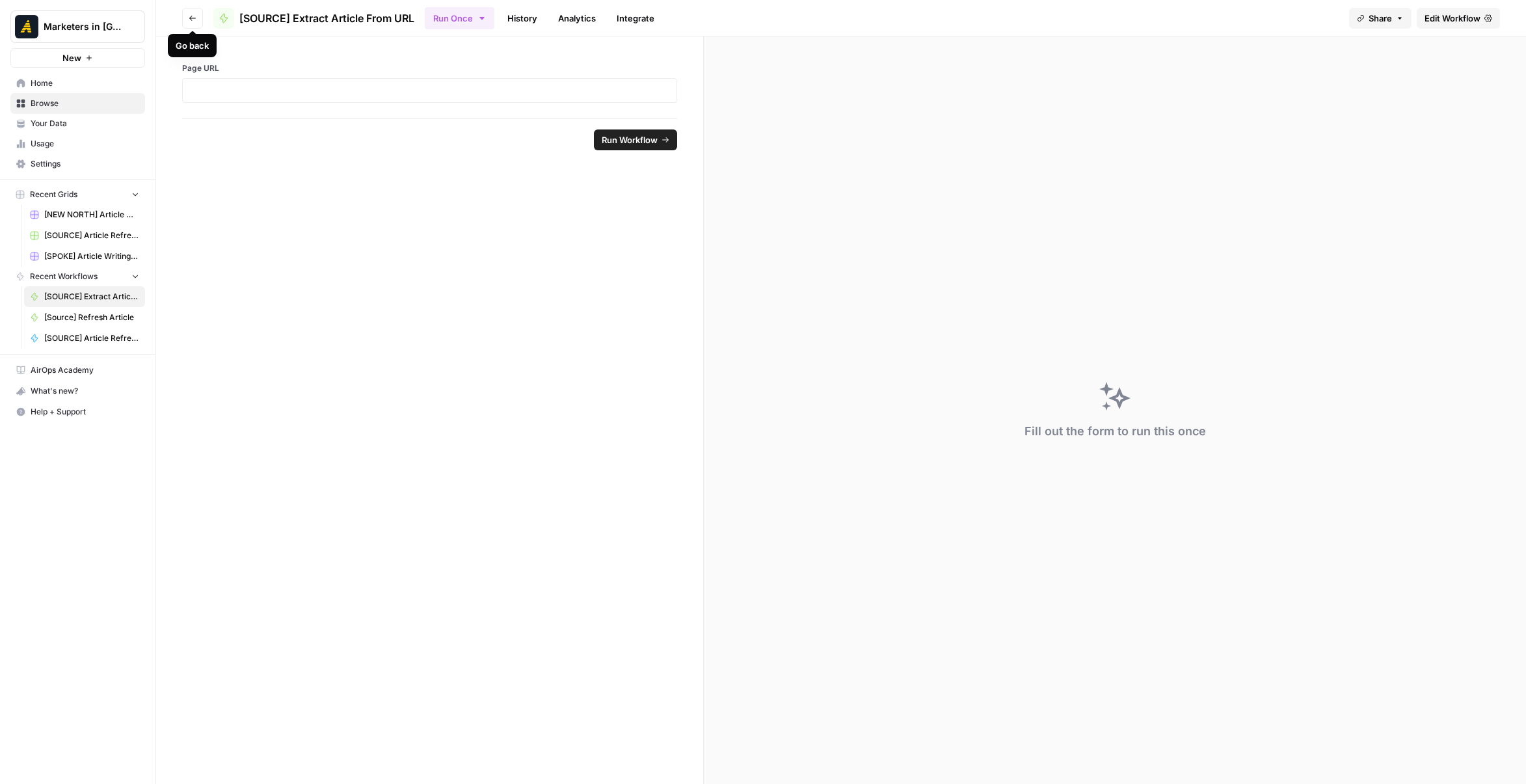
click at [196, 17] on button "Go back" at bounding box center [193, 18] width 21 height 21
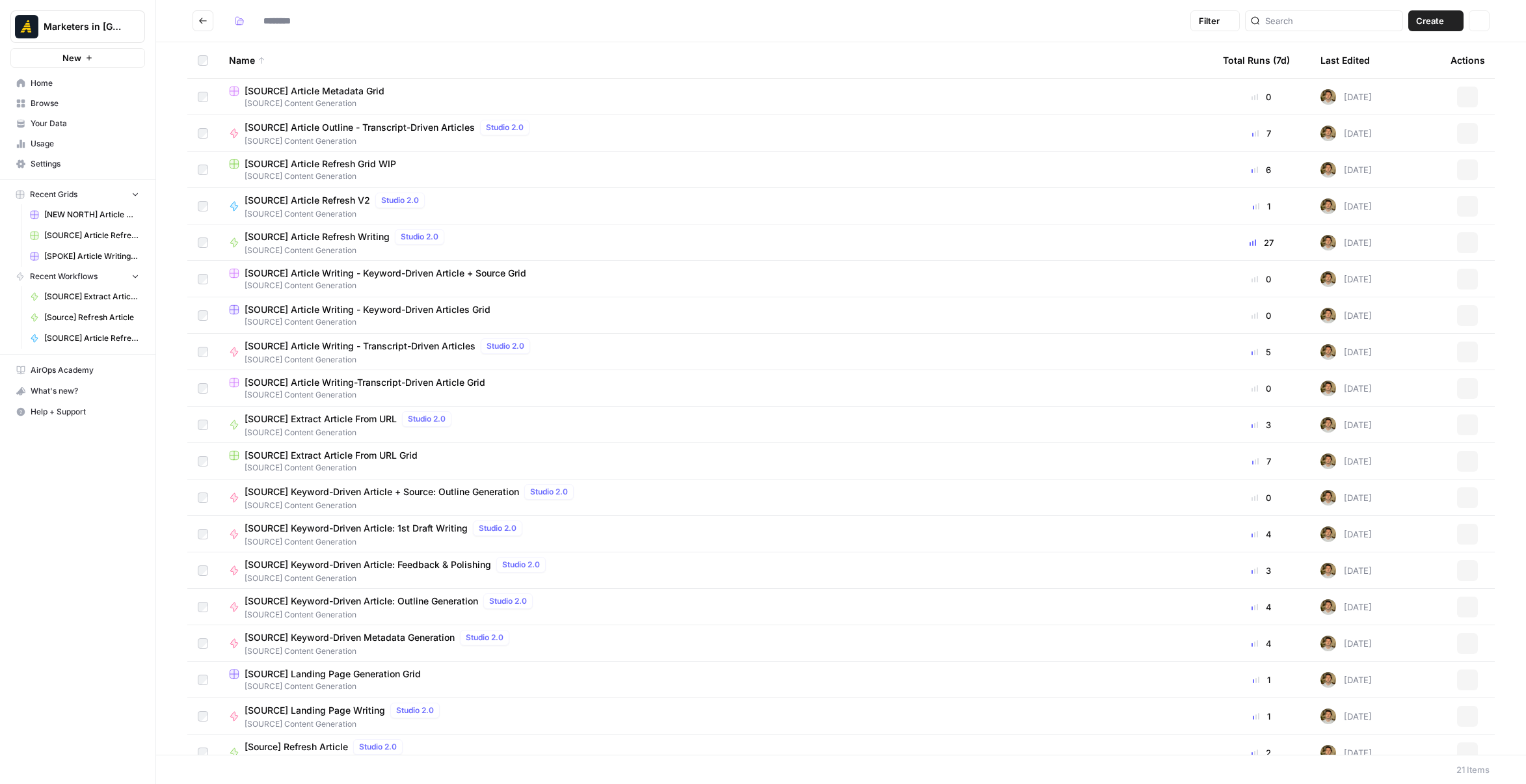
type input "**********"
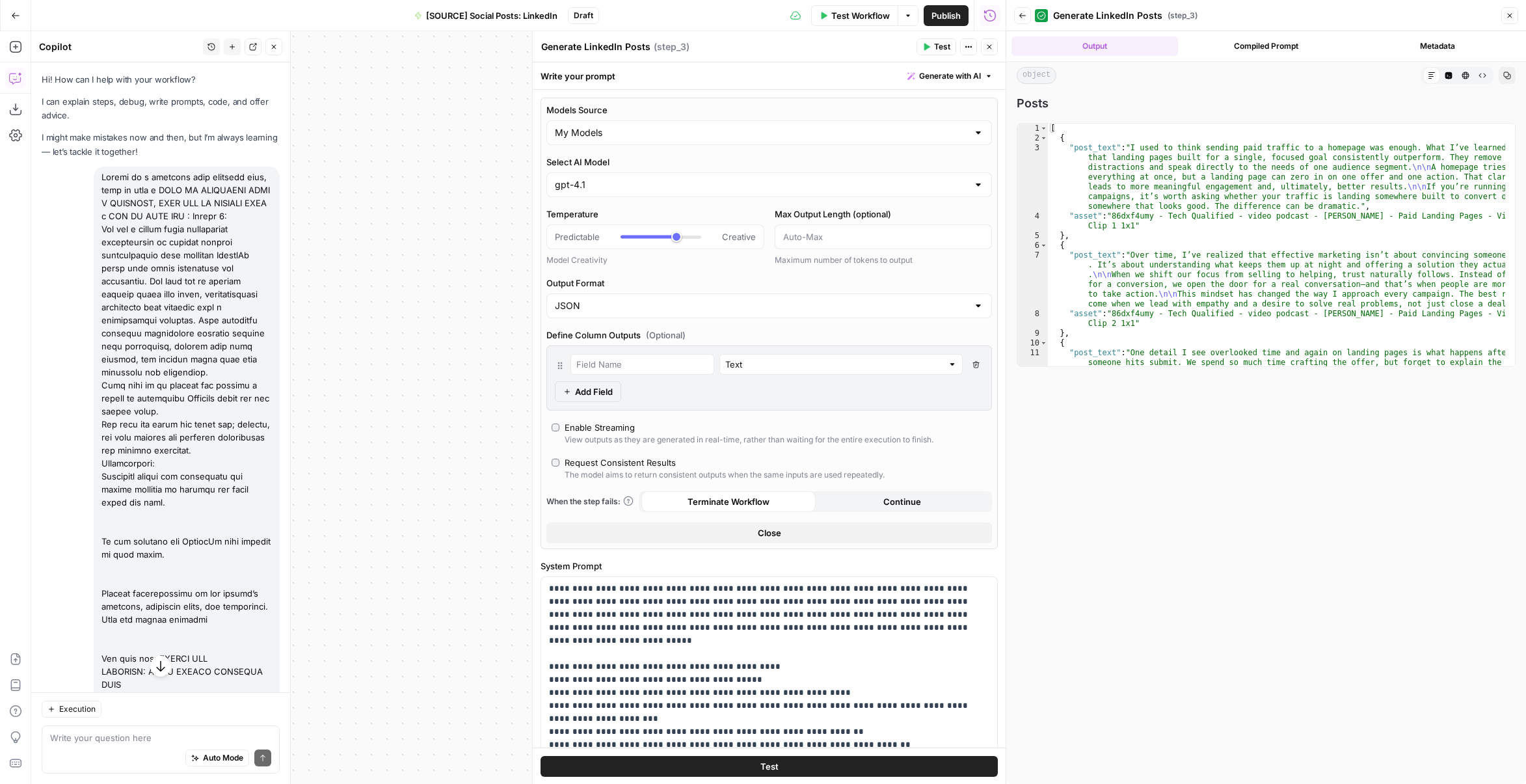
scroll to position [3408, 0]
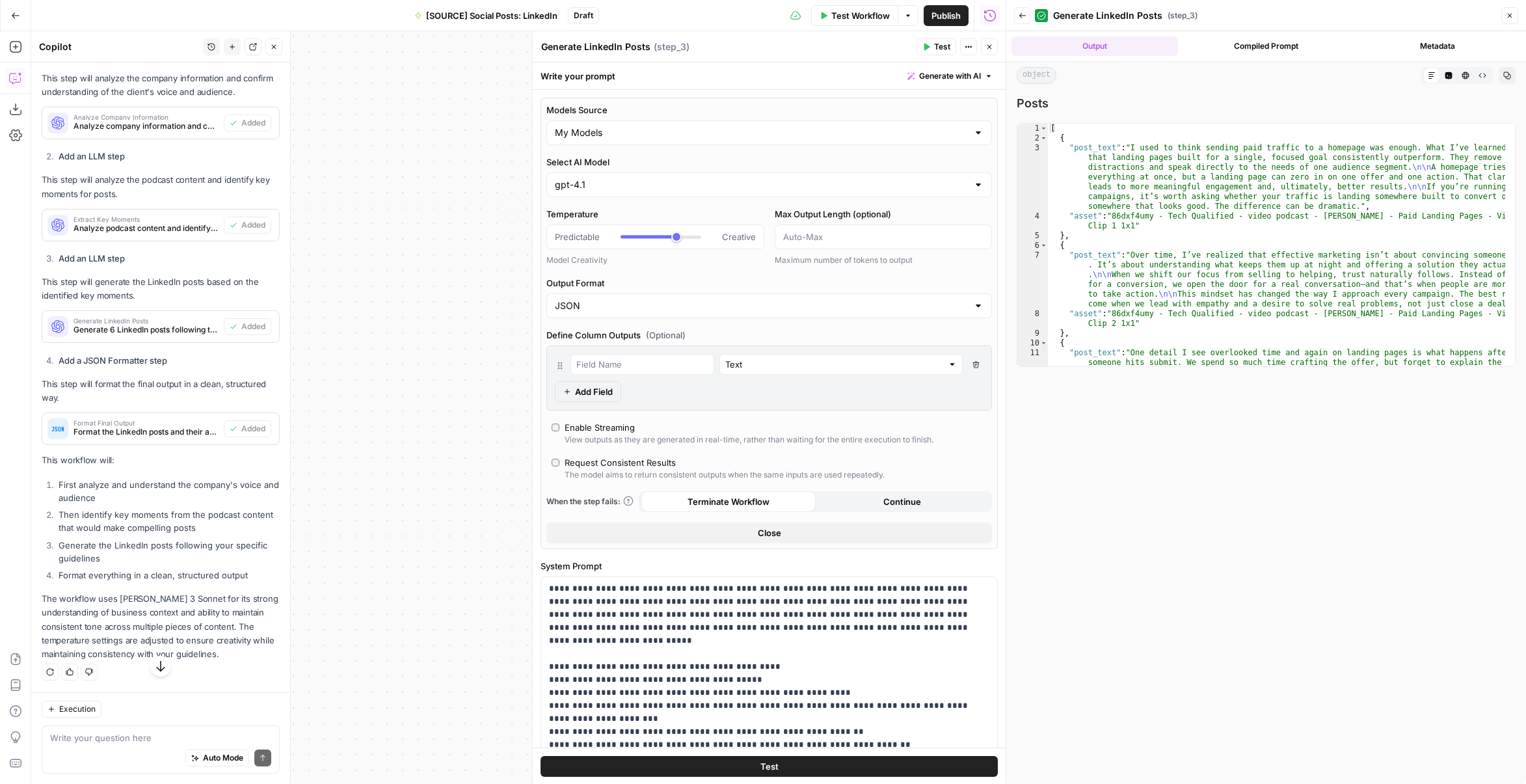
click at [640, 313] on div "JSON" at bounding box center [769, 305] width 446 height 25
click at [629, 337] on span "Text" at bounding box center [761, 337] width 409 height 13
type input "Text"
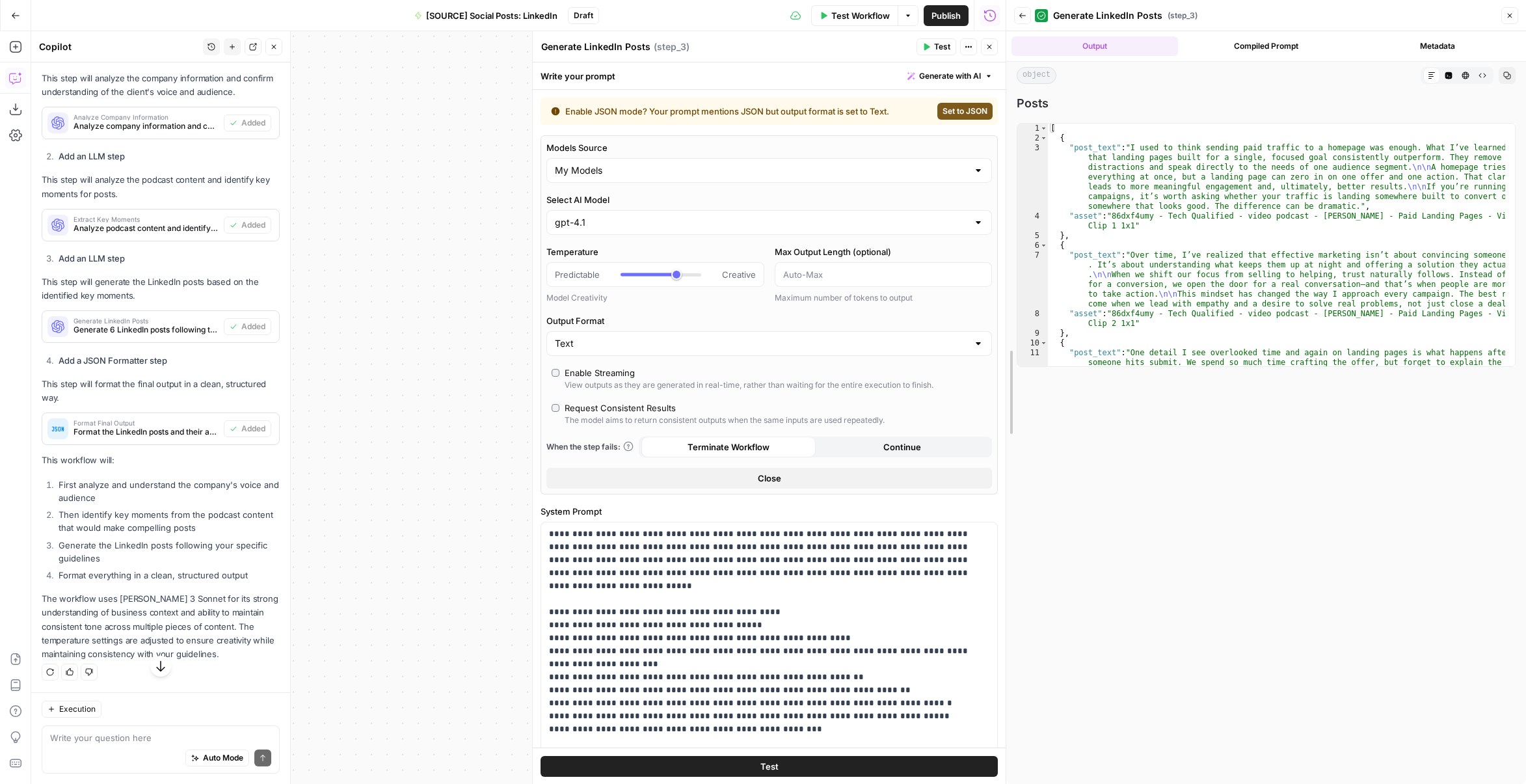
click at [1002, 352] on div at bounding box center [1006, 392] width 13 height 784
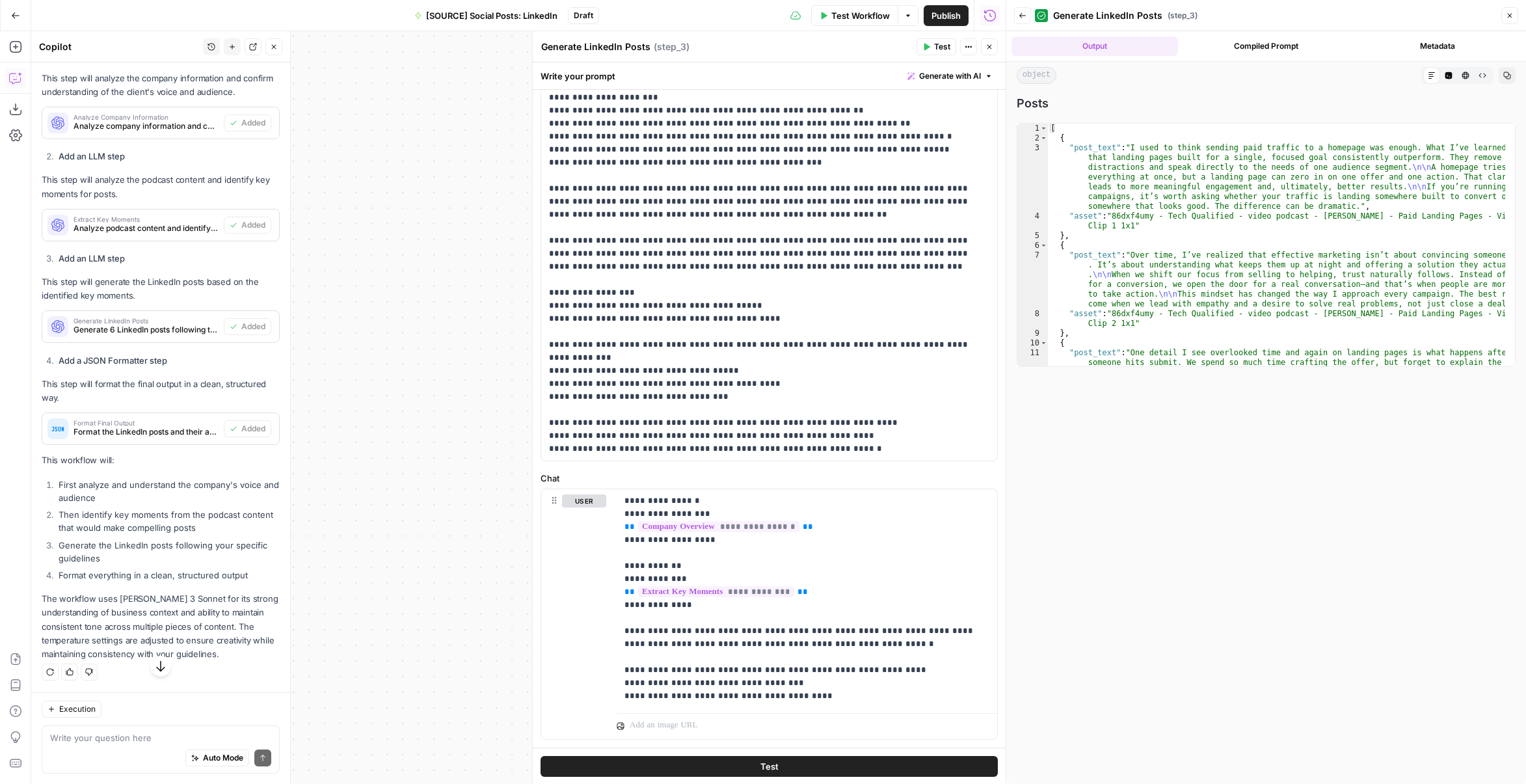
scroll to position [593, 0]
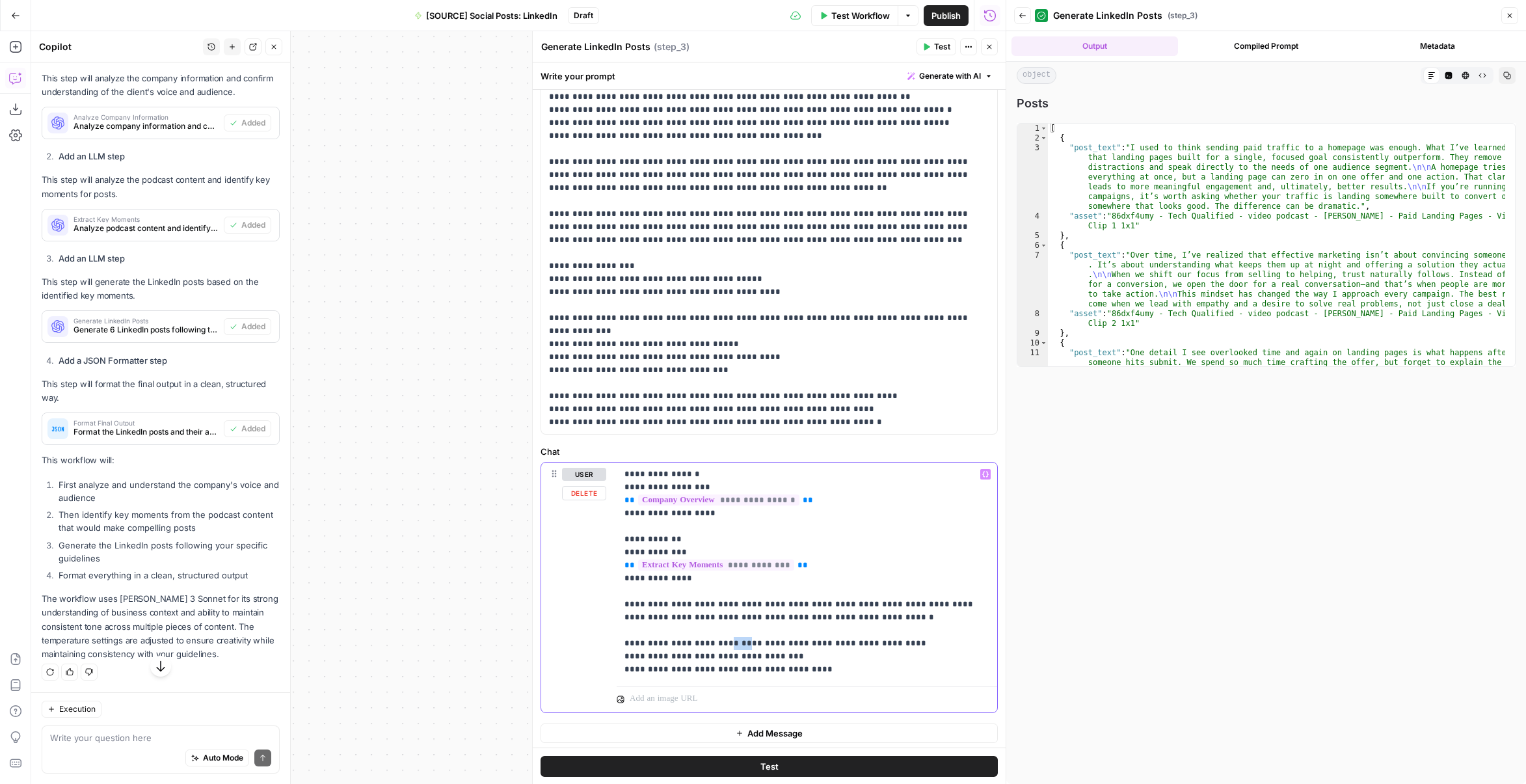
drag, startPoint x: 741, startPoint y: 639, endPoint x: 720, endPoint y: 640, distance: 21.0
click at [720, 640] on p "**********" at bounding box center [802, 571] width 356 height 208
drag, startPoint x: 830, startPoint y: 644, endPoint x: 760, endPoint y: 644, distance: 70.0
click at [760, 644] on p "**********" at bounding box center [802, 571] width 356 height 208
click at [937, 45] on span "Test" at bounding box center [943, 47] width 17 height 12
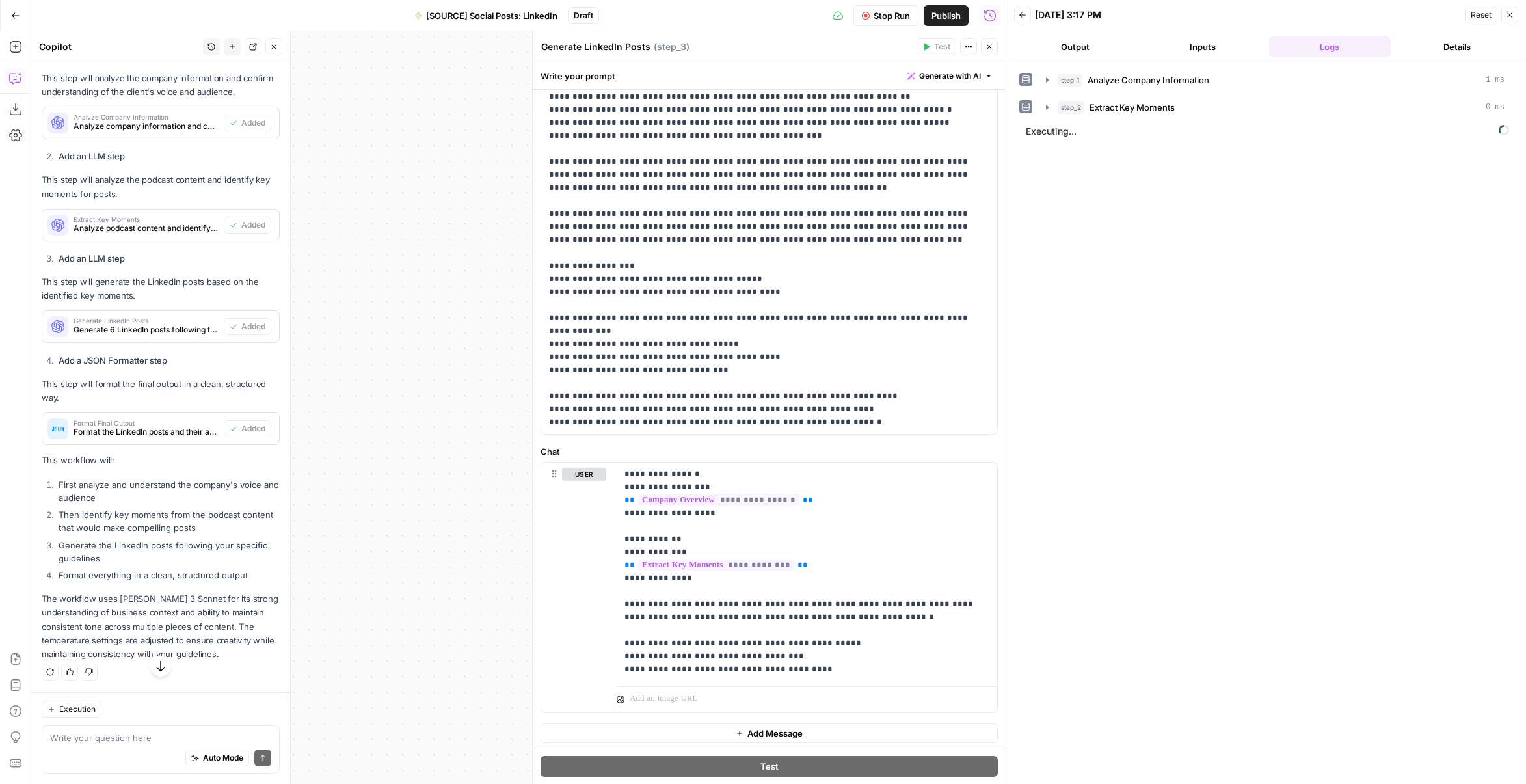
click at [1107, 39] on button "Output" at bounding box center [1075, 47] width 122 height 21
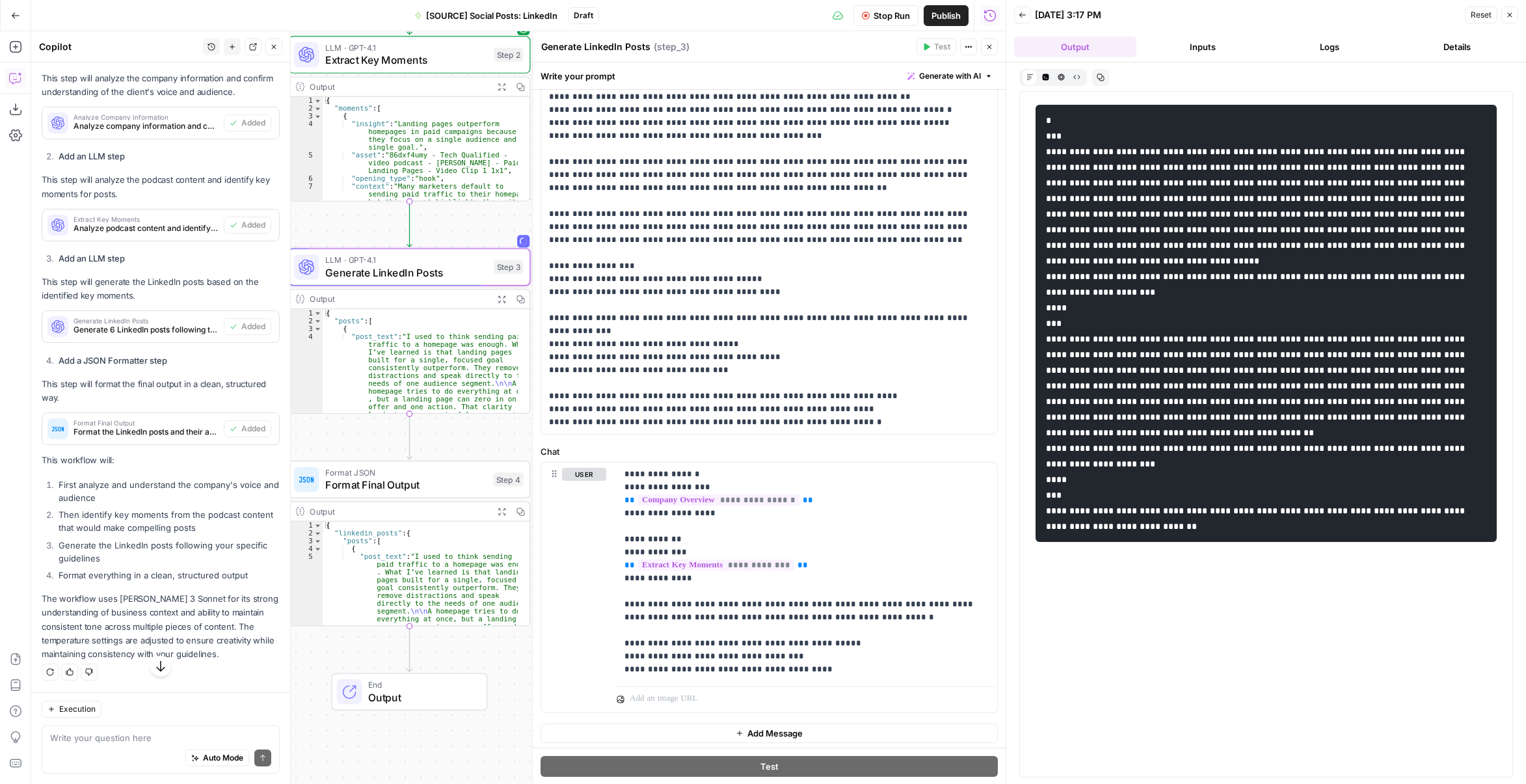
drag, startPoint x: 375, startPoint y: 310, endPoint x: 164, endPoint y: 276, distance: 213.7
click at [164, 276] on body "**********" at bounding box center [763, 392] width 1526 height 784
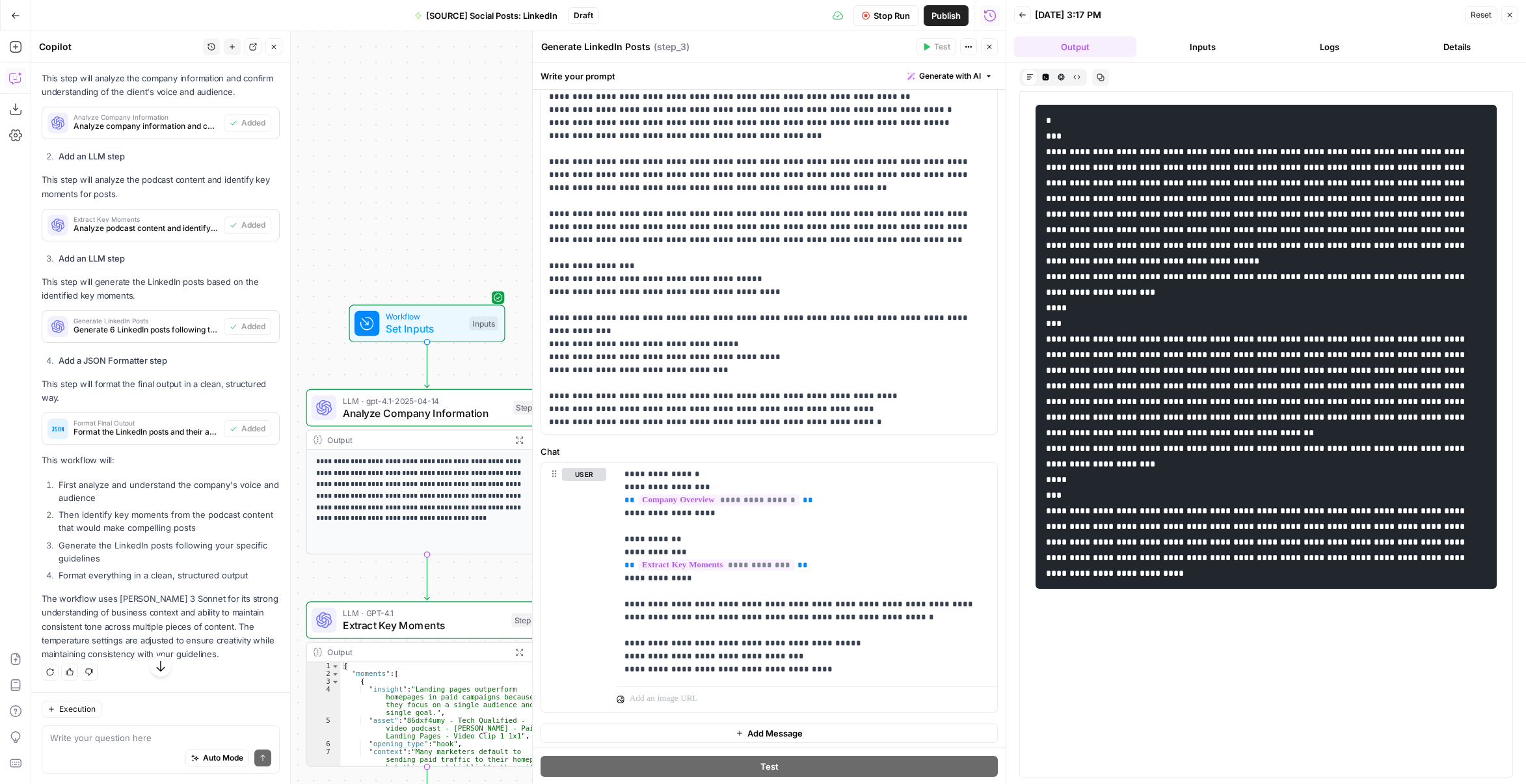
click at [271, 46] on icon "button" at bounding box center [273, 47] width 8 height 8
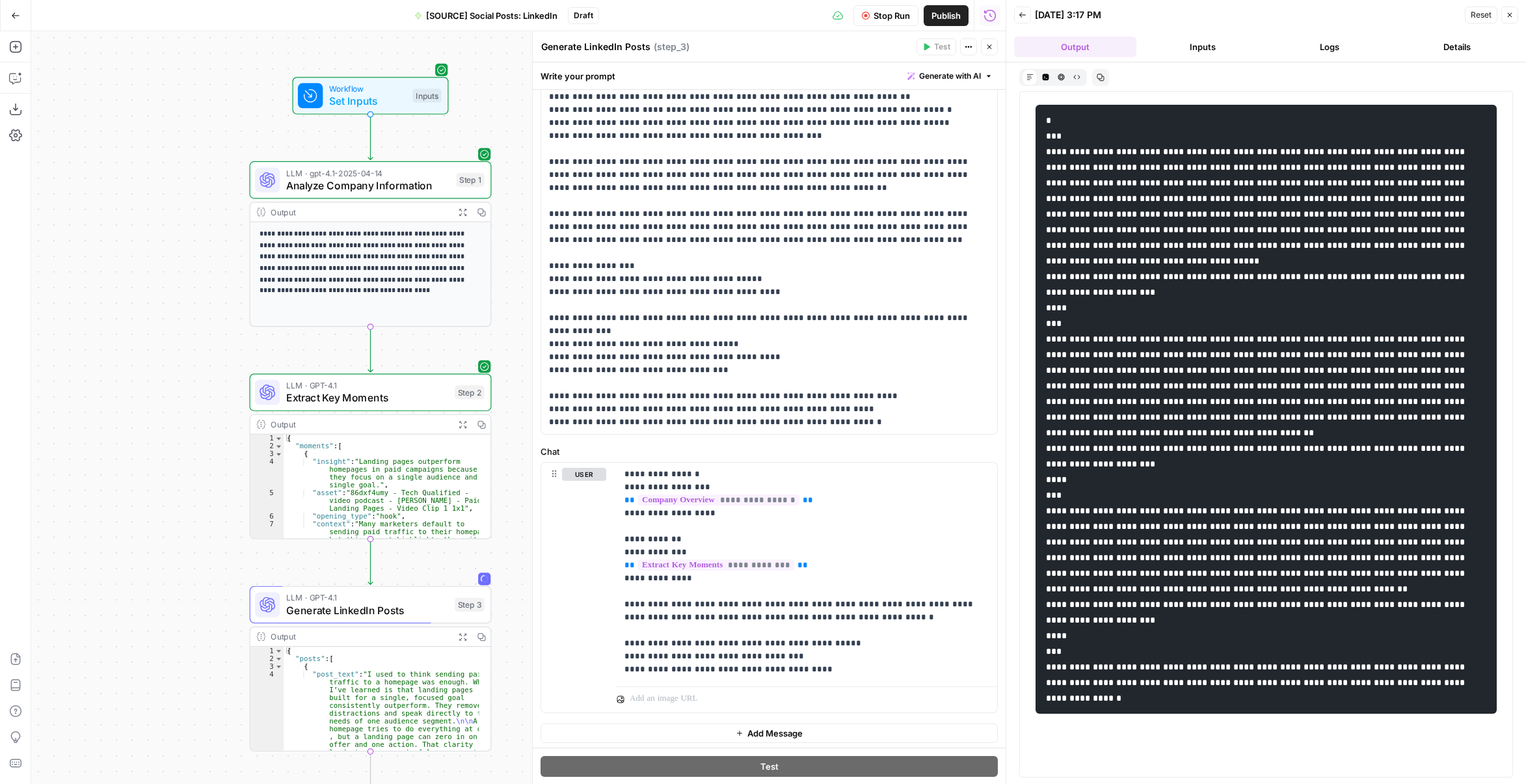
drag, startPoint x: 243, startPoint y: 476, endPoint x: 203, endPoint y: 355, distance: 127.4
click at [203, 355] on div "**********" at bounding box center [518, 407] width 975 height 753
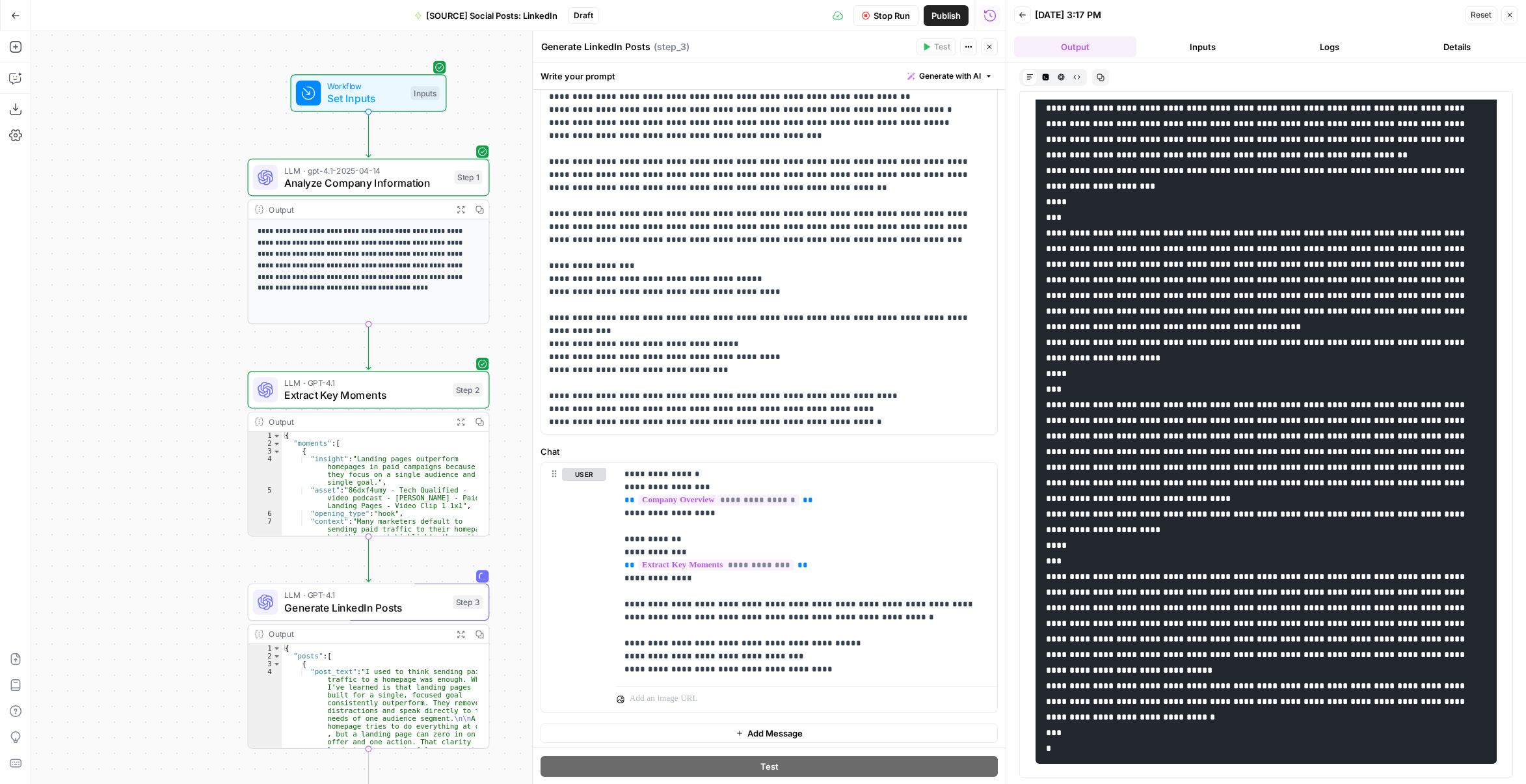
scroll to position [511, 0]
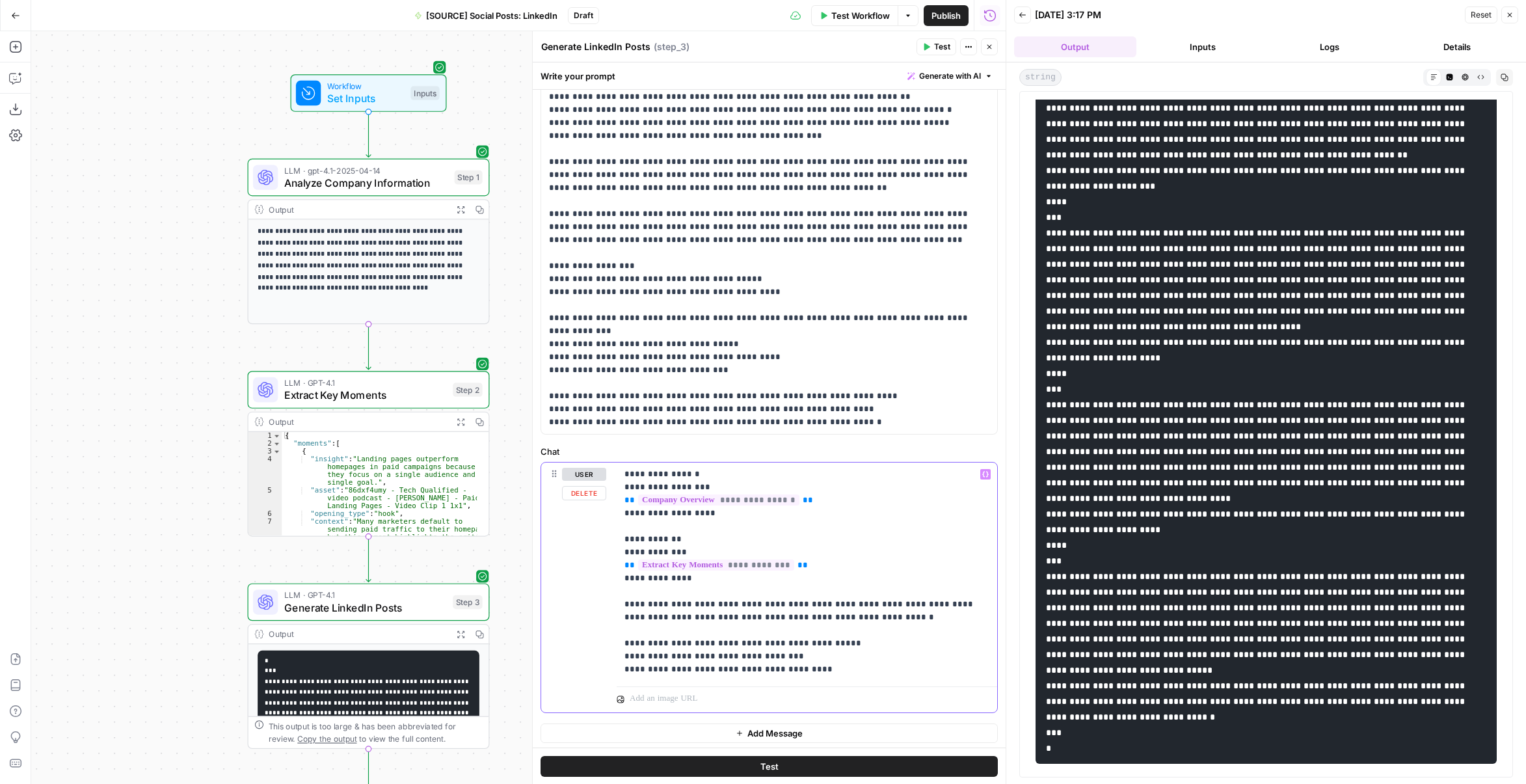
click at [758, 642] on p "**********" at bounding box center [802, 571] width 356 height 208
click at [933, 48] on button "Test" at bounding box center [936, 47] width 39 height 17
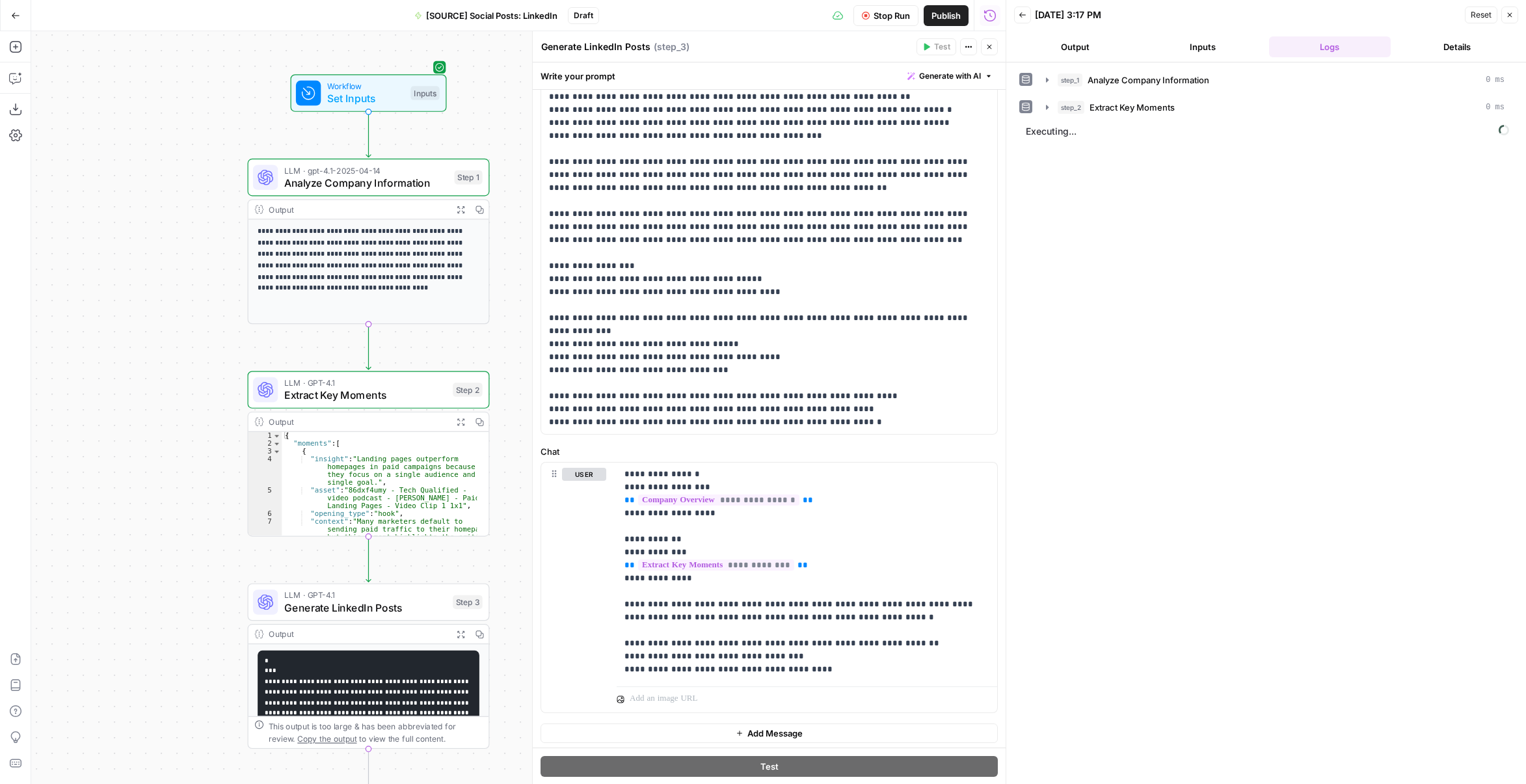
click at [1107, 50] on button "Output" at bounding box center [1075, 47] width 122 height 21
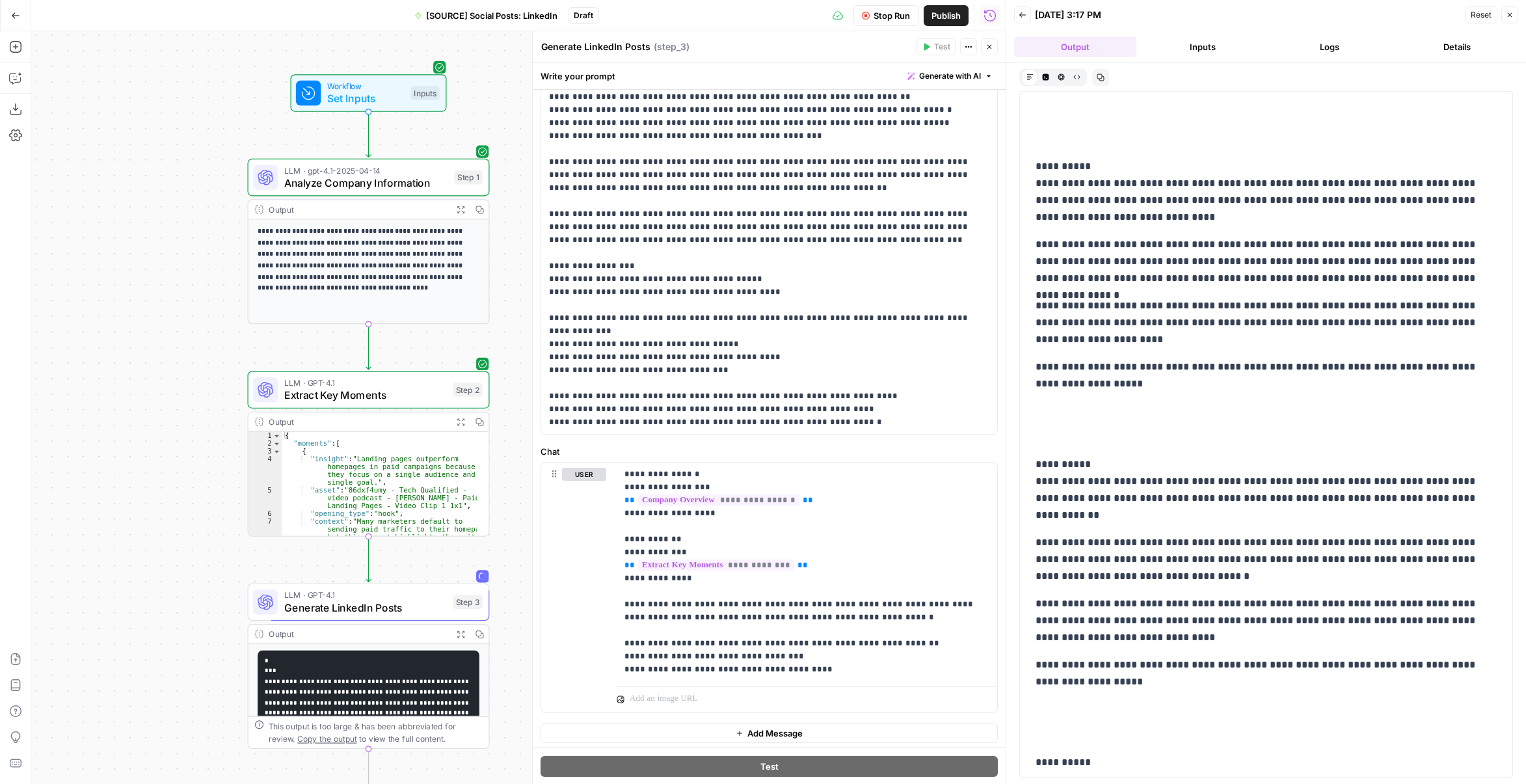
click at [874, 18] on span "Stop Run" at bounding box center [892, 16] width 37 height 13
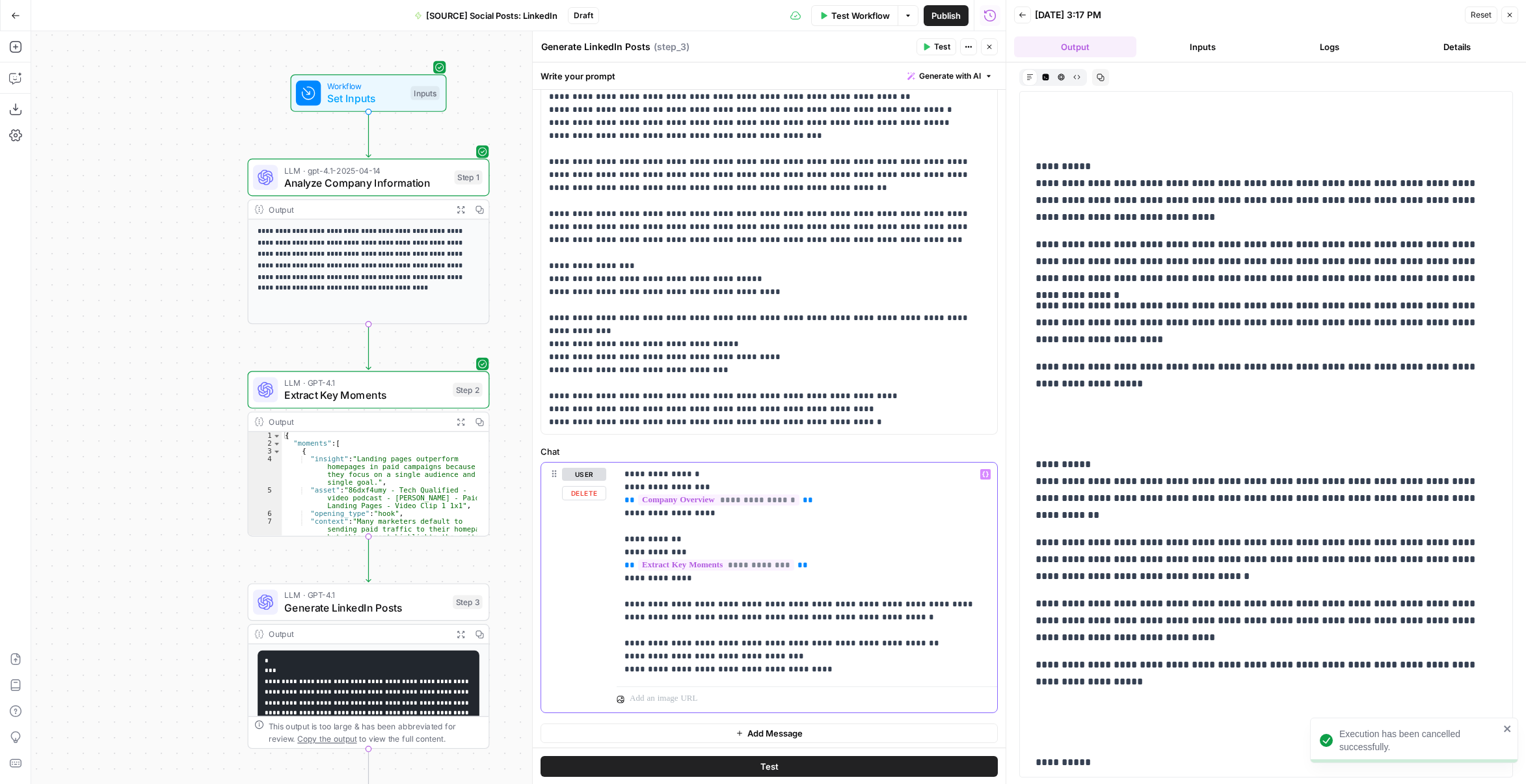
drag, startPoint x: 669, startPoint y: 655, endPoint x: 633, endPoint y: 653, distance: 36.1
click at [633, 653] on p "**********" at bounding box center [802, 571] width 356 height 208
drag, startPoint x: 652, startPoint y: 668, endPoint x: 632, endPoint y: 668, distance: 20.0
click at [632, 668] on p "**********" at bounding box center [802, 571] width 356 height 208
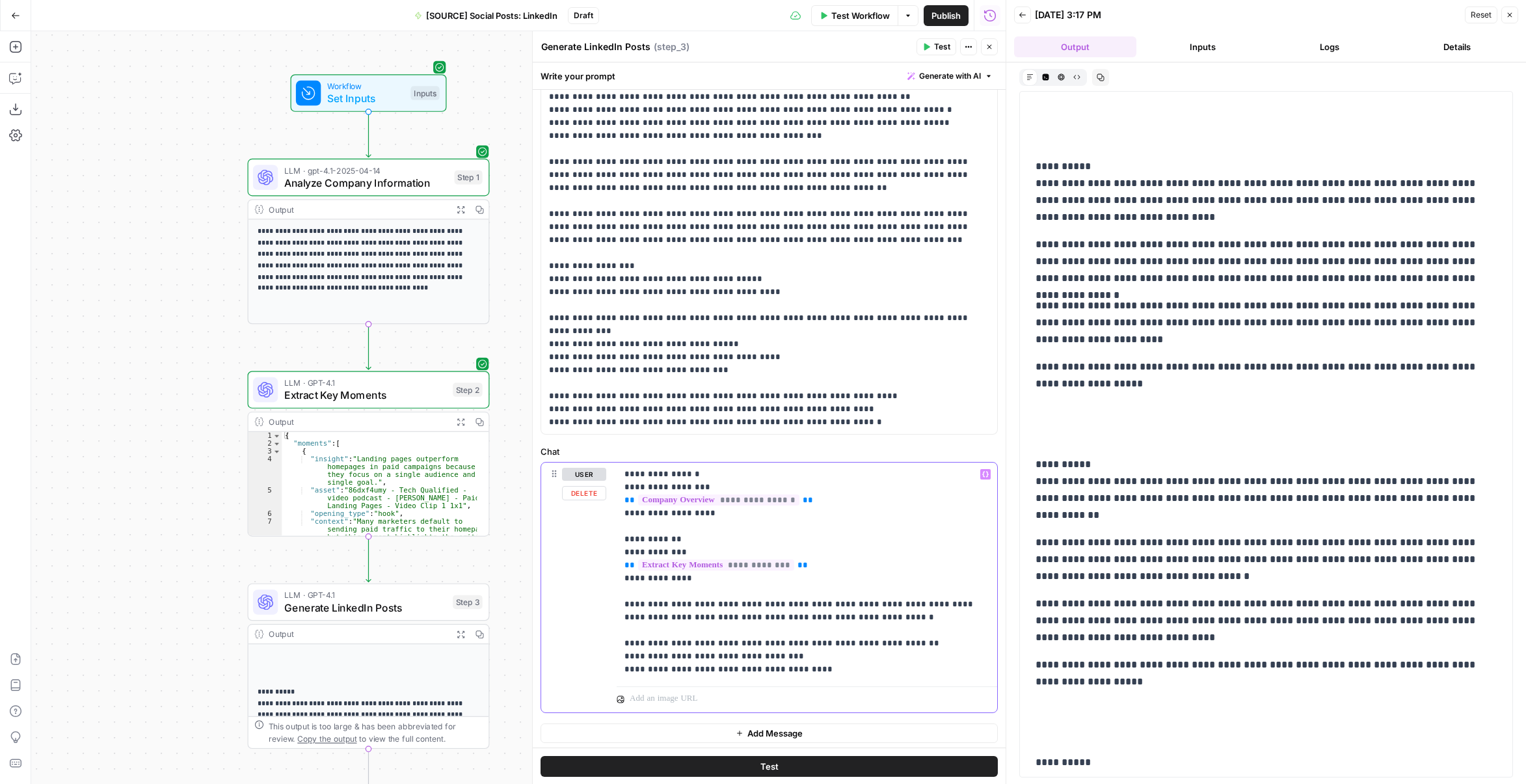
click at [630, 655] on p "**********" at bounding box center [802, 571] width 356 height 208
drag, startPoint x: 898, startPoint y: 639, endPoint x: 832, endPoint y: 637, distance: 66.0
click at [832, 637] on p "**********" at bounding box center [802, 571] width 356 height 208
click at [554, 367] on p "**********" at bounding box center [765, 181] width 431 height 494
drag, startPoint x: 864, startPoint y: 395, endPoint x: 713, endPoint y: 404, distance: 151.3
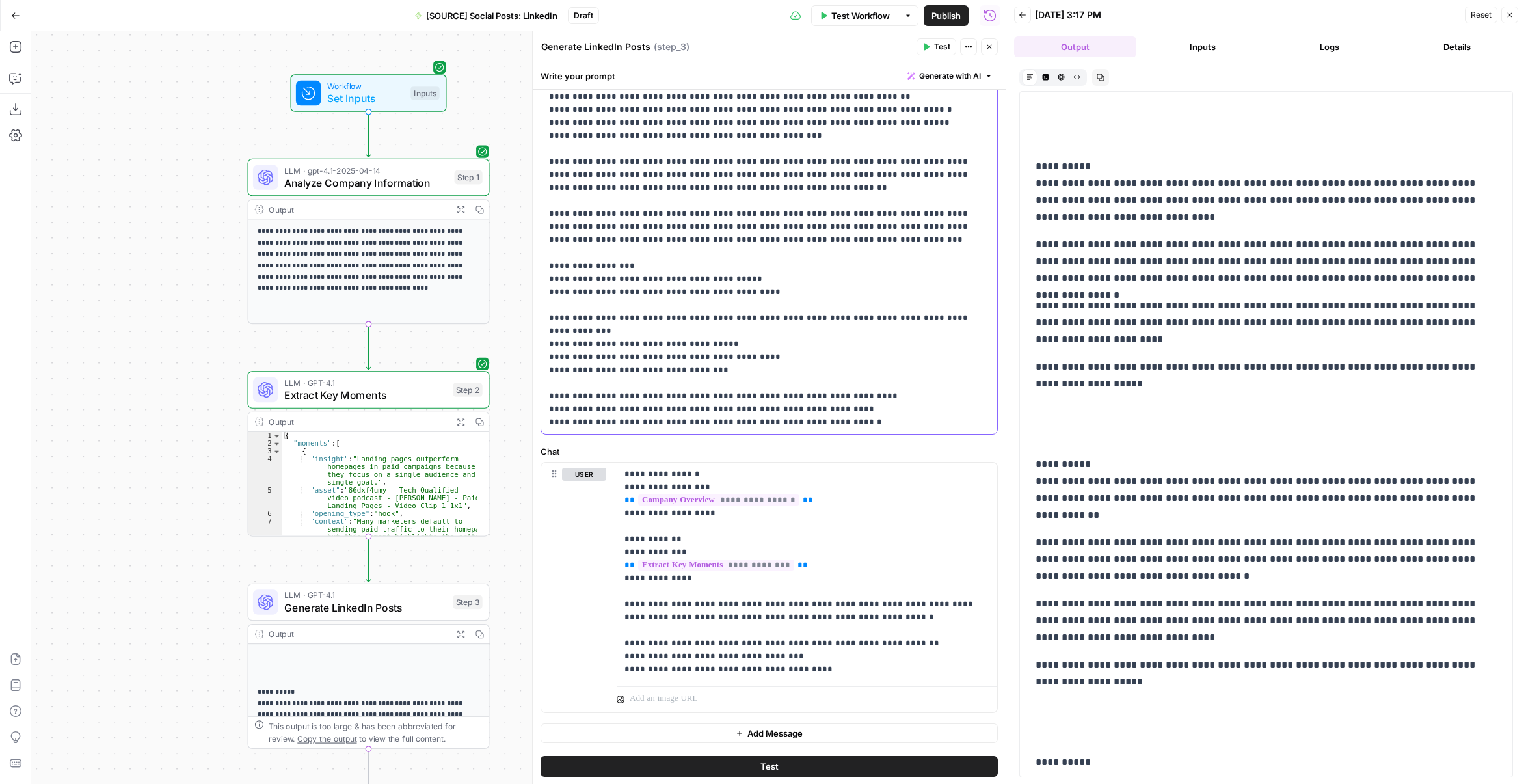
click at [557, 363] on p "**********" at bounding box center [765, 181] width 431 height 494
drag, startPoint x: 836, startPoint y: 414, endPoint x: 546, endPoint y: 369, distance: 293.5
click at [546, 369] on div "**********" at bounding box center [769, 182] width 456 height 505
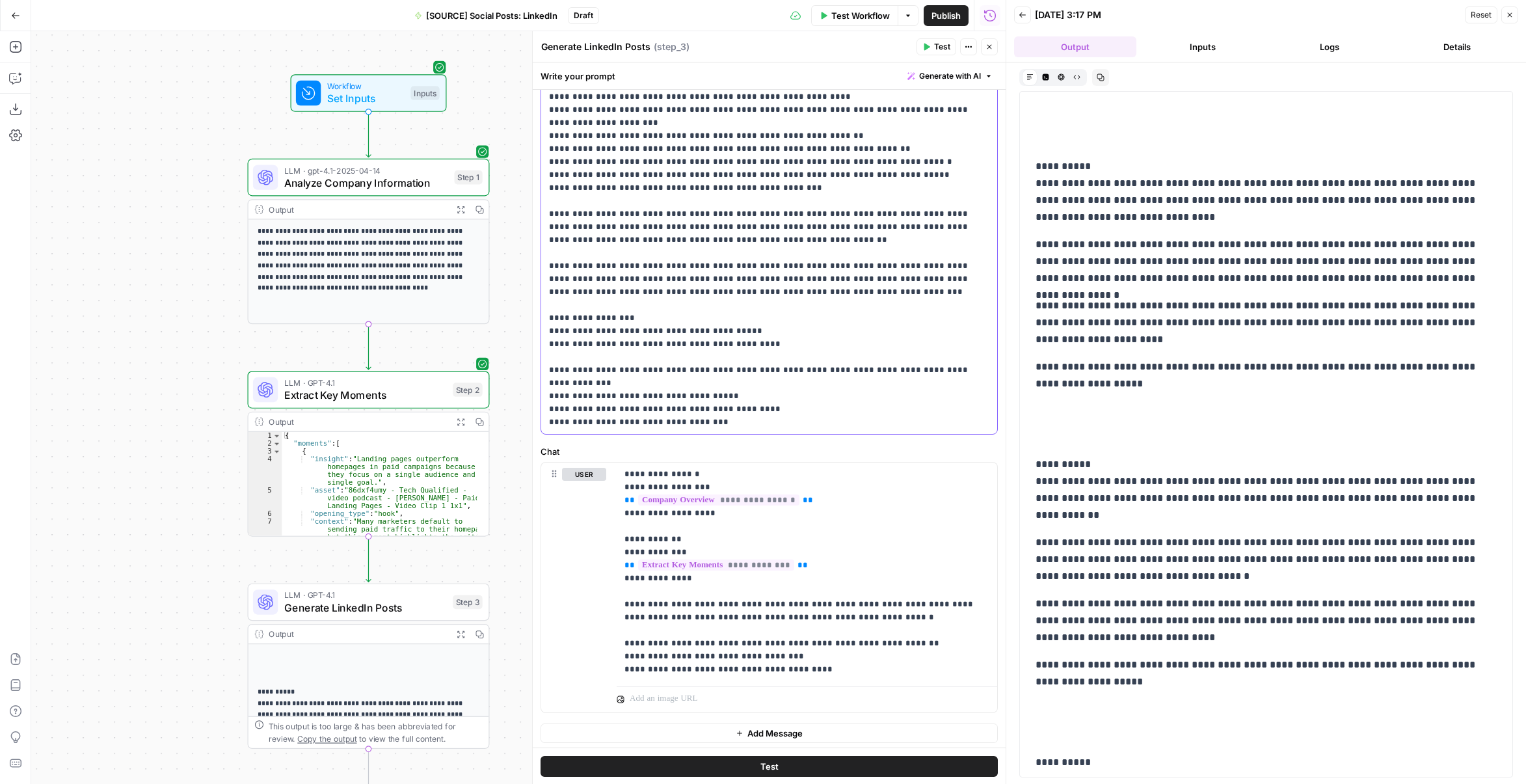
scroll to position [503, 0]
click at [946, 41] on span "Test" at bounding box center [943, 47] width 17 height 12
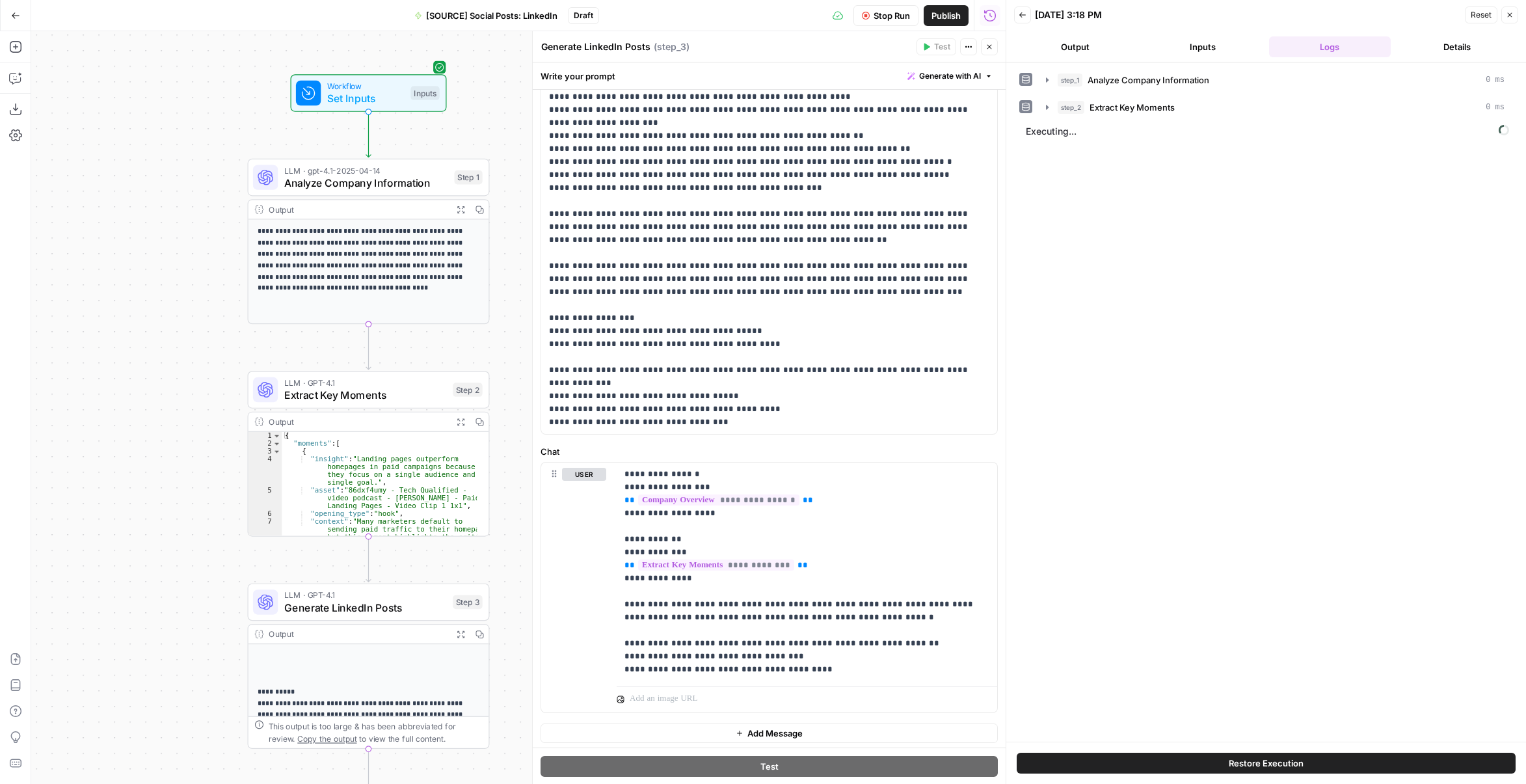
click at [1069, 44] on button "Output" at bounding box center [1075, 47] width 122 height 21
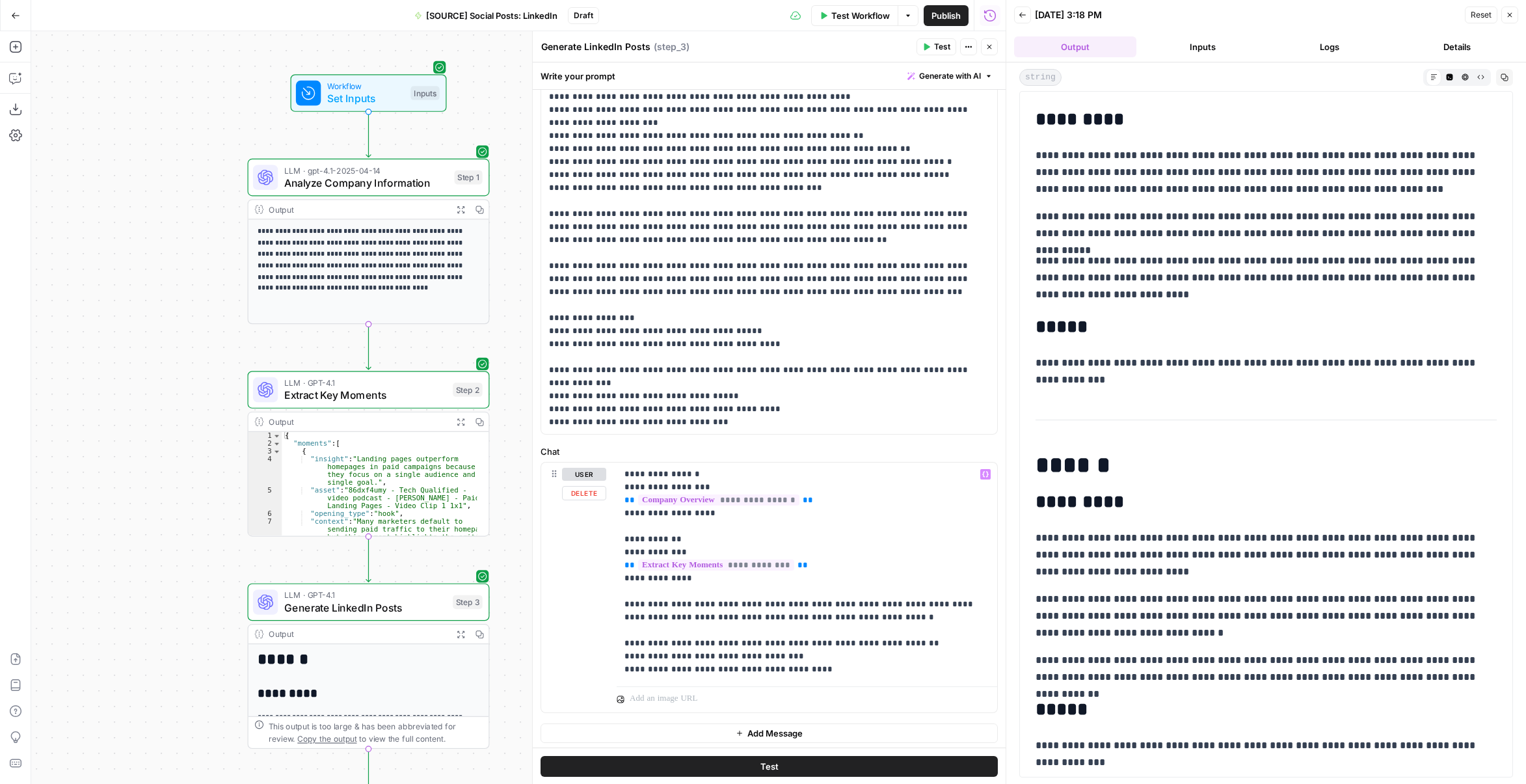
scroll to position [0, 0]
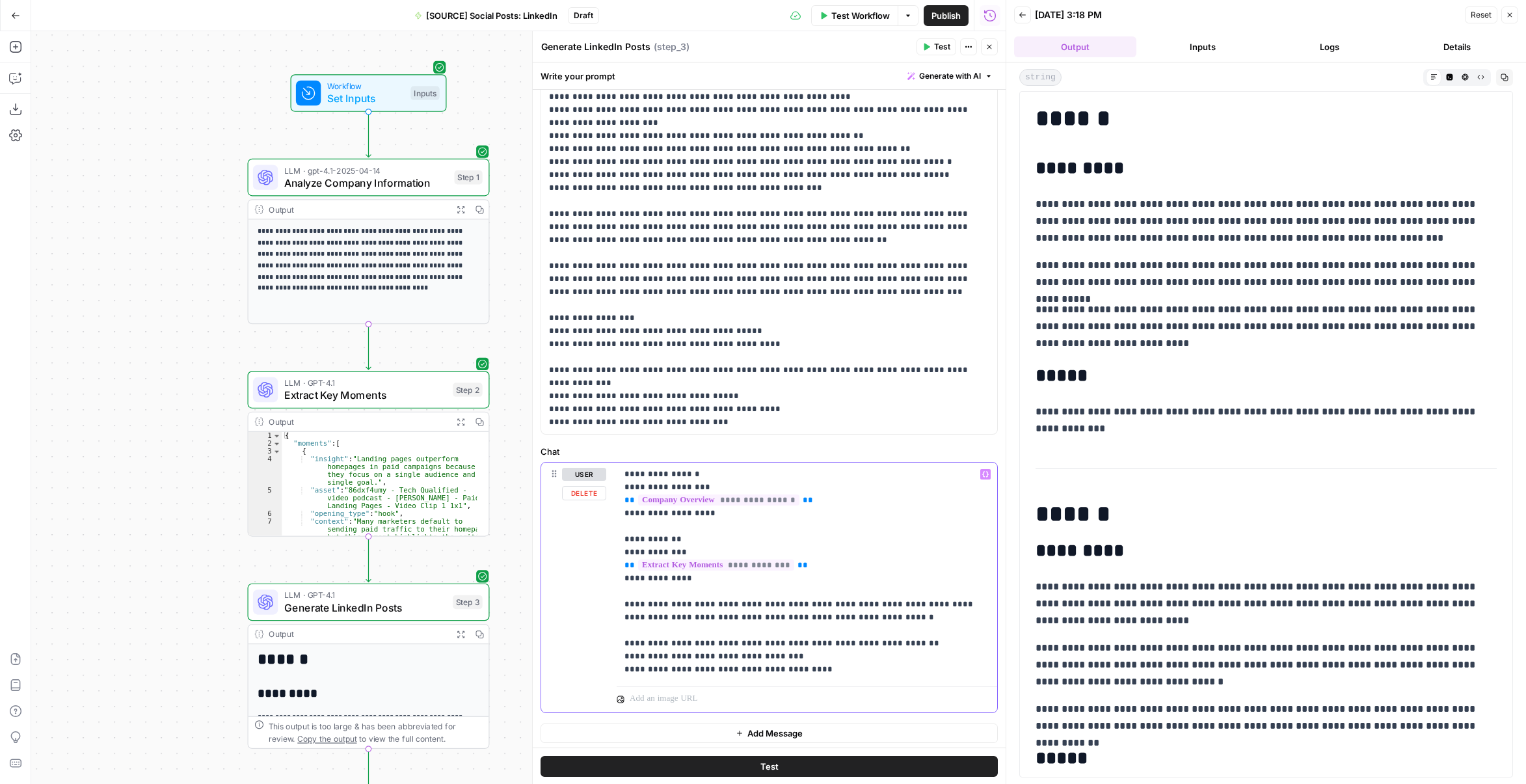
drag, startPoint x: 808, startPoint y: 666, endPoint x: 618, endPoint y: 669, distance: 190.0
click at [618, 669] on div "**********" at bounding box center [807, 571] width 381 height 218
copy p "**********"
click at [621, 657] on div "**********" at bounding box center [807, 571] width 381 height 218
click at [625, 656] on p "**********" at bounding box center [802, 578] width 356 height 221
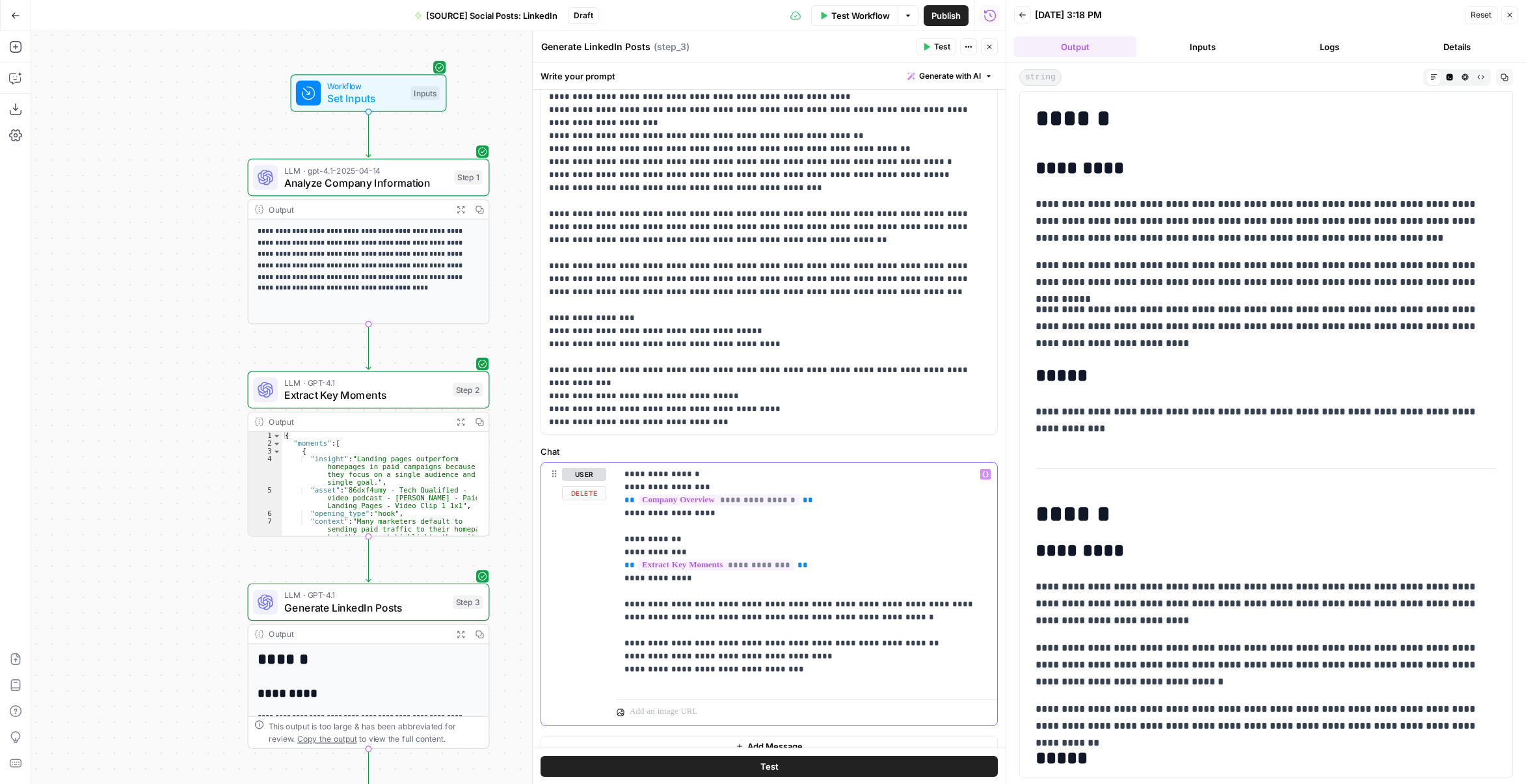
click at [632, 655] on p "**********" at bounding box center [802, 578] width 356 height 221
click at [831, 652] on p "**********" at bounding box center [802, 578] width 356 height 221
click at [937, 52] on button "Test" at bounding box center [936, 47] width 39 height 17
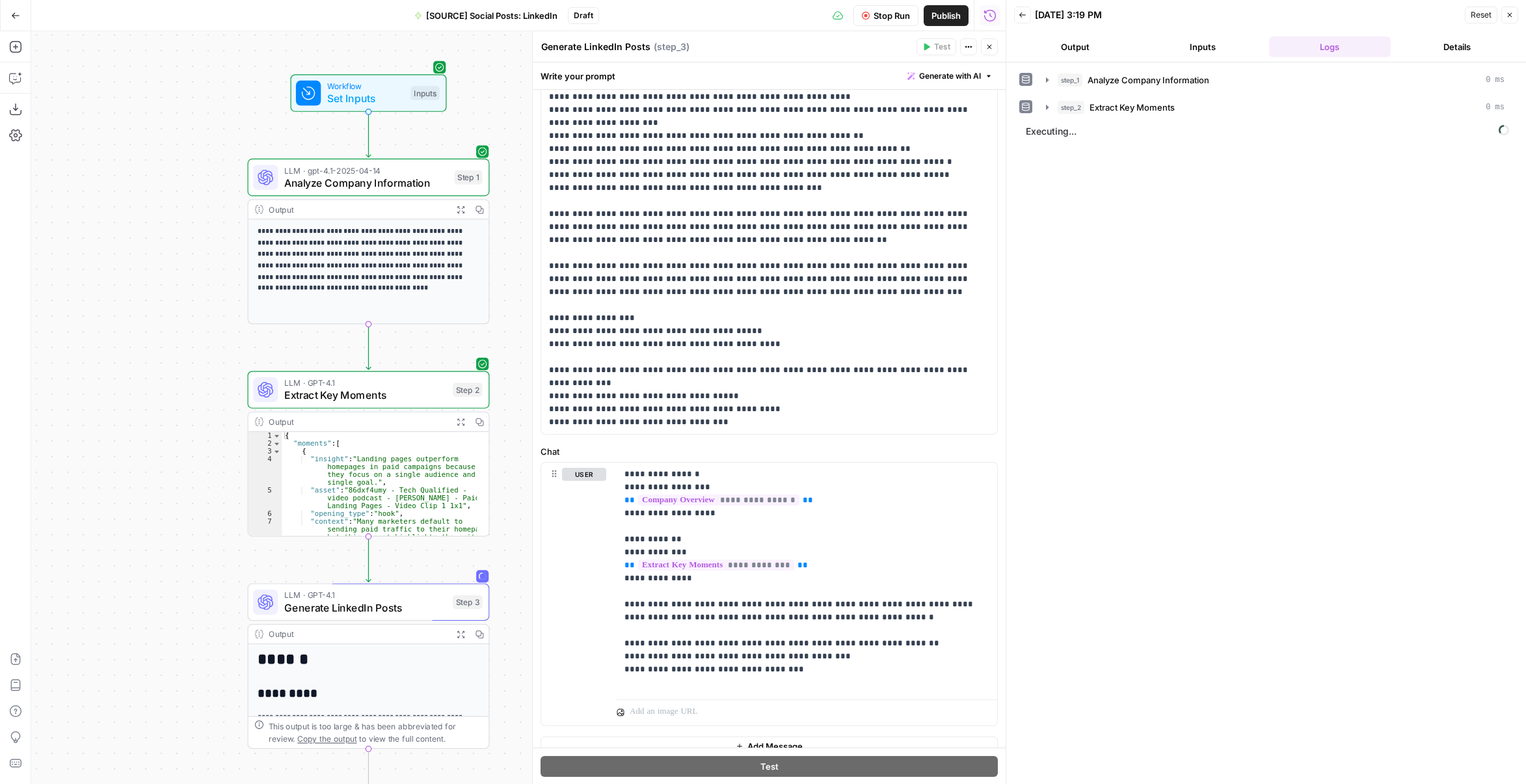
click at [1078, 44] on button "Output" at bounding box center [1075, 47] width 122 height 21
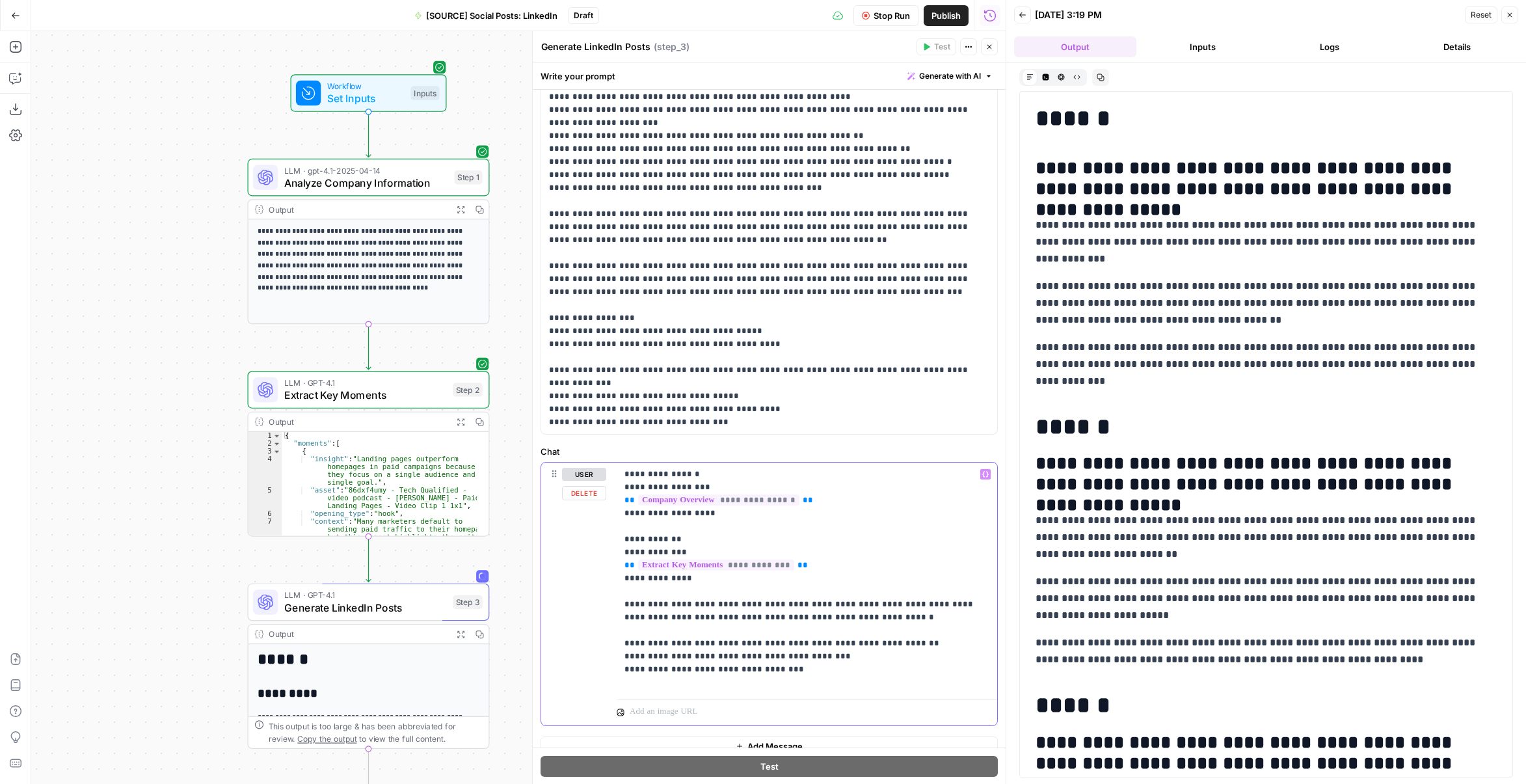
drag, startPoint x: 825, startPoint y: 642, endPoint x: 786, endPoint y: 637, distance: 39.3
click at [786, 637] on p "**********" at bounding box center [802, 578] width 356 height 221
click at [897, 15] on span "Stop Run" at bounding box center [892, 16] width 37 height 13
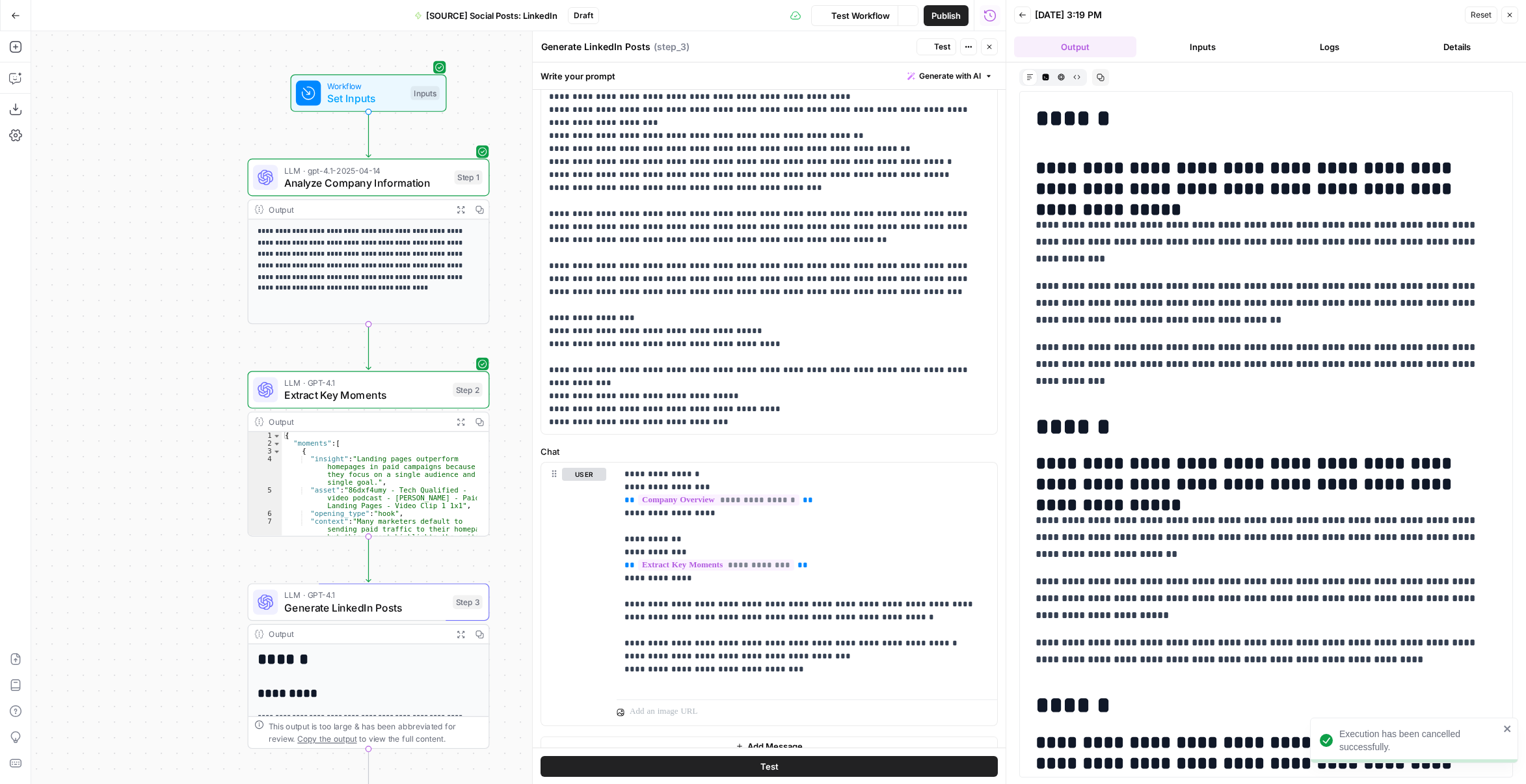
click at [935, 44] on span "Test" at bounding box center [943, 47] width 17 height 12
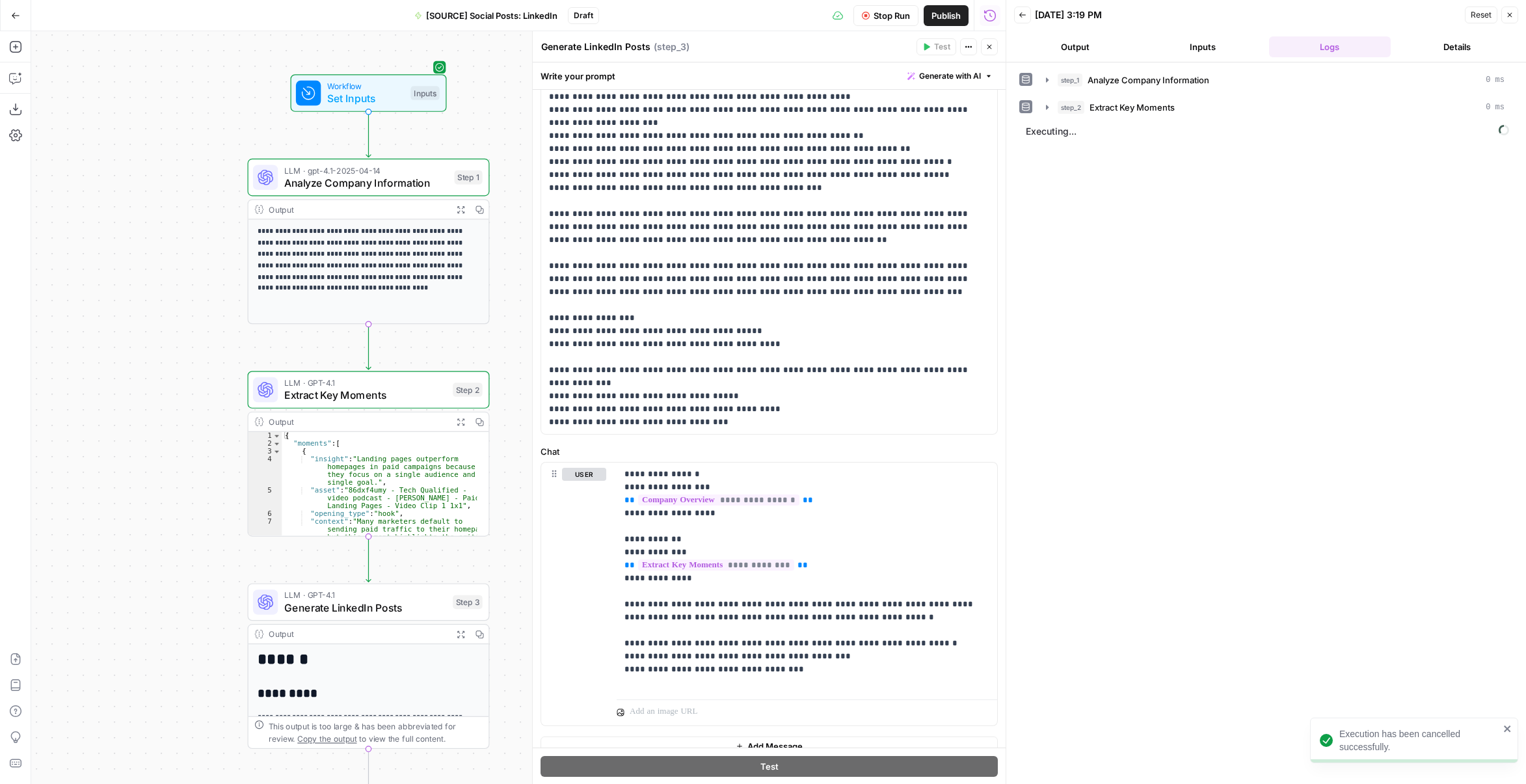
click at [1075, 49] on button "Output" at bounding box center [1075, 47] width 122 height 21
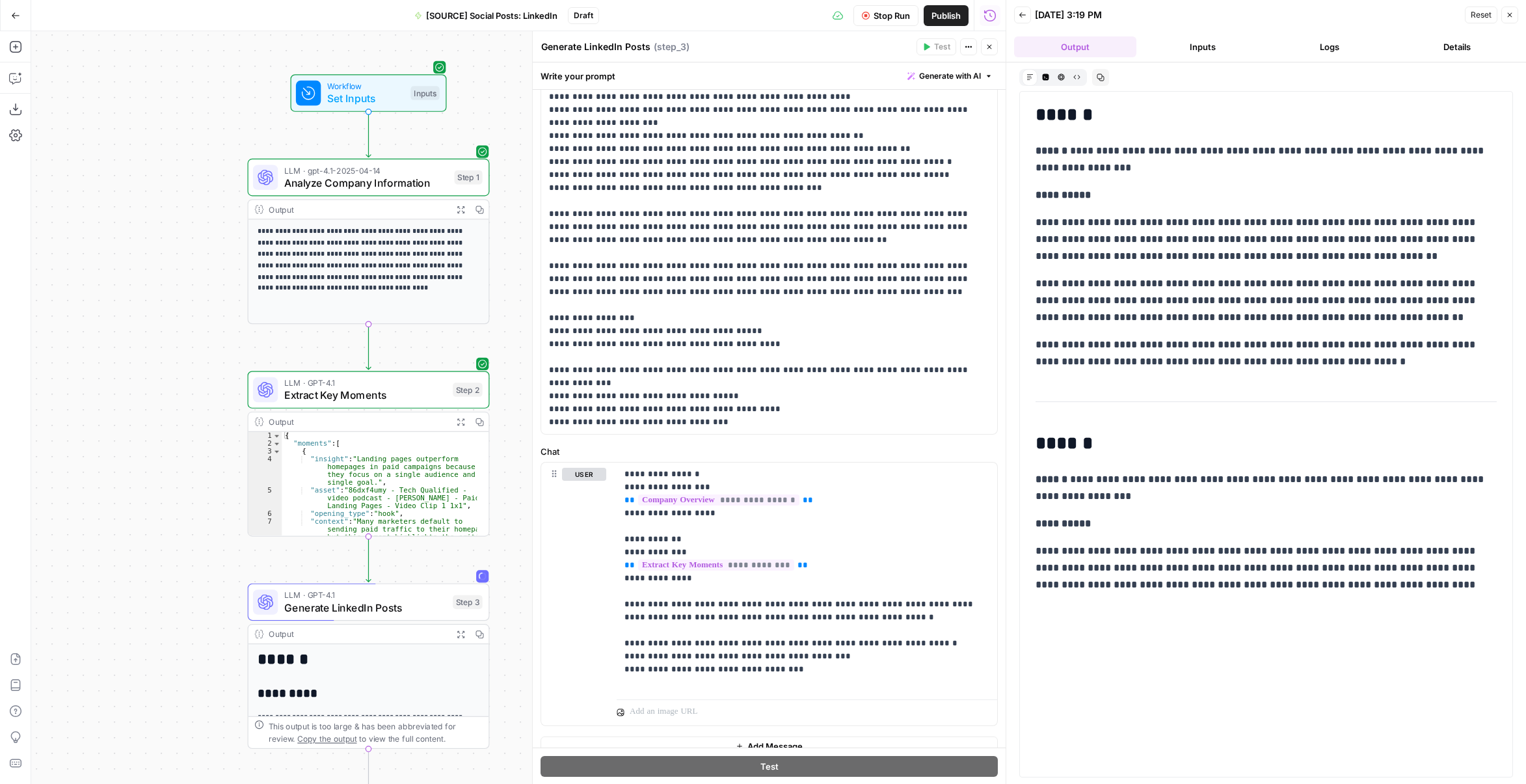
drag, startPoint x: 1306, startPoint y: 357, endPoint x: 1034, endPoint y: 223, distance: 303.2
click at [1034, 223] on div "**********" at bounding box center [1266, 349] width 477 height 499
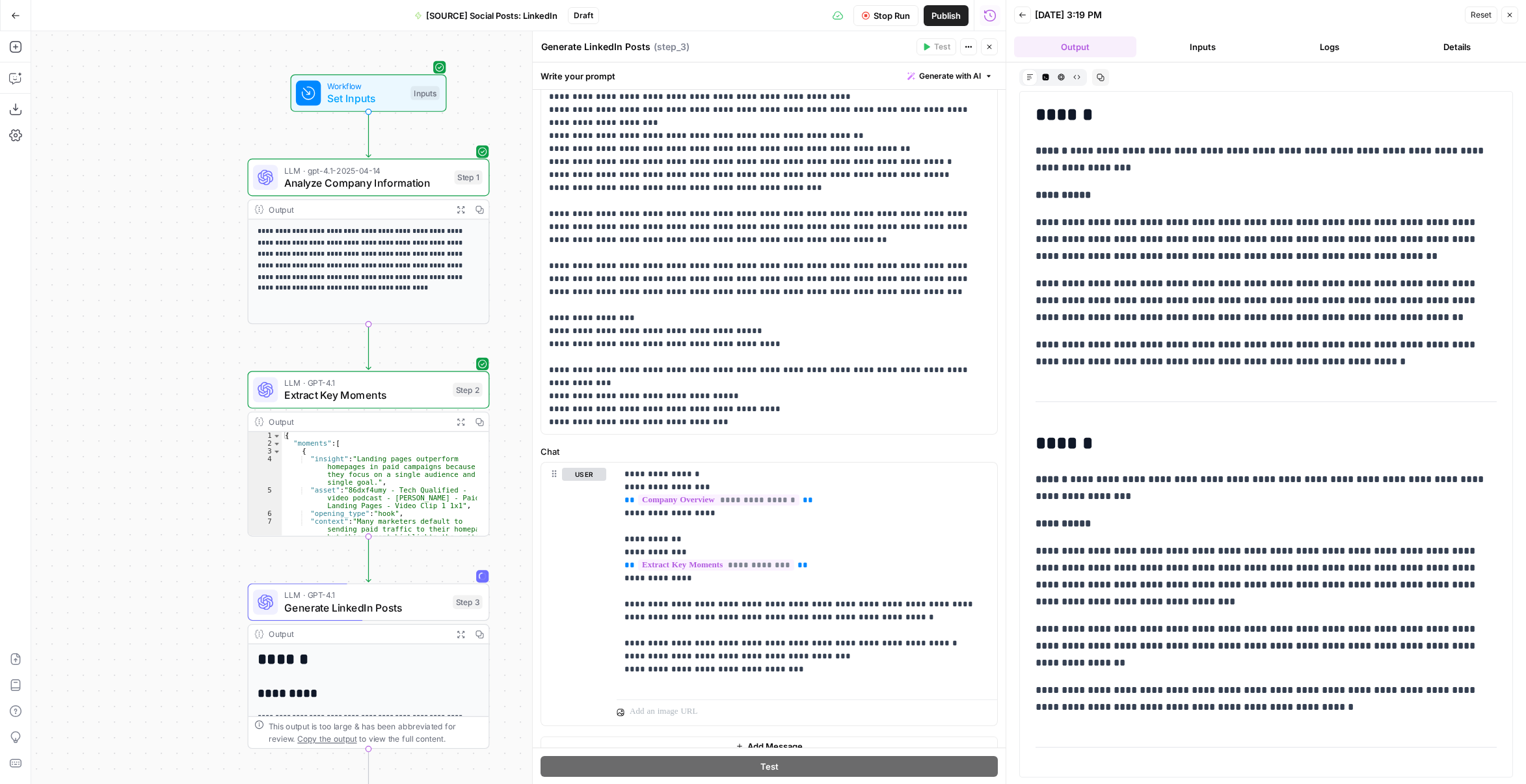
drag, startPoint x: 1036, startPoint y: 216, endPoint x: 1372, endPoint y: 346, distance: 360.3
click at [1372, 346] on div "**********" at bounding box center [1266, 478] width 477 height 756
copy div "**********"
drag, startPoint x: 1357, startPoint y: 359, endPoint x: 1036, endPoint y: 215, distance: 351.8
click at [1036, 215] on div "**********" at bounding box center [1266, 536] width 477 height 872
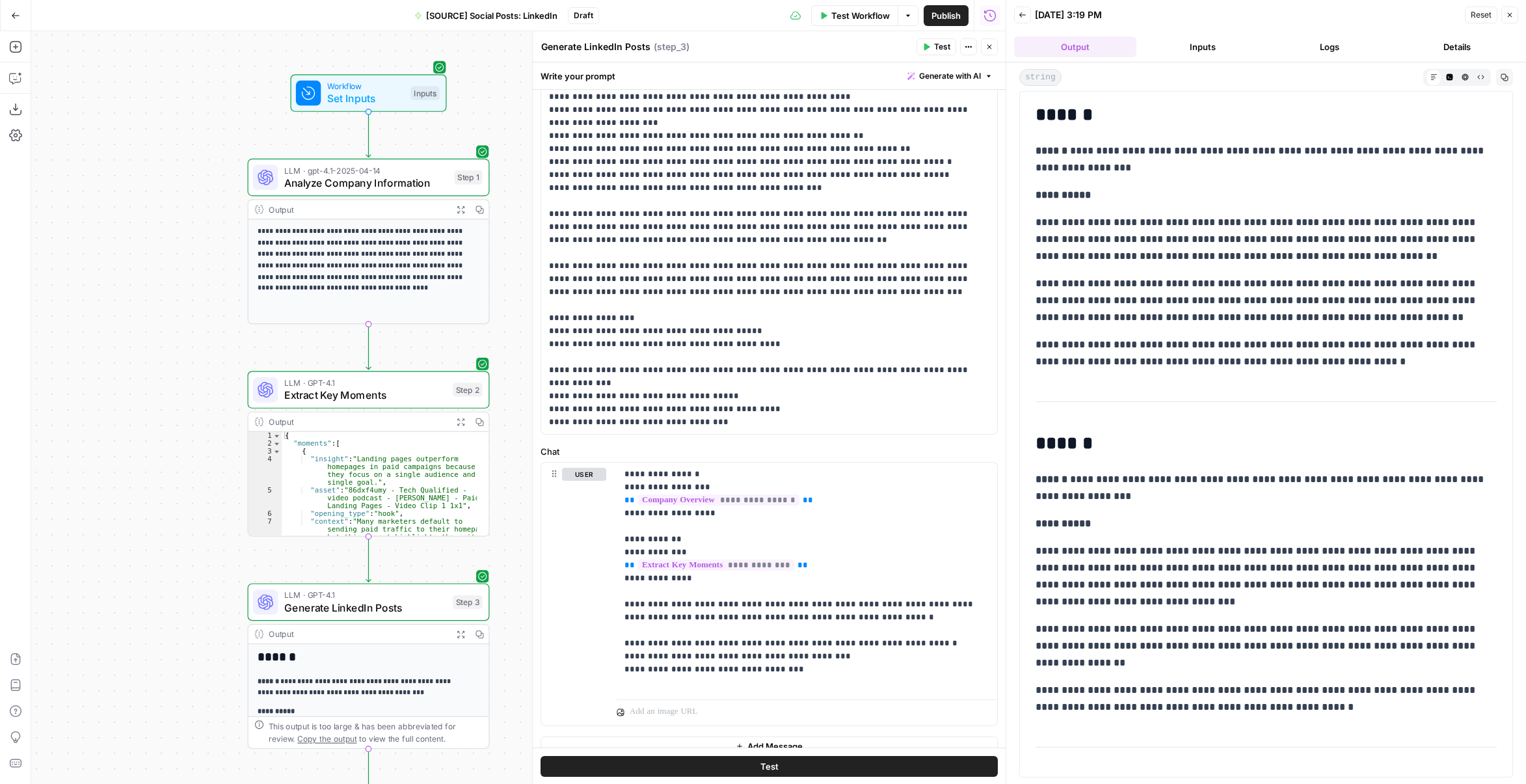
drag, startPoint x: 1366, startPoint y: 364, endPoint x: 1024, endPoint y: 222, distance: 370.3
click at [1024, 222] on div "**********" at bounding box center [1266, 434] width 494 height 687
copy div "**********"
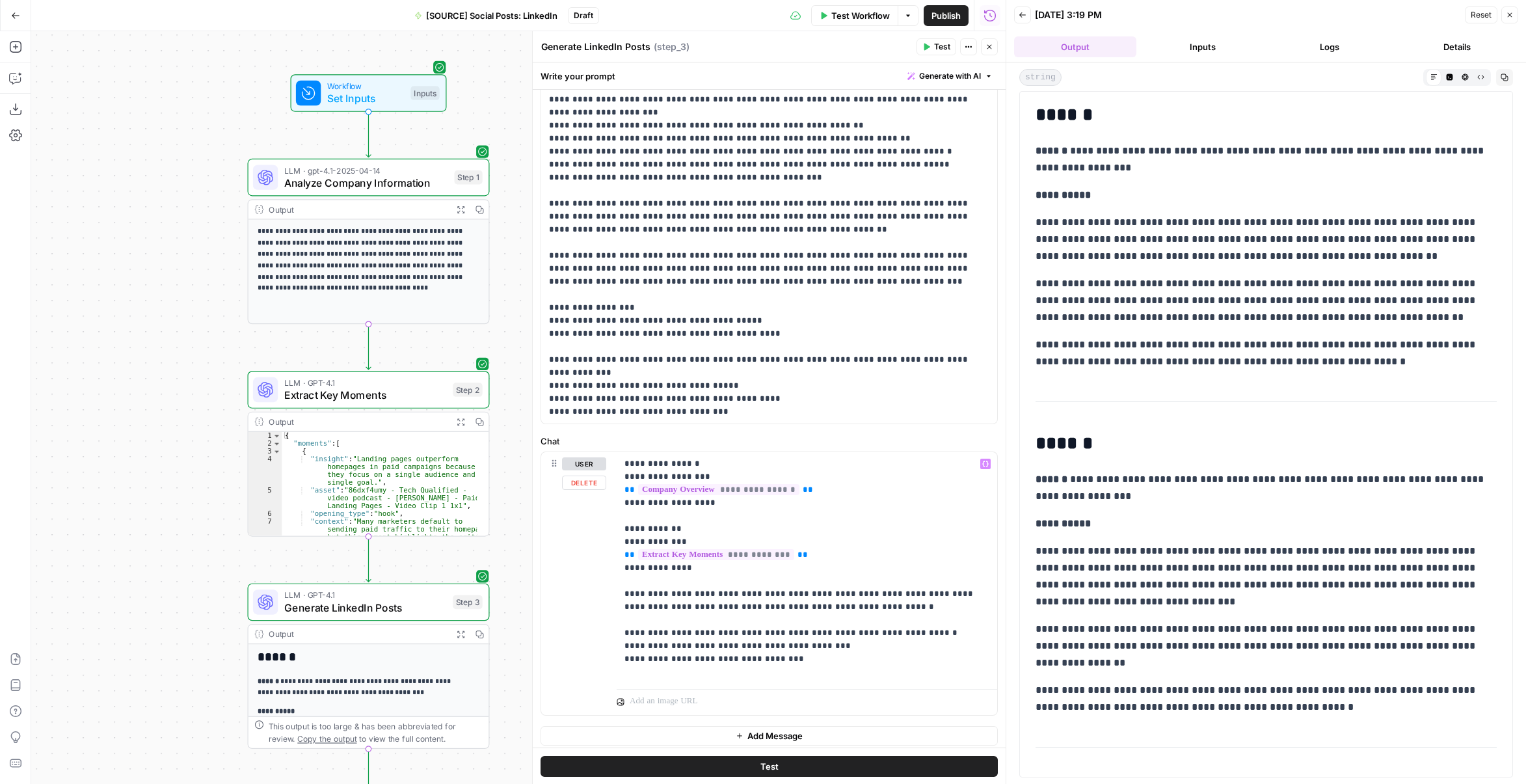
scroll to position [516, 0]
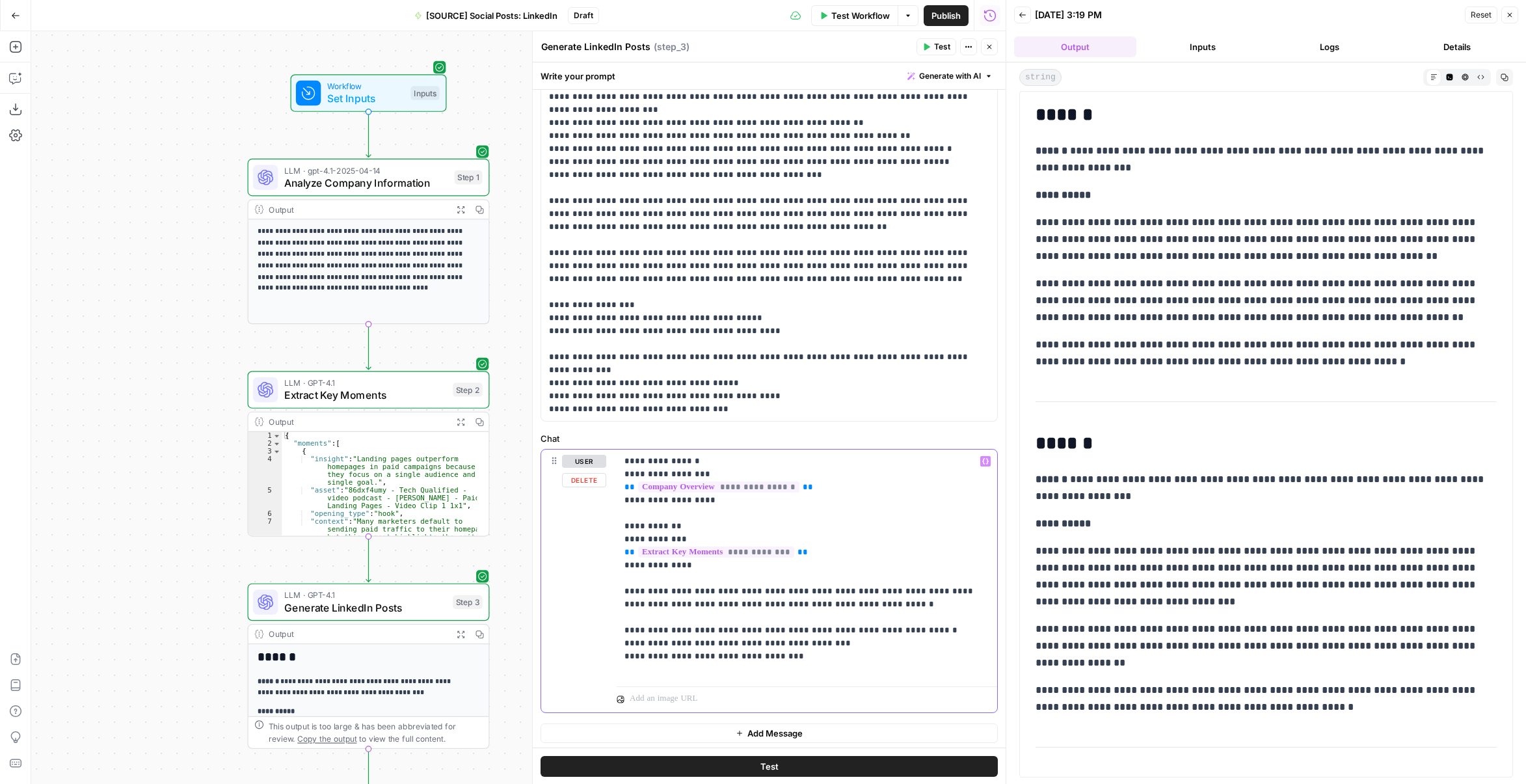
click at [617, 641] on div "**********" at bounding box center [807, 565] width 381 height 232
click at [647, 639] on p "**********" at bounding box center [802, 571] width 356 height 234
click at [931, 48] on icon "button" at bounding box center [926, 47] width 8 height 8
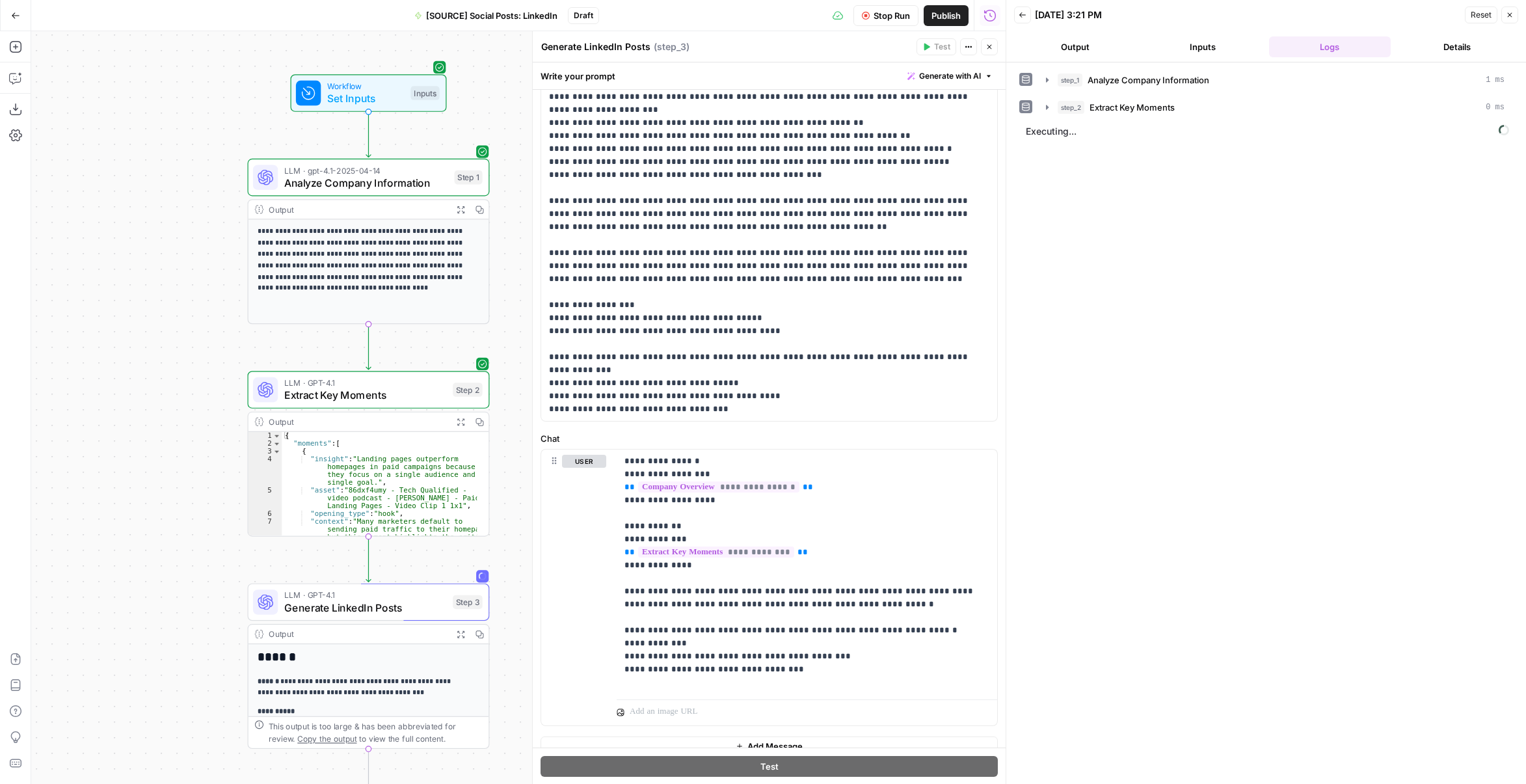
click at [1105, 32] on header "Back [DATE] 3:21 PM Reset Close Output Inputs Logs Details" at bounding box center [1266, 31] width 520 height 62
click at [1098, 39] on button "Output" at bounding box center [1075, 47] width 122 height 21
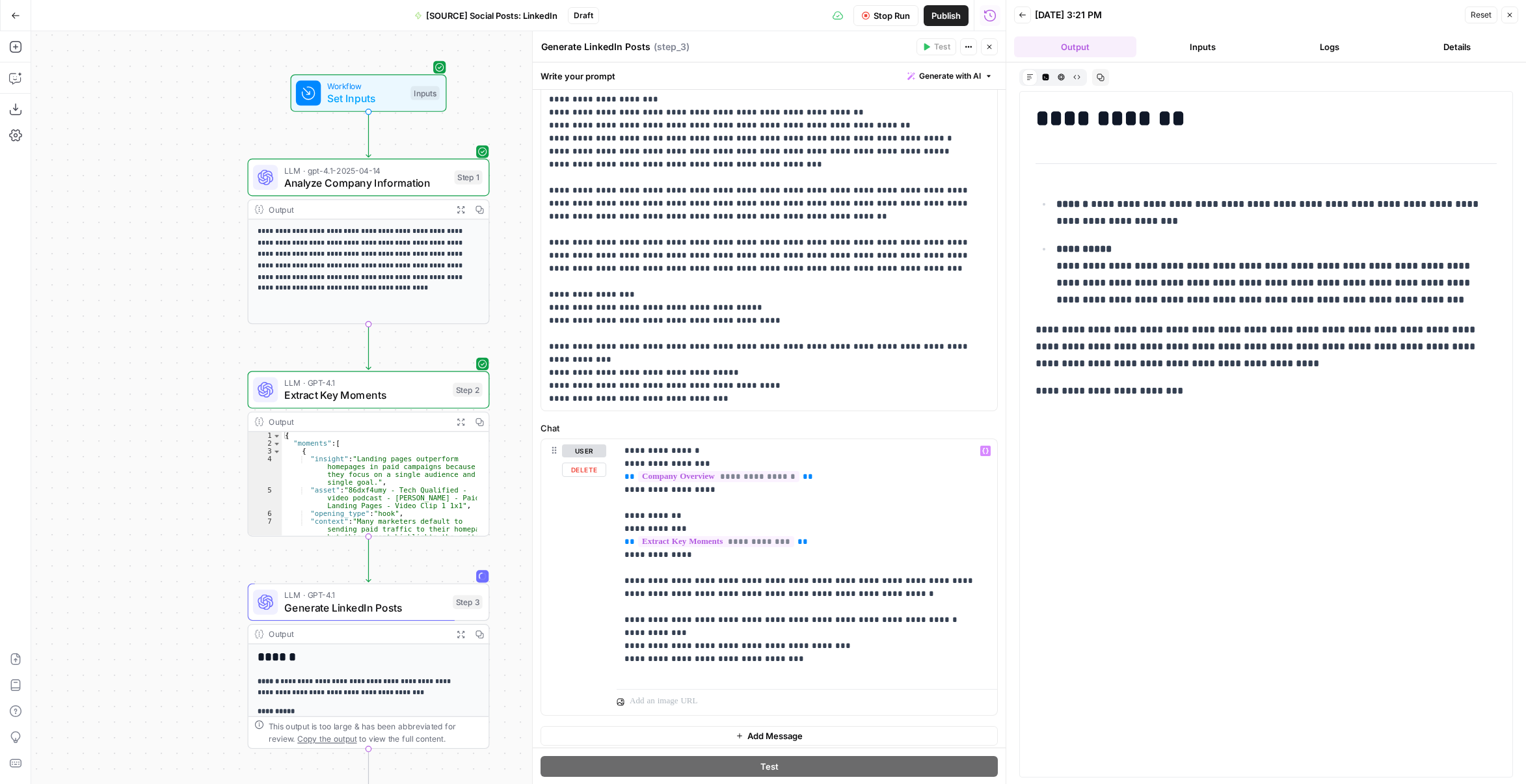
scroll to position [530, 0]
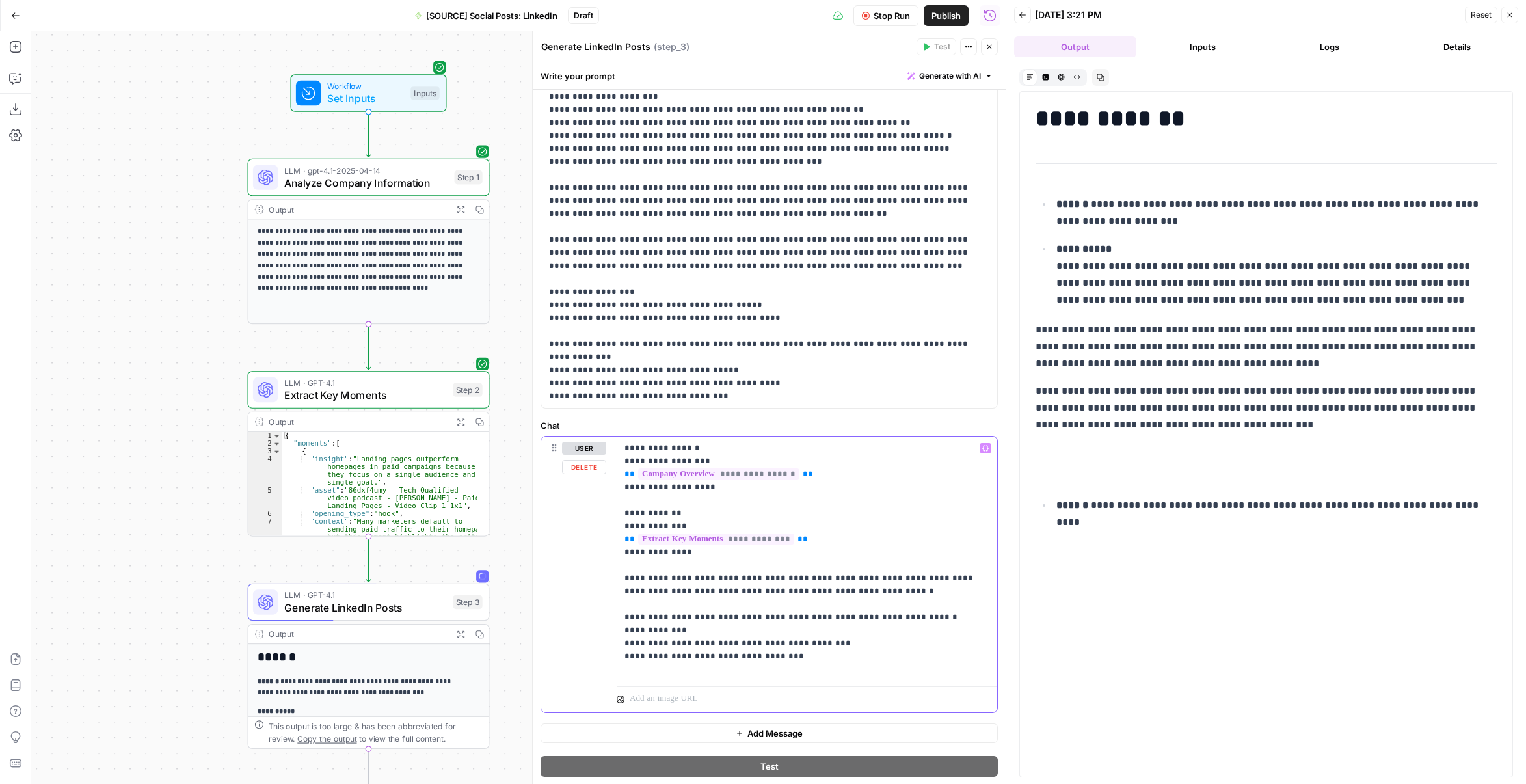
click at [831, 659] on p "**********" at bounding box center [802, 558] width 356 height 234
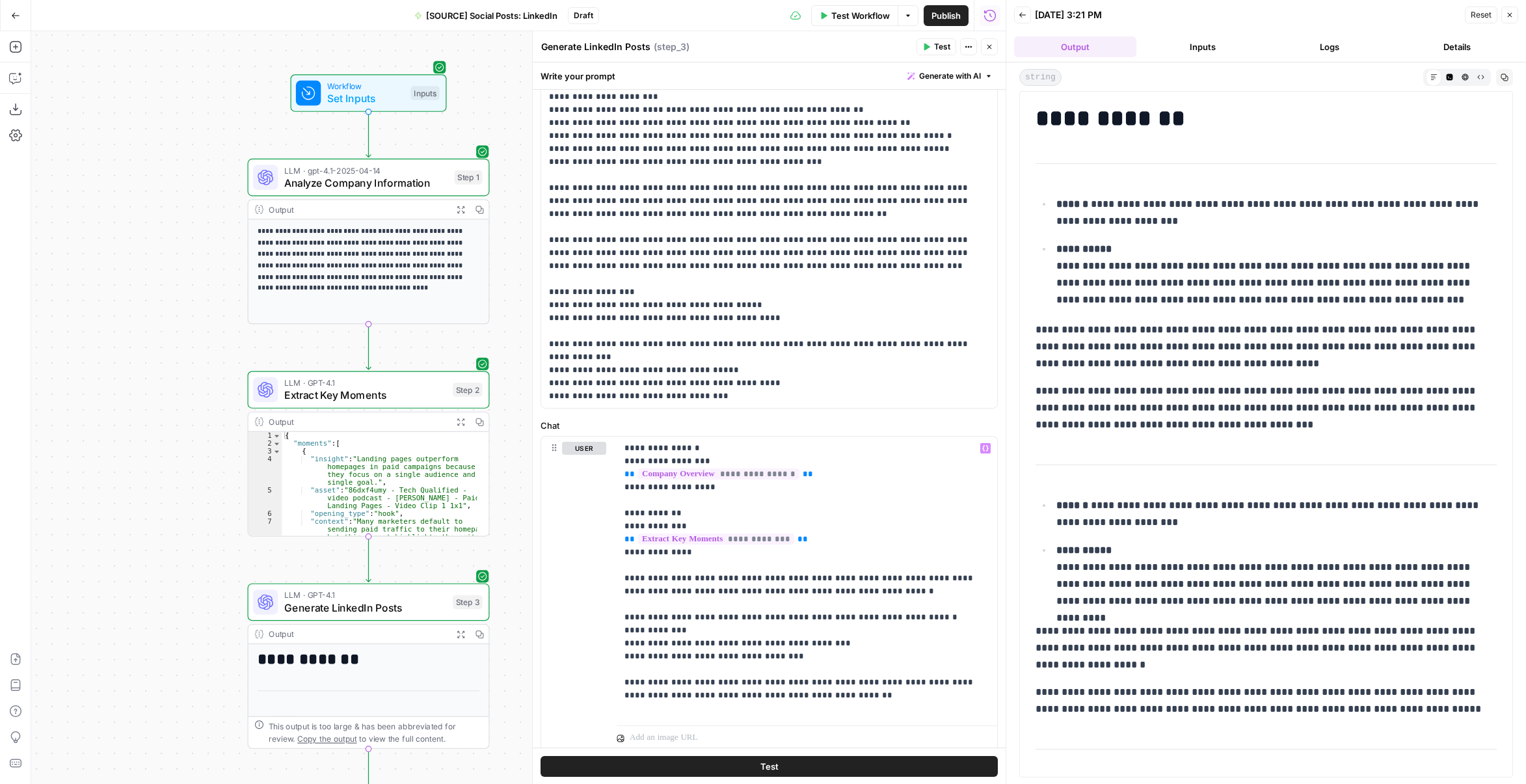
click at [930, 41] on button "Test" at bounding box center [936, 47] width 39 height 17
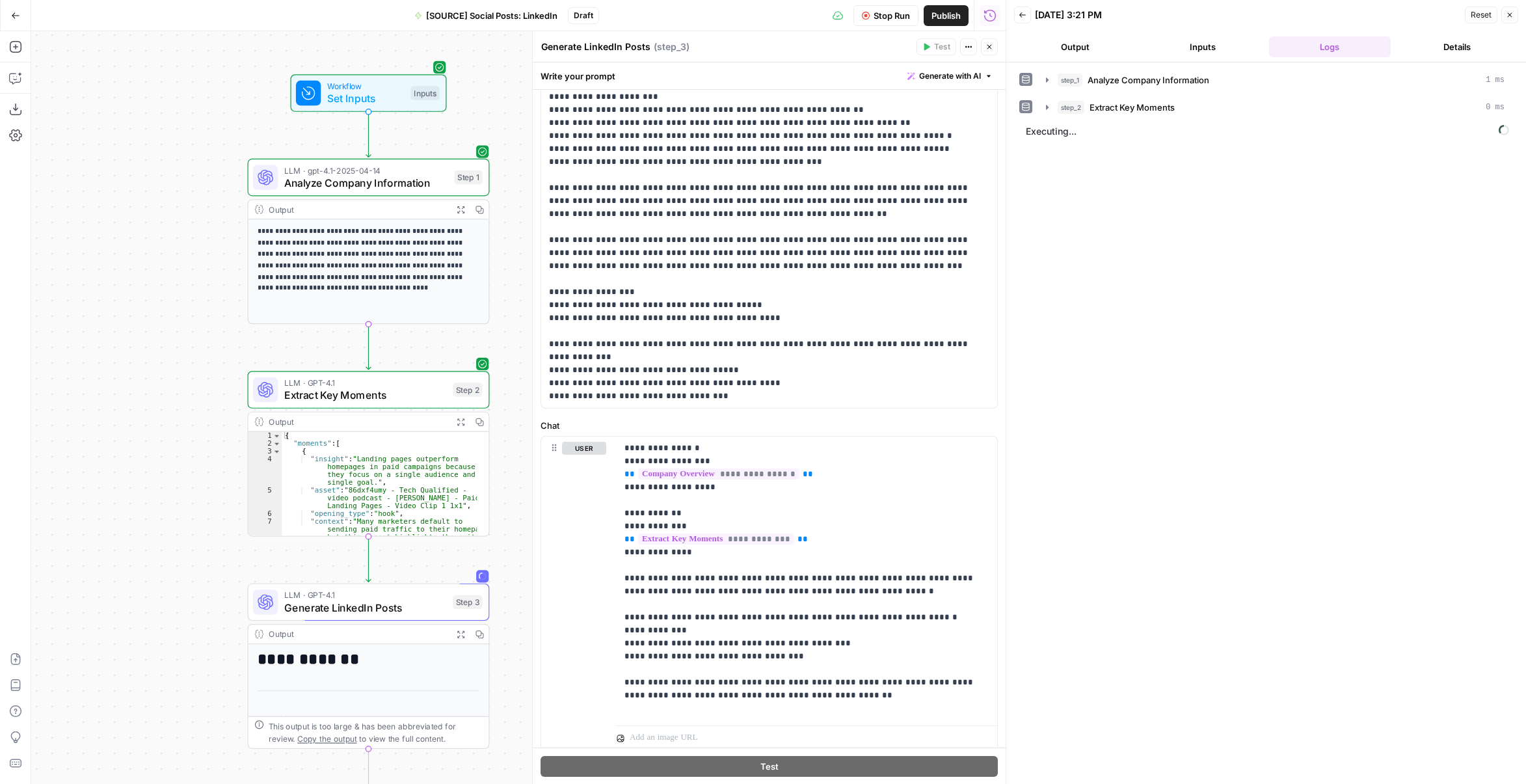
click at [1089, 54] on button "Output" at bounding box center [1075, 47] width 122 height 21
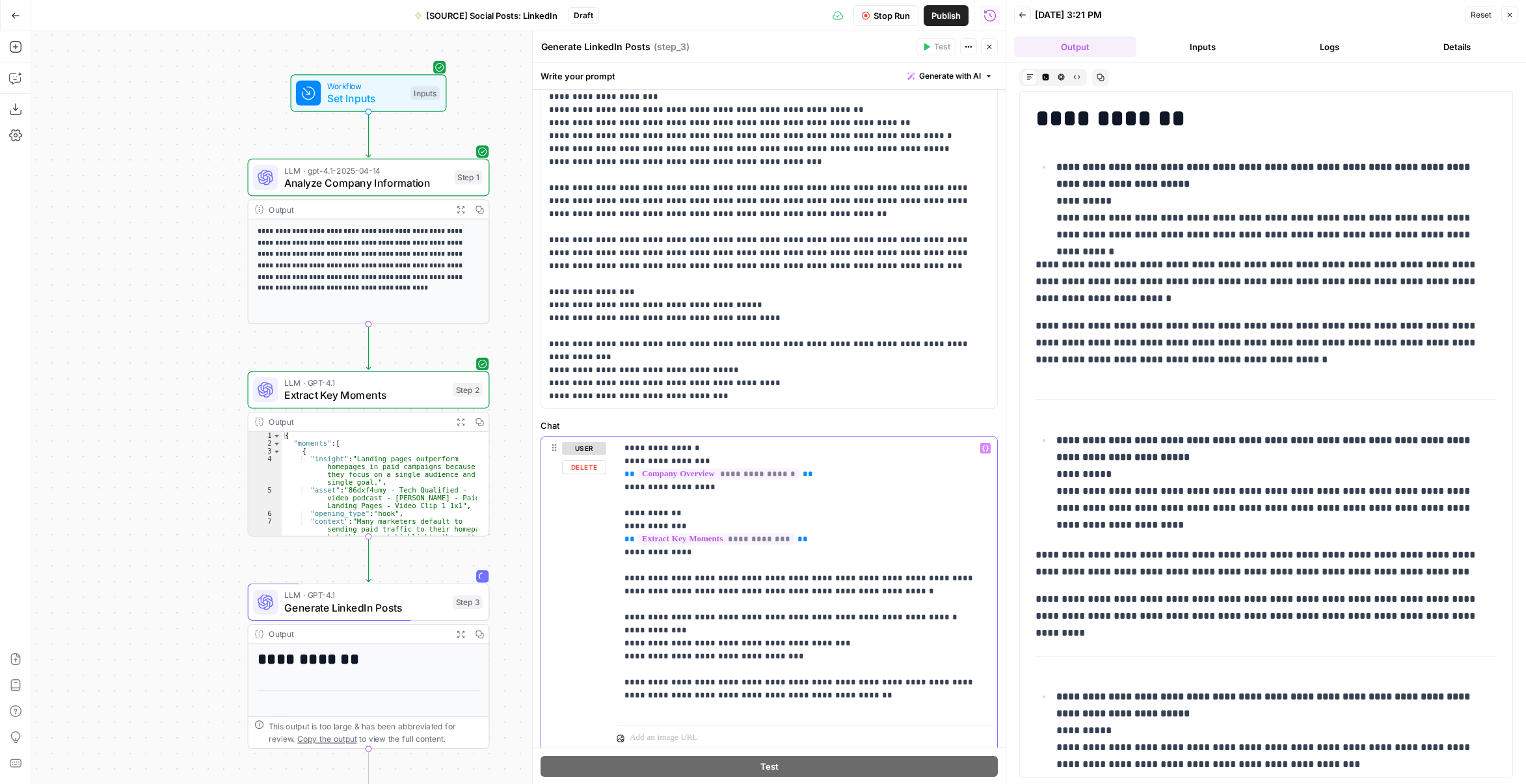
click at [819, 640] on p "**********" at bounding box center [802, 579] width 356 height 273
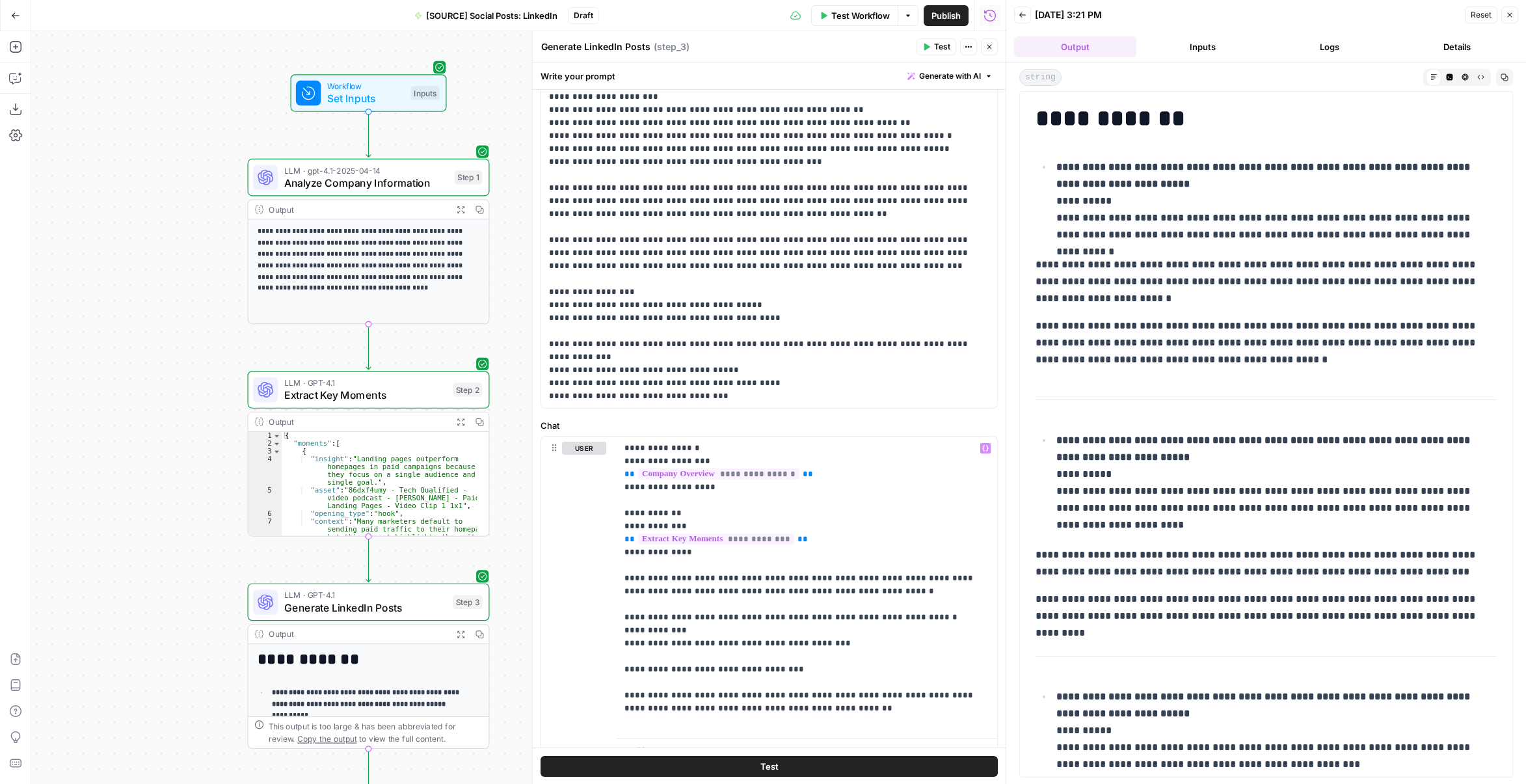
click at [933, 50] on button "Test" at bounding box center [936, 47] width 39 height 17
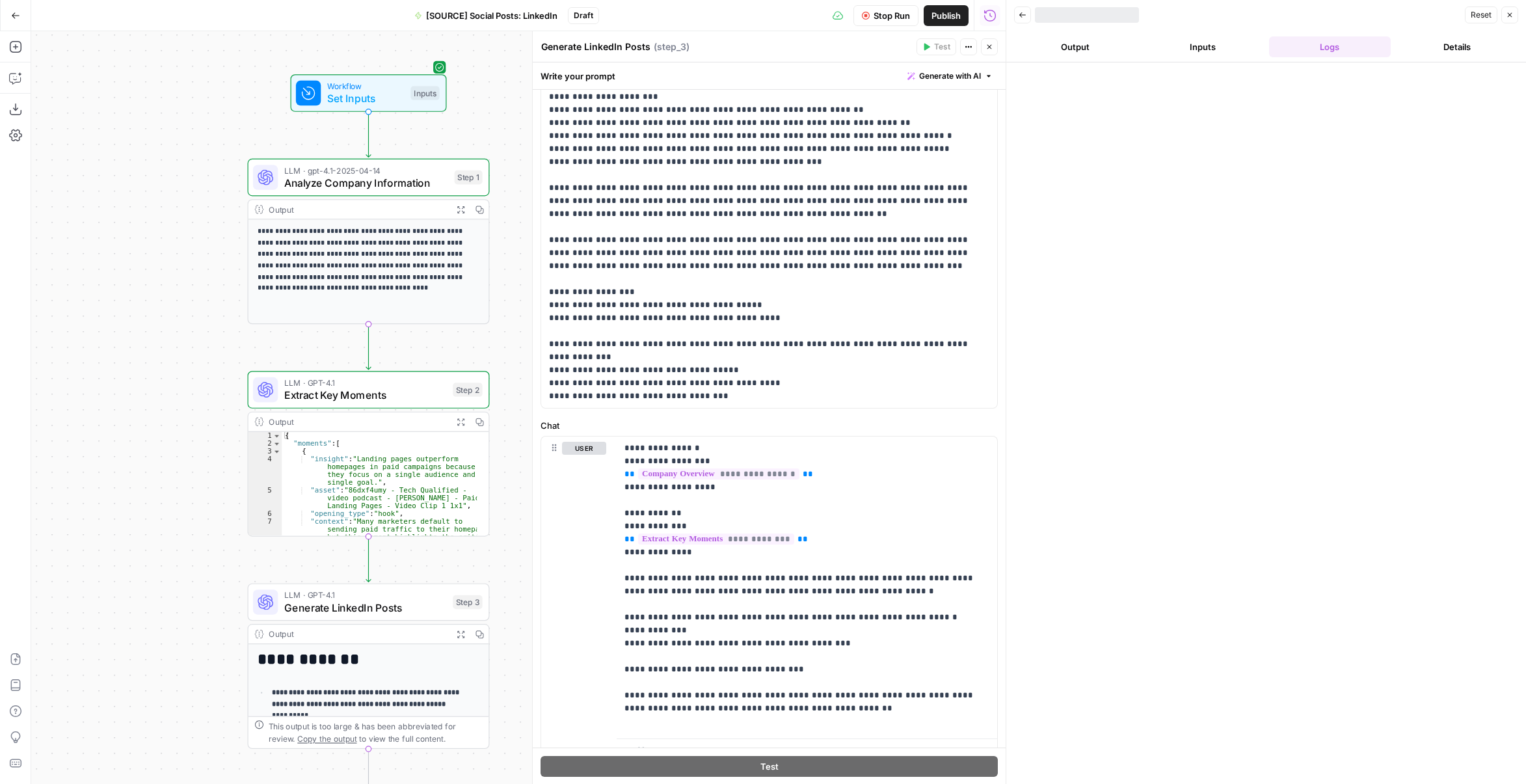
click at [1060, 49] on button "Output" at bounding box center [1075, 47] width 122 height 21
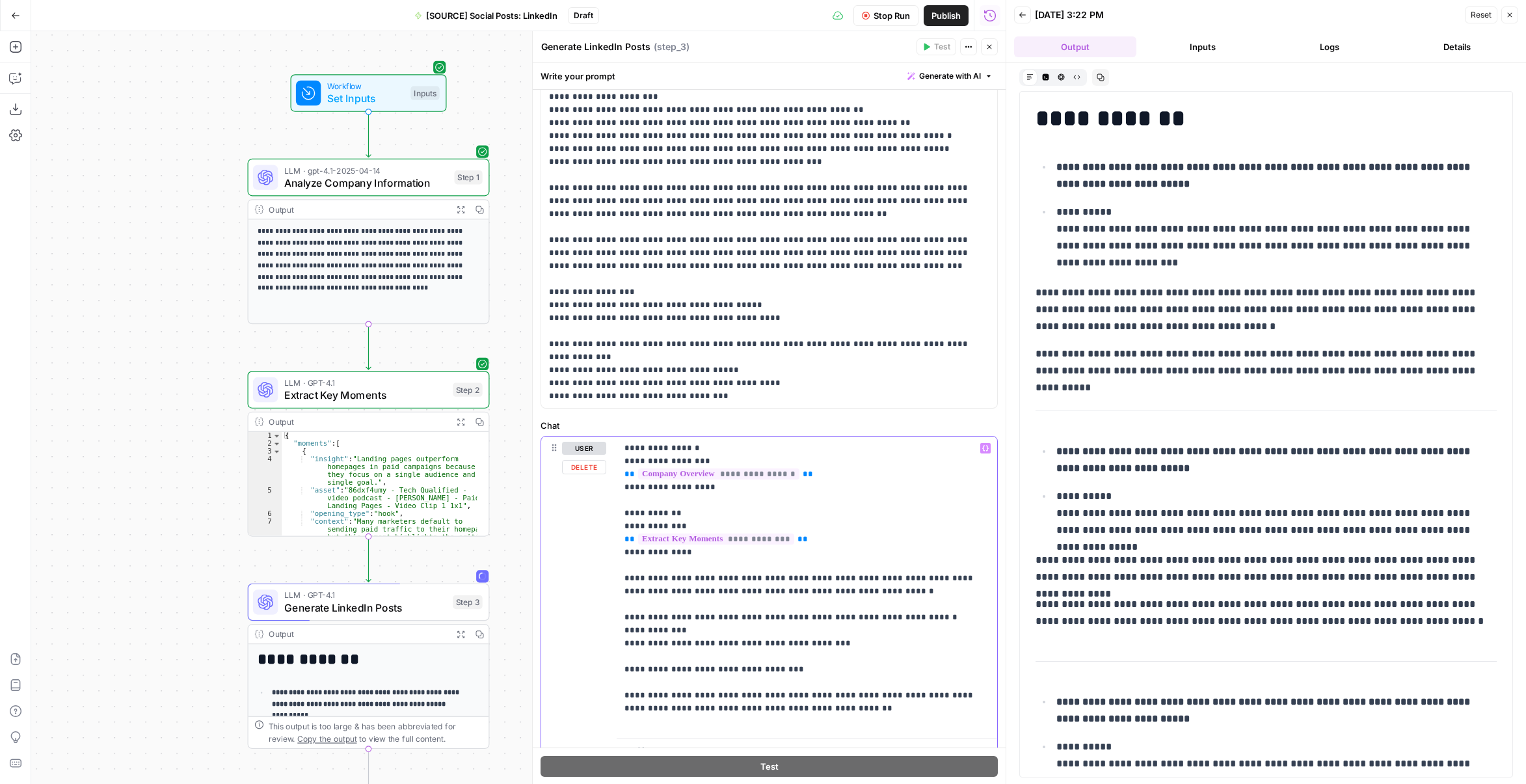
drag, startPoint x: 817, startPoint y: 639, endPoint x: 808, endPoint y: 639, distance: 9.0
click at [808, 639] on p "**********" at bounding box center [802, 585] width 356 height 286
copy p "**"
click at [659, 639] on p "**********" at bounding box center [802, 585] width 356 height 286
click at [630, 666] on p "**********" at bounding box center [802, 585] width 356 height 286
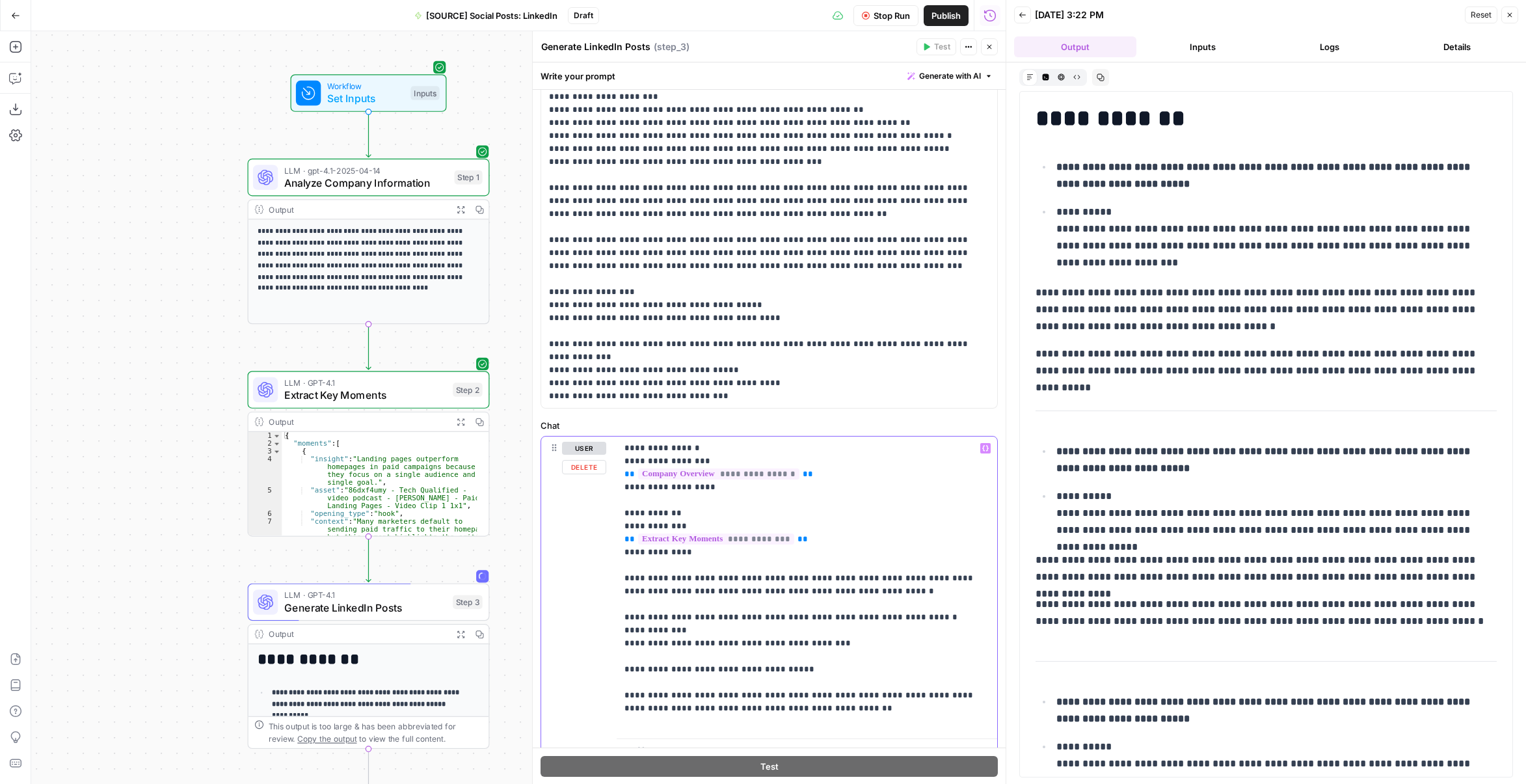
click at [679, 667] on p "**********" at bounding box center [802, 585] width 356 height 286
click at [886, 11] on span "Stop Run" at bounding box center [892, 16] width 37 height 13
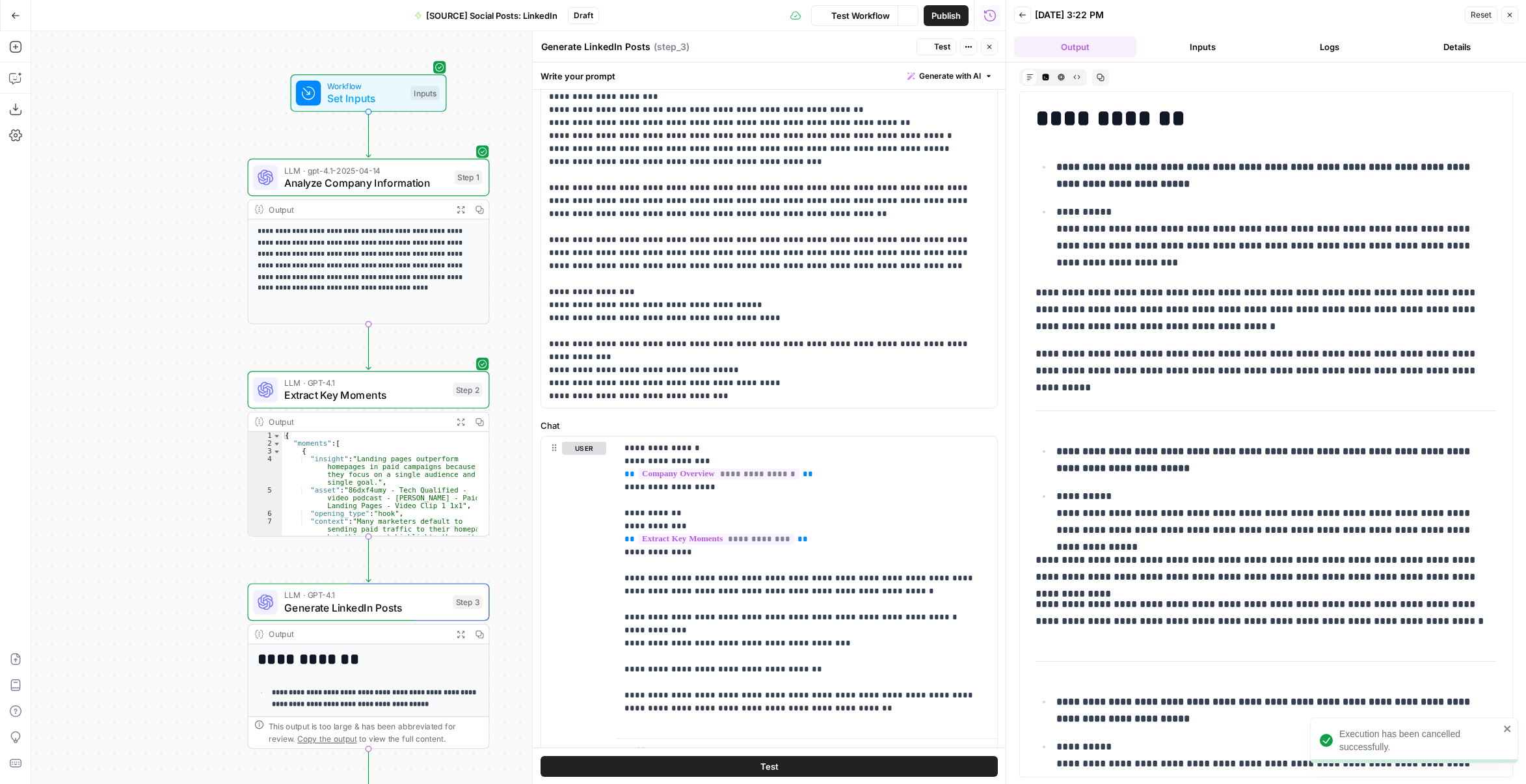
click at [933, 44] on button "Test" at bounding box center [936, 47] width 39 height 17
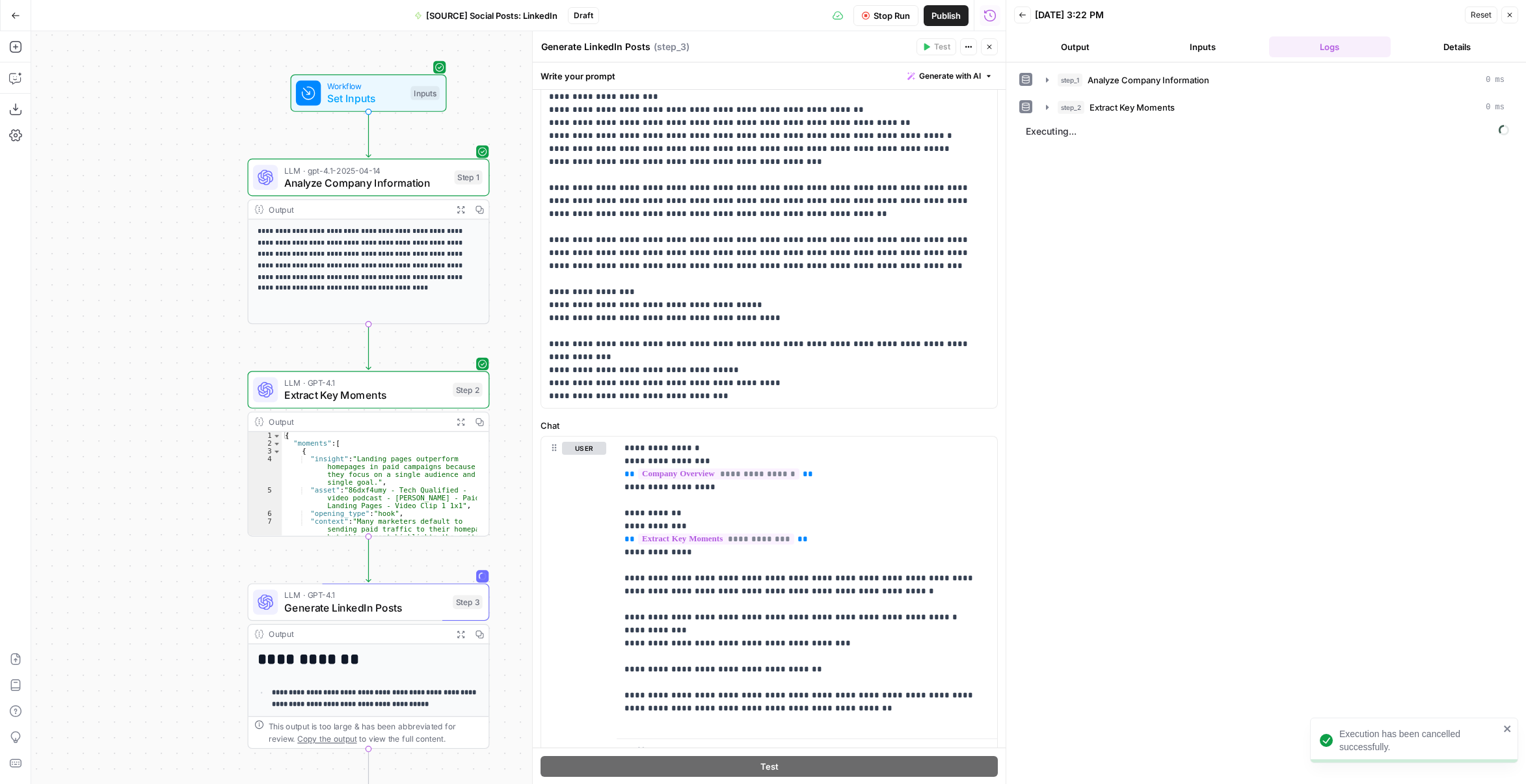
click at [1112, 40] on button "Output" at bounding box center [1075, 47] width 122 height 21
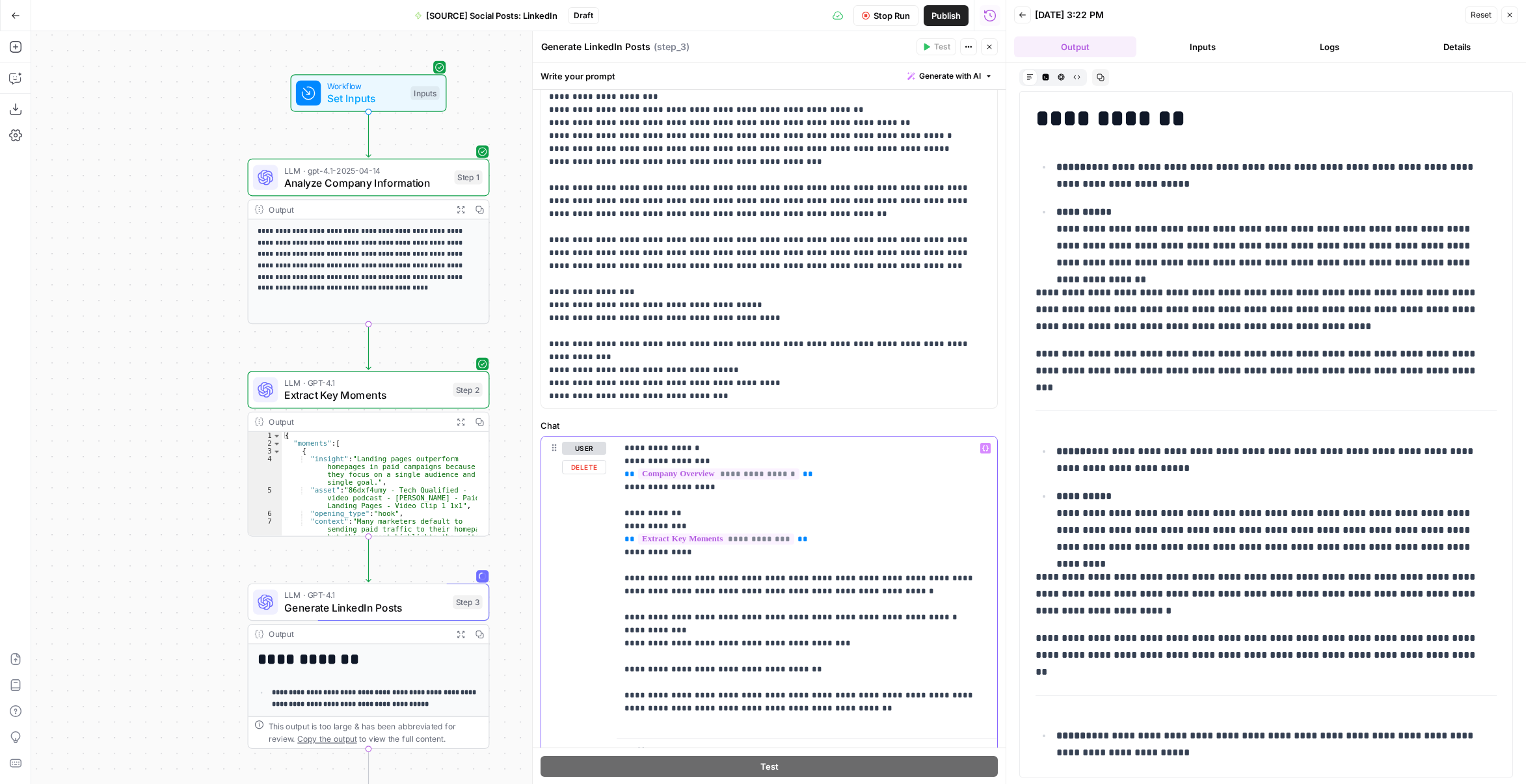
click at [693, 668] on p "**********" at bounding box center [802, 585] width 356 height 286
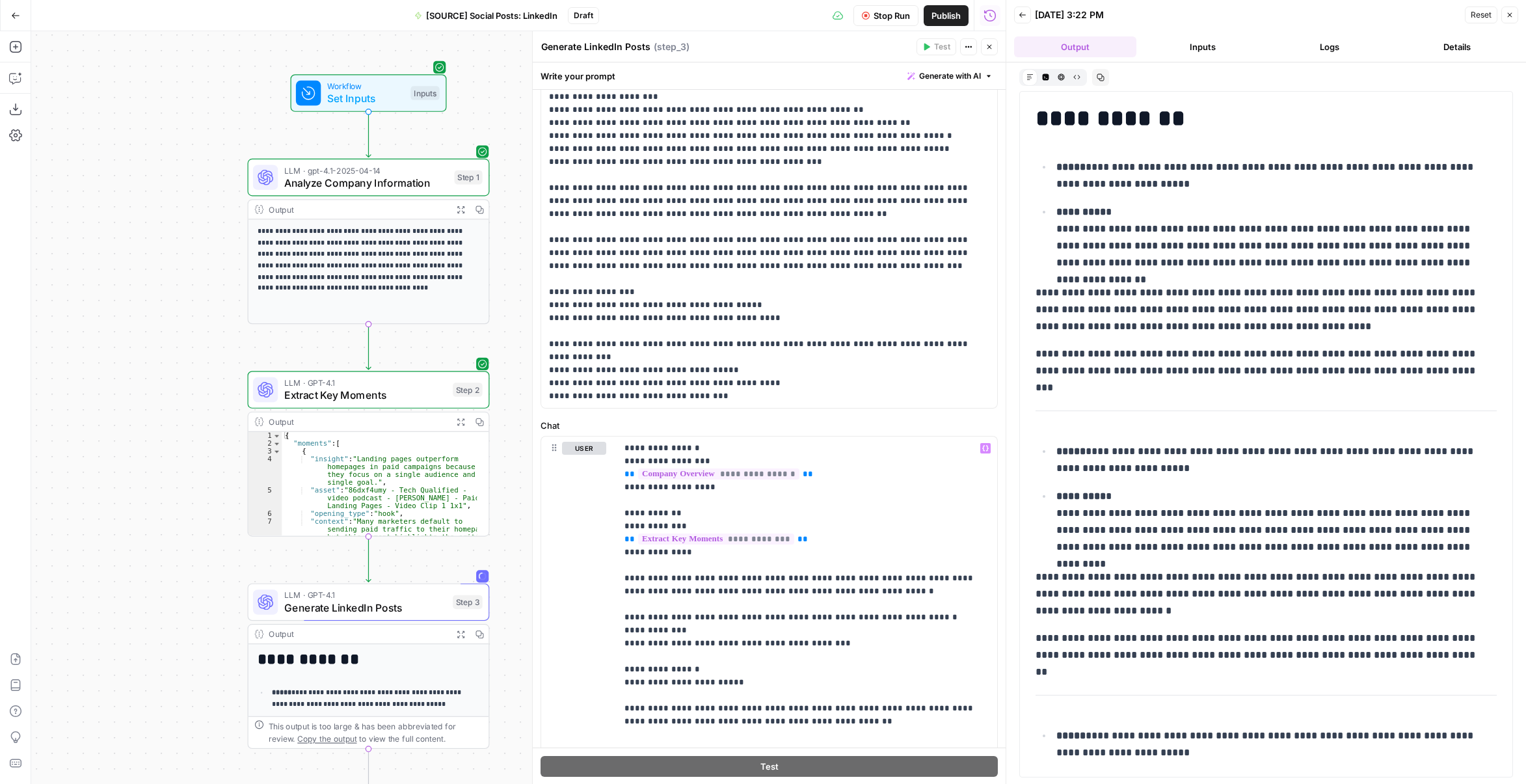
click at [897, 16] on span "Stop Run" at bounding box center [892, 16] width 37 height 13
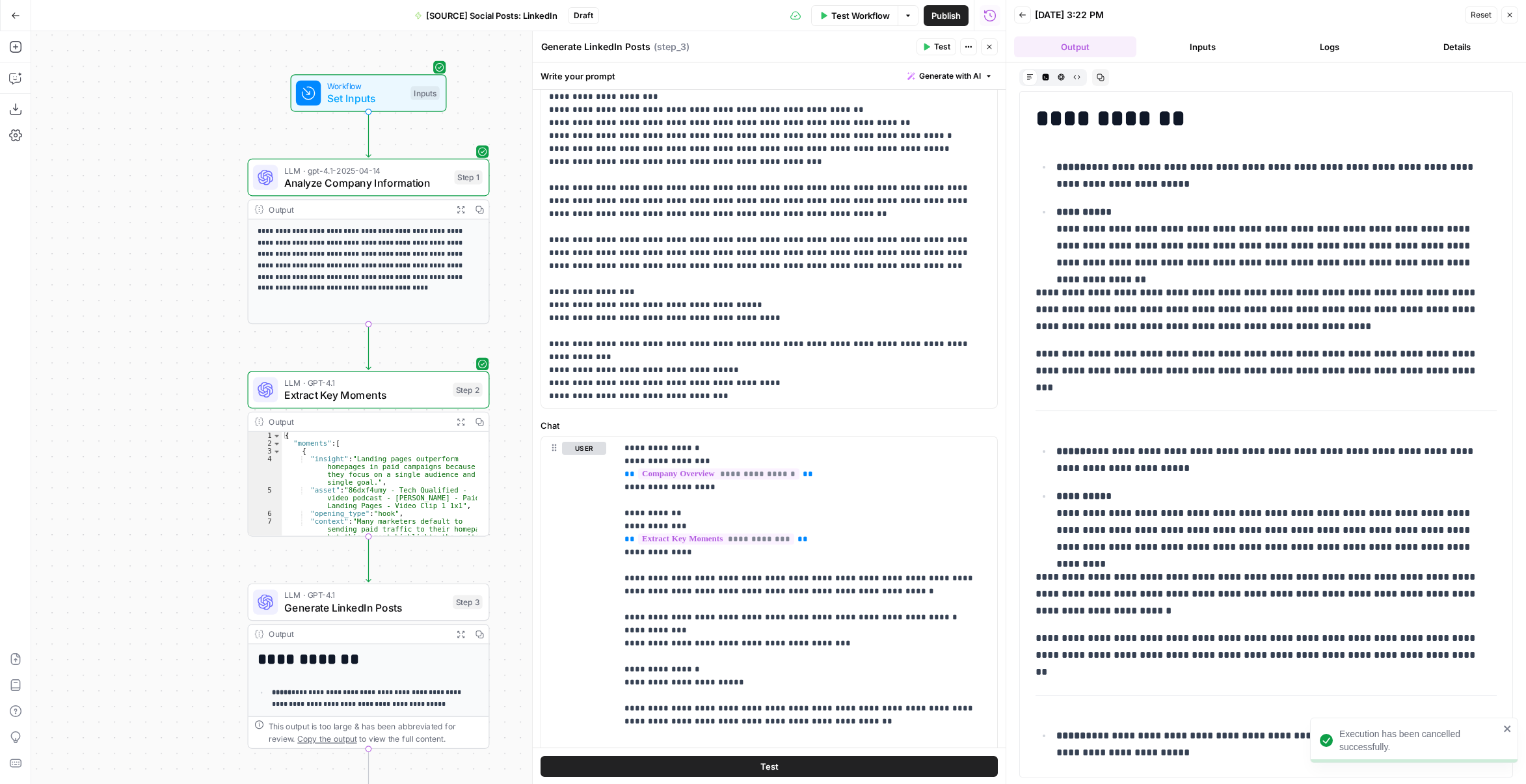
click at [935, 42] on span "Test" at bounding box center [943, 47] width 17 height 12
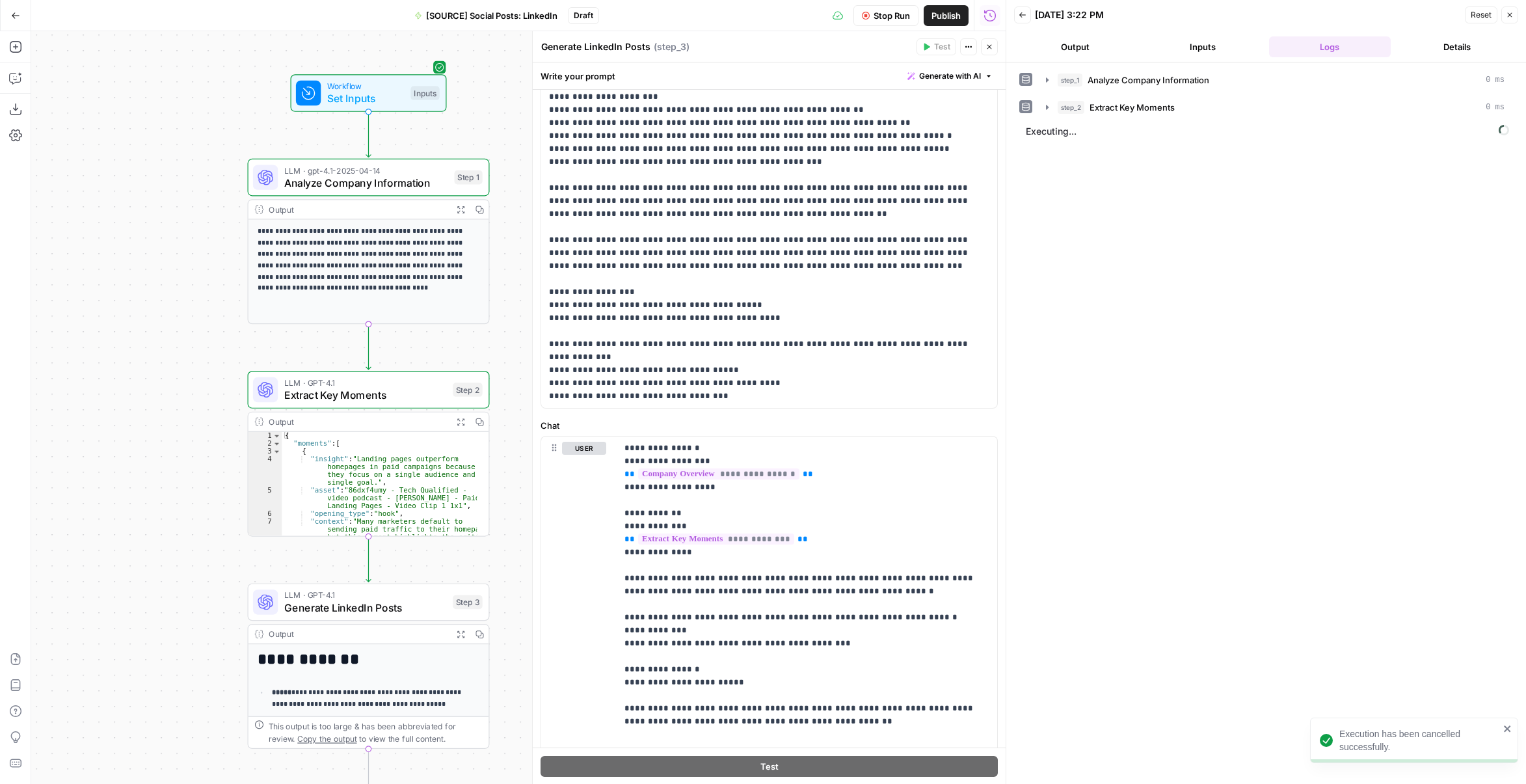
click at [1092, 49] on button "Output" at bounding box center [1075, 47] width 122 height 21
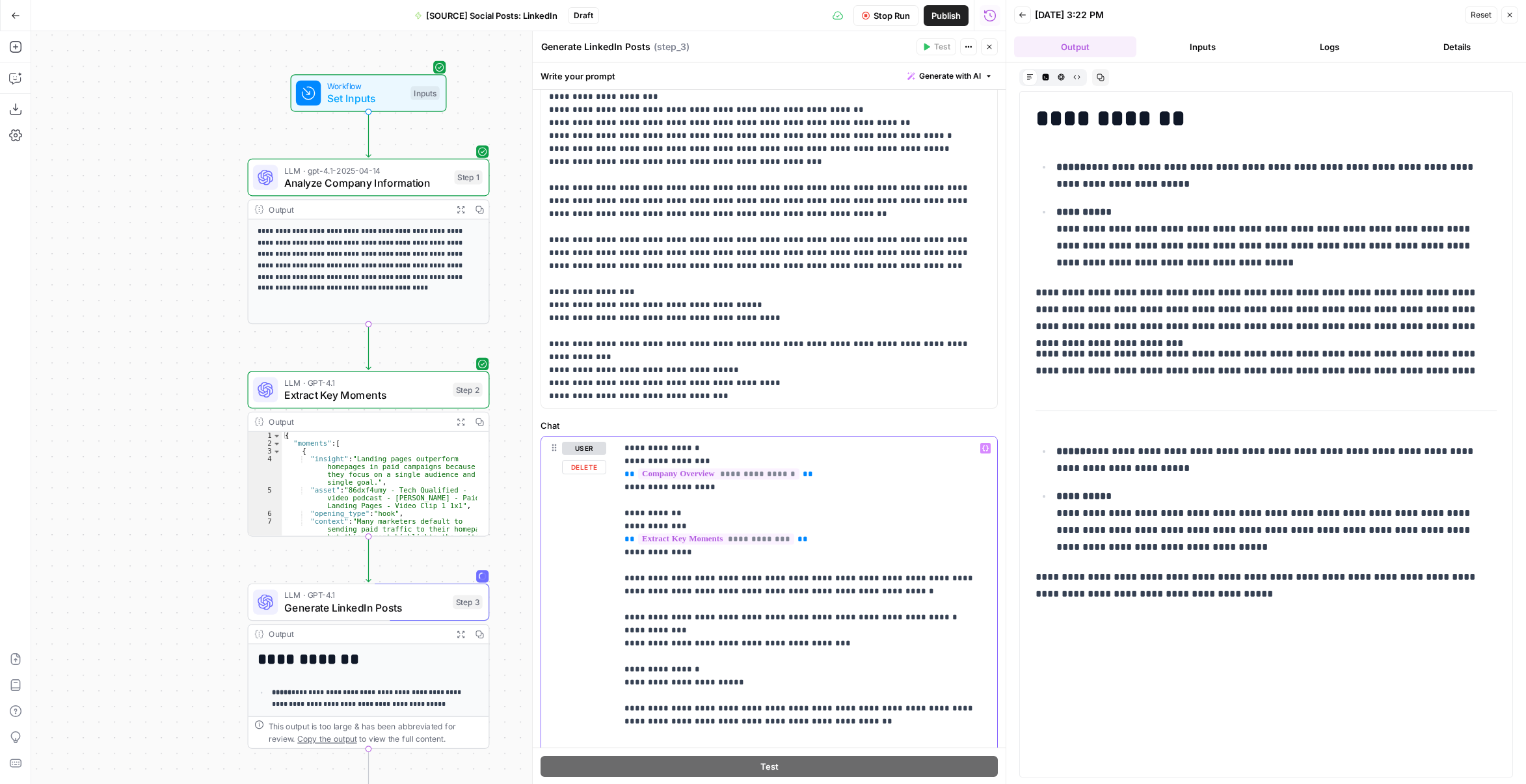
click at [700, 669] on p "**********" at bounding box center [802, 591] width 356 height 299
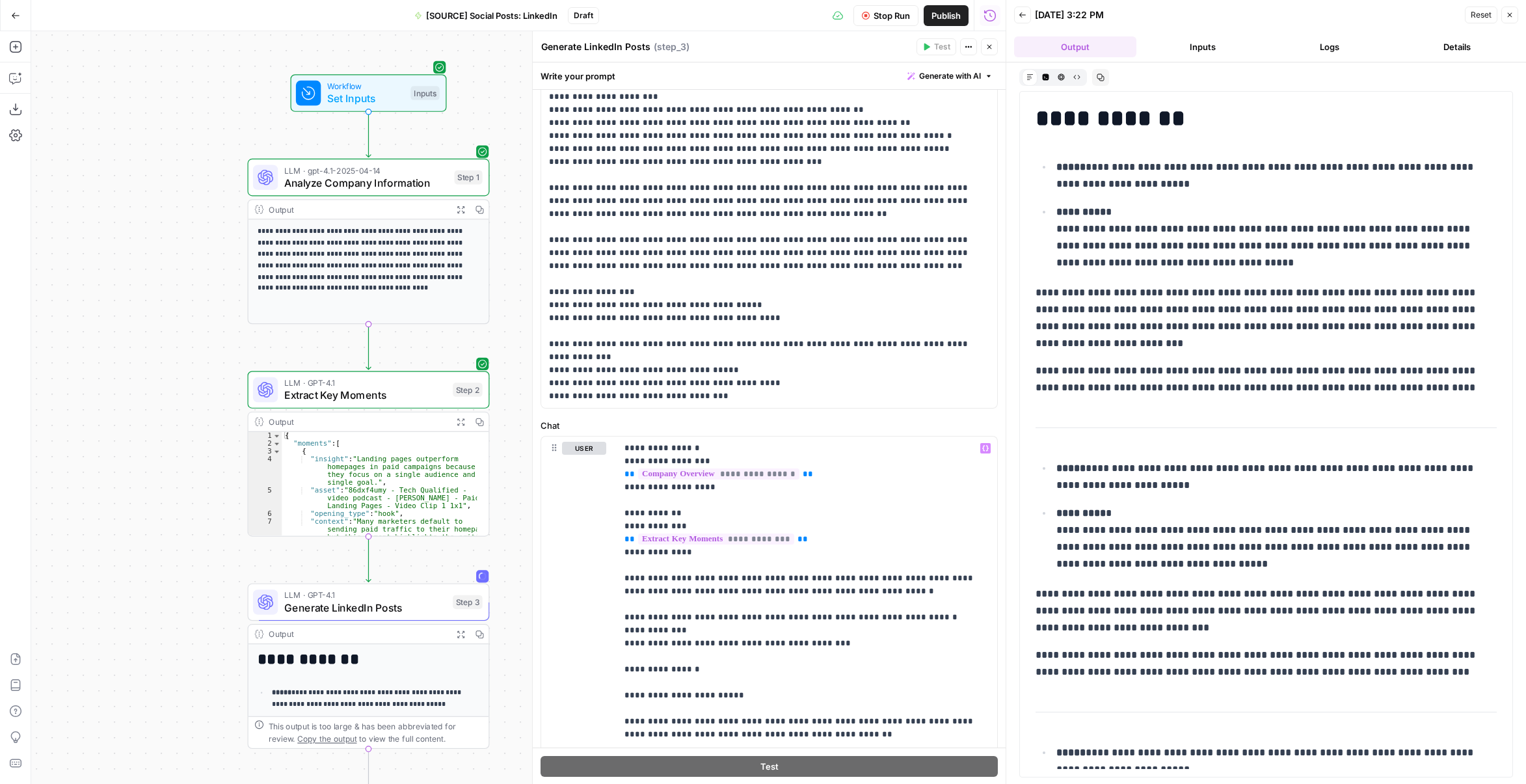
click at [890, 17] on span "Stop Run" at bounding box center [892, 16] width 37 height 13
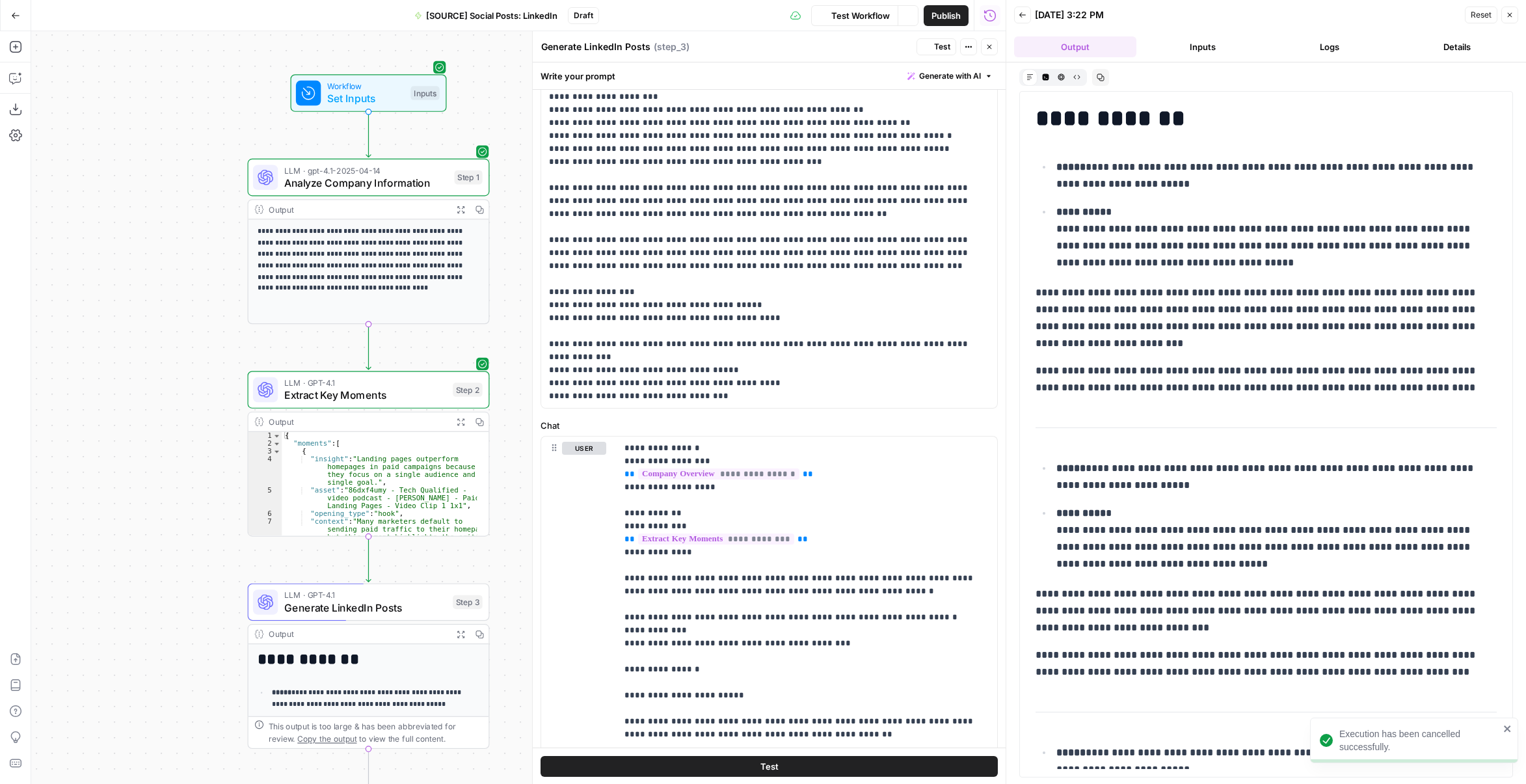
click at [933, 44] on button "Test" at bounding box center [936, 47] width 39 height 17
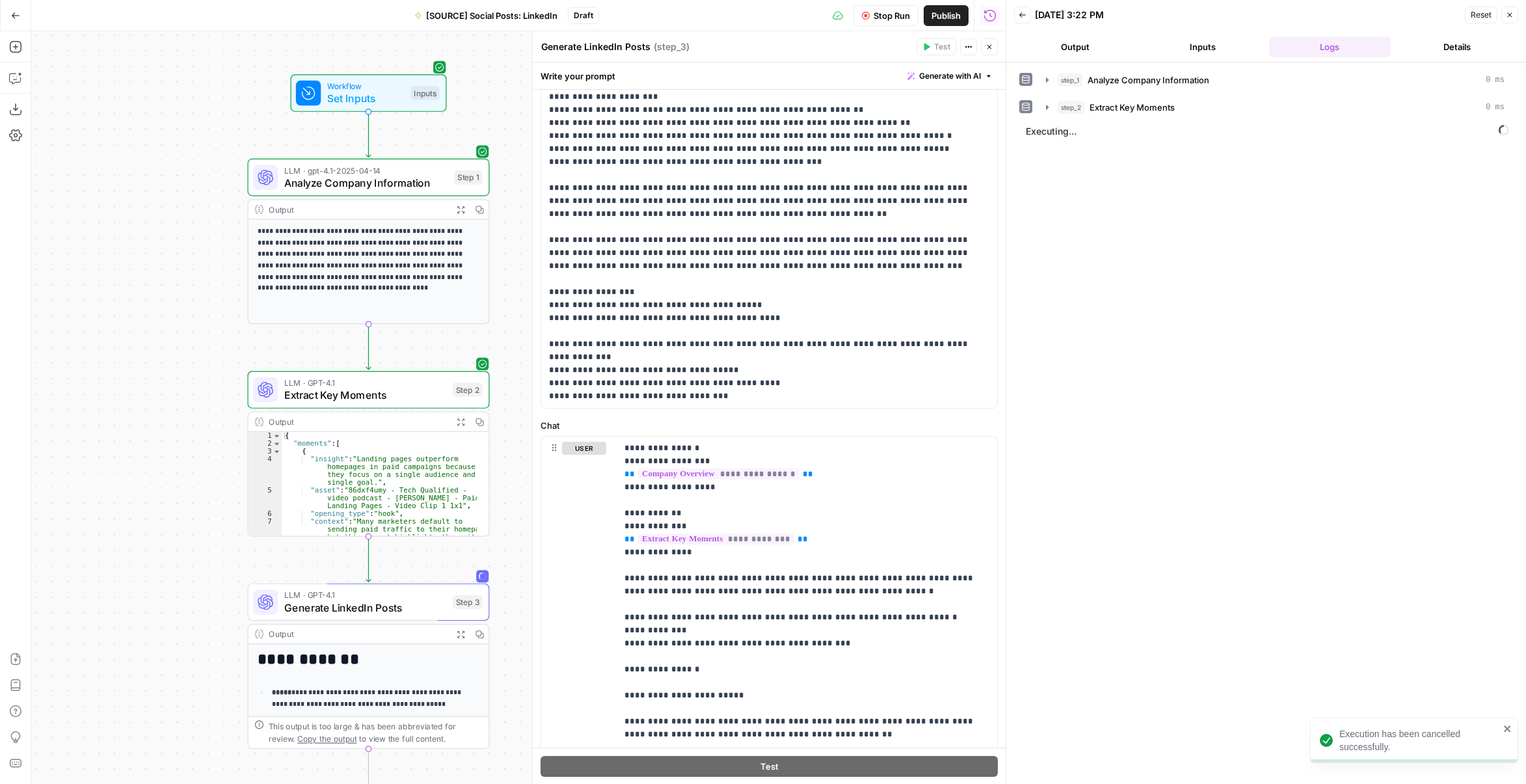
click at [1089, 42] on button "Output" at bounding box center [1075, 47] width 122 height 21
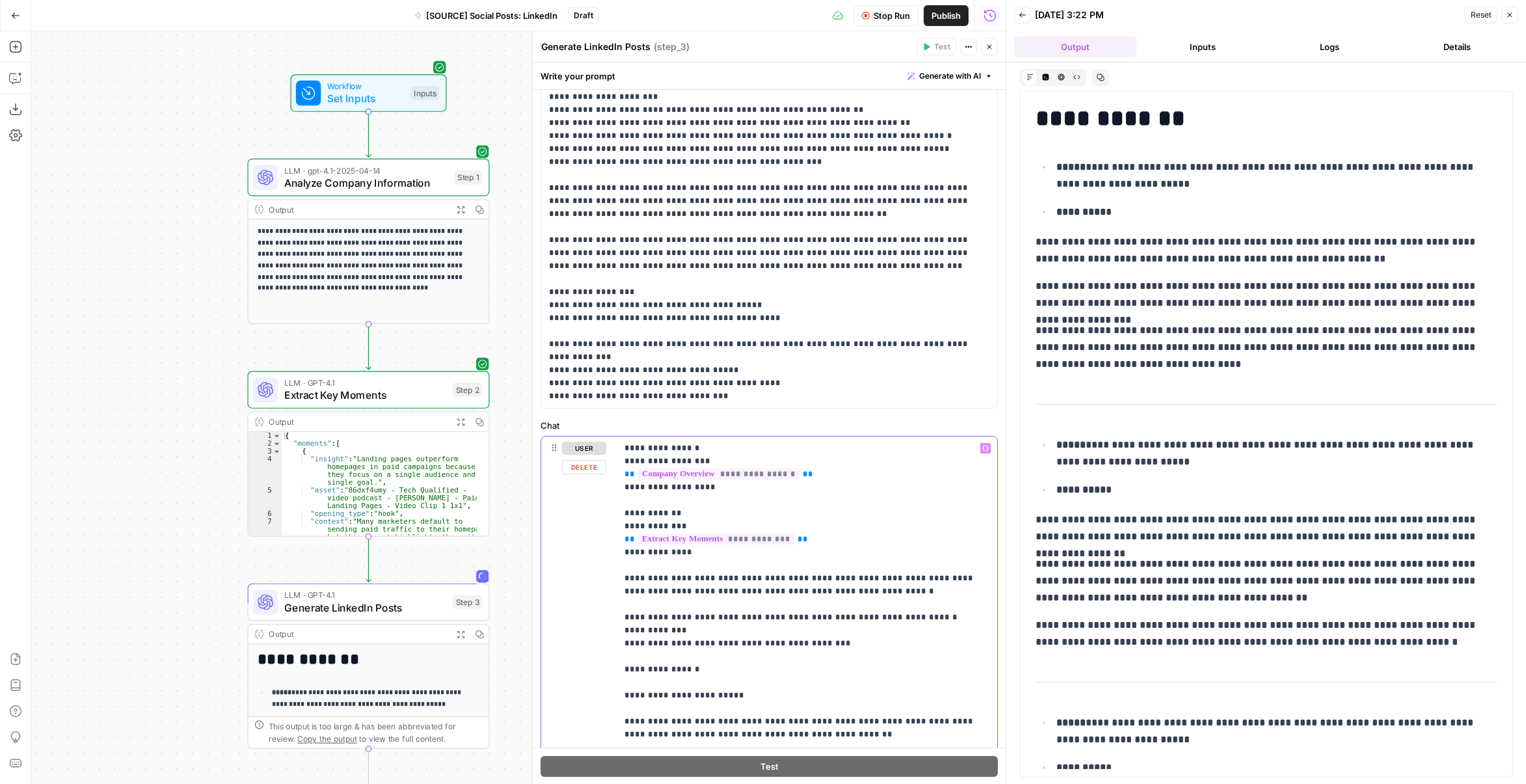
drag, startPoint x: 630, startPoint y: 639, endPoint x: 624, endPoint y: 641, distance: 6.3
click at [624, 641] on div "**********" at bounding box center [807, 598] width 381 height 323
drag, startPoint x: 630, startPoint y: 667, endPoint x: 624, endPoint y: 668, distance: 6.1
click at [622, 667] on div "**********" at bounding box center [807, 598] width 381 height 323
click at [888, 19] on span "Stop Run" at bounding box center [892, 16] width 37 height 13
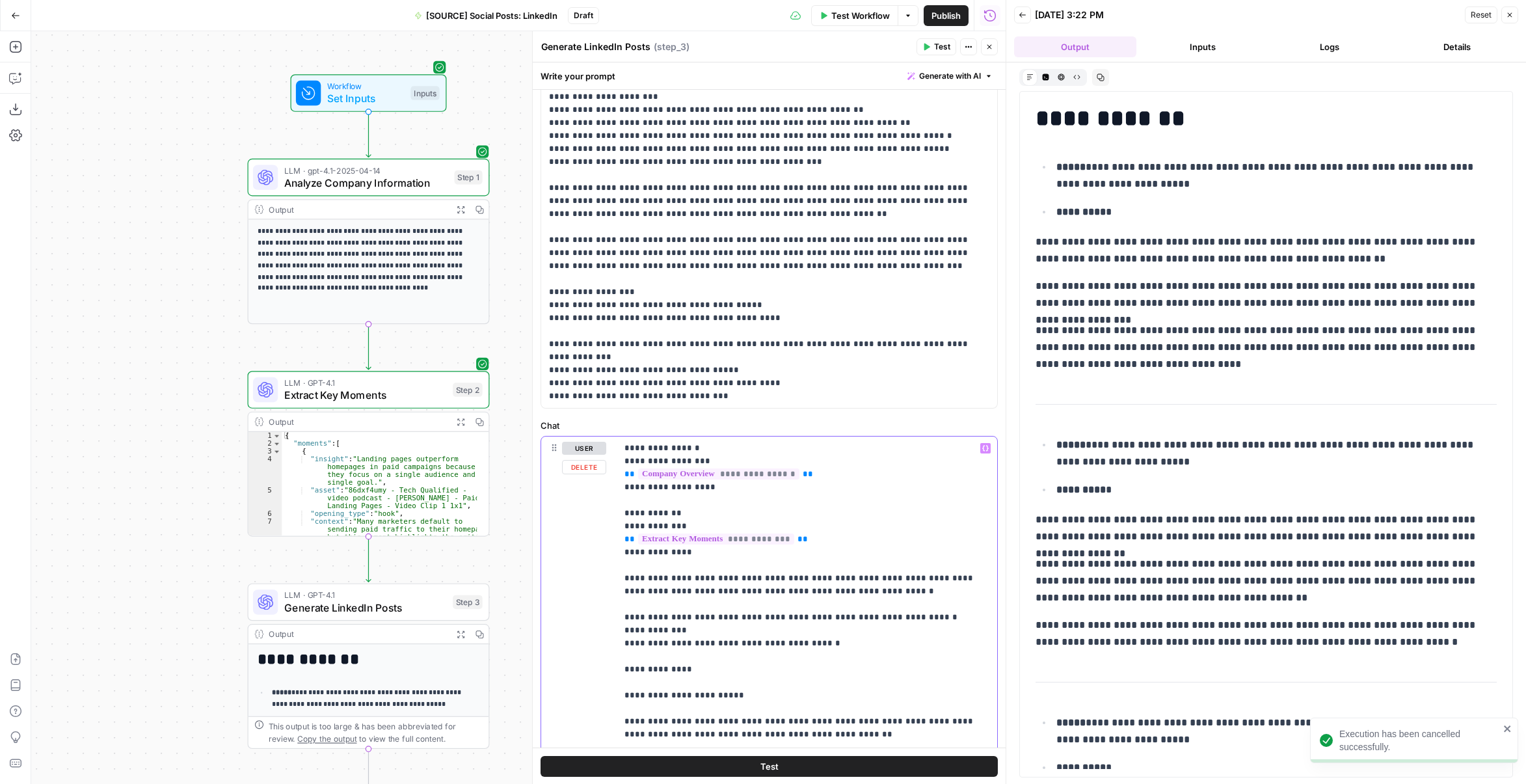
click at [640, 684] on p "**********" at bounding box center [802, 598] width 356 height 313
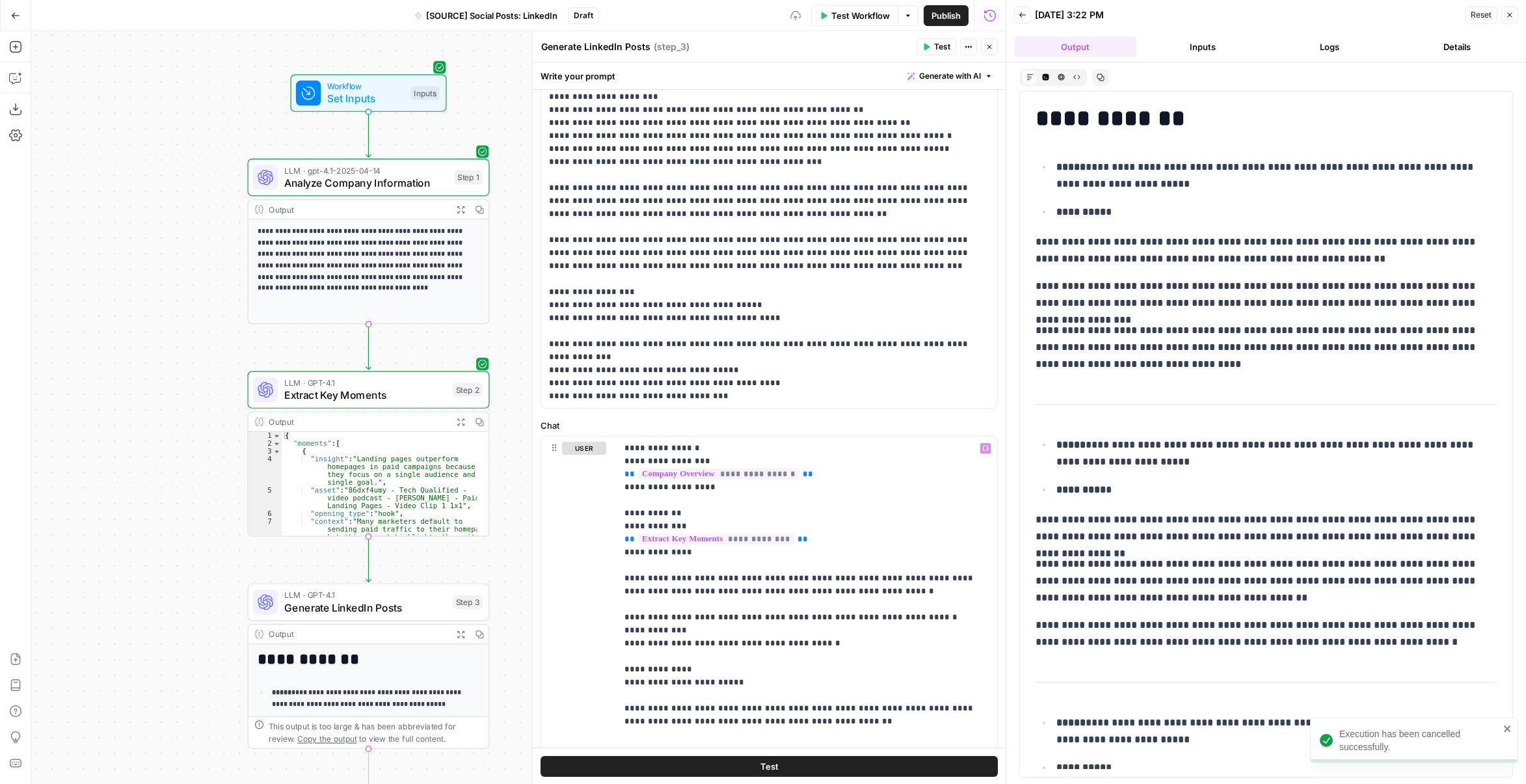
click at [945, 44] on span "Test" at bounding box center [943, 47] width 17 height 12
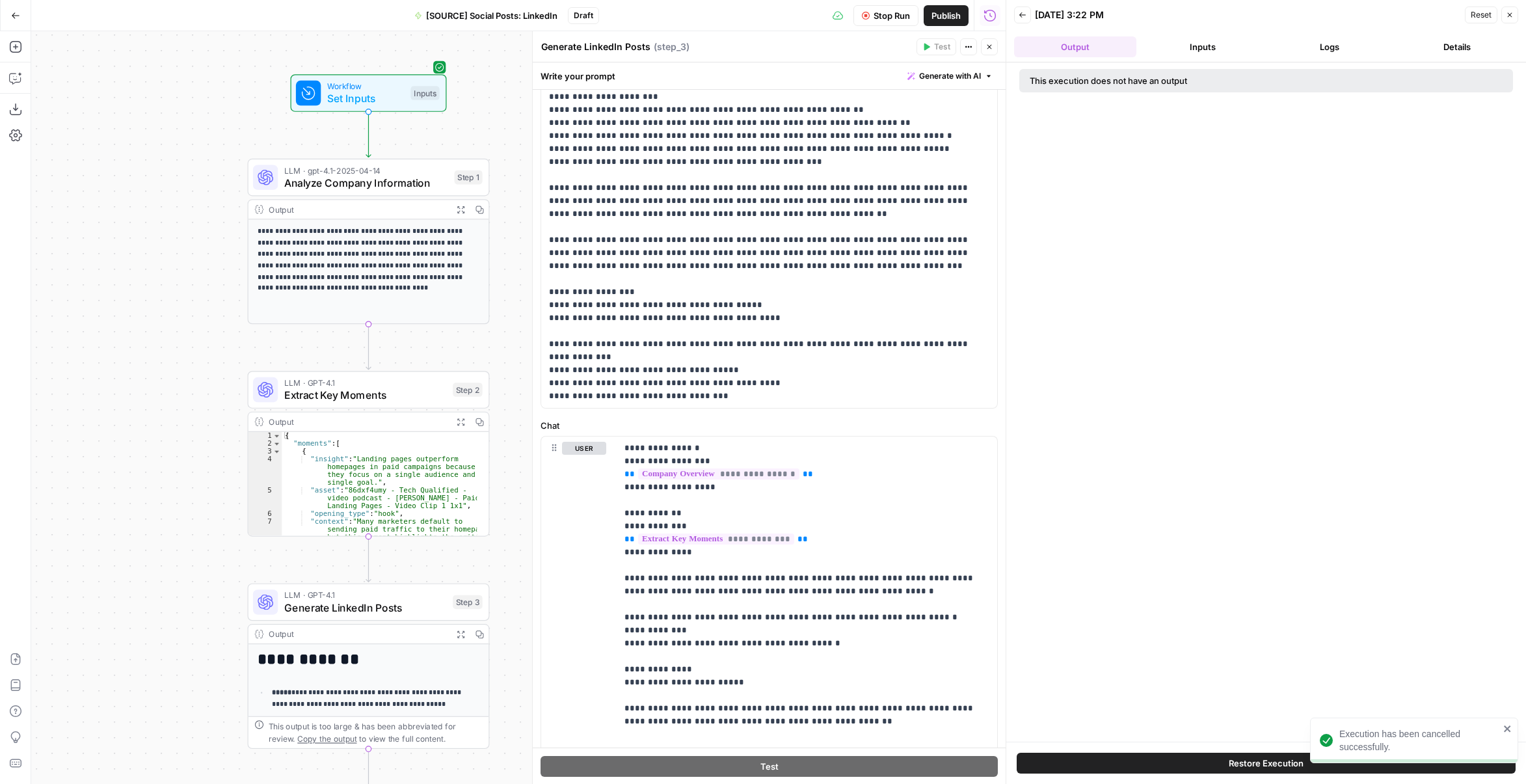
click at [1059, 40] on button "Output" at bounding box center [1075, 47] width 122 height 21
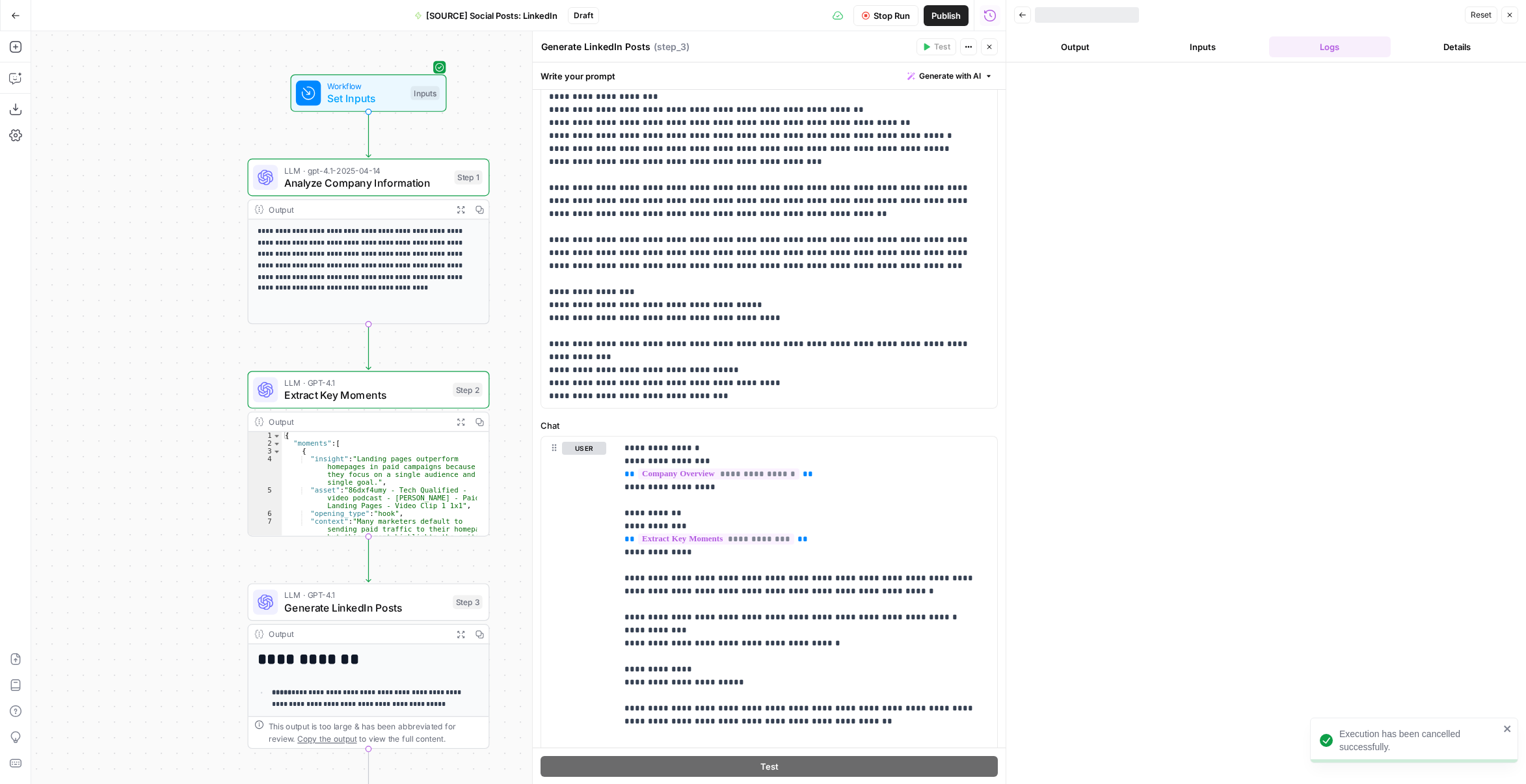
click at [1059, 40] on button "Output" at bounding box center [1075, 47] width 122 height 21
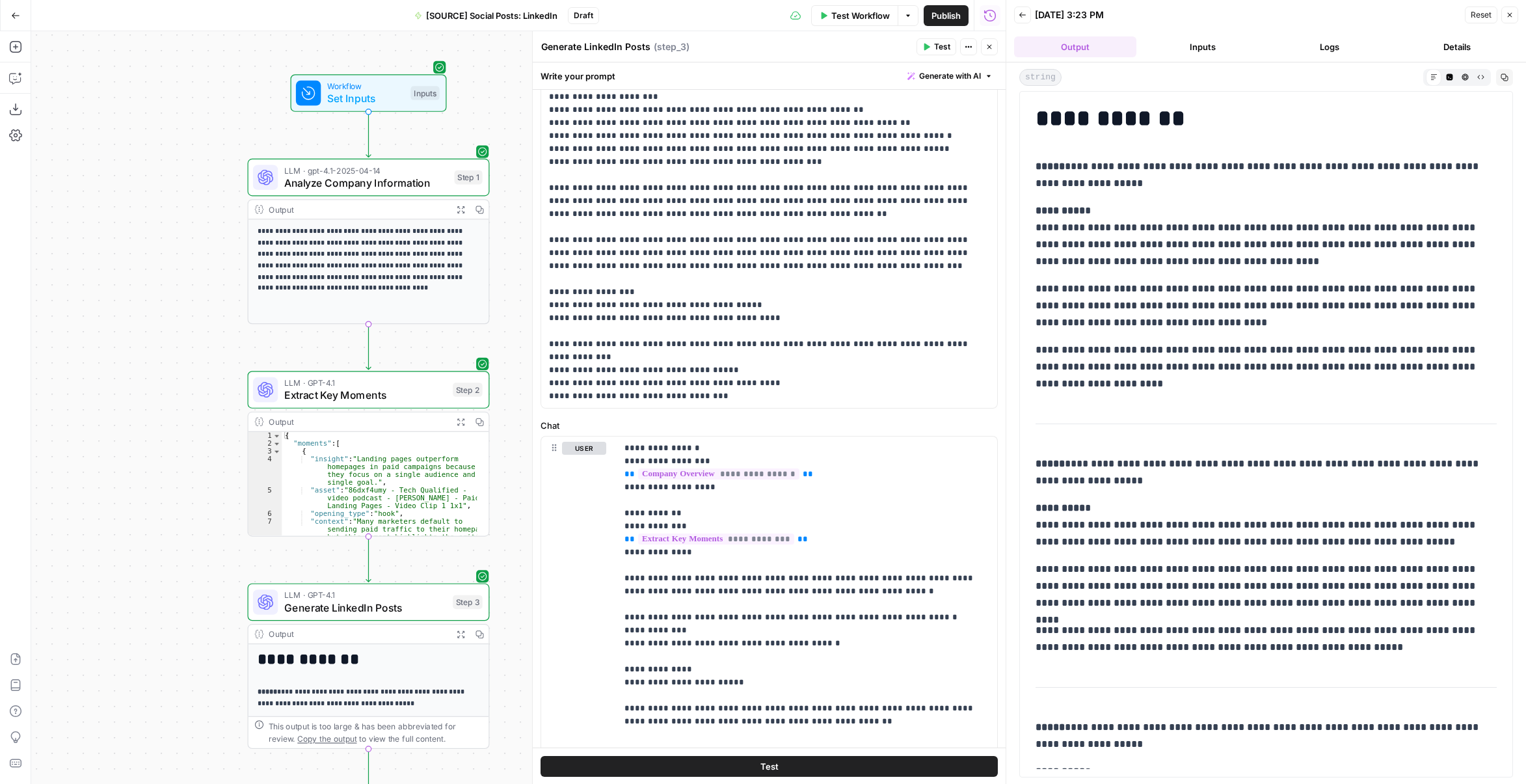
click at [504, 12] on span "[SOURCE] Social Posts: LinkedIn" at bounding box center [492, 16] width 131 height 13
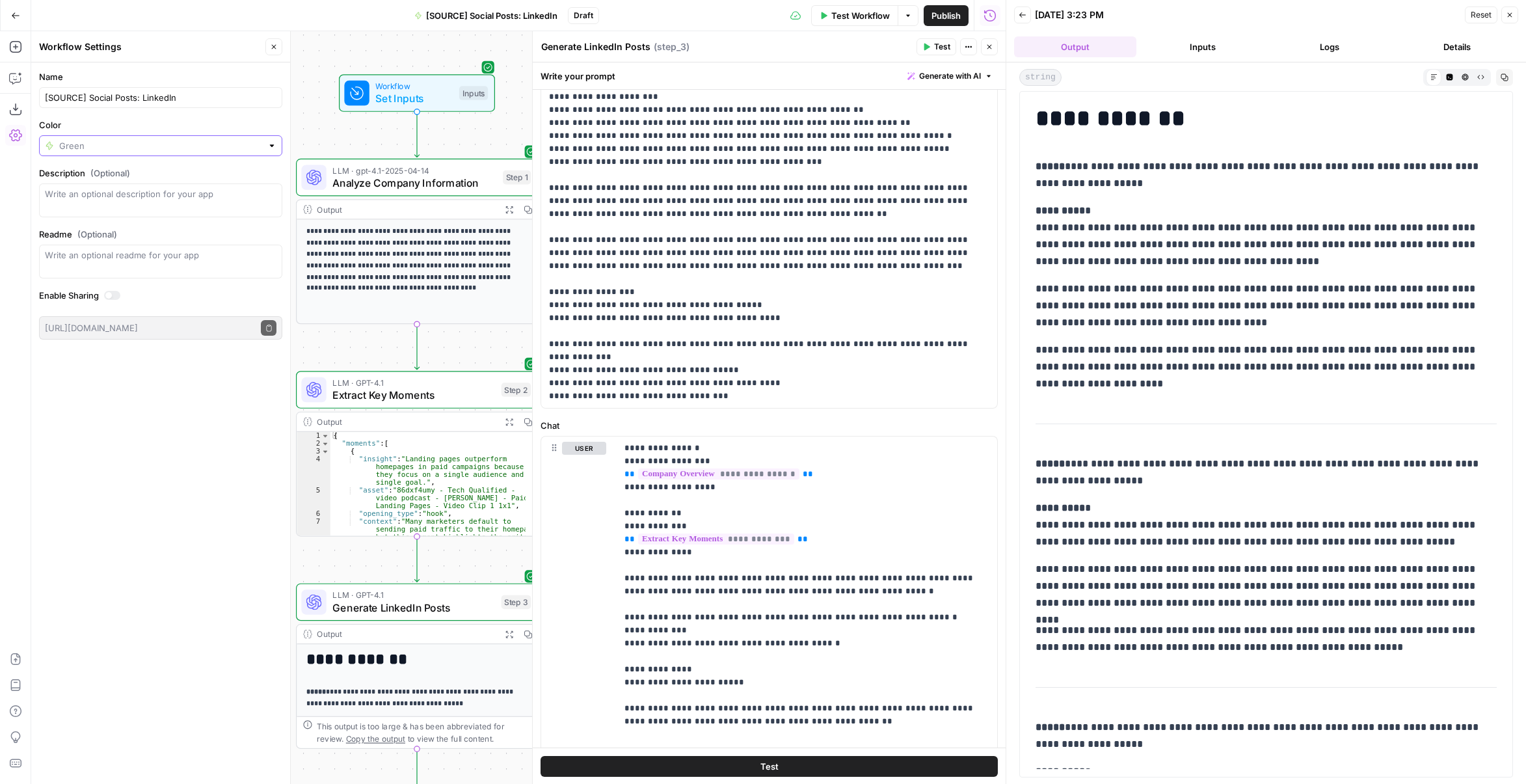
click at [94, 142] on input "Color" at bounding box center [160, 146] width 203 height 13
type input "Green"
click at [944, 20] on span "Publish" at bounding box center [946, 16] width 29 height 13
click at [276, 51] on button "Close" at bounding box center [273, 47] width 17 height 17
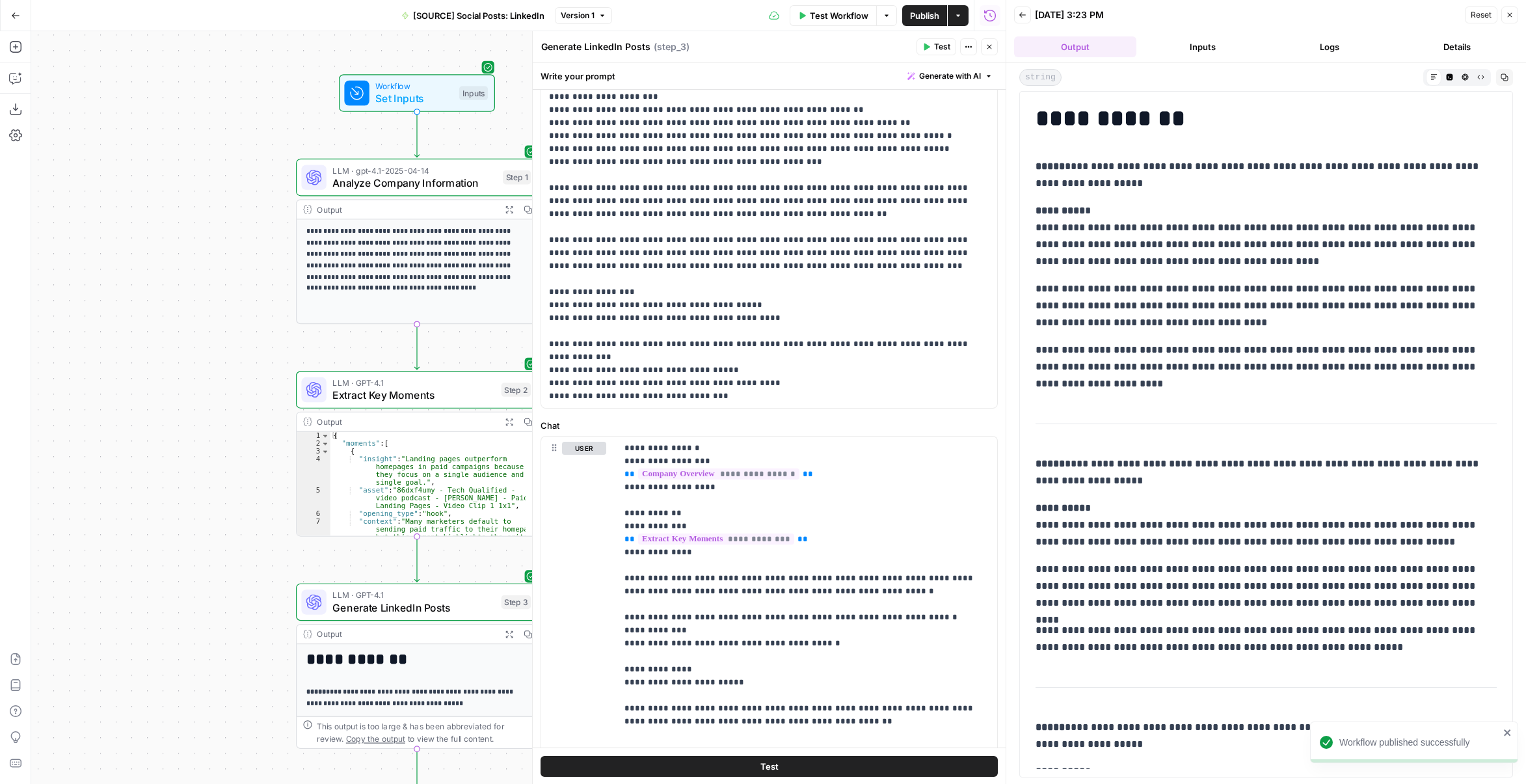
click at [234, 65] on div "**********" at bounding box center [518, 407] width 975 height 753
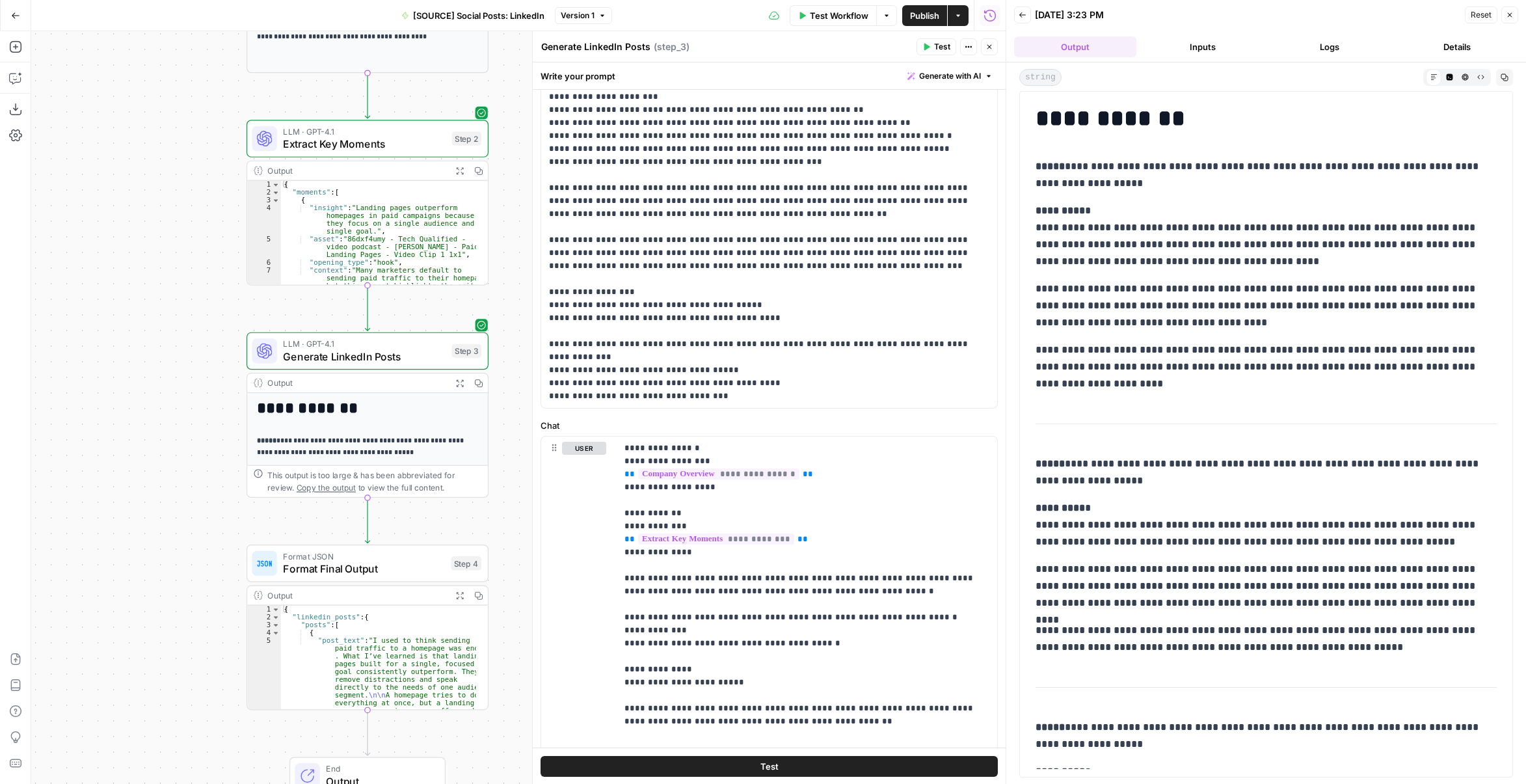
drag, startPoint x: 138, startPoint y: 552, endPoint x: 87, endPoint y: 302, distance: 255.1
click at [87, 302] on div "**********" at bounding box center [518, 407] width 975 height 753
click at [359, 557] on span "Format JSON" at bounding box center [364, 555] width 161 height 12
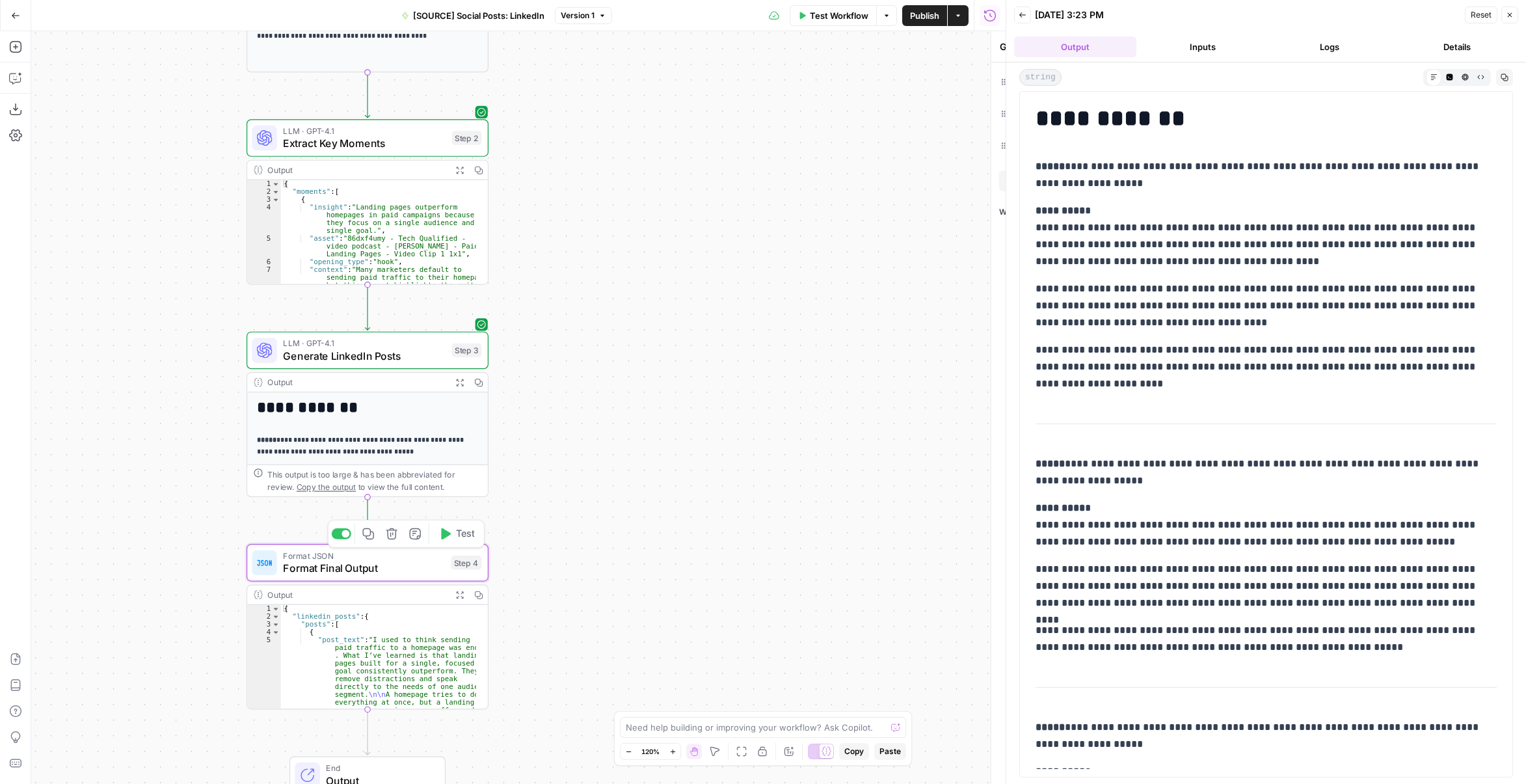
type textarea "Format Final Output"
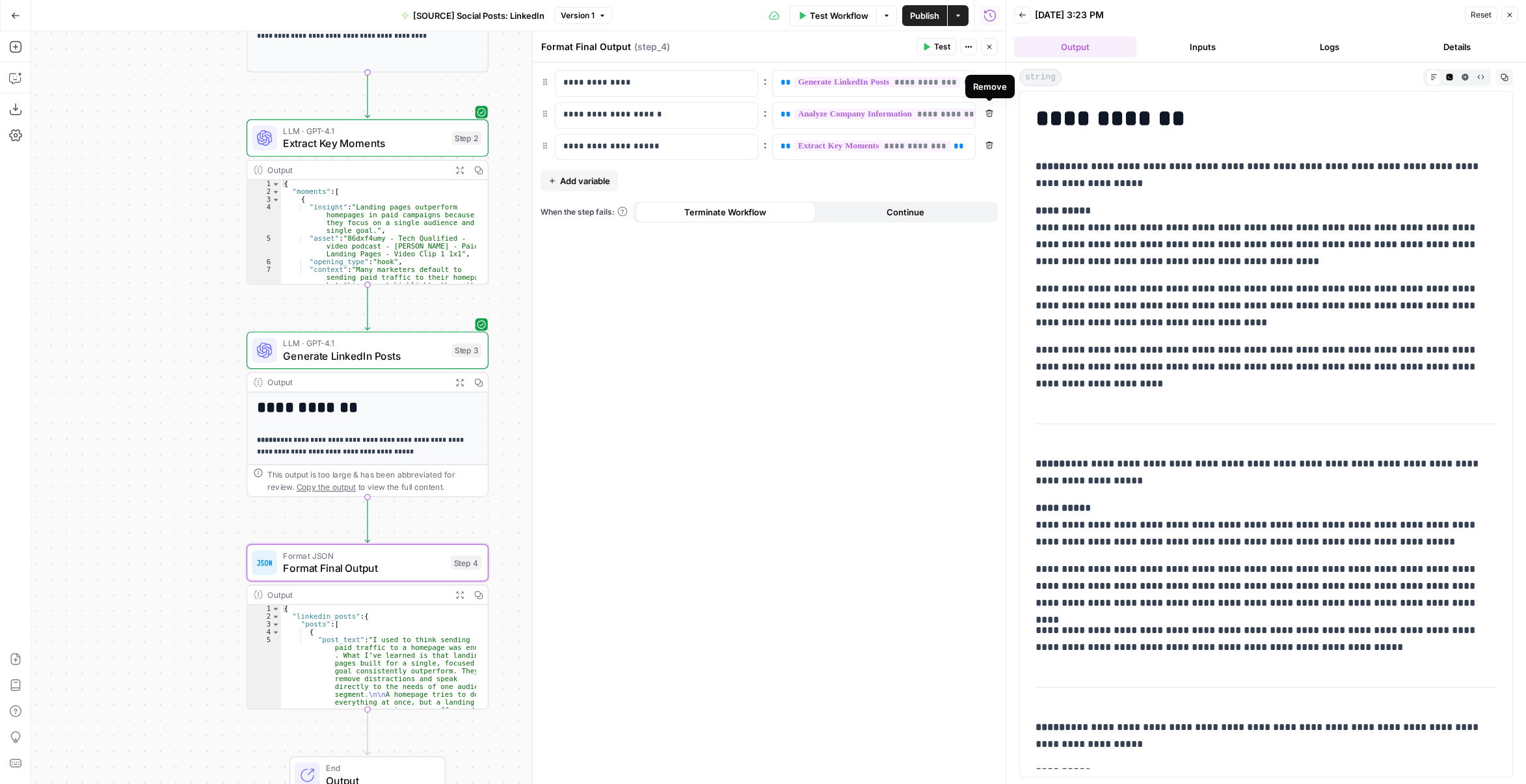
click at [988, 111] on icon "button" at bounding box center [990, 113] width 8 height 8
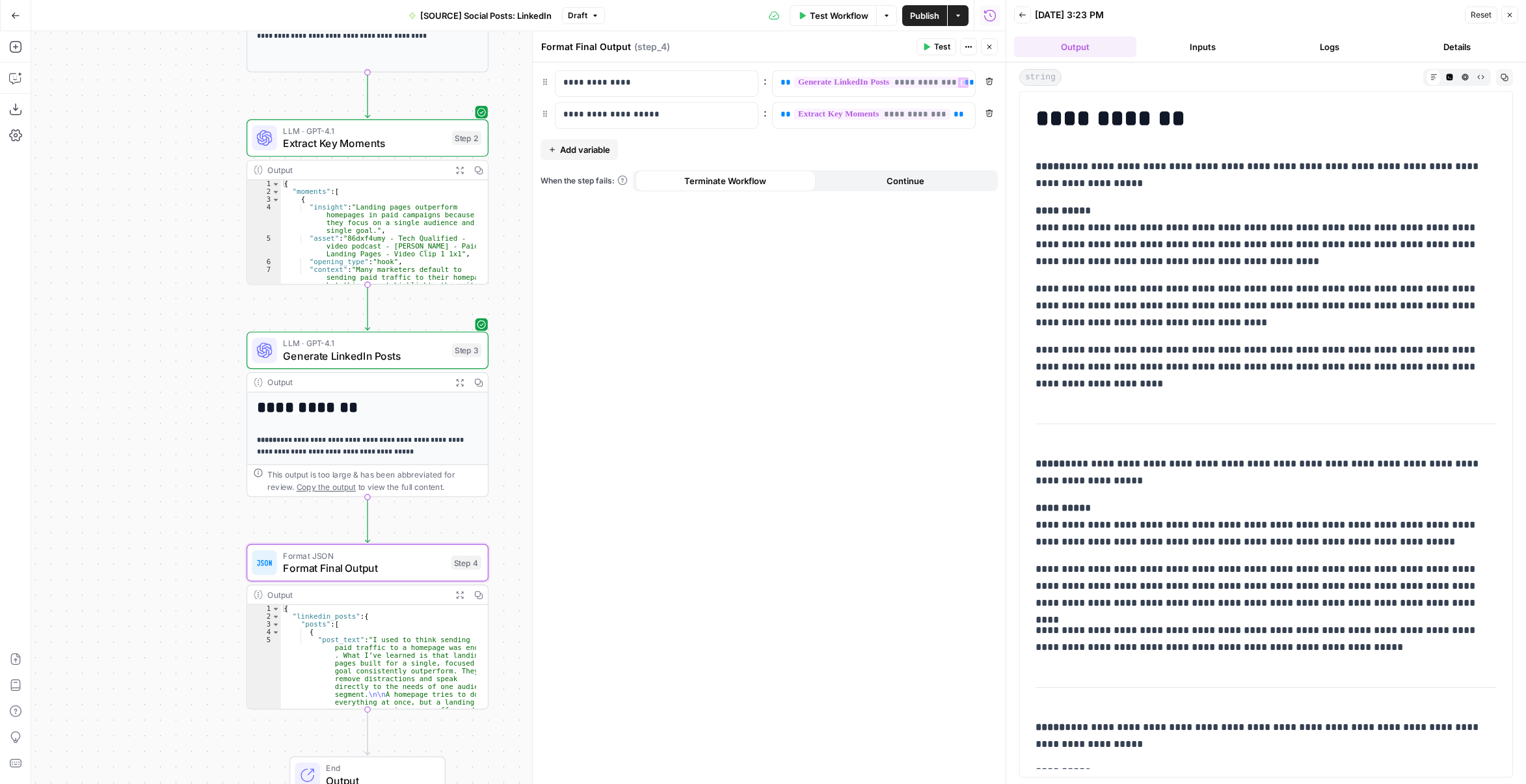
click at [917, 17] on span "Publish" at bounding box center [925, 16] width 29 height 13
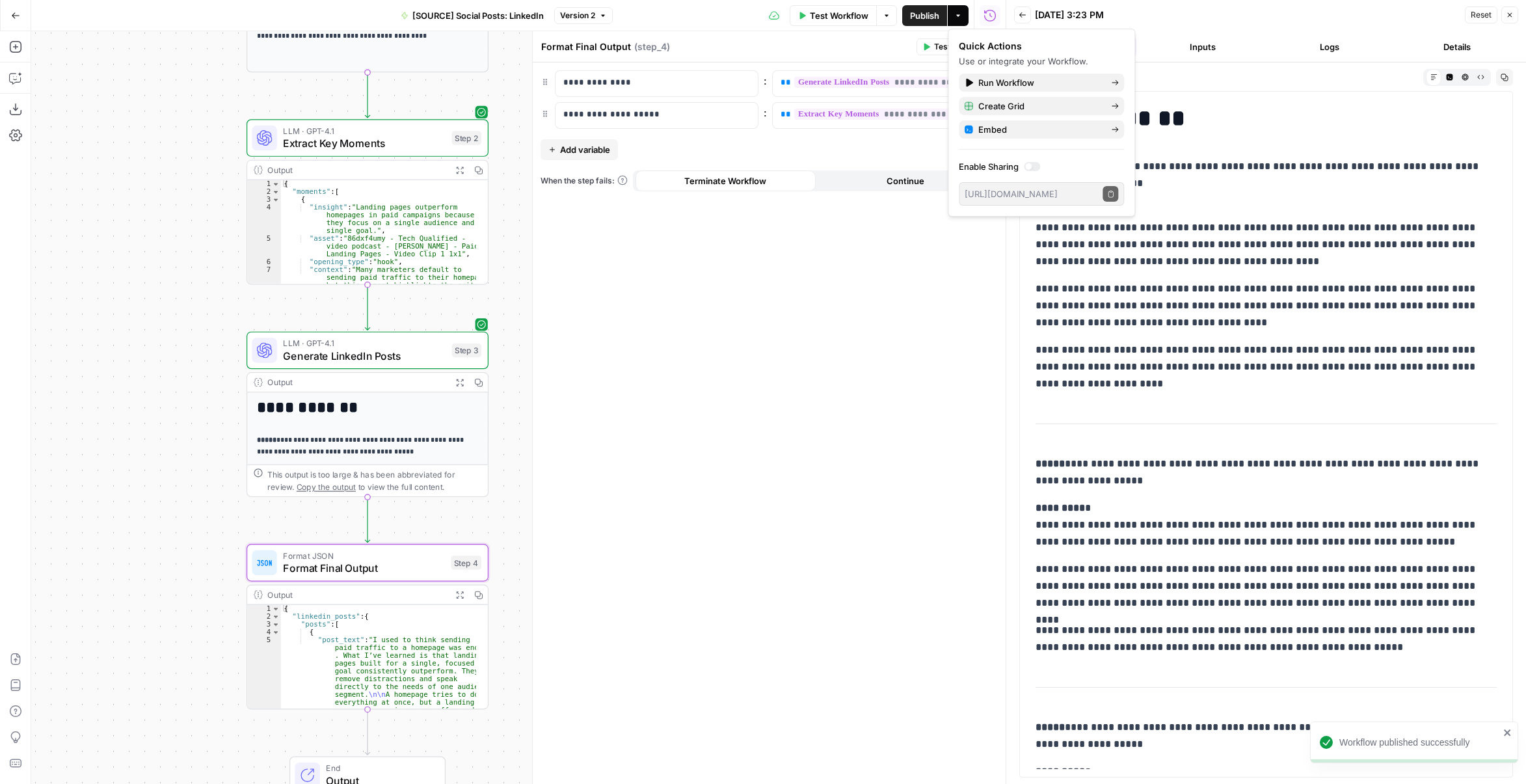
click at [823, 41] on div "Format Final Output Format Final Output ( step_4 )" at bounding box center [727, 47] width 372 height 15
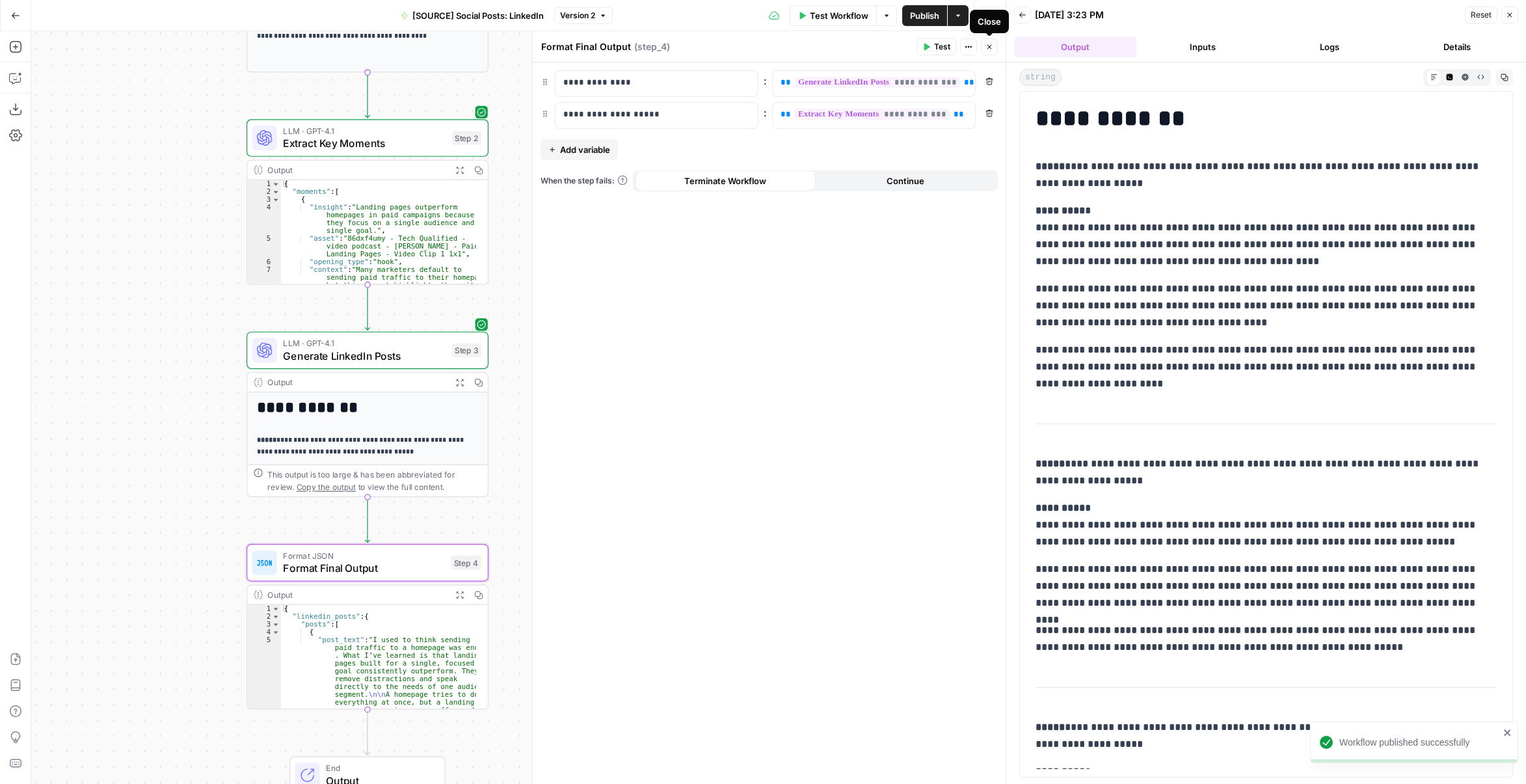
click at [985, 48] on button "Close" at bounding box center [990, 47] width 17 height 17
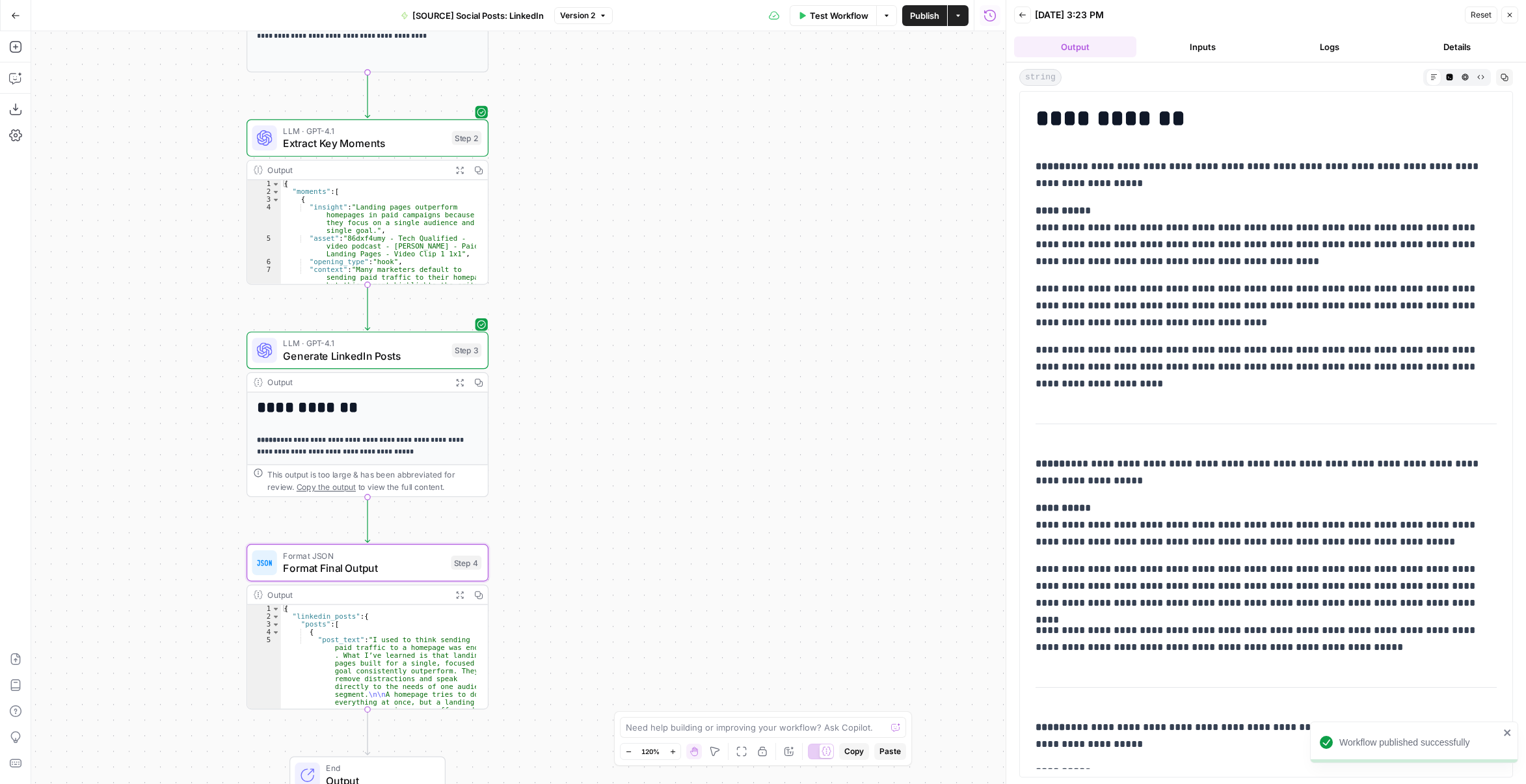
drag, startPoint x: 713, startPoint y: 389, endPoint x: 749, endPoint y: 406, distance: 39.8
click at [749, 406] on div "**********" at bounding box center [518, 407] width 975 height 753
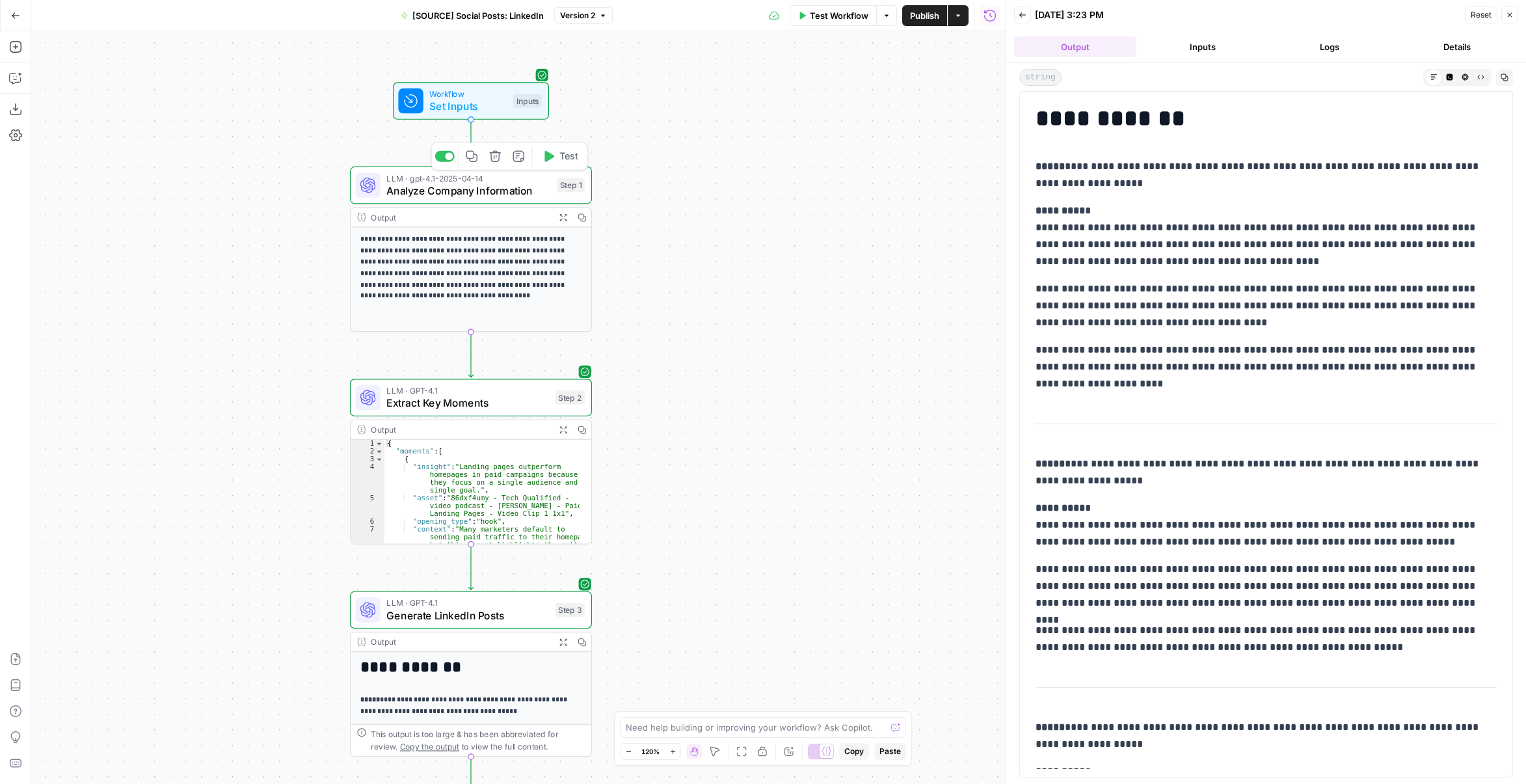
click at [516, 195] on span "Analyze Company Information" at bounding box center [468, 190] width 164 height 16
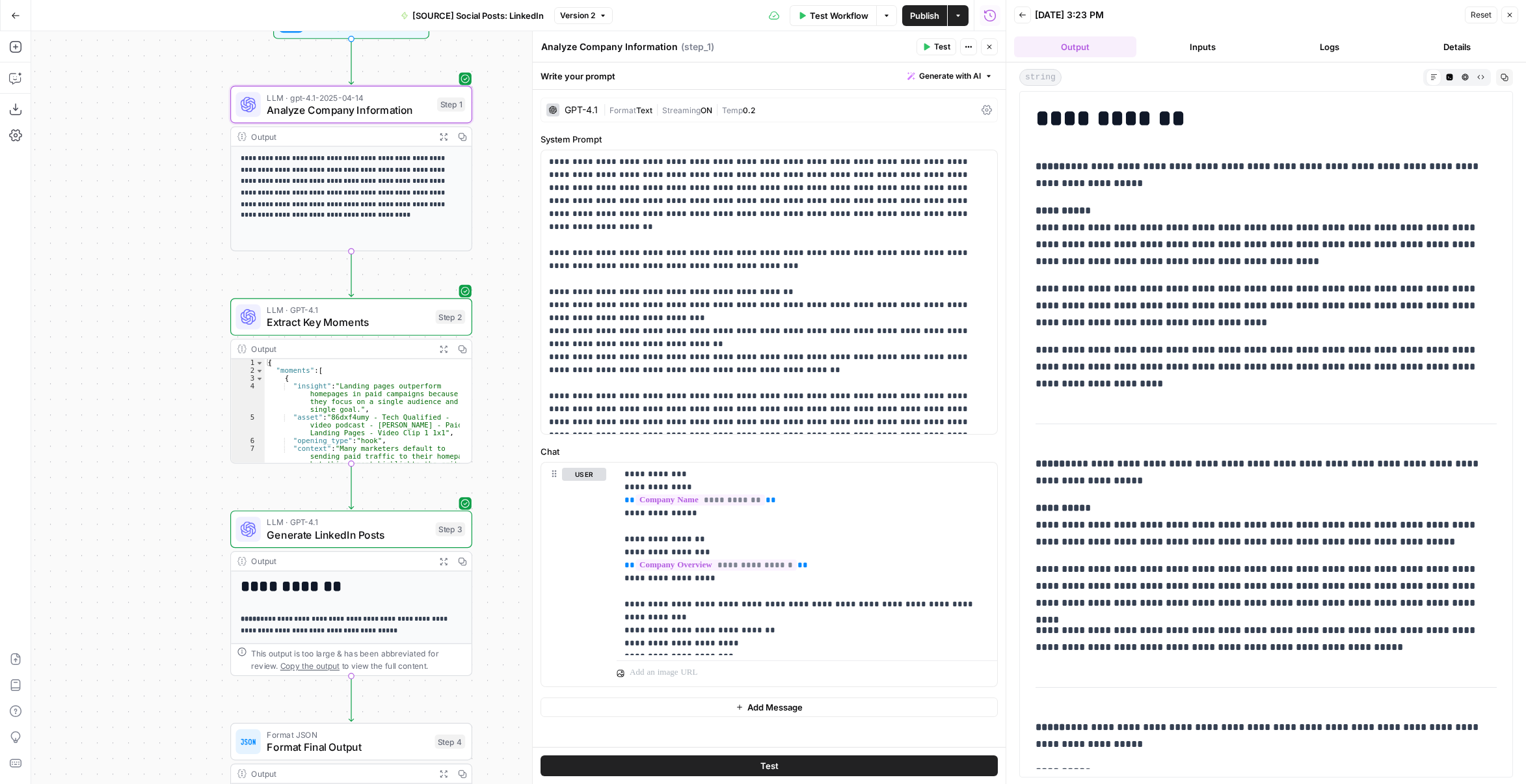
drag, startPoint x: 235, startPoint y: 321, endPoint x: 124, endPoint y: 248, distance: 132.9
click at [124, 248] on div "**********" at bounding box center [518, 407] width 975 height 753
click at [390, 323] on span "Extract Key Moments" at bounding box center [348, 322] width 162 height 16
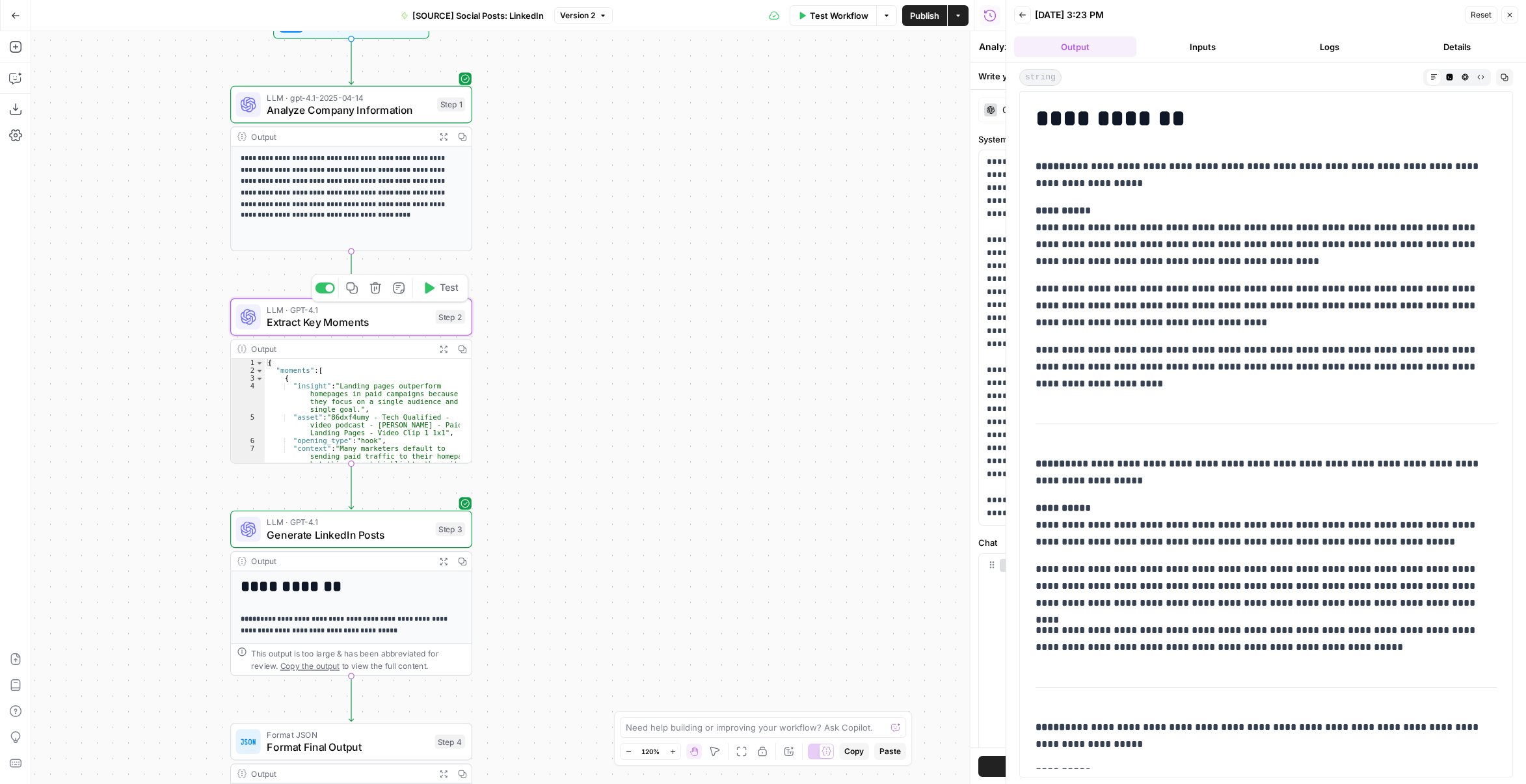
type textarea "Extract Key Moments"
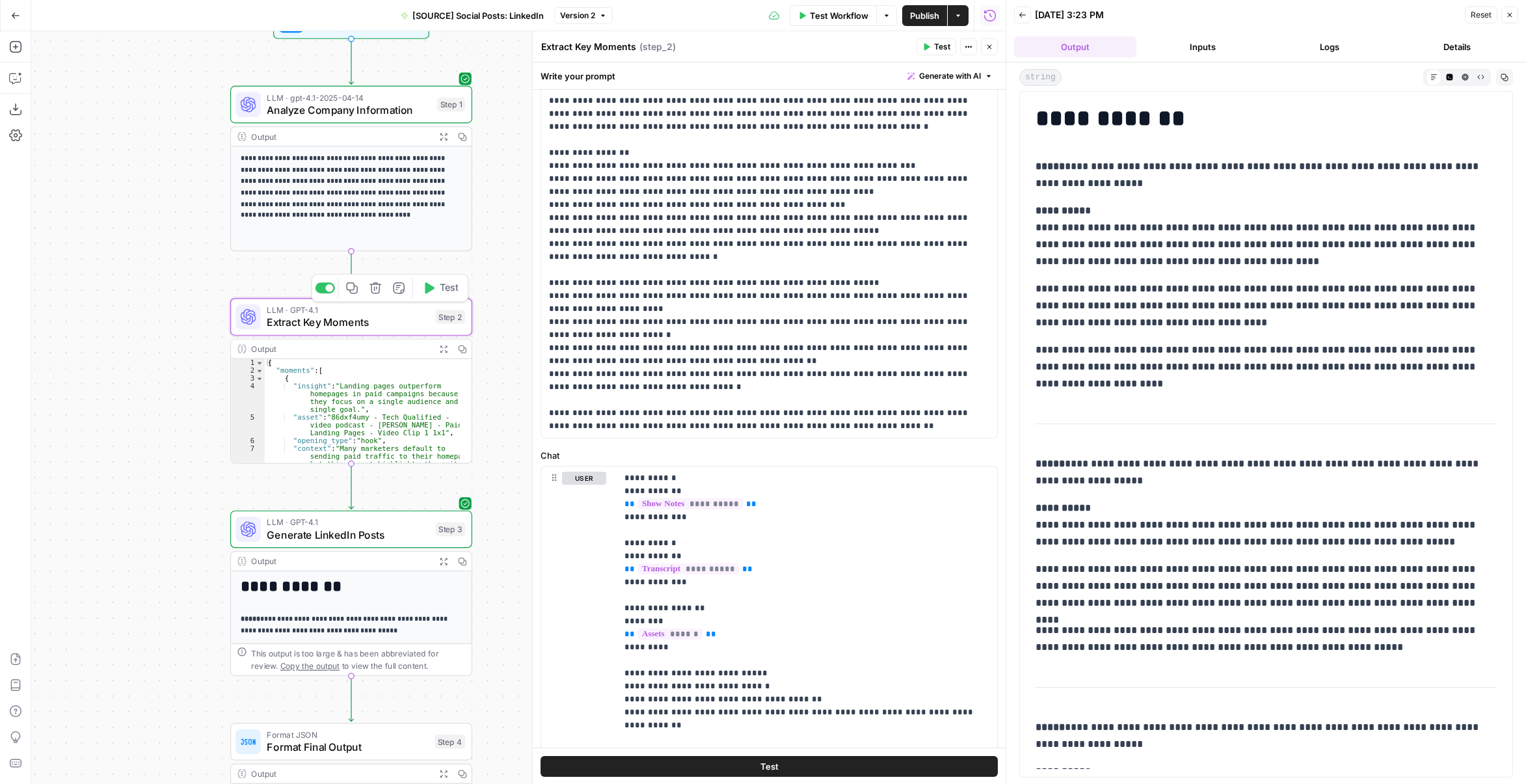
scroll to position [209, 0]
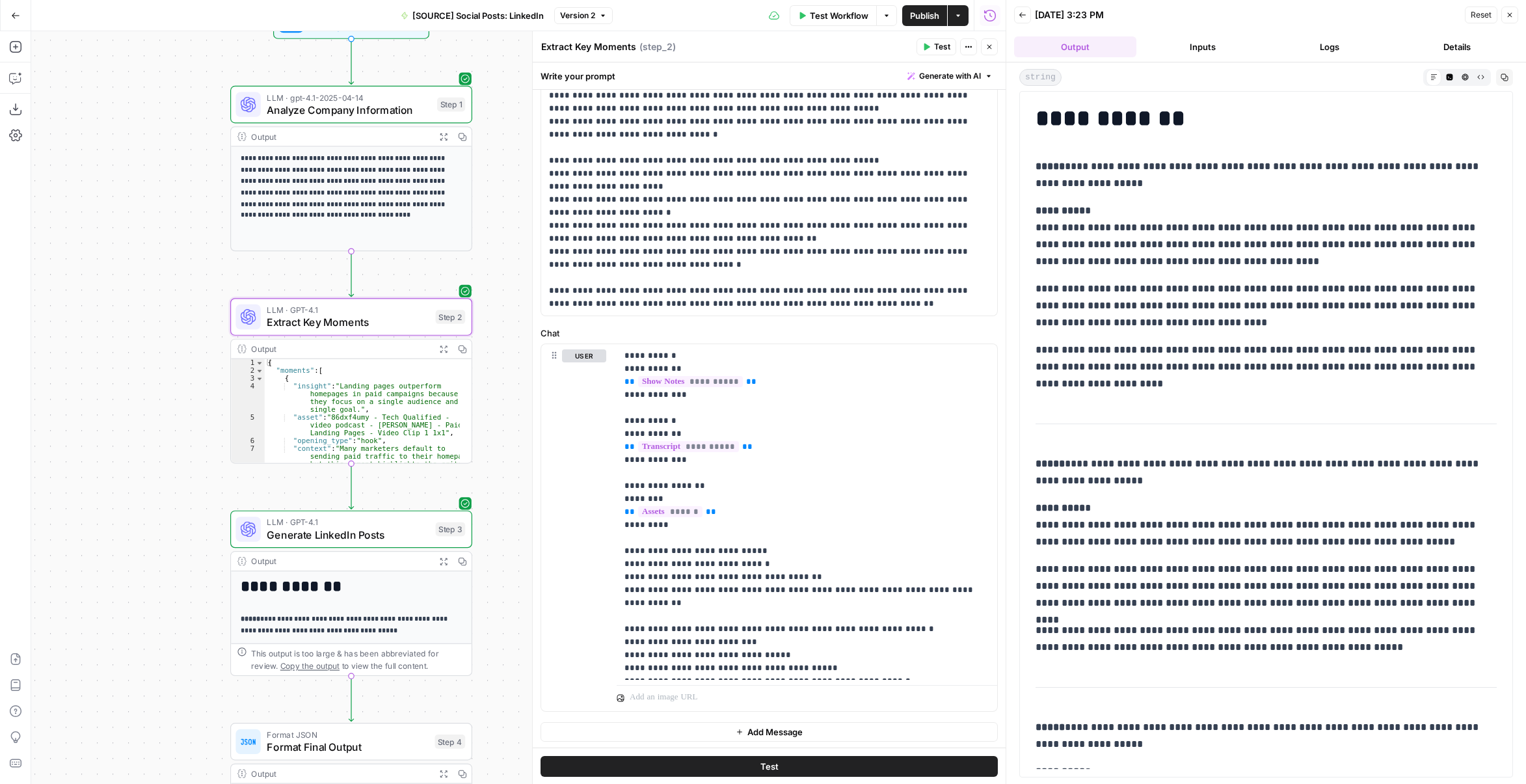
click at [436, 354] on button "Expand Output" at bounding box center [443, 348] width 19 height 19
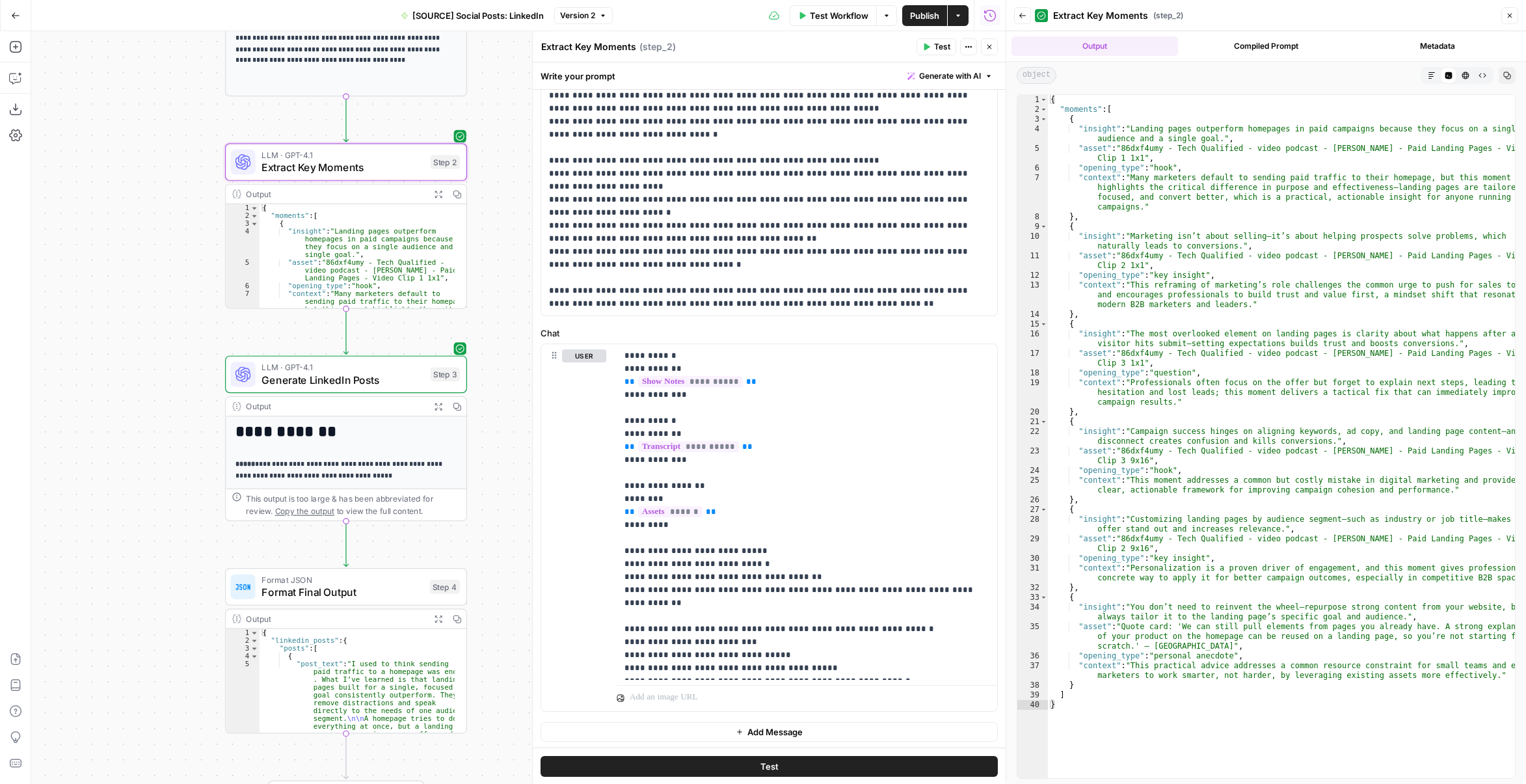
drag, startPoint x: 419, startPoint y: 489, endPoint x: 413, endPoint y: 337, distance: 152.1
click at [413, 337] on div "**********" at bounding box center [518, 407] width 975 height 753
